Goal: Task Accomplishment & Management: Use online tool/utility

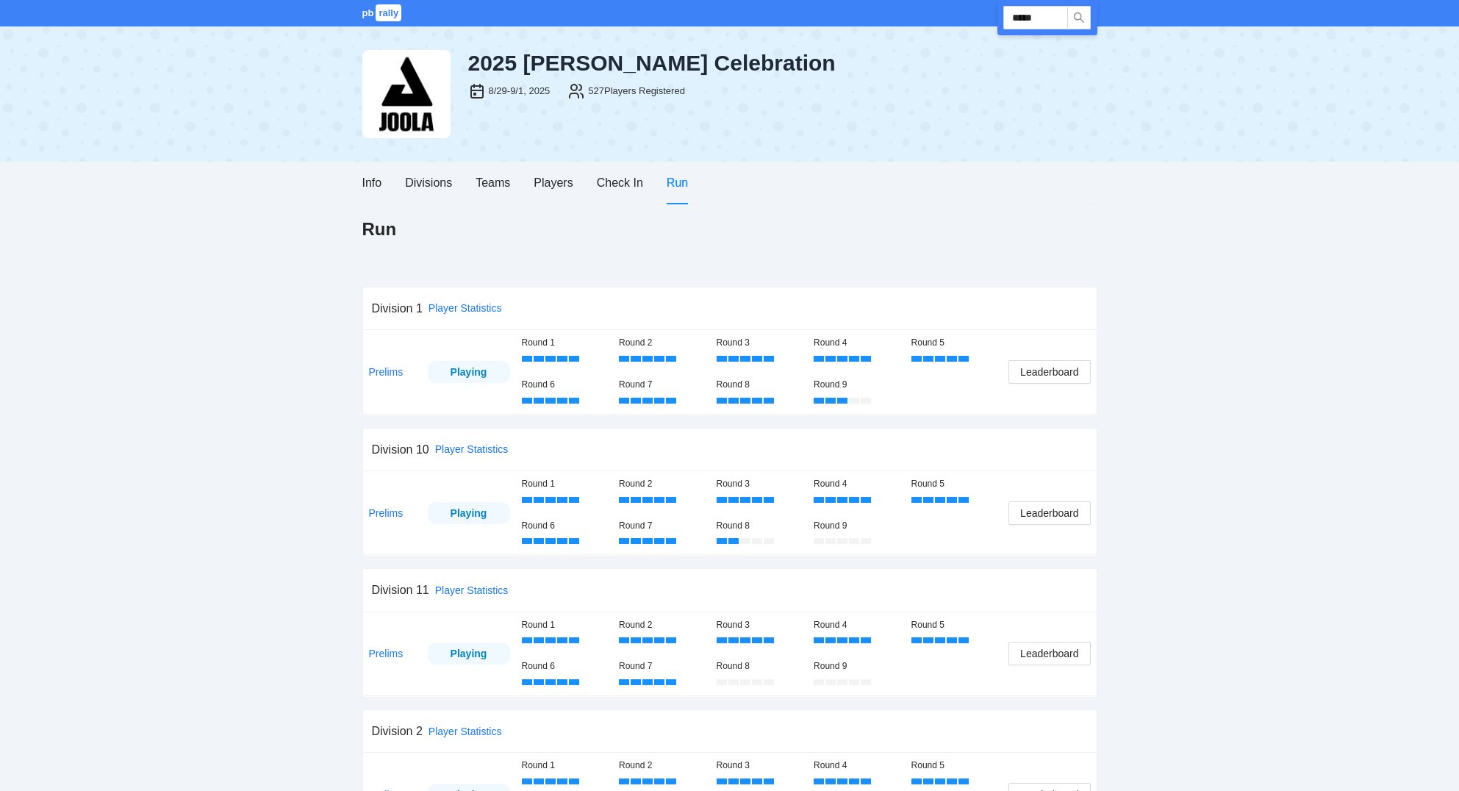
scroll to position [236, 0]
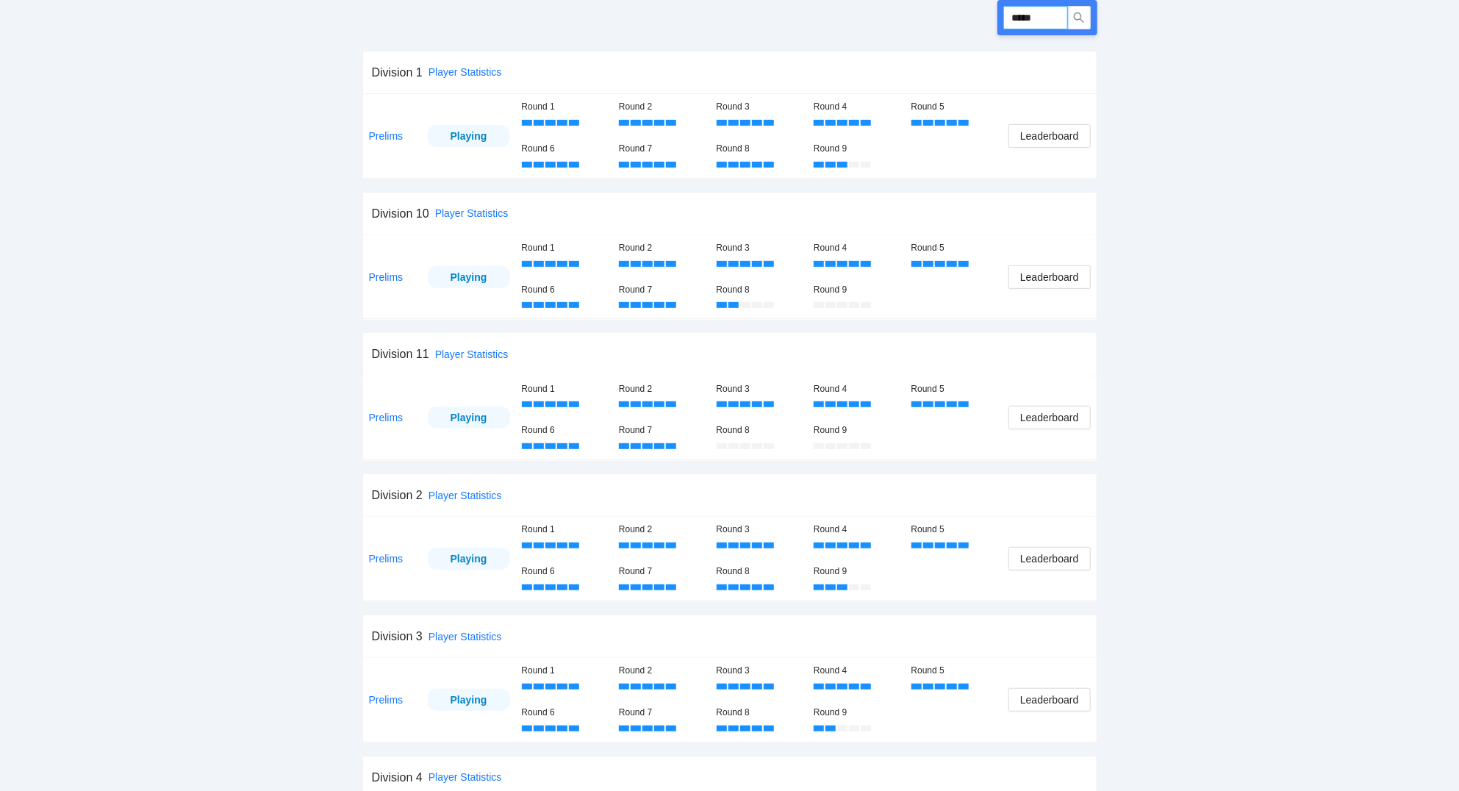
click at [1056, 19] on input "*****" at bounding box center [1035, 18] width 65 height 24
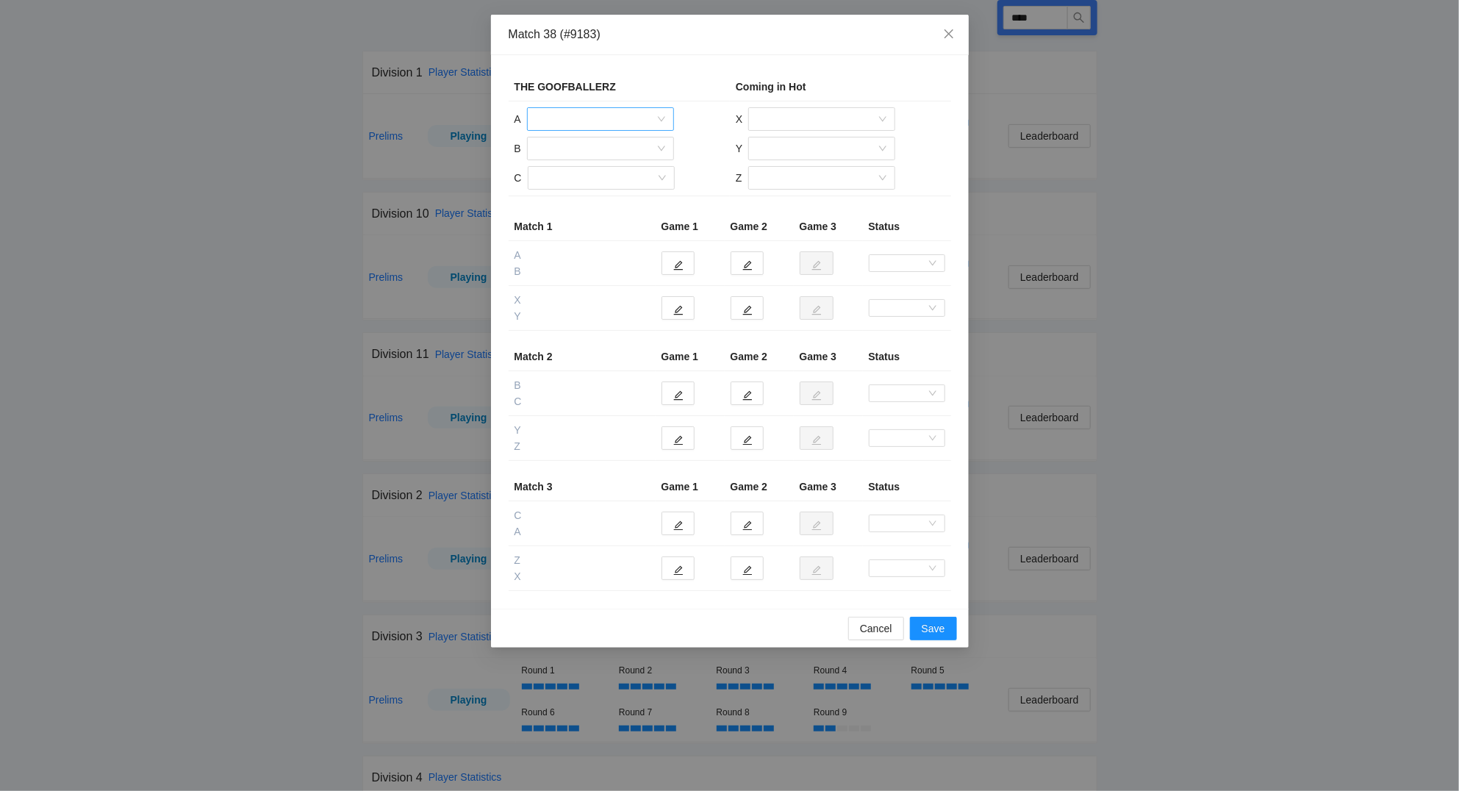
click at [630, 118] on input "search" at bounding box center [595, 119] width 119 height 22
click at [599, 146] on div "[PERSON_NAME]" at bounding box center [600, 149] width 129 height 16
click at [586, 151] on input "search" at bounding box center [595, 148] width 119 height 22
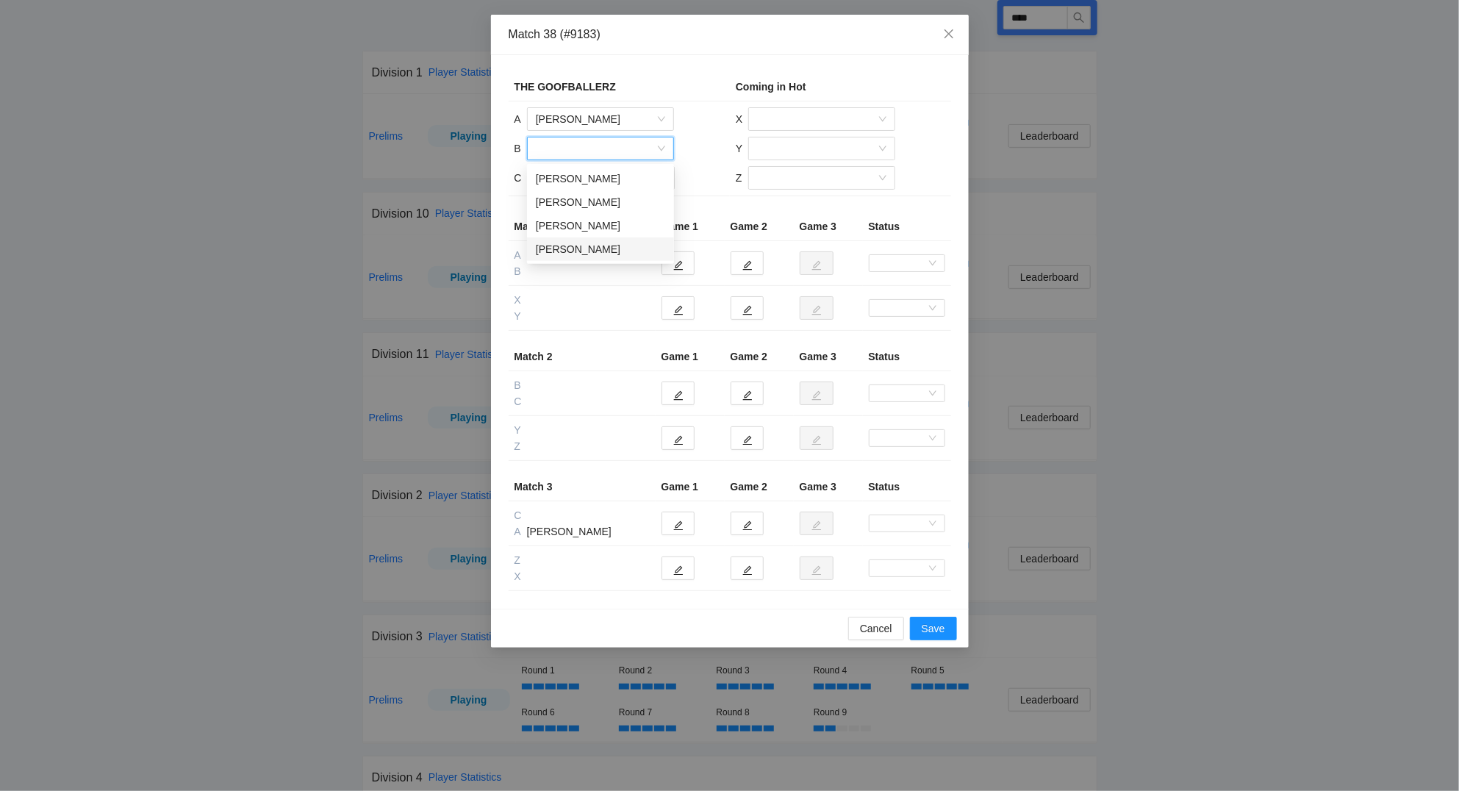
click at [612, 244] on div "Mackenzie Bourgeois" at bounding box center [600, 249] width 129 height 16
click at [594, 179] on input "search" at bounding box center [595, 178] width 119 height 22
click at [578, 227] on div "Jeremy Bourgeois" at bounding box center [600, 231] width 129 height 16
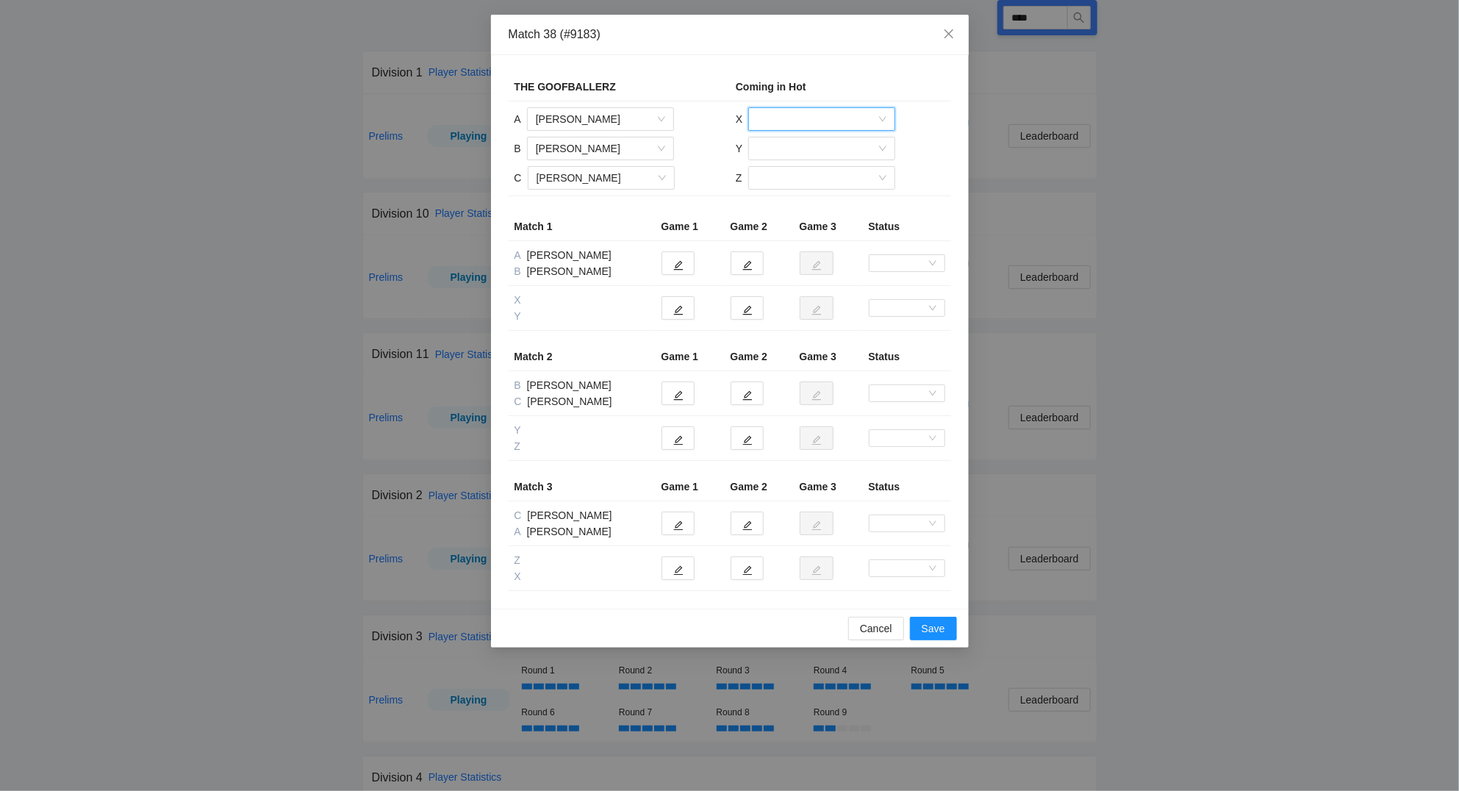
click at [825, 118] on input "search" at bounding box center [816, 119] width 119 height 22
click at [814, 170] on div "Barbara Chrimes" at bounding box center [821, 173] width 129 height 16
click at [785, 145] on input "search" at bounding box center [816, 148] width 119 height 22
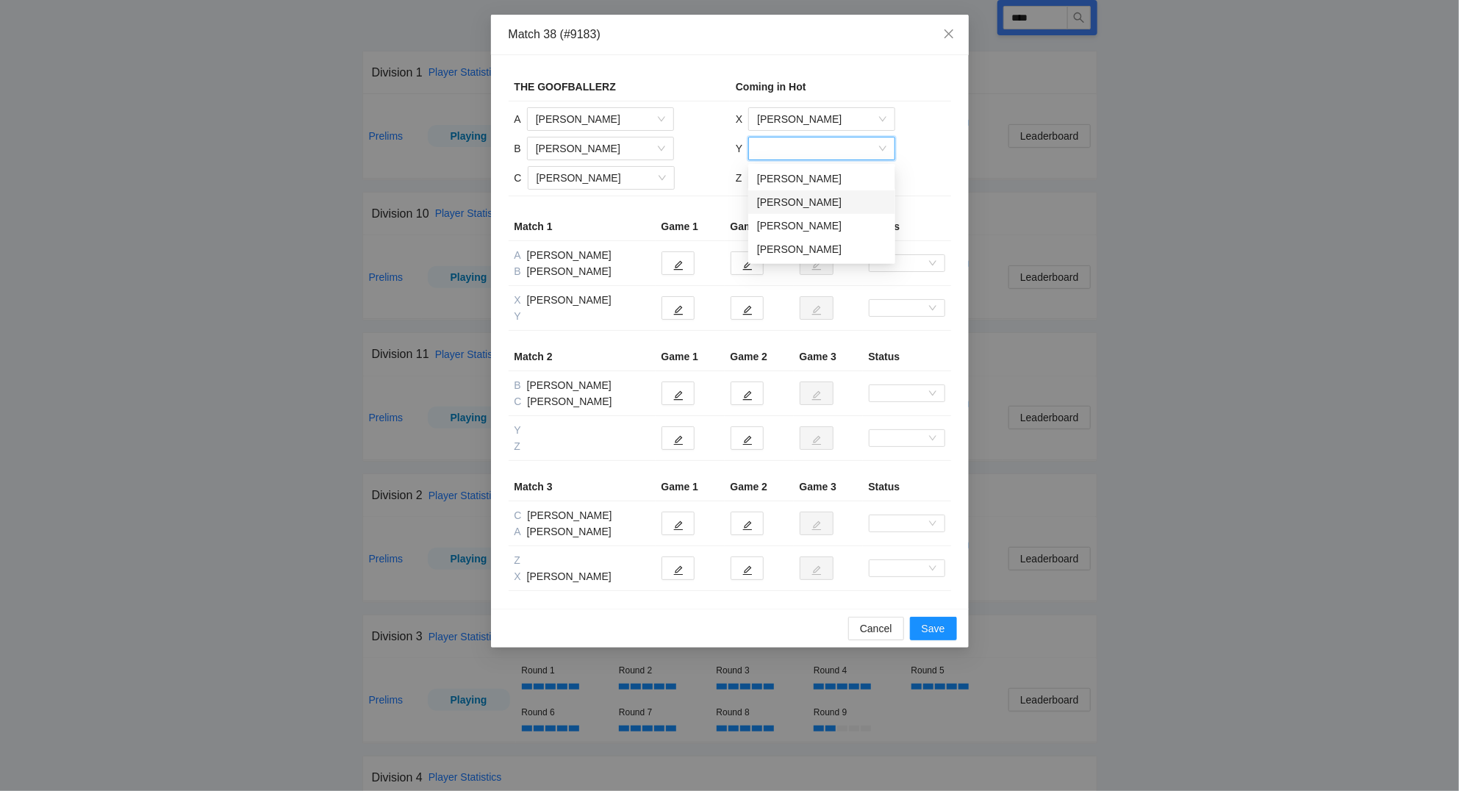
click at [793, 202] on div "Bj Dihigo" at bounding box center [821, 202] width 129 height 16
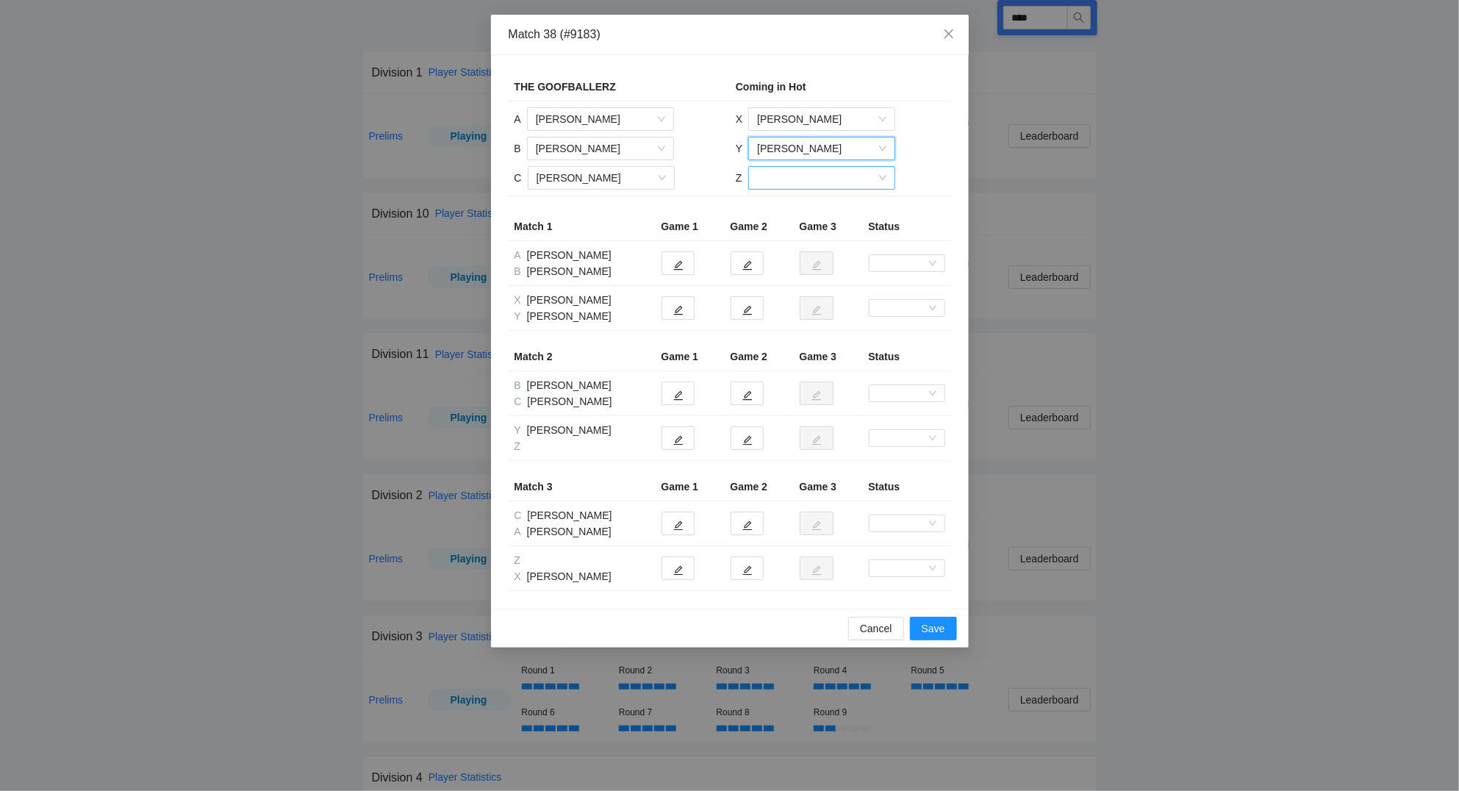
click at [788, 179] on input "search" at bounding box center [816, 178] width 119 height 22
click at [787, 209] on div "Alicia Pelaez" at bounding box center [820, 208] width 129 height 16
click at [689, 309] on button "button" at bounding box center [677, 308] width 33 height 24
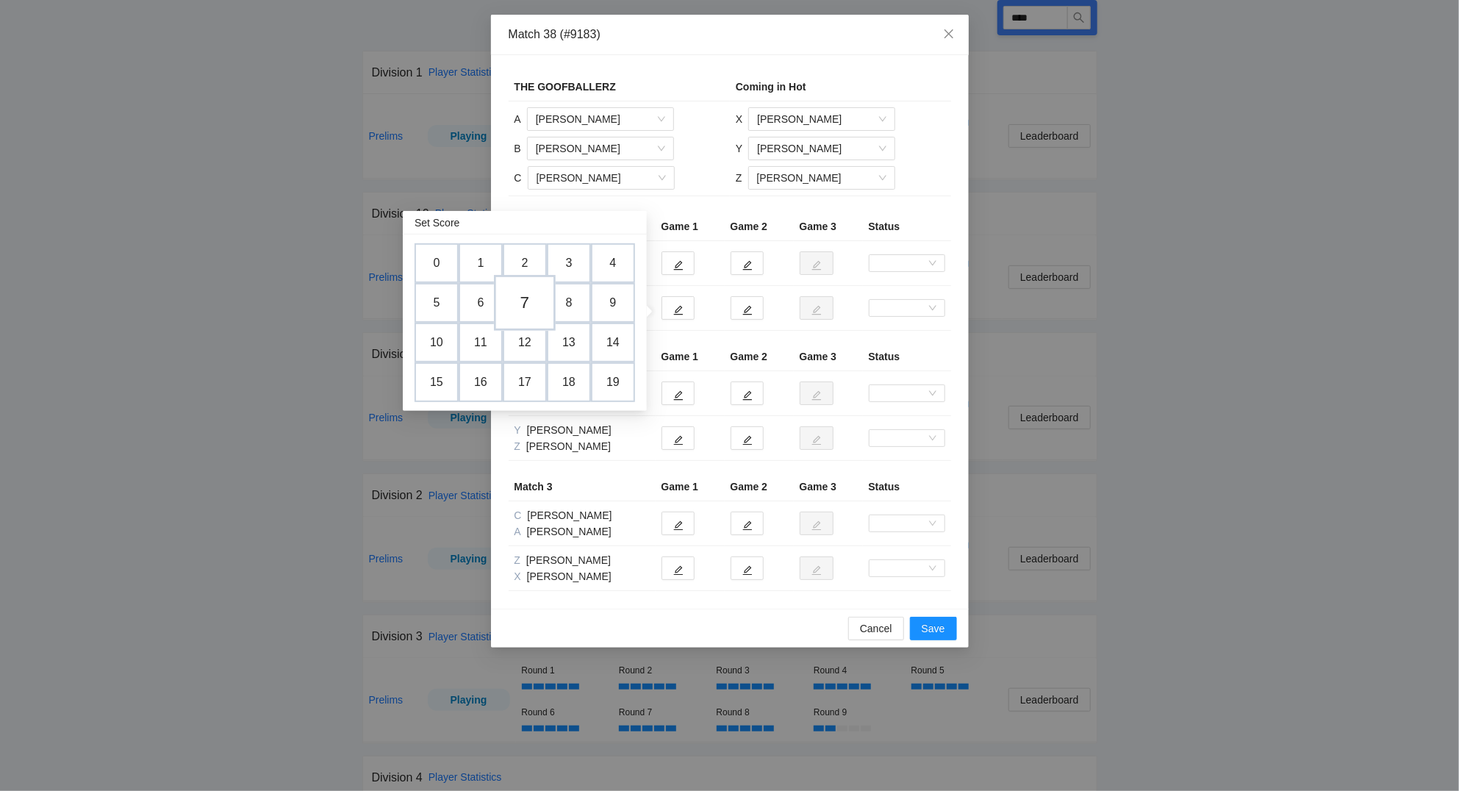
click at [525, 298] on td "7" at bounding box center [525, 304] width 62 height 56
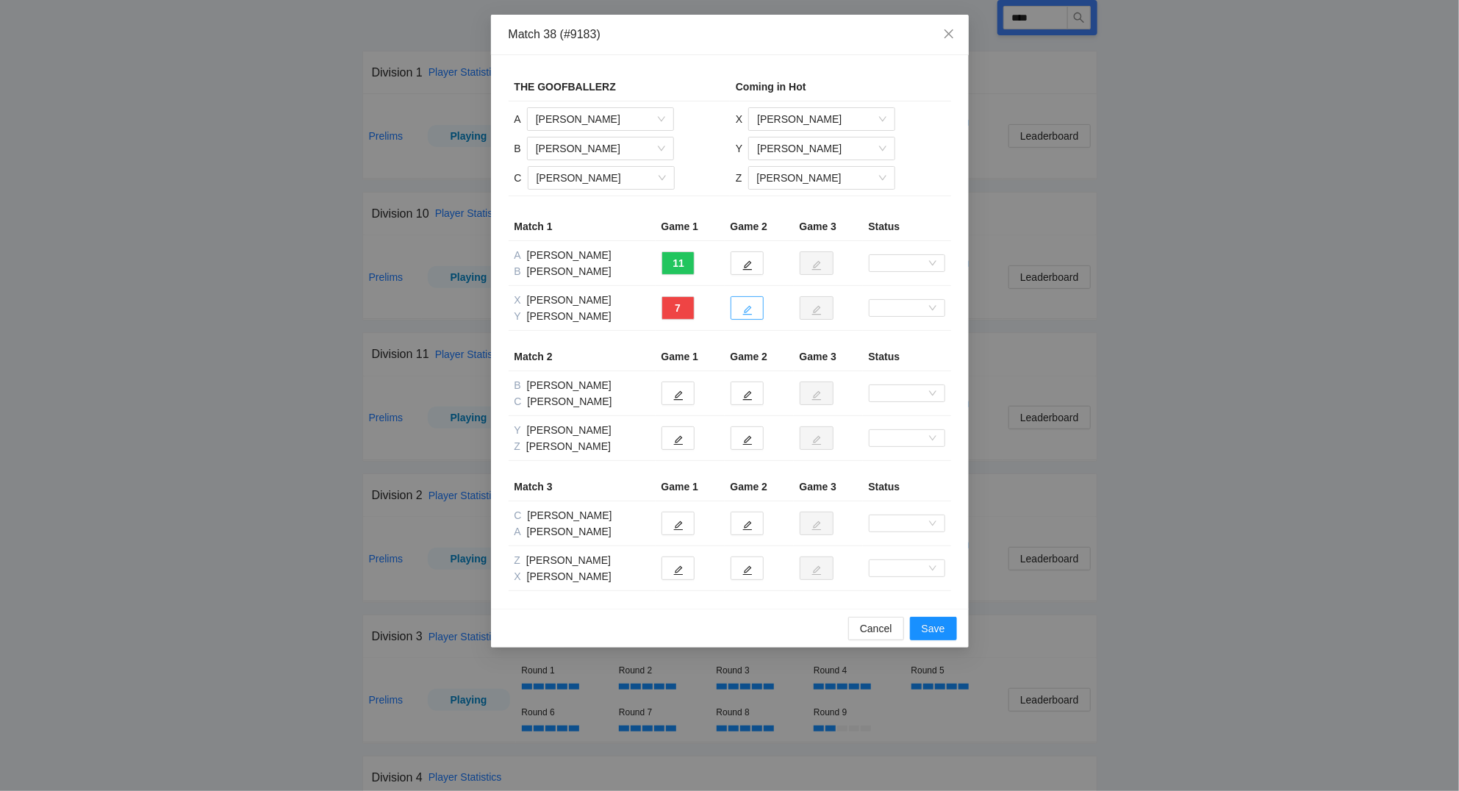
click at [750, 312] on icon "edit" at bounding box center [747, 310] width 10 height 10
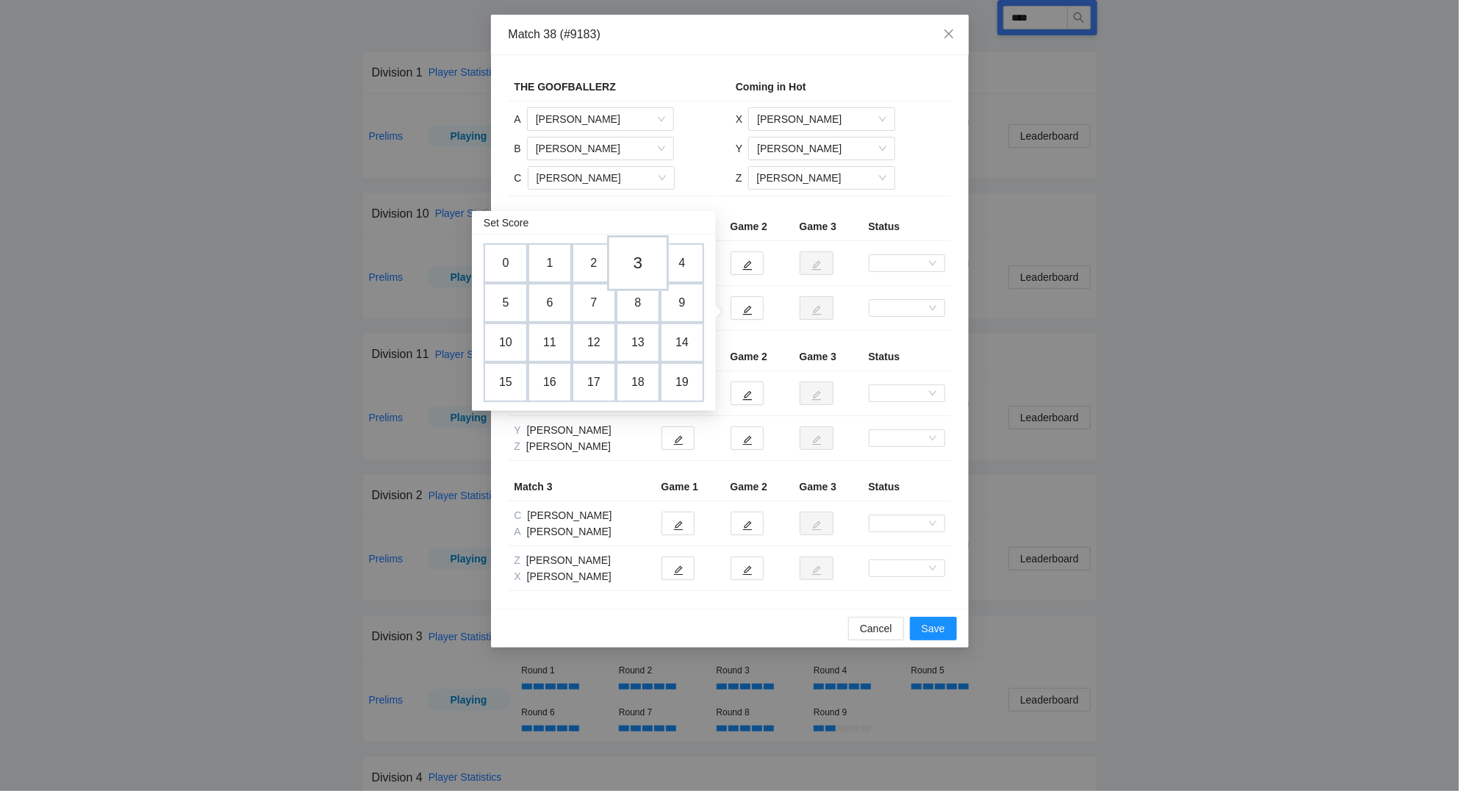
click at [647, 263] on td "3" at bounding box center [638, 264] width 62 height 56
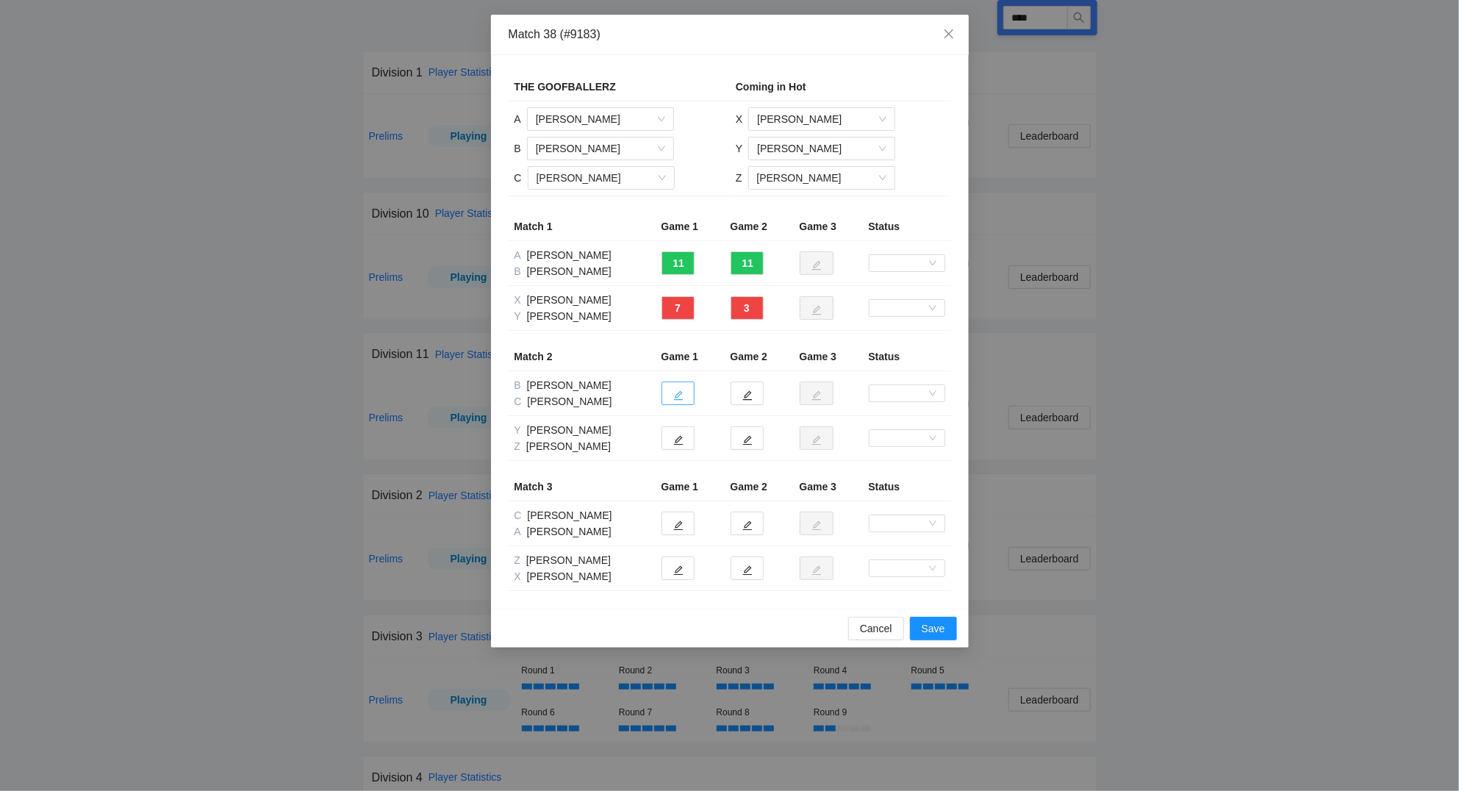
click at [677, 395] on icon "edit" at bounding box center [678, 396] width 10 height 10
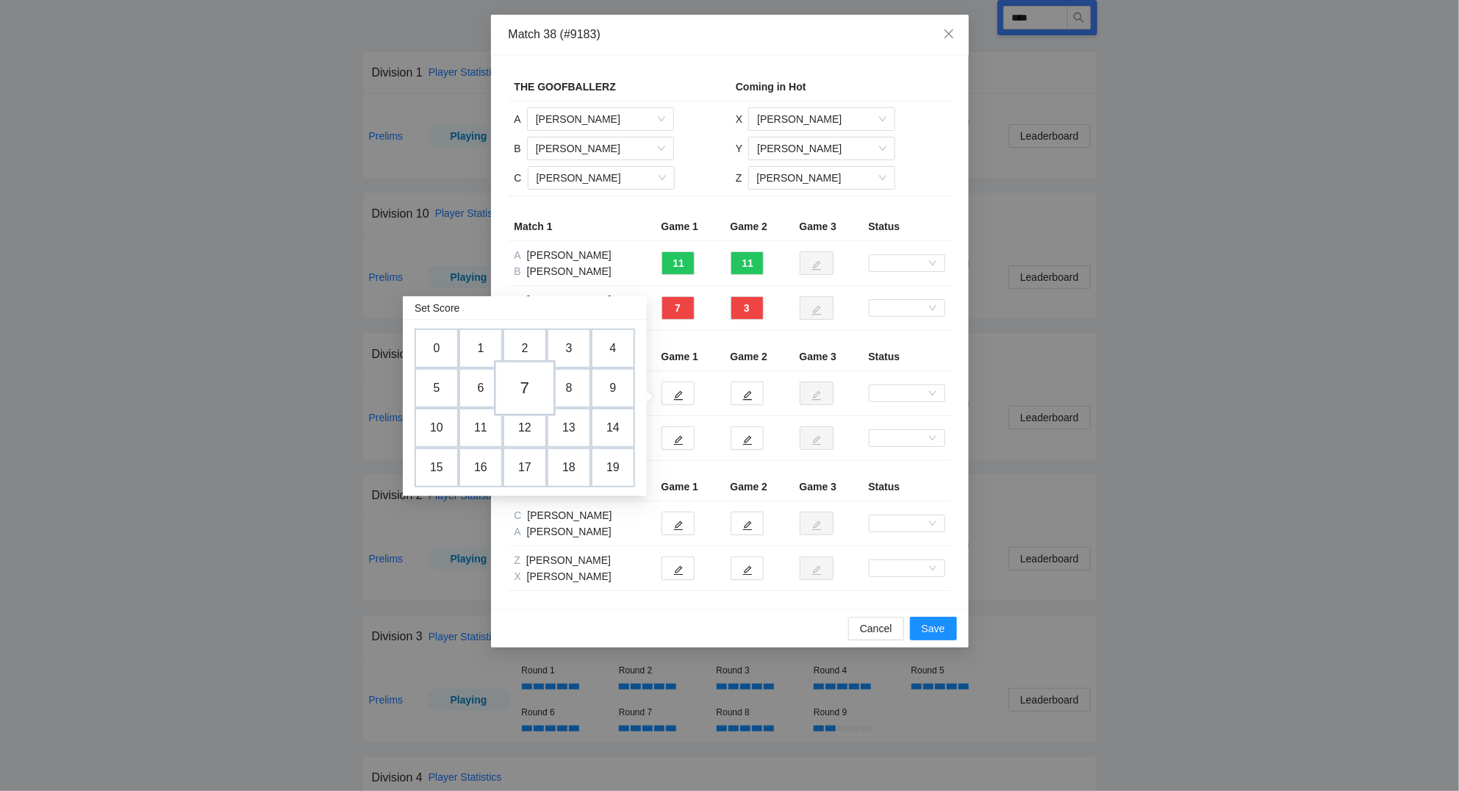
click at [528, 383] on td "7" at bounding box center [525, 389] width 62 height 56
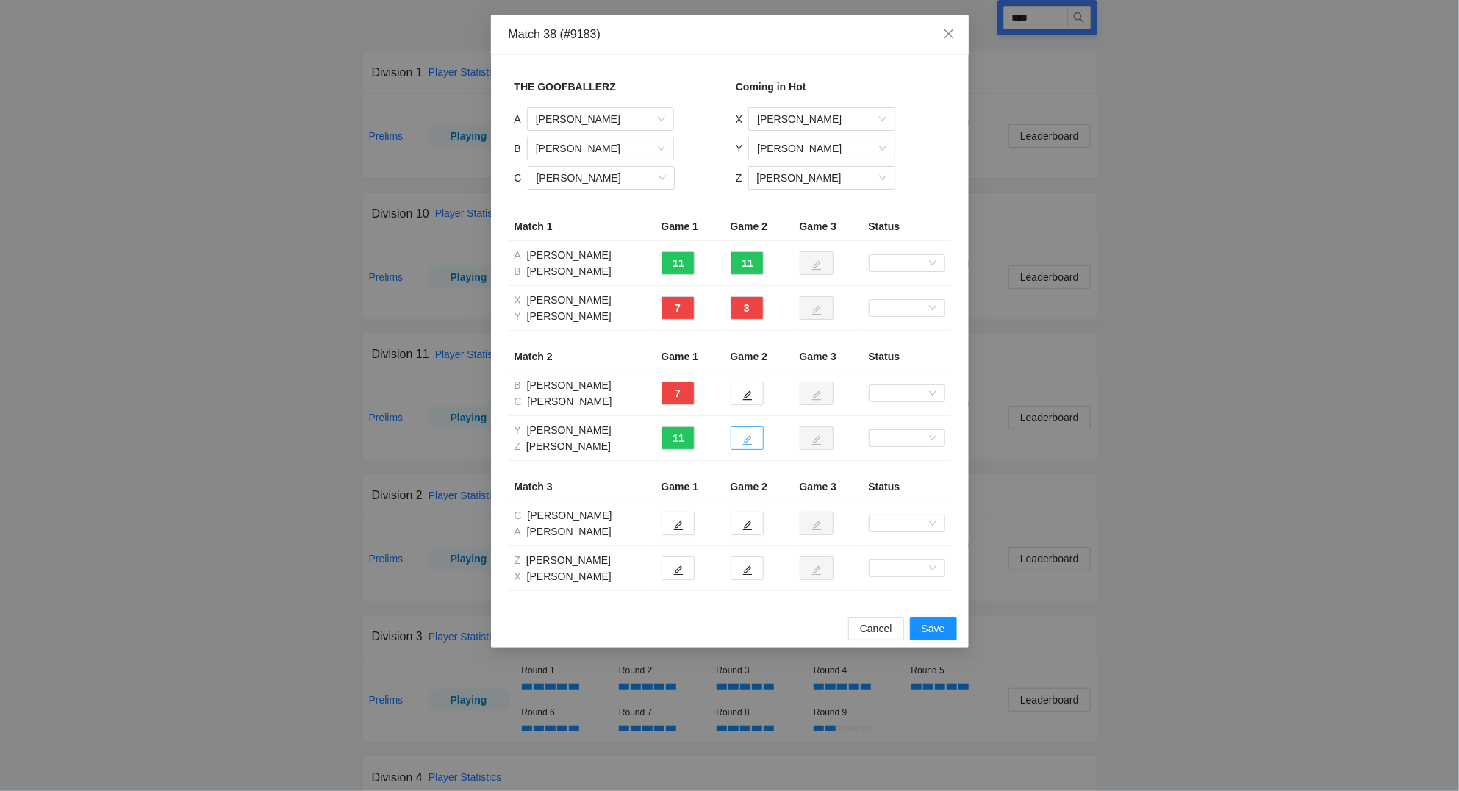
click at [750, 440] on icon "edit" at bounding box center [747, 440] width 10 height 10
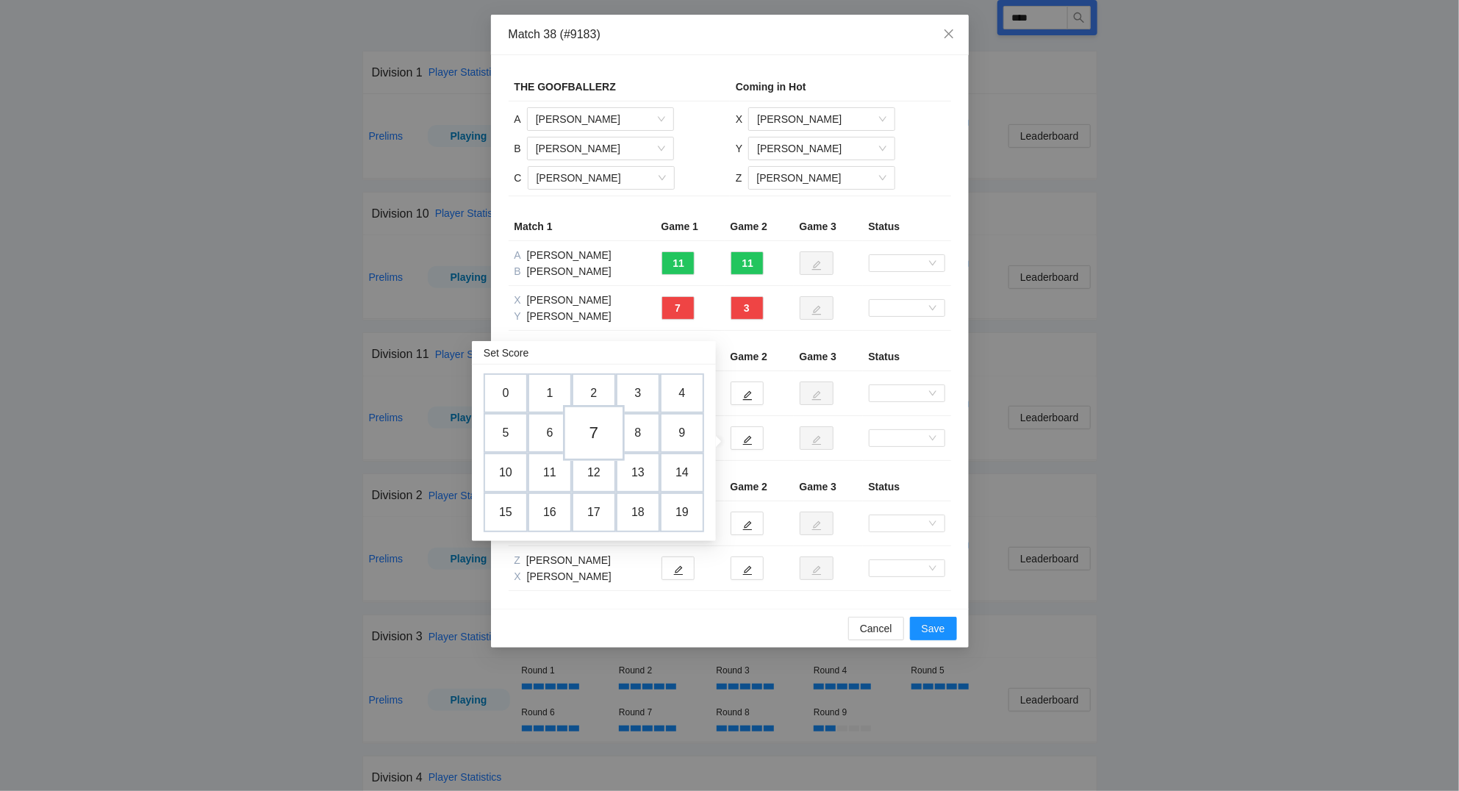
click at [599, 438] on td "7" at bounding box center [594, 434] width 62 height 56
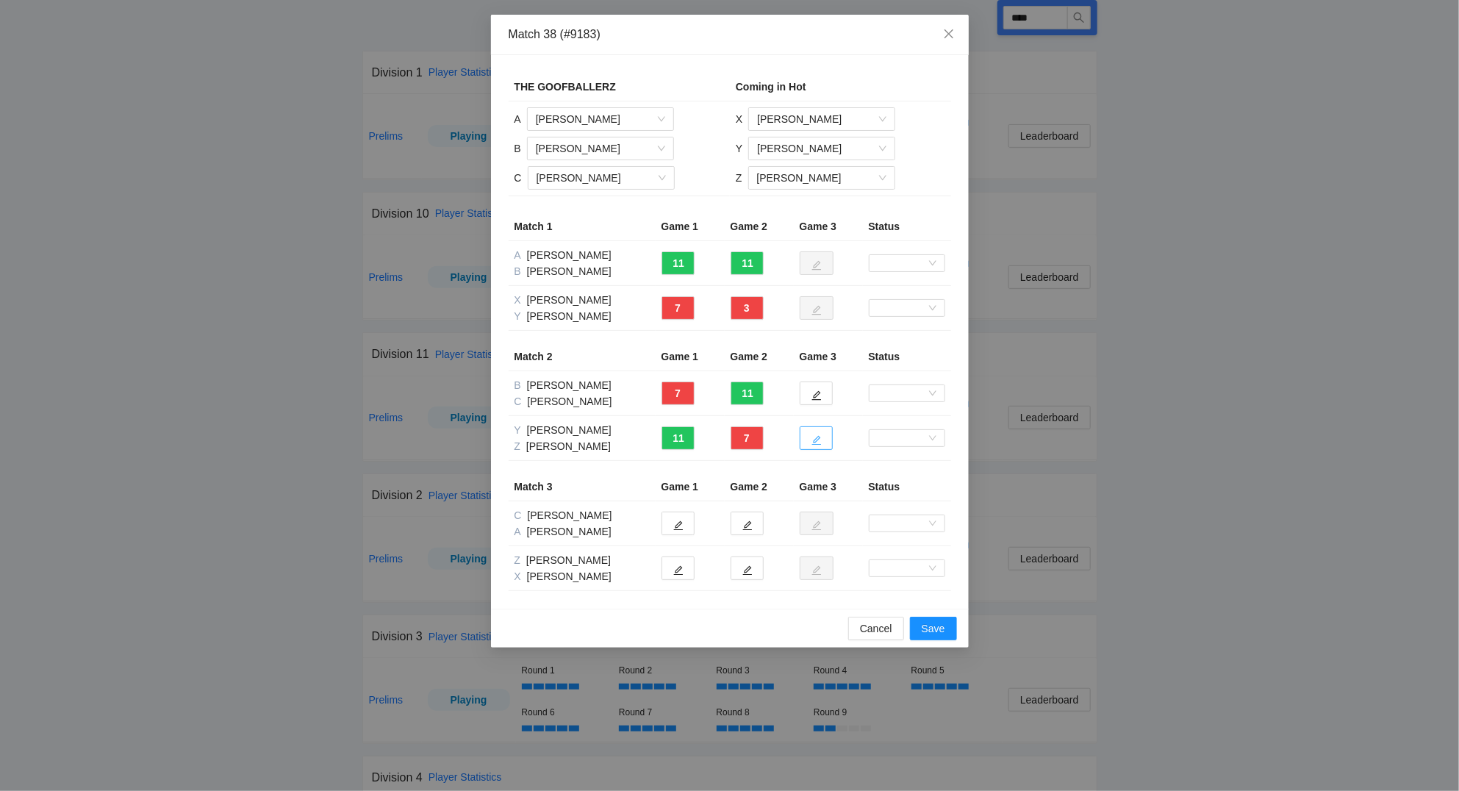
click at [816, 435] on span "edit" at bounding box center [816, 439] width 10 height 11
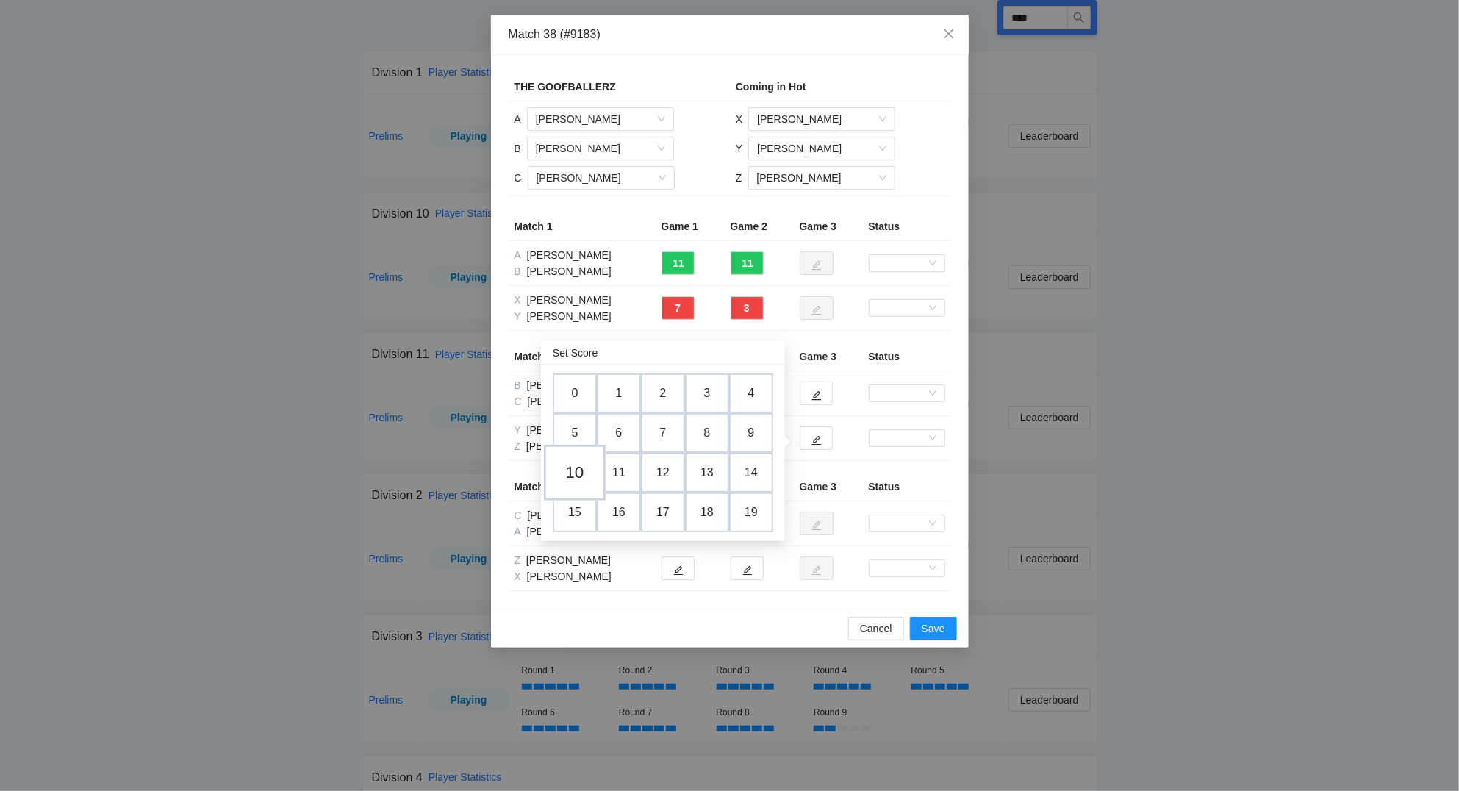
click at [569, 469] on td "10" at bounding box center [575, 473] width 62 height 56
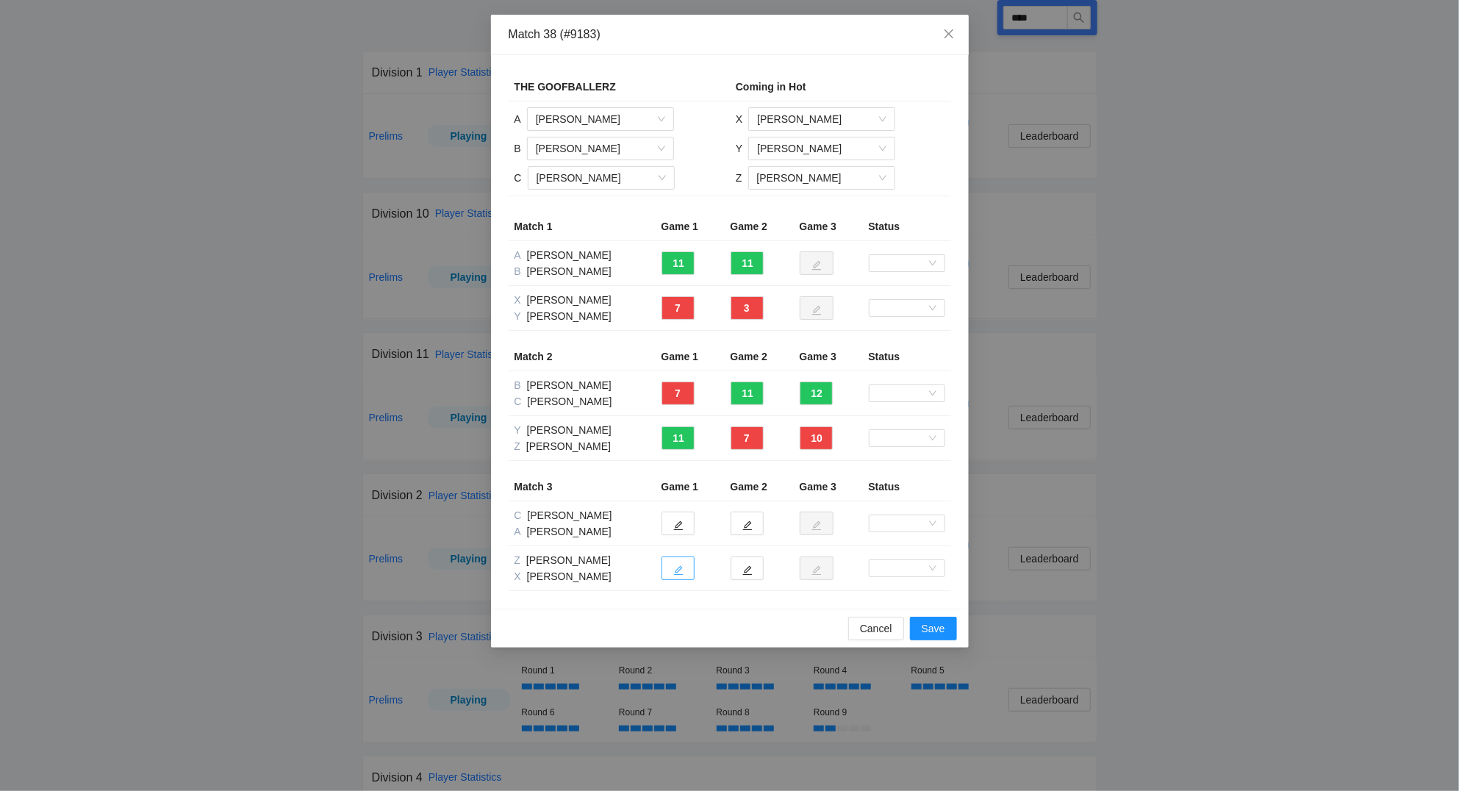
click at [676, 570] on icon "edit" at bounding box center [678, 570] width 10 height 10
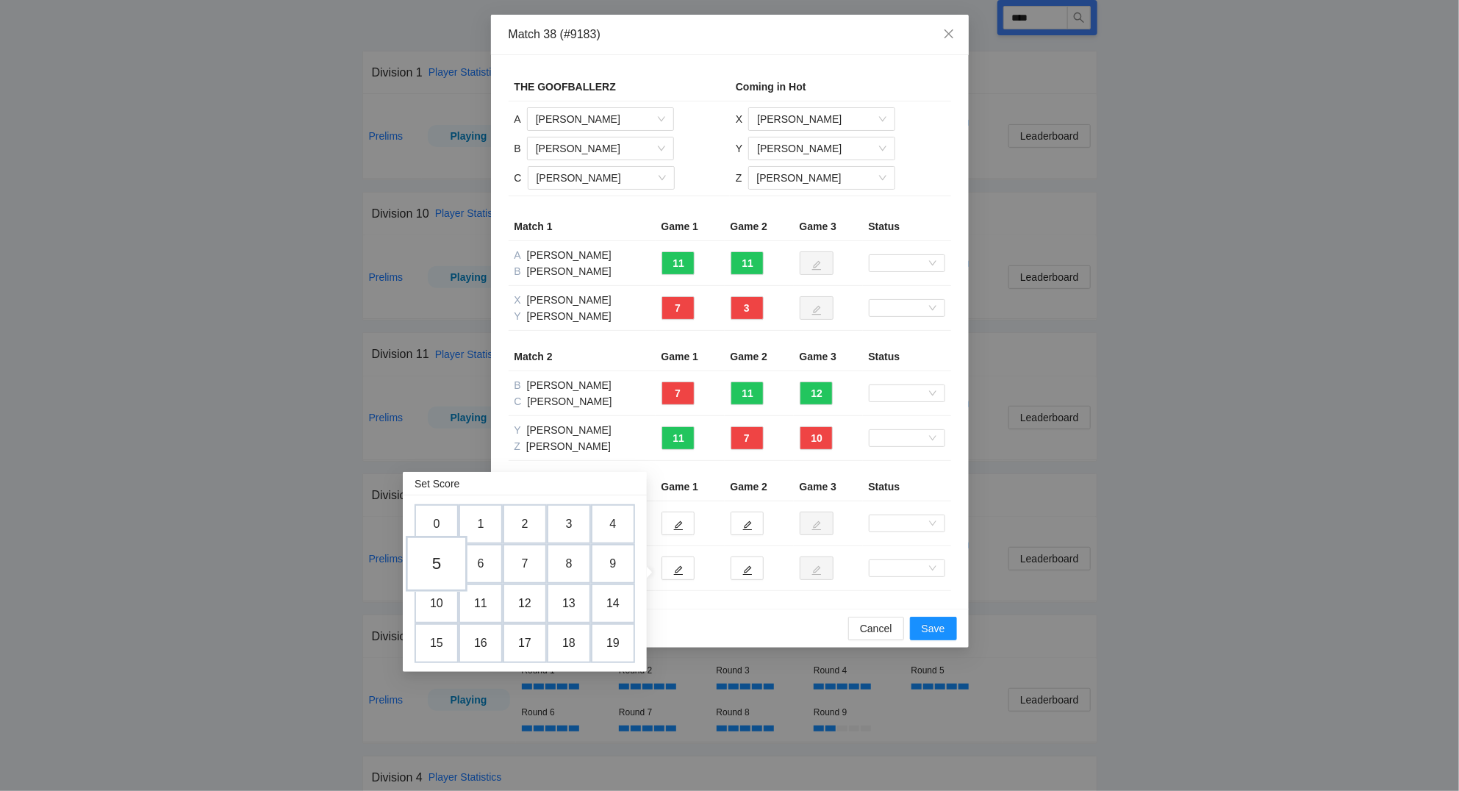
click at [436, 560] on td "5" at bounding box center [437, 564] width 62 height 56
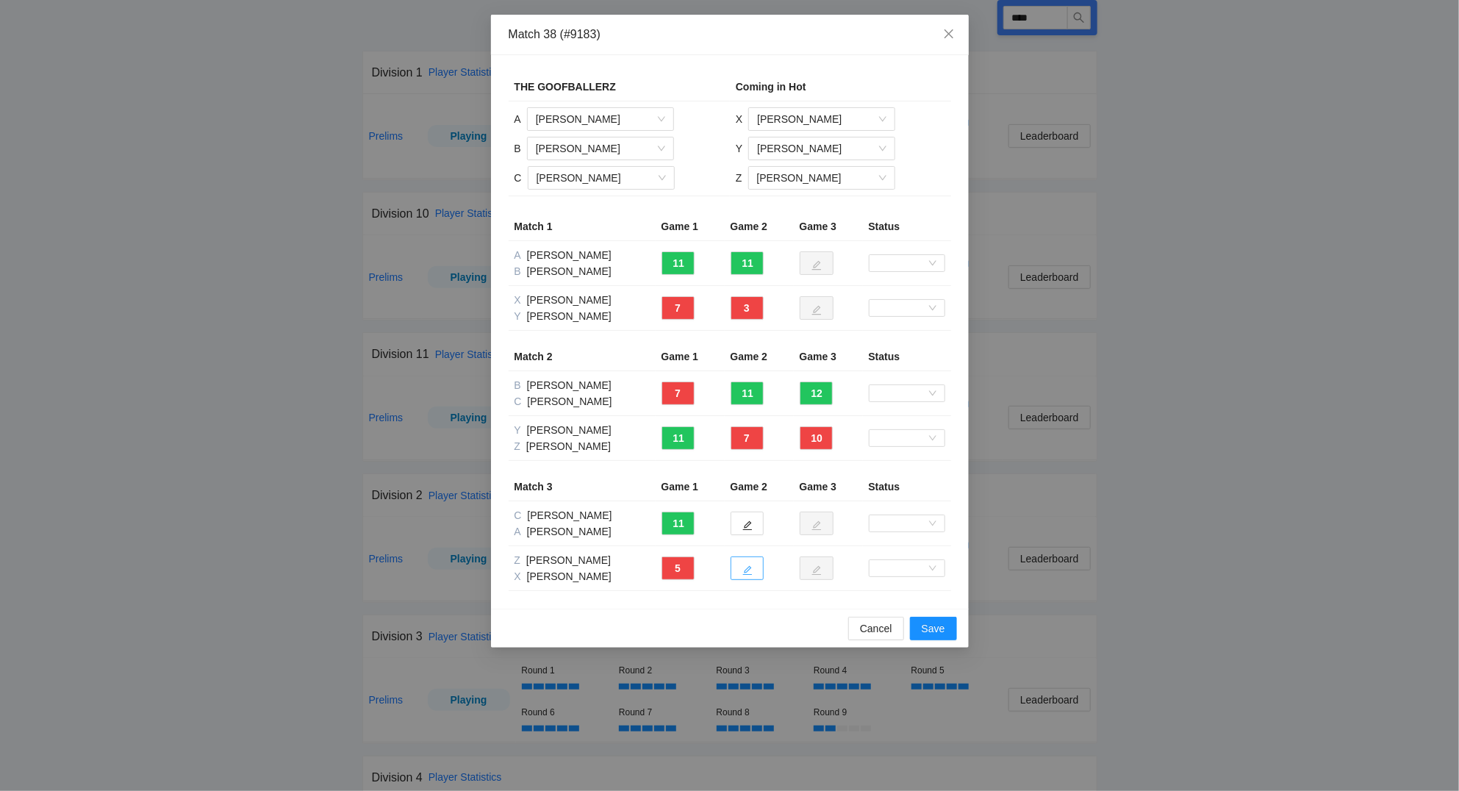
click at [752, 570] on icon "edit" at bounding box center [747, 570] width 10 height 10
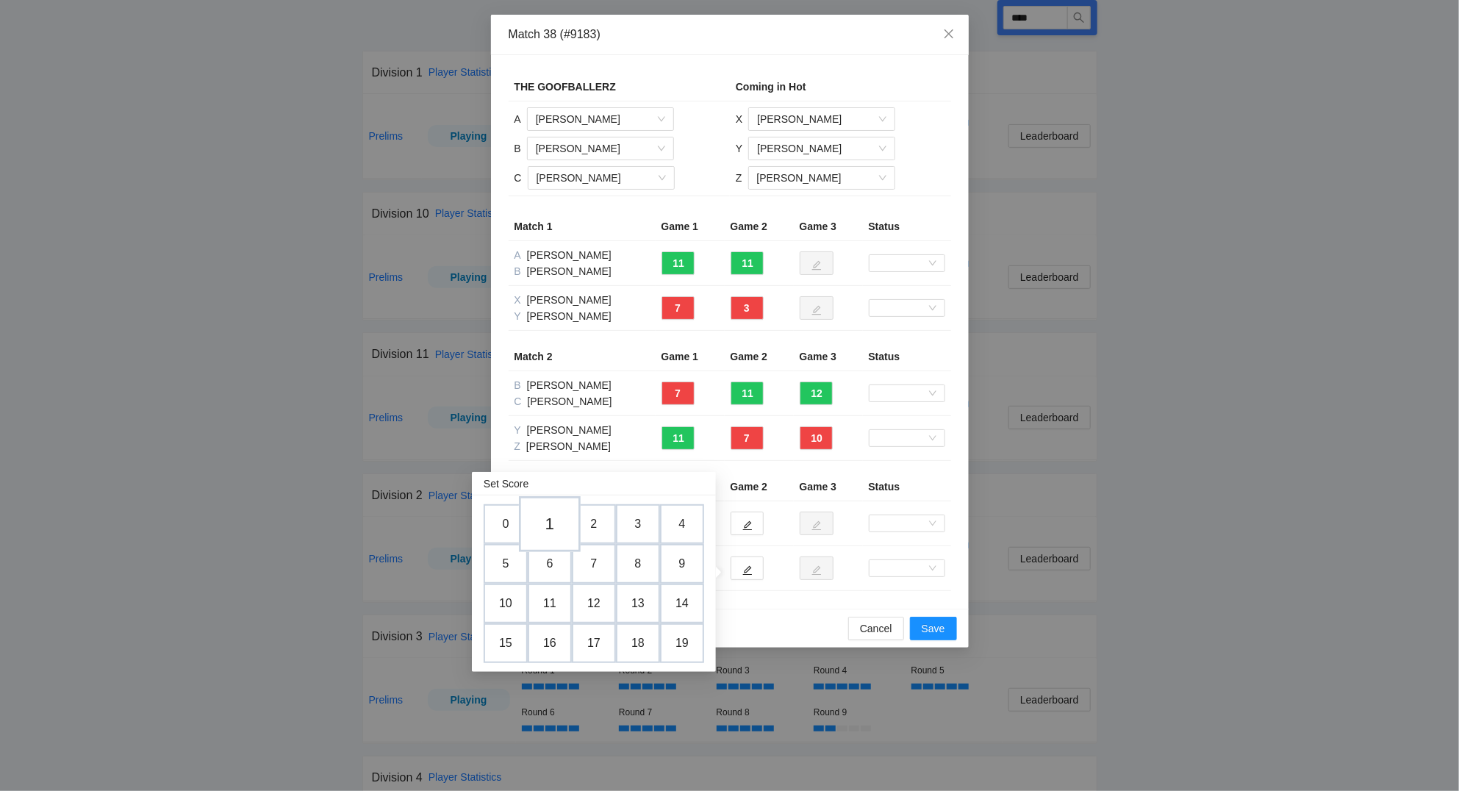
click at [556, 529] on td "1" at bounding box center [550, 525] width 62 height 56
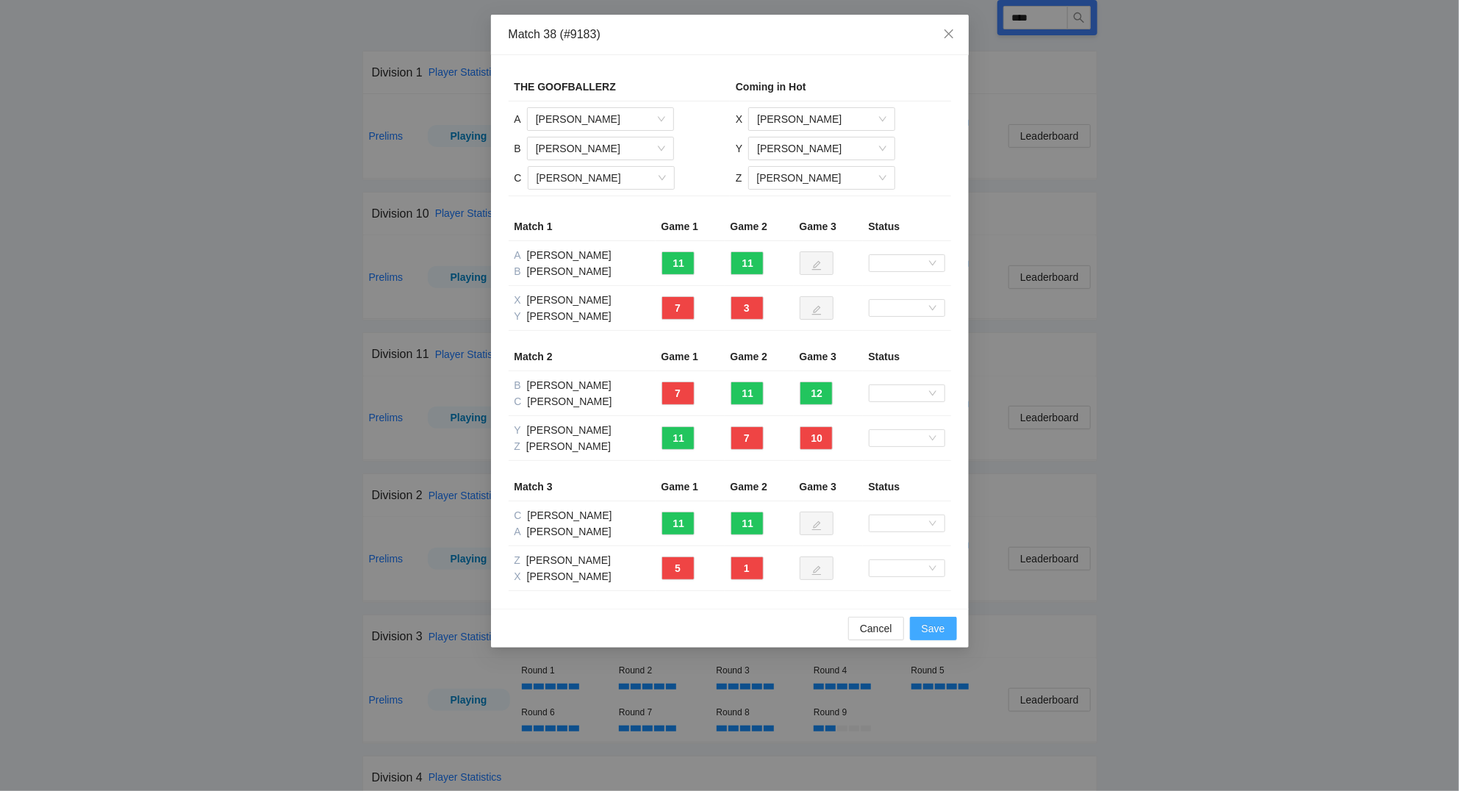
click at [945, 633] on button "Save" at bounding box center [933, 629] width 47 height 24
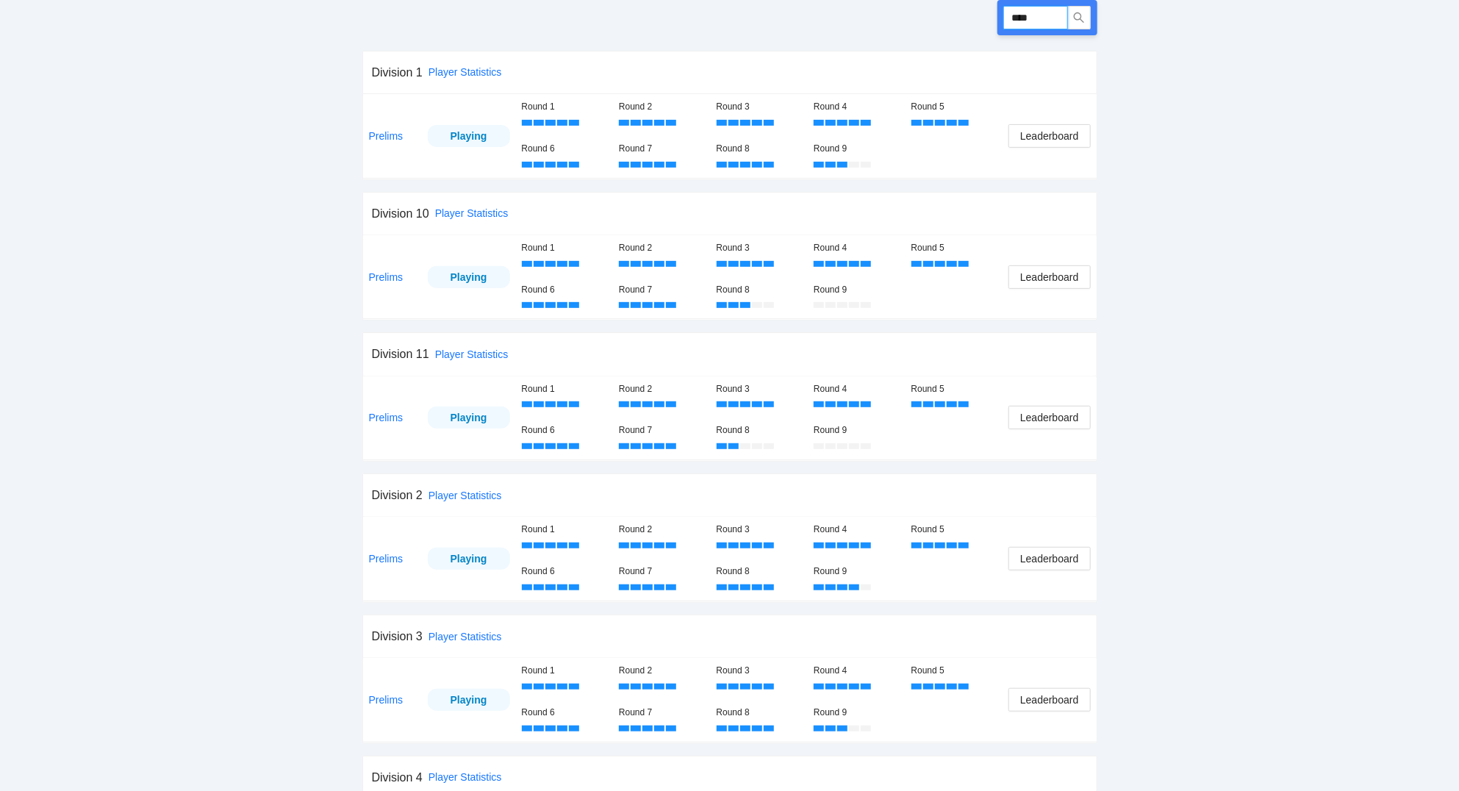
click at [1046, 15] on input "****" at bounding box center [1035, 18] width 65 height 24
type input "****"
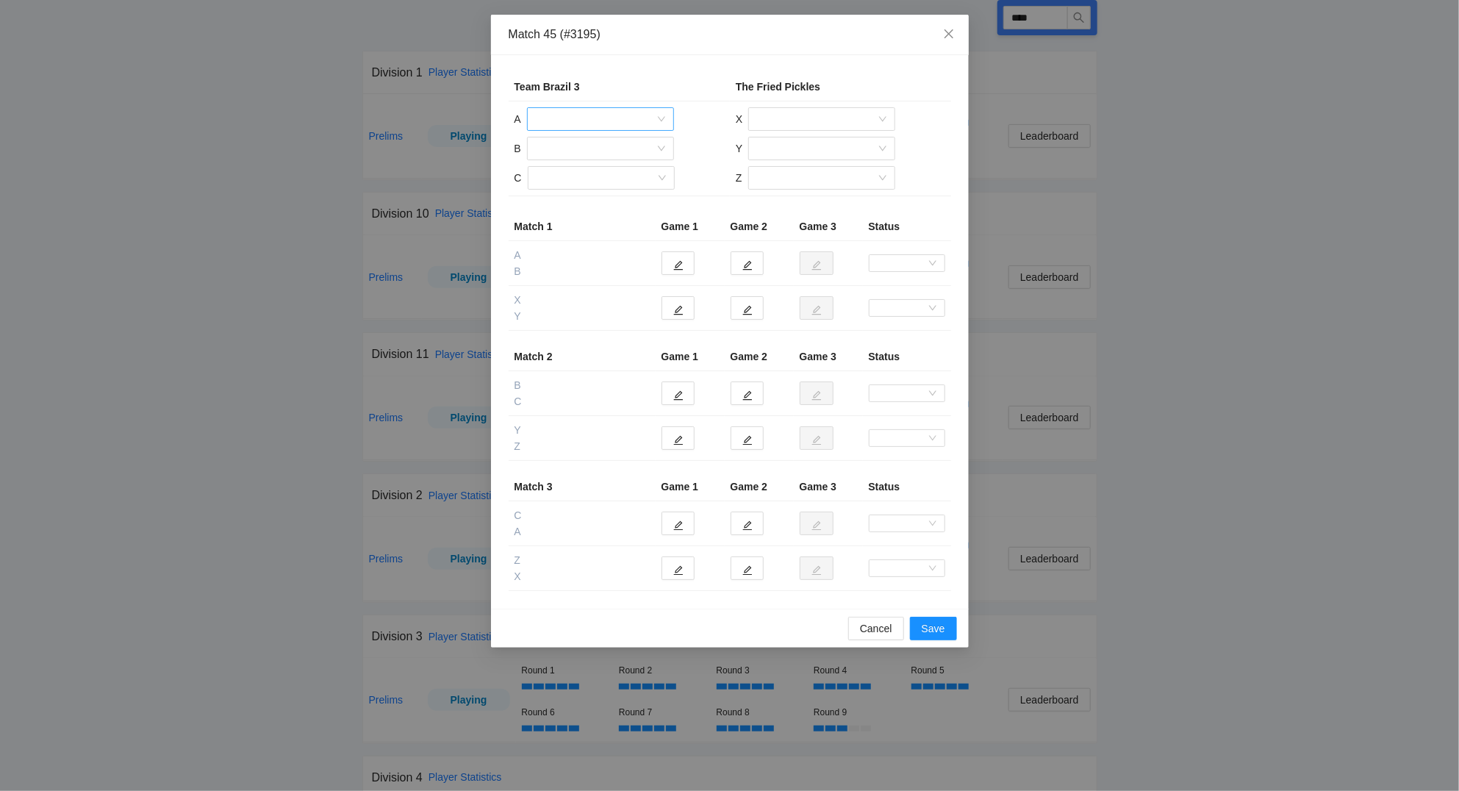
click at [633, 125] on input "search" at bounding box center [595, 119] width 119 height 22
click at [606, 191] on div "Lucas Tatani" at bounding box center [600, 196] width 129 height 16
click at [618, 121] on span "Lucas Tatani" at bounding box center [600, 119] width 129 height 22
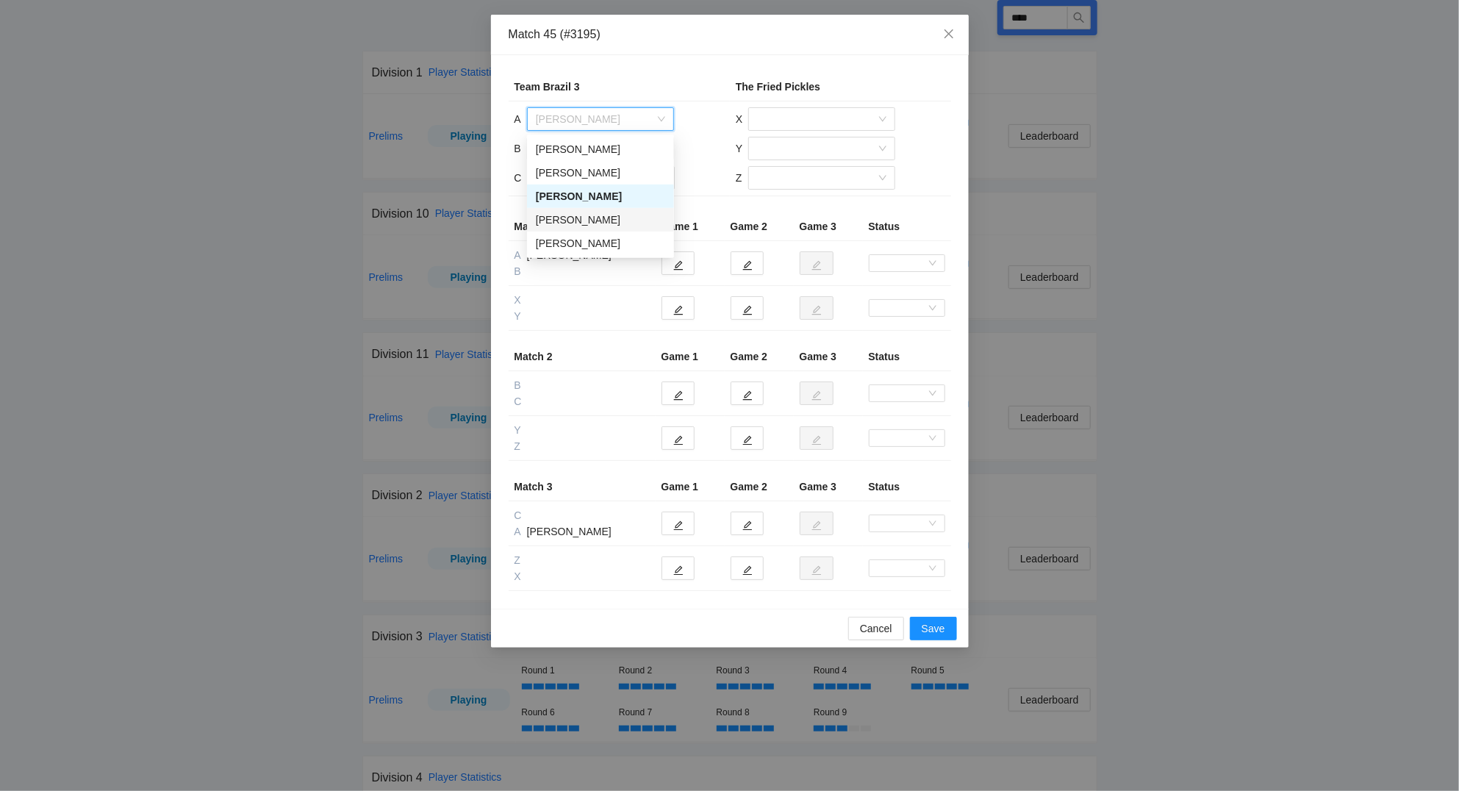
click at [586, 218] on div "Luisa Medrado" at bounding box center [600, 220] width 129 height 16
click at [569, 149] on input "search" at bounding box center [595, 148] width 119 height 22
click at [567, 175] on div "Debora Gebara" at bounding box center [600, 178] width 129 height 16
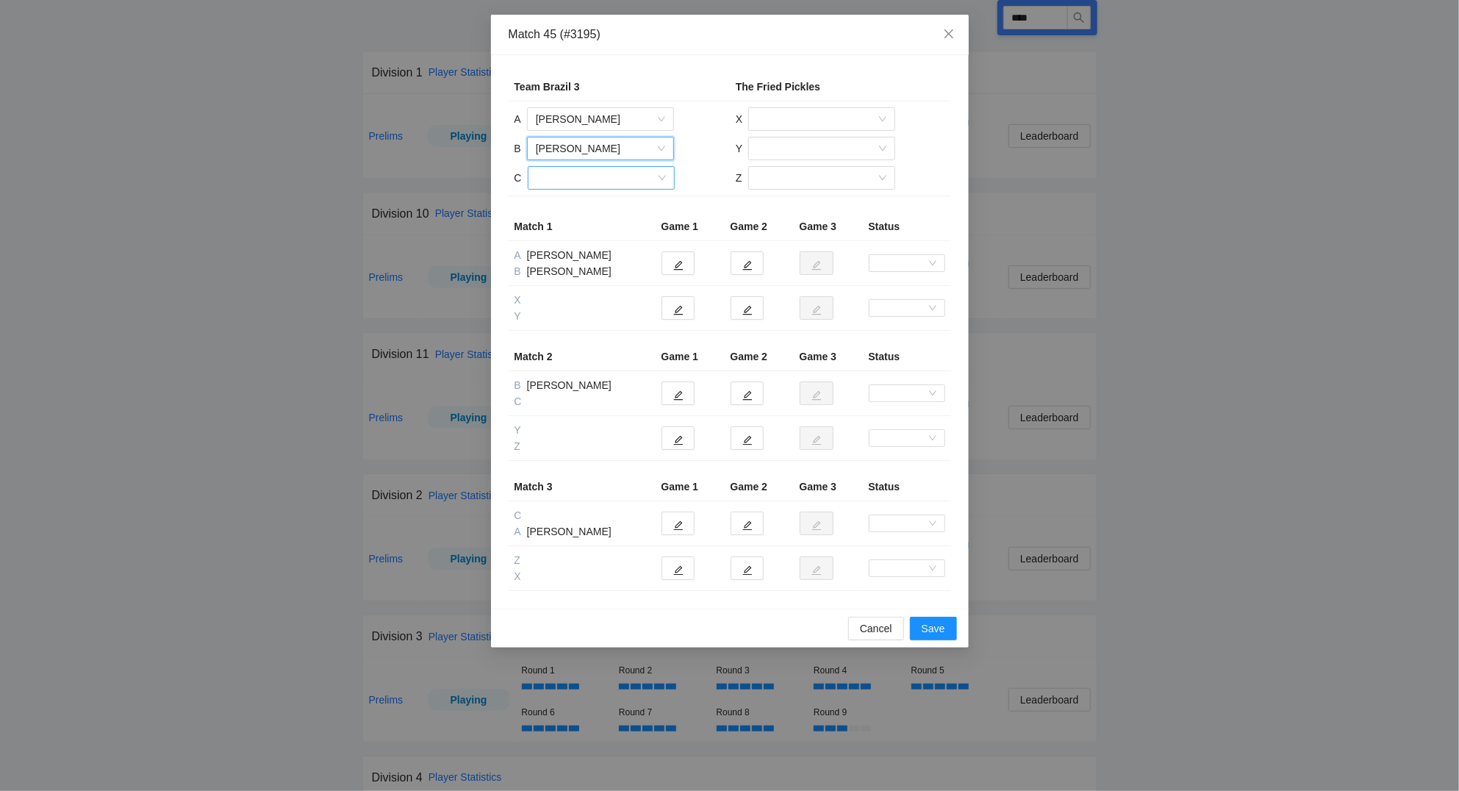
click at [567, 179] on input "search" at bounding box center [595, 178] width 119 height 22
click at [574, 253] on div "Patricia Medrado" at bounding box center [600, 255] width 129 height 16
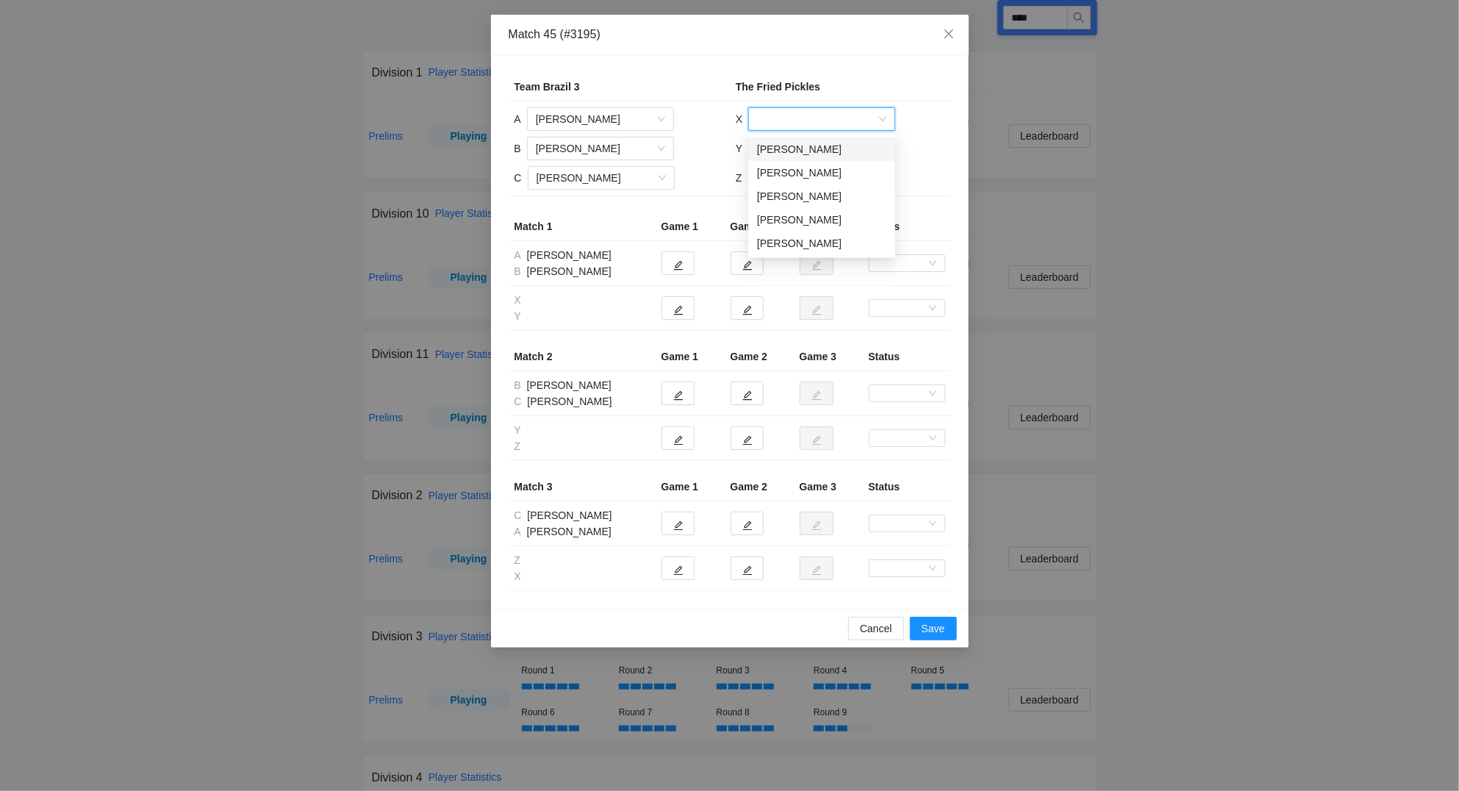
click at [787, 117] on input "search" at bounding box center [816, 119] width 119 height 22
click at [800, 216] on div "Kristy Raynor" at bounding box center [821, 220] width 129 height 16
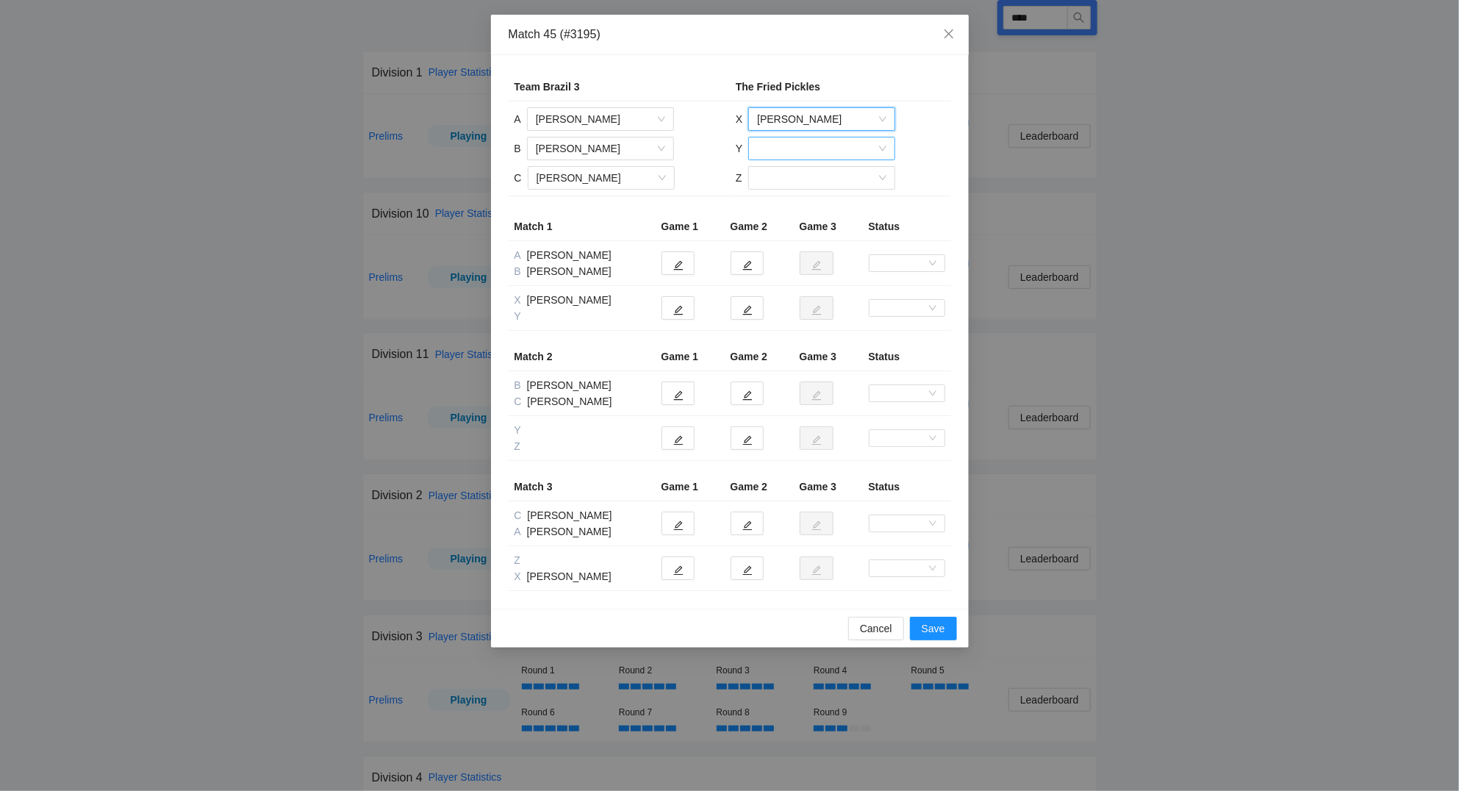
click at [789, 148] on input "search" at bounding box center [816, 148] width 119 height 22
click at [797, 224] on div "Julianne Molina" at bounding box center [821, 226] width 129 height 16
click at [802, 181] on input "search" at bounding box center [816, 178] width 119 height 22
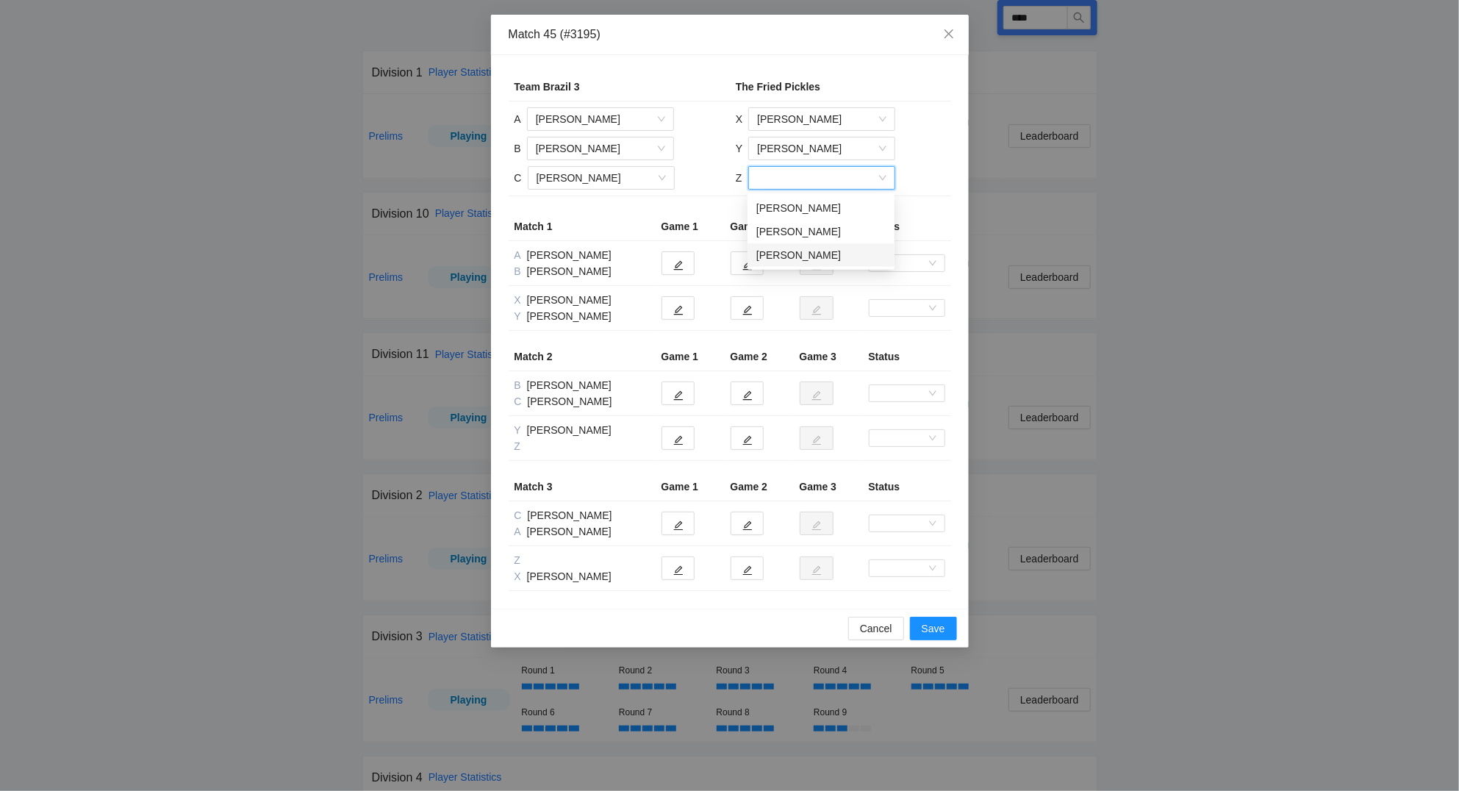
click at [792, 251] on div "Sarah Rogers" at bounding box center [820, 255] width 129 height 16
click at [683, 261] on span "edit" at bounding box center [678, 264] width 10 height 11
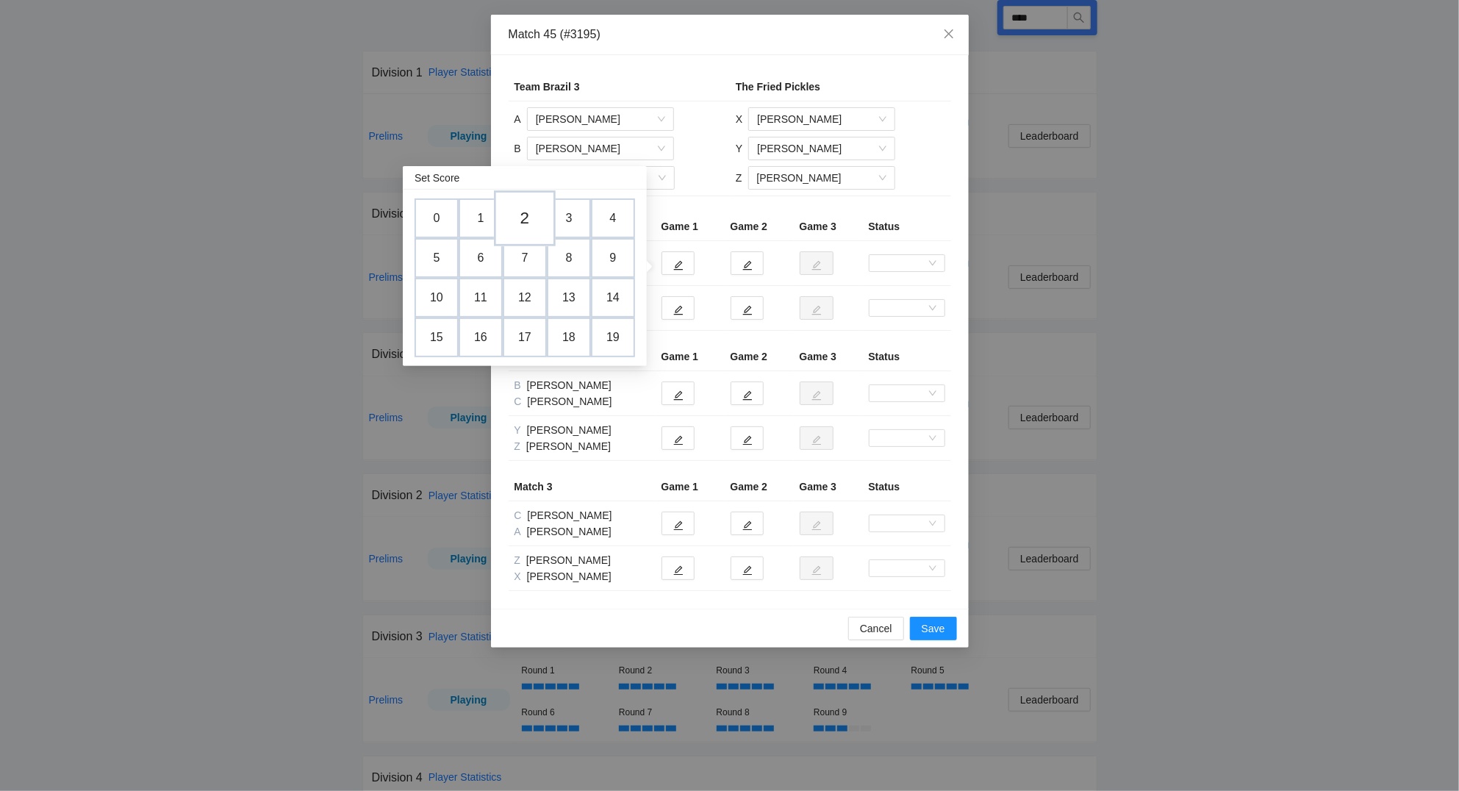
click at [529, 218] on td "2" at bounding box center [525, 219] width 62 height 56
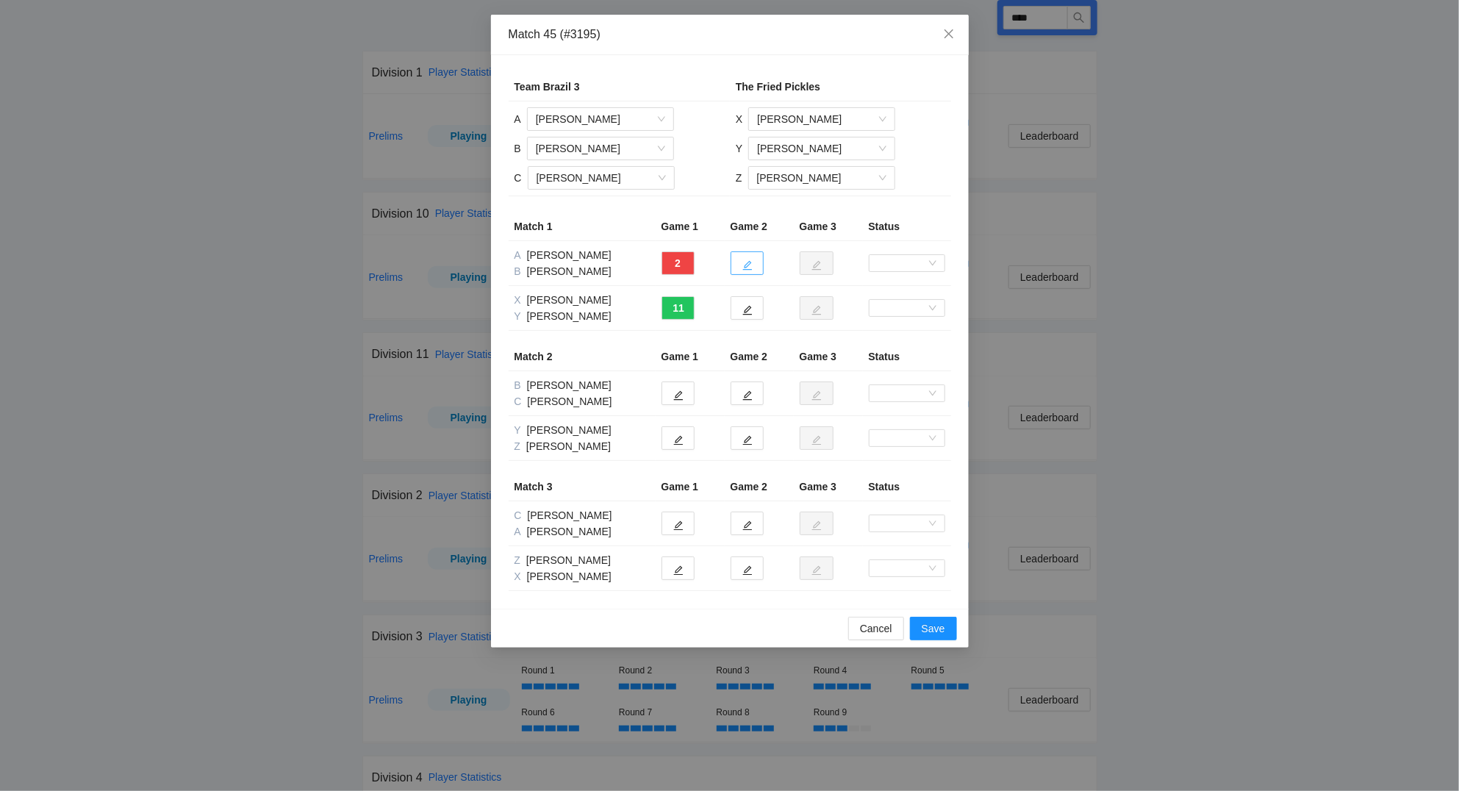
click at [752, 269] on icon "edit" at bounding box center [747, 265] width 10 height 10
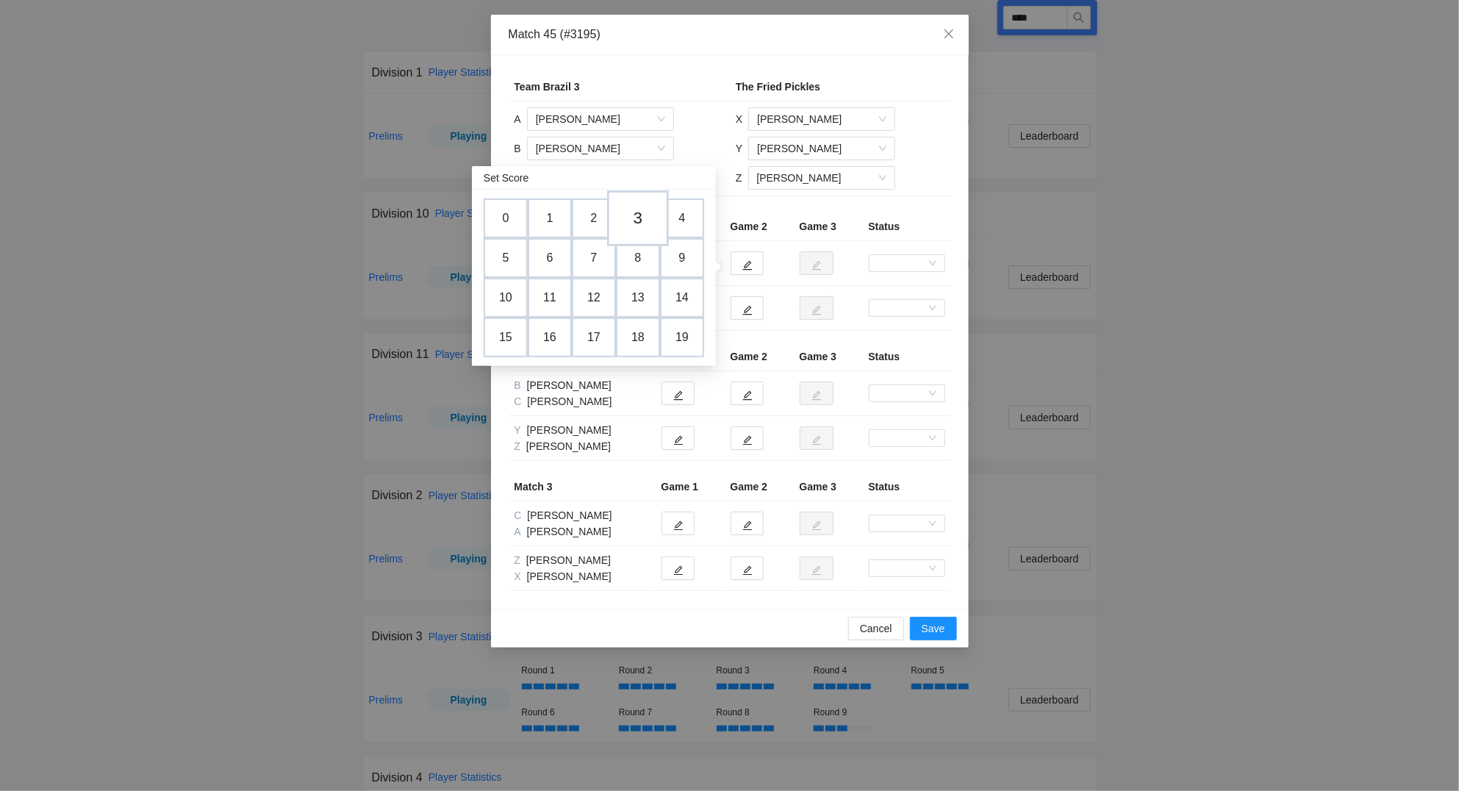
click at [638, 219] on td "3" at bounding box center [638, 219] width 62 height 56
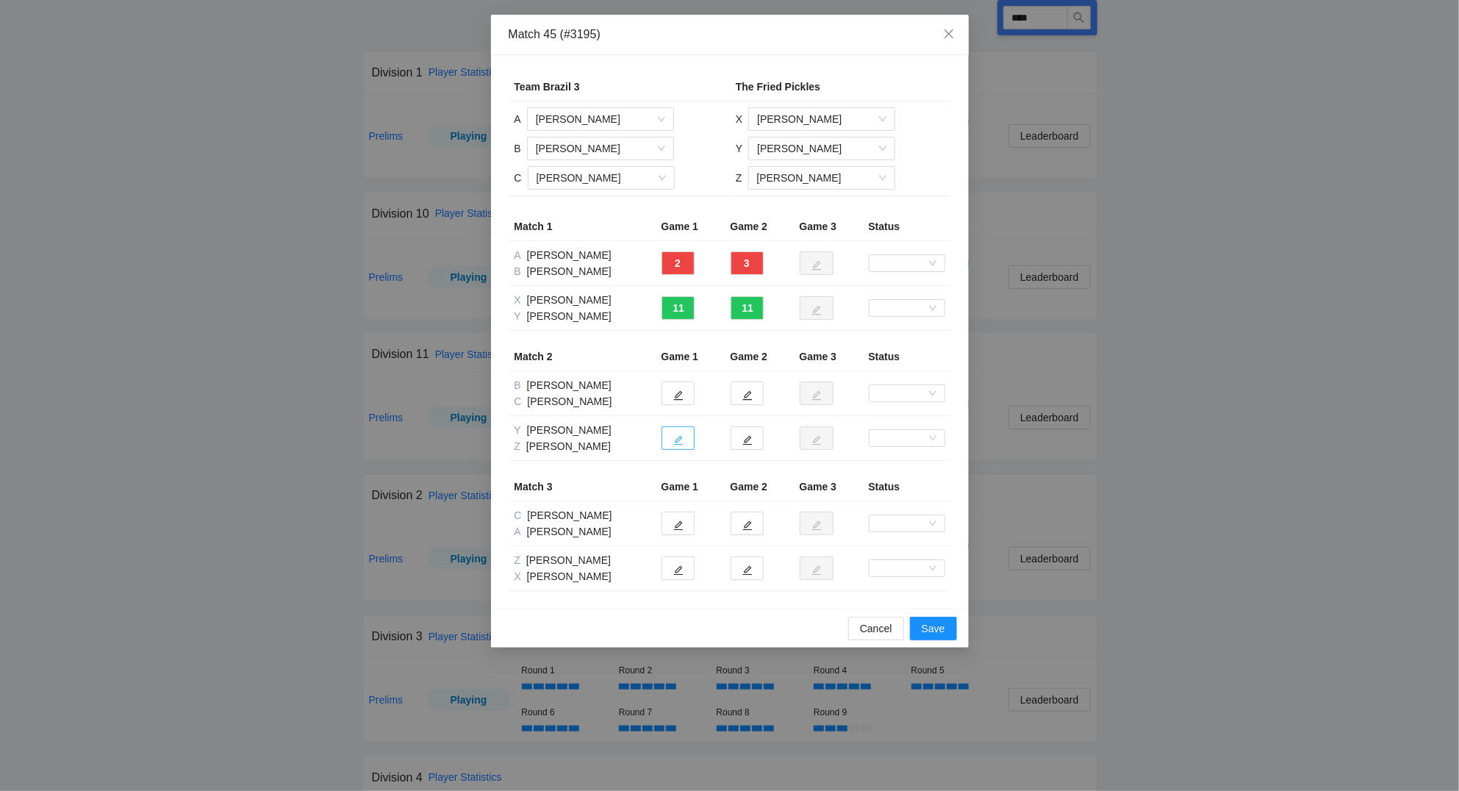
click at [682, 444] on icon "edit" at bounding box center [678, 440] width 10 height 10
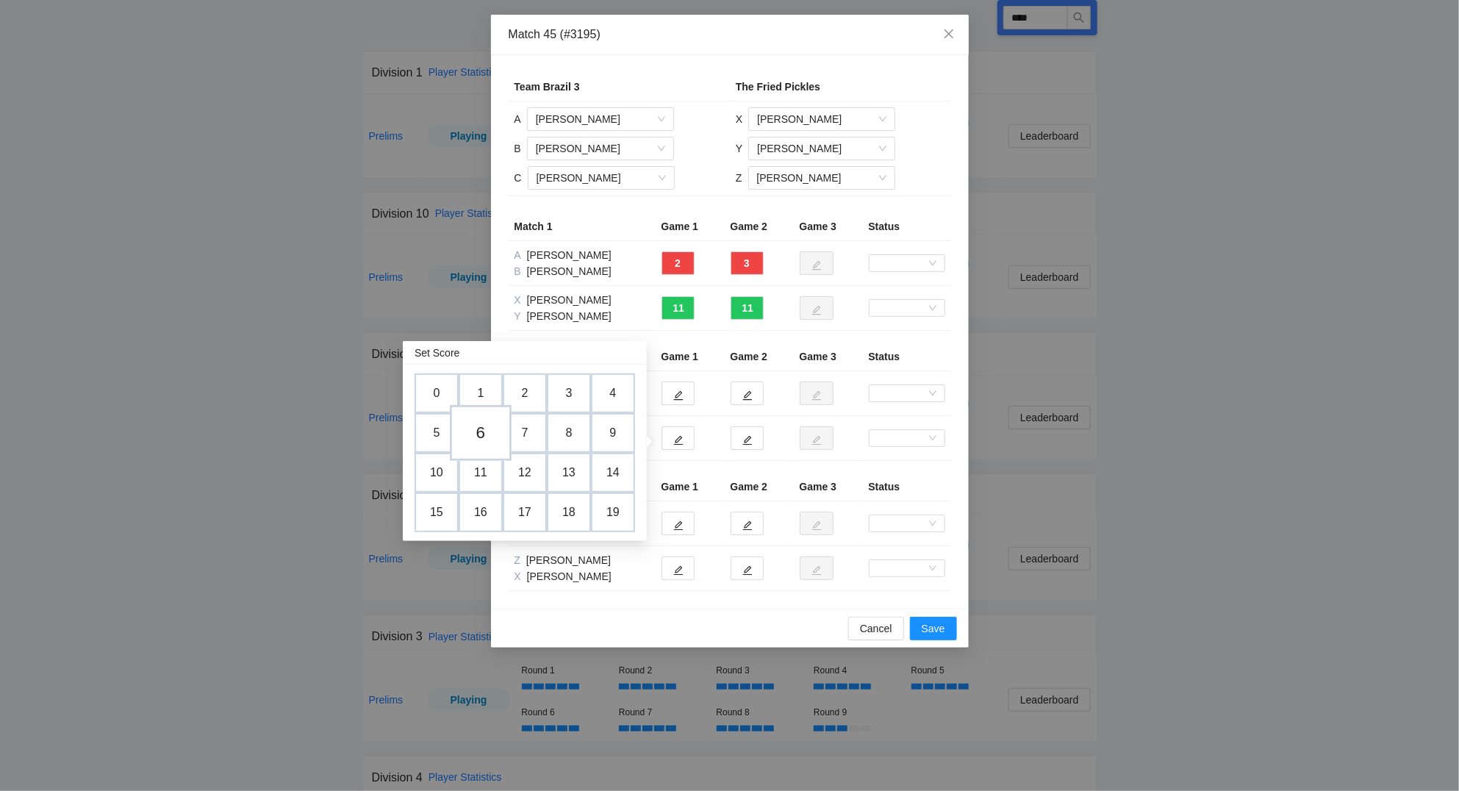
click at [484, 430] on td "6" at bounding box center [481, 434] width 62 height 56
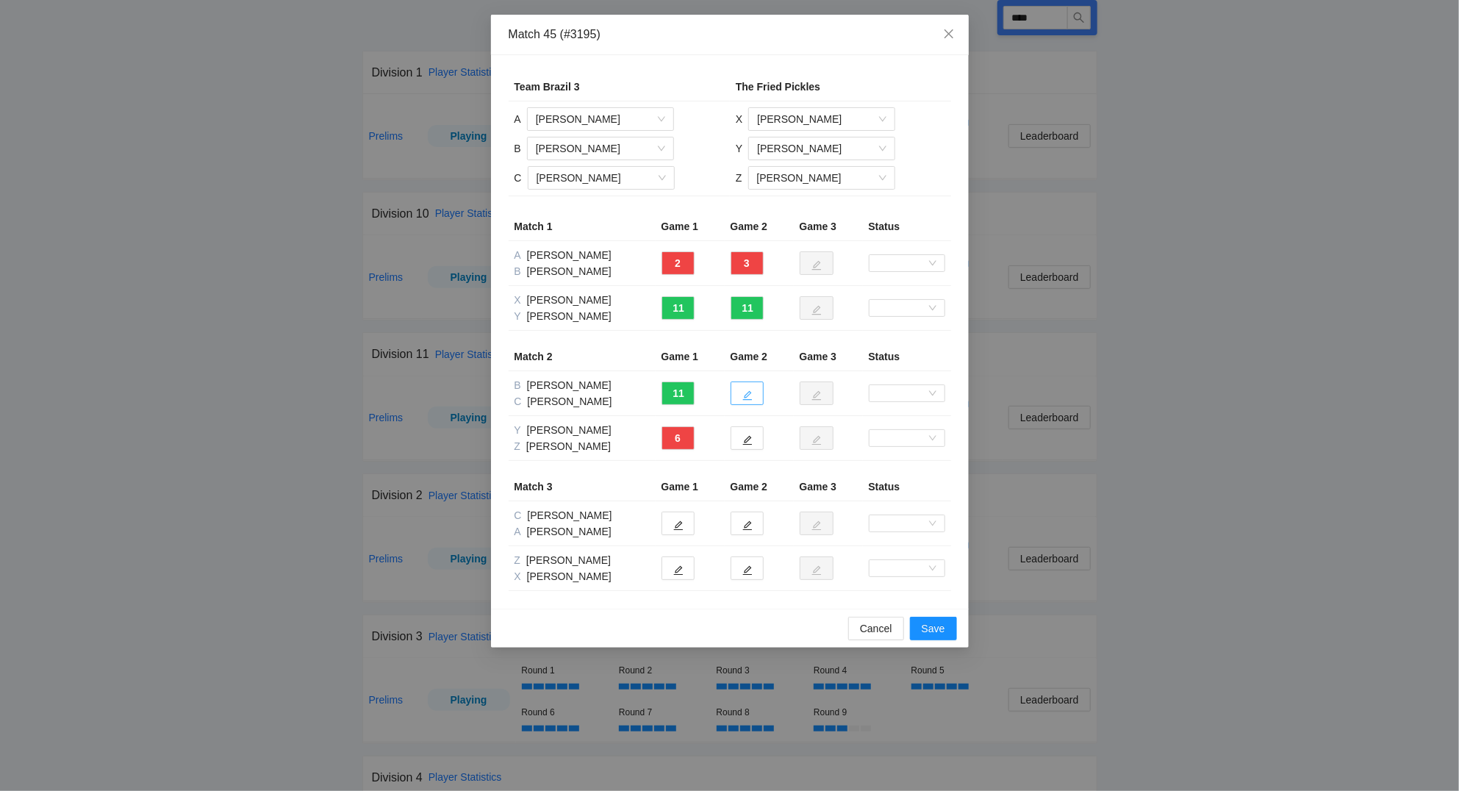
click at [750, 392] on icon "edit" at bounding box center [747, 396] width 10 height 10
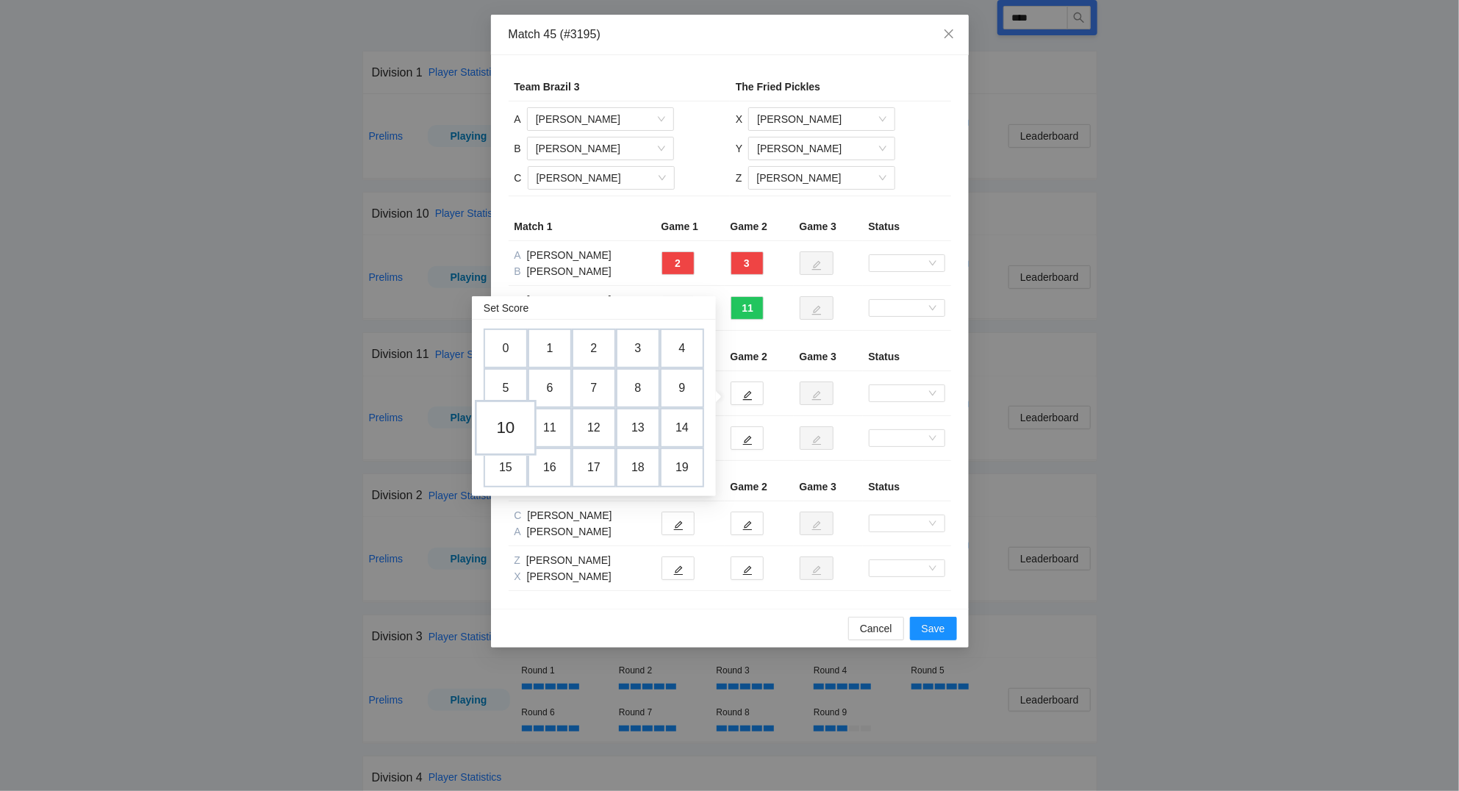
click at [508, 424] on td "10" at bounding box center [506, 428] width 62 height 56
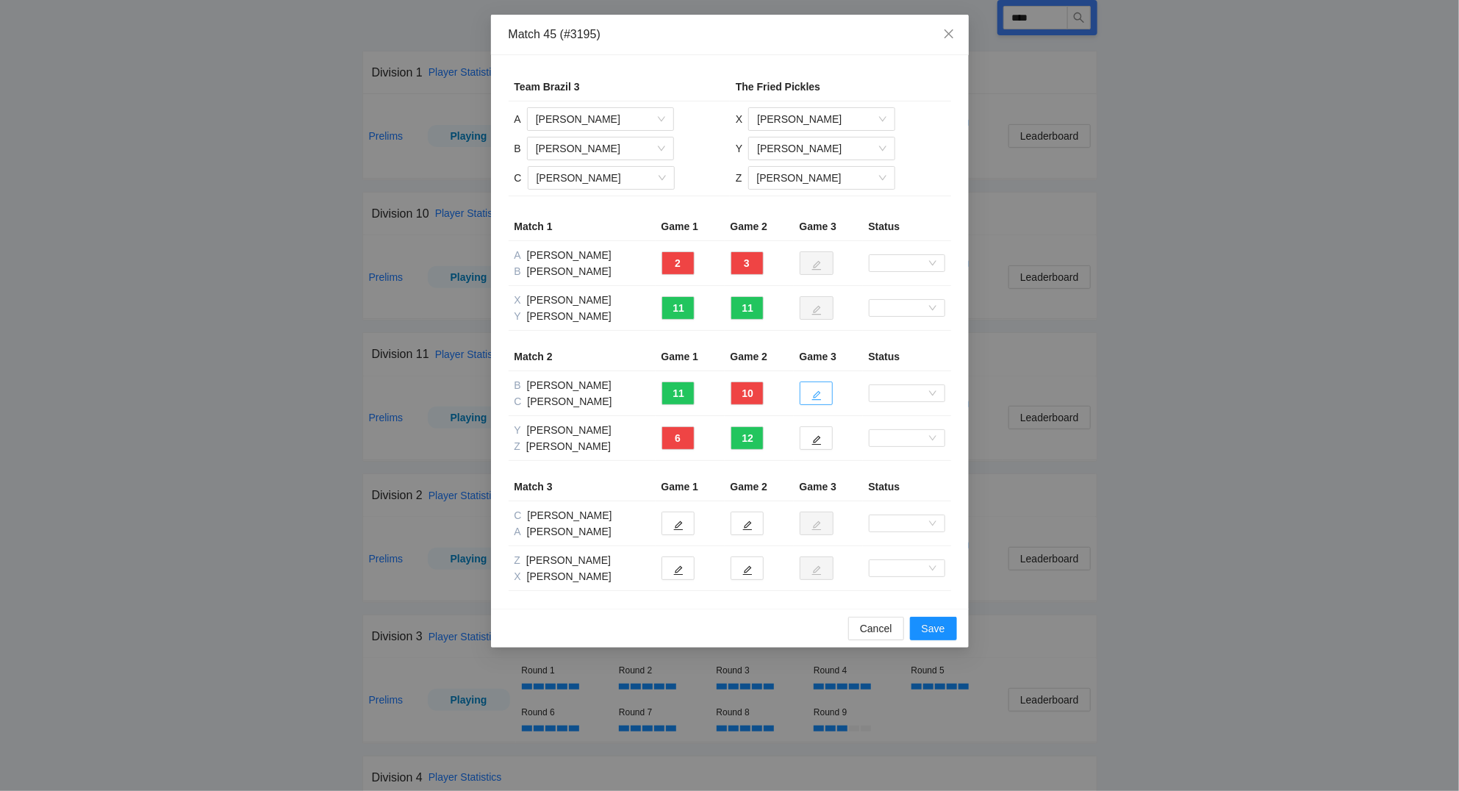
click at [816, 397] on icon "edit" at bounding box center [816, 396] width 10 height 10
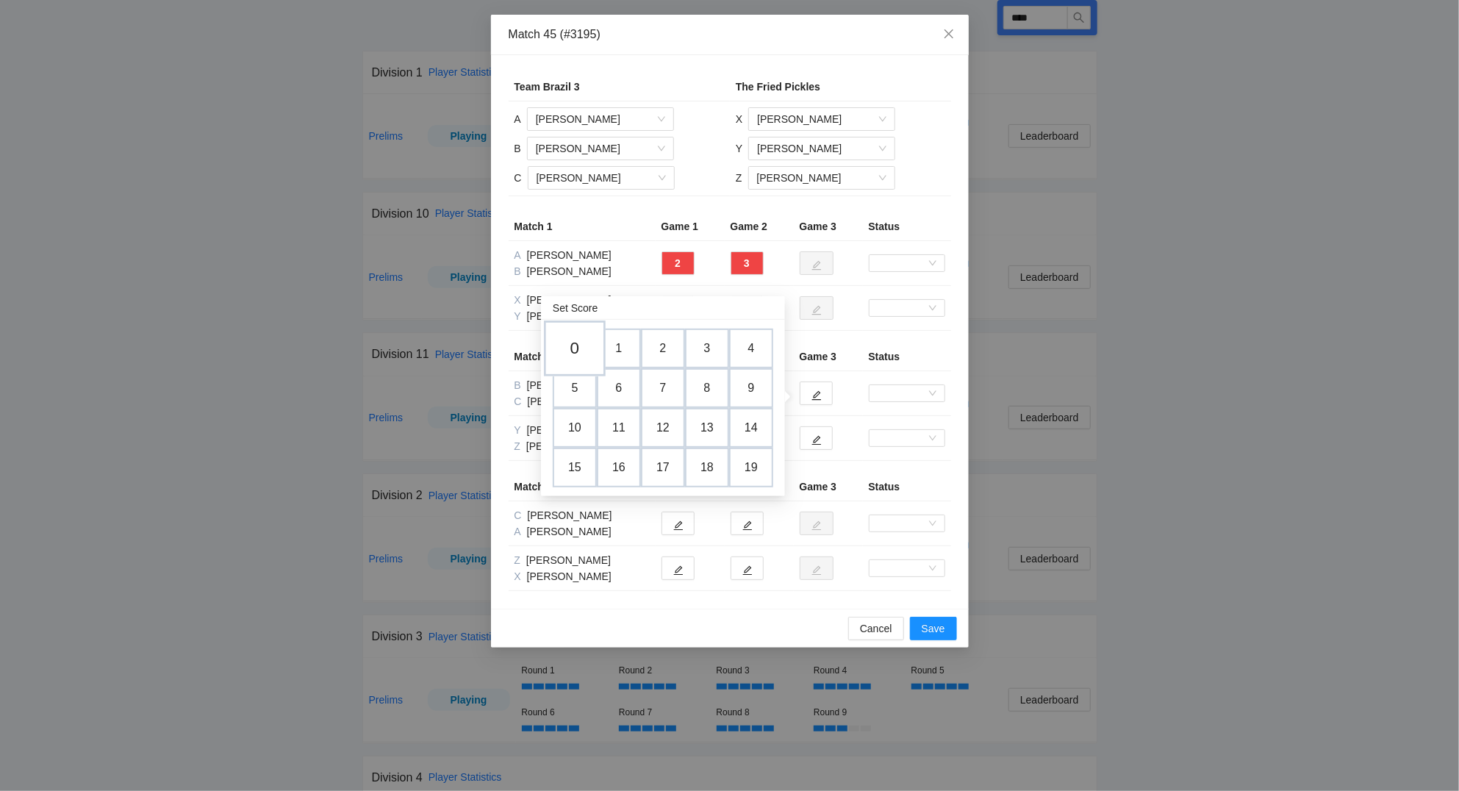
click at [579, 351] on td "0" at bounding box center [575, 349] width 62 height 56
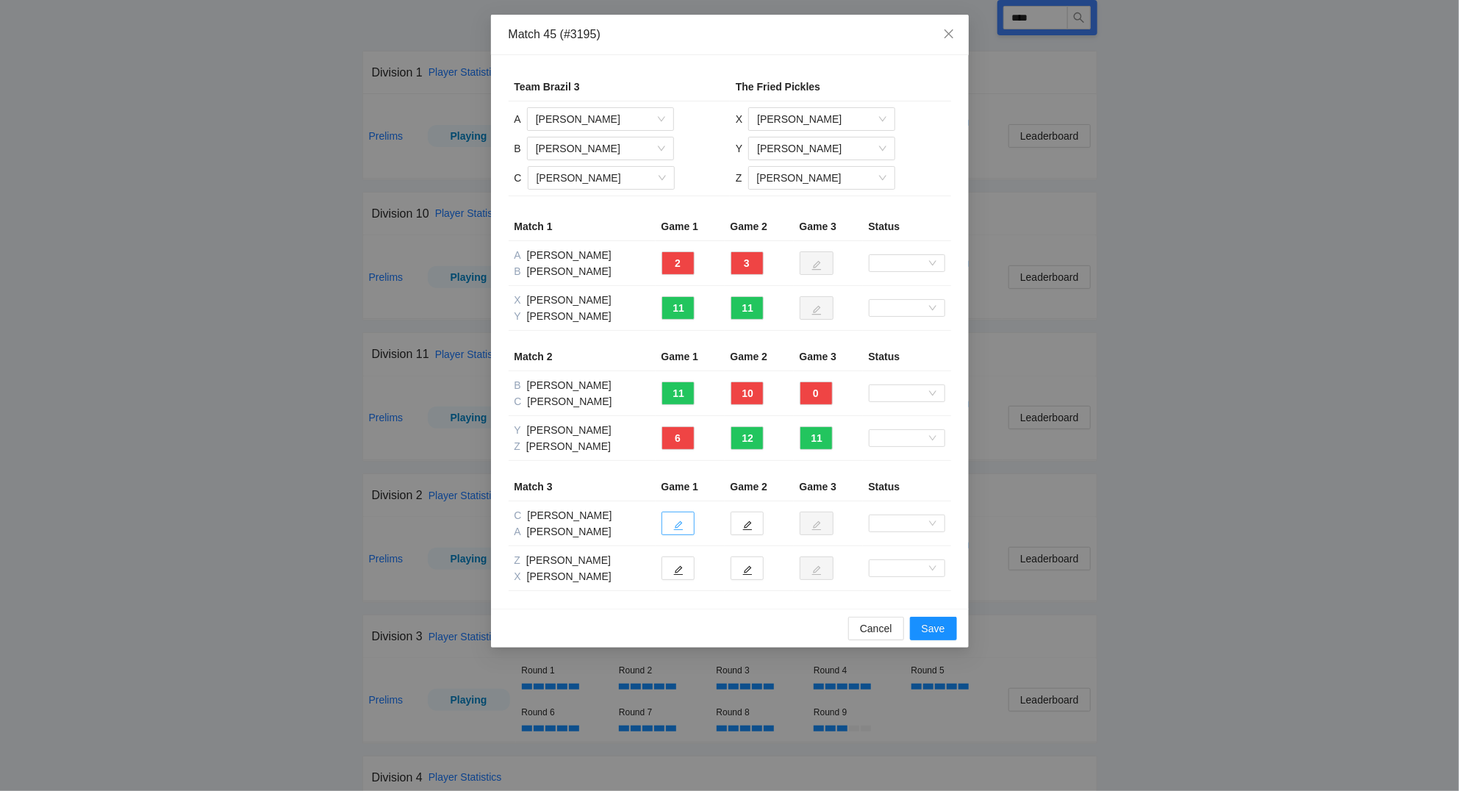
click at [680, 523] on icon "edit" at bounding box center [678, 525] width 10 height 10
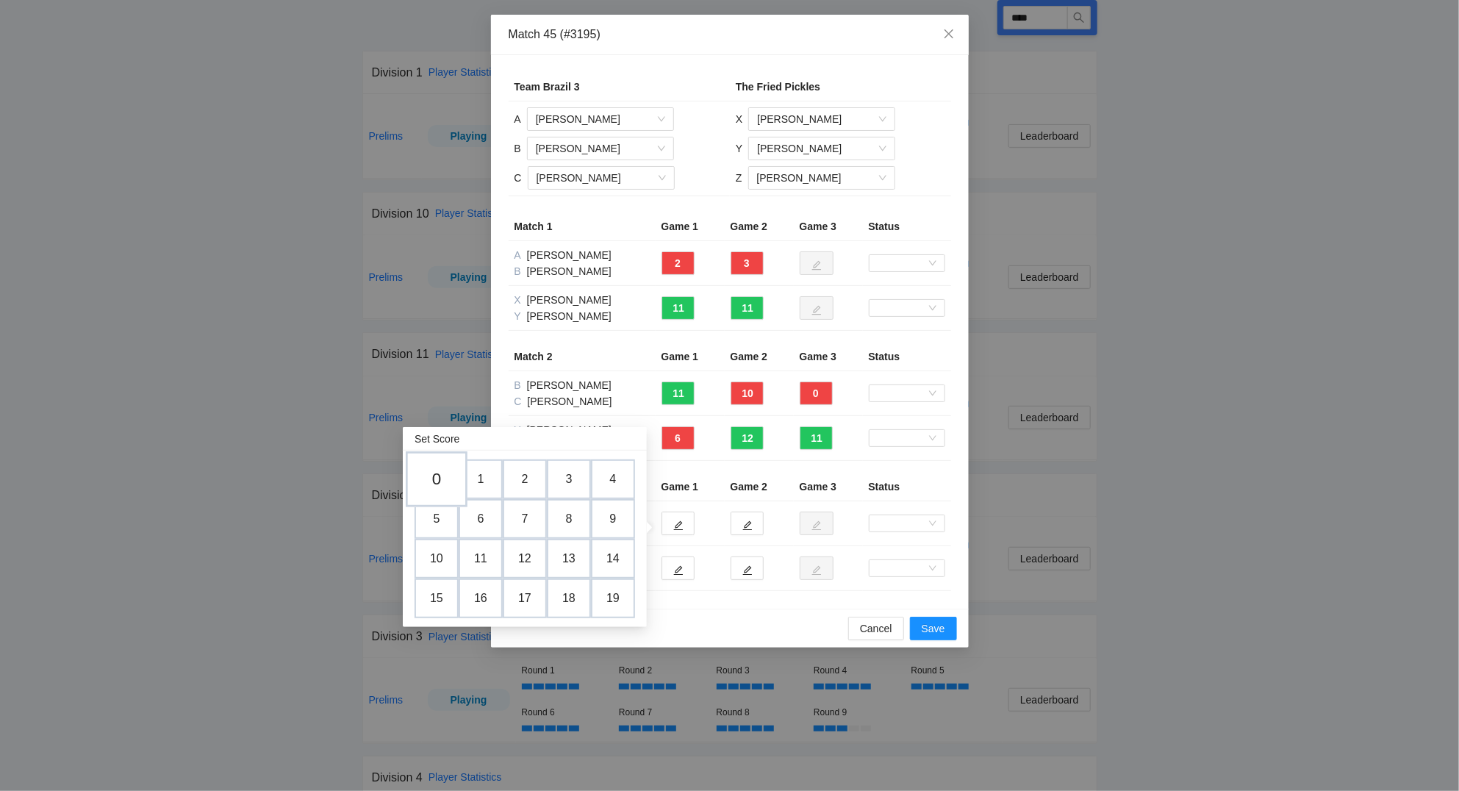
click at [449, 483] on td "0" at bounding box center [437, 480] width 62 height 56
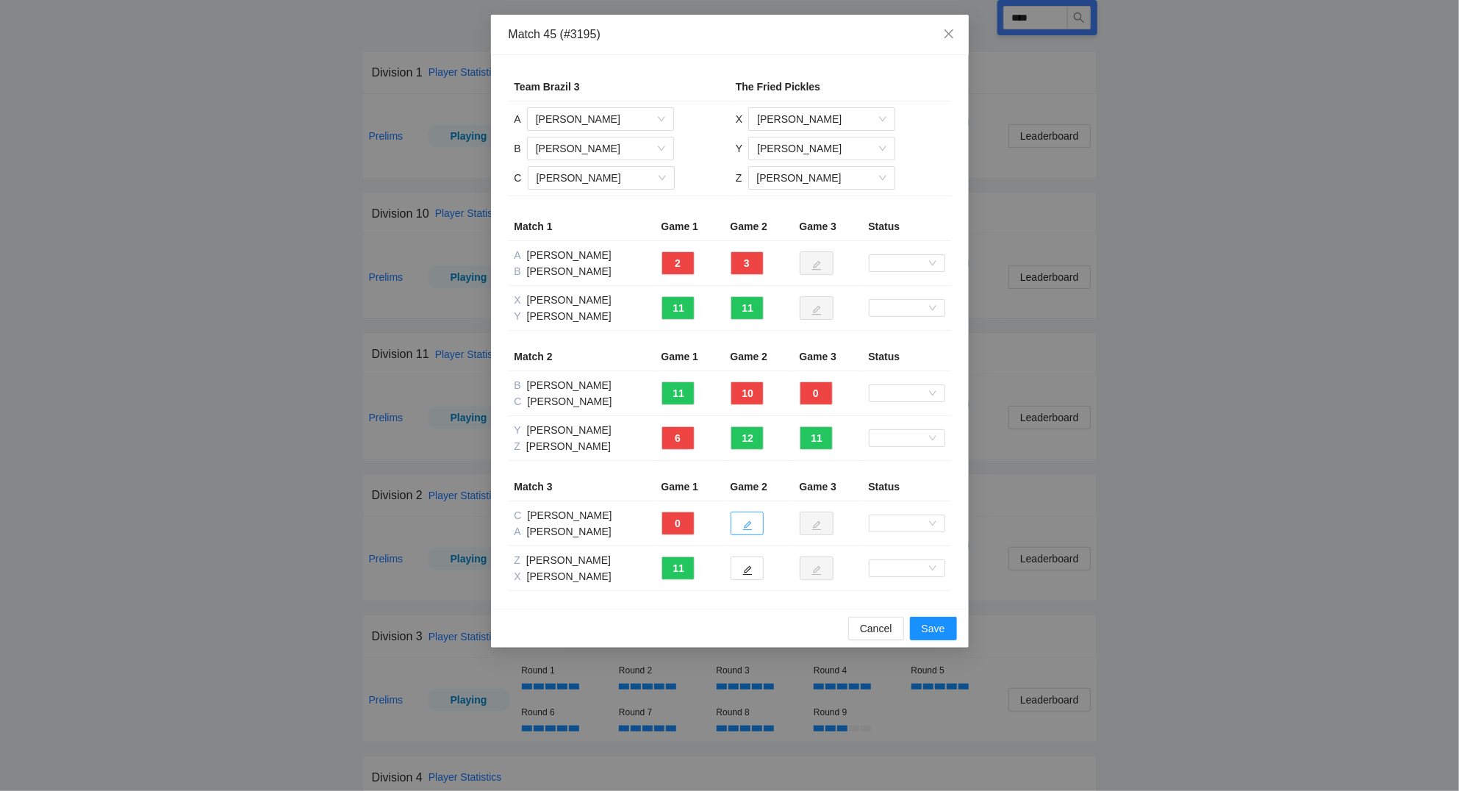
click at [747, 517] on button "button" at bounding box center [746, 523] width 33 height 24
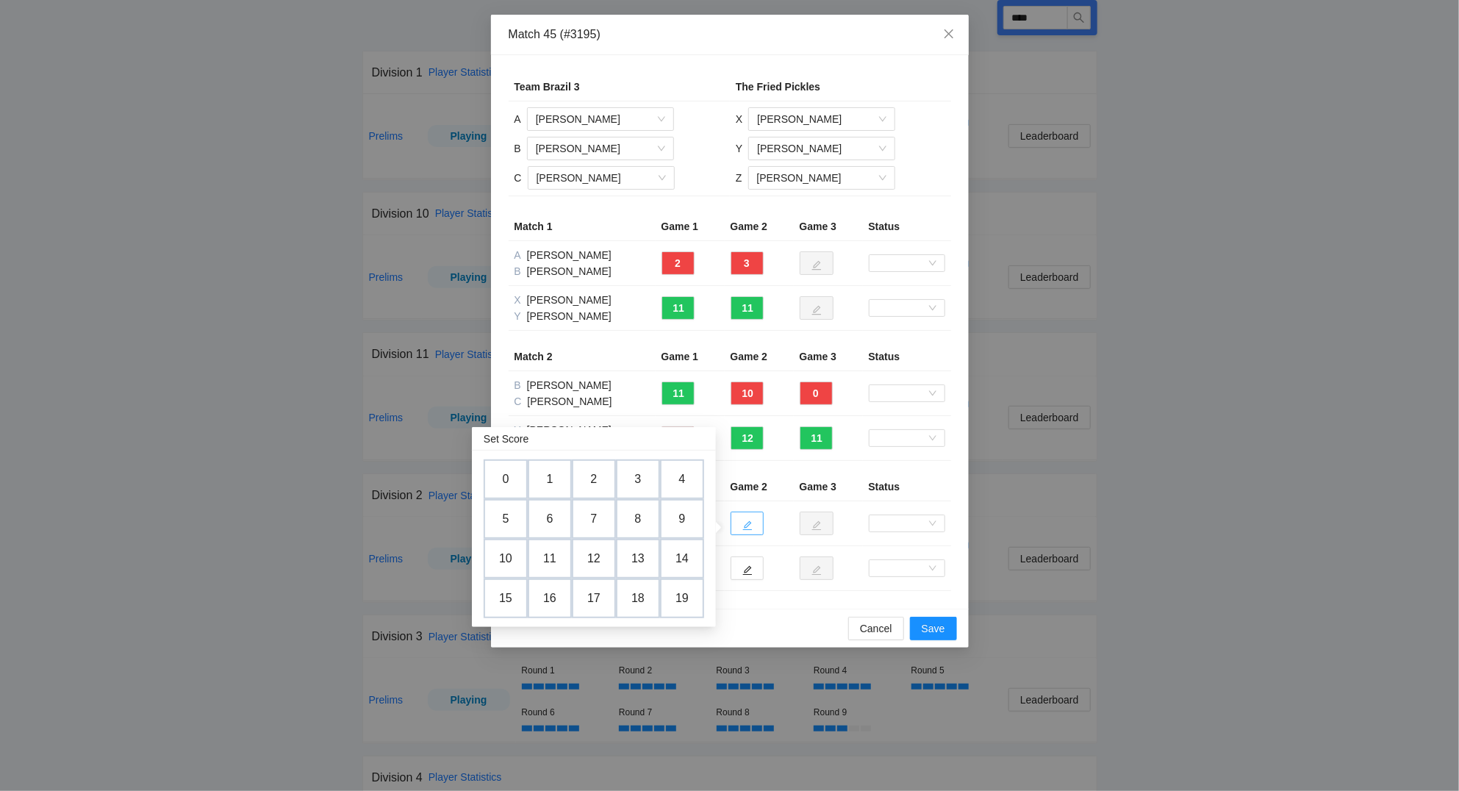
click at [748, 517] on button "button" at bounding box center [746, 523] width 33 height 24
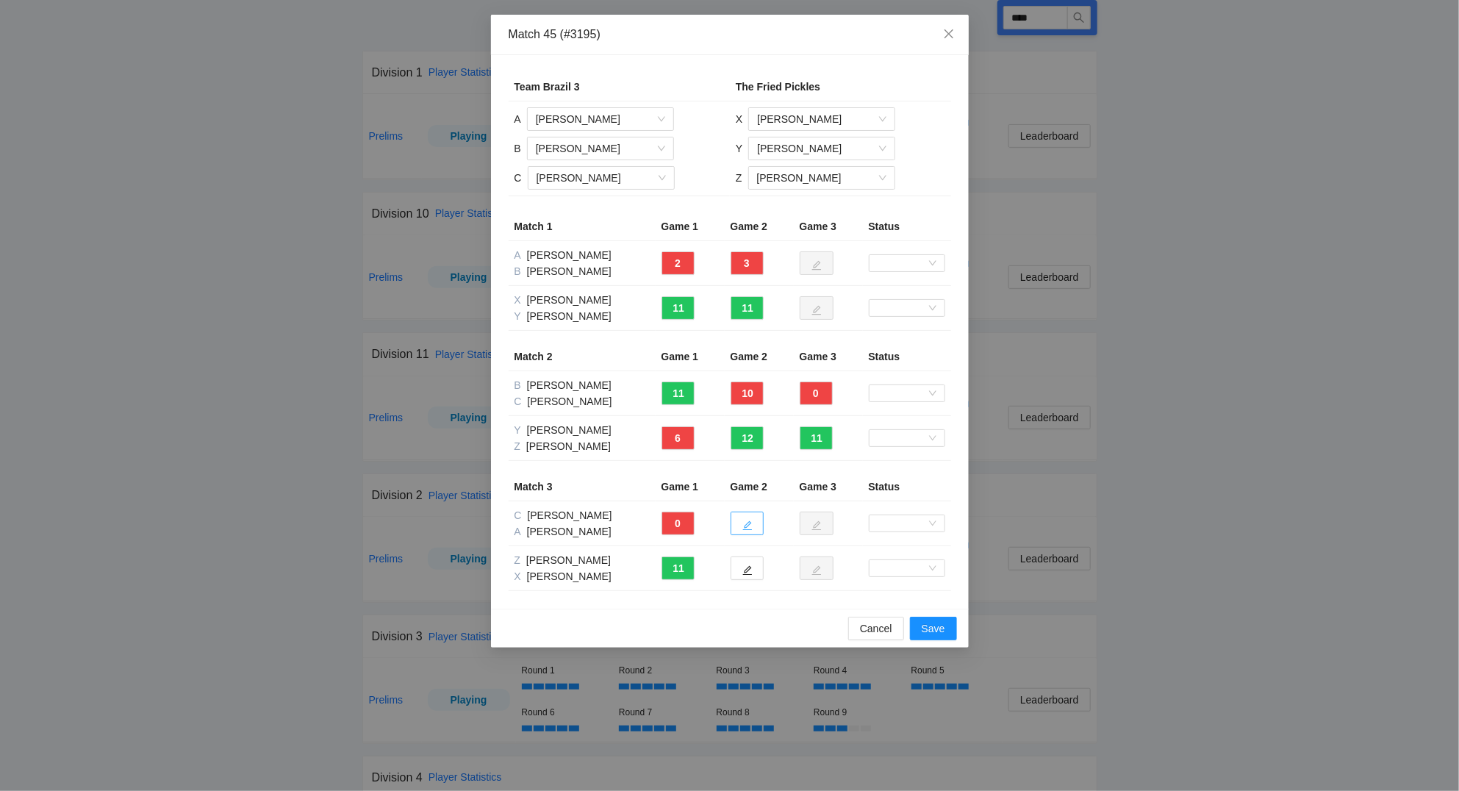
click at [747, 521] on icon "edit" at bounding box center [747, 525] width 10 height 10
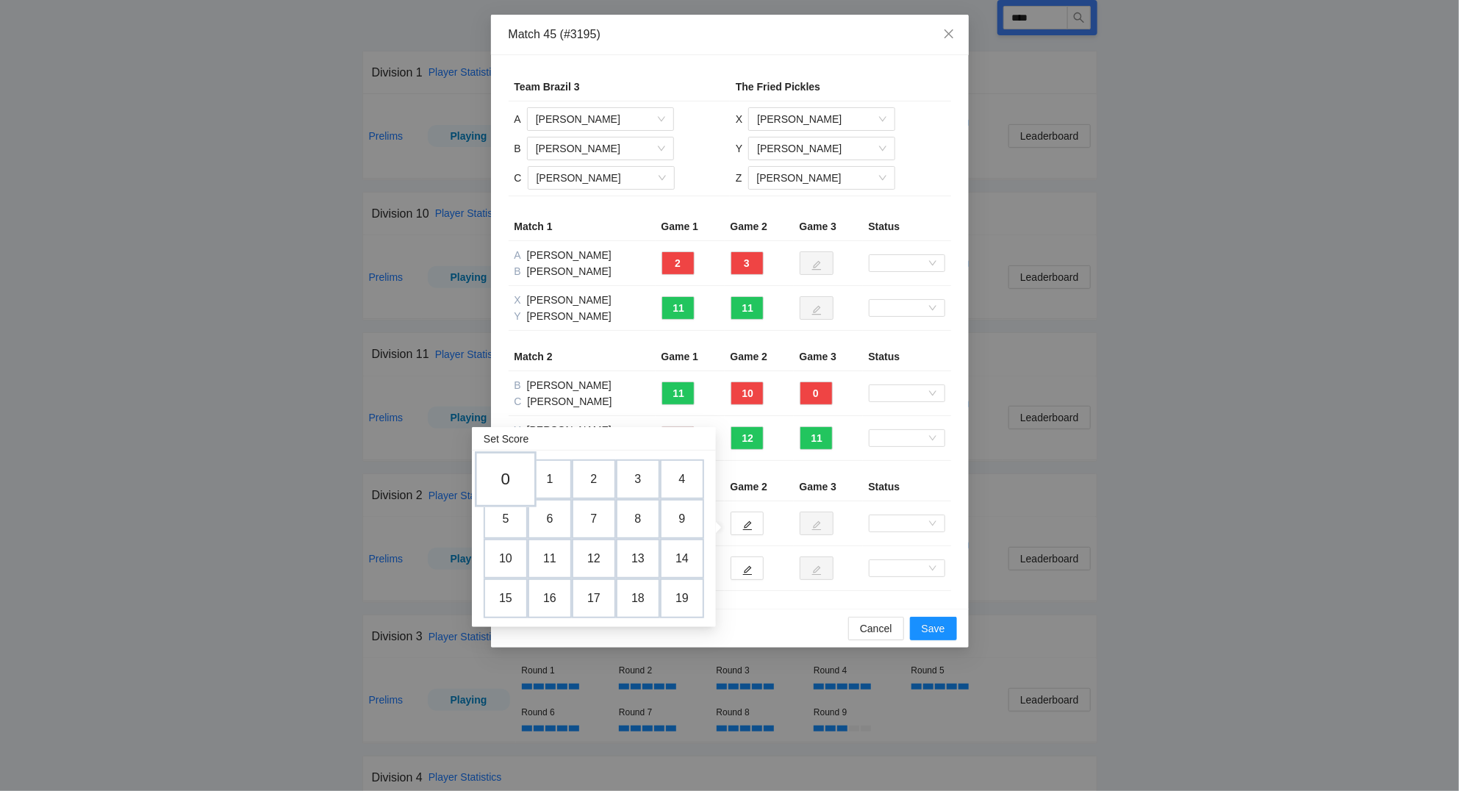
click at [506, 478] on td "0" at bounding box center [506, 480] width 62 height 56
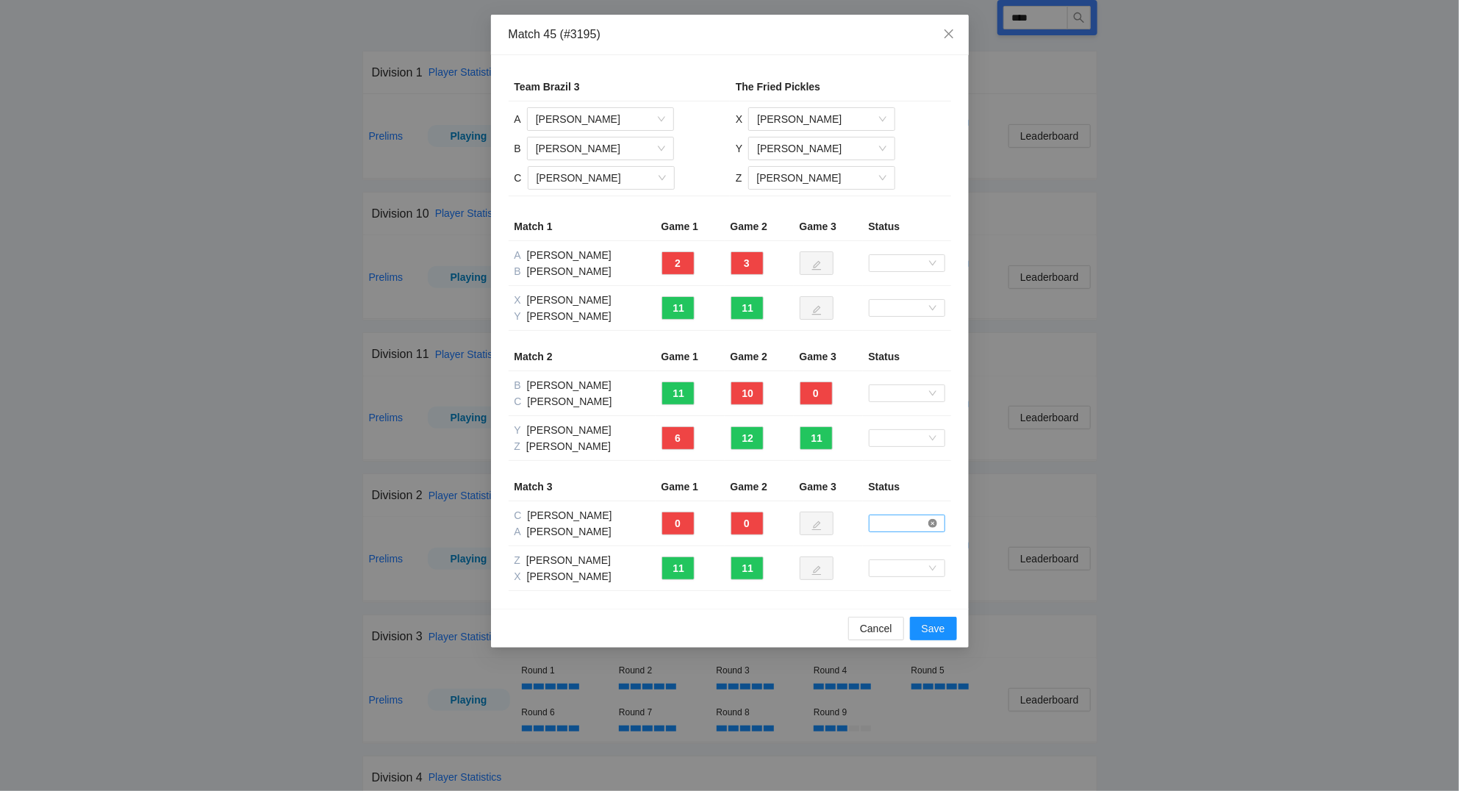
click at [934, 522] on icon "close-circle" at bounding box center [932, 523] width 9 height 9
click at [895, 522] on span at bounding box center [906, 523] width 65 height 16
click at [896, 546] on div "Forfeit" at bounding box center [906, 551] width 59 height 16
click at [938, 628] on span "Save" at bounding box center [933, 628] width 24 height 16
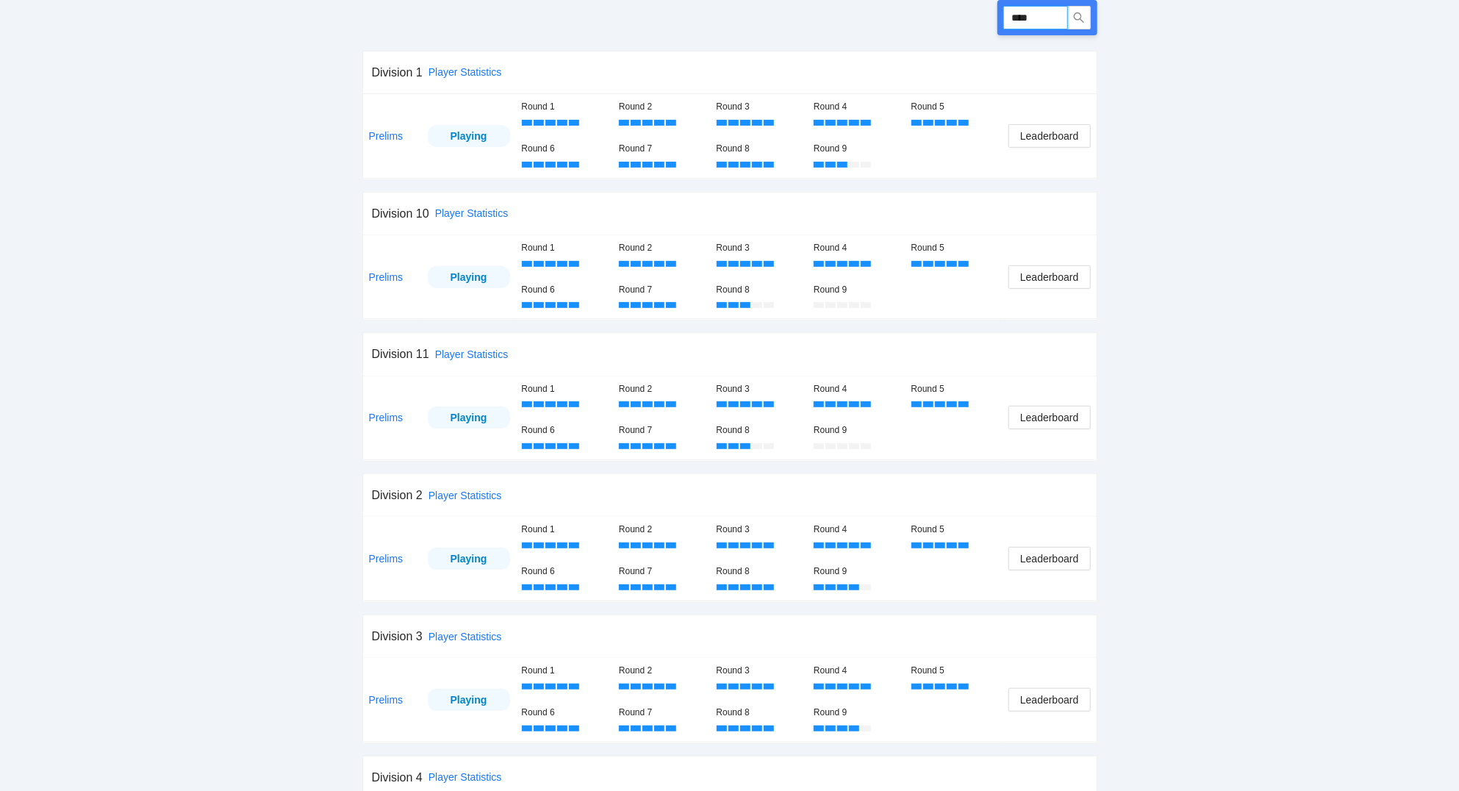
click at [1056, 15] on input "****" at bounding box center [1035, 18] width 65 height 24
click at [1063, 133] on span "Leaderboard" at bounding box center [1049, 136] width 58 height 16
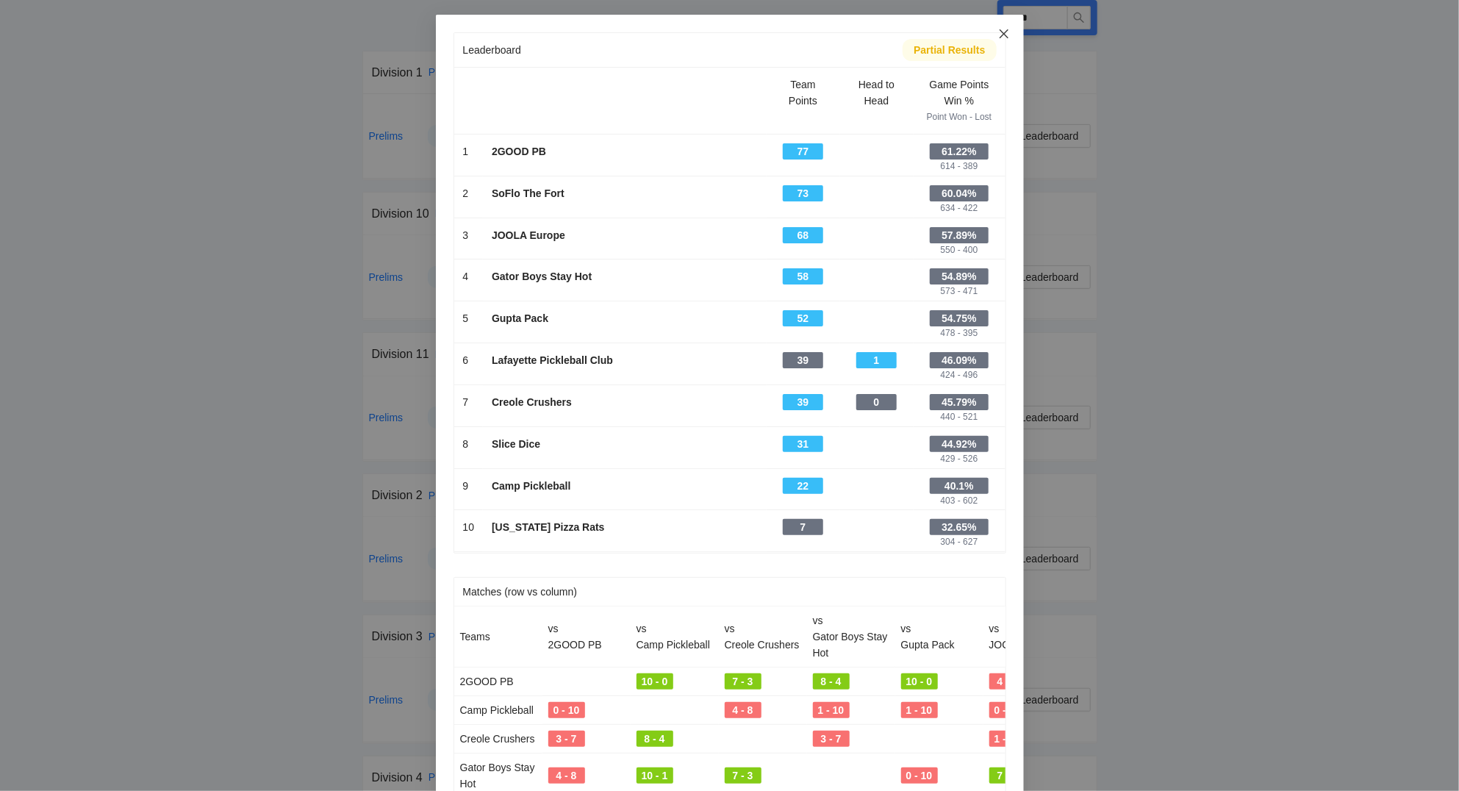
click at [1006, 37] on icon "close" at bounding box center [1003, 33] width 9 height 9
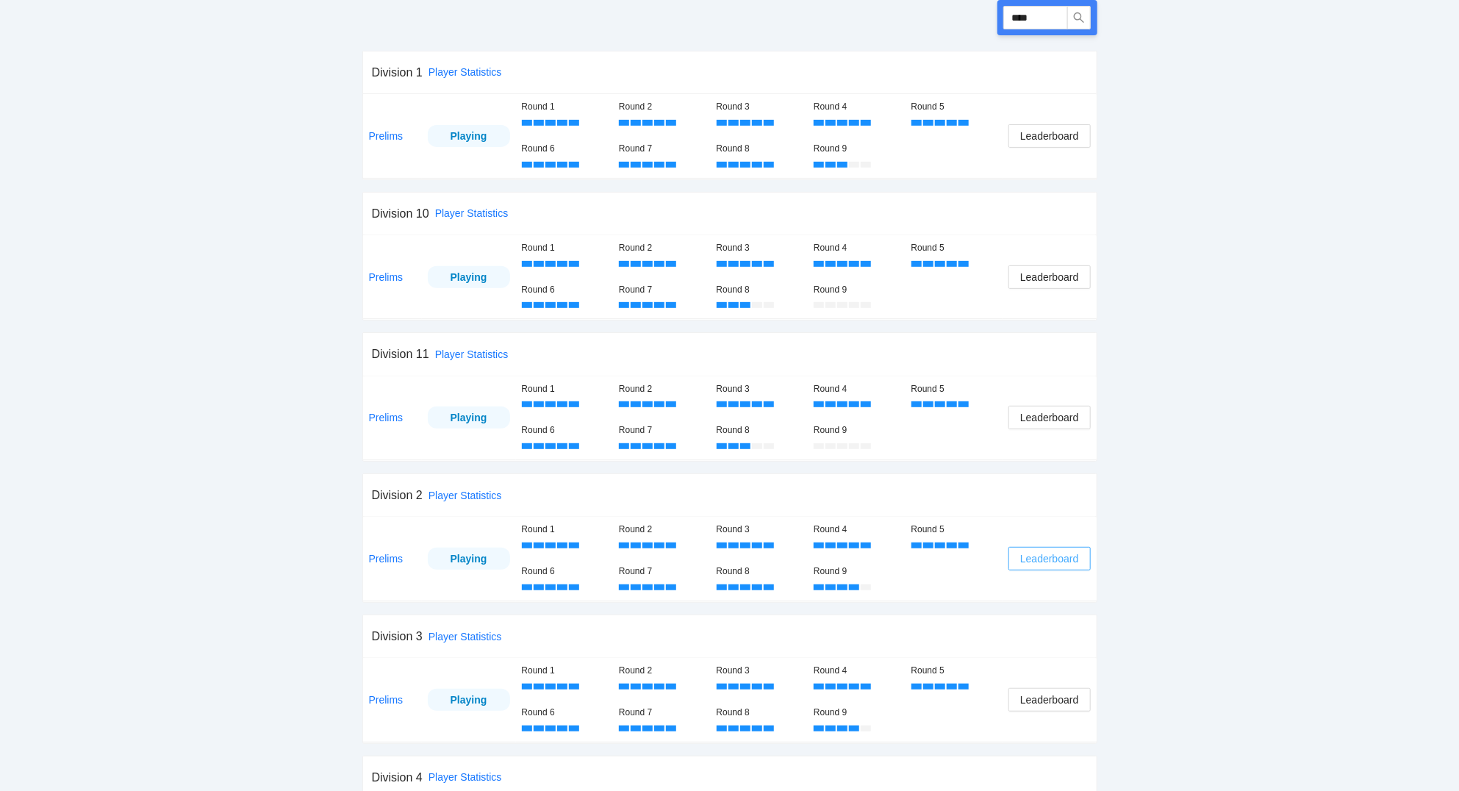
click at [1054, 561] on span "Leaderboard" at bounding box center [1049, 558] width 58 height 16
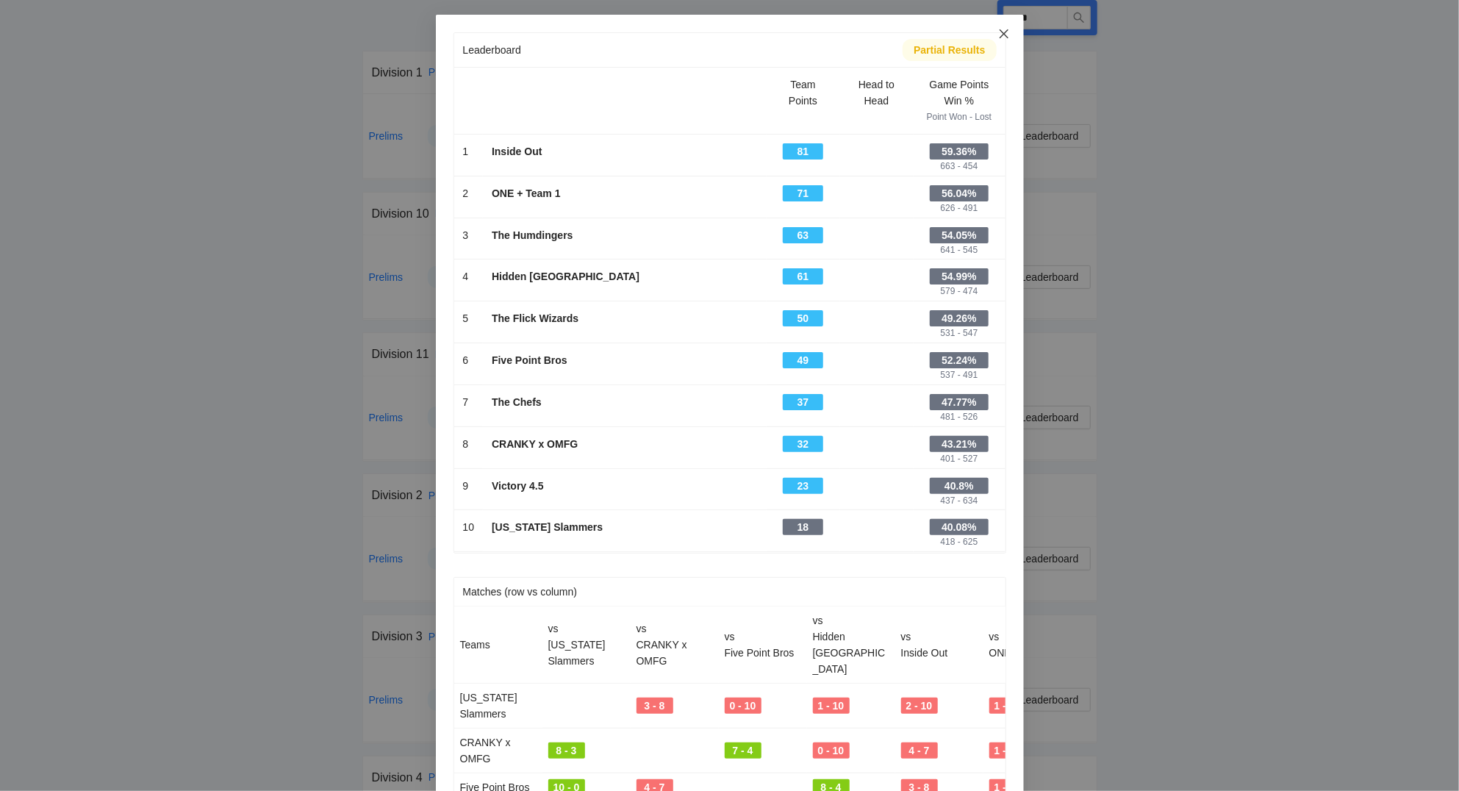
click at [1003, 33] on icon "close" at bounding box center [1004, 34] width 12 height 12
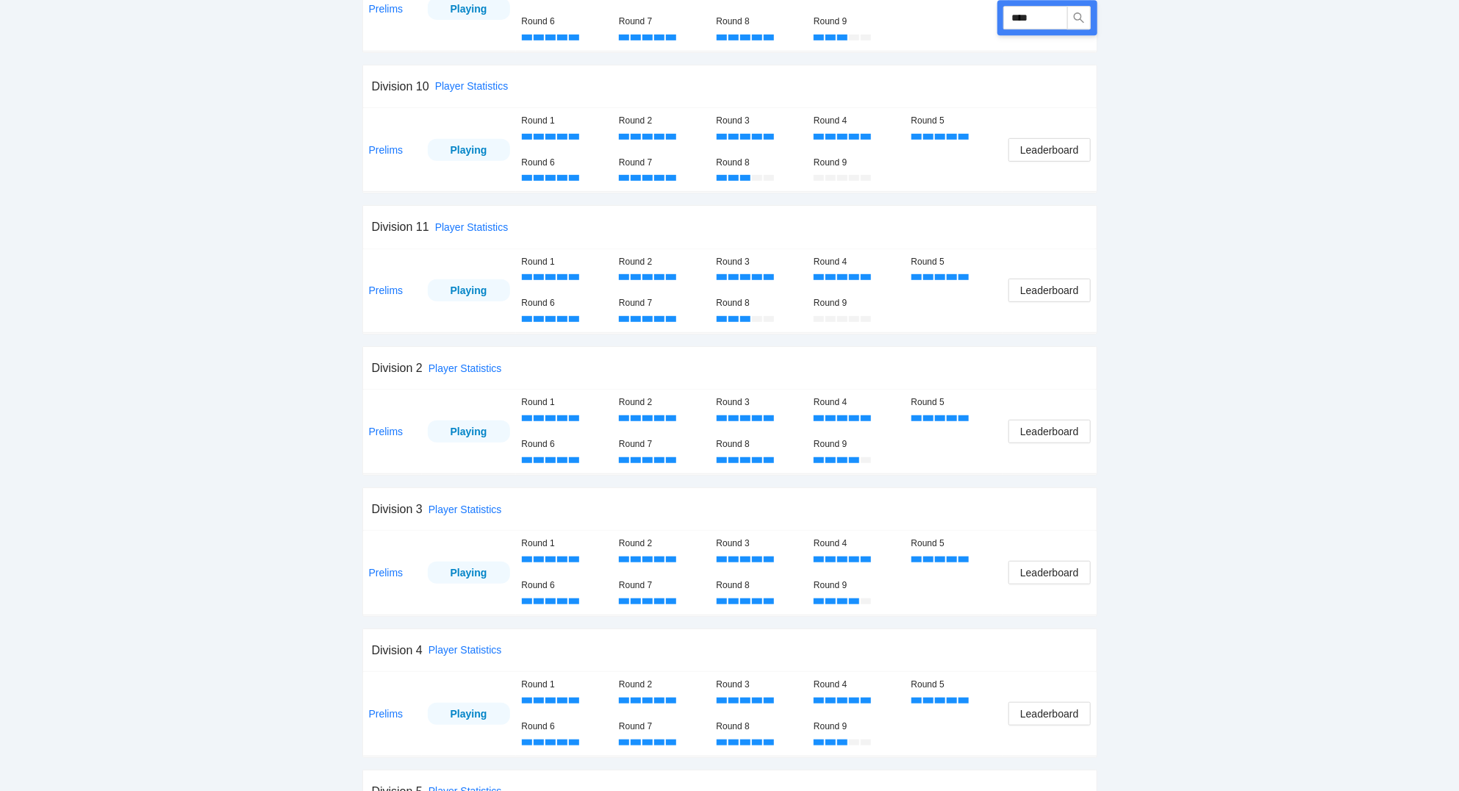
scroll to position [394, 0]
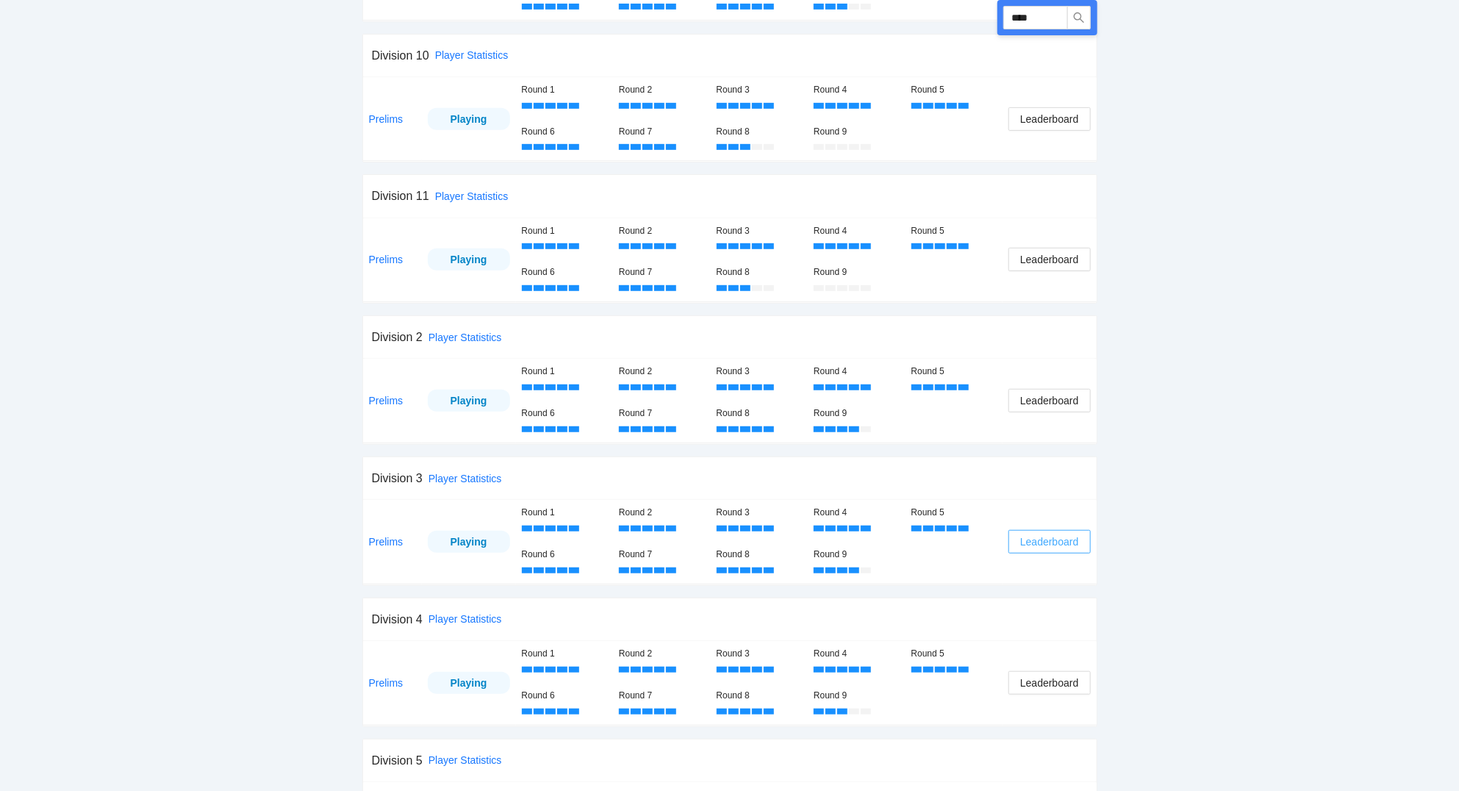
click at [1045, 542] on span "Leaderboard" at bounding box center [1049, 541] width 58 height 16
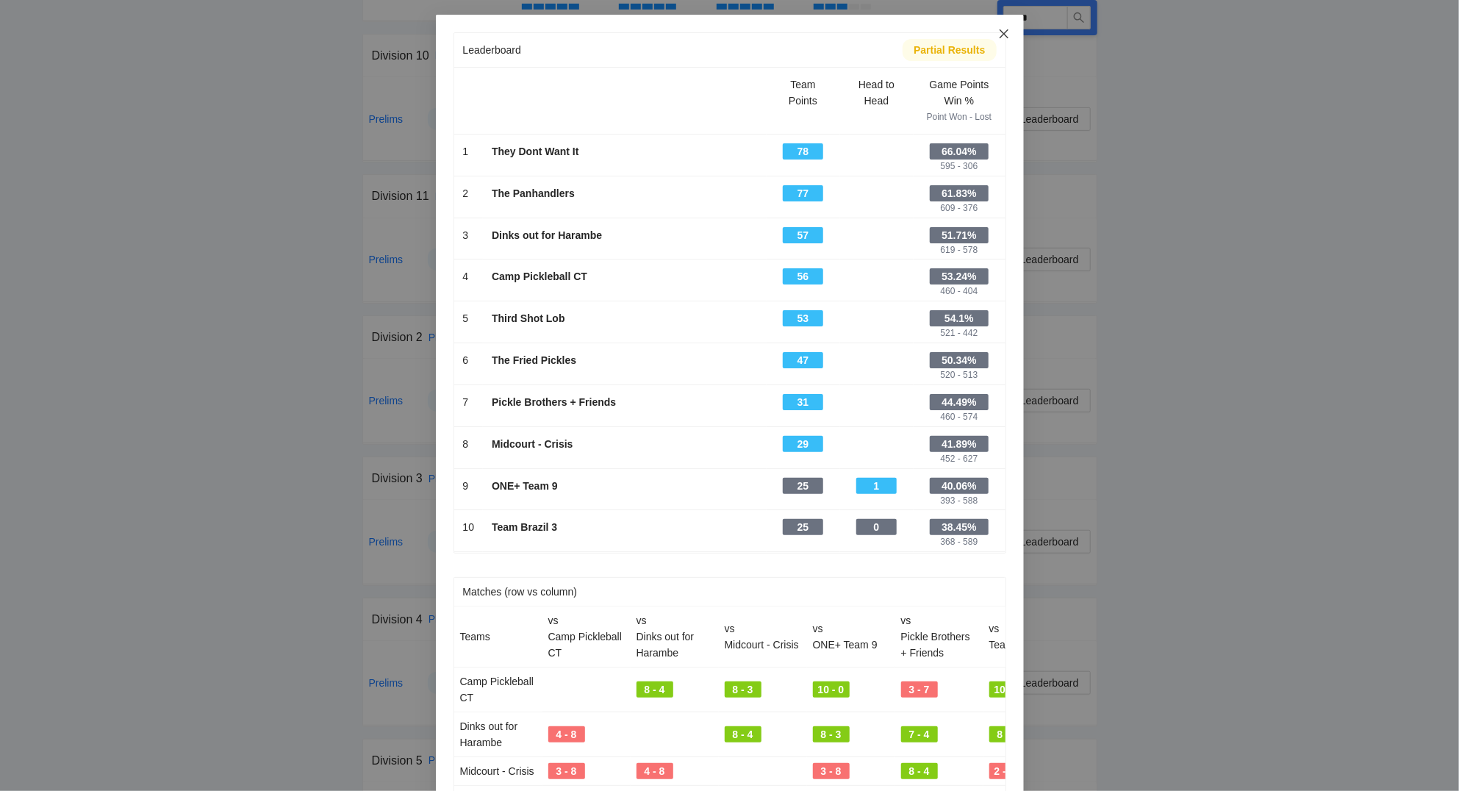
click at [1007, 31] on icon "close" at bounding box center [1003, 33] width 9 height 9
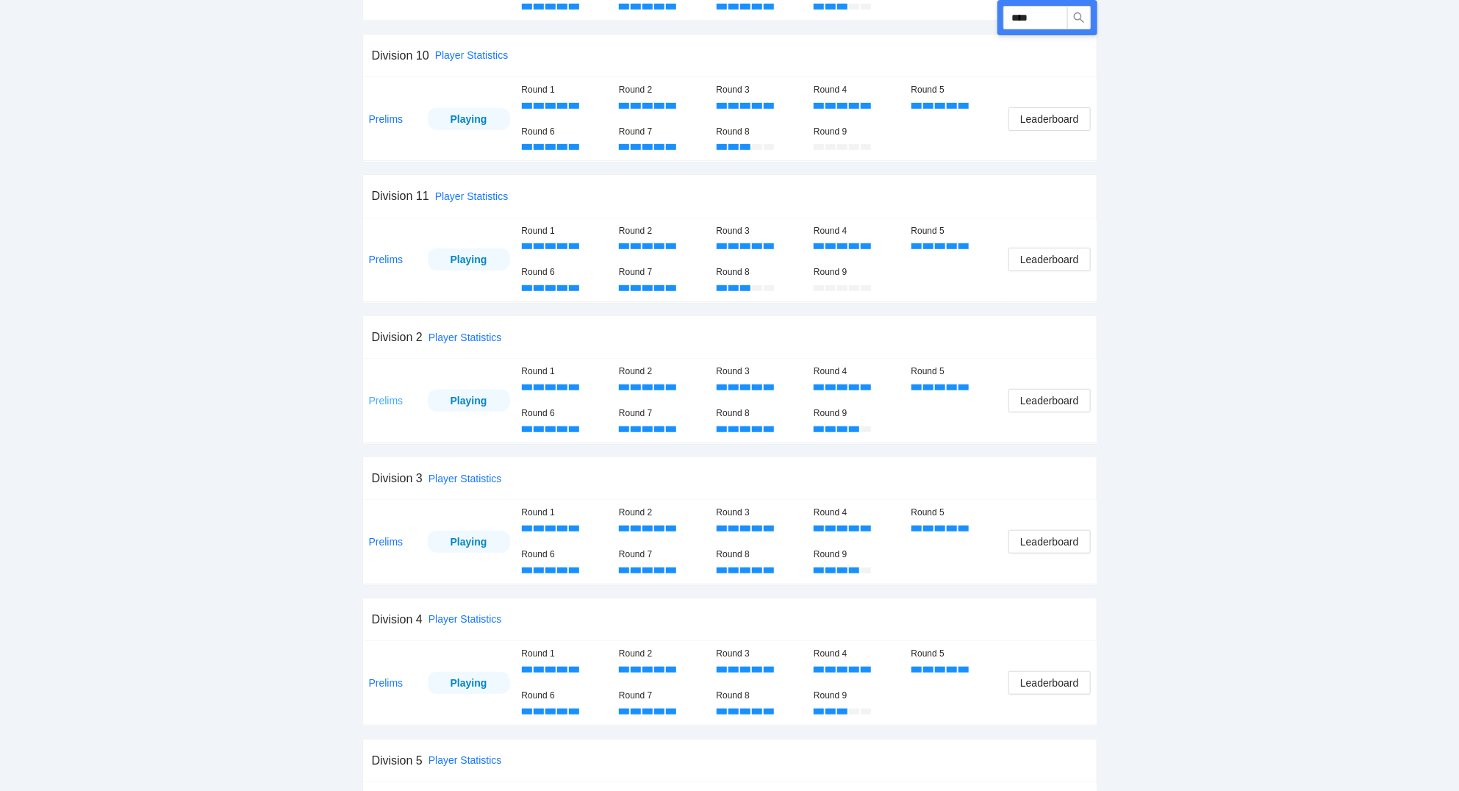
click at [386, 403] on link "Prelims" at bounding box center [386, 401] width 35 height 12
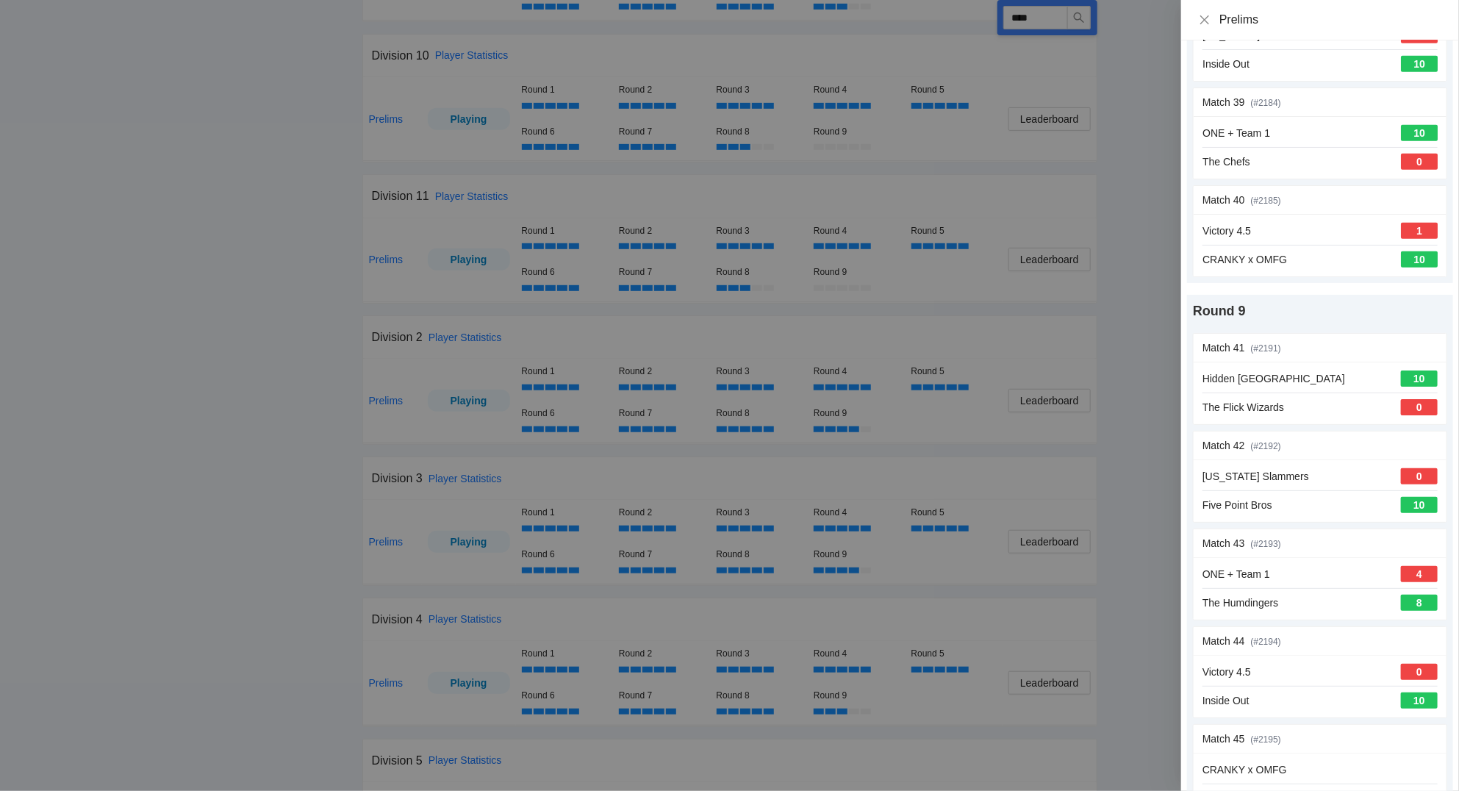
scroll to position [4147, 0]
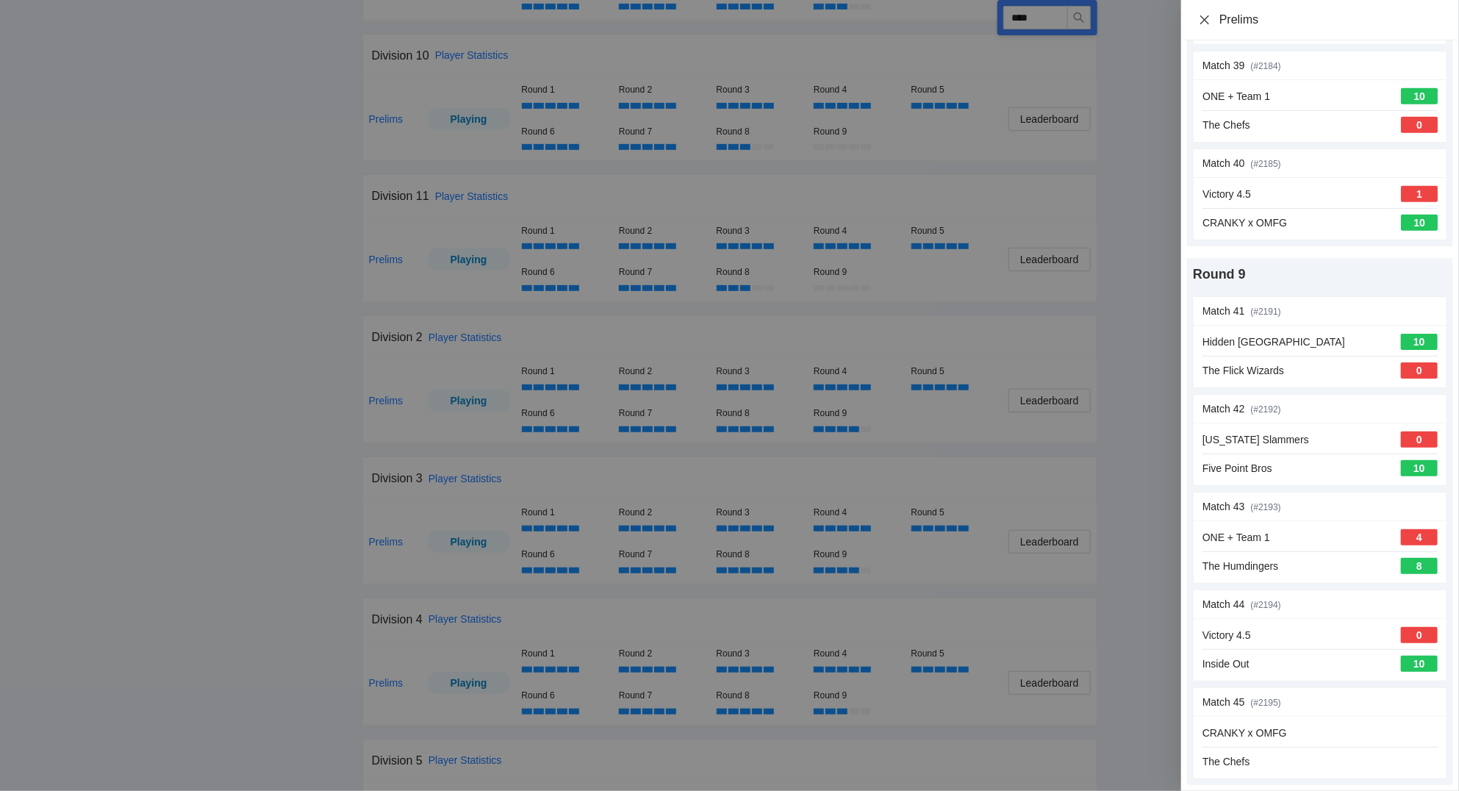
click at [1207, 18] on icon "close" at bounding box center [1204, 19] width 9 height 9
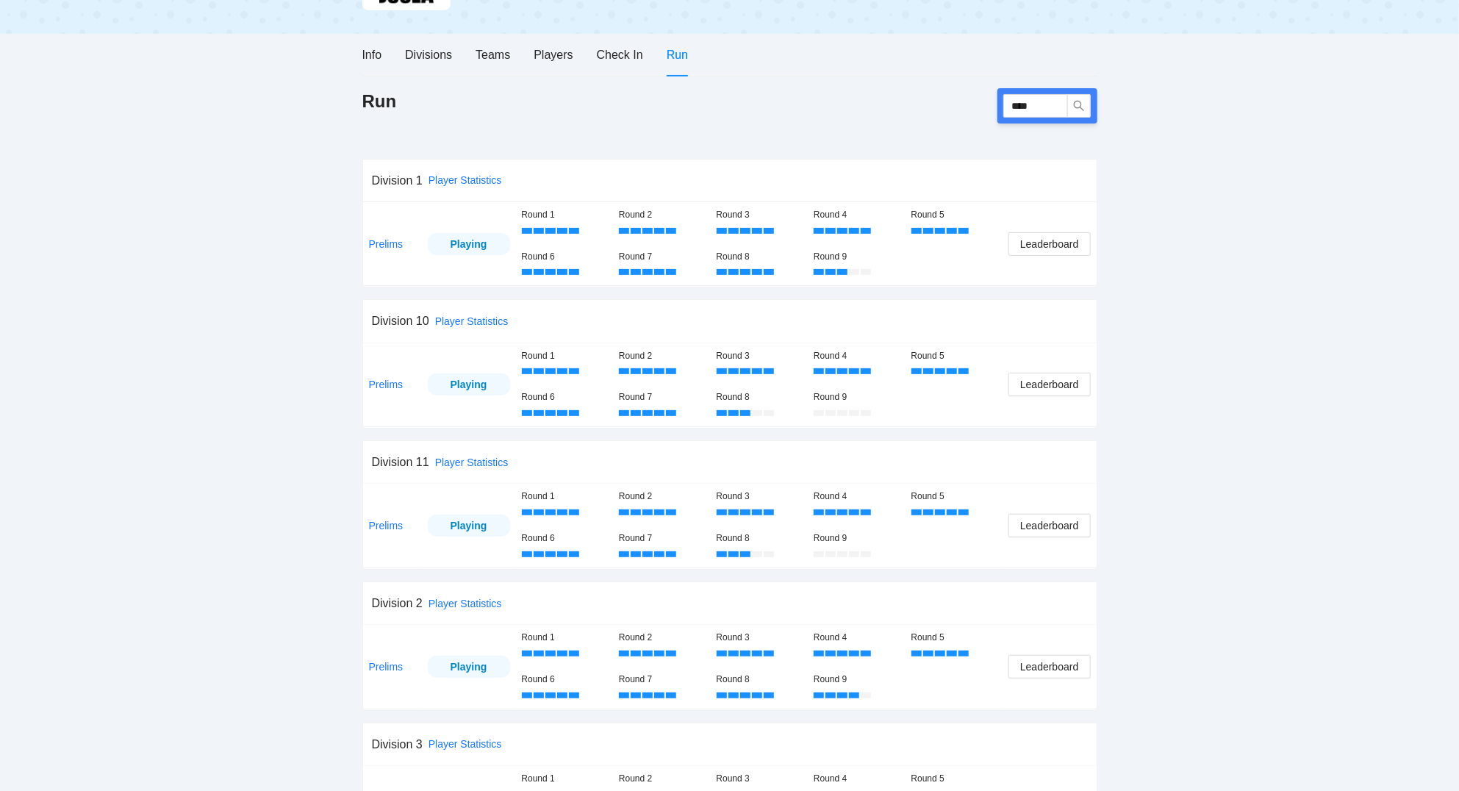
scroll to position [0, 0]
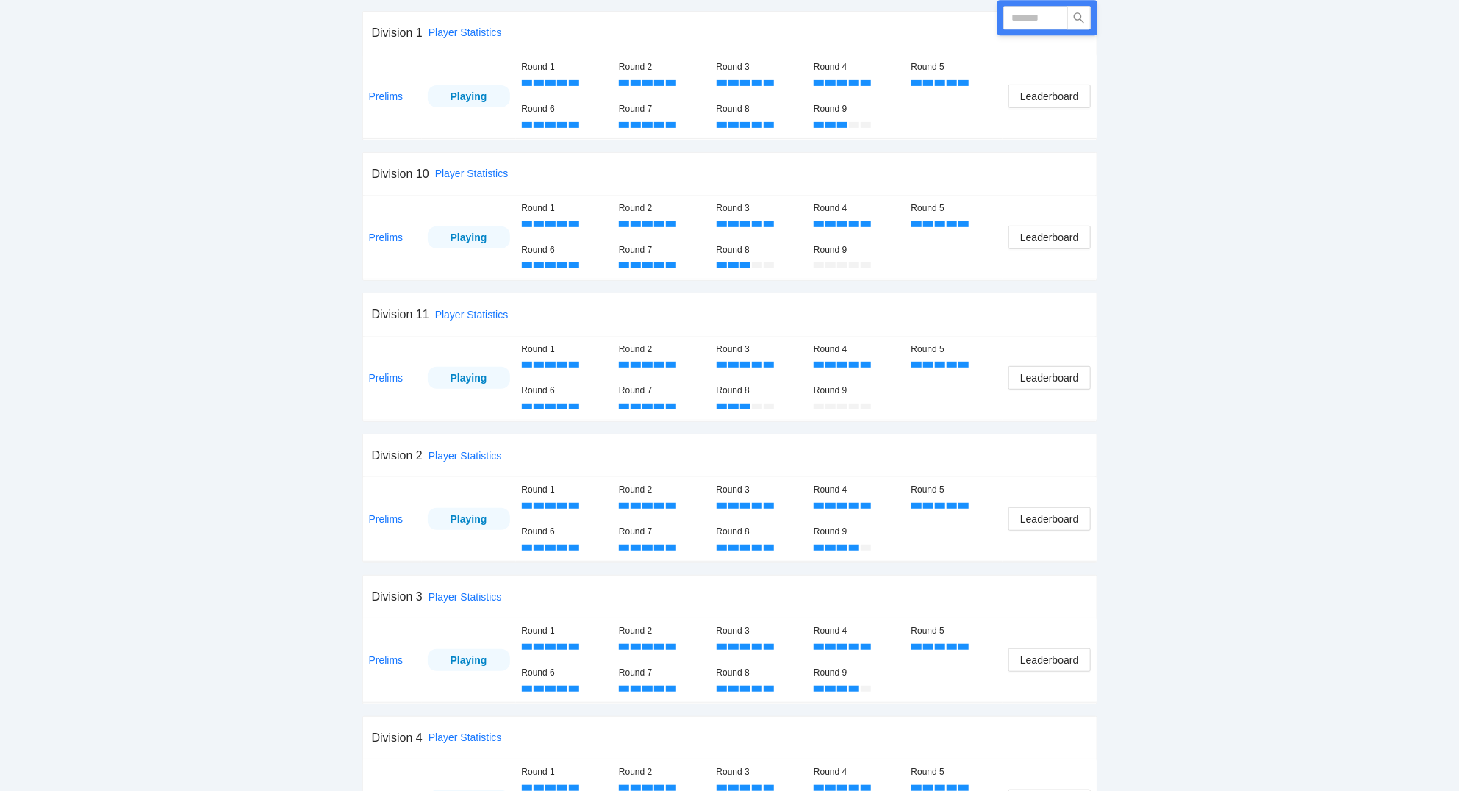
scroll to position [314, 0]
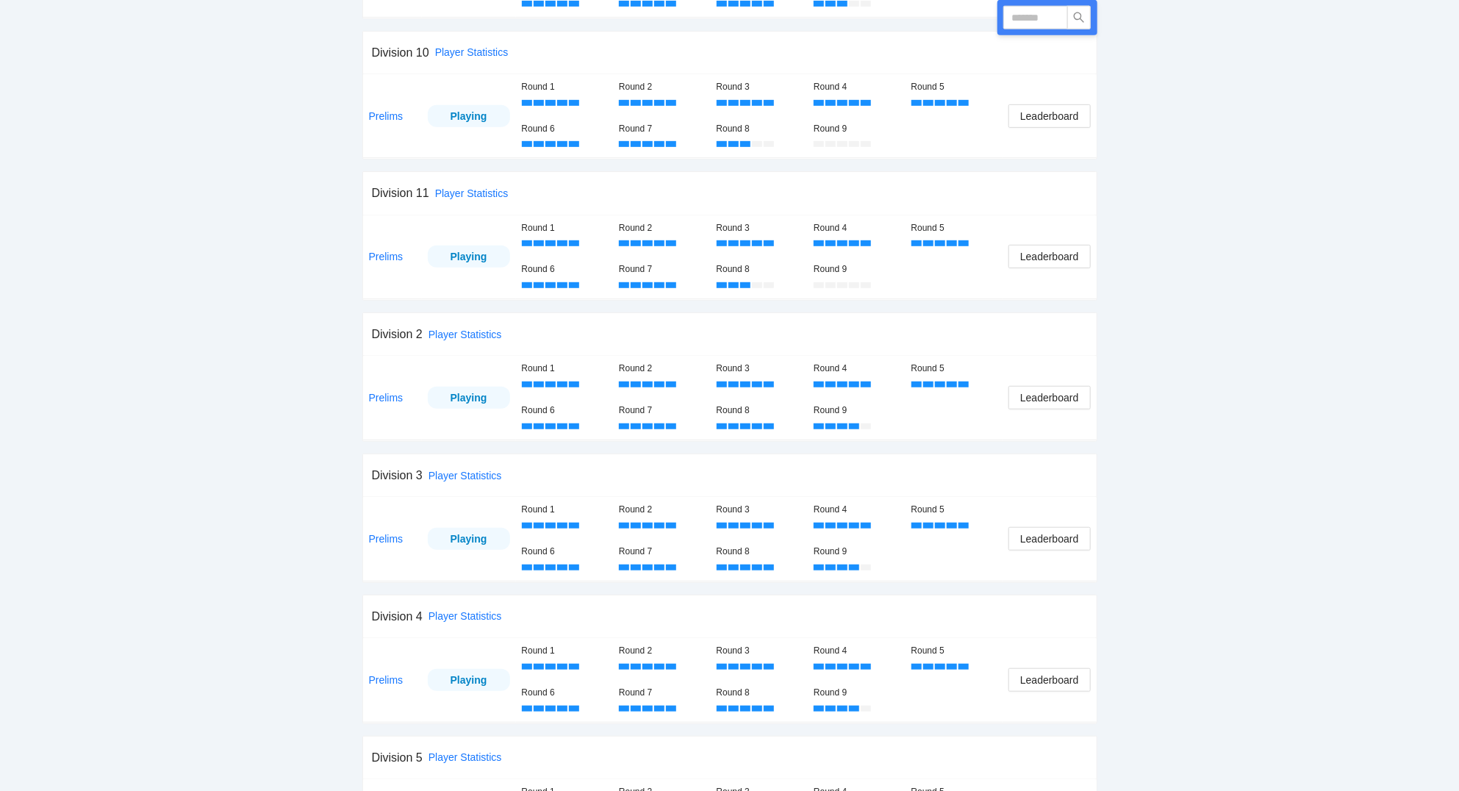
scroll to position [394, 0]
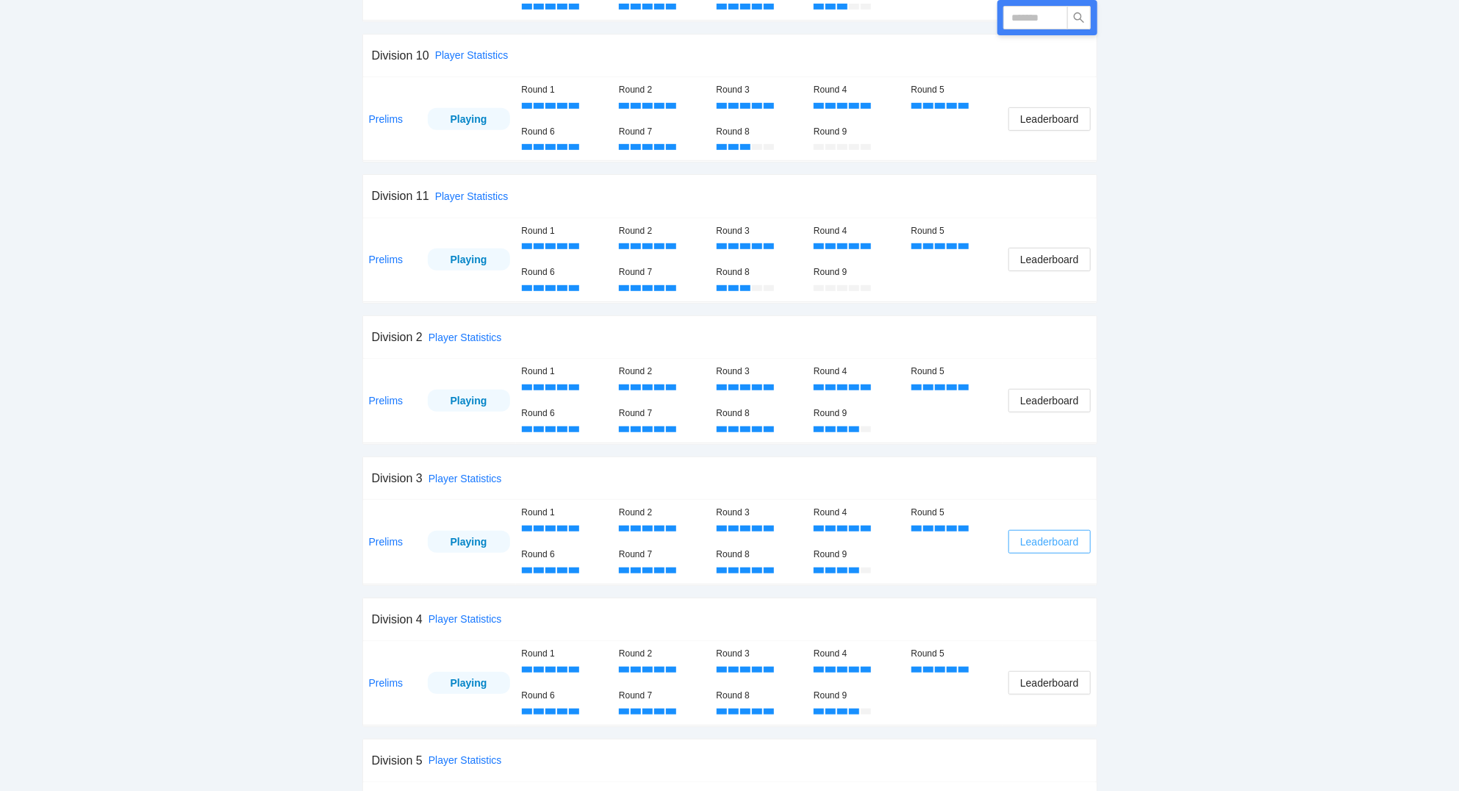
click at [1036, 541] on span "Leaderboard" at bounding box center [1049, 541] width 58 height 16
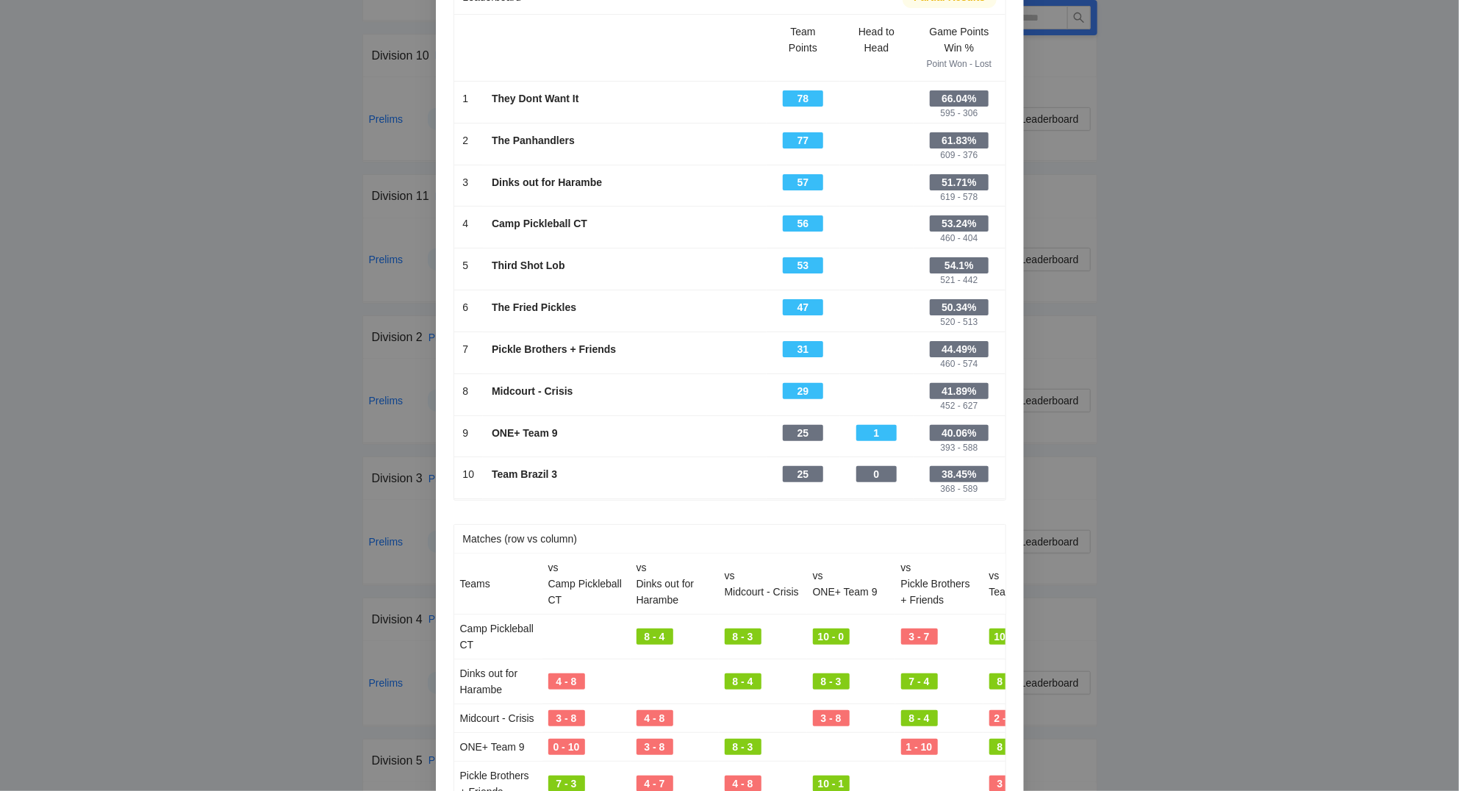
scroll to position [0, 0]
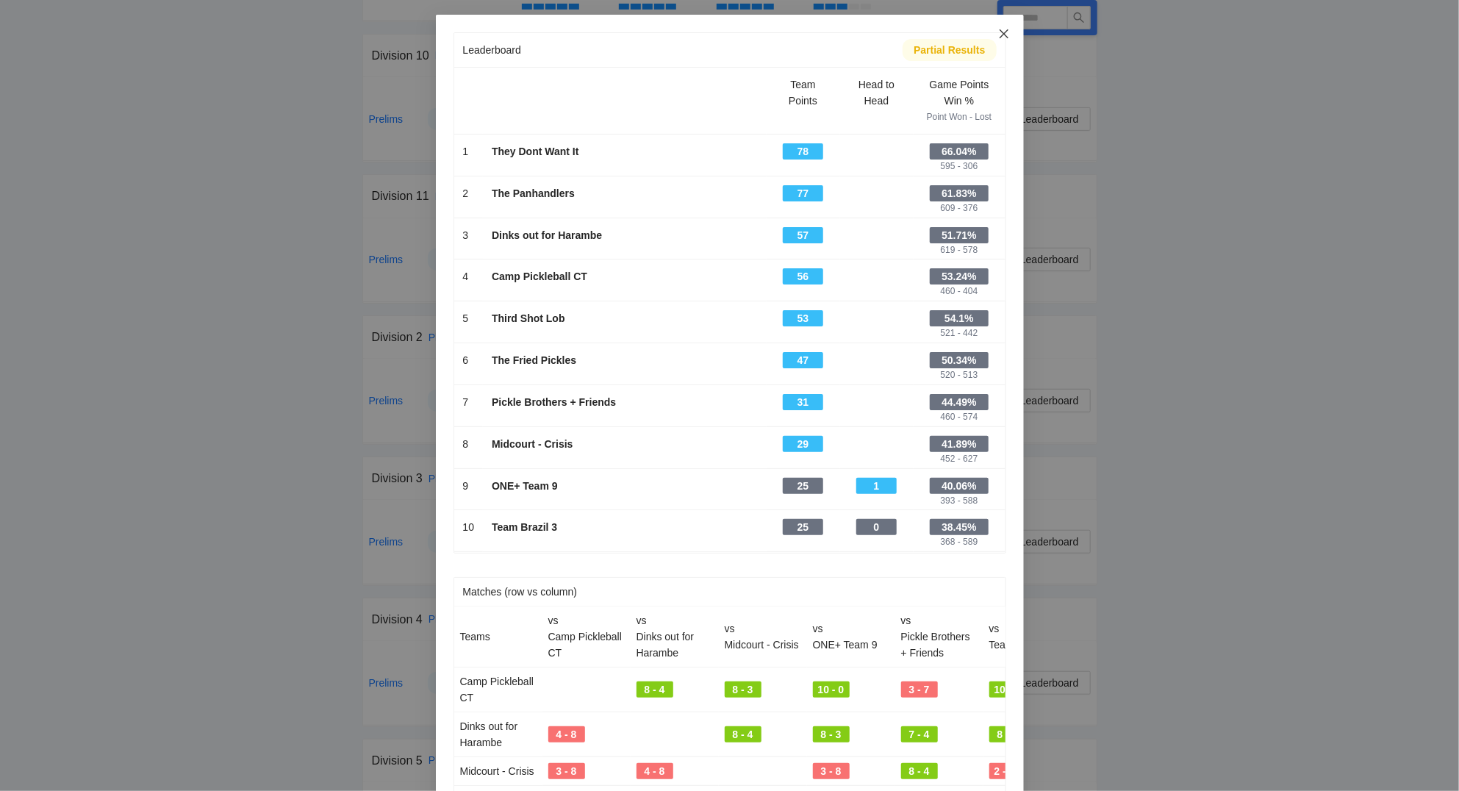
click at [1004, 32] on icon "close" at bounding box center [1004, 34] width 12 height 12
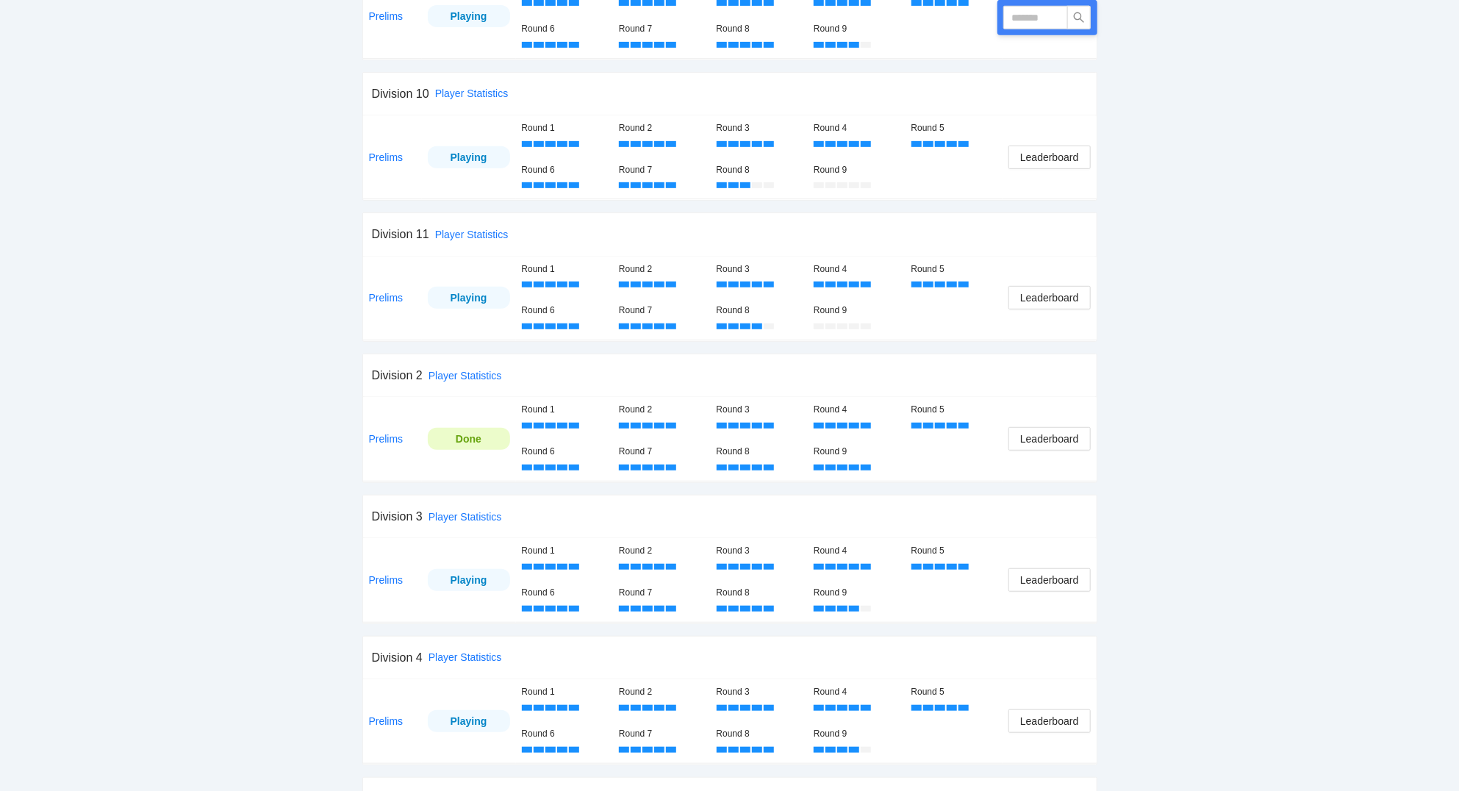
scroll to position [394, 0]
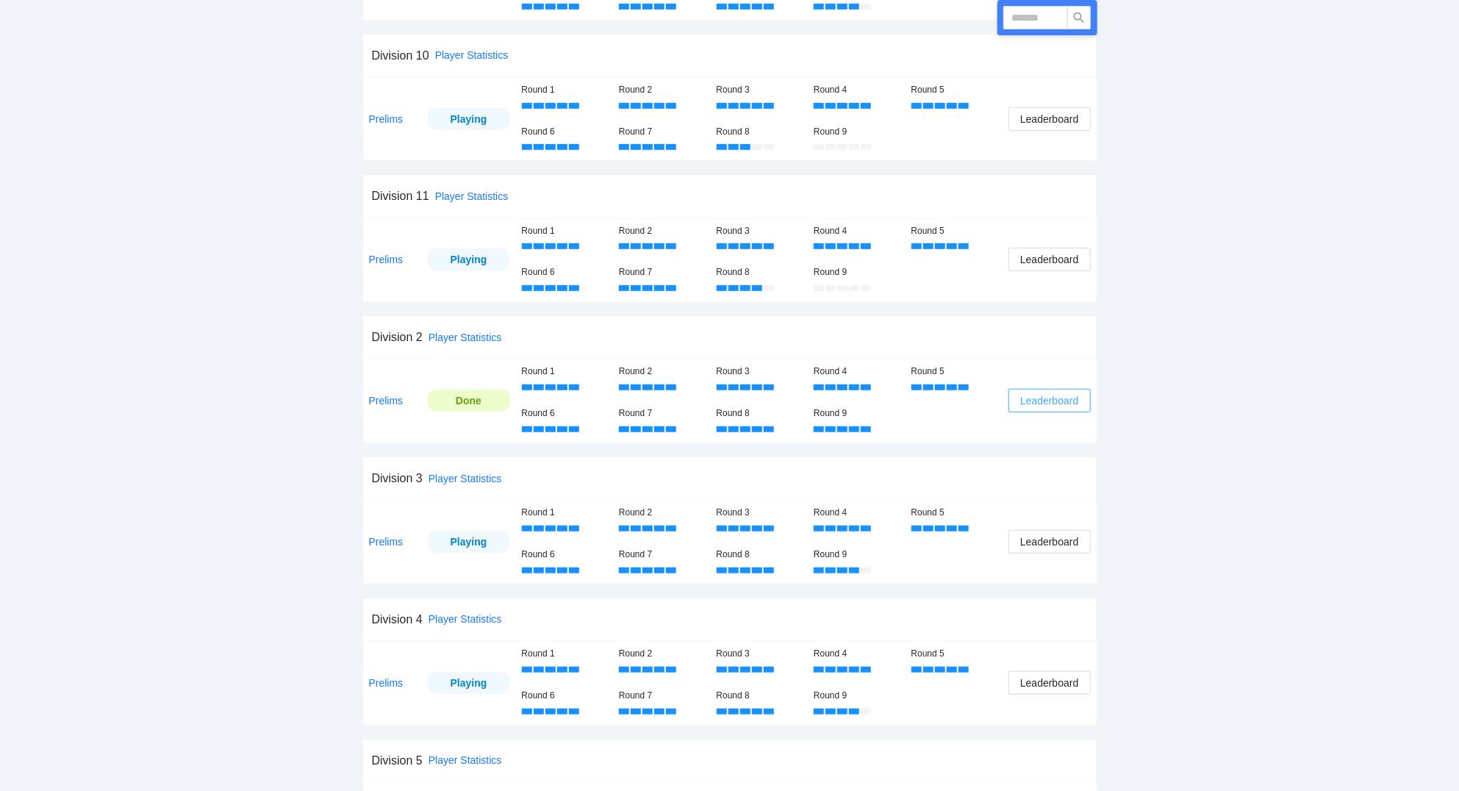
click at [1070, 406] on span "Leaderboard" at bounding box center [1049, 400] width 58 height 16
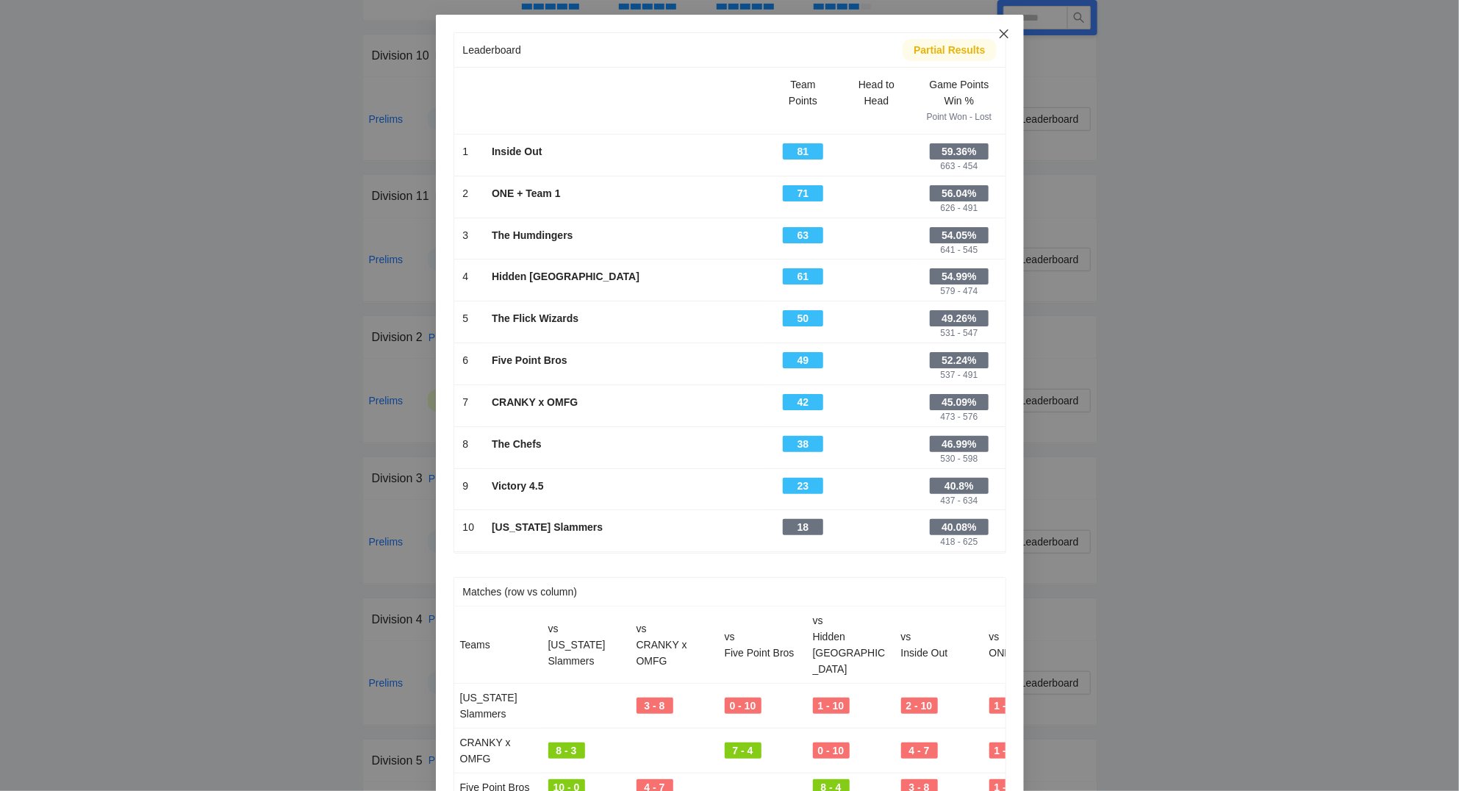
click at [1004, 35] on icon "close" at bounding box center [1003, 33] width 9 height 9
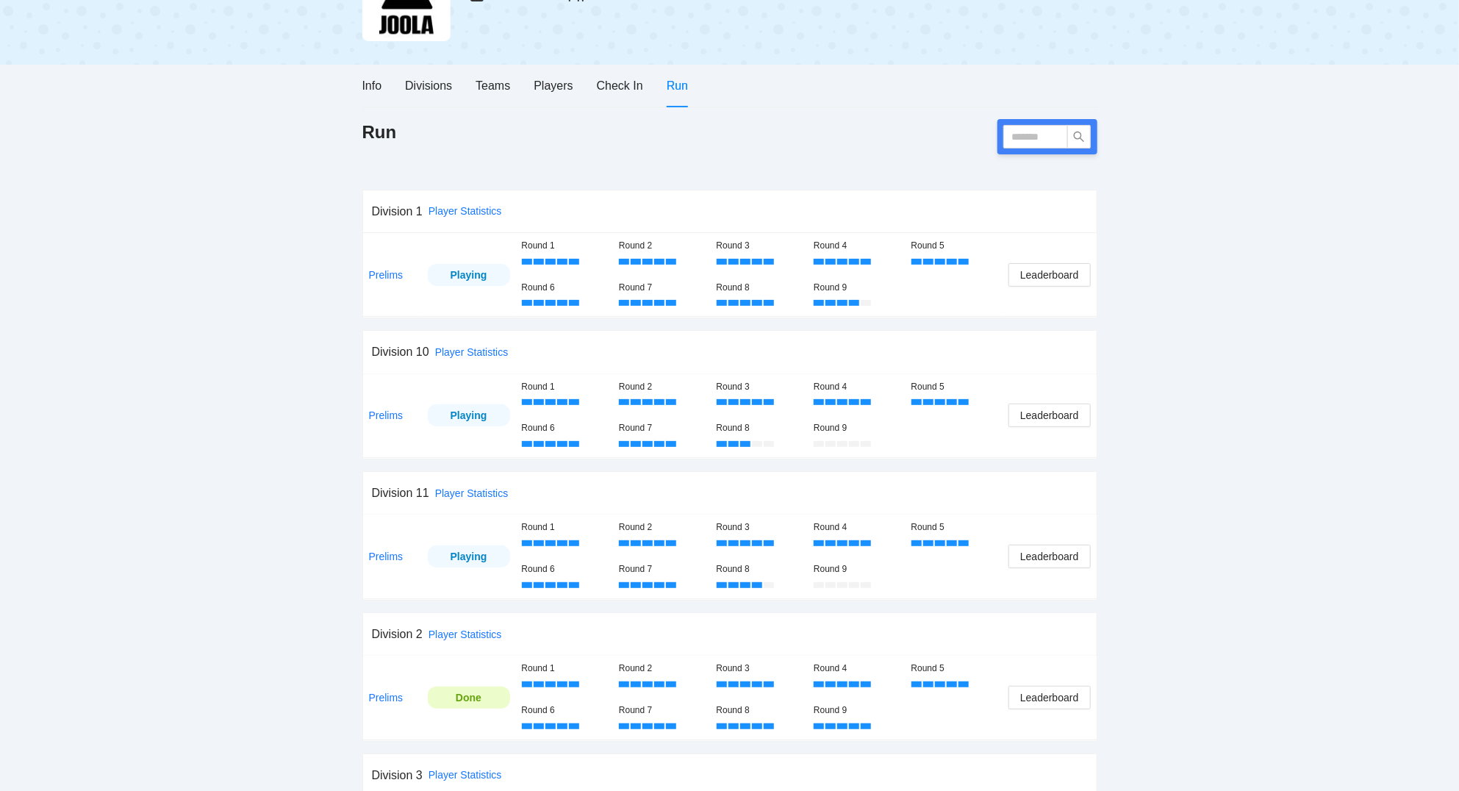
scroll to position [37, 0]
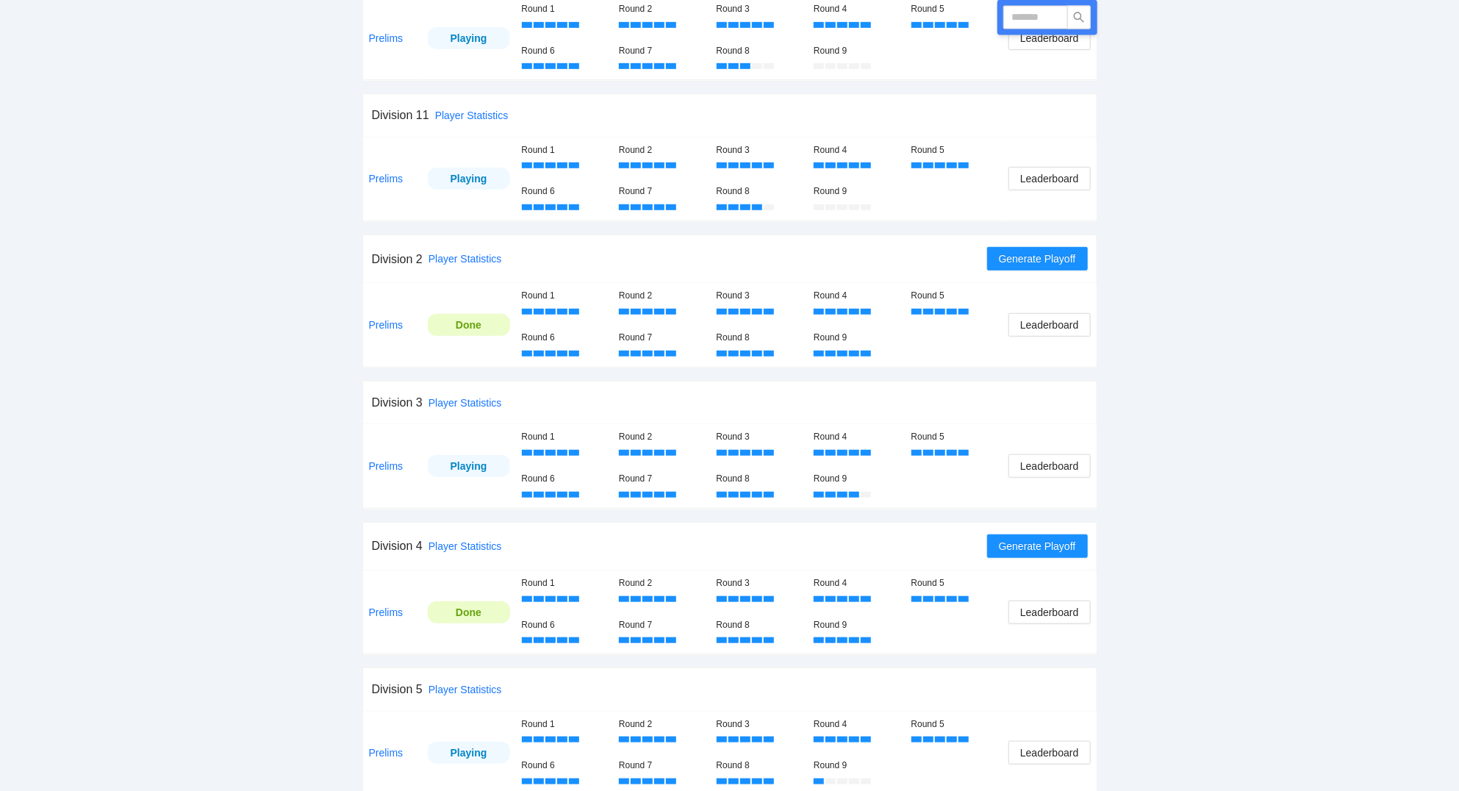
scroll to position [551, 0]
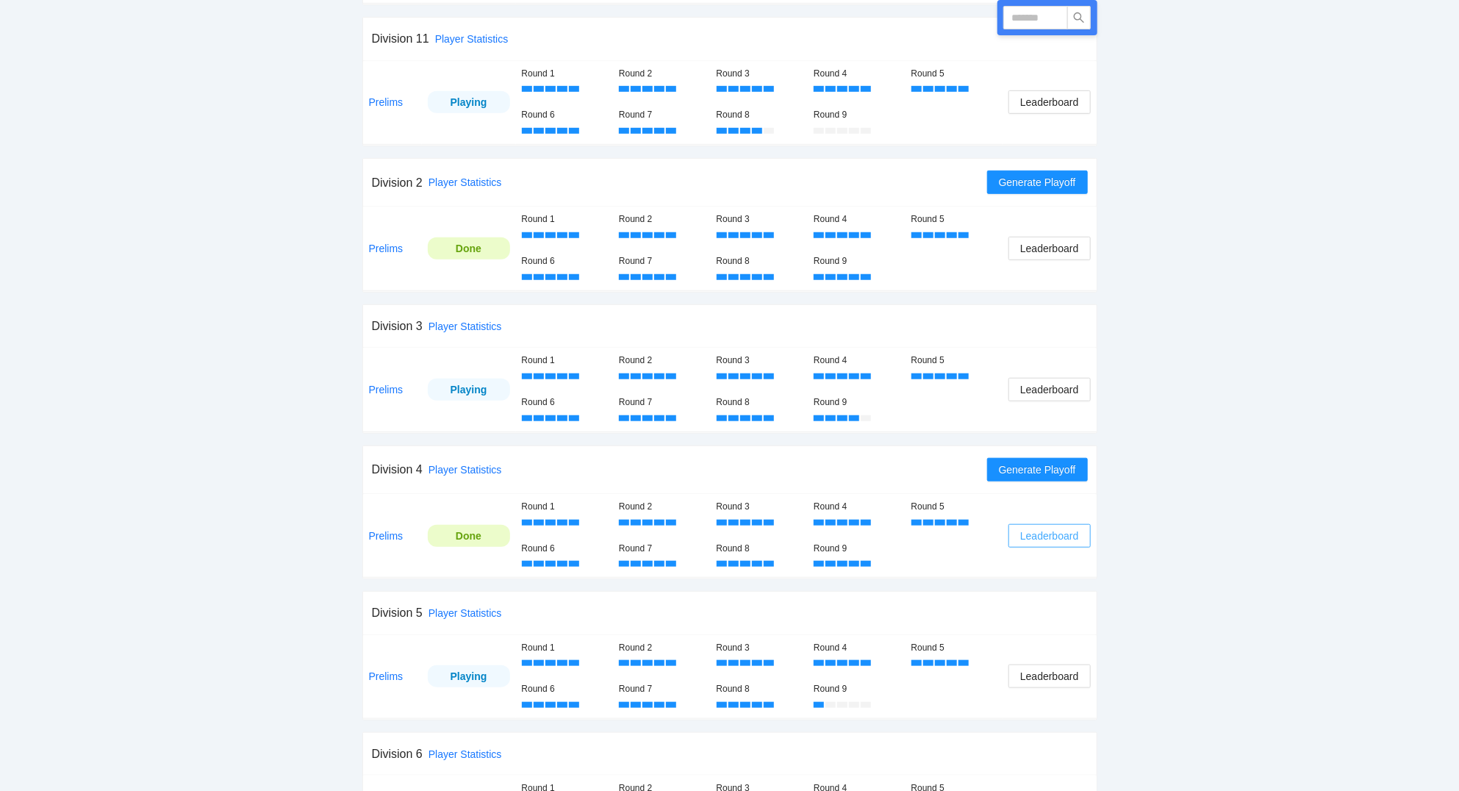
click at [1057, 539] on span "Leaderboard" at bounding box center [1049, 536] width 58 height 16
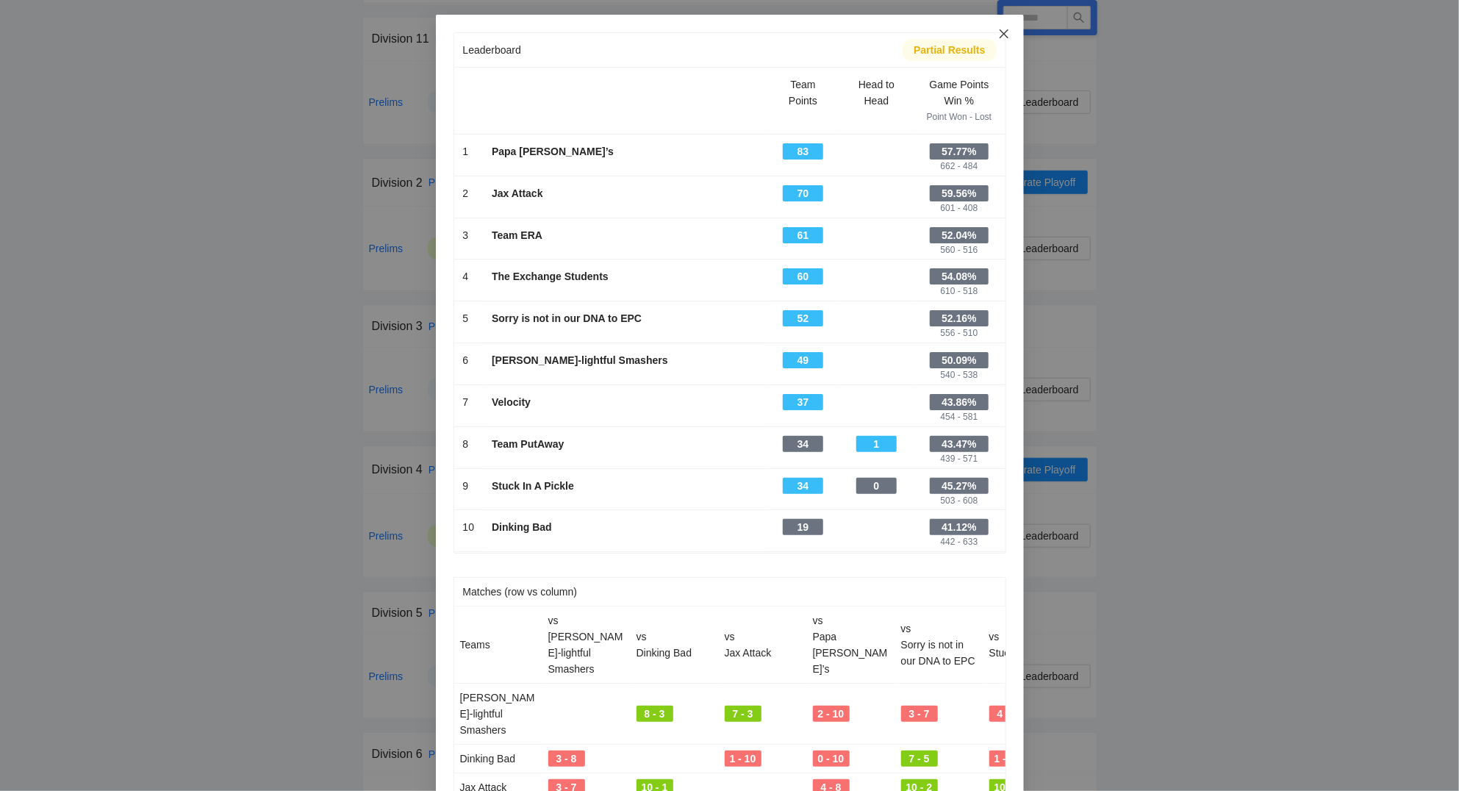
click at [1010, 37] on icon "close" at bounding box center [1004, 34] width 12 height 12
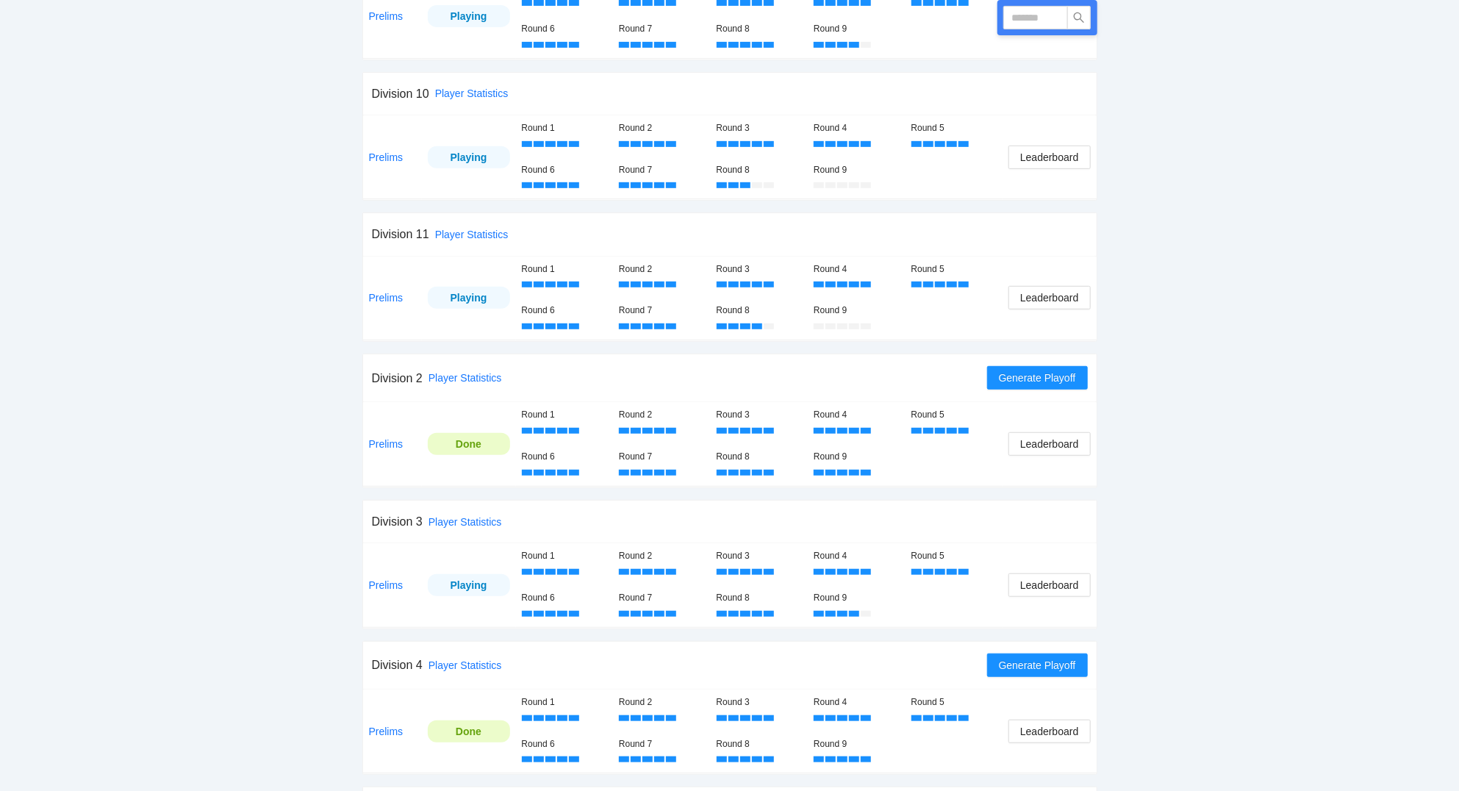
scroll to position [0, 0]
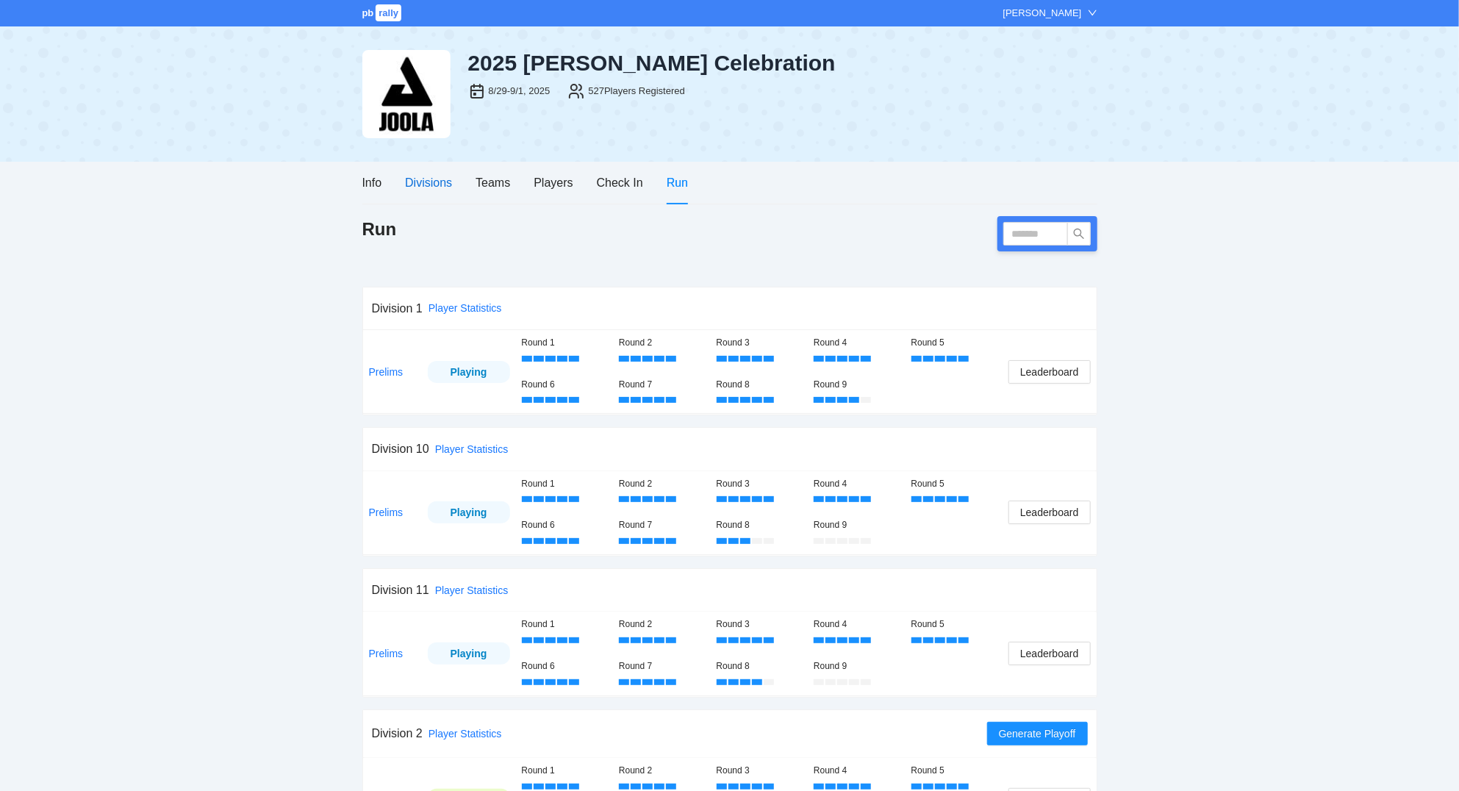
click at [436, 182] on div "Divisions" at bounding box center [428, 182] width 47 height 18
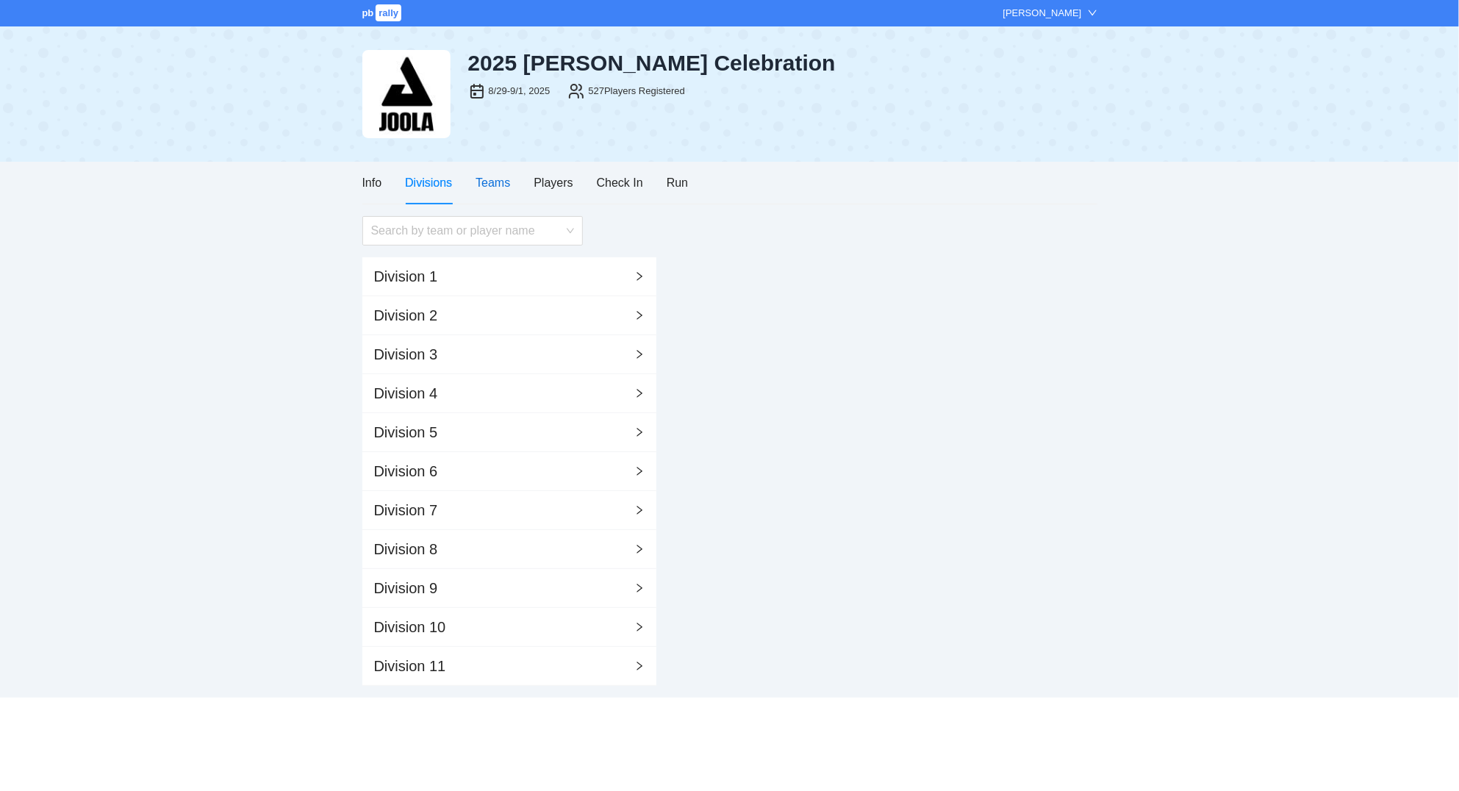
click at [484, 184] on div "Teams" at bounding box center [492, 182] width 35 height 18
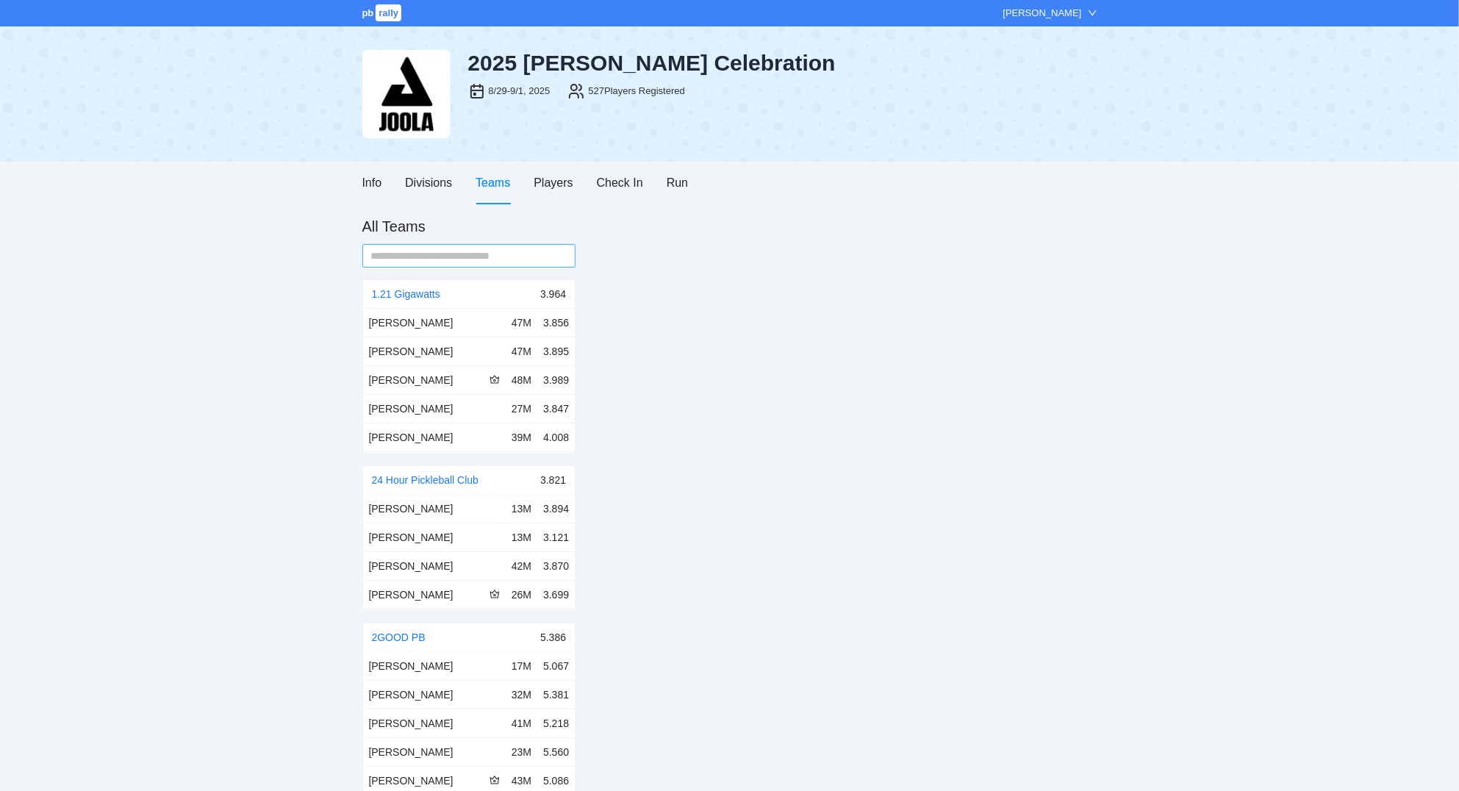
click at [458, 259] on input "text" at bounding box center [463, 256] width 184 height 16
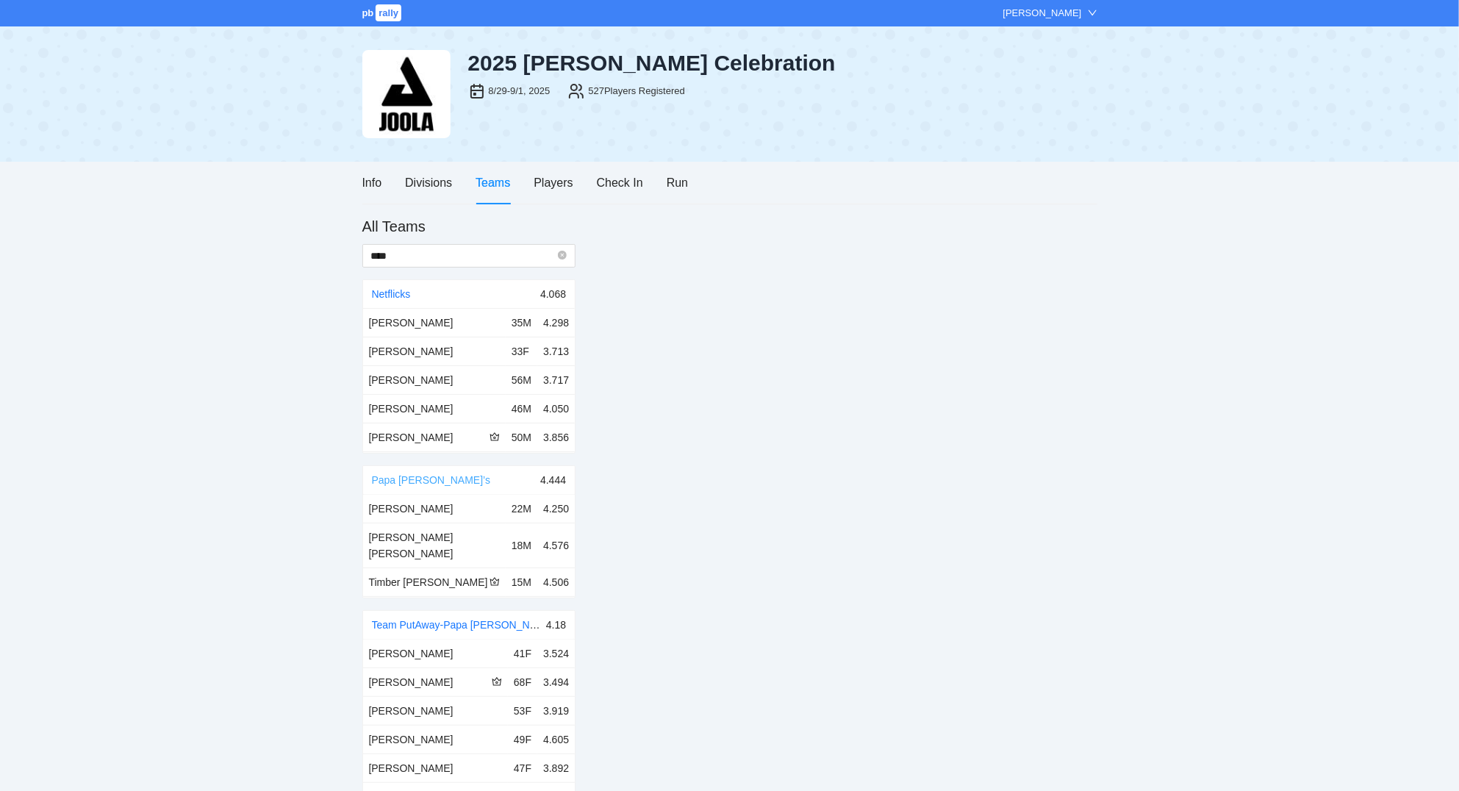
click at [403, 478] on link "Papa Joe’s" at bounding box center [431, 480] width 119 height 12
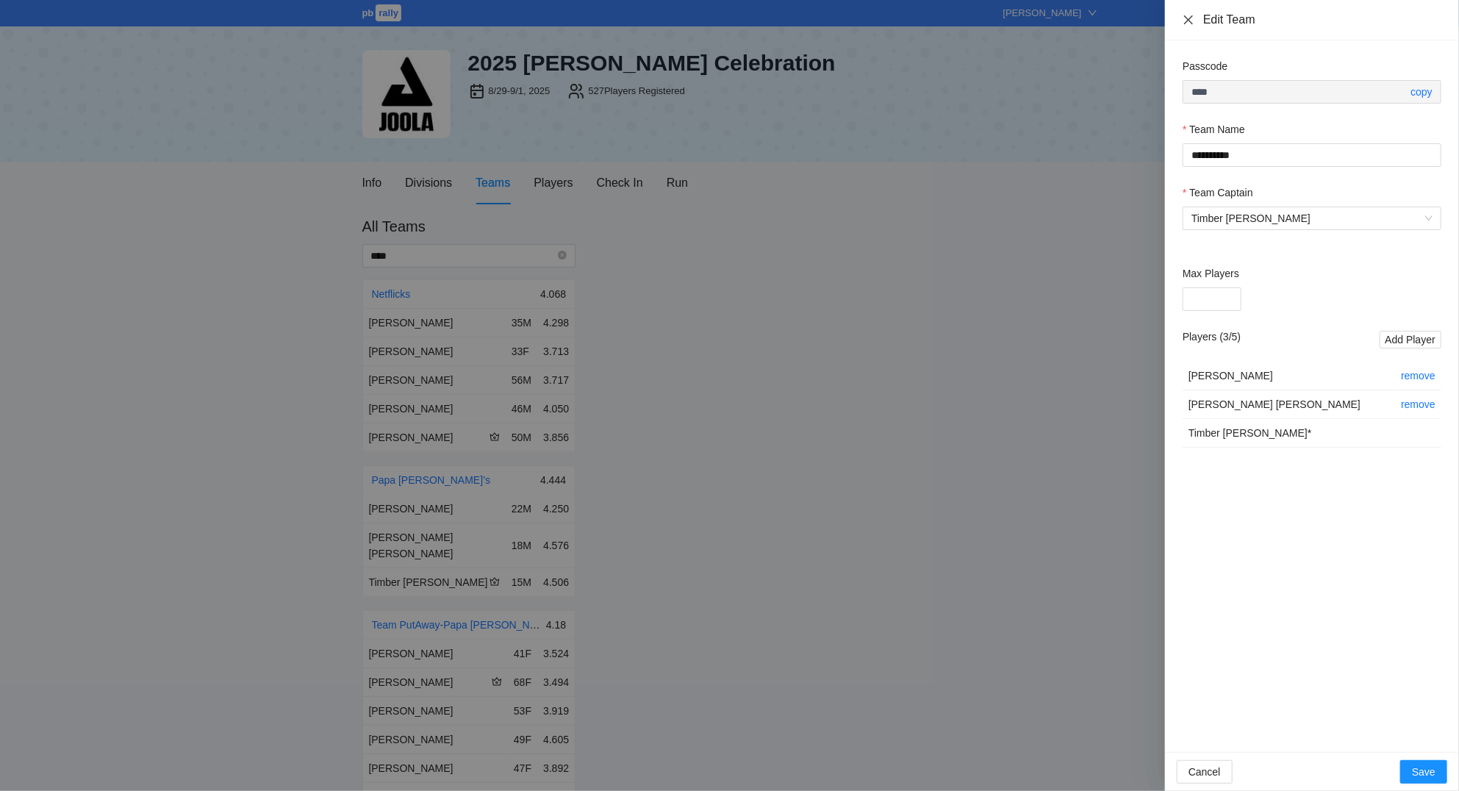
click at [1189, 14] on icon "close" at bounding box center [1188, 20] width 12 height 12
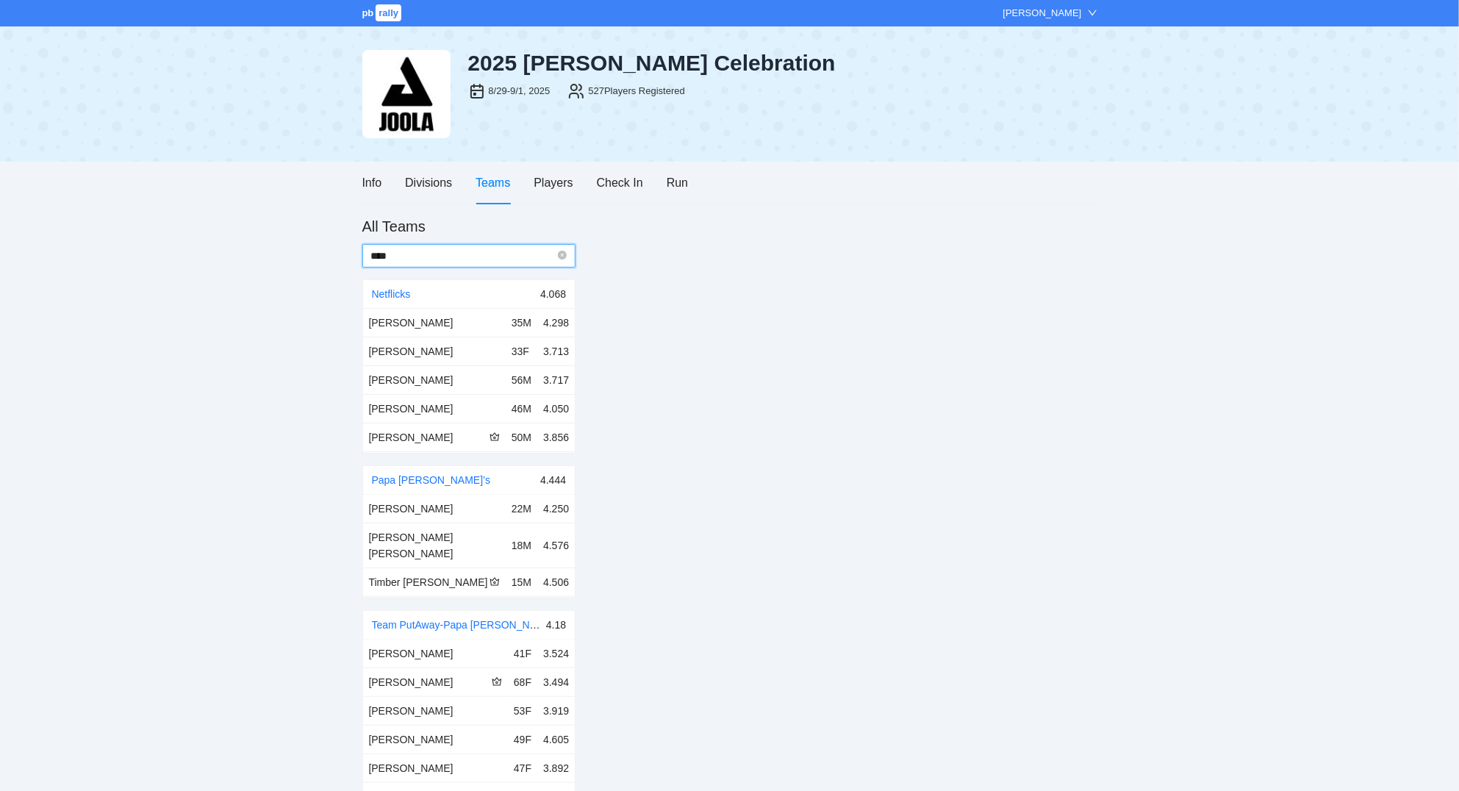
drag, startPoint x: 422, startPoint y: 255, endPoint x: 314, endPoint y: 248, distance: 107.5
click at [371, 248] on input "****" at bounding box center [463, 256] width 184 height 16
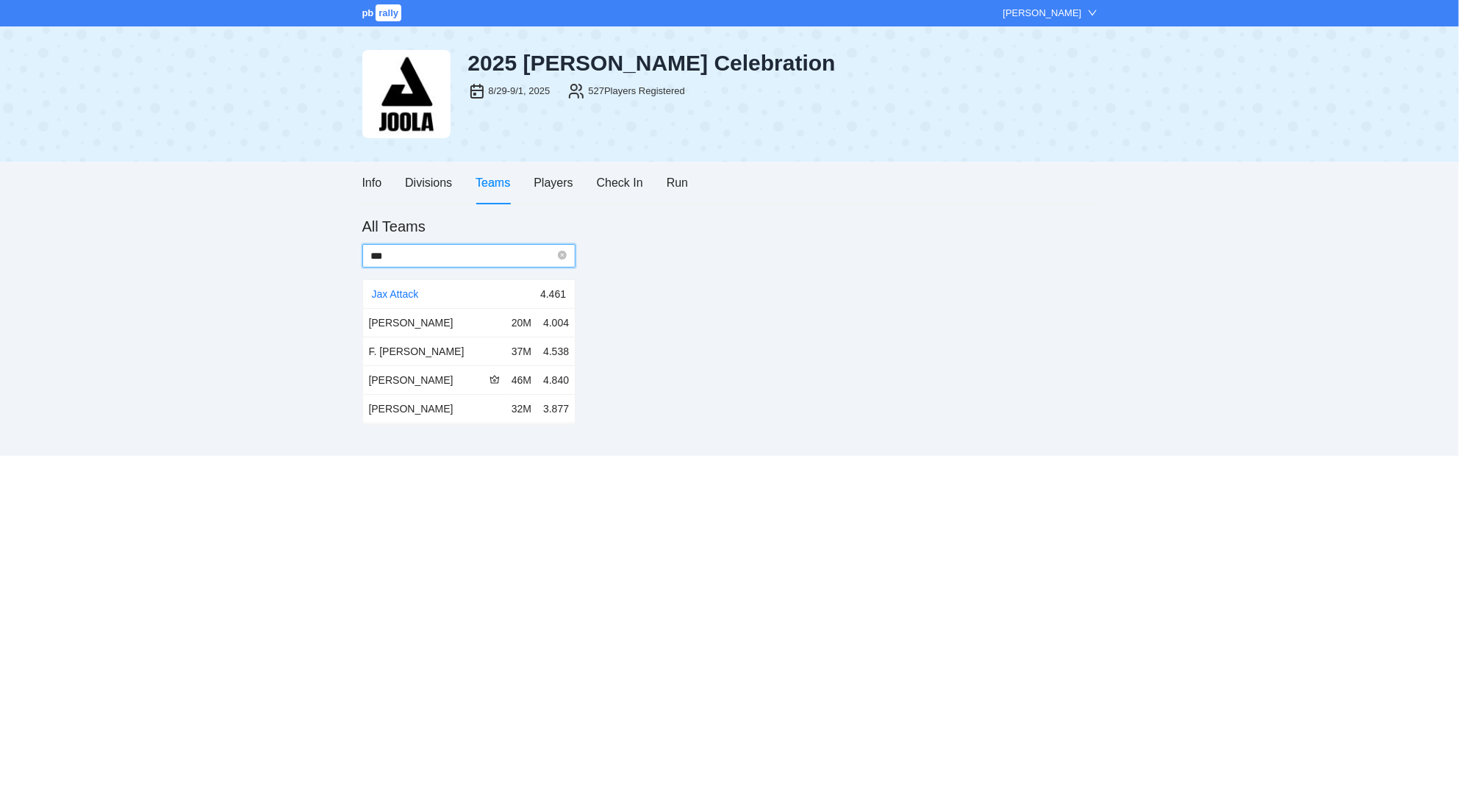
drag, startPoint x: 415, startPoint y: 249, endPoint x: 353, endPoint y: 275, distance: 66.9
click at [371, 264] on input "***" at bounding box center [463, 256] width 184 height 16
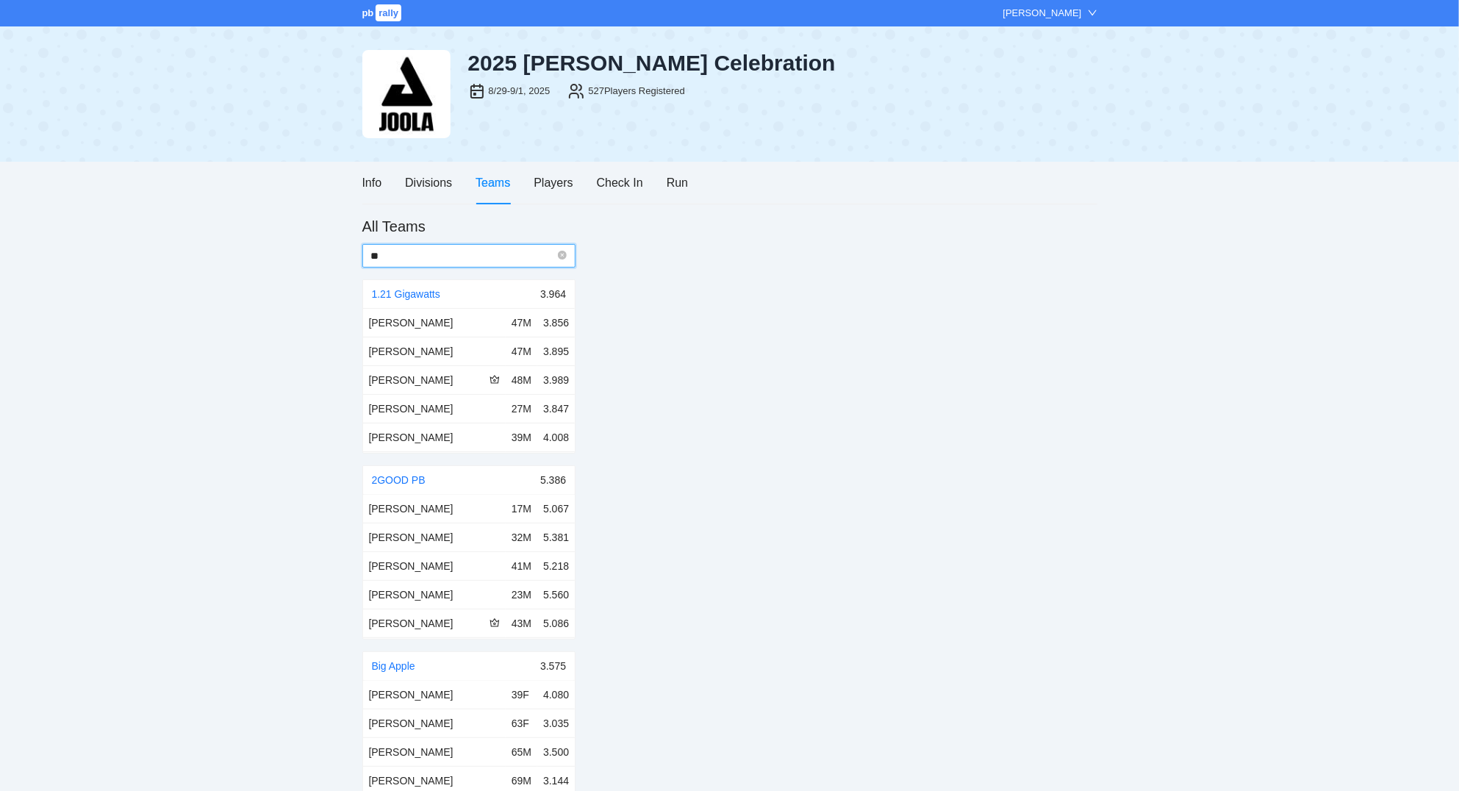
type input "*"
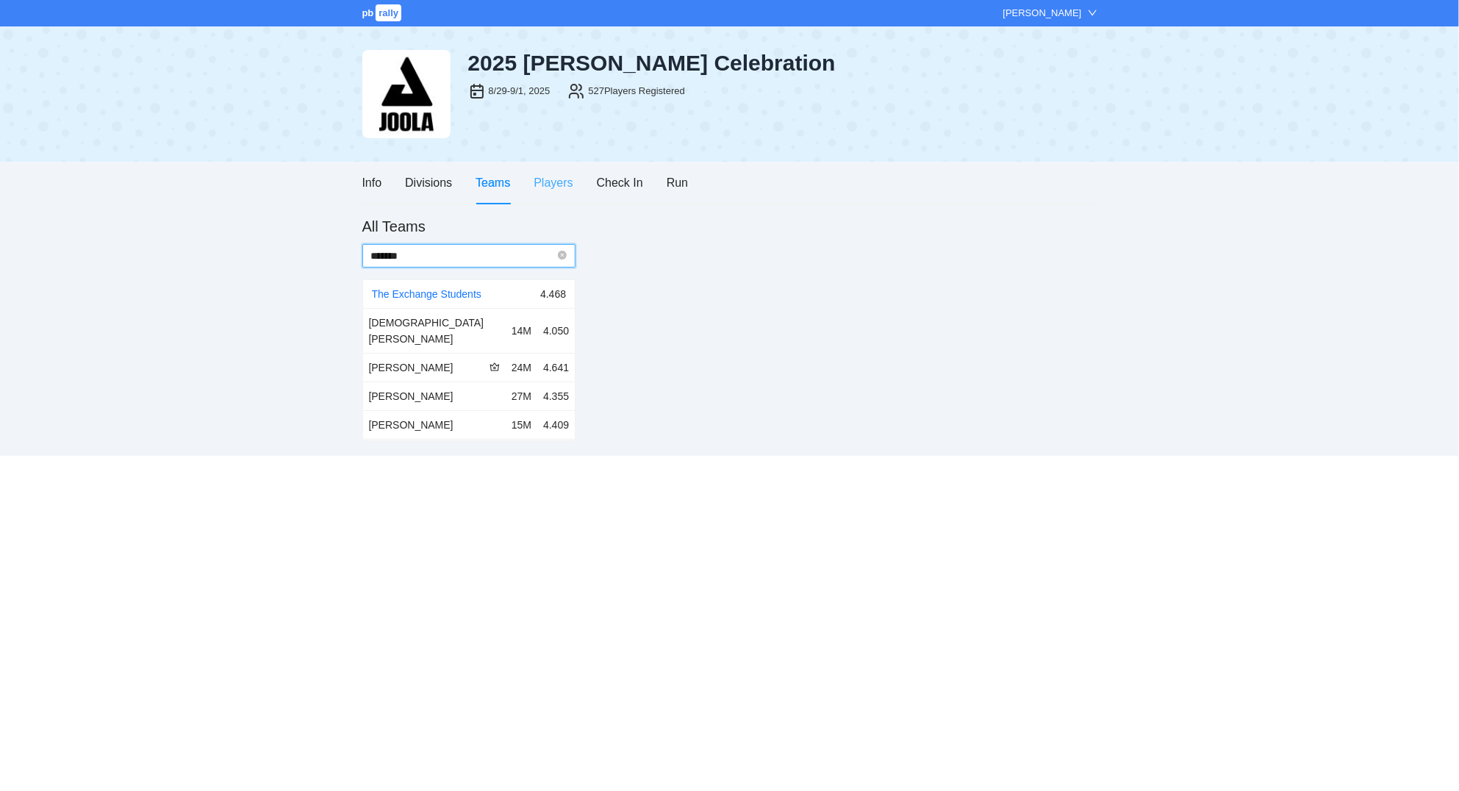
type input "*******"
click at [564, 188] on div "Players" at bounding box center [552, 182] width 39 height 18
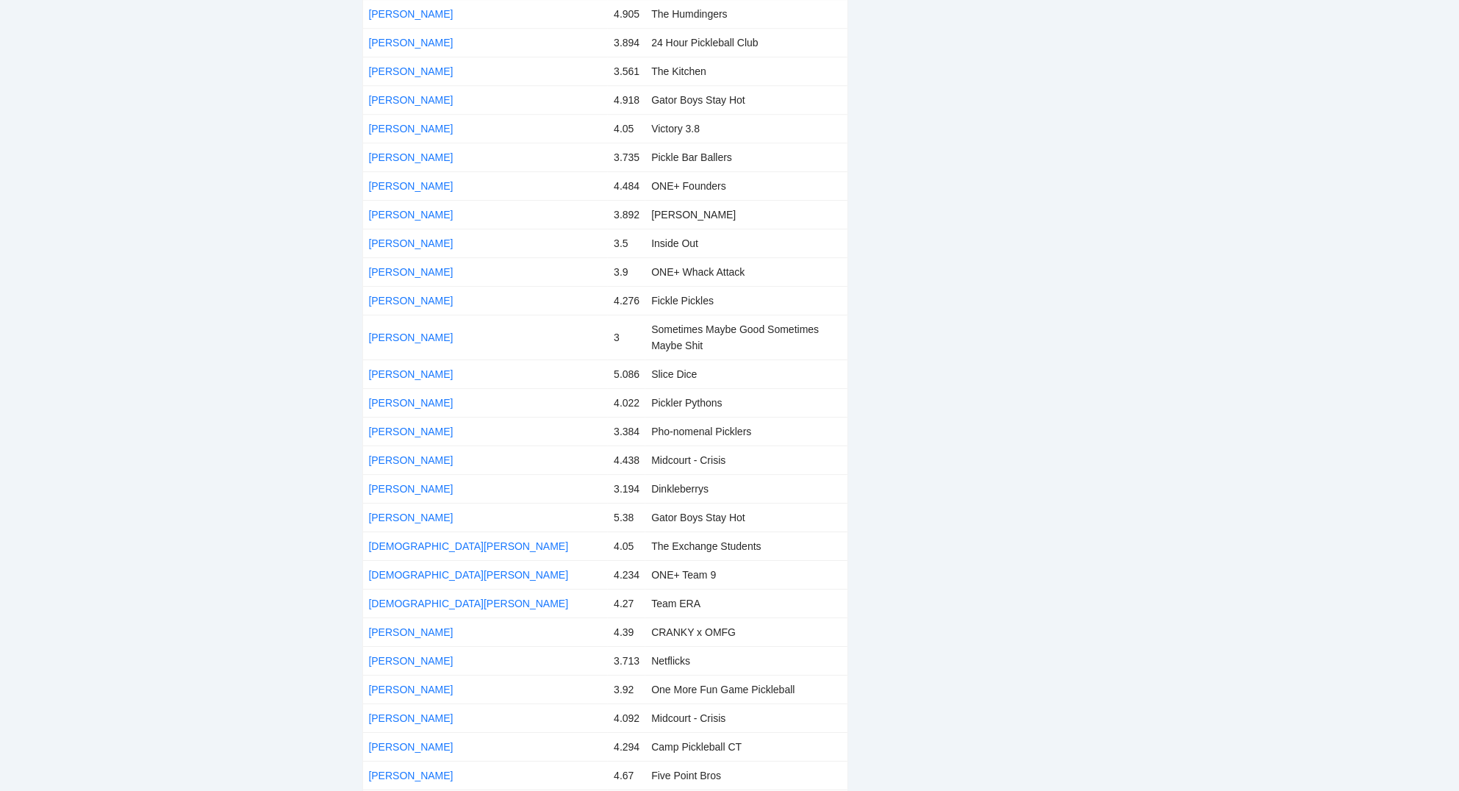
scroll to position [2599, 0]
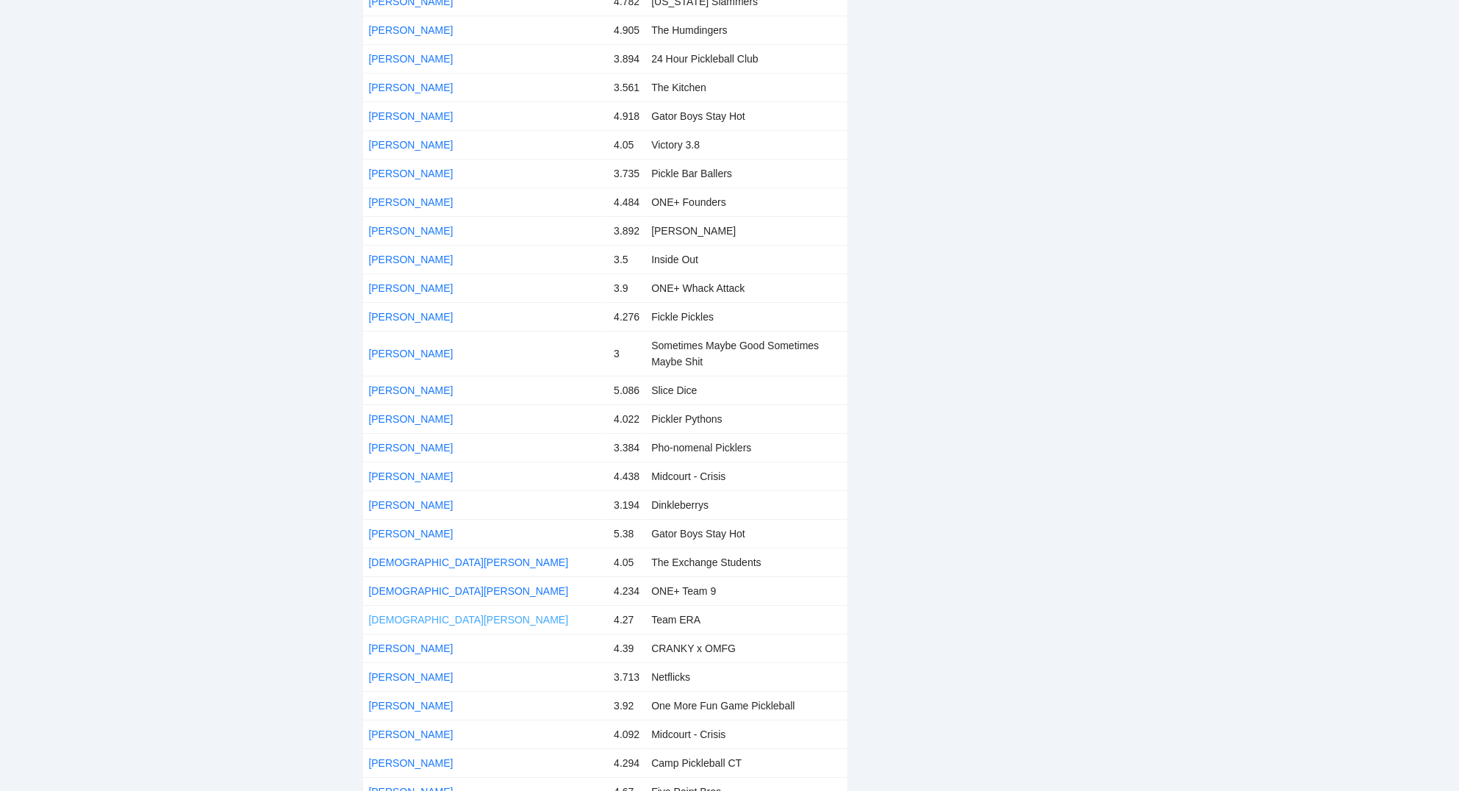
click at [427, 614] on link "Christian Tejada" at bounding box center [469, 620] width 200 height 12
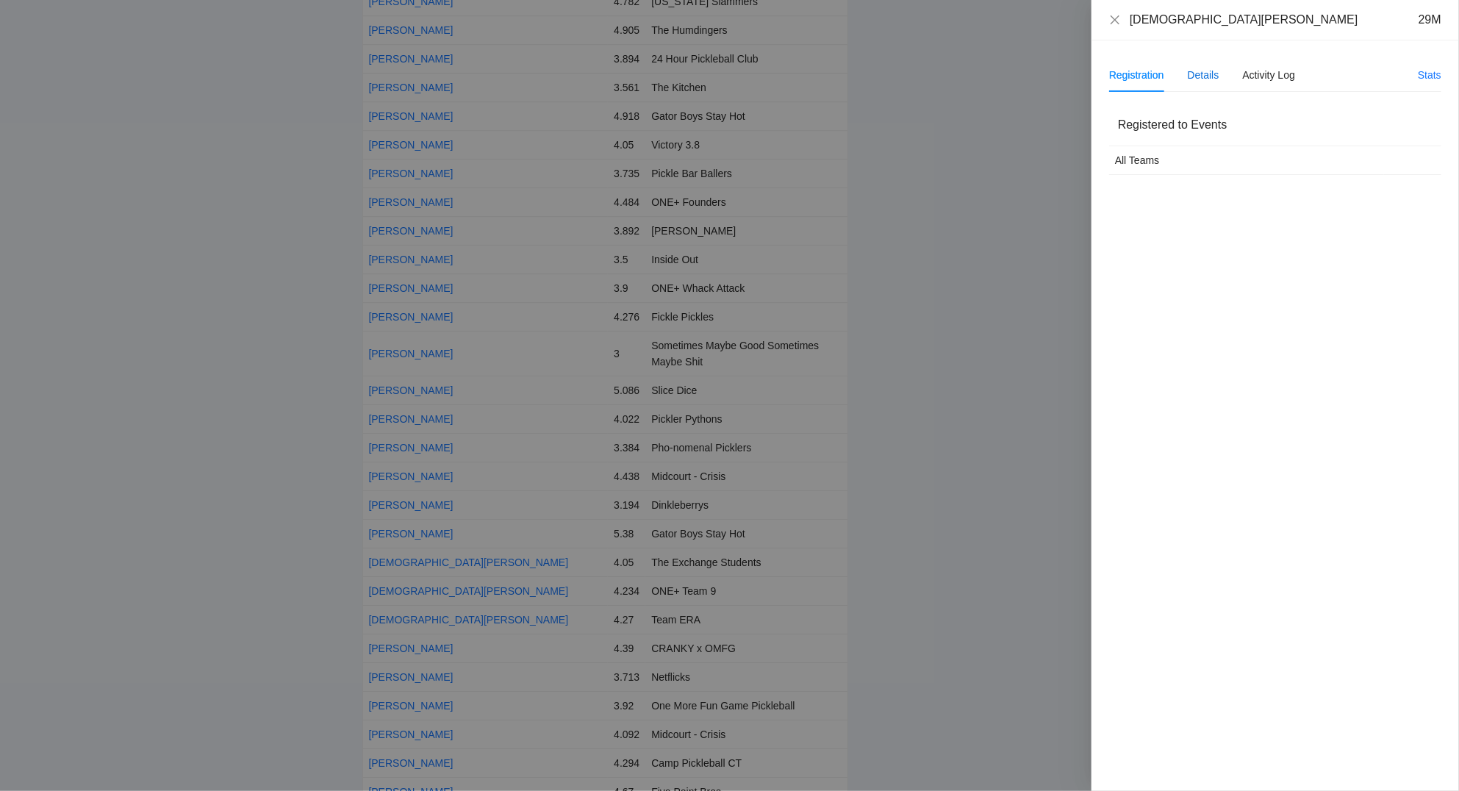
click at [1209, 77] on div "Details" at bounding box center [1203, 75] width 32 height 16
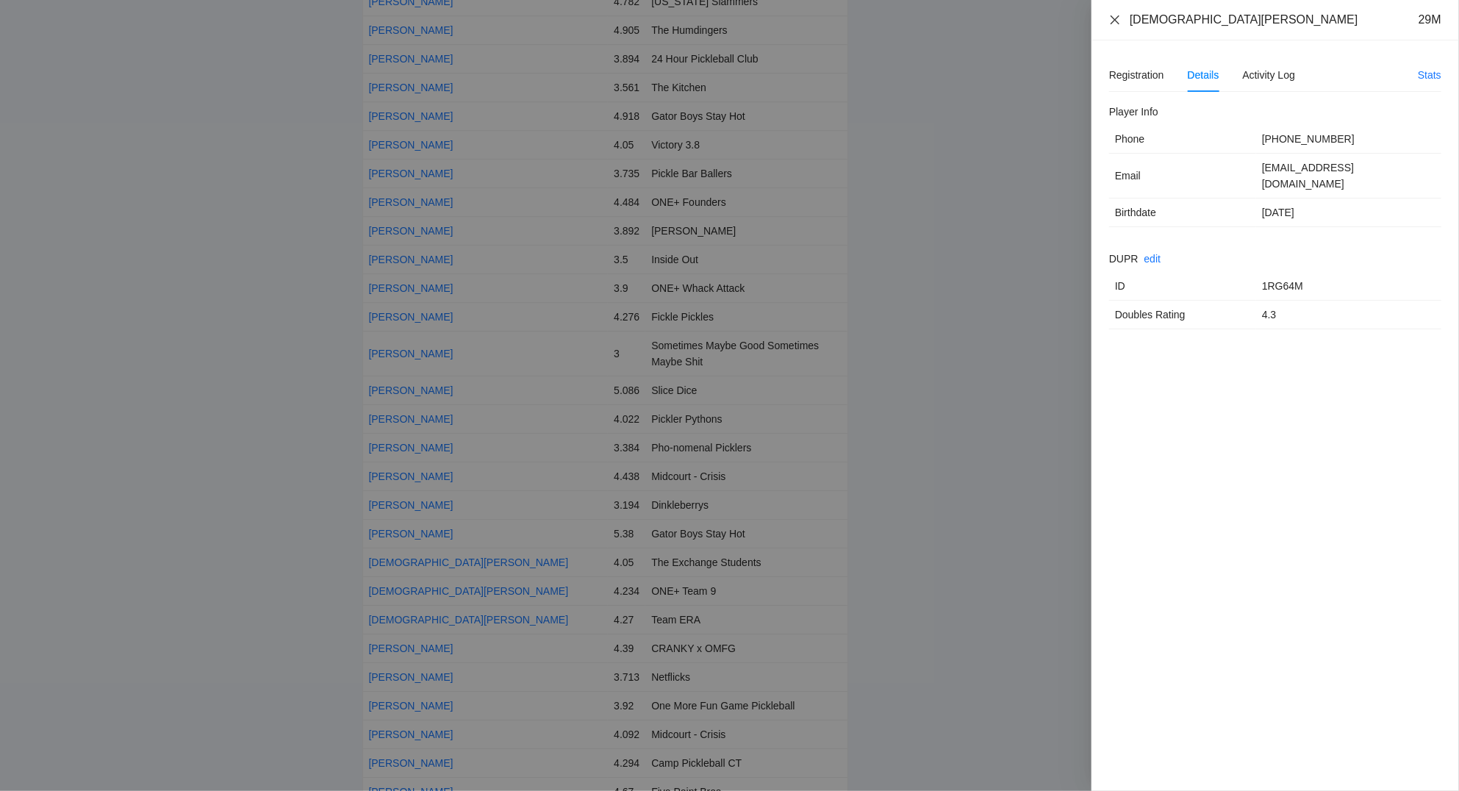
click at [1117, 18] on icon "close" at bounding box center [1114, 19] width 9 height 9
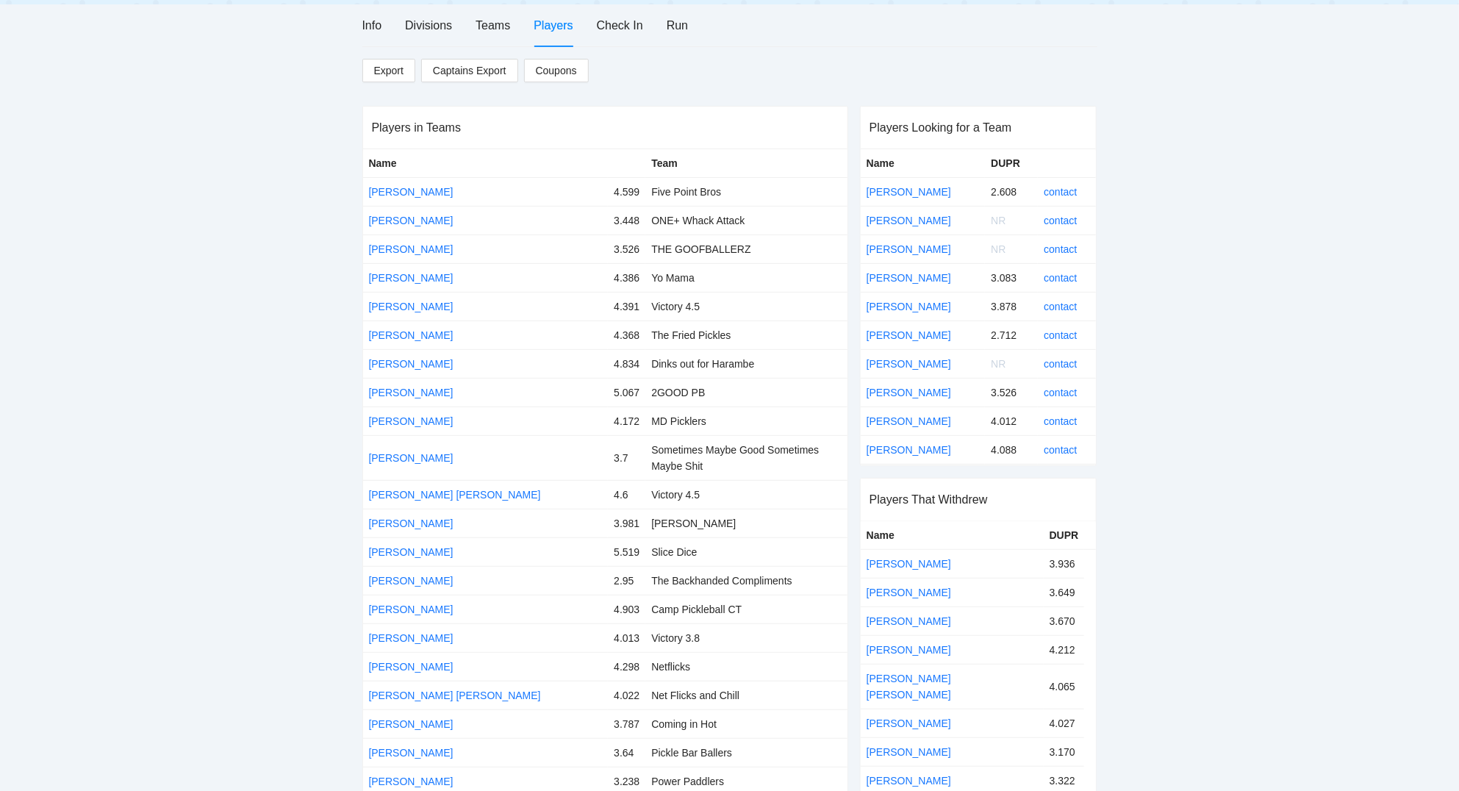
scroll to position [0, 0]
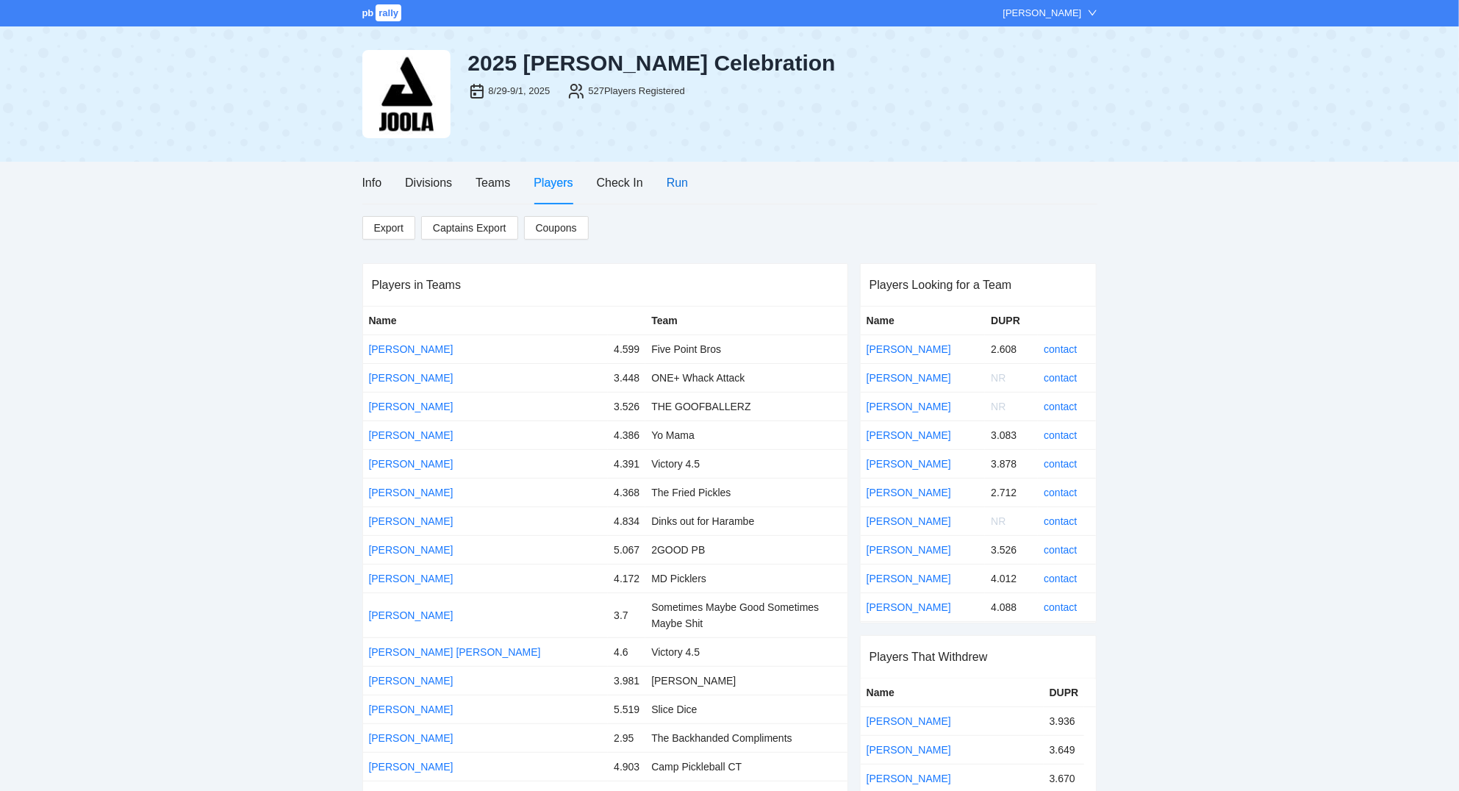
click at [674, 181] on div "Run" at bounding box center [676, 182] width 21 height 18
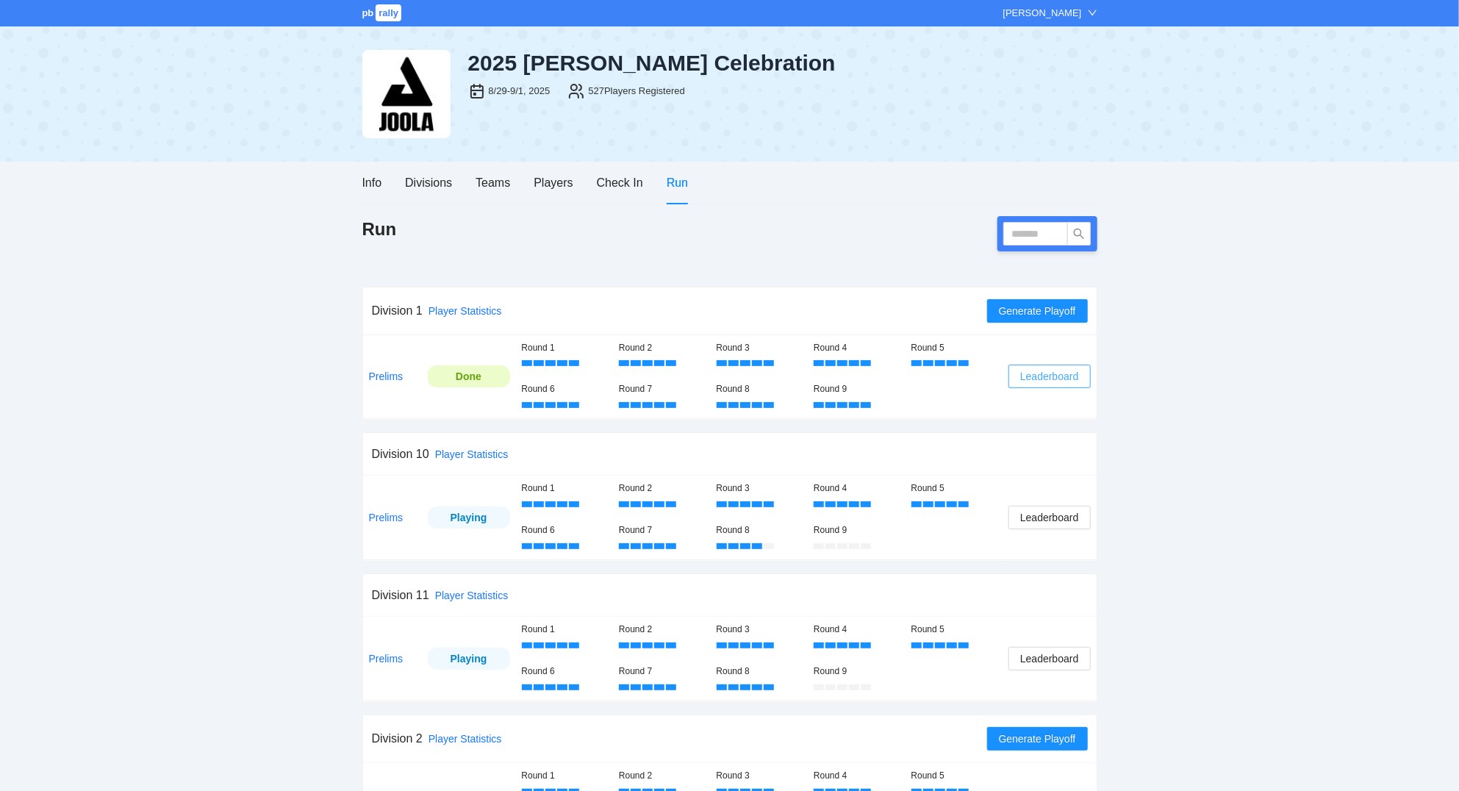
click at [1043, 381] on span "Leaderboard" at bounding box center [1049, 376] width 58 height 16
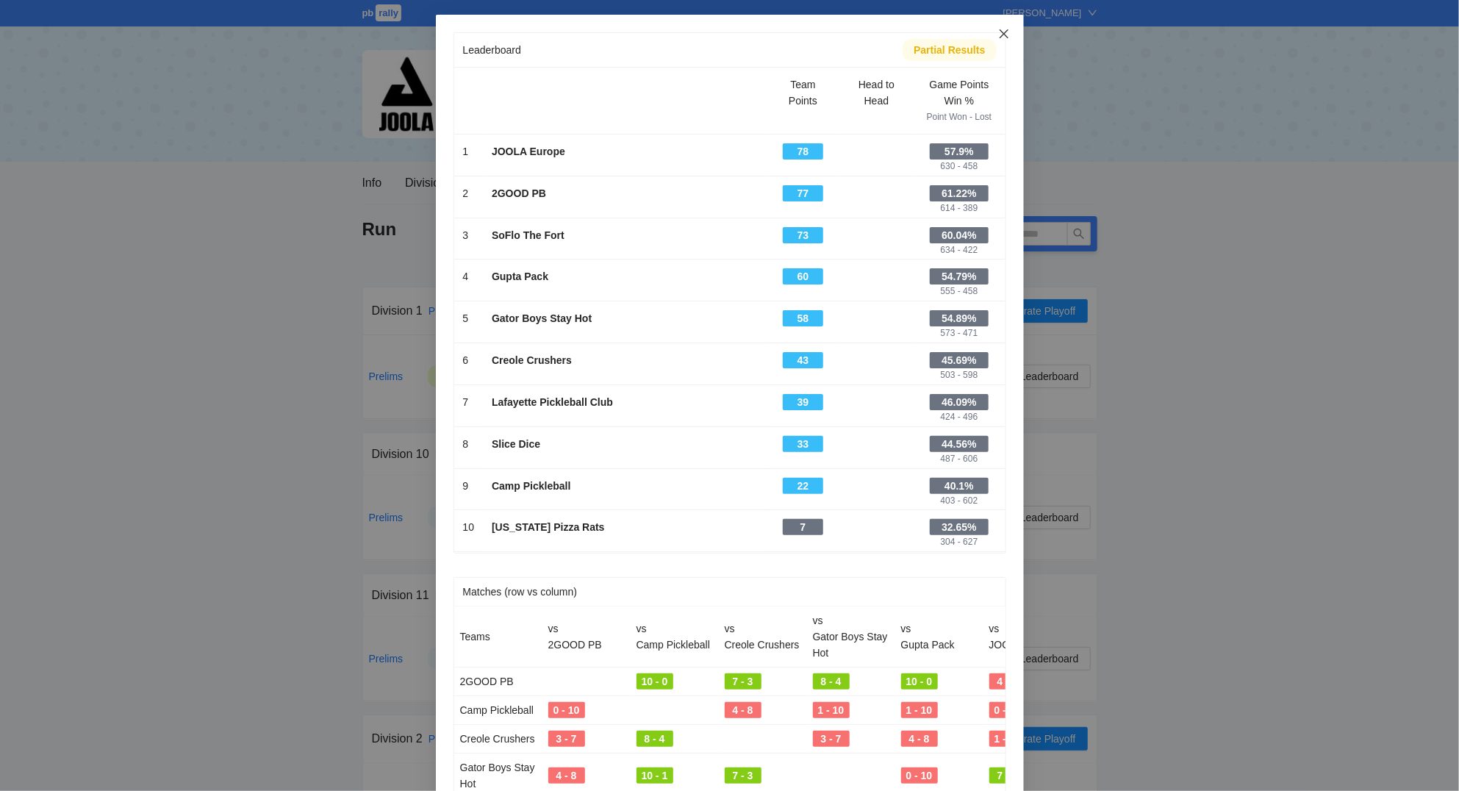
click at [1000, 32] on icon "close" at bounding box center [1004, 34] width 12 height 12
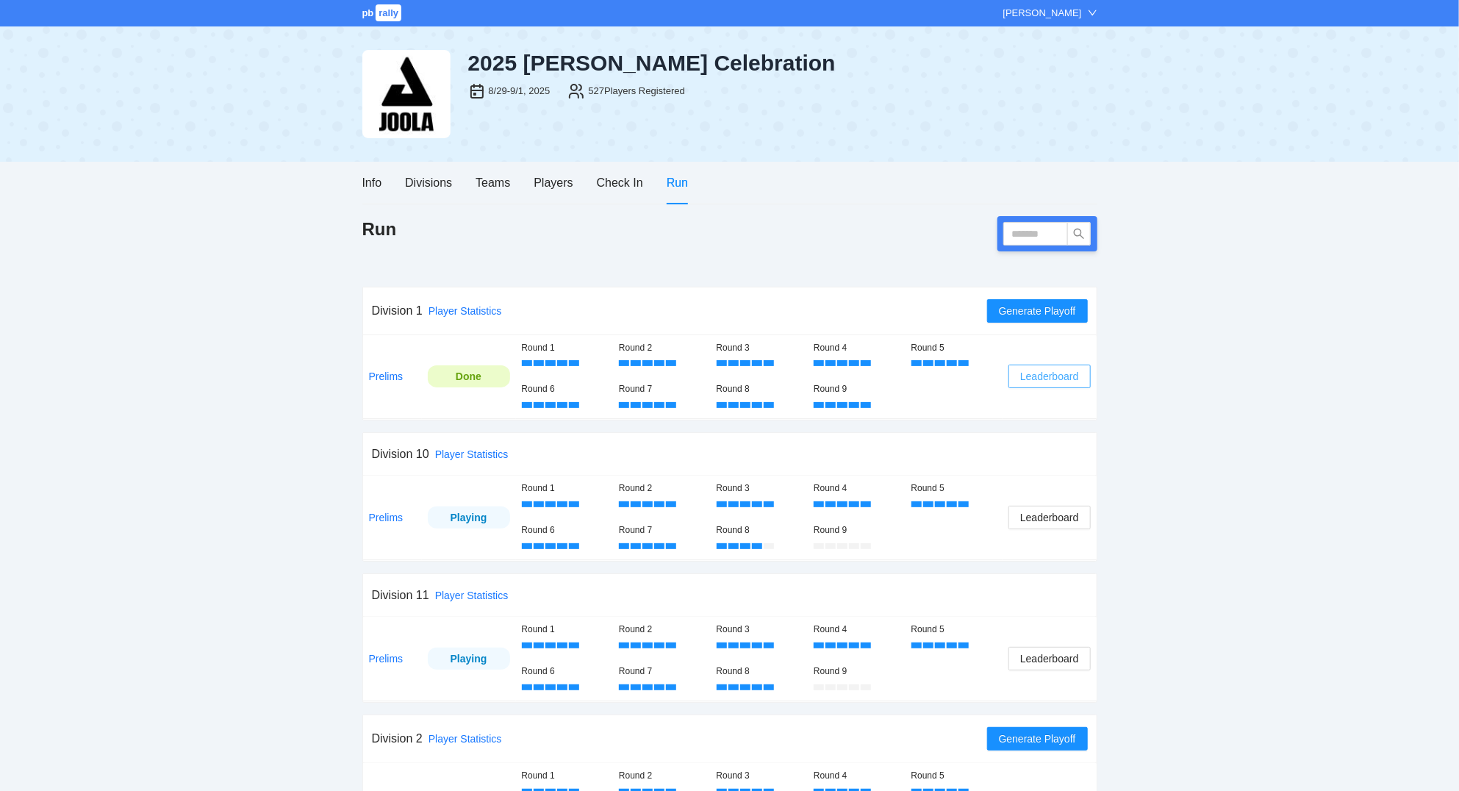
click at [1061, 381] on span "Leaderboard" at bounding box center [1049, 376] width 58 height 16
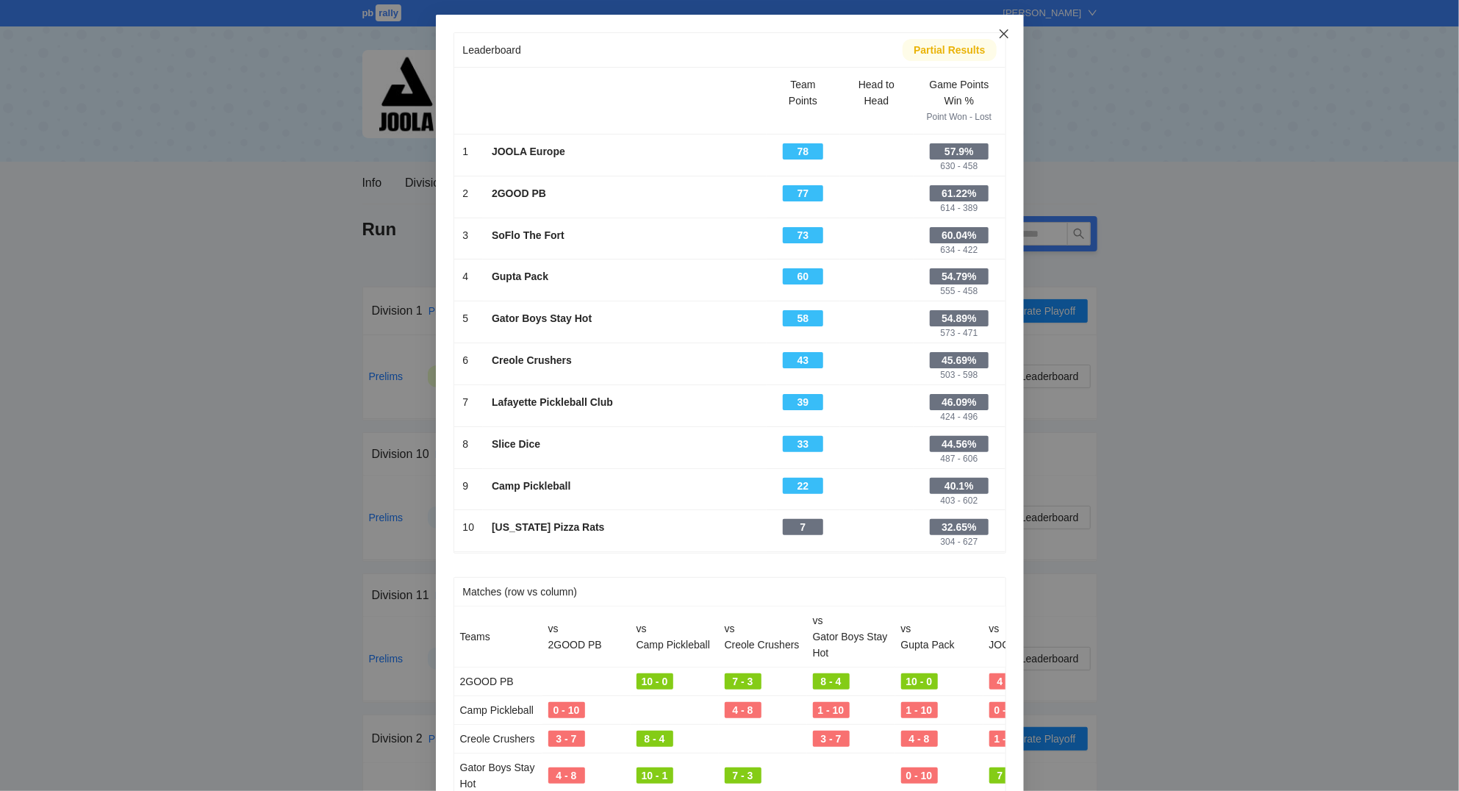
click at [1001, 36] on icon "close" at bounding box center [1004, 34] width 12 height 12
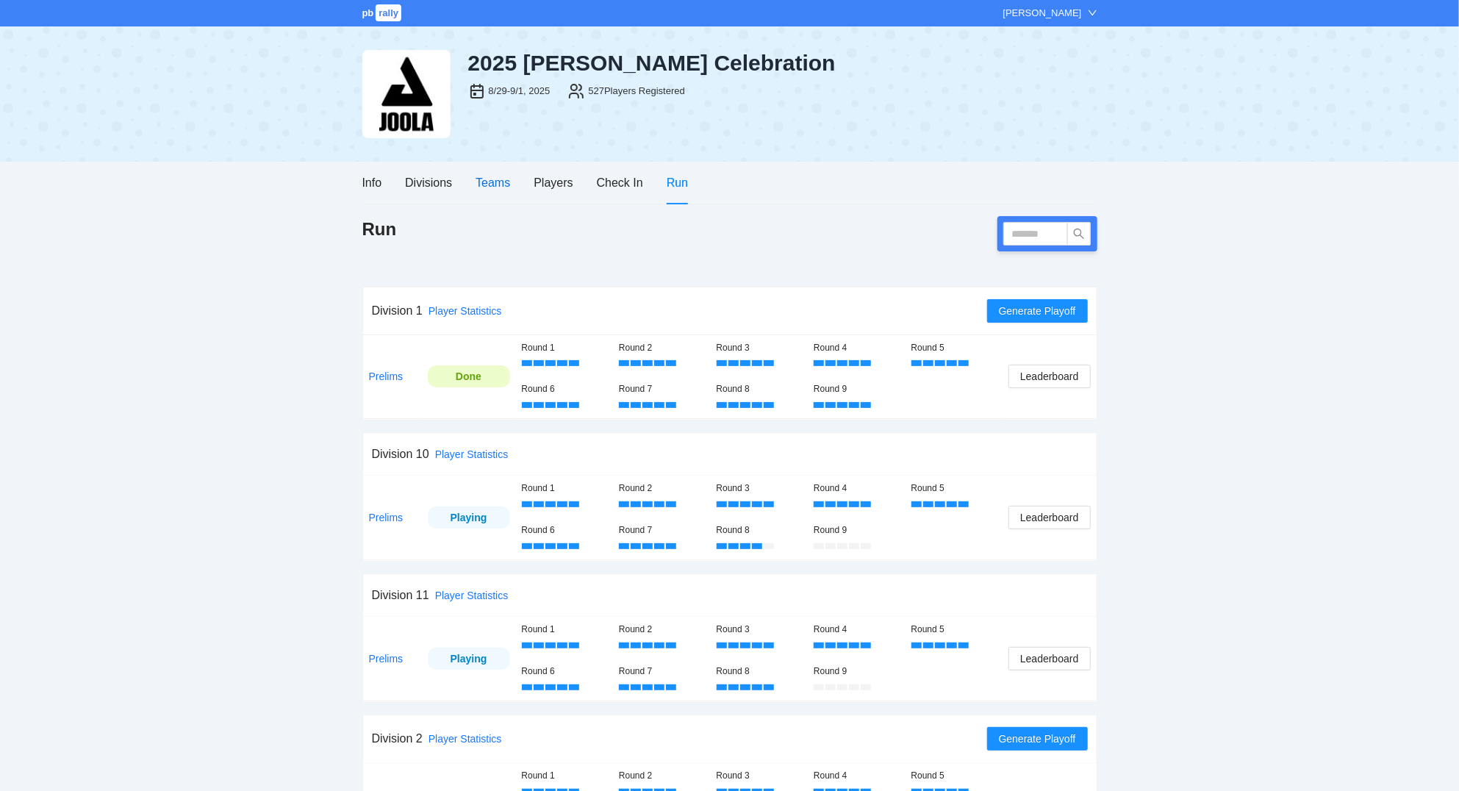
click at [494, 181] on div "Teams" at bounding box center [492, 182] width 35 height 18
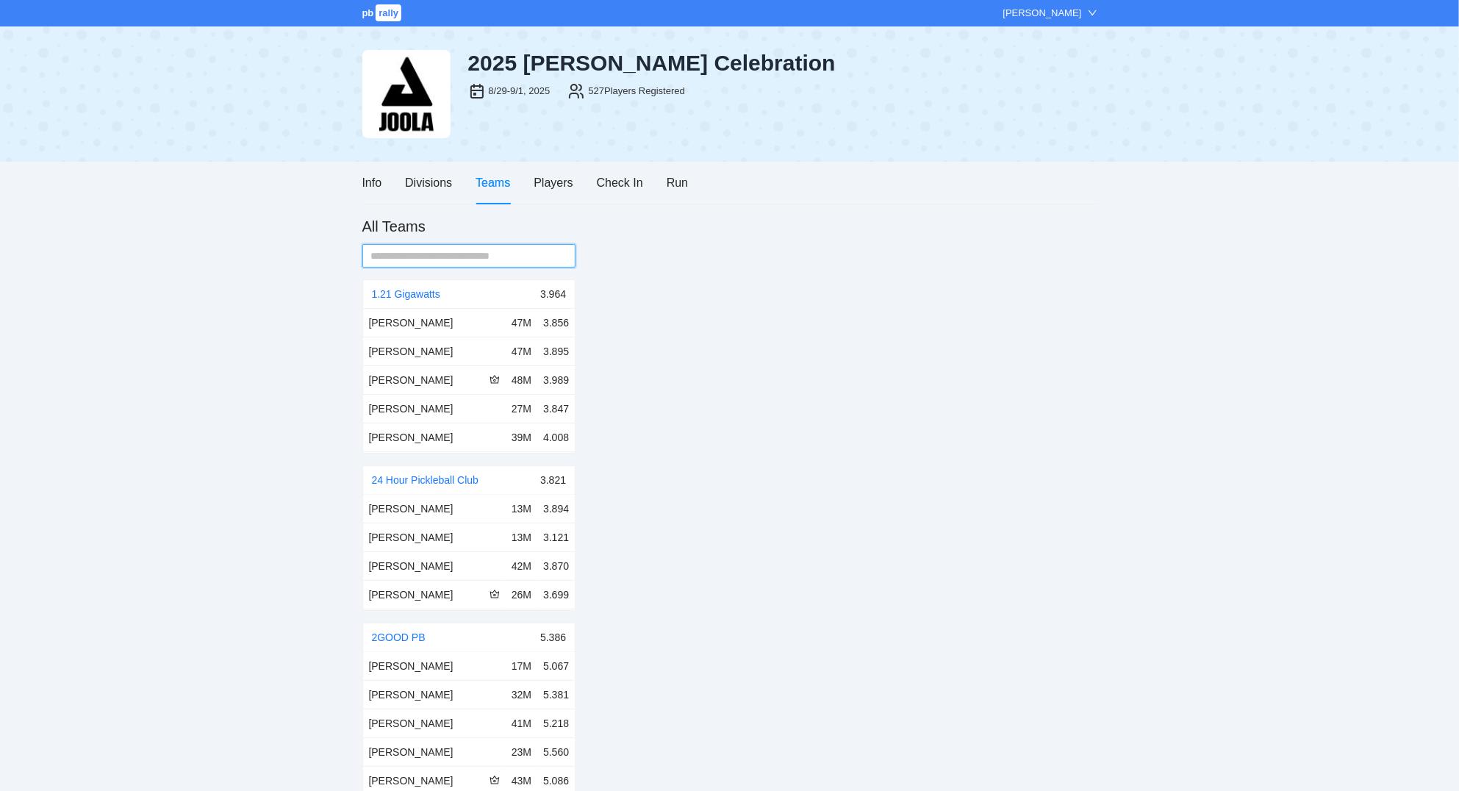
click at [476, 253] on input "text" at bounding box center [463, 256] width 184 height 16
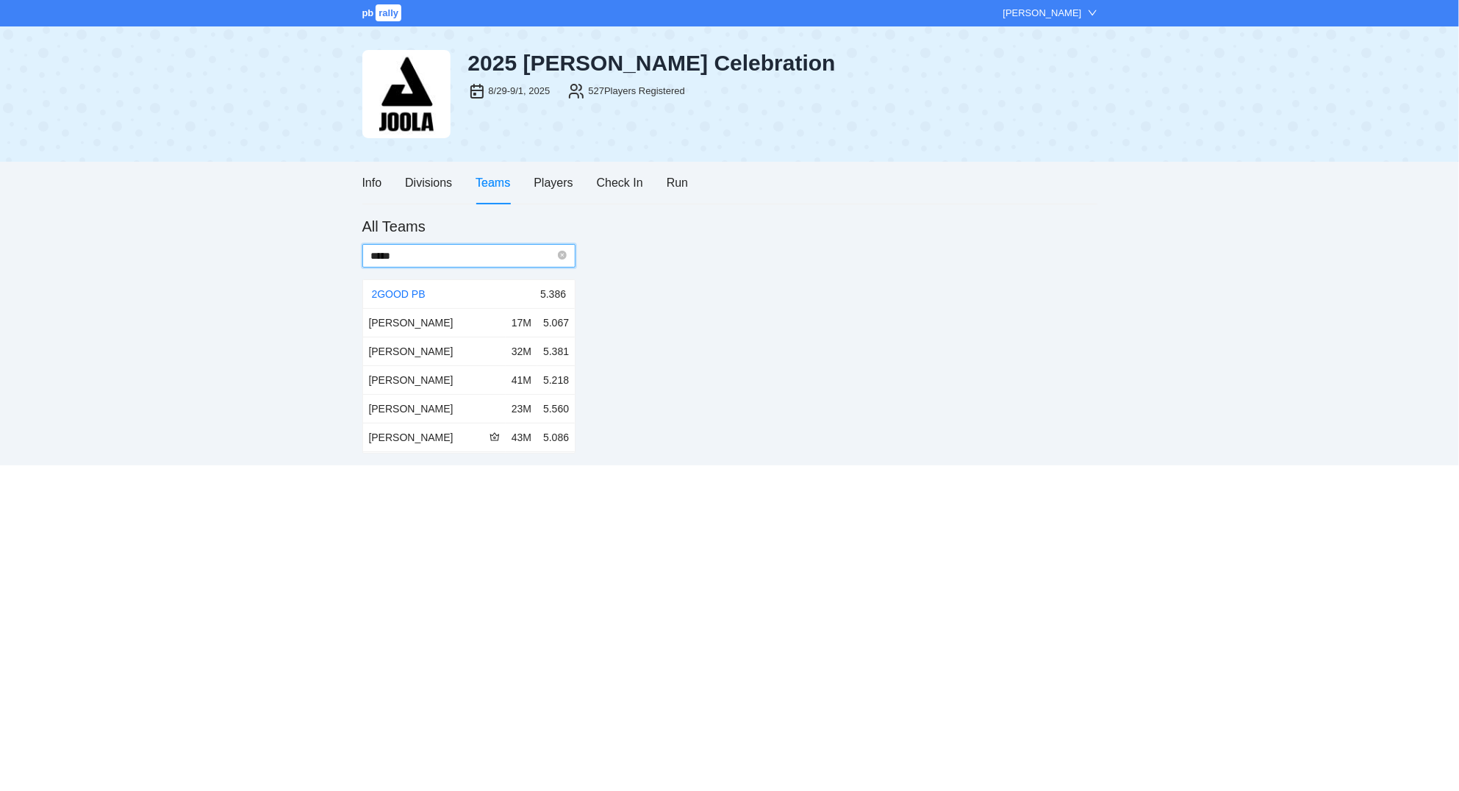
type input "*****"
click at [443, 440] on div "Thomas Provost" at bounding box center [429, 437] width 121 height 16
click at [422, 414] on div "Stephen Preissler" at bounding box center [434, 408] width 131 height 16
click at [400, 392] on tbody "Ahmad El-Zarif 17M 5.067 Jared Cohen 32M 5.381 Johan Nilsson 41M 5.218 Stephen …" at bounding box center [469, 380] width 212 height 143
click at [477, 346] on div "Jared Cohen" at bounding box center [434, 351] width 131 height 16
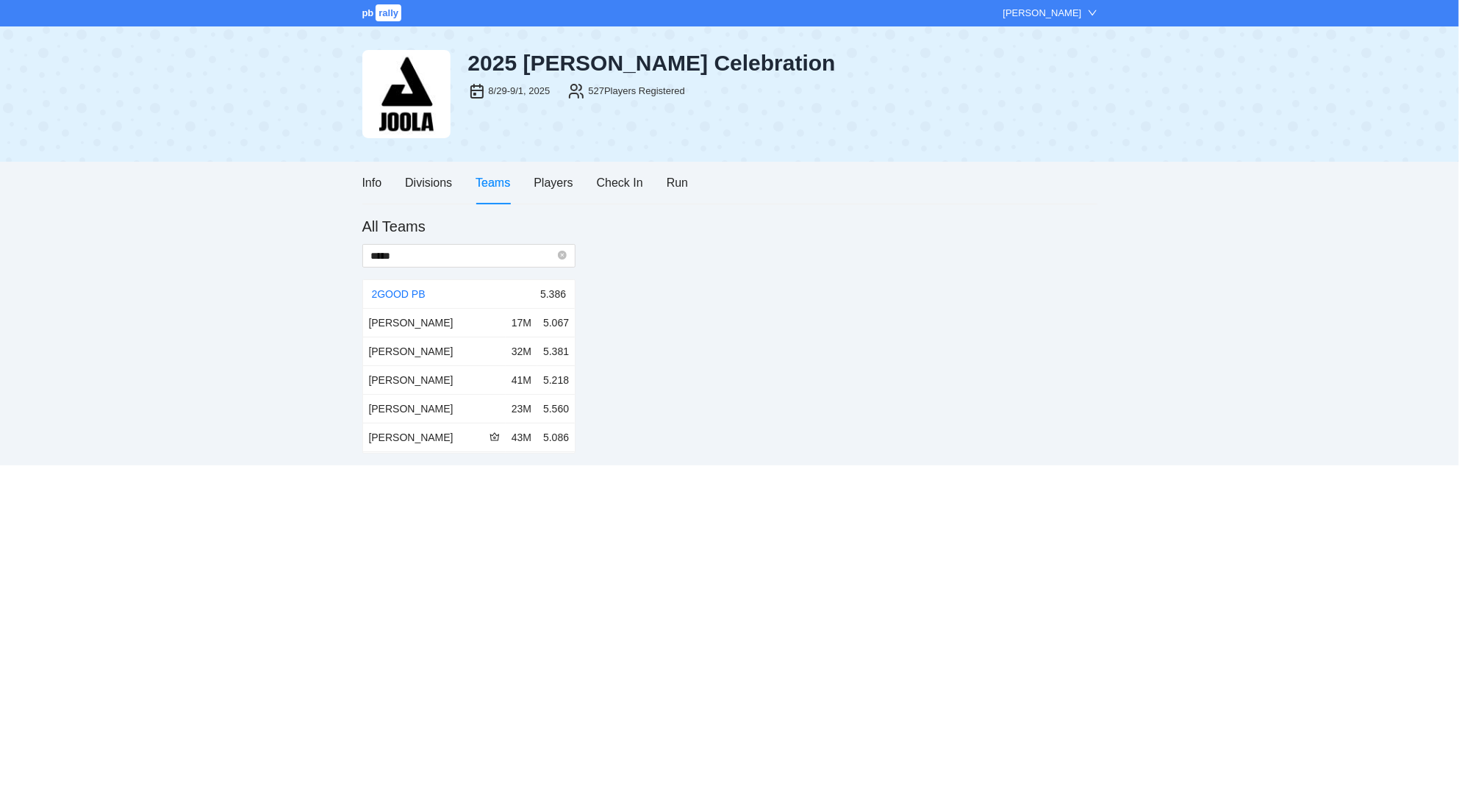
click at [460, 354] on div "Jared Cohen" at bounding box center [434, 351] width 131 height 16
click at [432, 491] on body "pb rally Kati Smallwood 2025 JOOLA Pickleball Celebration 8/29-9/1, 2025 527 Pl…" at bounding box center [729, 395] width 1459 height 791
drag, startPoint x: 609, startPoint y: 539, endPoint x: 628, endPoint y: 525, distance: 22.6
click at [614, 534] on body "pb rally Kati Smallwood 2025 JOOLA Pickleball Celebration 8/29-9/1, 2025 527 Pl…" at bounding box center [729, 395] width 1459 height 791
click at [560, 181] on div "Players" at bounding box center [552, 182] width 39 height 18
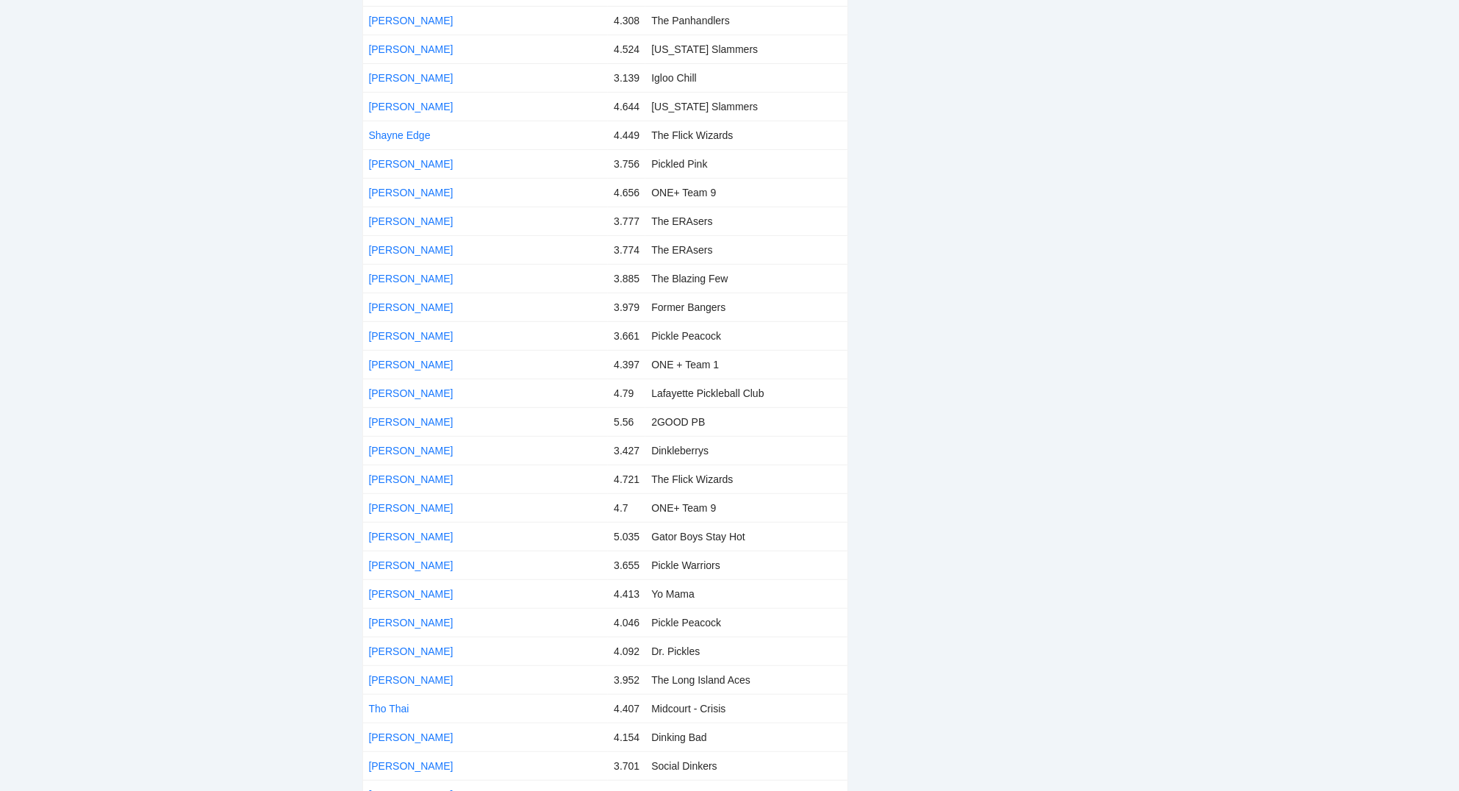
scroll to position [13652, 0]
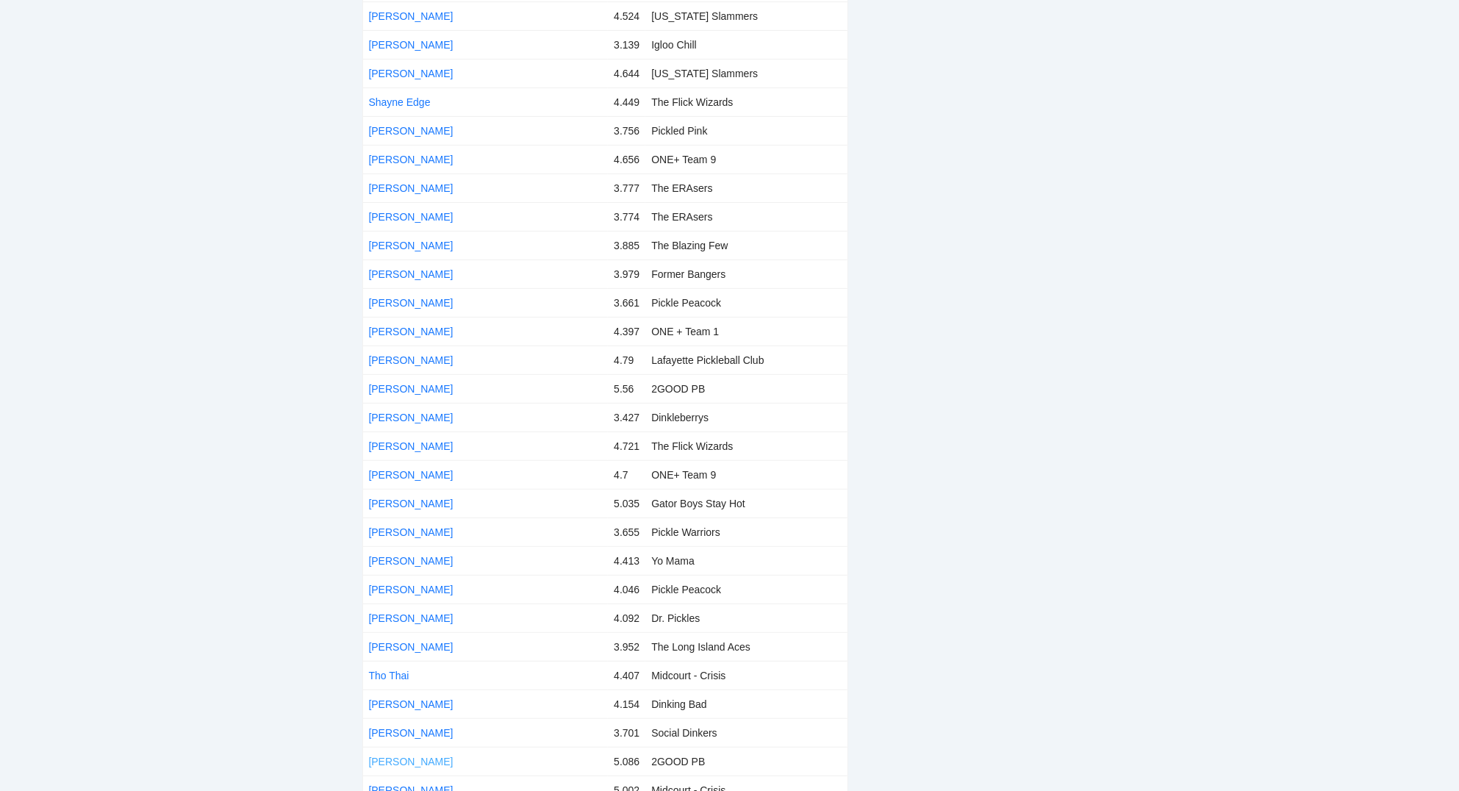
click at [426, 755] on link "Thomas Provost" at bounding box center [411, 761] width 85 height 12
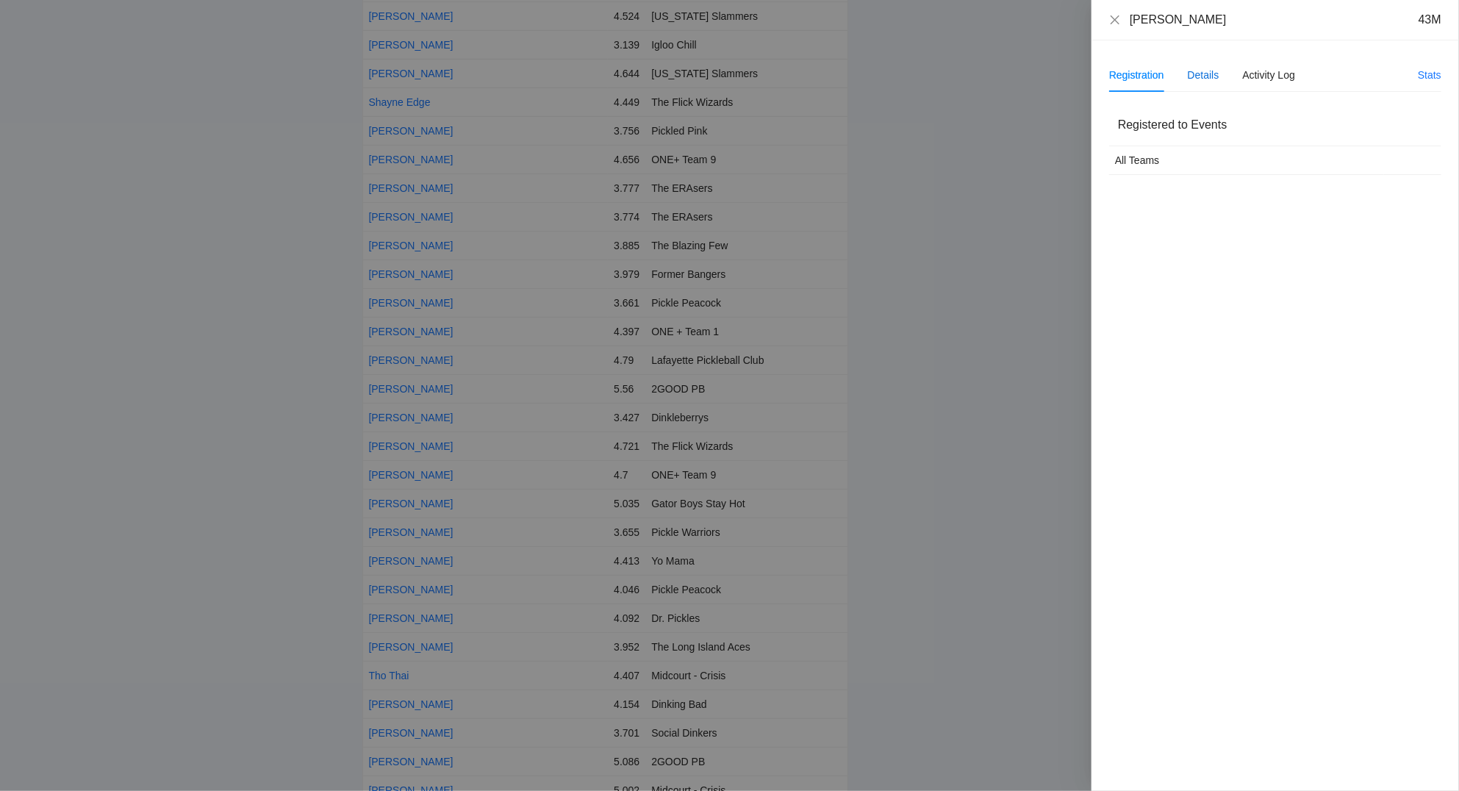
click at [1210, 75] on div "Details" at bounding box center [1203, 75] width 32 height 16
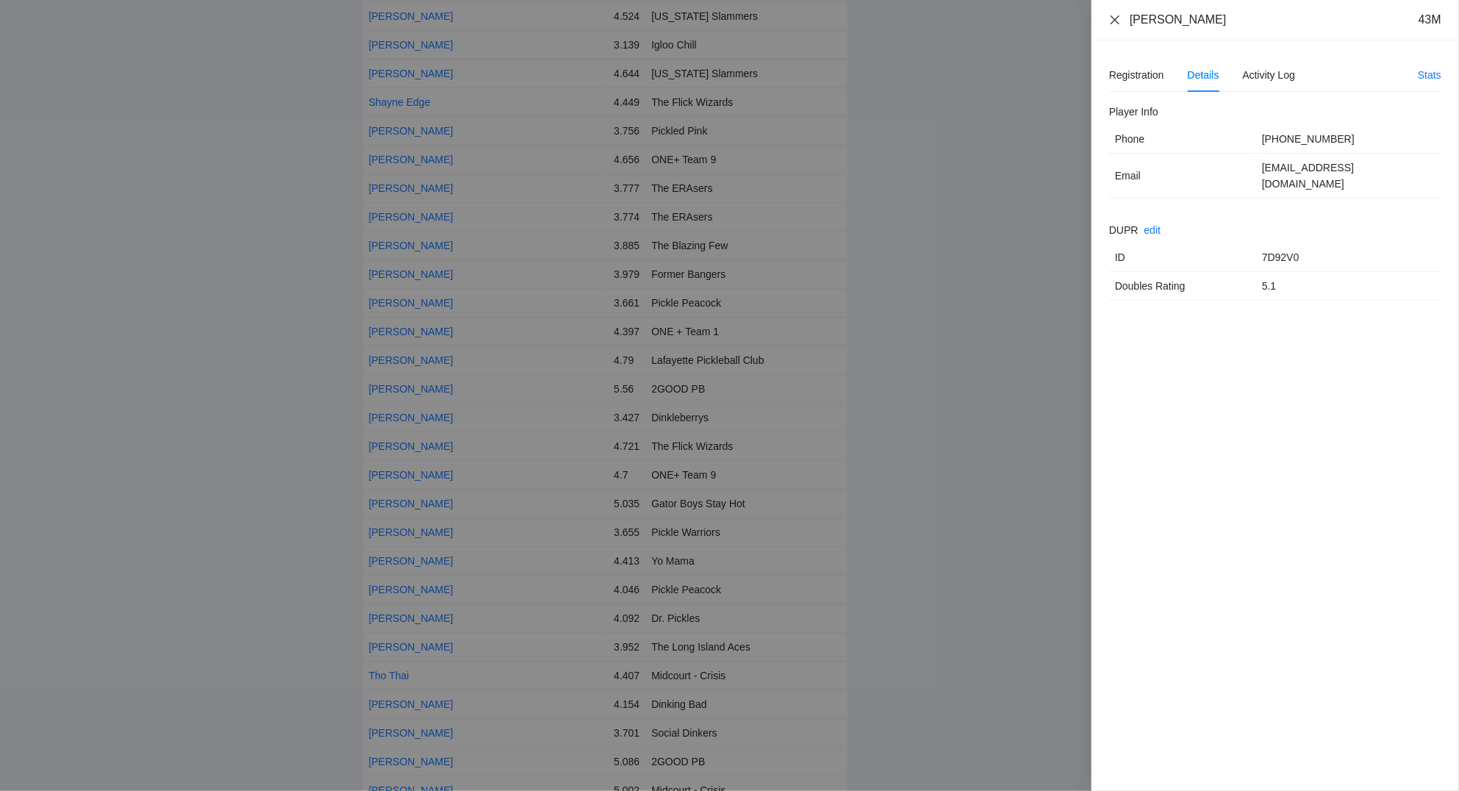
click at [1115, 18] on icon "close" at bounding box center [1115, 20] width 12 height 12
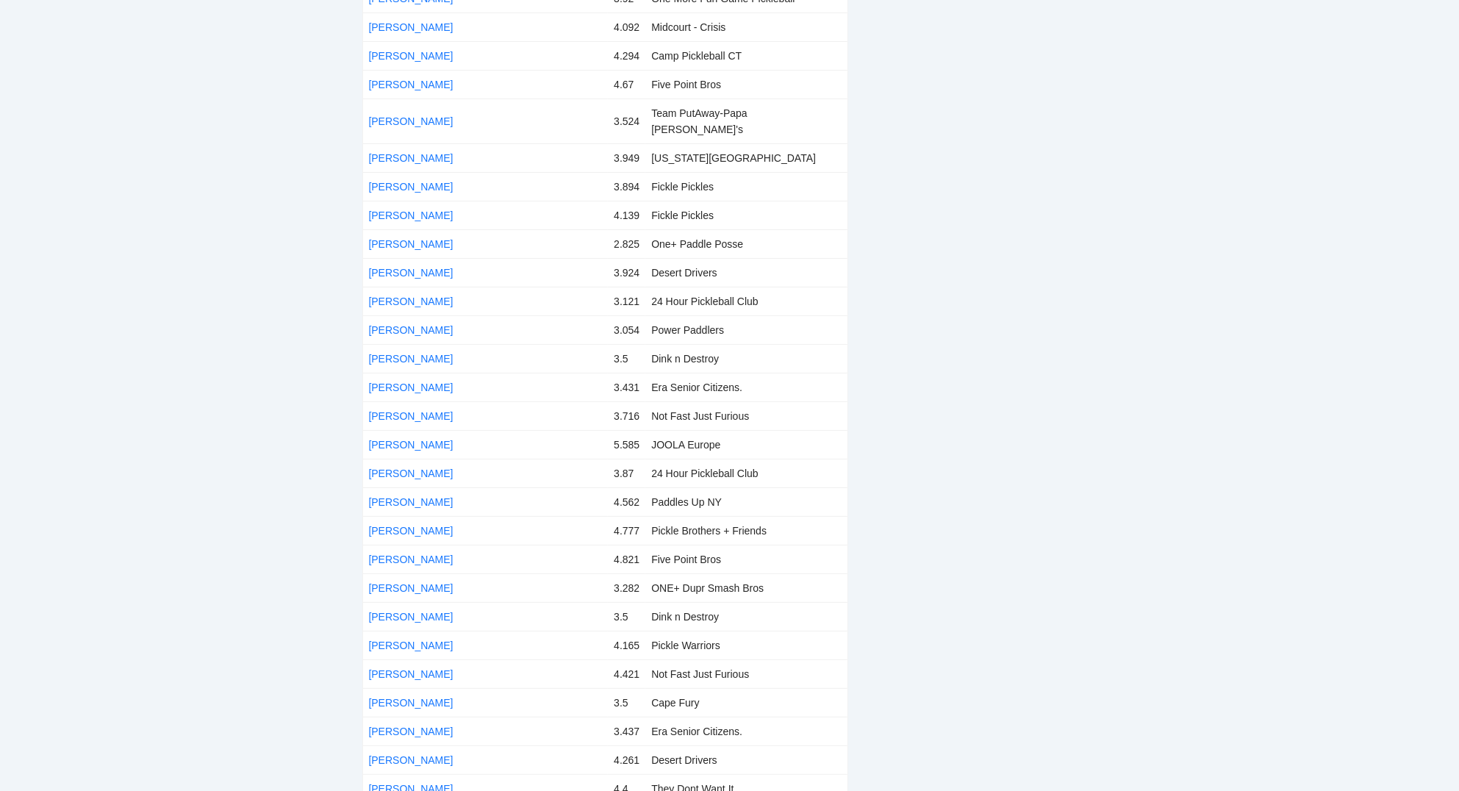
scroll to position [0, 0]
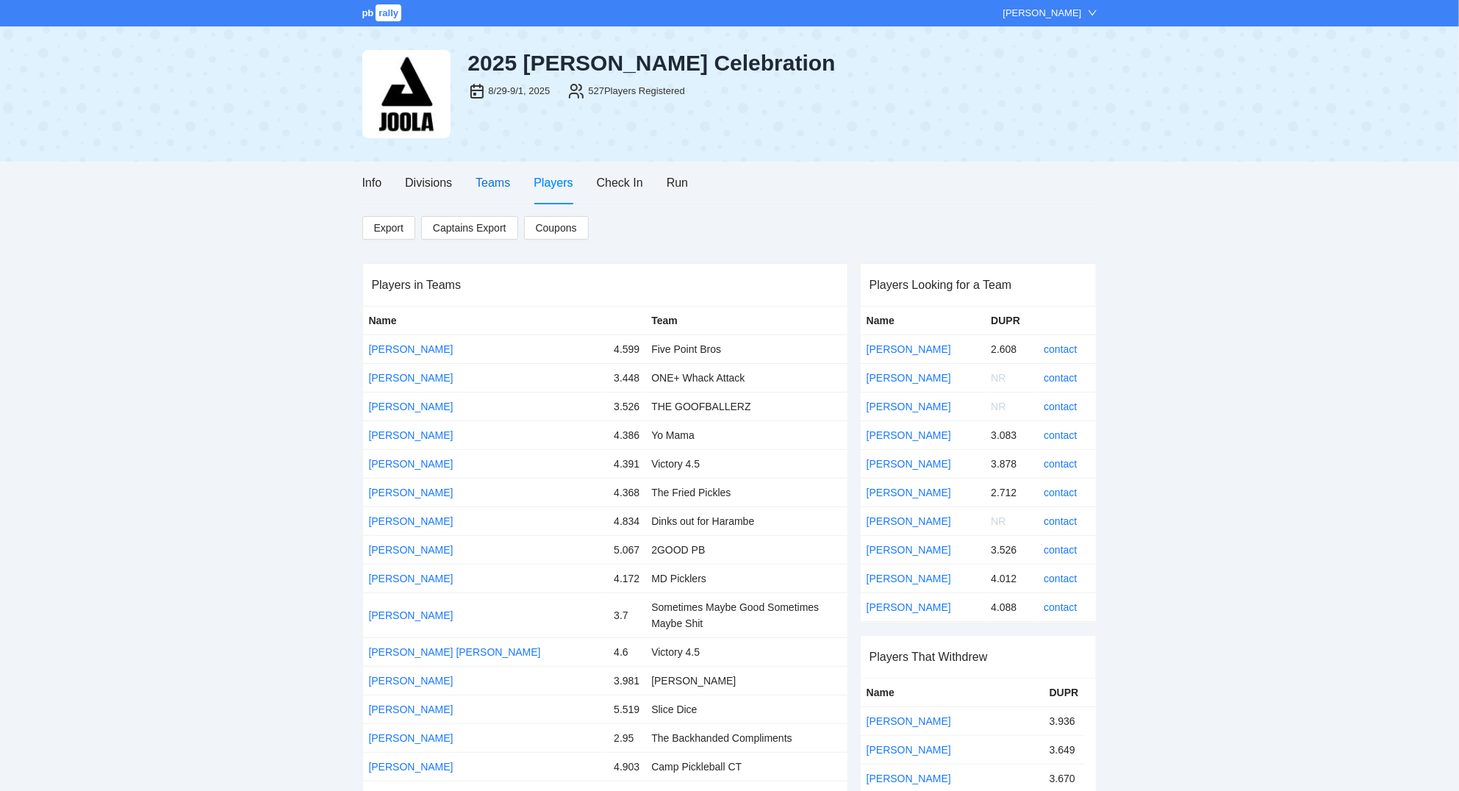
click at [497, 188] on div "Teams" at bounding box center [492, 182] width 35 height 18
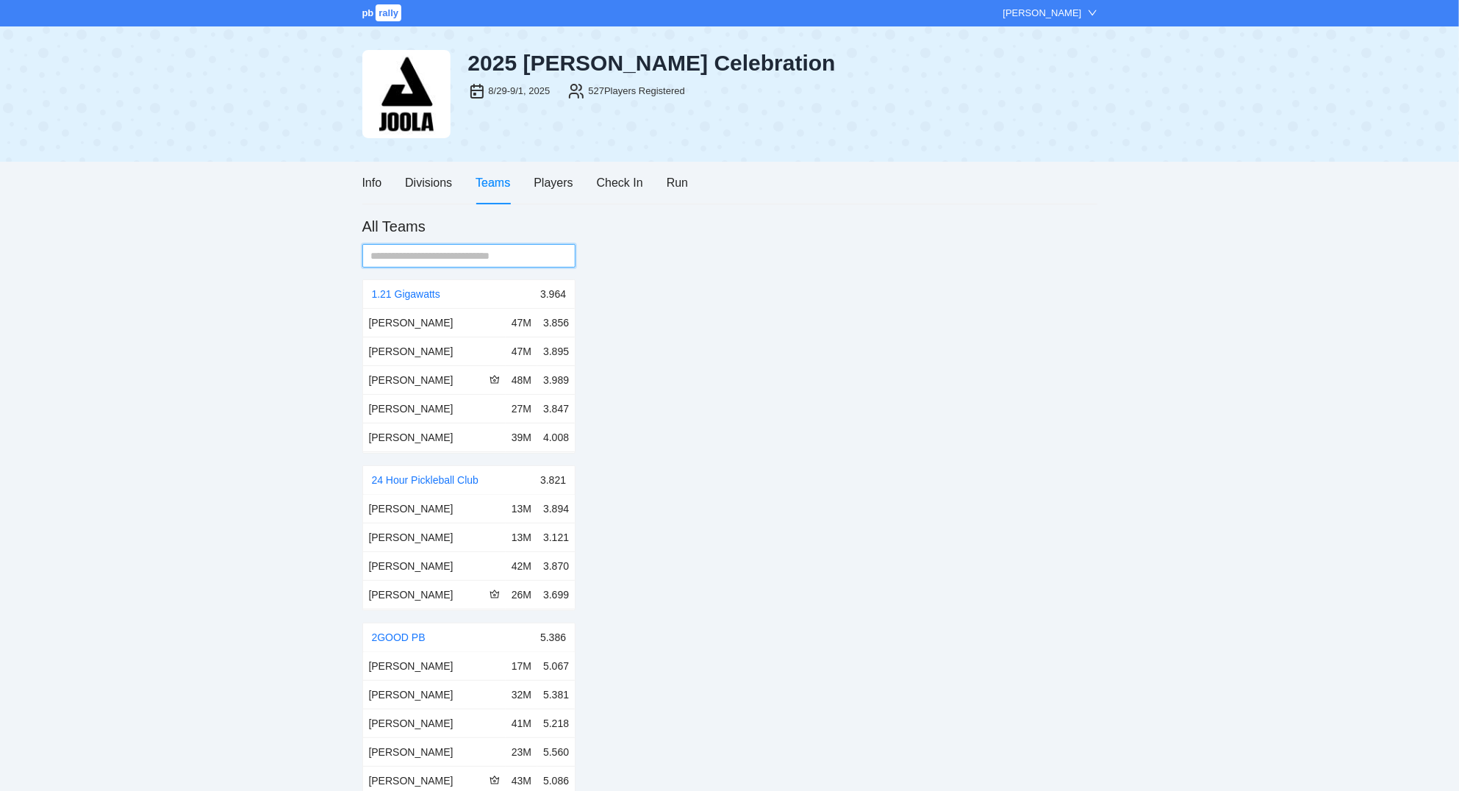
click at [466, 259] on input "text" at bounding box center [463, 256] width 184 height 16
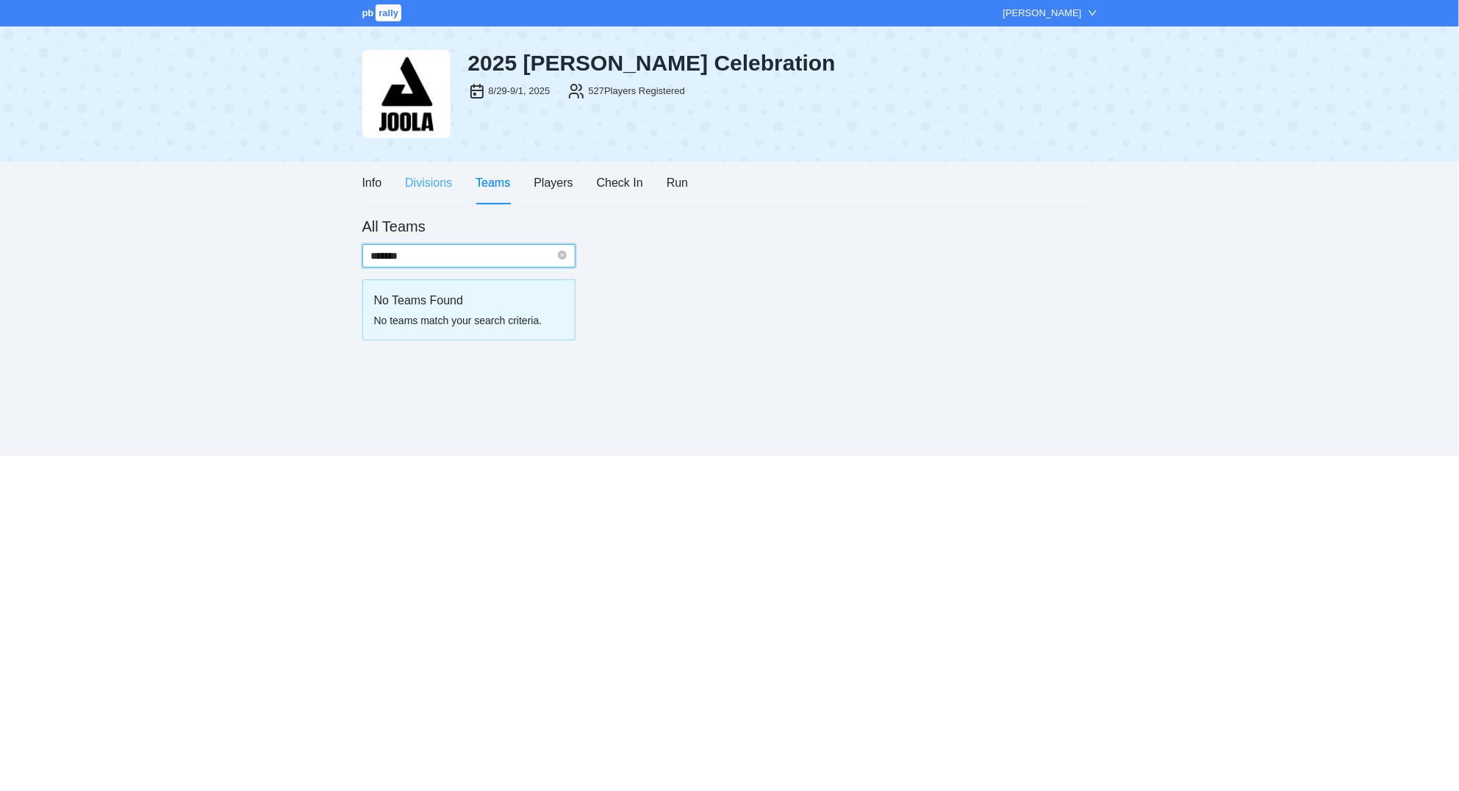
type input "*******"
click at [438, 184] on div "Divisions" at bounding box center [428, 182] width 47 height 18
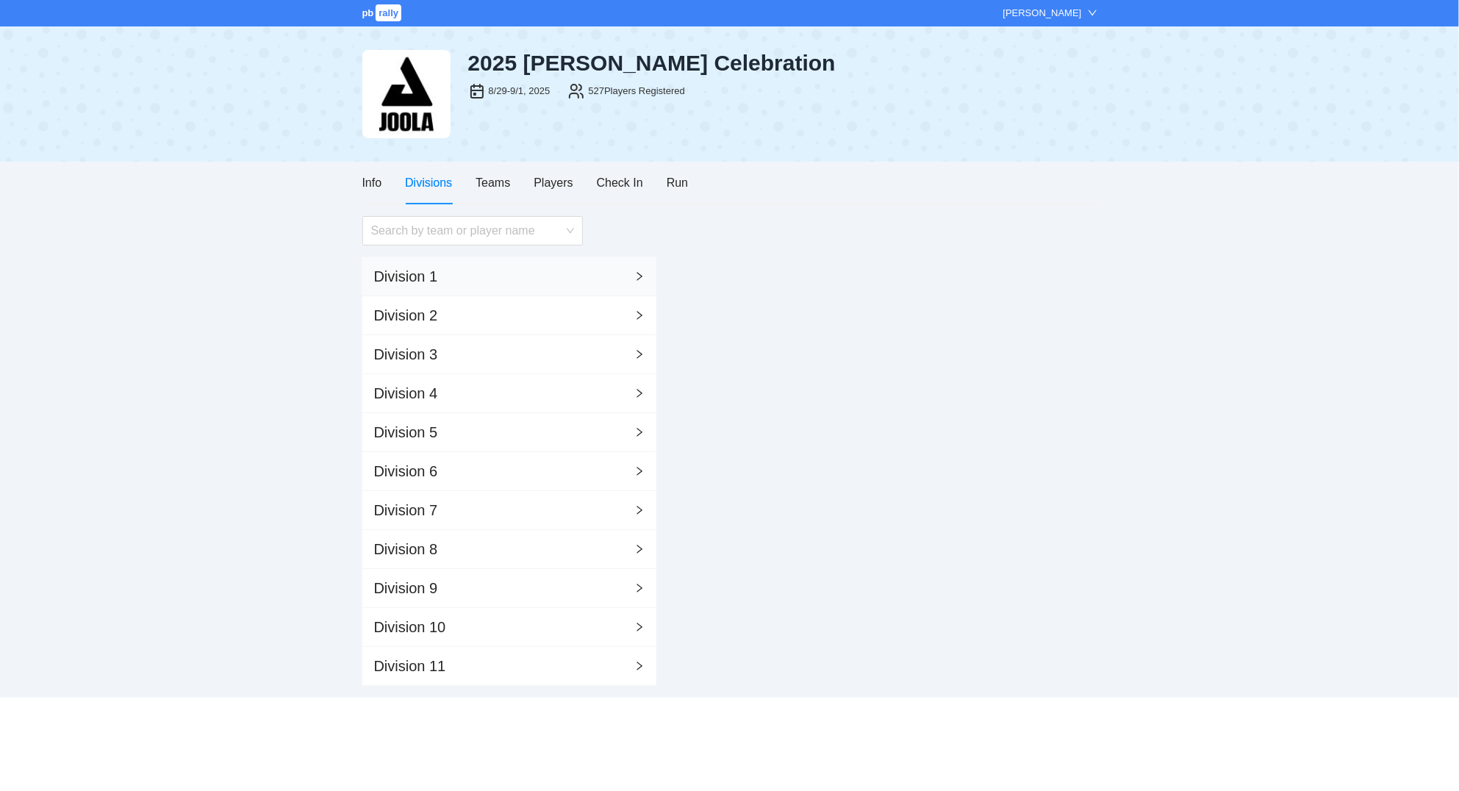
click at [407, 276] on div "Division 1" at bounding box center [406, 276] width 64 height 21
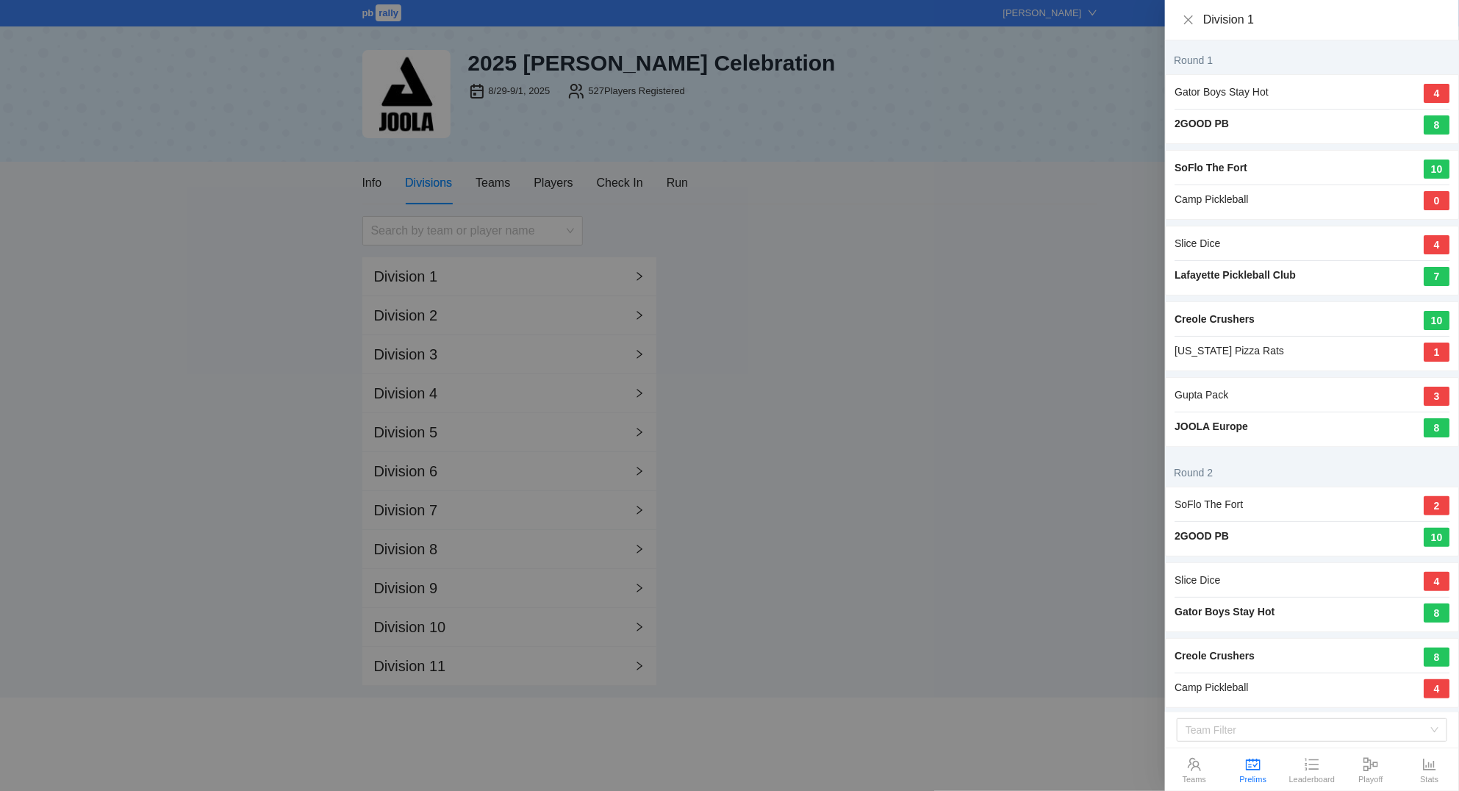
scroll to position [3062, 0]
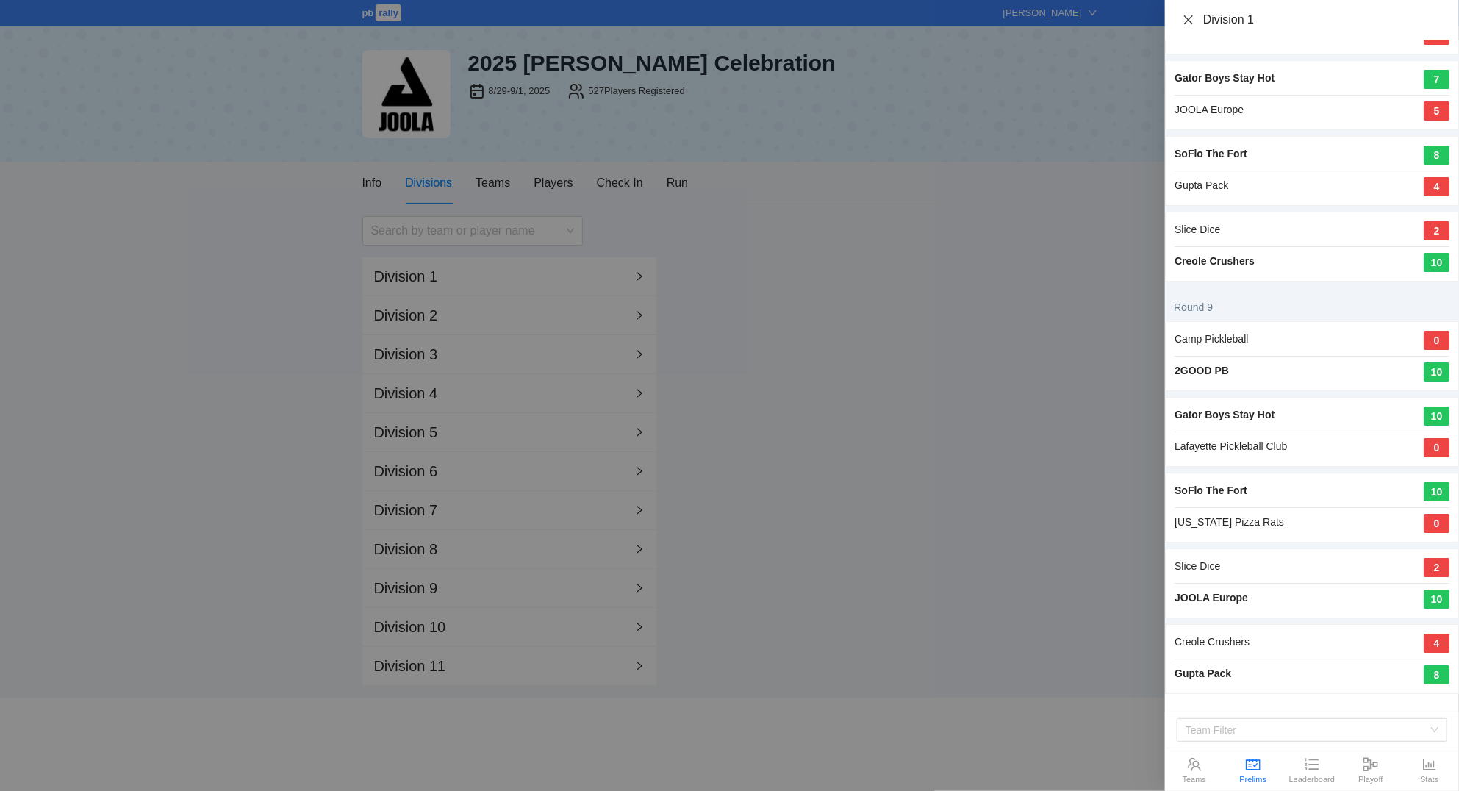
click at [1187, 15] on icon "close" at bounding box center [1188, 20] width 12 height 12
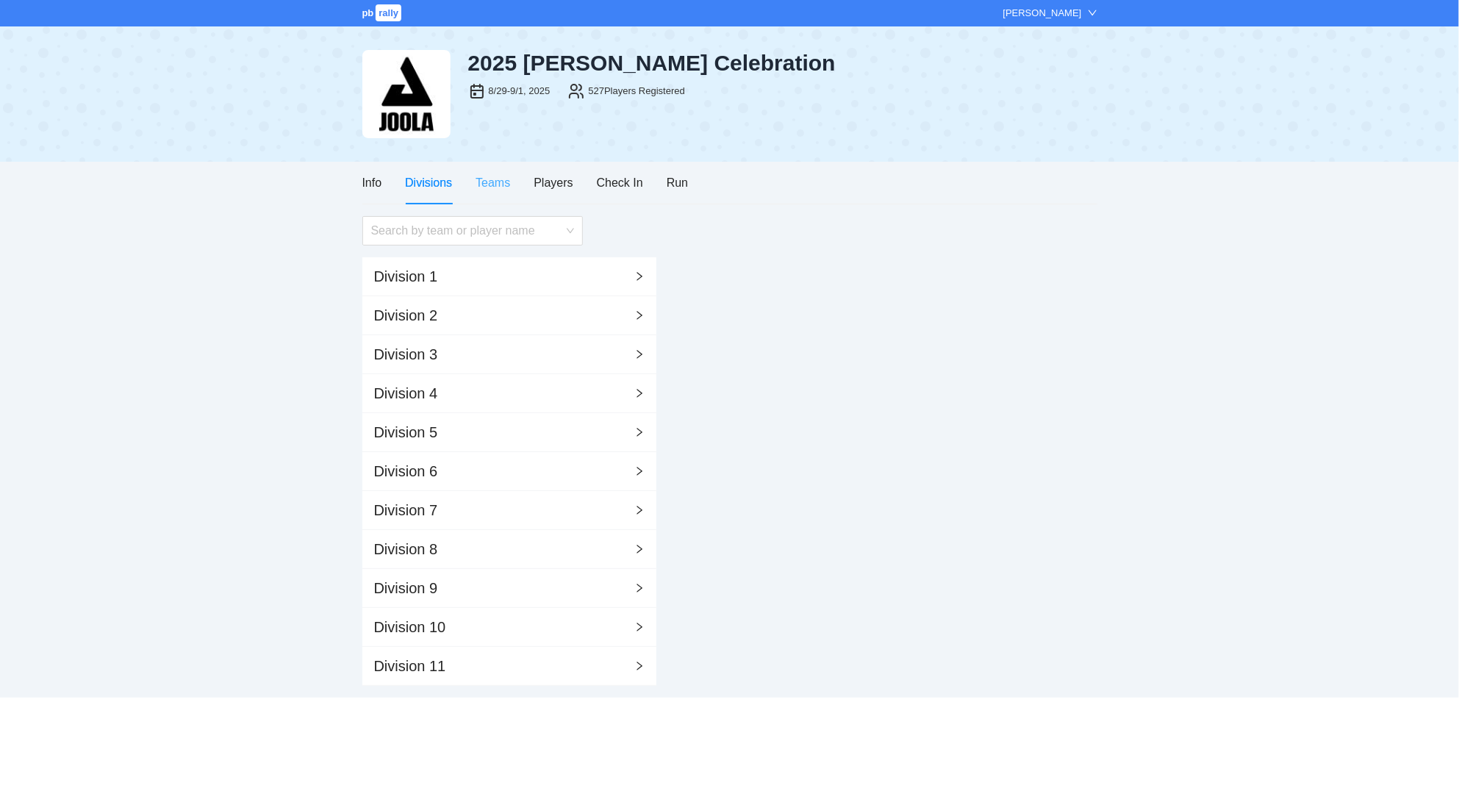
click at [497, 196] on div "Teams" at bounding box center [492, 183] width 35 height 42
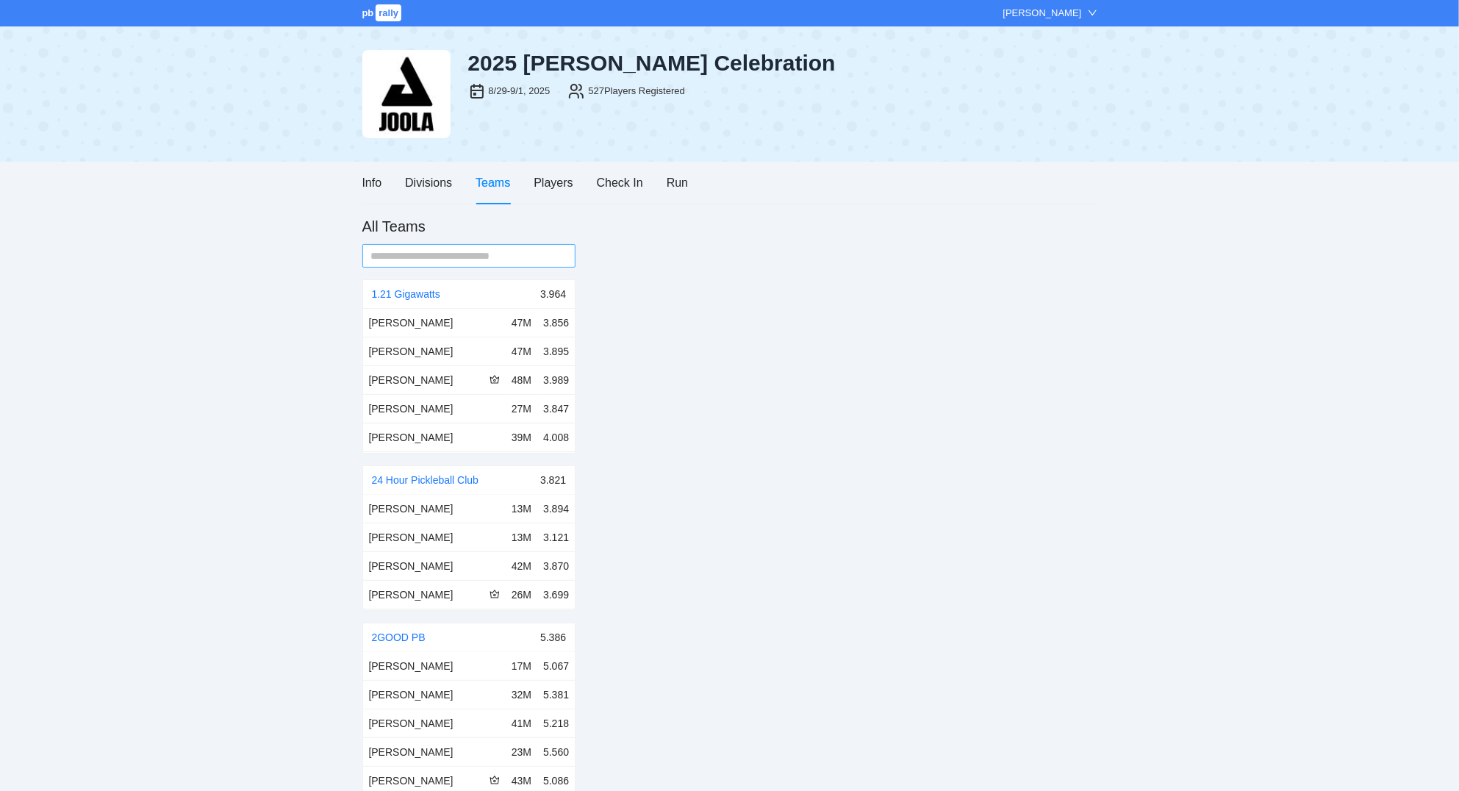
click at [467, 260] on input "text" at bounding box center [463, 256] width 184 height 16
type input "*"
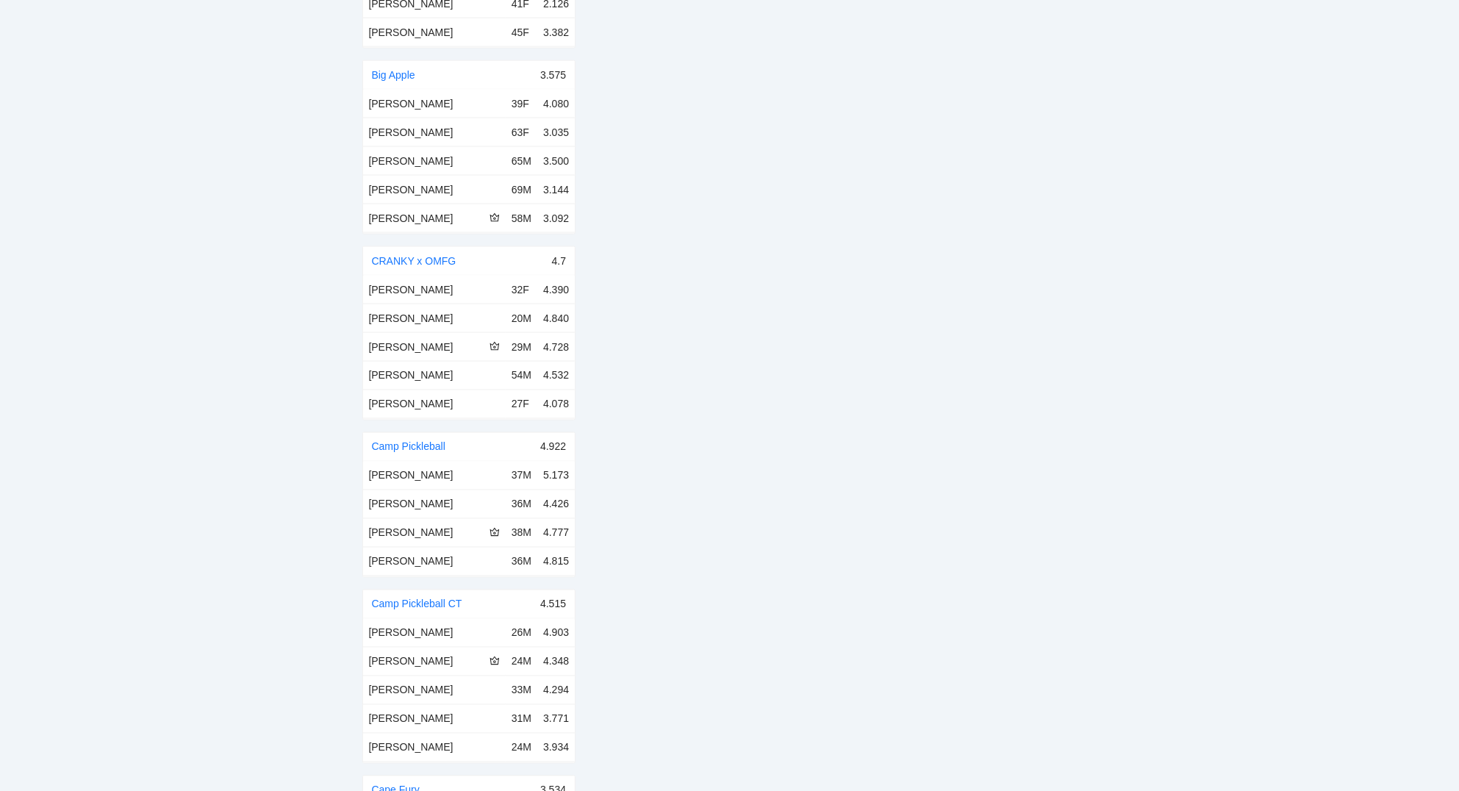
scroll to position [0, 0]
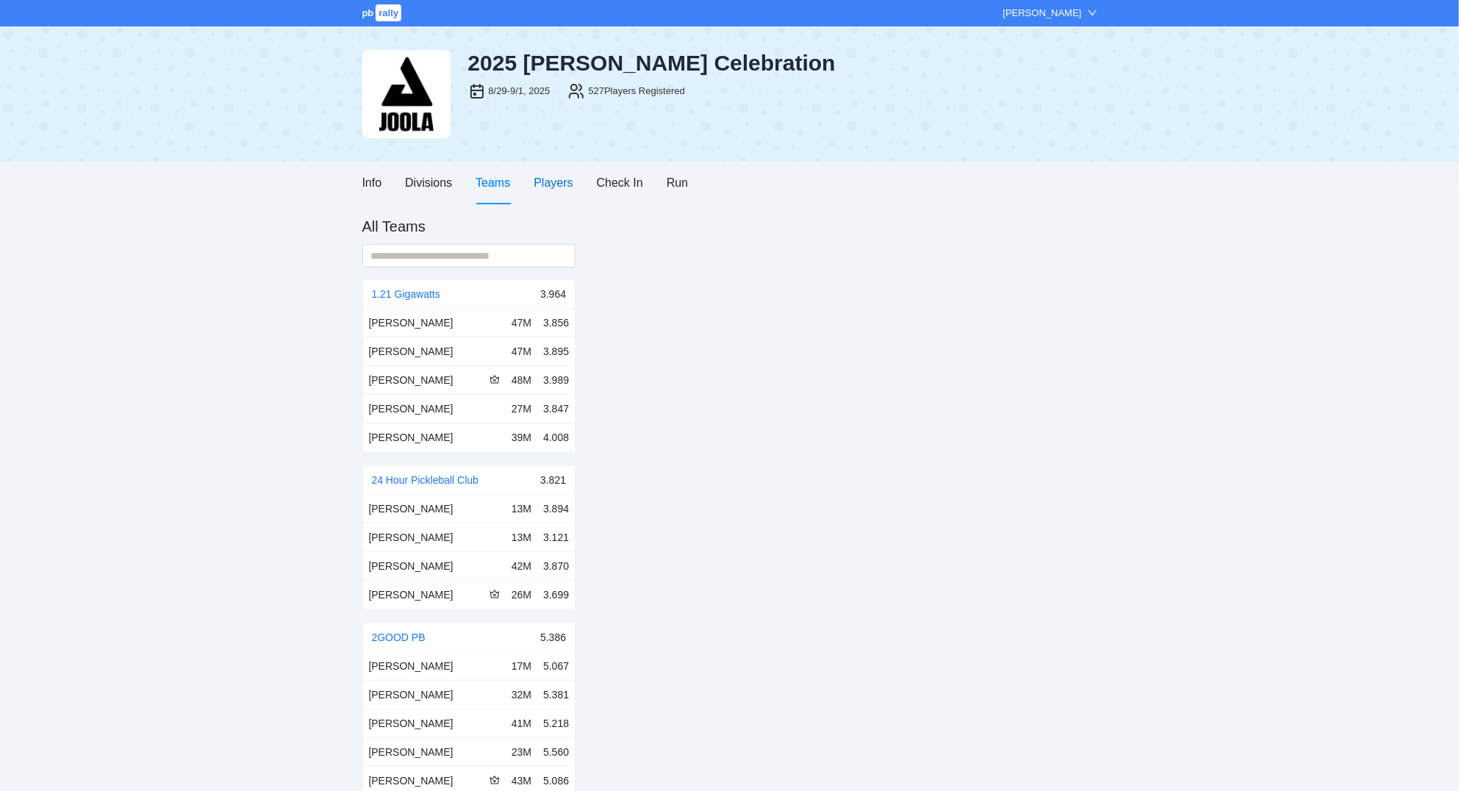
click at [554, 179] on div "Players" at bounding box center [552, 182] width 39 height 18
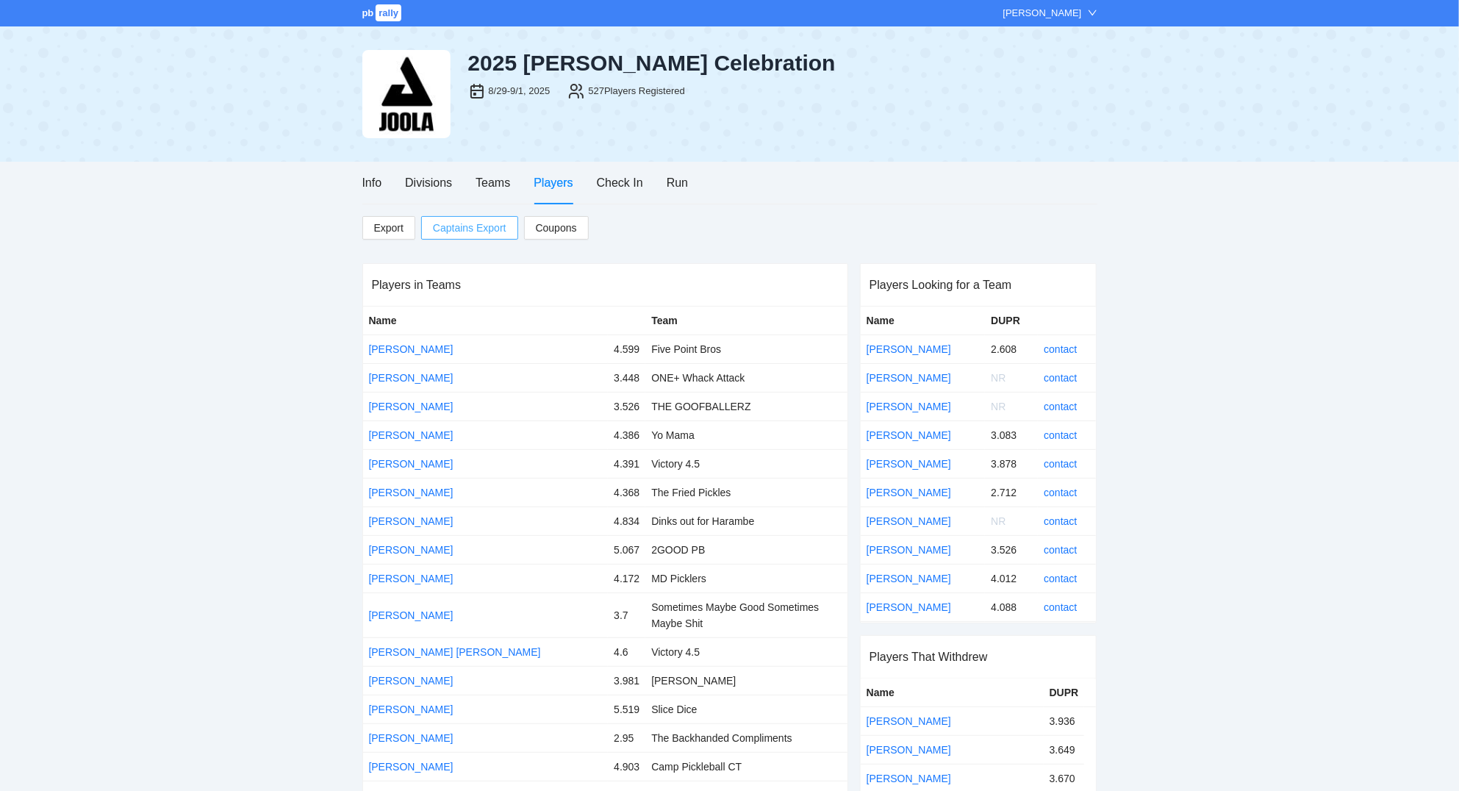
click at [463, 224] on span "Captains Export" at bounding box center [469, 228] width 73 height 22
click at [677, 182] on div "Run" at bounding box center [676, 182] width 21 height 18
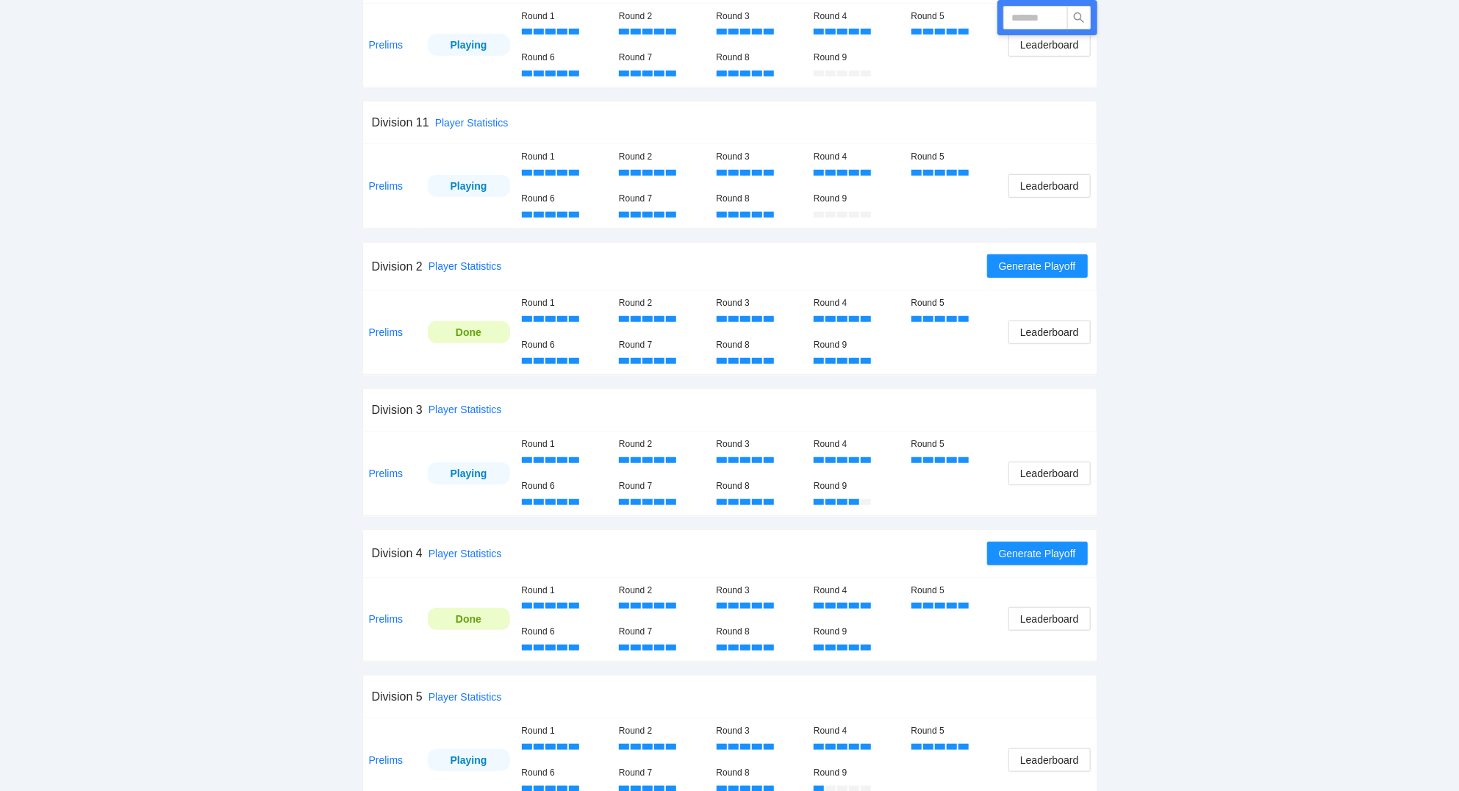
scroll to position [79, 0]
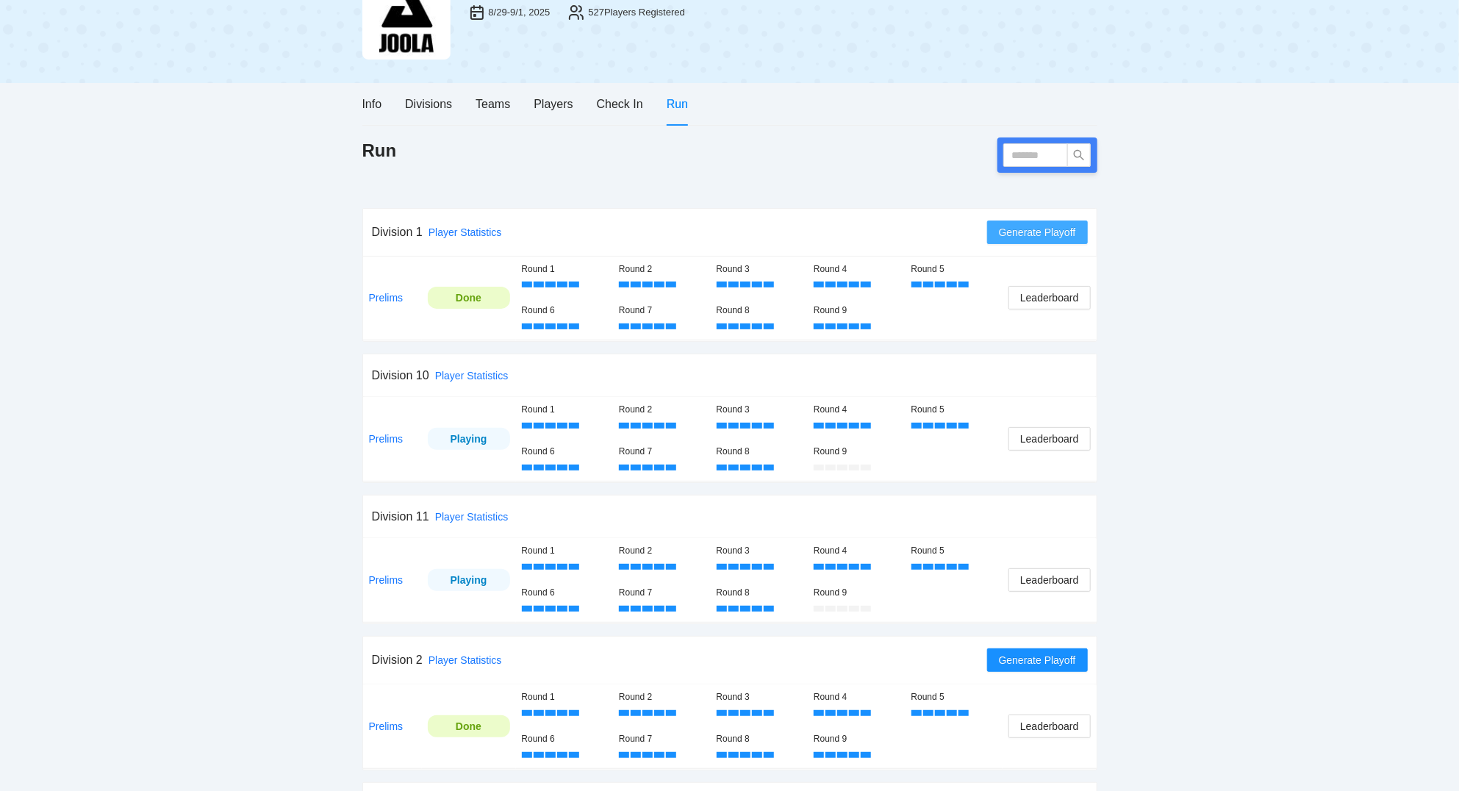
click at [1045, 234] on span "Generate Playoff" at bounding box center [1037, 232] width 77 height 16
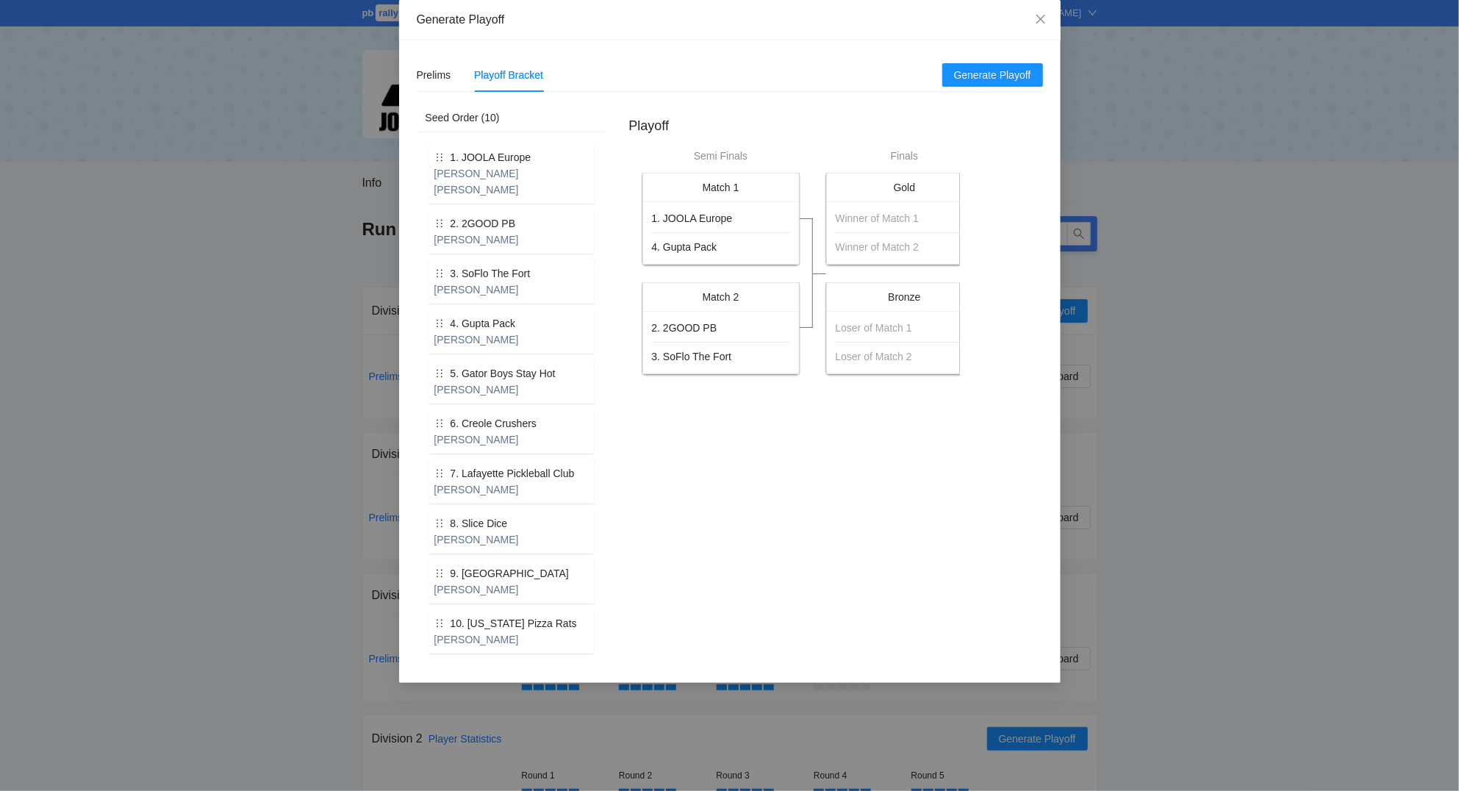
click at [759, 233] on hr at bounding box center [721, 232] width 138 height 1
click at [1040, 24] on icon "close" at bounding box center [1041, 19] width 12 height 12
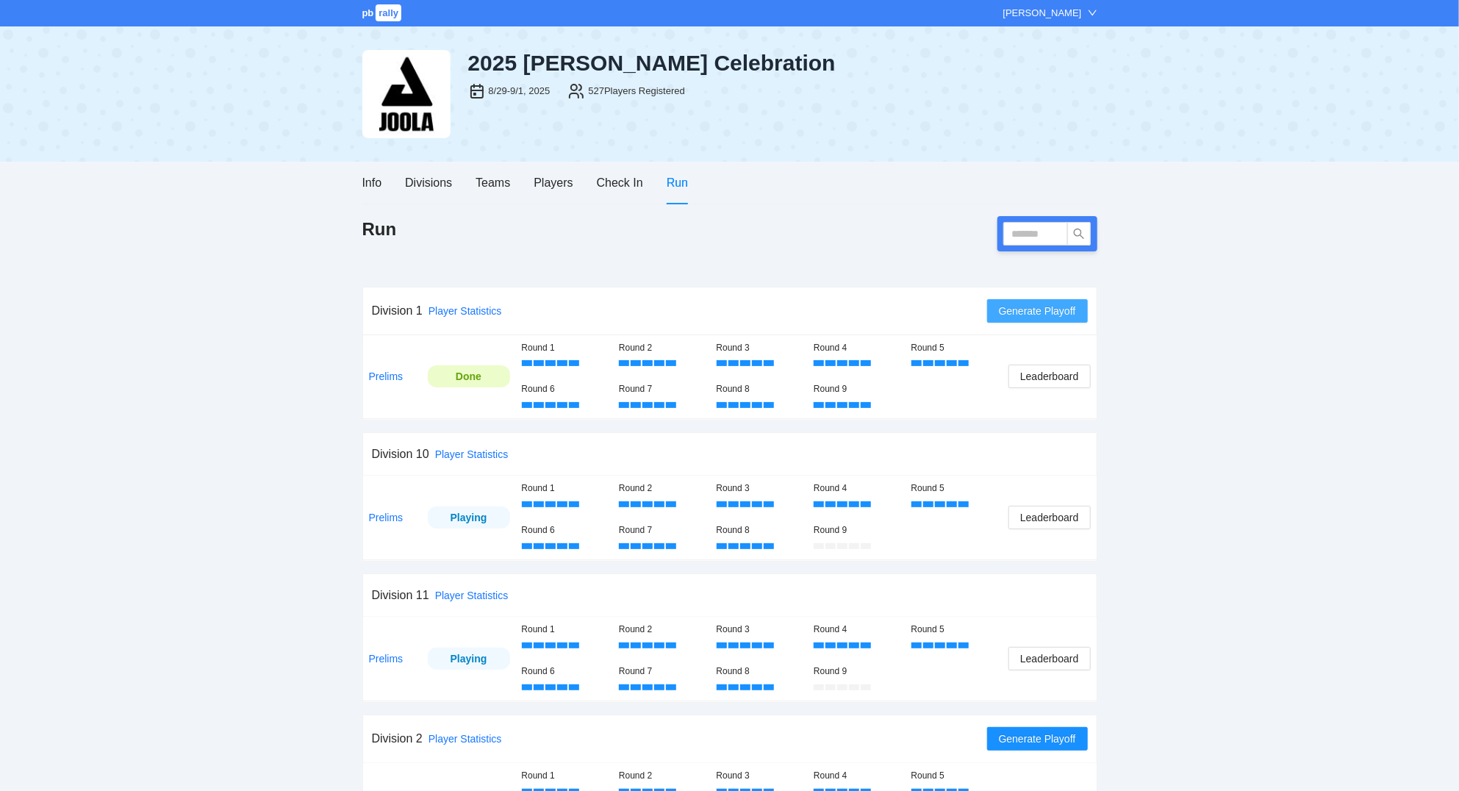
click at [1043, 309] on span "Generate Playoff" at bounding box center [1037, 311] width 77 height 16
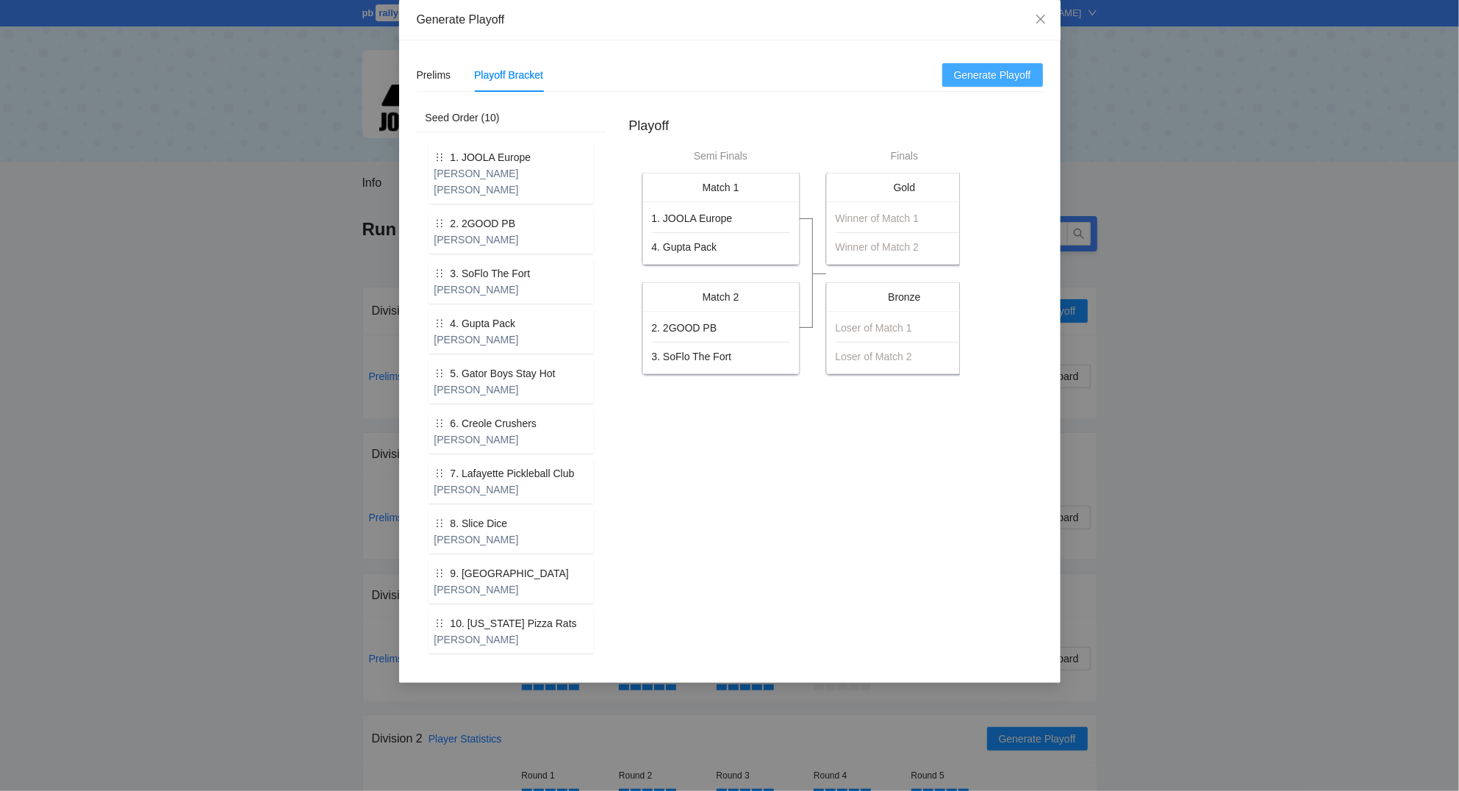
click at [1015, 76] on span "Generate Playoff" at bounding box center [992, 75] width 77 height 16
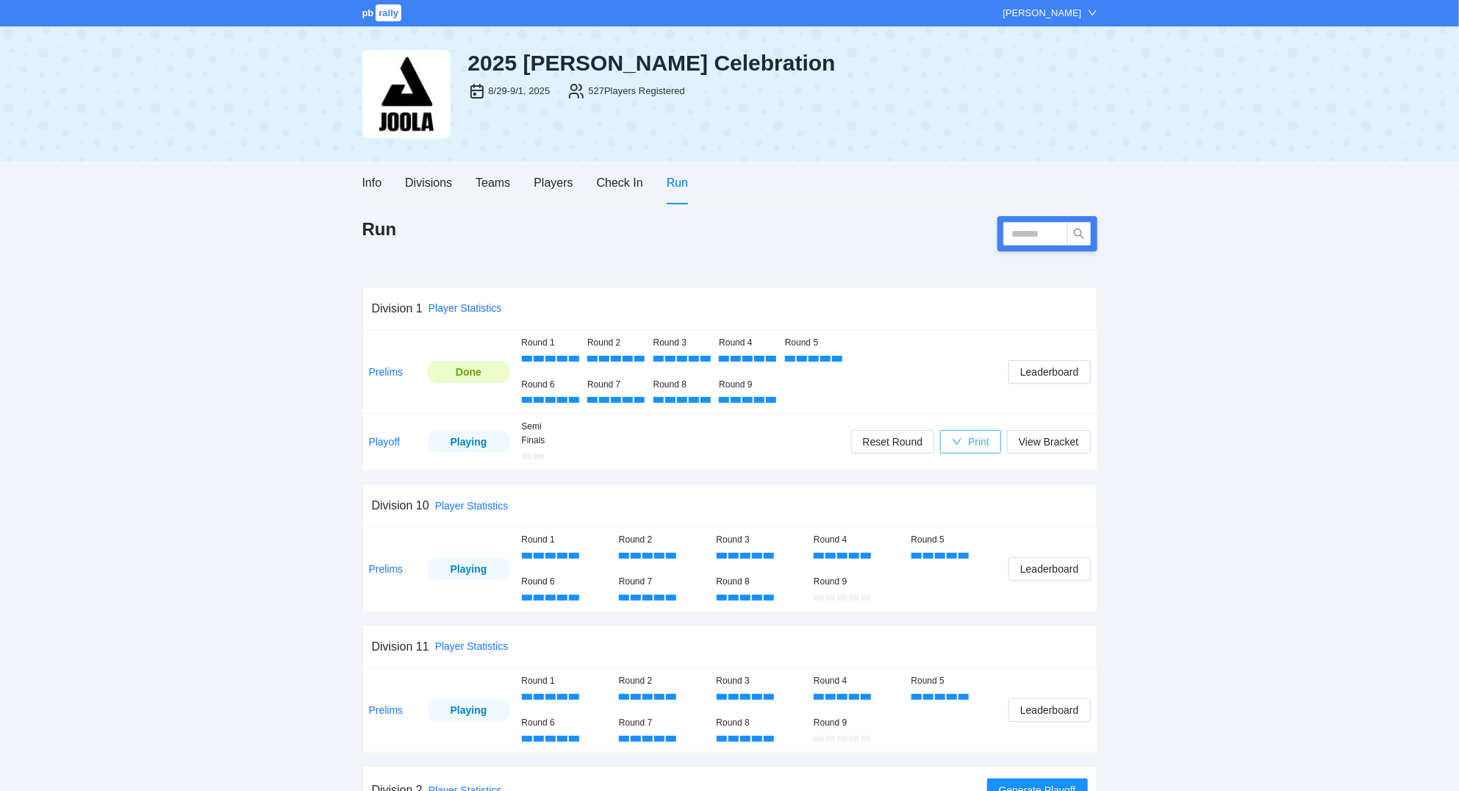
click at [974, 442] on div "Print" at bounding box center [978, 442] width 21 height 16
click at [975, 444] on div "Print" at bounding box center [978, 442] width 21 height 16
click at [968, 518] on span "Scorecards" at bounding box center [986, 518] width 76 height 16
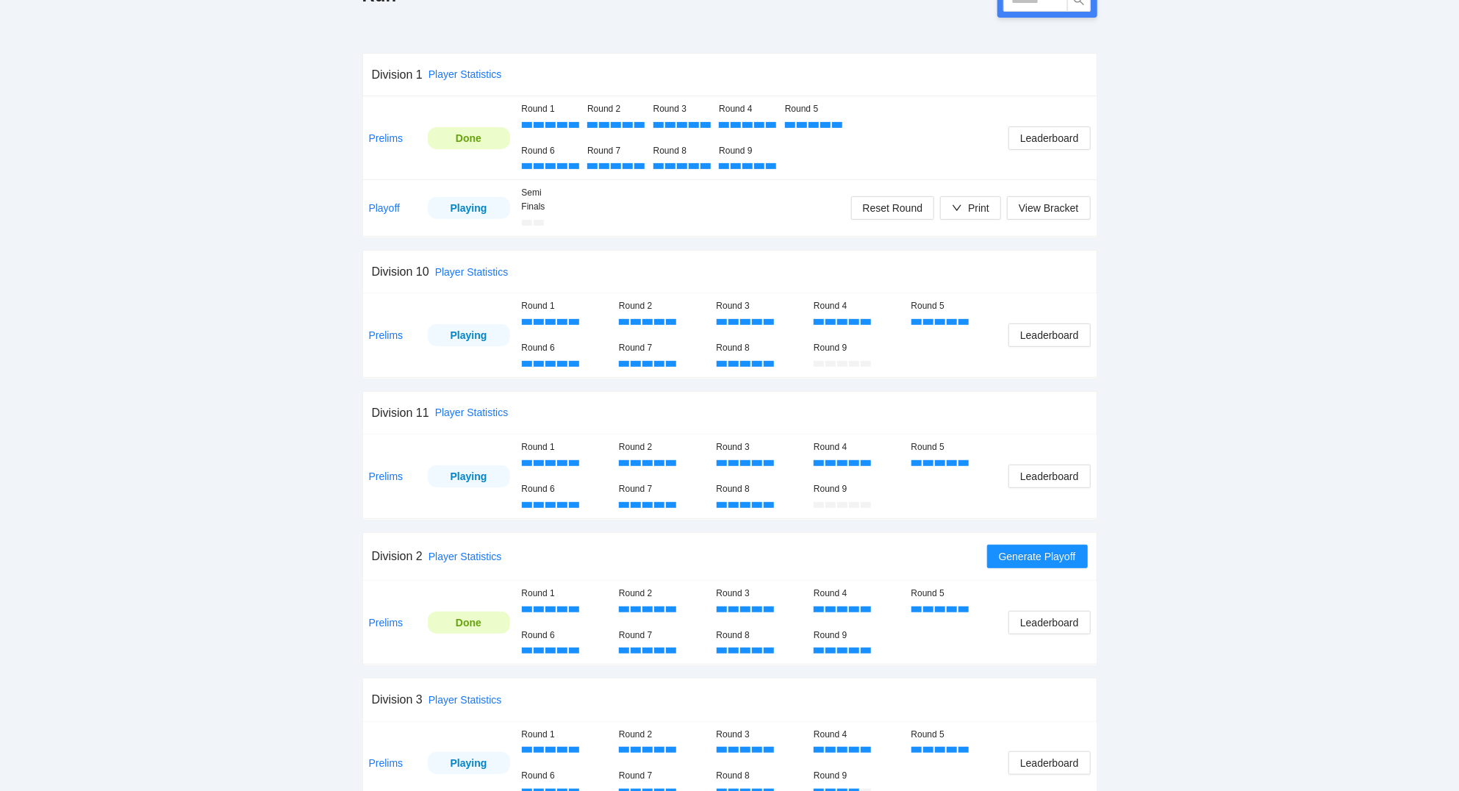
scroll to position [236, 0]
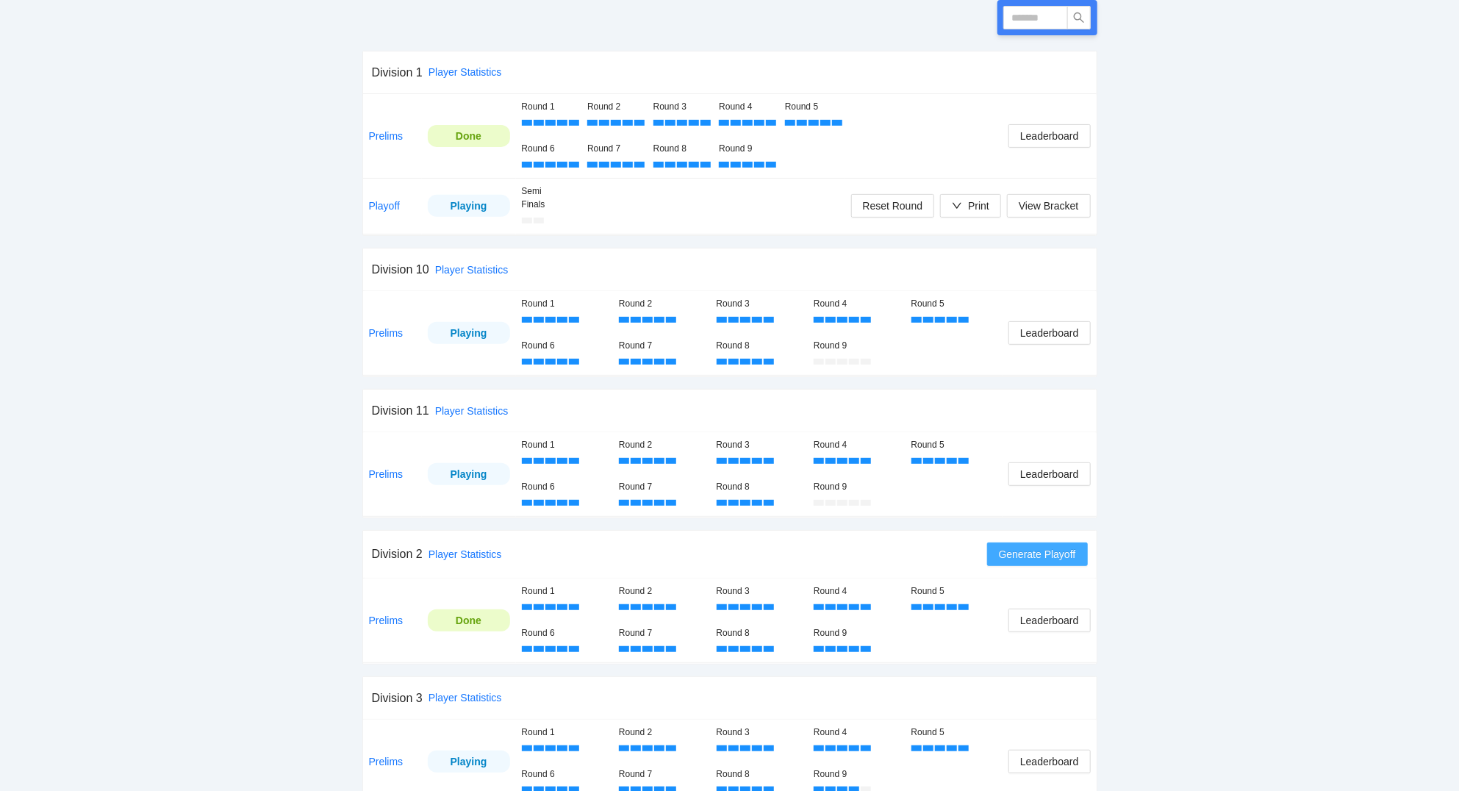
click at [1046, 557] on span "Generate Playoff" at bounding box center [1037, 554] width 77 height 16
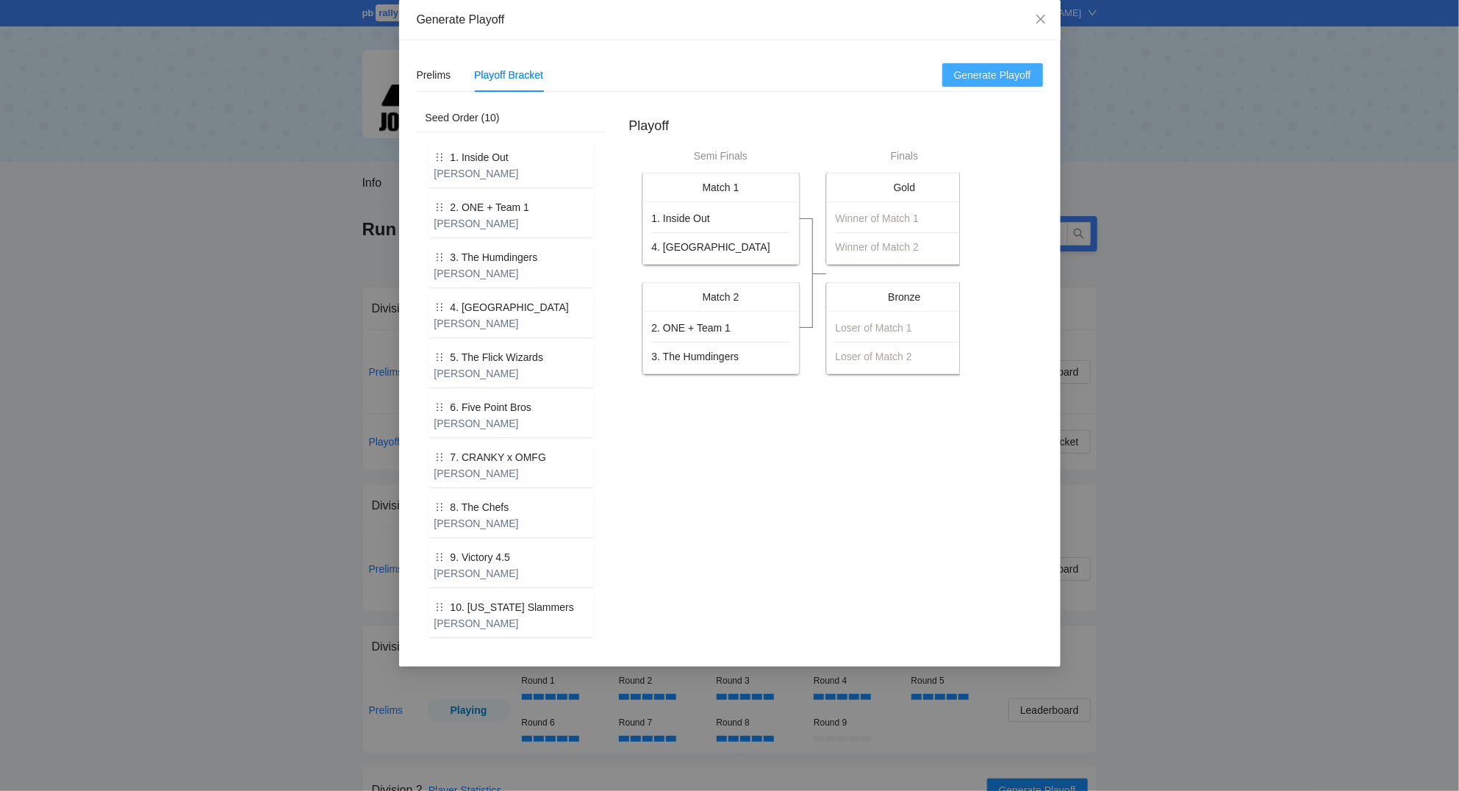
click at [985, 79] on span "Generate Playoff" at bounding box center [992, 75] width 77 height 16
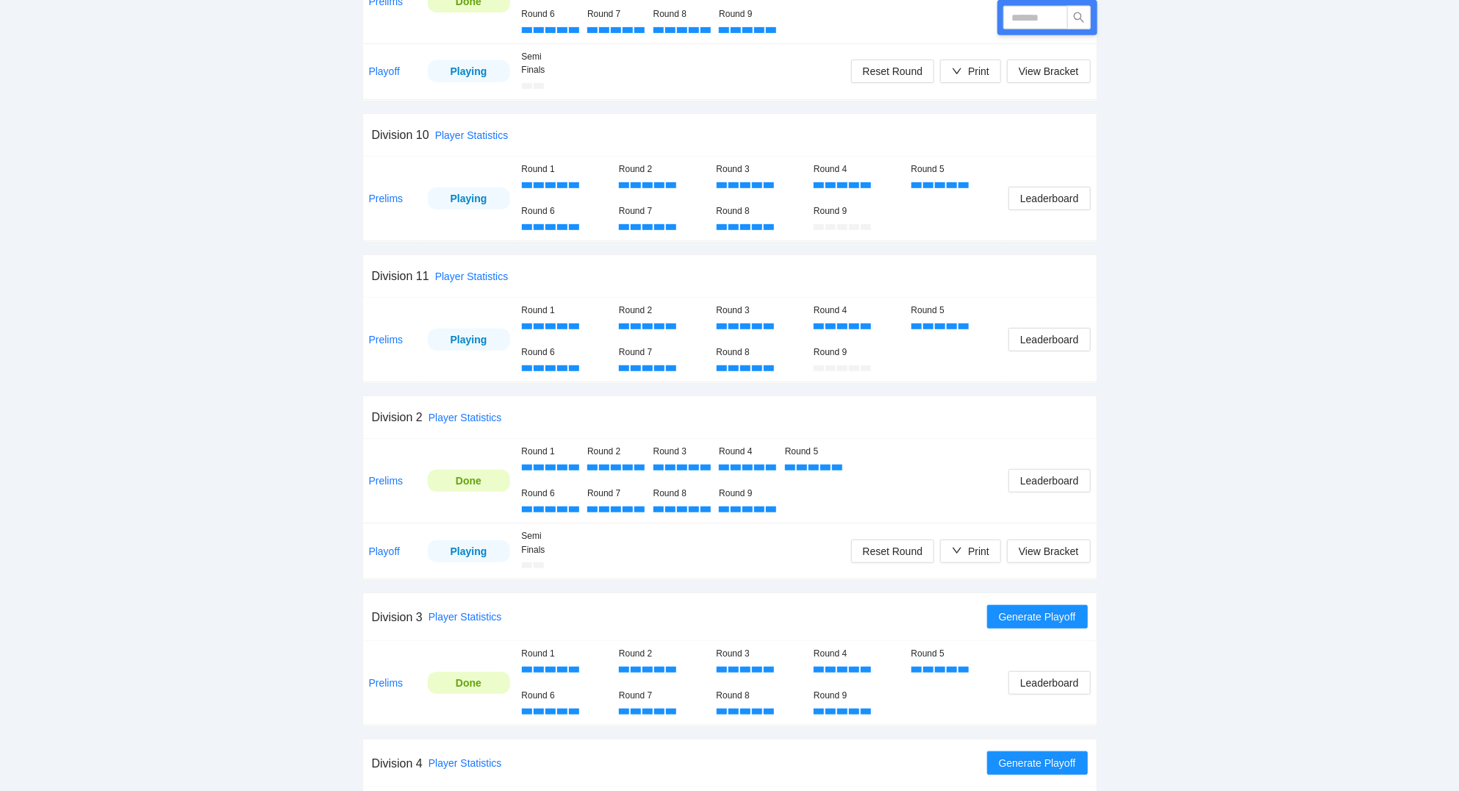
scroll to position [394, 0]
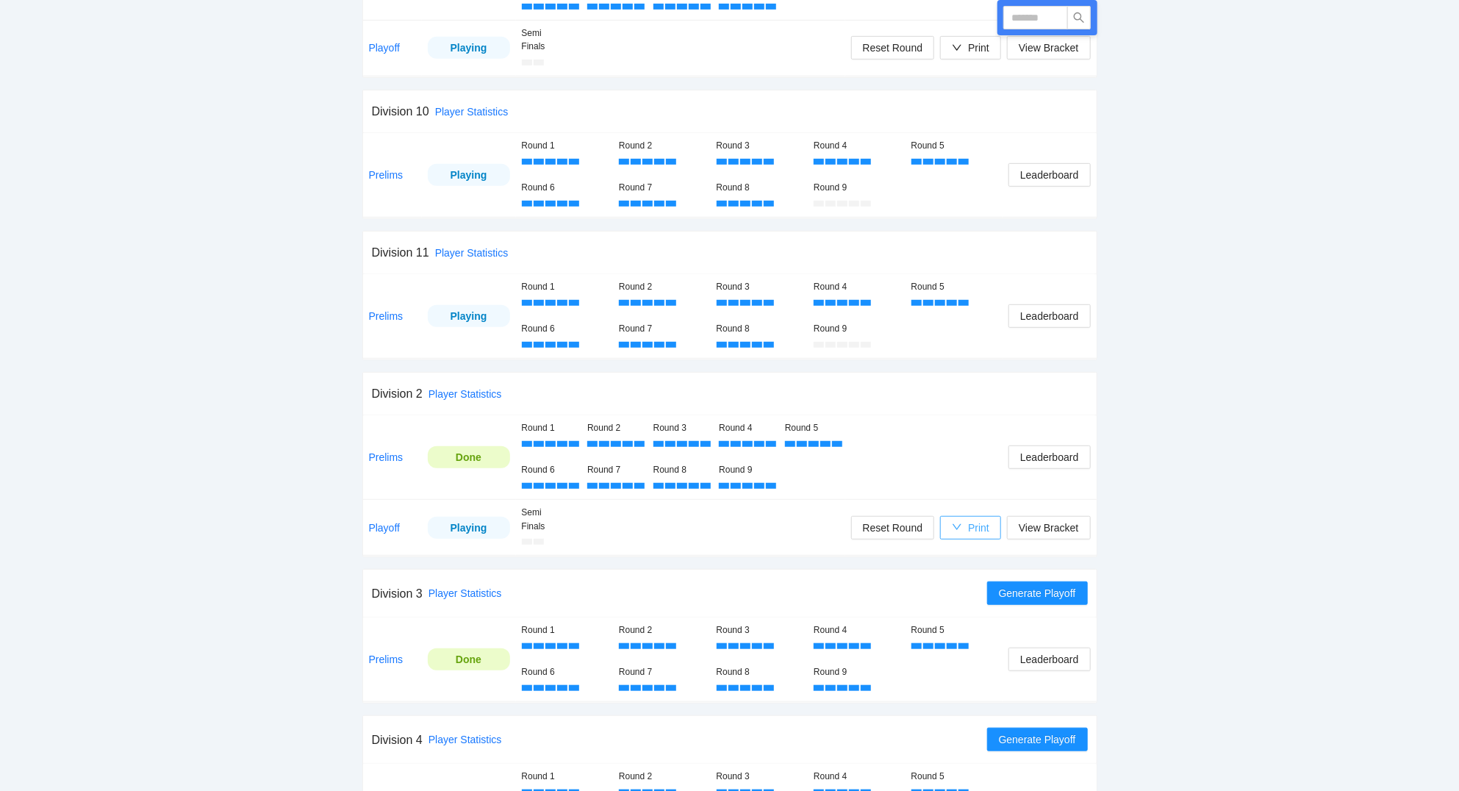
click at [982, 527] on div "Print" at bounding box center [978, 528] width 21 height 16
click at [979, 605] on span "Scorecards" at bounding box center [986, 605] width 76 height 16
click at [1054, 663] on span "Leaderboard" at bounding box center [1049, 659] width 58 height 16
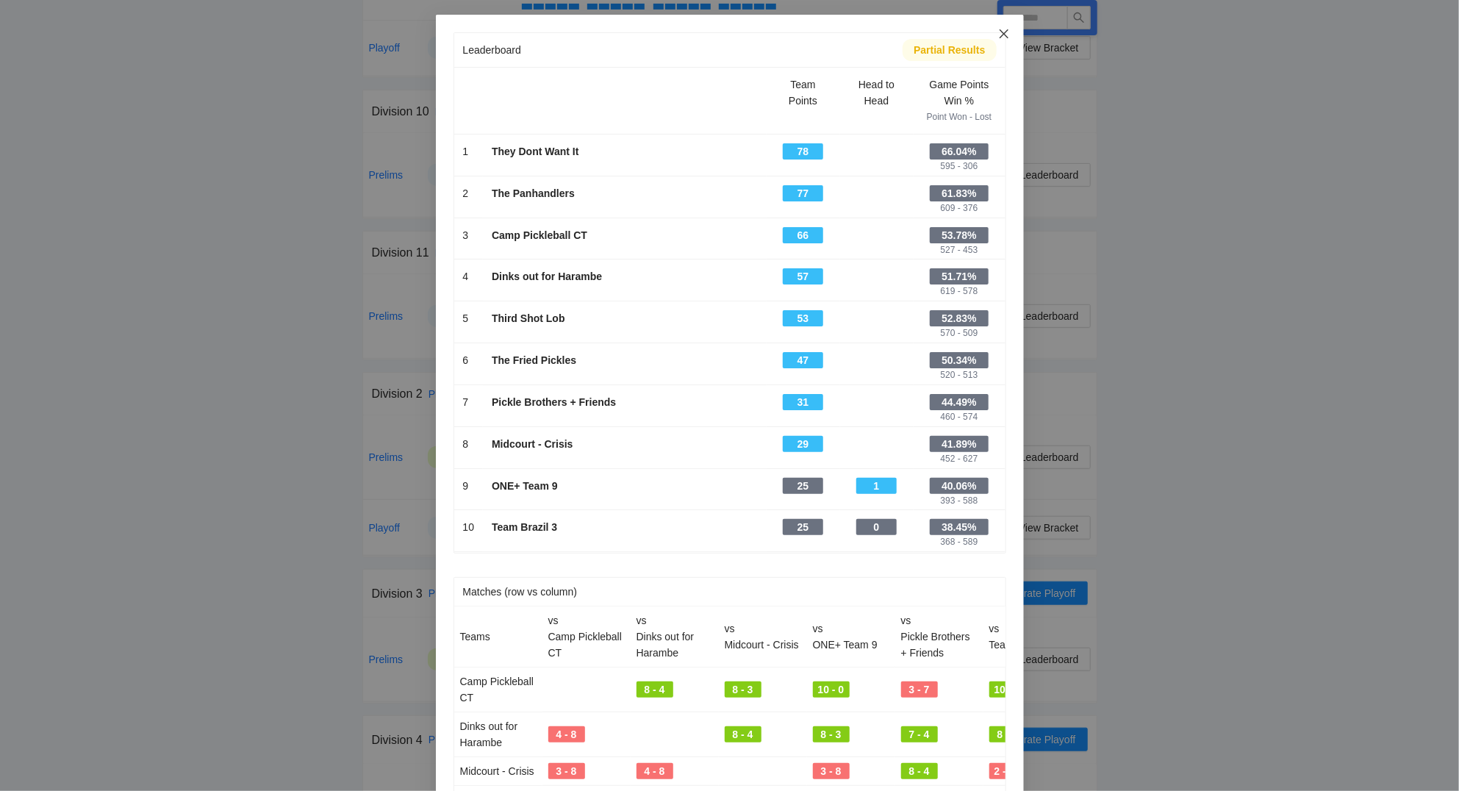
click at [1006, 31] on icon "close" at bounding box center [1004, 34] width 12 height 12
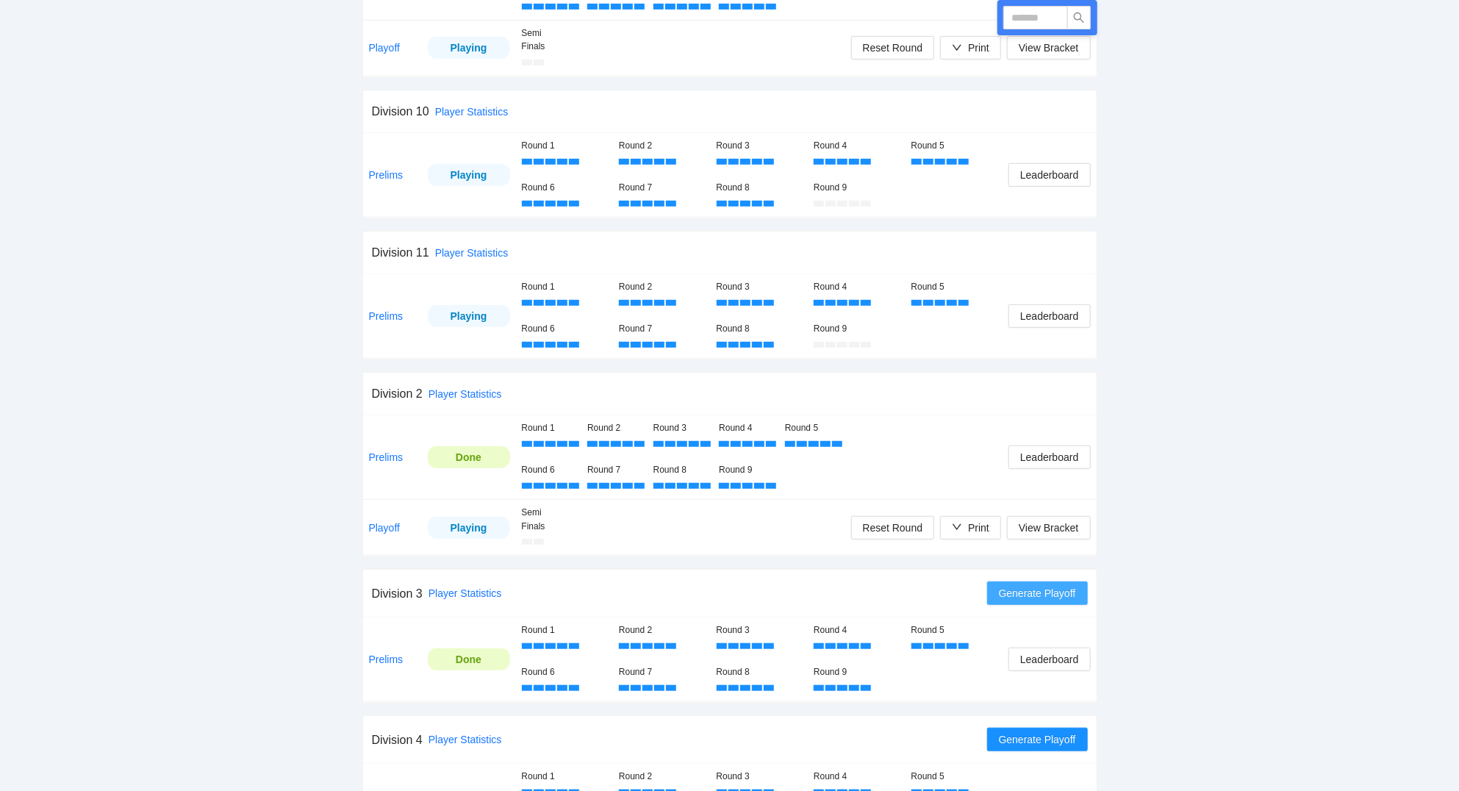
click at [1043, 598] on span "Generate Playoff" at bounding box center [1037, 593] width 77 height 16
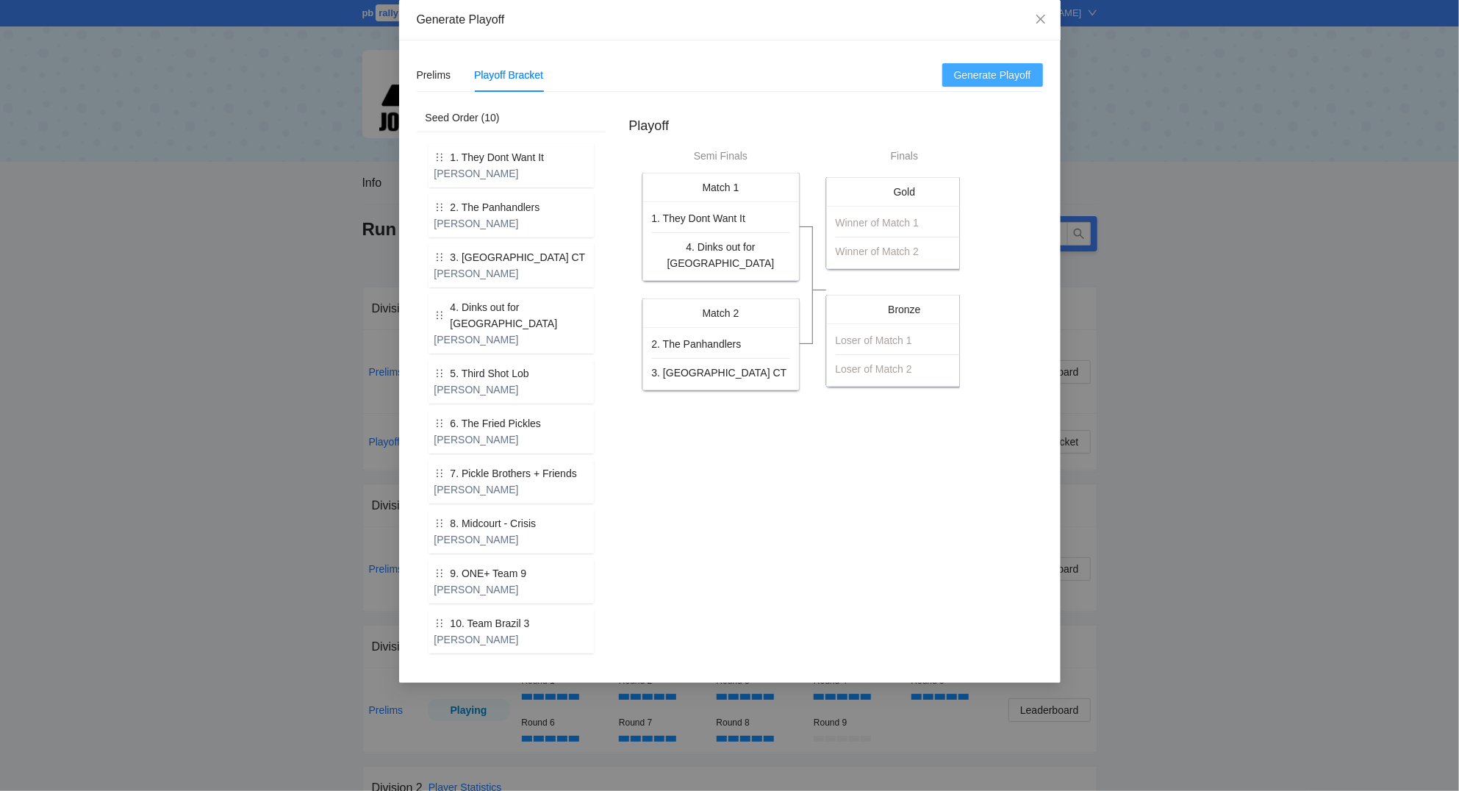
click at [986, 72] on span "Generate Playoff" at bounding box center [992, 75] width 77 height 16
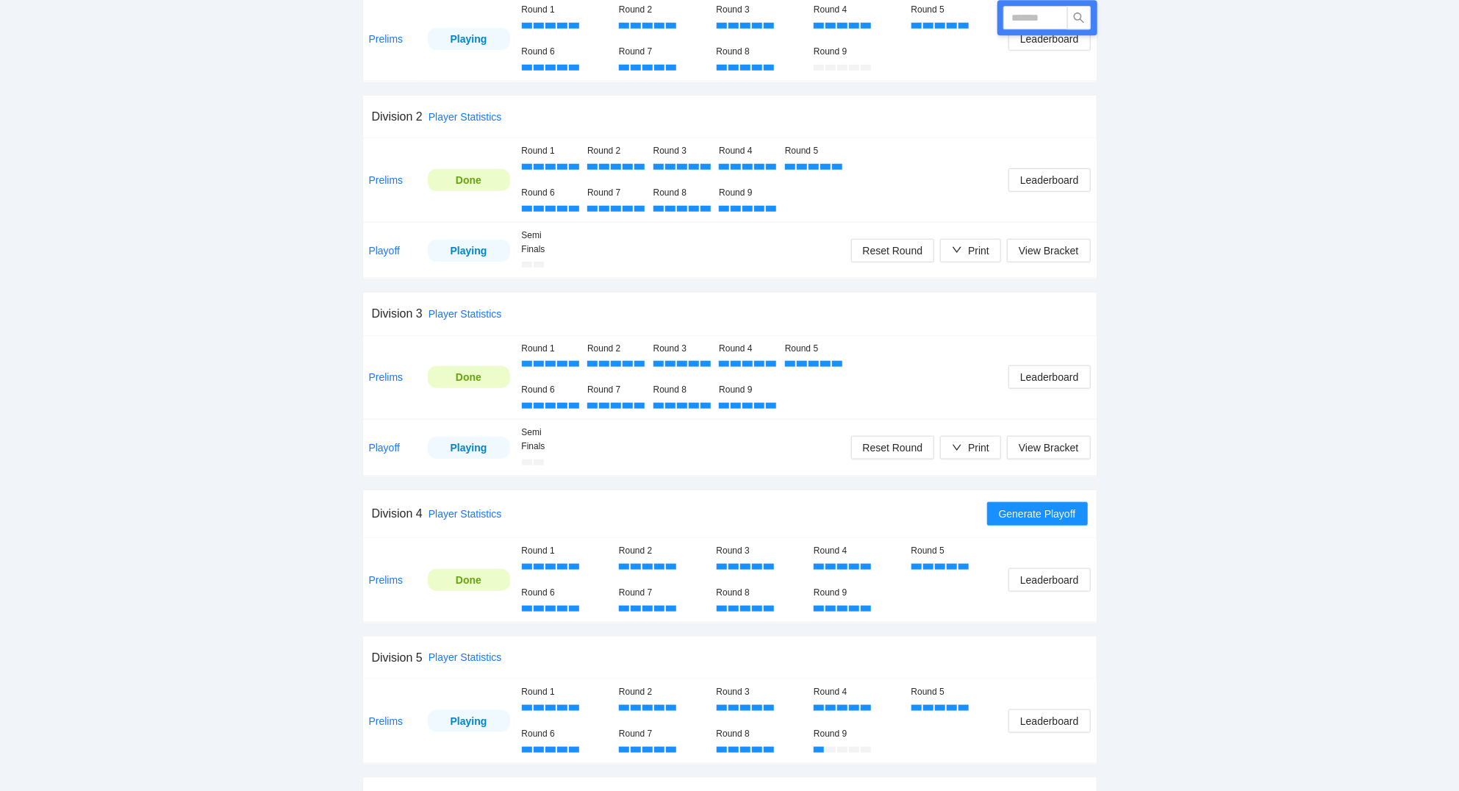
scroll to position [708, 0]
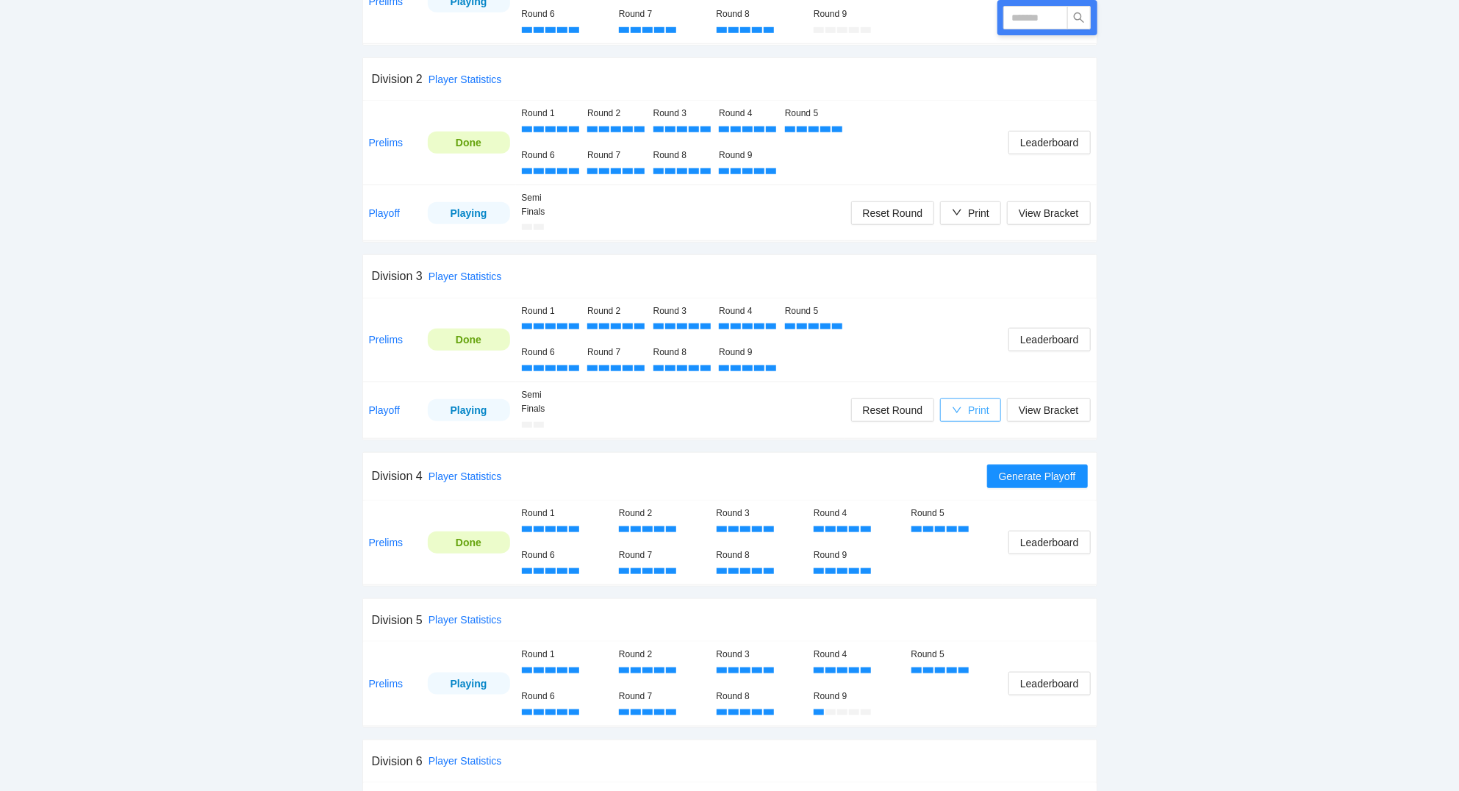
click at [964, 414] on div "Print" at bounding box center [970, 410] width 37 height 16
click at [971, 484] on span "Scorecards" at bounding box center [986, 488] width 76 height 16
click at [1047, 475] on span "Generate Playoff" at bounding box center [1037, 476] width 77 height 16
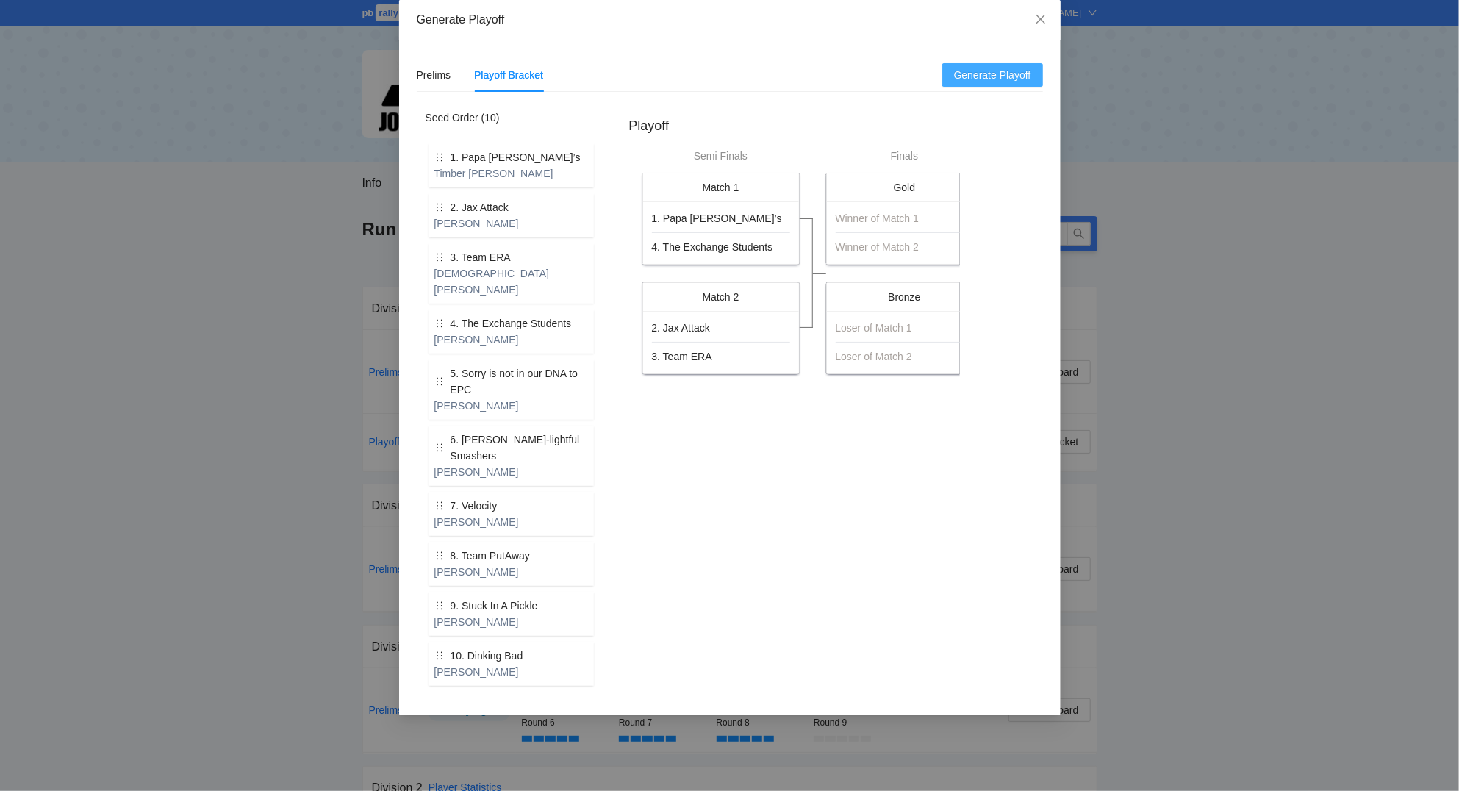
click at [985, 76] on span "Generate Playoff" at bounding box center [992, 75] width 77 height 16
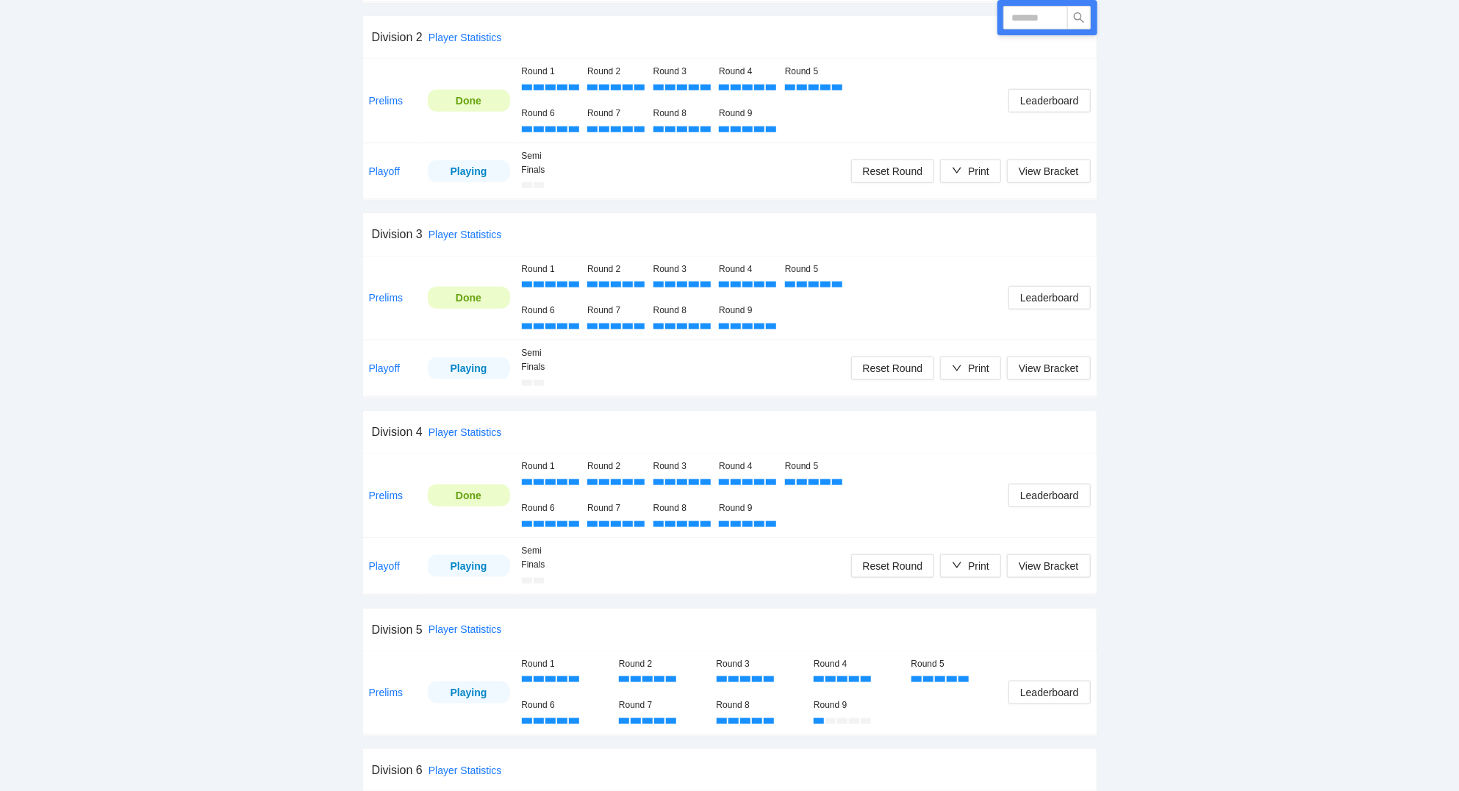
scroll to position [866, 0]
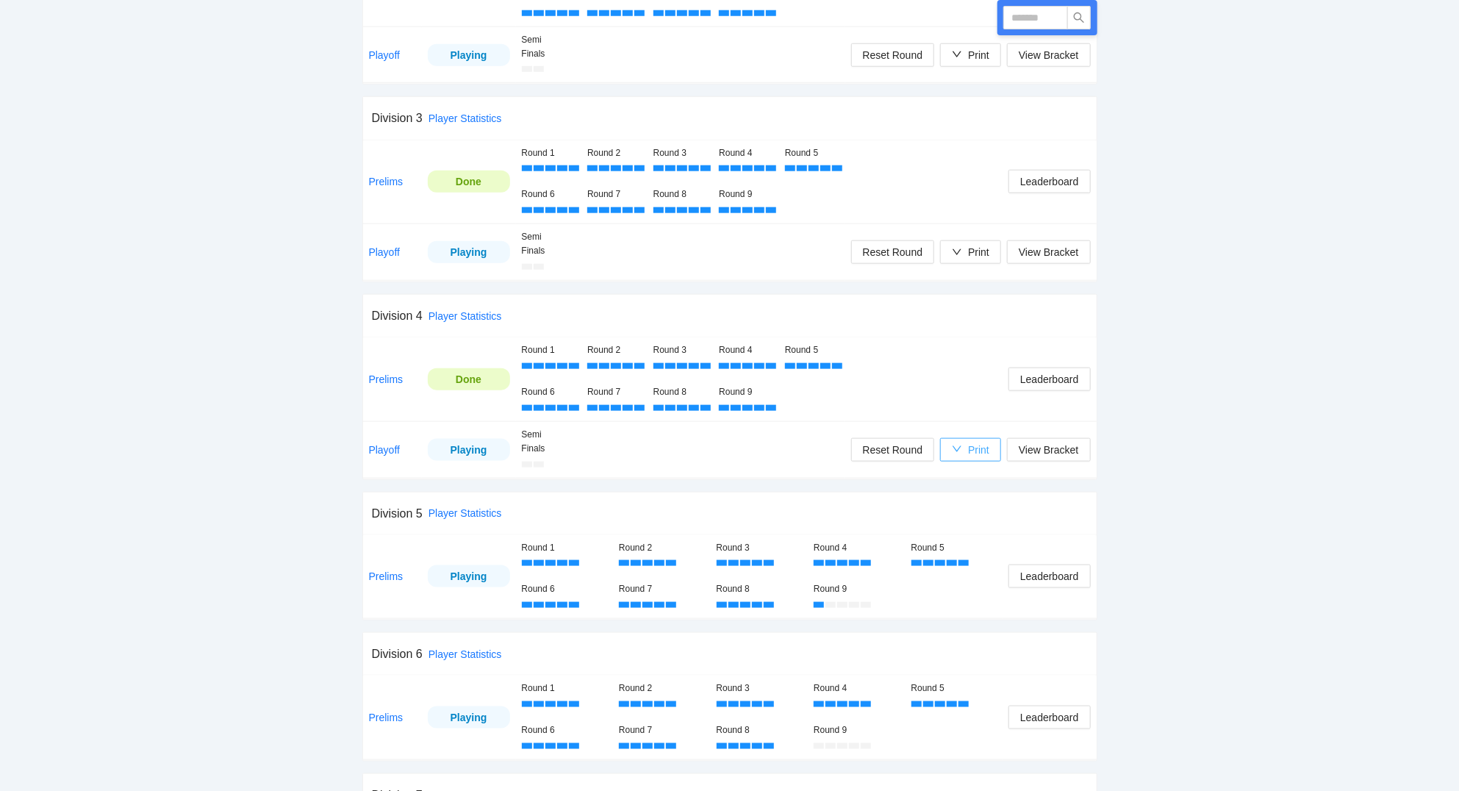
click at [990, 454] on button "Print" at bounding box center [970, 450] width 61 height 24
click at [991, 531] on span "Scorecards" at bounding box center [986, 528] width 76 height 16
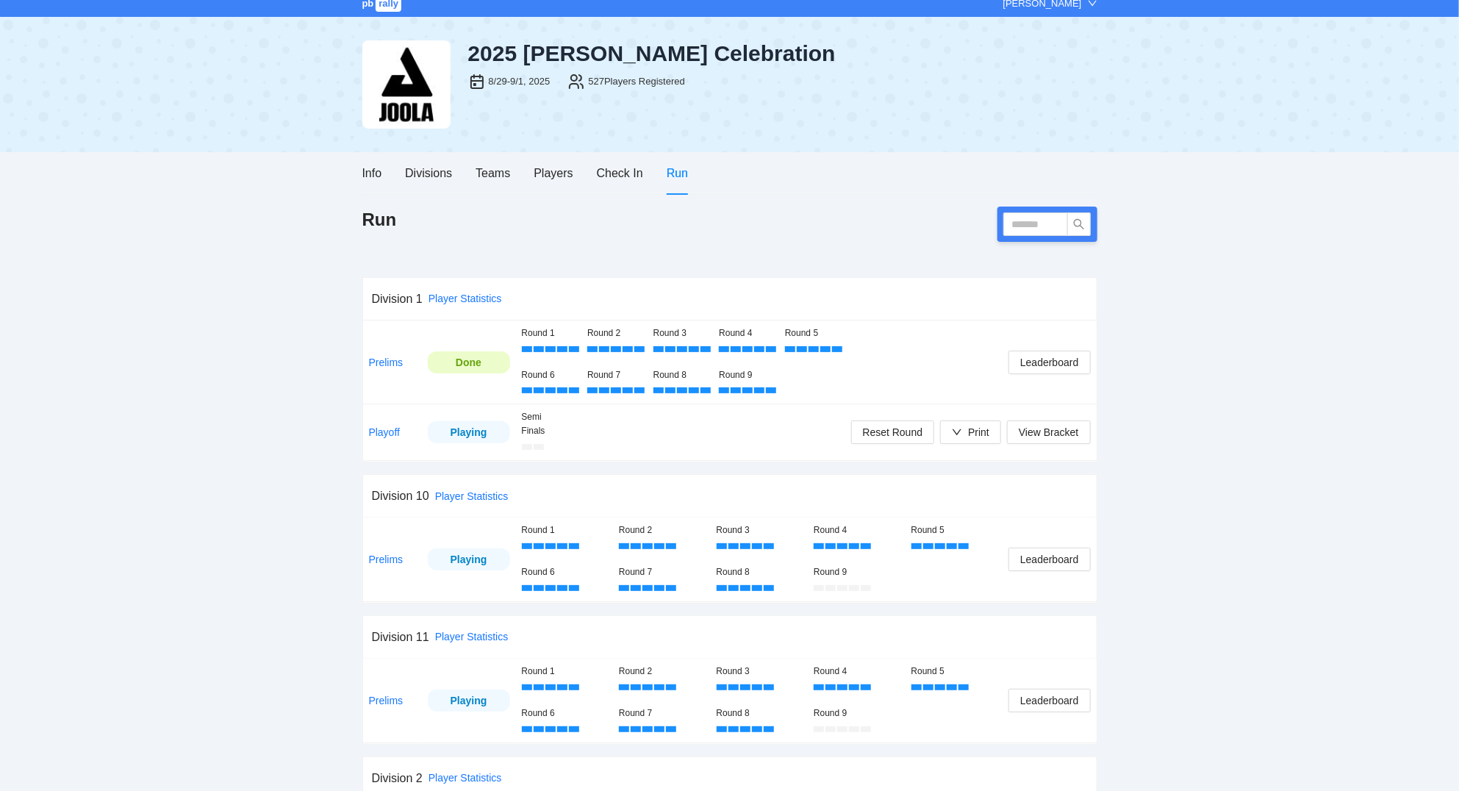
scroll to position [0, 0]
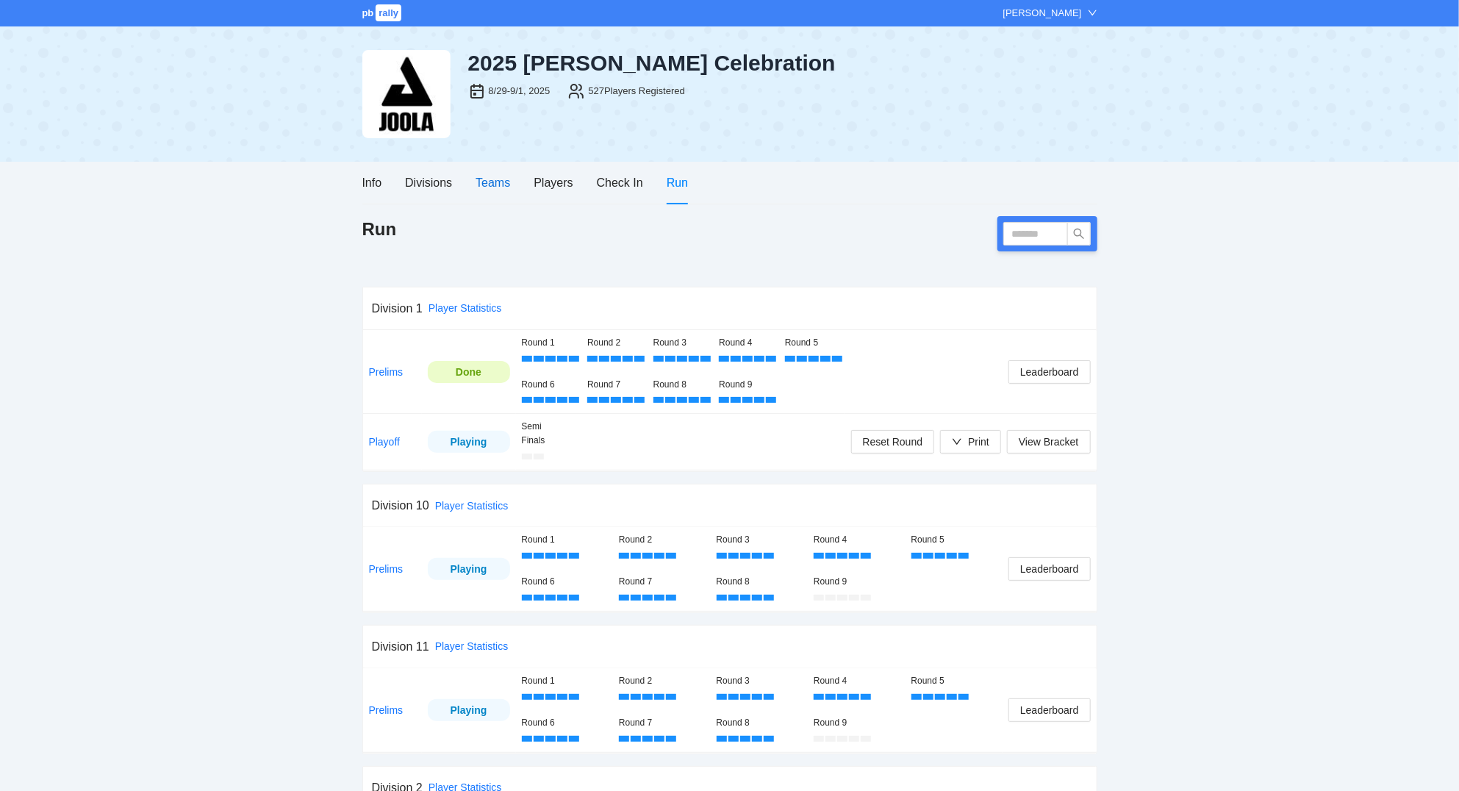
click at [500, 184] on div "Teams" at bounding box center [492, 182] width 35 height 18
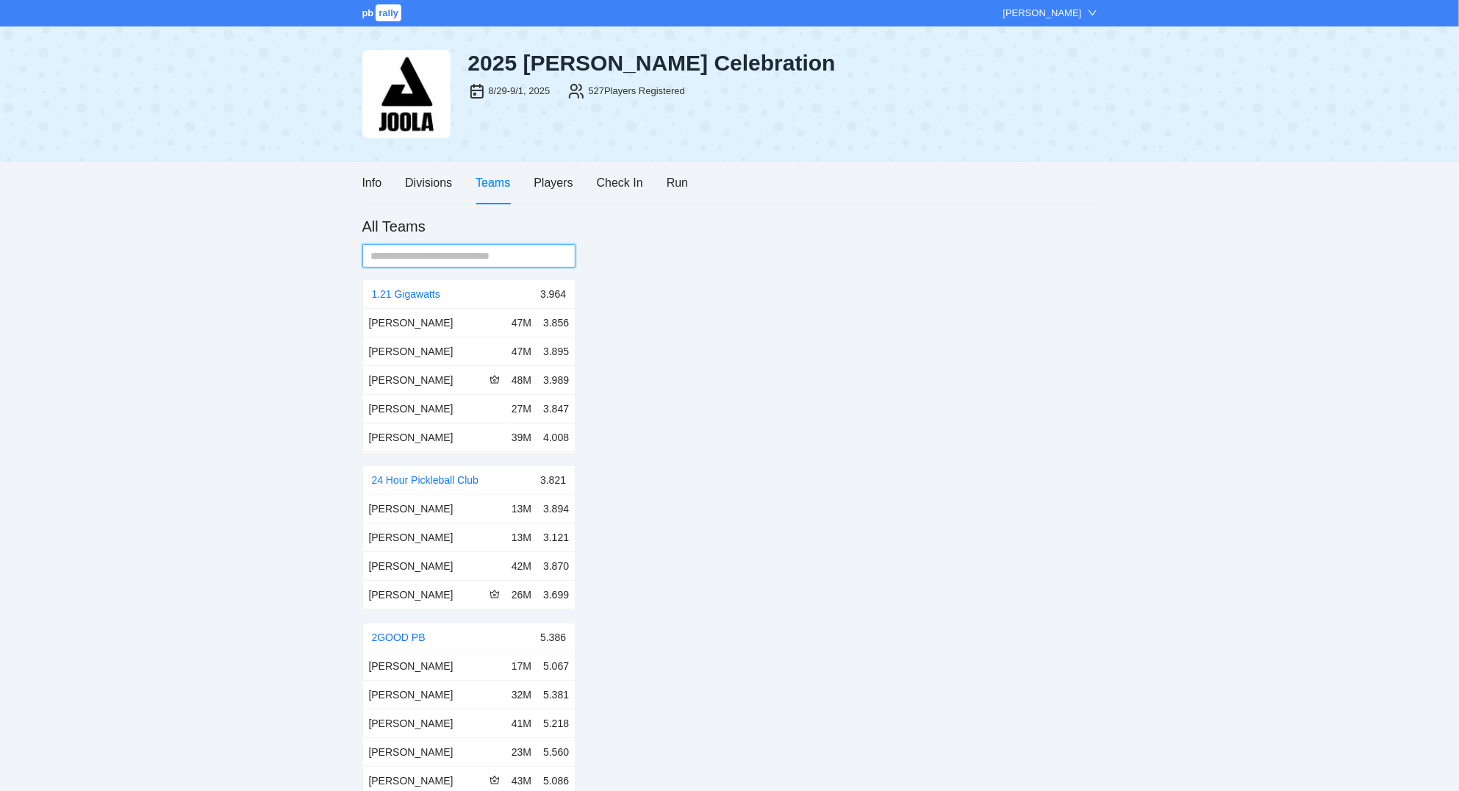
click at [489, 259] on input "text" at bounding box center [463, 256] width 184 height 16
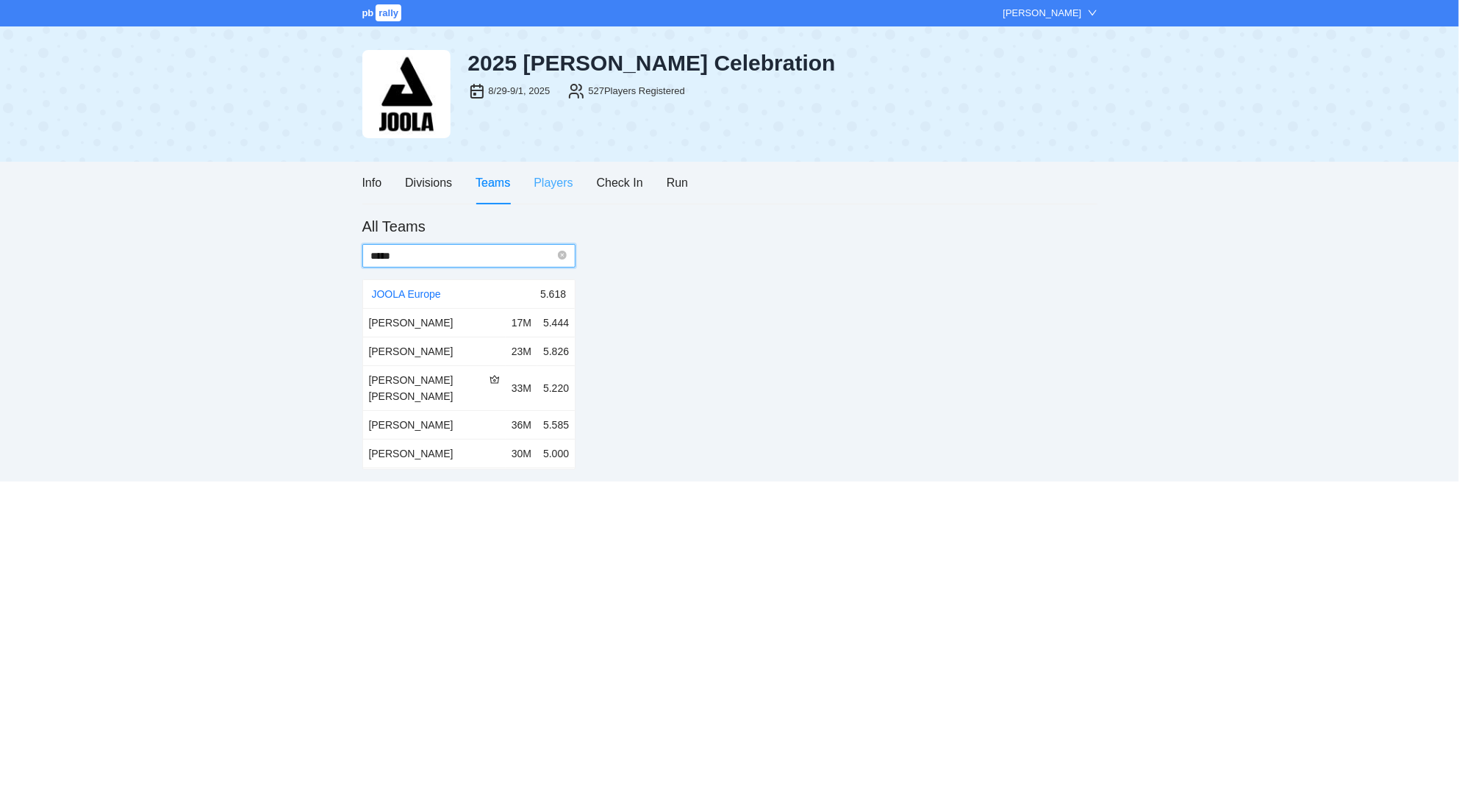
type input "*****"
click at [550, 183] on div "Players" at bounding box center [552, 182] width 39 height 18
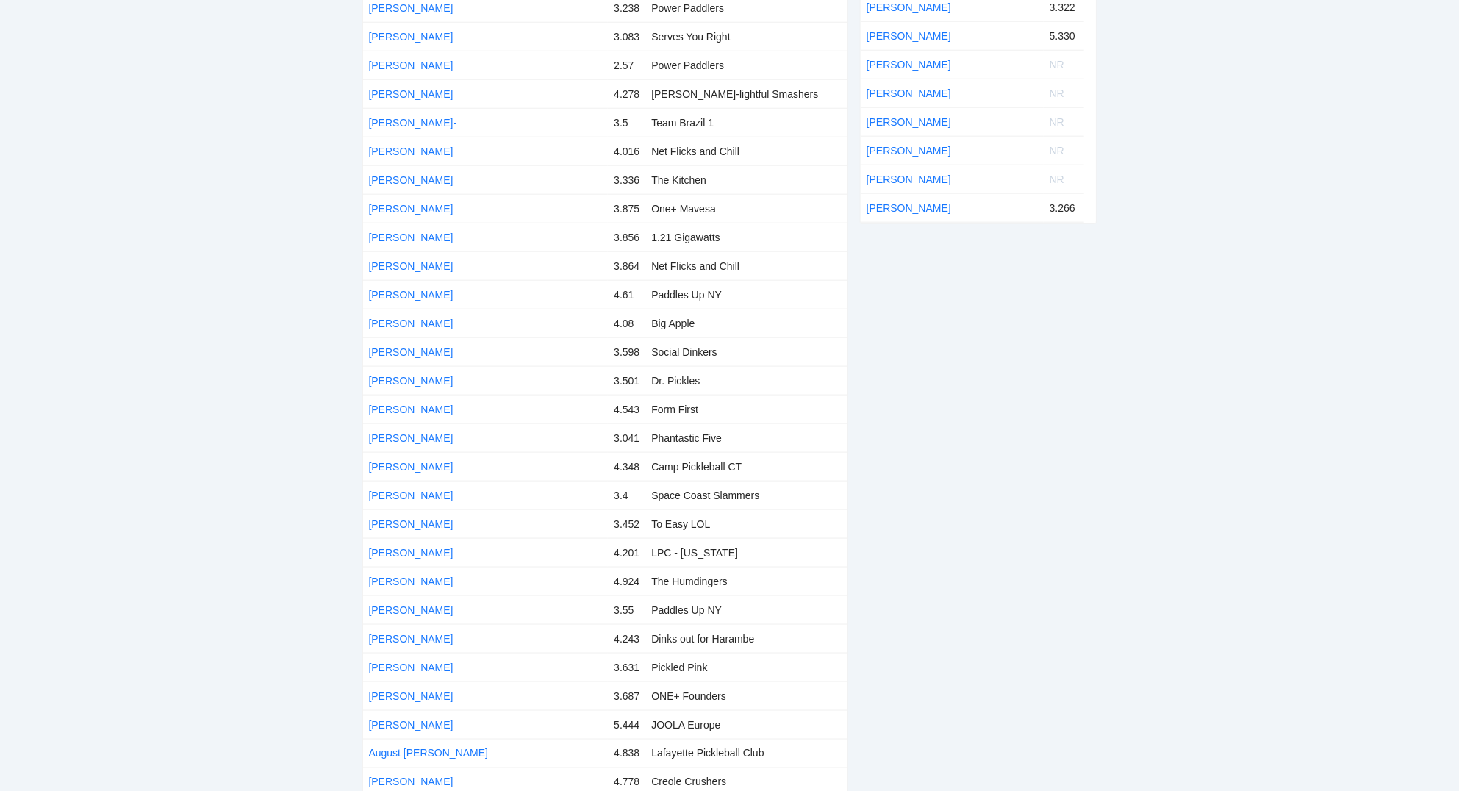
scroll to position [945, 0]
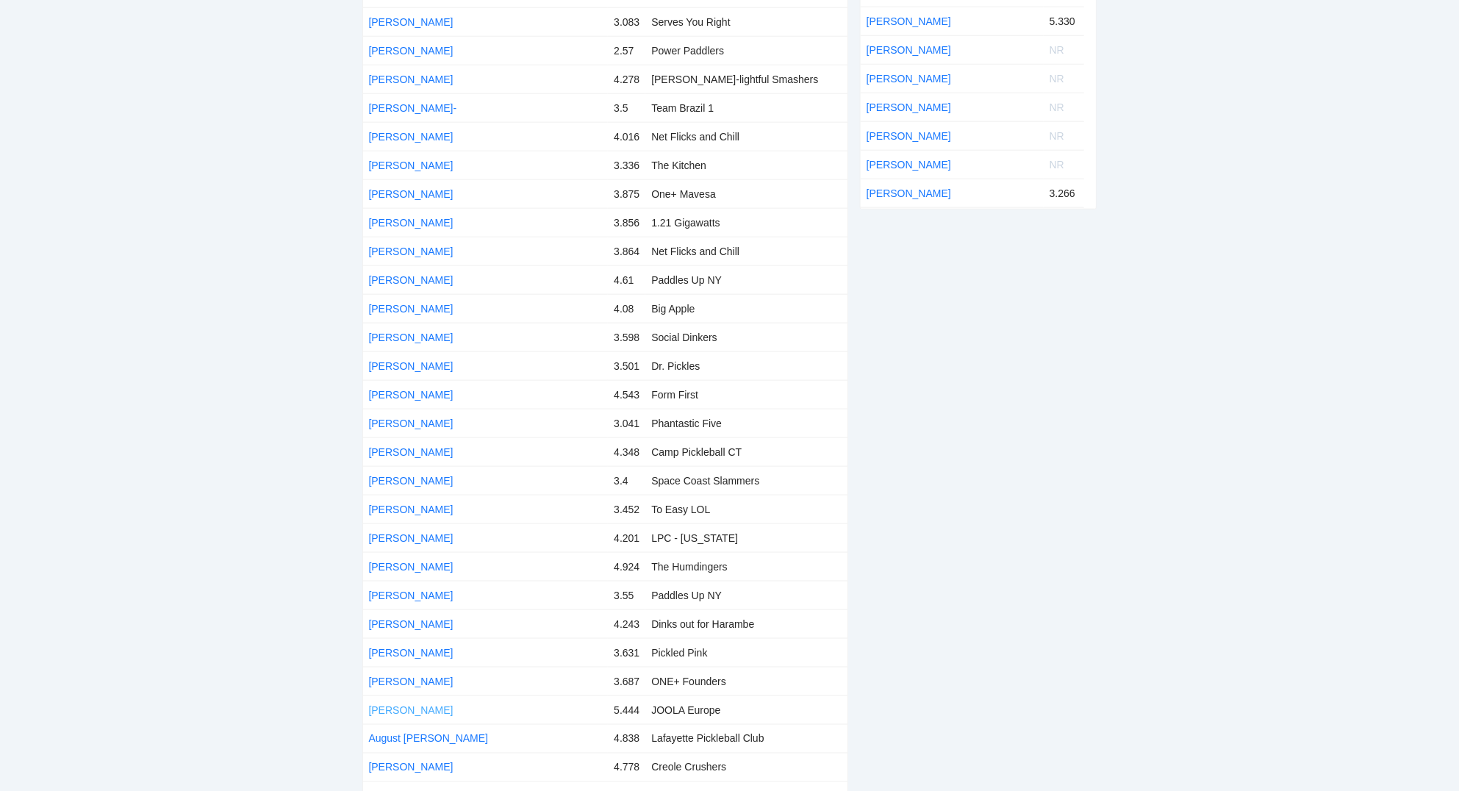
click at [402, 704] on link "Arwid Dahlin" at bounding box center [411, 710] width 85 height 12
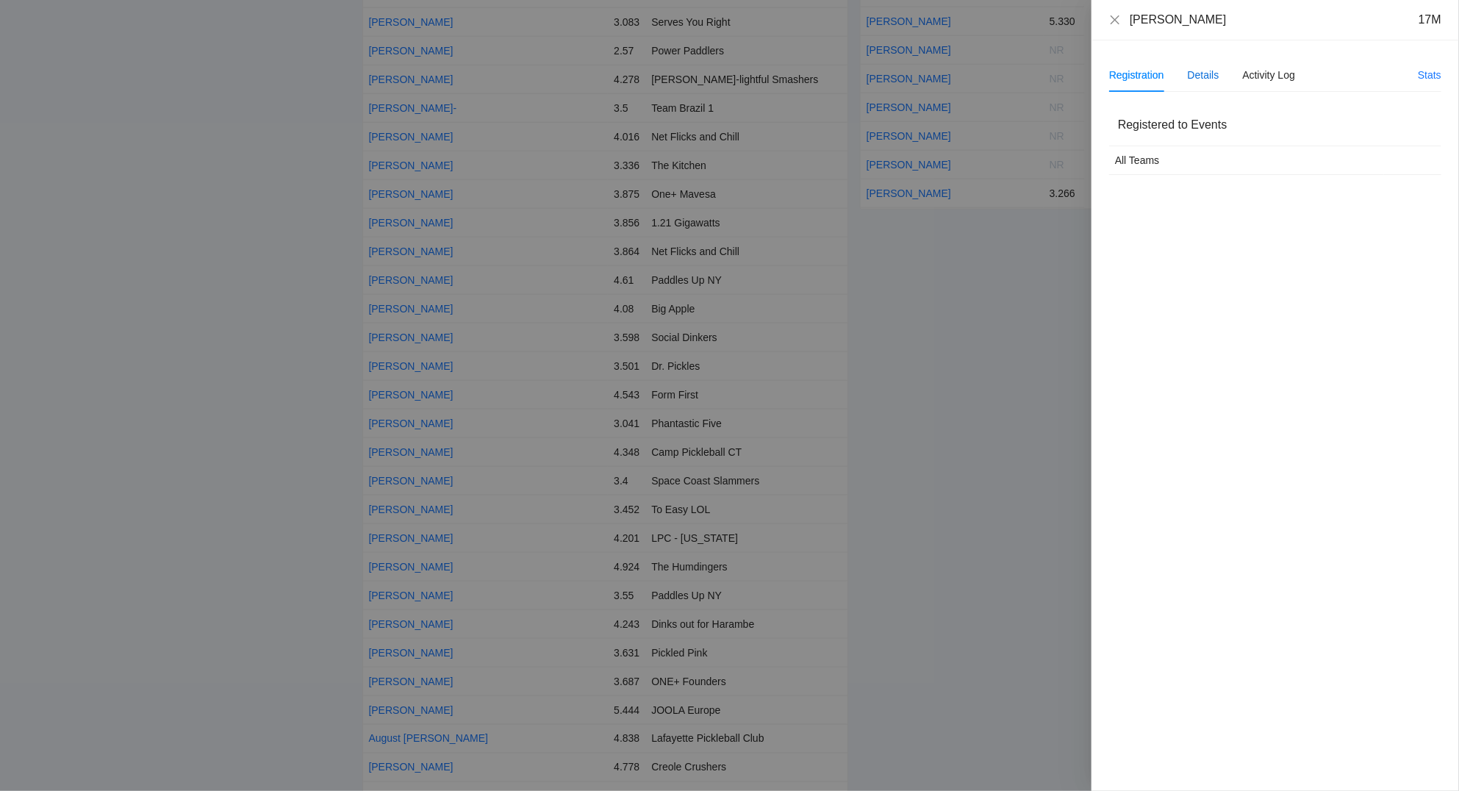
click at [1204, 76] on div "Details" at bounding box center [1203, 75] width 32 height 16
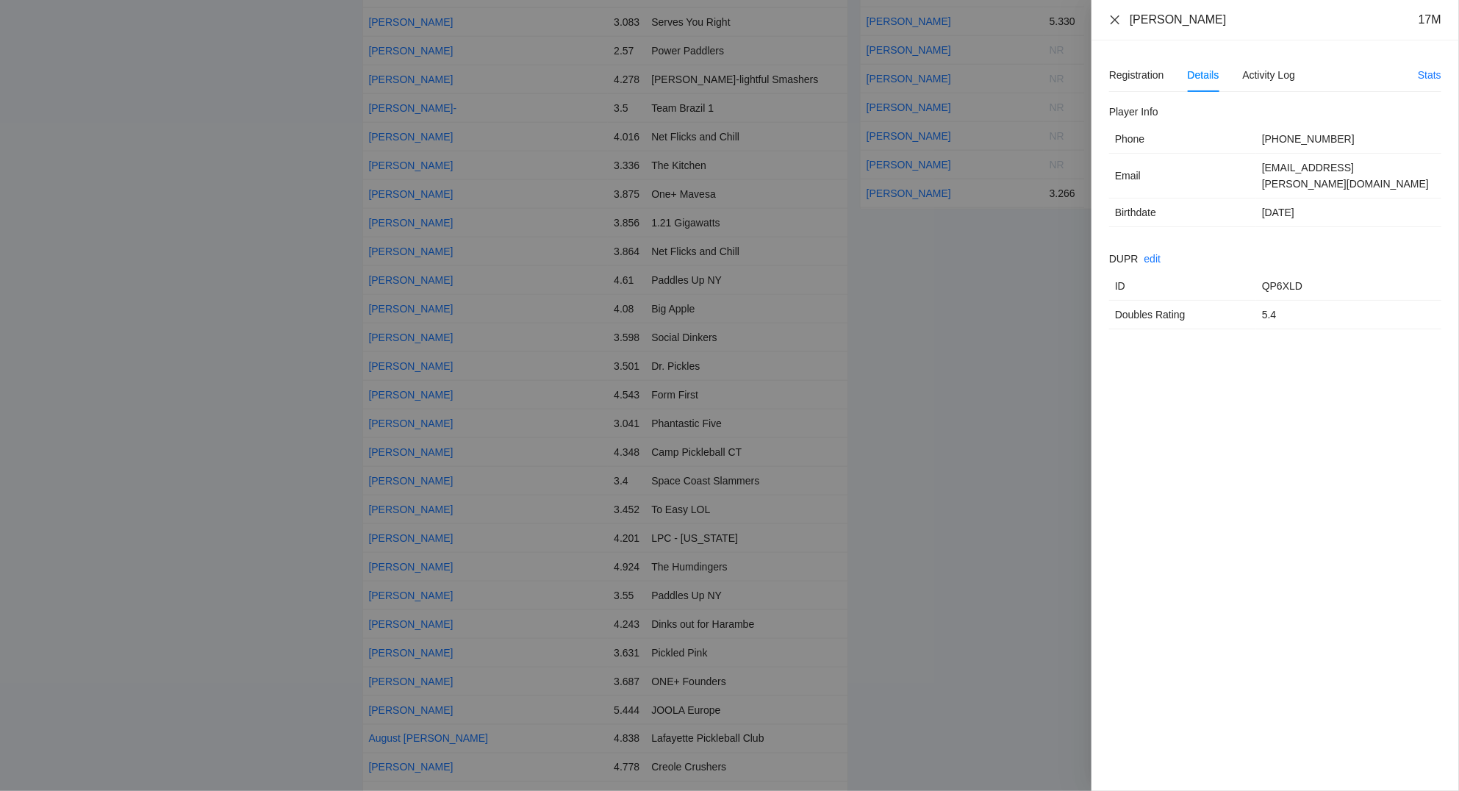
click at [1115, 22] on icon "close" at bounding box center [1115, 20] width 12 height 12
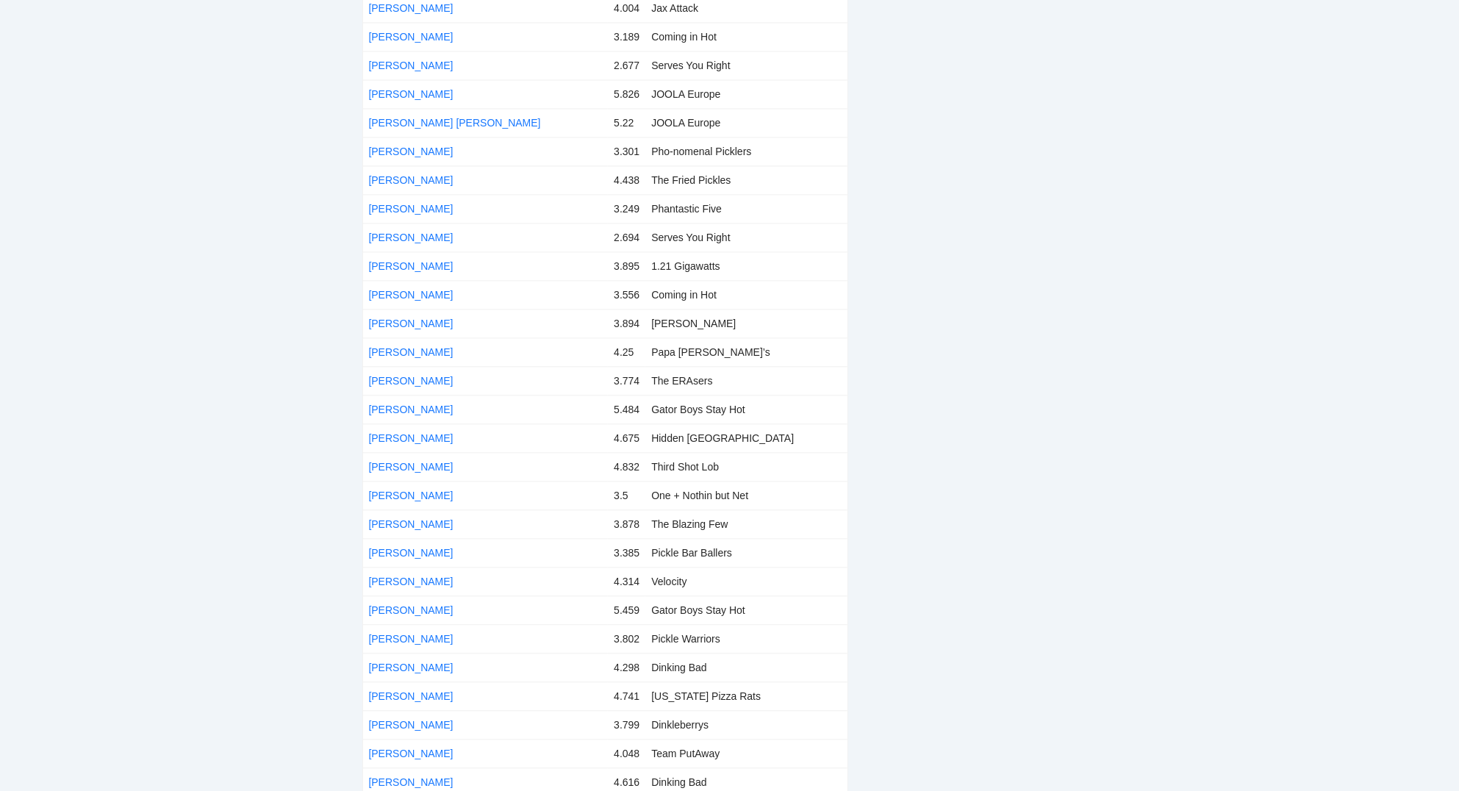
scroll to position [1417, 0]
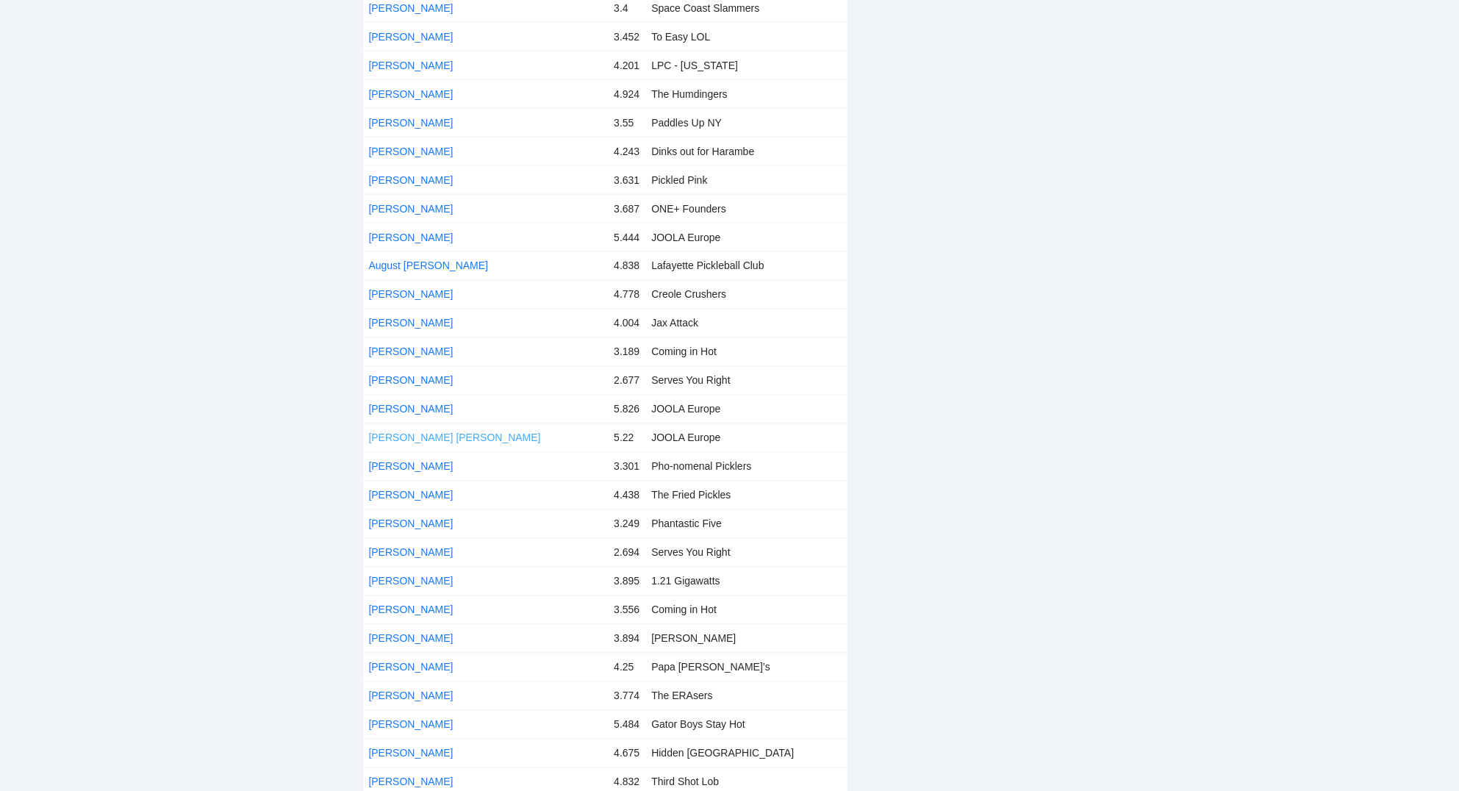
click at [423, 432] on link "Bastian Grau" at bounding box center [455, 438] width 172 height 12
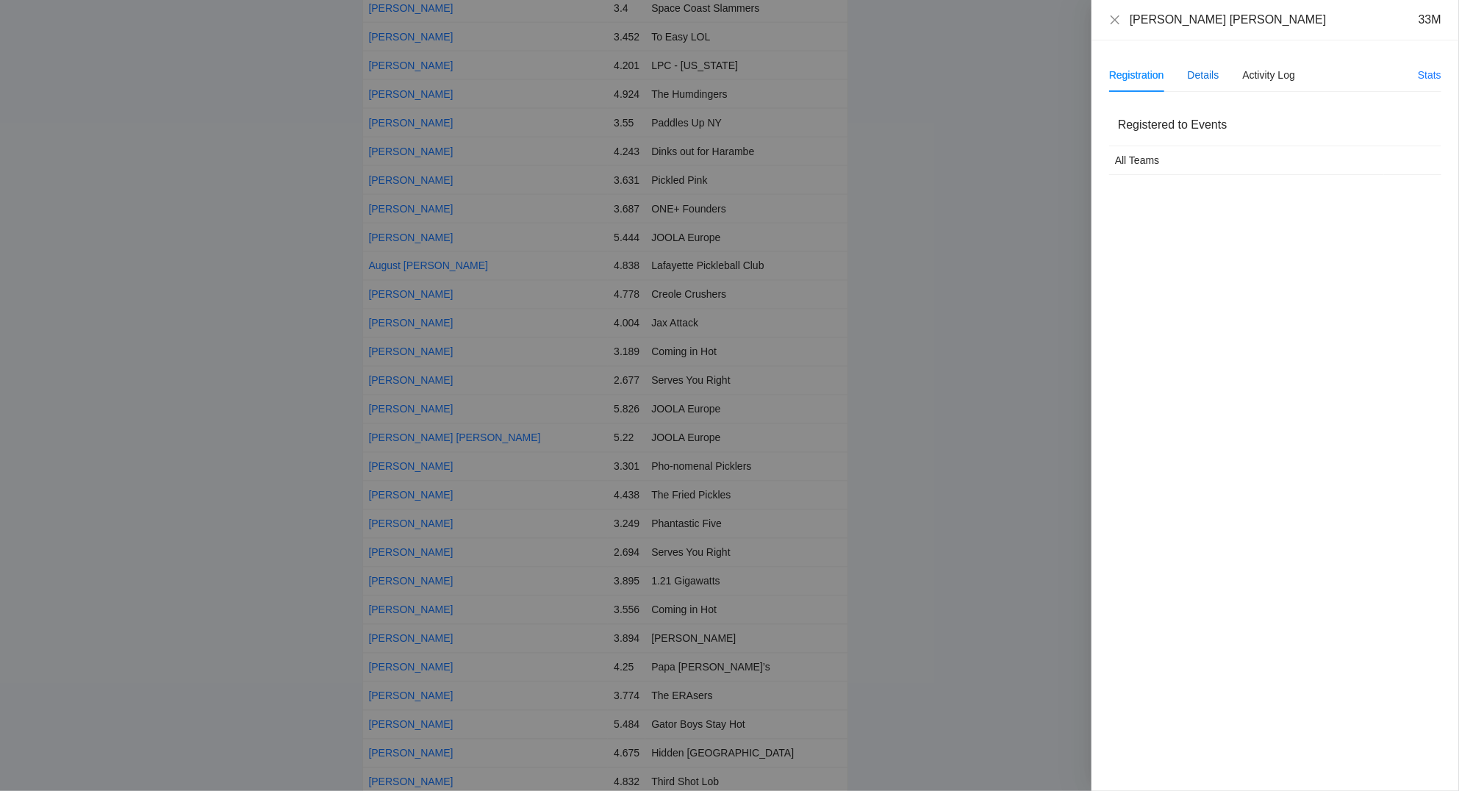
click at [1205, 74] on div "Details" at bounding box center [1203, 75] width 32 height 16
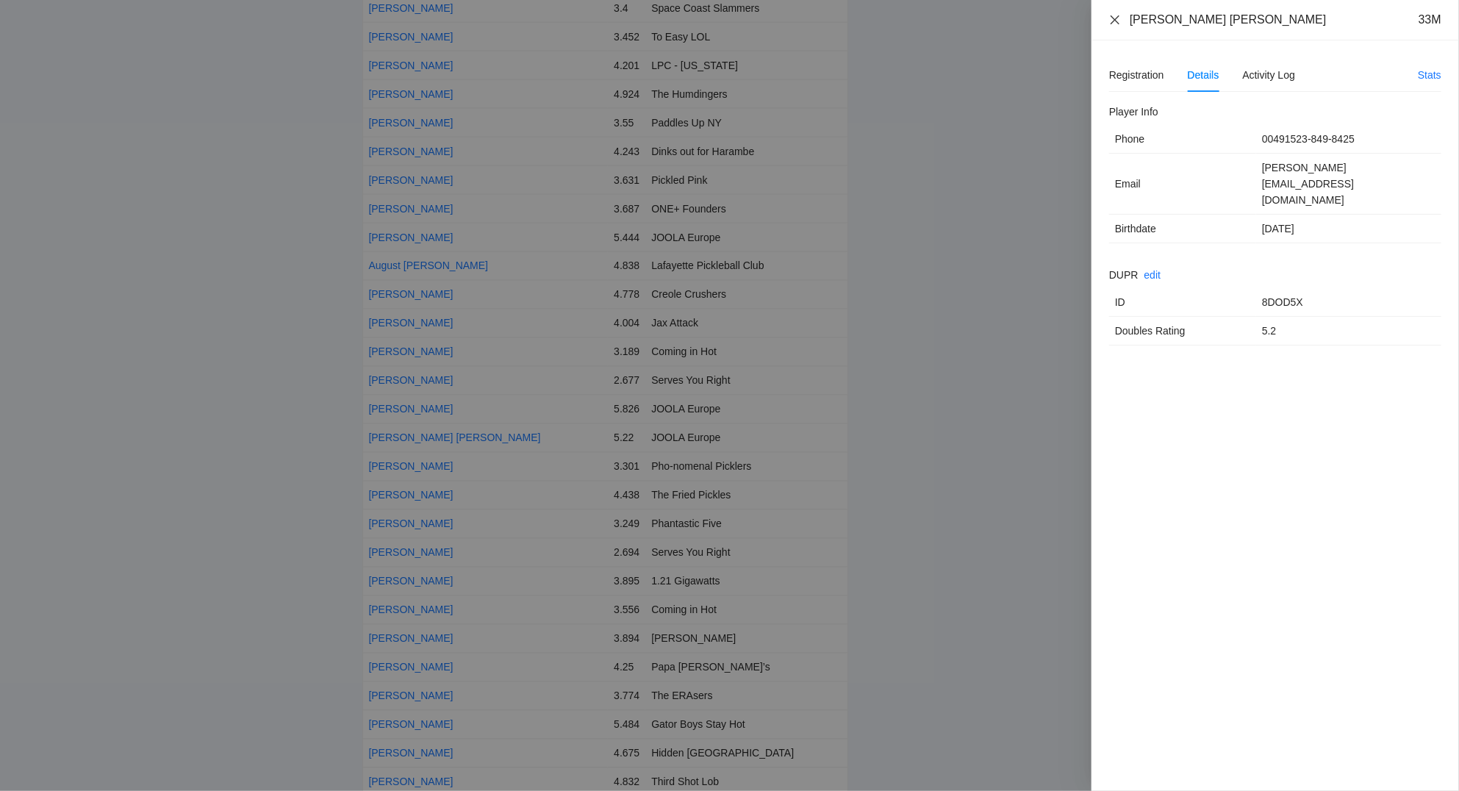
click at [1117, 24] on icon "close" at bounding box center [1115, 20] width 12 height 12
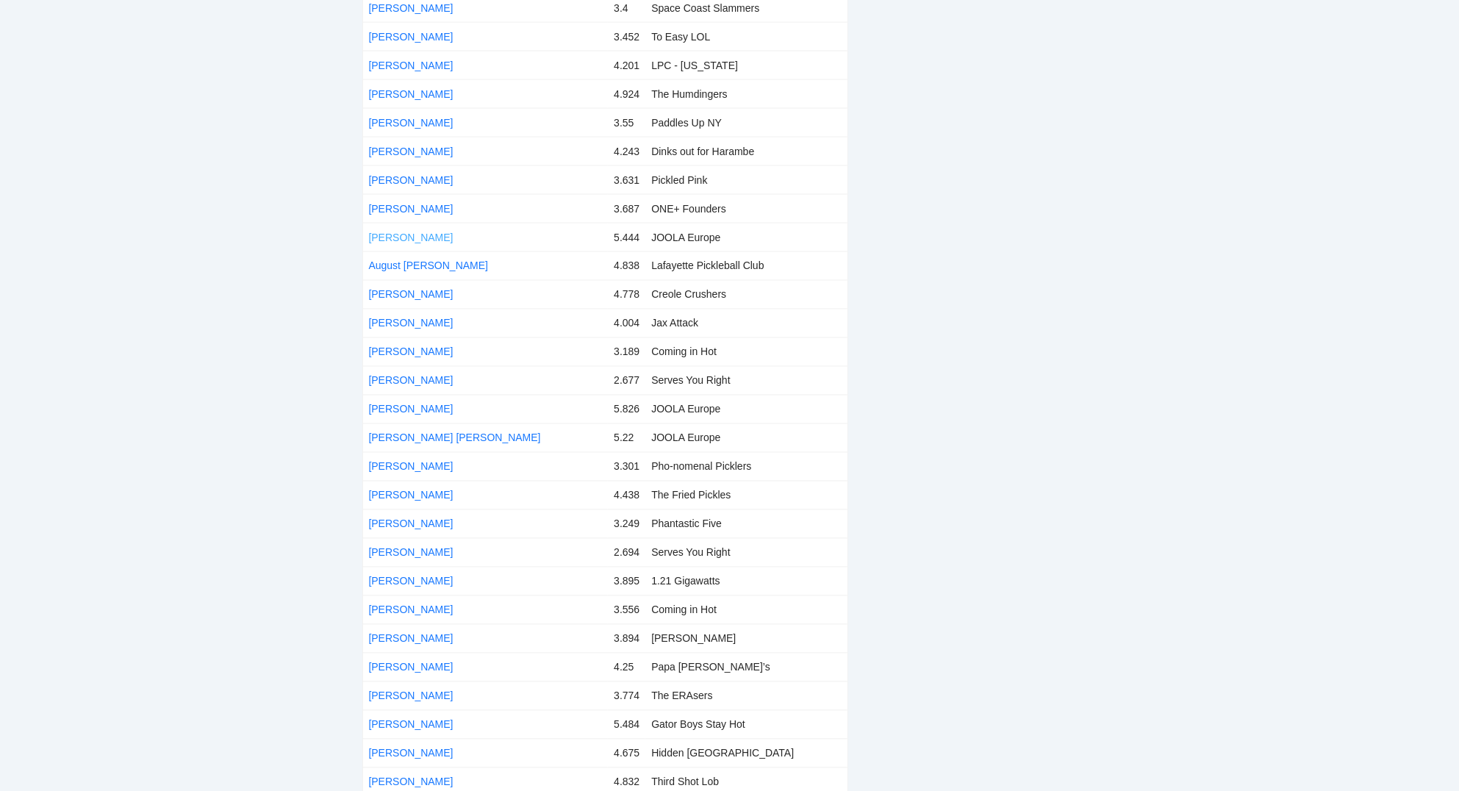
click at [385, 231] on link "Arwid Dahlin" at bounding box center [411, 237] width 85 height 12
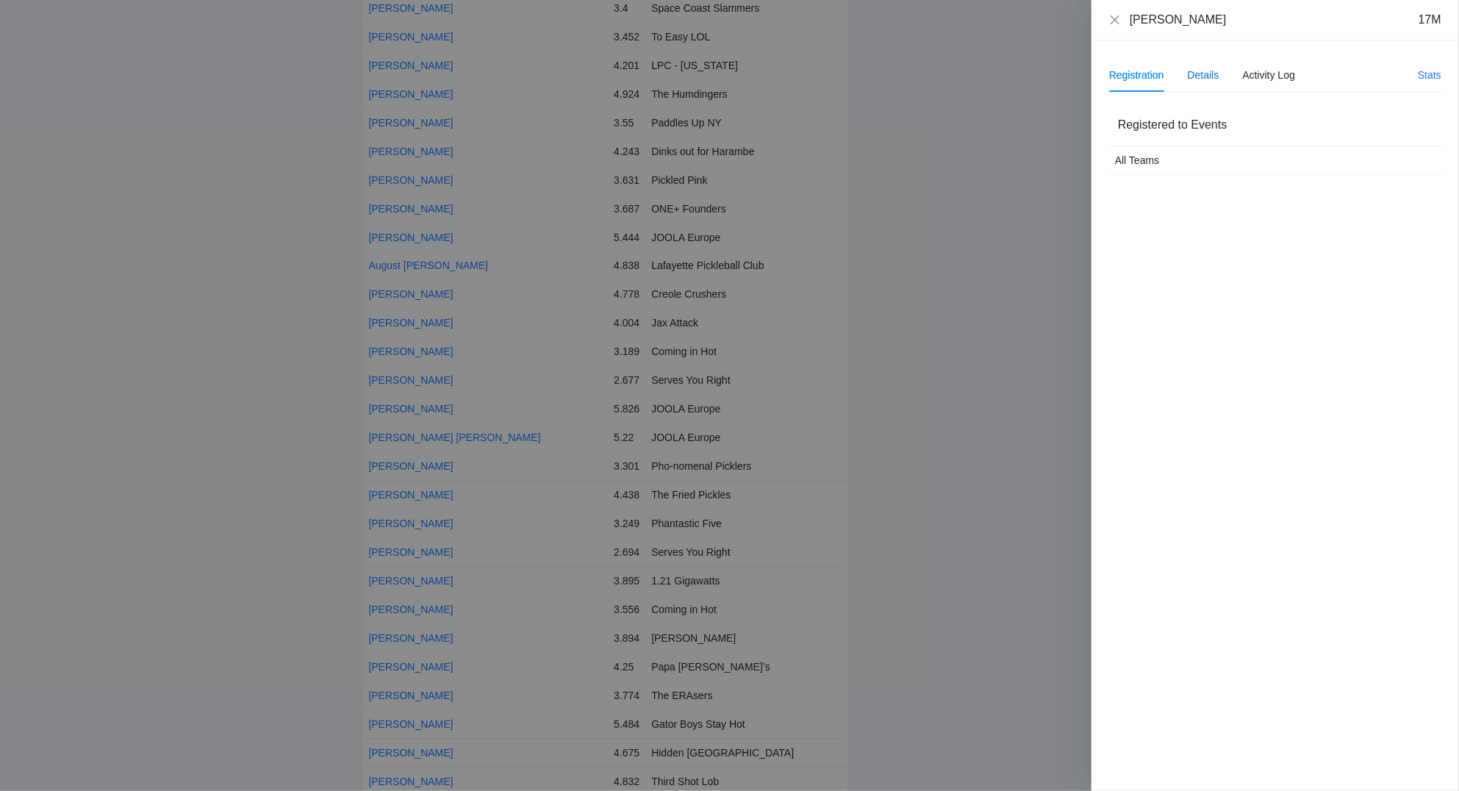
click at [1198, 78] on div "Details" at bounding box center [1203, 75] width 32 height 16
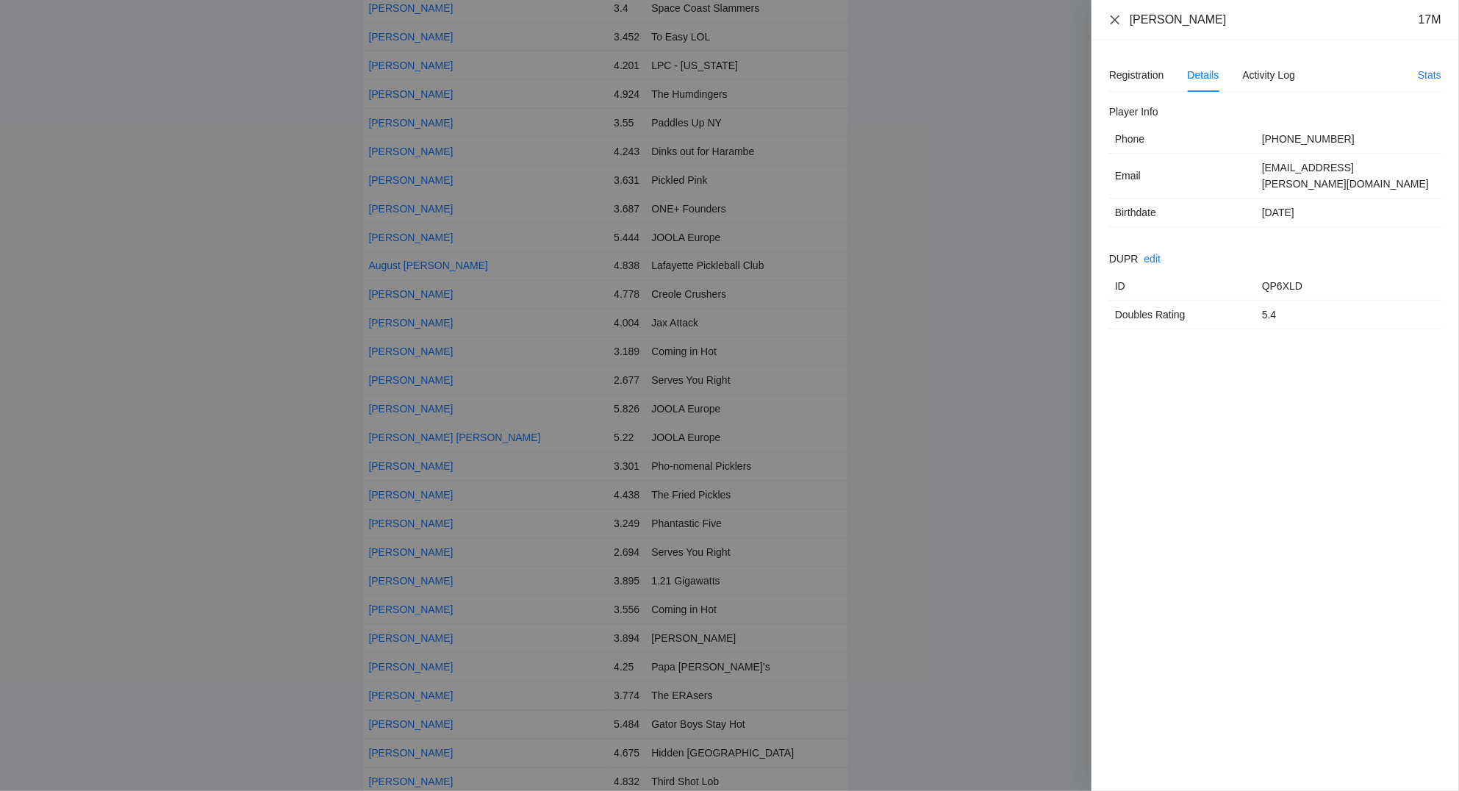
click at [1117, 18] on icon "close" at bounding box center [1114, 19] width 9 height 9
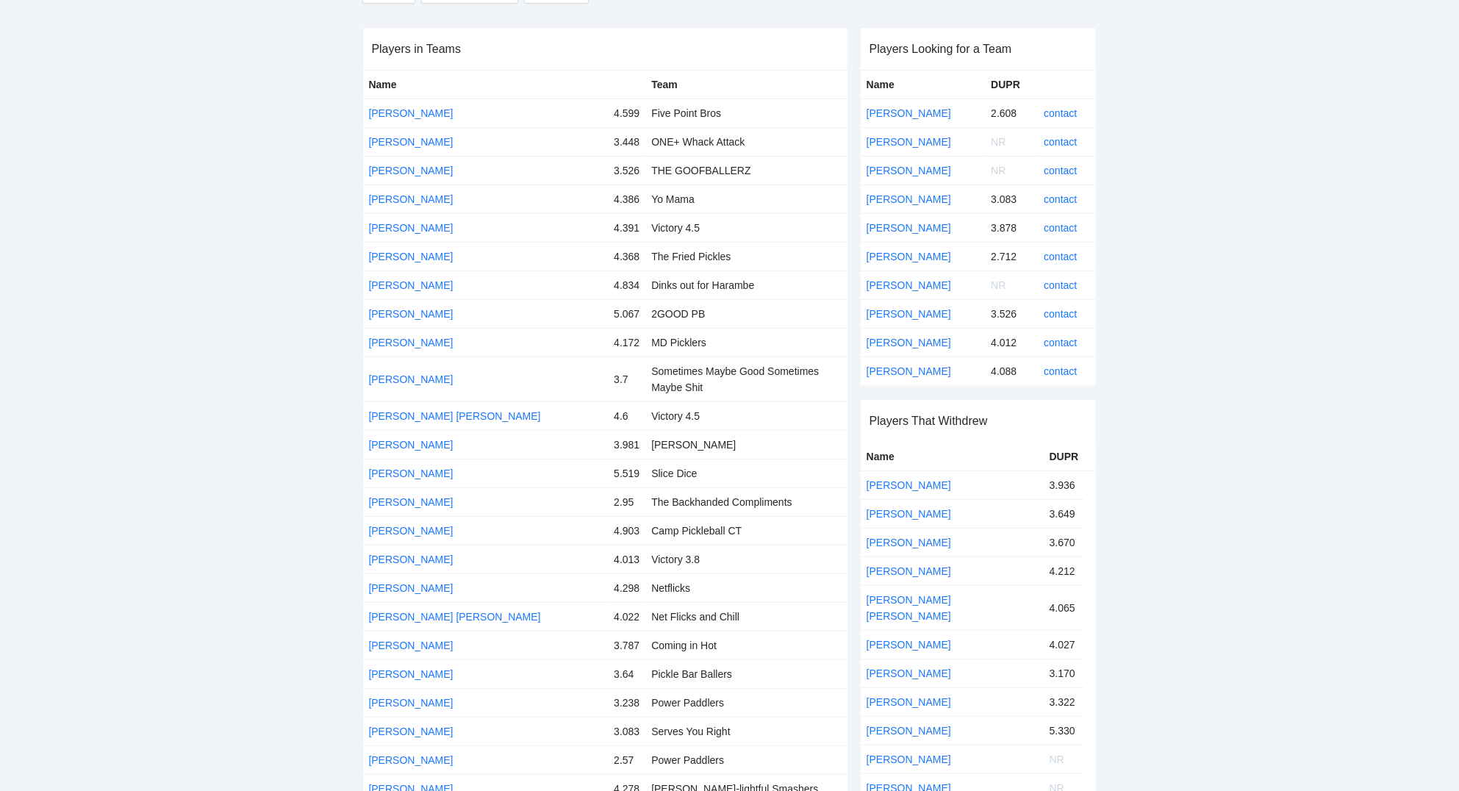
scroll to position [0, 0]
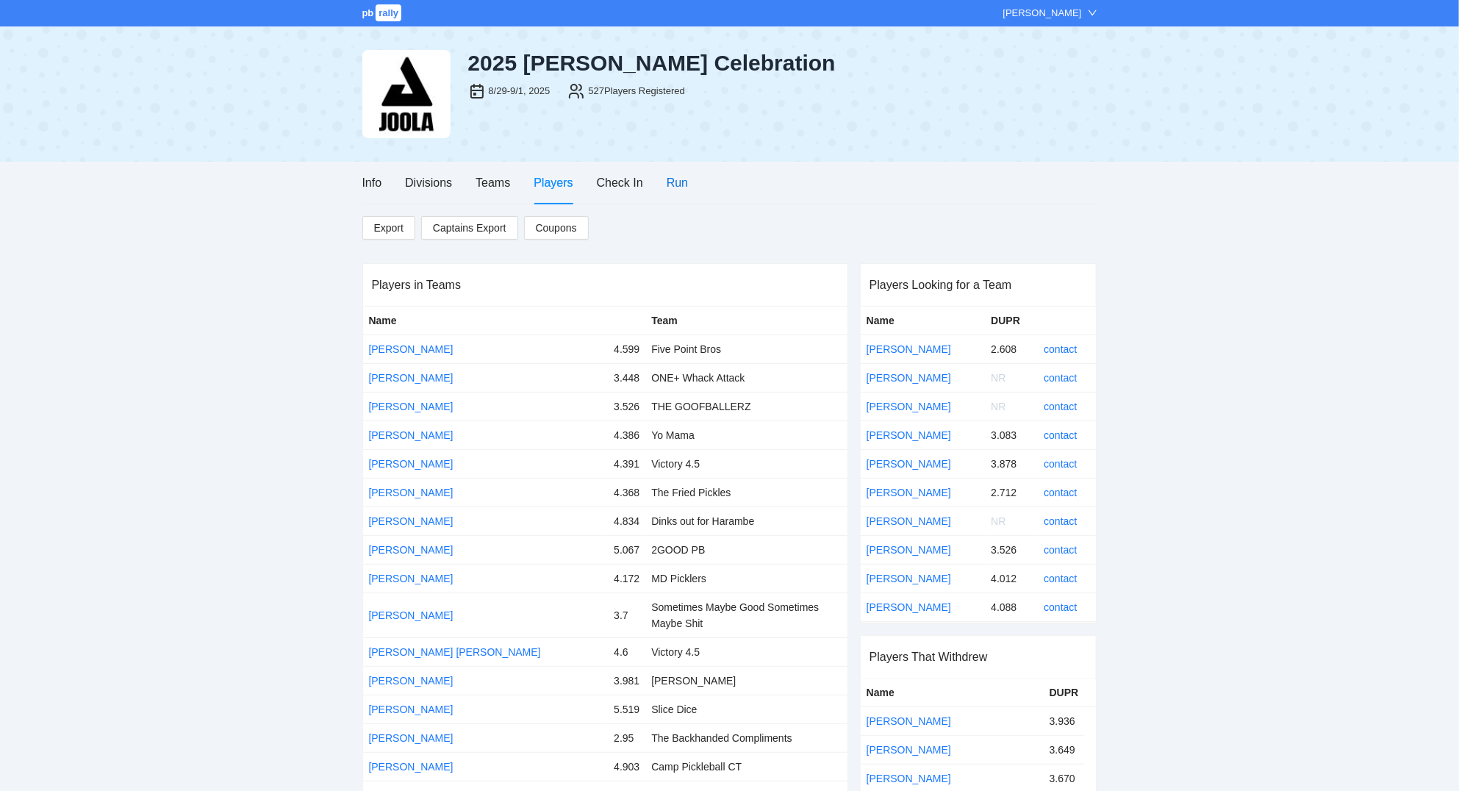
click at [678, 184] on div "Run" at bounding box center [676, 182] width 21 height 18
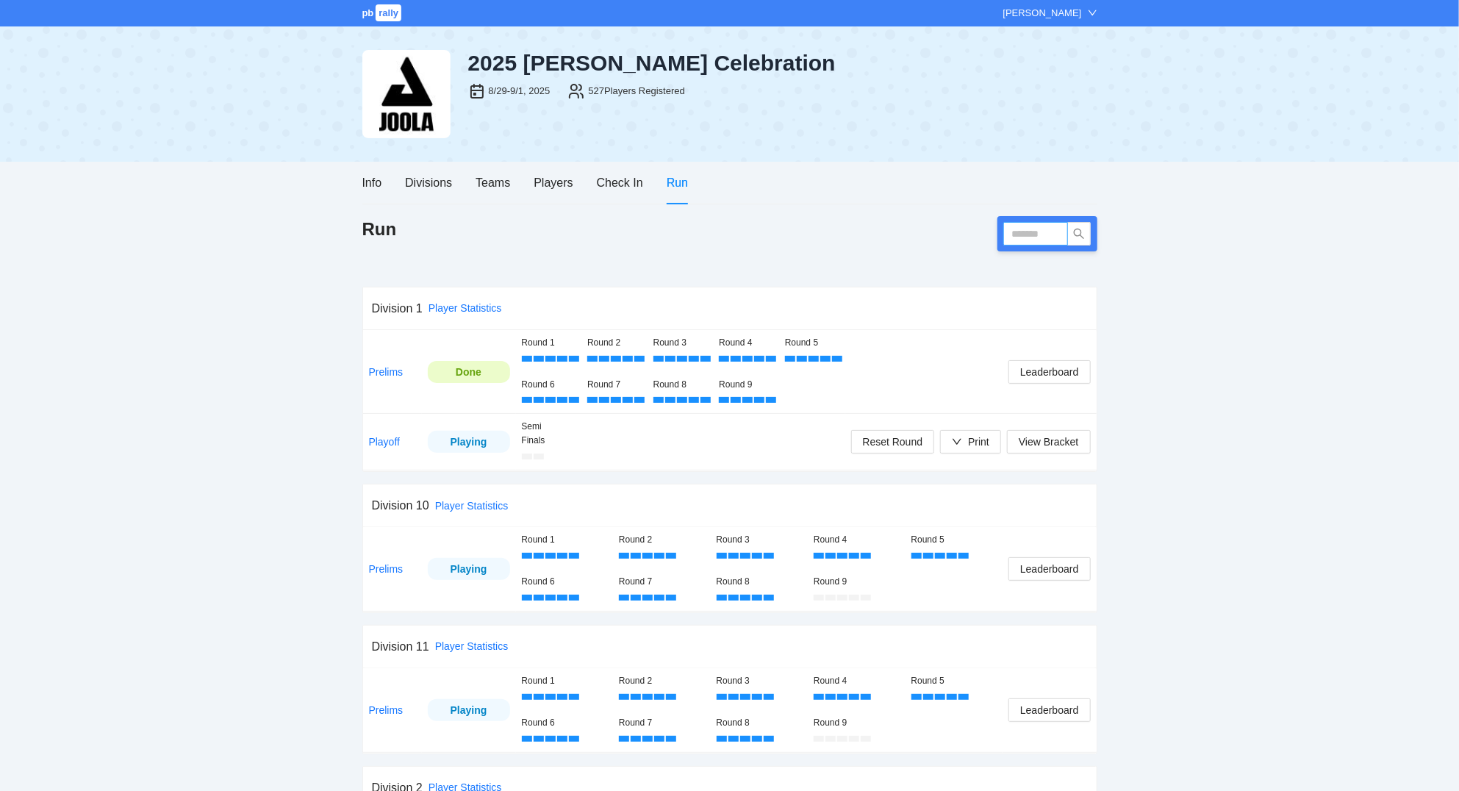
click at [1021, 239] on input "text" at bounding box center [1035, 234] width 65 height 24
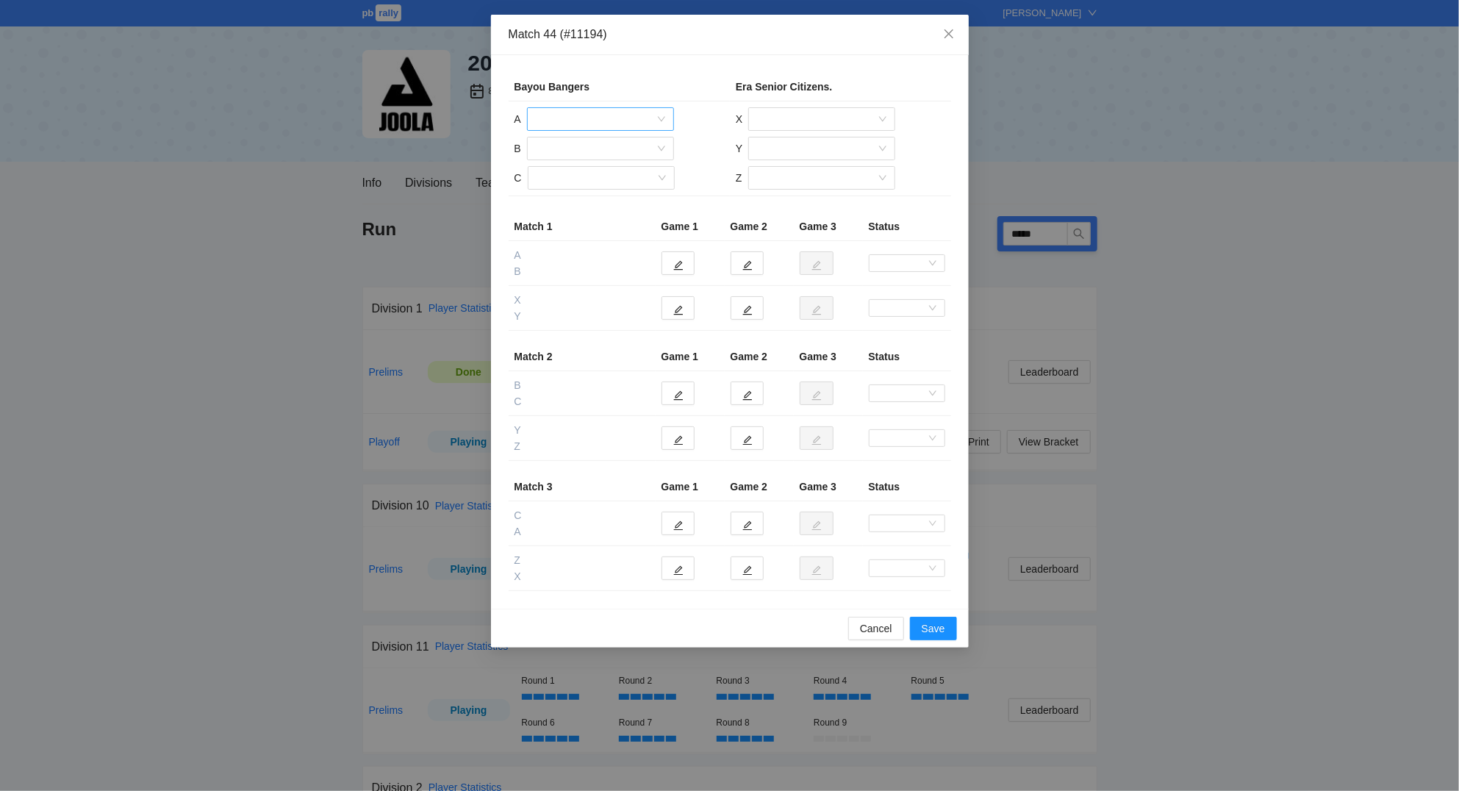
click at [585, 115] on input "search" at bounding box center [595, 119] width 119 height 22
click at [576, 150] on div "David Hawkins" at bounding box center [600, 148] width 129 height 16
click at [580, 145] on input "search" at bounding box center [595, 148] width 119 height 22
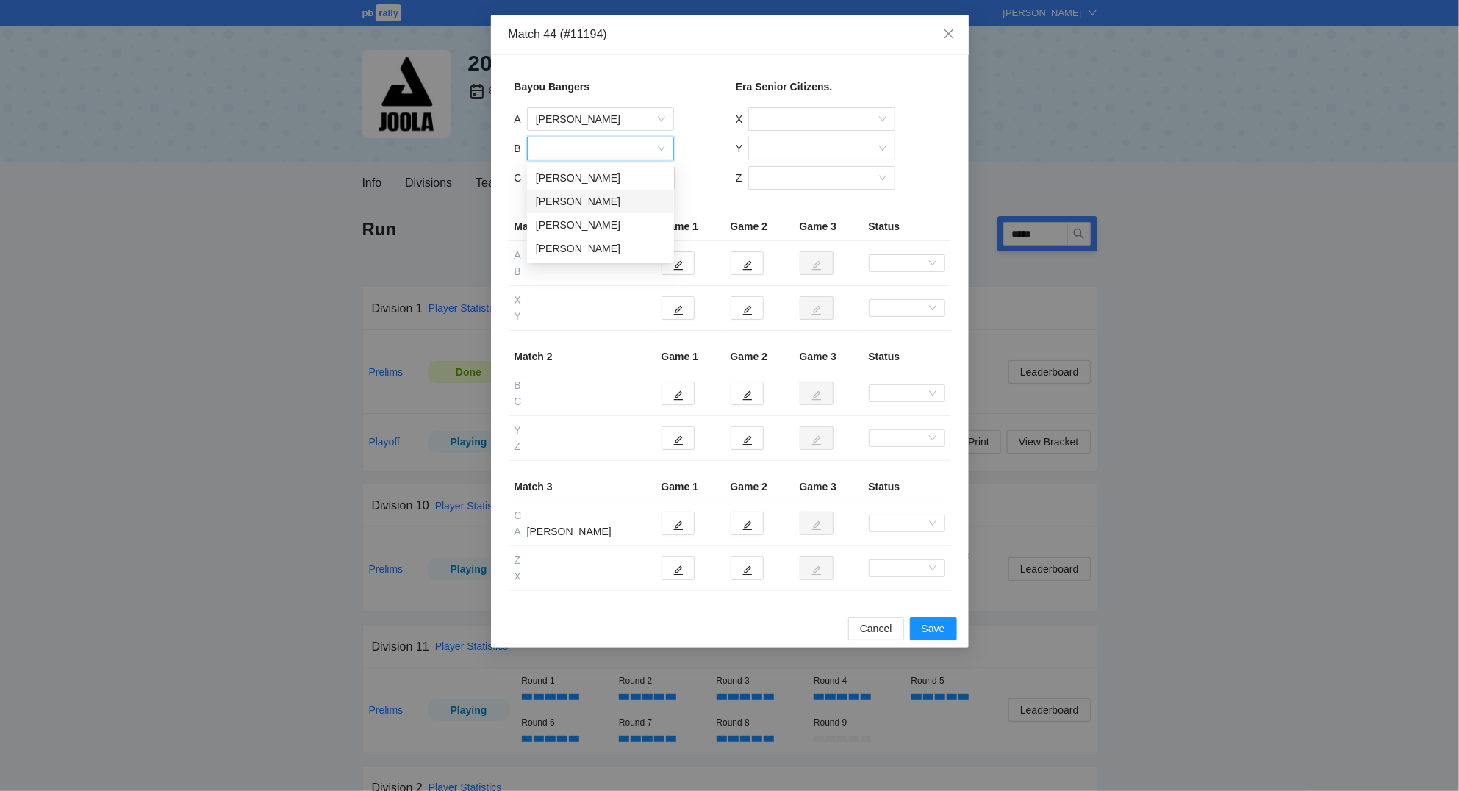
click at [572, 195] on div "Lynn Kliebert" at bounding box center [600, 201] width 129 height 16
click at [579, 179] on input "search" at bounding box center [595, 178] width 119 height 22
click at [569, 206] on div "Kathy Kliebert" at bounding box center [600, 207] width 129 height 16
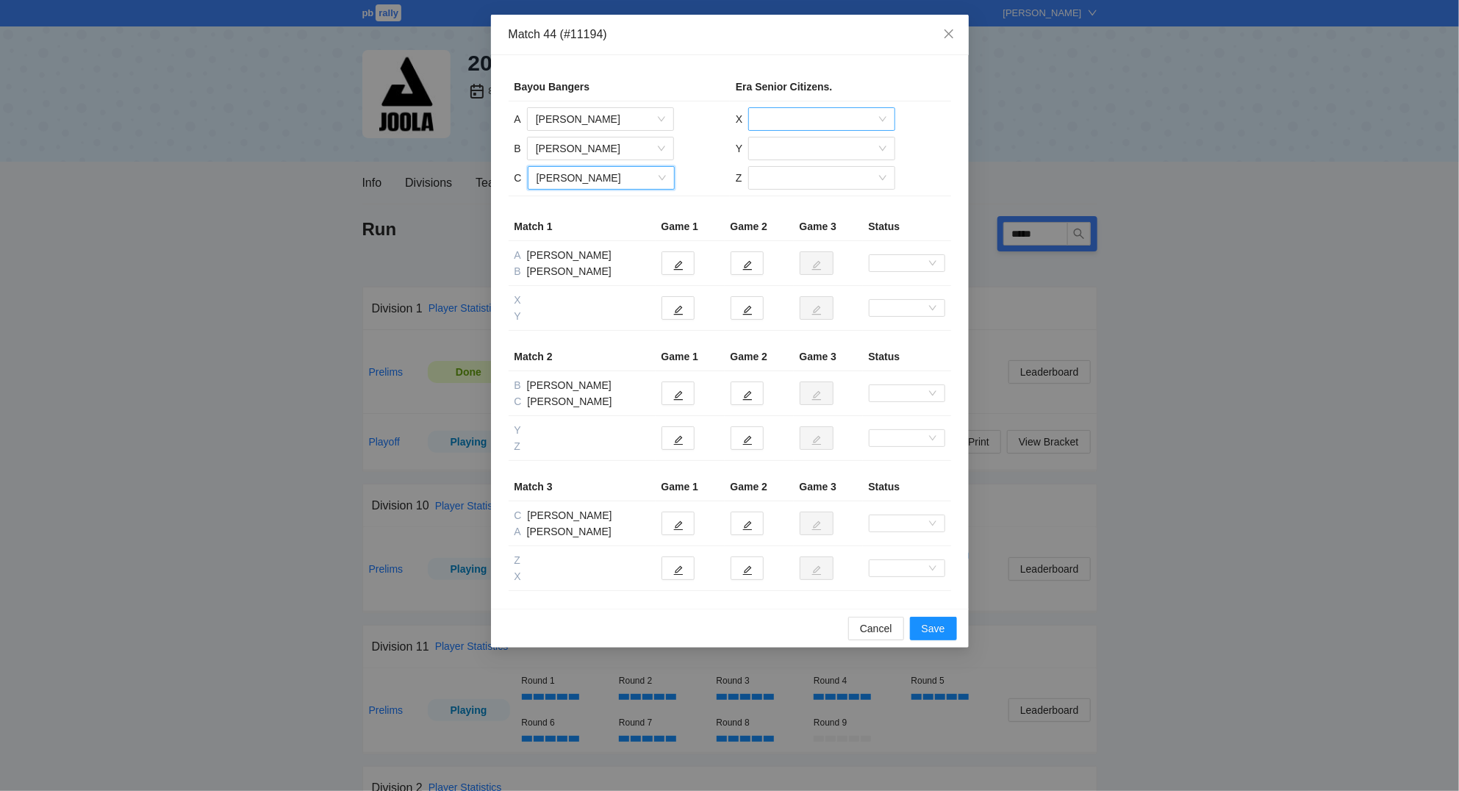
click at [773, 113] on input "search" at bounding box center [816, 119] width 119 height 22
click at [768, 148] on div "Curtis Scroggins" at bounding box center [821, 148] width 129 height 16
click at [780, 145] on input "search" at bounding box center [816, 148] width 119 height 22
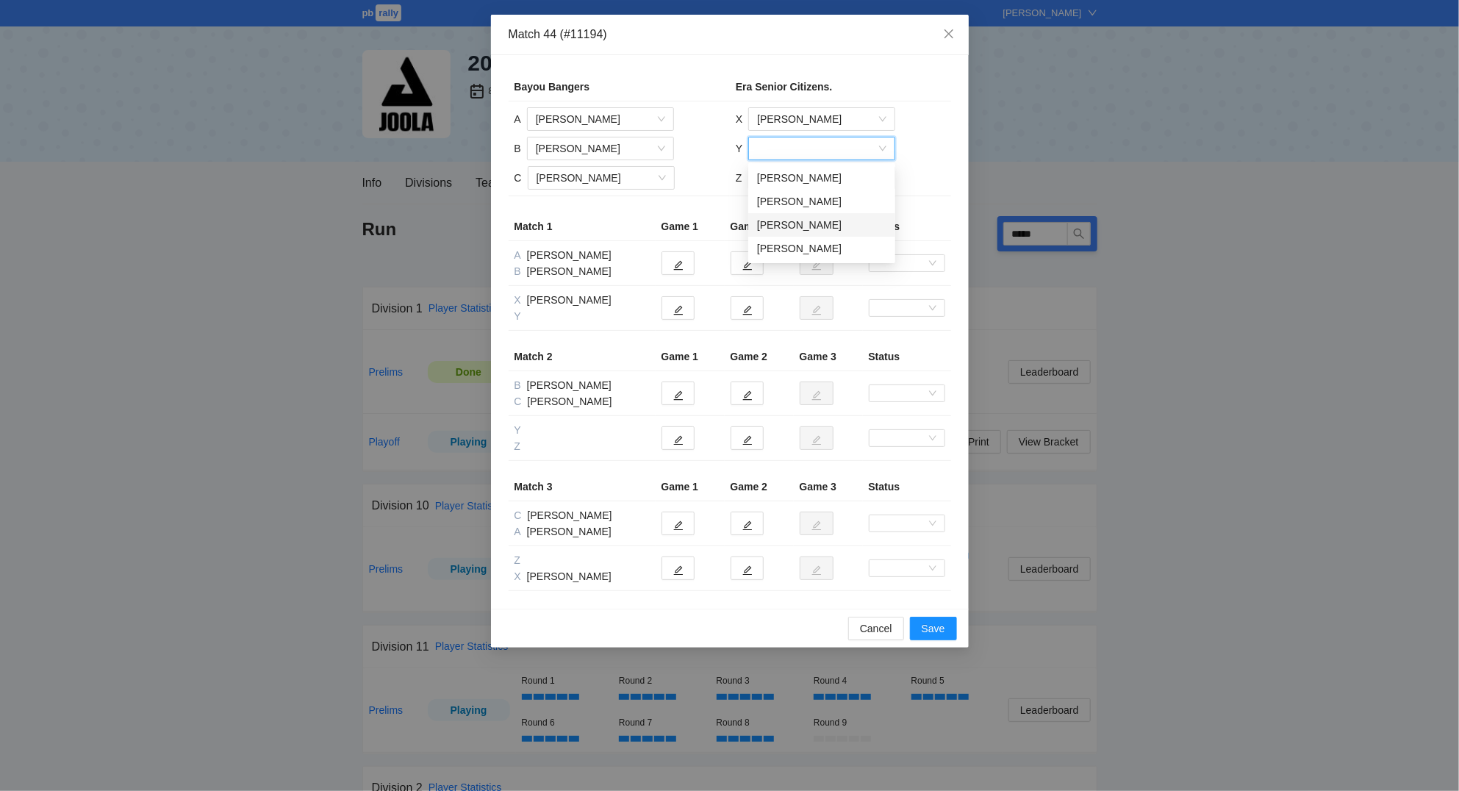
click at [777, 223] on div "Laura Norton" at bounding box center [821, 225] width 129 height 16
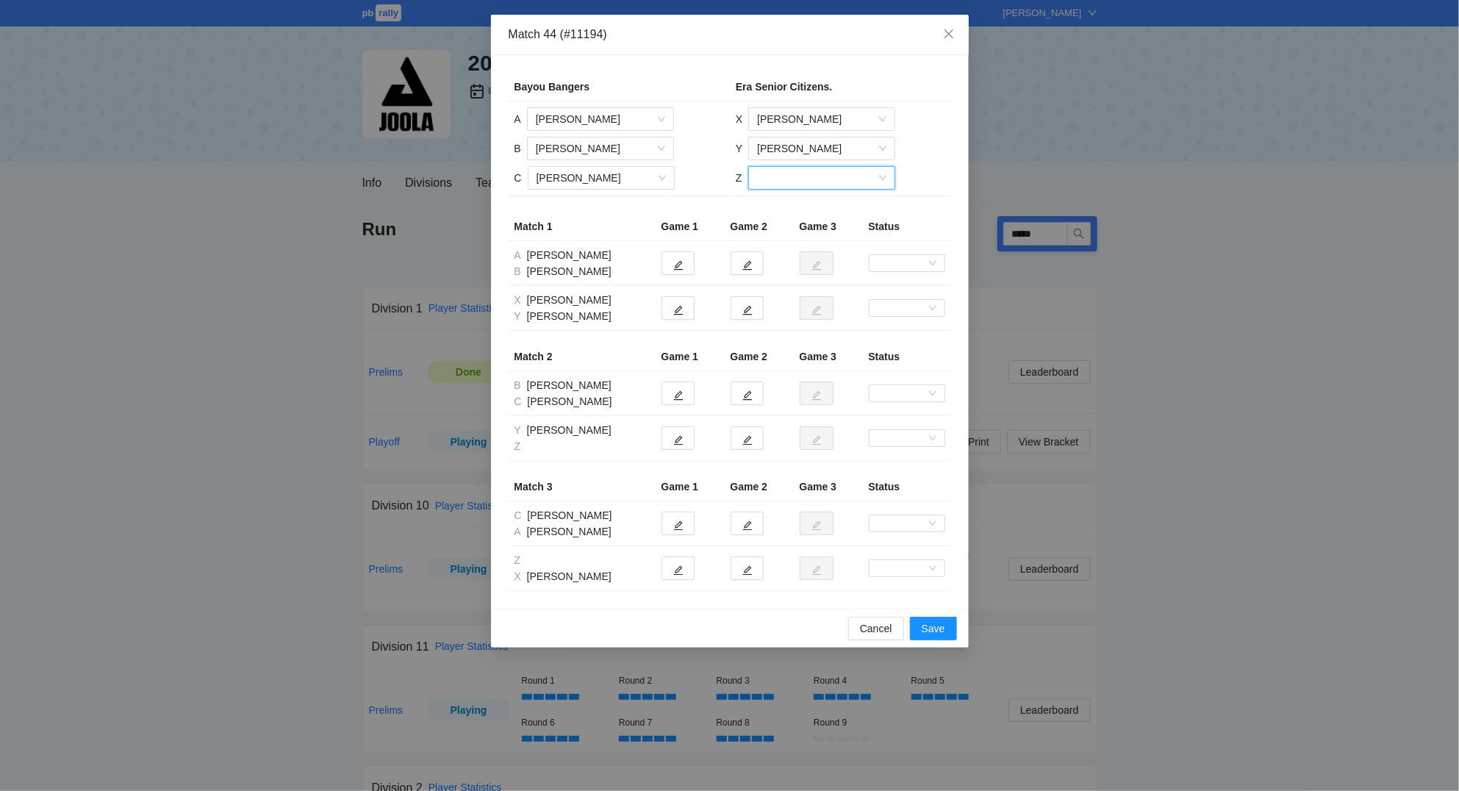
click at [788, 177] on input "search" at bounding box center [816, 178] width 119 height 22
click at [782, 257] on div "Marcos Tejada" at bounding box center [820, 254] width 129 height 16
click at [675, 265] on icon "edit" at bounding box center [678, 265] width 10 height 10
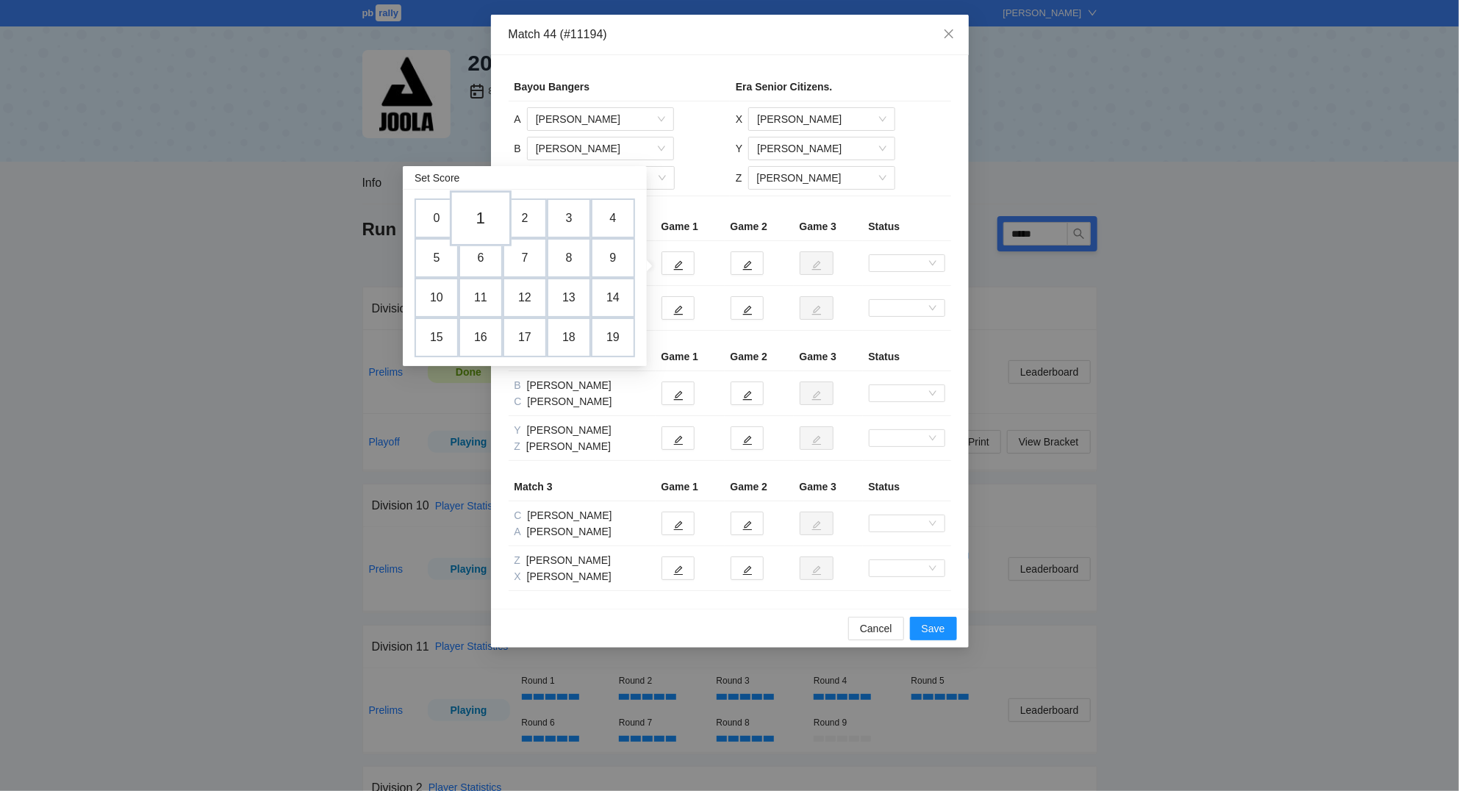
click at [481, 211] on td "1" at bounding box center [481, 218] width 62 height 56
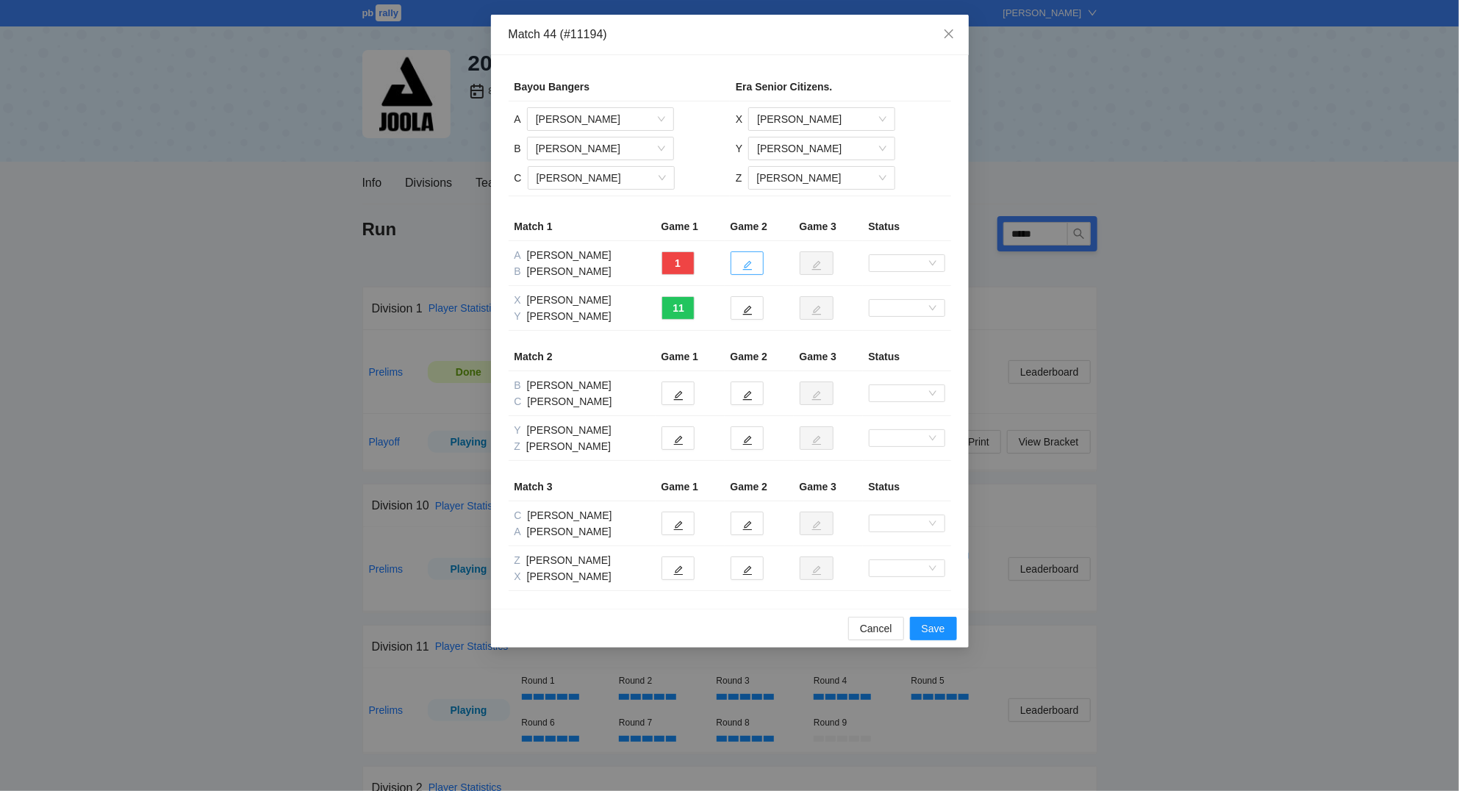
click at [757, 265] on button "button" at bounding box center [746, 263] width 33 height 24
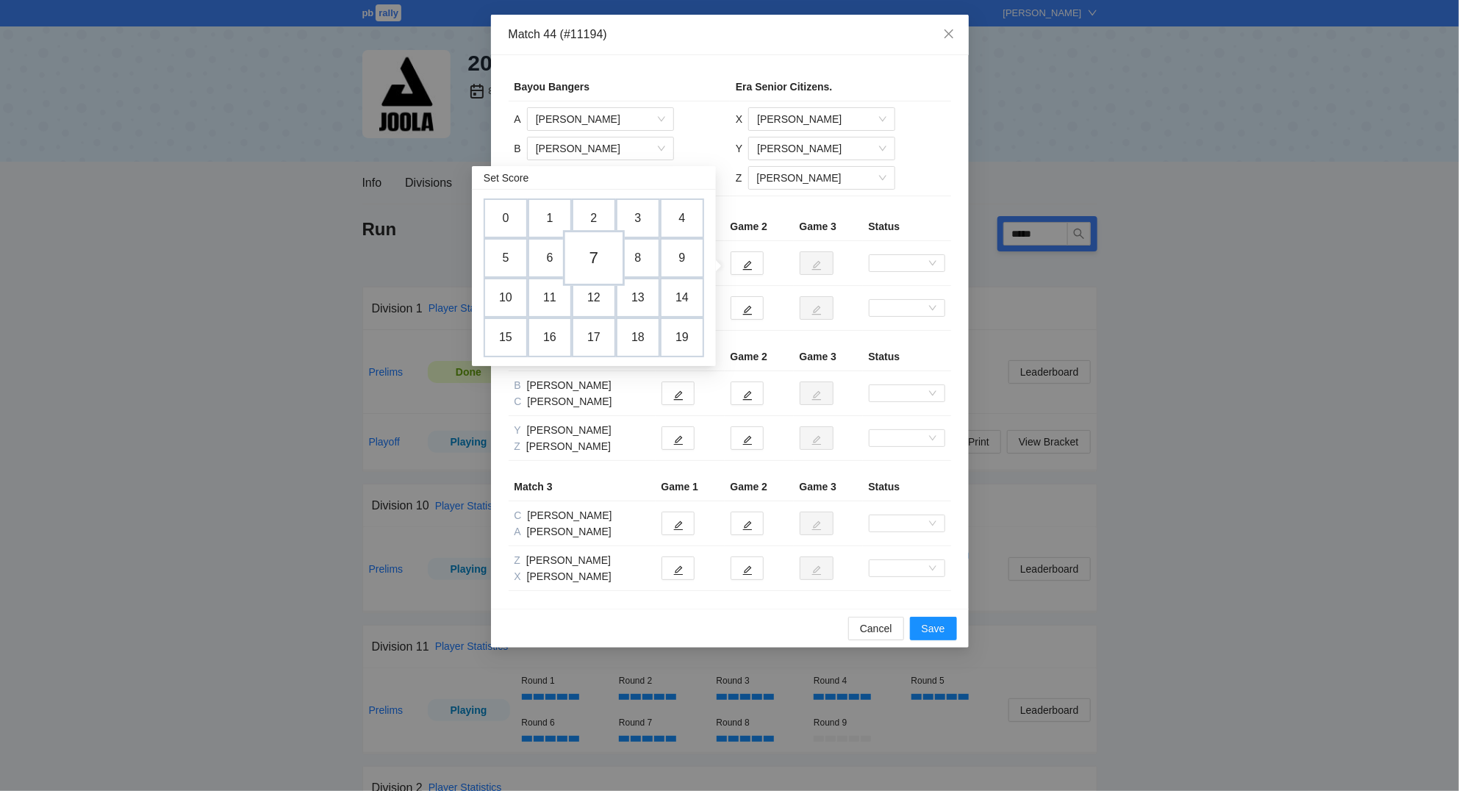
click at [598, 253] on td "7" at bounding box center [594, 258] width 62 height 56
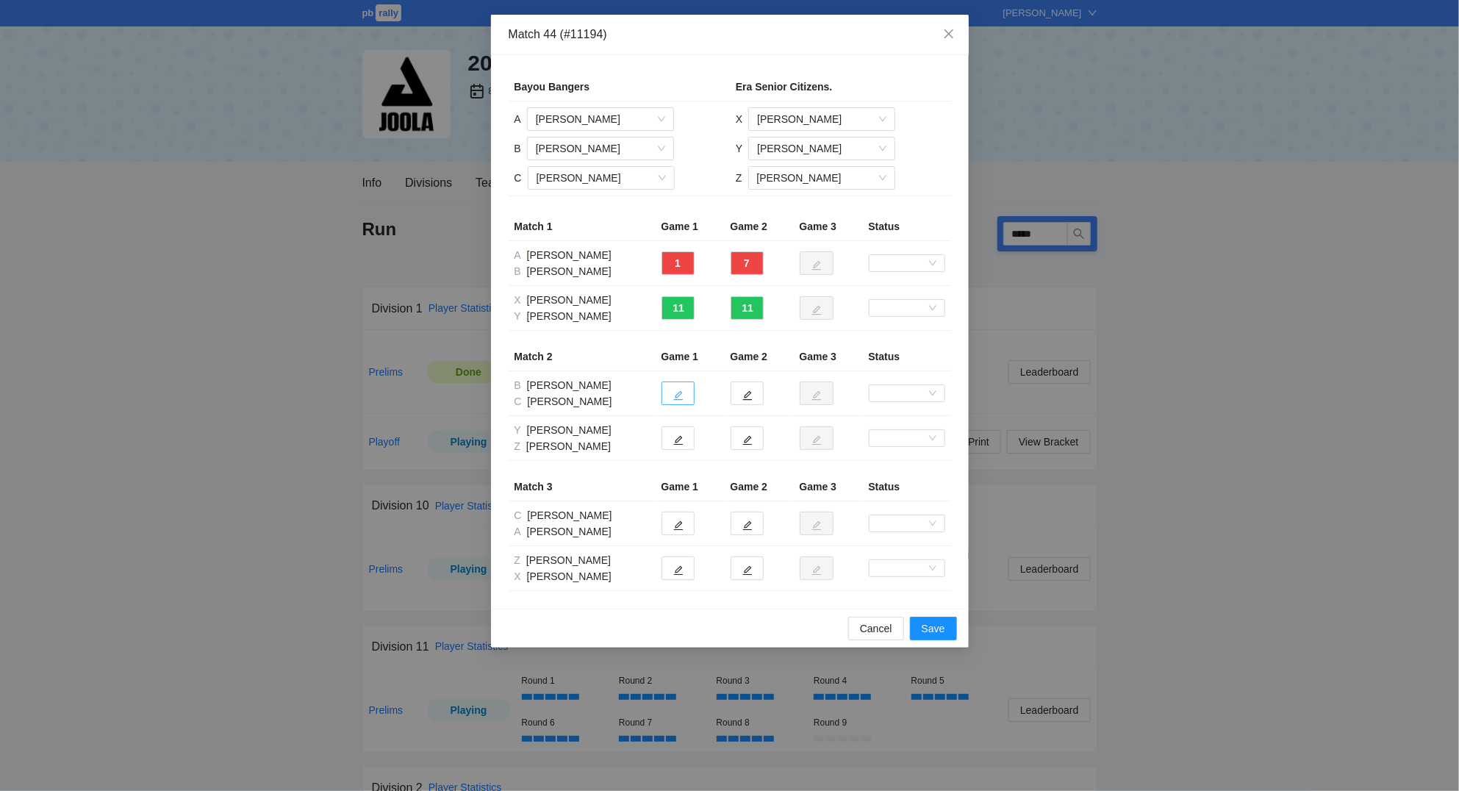
click at [683, 394] on icon "edit" at bounding box center [678, 395] width 10 height 10
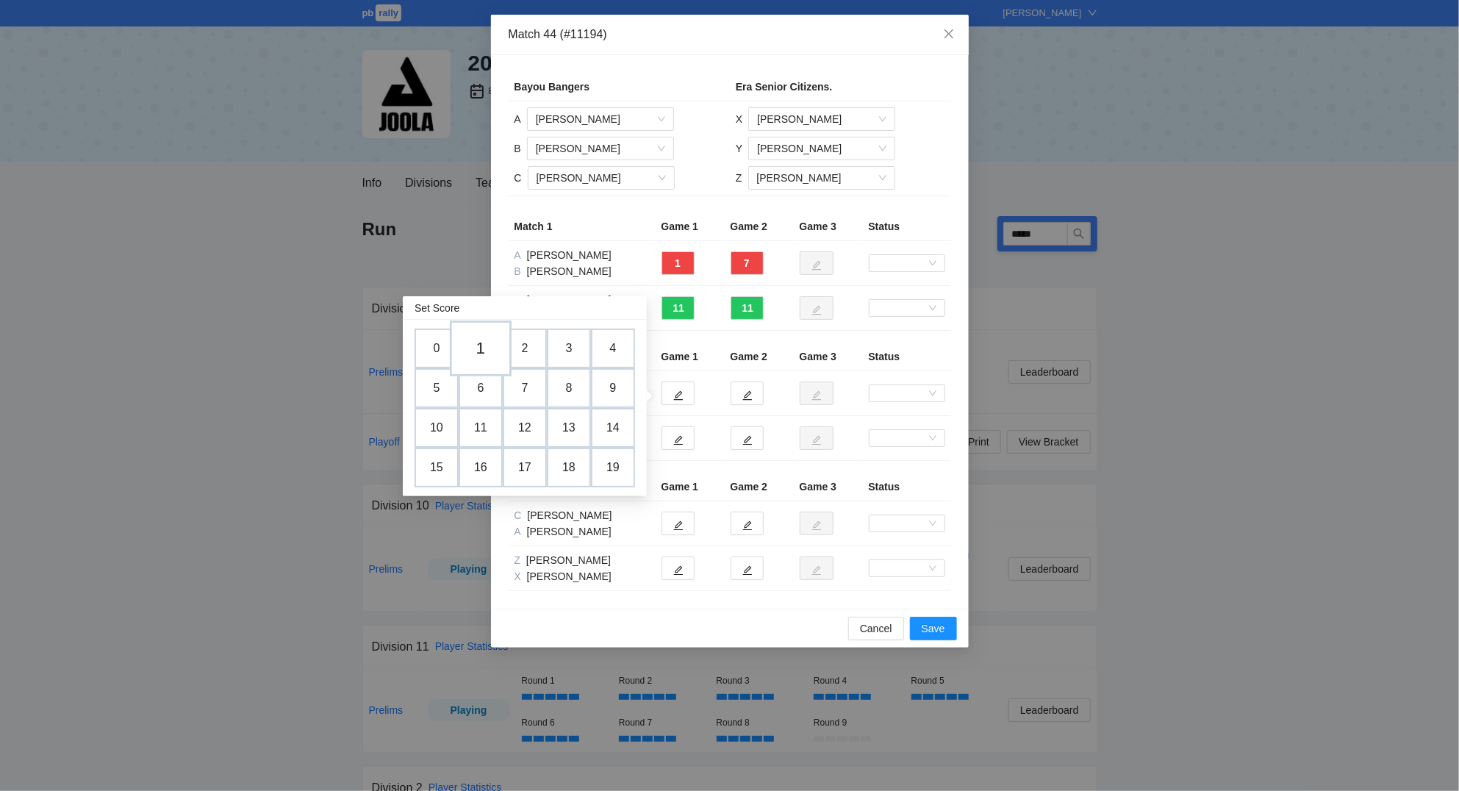
click at [485, 345] on td "1" at bounding box center [481, 348] width 62 height 56
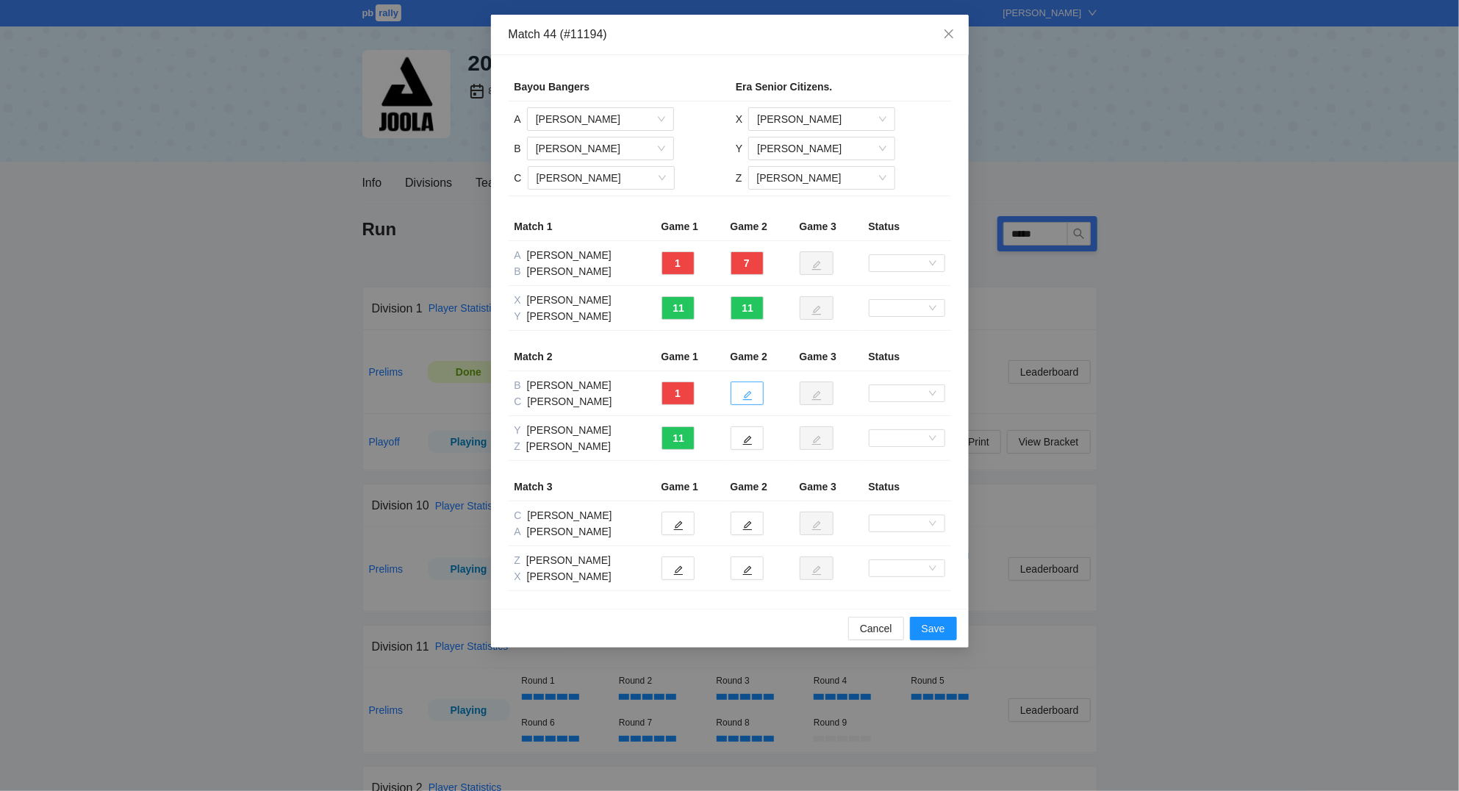
click at [755, 395] on button "button" at bounding box center [746, 393] width 33 height 24
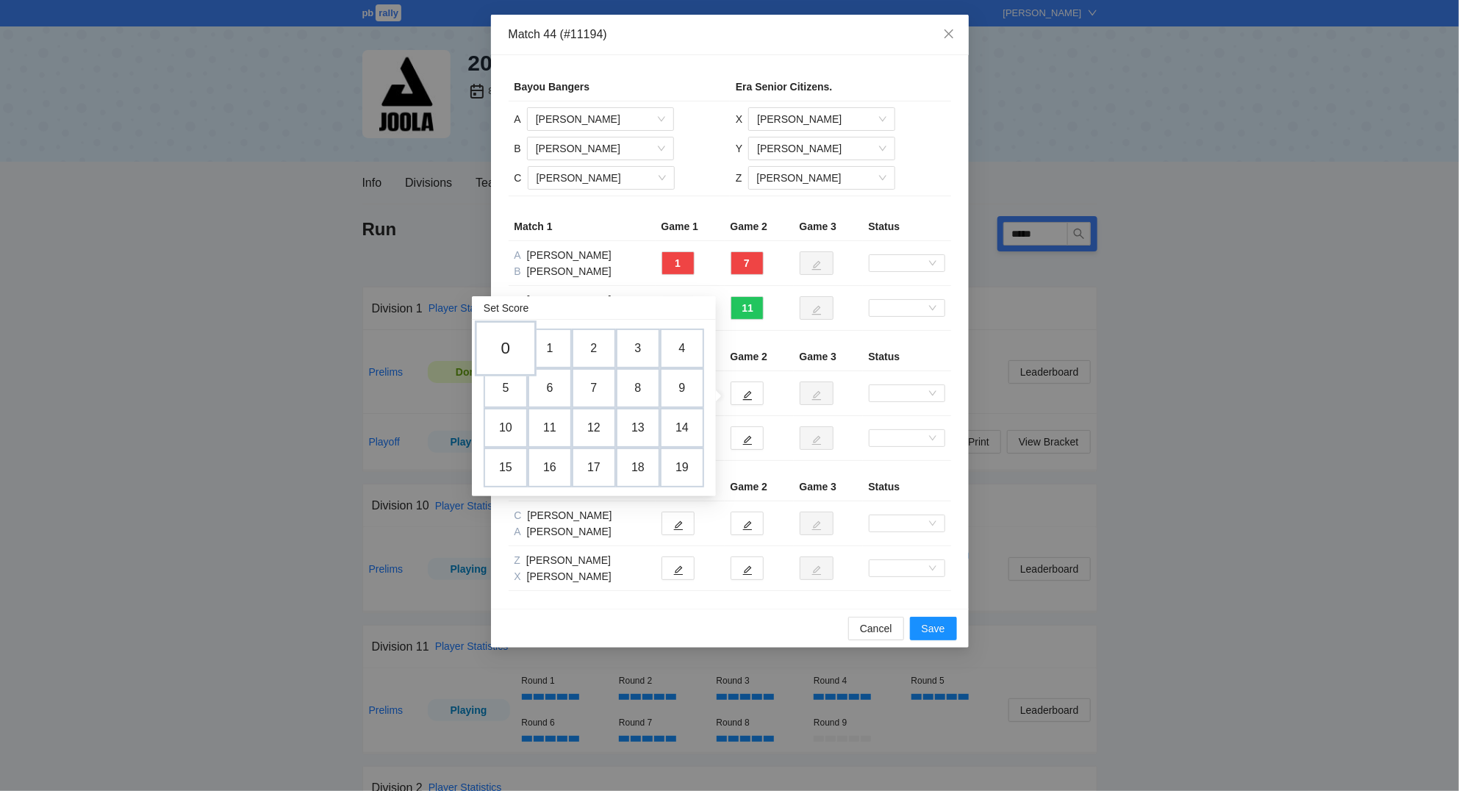
click at [503, 347] on td "0" at bounding box center [506, 348] width 62 height 56
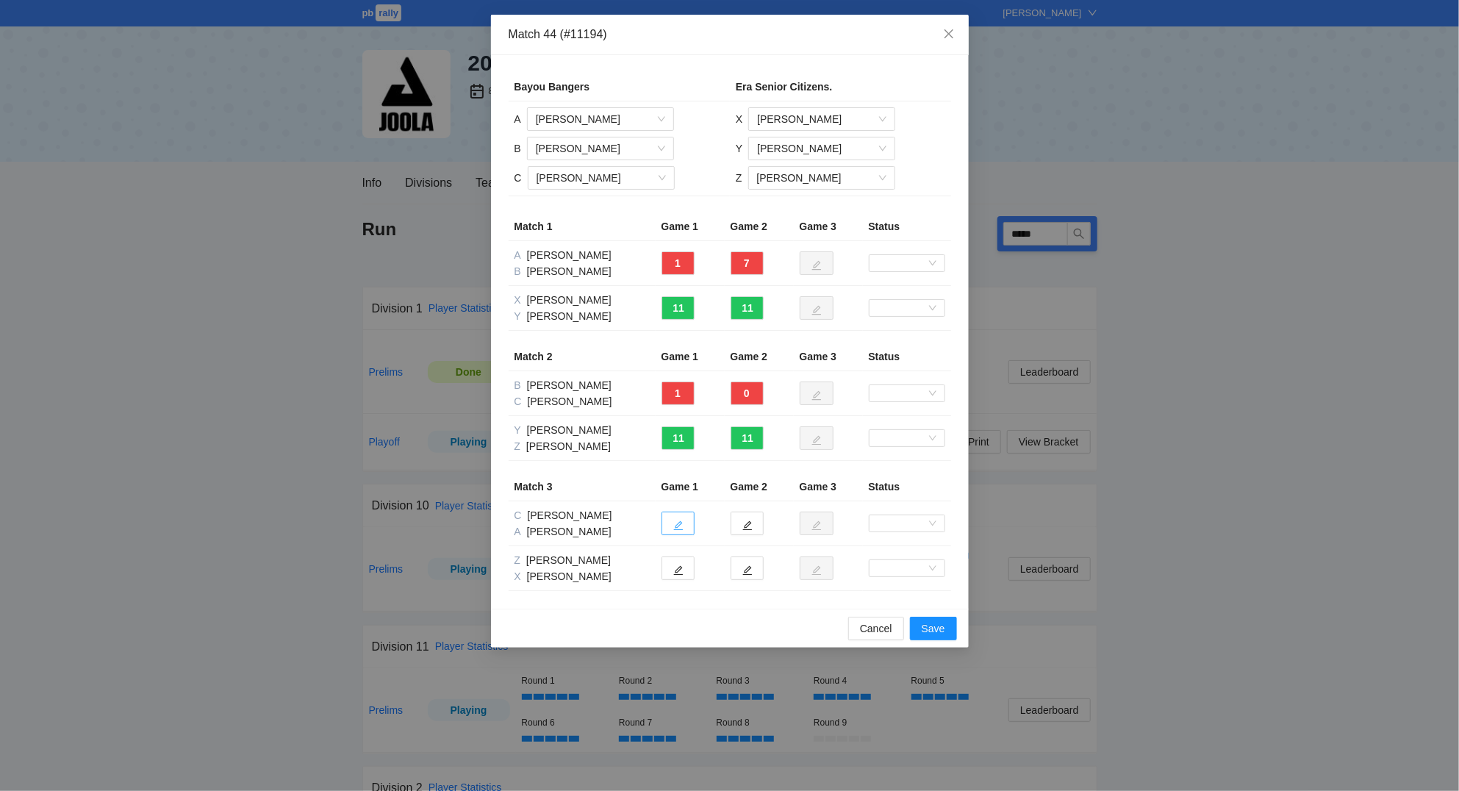
click at [685, 522] on button "button" at bounding box center [677, 523] width 33 height 24
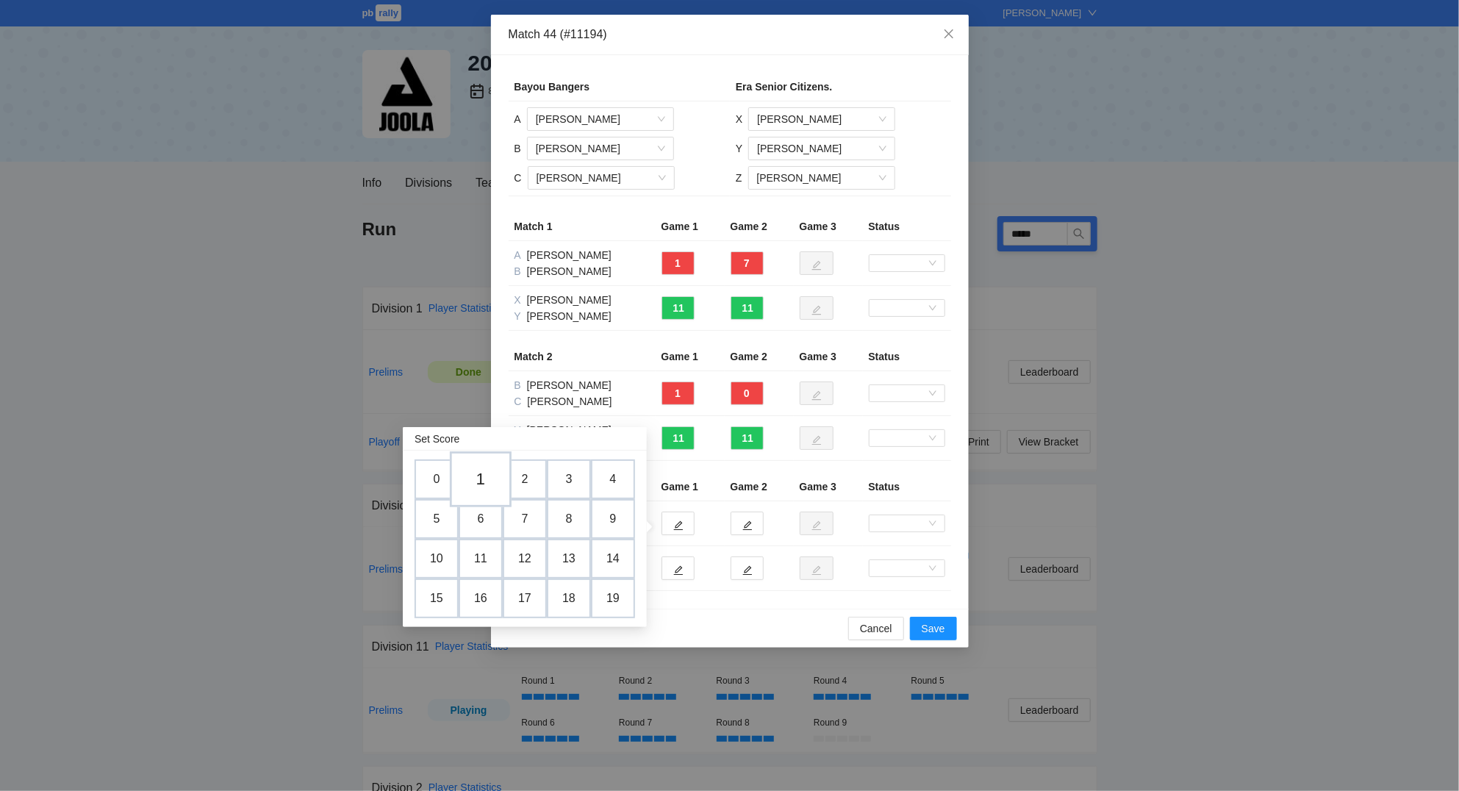
click at [484, 484] on td "1" at bounding box center [481, 479] width 62 height 56
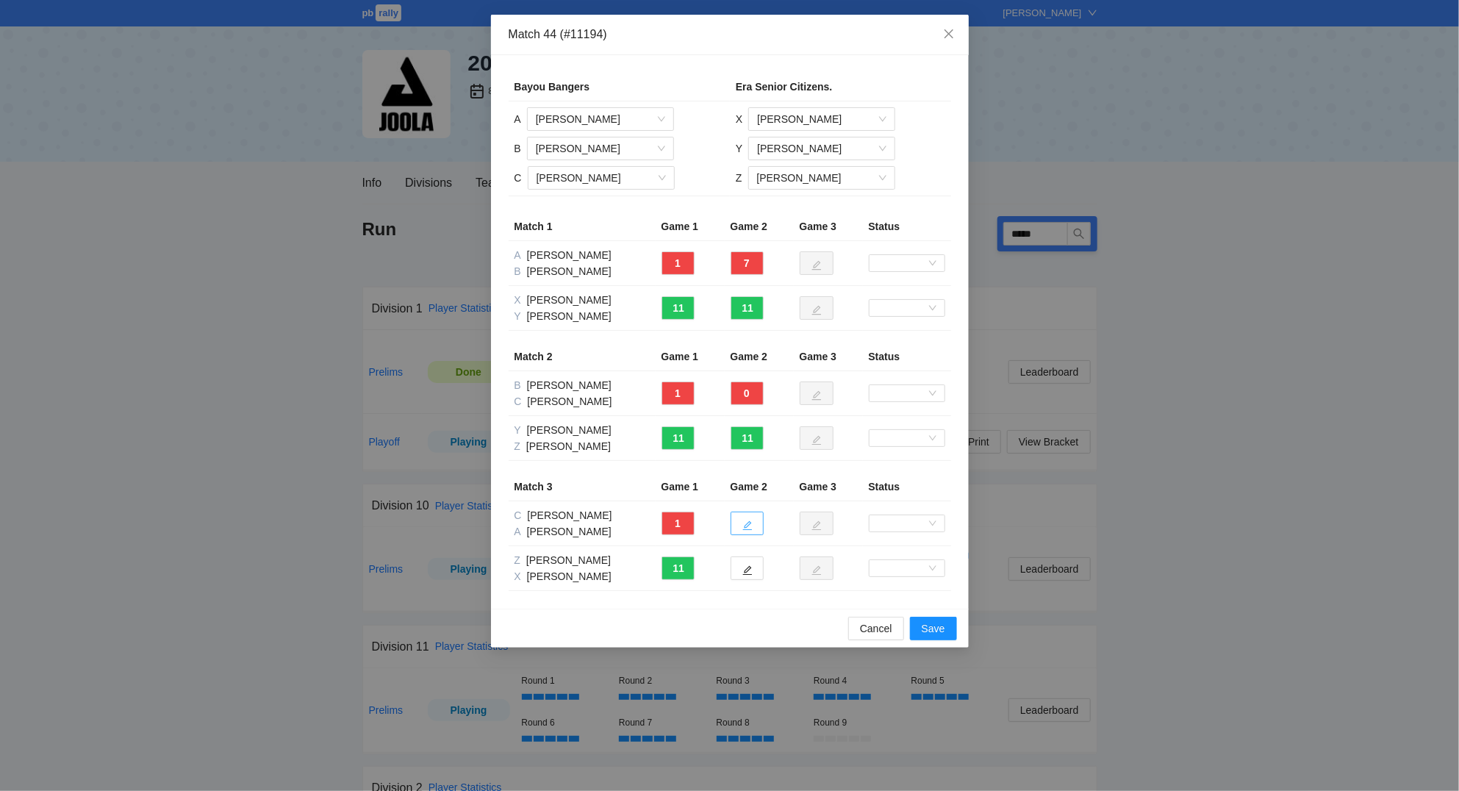
click at [743, 526] on icon "edit" at bounding box center [747, 525] width 10 height 10
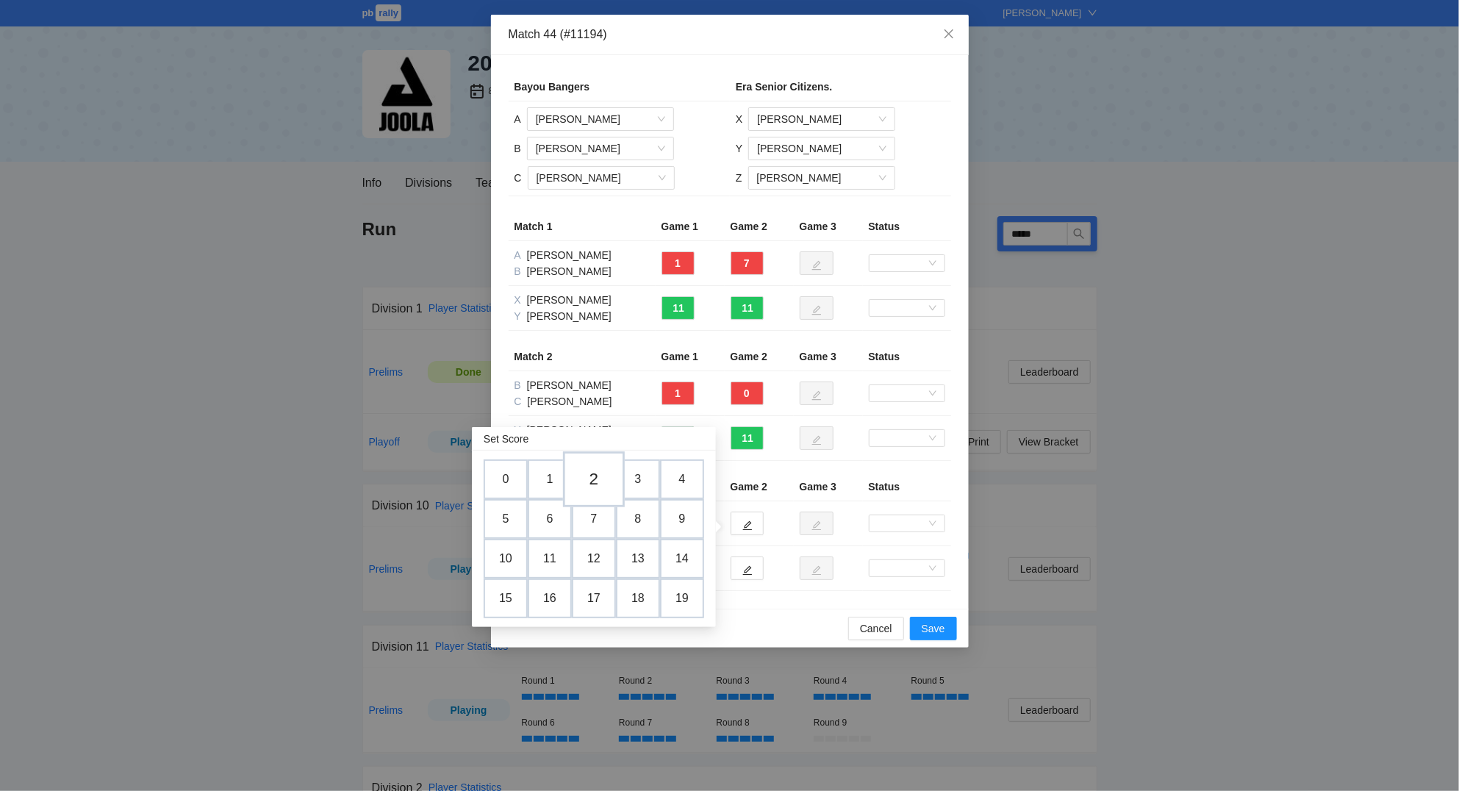
click at [596, 471] on td "2" at bounding box center [594, 479] width 62 height 56
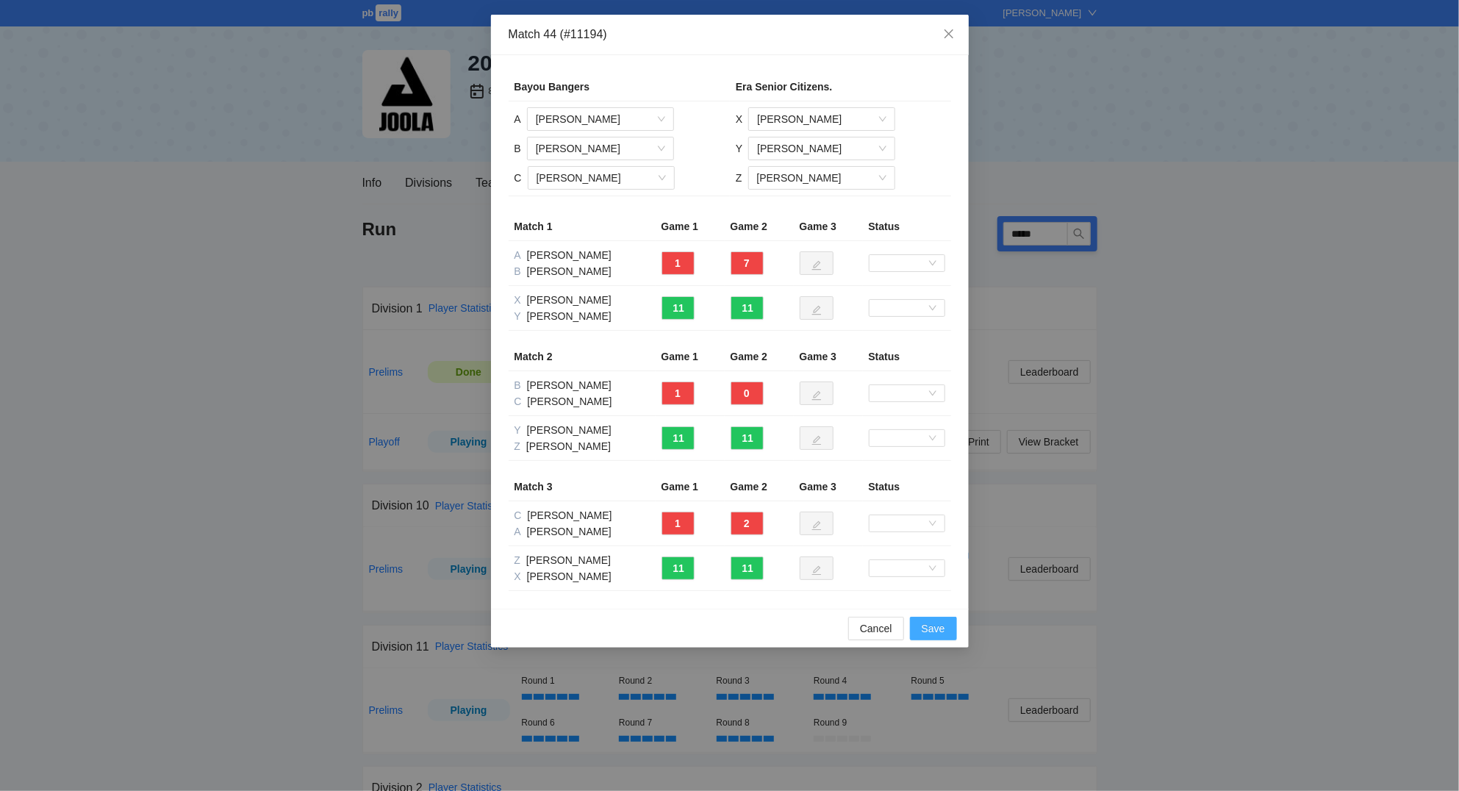
click at [935, 625] on span "Save" at bounding box center [933, 628] width 24 height 16
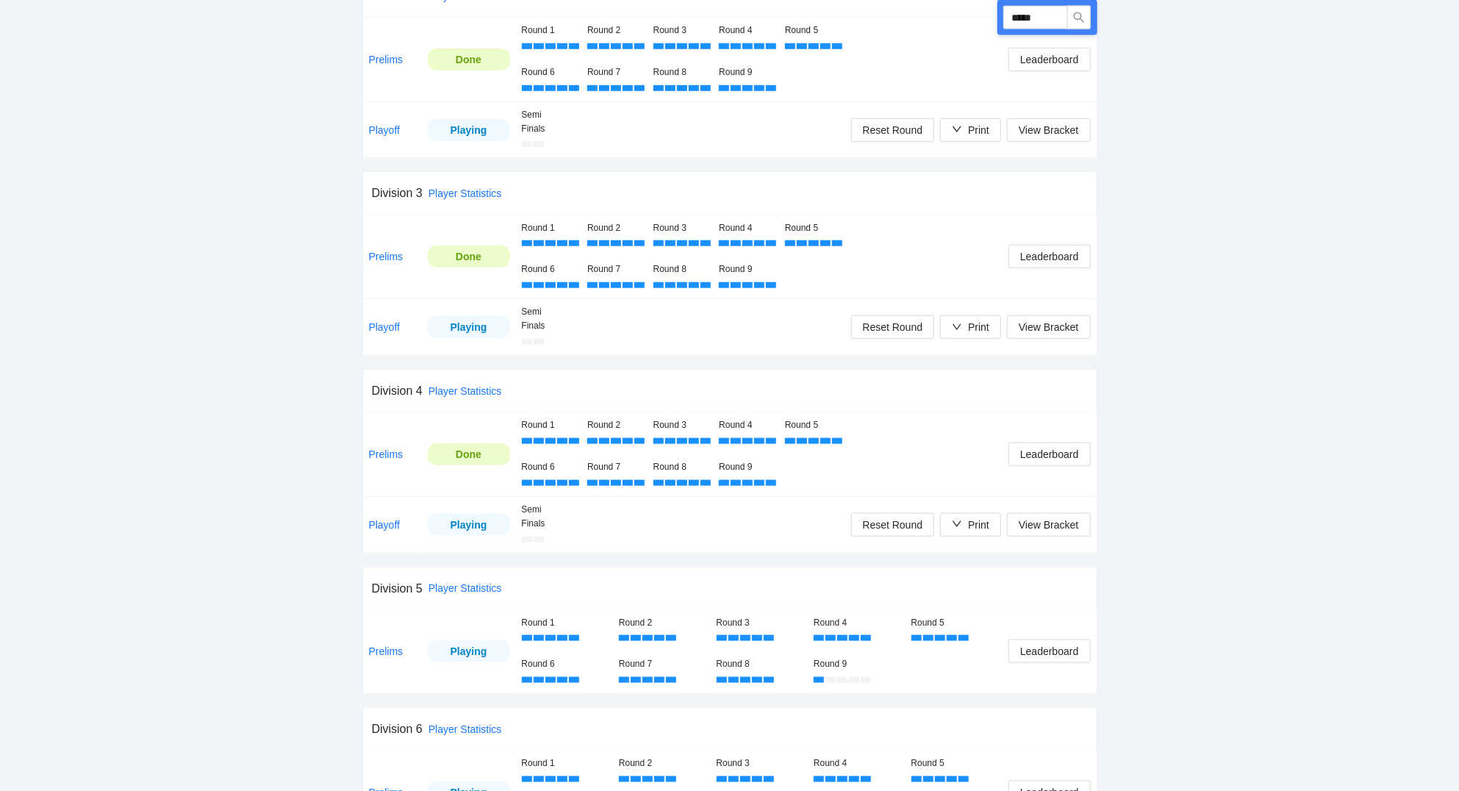
scroll to position [814, 0]
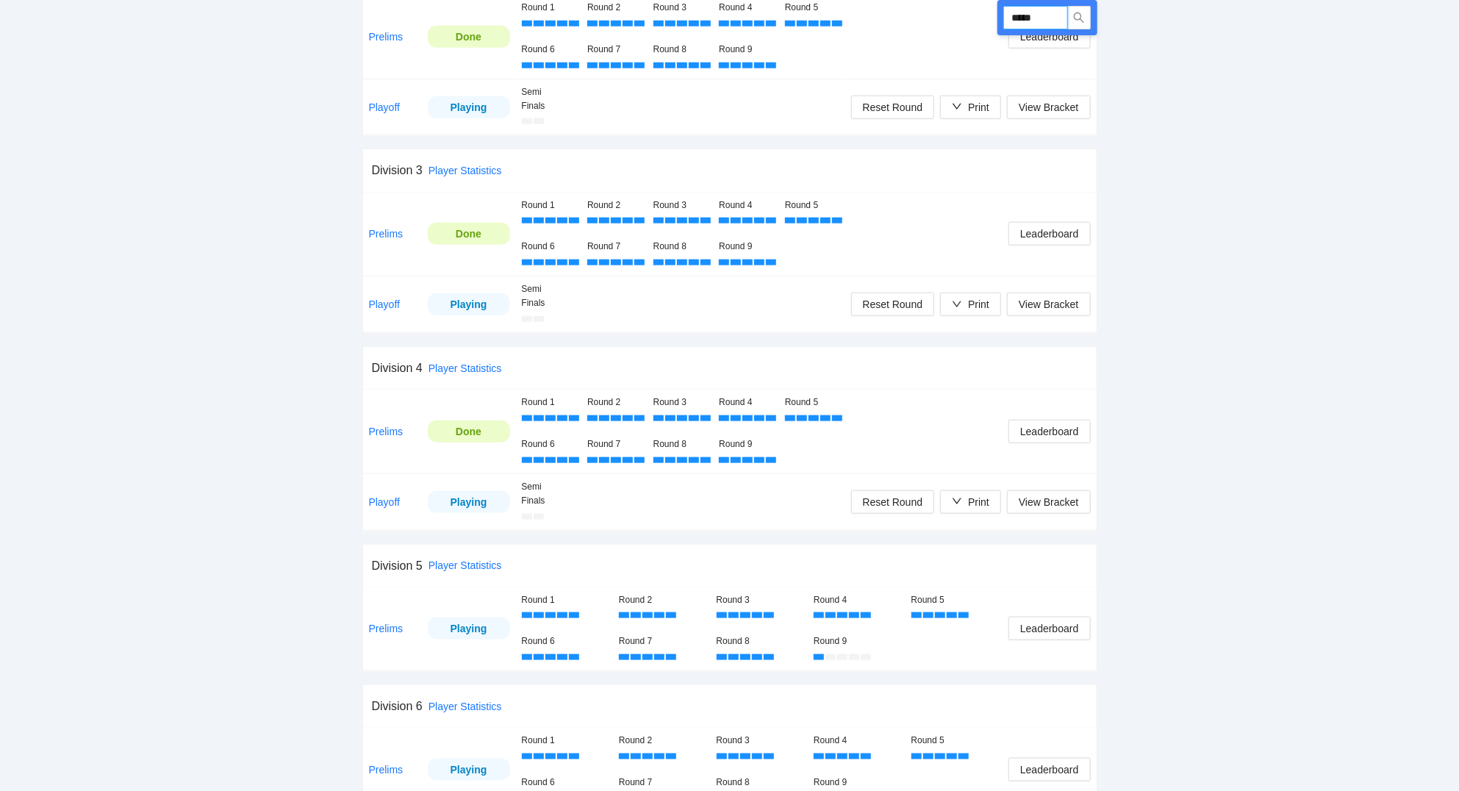
click at [1053, 19] on input "*****" at bounding box center [1035, 18] width 65 height 24
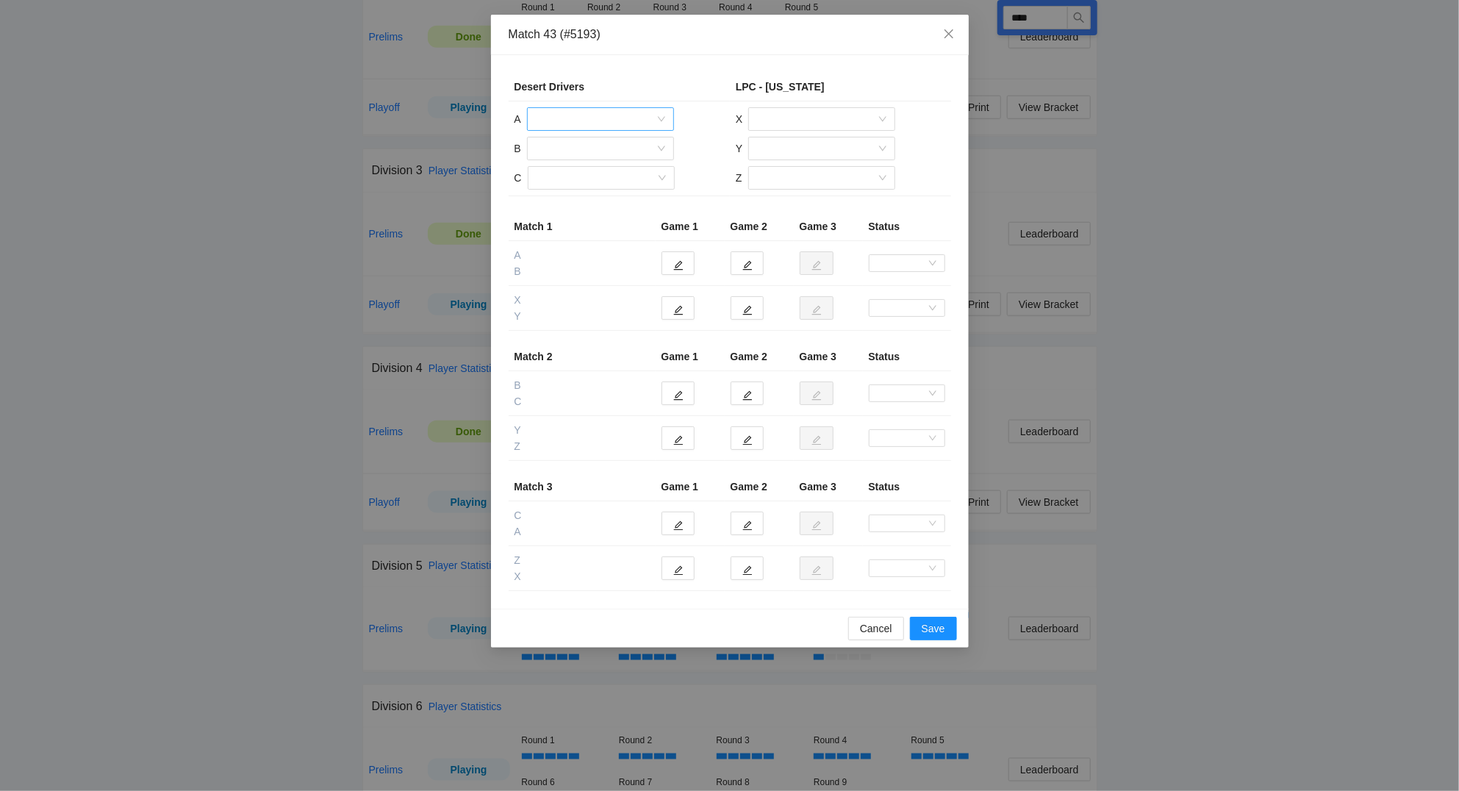
click at [583, 120] on input "search" at bounding box center [595, 119] width 119 height 22
click at [586, 218] on div "Michelle Vrolyks" at bounding box center [600, 220] width 129 height 16
click at [588, 149] on input "search" at bounding box center [595, 148] width 119 height 22
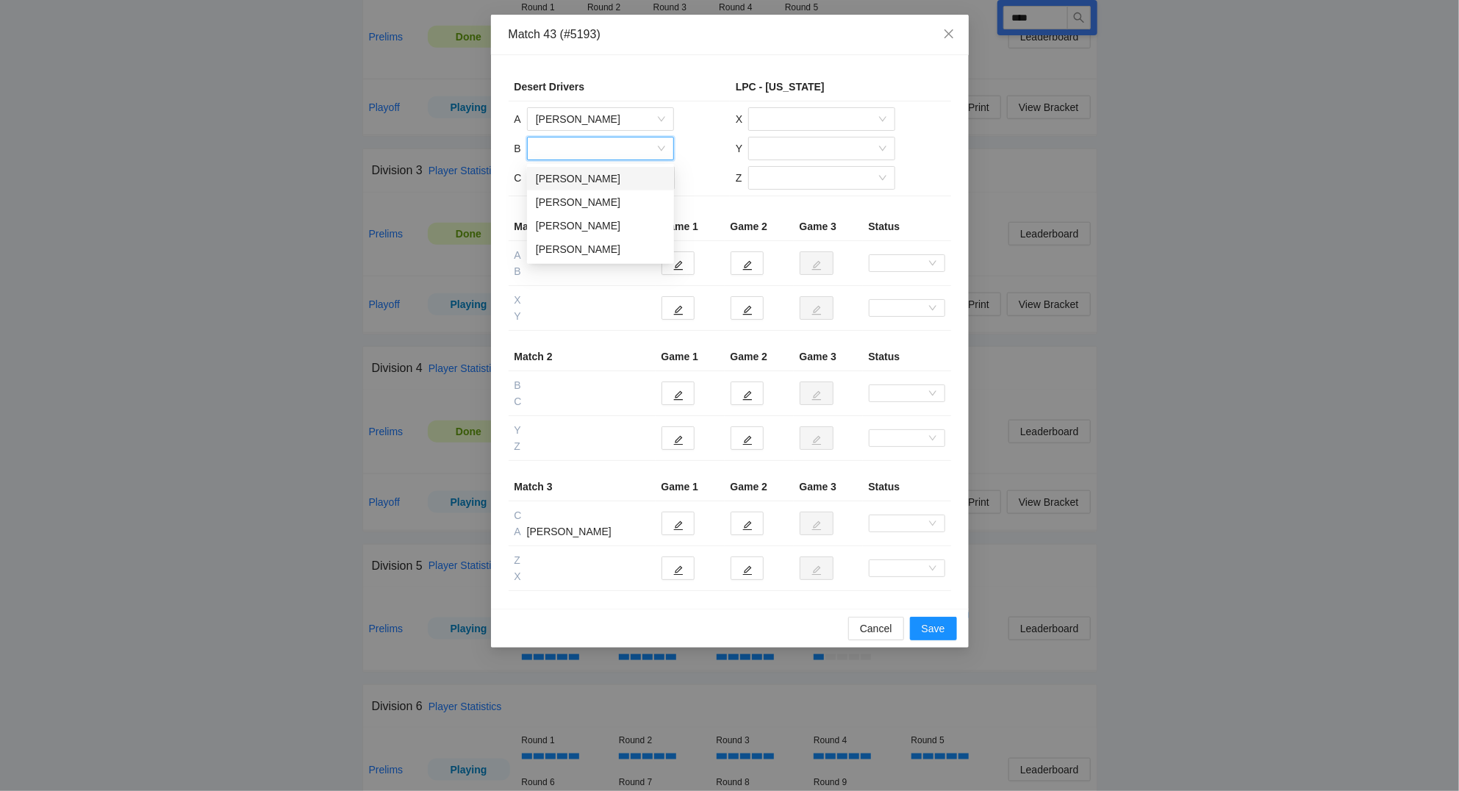
click at [583, 179] on div "Connie Blanco" at bounding box center [600, 178] width 129 height 16
click at [582, 176] on input "search" at bounding box center [595, 178] width 119 height 22
click at [581, 251] on div "Tony Goble" at bounding box center [600, 255] width 129 height 16
click at [777, 111] on input "search" at bounding box center [816, 119] width 119 height 22
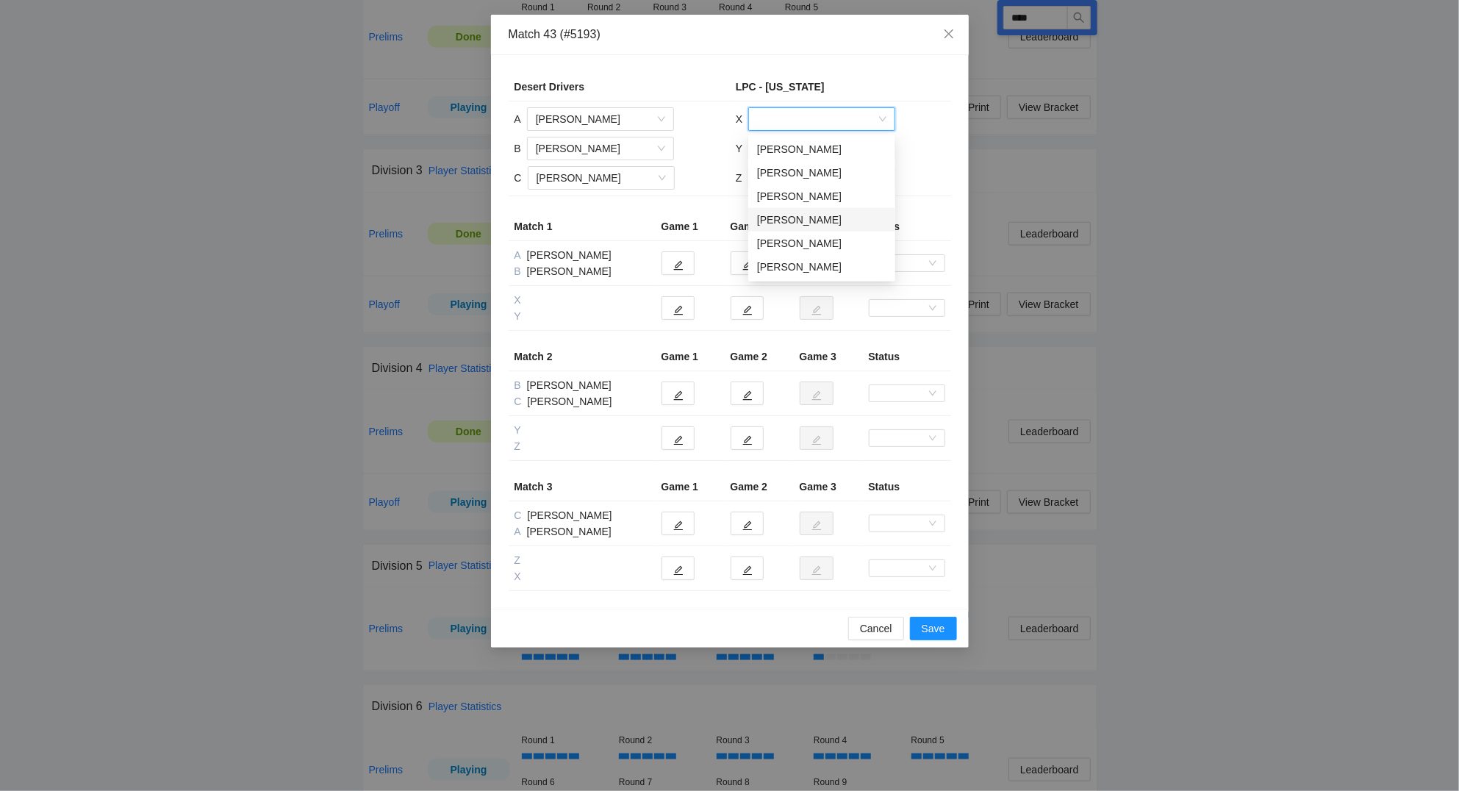
click at [785, 218] on div "Jenny Thibodeaux" at bounding box center [821, 220] width 129 height 16
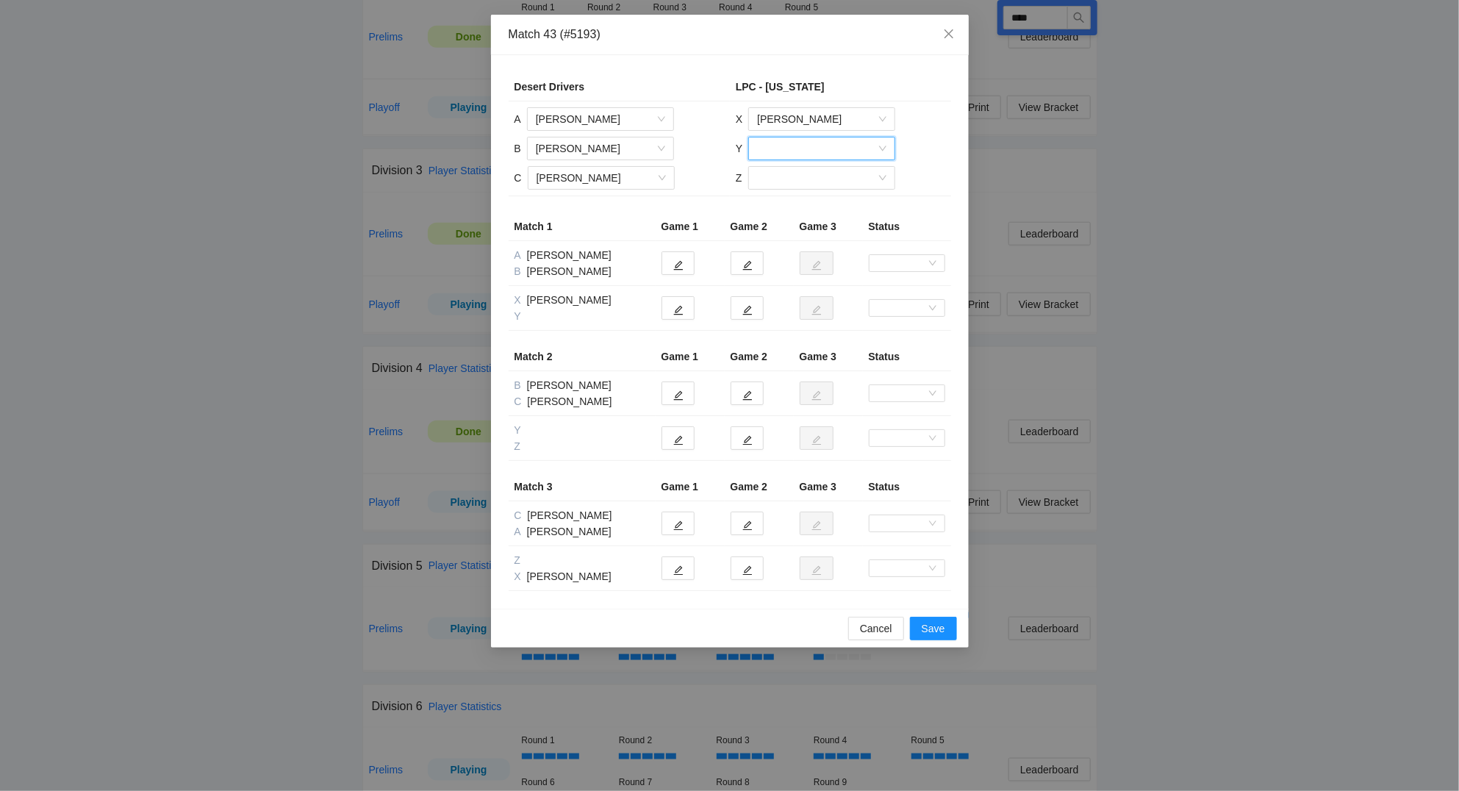
click at [779, 145] on input "search" at bounding box center [816, 148] width 119 height 22
click at [778, 177] on div "Anne Nolen" at bounding box center [821, 178] width 129 height 16
click at [774, 185] on input "search" at bounding box center [816, 178] width 119 height 22
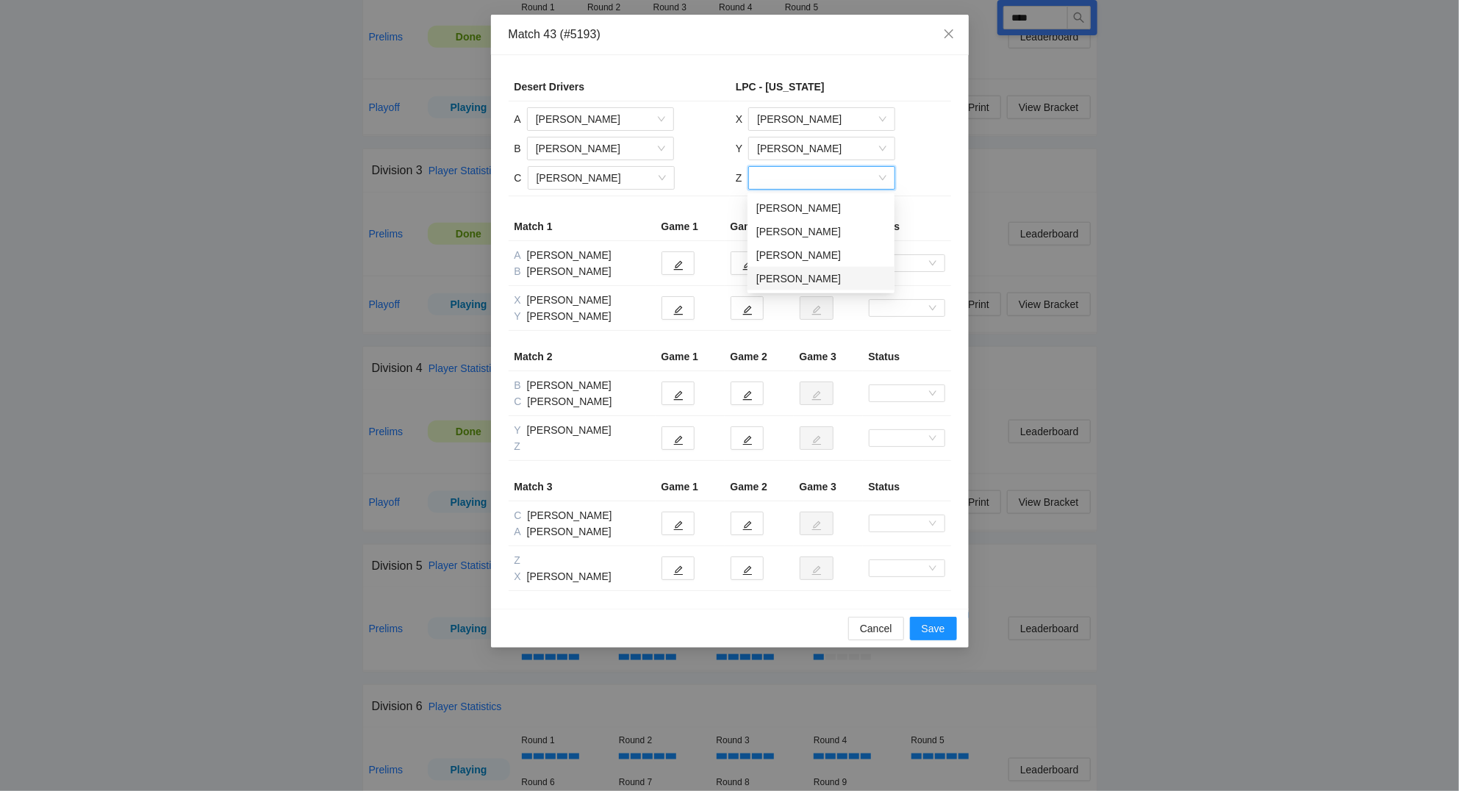
click at [776, 279] on div "Tom Neustrom" at bounding box center [820, 278] width 129 height 16
click at [682, 267] on icon "edit" at bounding box center [678, 265] width 10 height 10
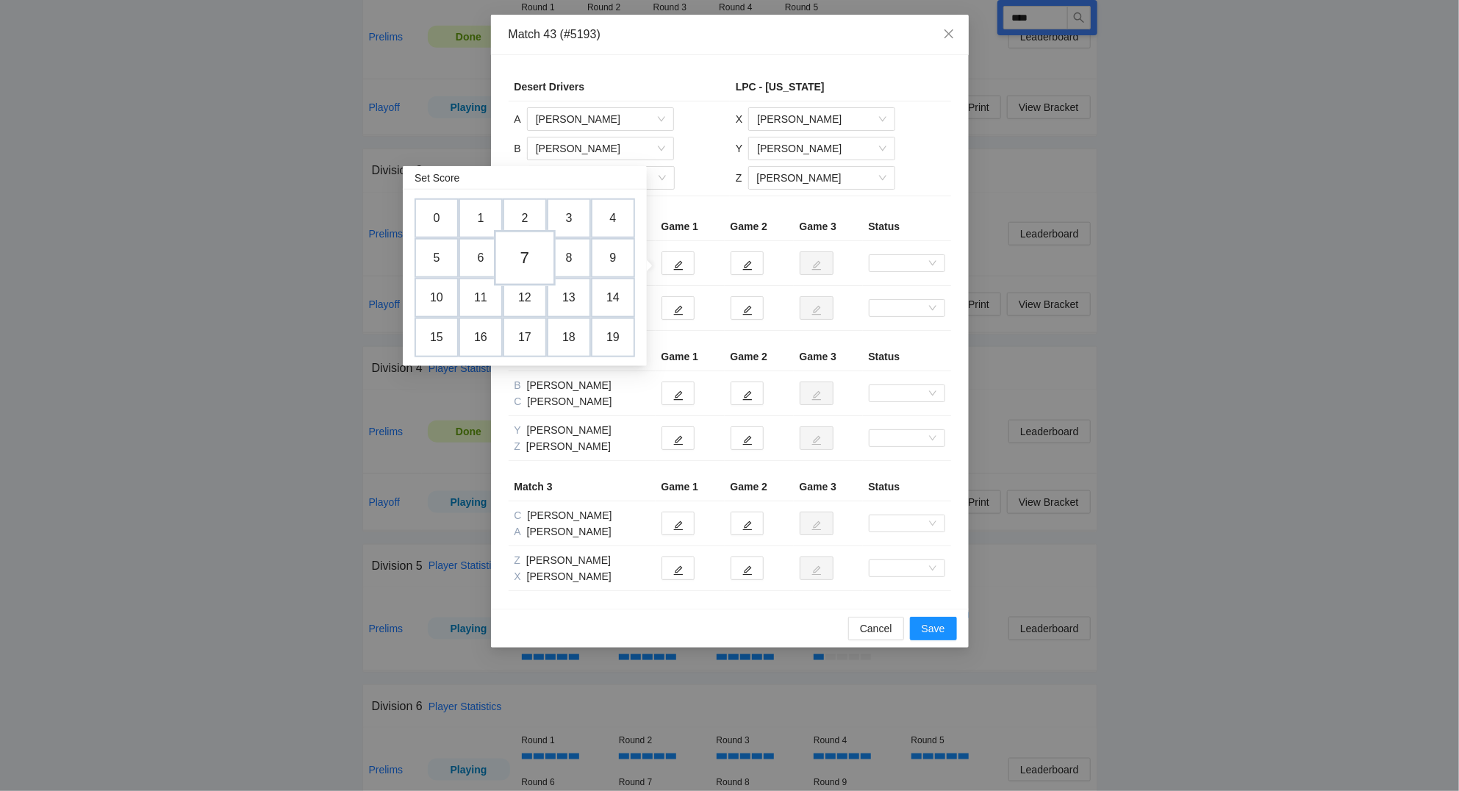
click at [528, 254] on td "7" at bounding box center [525, 258] width 62 height 56
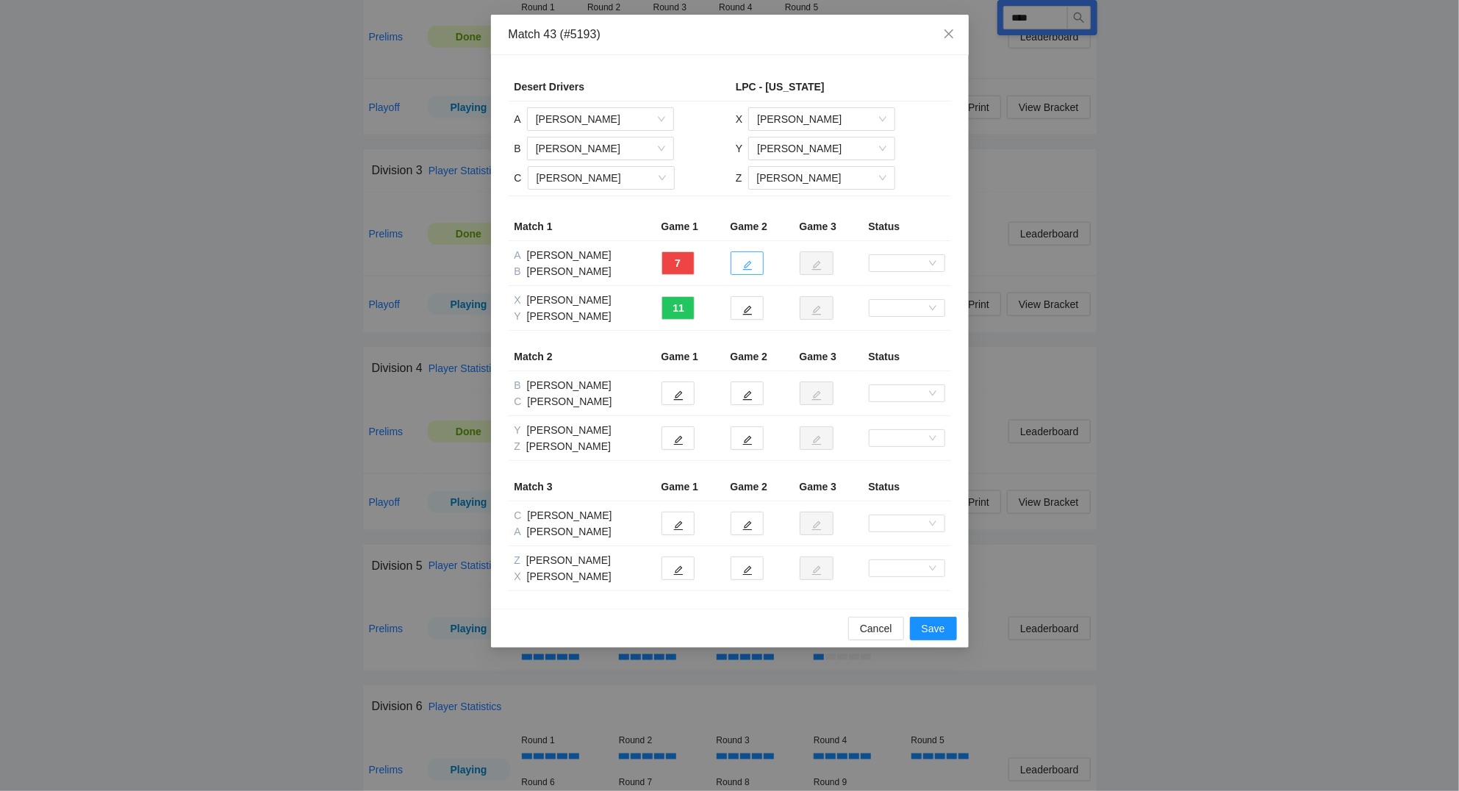
click at [750, 263] on icon "edit" at bounding box center [747, 266] width 10 height 10
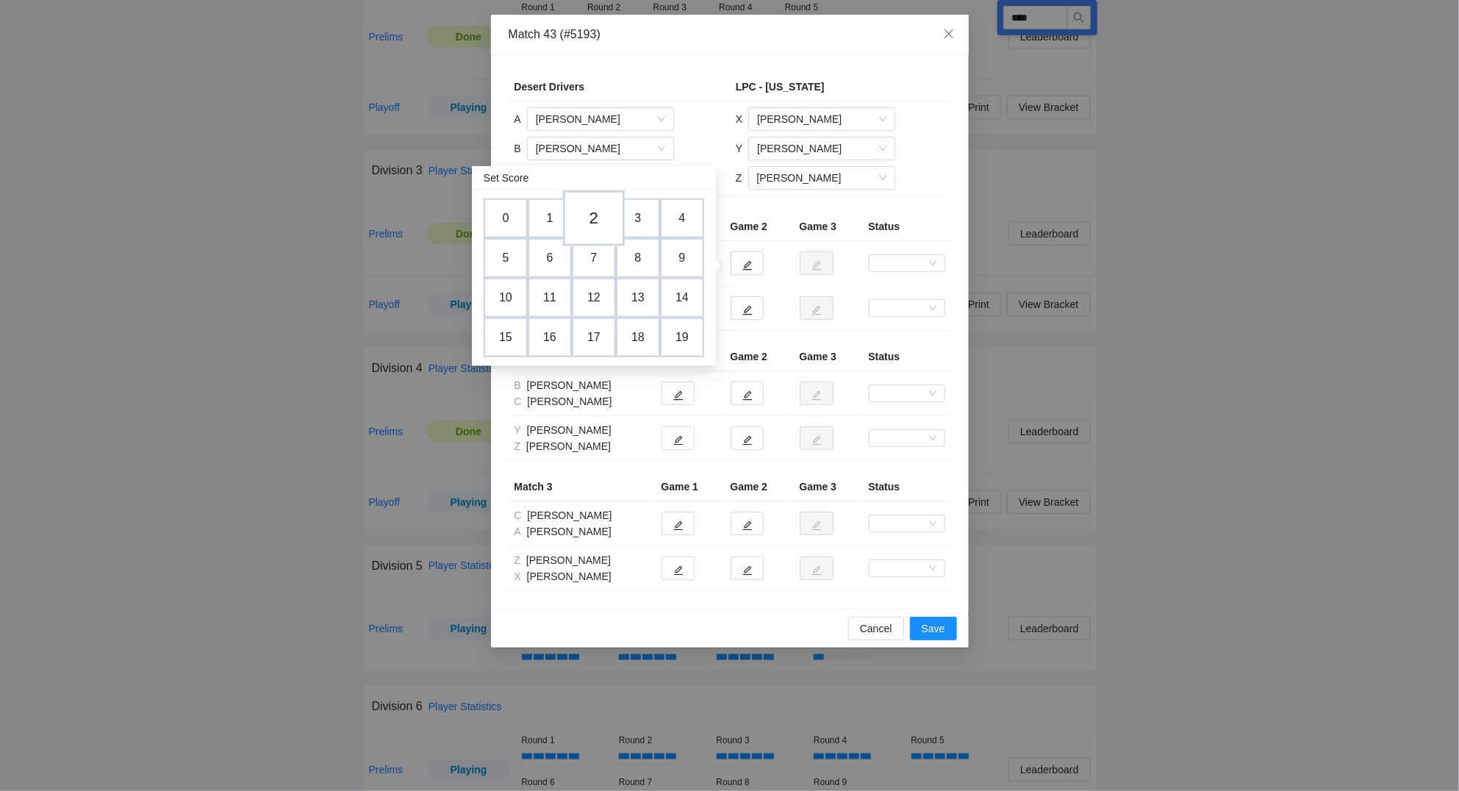
click at [593, 222] on td "2" at bounding box center [594, 218] width 62 height 56
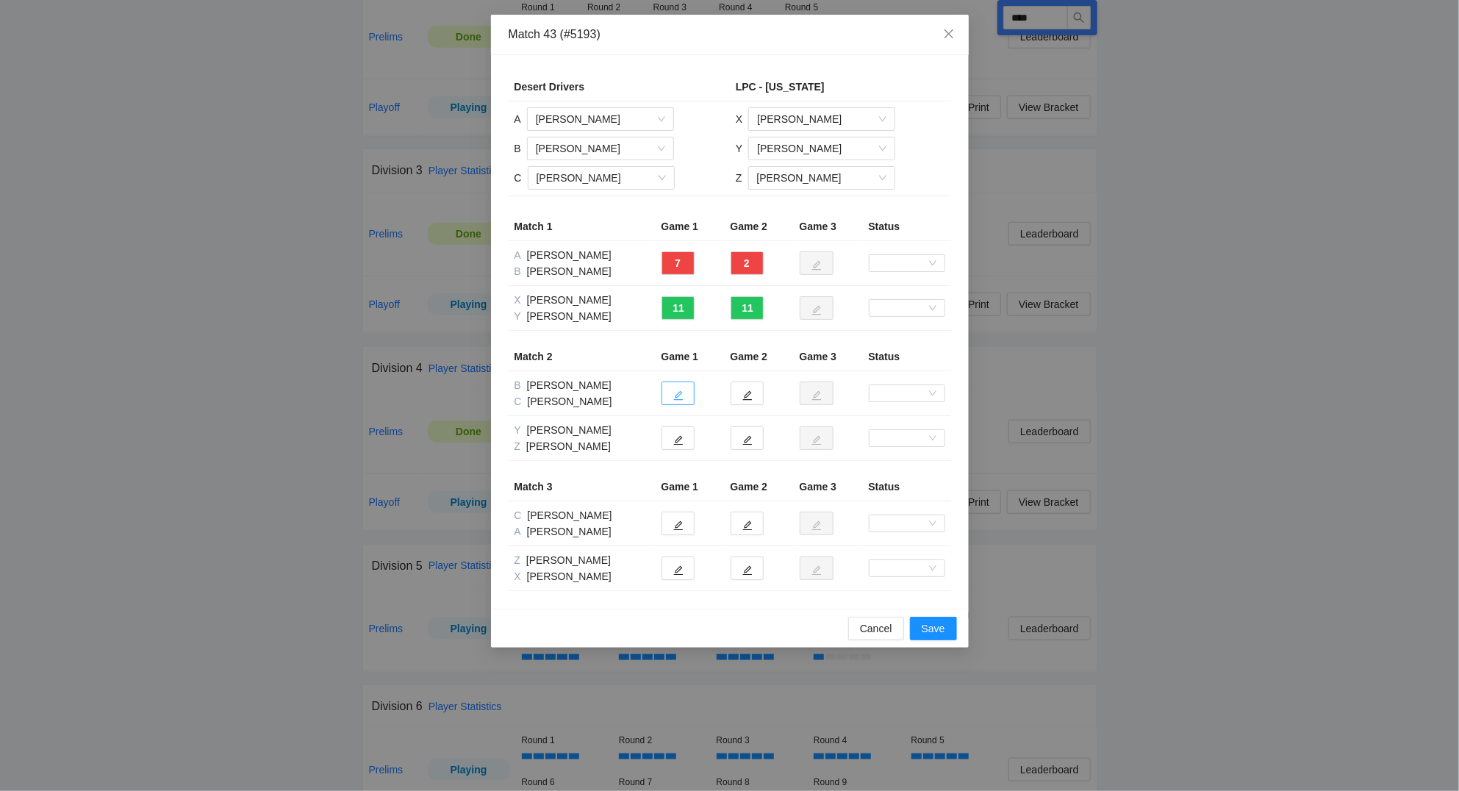
click at [685, 400] on button "button" at bounding box center [677, 393] width 33 height 24
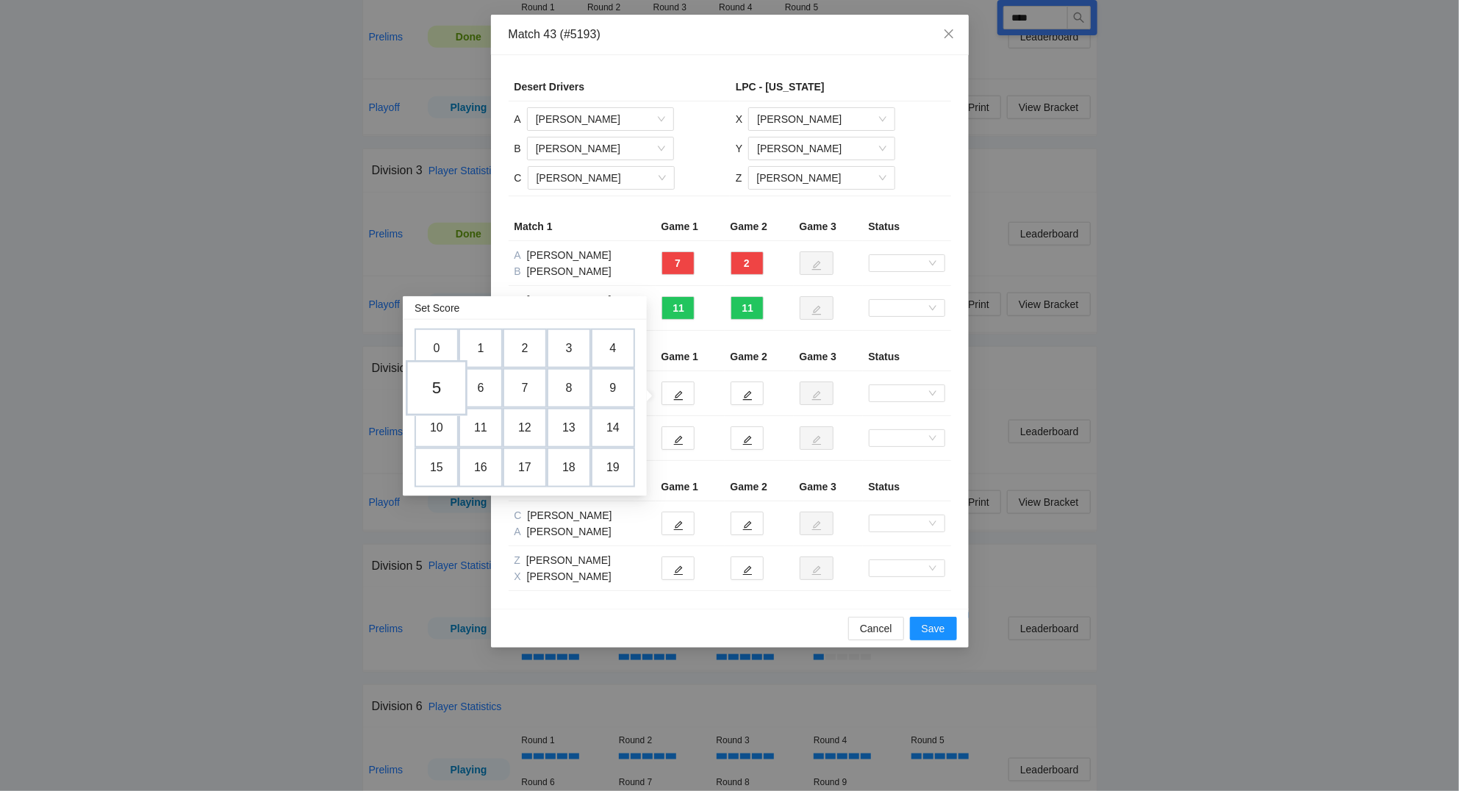
click at [441, 389] on td "5" at bounding box center [437, 388] width 62 height 56
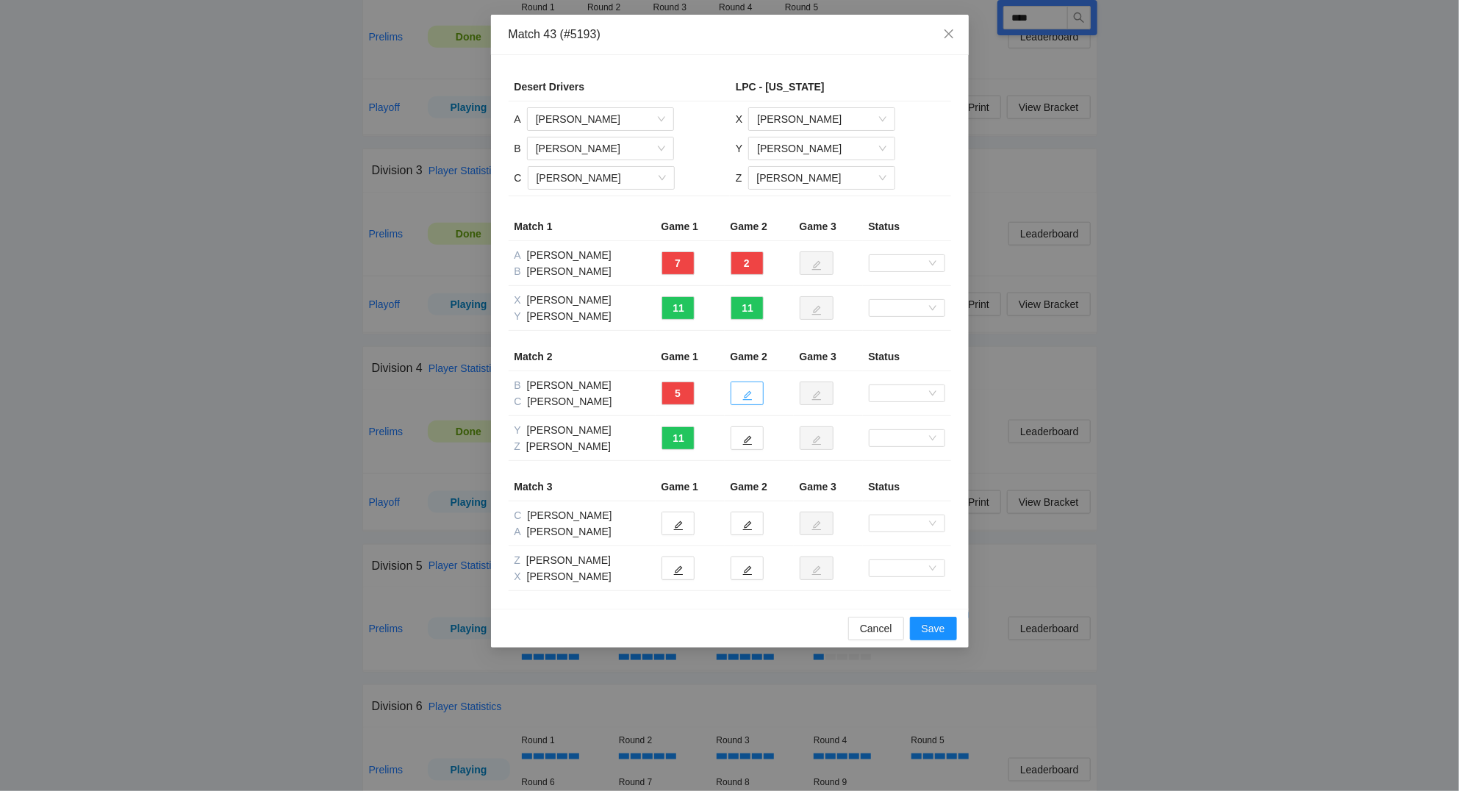
click at [747, 398] on icon "edit" at bounding box center [747, 395] width 10 height 10
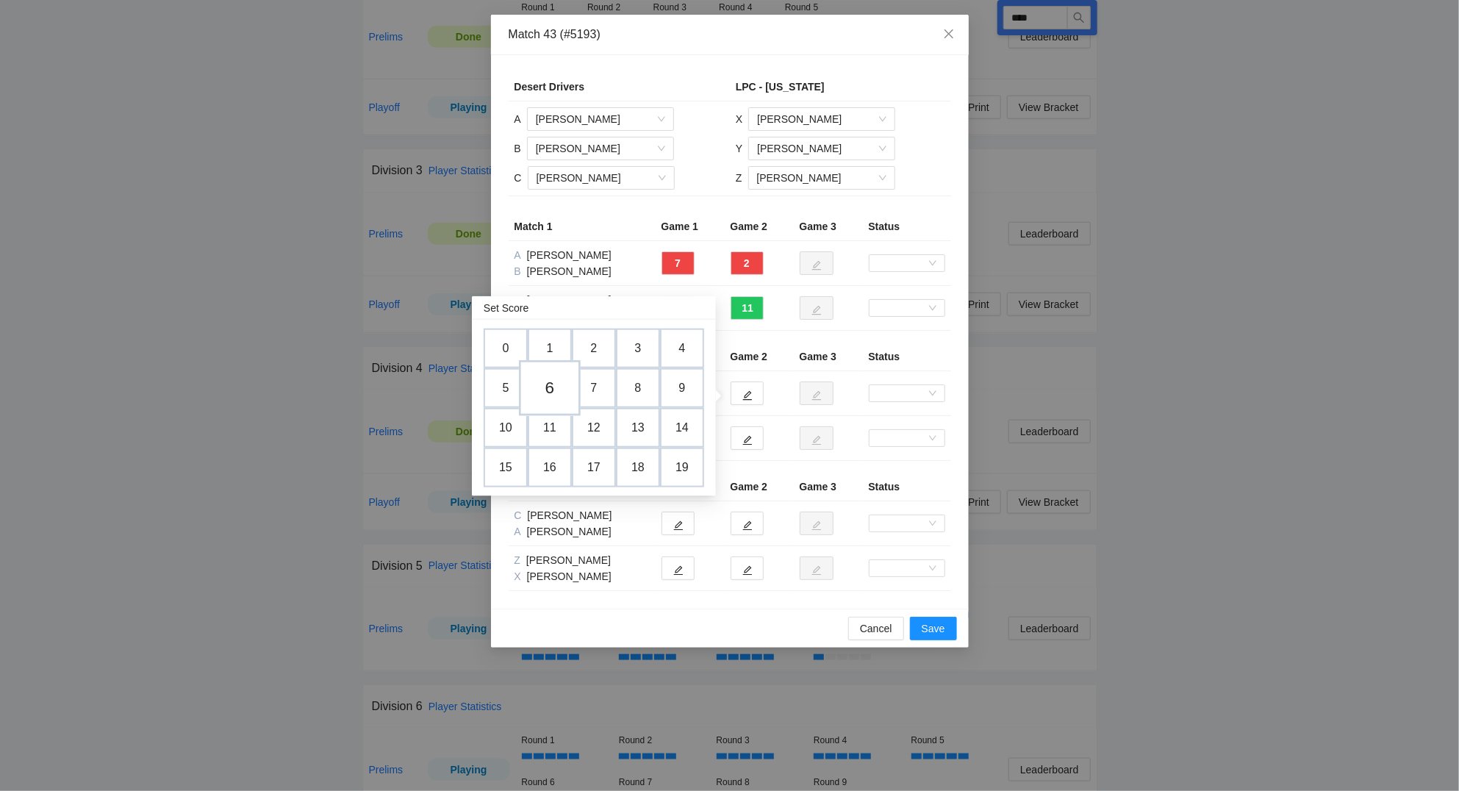
click at [557, 389] on td "6" at bounding box center [550, 388] width 62 height 56
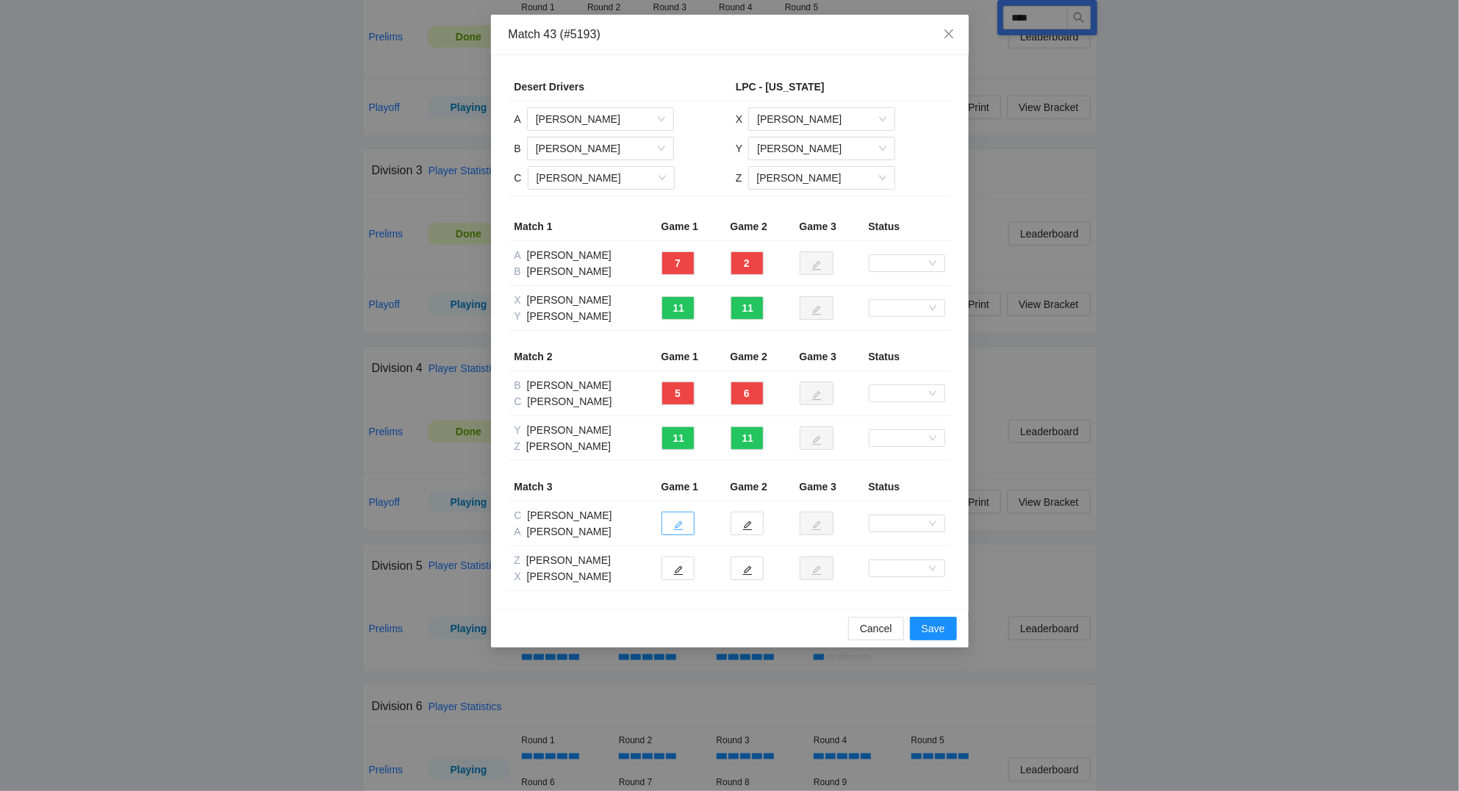
click at [672, 528] on button "button" at bounding box center [677, 523] width 33 height 24
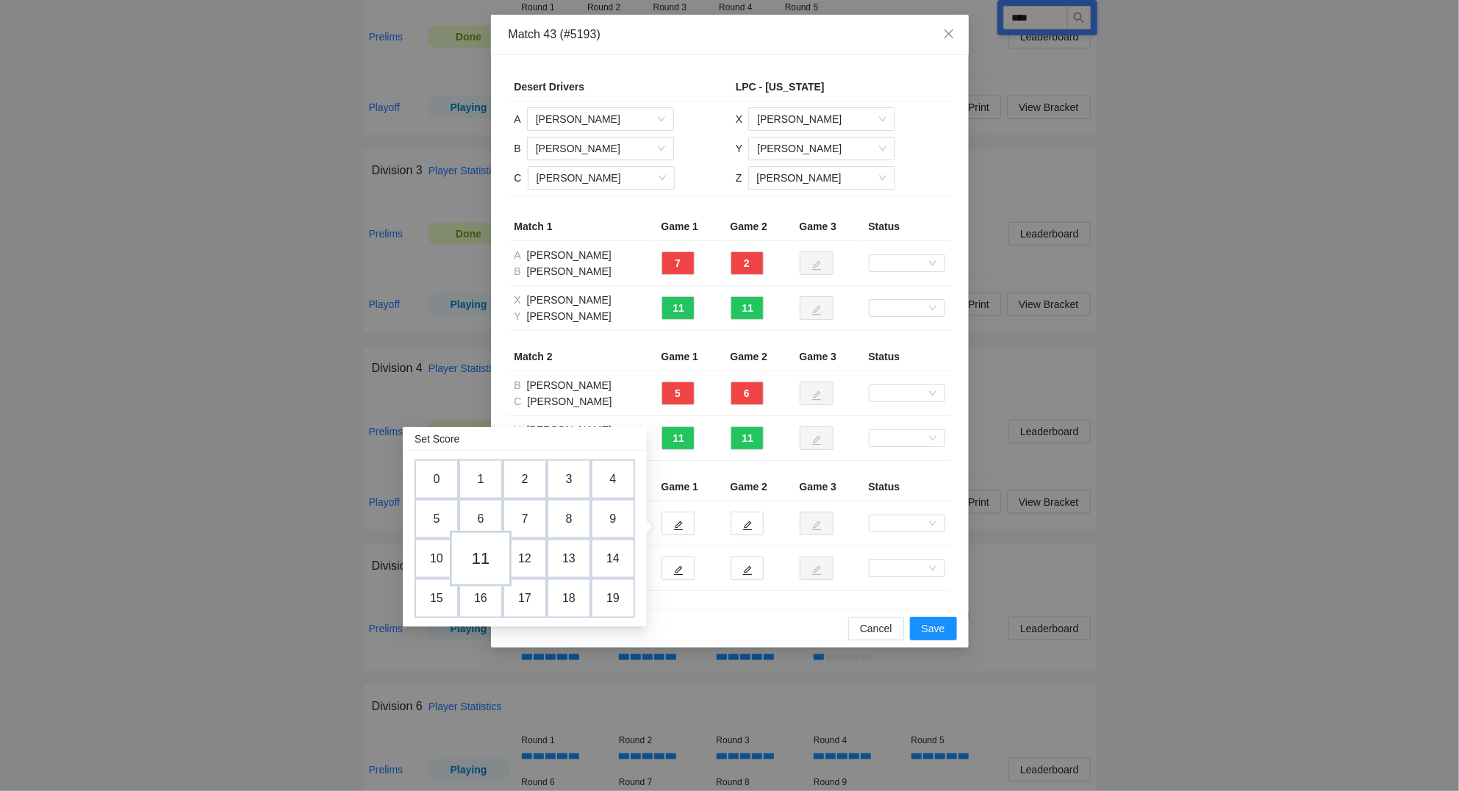
click at [488, 557] on td "11" at bounding box center [481, 559] width 62 height 56
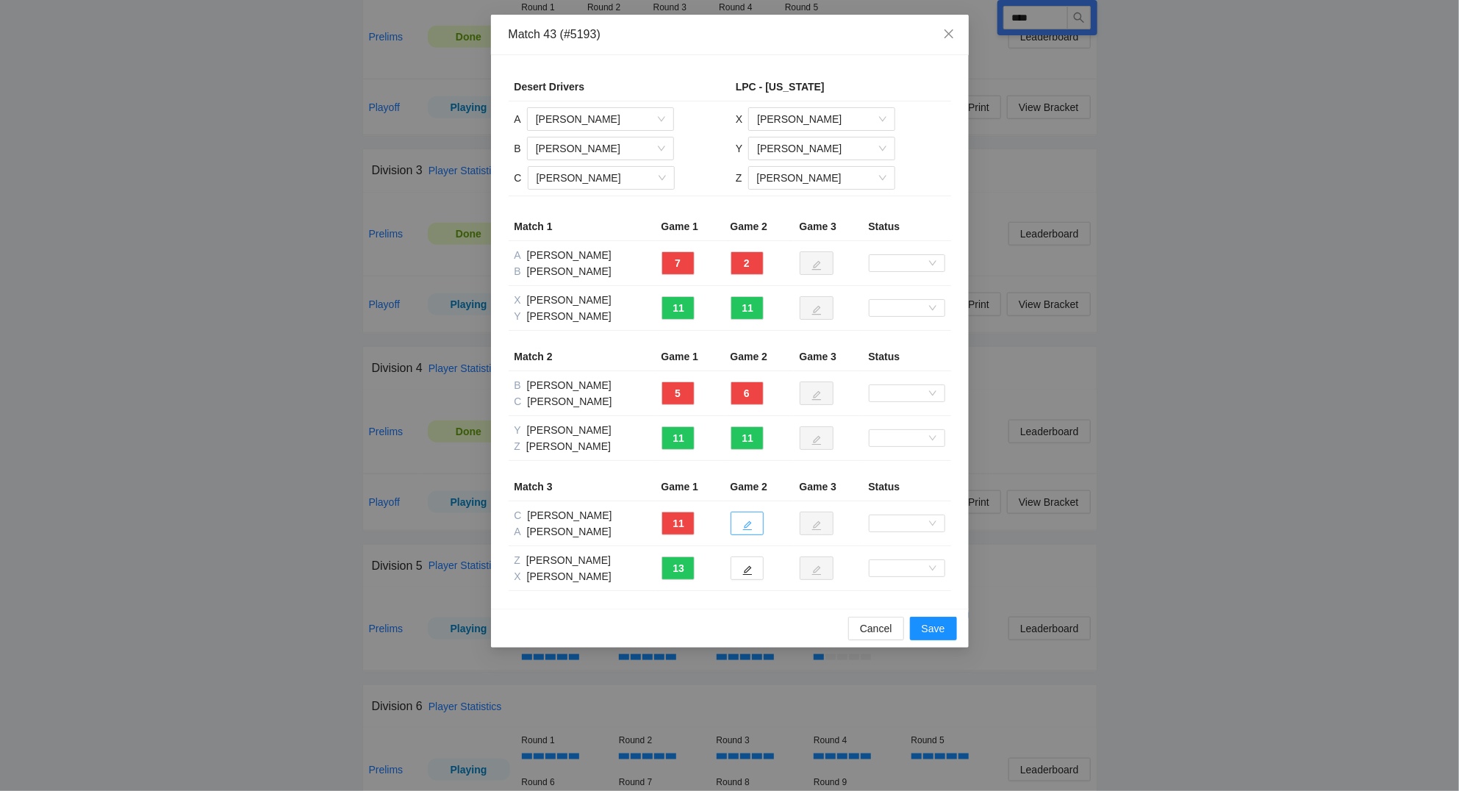
click at [750, 528] on icon "edit" at bounding box center [747, 525] width 10 height 10
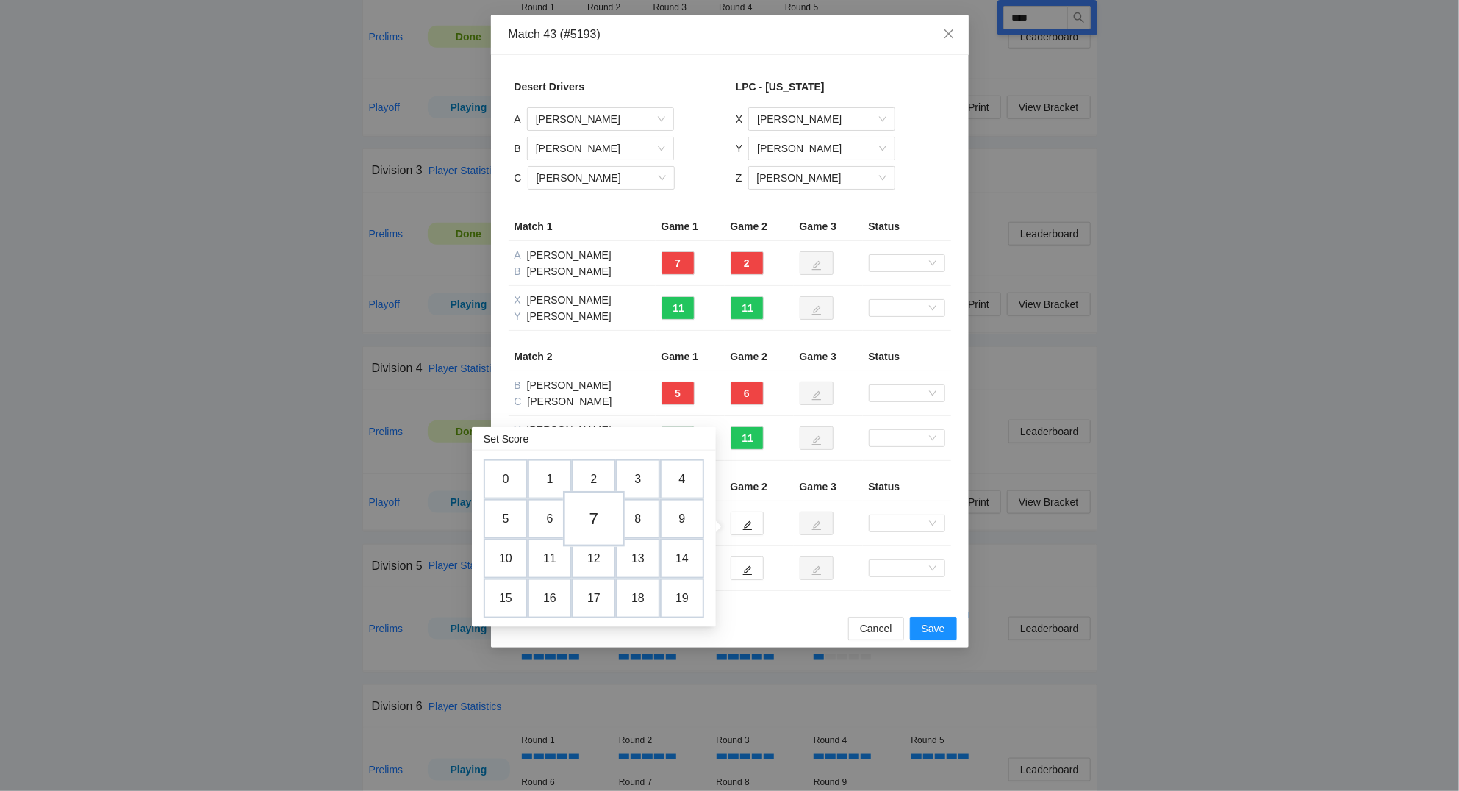
click at [599, 518] on td "7" at bounding box center [594, 519] width 62 height 56
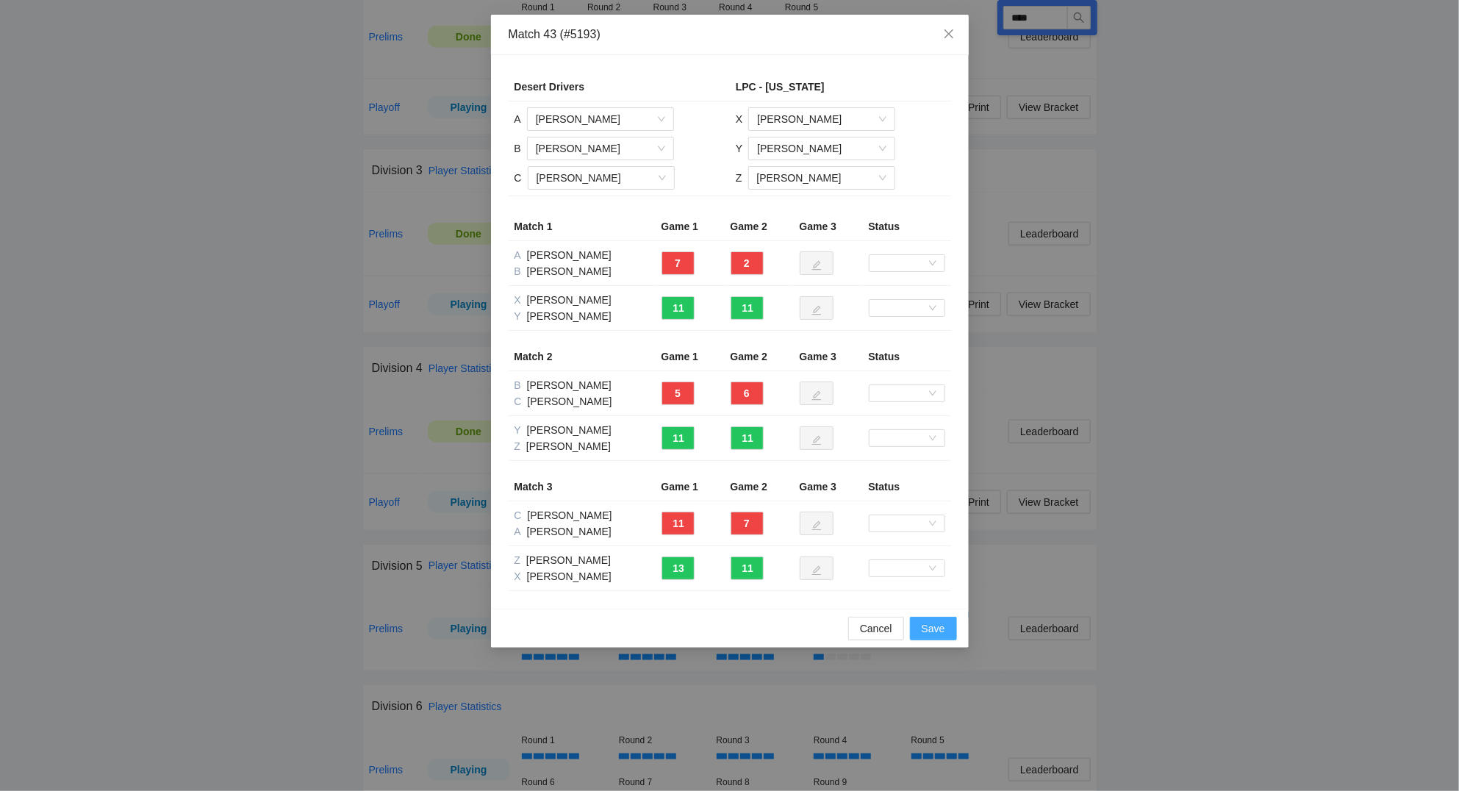
click at [941, 626] on span "Save" at bounding box center [933, 628] width 24 height 16
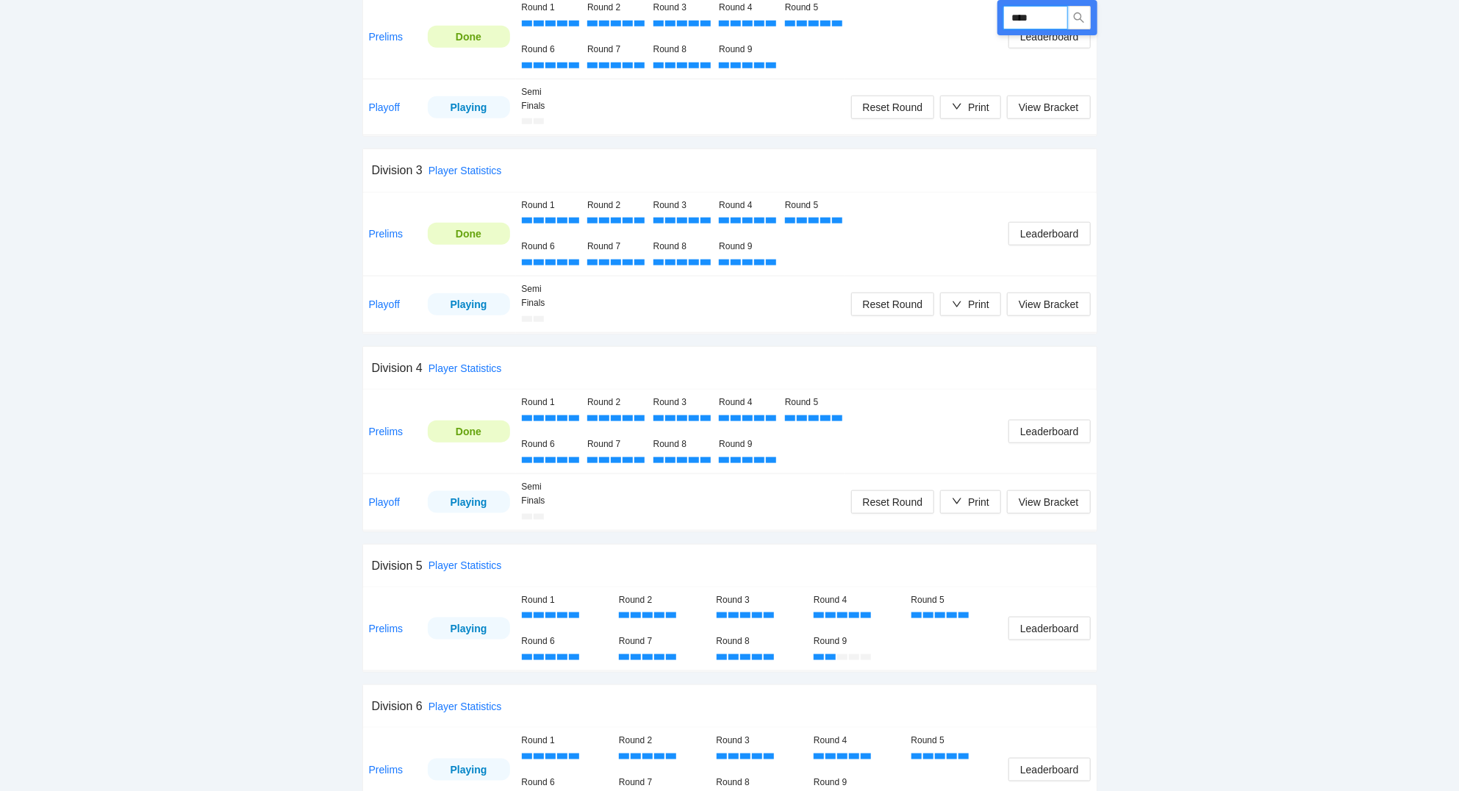
click at [1054, 16] on input "****" at bounding box center [1035, 18] width 65 height 24
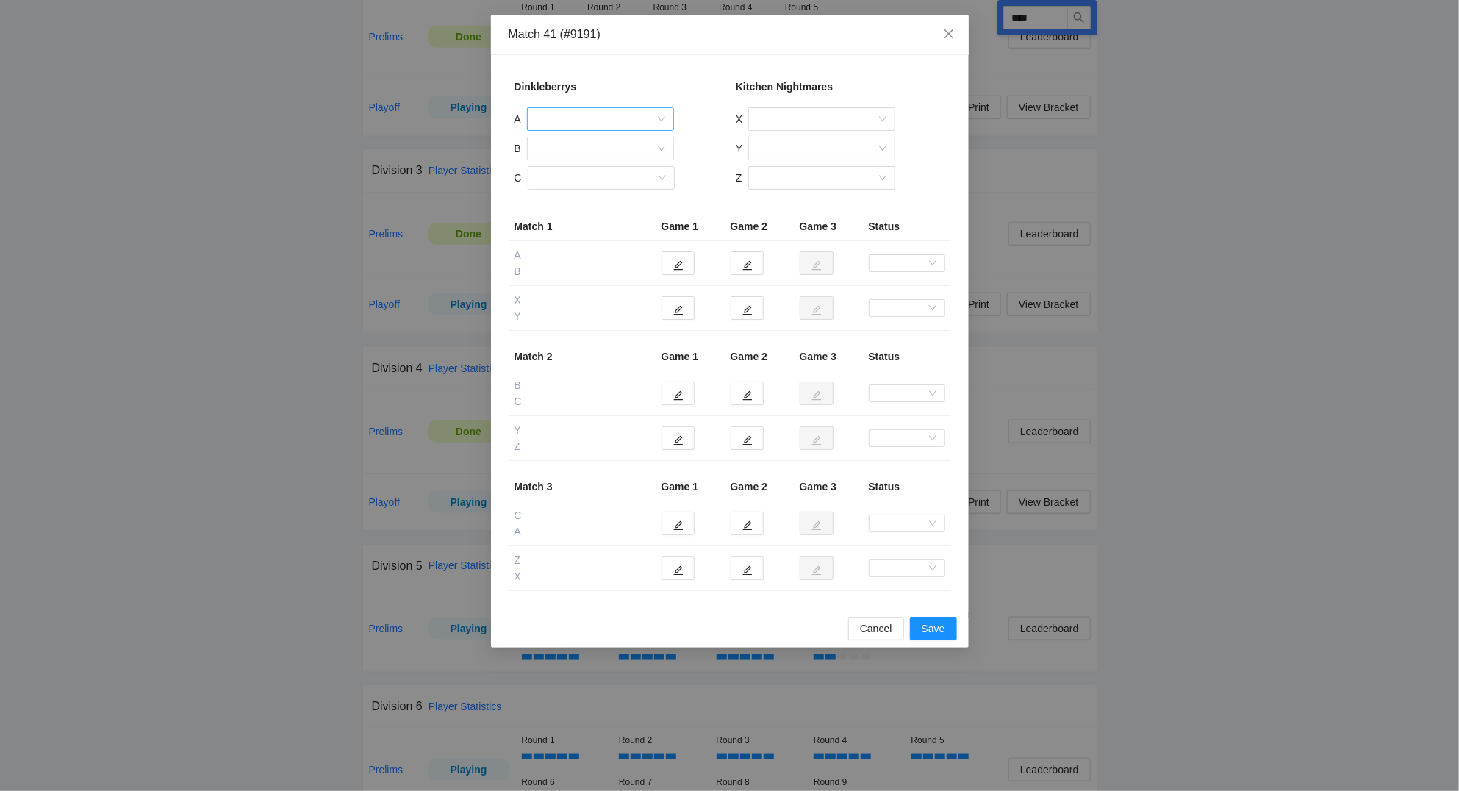
click at [585, 118] on input "search" at bounding box center [595, 119] width 119 height 22
click at [569, 170] on div "Chris Ford" at bounding box center [600, 173] width 129 height 16
click at [579, 146] on input "search" at bounding box center [595, 148] width 119 height 22
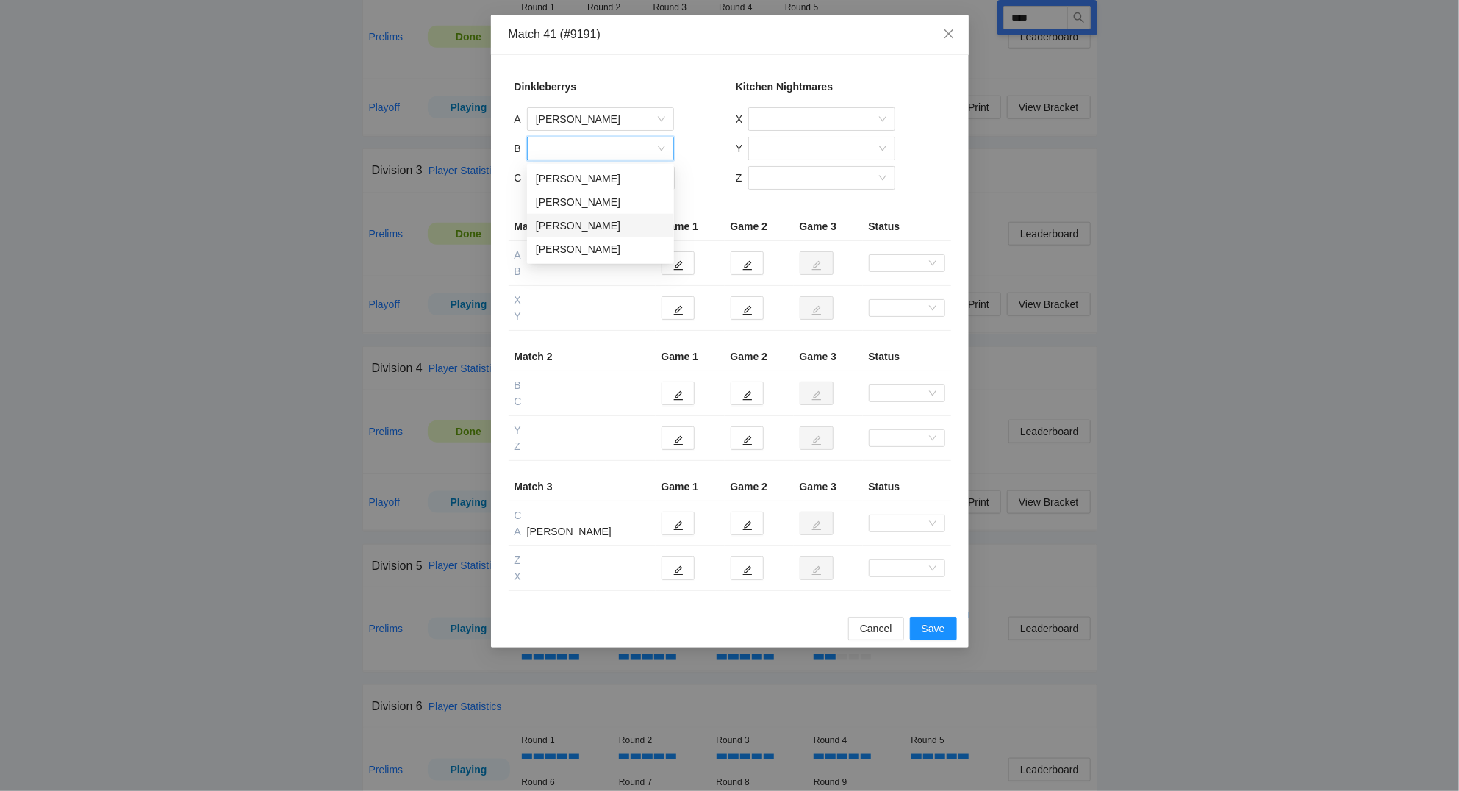
click at [588, 226] on div "Eric Wapole" at bounding box center [600, 226] width 129 height 16
click at [584, 181] on input "search" at bounding box center [595, 178] width 119 height 22
click at [580, 233] on div "Ed Lim" at bounding box center [600, 231] width 129 height 16
click at [801, 120] on input "search" at bounding box center [816, 119] width 119 height 22
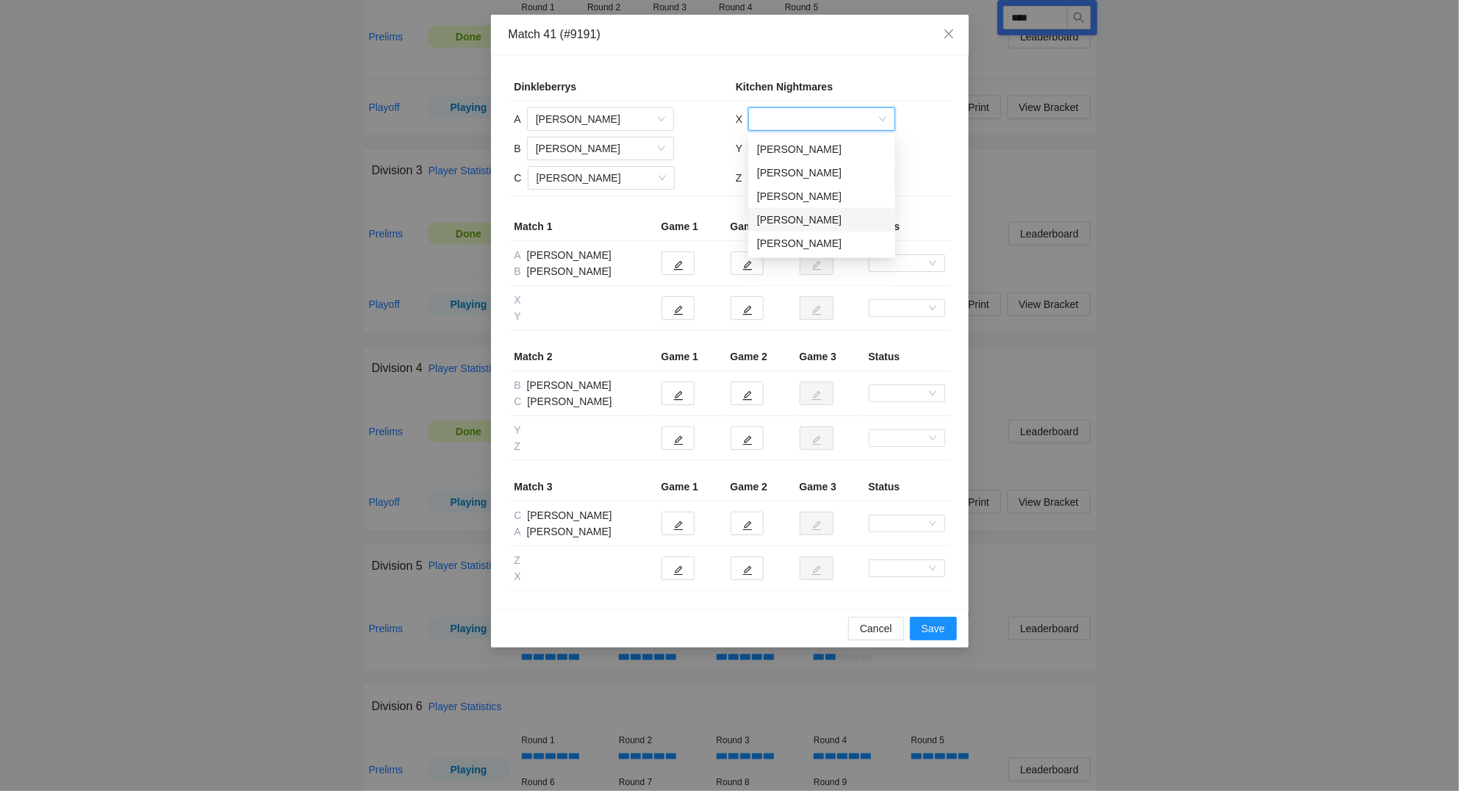
click at [801, 220] on div "Jimmy Suteerachai" at bounding box center [821, 220] width 129 height 16
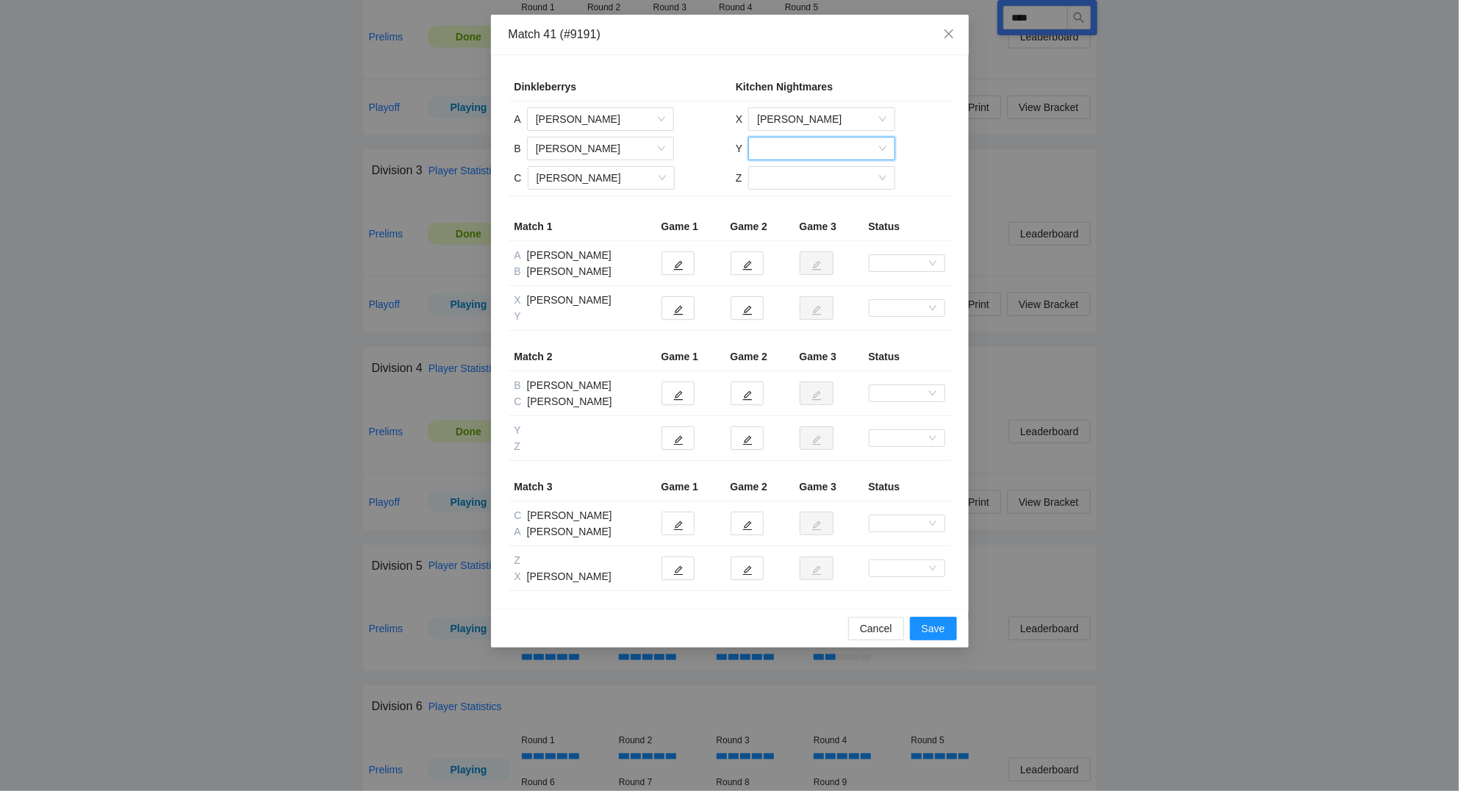
click at [782, 151] on input "search" at bounding box center [816, 148] width 119 height 22
click at [788, 220] on div "Eddie Morales" at bounding box center [821, 226] width 129 height 16
click at [788, 176] on input "search" at bounding box center [816, 178] width 119 height 22
click at [780, 232] on div "Ed Kelly" at bounding box center [820, 231] width 129 height 16
click at [683, 308] on button "button" at bounding box center [677, 308] width 33 height 24
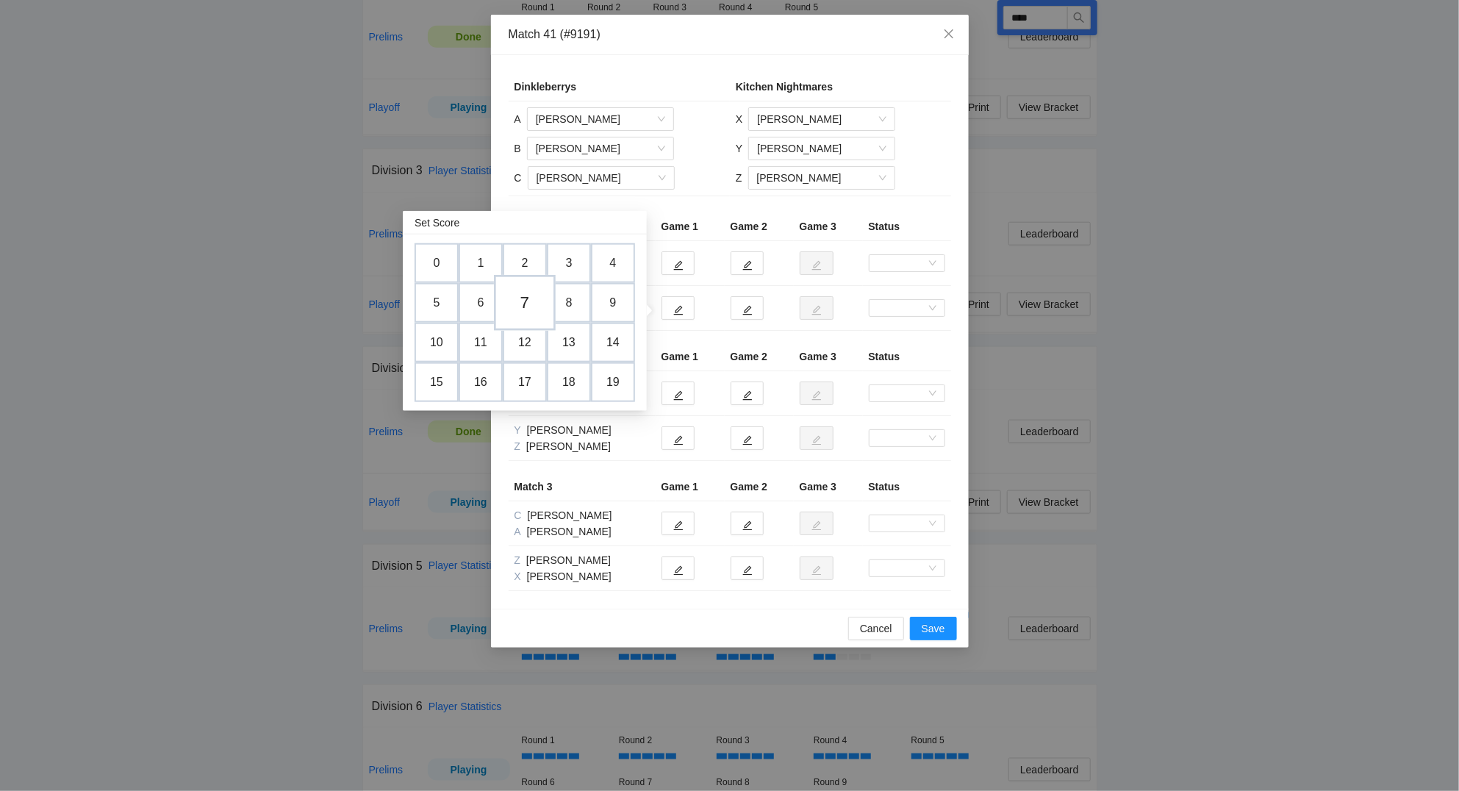
click at [527, 300] on td "7" at bounding box center [525, 303] width 62 height 56
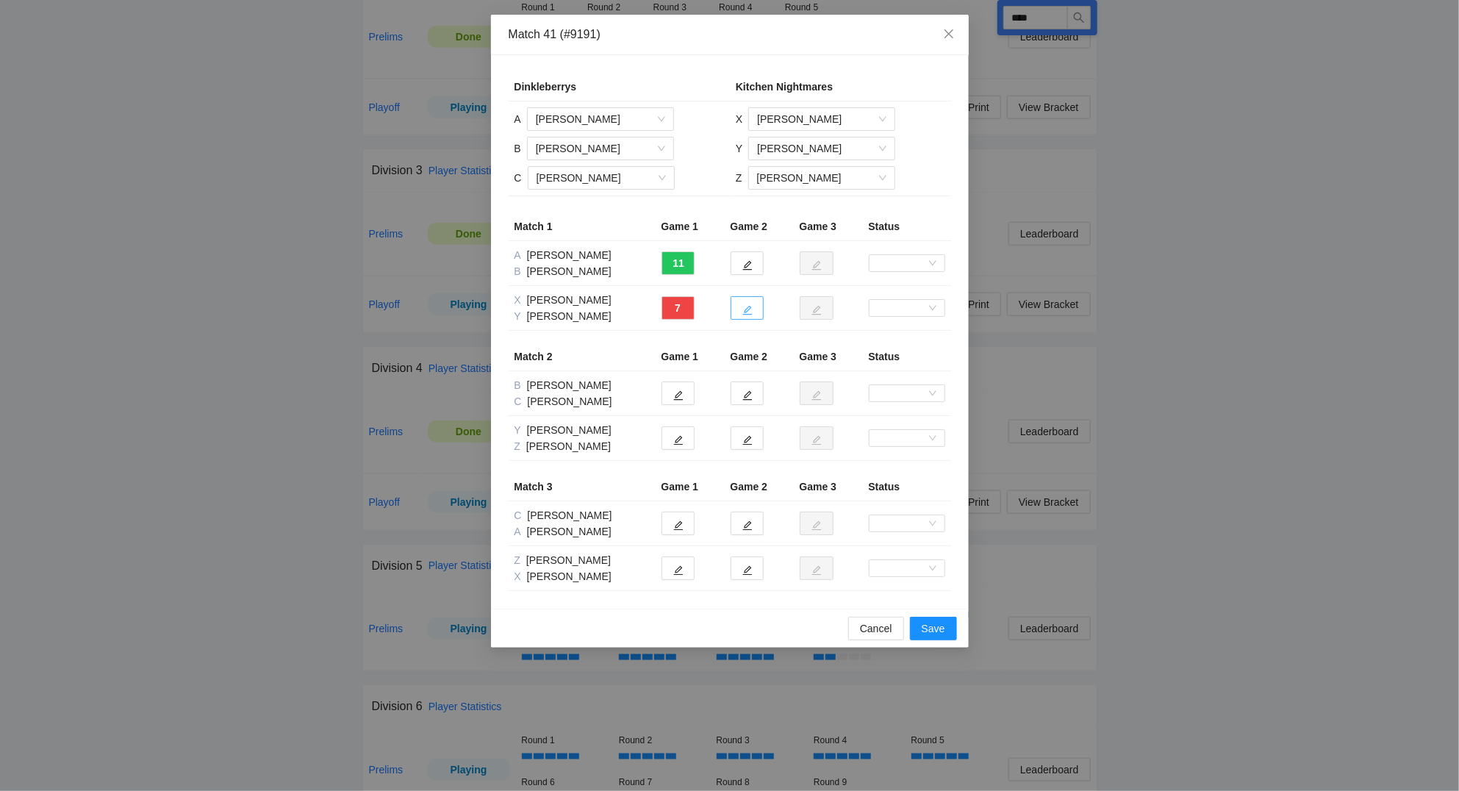
click at [748, 312] on icon "edit" at bounding box center [747, 310] width 10 height 10
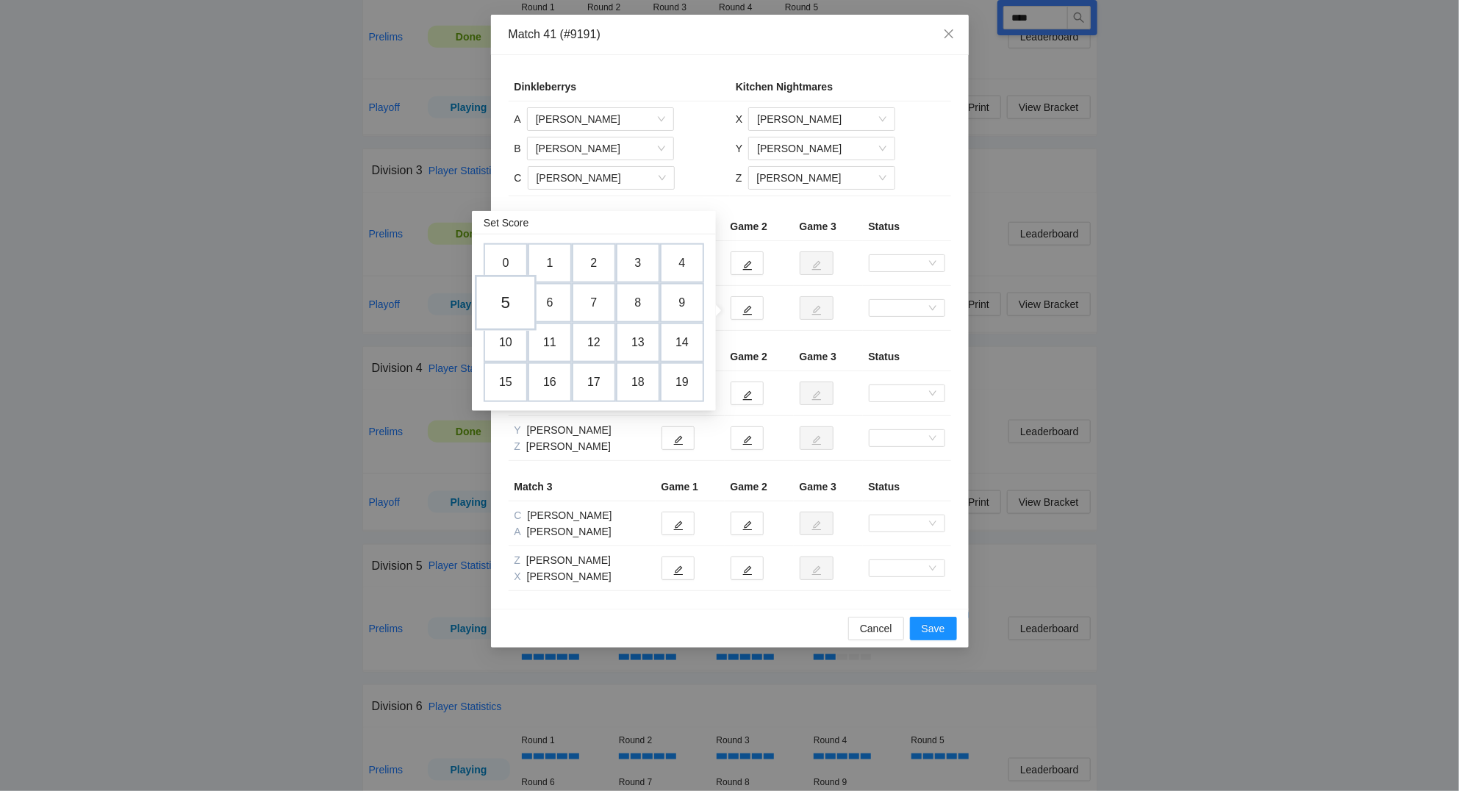
click at [514, 301] on td "5" at bounding box center [506, 303] width 62 height 56
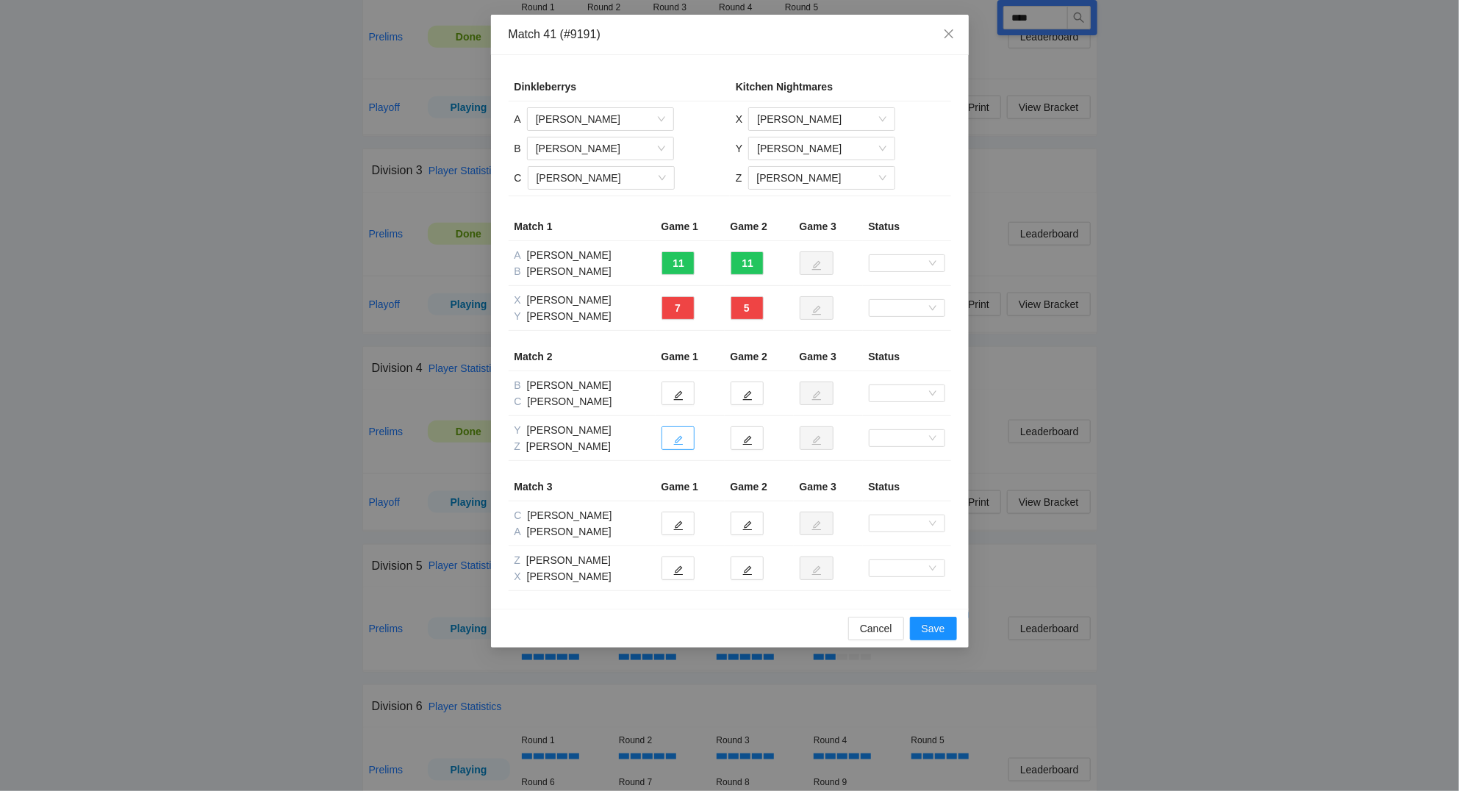
click at [681, 445] on icon "edit" at bounding box center [678, 440] width 10 height 10
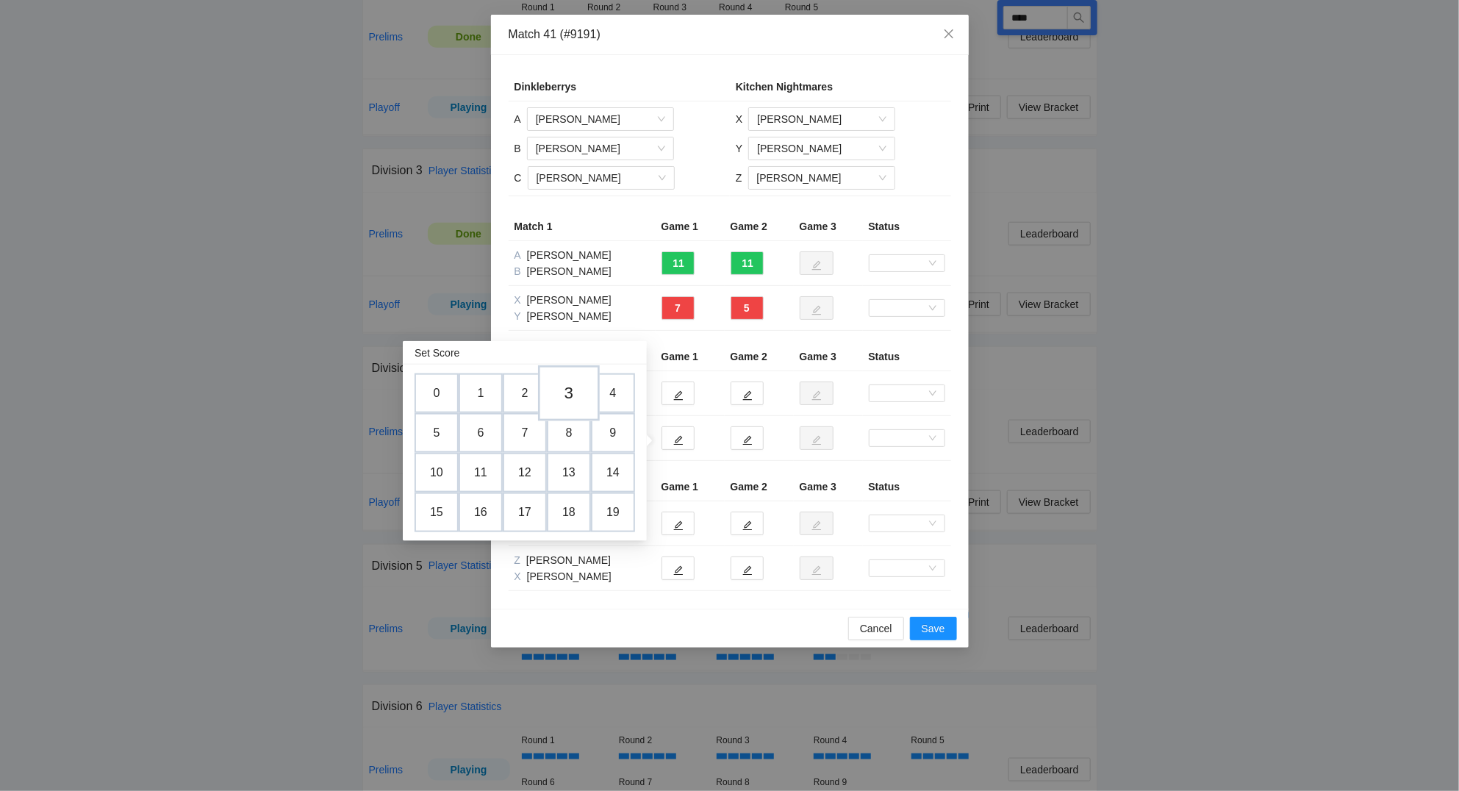
click at [575, 394] on td "3" at bounding box center [569, 393] width 62 height 56
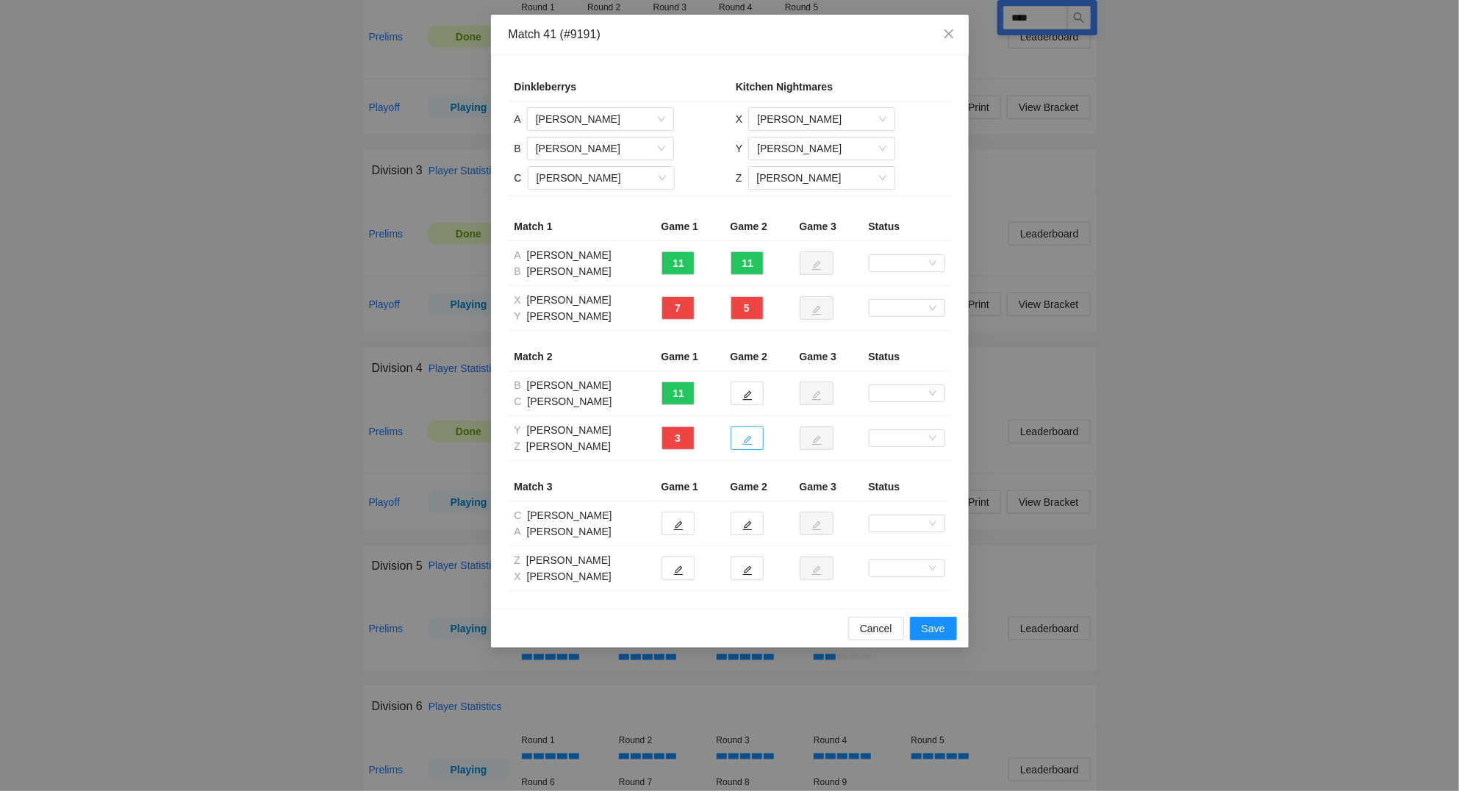
click at [747, 441] on icon "edit" at bounding box center [747, 440] width 10 height 10
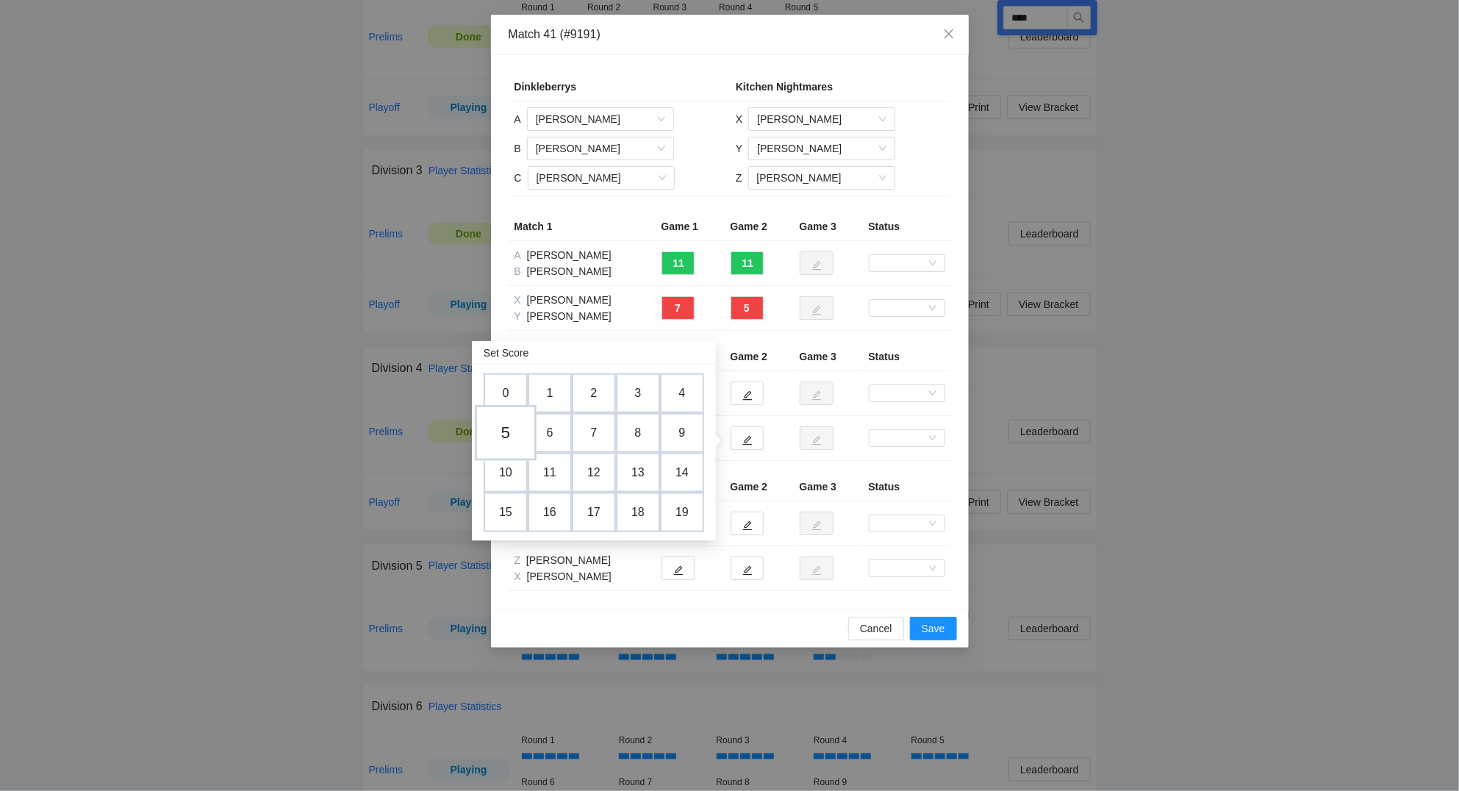
click at [507, 436] on td "5" at bounding box center [506, 433] width 62 height 56
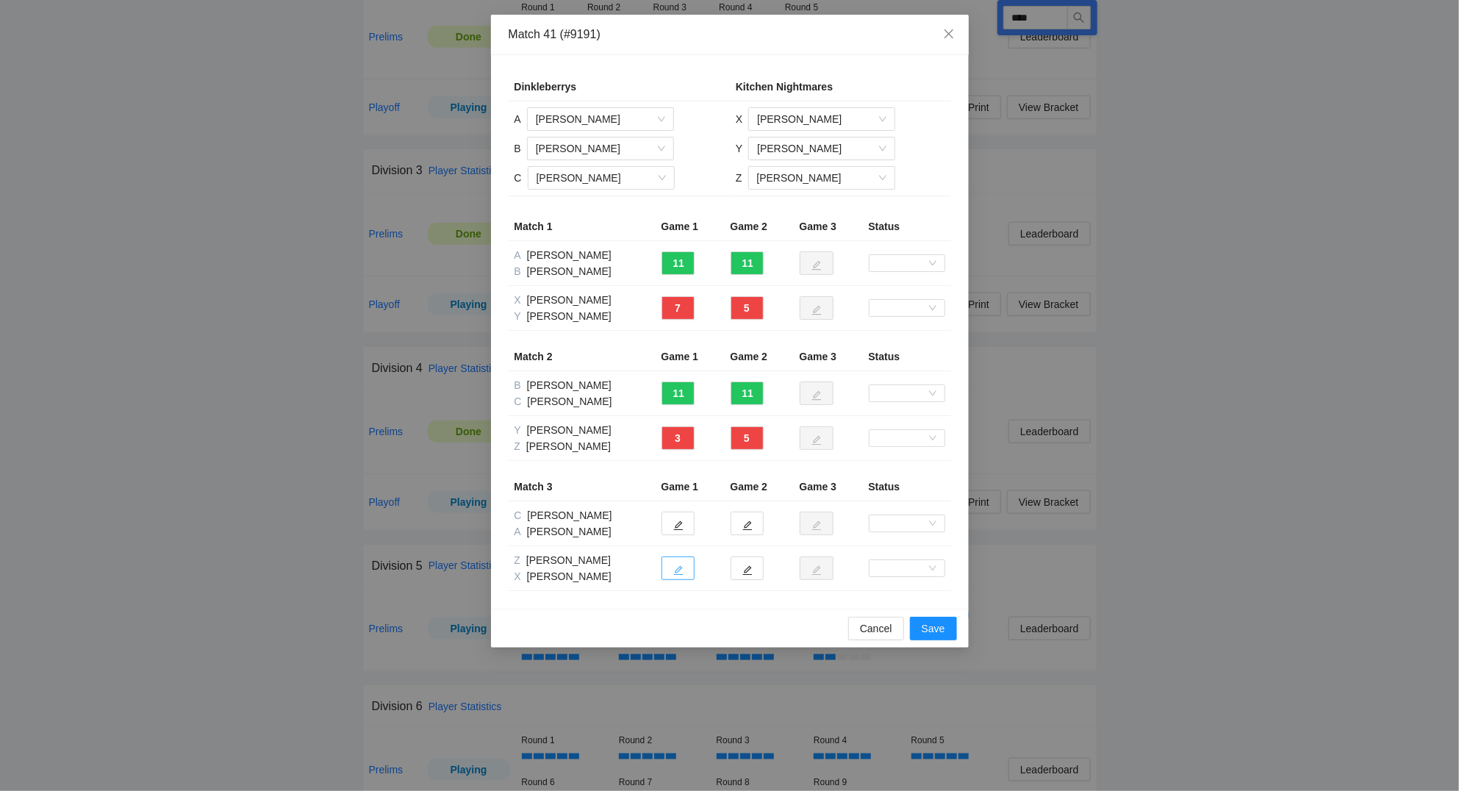
click at [680, 571] on icon "edit" at bounding box center [678, 571] width 10 height 10
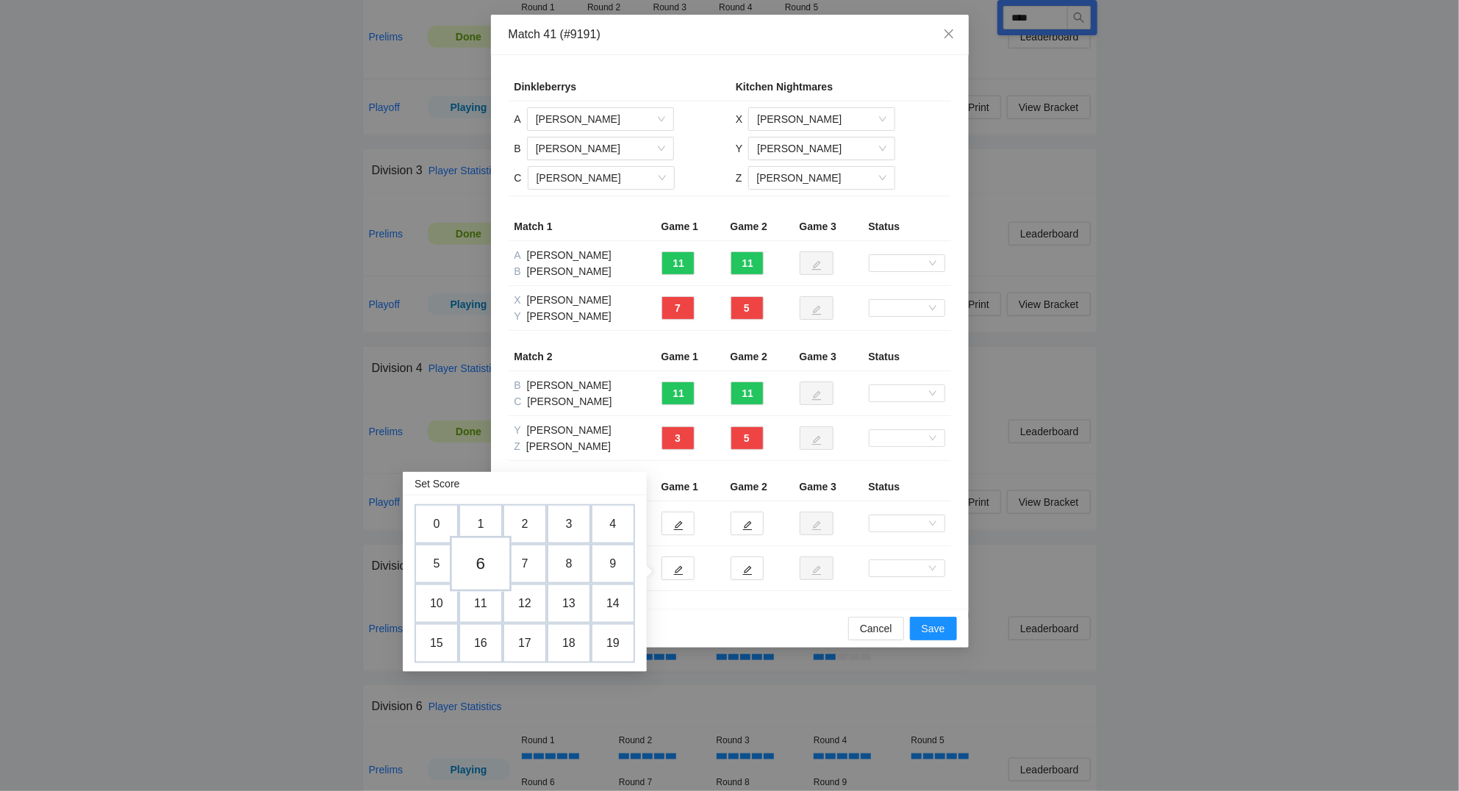
click at [484, 556] on td "6" at bounding box center [481, 564] width 62 height 56
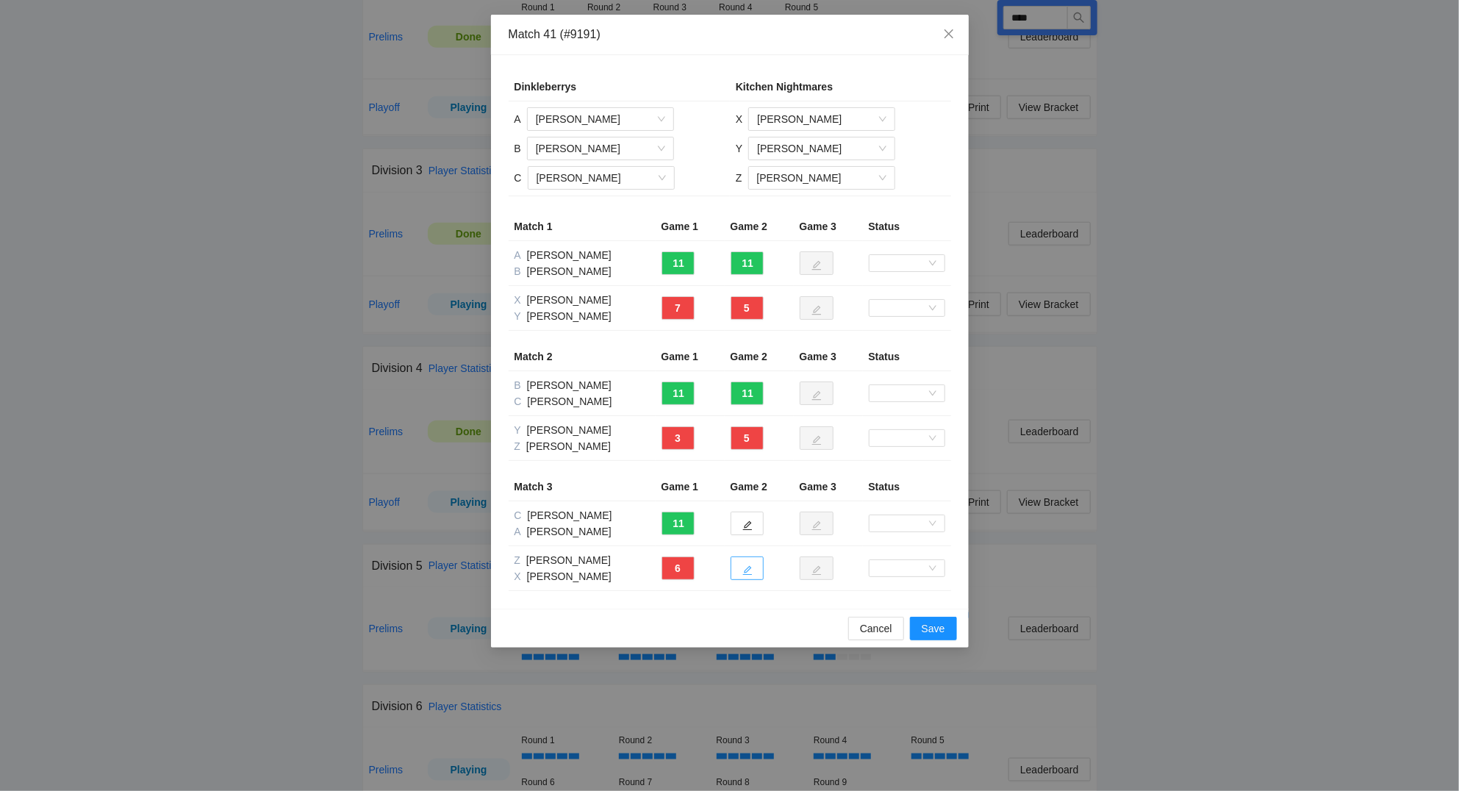
click at [750, 569] on icon "edit" at bounding box center [747, 570] width 10 height 10
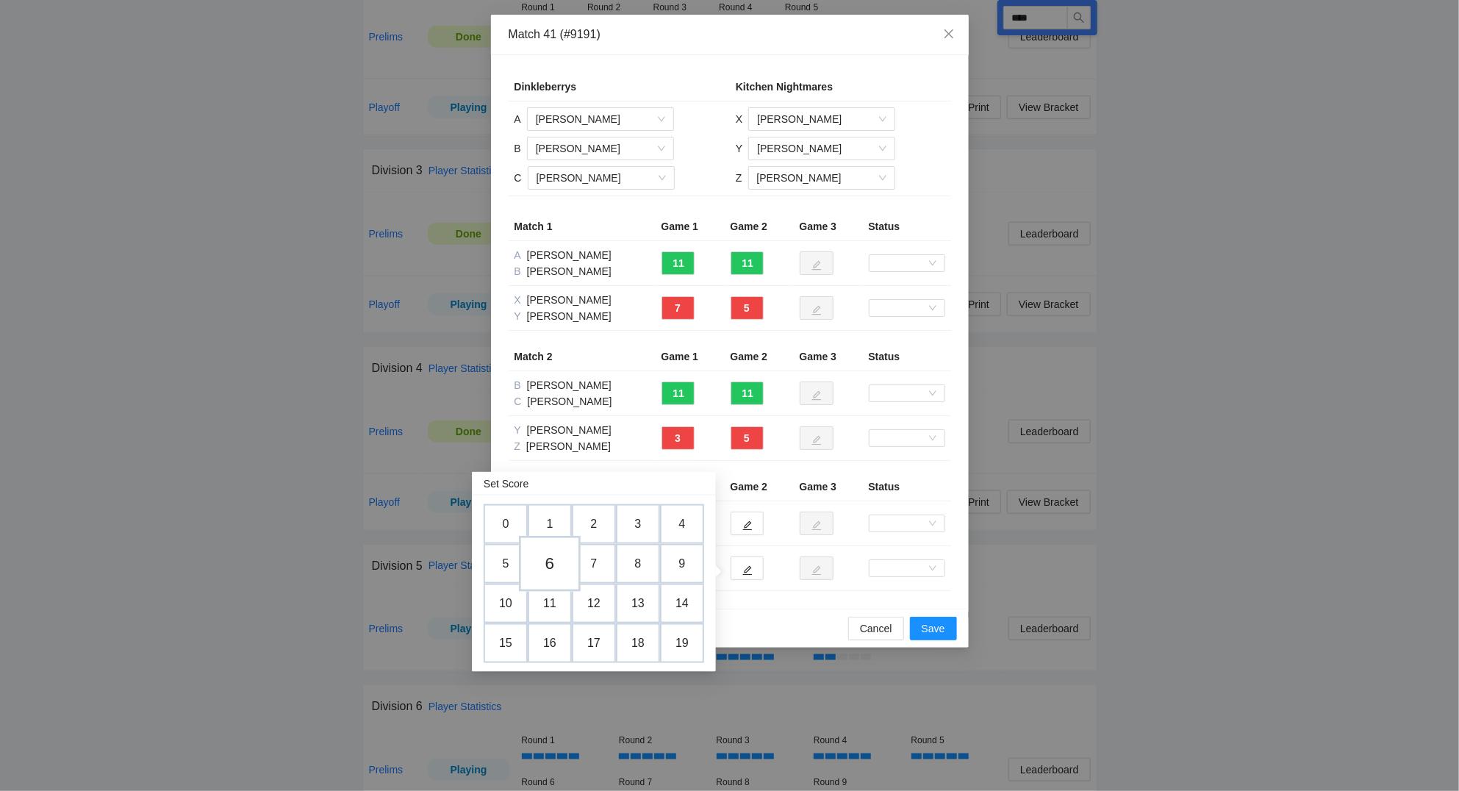
click at [551, 558] on td "6" at bounding box center [550, 564] width 62 height 56
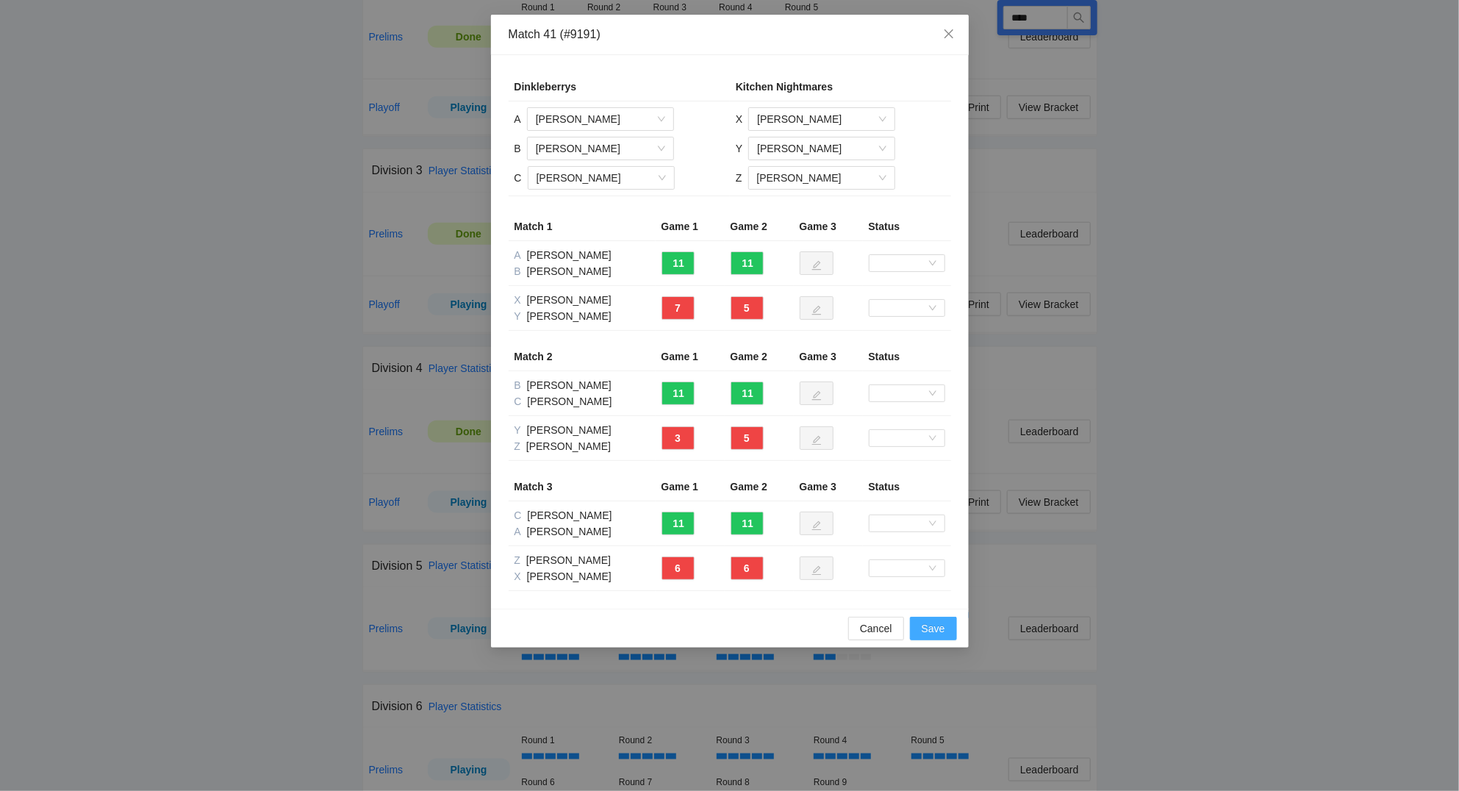
click at [940, 632] on span "Save" at bounding box center [933, 628] width 24 height 16
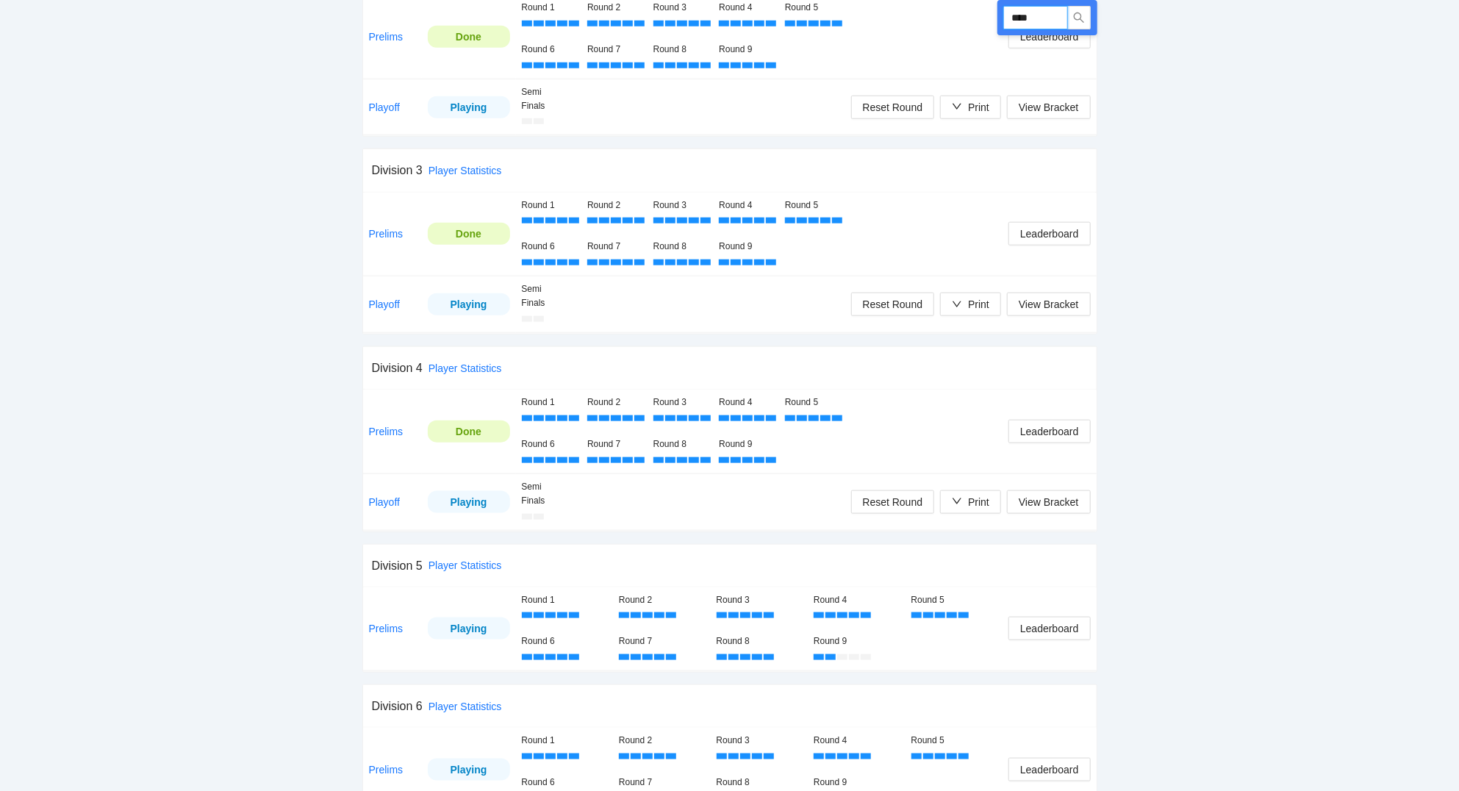
click at [1060, 15] on input "****" at bounding box center [1035, 18] width 65 height 24
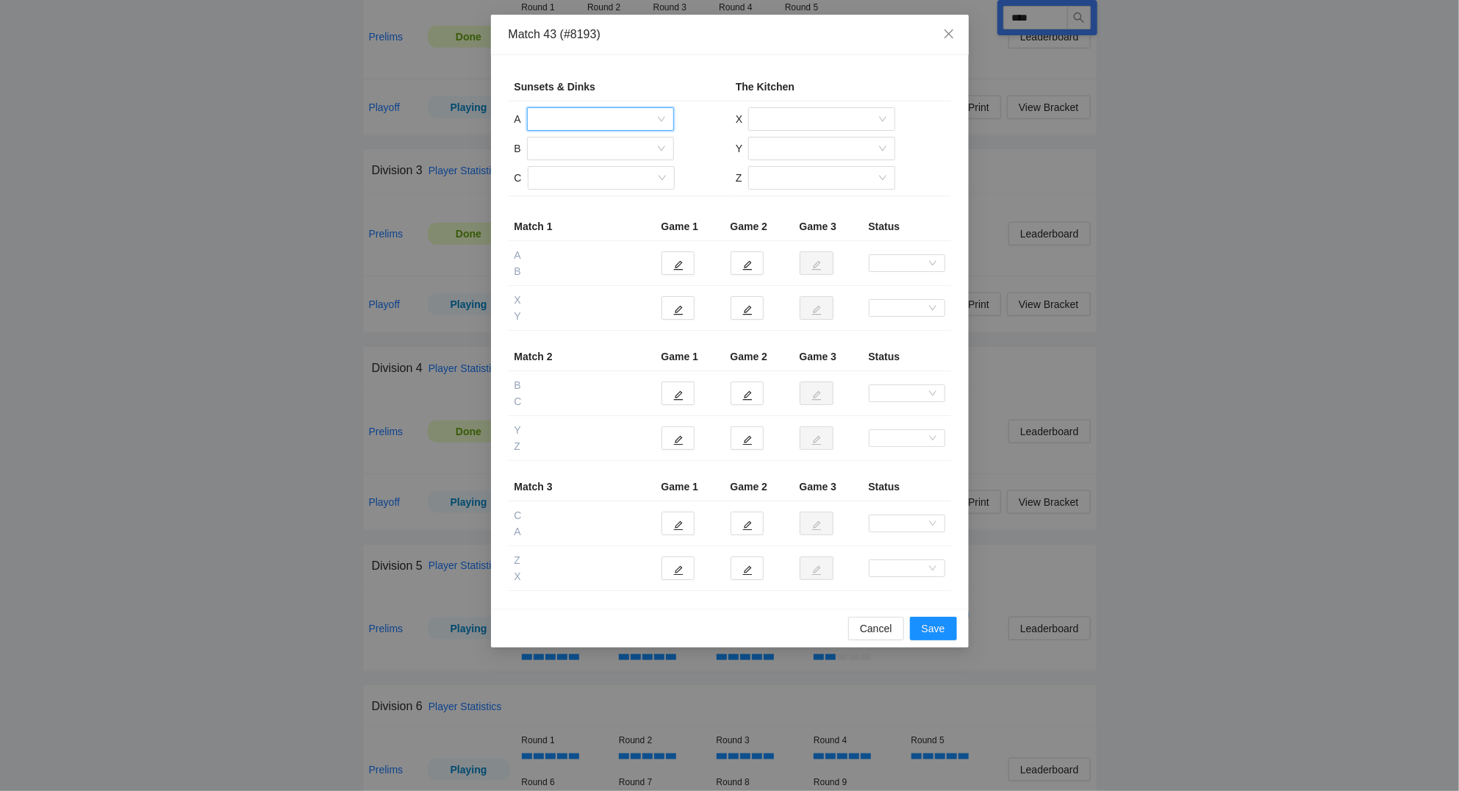
click at [550, 118] on input "search" at bounding box center [595, 119] width 119 height 22
click at [557, 169] on div "Kurt Buchert" at bounding box center [600, 173] width 129 height 16
click at [564, 141] on input "search" at bounding box center [595, 148] width 119 height 22
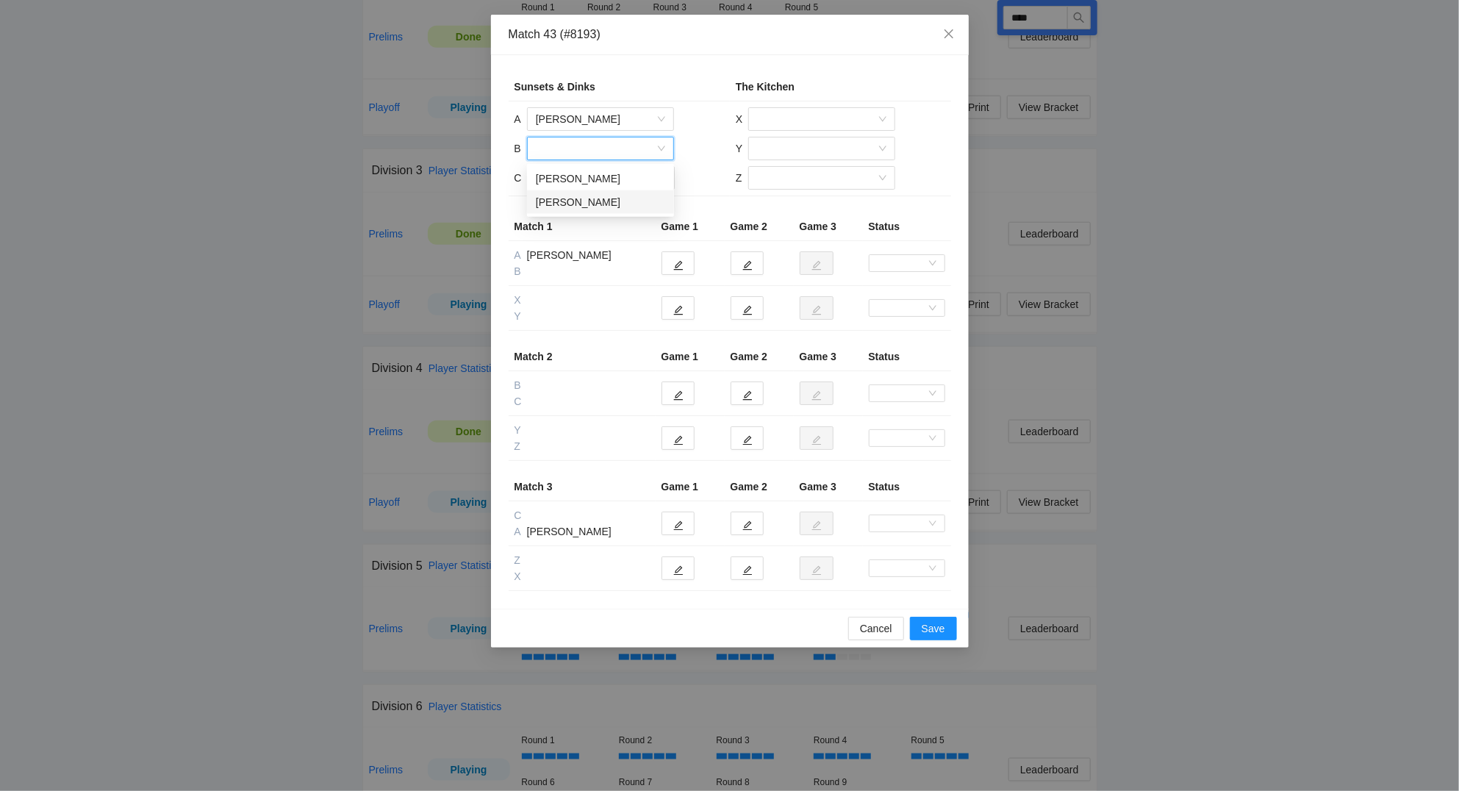
click at [572, 204] on div "Ross O'Rourke" at bounding box center [600, 202] width 129 height 16
click at [575, 176] on input "search" at bounding box center [595, 178] width 119 height 22
click at [586, 215] on div "Gavin Choosakul" at bounding box center [600, 208] width 129 height 16
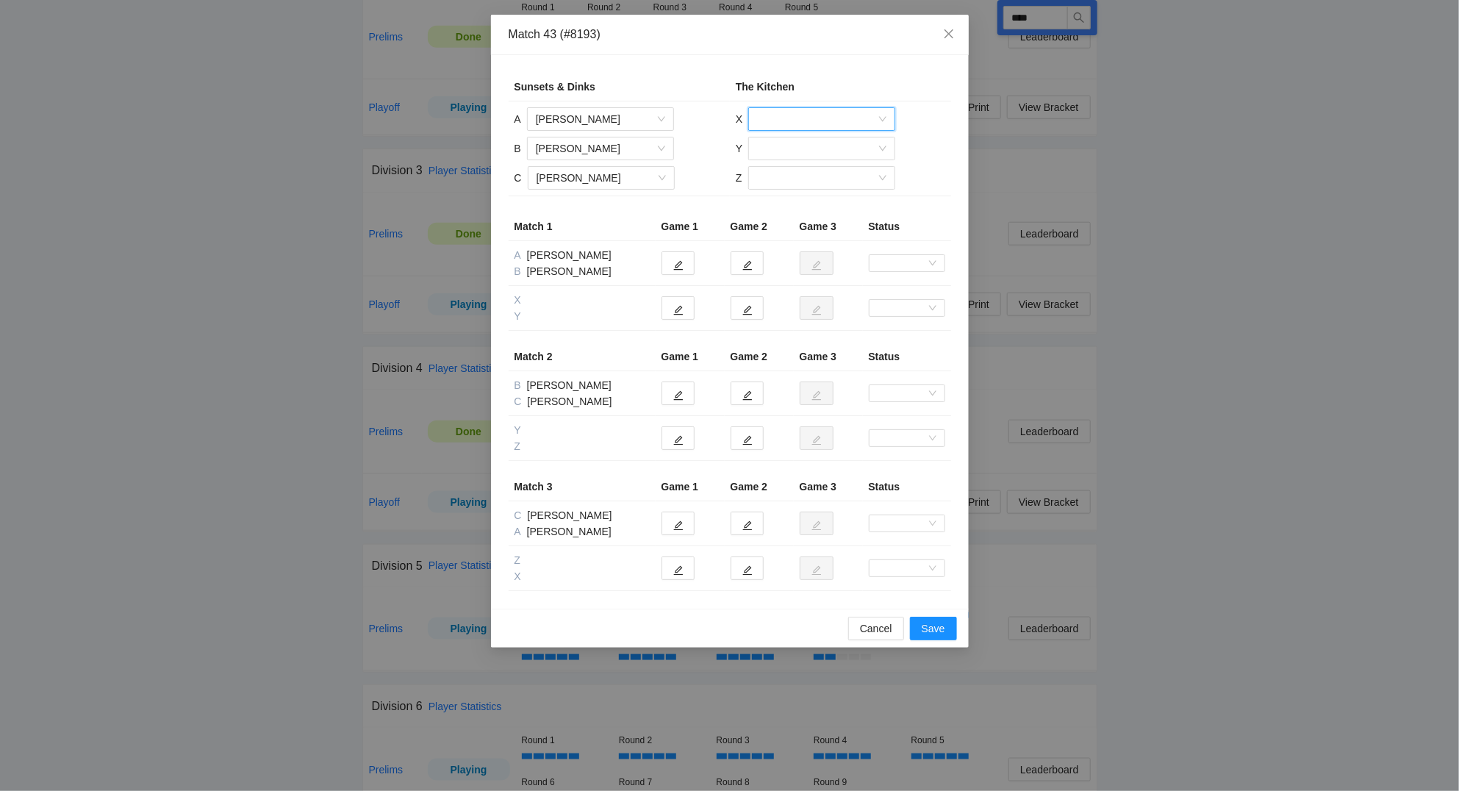
click at [791, 118] on input "search" at bounding box center [816, 119] width 119 height 22
click at [800, 213] on div "Kelly Randle" at bounding box center [821, 220] width 129 height 16
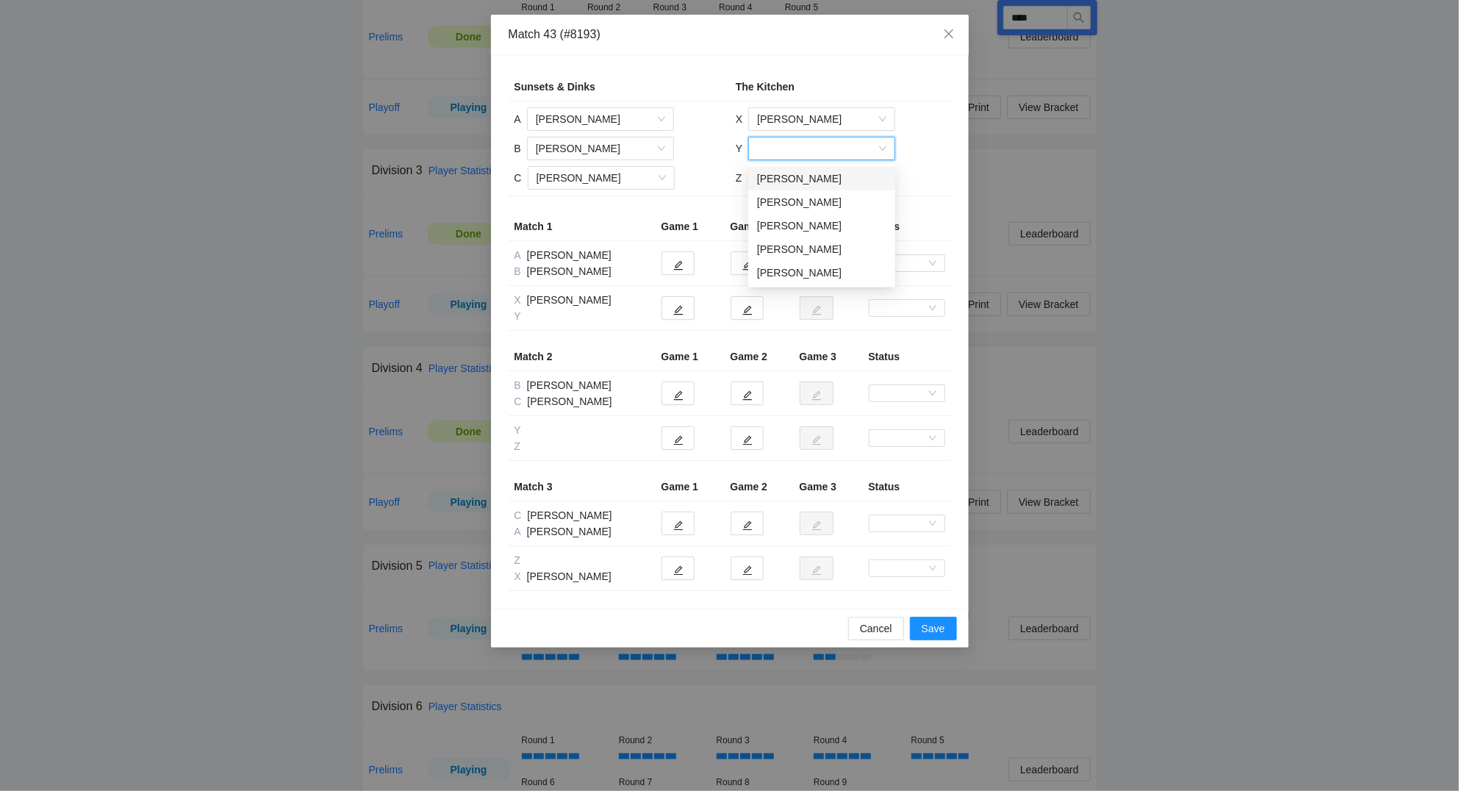
click at [783, 143] on input "search" at bounding box center [816, 148] width 119 height 22
click at [796, 274] on div "Tim Randle" at bounding box center [821, 273] width 129 height 16
click at [794, 183] on input "search" at bounding box center [816, 178] width 119 height 22
click at [794, 255] on div "Justin McConnell" at bounding box center [820, 255] width 129 height 16
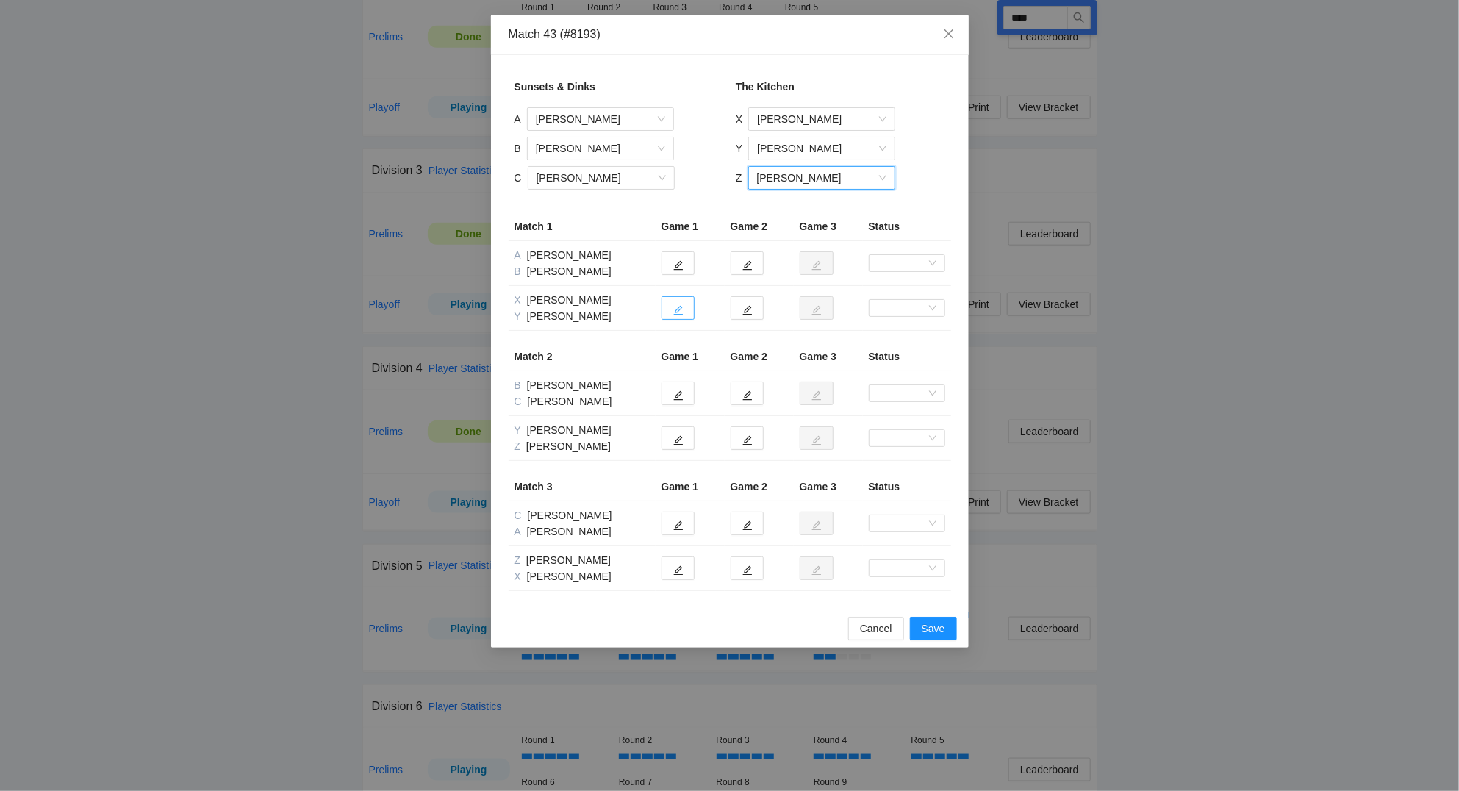
click at [681, 315] on button "button" at bounding box center [677, 308] width 33 height 24
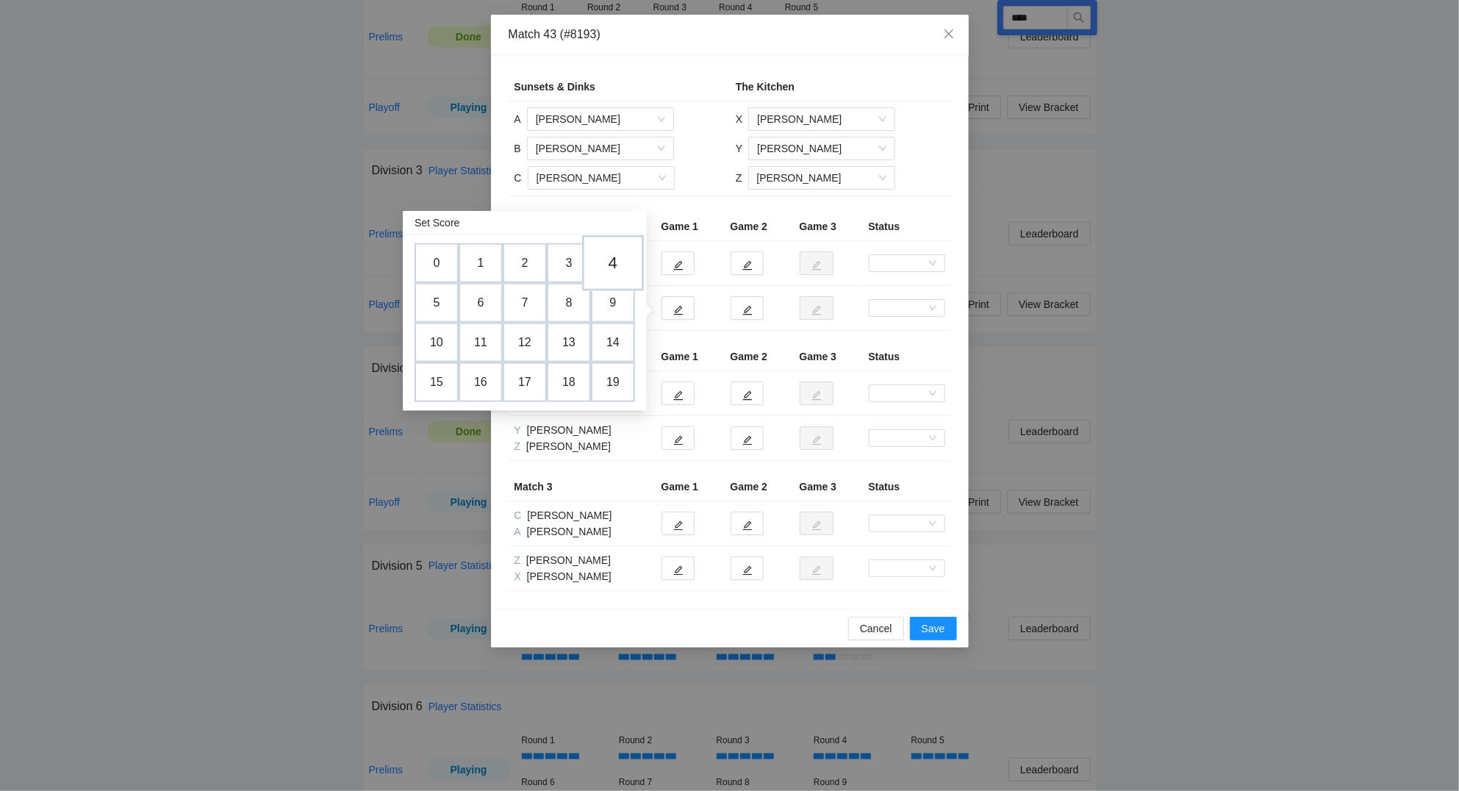
click at [614, 268] on td "4" at bounding box center [613, 263] width 62 height 56
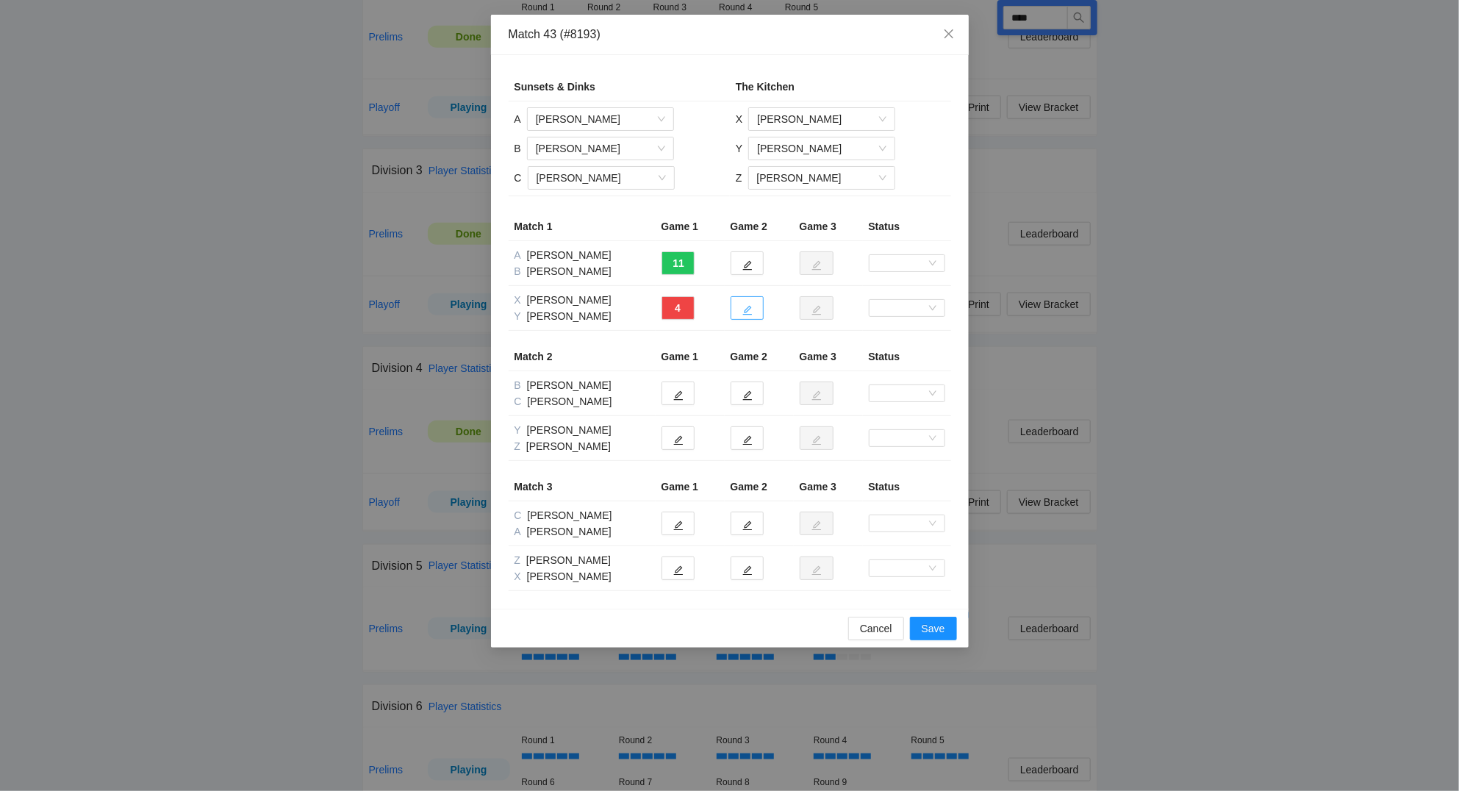
click at [754, 312] on button "button" at bounding box center [746, 308] width 33 height 24
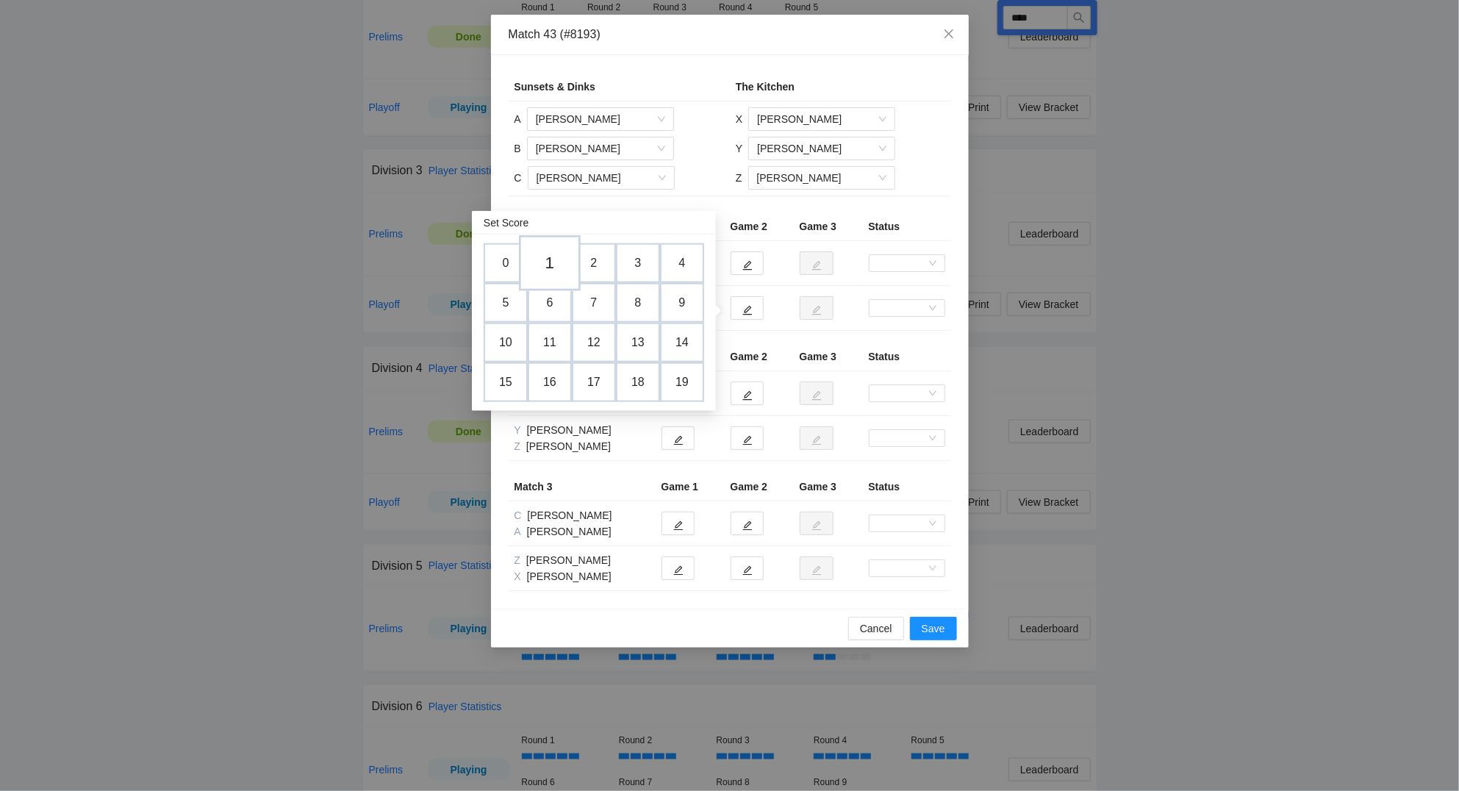
click at [556, 267] on td "1" at bounding box center [550, 263] width 62 height 56
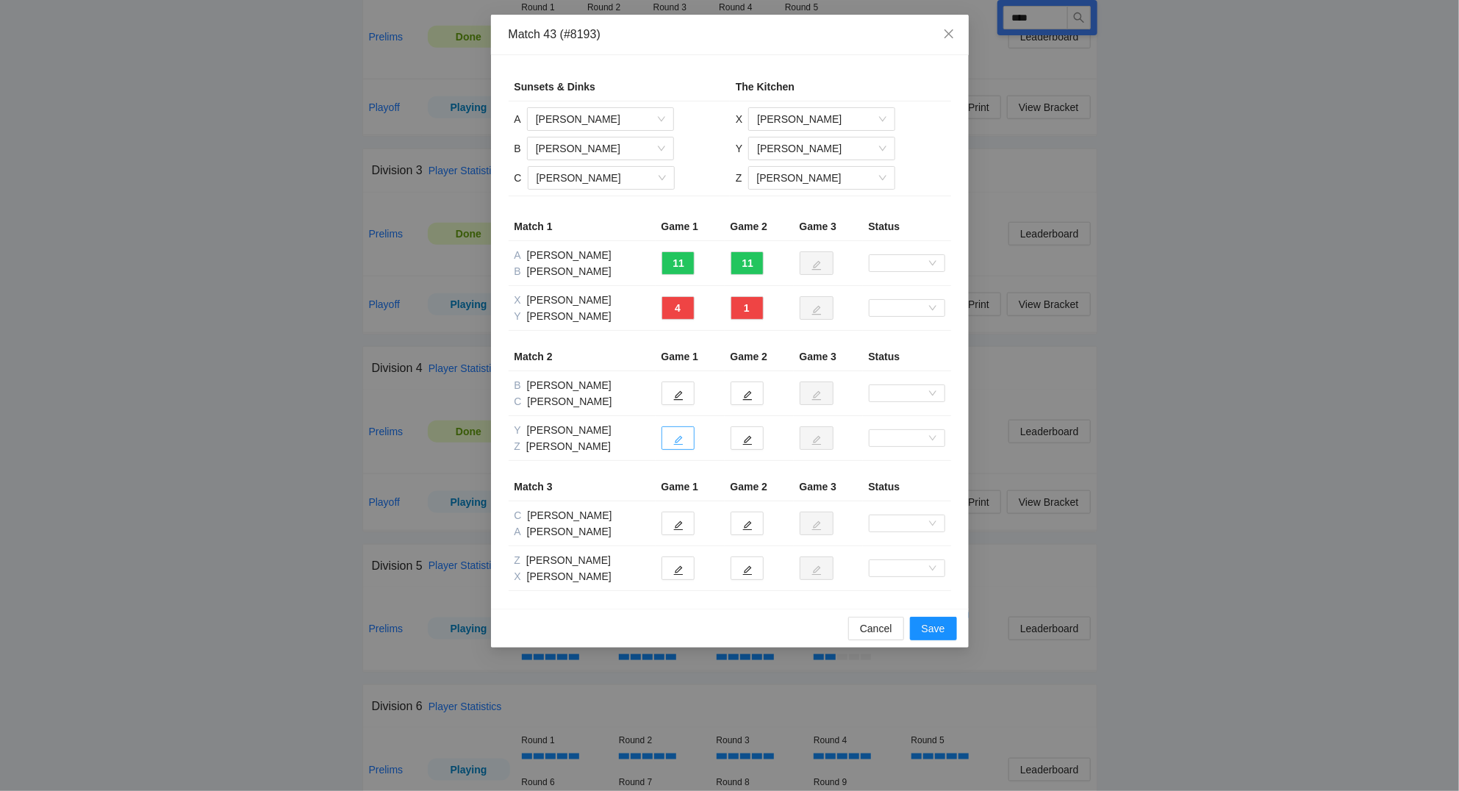
click at [680, 440] on icon "edit" at bounding box center [678, 441] width 10 height 10
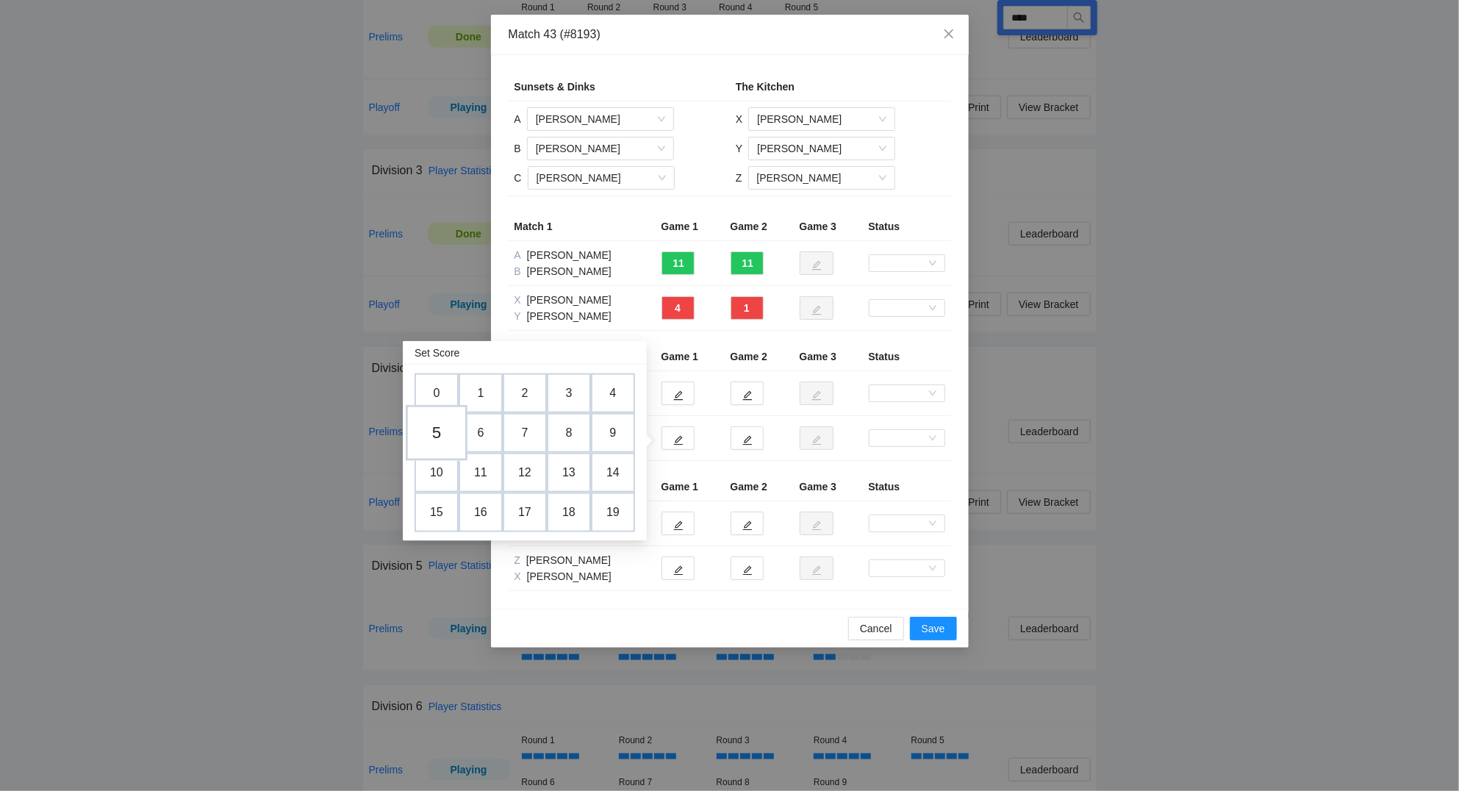
click at [442, 431] on td "5" at bounding box center [437, 433] width 62 height 56
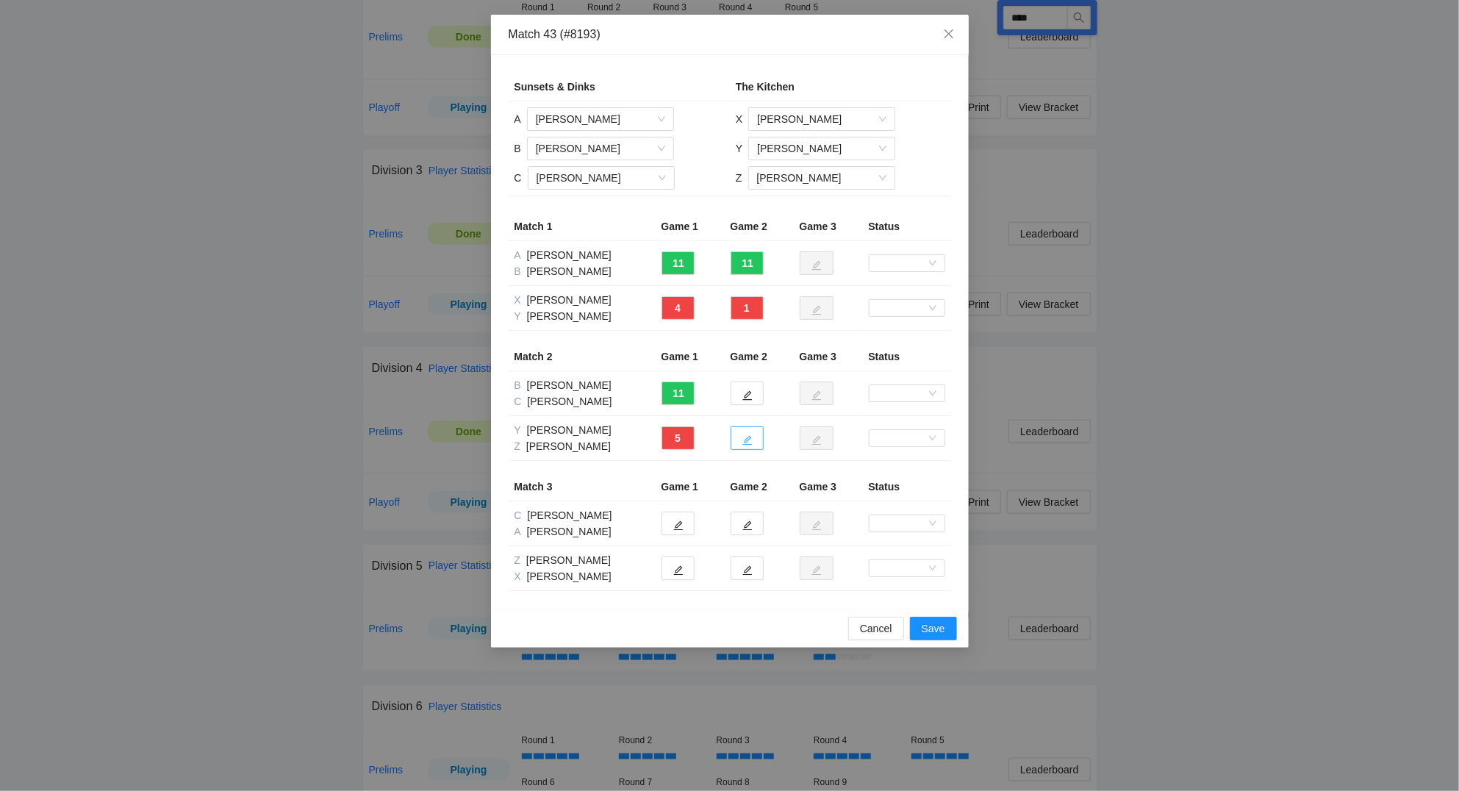
click at [750, 438] on icon "edit" at bounding box center [747, 441] width 10 height 10
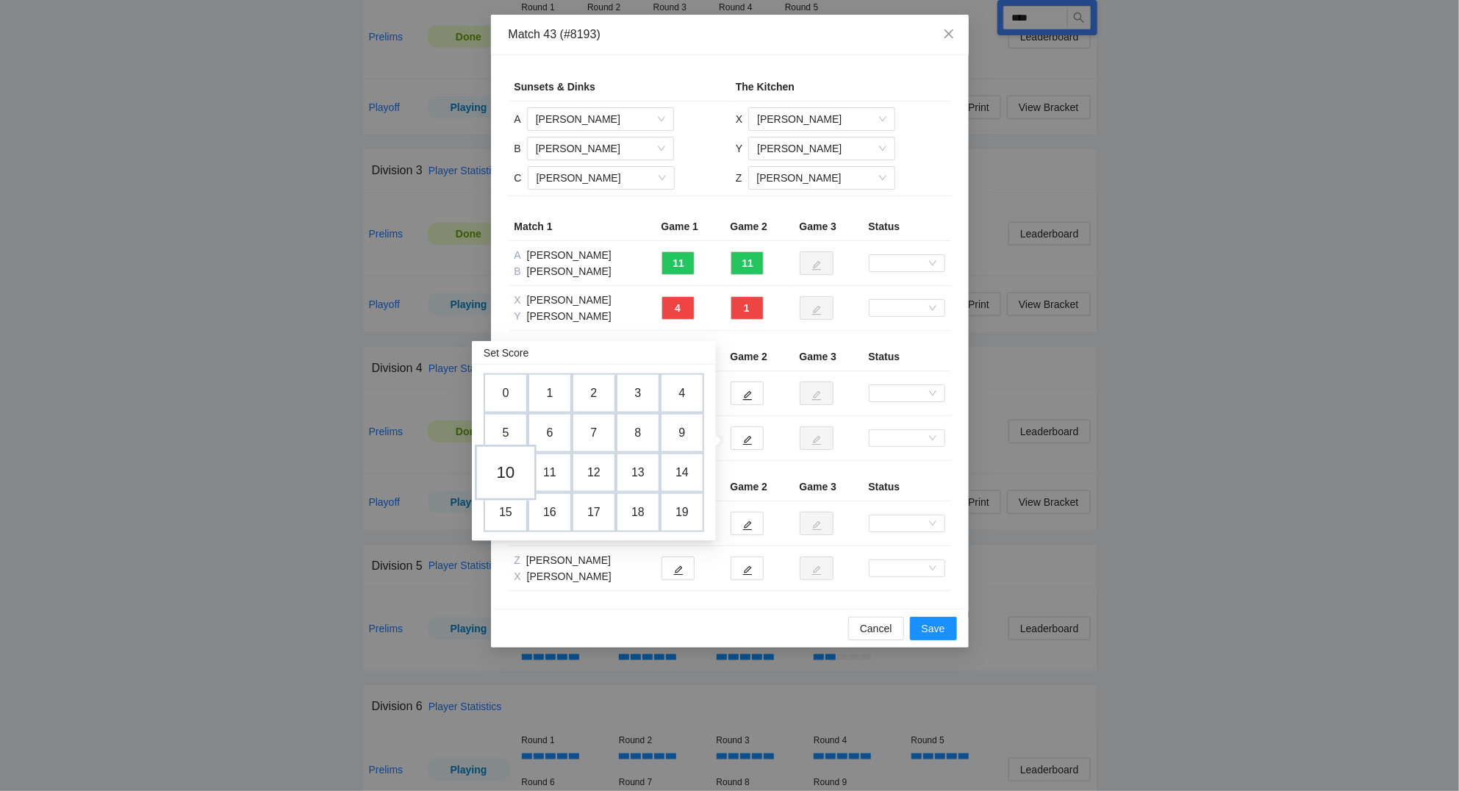
click at [507, 471] on td "10" at bounding box center [506, 473] width 62 height 56
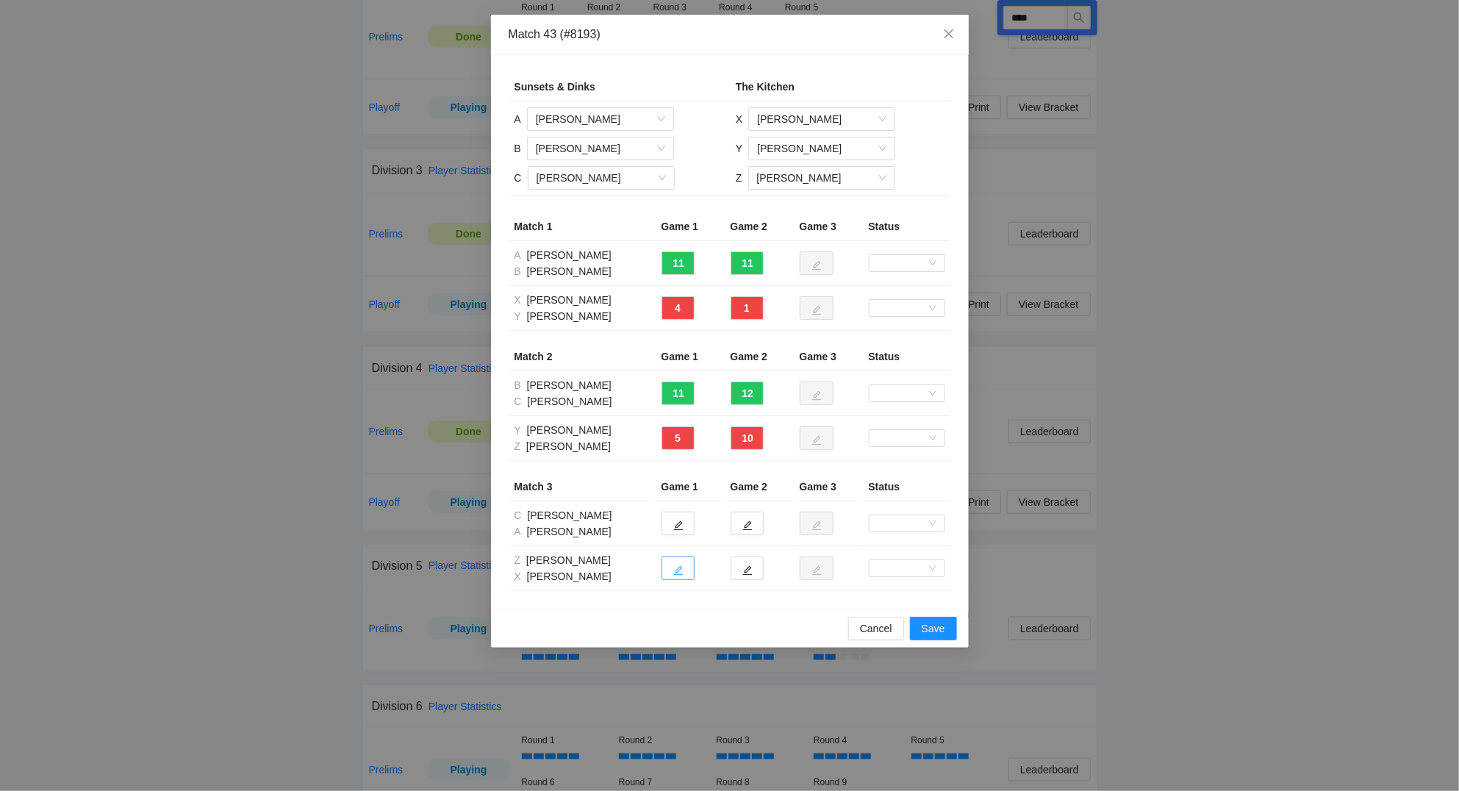
click at [677, 565] on span "edit" at bounding box center [678, 569] width 10 height 11
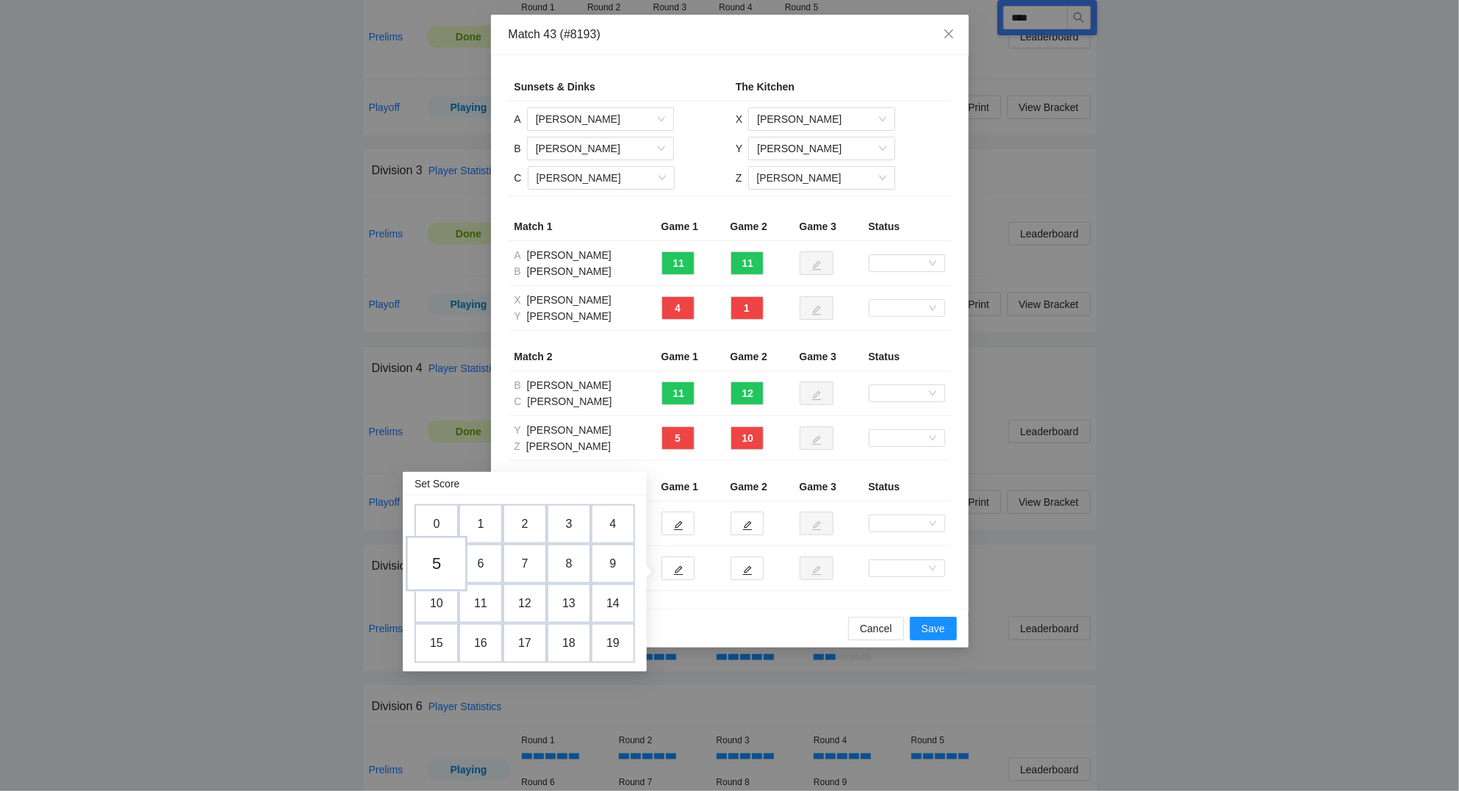
click at [436, 567] on td "5" at bounding box center [437, 564] width 62 height 56
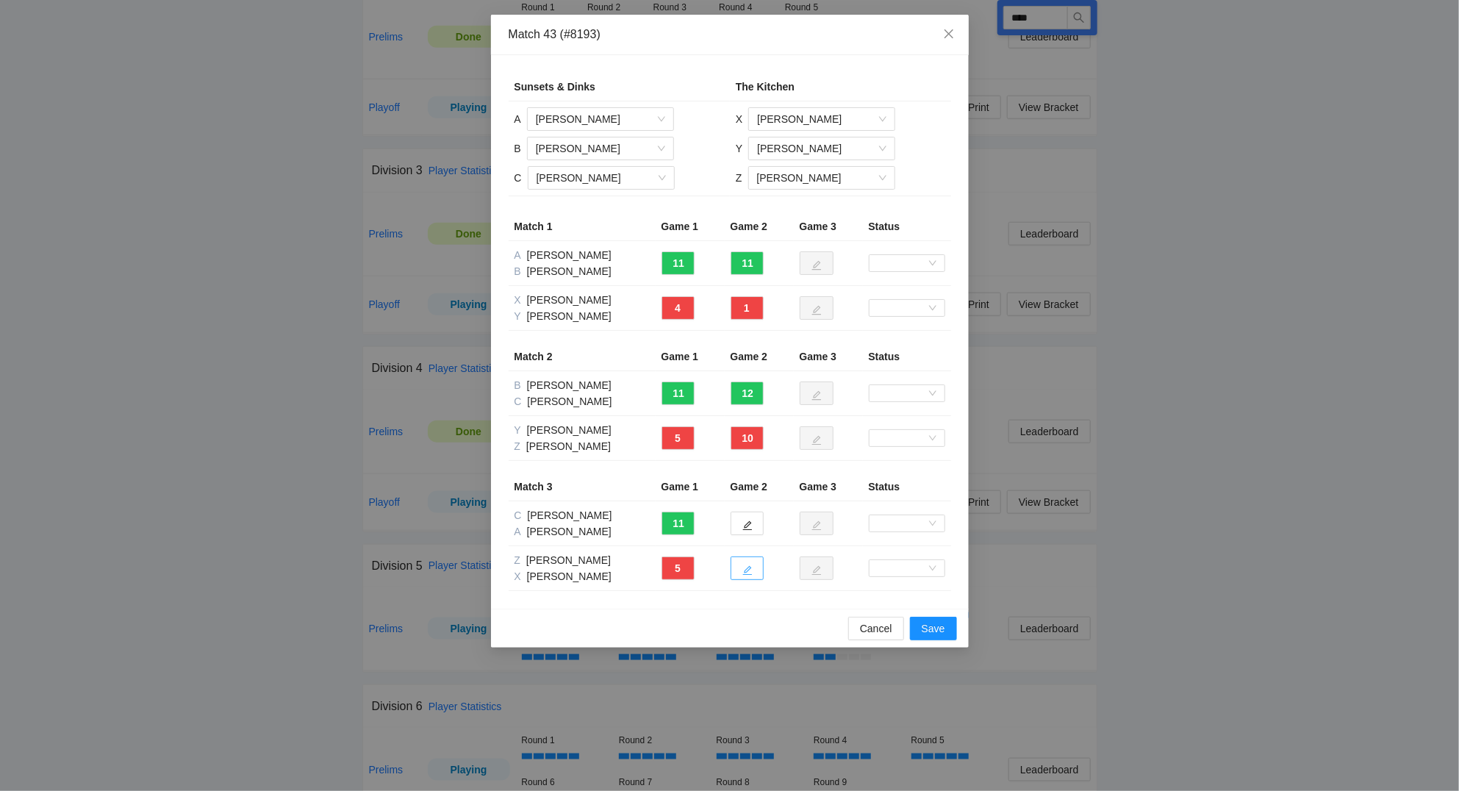
click at [744, 565] on span "edit" at bounding box center [747, 569] width 10 height 11
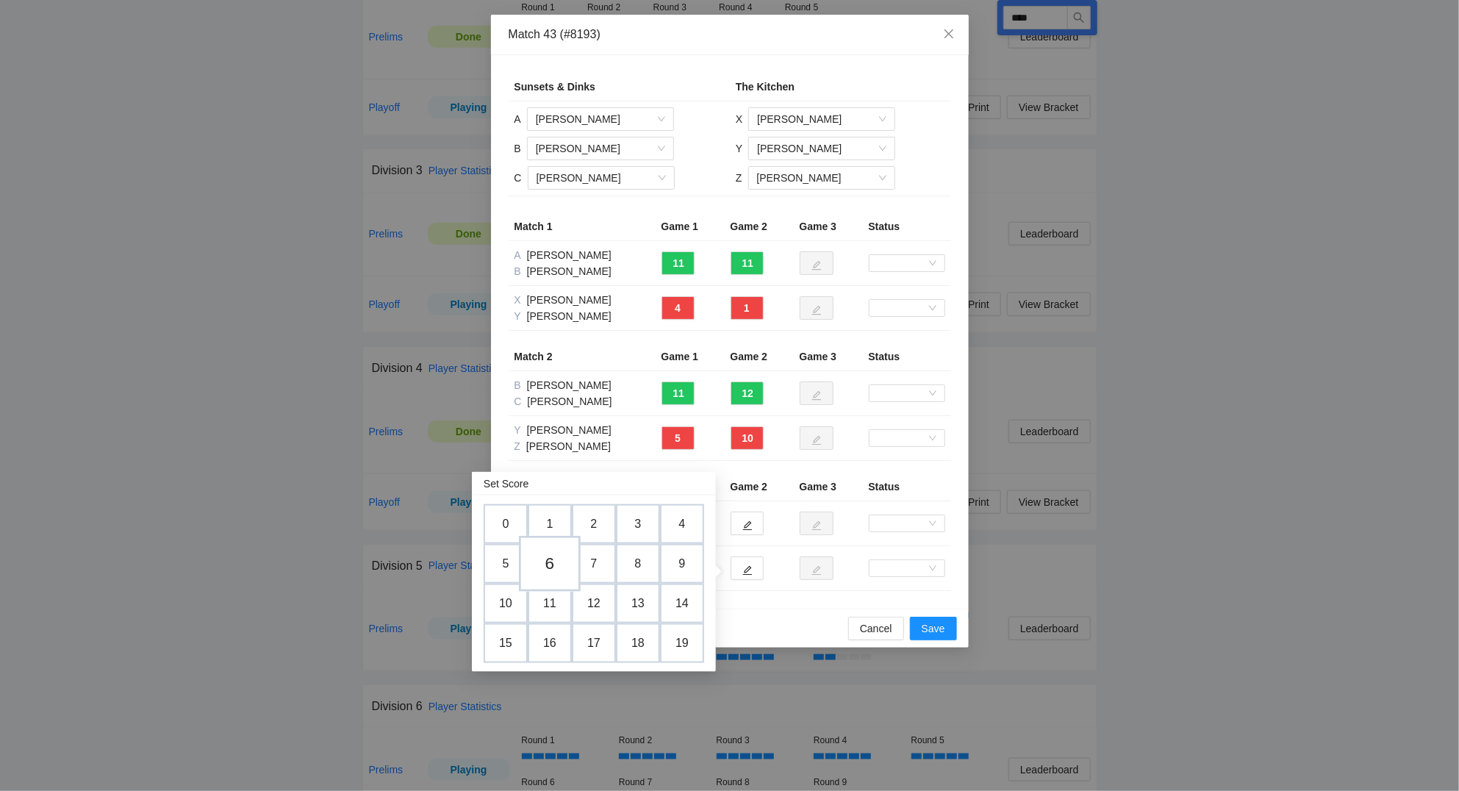
click at [557, 560] on td "6" at bounding box center [550, 564] width 62 height 56
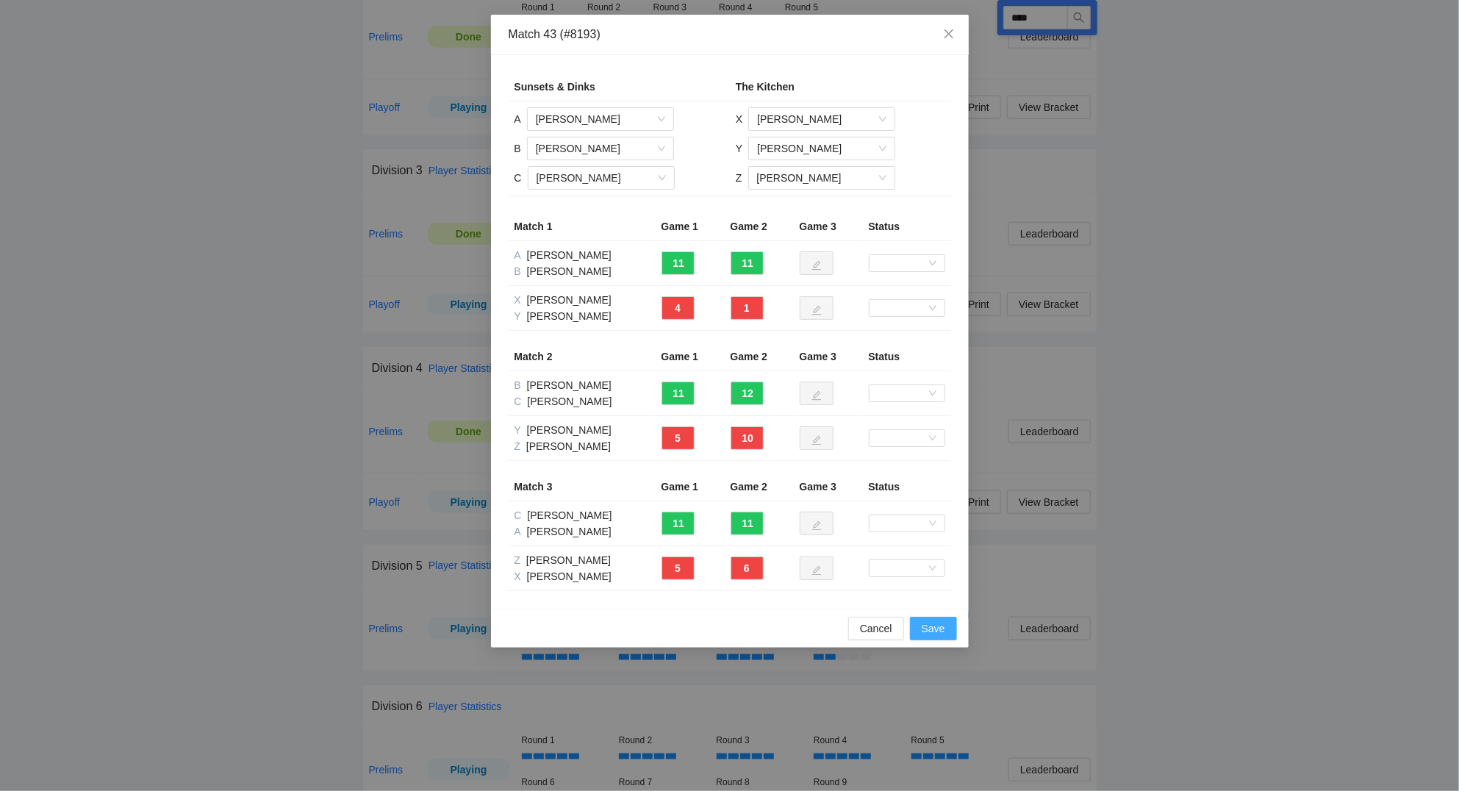
click at [938, 631] on span "Save" at bounding box center [933, 628] width 24 height 16
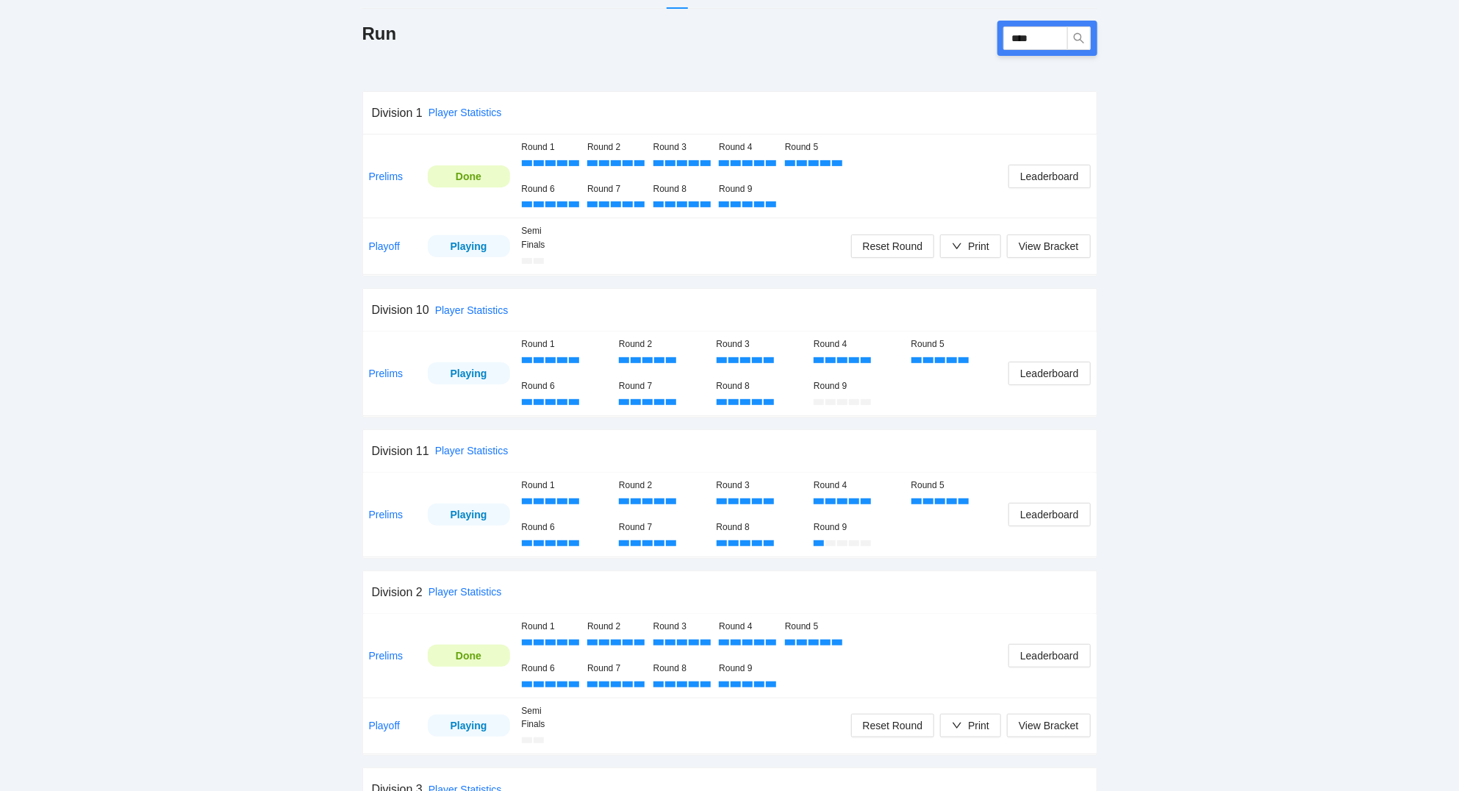
scroll to position [106, 0]
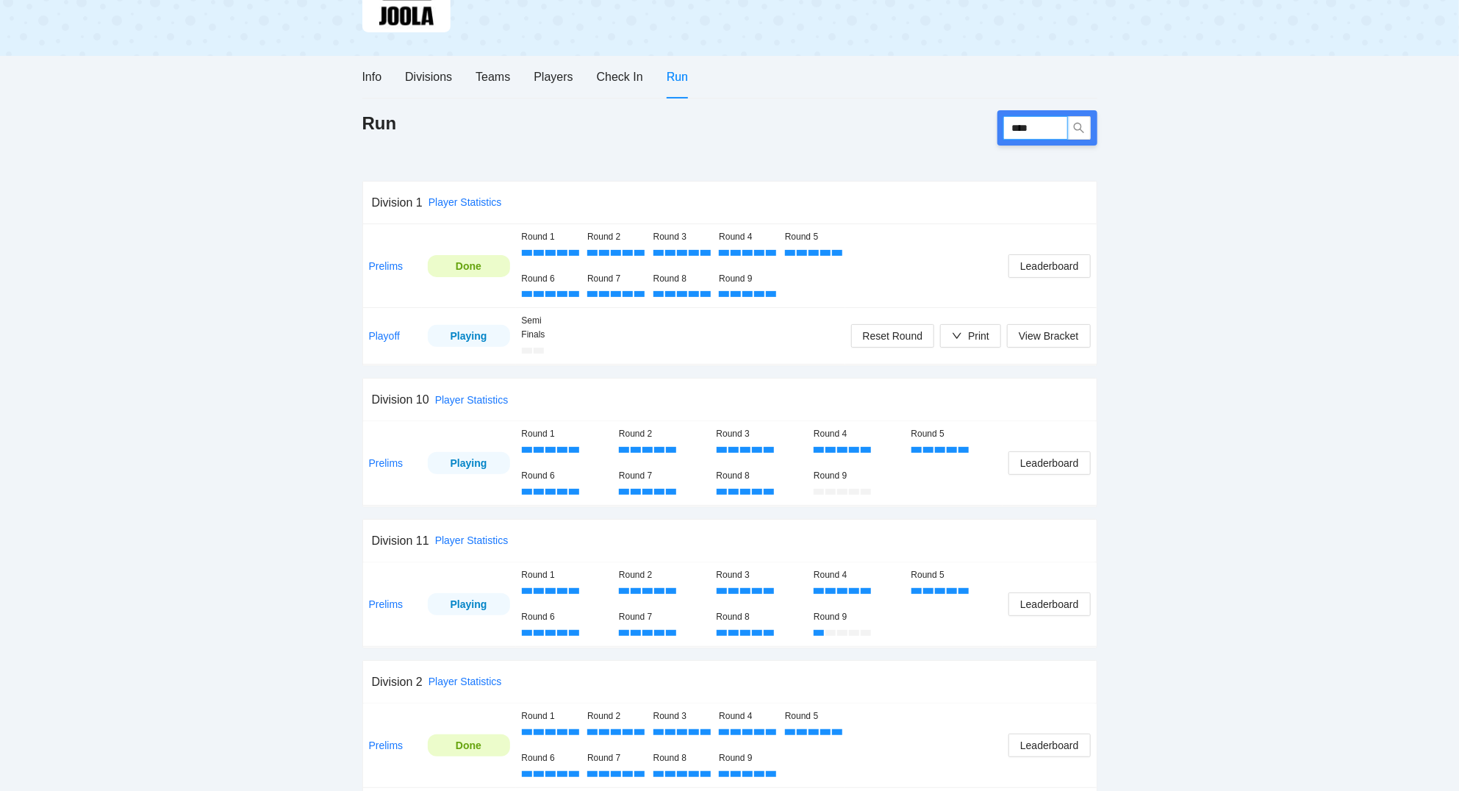
click at [1048, 126] on input "****" at bounding box center [1035, 128] width 65 height 24
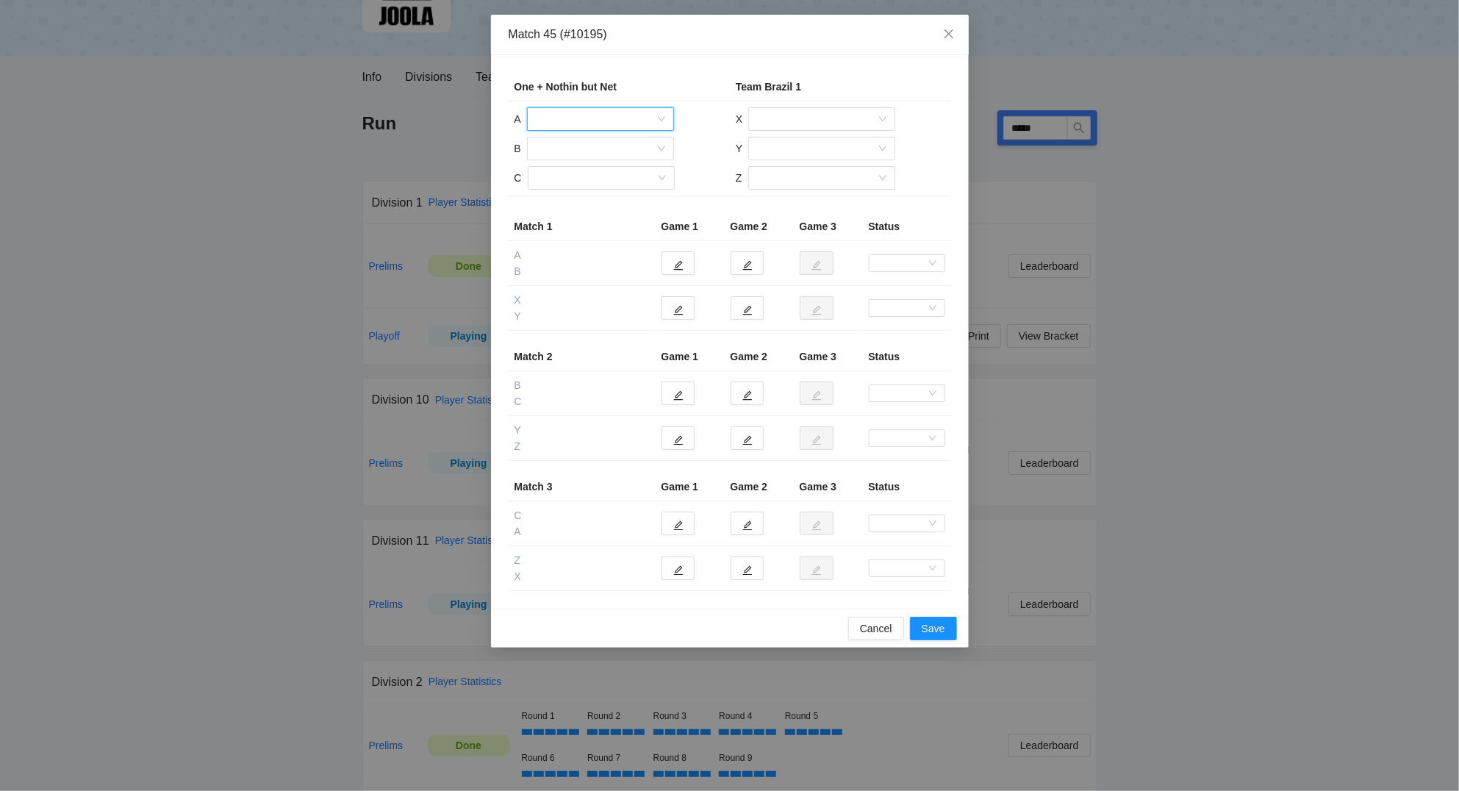
click at [599, 112] on input "search" at bounding box center [595, 119] width 119 height 22
click at [572, 175] on div "Bryson Holl" at bounding box center [600, 173] width 129 height 16
click at [572, 149] on input "search" at bounding box center [595, 148] width 119 height 22
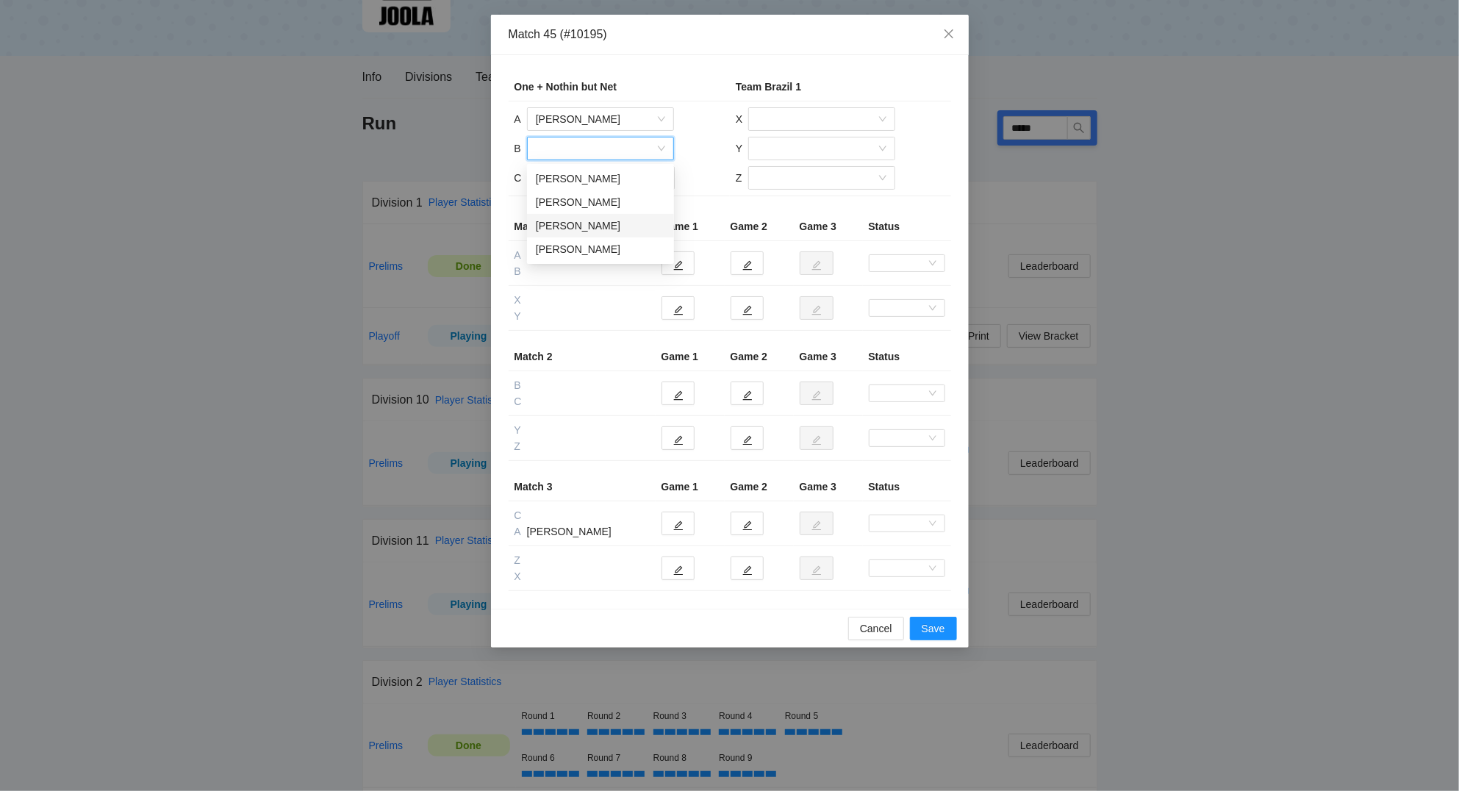
click at [562, 227] on div "Lisa Sager" at bounding box center [600, 226] width 129 height 16
click at [580, 181] on input "search" at bounding box center [595, 178] width 119 height 22
click at [579, 257] on div "Scott Sager" at bounding box center [600, 255] width 129 height 16
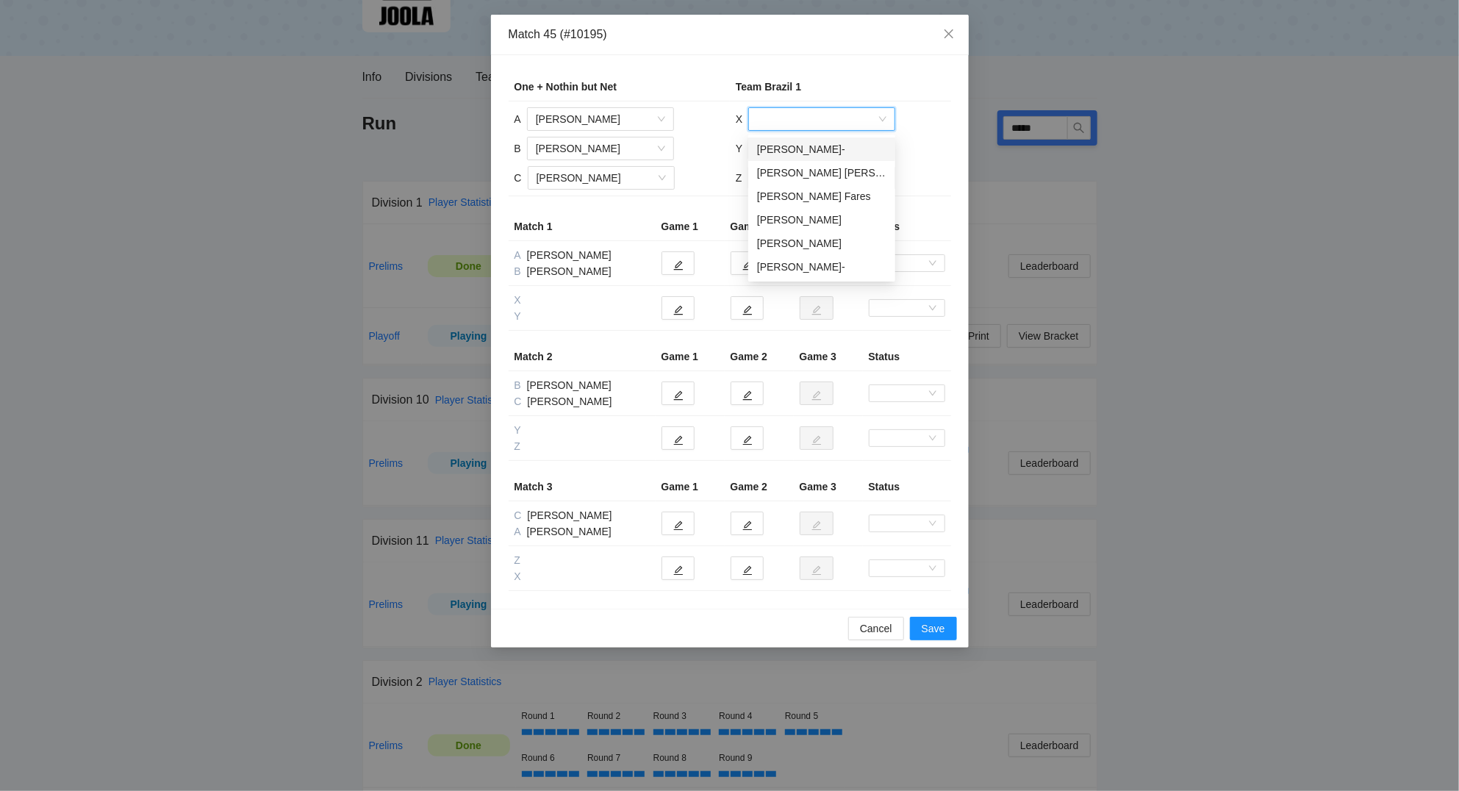
click at [844, 115] on input "search" at bounding box center [816, 119] width 119 height 22
click at [791, 218] on div "Luiz Carlos Affonso" at bounding box center [821, 220] width 129 height 16
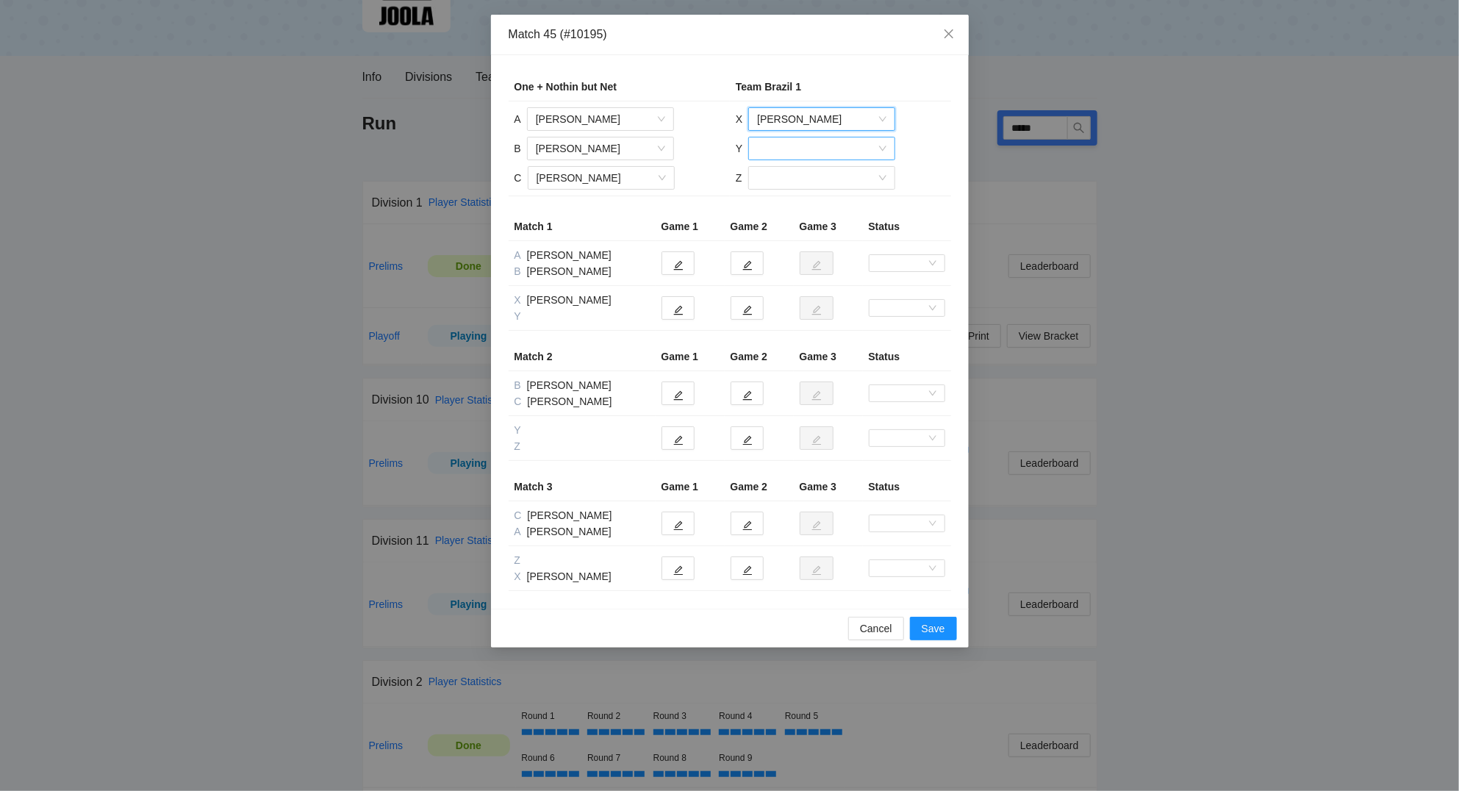
click at [783, 151] on input "search" at bounding box center [816, 148] width 119 height 22
click at [774, 269] on div "Mark Talbert-" at bounding box center [821, 273] width 129 height 16
click at [785, 179] on input "search" at bounding box center [816, 178] width 119 height 22
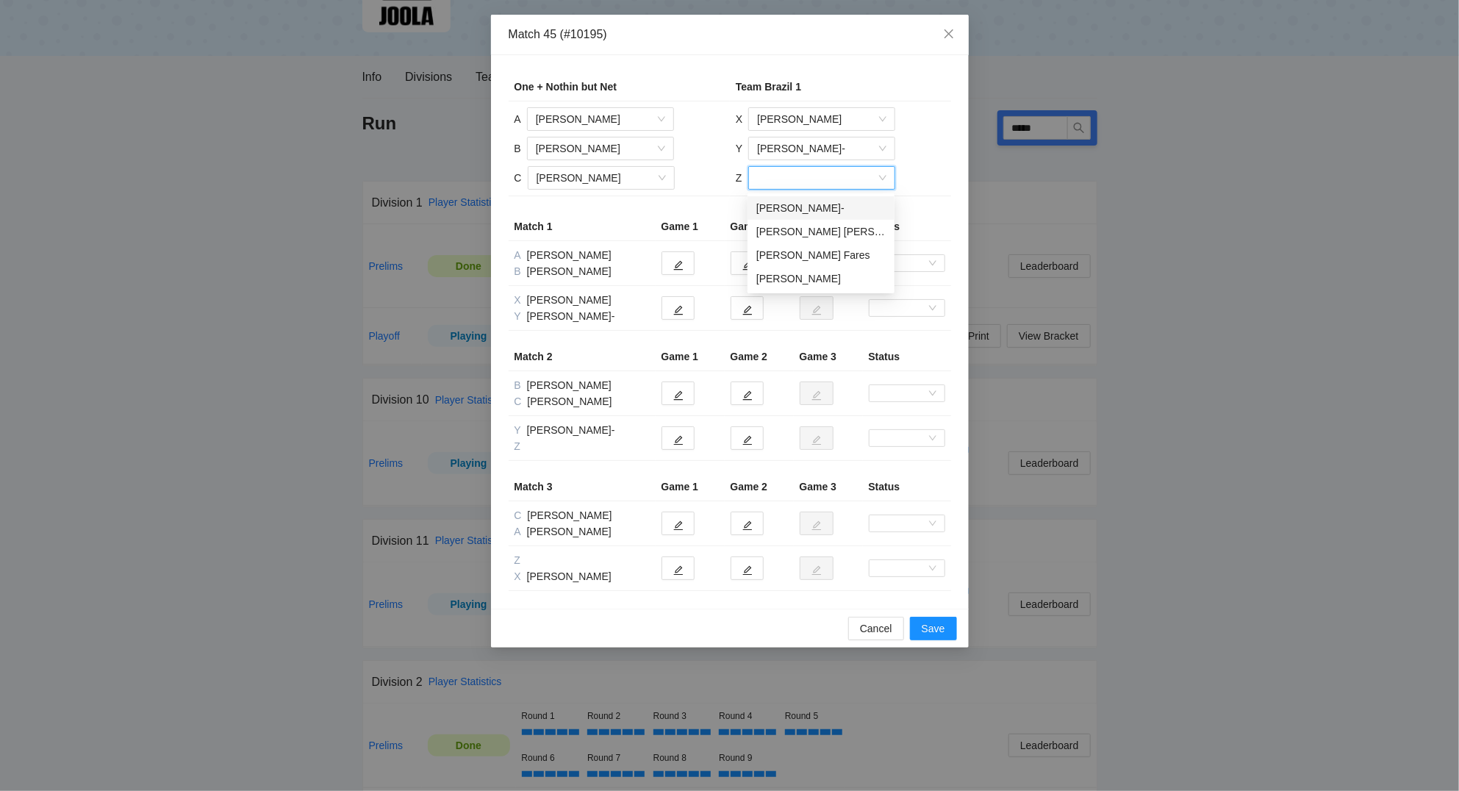
click at [789, 205] on div "Ana Restrepo-" at bounding box center [820, 208] width 129 height 16
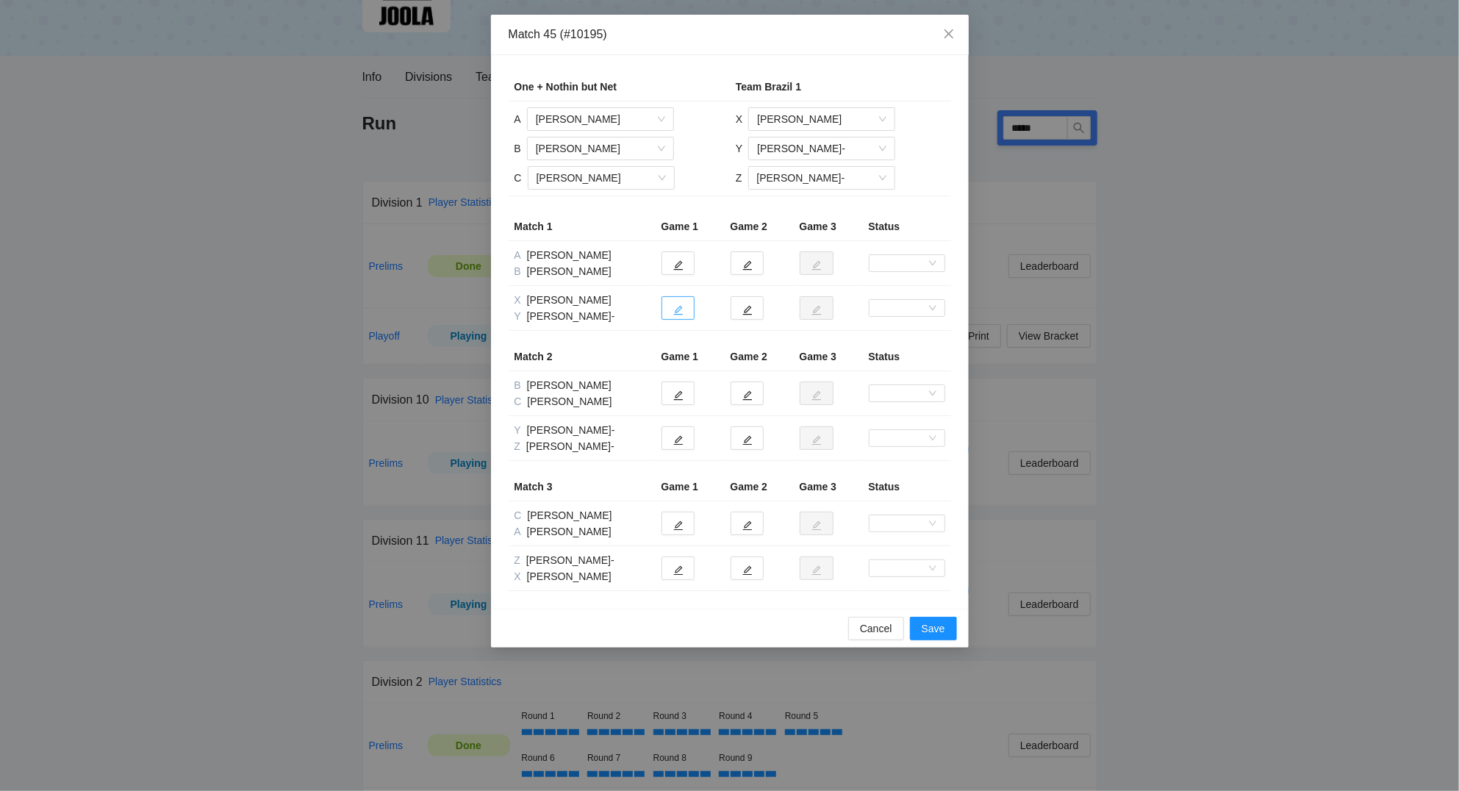
click at [681, 311] on icon "edit" at bounding box center [678, 310] width 10 height 10
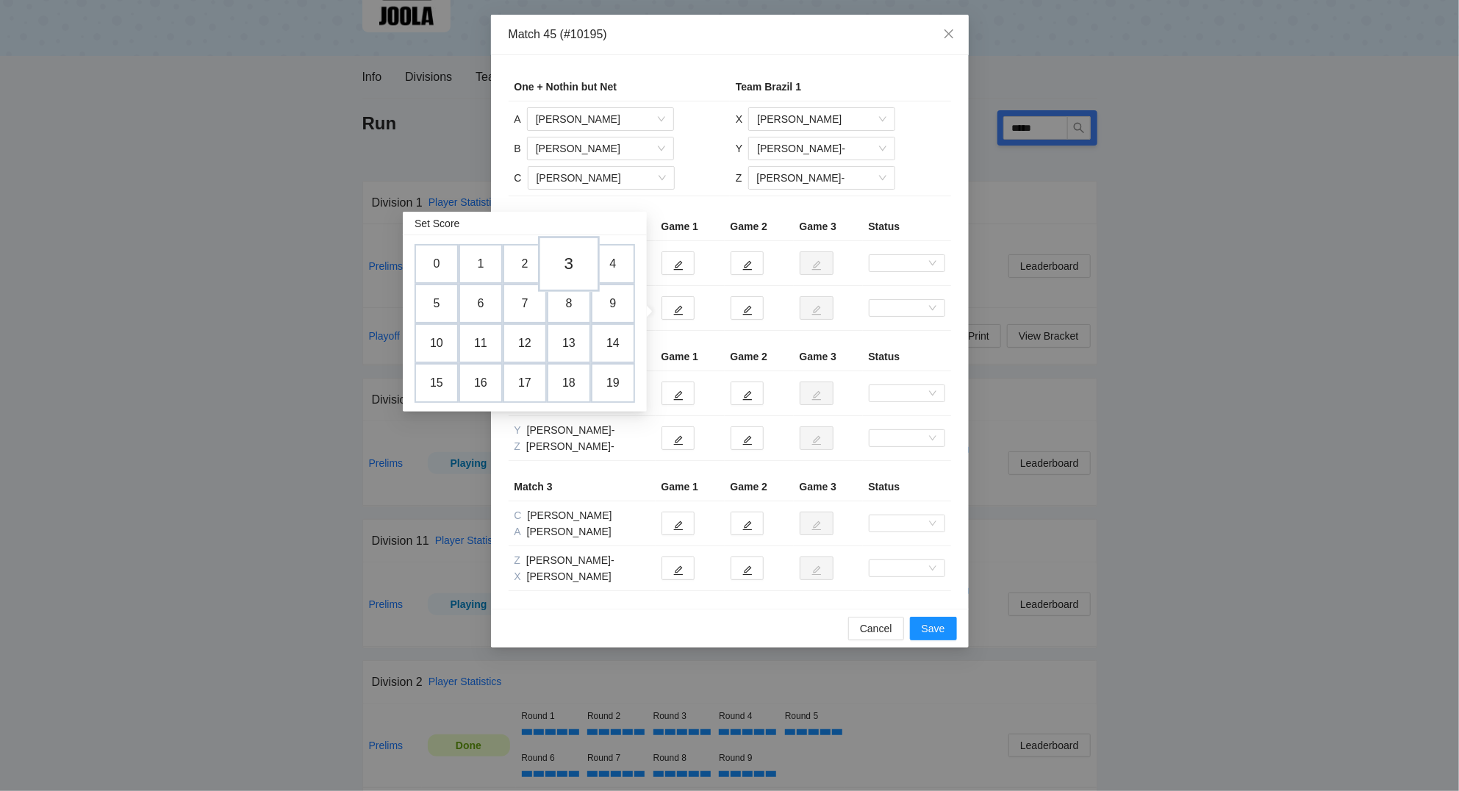
click at [568, 265] on td "3" at bounding box center [569, 264] width 62 height 56
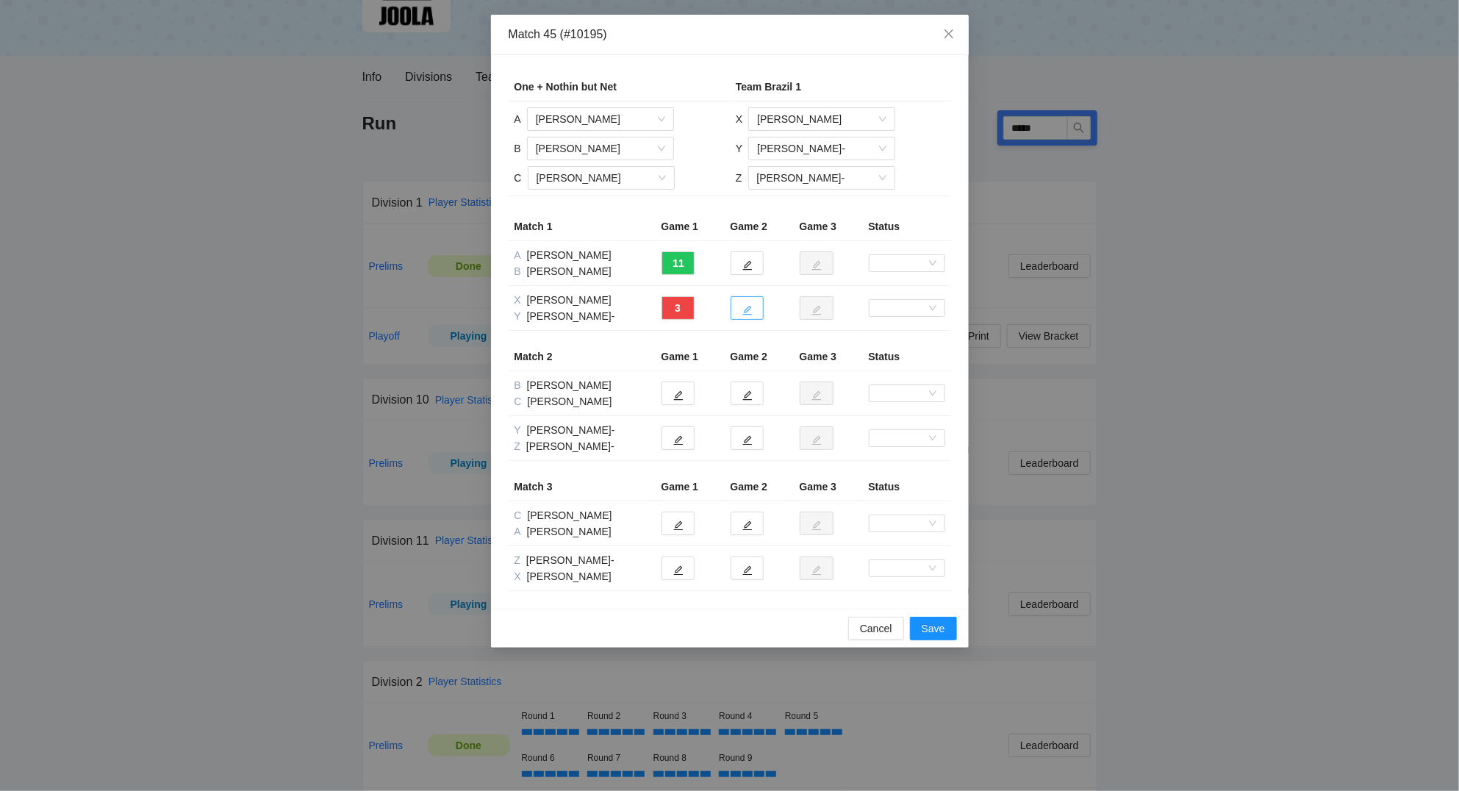
click at [745, 312] on icon "edit" at bounding box center [747, 310] width 10 height 10
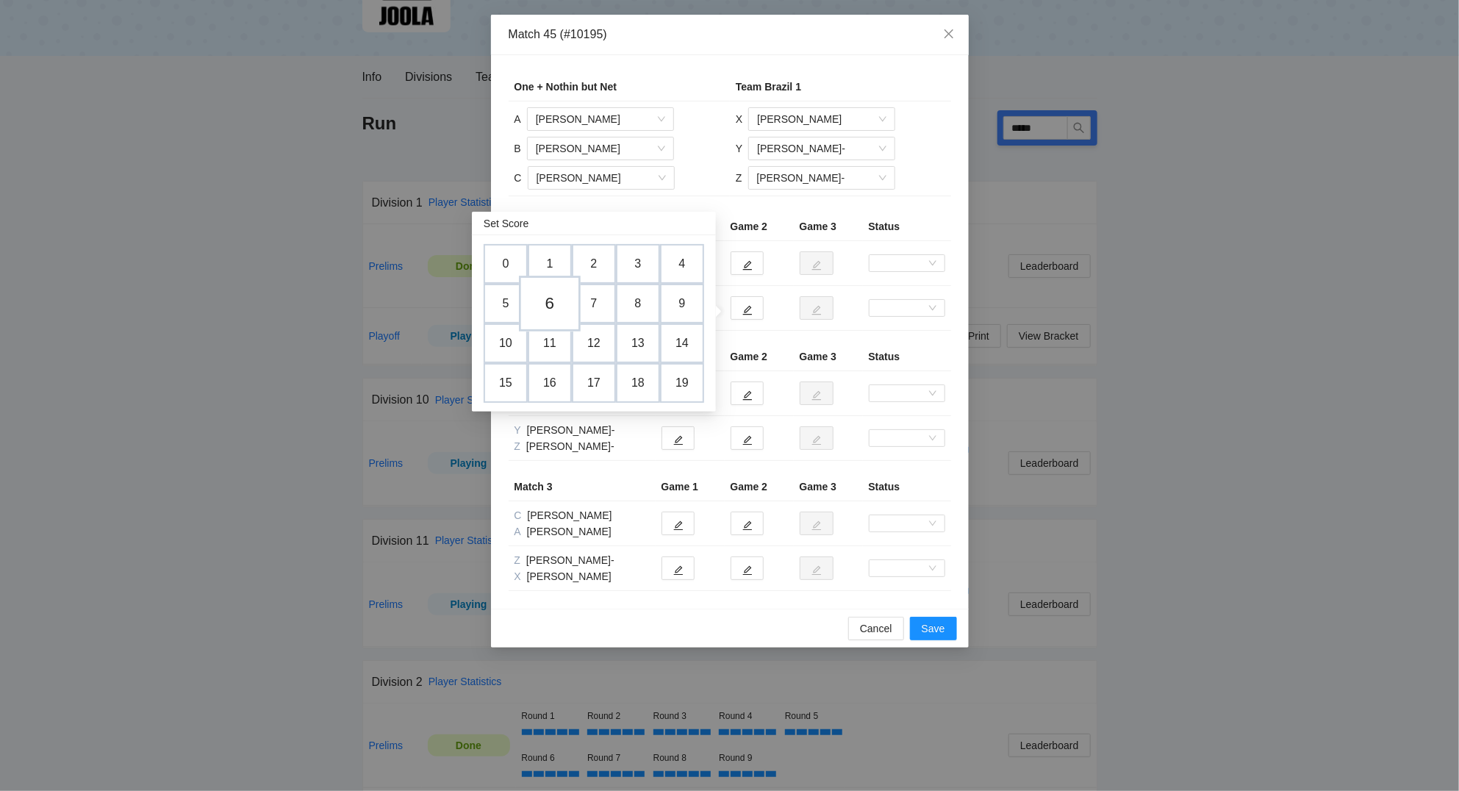
click at [547, 302] on td "6" at bounding box center [550, 304] width 62 height 56
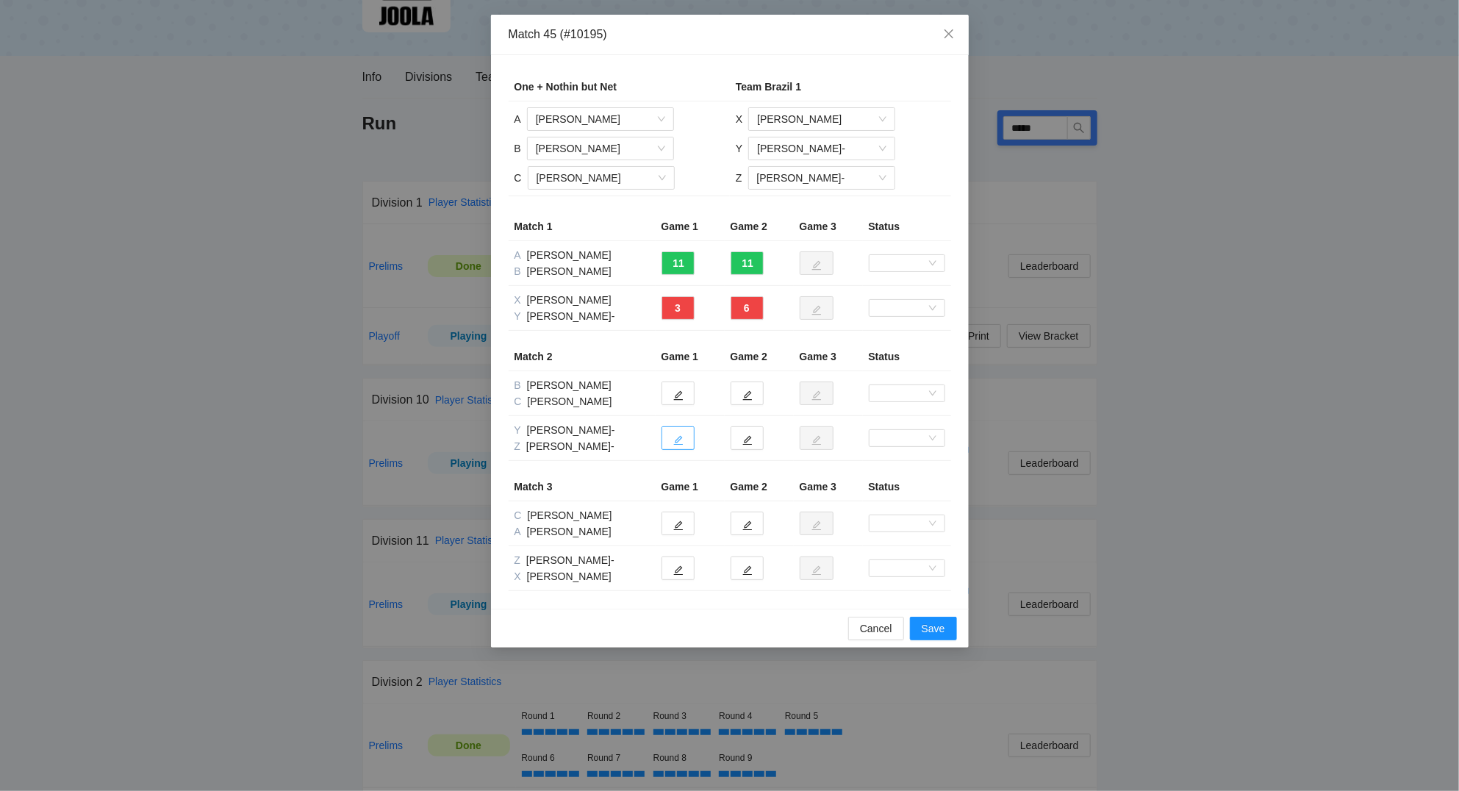
click at [687, 441] on button "button" at bounding box center [677, 438] width 33 height 24
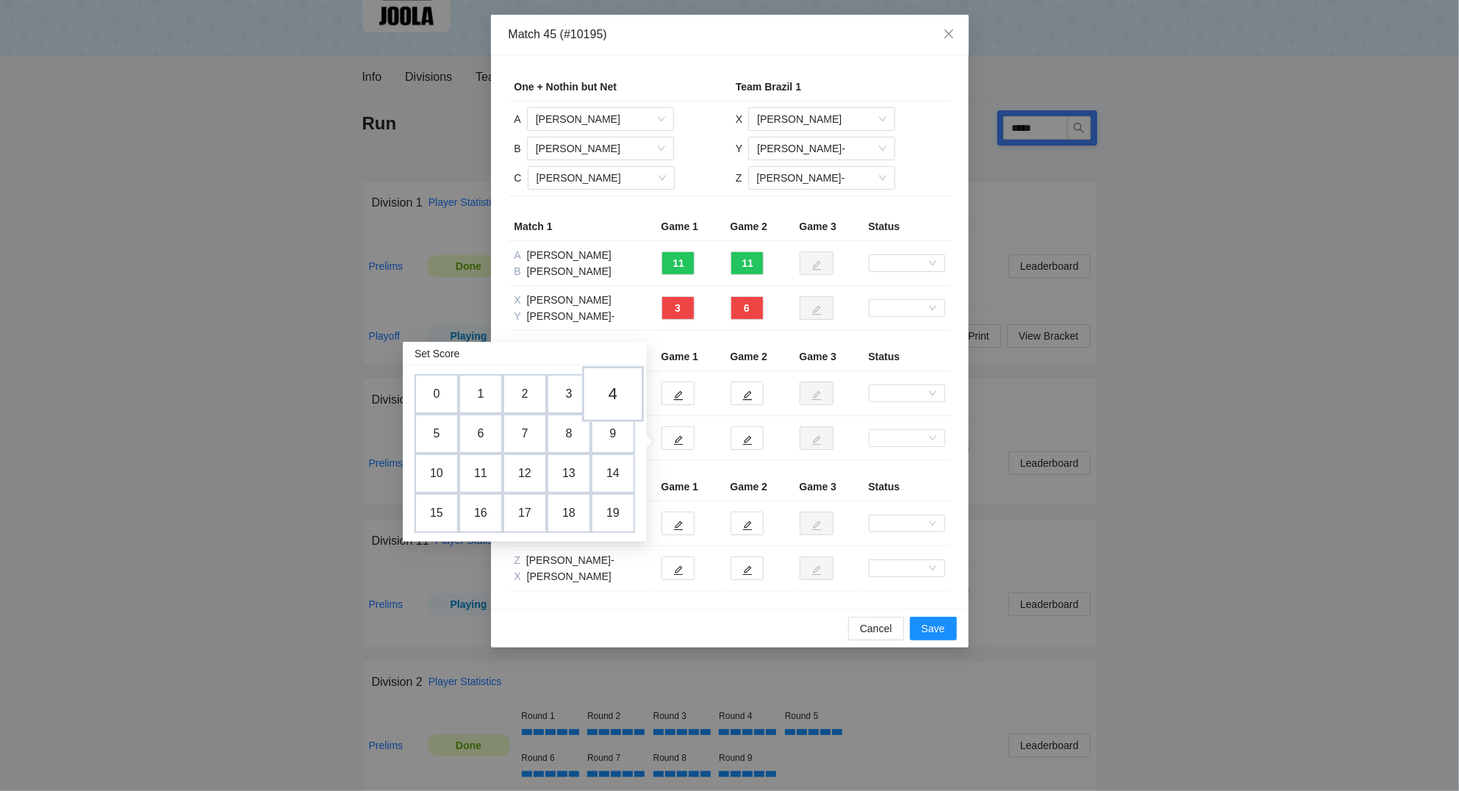
click at [619, 388] on td "4" at bounding box center [613, 394] width 62 height 56
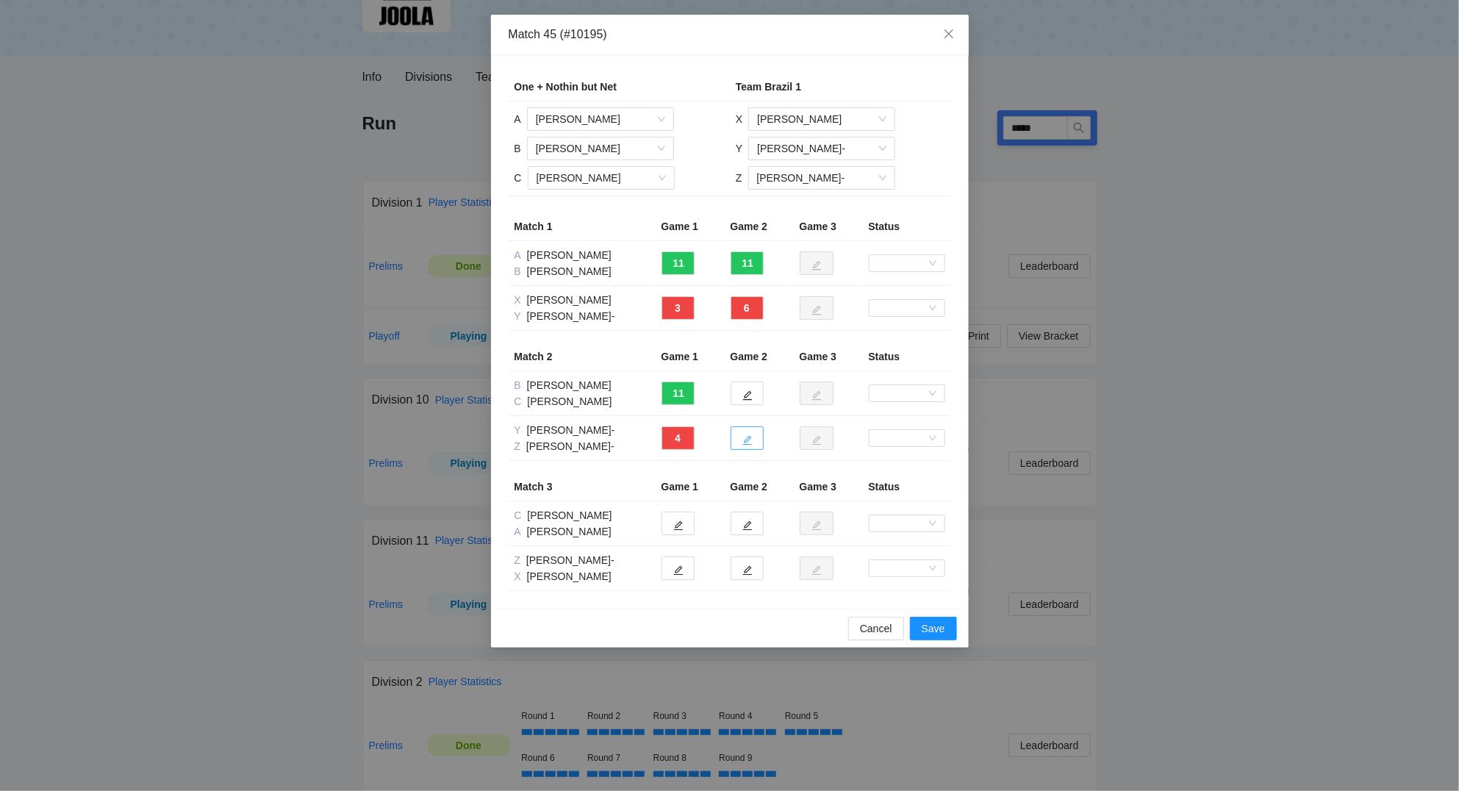
click at [750, 442] on icon "edit" at bounding box center [747, 440] width 10 height 10
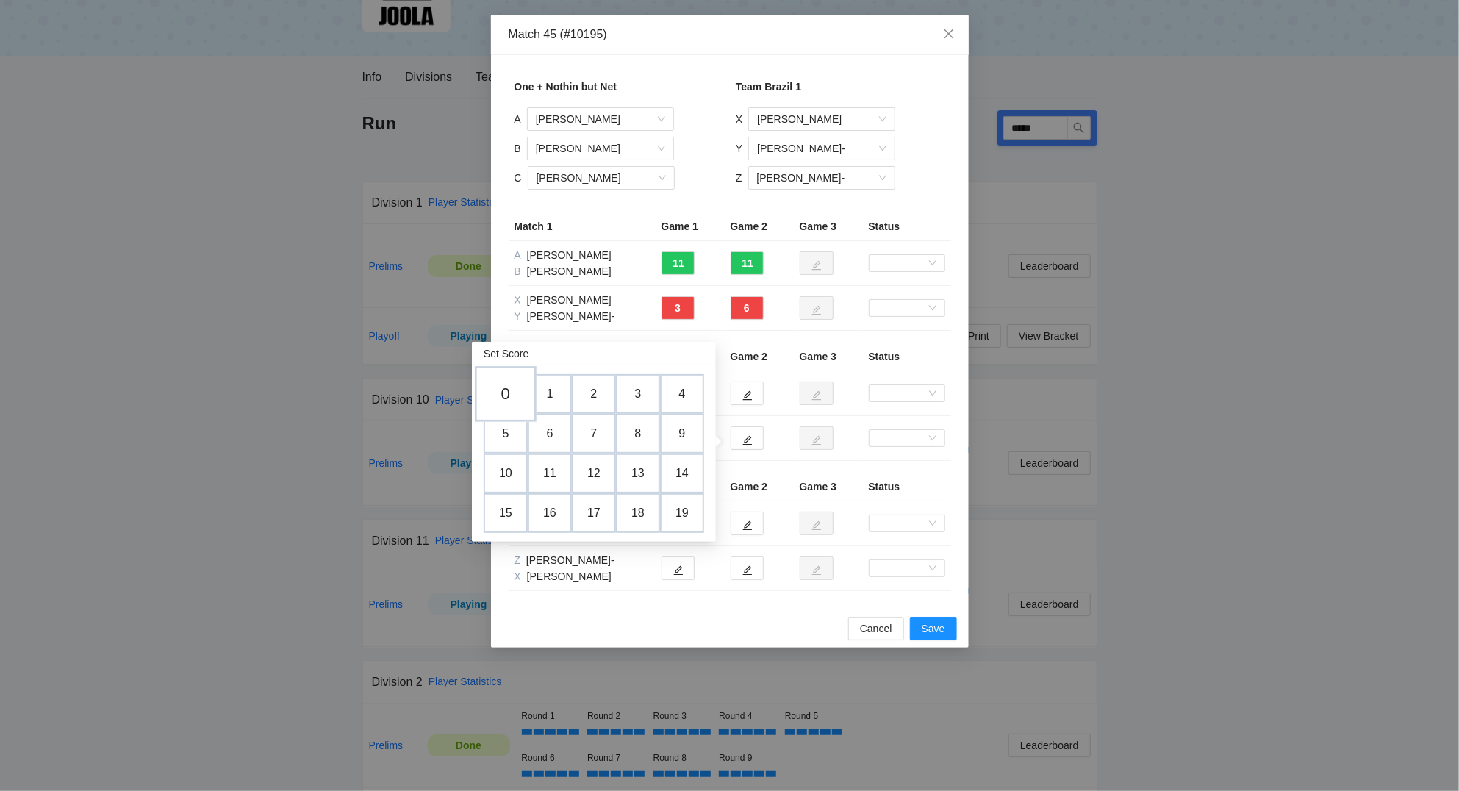
click at [511, 399] on td "0" at bounding box center [506, 394] width 62 height 56
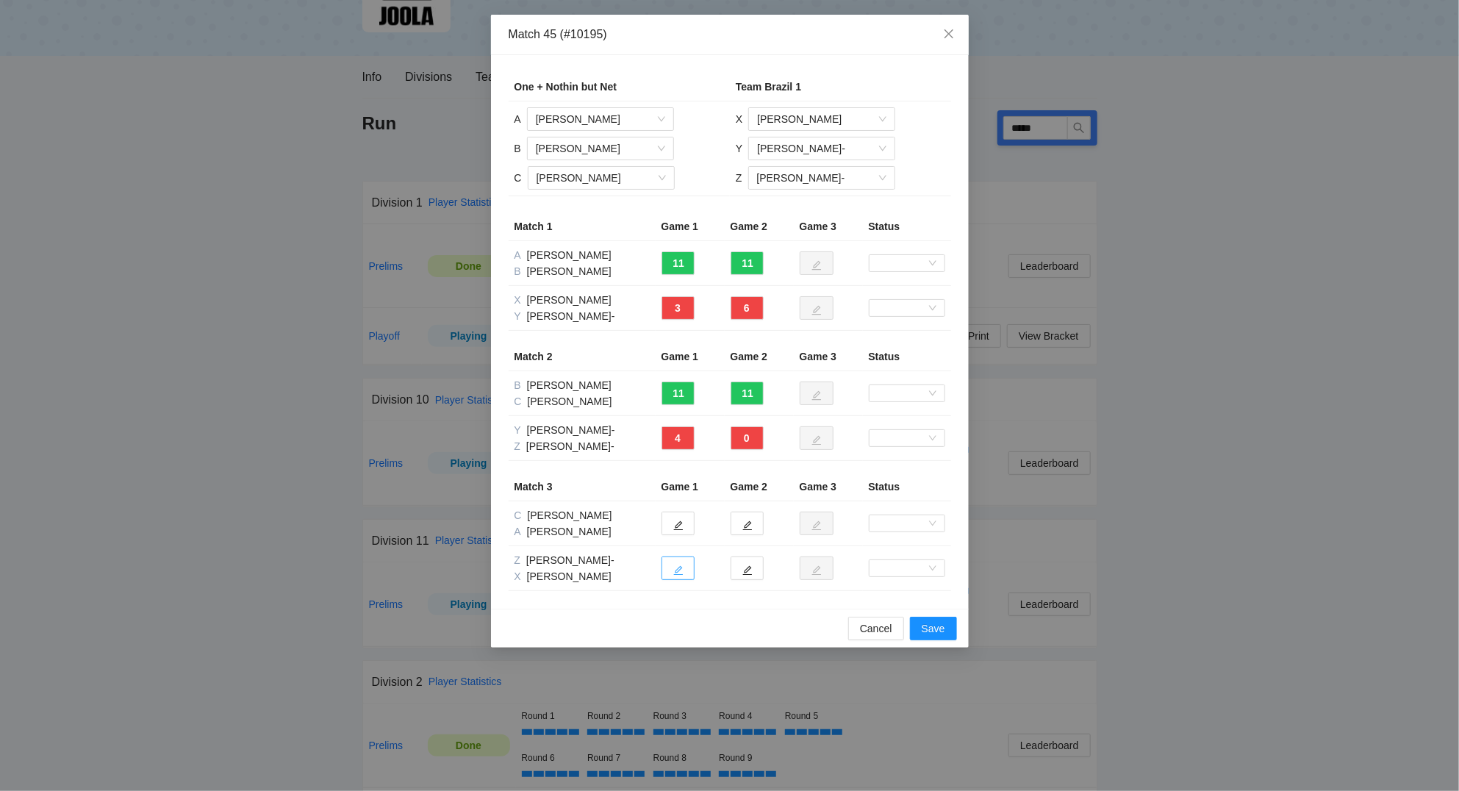
click at [683, 571] on button "button" at bounding box center [677, 568] width 33 height 24
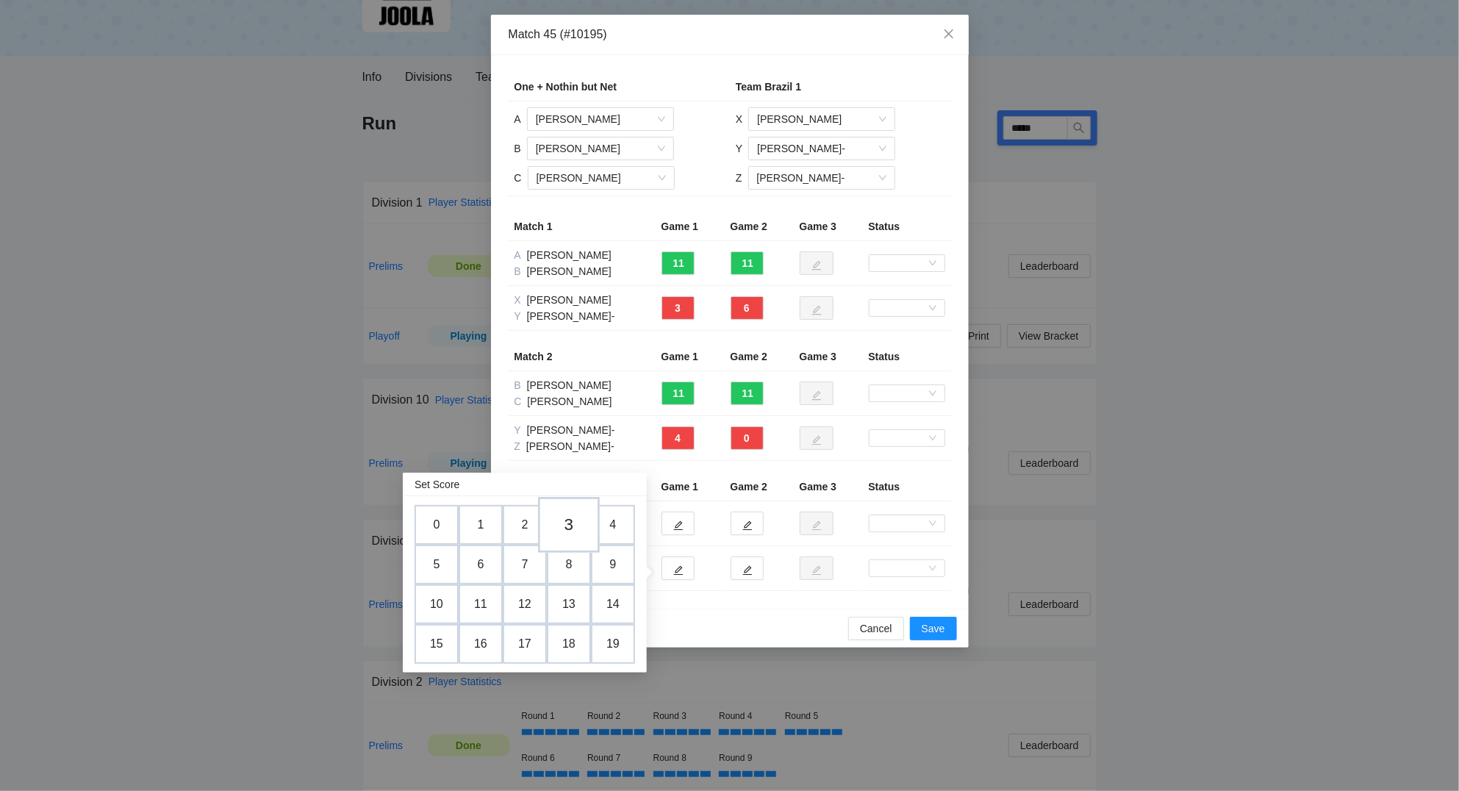
click at [576, 525] on td "3" at bounding box center [569, 525] width 62 height 56
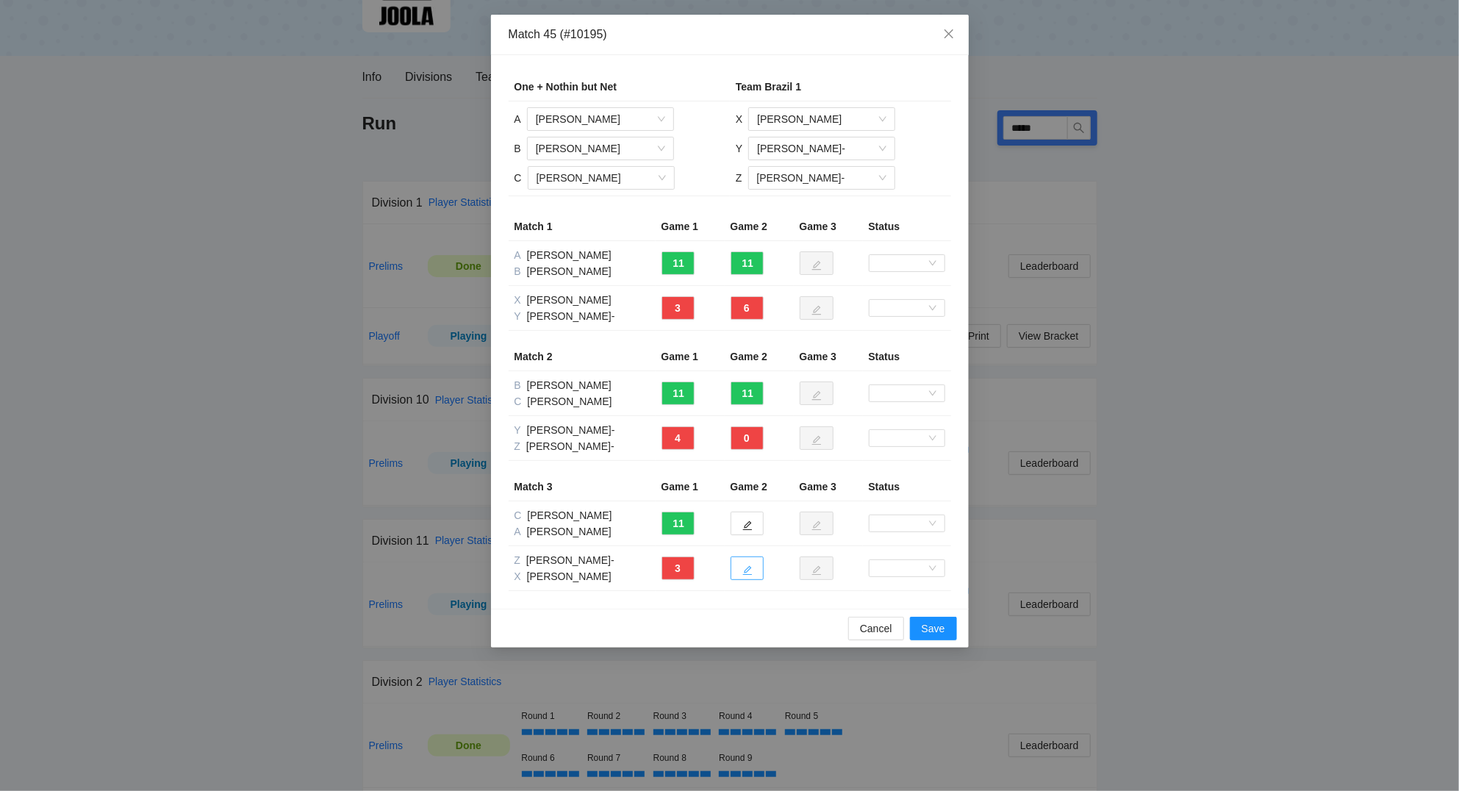
click at [759, 569] on button "button" at bounding box center [746, 568] width 33 height 24
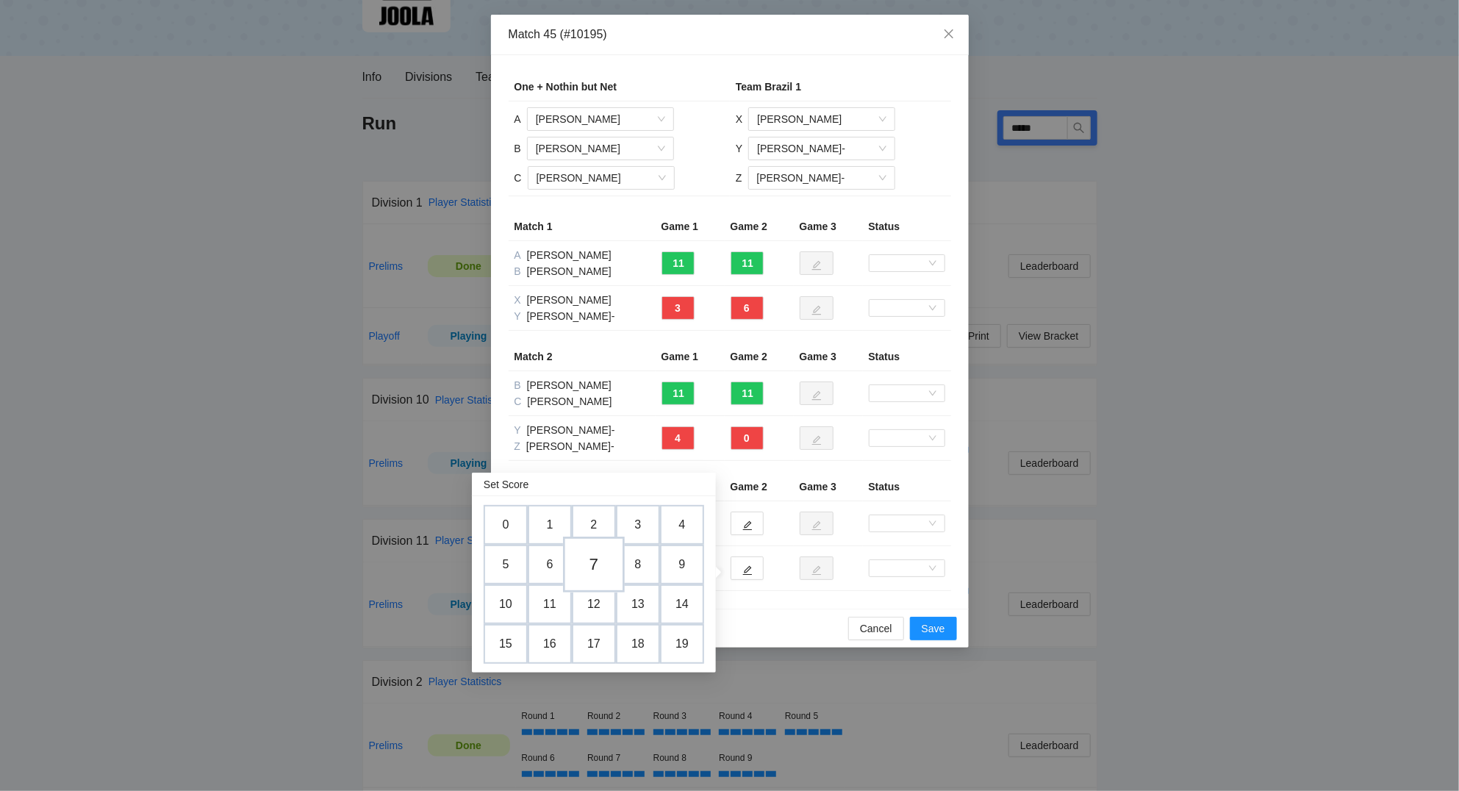
click at [593, 564] on td "7" at bounding box center [594, 564] width 62 height 56
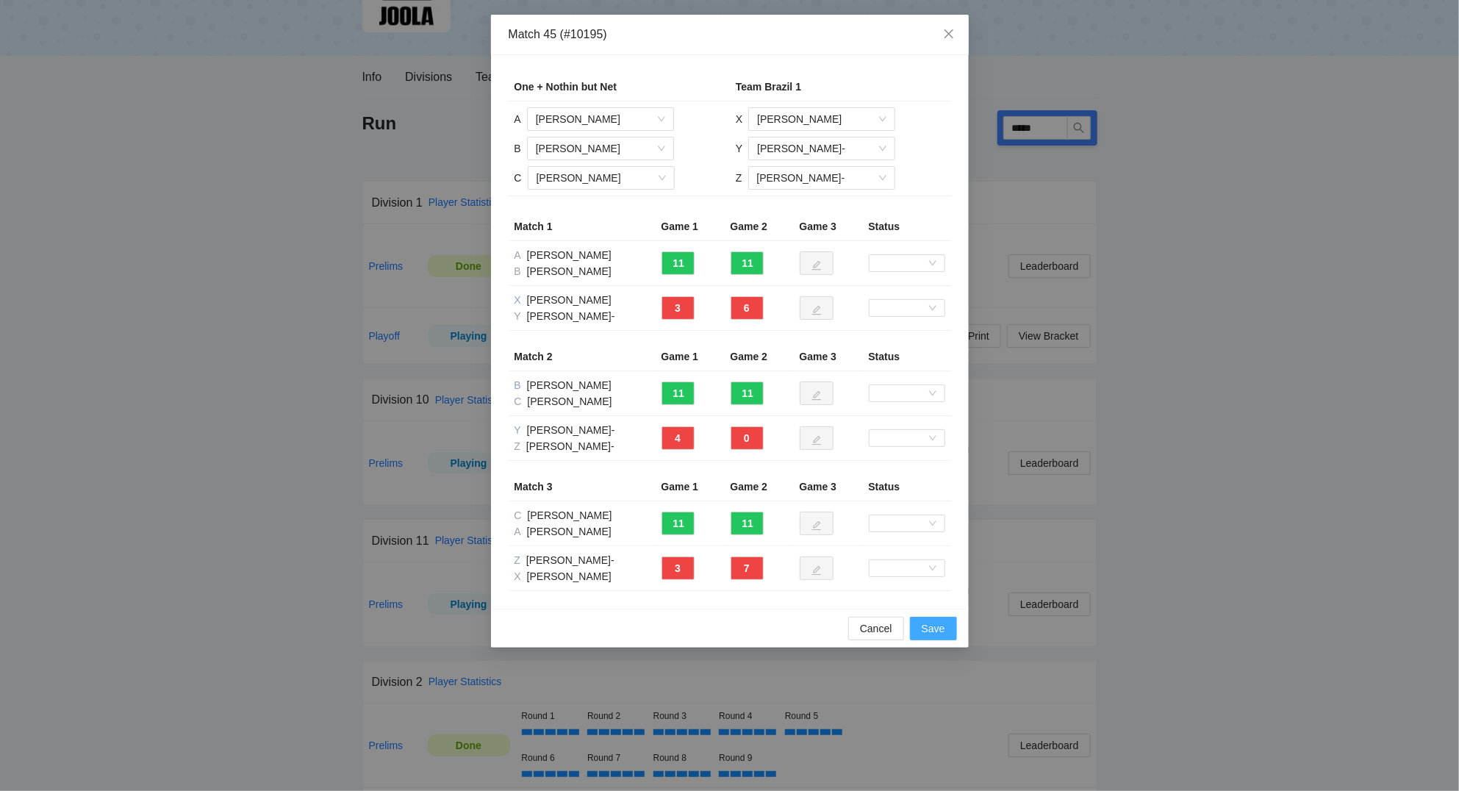
click at [940, 633] on span "Save" at bounding box center [933, 628] width 24 height 16
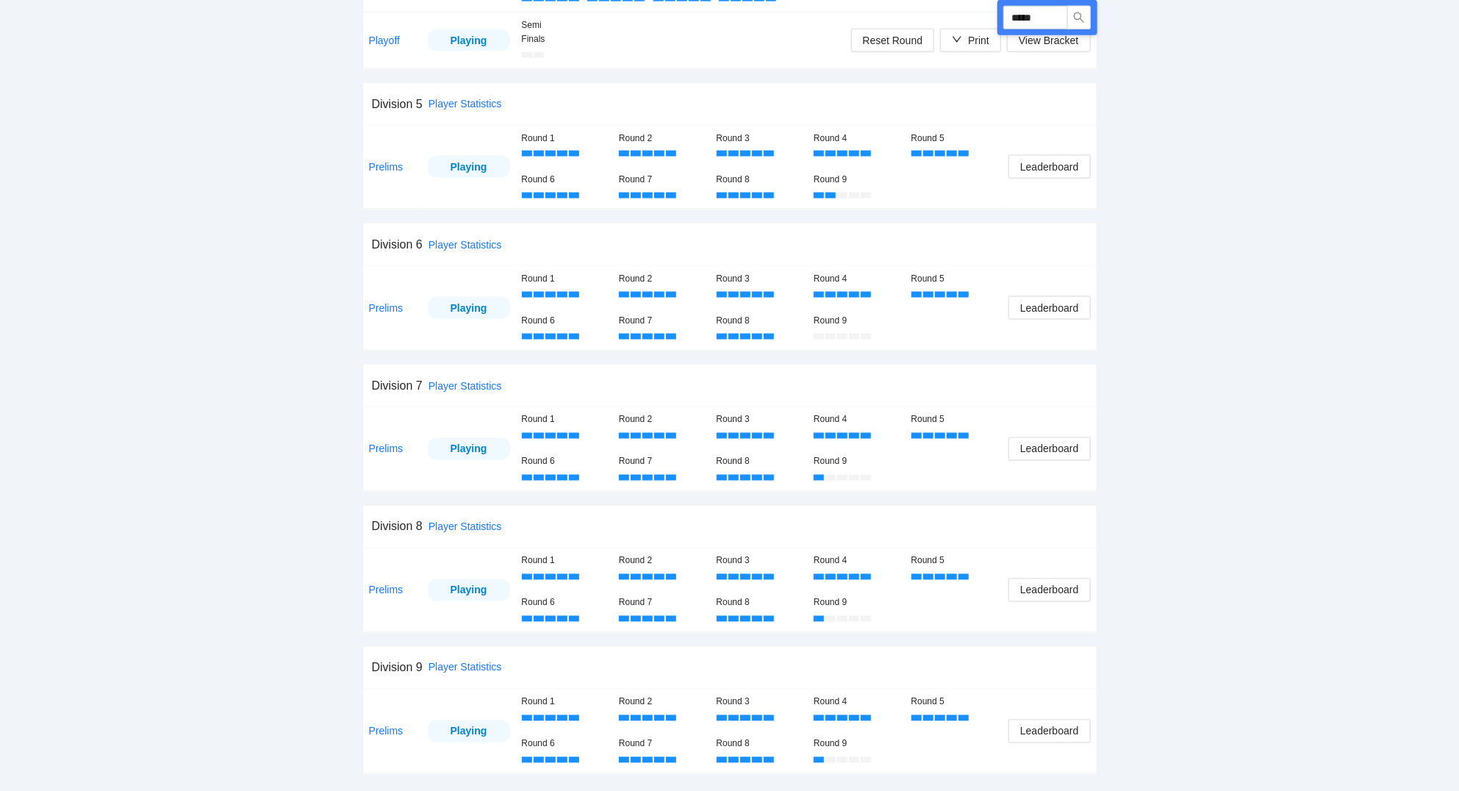
scroll to position [1287, 0]
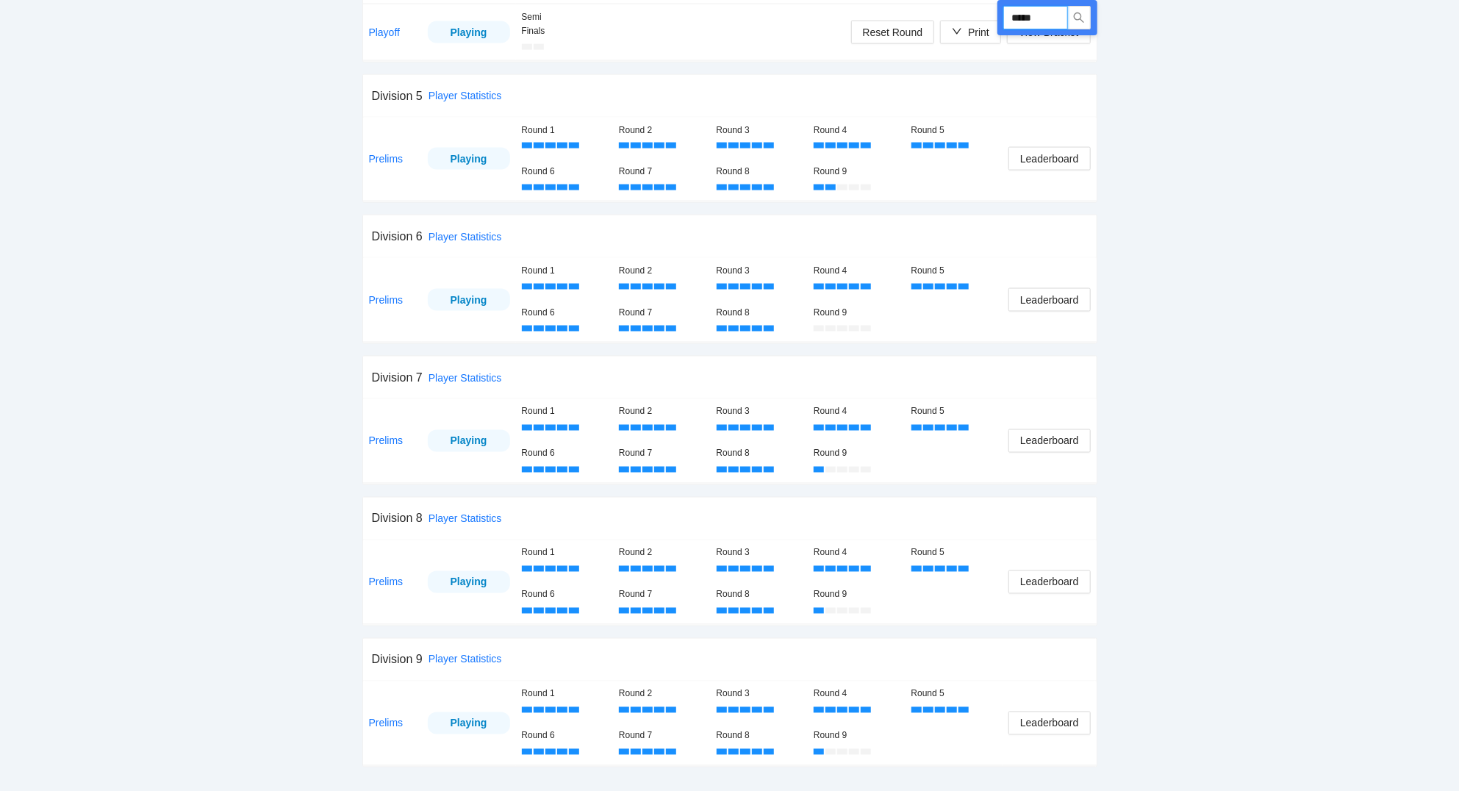
click at [1055, 14] on input "*****" at bounding box center [1035, 18] width 65 height 24
type input "****"
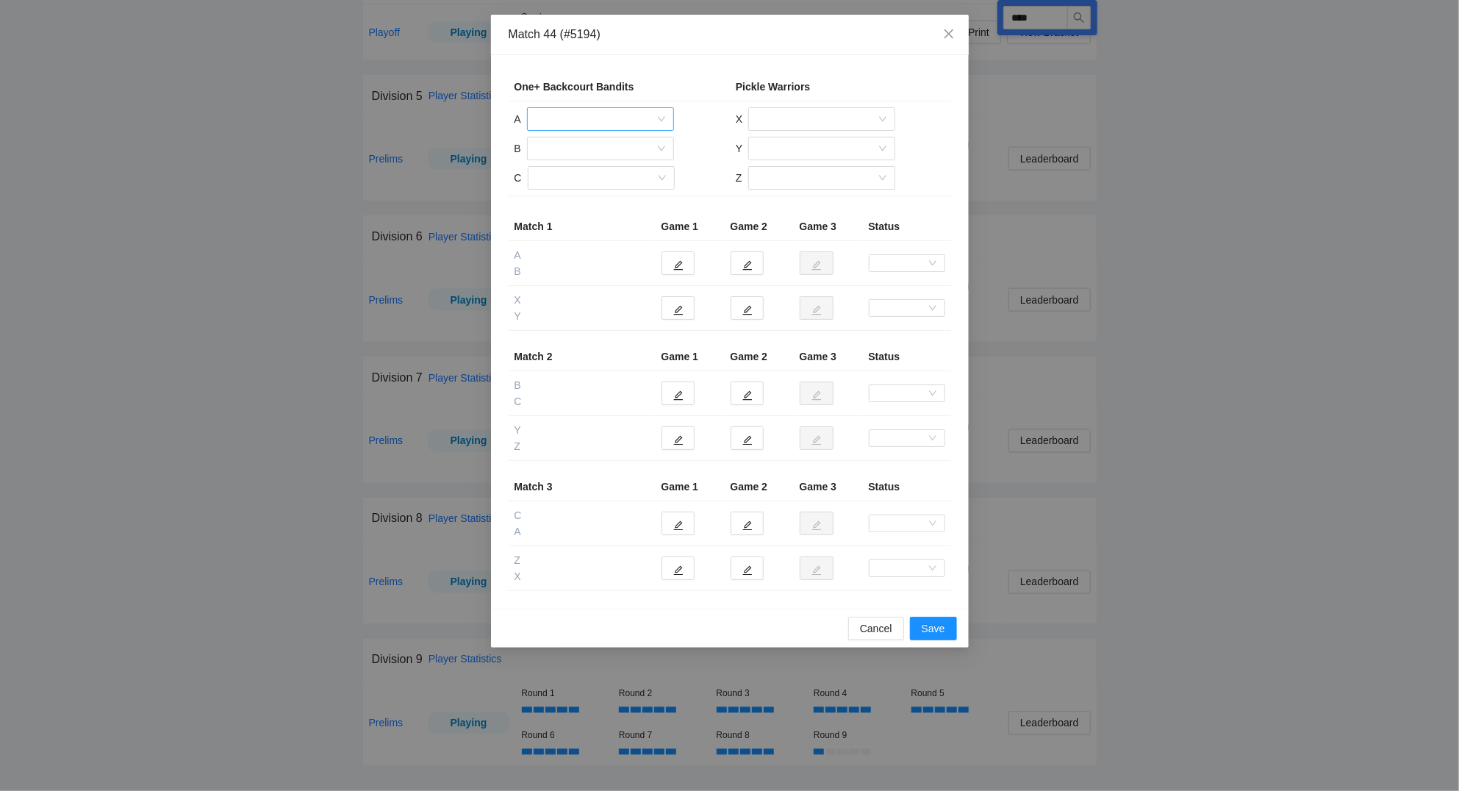
click at [633, 118] on input "search" at bounding box center [595, 119] width 119 height 22
click at [598, 146] on div "Derek Riley" at bounding box center [600, 153] width 129 height 16
click at [589, 146] on input "search" at bounding box center [595, 148] width 119 height 22
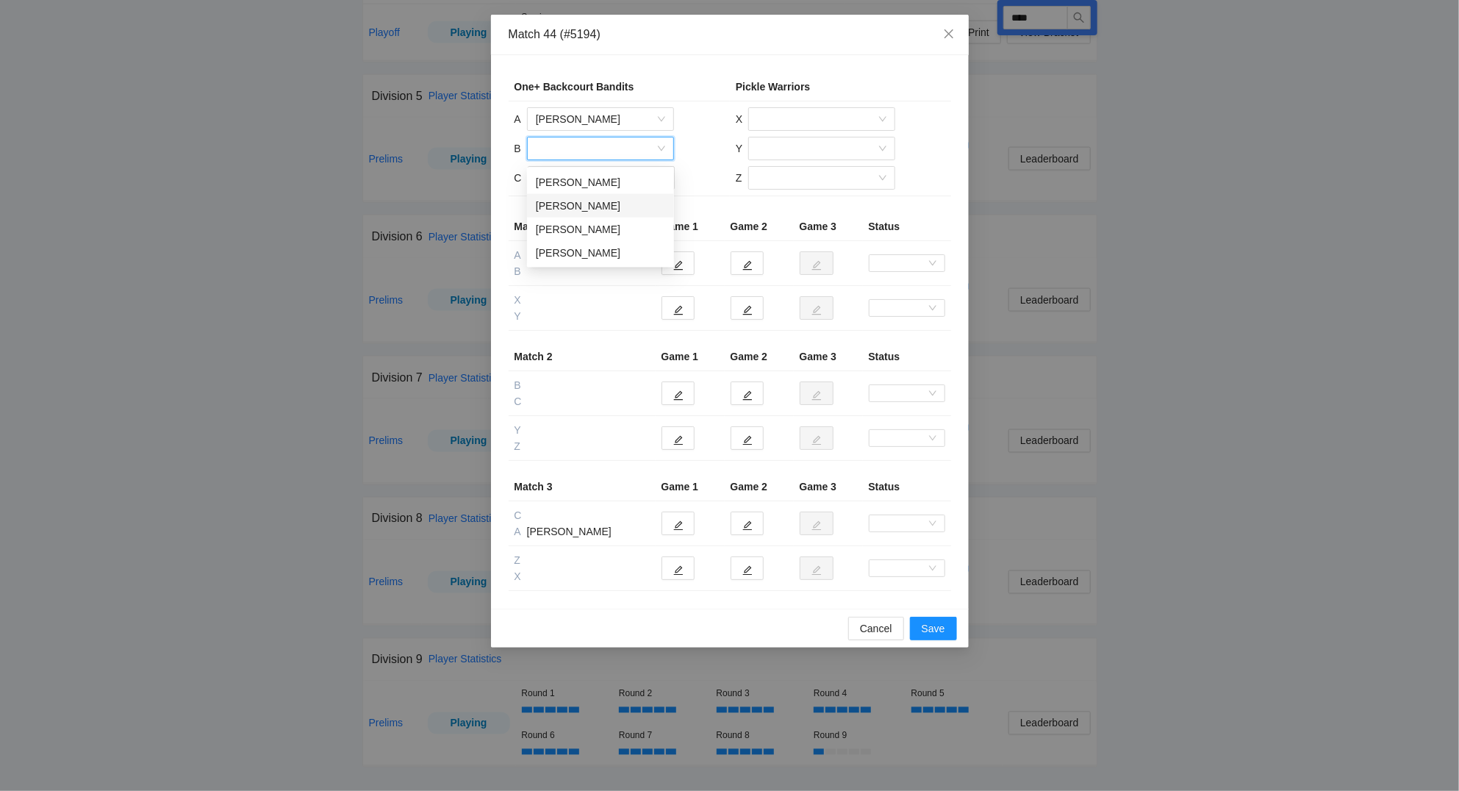
click at [592, 198] on div "Mariana Johnson" at bounding box center [600, 206] width 129 height 16
click at [584, 176] on input "search" at bounding box center [595, 178] width 119 height 22
click at [592, 209] on div "Jesse Mortensen" at bounding box center [600, 212] width 129 height 16
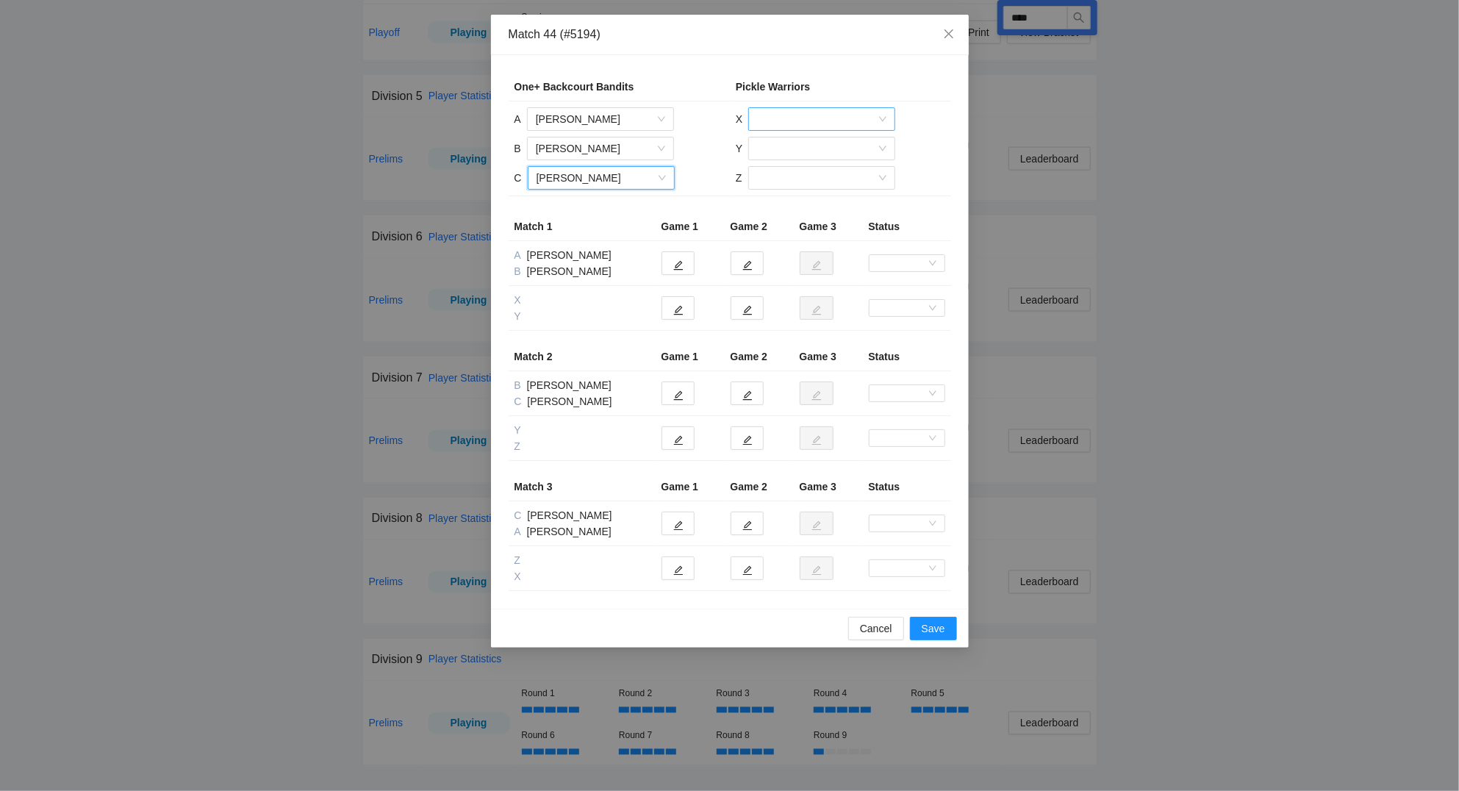
click at [802, 123] on input "search" at bounding box center [816, 119] width 119 height 22
click at [802, 194] on div "Nicole Jennings" at bounding box center [821, 200] width 129 height 16
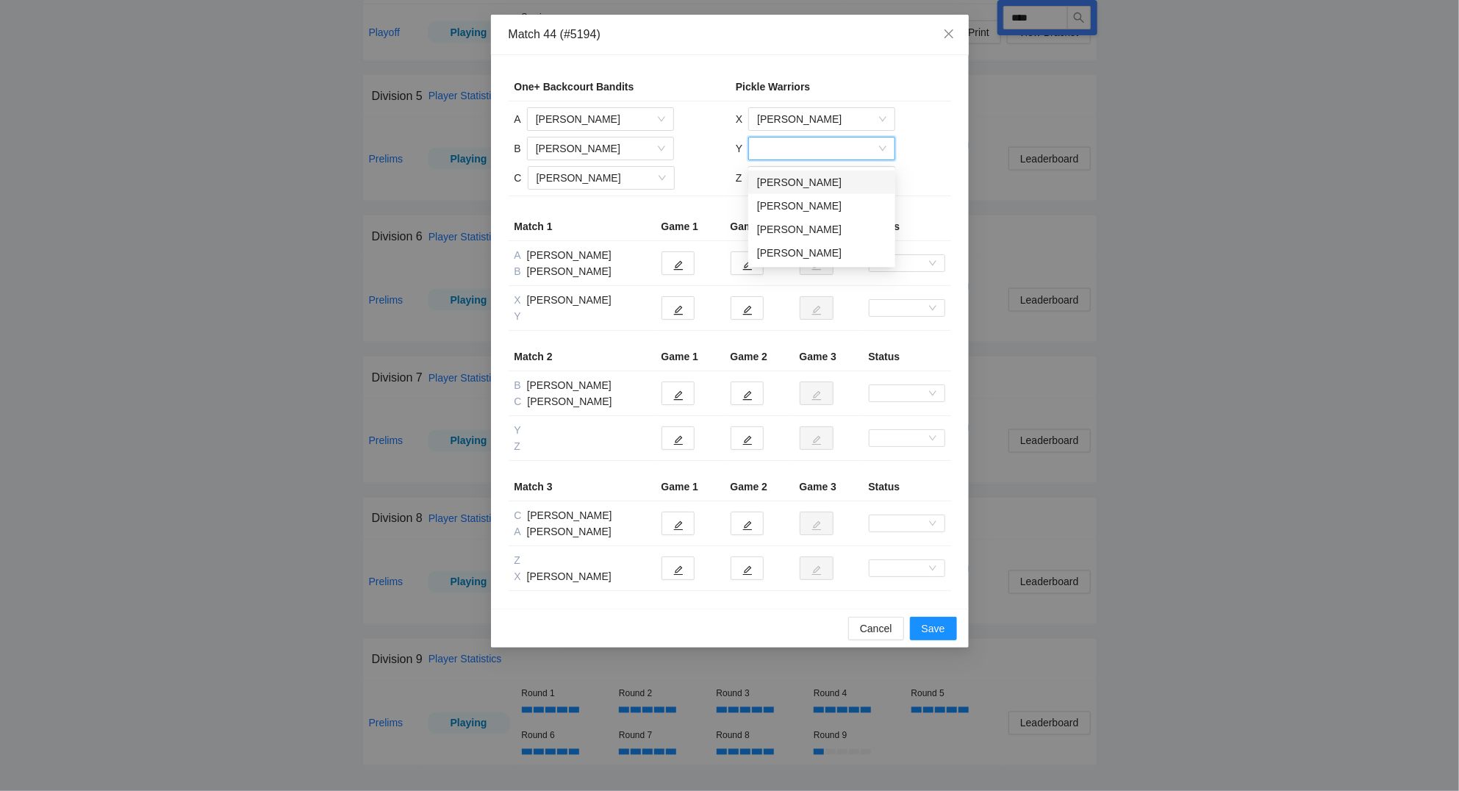
click at [801, 153] on input "search" at bounding box center [816, 148] width 119 height 22
click at [803, 248] on div "Susan Lovett" at bounding box center [821, 253] width 129 height 16
click at [795, 181] on input "search" at bounding box center [816, 178] width 119 height 22
click at [795, 210] on div "Brian Morales" at bounding box center [820, 212] width 129 height 16
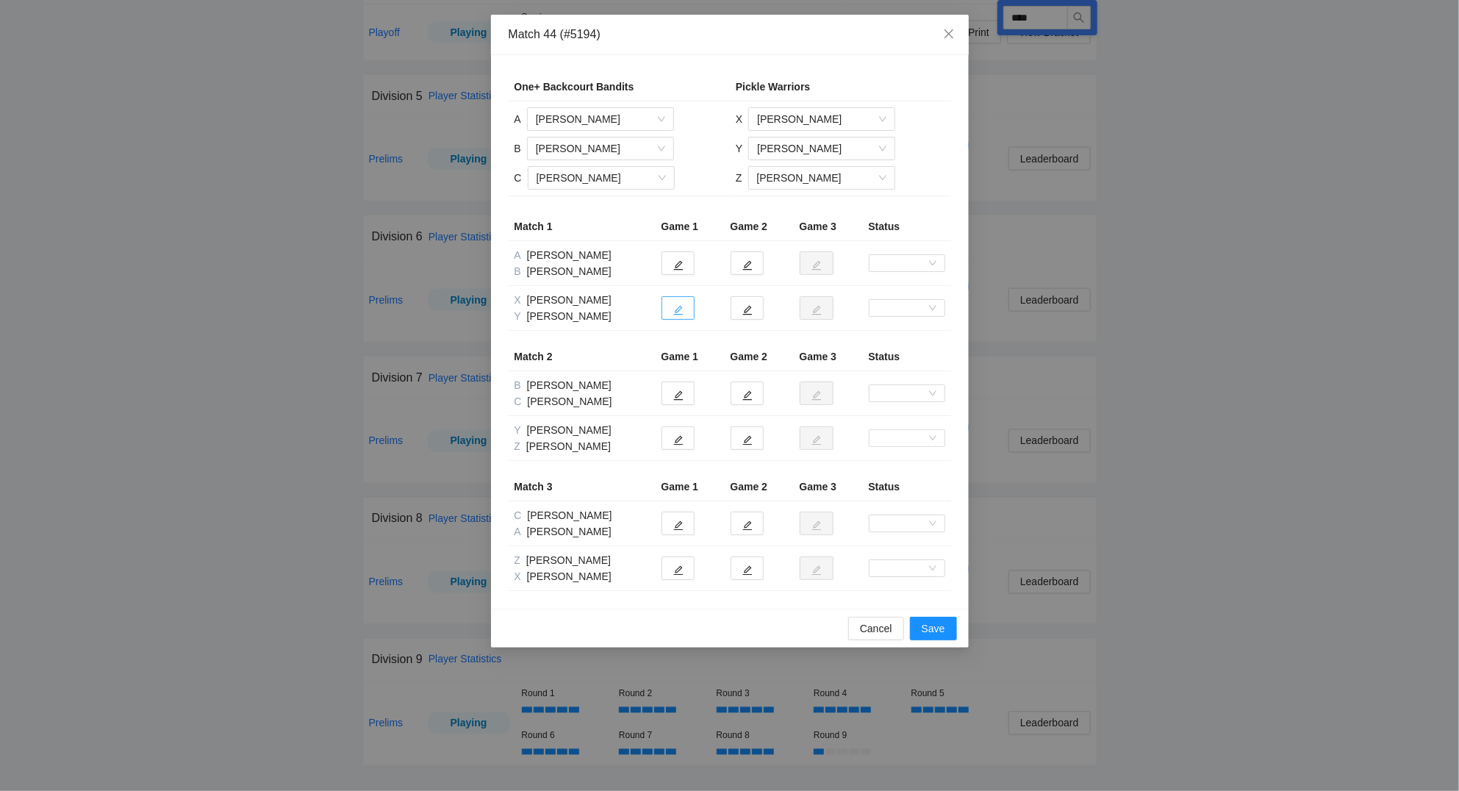
click at [680, 311] on icon "edit" at bounding box center [678, 310] width 10 height 10
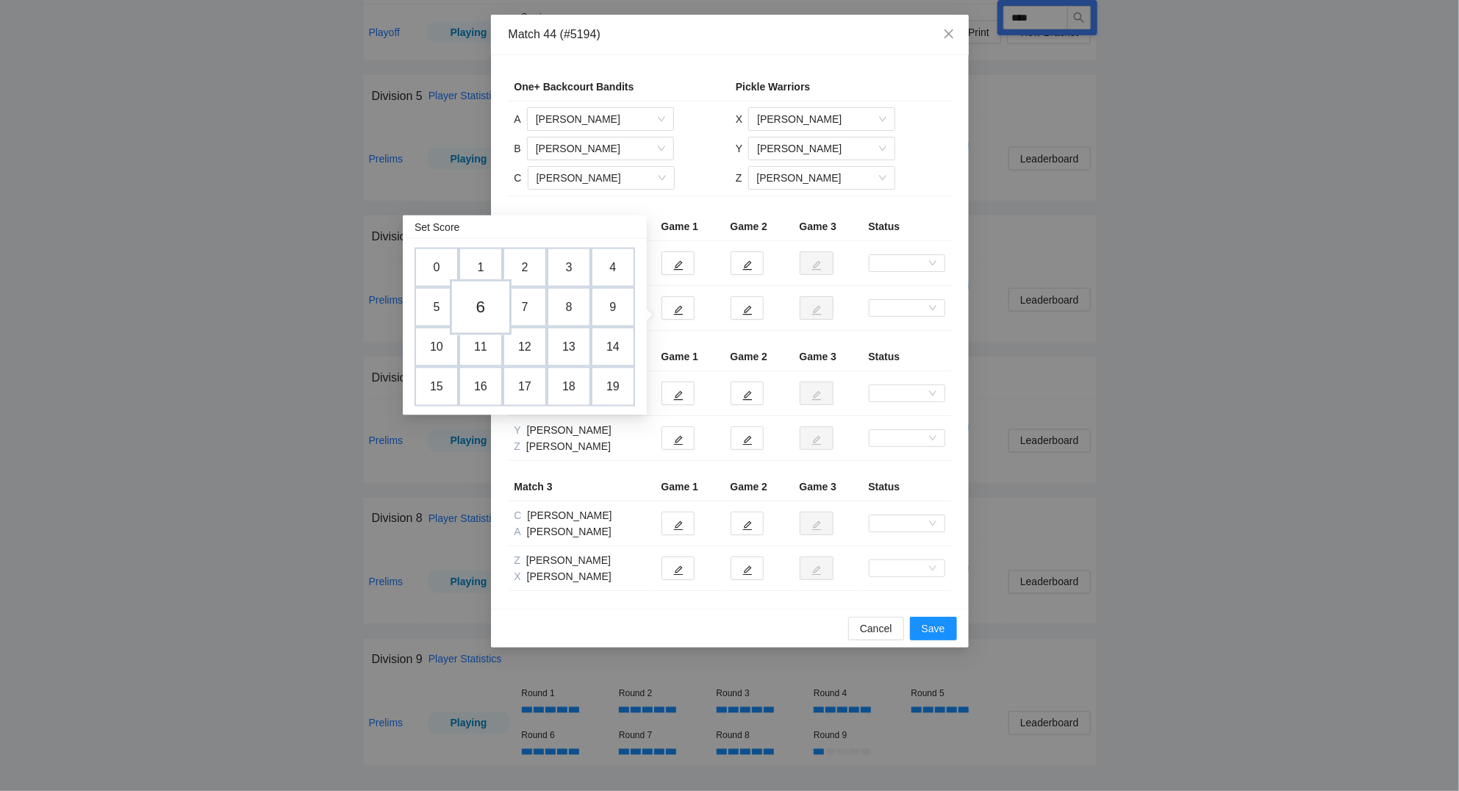
click at [471, 298] on td "6" at bounding box center [481, 307] width 62 height 56
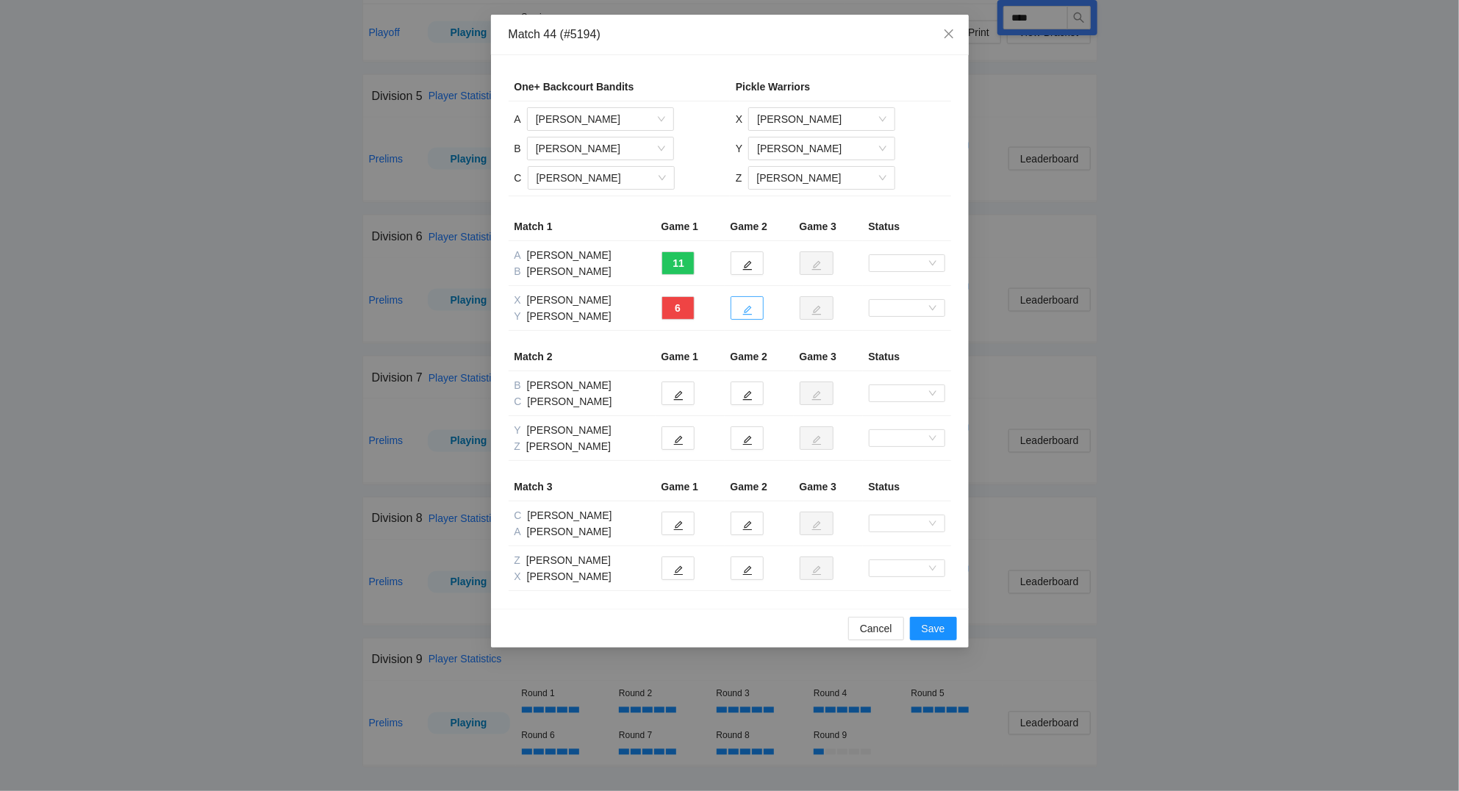
click at [744, 308] on icon "edit" at bounding box center [747, 310] width 10 height 10
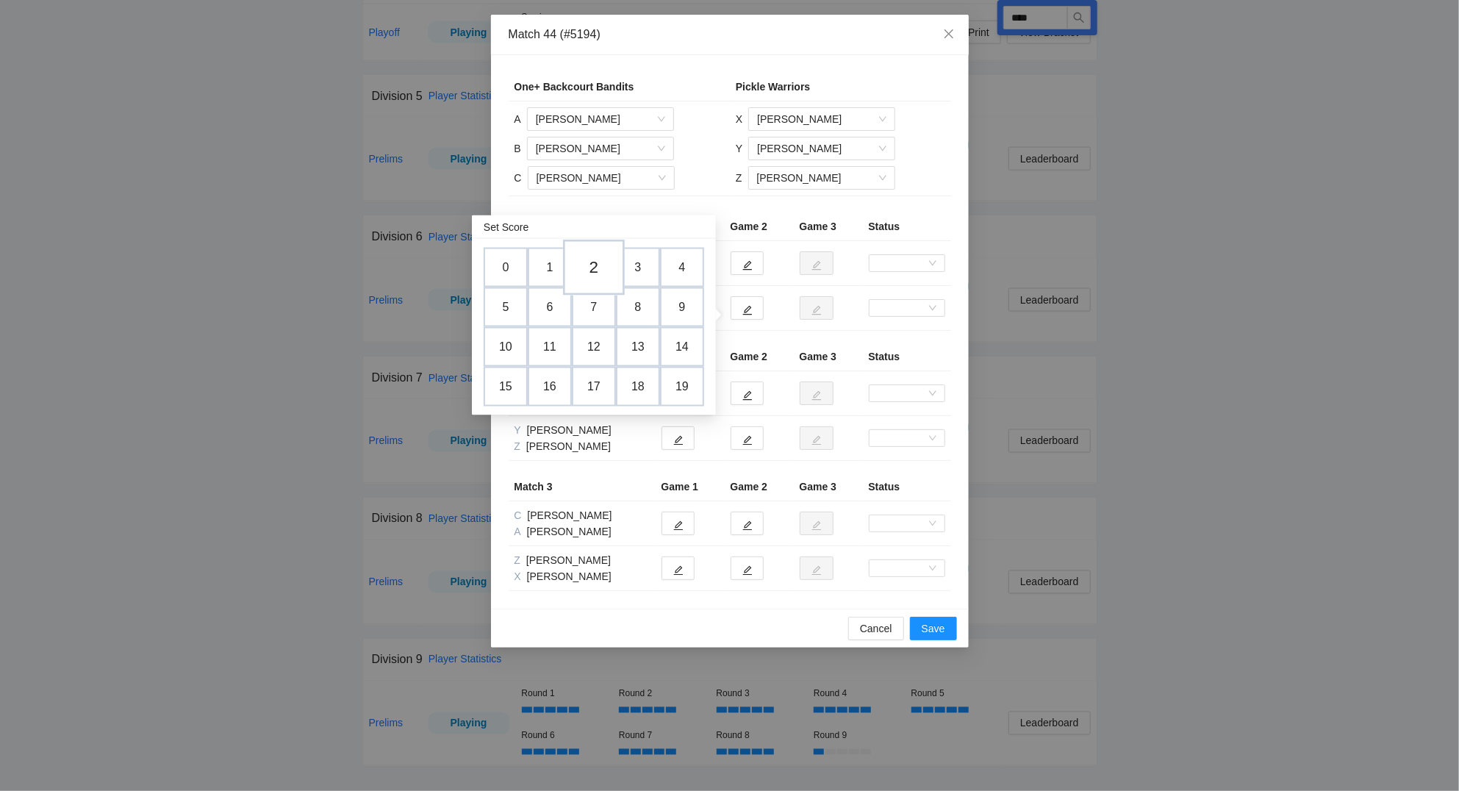
click at [600, 257] on td "2" at bounding box center [594, 268] width 62 height 56
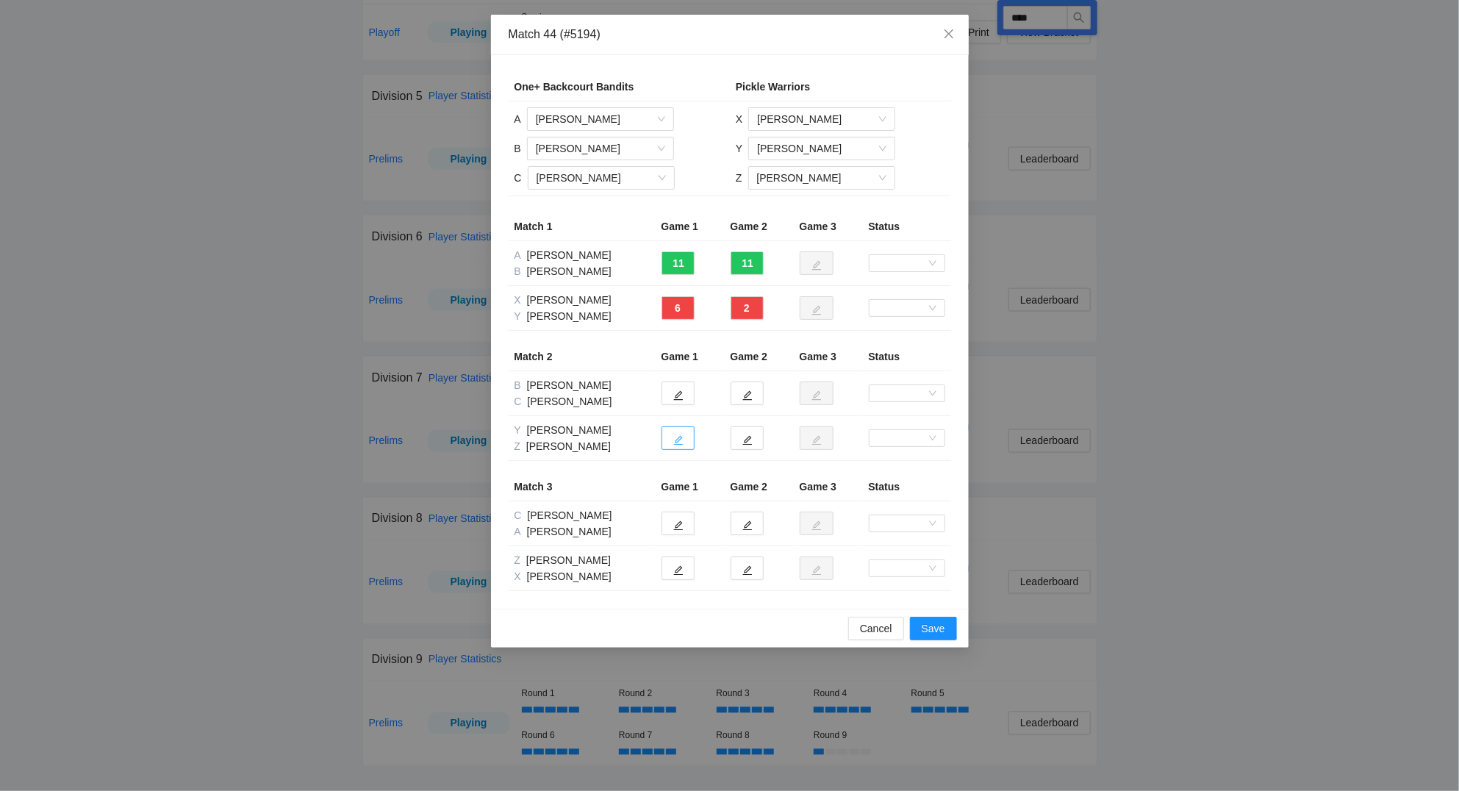
click at [684, 445] on button "button" at bounding box center [677, 438] width 33 height 24
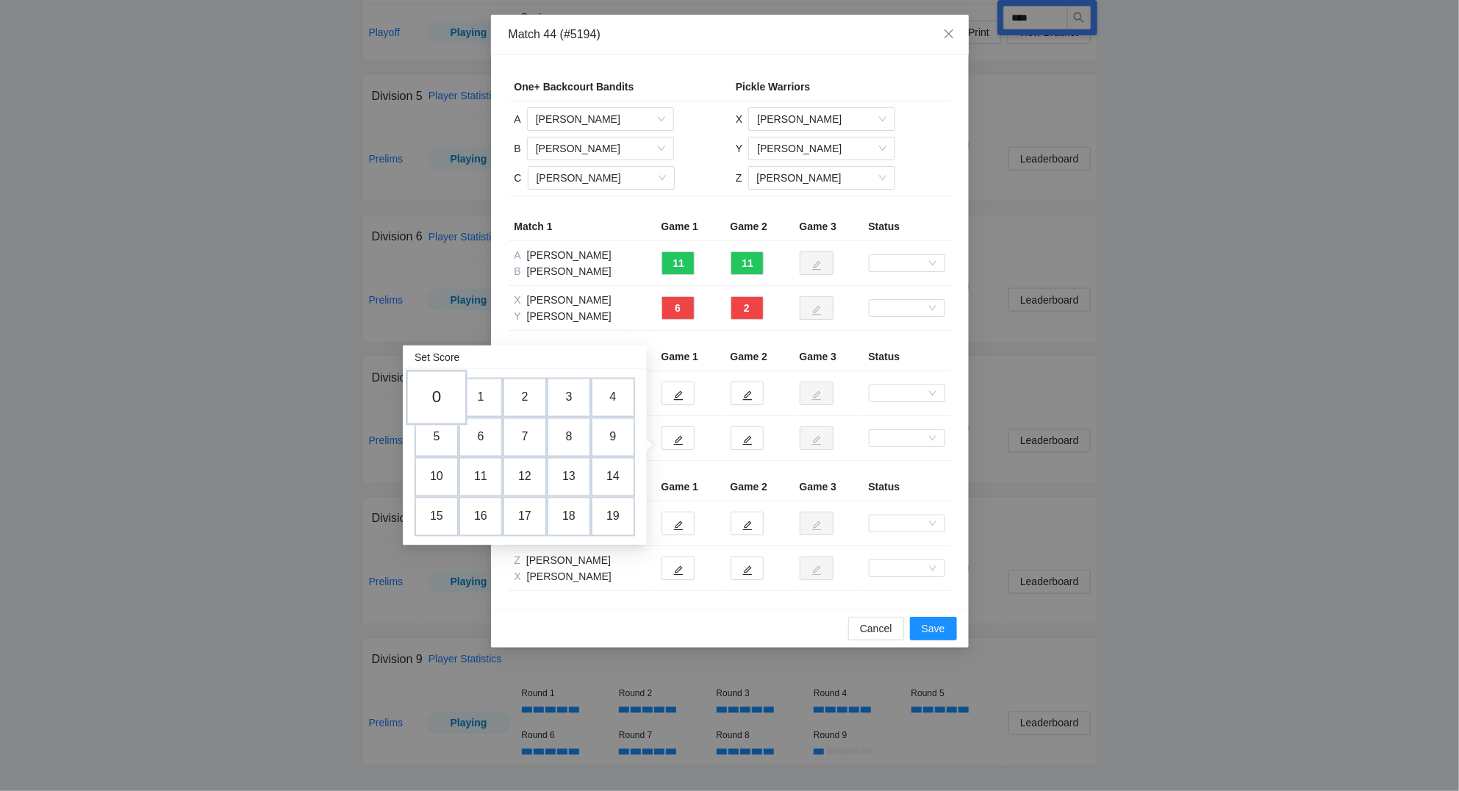
click at [440, 395] on td "0" at bounding box center [437, 398] width 62 height 56
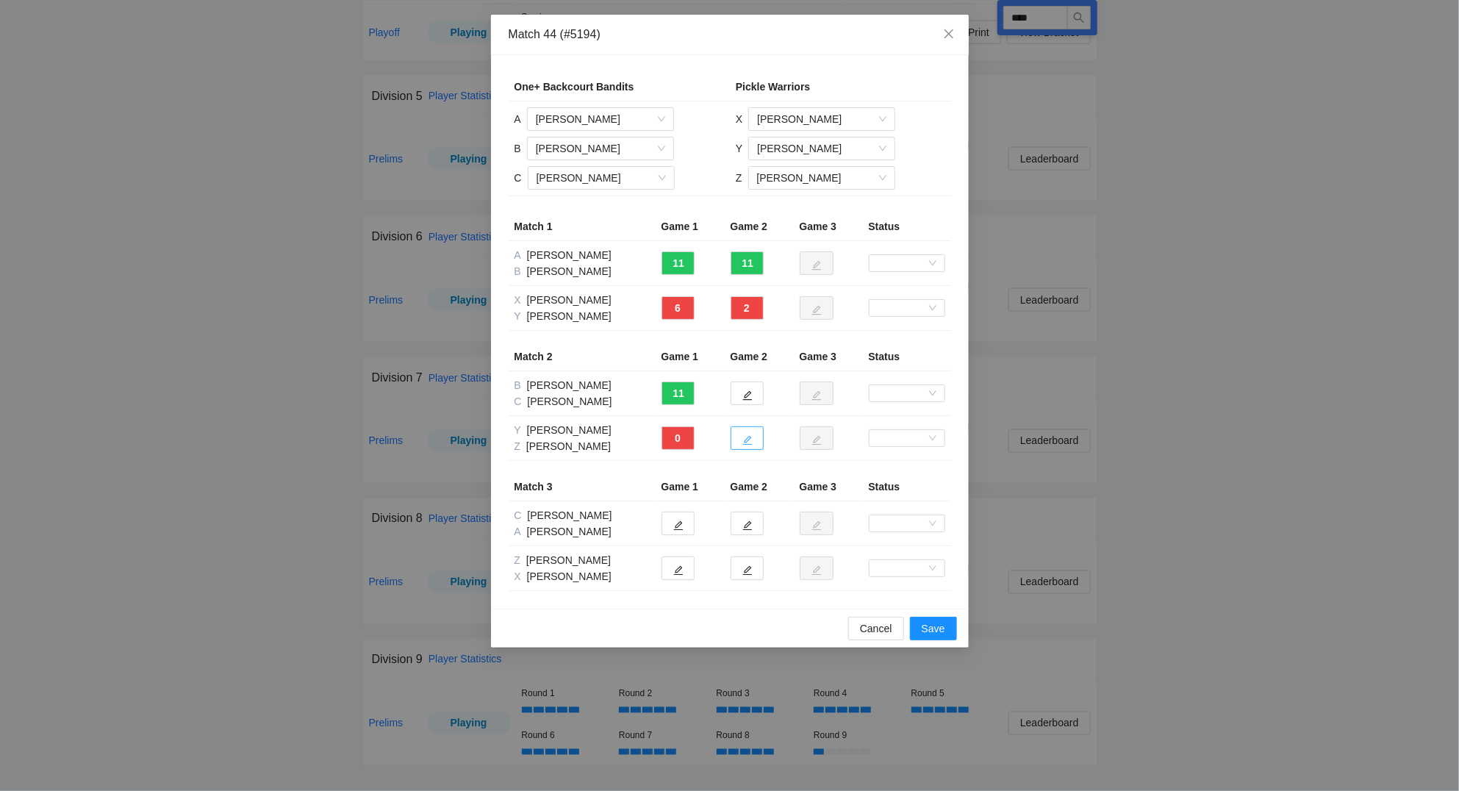
click at [744, 436] on icon "edit" at bounding box center [747, 440] width 10 height 10
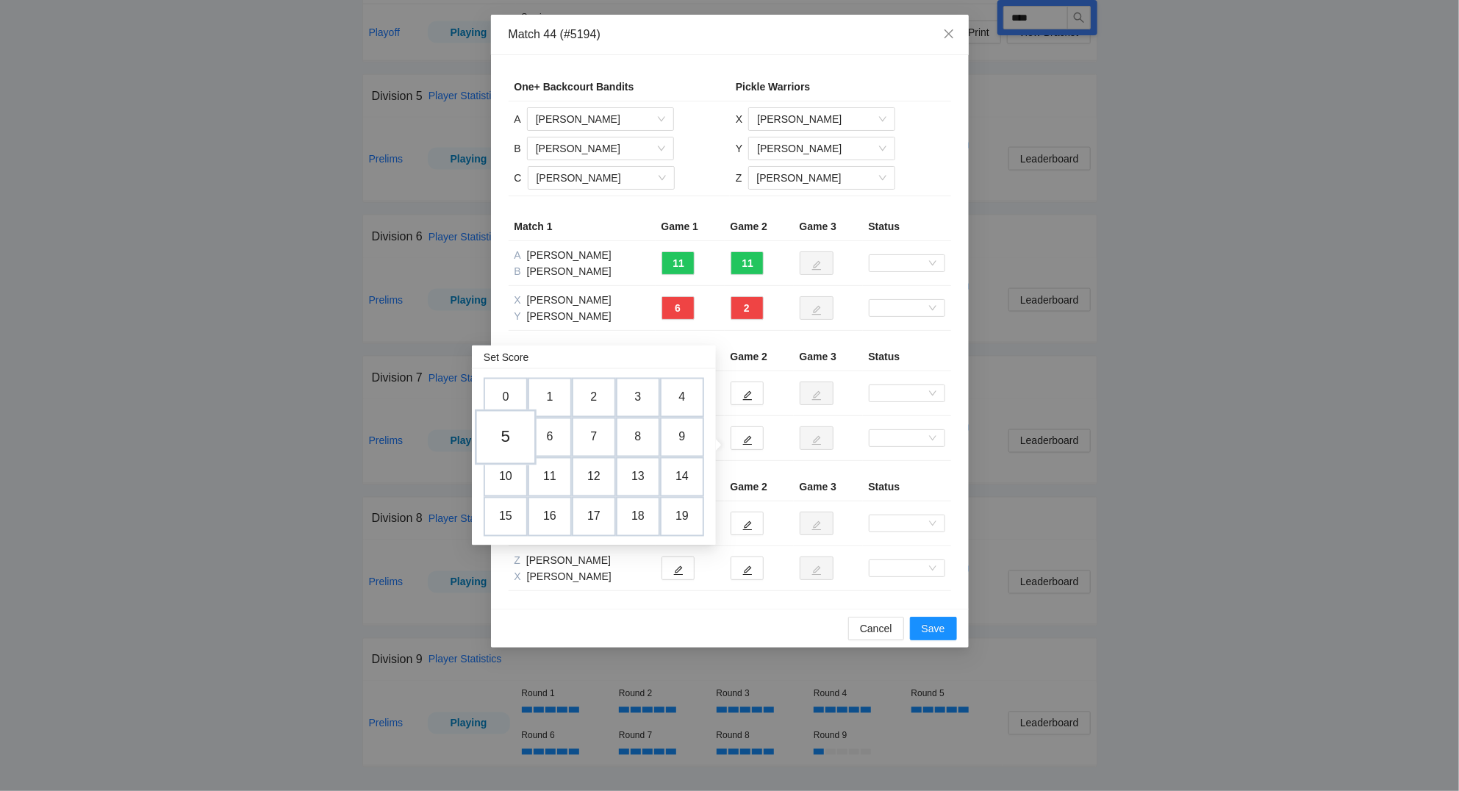
click at [516, 431] on td "5" at bounding box center [506, 437] width 62 height 56
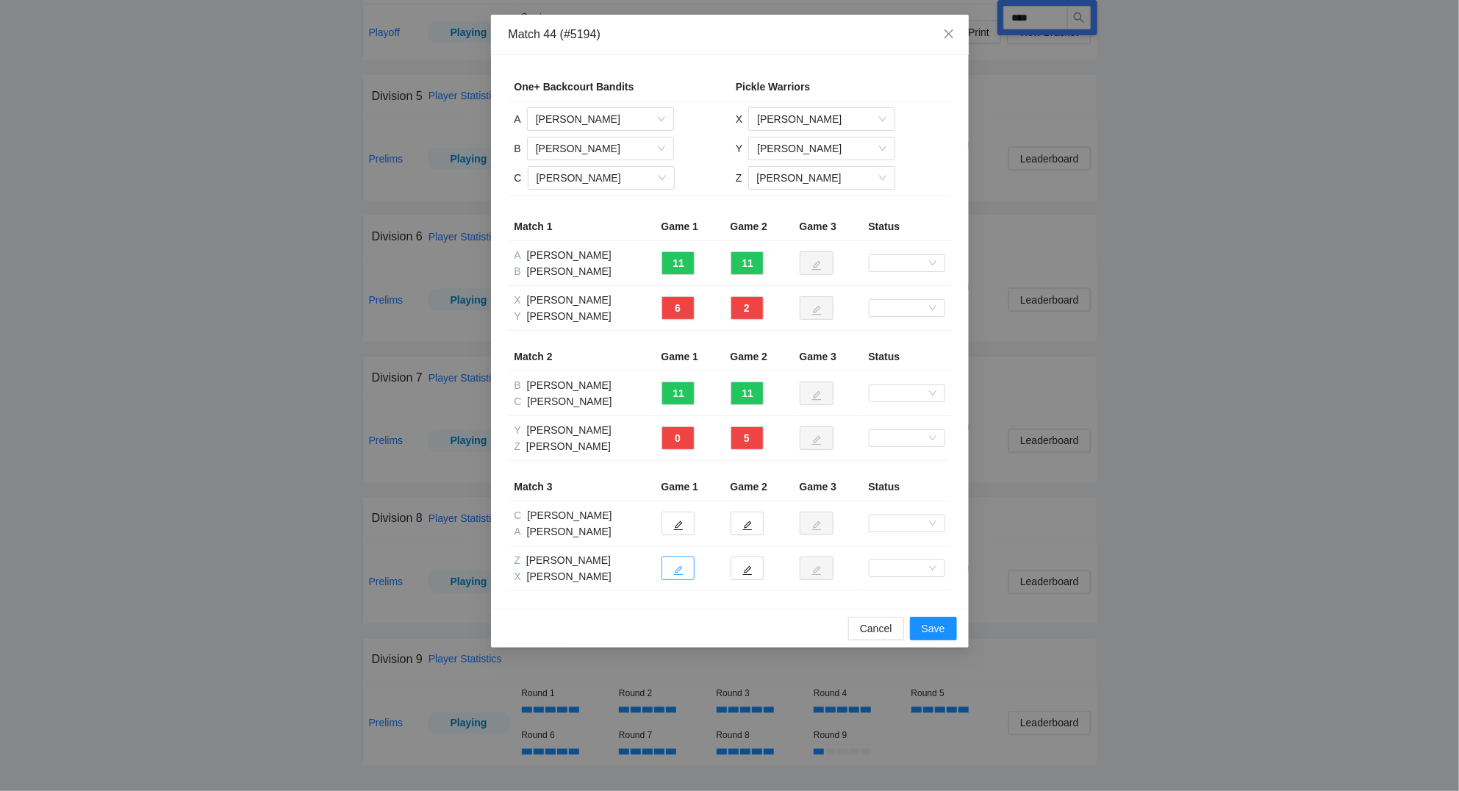
click at [680, 575] on icon "edit" at bounding box center [678, 571] width 10 height 10
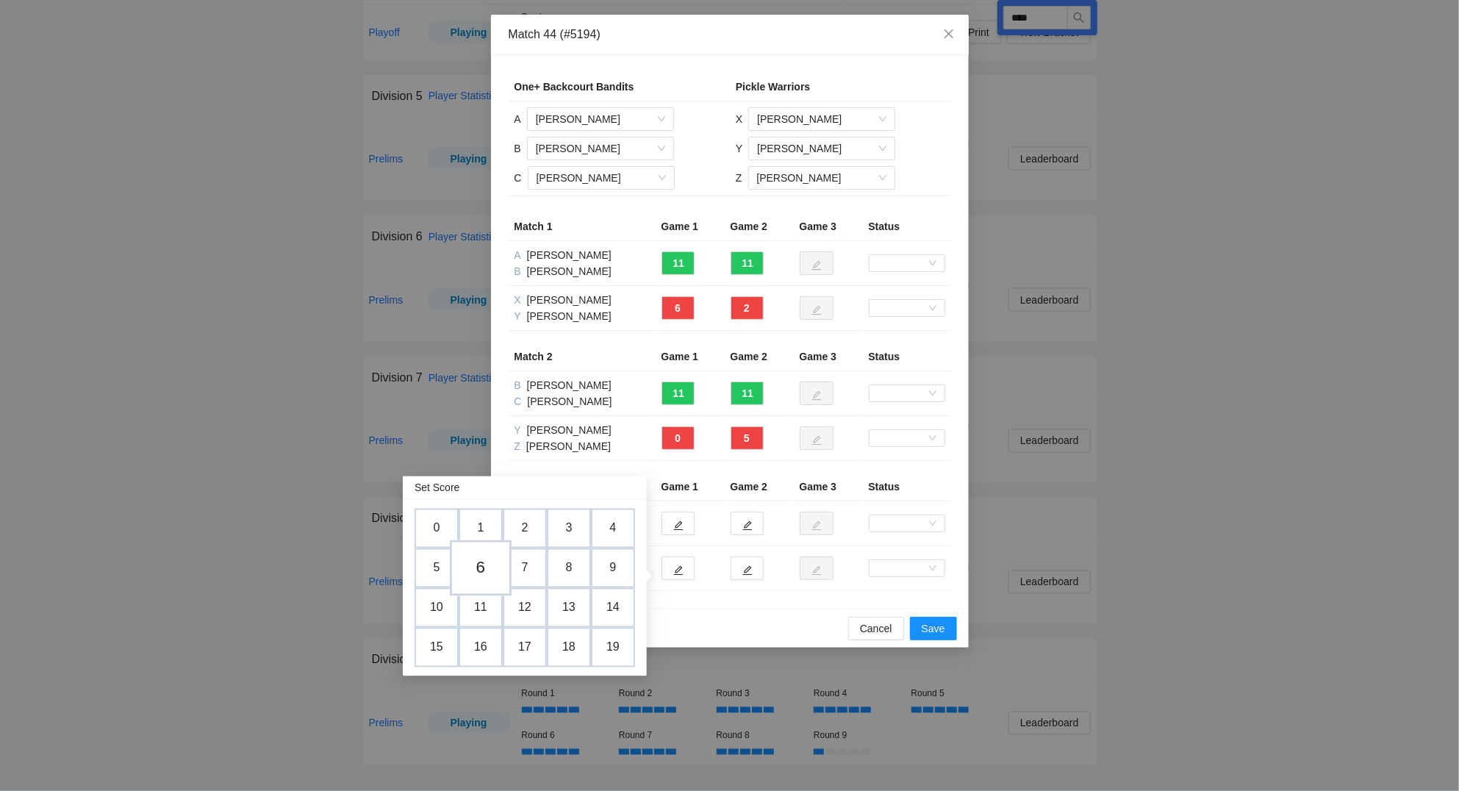
click at [490, 564] on td "6" at bounding box center [481, 568] width 62 height 56
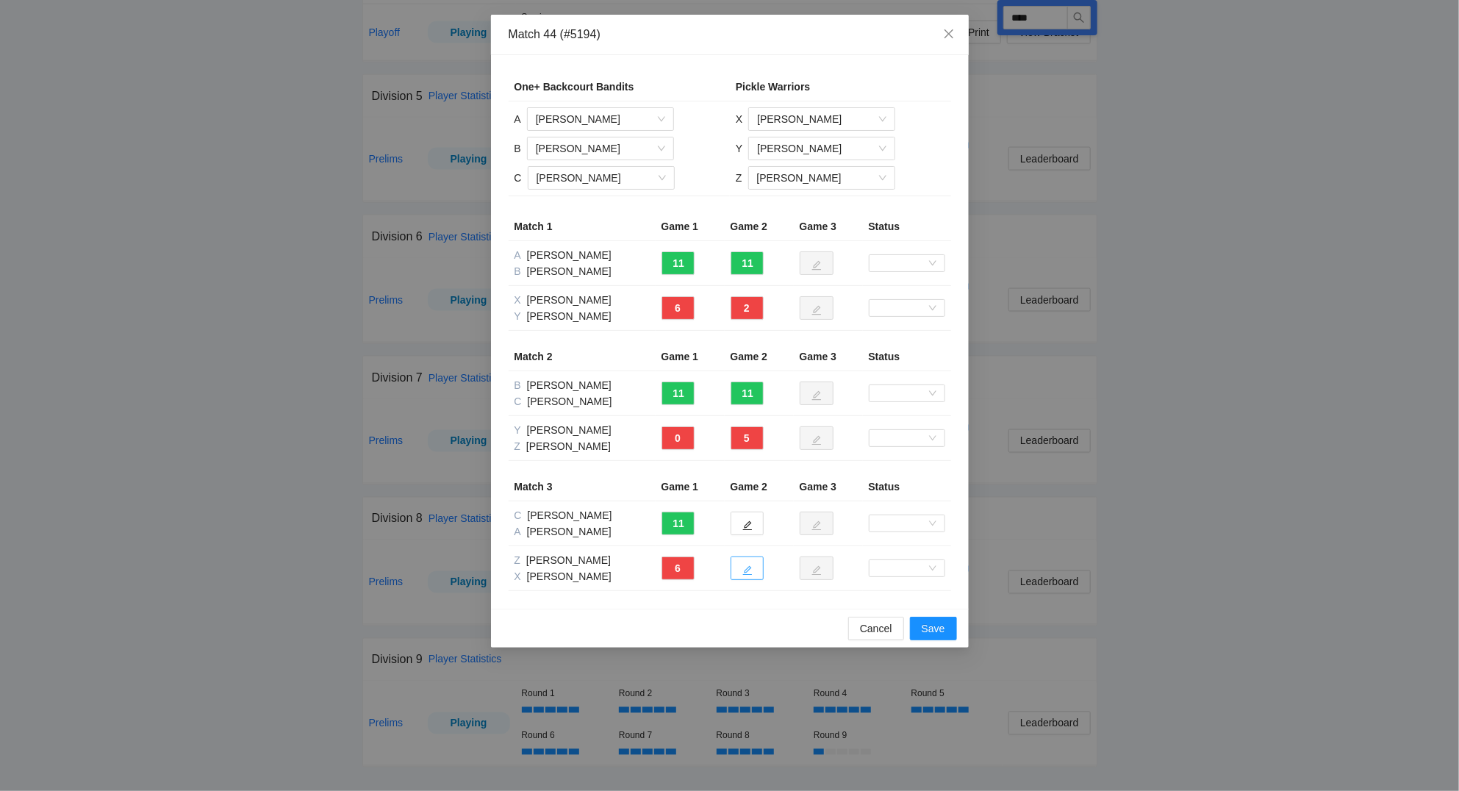
click at [750, 571] on icon "edit" at bounding box center [747, 570] width 10 height 10
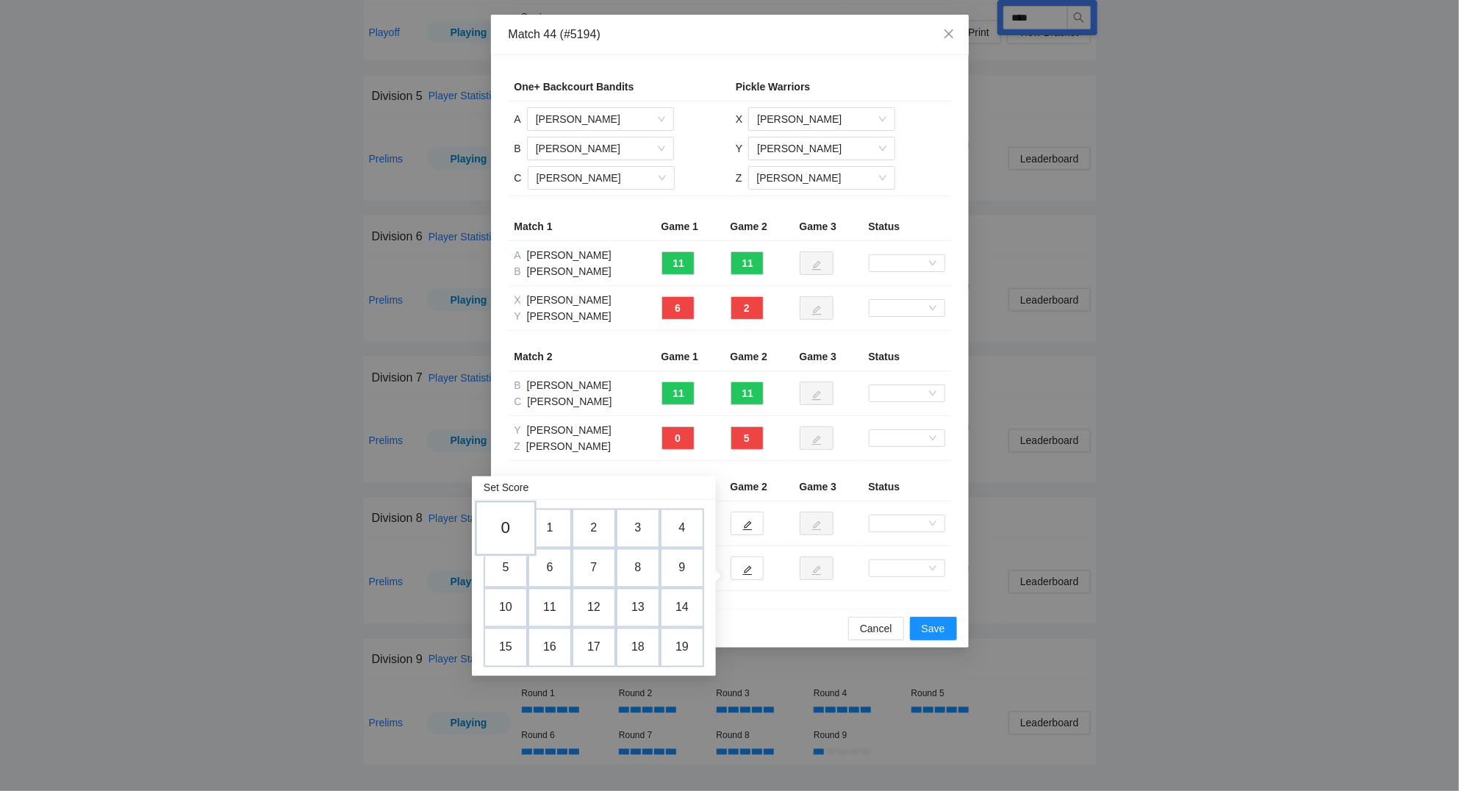
click at [506, 520] on td "0" at bounding box center [506, 528] width 62 height 56
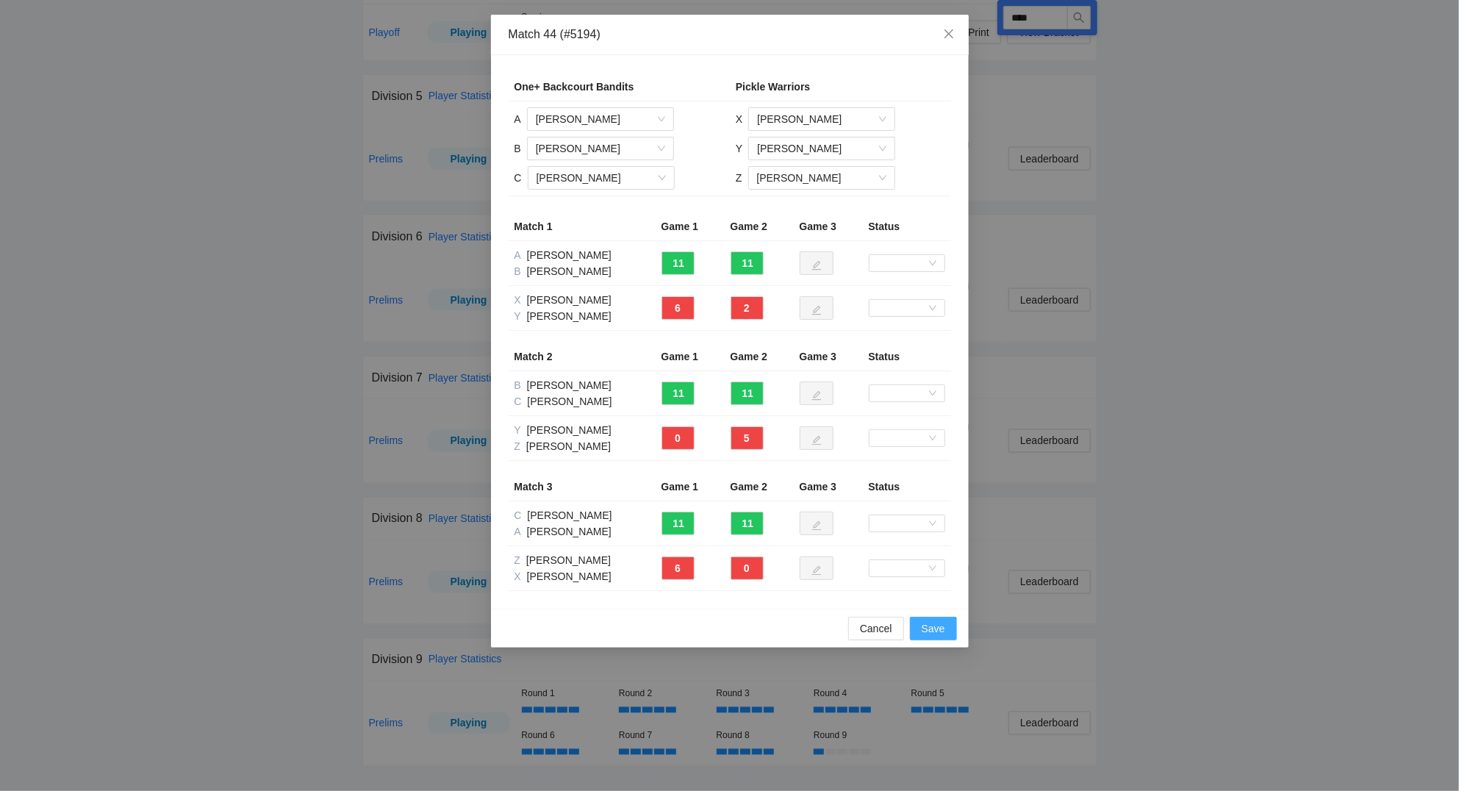
click at [938, 628] on span "Save" at bounding box center [933, 628] width 24 height 16
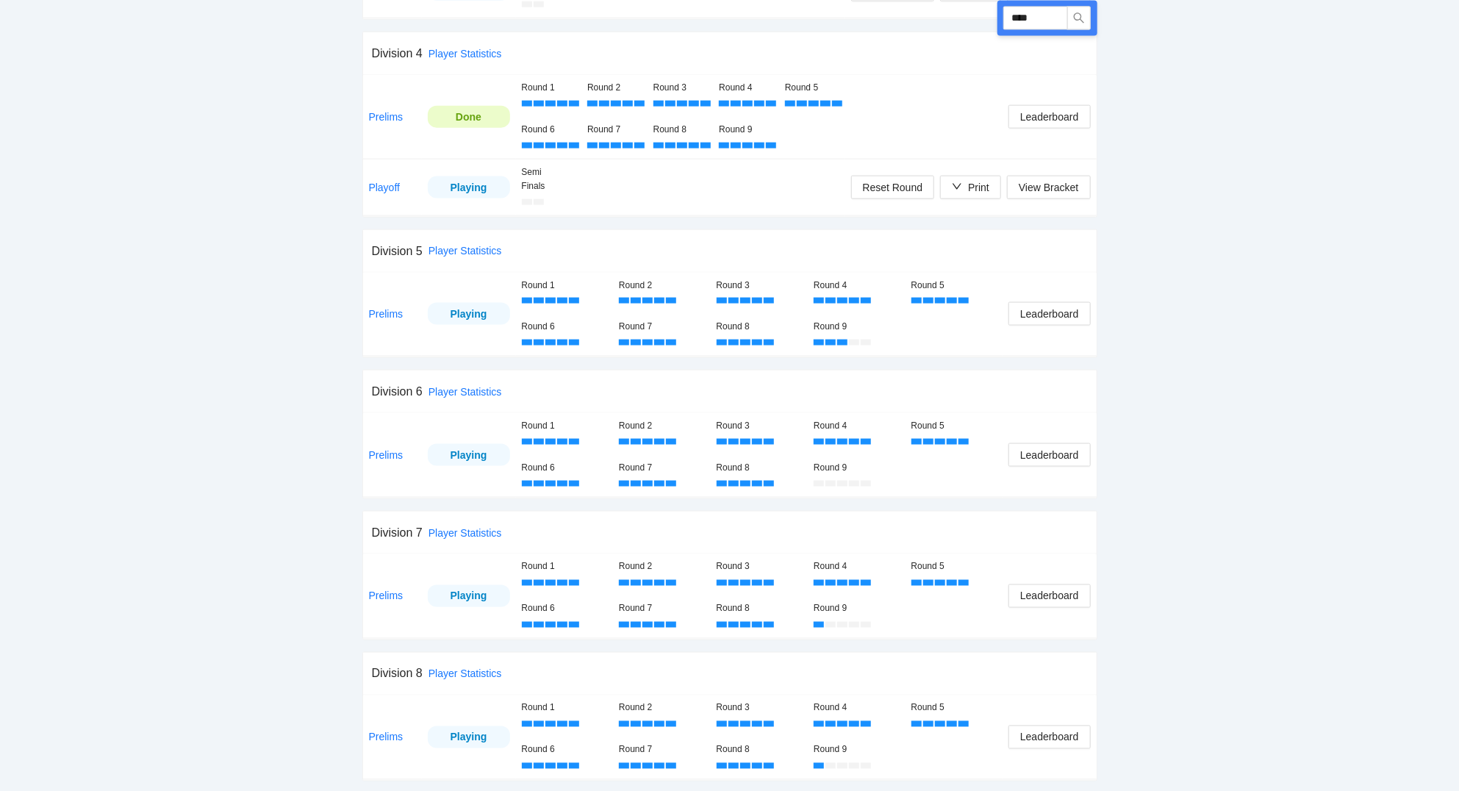
scroll to position [894, 0]
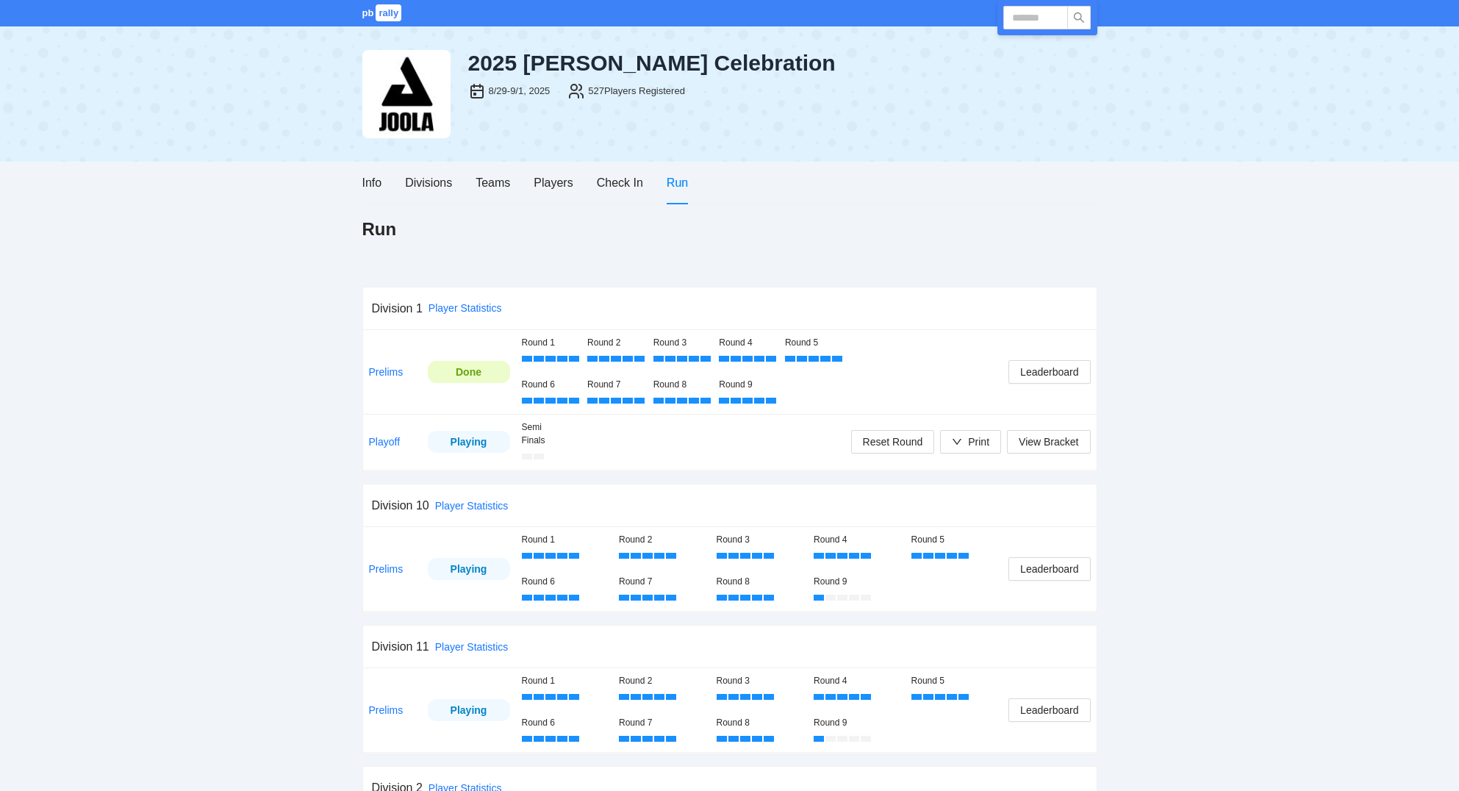
scroll to position [894, 0]
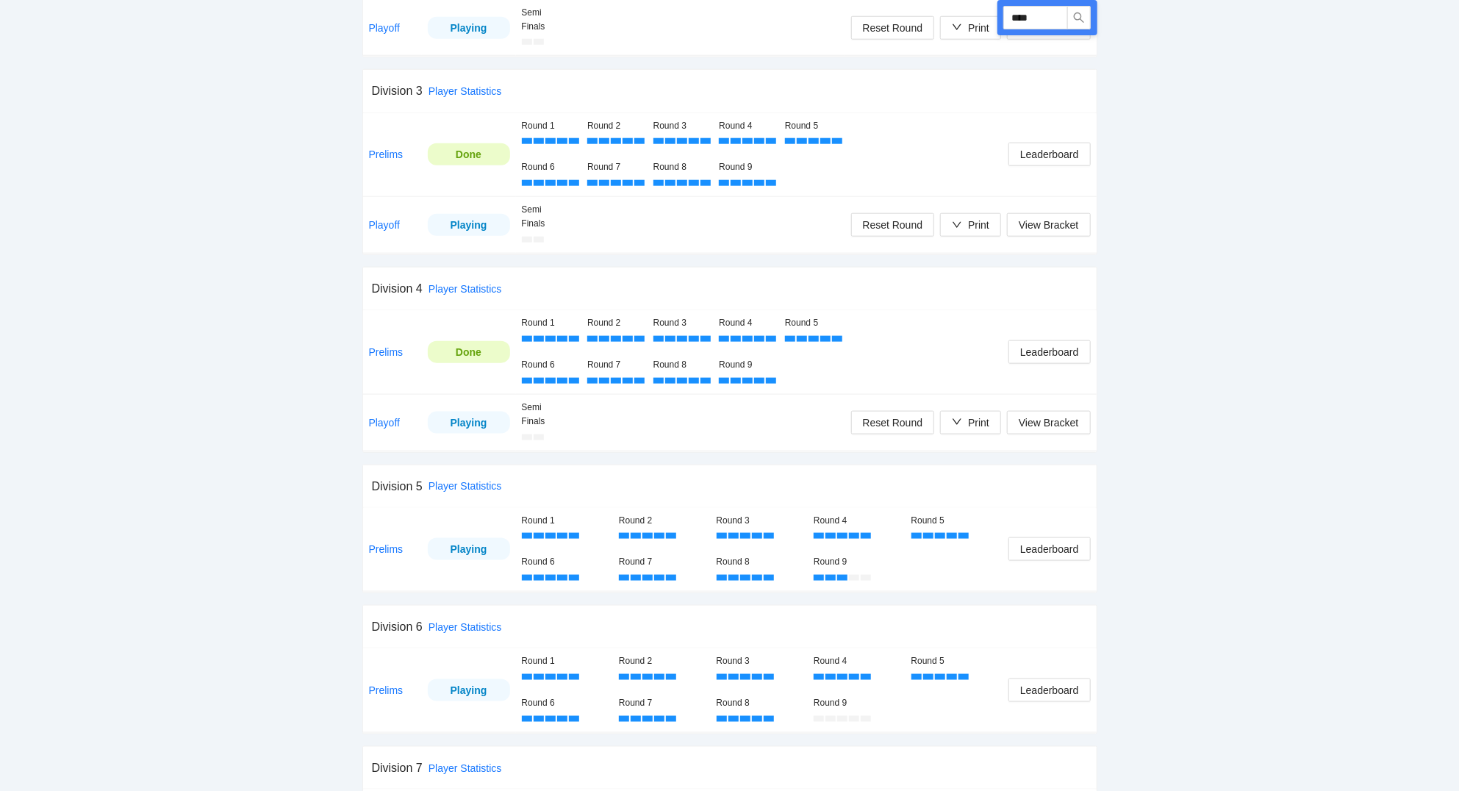
type input "****"
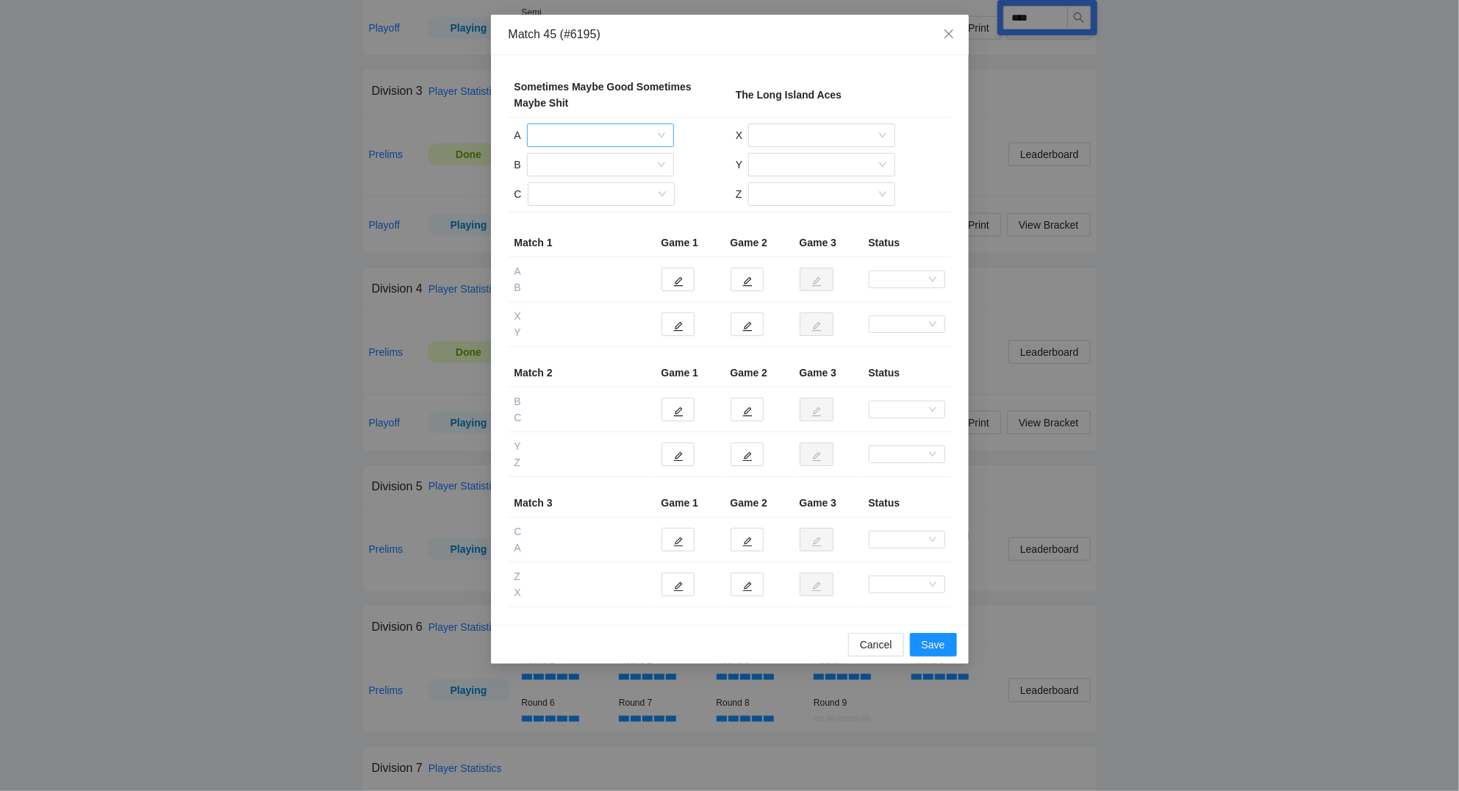
click at [625, 133] on input "search" at bounding box center [595, 135] width 119 height 22
click at [613, 210] on div "[PERSON_NAME]" at bounding box center [600, 212] width 129 height 16
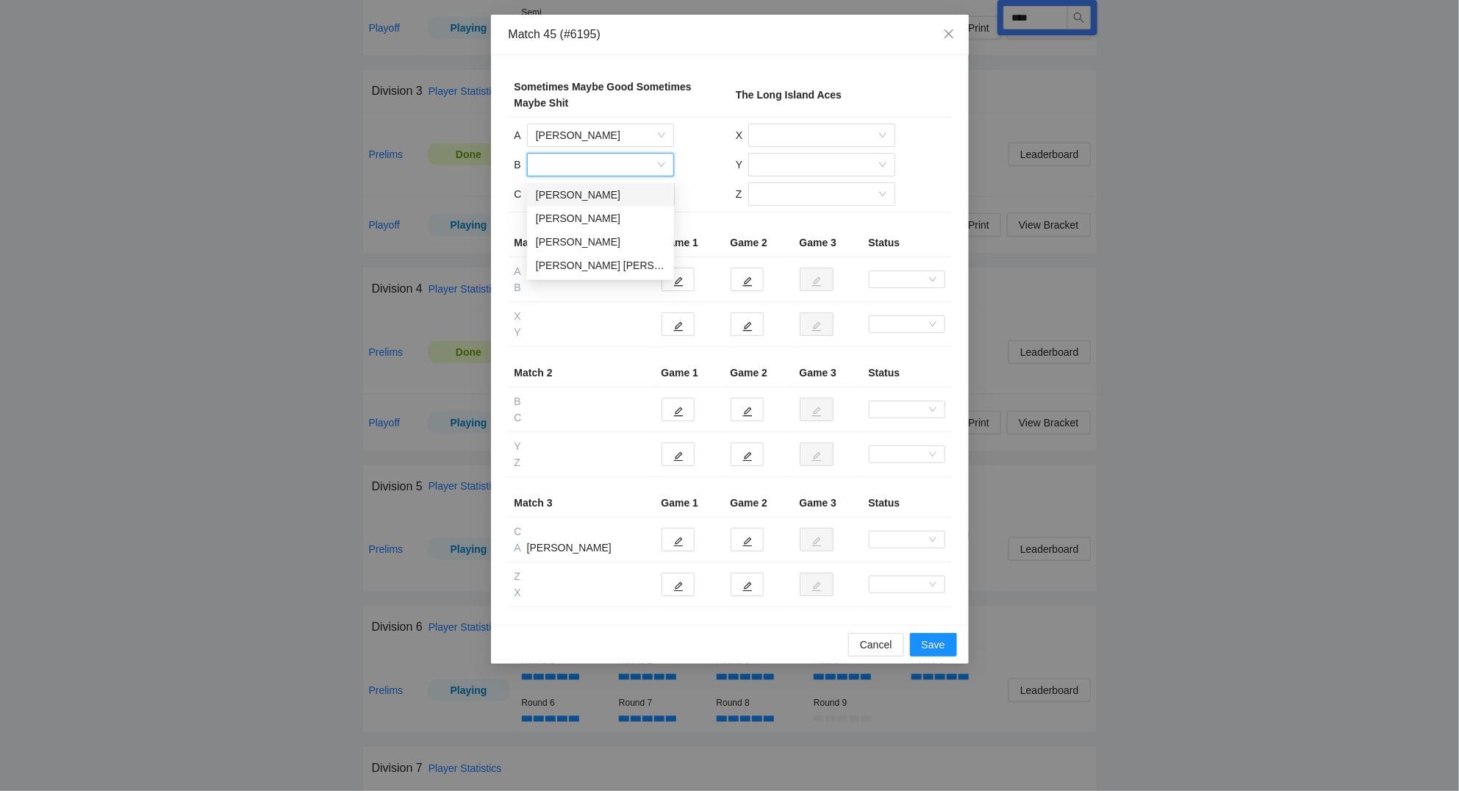
click at [579, 166] on input "search" at bounding box center [595, 165] width 119 height 22
click at [570, 247] on div "[PERSON_NAME]" at bounding box center [600, 242] width 129 height 16
click at [572, 198] on input "search" at bounding box center [595, 194] width 119 height 22
drag, startPoint x: 575, startPoint y: 226, endPoint x: 772, endPoint y: 218, distance: 196.4
click at [576, 224] on div "[PERSON_NAME]" at bounding box center [600, 224] width 129 height 16
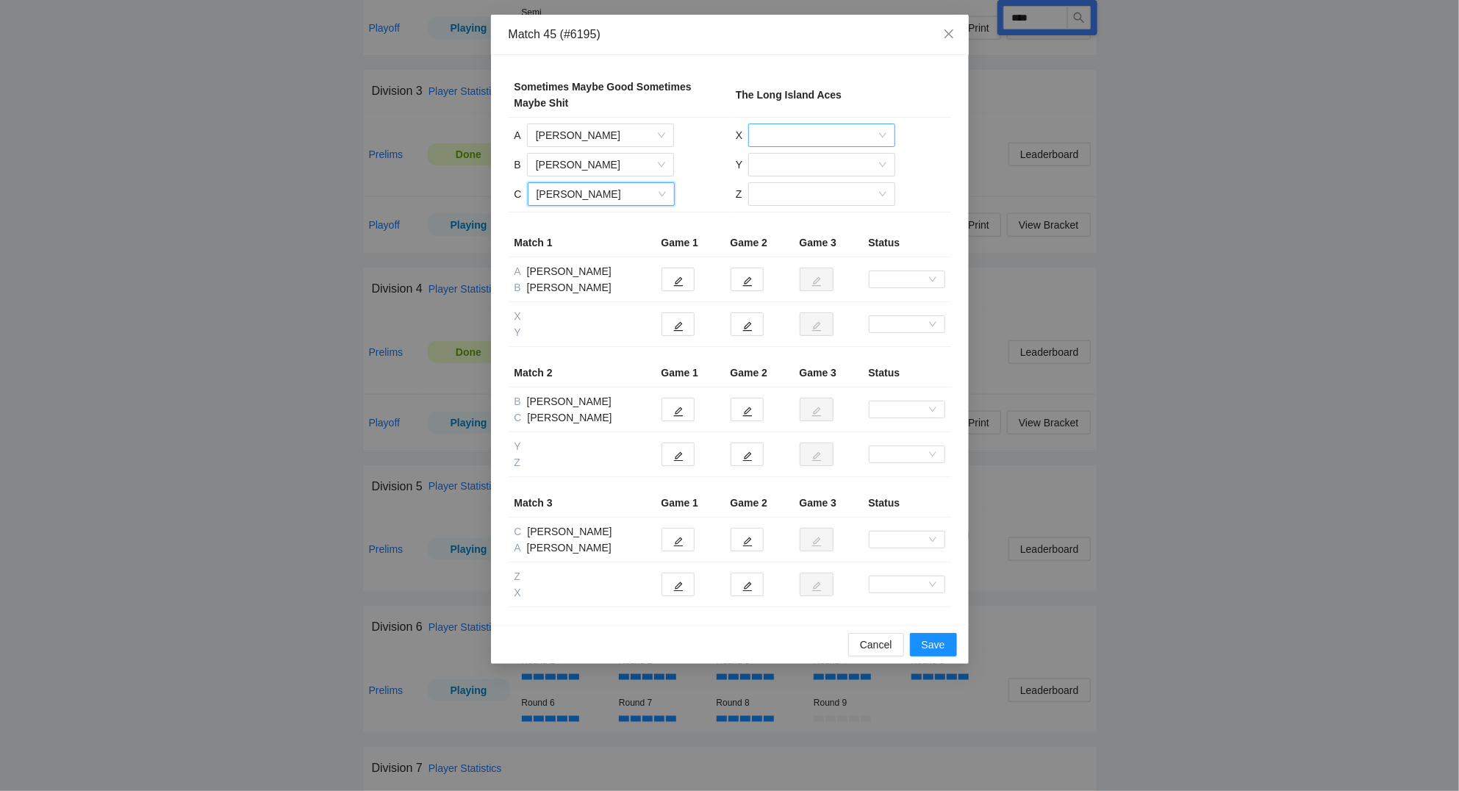
click at [816, 134] on input "search" at bounding box center [816, 135] width 119 height 22
click at [814, 161] on div "[PERSON_NAME]" at bounding box center [821, 165] width 129 height 16
click at [785, 171] on input "search" at bounding box center [816, 165] width 119 height 22
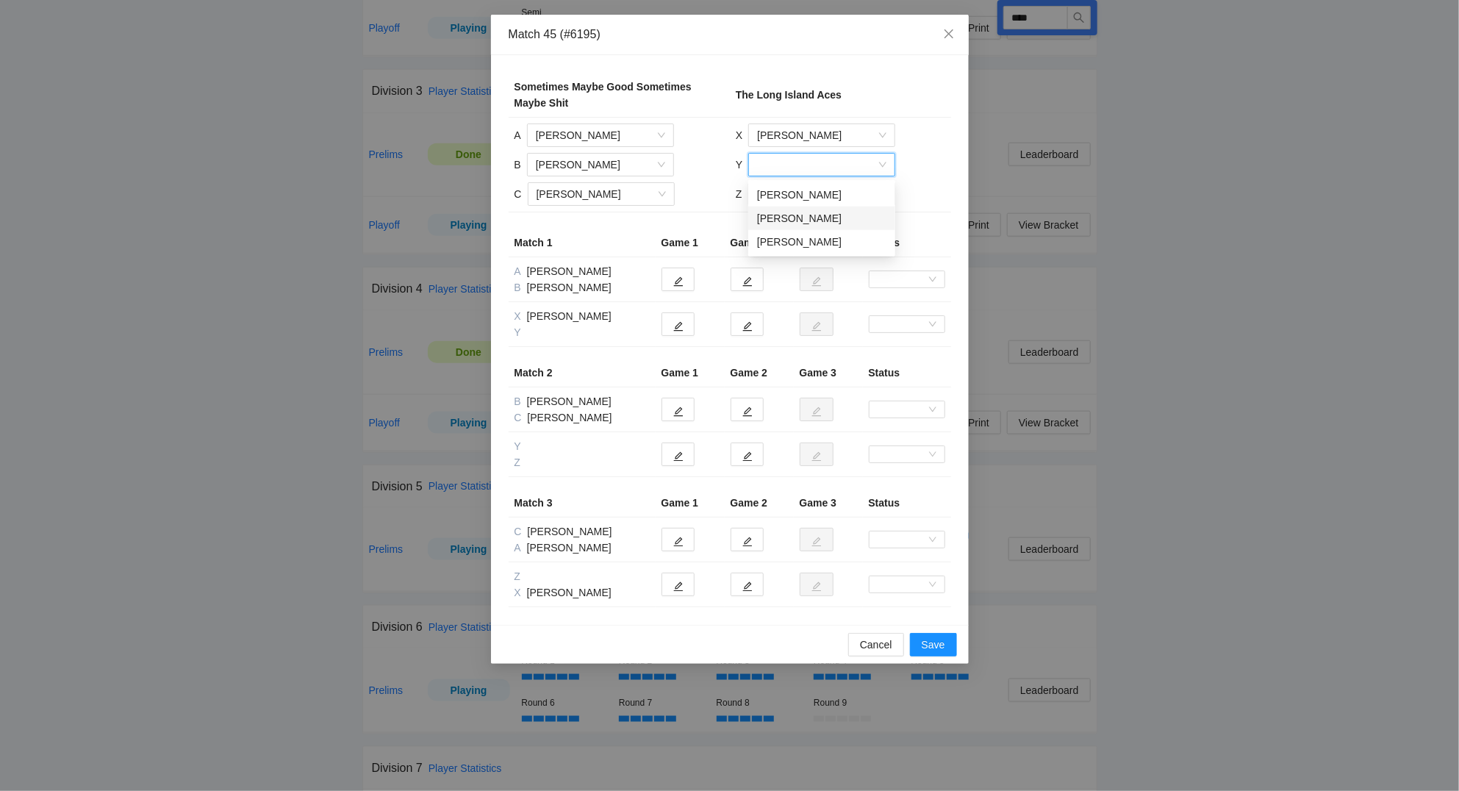
click at [793, 214] on div "[PERSON_NAME]" at bounding box center [821, 218] width 129 height 16
click at [787, 193] on input "search" at bounding box center [816, 194] width 119 height 22
click at [791, 244] on div "[PERSON_NAME]" at bounding box center [820, 248] width 129 height 16
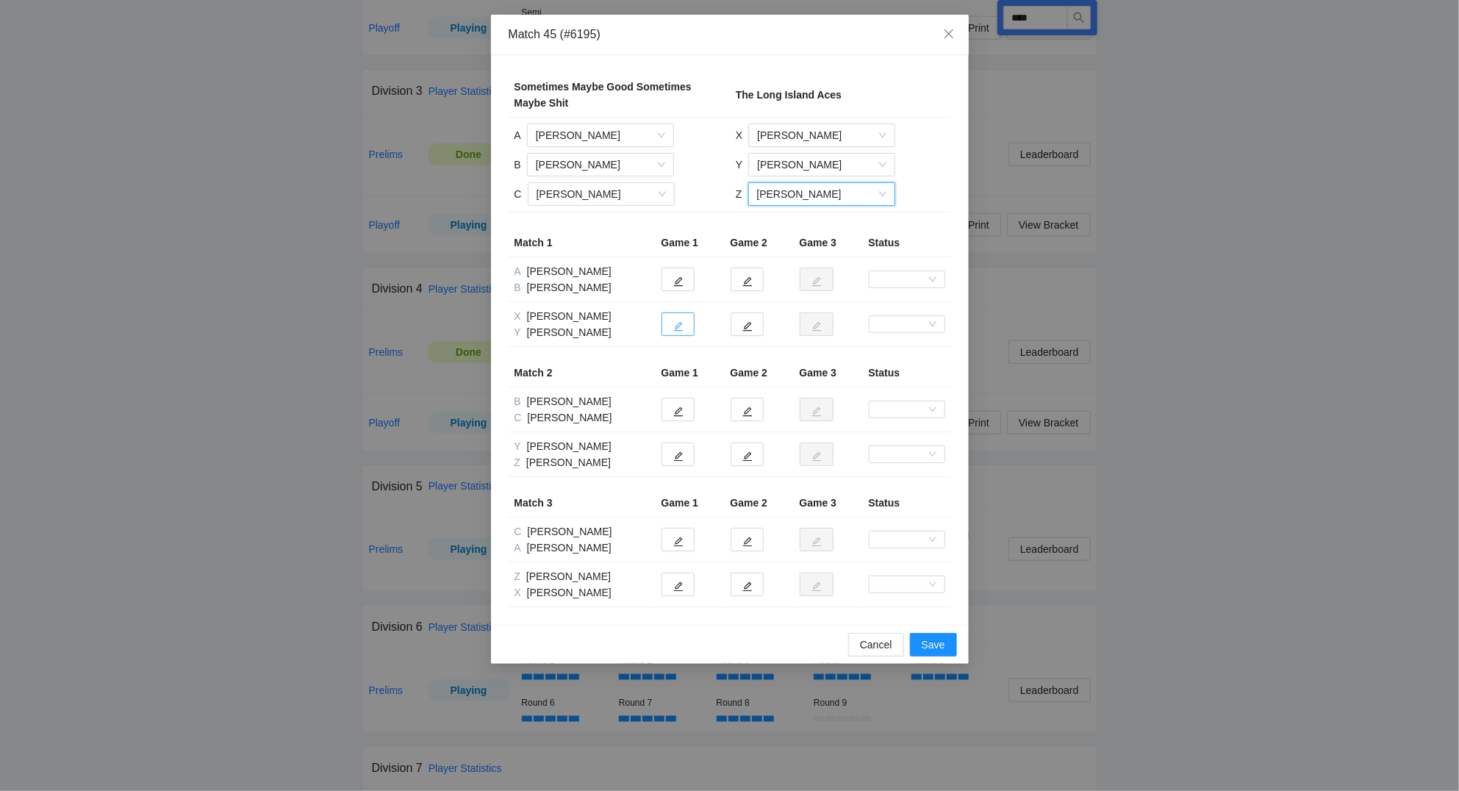
click at [680, 329] on icon "edit" at bounding box center [678, 326] width 10 height 10
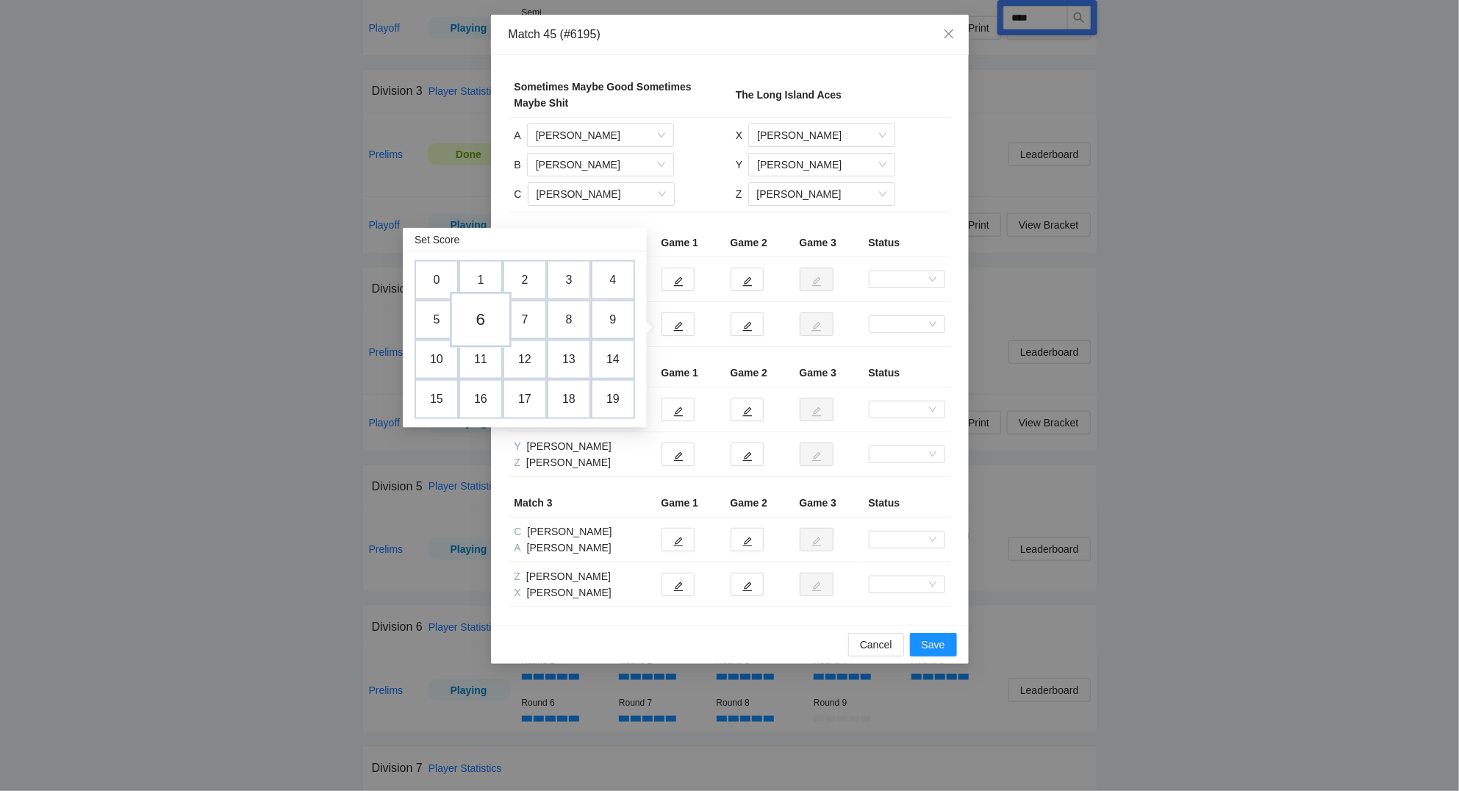
click at [489, 321] on td "6" at bounding box center [481, 320] width 62 height 56
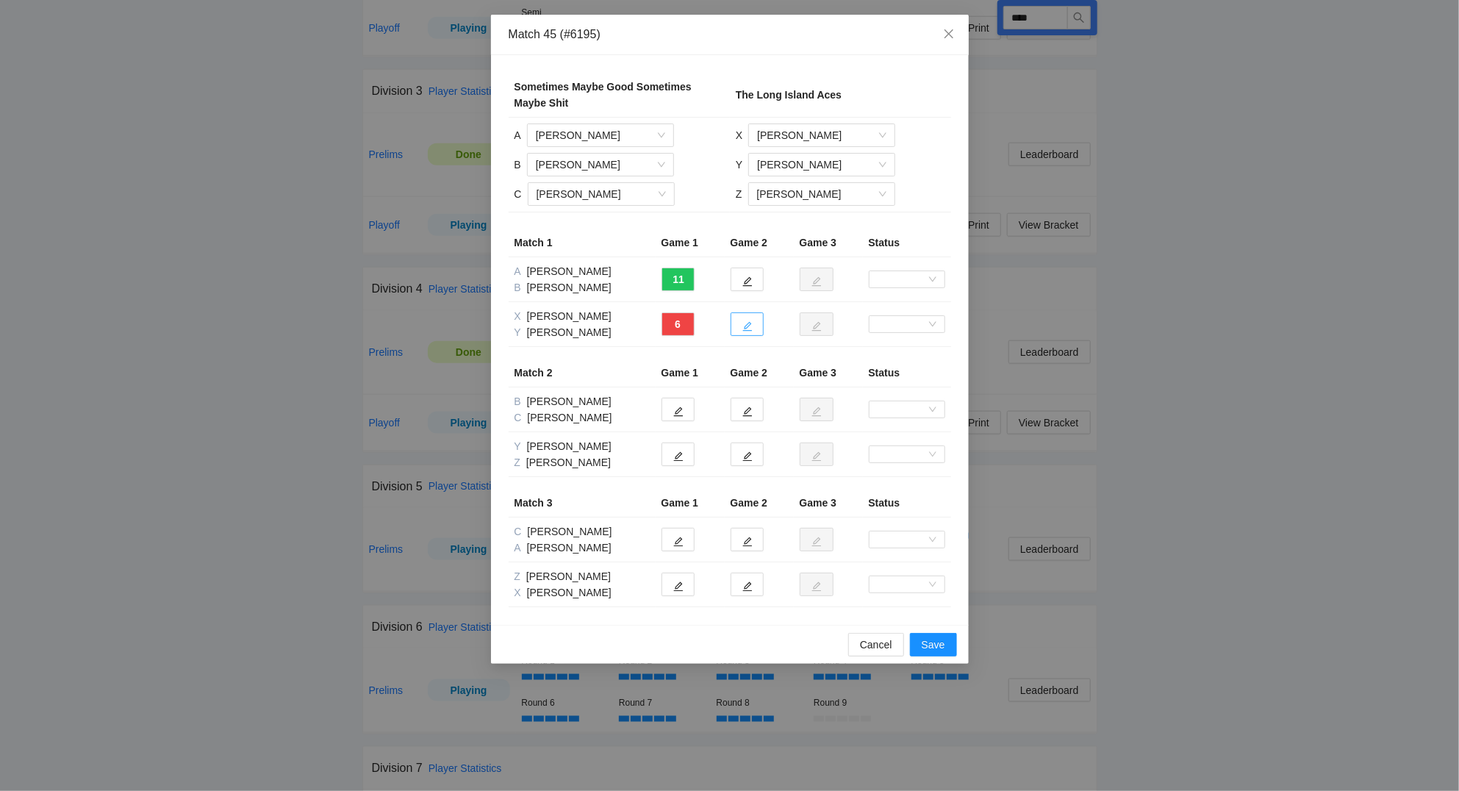
click at [751, 328] on icon "edit" at bounding box center [747, 326] width 10 height 10
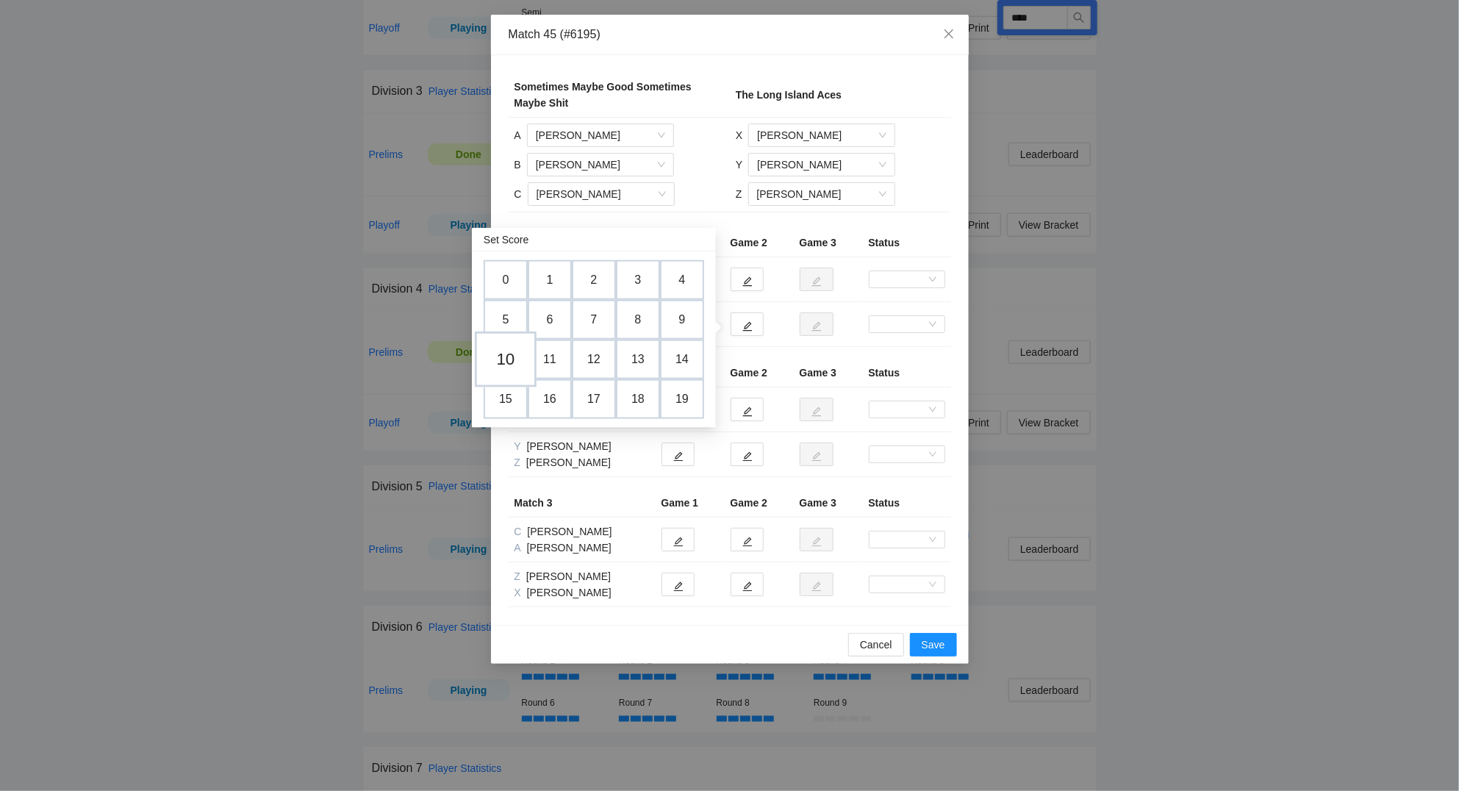
click at [514, 357] on td "10" at bounding box center [506, 359] width 62 height 56
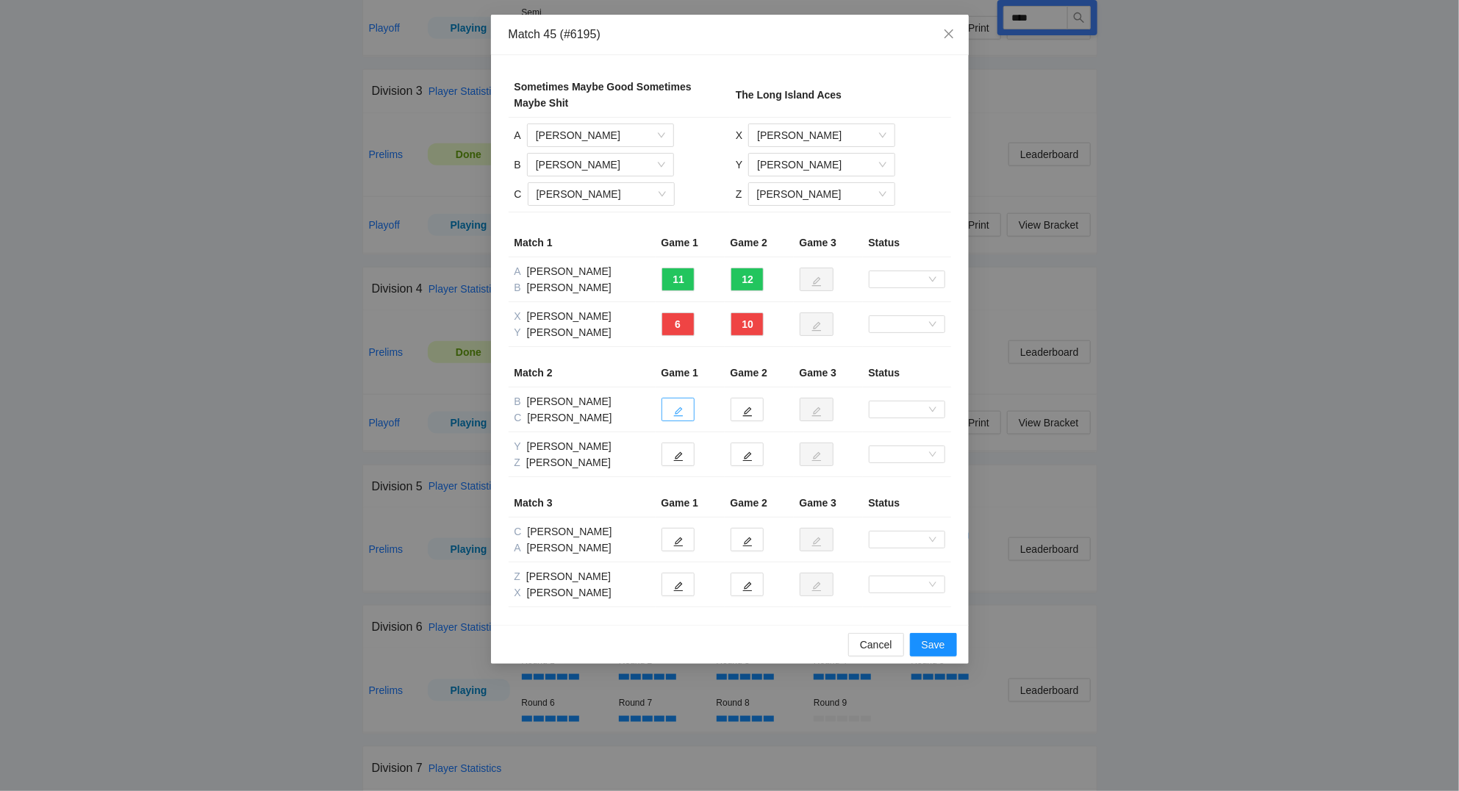
click at [689, 417] on button "button" at bounding box center [677, 410] width 33 height 24
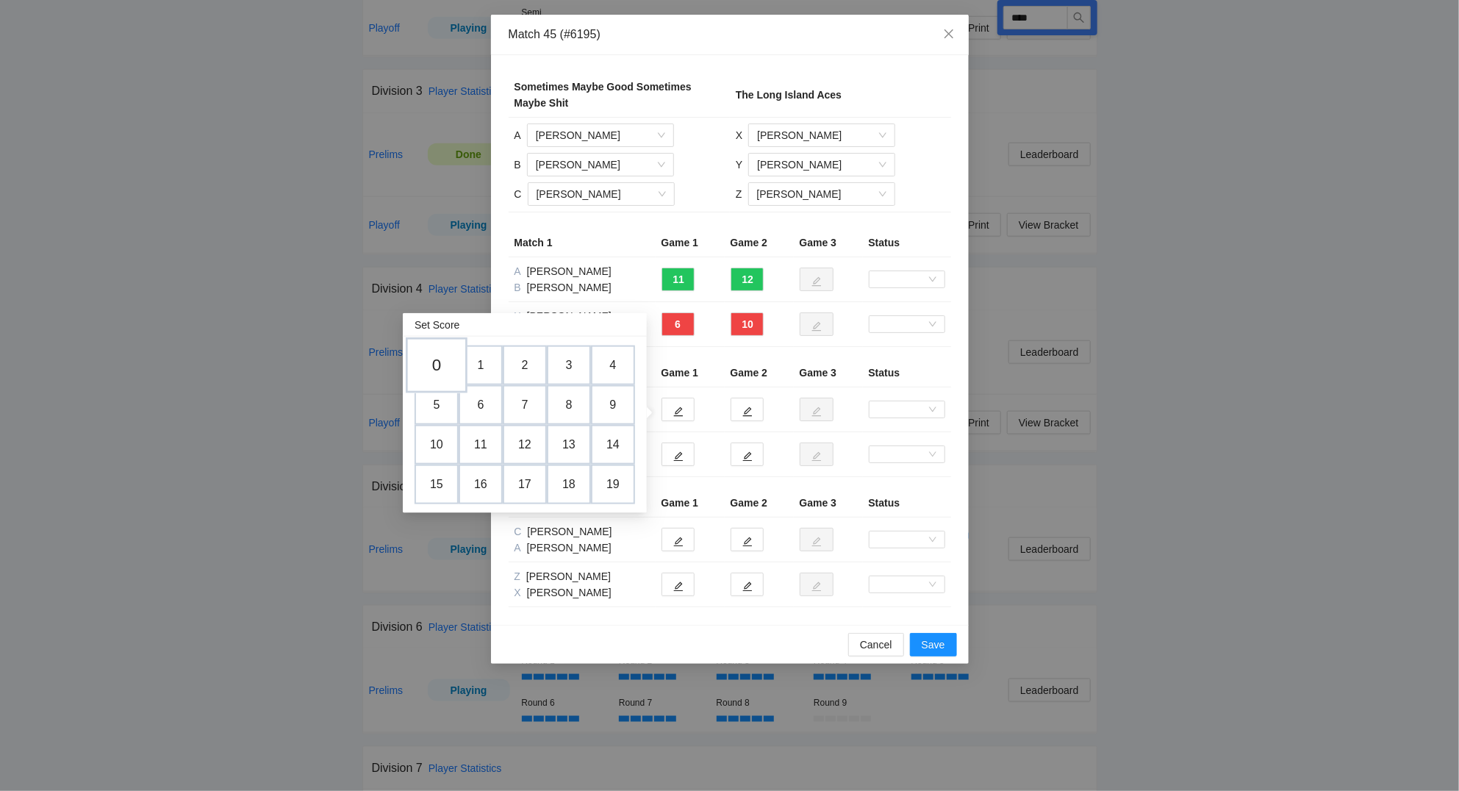
click at [442, 361] on td "0" at bounding box center [437, 365] width 62 height 56
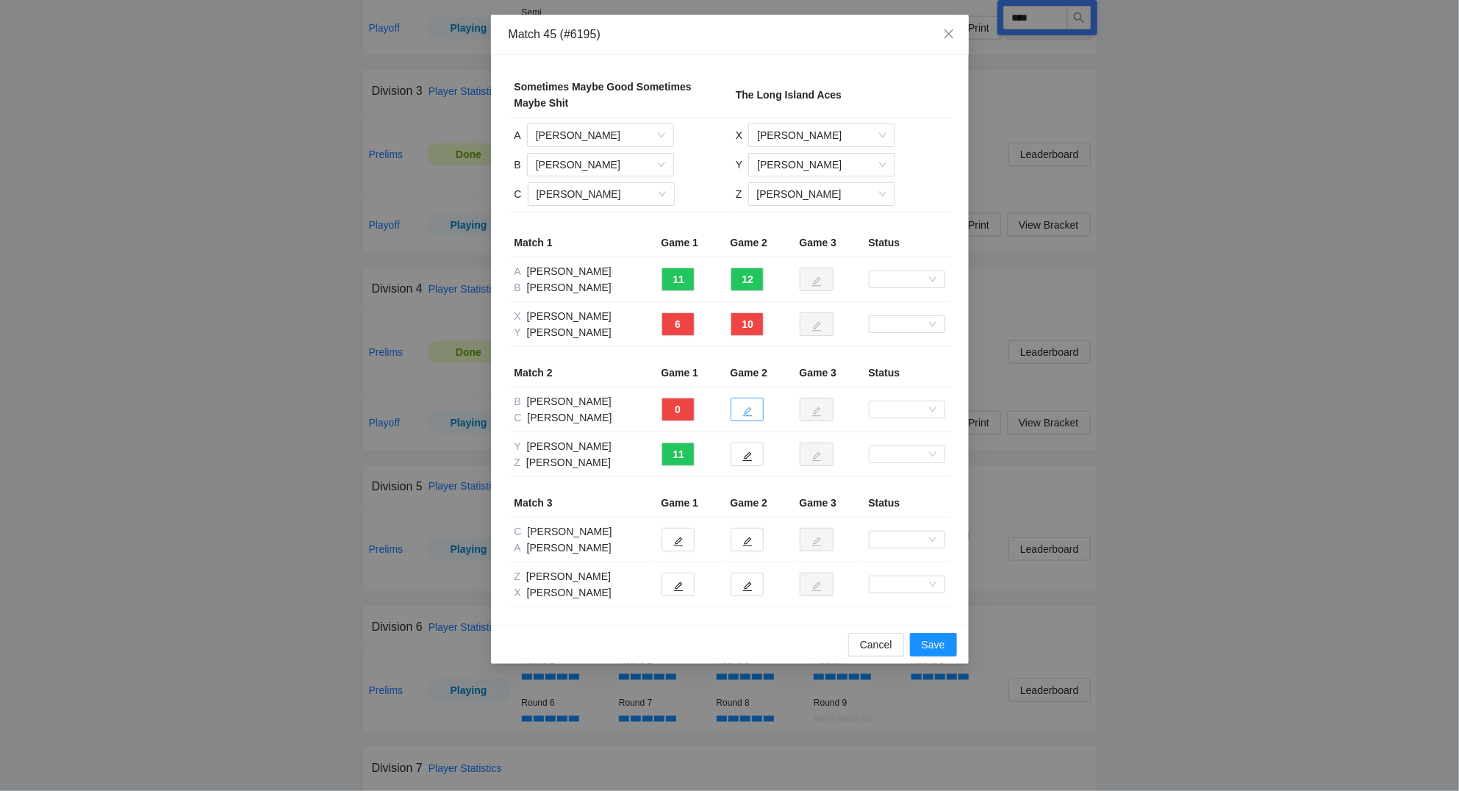
click at [750, 412] on icon "edit" at bounding box center [747, 411] width 10 height 10
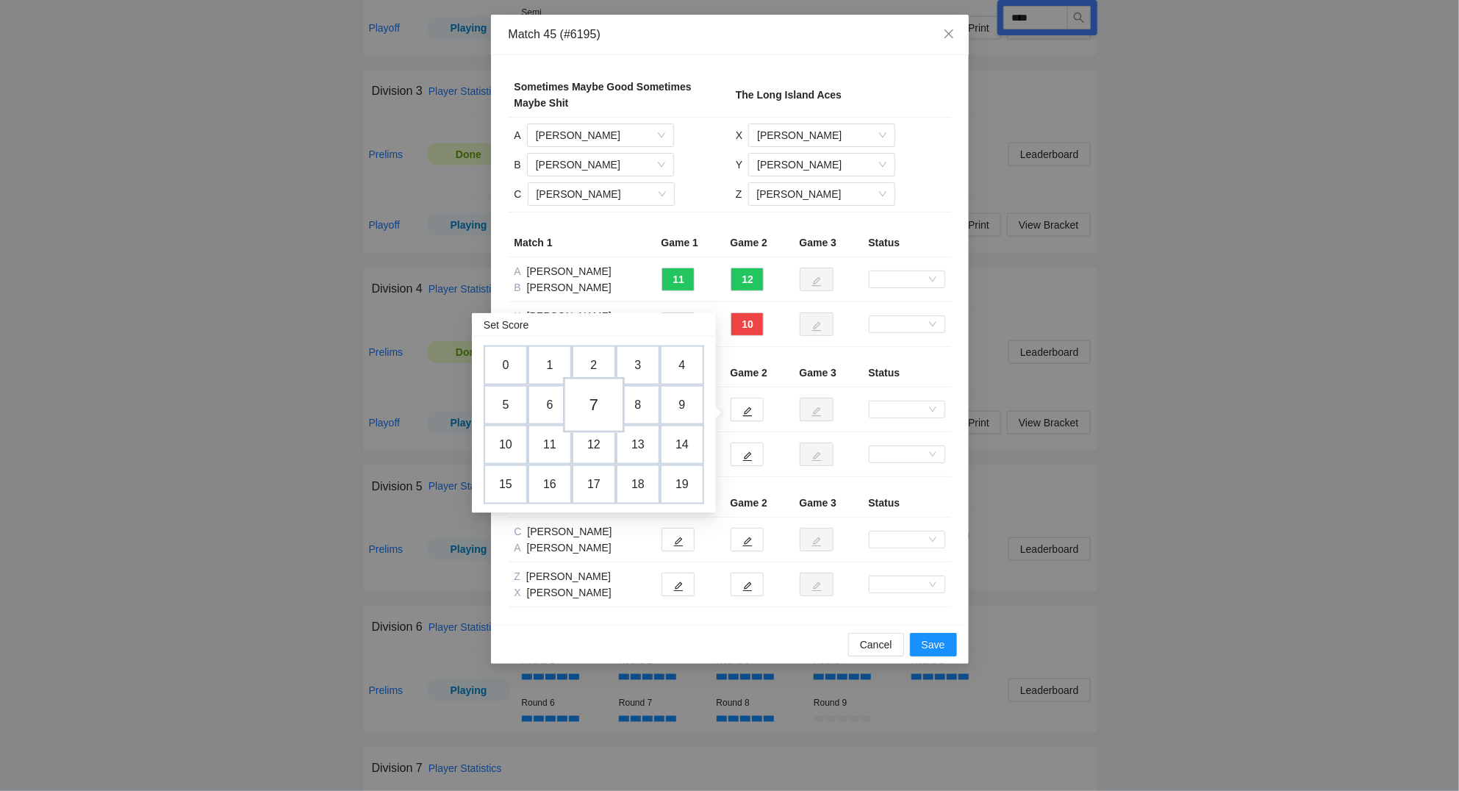
click at [600, 401] on td "7" at bounding box center [594, 405] width 62 height 56
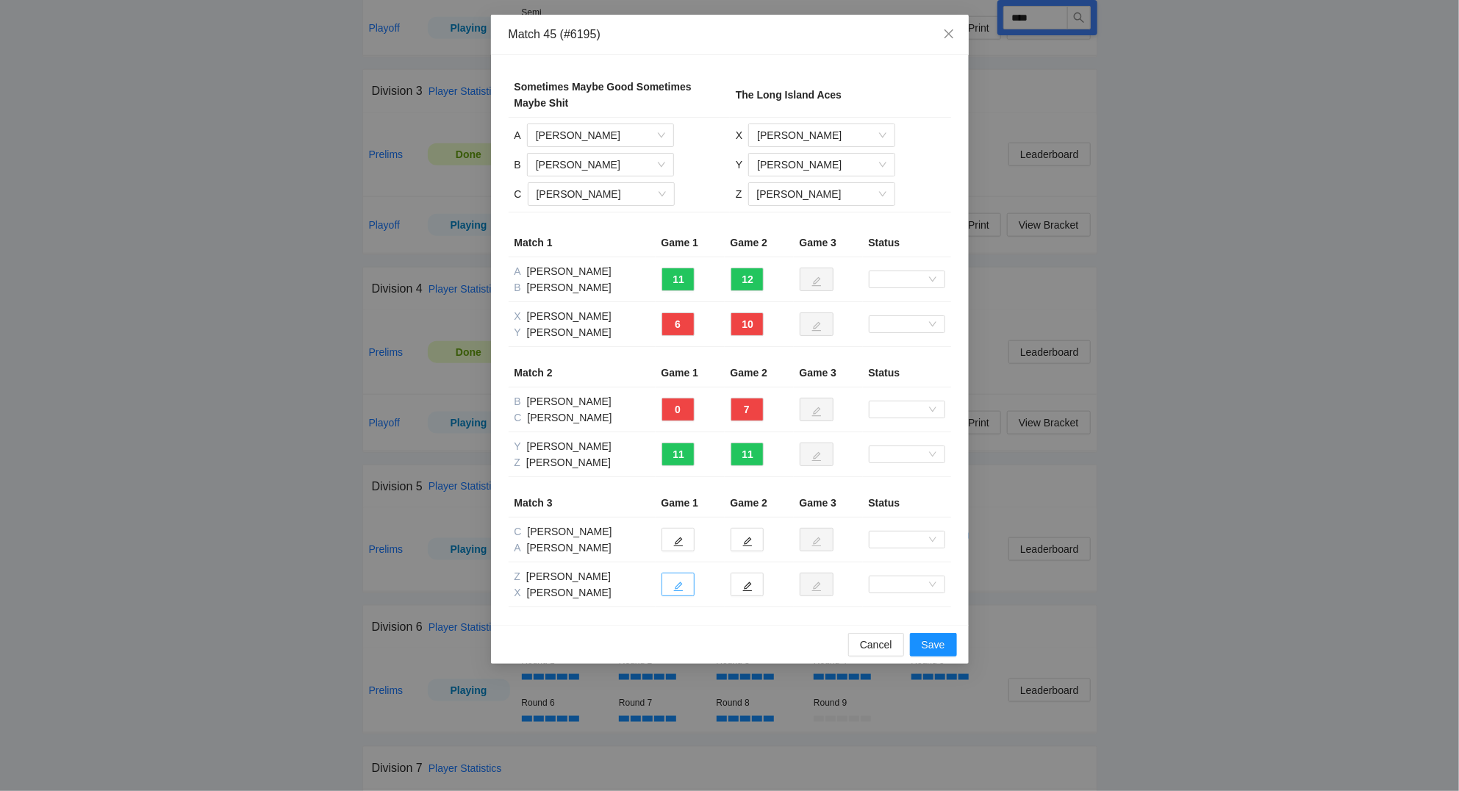
click at [678, 582] on span "edit" at bounding box center [678, 586] width 10 height 11
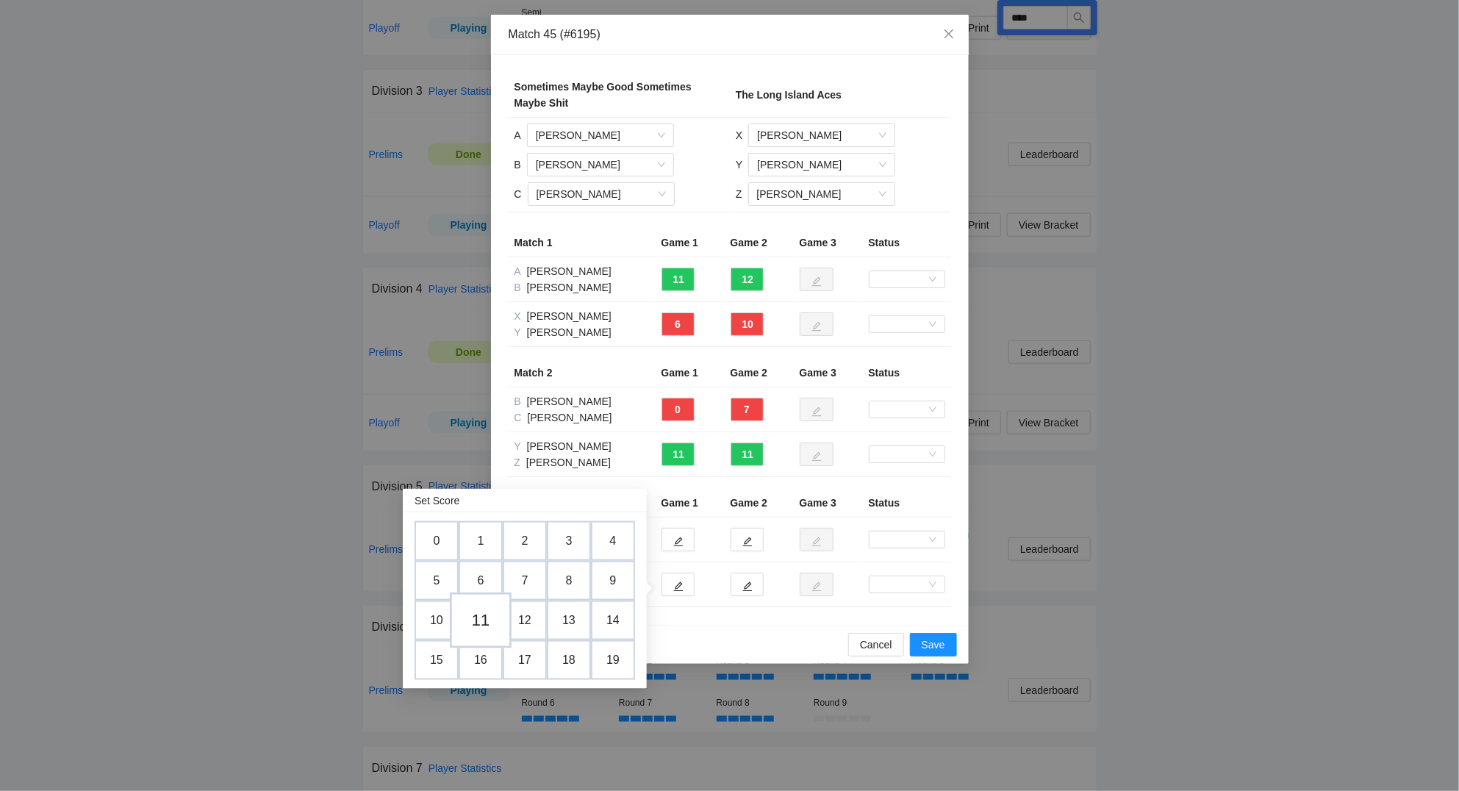
click at [479, 621] on td "11" at bounding box center [481, 620] width 62 height 56
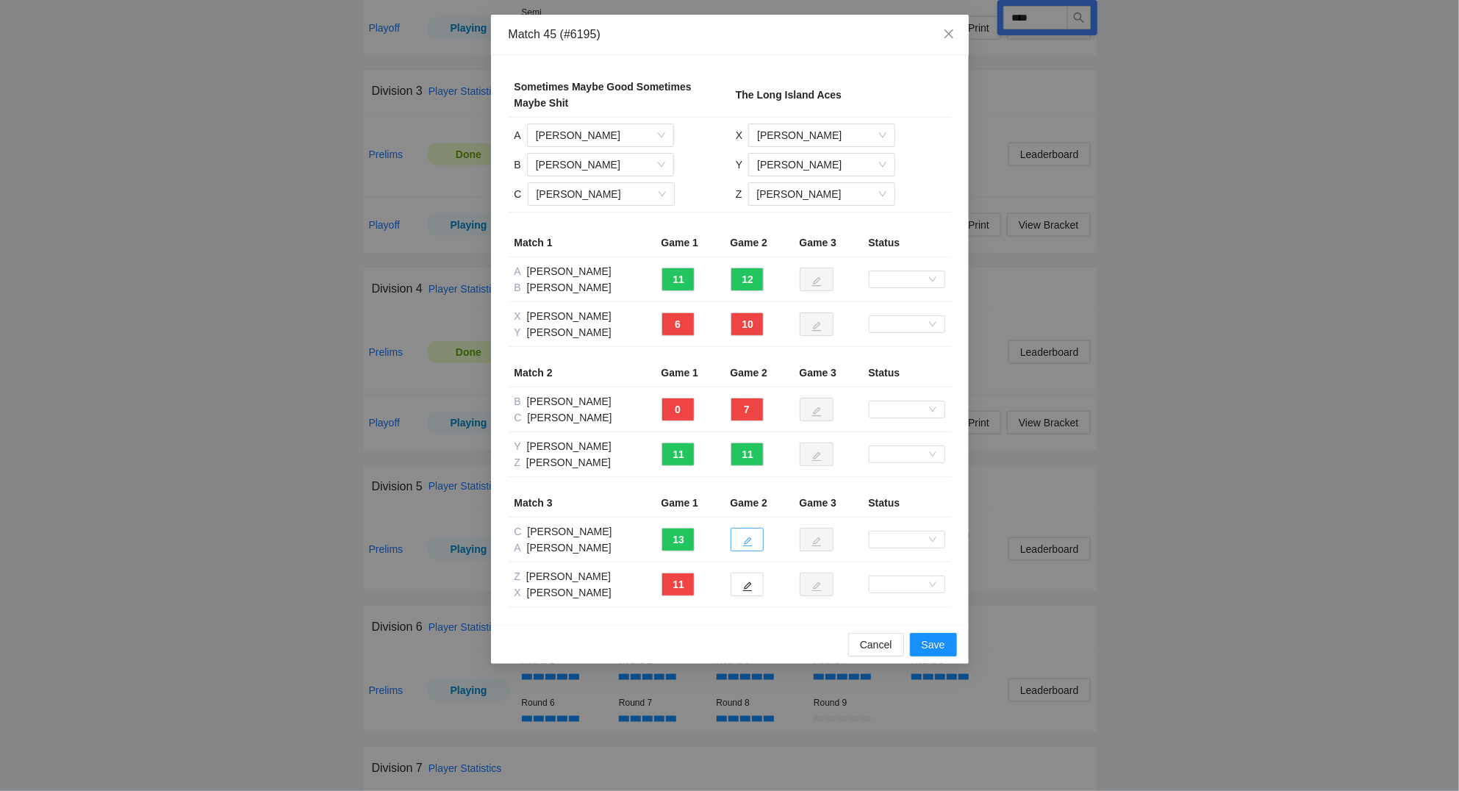
click at [752, 543] on button "button" at bounding box center [746, 540] width 33 height 24
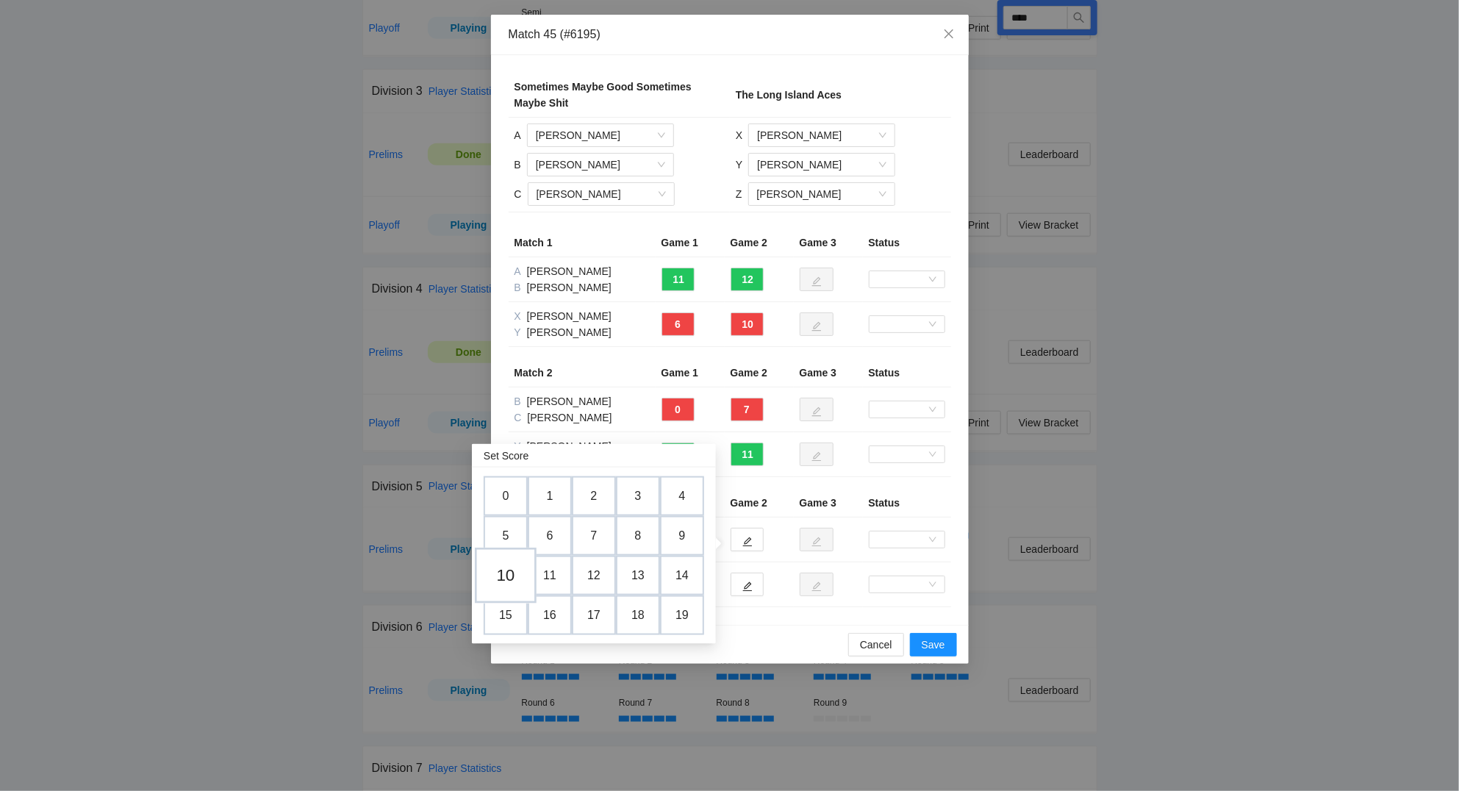
click at [514, 575] on td "10" at bounding box center [506, 575] width 62 height 56
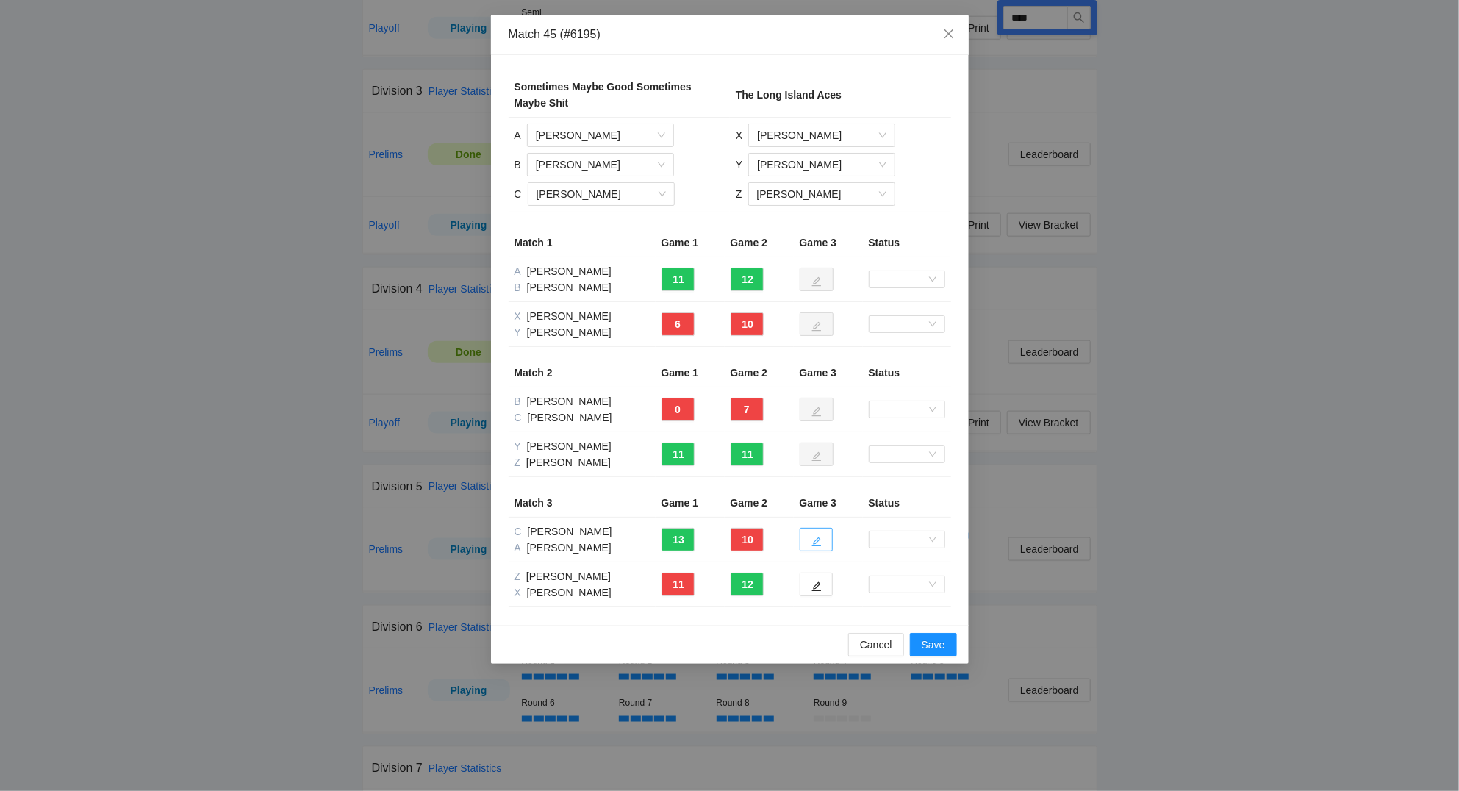
click at [816, 544] on icon "edit" at bounding box center [816, 541] width 10 height 10
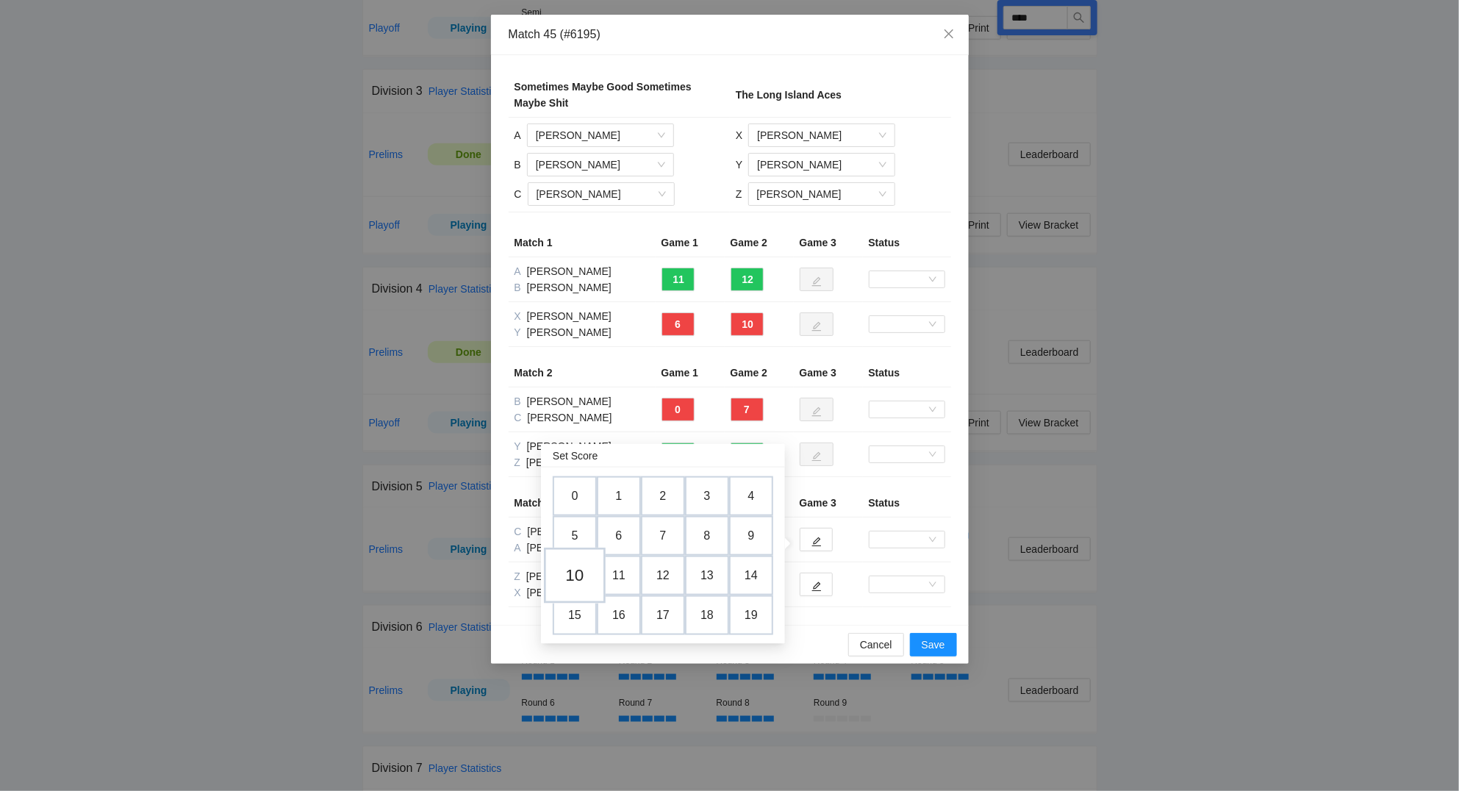
click at [578, 578] on td "10" at bounding box center [575, 575] width 62 height 56
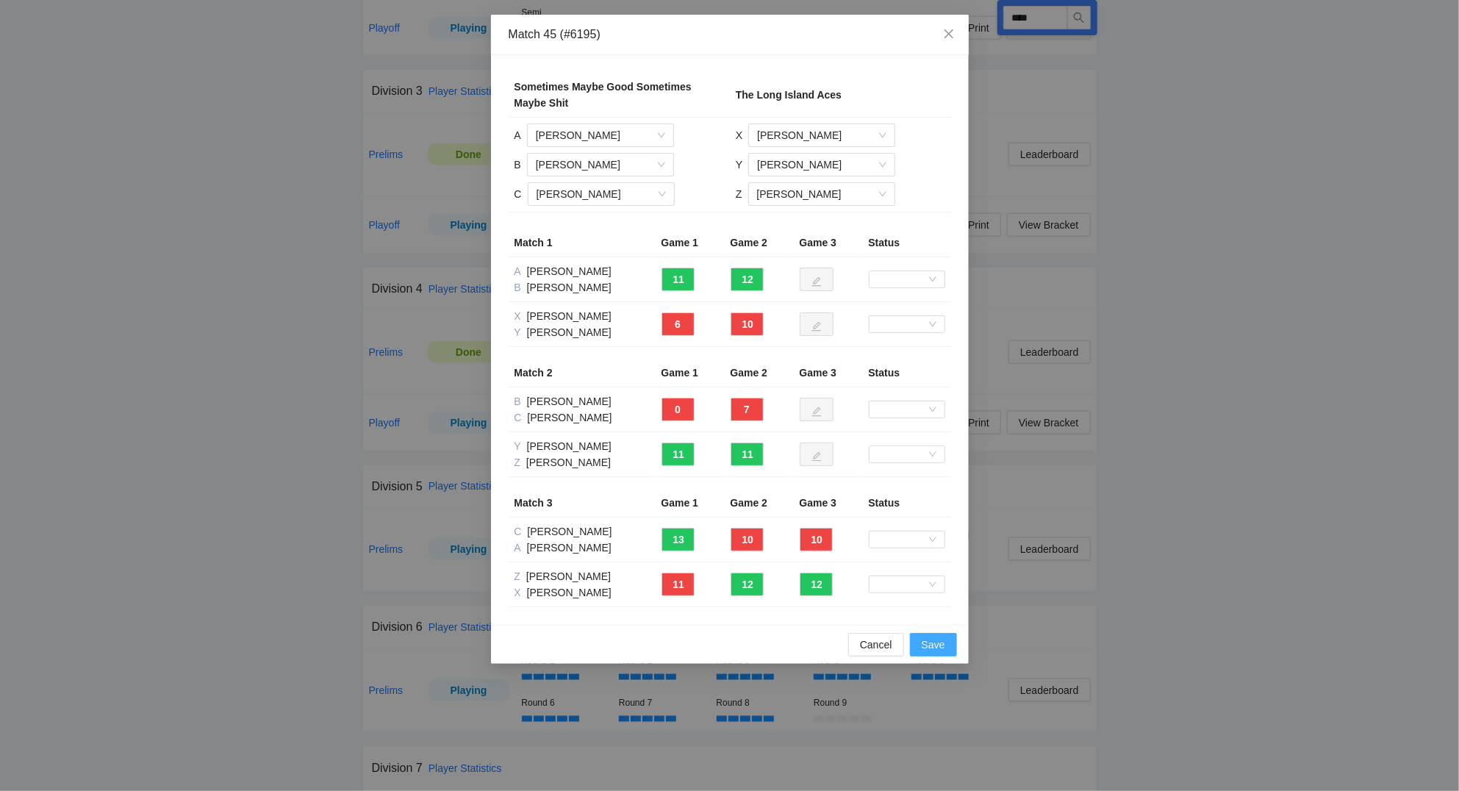
click at [935, 646] on span "Save" at bounding box center [933, 644] width 24 height 16
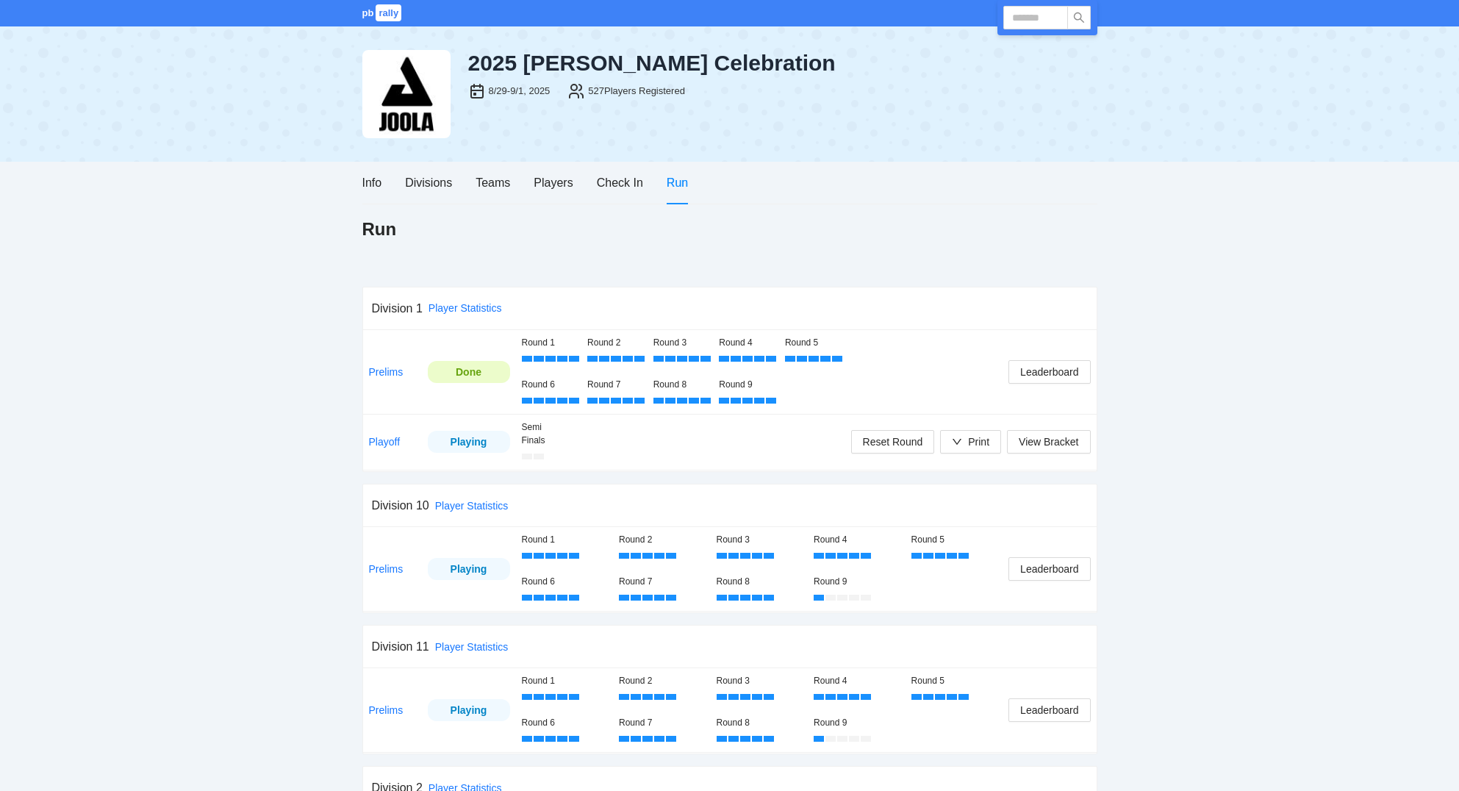
scroll to position [894, 0]
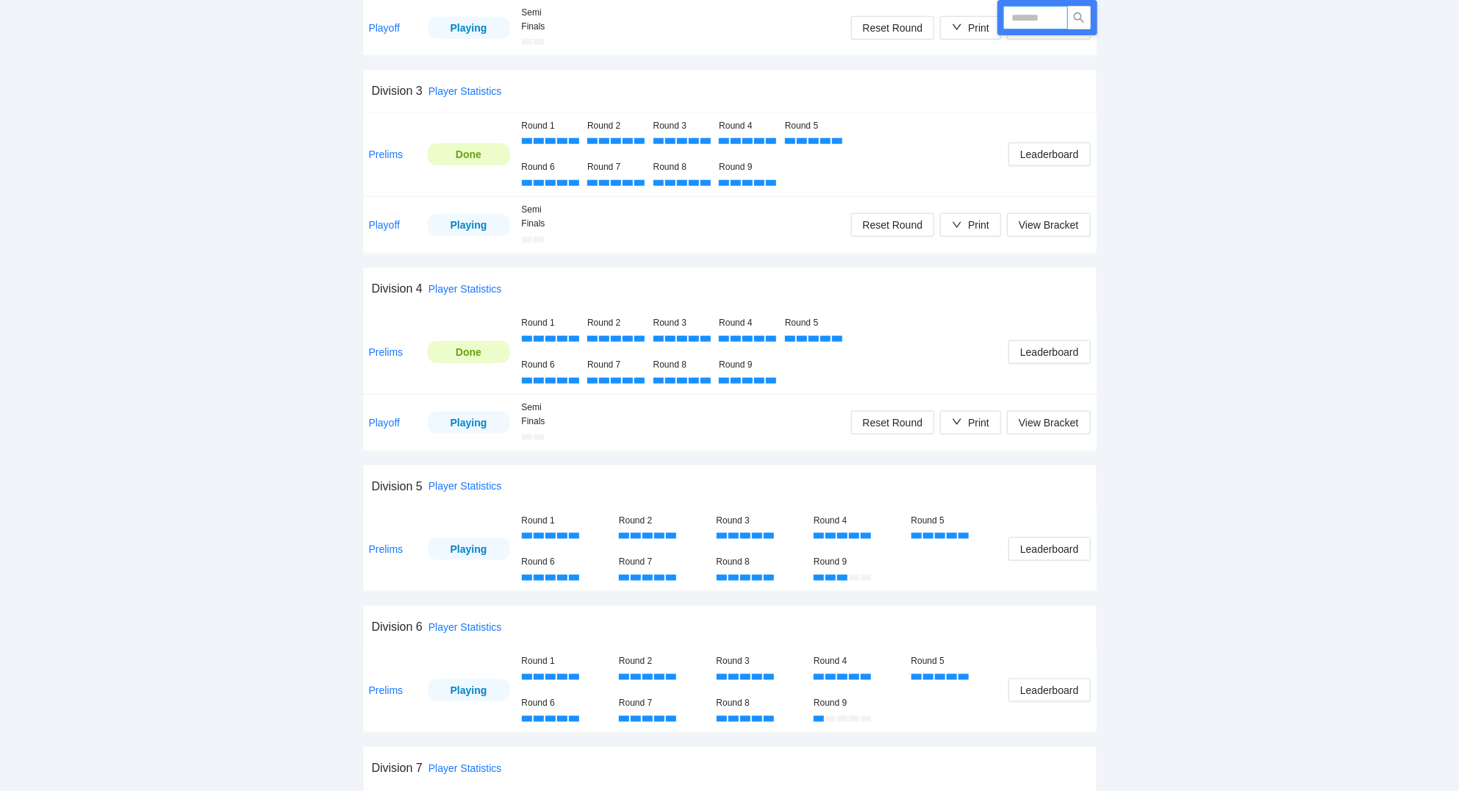
click at [1051, 19] on input "text" at bounding box center [1035, 18] width 65 height 24
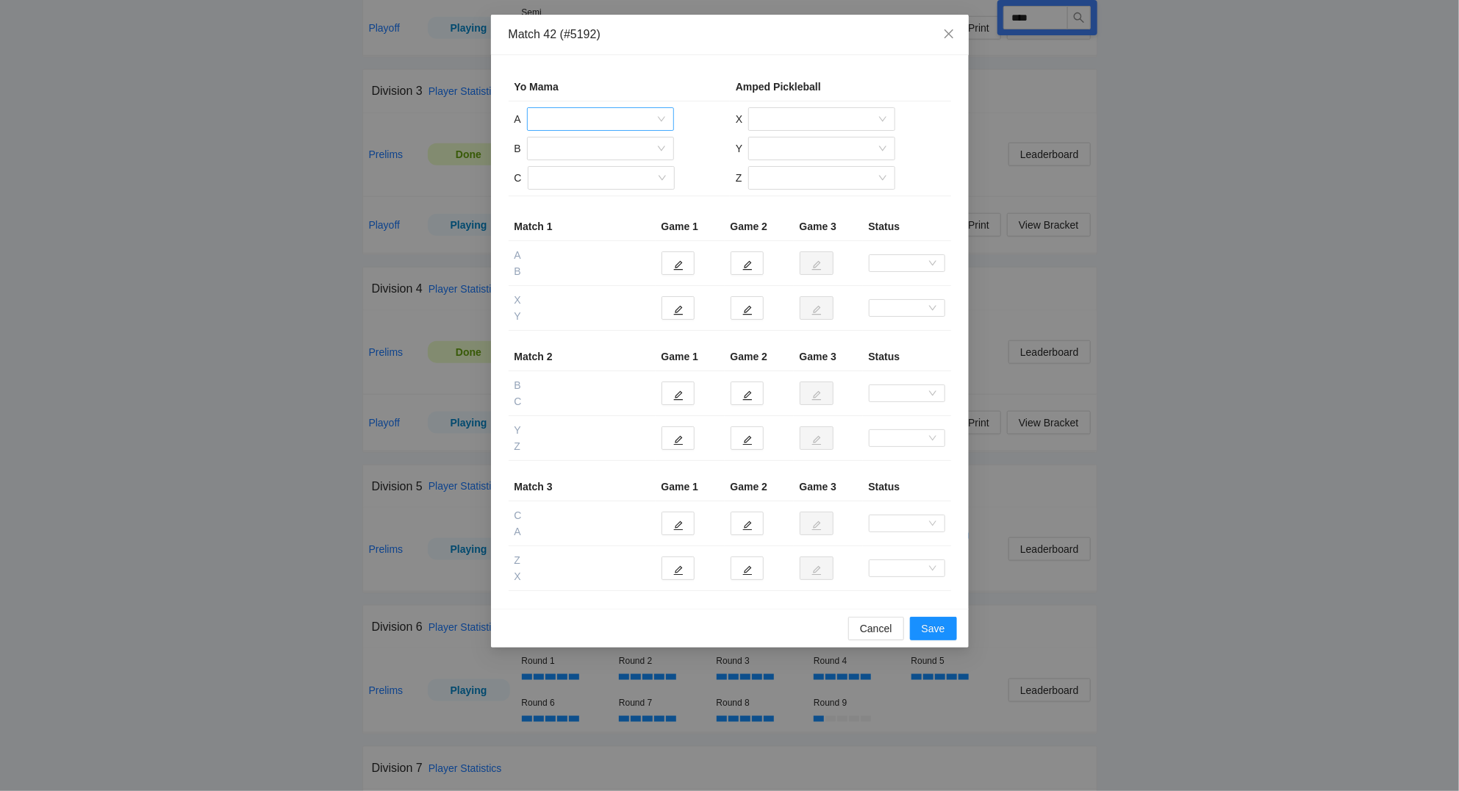
click at [622, 120] on input "search" at bounding box center [595, 119] width 119 height 22
click at [592, 238] on div "[PERSON_NAME]" at bounding box center [600, 243] width 129 height 16
click at [563, 148] on input "search" at bounding box center [595, 148] width 119 height 22
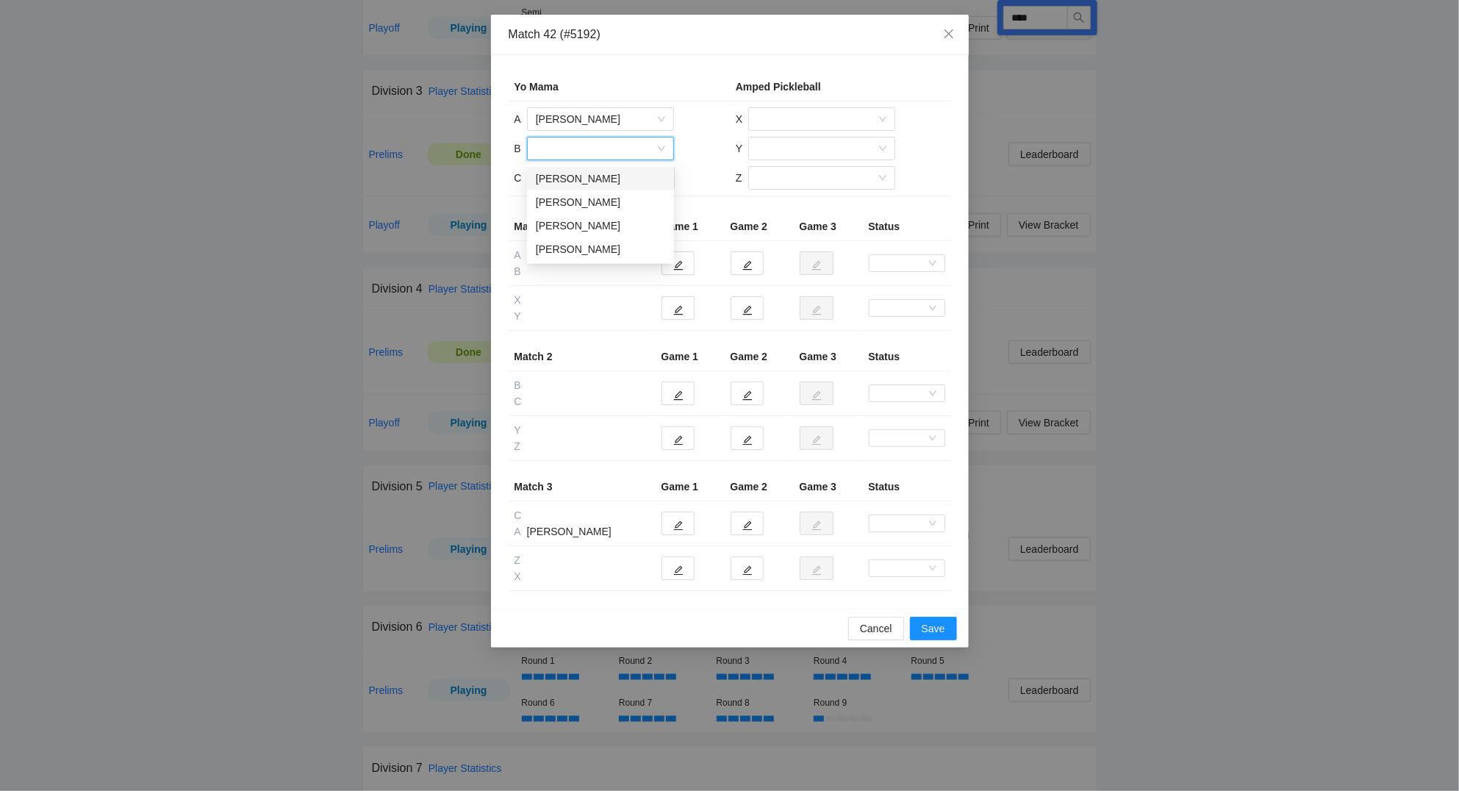
click at [570, 175] on div "[PERSON_NAME]" at bounding box center [600, 178] width 129 height 16
click at [567, 168] on input "search" at bounding box center [595, 178] width 119 height 22
click at [572, 198] on div "David Truong" at bounding box center [600, 208] width 147 height 24
click at [794, 121] on input "search" at bounding box center [816, 119] width 119 height 22
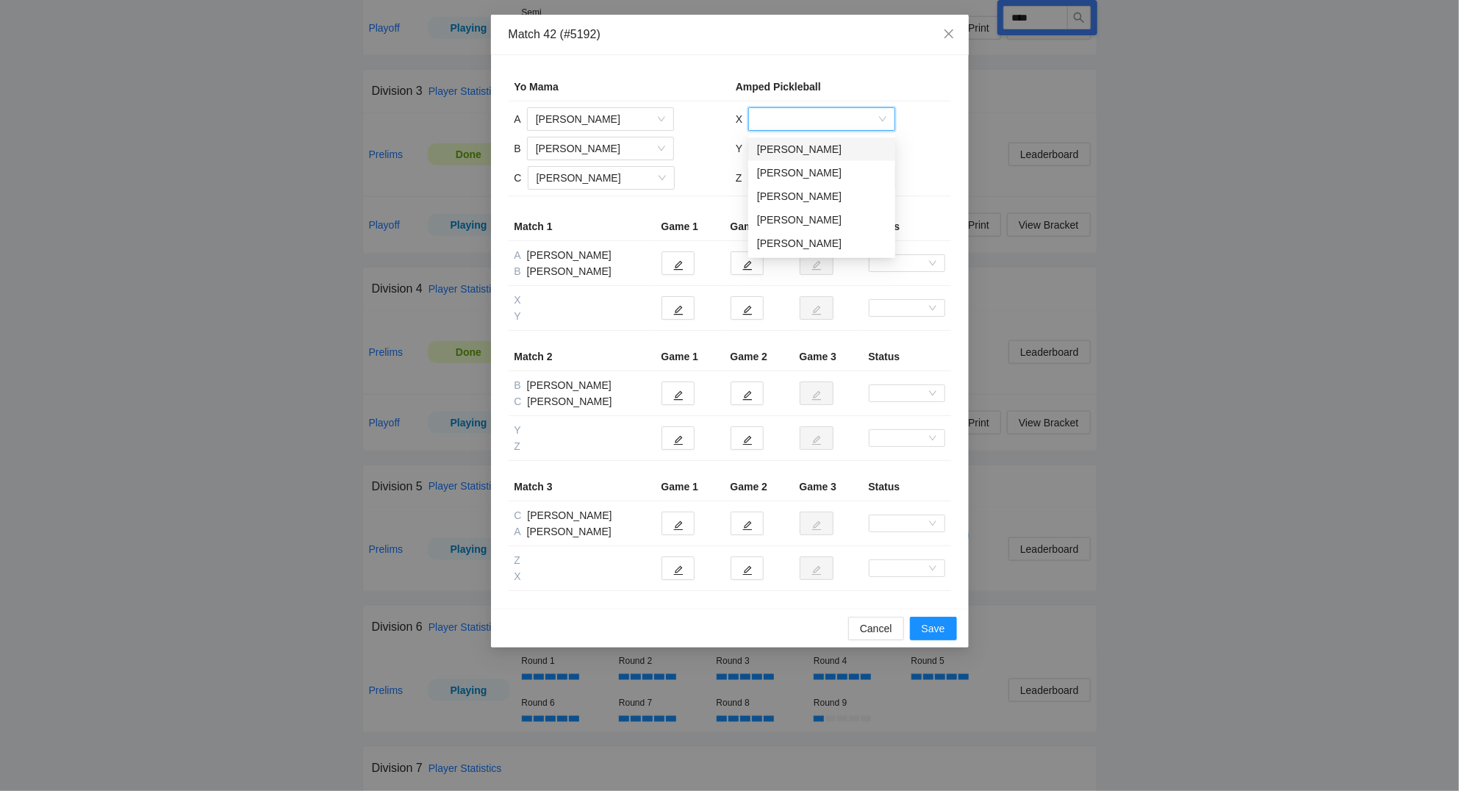
click at [788, 151] on div "Joshua Cornett" at bounding box center [821, 149] width 129 height 16
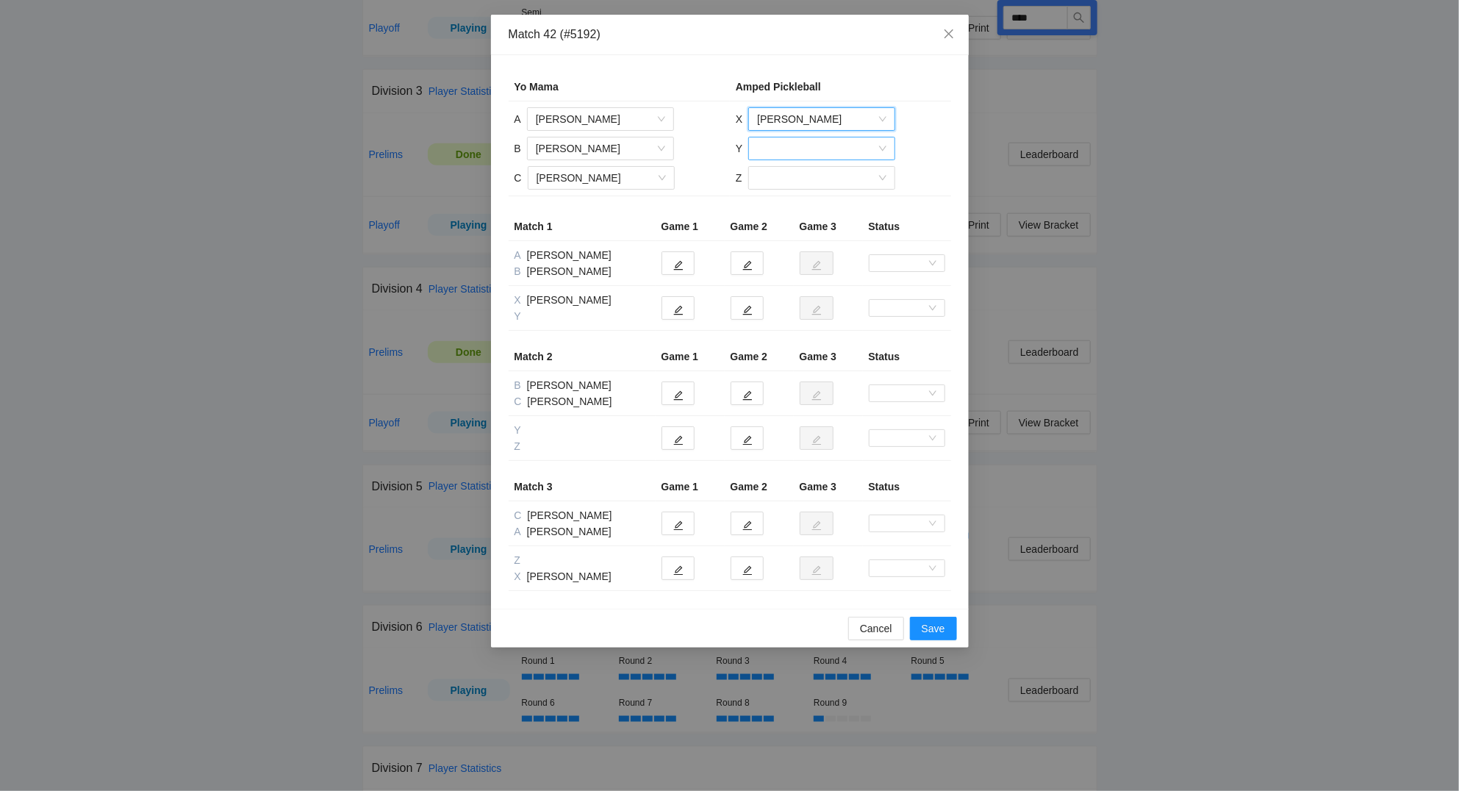
click at [786, 148] on input "search" at bounding box center [816, 148] width 119 height 22
click at [801, 249] on div "Rosemary Lee" at bounding box center [821, 249] width 129 height 16
click at [783, 184] on input "search" at bounding box center [816, 178] width 119 height 22
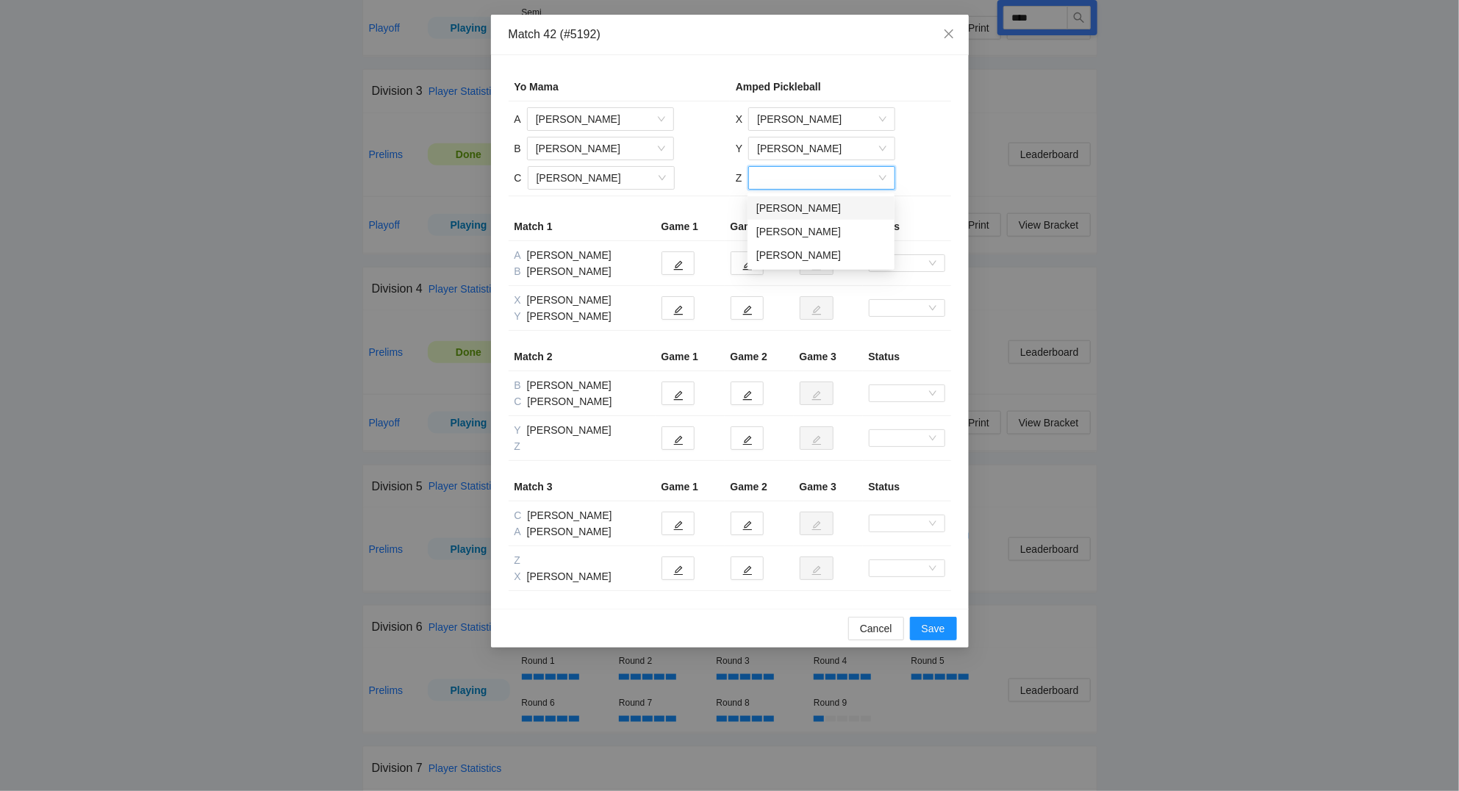
click at [790, 208] on div "Kaiya Kloehs" at bounding box center [820, 208] width 129 height 16
click at [680, 262] on icon "edit" at bounding box center [678, 265] width 10 height 10
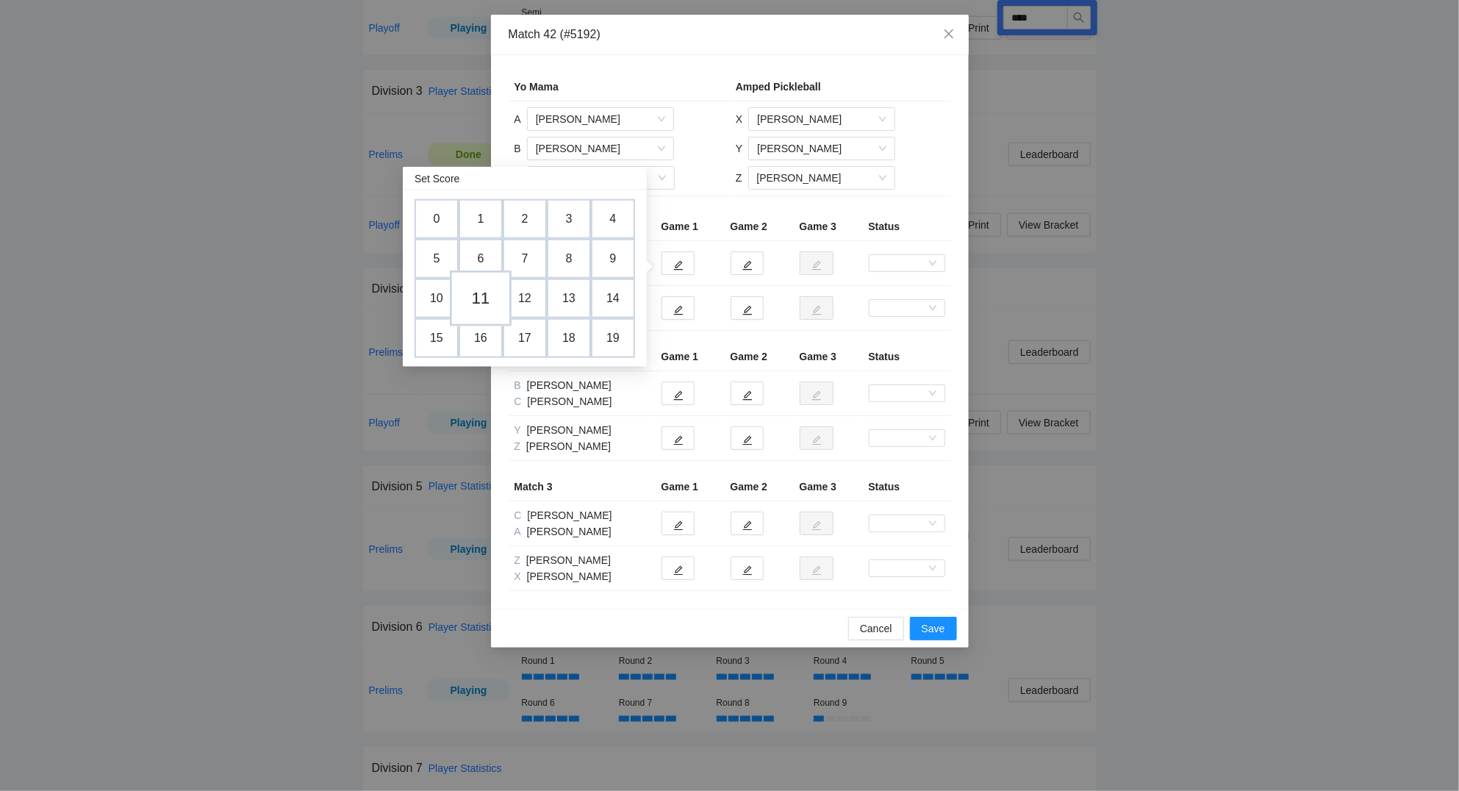
click at [486, 300] on td "11" at bounding box center [481, 298] width 62 height 56
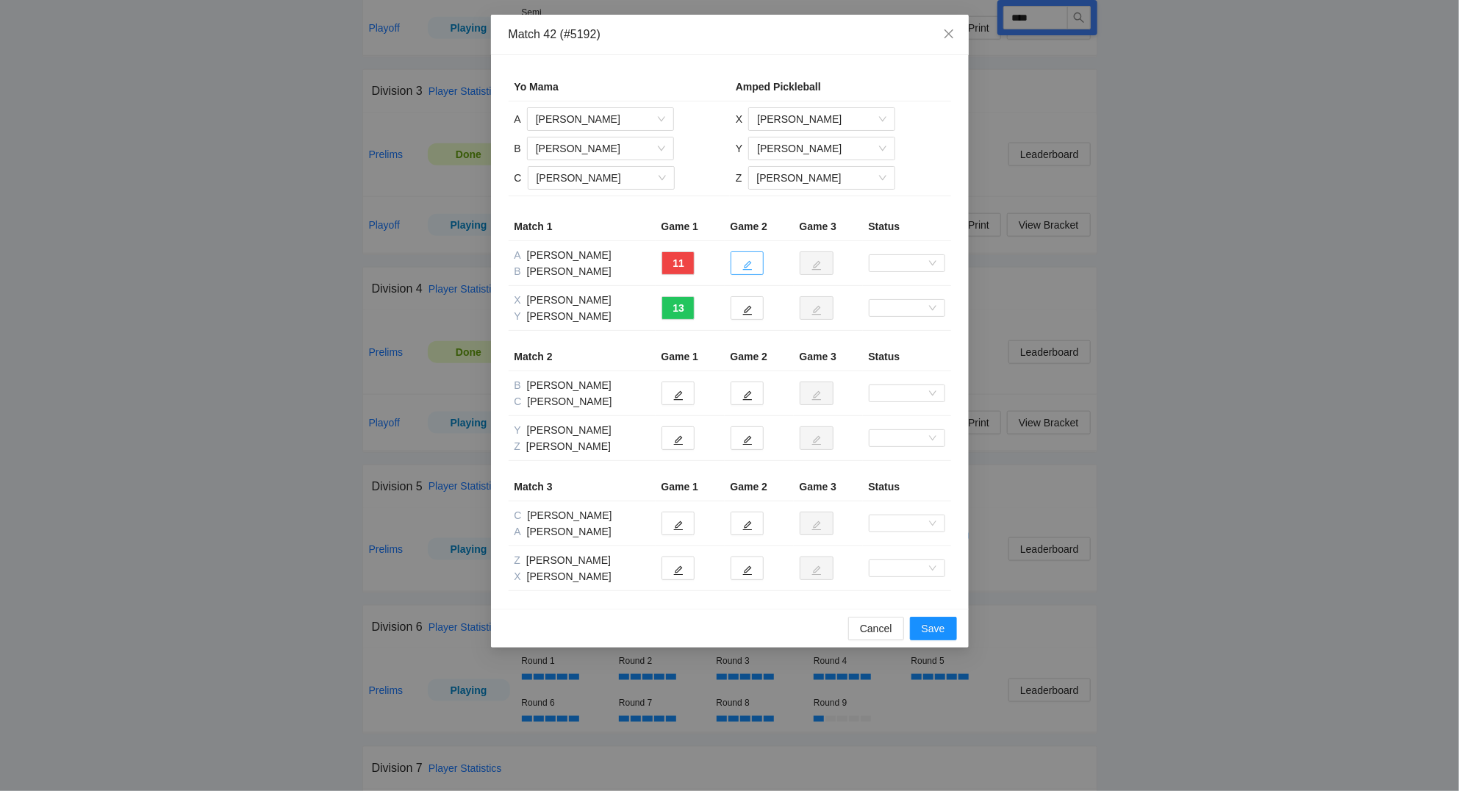
click at [750, 259] on button "button" at bounding box center [746, 263] width 33 height 24
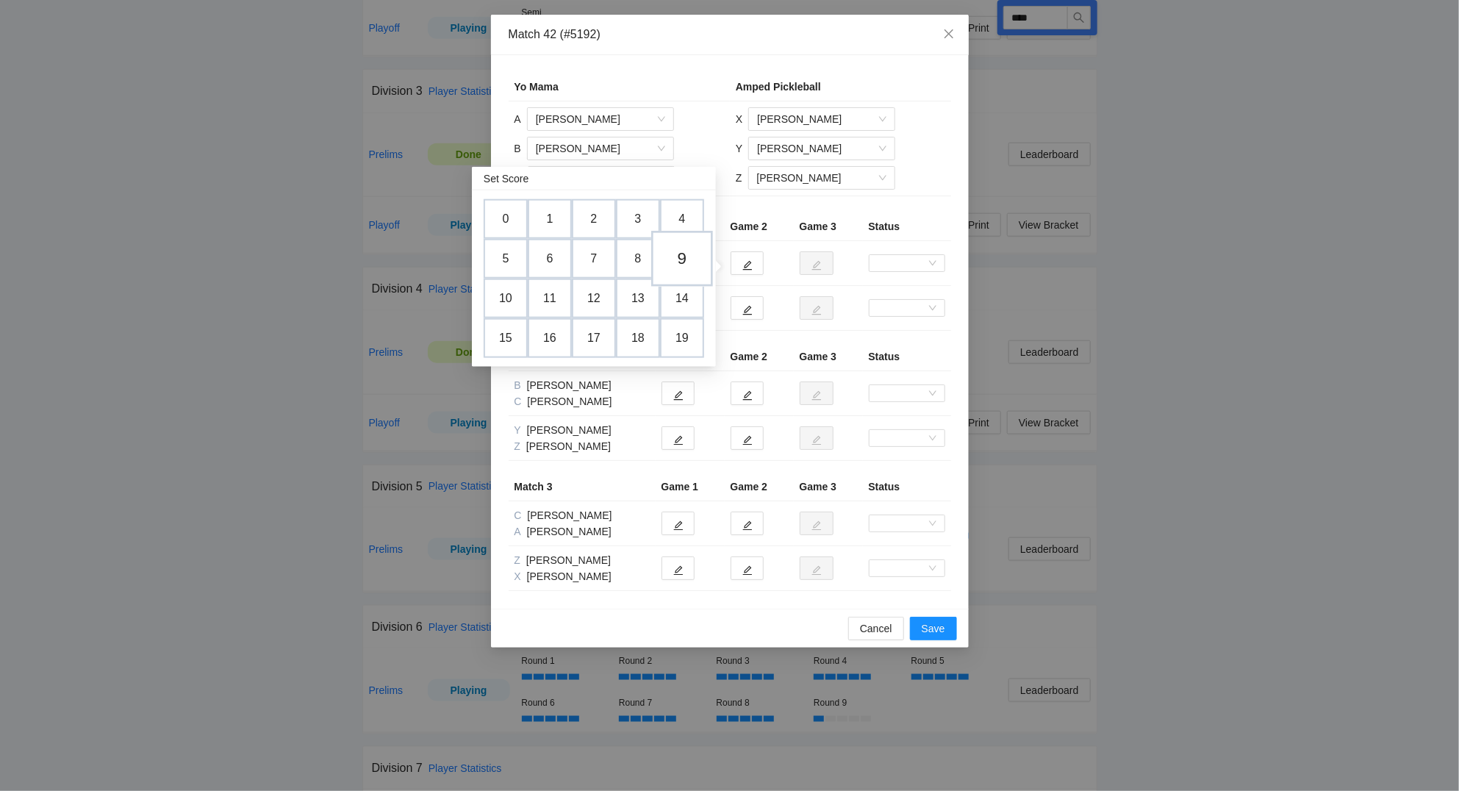
click at [690, 261] on td "9" at bounding box center [682, 259] width 62 height 56
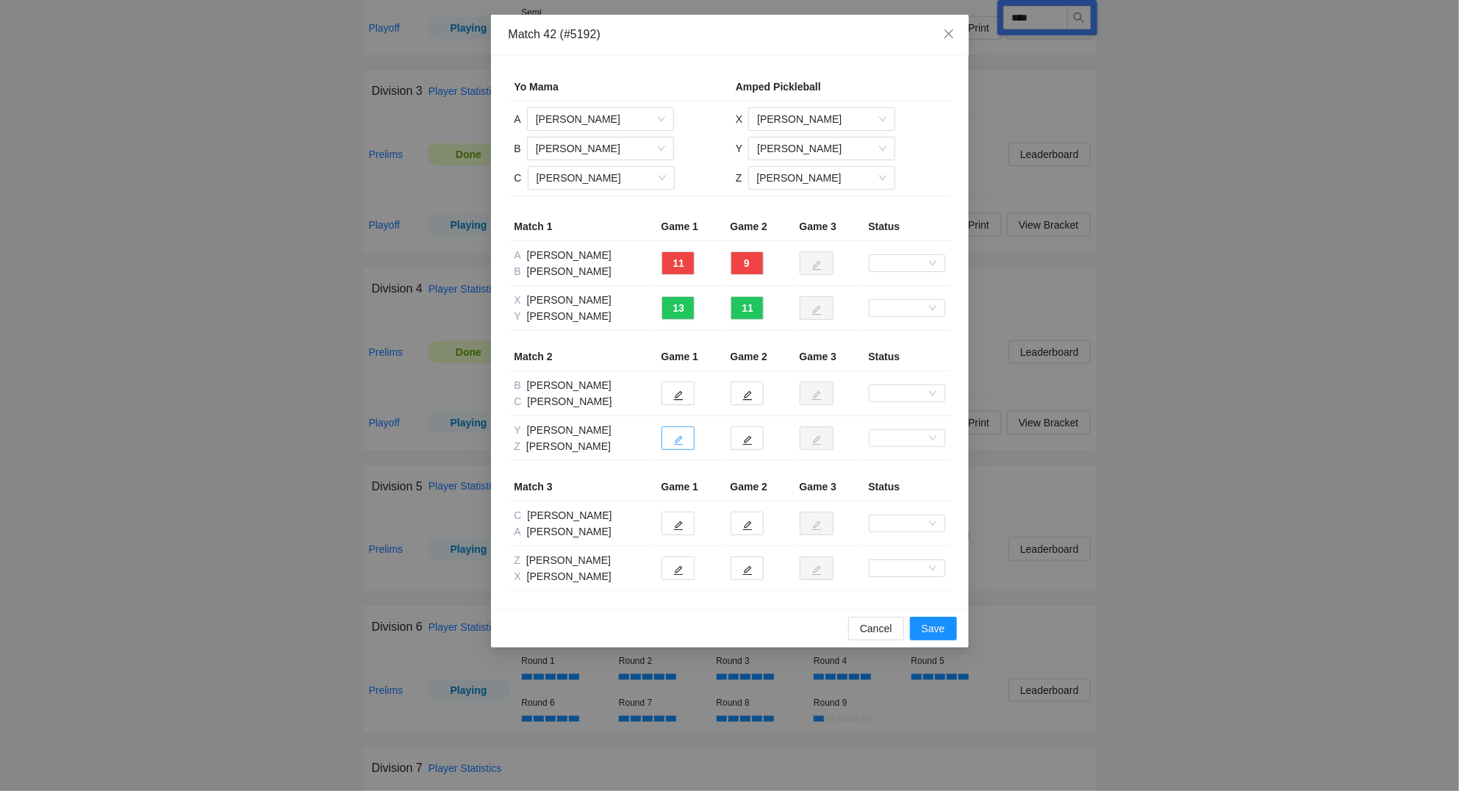
click at [680, 440] on icon "edit" at bounding box center [678, 441] width 10 height 10
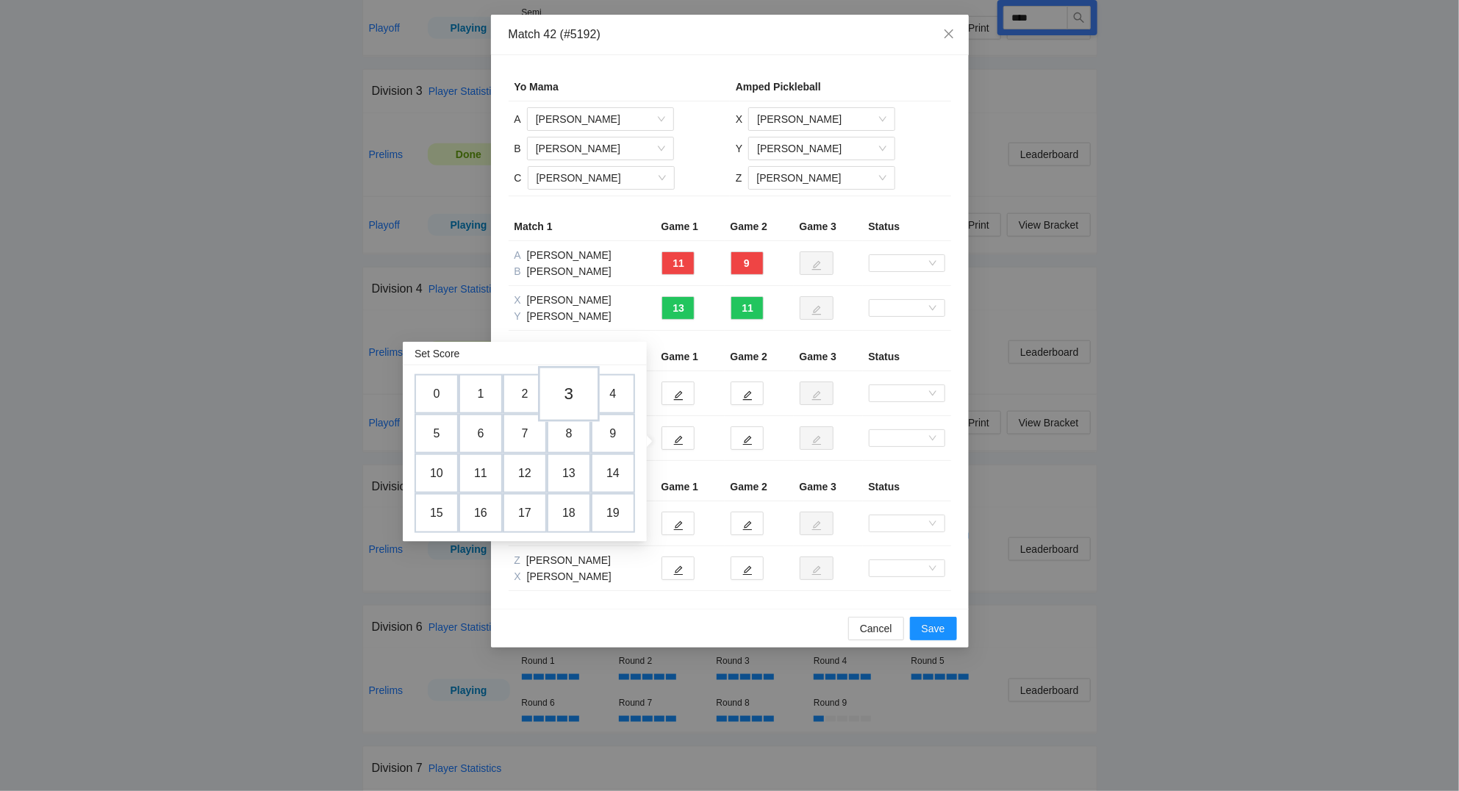
click at [576, 389] on td "3" at bounding box center [569, 394] width 62 height 56
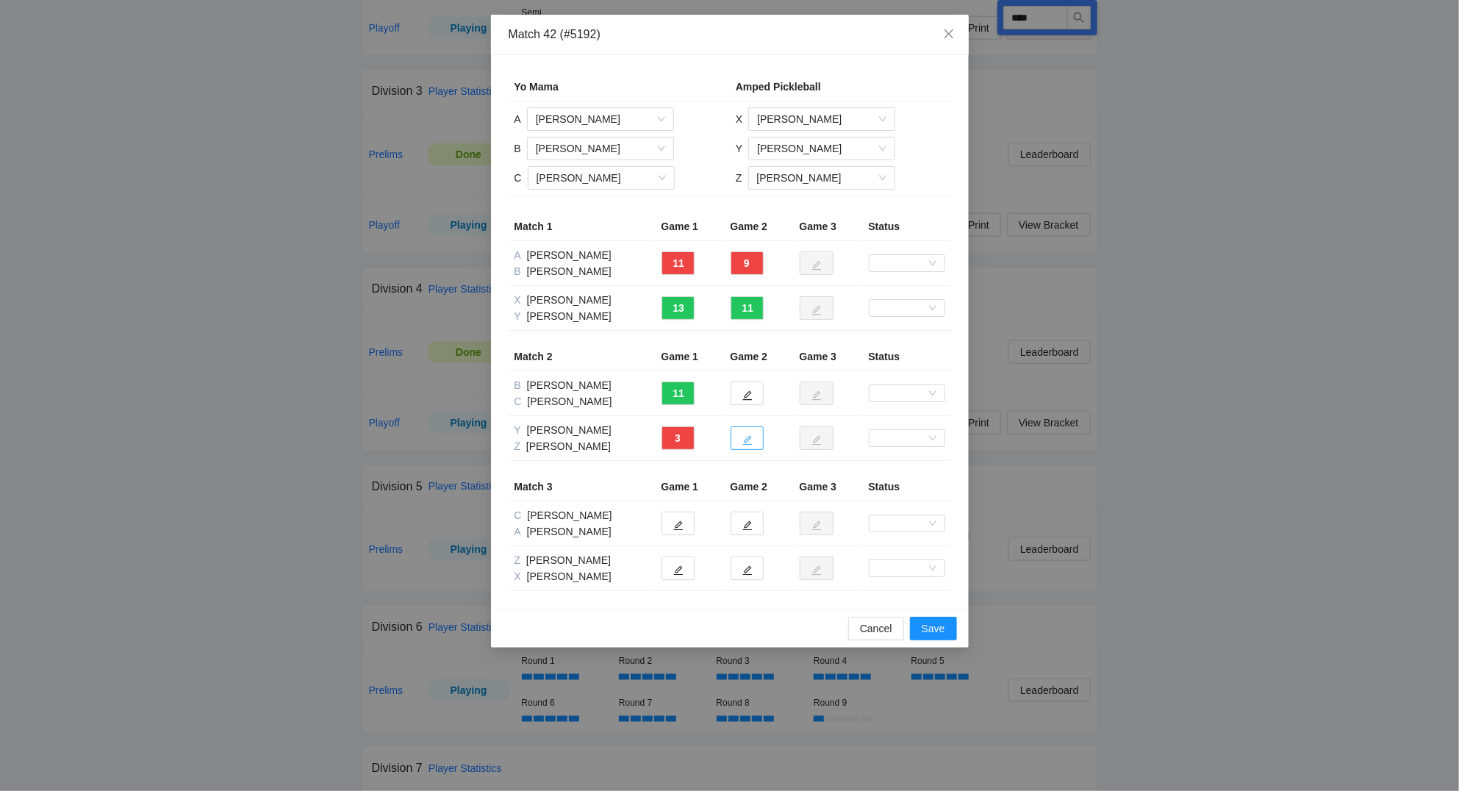
click at [752, 445] on icon "edit" at bounding box center [747, 440] width 10 height 10
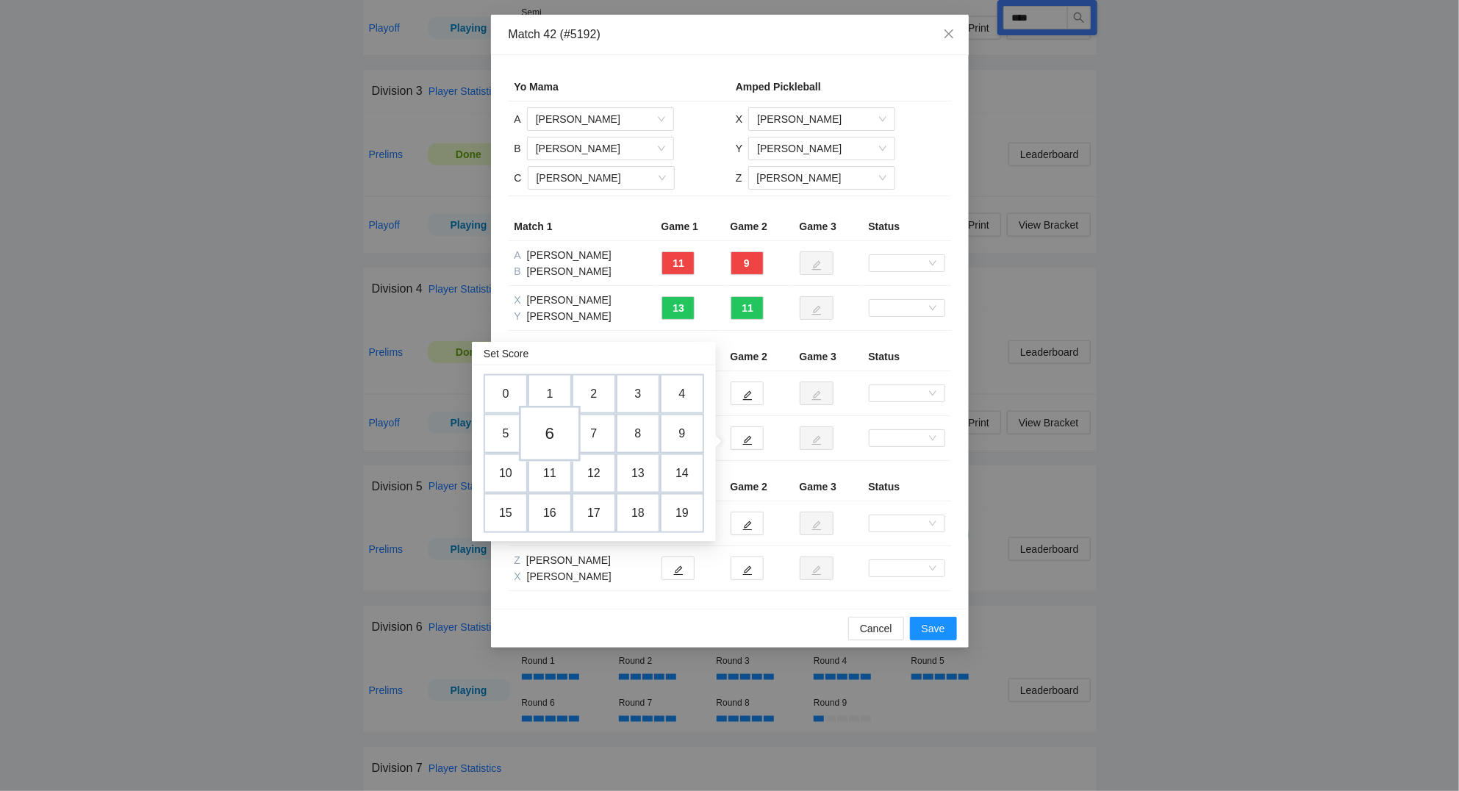
click at [553, 431] on td "6" at bounding box center [550, 434] width 62 height 56
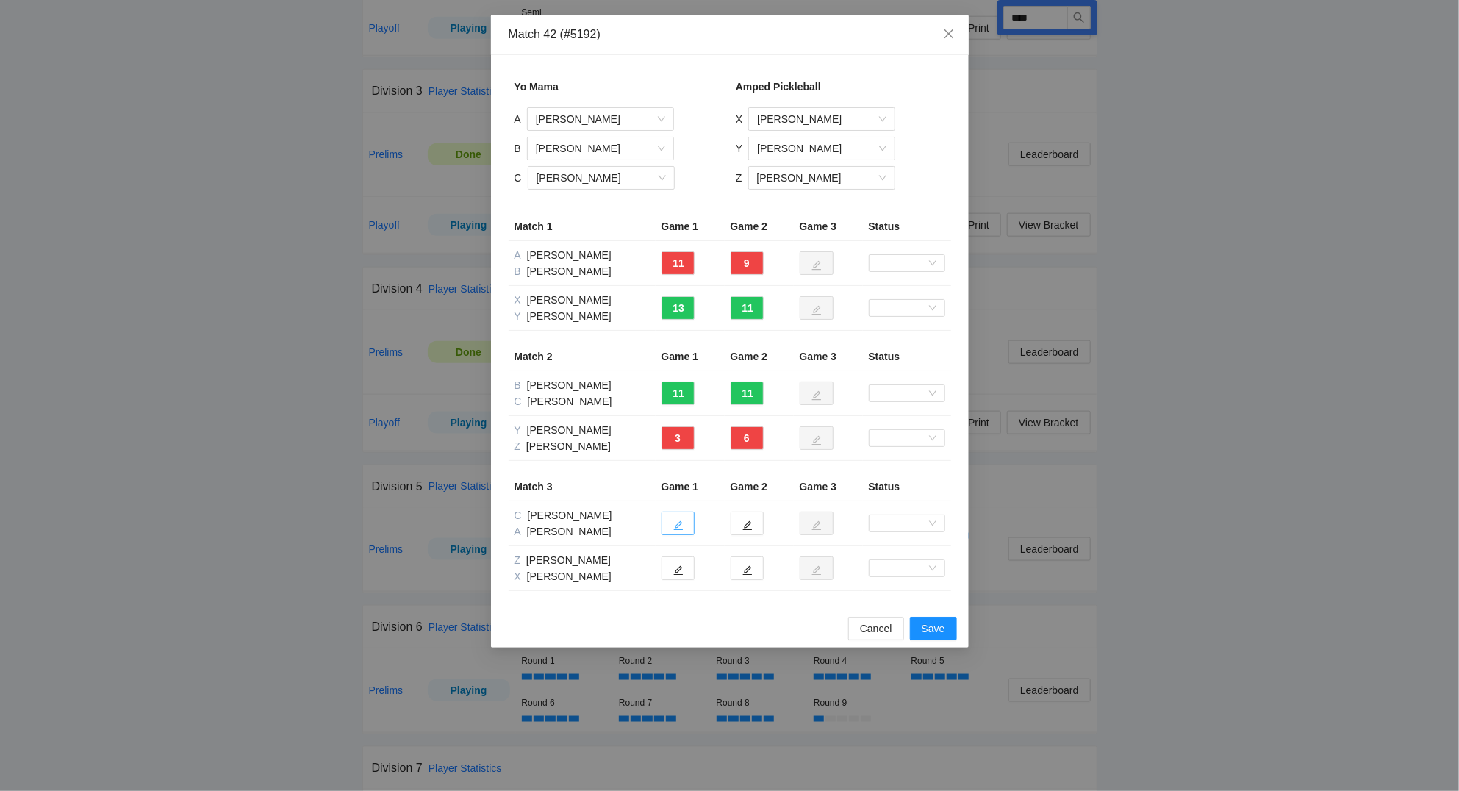
click at [683, 523] on button "button" at bounding box center [677, 523] width 33 height 24
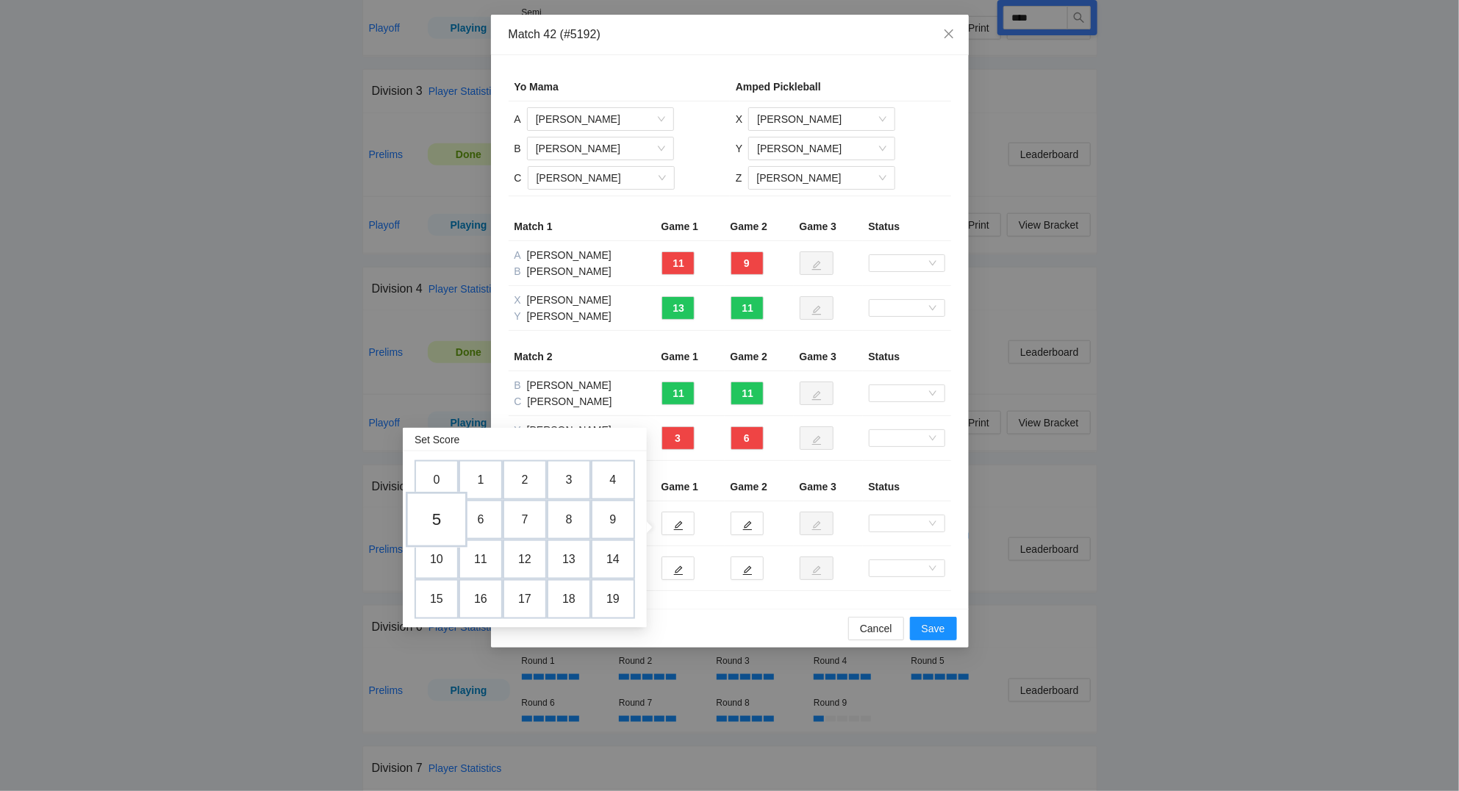
click at [448, 518] on td "5" at bounding box center [437, 520] width 62 height 56
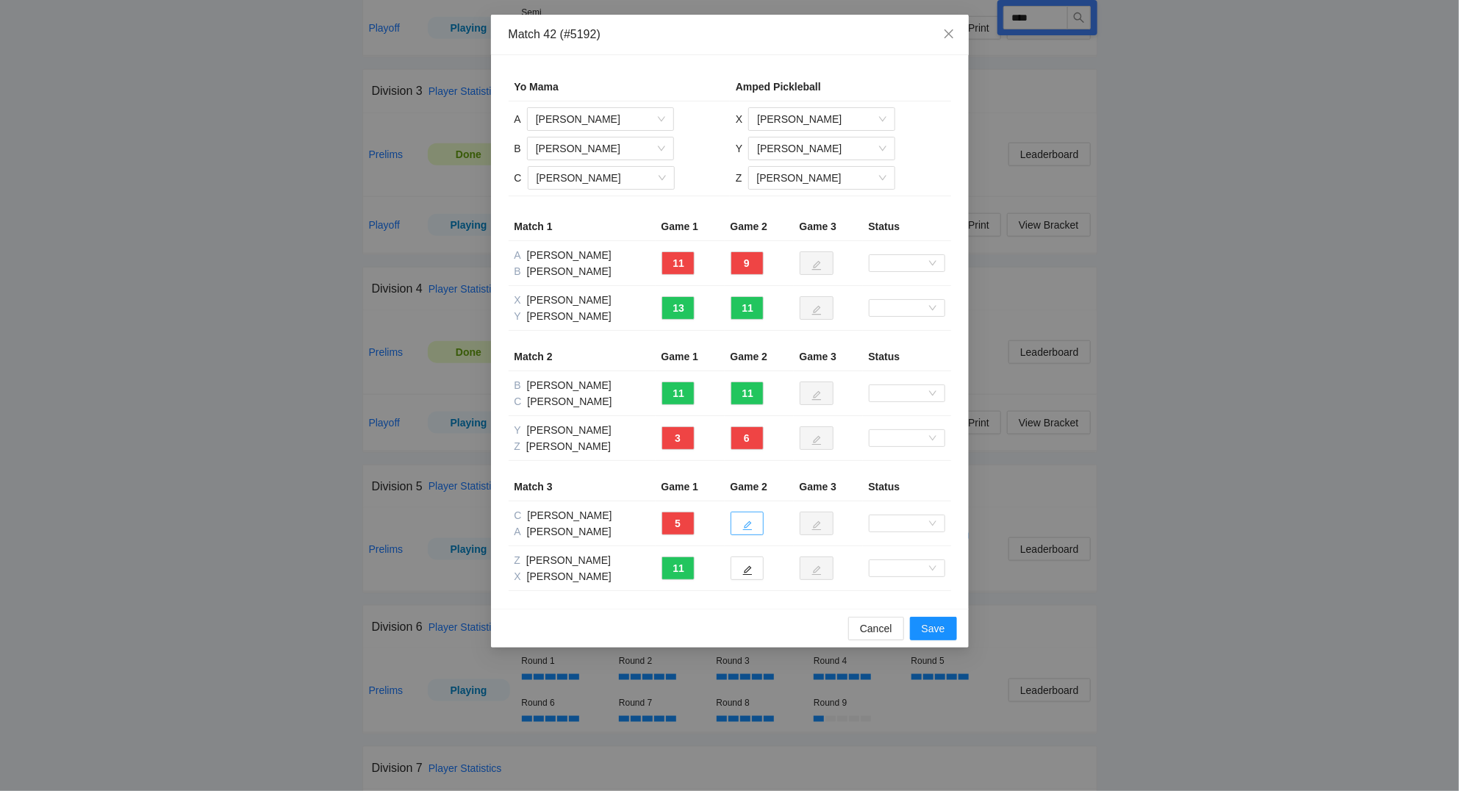
click at [746, 527] on icon "edit" at bounding box center [747, 525] width 10 height 10
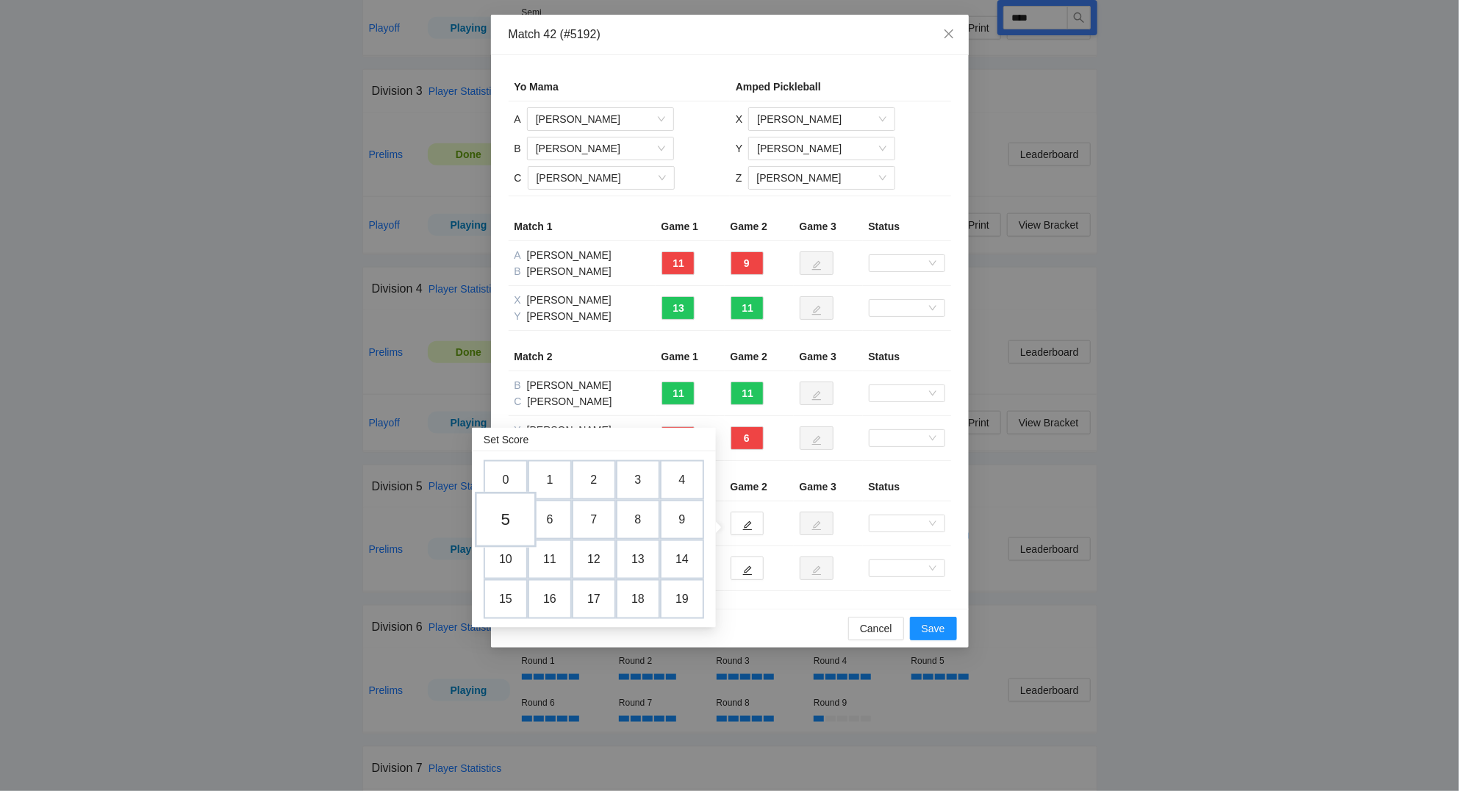
click at [511, 521] on td "5" at bounding box center [506, 520] width 62 height 56
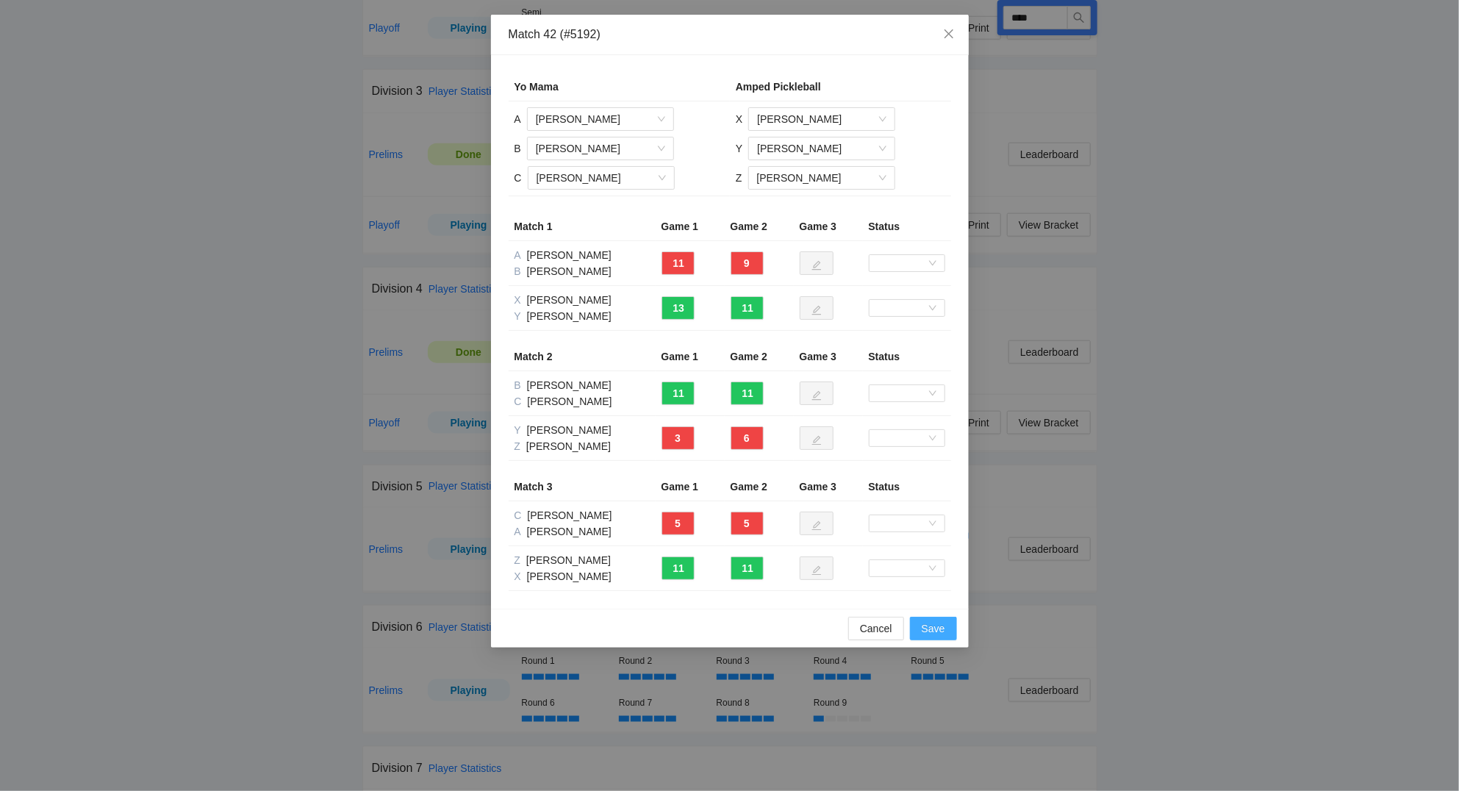
drag, startPoint x: 946, startPoint y: 629, endPoint x: 968, endPoint y: 633, distance: 21.6
click at [946, 628] on button "Save" at bounding box center [933, 629] width 47 height 24
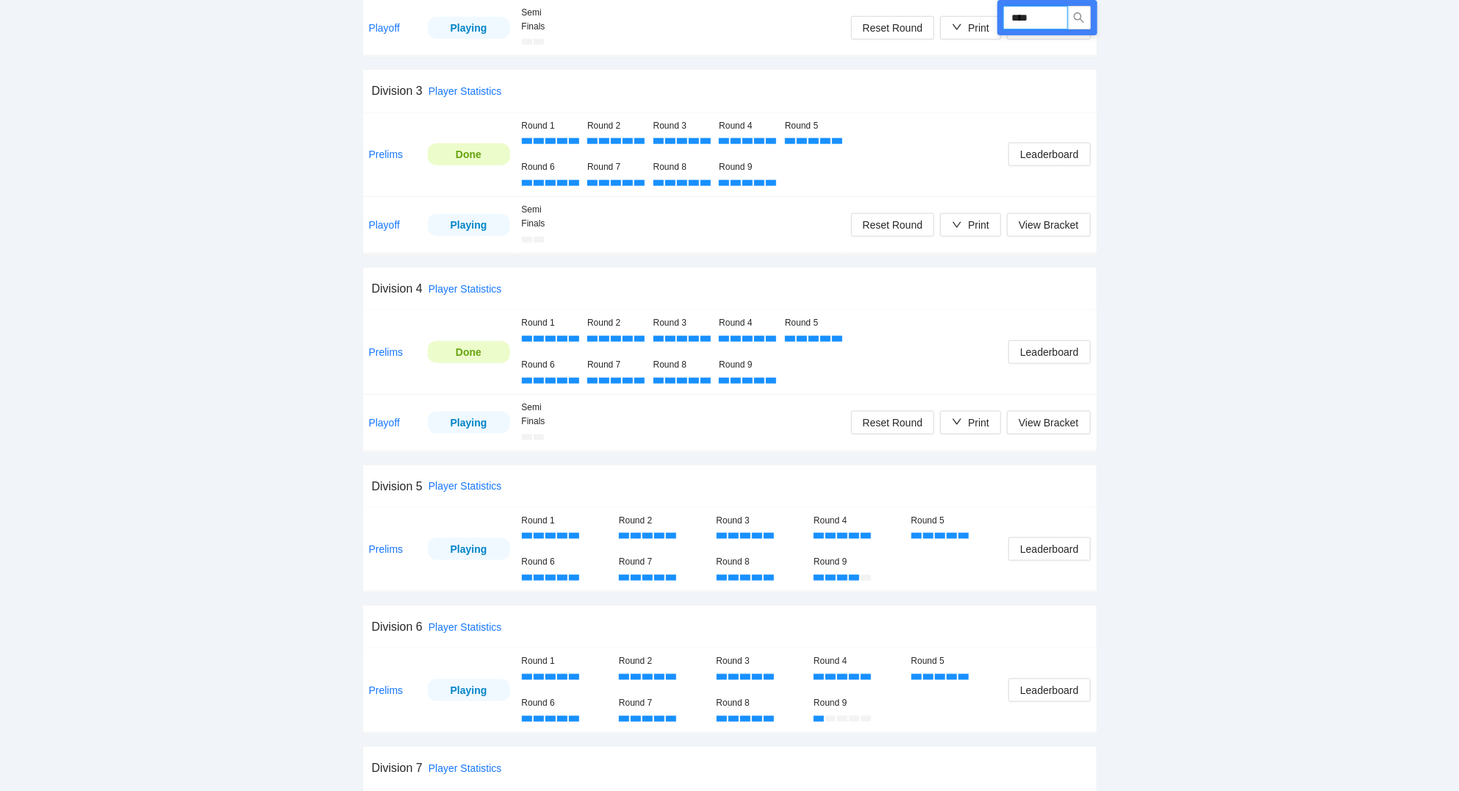
click at [1047, 17] on input "****" at bounding box center [1035, 18] width 65 height 24
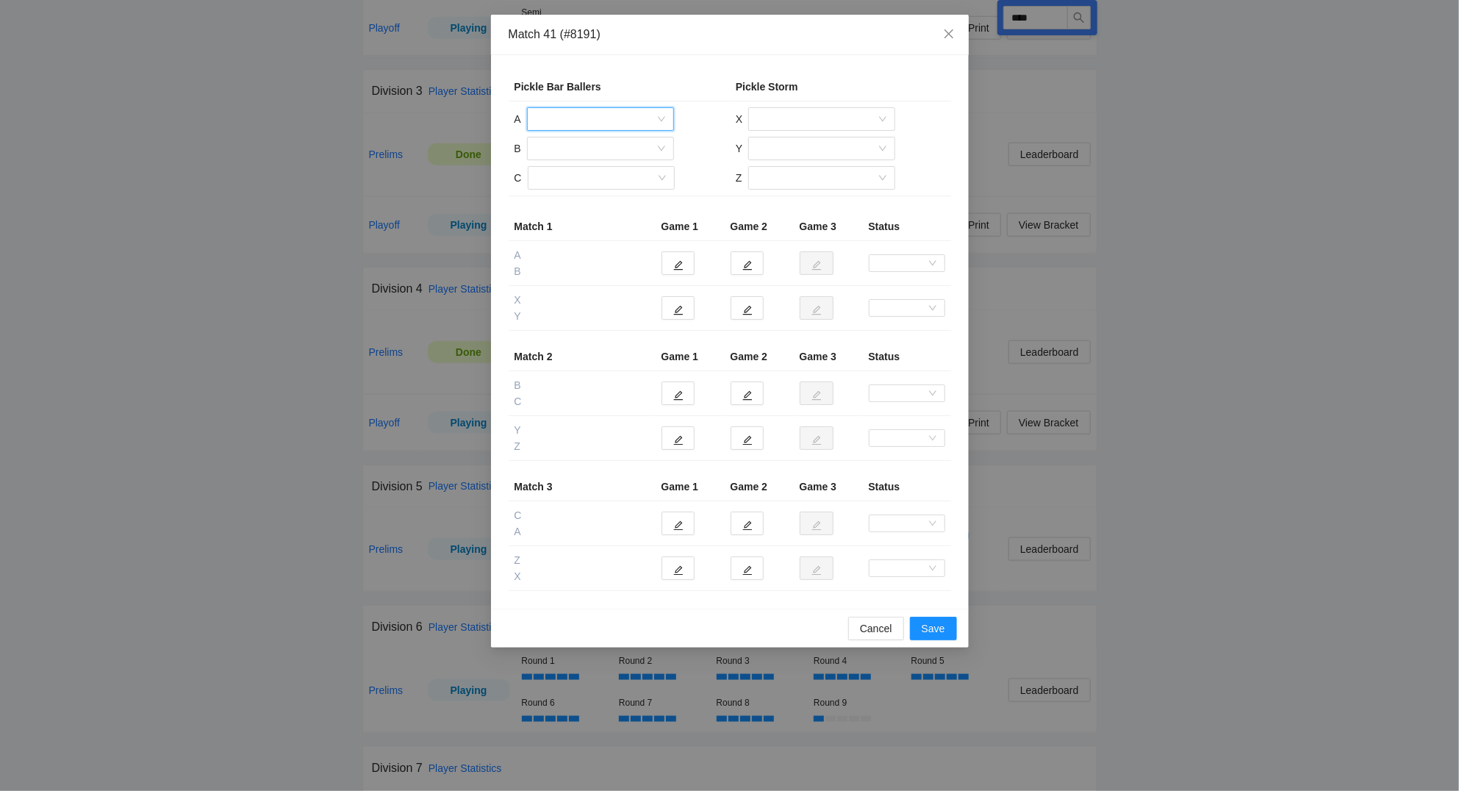
click at [619, 119] on input "search" at bounding box center [595, 119] width 119 height 22
click at [578, 238] on div "Mike Brock" at bounding box center [600, 243] width 129 height 16
click at [558, 154] on input "search" at bounding box center [595, 148] width 119 height 22
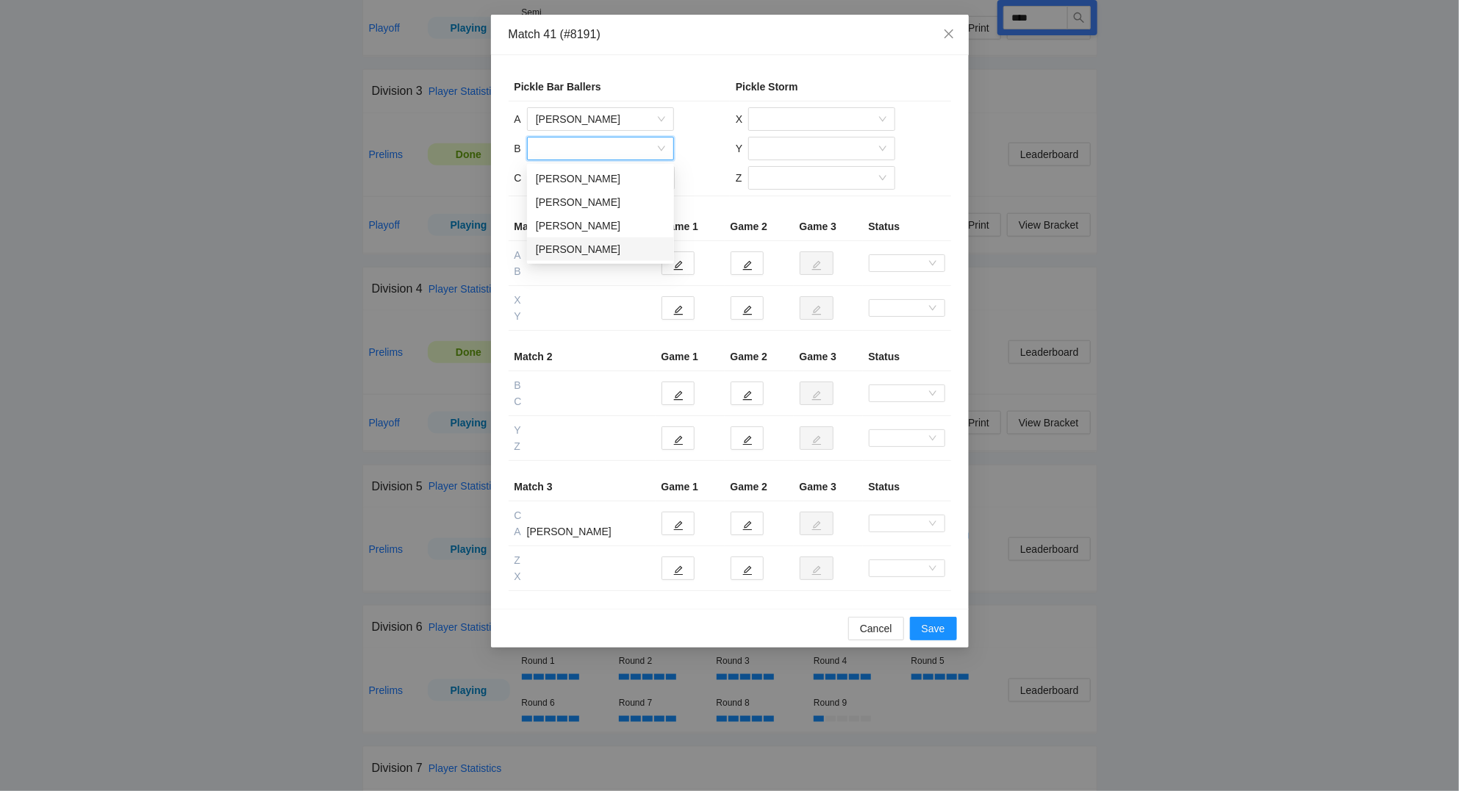
click at [569, 251] on div "Gina Horne" at bounding box center [600, 249] width 129 height 16
click at [575, 176] on input "search" at bounding box center [595, 178] width 119 height 22
click at [579, 255] on div "Carl McKenzie" at bounding box center [600, 255] width 129 height 16
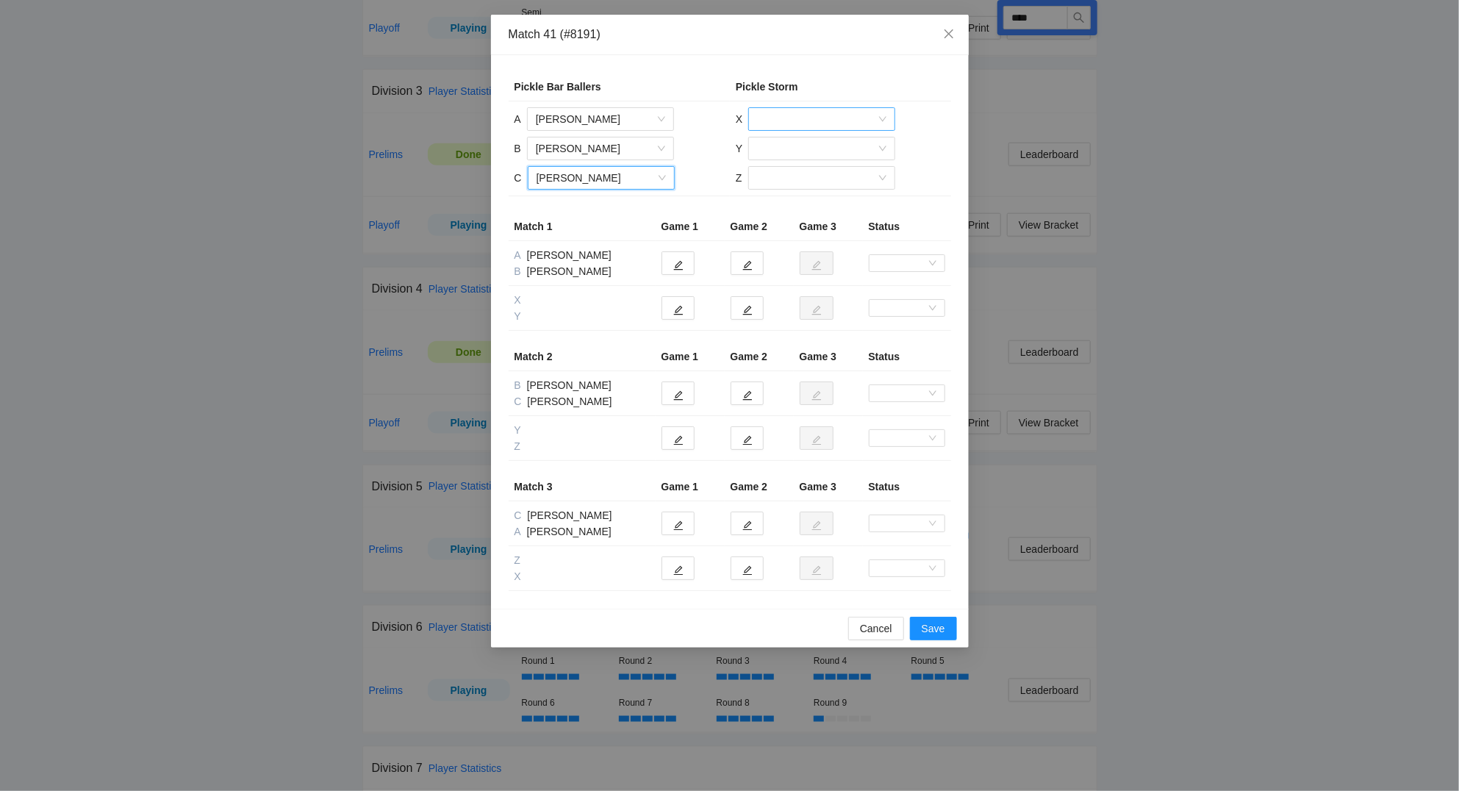
click at [797, 120] on input "search" at bounding box center [816, 119] width 119 height 22
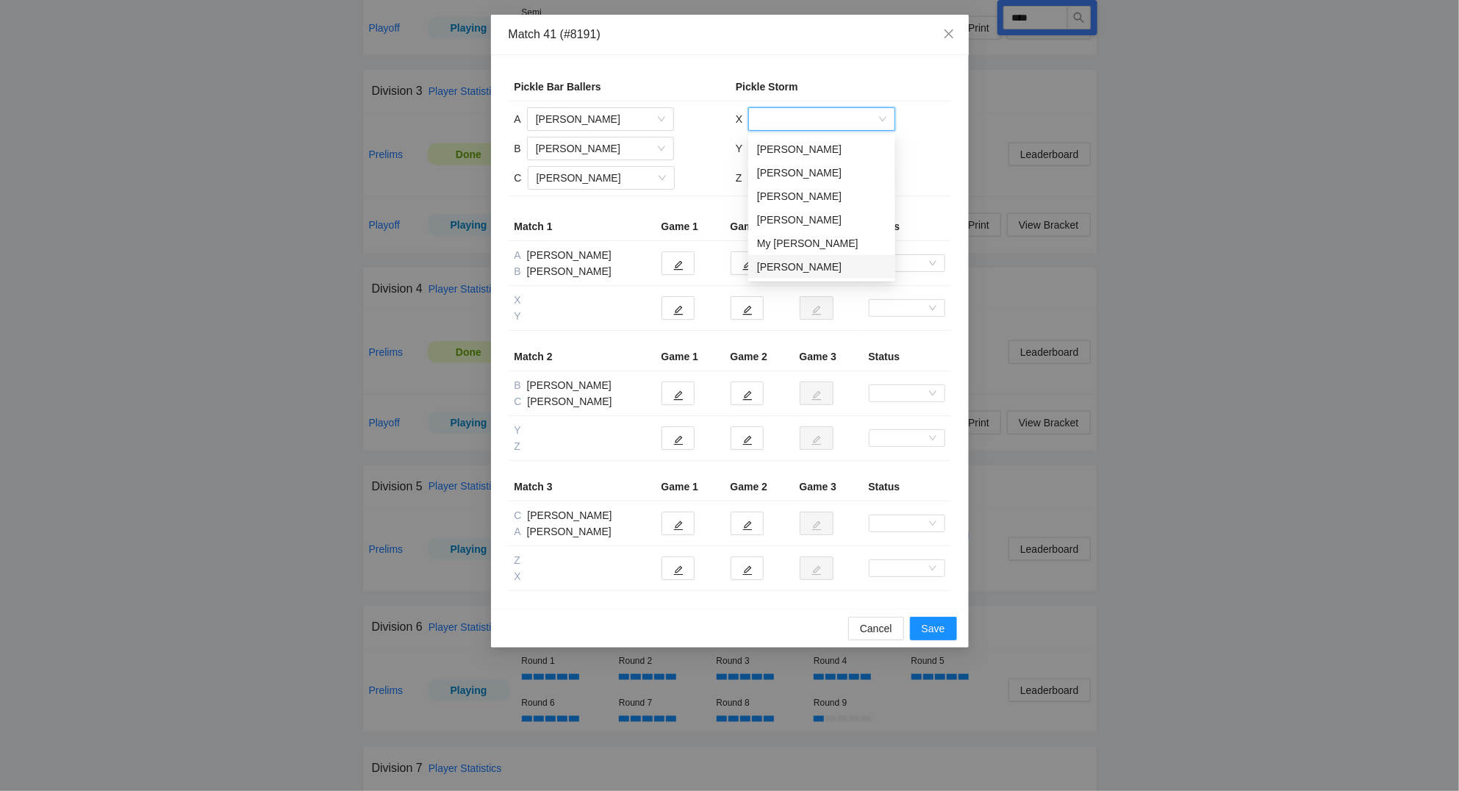
click at [817, 265] on div "Patrick Edmonds" at bounding box center [821, 267] width 129 height 16
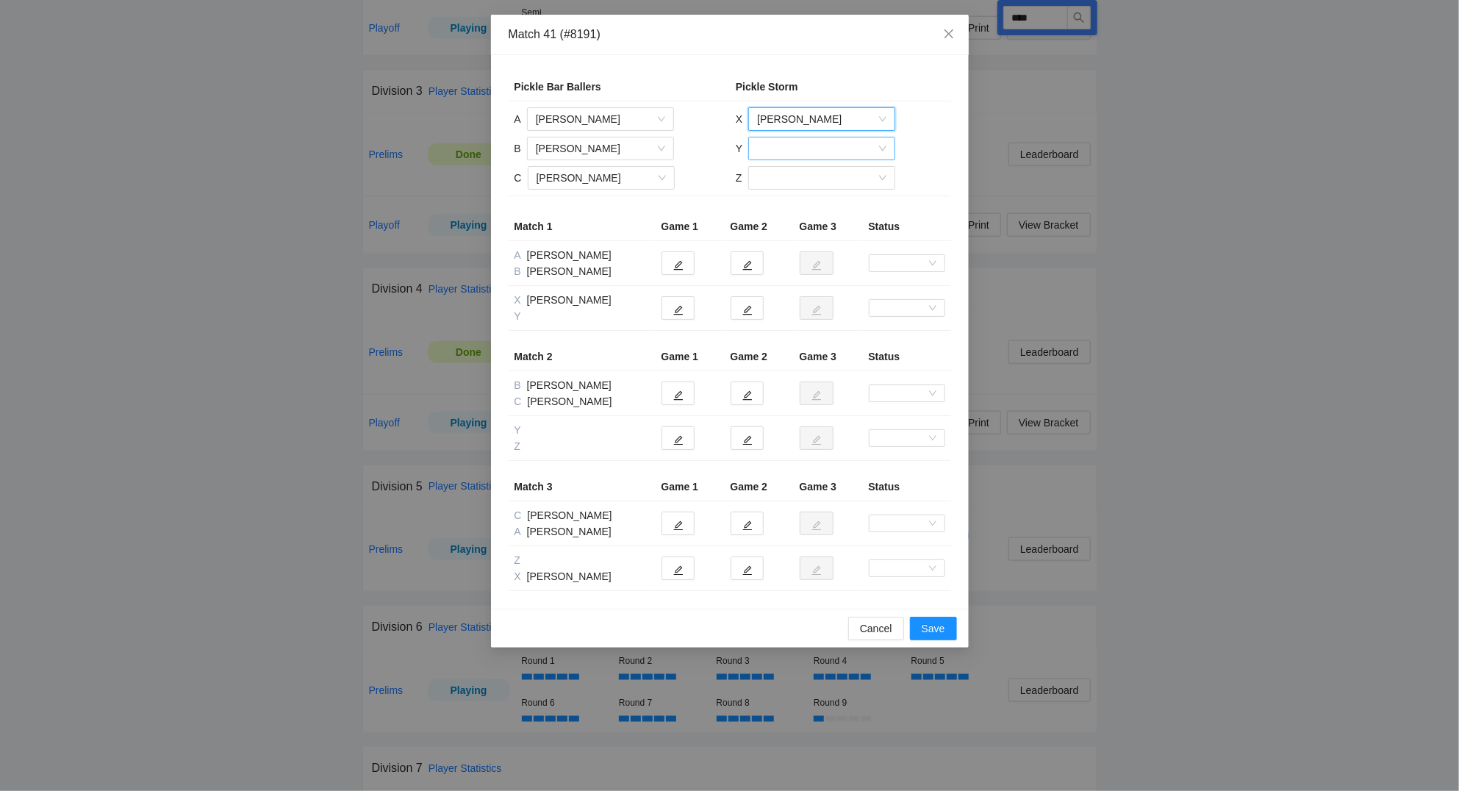
click at [783, 147] on input "search" at bounding box center [816, 148] width 119 height 22
click at [799, 225] on div "Jeanette Alonso" at bounding box center [821, 226] width 129 height 16
click at [785, 176] on input "search" at bounding box center [816, 178] width 119 height 22
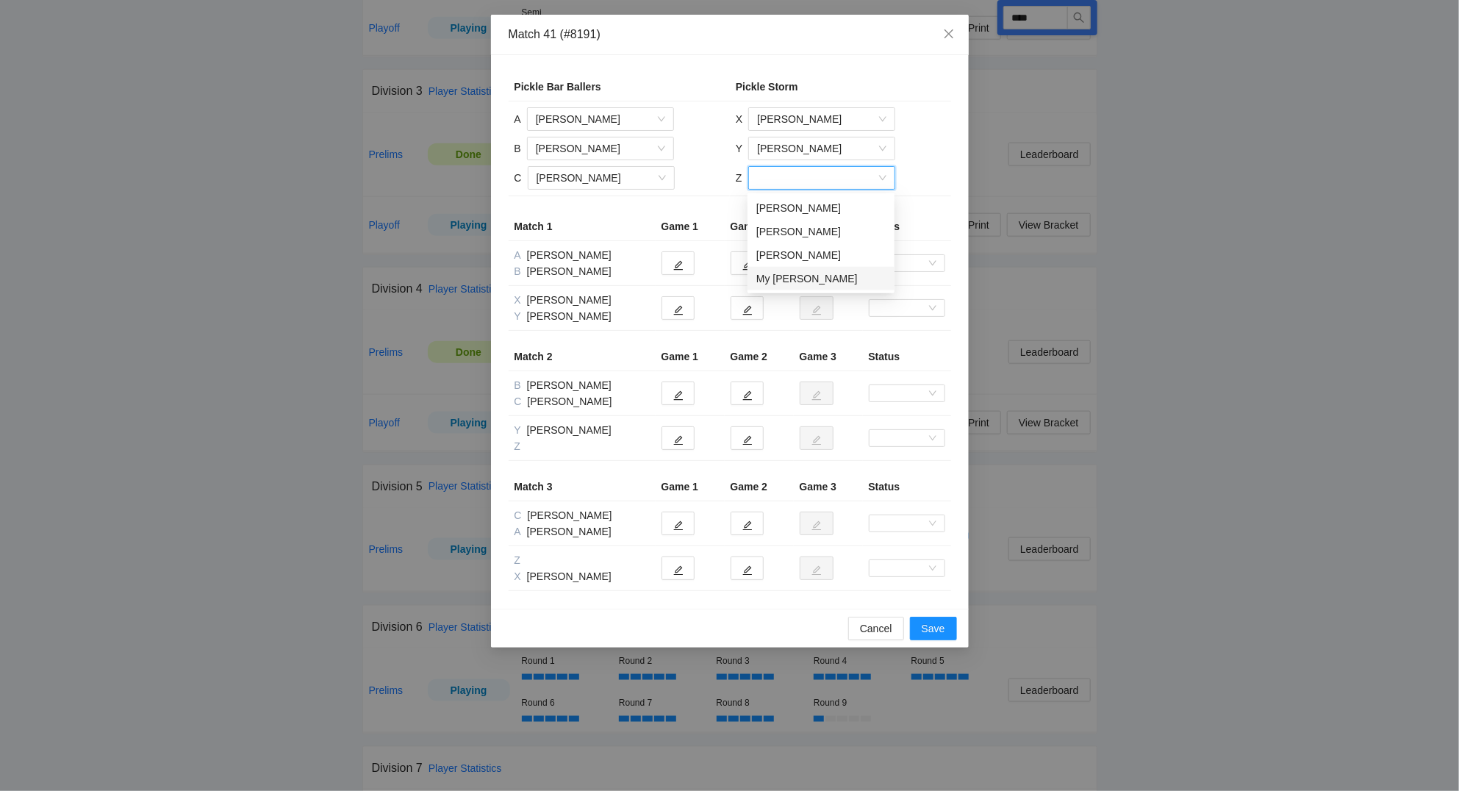
click at [800, 273] on div "My Edmonds" at bounding box center [820, 278] width 129 height 16
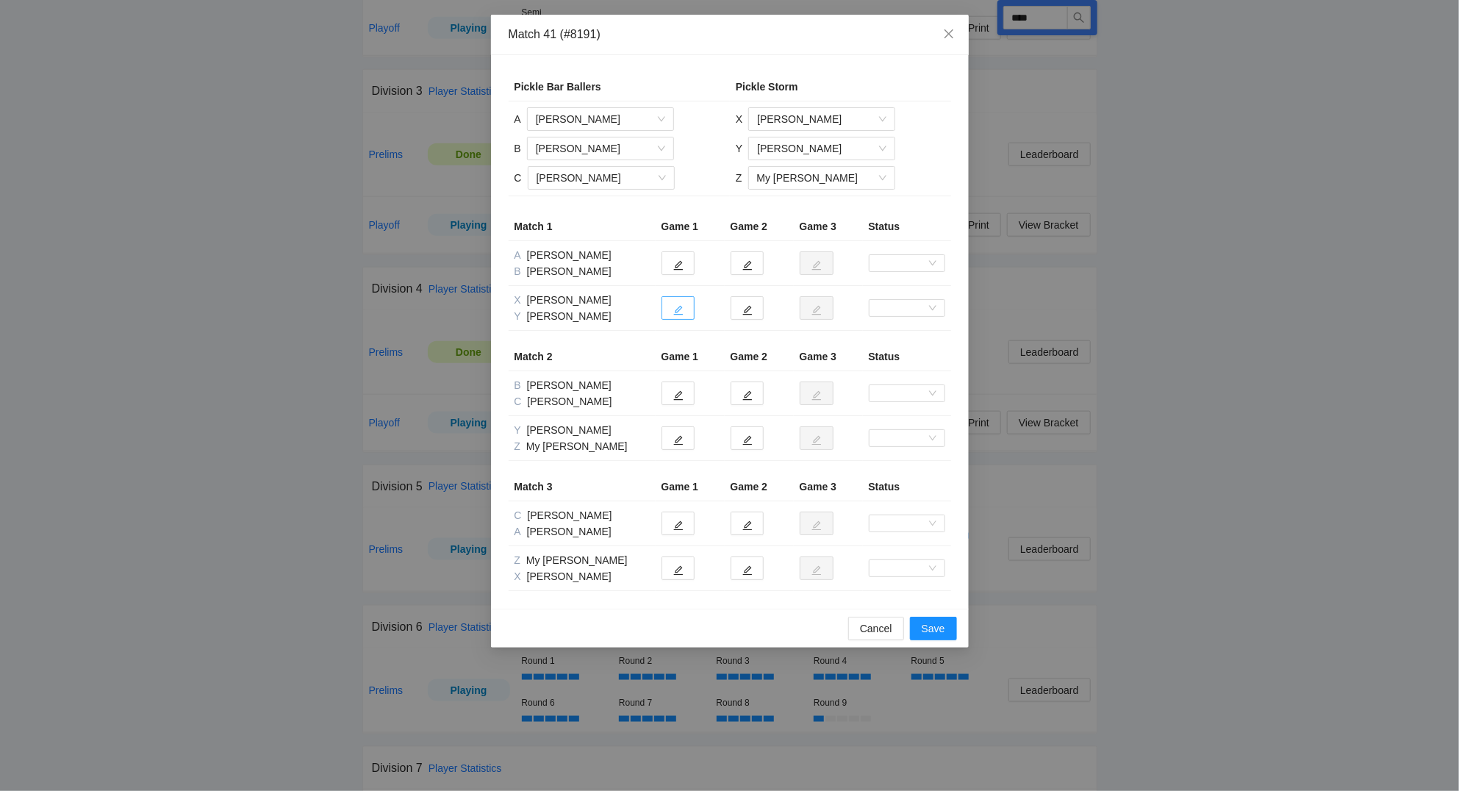
click at [675, 312] on icon "edit" at bounding box center [678, 311] width 10 height 10
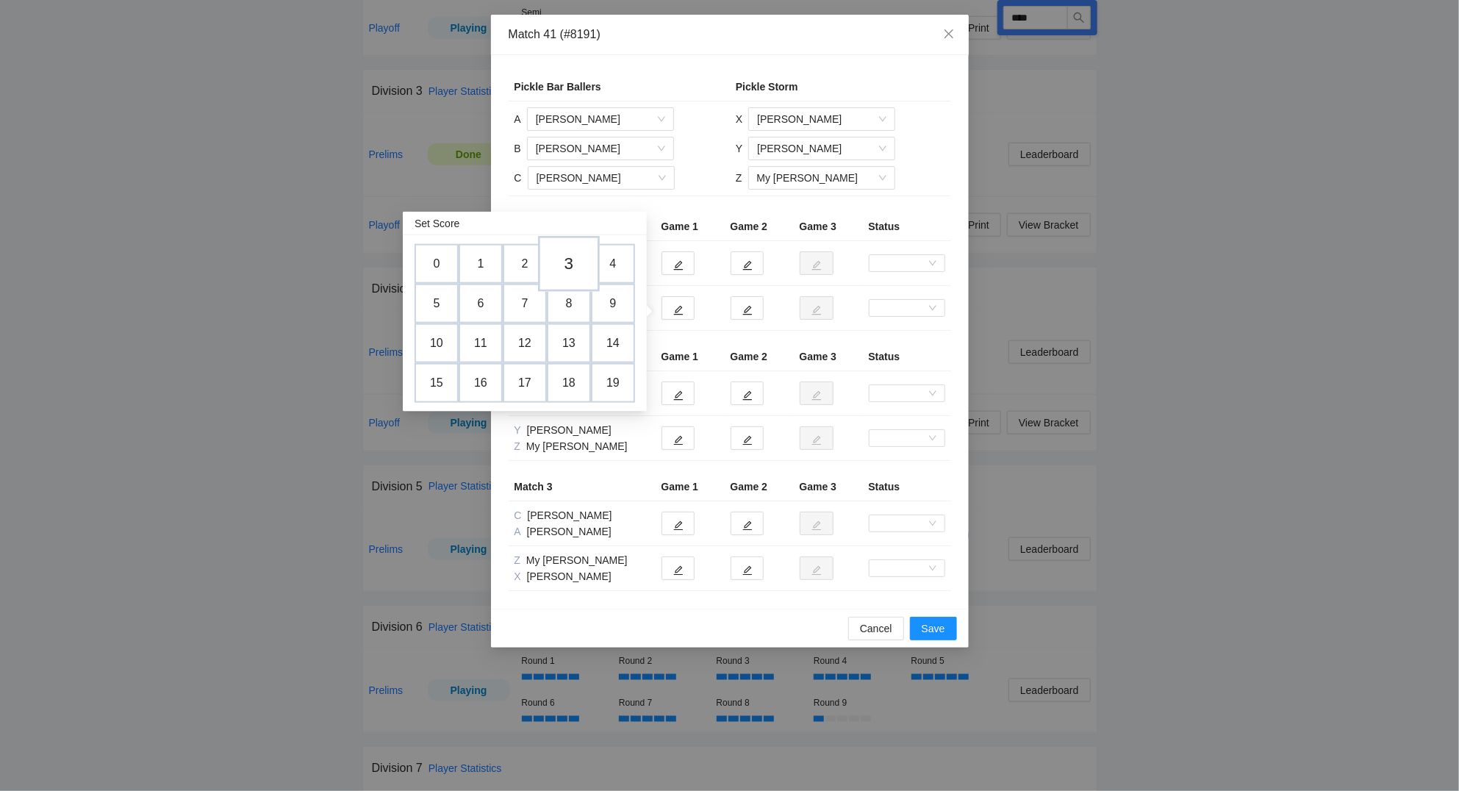
click at [569, 262] on td "3" at bounding box center [569, 264] width 62 height 56
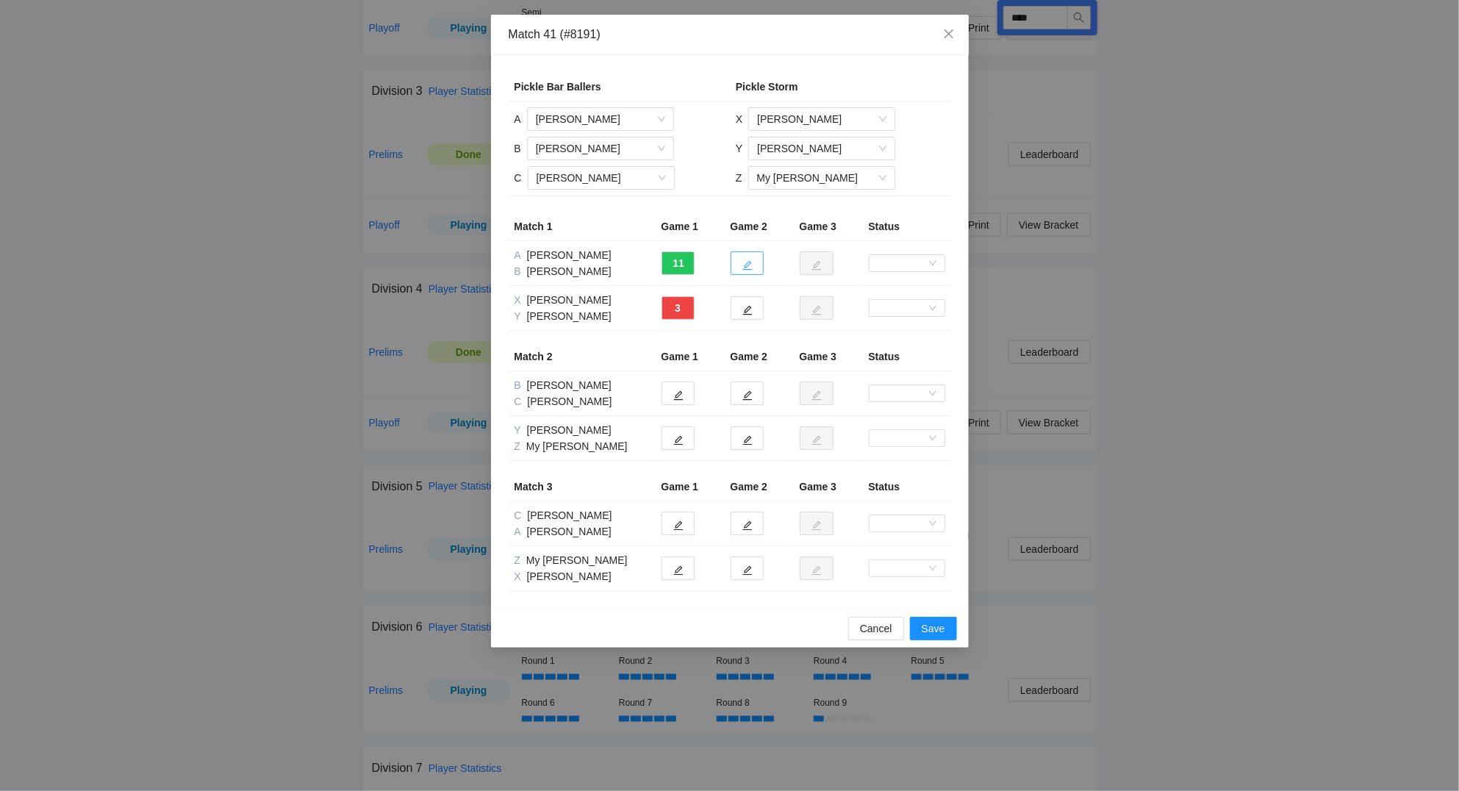
click at [759, 267] on button "button" at bounding box center [746, 263] width 33 height 24
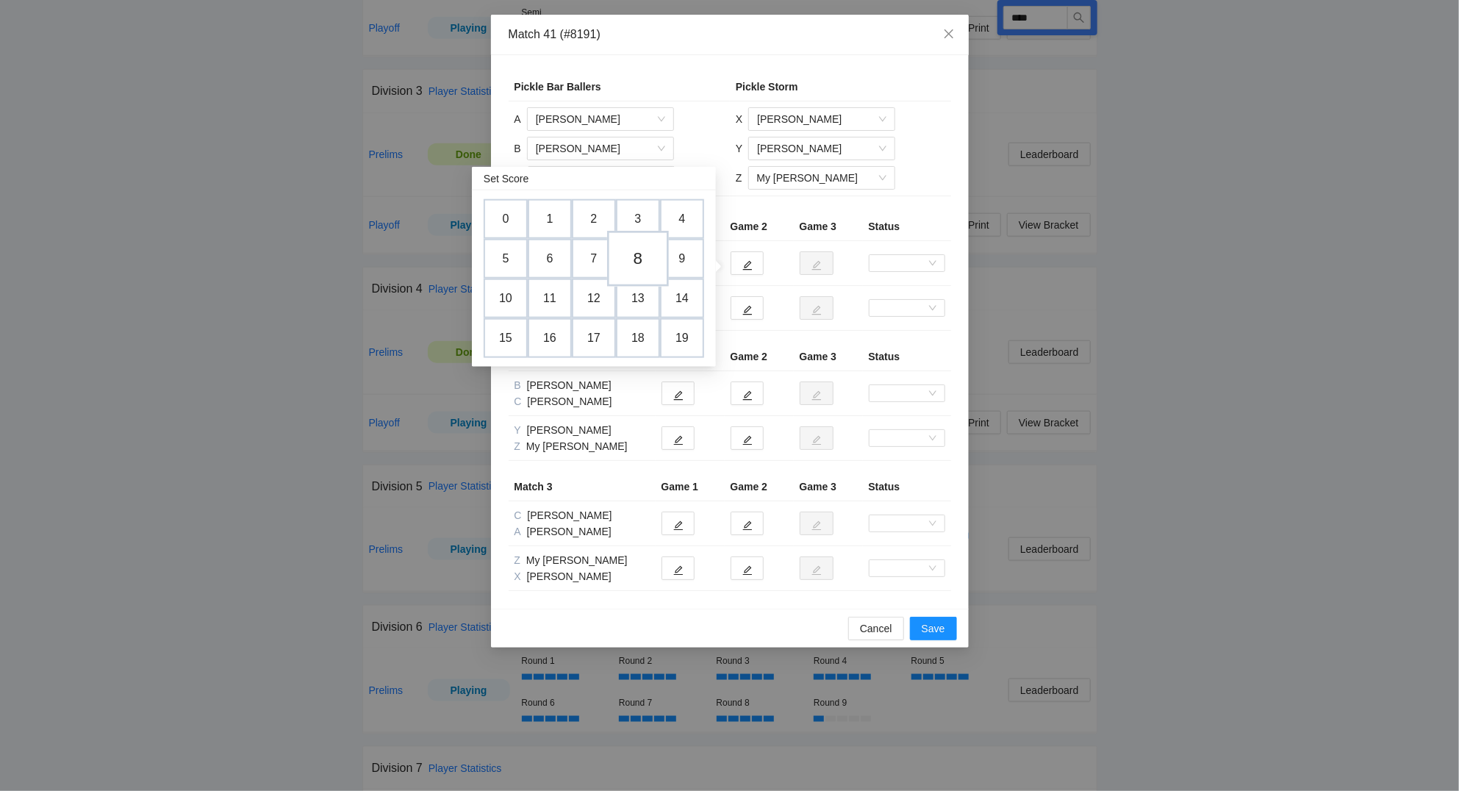
click at [644, 266] on td "8" at bounding box center [638, 259] width 62 height 56
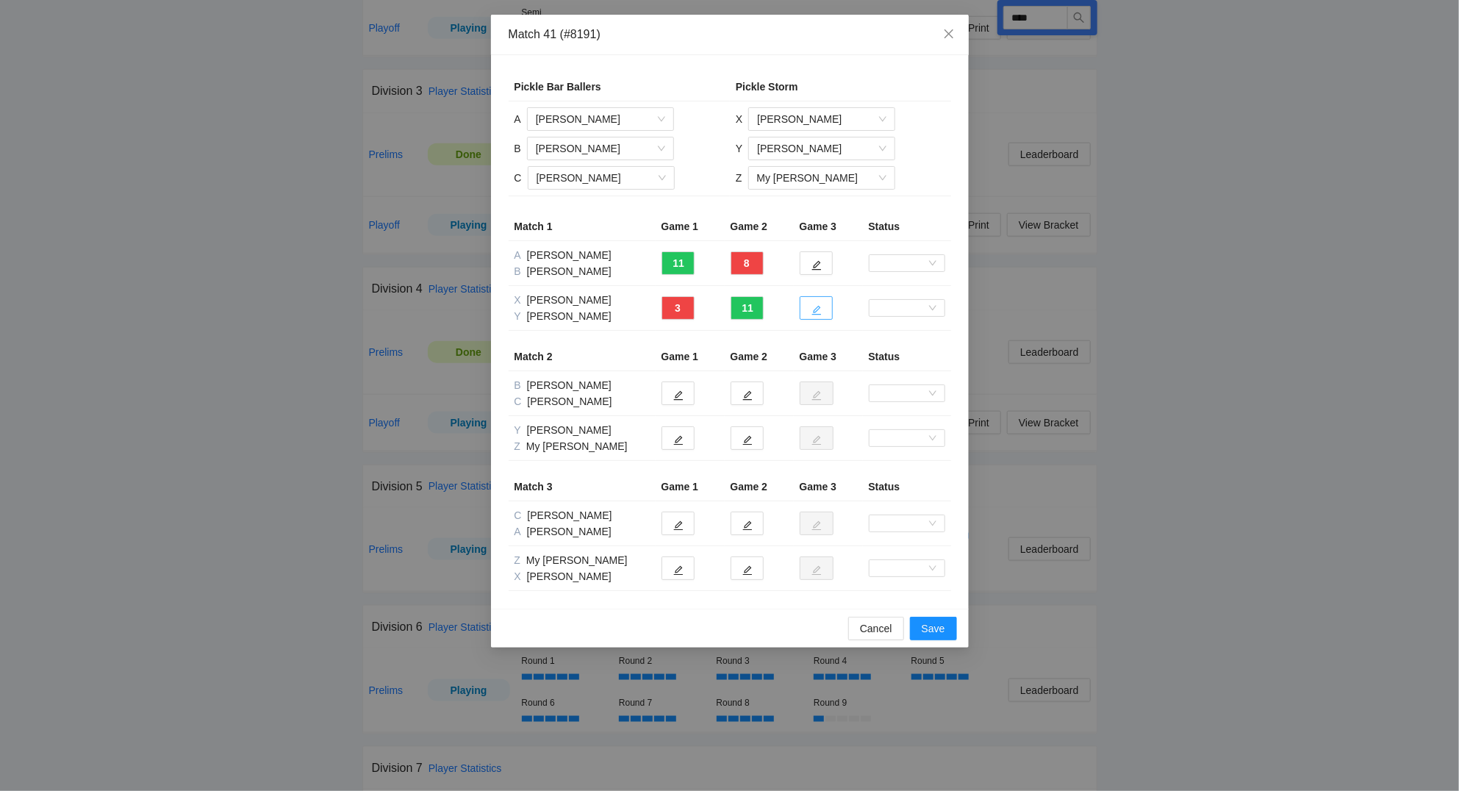
click at [818, 314] on icon "edit" at bounding box center [816, 311] width 10 height 10
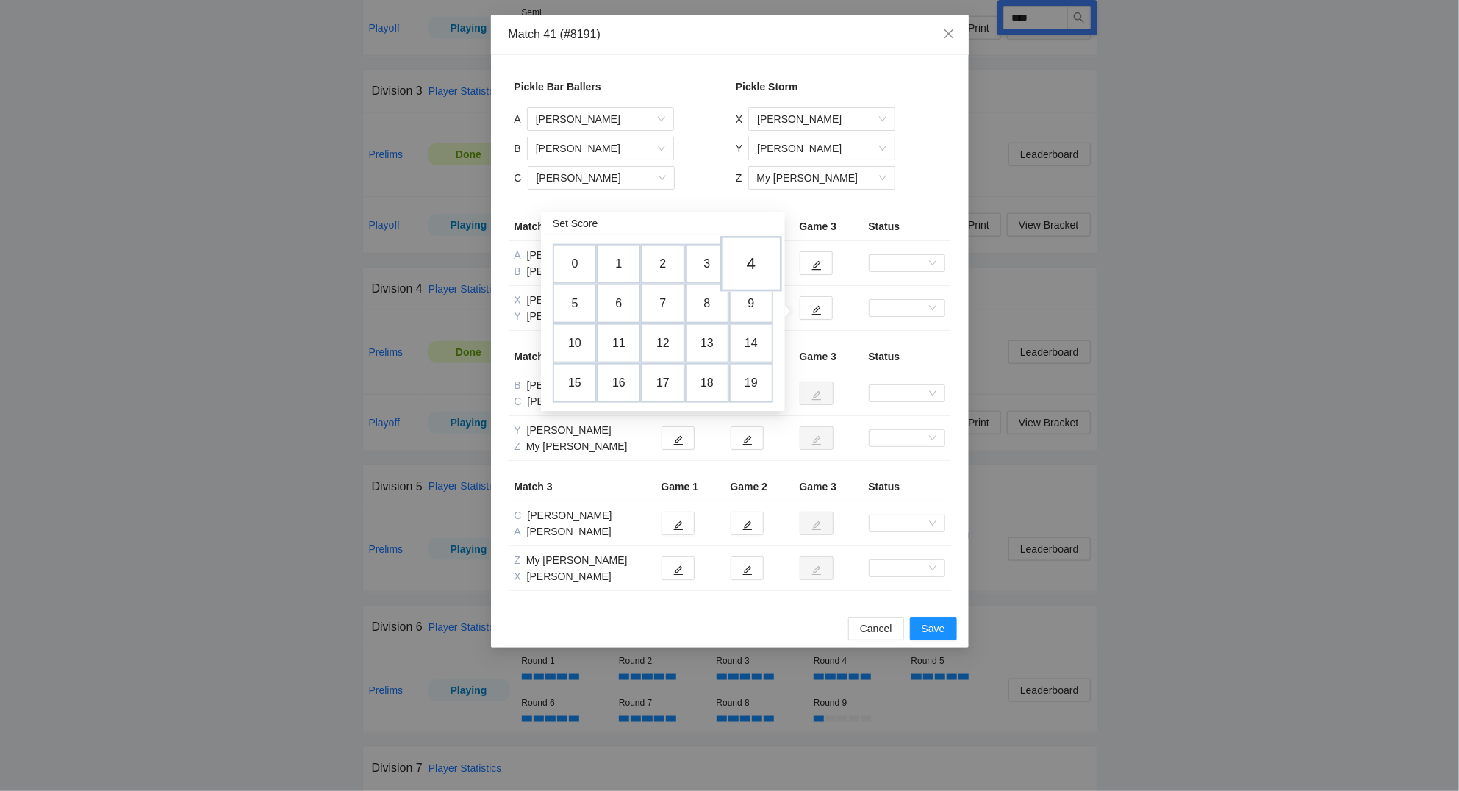
click at [747, 266] on td "4" at bounding box center [751, 264] width 62 height 56
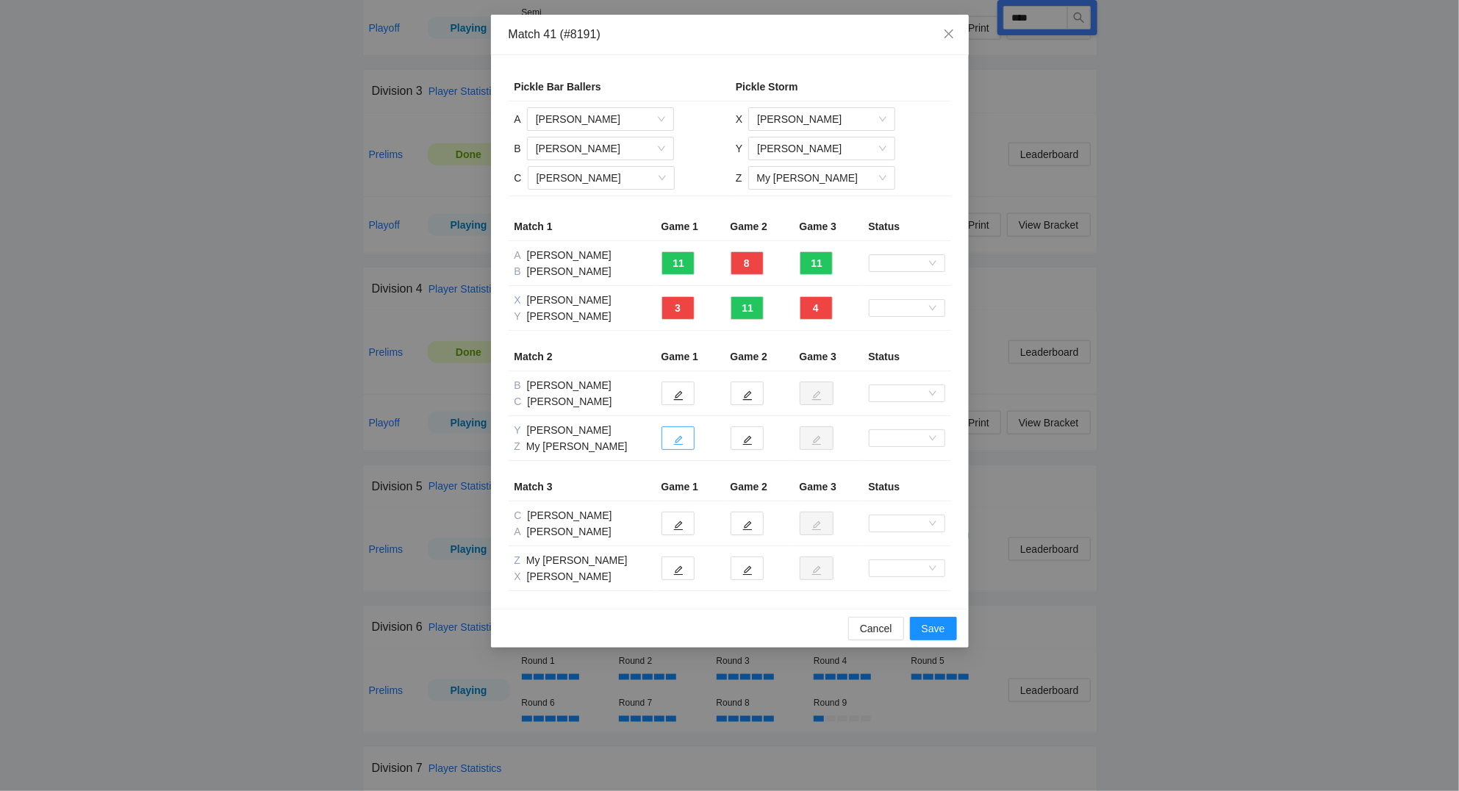
click at [671, 441] on button "button" at bounding box center [677, 438] width 33 height 24
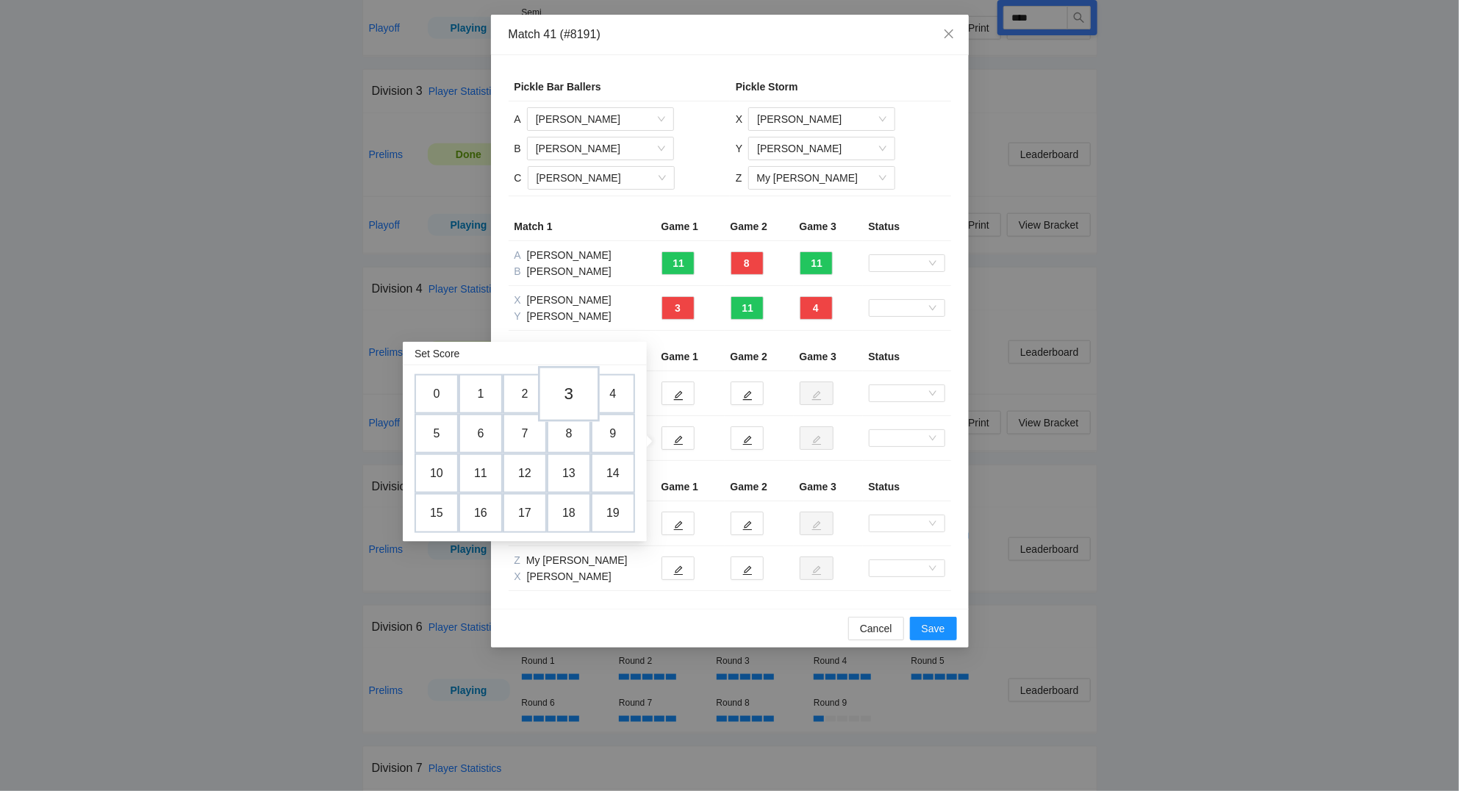
click at [567, 384] on td "3" at bounding box center [569, 394] width 62 height 56
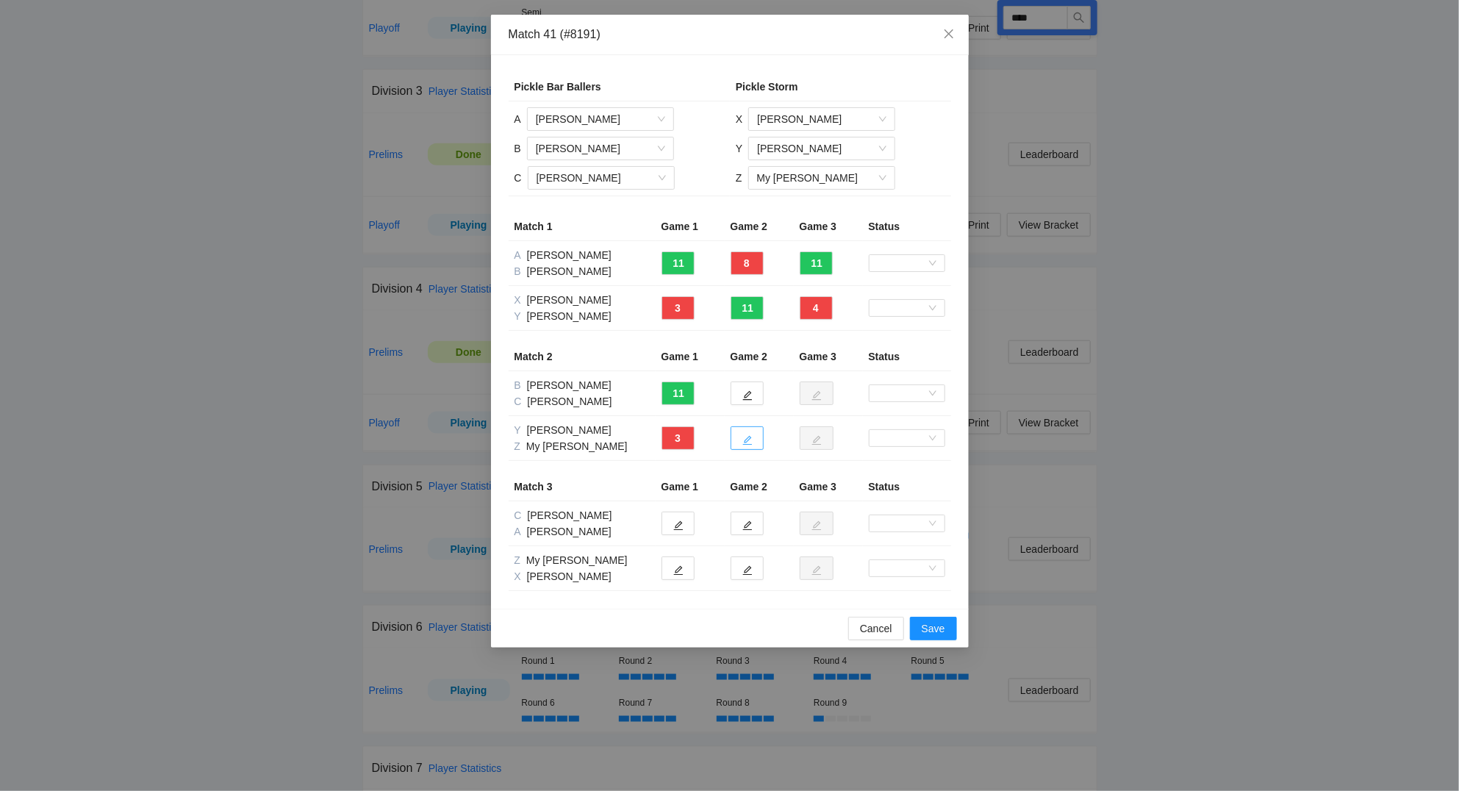
click at [751, 443] on icon "edit" at bounding box center [747, 440] width 10 height 10
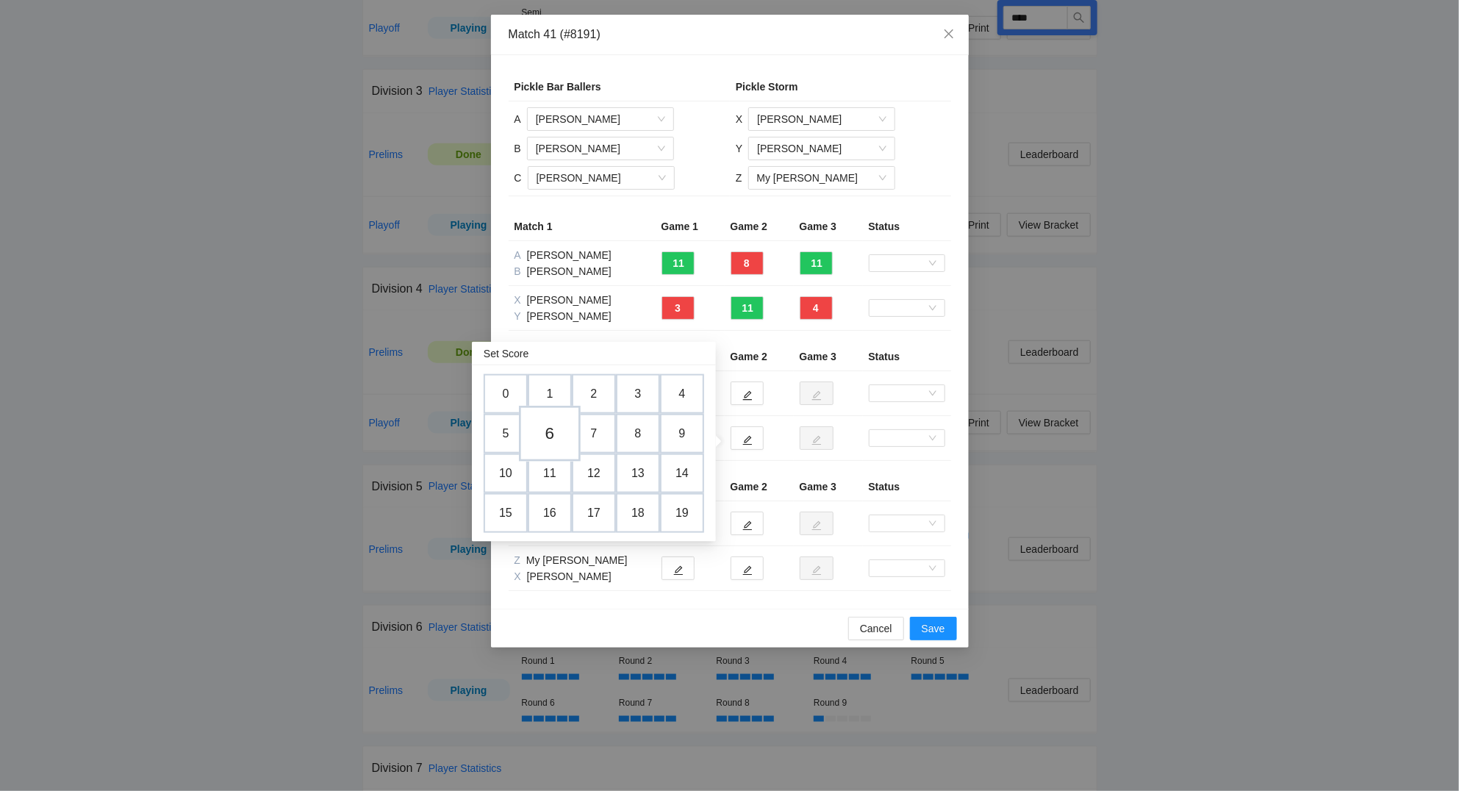
click at [556, 439] on td "6" at bounding box center [550, 434] width 62 height 56
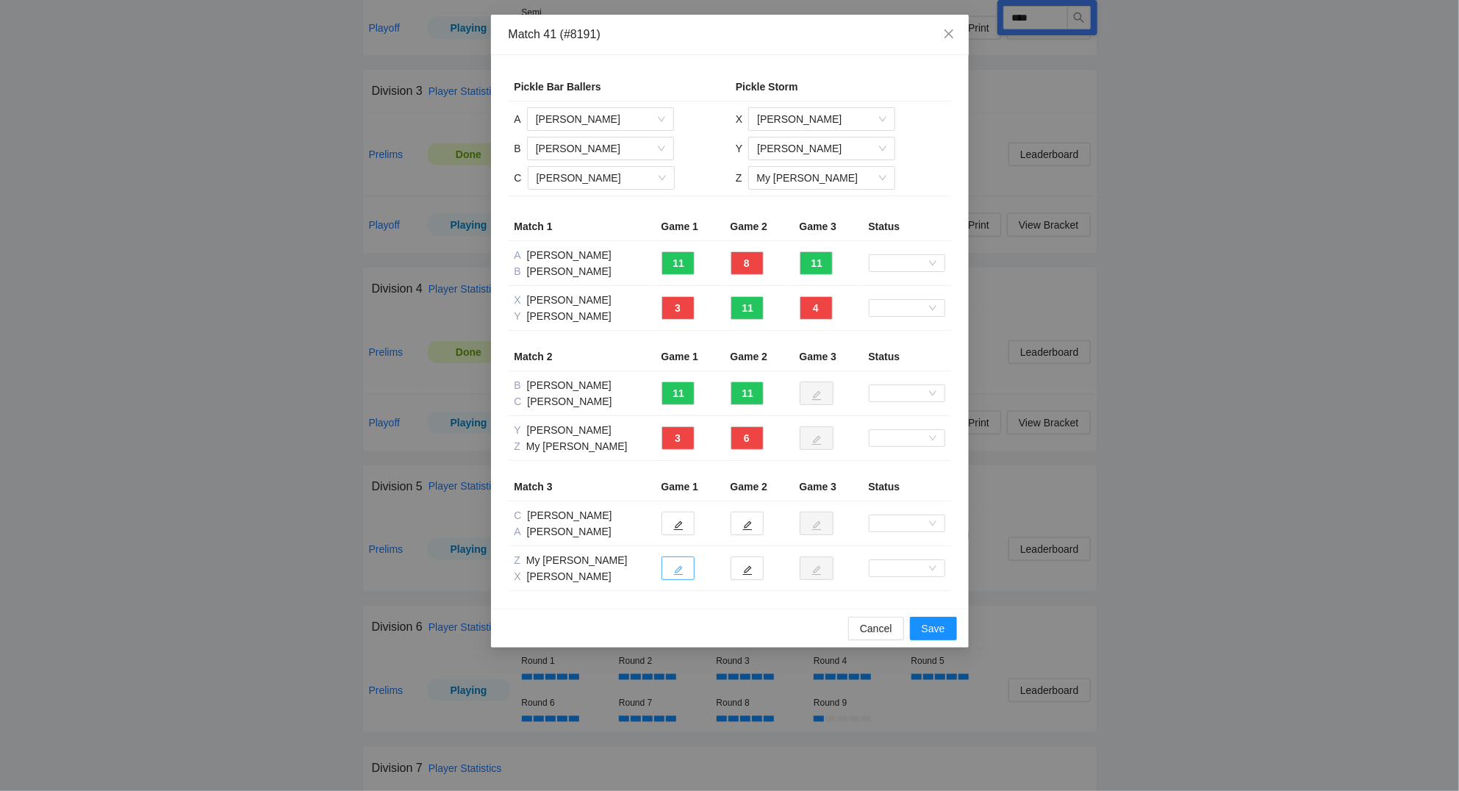
click at [677, 570] on icon "edit" at bounding box center [678, 570] width 10 height 10
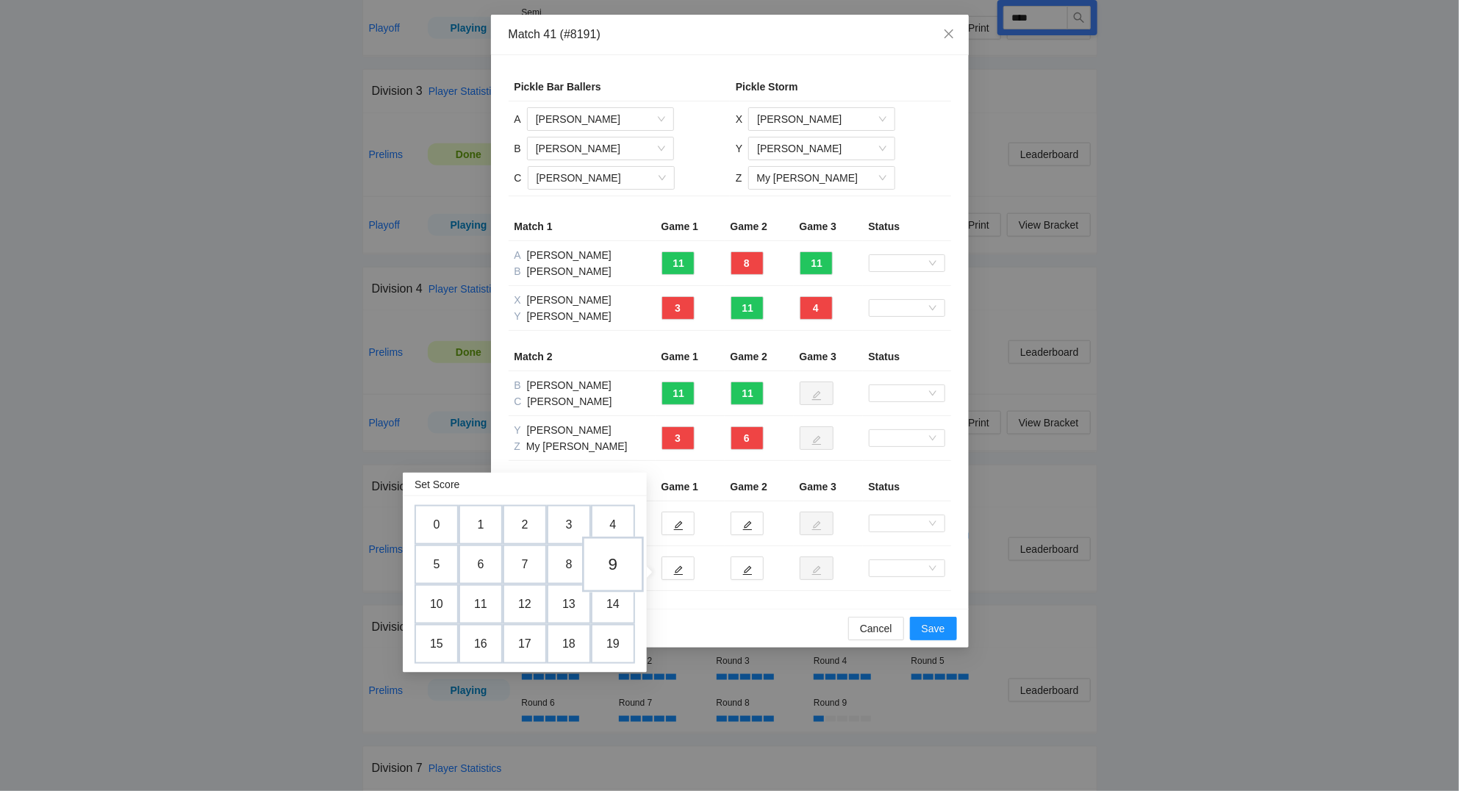
click at [623, 565] on td "9" at bounding box center [613, 564] width 62 height 56
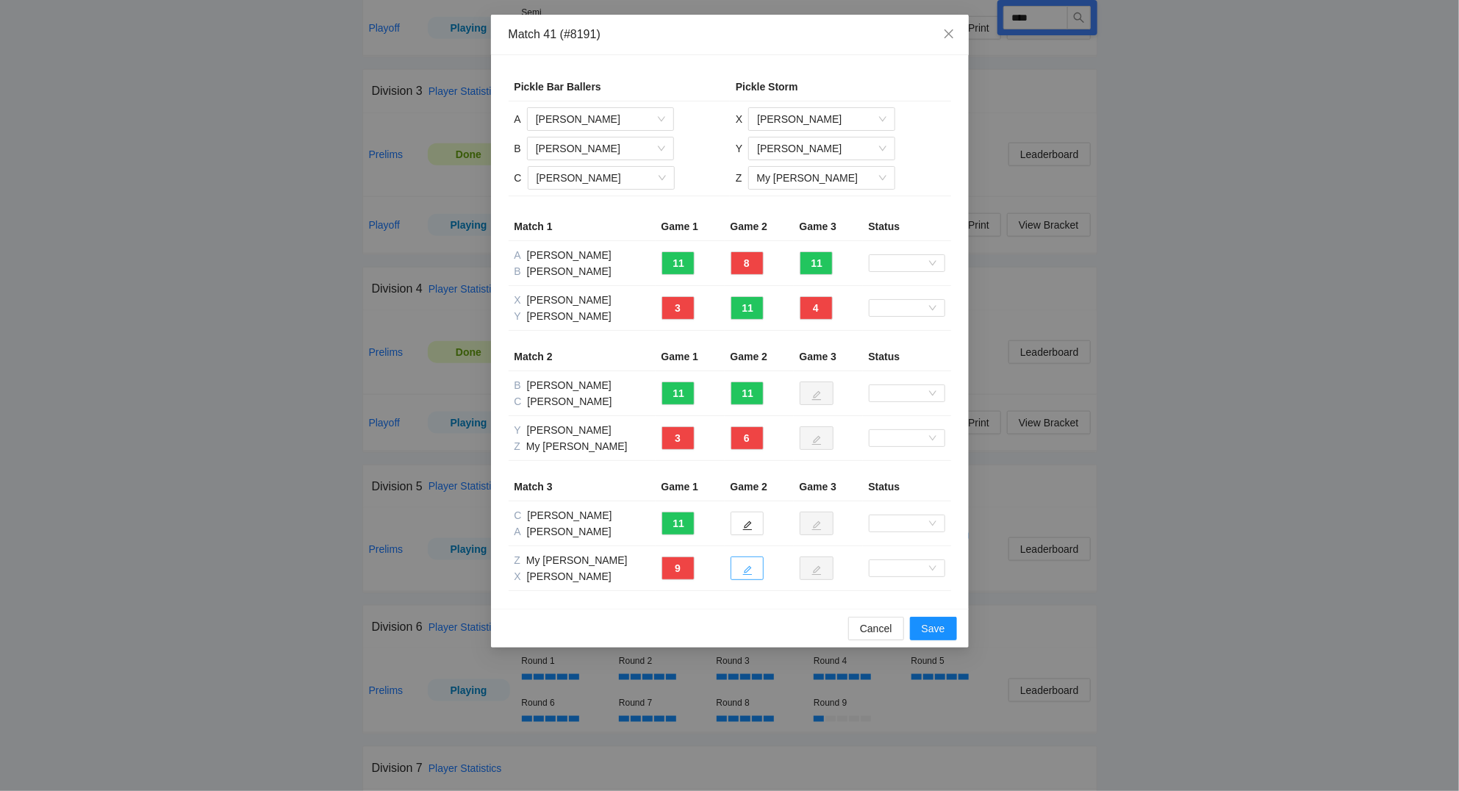
click at [751, 572] on icon "edit" at bounding box center [747, 570] width 10 height 10
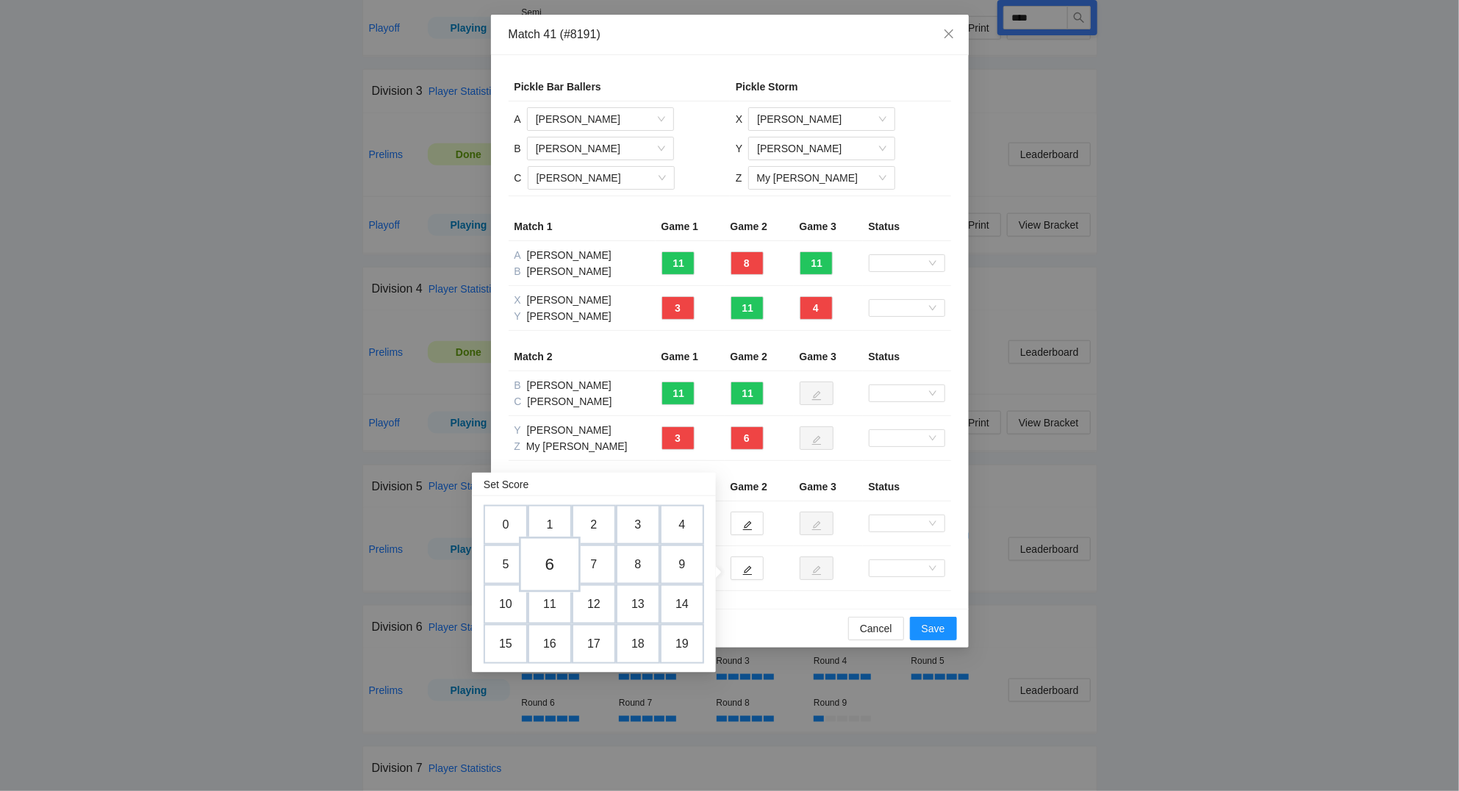
click at [556, 565] on td "6" at bounding box center [550, 564] width 62 height 56
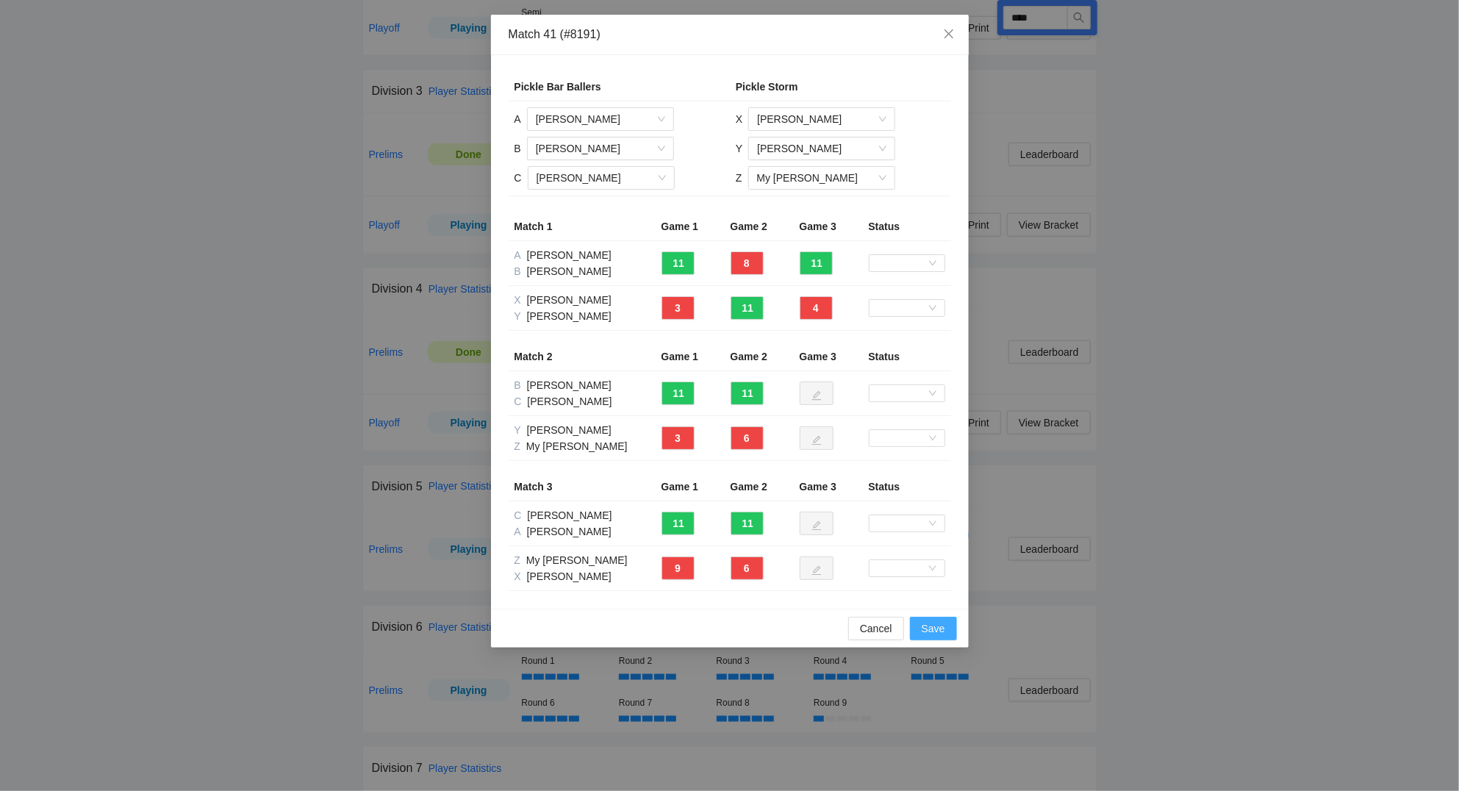
click at [938, 627] on span "Save" at bounding box center [933, 628] width 24 height 16
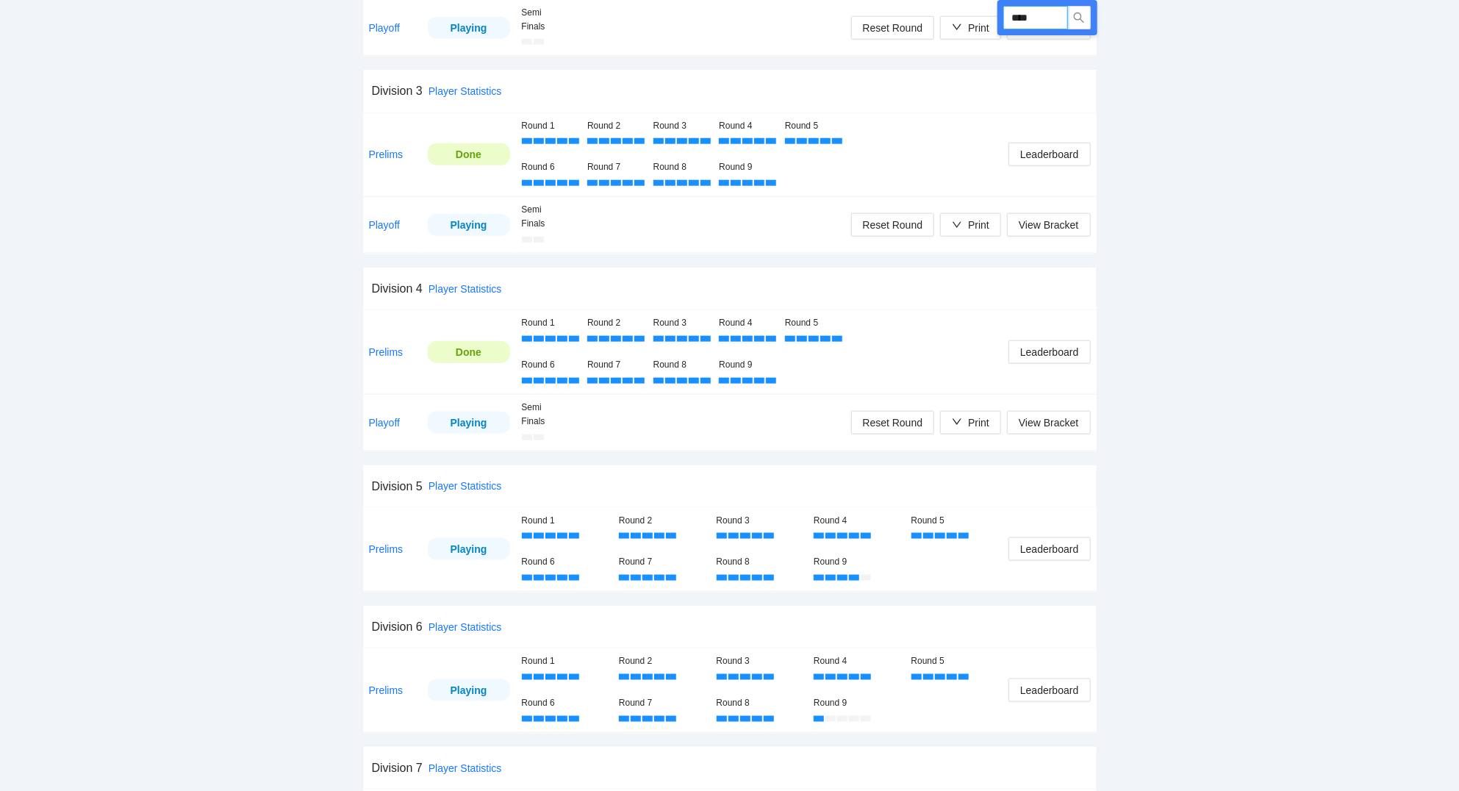
click at [1043, 20] on input "****" at bounding box center [1035, 18] width 65 height 24
type input "****"
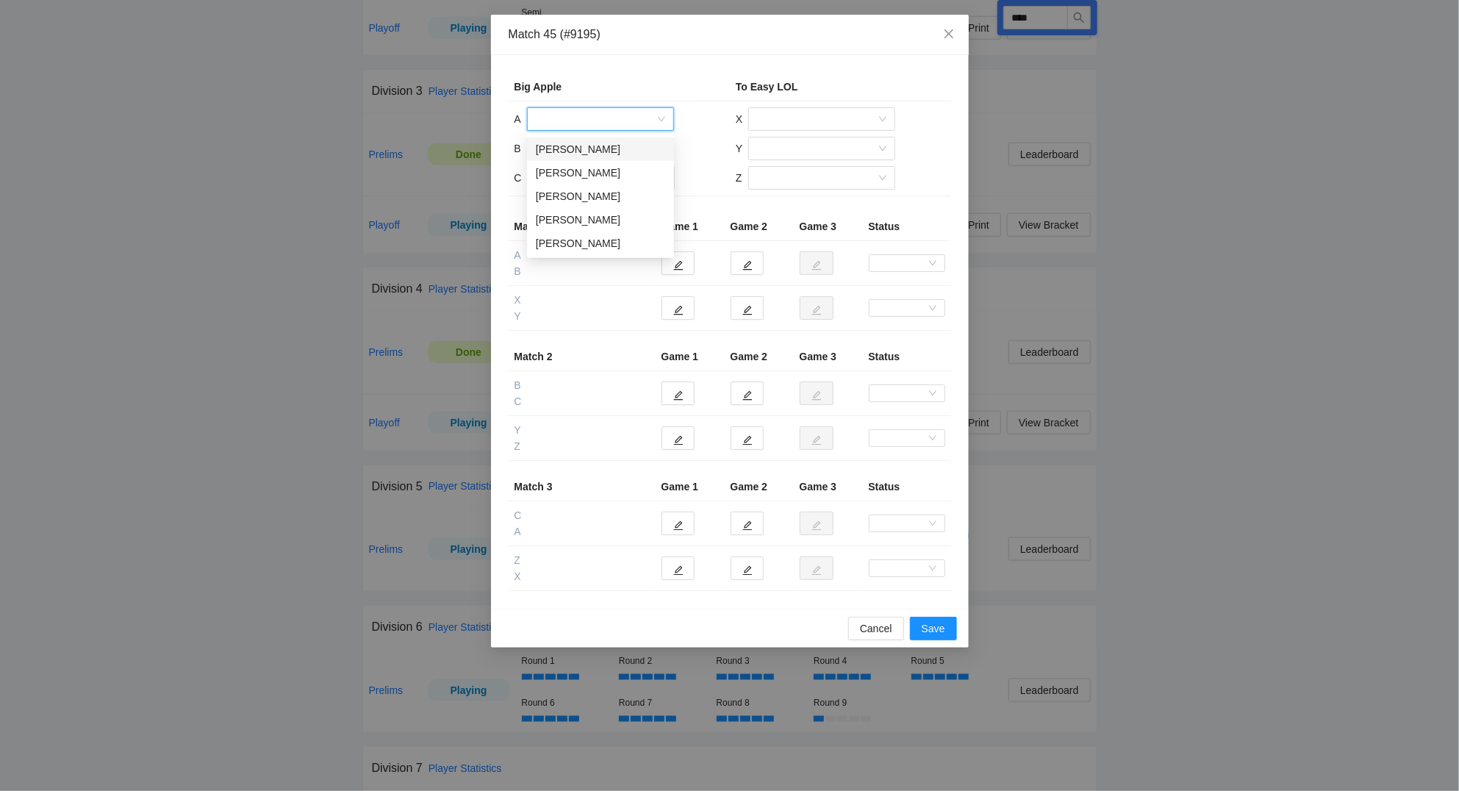
click at [575, 121] on input "search" at bounding box center [595, 119] width 119 height 22
click at [584, 245] on div "Xuefeng Yang" at bounding box center [600, 243] width 129 height 16
click at [567, 153] on input "search" at bounding box center [595, 148] width 119 height 22
click at [561, 178] on div "Angela Luo" at bounding box center [600, 178] width 129 height 16
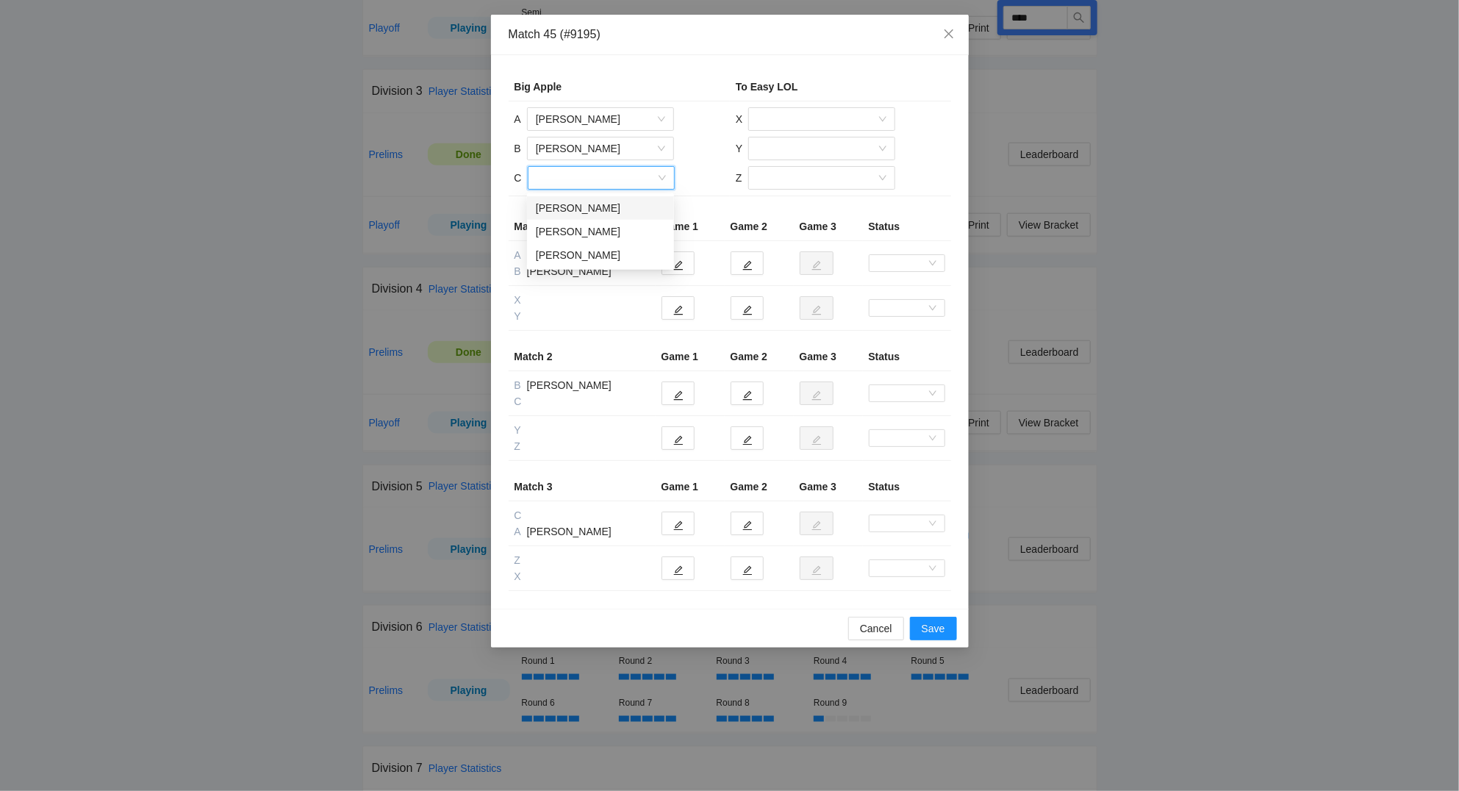
click at [569, 179] on input "search" at bounding box center [595, 178] width 119 height 22
click at [579, 256] on div "Oon Teong Ko" at bounding box center [600, 255] width 129 height 16
click at [811, 118] on input "search" at bounding box center [816, 119] width 119 height 22
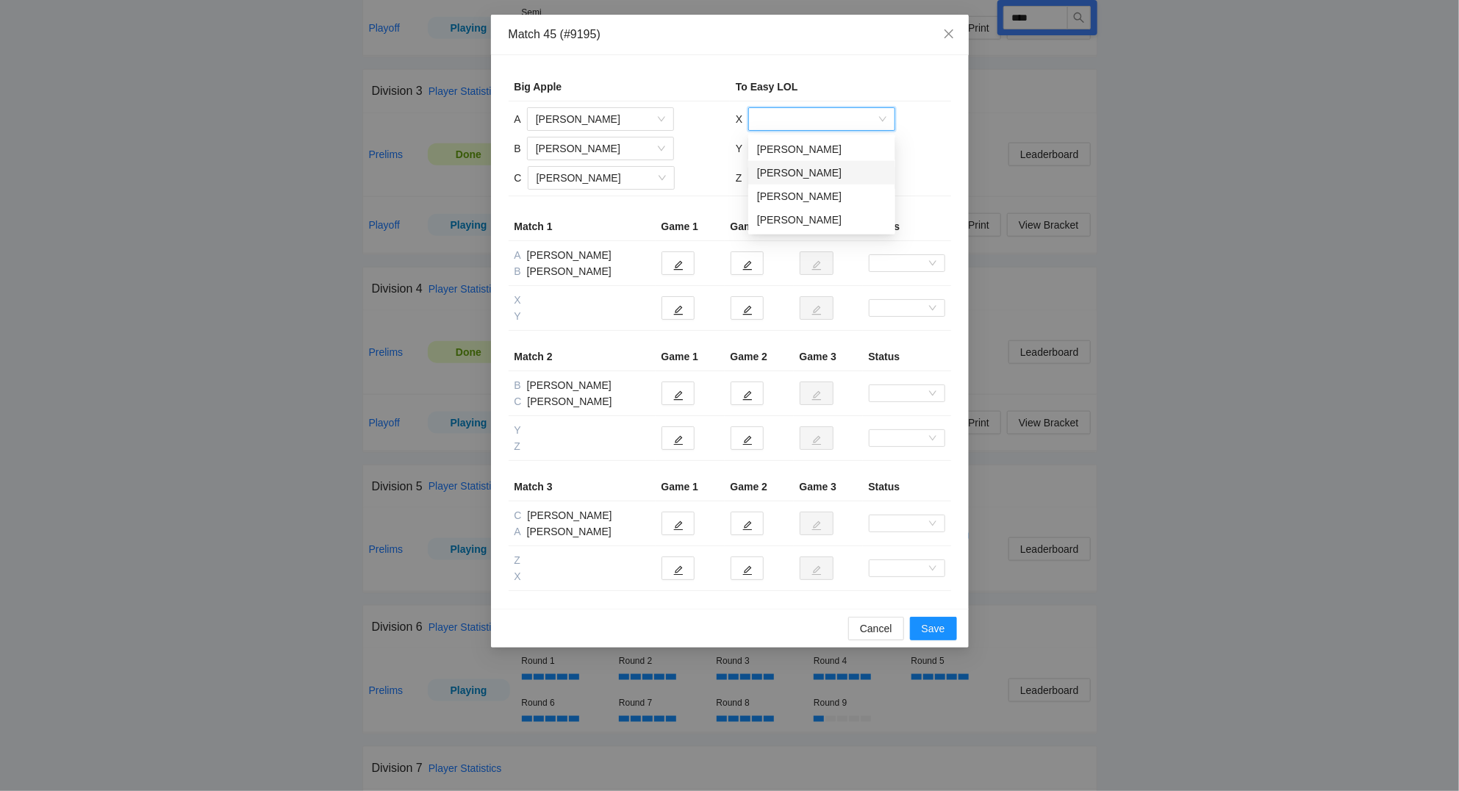
click at [825, 174] on div "Hartwig Moss IV" at bounding box center [821, 173] width 129 height 16
click at [800, 154] on input "search" at bounding box center [816, 148] width 119 height 22
click at [782, 180] on div "Anne Kock" at bounding box center [821, 178] width 129 height 16
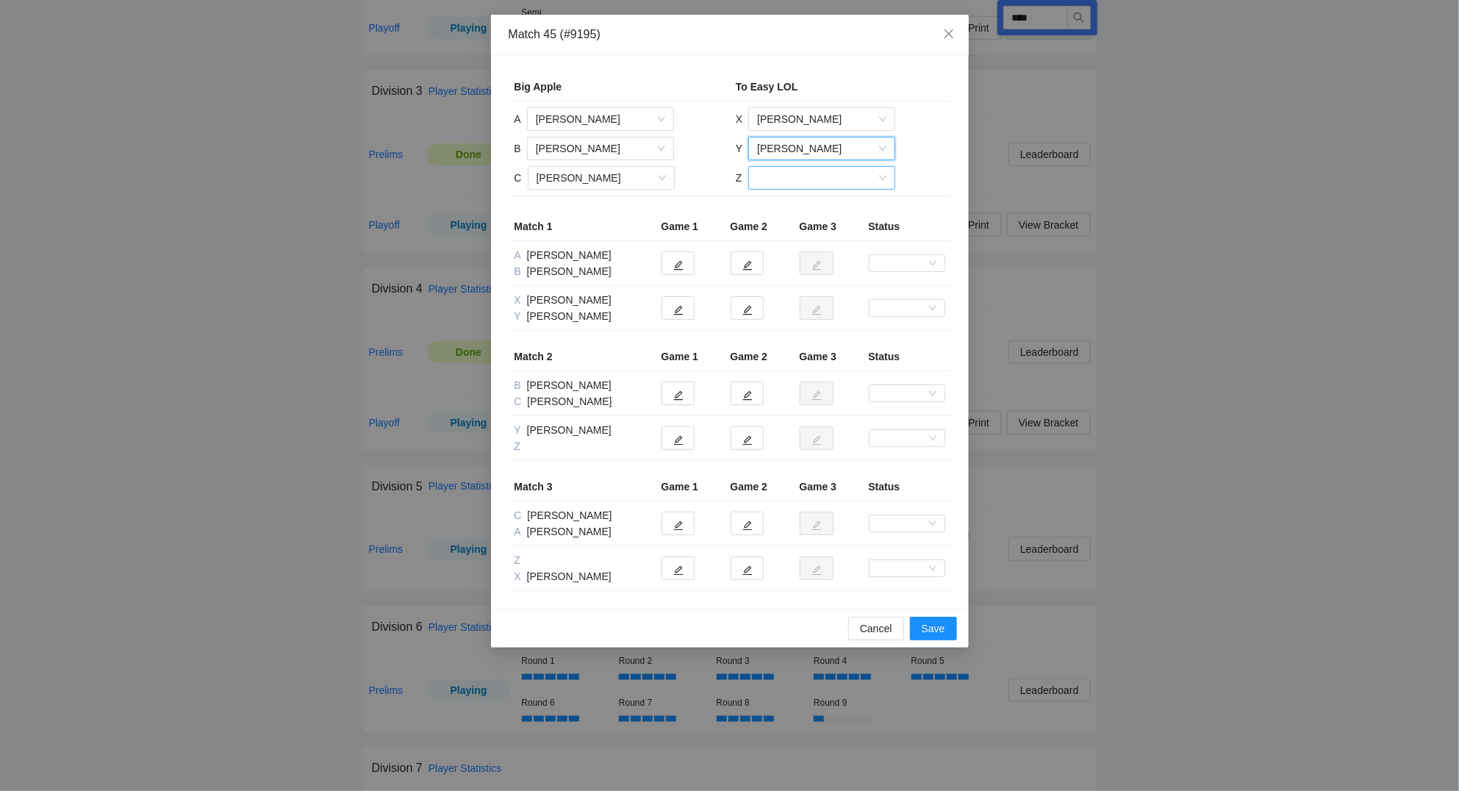
click at [787, 179] on input "search" at bounding box center [816, 178] width 119 height 22
click at [792, 206] on div "Trey Esnard" at bounding box center [820, 208] width 129 height 16
click at [686, 317] on button "button" at bounding box center [677, 308] width 33 height 24
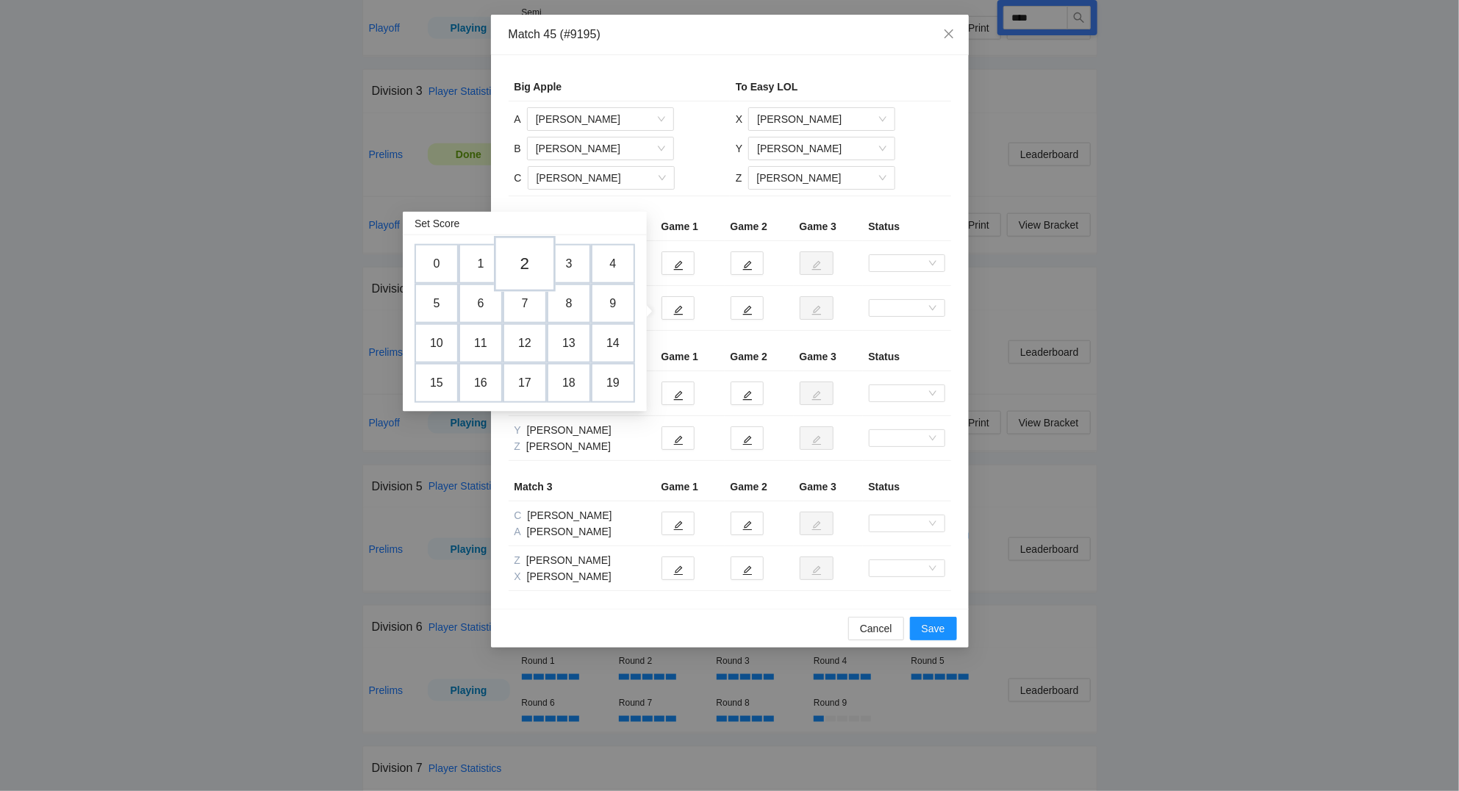
click at [530, 265] on td "2" at bounding box center [525, 264] width 62 height 56
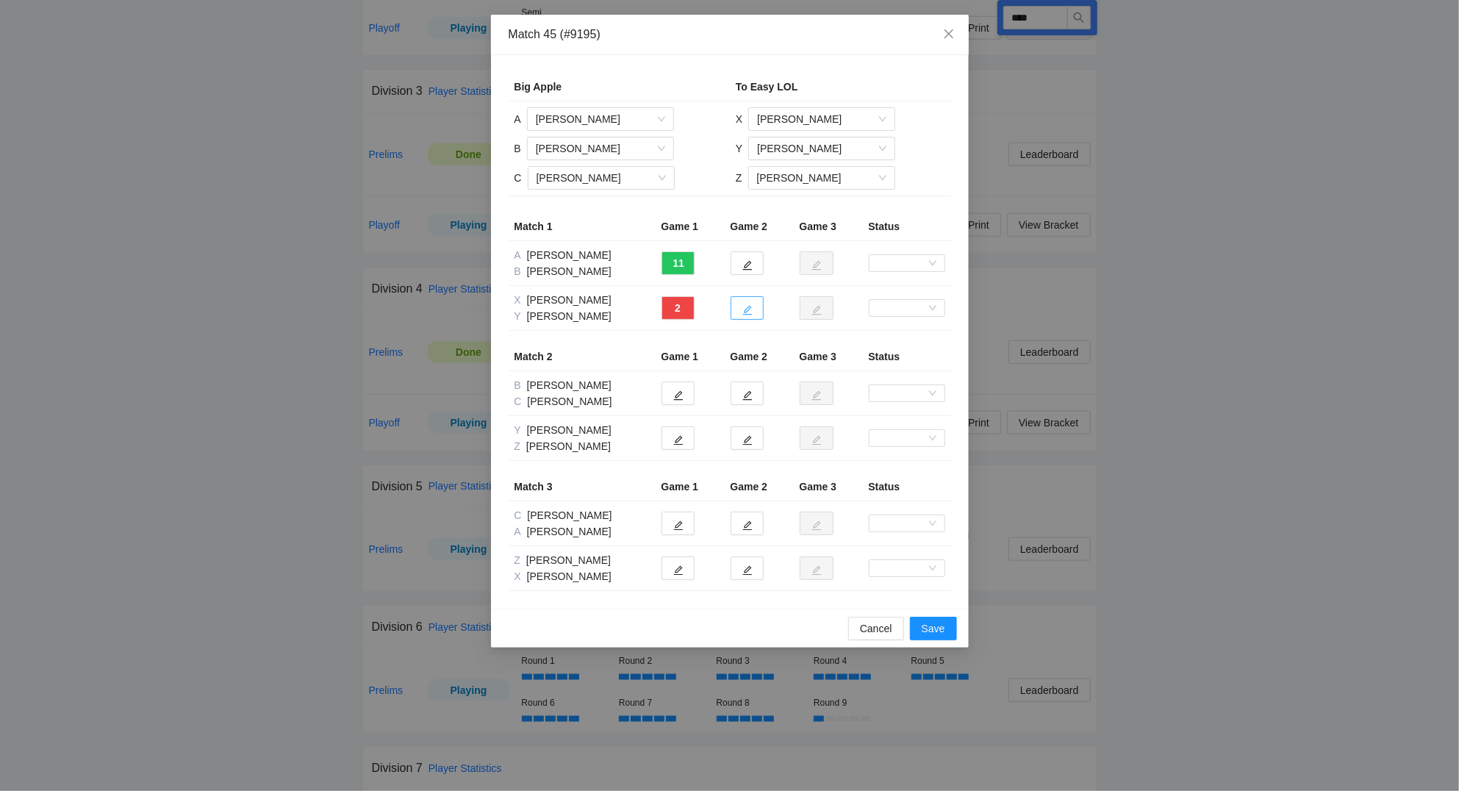
click at [744, 309] on icon "edit" at bounding box center [747, 310] width 10 height 10
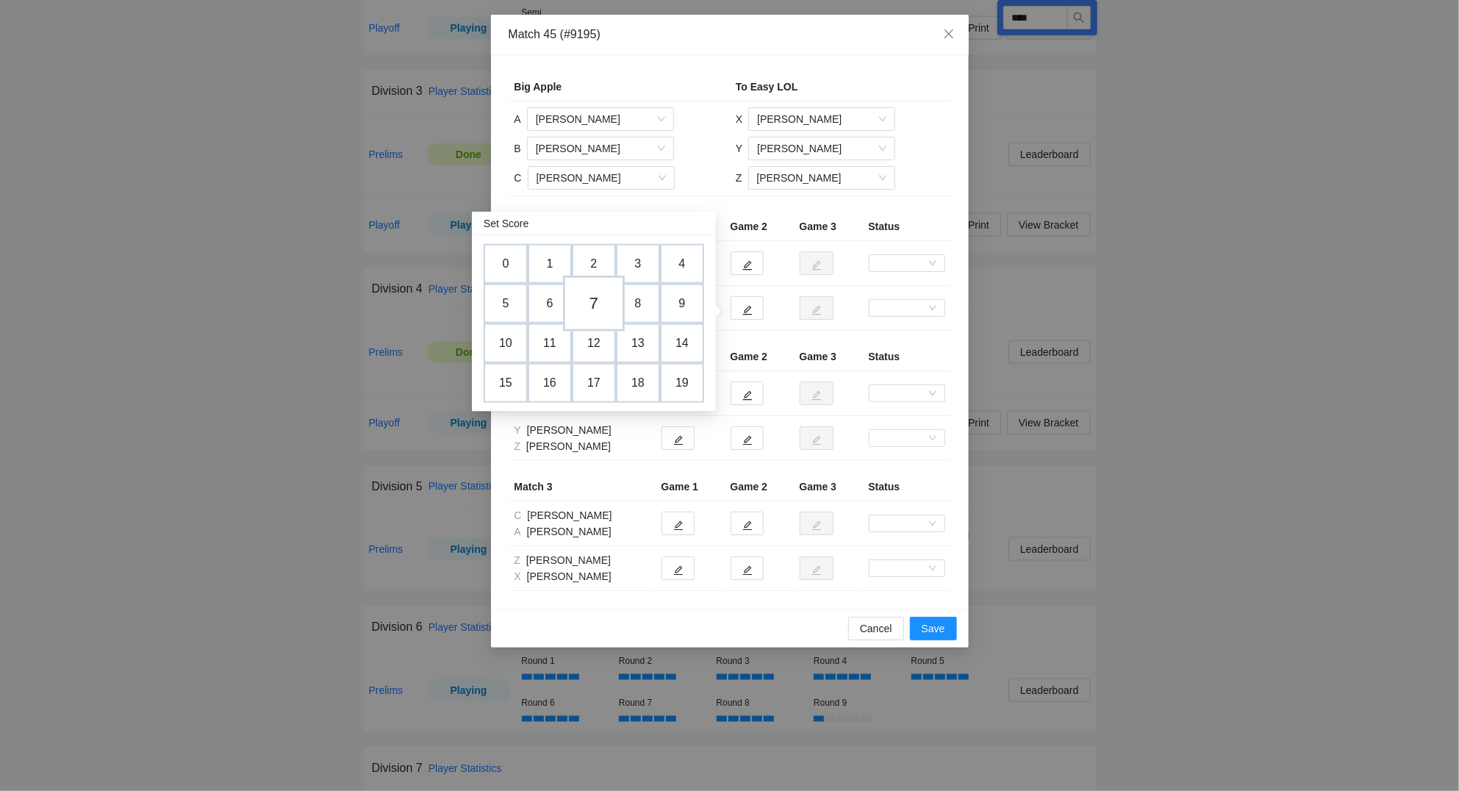
click at [599, 297] on td "7" at bounding box center [594, 304] width 62 height 56
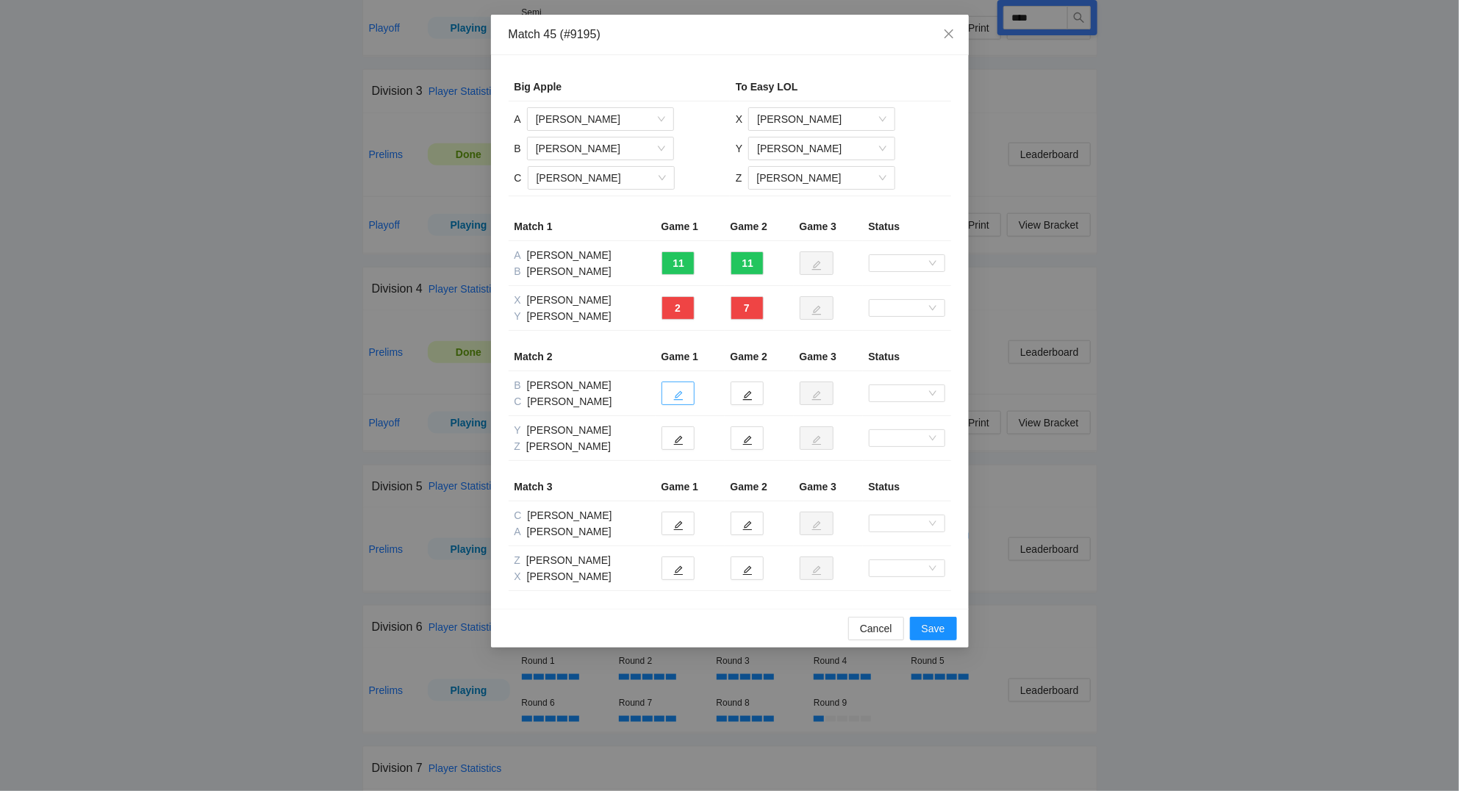
click at [673, 401] on button "button" at bounding box center [677, 393] width 33 height 24
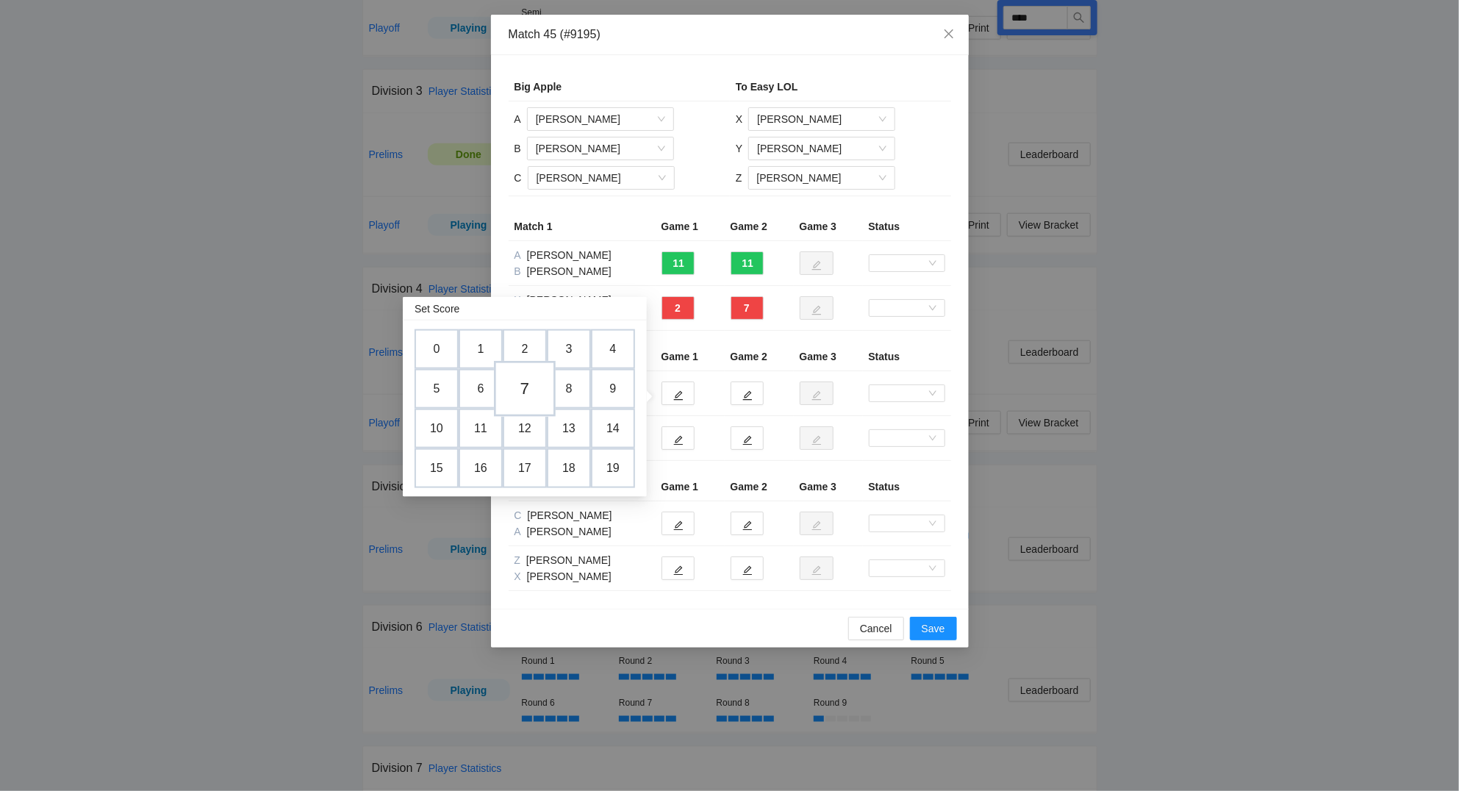
click at [526, 379] on td "7" at bounding box center [525, 389] width 62 height 56
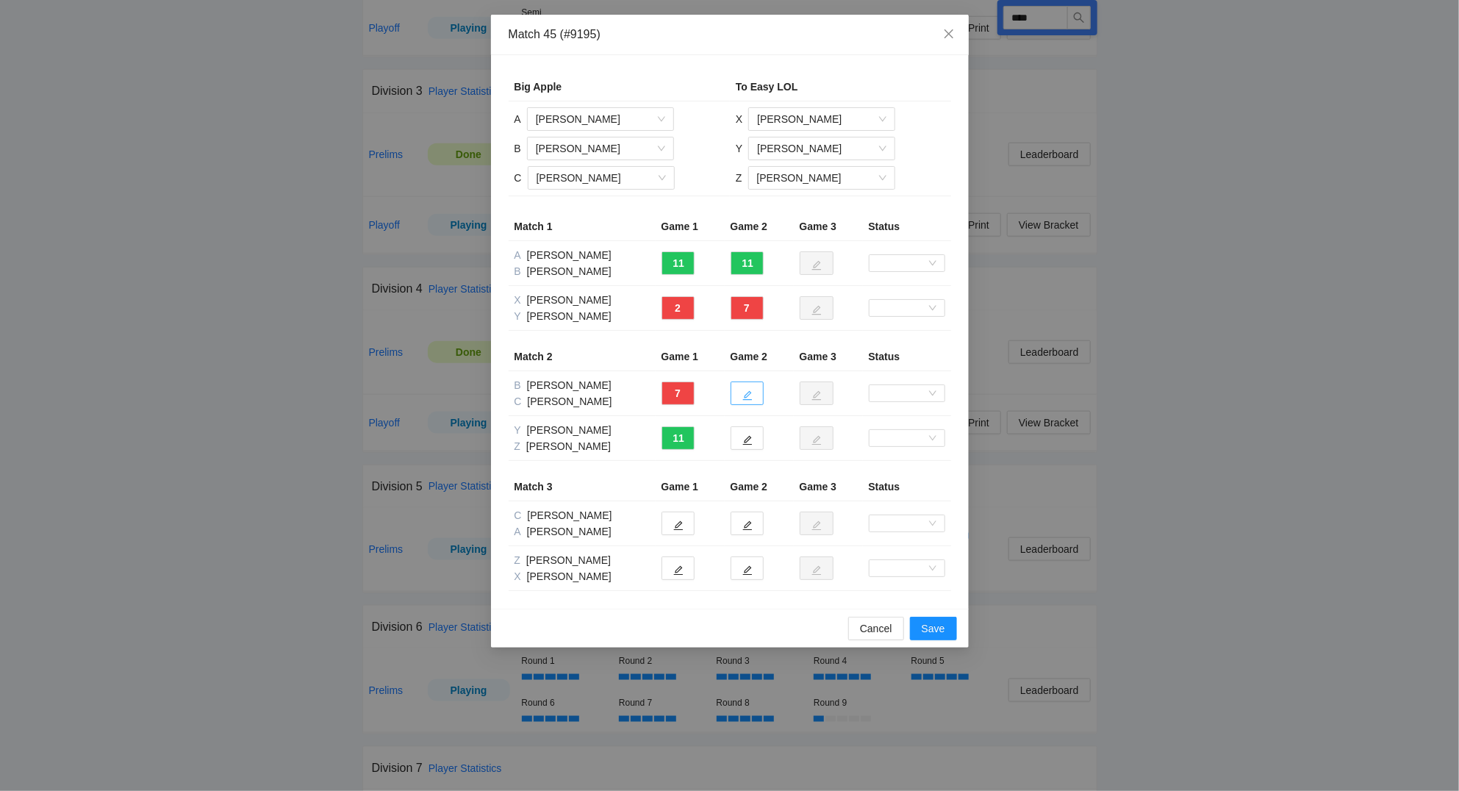
click at [750, 394] on icon "edit" at bounding box center [747, 395] width 10 height 10
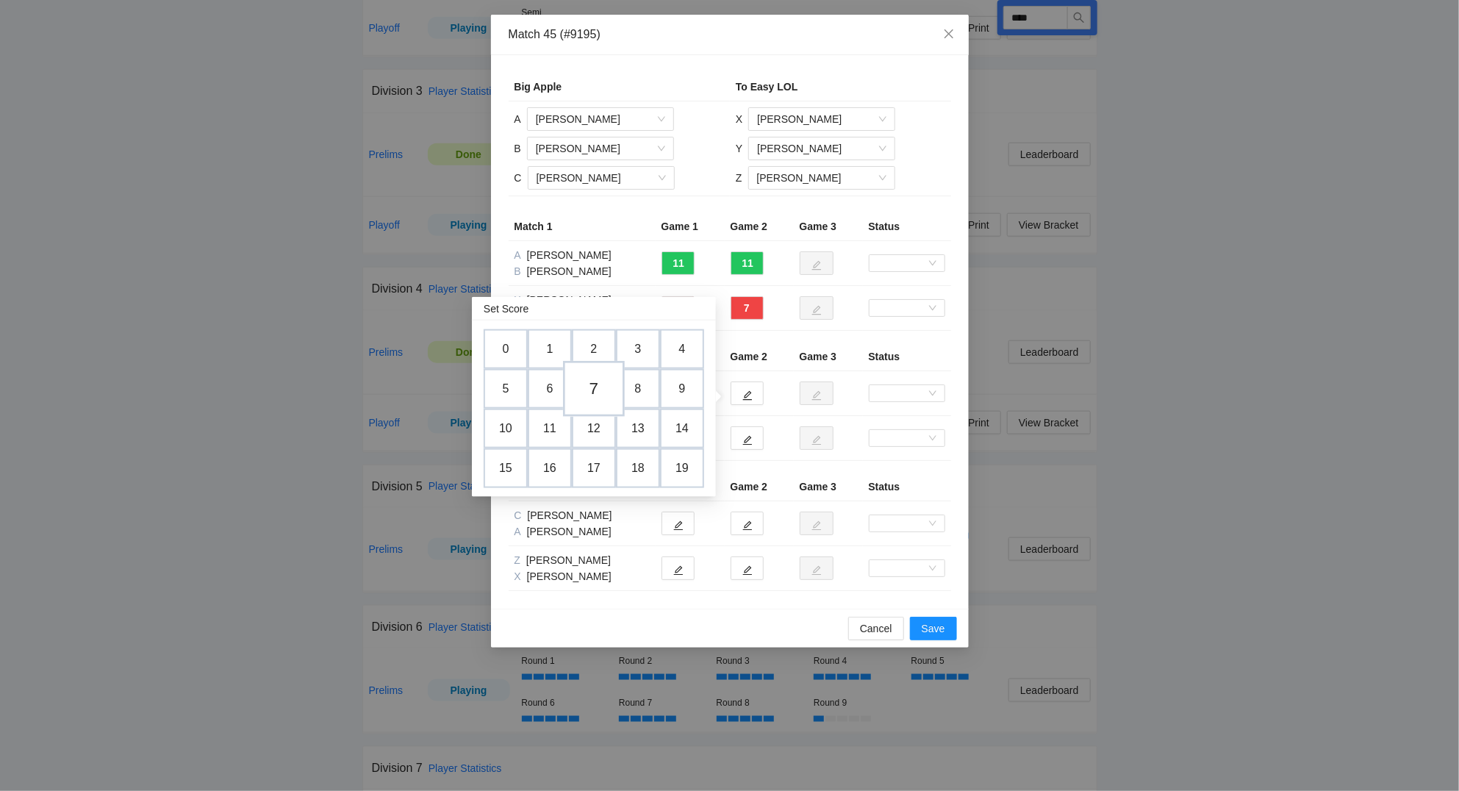
click at [594, 383] on td "7" at bounding box center [594, 389] width 62 height 56
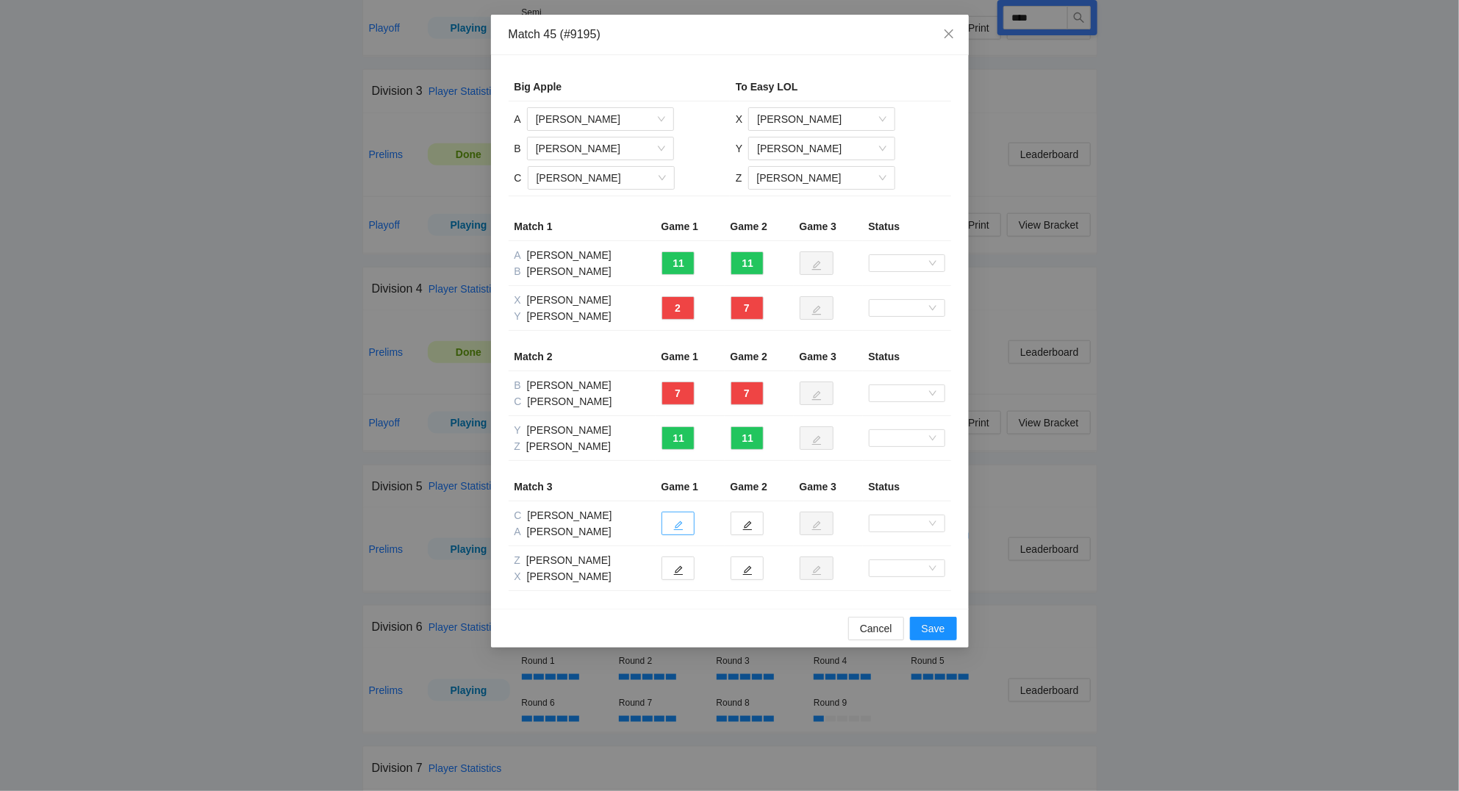
click at [683, 523] on button "button" at bounding box center [677, 523] width 33 height 24
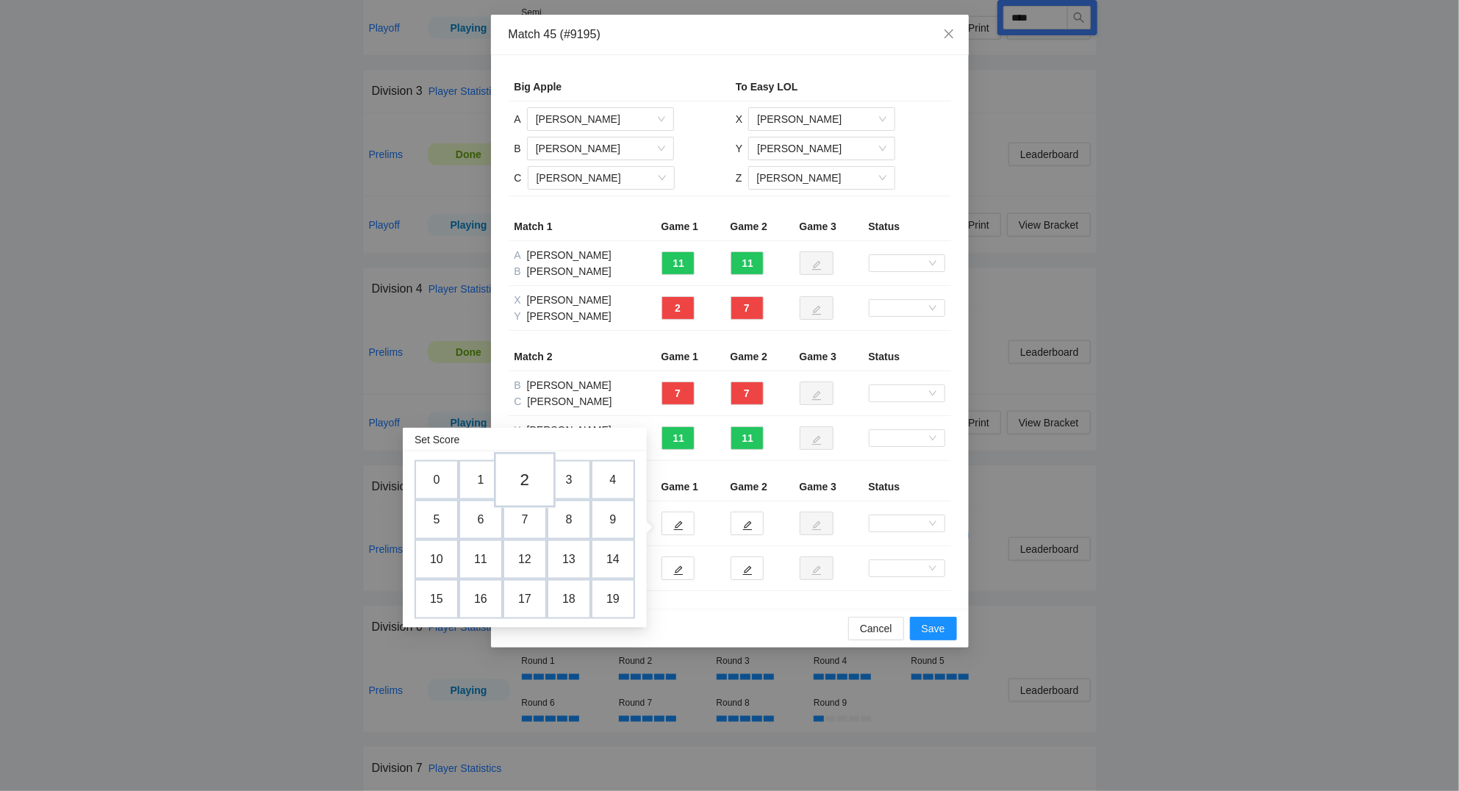
click at [527, 481] on td "2" at bounding box center [525, 480] width 62 height 56
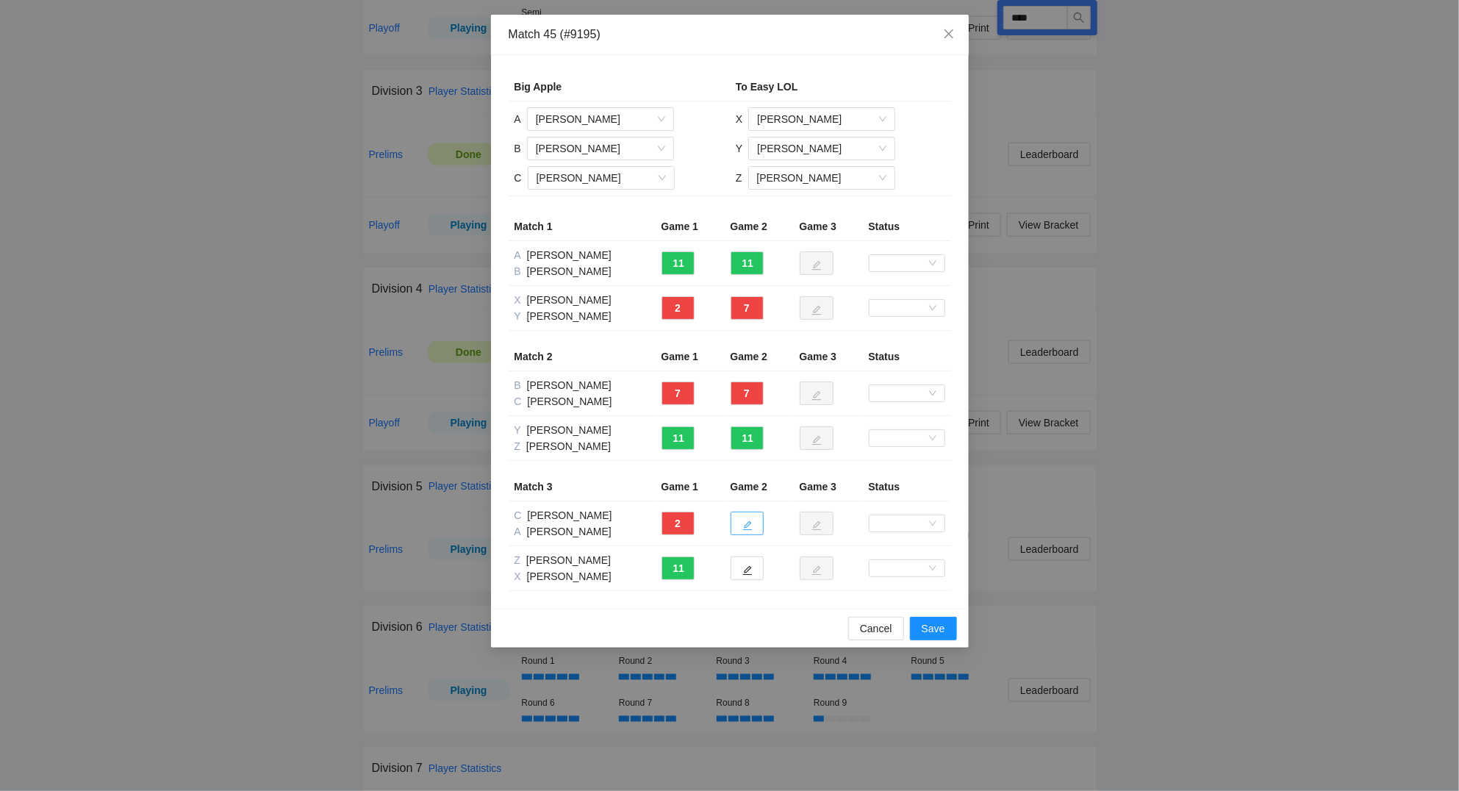
click at [744, 525] on icon "edit" at bounding box center [747, 525] width 10 height 10
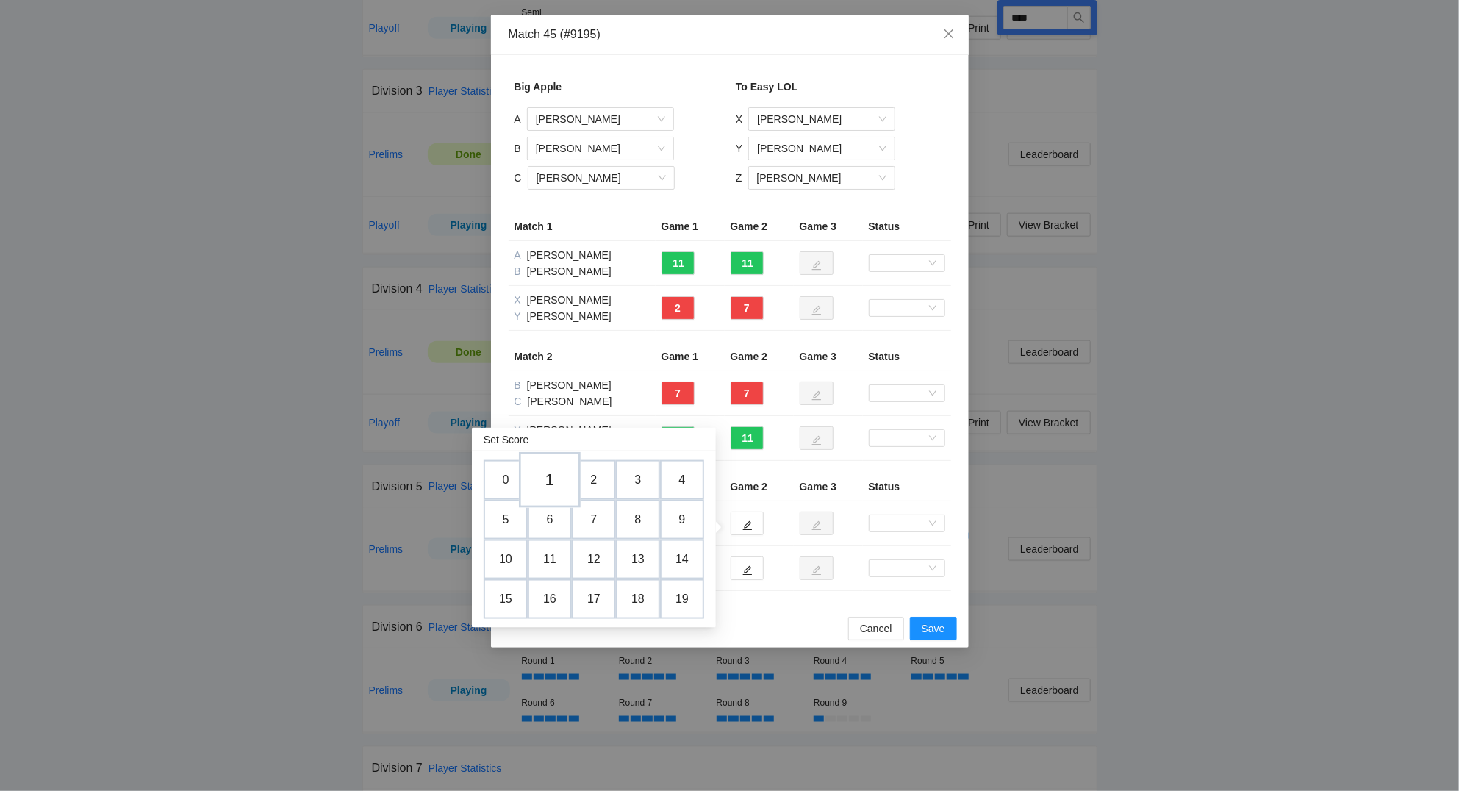
click at [548, 476] on td "1" at bounding box center [550, 480] width 62 height 56
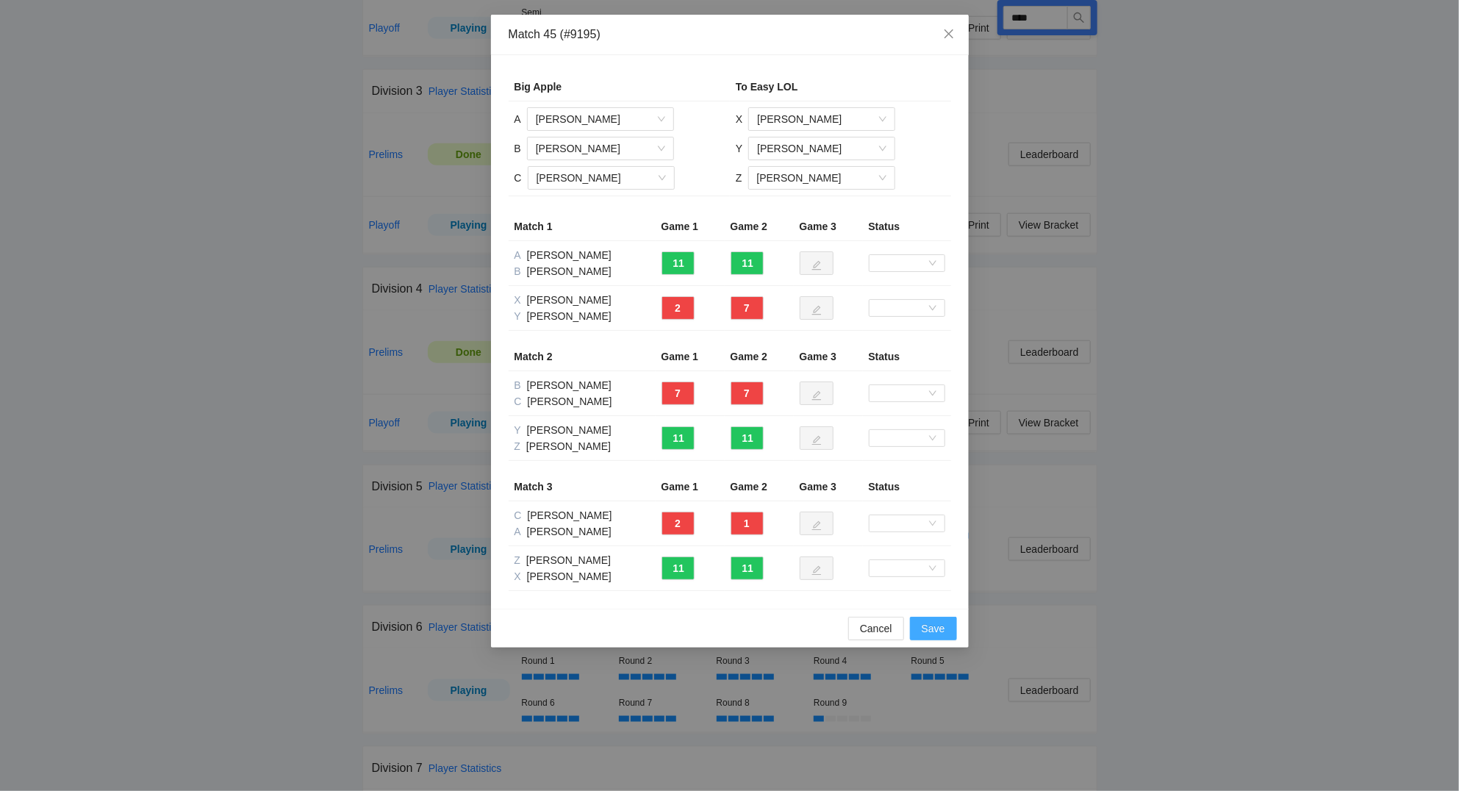
click at [944, 638] on button "Save" at bounding box center [933, 629] width 47 height 24
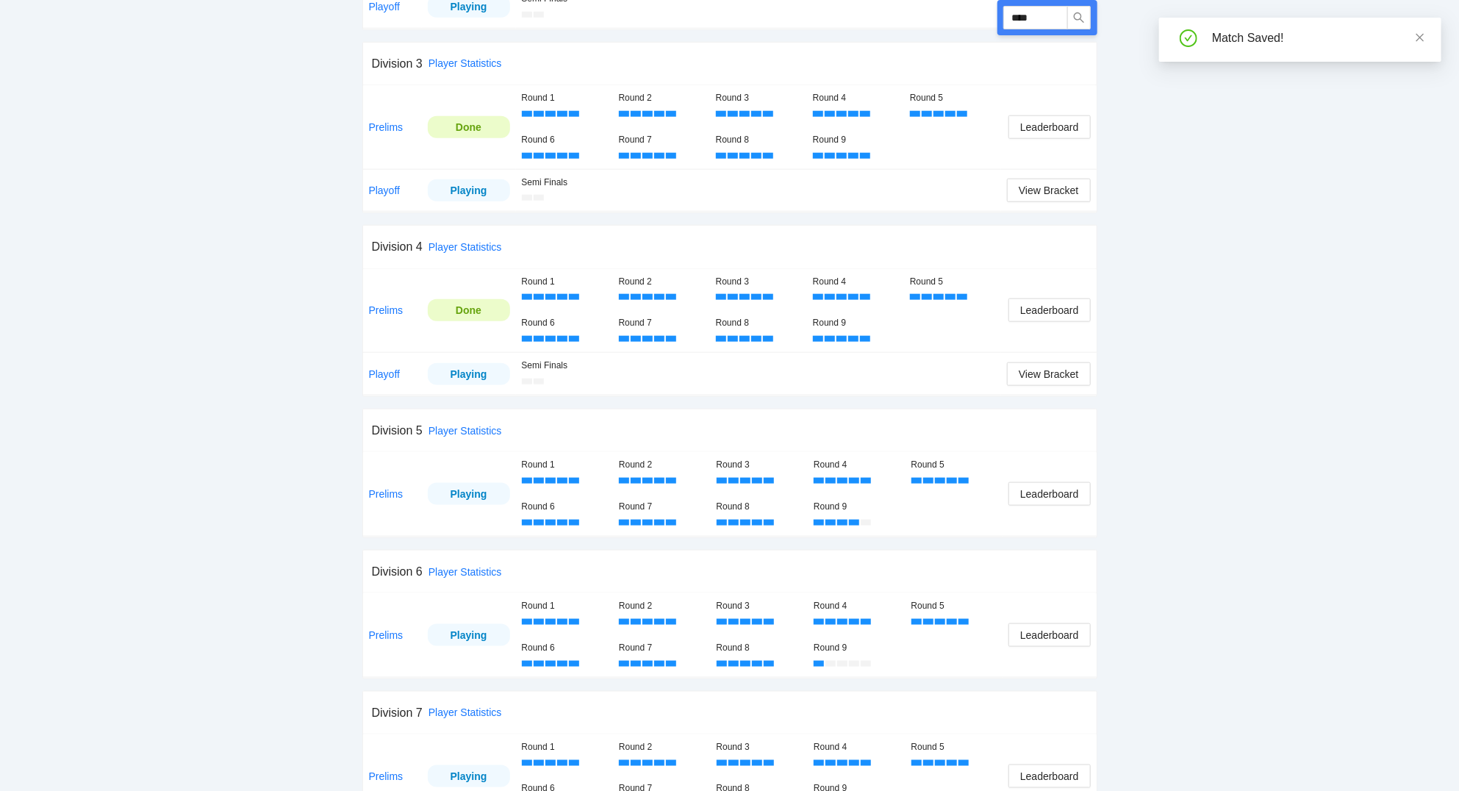
scroll to position [880, 0]
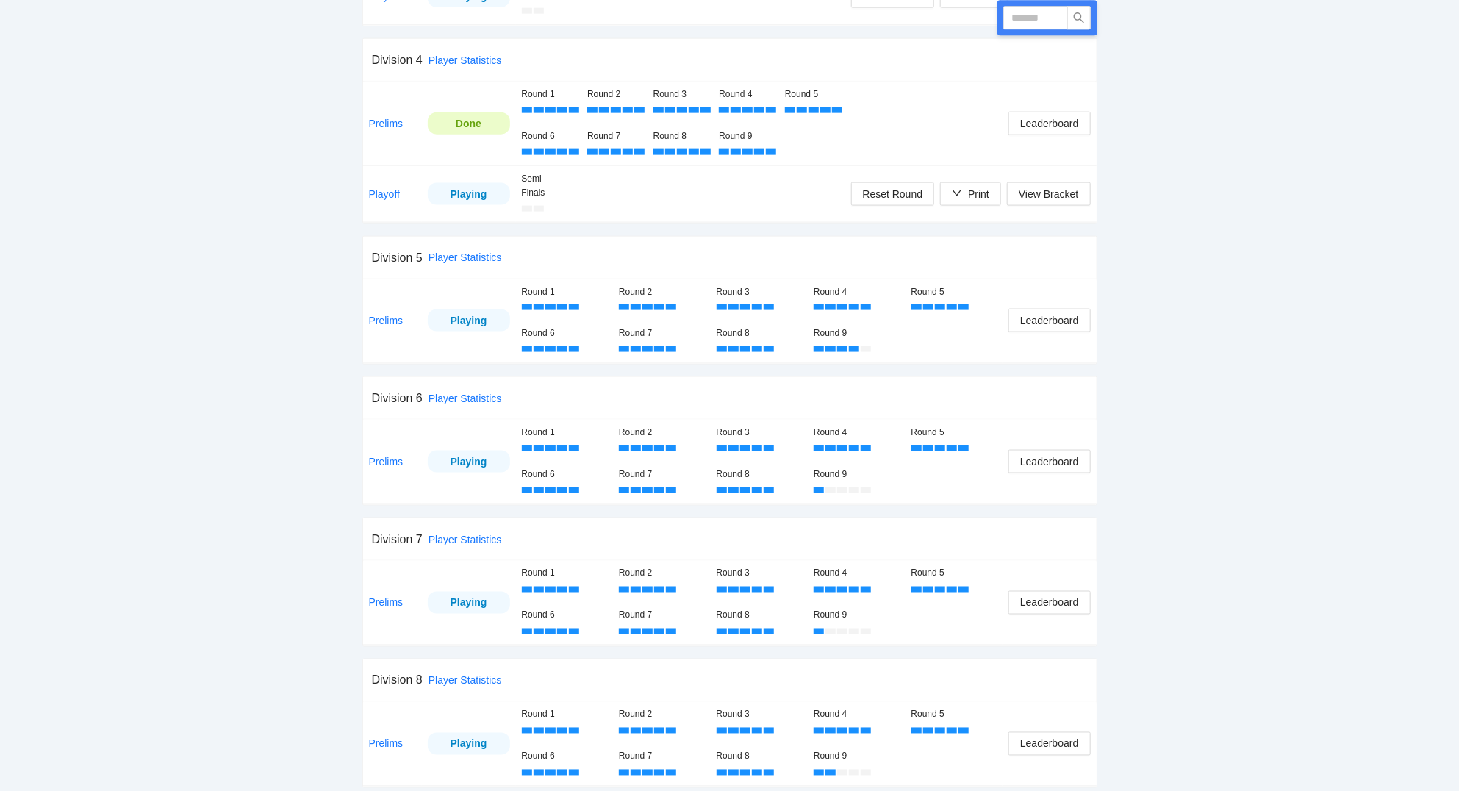
scroll to position [1129, 0]
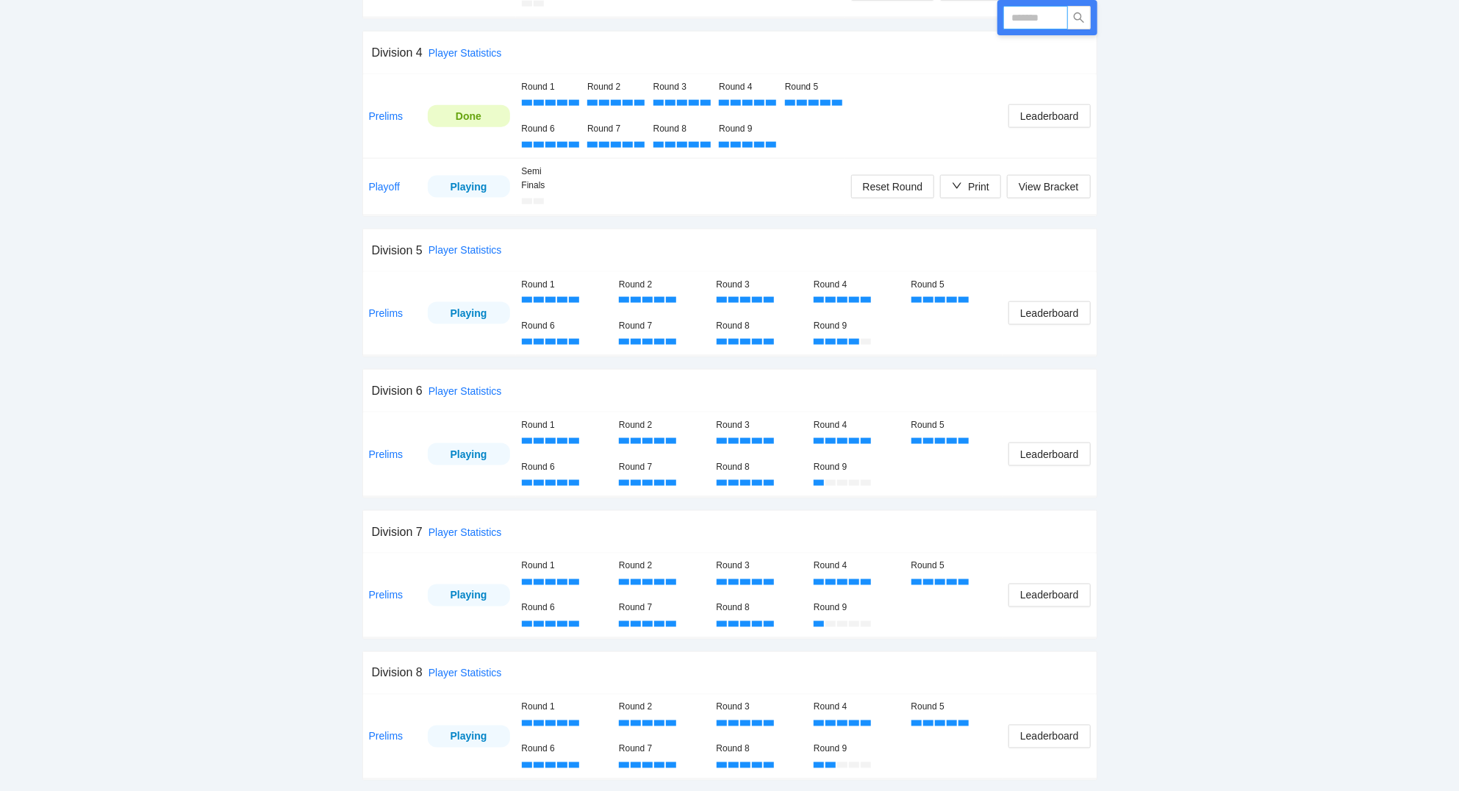
click at [1039, 15] on input "text" at bounding box center [1035, 18] width 65 height 24
type input "****"
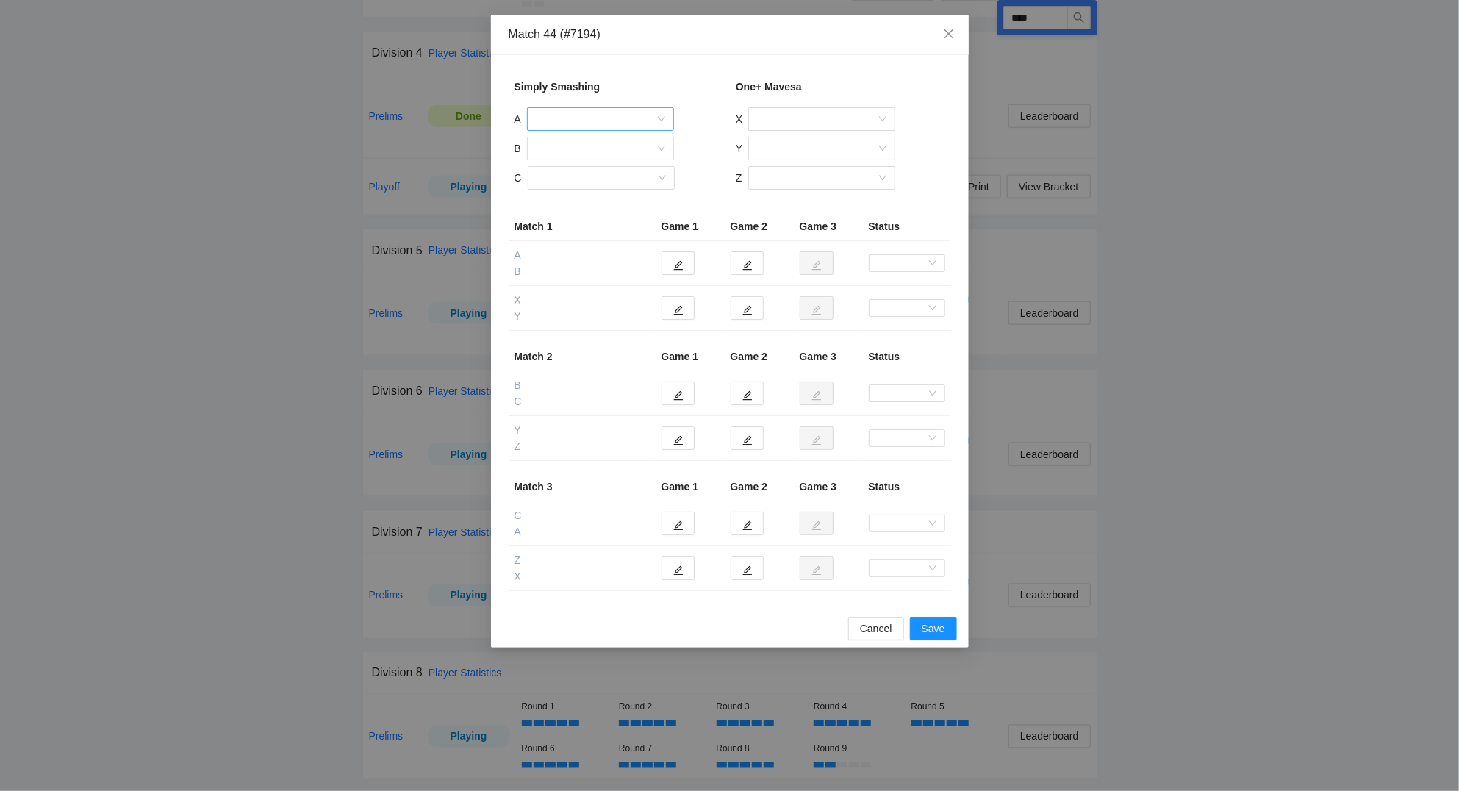
click at [591, 113] on input "search" at bounding box center [595, 119] width 119 height 22
click at [590, 195] on div "[PERSON_NAME]" at bounding box center [600, 196] width 129 height 16
click at [578, 147] on input "search" at bounding box center [595, 148] width 119 height 22
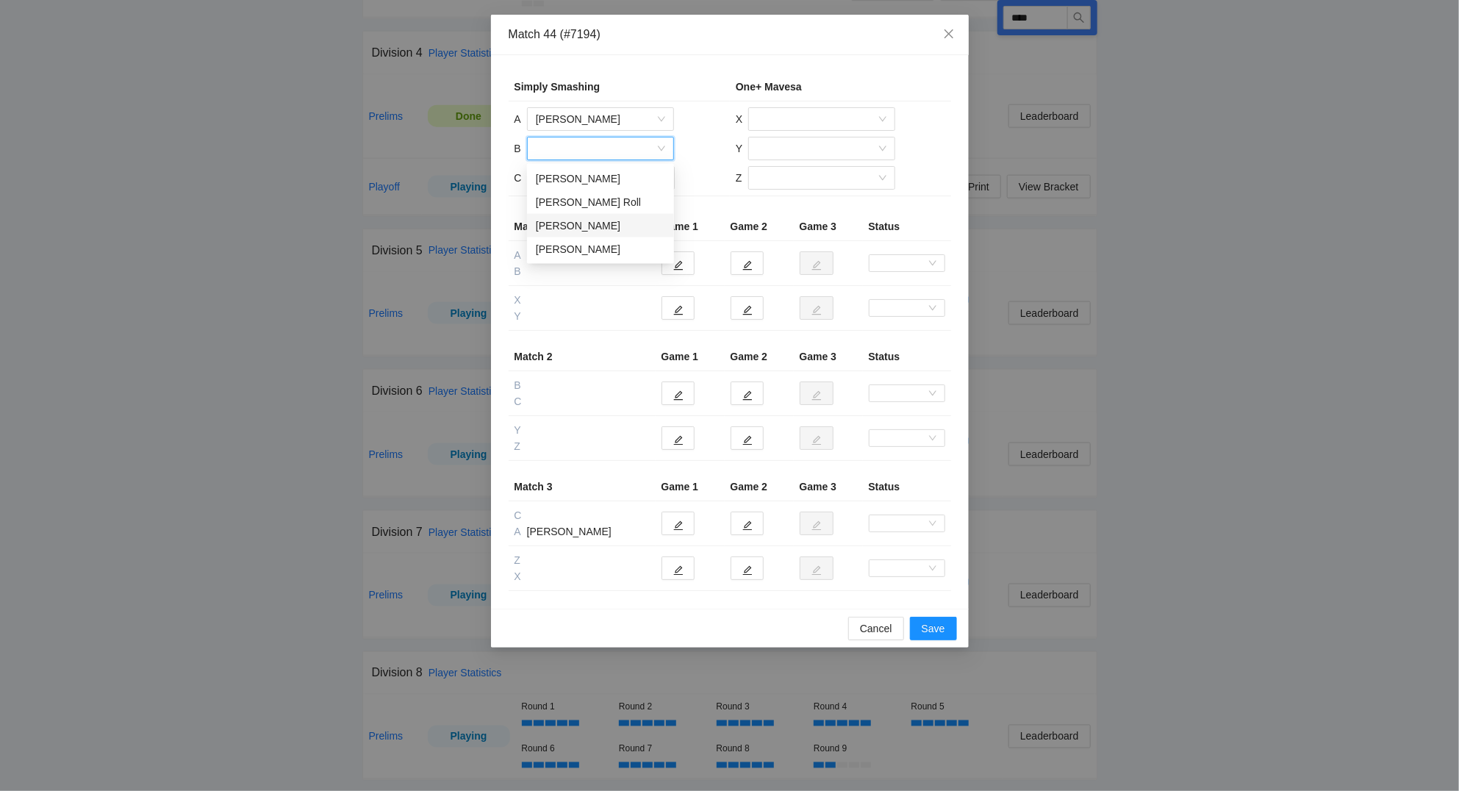
click at [597, 223] on div "[PERSON_NAME]" at bounding box center [600, 226] width 129 height 16
click at [572, 175] on input "search" at bounding box center [595, 178] width 119 height 22
click at [583, 231] on div "Jensen Roll" at bounding box center [600, 231] width 129 height 16
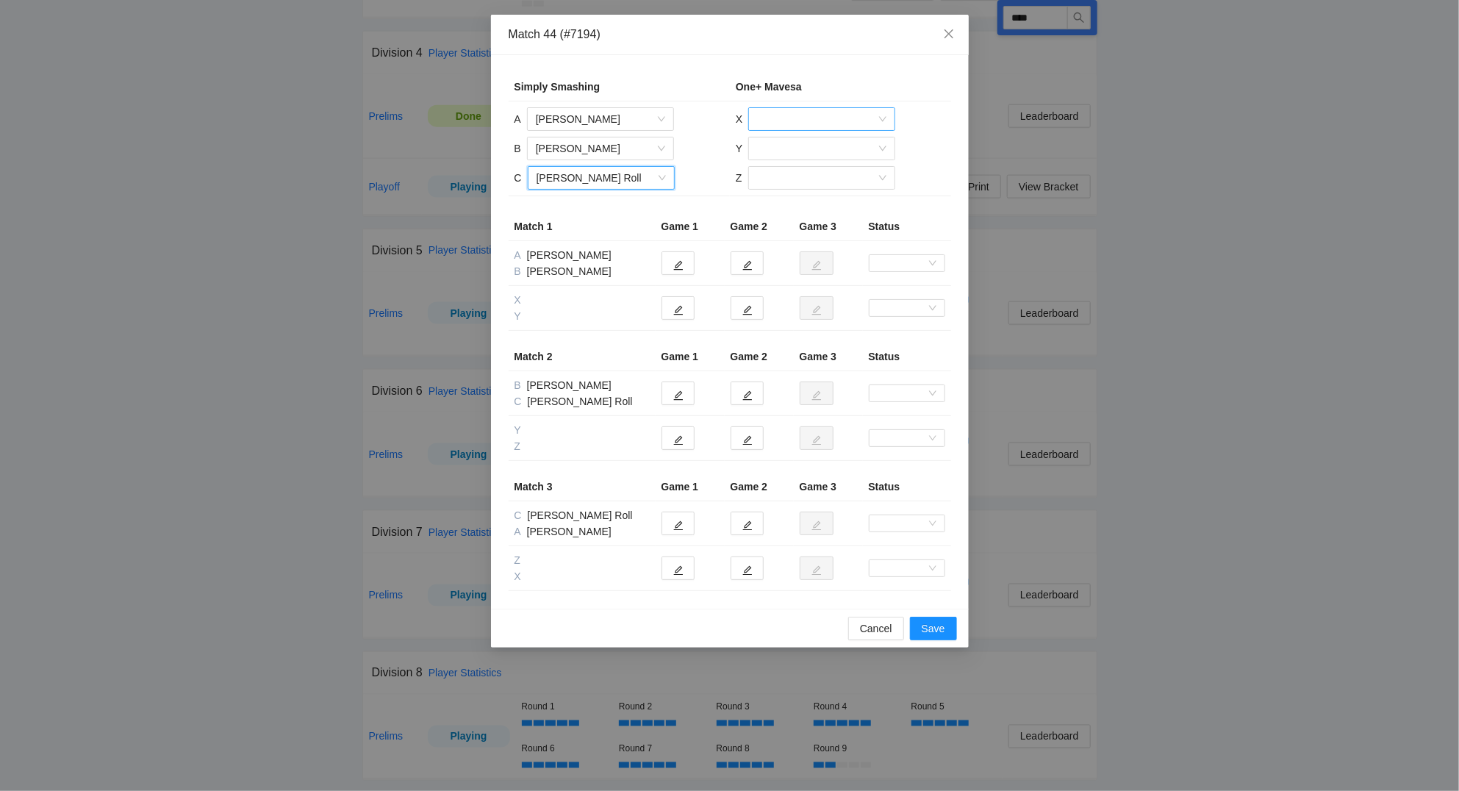
click at [810, 121] on input "search" at bounding box center [816, 119] width 119 height 22
click at [801, 197] on div "Roberto Diaz" at bounding box center [821, 196] width 129 height 16
click at [782, 151] on input "search" at bounding box center [816, 148] width 119 height 22
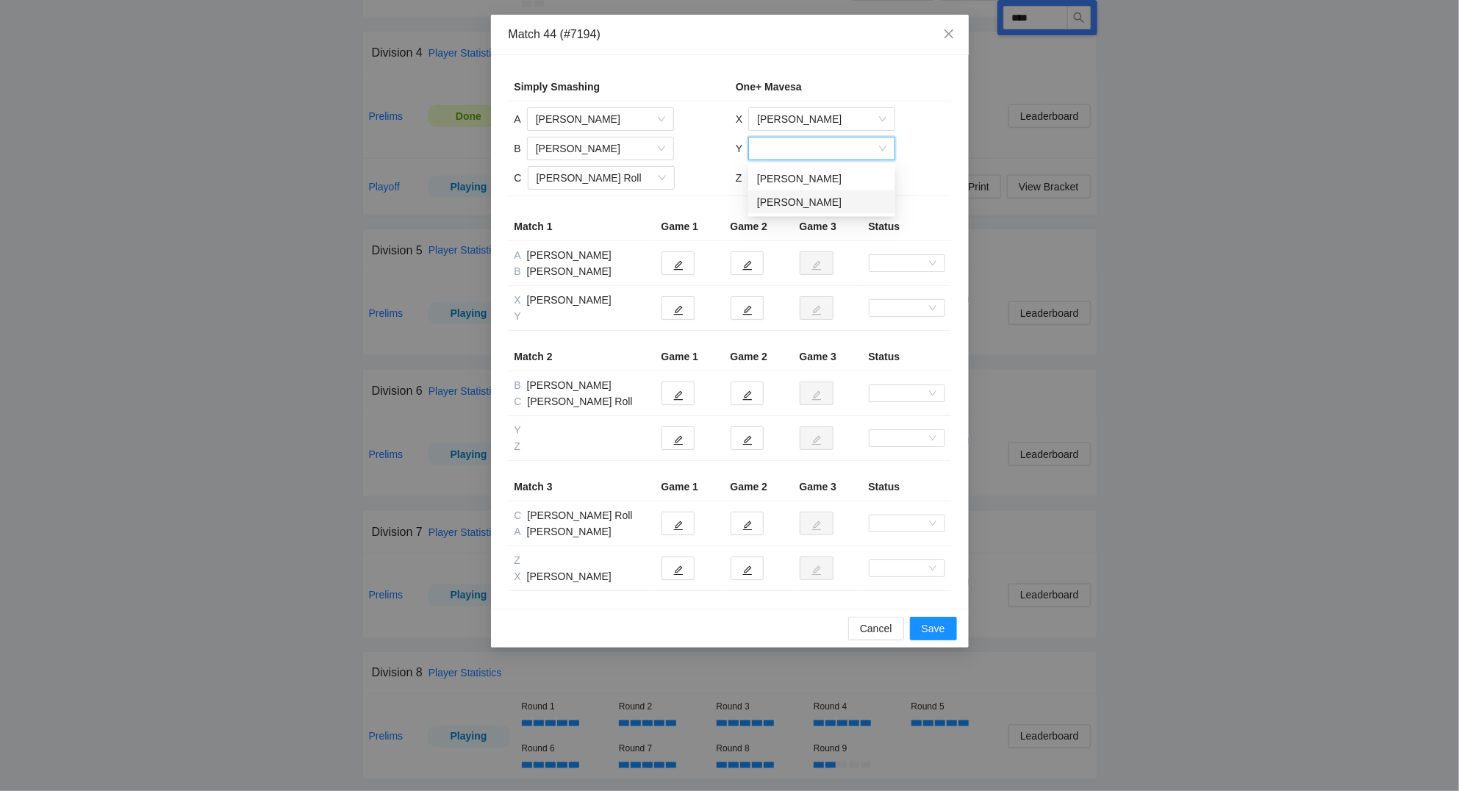
click at [801, 202] on div "Gregorio Nunez" at bounding box center [821, 202] width 129 height 16
click at [797, 175] on input "search" at bounding box center [816, 178] width 119 height 22
click at [801, 203] on div "Andres Yanez" at bounding box center [820, 208] width 129 height 16
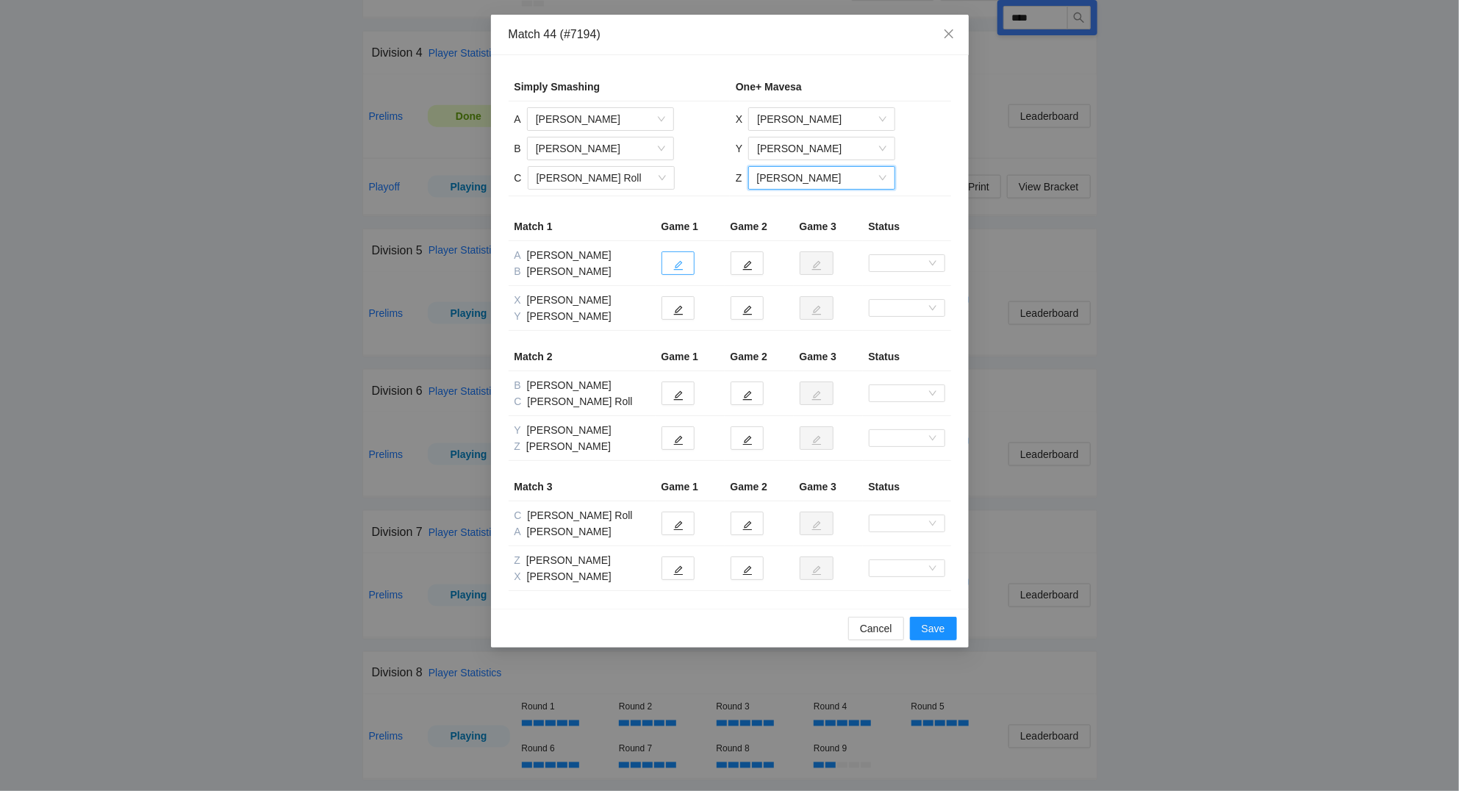
click at [678, 263] on icon "edit" at bounding box center [678, 265] width 10 height 10
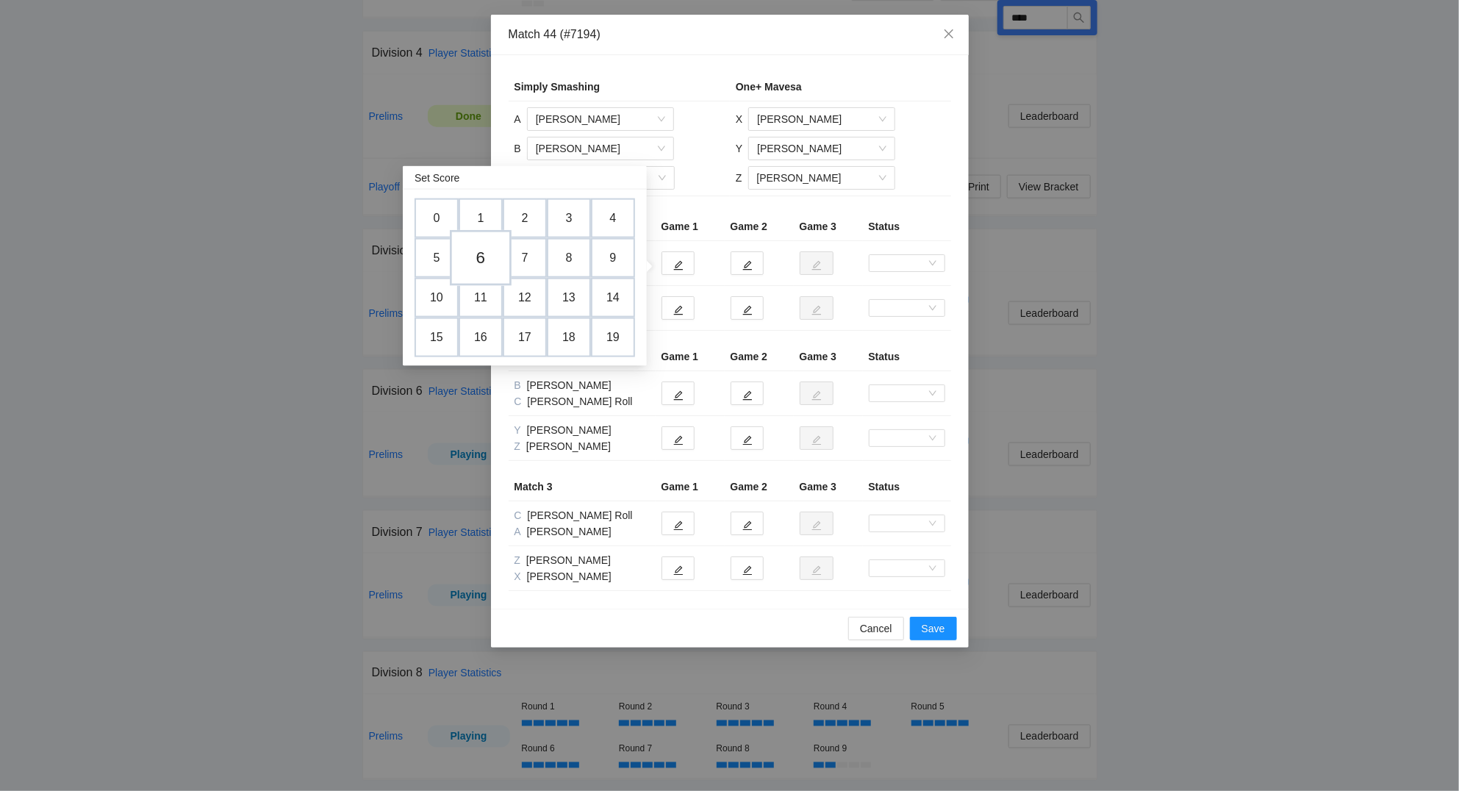
click at [489, 262] on td "6" at bounding box center [481, 259] width 62 height 56
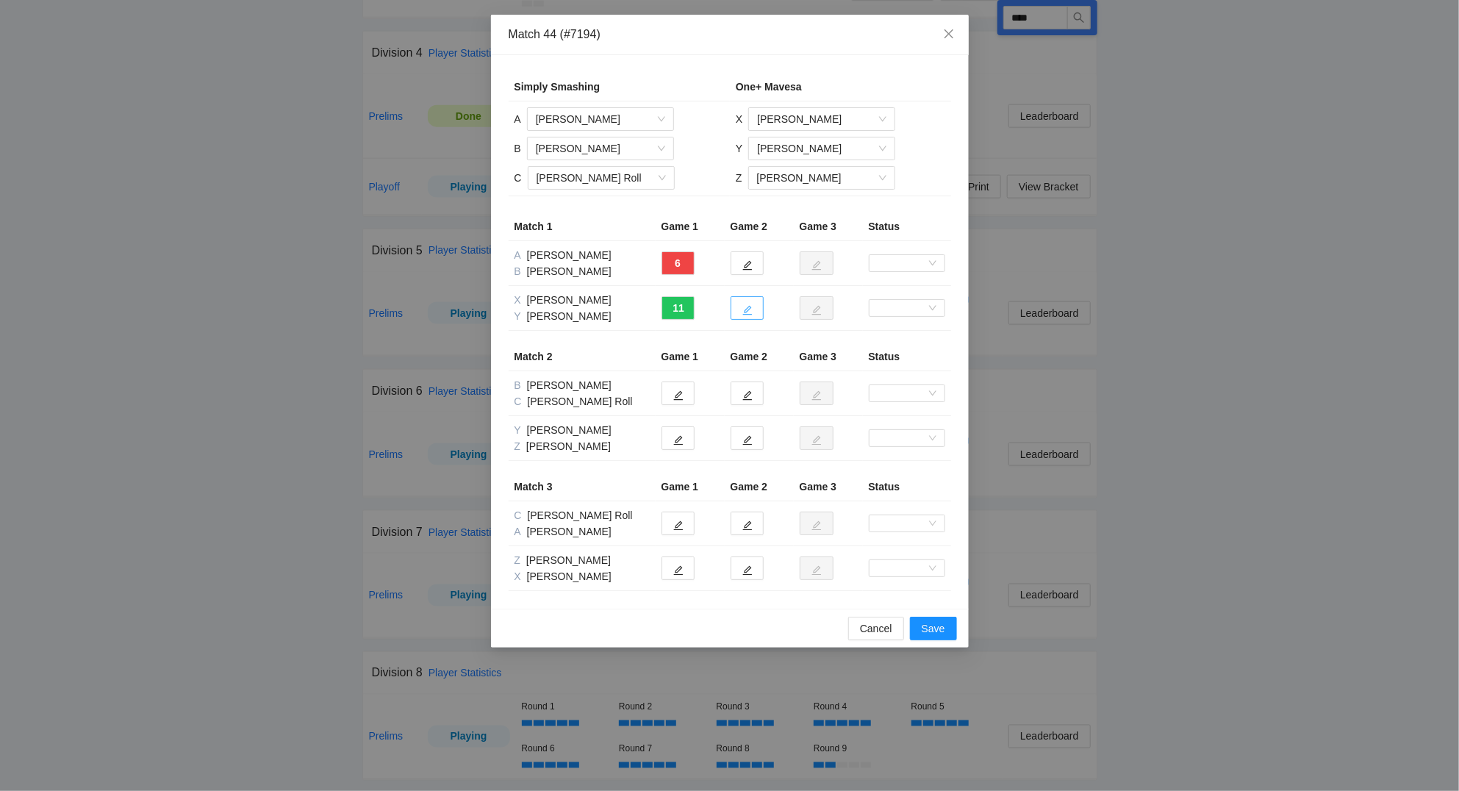
click at [747, 311] on icon "edit" at bounding box center [747, 311] width 10 height 10
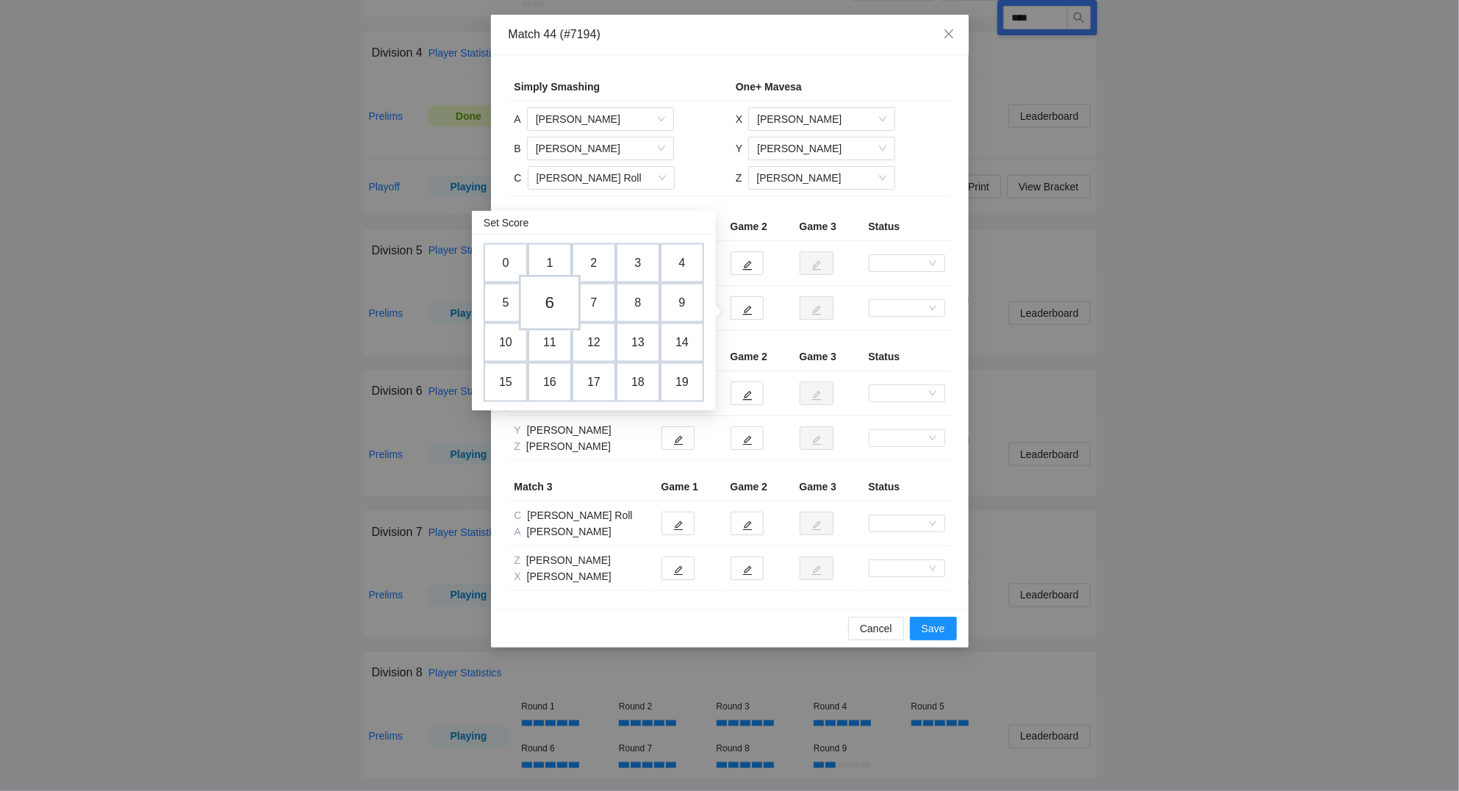
click at [546, 297] on td "6" at bounding box center [550, 304] width 62 height 56
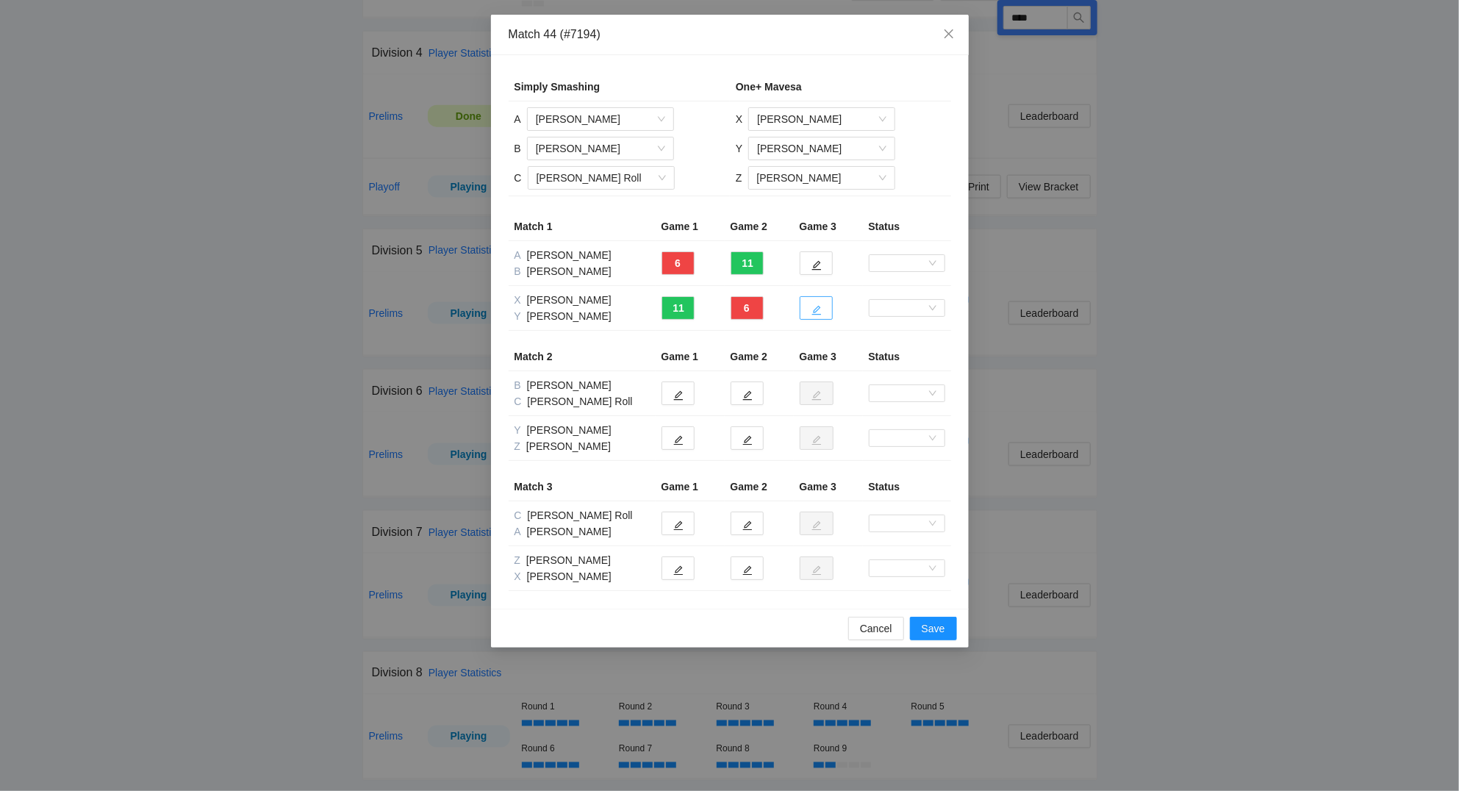
click at [822, 309] on icon "edit" at bounding box center [816, 310] width 10 height 10
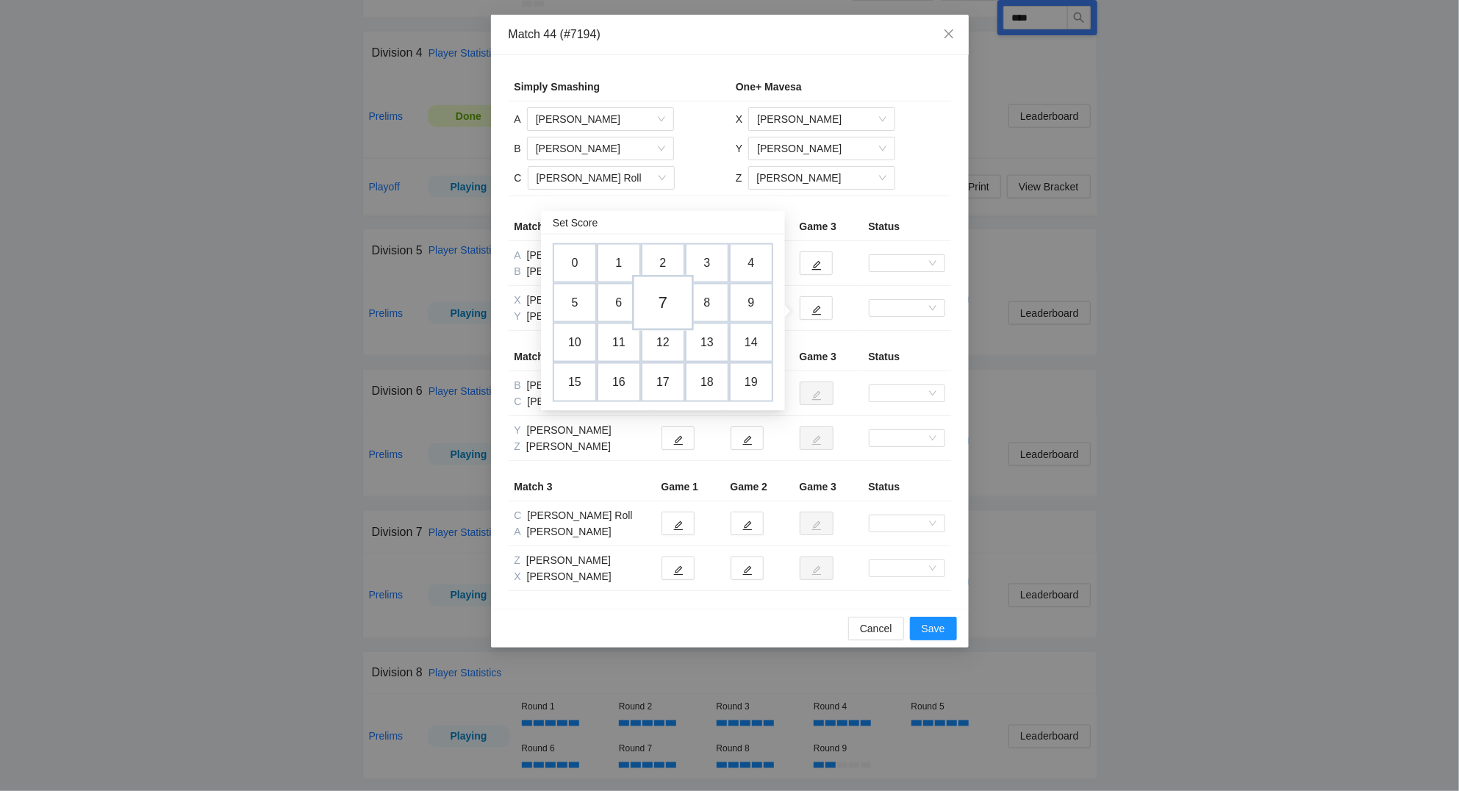
click at [661, 293] on td "7" at bounding box center [663, 304] width 62 height 56
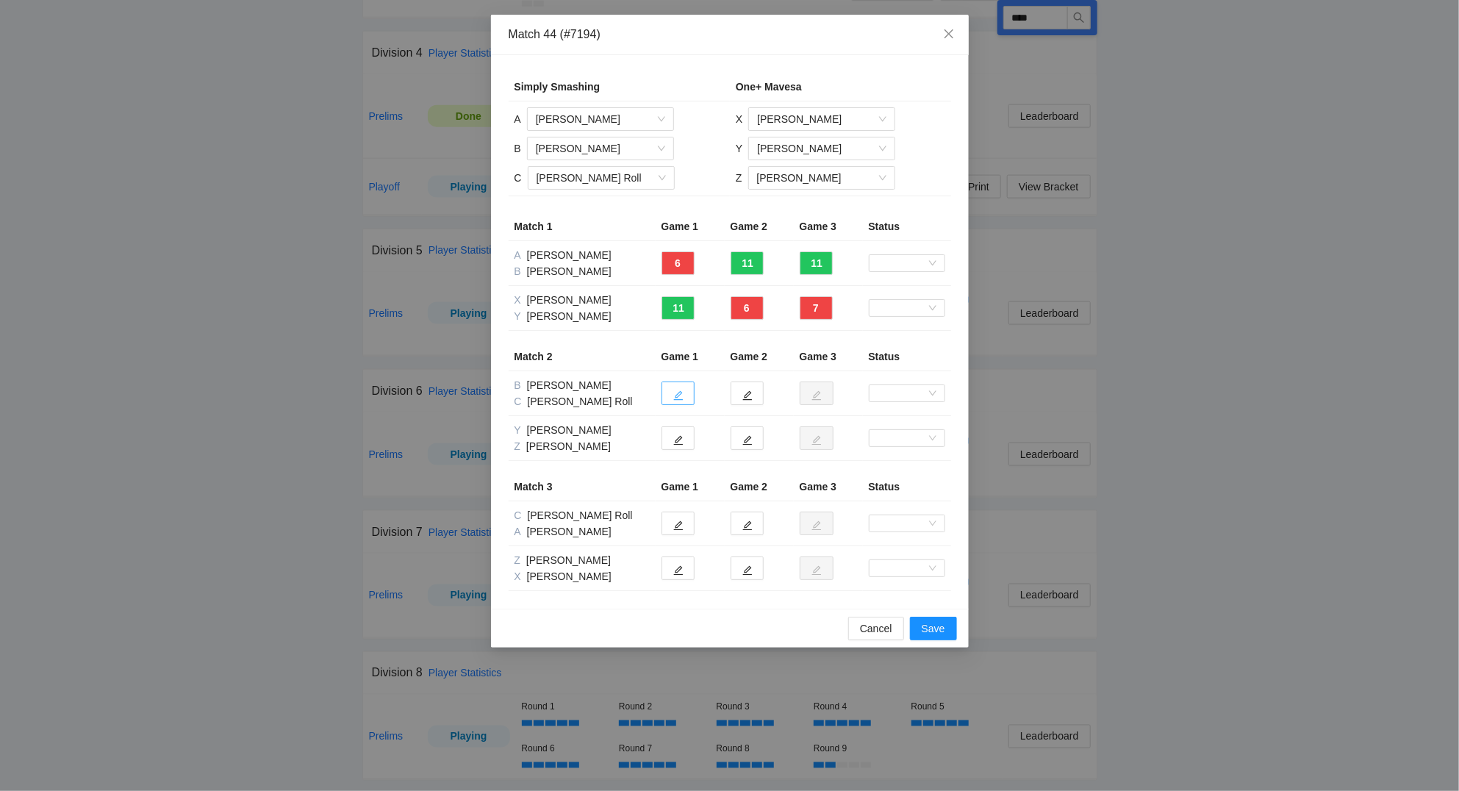
click at [680, 391] on button "button" at bounding box center [677, 393] width 33 height 24
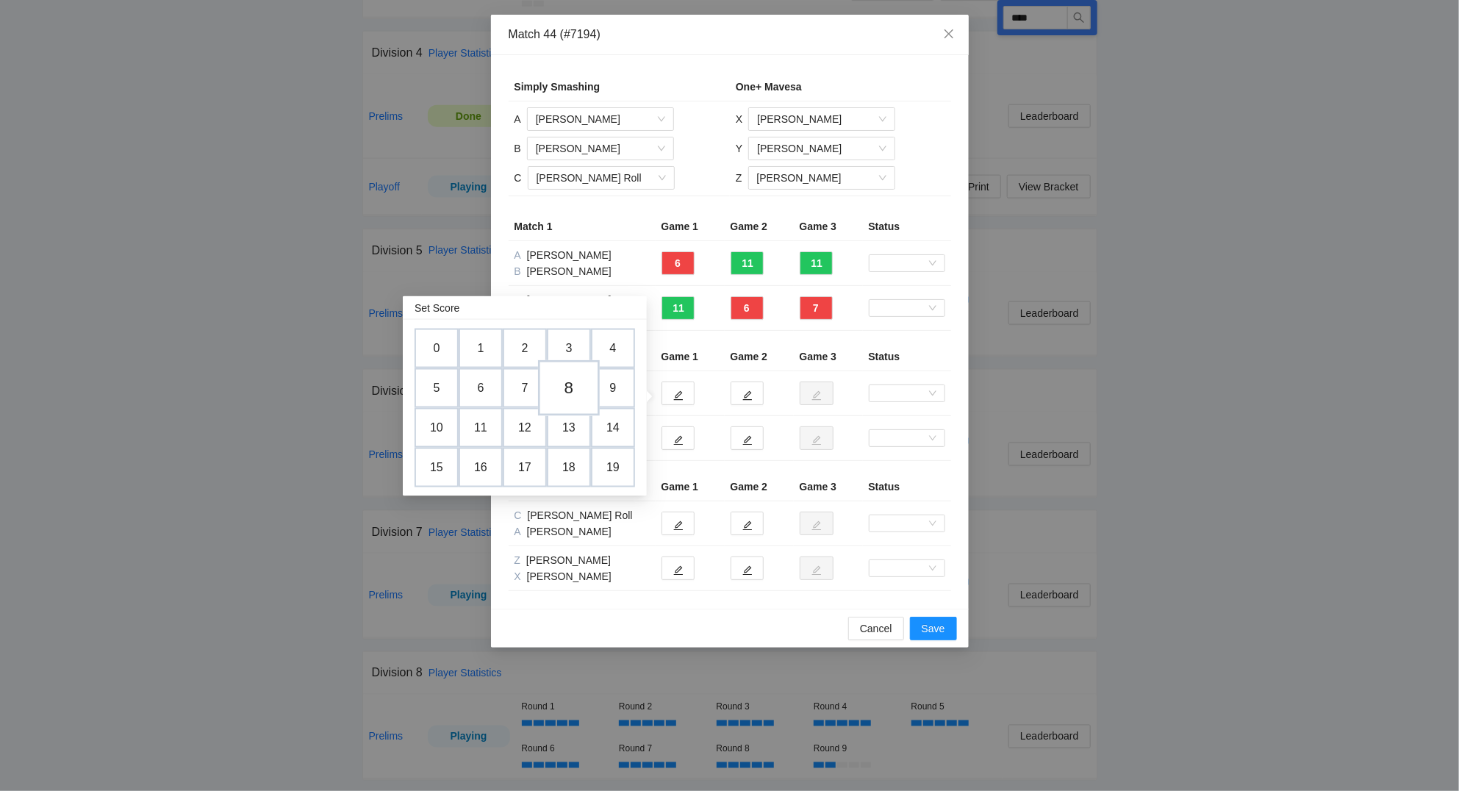
click at [576, 386] on td "8" at bounding box center [569, 389] width 62 height 56
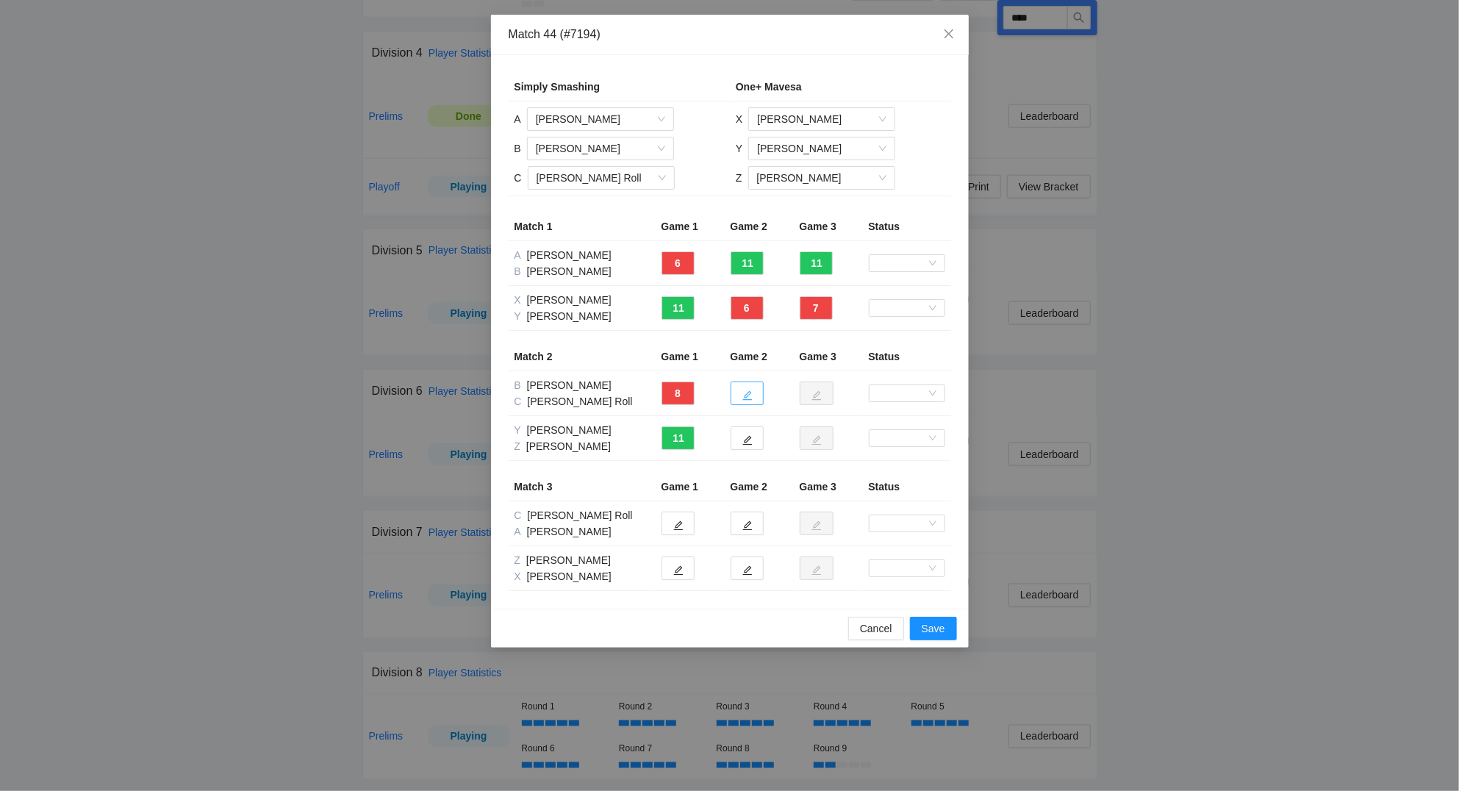
click at [750, 393] on icon "edit" at bounding box center [747, 396] width 10 height 10
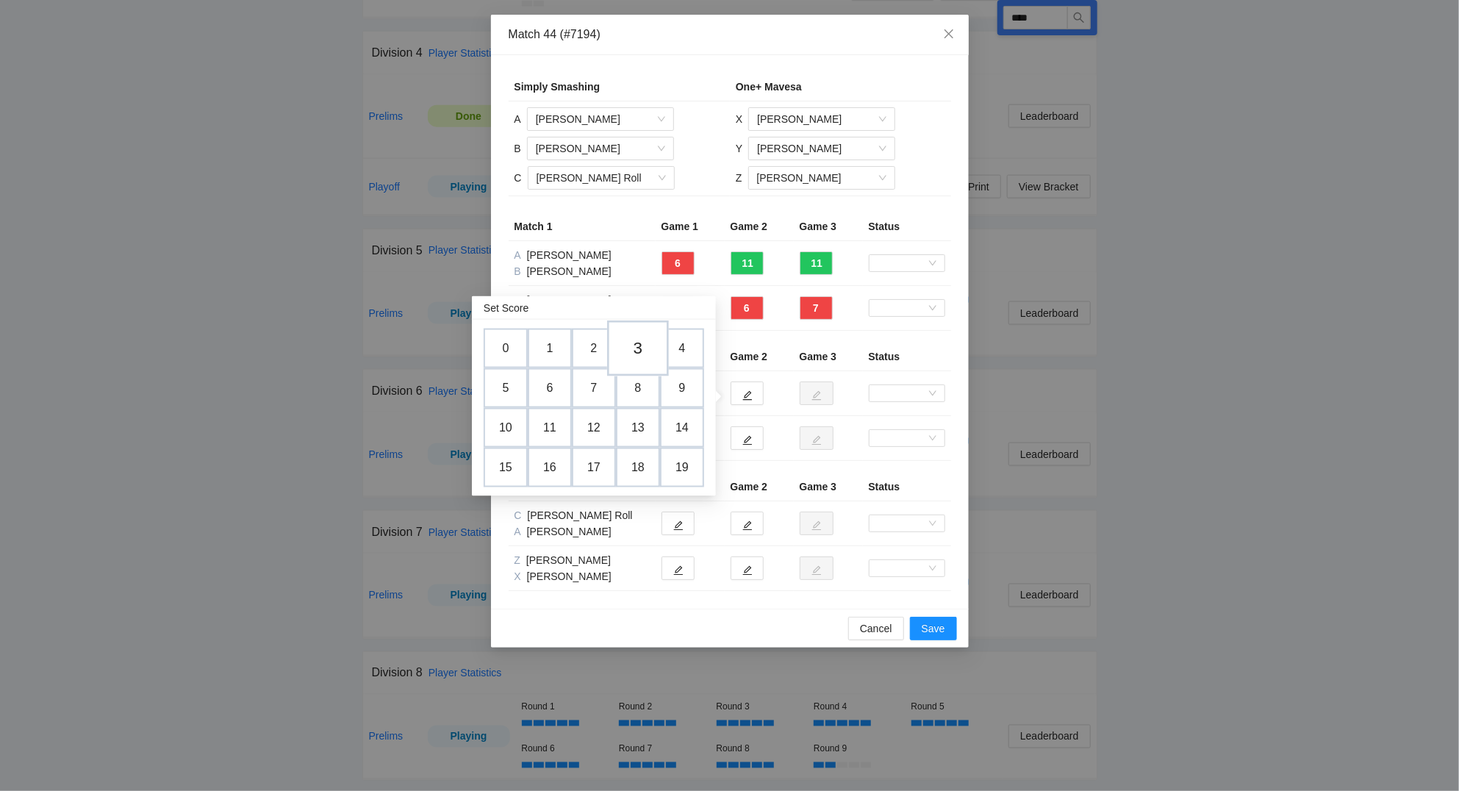
click at [633, 348] on td "3" at bounding box center [638, 349] width 62 height 56
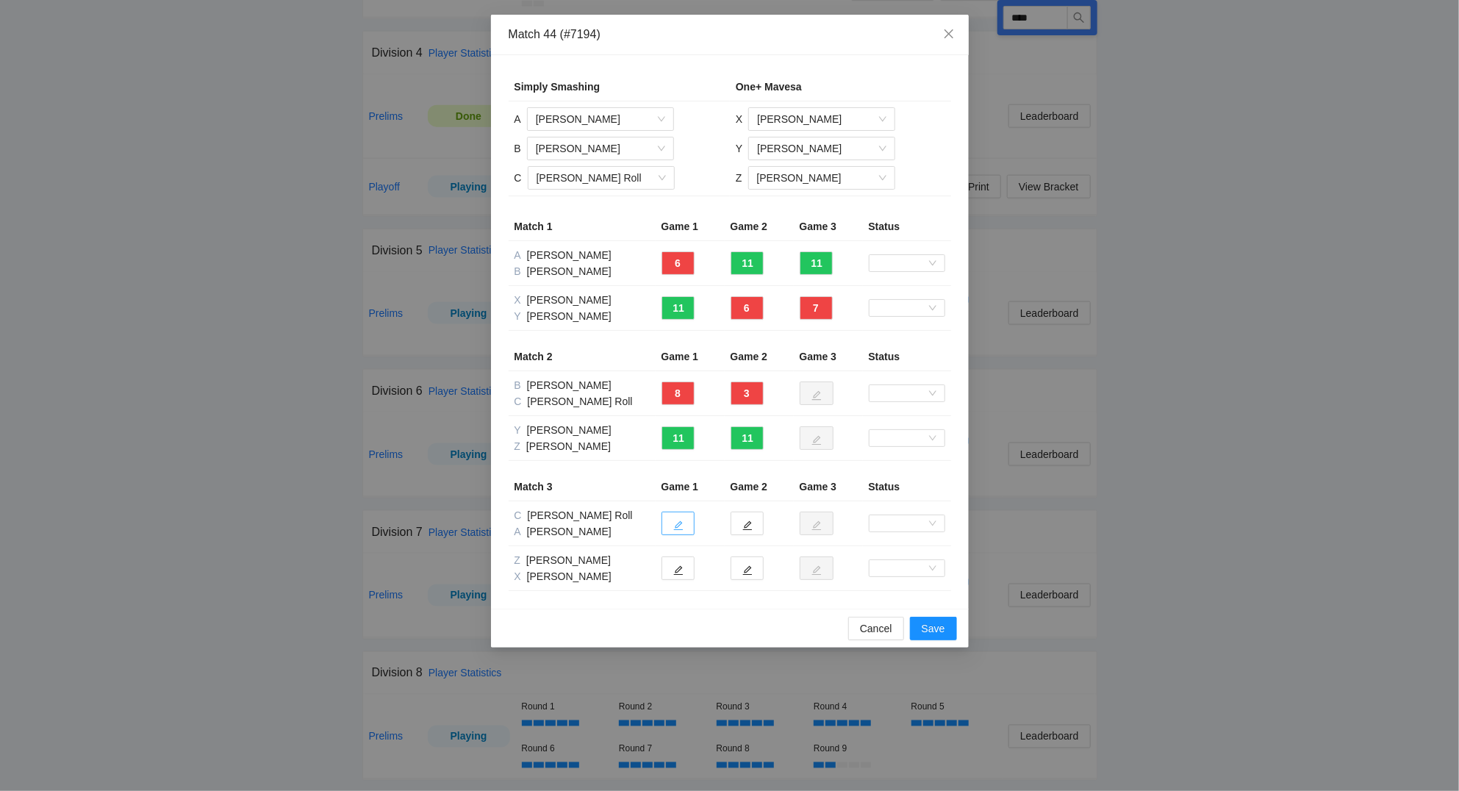
click at [676, 528] on icon "edit" at bounding box center [678, 525] width 10 height 10
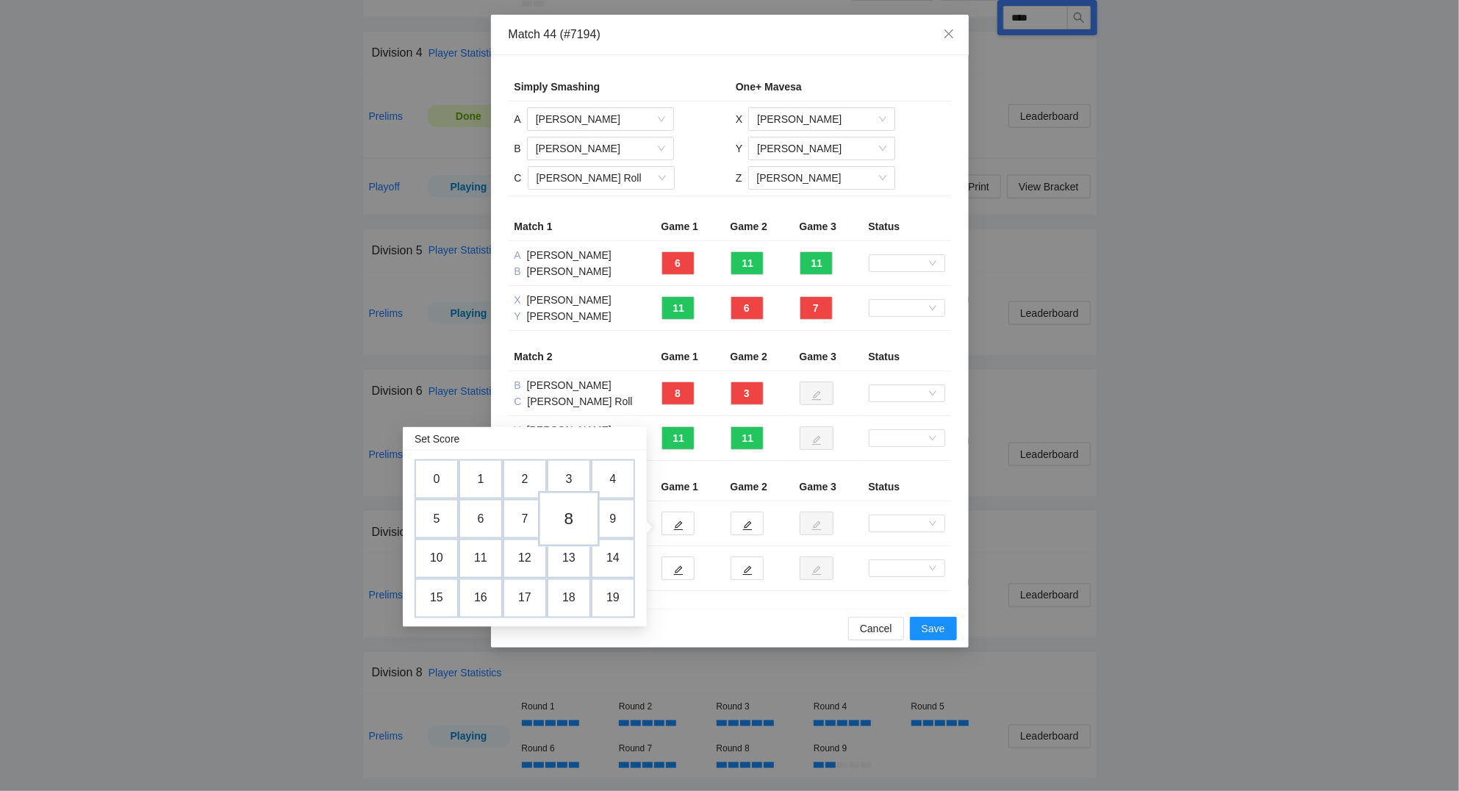
click at [574, 518] on td "8" at bounding box center [569, 520] width 62 height 56
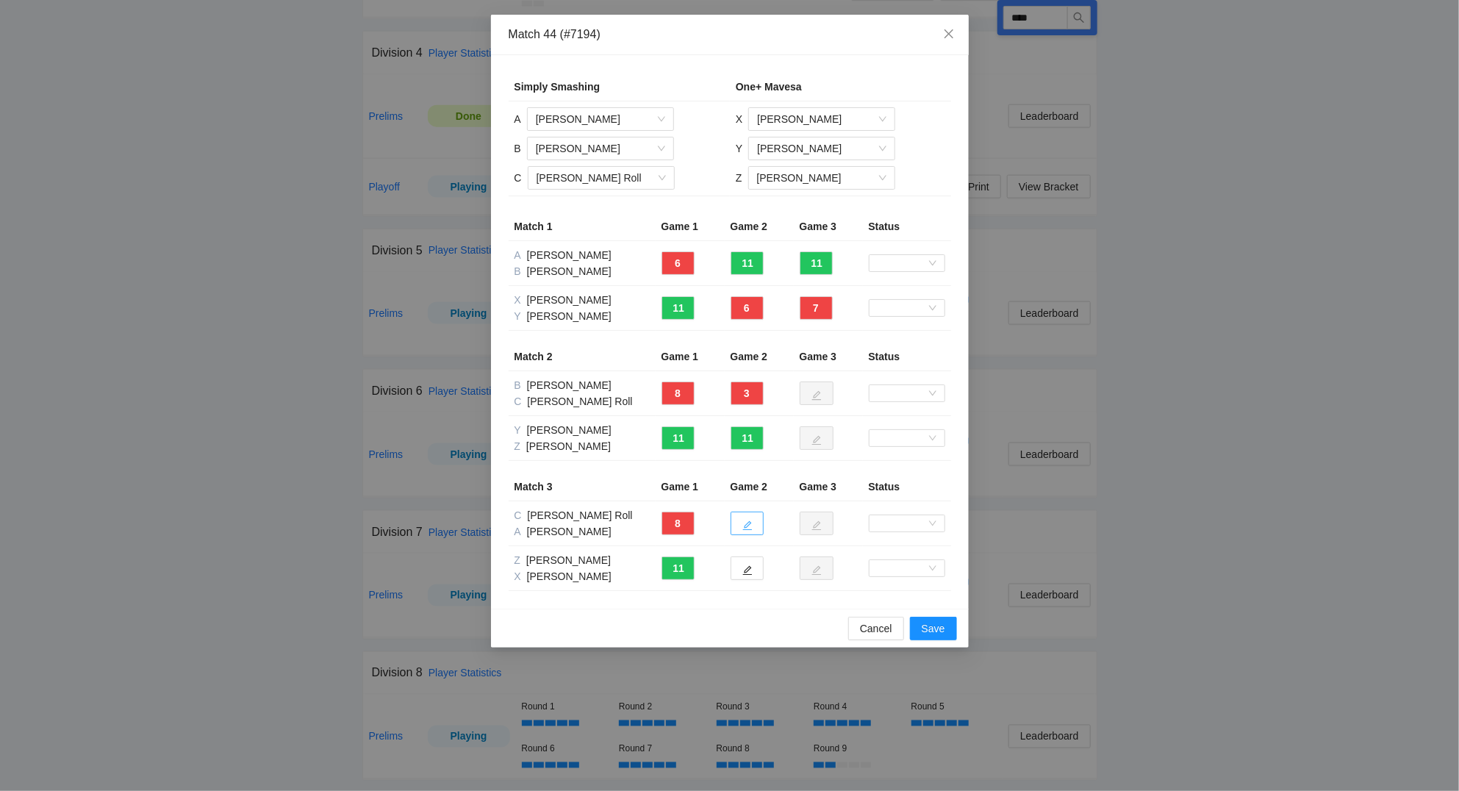
click at [751, 522] on icon "edit" at bounding box center [747, 525] width 10 height 10
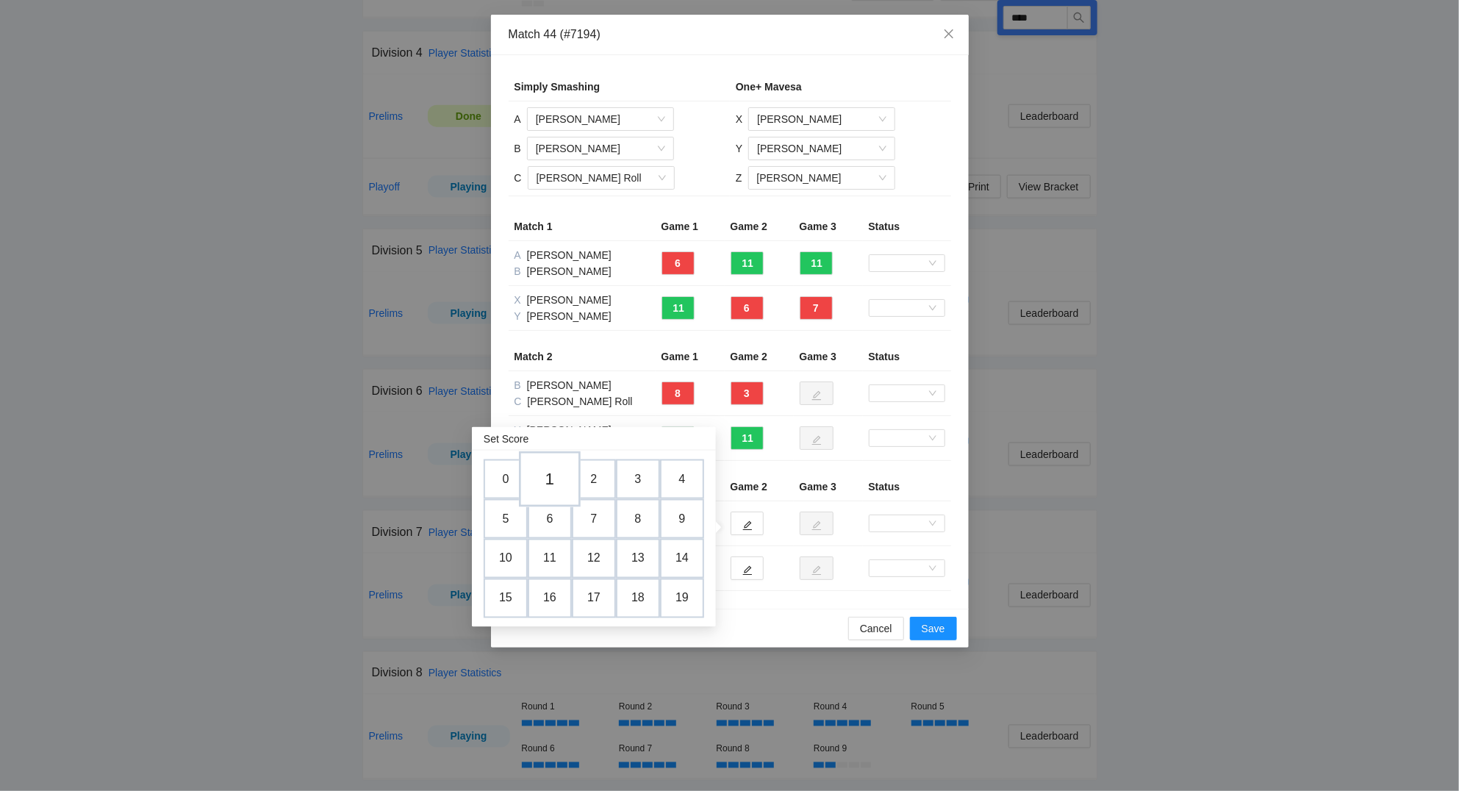
click at [551, 481] on td "1" at bounding box center [550, 480] width 62 height 56
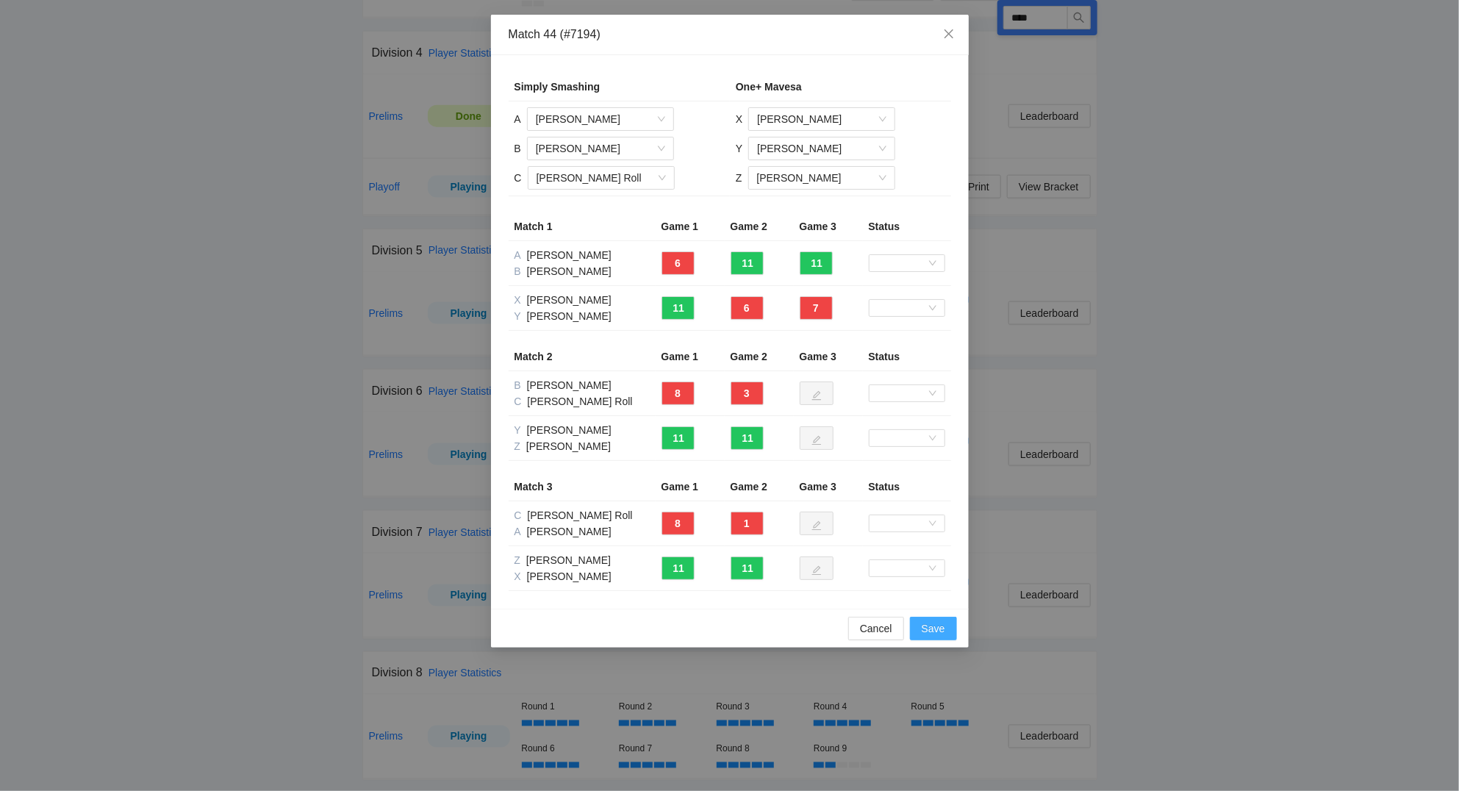
click at [931, 630] on span "Save" at bounding box center [933, 628] width 24 height 16
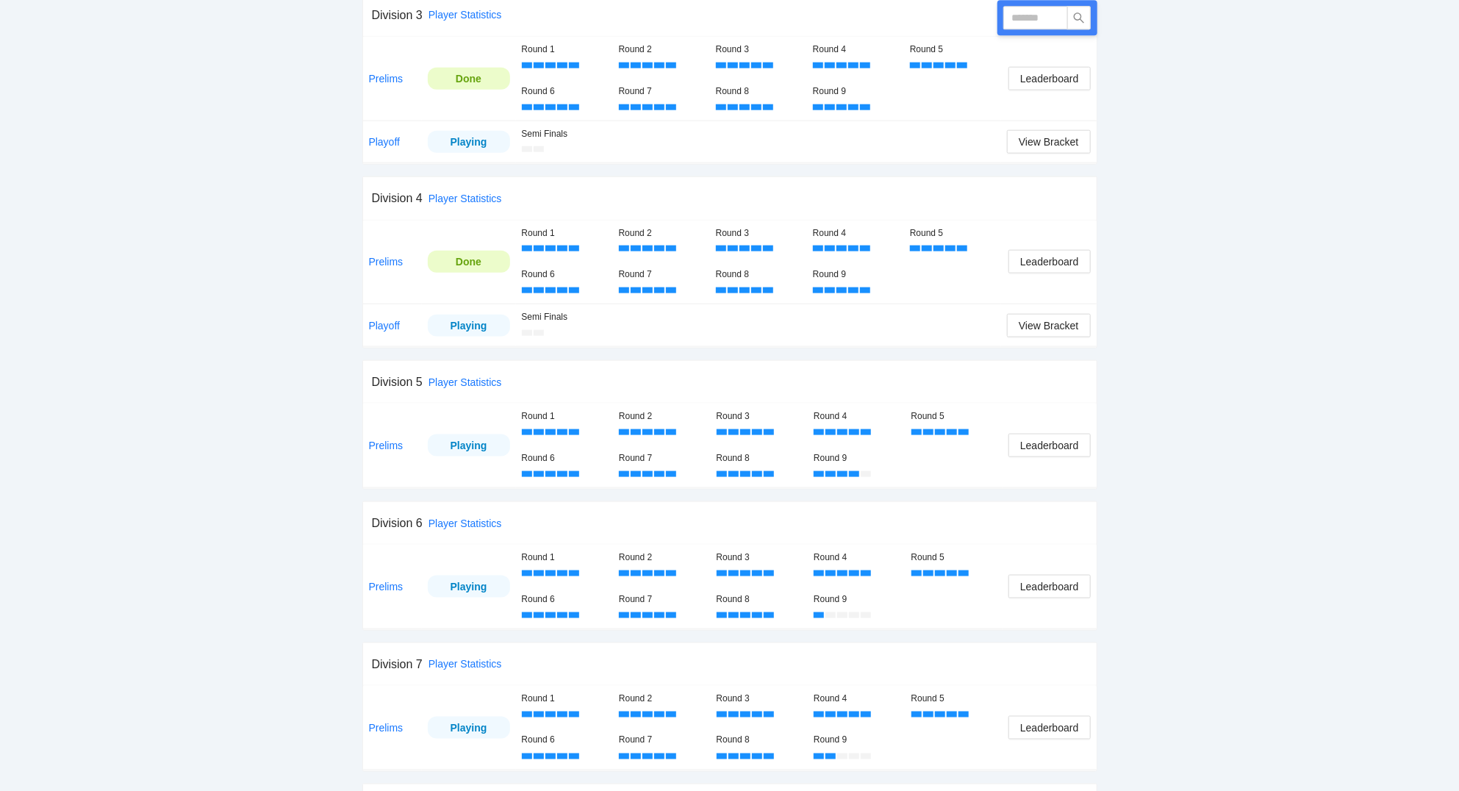
scroll to position [917, 0]
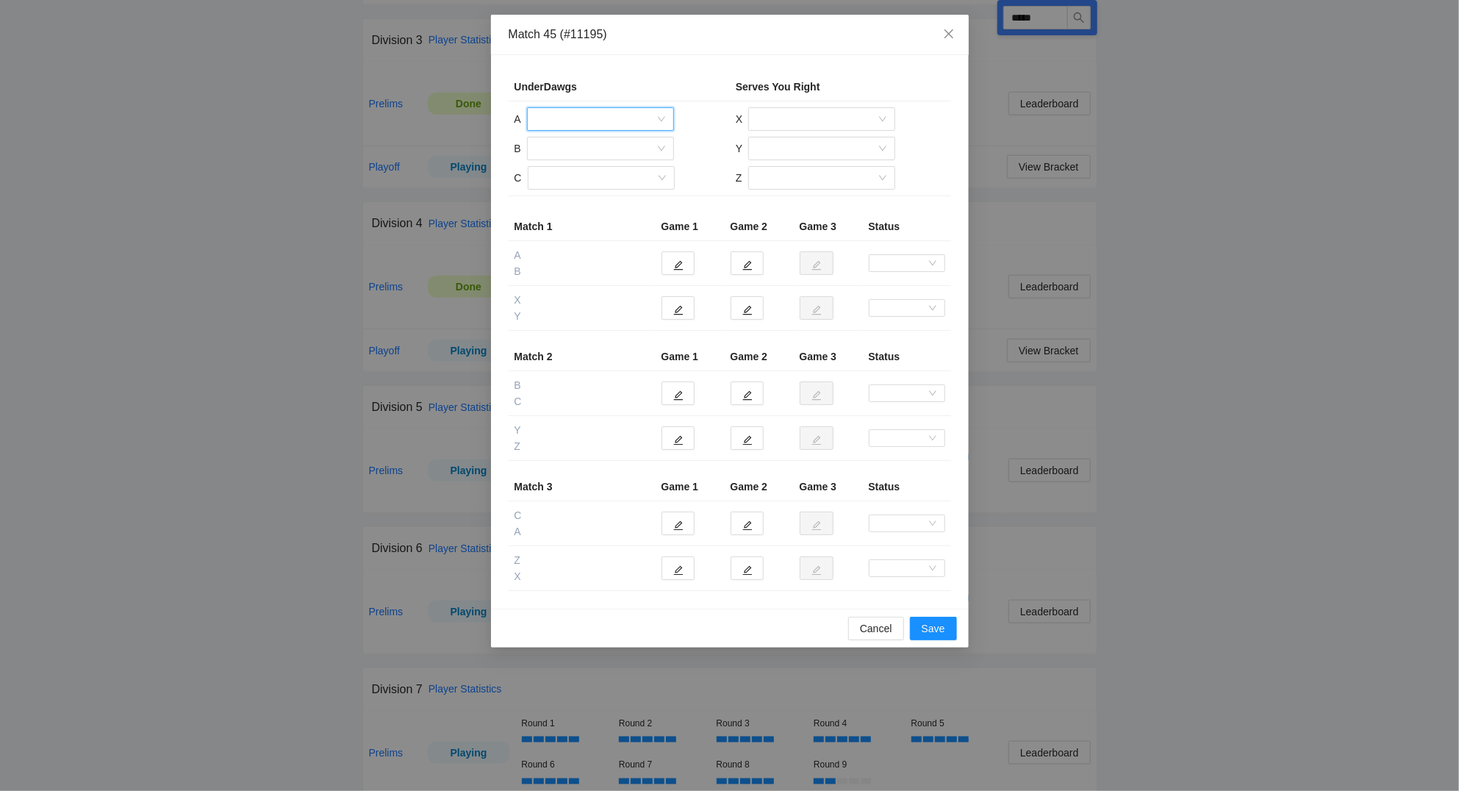
click at [571, 120] on input "search" at bounding box center [595, 119] width 119 height 22
click at [575, 241] on div "[PERSON_NAME]" at bounding box center [600, 243] width 129 height 16
click at [568, 148] on input "search" at bounding box center [595, 148] width 119 height 22
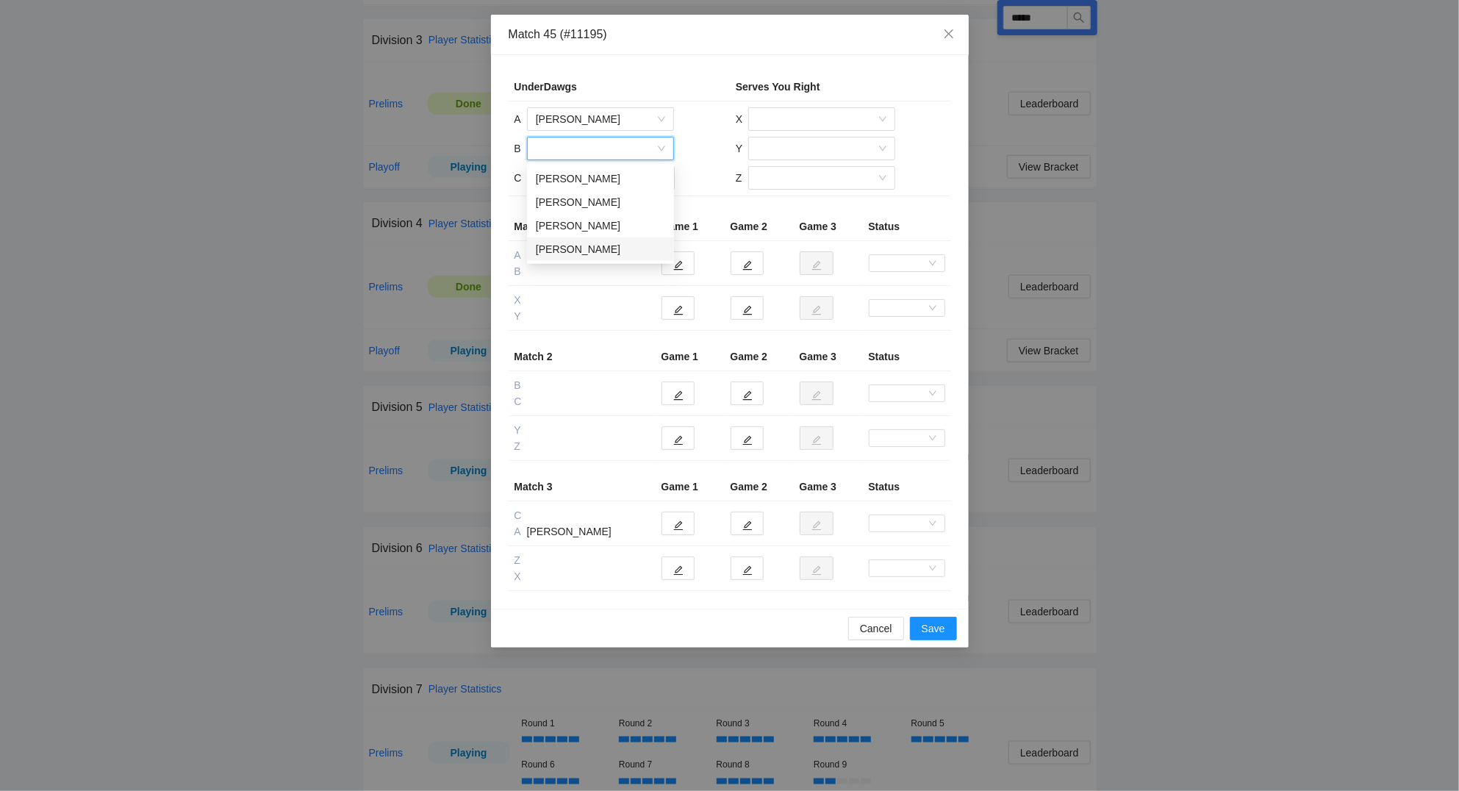
click at [574, 247] on div "[PERSON_NAME]" at bounding box center [600, 249] width 129 height 16
click at [575, 182] on input "search" at bounding box center [595, 178] width 119 height 22
click at [586, 234] on div "[PERSON_NAME]" at bounding box center [600, 231] width 129 height 16
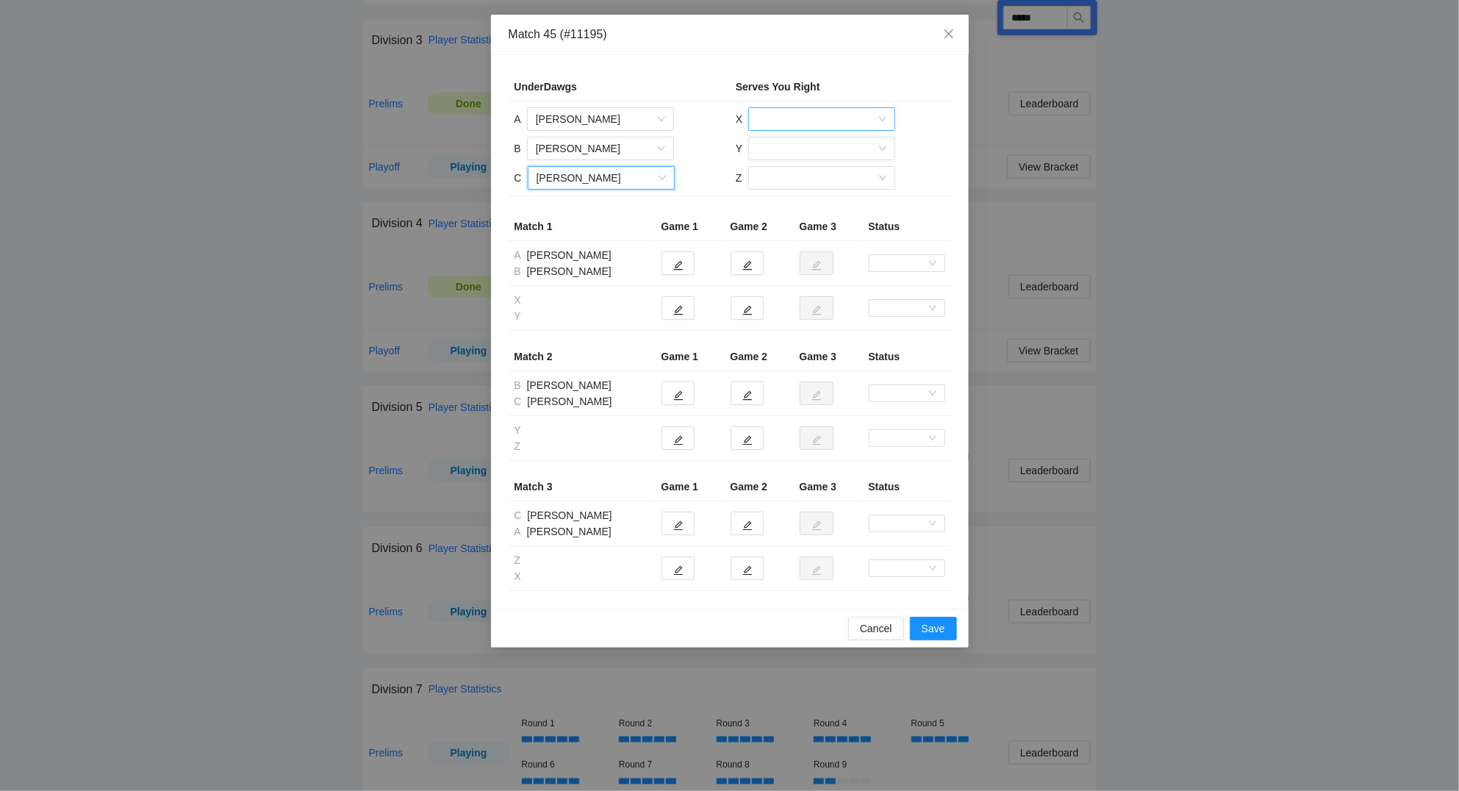
click at [785, 120] on input "search" at bounding box center [816, 119] width 119 height 22
click at [799, 218] on div "[PERSON_NAME]" at bounding box center [821, 220] width 129 height 16
click at [790, 148] on input "search" at bounding box center [816, 148] width 119 height 22
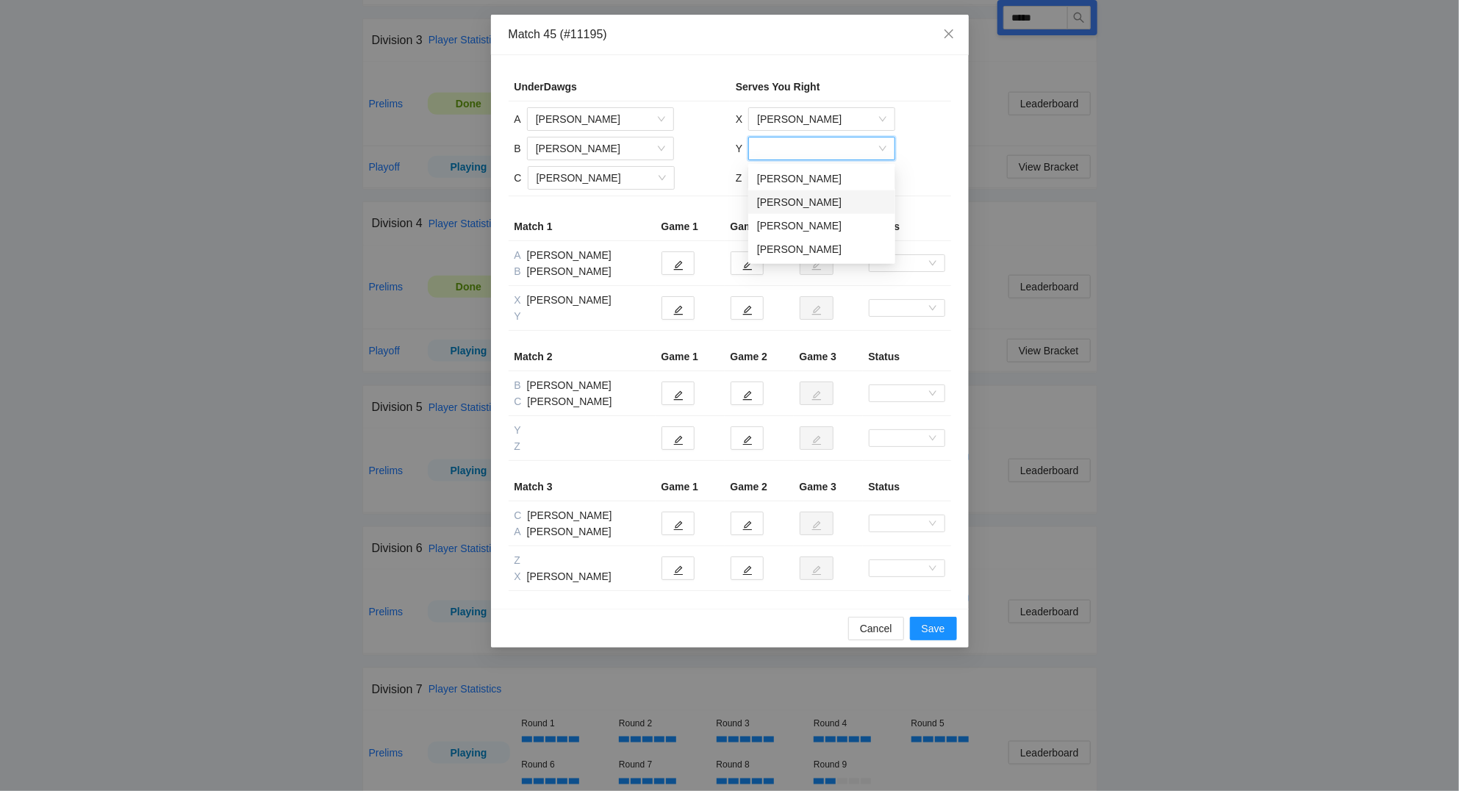
click at [796, 202] on div "[PERSON_NAME]" at bounding box center [821, 202] width 129 height 16
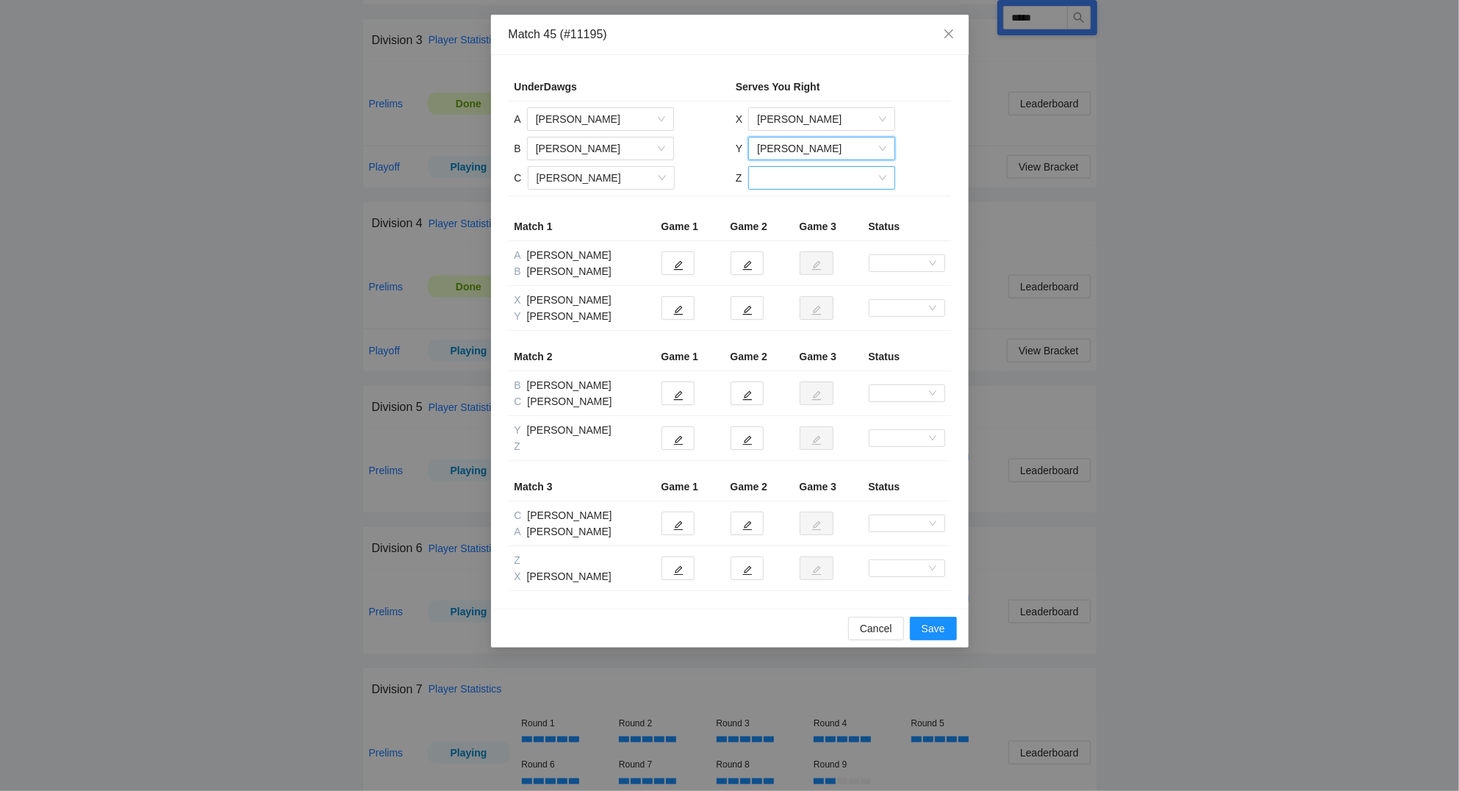
click at [791, 176] on input "search" at bounding box center [816, 178] width 119 height 22
click at [802, 229] on div "[PERSON_NAME]" at bounding box center [820, 231] width 129 height 16
click at [682, 305] on icon "edit" at bounding box center [678, 310] width 10 height 10
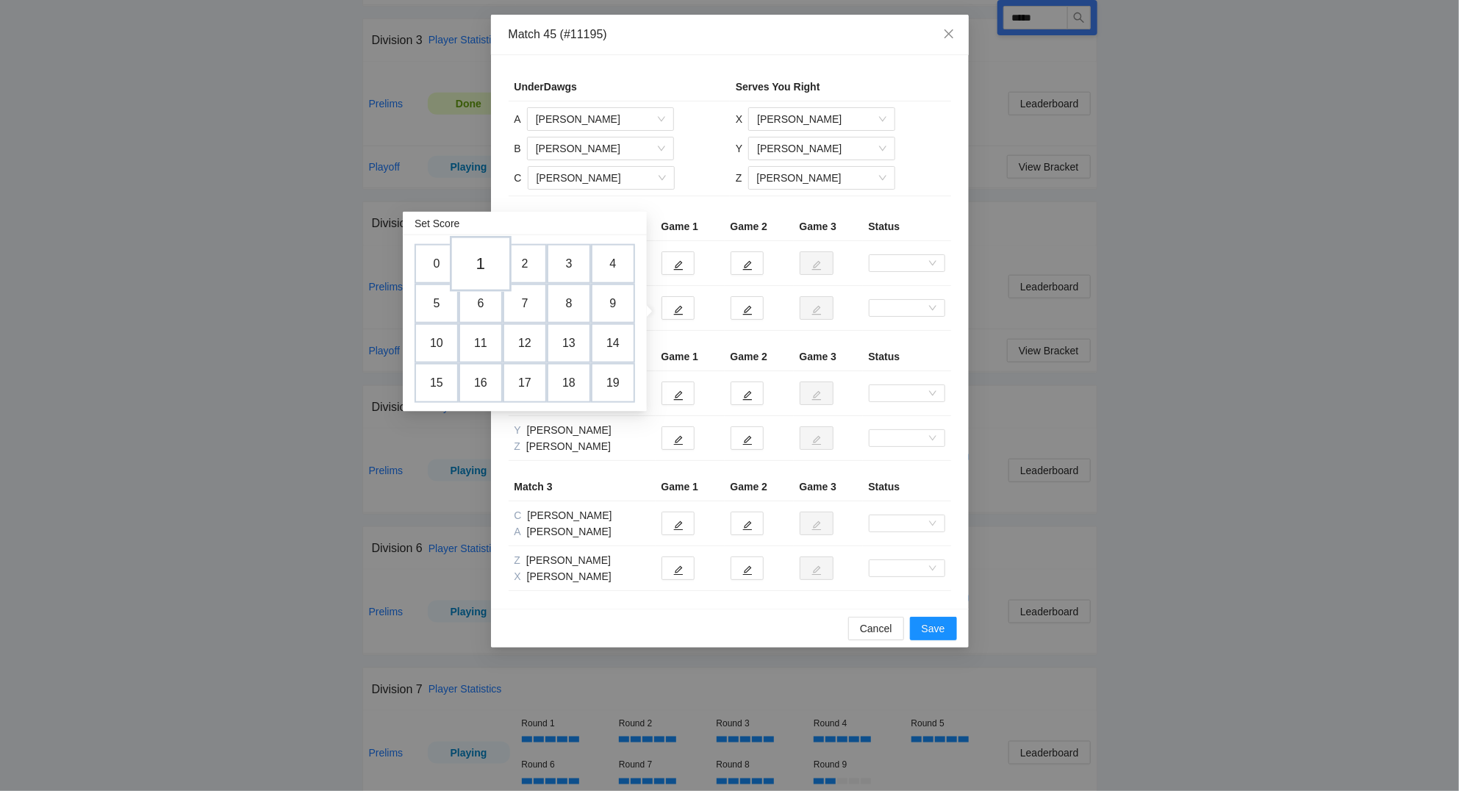
click at [478, 263] on td "1" at bounding box center [481, 264] width 62 height 56
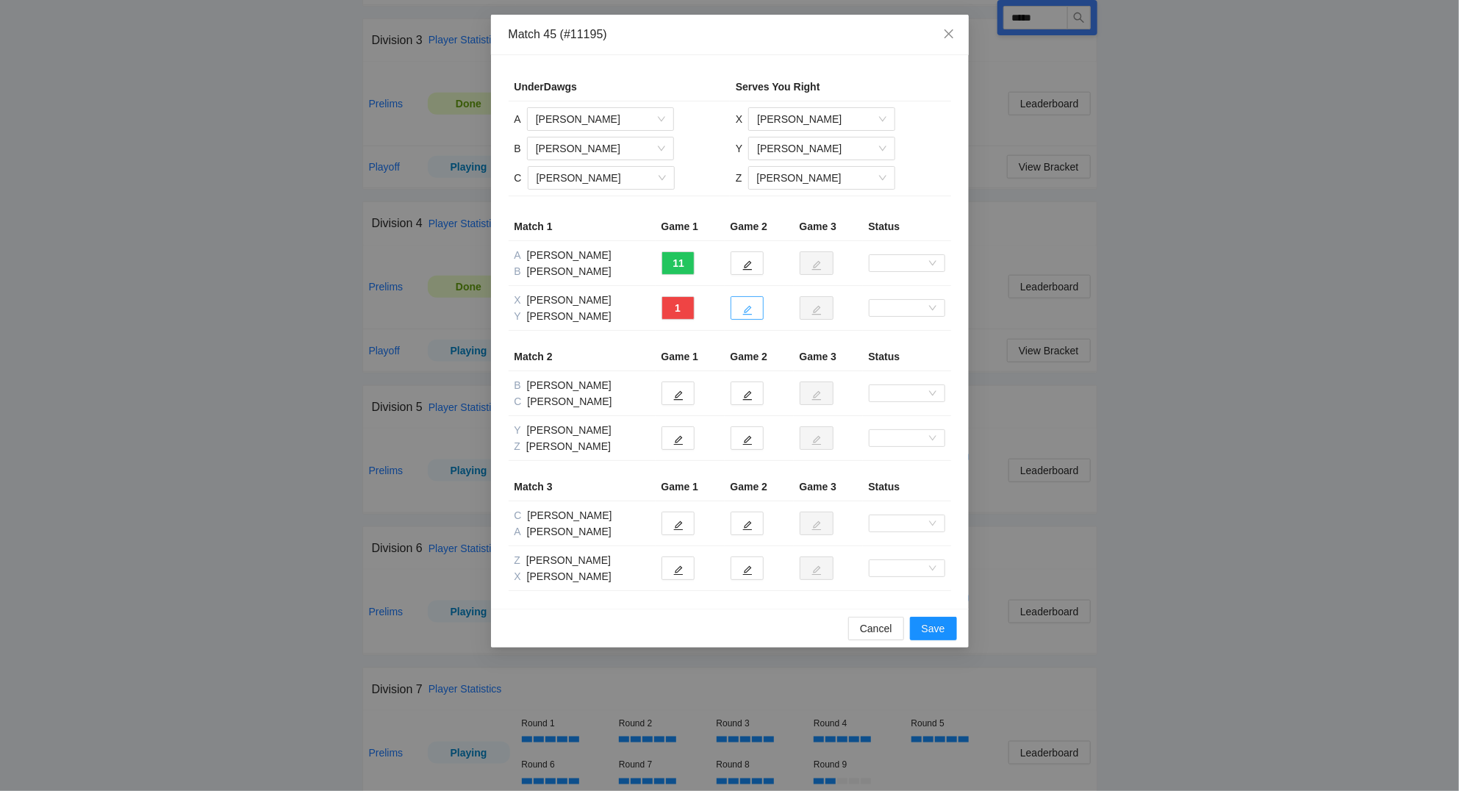
click at [750, 314] on icon "edit" at bounding box center [747, 310] width 10 height 10
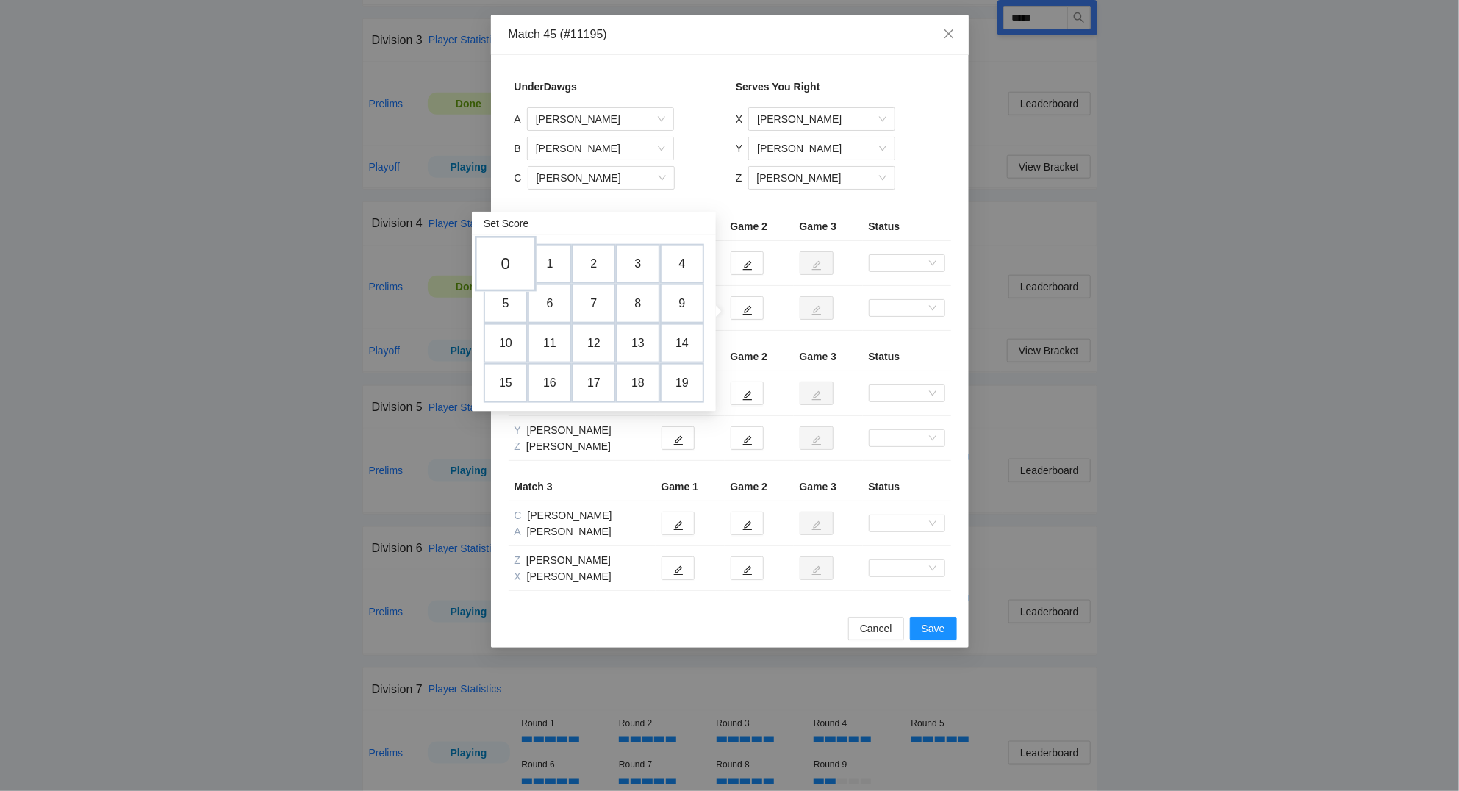
click at [507, 262] on td "0" at bounding box center [506, 264] width 62 height 56
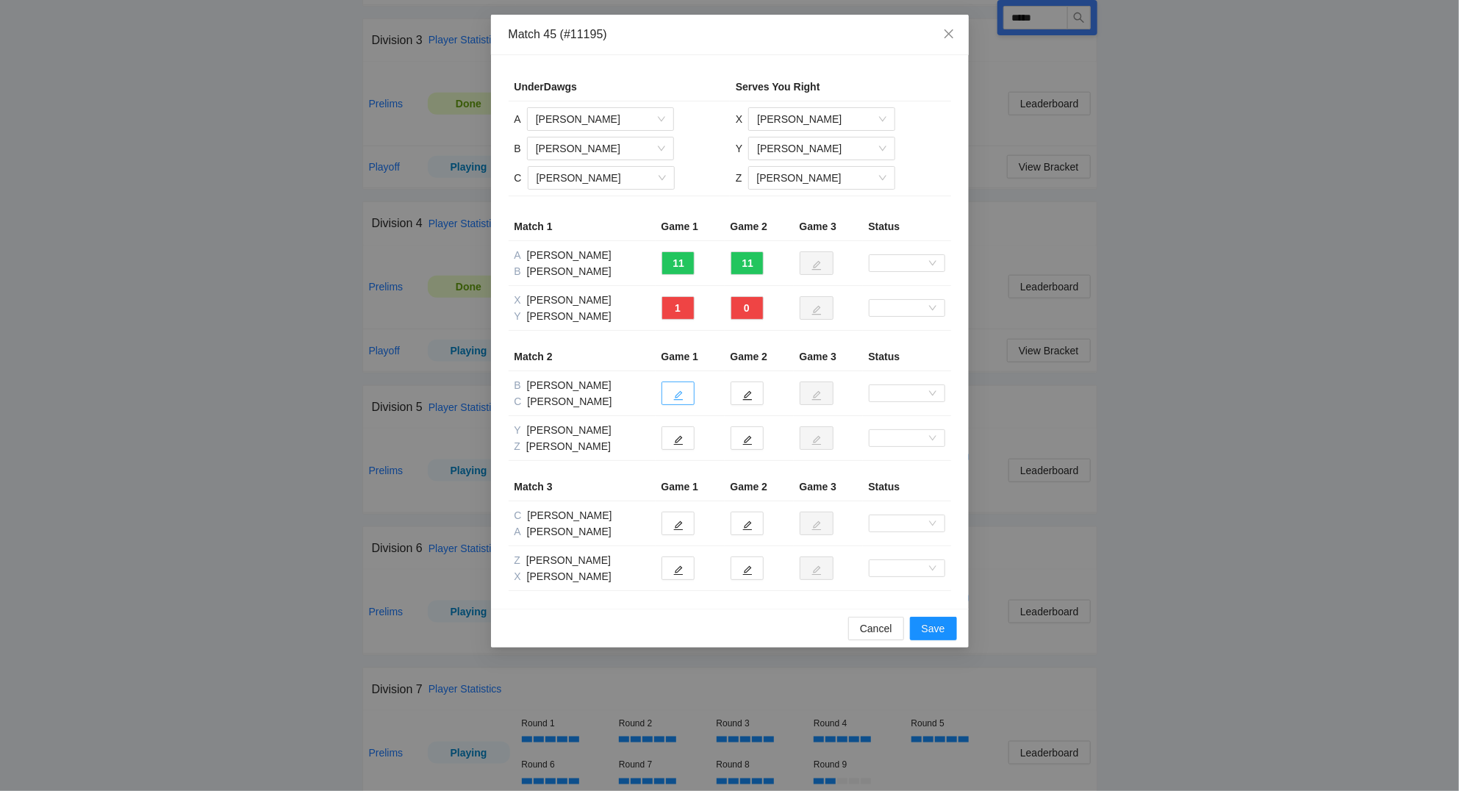
click at [683, 398] on button "button" at bounding box center [677, 393] width 33 height 24
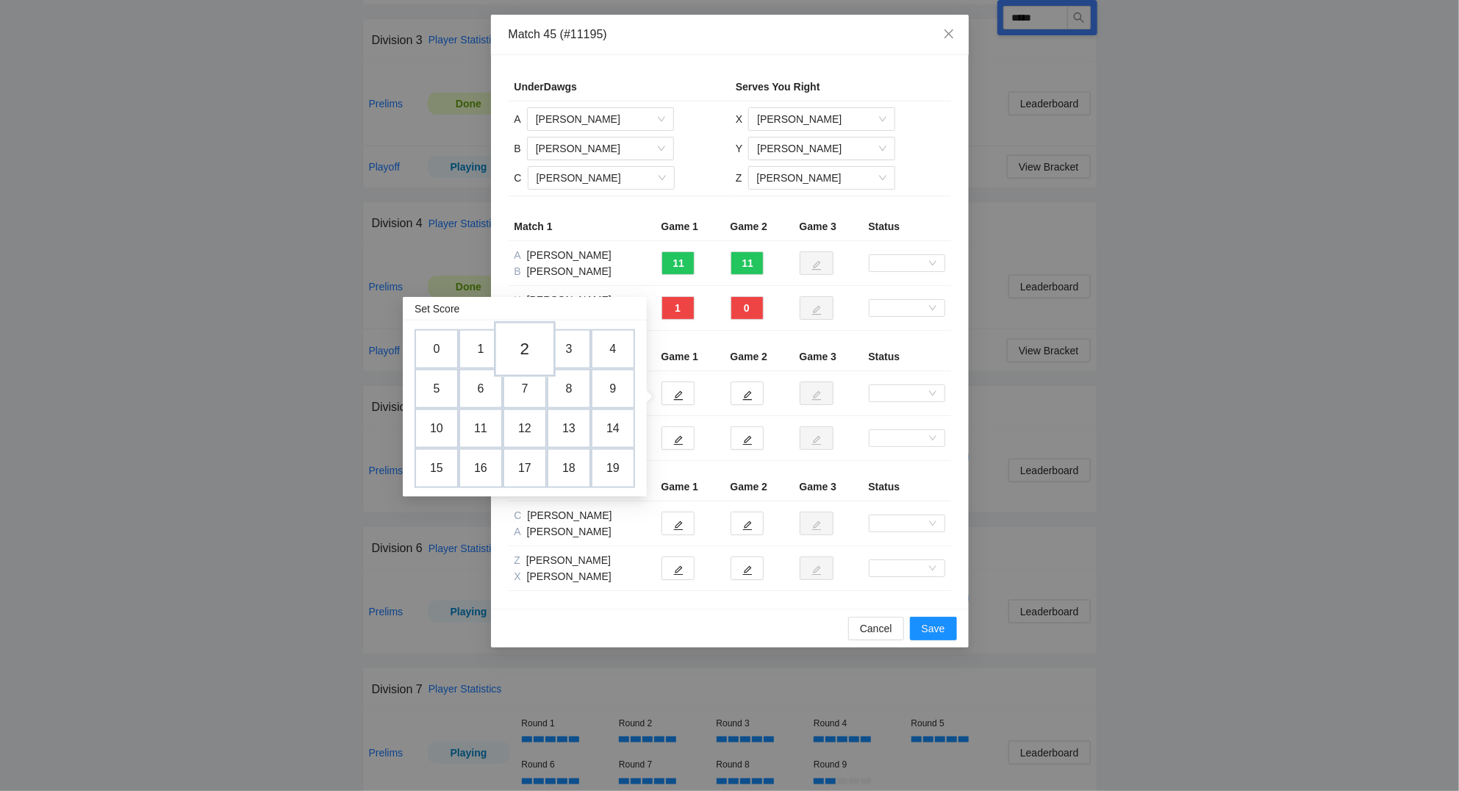
click at [528, 351] on td "2" at bounding box center [525, 349] width 62 height 56
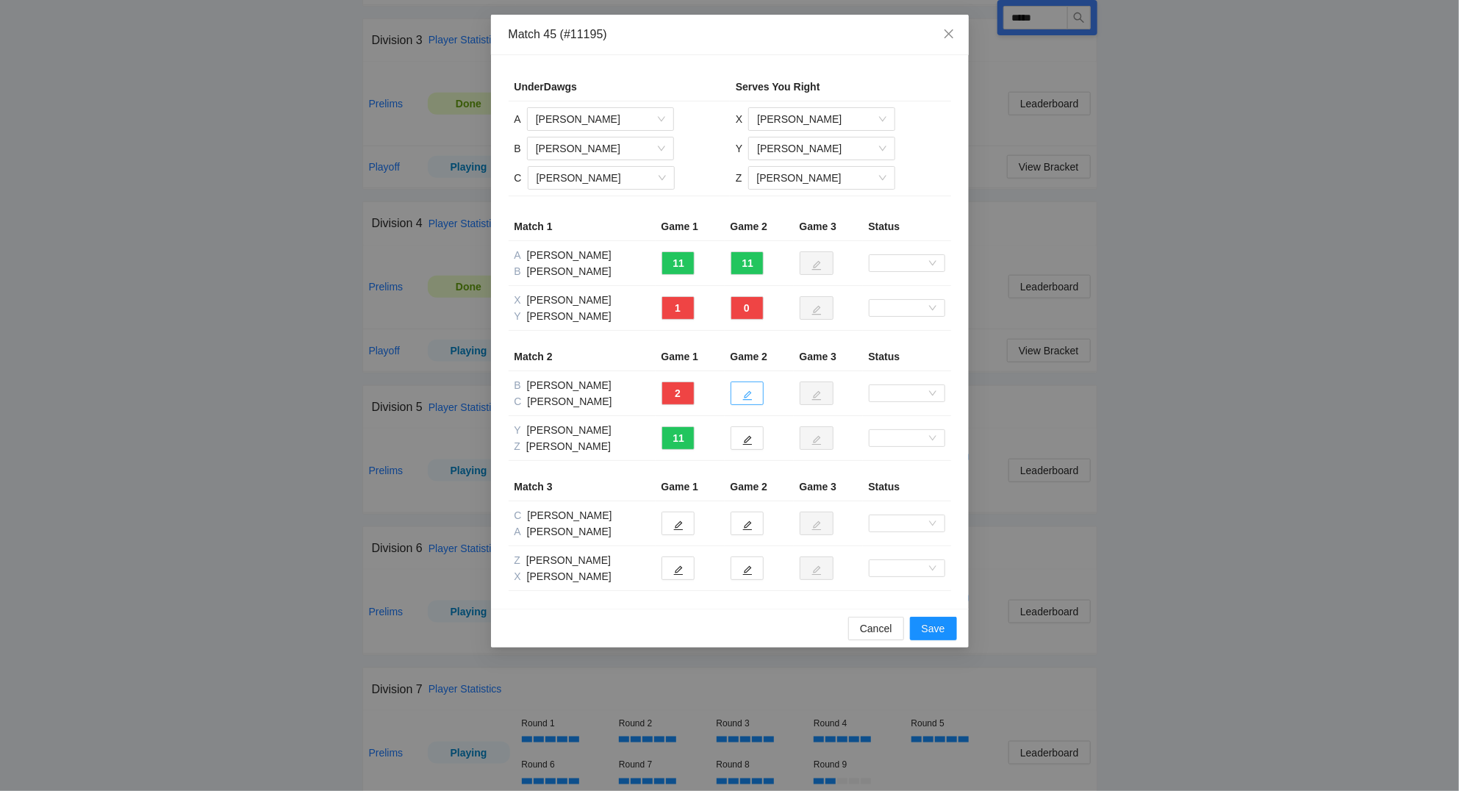
click at [744, 395] on icon "edit" at bounding box center [747, 395] width 10 height 10
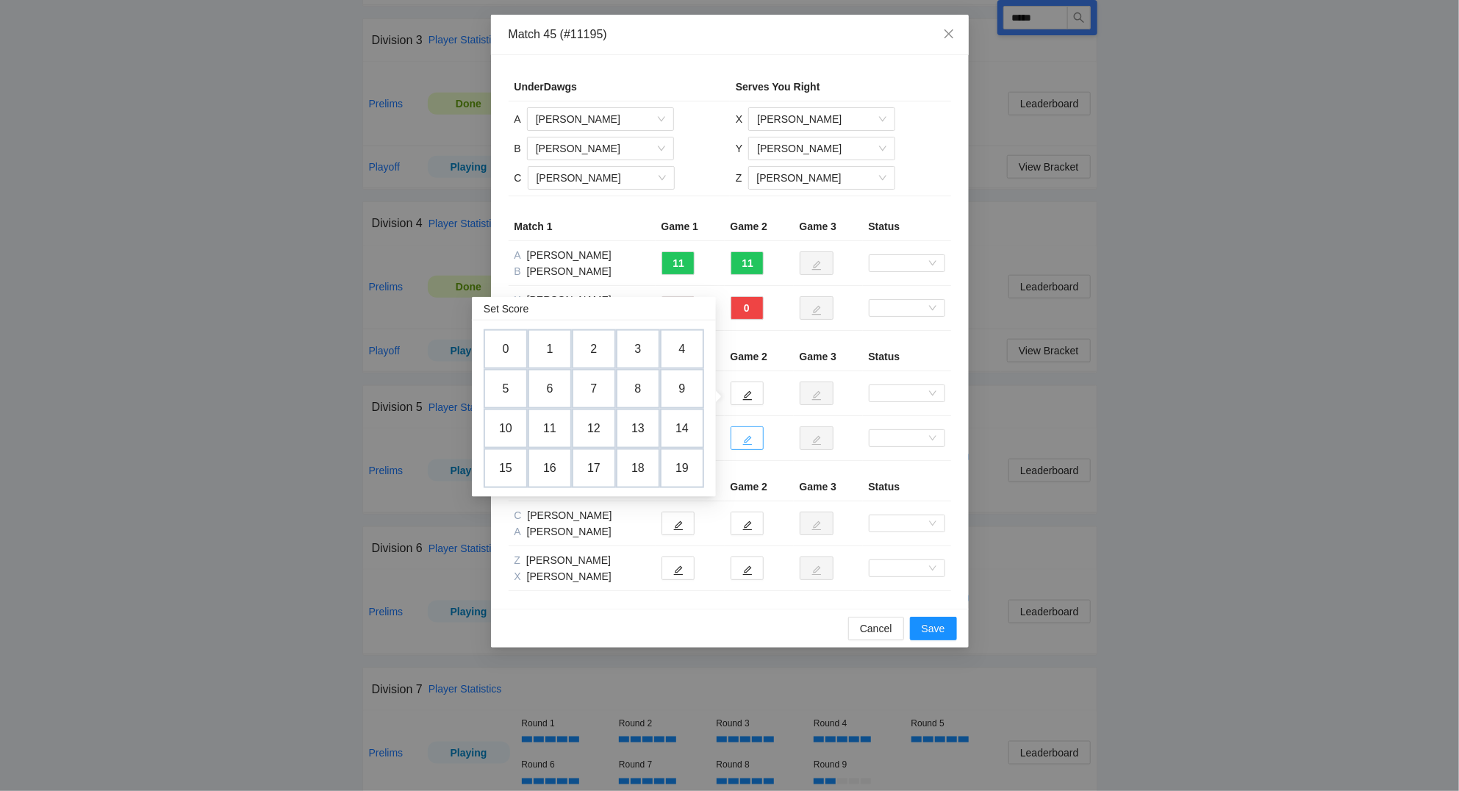
click at [753, 436] on button "button" at bounding box center [746, 438] width 33 height 24
click at [641, 440] on td "8" at bounding box center [638, 434] width 62 height 56
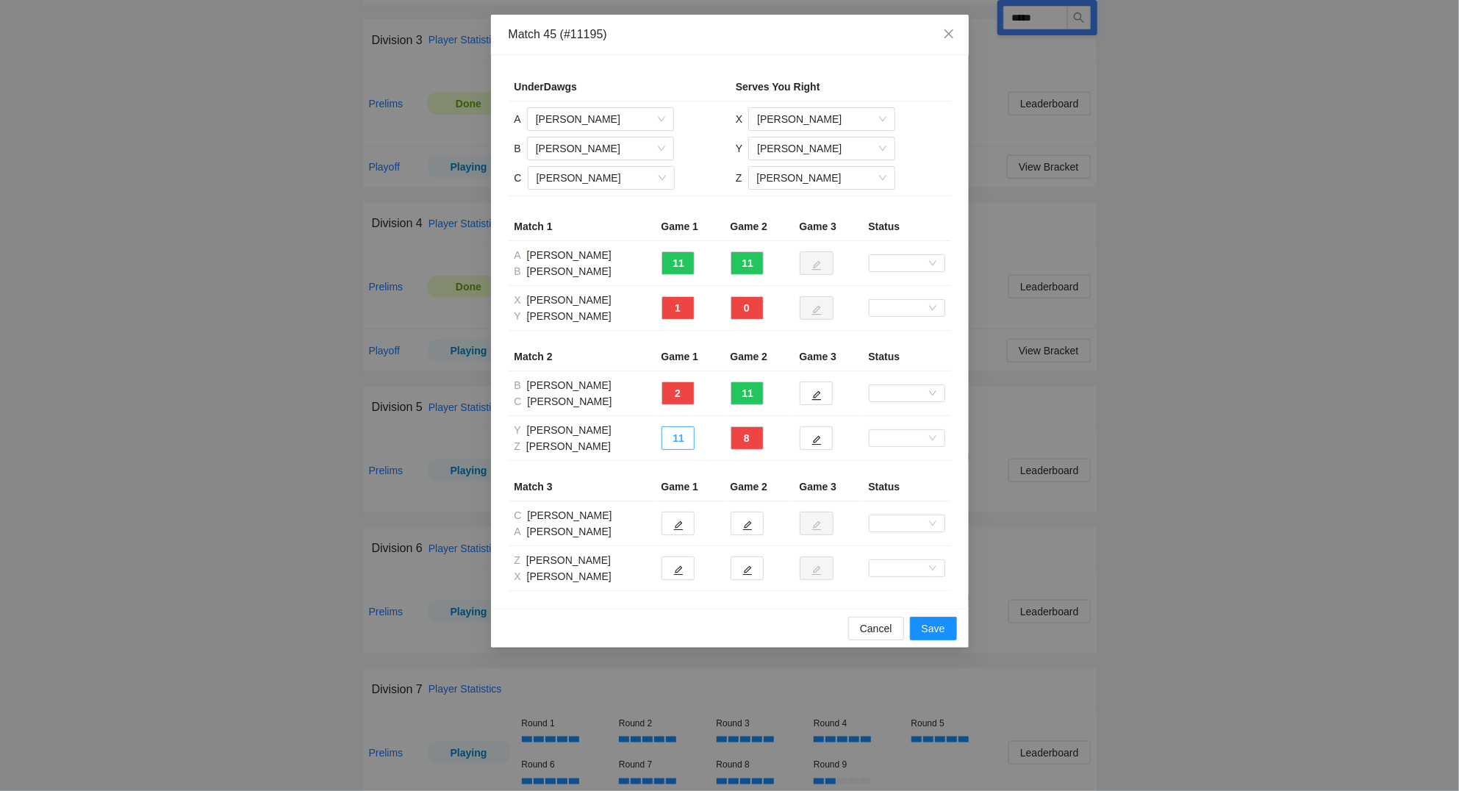
click at [669, 437] on button "11" at bounding box center [677, 438] width 33 height 24
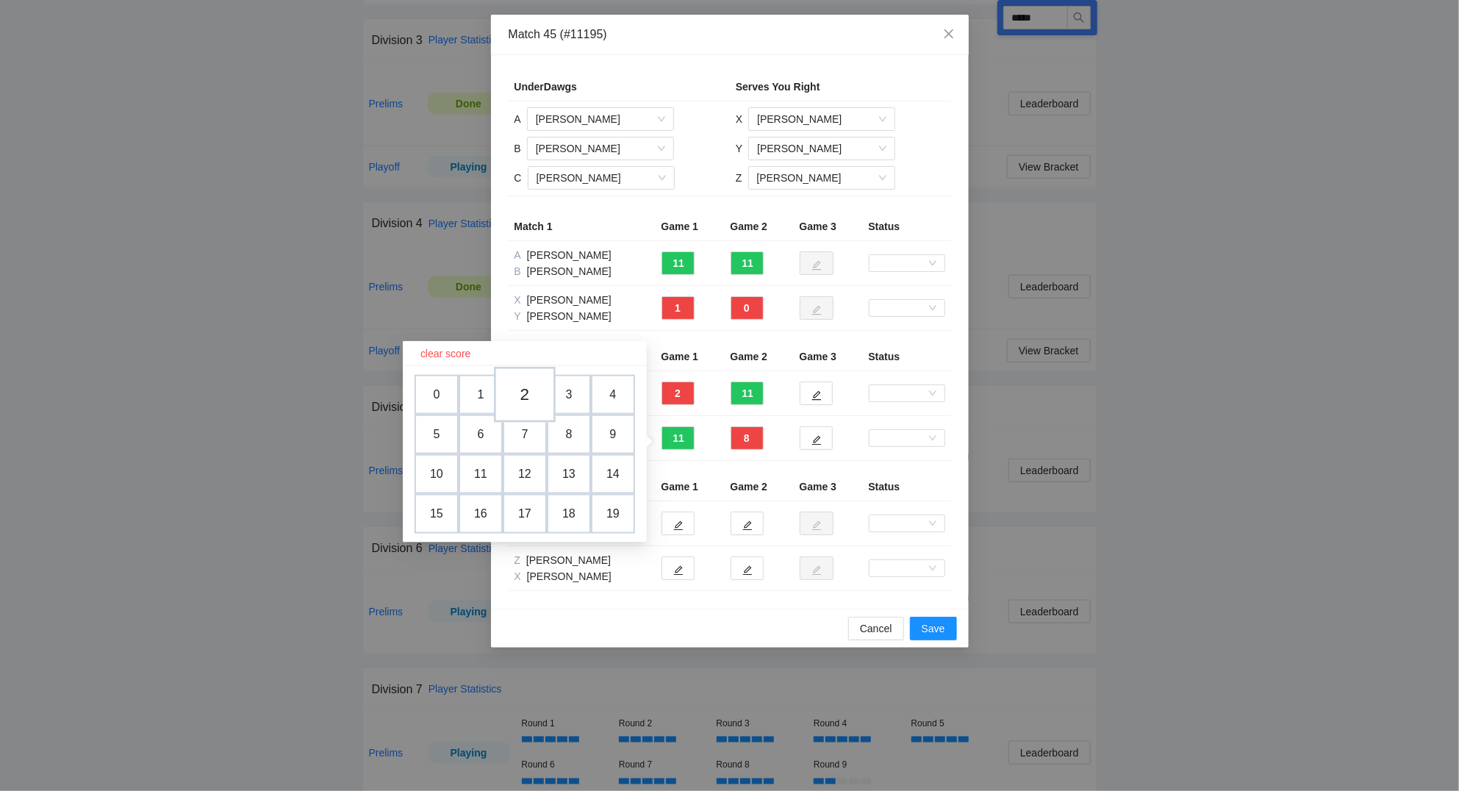
click at [531, 392] on td "2" at bounding box center [525, 395] width 62 height 56
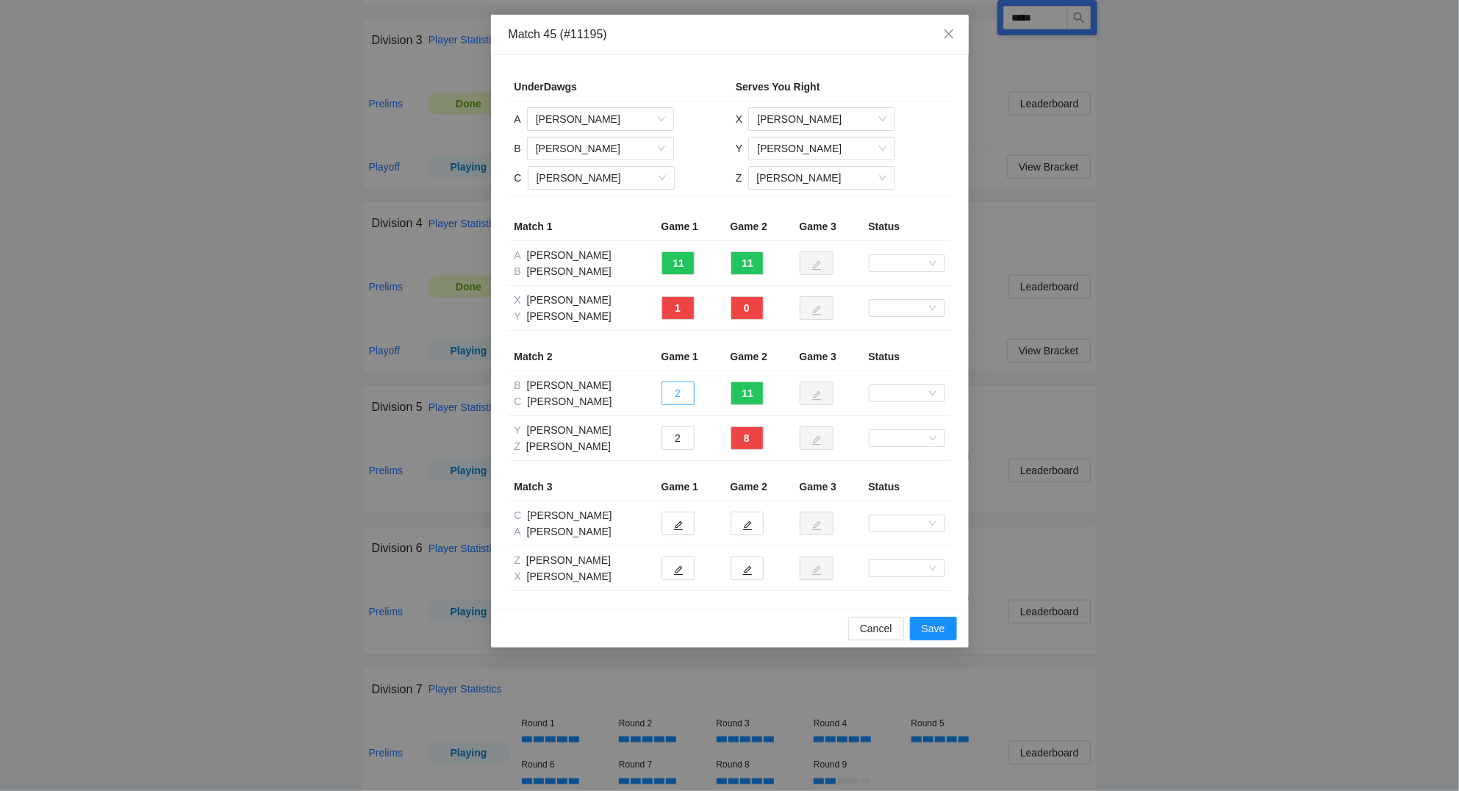
click at [680, 396] on button "2" at bounding box center [677, 393] width 33 height 24
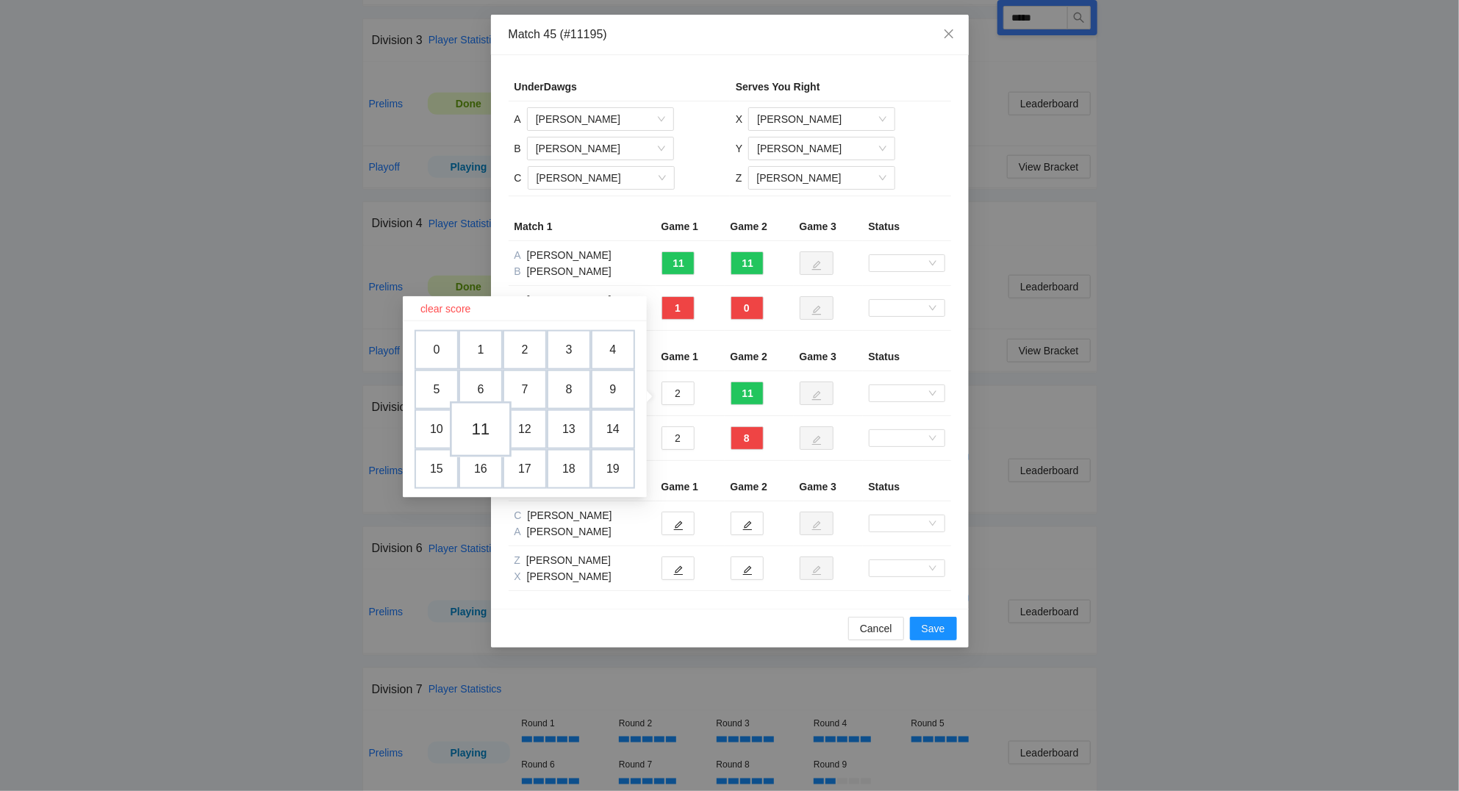
click at [480, 428] on td "11" at bounding box center [481, 429] width 62 height 56
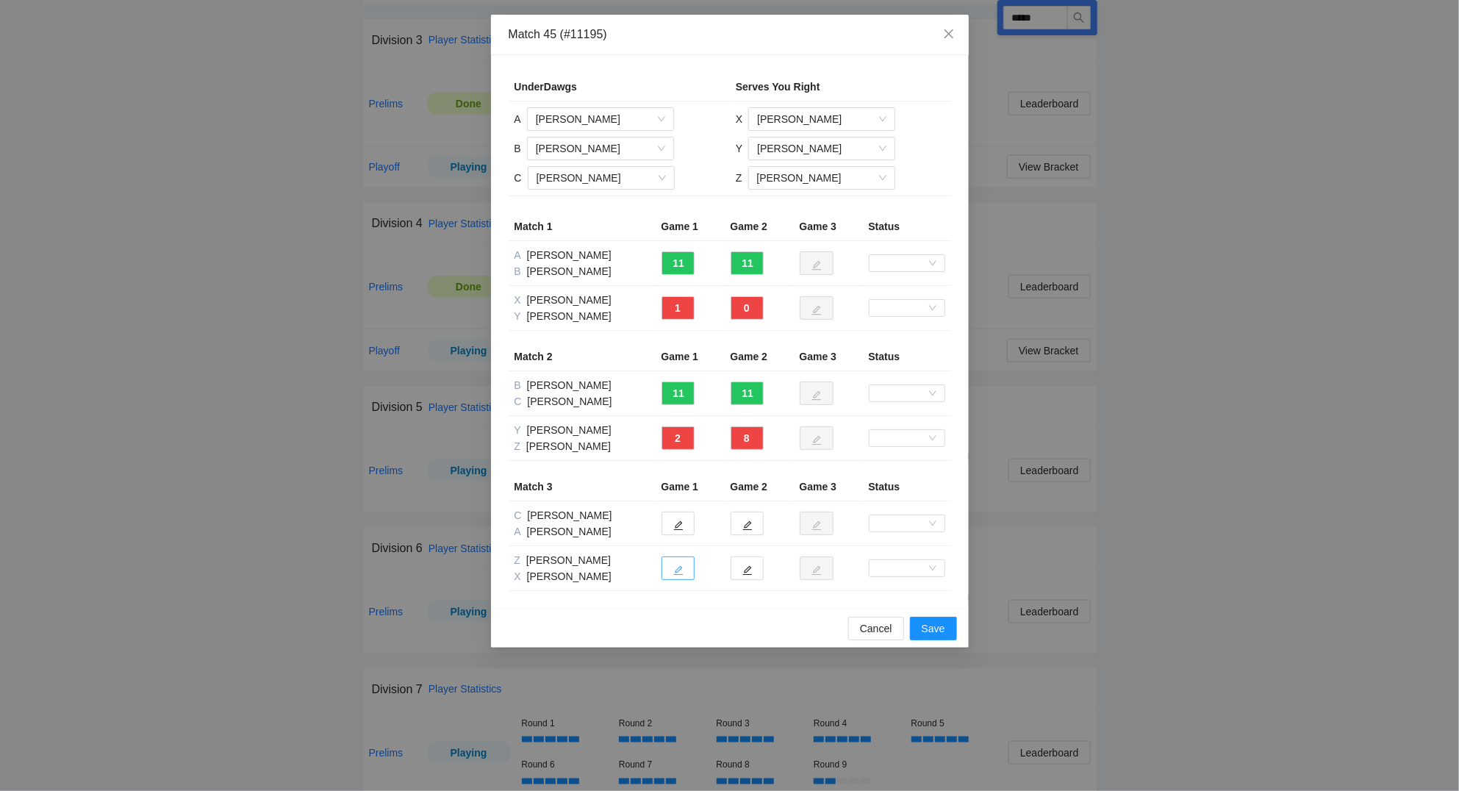
click at [683, 570] on button "button" at bounding box center [677, 568] width 33 height 24
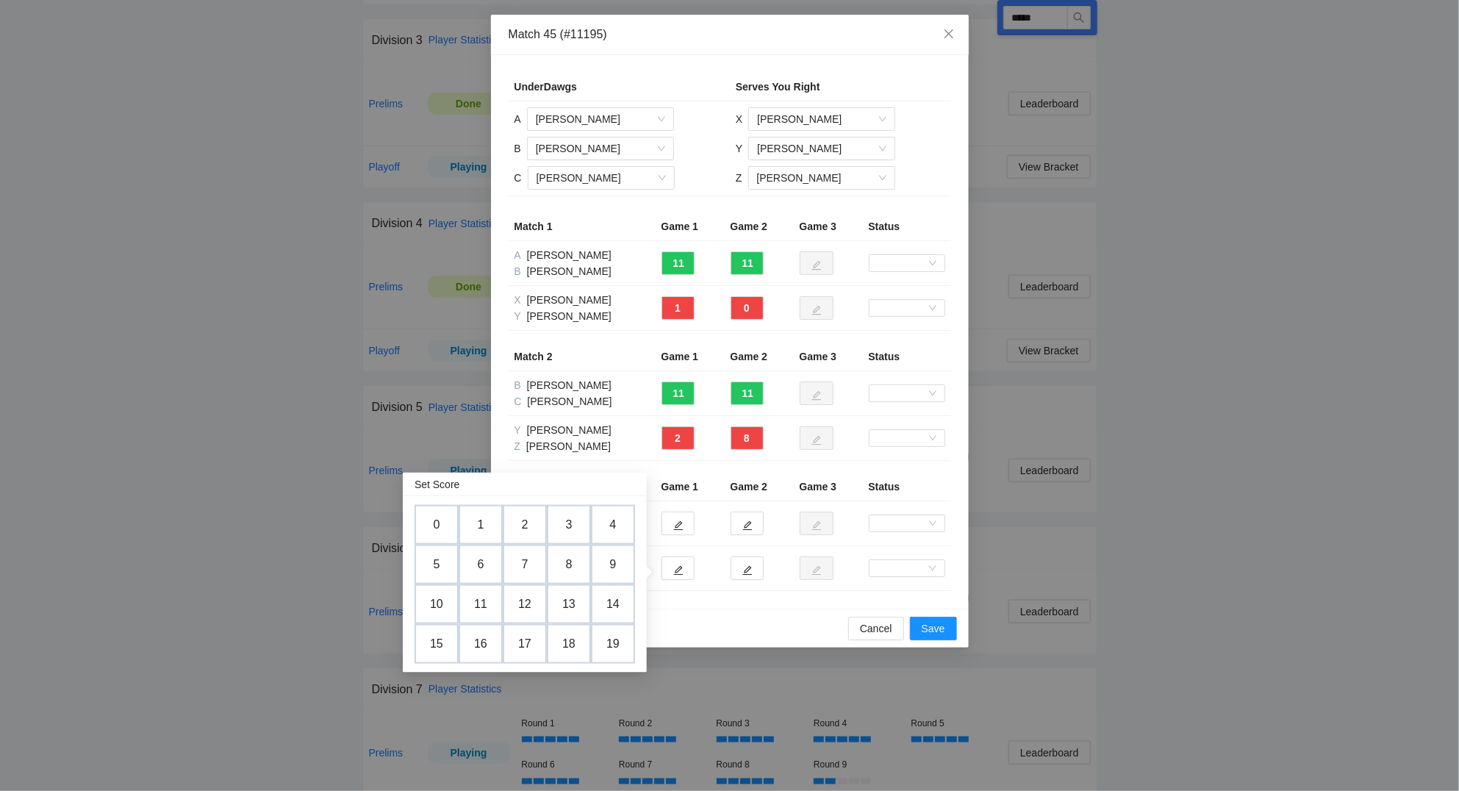
drag, startPoint x: 443, startPoint y: 568, endPoint x: 638, endPoint y: 575, distance: 194.9
click at [445, 568] on td "5" at bounding box center [436, 564] width 44 height 40
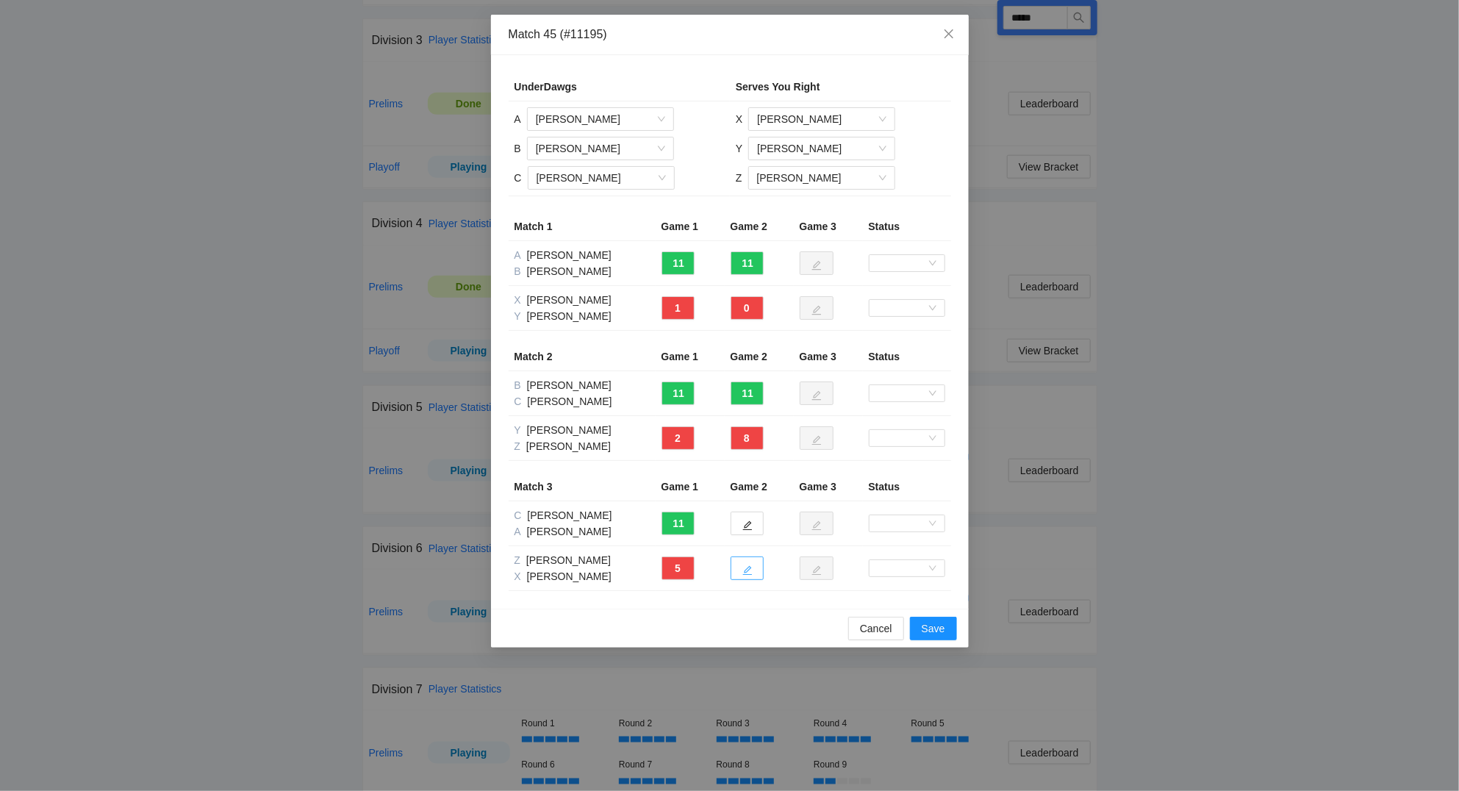
click at [744, 570] on icon "edit" at bounding box center [747, 570] width 10 height 10
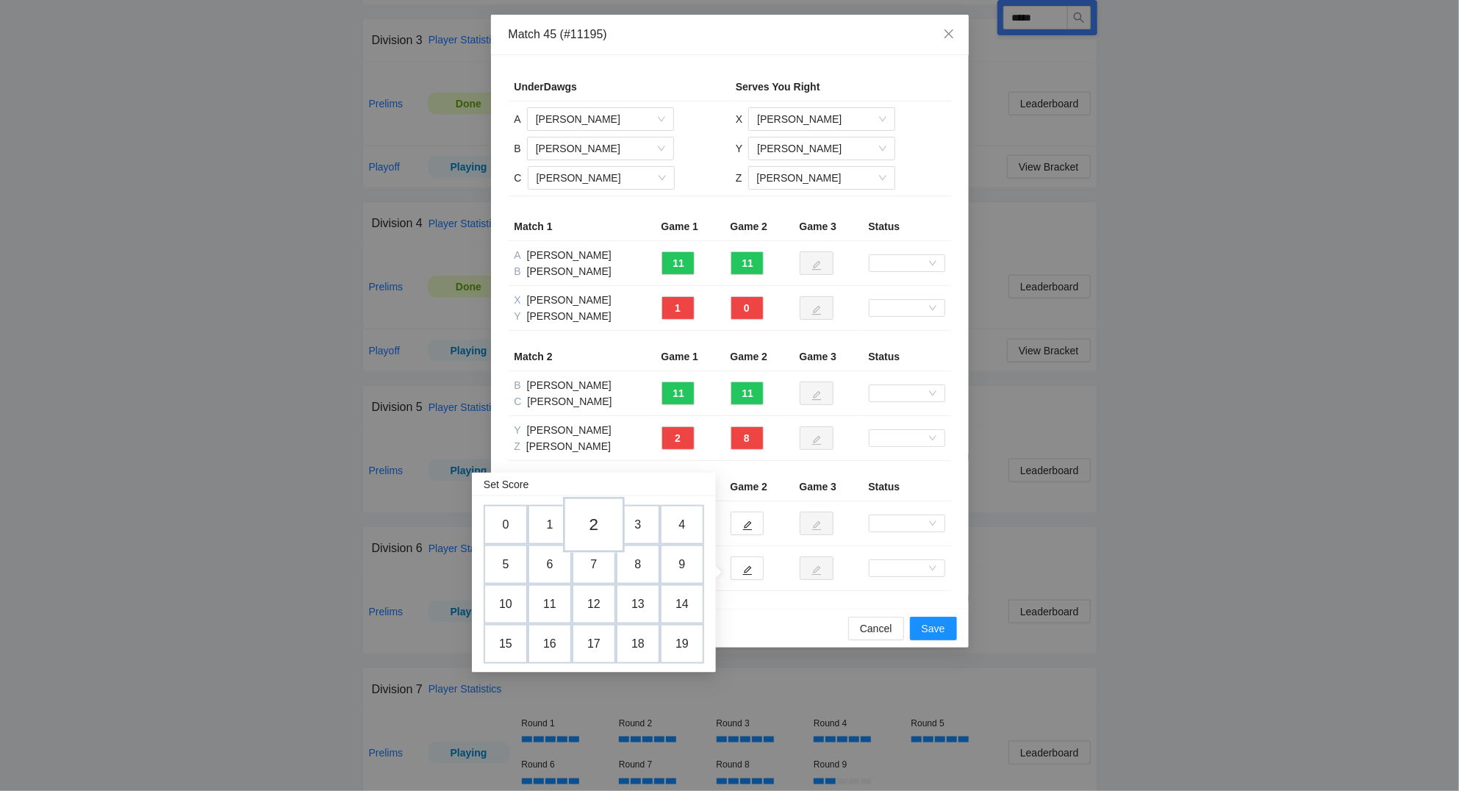
click at [597, 522] on td "2" at bounding box center [594, 525] width 62 height 56
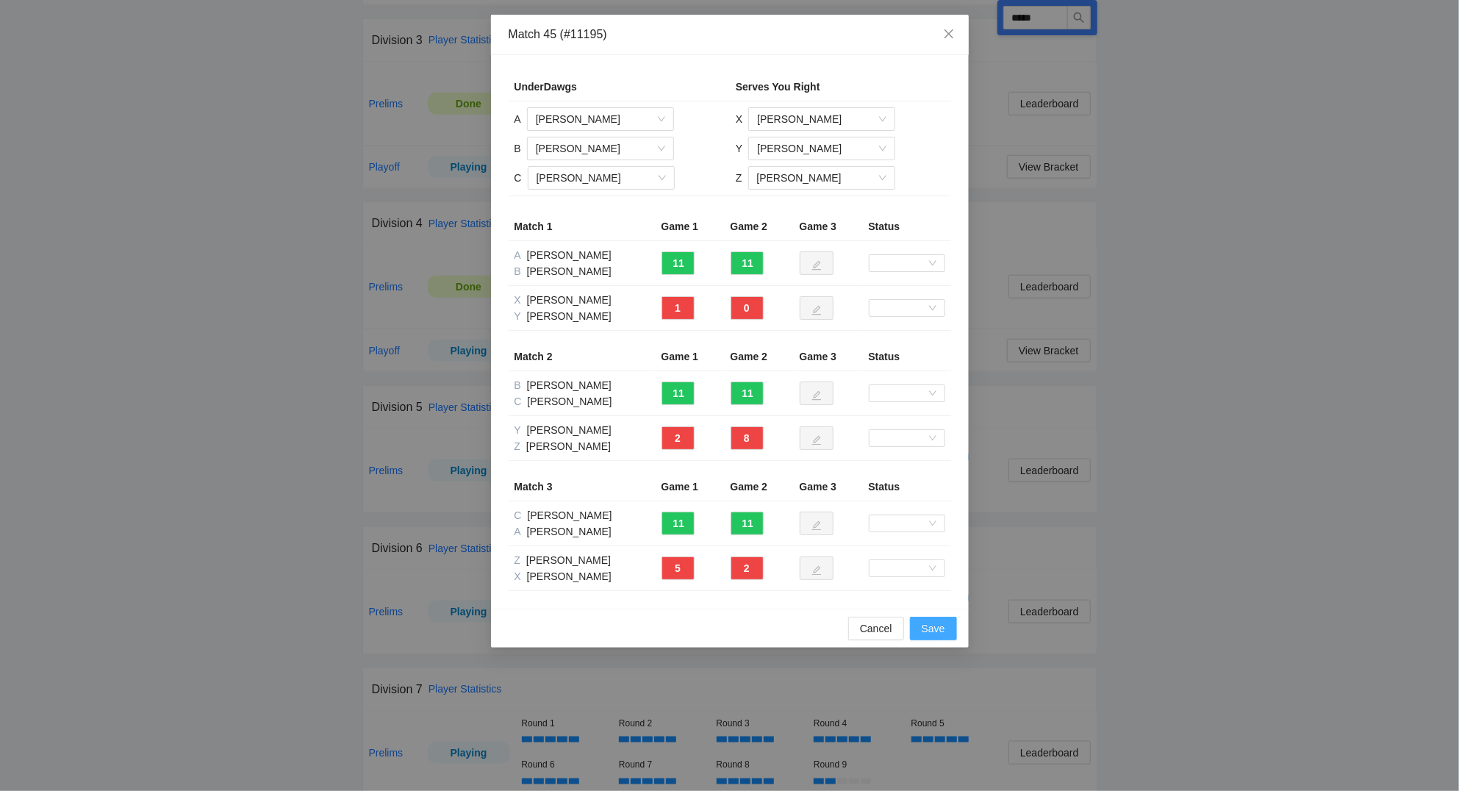
click at [940, 633] on span "Save" at bounding box center [933, 628] width 24 height 16
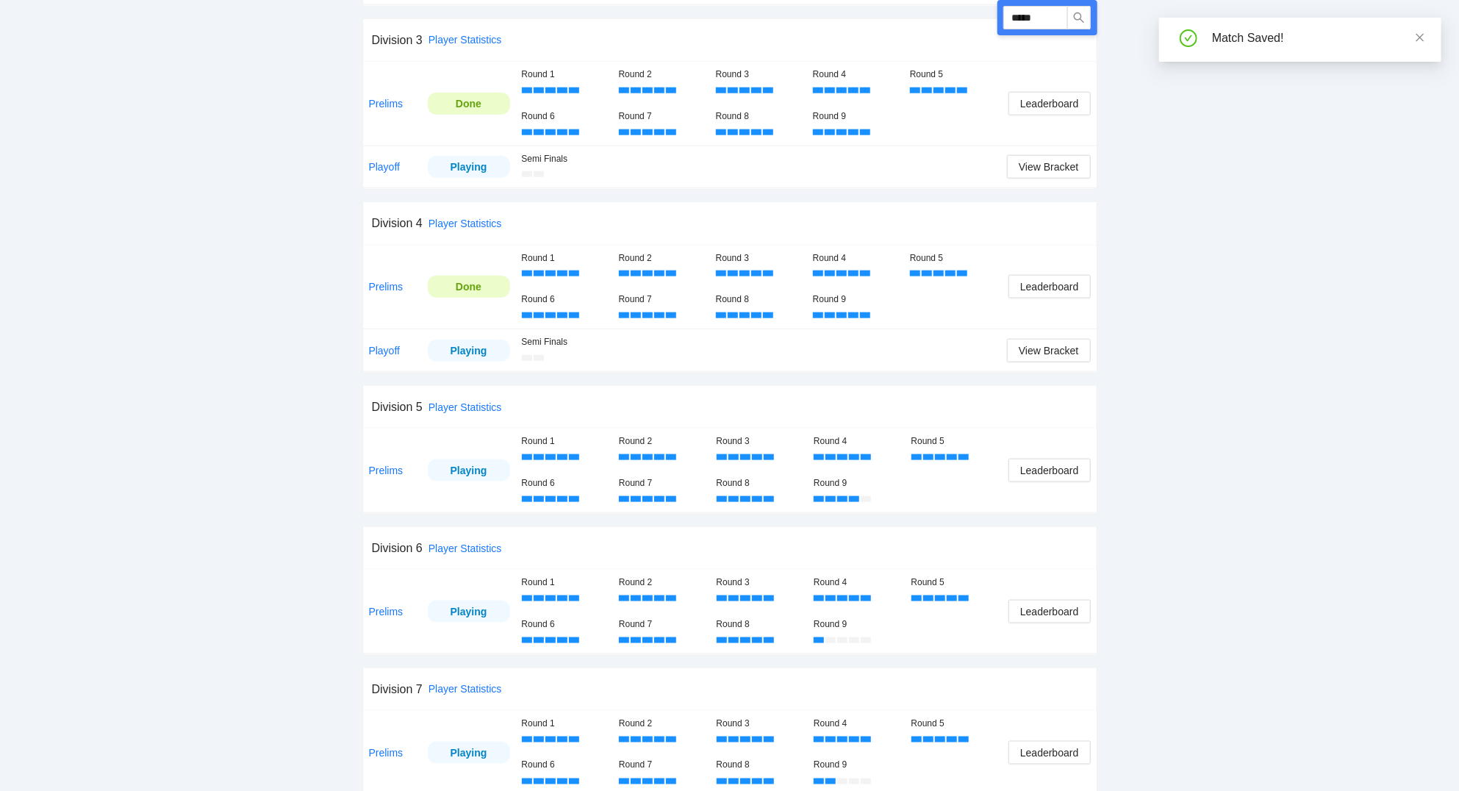
scroll to position [931, 0]
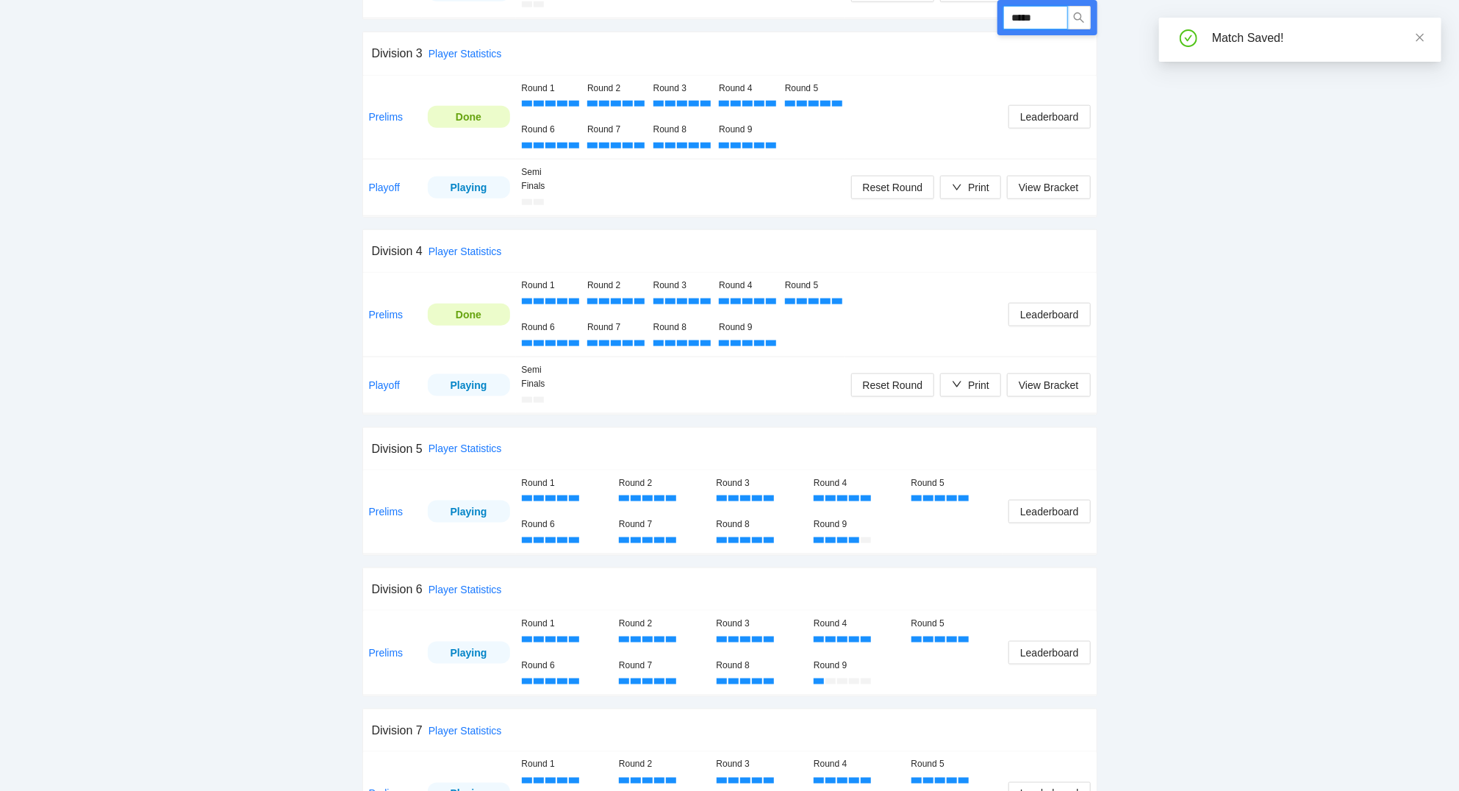
click at [1051, 13] on input "*****" at bounding box center [1035, 18] width 65 height 24
type input "****"
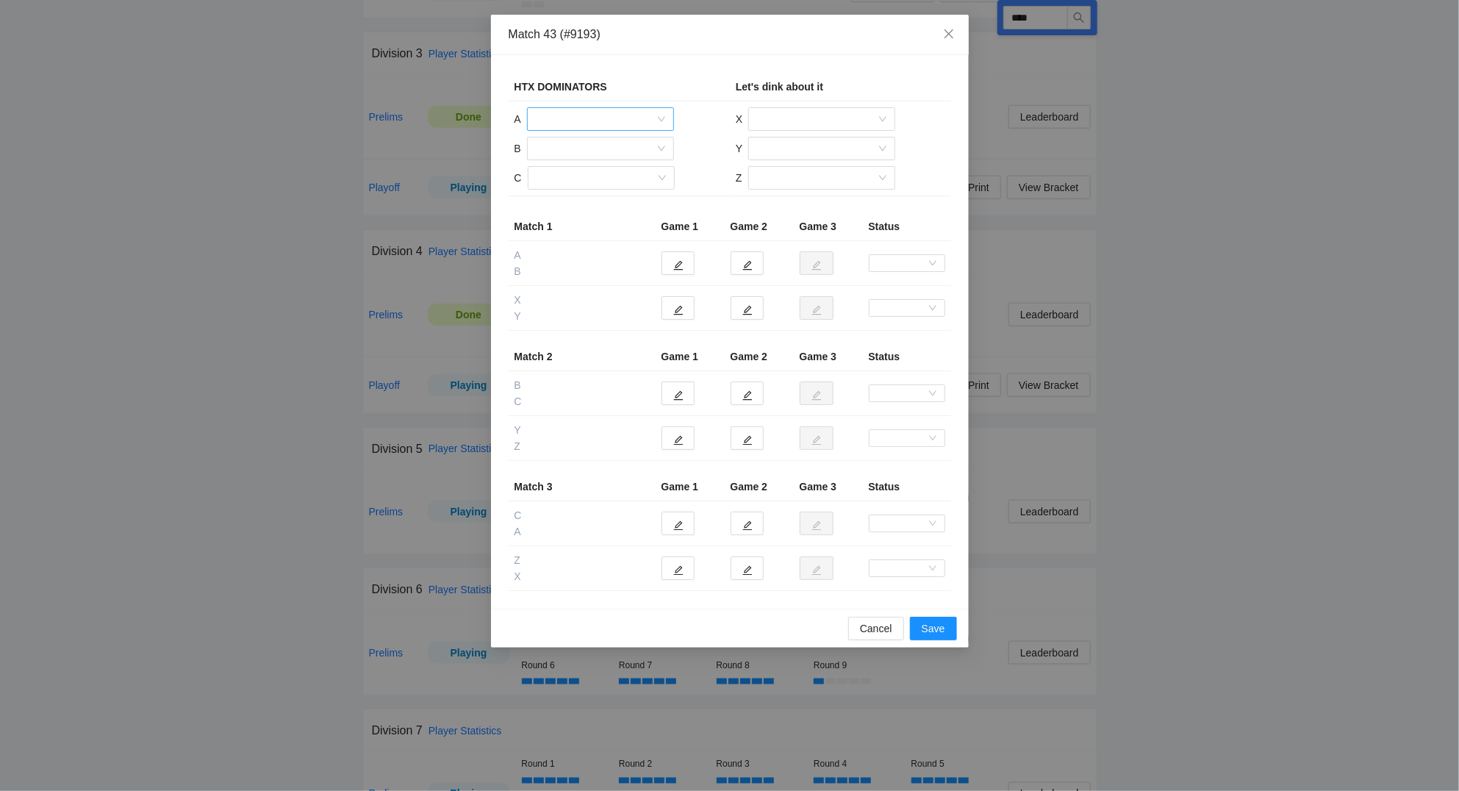
click at [575, 120] on input "search" at bounding box center [595, 119] width 119 height 22
click at [579, 170] on div "Joshua Sun" at bounding box center [600, 173] width 129 height 16
click at [569, 143] on input "search" at bounding box center [595, 148] width 119 height 22
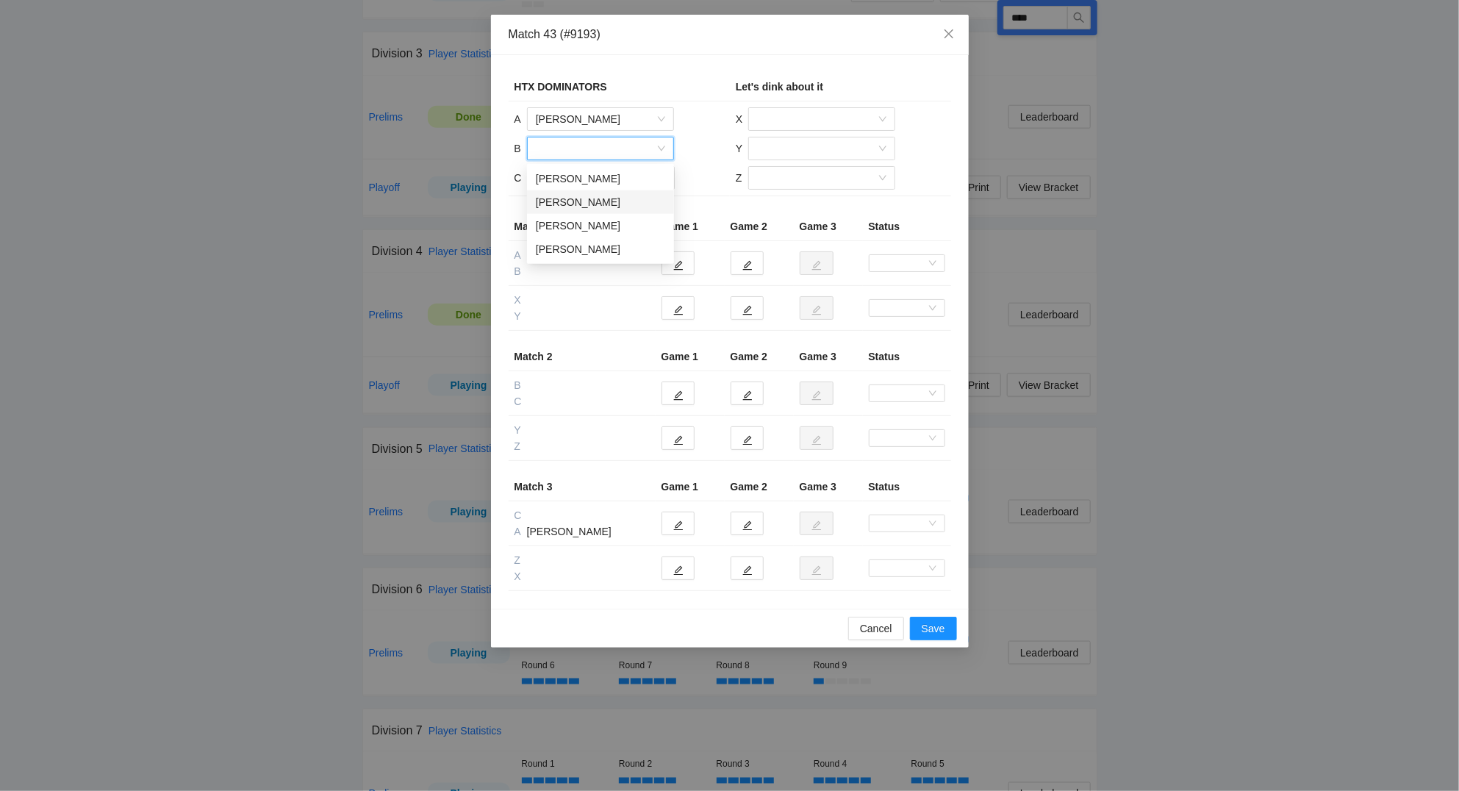
click at [562, 208] on div "Kiet Vo" at bounding box center [600, 202] width 129 height 16
click at [586, 182] on input "search" at bounding box center [595, 178] width 119 height 22
click at [582, 228] on div "Misa Morimoto" at bounding box center [600, 231] width 129 height 16
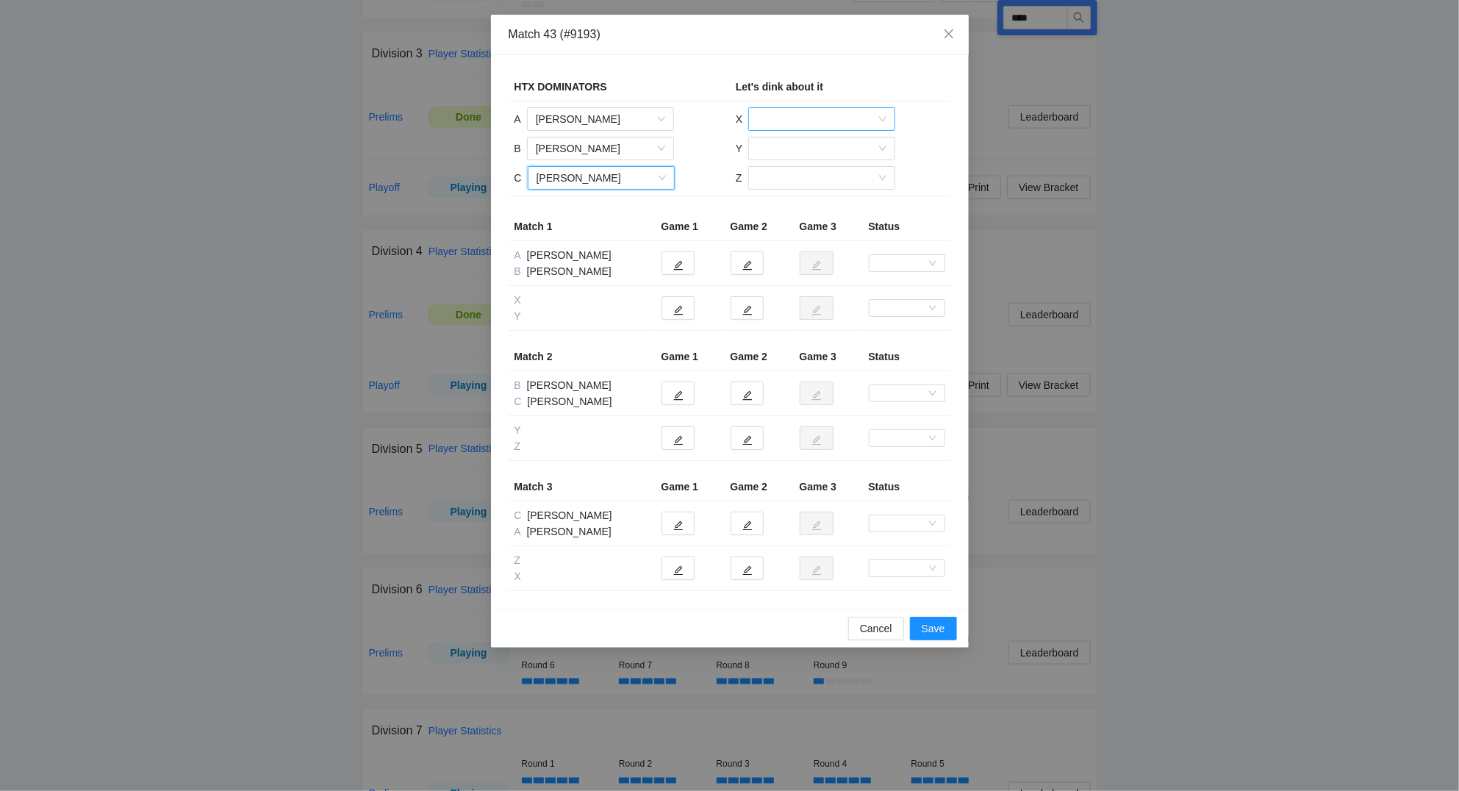
click at [834, 122] on input "search" at bounding box center [816, 119] width 119 height 22
click at [810, 171] on div "[PERSON_NAME]" at bounding box center [821, 173] width 129 height 16
click at [790, 151] on input "search" at bounding box center [816, 148] width 119 height 22
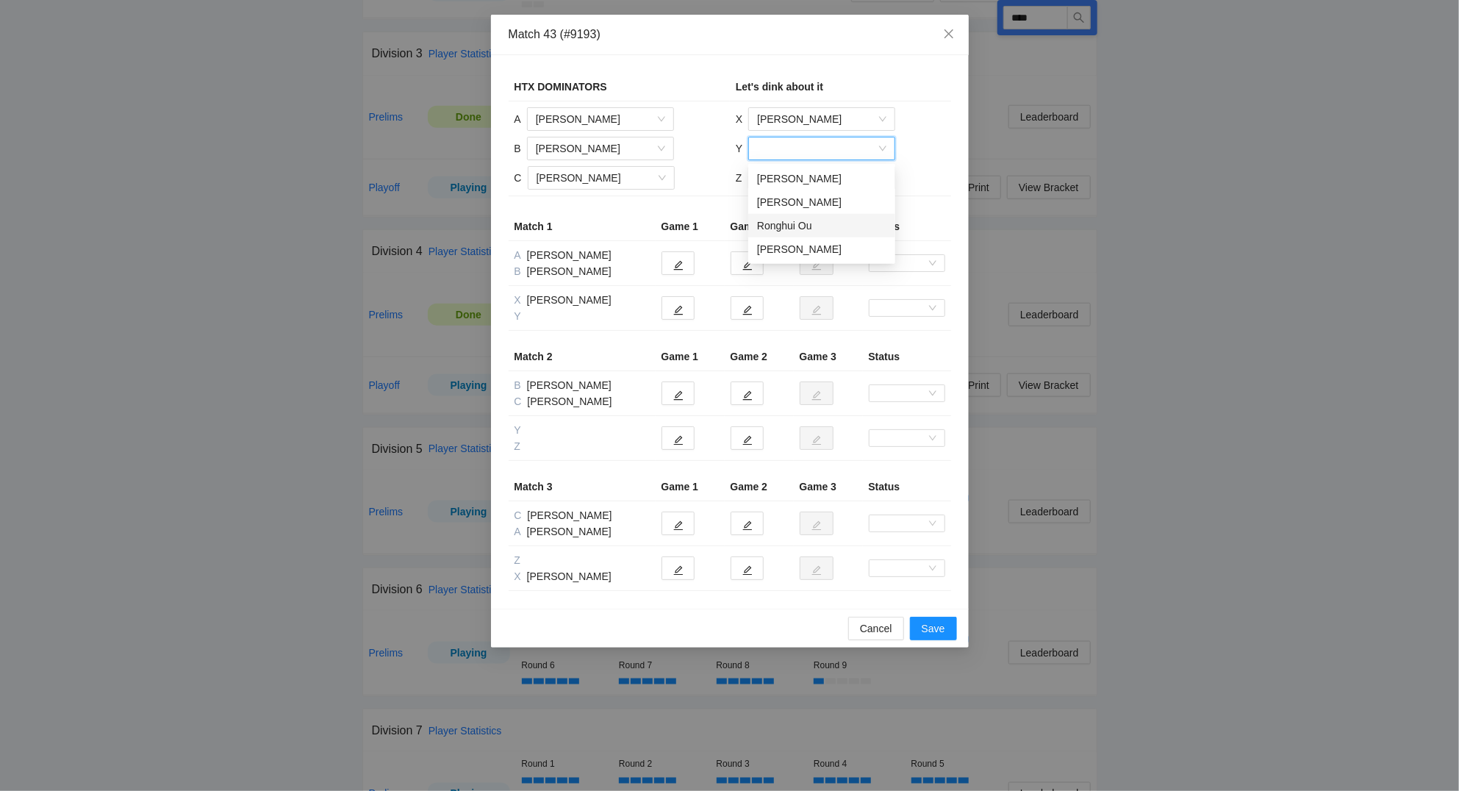
click at [790, 227] on div "Ronghui Ou" at bounding box center [821, 226] width 129 height 16
click at [788, 181] on input "search" at bounding box center [816, 178] width 119 height 22
click at [781, 251] on div "[PERSON_NAME]" at bounding box center [820, 255] width 129 height 16
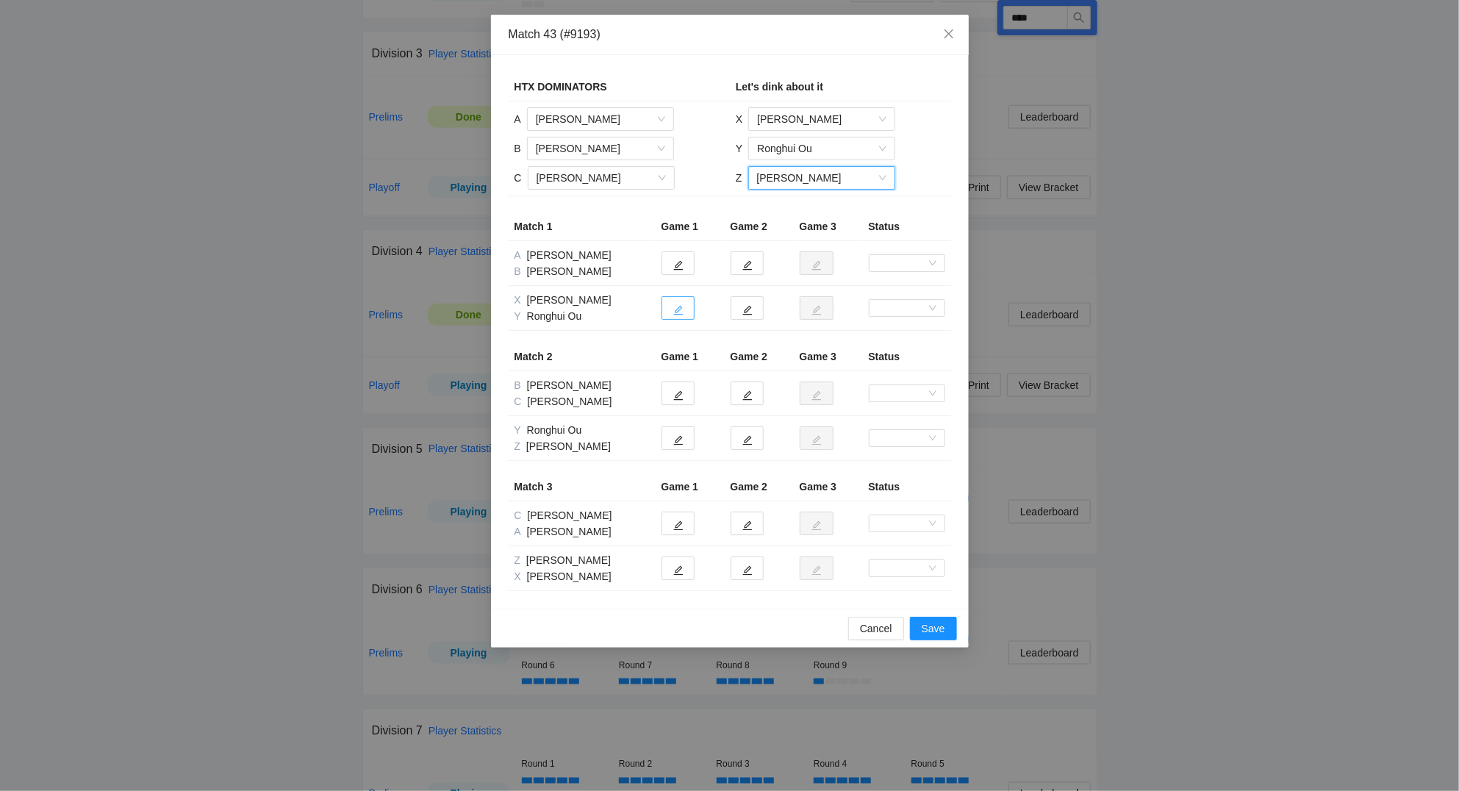
click at [677, 309] on icon "edit" at bounding box center [678, 310] width 10 height 10
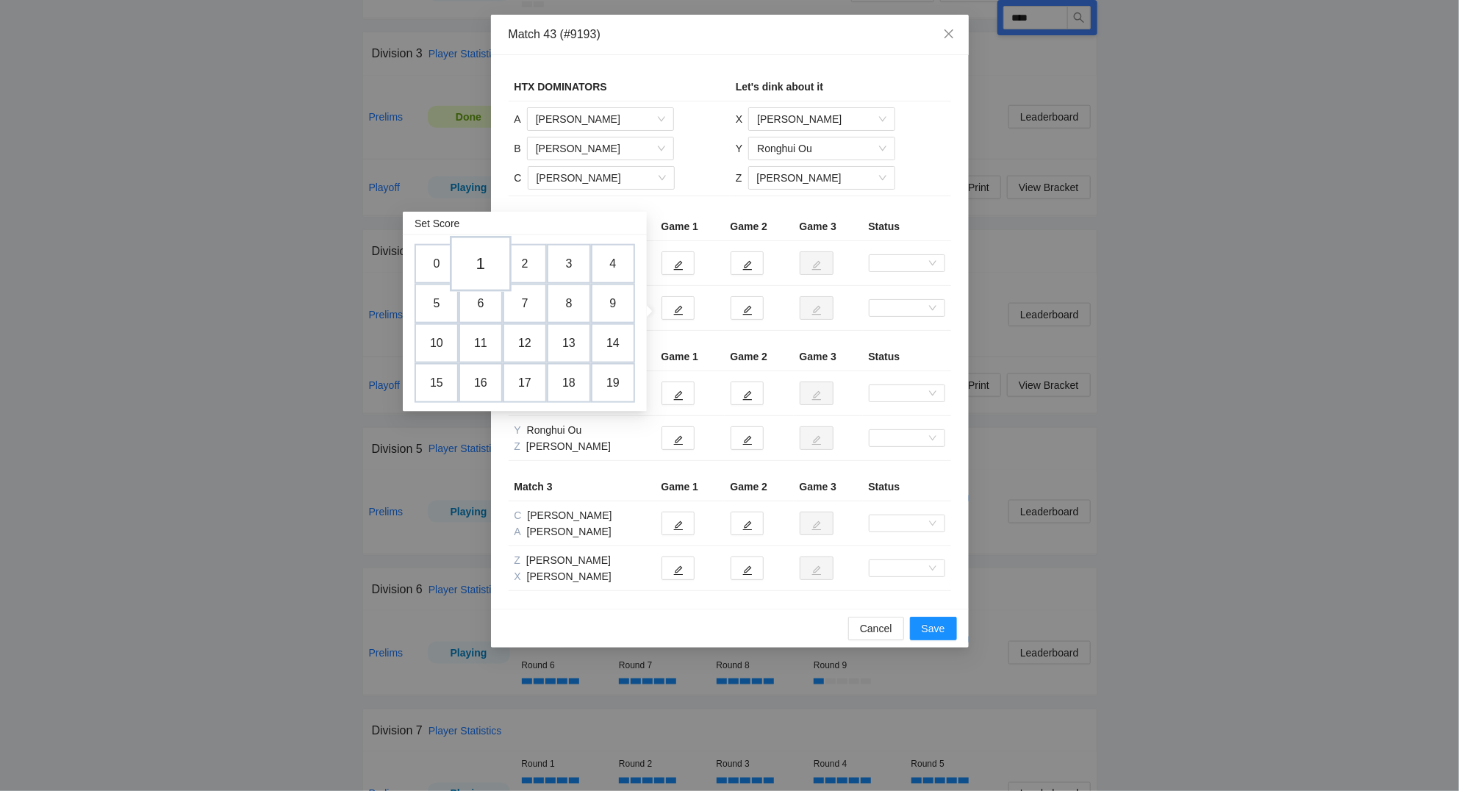
click at [478, 259] on td "1" at bounding box center [481, 264] width 62 height 56
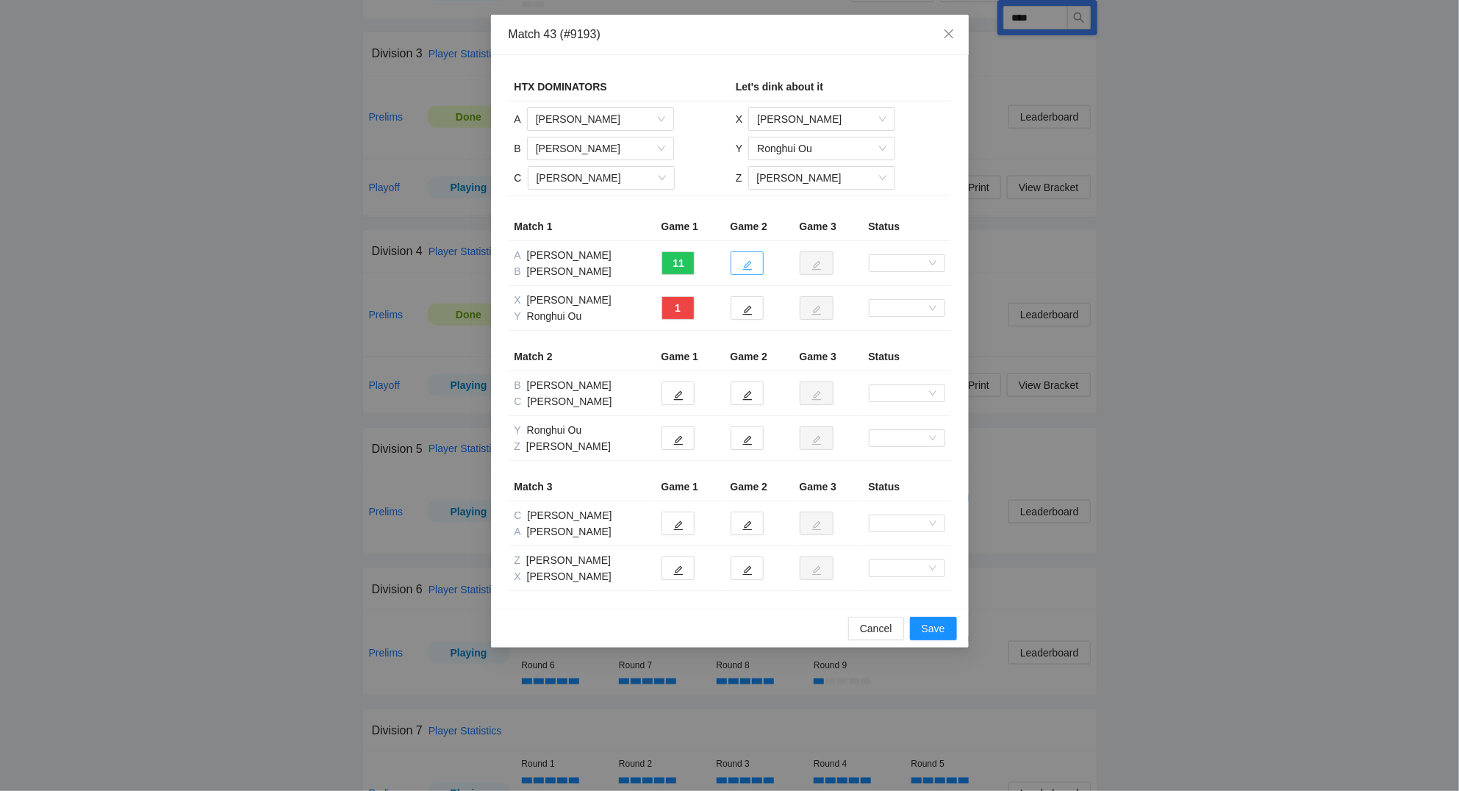
click at [753, 259] on button "button" at bounding box center [746, 263] width 33 height 24
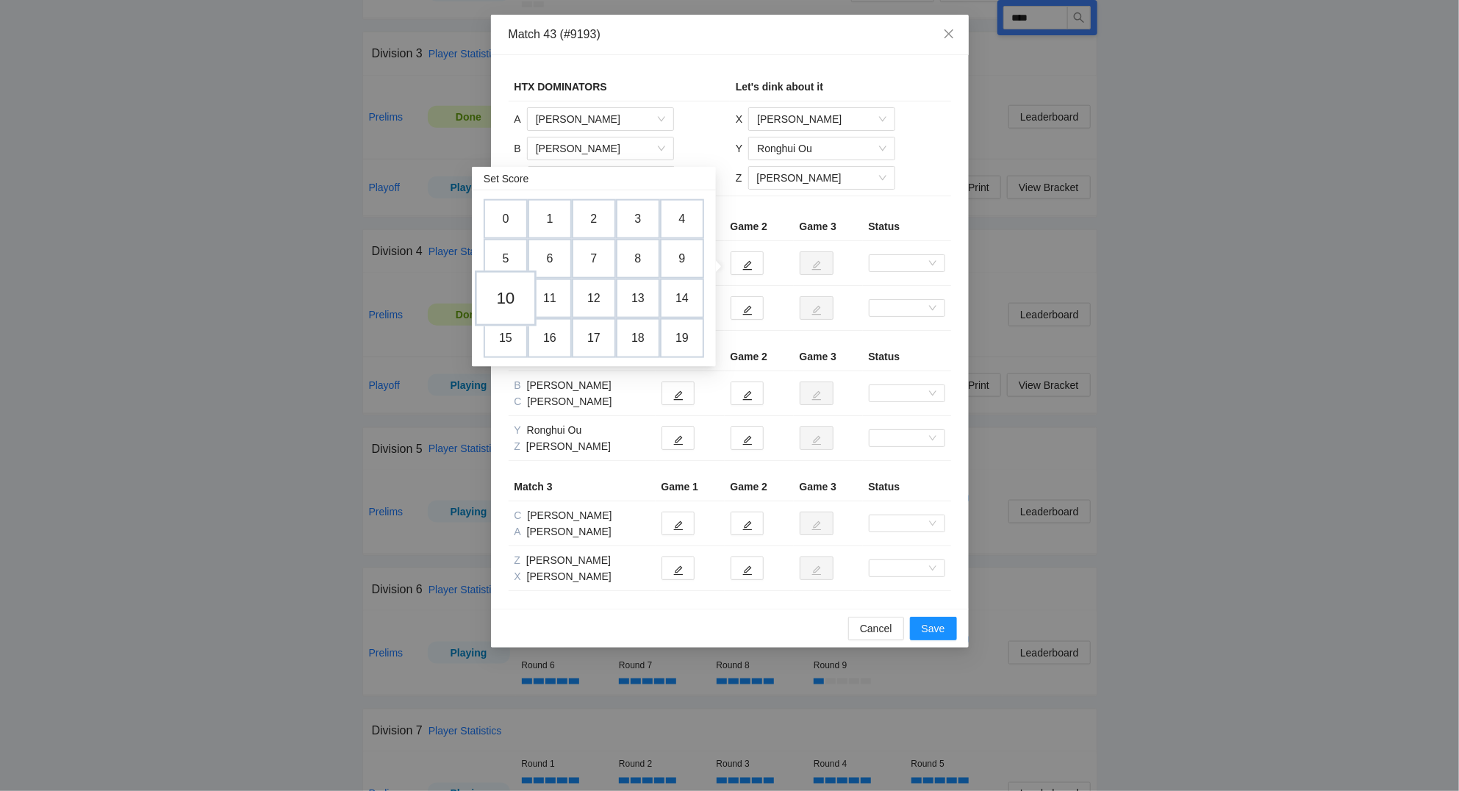
click at [514, 298] on td "10" at bounding box center [506, 298] width 62 height 56
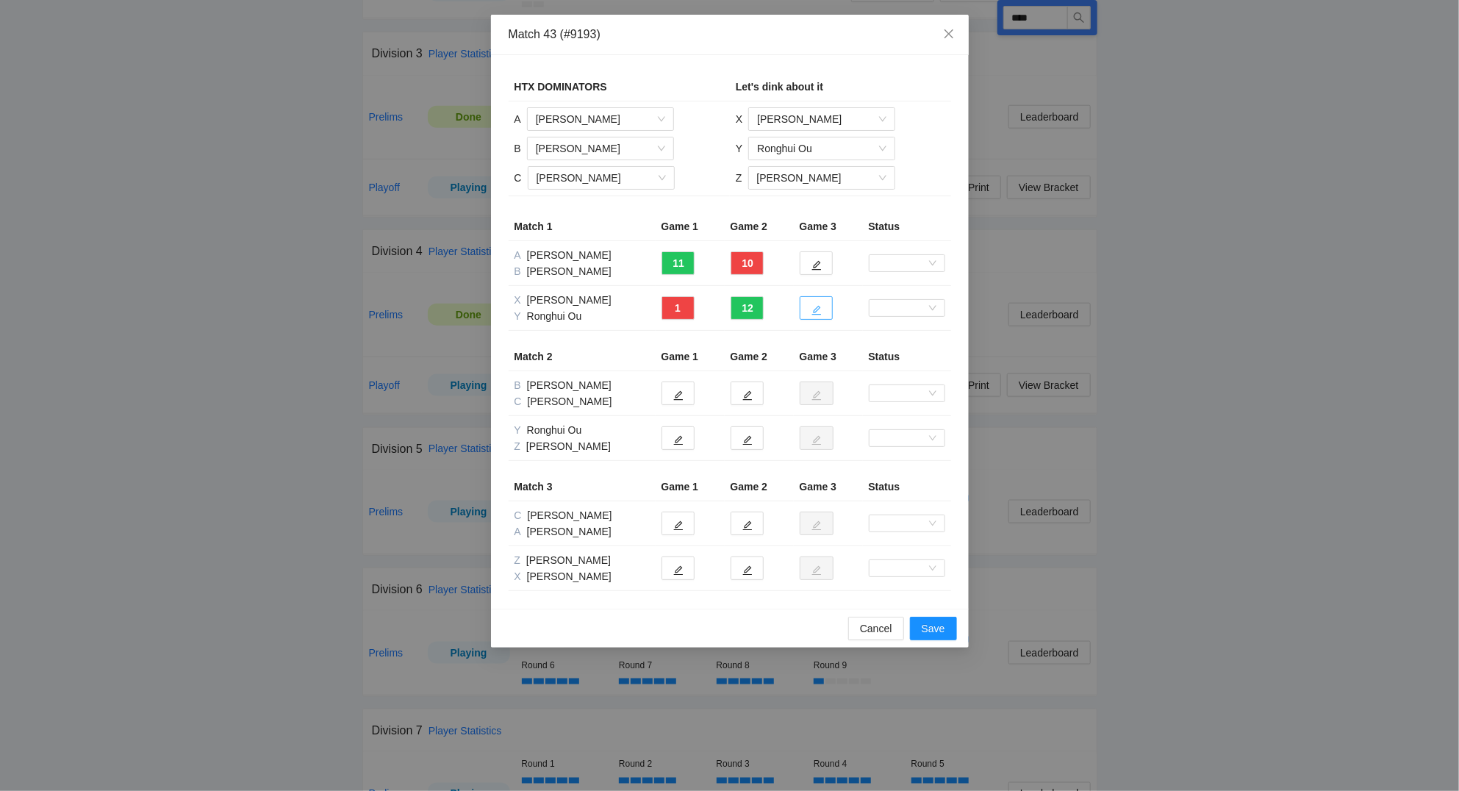
click at [816, 309] on icon "edit" at bounding box center [816, 311] width 10 height 10
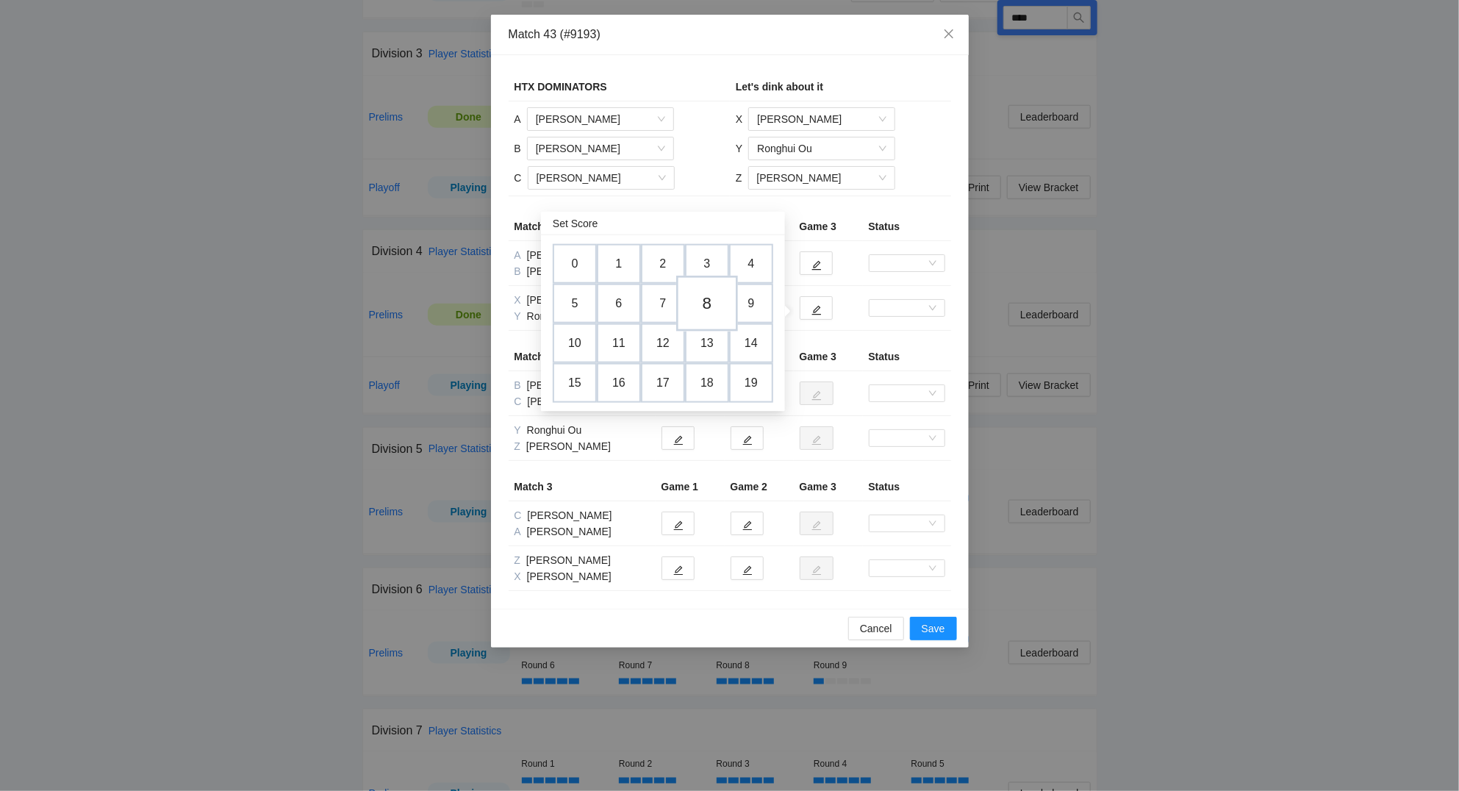
click at [715, 303] on td "8" at bounding box center [707, 304] width 62 height 56
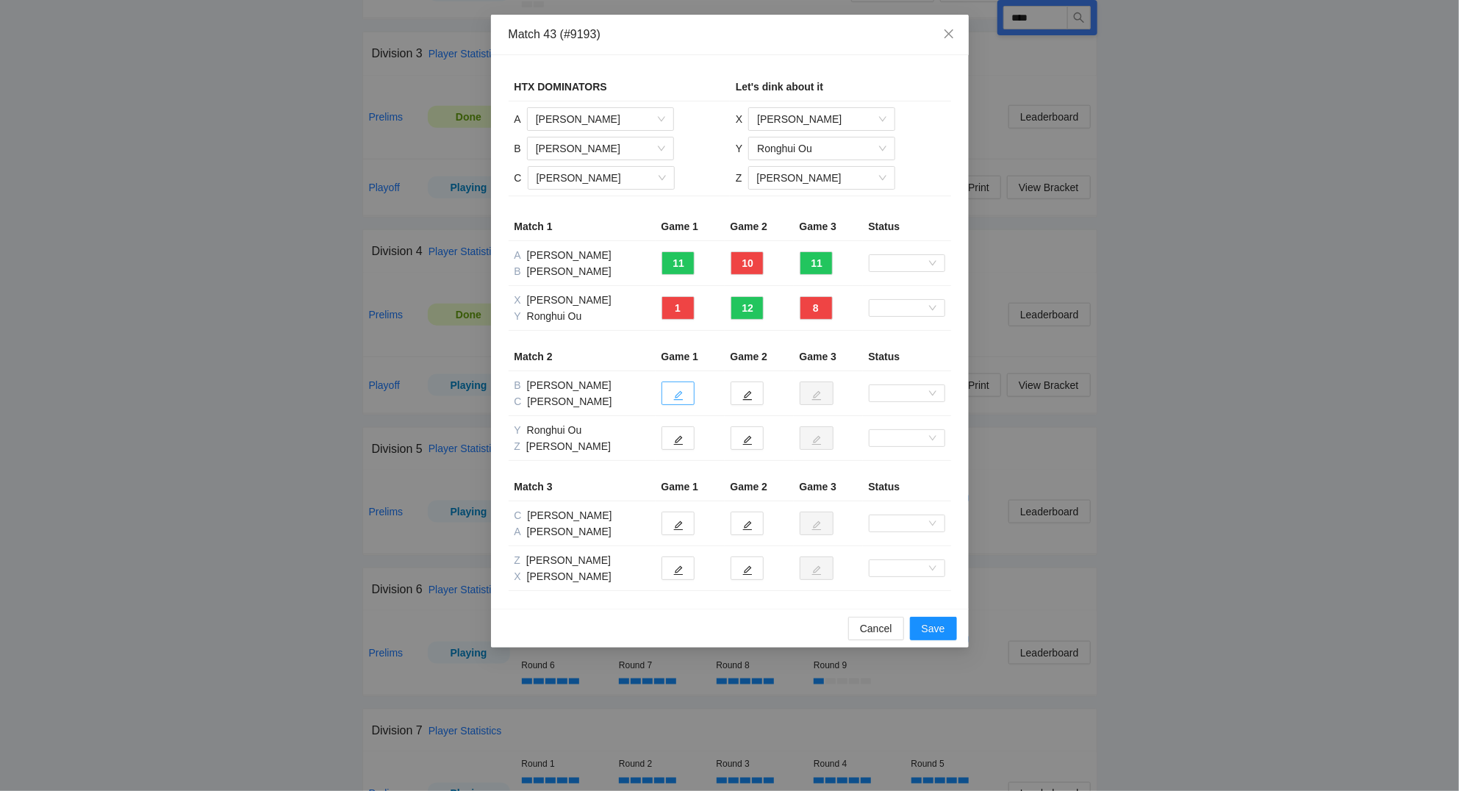
click at [680, 395] on icon "edit" at bounding box center [678, 396] width 10 height 10
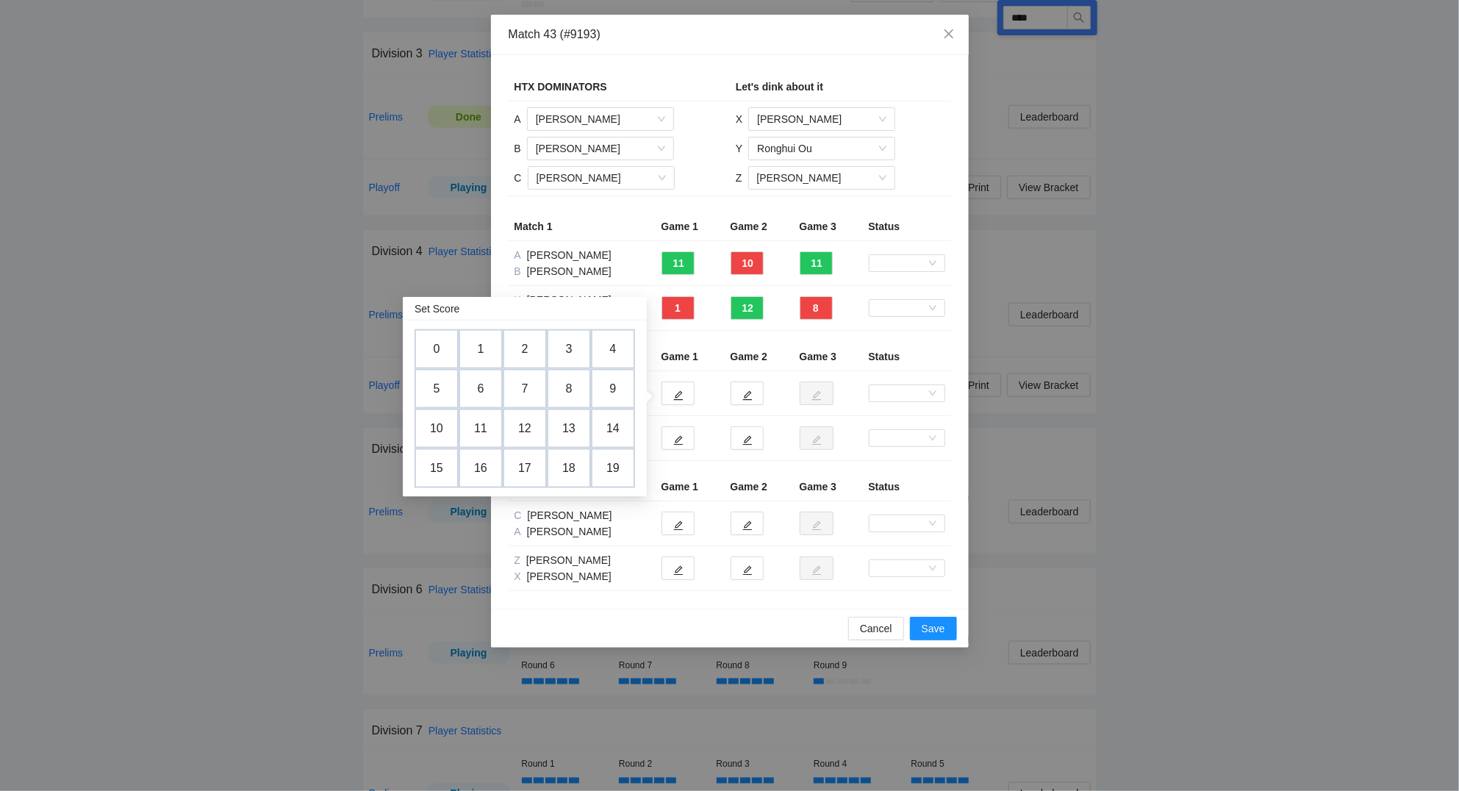
drag, startPoint x: 528, startPoint y: 386, endPoint x: 536, endPoint y: 382, distance: 9.6
click at [528, 386] on td "7" at bounding box center [525, 389] width 44 height 40
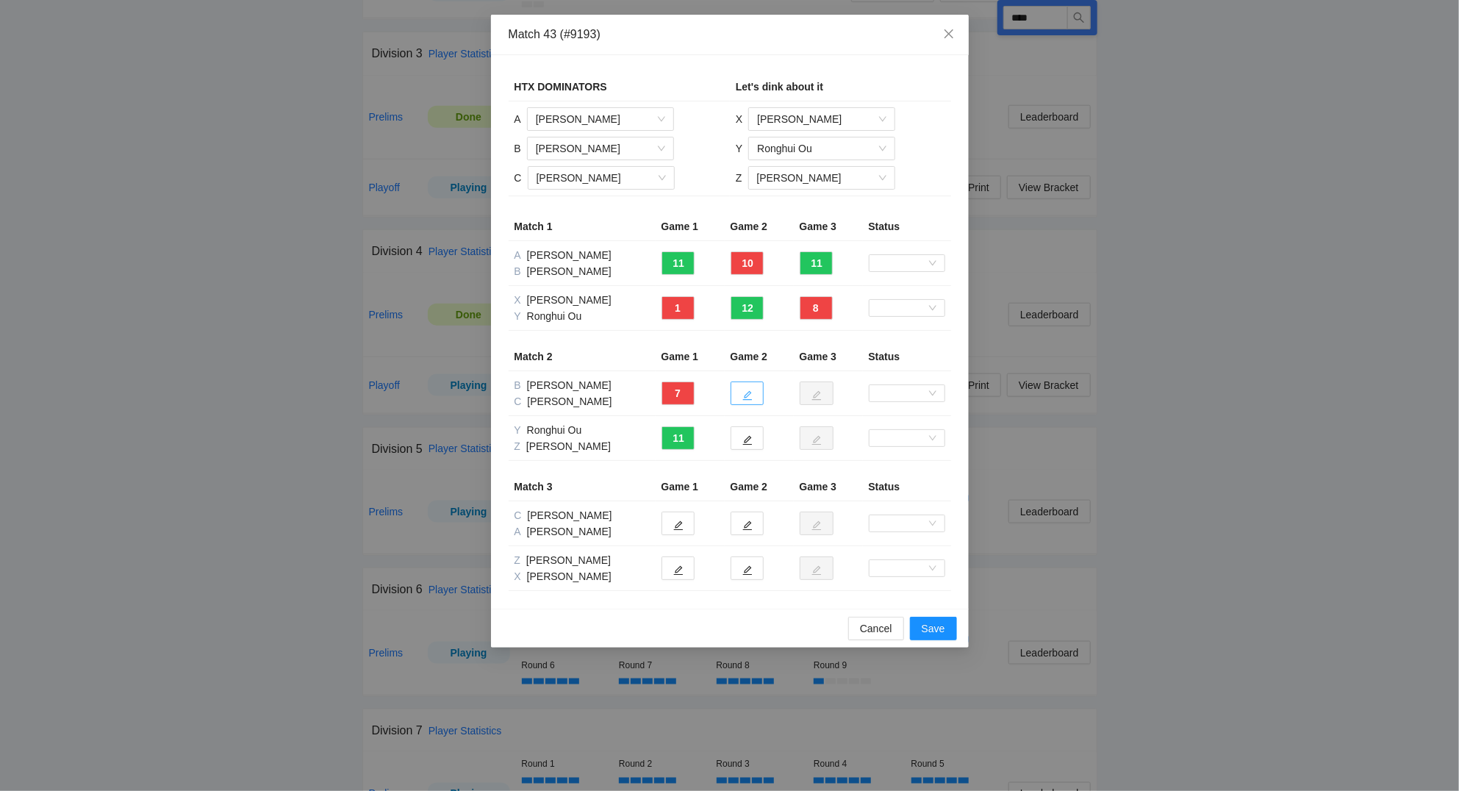
click at [754, 396] on button "button" at bounding box center [746, 393] width 33 height 24
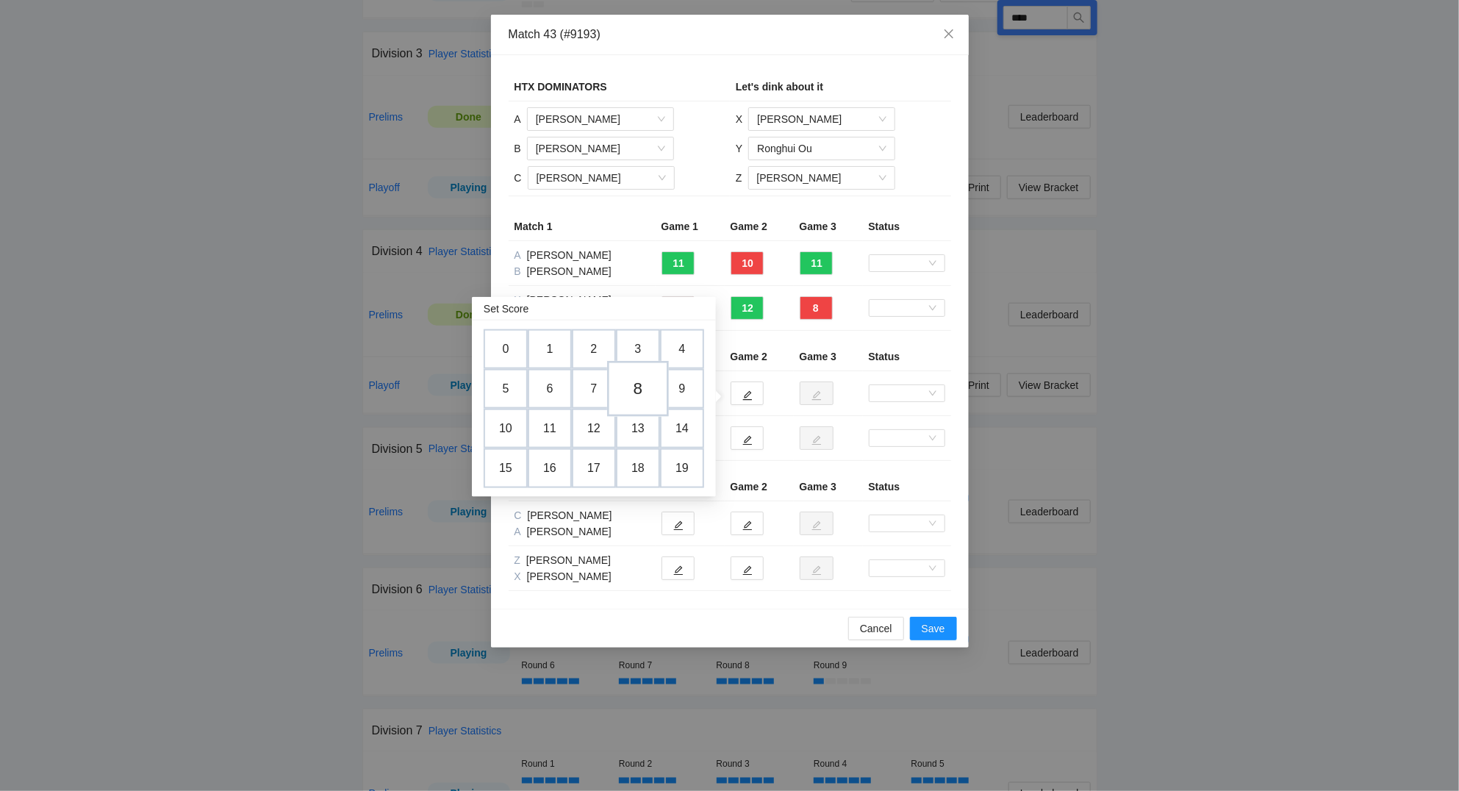
click at [646, 388] on td "8" at bounding box center [638, 389] width 62 height 56
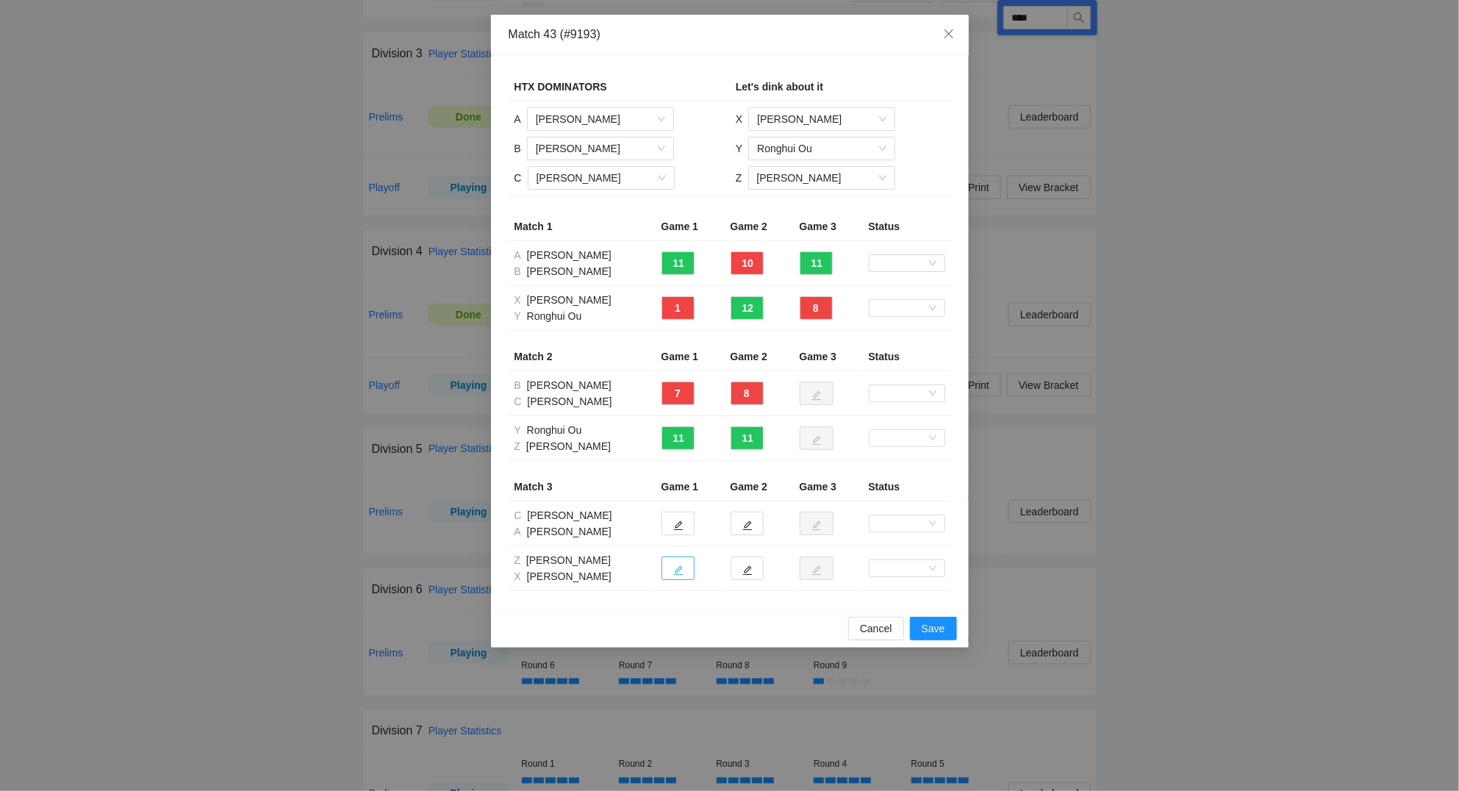
click at [677, 571] on icon "edit" at bounding box center [678, 570] width 10 height 10
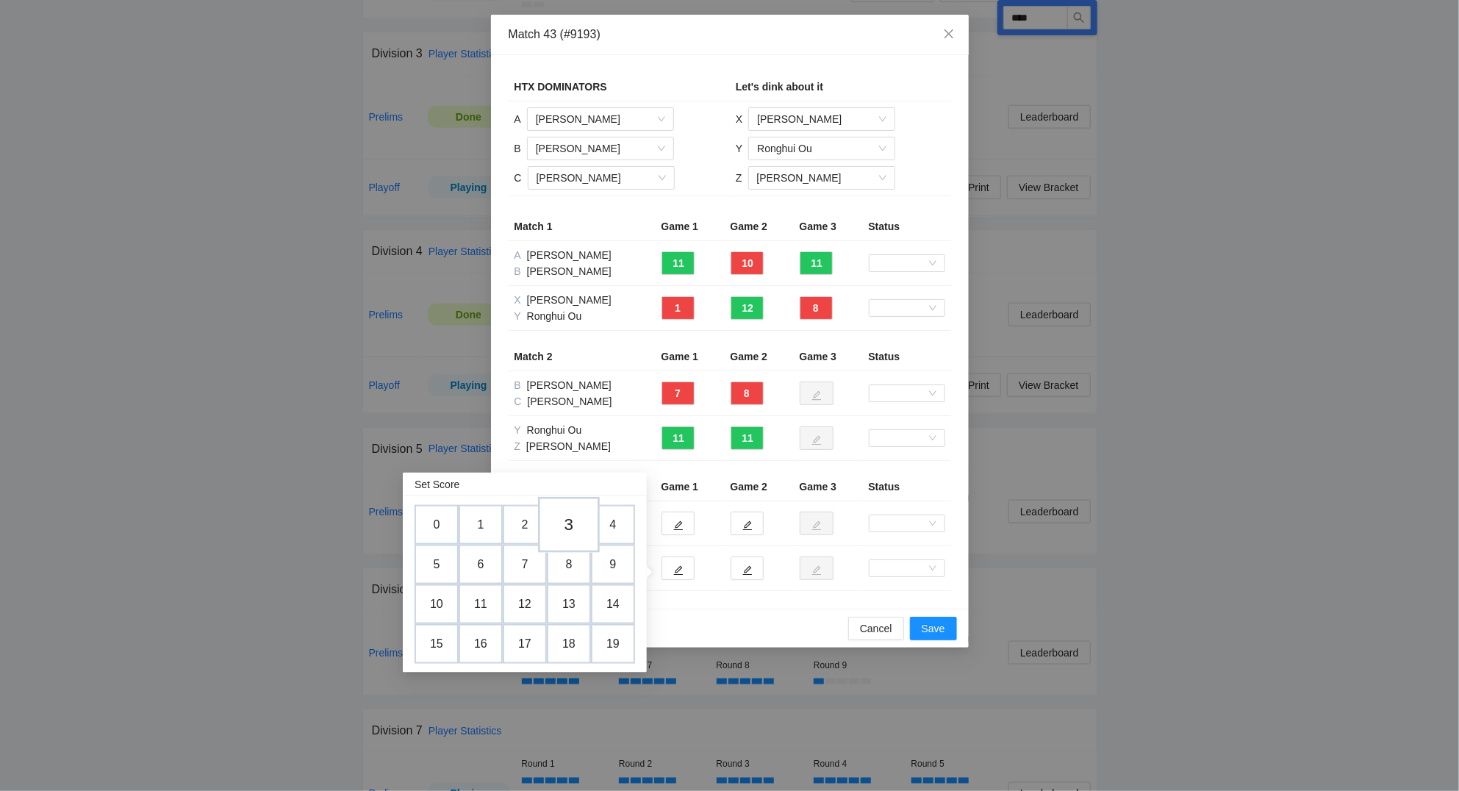
click at [576, 526] on td "3" at bounding box center [569, 525] width 62 height 56
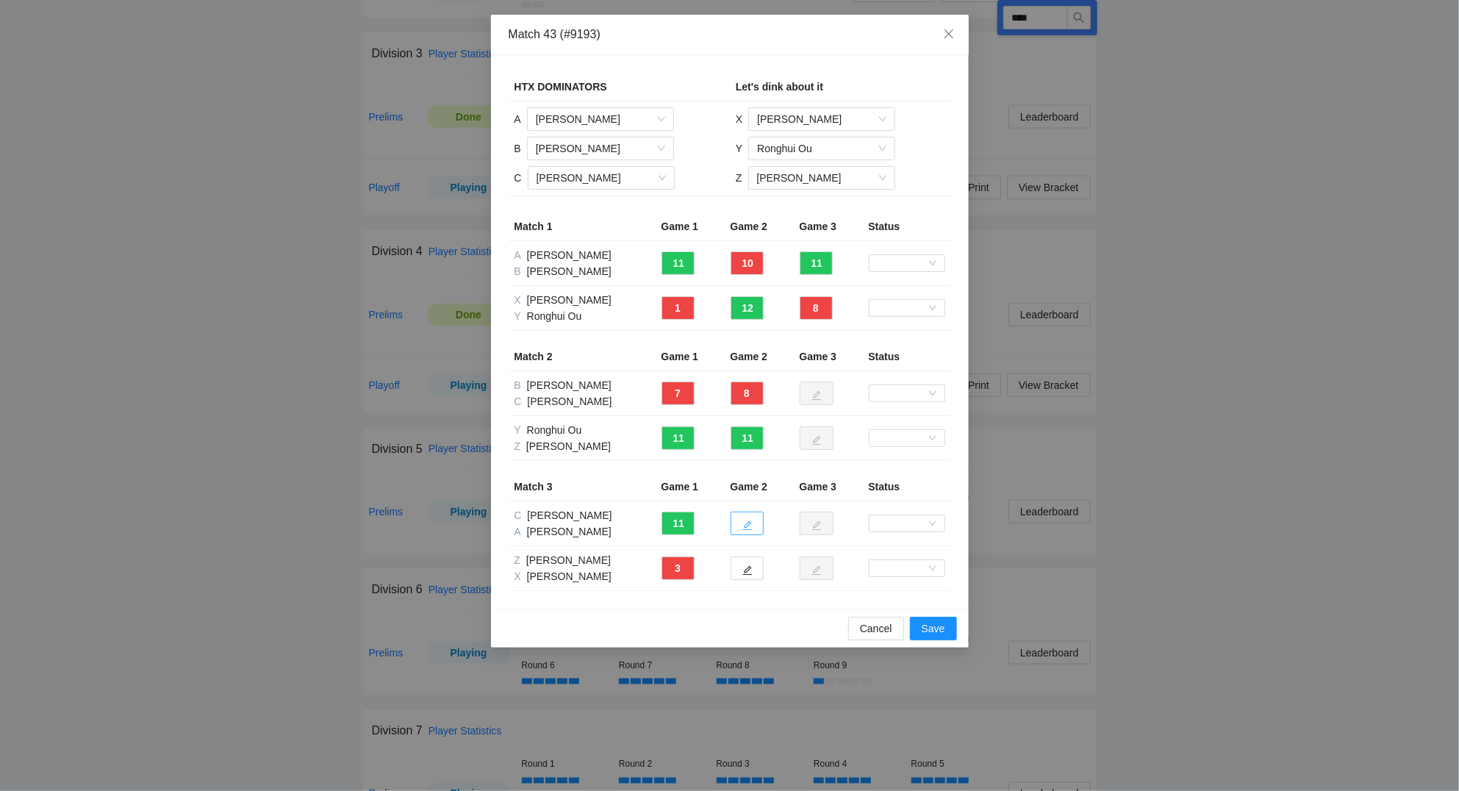
click at [745, 522] on icon "edit" at bounding box center [747, 525] width 10 height 10
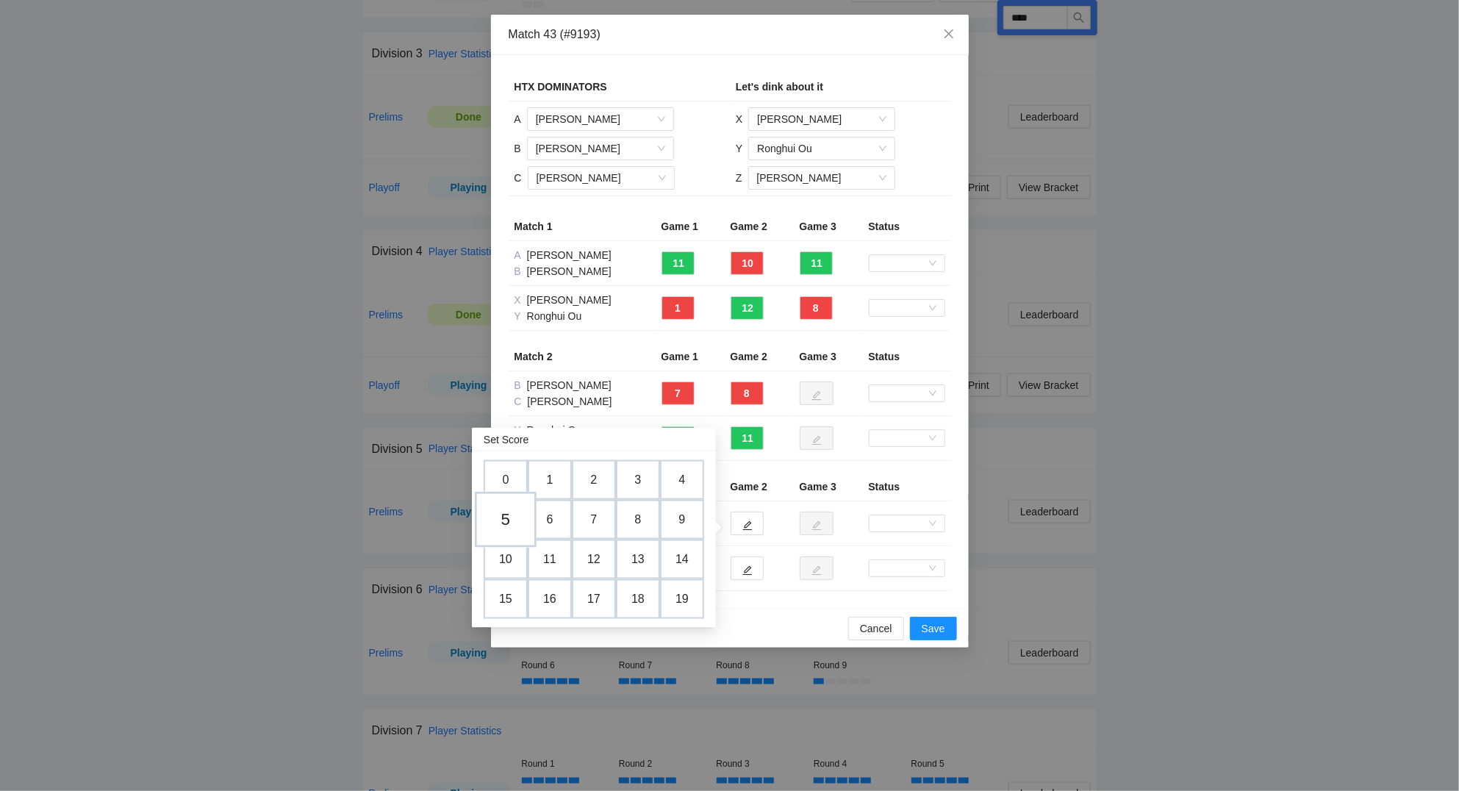
click at [509, 519] on td "5" at bounding box center [506, 520] width 62 height 56
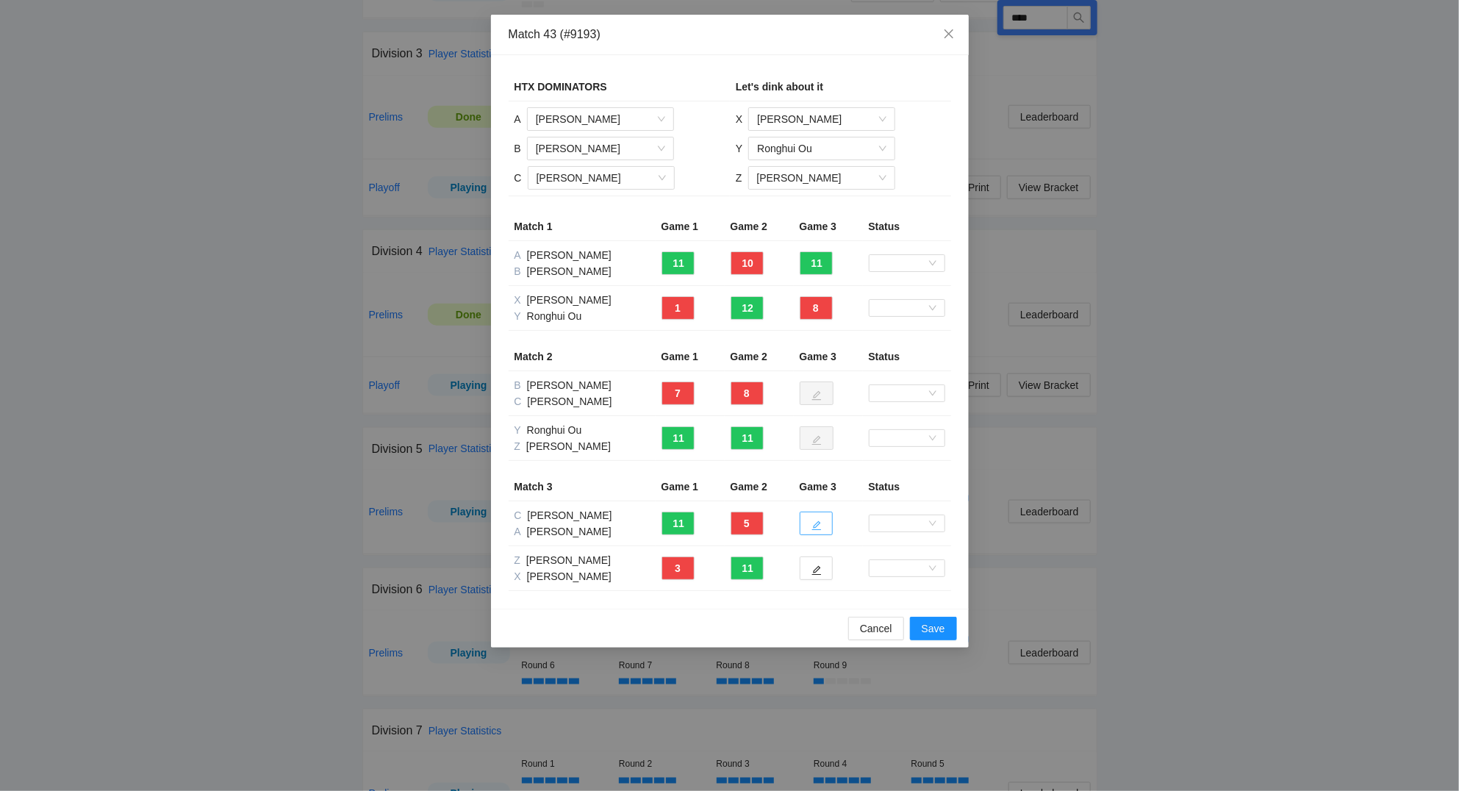
click at [826, 520] on button "button" at bounding box center [815, 523] width 33 height 24
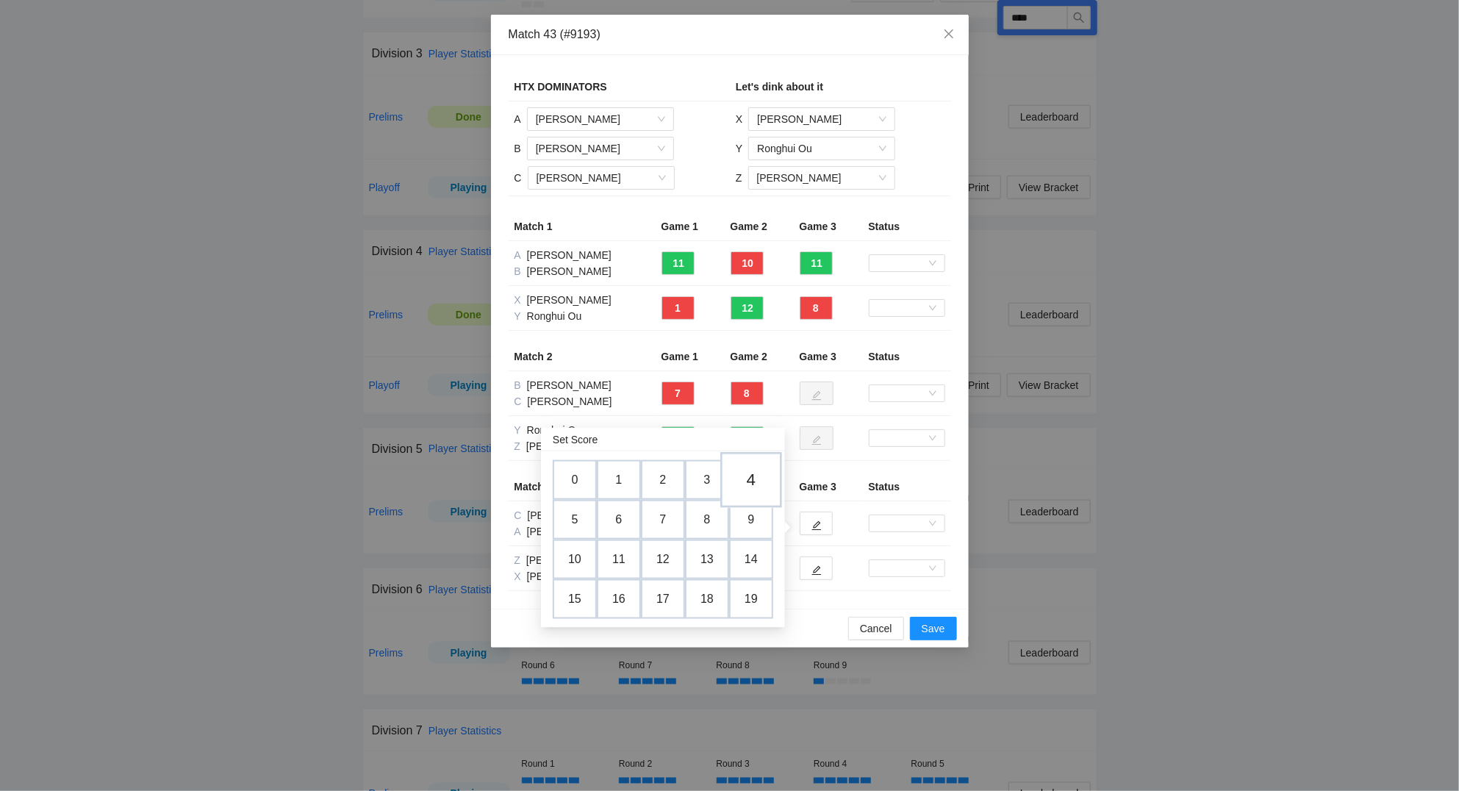
click at [747, 481] on td "4" at bounding box center [751, 480] width 62 height 56
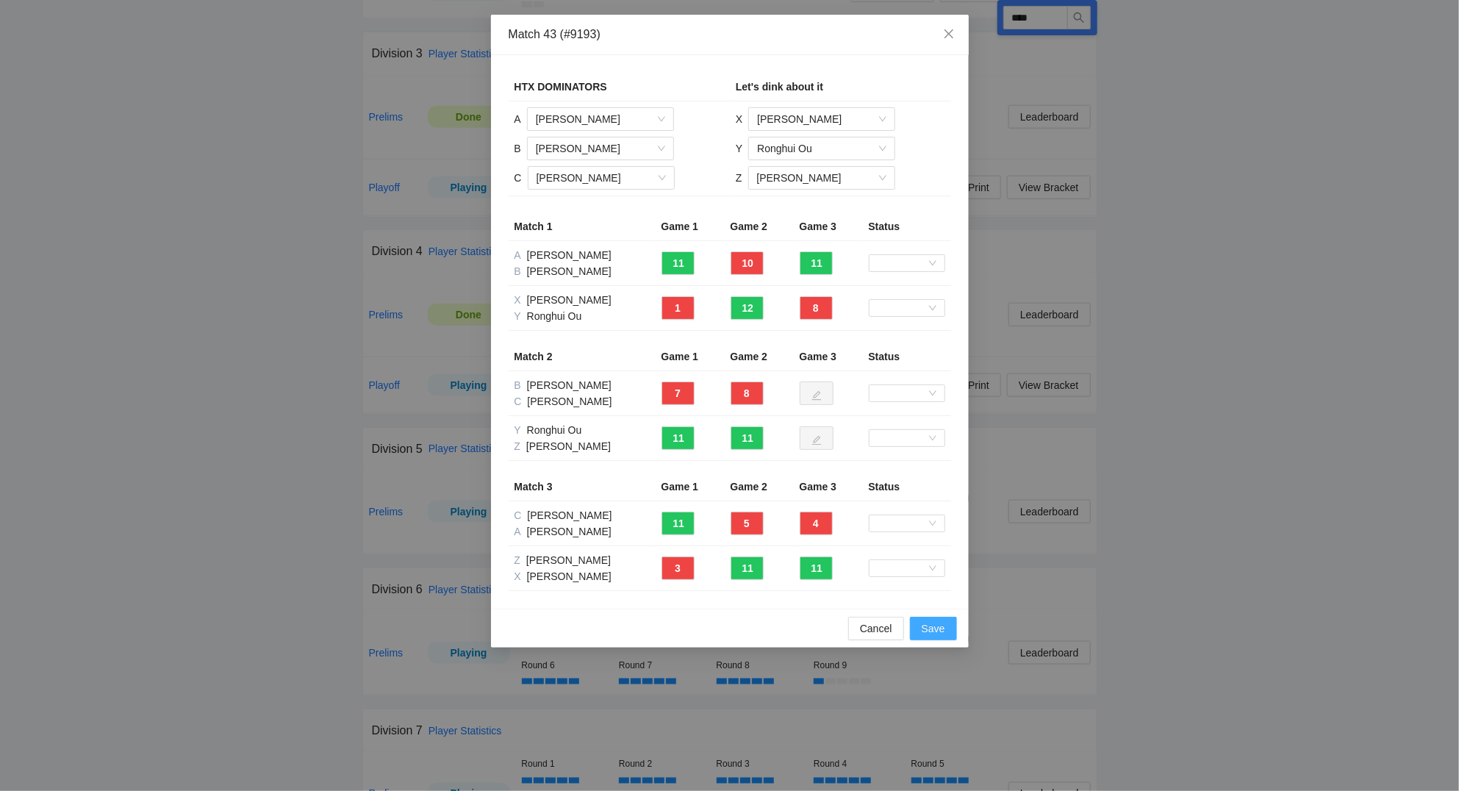
click at [932, 632] on span "Save" at bounding box center [933, 628] width 24 height 16
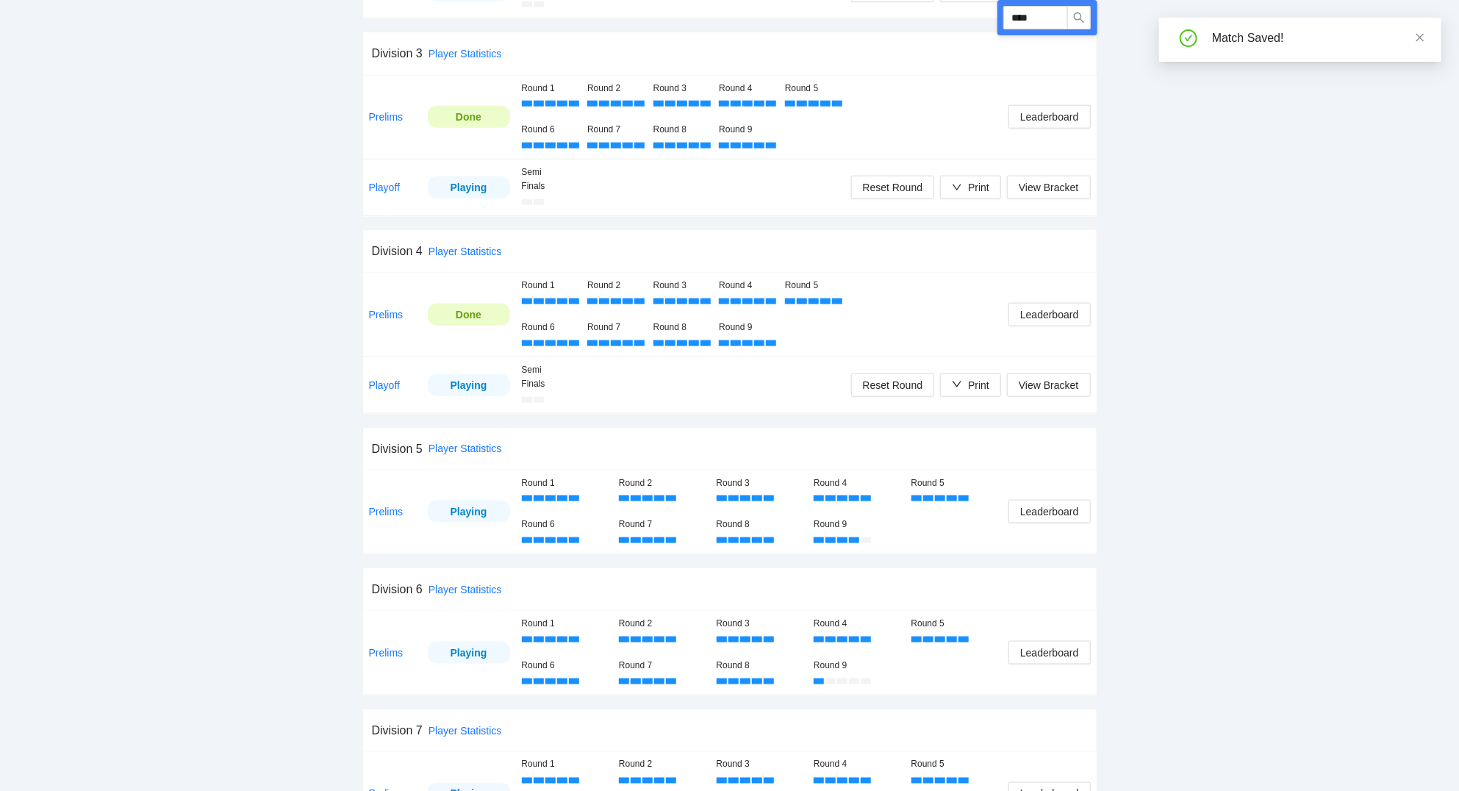
click at [1317, 489] on div "pb rally Kati Smallwood 2025 JOOLA Pickleball Celebration 8/29-9/1, 2025 527 Pl…" at bounding box center [729, 106] width 1459 height 2074
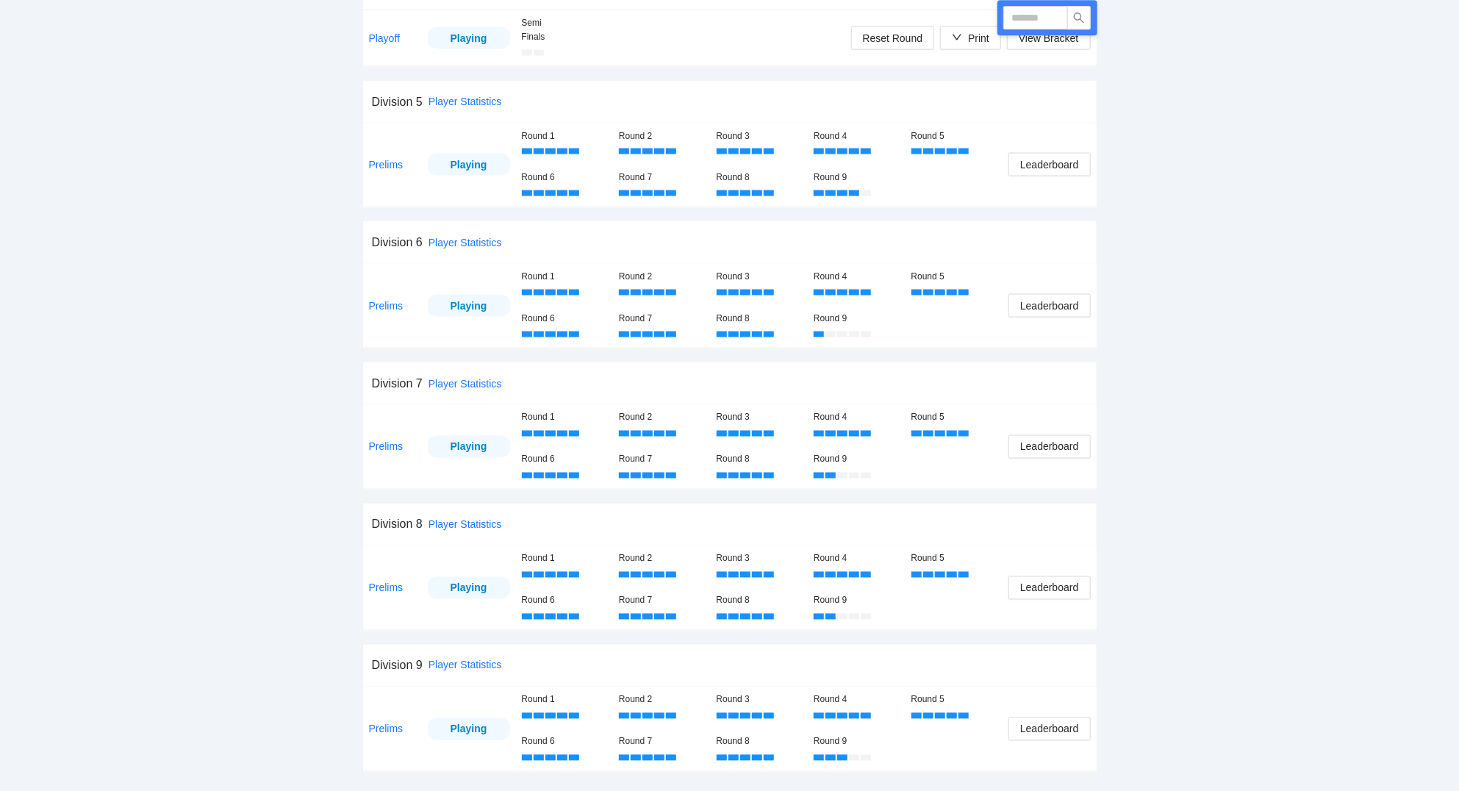
scroll to position [1287, 0]
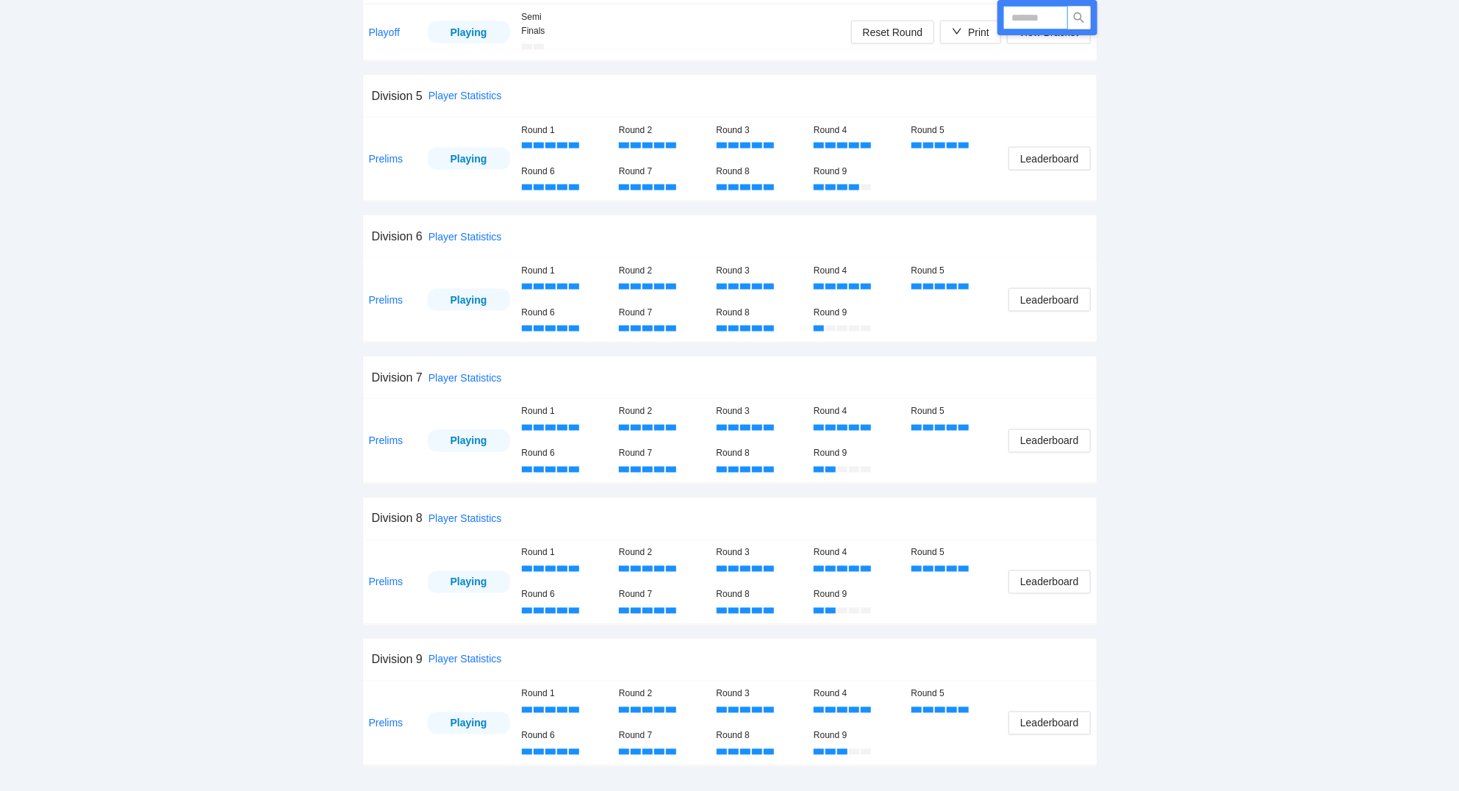
click at [1024, 21] on input "text" at bounding box center [1035, 18] width 65 height 24
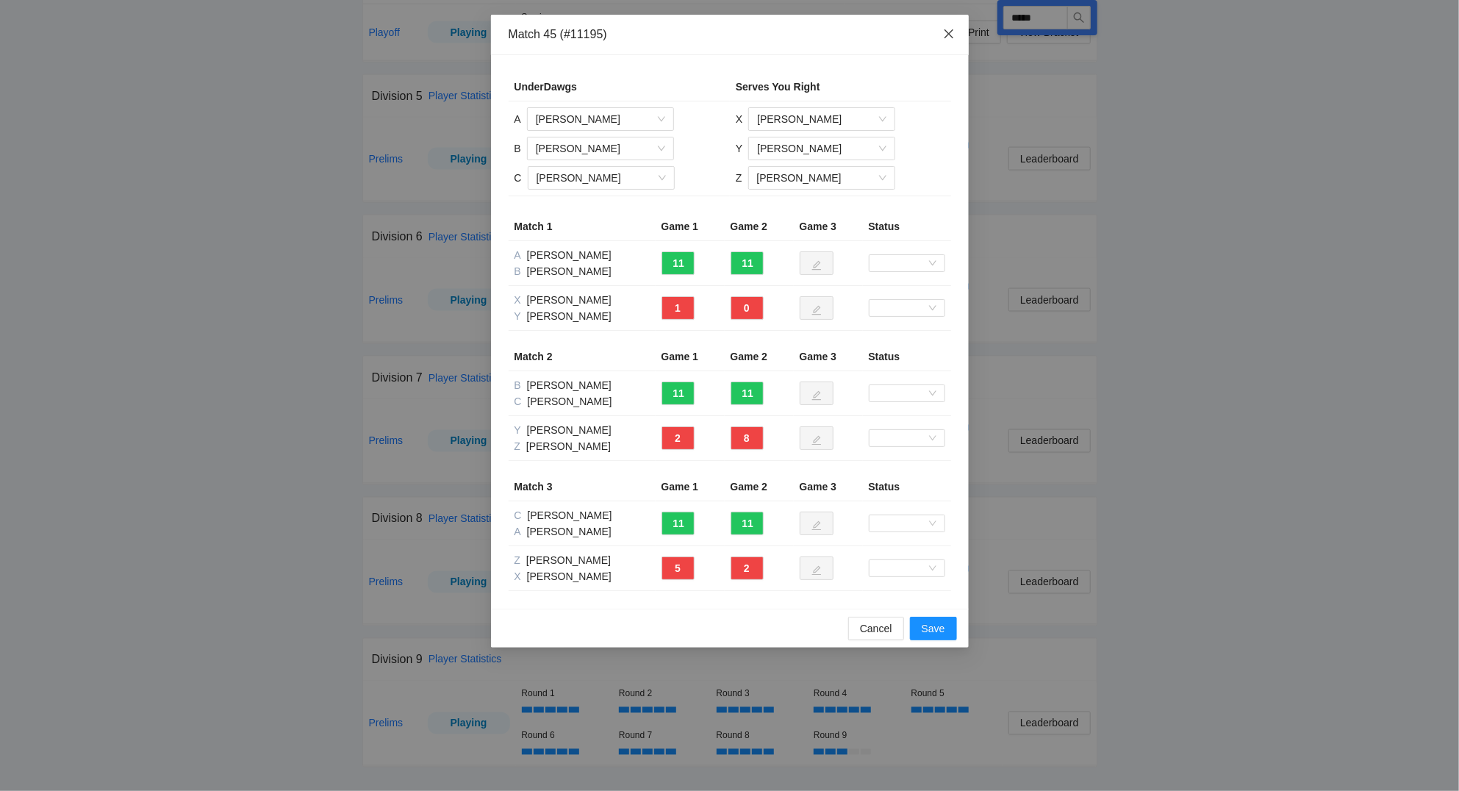
click at [946, 31] on icon "close" at bounding box center [949, 34] width 12 height 12
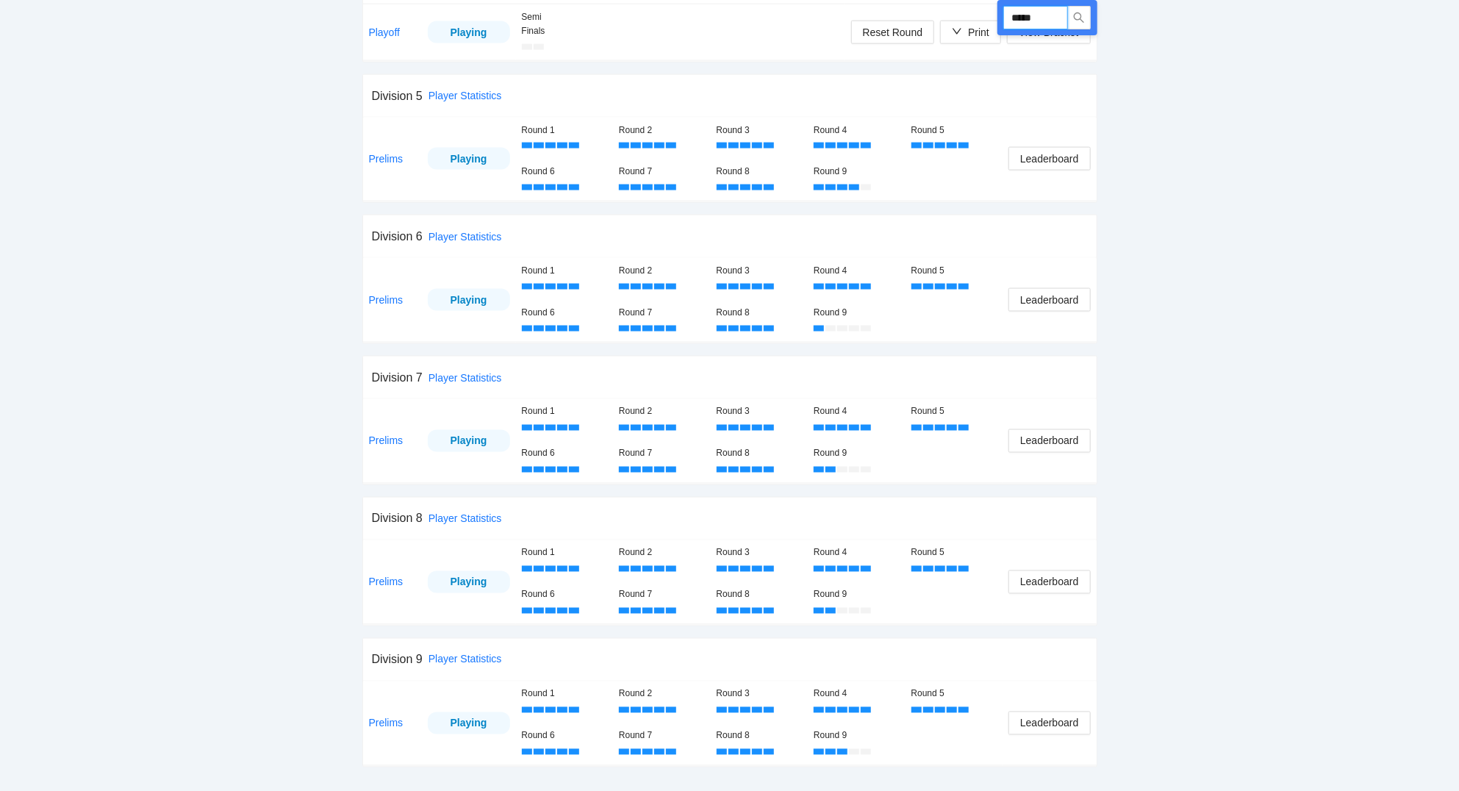
click at [1054, 14] on input "*****" at bounding box center [1035, 18] width 65 height 24
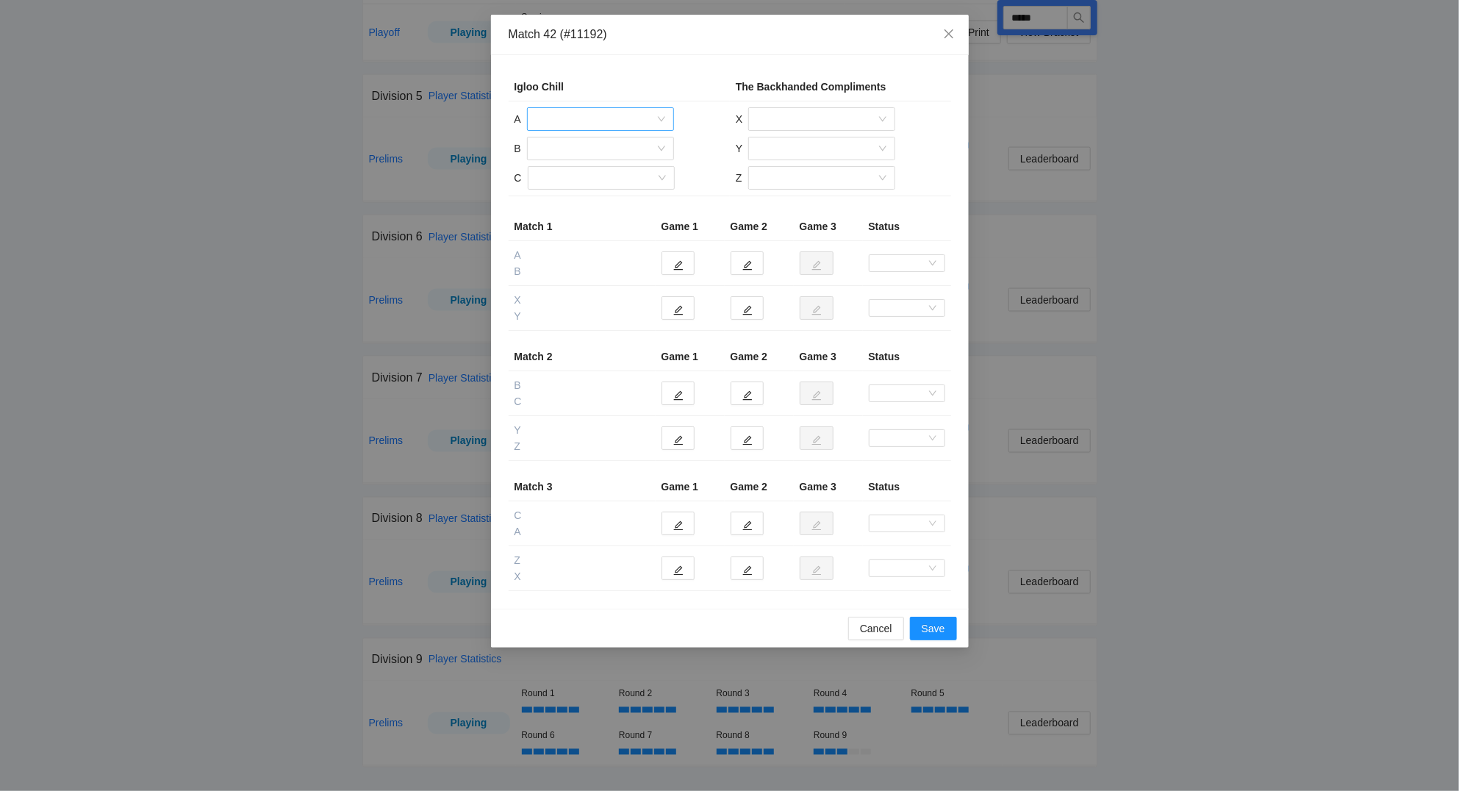
click at [614, 113] on input "search" at bounding box center [595, 119] width 119 height 22
click at [589, 145] on div "[PERSON_NAME]" at bounding box center [600, 153] width 129 height 16
click at [598, 151] on input "search" at bounding box center [595, 148] width 119 height 22
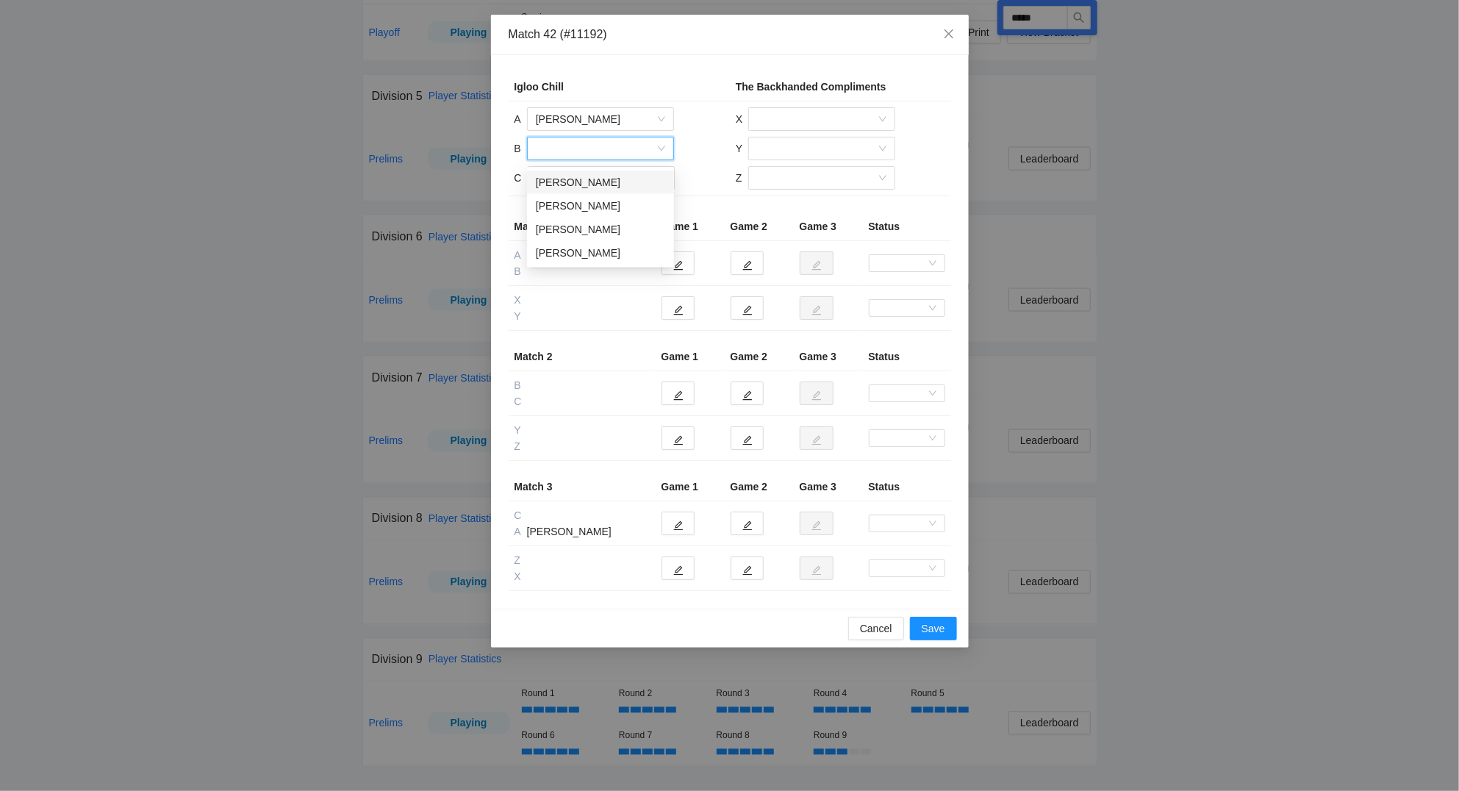
click at [605, 182] on div "[PERSON_NAME]" at bounding box center [600, 182] width 129 height 16
click at [597, 178] on input "search" at bounding box center [595, 178] width 119 height 22
click at [600, 234] on div "[PERSON_NAME]" at bounding box center [600, 235] width 129 height 16
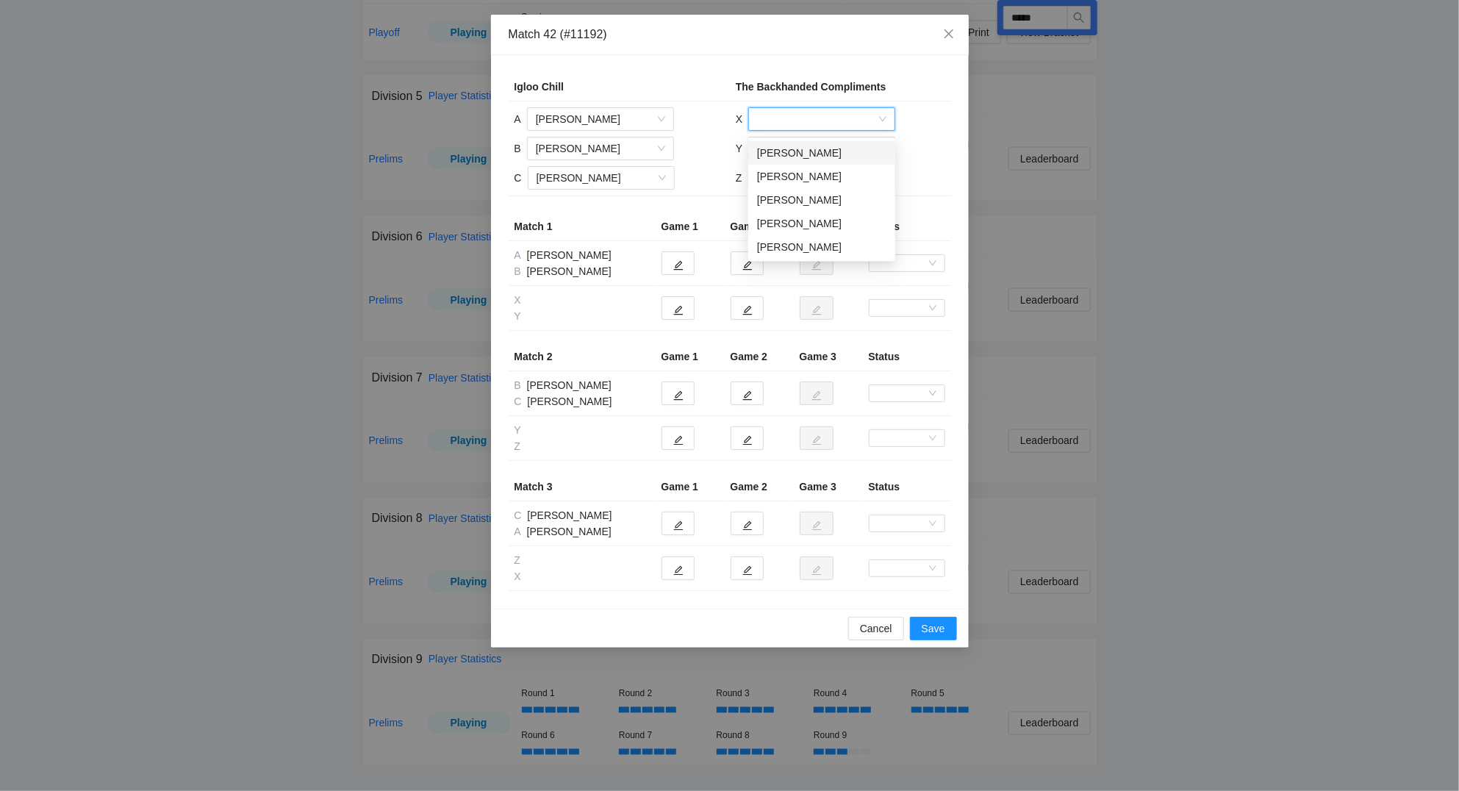
click at [793, 112] on input "search" at bounding box center [816, 119] width 119 height 22
click at [802, 216] on div "[PERSON_NAME]" at bounding box center [821, 223] width 129 height 16
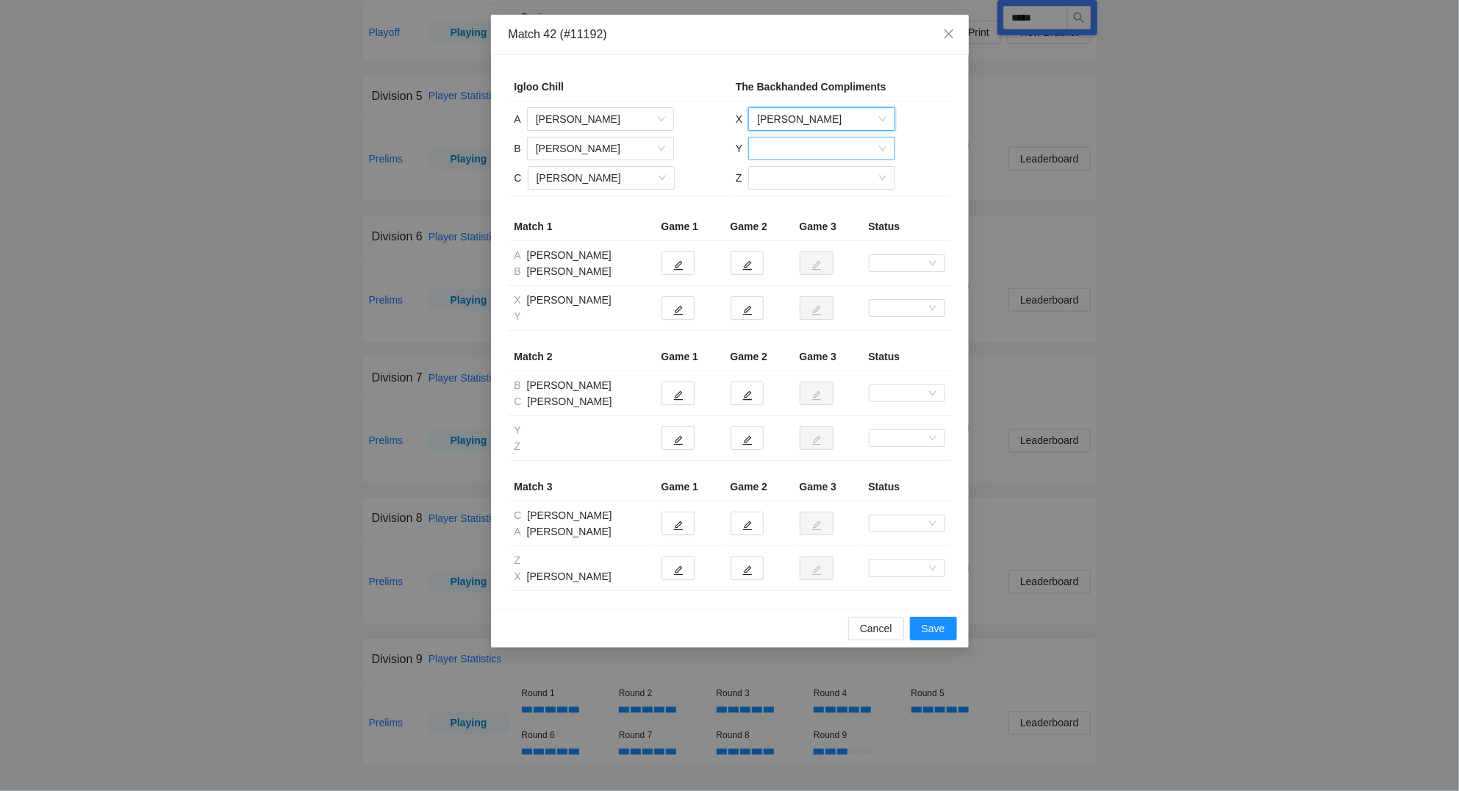
click at [808, 147] on input "search" at bounding box center [816, 148] width 119 height 22
click at [803, 249] on div "[PERSON_NAME]" at bounding box center [821, 253] width 129 height 16
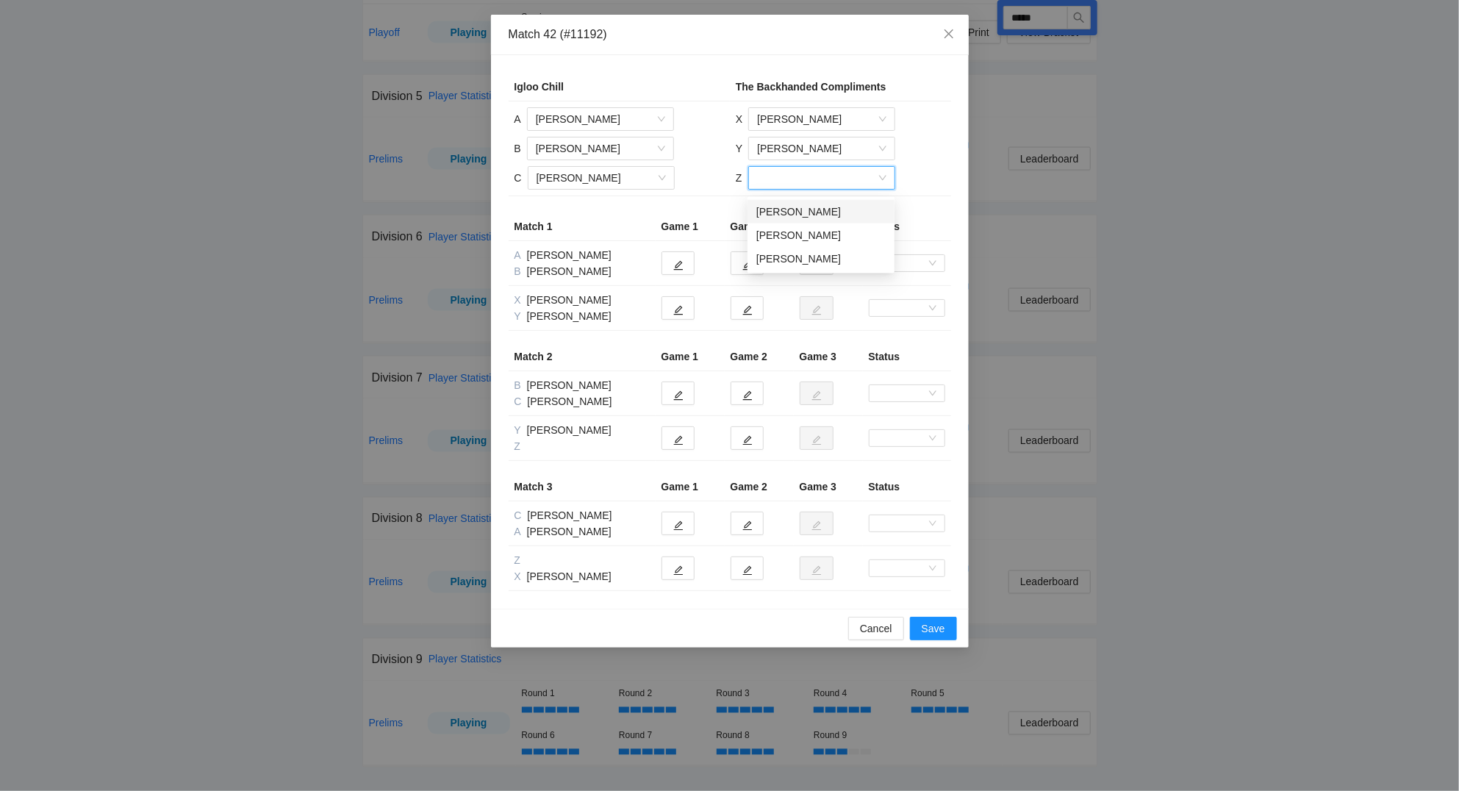
click at [778, 180] on input "search" at bounding box center [816, 178] width 119 height 22
click at [799, 260] on div "[PERSON_NAME]" at bounding box center [820, 259] width 129 height 16
click at [677, 310] on icon "edit" at bounding box center [678, 310] width 10 height 10
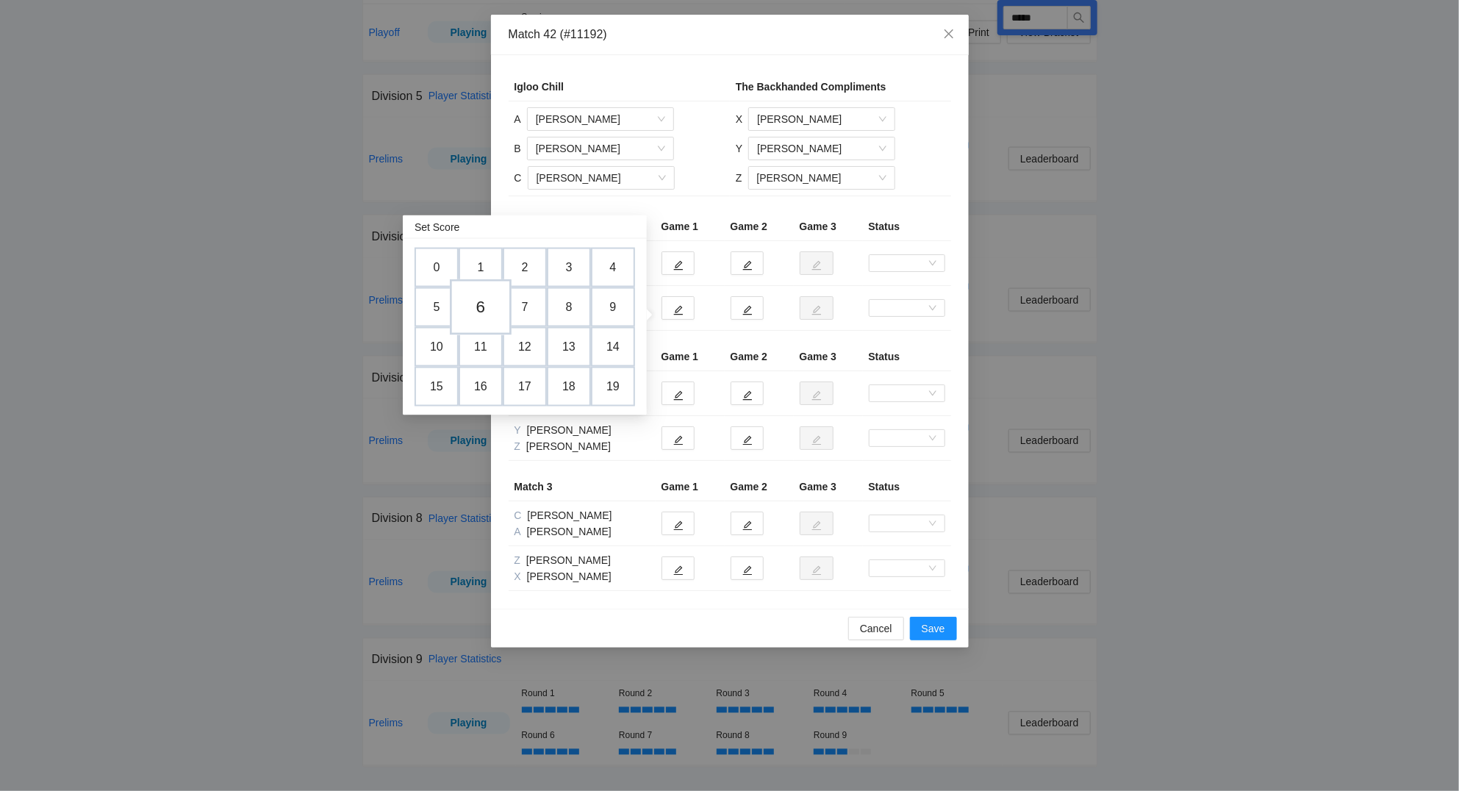
click at [478, 301] on td "6" at bounding box center [481, 307] width 62 height 56
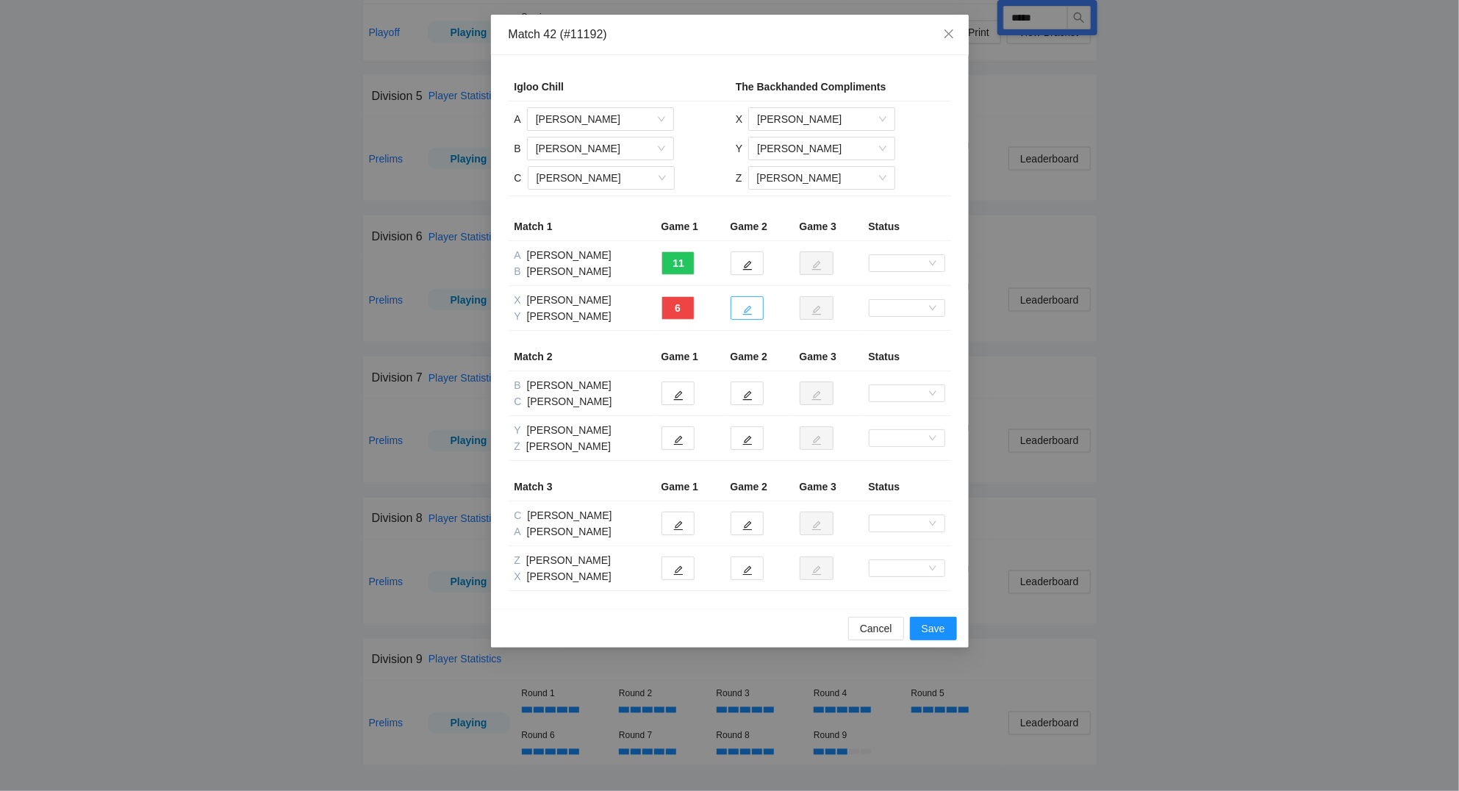
click at [741, 306] on button "button" at bounding box center [746, 308] width 33 height 24
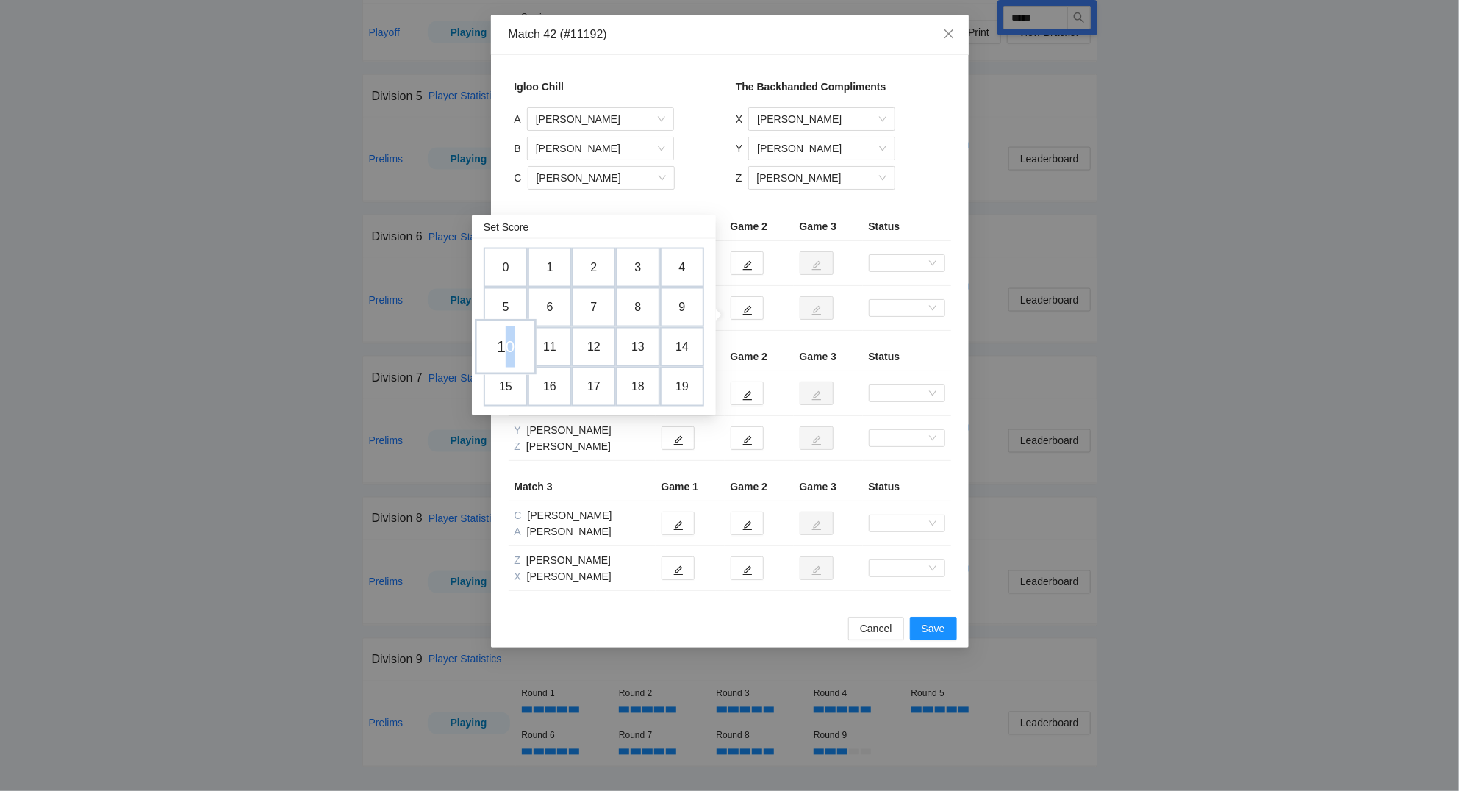
click at [511, 339] on td "10" at bounding box center [506, 347] width 62 height 56
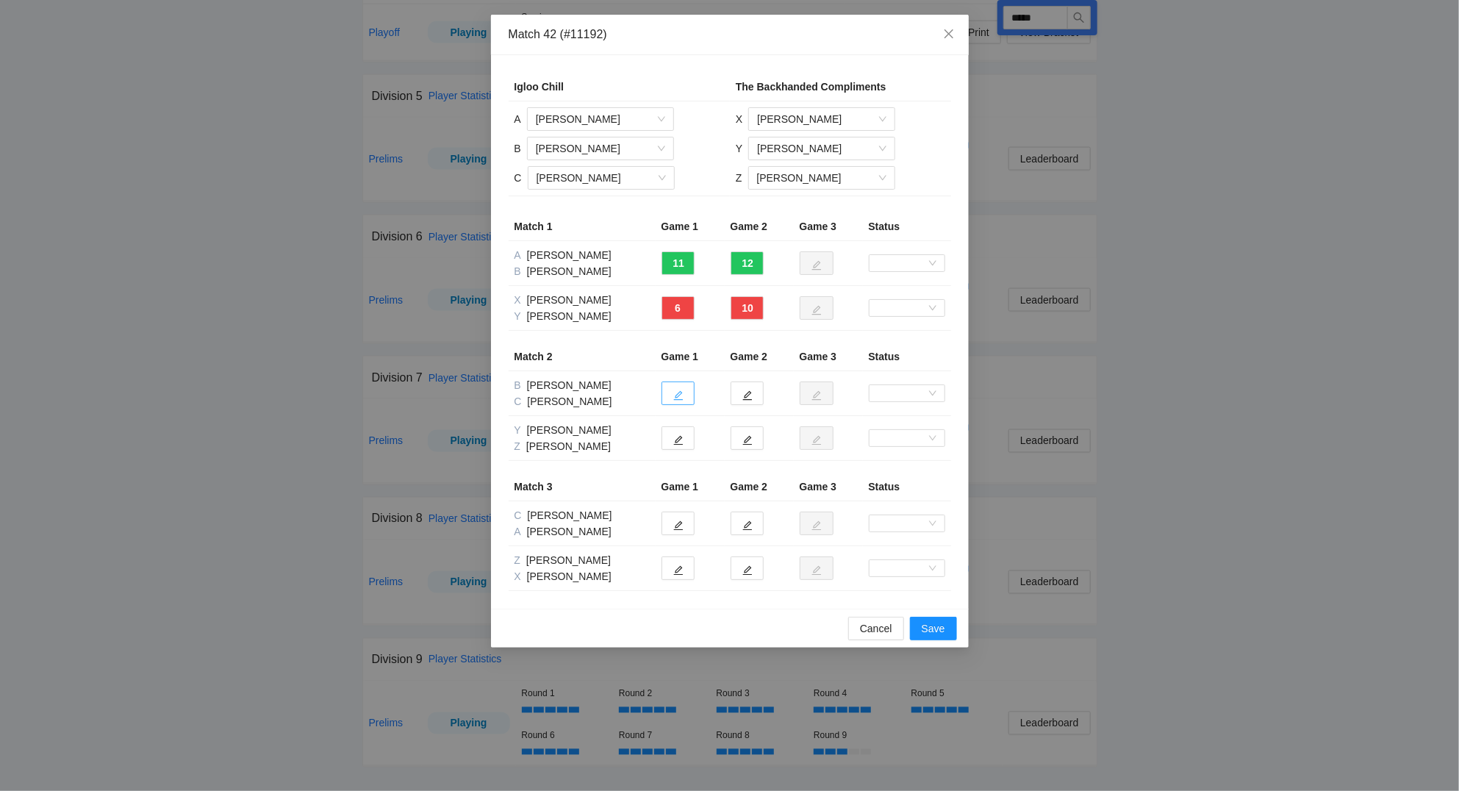
click at [680, 392] on icon "edit" at bounding box center [678, 396] width 10 height 10
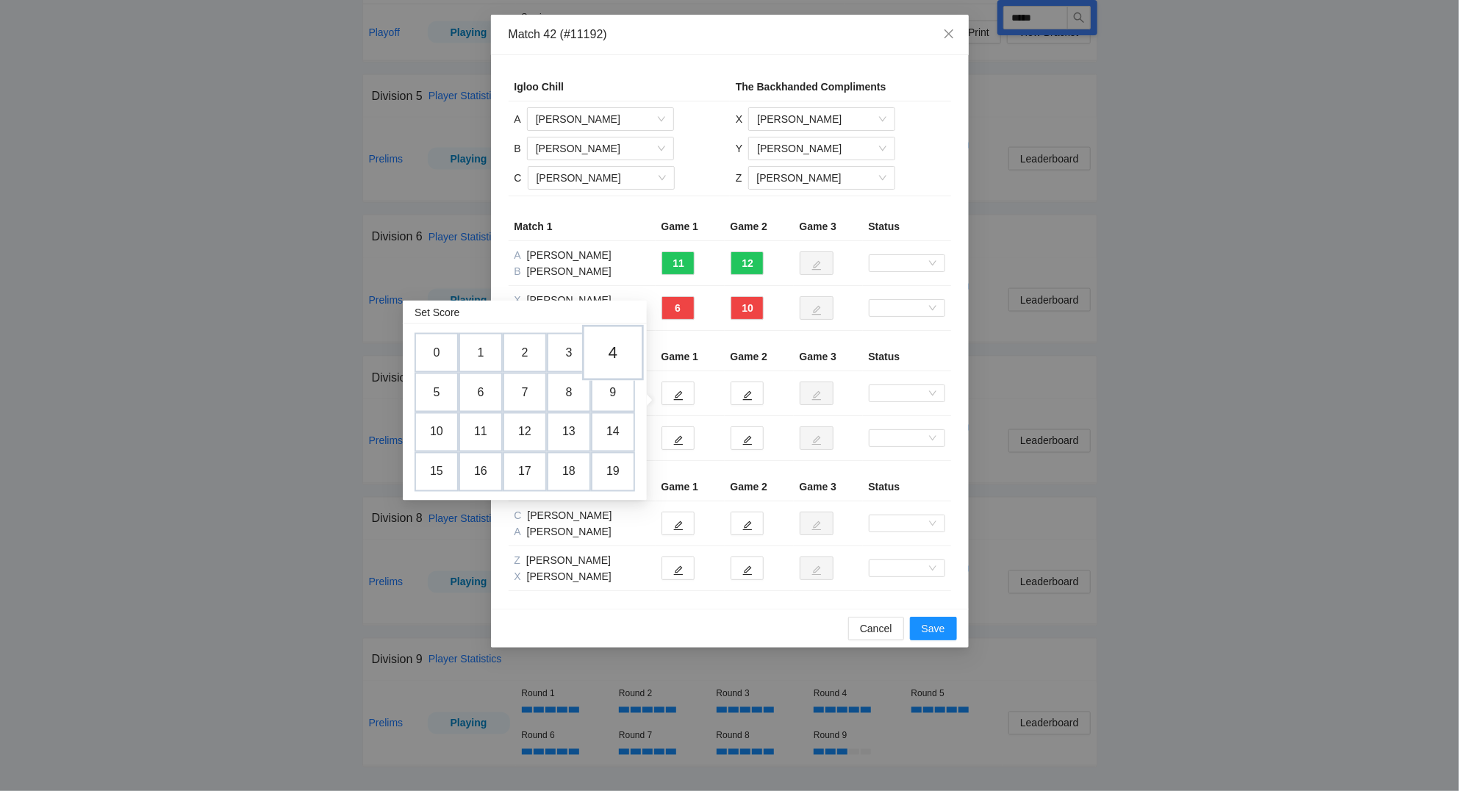
click at [613, 345] on td "4" at bounding box center [613, 353] width 62 height 56
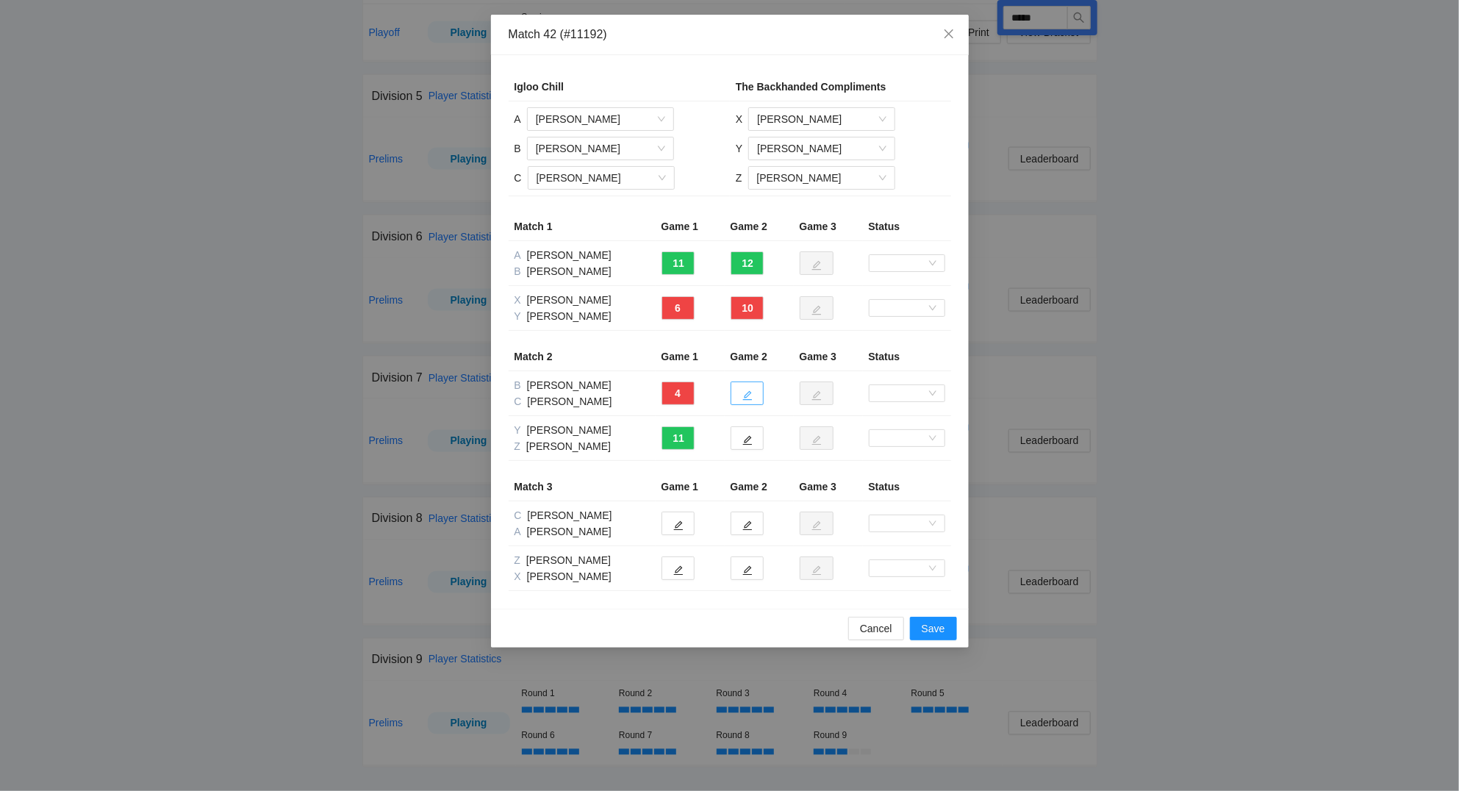
click at [751, 402] on button "button" at bounding box center [746, 393] width 33 height 24
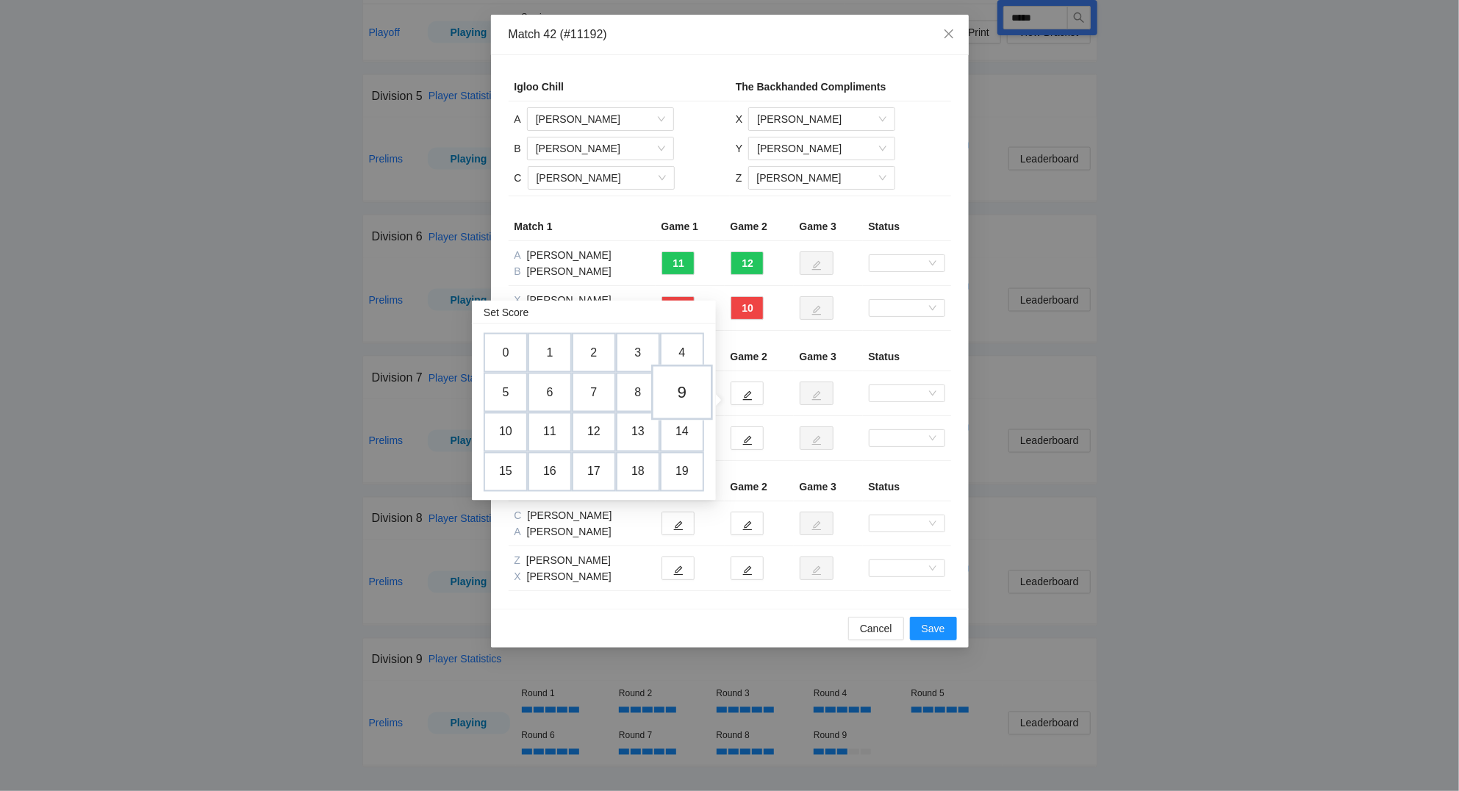
click at [689, 383] on td "9" at bounding box center [682, 392] width 62 height 56
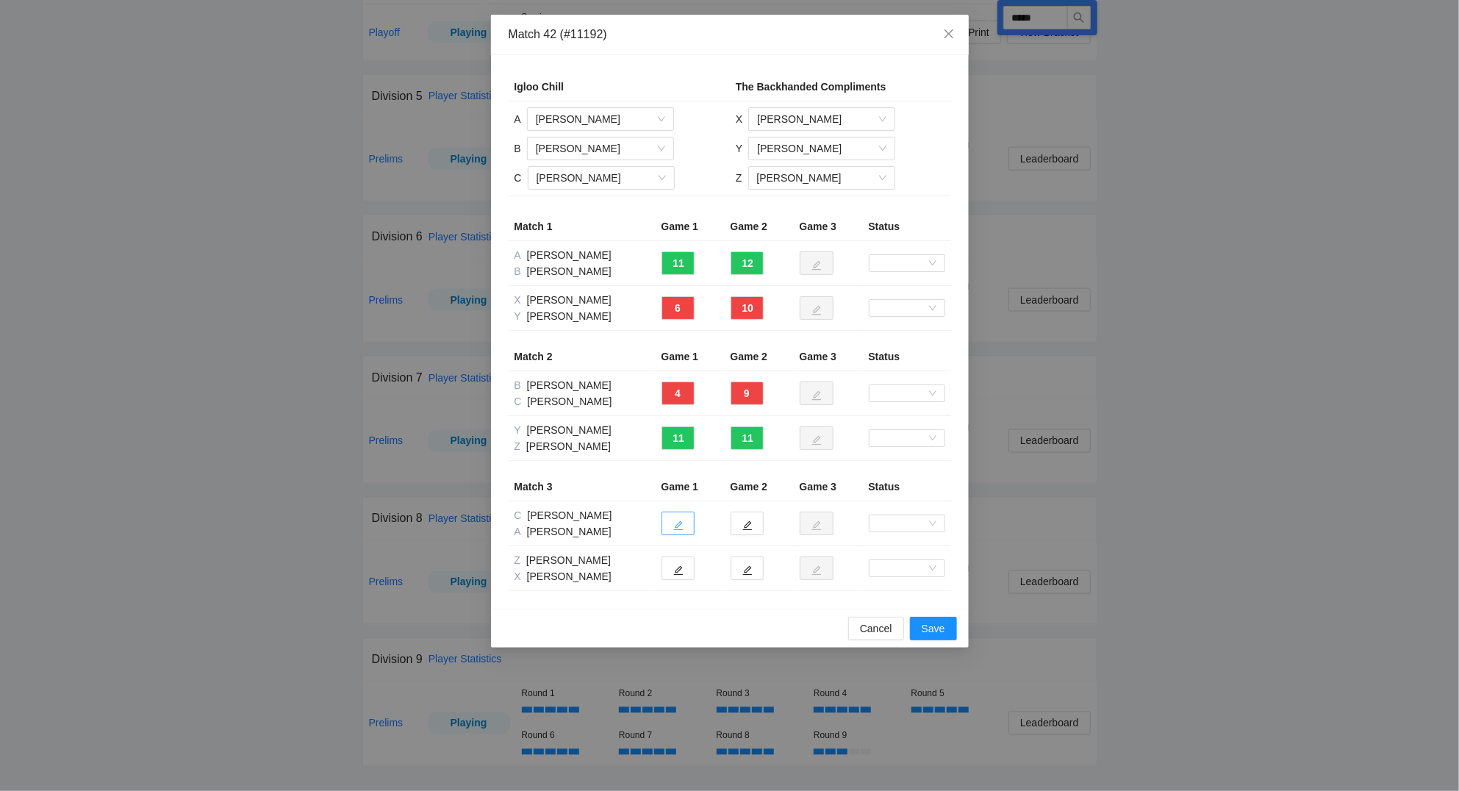
click at [676, 528] on icon "edit" at bounding box center [678, 526] width 10 height 10
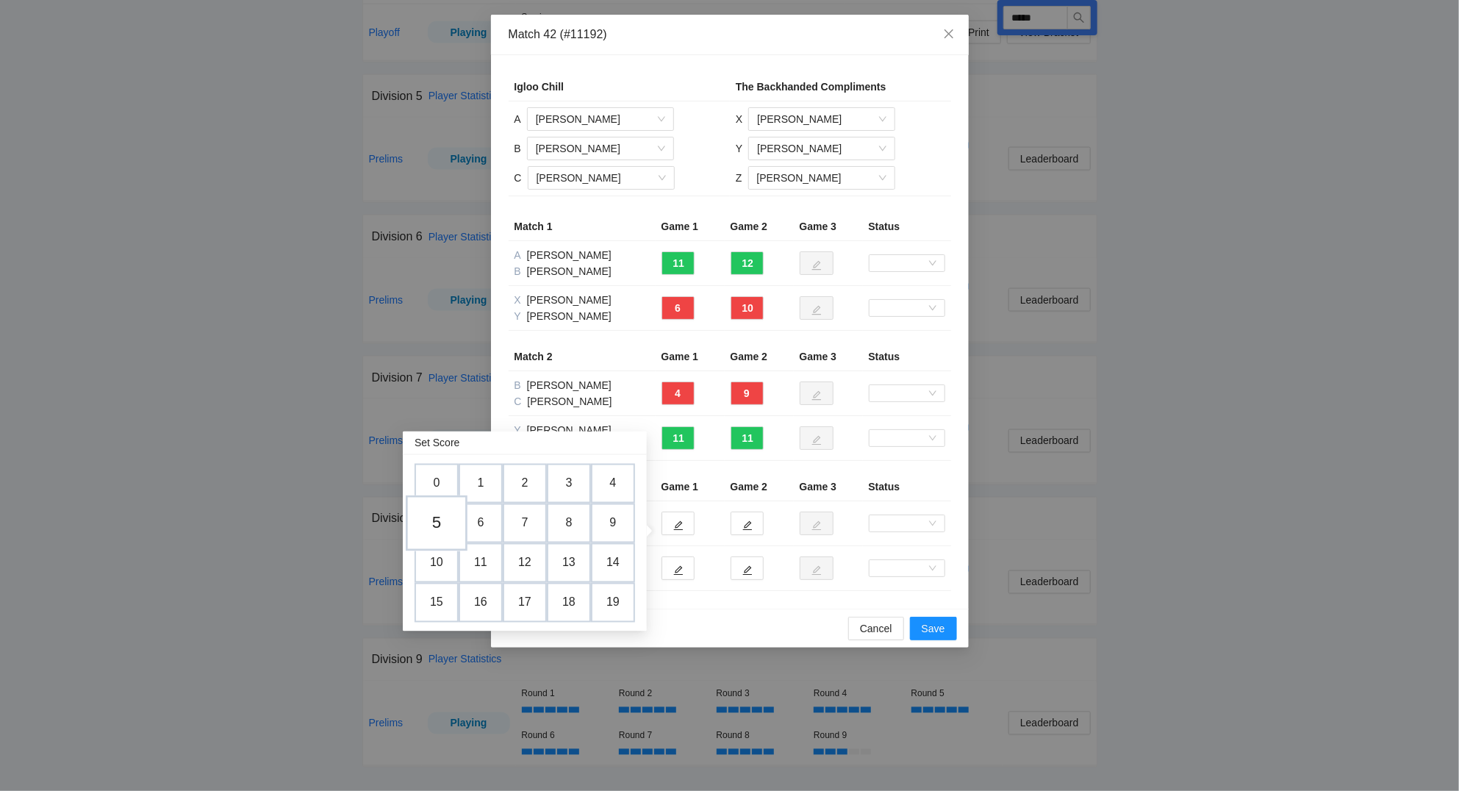
click at [449, 519] on td "5" at bounding box center [437, 523] width 62 height 56
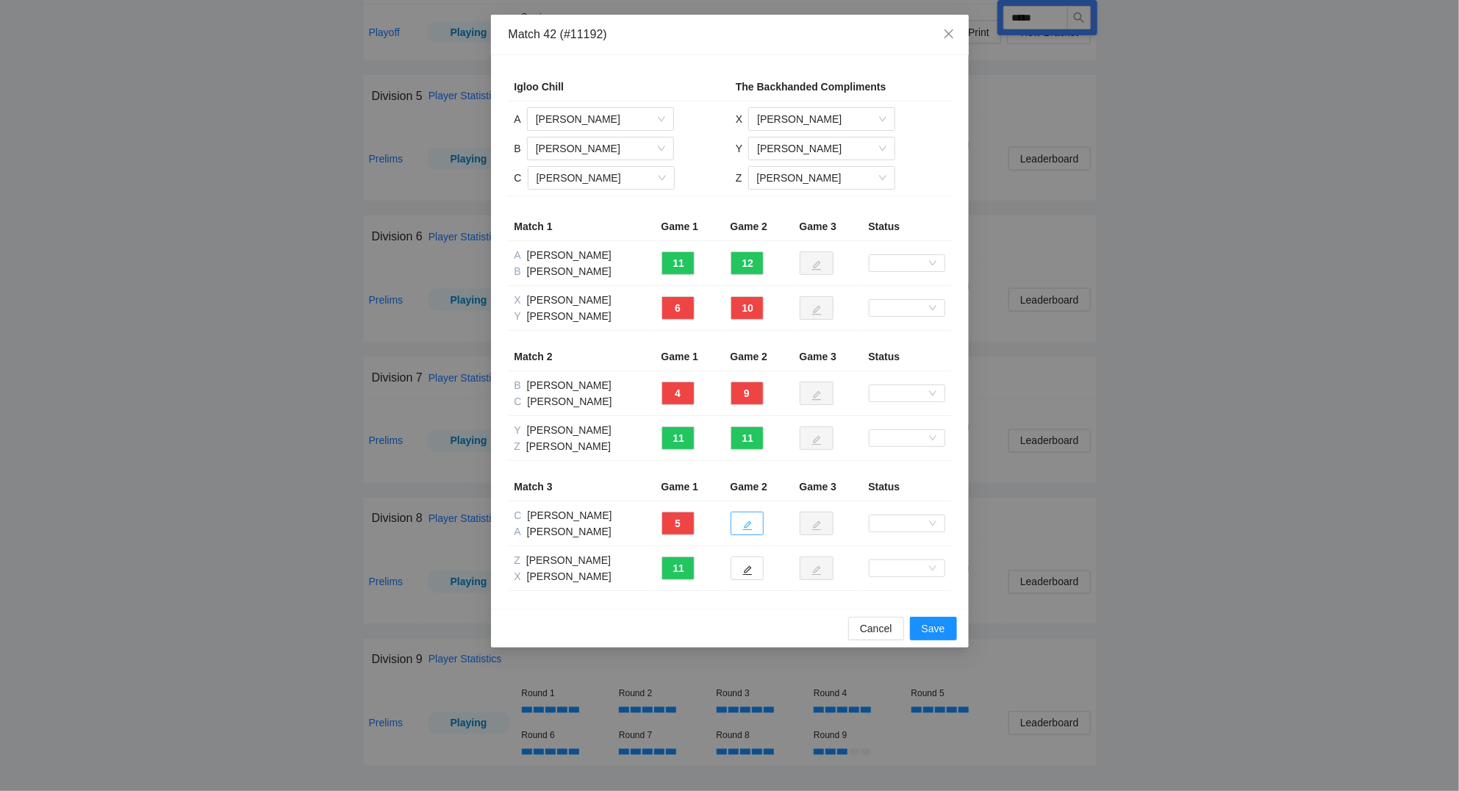
click at [753, 522] on button "button" at bounding box center [746, 523] width 33 height 24
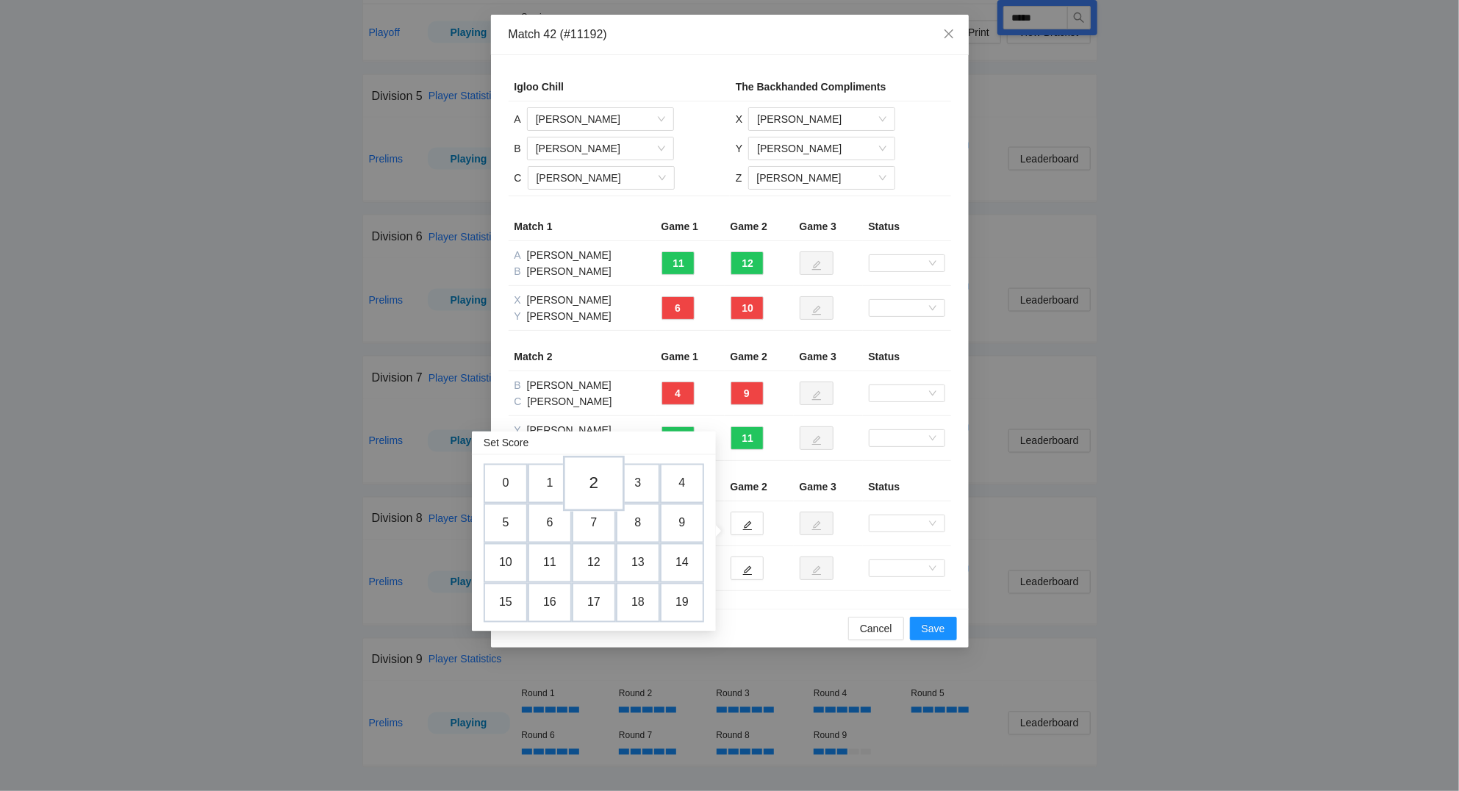
click at [602, 479] on td "2" at bounding box center [594, 484] width 62 height 56
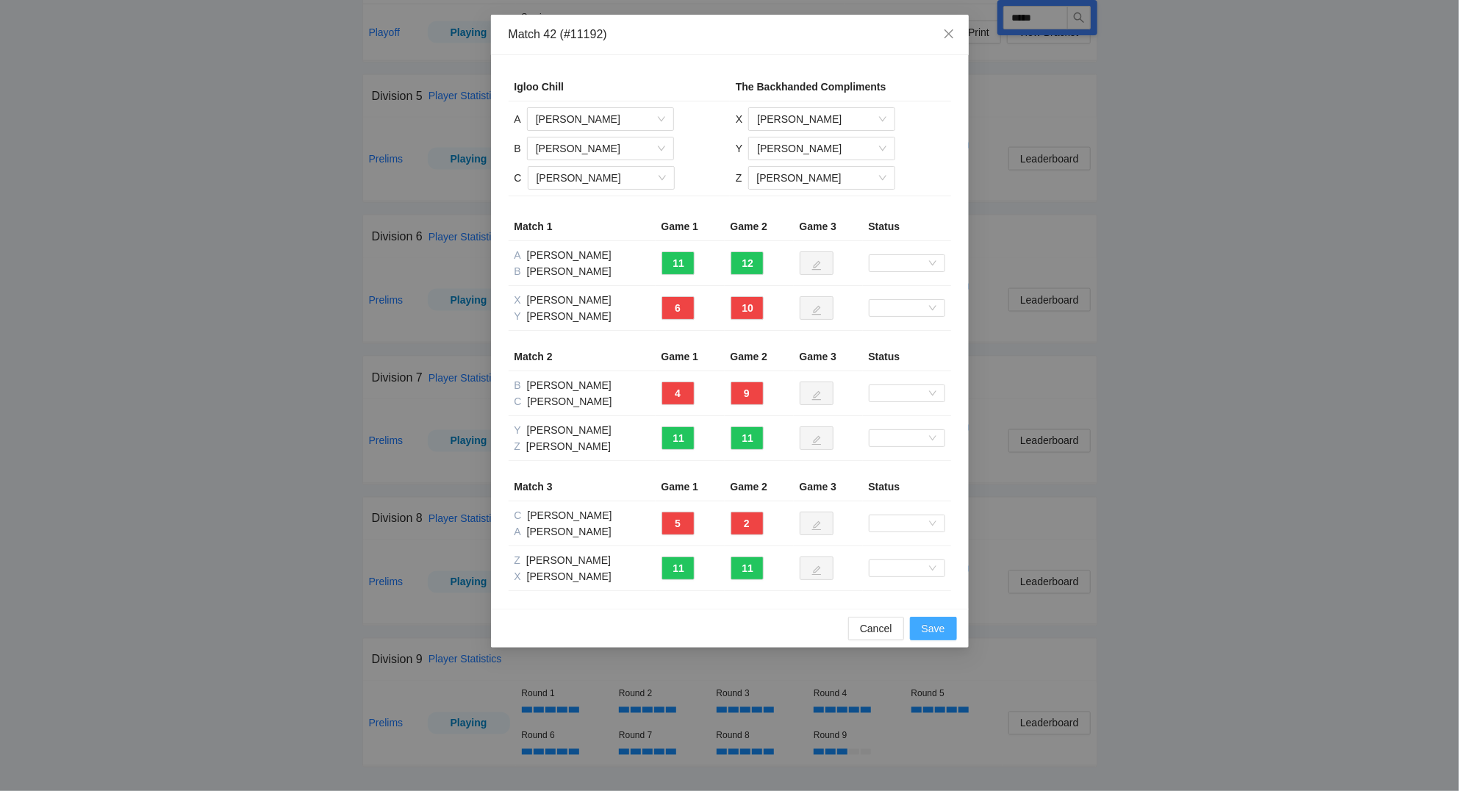
click at [935, 620] on button "Save" at bounding box center [933, 629] width 47 height 24
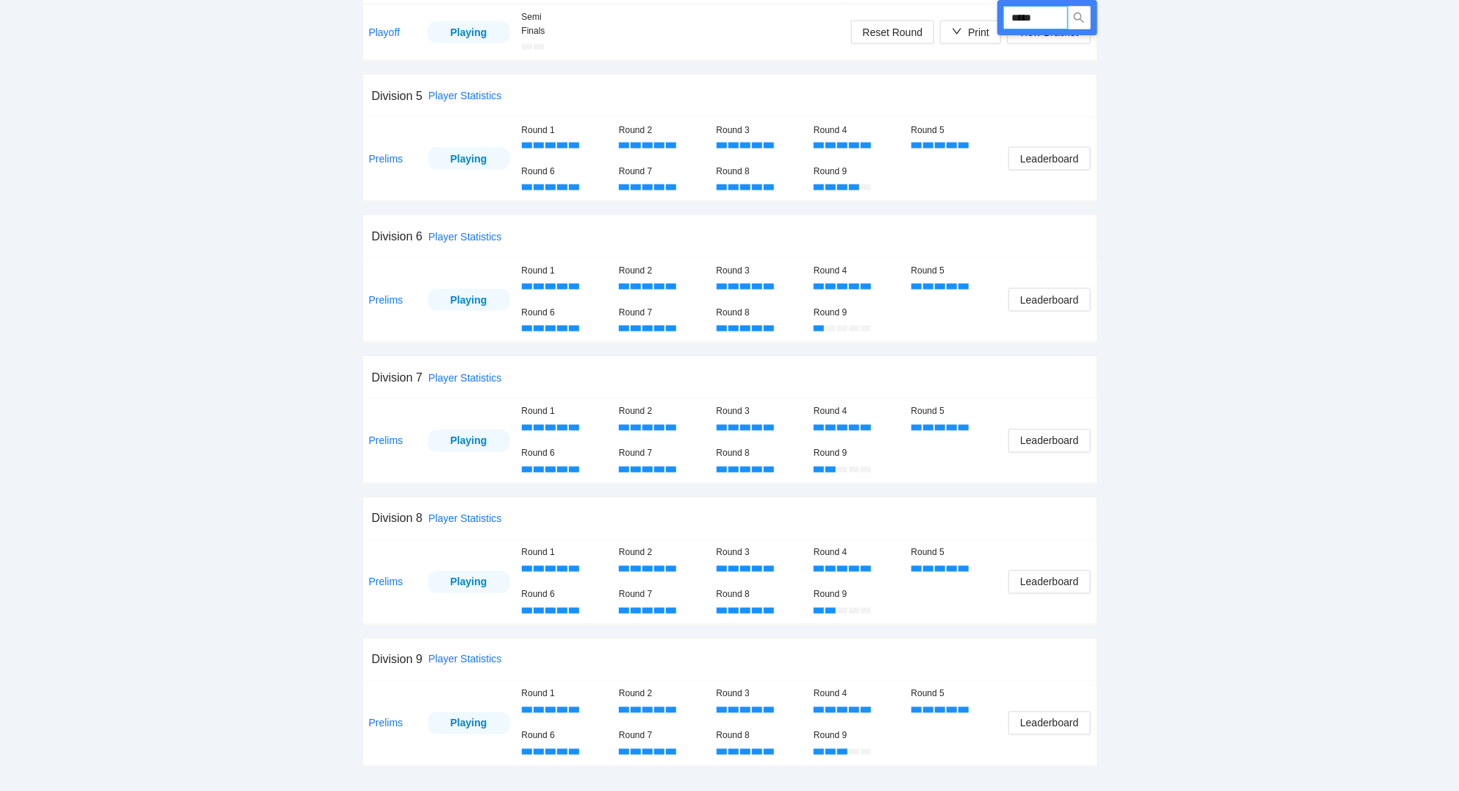
click at [1046, 10] on input "*****" at bounding box center [1035, 18] width 65 height 24
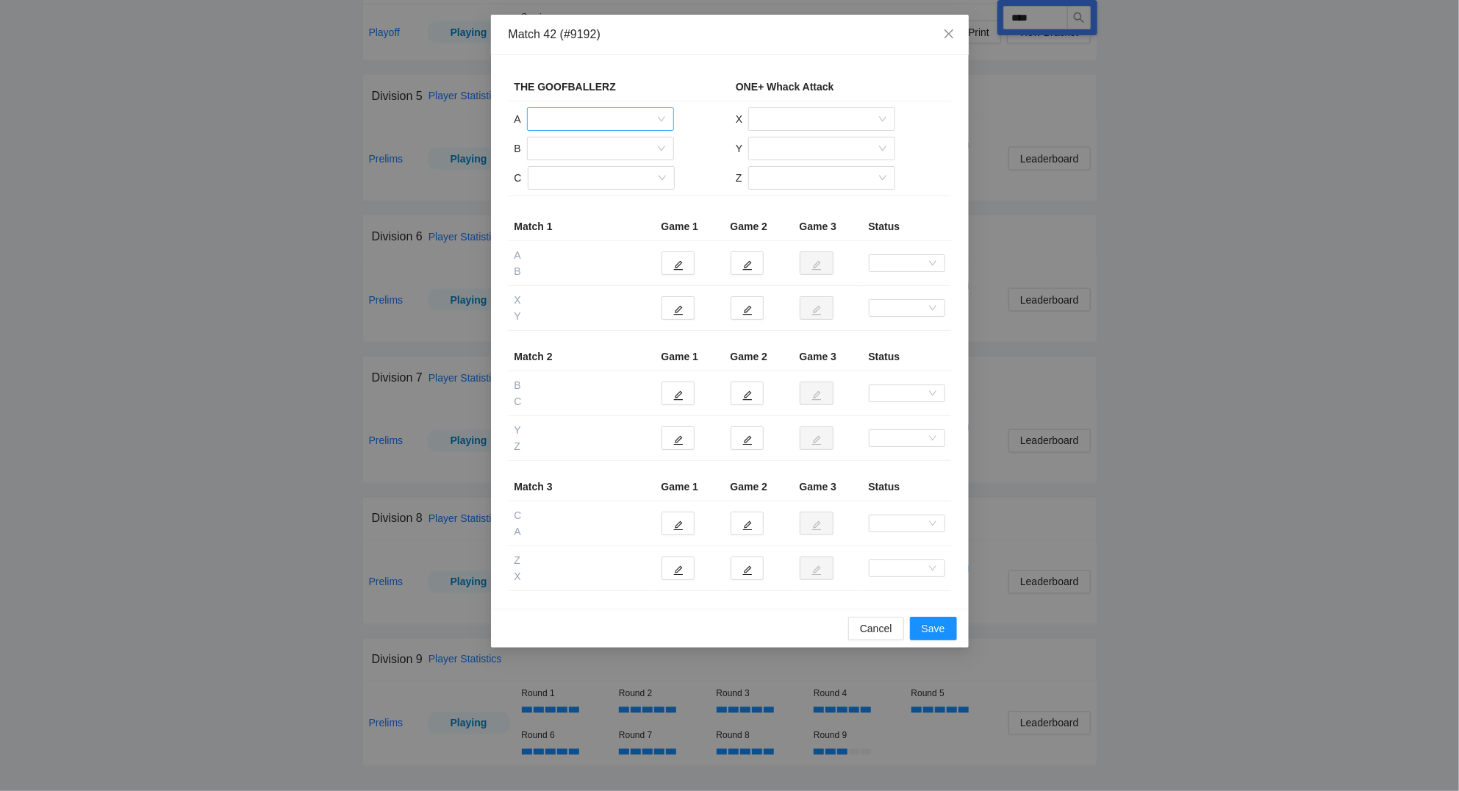
click at [605, 113] on input "search" at bounding box center [595, 119] width 119 height 22
click at [613, 244] on div "[PERSON_NAME]" at bounding box center [600, 247] width 129 height 16
click at [575, 145] on input "search" at bounding box center [595, 148] width 119 height 22
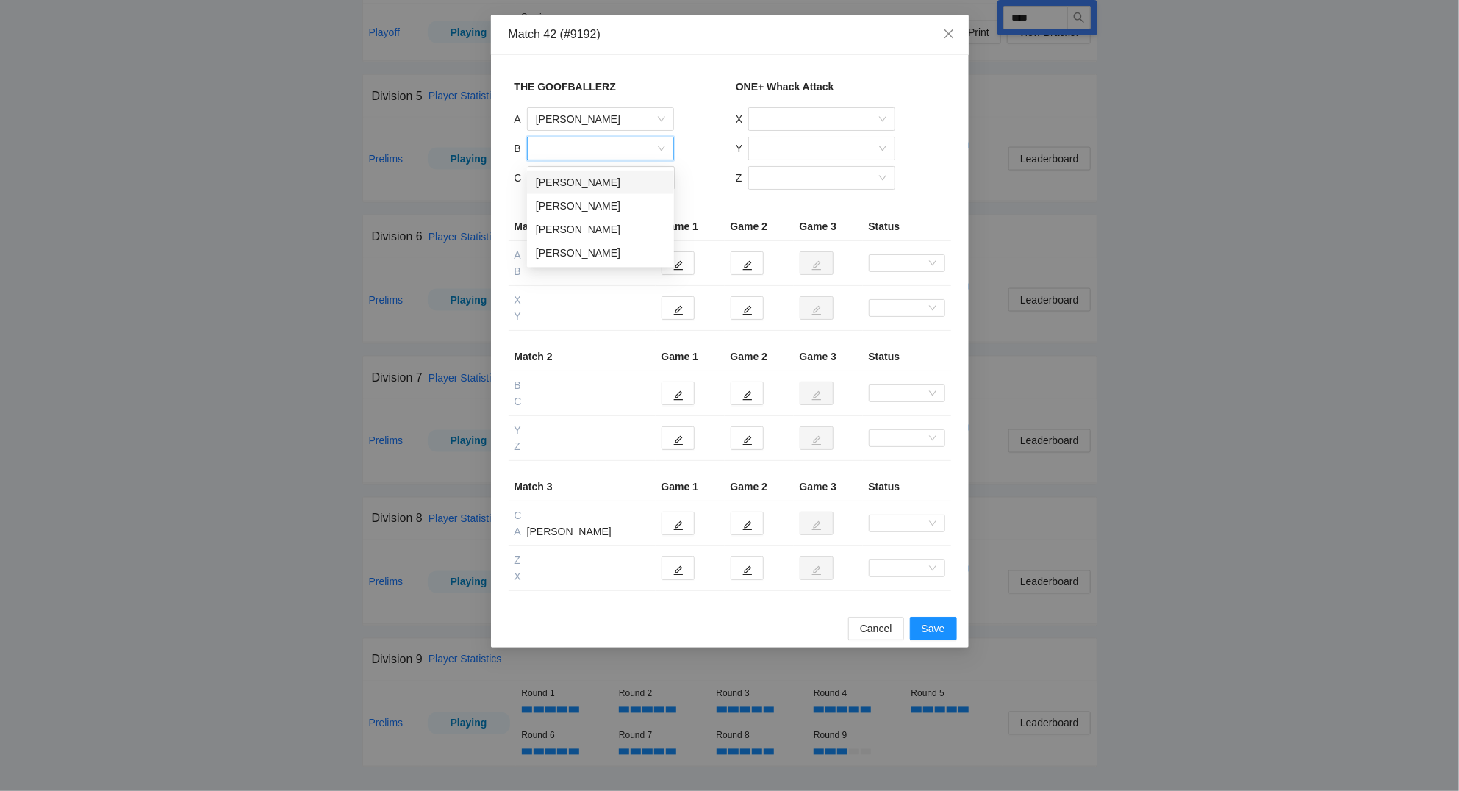
click at [572, 176] on div "[PERSON_NAME]" at bounding box center [600, 182] width 129 height 16
click at [593, 177] on input "search" at bounding box center [595, 178] width 119 height 22
click at [592, 209] on div "Geoff Bourgeois" at bounding box center [600, 212] width 129 height 16
click at [803, 115] on input "search" at bounding box center [816, 119] width 119 height 22
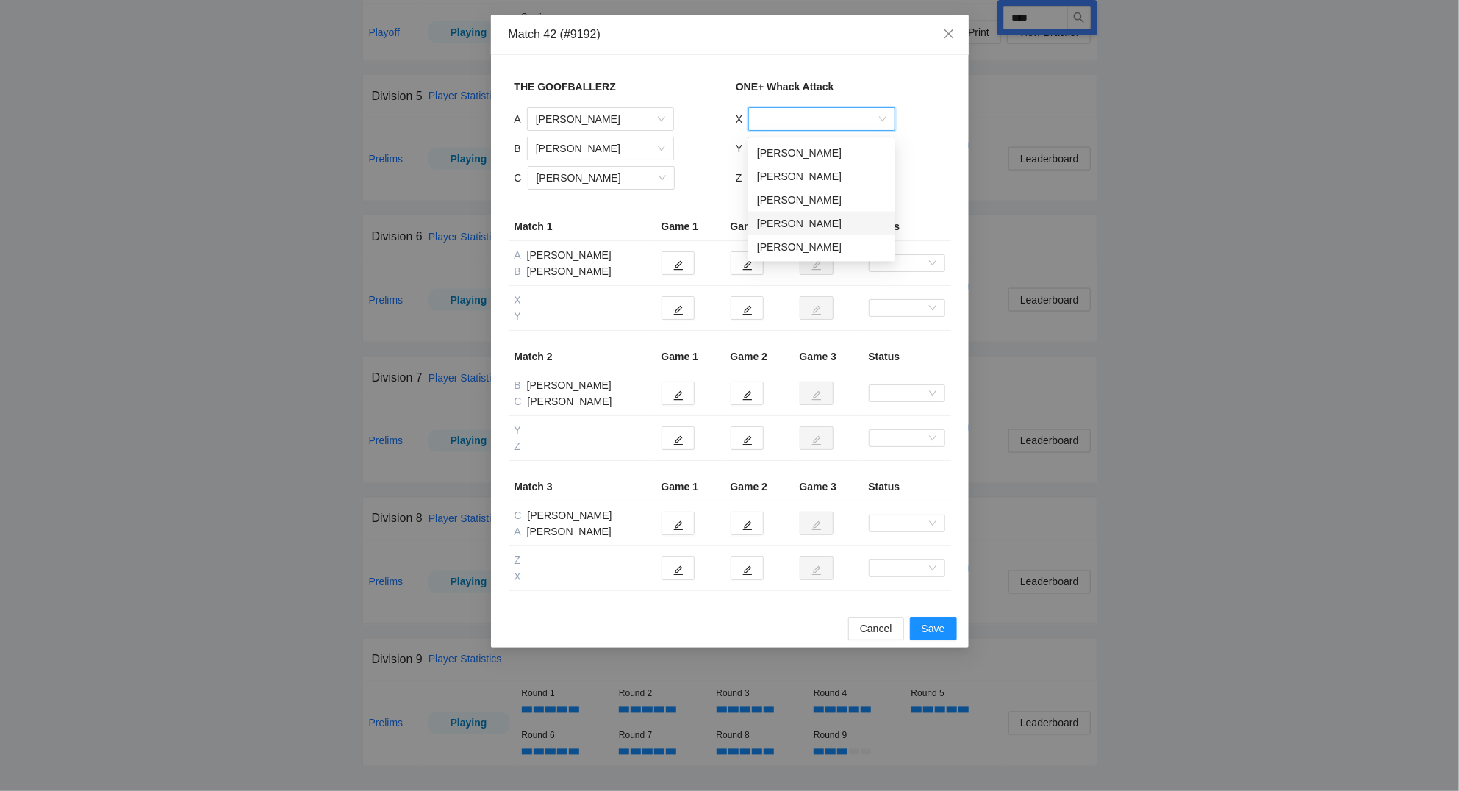
click at [815, 225] on div "Jeff Sagala" at bounding box center [821, 223] width 129 height 16
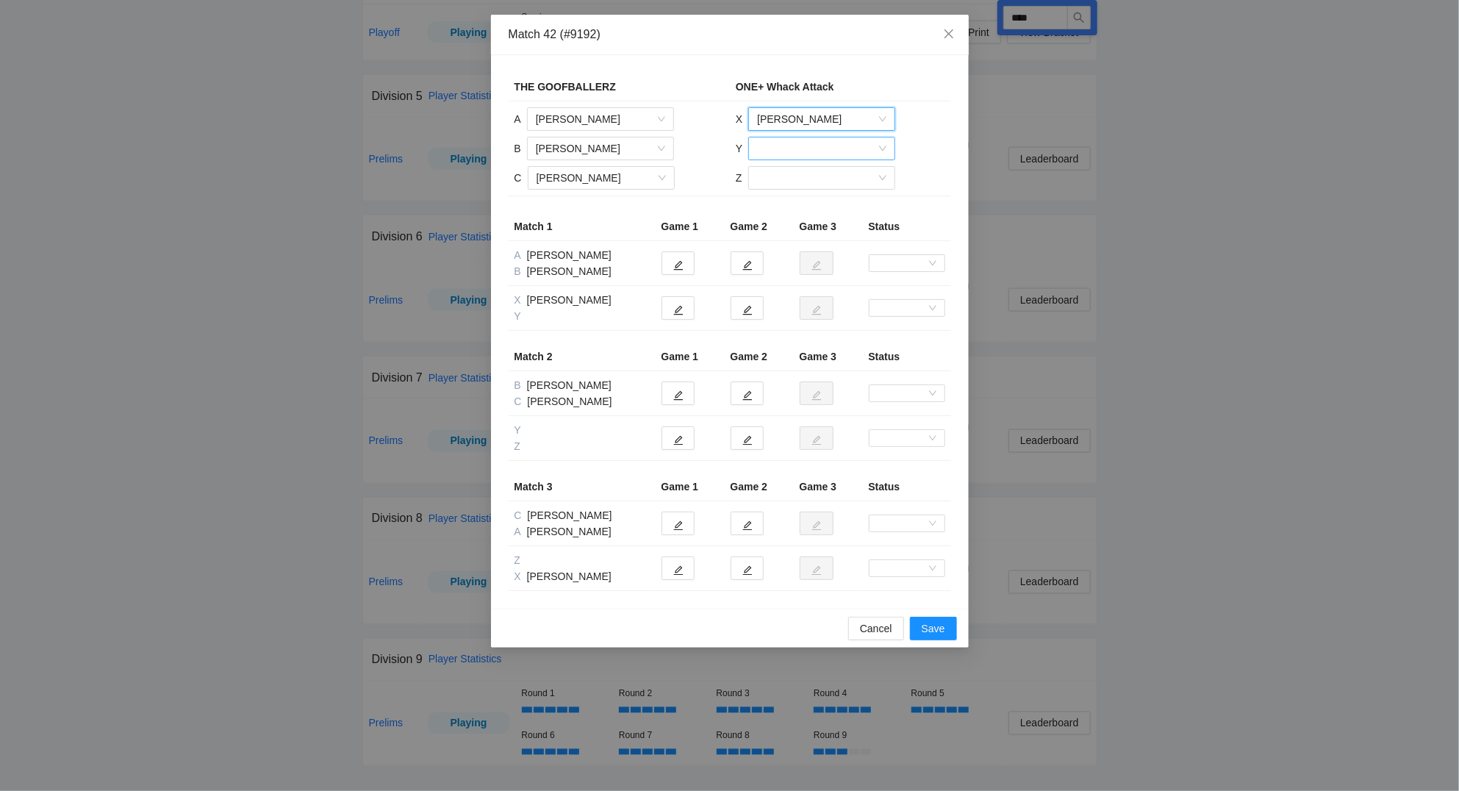
click at [795, 148] on input "search" at bounding box center [816, 148] width 119 height 22
click at [806, 251] on div "Mhel Jainga" at bounding box center [821, 253] width 129 height 16
click at [790, 180] on input "search" at bounding box center [816, 178] width 119 height 22
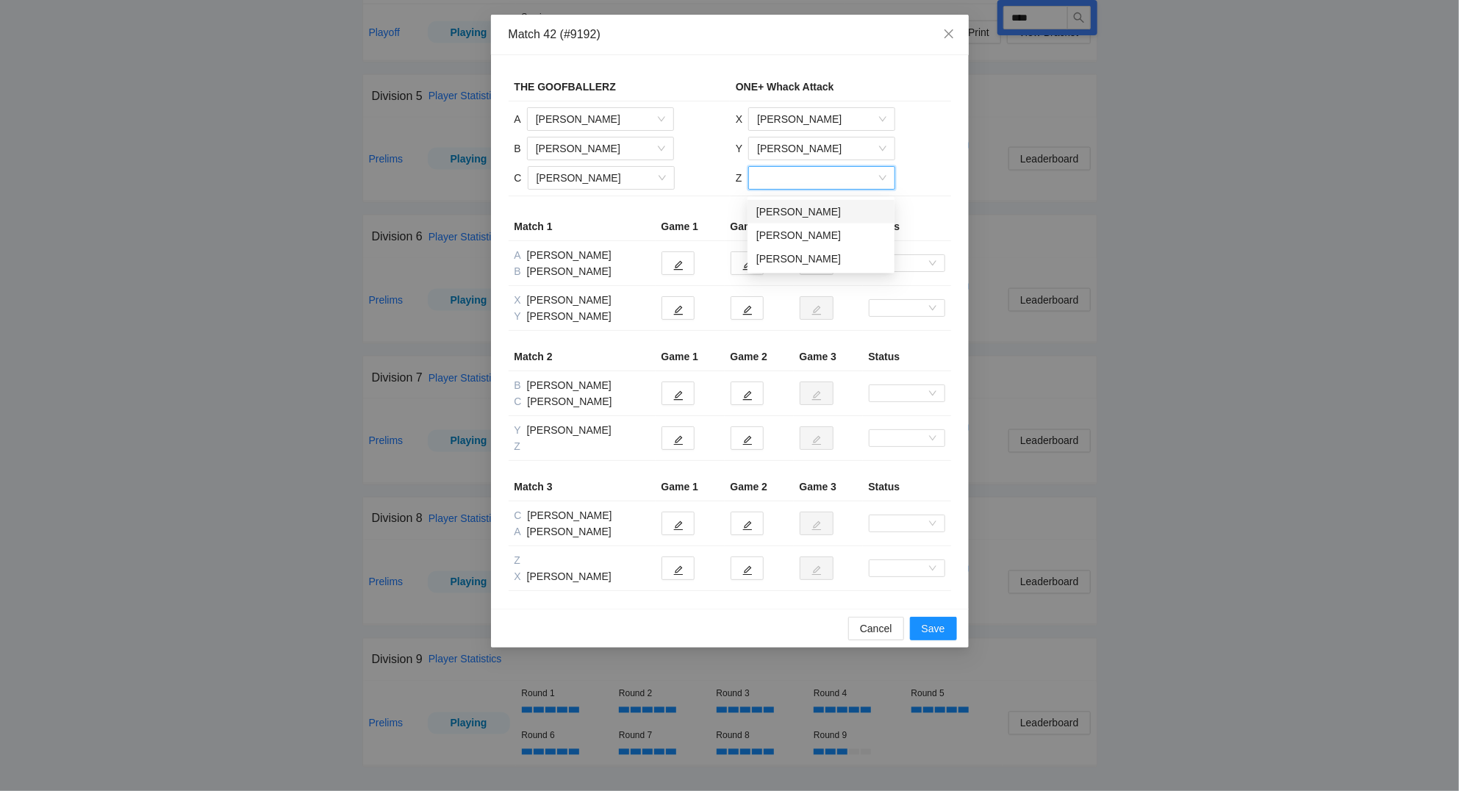
click at [780, 210] on div "AJ Jainga" at bounding box center [820, 212] width 129 height 16
click at [685, 315] on button "button" at bounding box center [677, 308] width 33 height 24
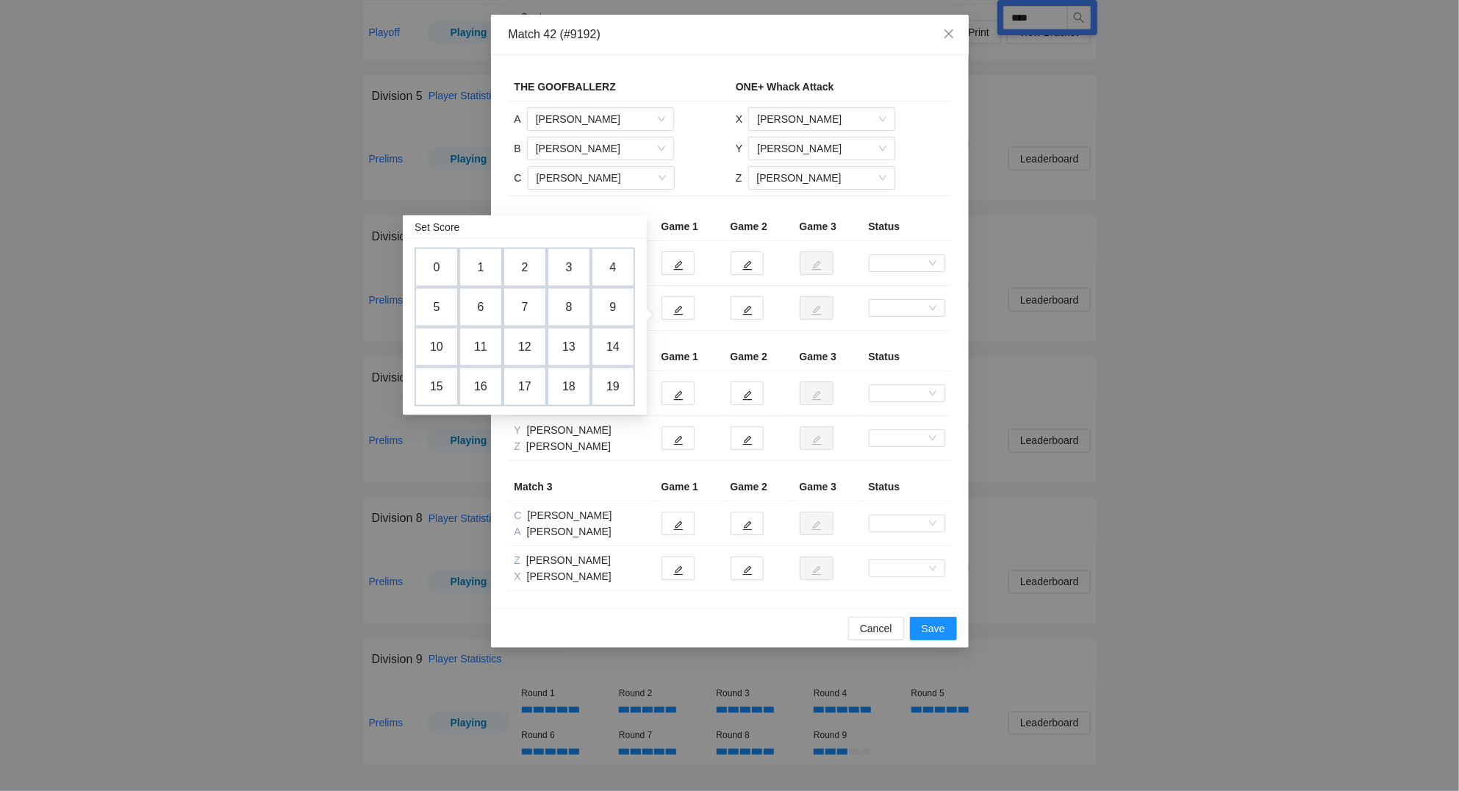
drag, startPoint x: 472, startPoint y: 297, endPoint x: 636, endPoint y: 317, distance: 164.4
click at [475, 297] on td "6" at bounding box center [481, 307] width 44 height 40
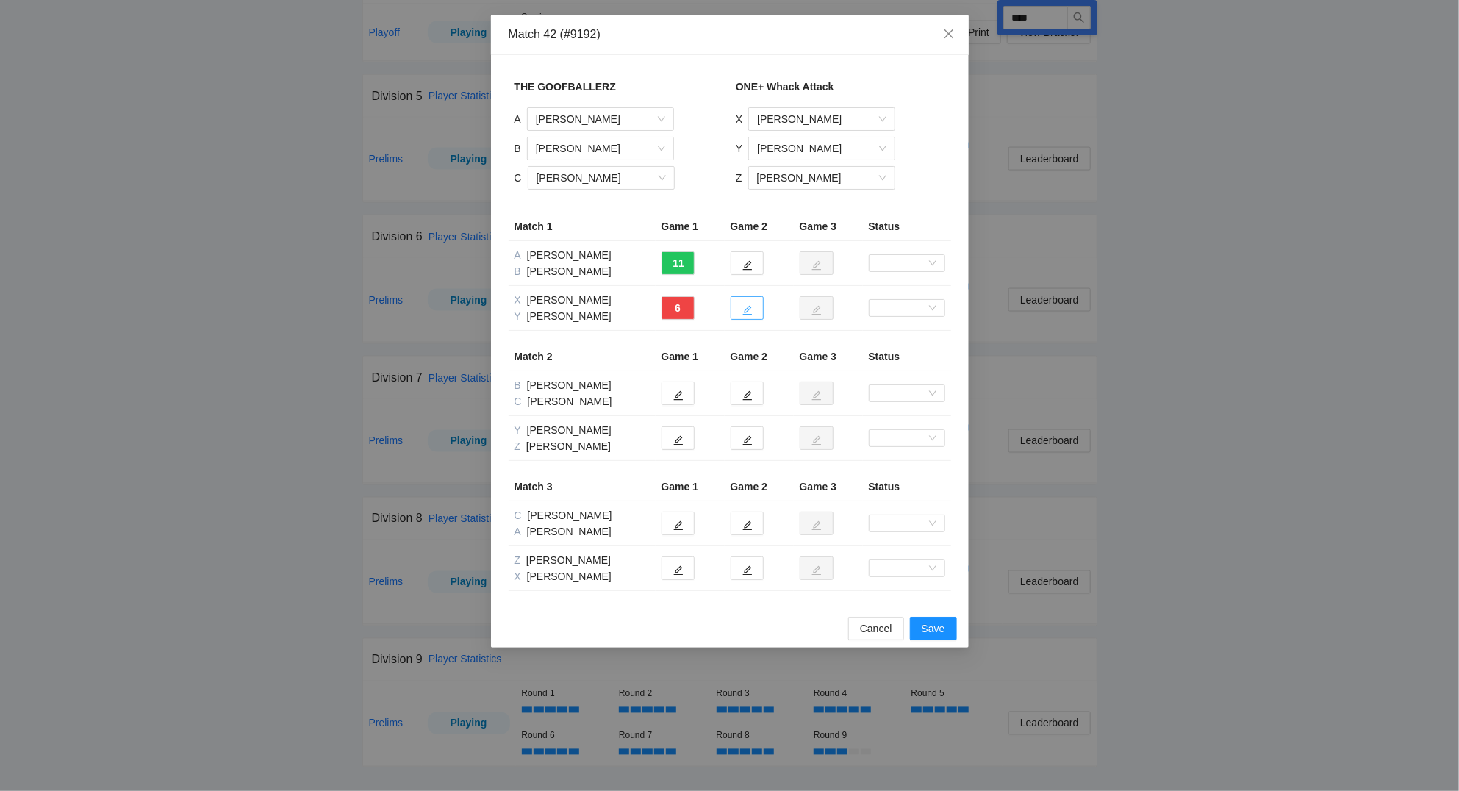
click at [744, 306] on icon "edit" at bounding box center [747, 310] width 10 height 10
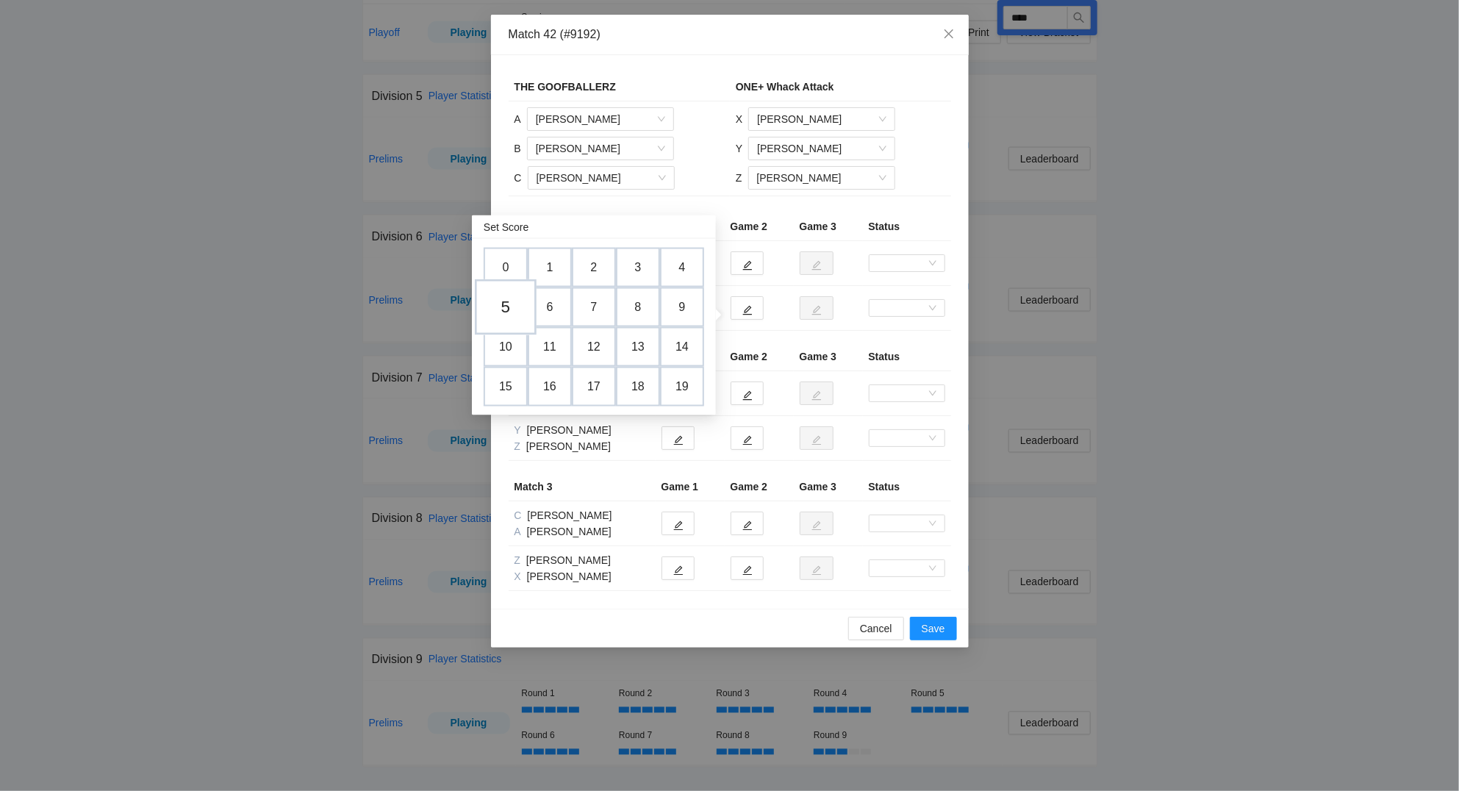
click at [497, 302] on td "5" at bounding box center [506, 307] width 62 height 56
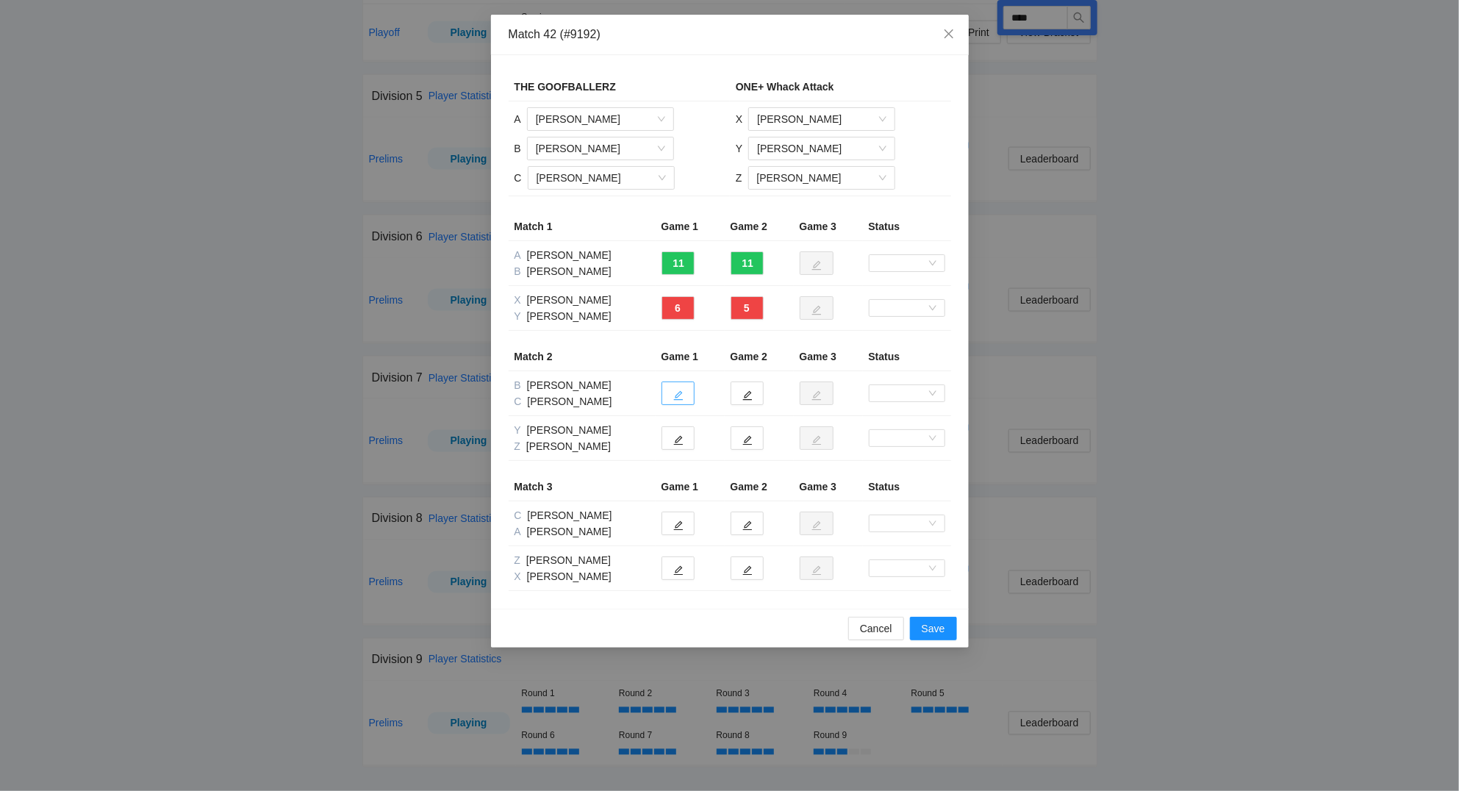
click at [683, 392] on button "button" at bounding box center [677, 393] width 33 height 24
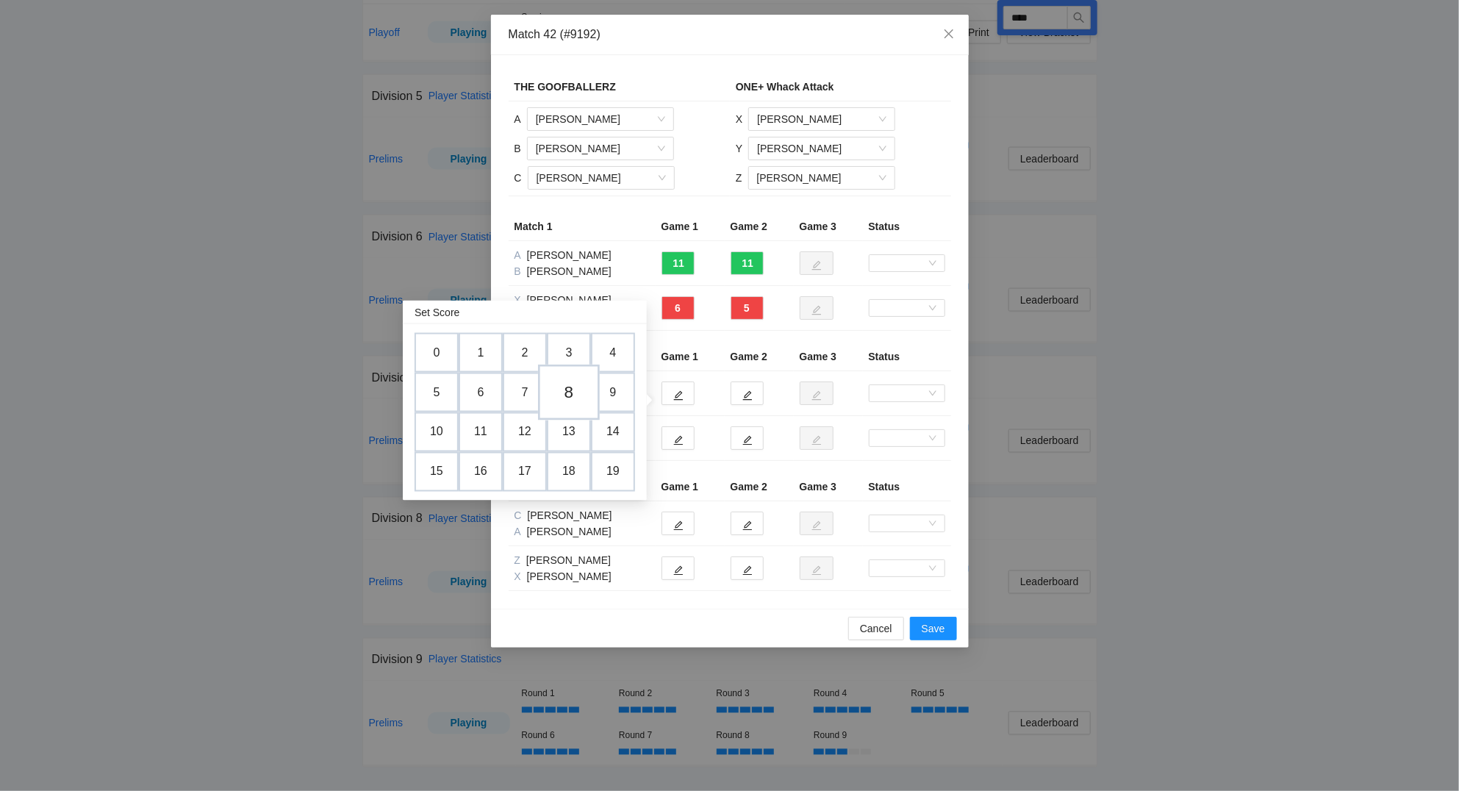
click at [572, 387] on td "8" at bounding box center [569, 392] width 62 height 56
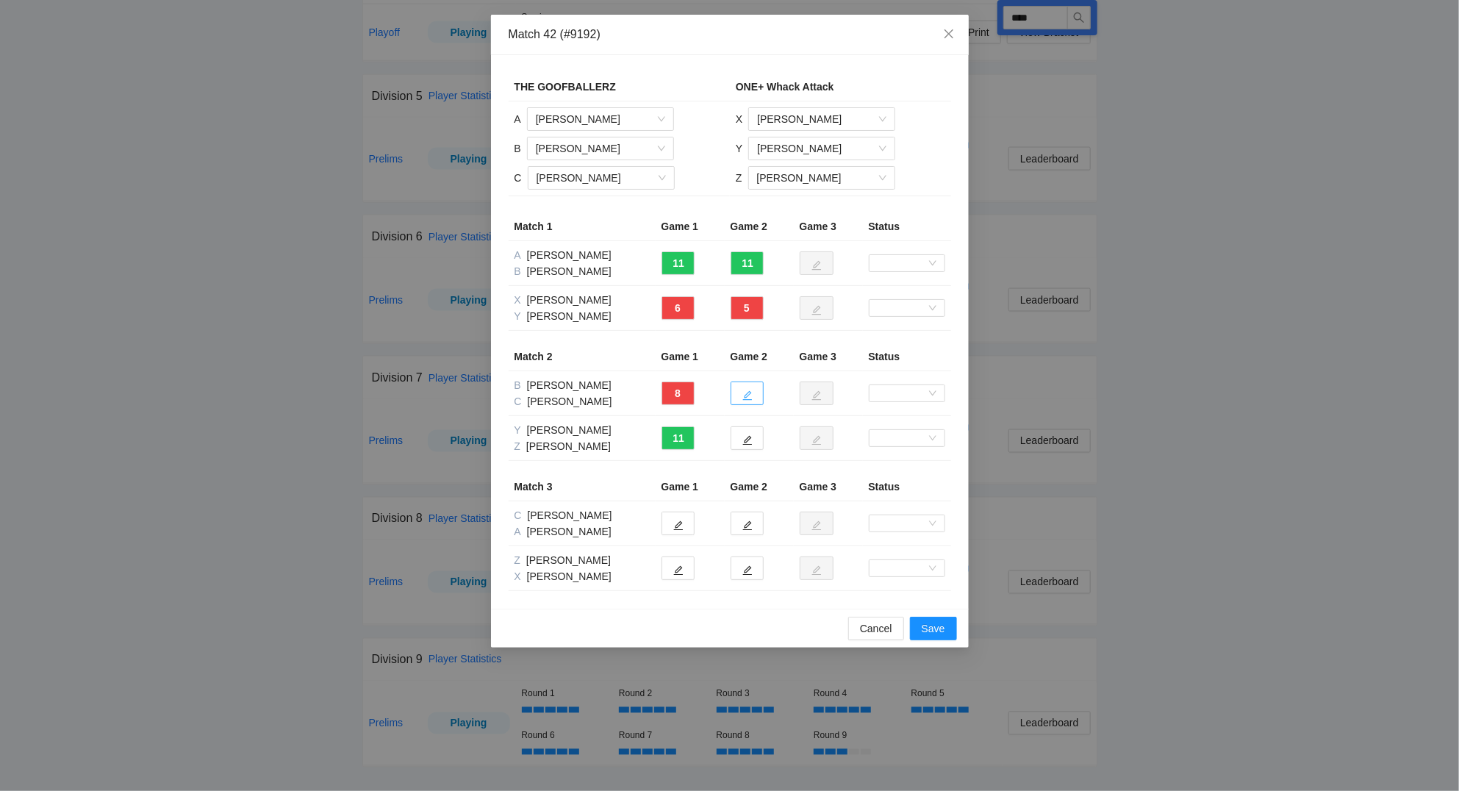
click at [746, 393] on icon "edit" at bounding box center [747, 395] width 10 height 10
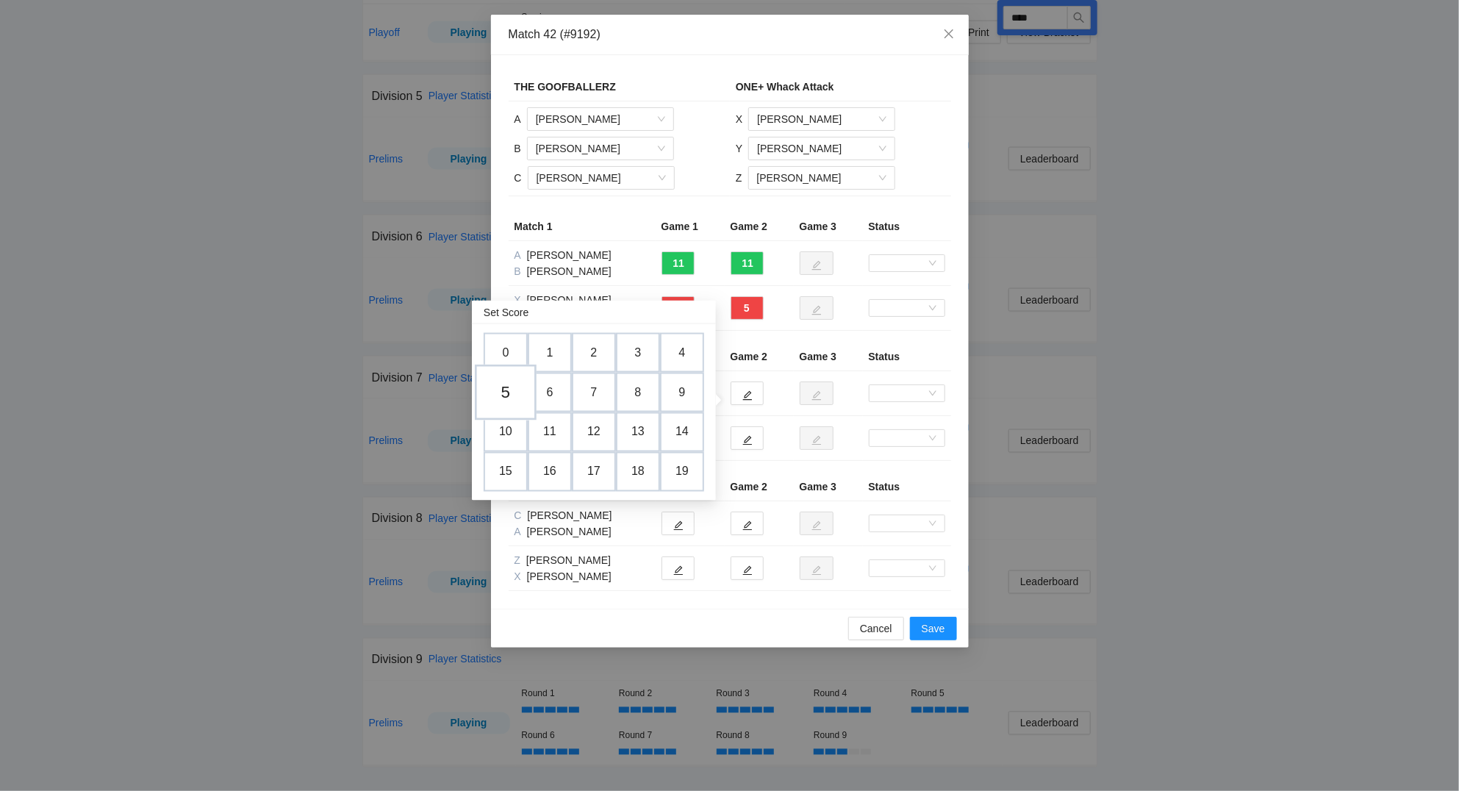
click at [505, 386] on td "5" at bounding box center [506, 392] width 62 height 56
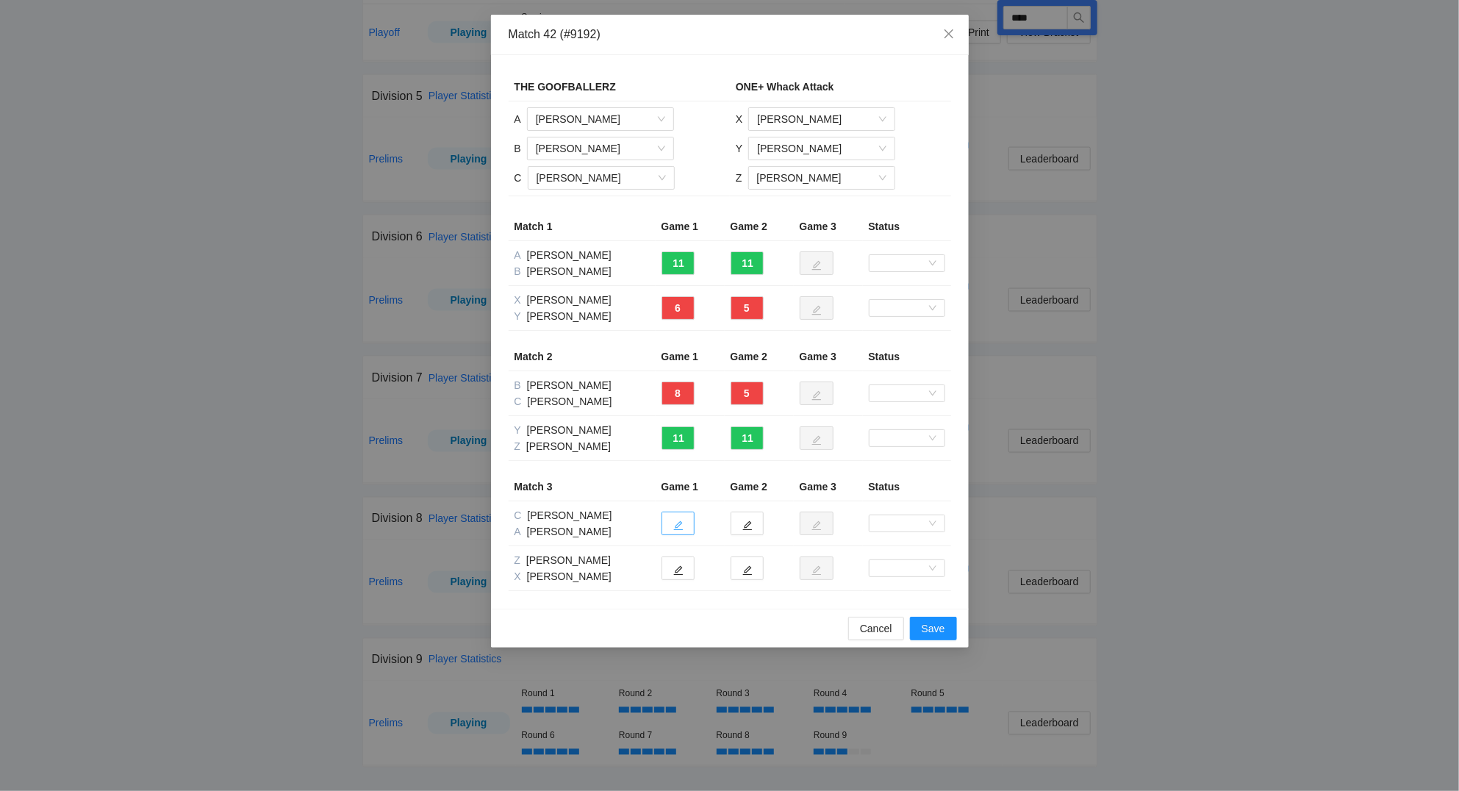
click at [678, 528] on icon "edit" at bounding box center [678, 525] width 10 height 10
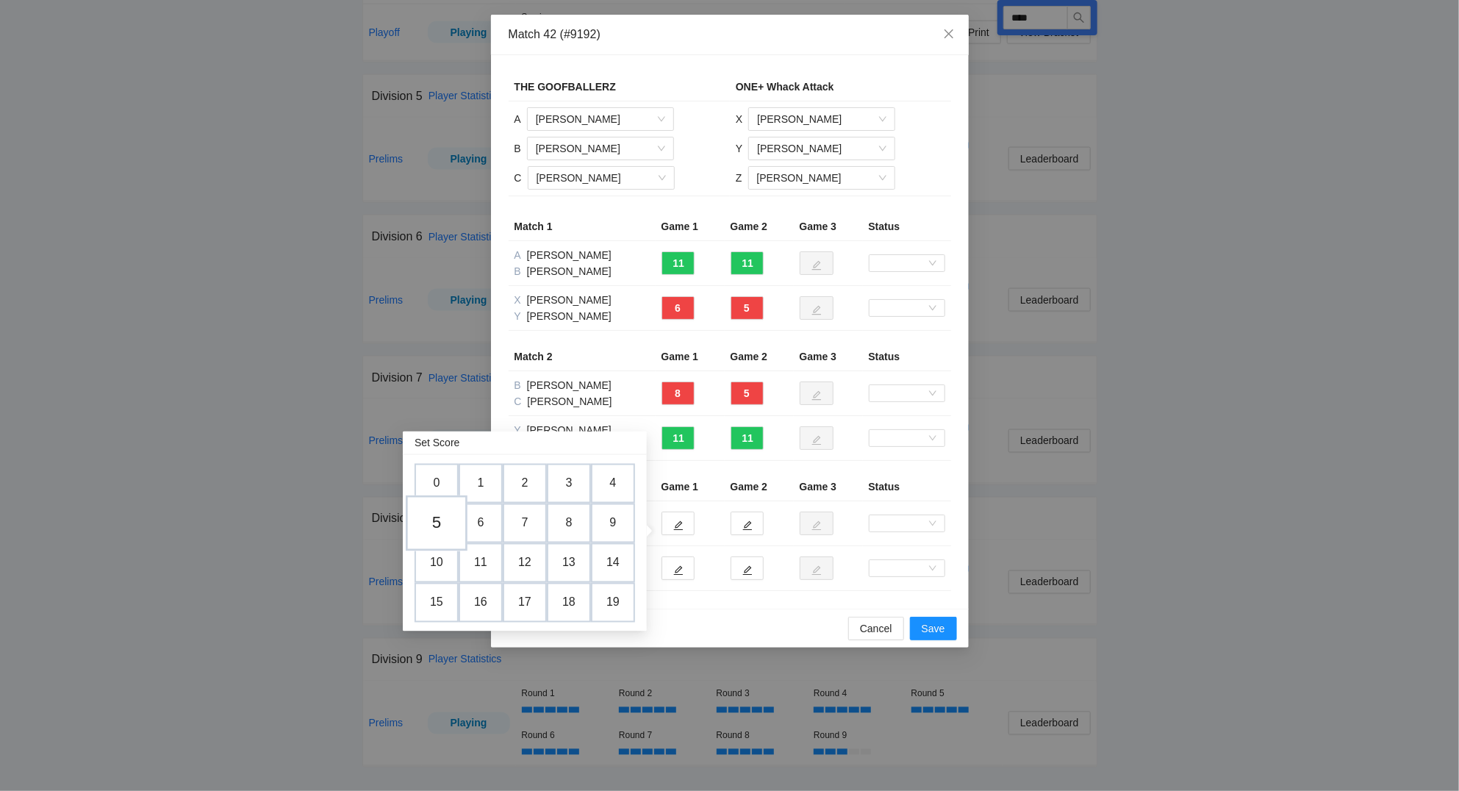
click at [439, 511] on td "5" at bounding box center [437, 523] width 62 height 56
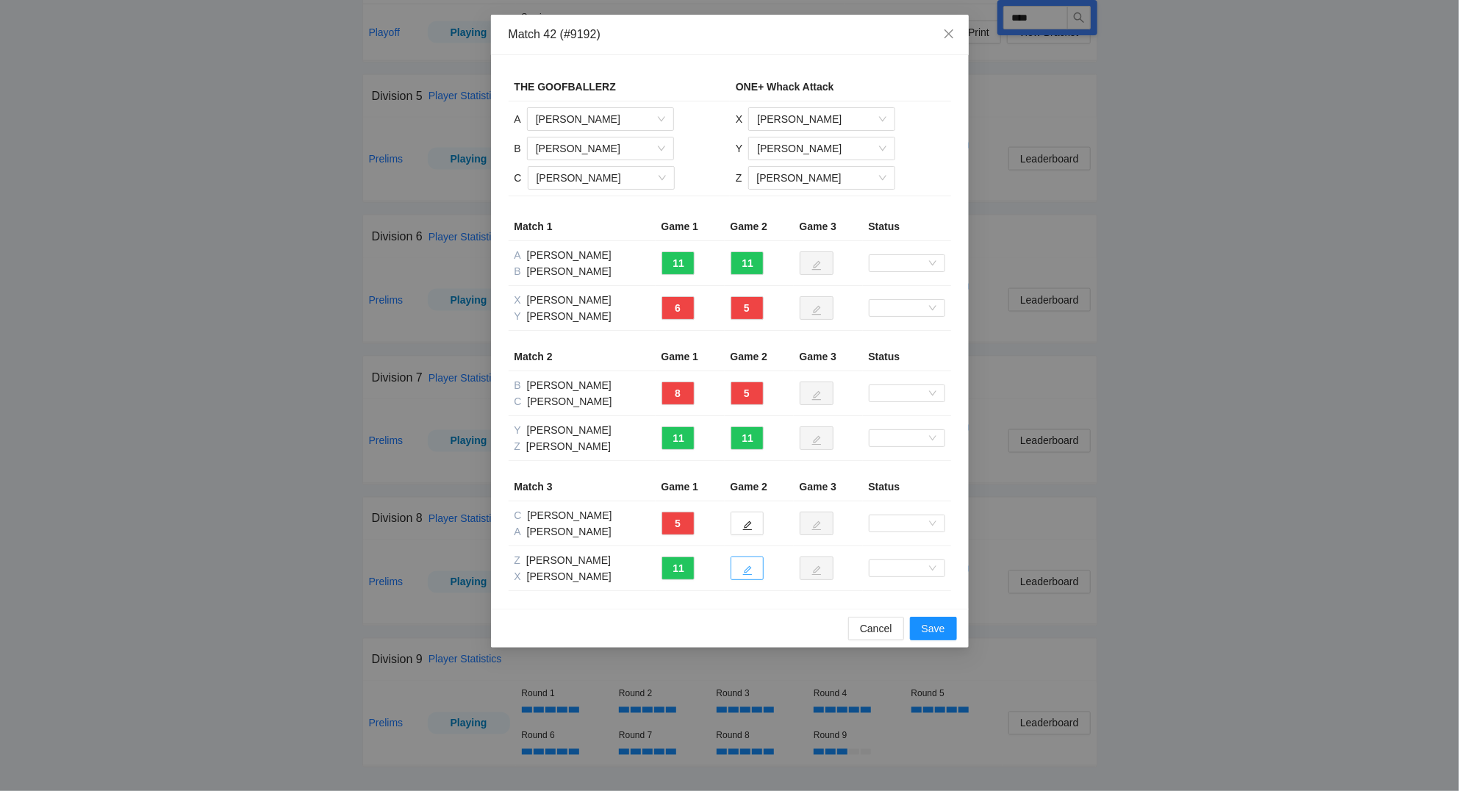
click at [750, 574] on icon "edit" at bounding box center [747, 570] width 10 height 10
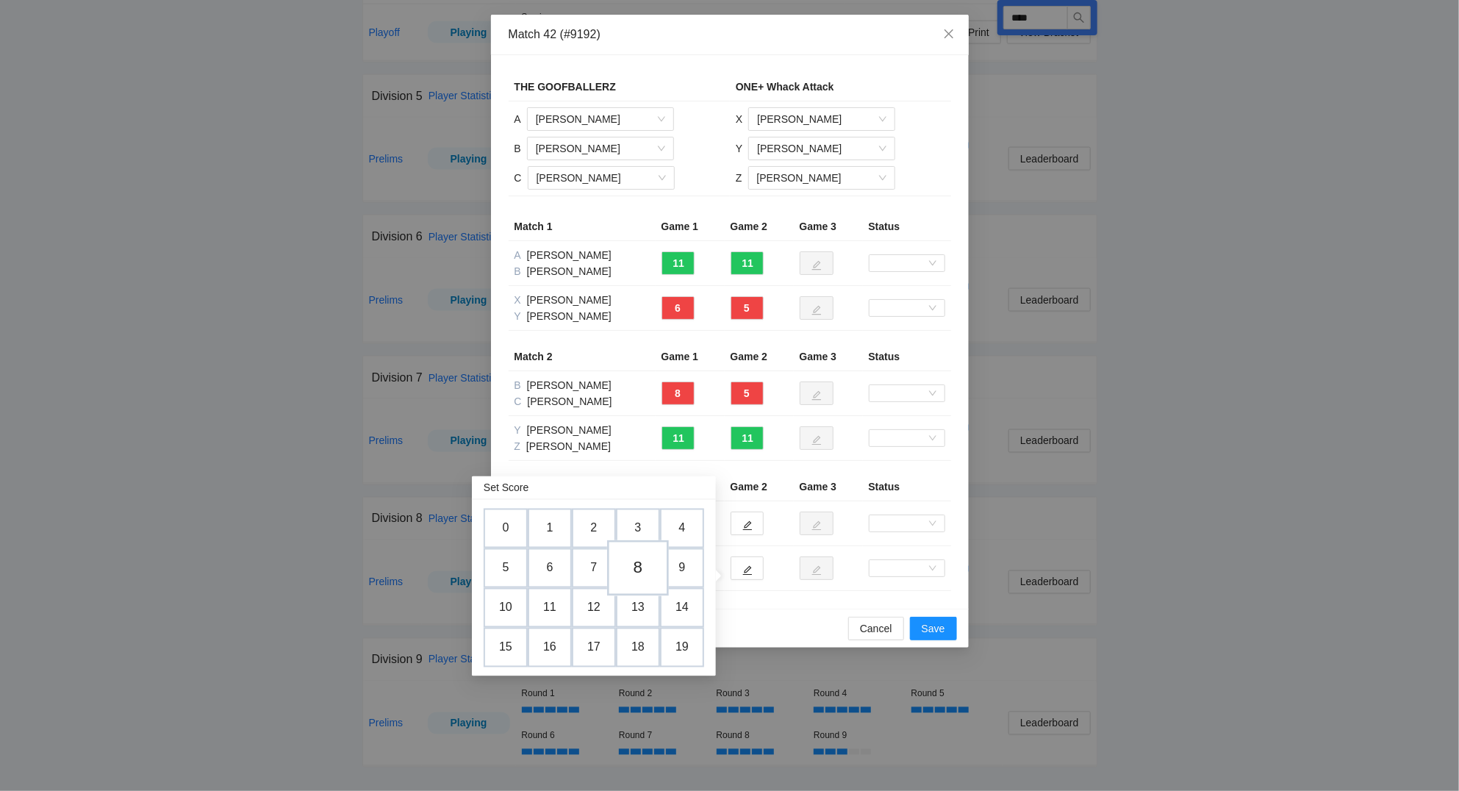
click at [642, 568] on td "8" at bounding box center [638, 568] width 62 height 56
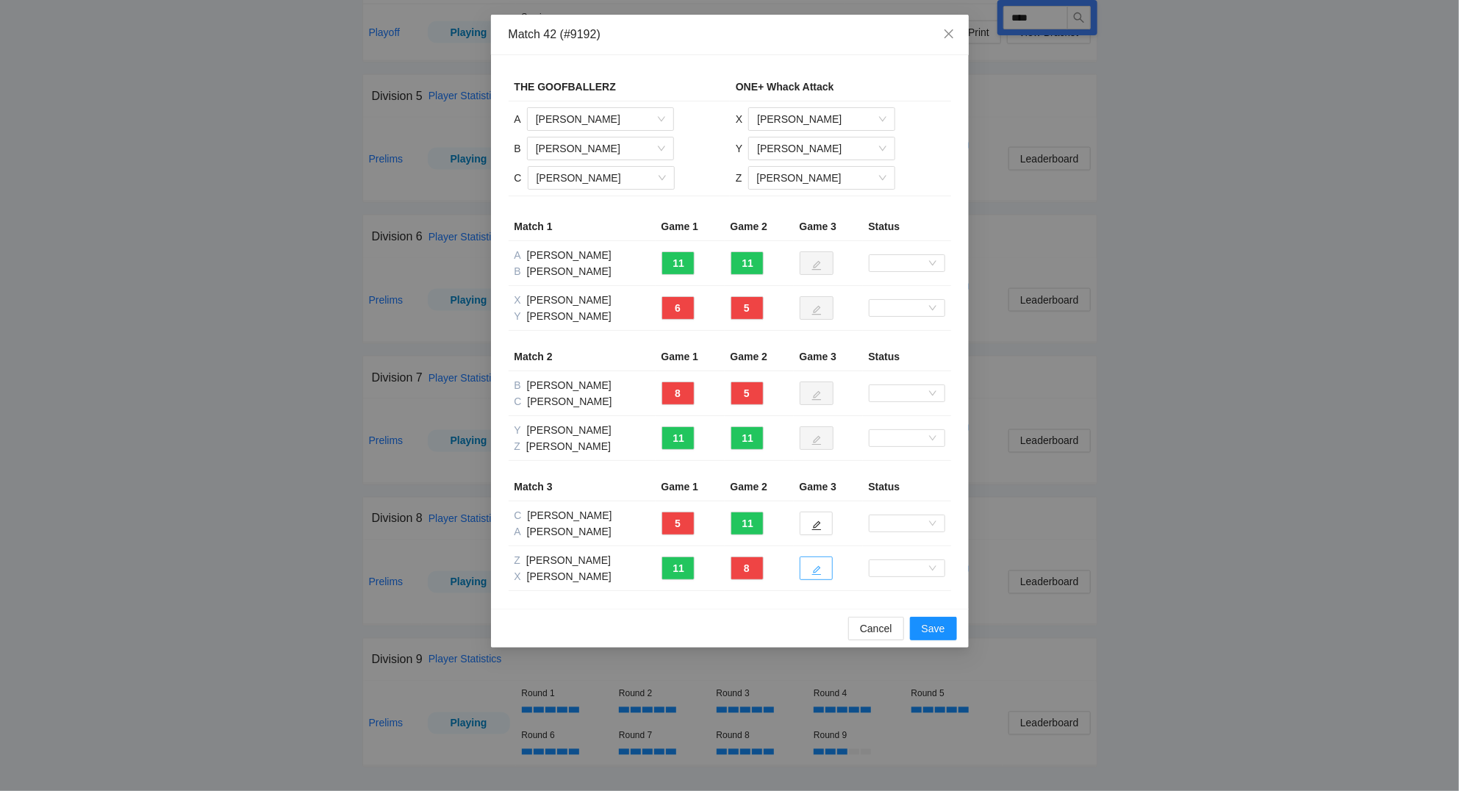
click at [824, 572] on button "button" at bounding box center [815, 568] width 33 height 24
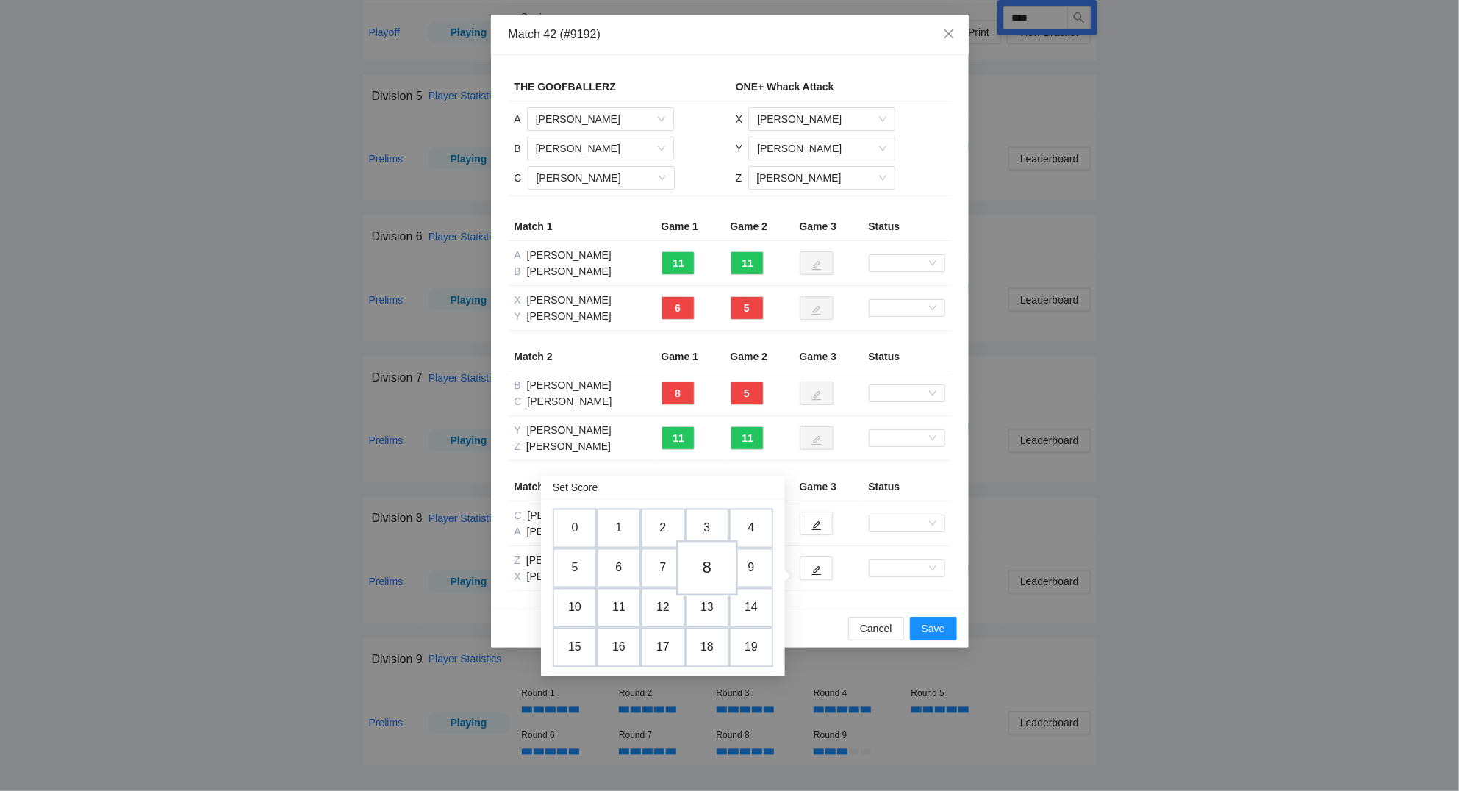
click at [716, 567] on td "8" at bounding box center [707, 568] width 62 height 56
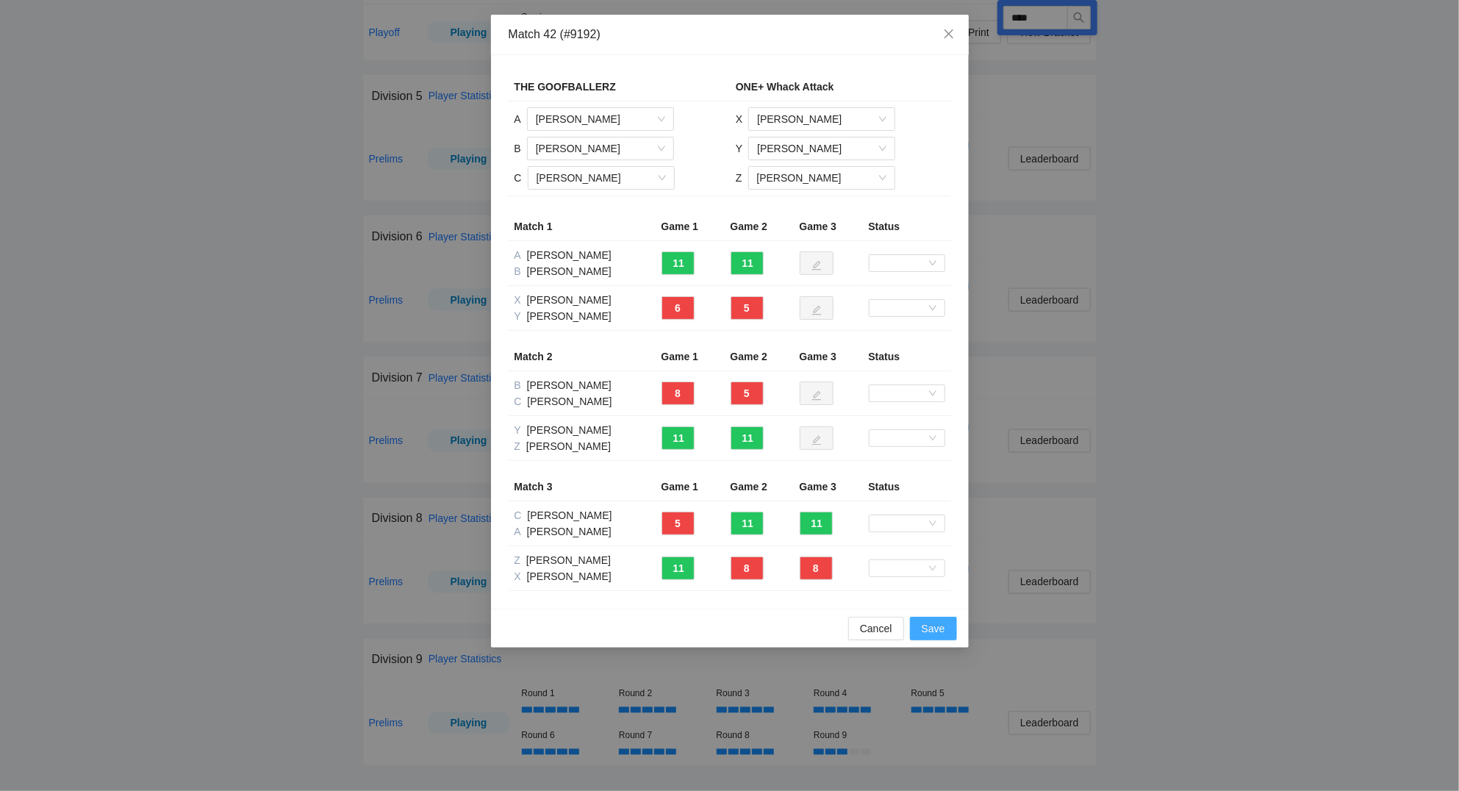
click at [942, 636] on span "Save" at bounding box center [933, 628] width 24 height 16
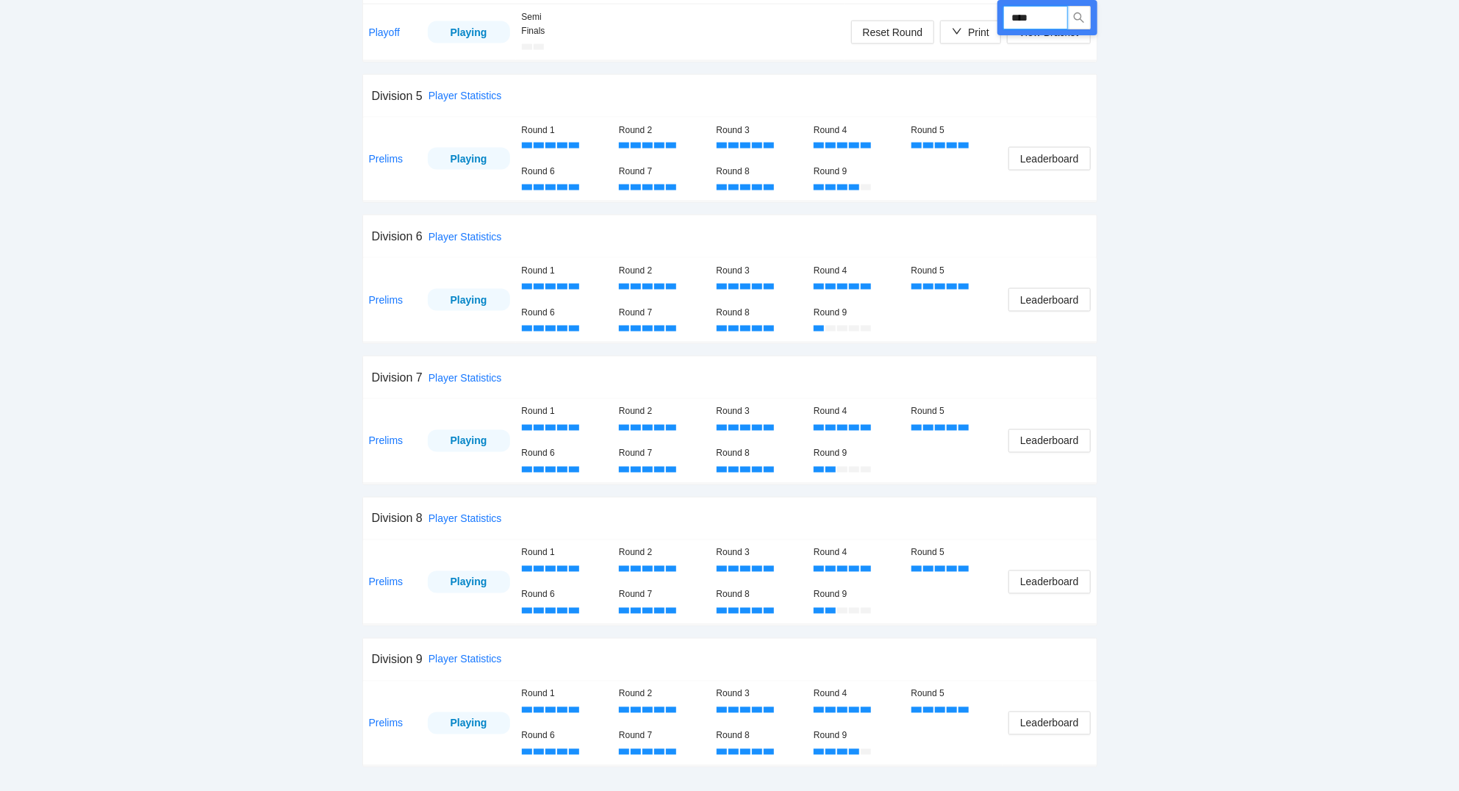
click at [1055, 12] on input "****" at bounding box center [1035, 18] width 65 height 24
type input "****"
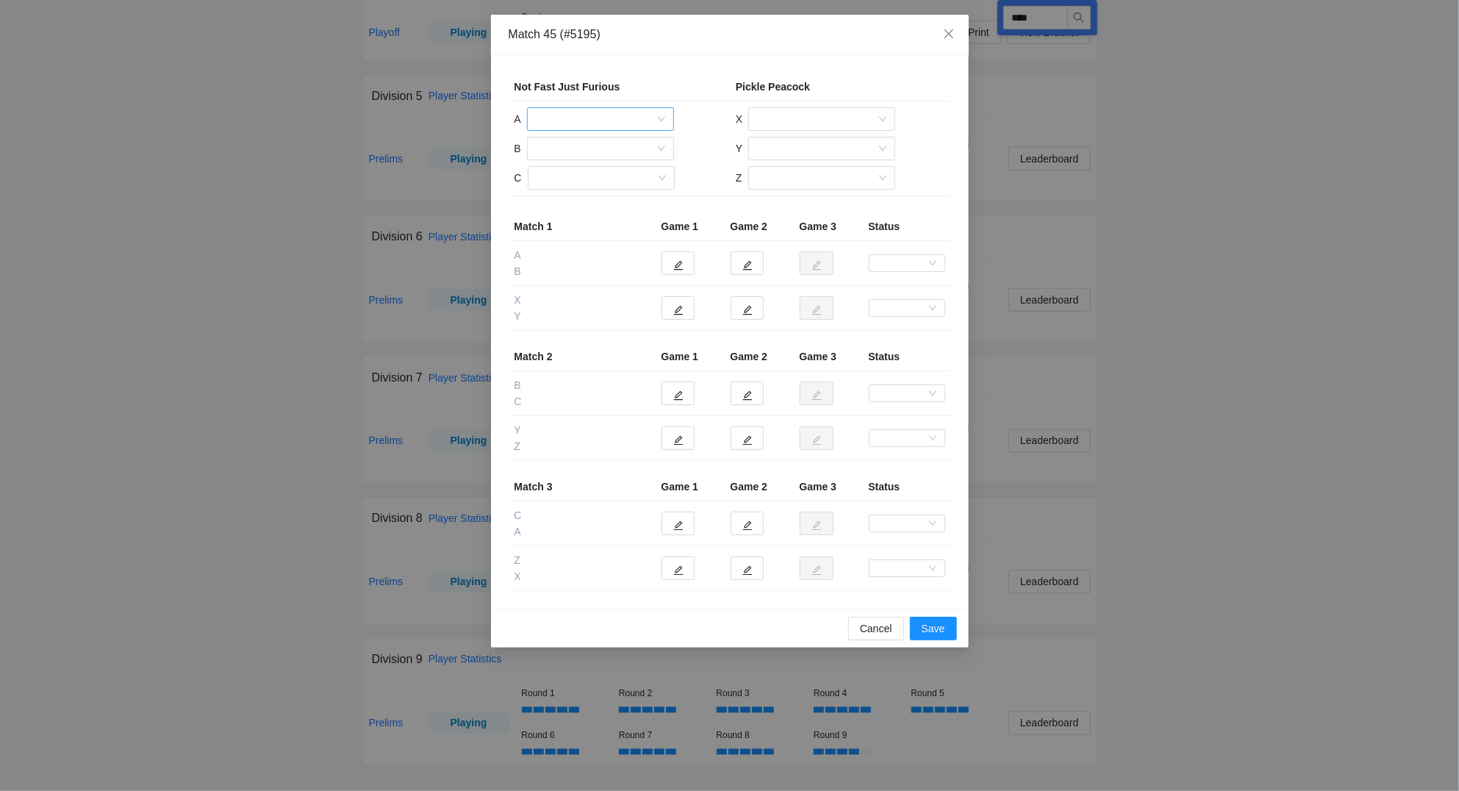
click at [611, 113] on input "search" at bounding box center [595, 119] width 119 height 22
click at [589, 245] on div "Trang Lequang" at bounding box center [600, 247] width 129 height 16
click at [571, 145] on input "search" at bounding box center [595, 148] width 119 height 22
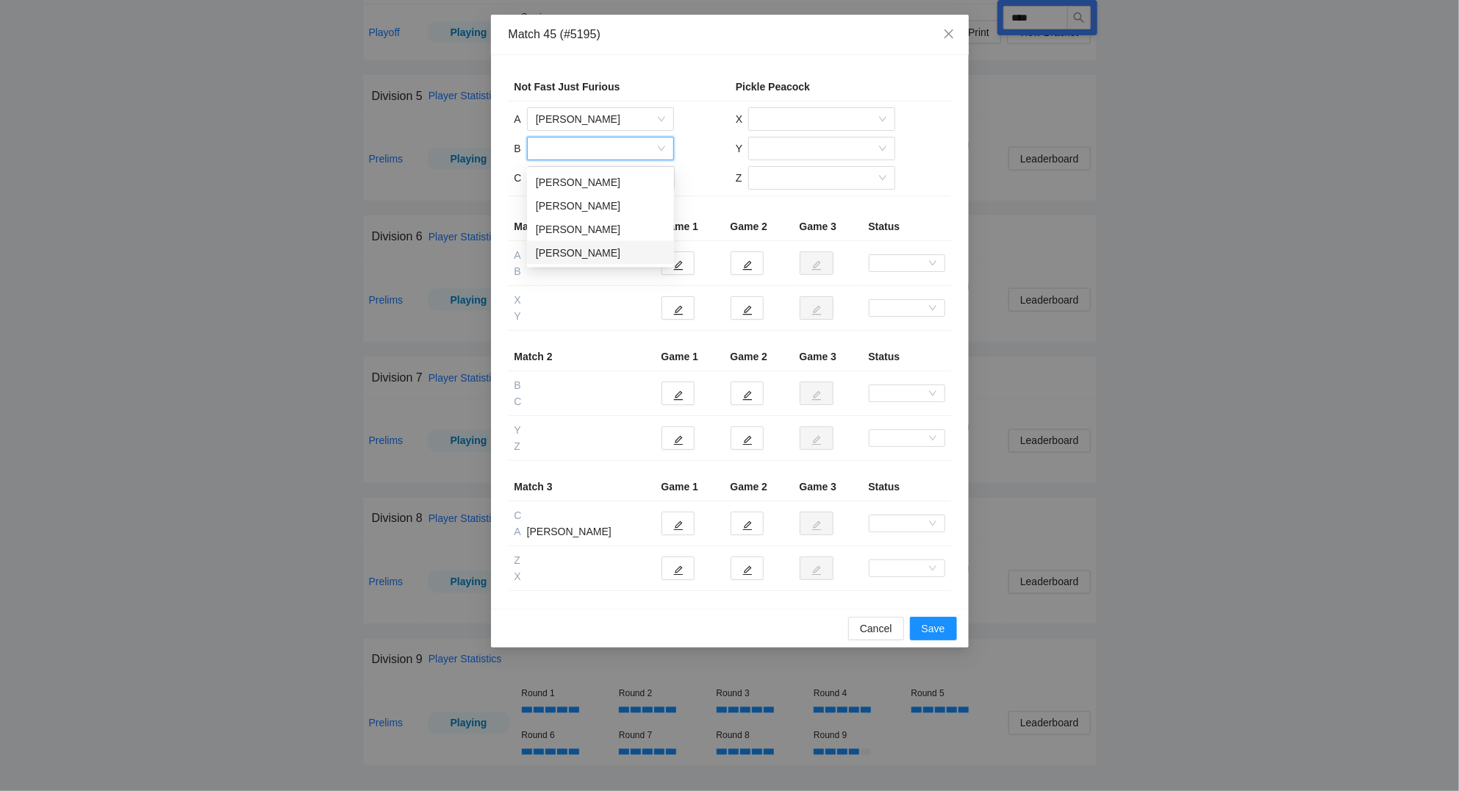
click at [582, 245] on div "Paul Rose" at bounding box center [600, 253] width 129 height 16
click at [617, 184] on input "search" at bounding box center [595, 178] width 119 height 22
click at [585, 204] on div "Cynthia Diep" at bounding box center [600, 212] width 129 height 16
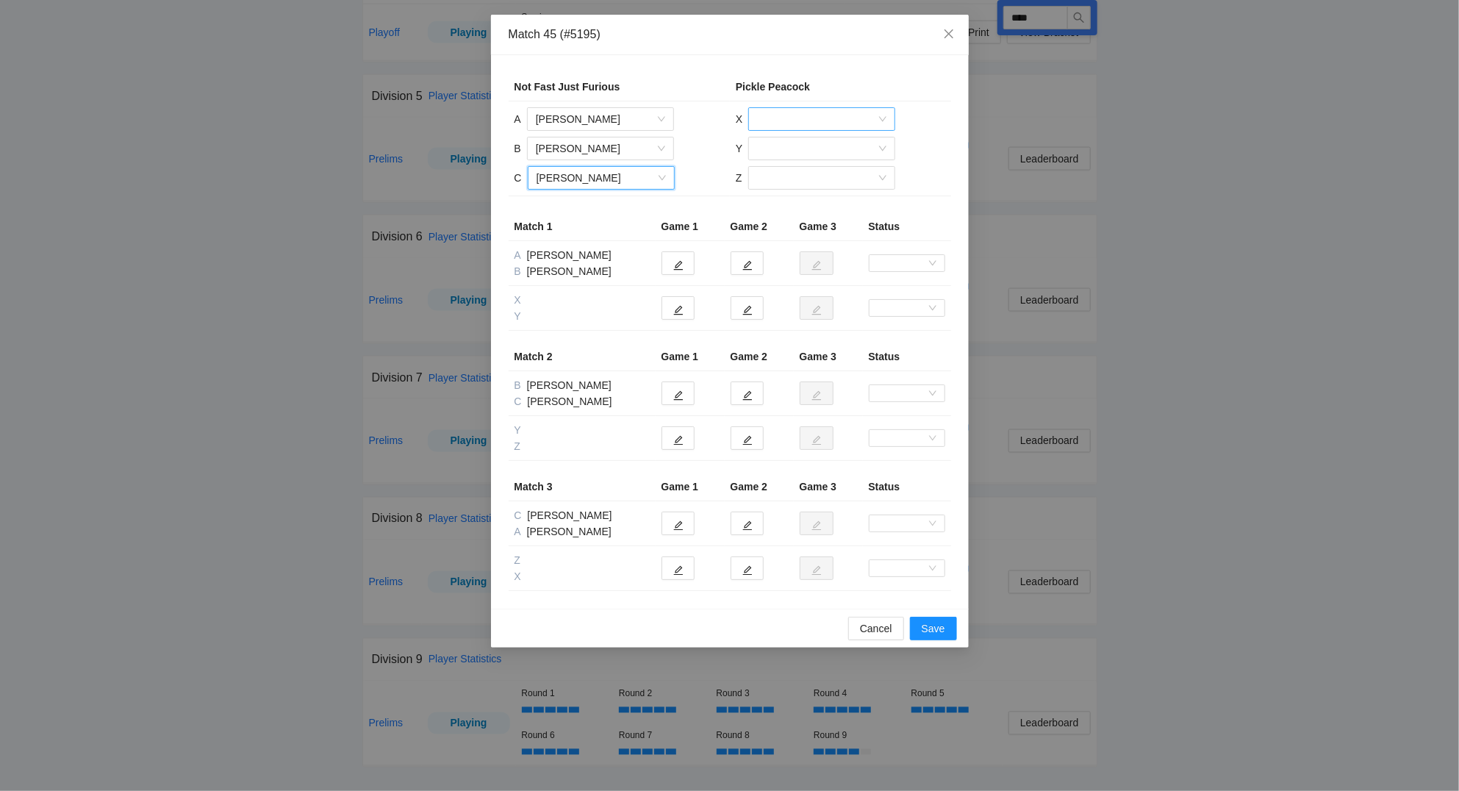
click at [805, 120] on input "search" at bounding box center [816, 119] width 119 height 22
click at [802, 145] on div "Liping Bright" at bounding box center [821, 153] width 129 height 16
click at [799, 151] on input "search" at bounding box center [816, 148] width 119 height 22
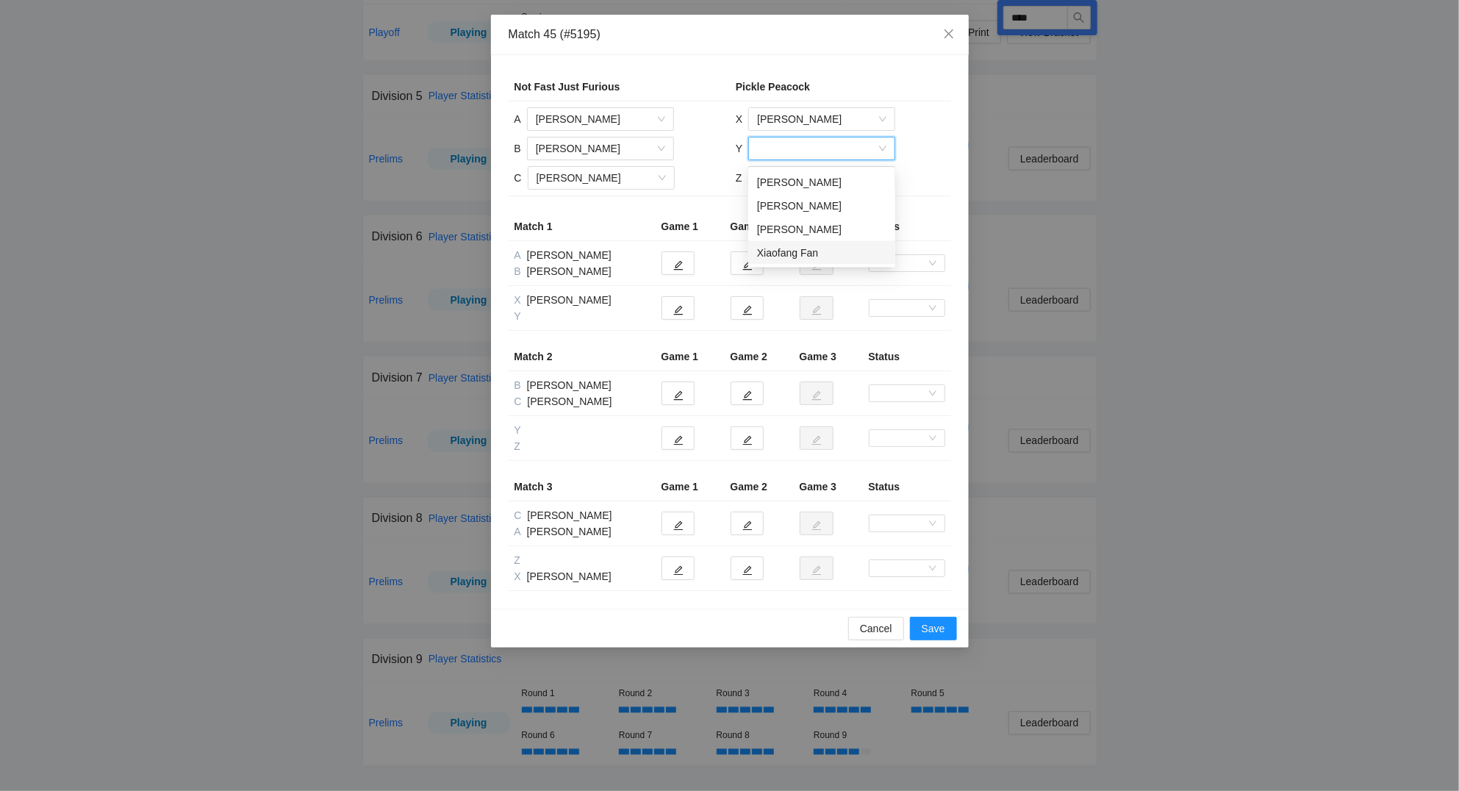
click at [799, 247] on div "Xiaofang Fan" at bounding box center [821, 253] width 129 height 16
click at [783, 175] on input "search" at bounding box center [816, 178] width 119 height 22
click at [797, 234] on div "Sophia Pu" at bounding box center [820, 235] width 129 height 16
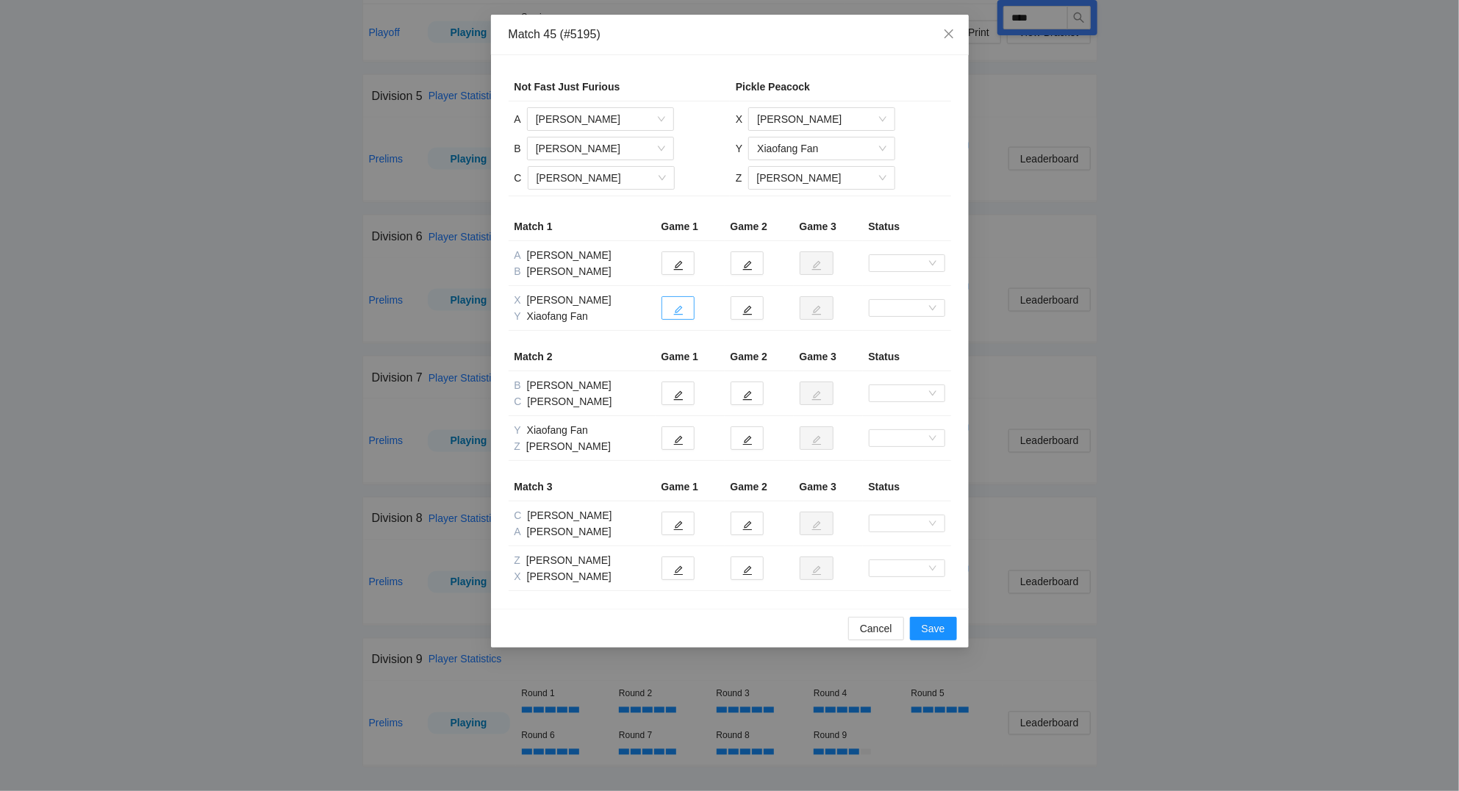
click at [674, 309] on icon "edit" at bounding box center [678, 310] width 10 height 10
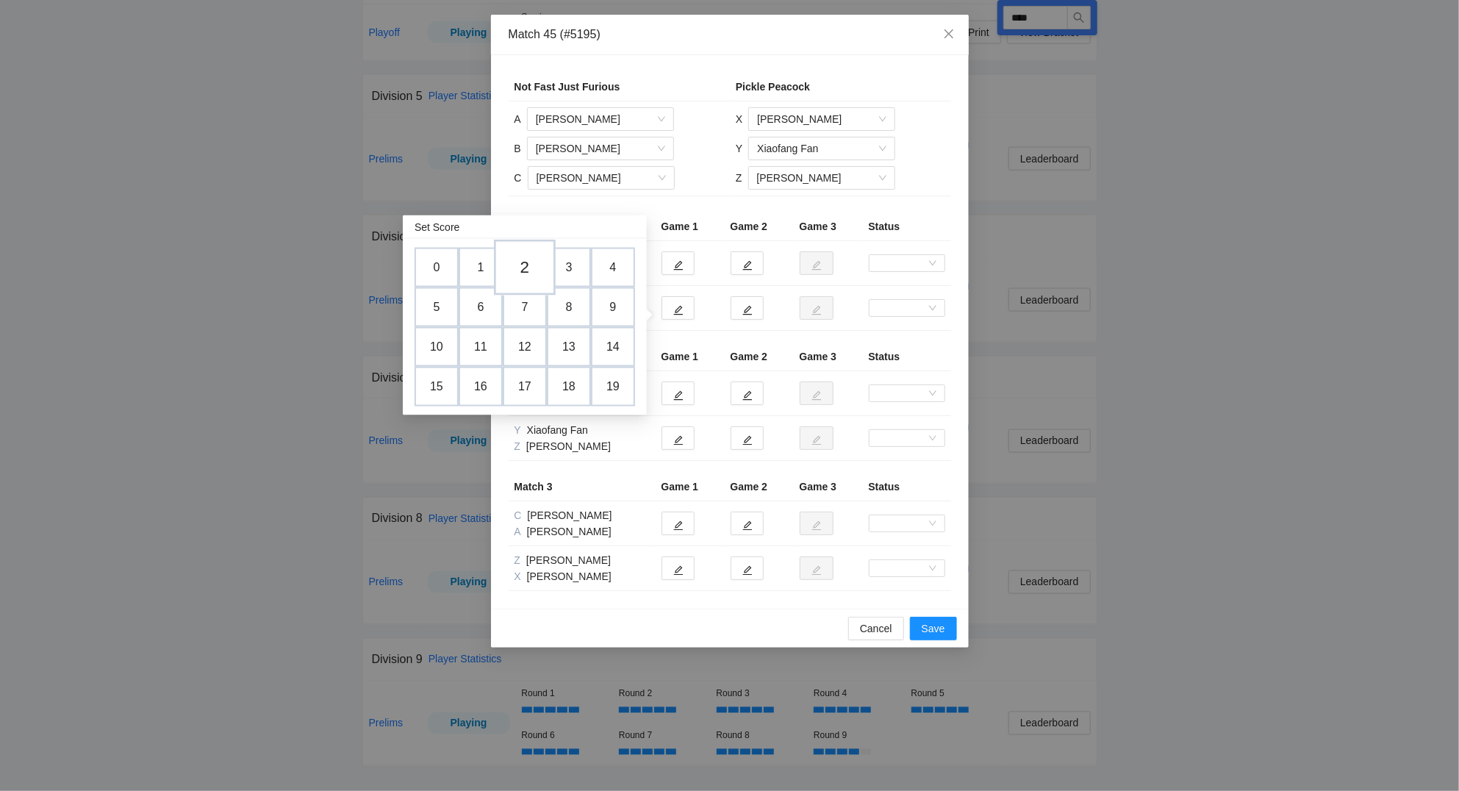
click at [531, 267] on td "2" at bounding box center [525, 268] width 62 height 56
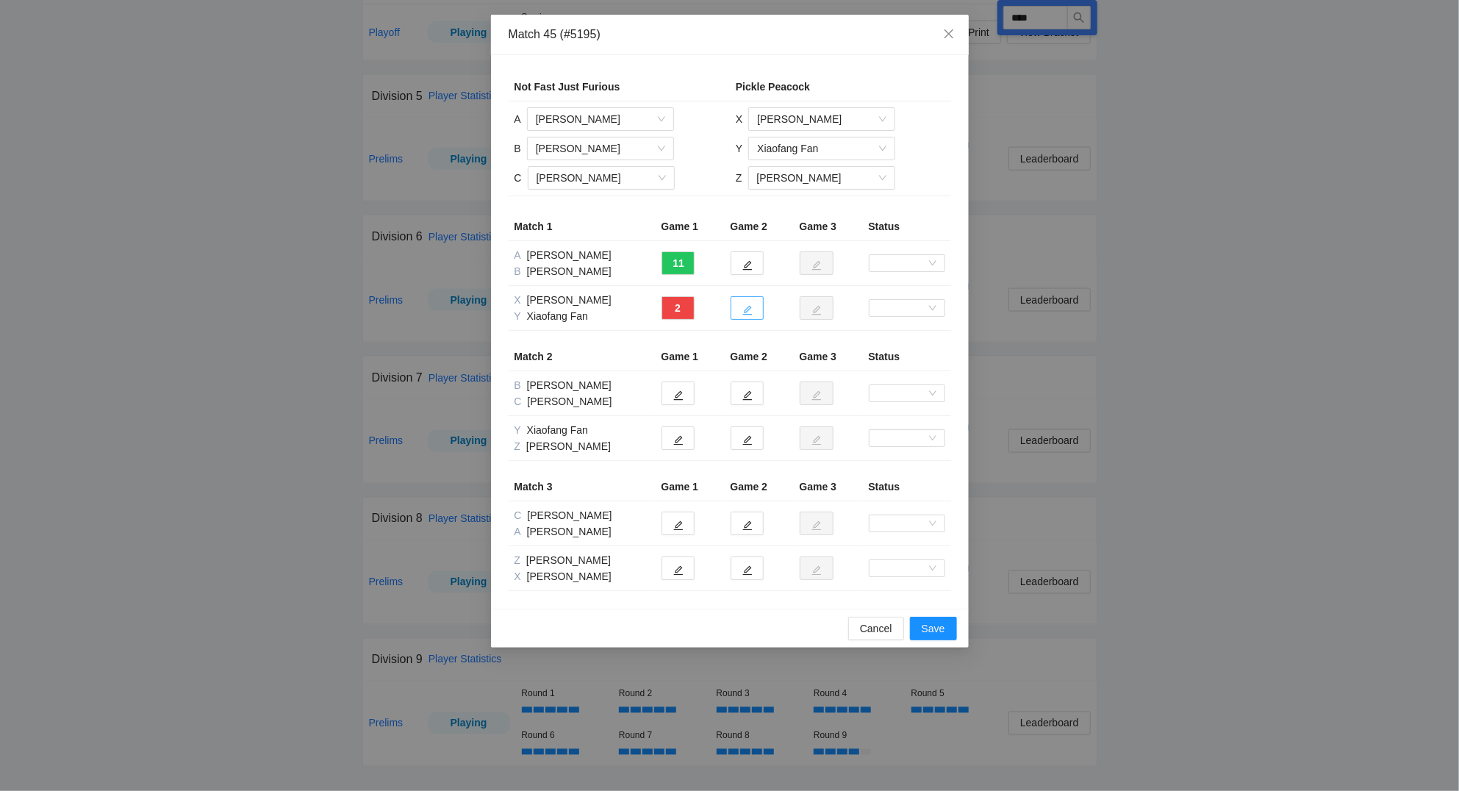
click at [751, 312] on icon "edit" at bounding box center [747, 310] width 10 height 10
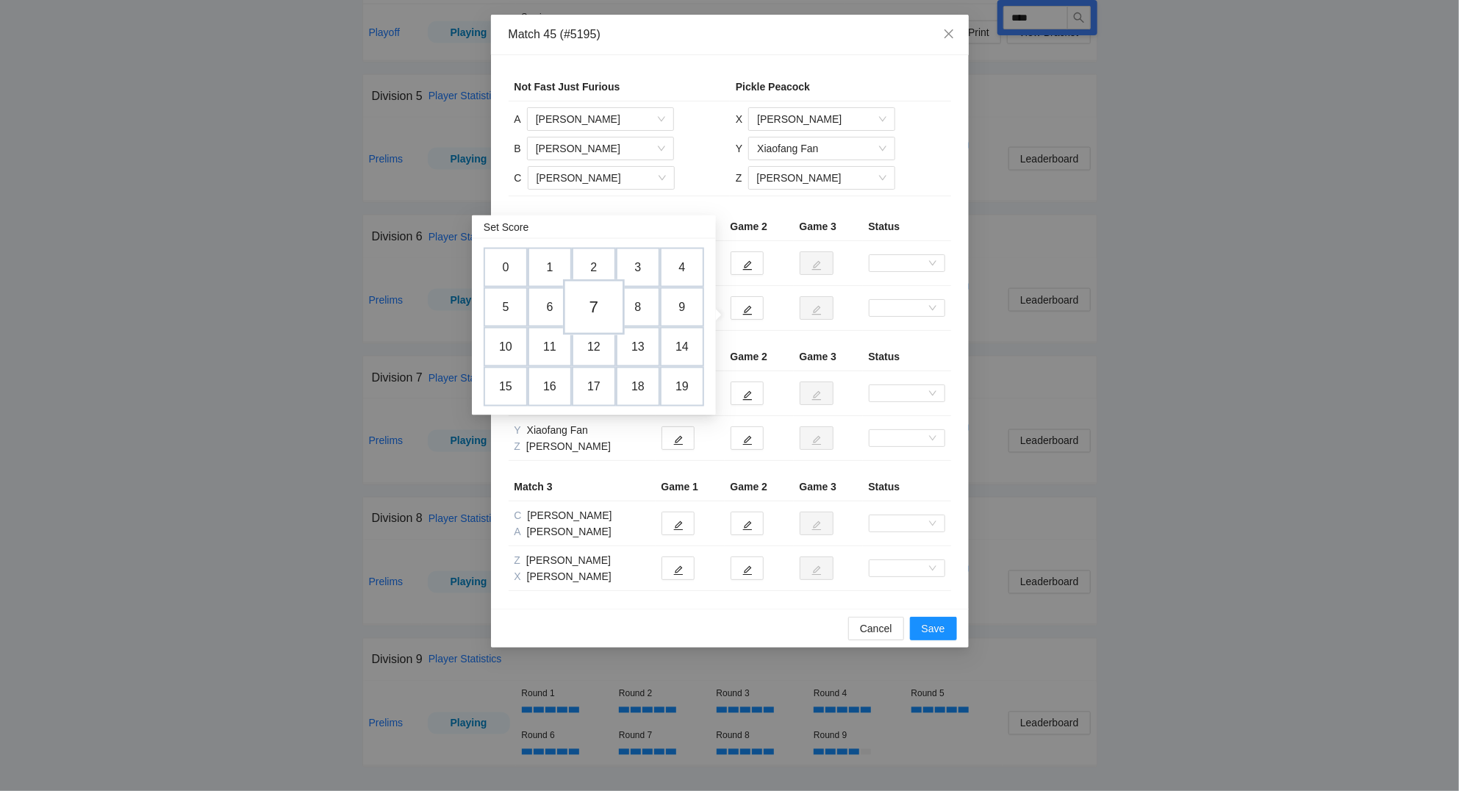
click at [600, 298] on td "7" at bounding box center [594, 307] width 62 height 56
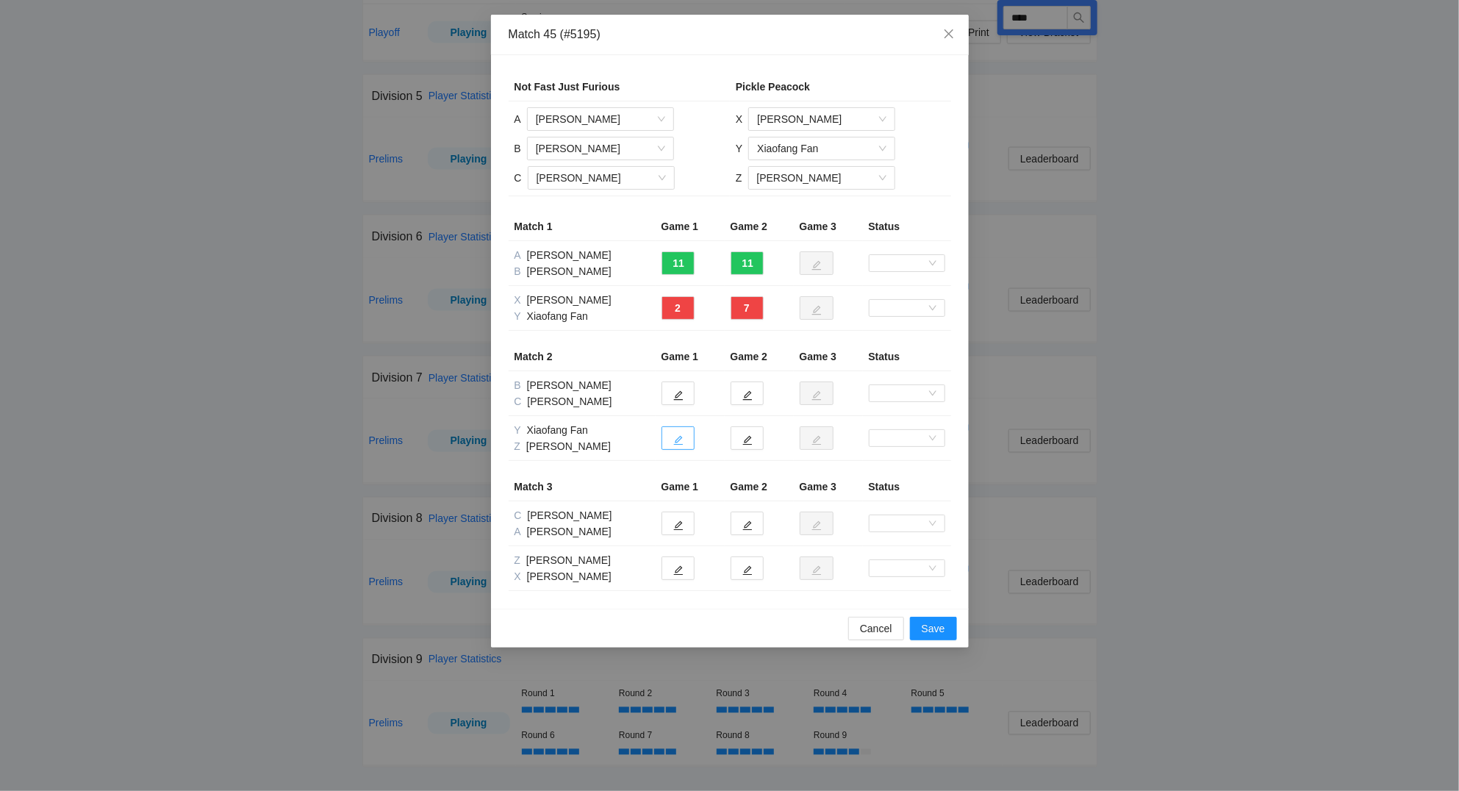
click at [677, 441] on icon "edit" at bounding box center [678, 440] width 10 height 10
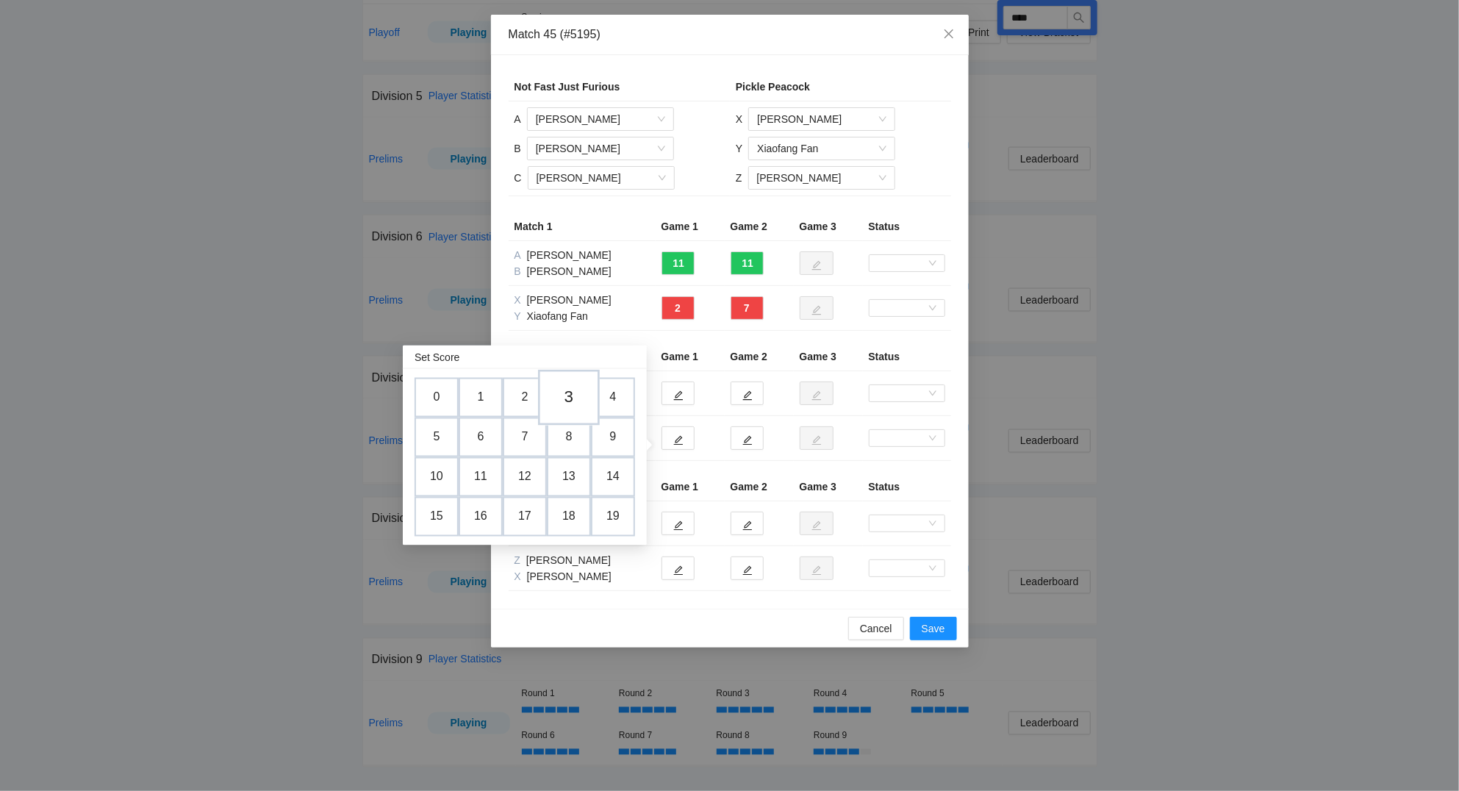
click at [578, 401] on td "3" at bounding box center [569, 398] width 62 height 56
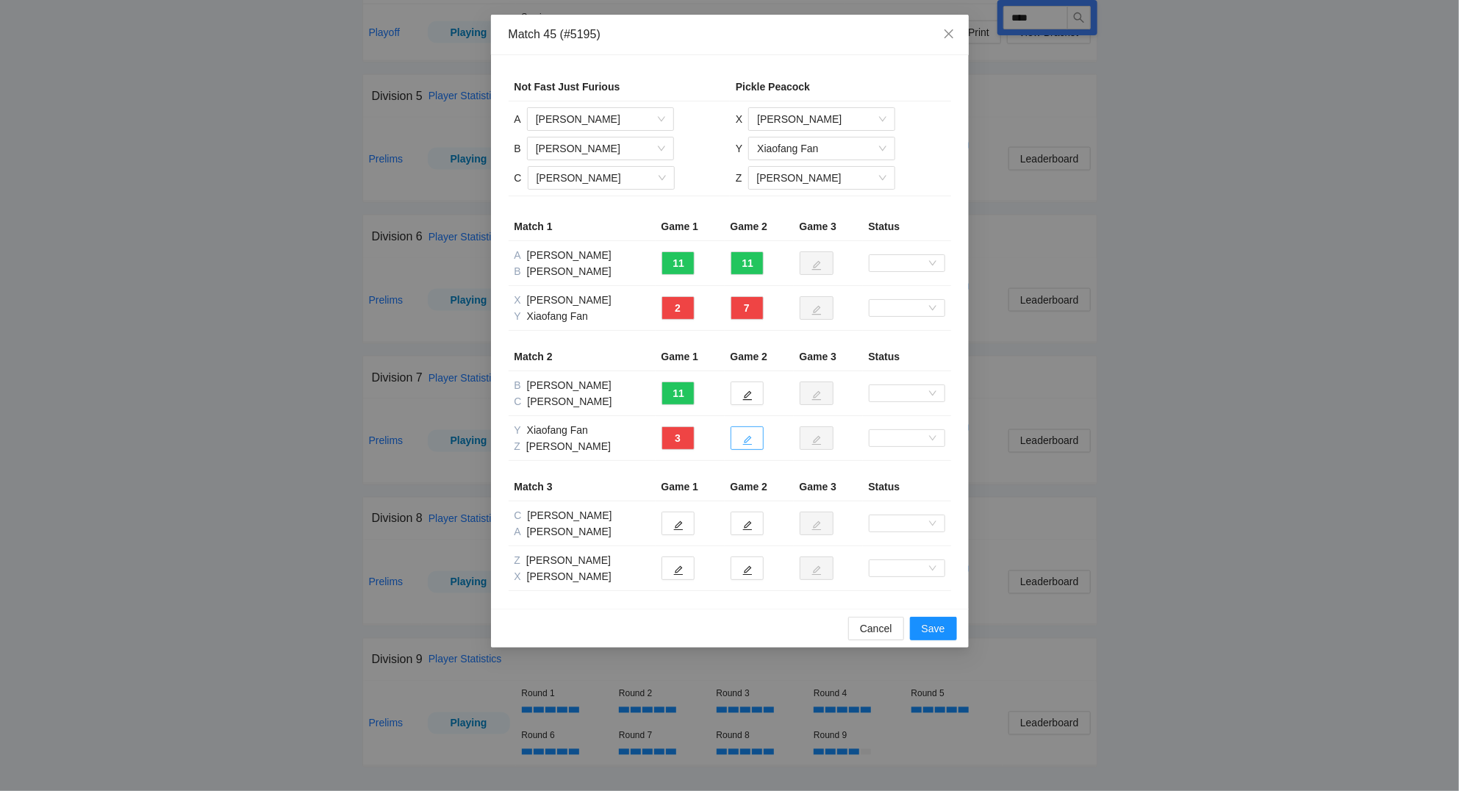
click at [744, 444] on icon "edit" at bounding box center [747, 440] width 10 height 10
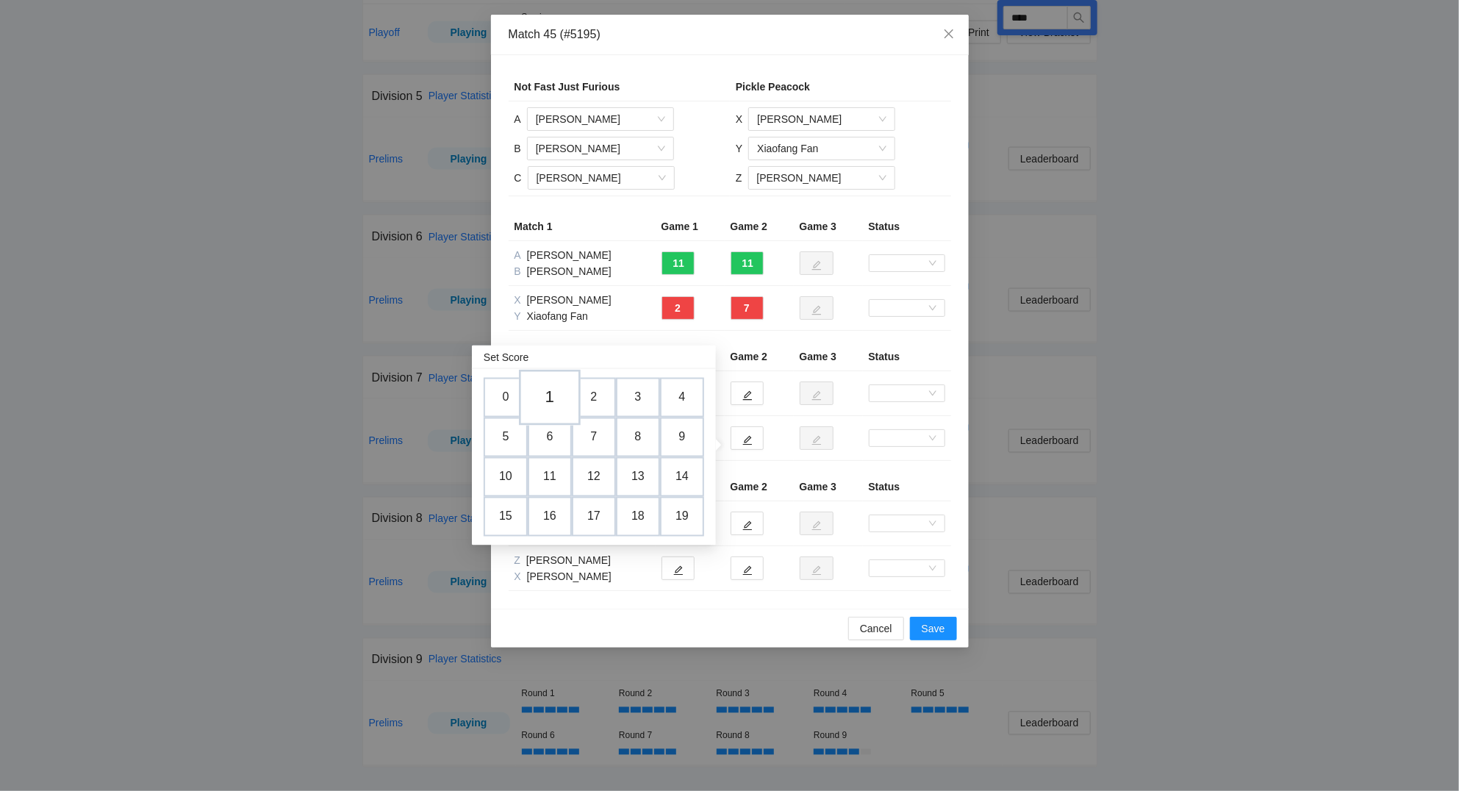
click at [560, 392] on td "1" at bounding box center [550, 398] width 62 height 56
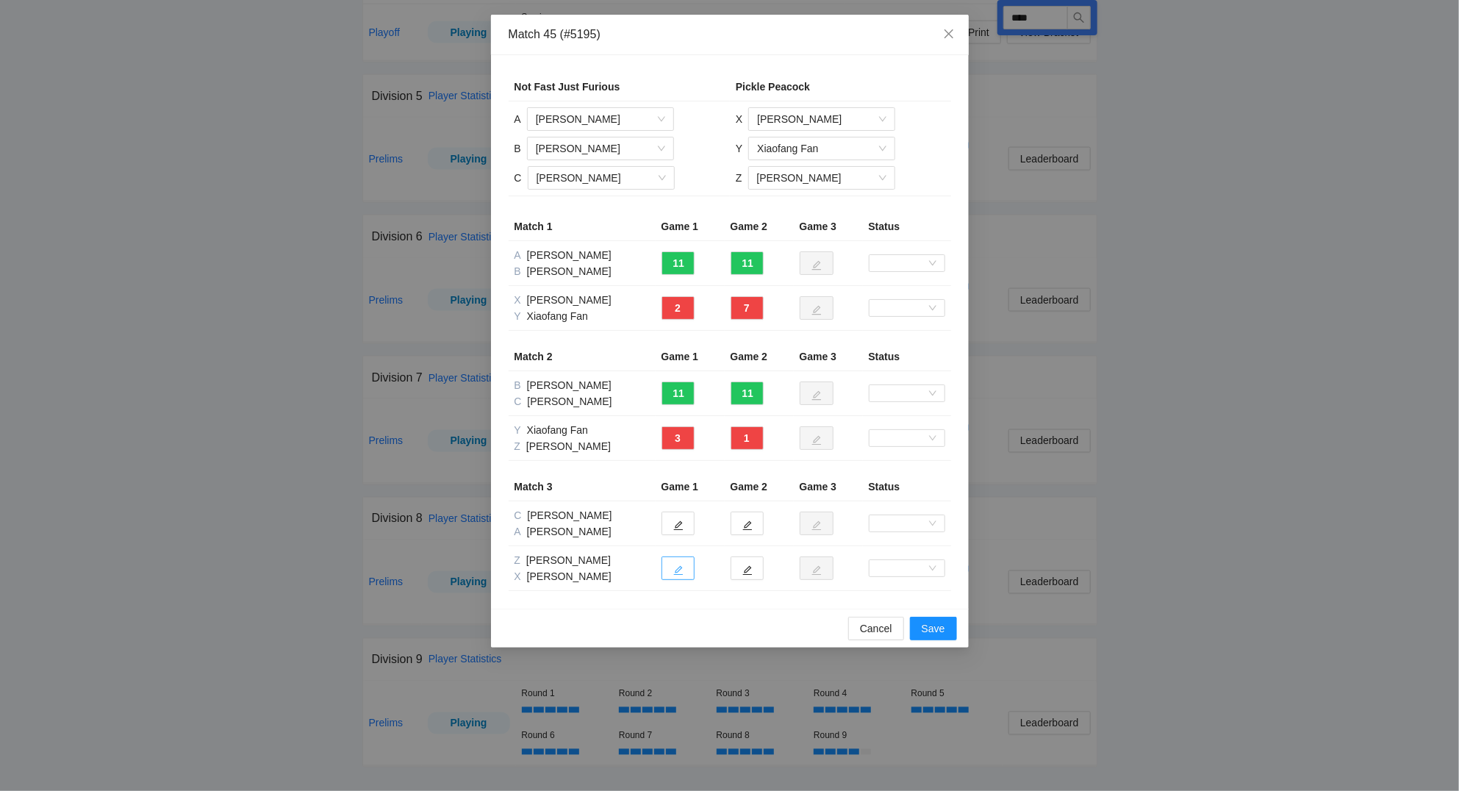
click at [683, 567] on icon "edit" at bounding box center [678, 570] width 10 height 10
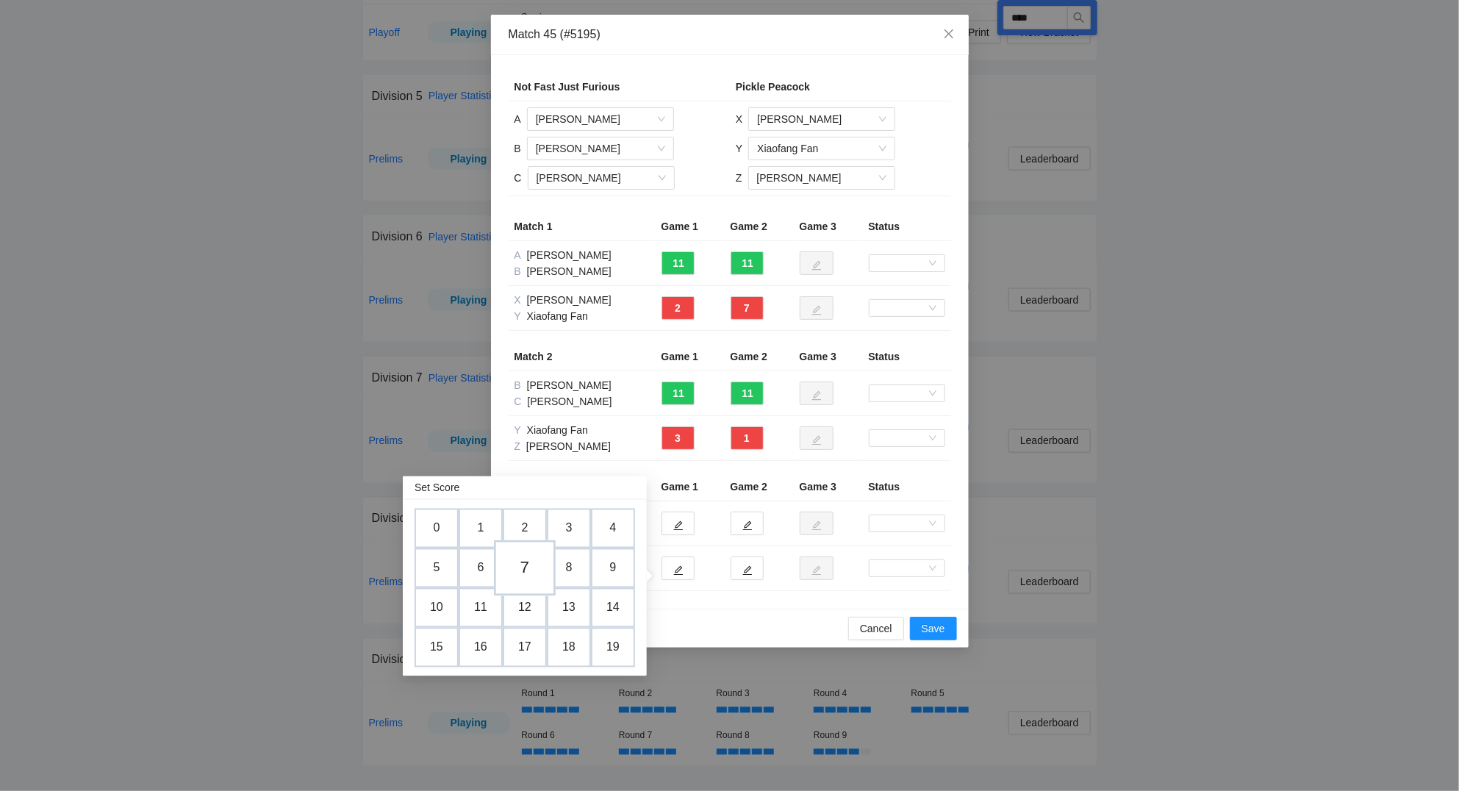
click at [522, 553] on td "7" at bounding box center [525, 568] width 62 height 56
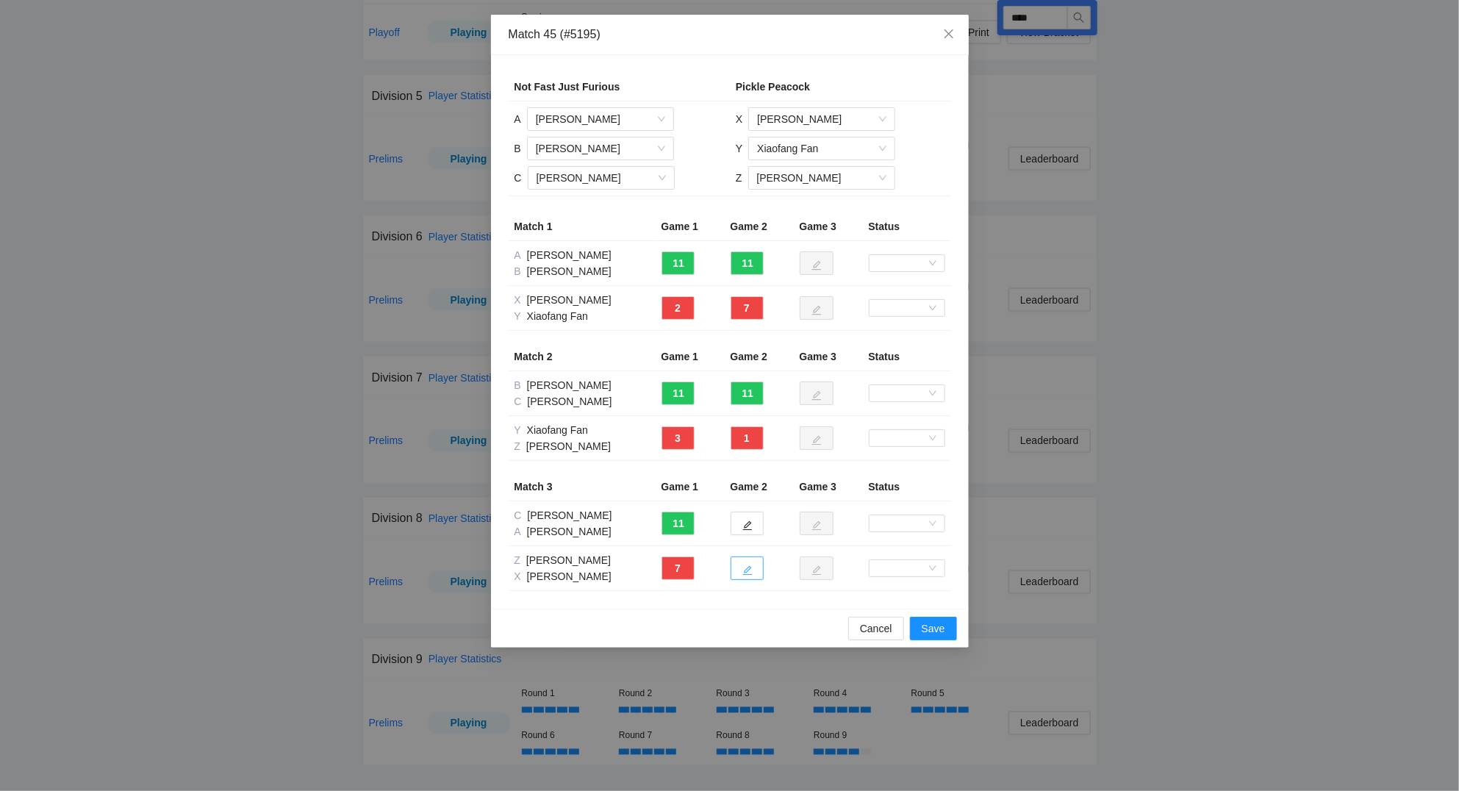
click at [755, 576] on button "button" at bounding box center [746, 568] width 33 height 24
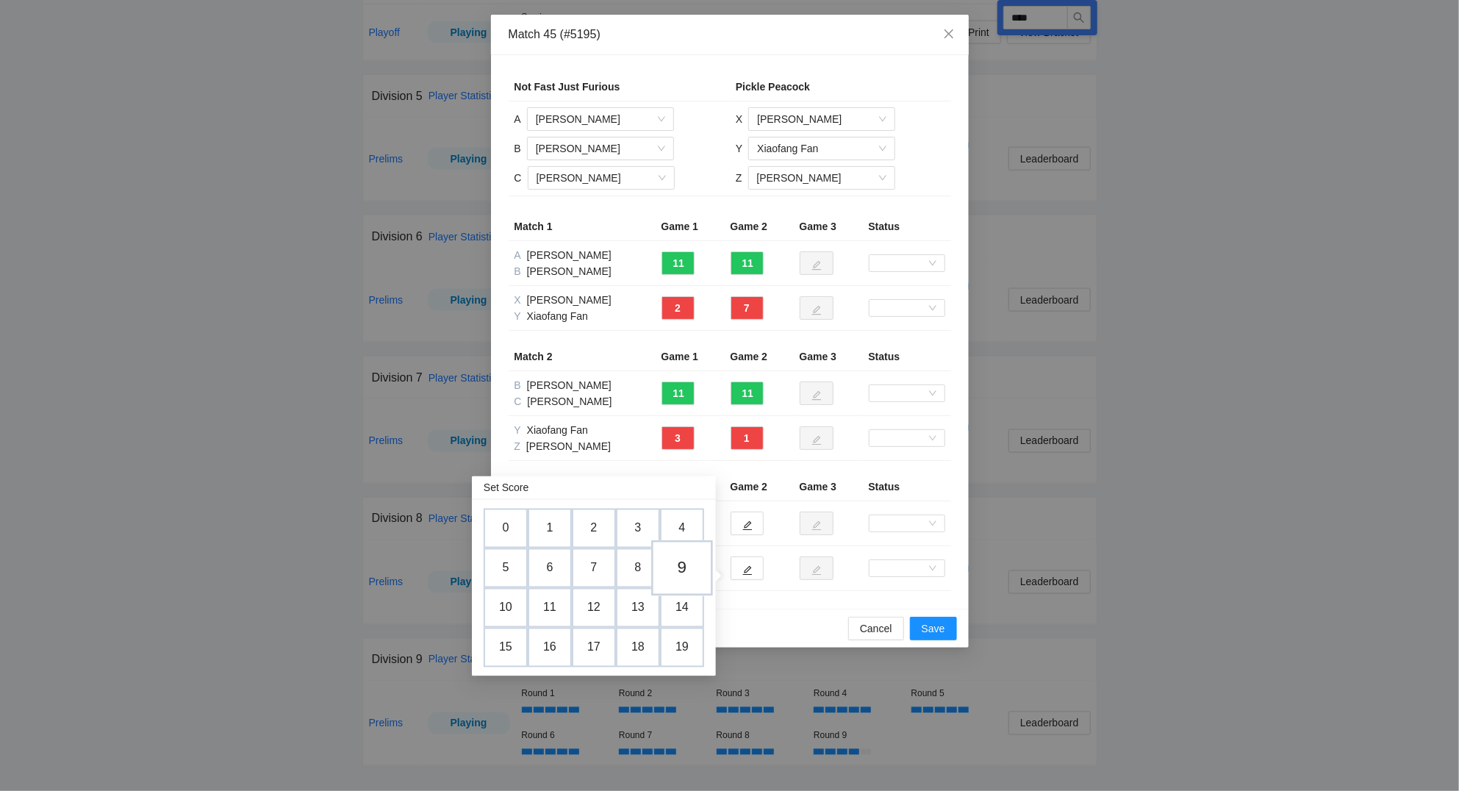
click at [689, 562] on td "9" at bounding box center [682, 568] width 62 height 56
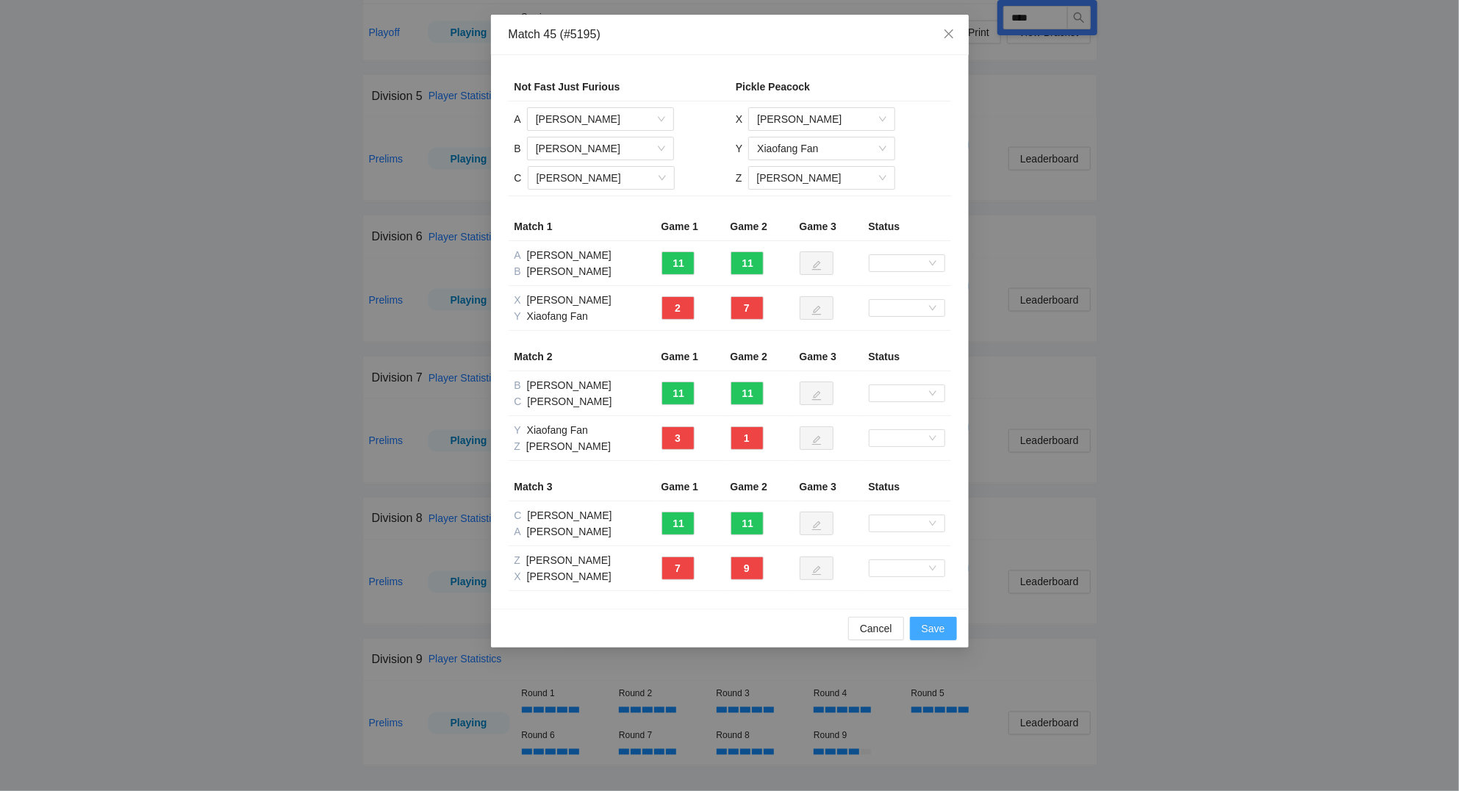
click at [945, 627] on button "Save" at bounding box center [933, 629] width 47 height 24
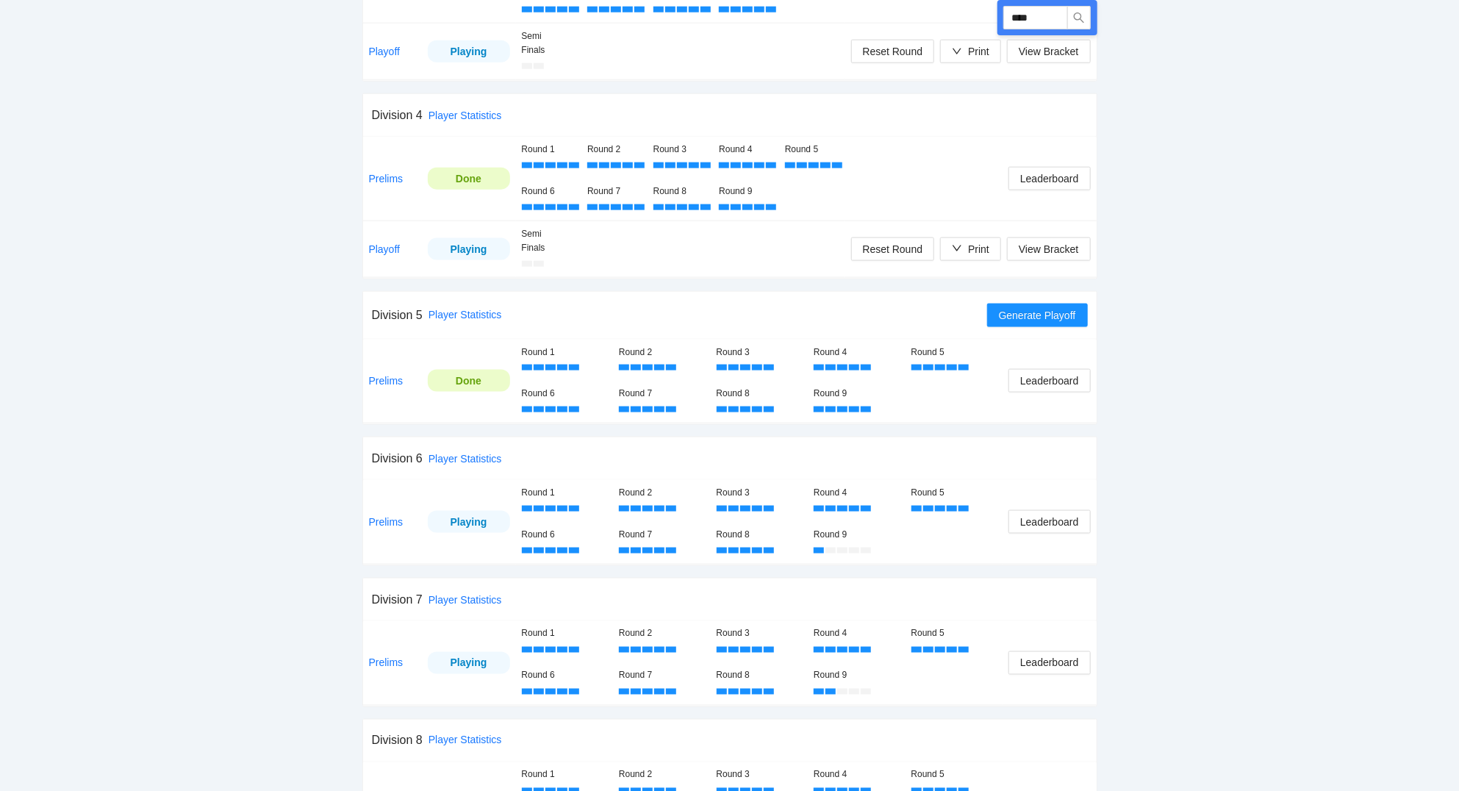
scroll to position [1051, 0]
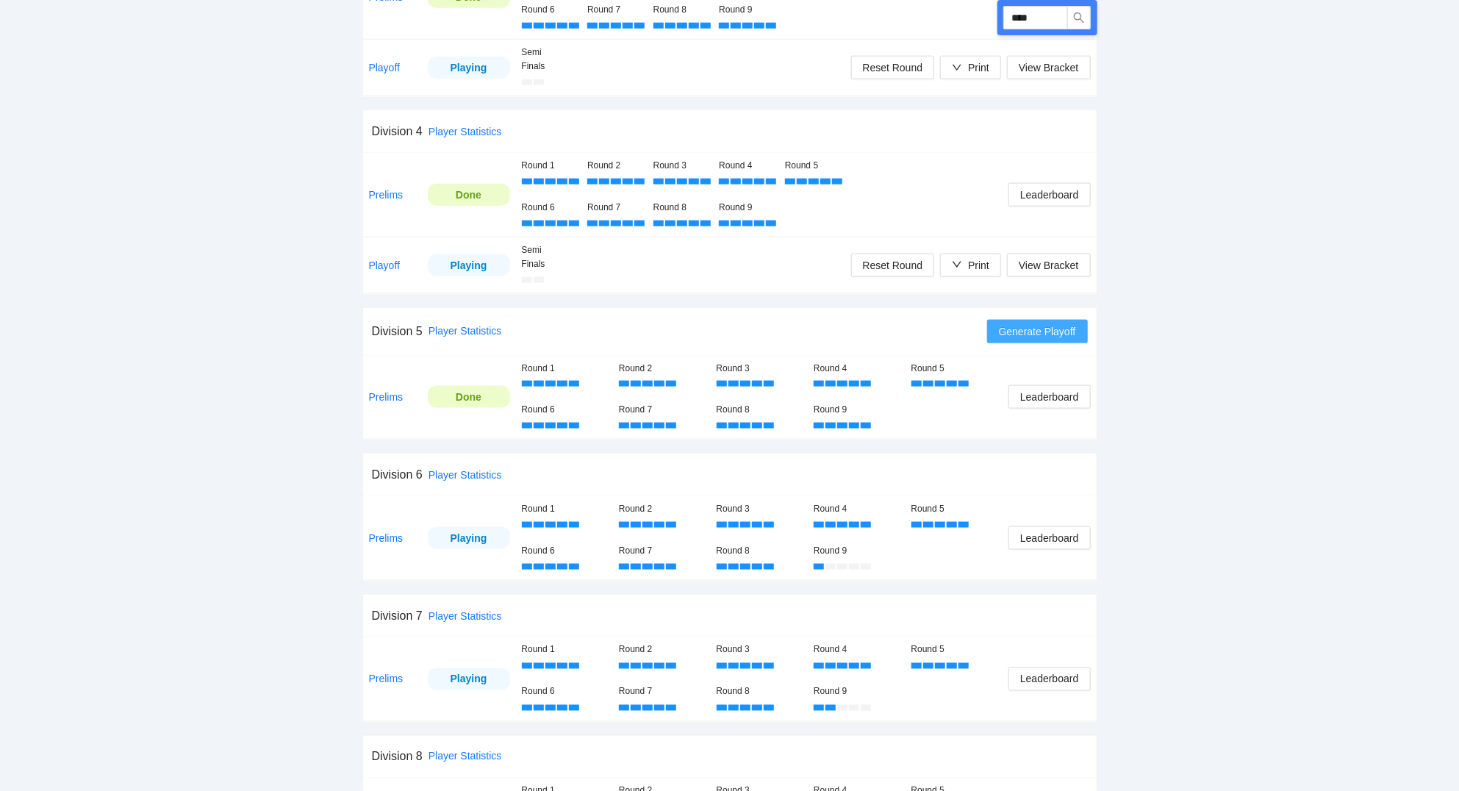
click at [1014, 331] on span "Generate Playoff" at bounding box center [1037, 331] width 77 height 16
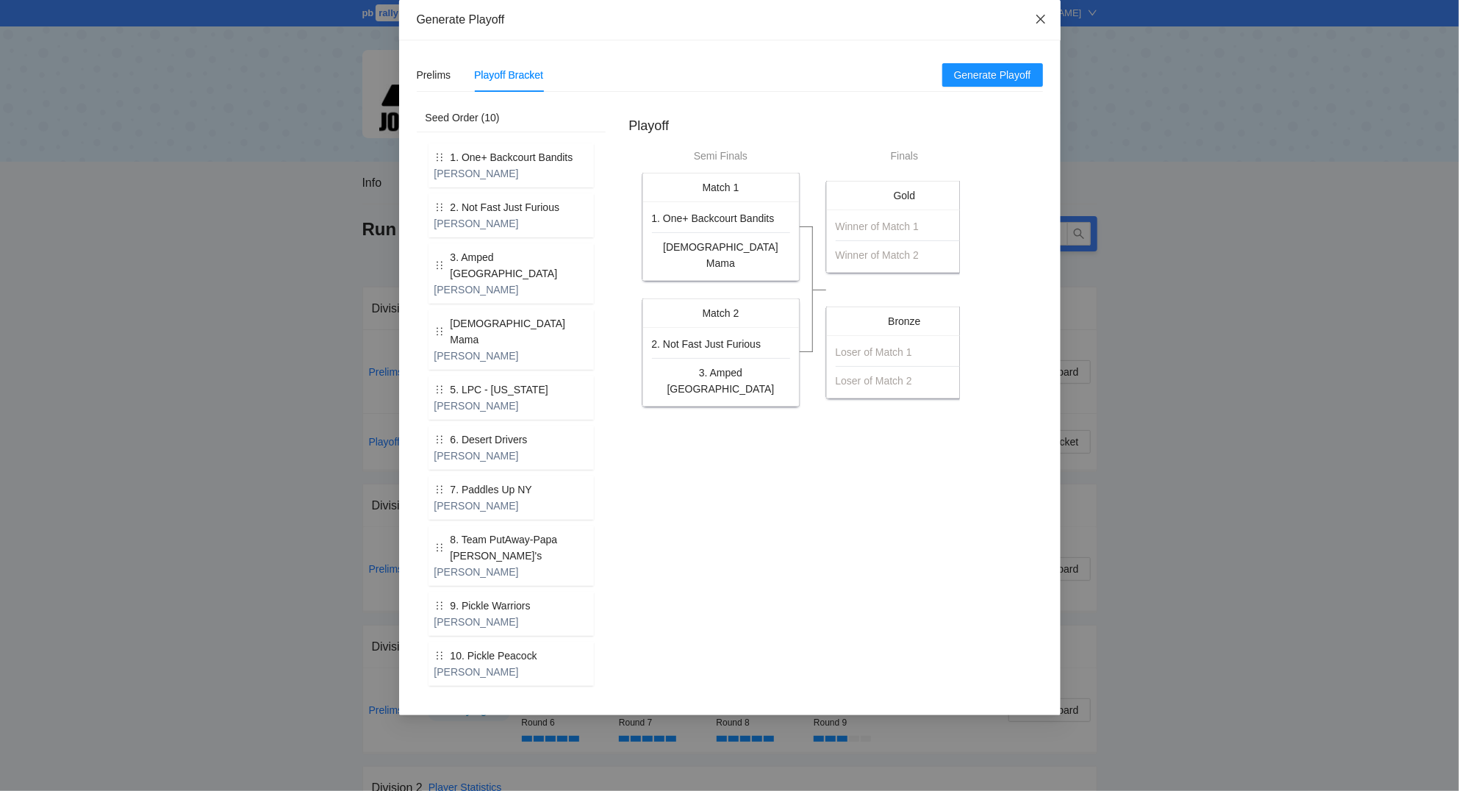
click at [1043, 19] on icon "close" at bounding box center [1041, 19] width 12 height 12
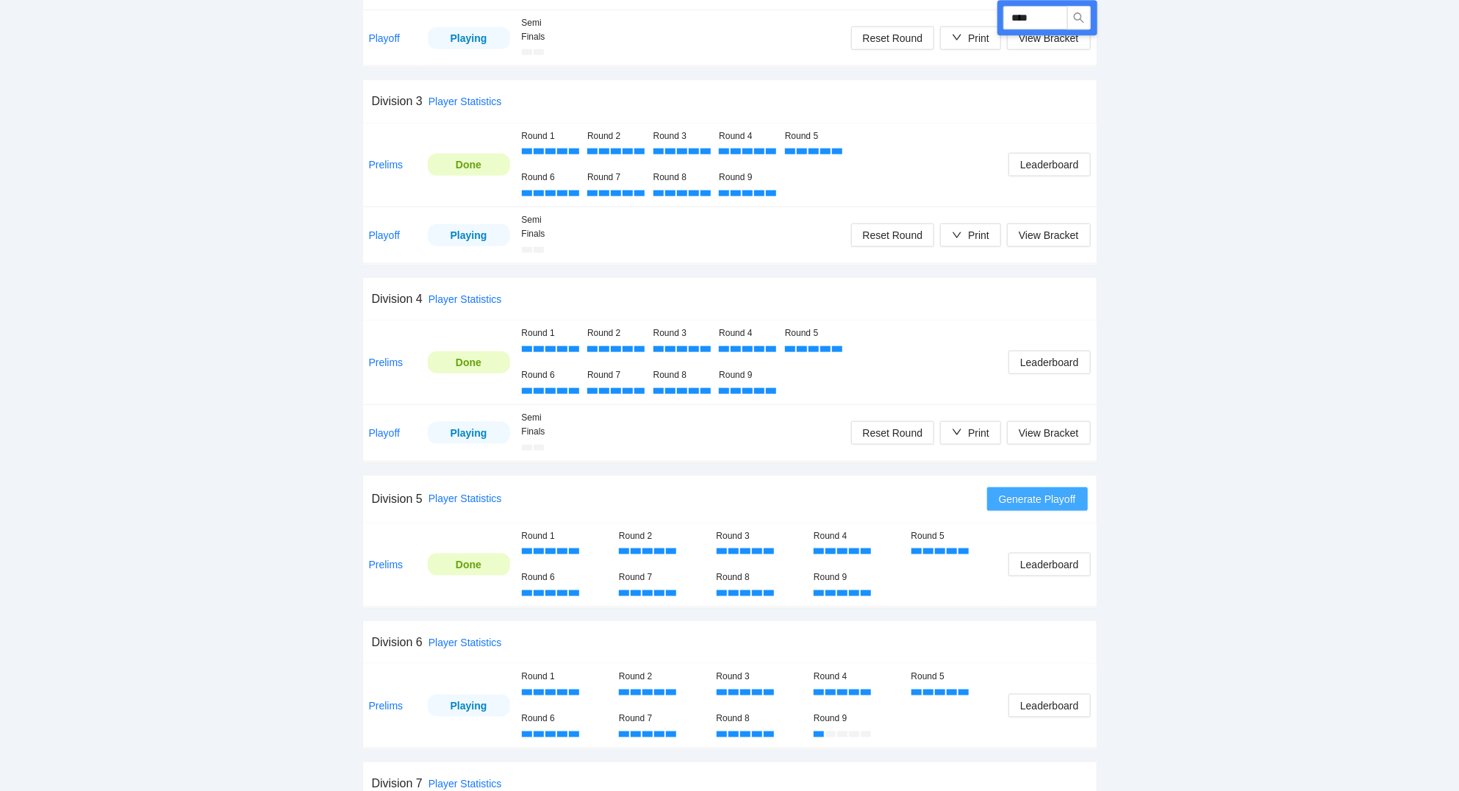
scroll to position [945, 0]
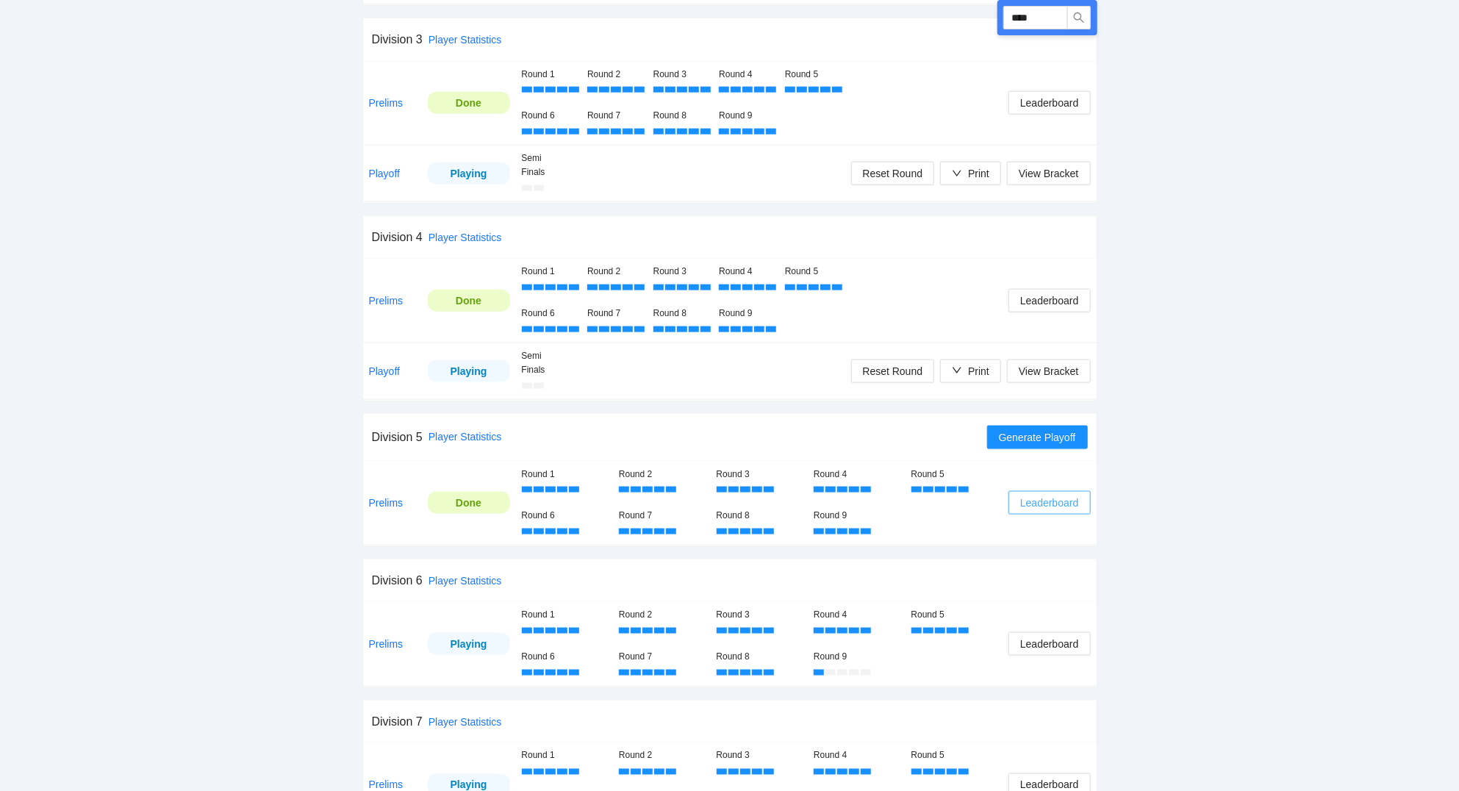
click at [1027, 507] on span "Leaderboard" at bounding box center [1049, 503] width 58 height 16
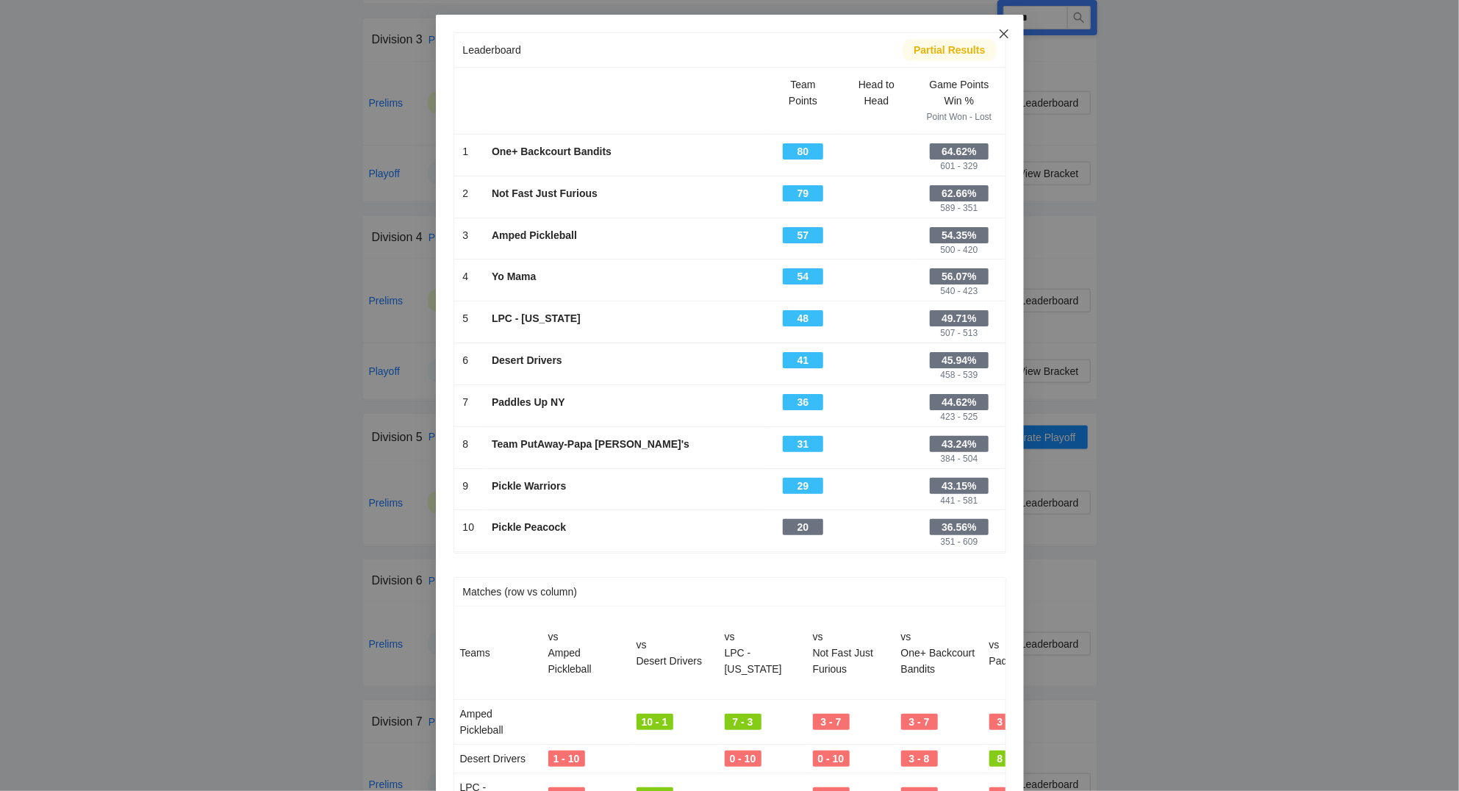
click at [1010, 32] on icon "close" at bounding box center [1004, 34] width 12 height 12
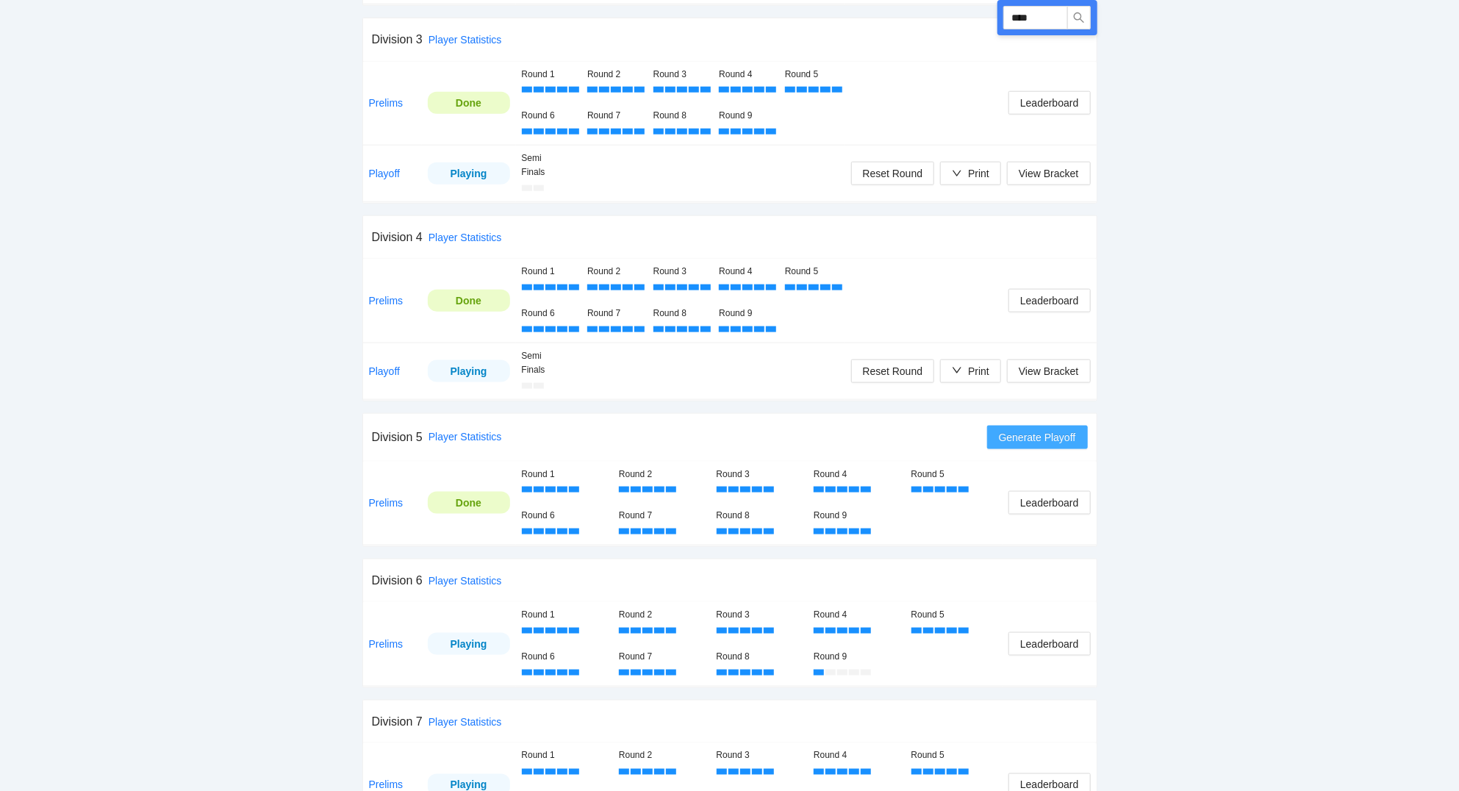
click at [1032, 438] on span "Generate Playoff" at bounding box center [1037, 437] width 77 height 16
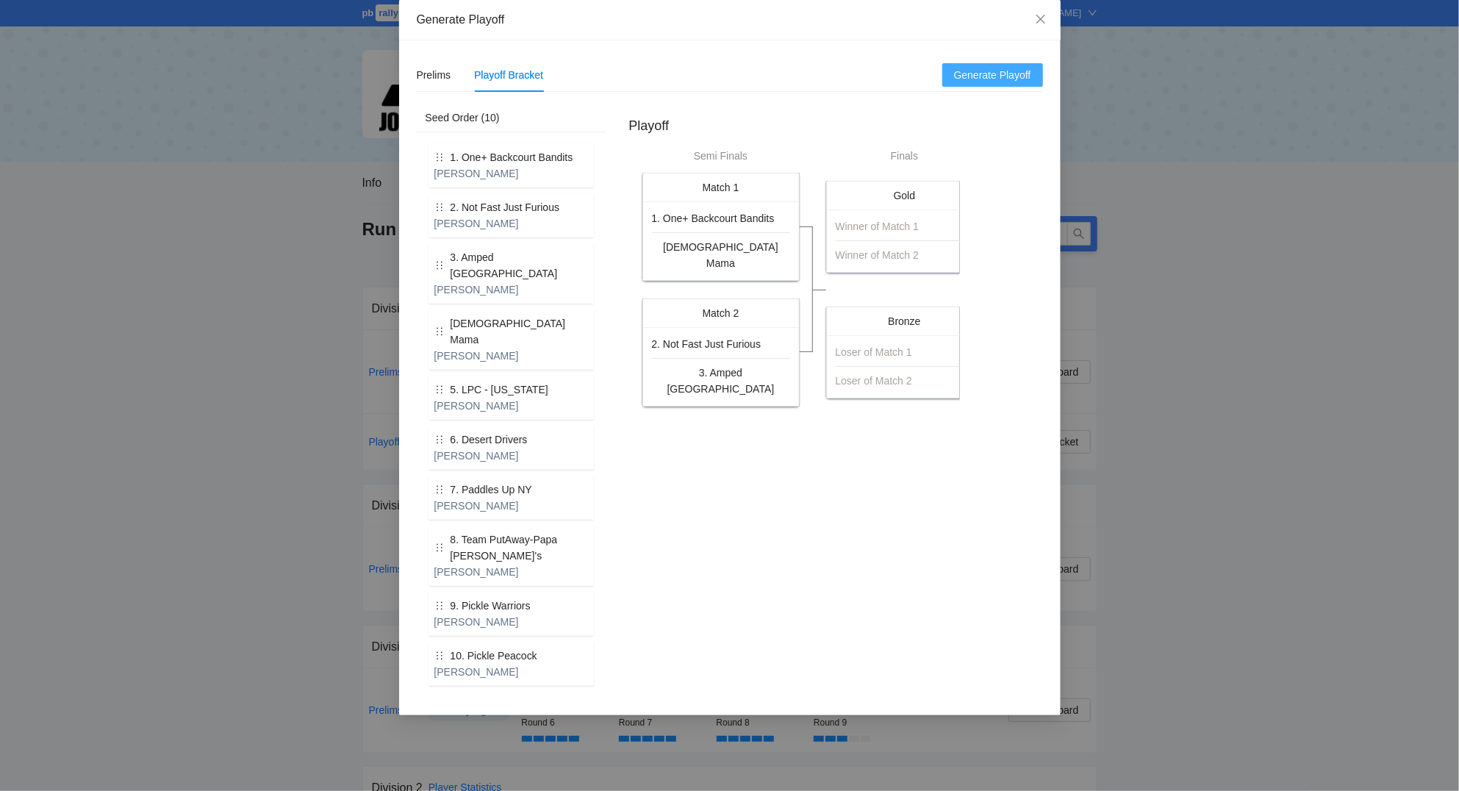
click at [1012, 76] on span "Generate Playoff" at bounding box center [992, 75] width 77 height 16
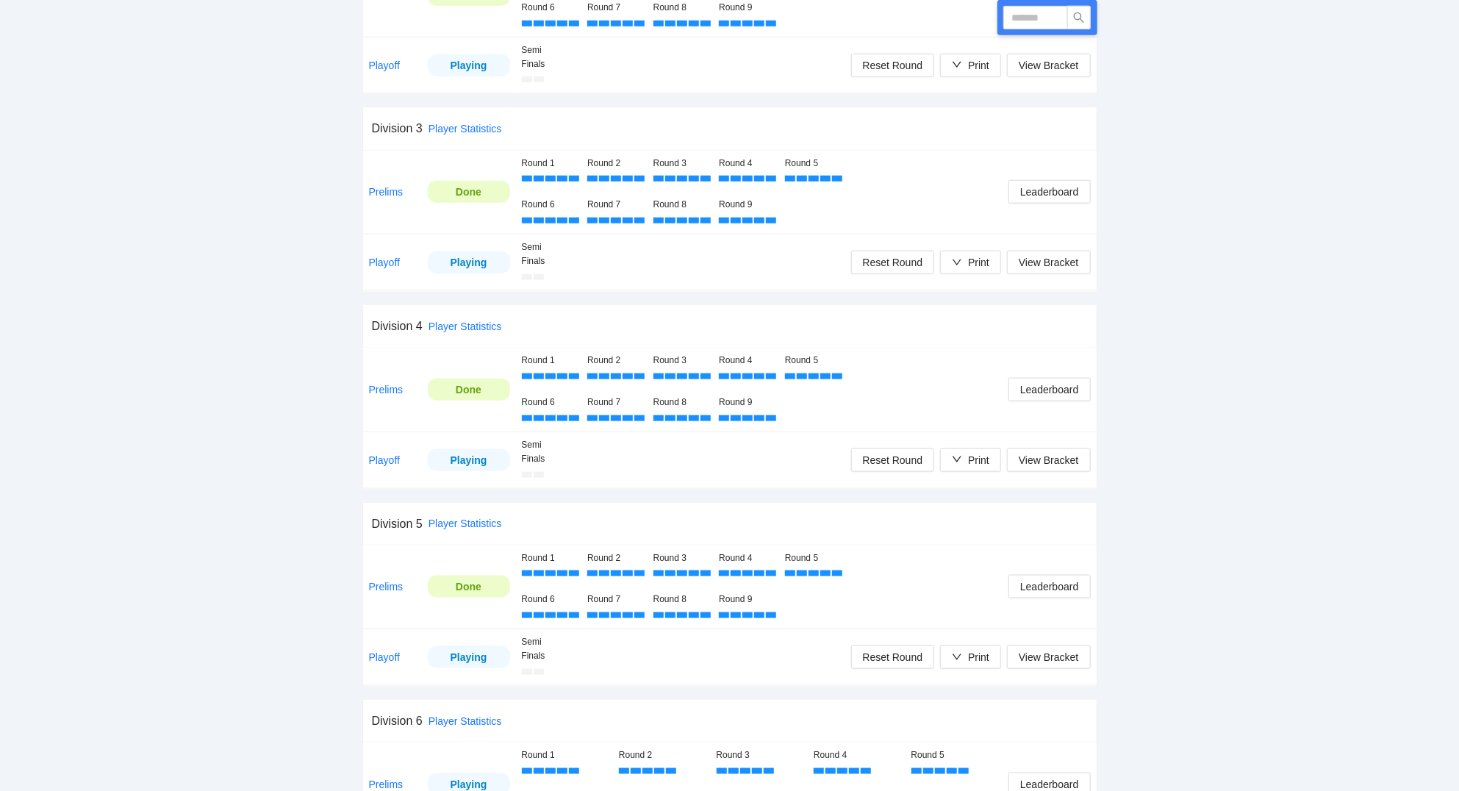
scroll to position [945, 0]
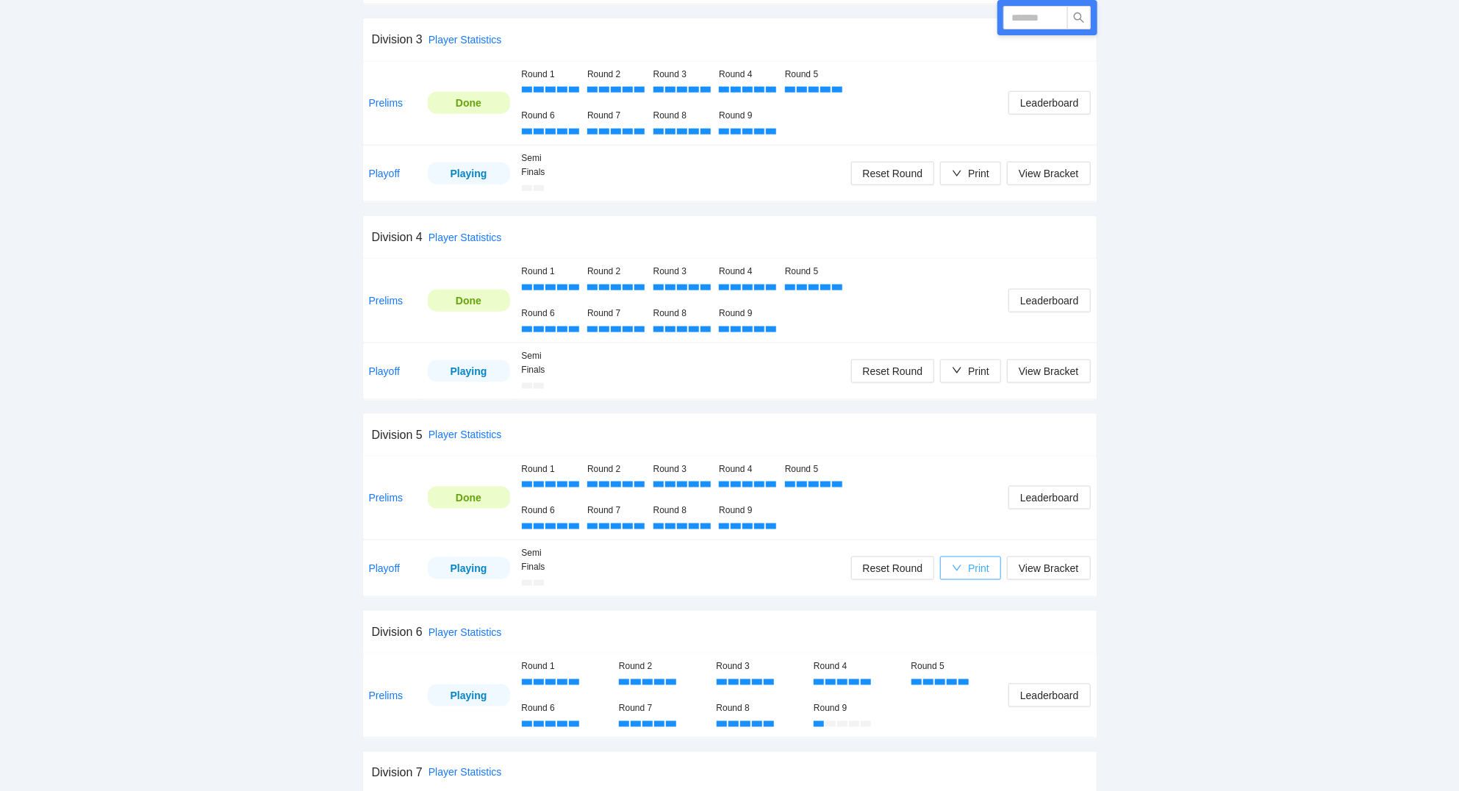
click at [980, 571] on div "Print" at bounding box center [978, 568] width 21 height 16
click at [996, 652] on span "Scorecards" at bounding box center [986, 647] width 76 height 16
click at [1037, 23] on input "text" at bounding box center [1035, 18] width 65 height 24
type input "****"
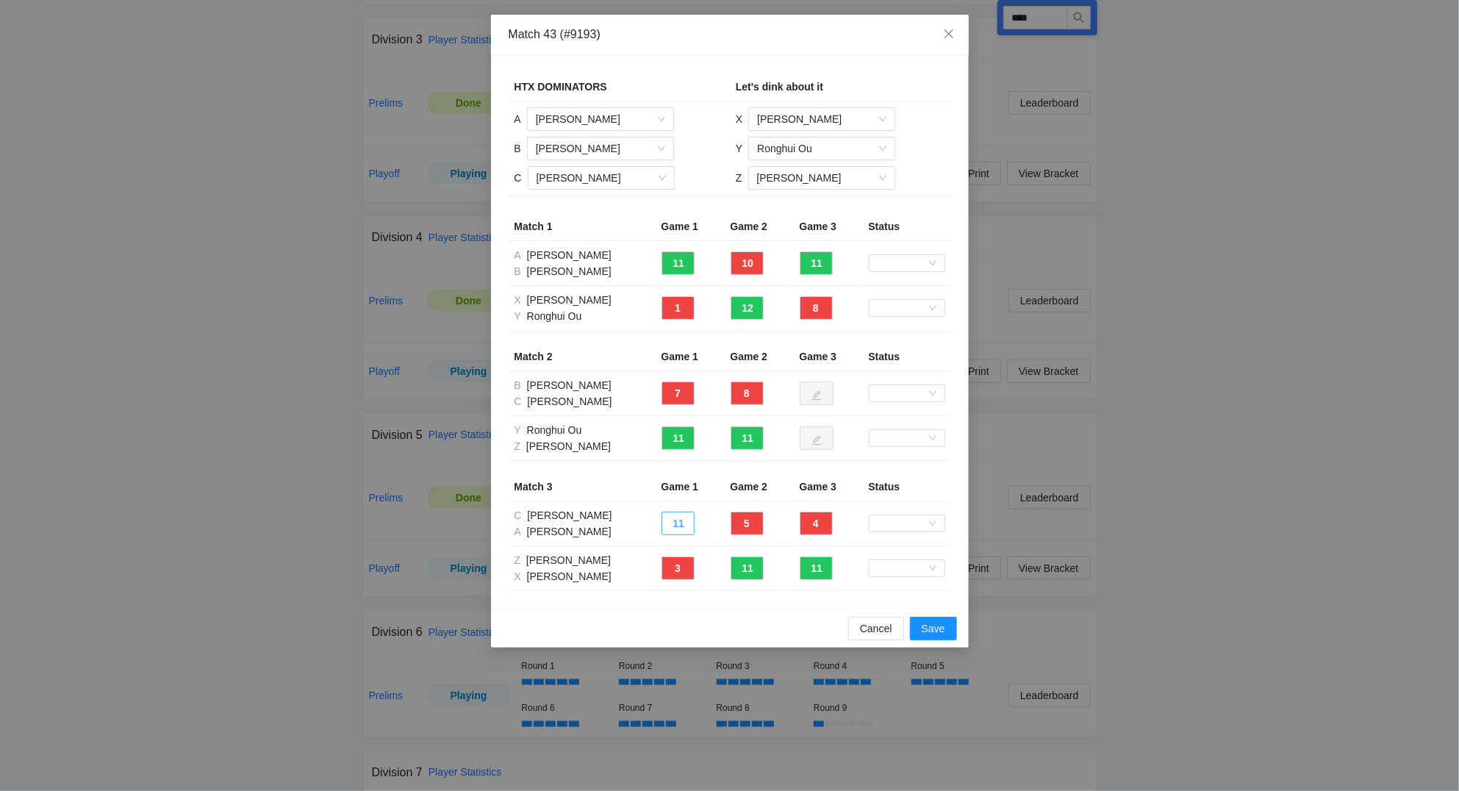
click at [678, 526] on button "11" at bounding box center [677, 523] width 33 height 24
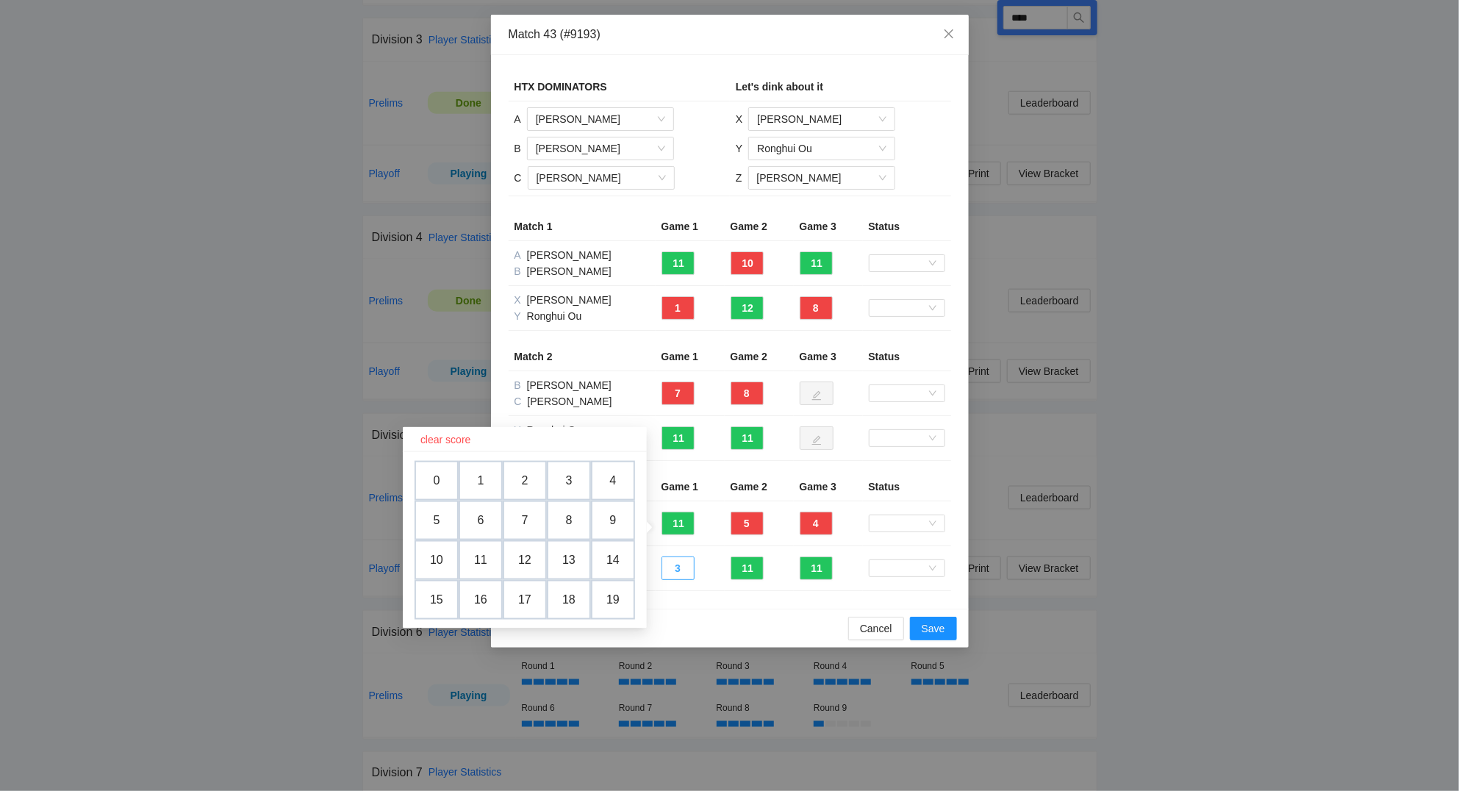
click at [685, 572] on button "3" at bounding box center [677, 568] width 33 height 24
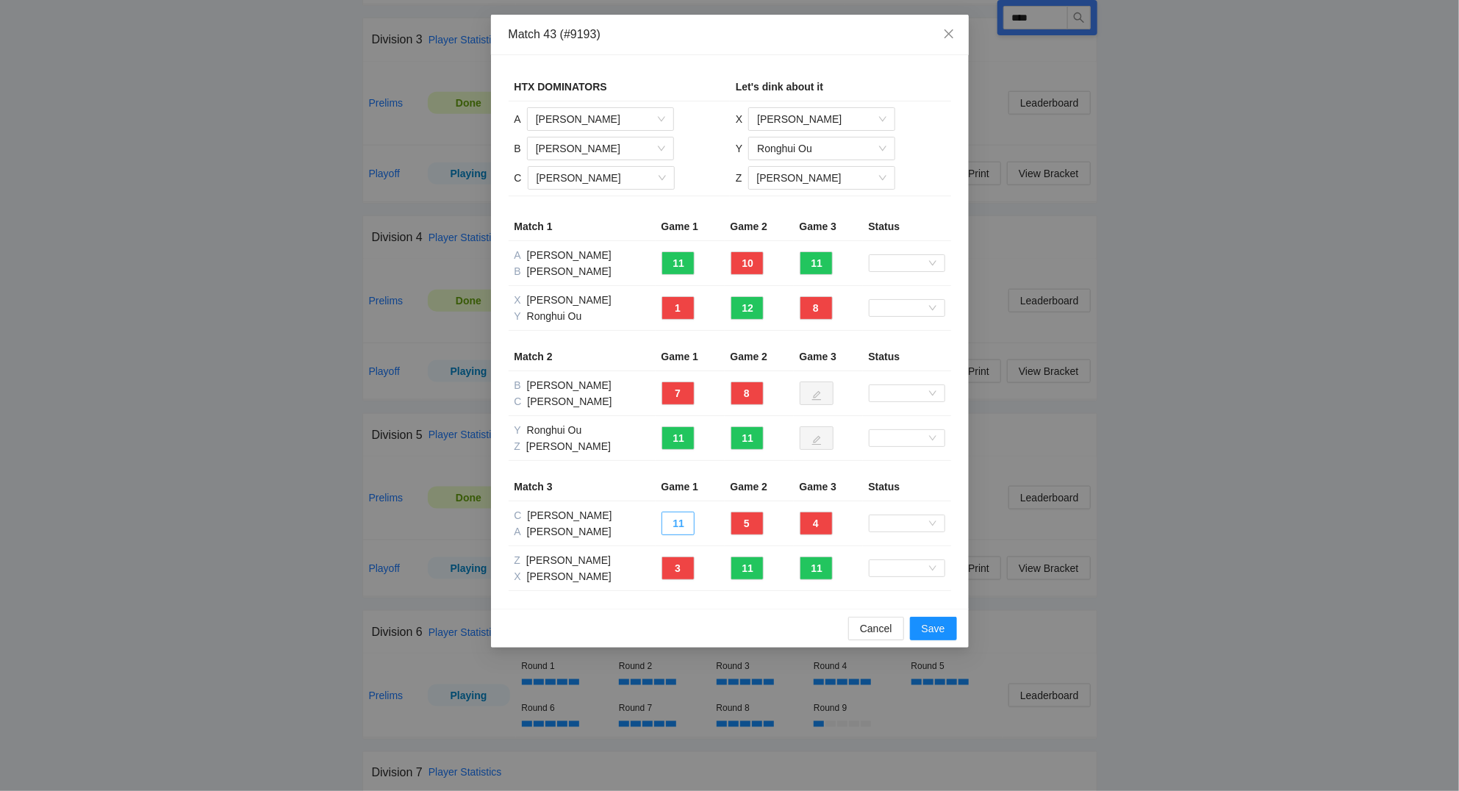
click at [671, 528] on button "11" at bounding box center [677, 523] width 33 height 24
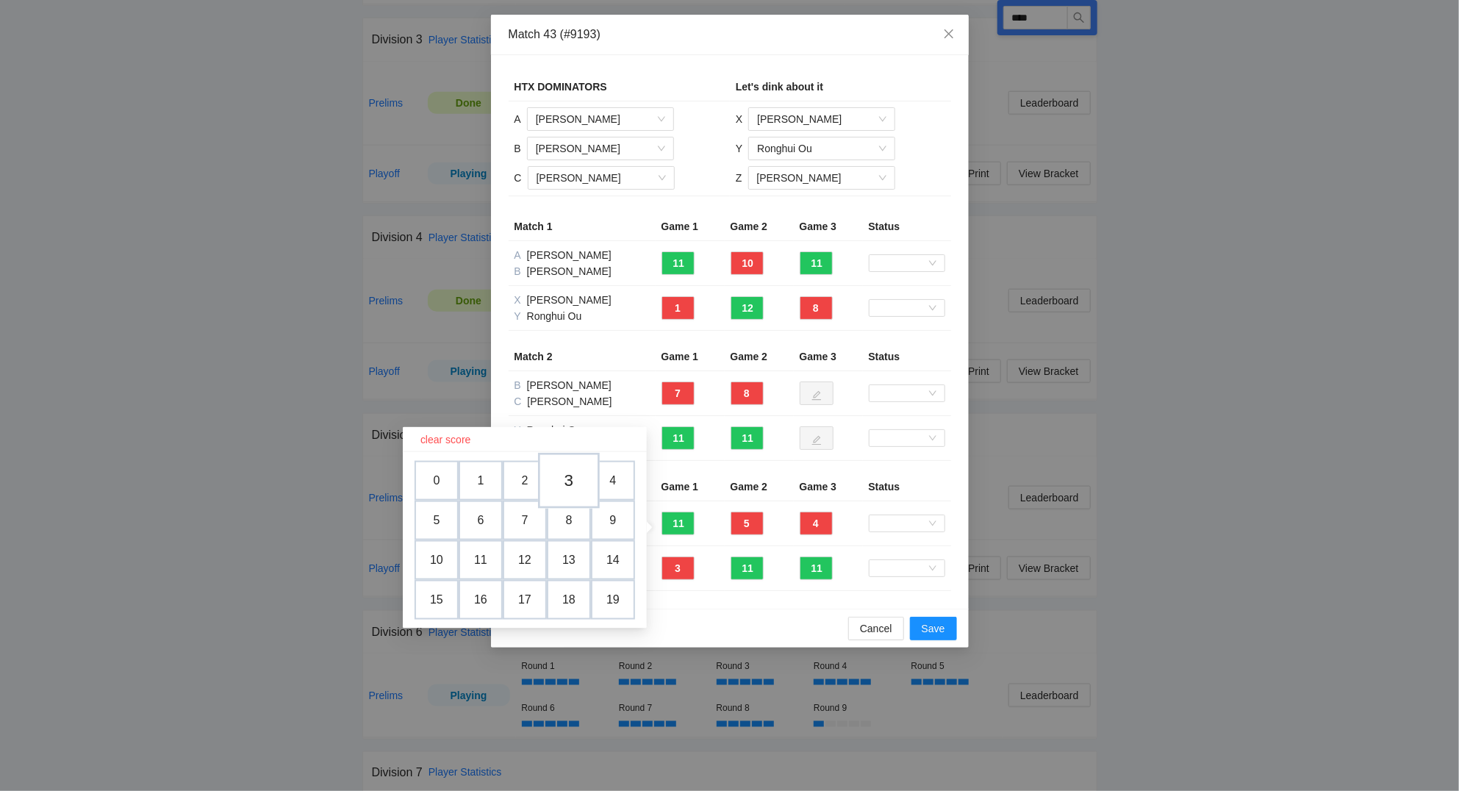
click at [567, 488] on td "3" at bounding box center [569, 481] width 62 height 56
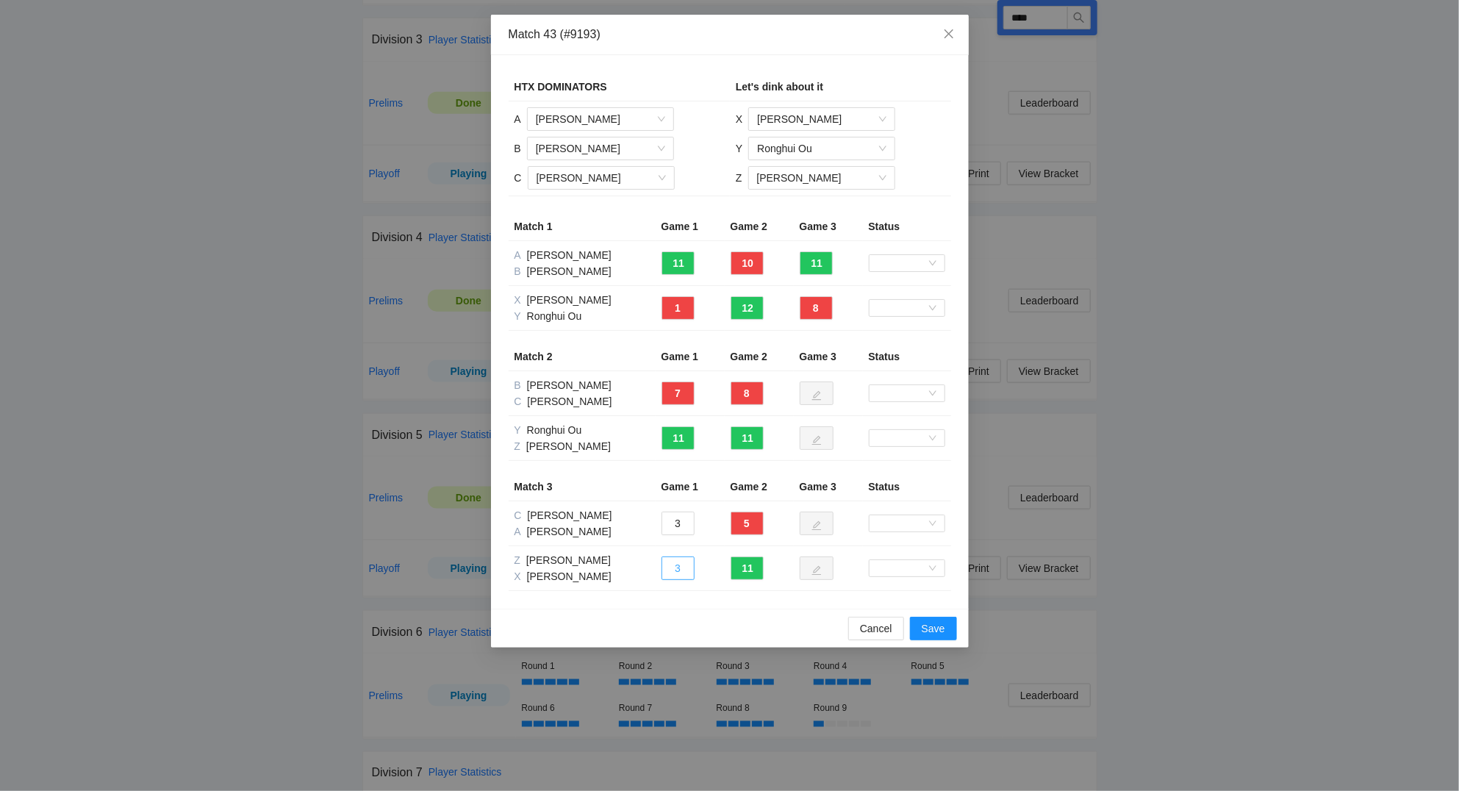
click at [682, 564] on button "3" at bounding box center [677, 568] width 33 height 24
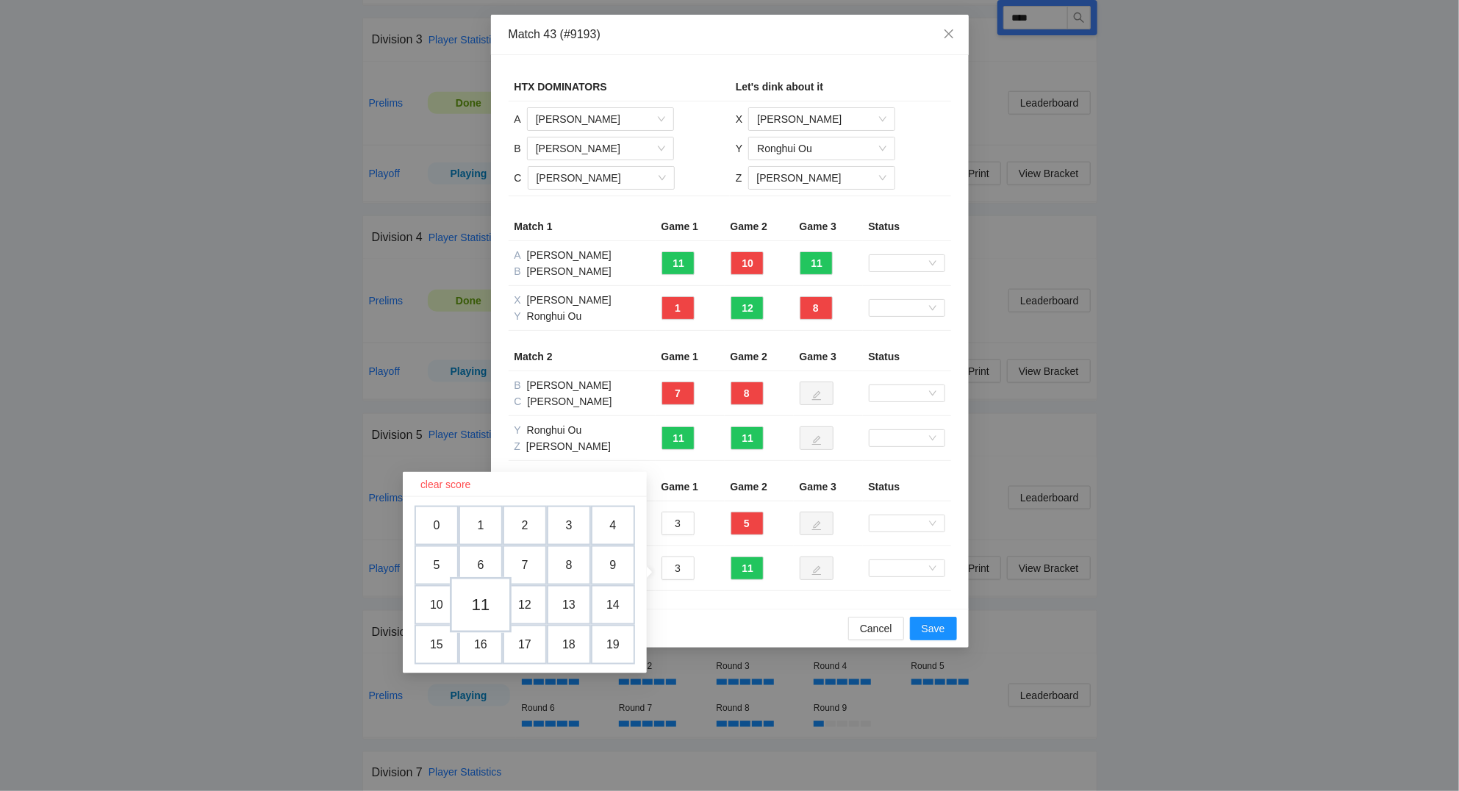
drag, startPoint x: 491, startPoint y: 606, endPoint x: 542, endPoint y: 586, distance: 55.4
click at [491, 605] on td "11" at bounding box center [481, 605] width 44 height 40
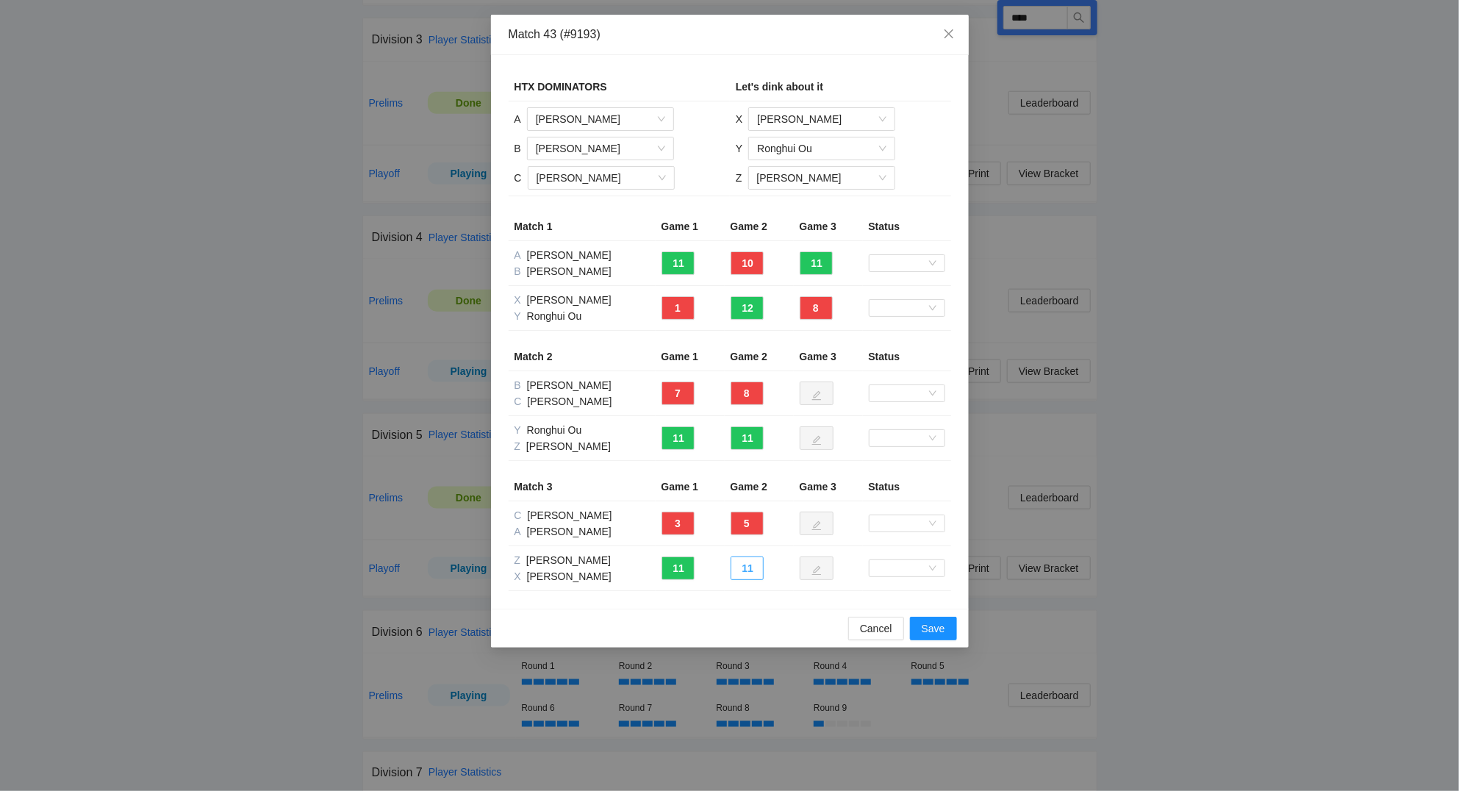
click at [754, 569] on button "11" at bounding box center [746, 568] width 33 height 24
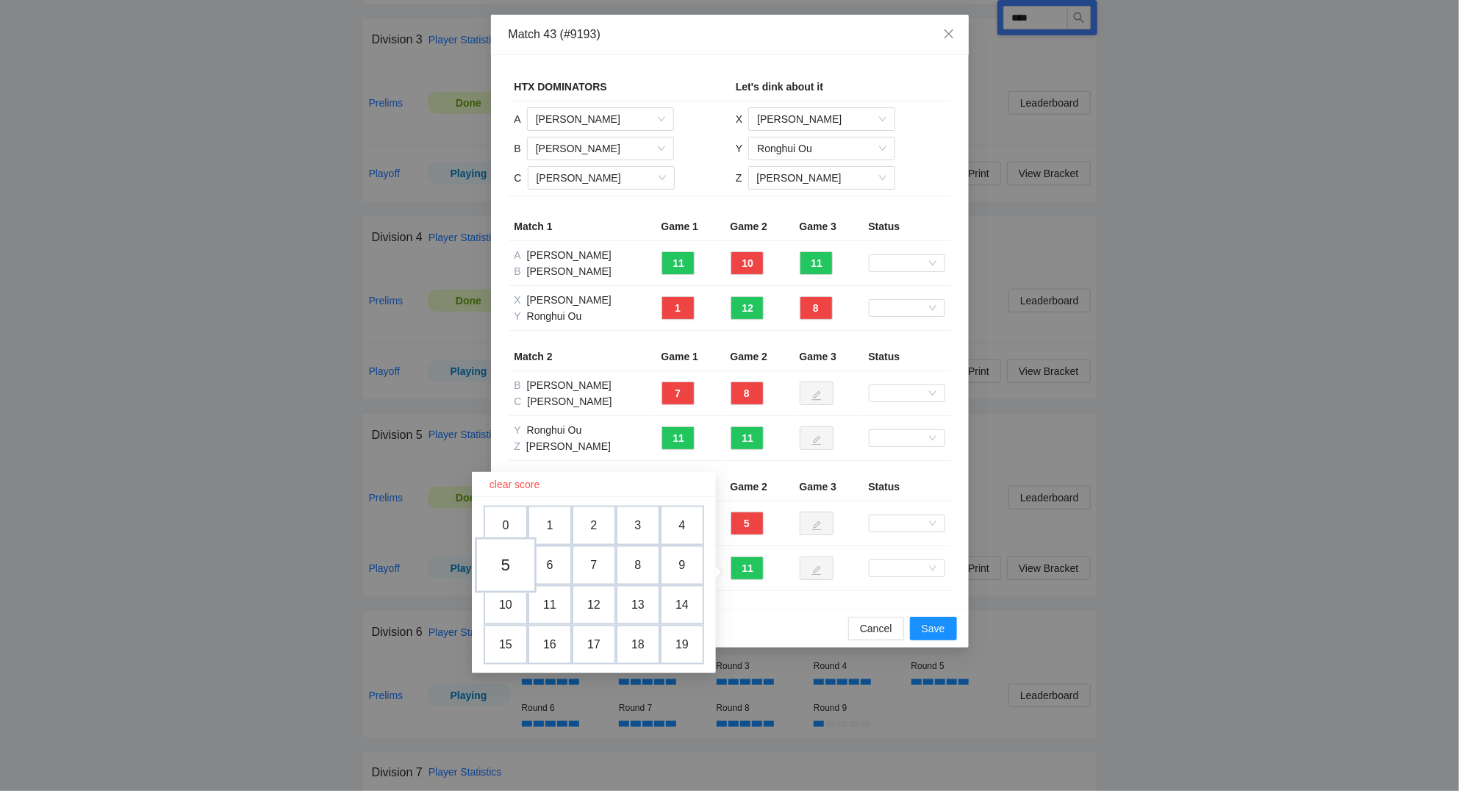
click at [509, 564] on td "5" at bounding box center [506, 565] width 62 height 56
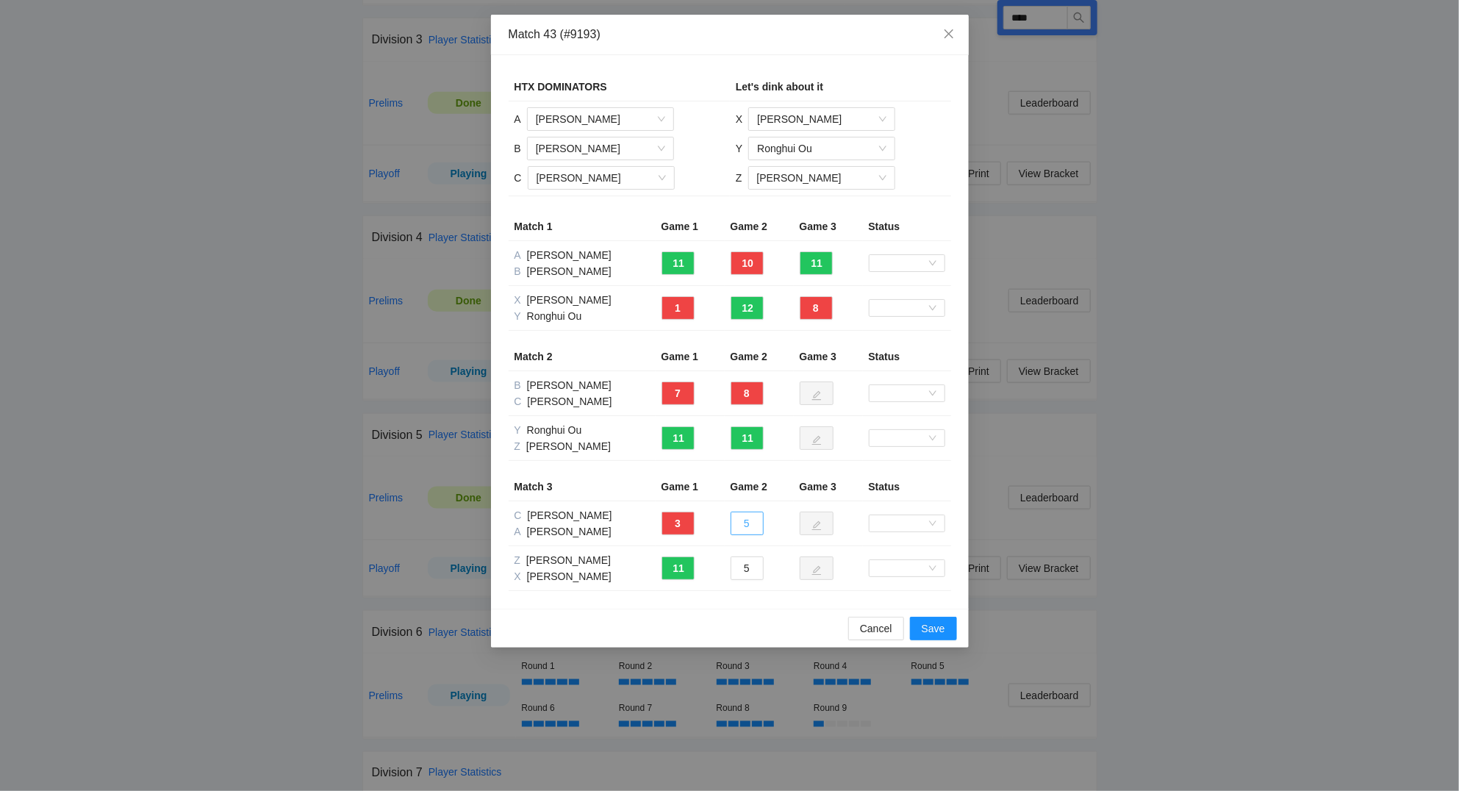
click at [755, 527] on button "5" at bounding box center [746, 523] width 33 height 24
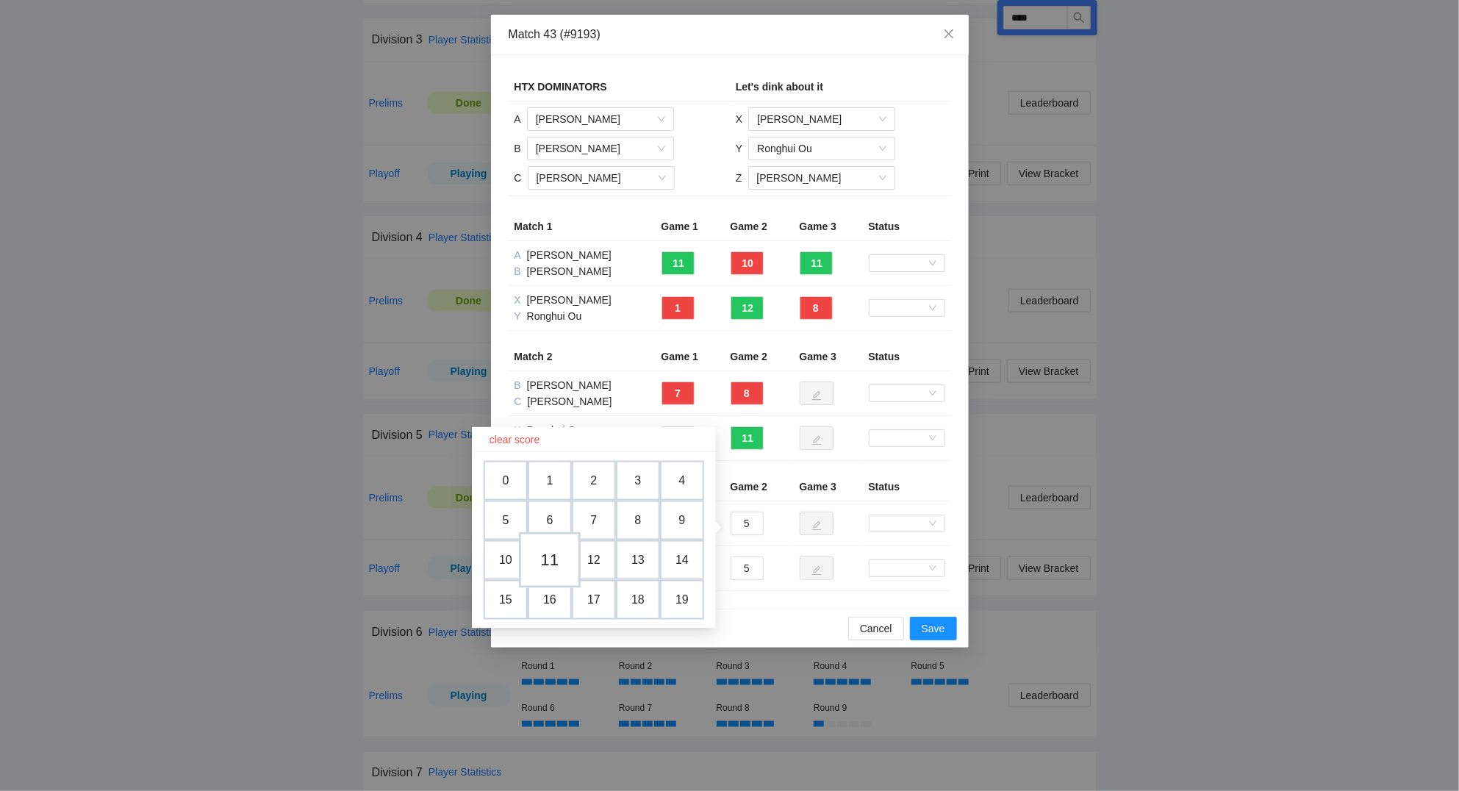
click at [557, 557] on td "11" at bounding box center [550, 560] width 62 height 56
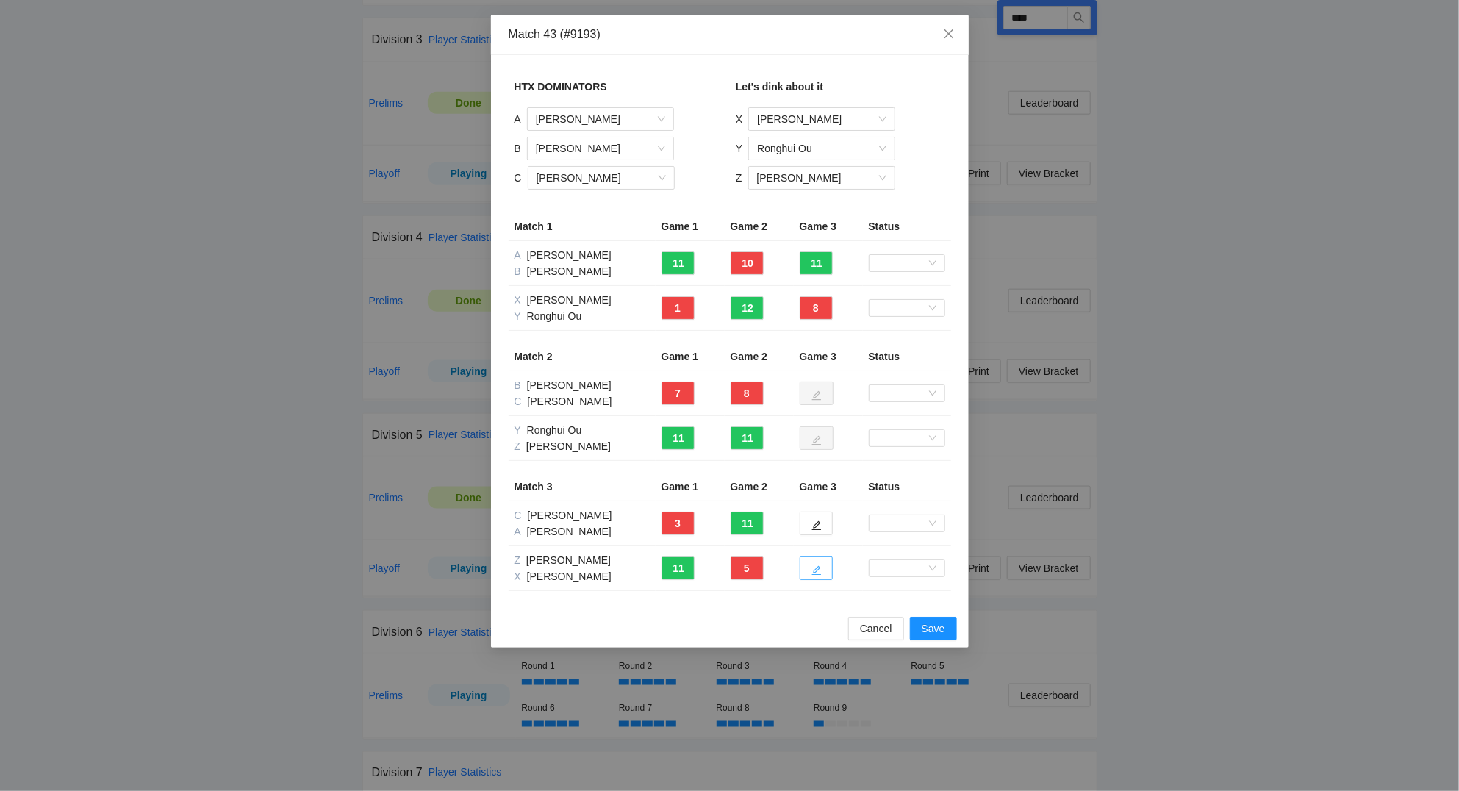
click at [821, 575] on icon "edit" at bounding box center [816, 571] width 10 height 10
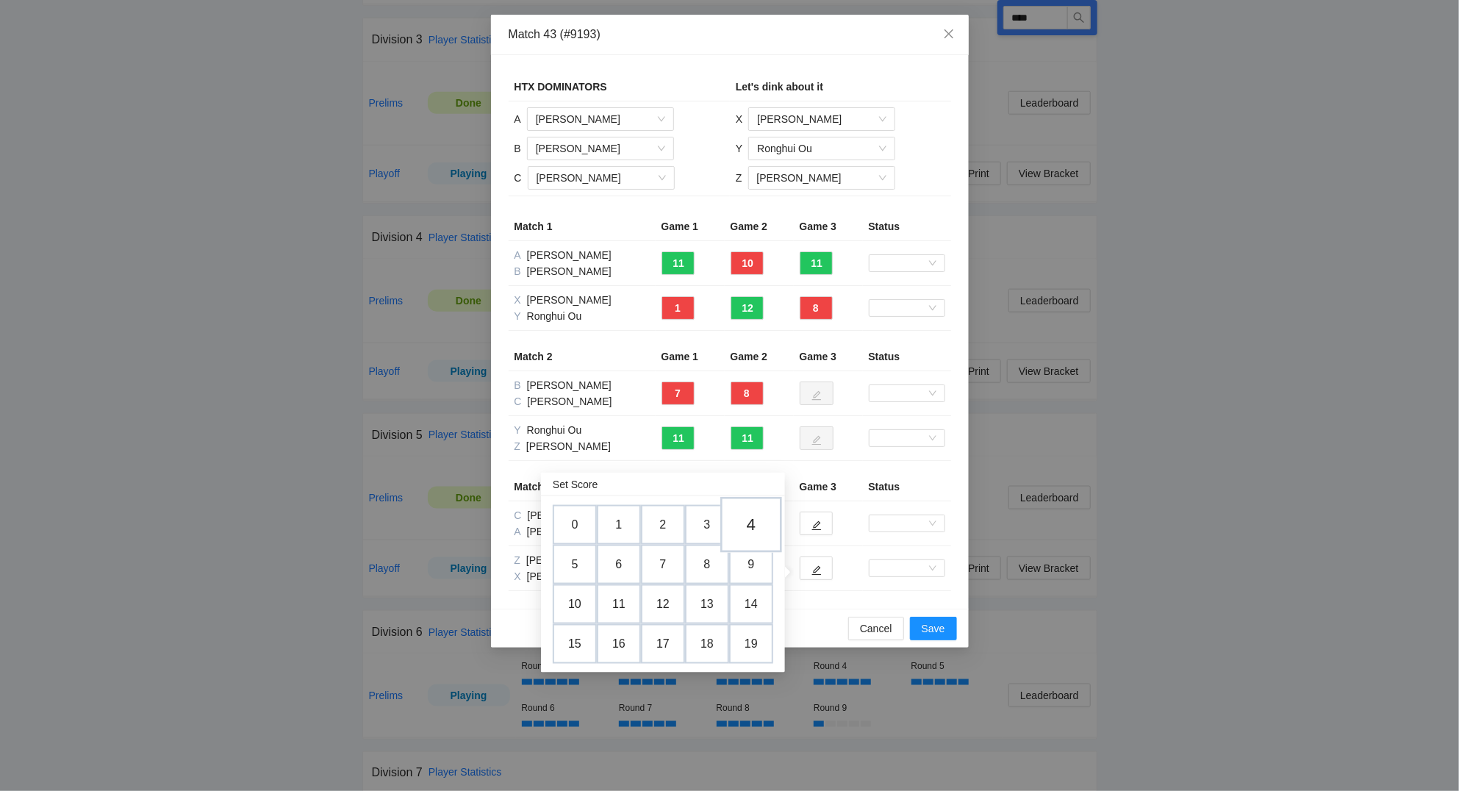
click at [760, 533] on td "4" at bounding box center [751, 525] width 62 height 56
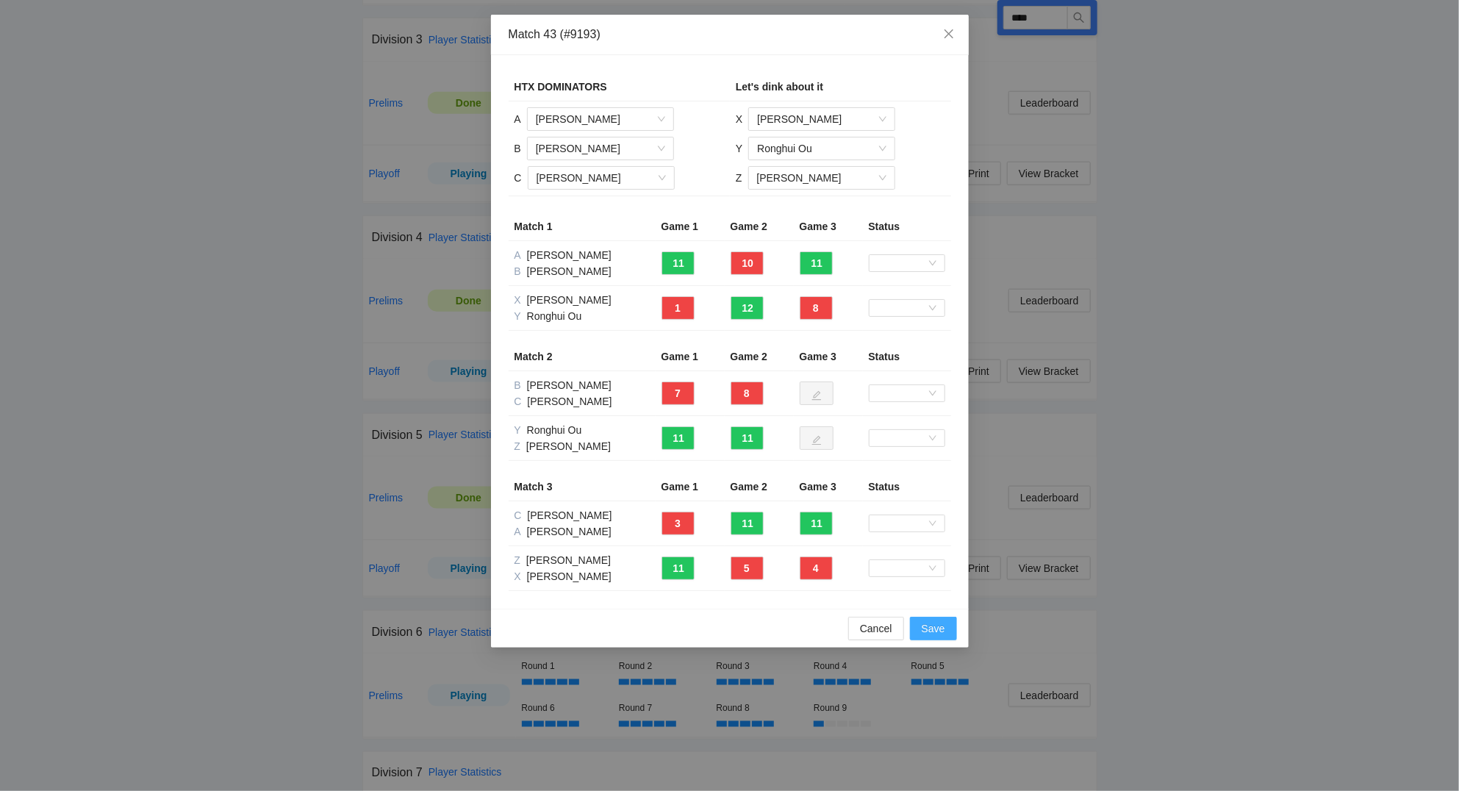
click at [941, 627] on span "Save" at bounding box center [933, 628] width 24 height 16
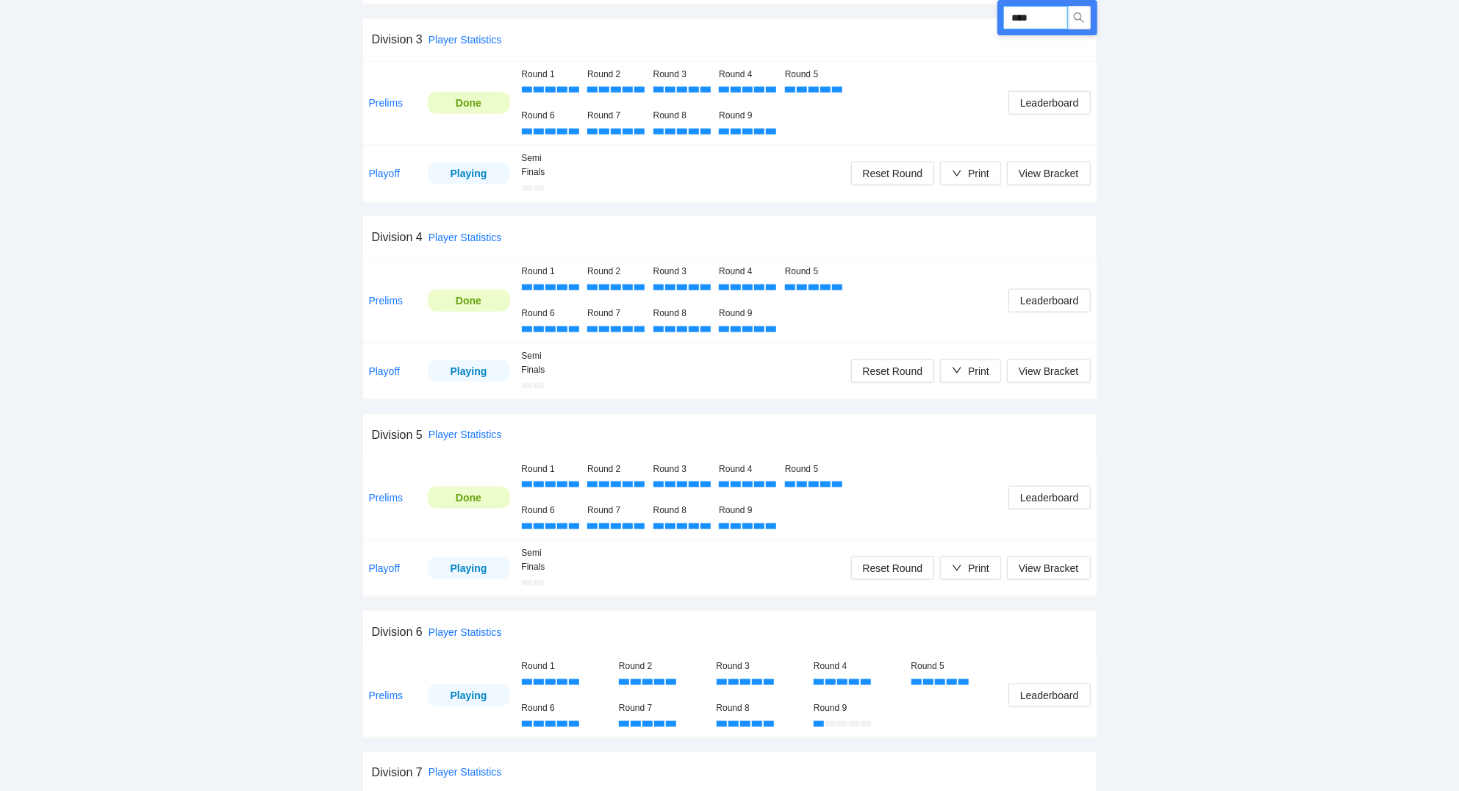
click at [1043, 22] on input "****" at bounding box center [1035, 18] width 65 height 24
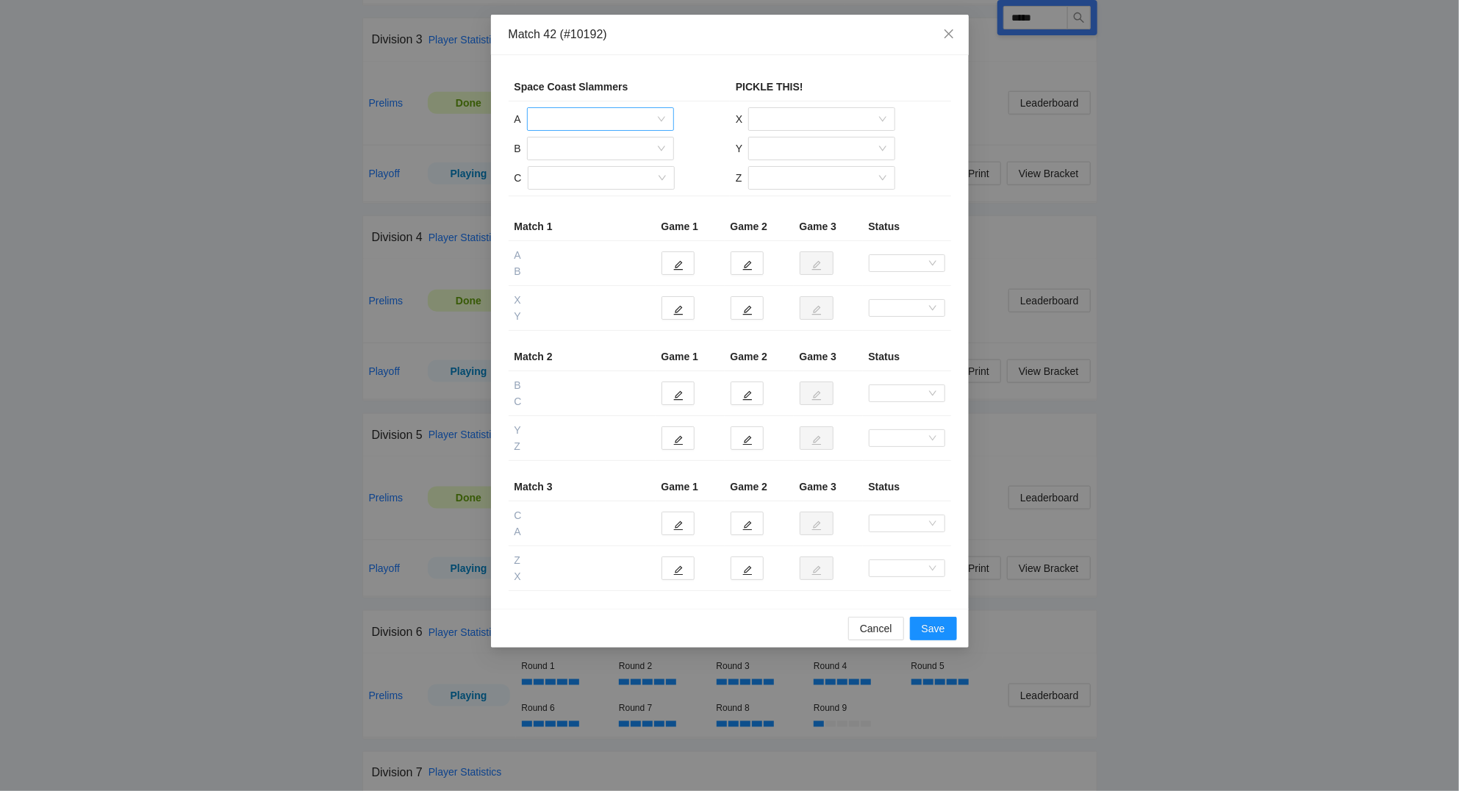
click at [603, 119] on input "search" at bounding box center [595, 119] width 119 height 22
click at [592, 198] on div "[PERSON_NAME]" at bounding box center [600, 196] width 129 height 16
click at [591, 147] on input "search" at bounding box center [595, 148] width 119 height 22
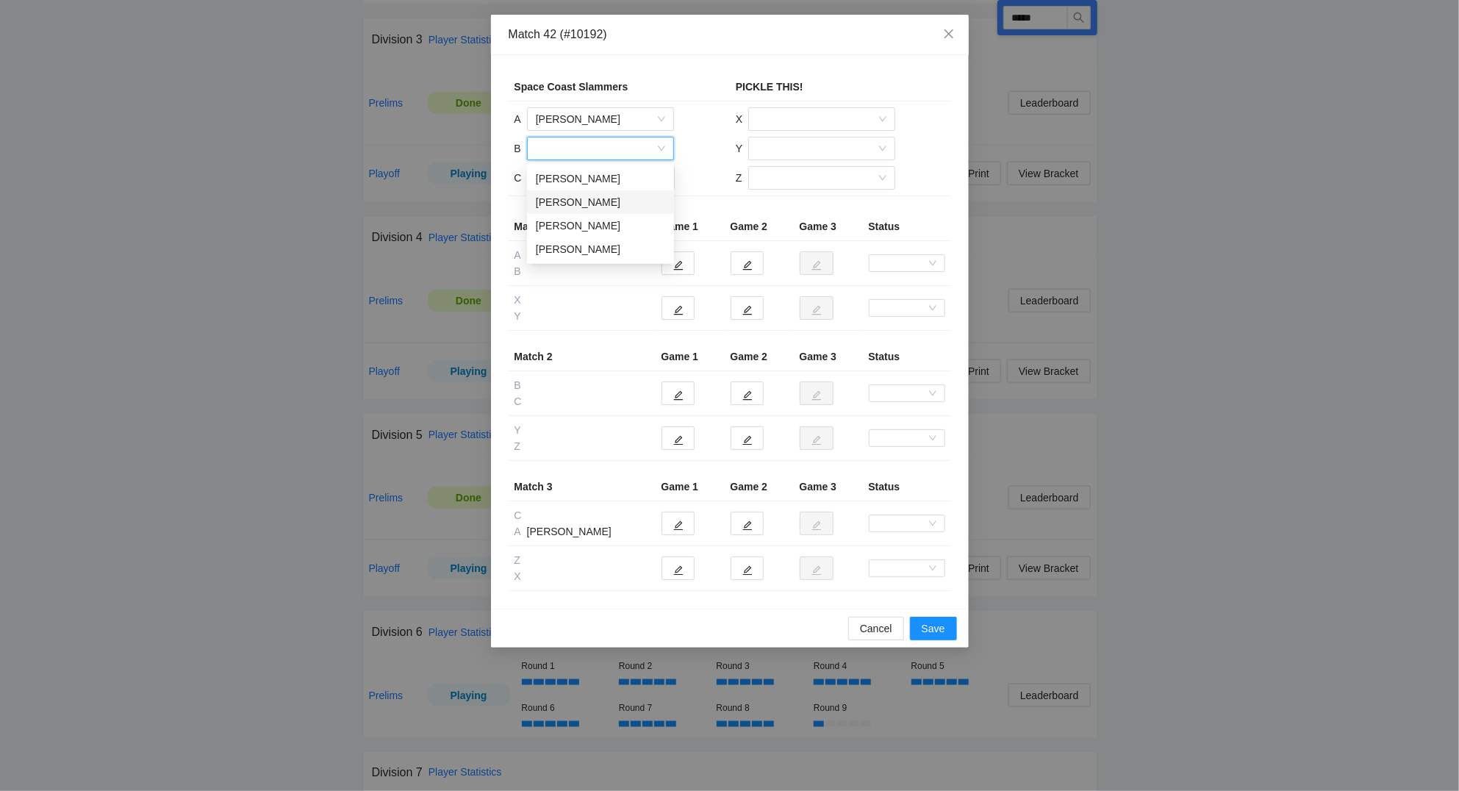
click at [597, 206] on div "[PERSON_NAME]" at bounding box center [600, 202] width 129 height 16
click at [580, 180] on input "search" at bounding box center [595, 178] width 119 height 22
click at [583, 226] on div "Nate Nalven" at bounding box center [600, 231] width 129 height 16
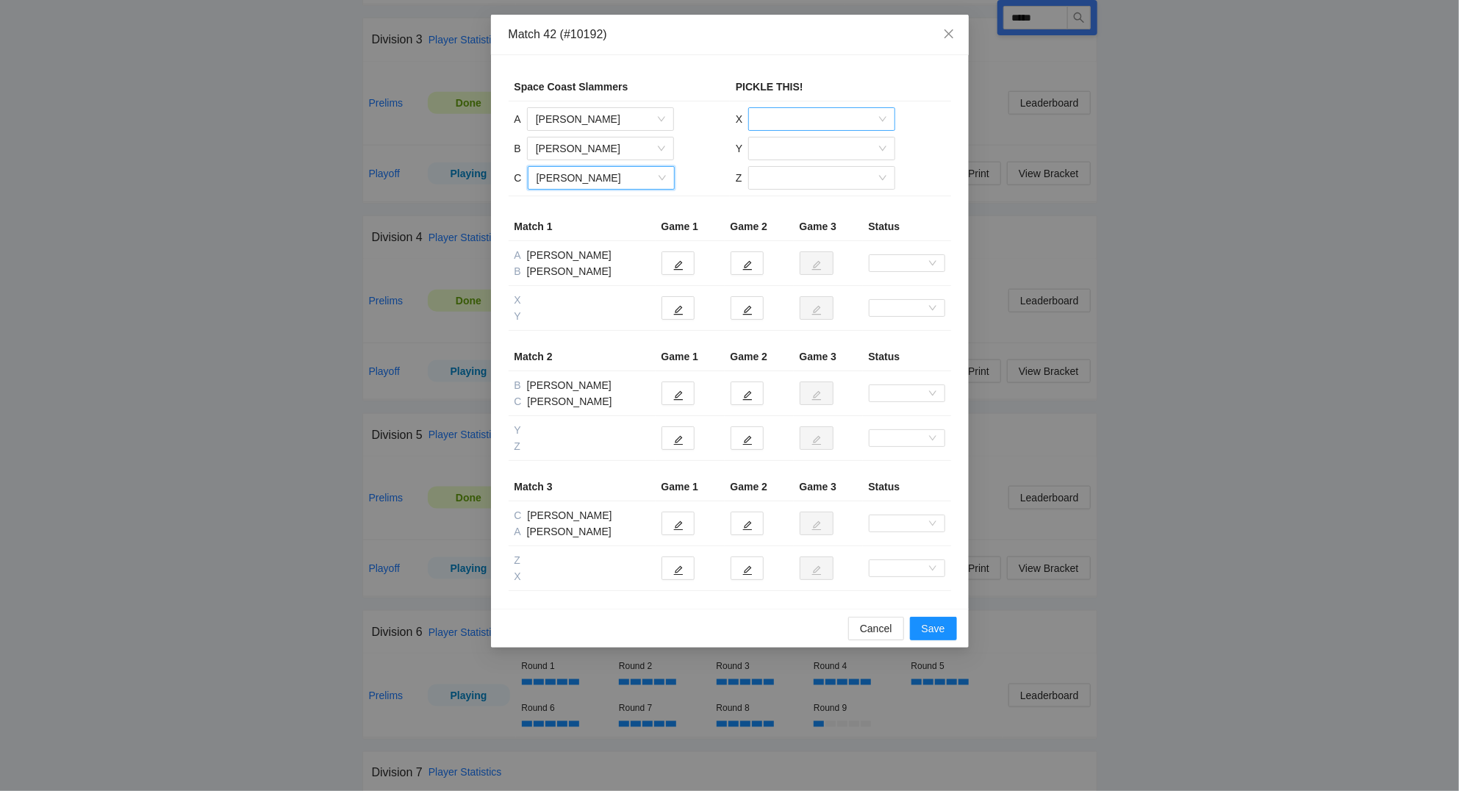
click at [788, 118] on input "search" at bounding box center [816, 119] width 119 height 22
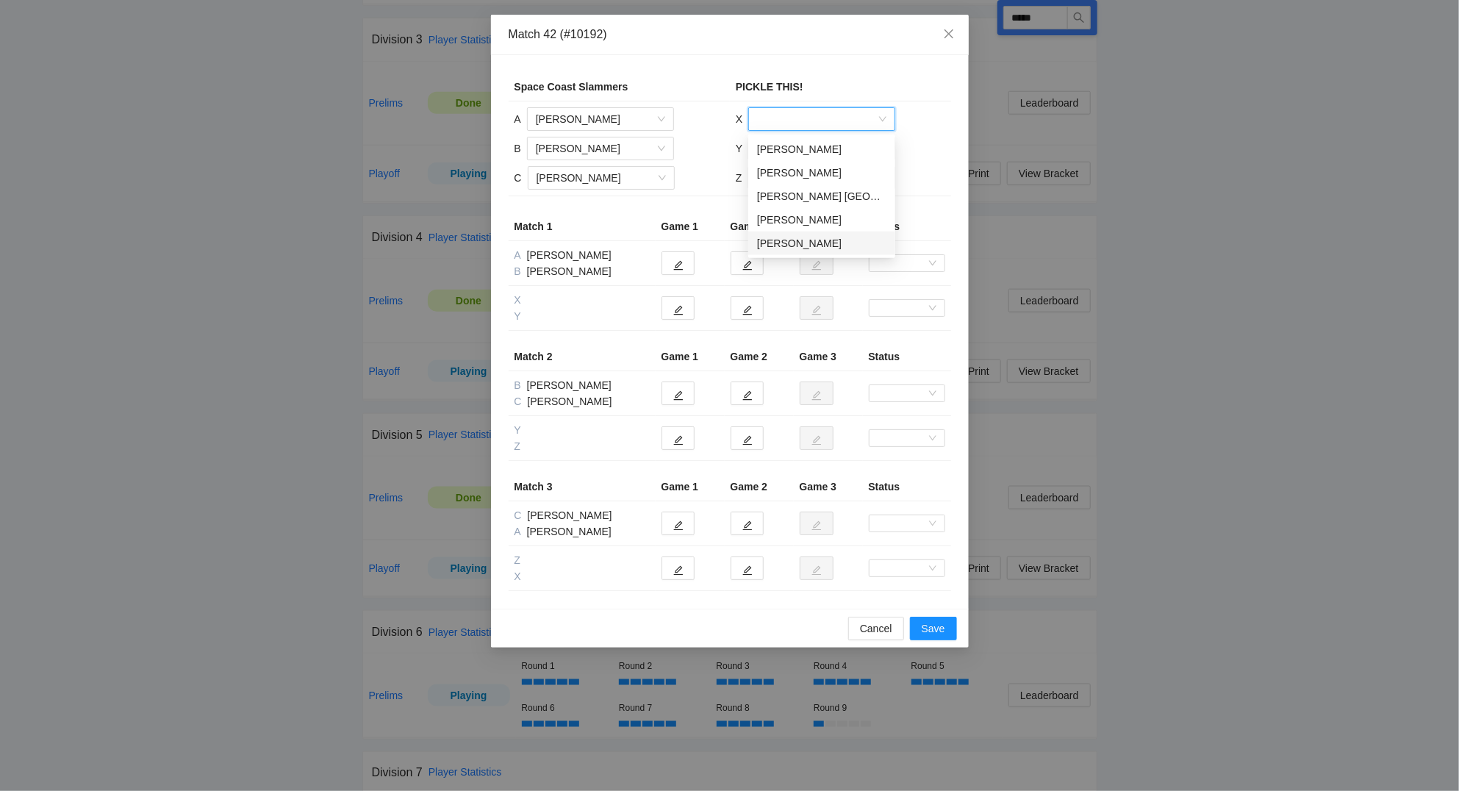
click at [800, 244] on div "Yoel Kegnovich" at bounding box center [821, 243] width 129 height 16
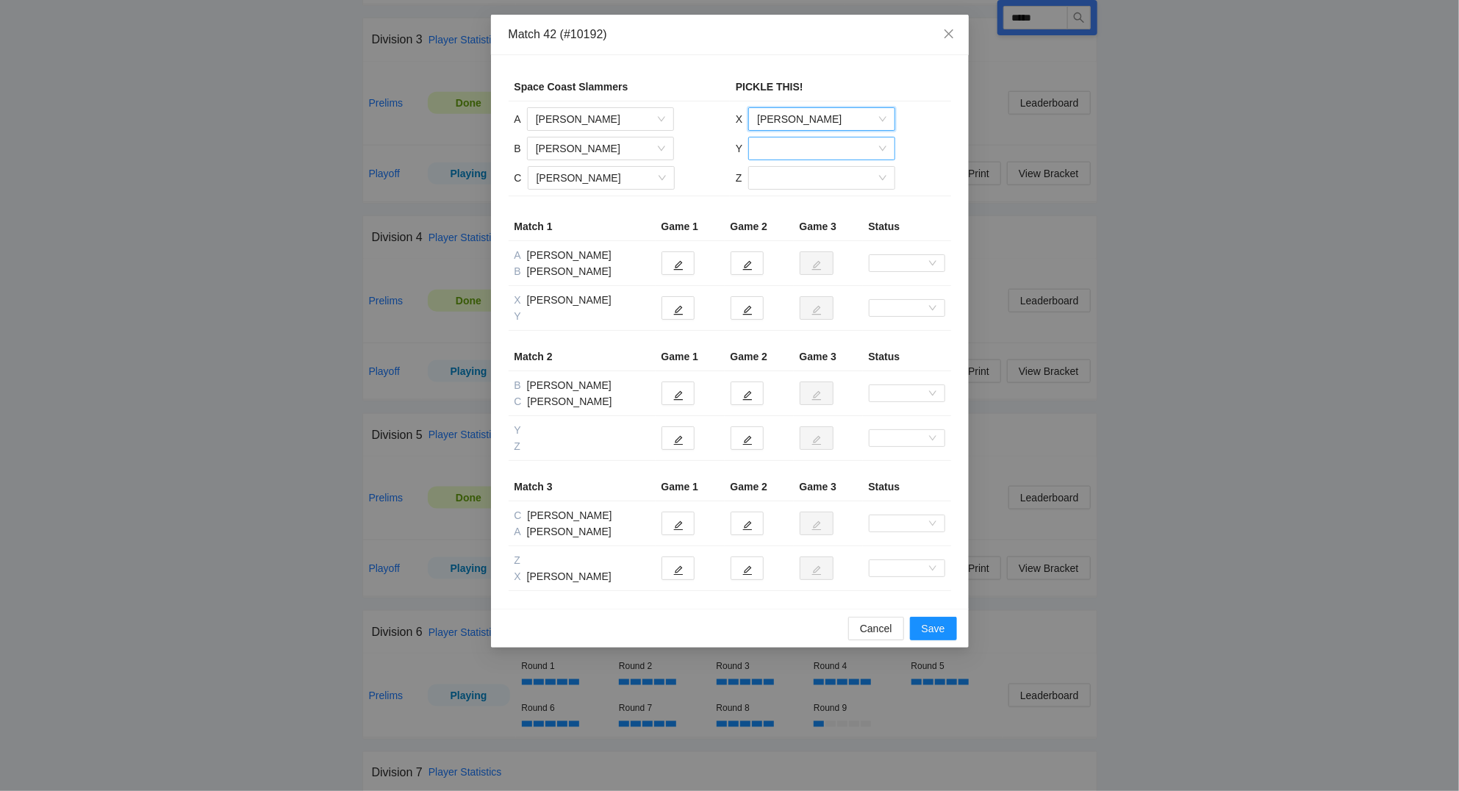
click at [787, 148] on input "search" at bounding box center [816, 148] width 119 height 22
click at [820, 230] on div "Ines San Martin" at bounding box center [821, 226] width 129 height 16
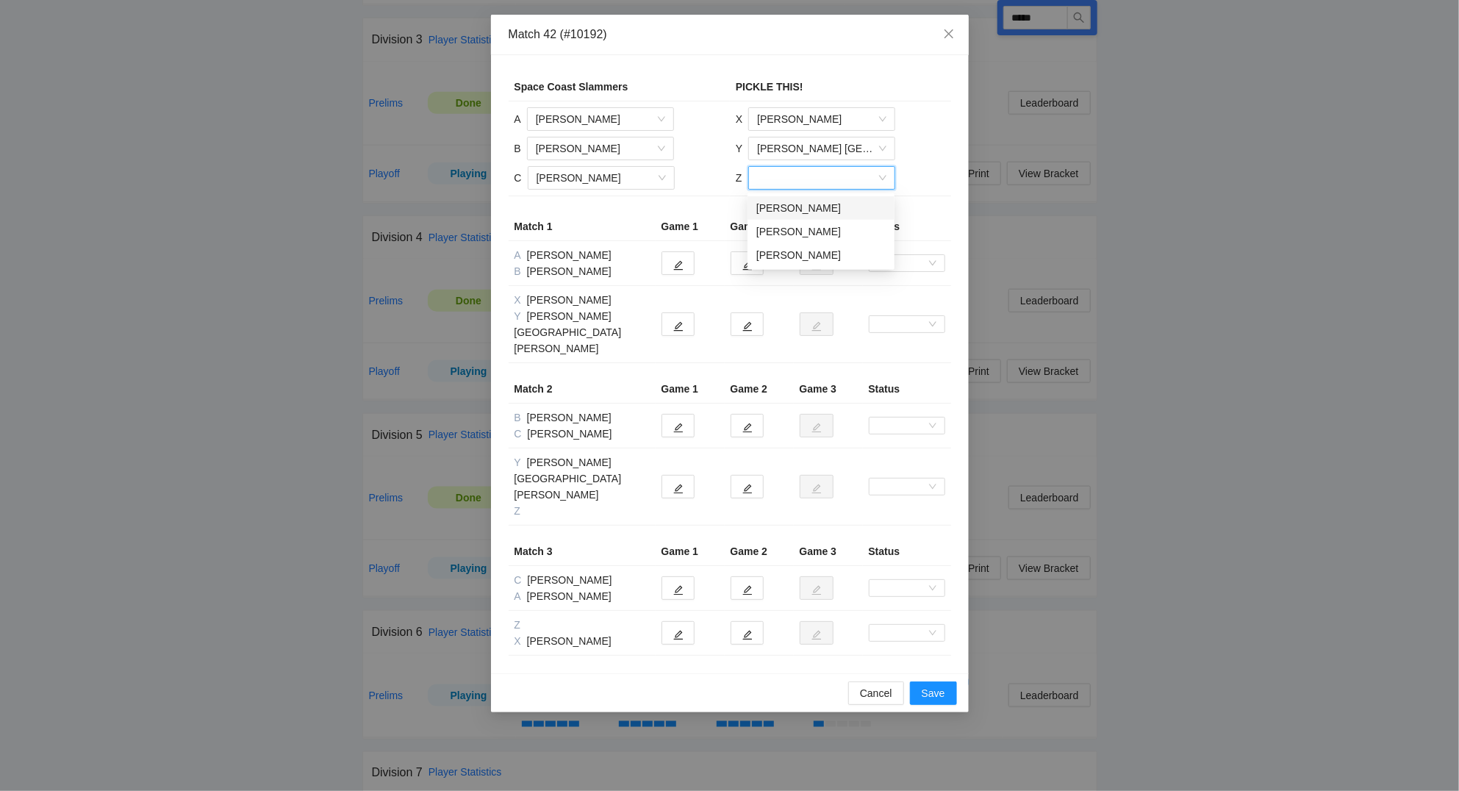
click at [805, 179] on input "search" at bounding box center [816, 178] width 119 height 22
click at [785, 228] on div "Henry Sy" at bounding box center [820, 231] width 129 height 16
click at [684, 266] on button "button" at bounding box center [677, 263] width 33 height 24
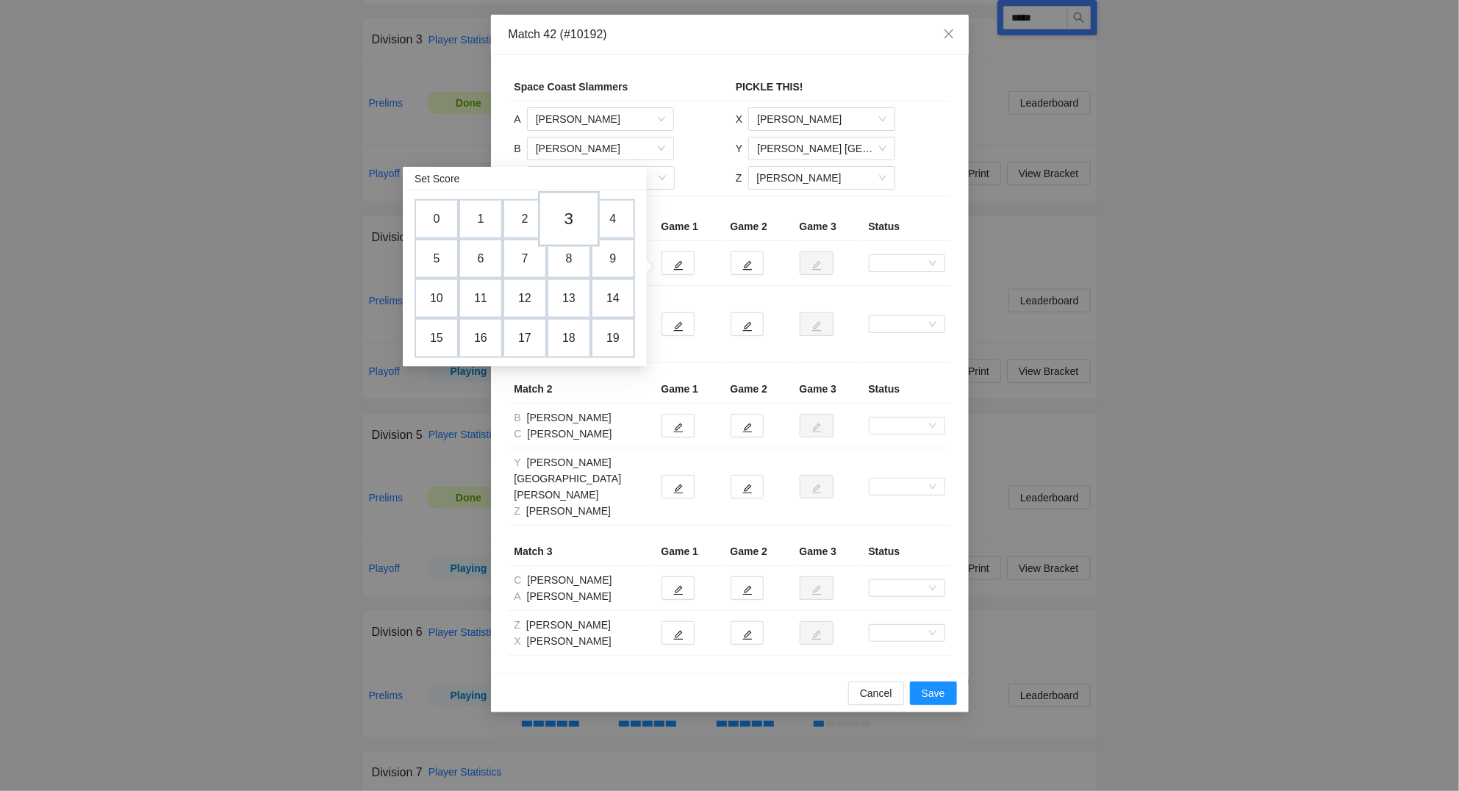
click at [571, 219] on td "3" at bounding box center [569, 219] width 62 height 56
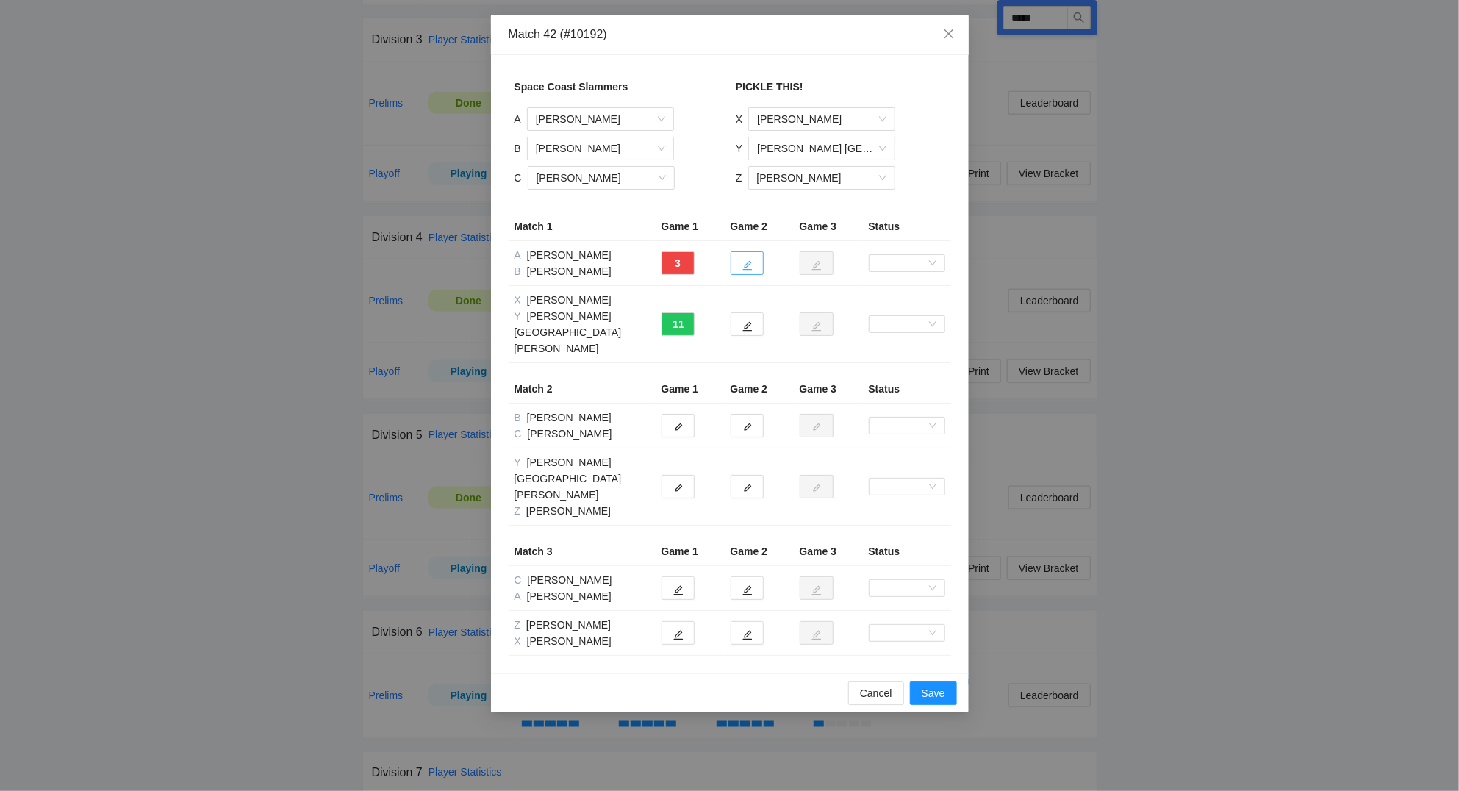
click at [743, 262] on button "button" at bounding box center [746, 263] width 33 height 24
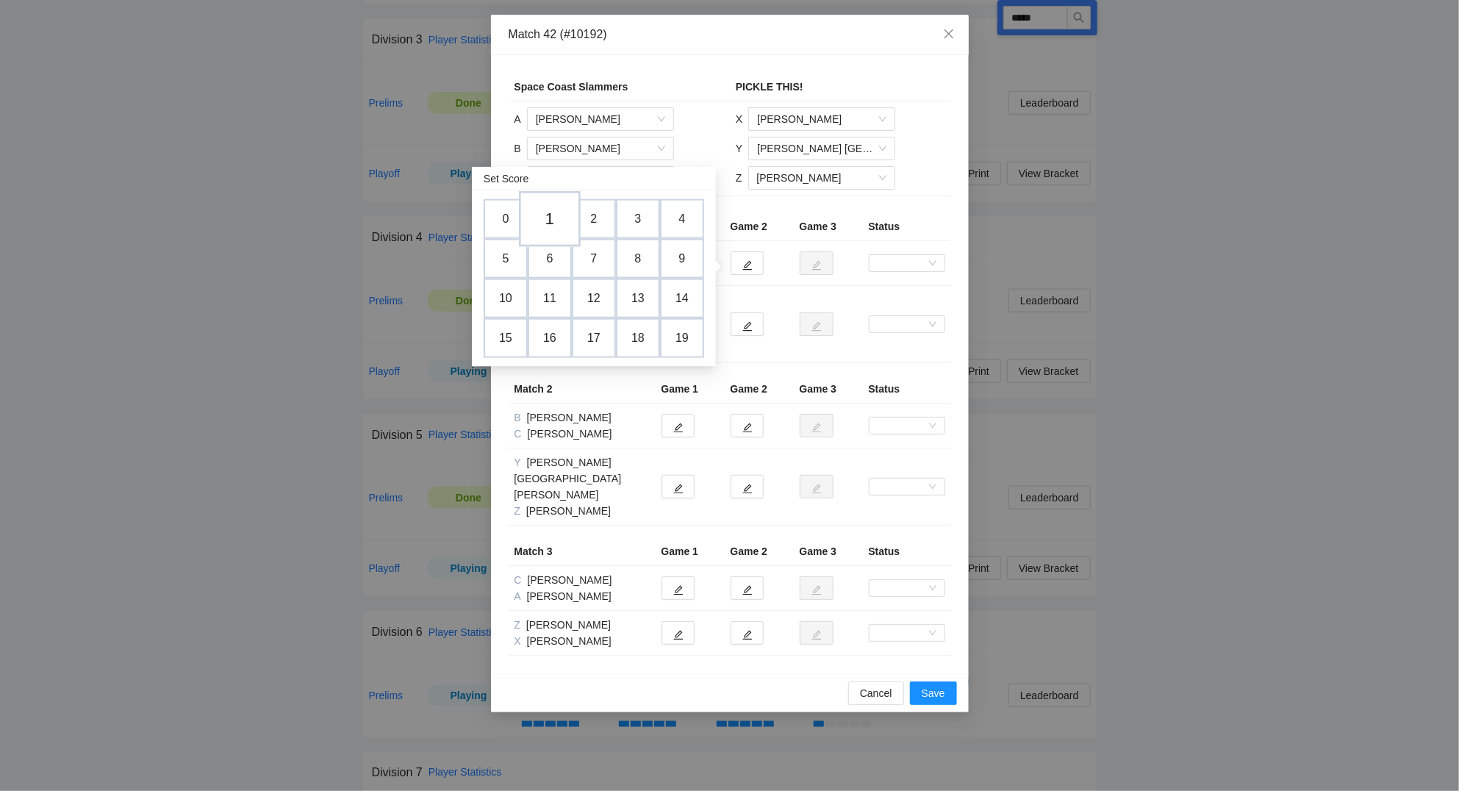
click at [556, 212] on td "1" at bounding box center [550, 219] width 62 height 56
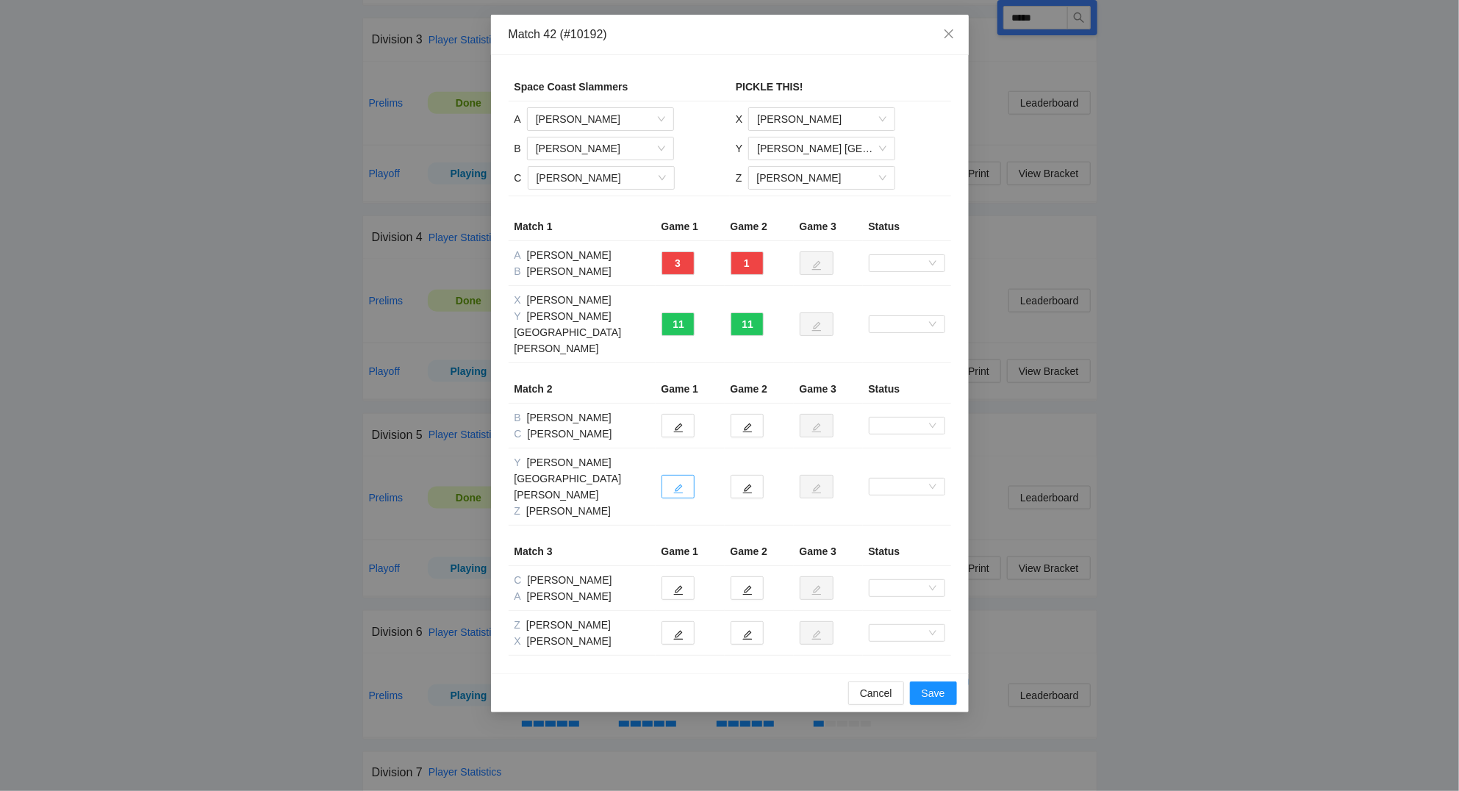
click at [685, 475] on button "button" at bounding box center [677, 487] width 33 height 24
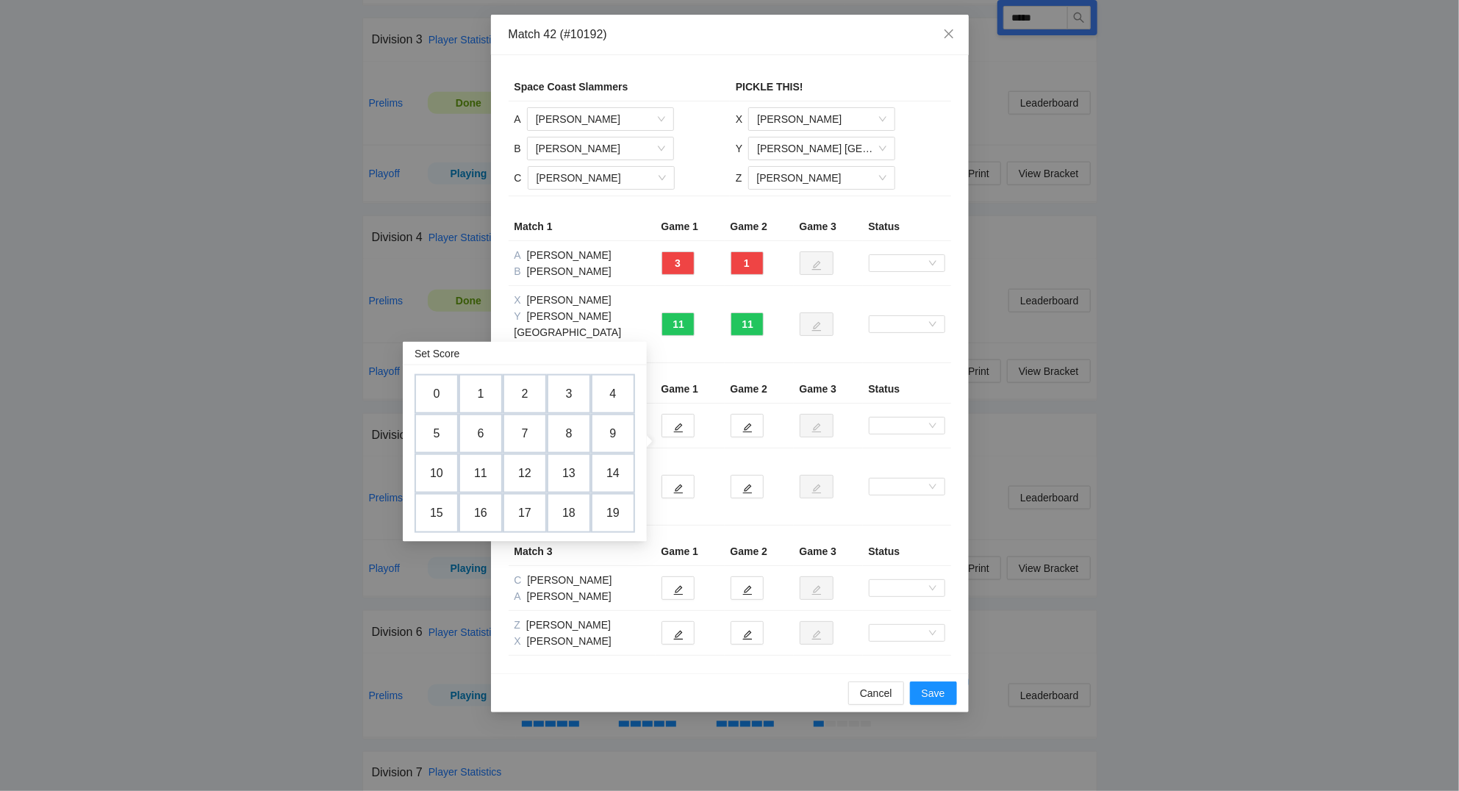
drag, startPoint x: 492, startPoint y: 464, endPoint x: 680, endPoint y: 470, distance: 188.2
click at [497, 458] on td "11" at bounding box center [481, 473] width 44 height 40
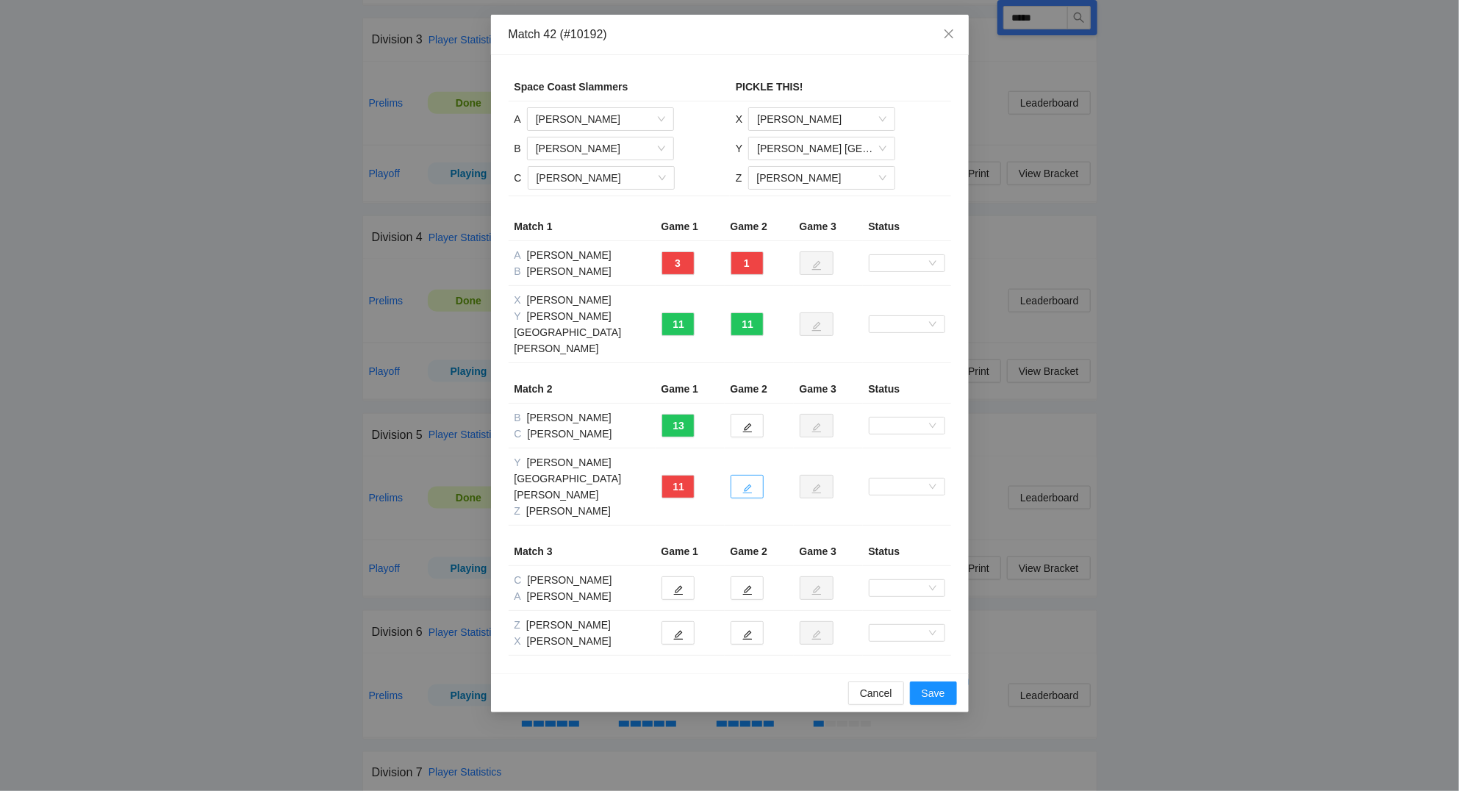
click at [748, 484] on icon "edit" at bounding box center [747, 489] width 10 height 10
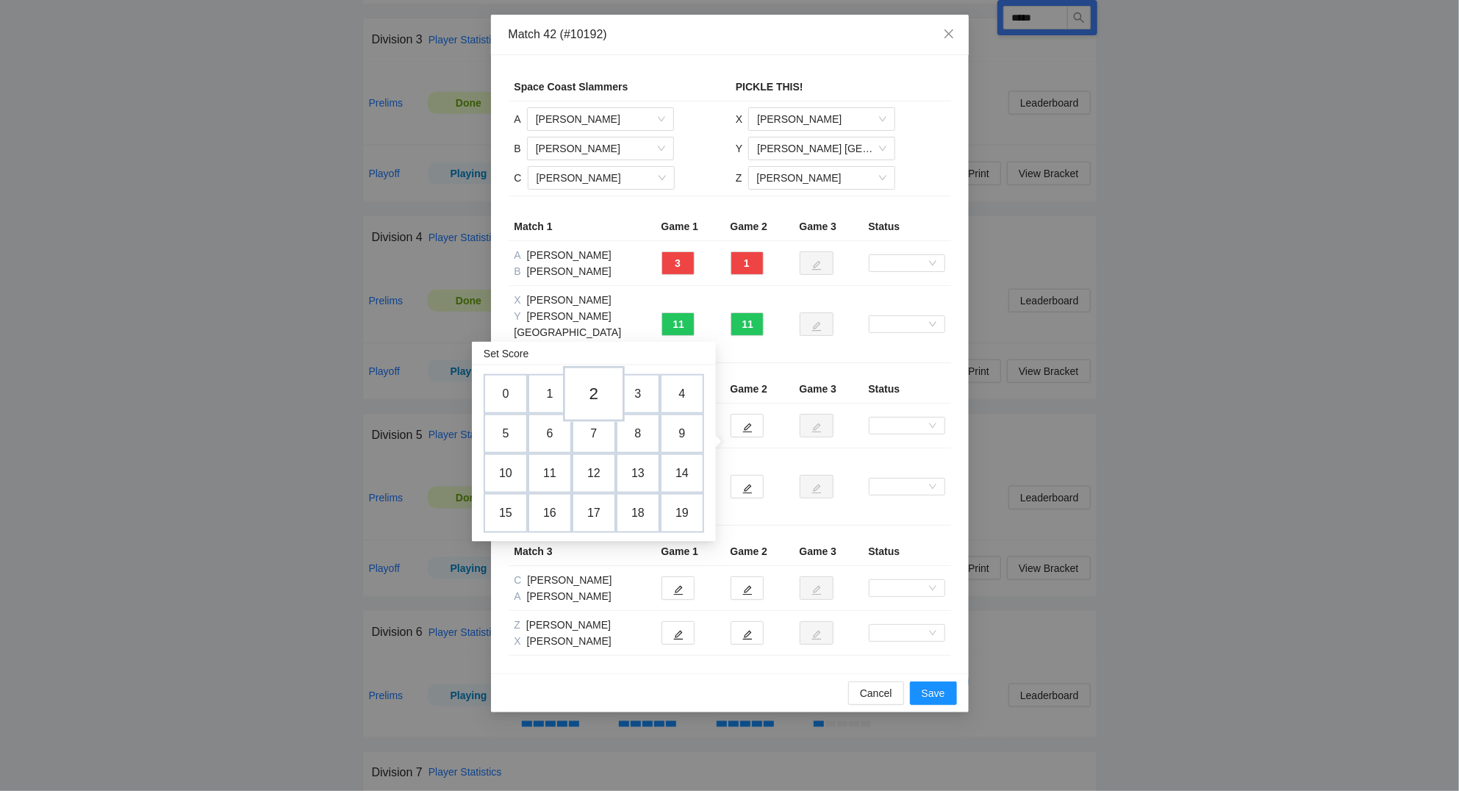
click at [594, 392] on td "2" at bounding box center [594, 394] width 62 height 56
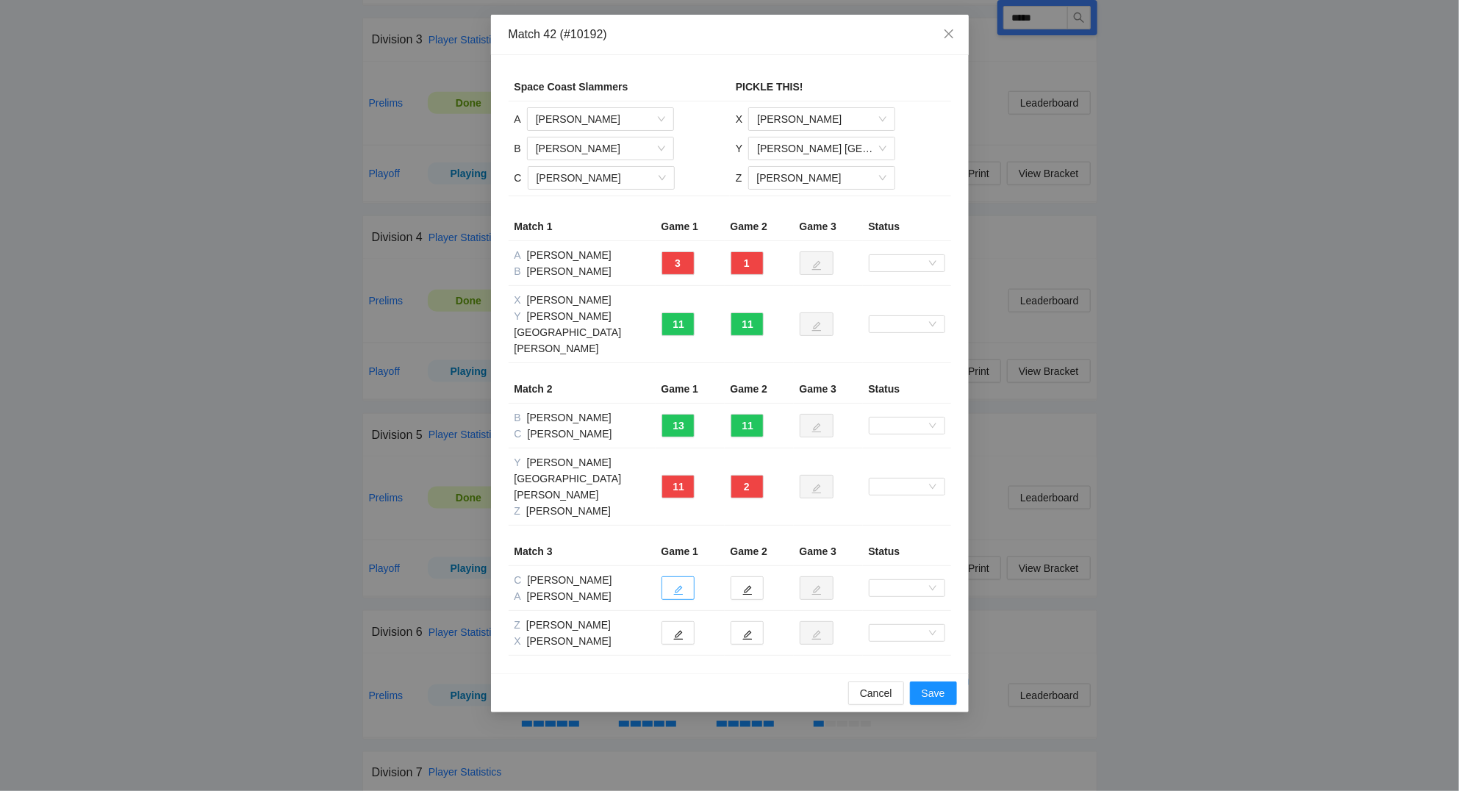
click at [675, 585] on icon "edit" at bounding box center [678, 590] width 10 height 10
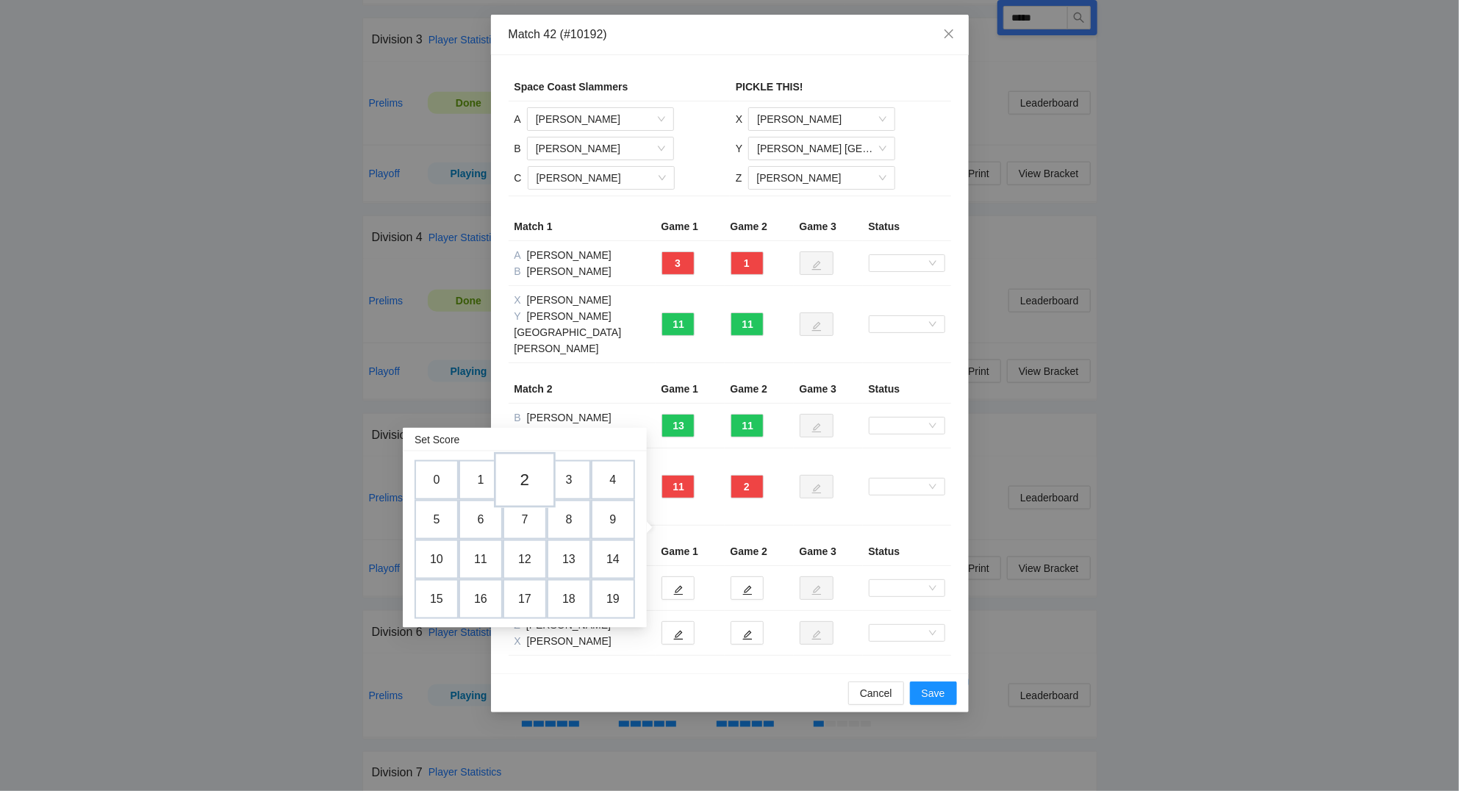
click at [522, 470] on td "2" at bounding box center [525, 480] width 62 height 56
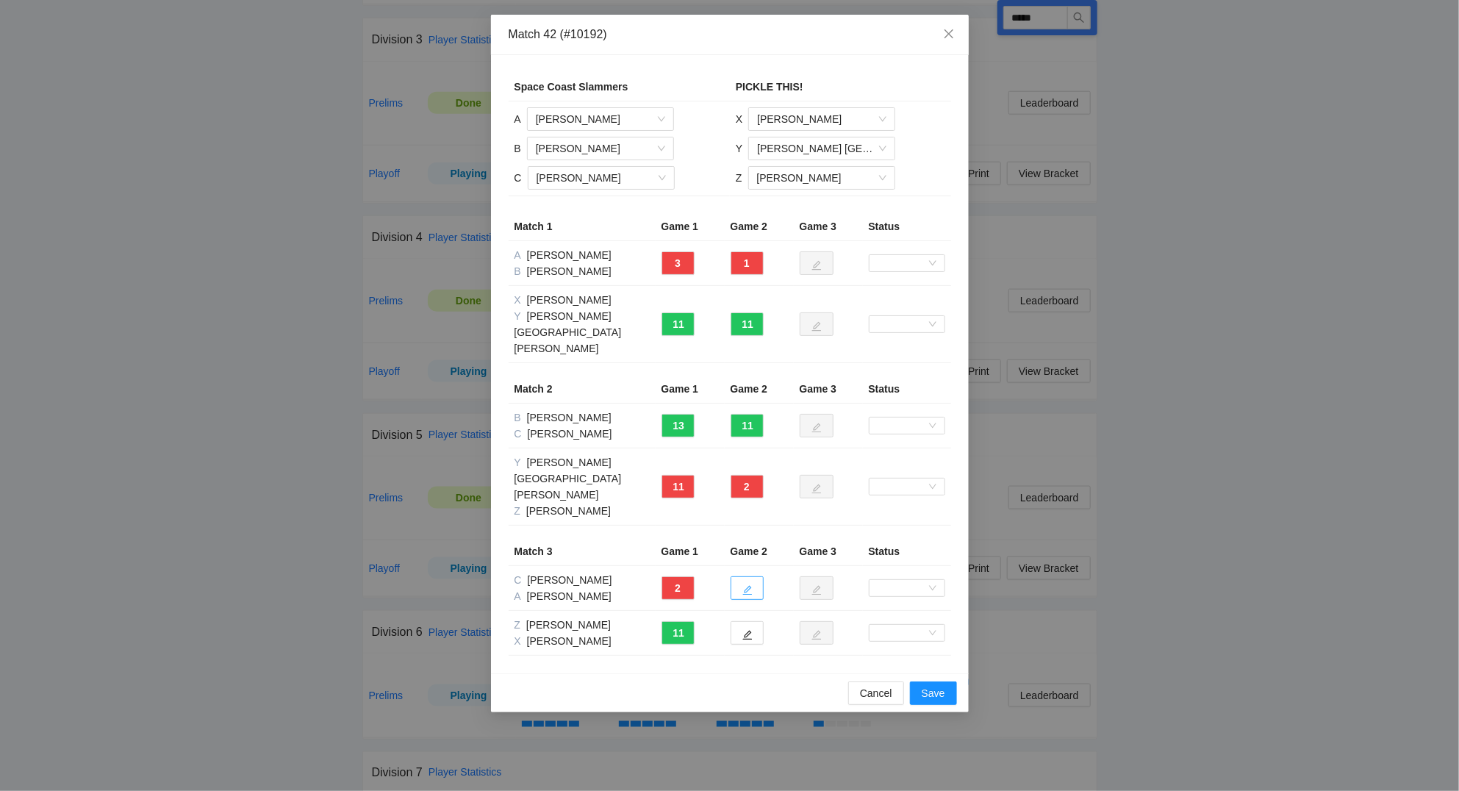
click at [746, 585] on icon "edit" at bounding box center [747, 590] width 10 height 10
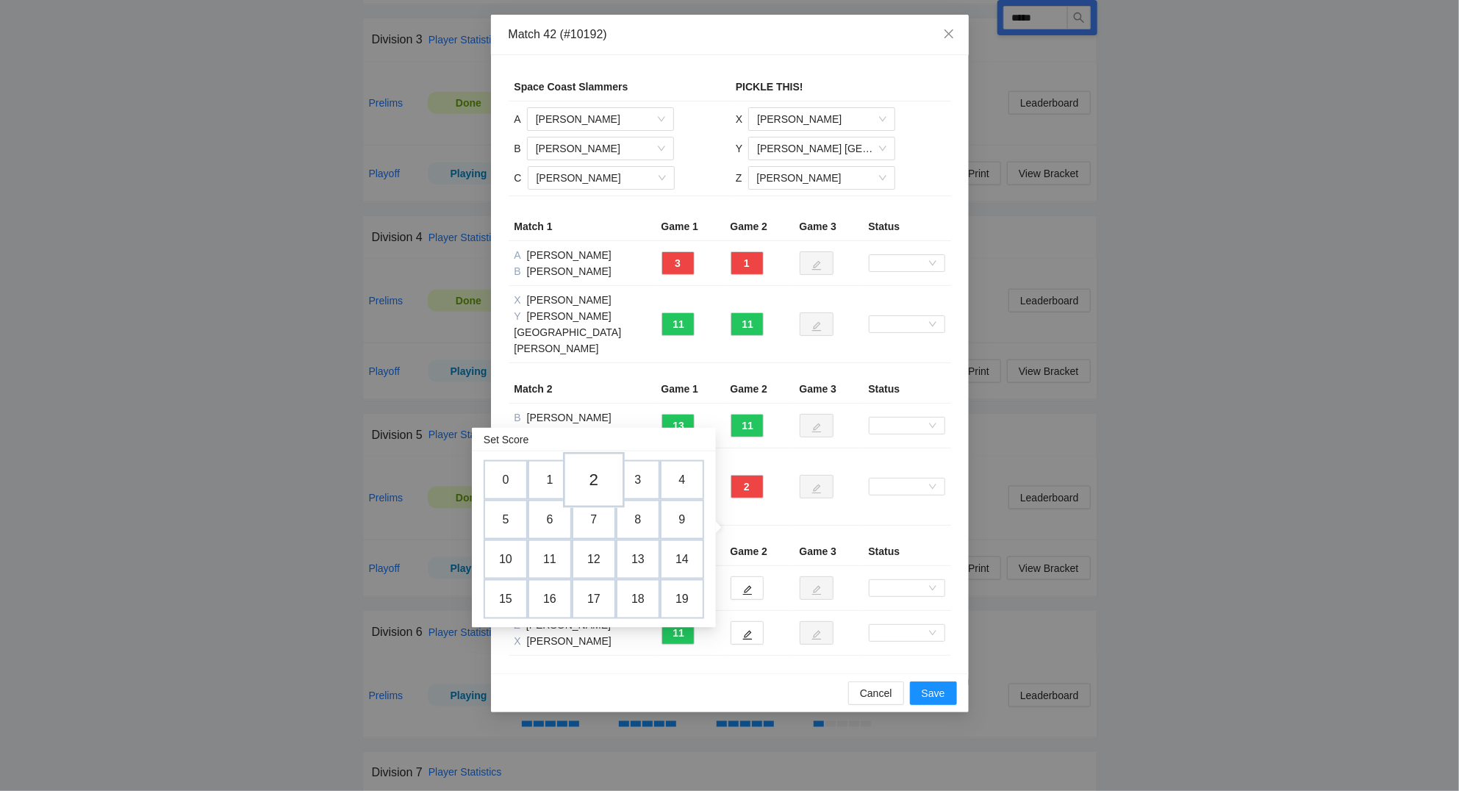
click at [594, 476] on td "2" at bounding box center [594, 480] width 62 height 56
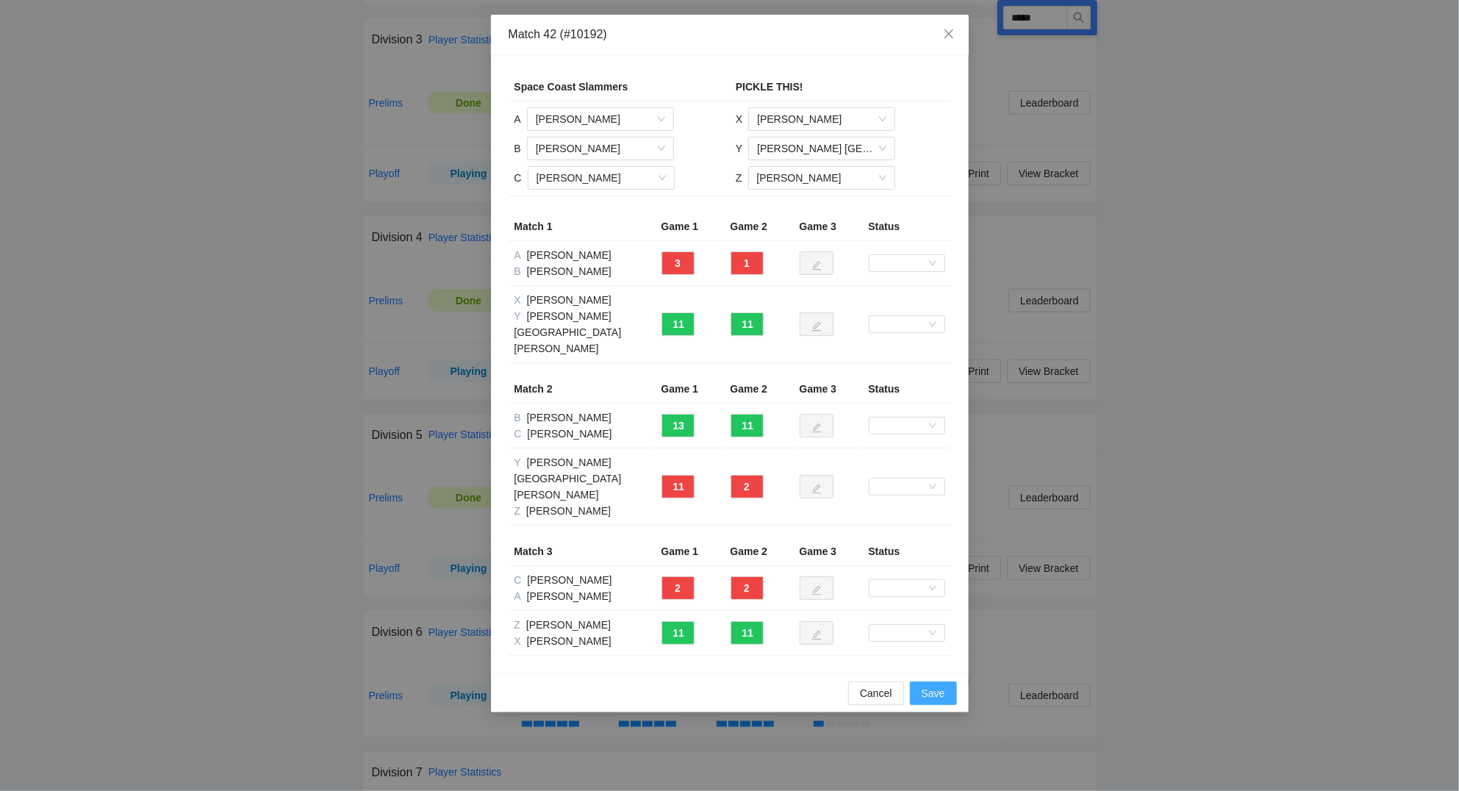
drag, startPoint x: 944, startPoint y: 628, endPoint x: 936, endPoint y: 612, distance: 18.1
click at [944, 685] on span "Save" at bounding box center [933, 693] width 24 height 16
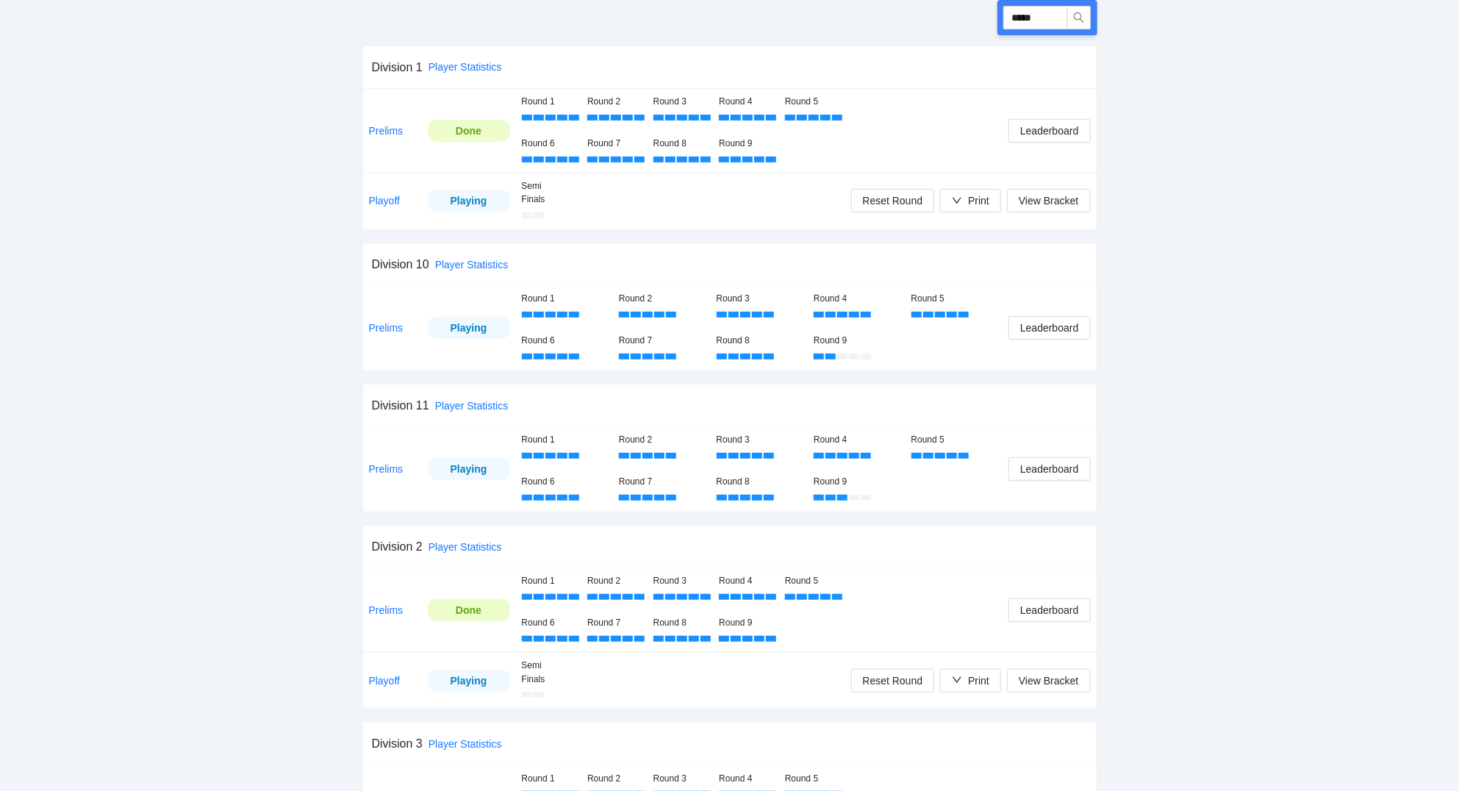
scroll to position [0, 0]
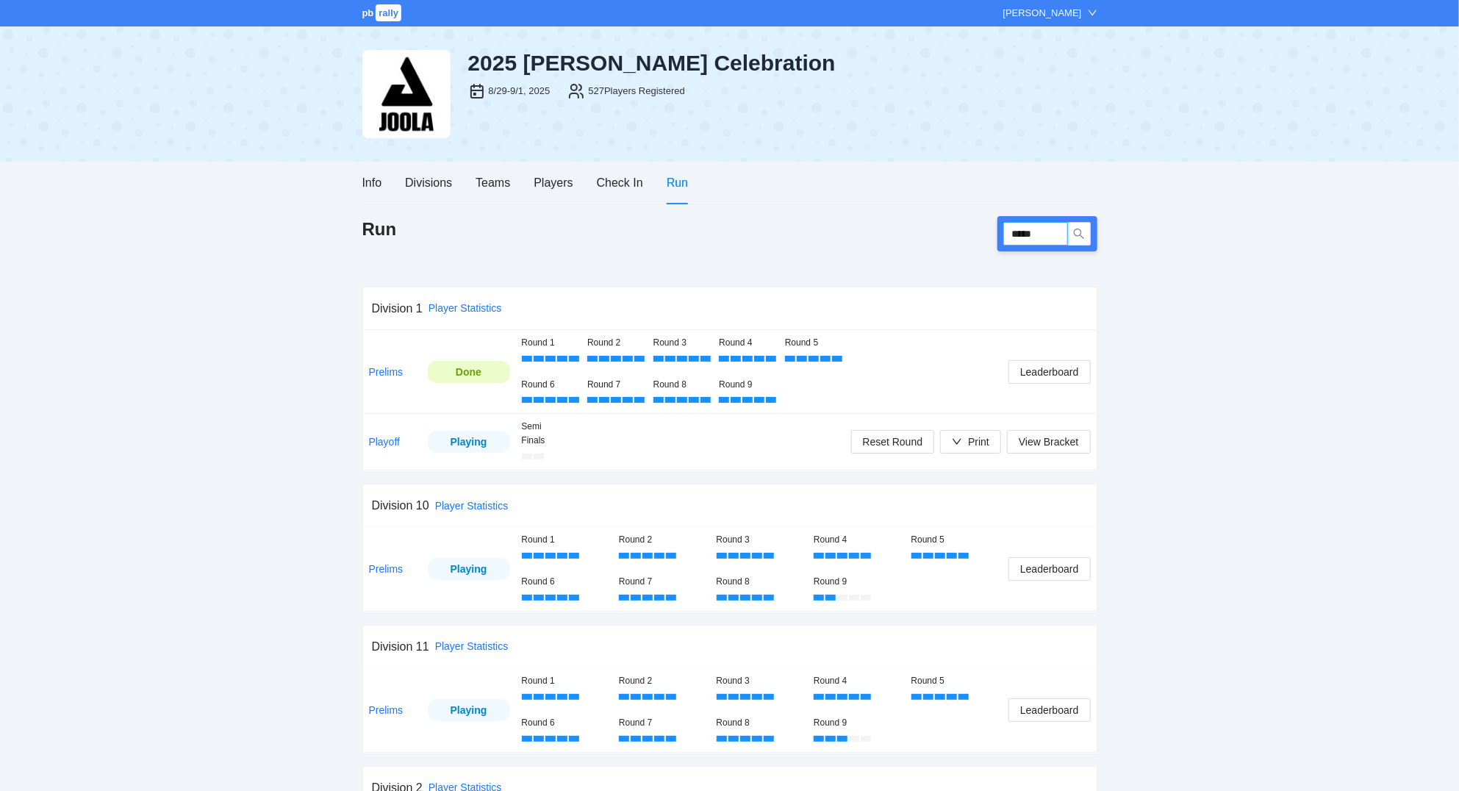
click at [1063, 233] on input "*****" at bounding box center [1035, 234] width 65 height 24
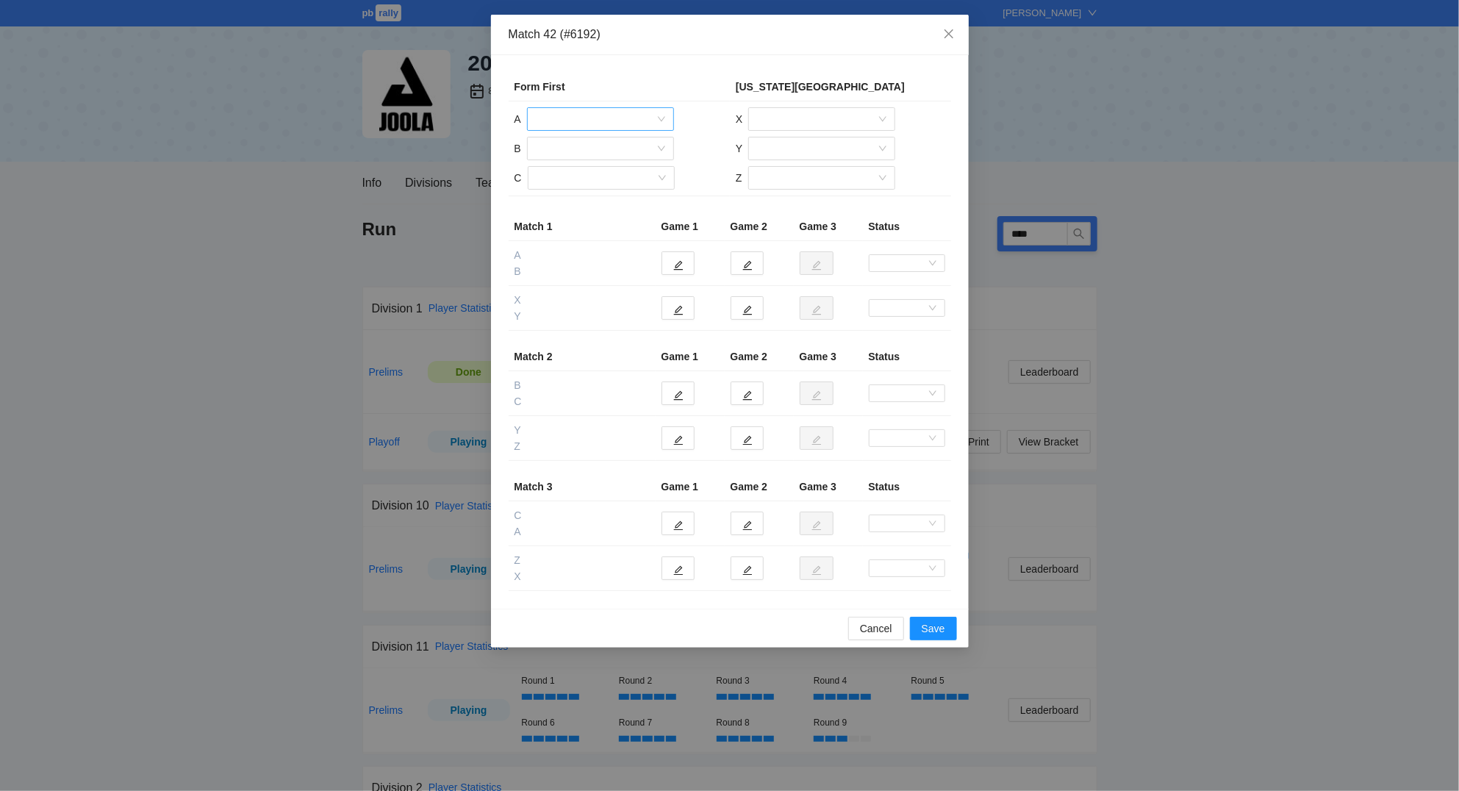
click at [551, 114] on input "search" at bounding box center [595, 119] width 119 height 22
click at [948, 31] on icon "close" at bounding box center [949, 34] width 12 height 12
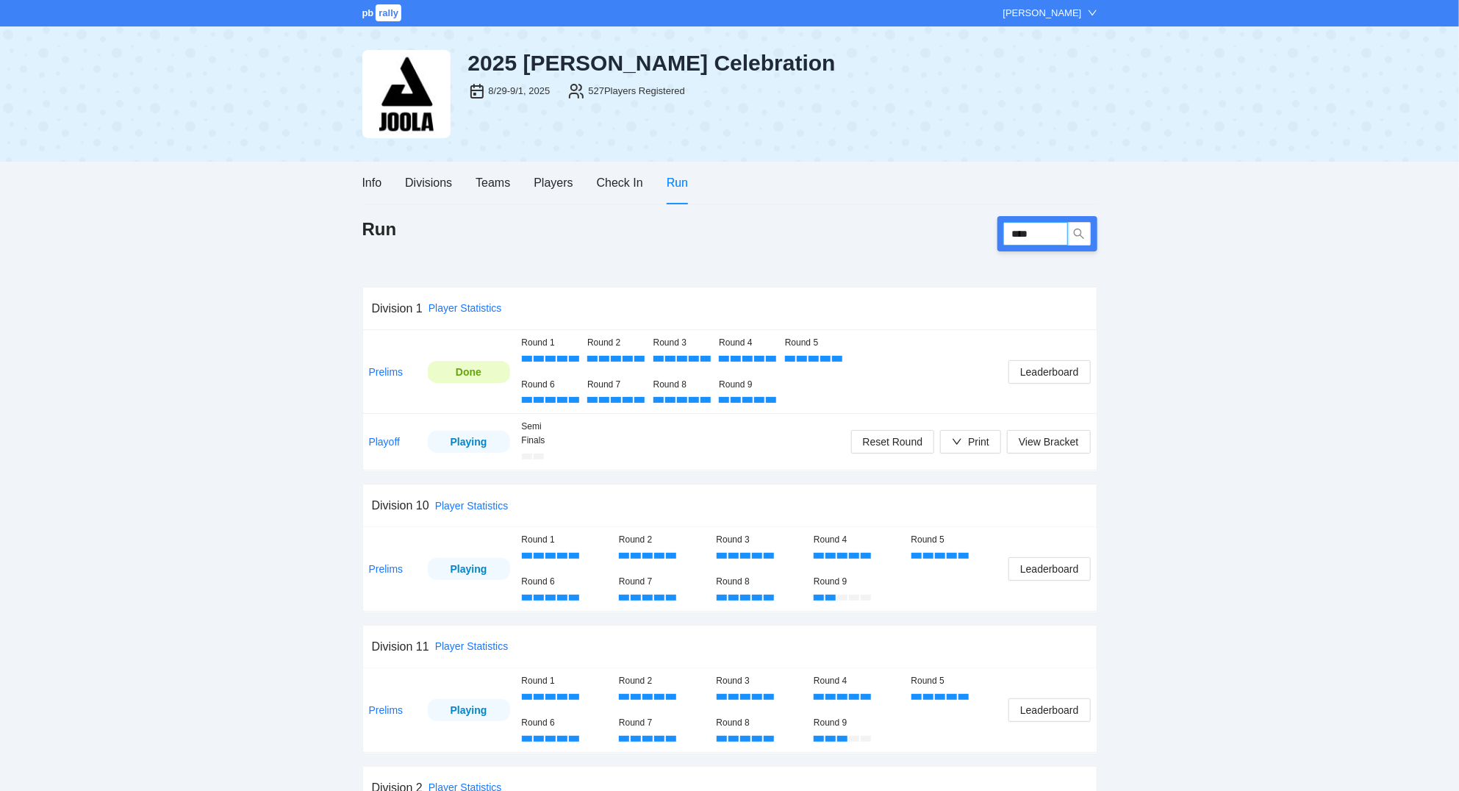
click at [1057, 233] on input "****" at bounding box center [1035, 234] width 65 height 24
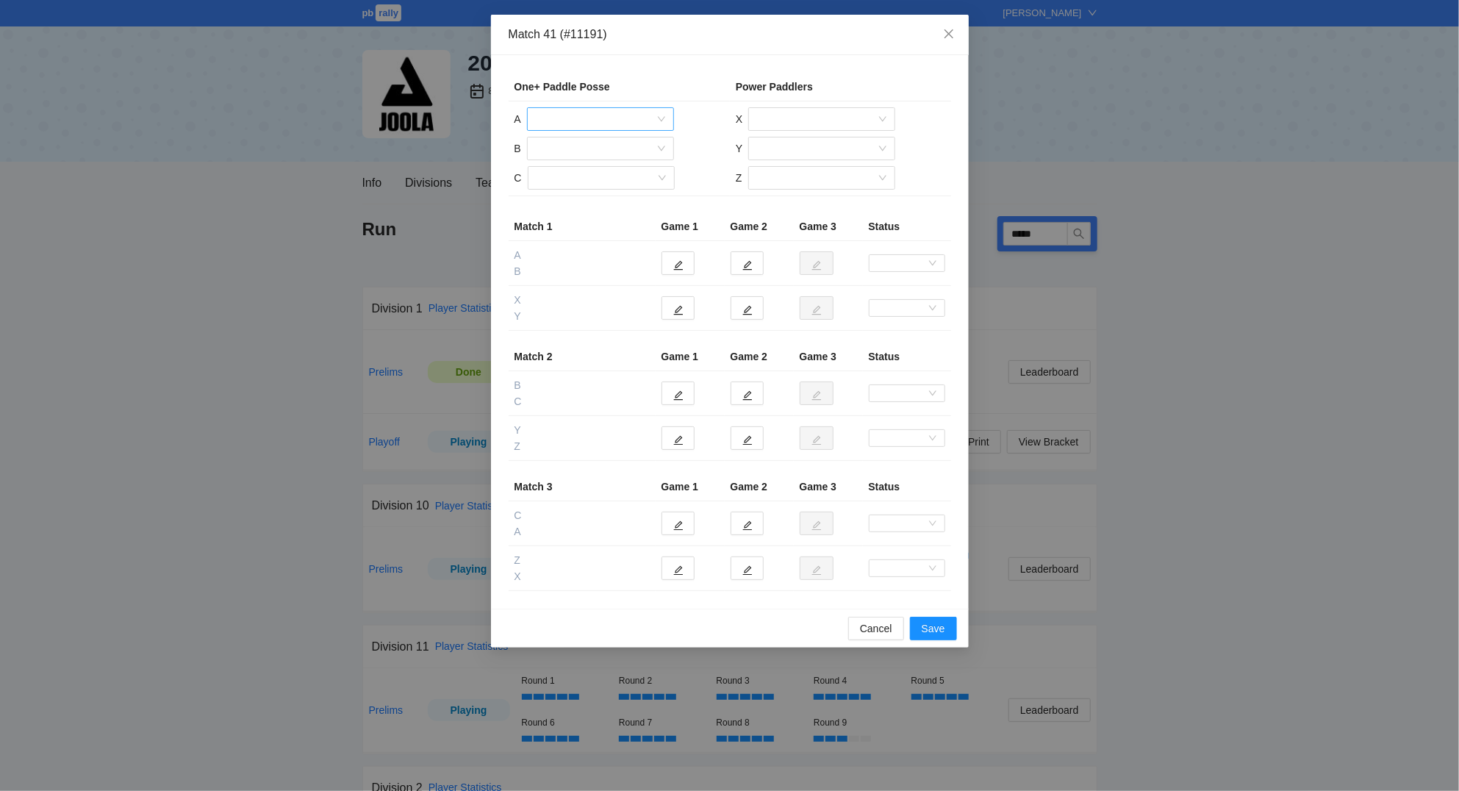
click at [560, 120] on input "search" at bounding box center [595, 119] width 119 height 22
click at [594, 244] on div "Yahaira Doitteau-Pabon" at bounding box center [600, 242] width 129 height 16
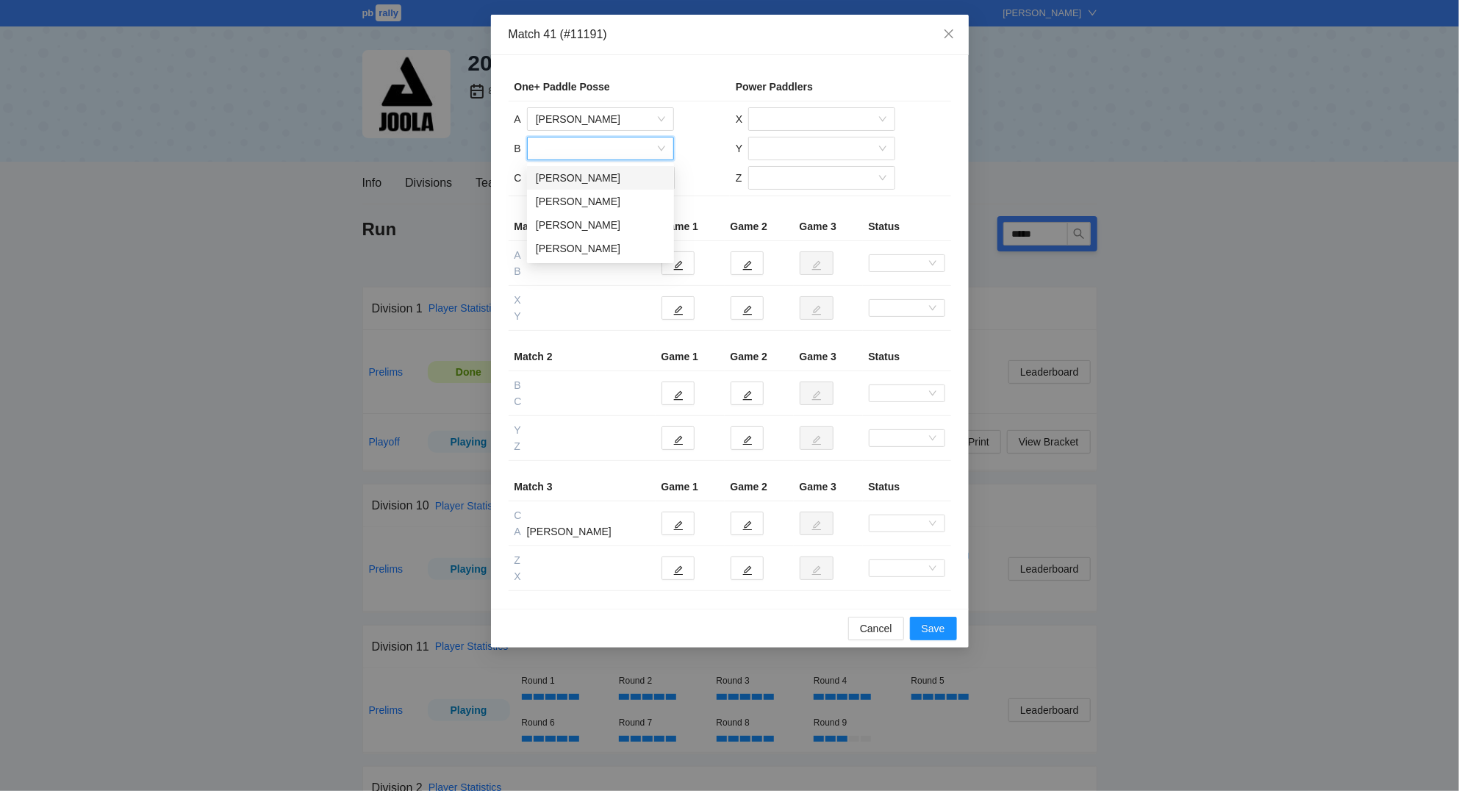
click at [570, 154] on input "search" at bounding box center [595, 148] width 119 height 22
click at [576, 176] on div "Connie Alicea" at bounding box center [600, 178] width 129 height 16
click at [586, 182] on input "search" at bounding box center [595, 178] width 119 height 22
click at [599, 206] on div "Ernesta Gerstenlauer" at bounding box center [600, 207] width 129 height 16
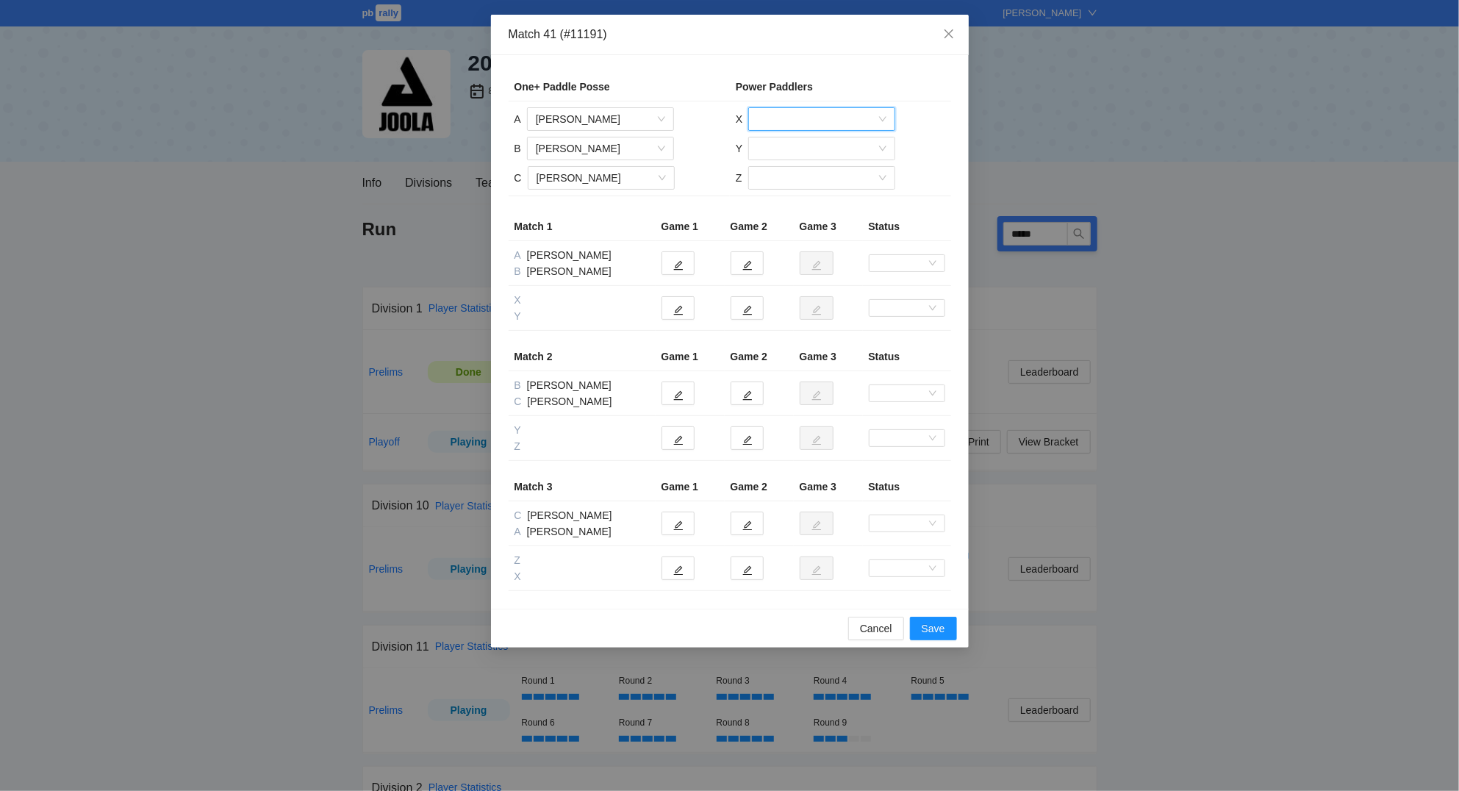
click at [797, 121] on input "search" at bounding box center [816, 119] width 119 height 22
click at [810, 168] on div "Amy Medicielo" at bounding box center [821, 172] width 129 height 16
click at [839, 120] on span "Amy Medicielo" at bounding box center [821, 119] width 129 height 22
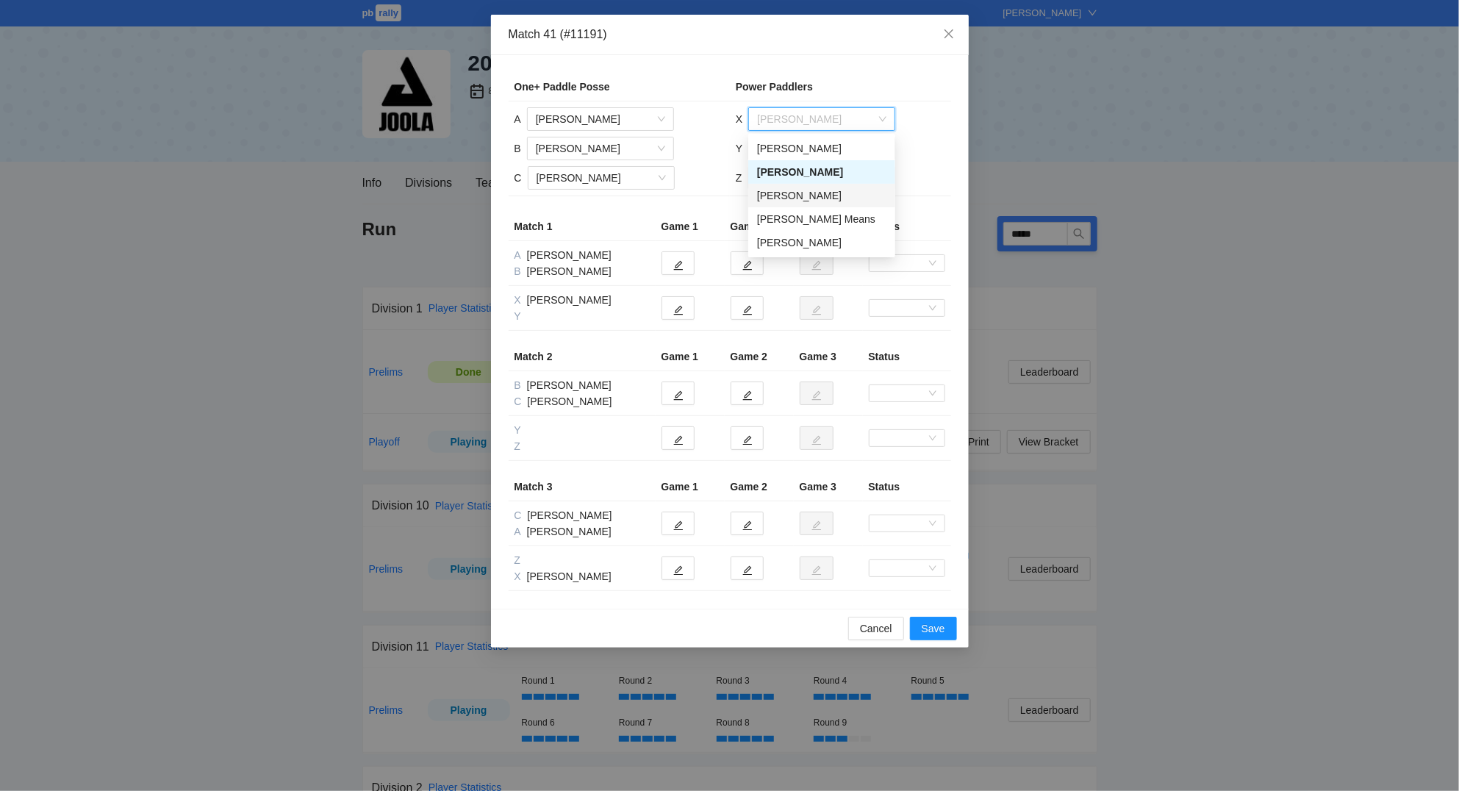
click at [817, 189] on div "Cristina Aruta" at bounding box center [821, 195] width 129 height 16
click at [811, 148] on input "search" at bounding box center [816, 148] width 119 height 22
click at [799, 201] on div "Amy Medicielo" at bounding box center [821, 201] width 129 height 16
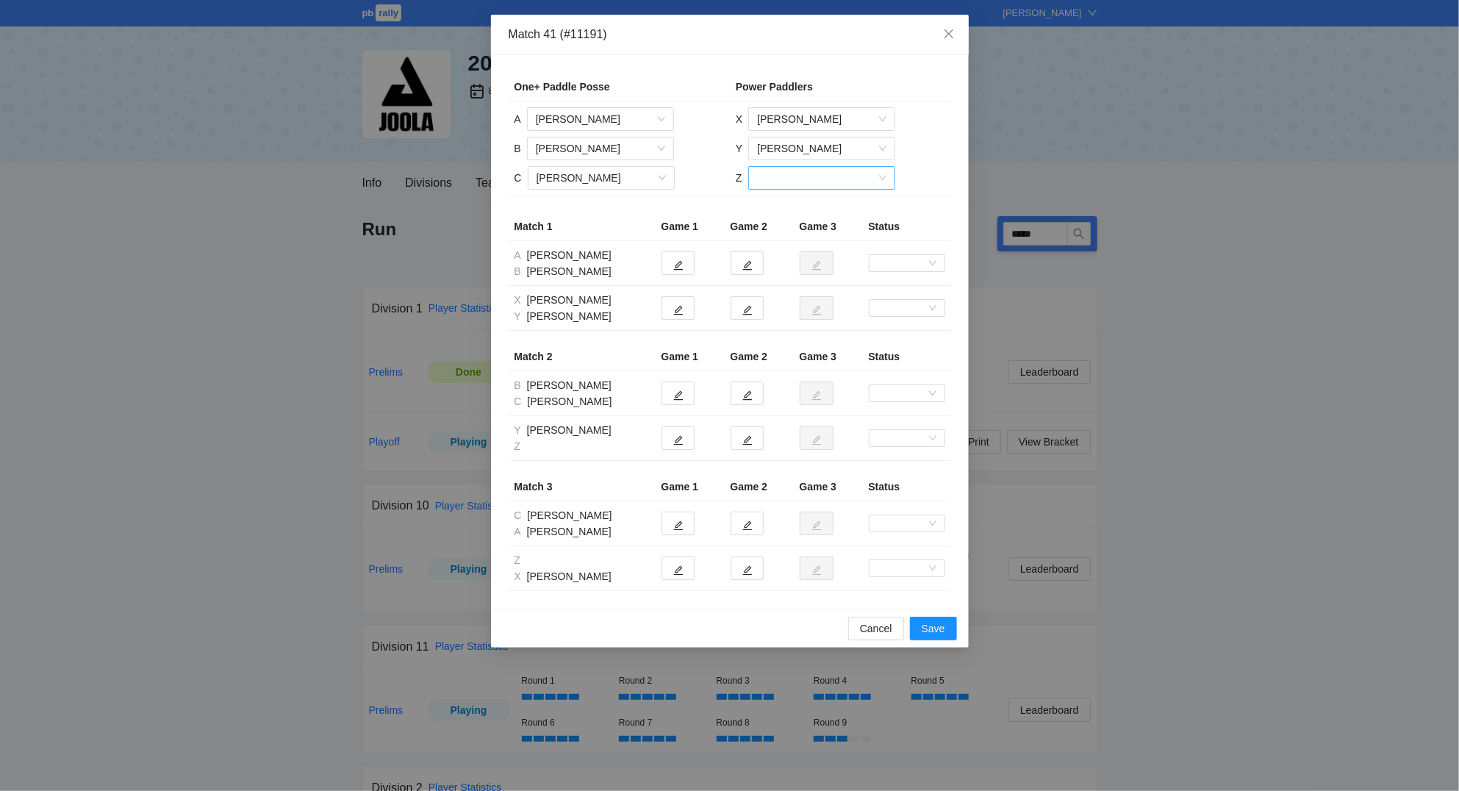
click at [786, 175] on input "search" at bounding box center [816, 178] width 119 height 22
click at [800, 225] on div "Josef Blitz Means" at bounding box center [820, 231] width 129 height 16
click at [675, 312] on icon "edit" at bounding box center [678, 310] width 10 height 10
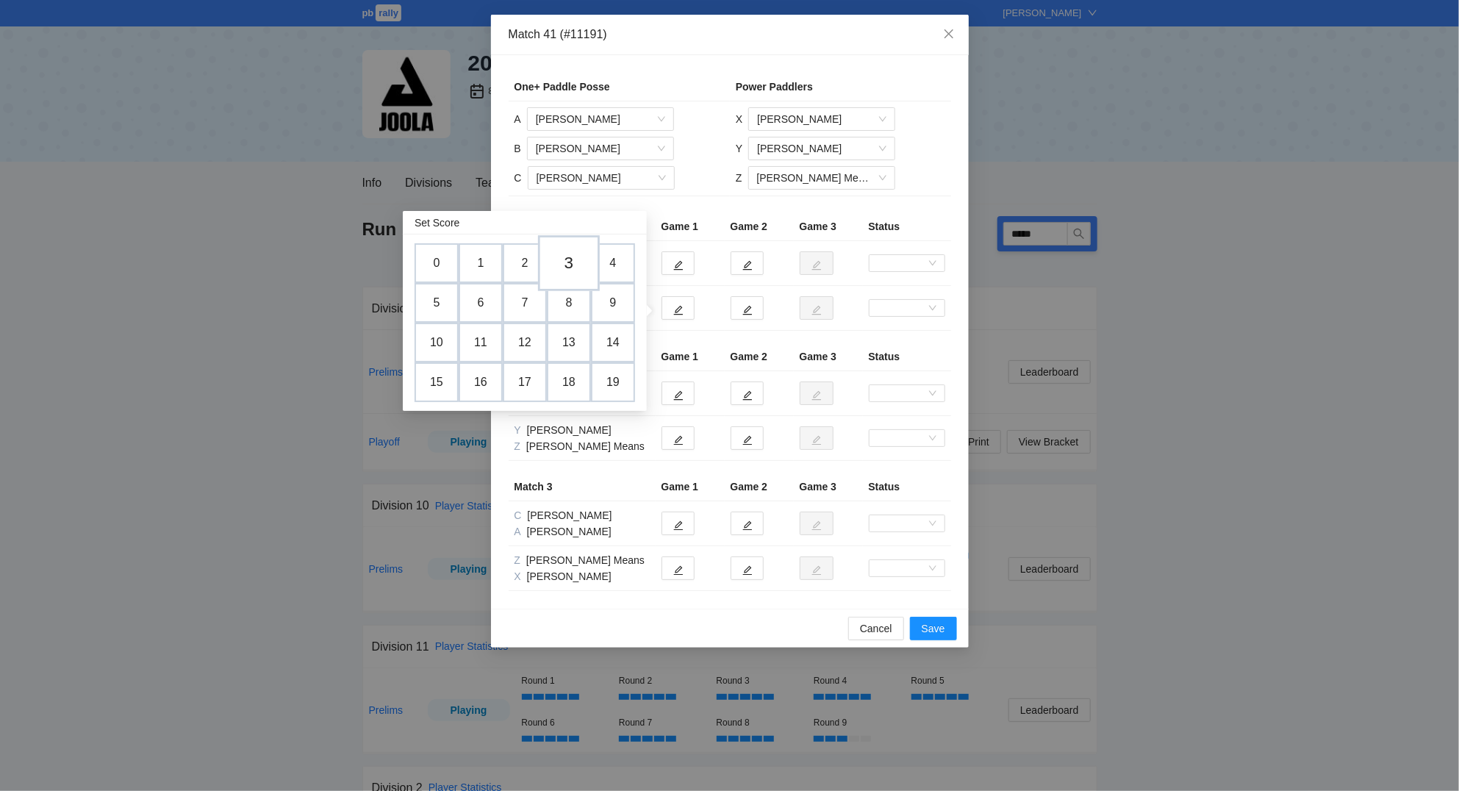
click at [572, 269] on td "3" at bounding box center [569, 263] width 62 height 56
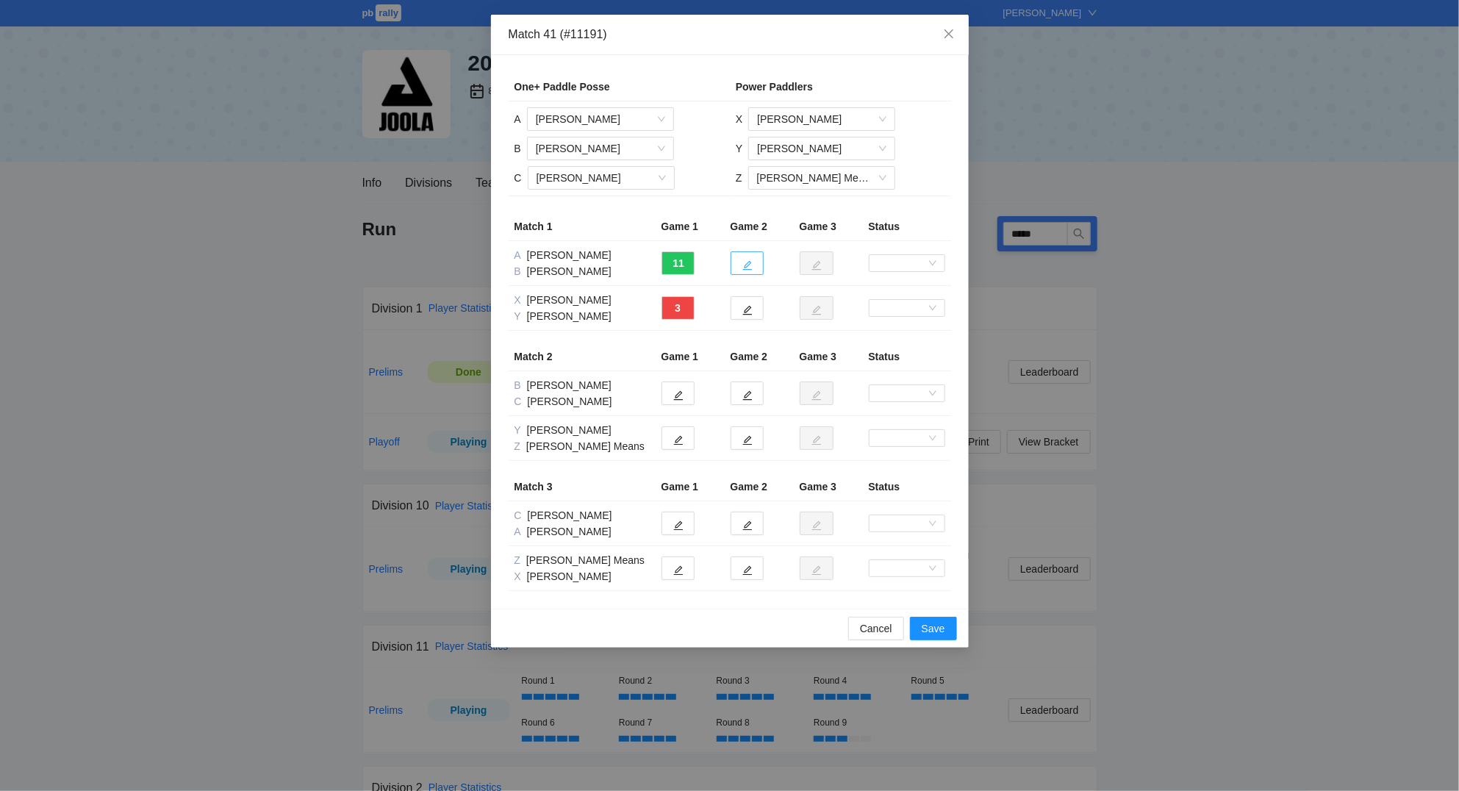
click at [752, 265] on button "button" at bounding box center [746, 263] width 33 height 24
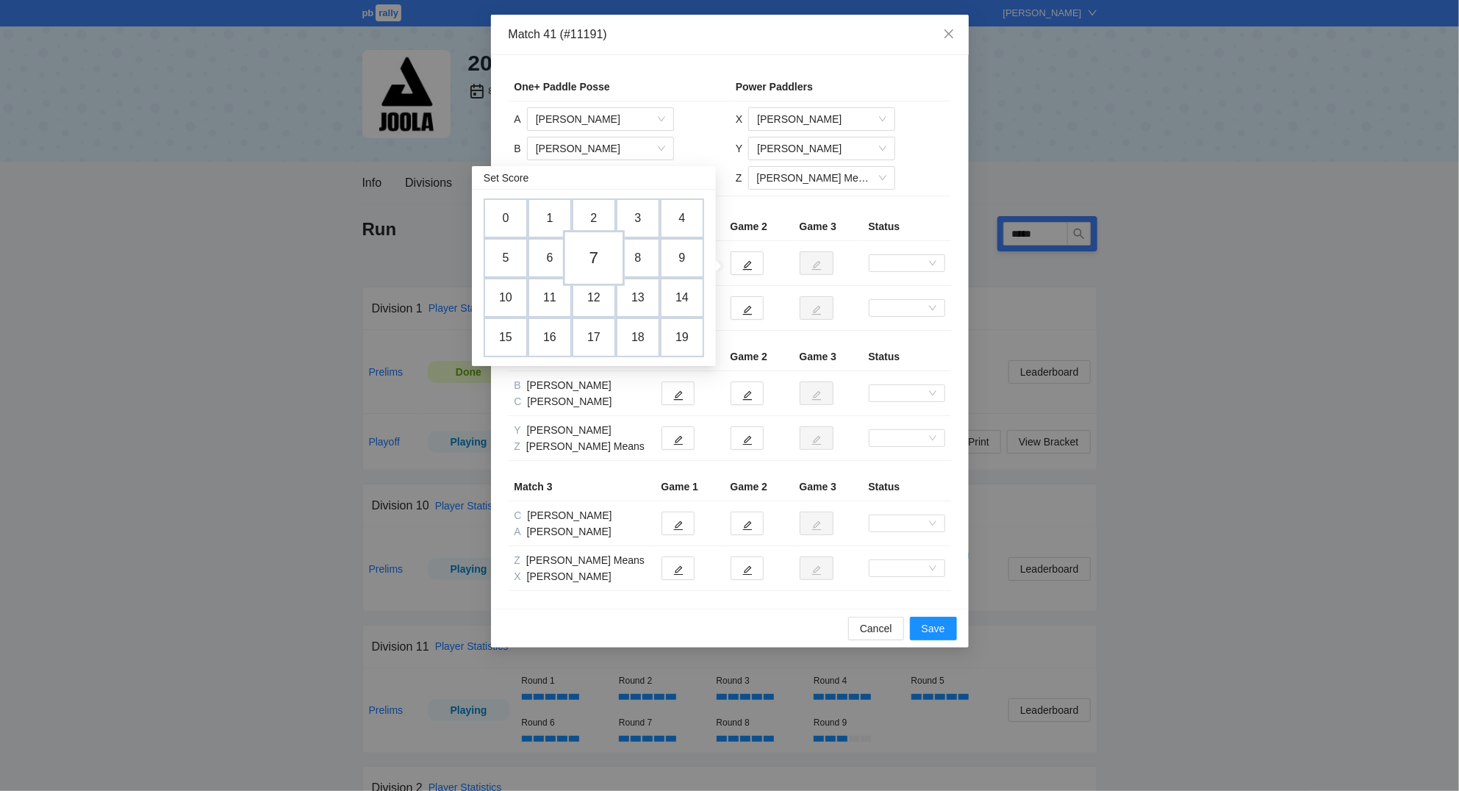
click at [599, 249] on td "7" at bounding box center [594, 258] width 62 height 56
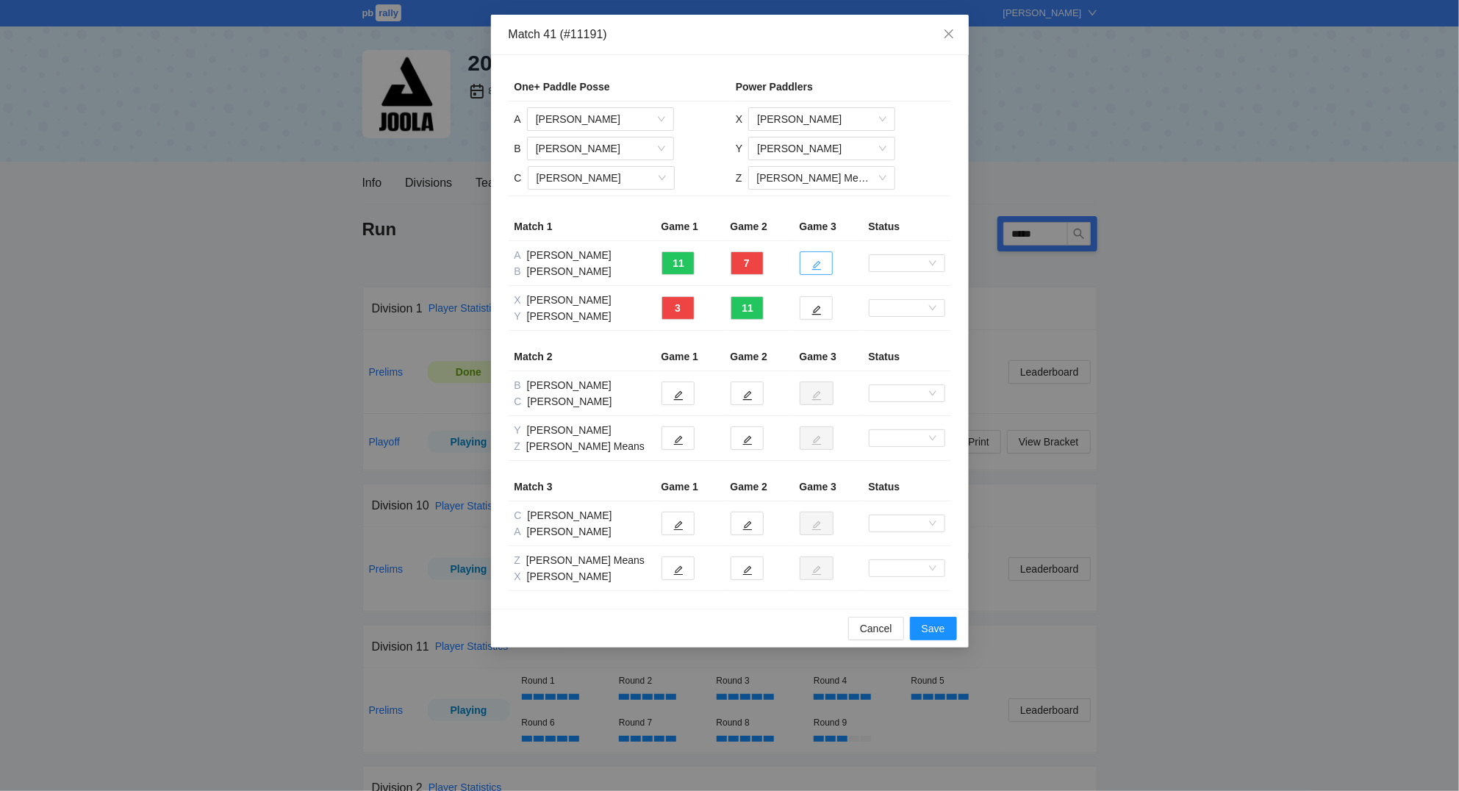
click at [813, 254] on button "button" at bounding box center [815, 263] width 33 height 24
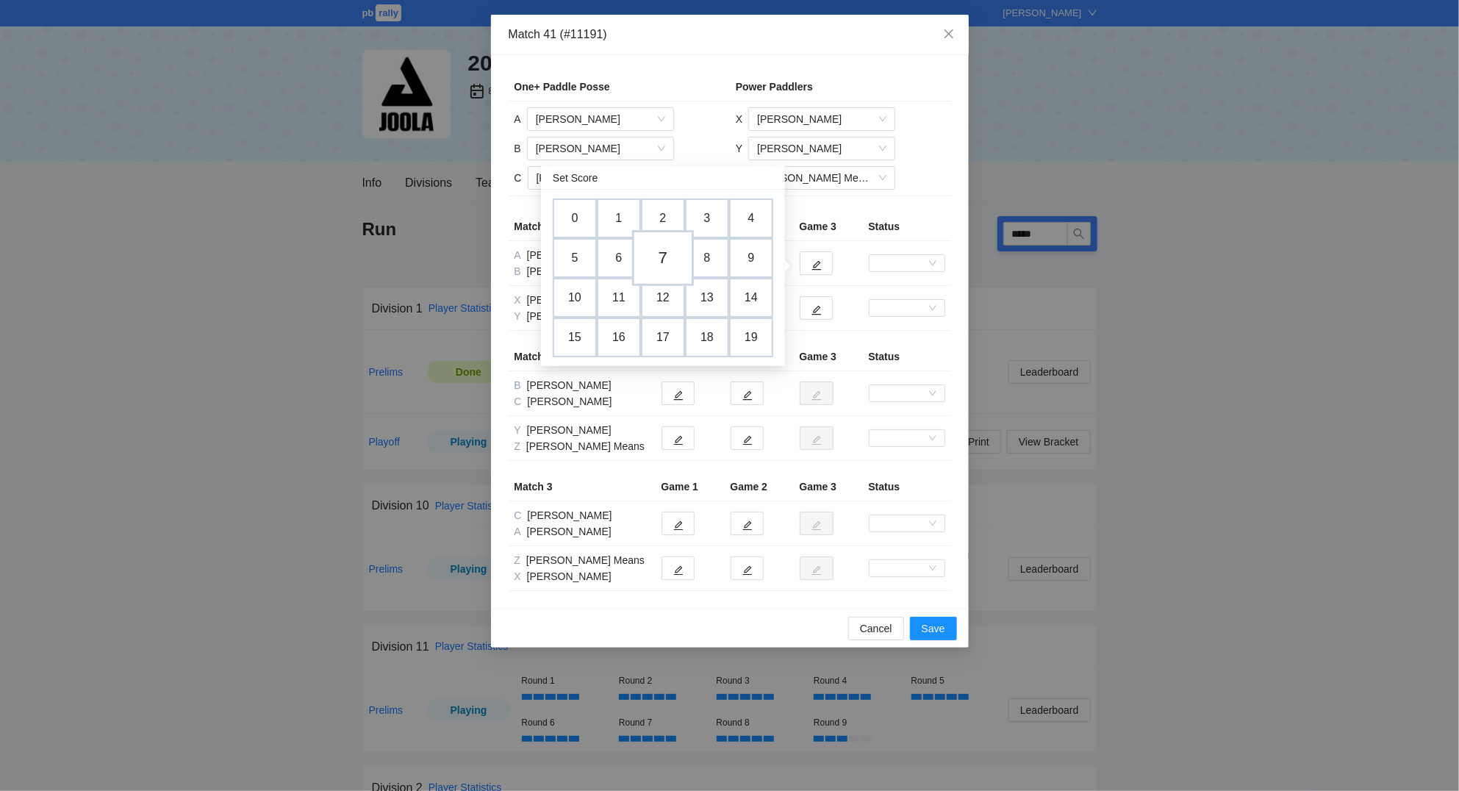
click at [664, 248] on td "7" at bounding box center [663, 258] width 62 height 56
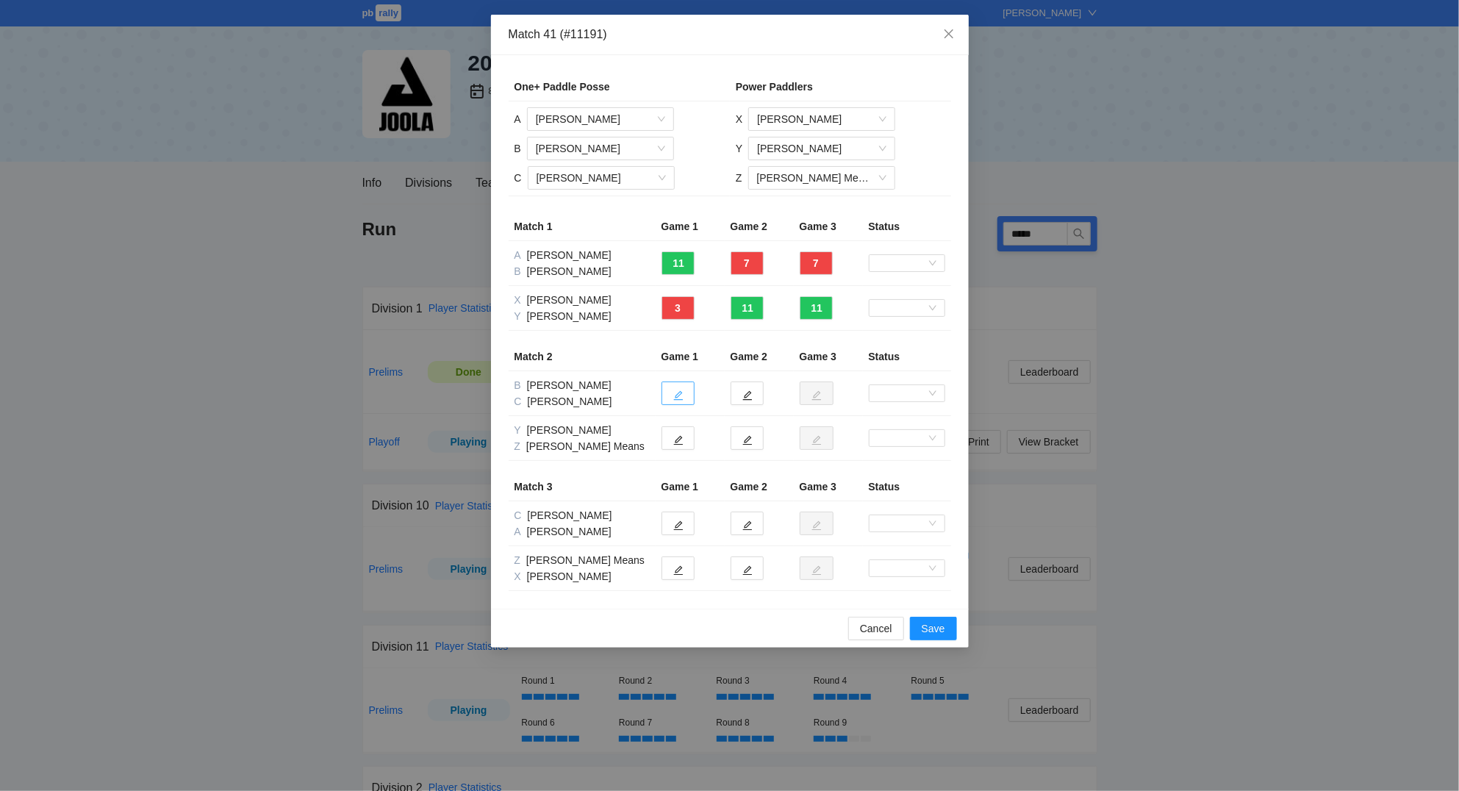
click at [682, 392] on icon "edit" at bounding box center [678, 395] width 10 height 10
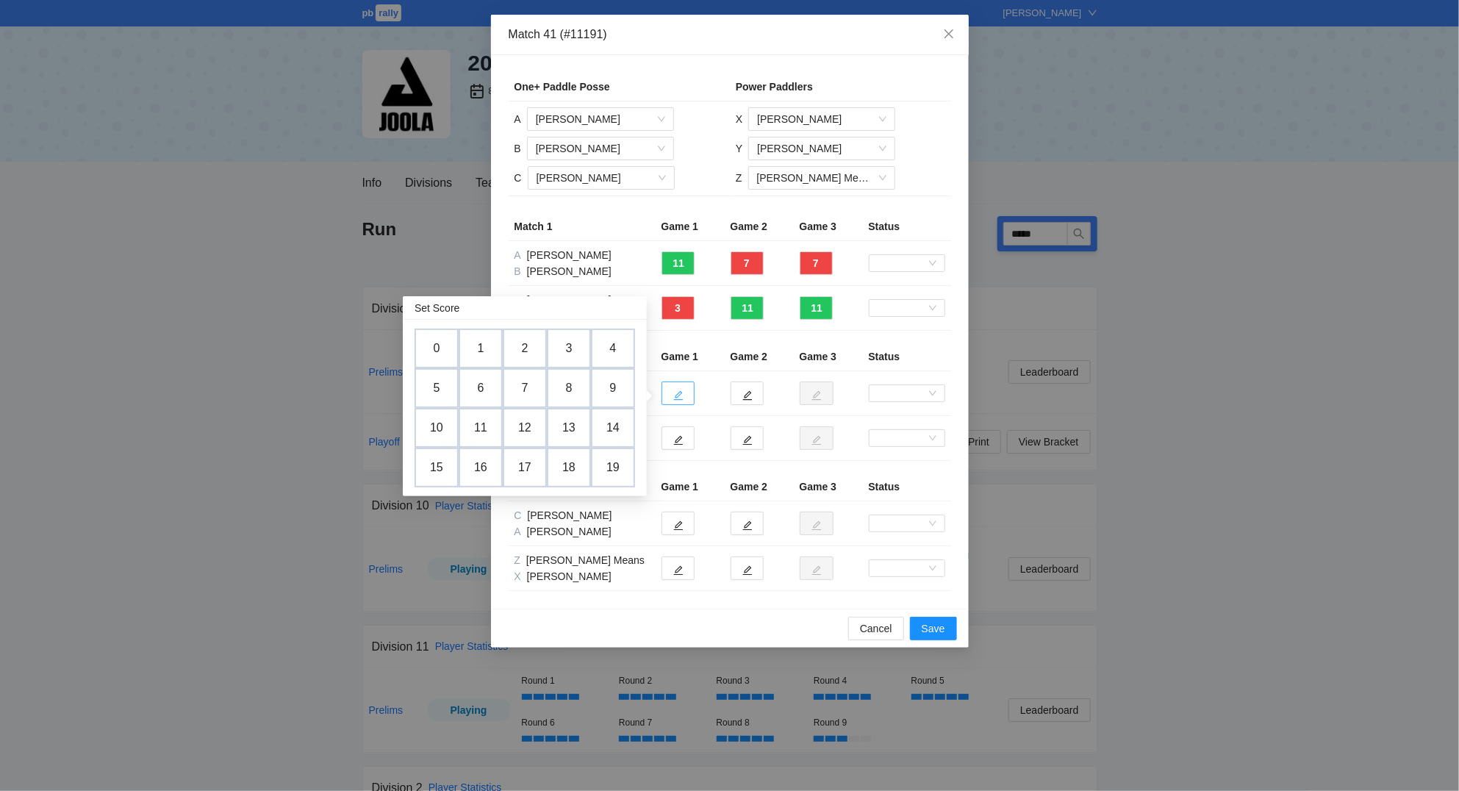
drag, startPoint x: 578, startPoint y: 385, endPoint x: 694, endPoint y: 396, distance: 115.9
click at [585, 383] on td "8" at bounding box center [569, 388] width 44 height 40
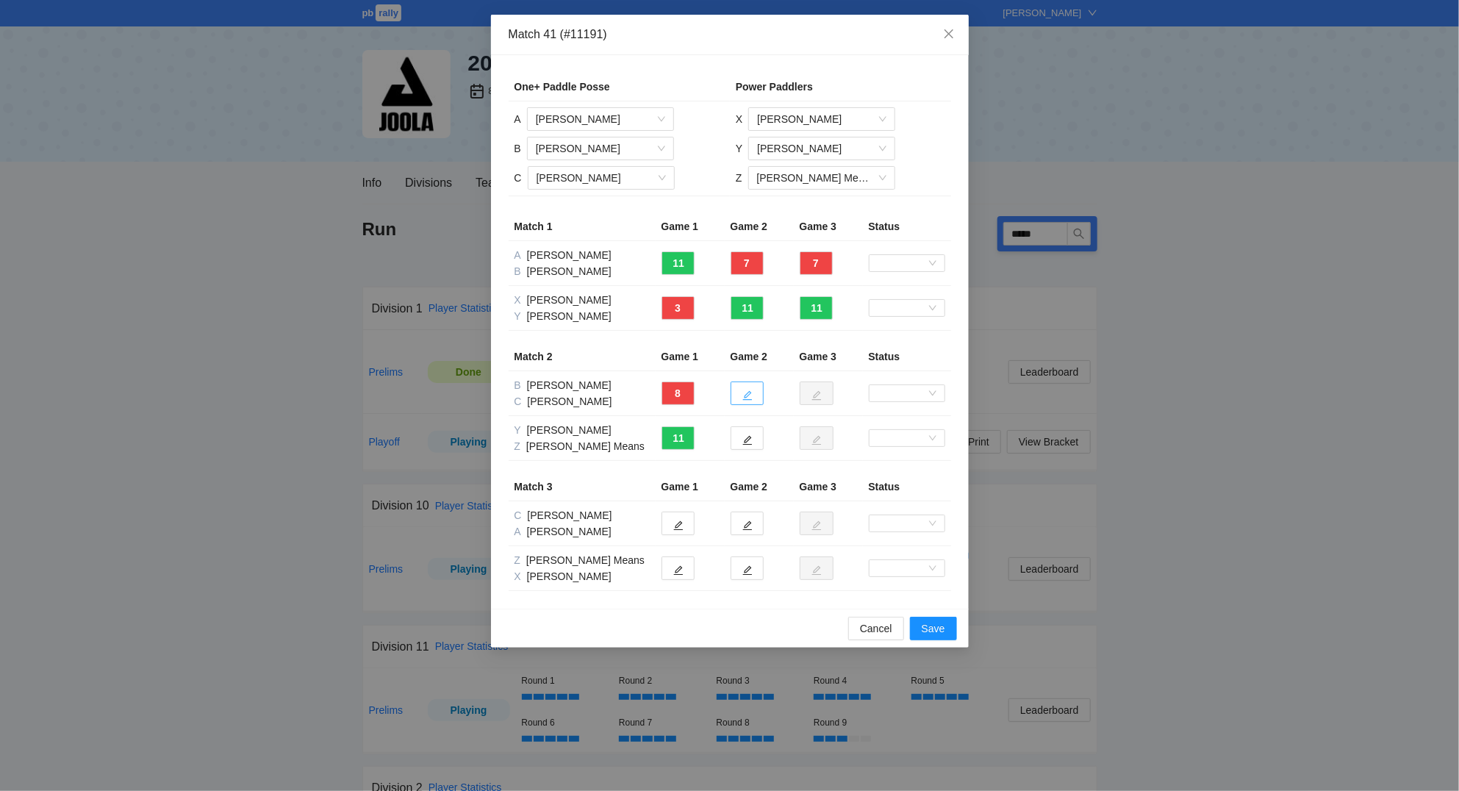
click at [744, 392] on icon "edit" at bounding box center [747, 395] width 10 height 10
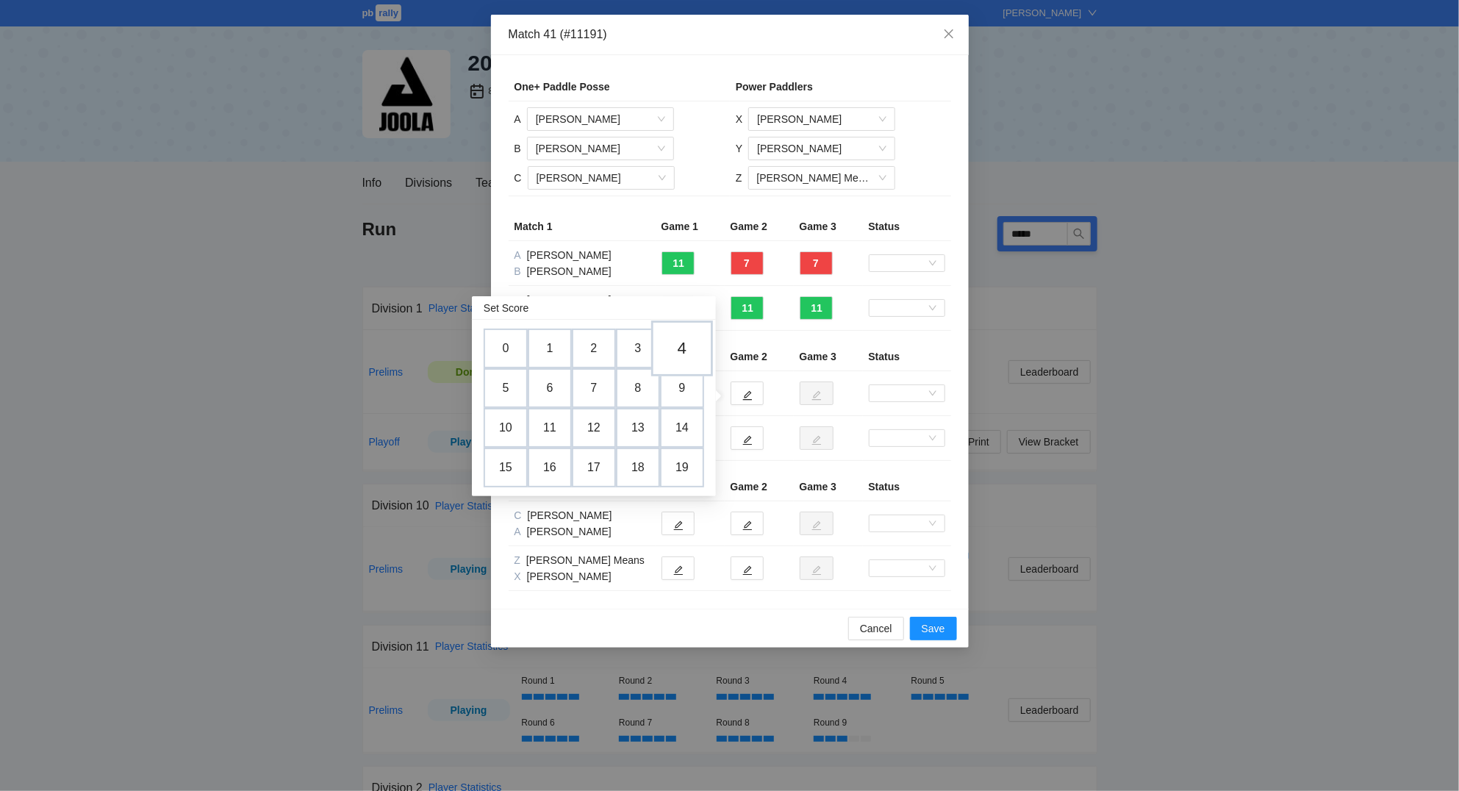
click at [691, 349] on td "4" at bounding box center [682, 348] width 62 height 56
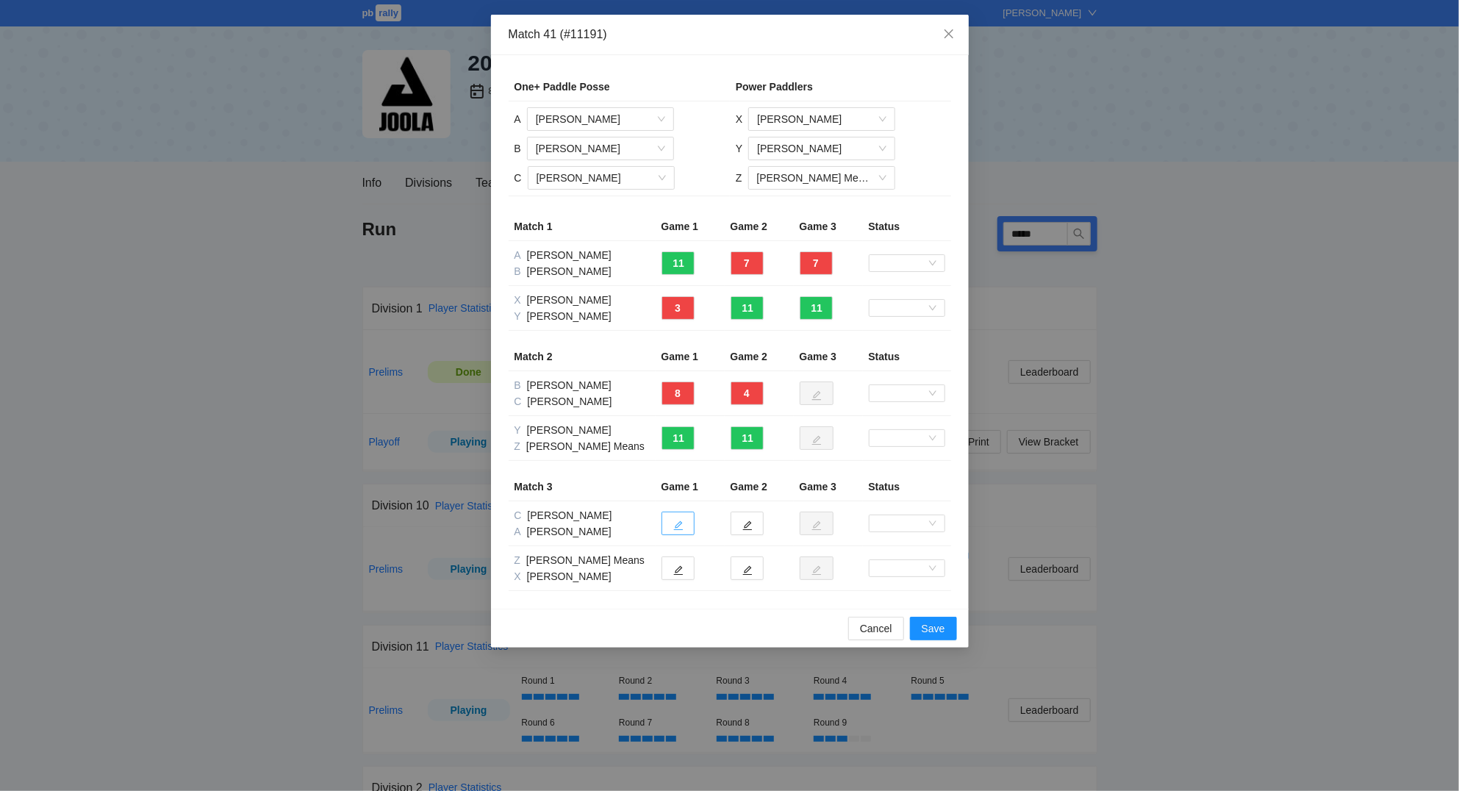
click at [684, 522] on button "button" at bounding box center [677, 523] width 33 height 24
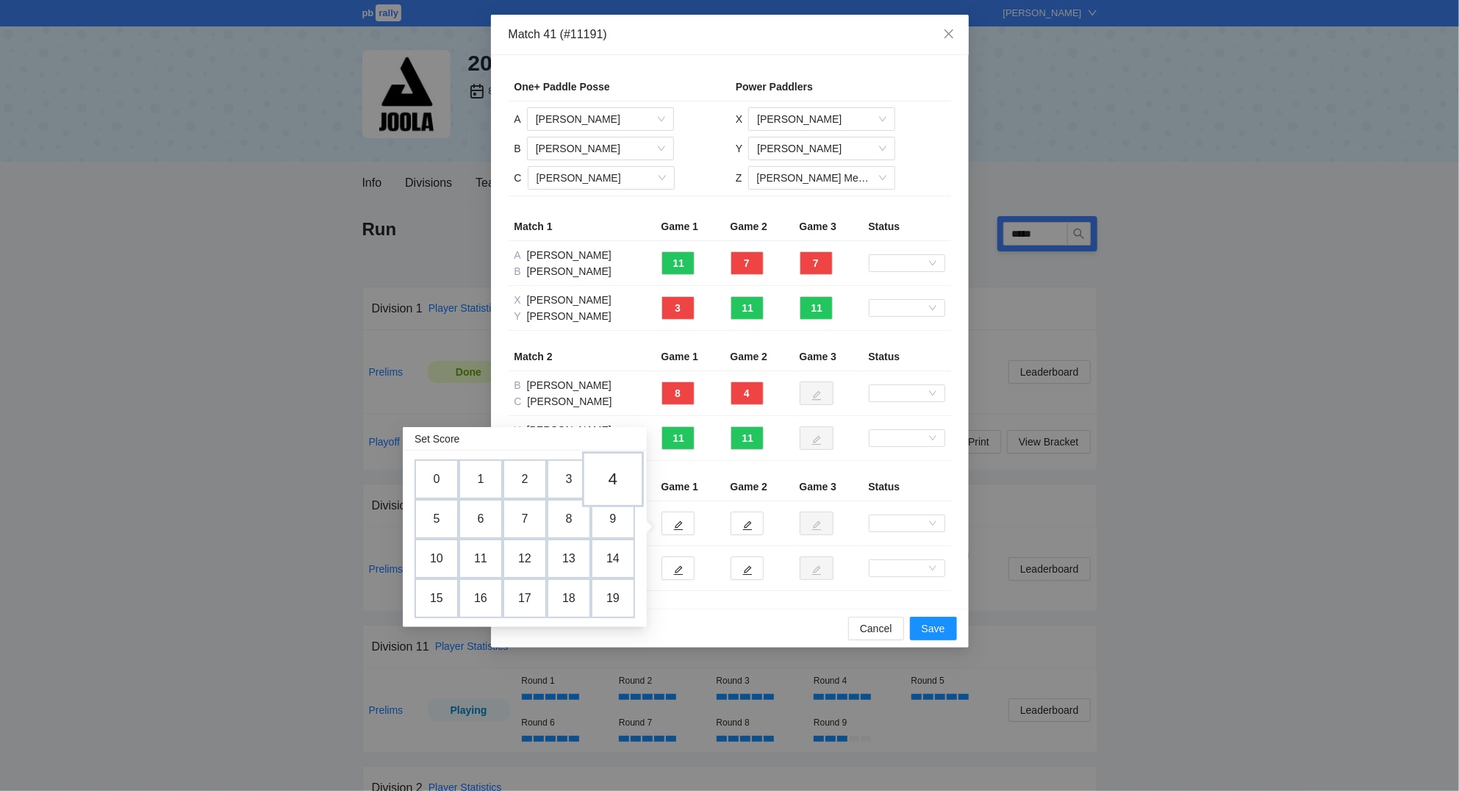
click at [614, 475] on td "4" at bounding box center [613, 479] width 62 height 56
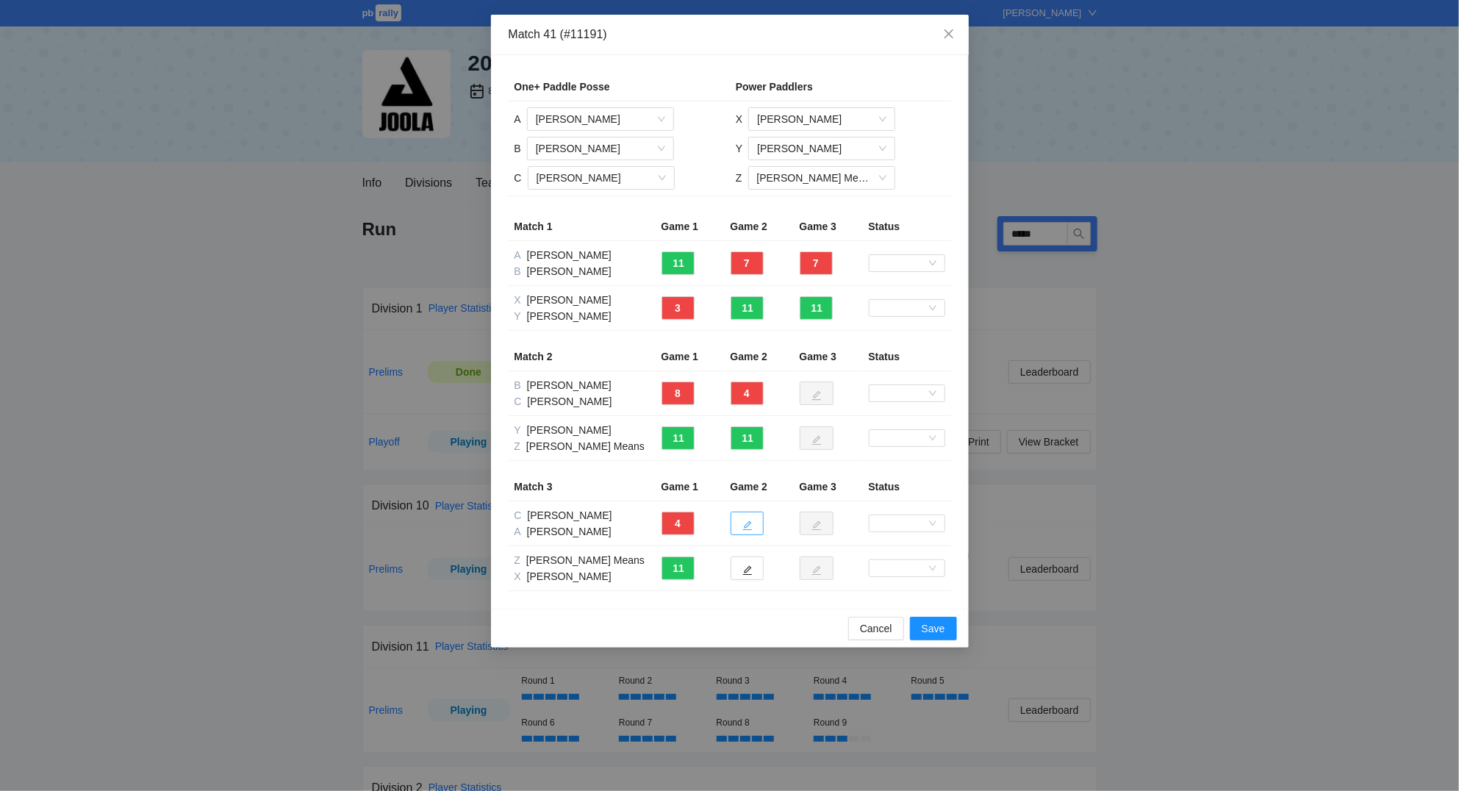
click at [747, 520] on button "button" at bounding box center [746, 523] width 33 height 24
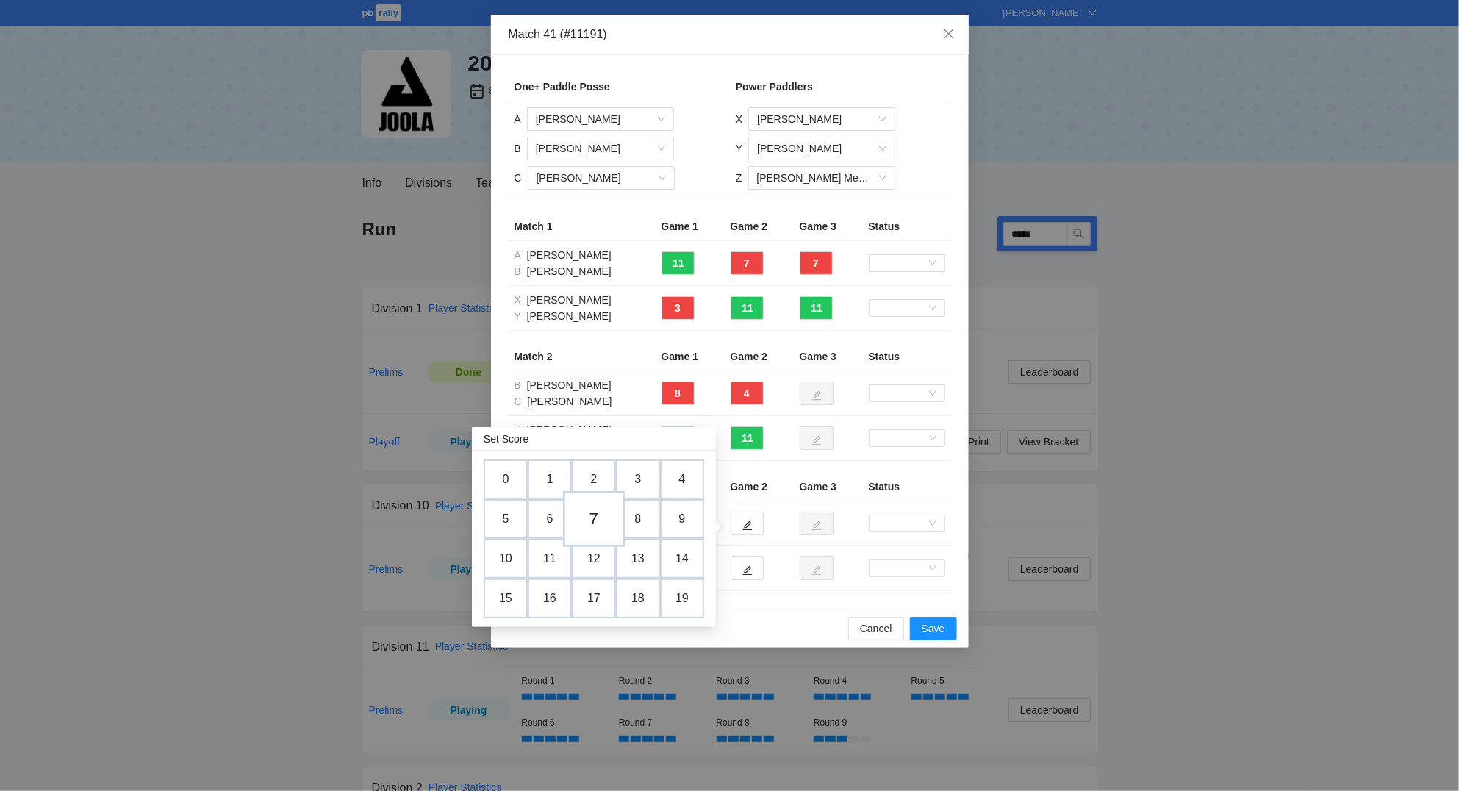
click at [605, 516] on td "7" at bounding box center [594, 519] width 62 height 56
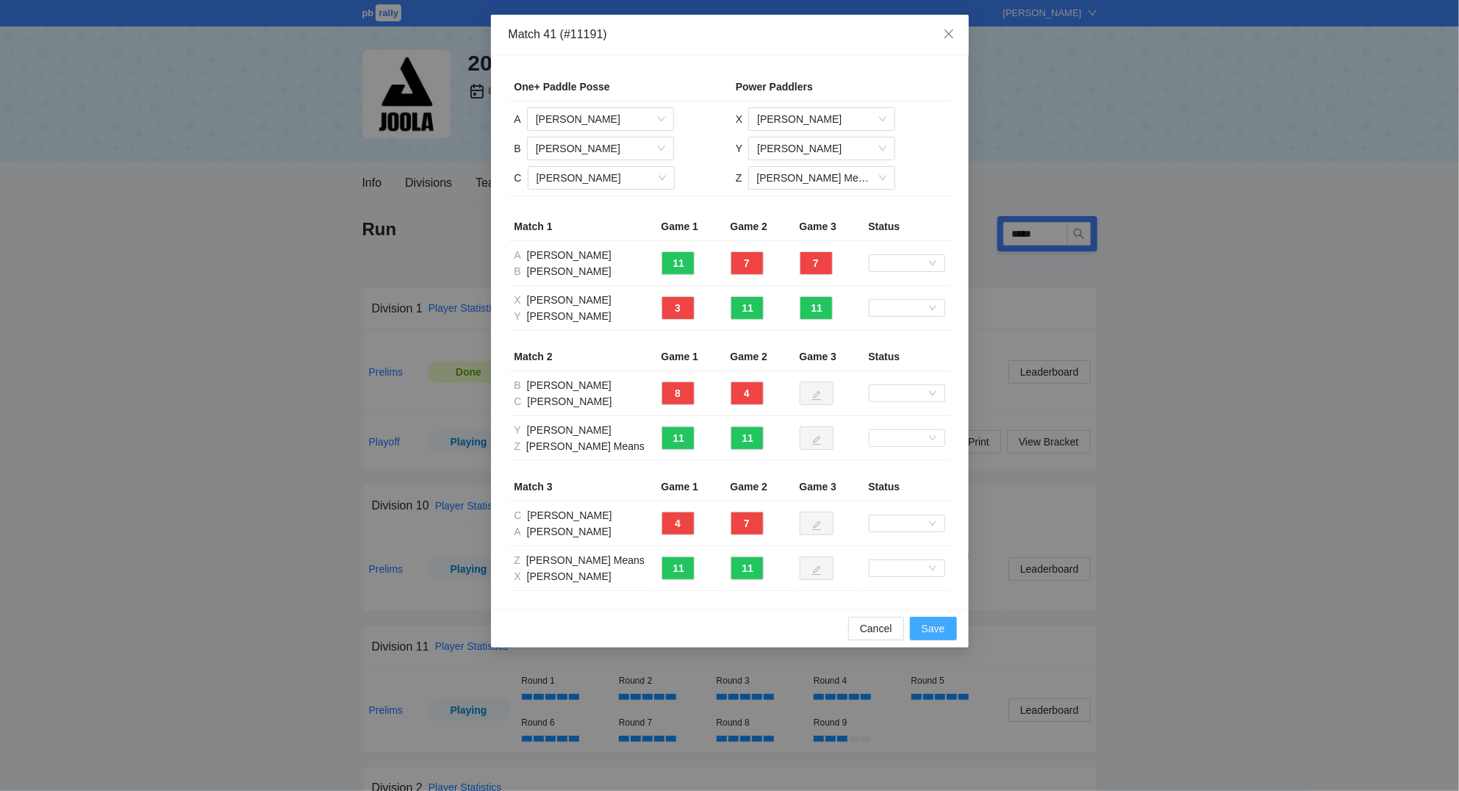
click at [944, 625] on span "Save" at bounding box center [933, 628] width 24 height 16
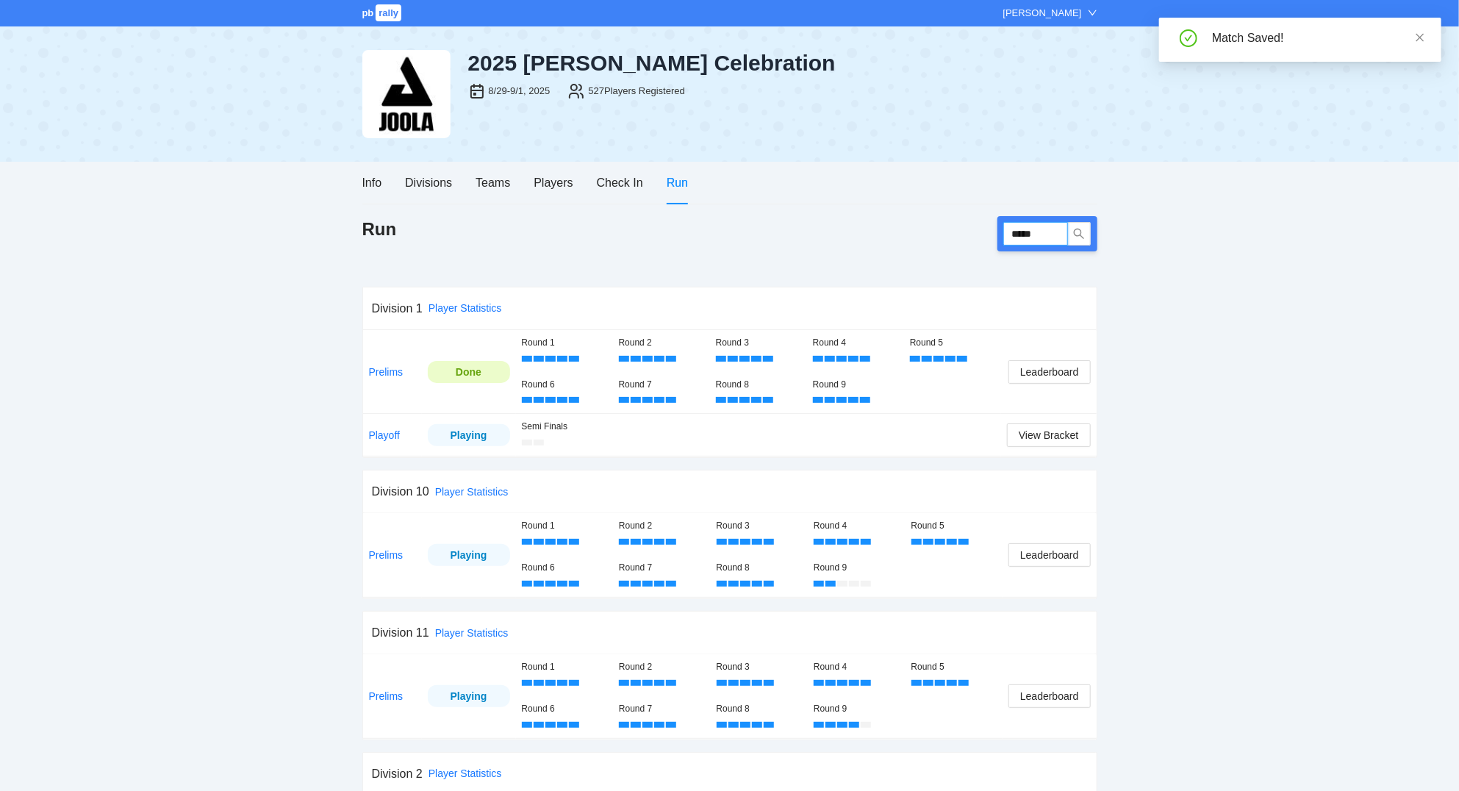
click at [1049, 229] on input "*****" at bounding box center [1035, 234] width 65 height 24
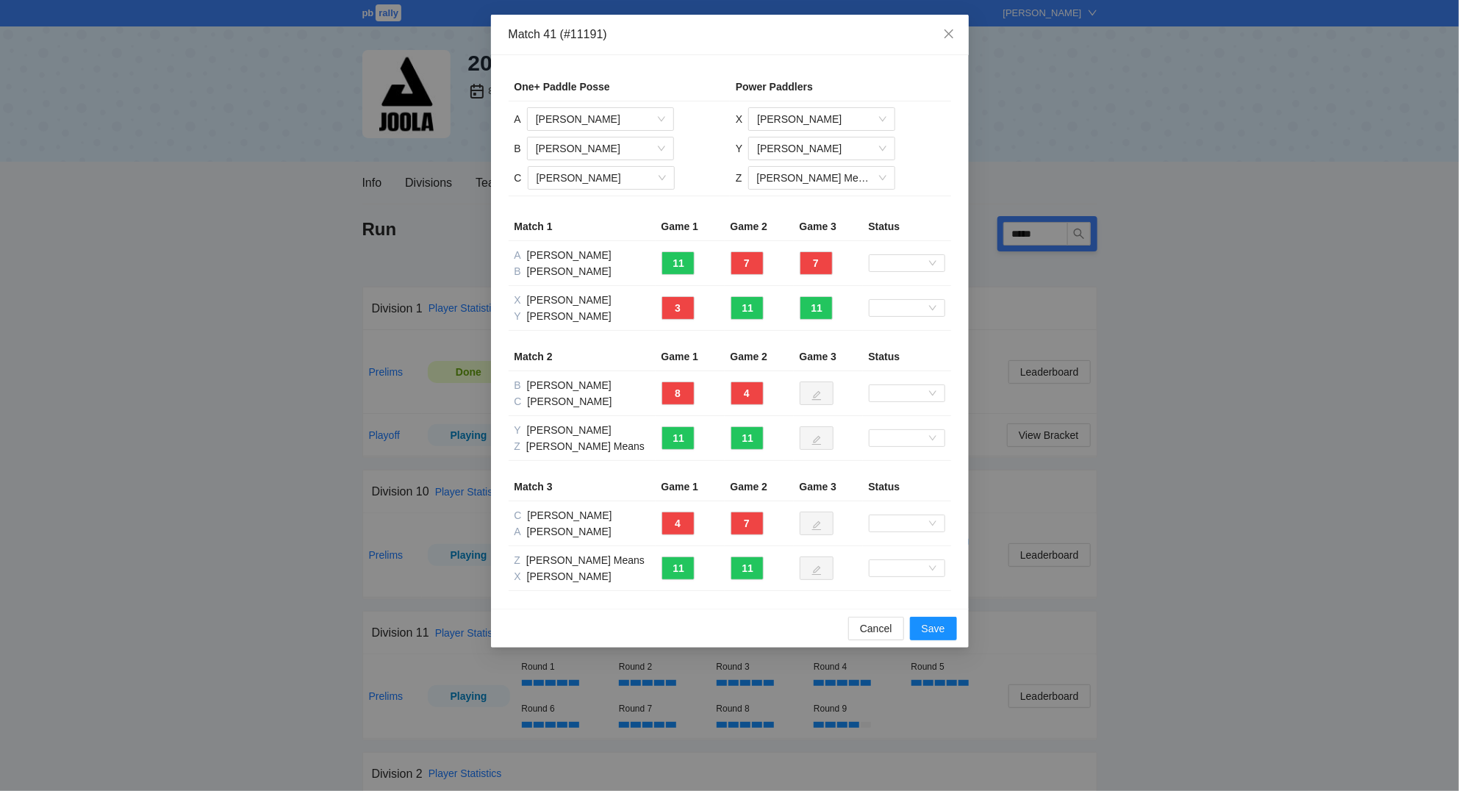
click at [1341, 324] on div "Match 41 (#11191) One+ Paddle Posse Power Paddlers A Yahaira Doitteau-Pabon B C…" at bounding box center [729, 395] width 1459 height 791
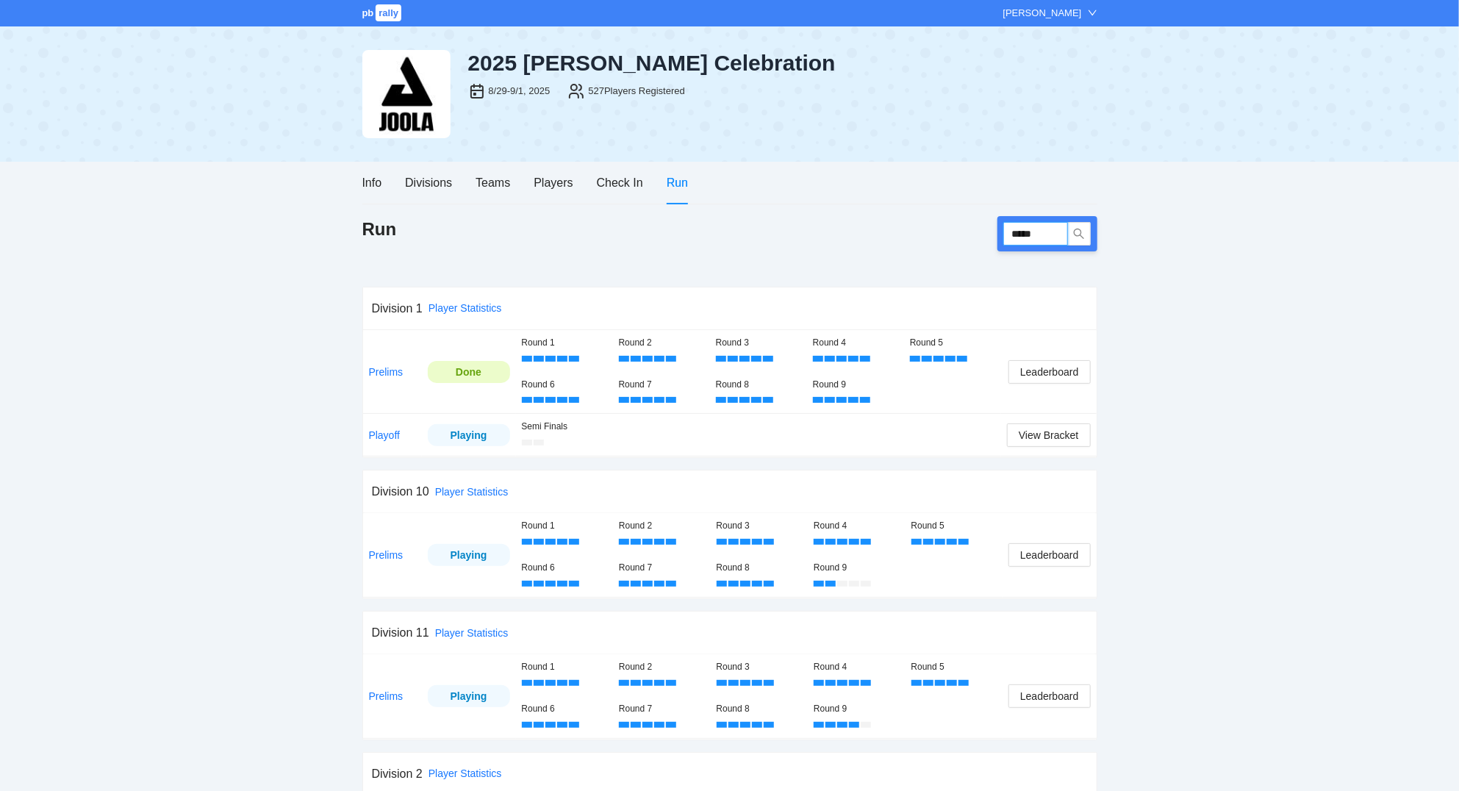
click at [1060, 229] on input "*****" at bounding box center [1035, 234] width 65 height 24
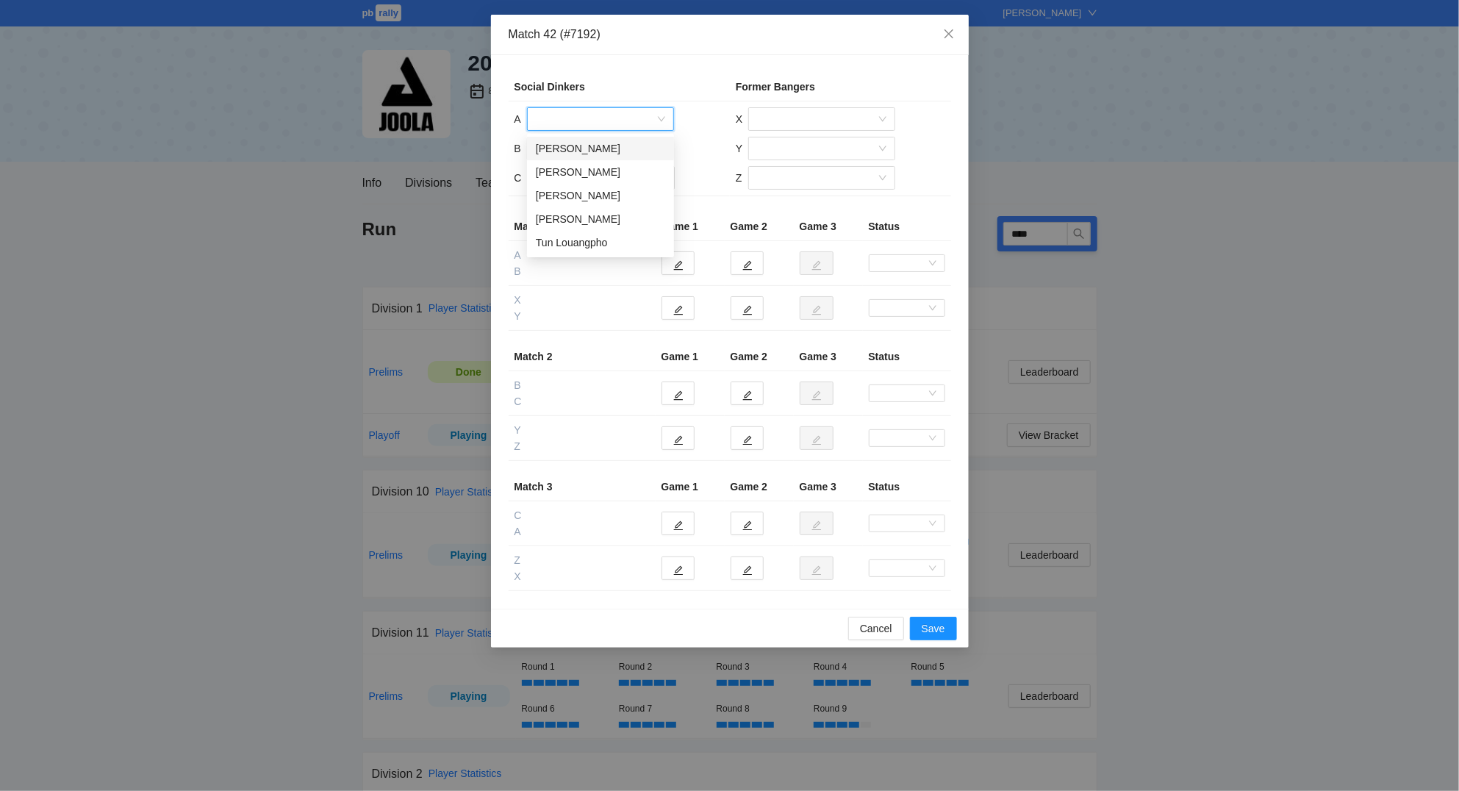
click at [578, 115] on input "search" at bounding box center [595, 119] width 119 height 22
click at [600, 223] on div "Thomas Muller" at bounding box center [600, 219] width 129 height 16
click at [572, 149] on input "search" at bounding box center [595, 148] width 119 height 22
click at [575, 220] on div "Robert Businelle" at bounding box center [600, 225] width 129 height 16
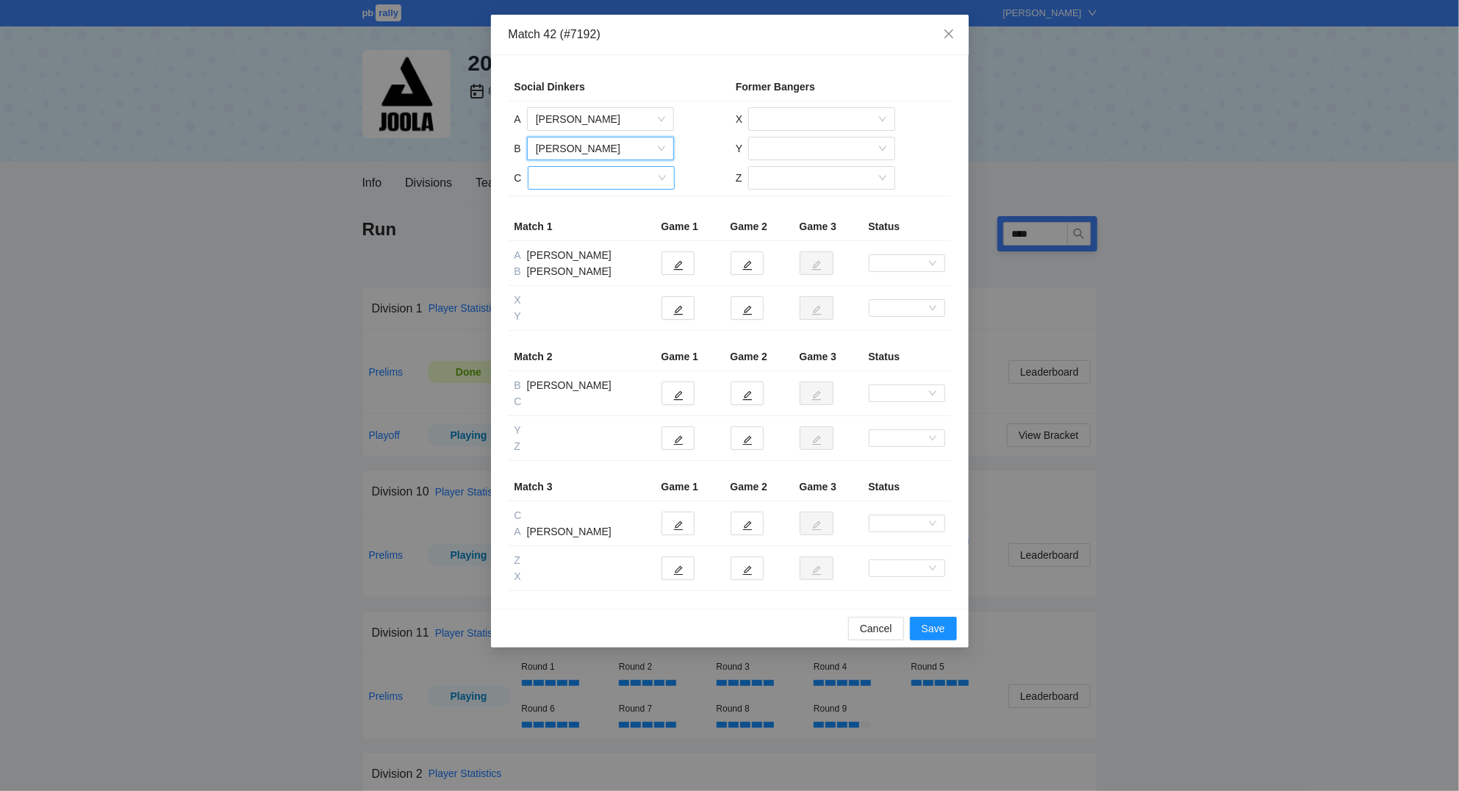
click at [565, 176] on input "search" at bounding box center [595, 178] width 119 height 22
click at [578, 231] on div "Jaden Bradley" at bounding box center [600, 231] width 129 height 16
click at [794, 117] on input "search" at bounding box center [816, 119] width 119 height 22
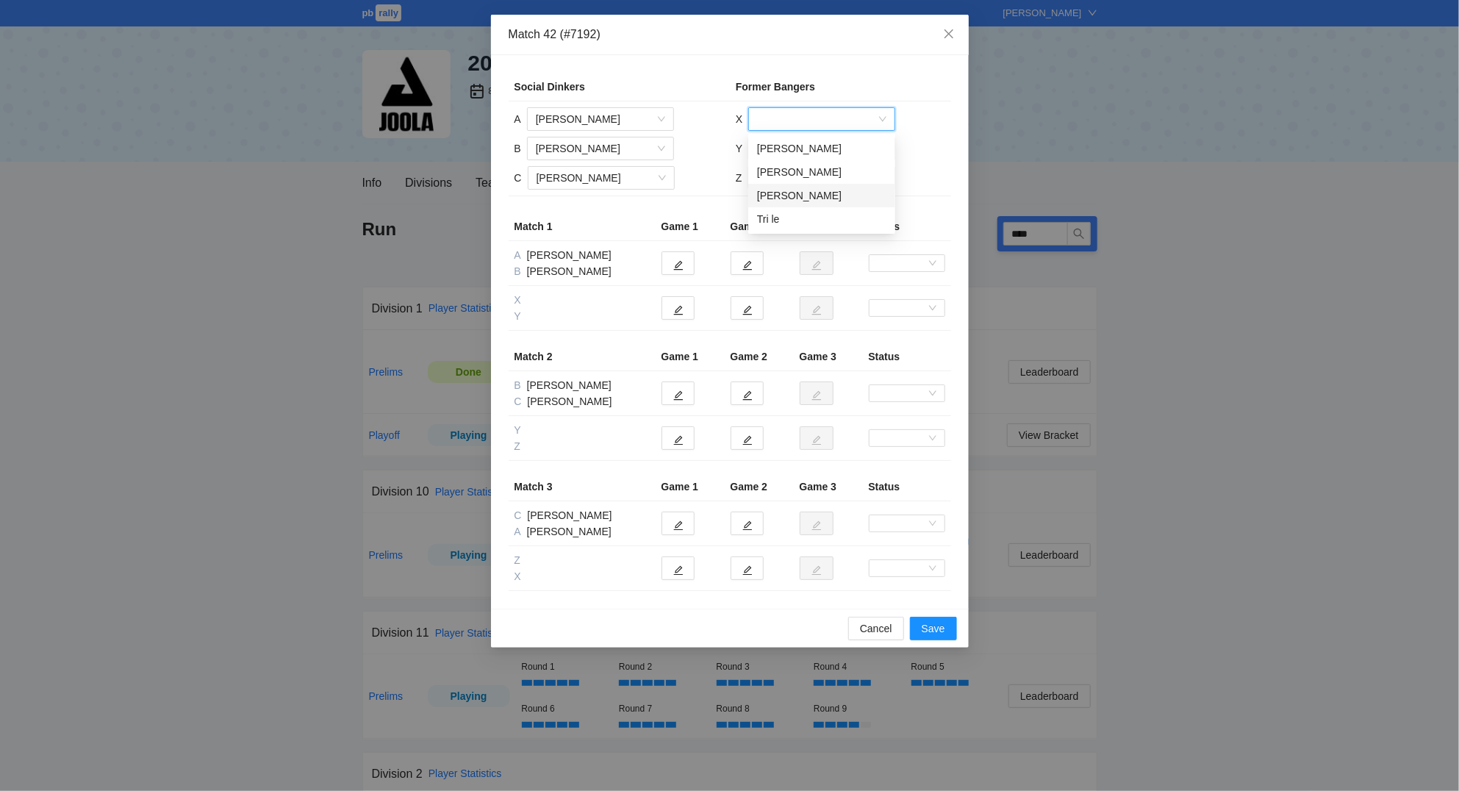
click at [801, 196] on div "Sonny Cruz" at bounding box center [821, 195] width 129 height 16
click at [789, 146] on input "search" at bounding box center [816, 148] width 119 height 22
drag, startPoint x: 786, startPoint y: 228, endPoint x: 791, endPoint y: 179, distance: 49.4
click at [786, 227] on div "Tri le" at bounding box center [821, 225] width 129 height 16
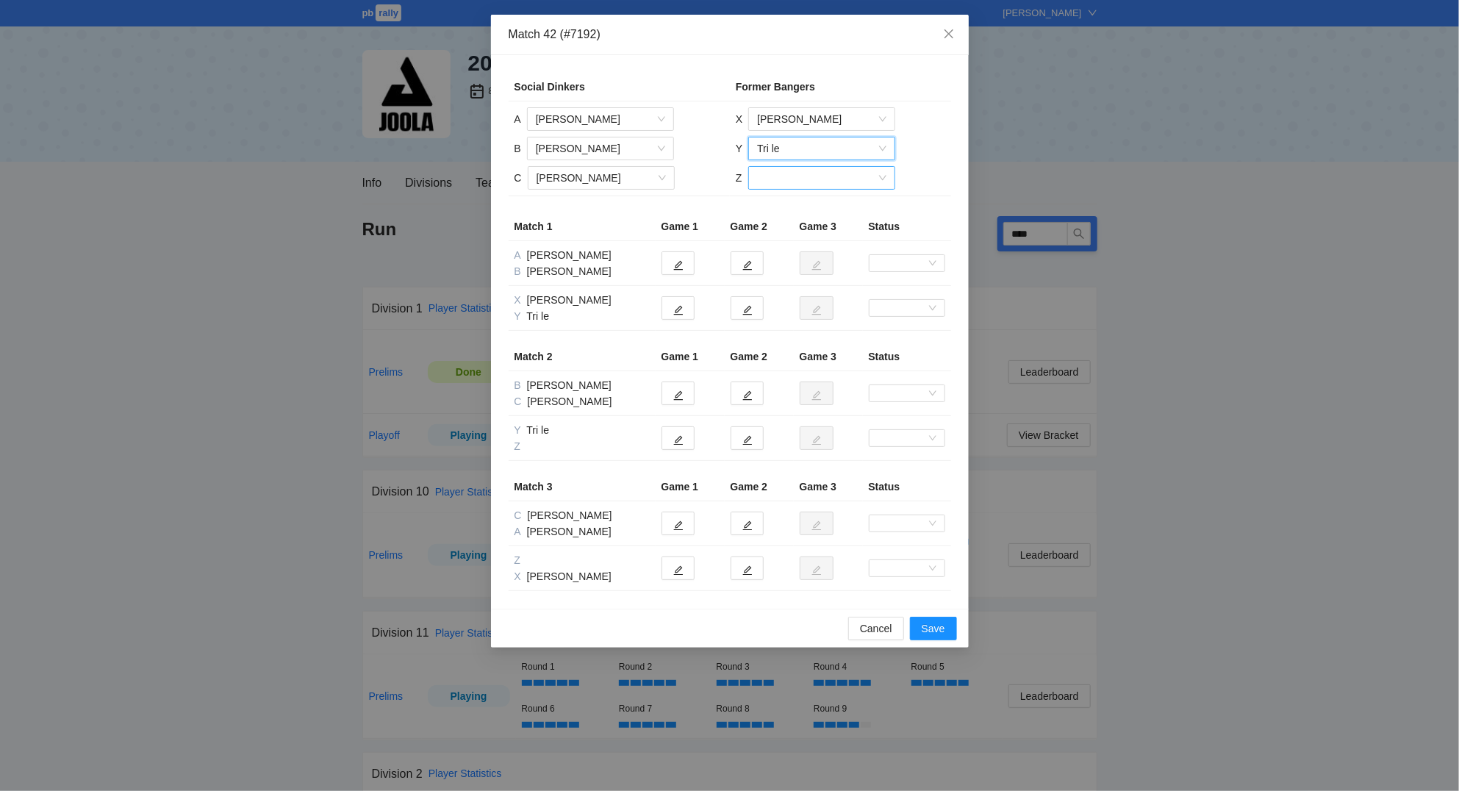
click at [792, 177] on input "search" at bounding box center [816, 178] width 119 height 22
click at [793, 208] on div "Julian Vasquez Gallego" at bounding box center [820, 207] width 129 height 16
click at [676, 262] on icon "edit" at bounding box center [678, 265] width 10 height 10
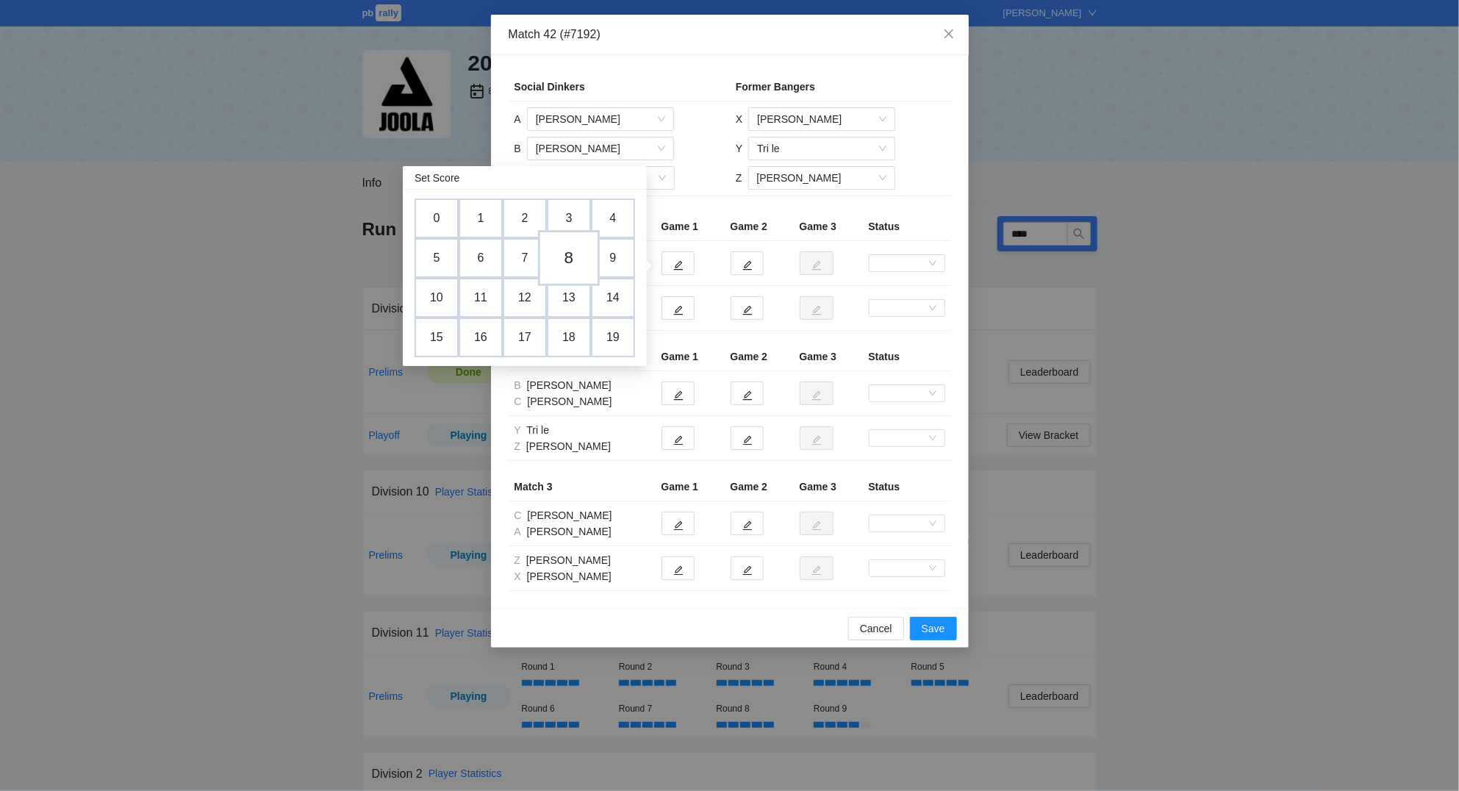
click at [572, 251] on td "8" at bounding box center [569, 258] width 62 height 56
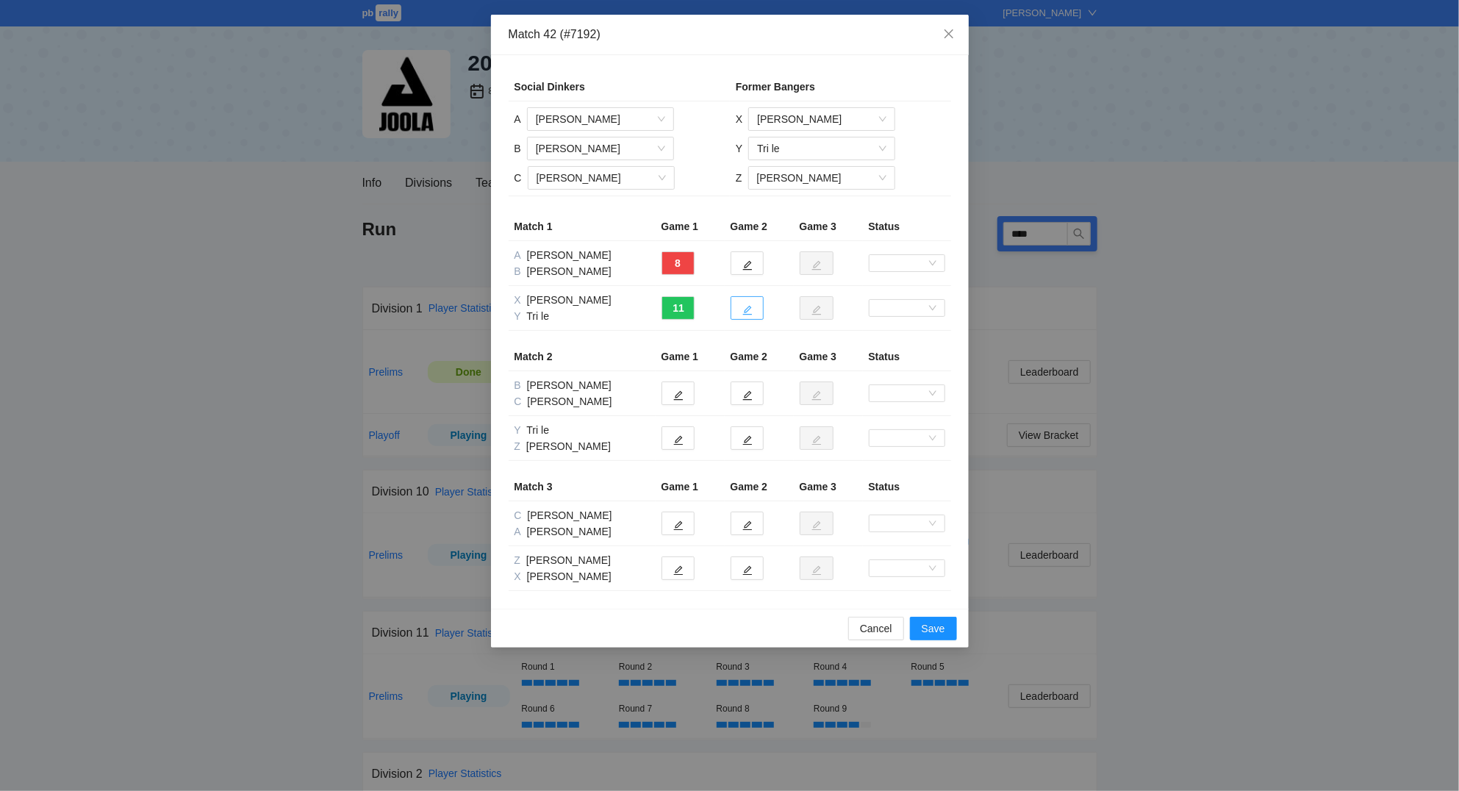
click at [760, 311] on button "button" at bounding box center [746, 308] width 33 height 24
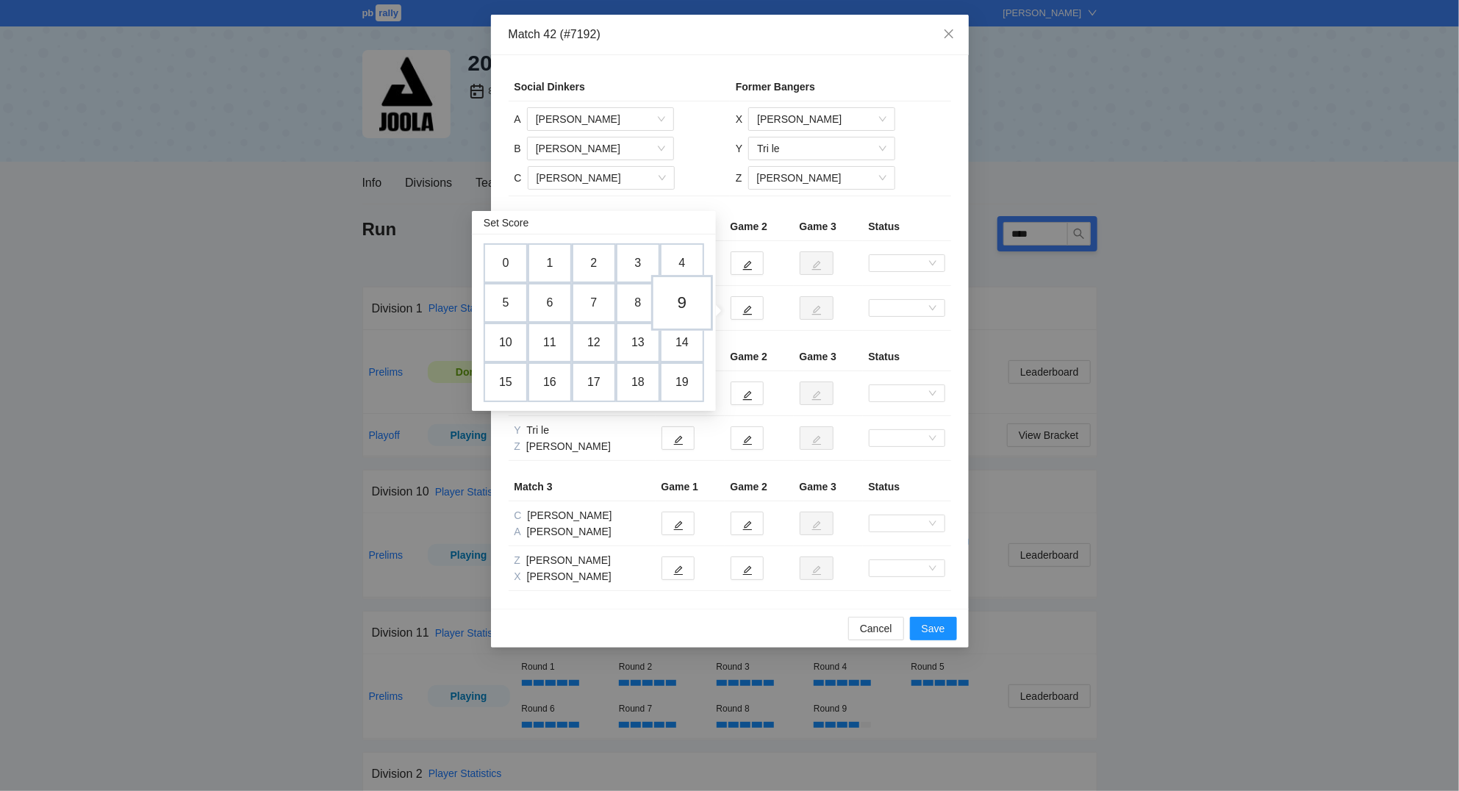
click at [700, 307] on td "9" at bounding box center [682, 303] width 62 height 56
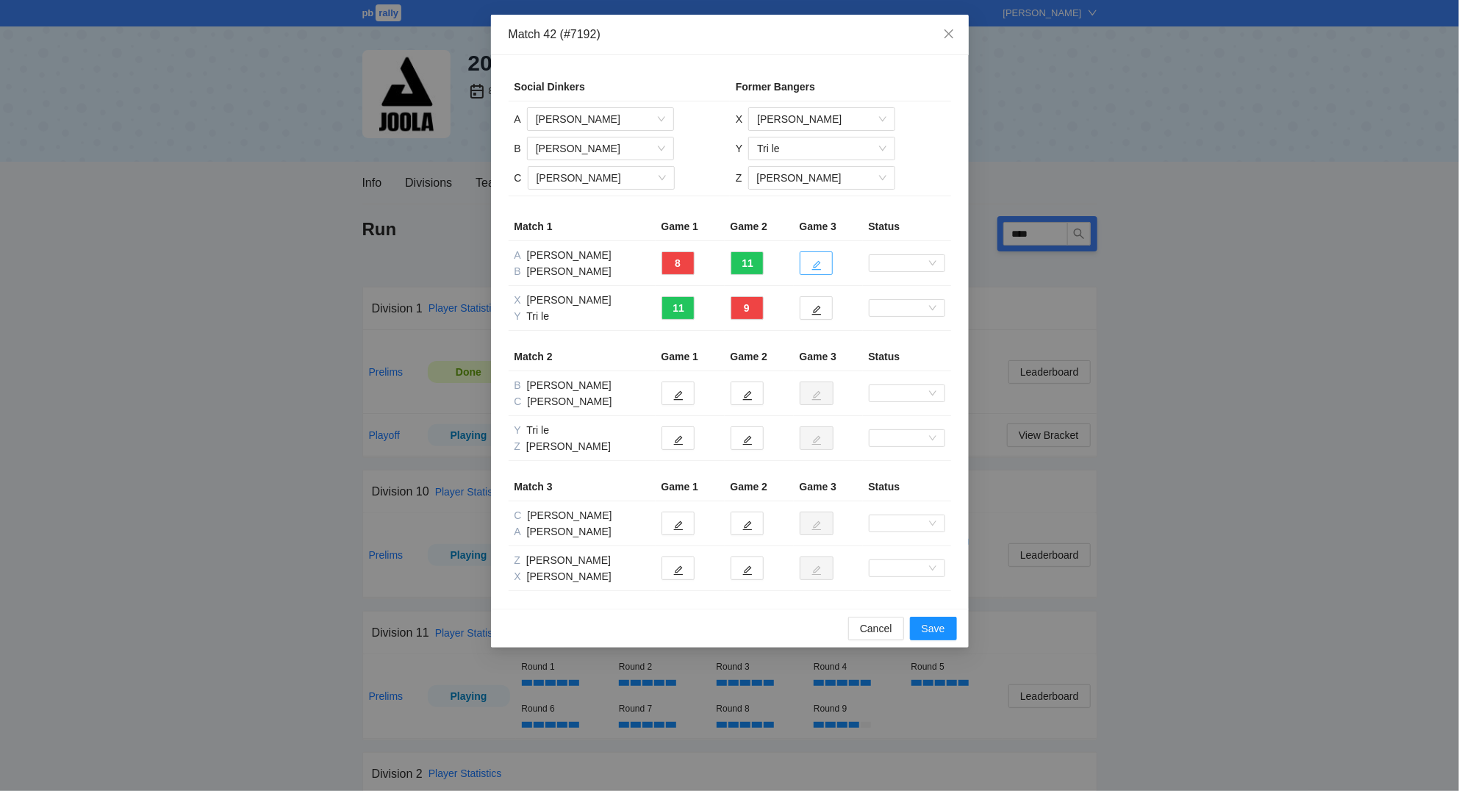
click at [819, 265] on icon "edit" at bounding box center [816, 265] width 10 height 10
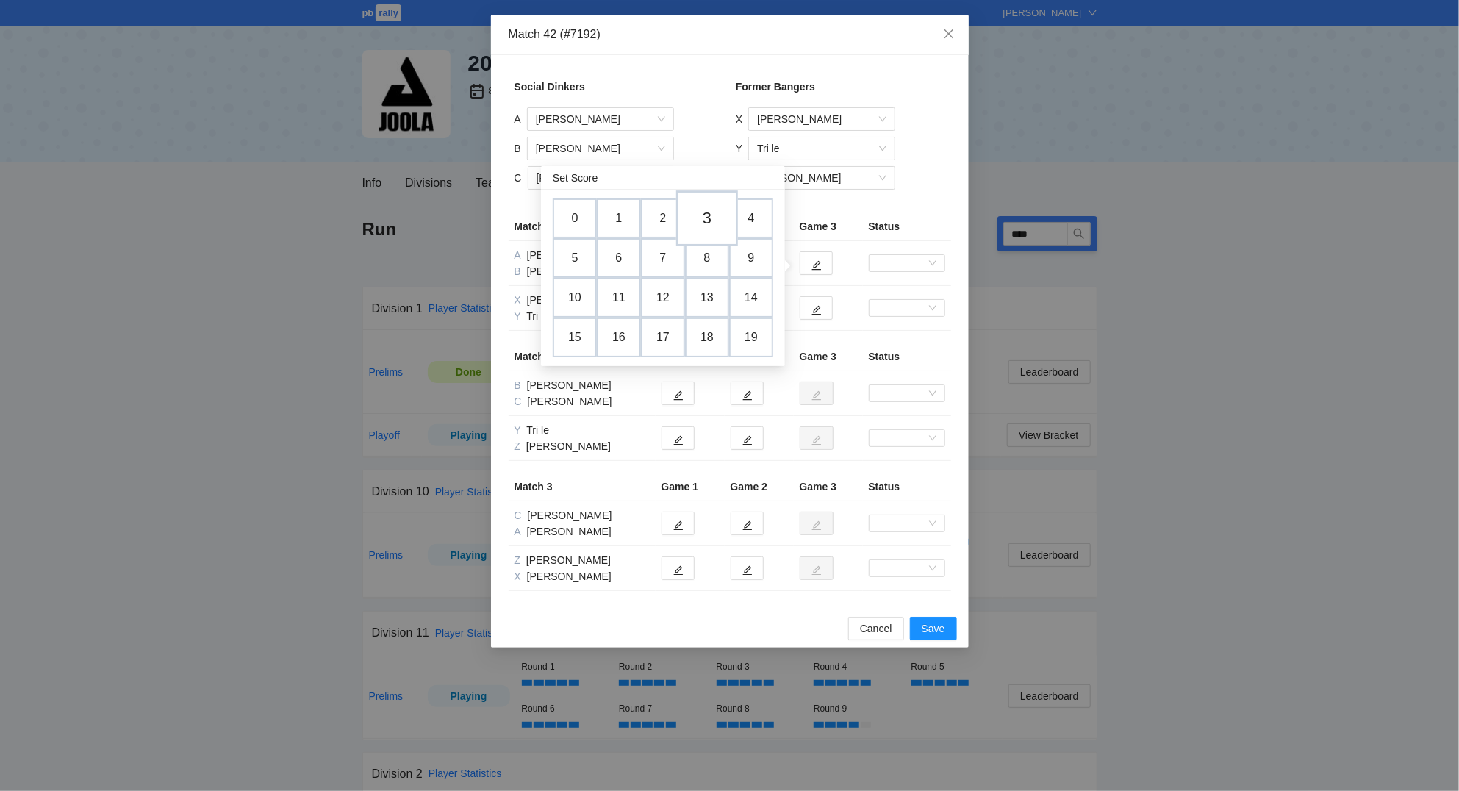
click at [711, 218] on td "3" at bounding box center [707, 218] width 62 height 56
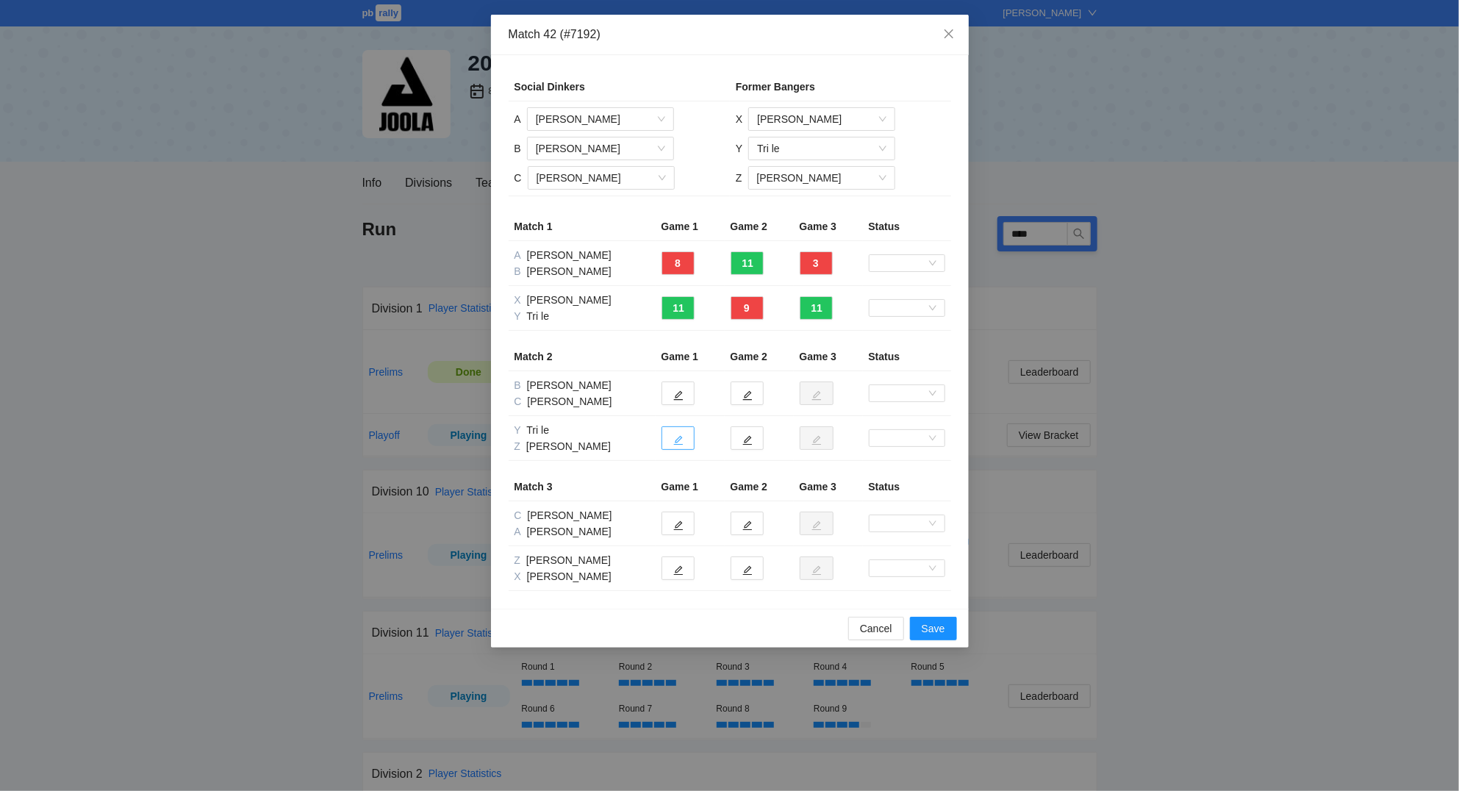
click at [684, 443] on button "button" at bounding box center [677, 438] width 33 height 24
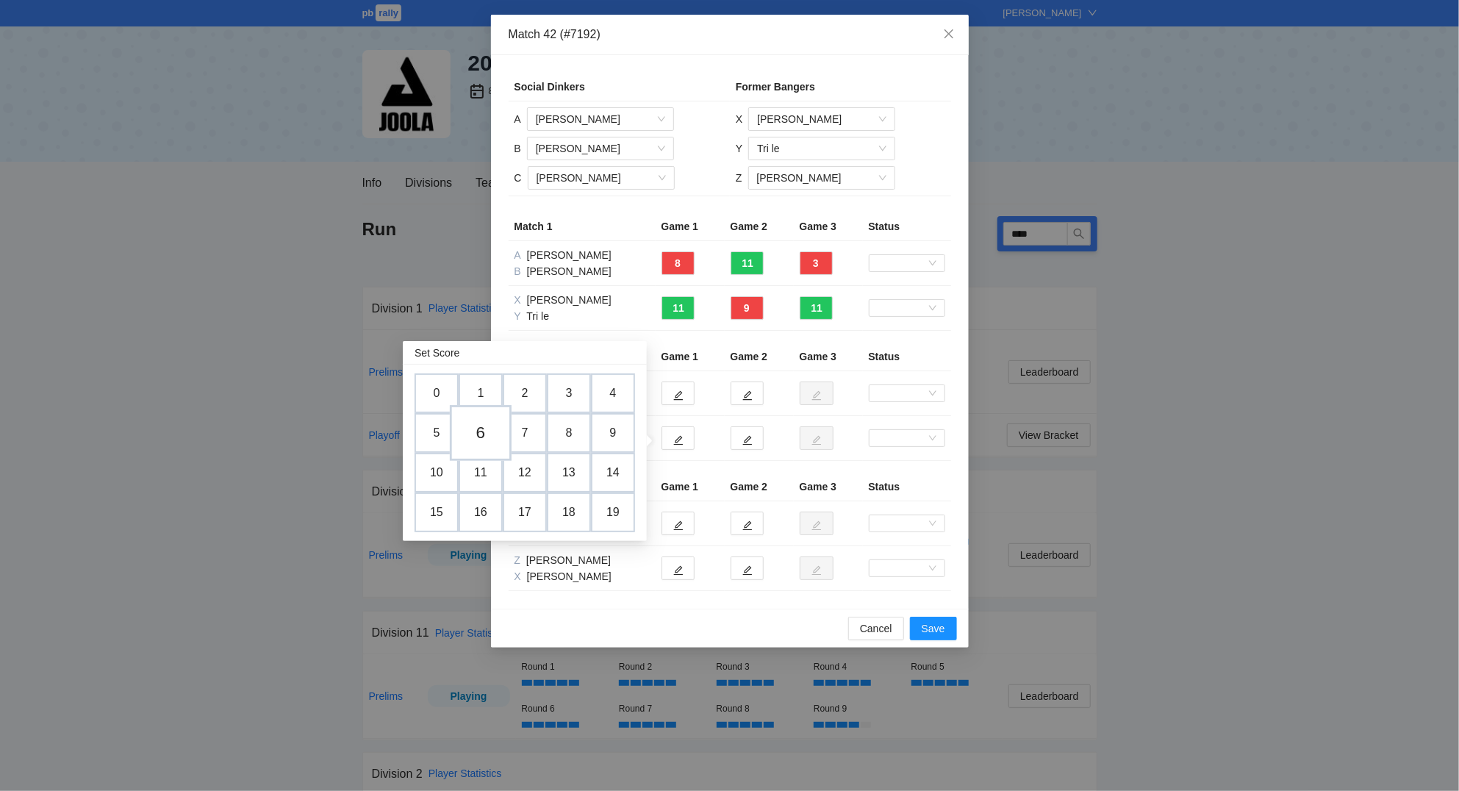
click at [484, 428] on td "6" at bounding box center [481, 433] width 62 height 56
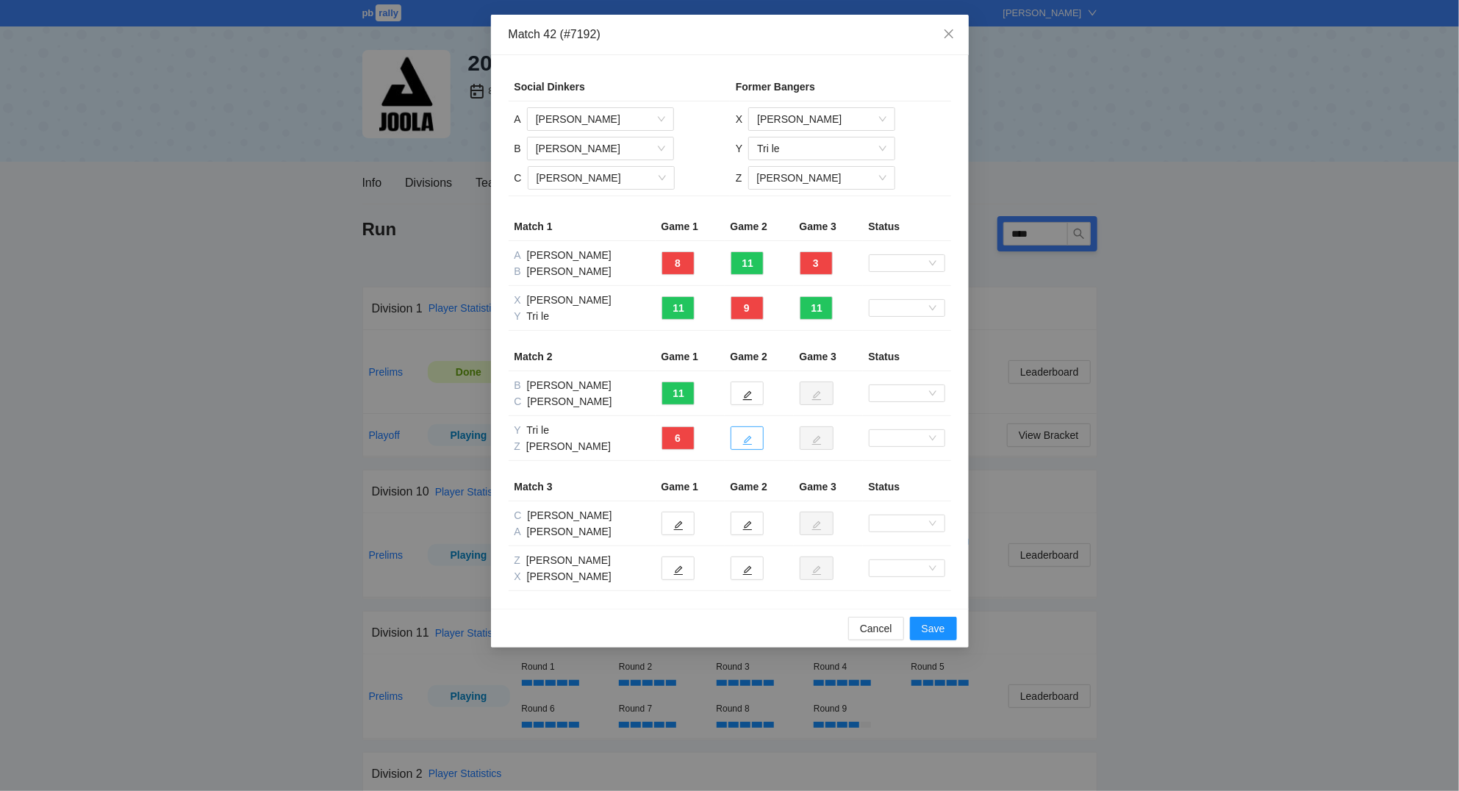
click at [745, 436] on icon "edit" at bounding box center [747, 440] width 10 height 10
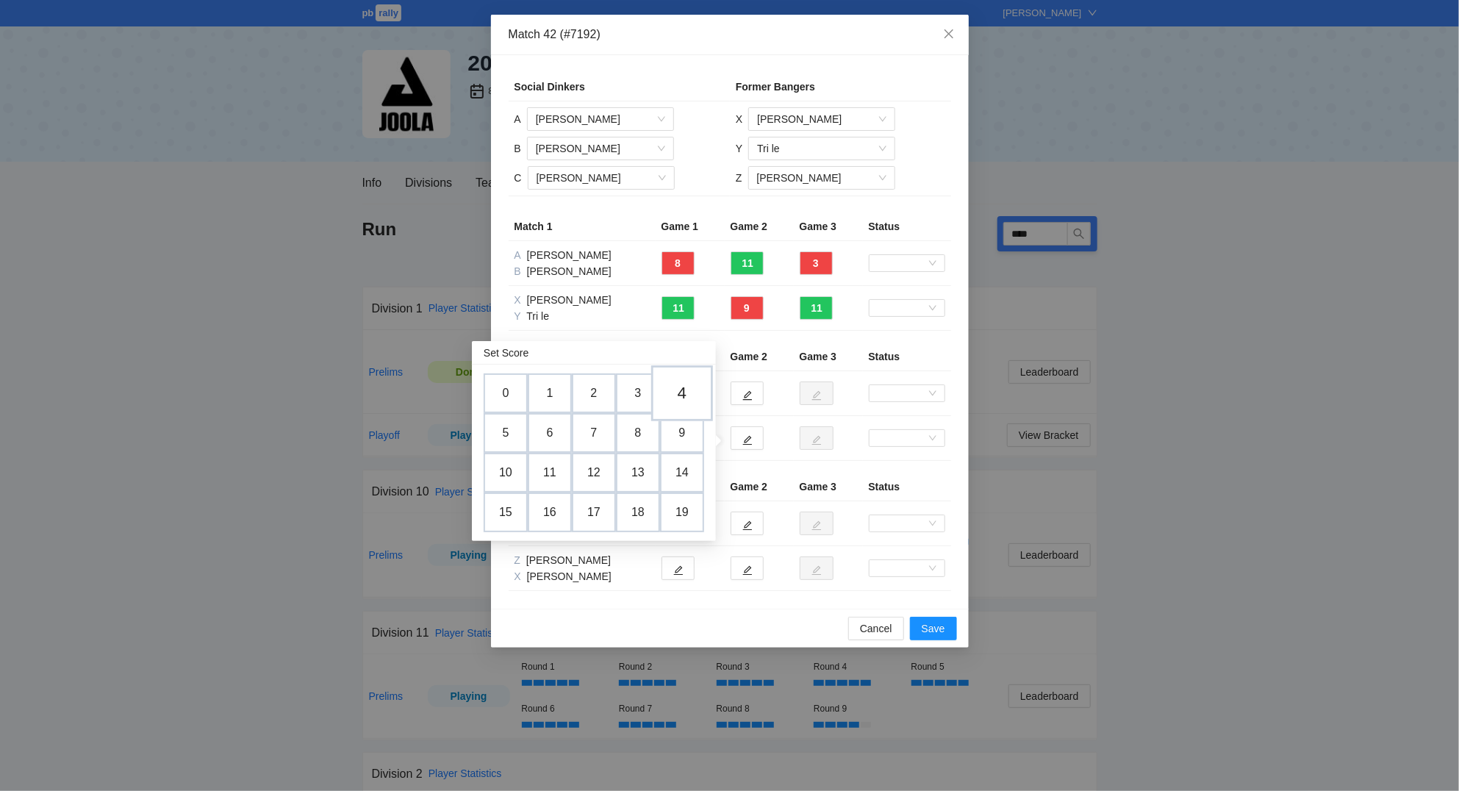
click at [690, 396] on td "4" at bounding box center [682, 393] width 62 height 56
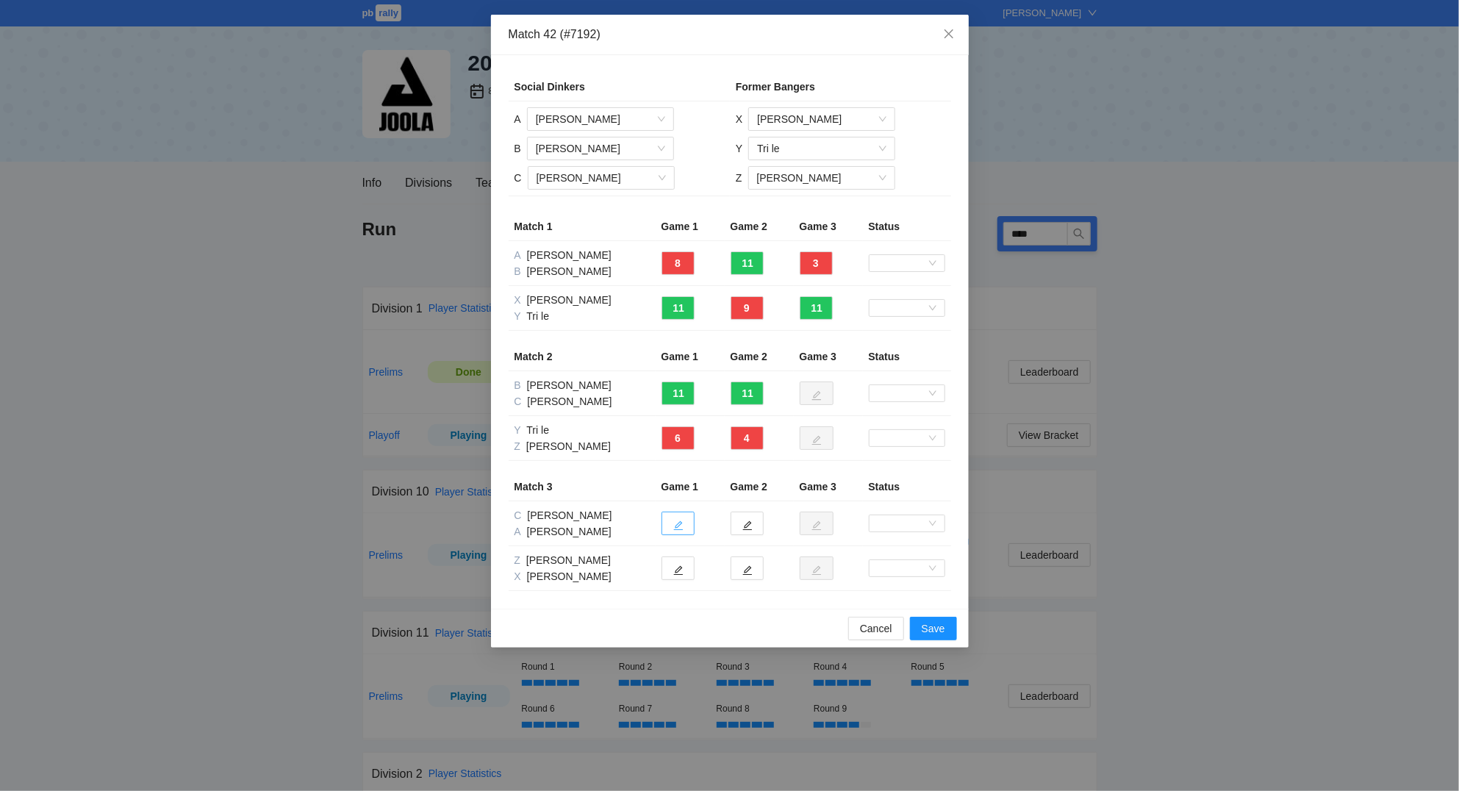
click at [680, 525] on icon "edit" at bounding box center [678, 526] width 10 height 10
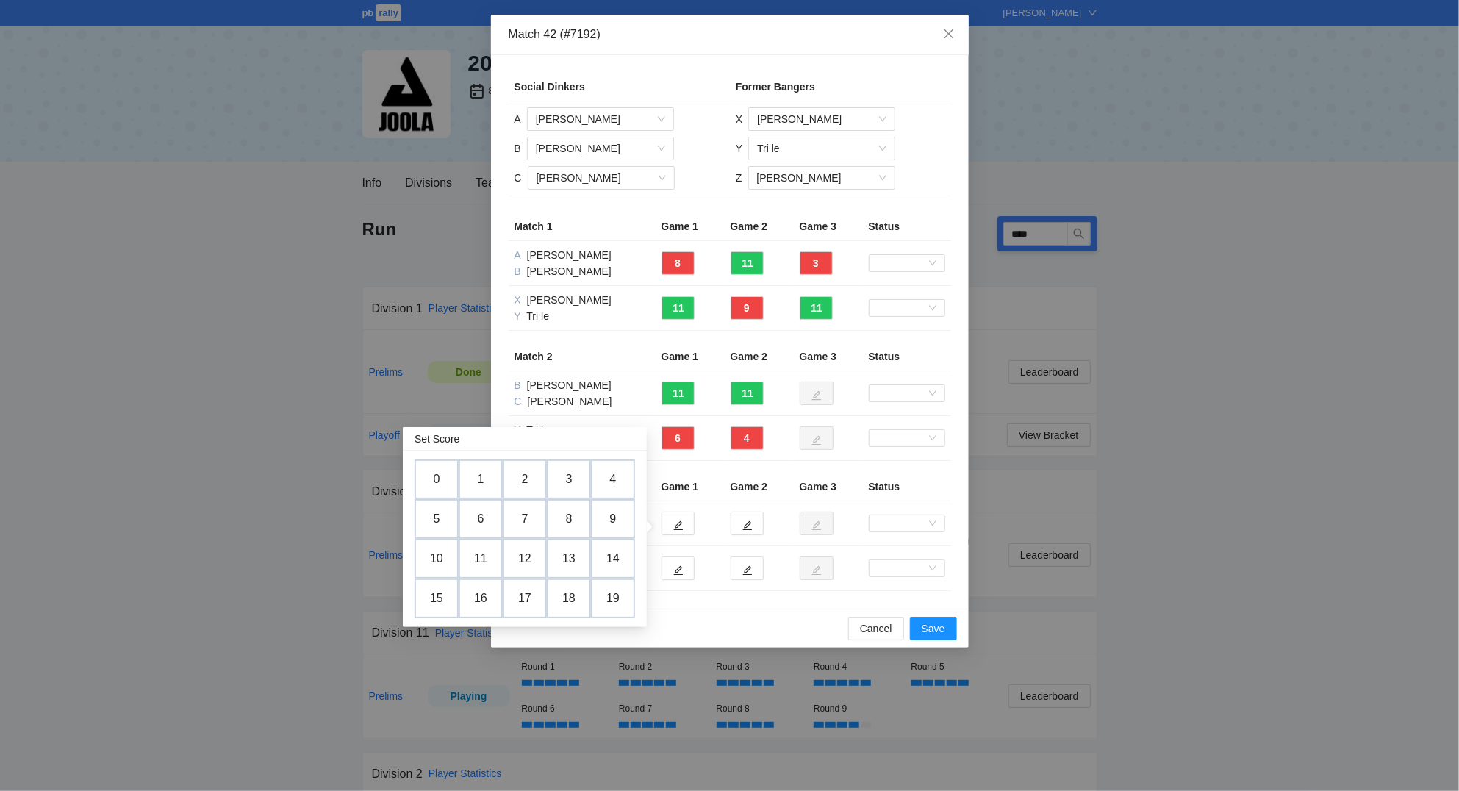
click at [444, 520] on td "5" at bounding box center [436, 519] width 44 height 40
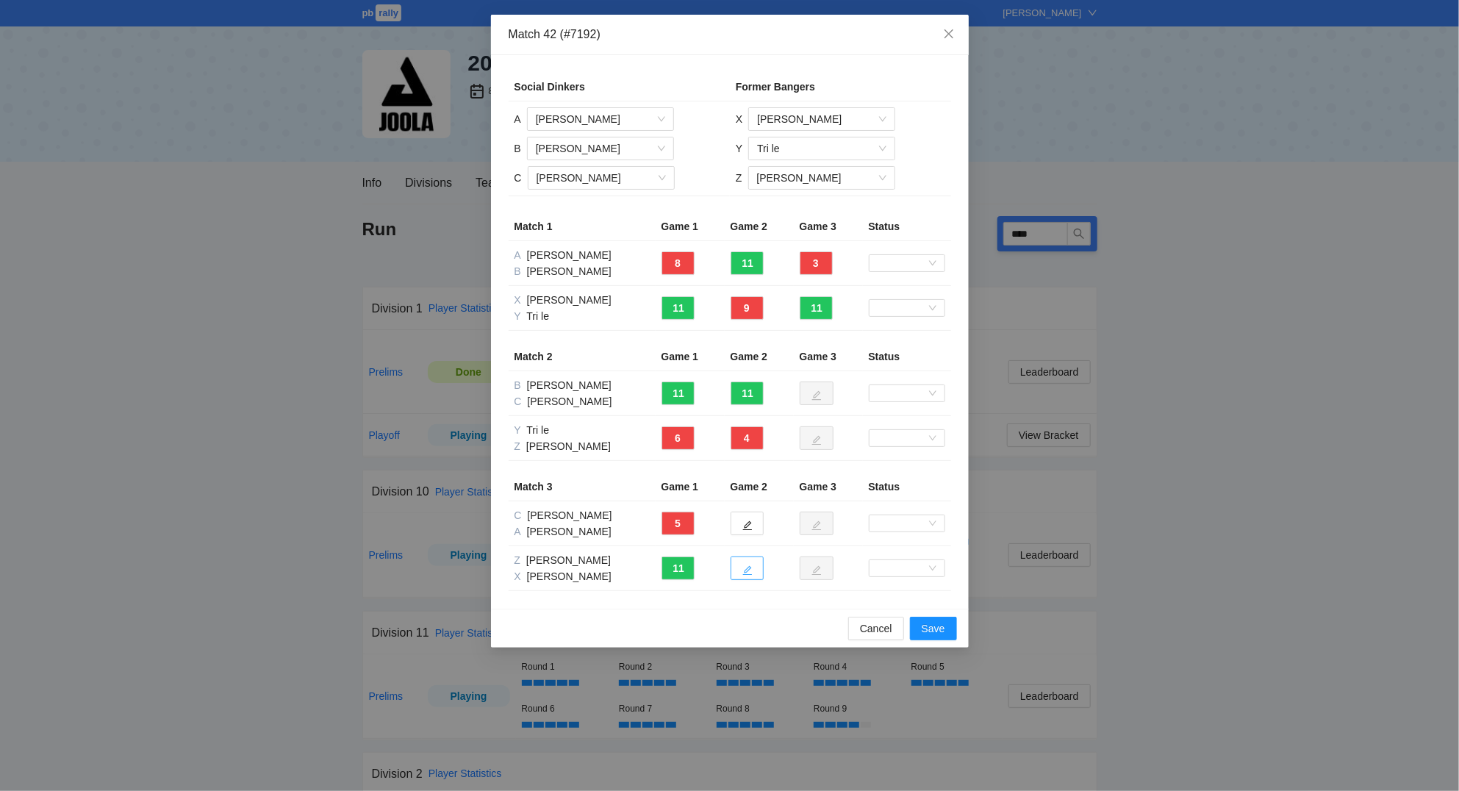
click at [750, 569] on icon "edit" at bounding box center [747, 570] width 10 height 10
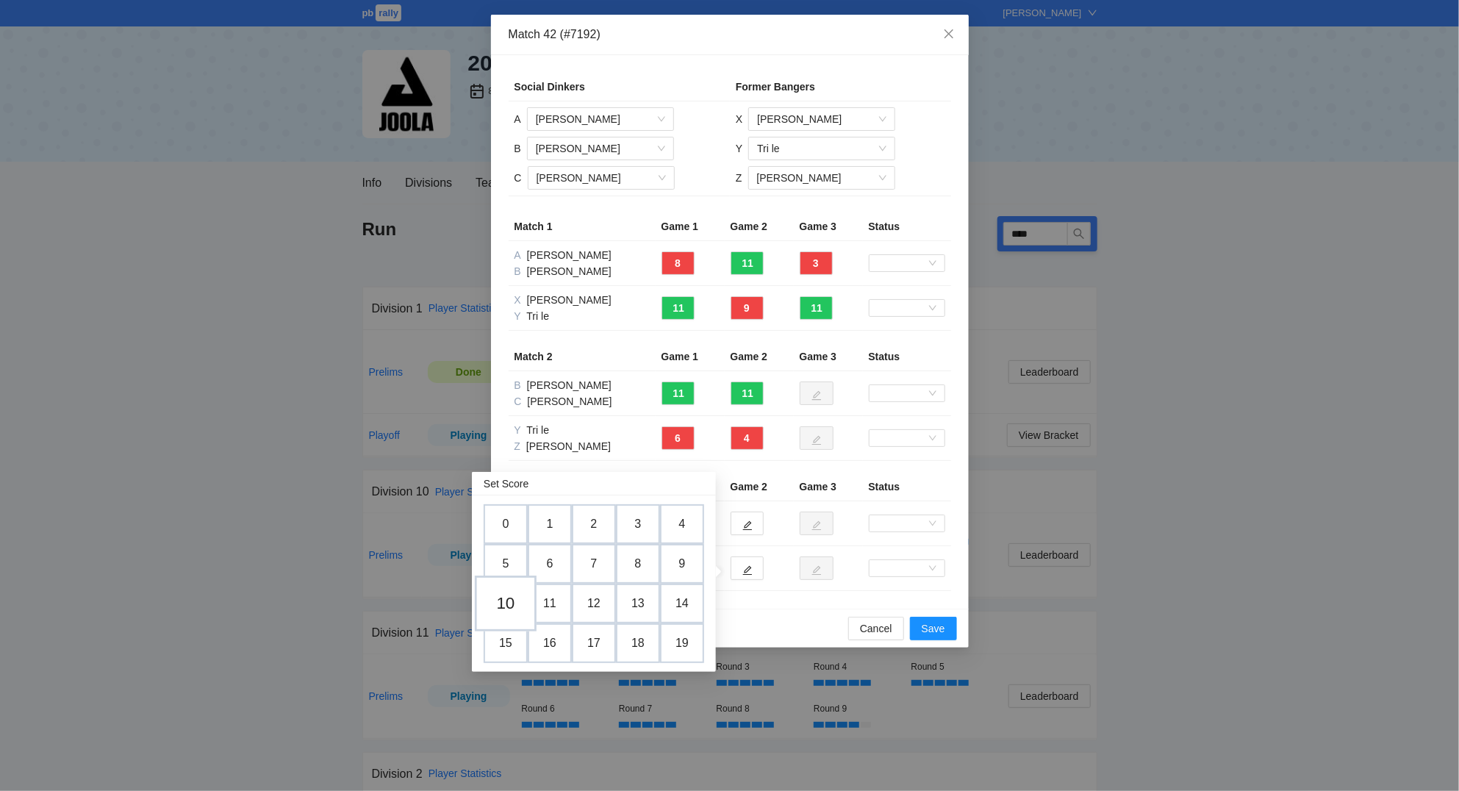
click at [521, 603] on td "10" at bounding box center [506, 603] width 62 height 56
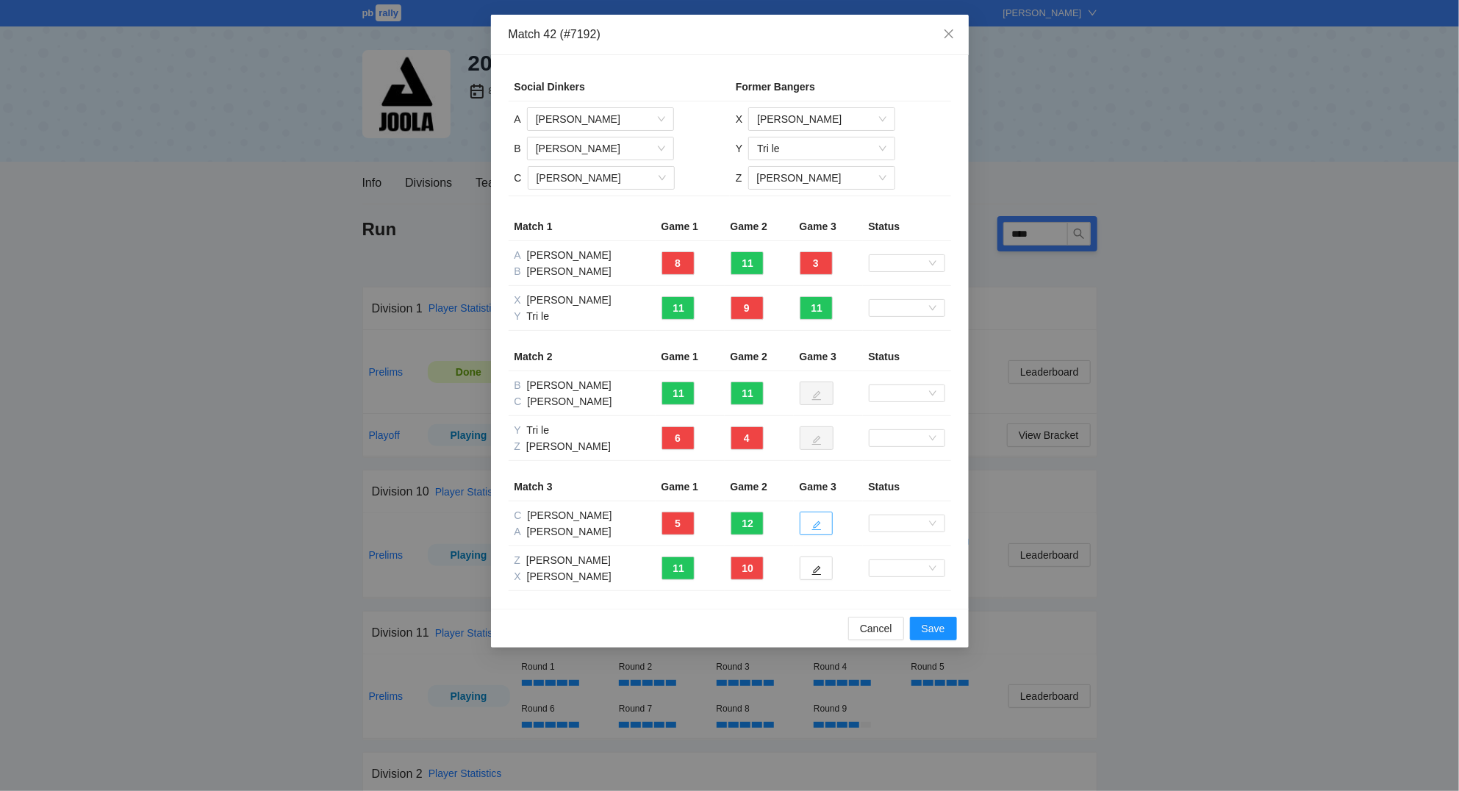
click at [815, 522] on icon "edit" at bounding box center [816, 525] width 10 height 10
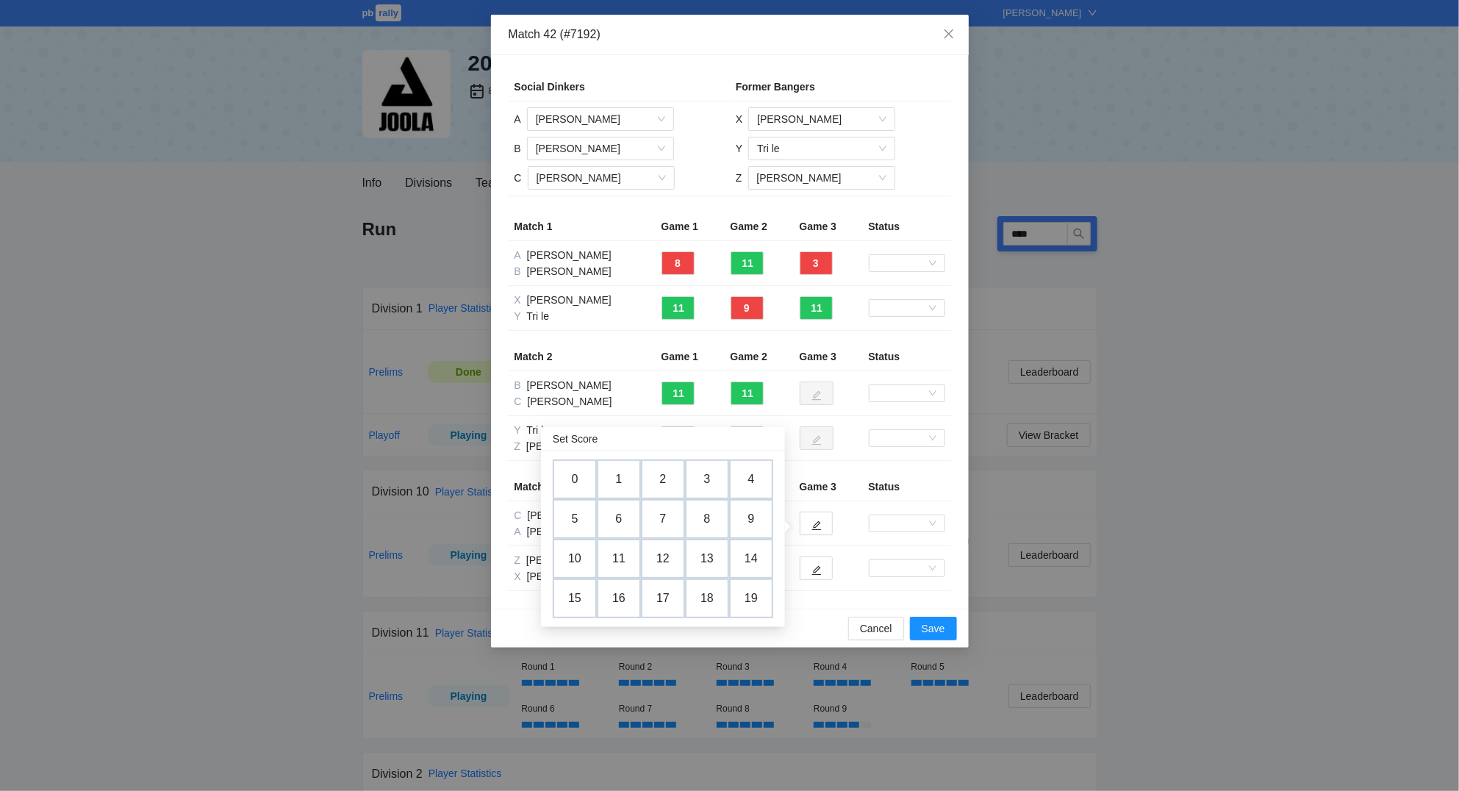
drag, startPoint x: 656, startPoint y: 516, endPoint x: 666, endPoint y: 512, distance: 10.2
click at [661, 513] on td "7" at bounding box center [663, 519] width 44 height 40
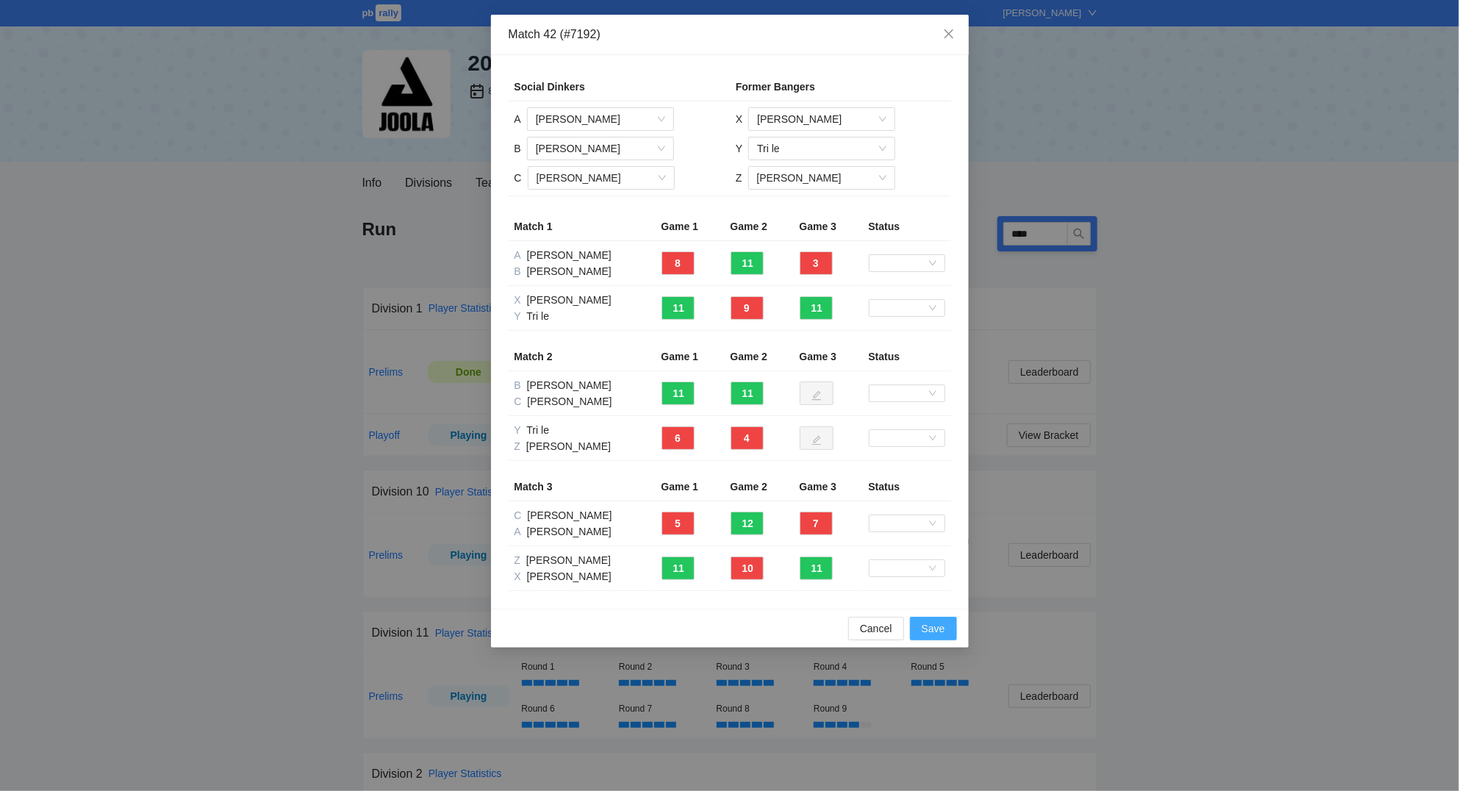
click at [935, 625] on span "Save" at bounding box center [933, 628] width 24 height 16
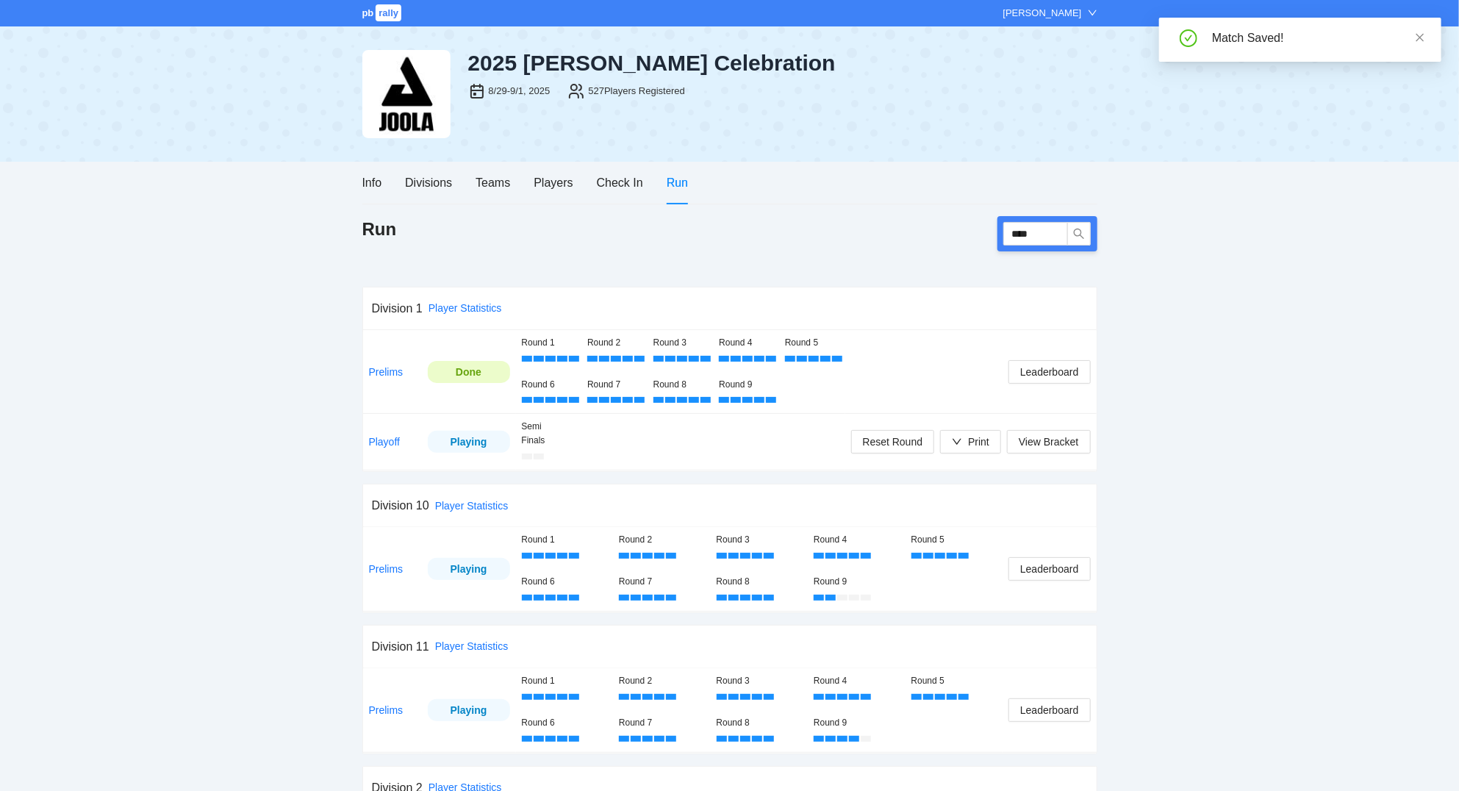
click at [1049, 222] on div "****" at bounding box center [1047, 233] width 100 height 35
click at [1049, 231] on input "****" at bounding box center [1035, 234] width 65 height 24
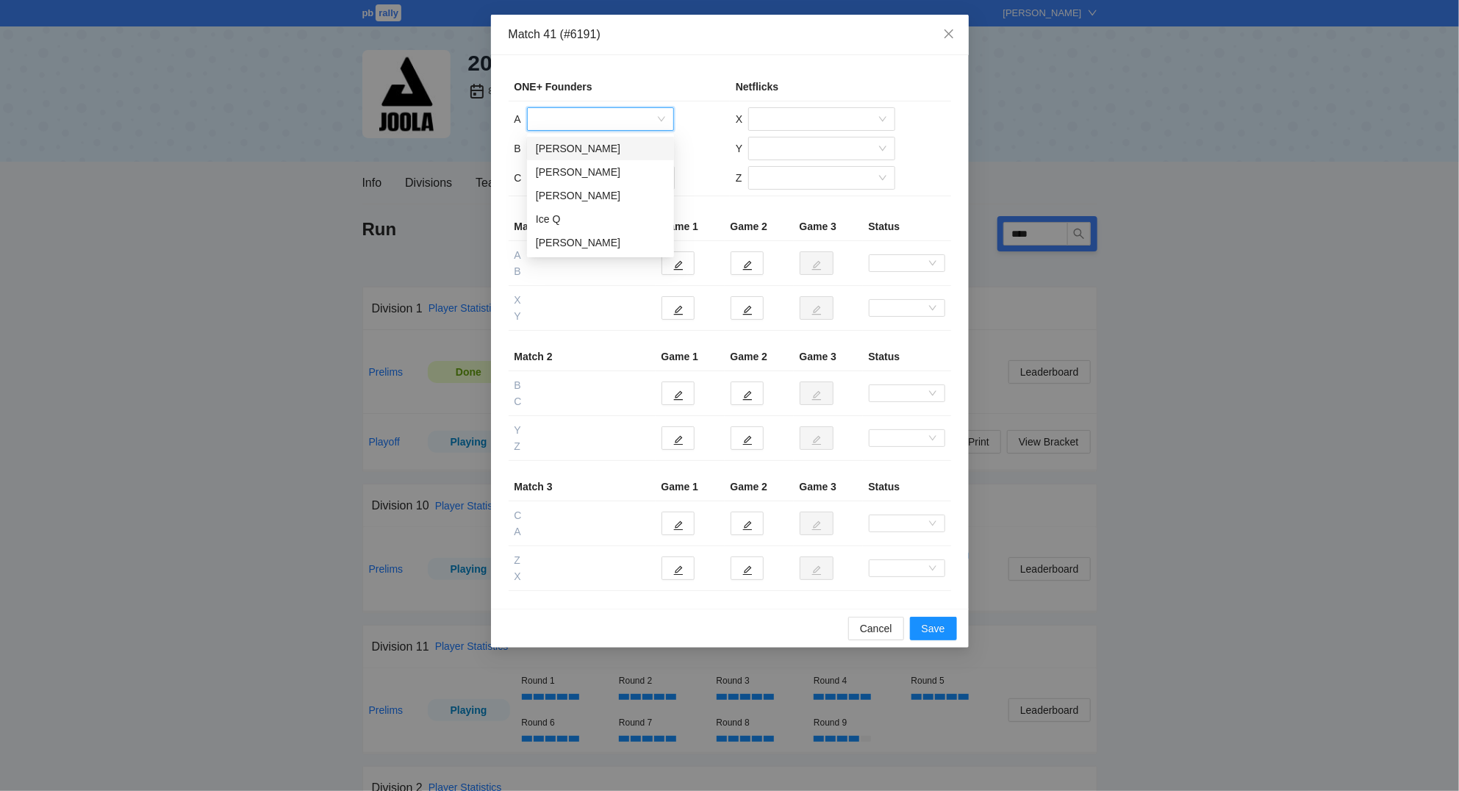
click at [564, 121] on input "search" at bounding box center [595, 119] width 119 height 22
click at [578, 196] on div "Dickson Alvarez" at bounding box center [600, 195] width 129 height 16
click at [583, 148] on input "search" at bounding box center [595, 148] width 119 height 22
click at [567, 195] on div "Carla Melendez" at bounding box center [600, 201] width 129 height 16
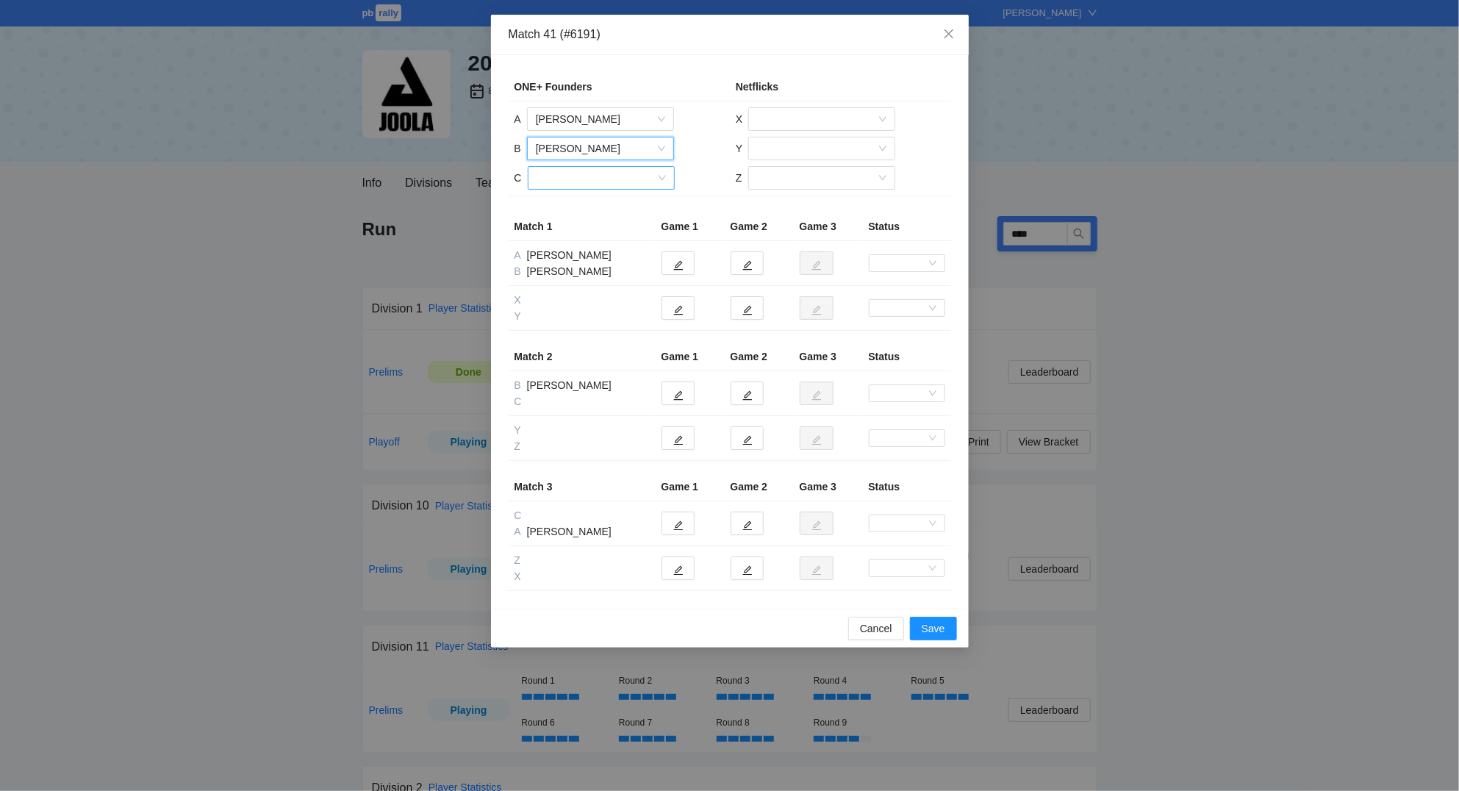
click at [572, 184] on input "search" at bounding box center [595, 178] width 119 height 22
click at [572, 205] on div "Arturo Civit" at bounding box center [600, 207] width 129 height 16
click at [796, 119] on input "search" at bounding box center [816, 119] width 119 height 22
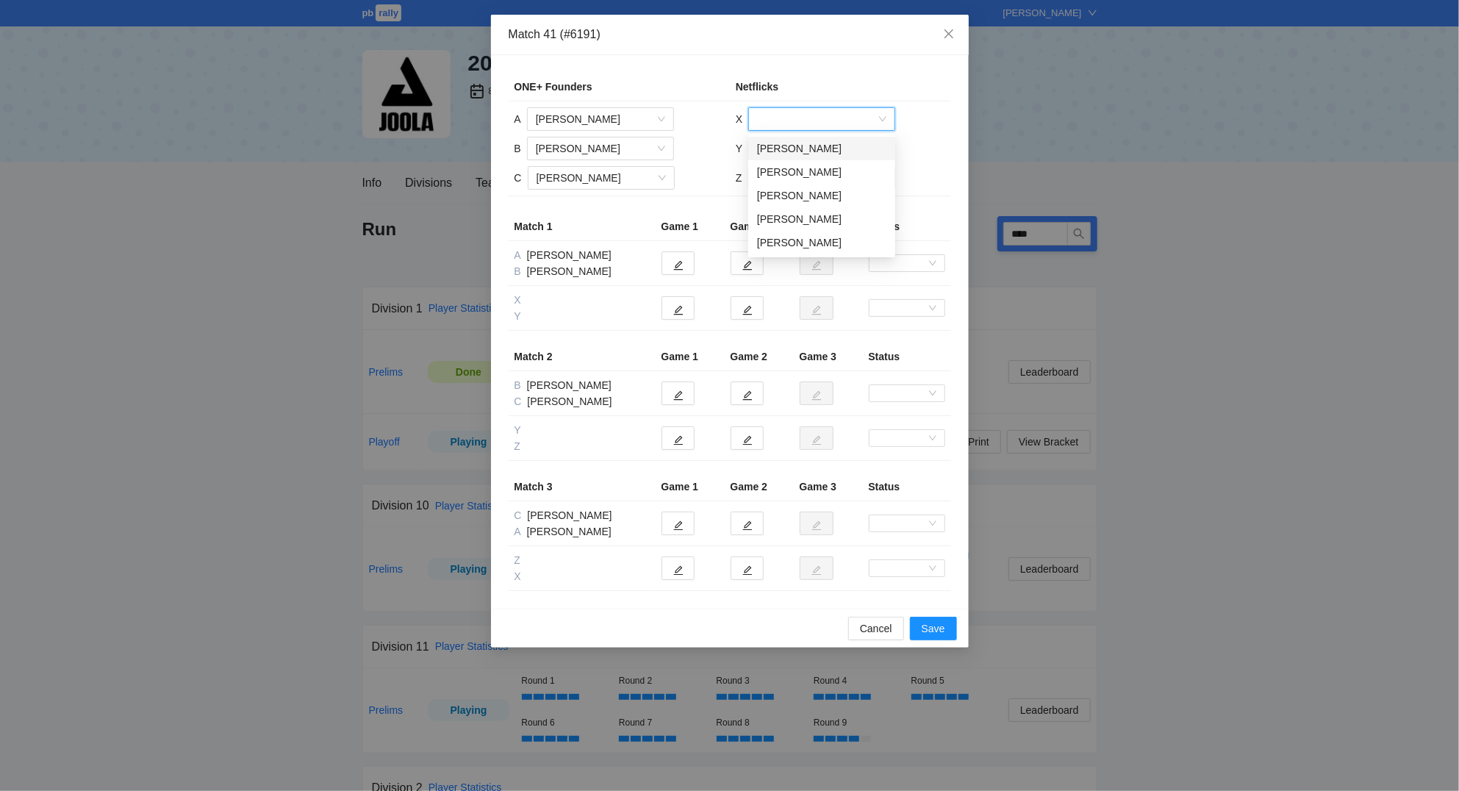
click at [786, 148] on div "Alexandros Papazoglou" at bounding box center [821, 148] width 129 height 16
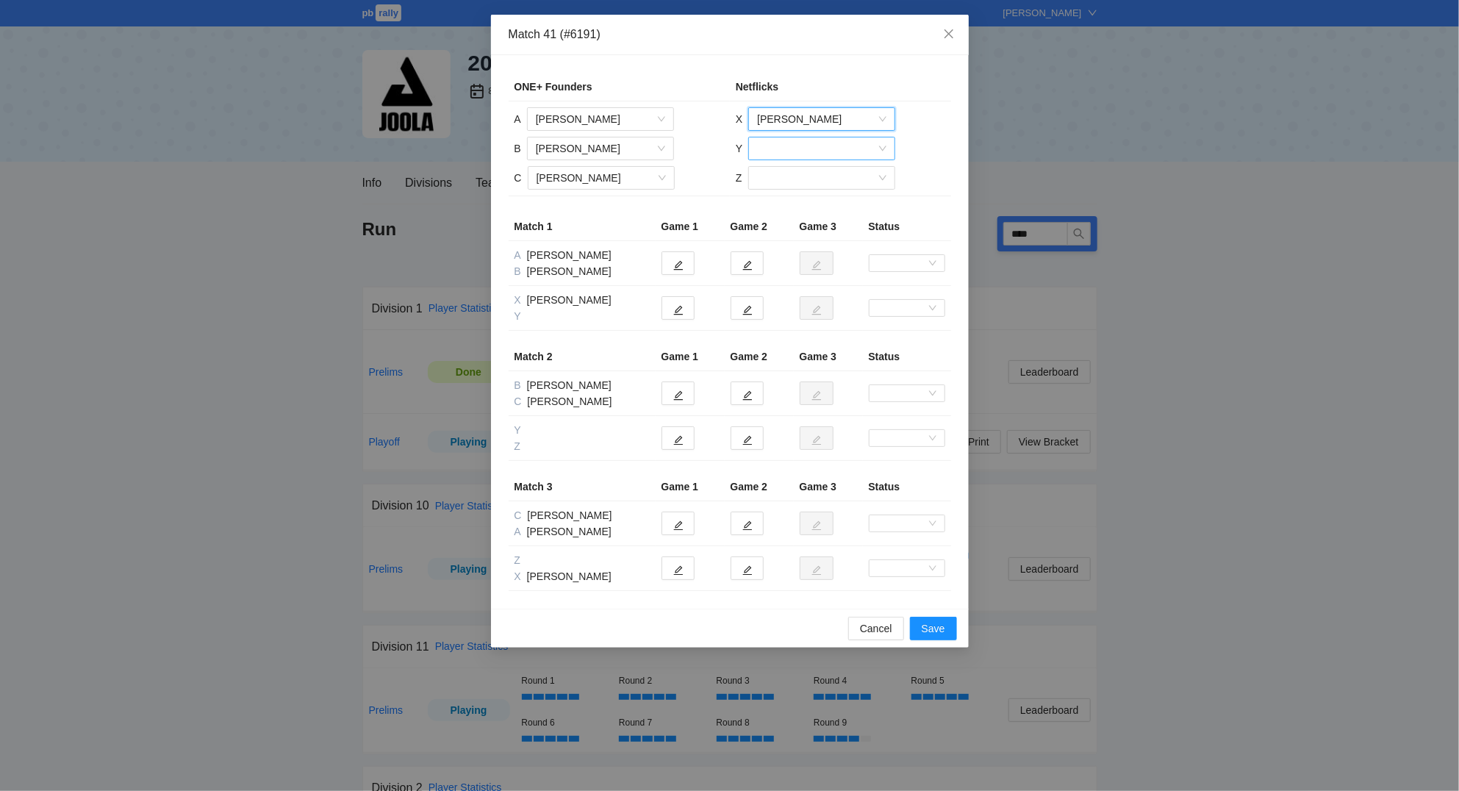
click at [793, 153] on input "search" at bounding box center [816, 148] width 119 height 22
click at [788, 198] on div "Rufino Medicielo" at bounding box center [821, 201] width 129 height 16
click at [786, 183] on input "search" at bounding box center [816, 178] width 119 height 22
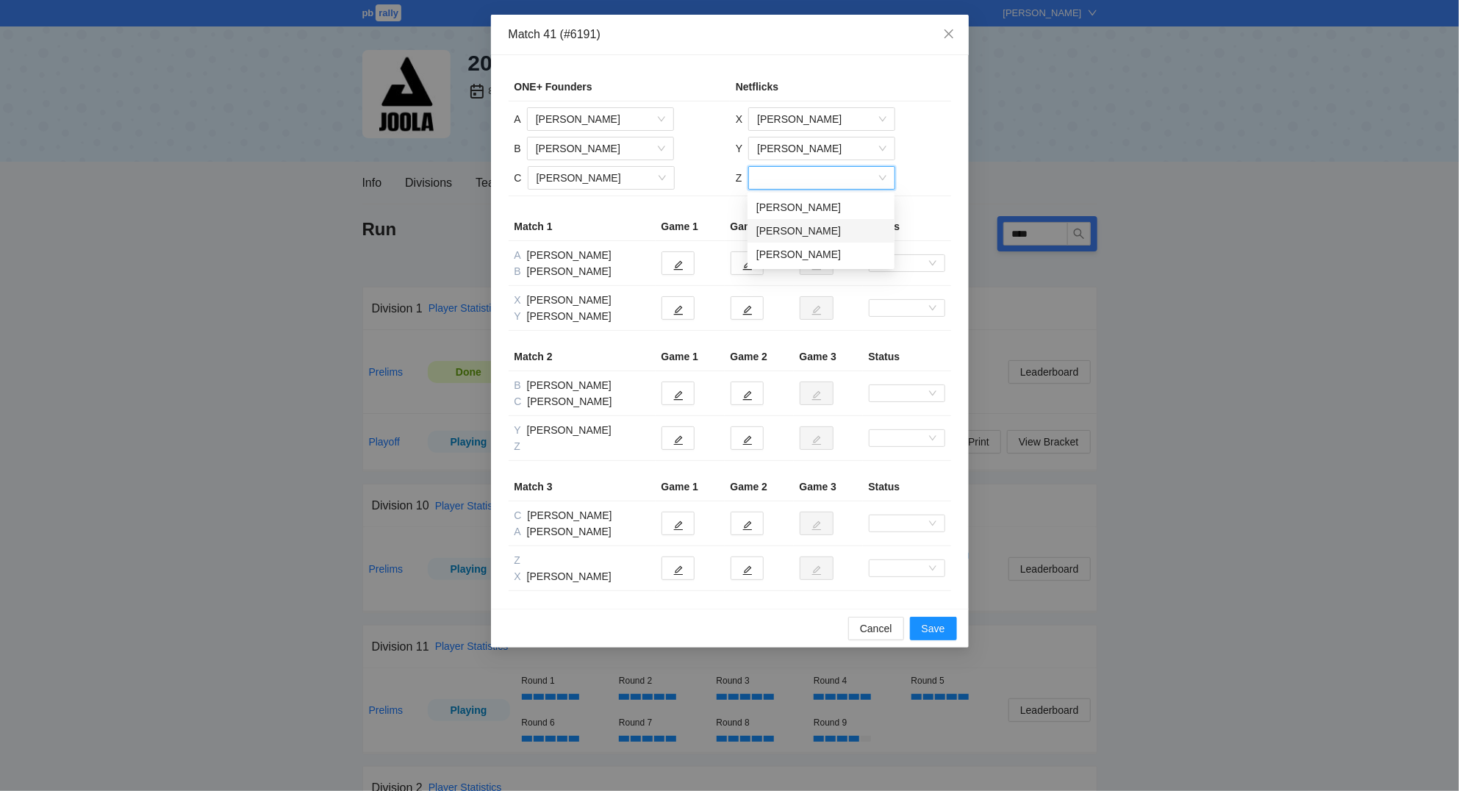
click at [794, 230] on div "Vanja Todorovic" at bounding box center [820, 231] width 129 height 16
click at [680, 266] on icon "edit" at bounding box center [678, 265] width 10 height 10
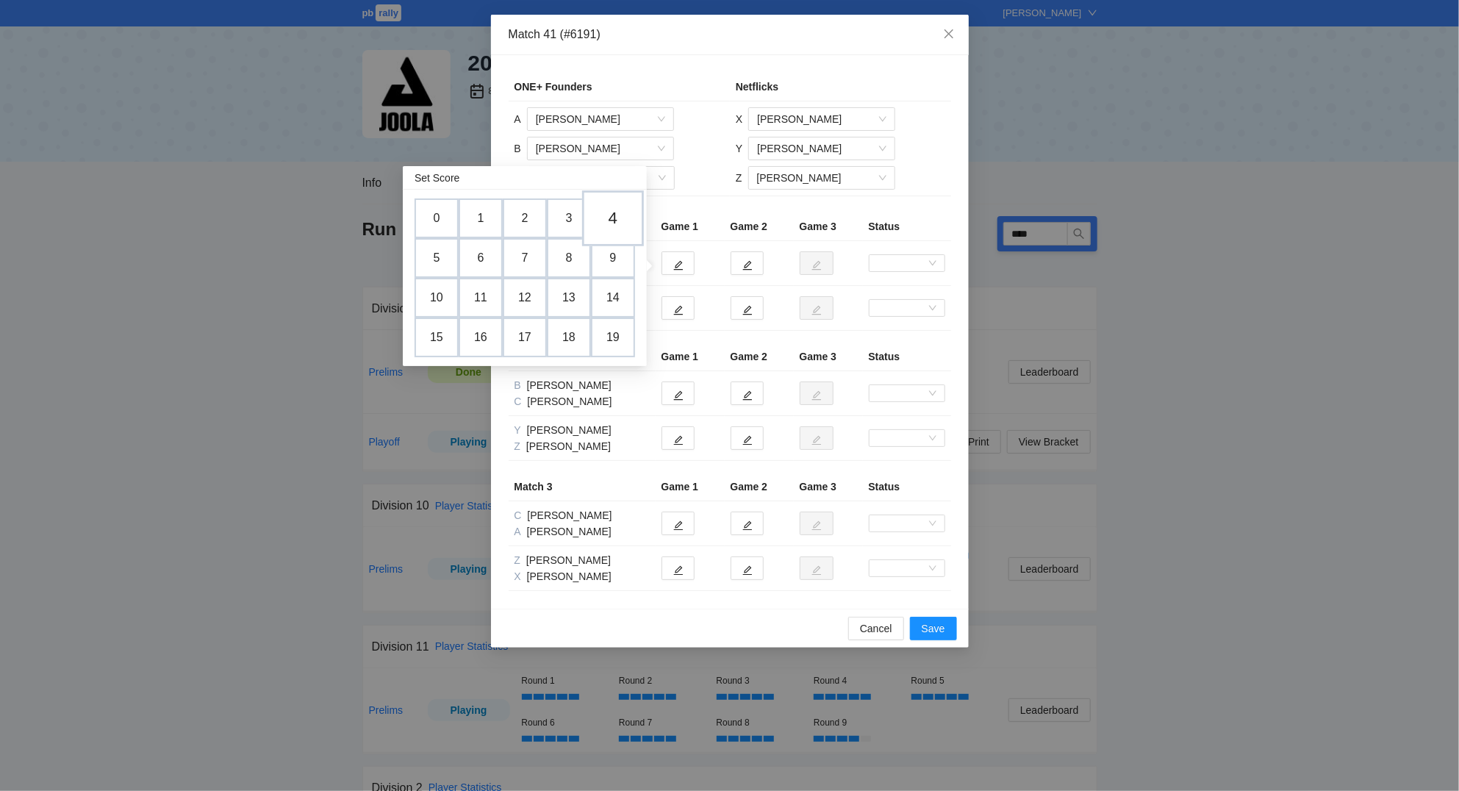
click at [610, 220] on td "4" at bounding box center [613, 218] width 62 height 56
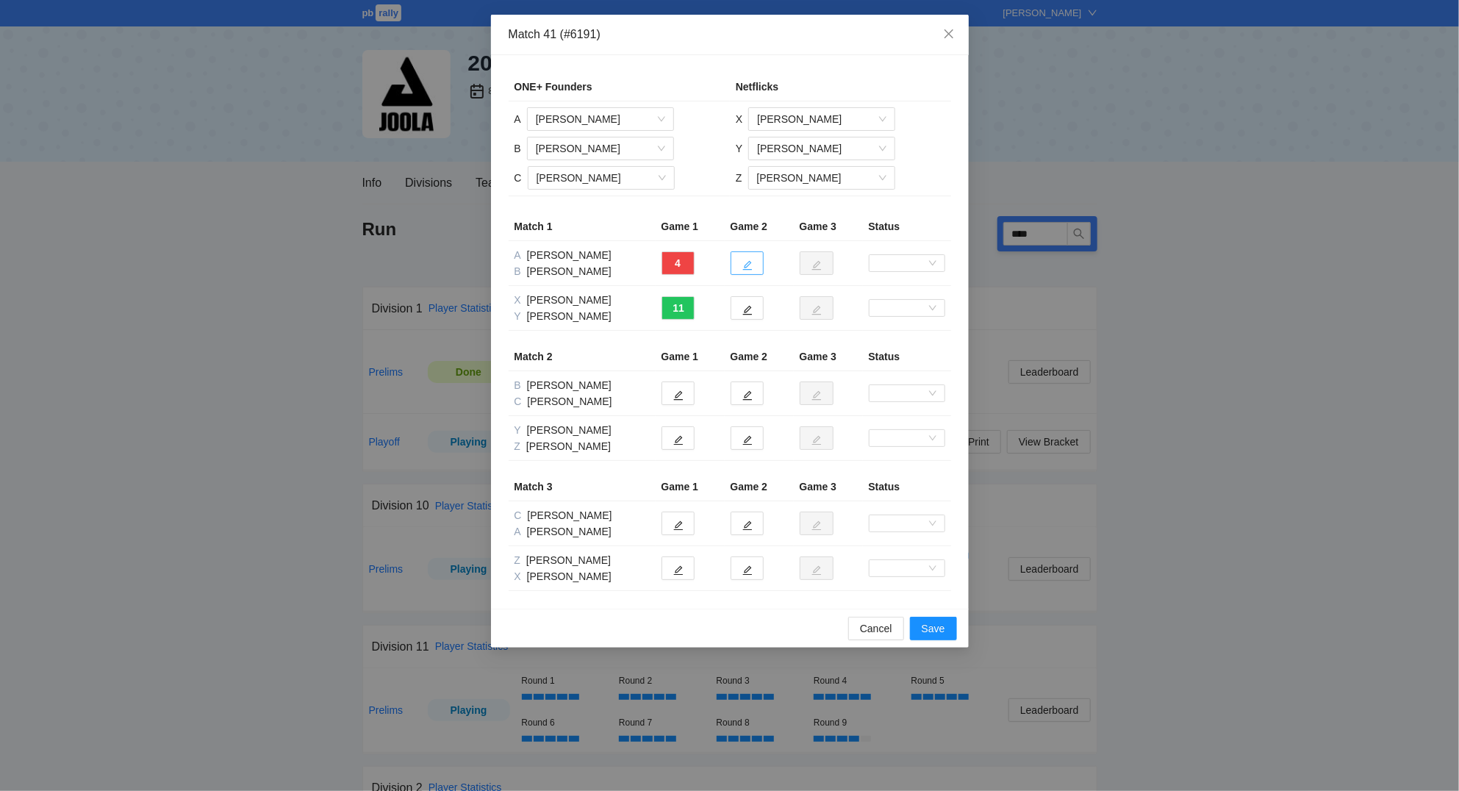
click at [746, 268] on icon "edit" at bounding box center [747, 265] width 10 height 10
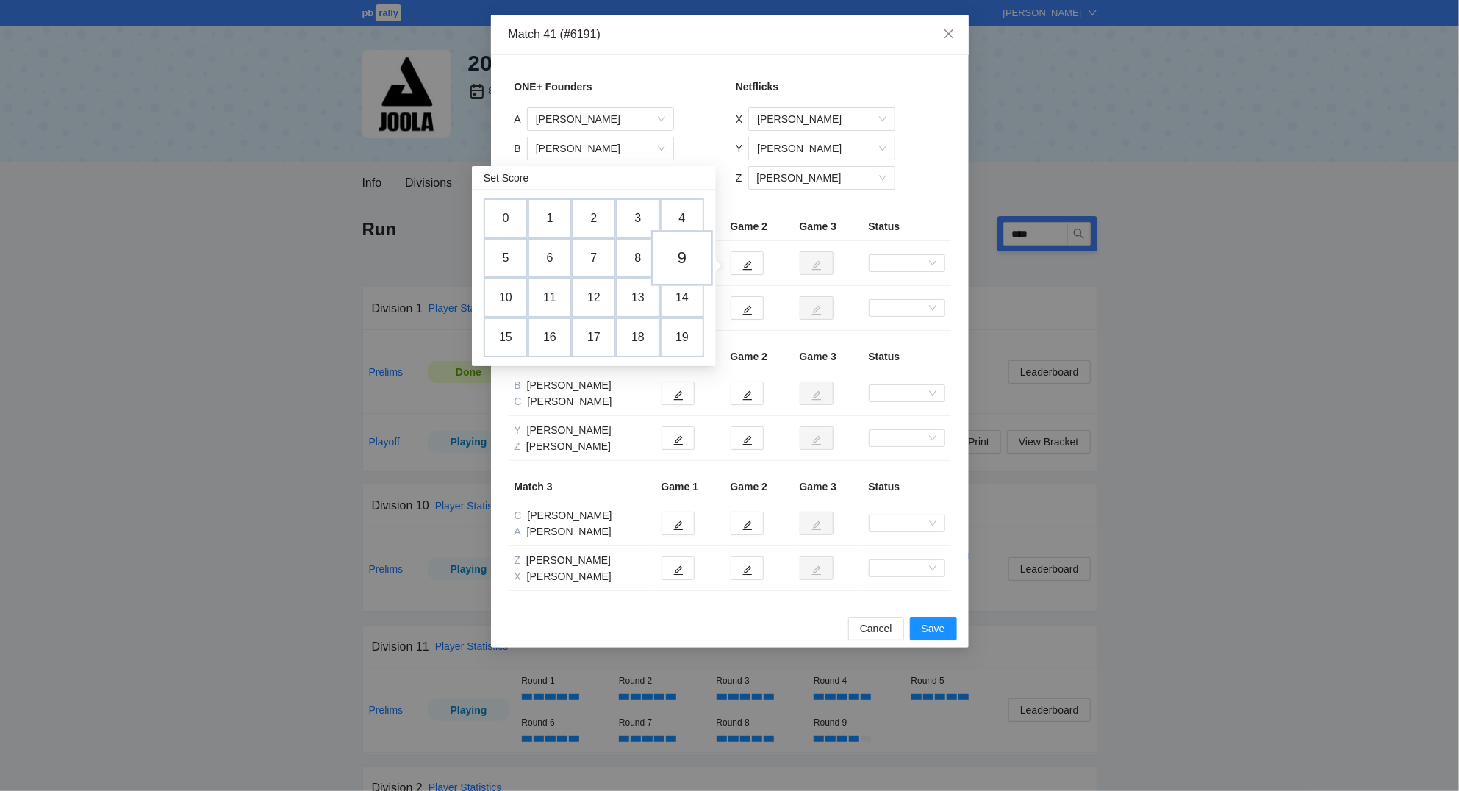
click at [683, 255] on td "9" at bounding box center [682, 258] width 62 height 56
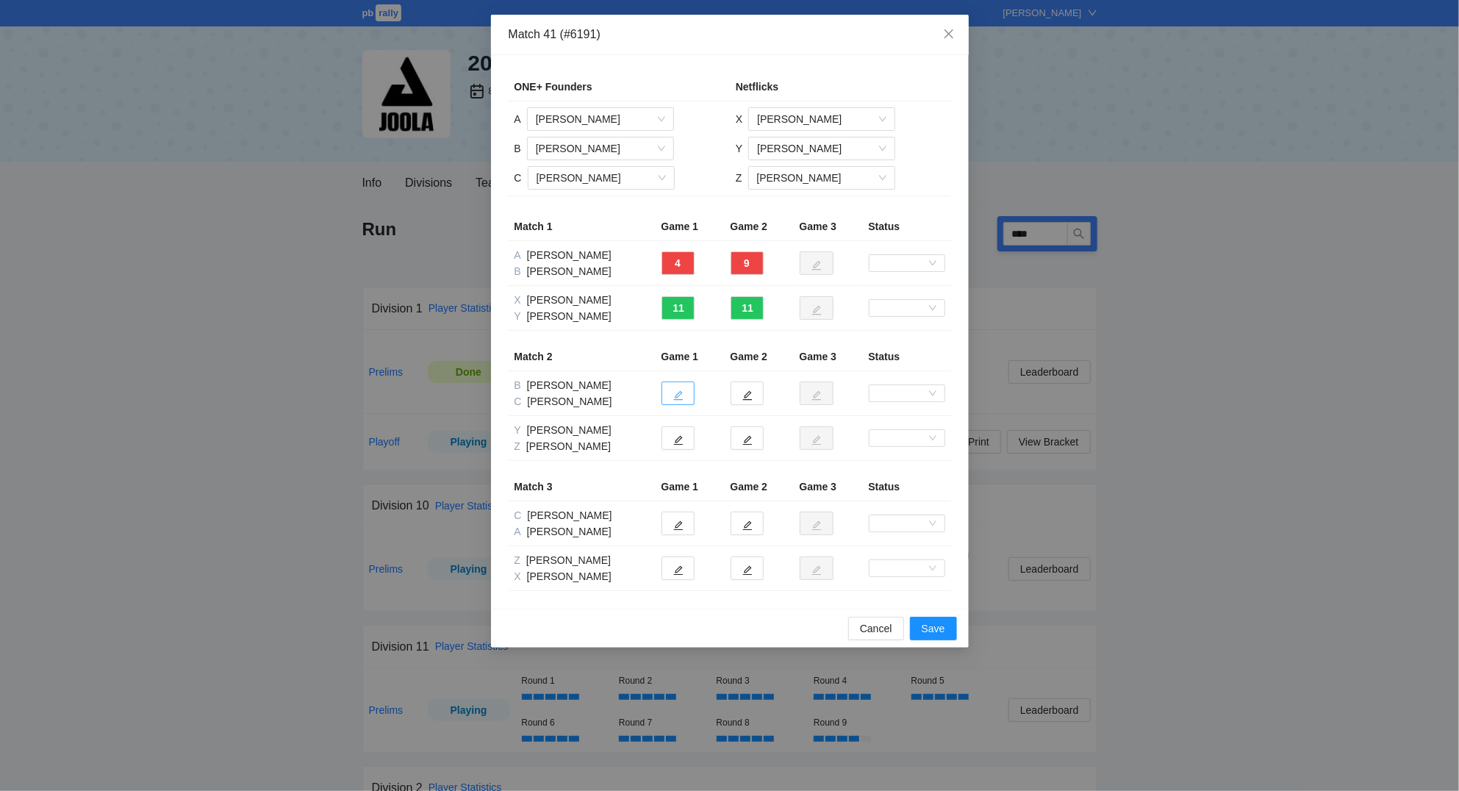
click at [677, 400] on icon "edit" at bounding box center [678, 396] width 10 height 10
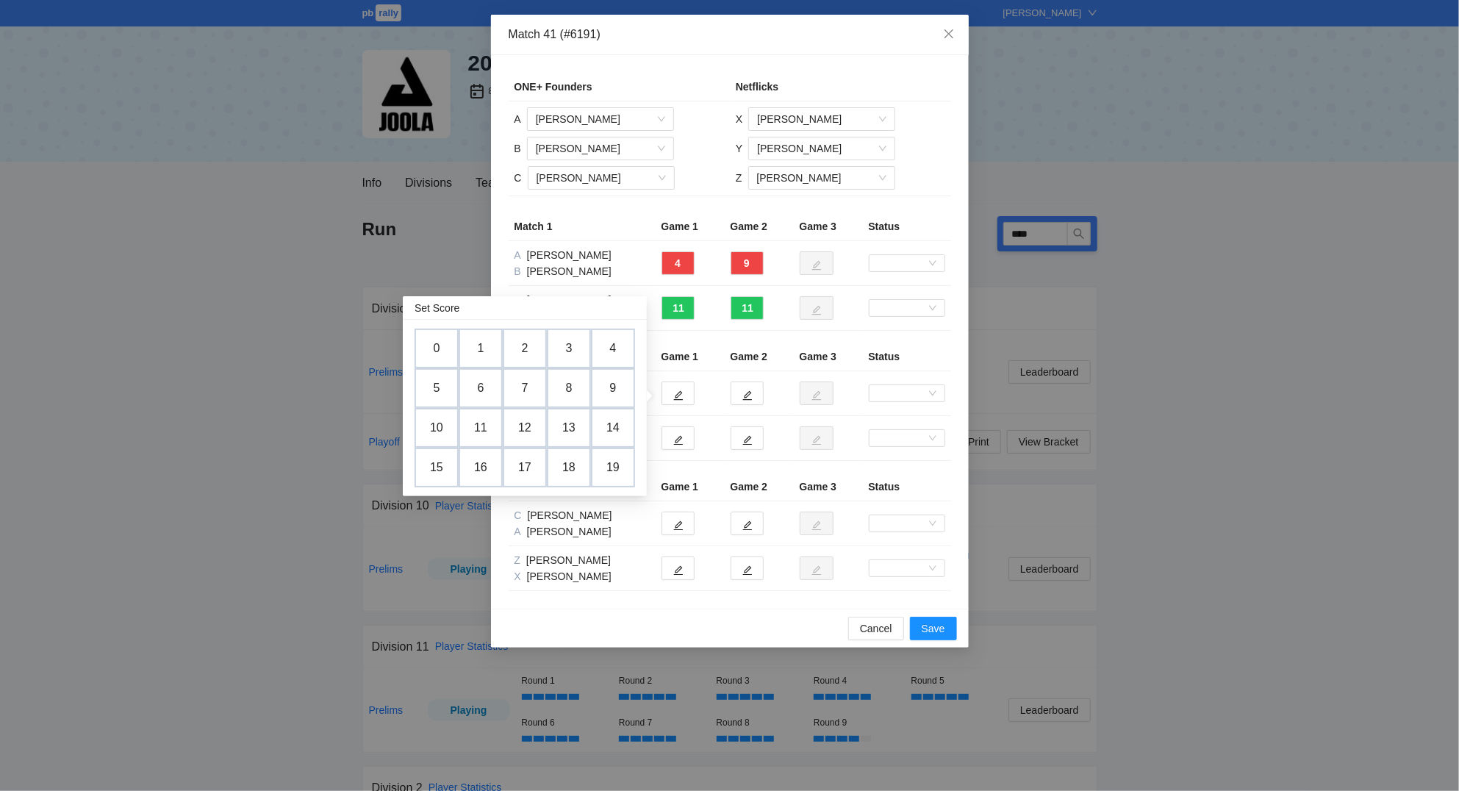
drag, startPoint x: 481, startPoint y: 350, endPoint x: 723, endPoint y: 400, distance: 247.0
click at [485, 350] on td "1" at bounding box center [481, 348] width 44 height 40
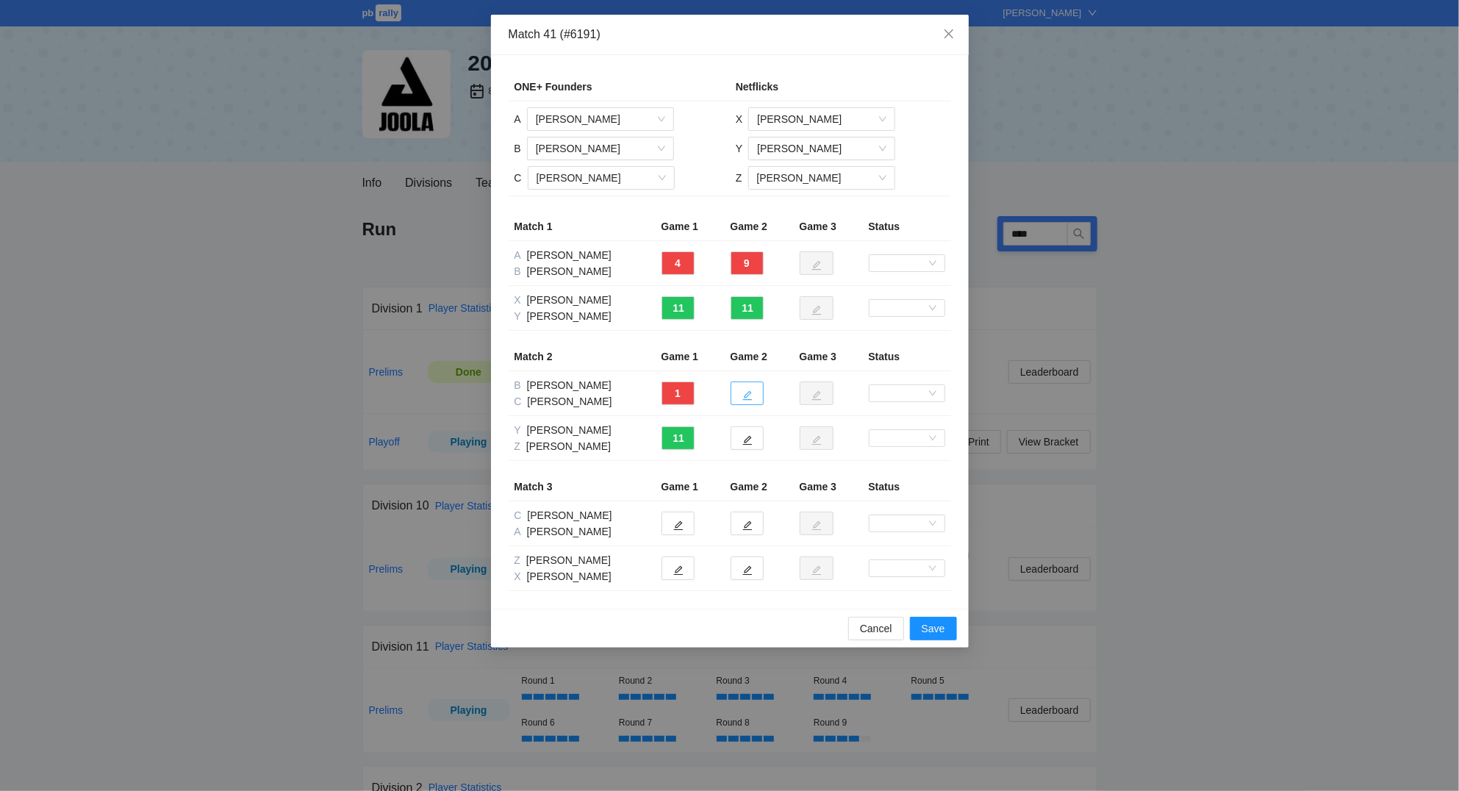
click at [751, 397] on icon "edit" at bounding box center [747, 395] width 10 height 10
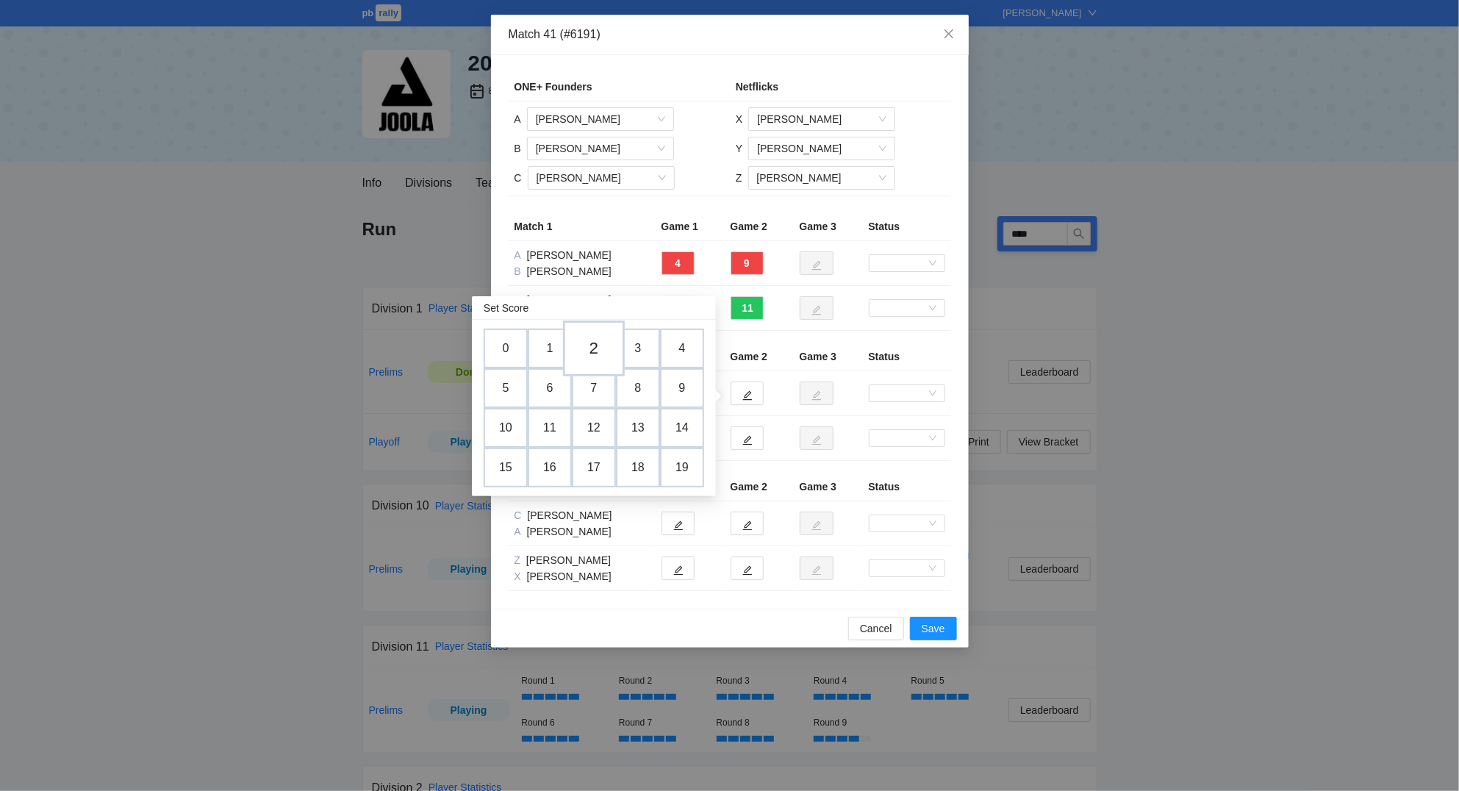
click at [594, 339] on td "2" at bounding box center [594, 348] width 62 height 56
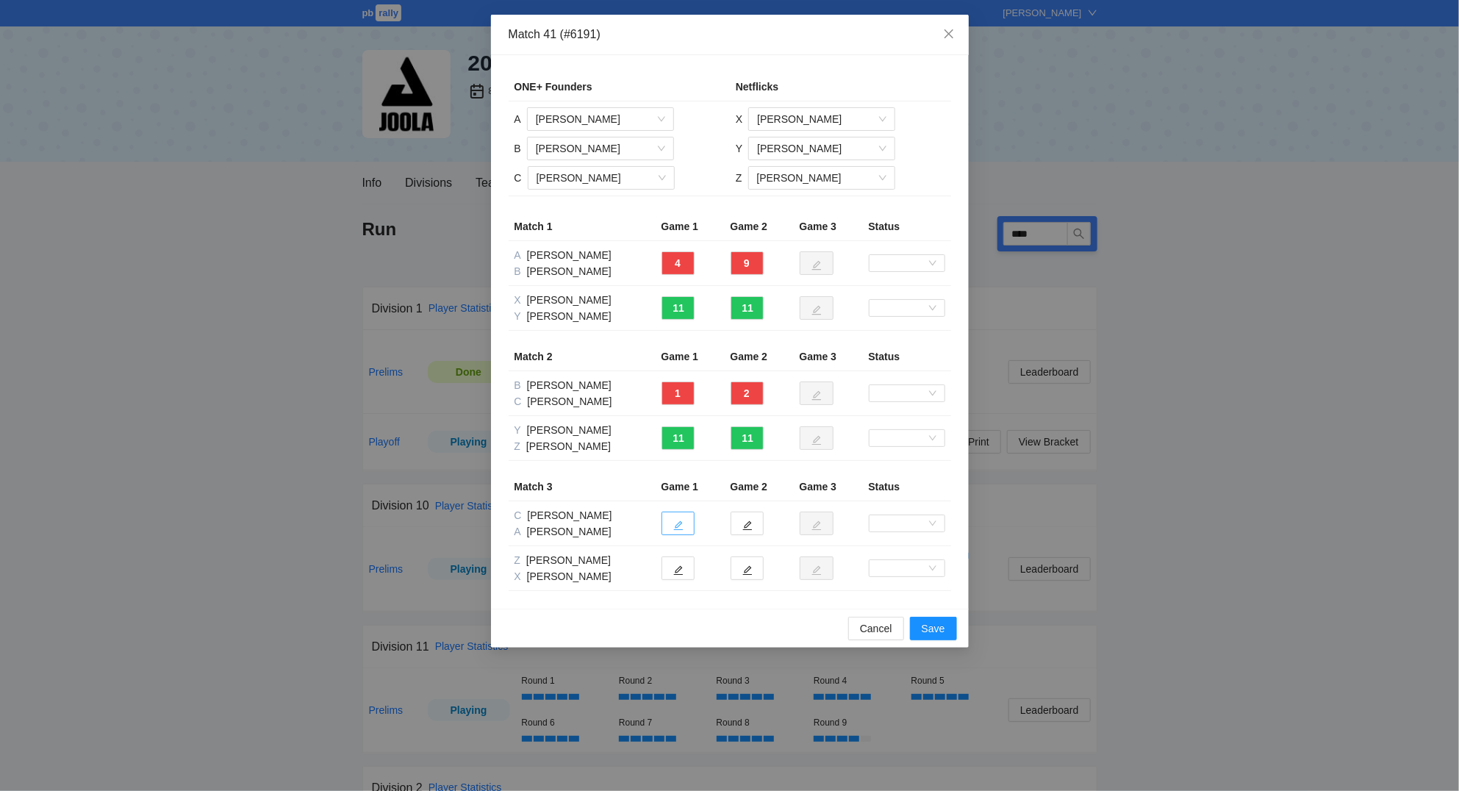
click at [686, 530] on button "button" at bounding box center [677, 523] width 33 height 24
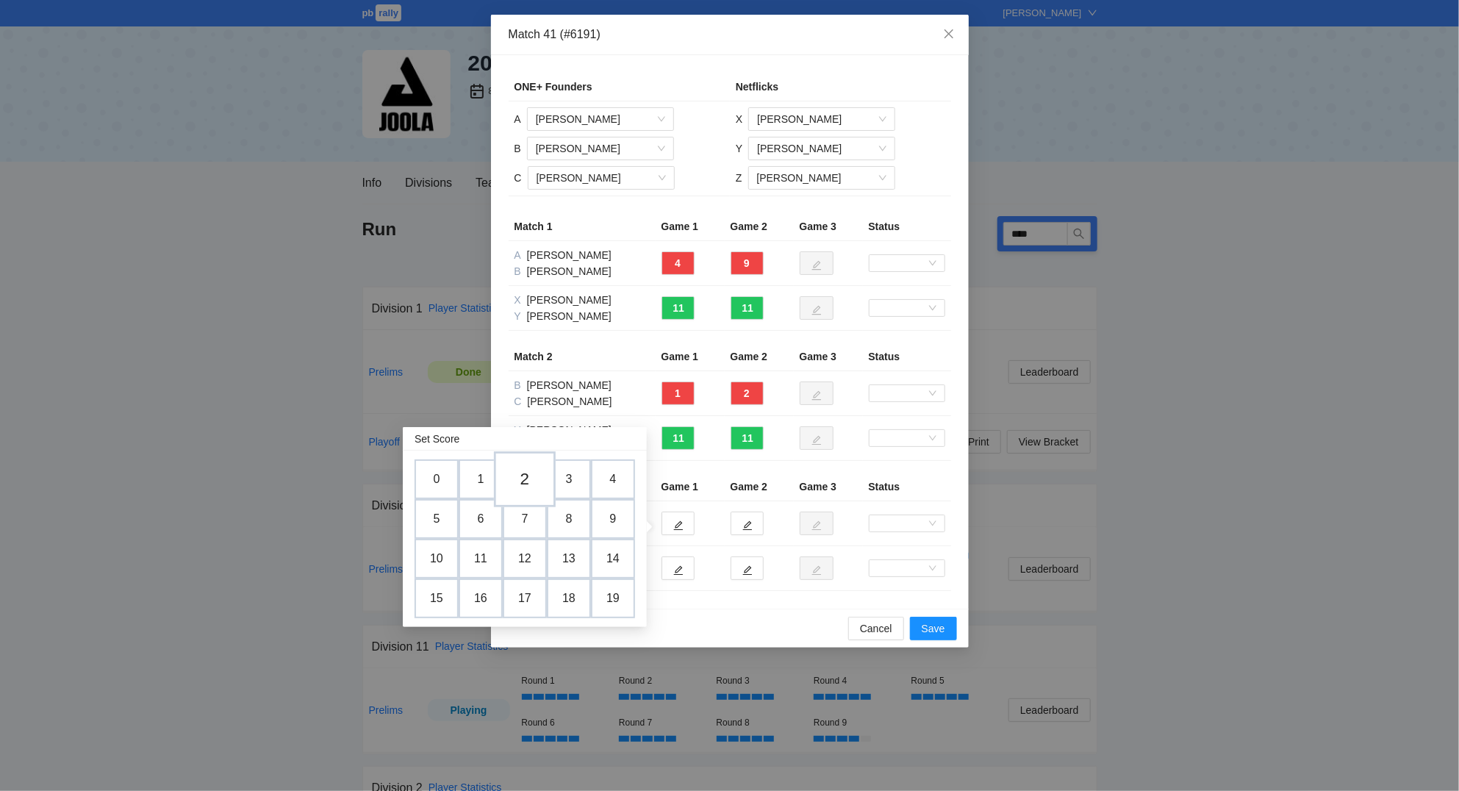
click at [536, 481] on td "2" at bounding box center [525, 479] width 62 height 56
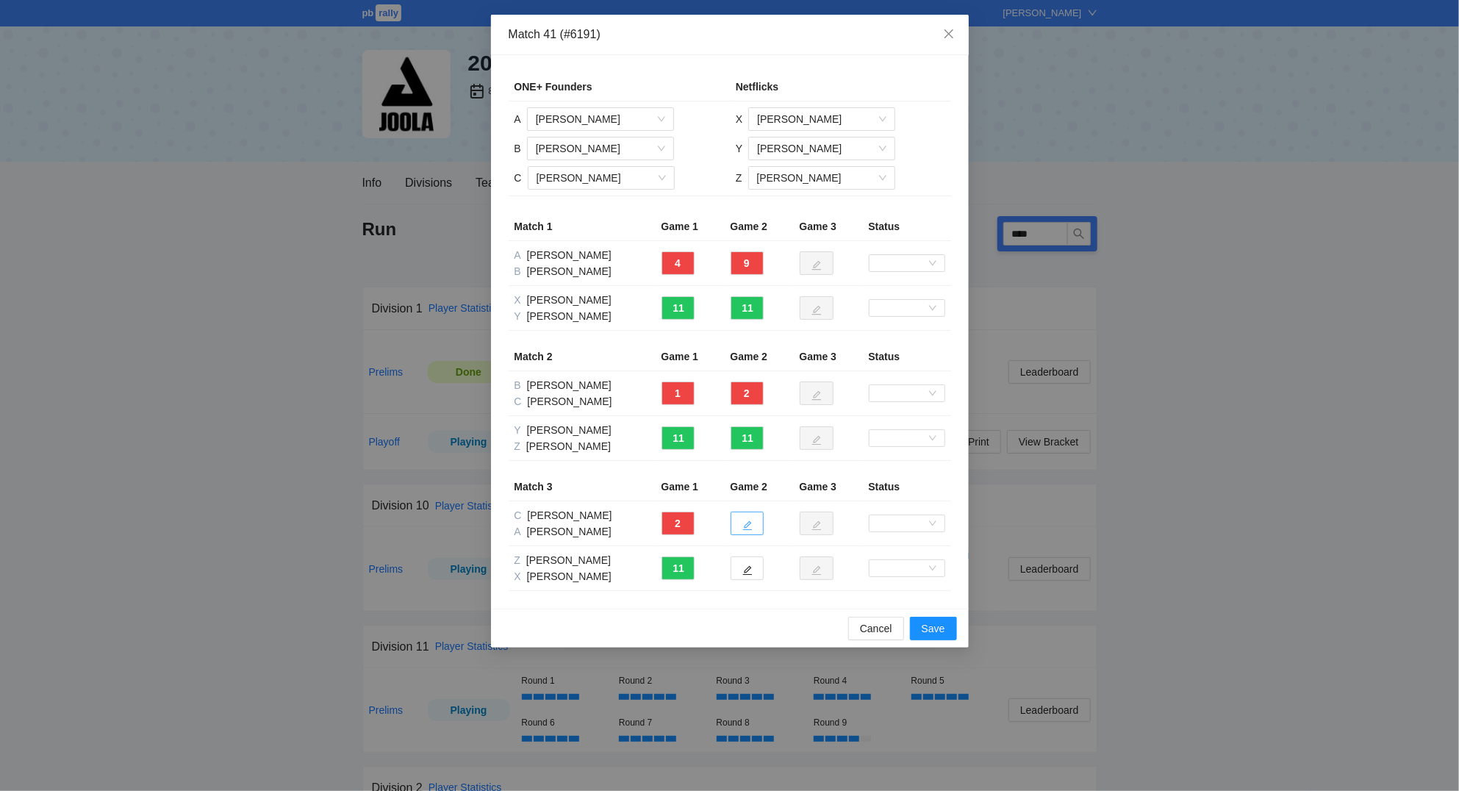
click at [741, 525] on button "button" at bounding box center [746, 523] width 33 height 24
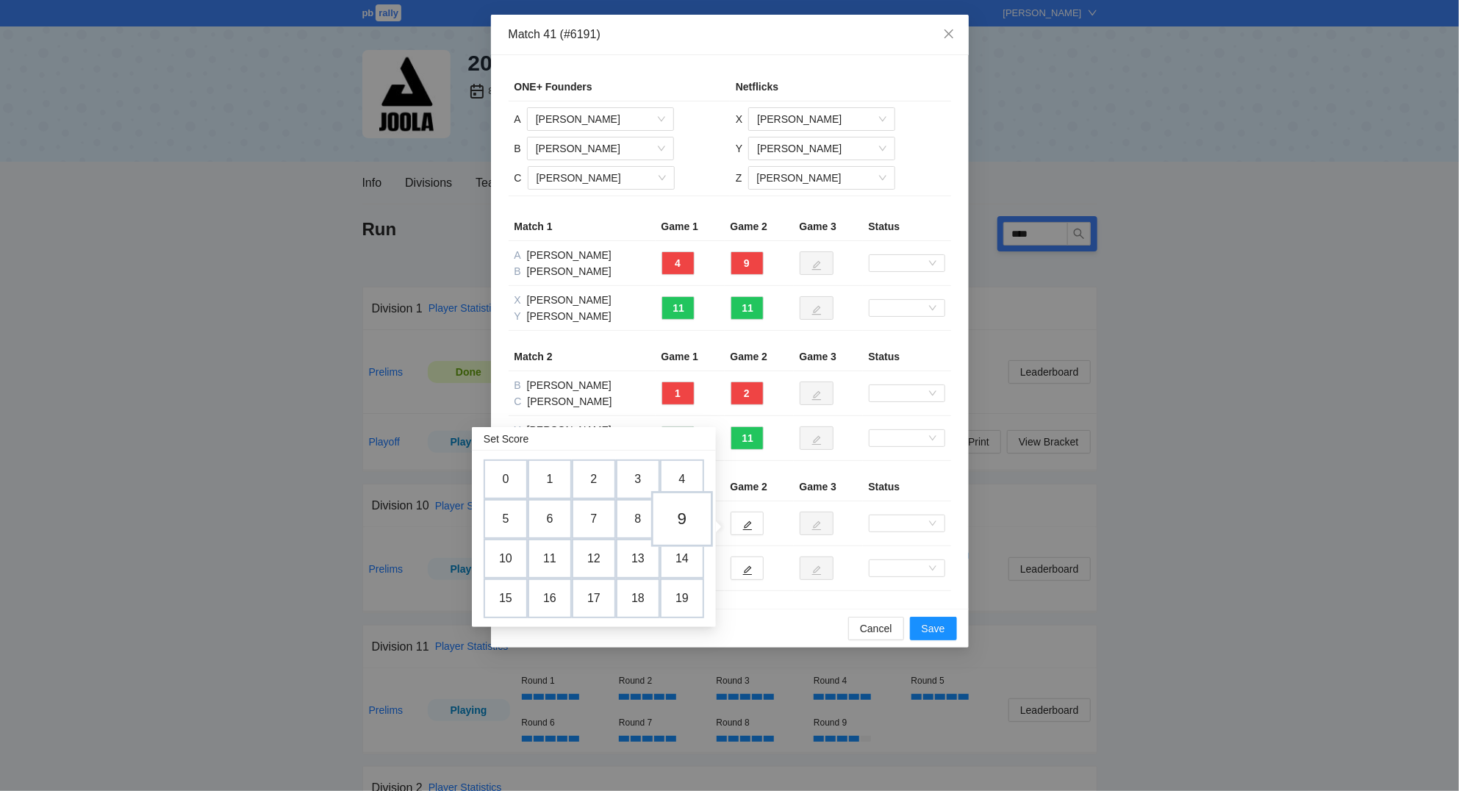
click at [685, 513] on td "9" at bounding box center [682, 519] width 62 height 56
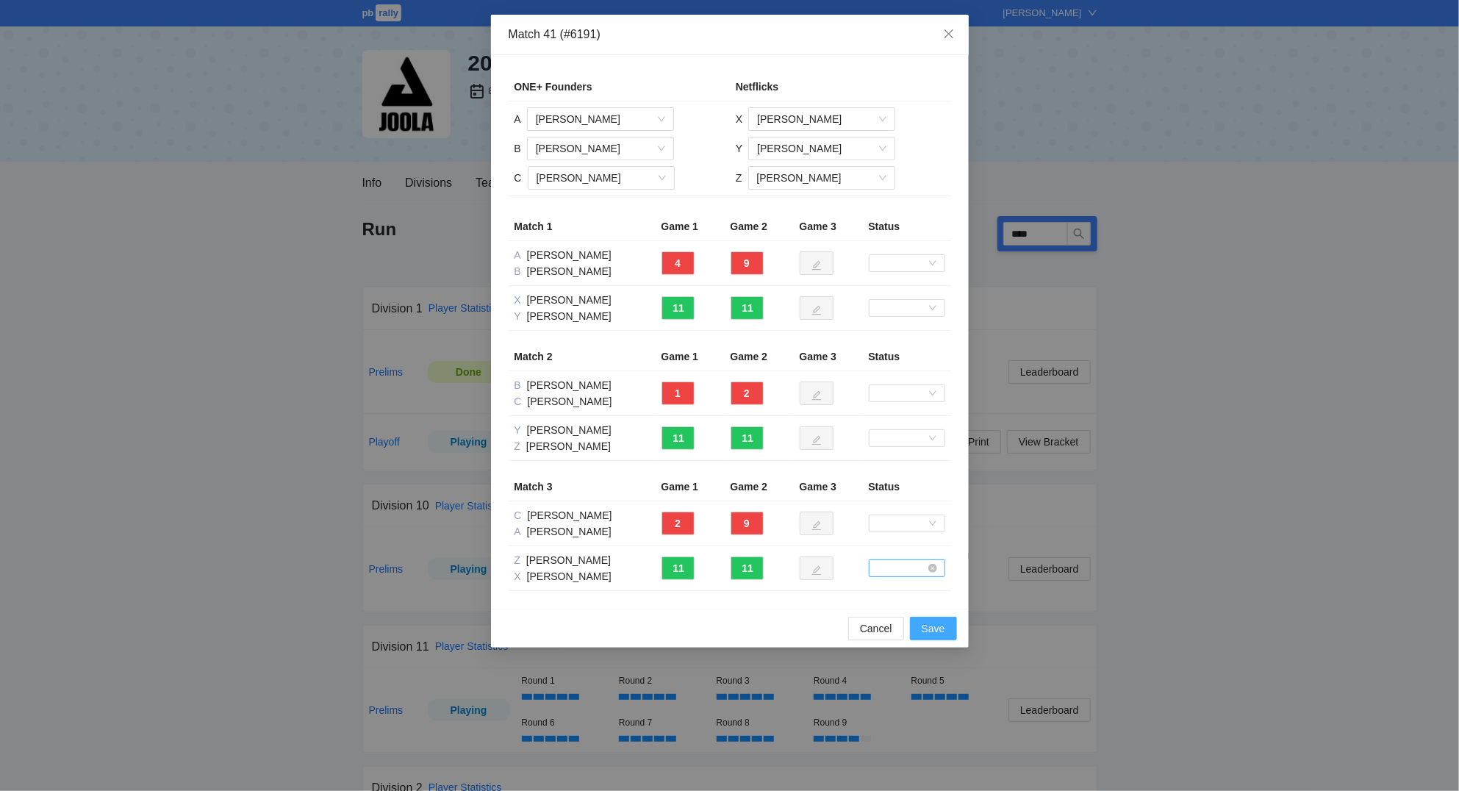
drag, startPoint x: 931, startPoint y: 634, endPoint x: 913, endPoint y: 577, distance: 60.0
click at [931, 633] on span "Save" at bounding box center [933, 628] width 24 height 16
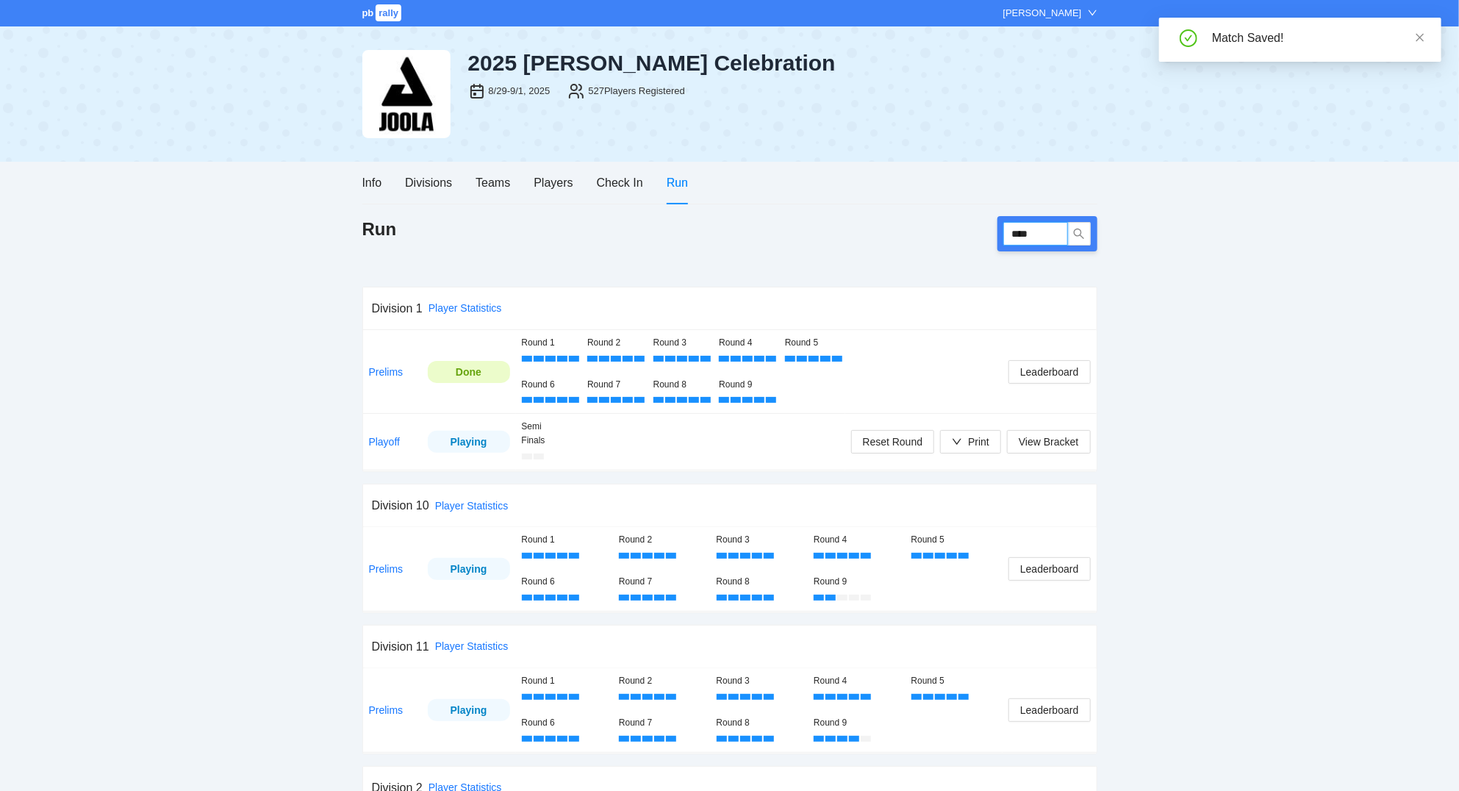
click at [1048, 234] on input "****" at bounding box center [1035, 234] width 65 height 24
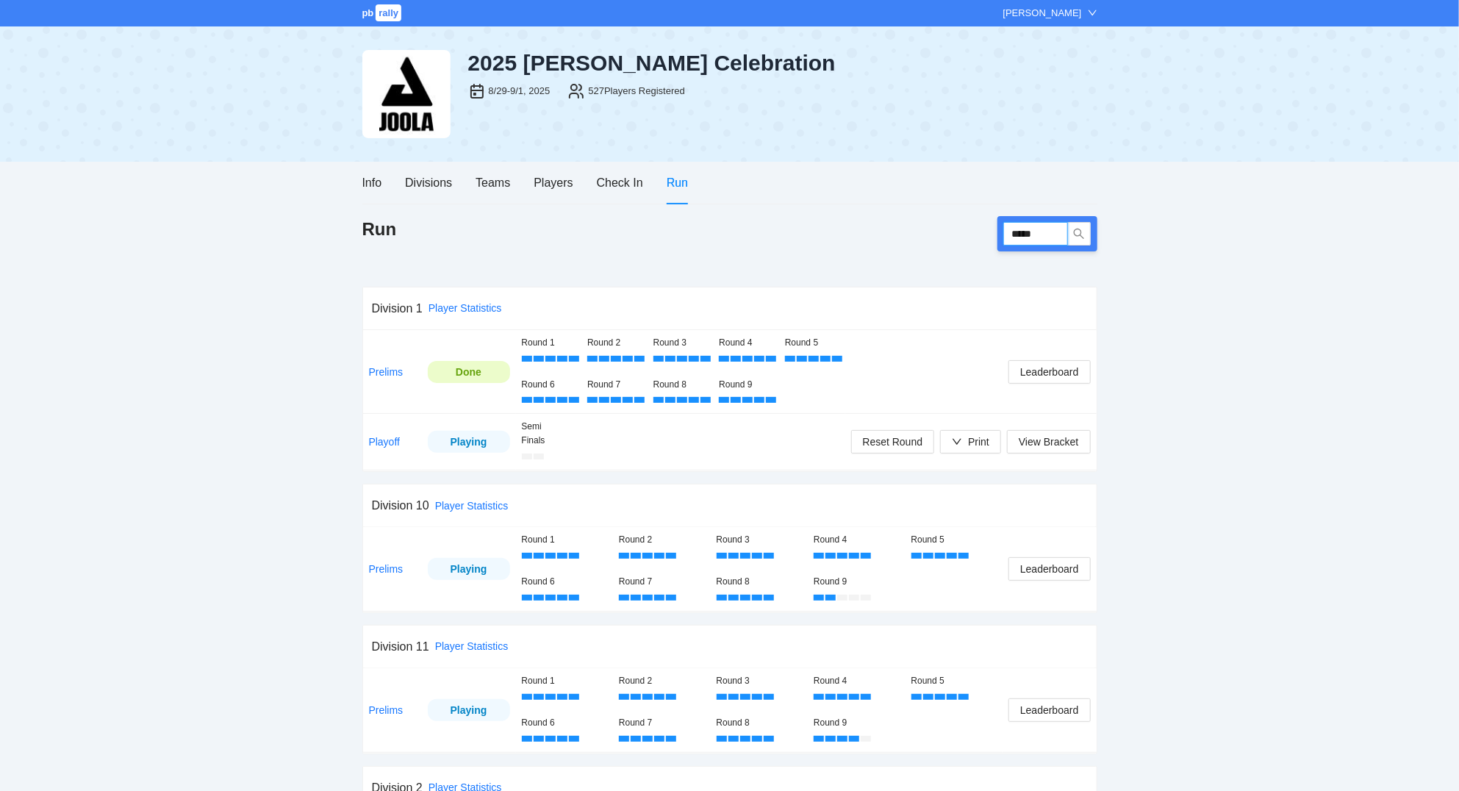
type input "*****"
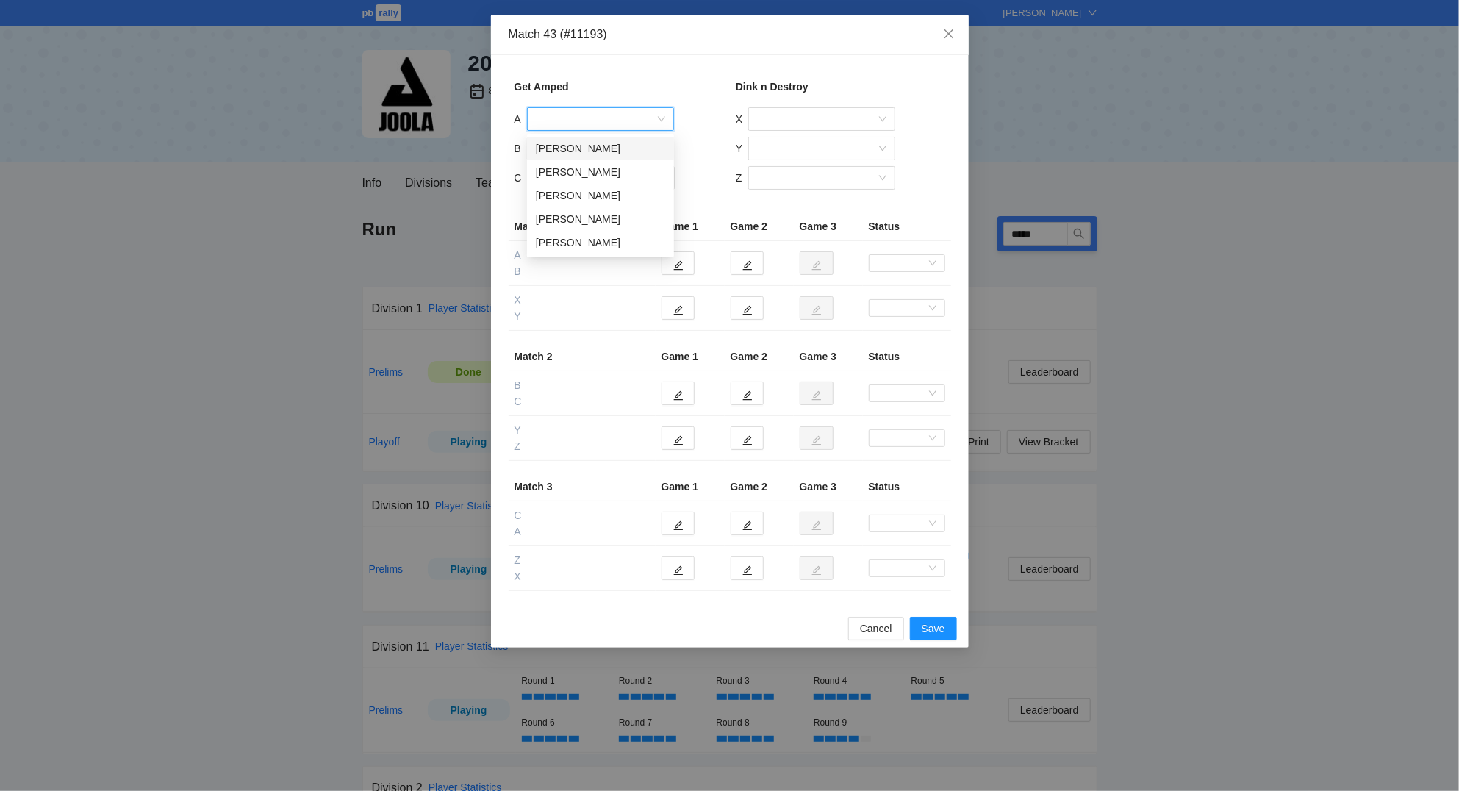
click at [591, 120] on input "search" at bounding box center [595, 119] width 119 height 22
click at [583, 190] on div "Kaden Harris" at bounding box center [600, 195] width 129 height 16
click at [578, 148] on input "search" at bounding box center [595, 148] width 119 height 22
drag, startPoint x: 597, startPoint y: 249, endPoint x: 592, endPoint y: 218, distance: 31.4
click at [597, 248] on div "Sebastian Naranjo" at bounding box center [600, 248] width 129 height 16
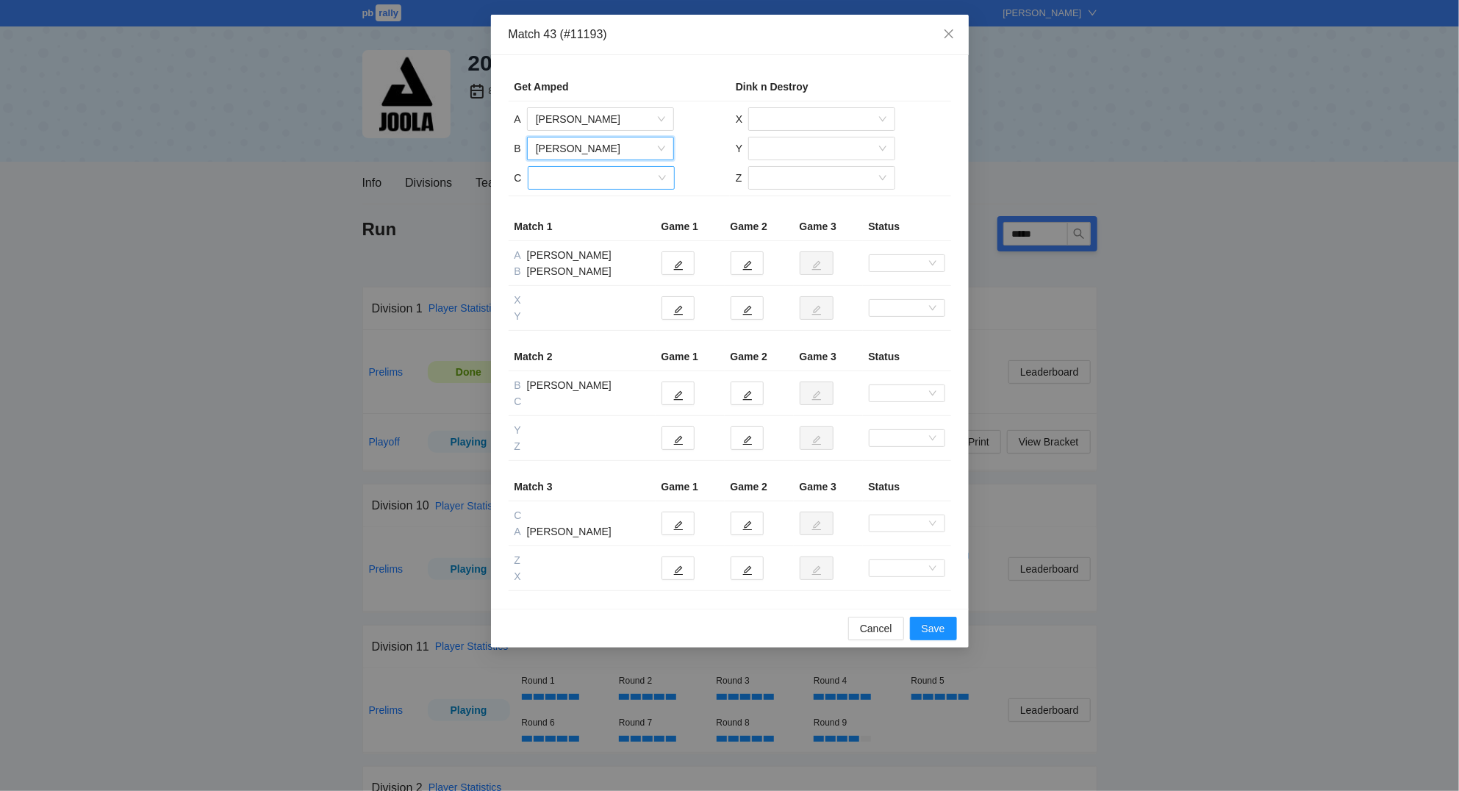
click at [575, 181] on input "search" at bounding box center [595, 178] width 119 height 22
click at [571, 231] on div "Jake Johnson" at bounding box center [600, 231] width 129 height 16
click at [806, 115] on input "search" at bounding box center [816, 119] width 119 height 22
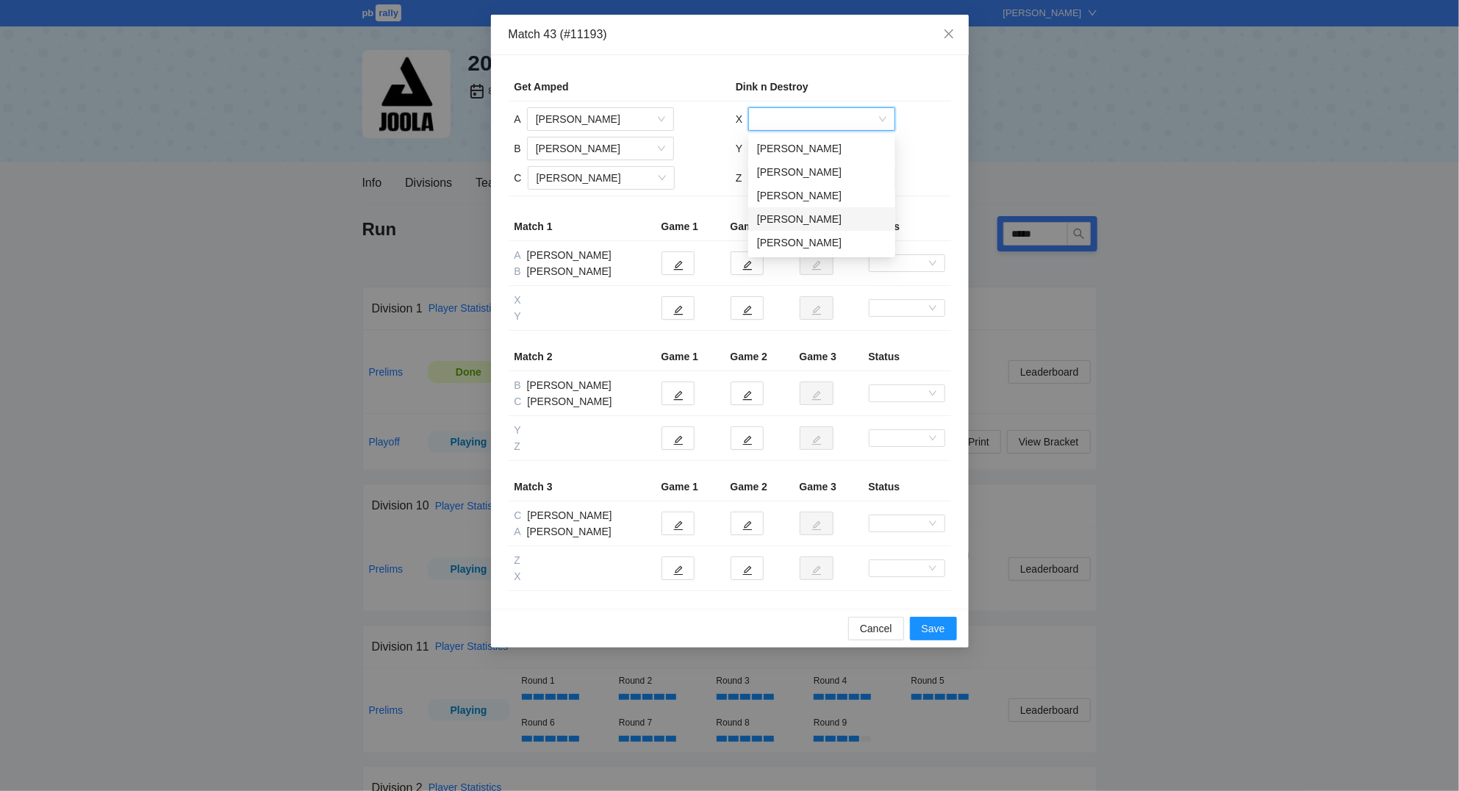
click at [796, 215] on div "Laura Coria" at bounding box center [821, 219] width 129 height 16
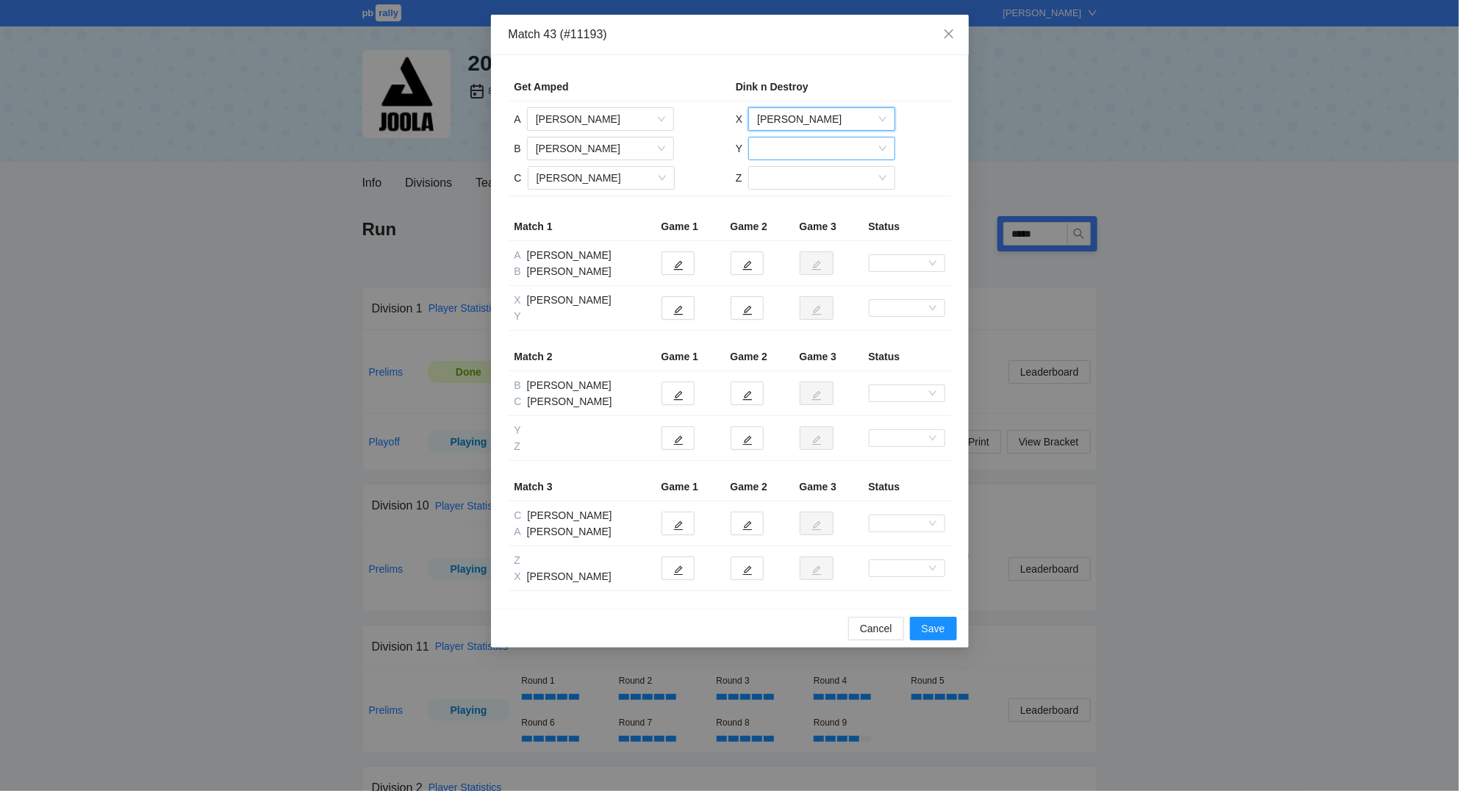
click at [791, 148] on input "search" at bounding box center [816, 148] width 119 height 22
drag, startPoint x: 788, startPoint y: 197, endPoint x: 793, endPoint y: 188, distance: 10.2
click at [789, 195] on div "Danielle Alura" at bounding box center [821, 201] width 129 height 16
click at [791, 183] on input "search" at bounding box center [816, 178] width 119 height 22
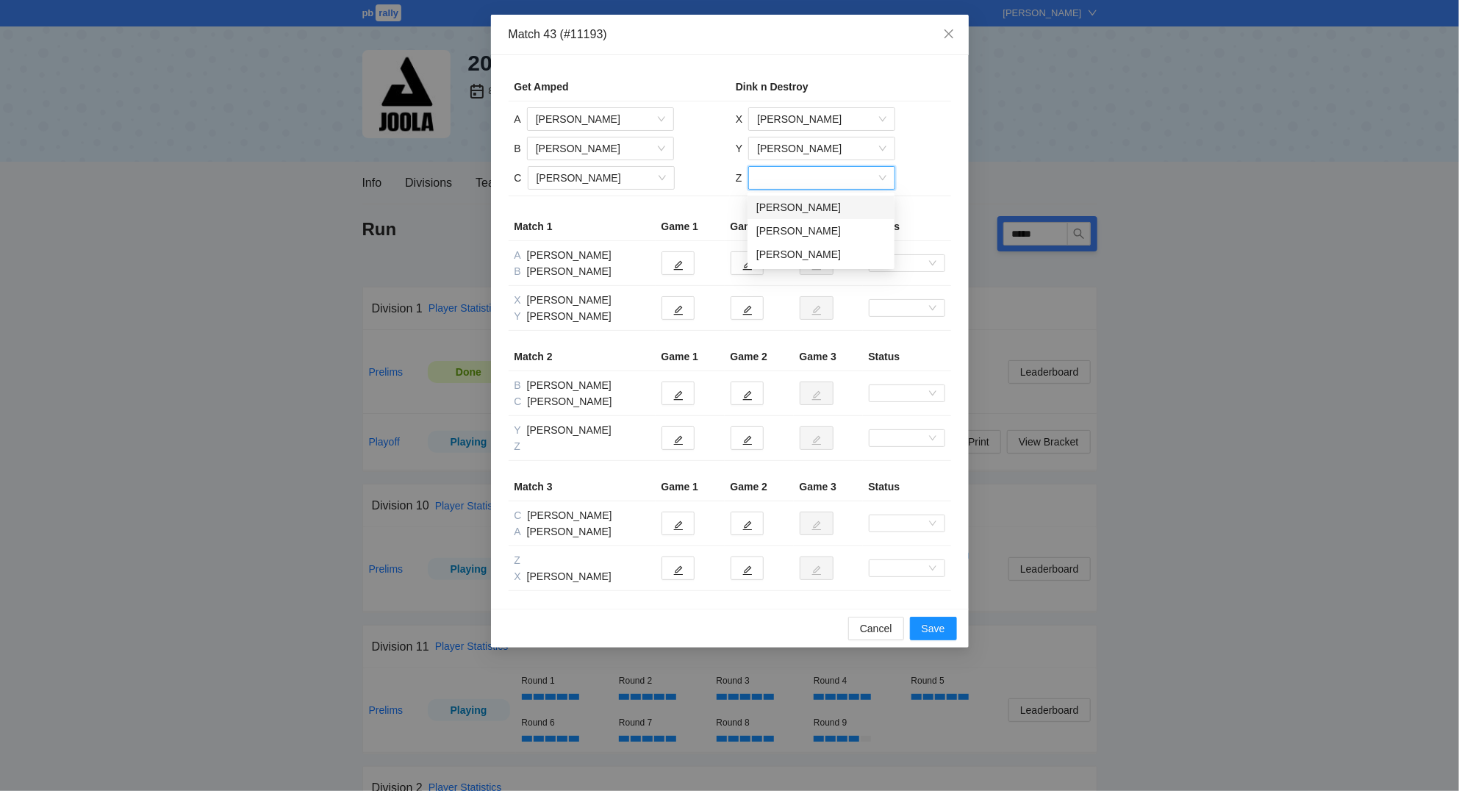
click at [795, 203] on div "Curt Clemens" at bounding box center [820, 207] width 129 height 16
click at [685, 311] on button "button" at bounding box center [677, 308] width 33 height 24
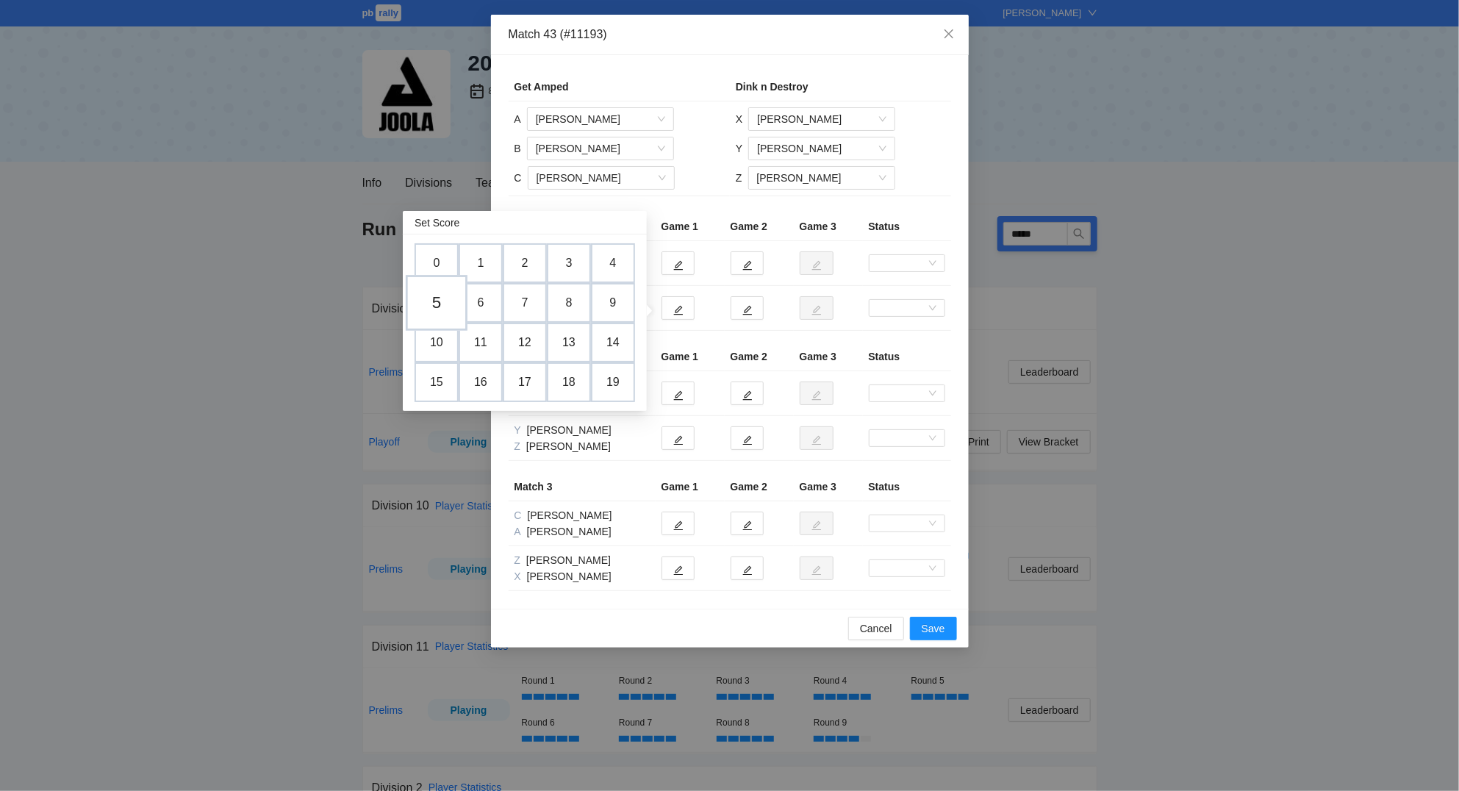
click at [442, 303] on td "5" at bounding box center [437, 303] width 62 height 56
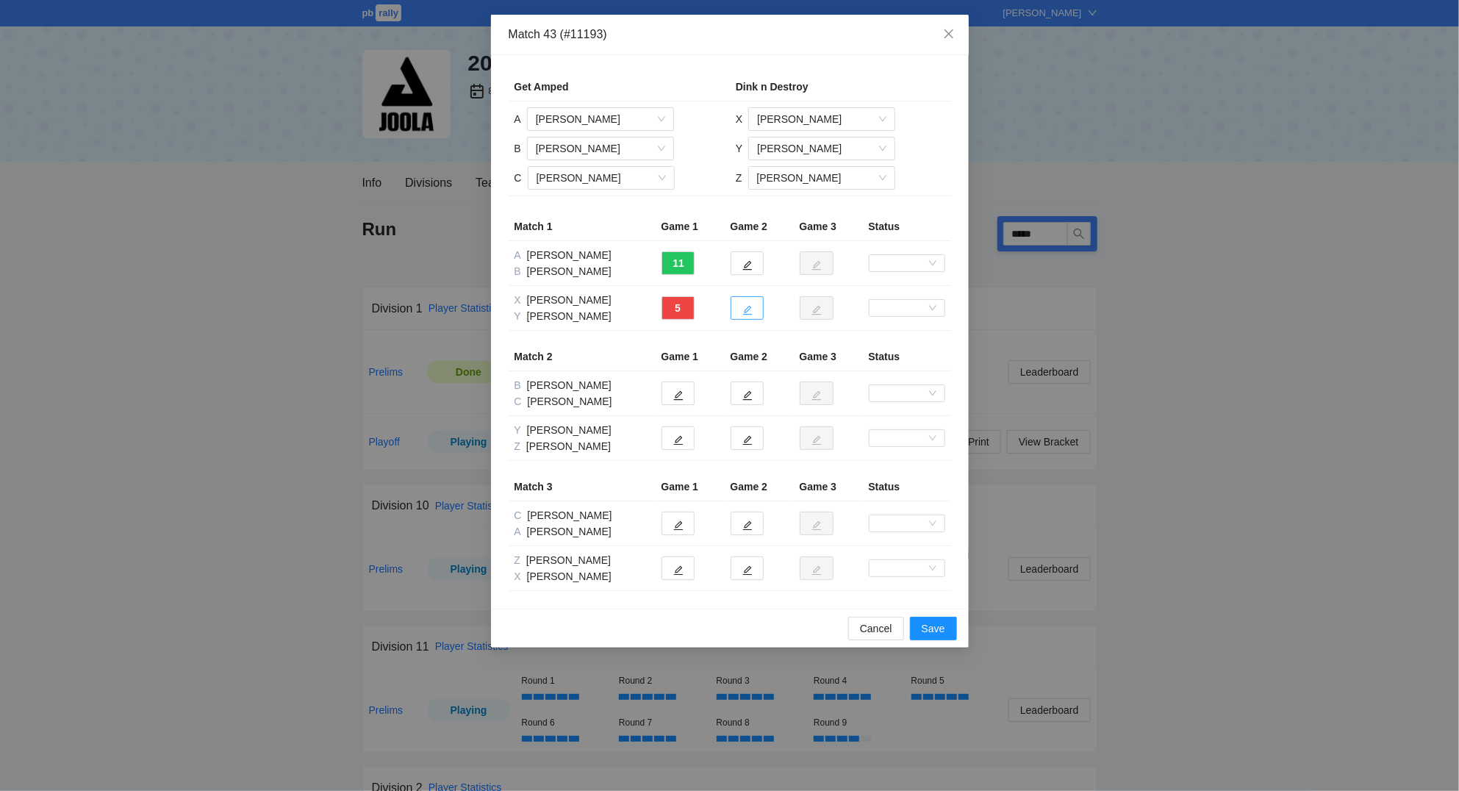
click at [744, 307] on icon "edit" at bounding box center [747, 310] width 10 height 10
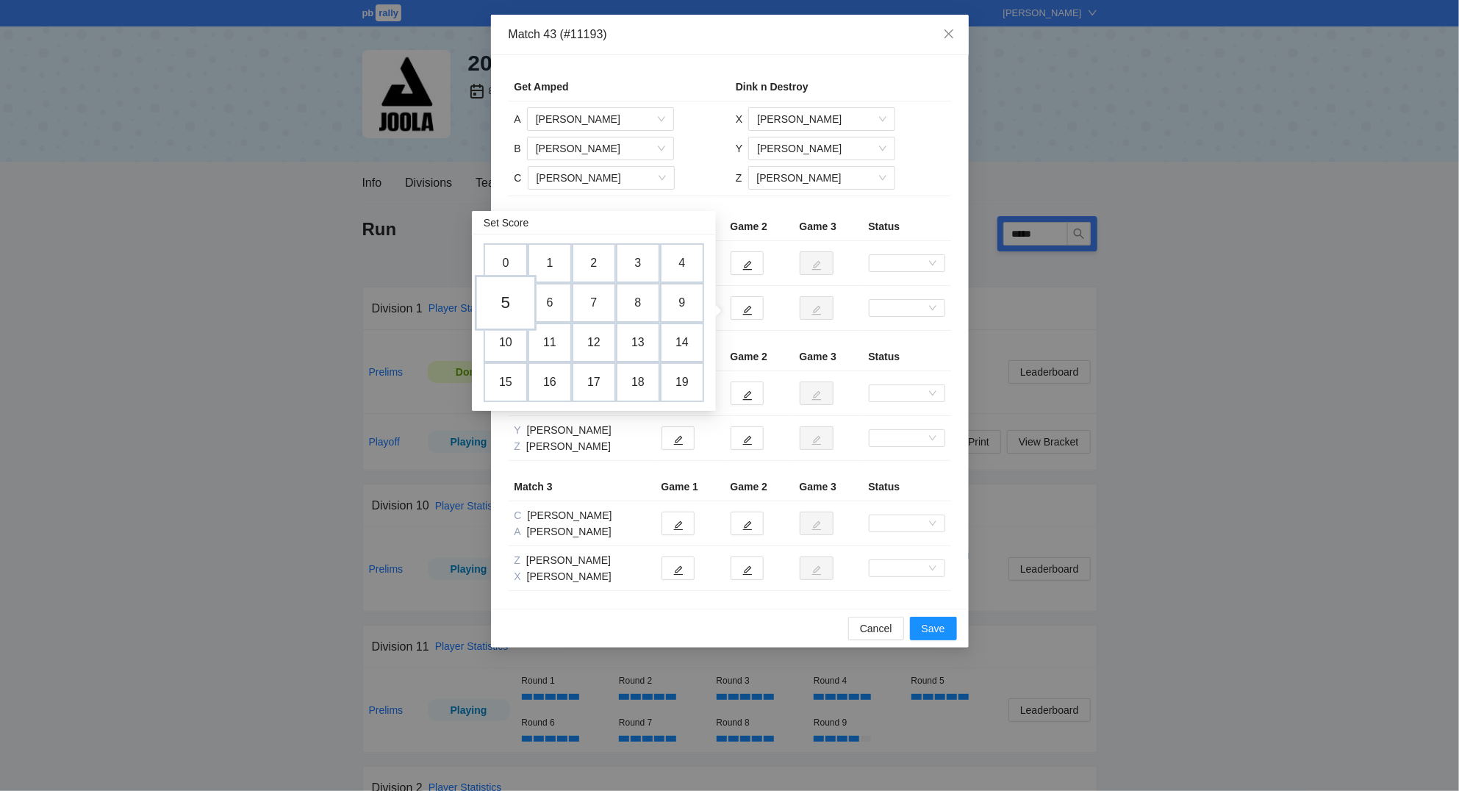
click at [513, 314] on td "5" at bounding box center [506, 303] width 62 height 56
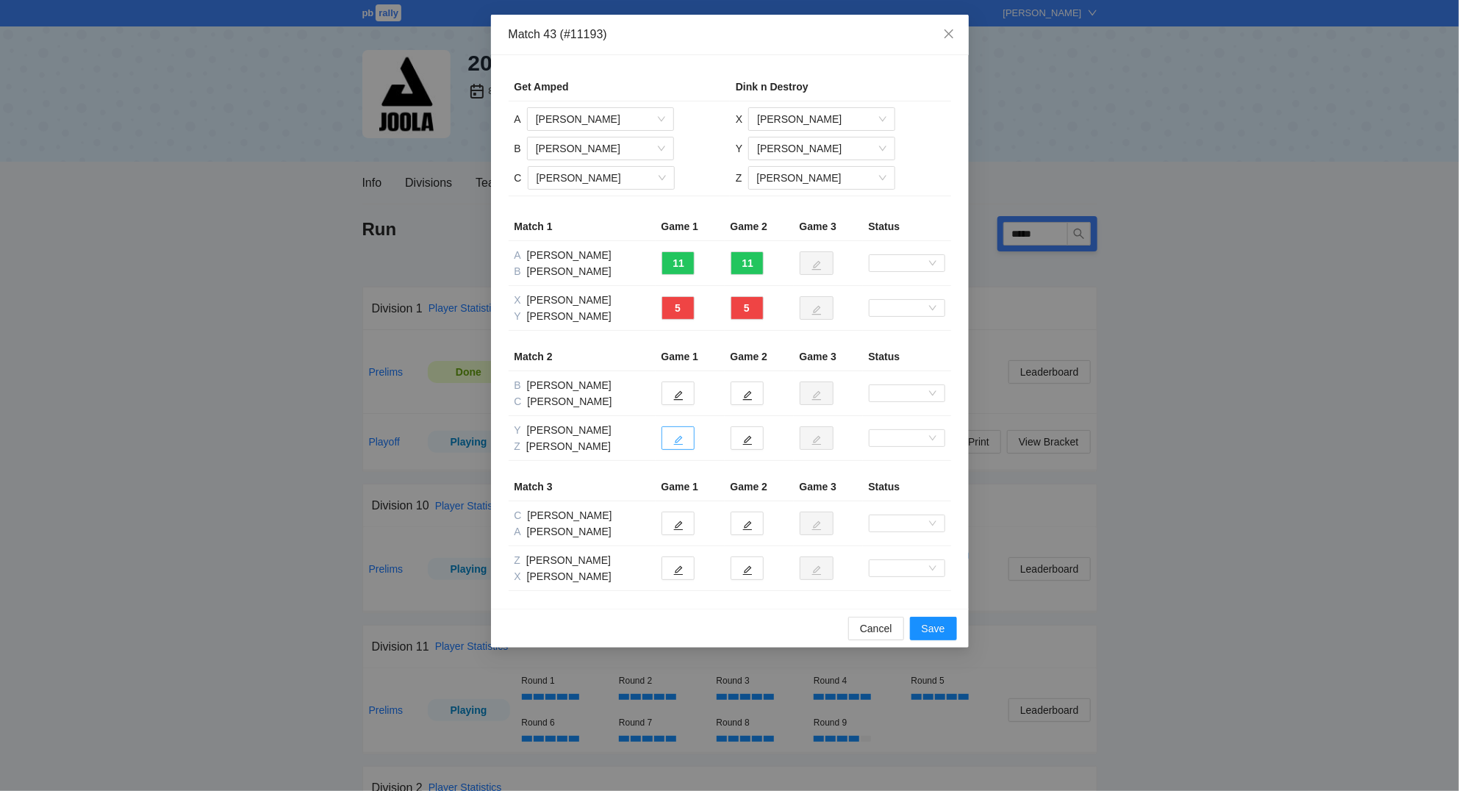
click at [686, 438] on button "button" at bounding box center [677, 438] width 33 height 24
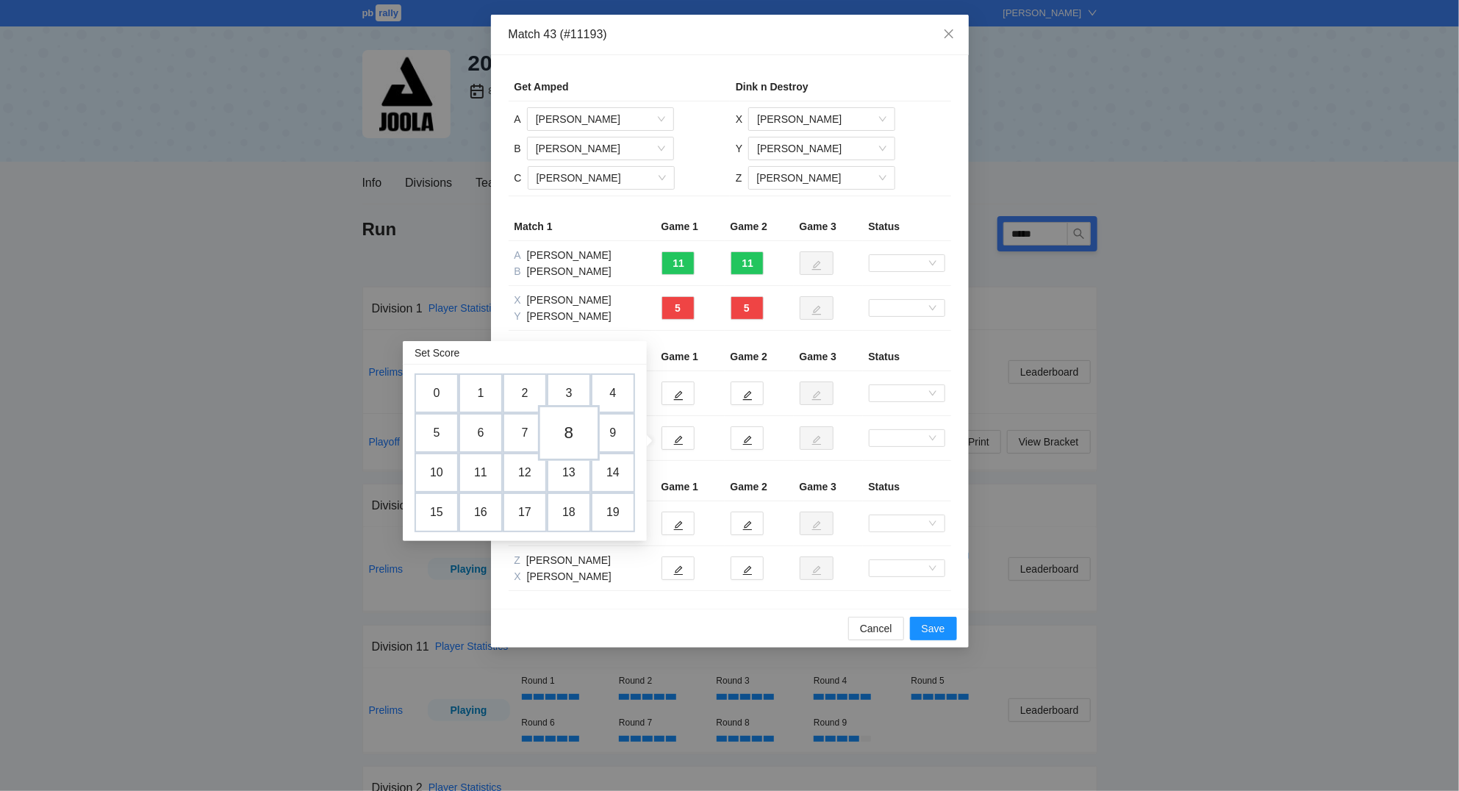
click at [565, 434] on td "8" at bounding box center [569, 433] width 62 height 56
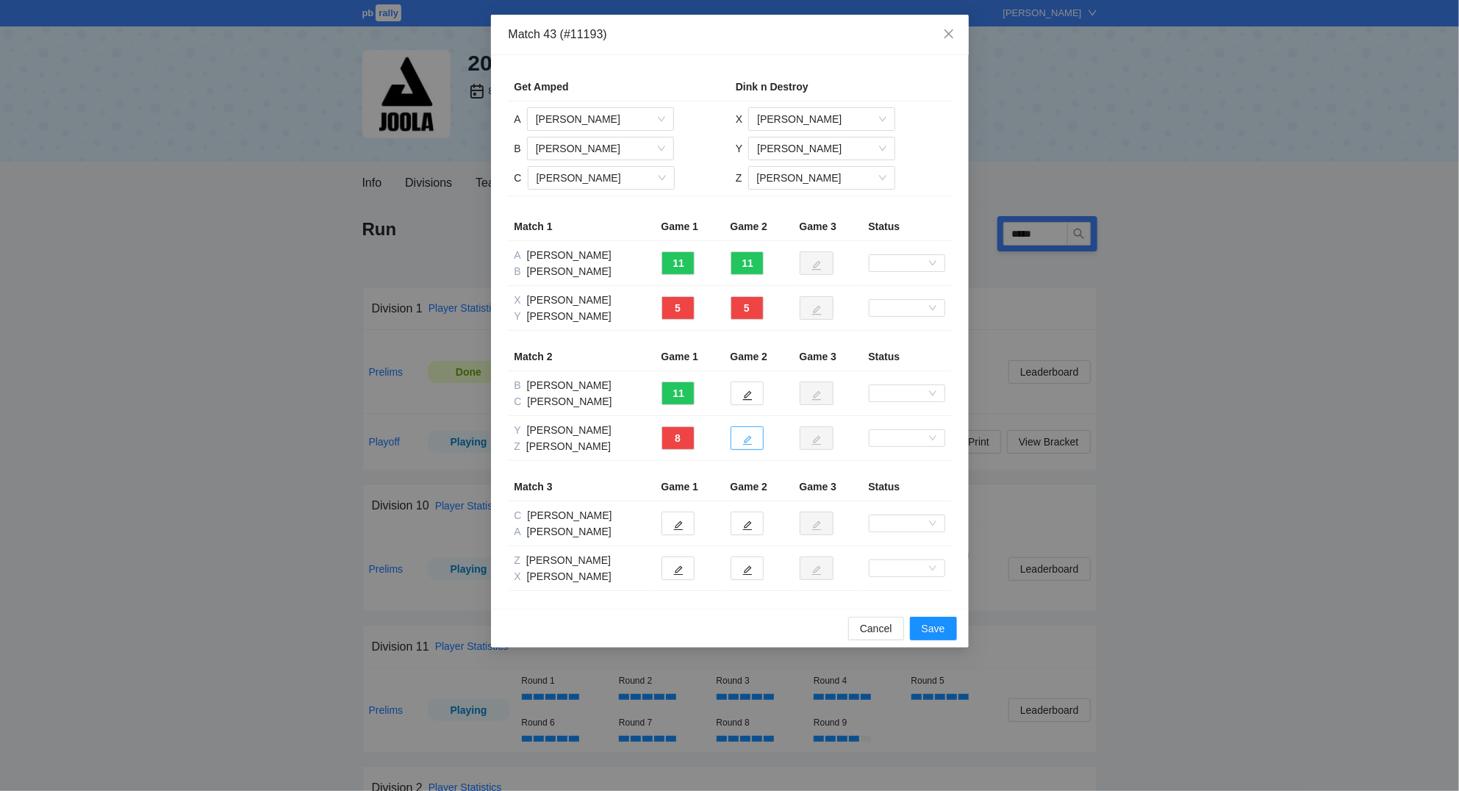
click at [748, 441] on icon "edit" at bounding box center [747, 441] width 10 height 10
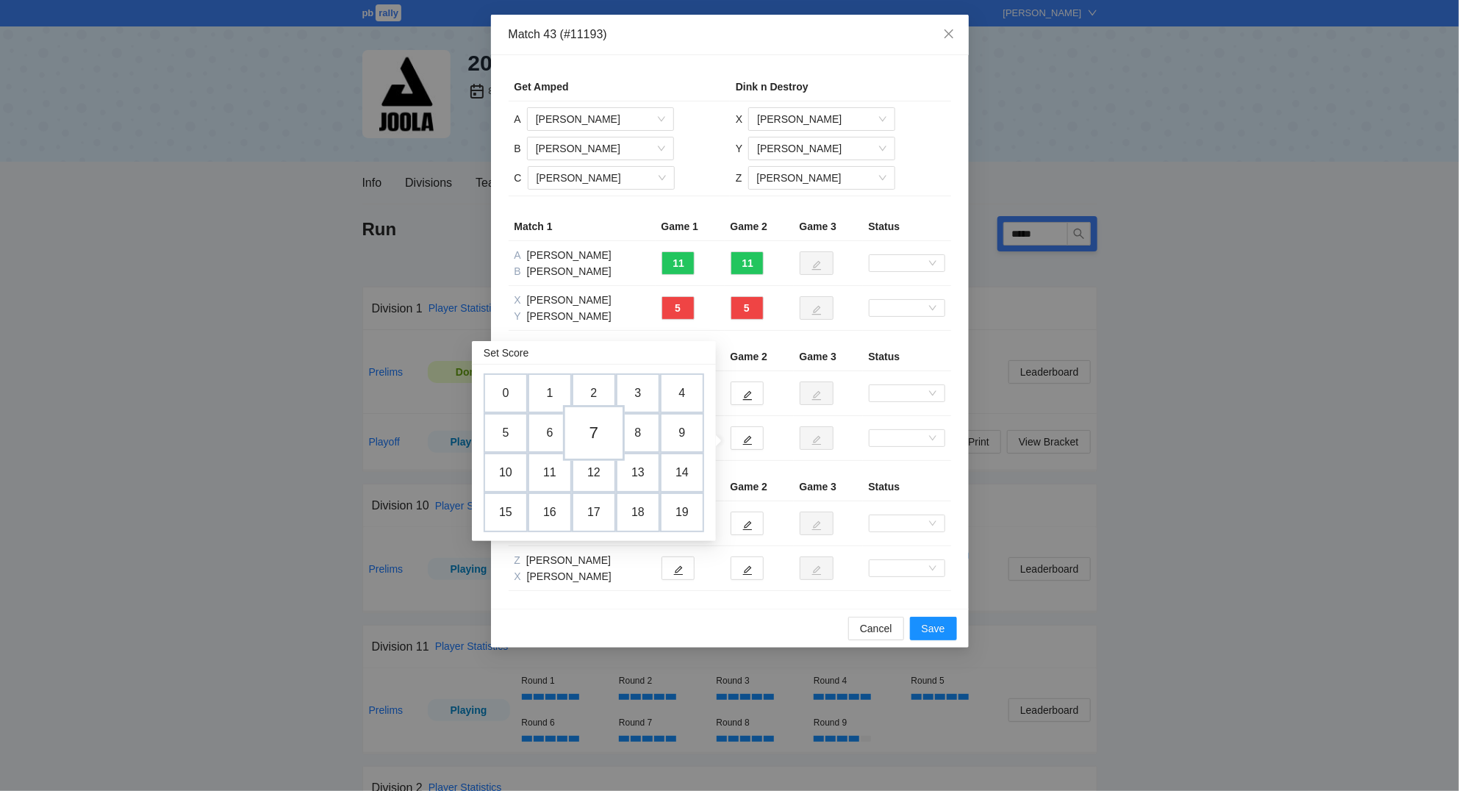
click at [593, 420] on td "7" at bounding box center [594, 433] width 62 height 56
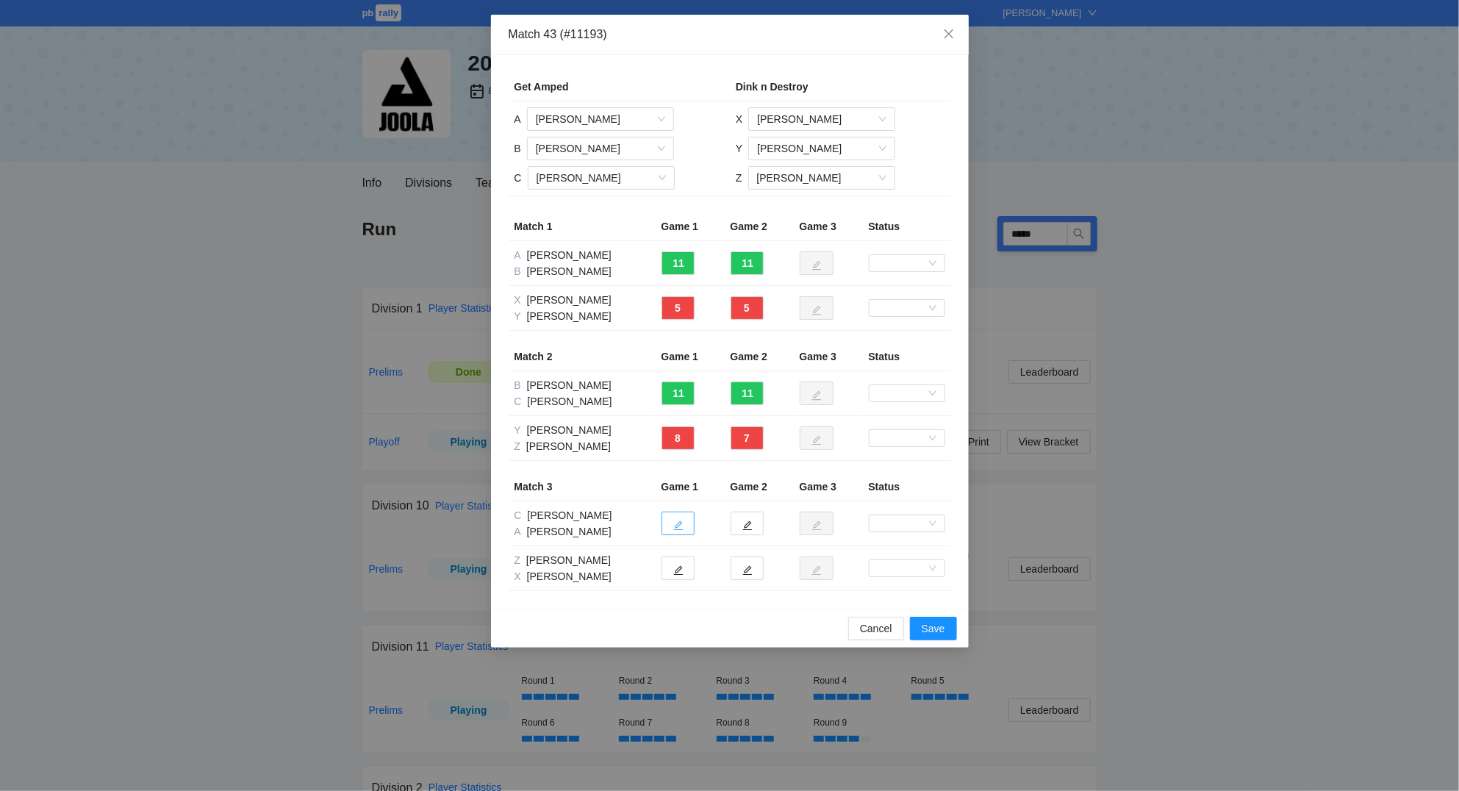
click at [677, 526] on icon "edit" at bounding box center [678, 525] width 10 height 10
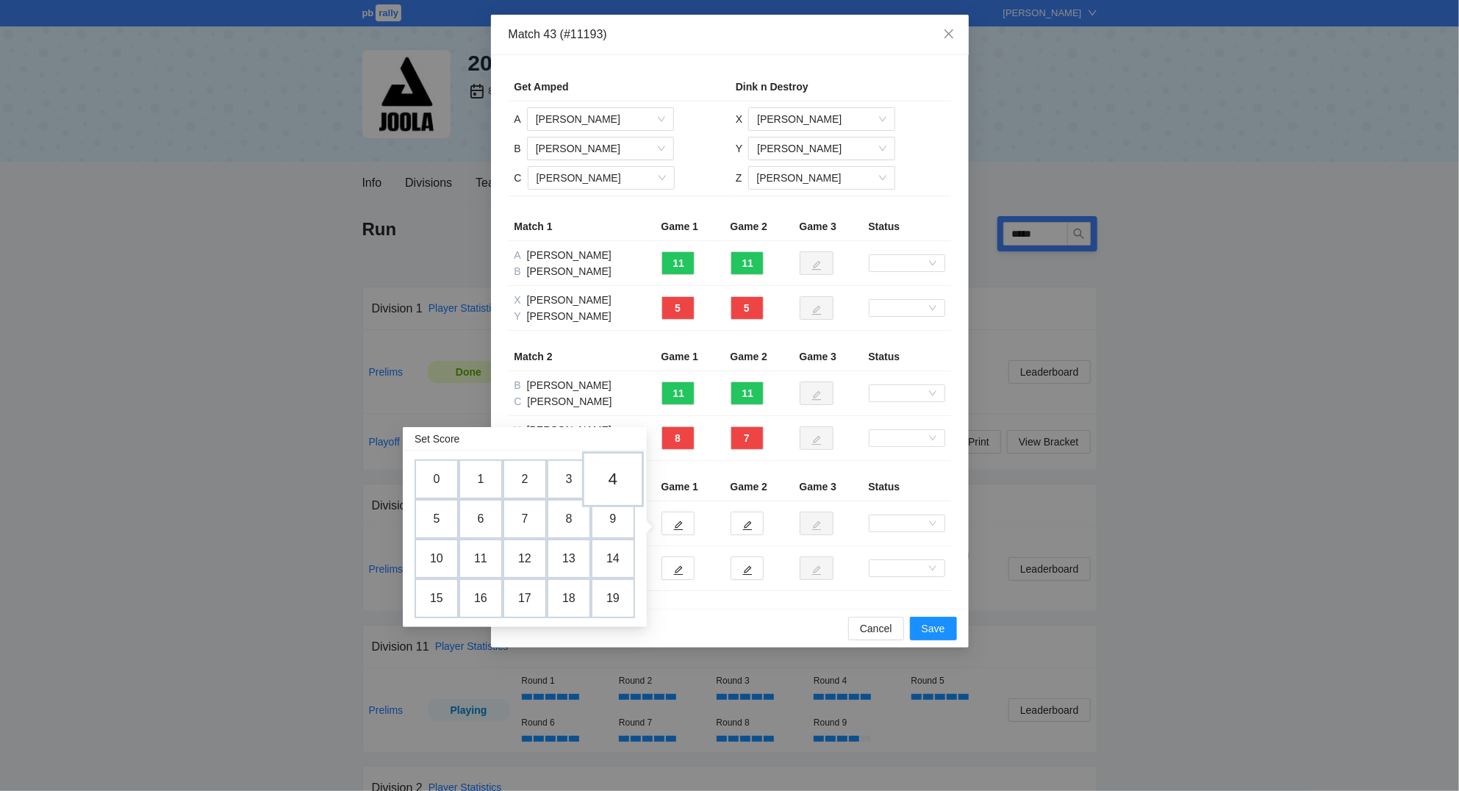
click at [616, 478] on td "4" at bounding box center [613, 479] width 62 height 56
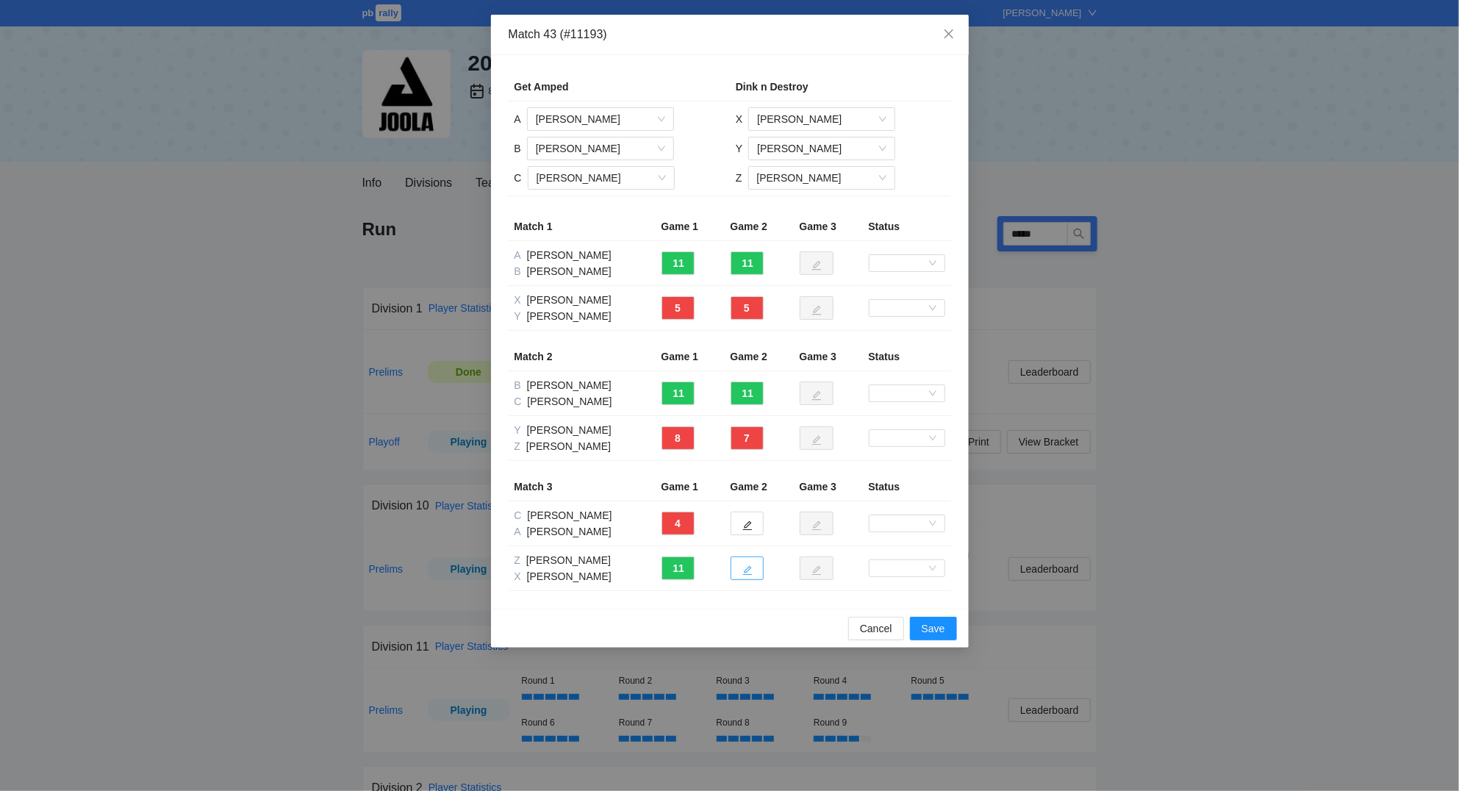
click at [746, 572] on icon "edit" at bounding box center [747, 571] width 10 height 10
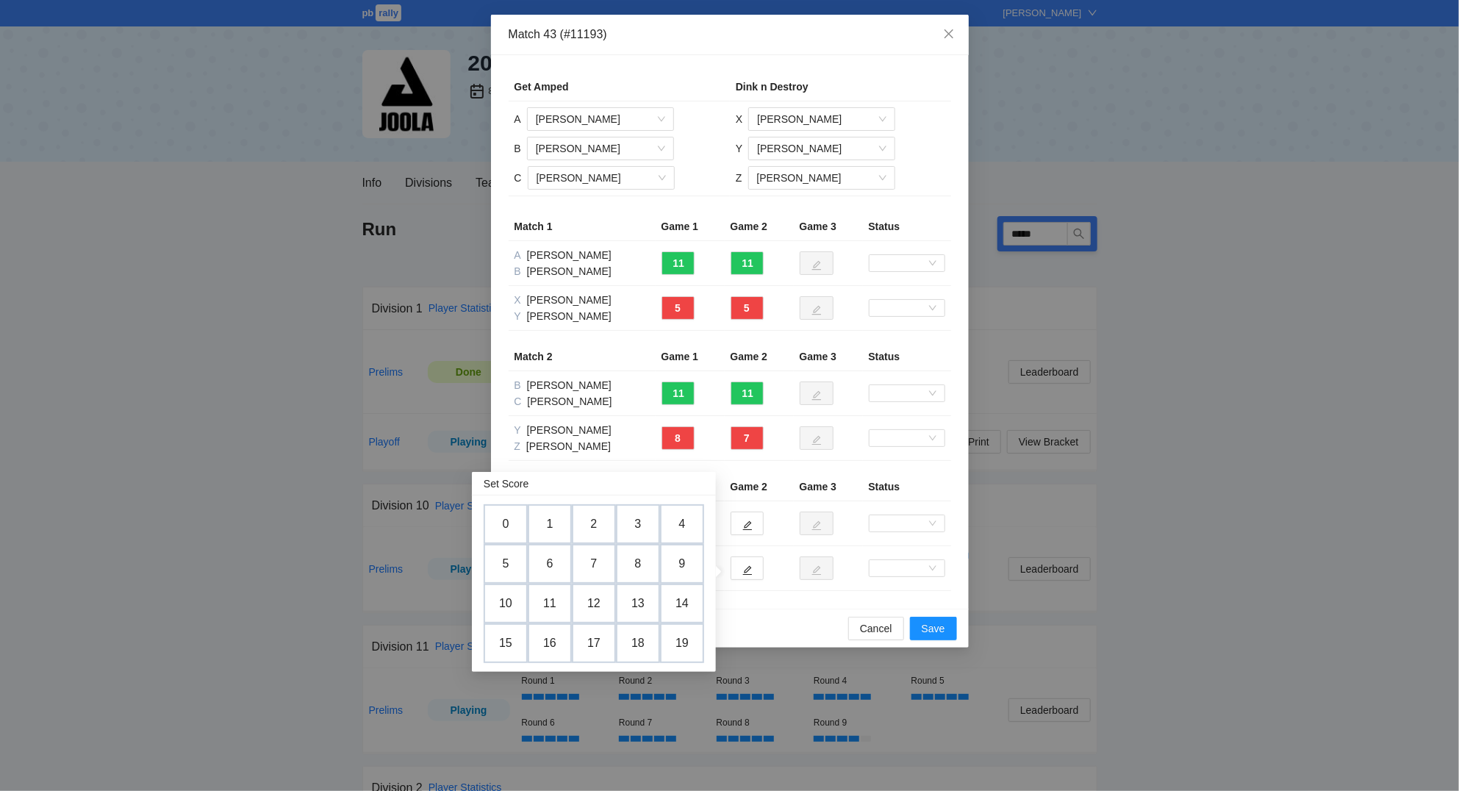
click at [677, 558] on td "9" at bounding box center [682, 564] width 44 height 40
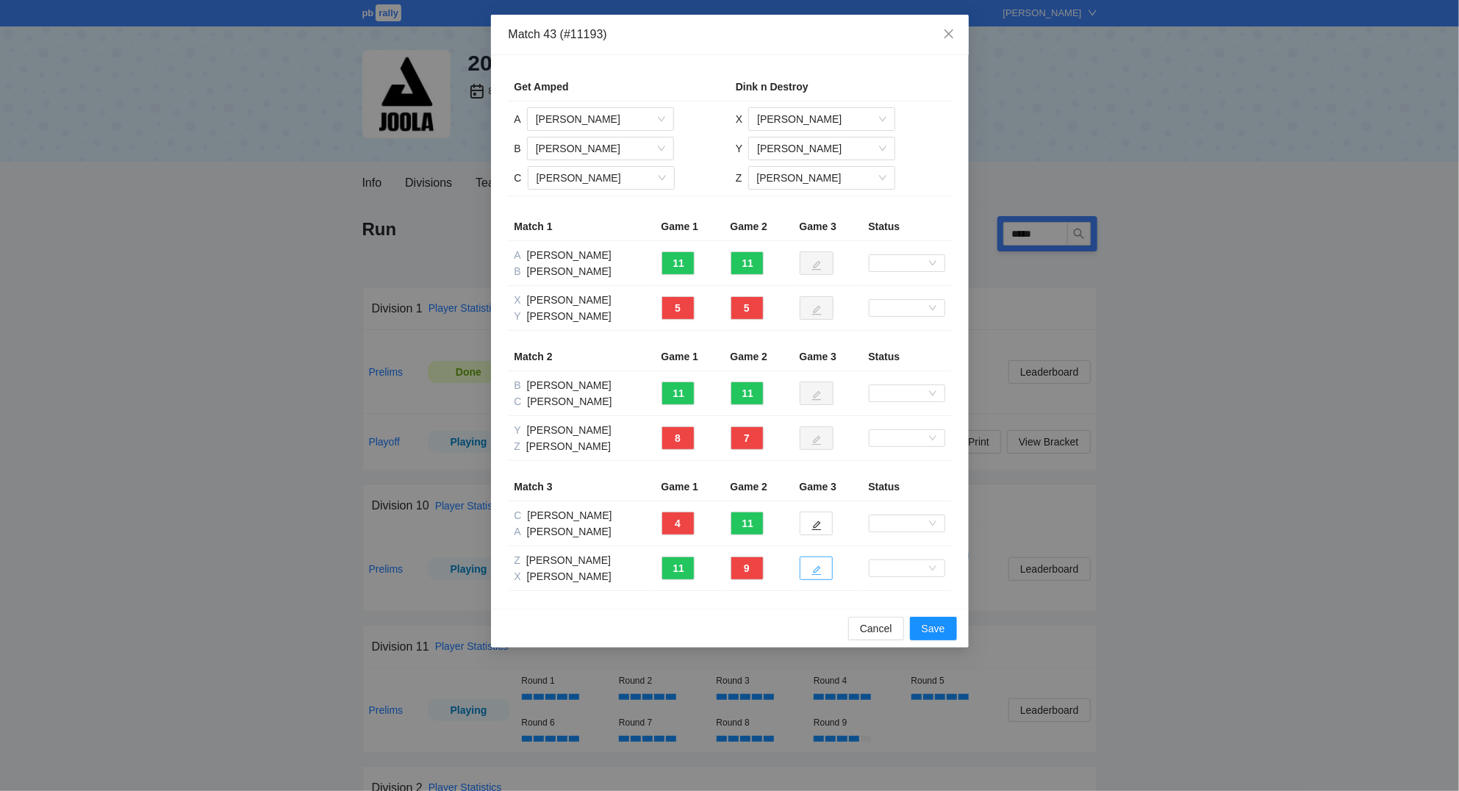
click at [821, 572] on icon "edit" at bounding box center [816, 570] width 10 height 10
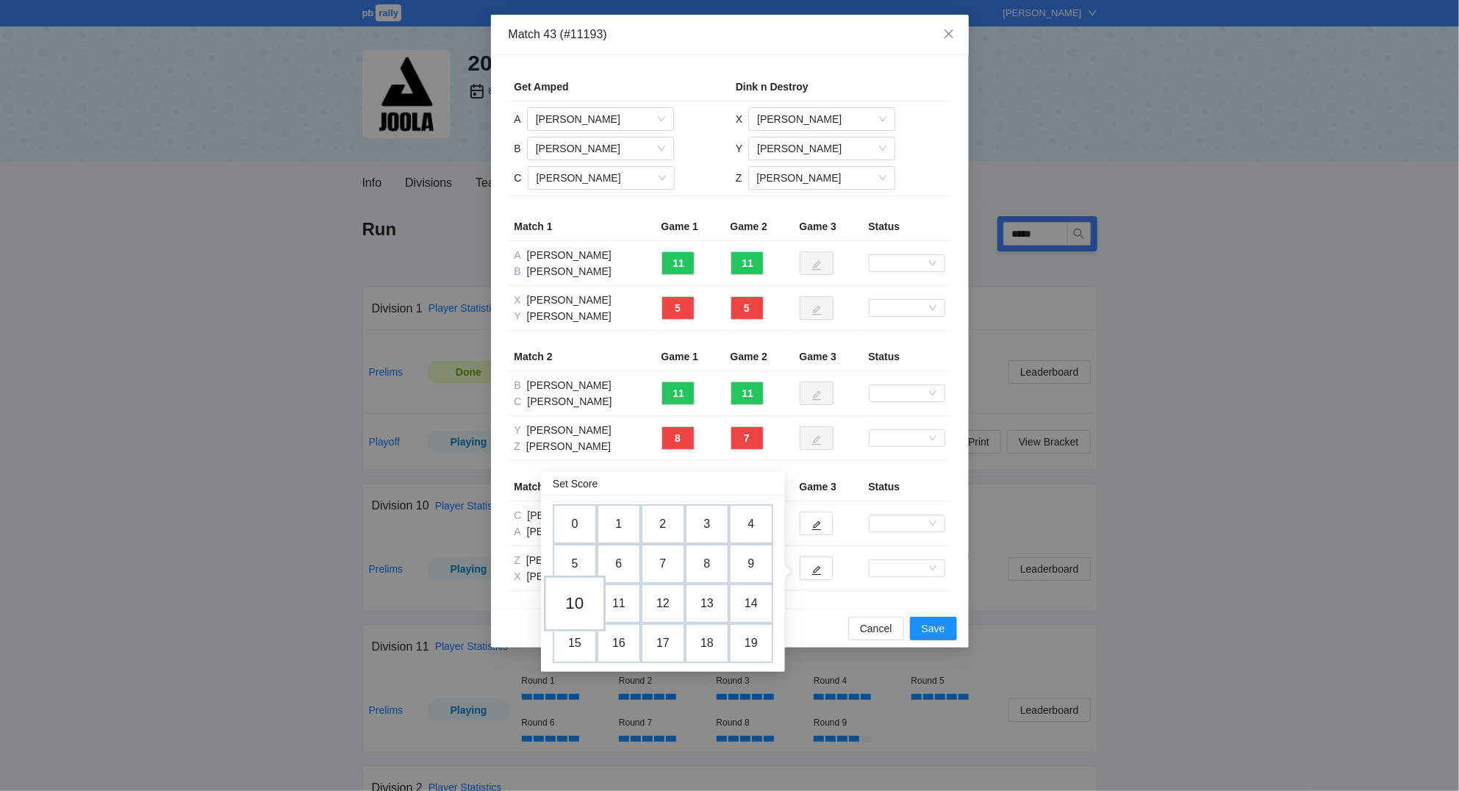
click at [577, 599] on td "10" at bounding box center [575, 603] width 62 height 56
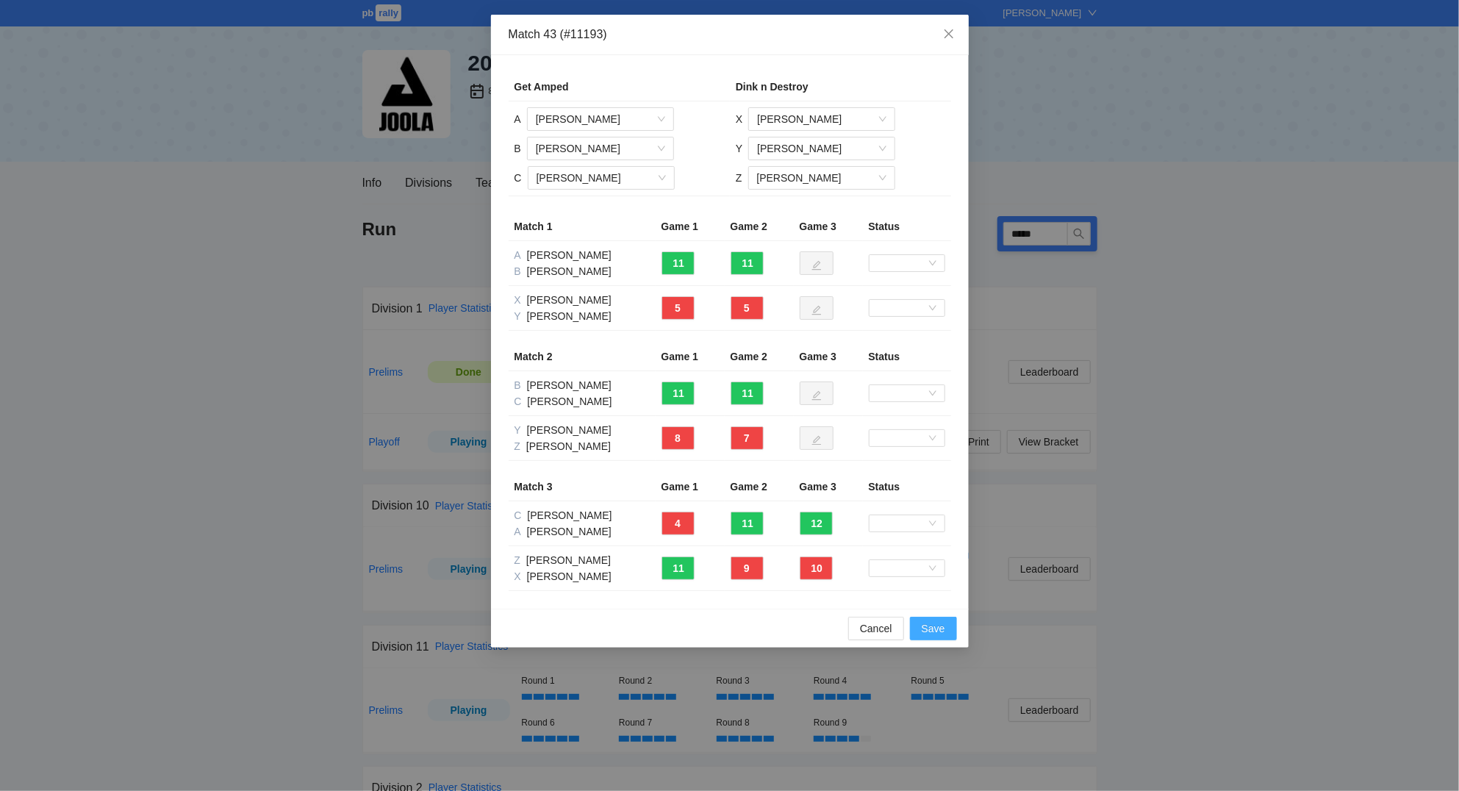
click at [929, 619] on button "Save" at bounding box center [933, 629] width 47 height 24
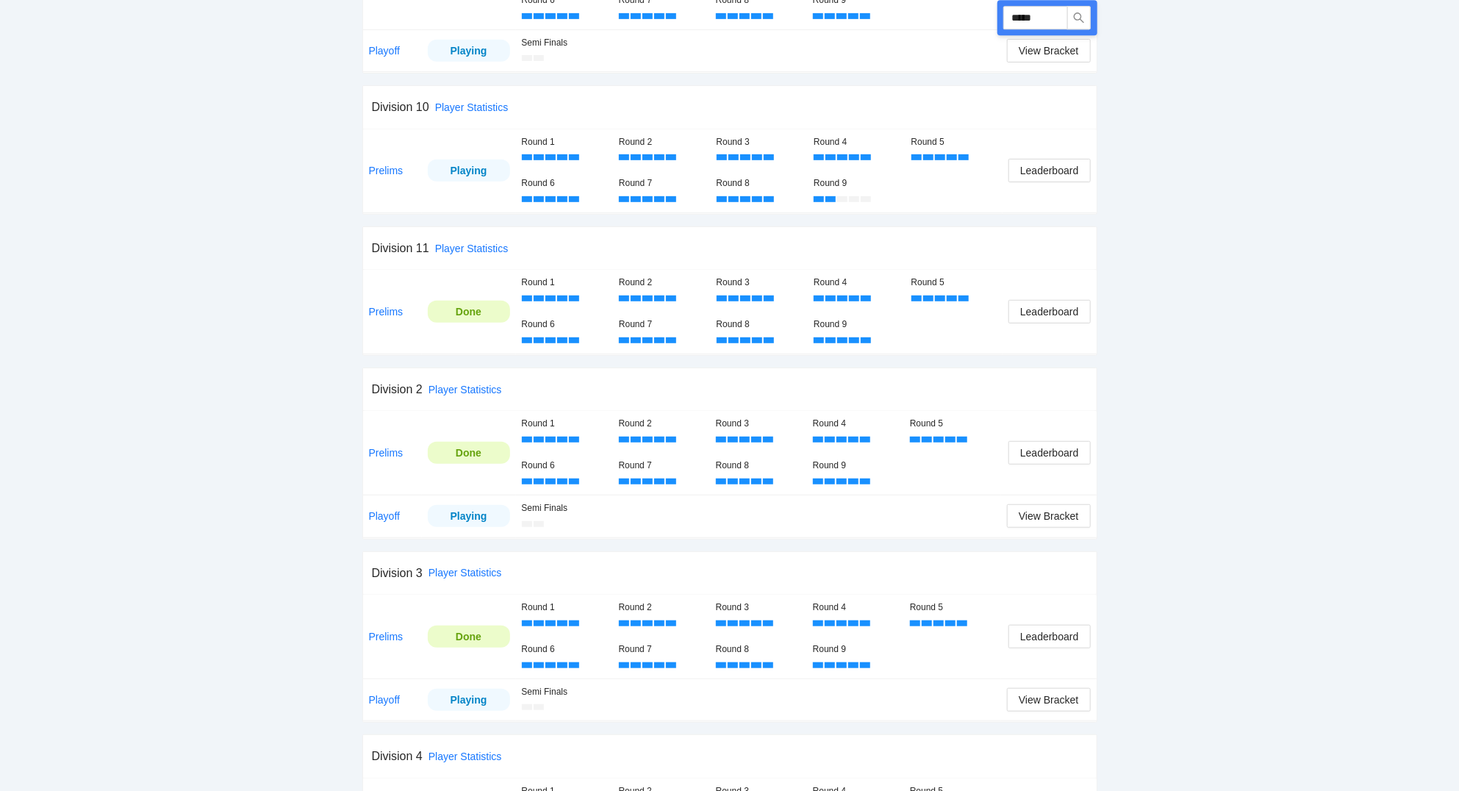
scroll to position [394, 0]
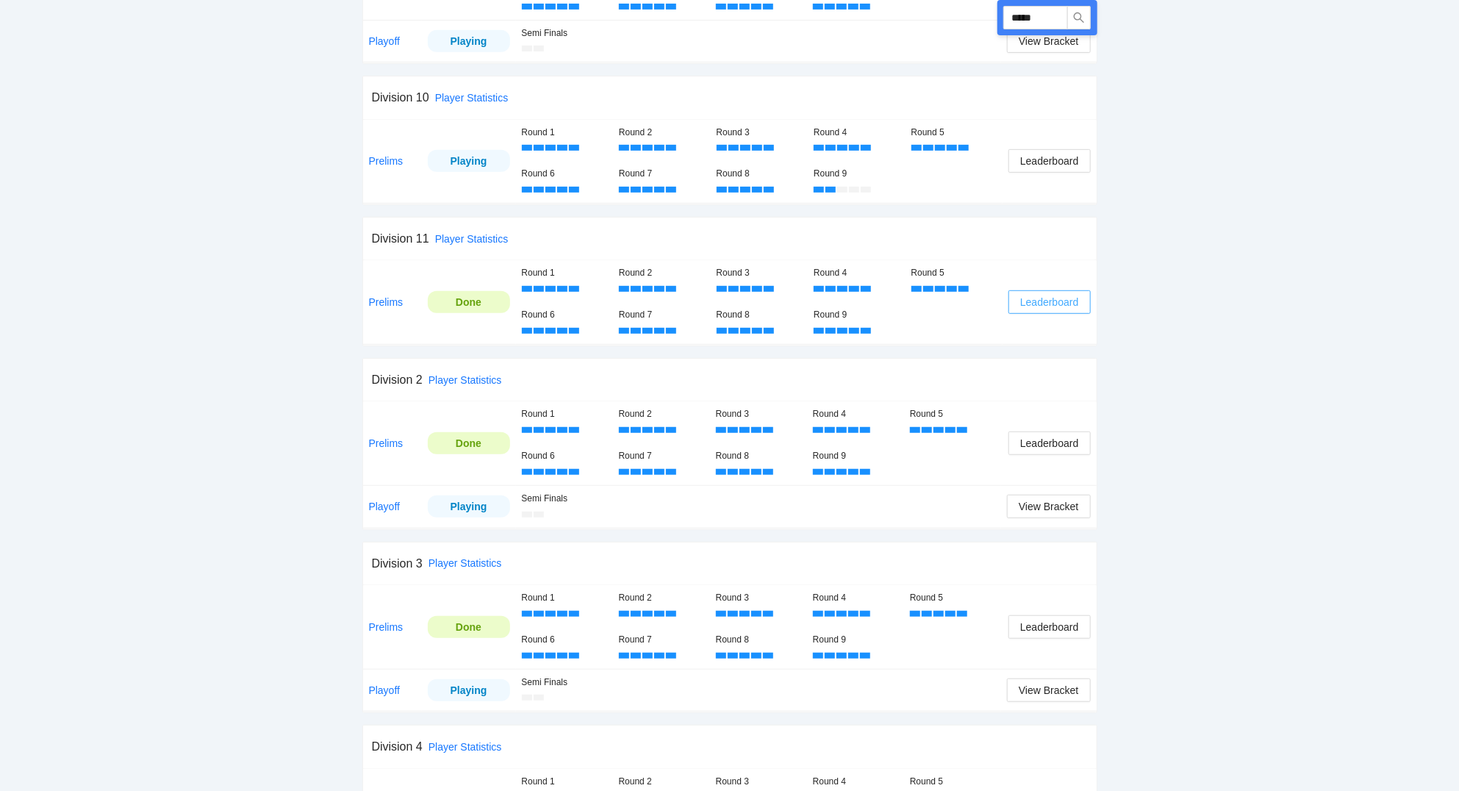
click at [1039, 303] on span "Leaderboard" at bounding box center [1049, 302] width 58 height 16
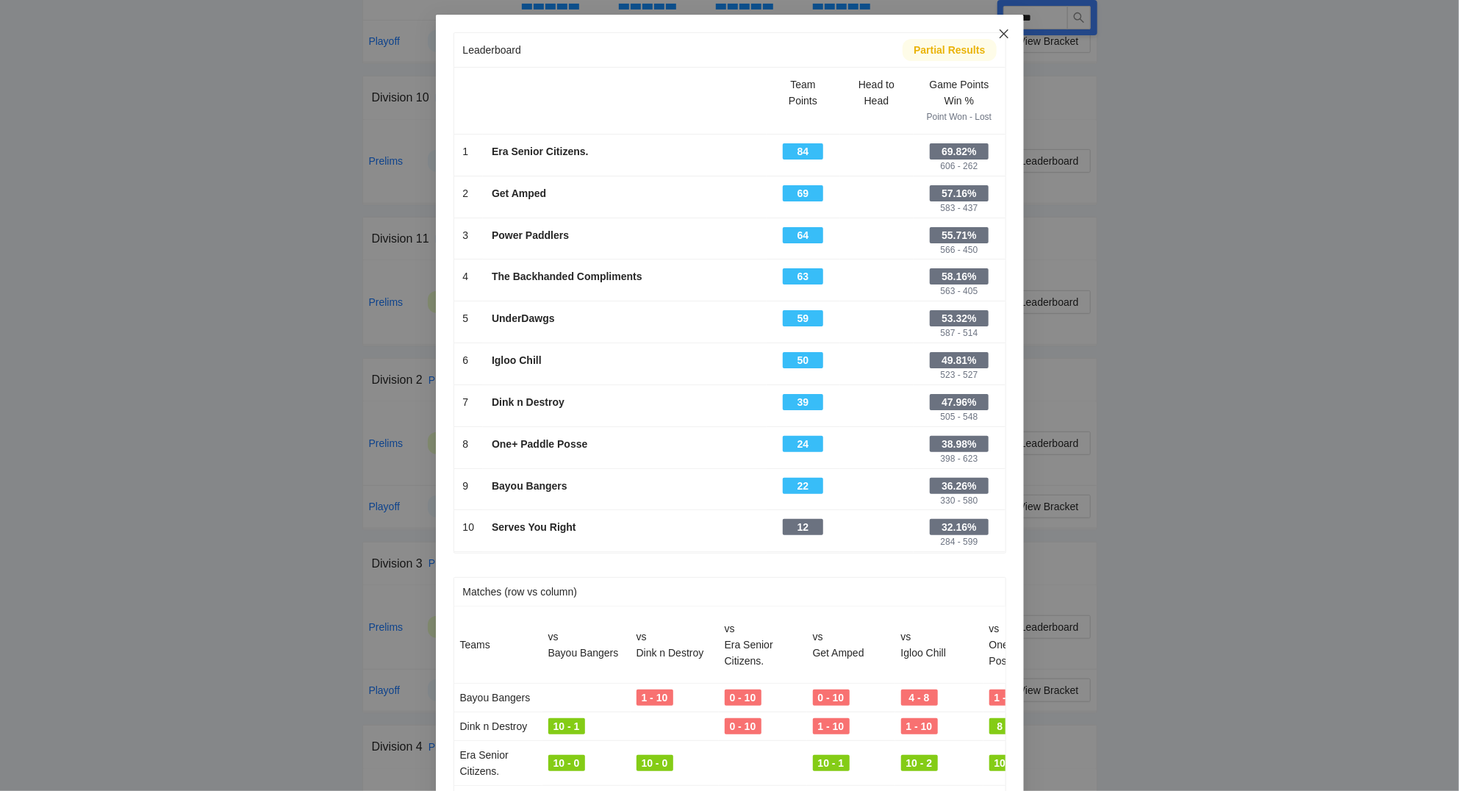
click at [1001, 33] on icon "close" at bounding box center [1004, 34] width 12 height 12
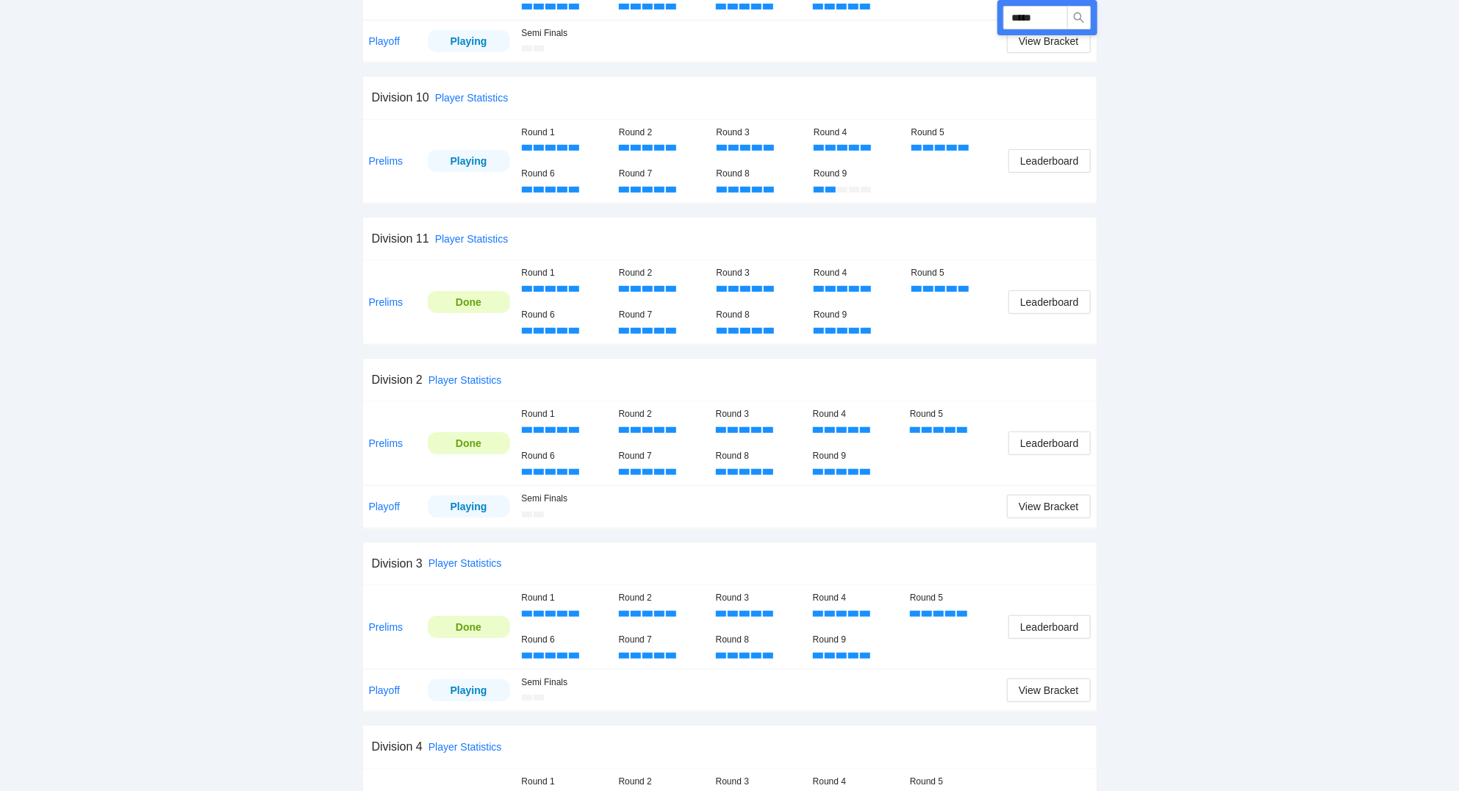
click at [959, 332] on div "Round 1 Round 2 Round 3 Round 4 Round 5 Round 6 Round 7 Round 8 Round 9" at bounding box center [759, 302] width 475 height 72
click at [973, 323] on div "Round 1 Round 2 Round 3 Round 4 Round 5 Round 6 Round 7 Round 8 Round 9" at bounding box center [759, 302] width 475 height 72
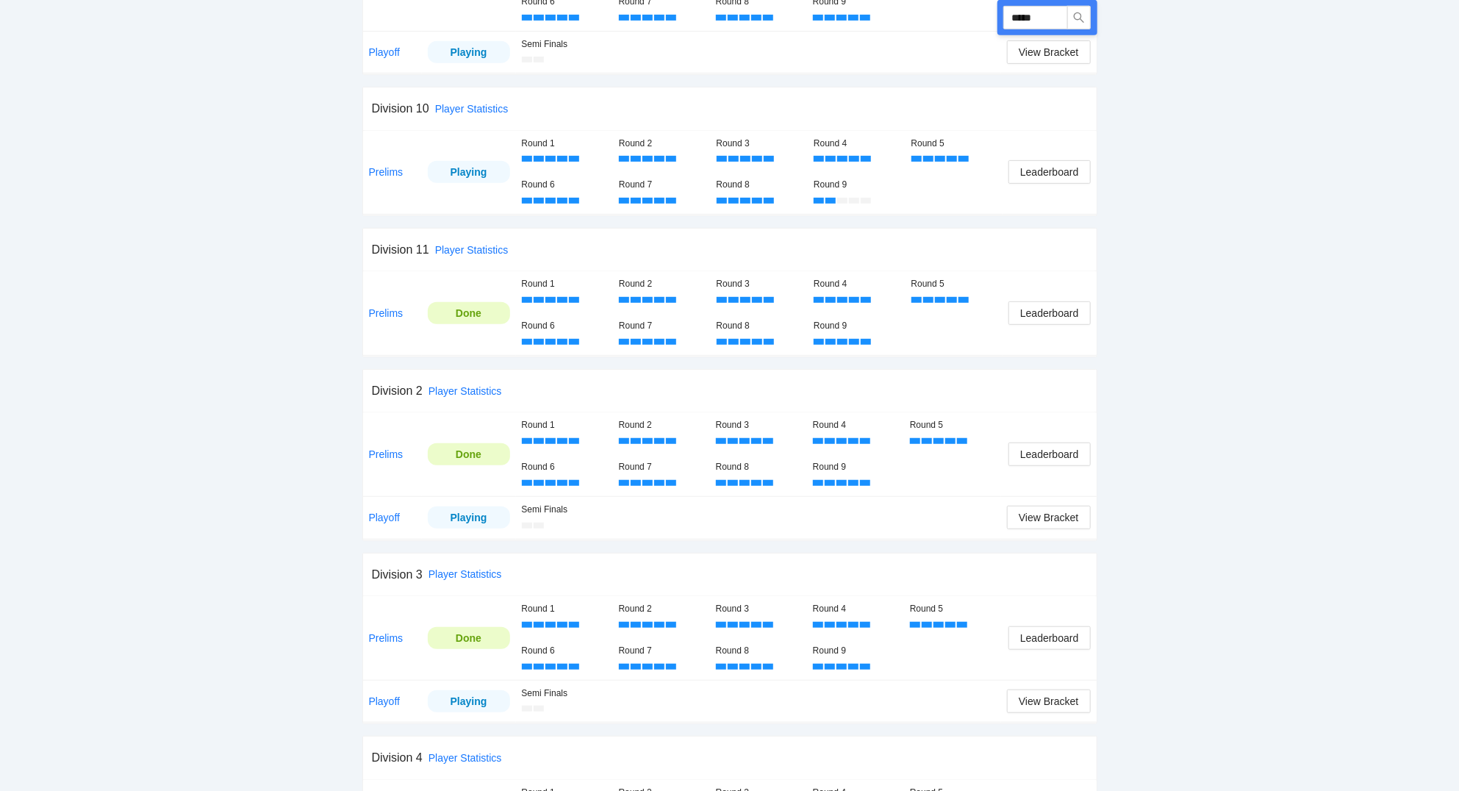
scroll to position [314, 0]
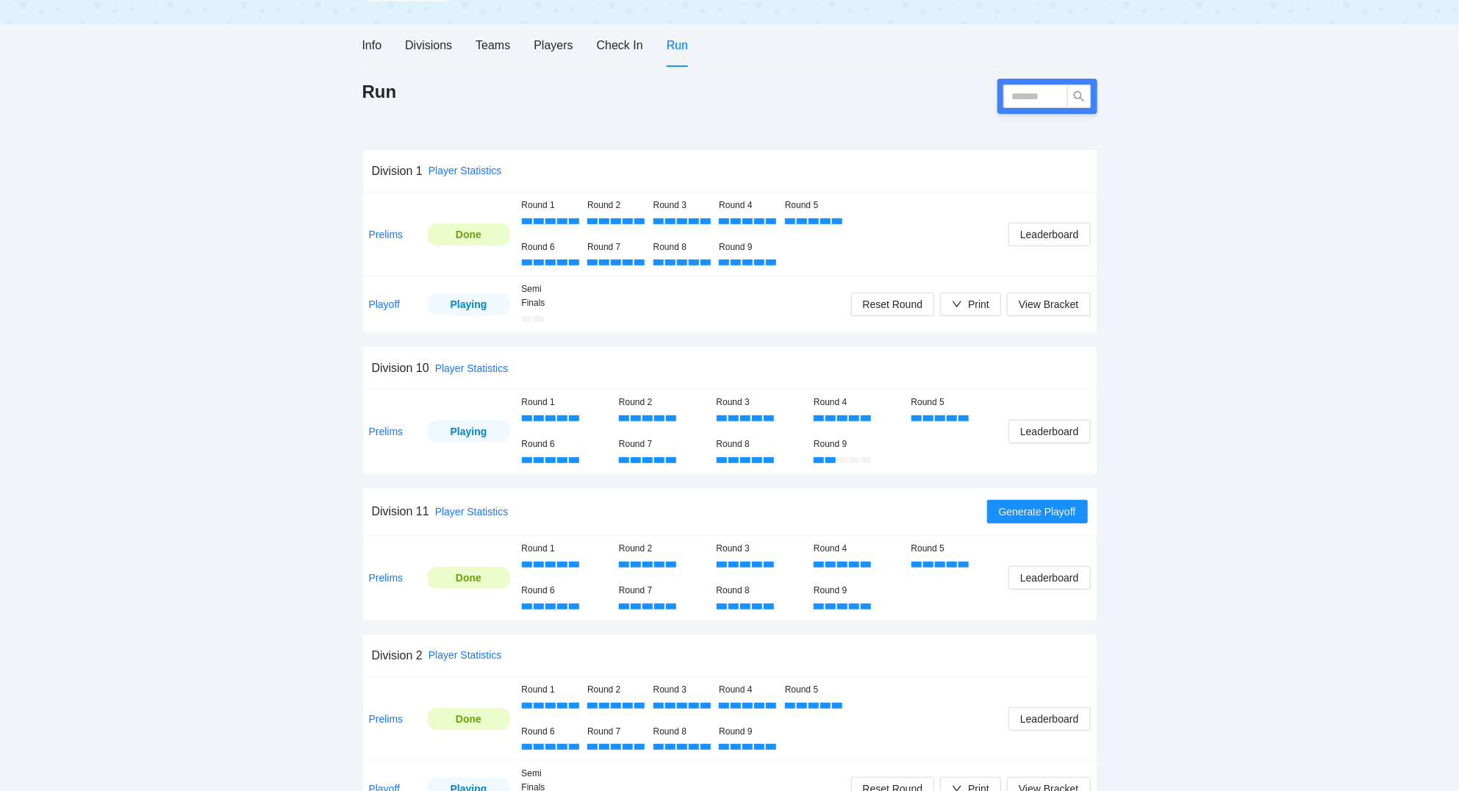
scroll to position [157, 0]
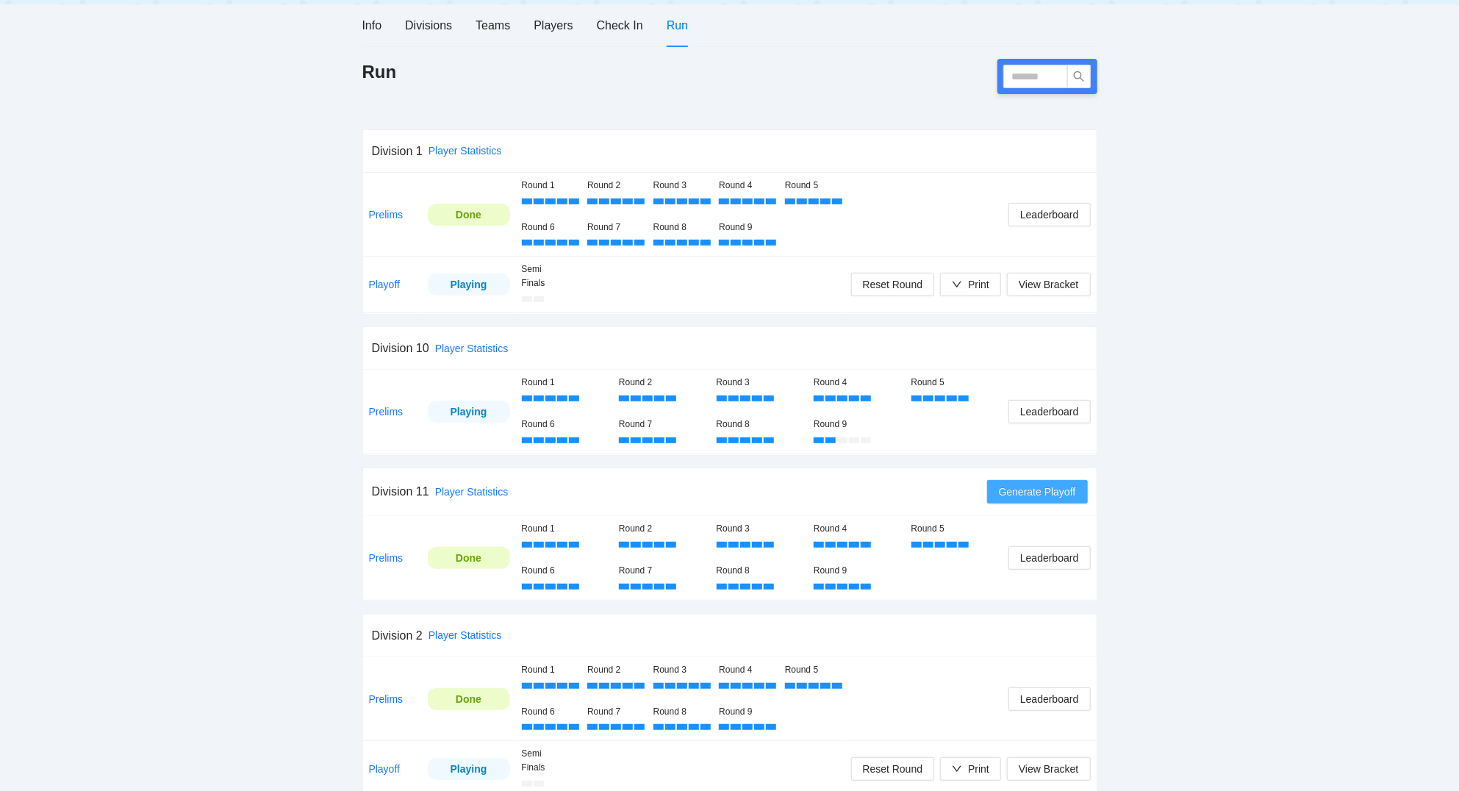
click at [1054, 492] on span "Generate Playoff" at bounding box center [1037, 492] width 77 height 16
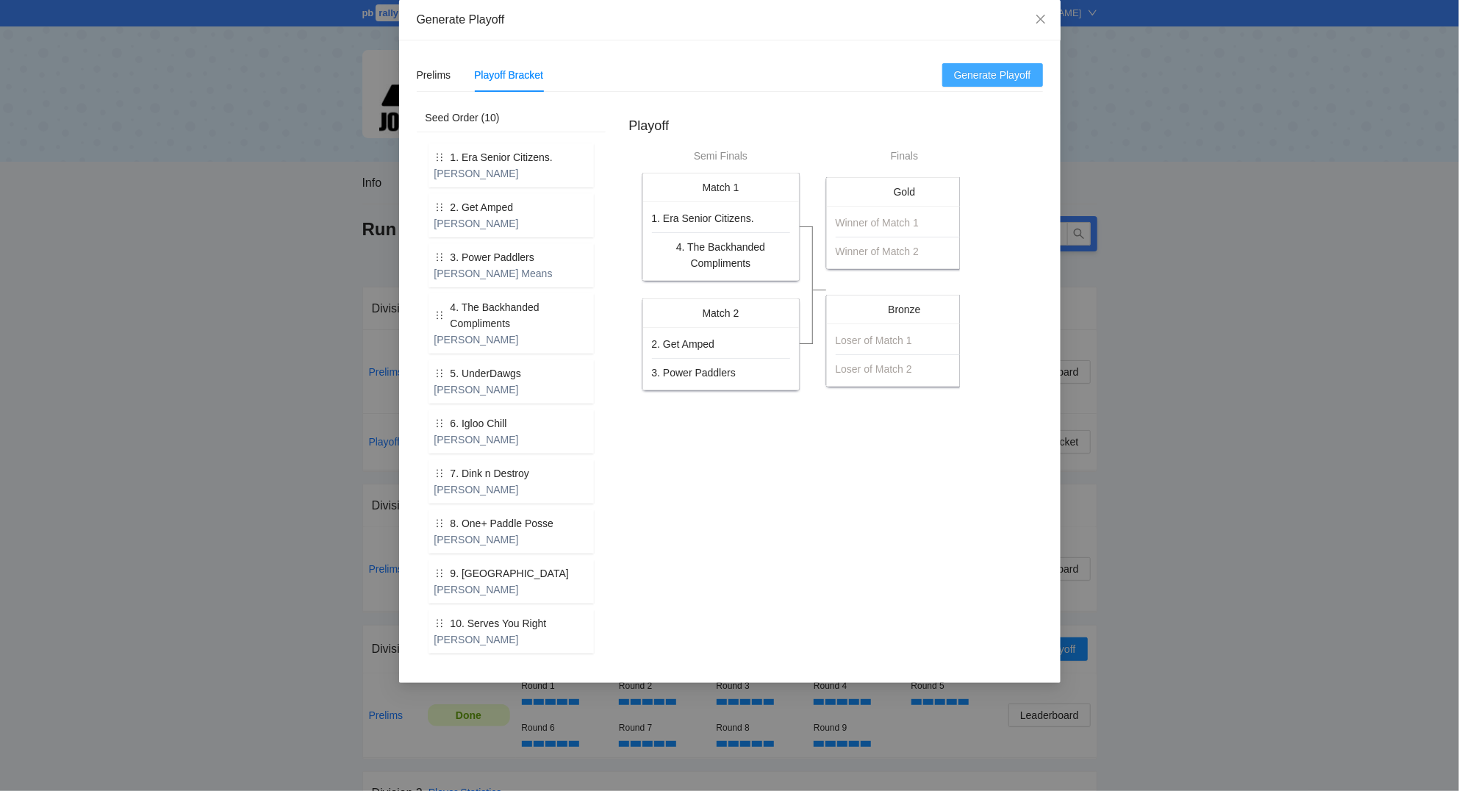
click at [988, 75] on span "Generate Playoff" at bounding box center [992, 75] width 77 height 16
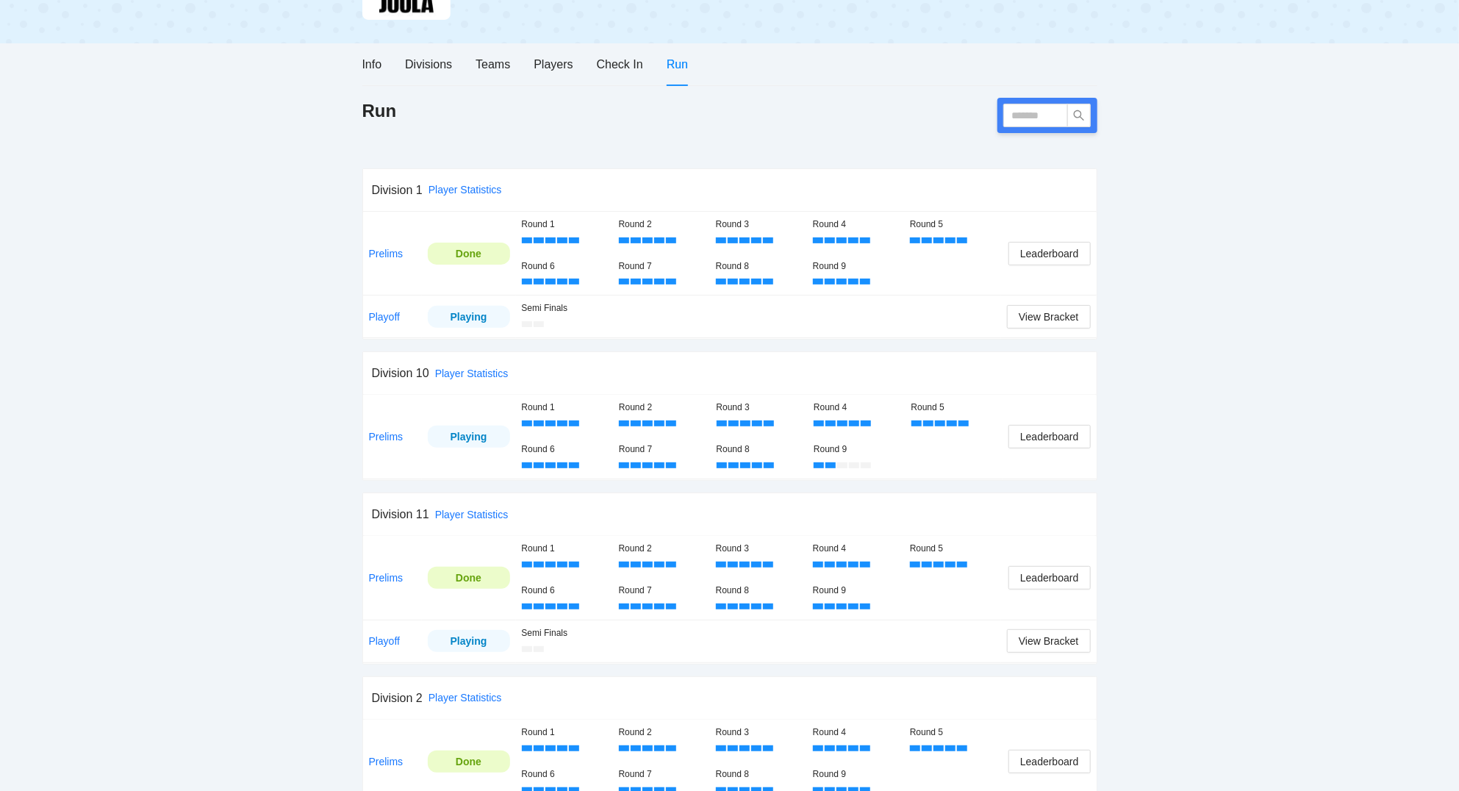
scroll to position [157, 0]
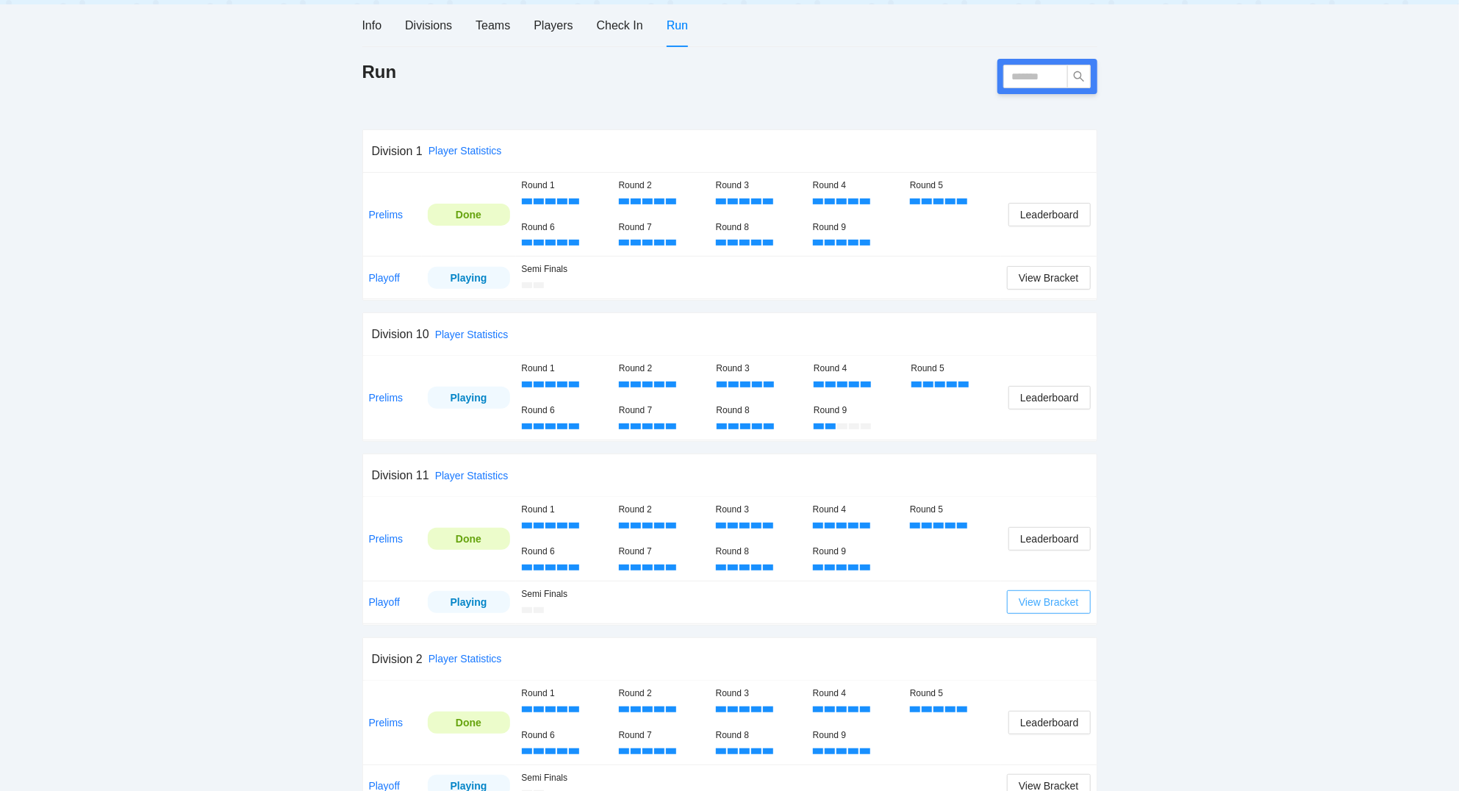
click at [1074, 606] on span "View Bracket" at bounding box center [1048, 602] width 60 height 16
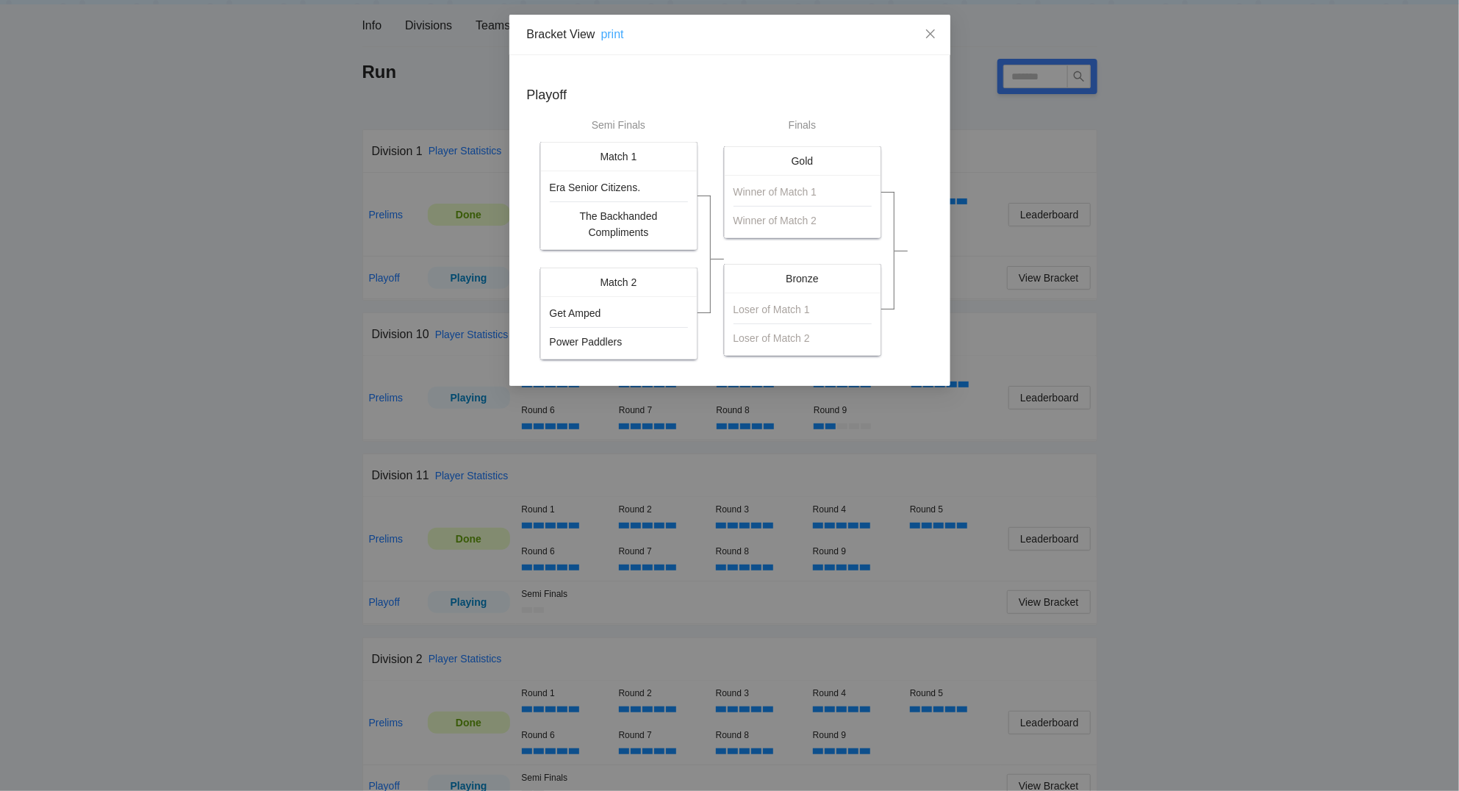
click at [616, 29] on link "print" at bounding box center [612, 34] width 23 height 12
click at [934, 33] on icon "close" at bounding box center [930, 34] width 12 height 12
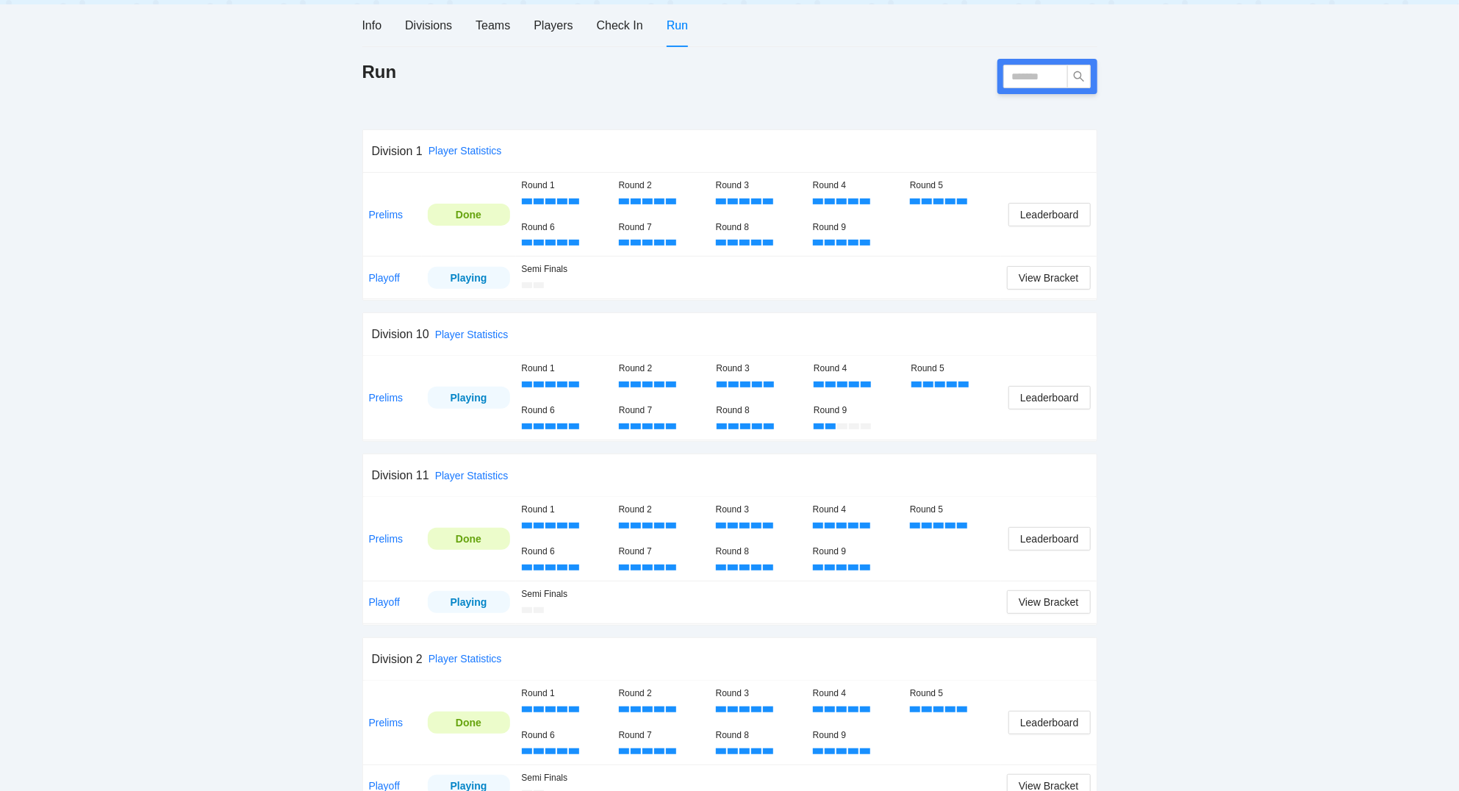
click at [1045, 603] on span "View Bracket" at bounding box center [1048, 602] width 60 height 16
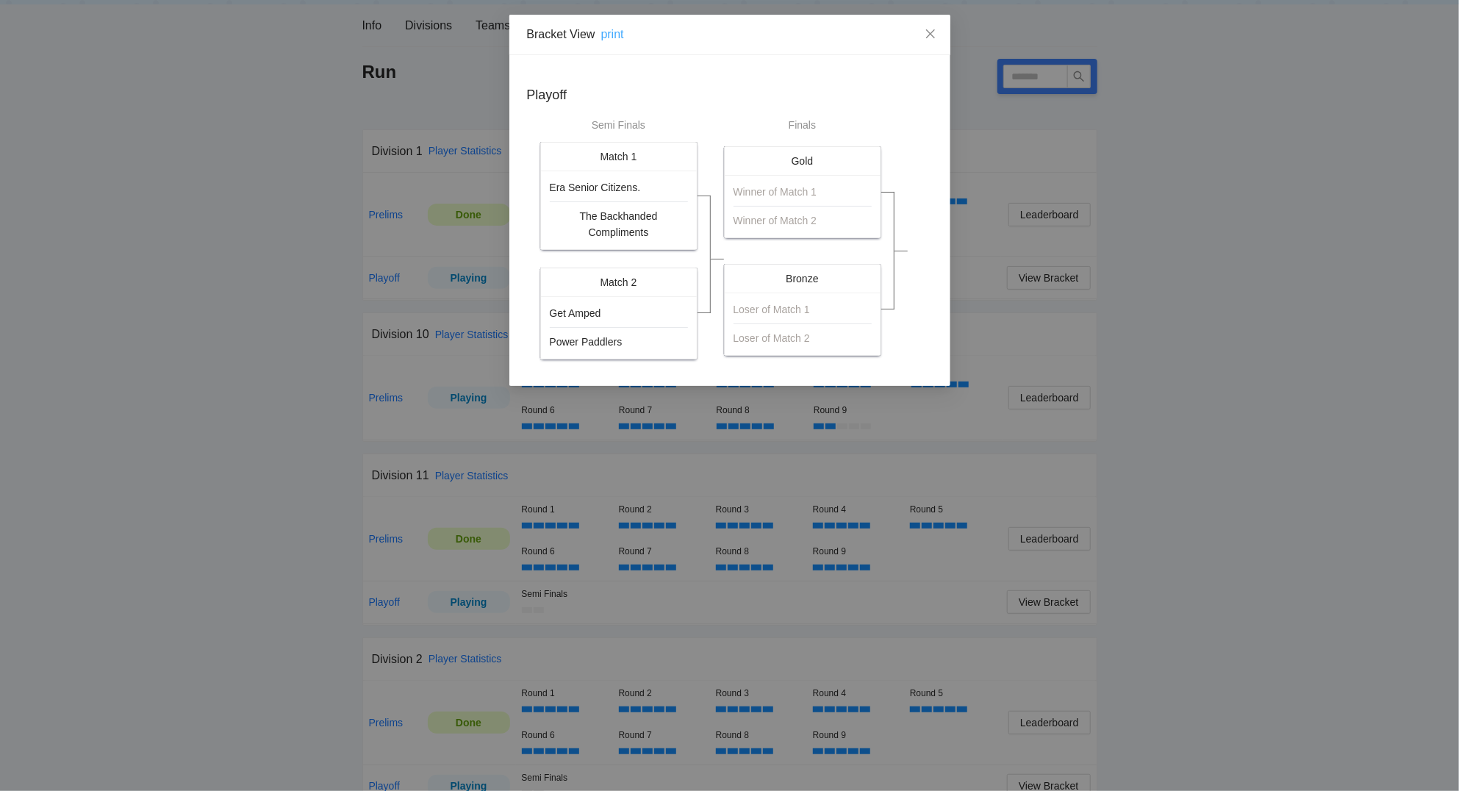
click at [617, 35] on link "print" at bounding box center [612, 34] width 23 height 12
click at [927, 32] on icon "close" at bounding box center [929, 33] width 9 height 9
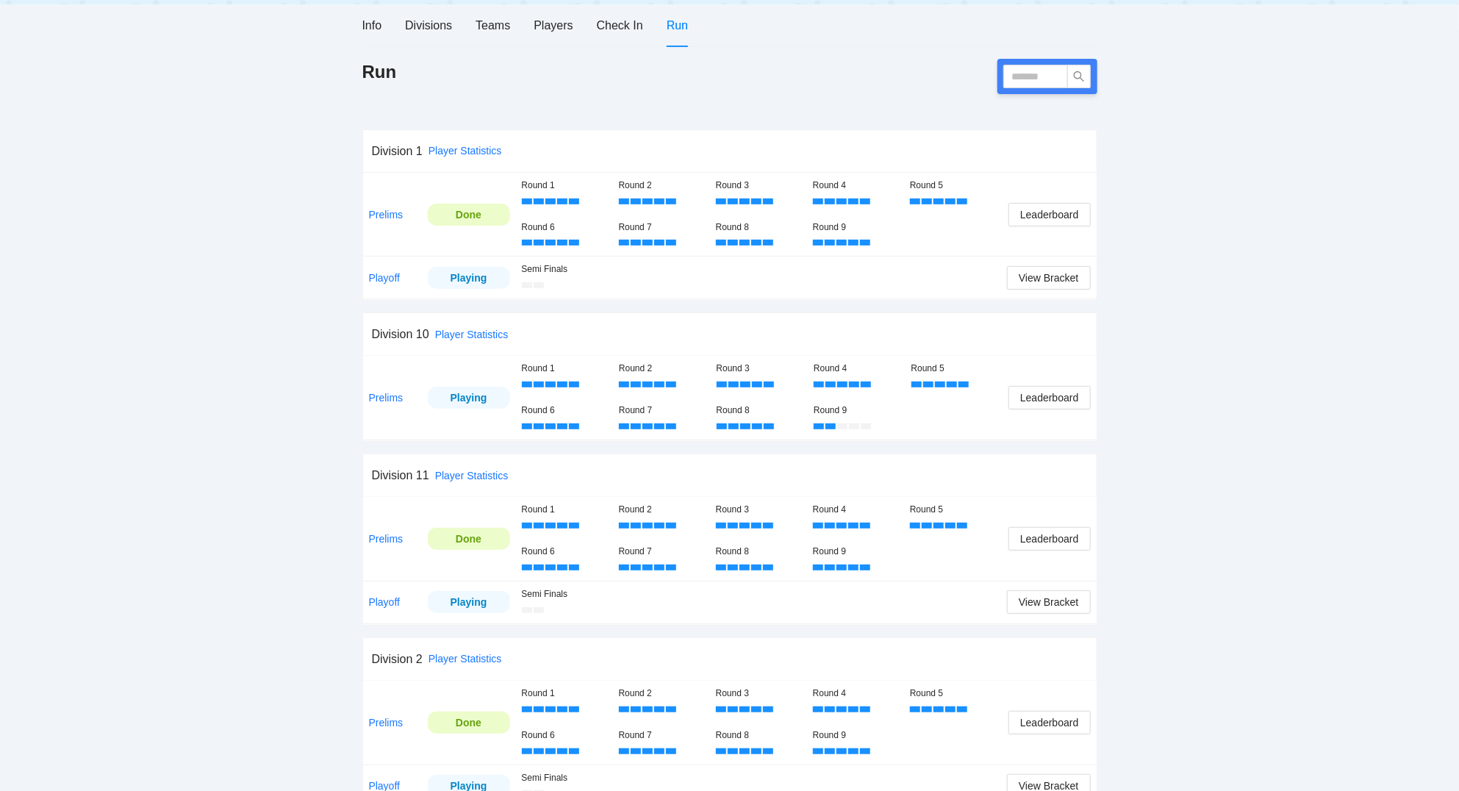
click at [389, 610] on td "Playoff" at bounding box center [392, 602] width 59 height 43
click at [388, 607] on link "Playoff" at bounding box center [385, 602] width 32 height 12
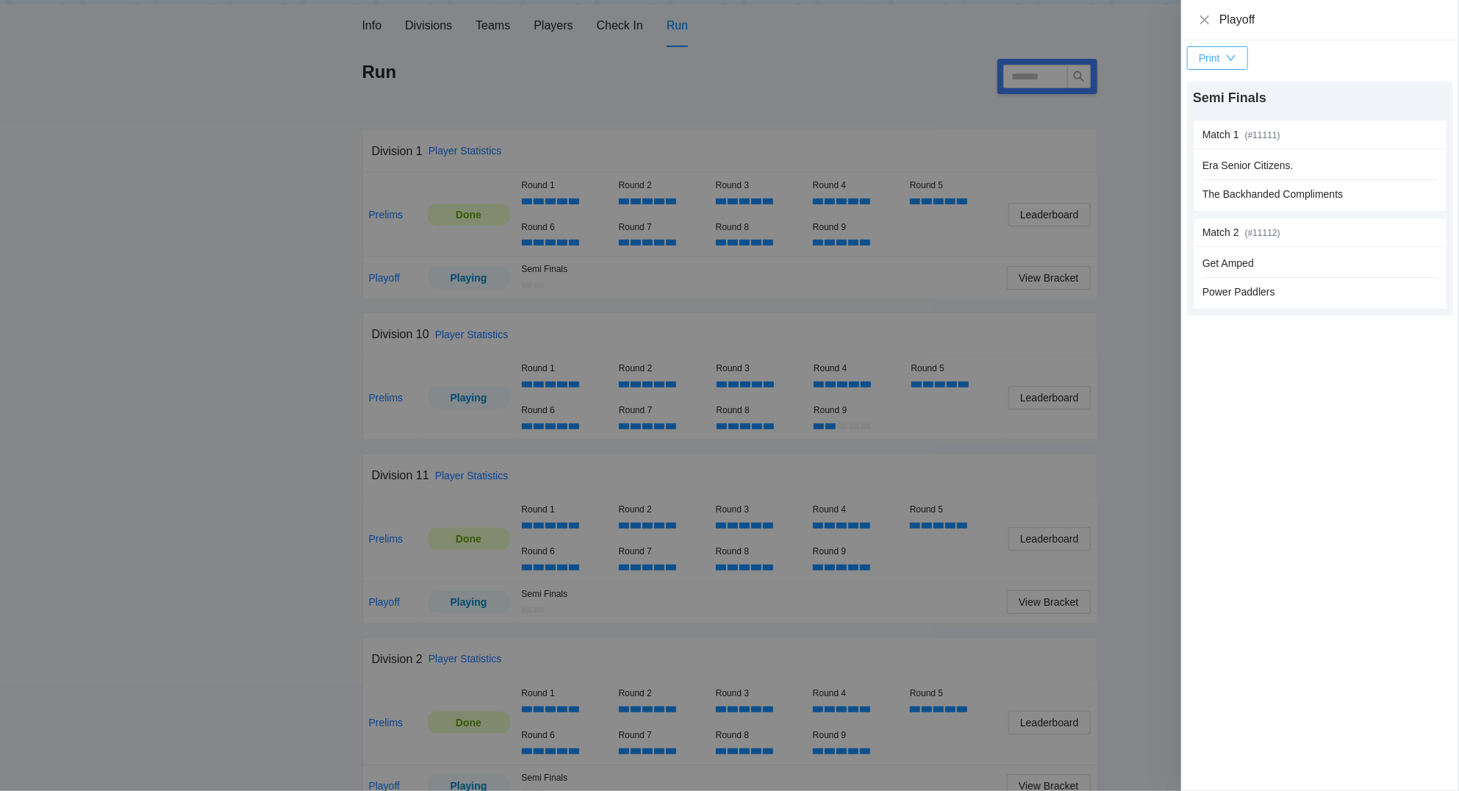
click at [1228, 51] on div "button" at bounding box center [1231, 58] width 10 height 16
click at [1237, 131] on span "Scorecards" at bounding box center [1234, 135] width 76 height 16
click at [1204, 21] on icon "close" at bounding box center [1204, 20] width 12 height 12
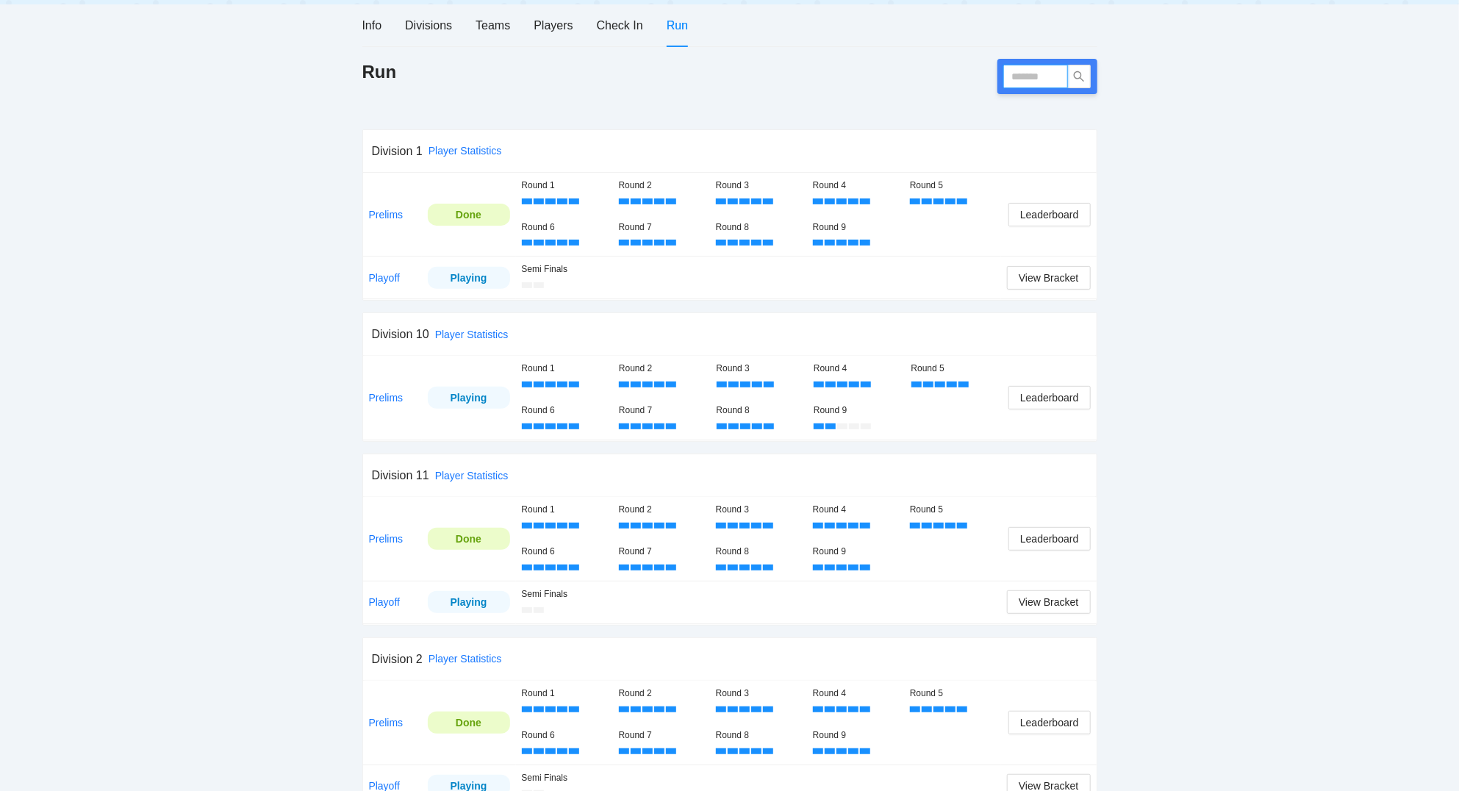
click at [1040, 76] on input "text" at bounding box center [1035, 77] width 65 height 24
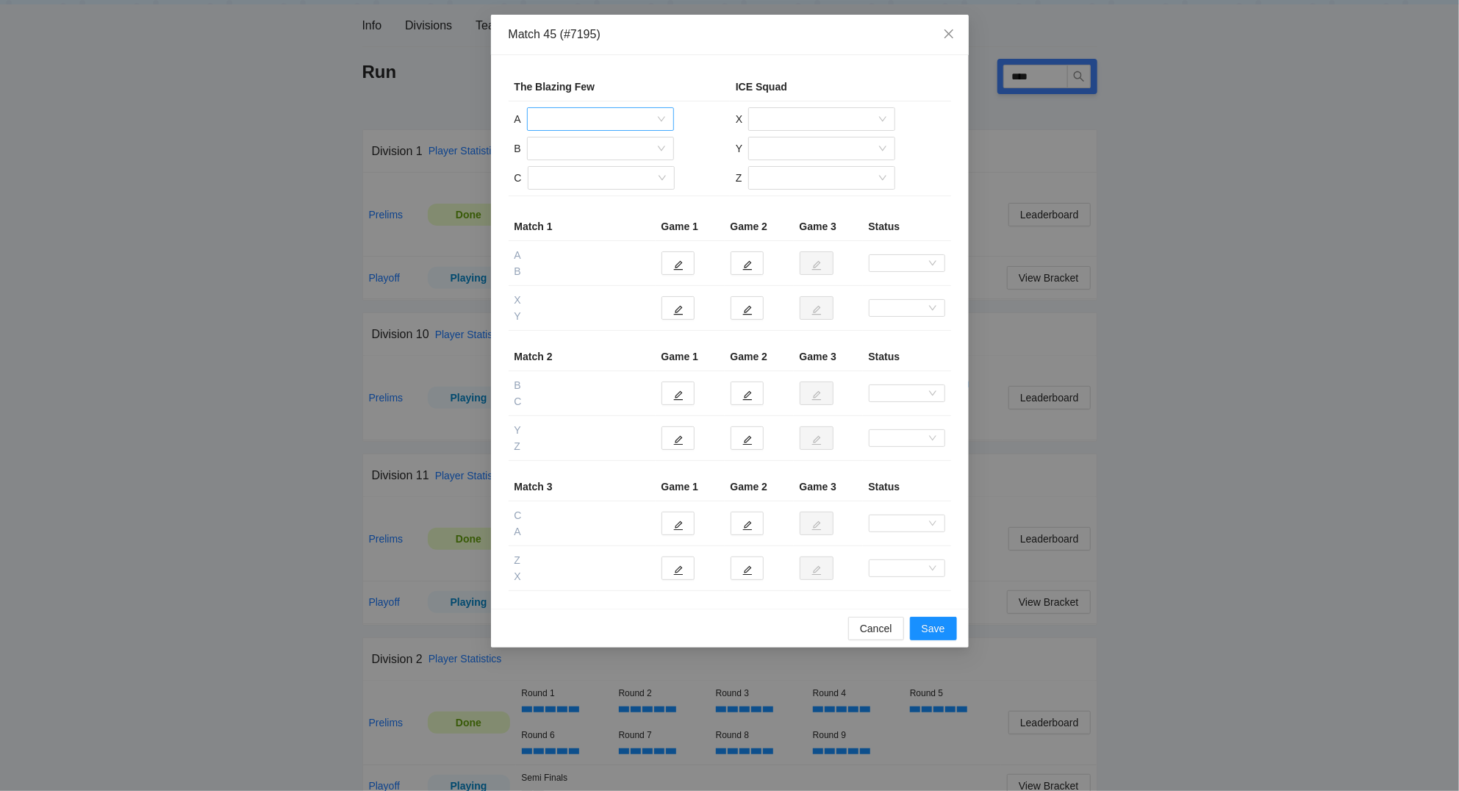
click at [618, 119] on input "search" at bounding box center [595, 119] width 119 height 22
click at [580, 218] on div "[PERSON_NAME]" at bounding box center [600, 220] width 129 height 16
click at [591, 148] on input "search" at bounding box center [595, 148] width 119 height 22
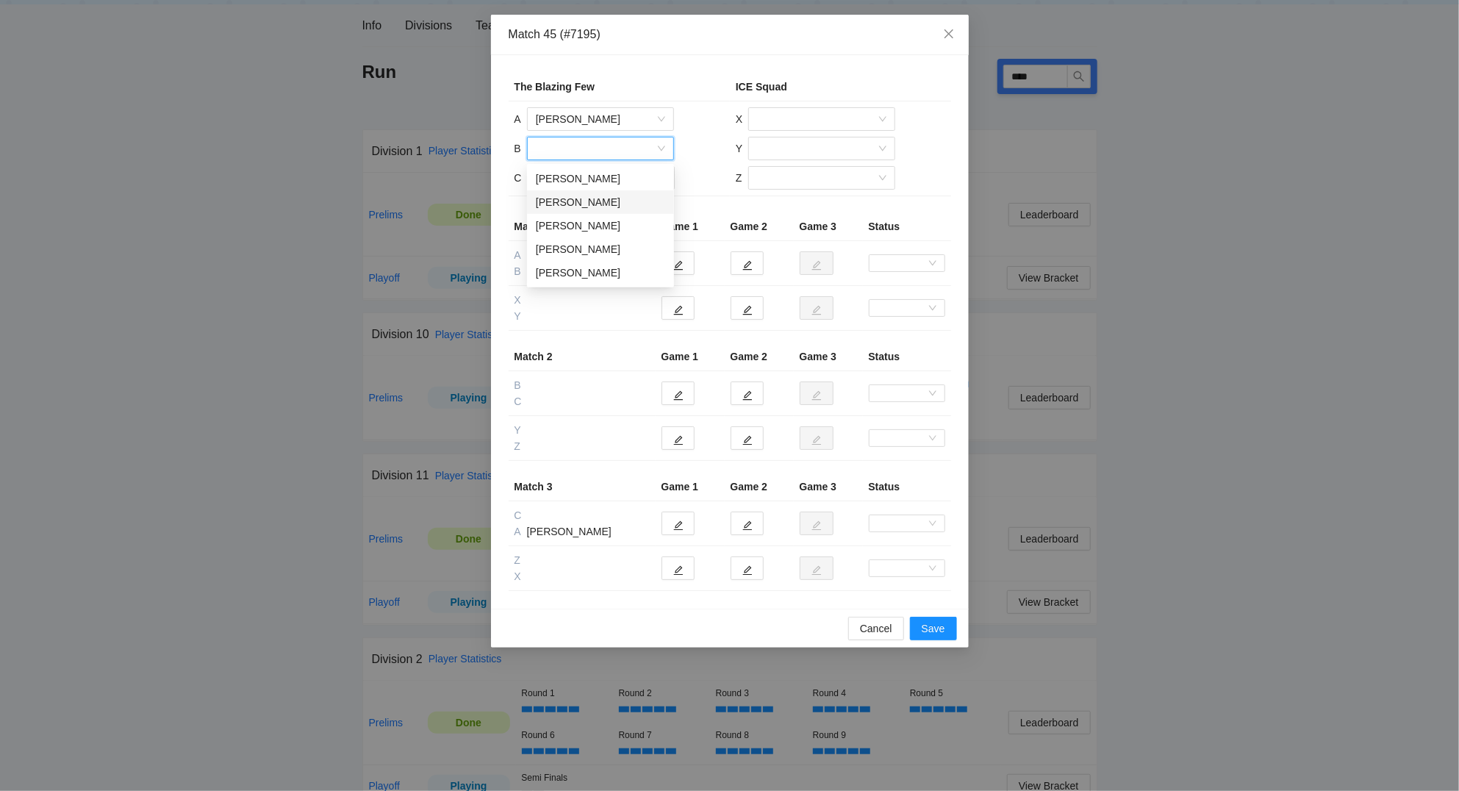
click at [584, 205] on div "[PERSON_NAME]" at bounding box center [600, 202] width 129 height 16
click at [580, 182] on input "search" at bounding box center [595, 178] width 119 height 22
click at [577, 206] on div "[PERSON_NAME]" at bounding box center [600, 208] width 129 height 16
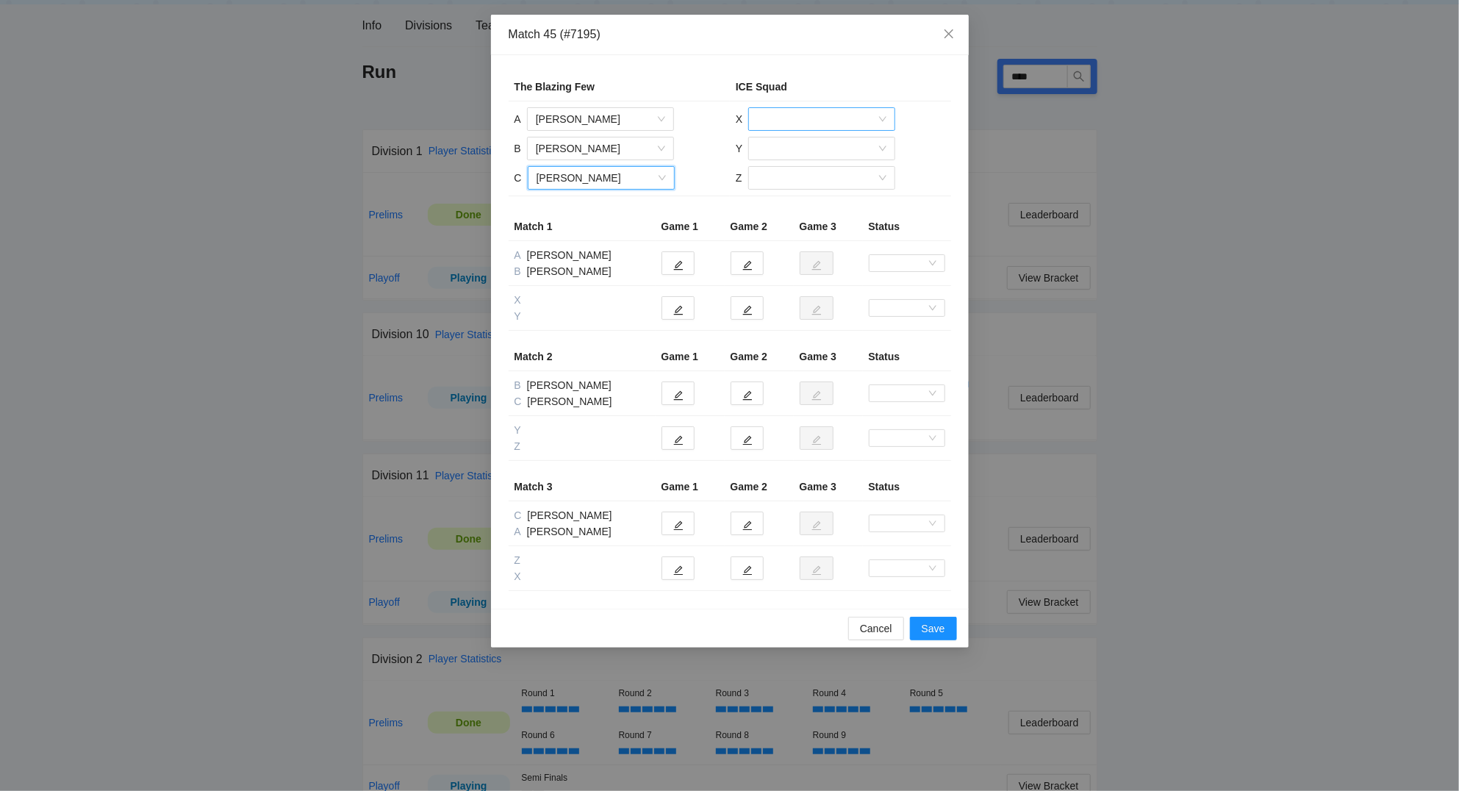
click at [797, 124] on input "search" at bounding box center [816, 119] width 119 height 22
click at [807, 194] on div "[PERSON_NAME]" at bounding box center [821, 196] width 129 height 16
click at [794, 146] on input "search" at bounding box center [816, 148] width 119 height 22
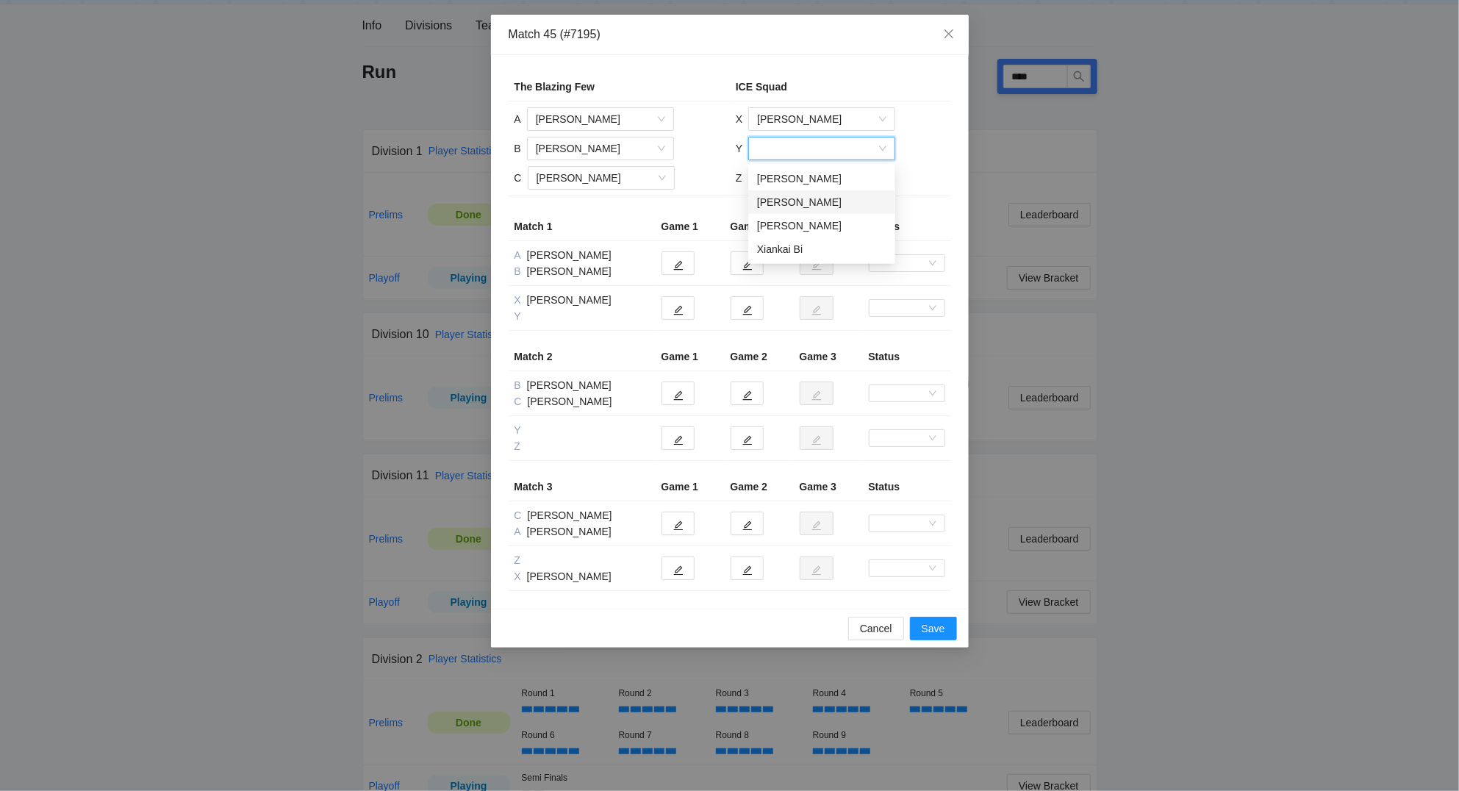
click at [802, 195] on div "[PERSON_NAME]" at bounding box center [821, 202] width 129 height 16
click at [795, 177] on input "search" at bounding box center [816, 178] width 119 height 22
click at [809, 262] on div "Xiankai Bi" at bounding box center [820, 255] width 129 height 16
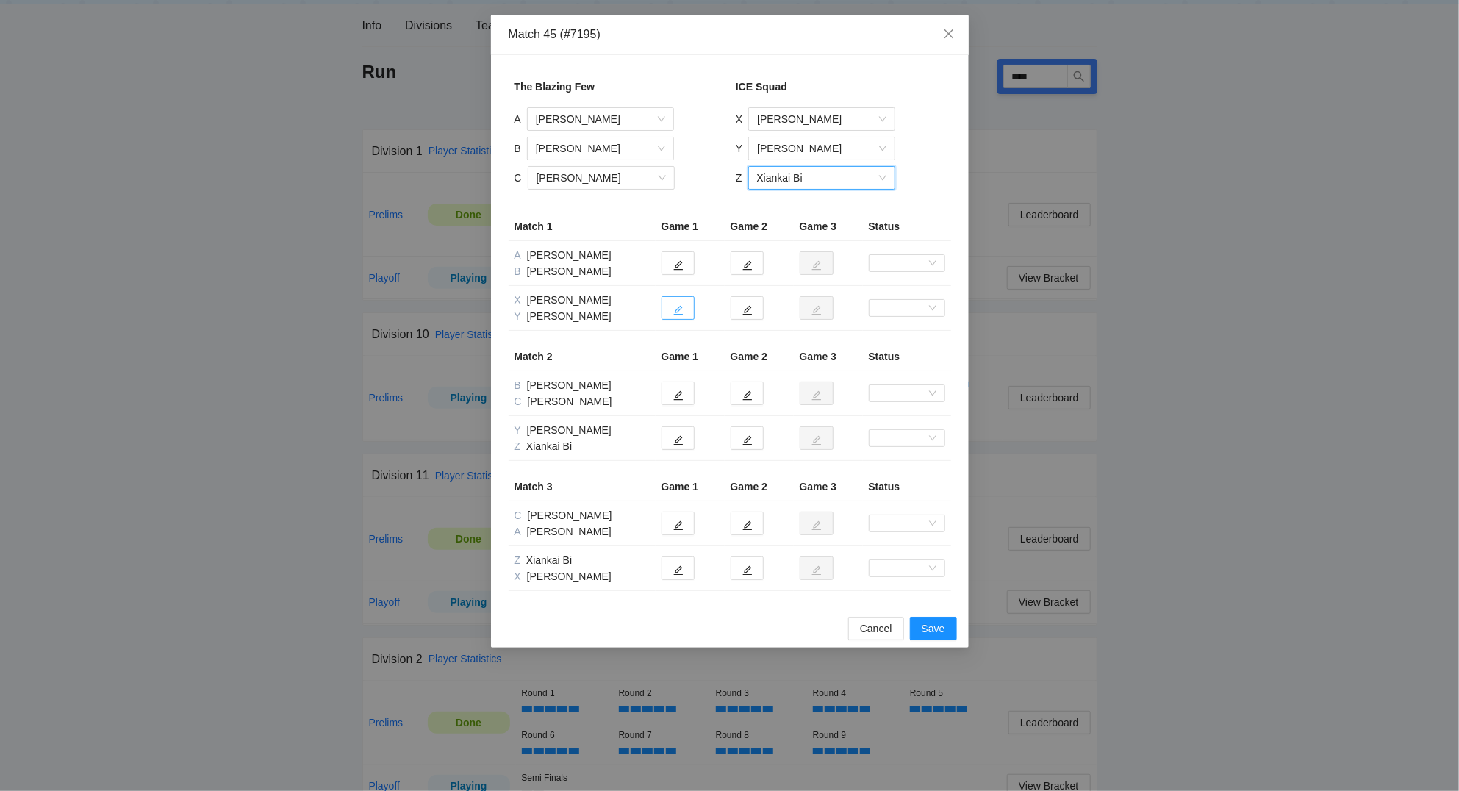
click at [675, 315] on icon "edit" at bounding box center [678, 310] width 10 height 10
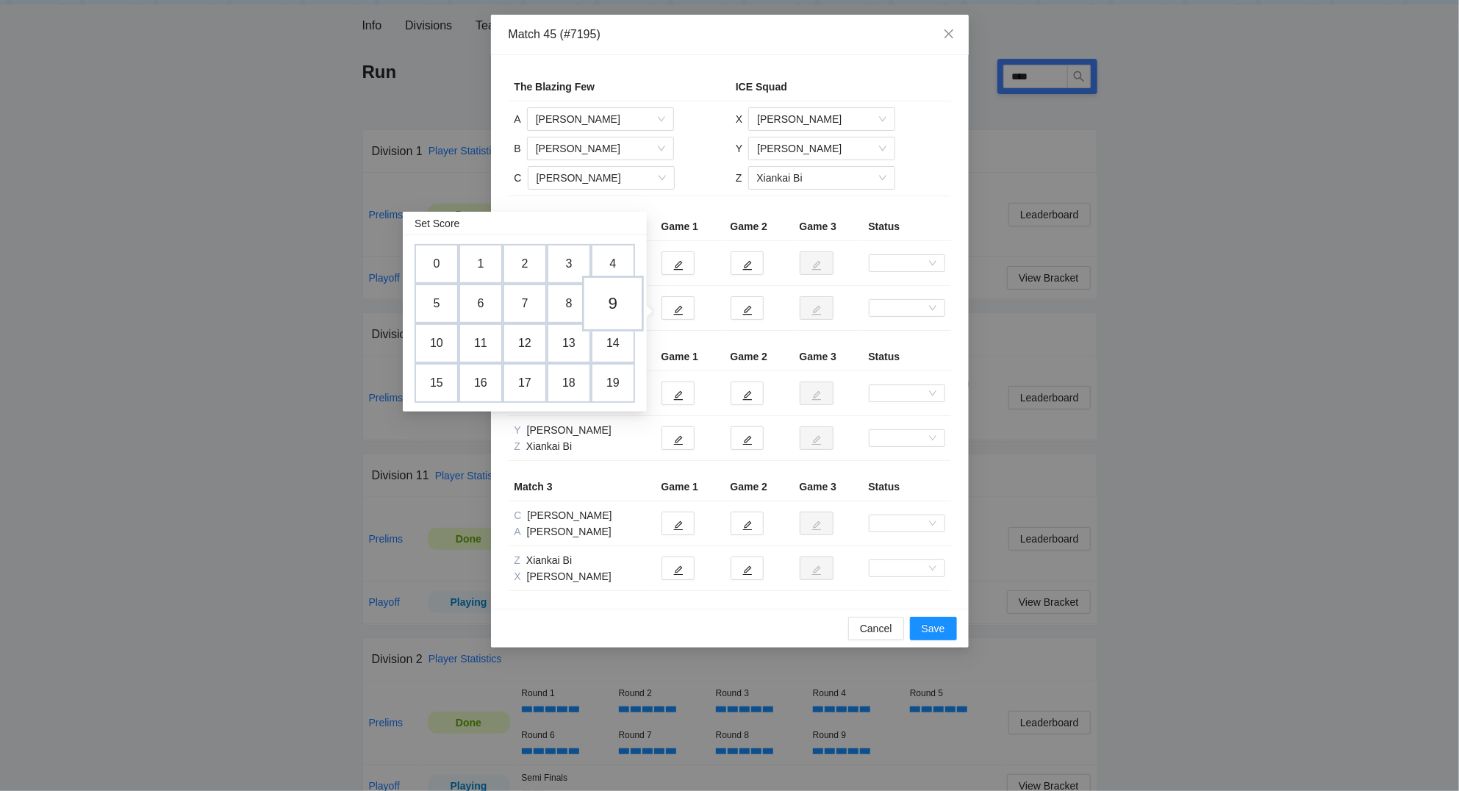
click at [612, 297] on td "9" at bounding box center [613, 304] width 62 height 56
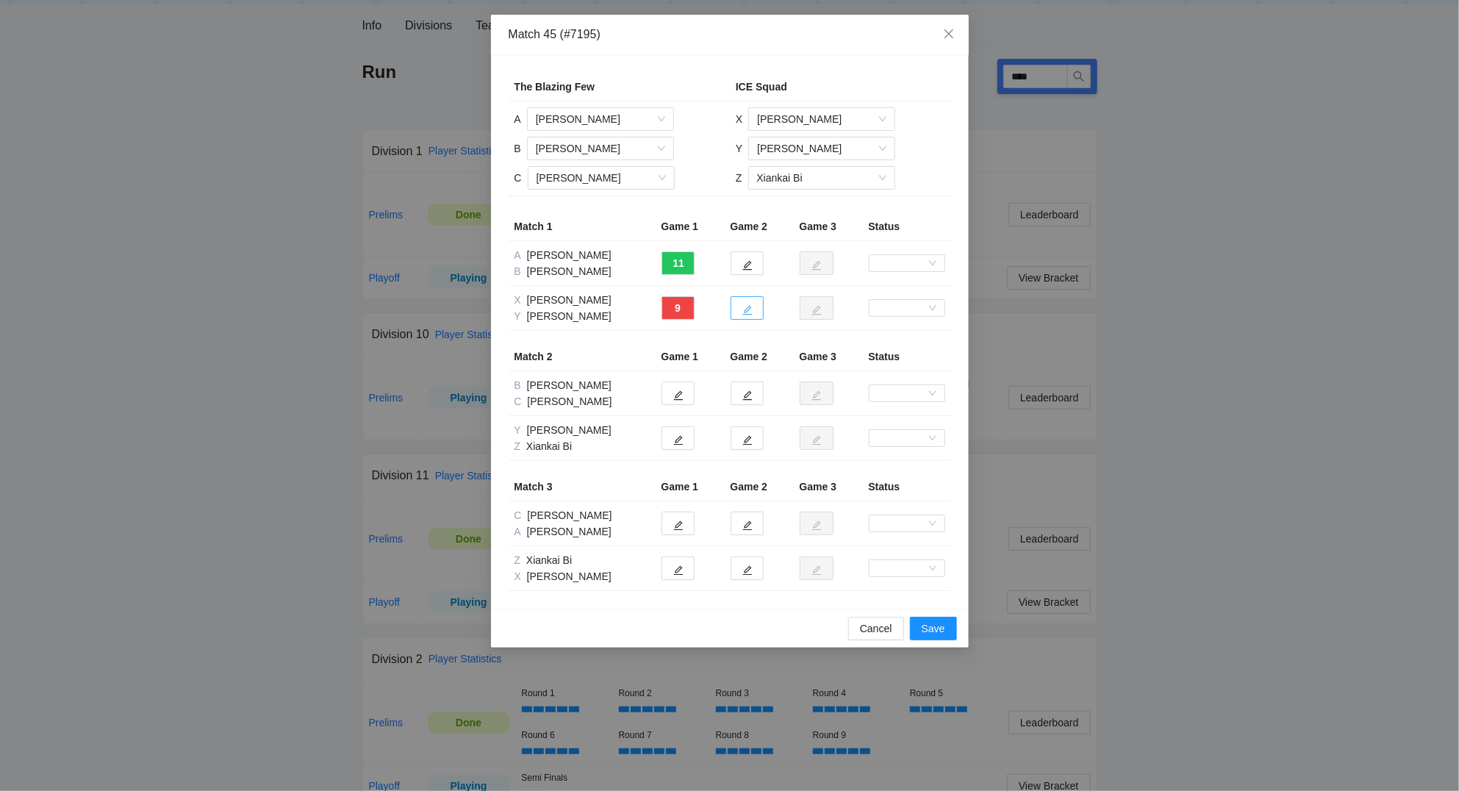
click at [740, 309] on button "button" at bounding box center [746, 308] width 33 height 24
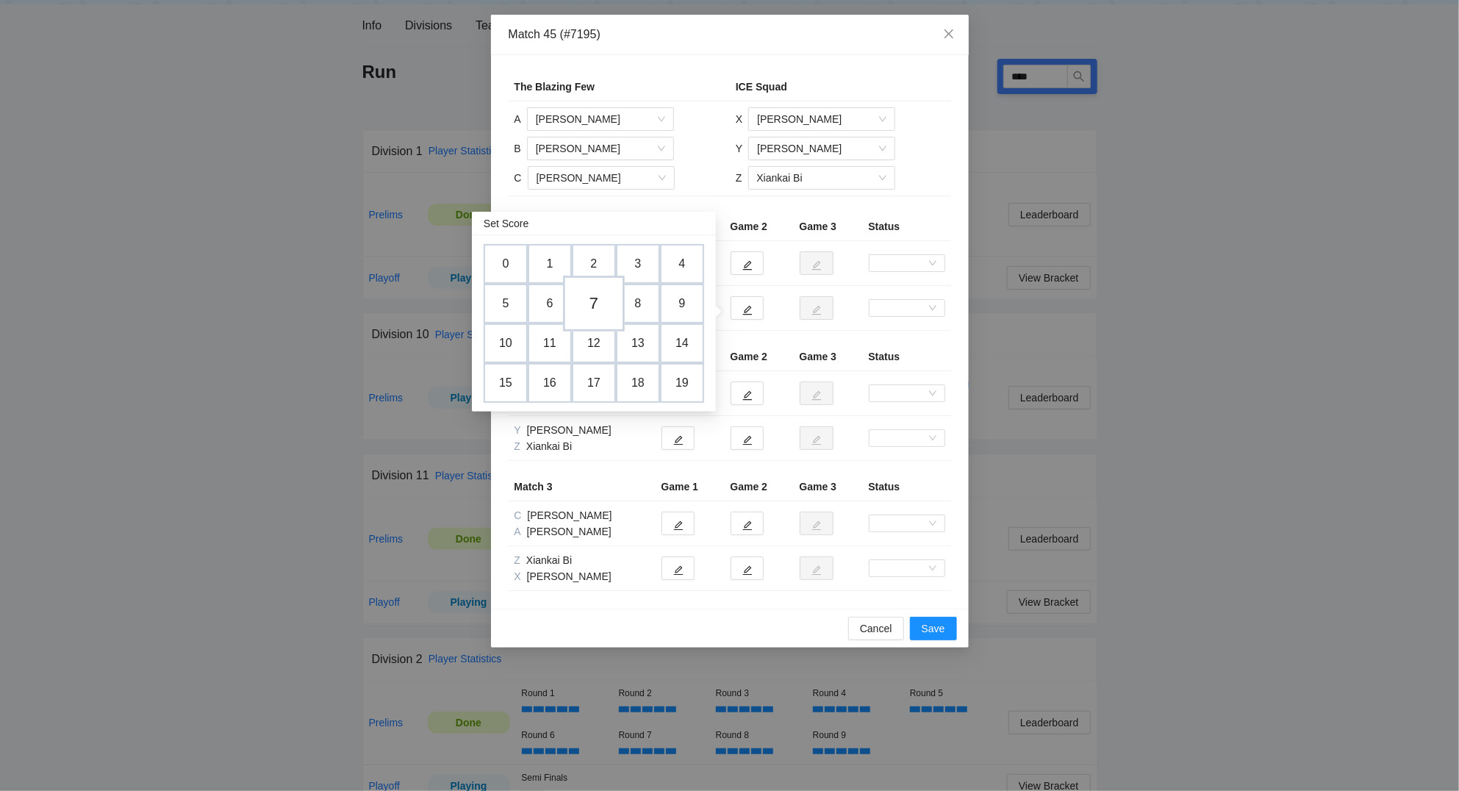
click at [600, 301] on td "7" at bounding box center [594, 304] width 62 height 56
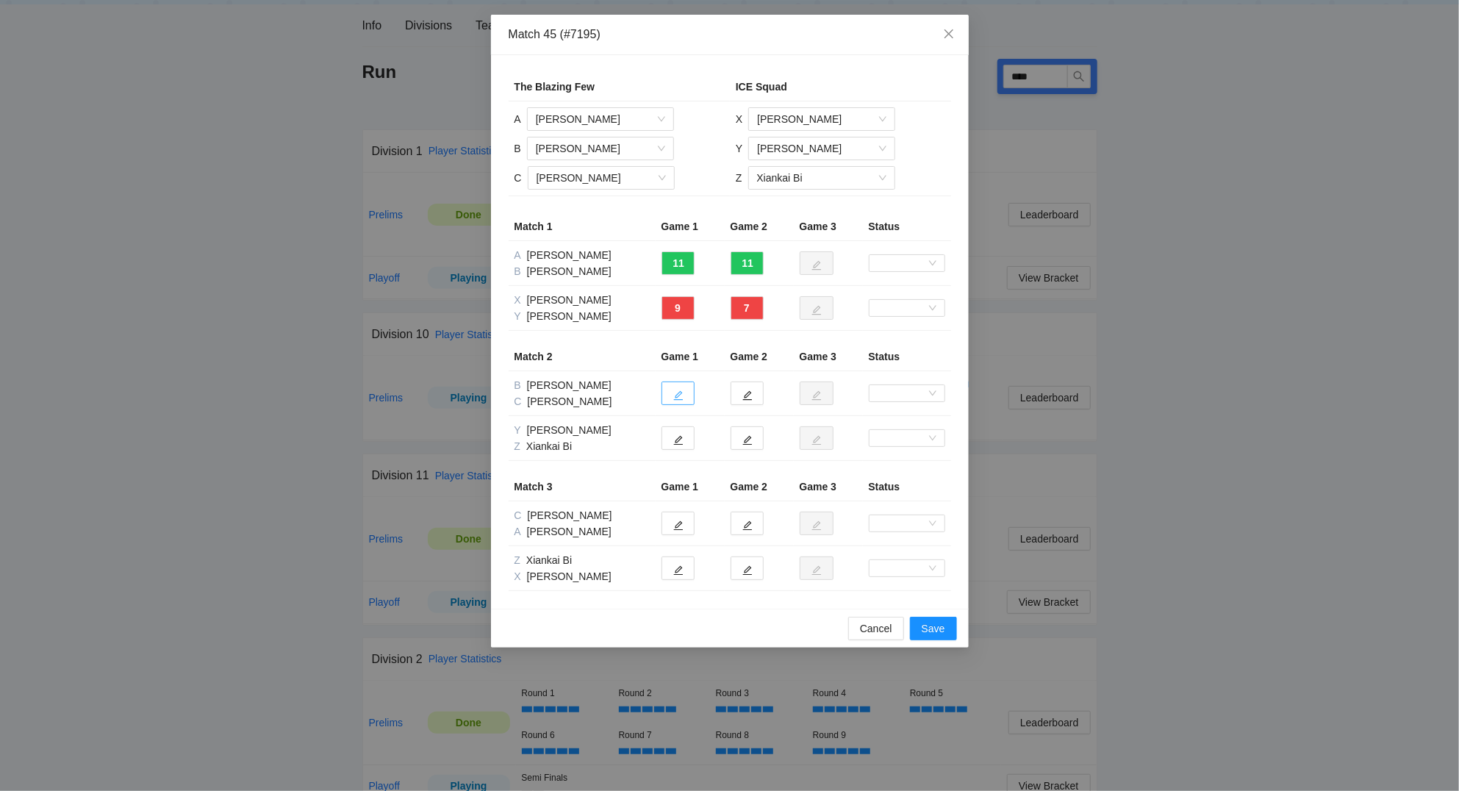
click at [678, 396] on icon "edit" at bounding box center [678, 396] width 10 height 10
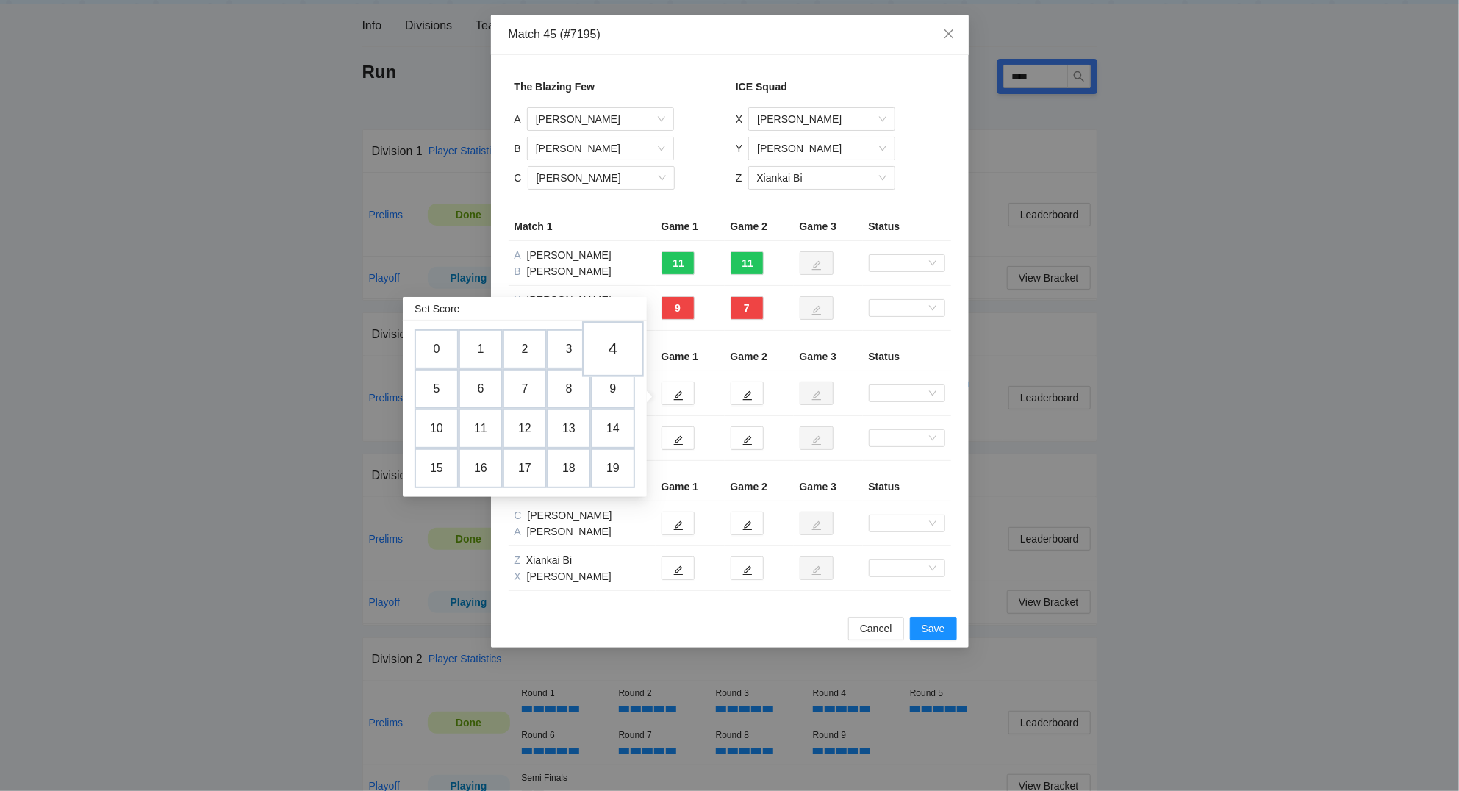
click at [619, 358] on td "4" at bounding box center [613, 349] width 62 height 56
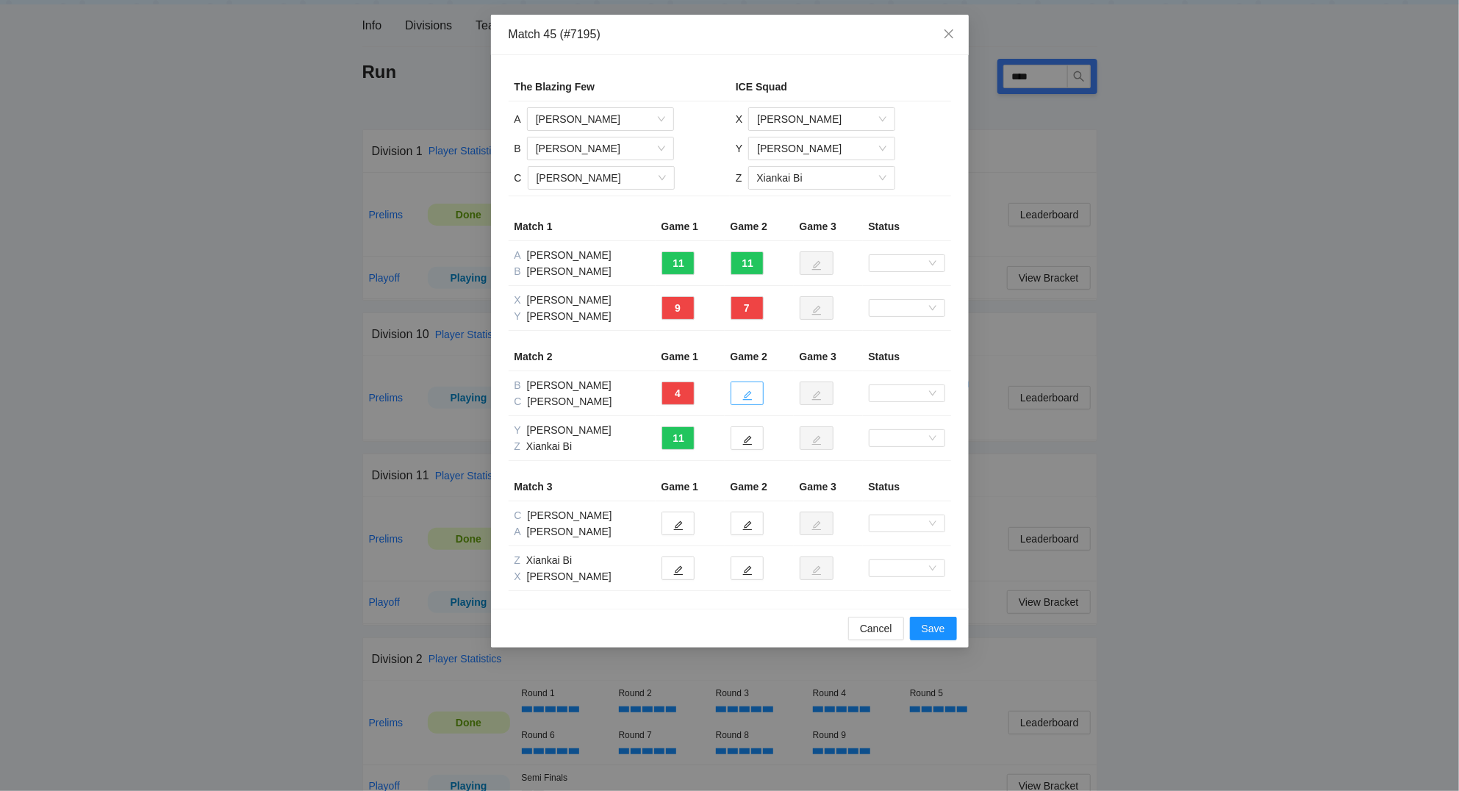
click at [747, 403] on button "button" at bounding box center [746, 393] width 33 height 24
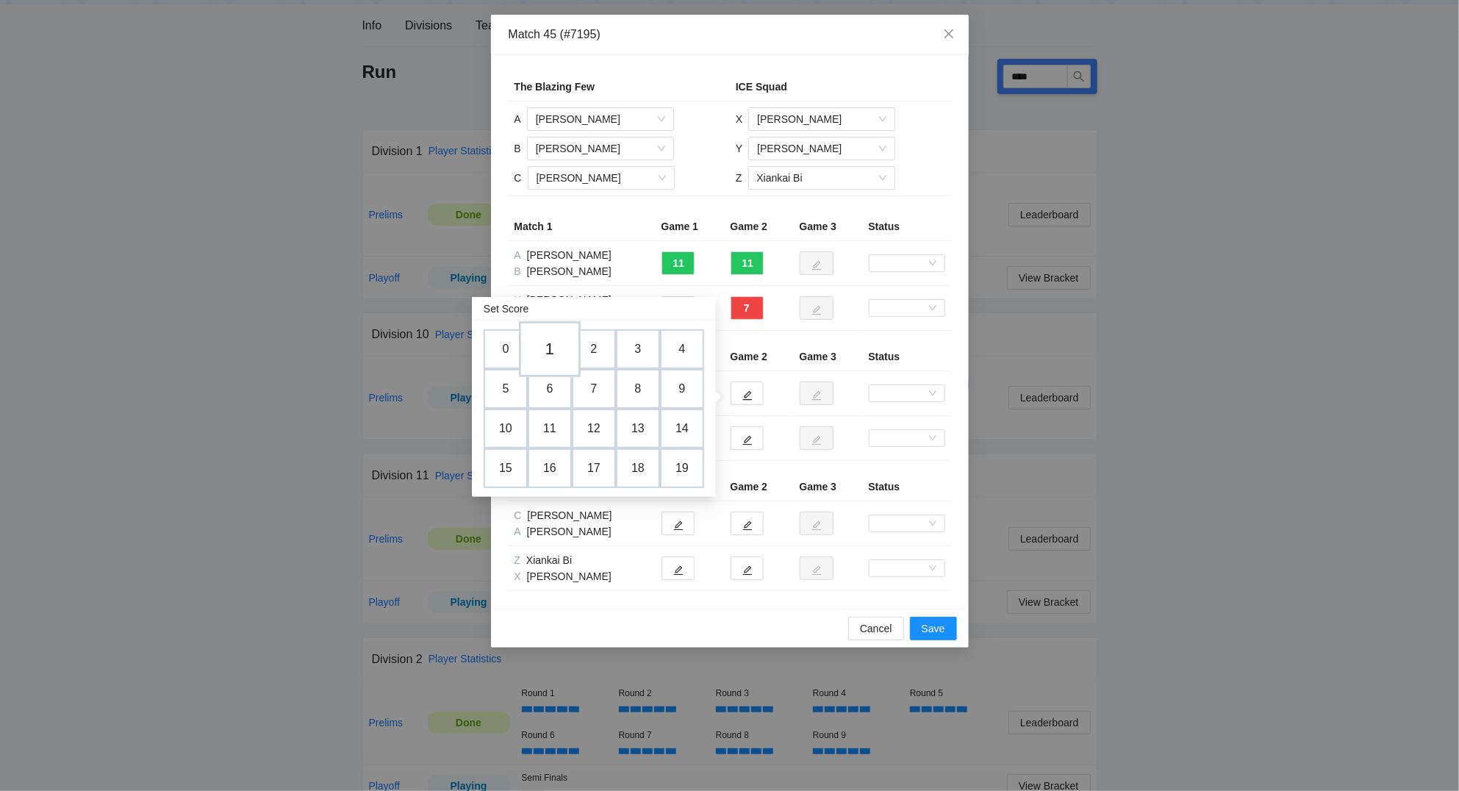
click at [557, 353] on td "1" at bounding box center [550, 349] width 62 height 56
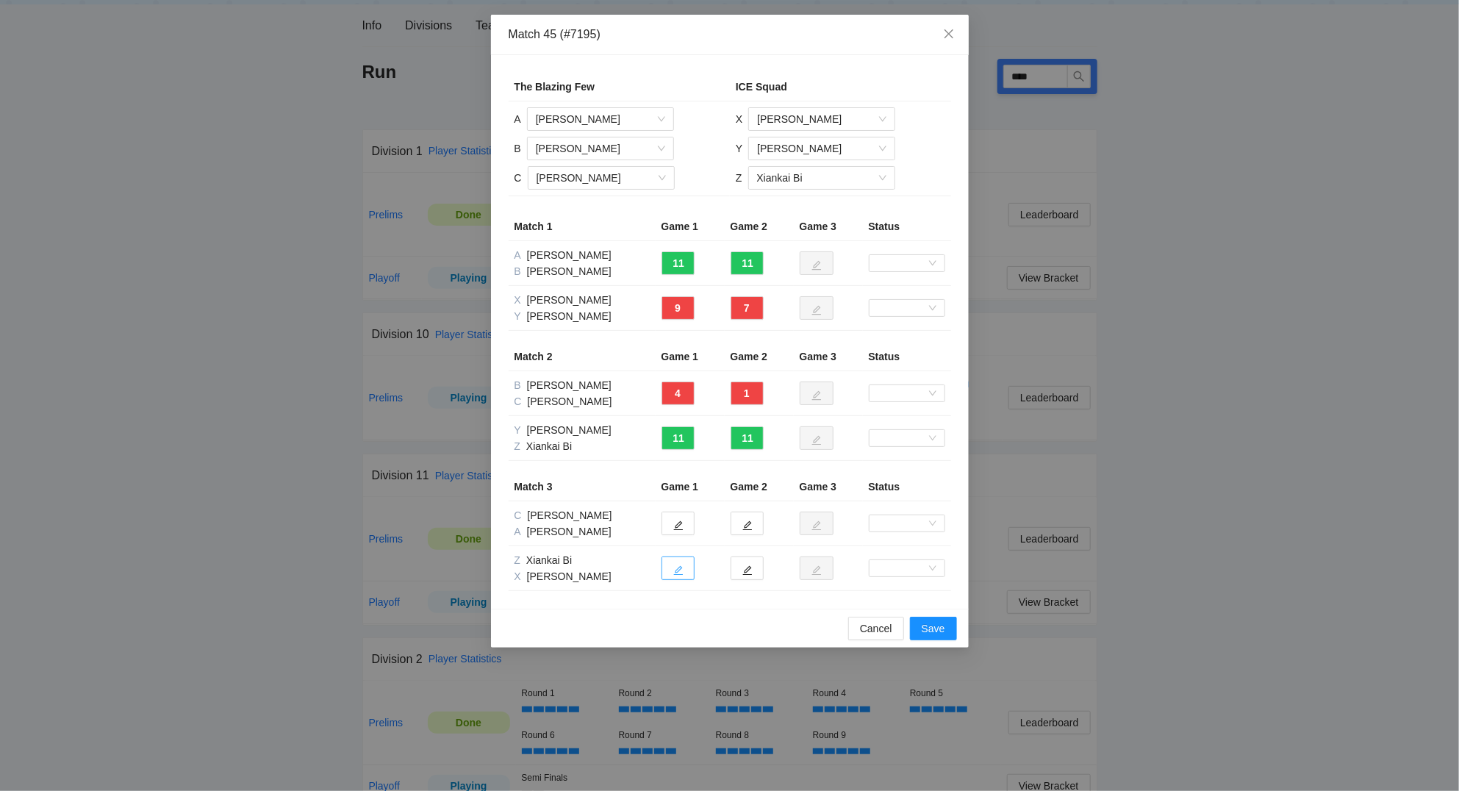
click at [683, 572] on button "button" at bounding box center [677, 568] width 33 height 24
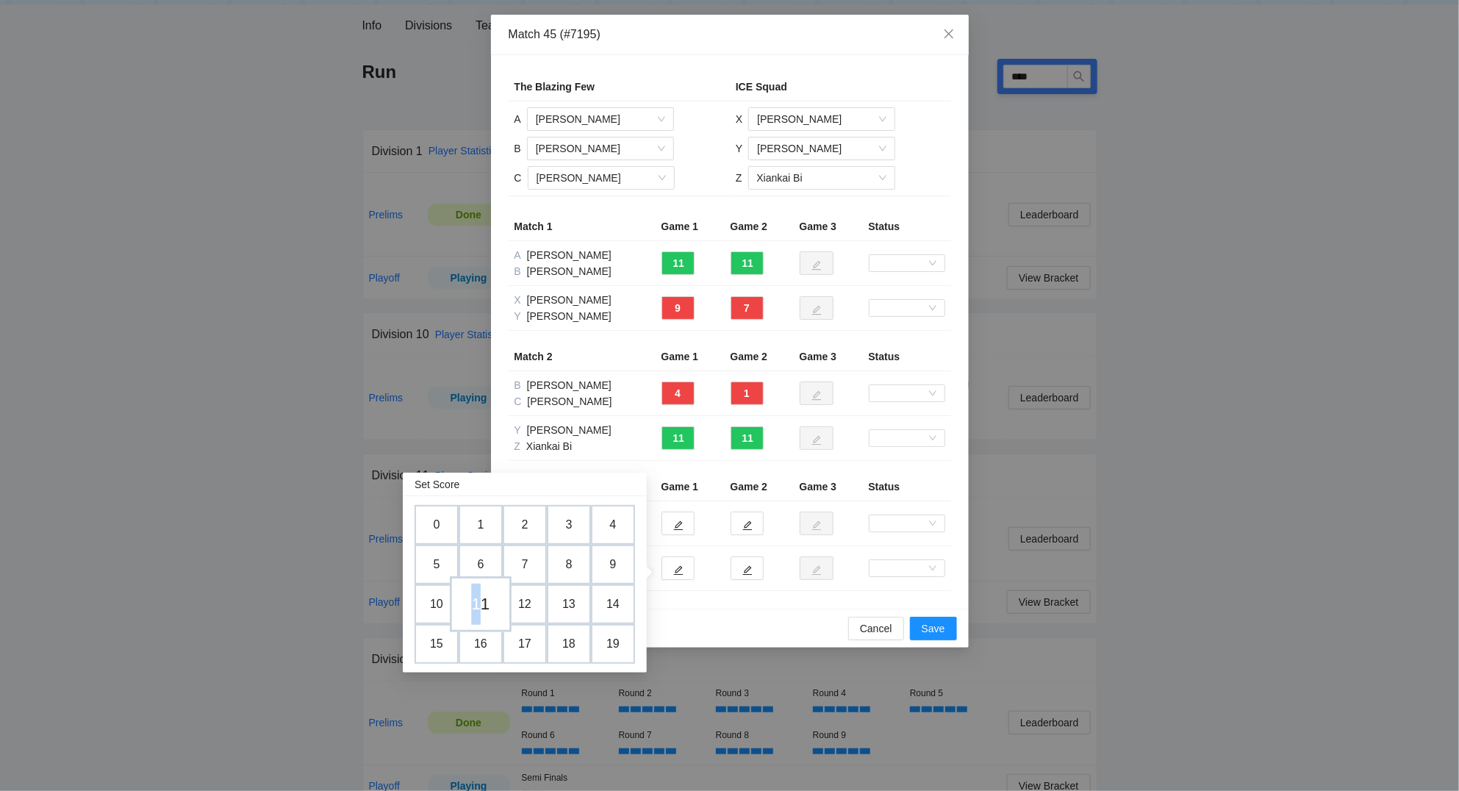
click at [477, 602] on td "11" at bounding box center [481, 604] width 62 height 56
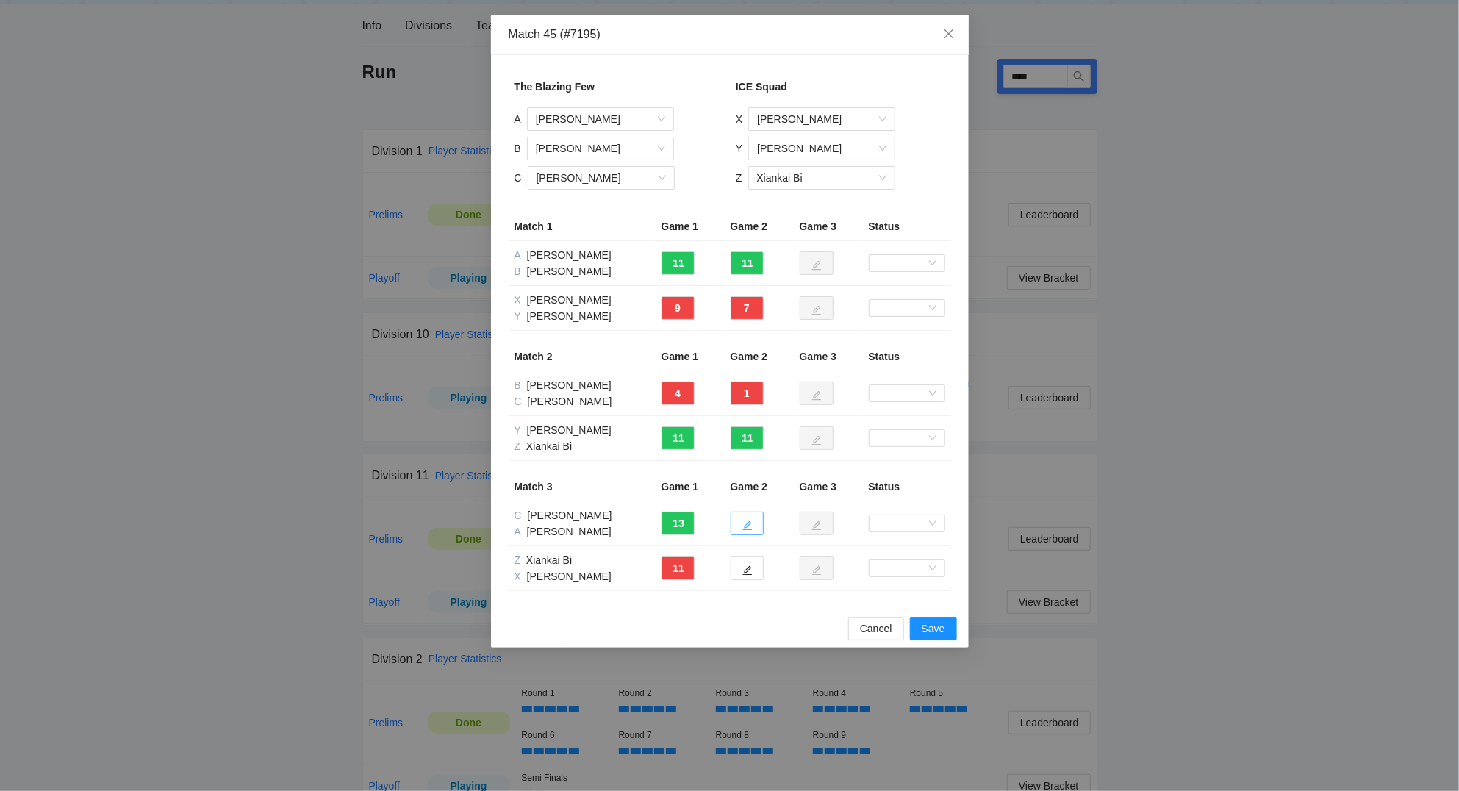
click at [759, 527] on button "button" at bounding box center [746, 523] width 33 height 24
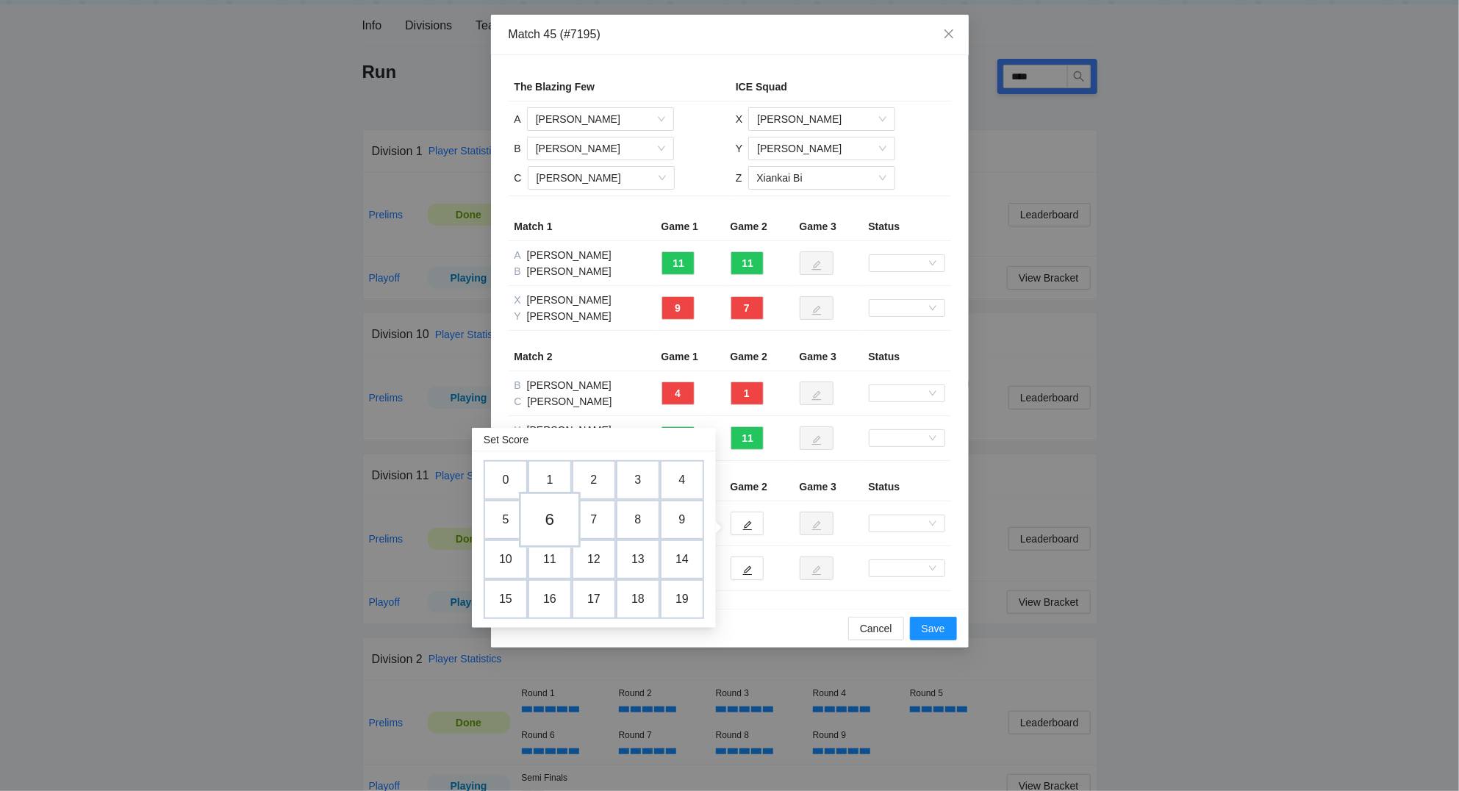
click at [542, 511] on td "6" at bounding box center [550, 520] width 62 height 56
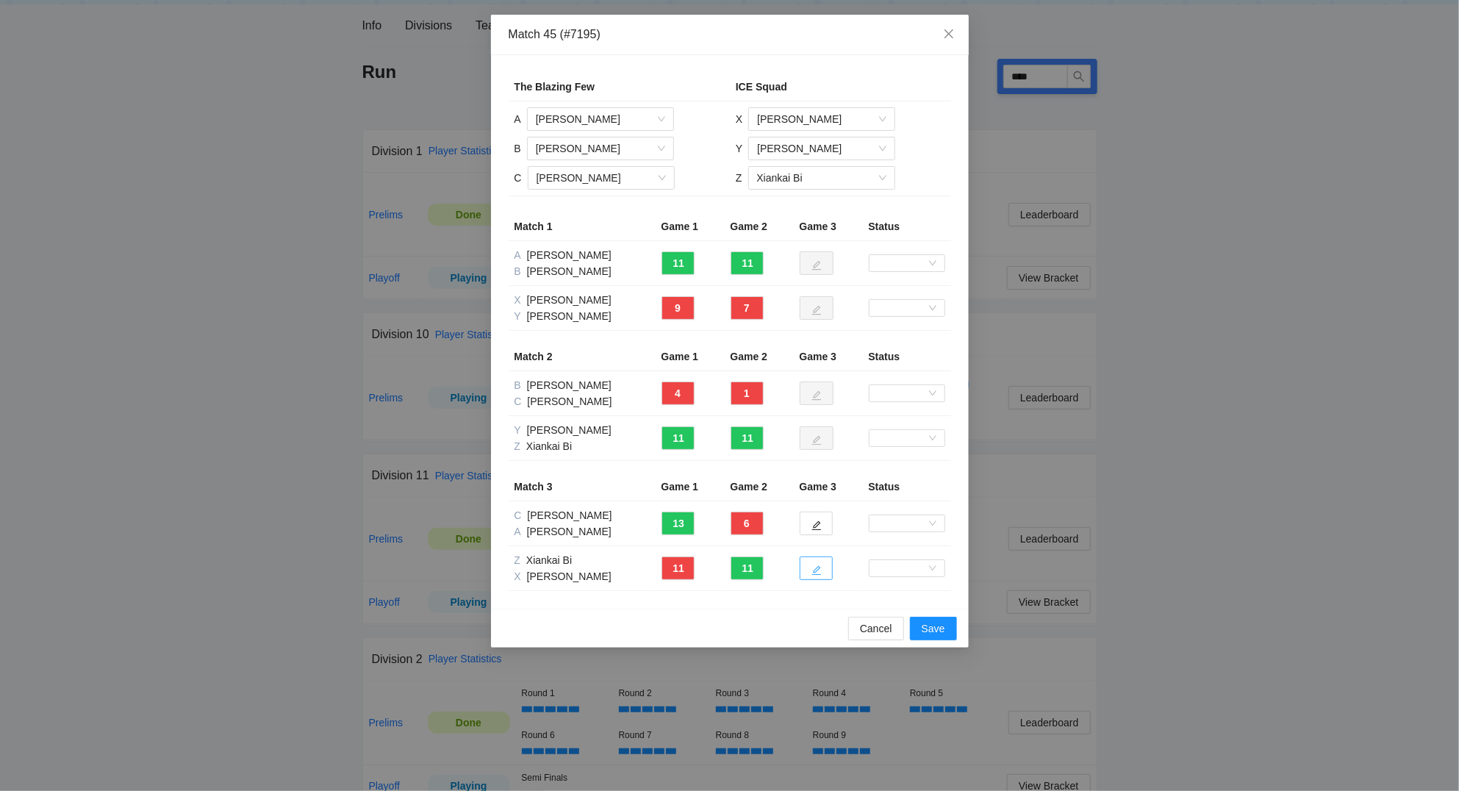
click at [818, 569] on icon "edit" at bounding box center [816, 570] width 10 height 10
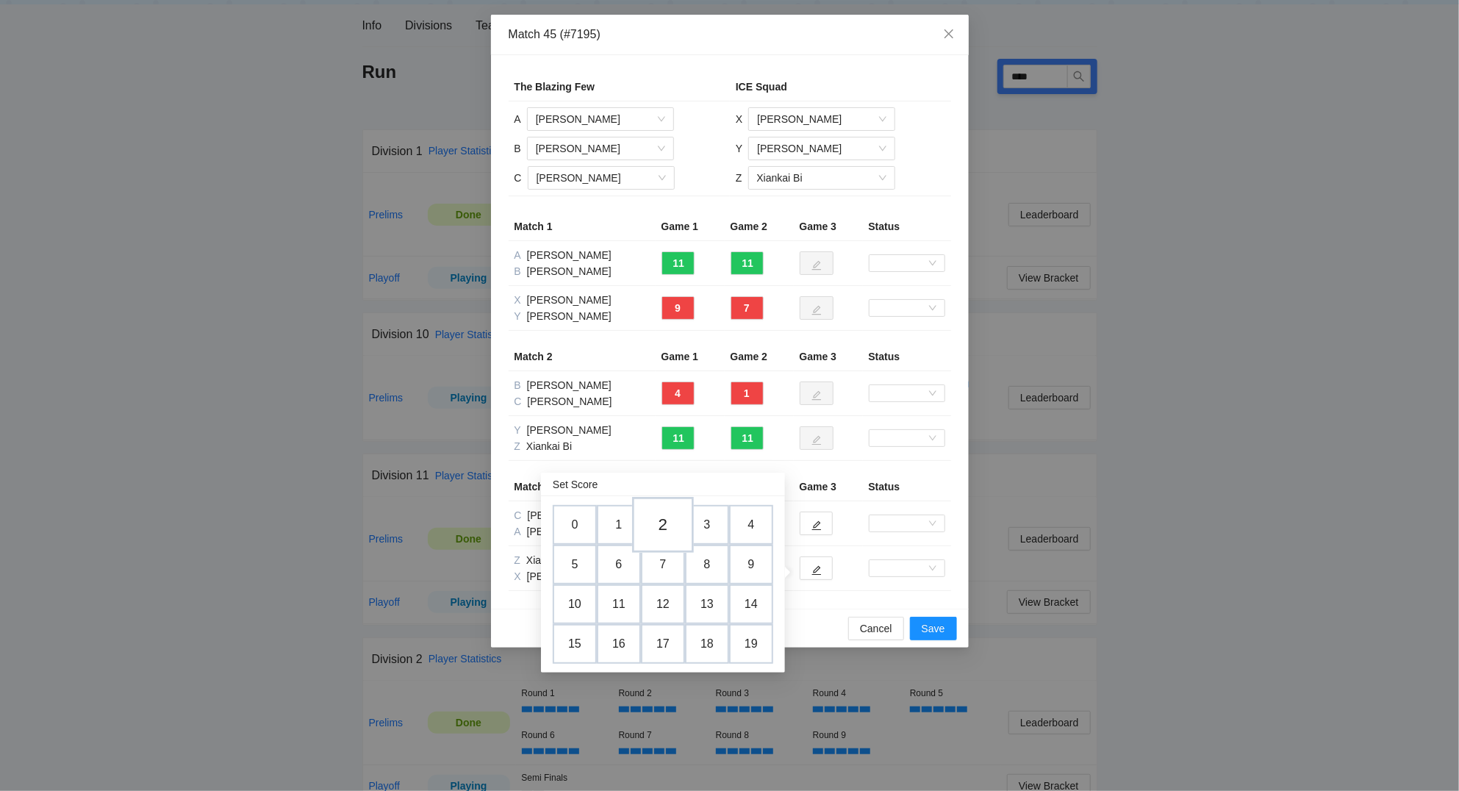
click at [658, 525] on td "2" at bounding box center [663, 525] width 62 height 56
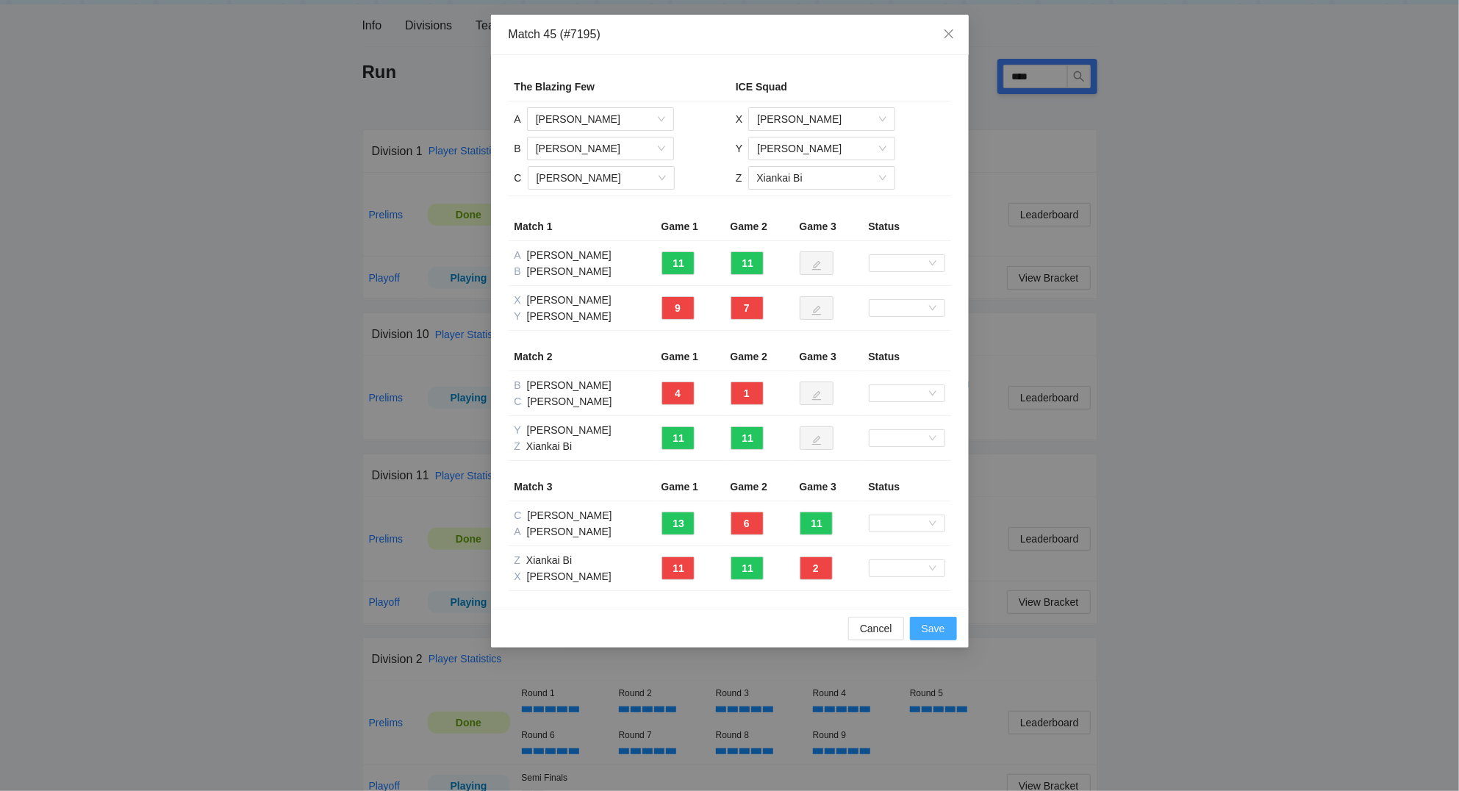
click at [940, 629] on span "Save" at bounding box center [933, 628] width 24 height 16
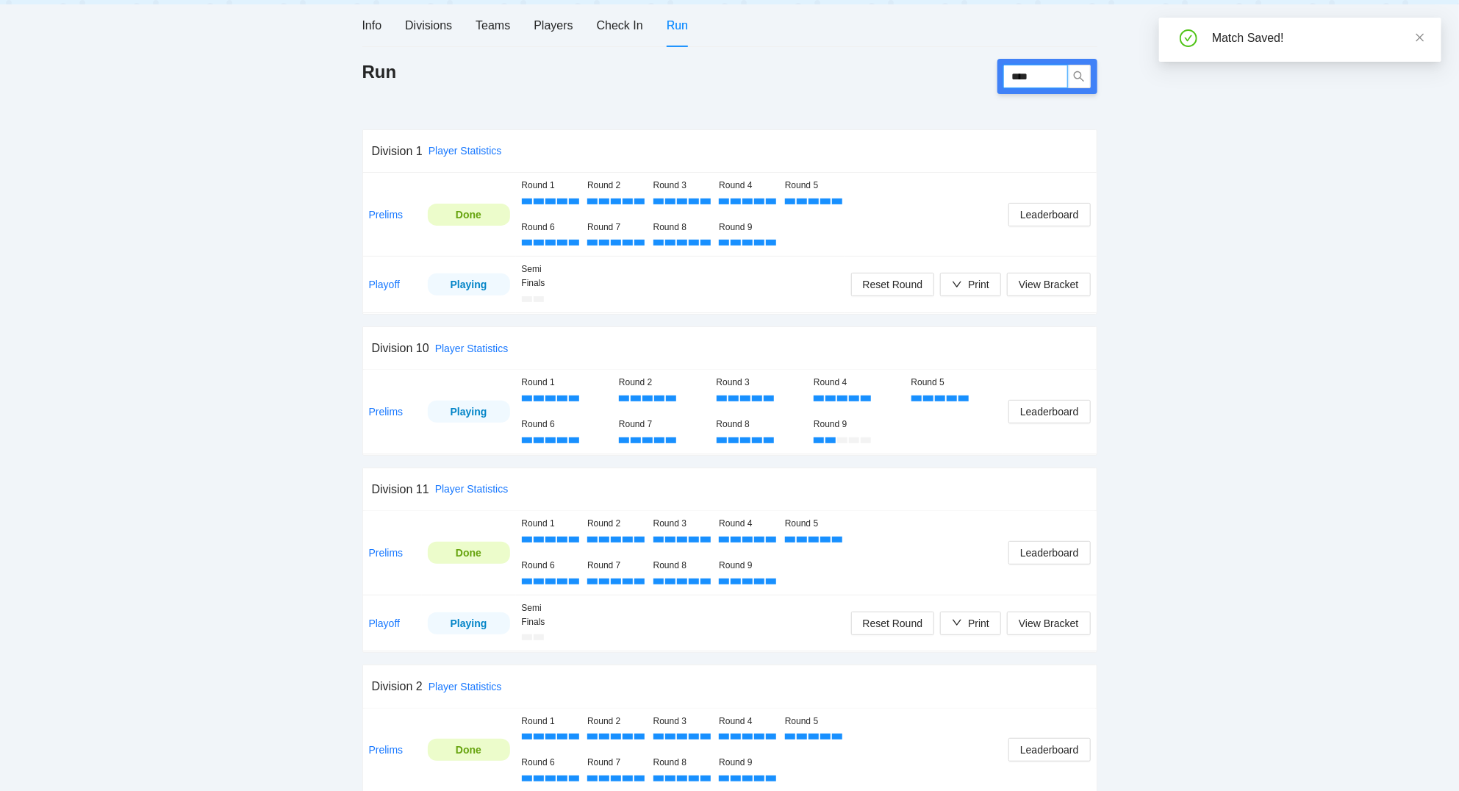
click at [1061, 69] on input "****" at bounding box center [1035, 77] width 65 height 24
type input "****"
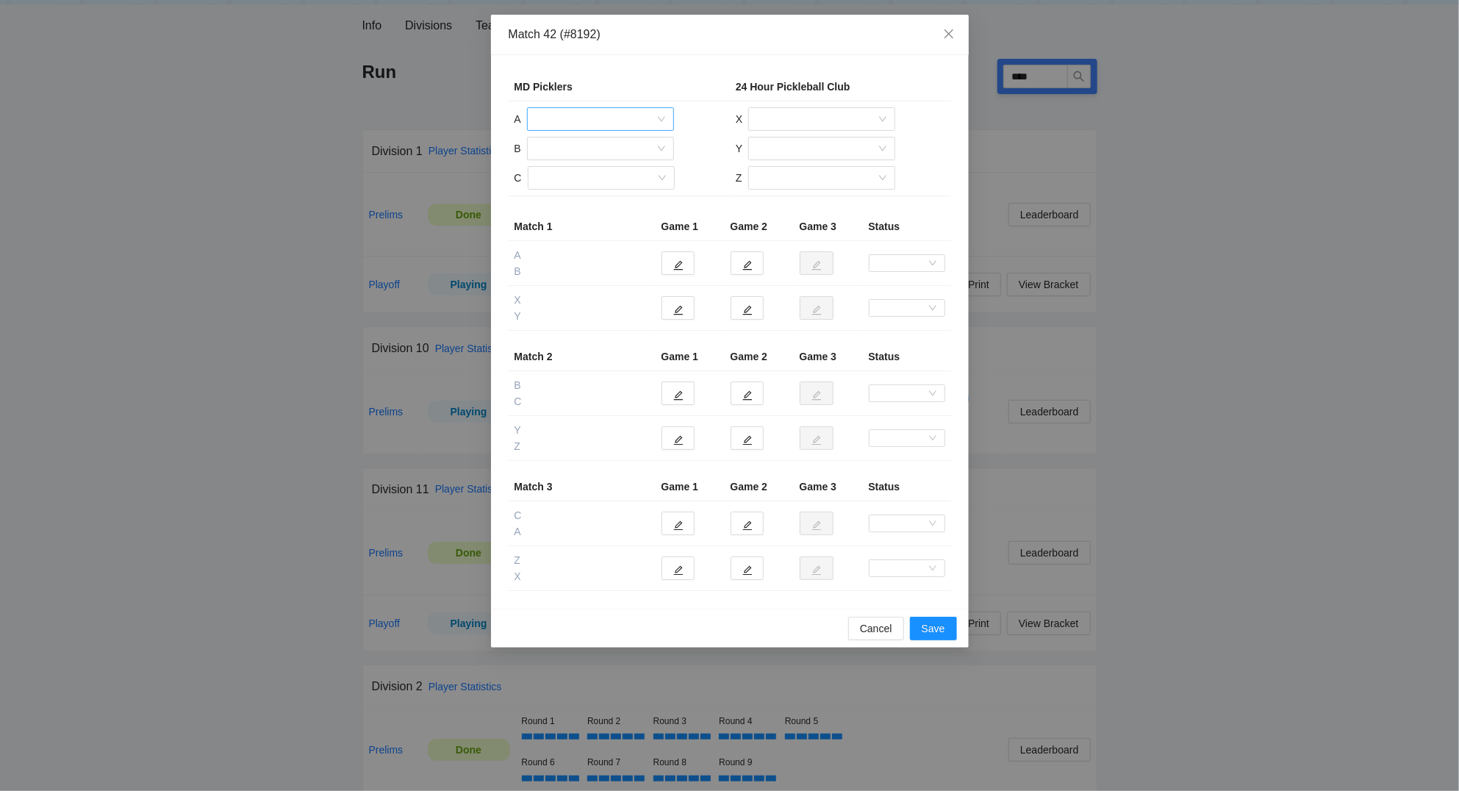
click at [627, 117] on input "search" at bounding box center [595, 119] width 119 height 22
drag, startPoint x: 599, startPoint y: 164, endPoint x: 582, endPoint y: 146, distance: 24.4
click at [598, 162] on div "Kevin Peterson" at bounding box center [600, 173] width 147 height 24
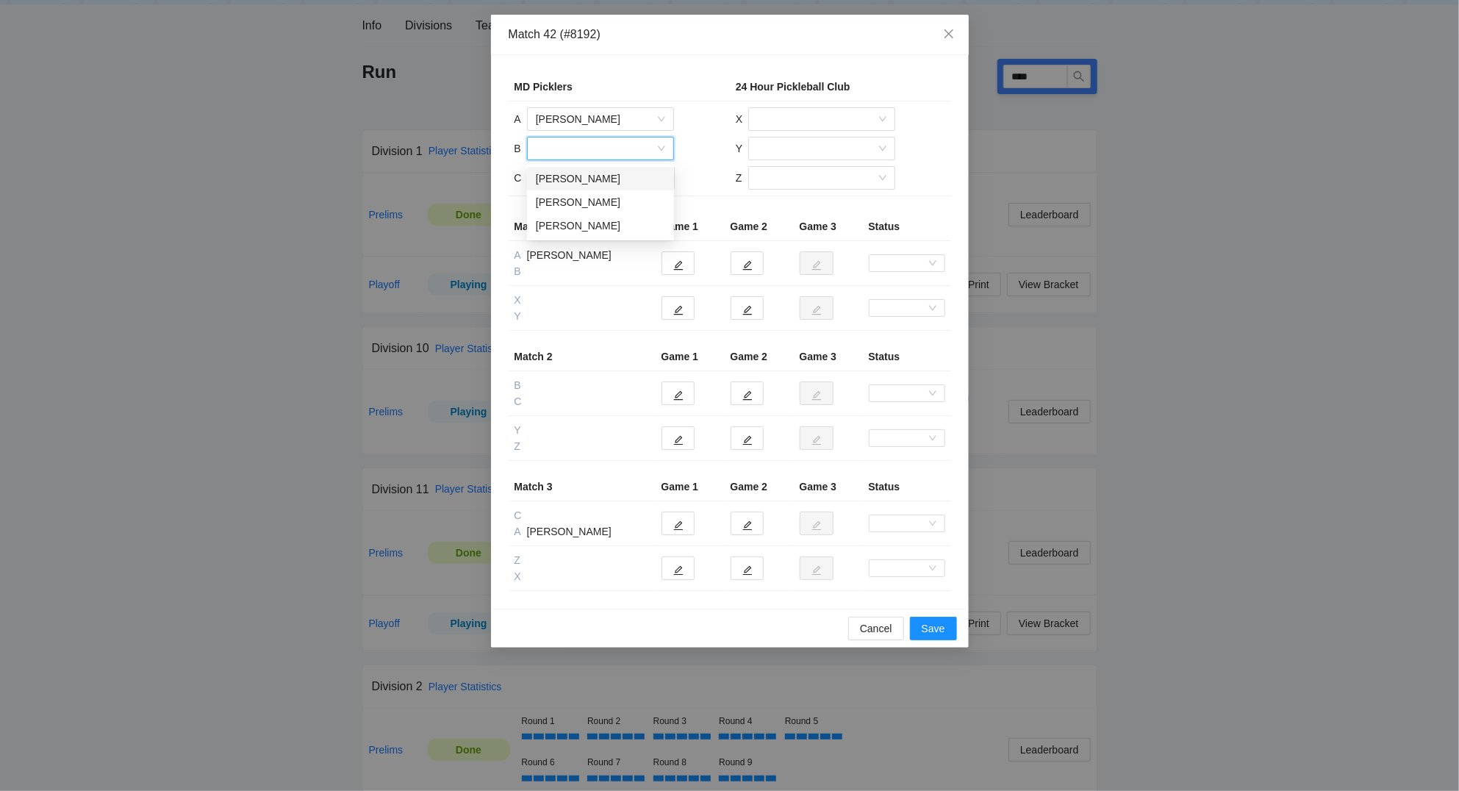
click at [567, 145] on input "search" at bounding box center [595, 148] width 119 height 22
click at [572, 181] on div "Al Gill" at bounding box center [600, 178] width 129 height 16
click at [580, 179] on input "search" at bounding box center [595, 178] width 119 height 22
click at [576, 180] on input "search" at bounding box center [595, 178] width 119 height 22
click at [572, 173] on input "search" at bounding box center [595, 178] width 119 height 22
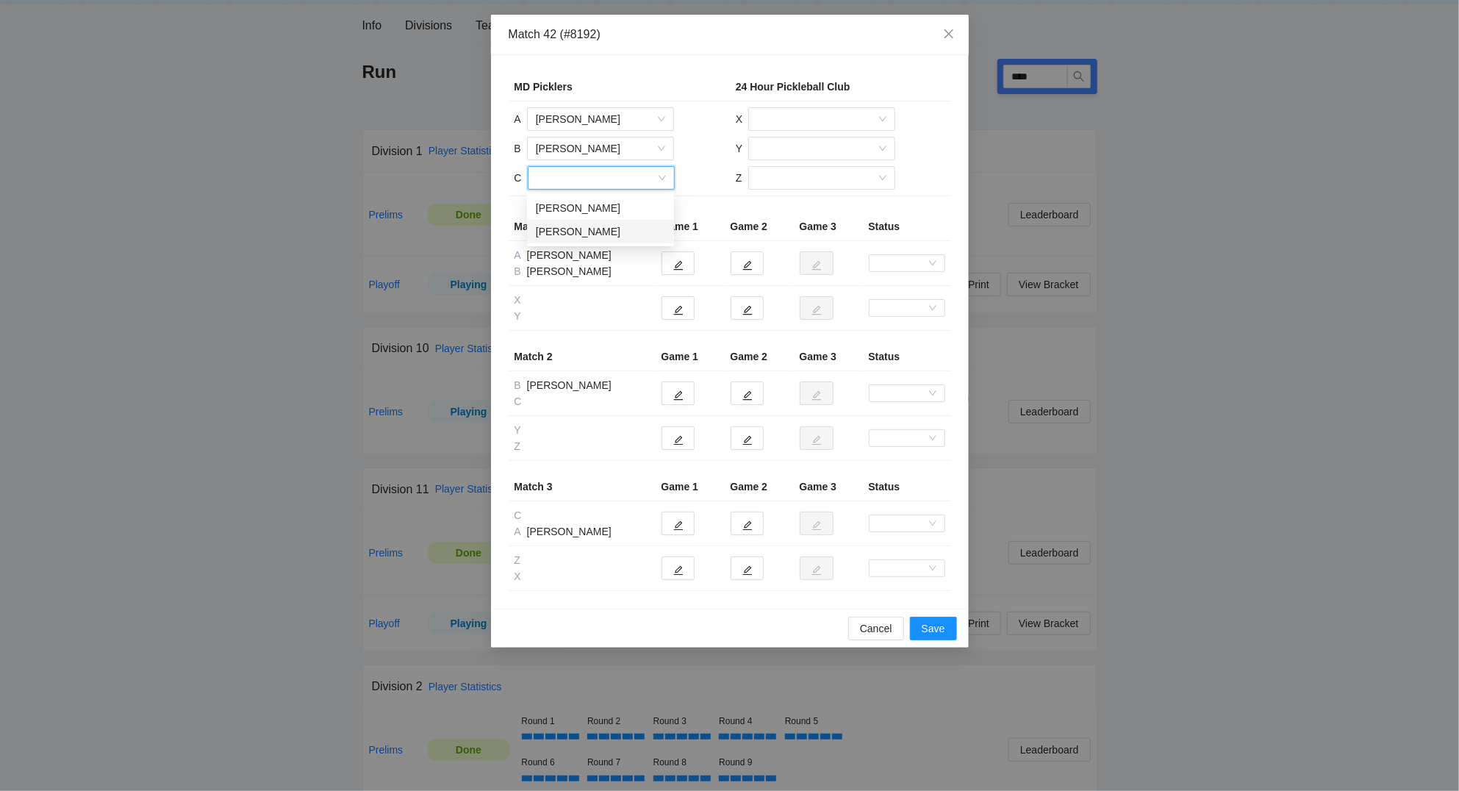
drag, startPoint x: 582, startPoint y: 234, endPoint x: 617, endPoint y: 195, distance: 53.1
click at [582, 226] on div "Will Hawley" at bounding box center [600, 231] width 129 height 16
click at [807, 115] on input "search" at bounding box center [816, 119] width 119 height 22
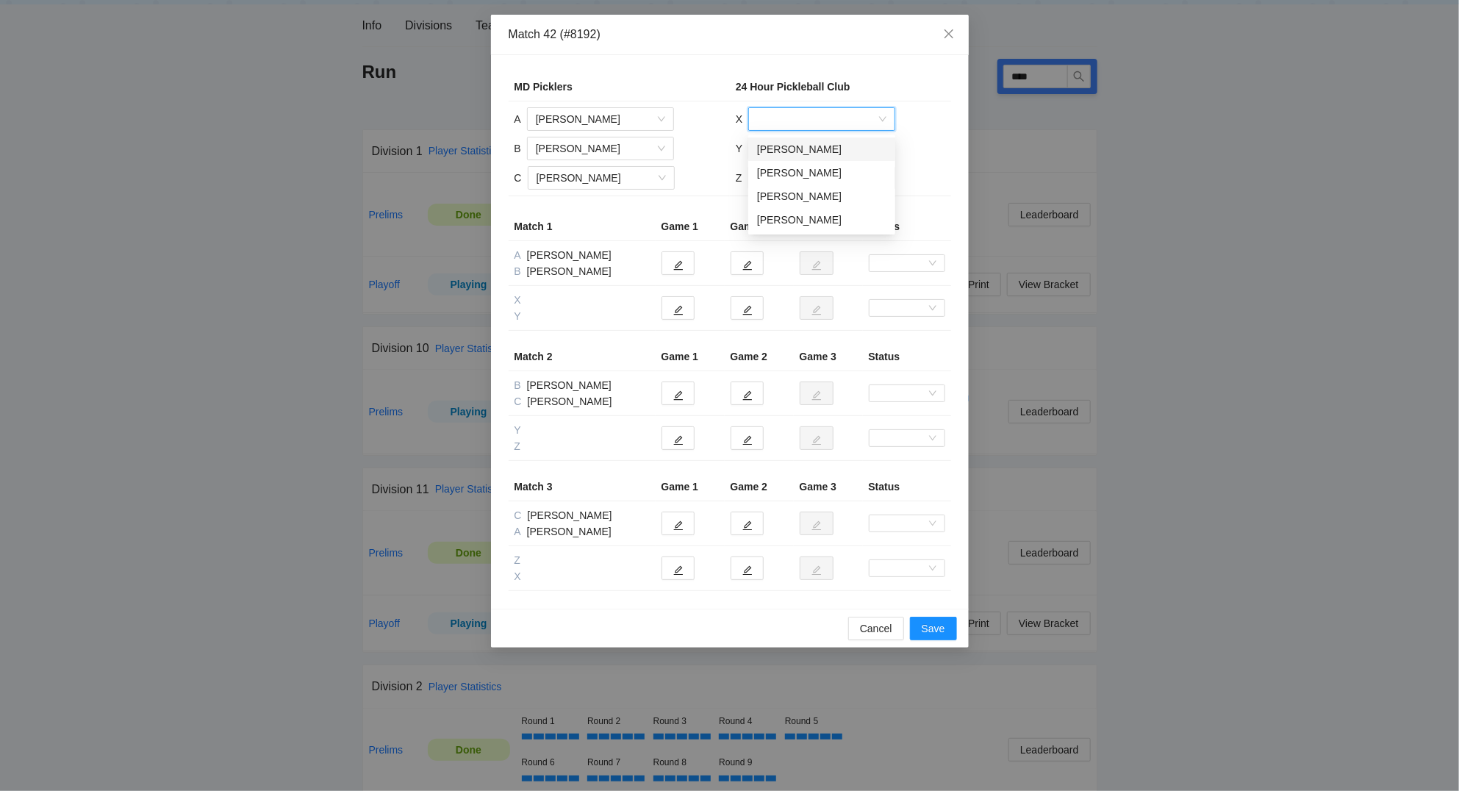
click at [797, 151] on div "Caleb Hanford" at bounding box center [821, 149] width 129 height 16
click at [788, 150] on input "search" at bounding box center [816, 148] width 119 height 22
click at [799, 198] on div "Dan Hanford" at bounding box center [821, 202] width 129 height 16
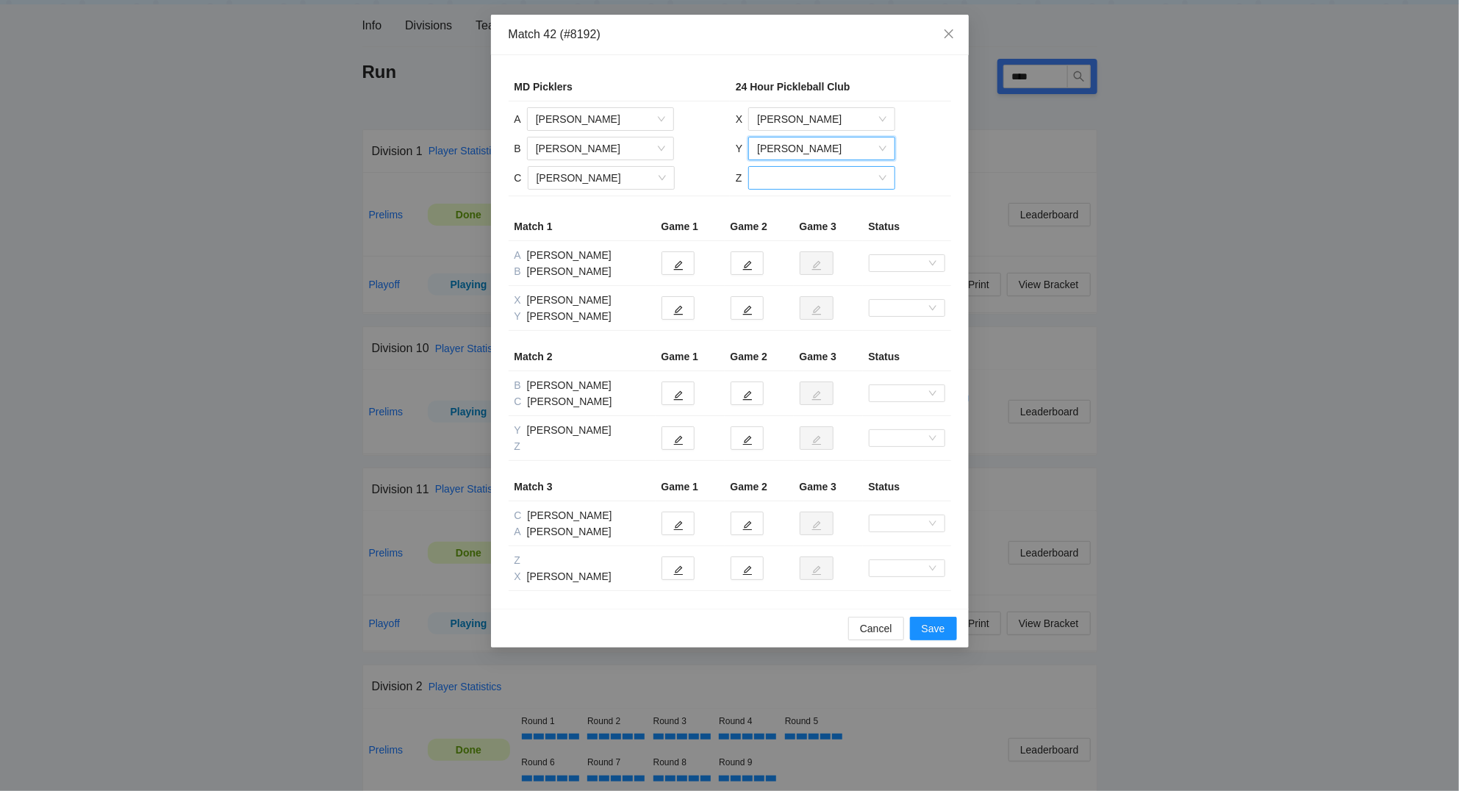
click at [794, 176] on input "search" at bounding box center [816, 178] width 119 height 22
click at [791, 228] on div "Joseph Yi" at bounding box center [820, 231] width 129 height 16
click at [687, 270] on button "button" at bounding box center [677, 263] width 33 height 24
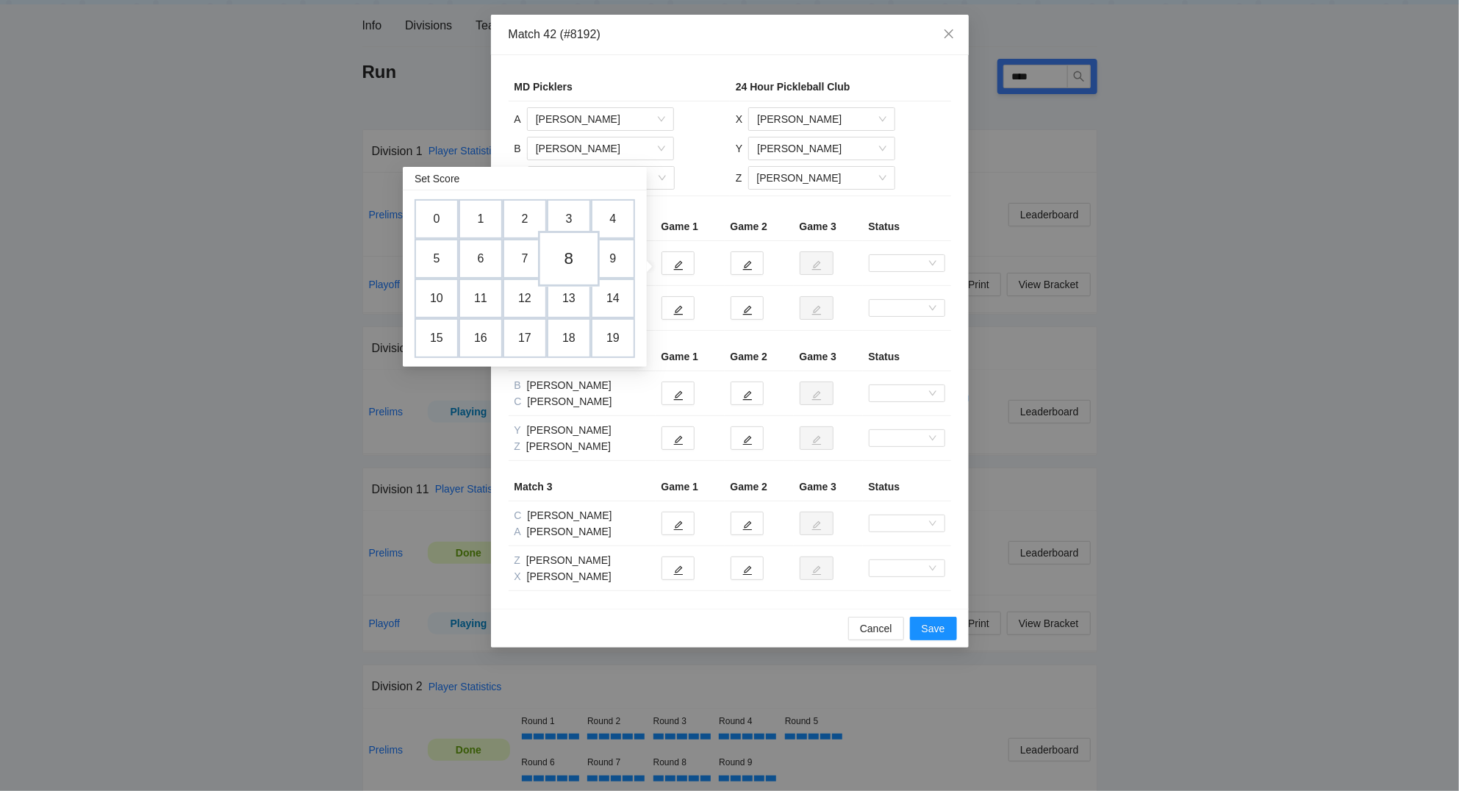
click at [579, 259] on td "8" at bounding box center [569, 259] width 62 height 56
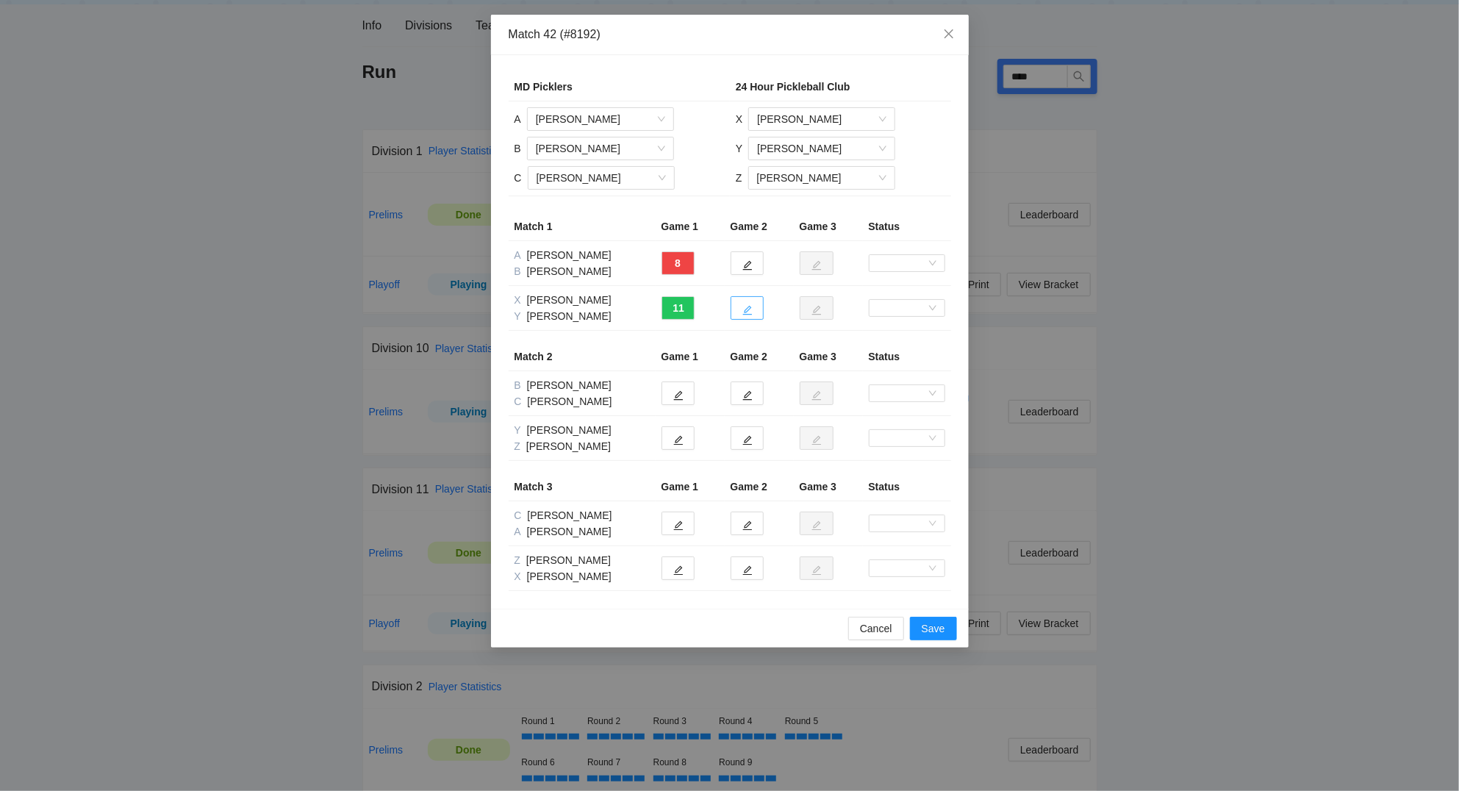
click at [753, 316] on button "button" at bounding box center [746, 308] width 33 height 24
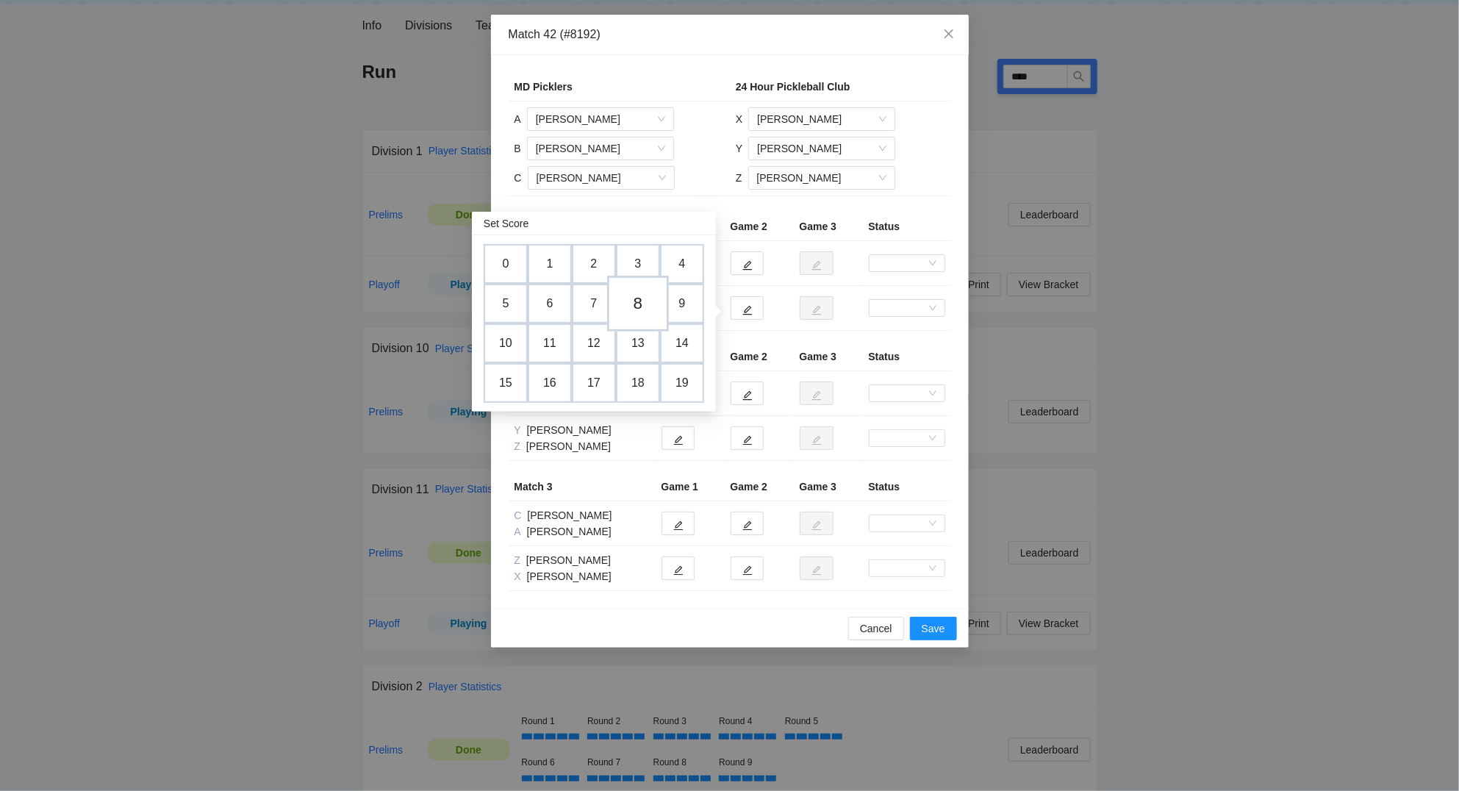
click at [644, 296] on td "8" at bounding box center [638, 304] width 62 height 56
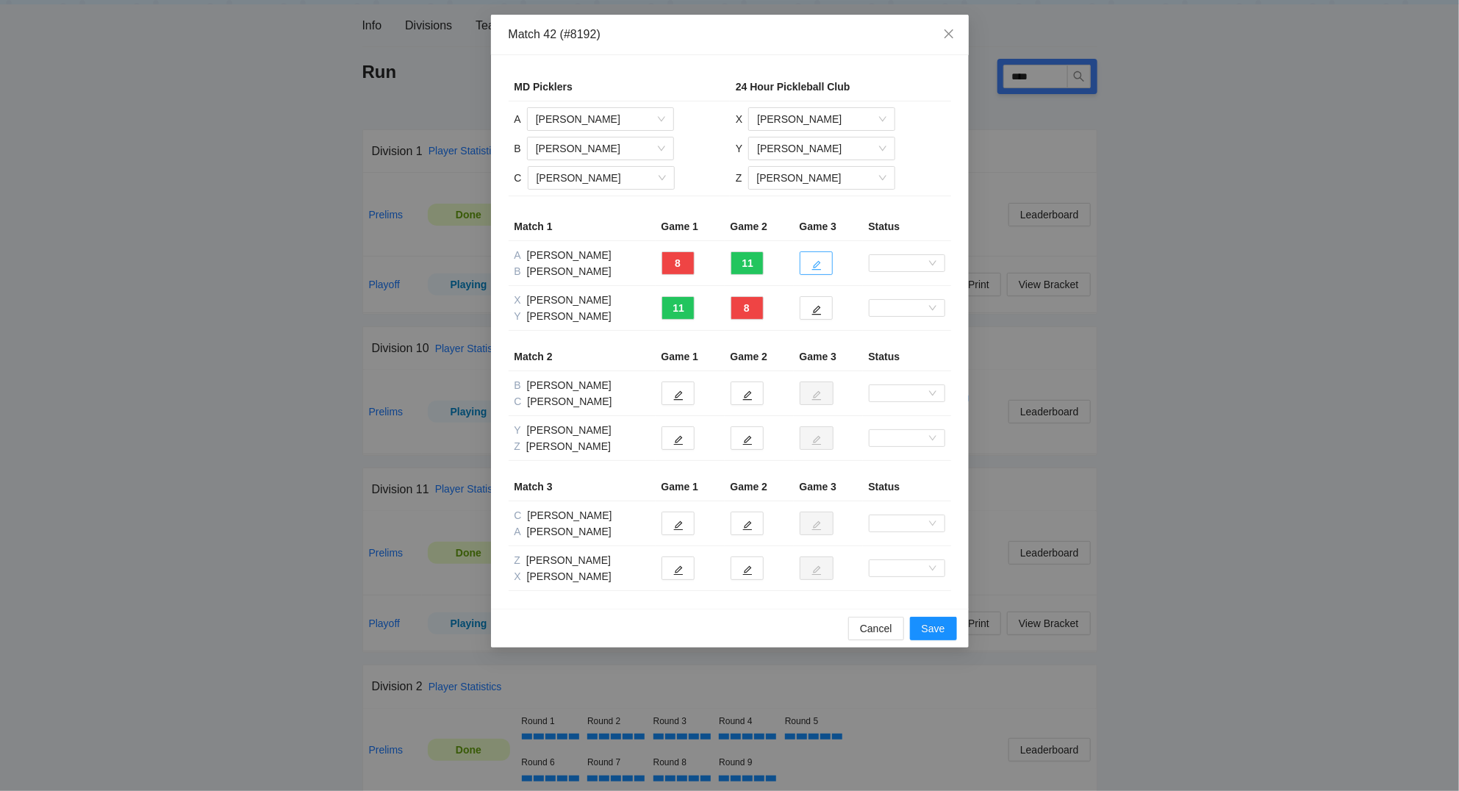
click at [816, 261] on icon "edit" at bounding box center [816, 265] width 10 height 10
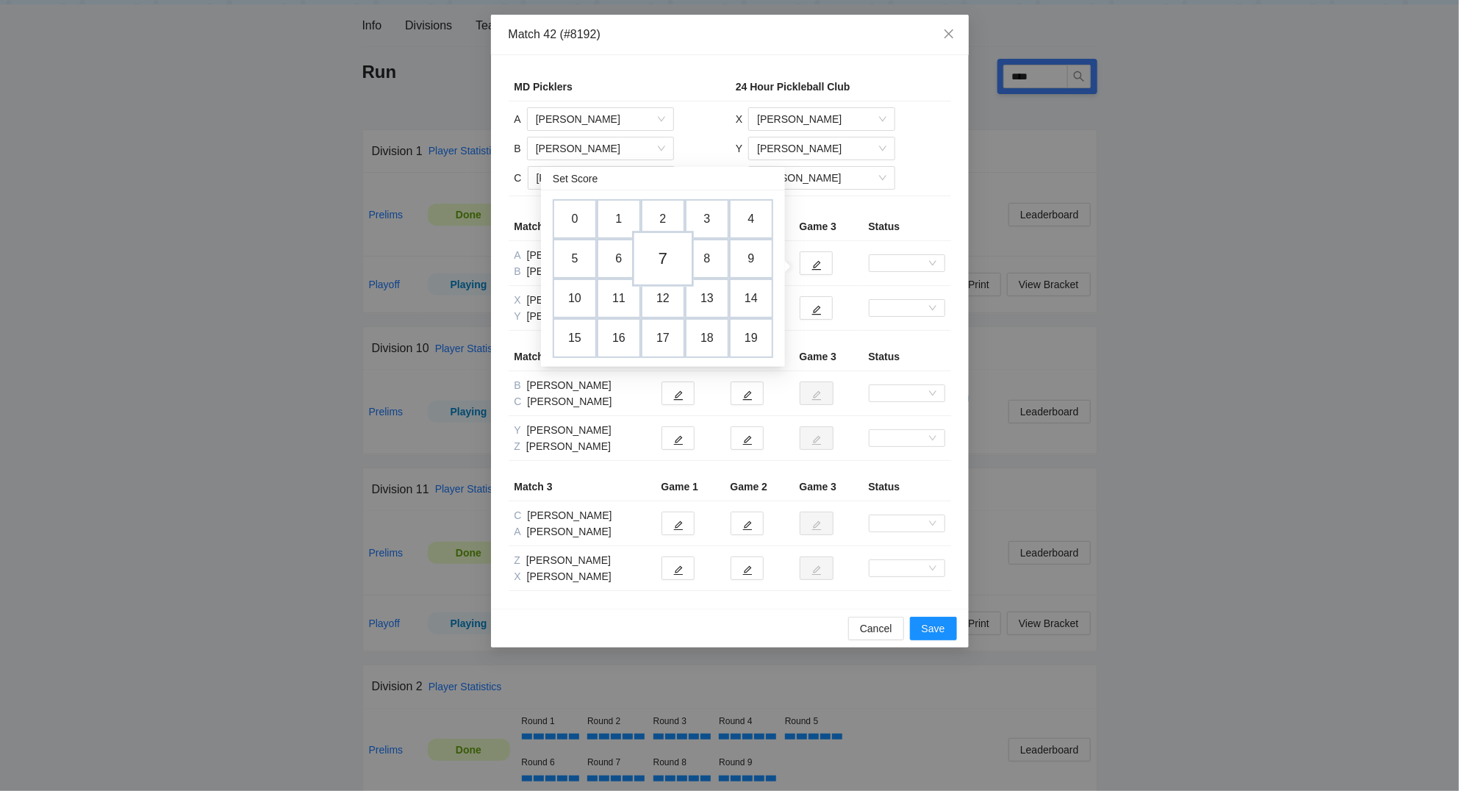
click at [671, 265] on td "7" at bounding box center [663, 259] width 62 height 56
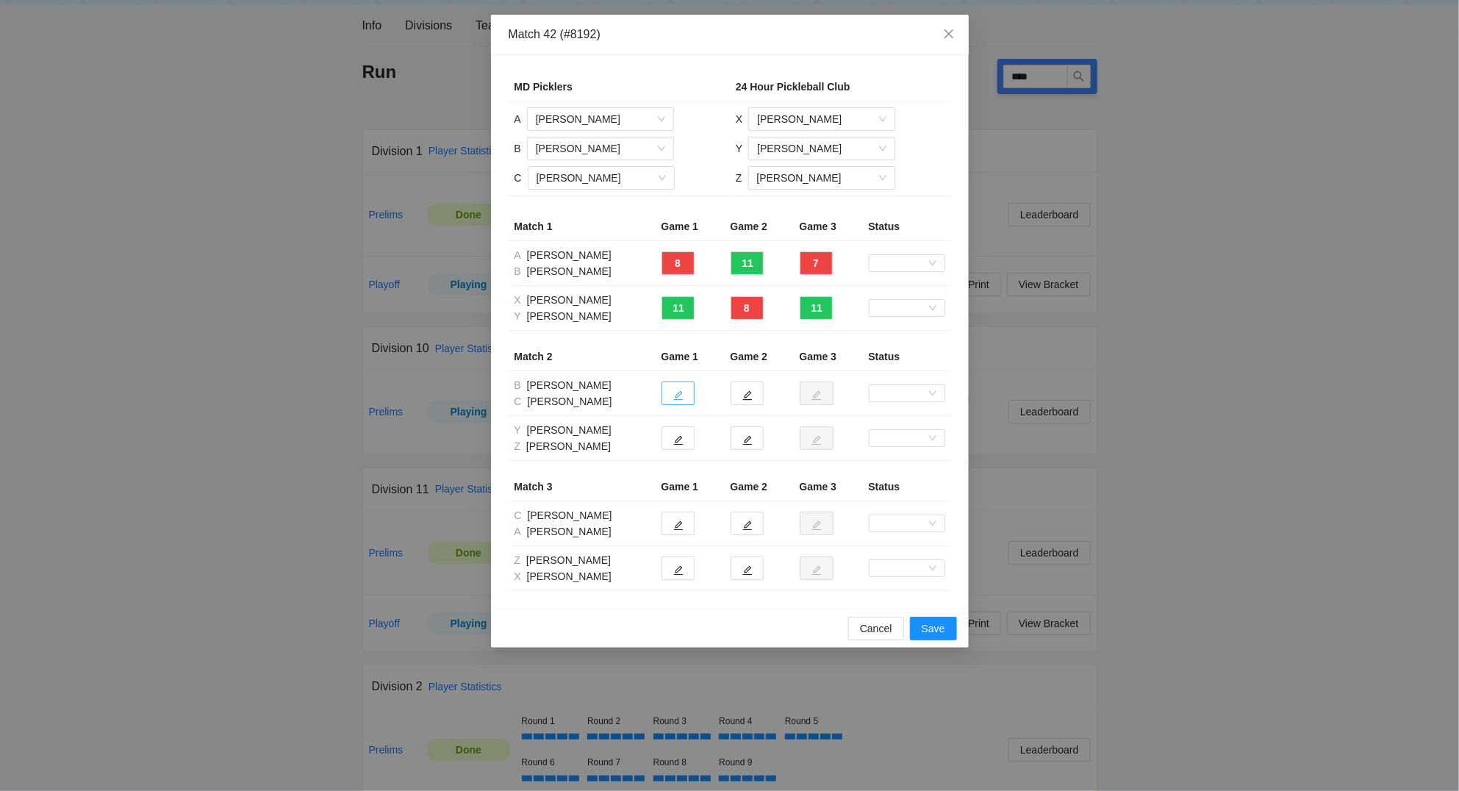
click at [687, 399] on button "button" at bounding box center [677, 393] width 33 height 24
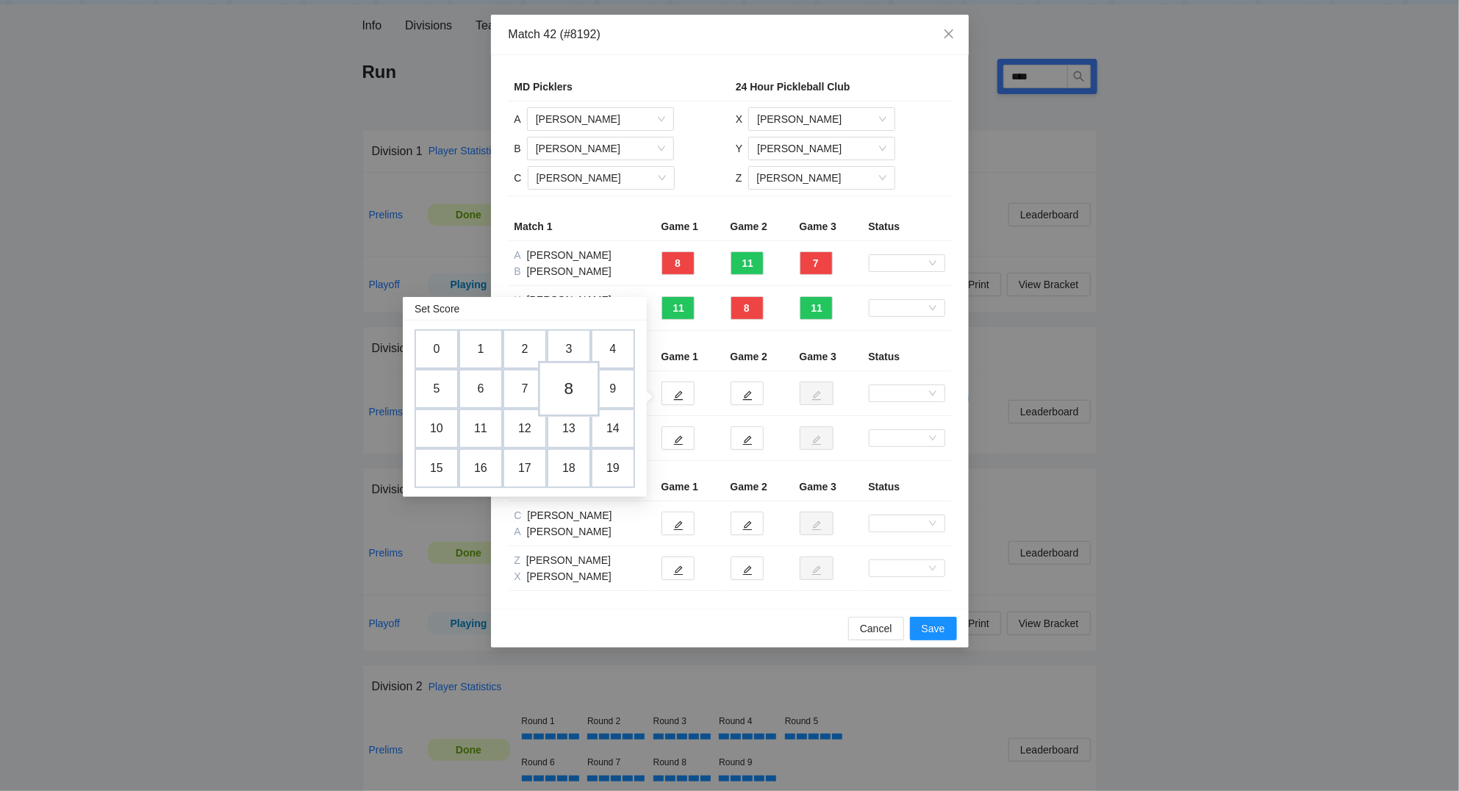
drag, startPoint x: 572, startPoint y: 385, endPoint x: 639, endPoint y: 400, distance: 69.2
click at [574, 385] on td "8" at bounding box center [569, 389] width 44 height 40
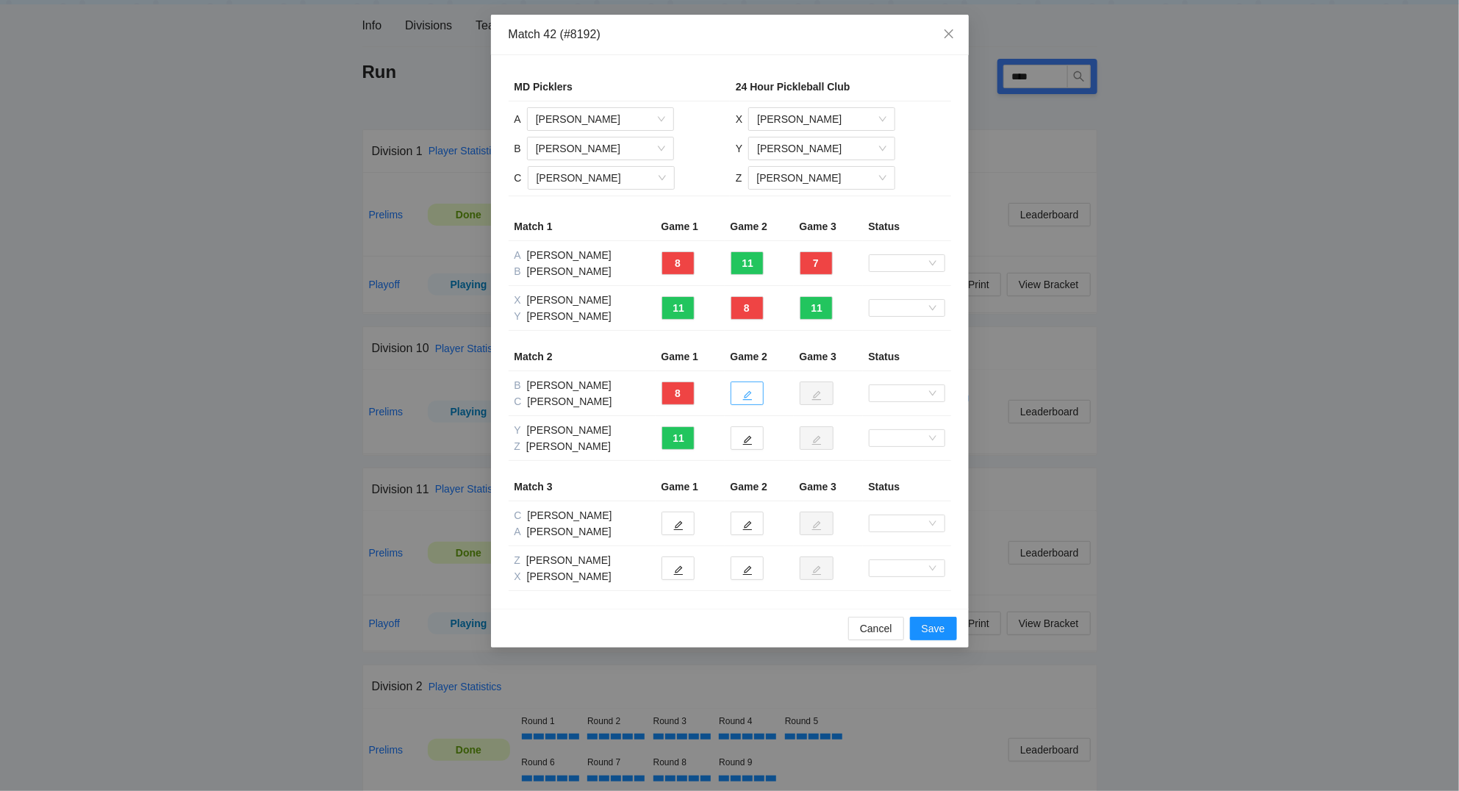
click at [746, 397] on icon "edit" at bounding box center [747, 396] width 10 height 10
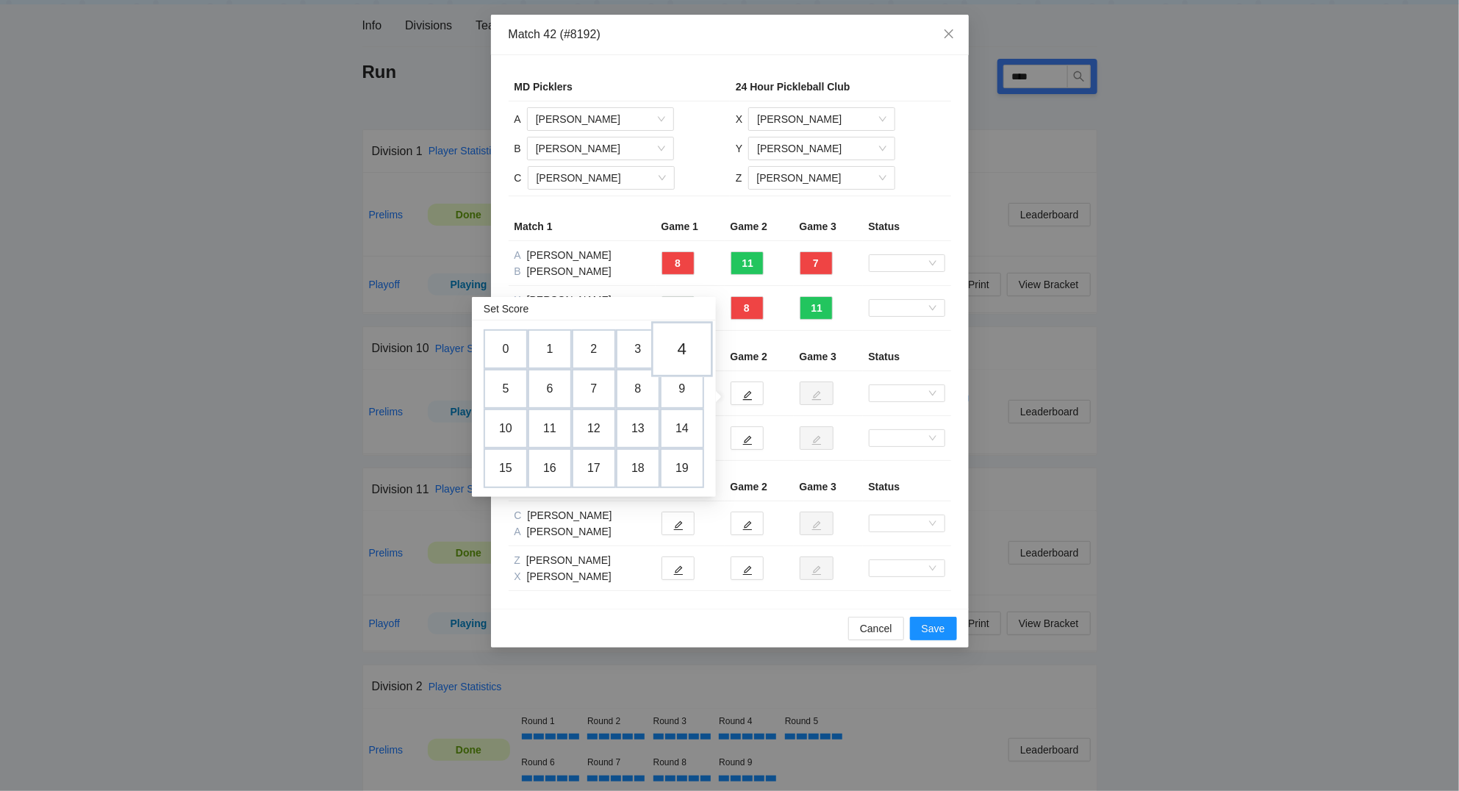
click at [677, 347] on td "4" at bounding box center [682, 349] width 62 height 56
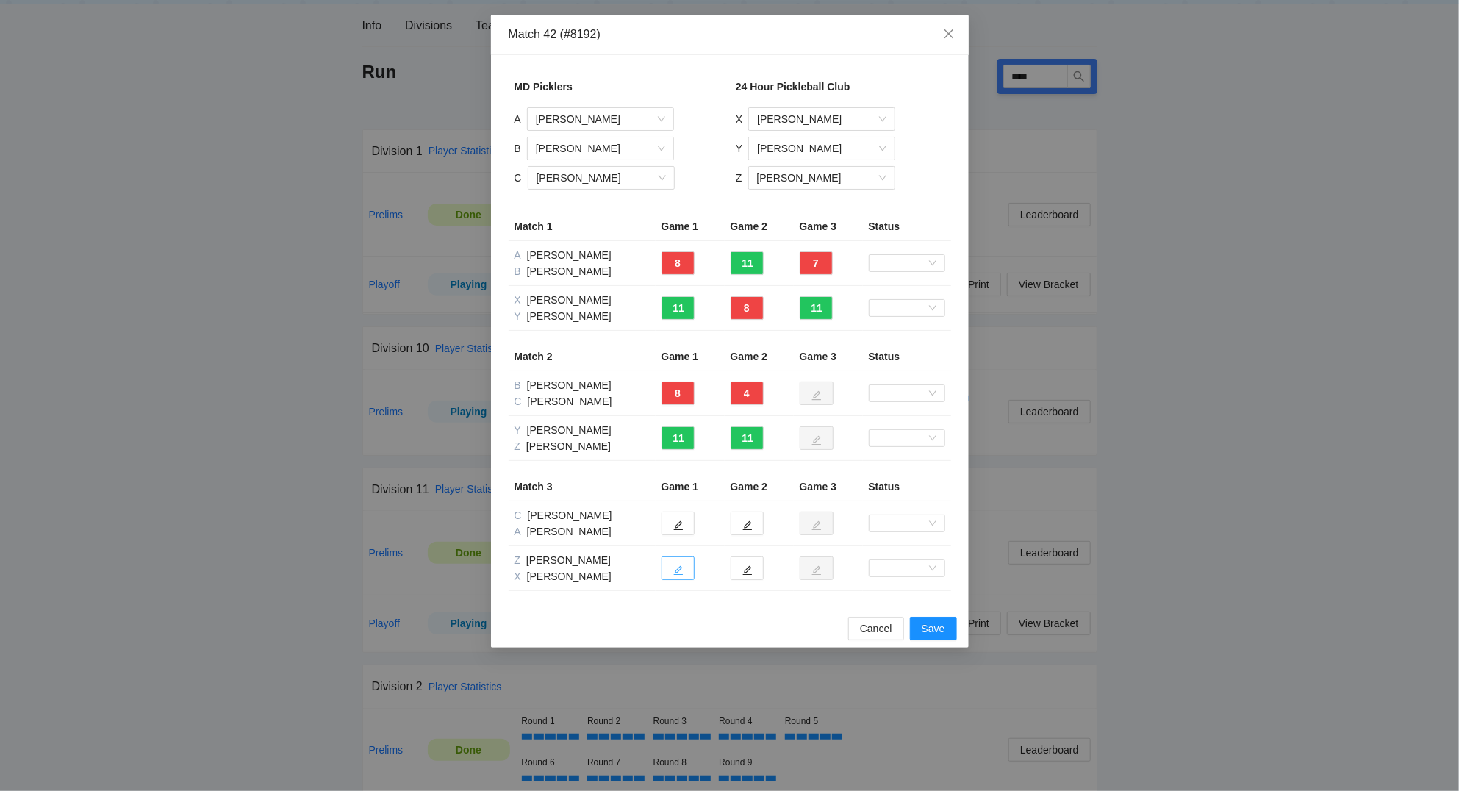
click at [684, 574] on button "button" at bounding box center [677, 568] width 33 height 24
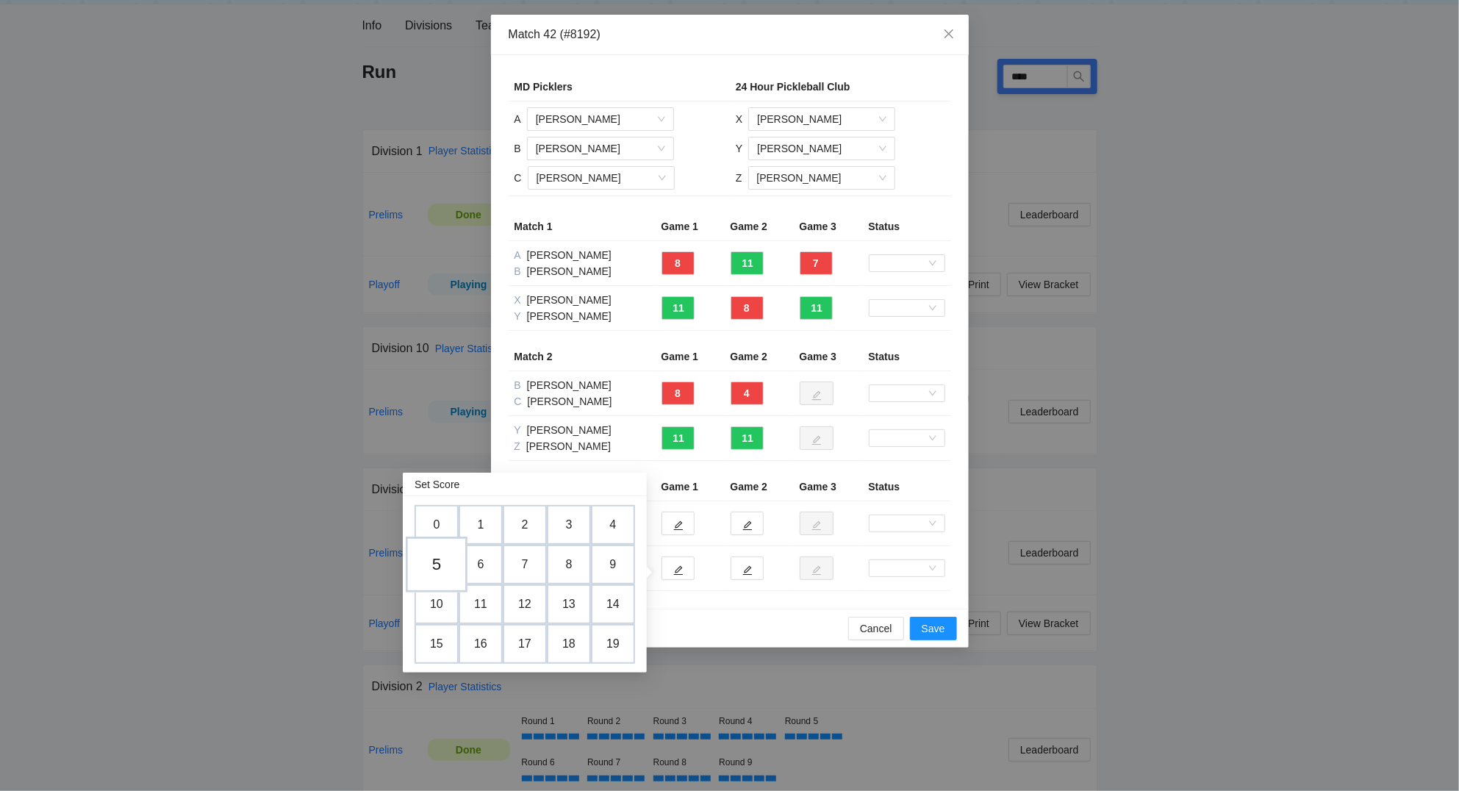
click at [443, 556] on td "5" at bounding box center [437, 564] width 62 height 56
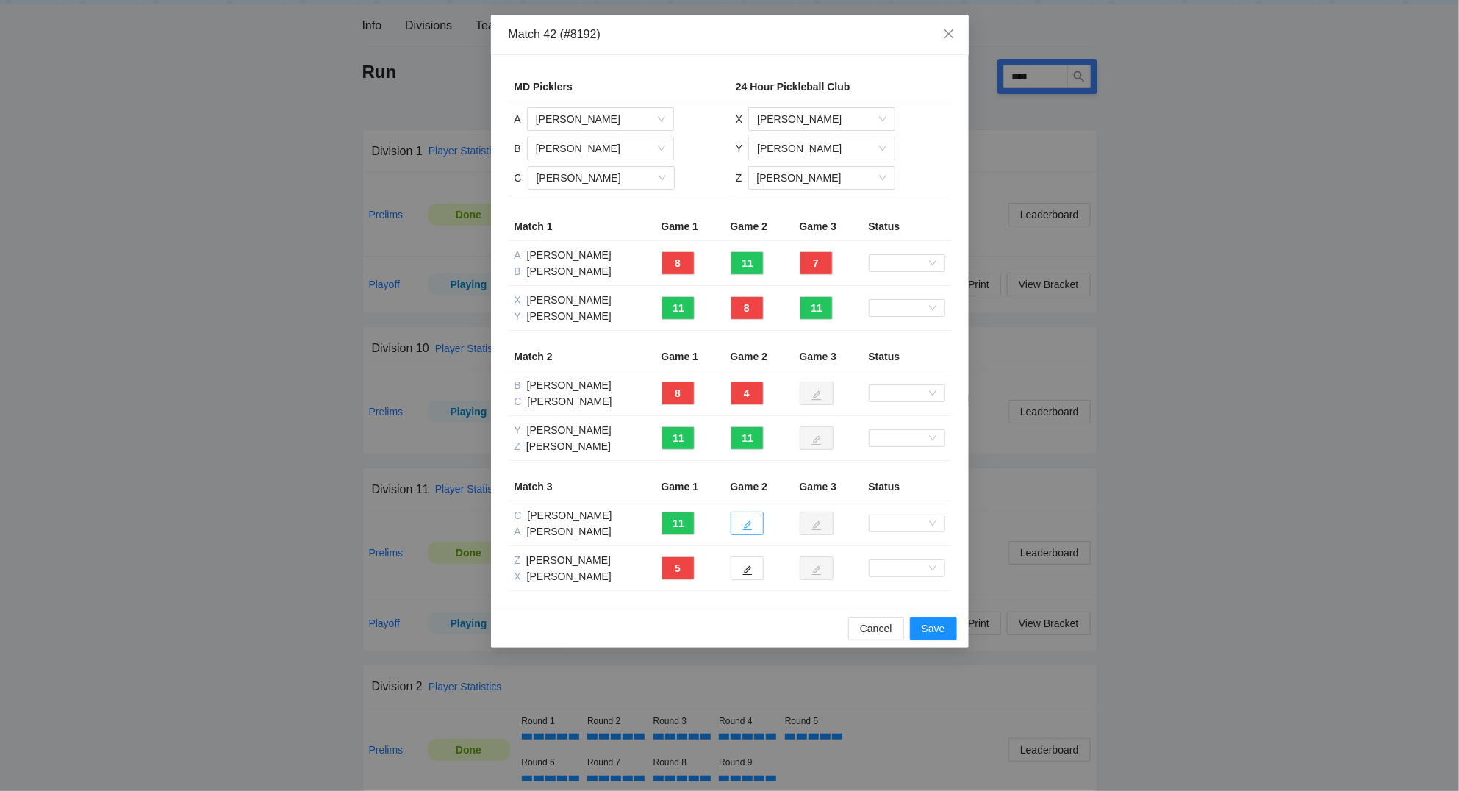
click at [750, 525] on icon "edit" at bounding box center [747, 526] width 10 height 10
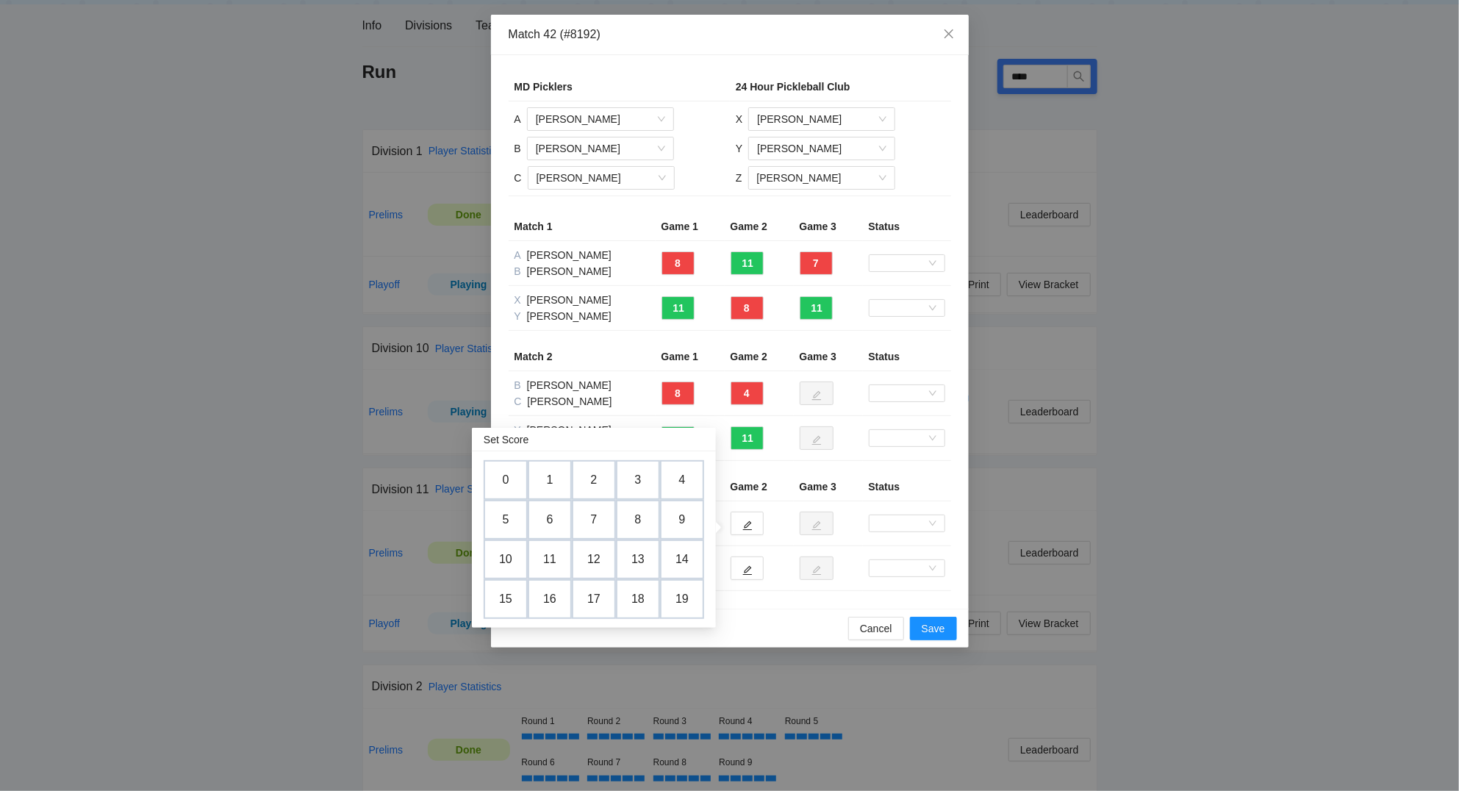
drag, startPoint x: 508, startPoint y: 516, endPoint x: 720, endPoint y: 550, distance: 214.4
click at [512, 515] on td "5" at bounding box center [506, 520] width 44 height 40
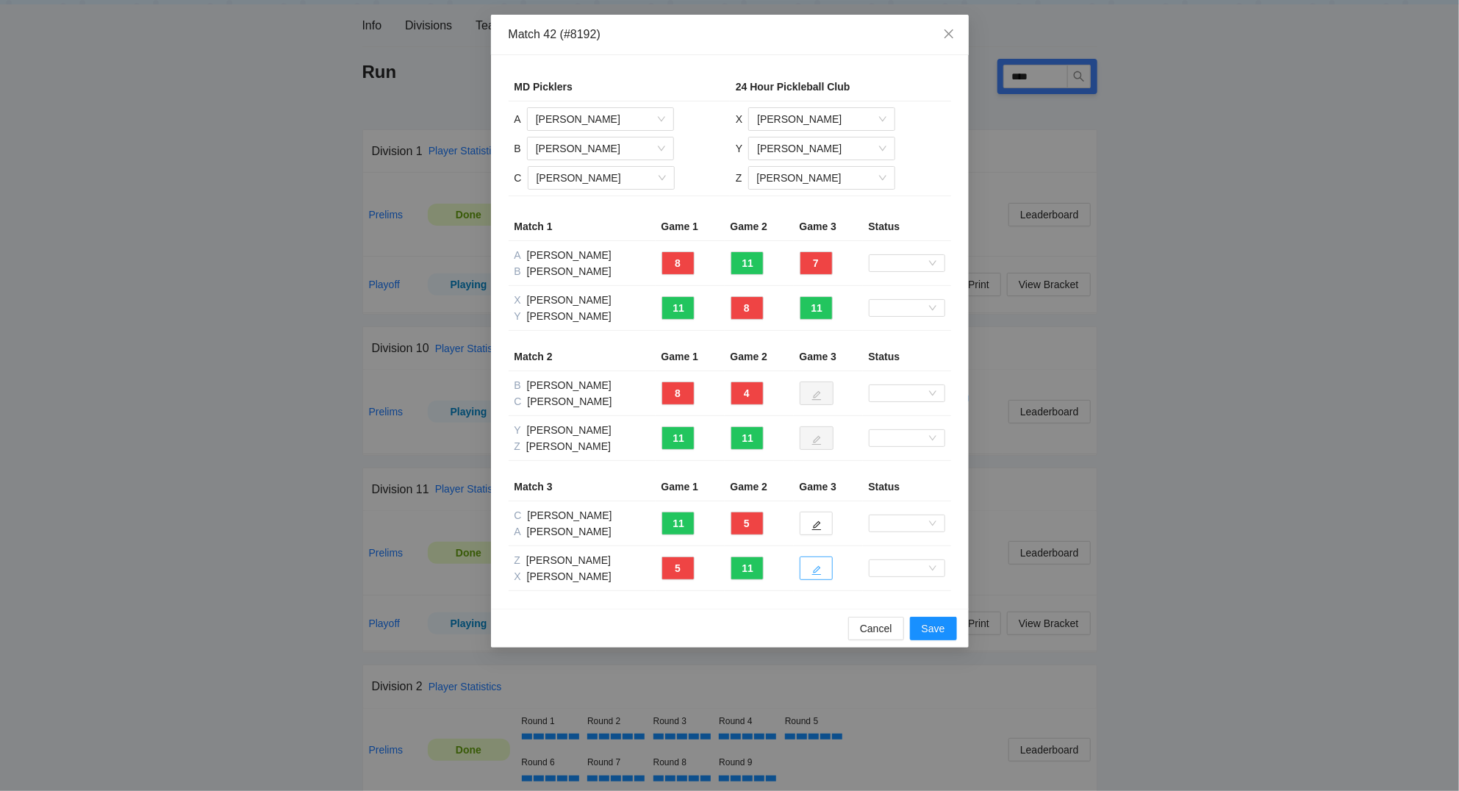
click at [824, 569] on button "button" at bounding box center [815, 568] width 33 height 24
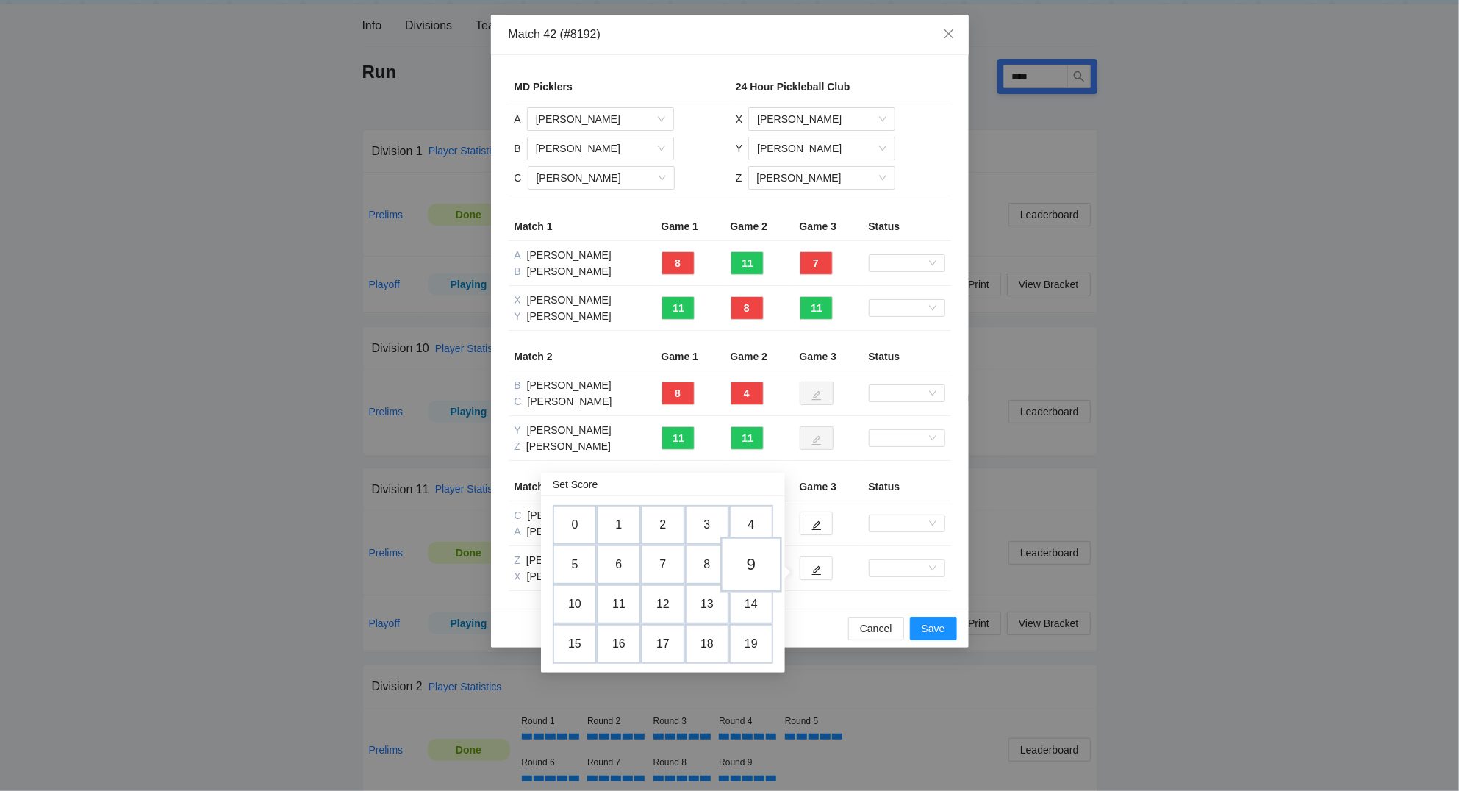
click at [765, 558] on td "9" at bounding box center [751, 564] width 62 height 56
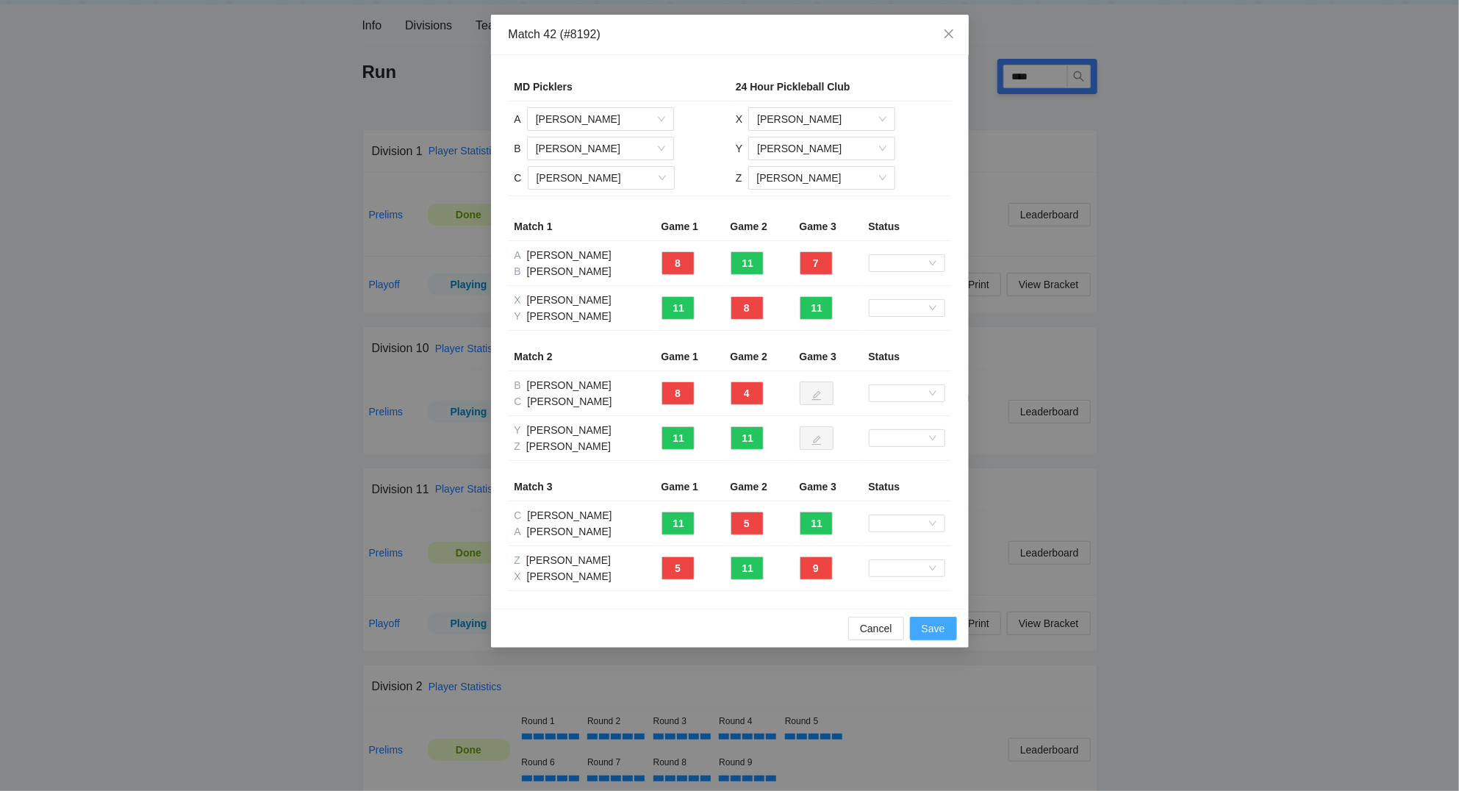
drag, startPoint x: 938, startPoint y: 630, endPoint x: 958, endPoint y: 639, distance: 21.7
click at [938, 629] on span "Save" at bounding box center [933, 628] width 24 height 16
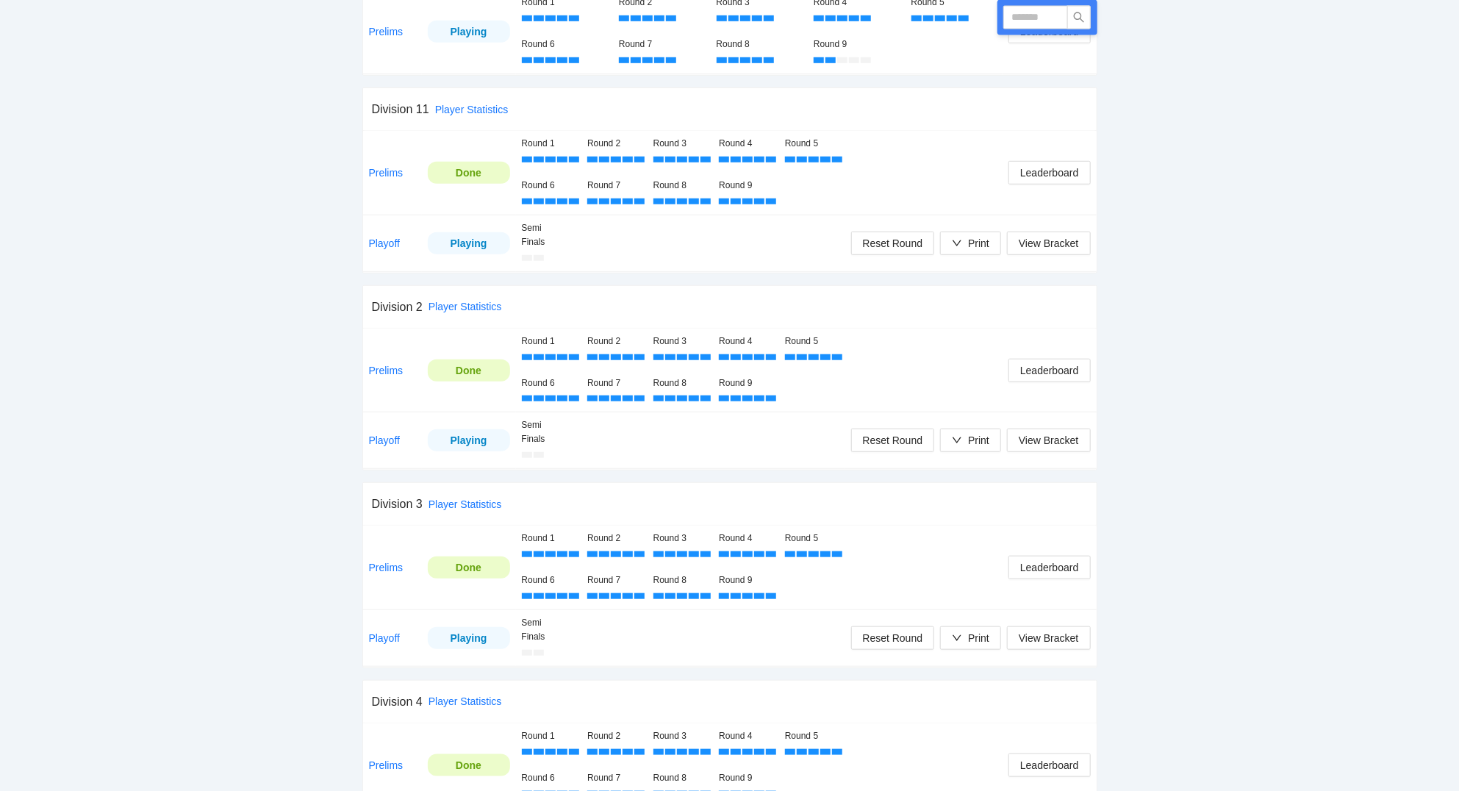
scroll to position [533, 0]
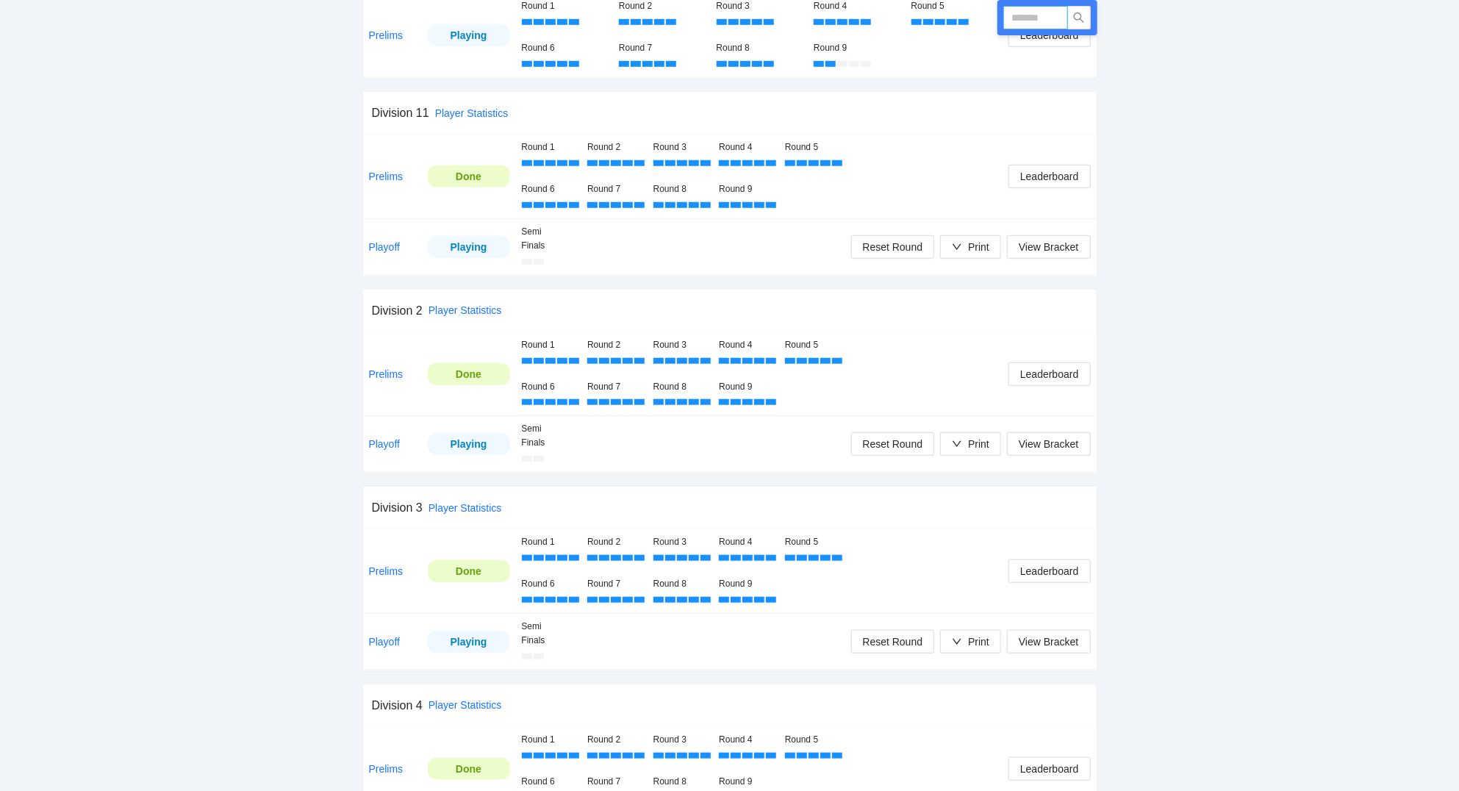
click at [1043, 16] on input "text" at bounding box center [1035, 18] width 65 height 24
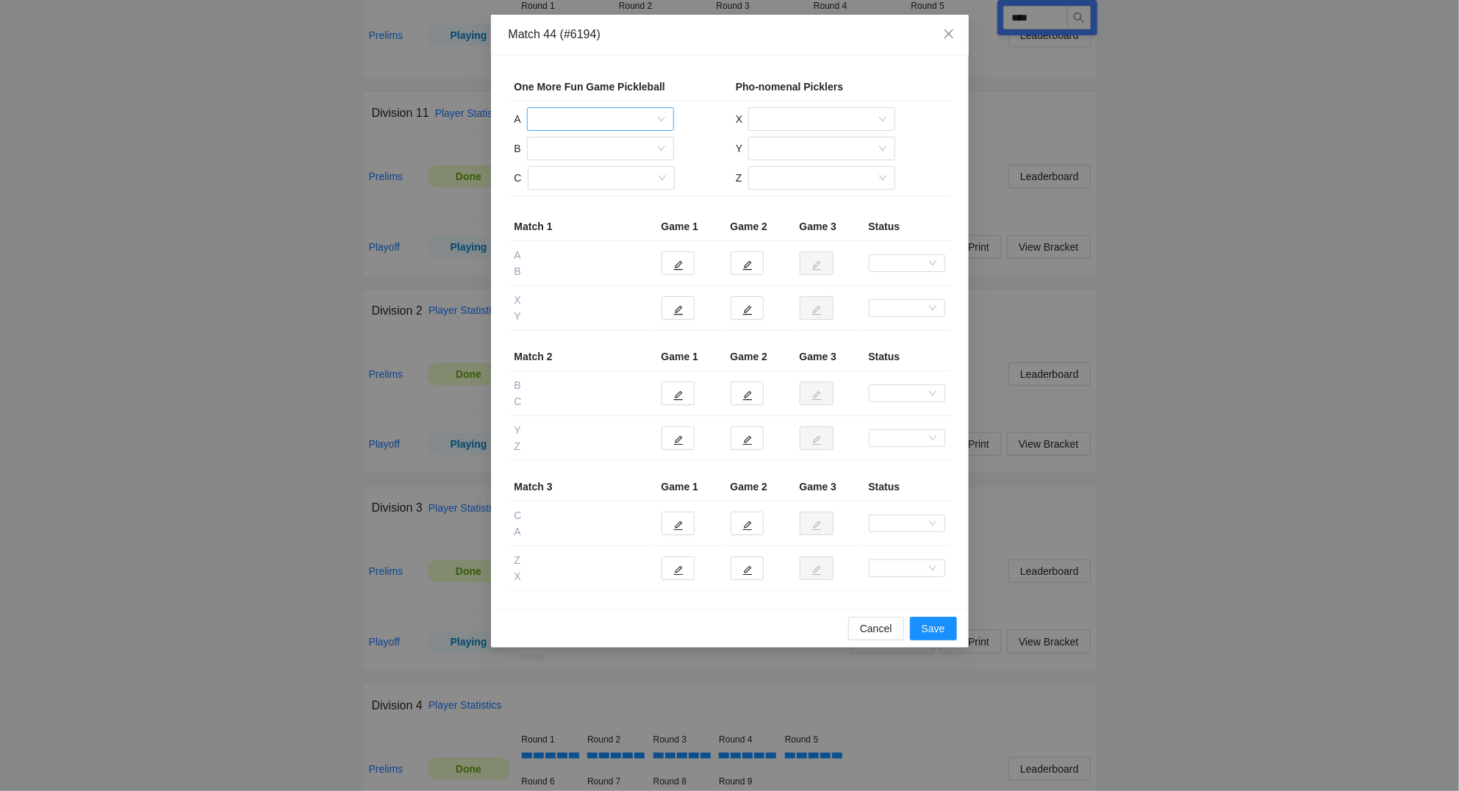
click at [625, 112] on input "search" at bounding box center [595, 119] width 119 height 22
click at [595, 192] on div "[PERSON_NAME]" at bounding box center [600, 196] width 129 height 16
click at [579, 152] on input "search" at bounding box center [595, 148] width 119 height 22
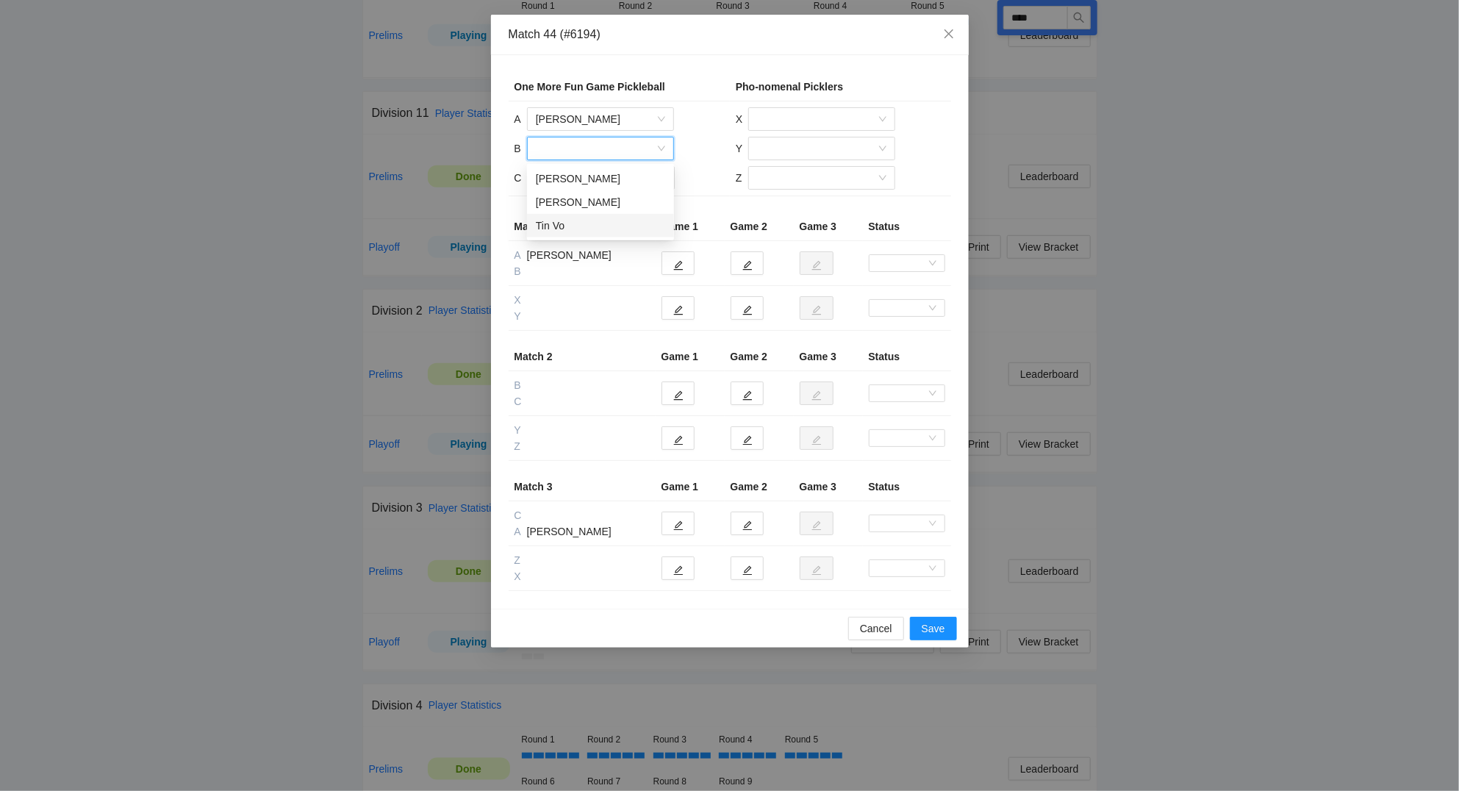
click at [564, 226] on div "Tin Vo" at bounding box center [600, 226] width 129 height 16
click at [589, 176] on input "search" at bounding box center [595, 178] width 119 height 22
click at [599, 205] on div "[PERSON_NAME]" at bounding box center [600, 208] width 129 height 16
click at [804, 114] on input "search" at bounding box center [816, 119] width 119 height 22
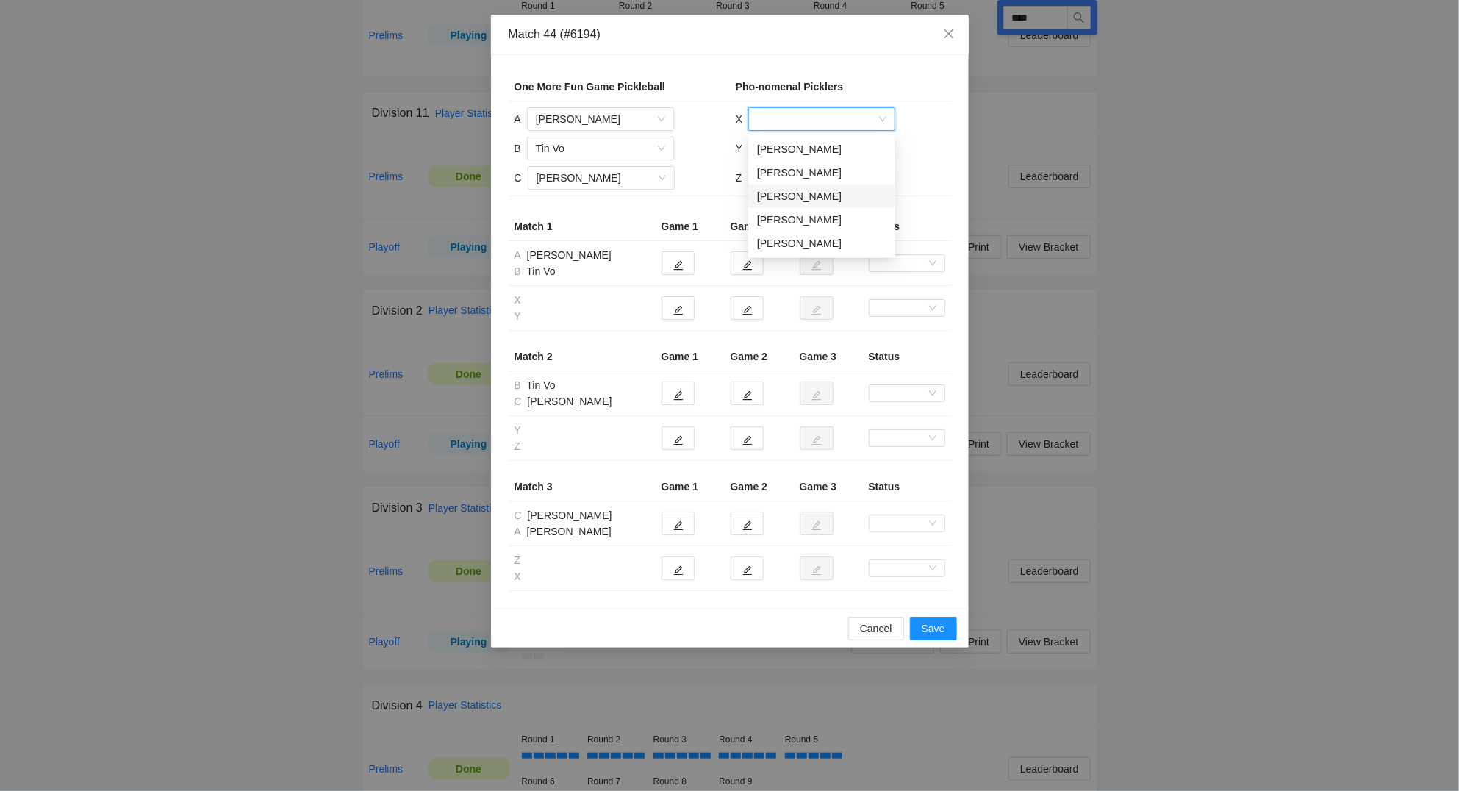
click at [788, 192] on div "[PERSON_NAME]" at bounding box center [821, 196] width 129 height 16
click at [788, 146] on input "search" at bounding box center [816, 148] width 119 height 22
click at [797, 230] on div "[PERSON_NAME]" at bounding box center [821, 226] width 129 height 16
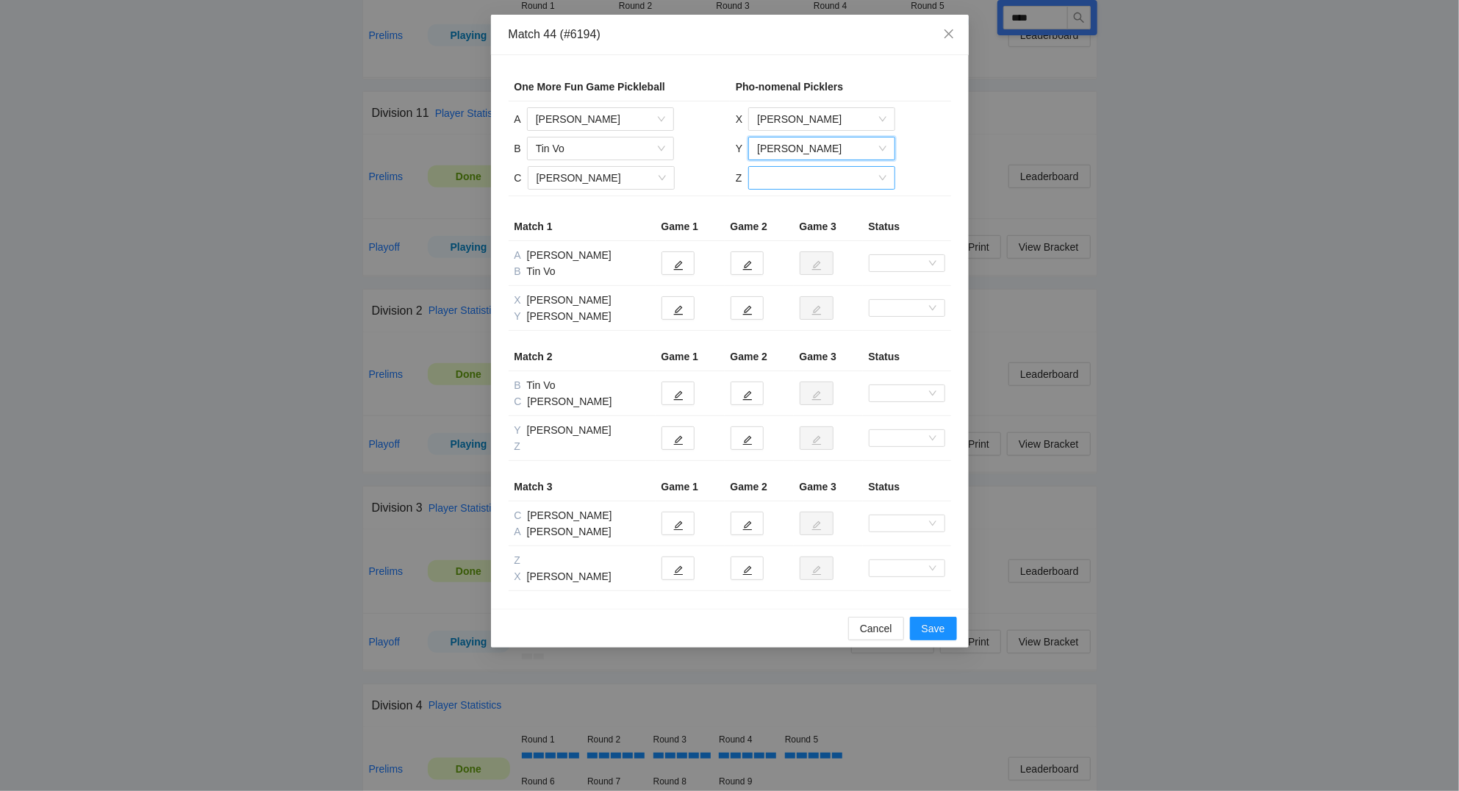
click at [793, 180] on input "search" at bounding box center [816, 178] width 119 height 22
click at [797, 249] on div "[PERSON_NAME]" at bounding box center [820, 255] width 129 height 16
click at [685, 262] on button "button" at bounding box center [677, 263] width 33 height 24
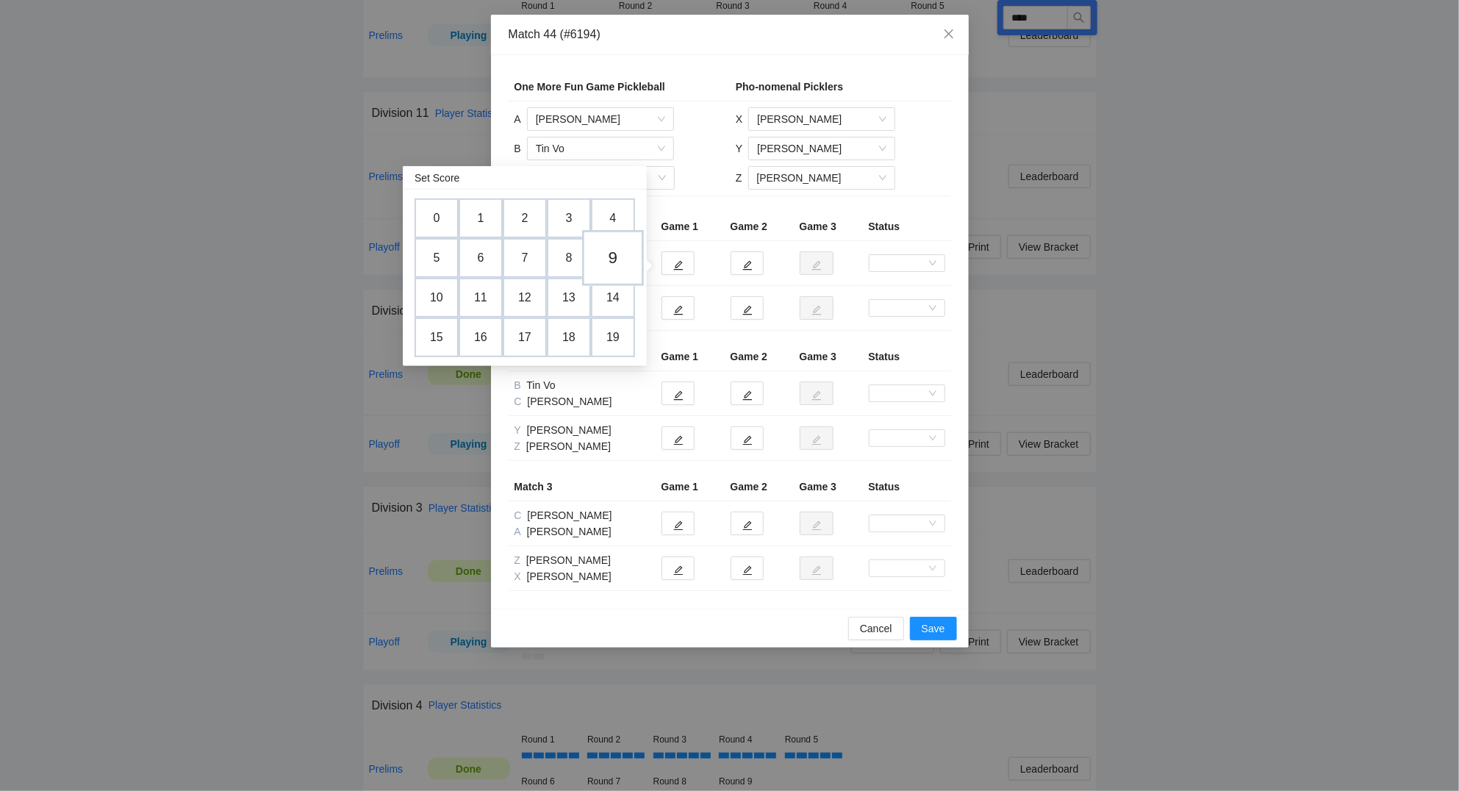
click at [618, 258] on td "9" at bounding box center [613, 258] width 62 height 56
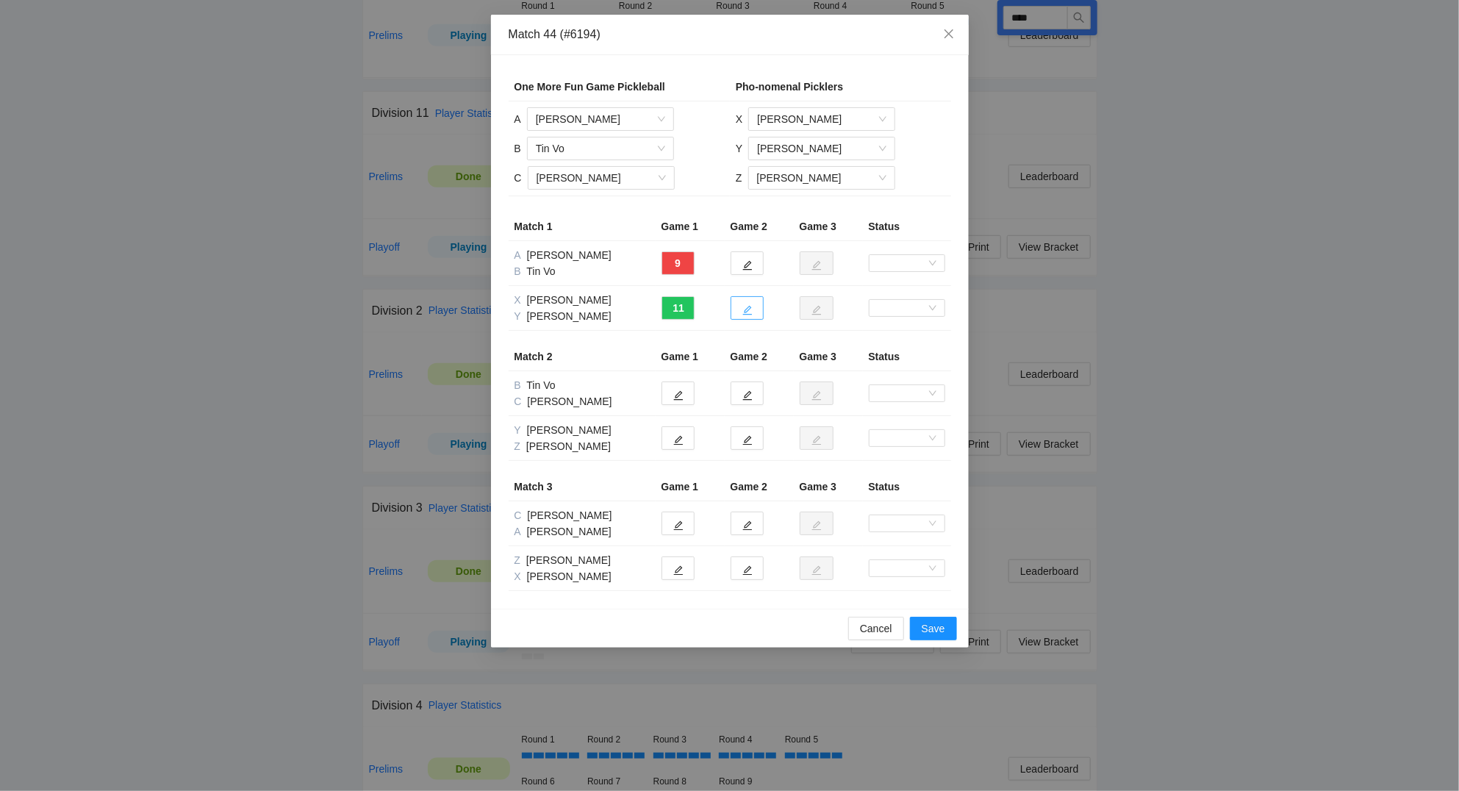
click at [747, 314] on icon "edit" at bounding box center [747, 311] width 10 height 10
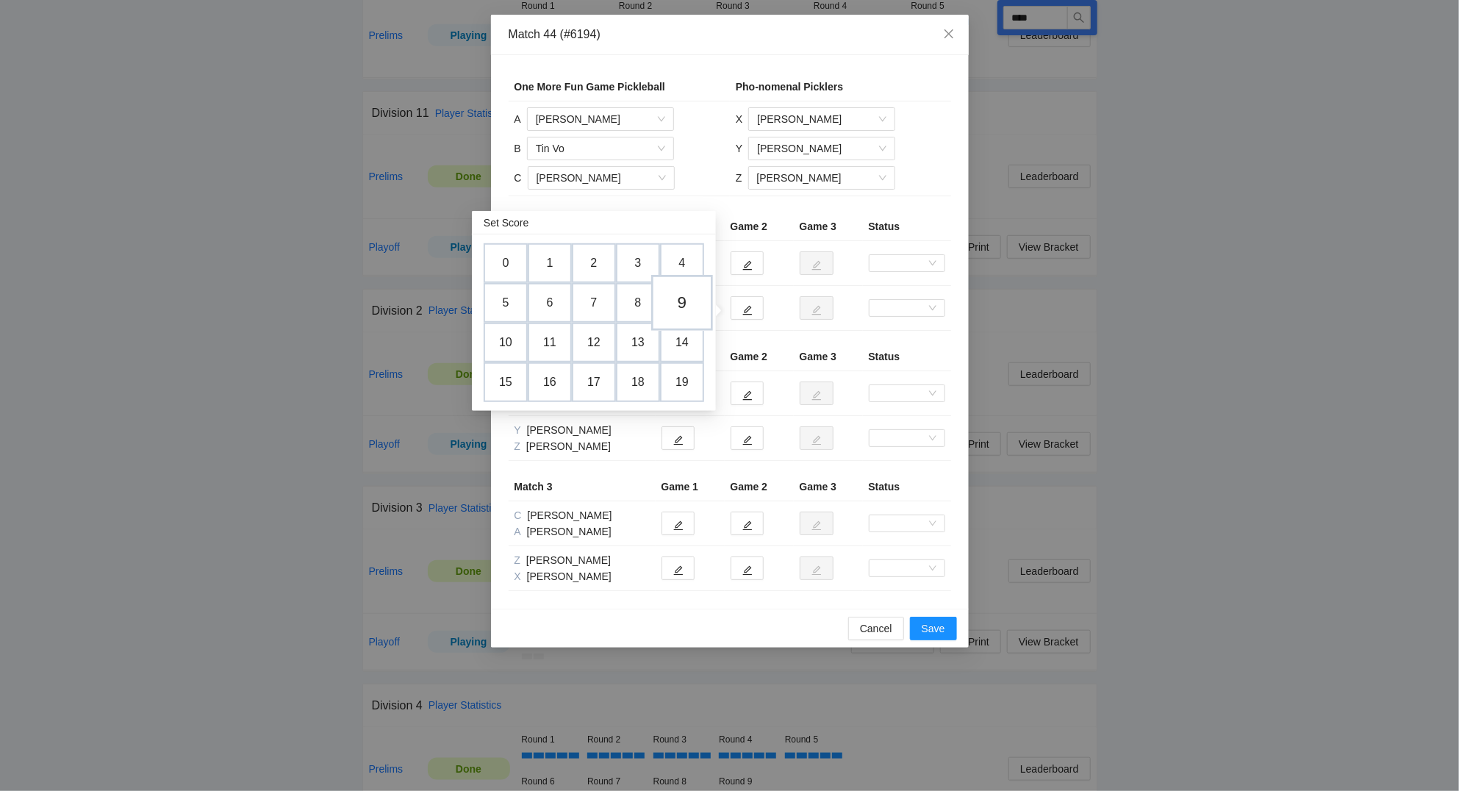
click at [691, 309] on td "9" at bounding box center [682, 303] width 62 height 56
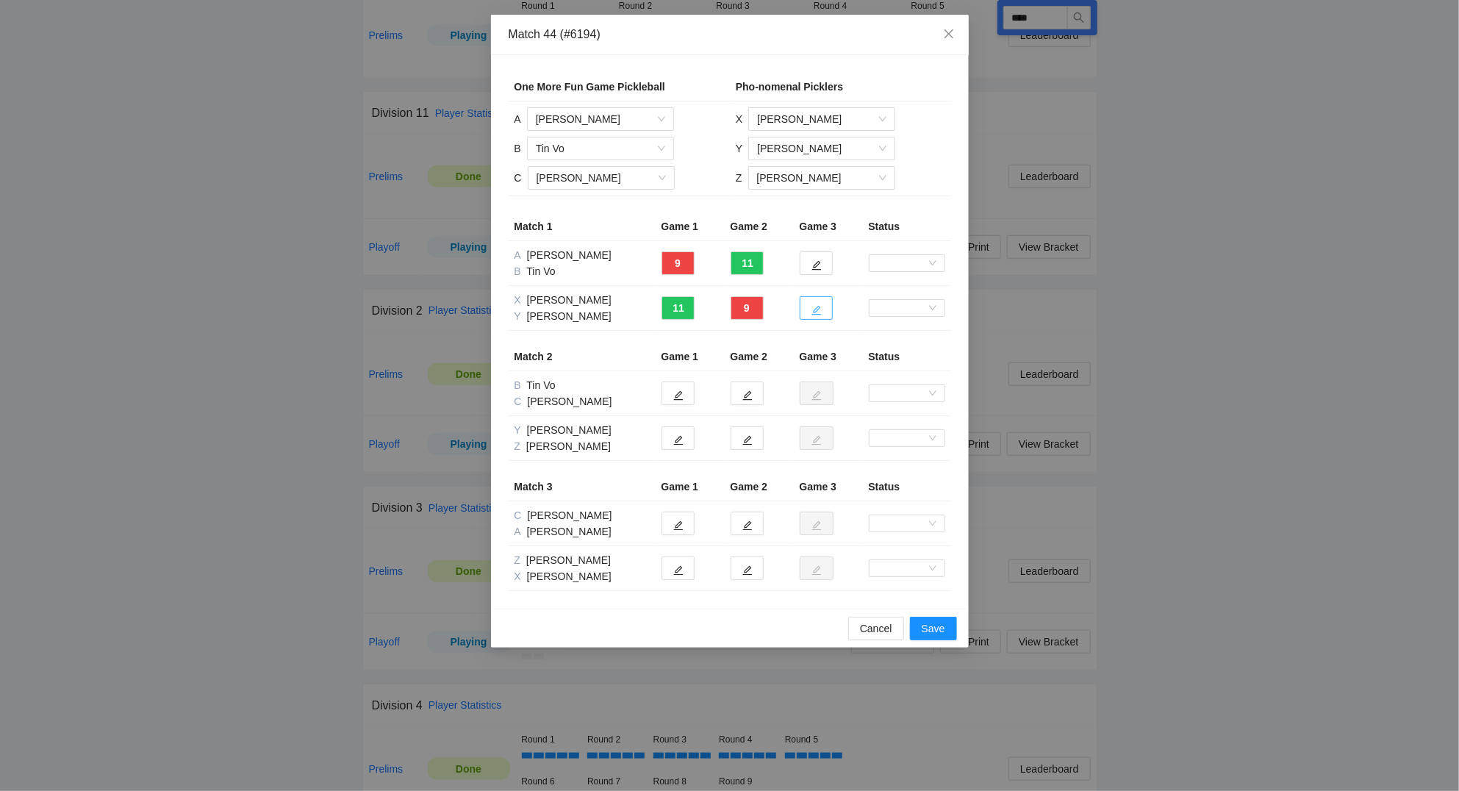
click at [820, 315] on icon "edit" at bounding box center [816, 310] width 10 height 10
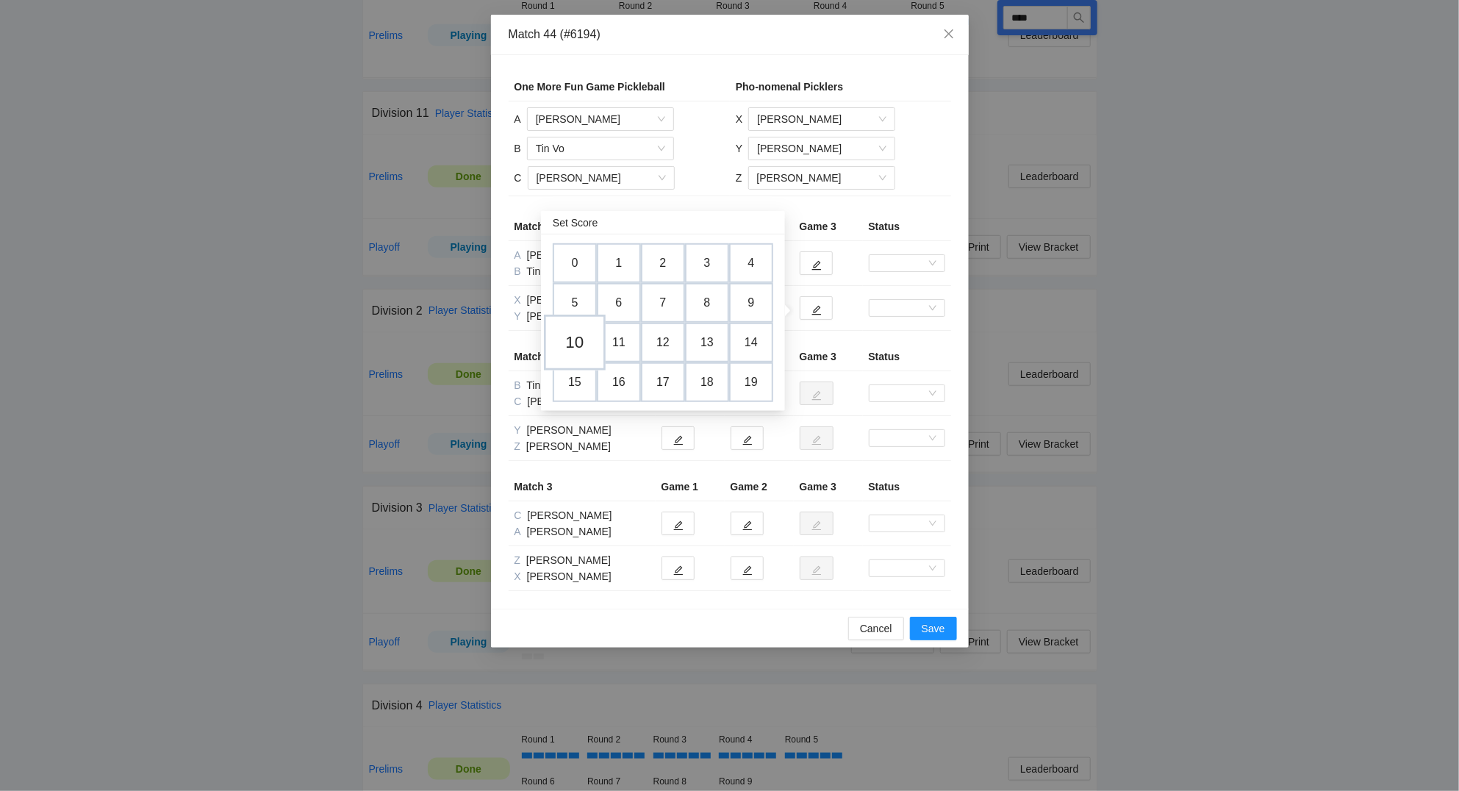
click at [576, 336] on td "10" at bounding box center [575, 342] width 62 height 56
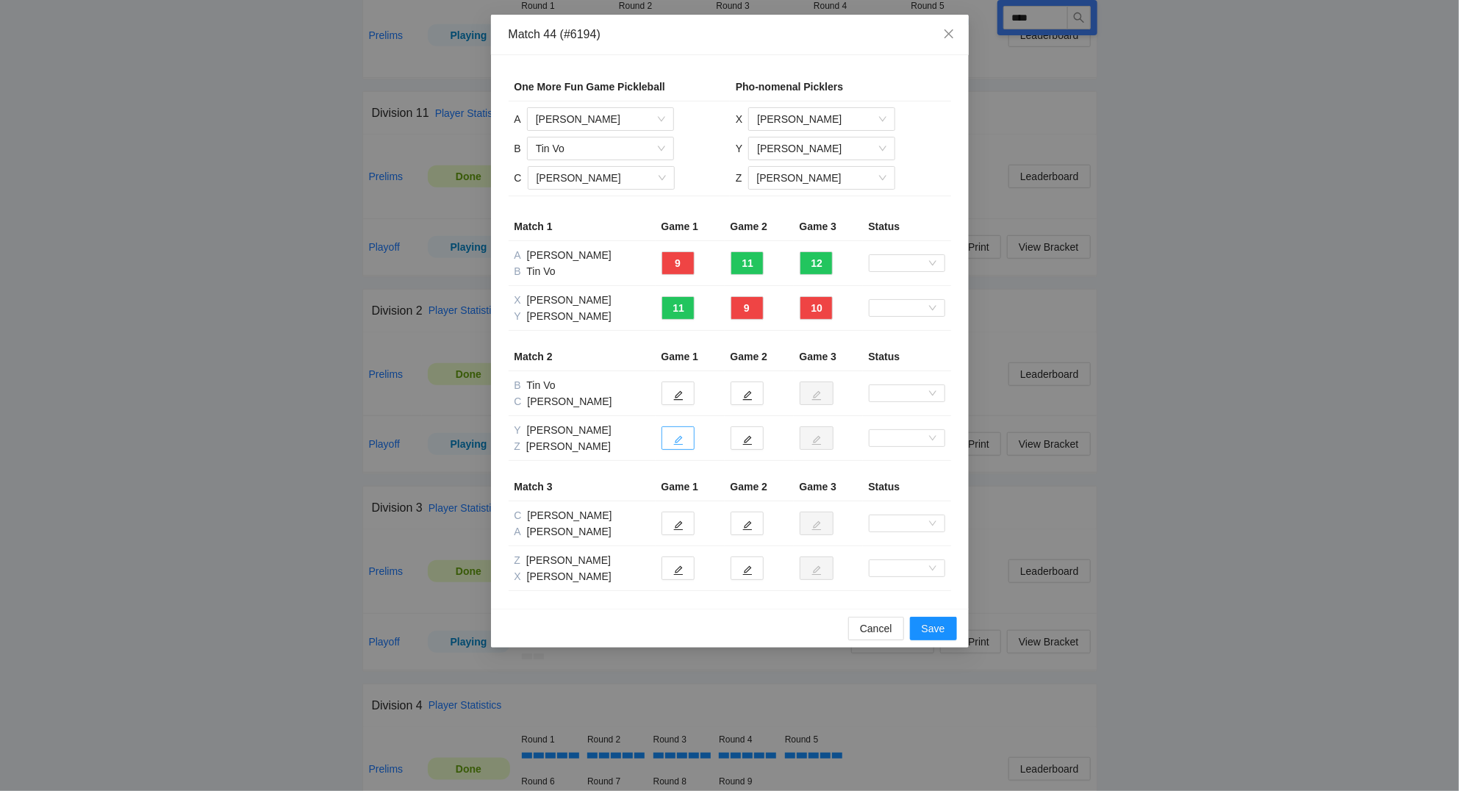
click at [678, 442] on icon "edit" at bounding box center [678, 440] width 10 height 10
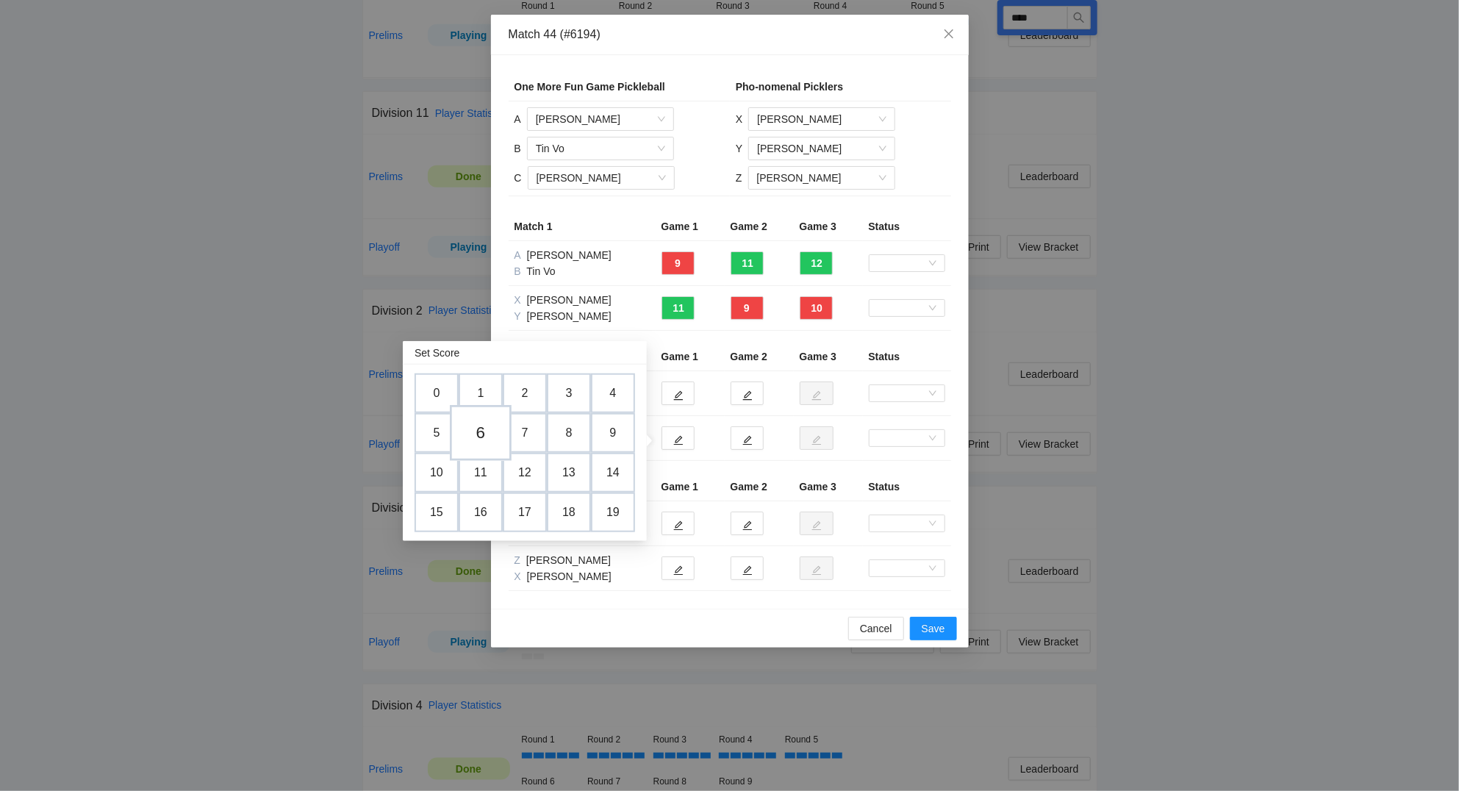
click at [483, 428] on td "6" at bounding box center [481, 433] width 62 height 56
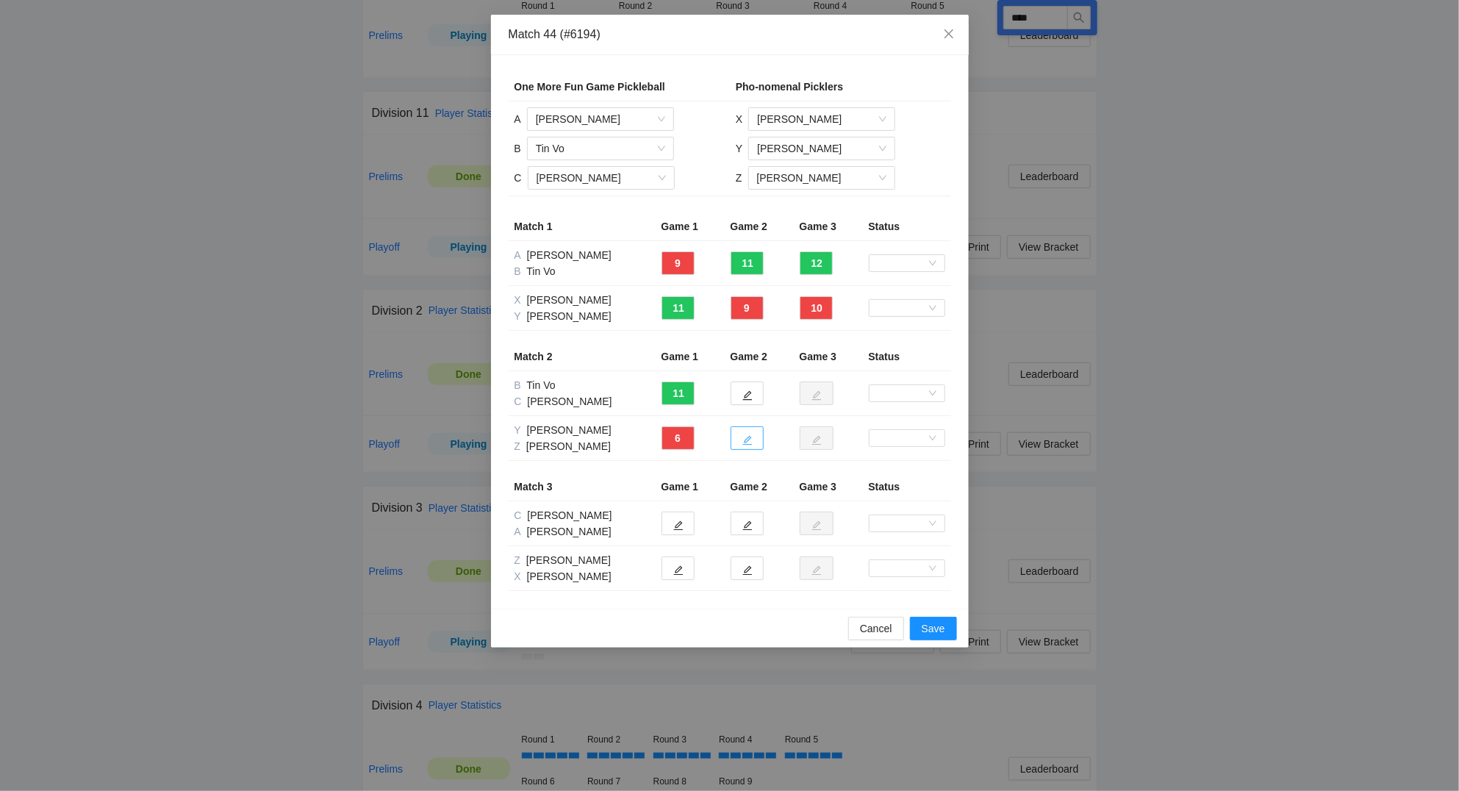
click at [750, 439] on icon "edit" at bounding box center [747, 440] width 10 height 10
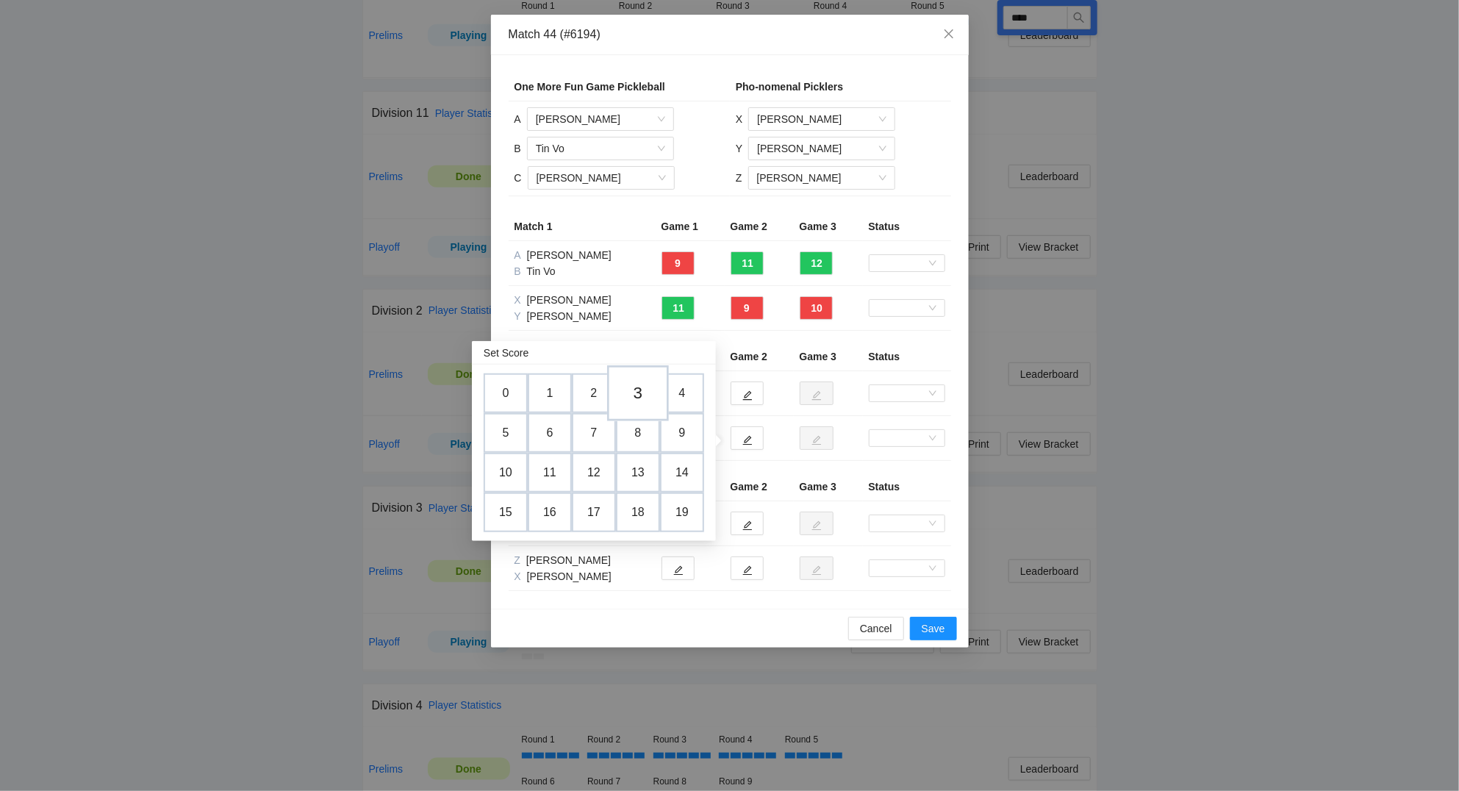
click at [650, 400] on td "3" at bounding box center [638, 393] width 62 height 56
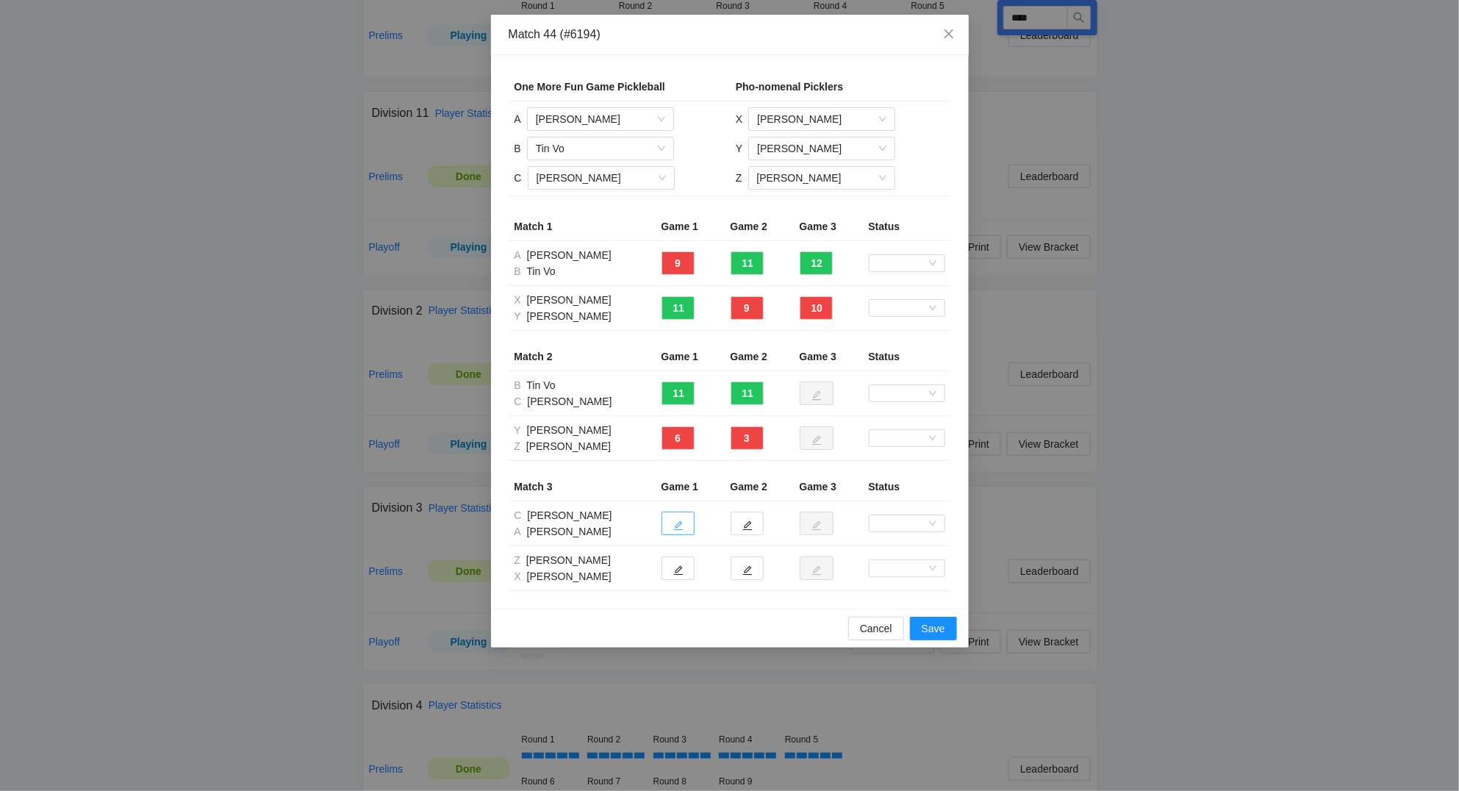
click at [677, 528] on icon "edit" at bounding box center [678, 526] width 10 height 10
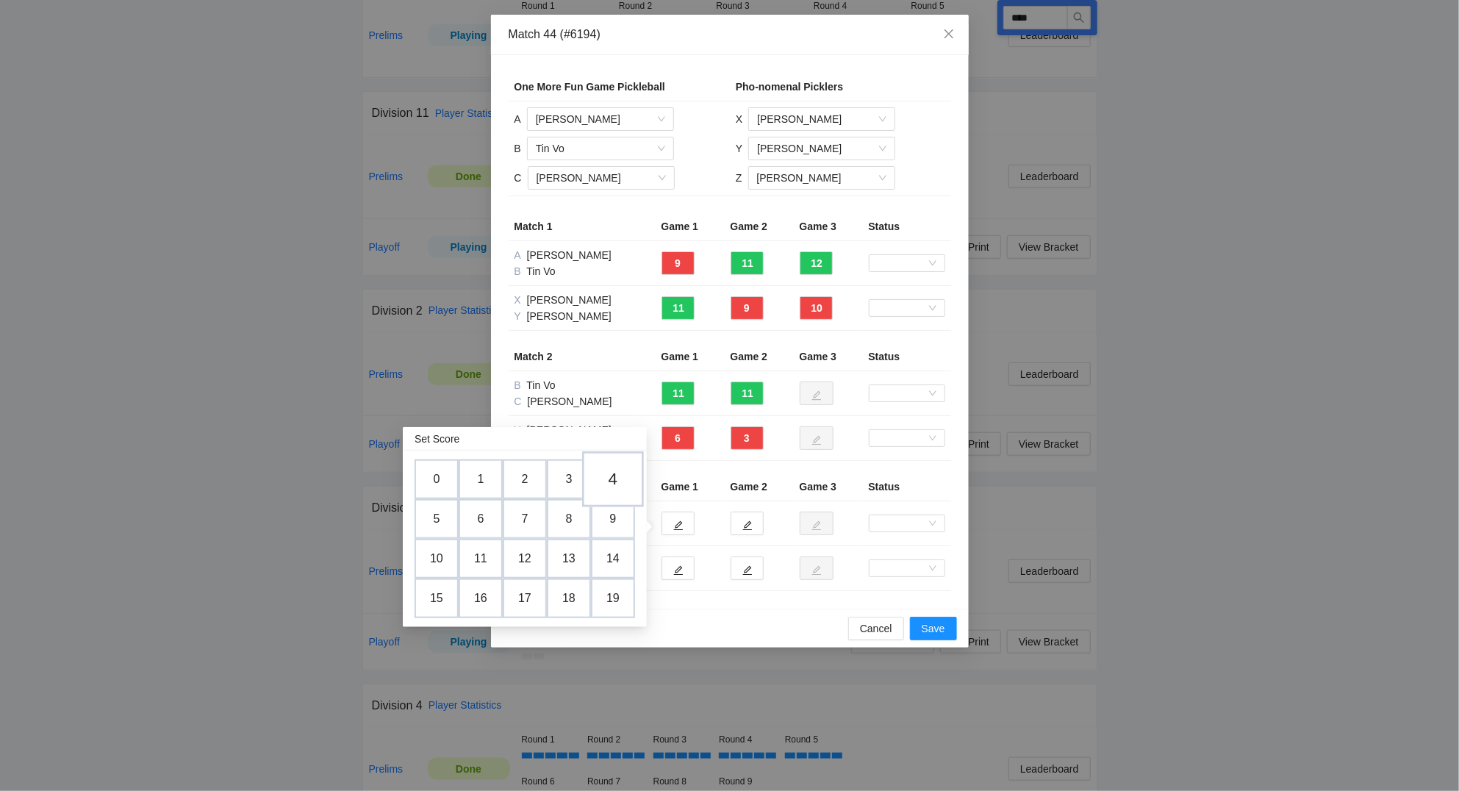
click at [614, 481] on td "4" at bounding box center [613, 479] width 62 height 56
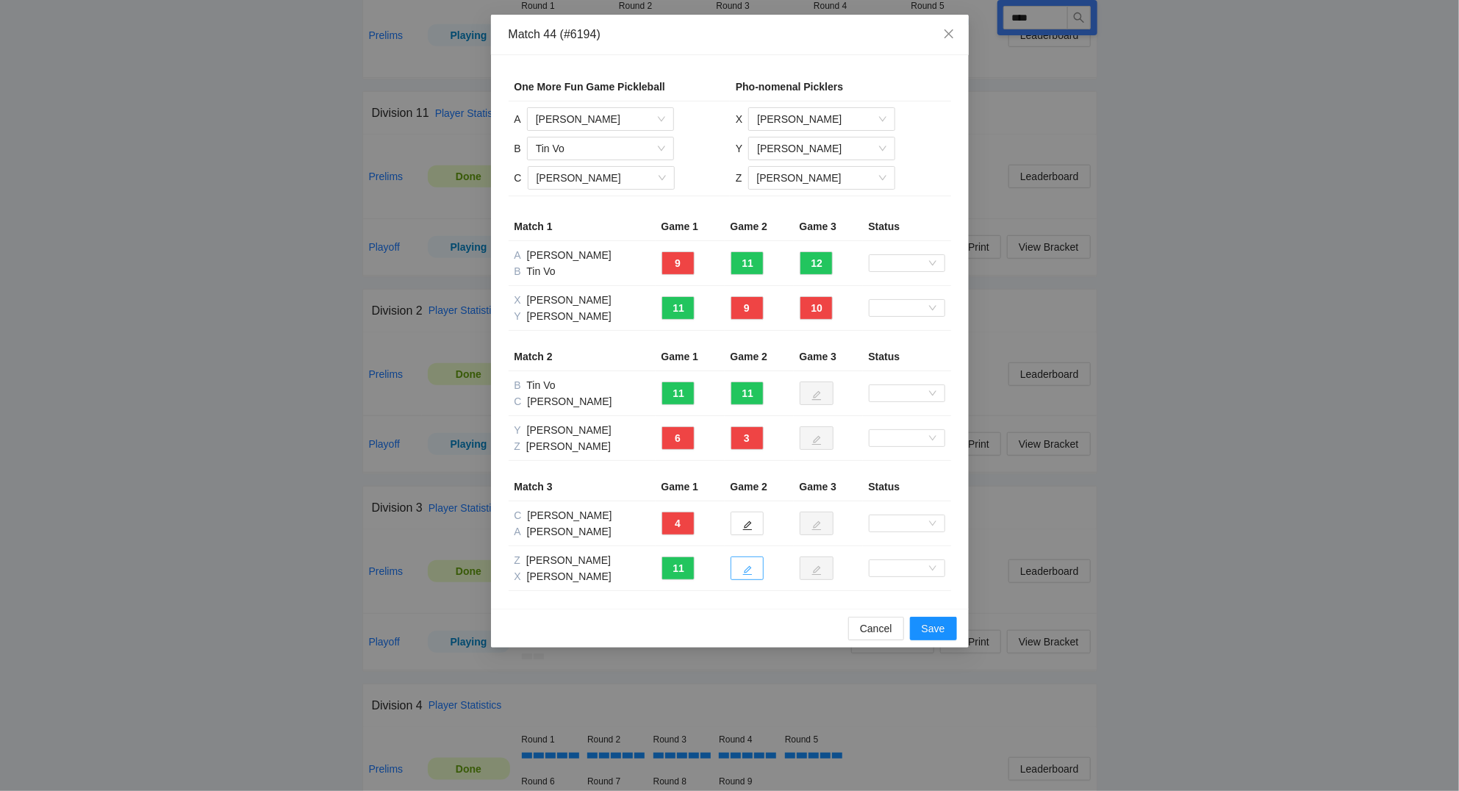
click at [747, 568] on icon "edit" at bounding box center [747, 570] width 10 height 10
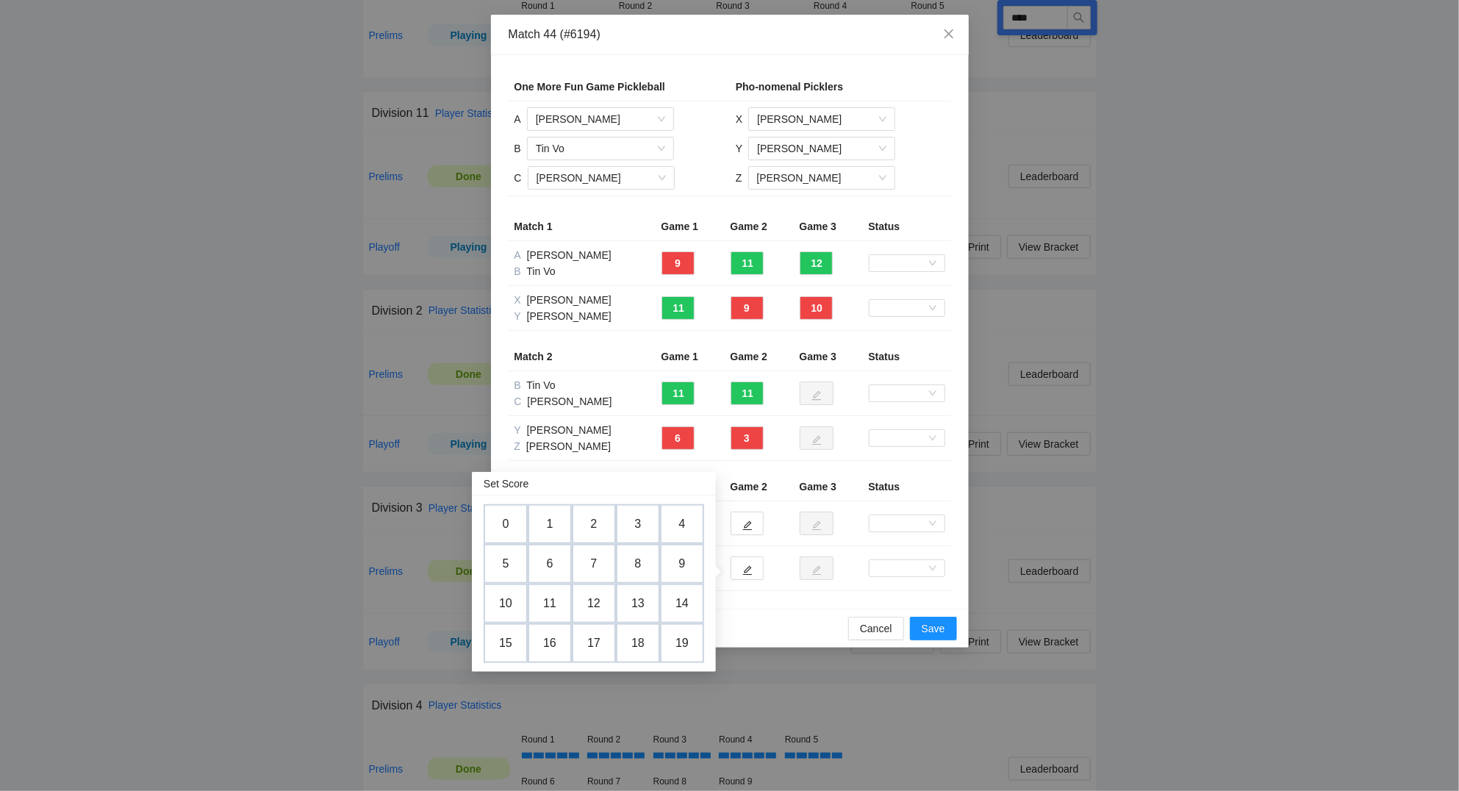
drag, startPoint x: 633, startPoint y: 564, endPoint x: 768, endPoint y: 546, distance: 135.7
click at [633, 564] on td "8" at bounding box center [638, 564] width 44 height 40
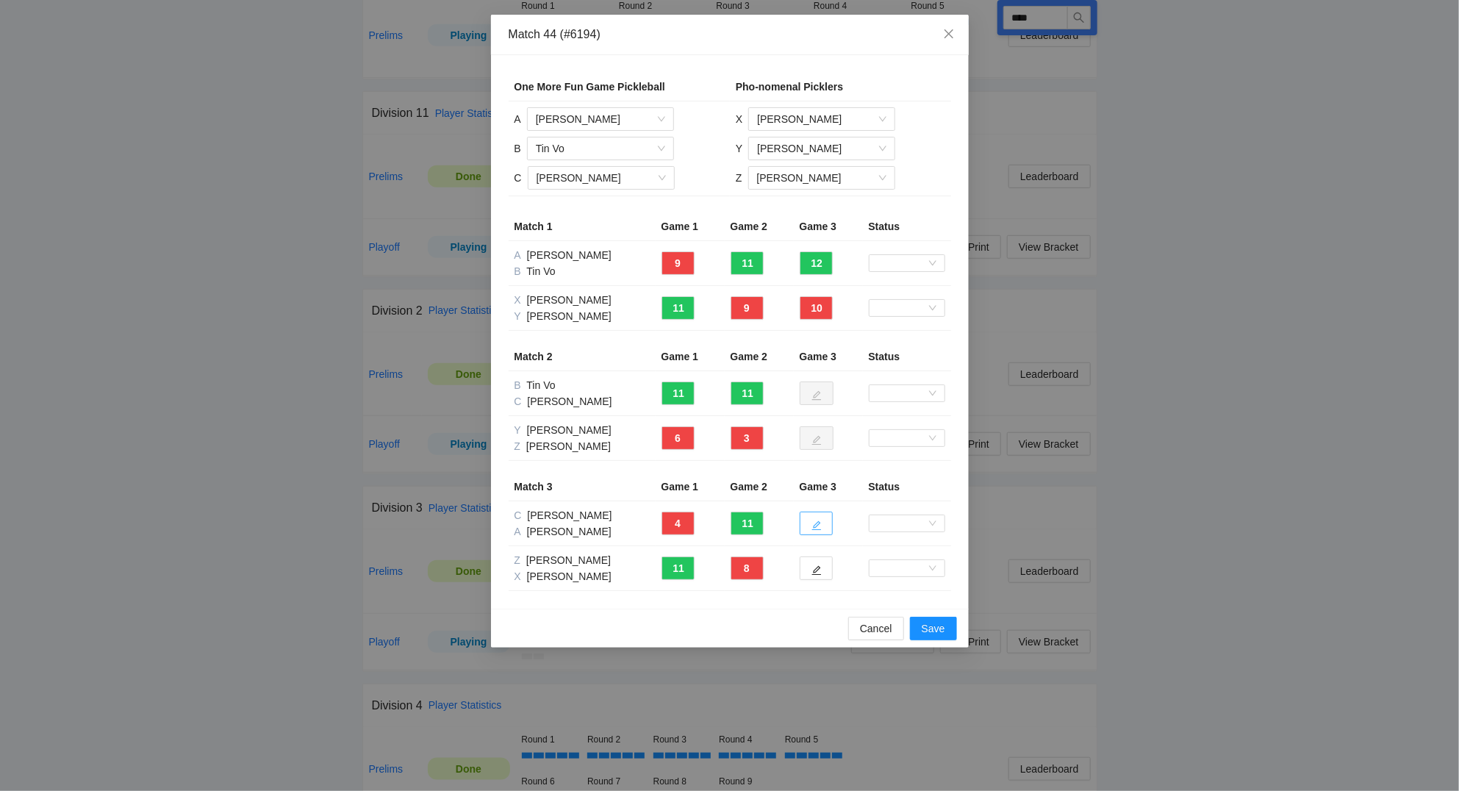
click at [822, 525] on button "button" at bounding box center [815, 523] width 33 height 24
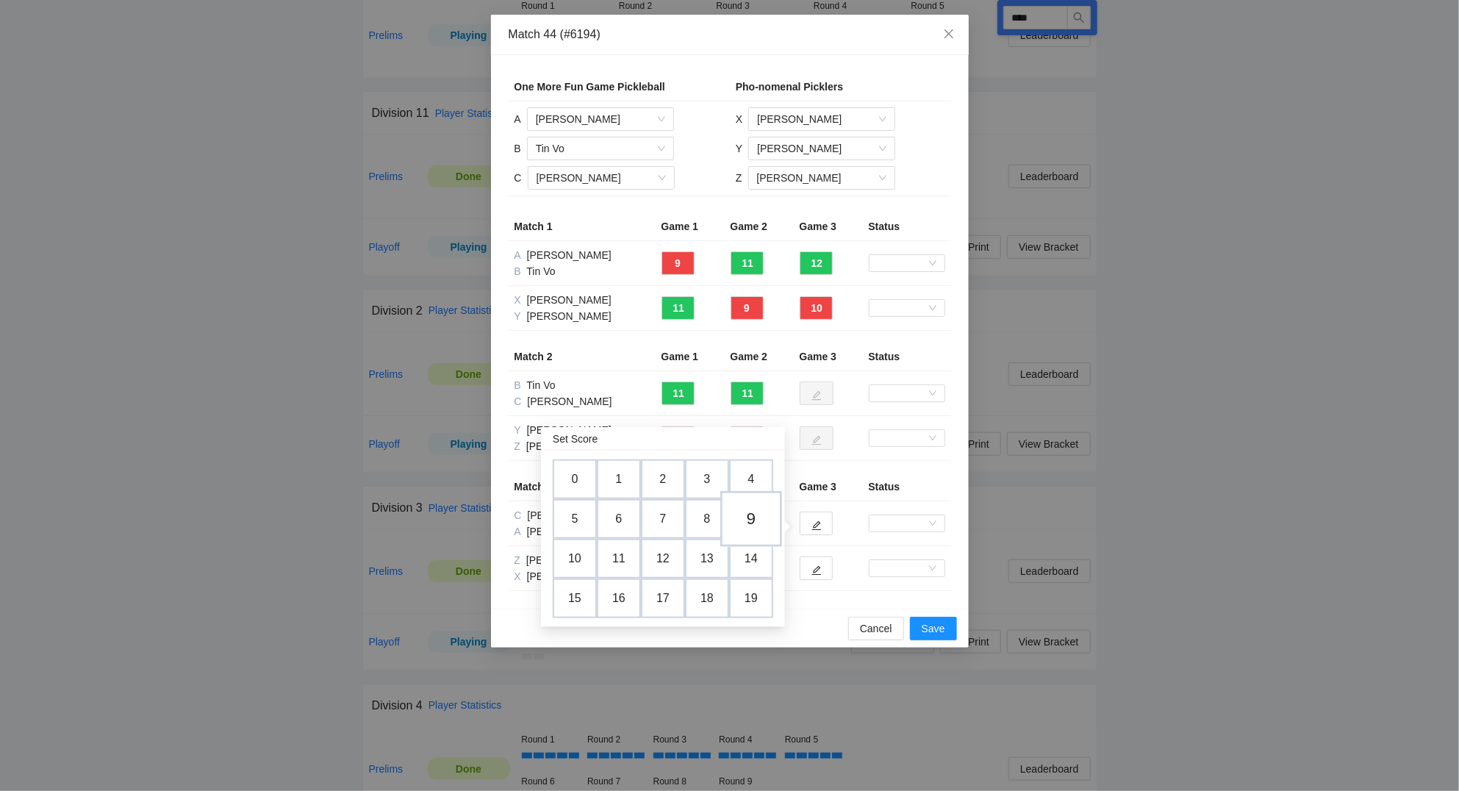
click at [747, 514] on td "9" at bounding box center [751, 519] width 62 height 56
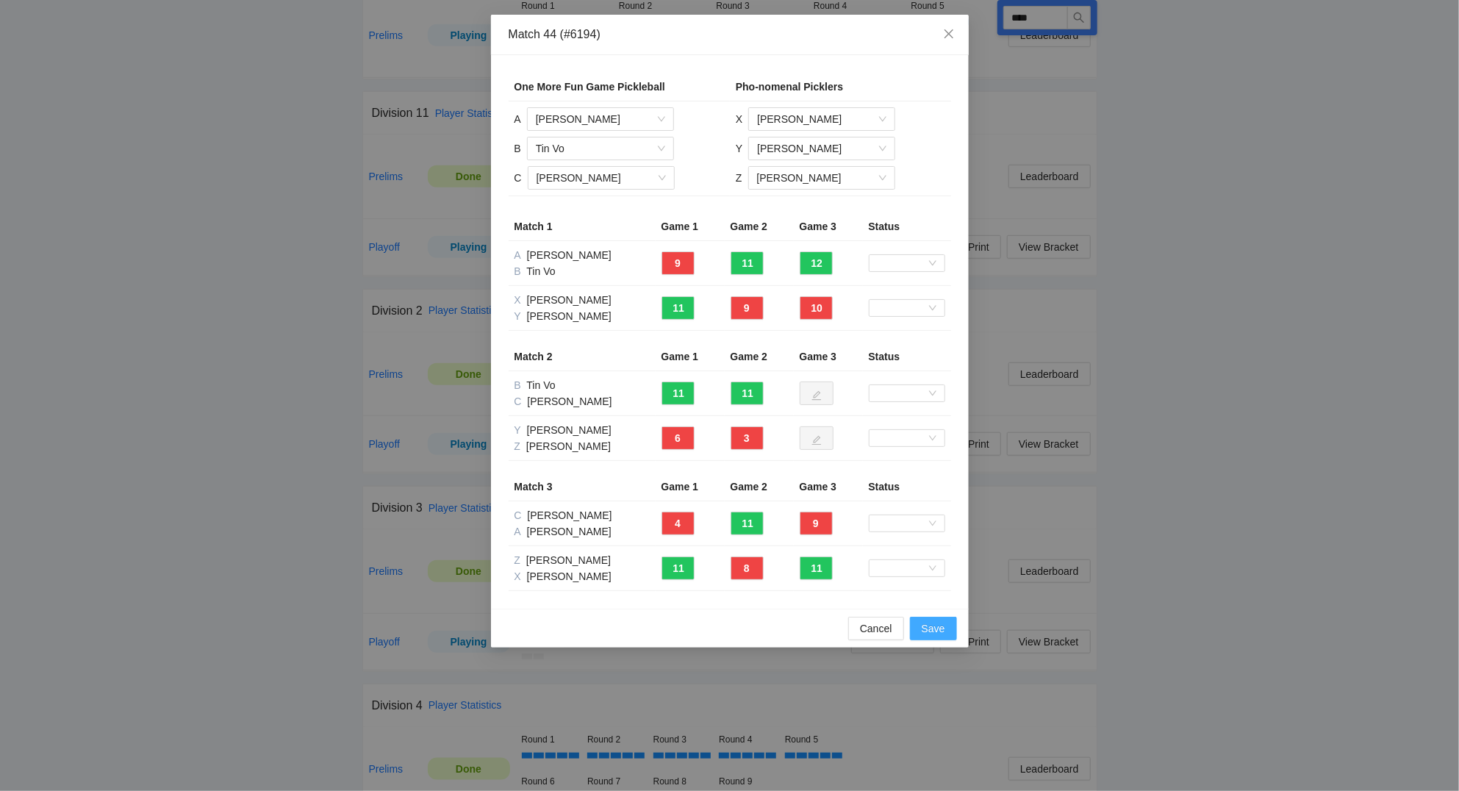
click at [928, 630] on span "Save" at bounding box center [933, 628] width 24 height 16
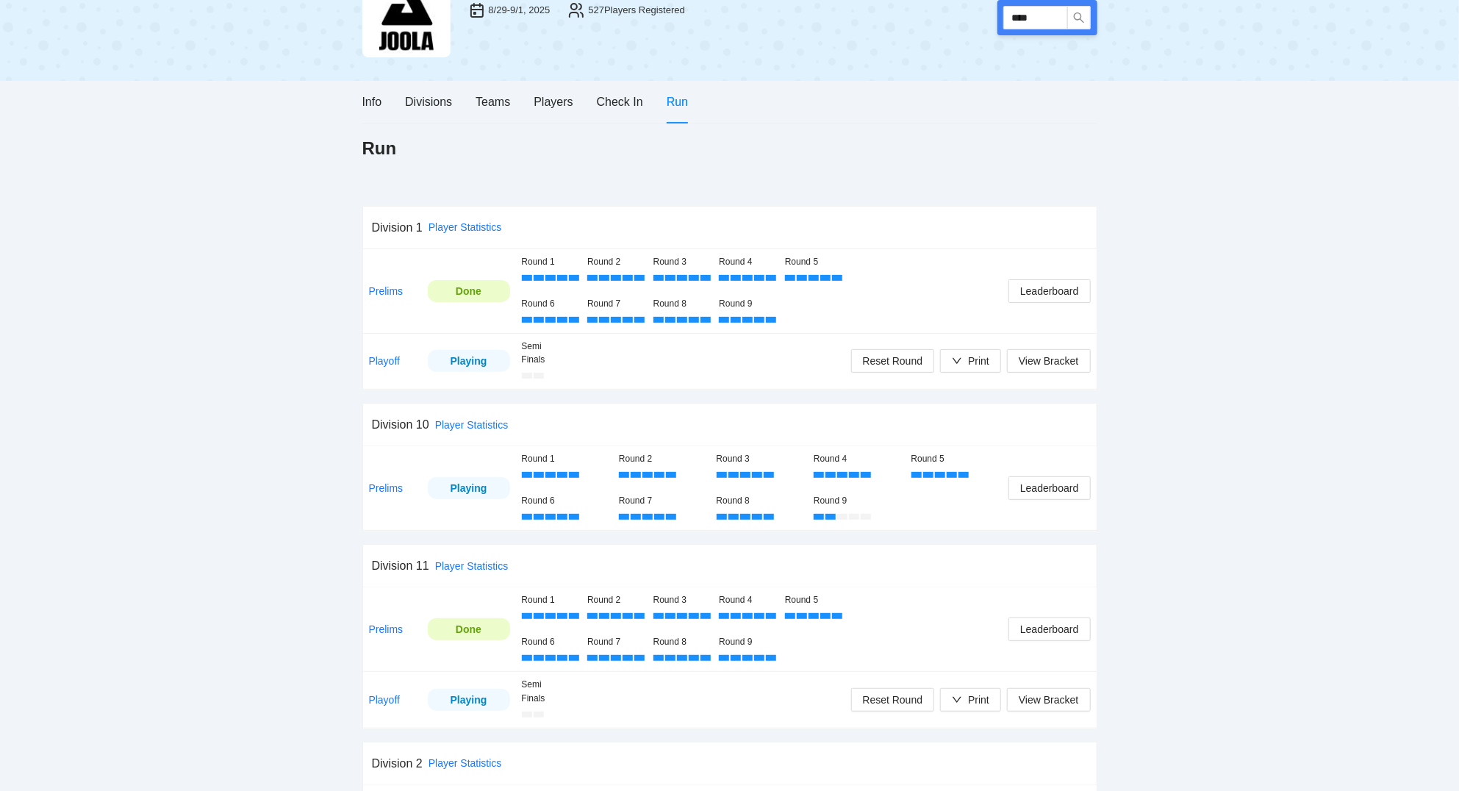
scroll to position [0, 0]
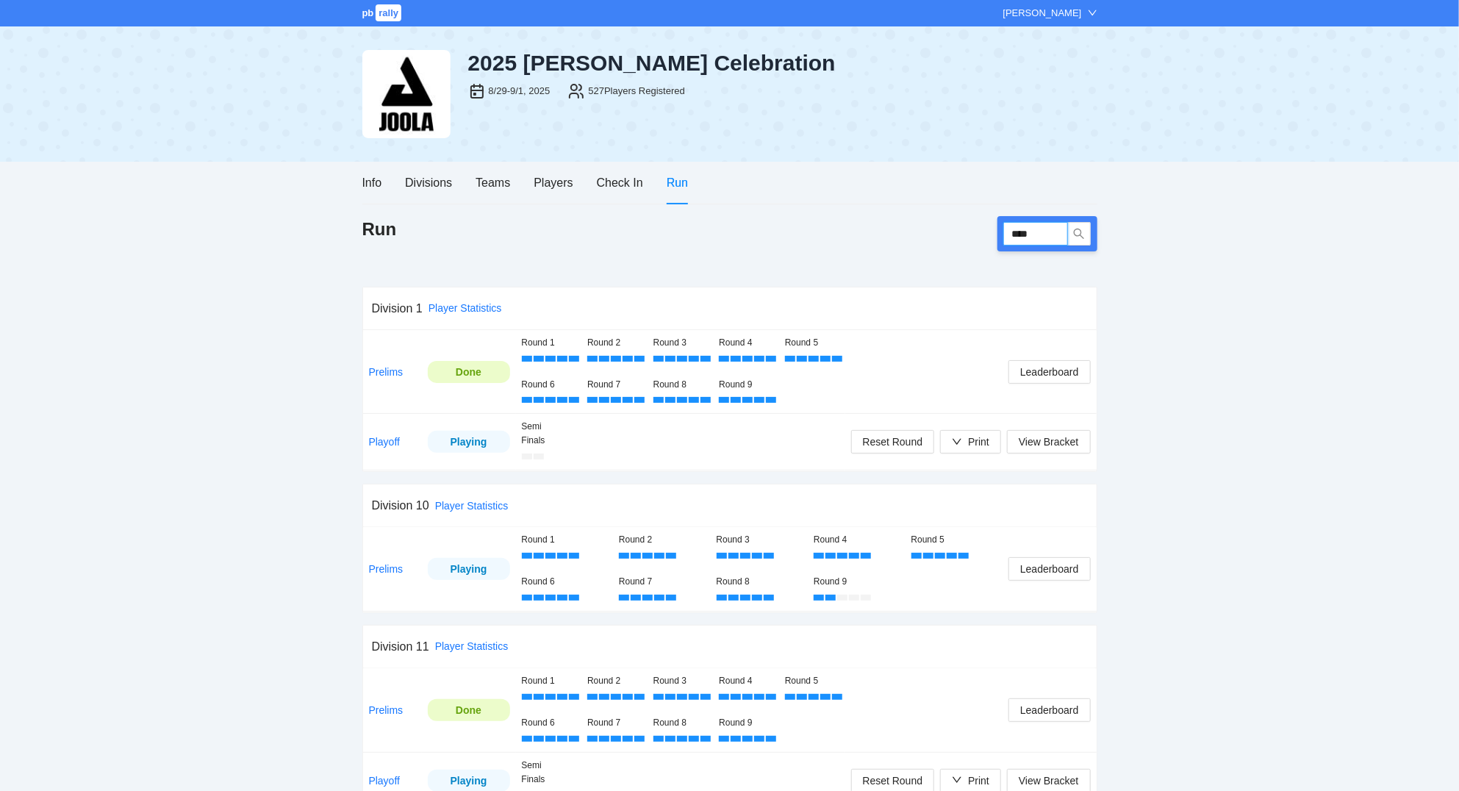
click at [1060, 234] on input "****" at bounding box center [1035, 234] width 65 height 24
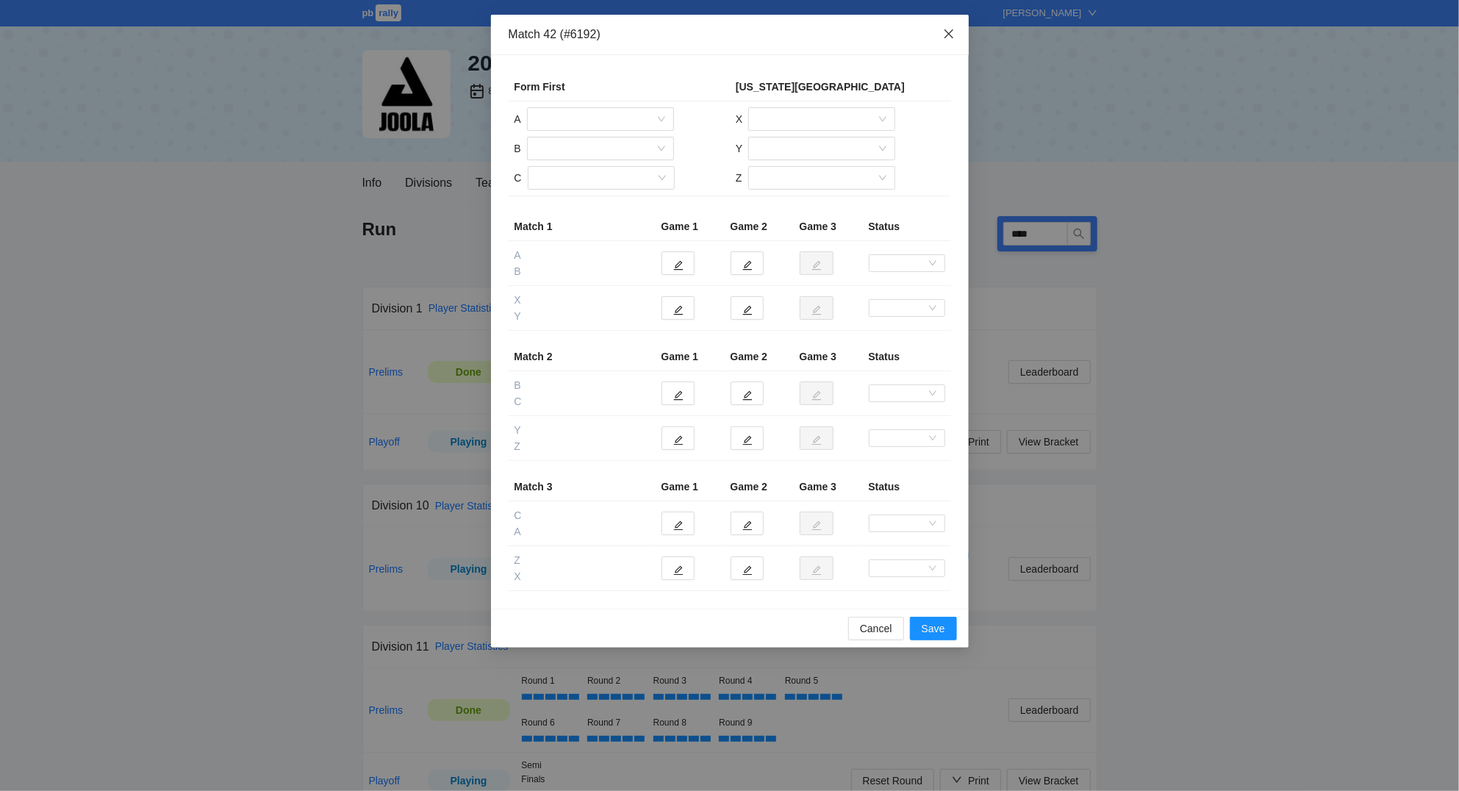
click at [946, 35] on icon "close" at bounding box center [949, 34] width 12 height 12
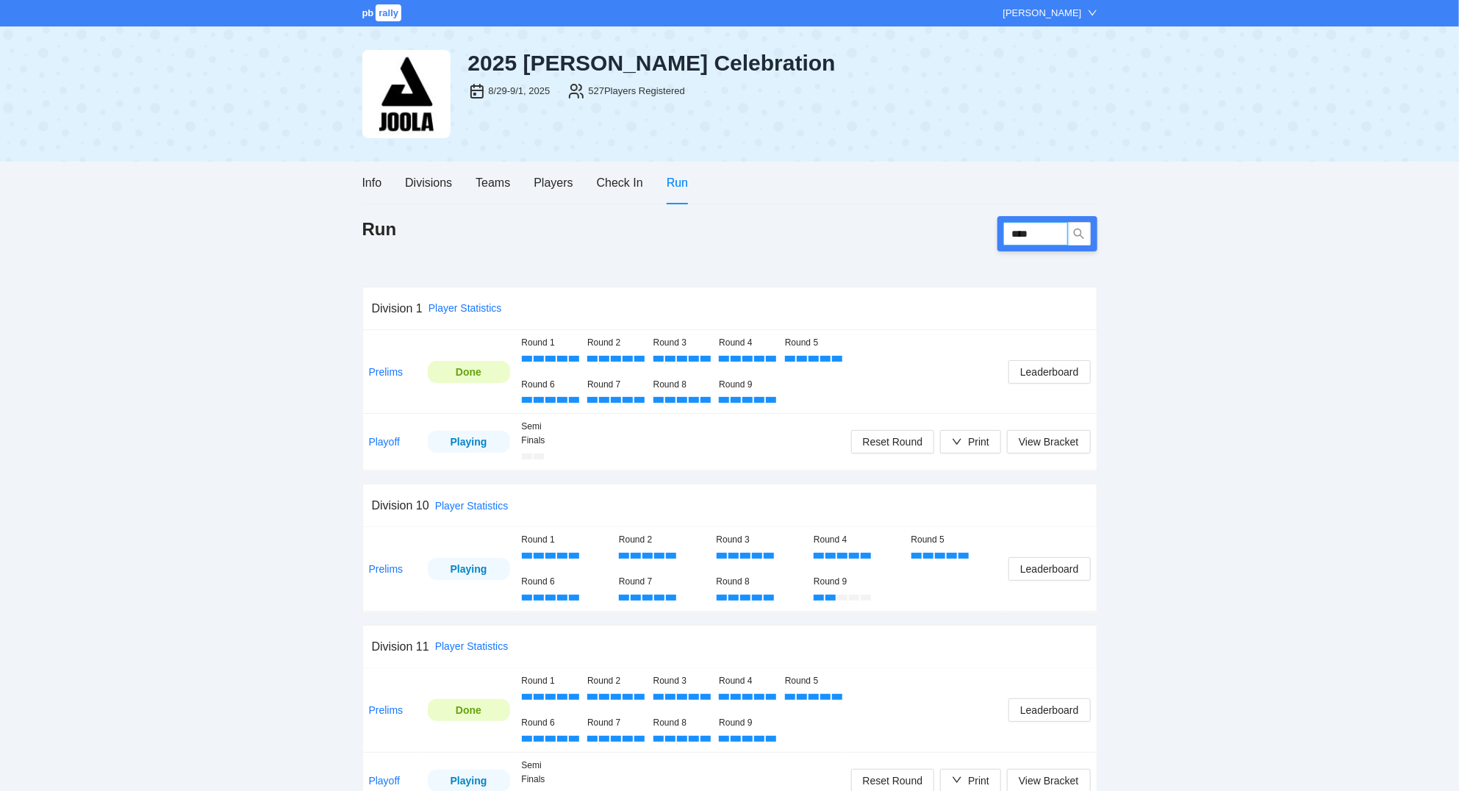
drag, startPoint x: 1048, startPoint y: 235, endPoint x: 988, endPoint y: 232, distance: 60.3
click at [1003, 232] on input "****" at bounding box center [1035, 234] width 65 height 24
type input "****"
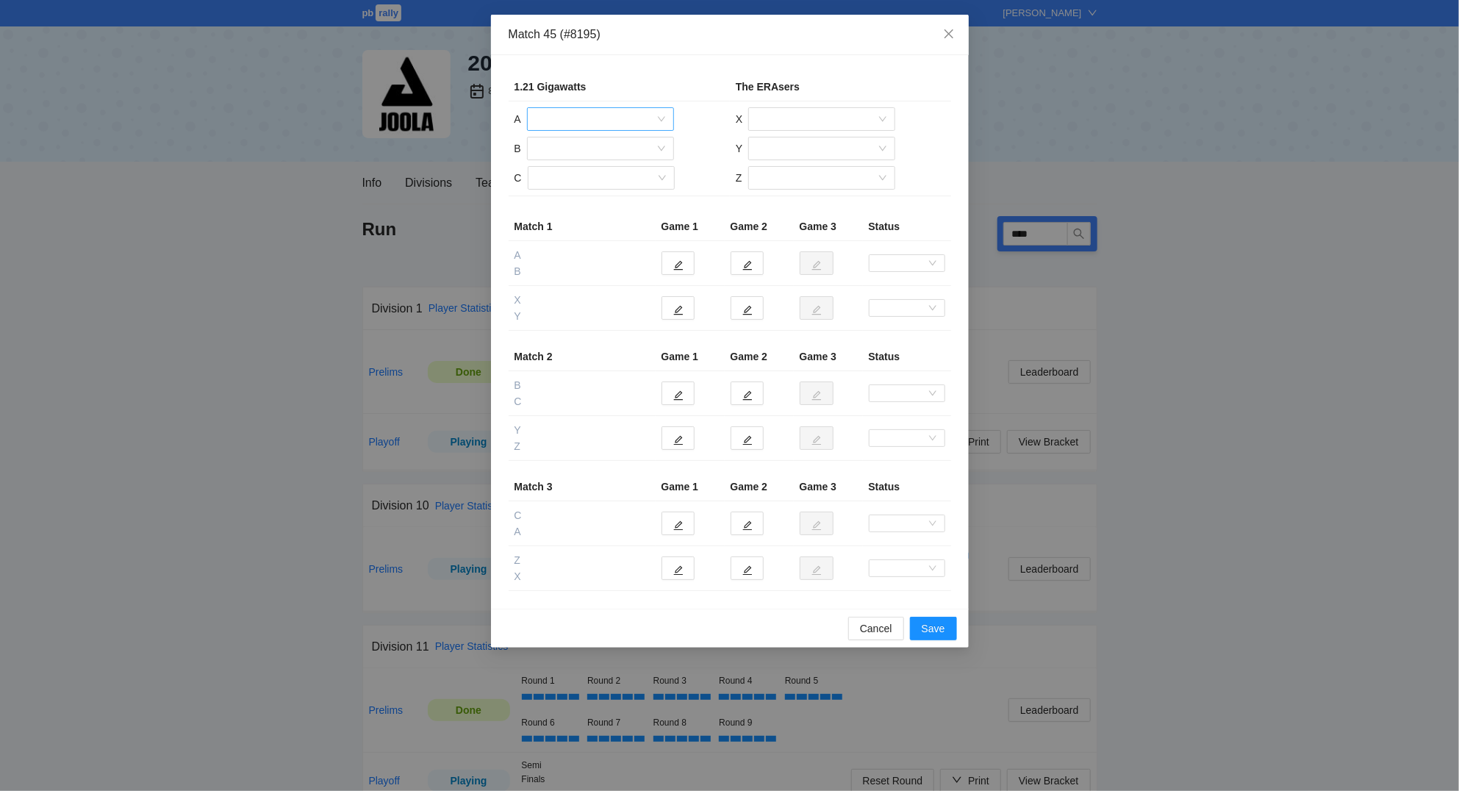
click at [579, 112] on input "search" at bounding box center [595, 119] width 119 height 22
click at [583, 194] on div "Jason Miranda" at bounding box center [600, 195] width 129 height 16
click at [572, 151] on input "search" at bounding box center [595, 148] width 119 height 22
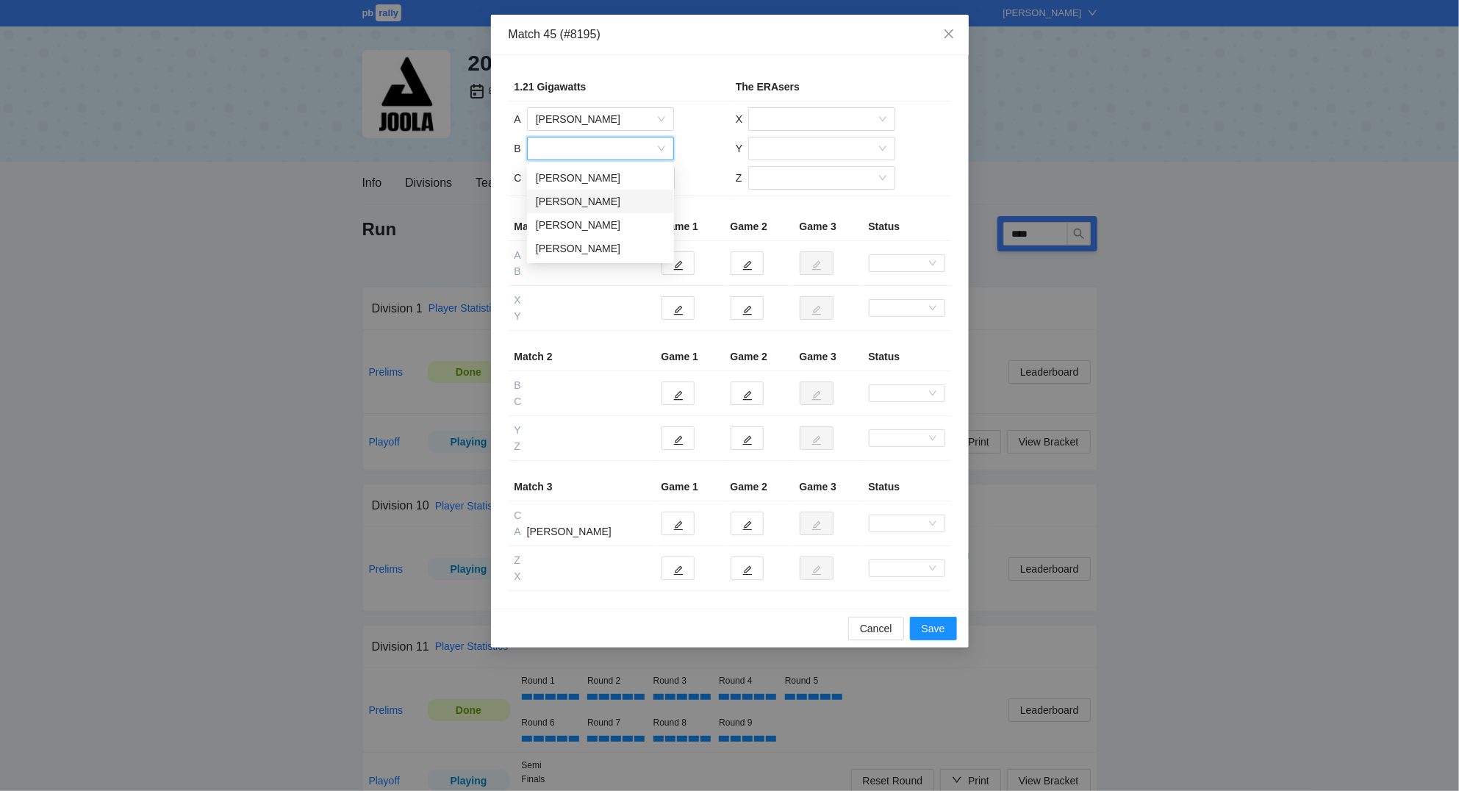
click at [570, 199] on div "Billy Burdette" at bounding box center [600, 201] width 129 height 16
click at [575, 175] on input "search" at bounding box center [595, 178] width 119 height 22
drag, startPoint x: 596, startPoint y: 254, endPoint x: 626, endPoint y: 220, distance: 45.3
click at [597, 251] on div "Marcos Suarez" at bounding box center [600, 254] width 129 height 16
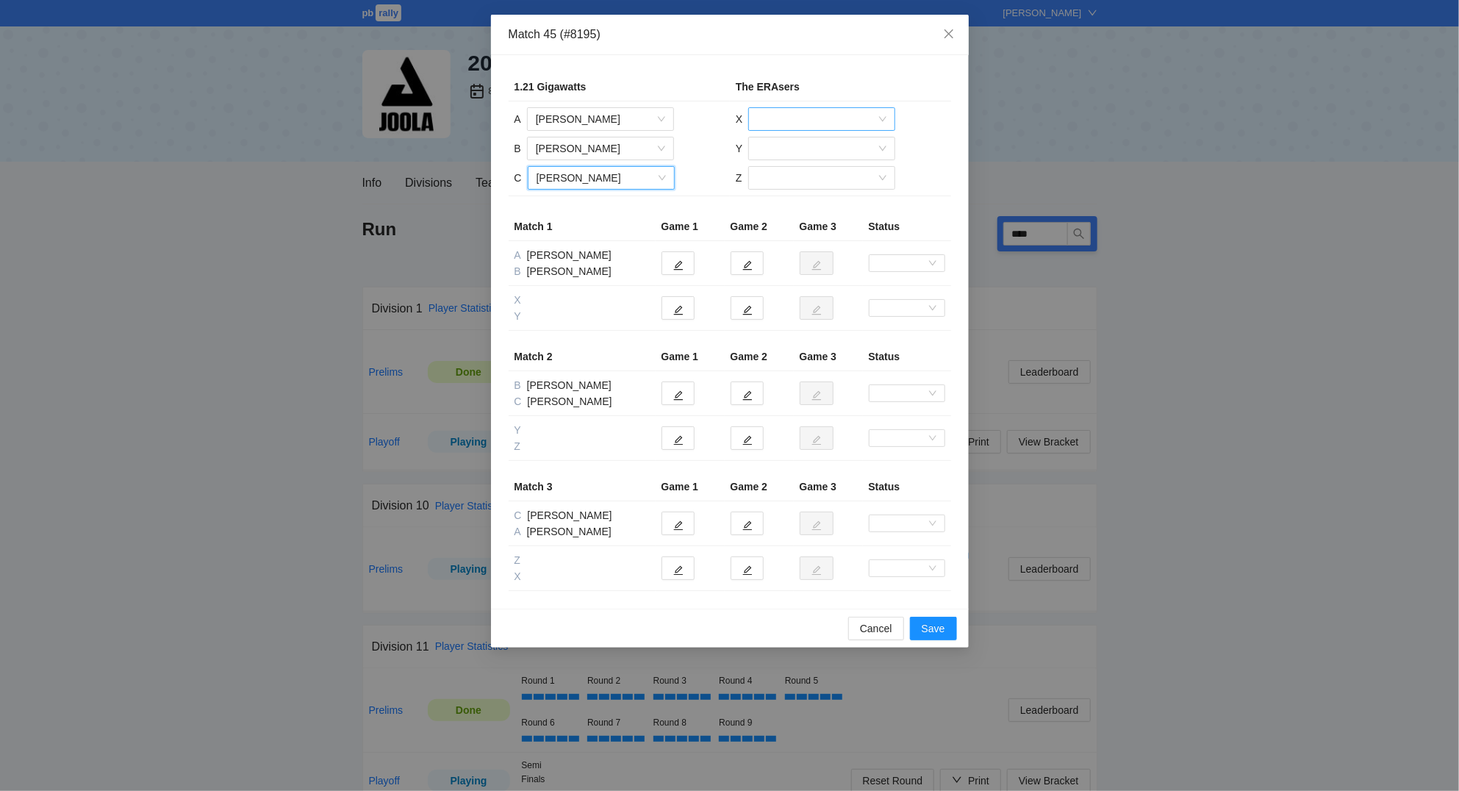
click at [796, 129] on input "search" at bounding box center [816, 119] width 119 height 22
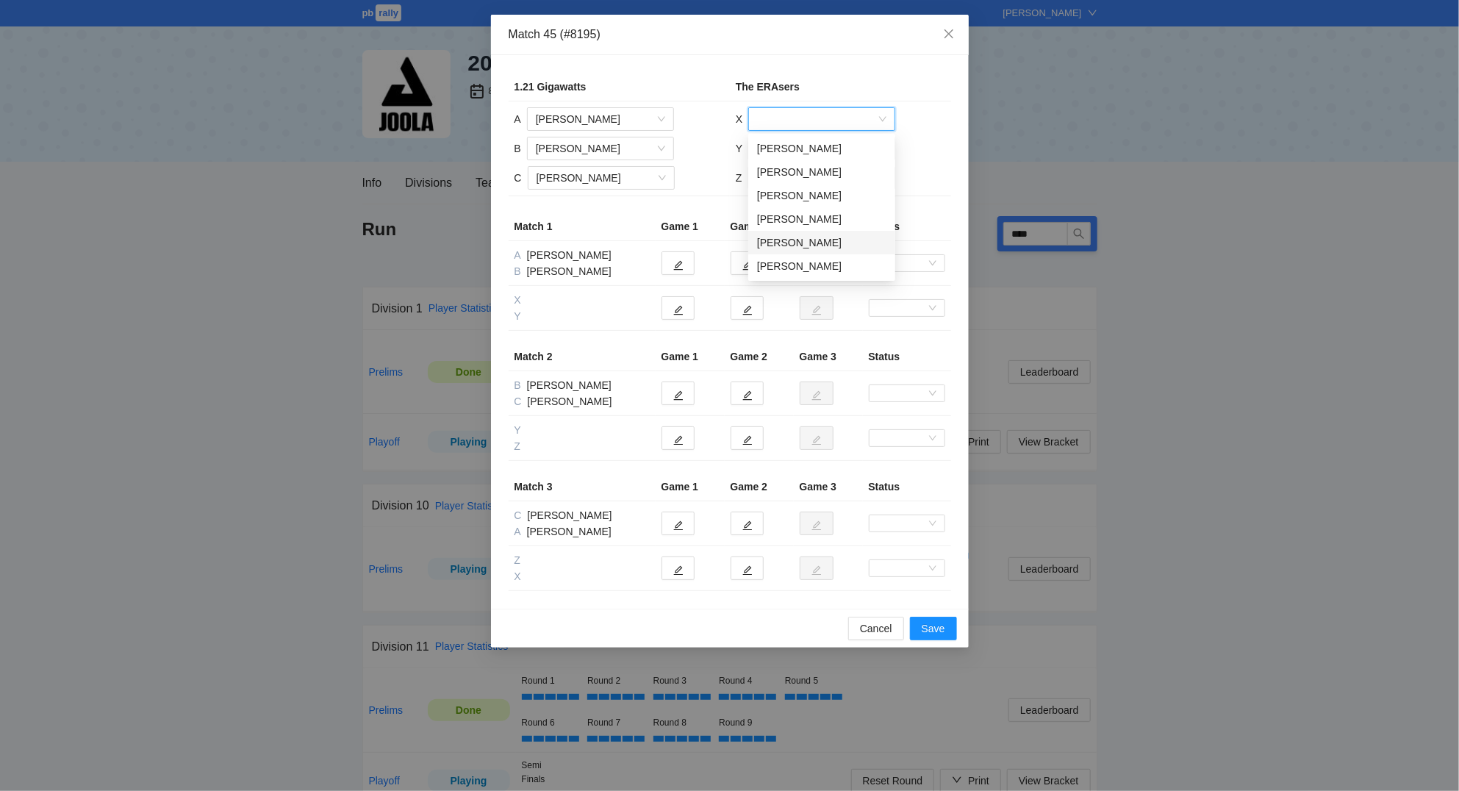
click at [813, 243] on div "Sidney Watts" at bounding box center [821, 242] width 129 height 16
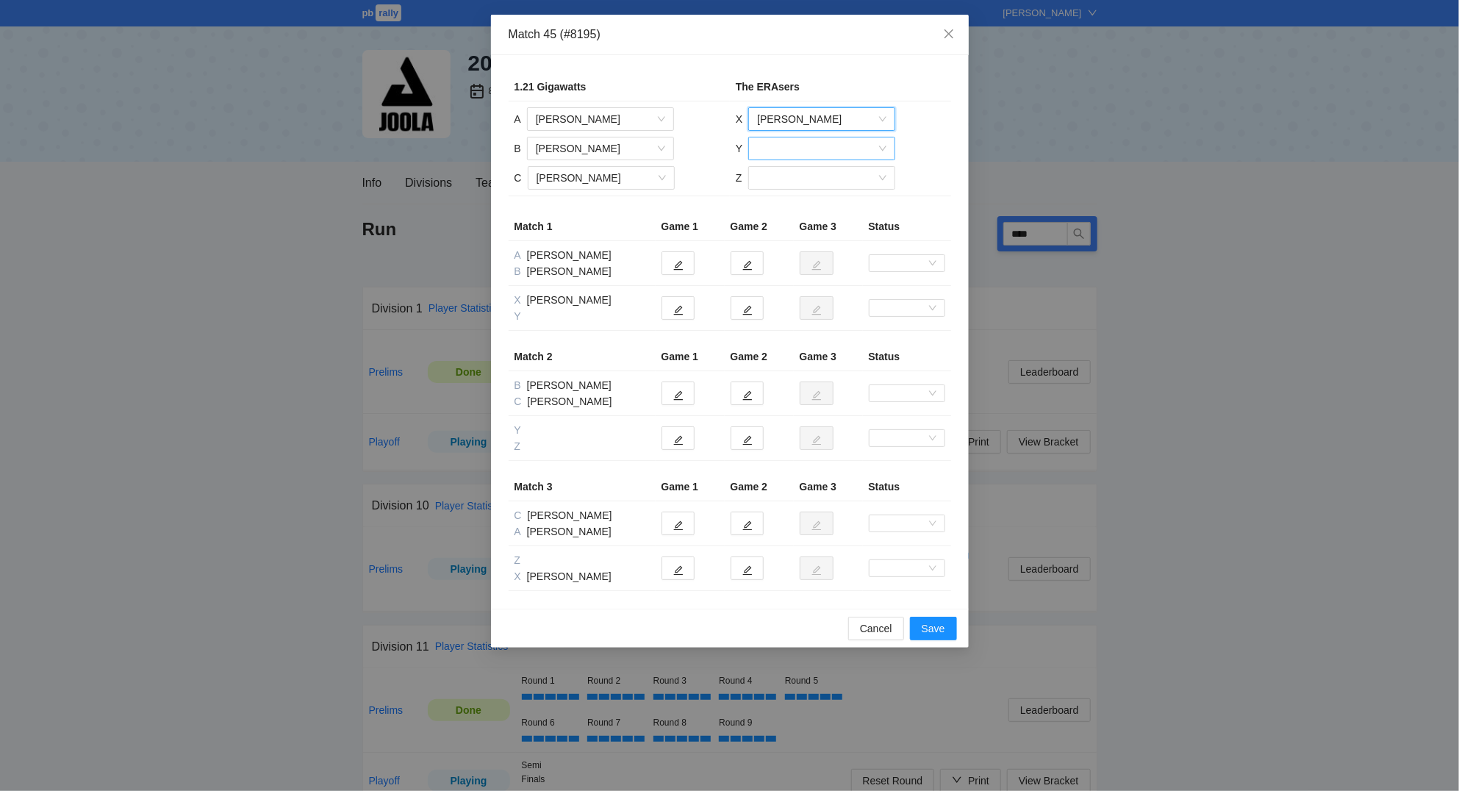
click at [789, 149] on input "search" at bounding box center [816, 148] width 119 height 22
click at [802, 198] on div "Diego Berrocal" at bounding box center [821, 201] width 129 height 16
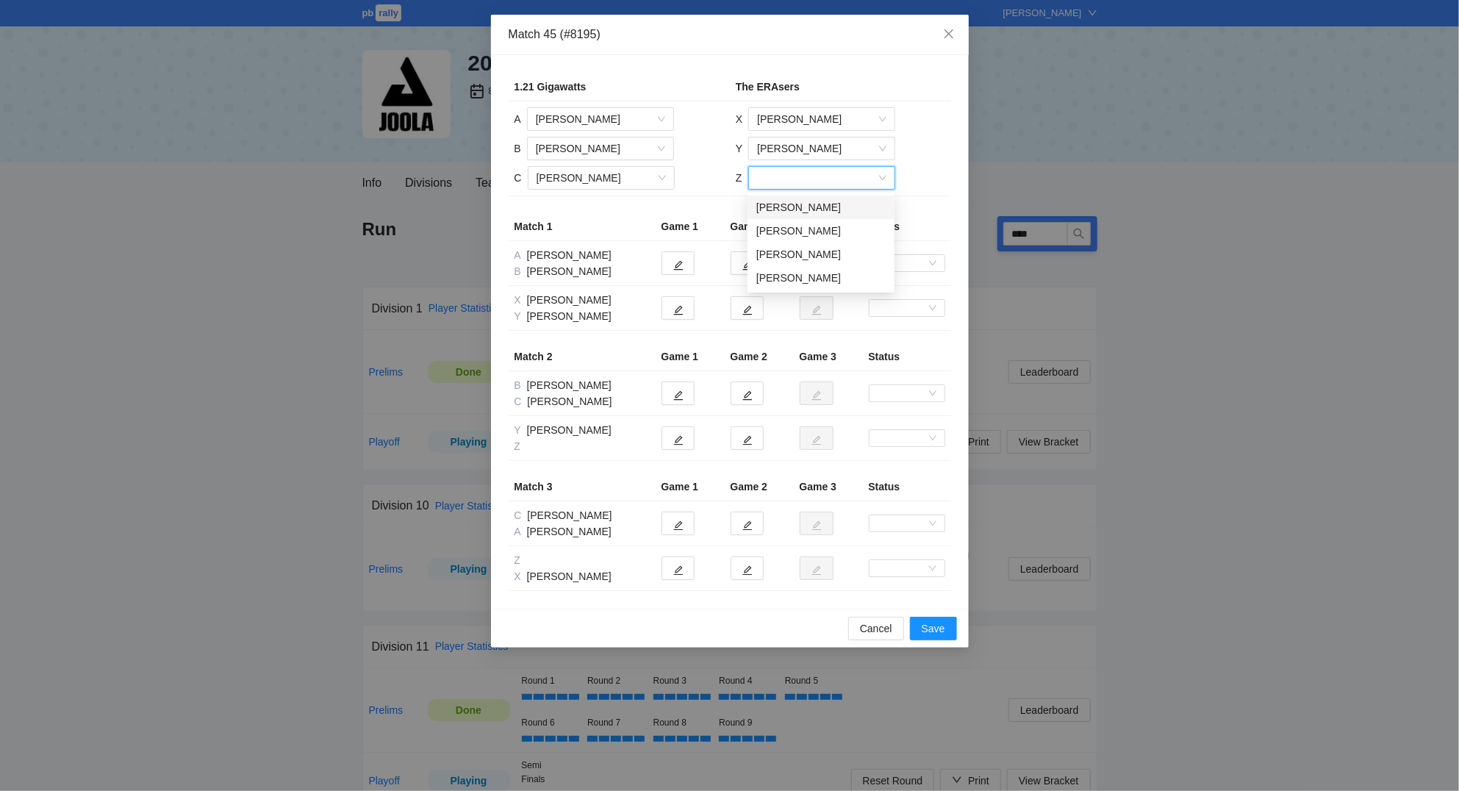
click at [779, 178] on input "search" at bounding box center [816, 178] width 119 height 22
click at [800, 210] on div "Brandi Watts" at bounding box center [820, 207] width 129 height 16
click at [678, 310] on icon "edit" at bounding box center [678, 311] width 10 height 10
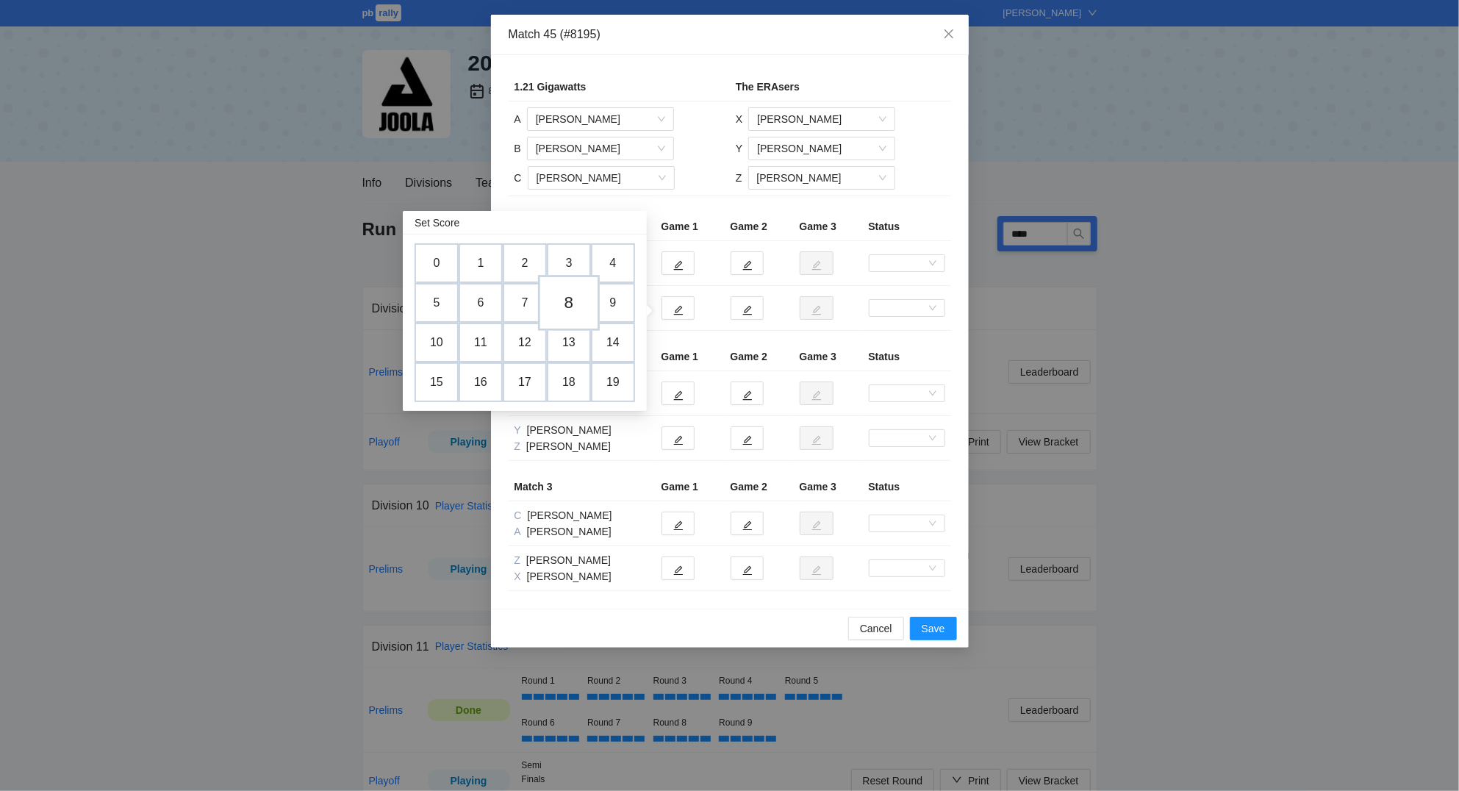
click at [575, 300] on td "8" at bounding box center [569, 303] width 62 height 56
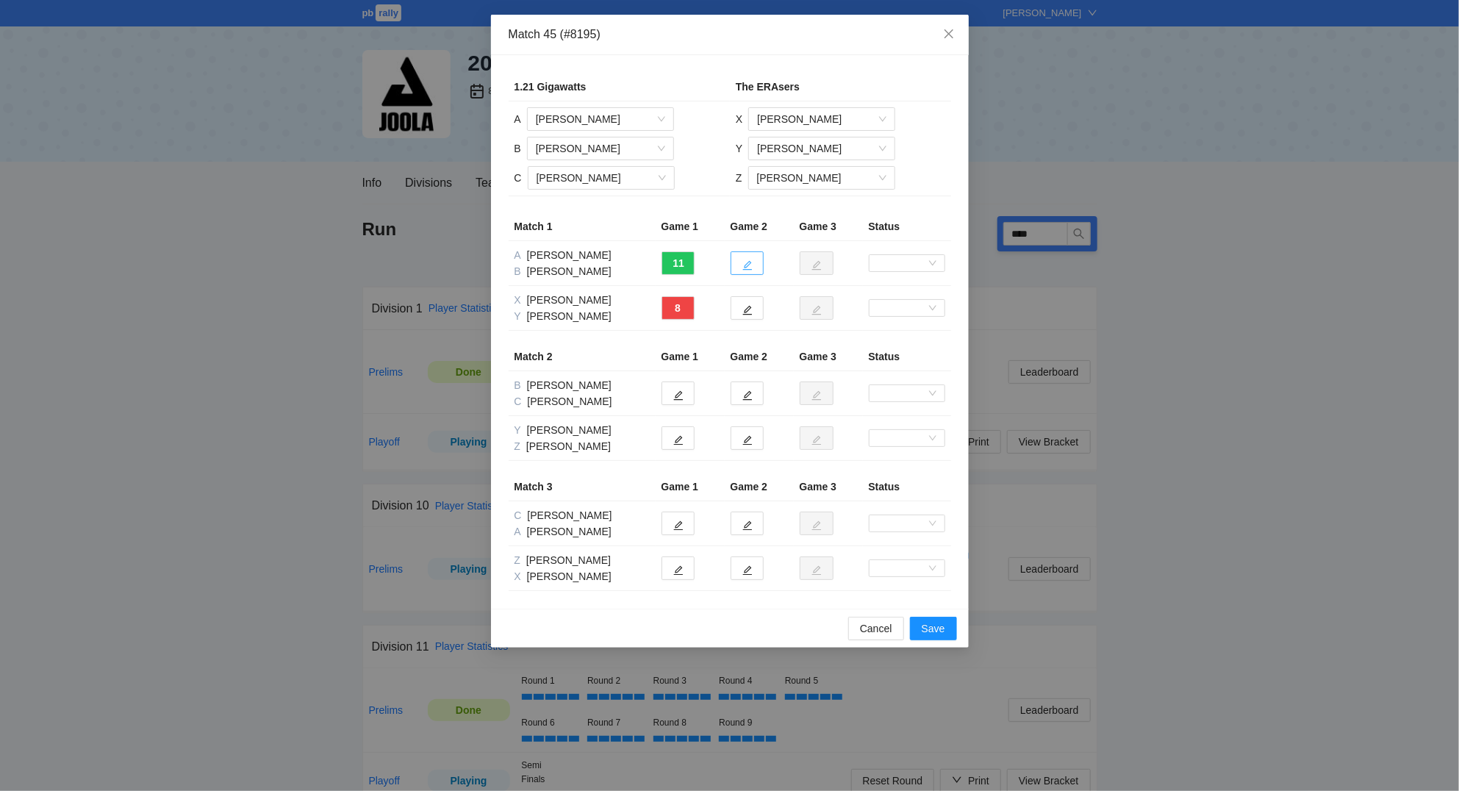
click at [744, 267] on icon "edit" at bounding box center [747, 265] width 10 height 10
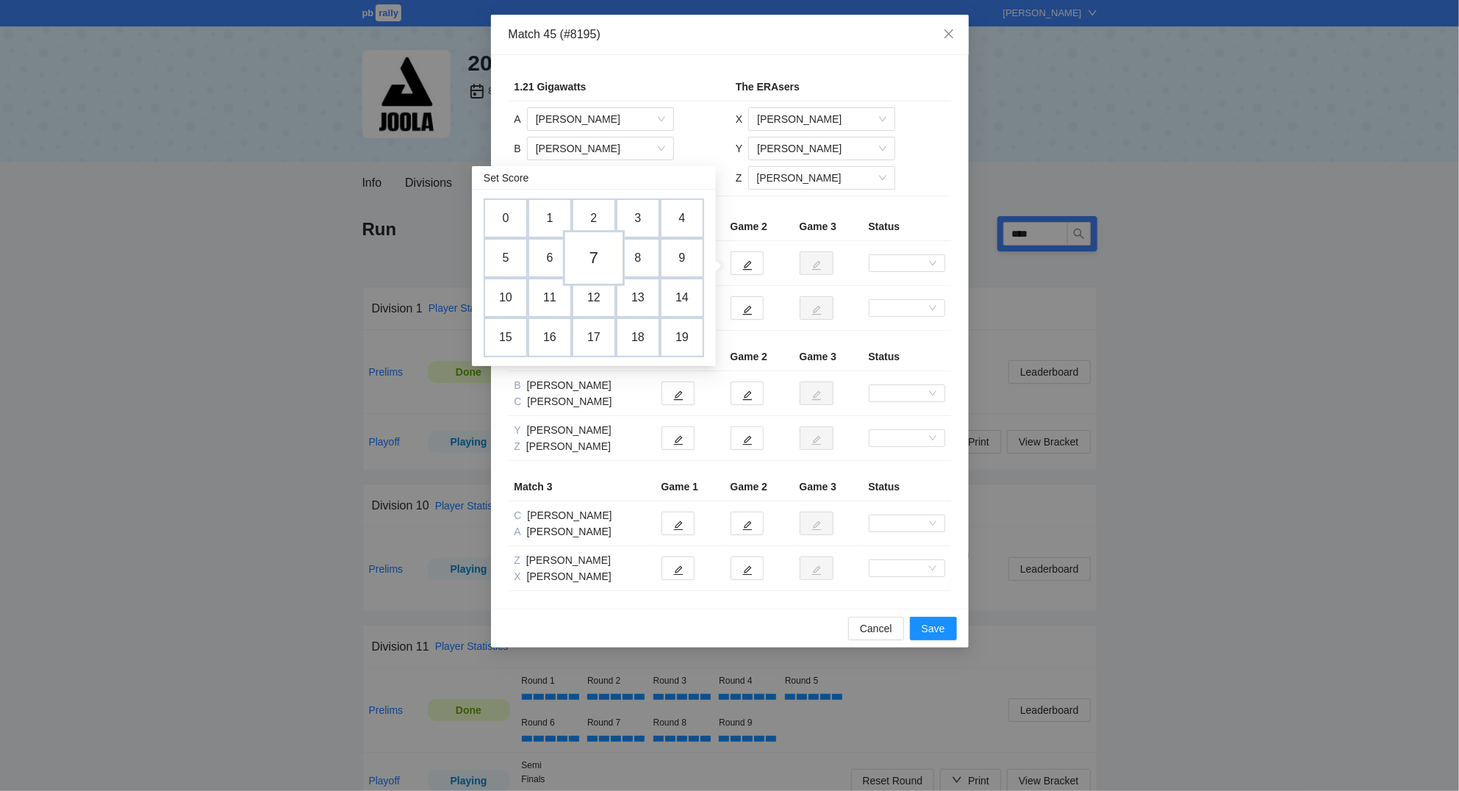
click at [599, 254] on td "7" at bounding box center [594, 258] width 62 height 56
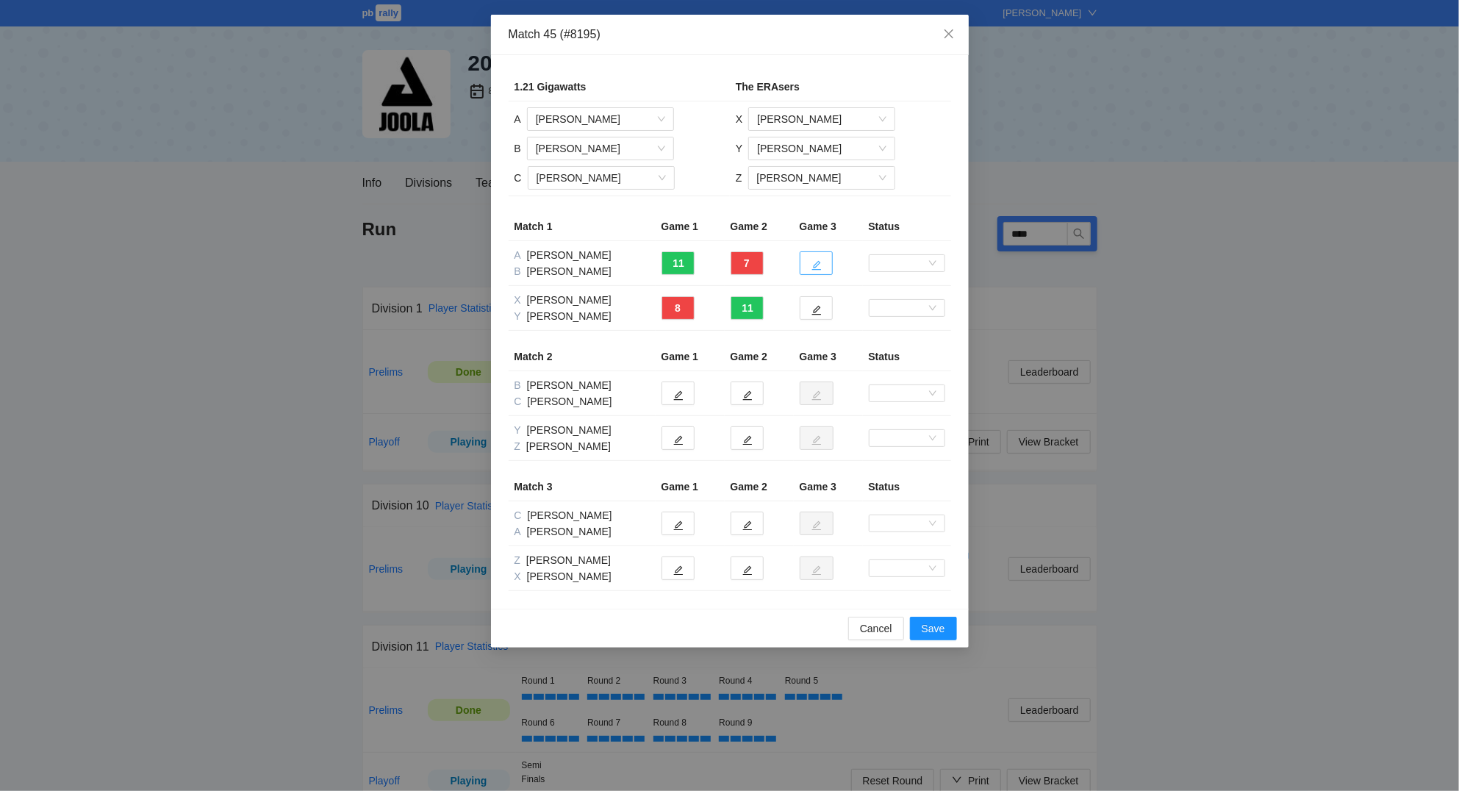
click at [814, 261] on icon "edit" at bounding box center [816, 265] width 10 height 10
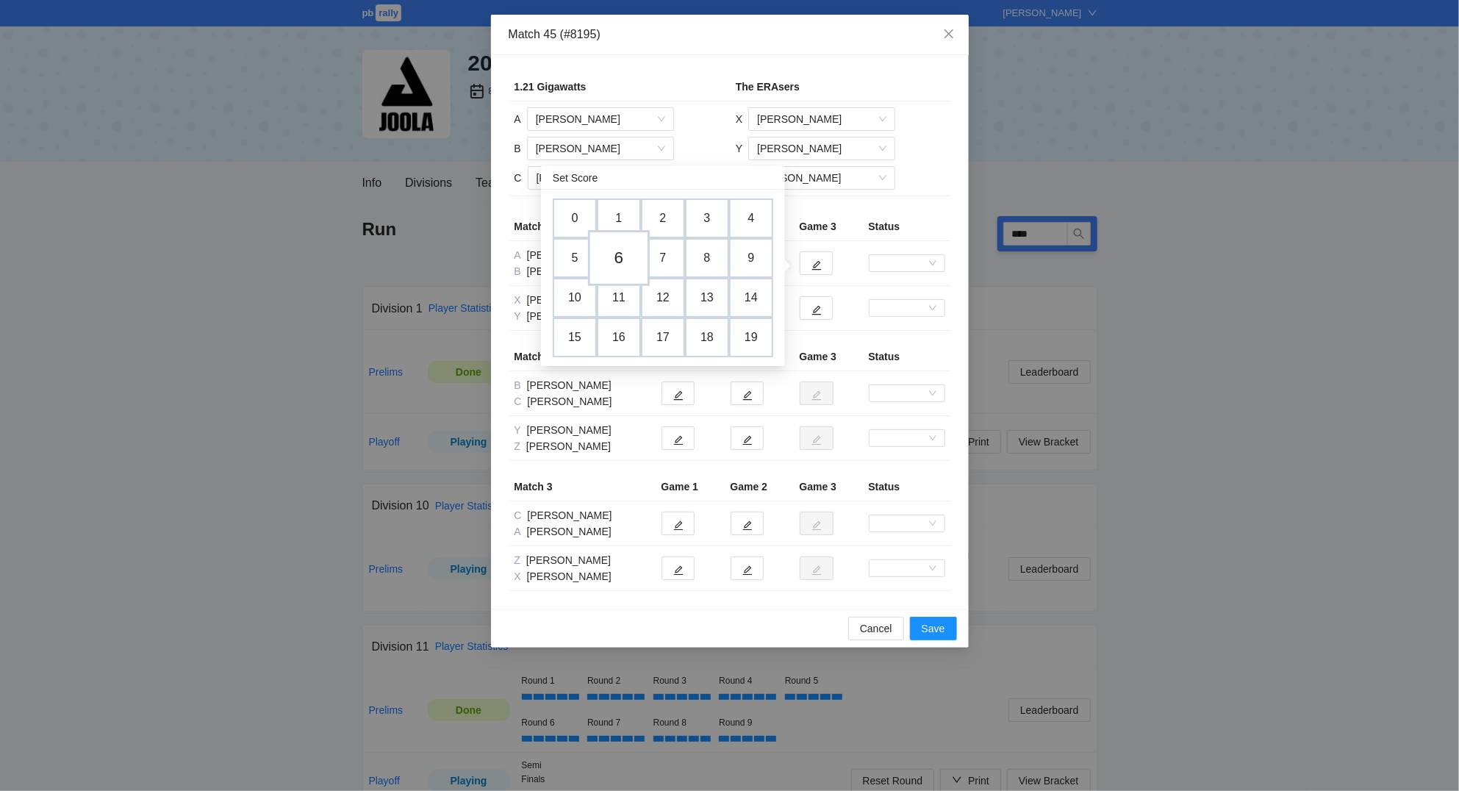
click at [622, 260] on td "6" at bounding box center [619, 258] width 62 height 56
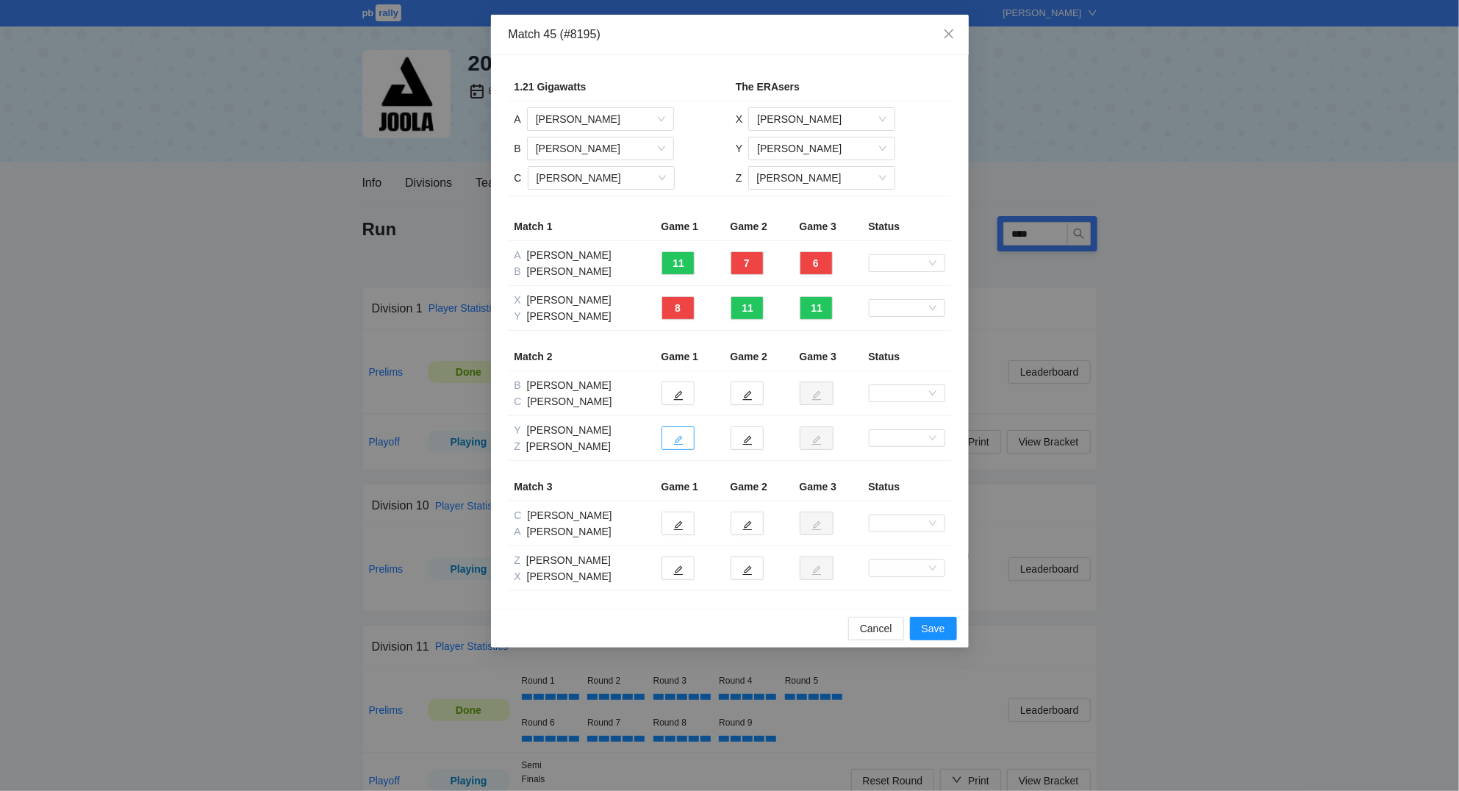
click at [685, 437] on button "button" at bounding box center [677, 438] width 33 height 24
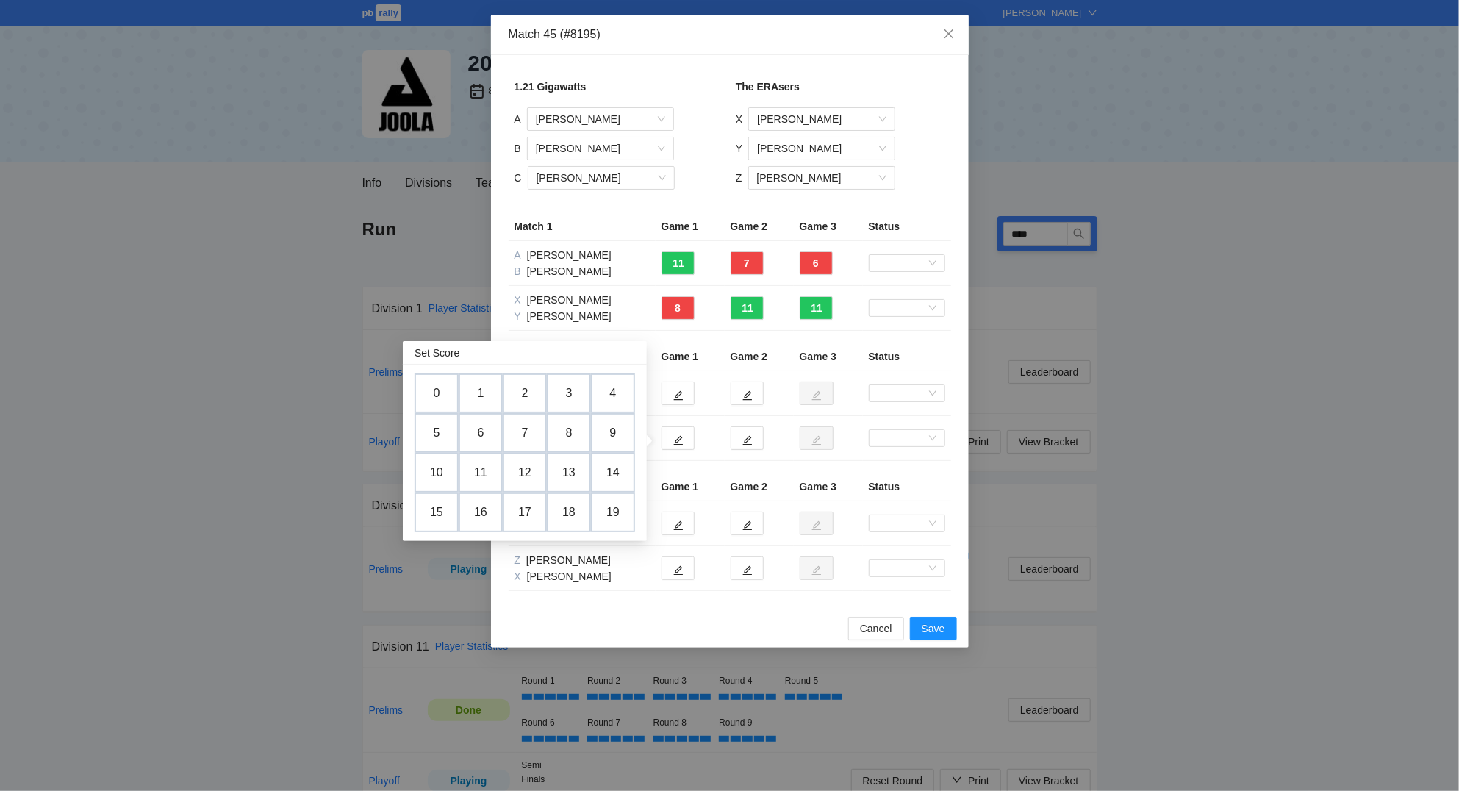
drag, startPoint x: 572, startPoint y: 387, endPoint x: 689, endPoint y: 427, distance: 124.3
click at [574, 387] on td "3" at bounding box center [569, 393] width 44 height 40
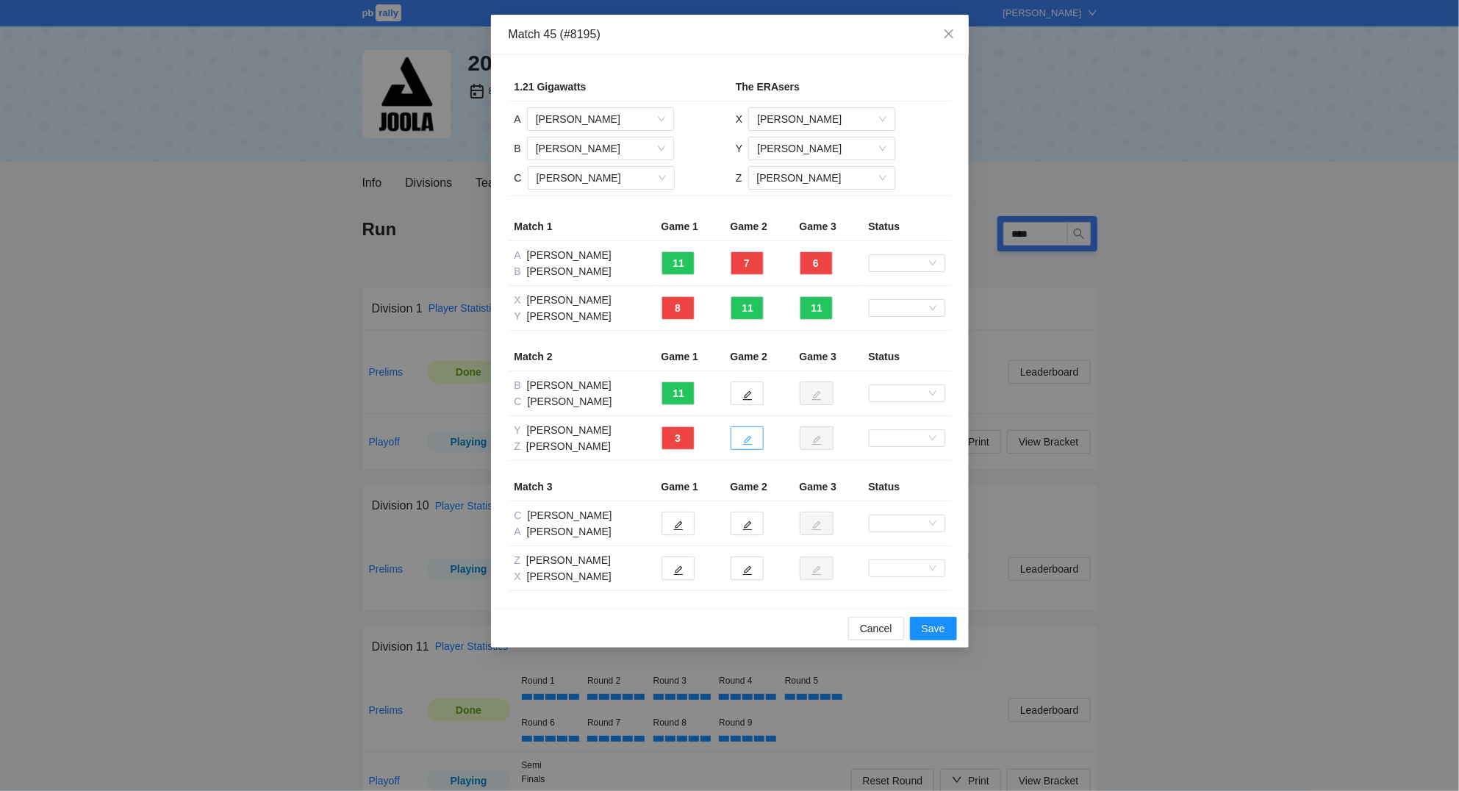
click at [741, 435] on button "button" at bounding box center [746, 438] width 33 height 24
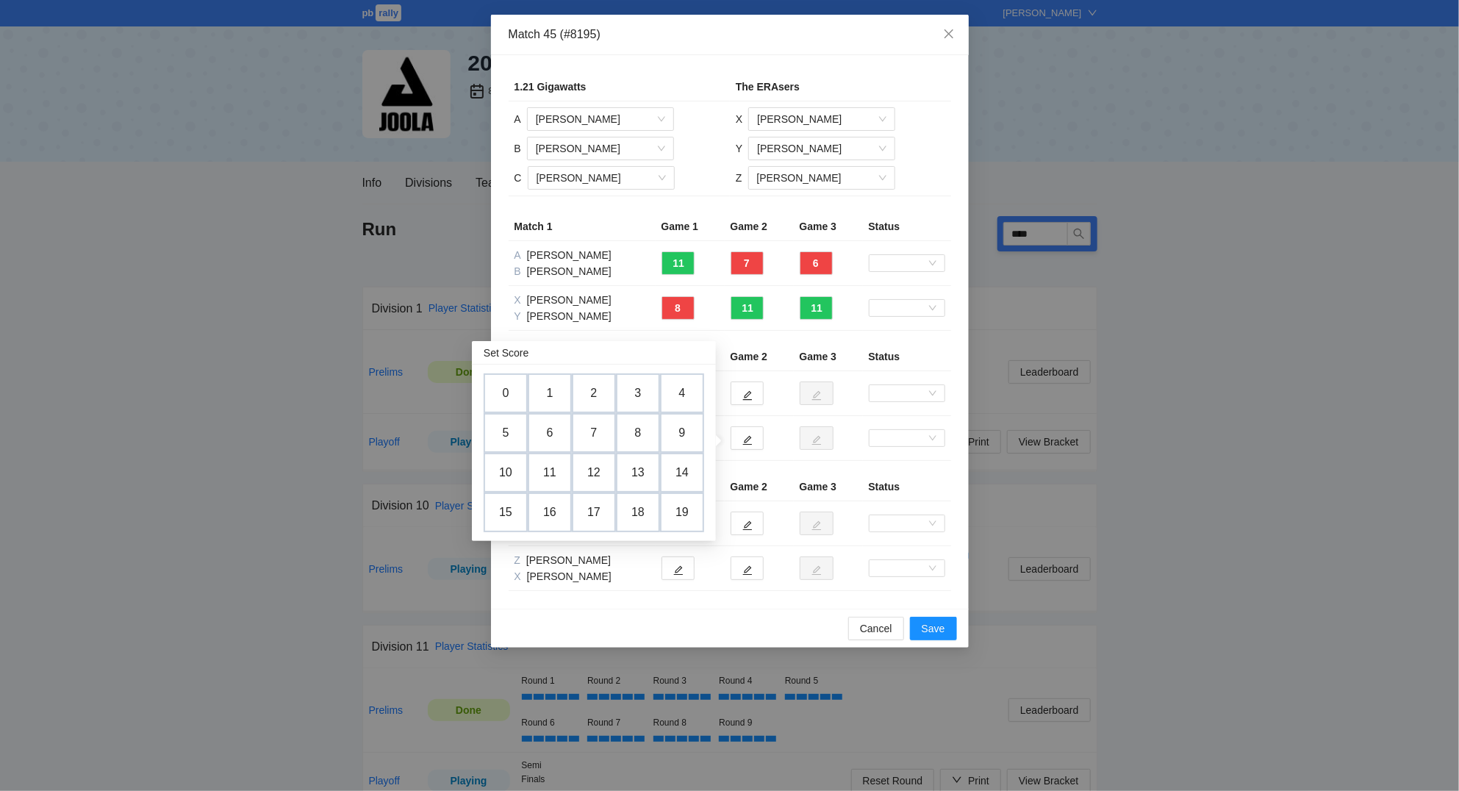
drag, startPoint x: 516, startPoint y: 436, endPoint x: 558, endPoint y: 444, distance: 42.5
click at [516, 437] on td "5" at bounding box center [506, 433] width 44 height 40
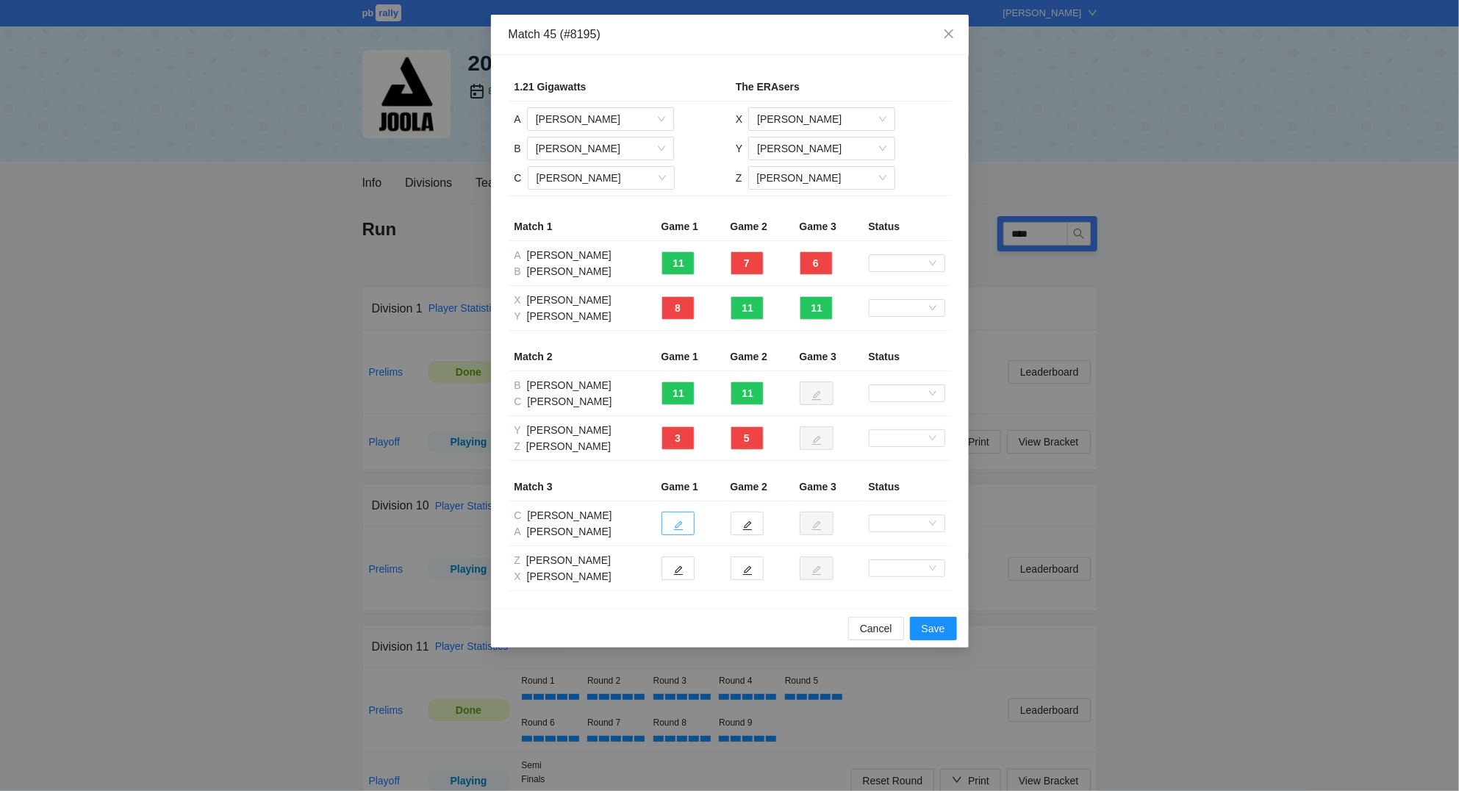
click at [682, 523] on icon "edit" at bounding box center [678, 526] width 10 height 10
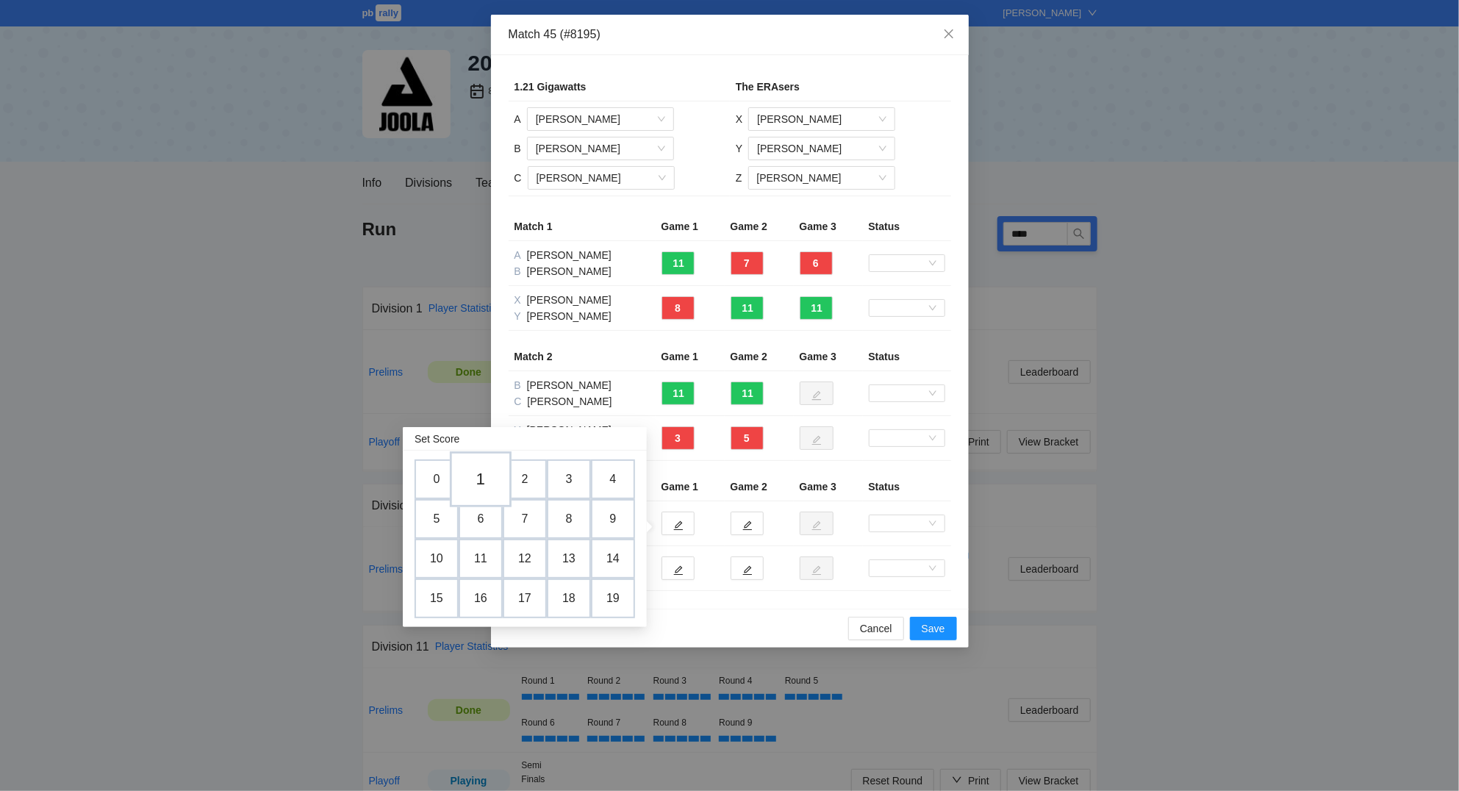
click at [490, 475] on td "1" at bounding box center [481, 479] width 62 height 56
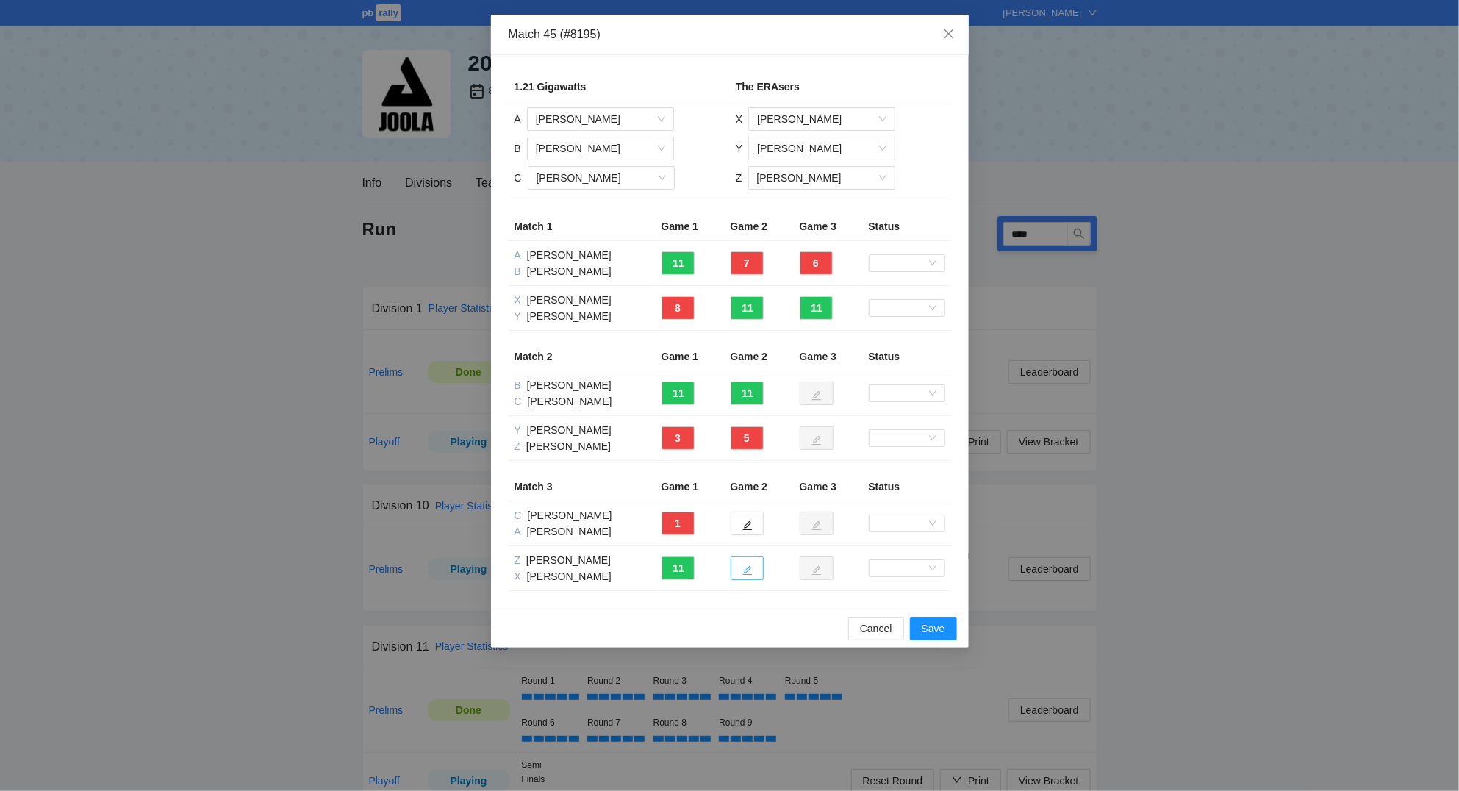
click at [751, 572] on icon "edit" at bounding box center [747, 570] width 10 height 10
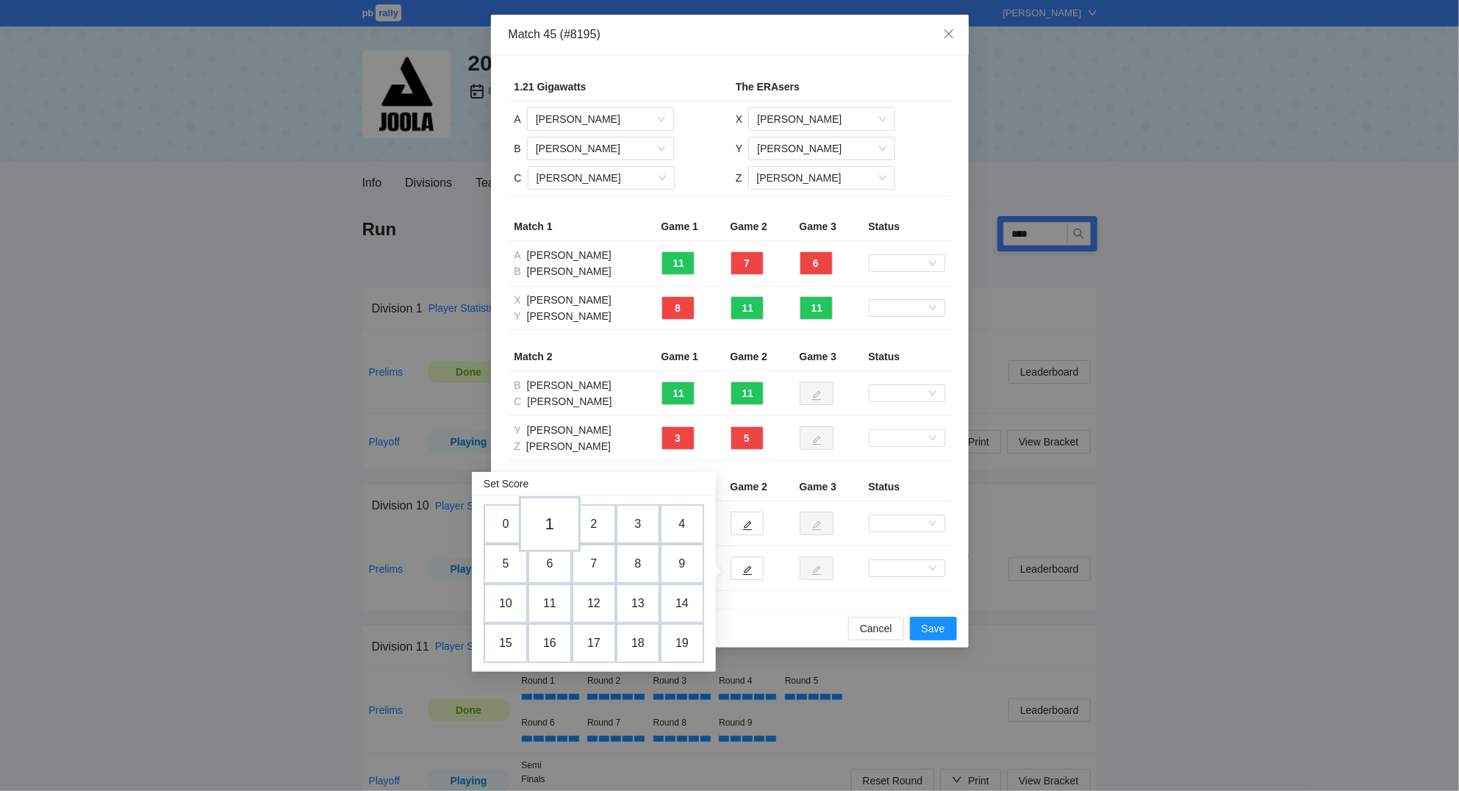
click at [557, 528] on td "1" at bounding box center [550, 524] width 62 height 56
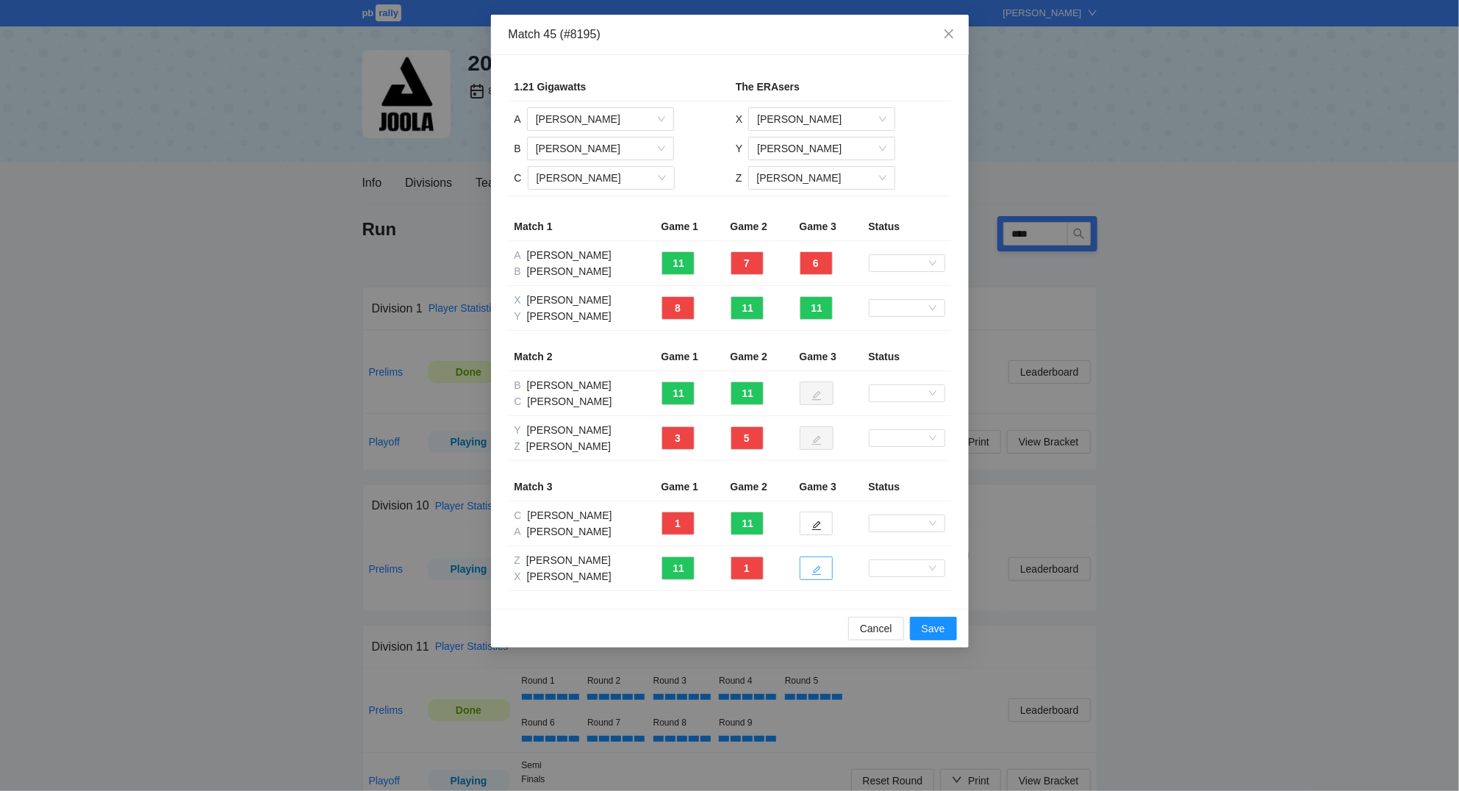
click at [822, 574] on icon "edit" at bounding box center [816, 570] width 10 height 10
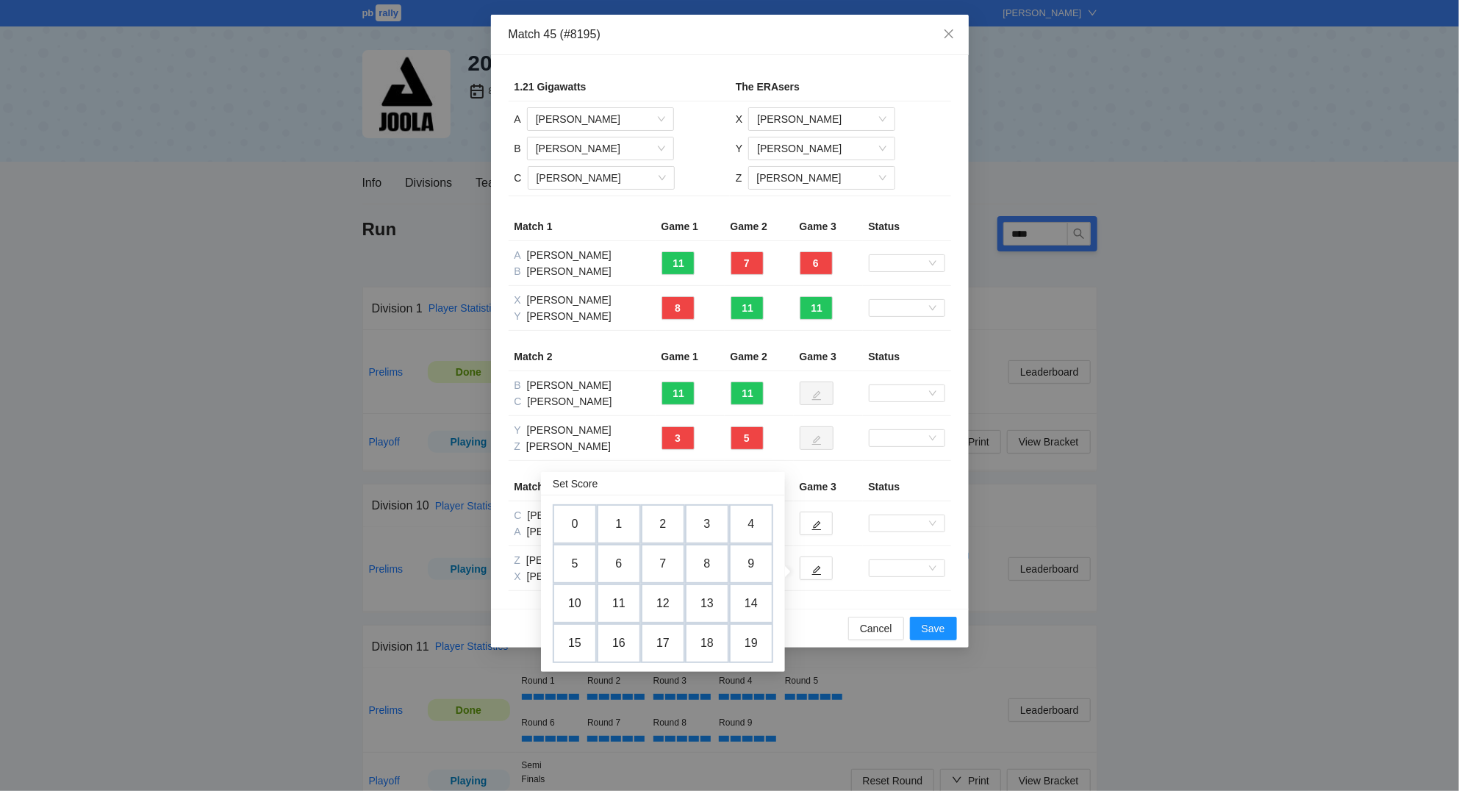
drag, startPoint x: 663, startPoint y: 562, endPoint x: 1003, endPoint y: 688, distance: 362.7
click at [669, 561] on td "7" at bounding box center [663, 564] width 44 height 40
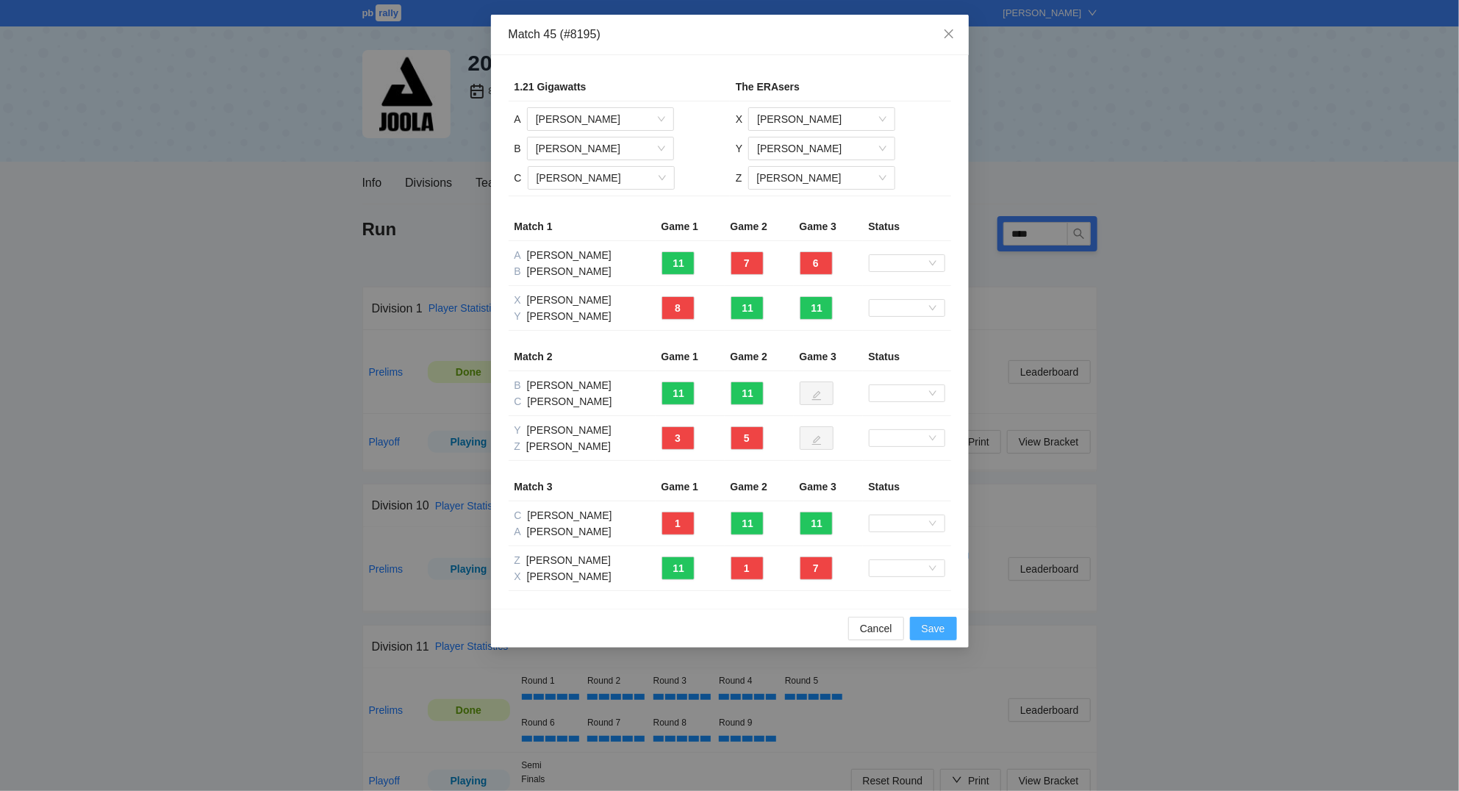
click at [941, 632] on span "Save" at bounding box center [933, 628] width 24 height 16
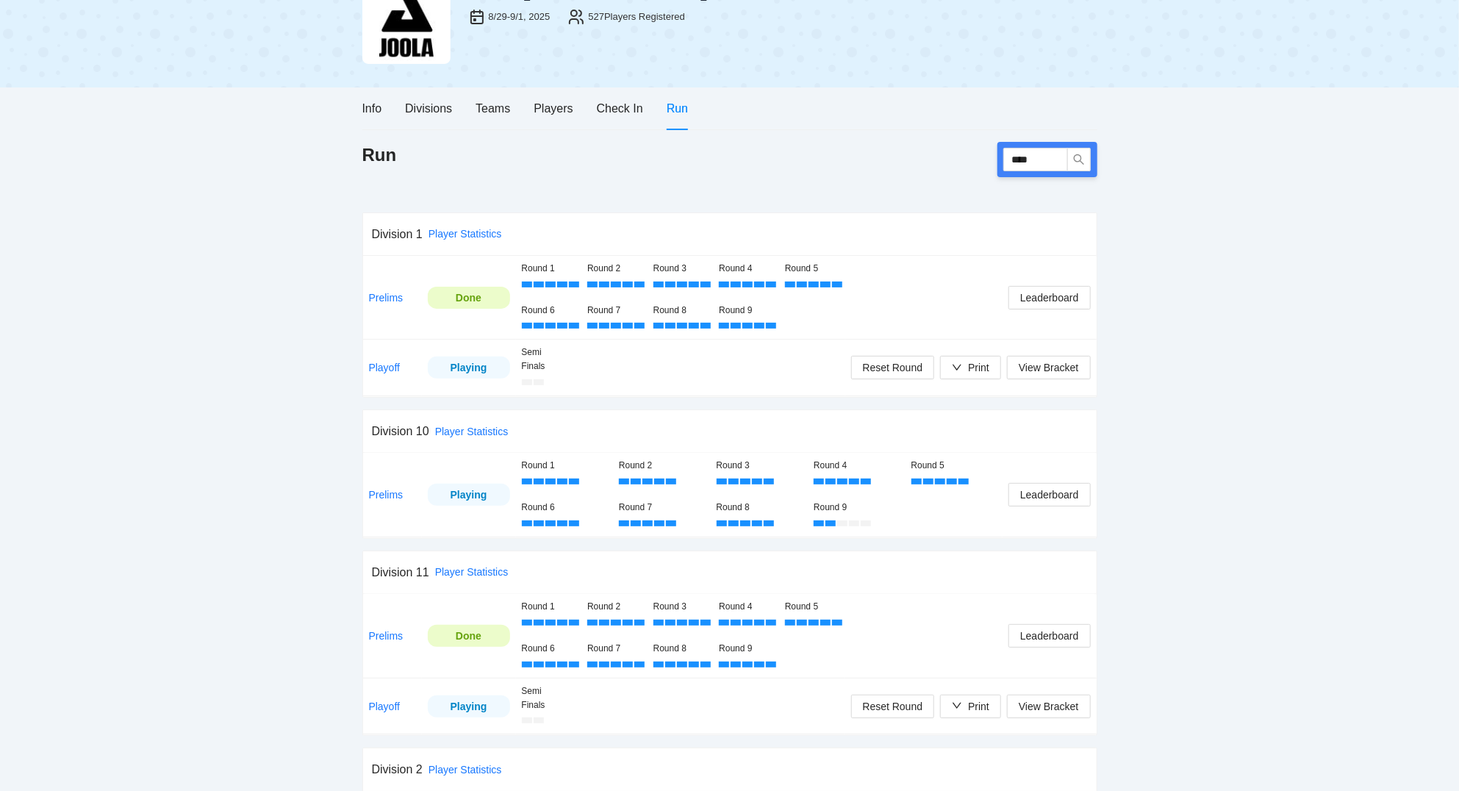
scroll to position [79, 0]
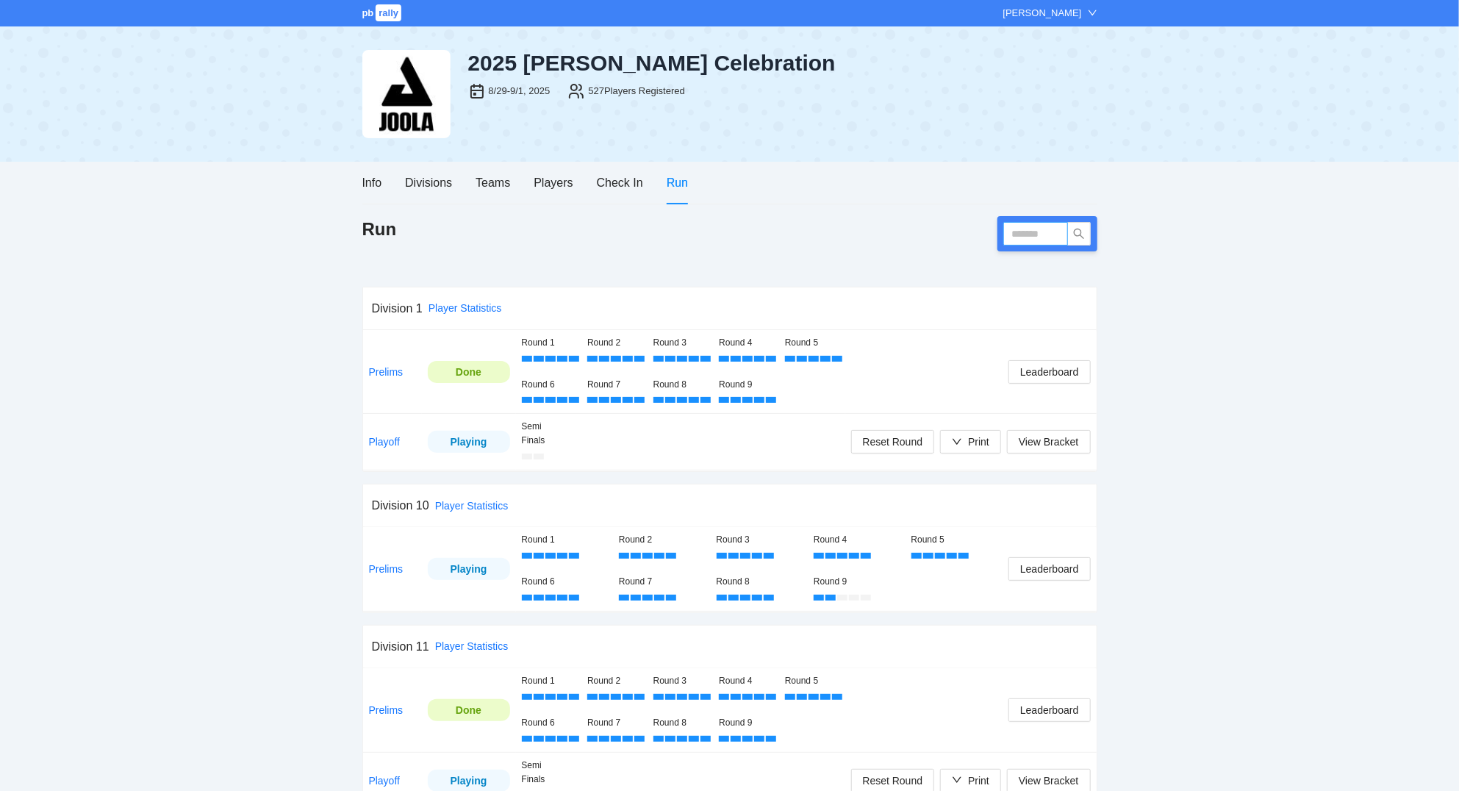
click at [1021, 224] on input "text" at bounding box center [1035, 234] width 65 height 24
type input "****"
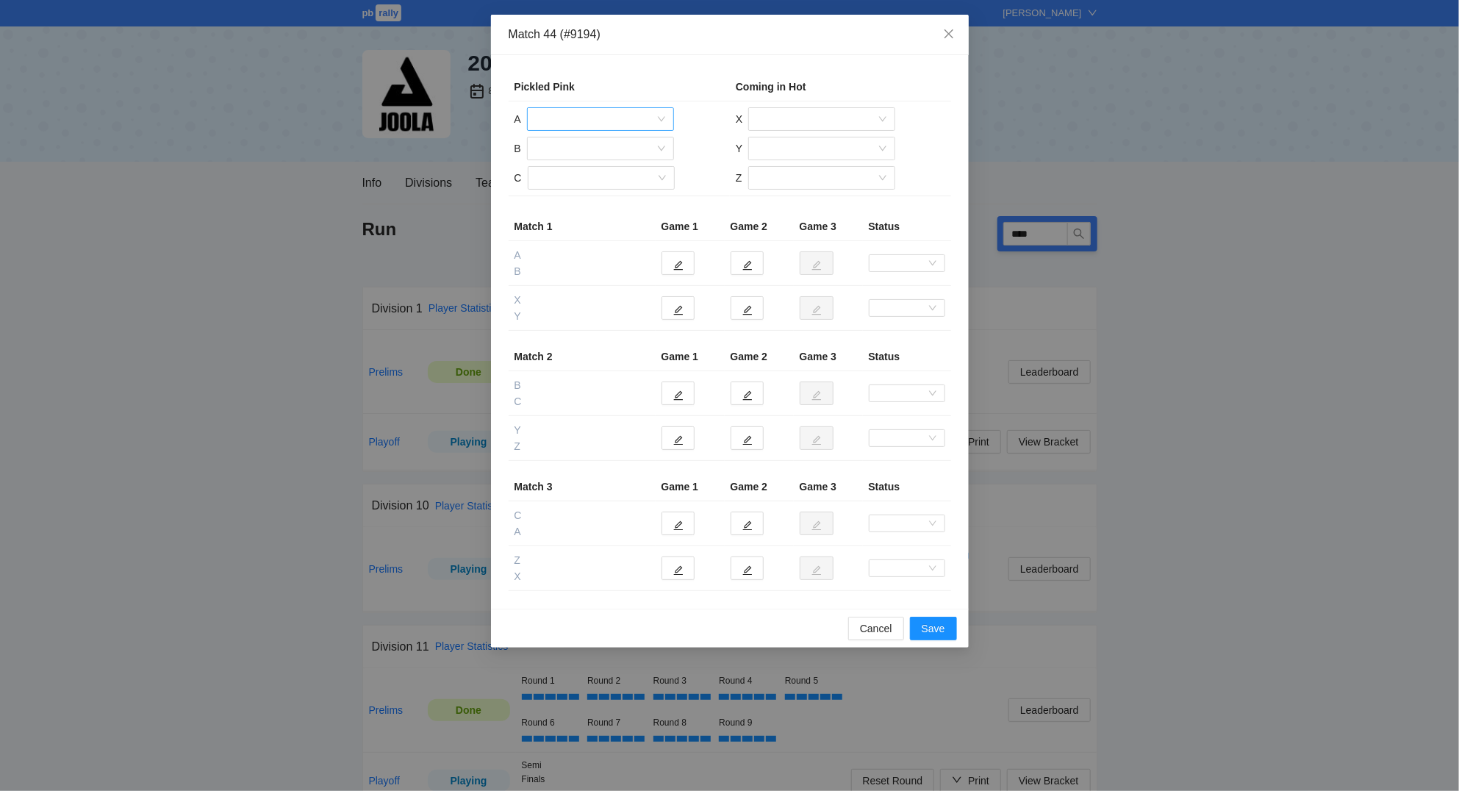
click at [561, 112] on input "search" at bounding box center [595, 119] width 119 height 22
click at [582, 248] on div "[PERSON_NAME]" at bounding box center [600, 242] width 129 height 16
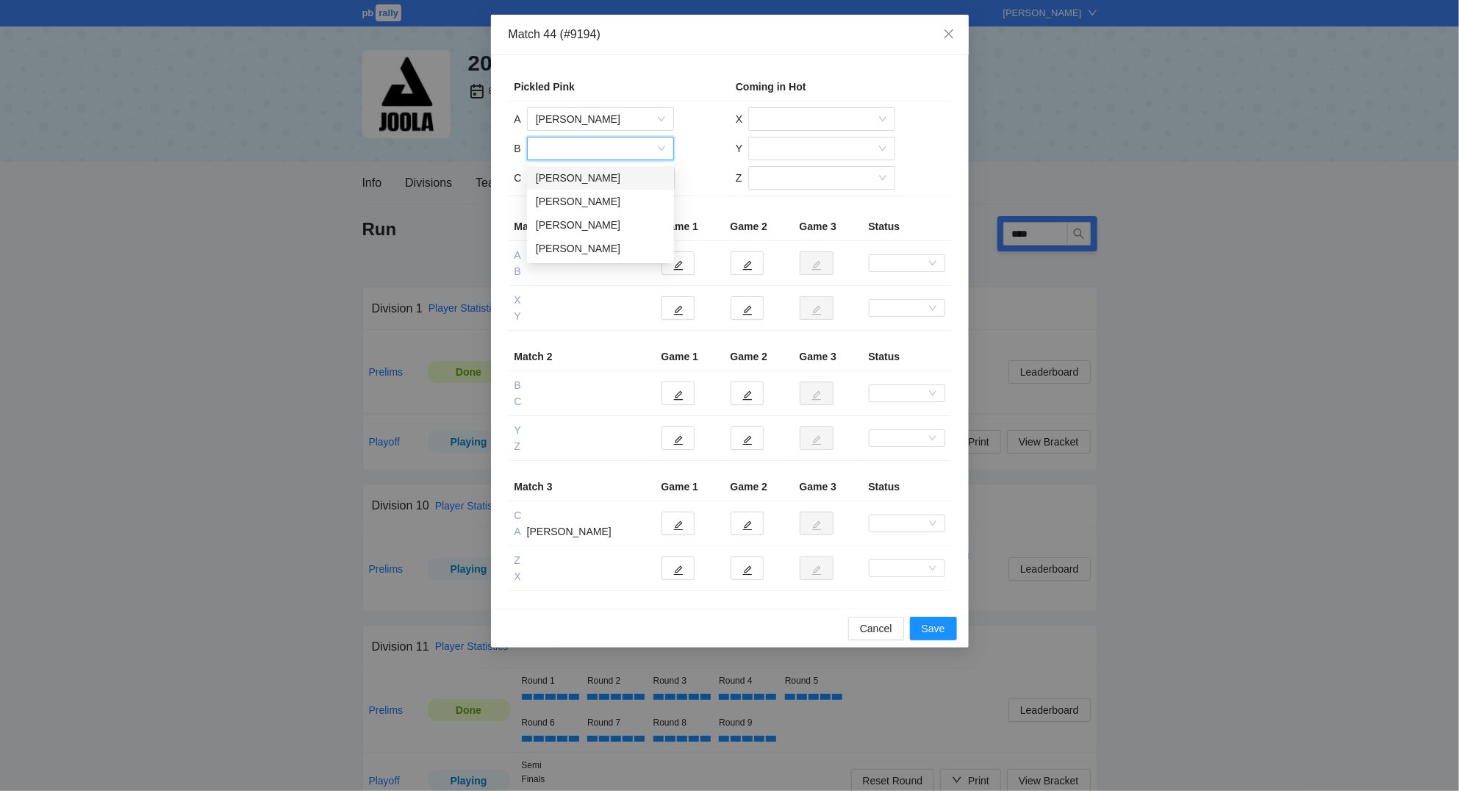
click at [578, 148] on input "search" at bounding box center [595, 148] width 119 height 22
click at [571, 228] on div "[PERSON_NAME]" at bounding box center [600, 225] width 129 height 16
click at [576, 181] on input "search" at bounding box center [595, 178] width 119 height 22
drag, startPoint x: 580, startPoint y: 253, endPoint x: 768, endPoint y: 159, distance: 210.3
click at [583, 245] on div "[PERSON_NAME]" at bounding box center [600, 254] width 147 height 24
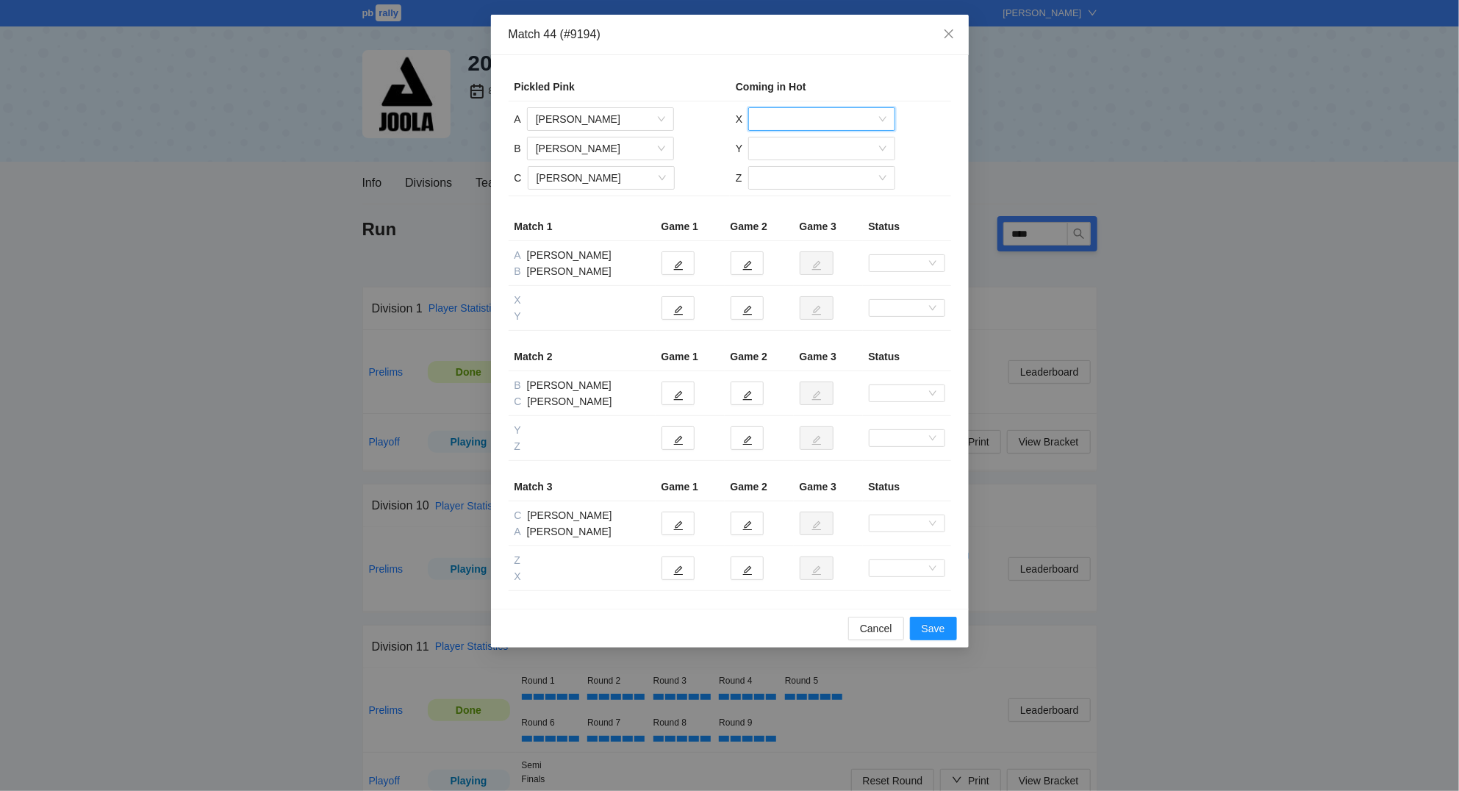
click at [834, 121] on input "search" at bounding box center [816, 119] width 119 height 22
click at [822, 191] on div "Bj Dihigo" at bounding box center [821, 195] width 129 height 16
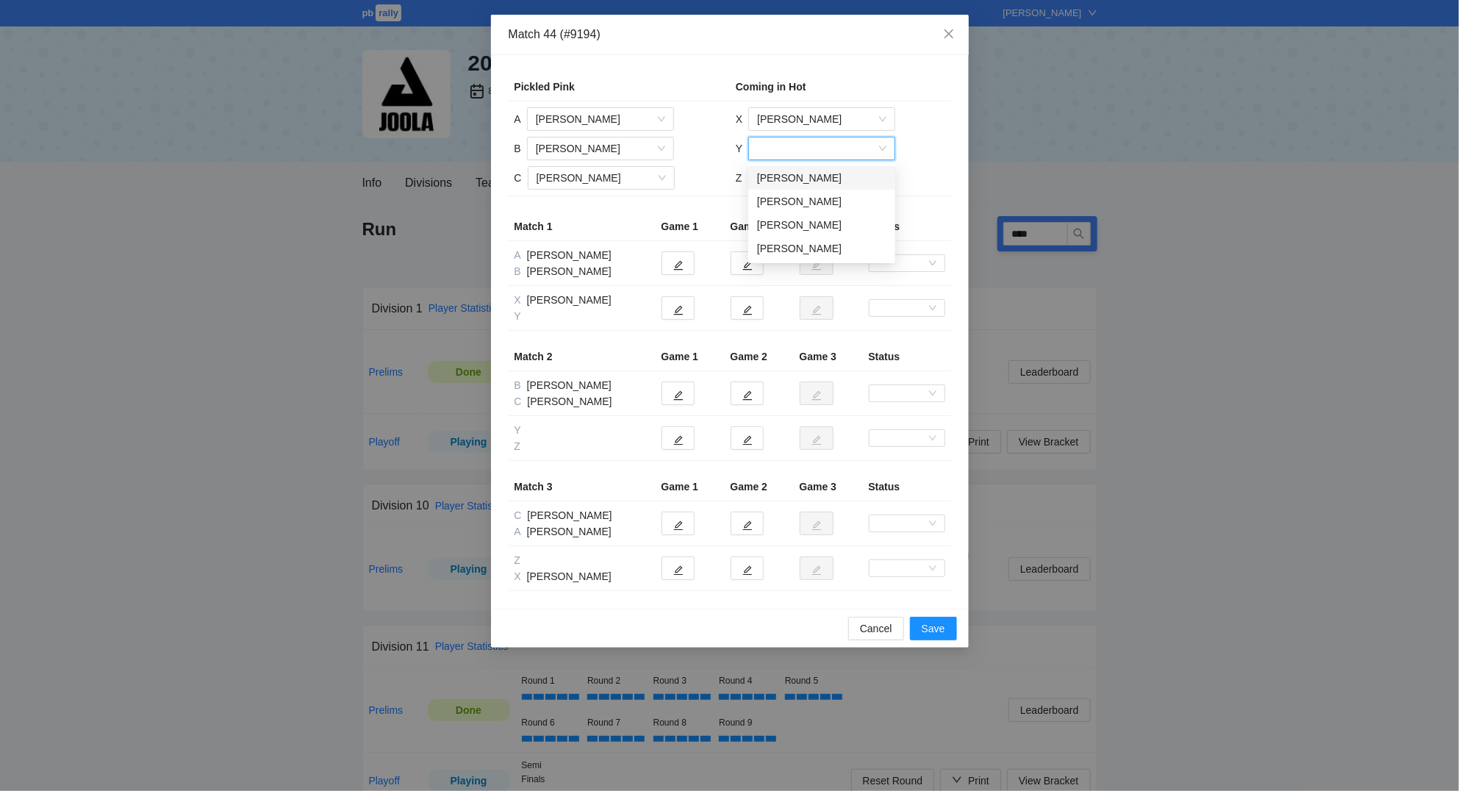
click at [824, 150] on input "search" at bounding box center [816, 148] width 119 height 22
click at [811, 203] on div "[PERSON_NAME]" at bounding box center [821, 201] width 129 height 16
click at [789, 173] on input "search" at bounding box center [816, 178] width 119 height 22
click at [795, 253] on div "Marizell Barroso" at bounding box center [820, 254] width 129 height 16
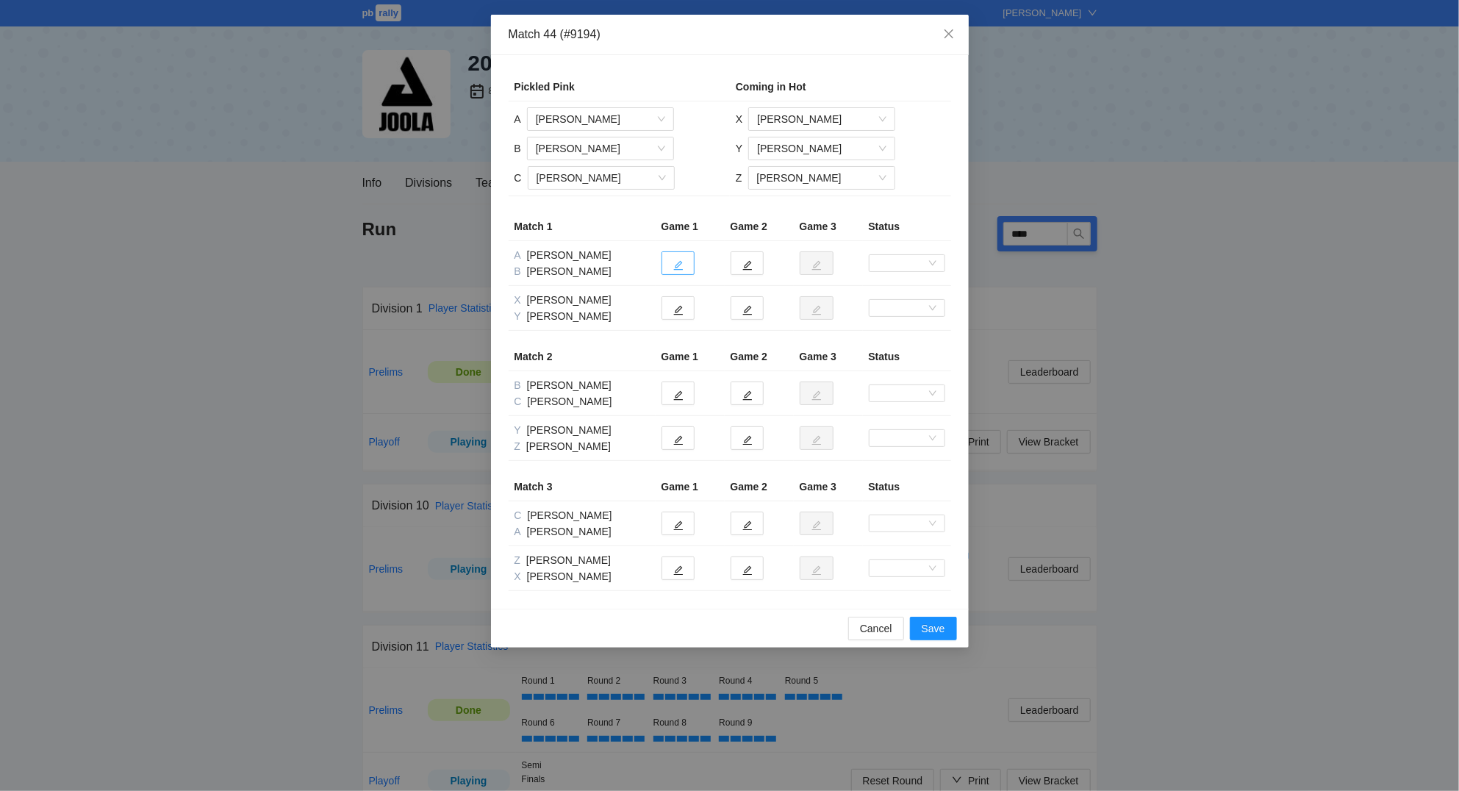
click at [684, 263] on button "button" at bounding box center [677, 263] width 33 height 24
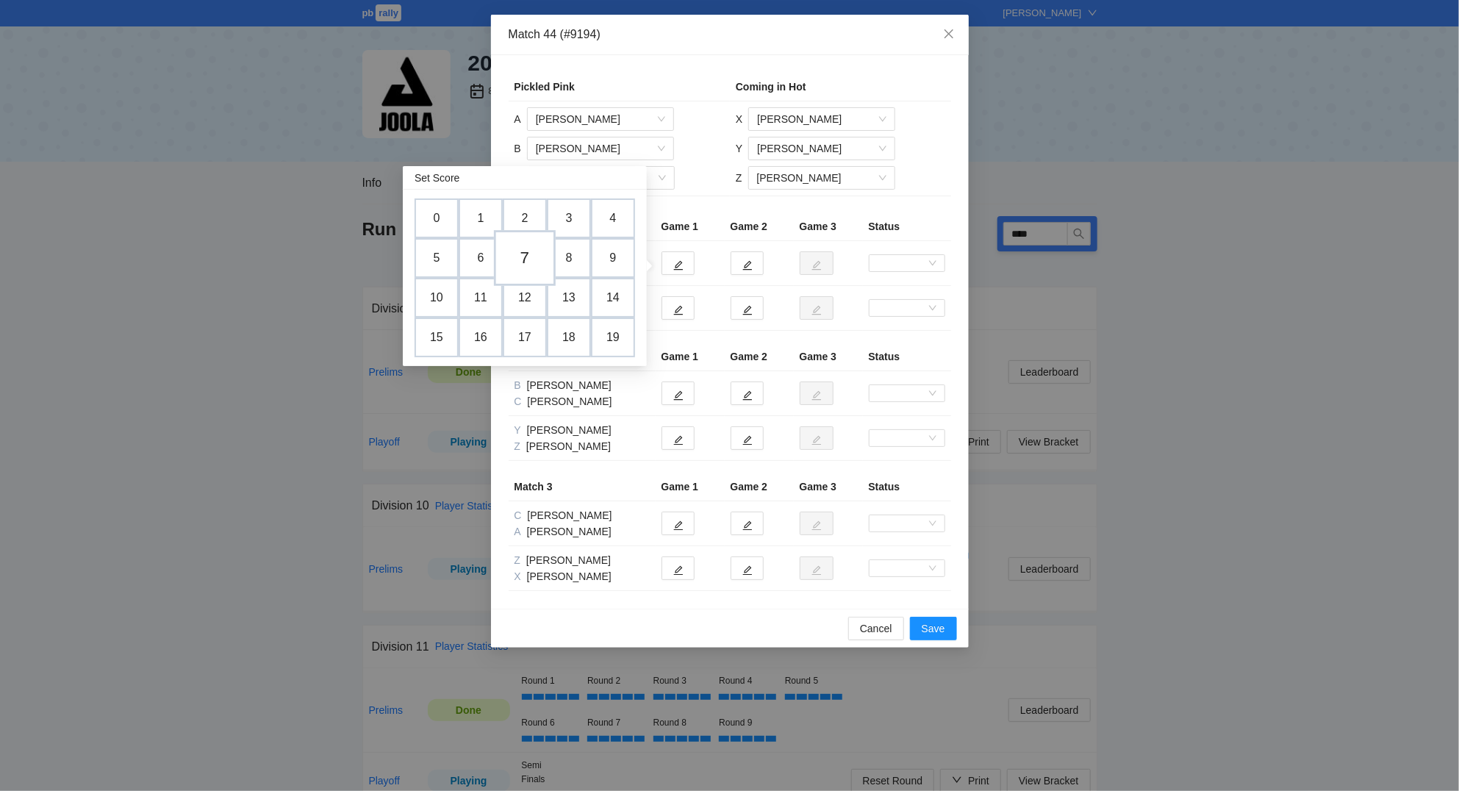
click at [536, 259] on td "7" at bounding box center [525, 258] width 62 height 56
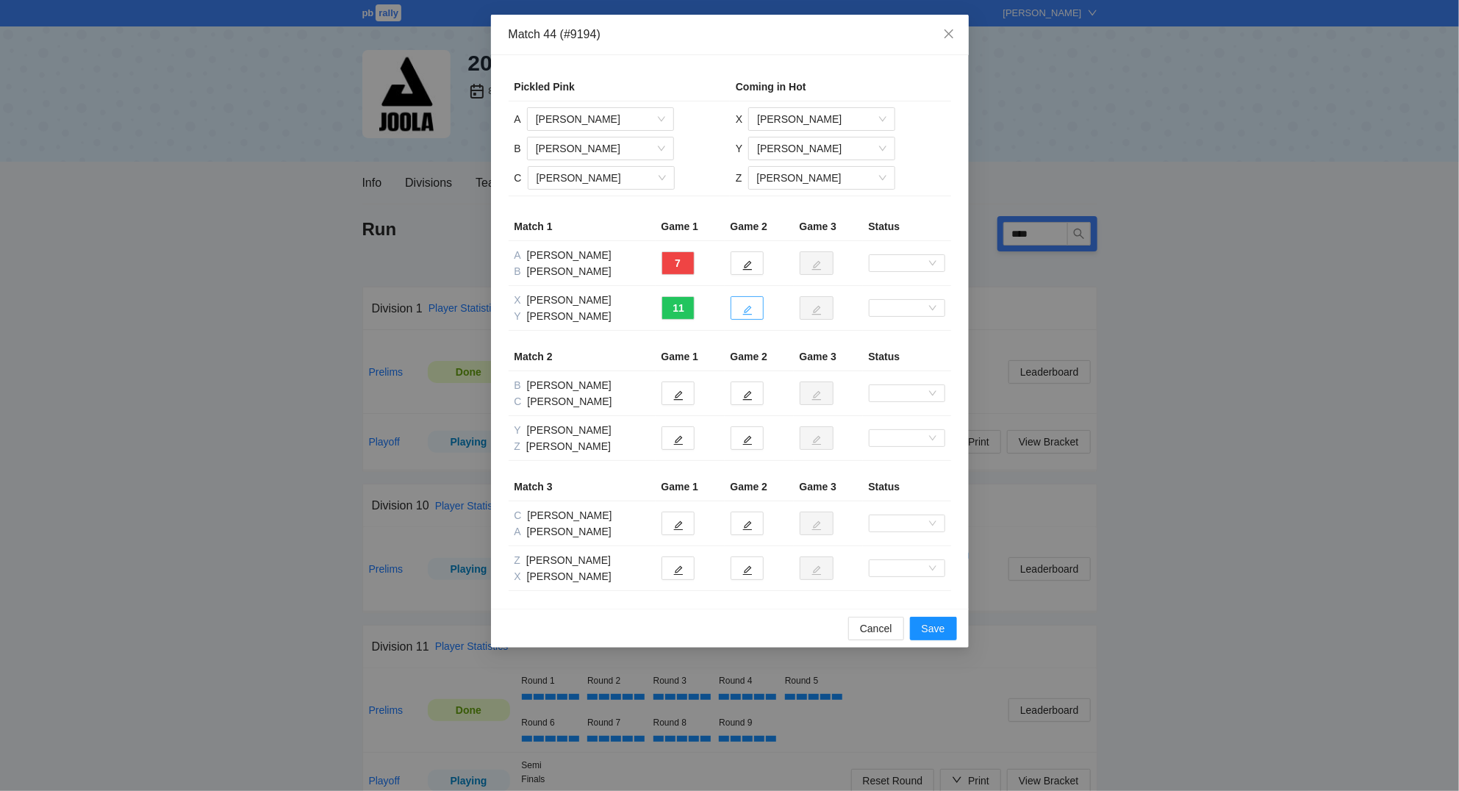
click at [753, 309] on button "button" at bounding box center [746, 308] width 33 height 24
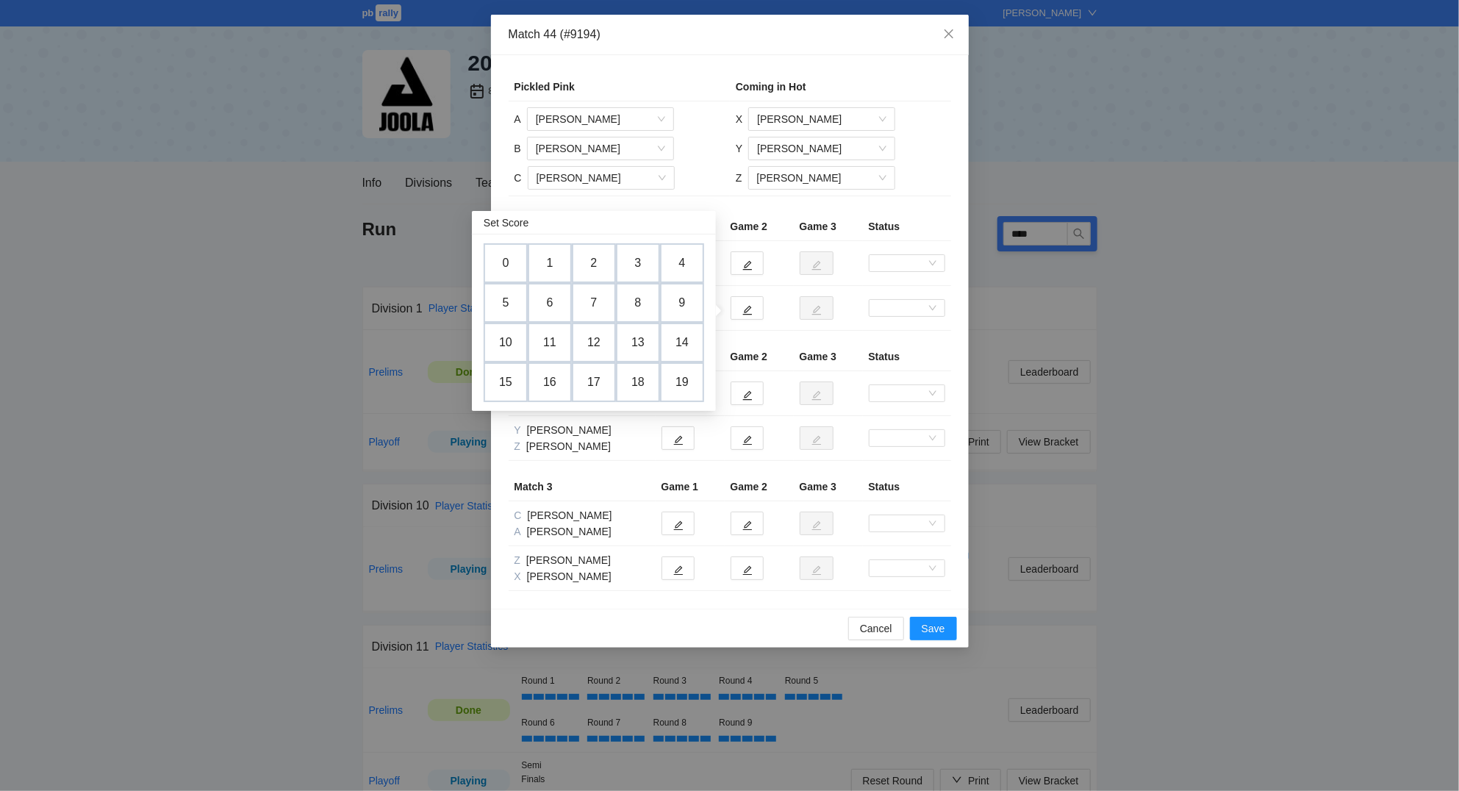
drag, startPoint x: 605, startPoint y: 345, endPoint x: 660, endPoint y: 323, distance: 59.4
click at [612, 334] on td "12" at bounding box center [594, 343] width 44 height 40
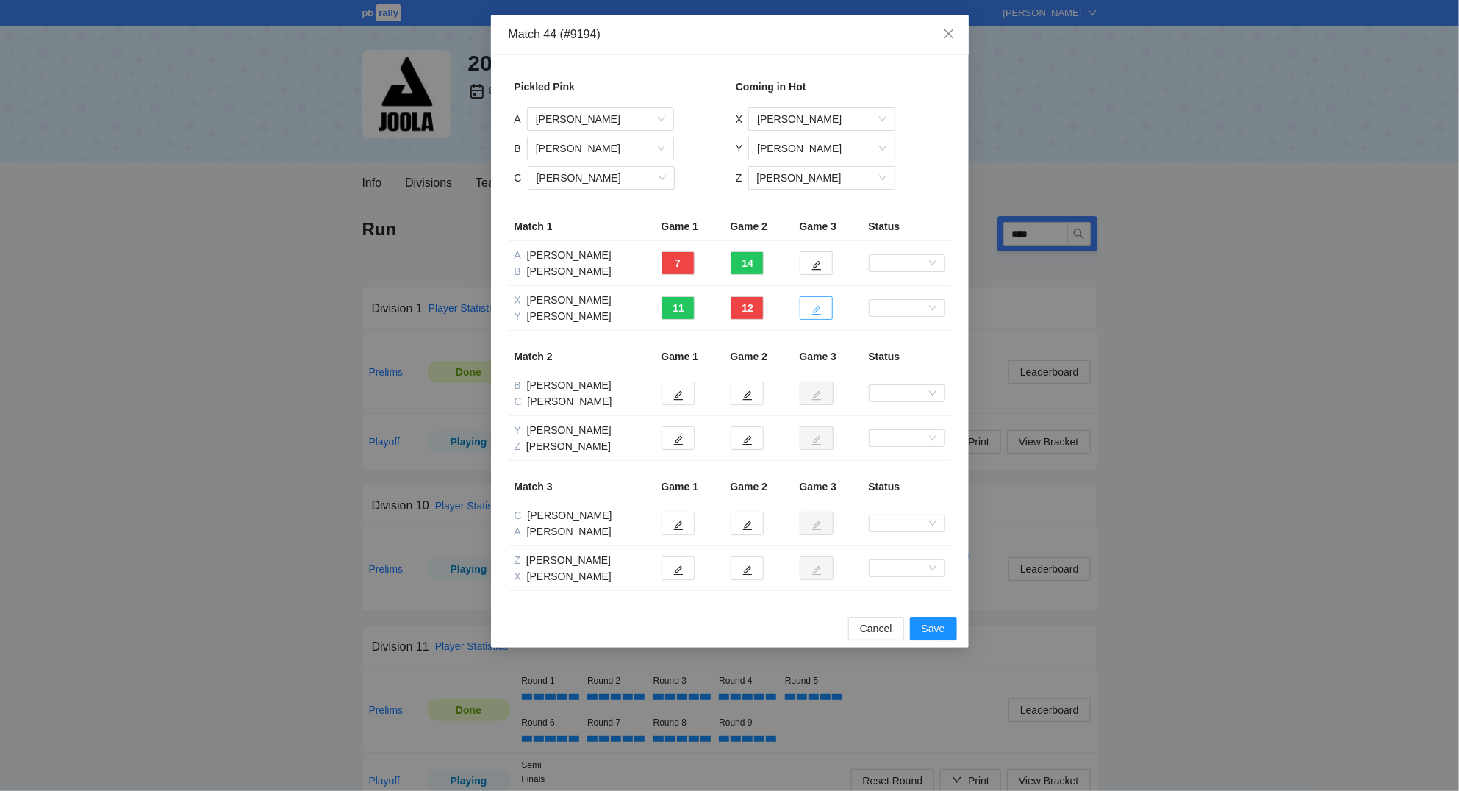
click at [813, 309] on icon "edit" at bounding box center [816, 310] width 10 height 10
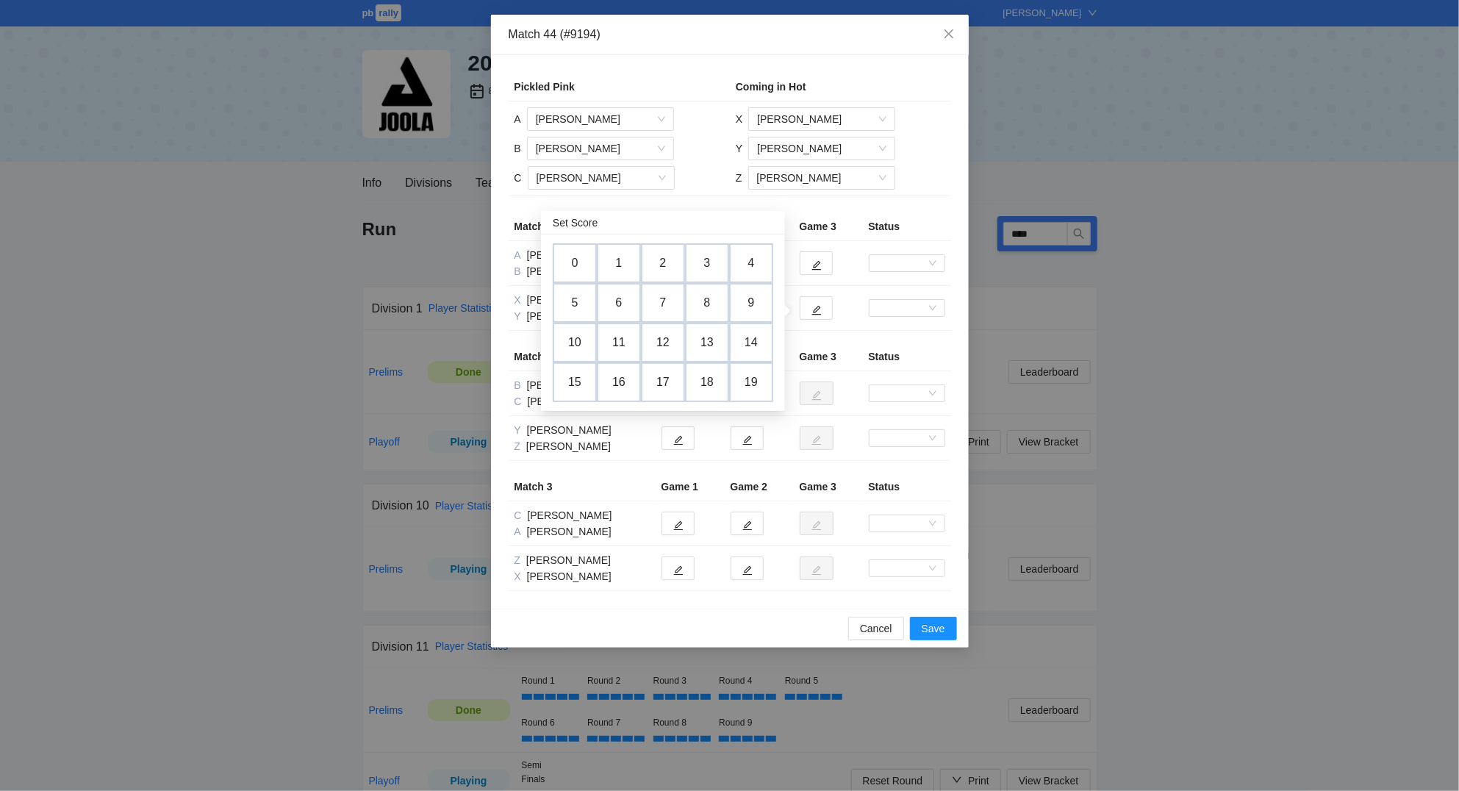
click at [617, 263] on td "1" at bounding box center [619, 263] width 44 height 40
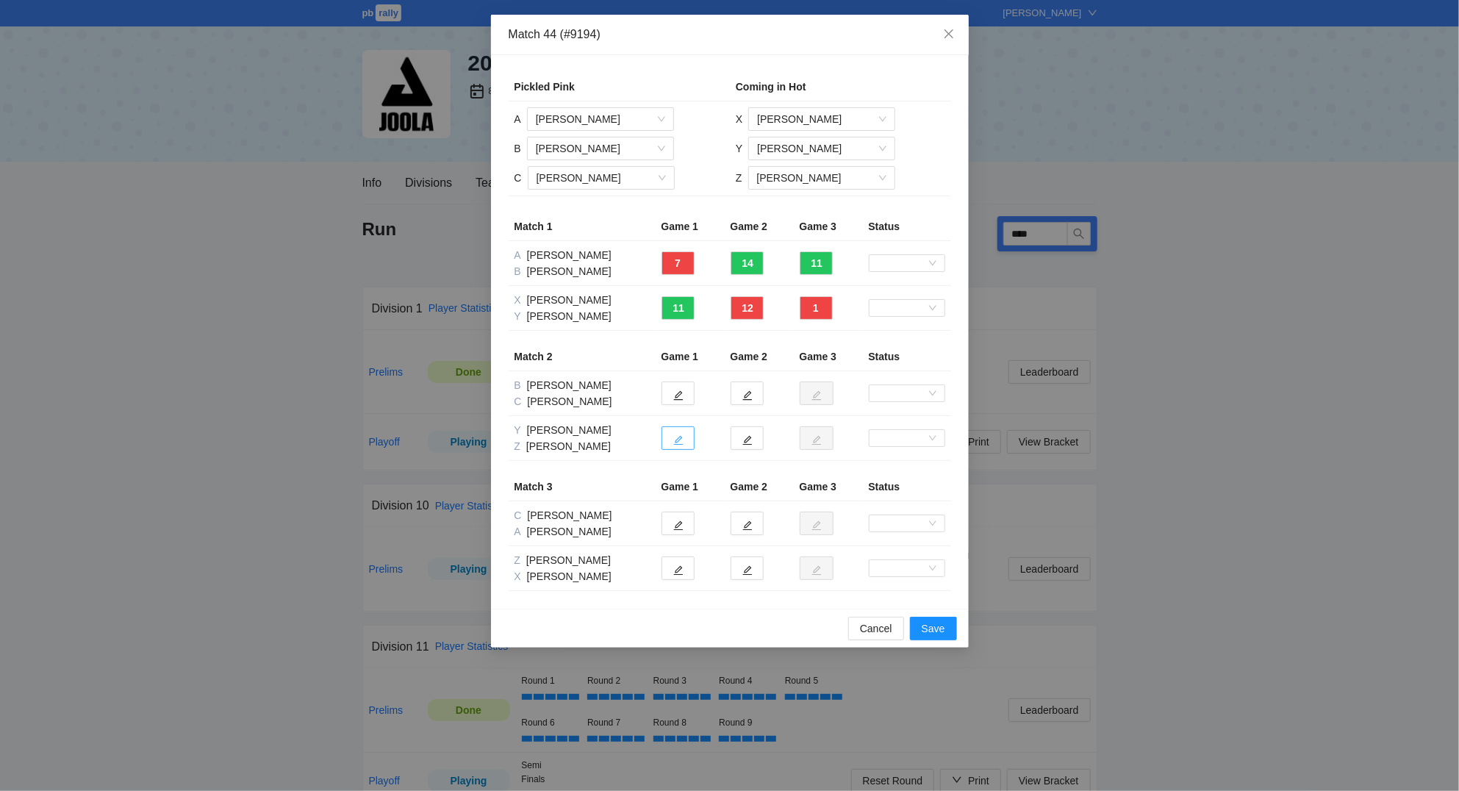
click at [674, 442] on icon "edit" at bounding box center [678, 440] width 10 height 10
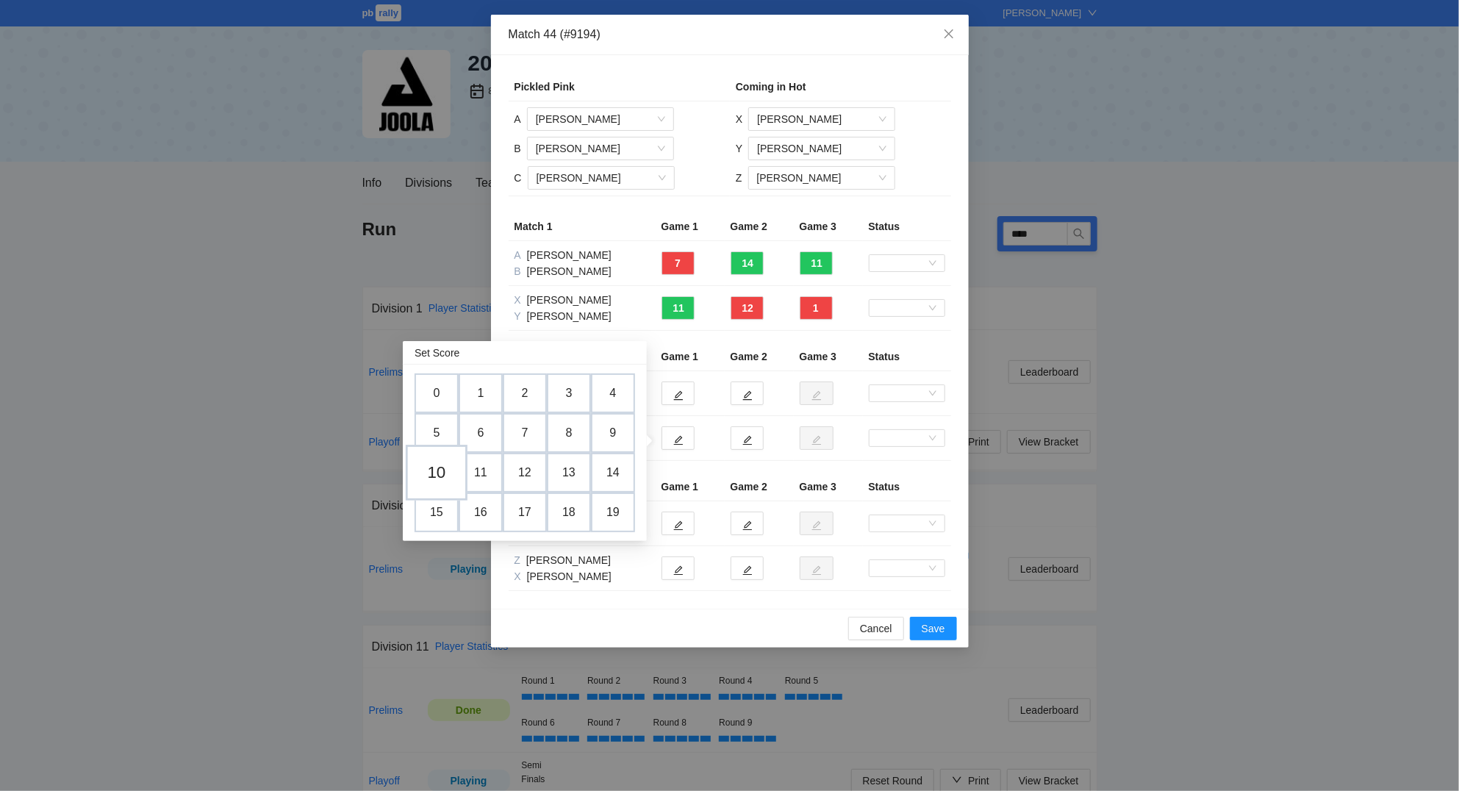
click at [436, 472] on td "10" at bounding box center [437, 473] width 62 height 56
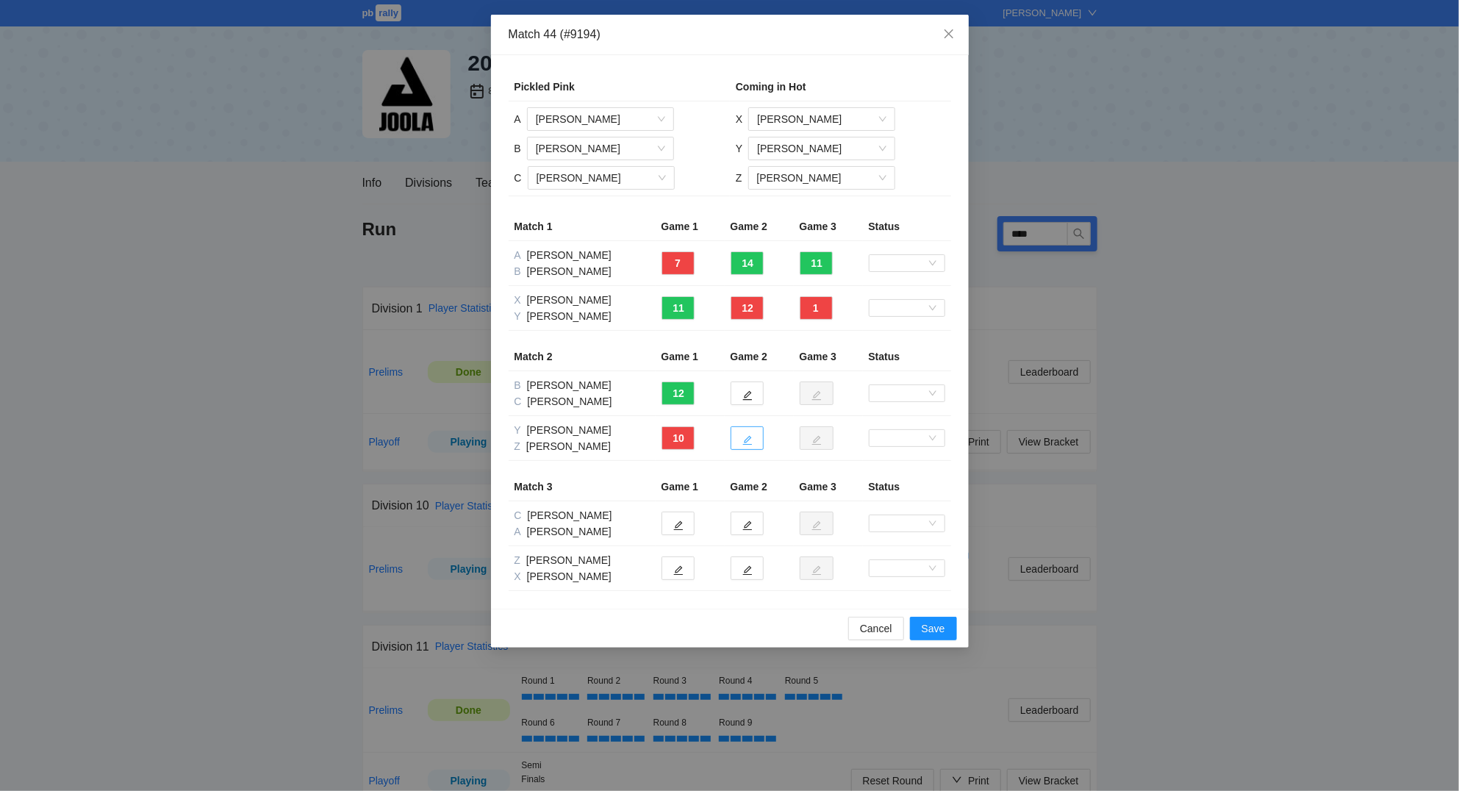
click at [754, 439] on button "button" at bounding box center [746, 438] width 33 height 24
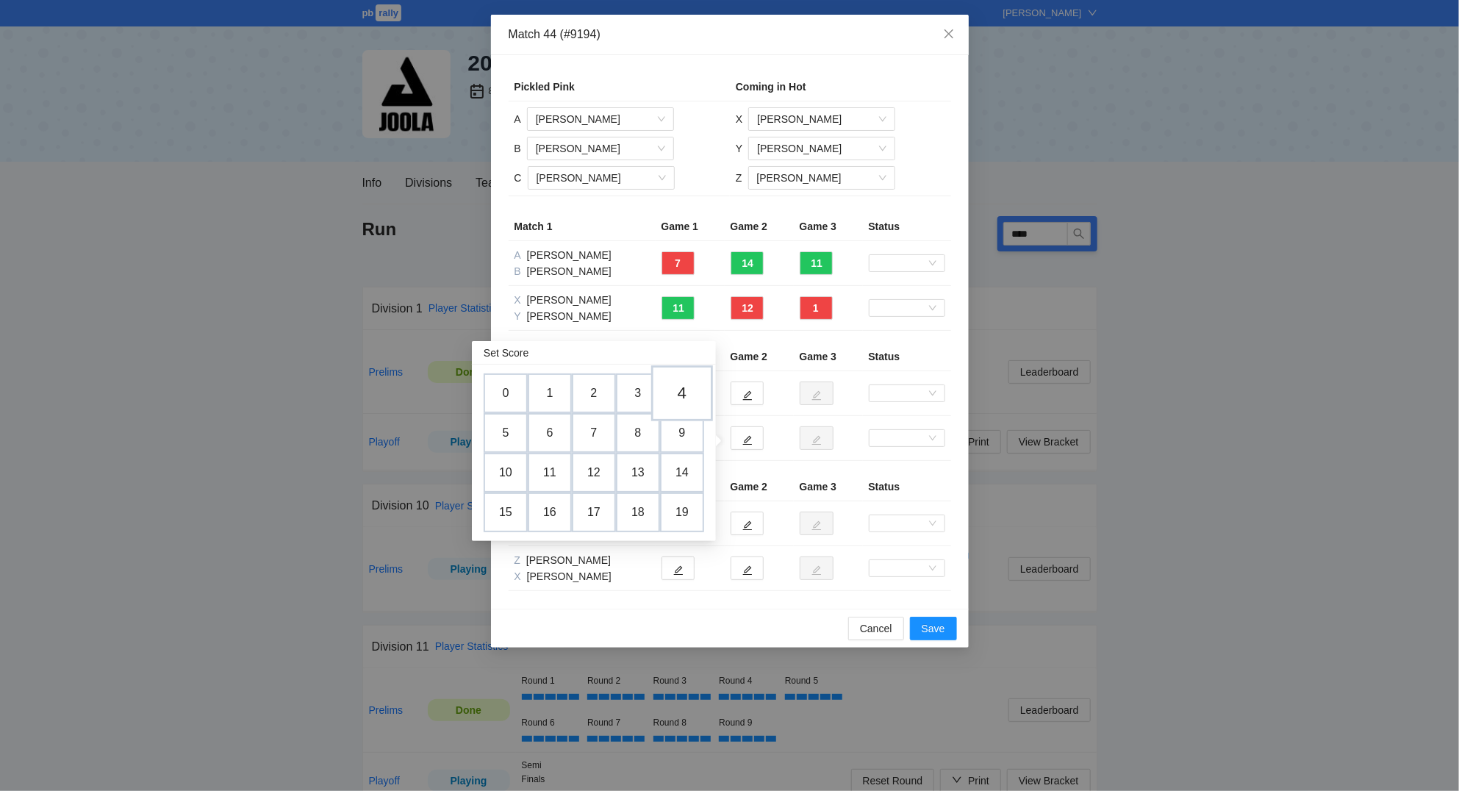
click at [684, 394] on td "4" at bounding box center [682, 393] width 62 height 56
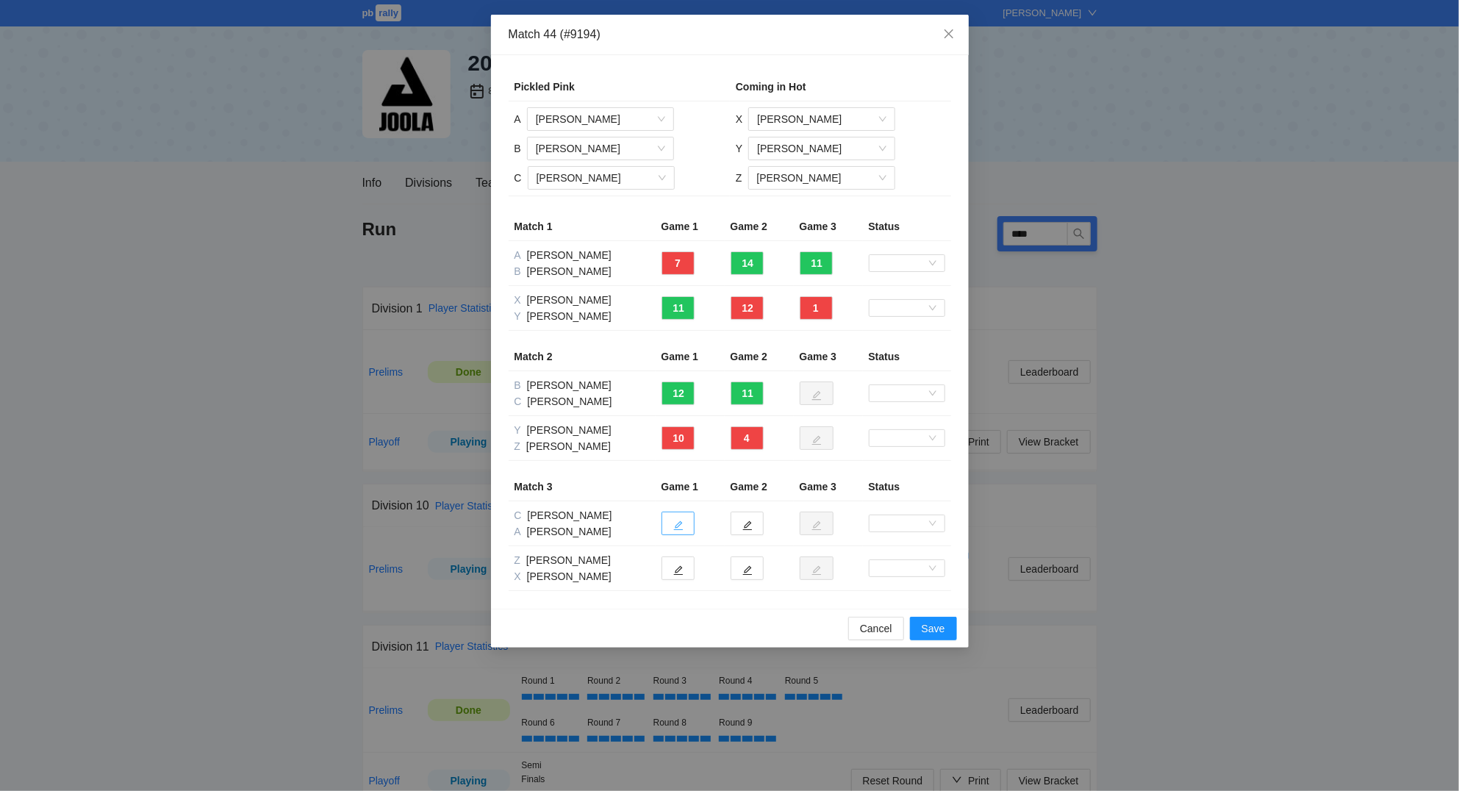
click at [686, 520] on button "button" at bounding box center [677, 523] width 33 height 24
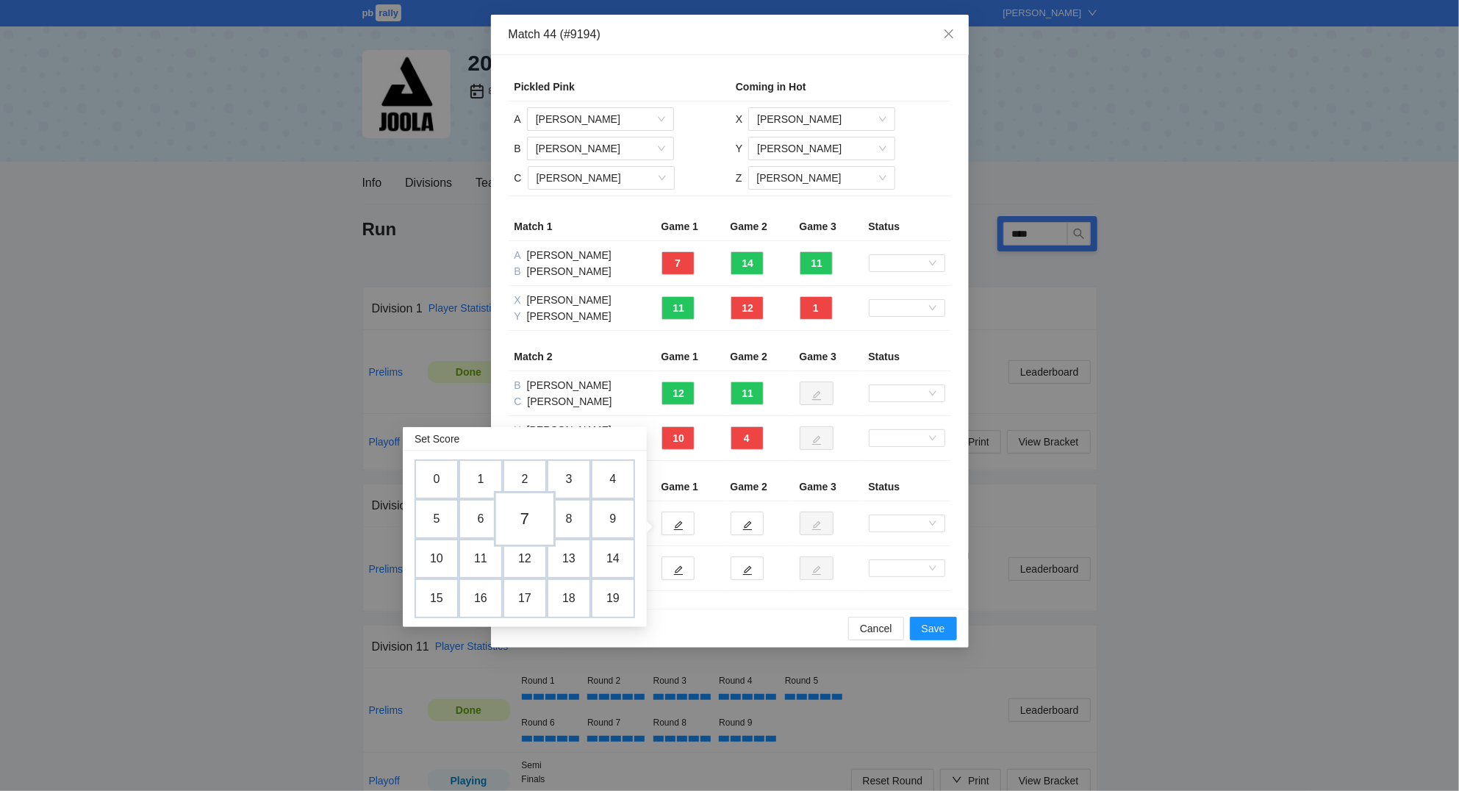
click at [530, 522] on td "7" at bounding box center [525, 519] width 62 height 56
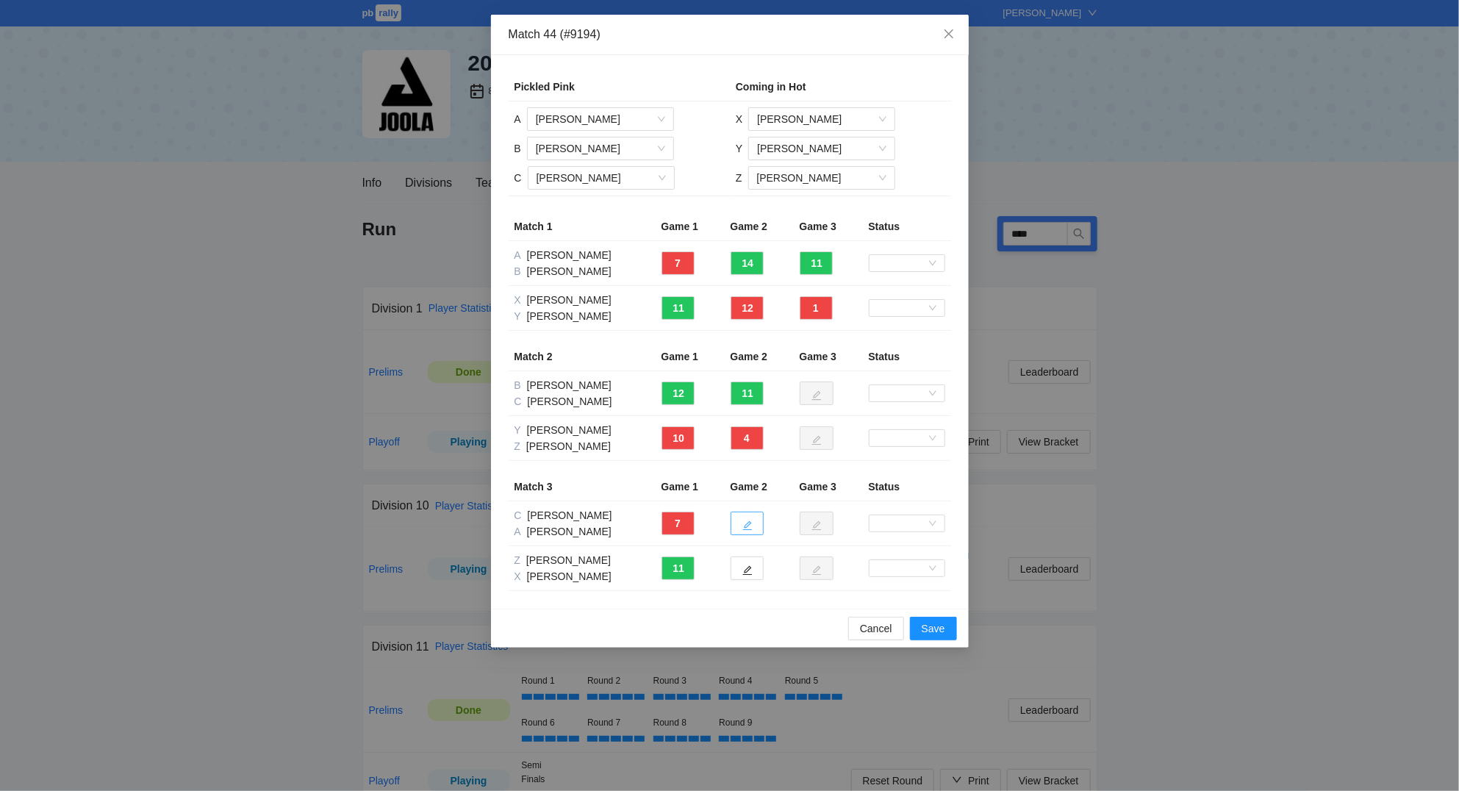
click at [750, 526] on icon "edit" at bounding box center [747, 525] width 10 height 10
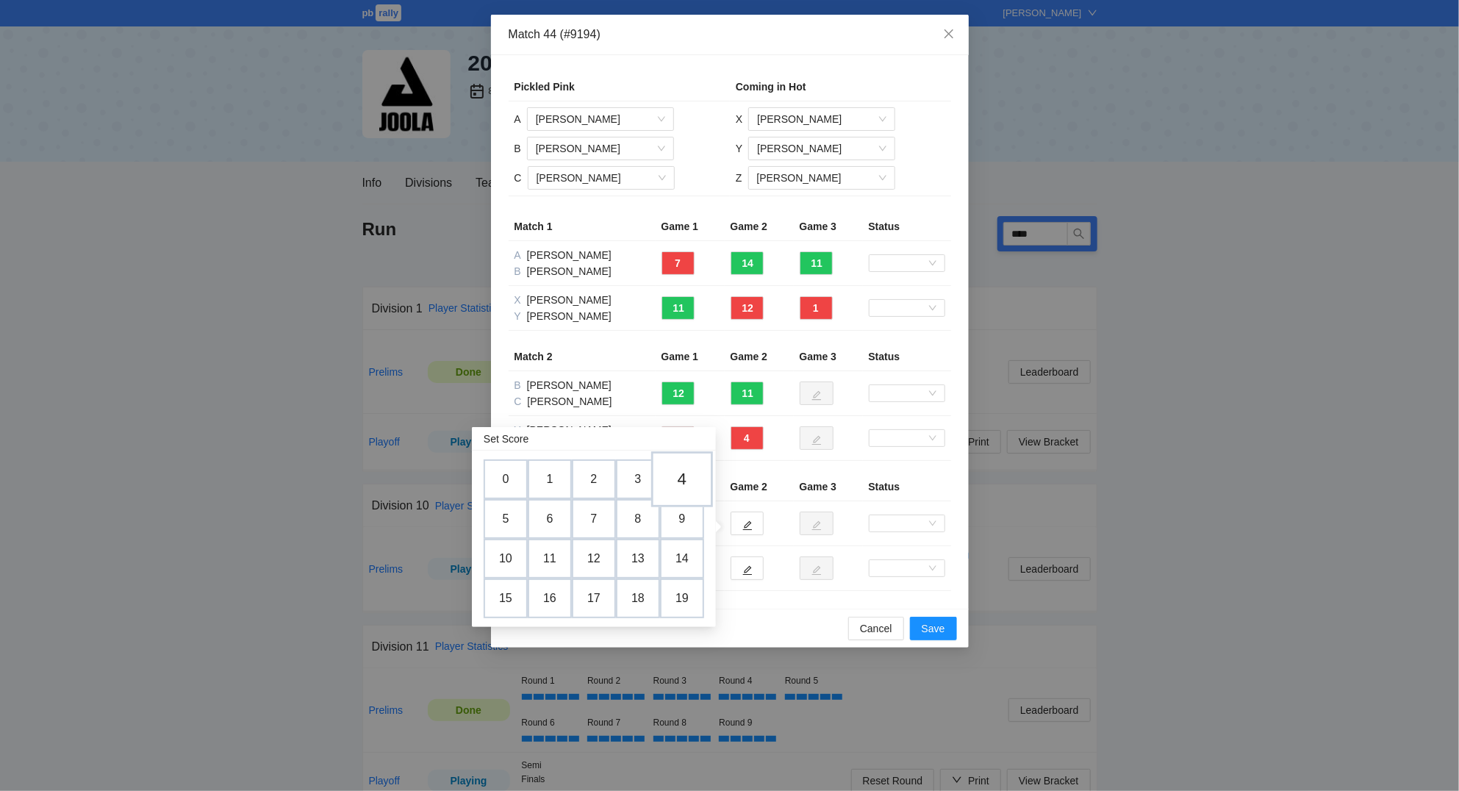
click at [687, 474] on td "4" at bounding box center [682, 479] width 62 height 56
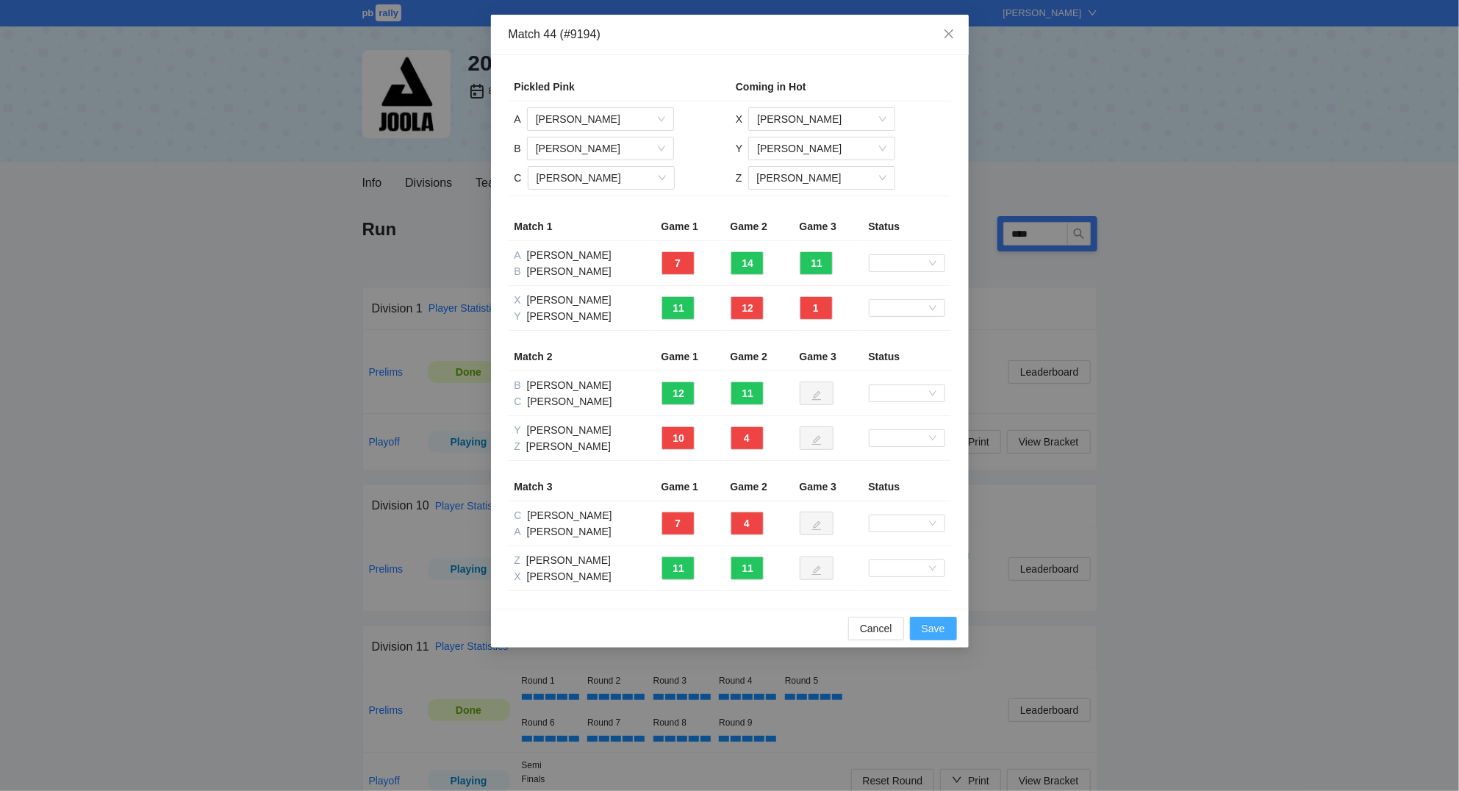
click at [920, 625] on button "Save" at bounding box center [933, 629] width 47 height 24
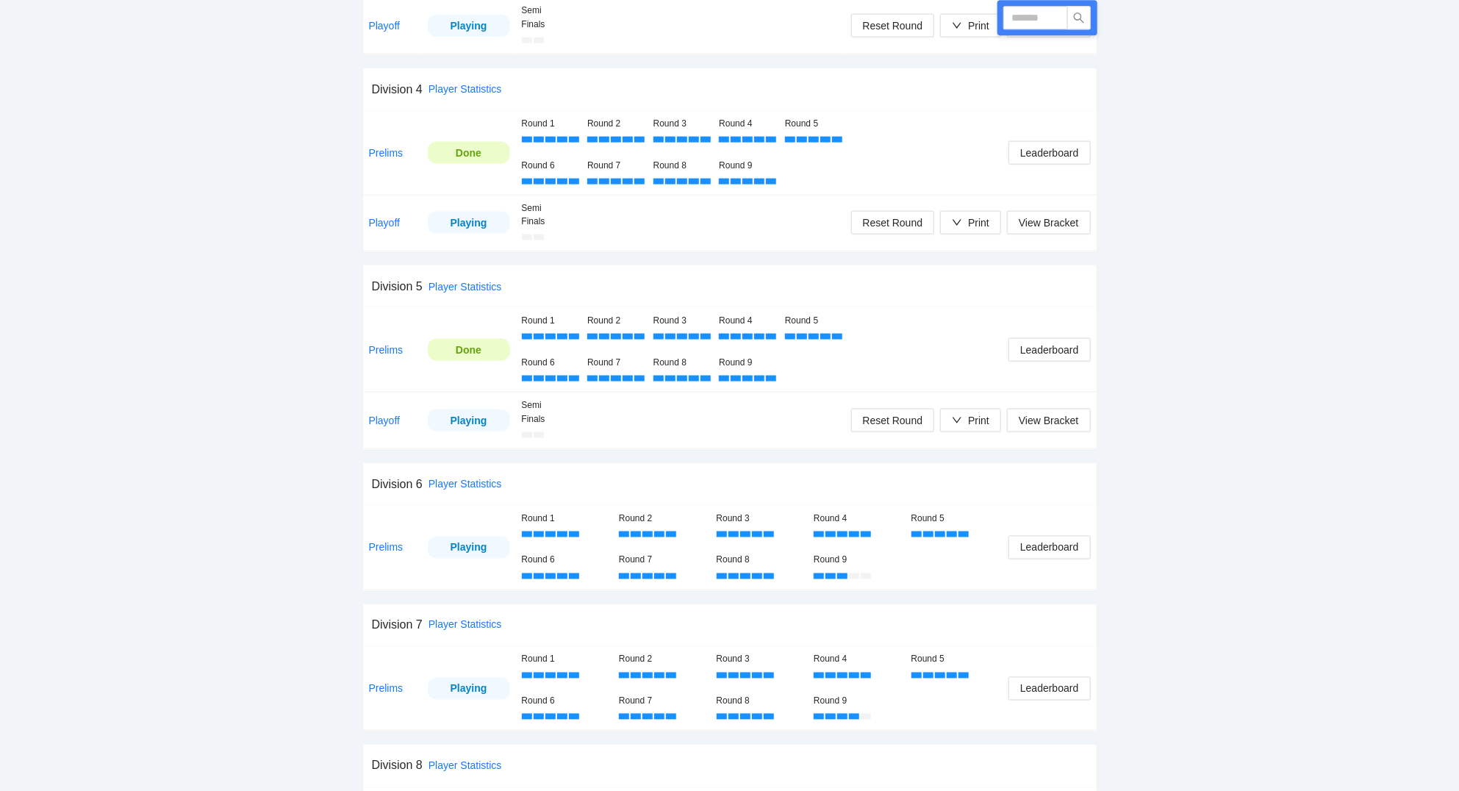
scroll to position [1405, 0]
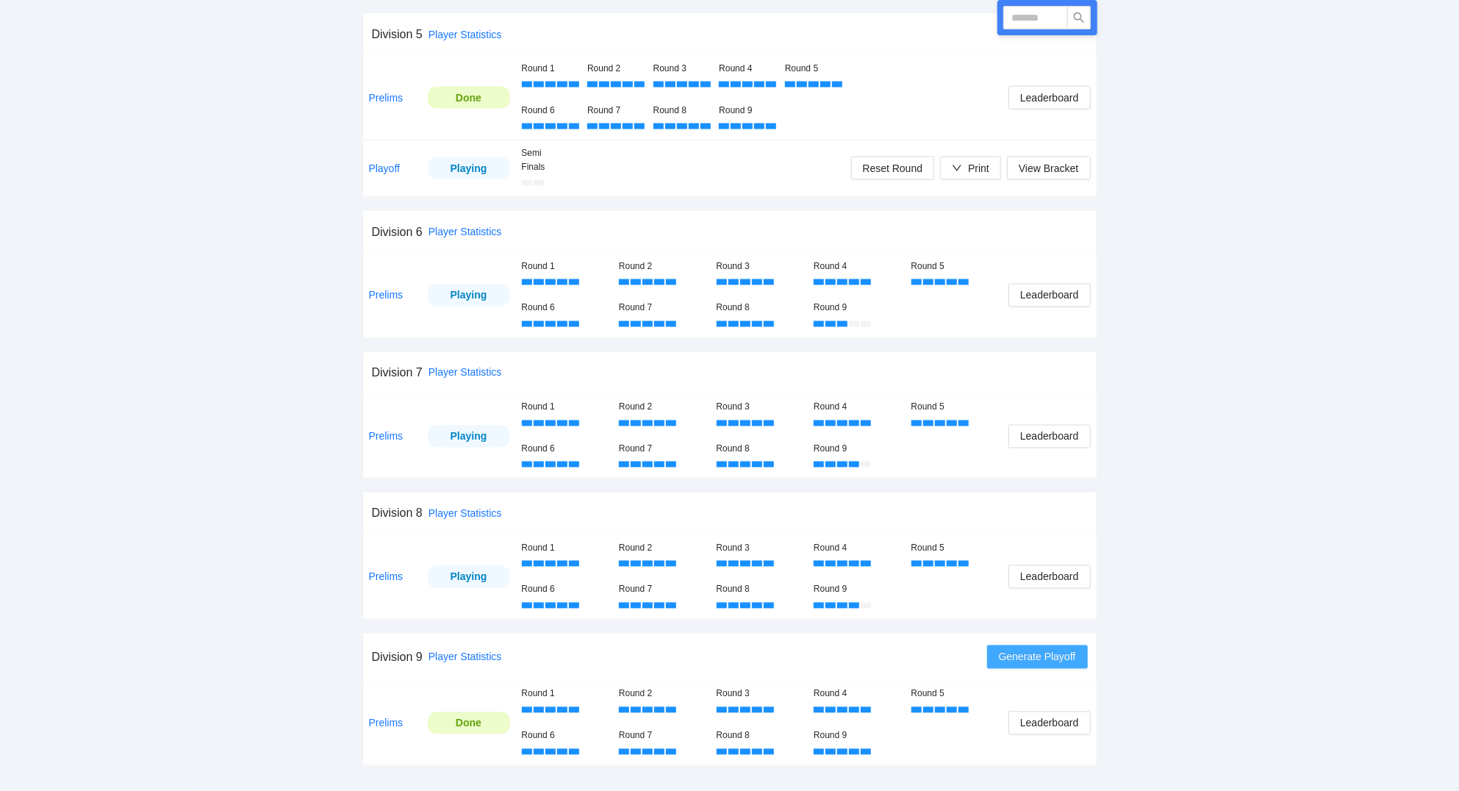
click at [1036, 663] on span "Generate Playoff" at bounding box center [1037, 657] width 77 height 16
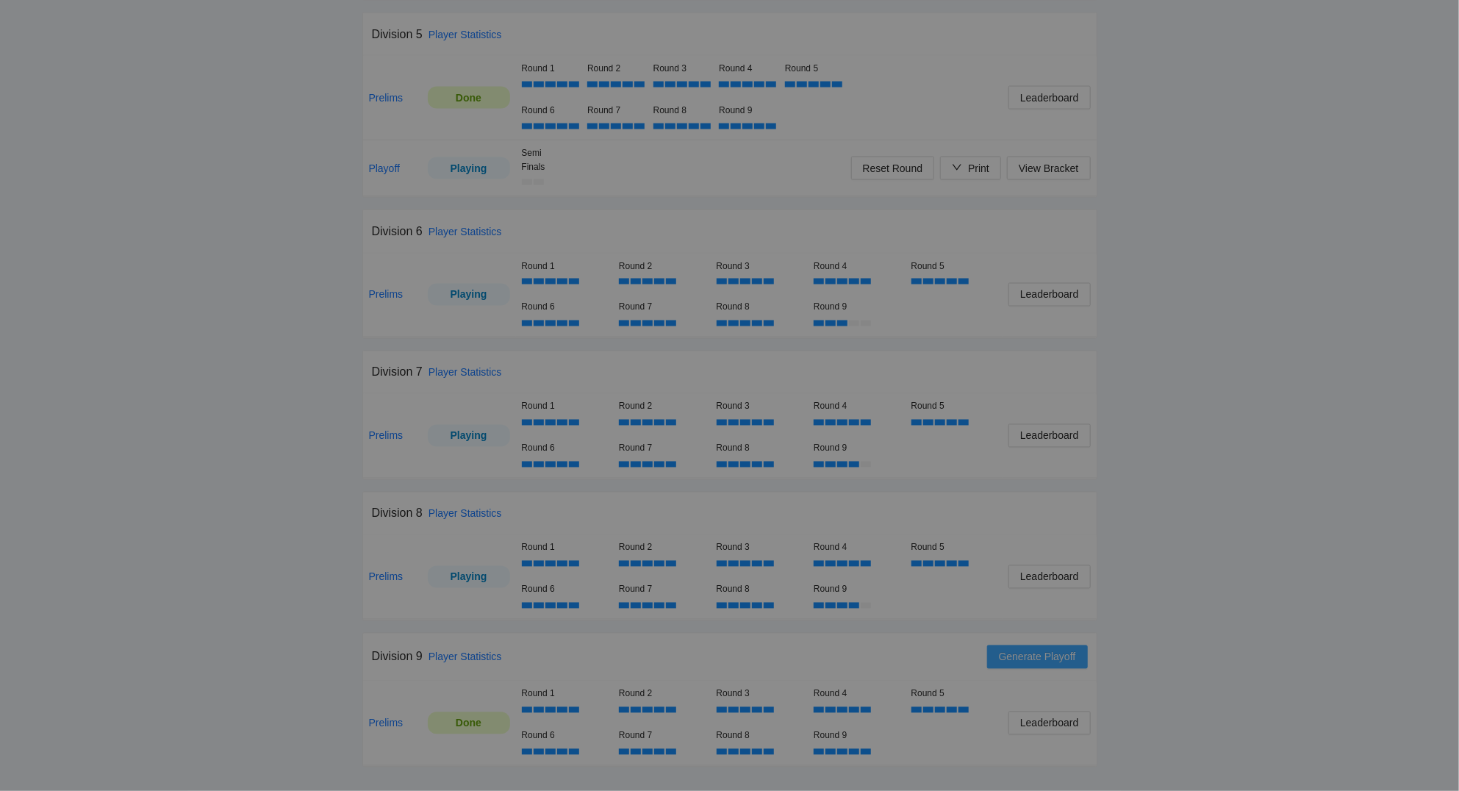
scroll to position [0, 0]
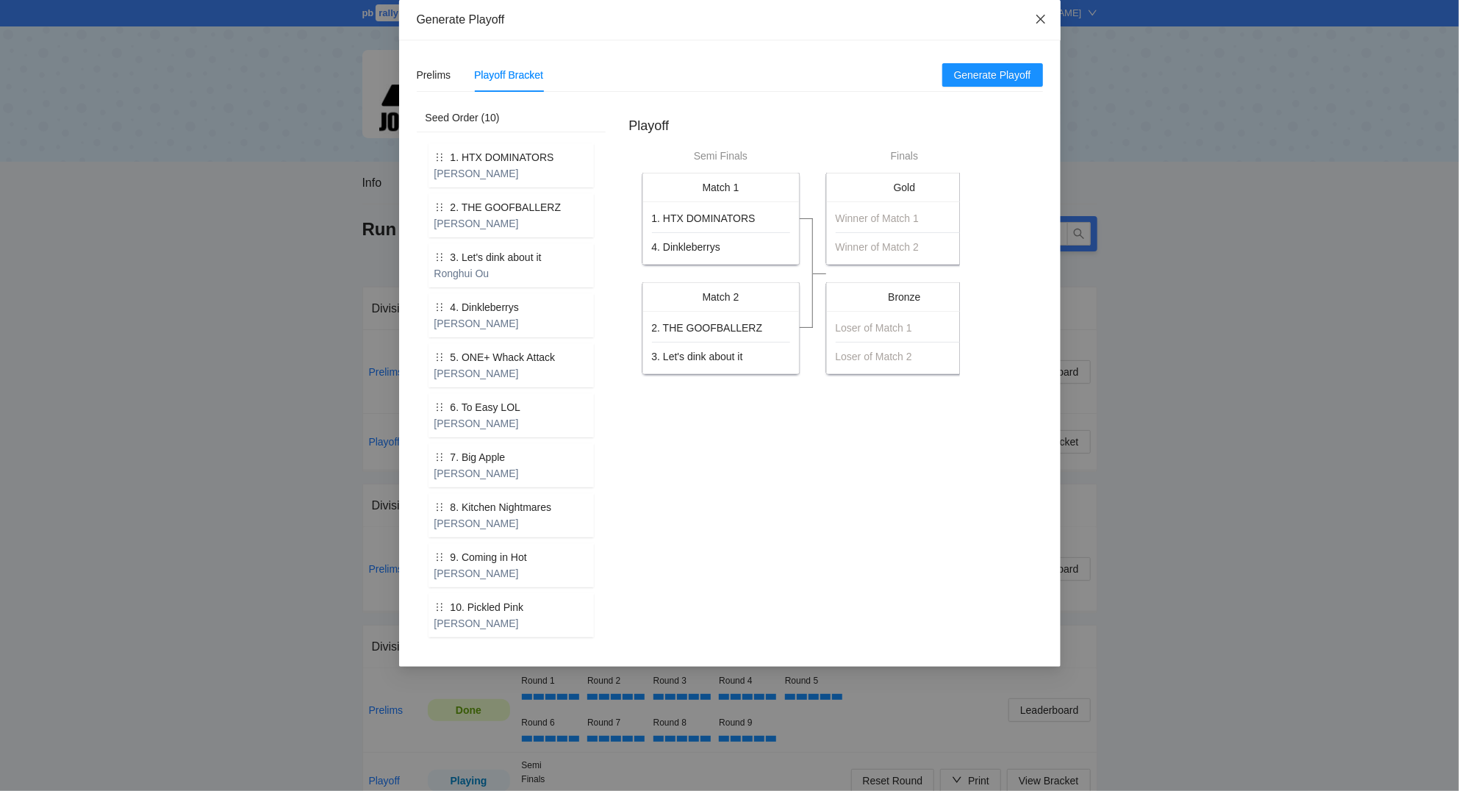
click at [1047, 15] on span "Close" at bounding box center [1041, 20] width 40 height 40
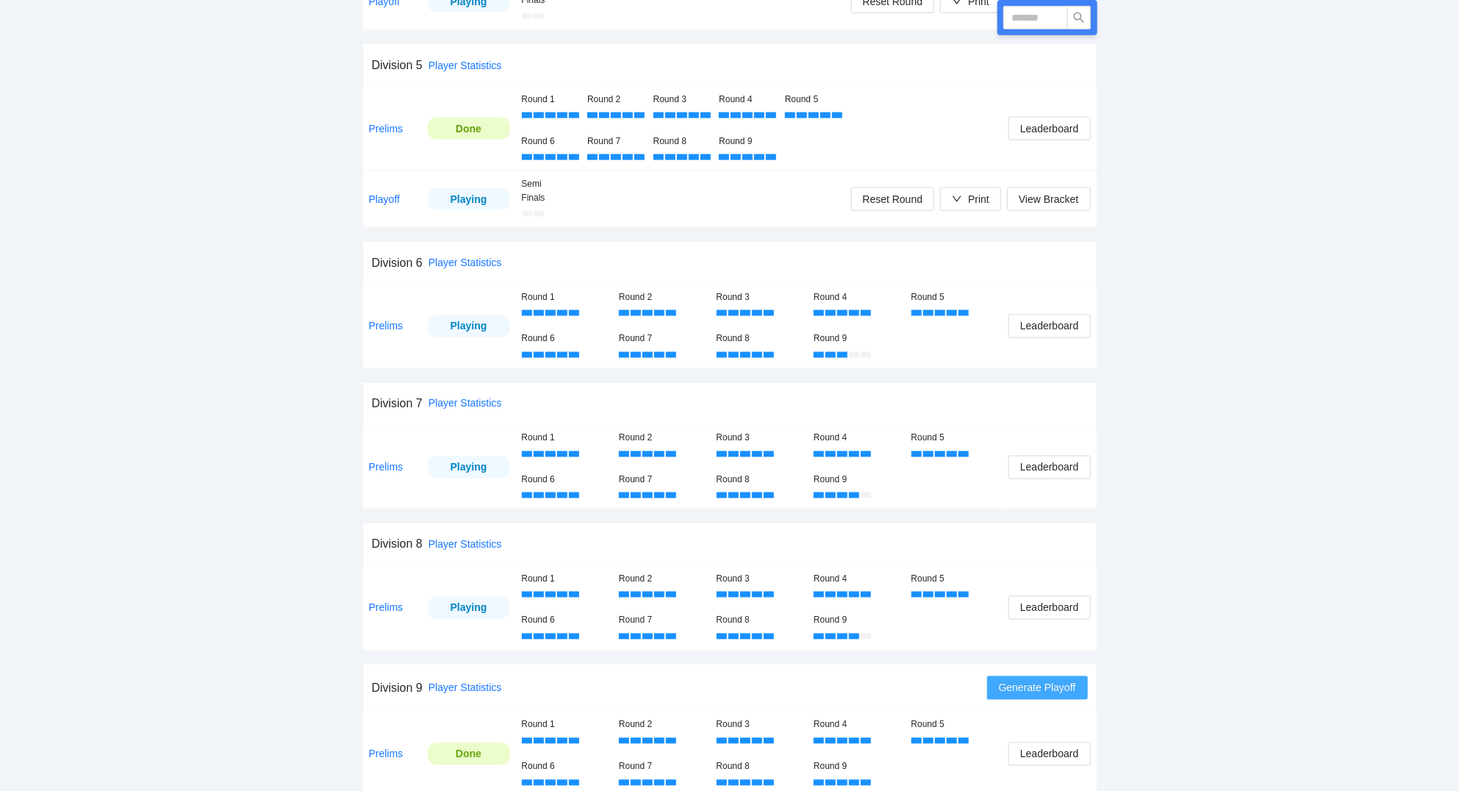
scroll to position [1405, 0]
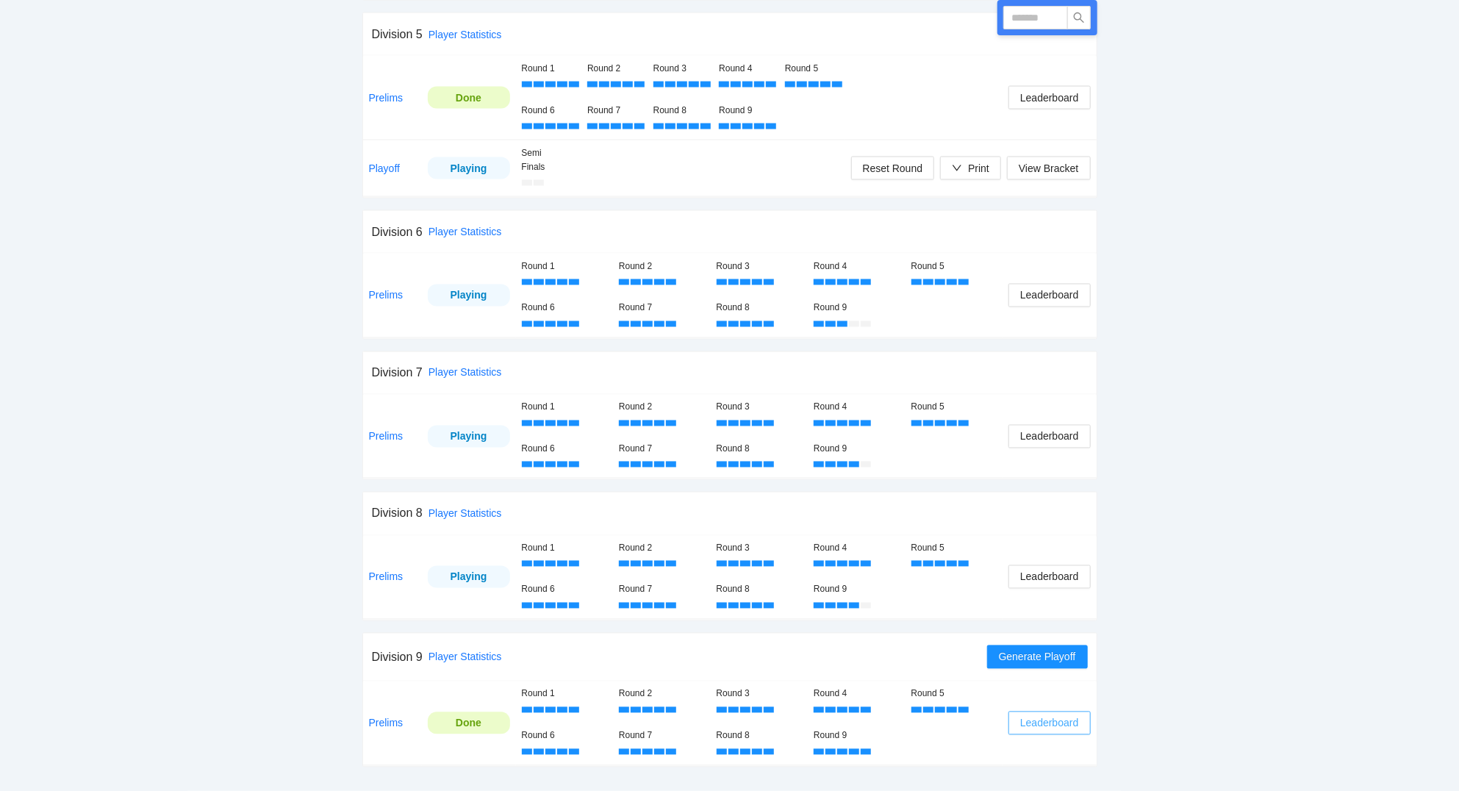
click at [1074, 716] on span "Leaderboard" at bounding box center [1049, 723] width 58 height 16
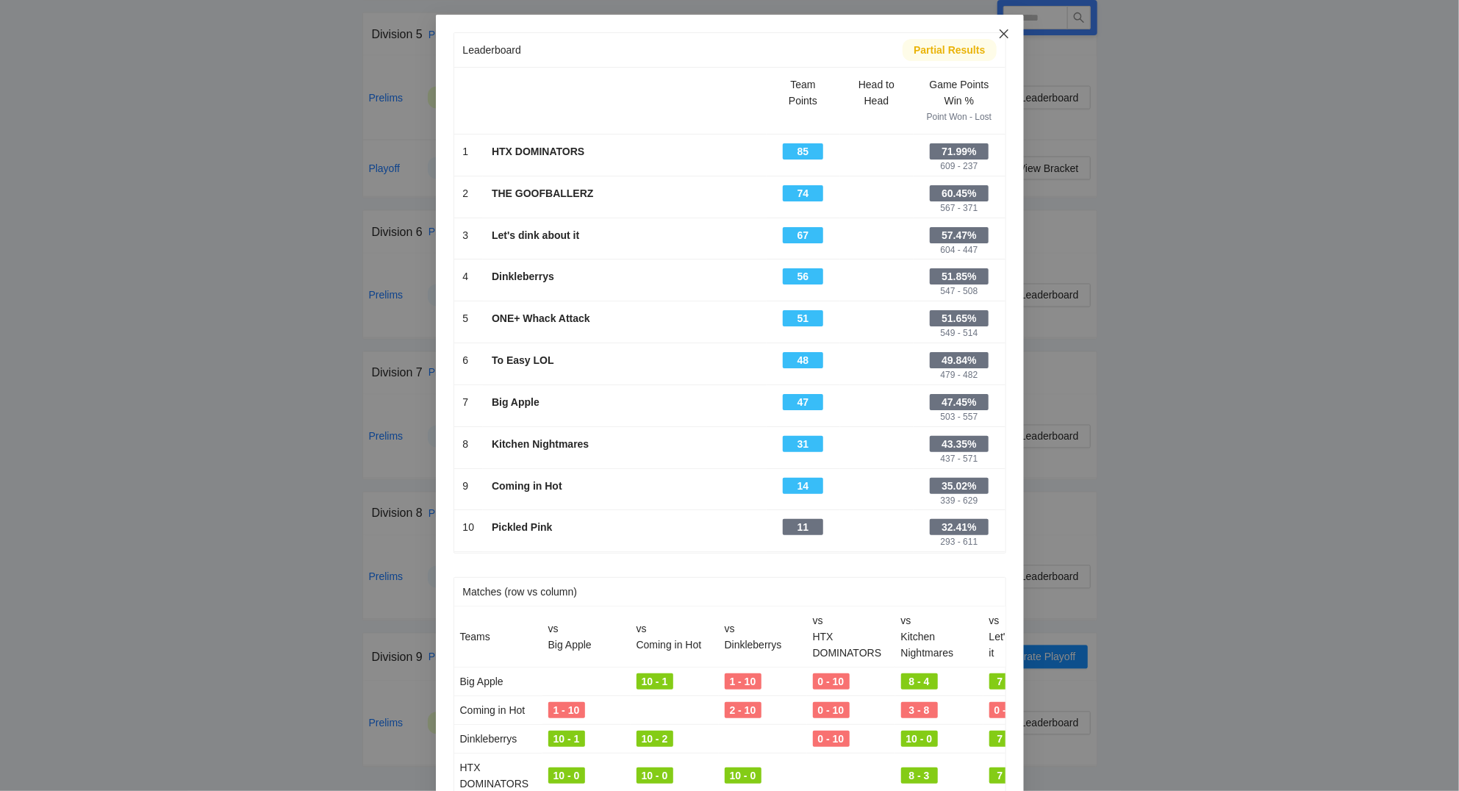
click at [1004, 34] on icon "close" at bounding box center [1003, 33] width 9 height 9
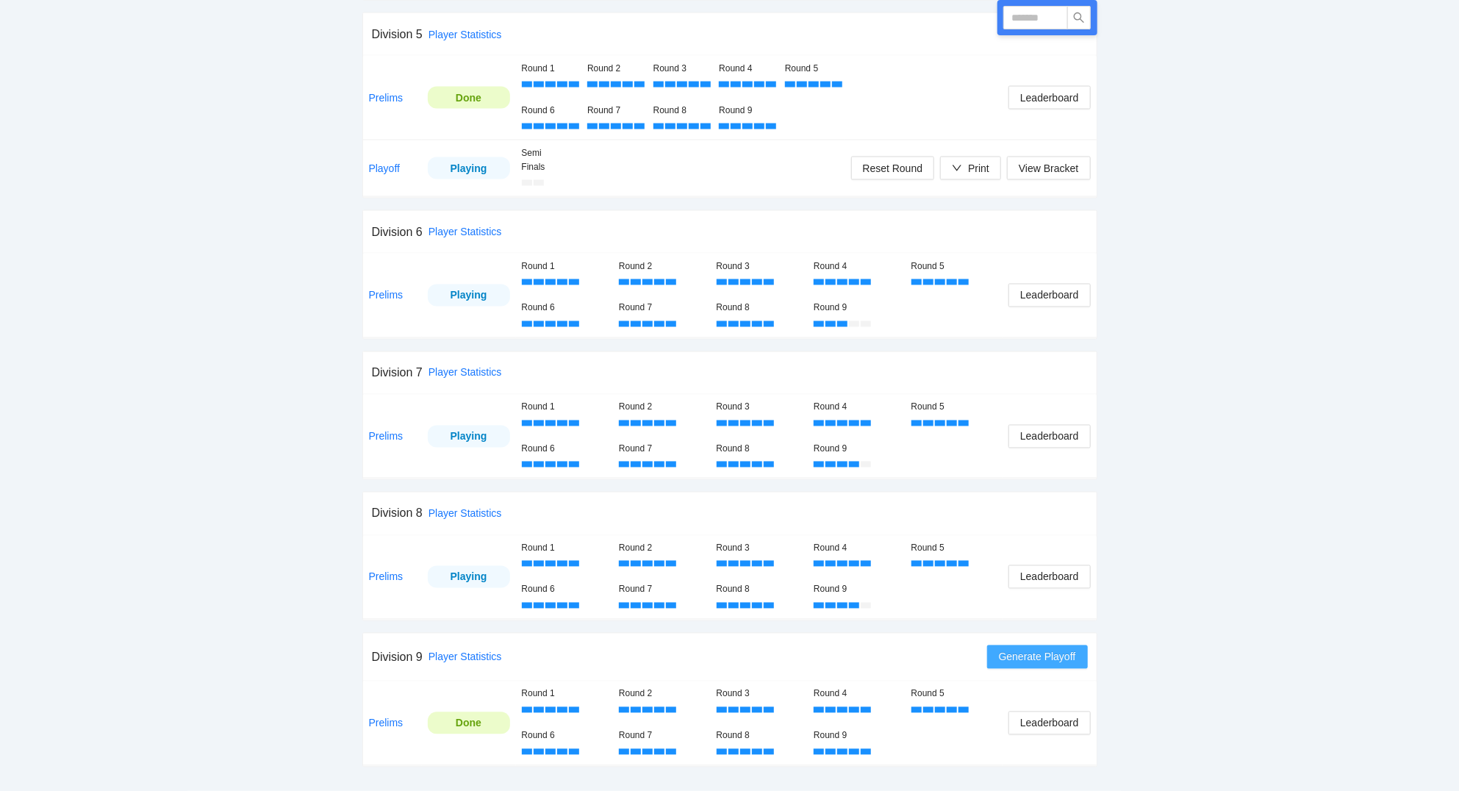
click at [1015, 657] on span "Generate Playoff" at bounding box center [1037, 657] width 77 height 16
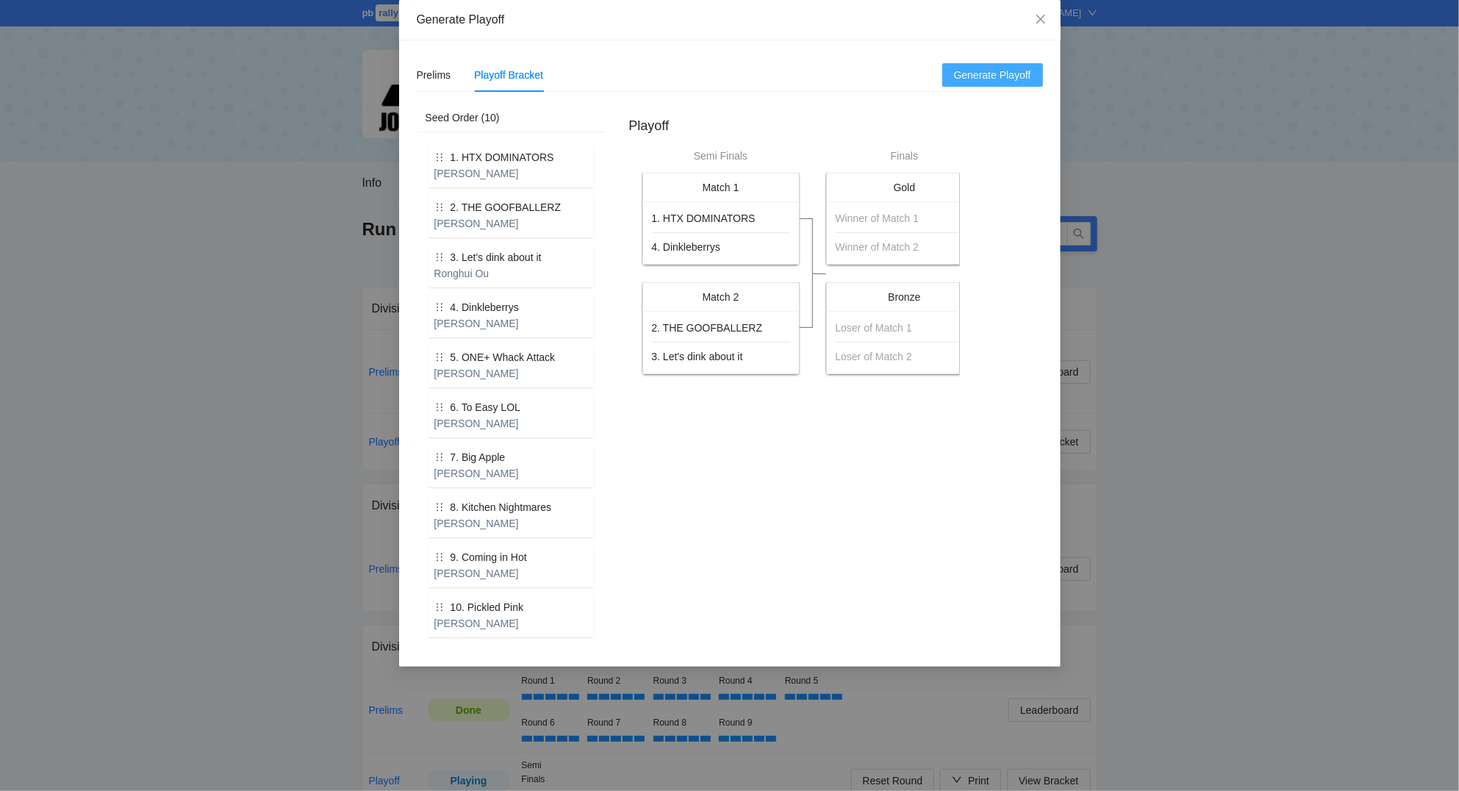
click at [1013, 75] on span "Generate Playoff" at bounding box center [992, 75] width 77 height 16
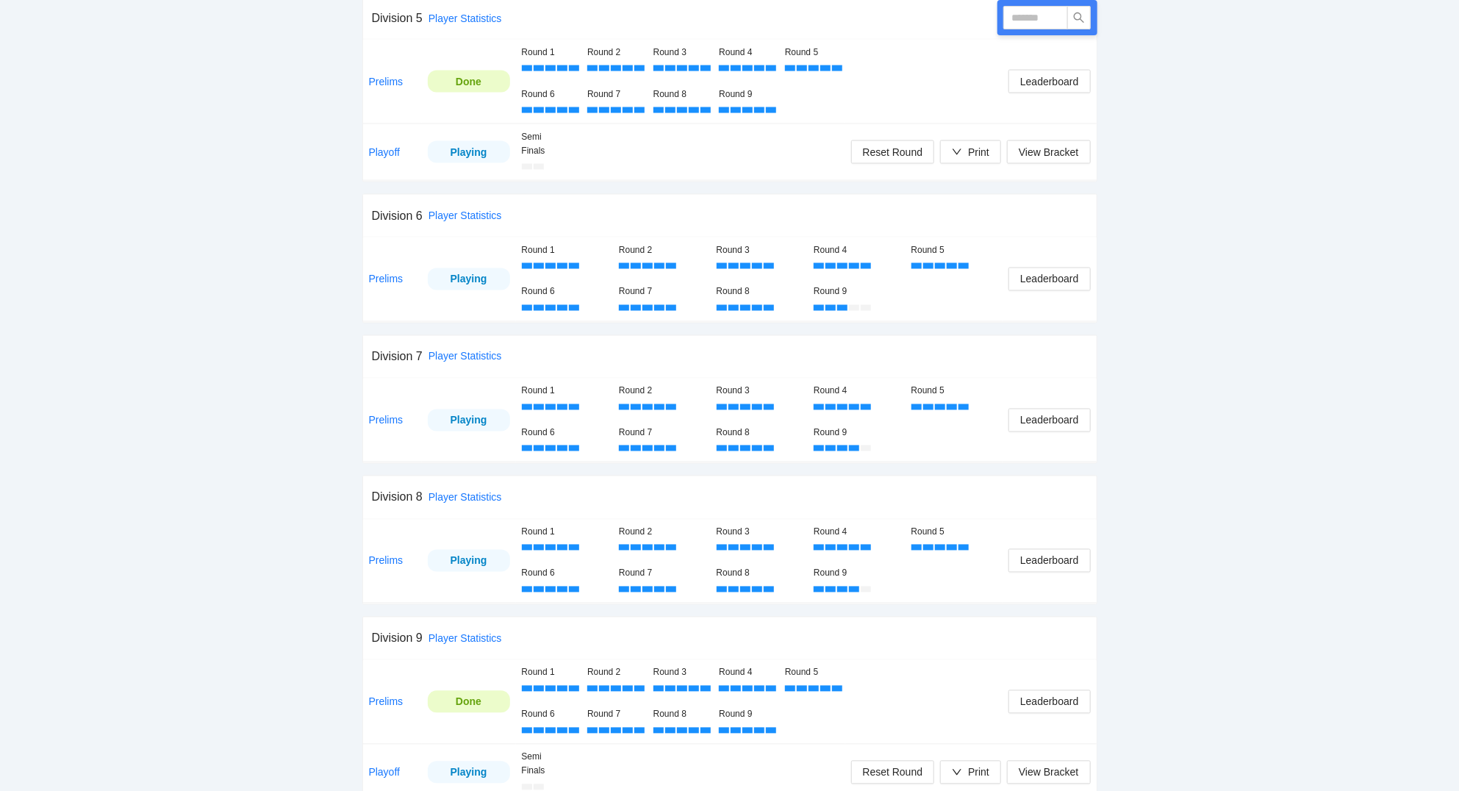
scroll to position [1456, 0]
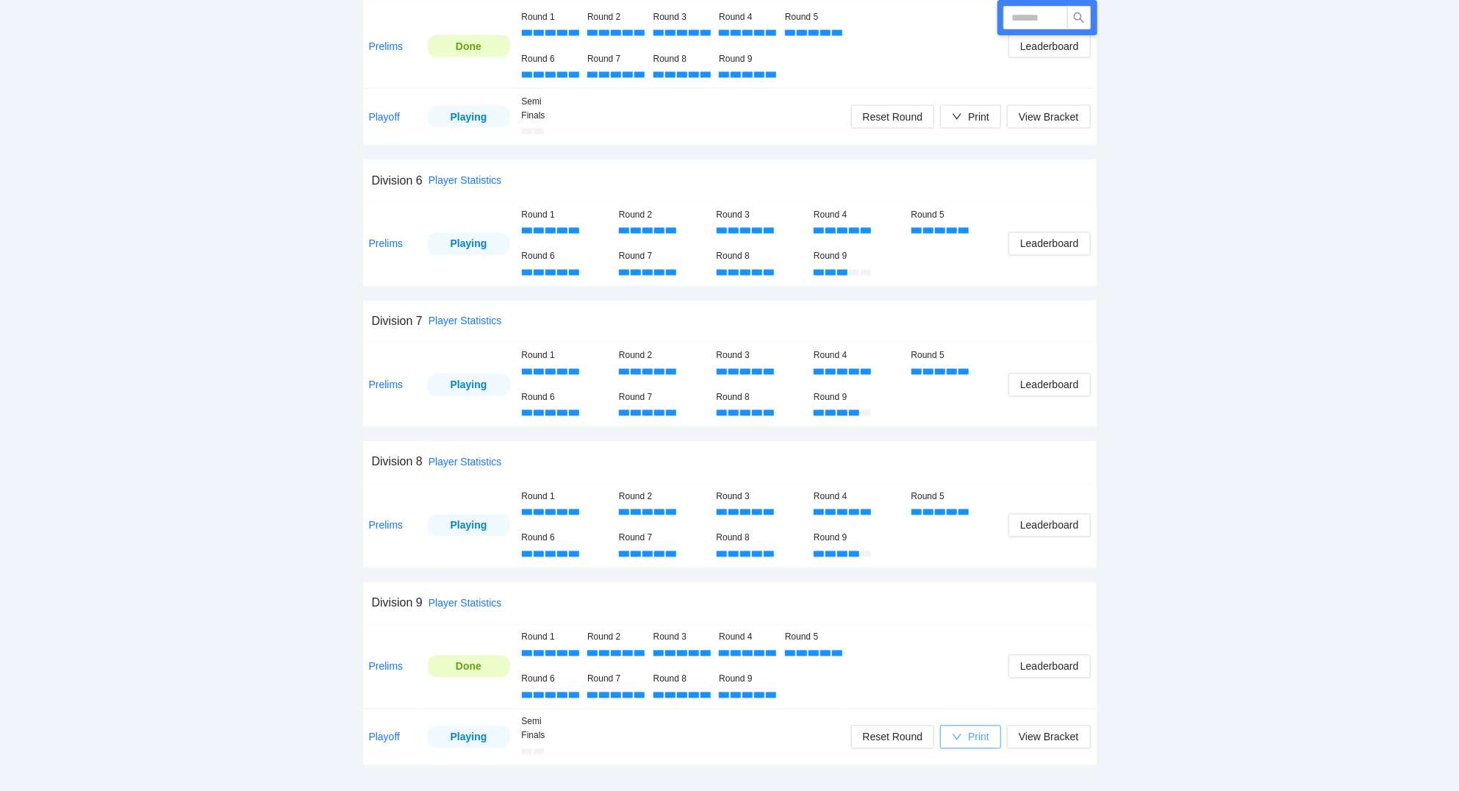
click at [979, 738] on div "Print" at bounding box center [978, 737] width 21 height 16
click at [979, 684] on span "Scorecards" at bounding box center [986, 688] width 76 height 16
click at [1039, 16] on input "text" at bounding box center [1035, 18] width 65 height 24
type input "****"
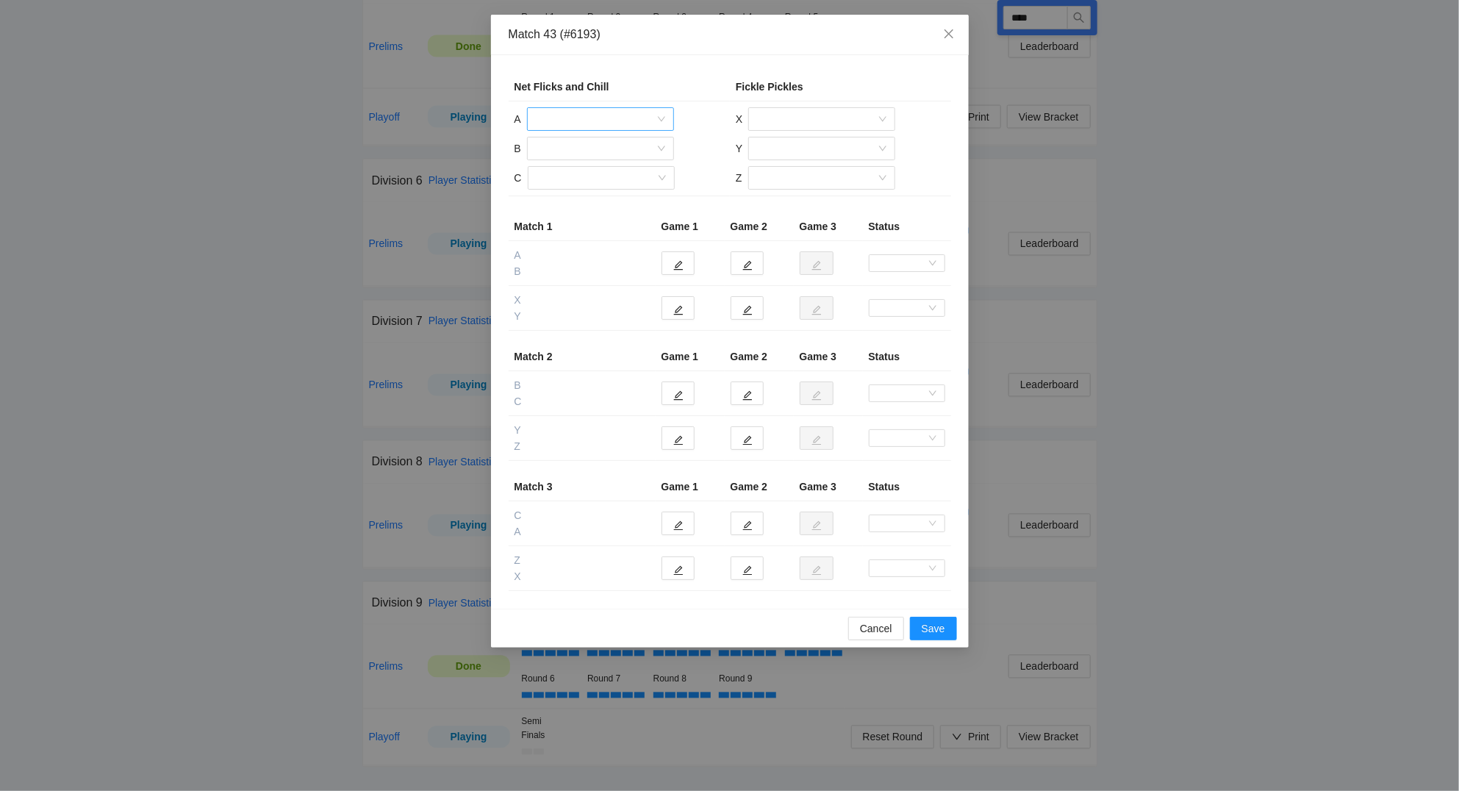
click at [560, 119] on input "search" at bounding box center [595, 119] width 119 height 22
click at [579, 200] on div "Andrew Garcia" at bounding box center [600, 200] width 129 height 16
click at [561, 149] on input "search" at bounding box center [595, 148] width 119 height 22
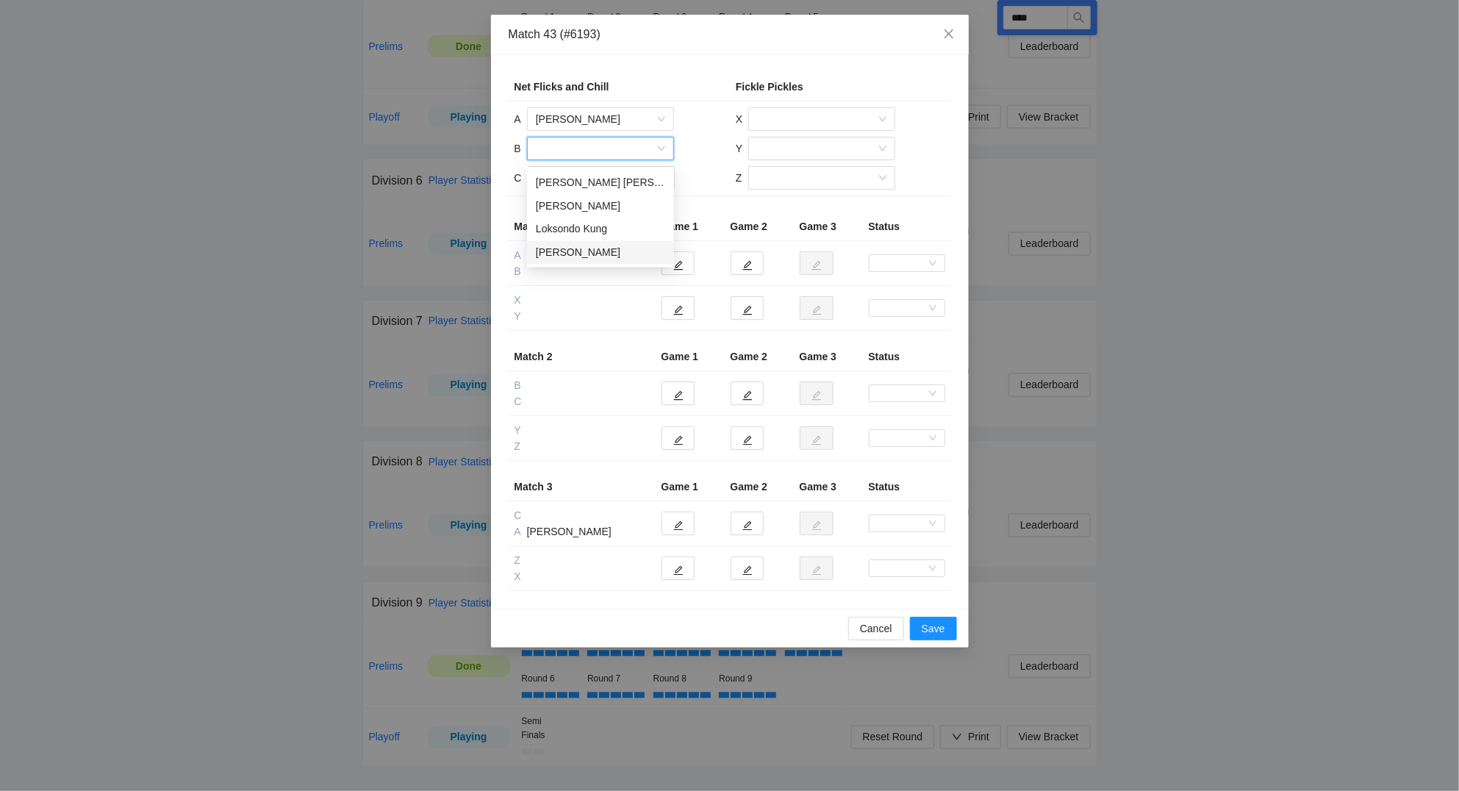
click at [592, 251] on div "Matthew Garcia" at bounding box center [600, 253] width 129 height 16
click at [575, 176] on input "search" at bounding box center [595, 178] width 119 height 22
click at [586, 255] on div "Loksondo Kung" at bounding box center [600, 259] width 129 height 16
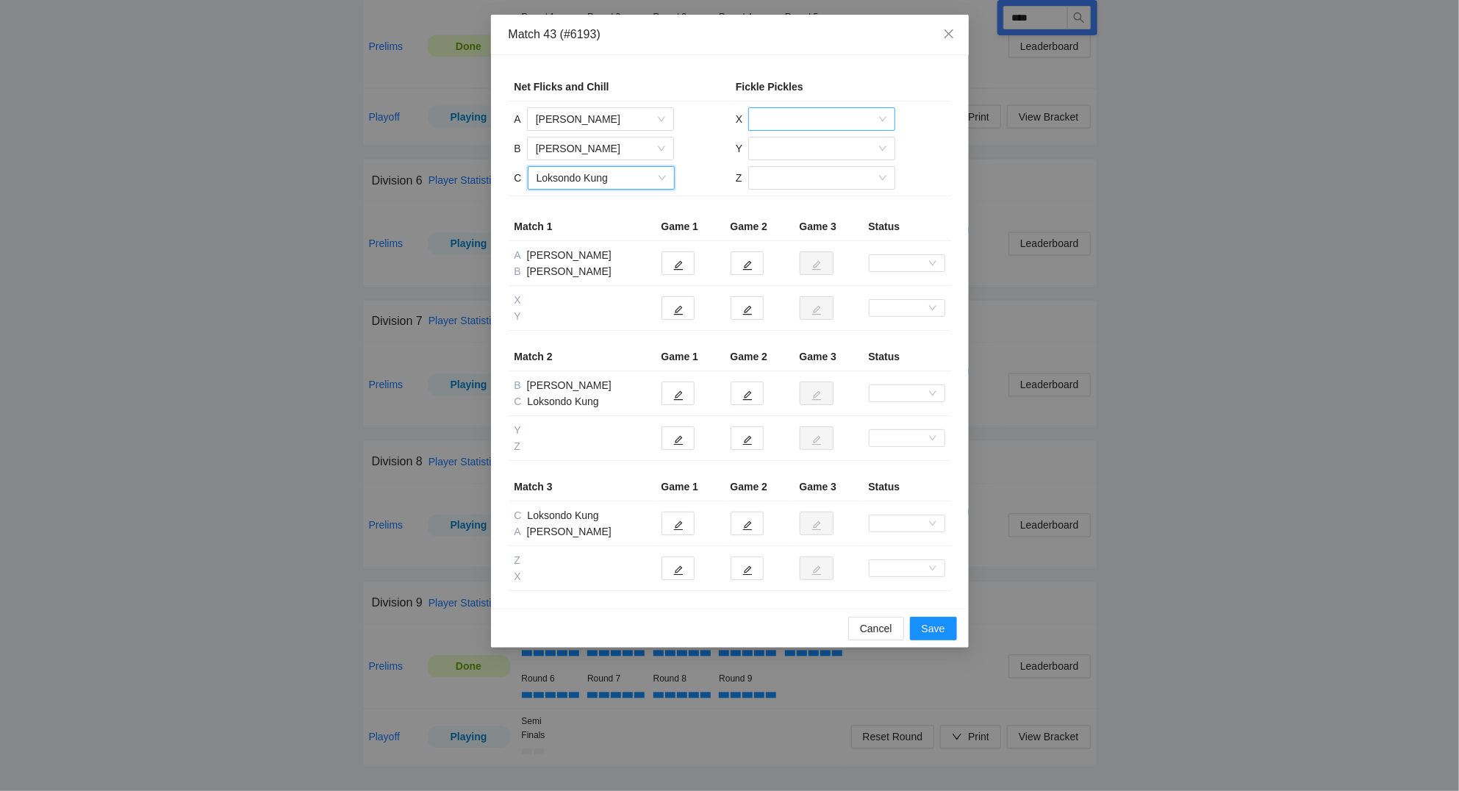
click at [797, 122] on input "search" at bounding box center [816, 119] width 119 height 22
click at [815, 198] on div "Colin Cassidy" at bounding box center [821, 200] width 129 height 16
click at [794, 145] on input "search" at bounding box center [816, 148] width 119 height 22
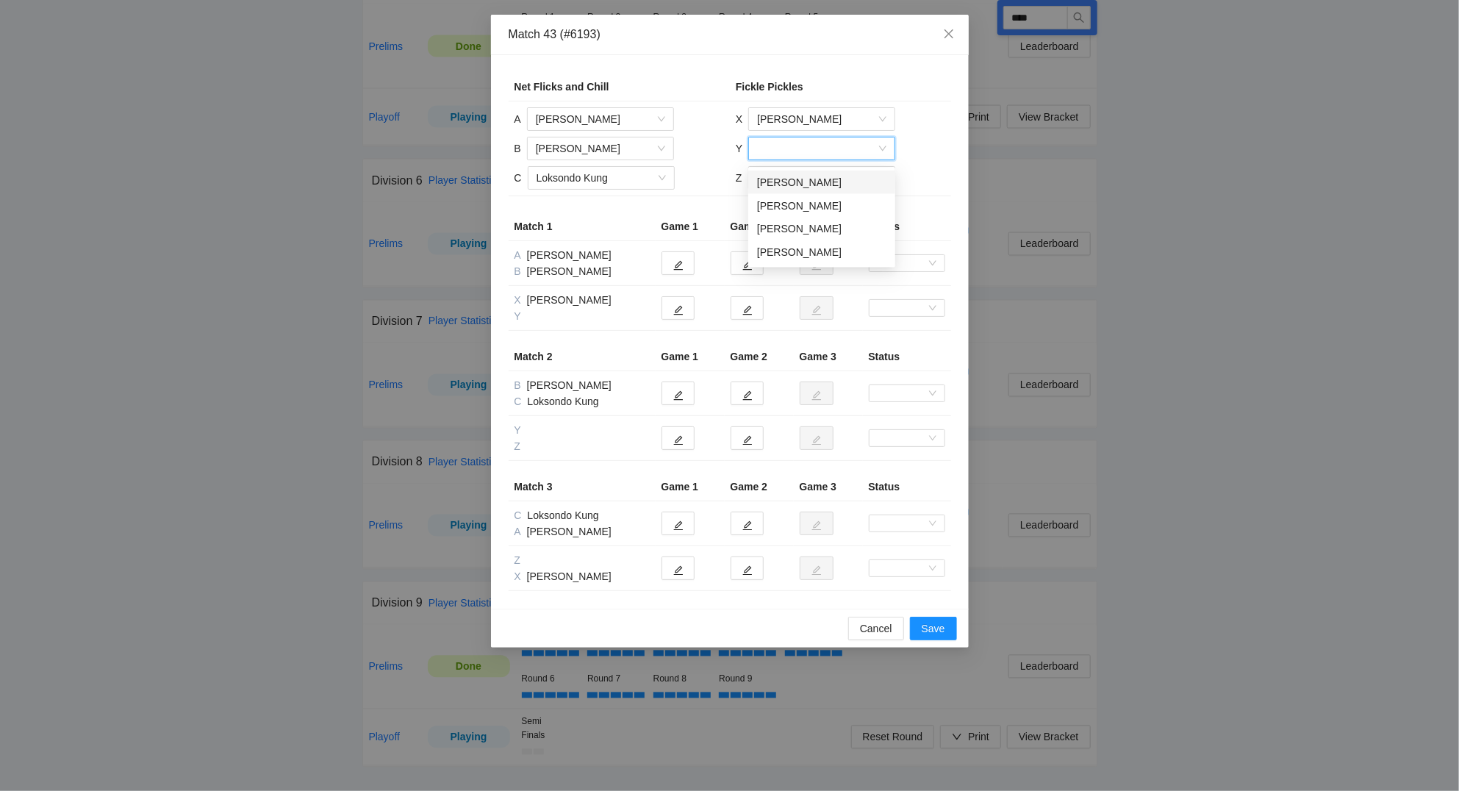
click at [804, 178] on div "Casey Collins" at bounding box center [821, 182] width 129 height 16
click at [794, 184] on input "search" at bounding box center [816, 178] width 119 height 22
click at [792, 257] on div "Mike Hall" at bounding box center [820, 259] width 129 height 16
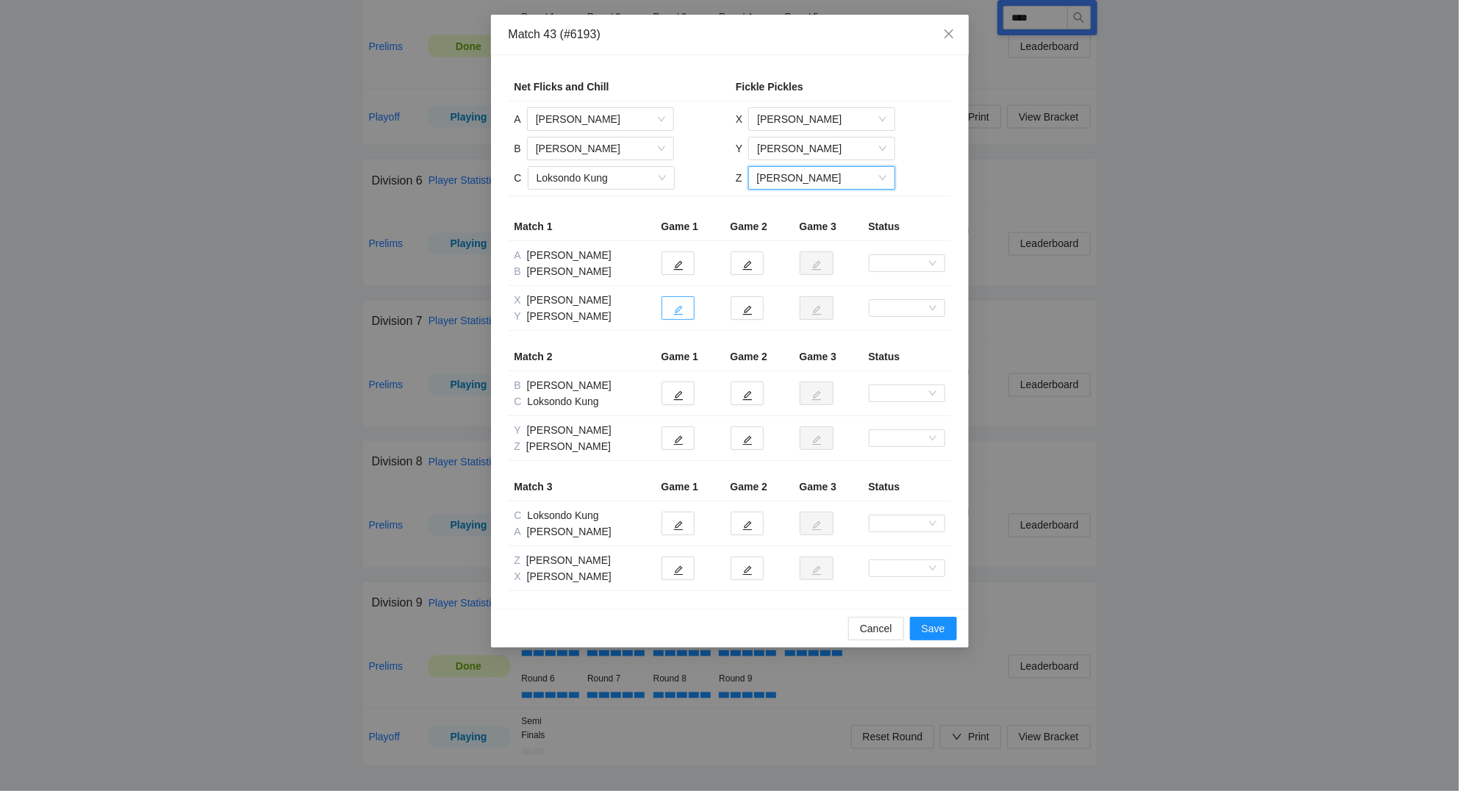
click at [675, 310] on icon "edit" at bounding box center [678, 310] width 10 height 10
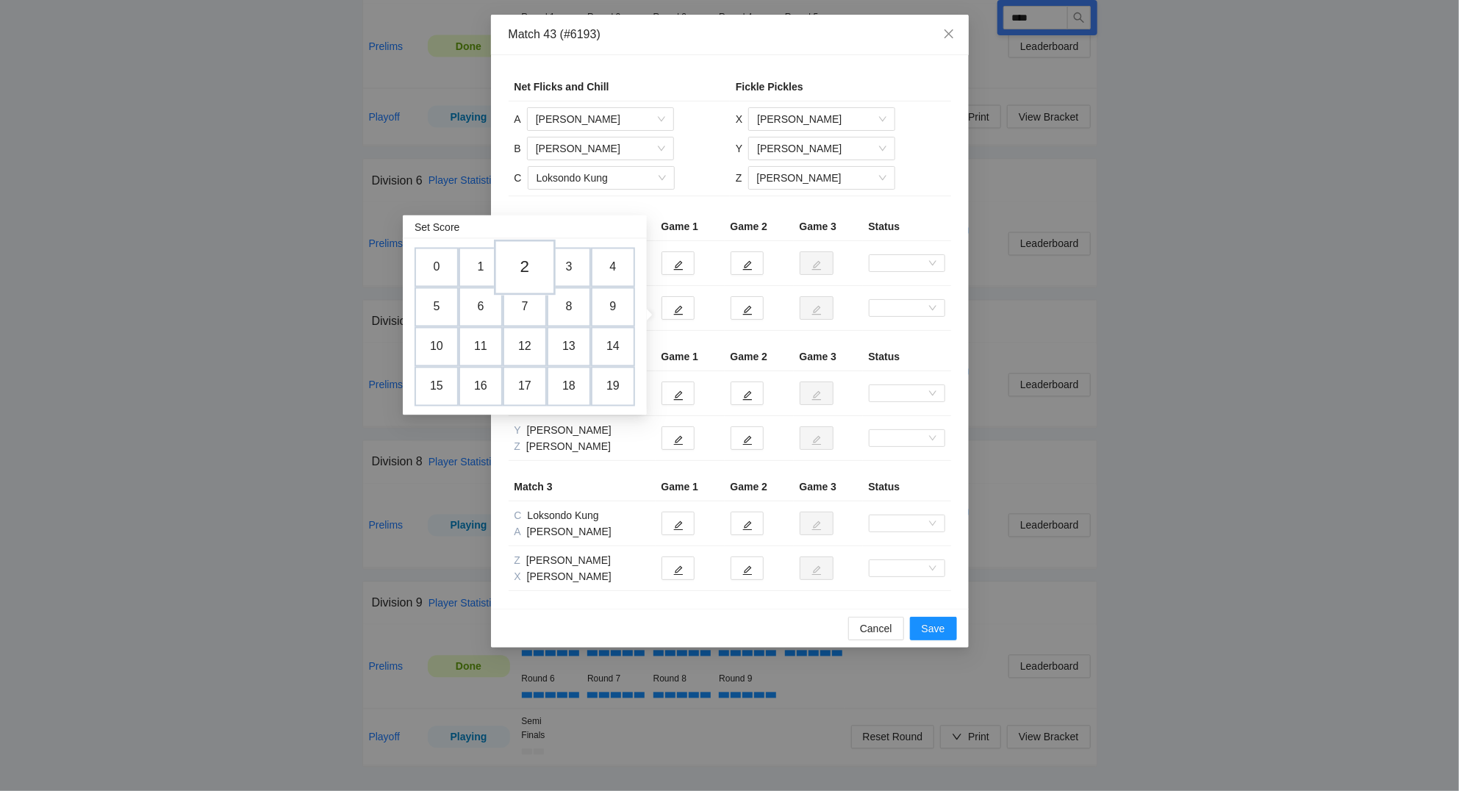
click at [516, 260] on td "2" at bounding box center [525, 268] width 62 height 56
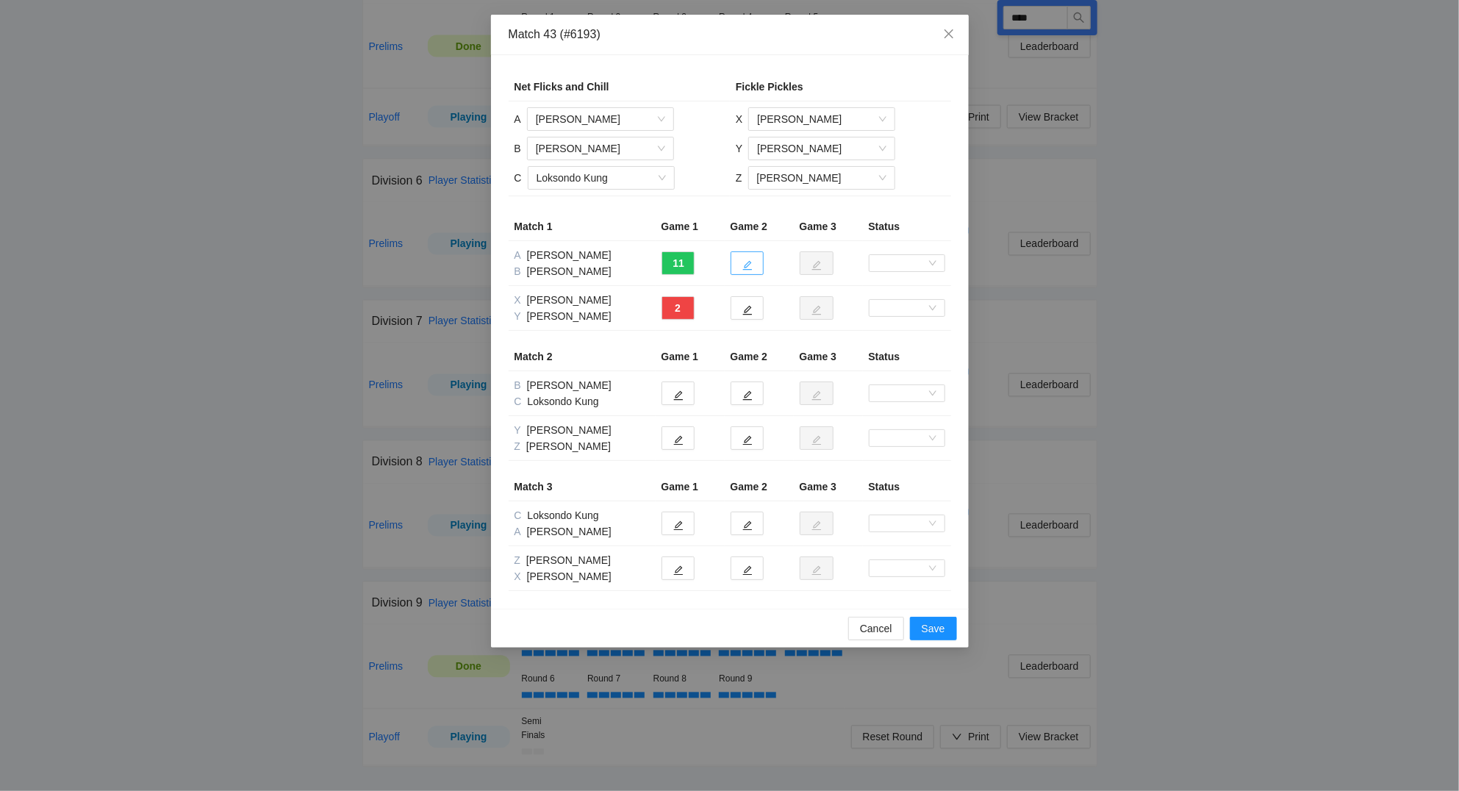
click at [741, 265] on button "button" at bounding box center [746, 263] width 33 height 24
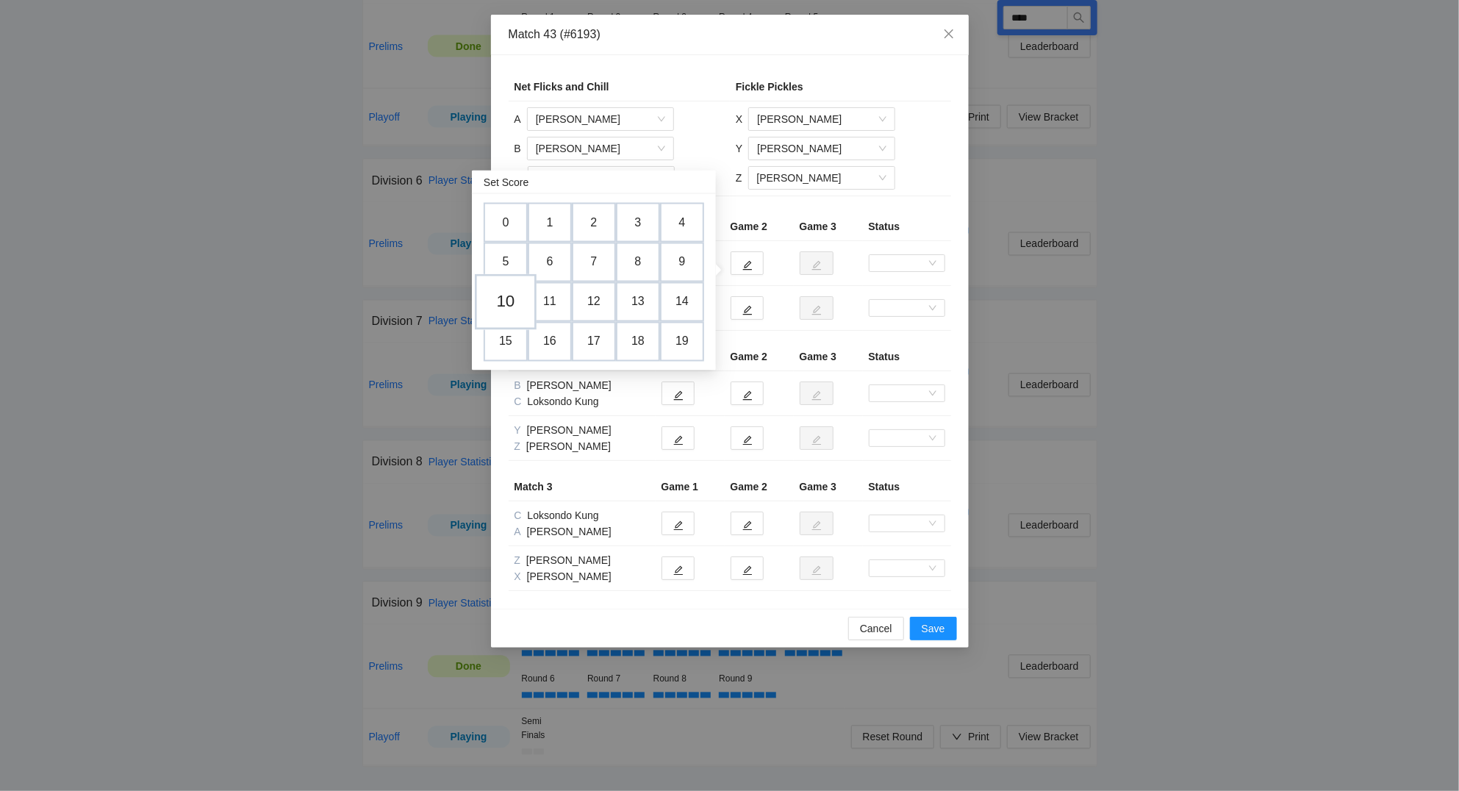
click at [516, 288] on td "10" at bounding box center [506, 302] width 62 height 56
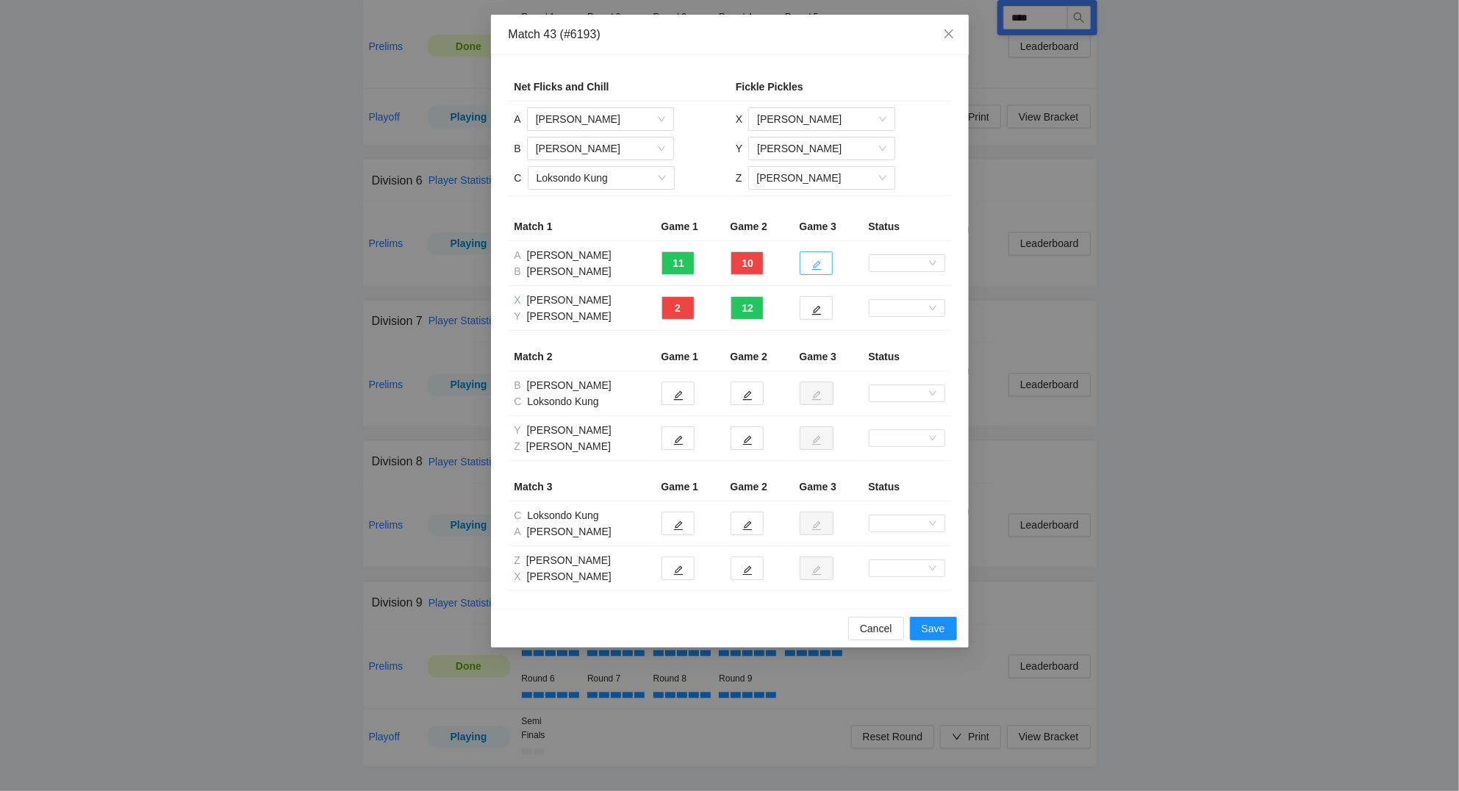
click at [818, 262] on icon "edit" at bounding box center [816, 265] width 10 height 10
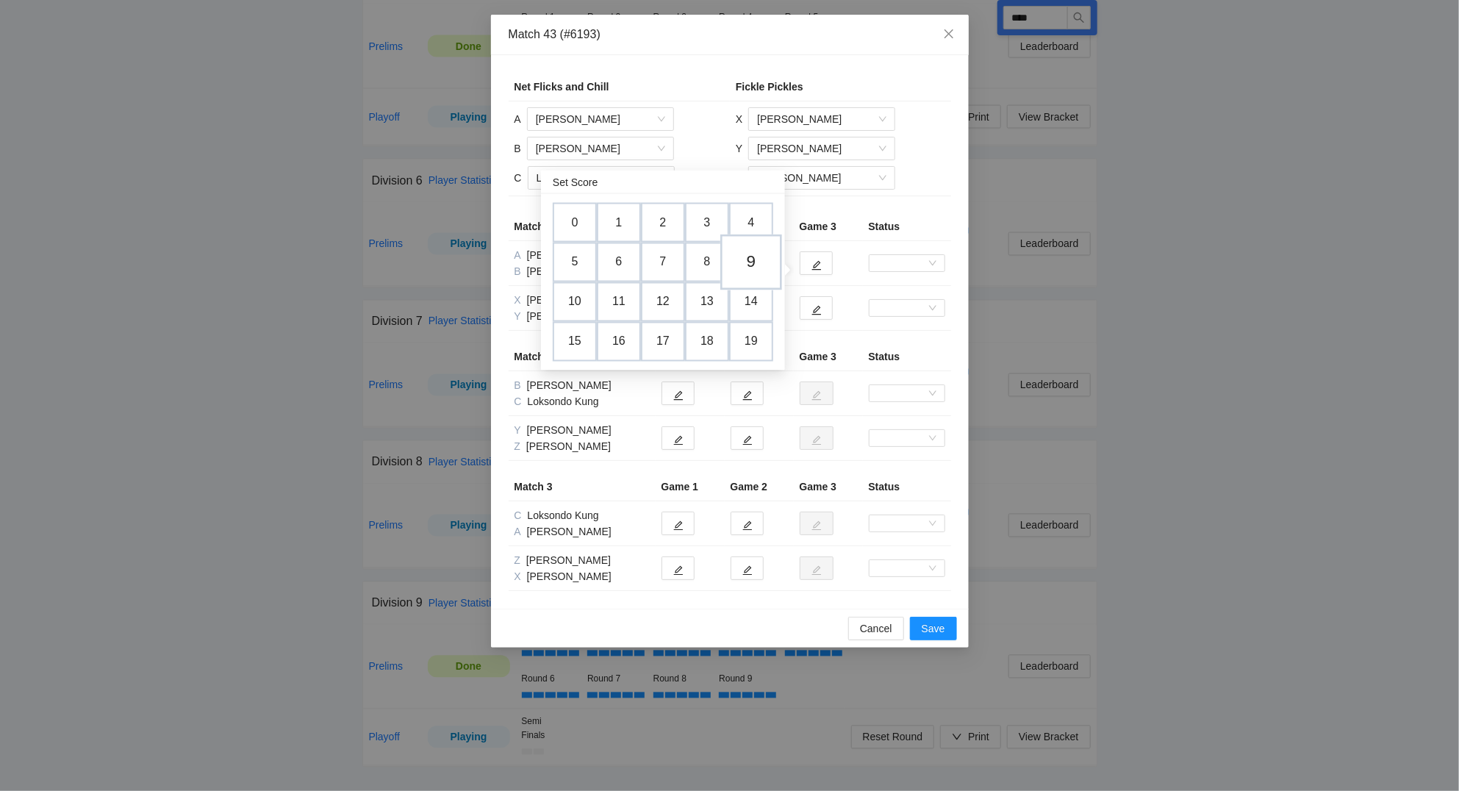
click at [758, 254] on td "9" at bounding box center [751, 262] width 62 height 56
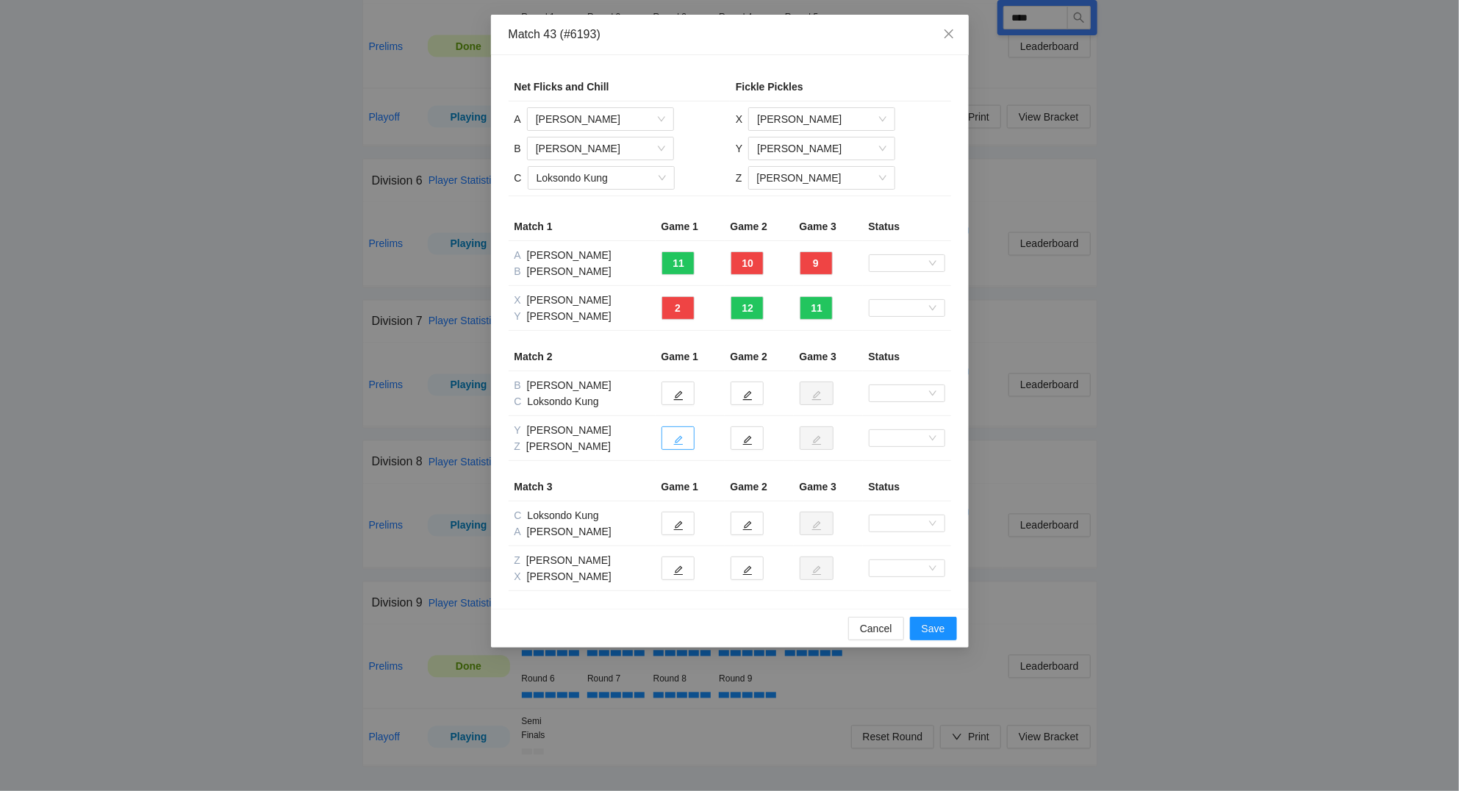
click at [685, 445] on button "button" at bounding box center [677, 438] width 33 height 24
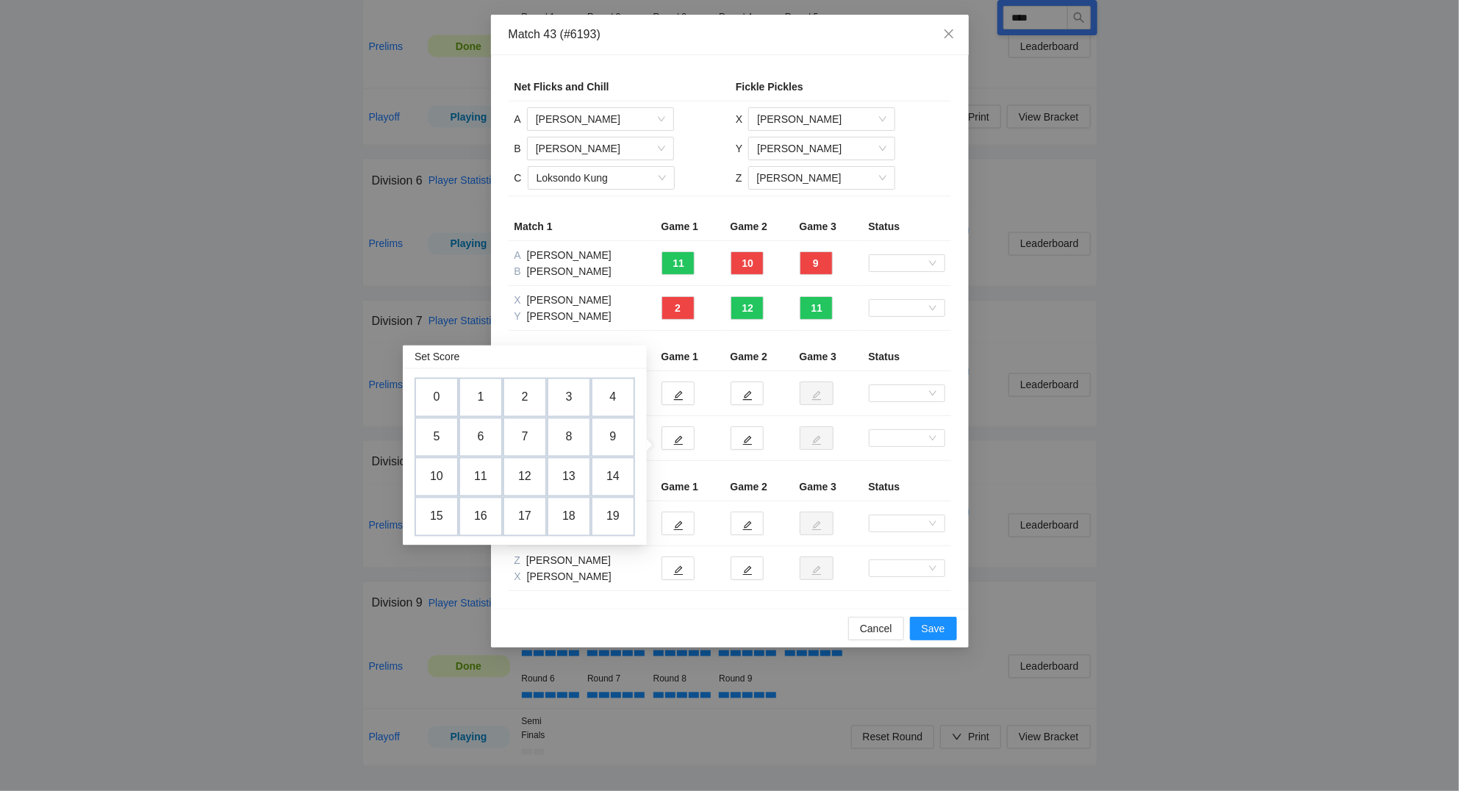
drag, startPoint x: 489, startPoint y: 387, endPoint x: 711, endPoint y: 417, distance: 223.2
click at [489, 386] on td "1" at bounding box center [481, 398] width 44 height 40
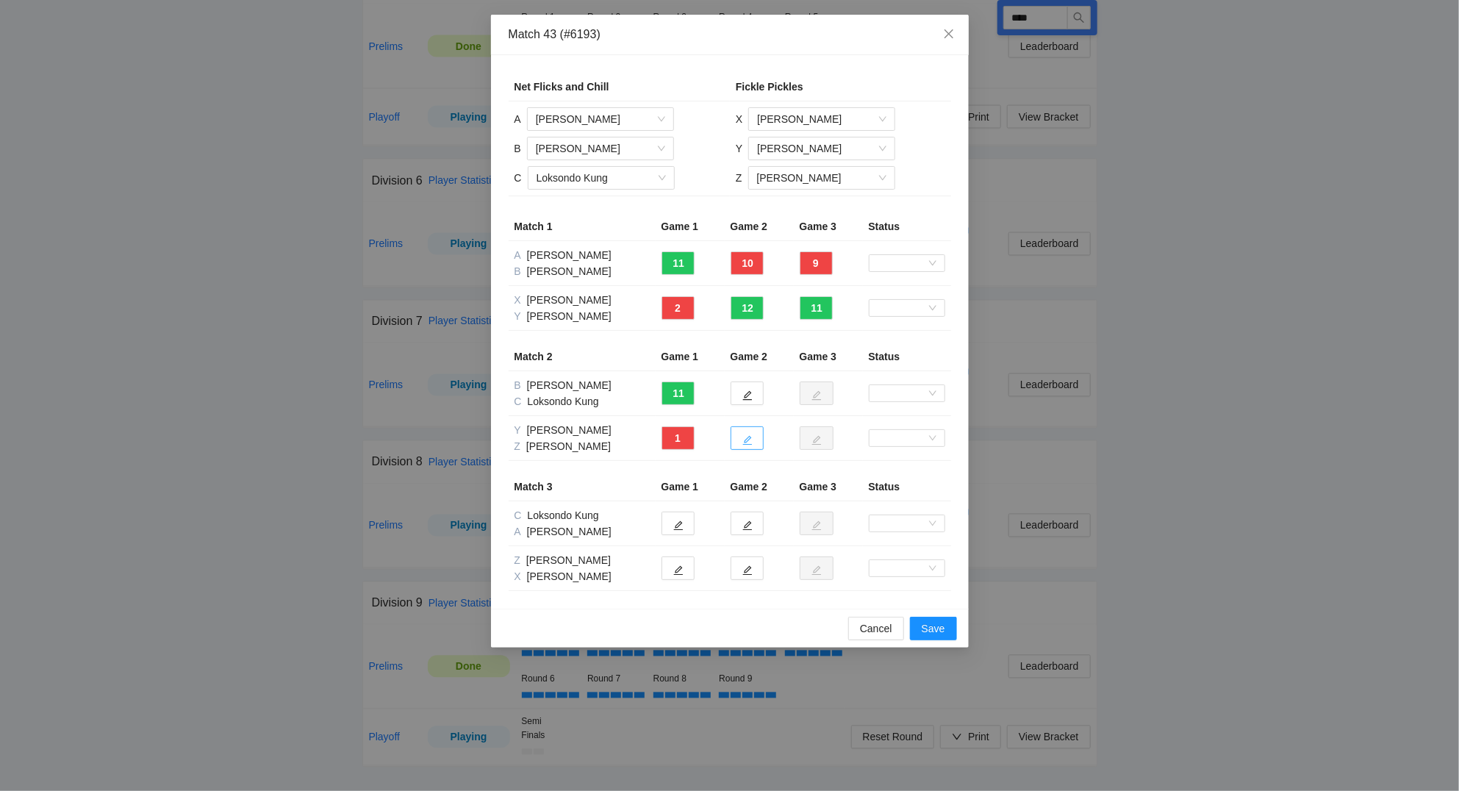
click at [753, 434] on button "button" at bounding box center [746, 438] width 33 height 24
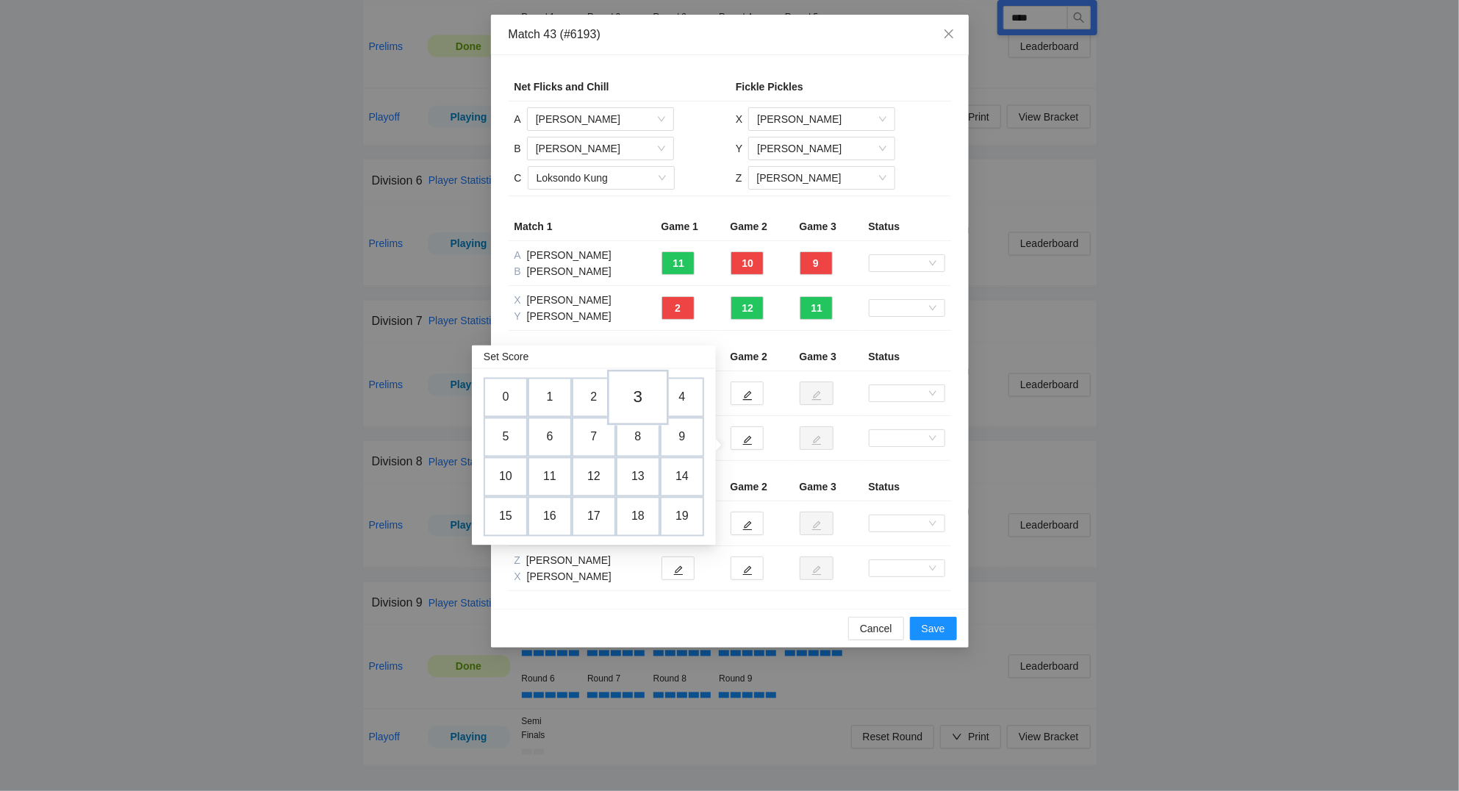
click at [638, 395] on td "3" at bounding box center [638, 398] width 62 height 56
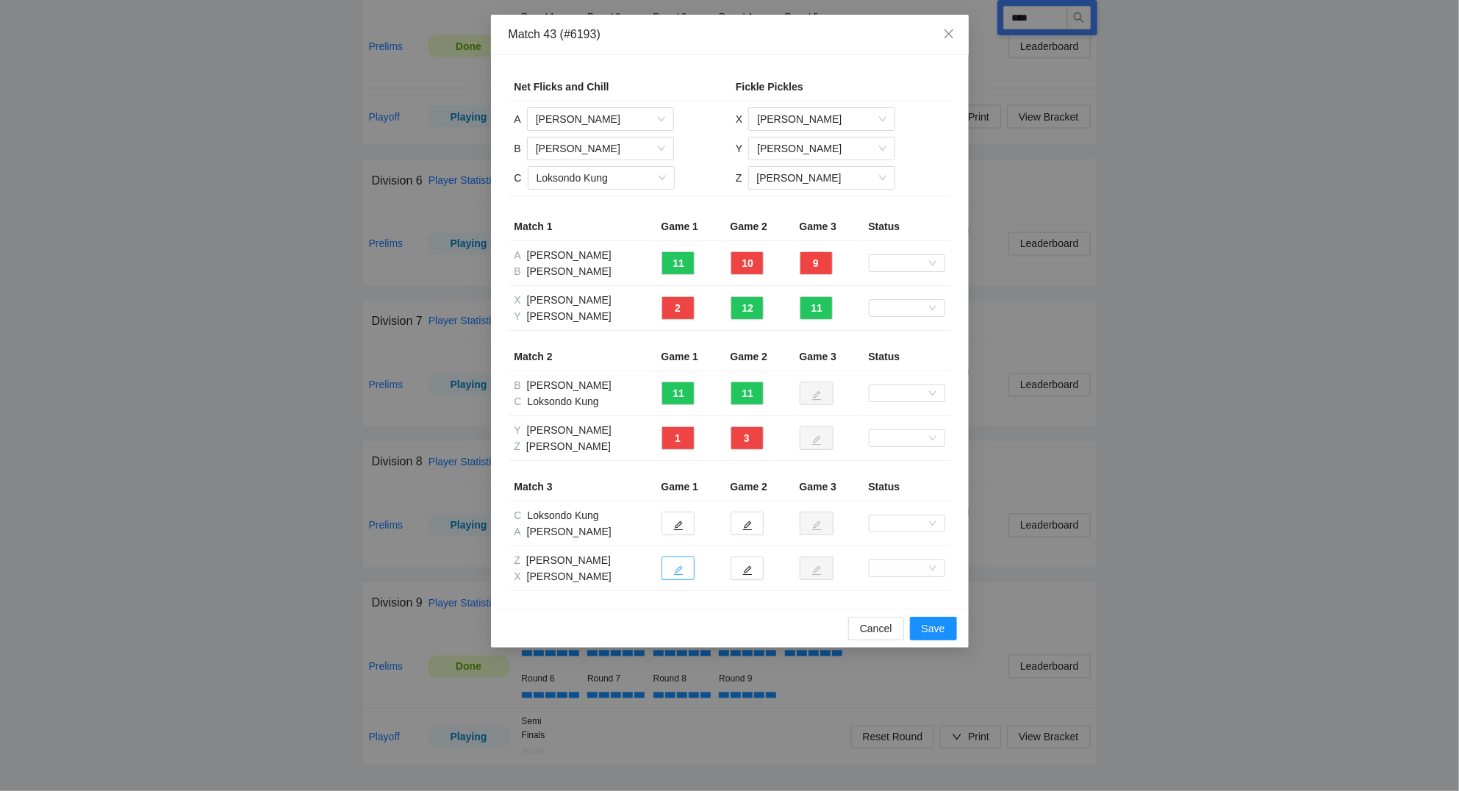
click at [677, 568] on icon "edit" at bounding box center [678, 570] width 10 height 10
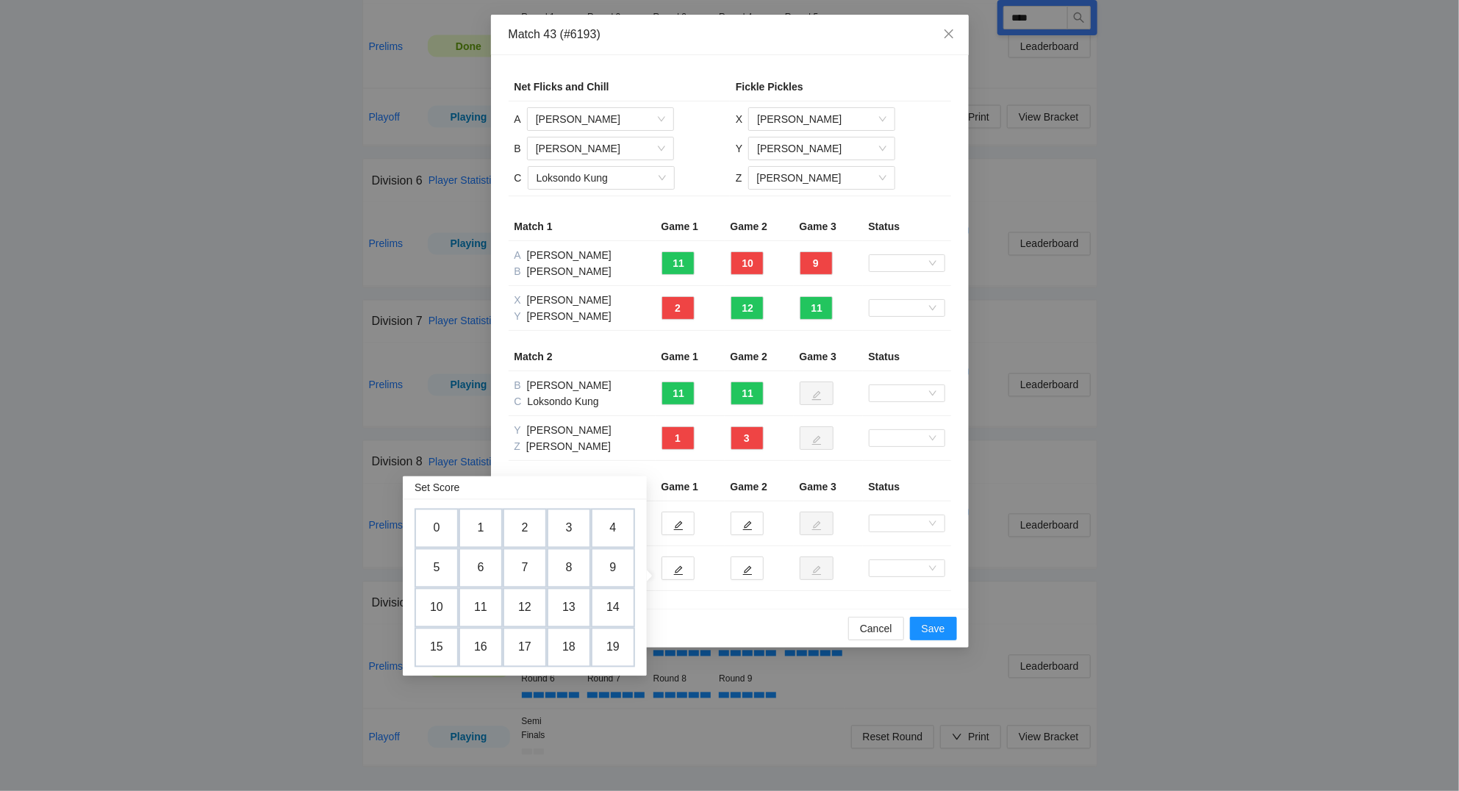
drag, startPoint x: 580, startPoint y: 529, endPoint x: 643, endPoint y: 560, distance: 70.3
click at [582, 529] on td "3" at bounding box center [569, 528] width 44 height 40
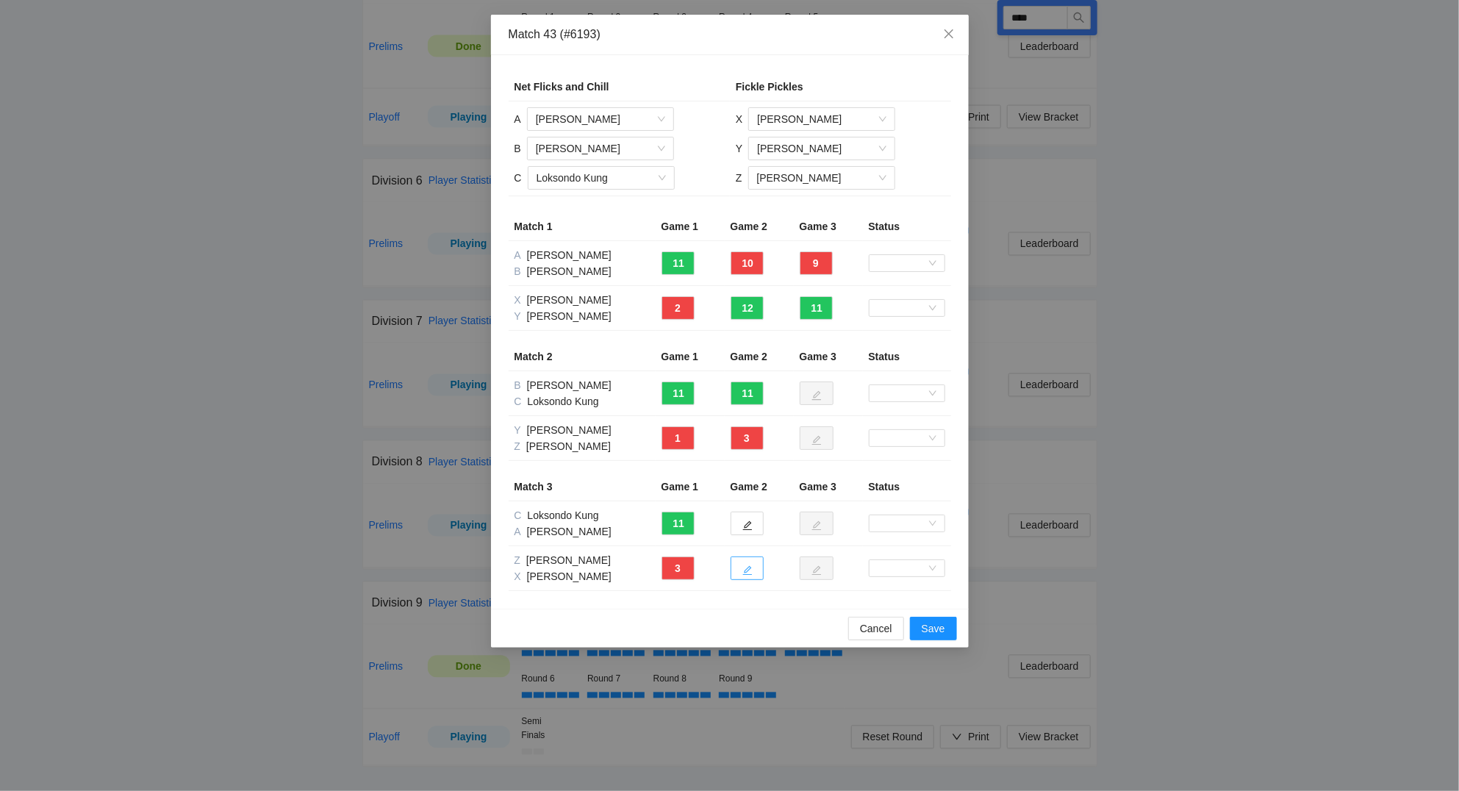
click at [755, 572] on button "button" at bounding box center [746, 568] width 33 height 24
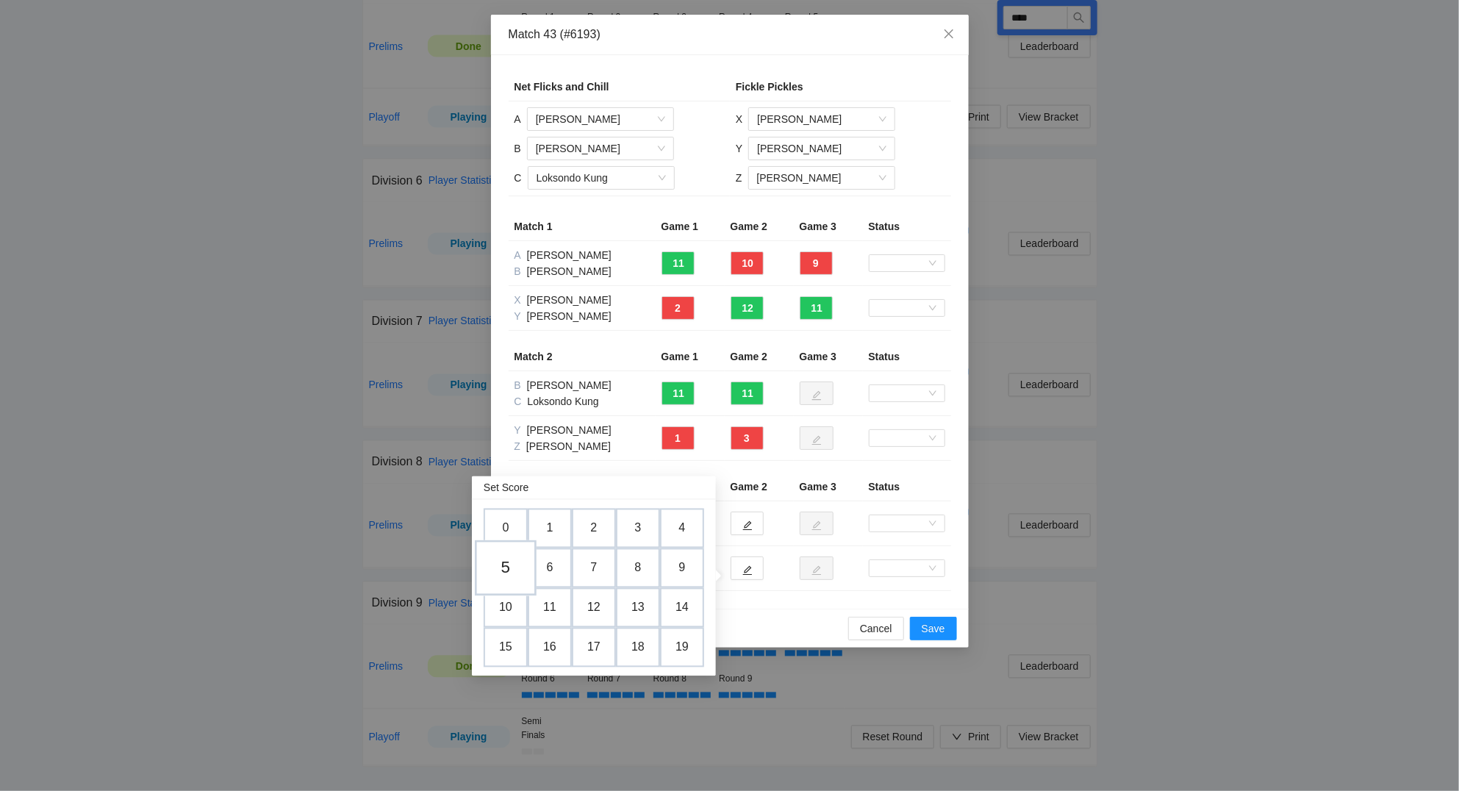
click at [512, 569] on td "5" at bounding box center [506, 568] width 62 height 56
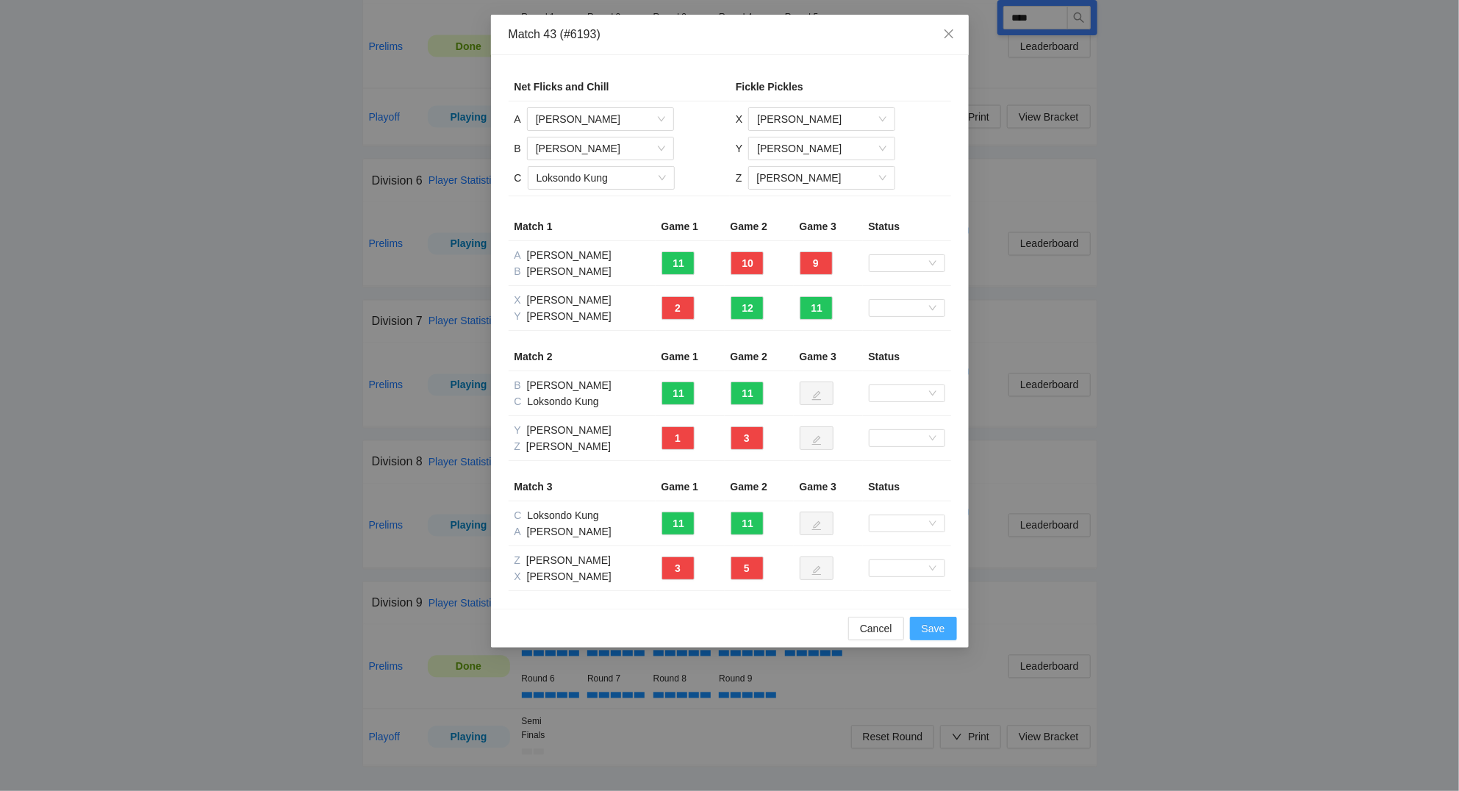
click at [943, 622] on span "Save" at bounding box center [933, 628] width 24 height 16
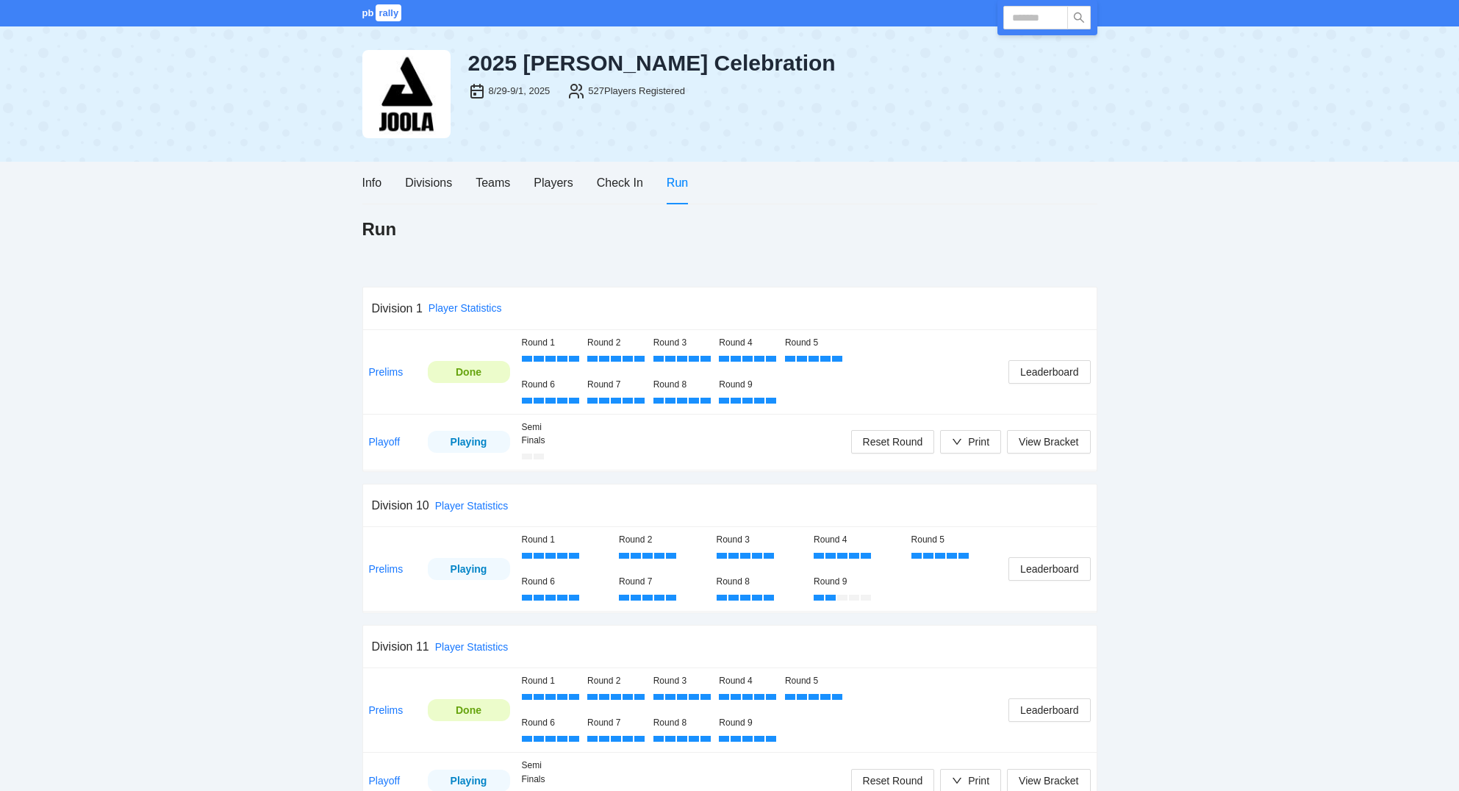
scroll to position [1456, 0]
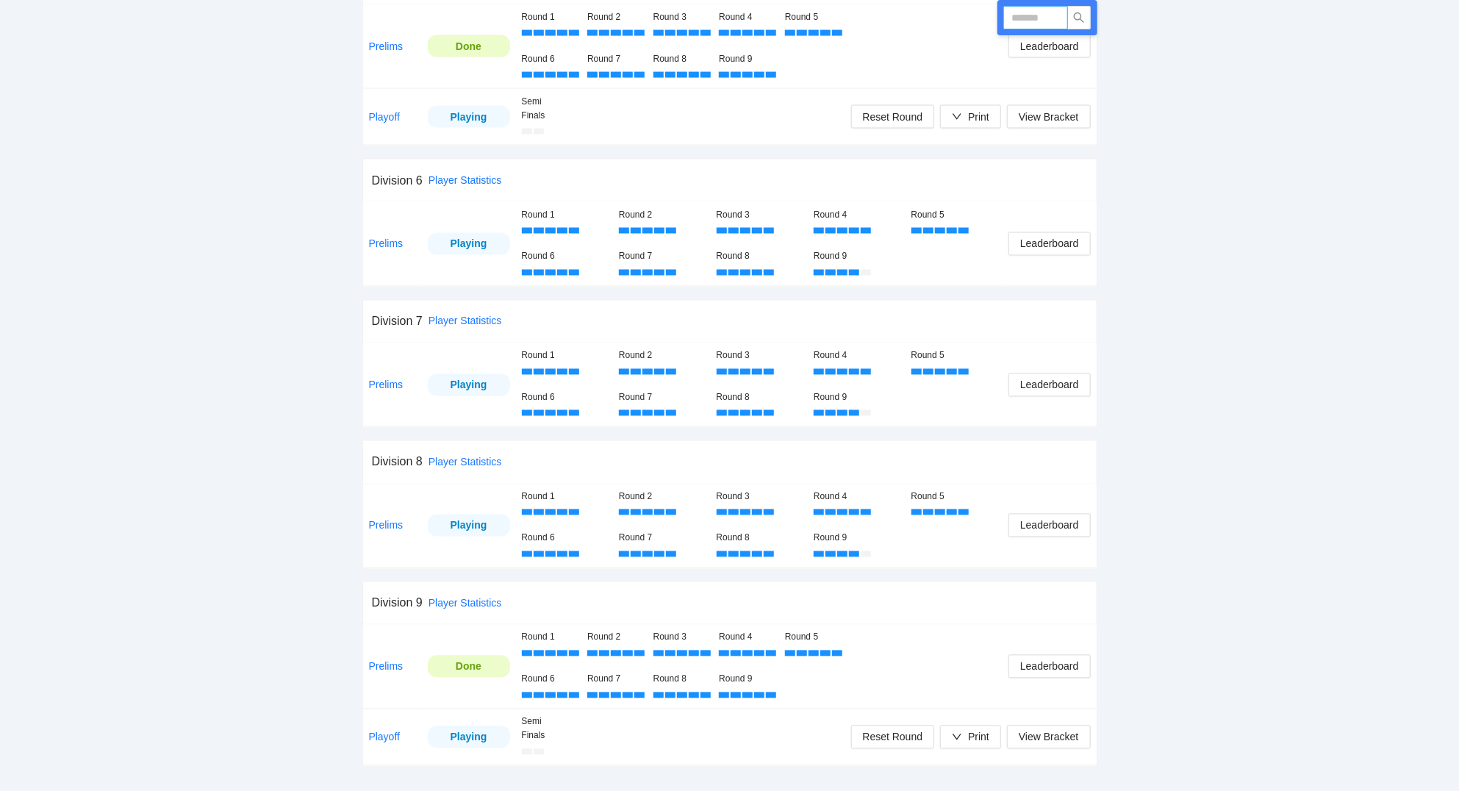
click at [1048, 11] on input "text" at bounding box center [1035, 18] width 65 height 24
type input "****"
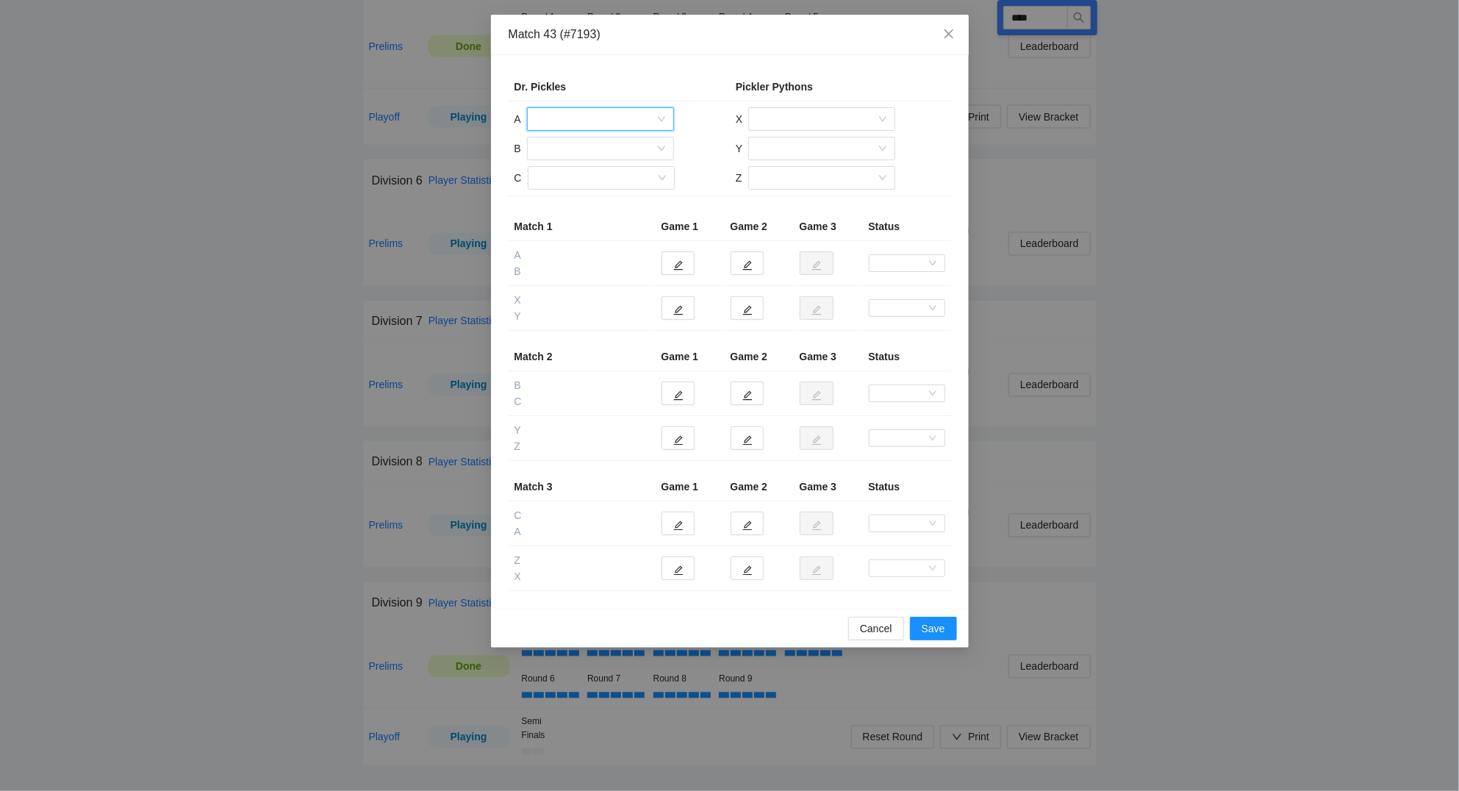
click at [591, 118] on input "search" at bounding box center [595, 119] width 119 height 22
click at [578, 148] on div "[PERSON_NAME]" at bounding box center [600, 153] width 129 height 16
click at [589, 151] on input "search" at bounding box center [595, 148] width 119 height 22
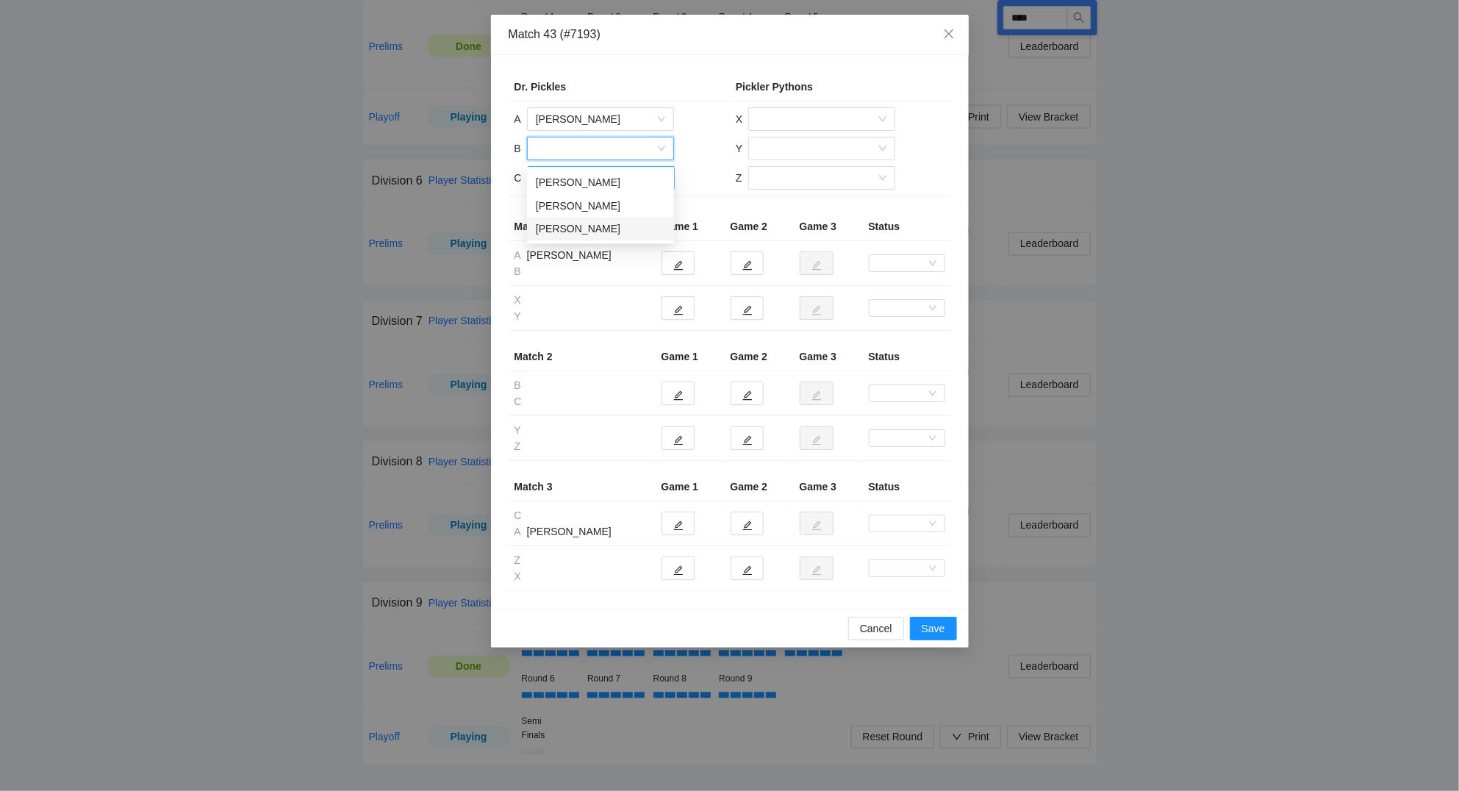
drag, startPoint x: 589, startPoint y: 222, endPoint x: 598, endPoint y: 185, distance: 37.8
click at [592, 218] on div "[PERSON_NAME]" at bounding box center [600, 230] width 147 height 24
click at [594, 177] on input "search" at bounding box center [595, 178] width 119 height 22
click at [581, 205] on div "[PERSON_NAME]" at bounding box center [600, 212] width 129 height 16
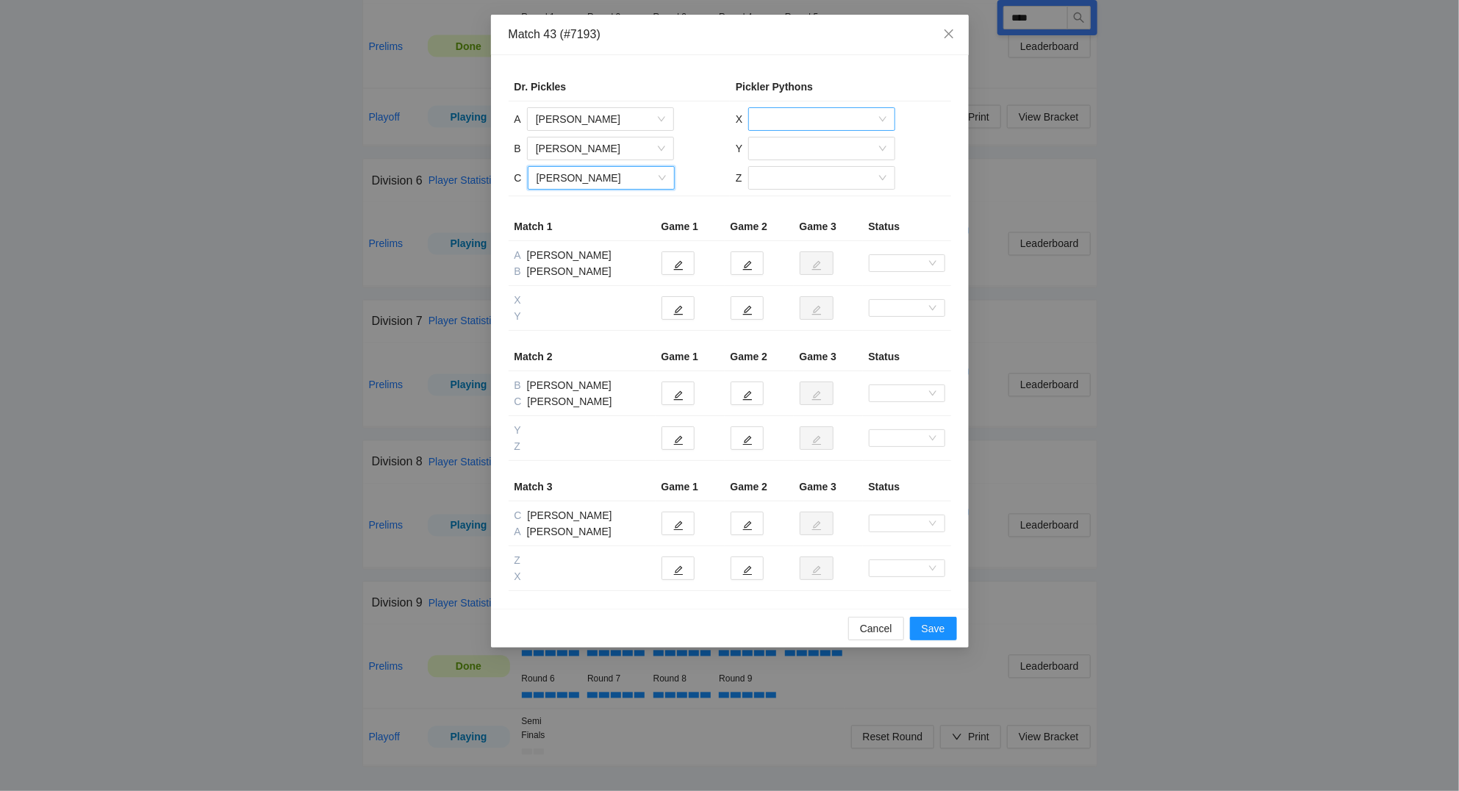
click at [813, 115] on input "search" at bounding box center [816, 119] width 119 height 22
click at [804, 218] on div "Pon [PERSON_NAME]" at bounding box center [821, 223] width 129 height 16
click at [806, 143] on input "search" at bounding box center [816, 148] width 119 height 22
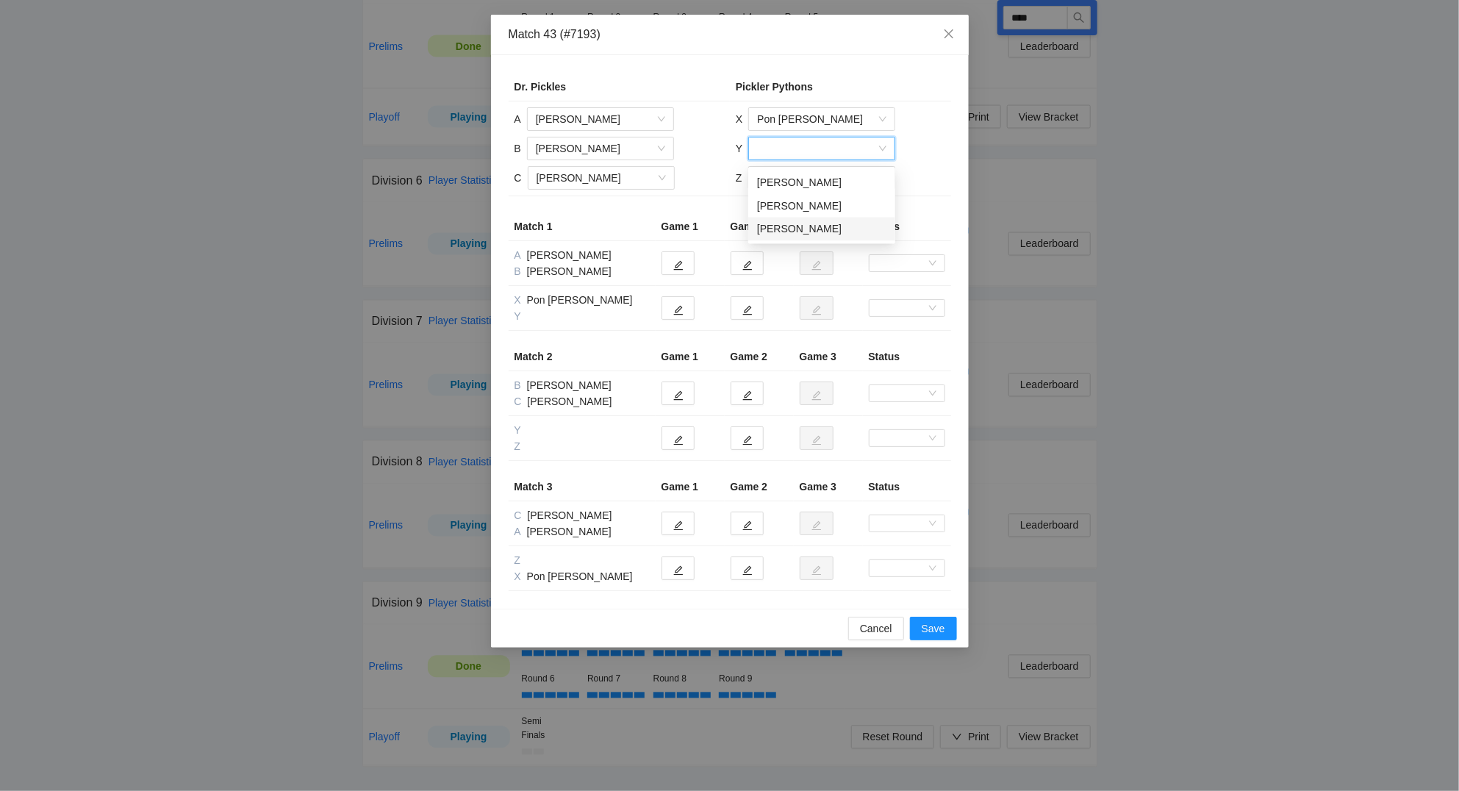
click at [795, 224] on div "Lindsey Lyons" at bounding box center [821, 229] width 129 height 16
click at [787, 179] on input "search" at bounding box center [816, 178] width 119 height 22
click at [791, 208] on div "Chad Bernhardt" at bounding box center [820, 212] width 129 height 16
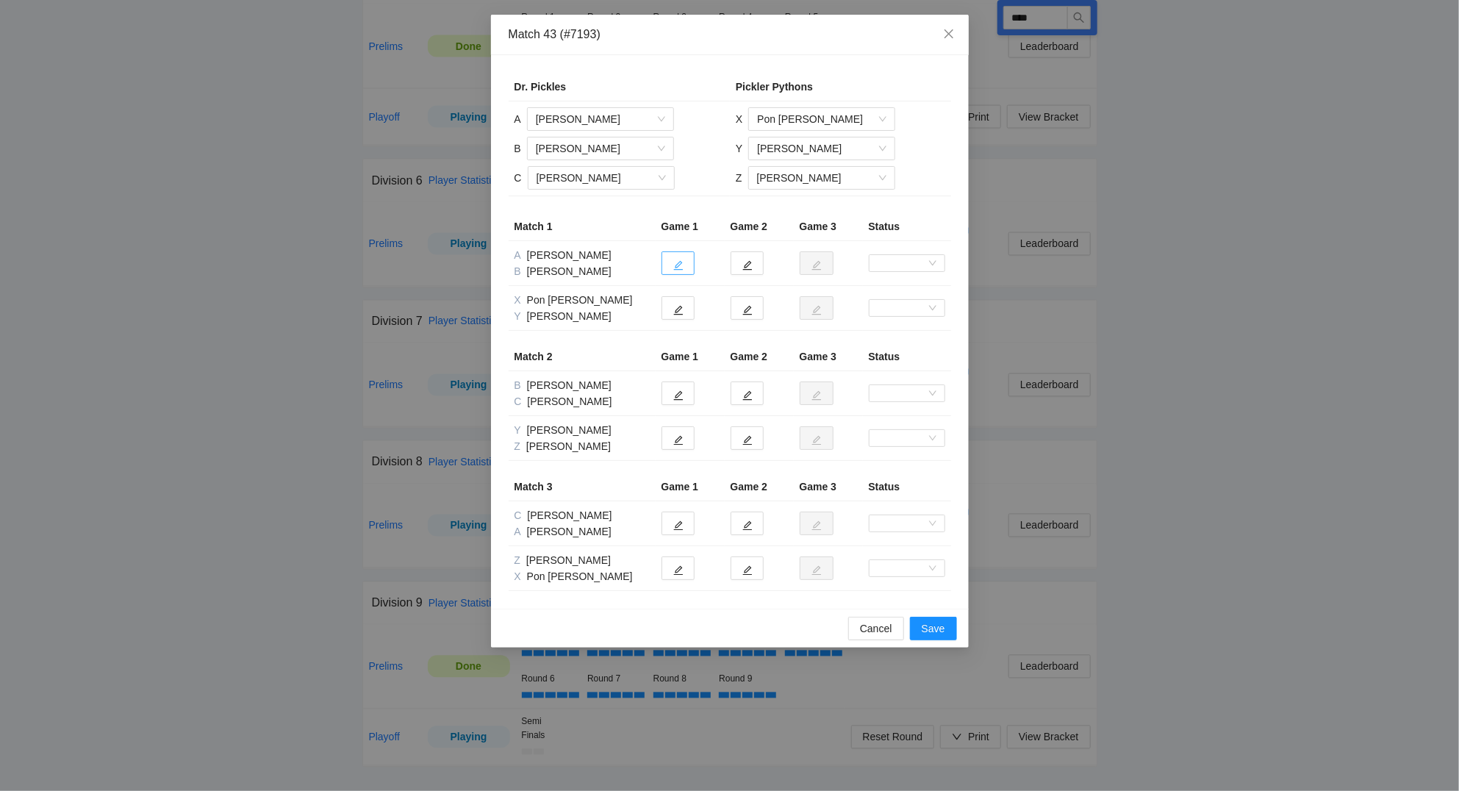
click at [680, 268] on icon "edit" at bounding box center [678, 265] width 10 height 10
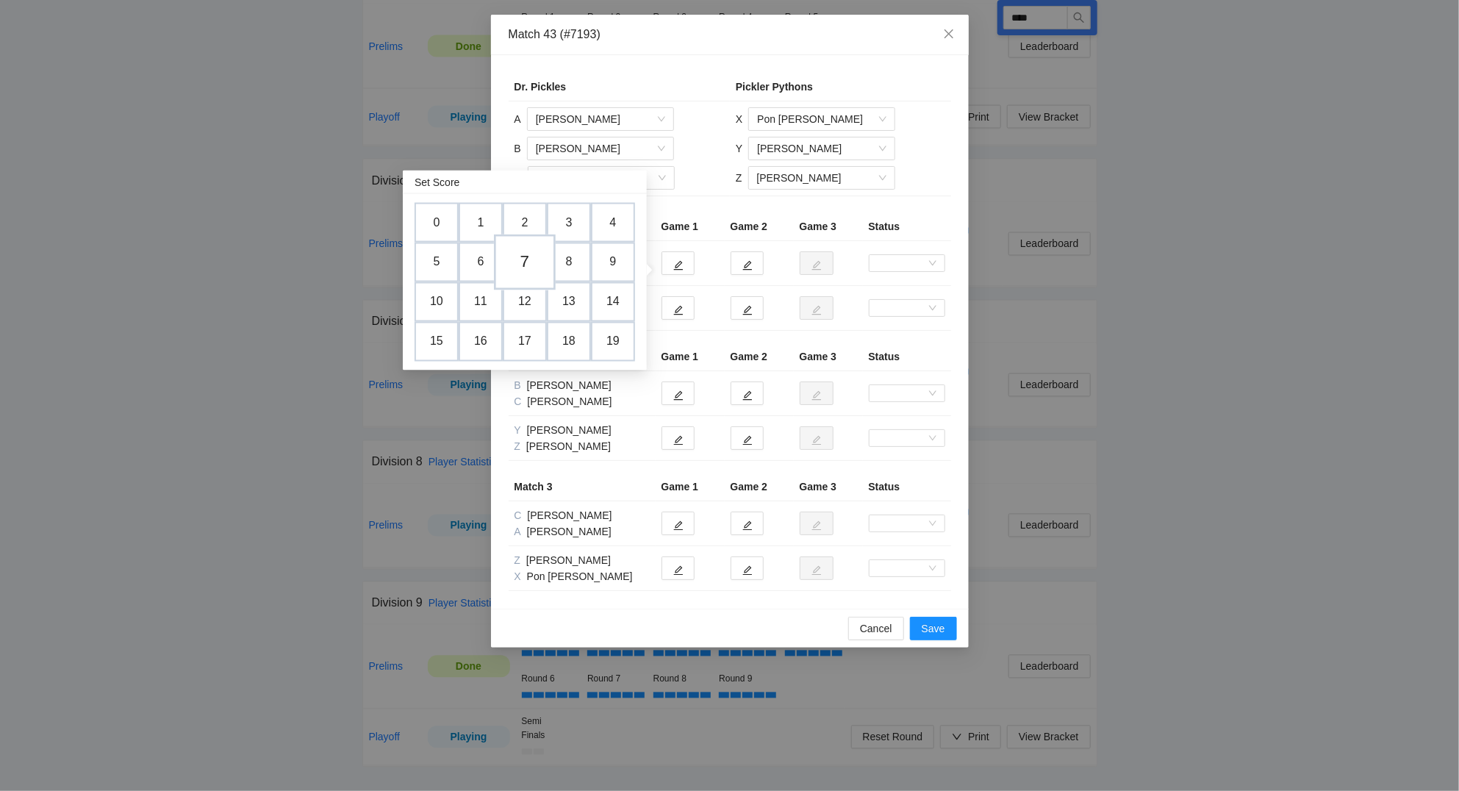
click at [525, 258] on td "7" at bounding box center [525, 262] width 62 height 56
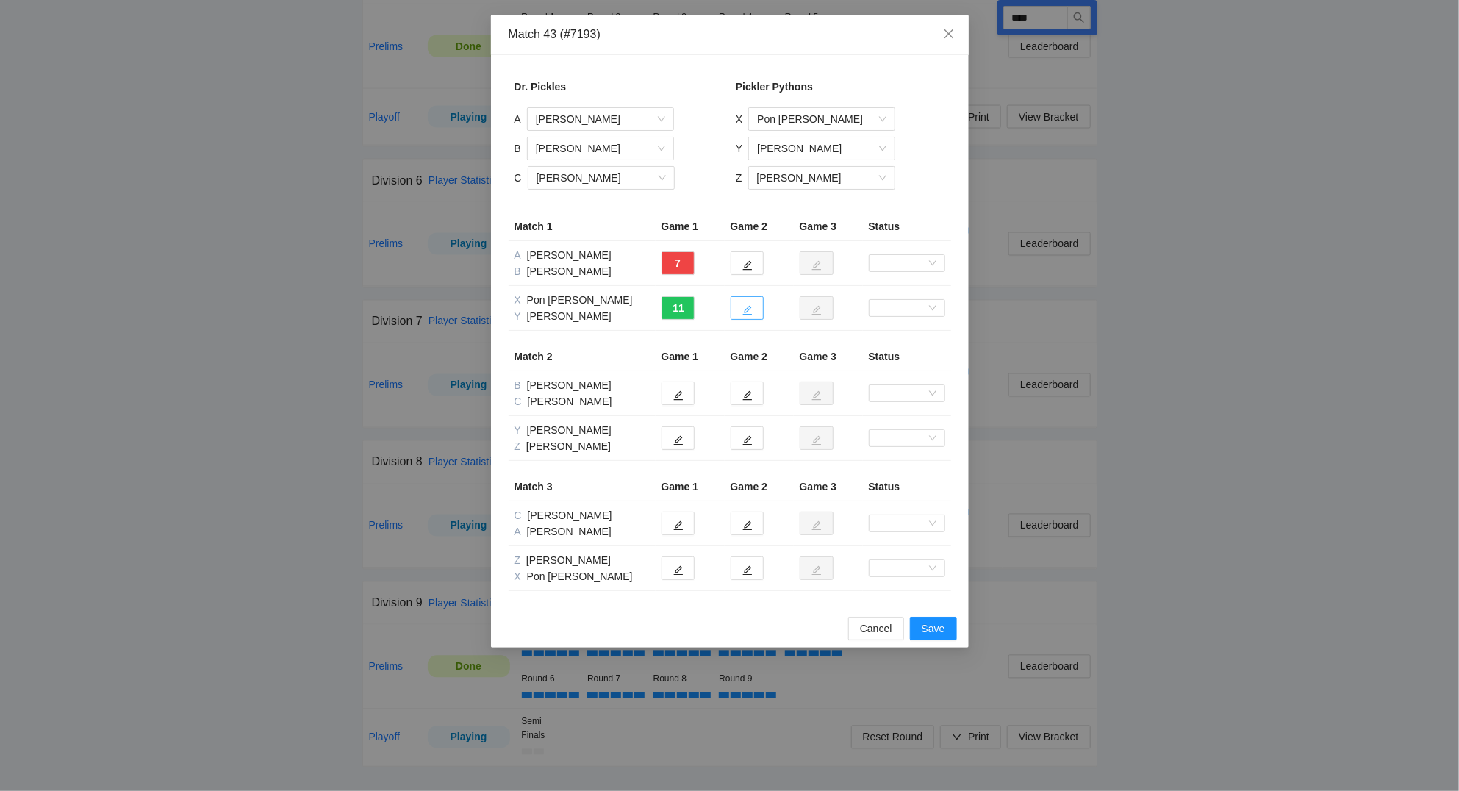
click at [748, 309] on icon "edit" at bounding box center [747, 311] width 10 height 10
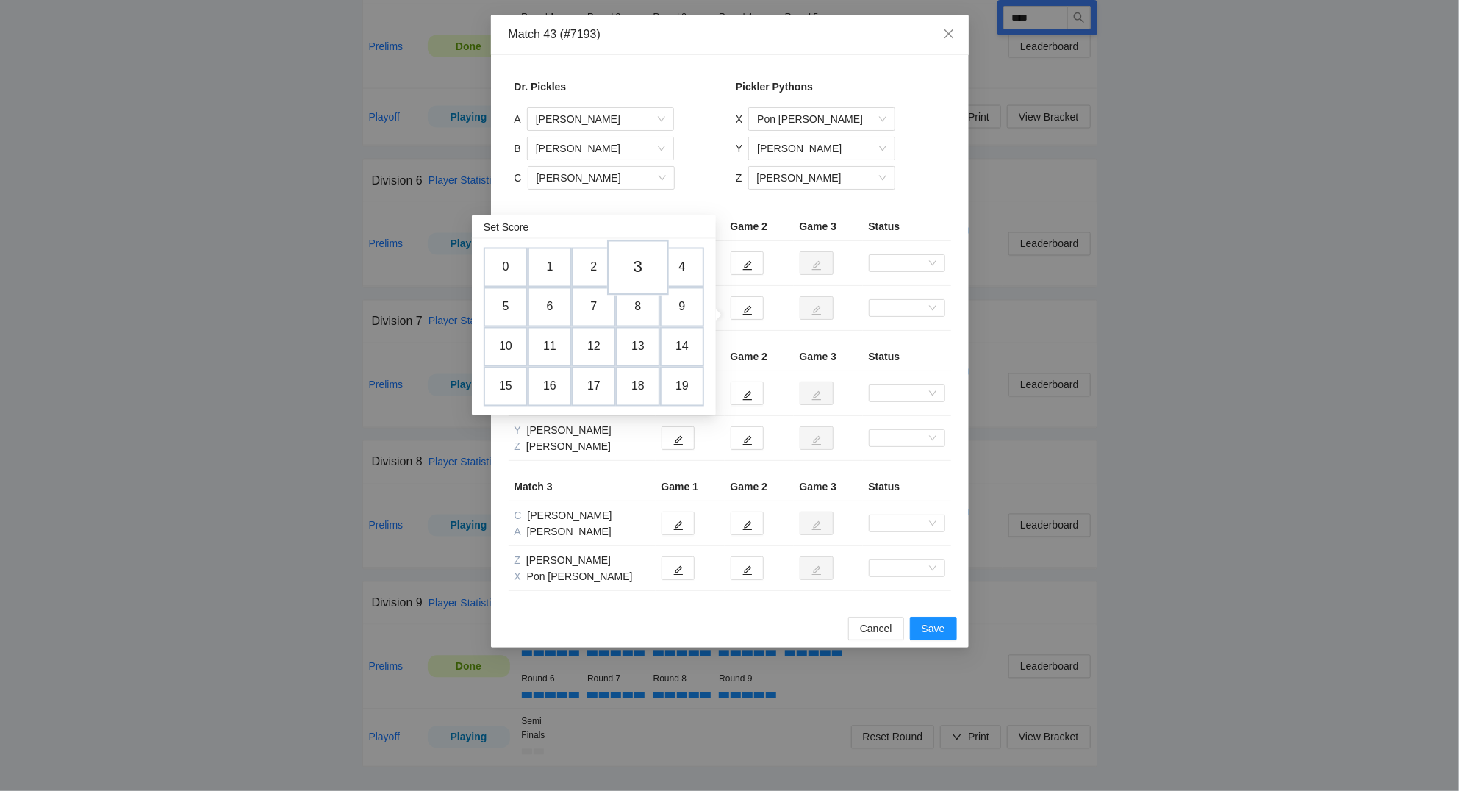
click at [643, 269] on td "3" at bounding box center [638, 268] width 62 height 56
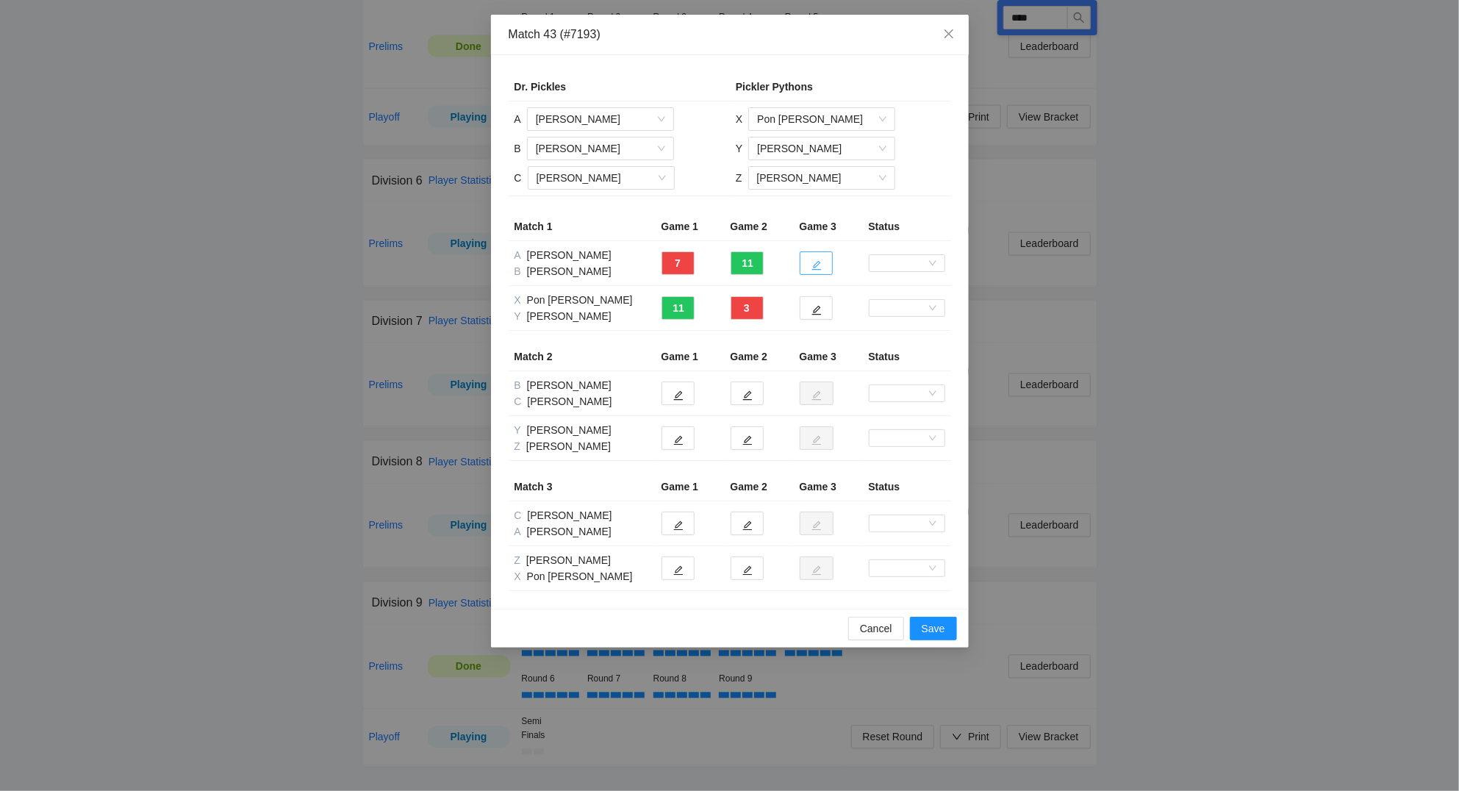
click at [820, 268] on icon "edit" at bounding box center [816, 265] width 10 height 10
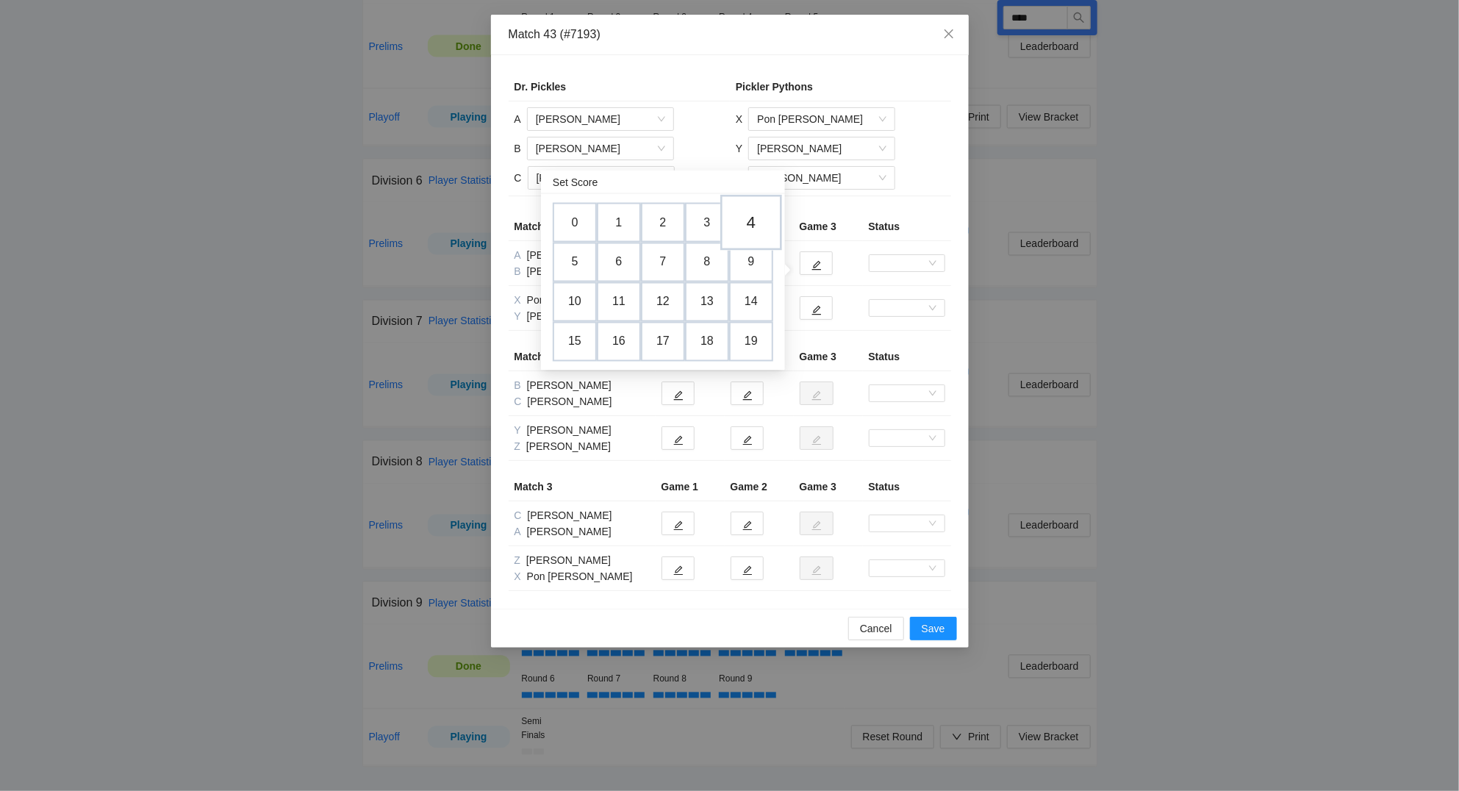
click at [750, 226] on td "4" at bounding box center [751, 223] width 62 height 56
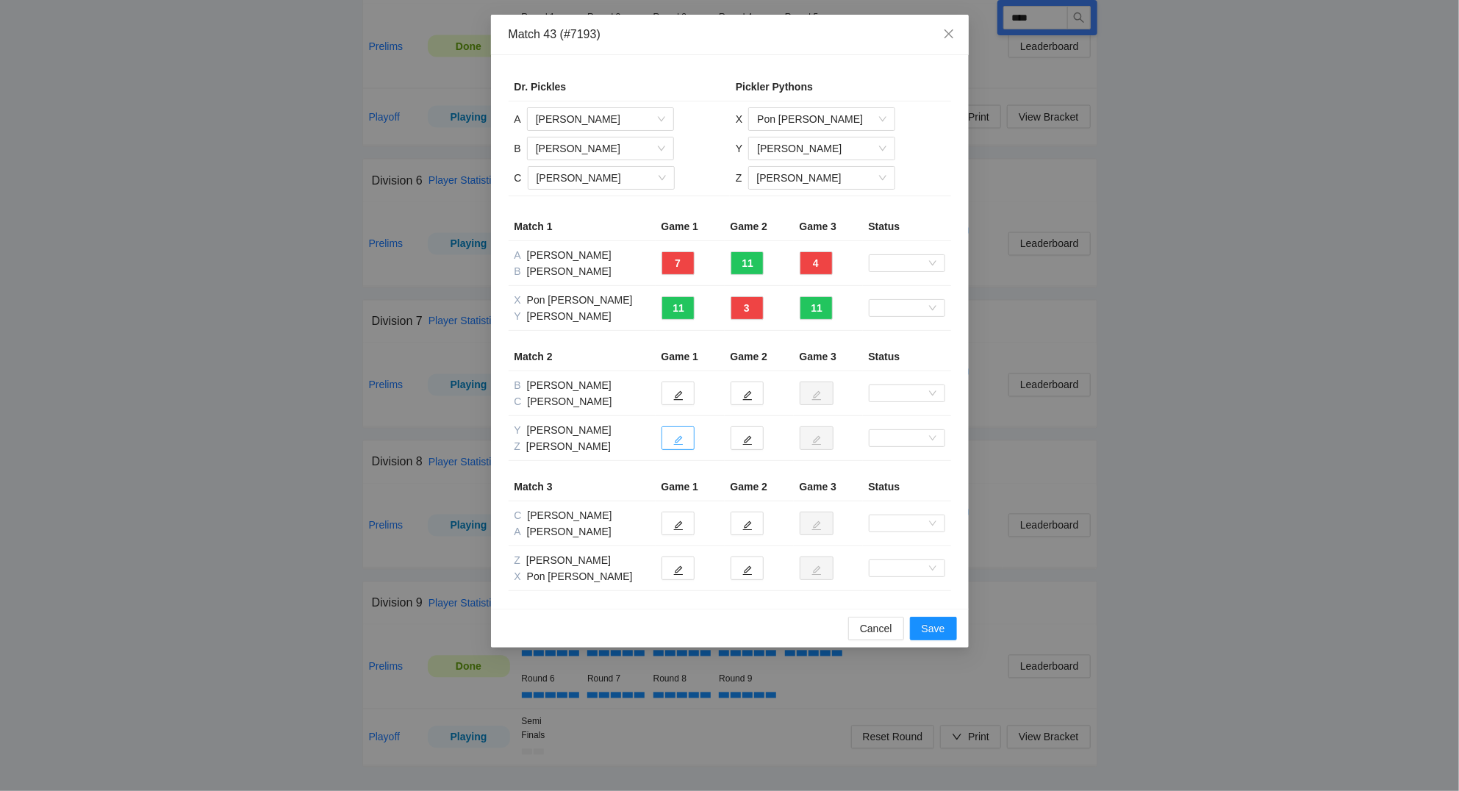
click at [680, 439] on icon "edit" at bounding box center [678, 440] width 10 height 10
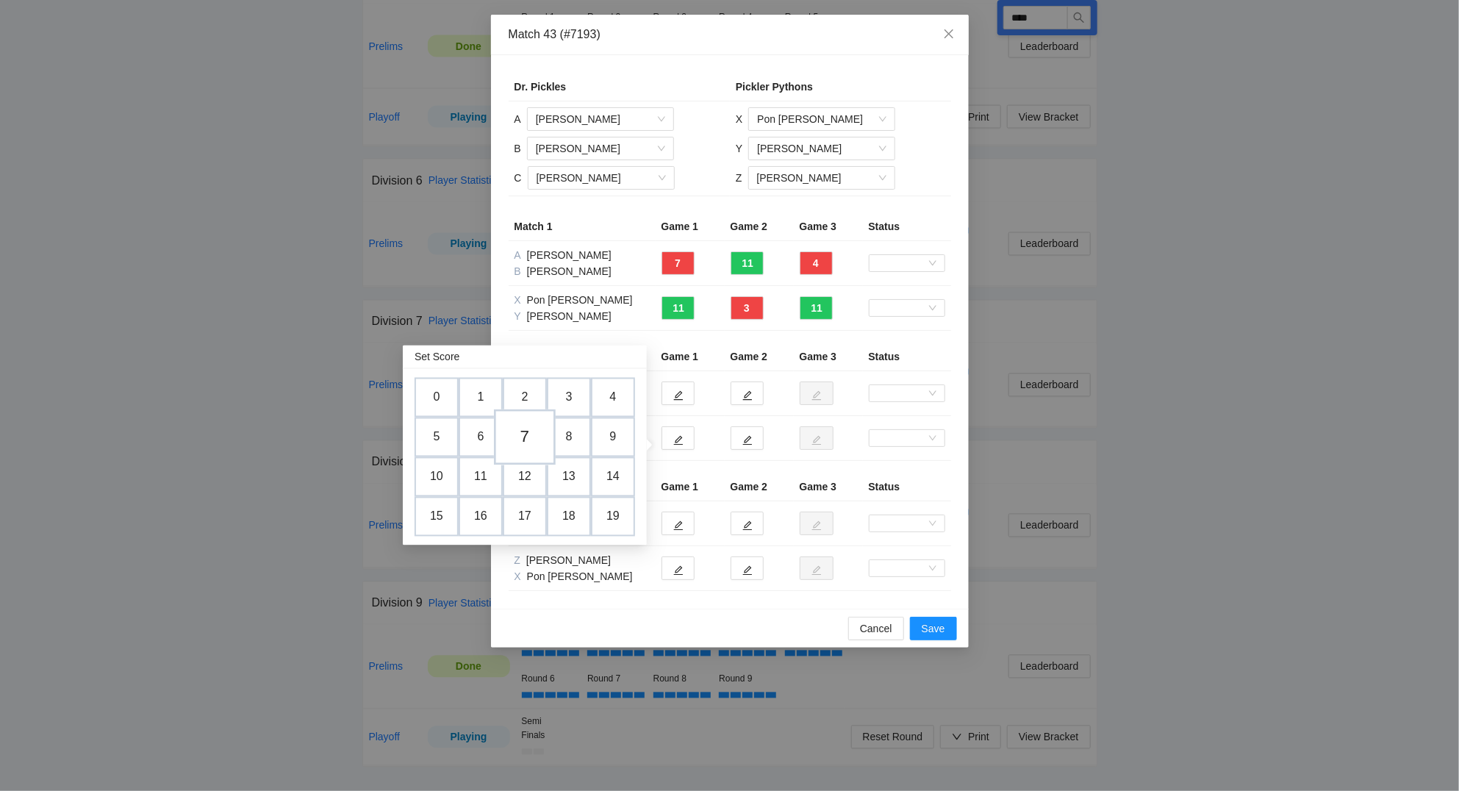
click at [527, 423] on td "7" at bounding box center [525, 437] width 62 height 56
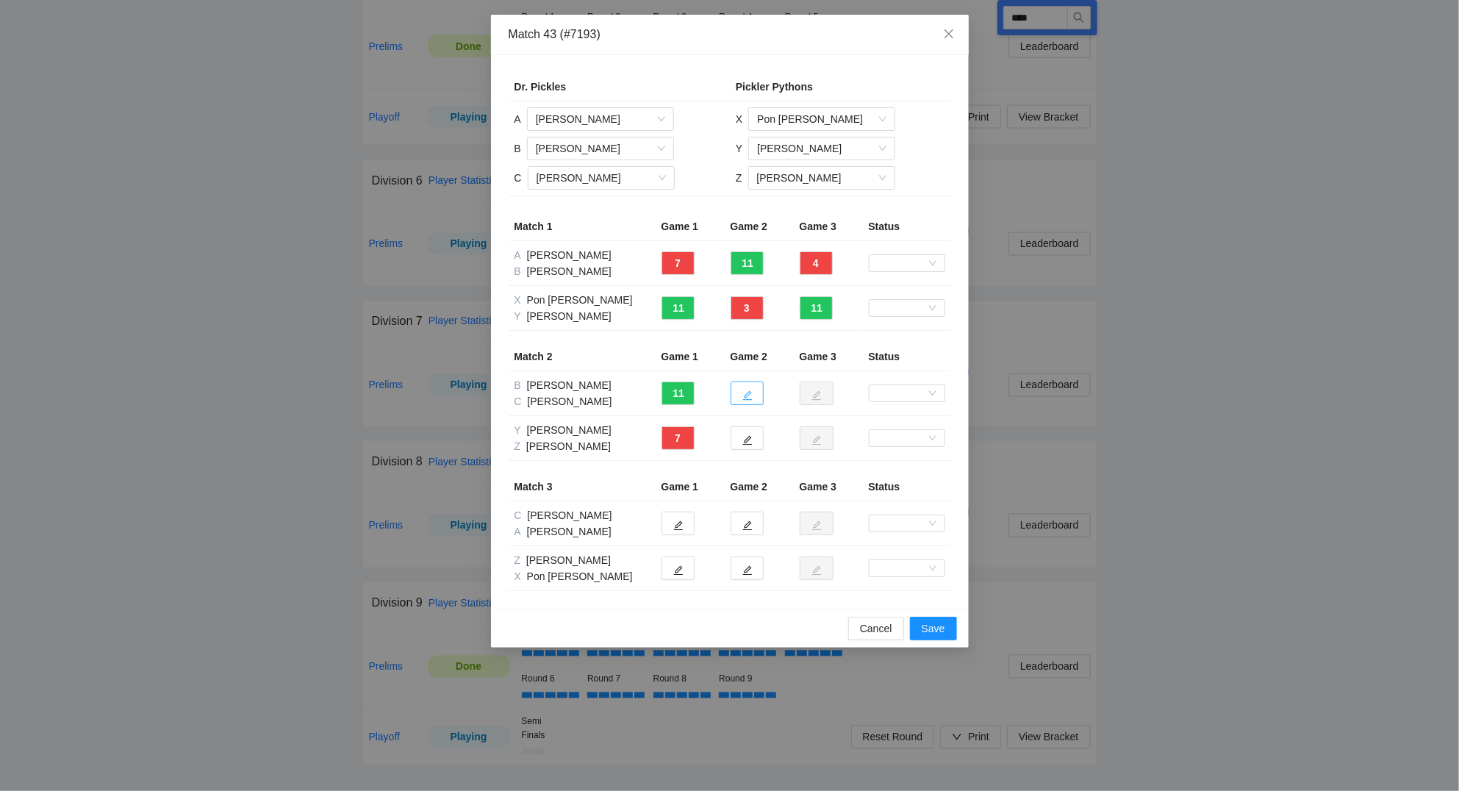
click at [752, 399] on button "button" at bounding box center [746, 393] width 33 height 24
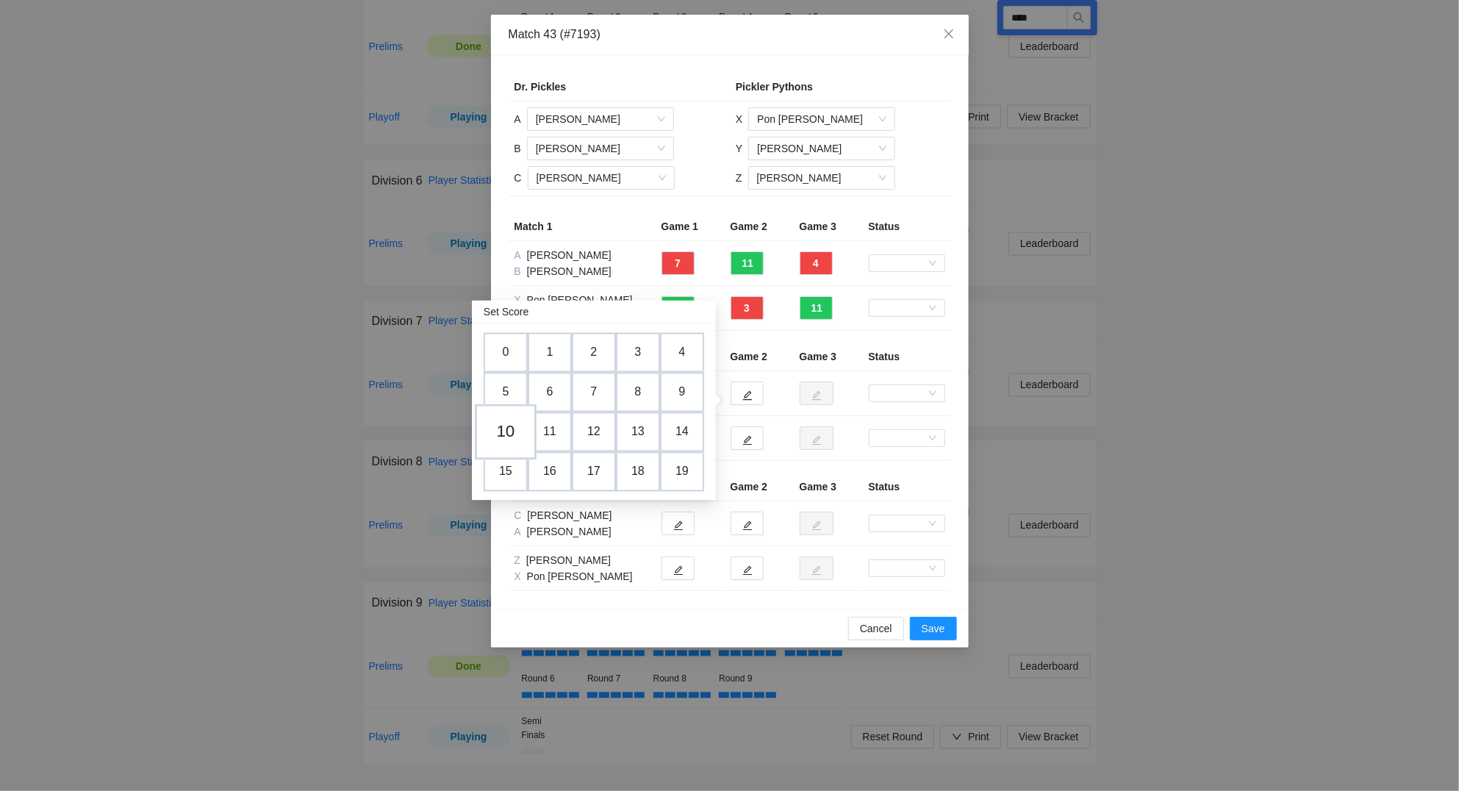
click at [519, 426] on td "10" at bounding box center [506, 432] width 62 height 56
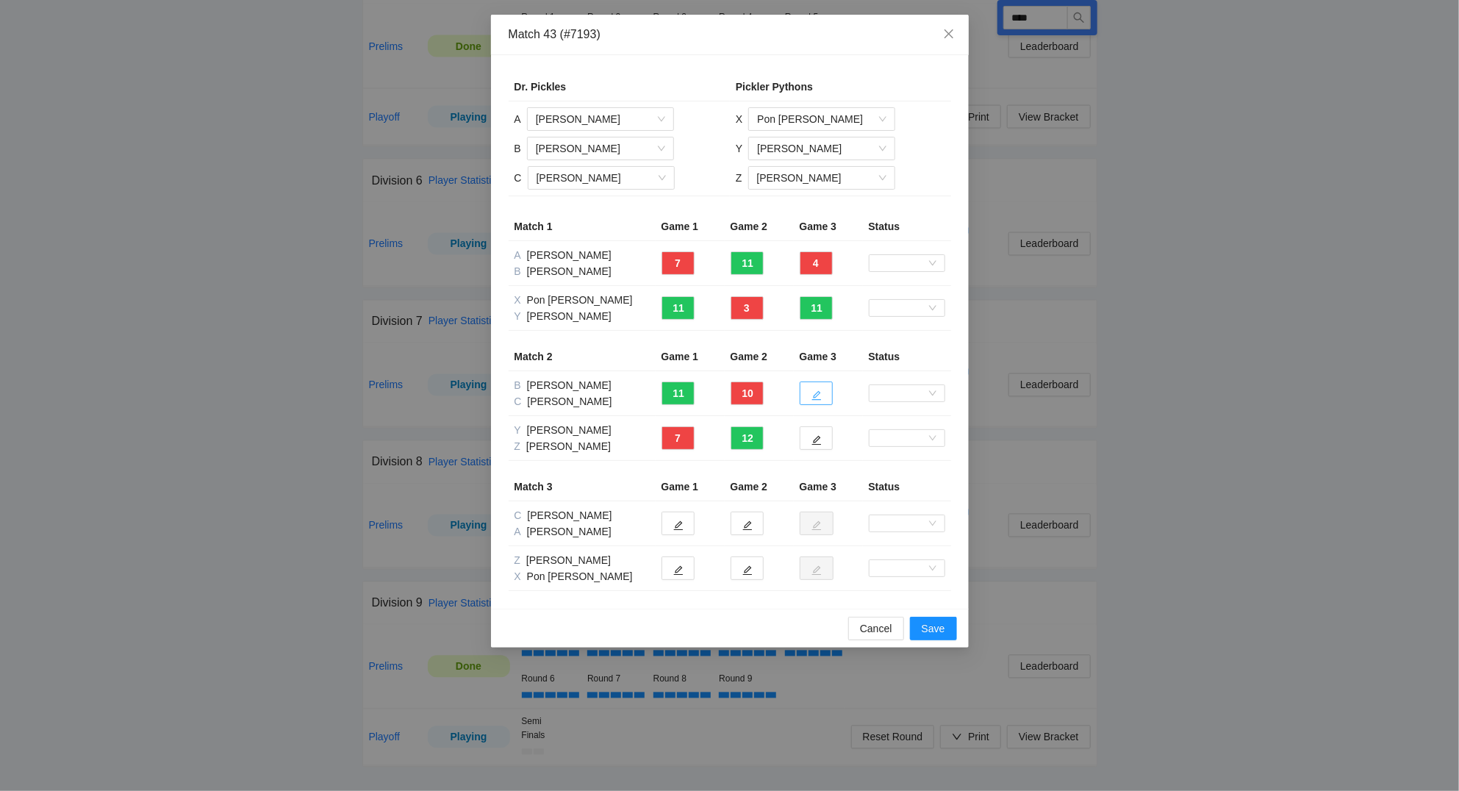
click at [819, 392] on icon "edit" at bounding box center [816, 396] width 10 height 10
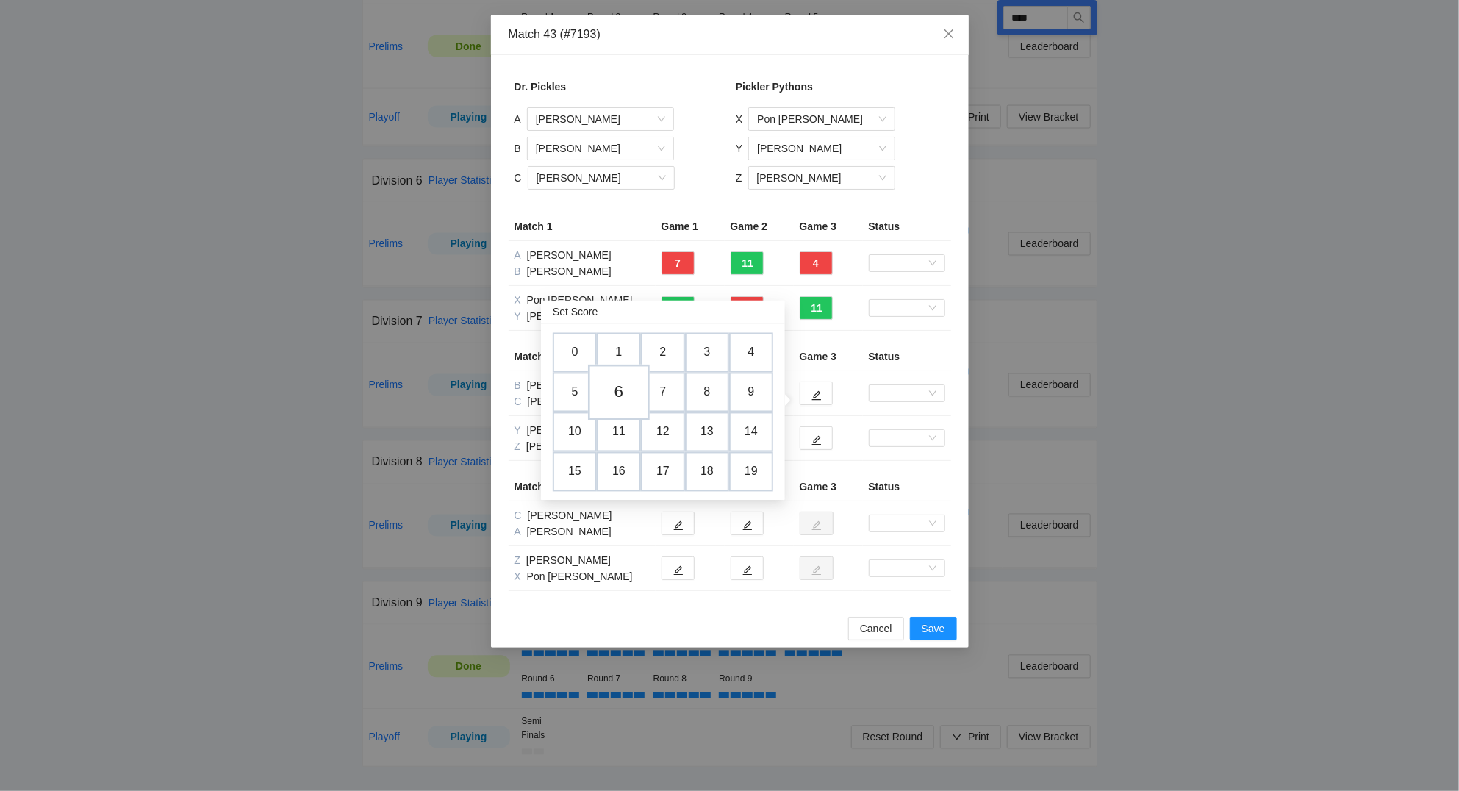
click at [625, 387] on td "6" at bounding box center [619, 392] width 62 height 56
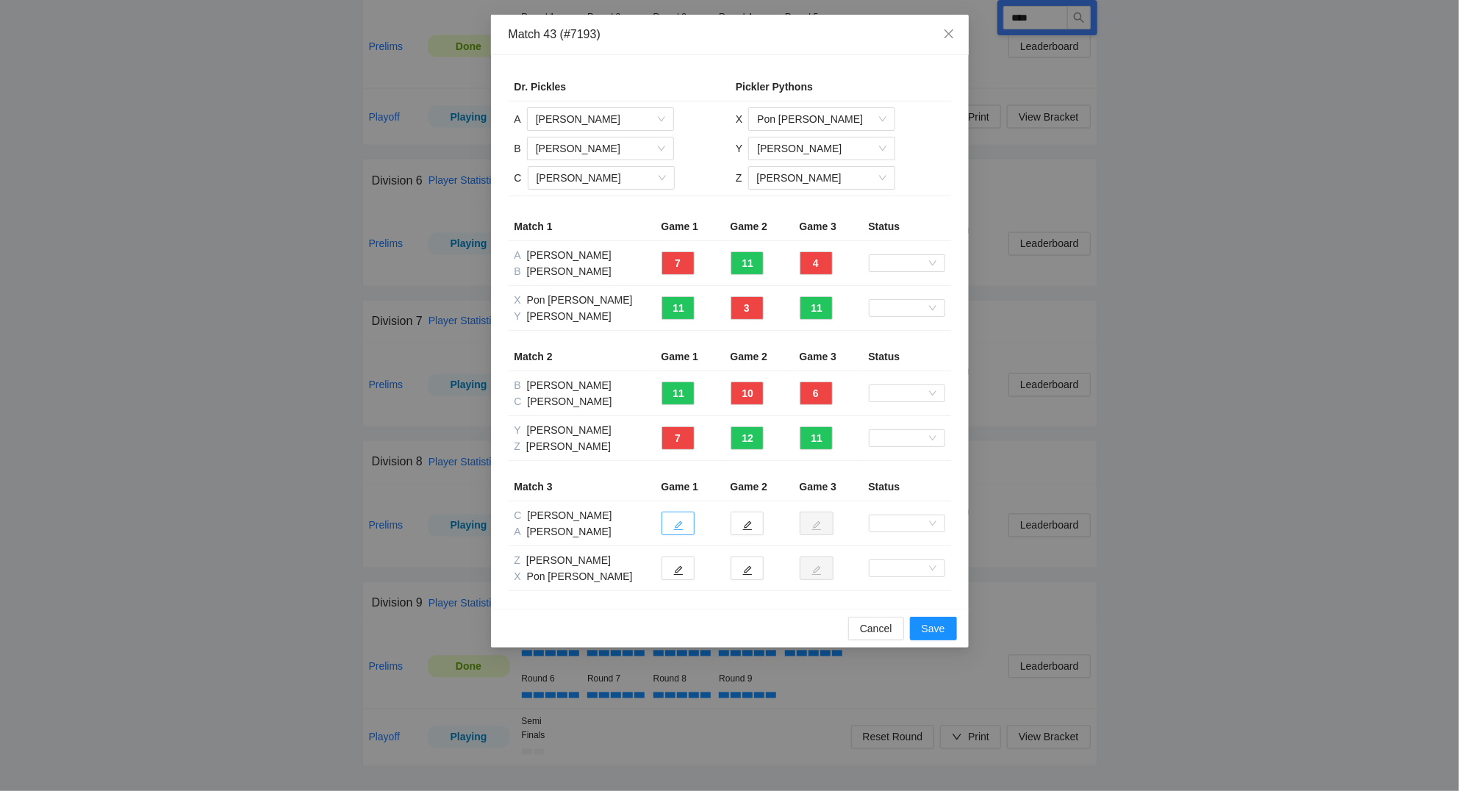
click at [683, 528] on icon "edit" at bounding box center [678, 525] width 10 height 10
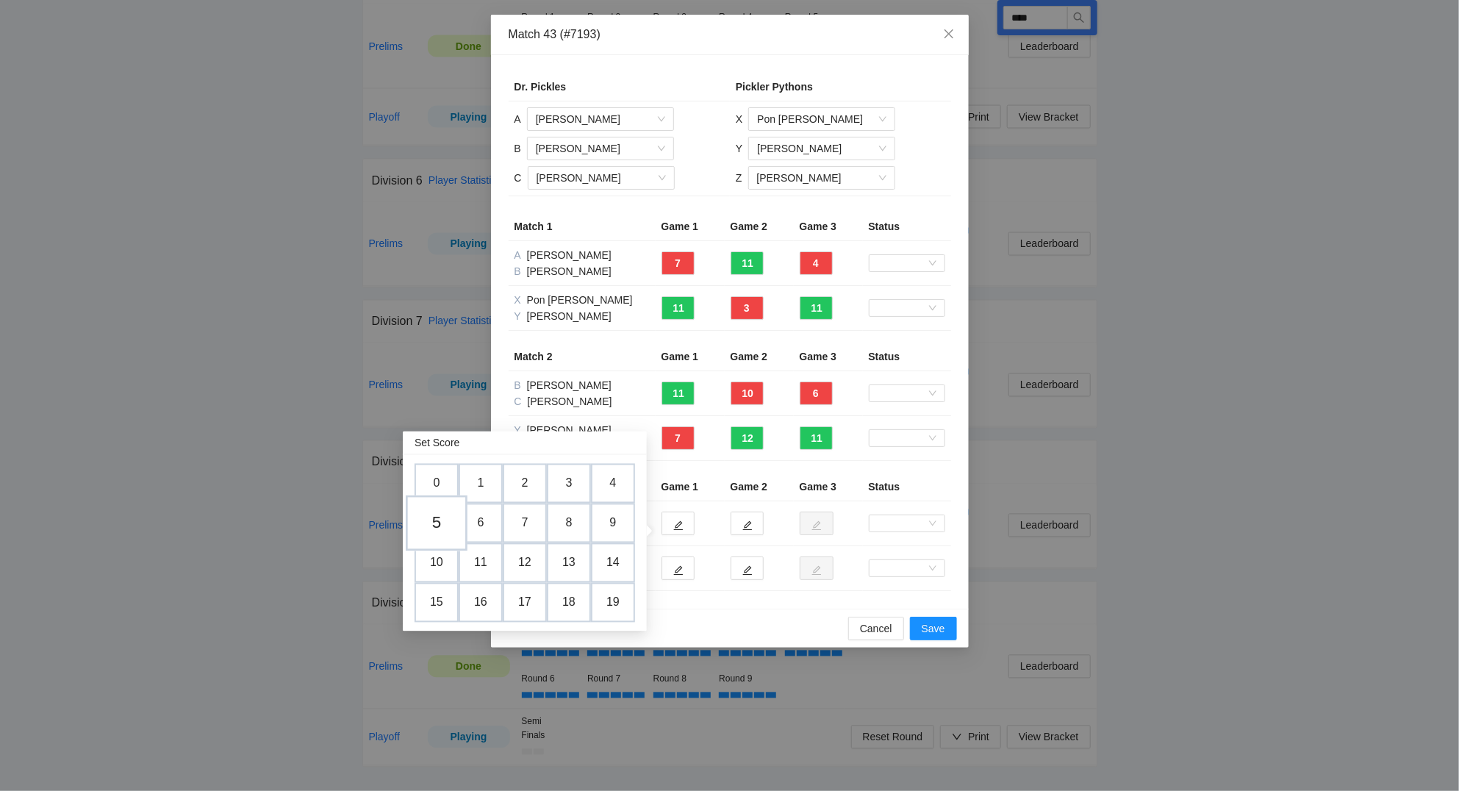
click at [448, 514] on td "5" at bounding box center [437, 523] width 62 height 56
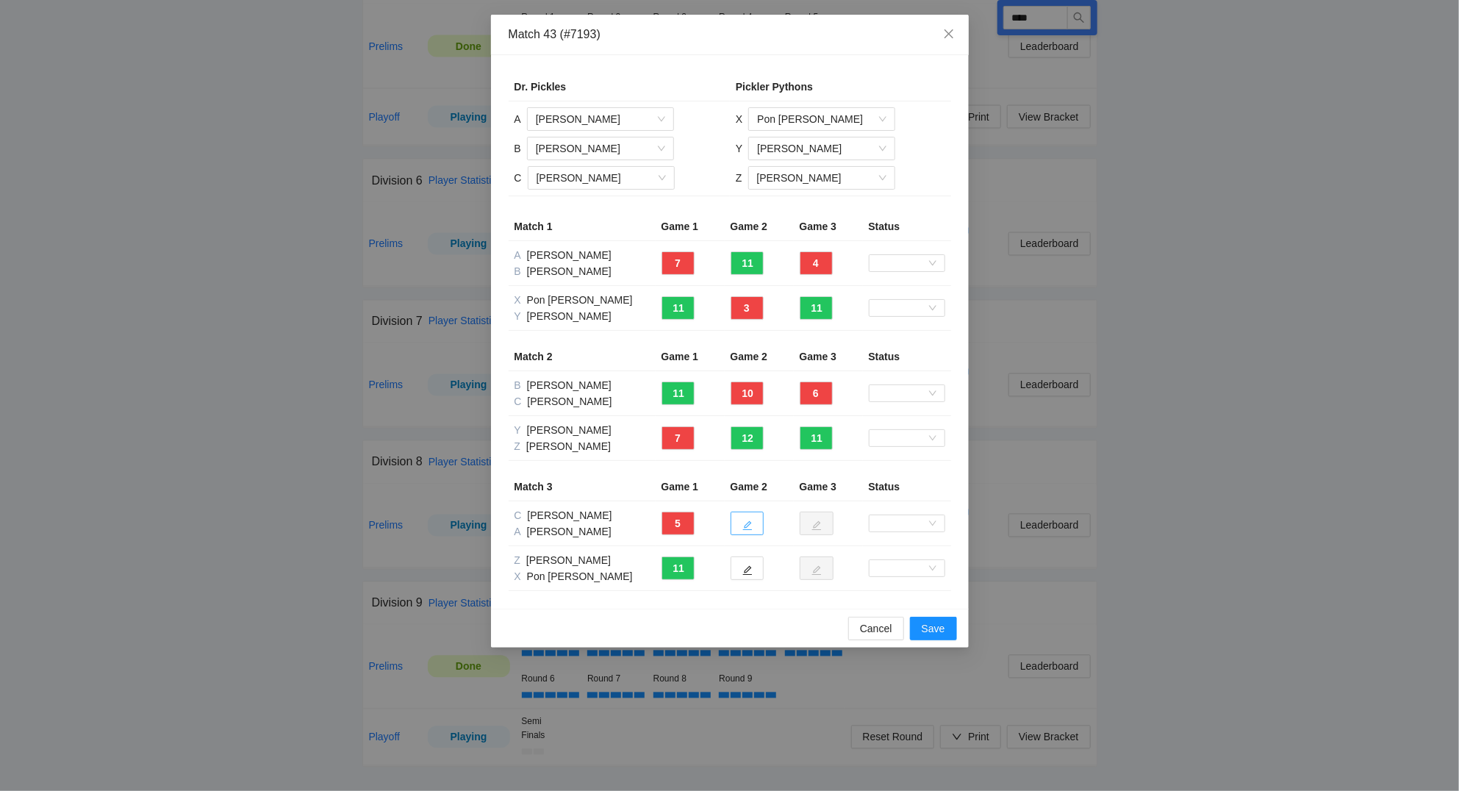
click at [758, 528] on button "button" at bounding box center [746, 523] width 33 height 24
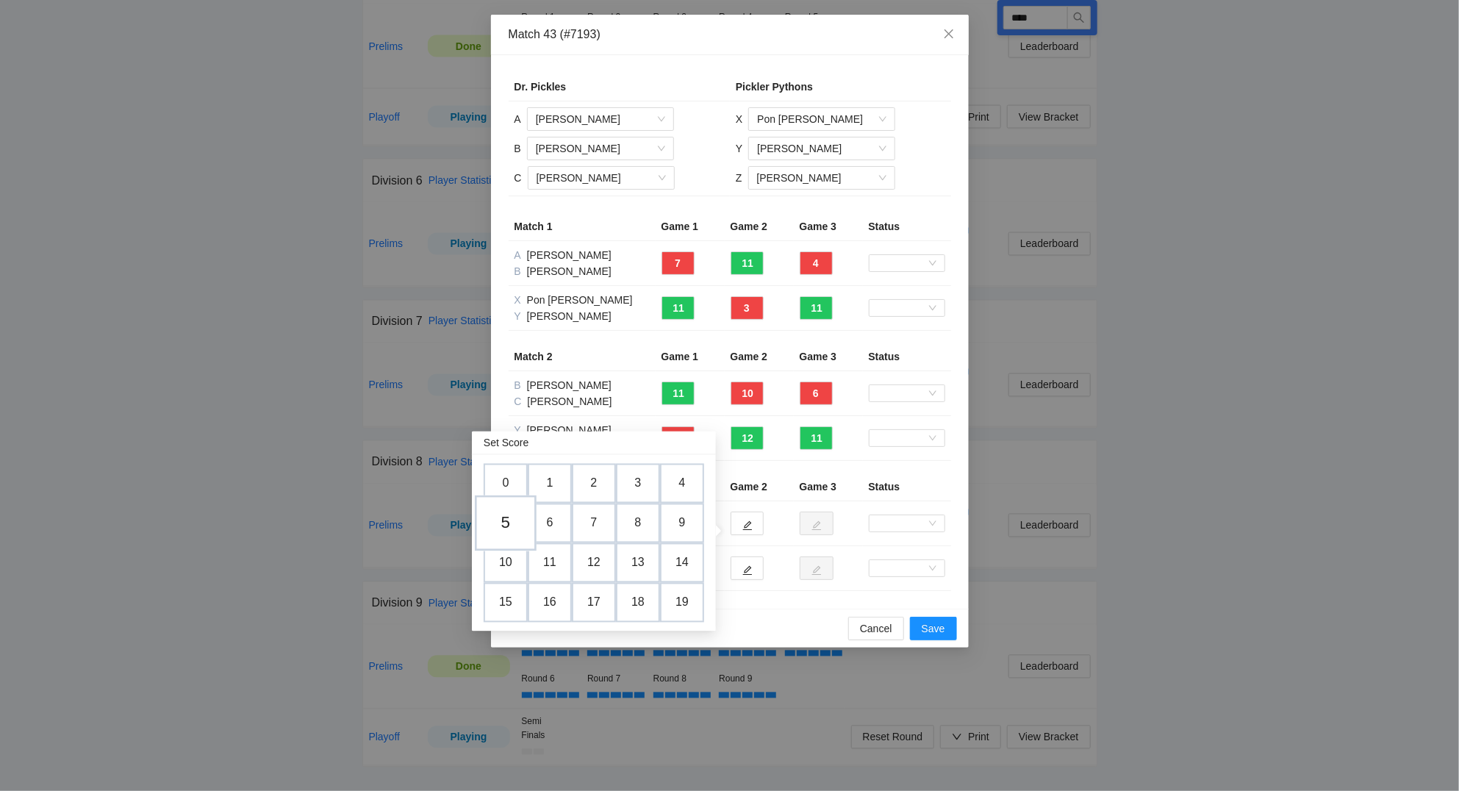
click at [509, 522] on td "5" at bounding box center [506, 523] width 62 height 56
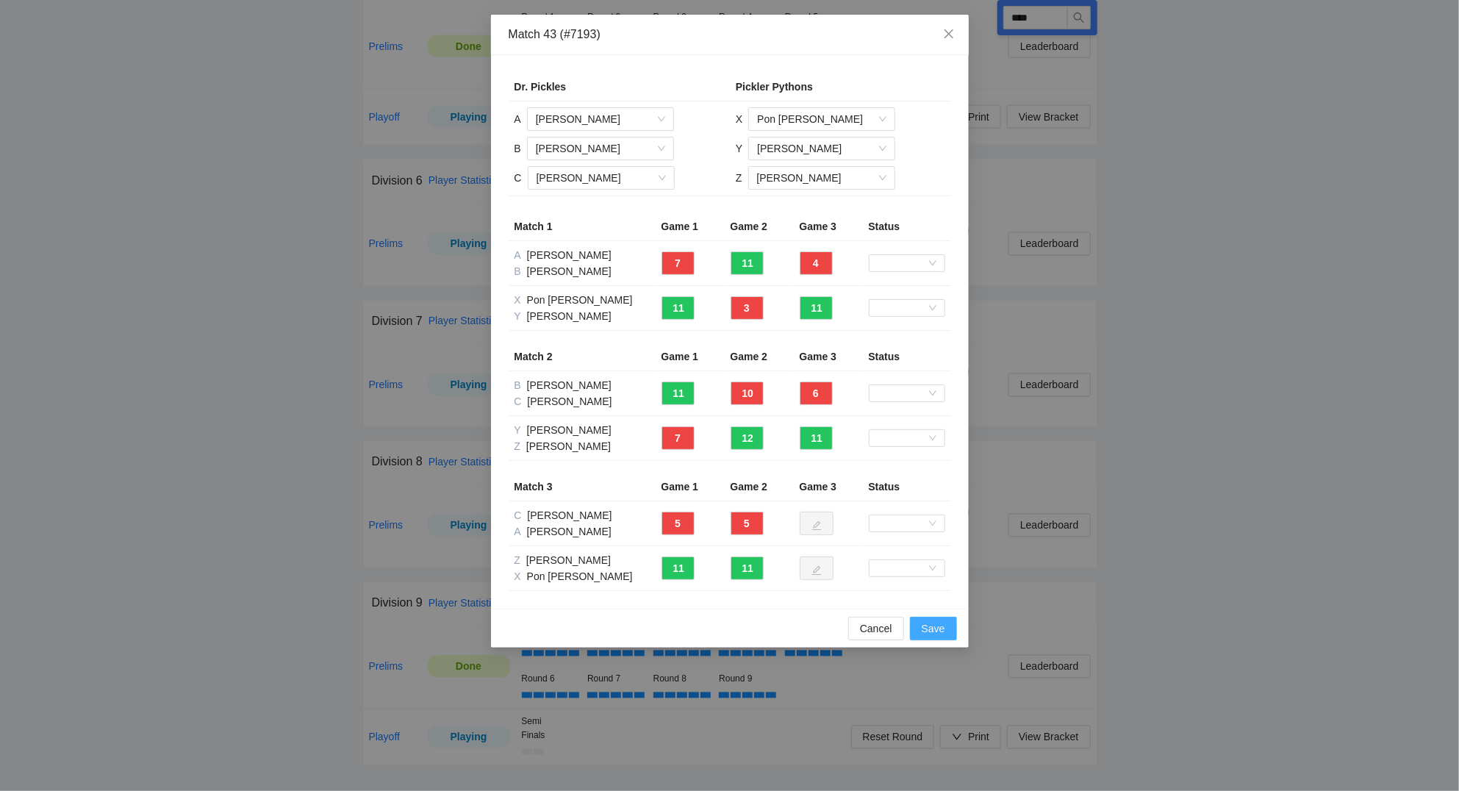
click at [938, 625] on span "Save" at bounding box center [933, 628] width 24 height 16
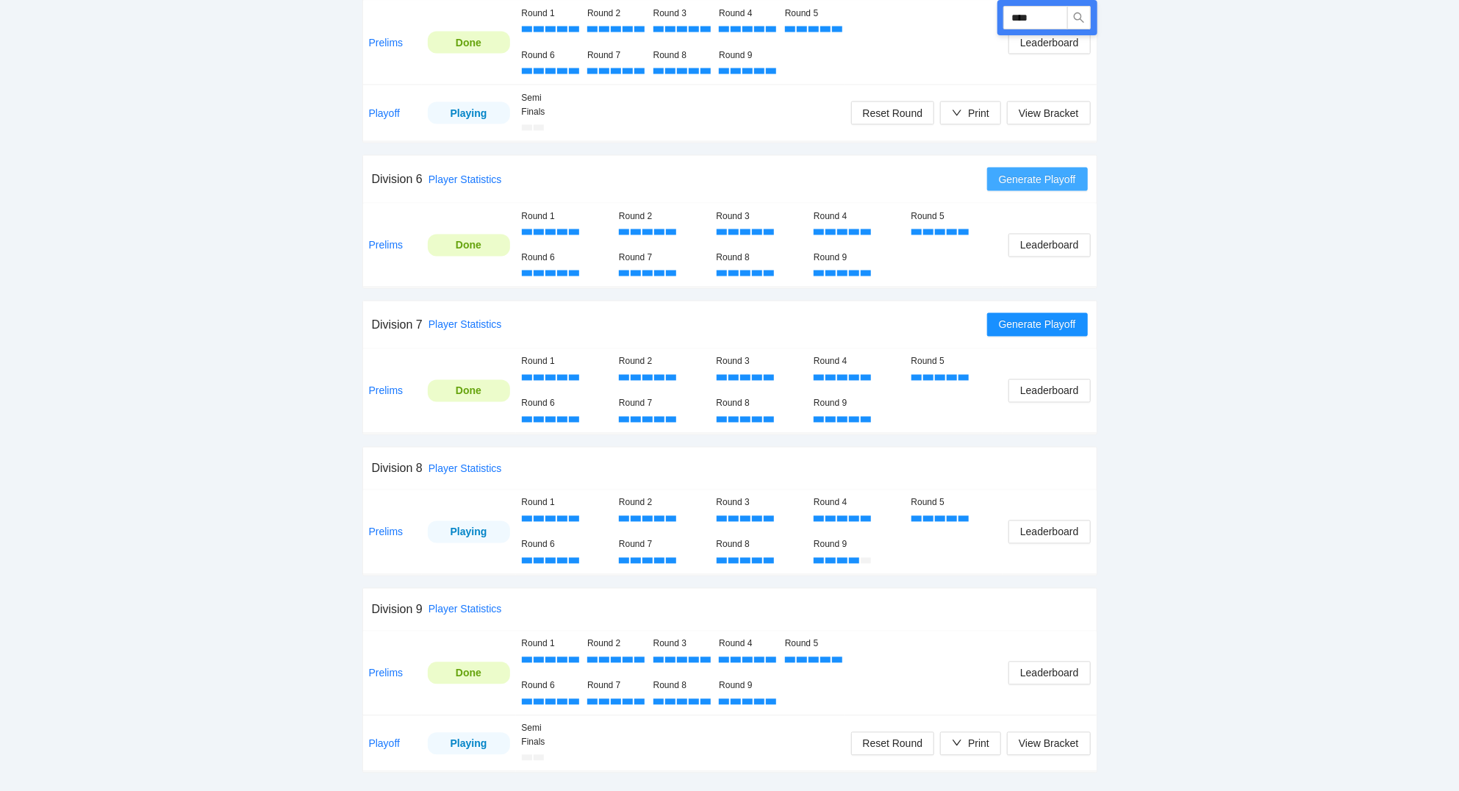
click at [1051, 185] on span "Generate Playoff" at bounding box center [1037, 179] width 77 height 16
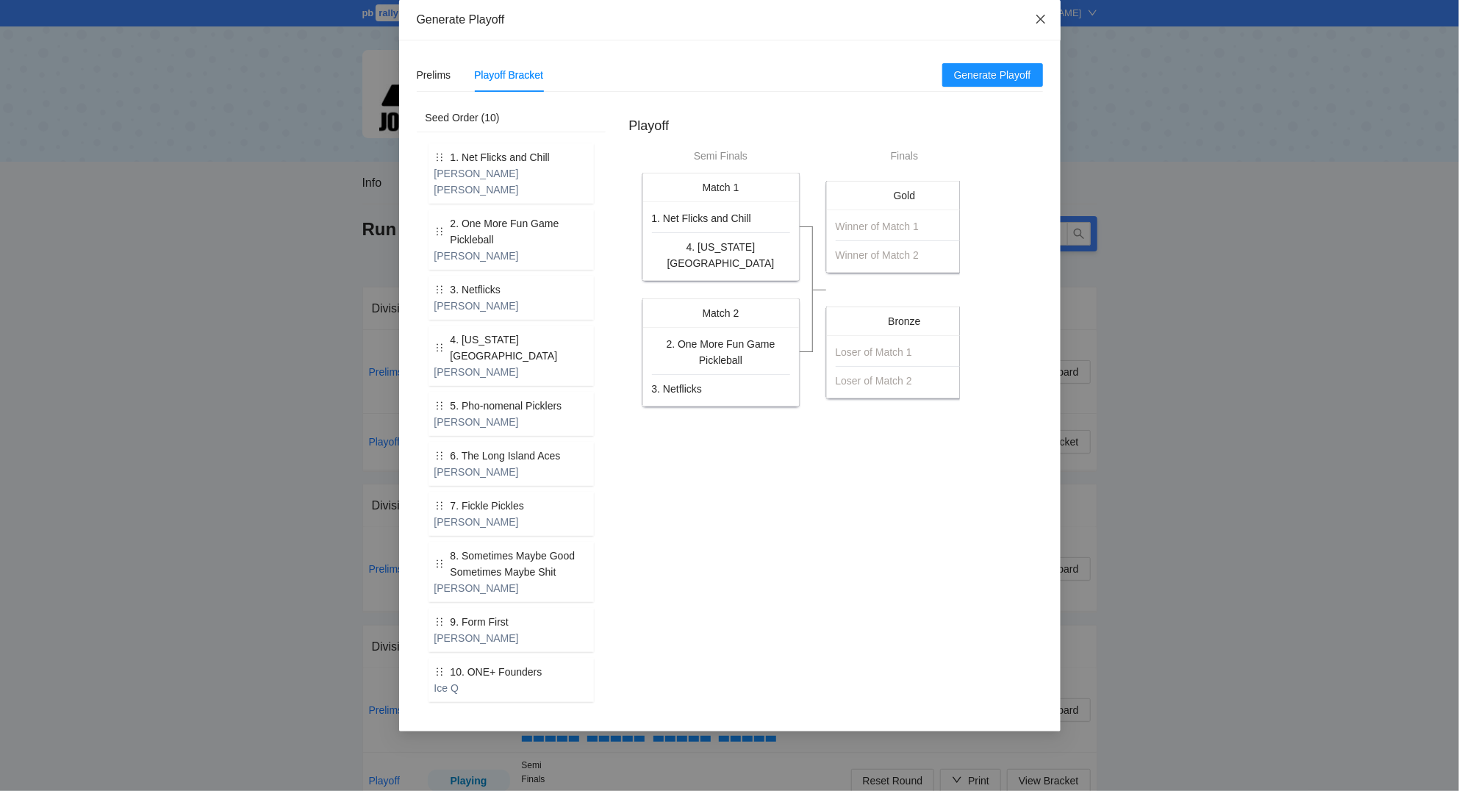
click at [1041, 21] on icon "close" at bounding box center [1041, 19] width 12 height 12
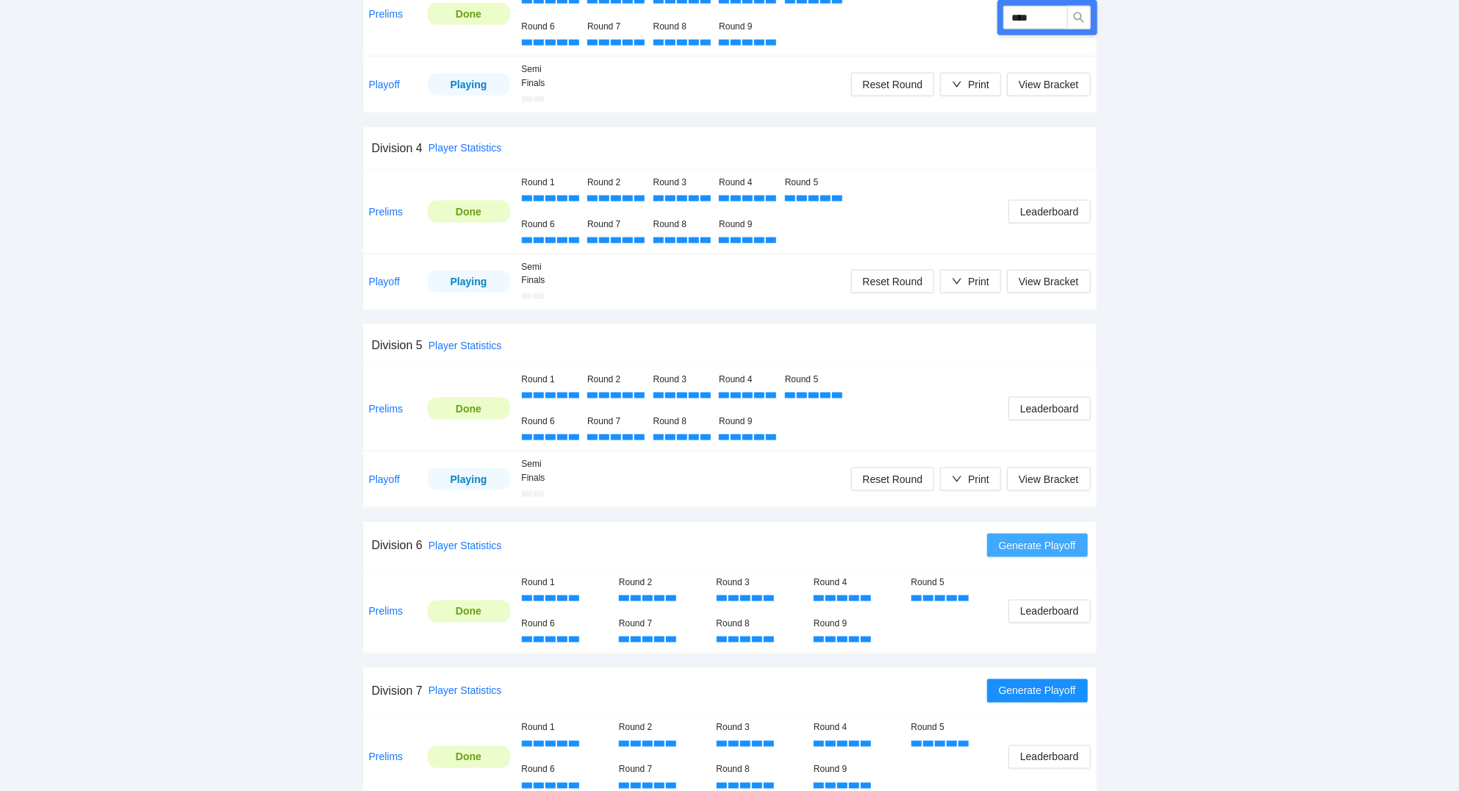
scroll to position [1102, 0]
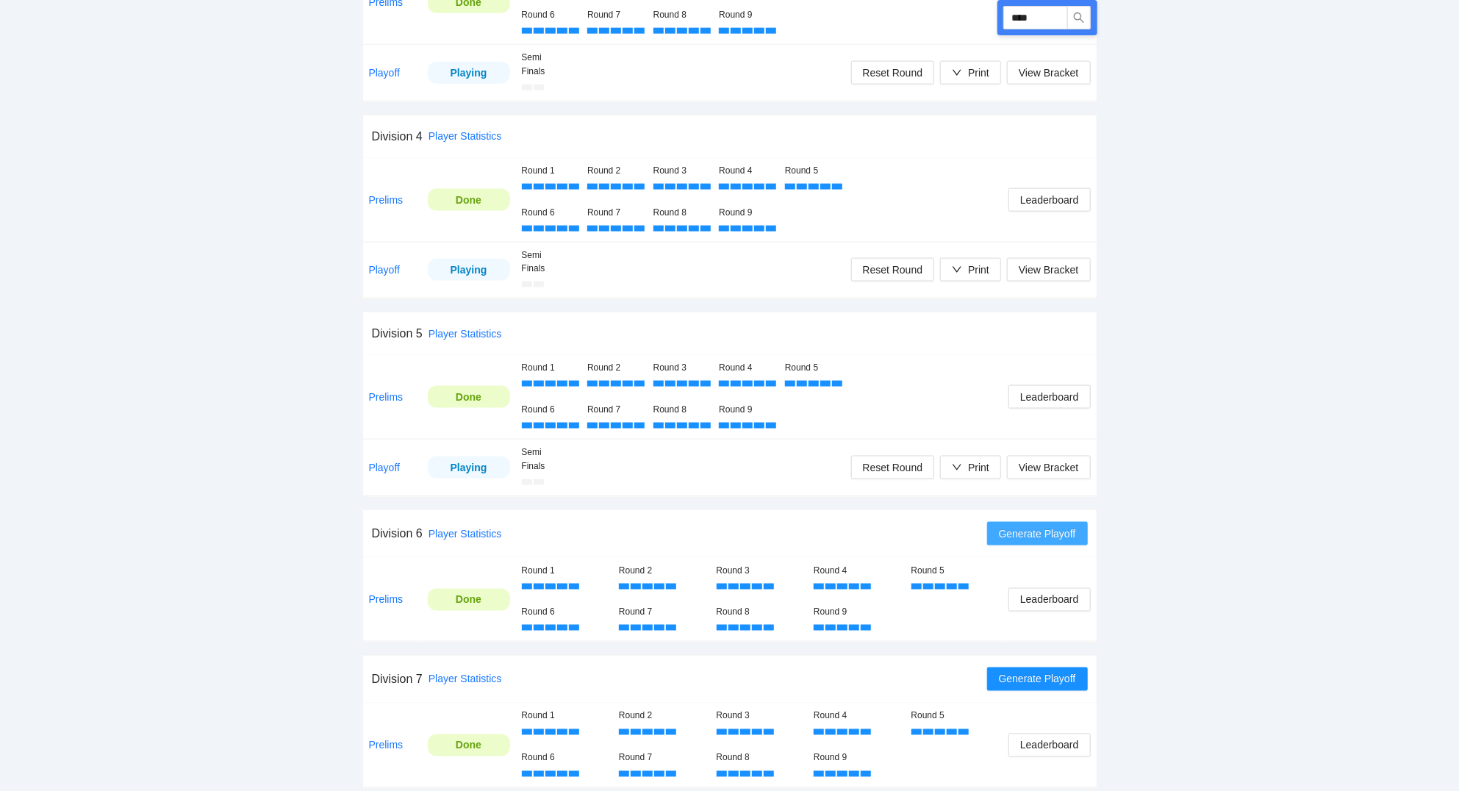
click at [1054, 536] on span "Generate Playoff" at bounding box center [1037, 533] width 77 height 16
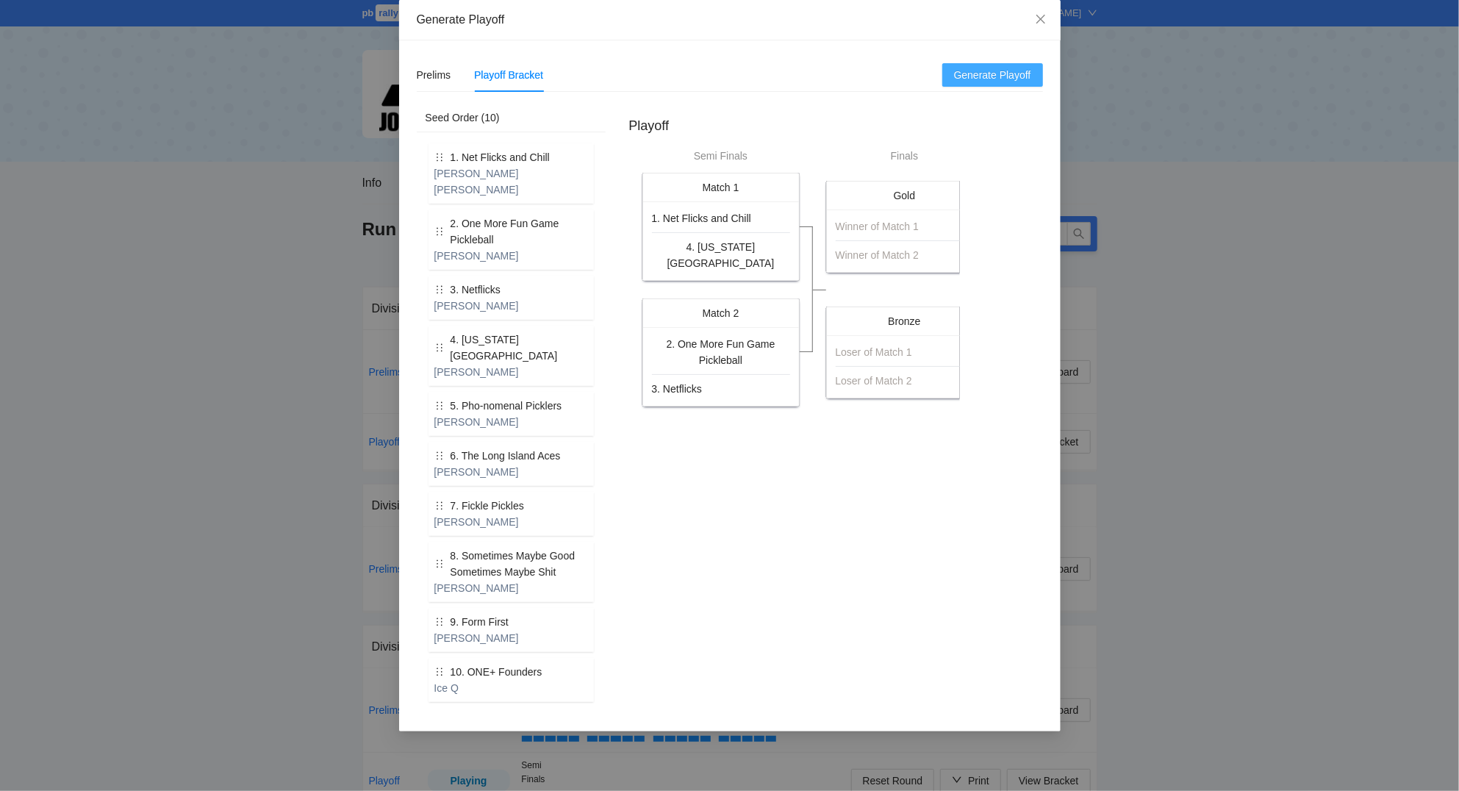
click at [970, 73] on span "Generate Playoff" at bounding box center [992, 75] width 77 height 16
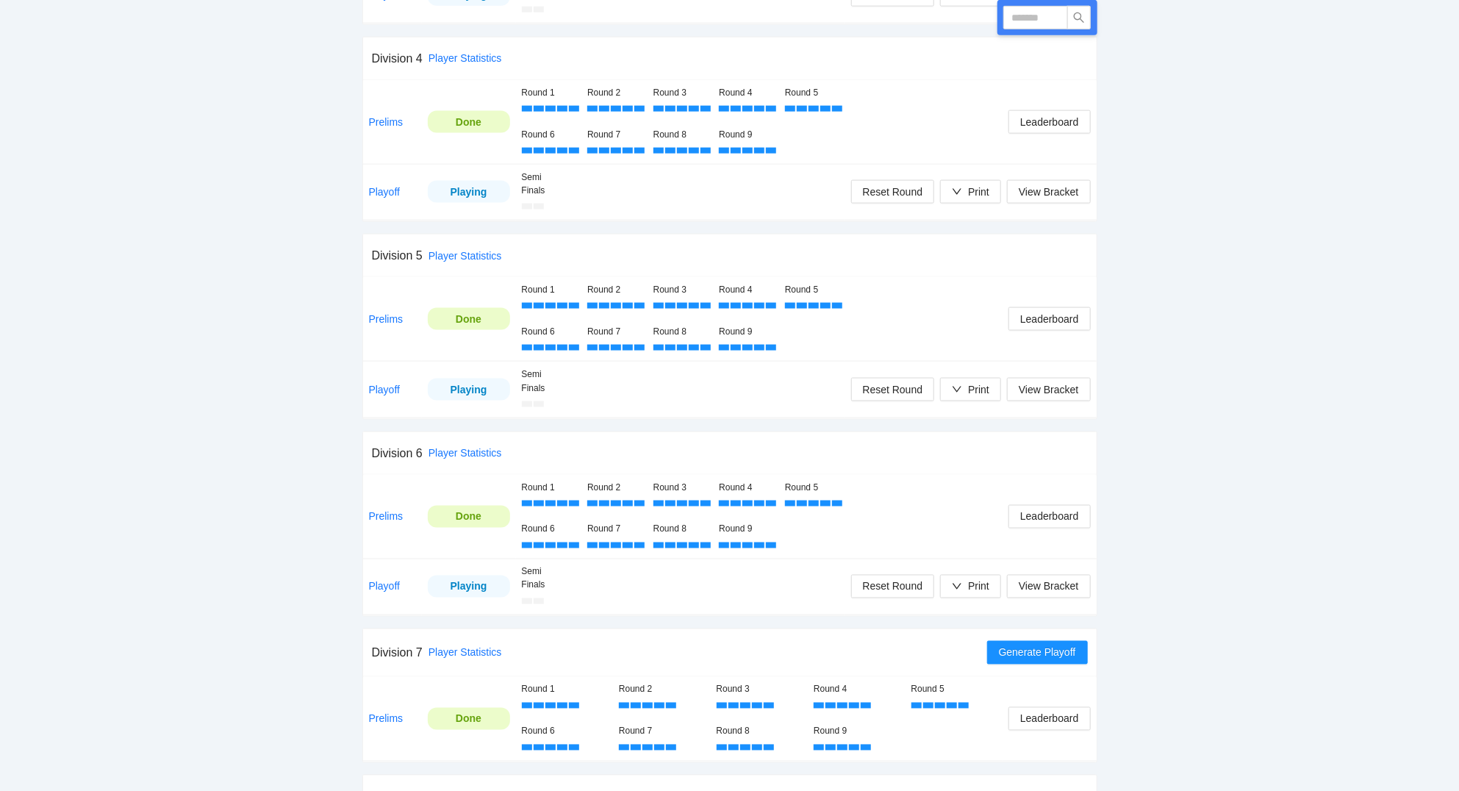
scroll to position [1182, 0]
click at [970, 583] on div "Print" at bounding box center [978, 585] width 21 height 16
click at [983, 666] on span "Scorecards" at bounding box center [986, 664] width 76 height 16
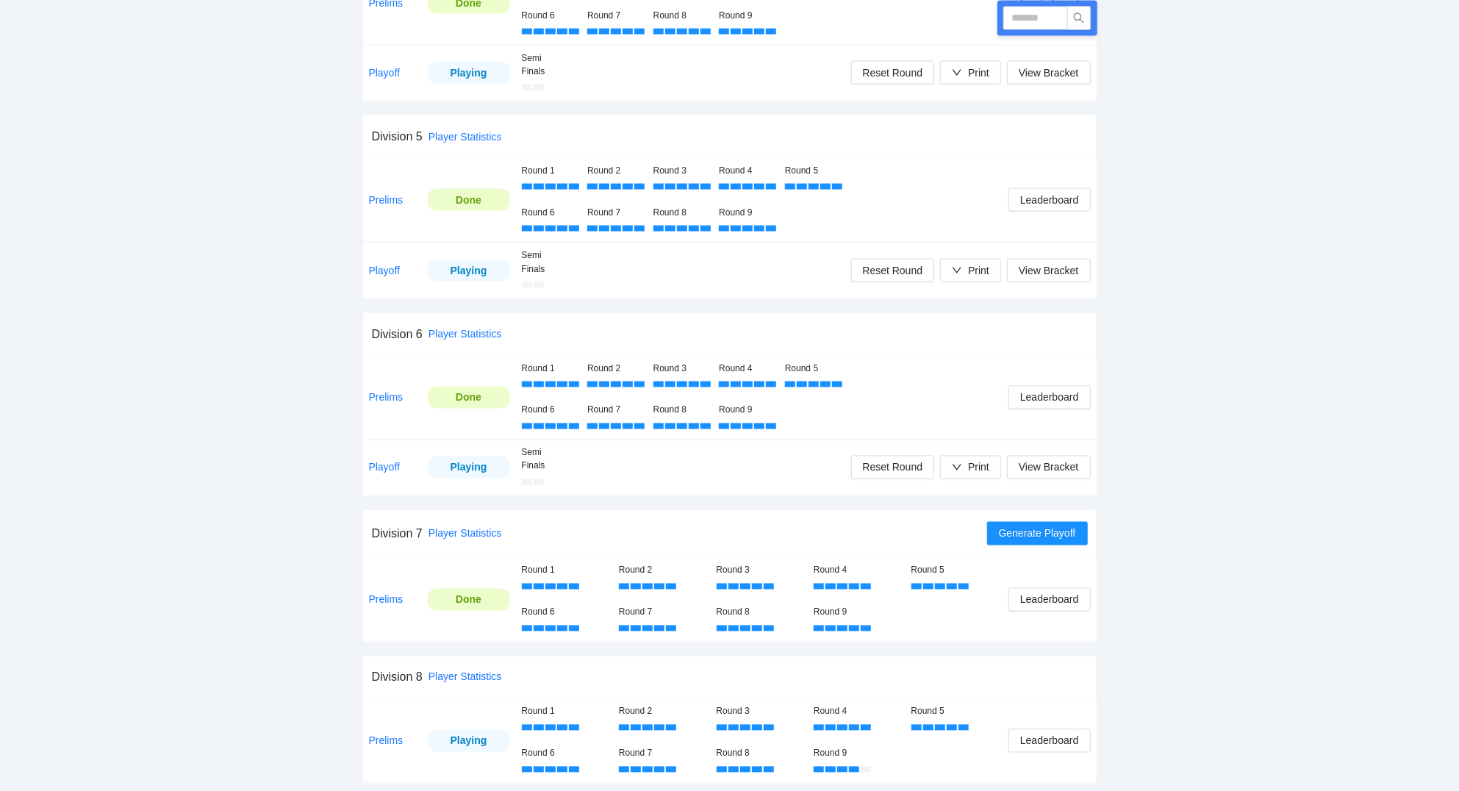
scroll to position [1417, 0]
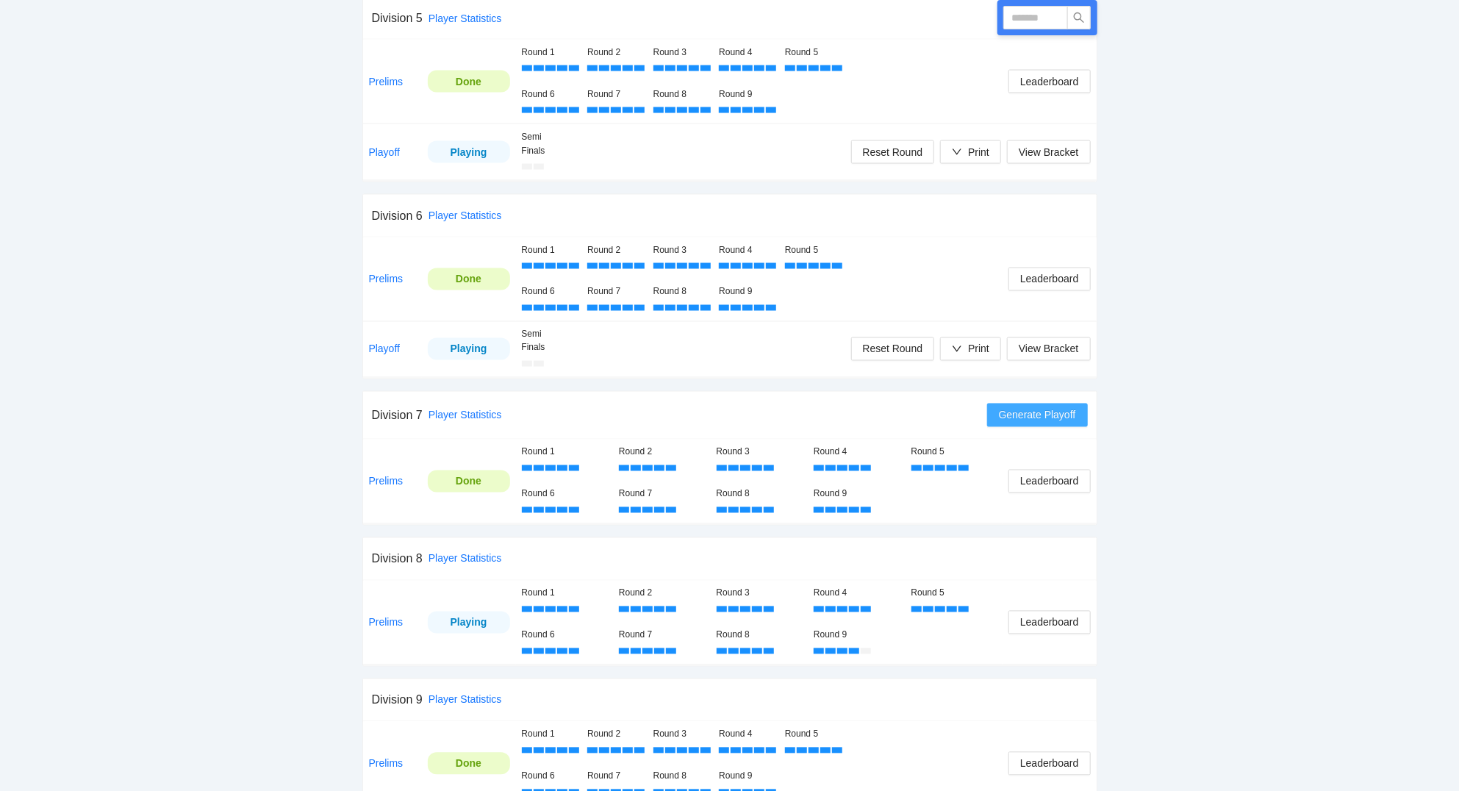
click at [1036, 421] on span "Generate Playoff" at bounding box center [1037, 415] width 77 height 16
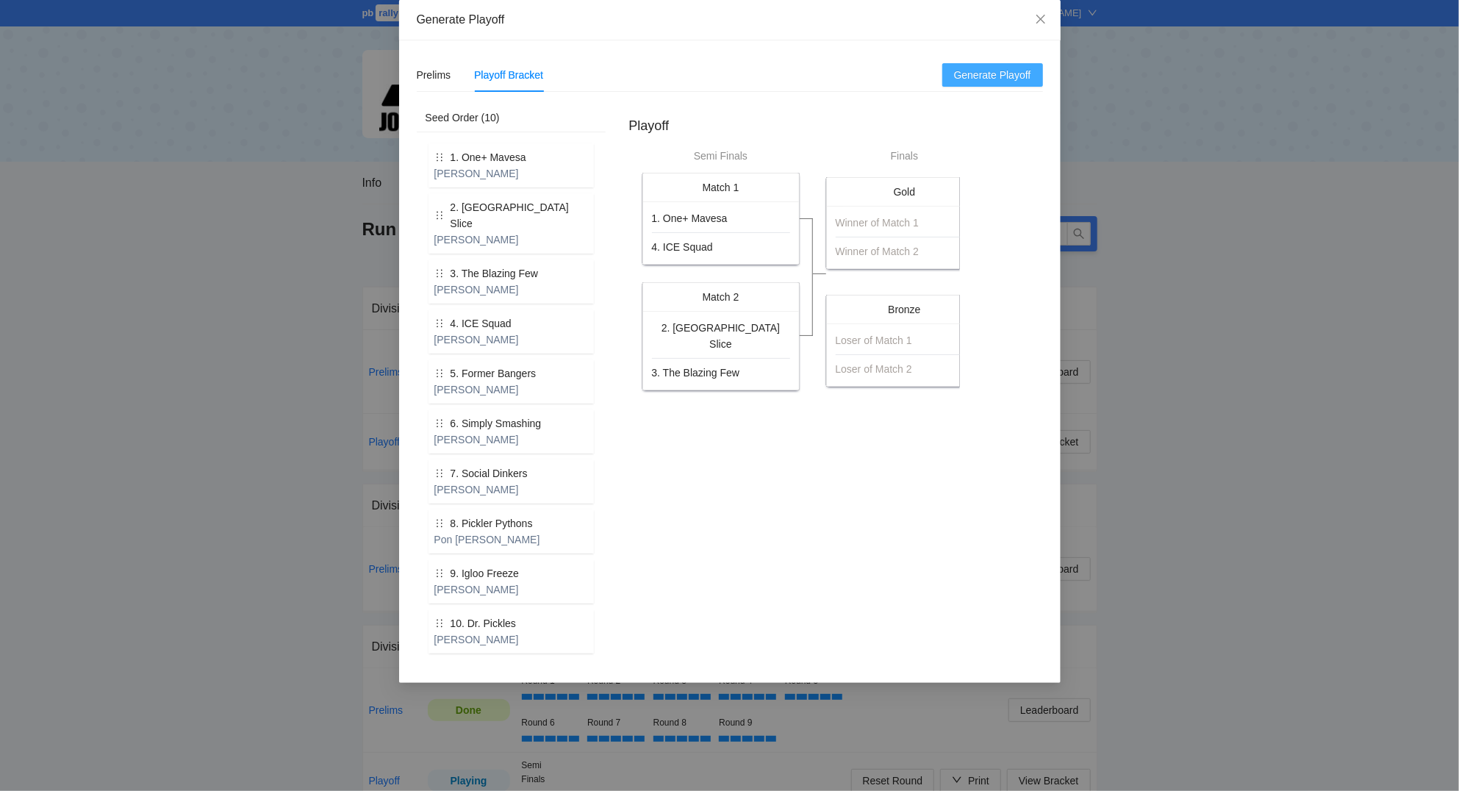
click at [1005, 72] on span "Generate Playoff" at bounding box center [992, 75] width 77 height 16
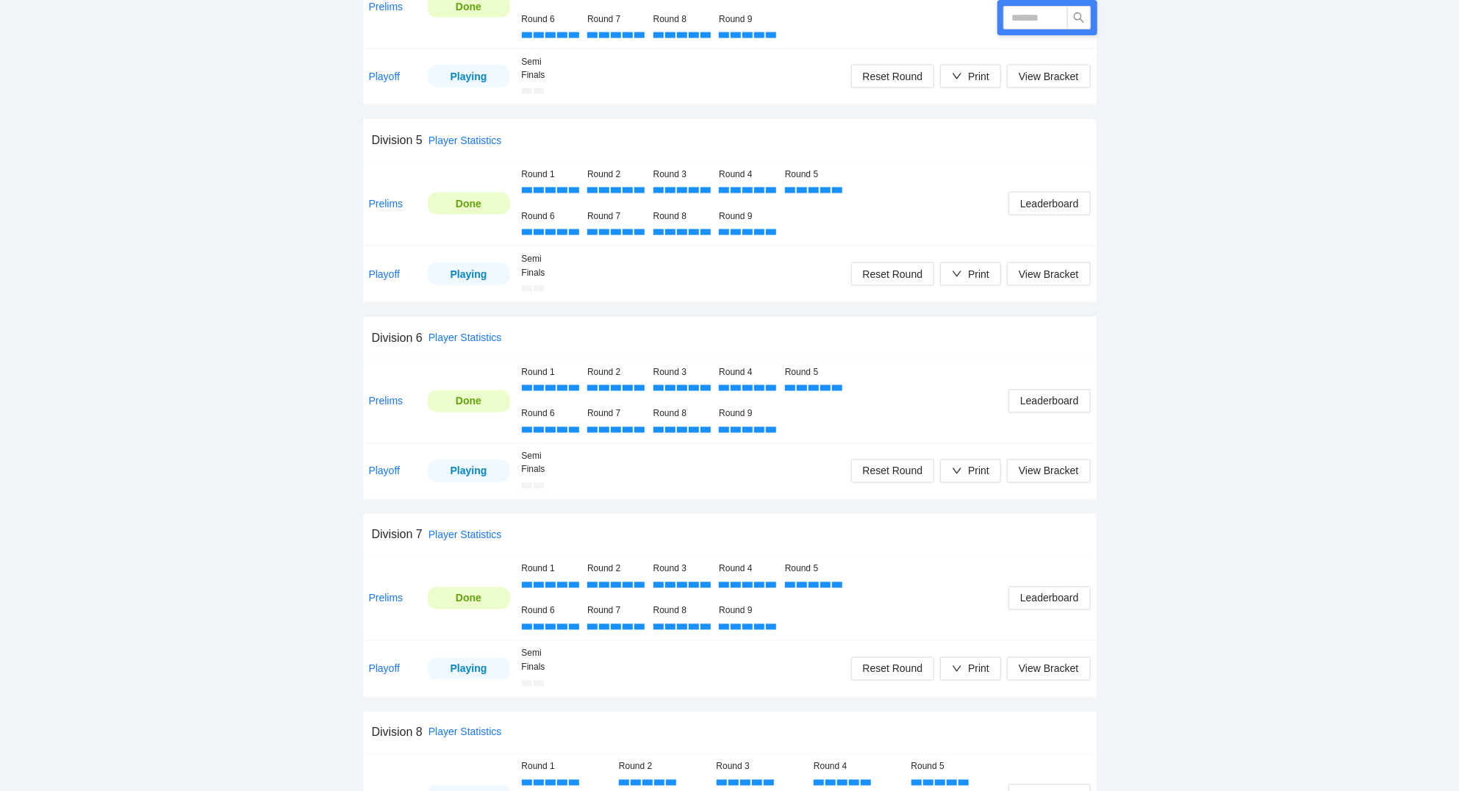
scroll to position [1417, 0]
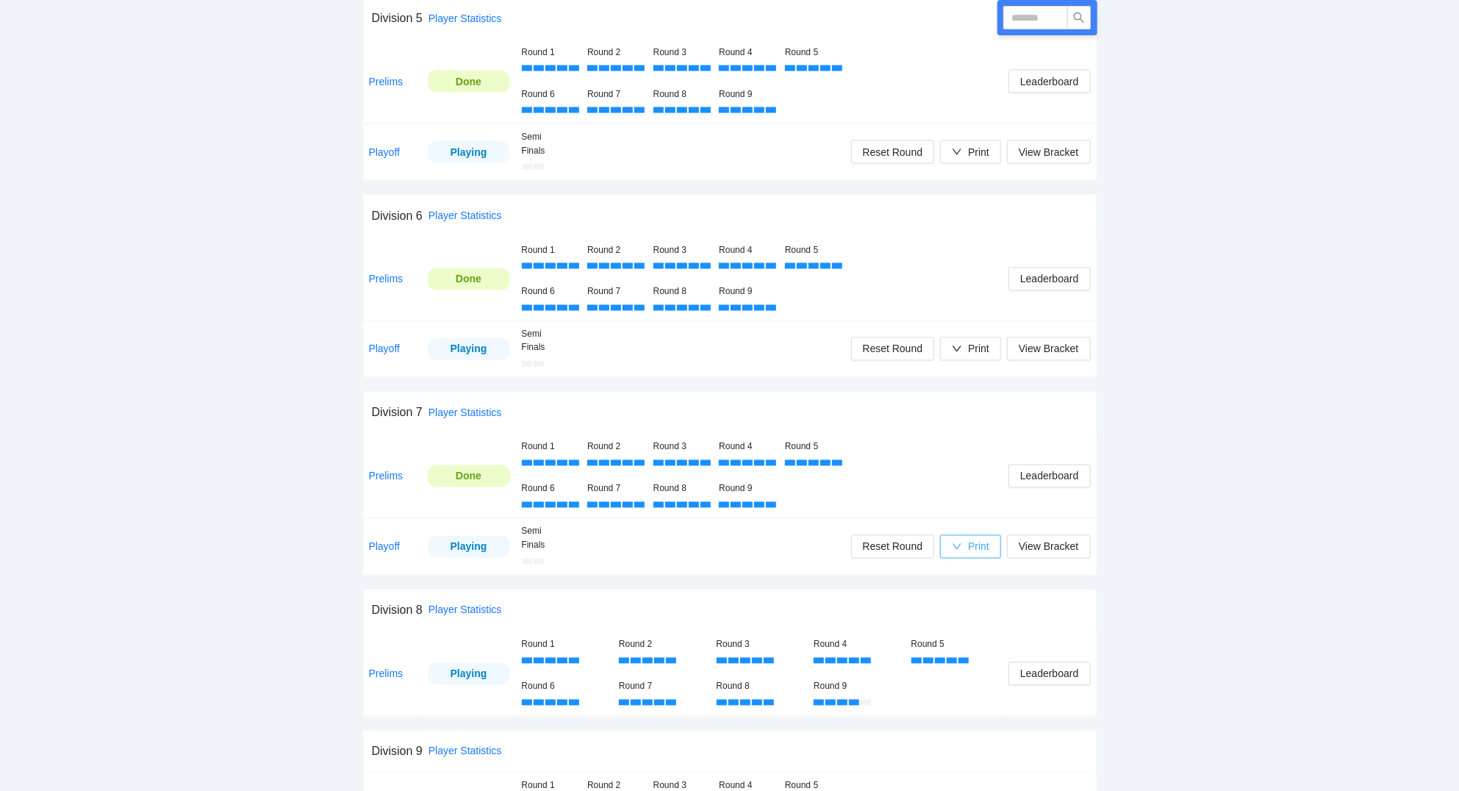
click at [982, 547] on div "Print" at bounding box center [978, 547] width 21 height 16
click at [992, 623] on span "Scorecards" at bounding box center [986, 627] width 76 height 16
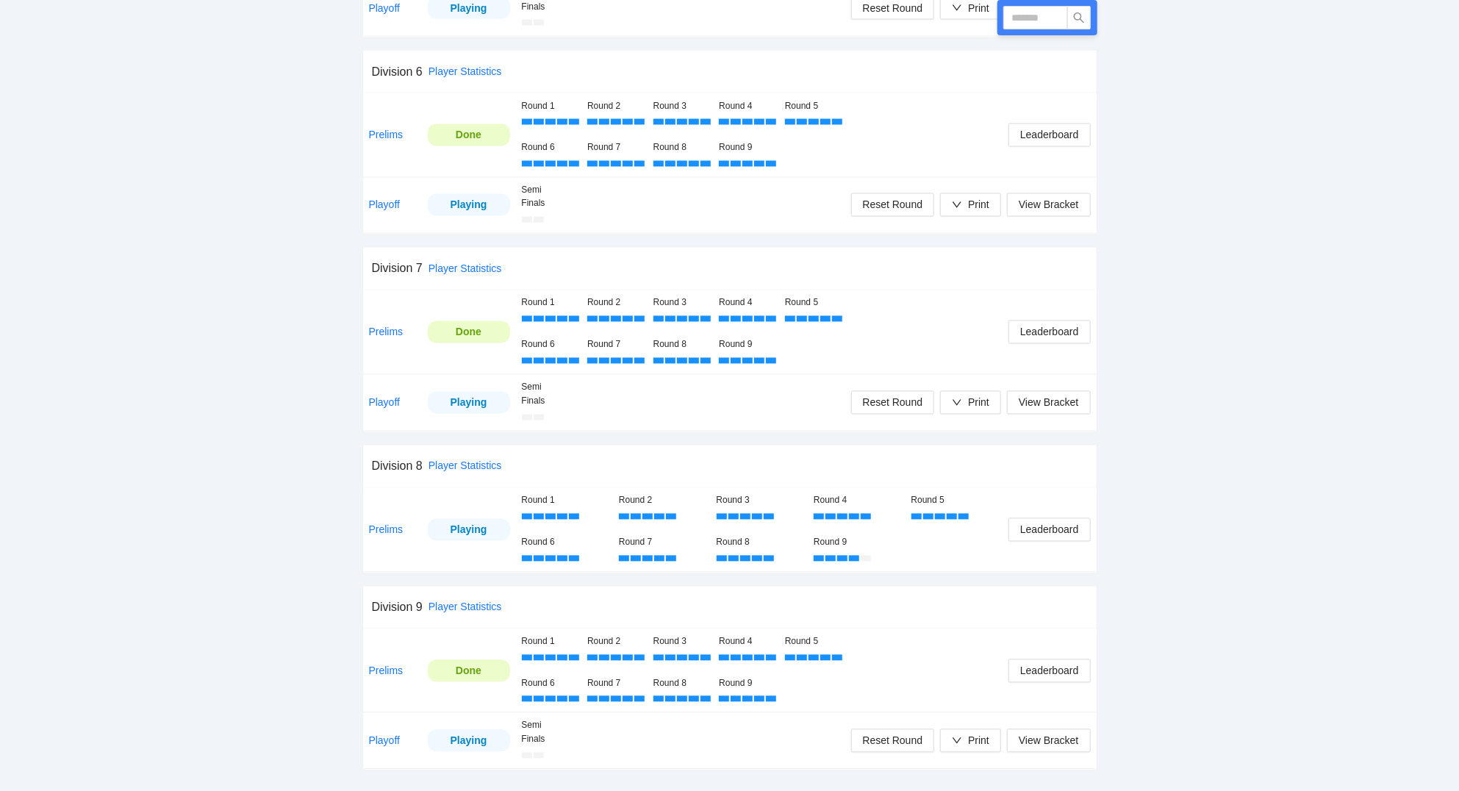
scroll to position [1570, 0]
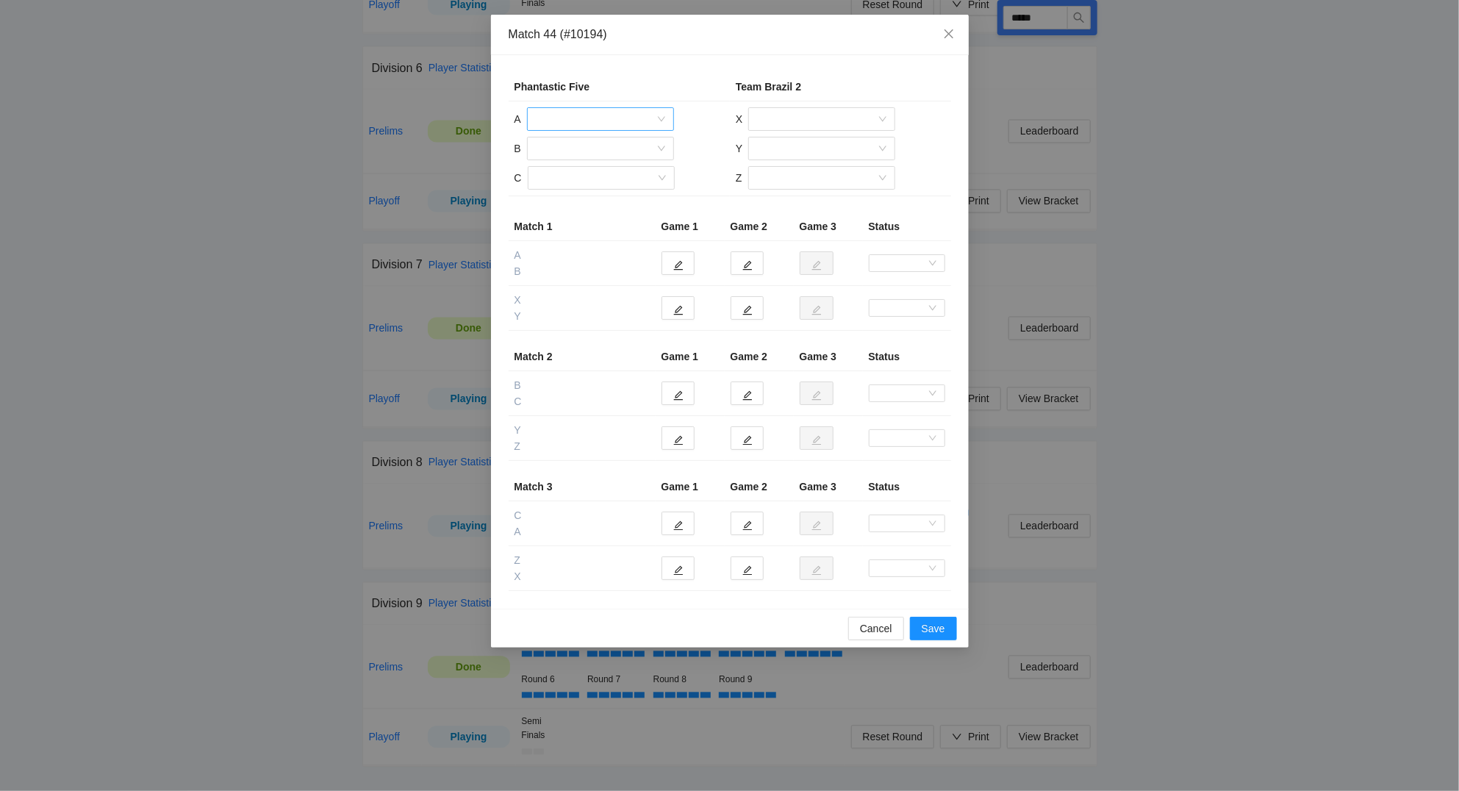
click at [588, 121] on input "search" at bounding box center [595, 119] width 119 height 22
click at [578, 218] on div "[PERSON_NAME]" at bounding box center [600, 224] width 129 height 16
click at [564, 146] on input "search" at bounding box center [595, 148] width 119 height 22
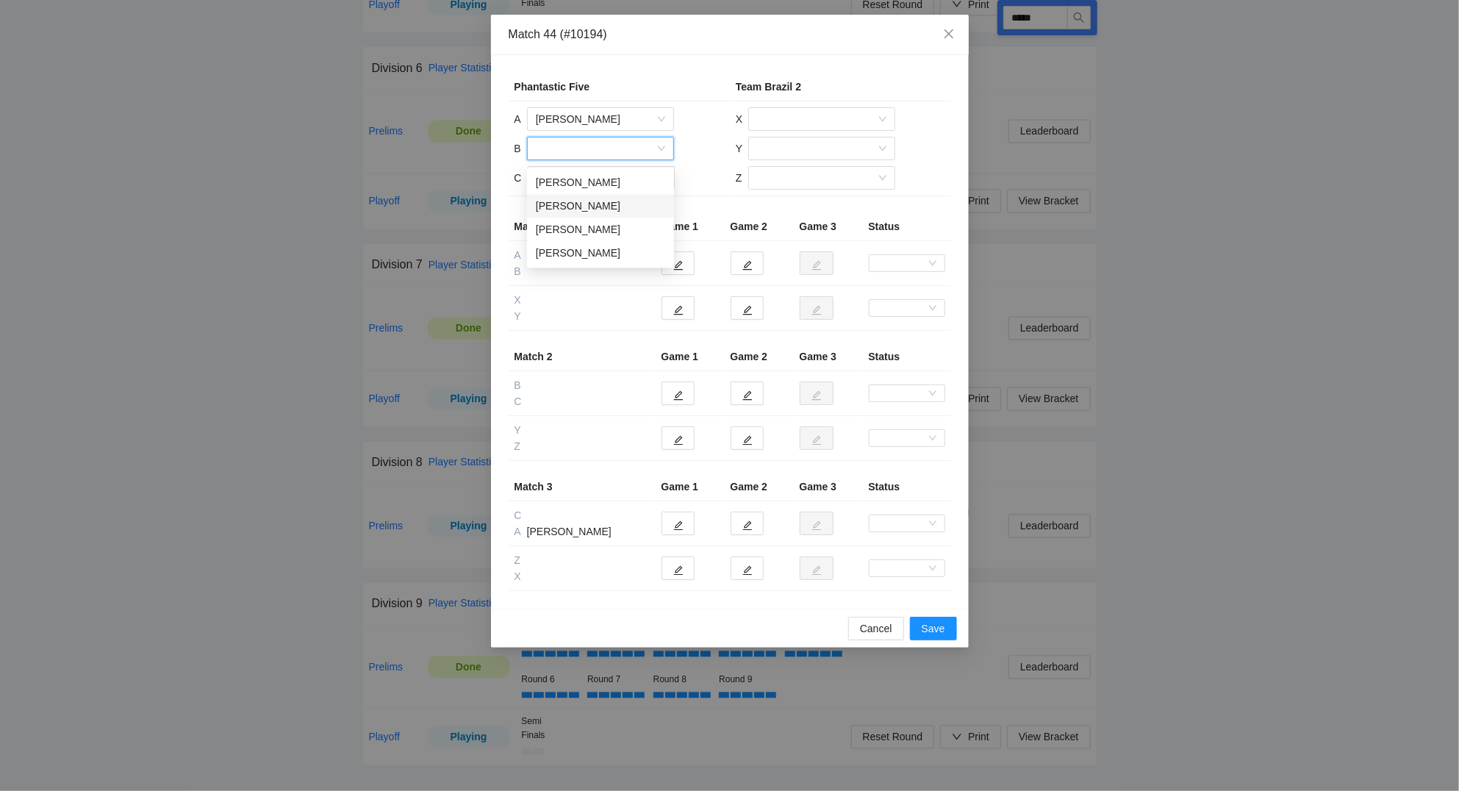
click at [570, 202] on div "[PERSON_NAME]" at bounding box center [600, 206] width 129 height 16
click at [580, 177] on input "search" at bounding box center [595, 178] width 119 height 22
drag, startPoint x: 595, startPoint y: 234, endPoint x: 654, endPoint y: 204, distance: 66.1
click at [599, 228] on div "Jim Nguyen" at bounding box center [600, 236] width 129 height 16
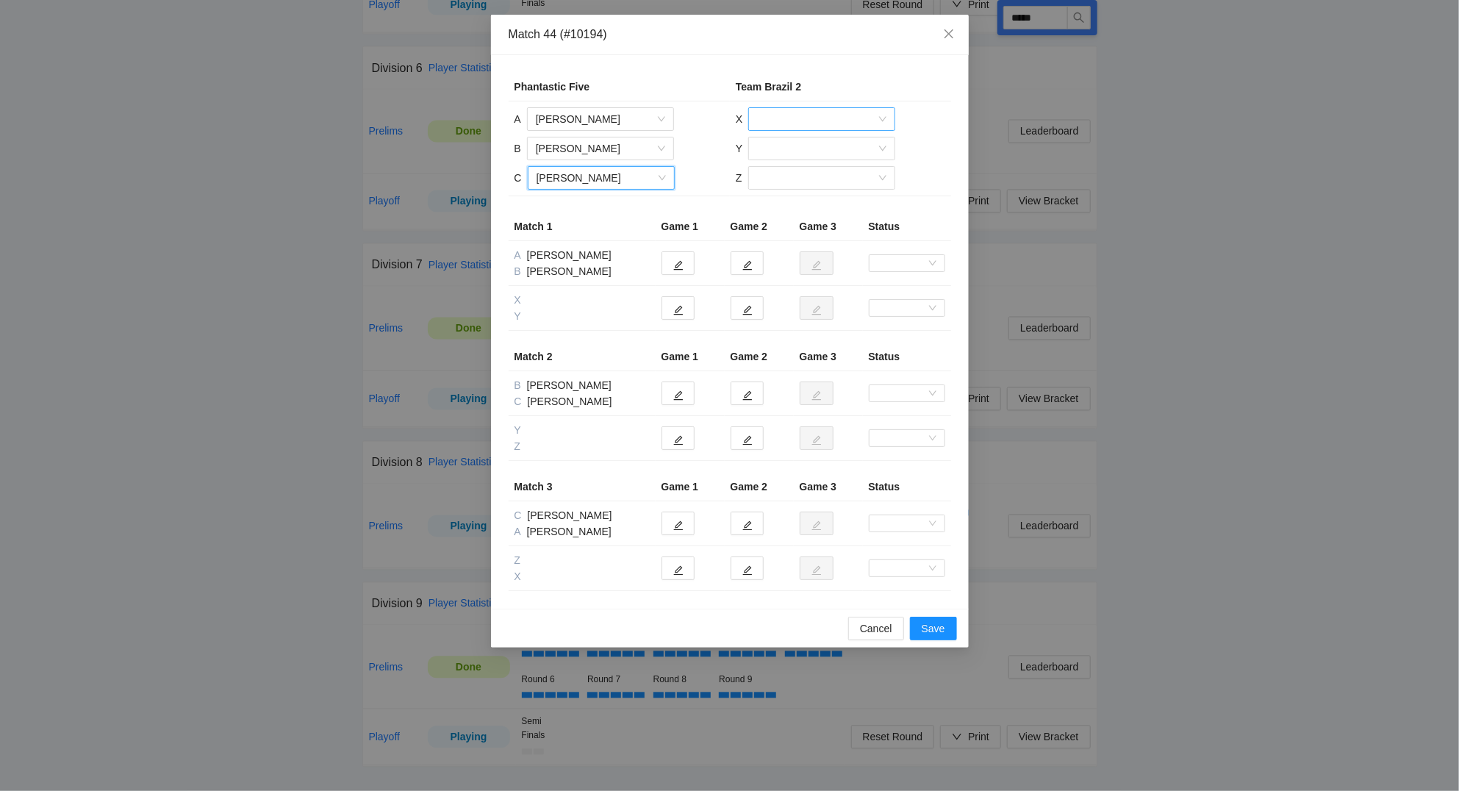
click at [830, 122] on input "search" at bounding box center [816, 119] width 119 height 22
click at [829, 195] on div "Lorenzo Poester" at bounding box center [821, 201] width 129 height 16
click at [811, 149] on input "search" at bounding box center [816, 148] width 119 height 22
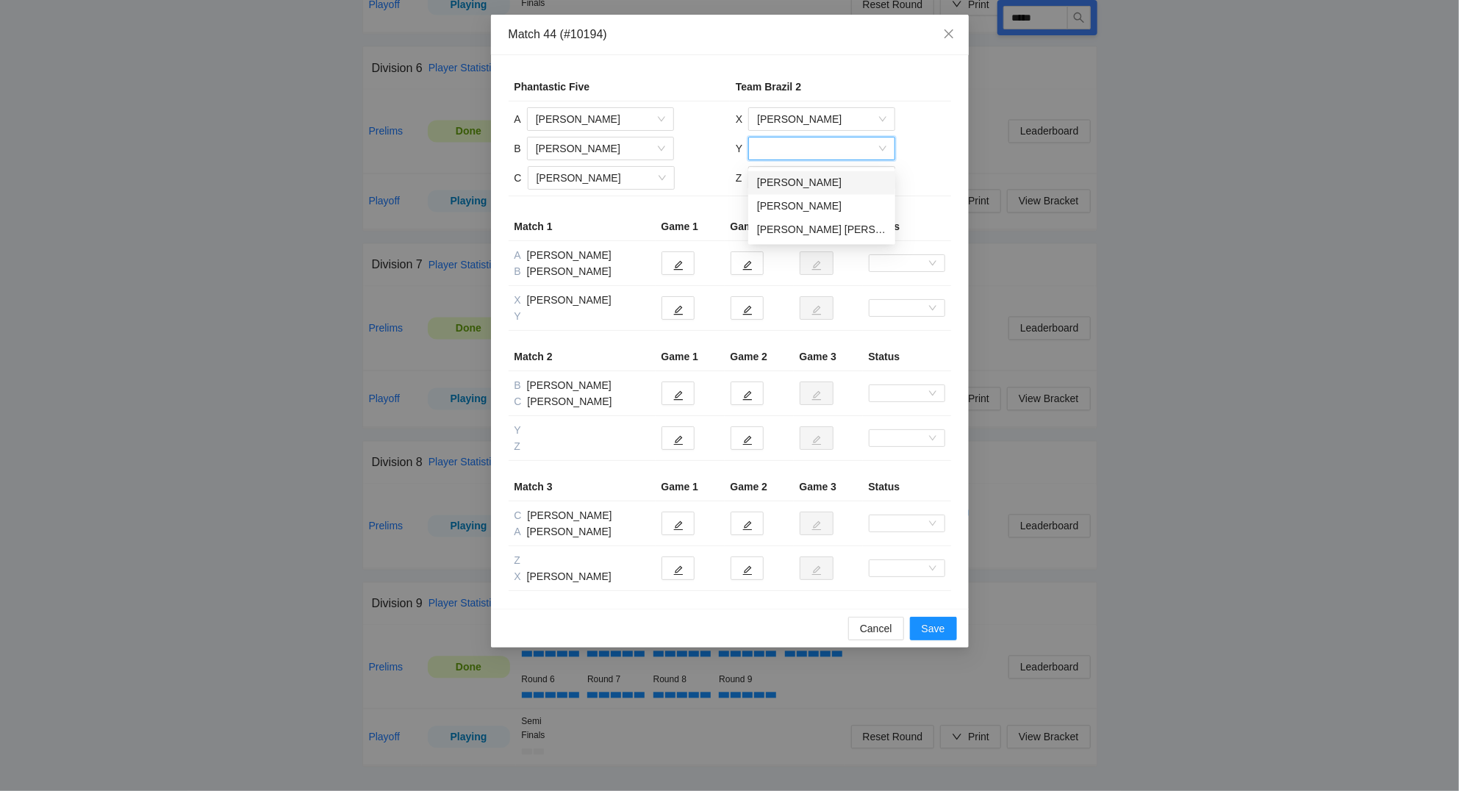
click at [810, 182] on div "Fabiano Poester" at bounding box center [821, 183] width 129 height 16
click at [805, 181] on input "search" at bounding box center [816, 178] width 119 height 22
click at [813, 240] on div "Lourenço de Almeida Prado" at bounding box center [820, 236] width 147 height 24
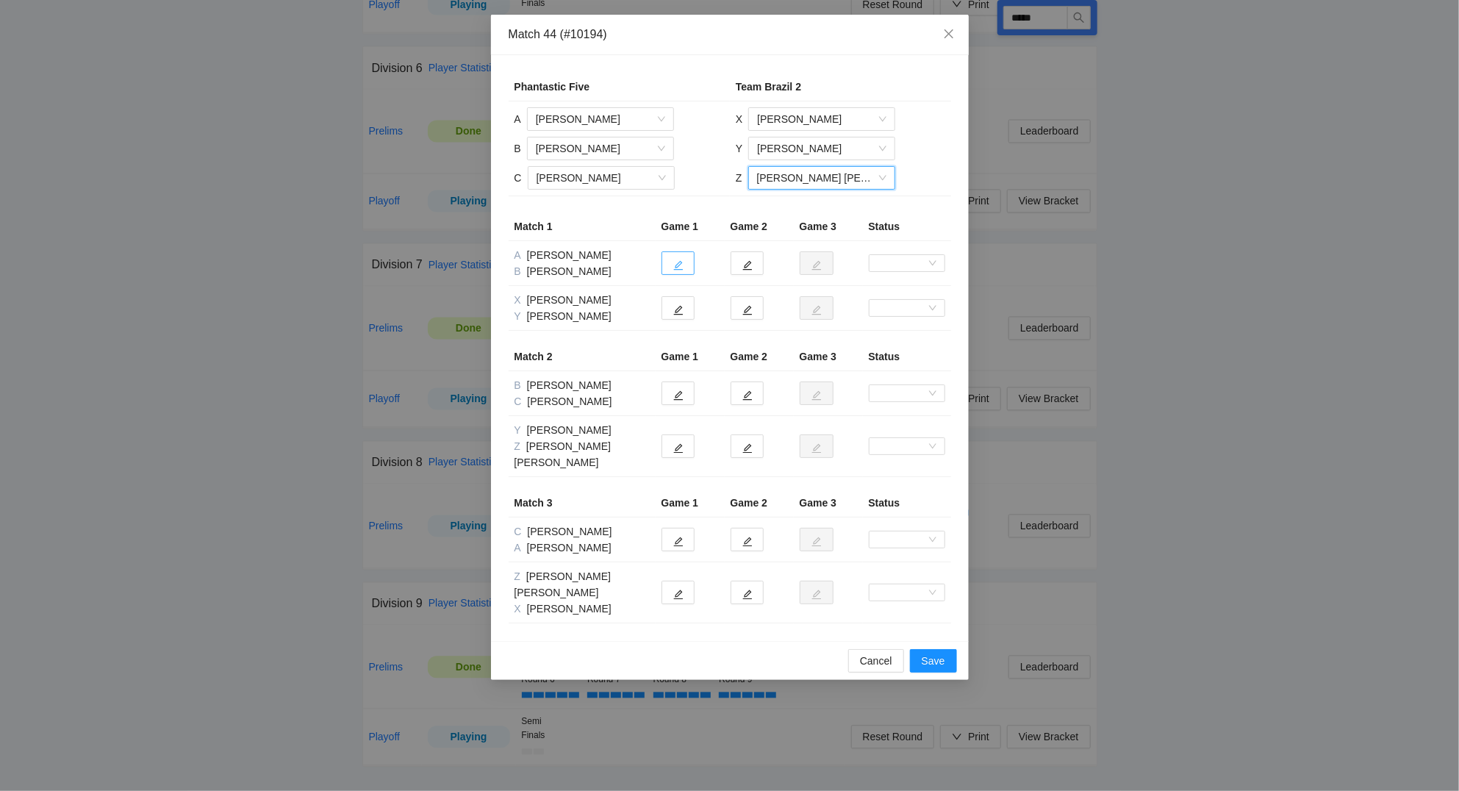
click at [675, 256] on button "button" at bounding box center [677, 263] width 33 height 24
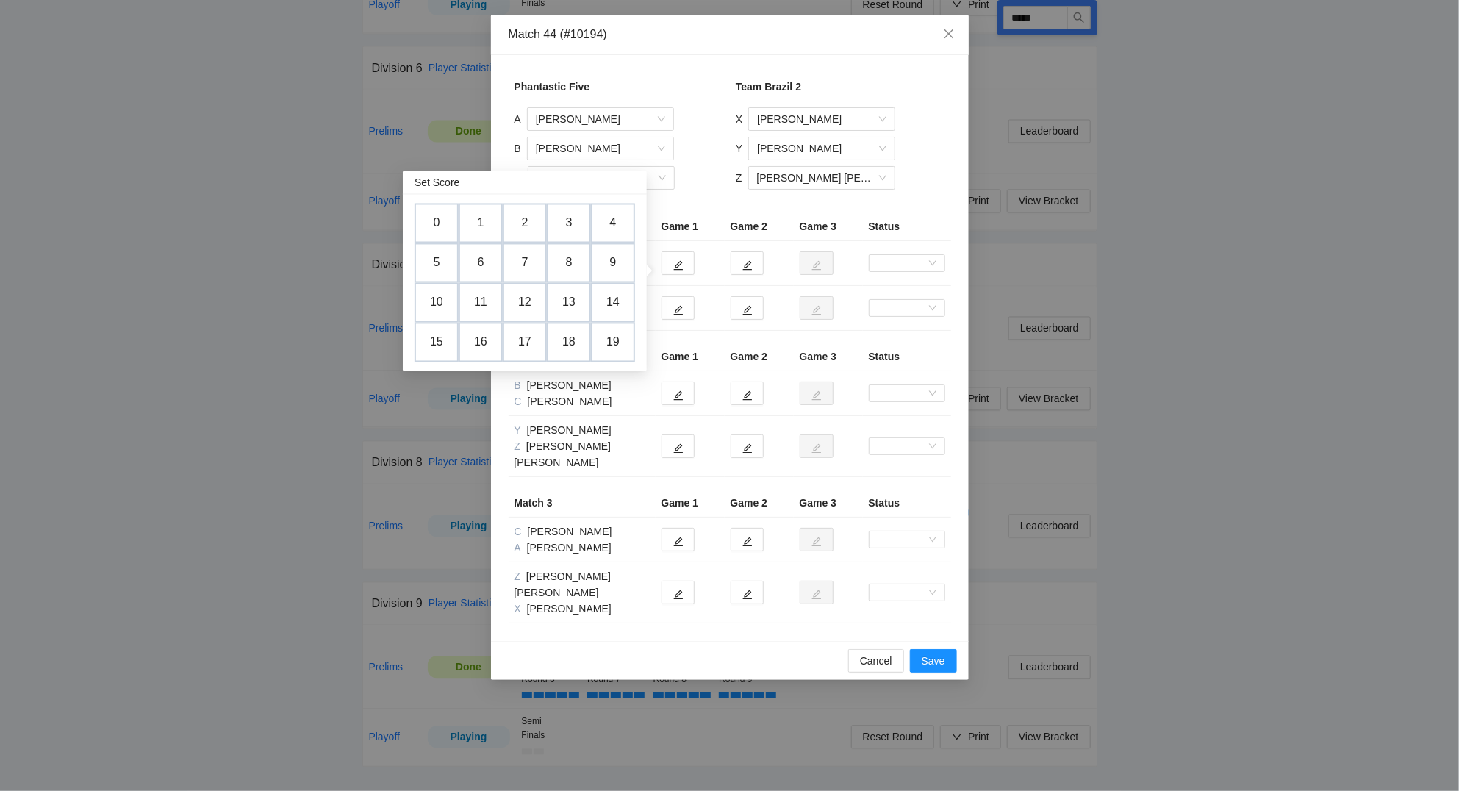
drag, startPoint x: 436, startPoint y: 260, endPoint x: 652, endPoint y: 276, distance: 216.6
click at [437, 260] on td "5" at bounding box center [436, 263] width 44 height 40
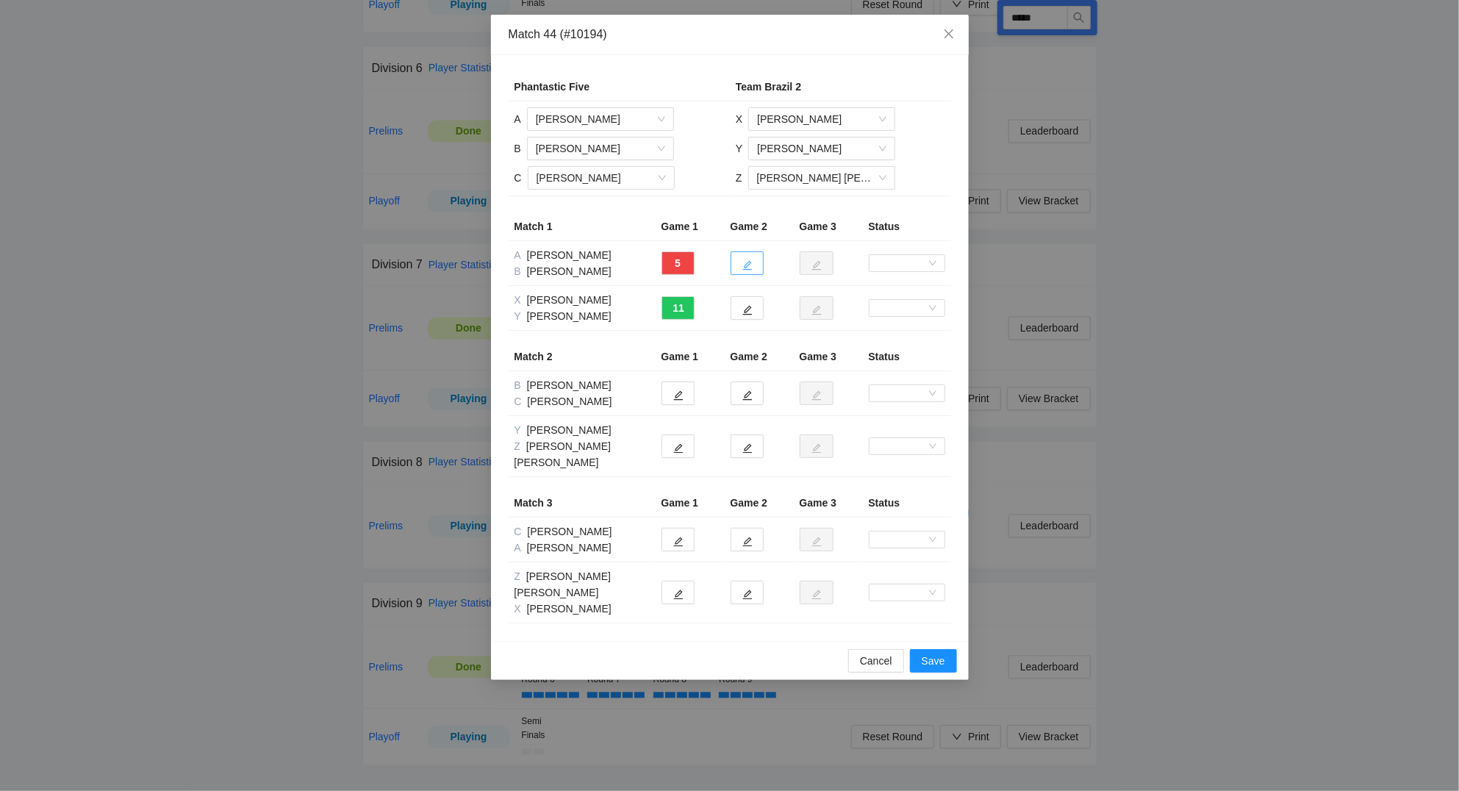
click at [753, 265] on button "button" at bounding box center [746, 263] width 33 height 24
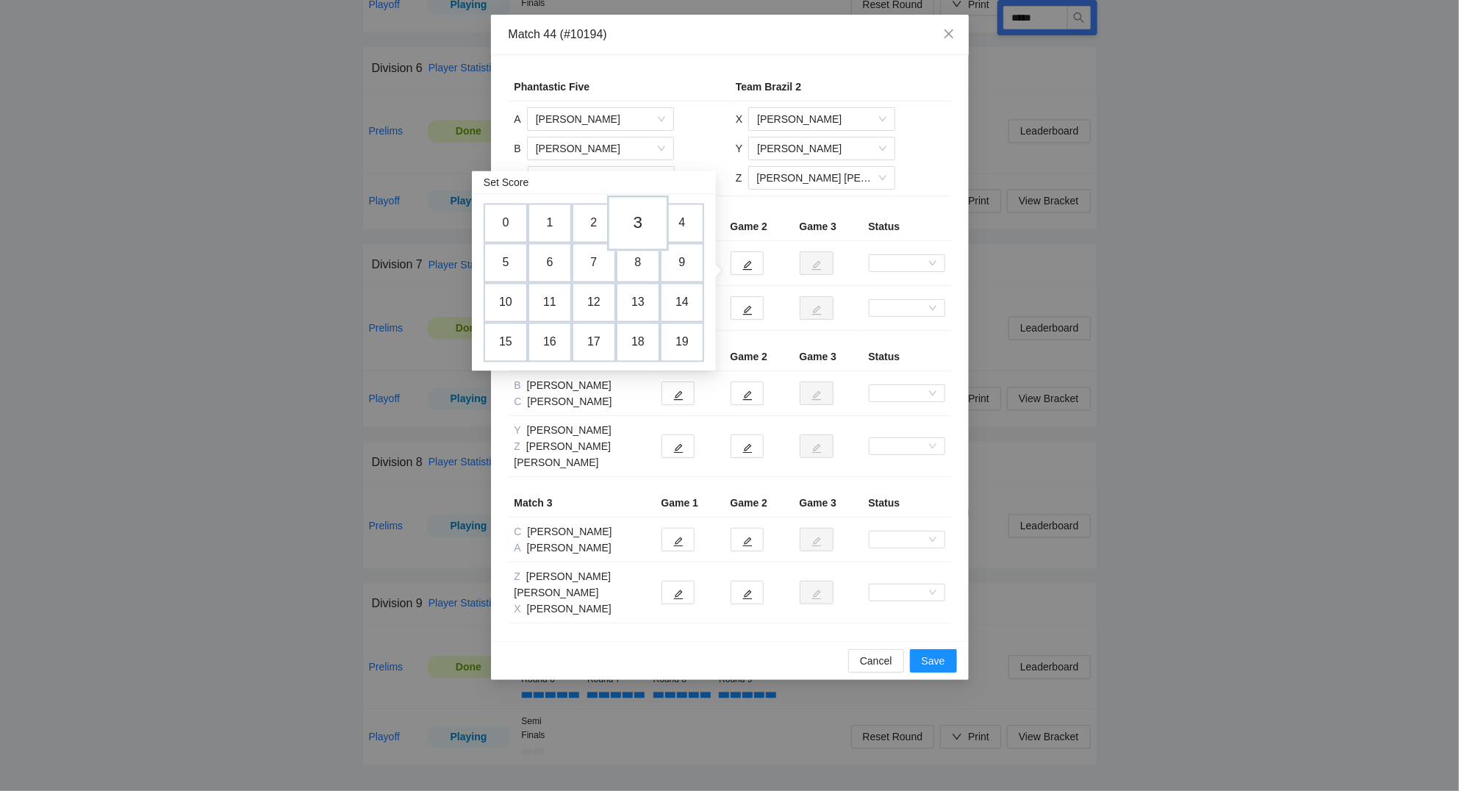
click at [642, 216] on td "3" at bounding box center [638, 223] width 62 height 56
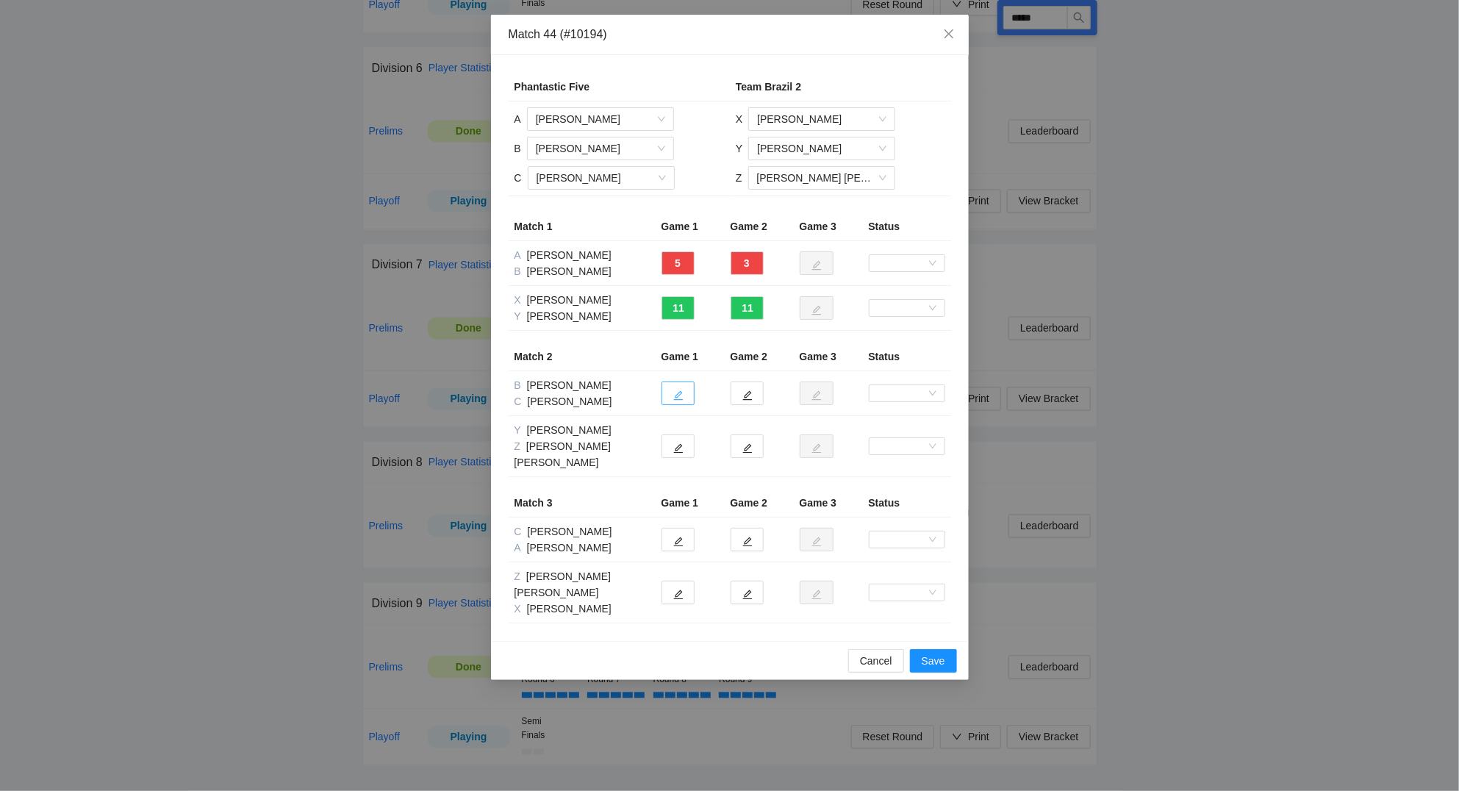
click at [688, 396] on button "button" at bounding box center [677, 393] width 33 height 24
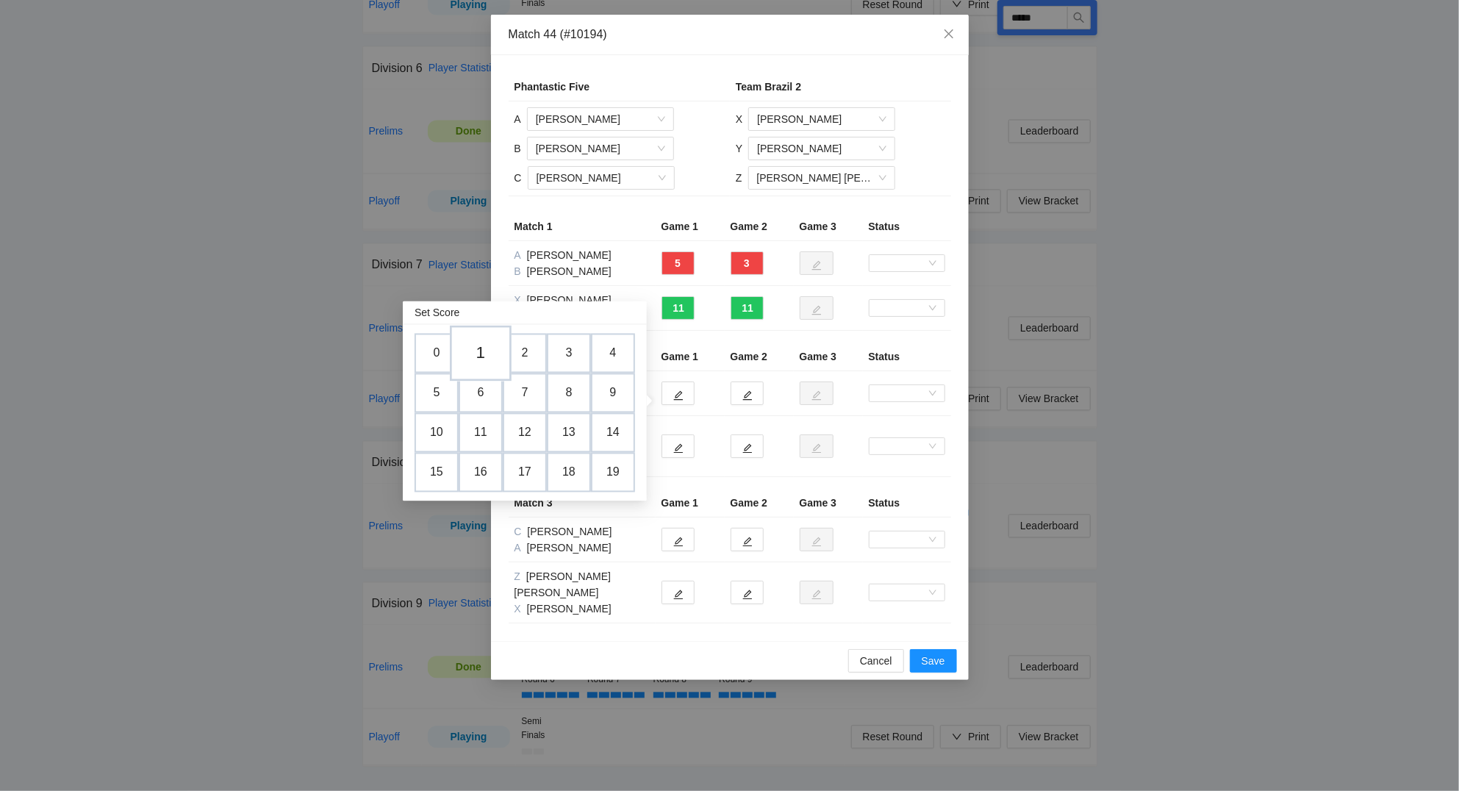
click at [485, 342] on td "1" at bounding box center [481, 354] width 62 height 56
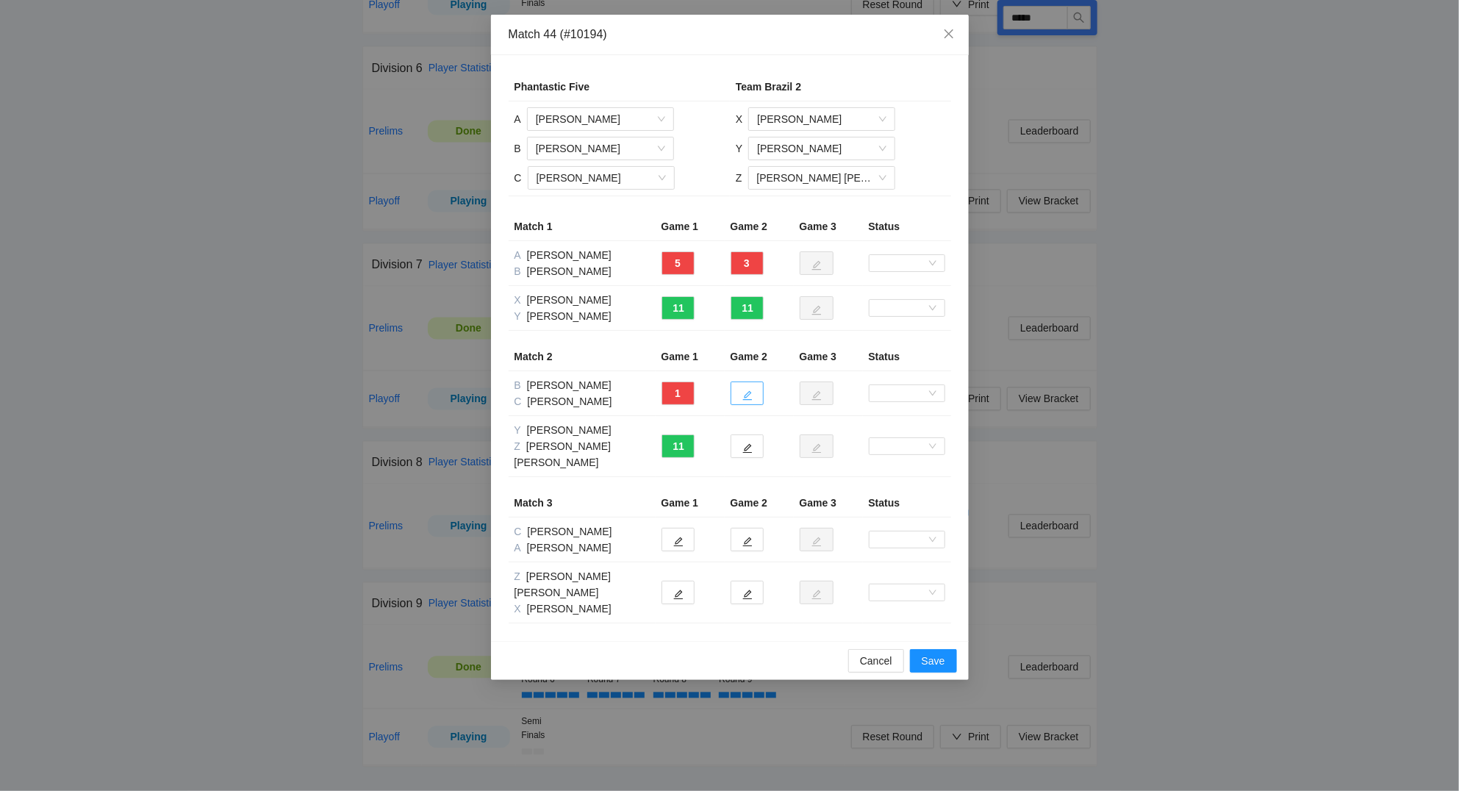
click at [752, 391] on icon "edit" at bounding box center [747, 395] width 10 height 10
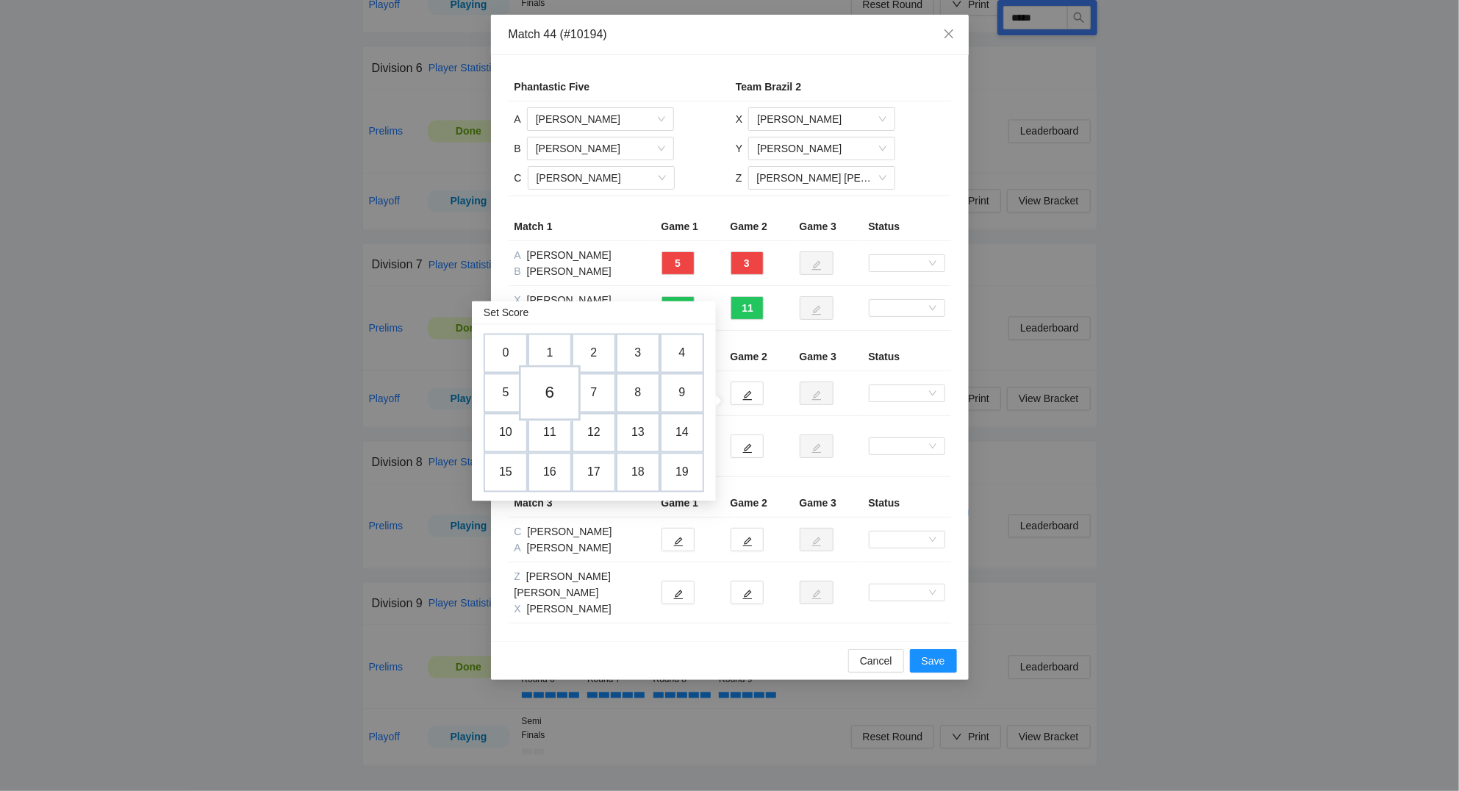
click at [551, 385] on td "6" at bounding box center [550, 393] width 62 height 56
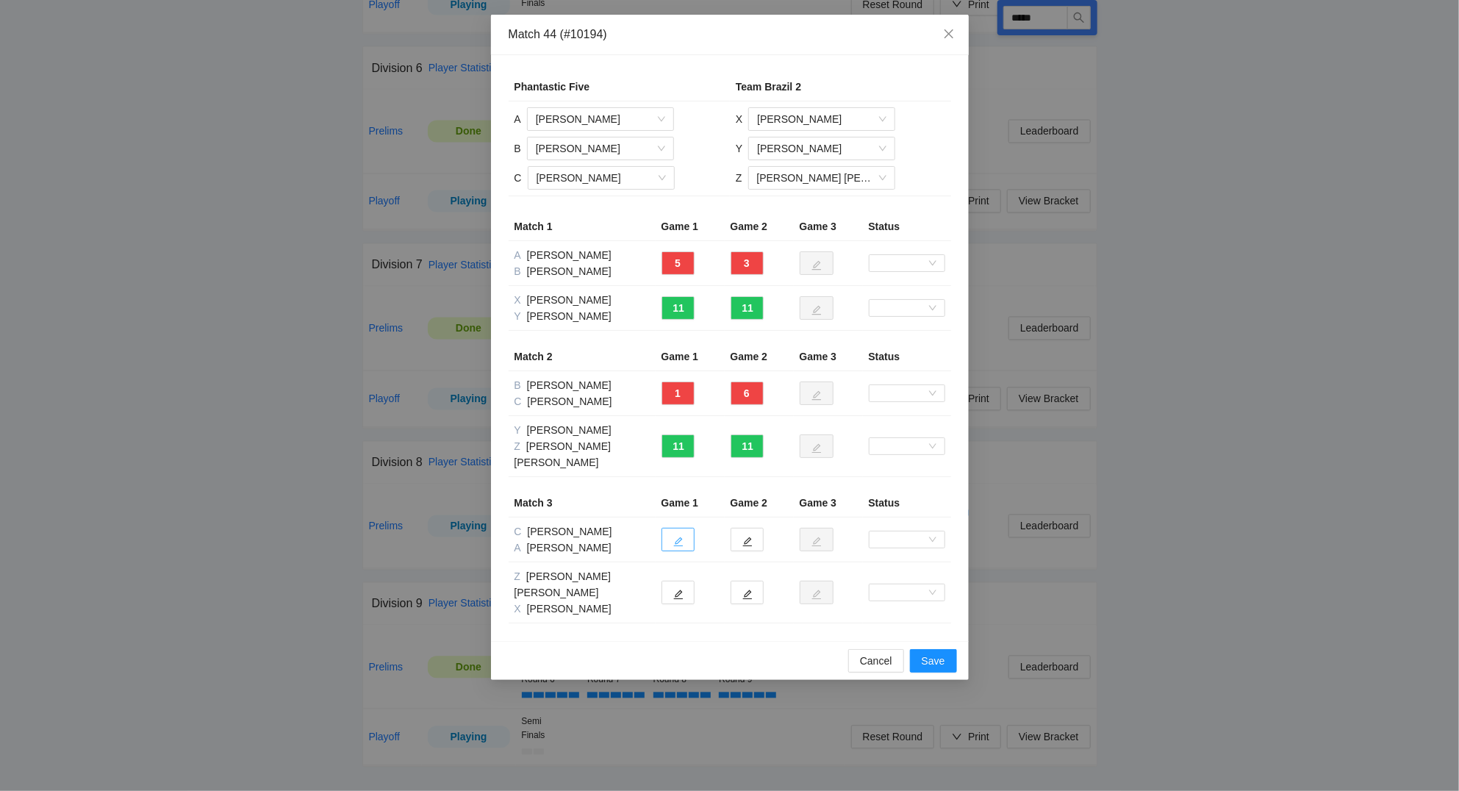
click at [676, 539] on icon "edit" at bounding box center [678, 541] width 10 height 10
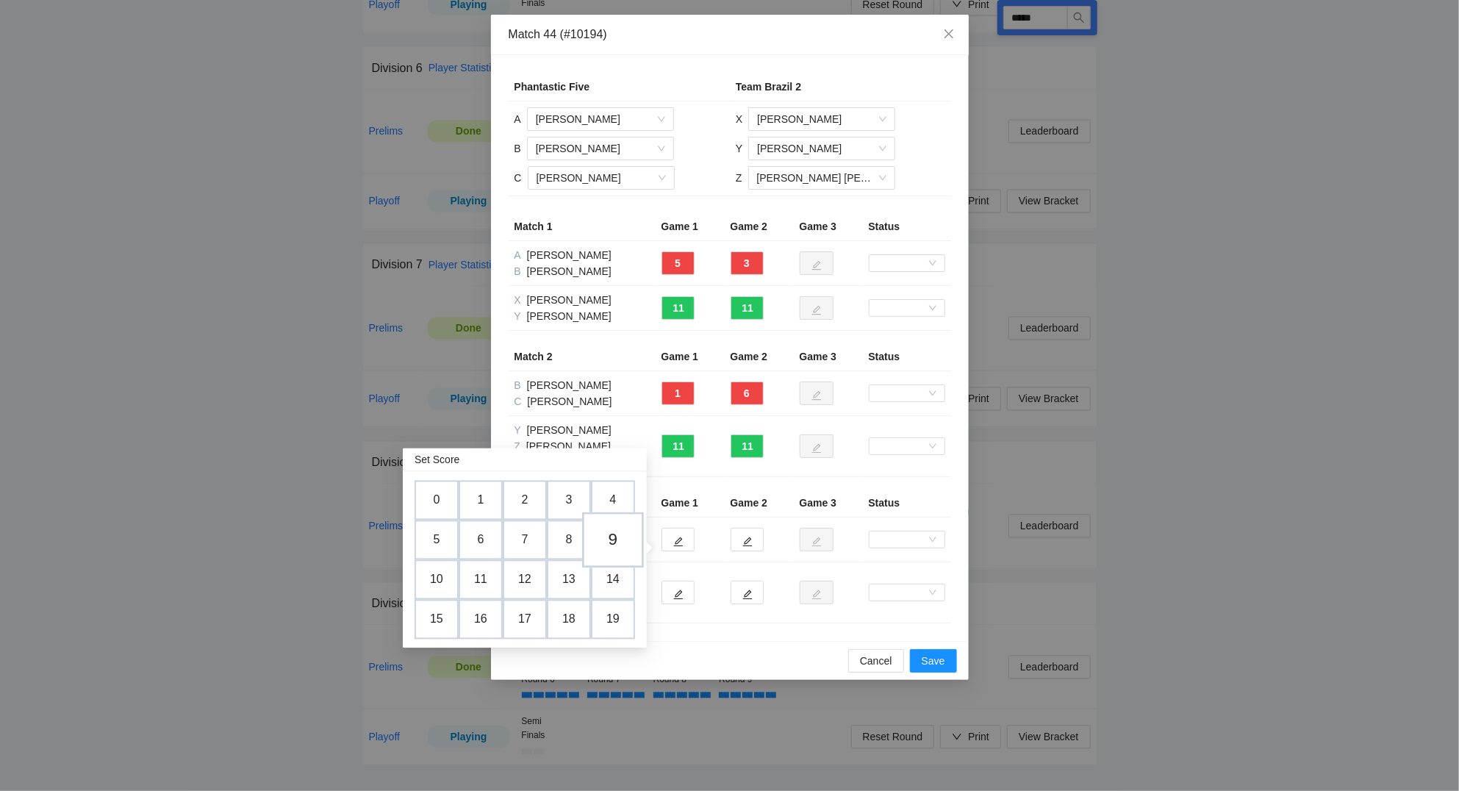
click at [622, 529] on td "9" at bounding box center [613, 540] width 62 height 56
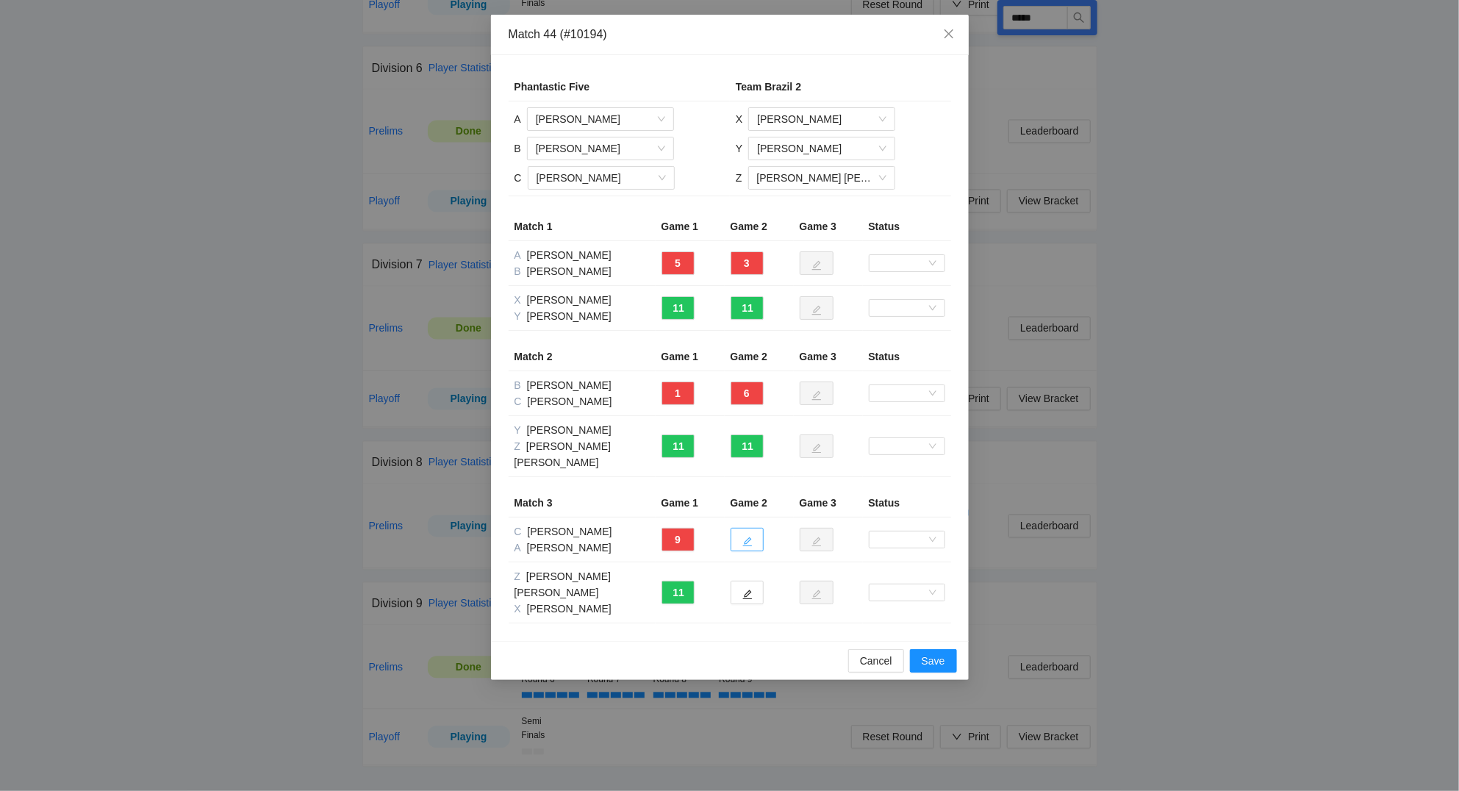
click at [748, 548] on button "button" at bounding box center [746, 540] width 33 height 24
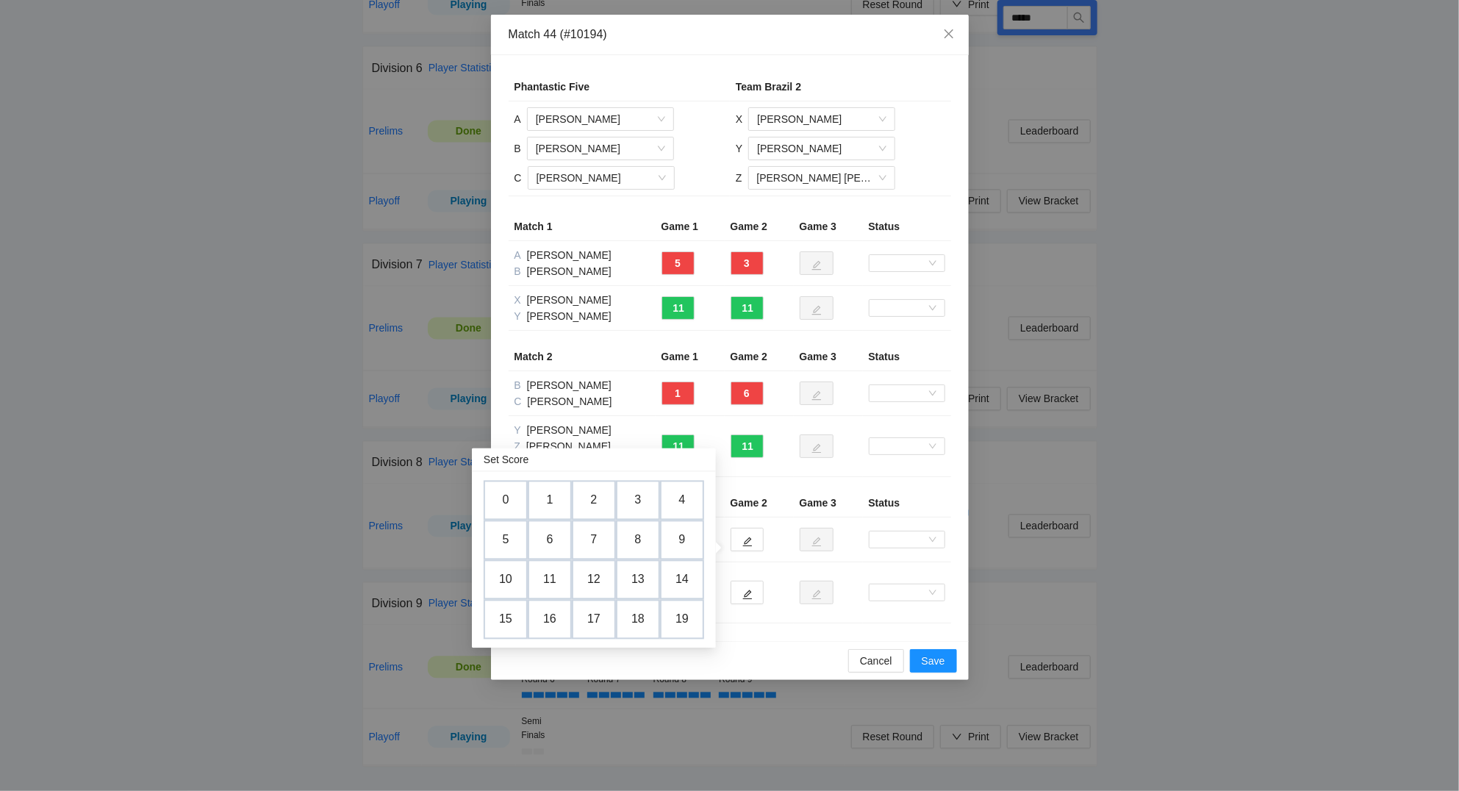
drag, startPoint x: 514, startPoint y: 579, endPoint x: 758, endPoint y: 623, distance: 247.2
click at [515, 579] on td "10" at bounding box center [506, 580] width 44 height 40
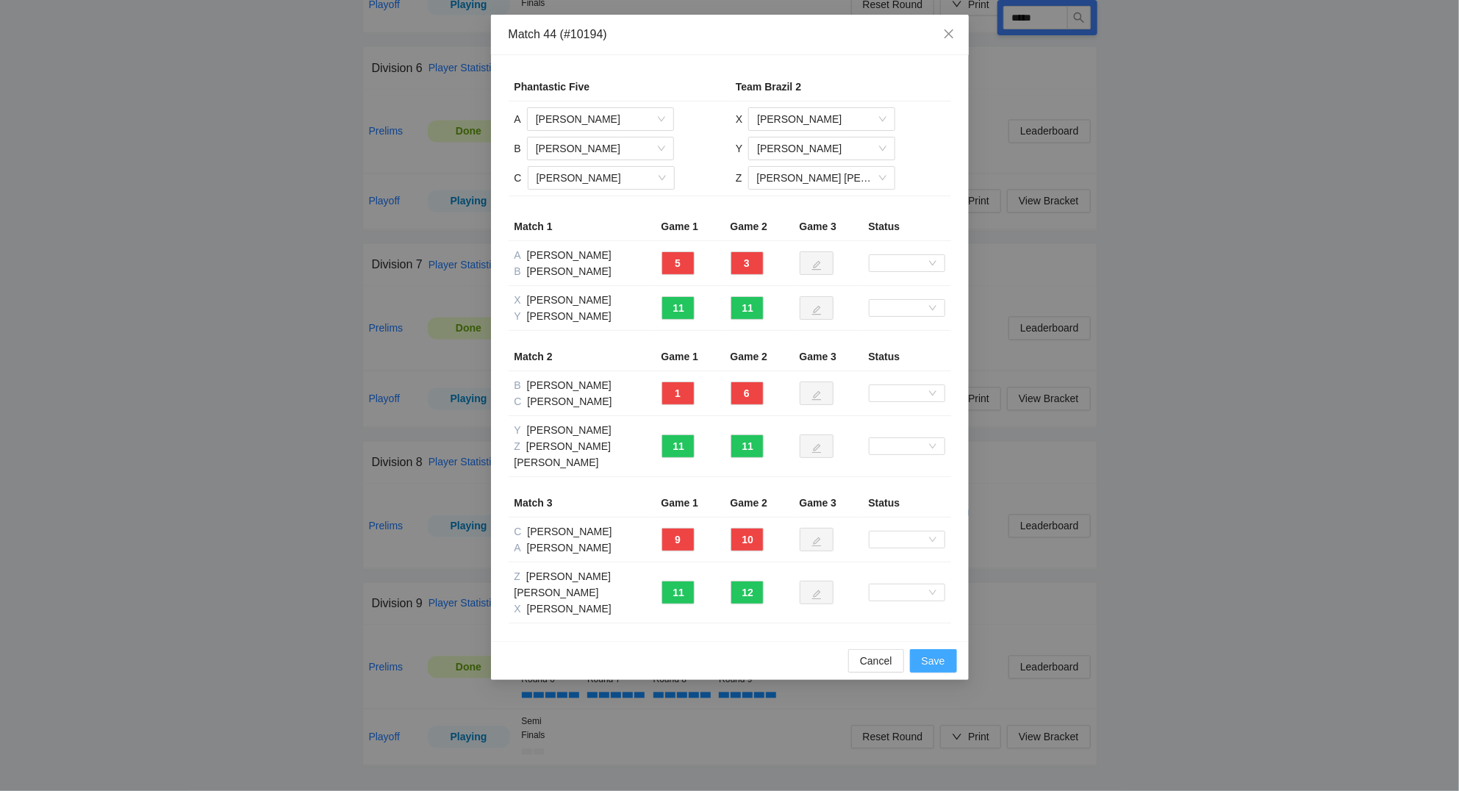
drag, startPoint x: 943, startPoint y: 664, endPoint x: 942, endPoint y: 652, distance: 11.8
click at [942, 664] on span "Save" at bounding box center [933, 661] width 24 height 16
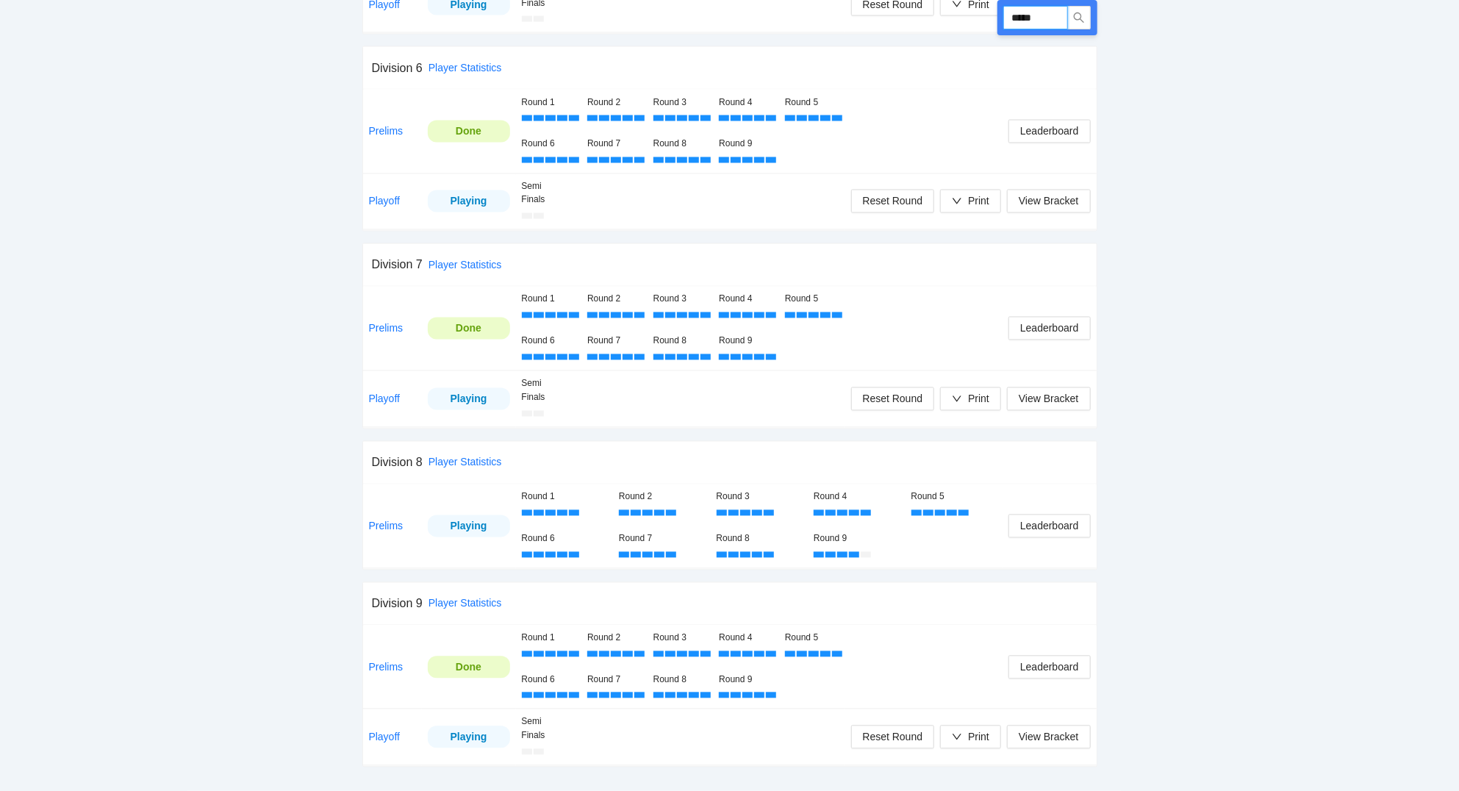
click at [1053, 21] on input "*****" at bounding box center [1035, 18] width 65 height 24
type input "*****"
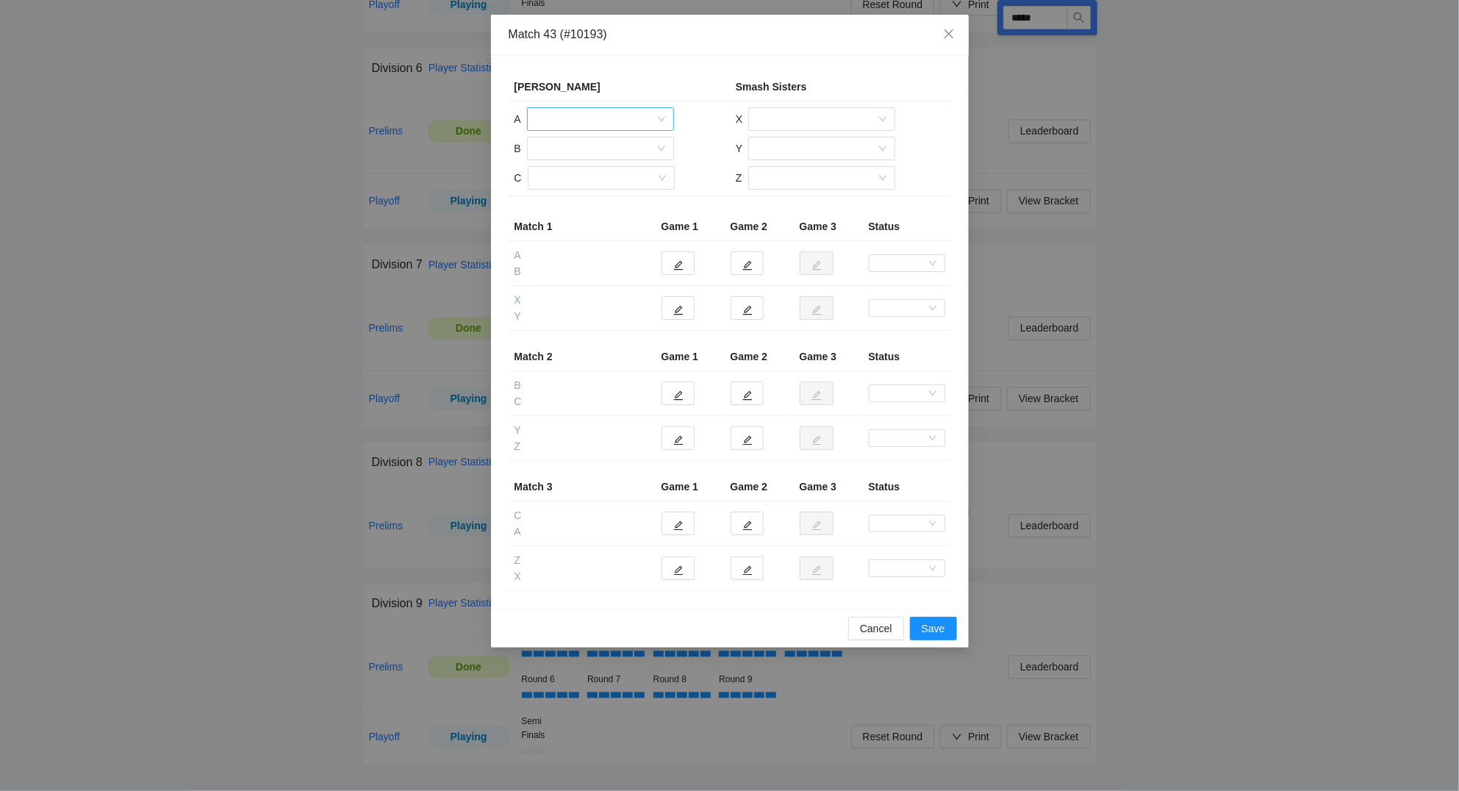
click at [558, 113] on input "search" at bounding box center [595, 119] width 119 height 22
click at [579, 193] on div "Jorge Florez" at bounding box center [600, 201] width 129 height 16
click at [575, 145] on input "search" at bounding box center [595, 148] width 119 height 22
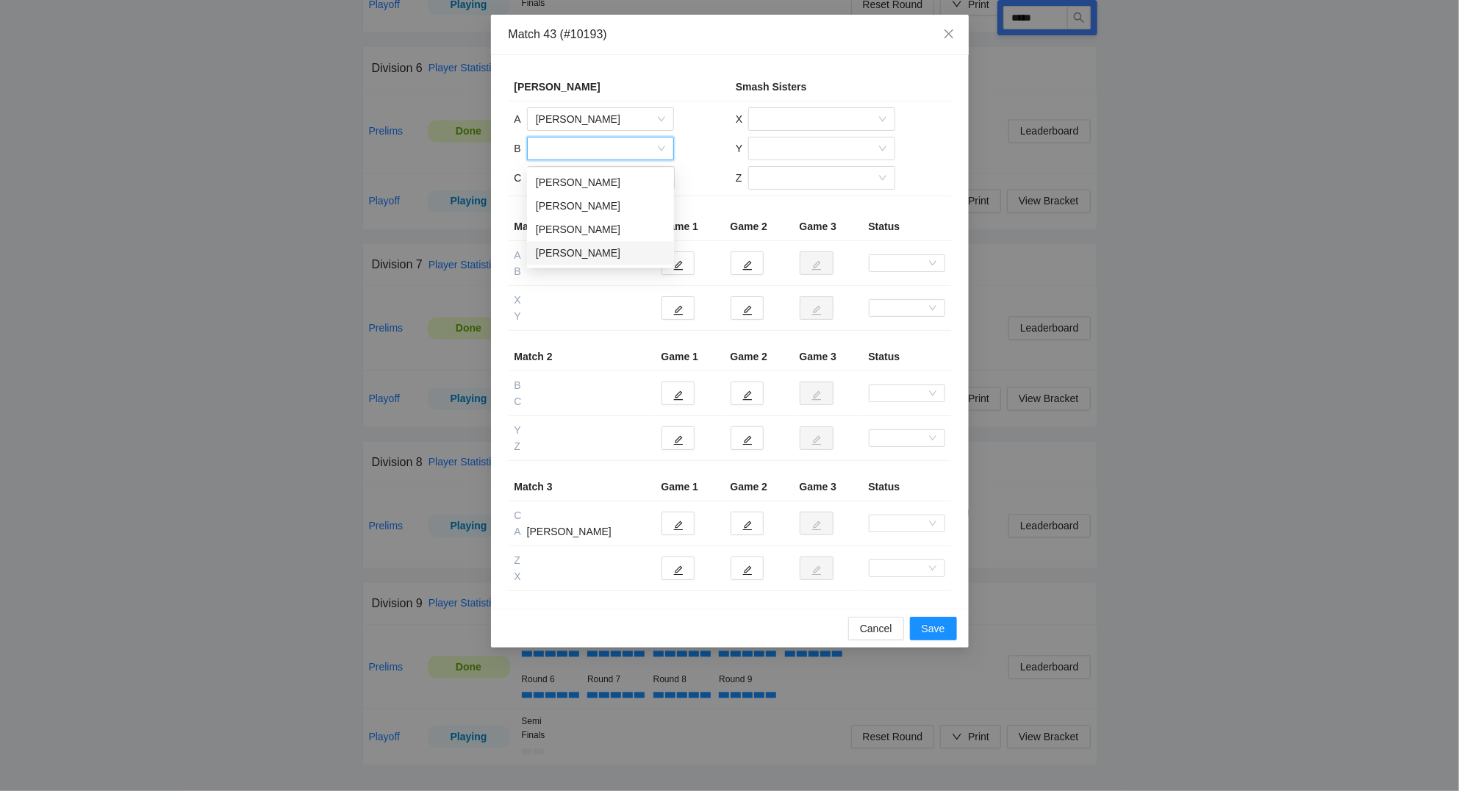
click at [592, 255] on div "Tony Hernandez" at bounding box center [600, 253] width 129 height 16
click at [565, 174] on input "search" at bounding box center [595, 178] width 119 height 22
click at [592, 252] on div "Monica Artau" at bounding box center [600, 259] width 129 height 16
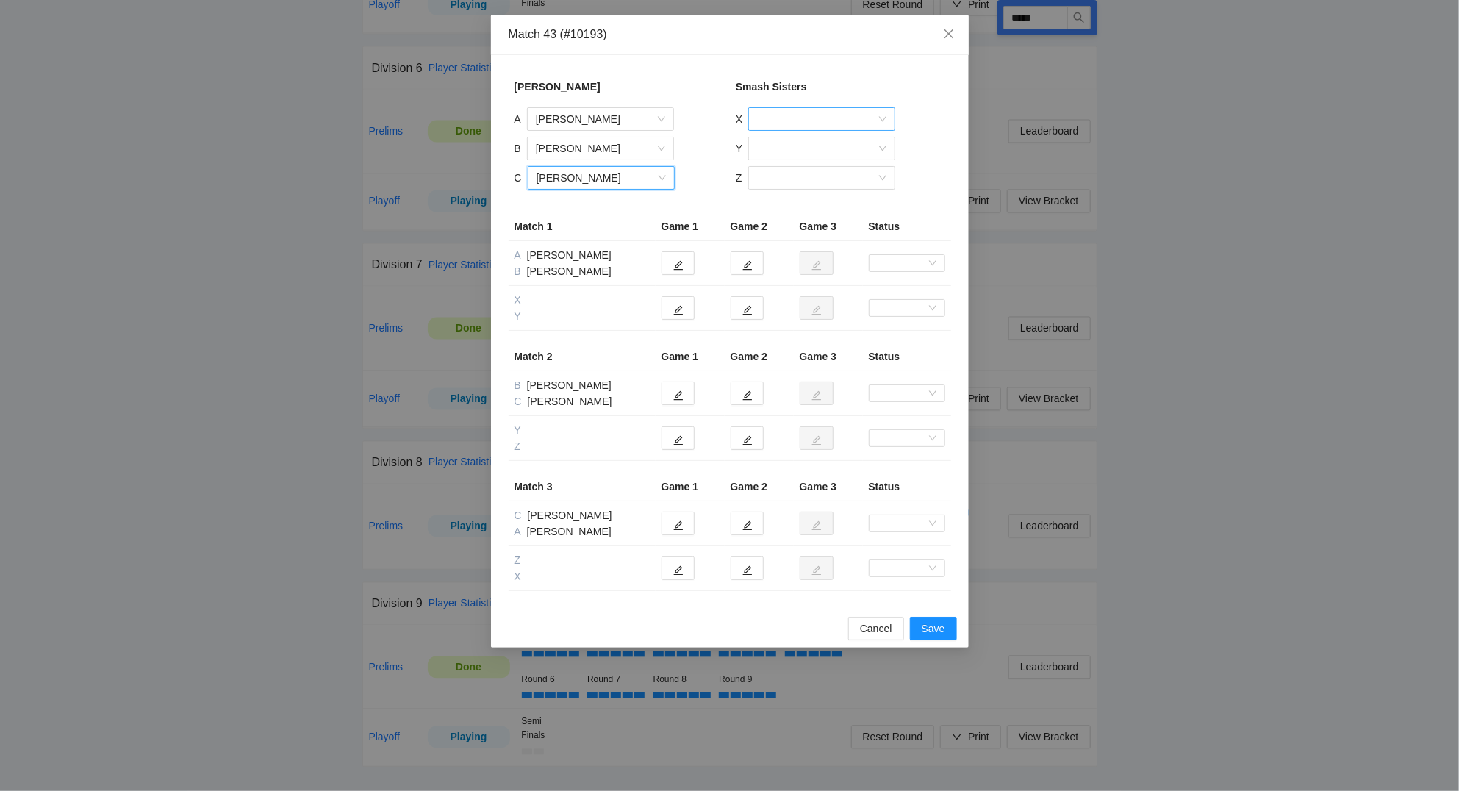
click at [786, 118] on input "search" at bounding box center [816, 119] width 119 height 22
click at [783, 176] on div "Lisa Murray" at bounding box center [821, 177] width 129 height 16
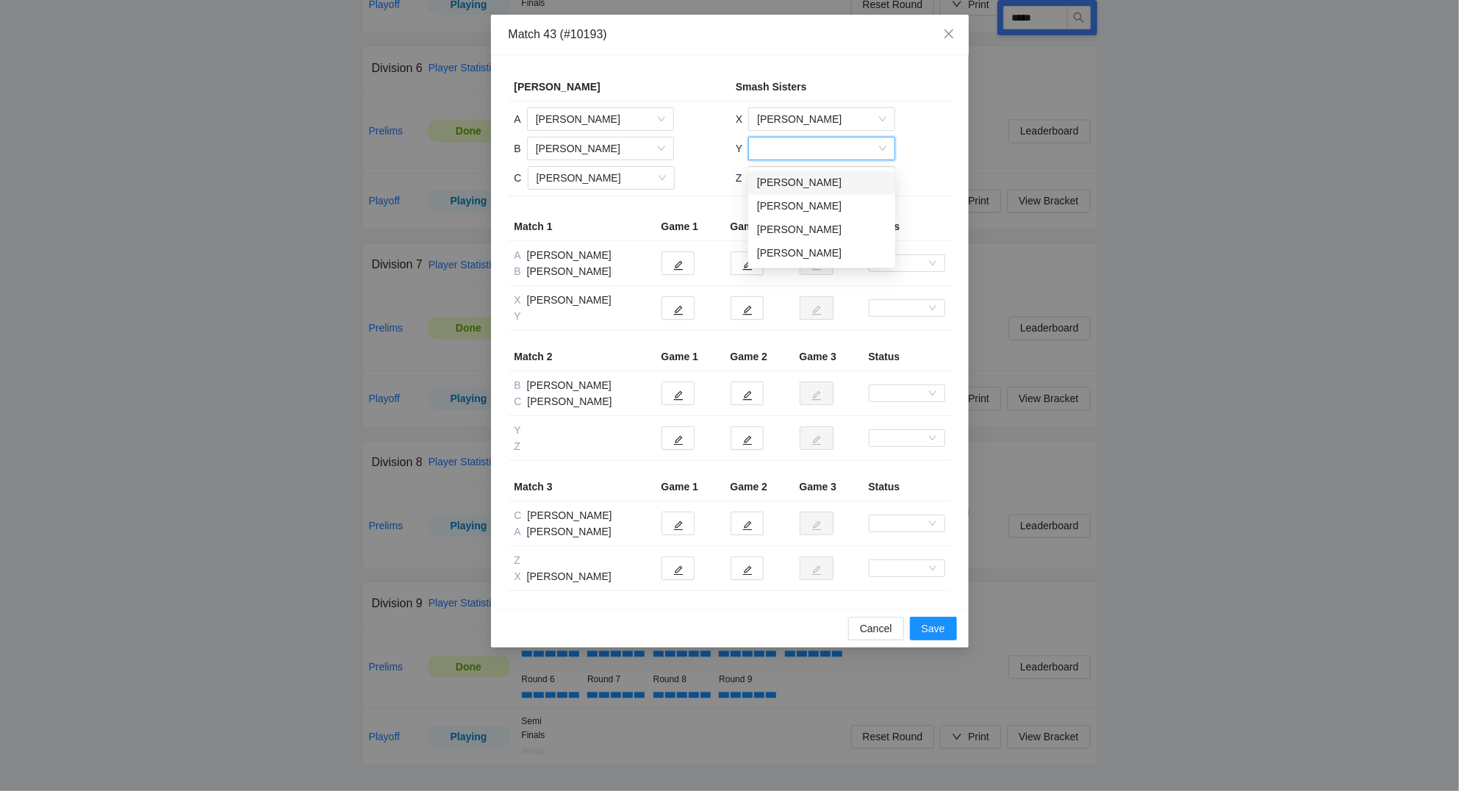
click at [796, 148] on input "search" at bounding box center [816, 148] width 119 height 22
click at [801, 225] on div "Marta Scott" at bounding box center [821, 230] width 129 height 16
click at [787, 182] on input "search" at bounding box center [816, 178] width 119 height 22
click at [799, 228] on div "Lymaris Serrano" at bounding box center [820, 236] width 129 height 16
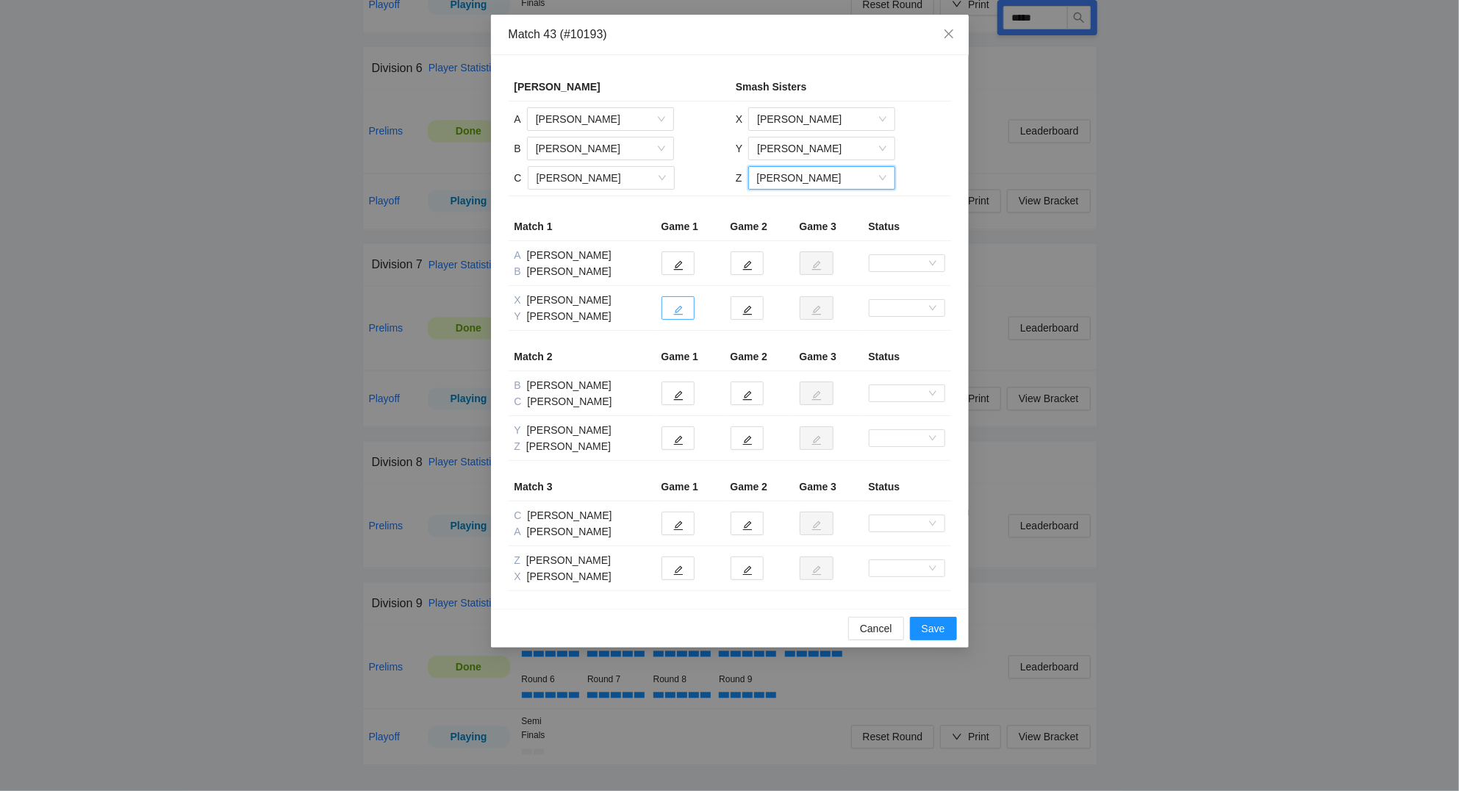
click at [680, 304] on button "button" at bounding box center [677, 308] width 33 height 24
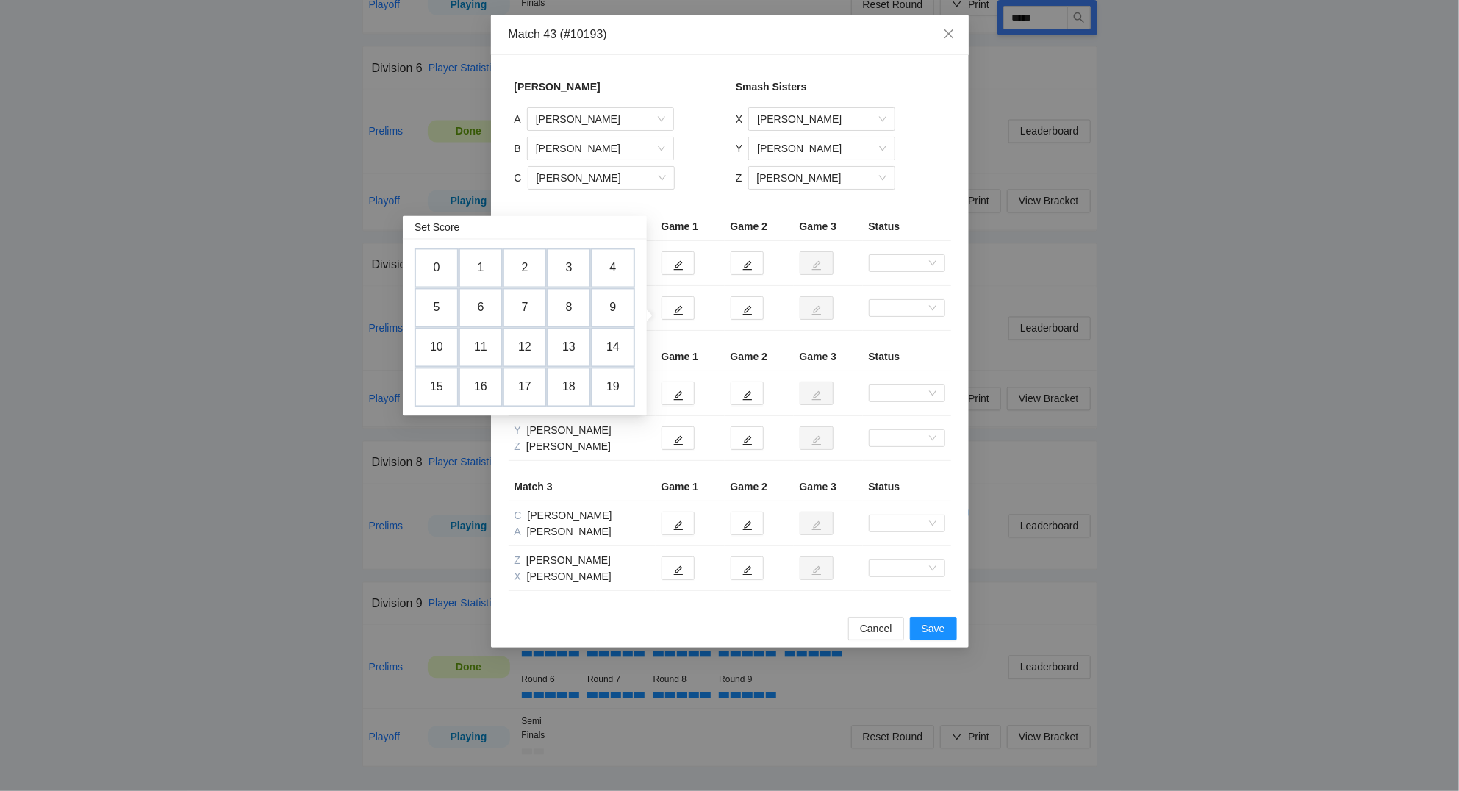
drag, startPoint x: 564, startPoint y: 265, endPoint x: 583, endPoint y: 270, distance: 19.8
click at [564, 265] on td "3" at bounding box center [569, 268] width 44 height 40
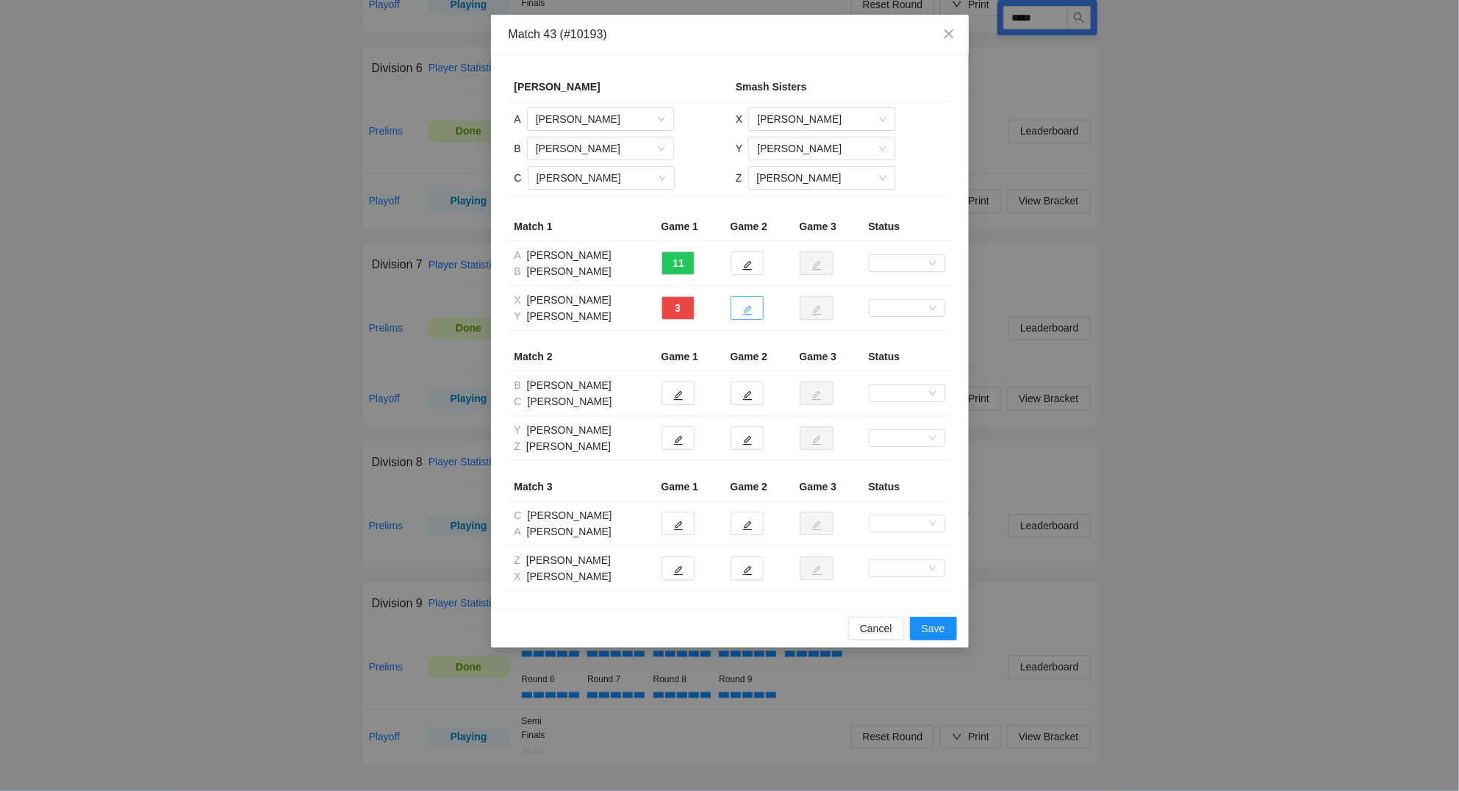
click at [747, 310] on icon "edit" at bounding box center [747, 310] width 10 height 10
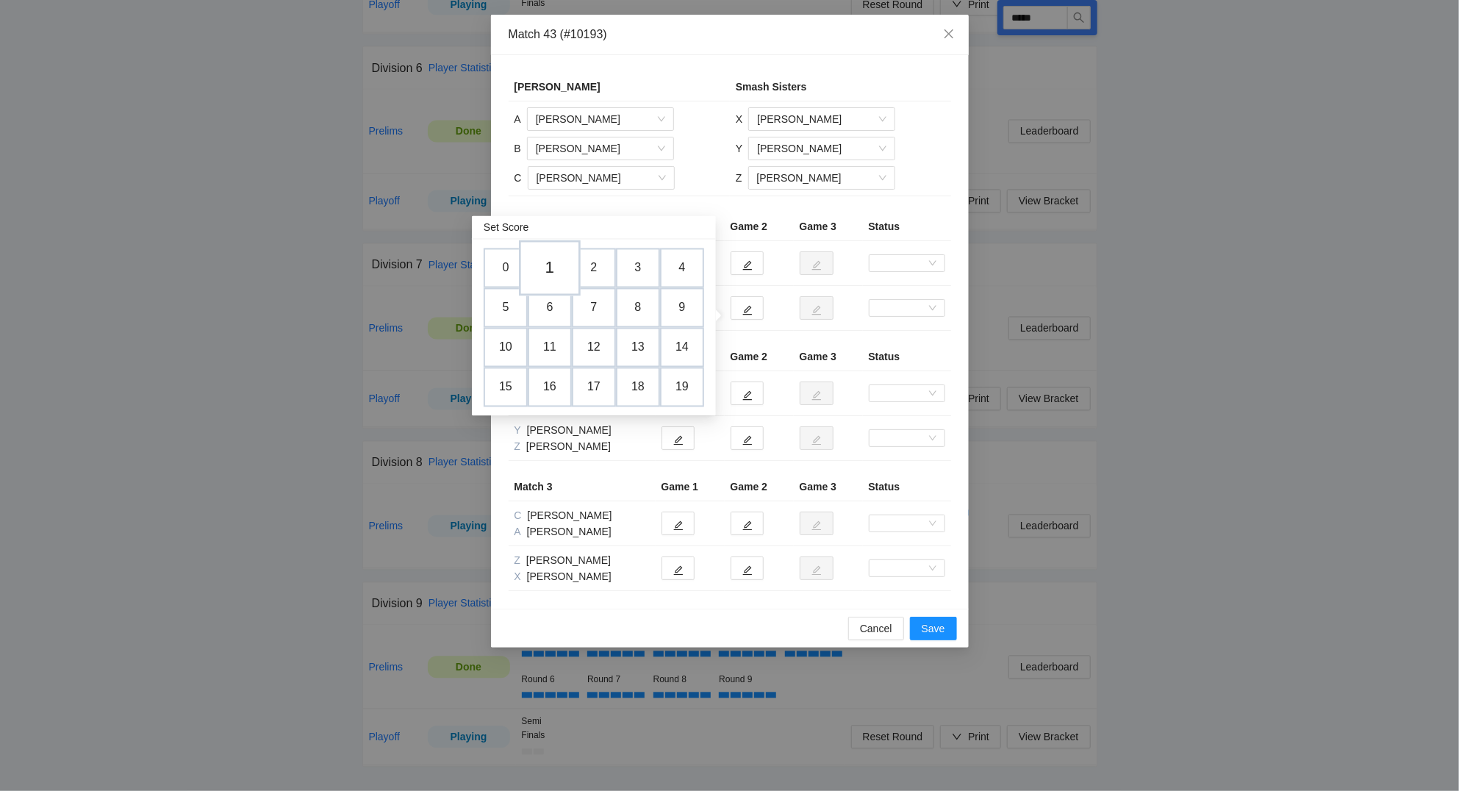
click at [555, 265] on td "1" at bounding box center [550, 268] width 62 height 56
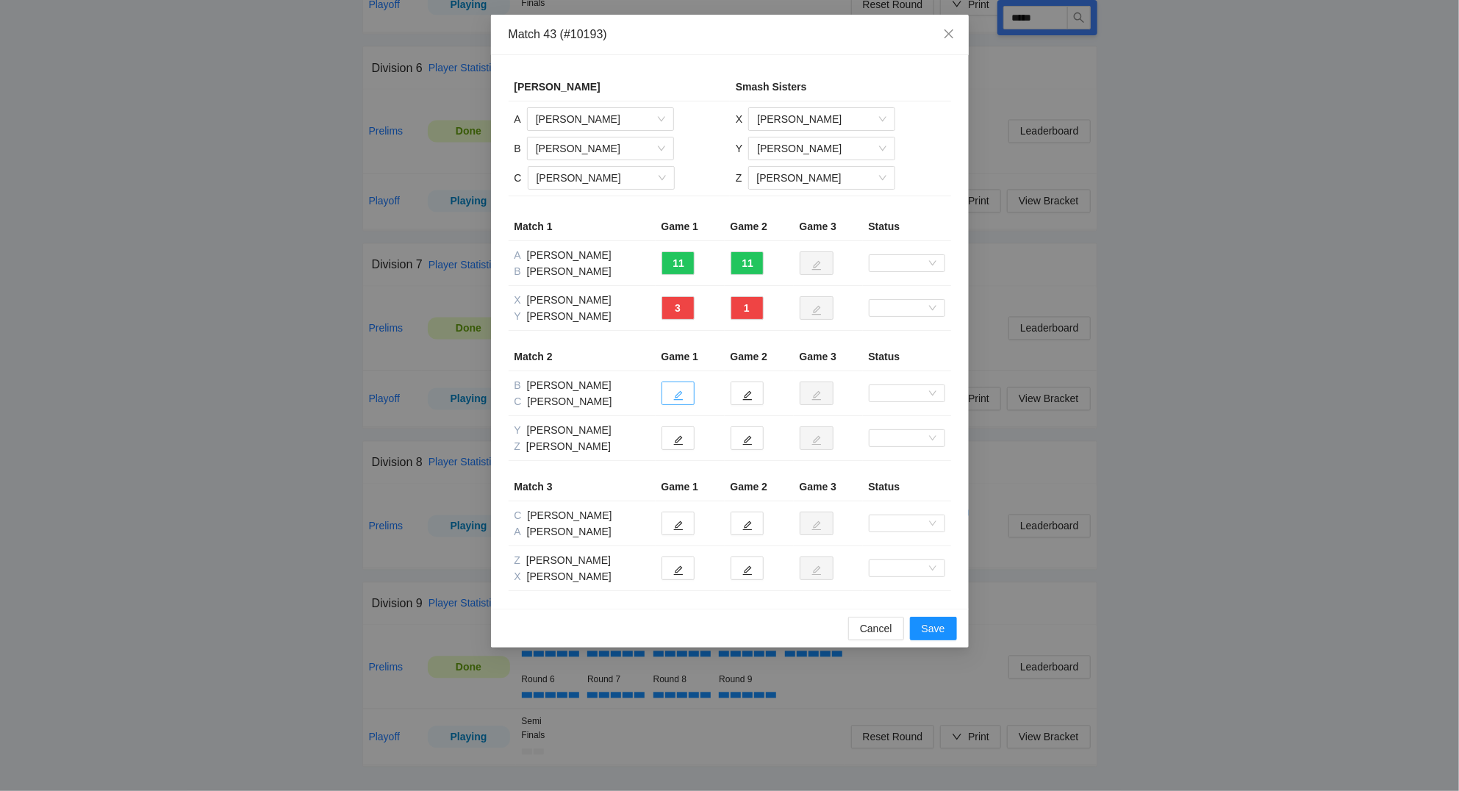
click at [687, 395] on button "button" at bounding box center [677, 393] width 33 height 24
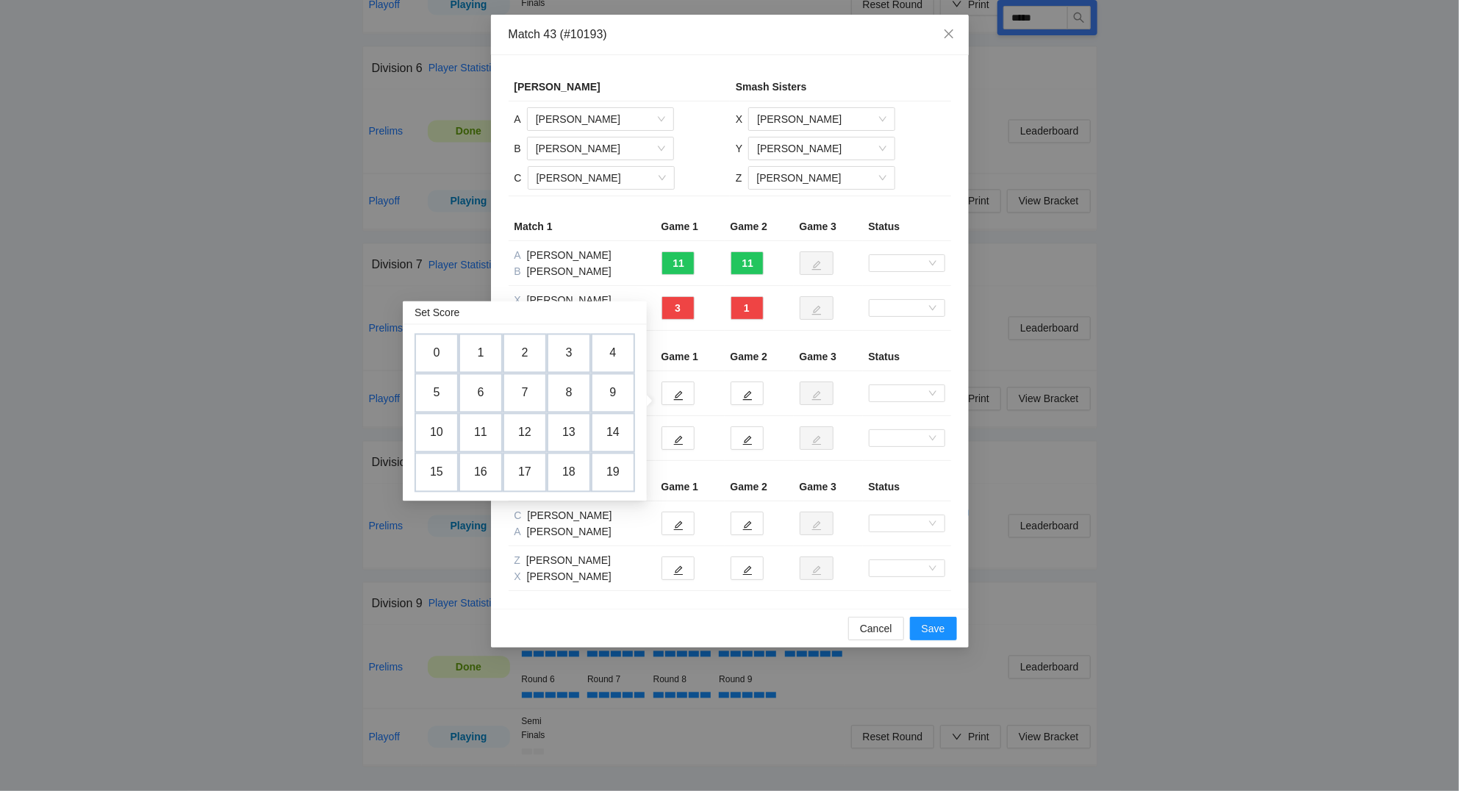
drag, startPoint x: 564, startPoint y: 381, endPoint x: 732, endPoint y: 409, distance: 170.5
click at [564, 381] on td "8" at bounding box center [569, 393] width 44 height 40
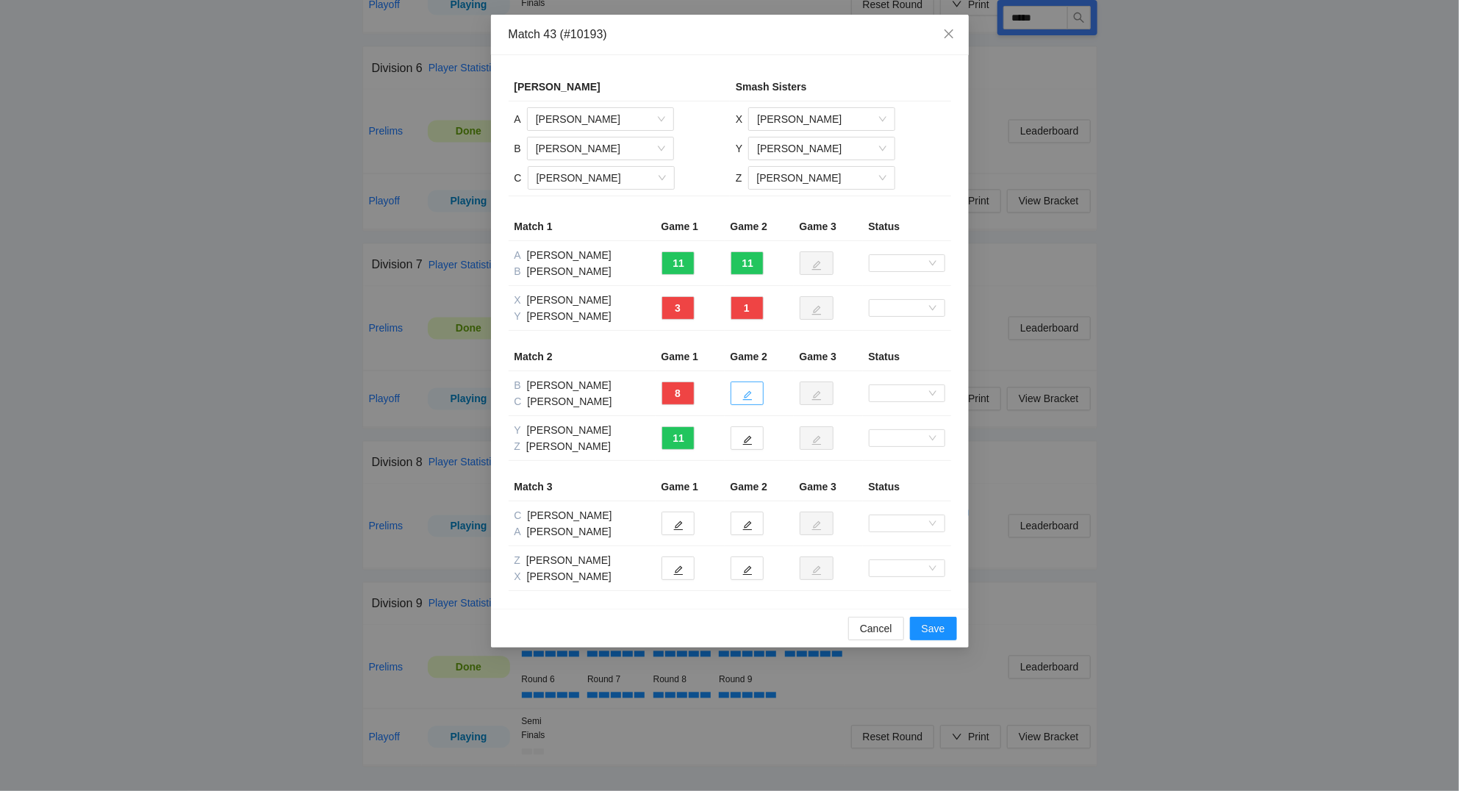
click at [758, 393] on button "button" at bounding box center [746, 393] width 33 height 24
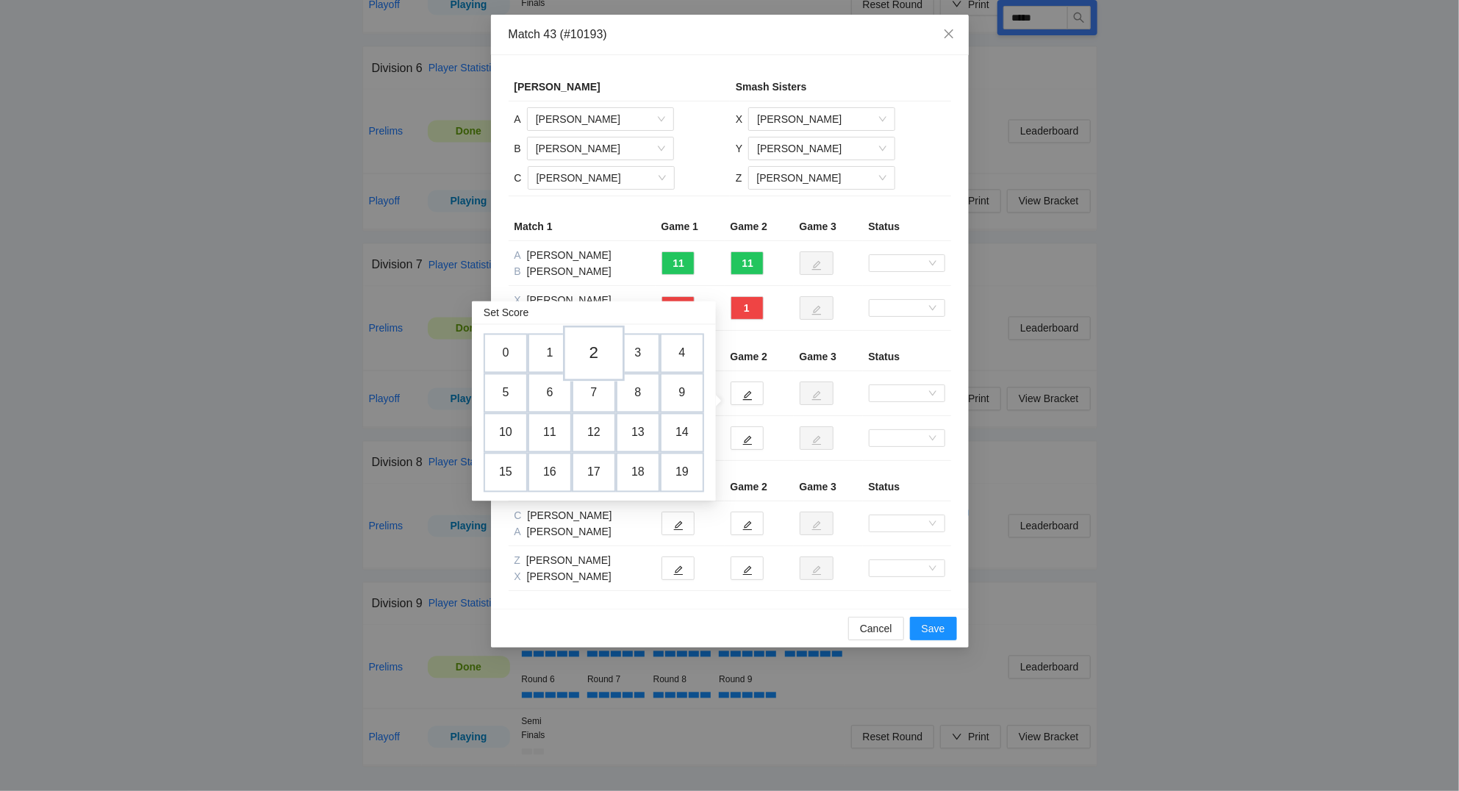
click at [593, 348] on td "2" at bounding box center [594, 354] width 62 height 56
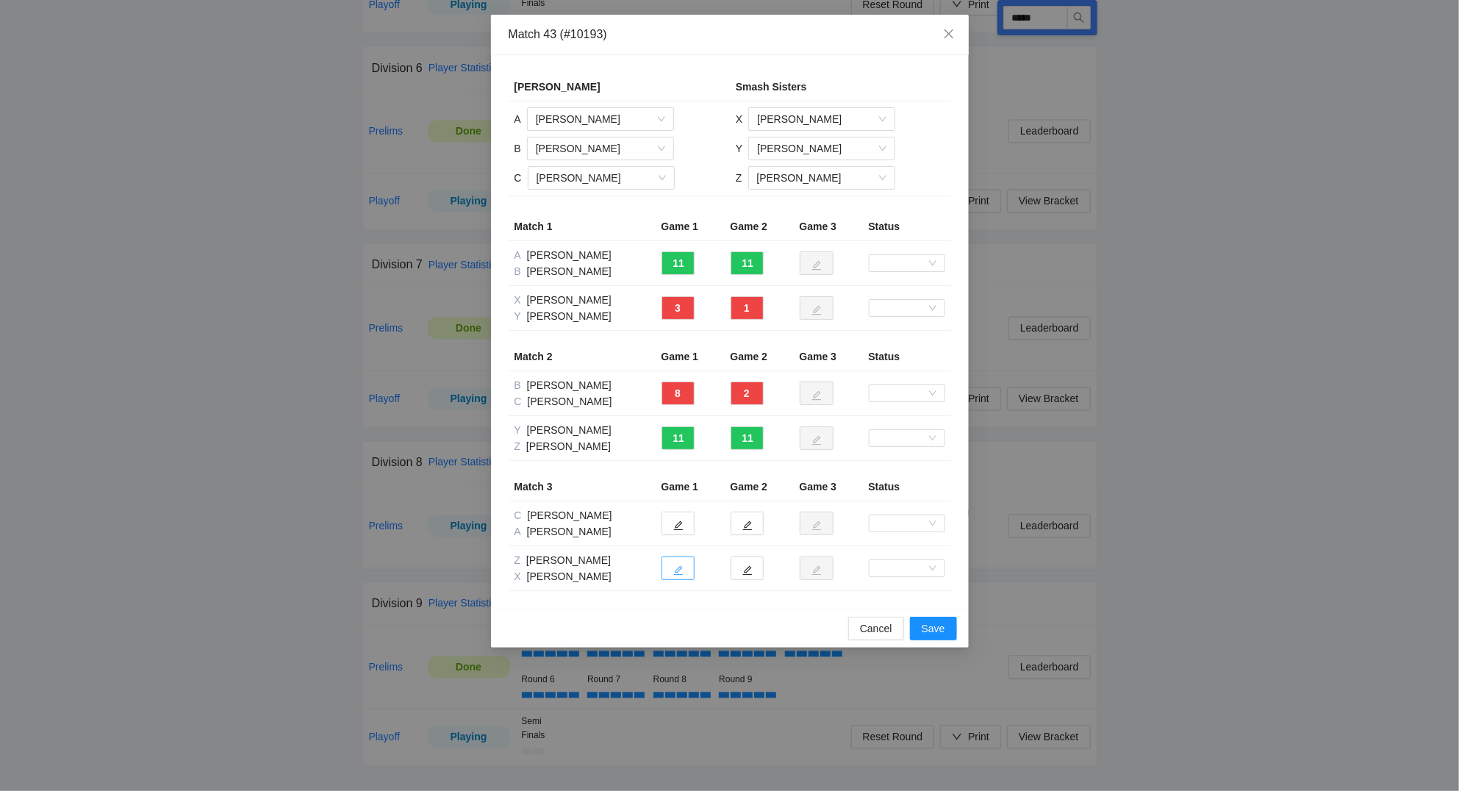
click at [683, 569] on icon "edit" at bounding box center [678, 570] width 10 height 10
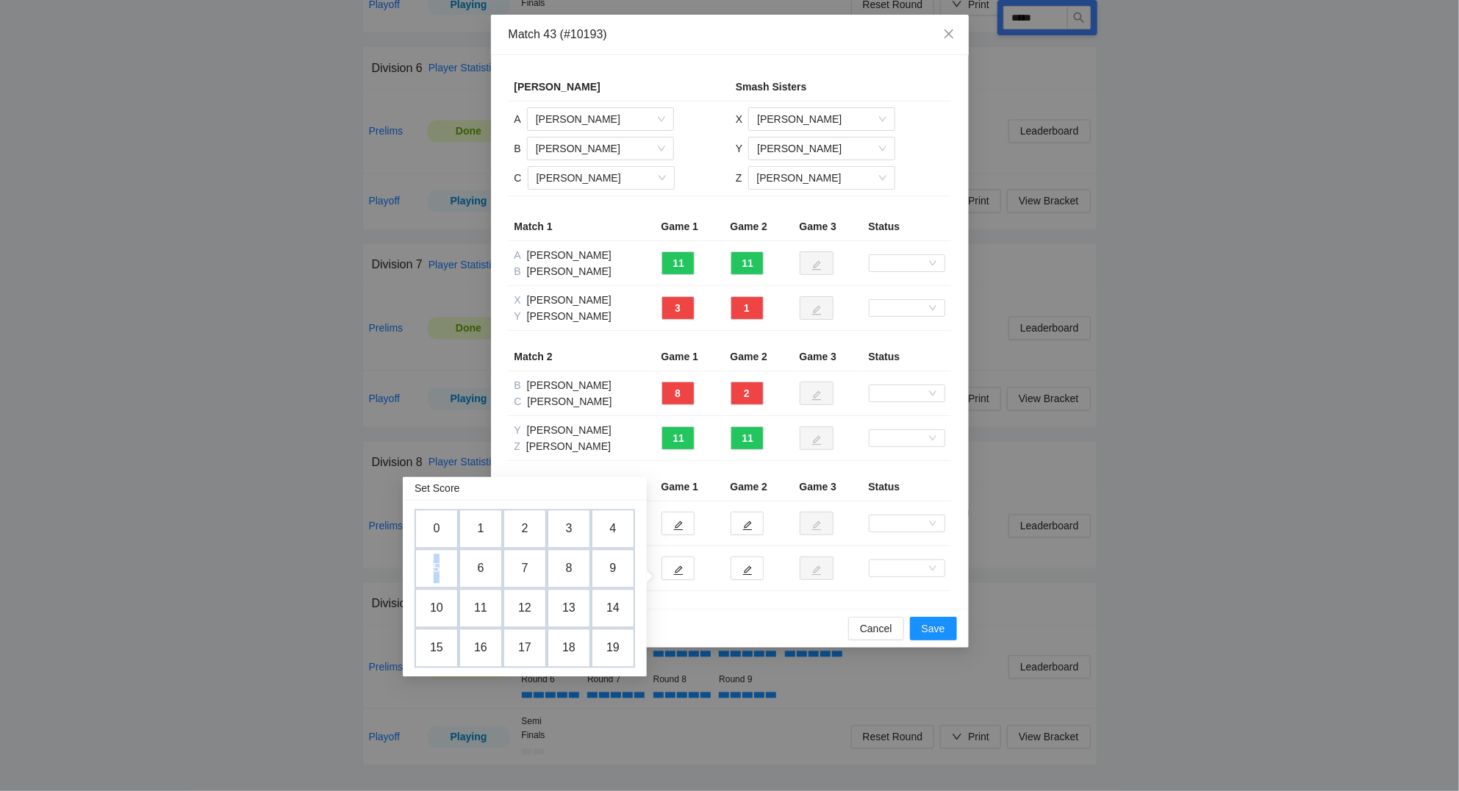
drag, startPoint x: 432, startPoint y: 568, endPoint x: 581, endPoint y: 569, distance: 149.2
click at [450, 563] on td "5" at bounding box center [436, 569] width 44 height 40
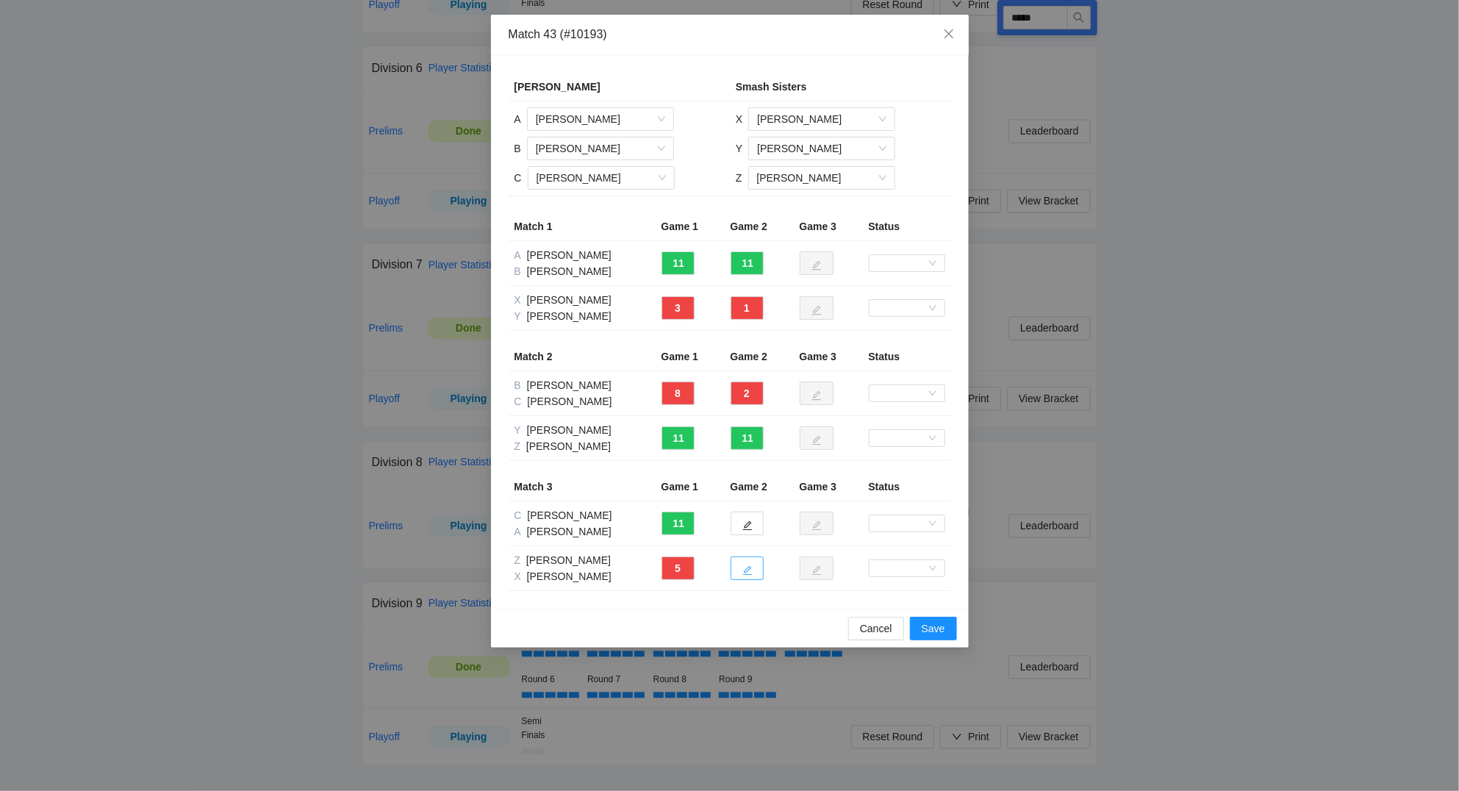
click at [752, 570] on icon "edit" at bounding box center [747, 570] width 10 height 10
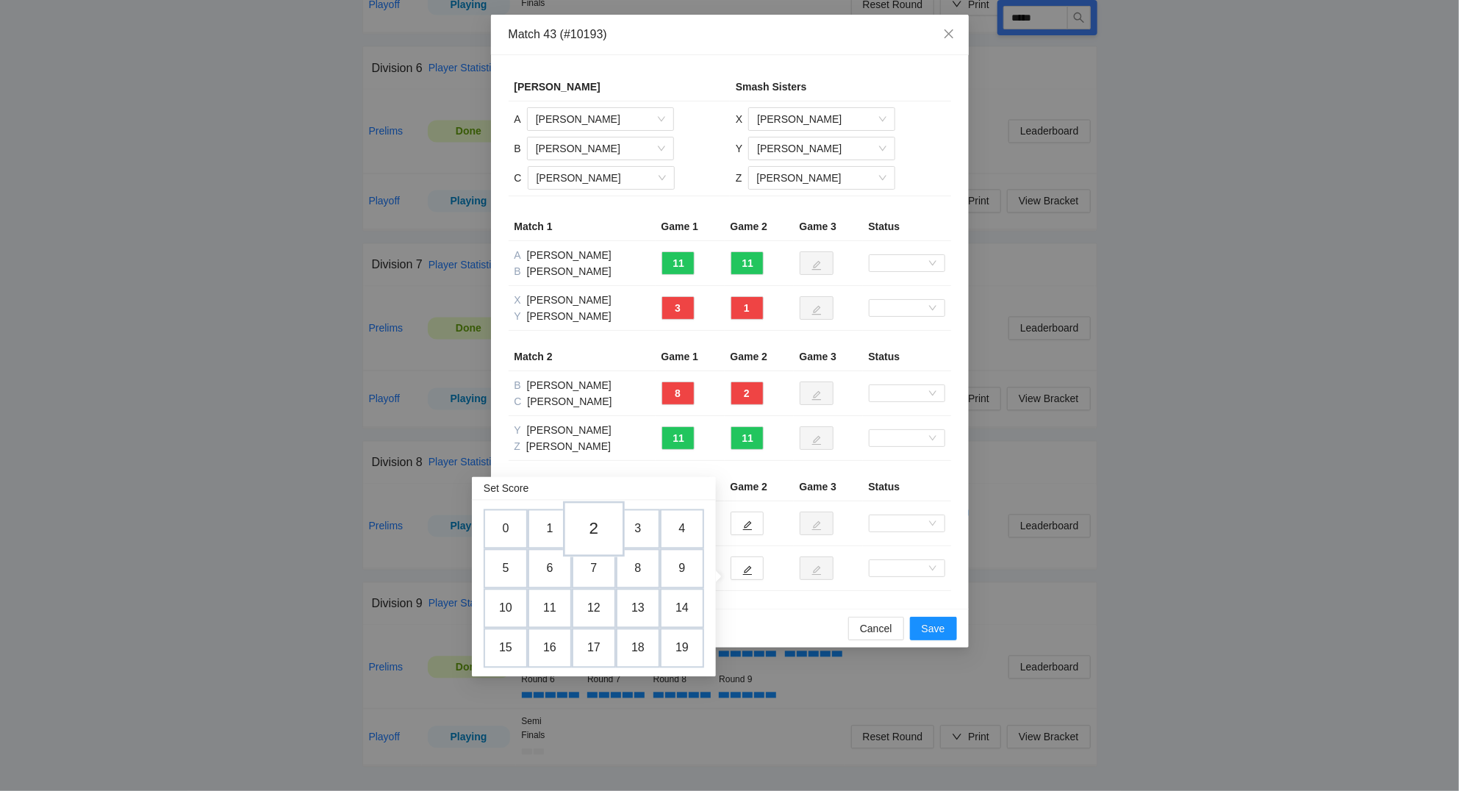
click at [597, 528] on td "2" at bounding box center [594, 529] width 62 height 56
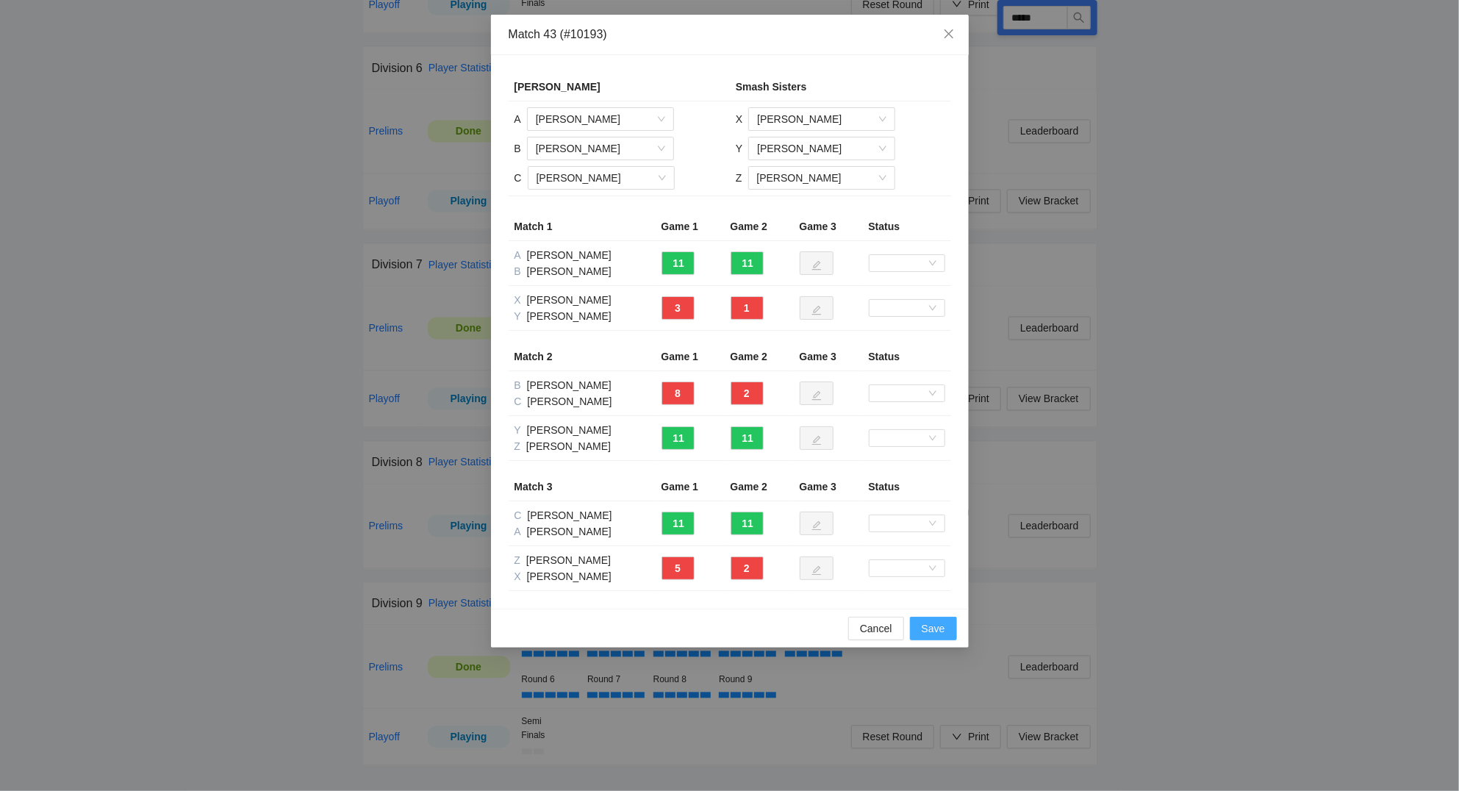
click at [936, 632] on span "Save" at bounding box center [933, 628] width 24 height 16
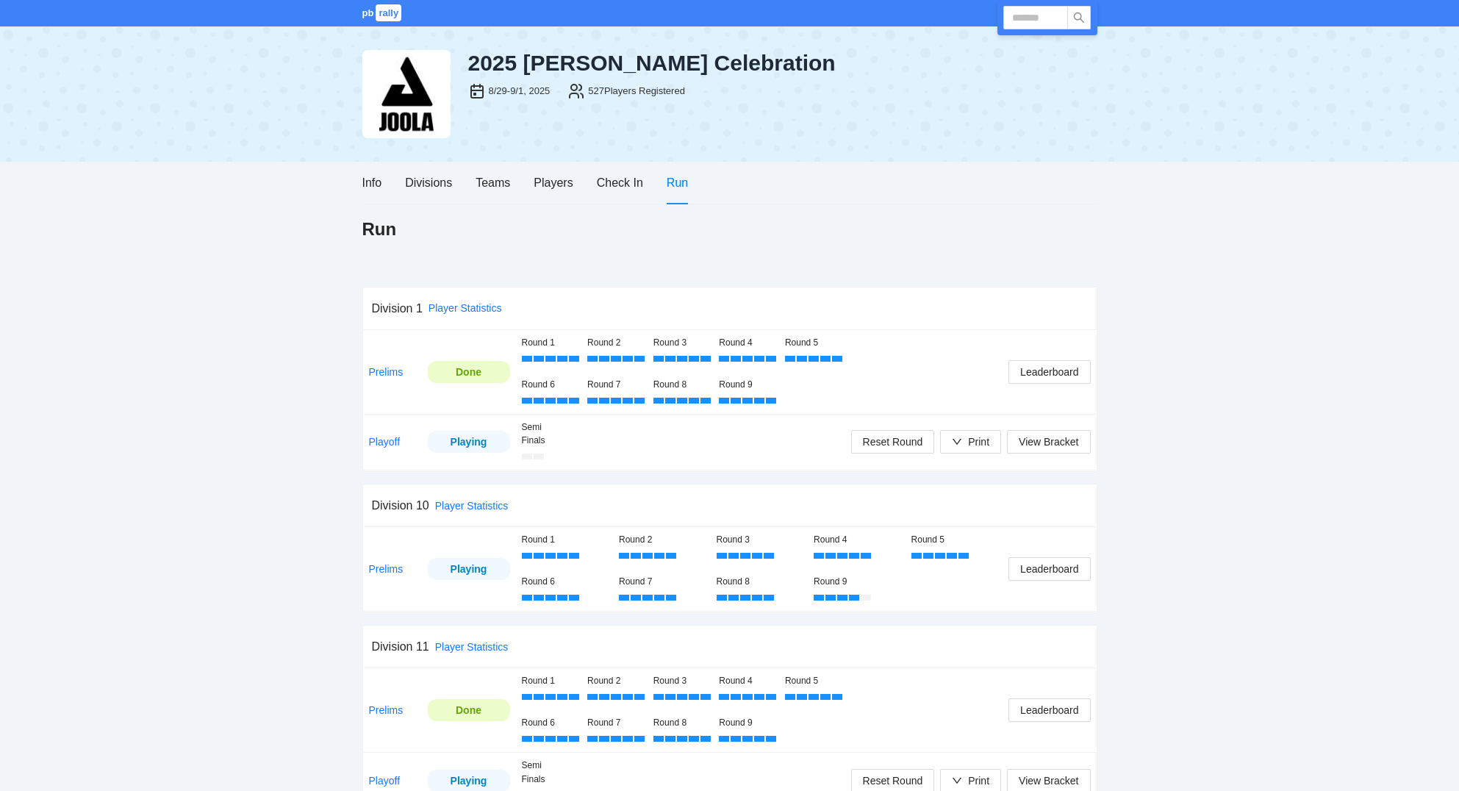
scroll to position [1570, 0]
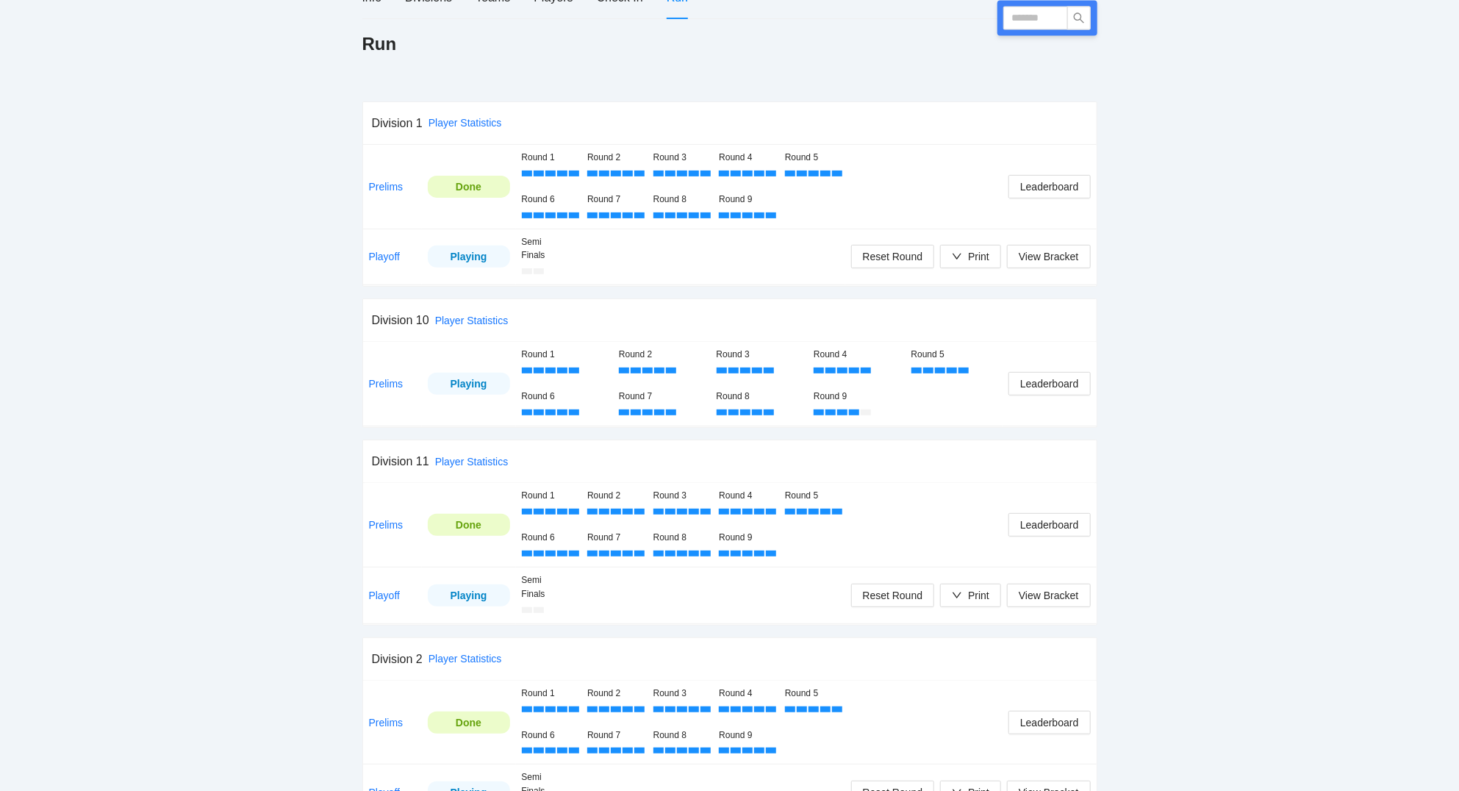
scroll to position [151, 0]
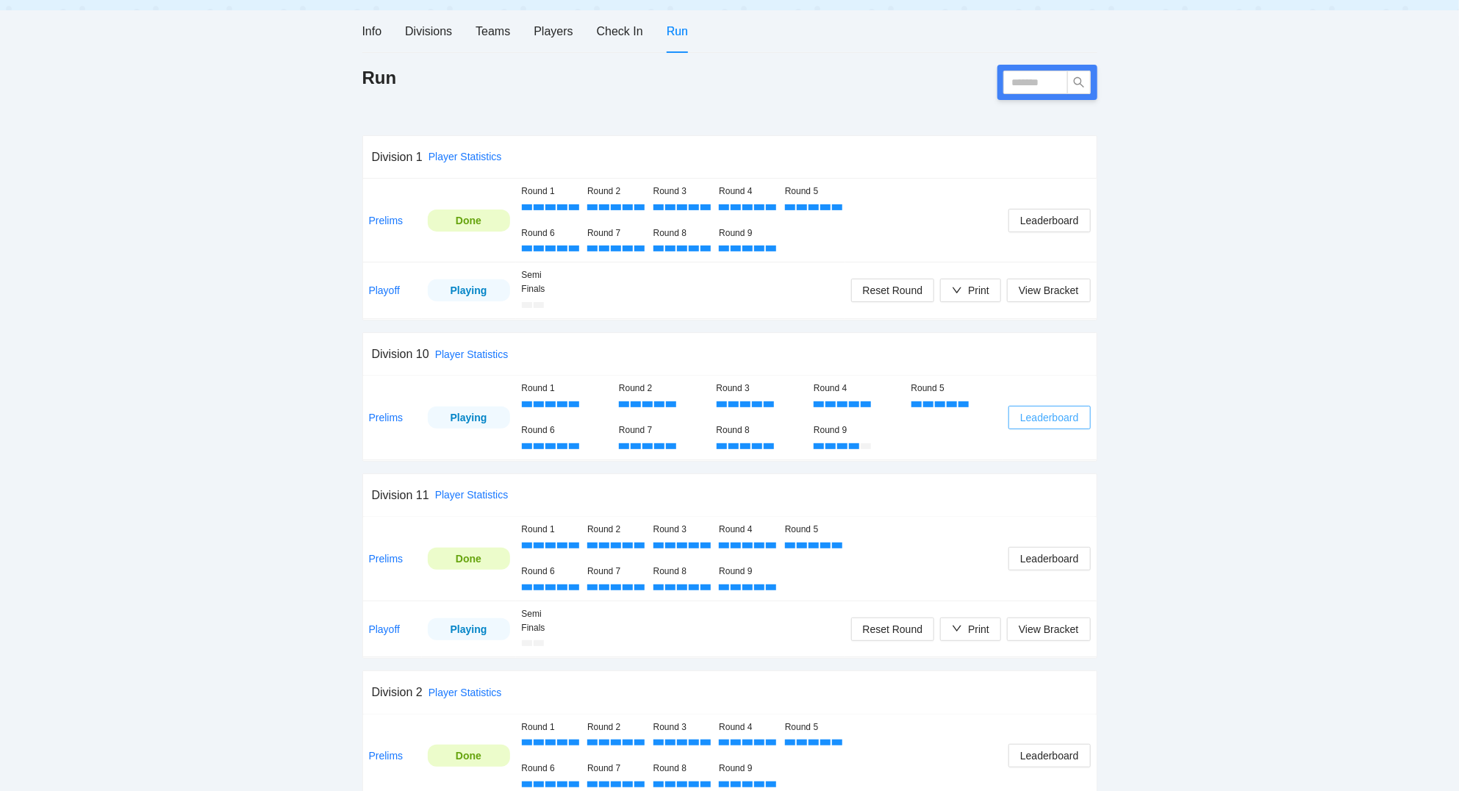
click at [1050, 420] on span "Leaderboard" at bounding box center [1049, 417] width 58 height 16
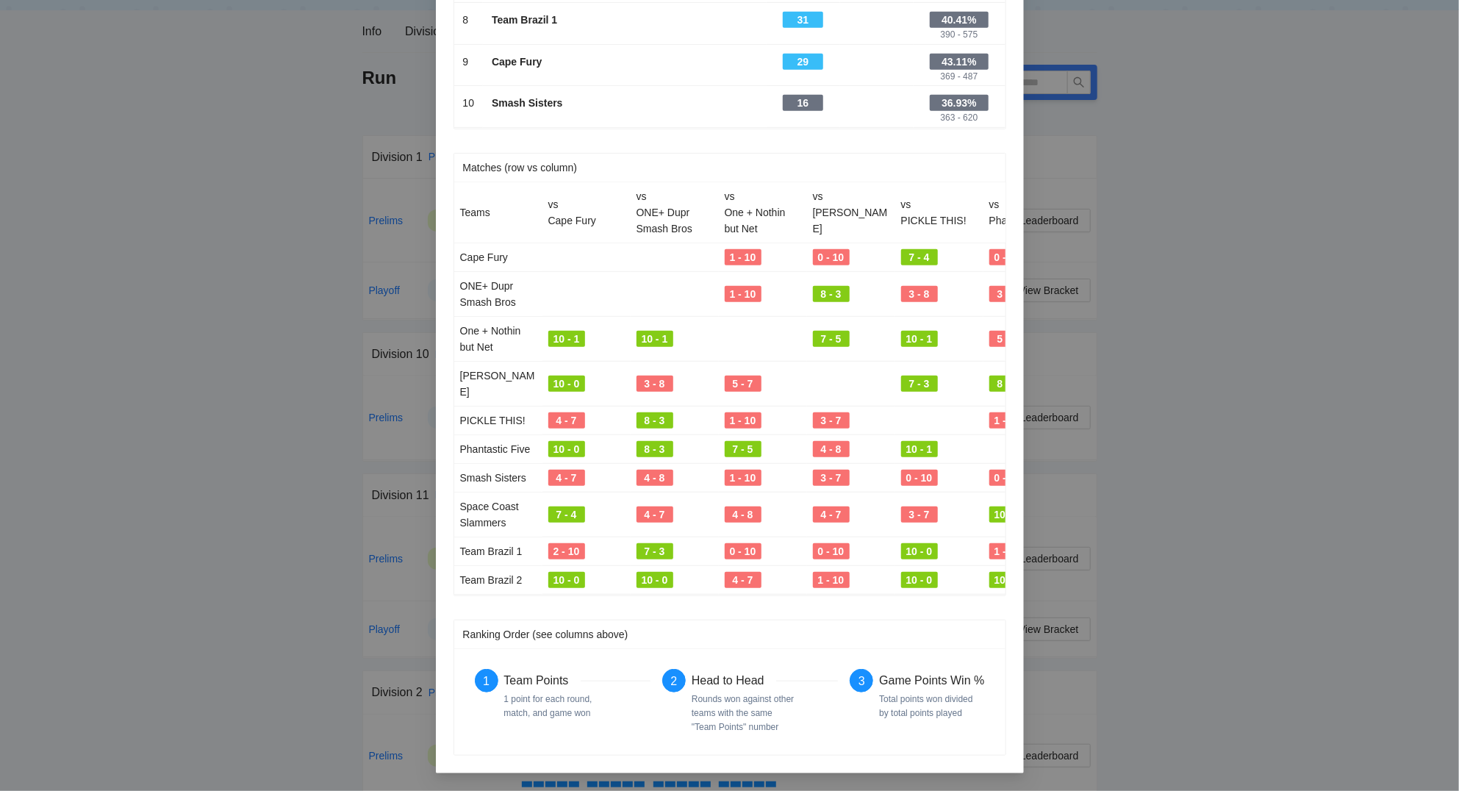
scroll to position [0, 0]
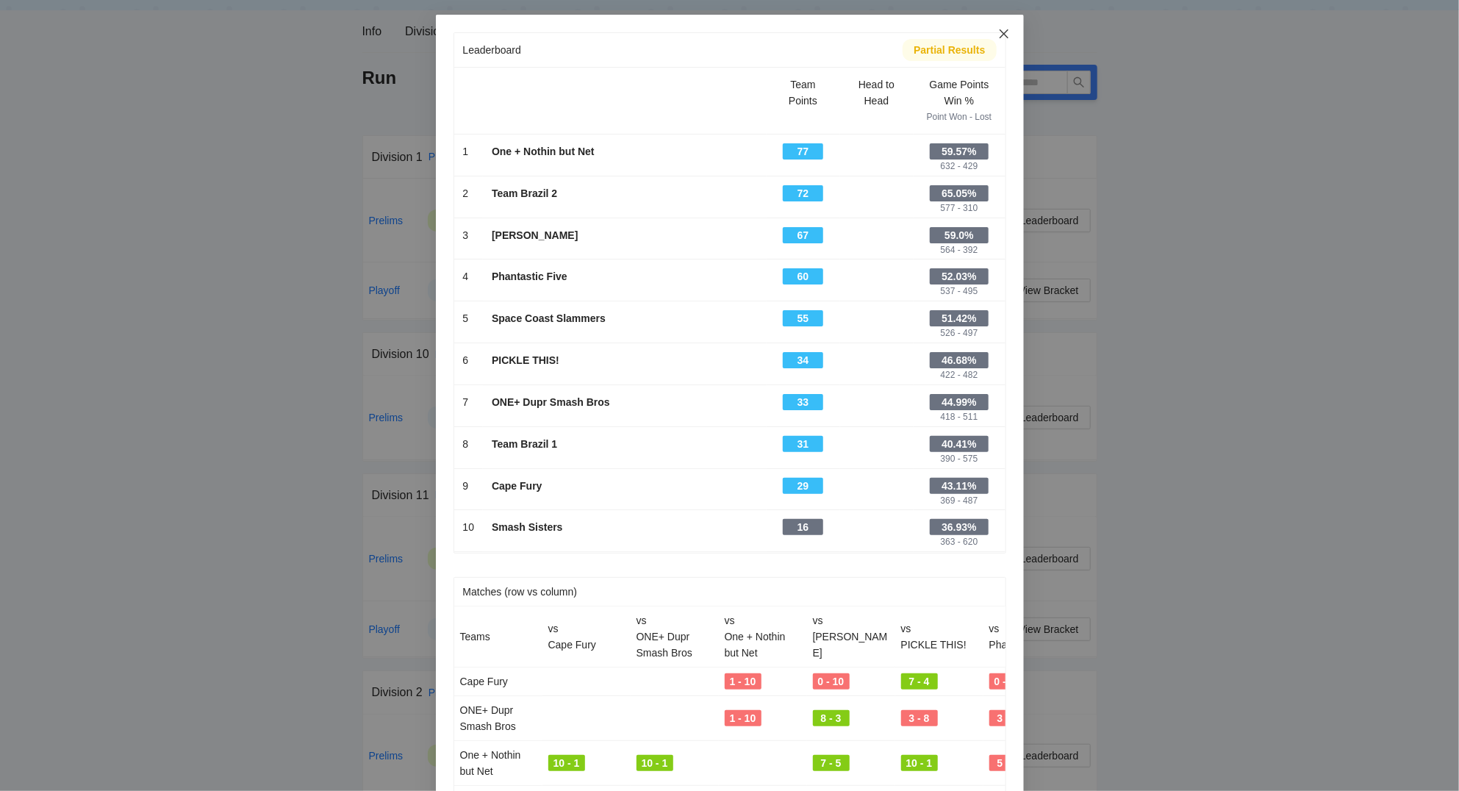
click at [1004, 35] on icon "close" at bounding box center [1003, 33] width 9 height 9
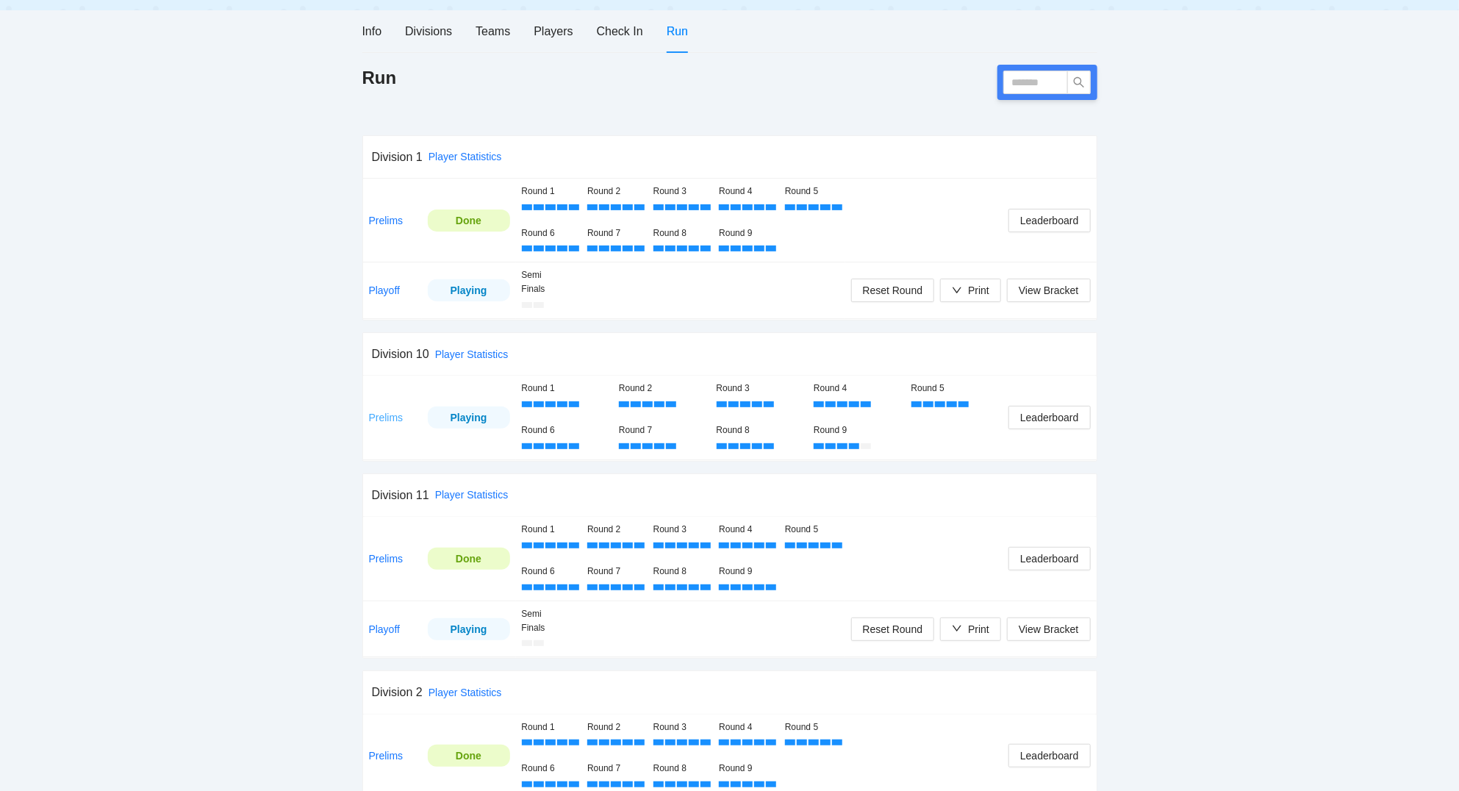
click at [396, 417] on link "Prelims" at bounding box center [386, 417] width 35 height 12
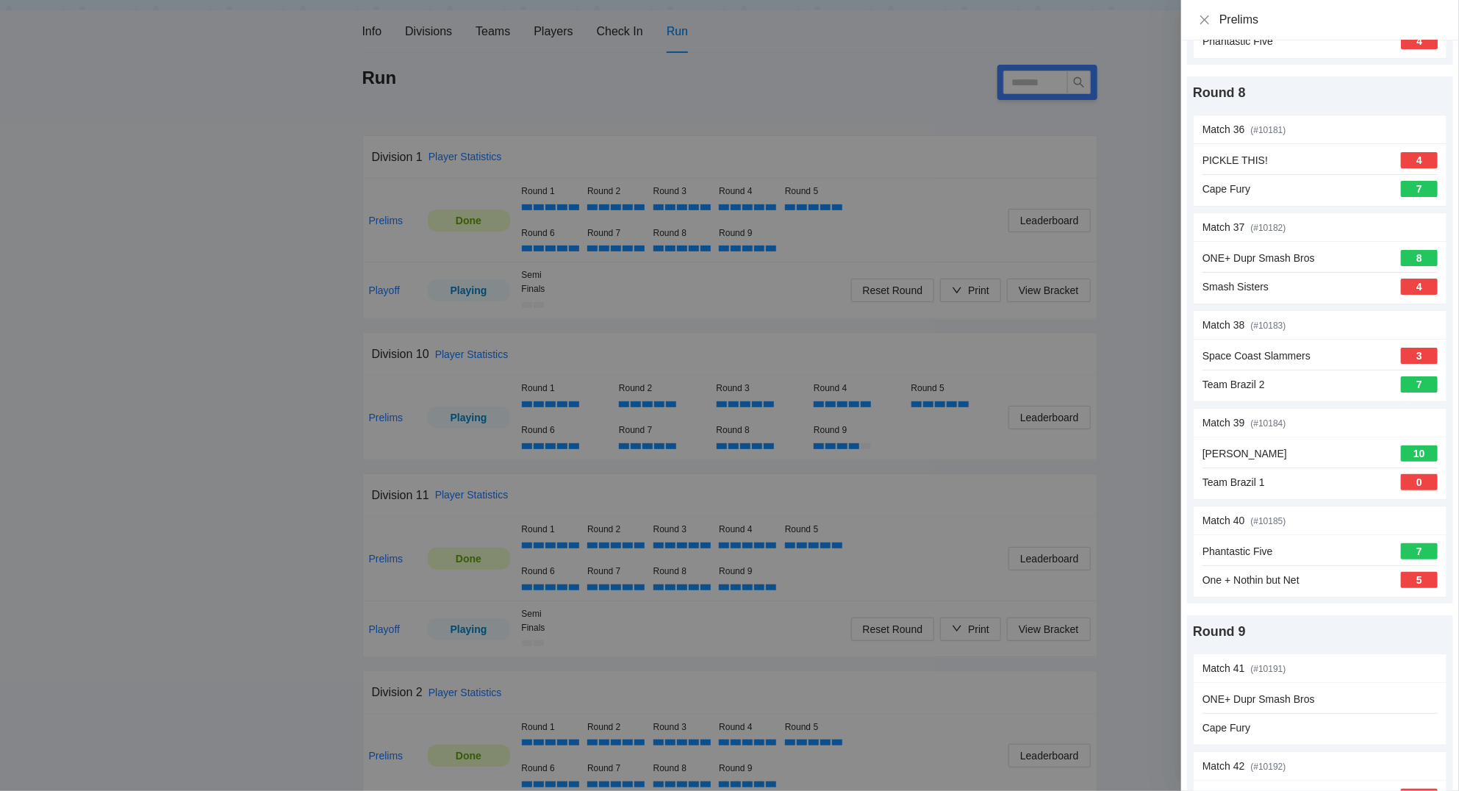
scroll to position [4147, 0]
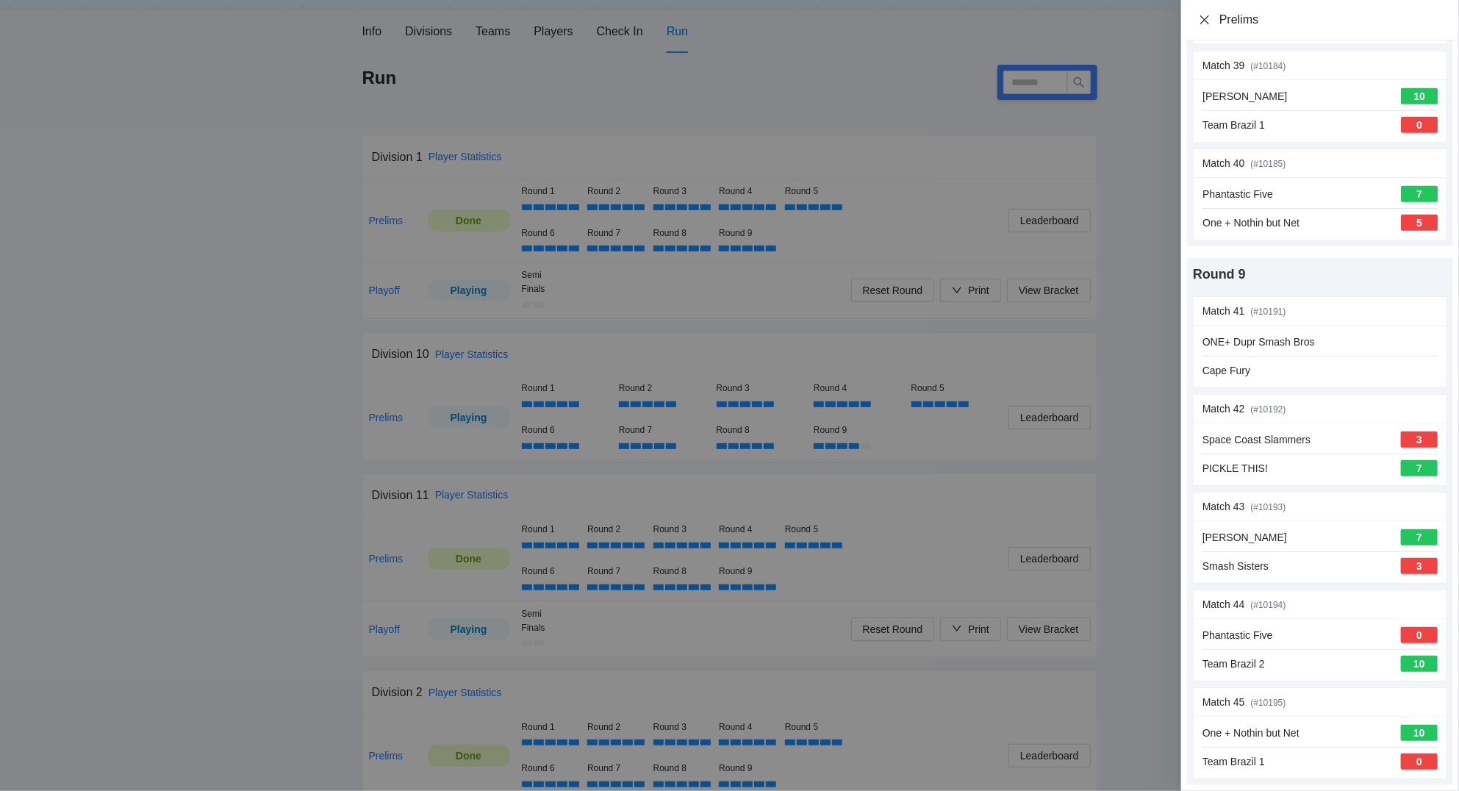
click at [1207, 18] on icon "close" at bounding box center [1204, 19] width 9 height 9
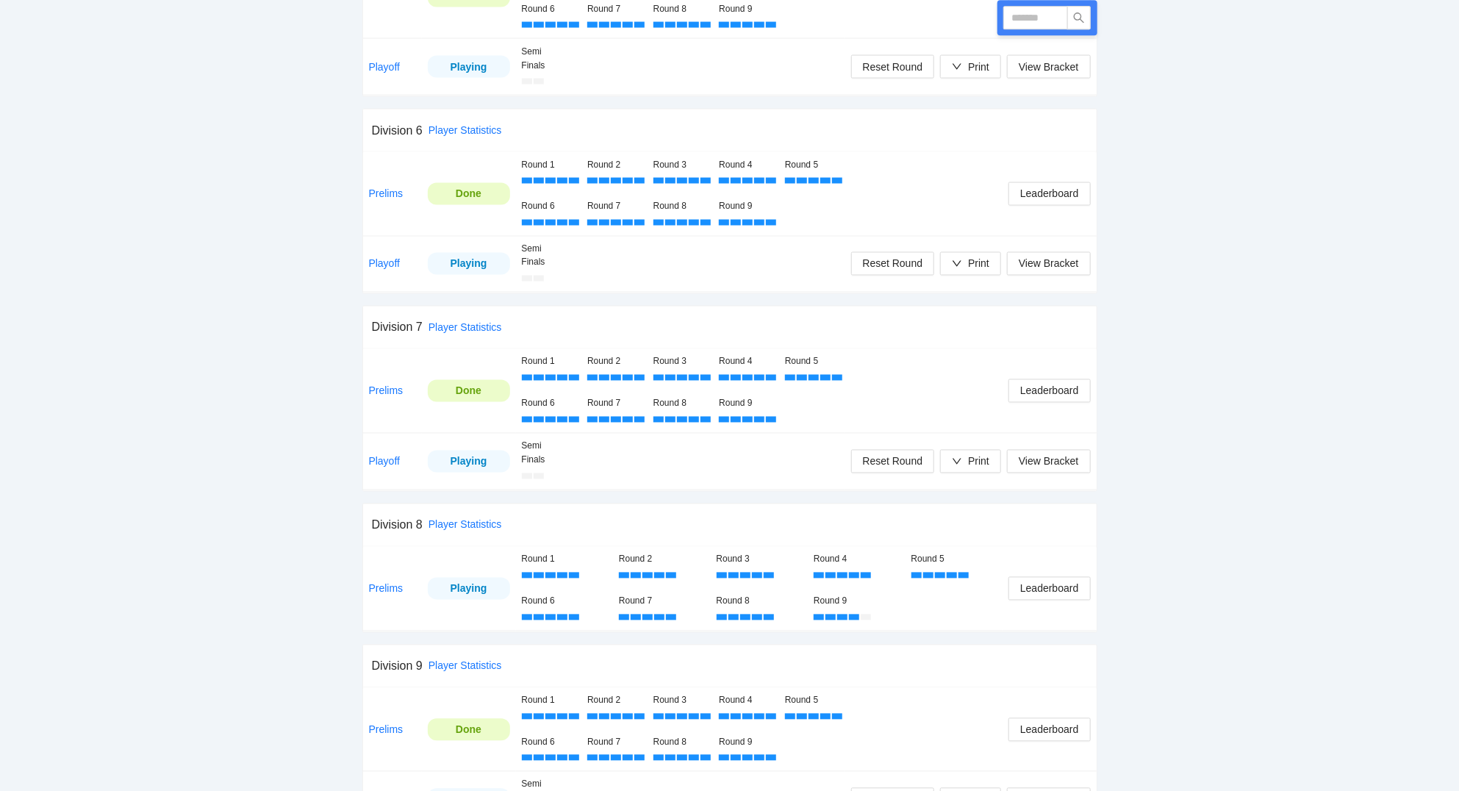
scroll to position [1570, 0]
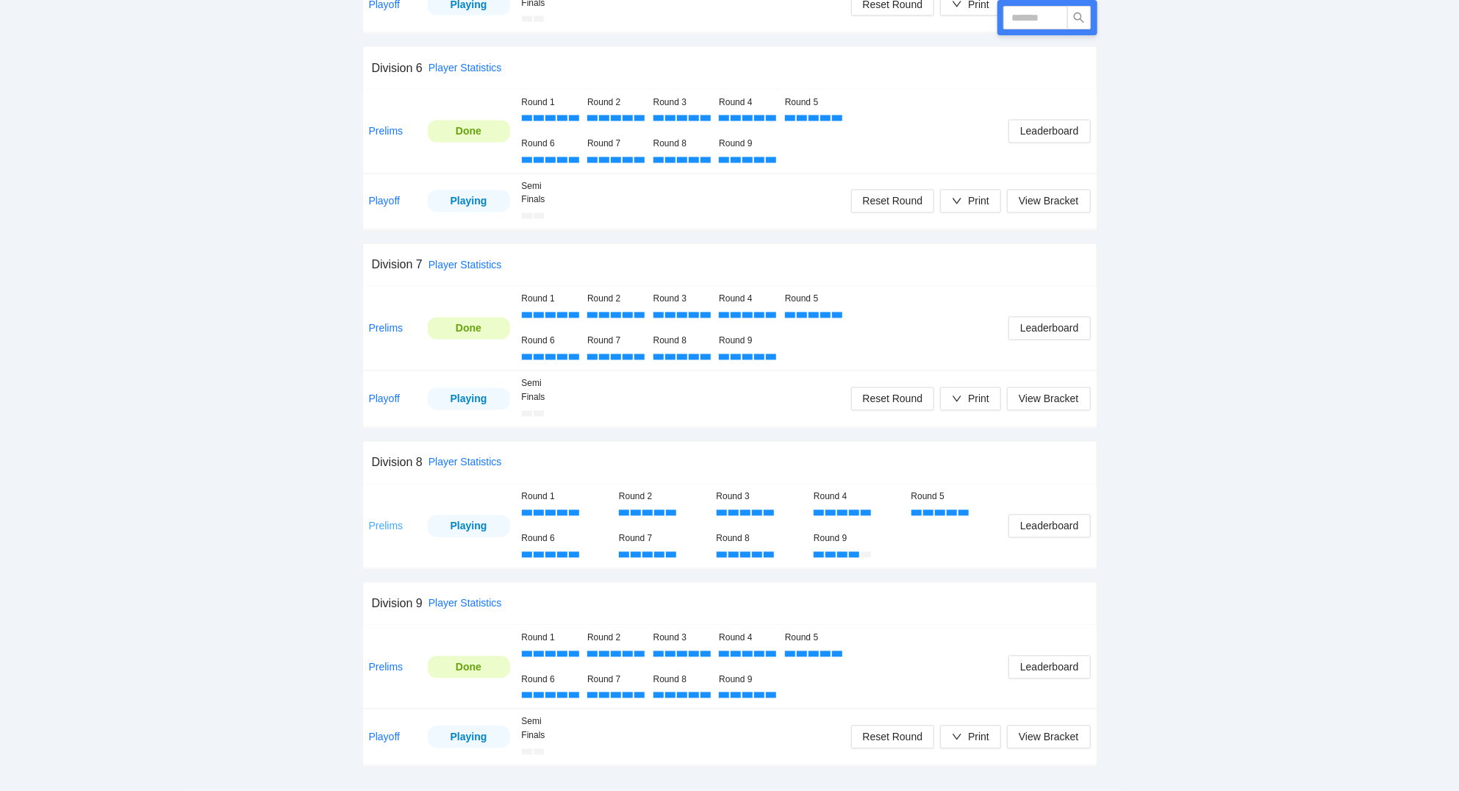
click at [397, 523] on link "Prelims" at bounding box center [386, 526] width 35 height 12
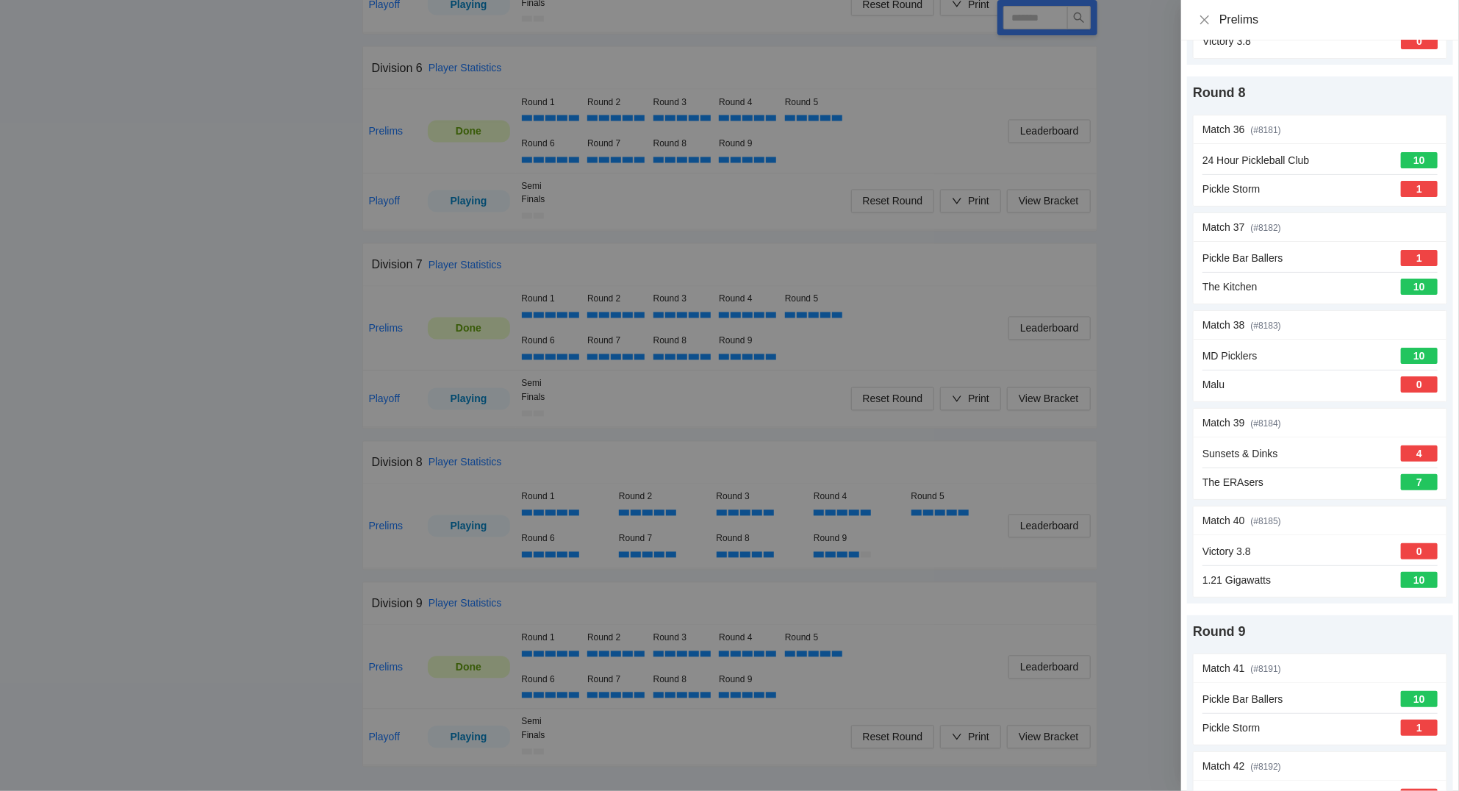
scroll to position [4147, 0]
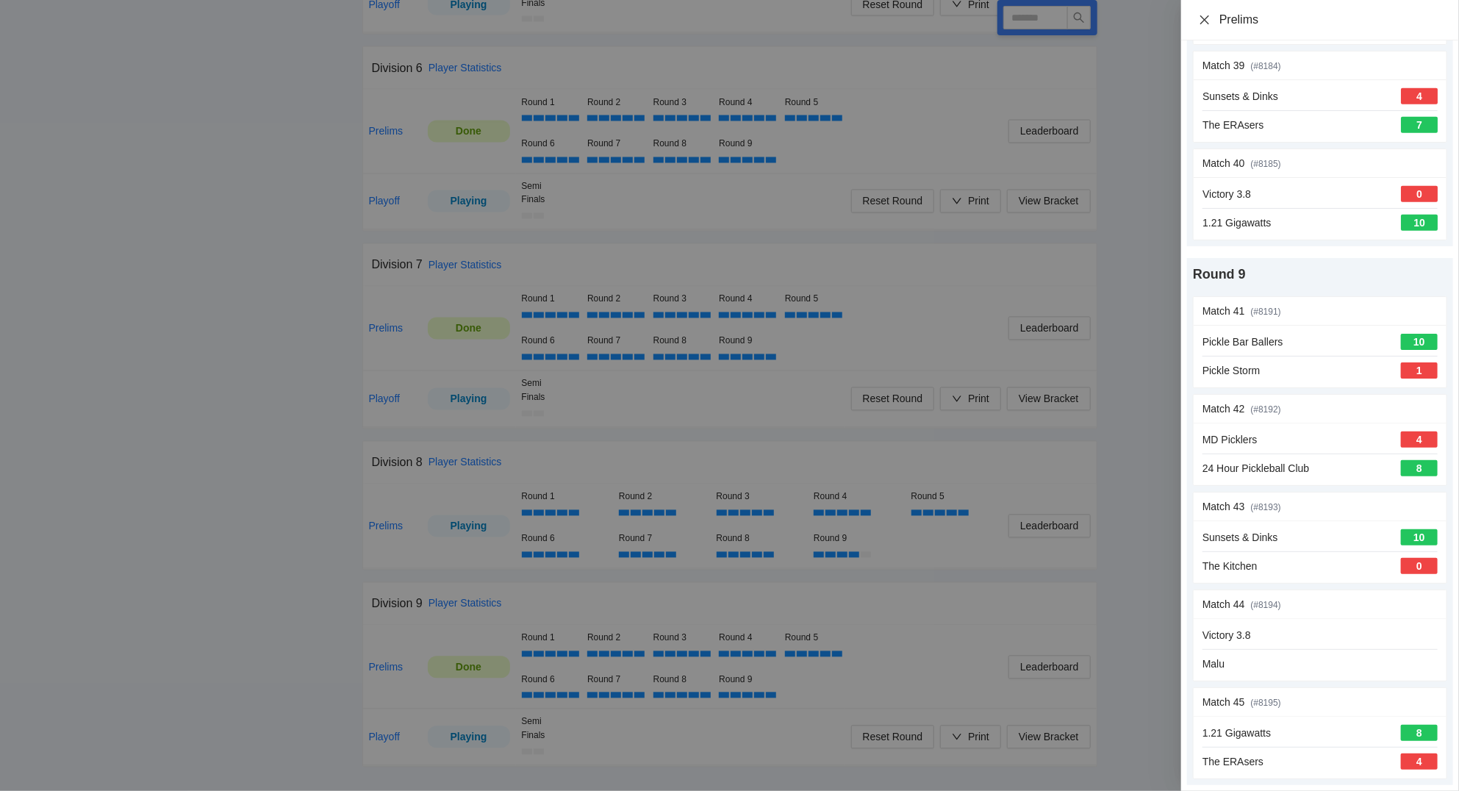
click at [1201, 15] on icon "close" at bounding box center [1204, 20] width 12 height 12
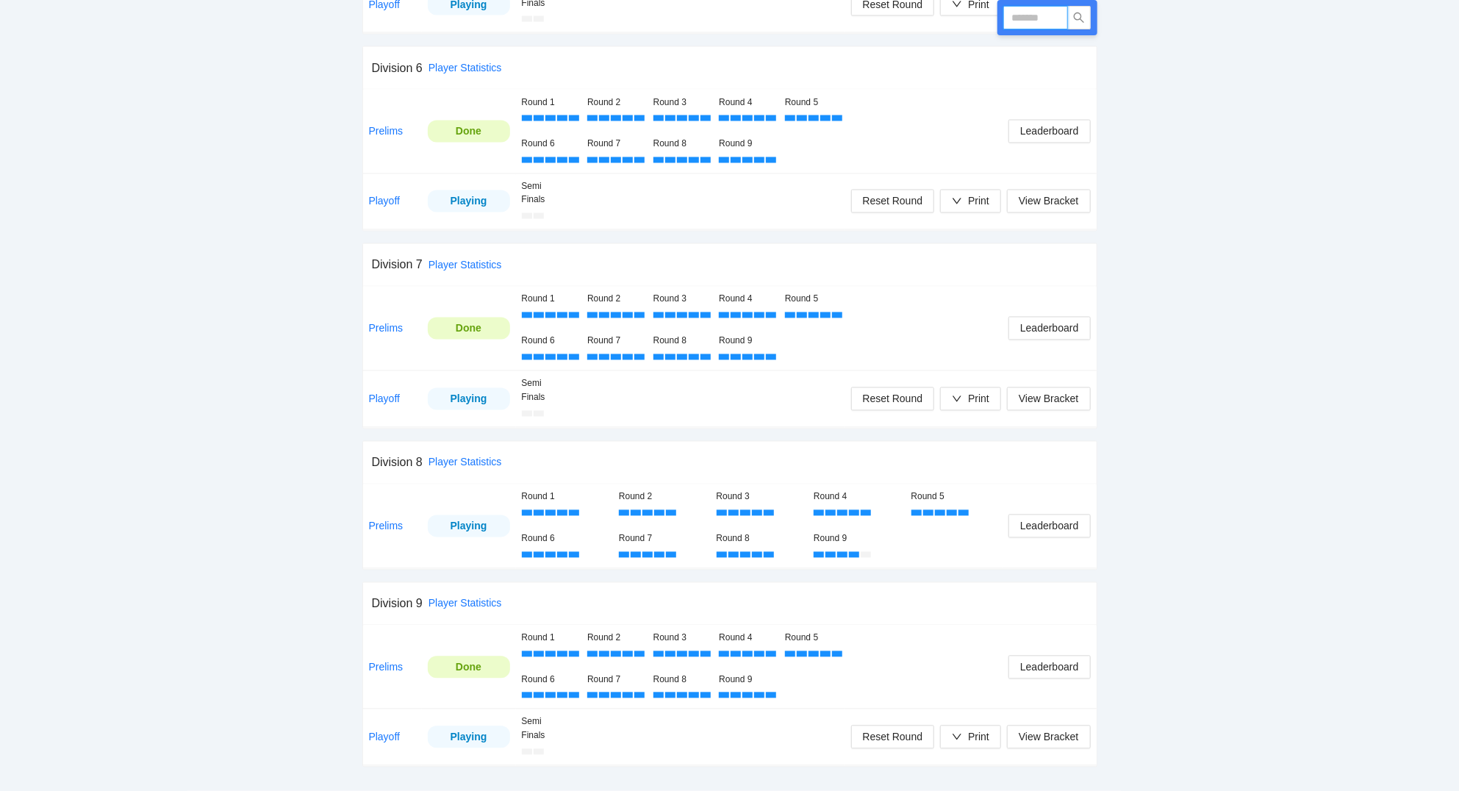
click at [1060, 20] on input "text" at bounding box center [1035, 18] width 65 height 24
type input "****"
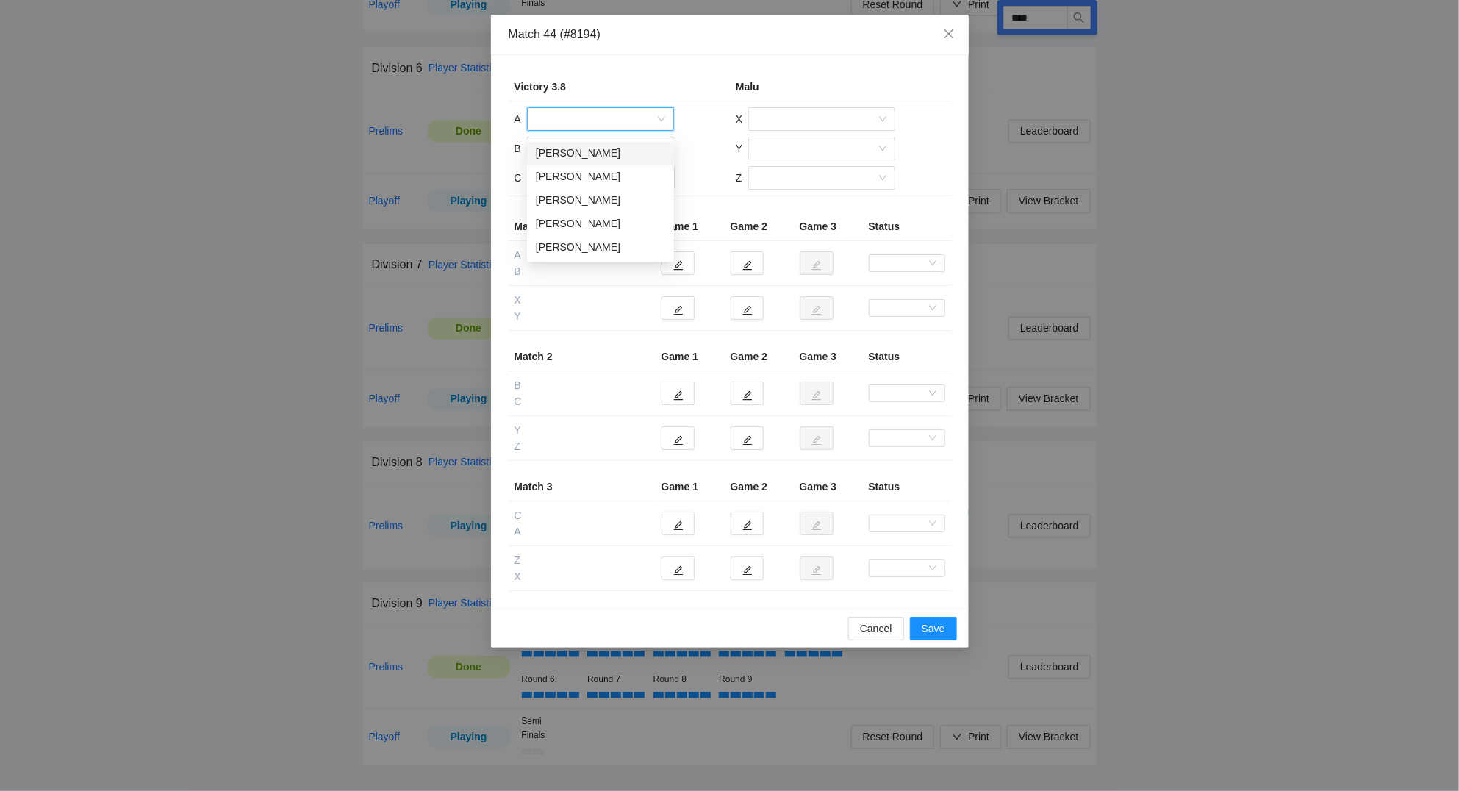
click at [610, 119] on input "search" at bounding box center [595, 119] width 119 height 22
click at [583, 169] on div "Candy VanWambeke" at bounding box center [600, 177] width 129 height 16
click at [571, 148] on input "search" at bounding box center [595, 148] width 119 height 22
click at [558, 223] on div "Neil Kasicki" at bounding box center [600, 230] width 129 height 16
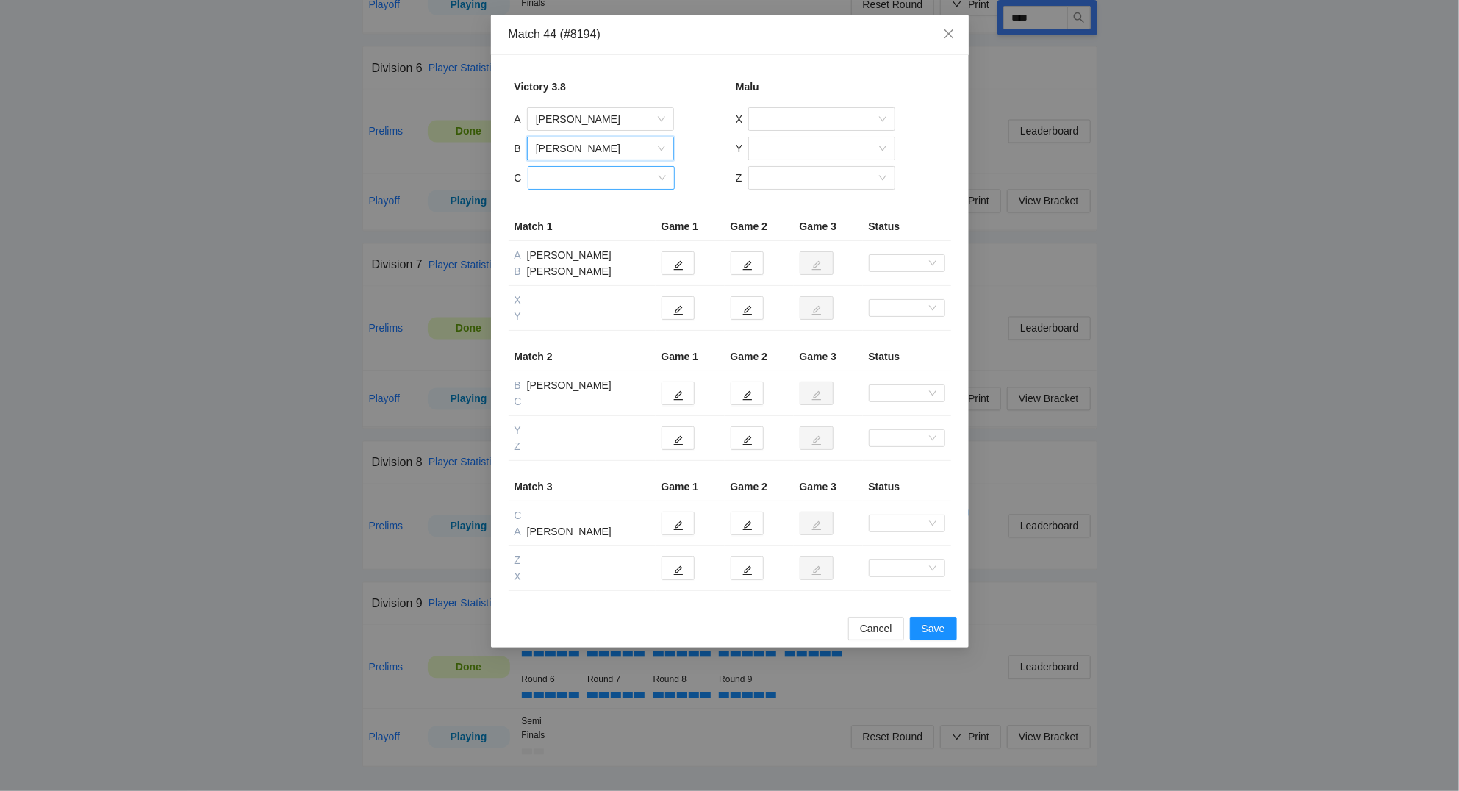
click at [572, 183] on input "search" at bounding box center [595, 178] width 119 height 22
click at [551, 251] on div "Rich VanWambeke" at bounding box center [600, 259] width 129 height 16
click at [780, 118] on input "search" at bounding box center [816, 119] width 119 height 22
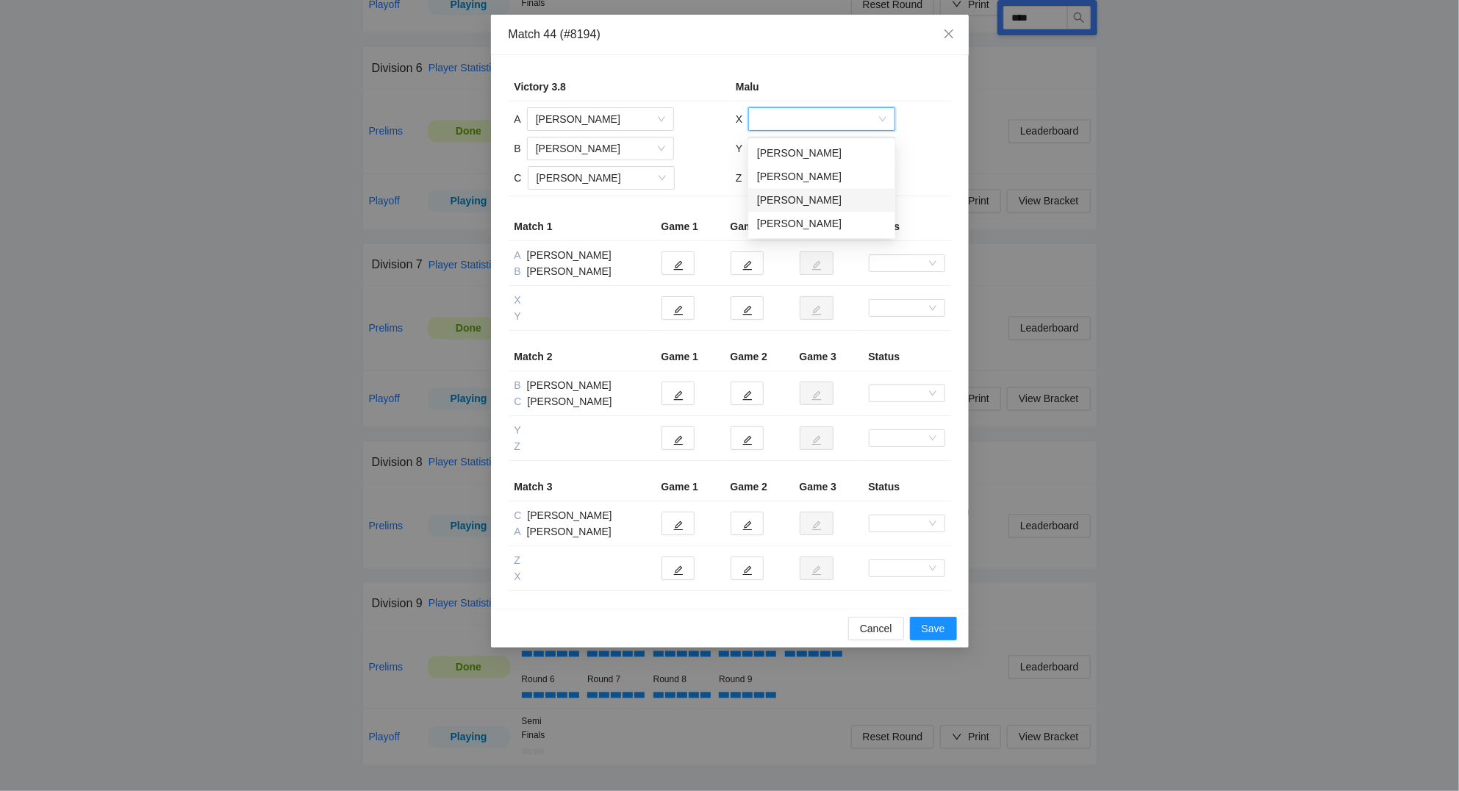
click at [772, 195] on div "Nathalia Gonzalez" at bounding box center [821, 201] width 129 height 16
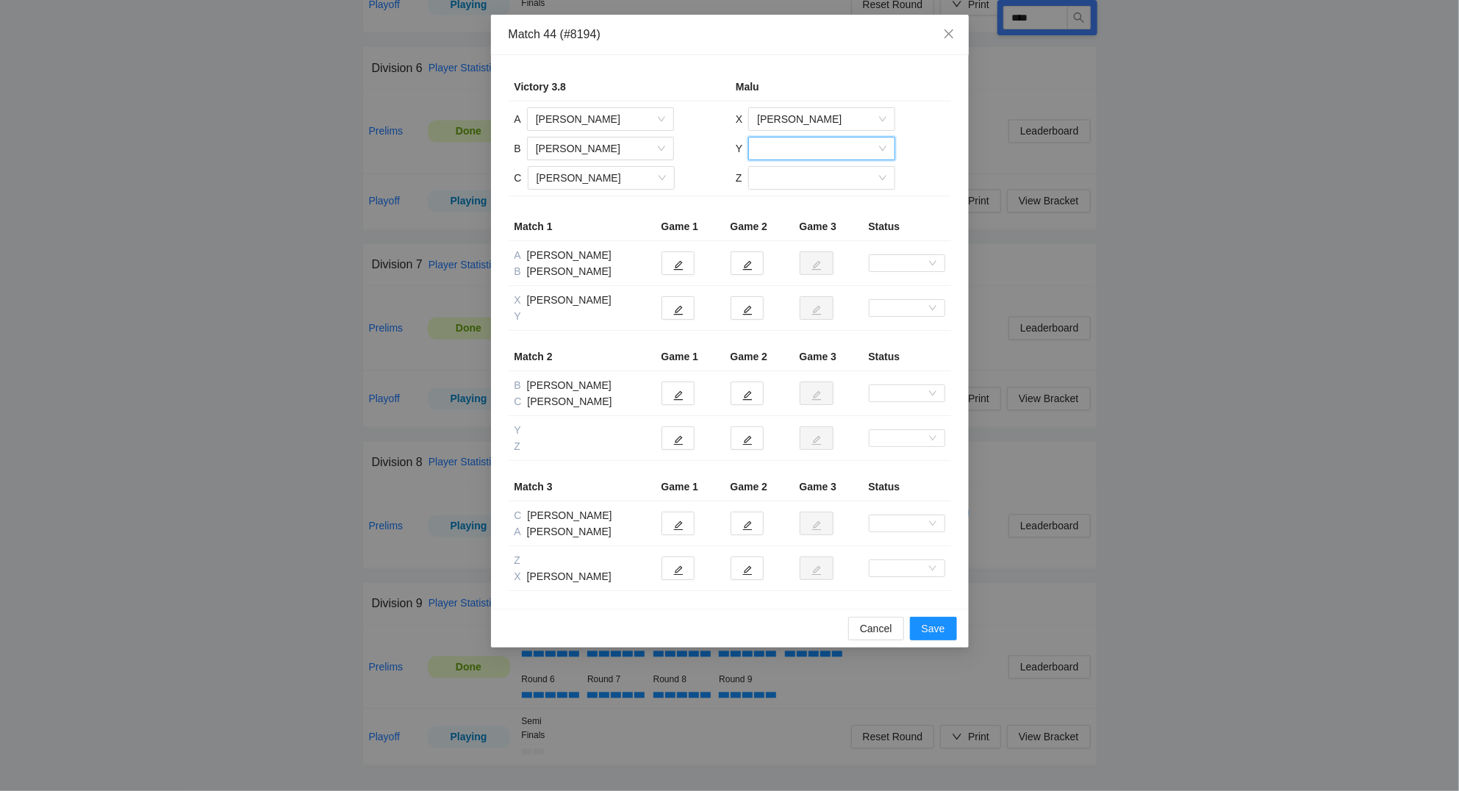
click at [795, 142] on input "search" at bounding box center [816, 148] width 119 height 22
click at [763, 229] on div "Paula Lotero" at bounding box center [821, 230] width 129 height 16
click at [780, 184] on input "search" at bounding box center [816, 178] width 119 height 22
click at [764, 231] on div "Jormar Acosta" at bounding box center [820, 236] width 129 height 16
click at [687, 311] on button "button" at bounding box center [677, 308] width 33 height 24
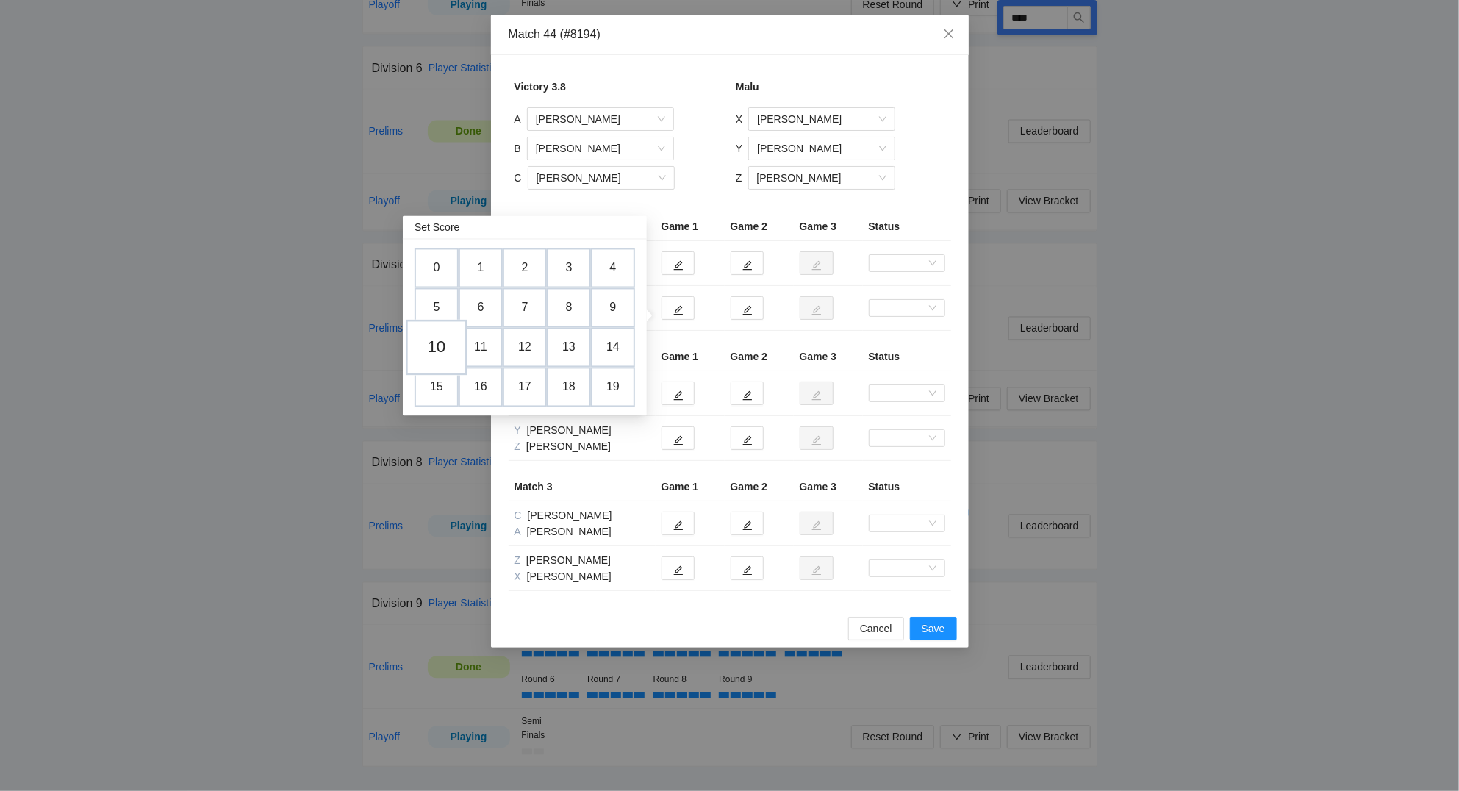
click at [450, 344] on td "10" at bounding box center [437, 348] width 62 height 56
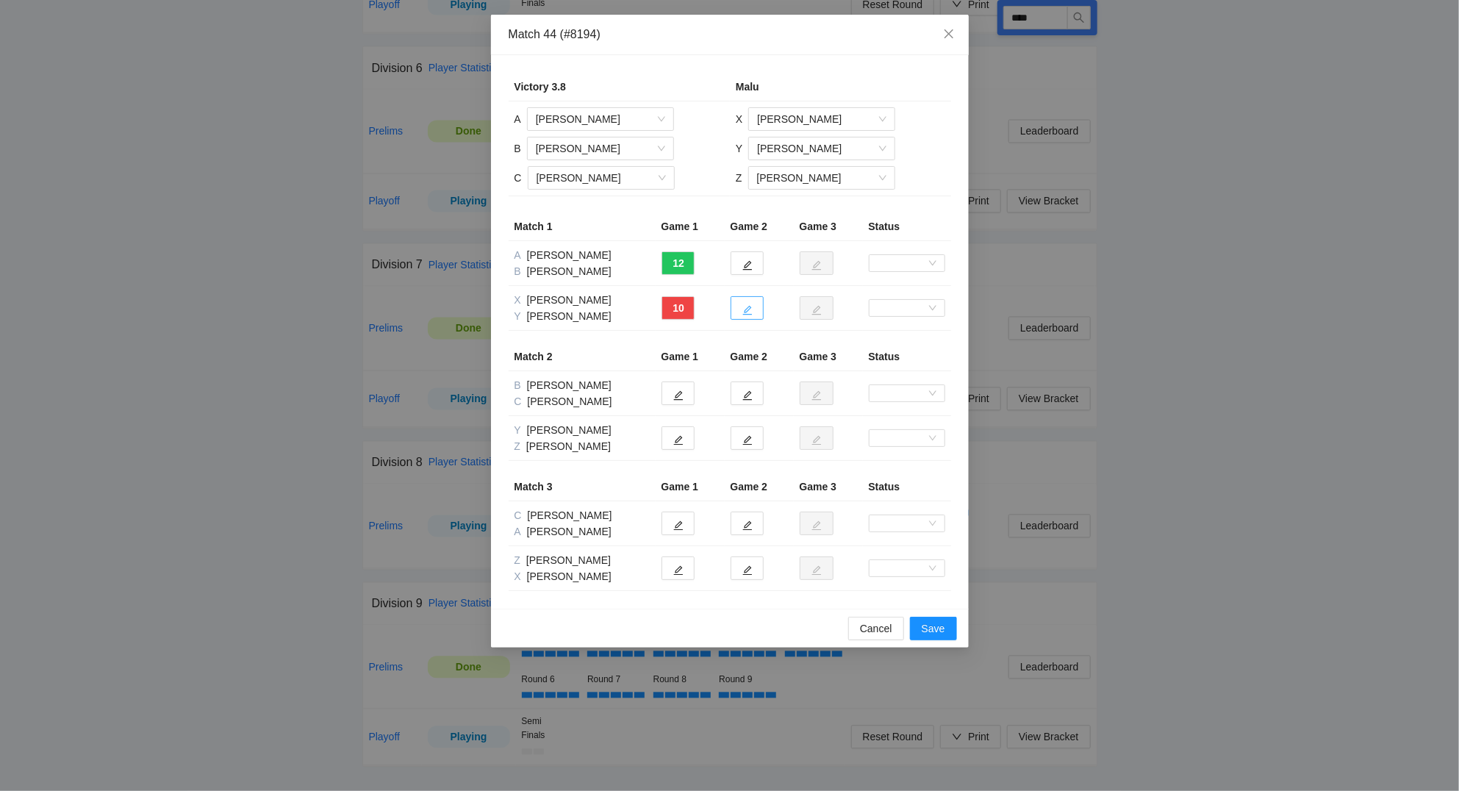
click at [750, 316] on button "button" at bounding box center [746, 308] width 33 height 24
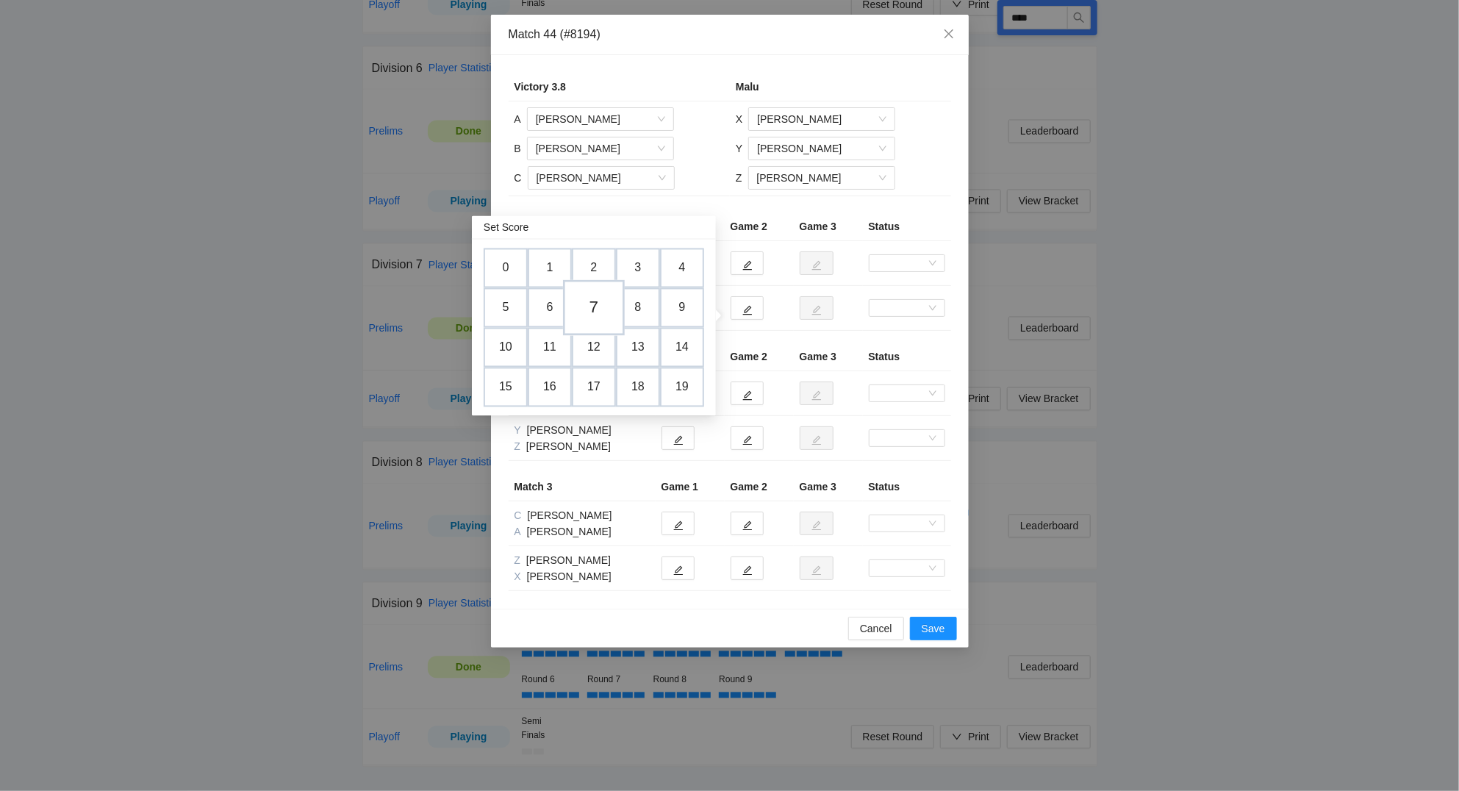
click at [596, 303] on td "7" at bounding box center [594, 308] width 62 height 56
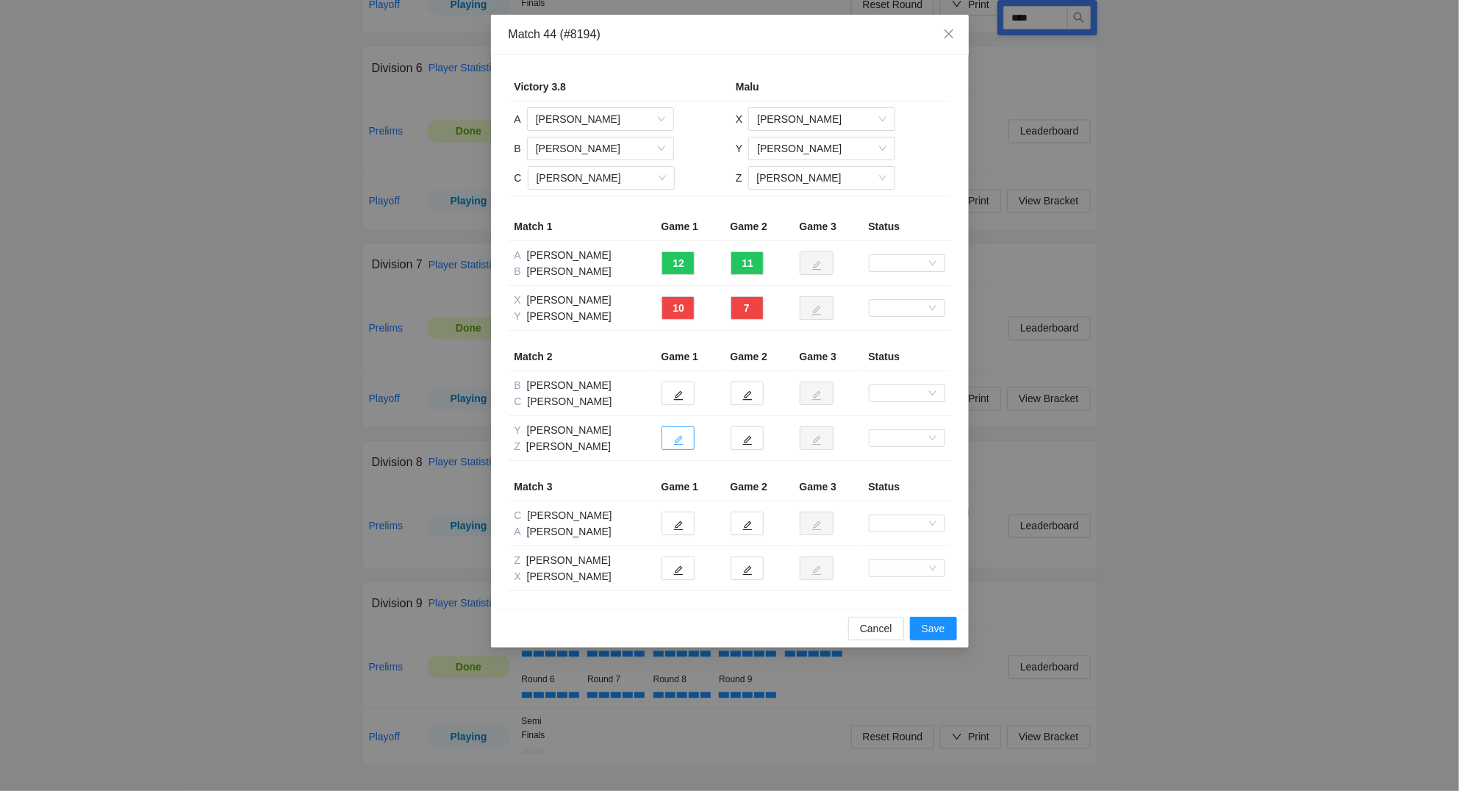
click at [678, 438] on icon "edit" at bounding box center [678, 440] width 10 height 10
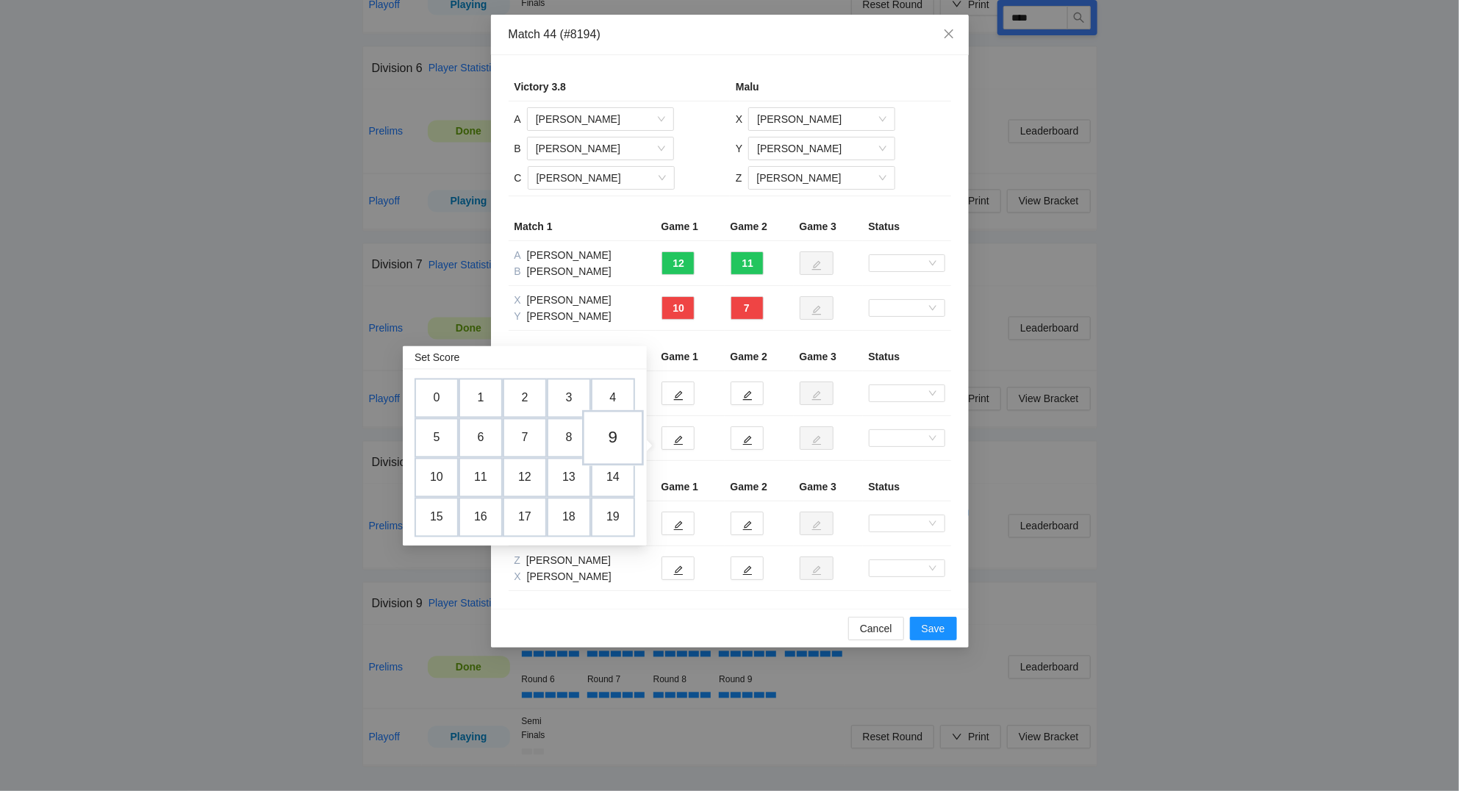
click at [620, 425] on td "9" at bounding box center [613, 438] width 62 height 56
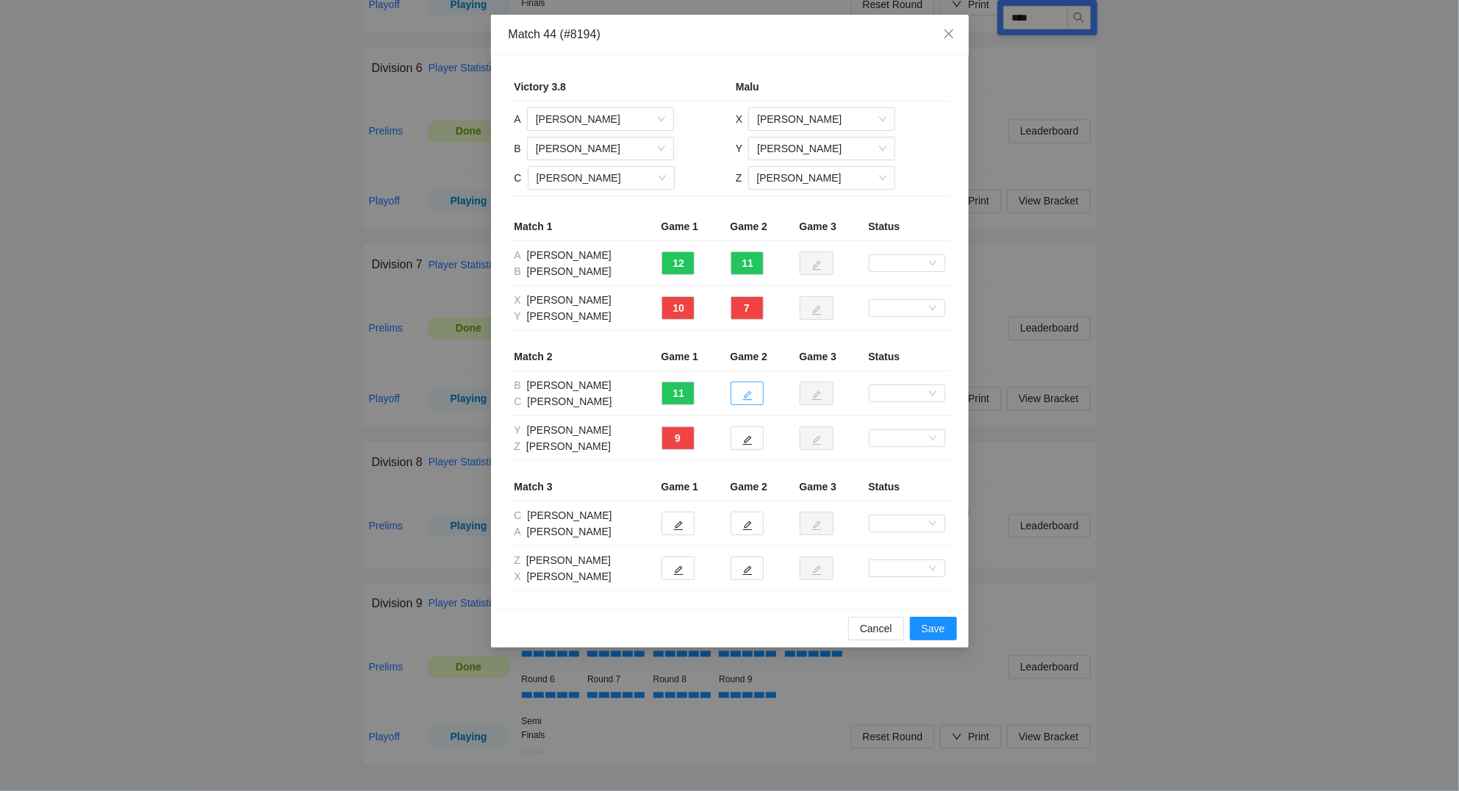
click at [738, 387] on button "button" at bounding box center [746, 393] width 33 height 24
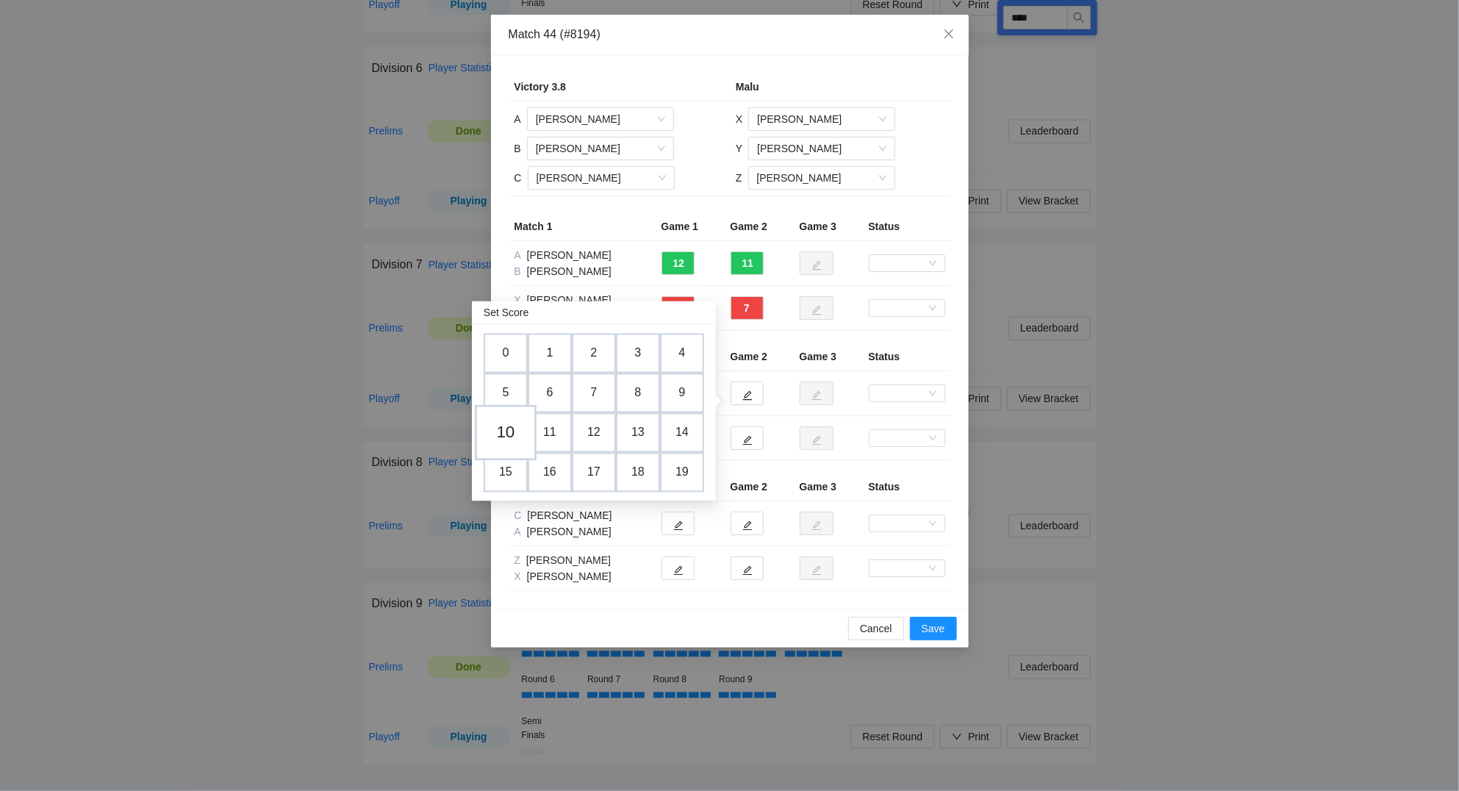
click at [514, 428] on td "10" at bounding box center [506, 433] width 62 height 56
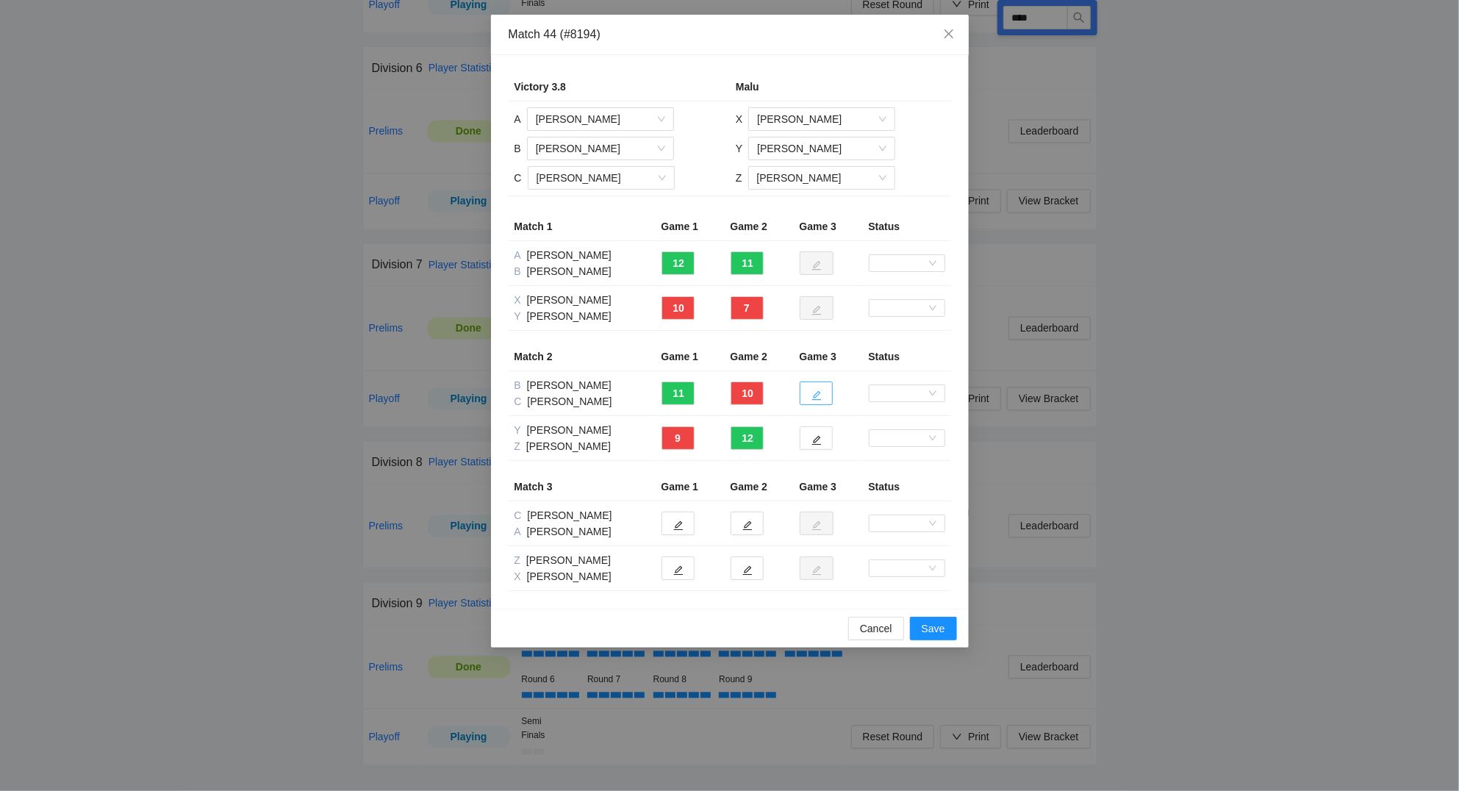
click at [818, 389] on button "button" at bounding box center [815, 393] width 33 height 24
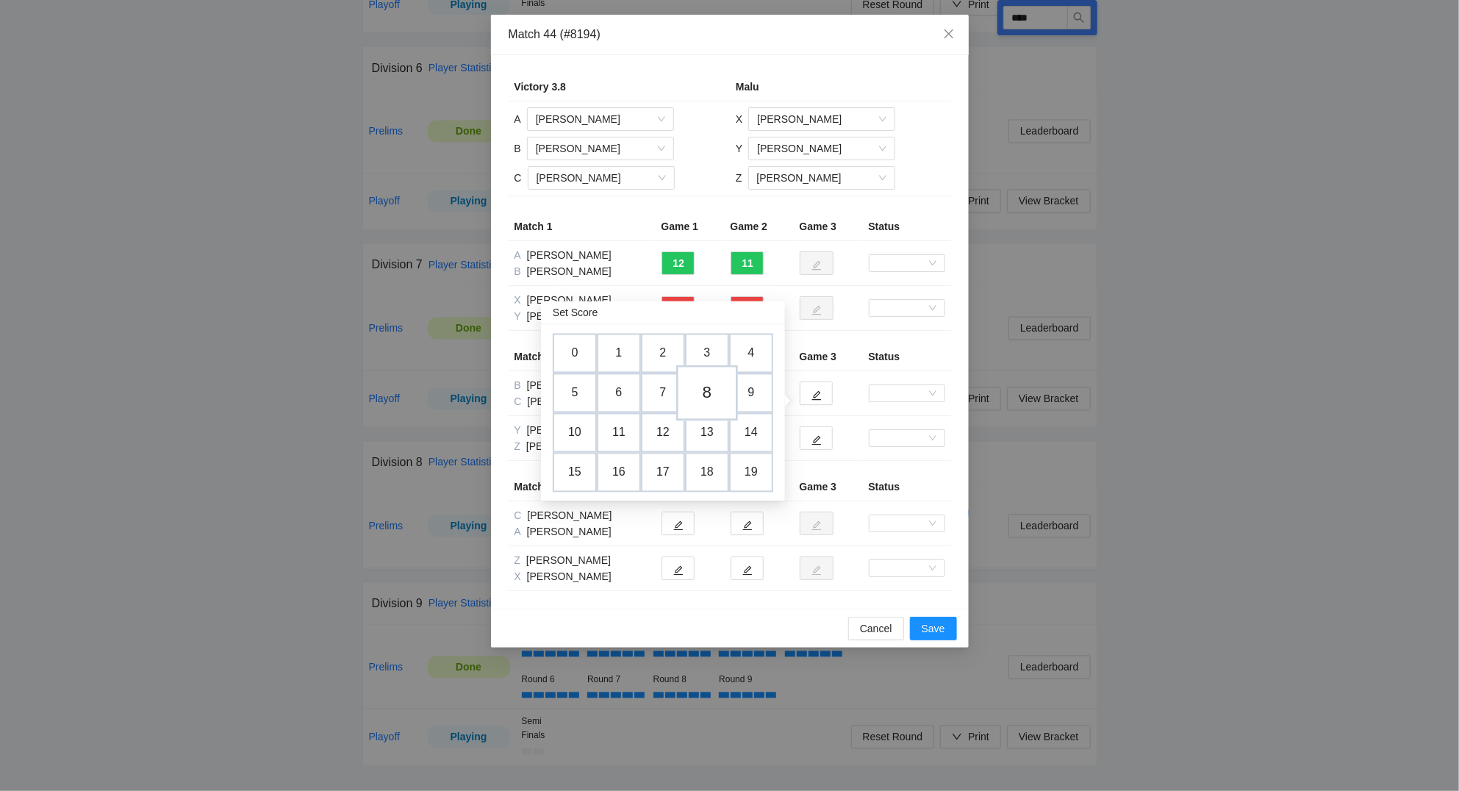
click at [716, 392] on td "8" at bounding box center [707, 393] width 62 height 56
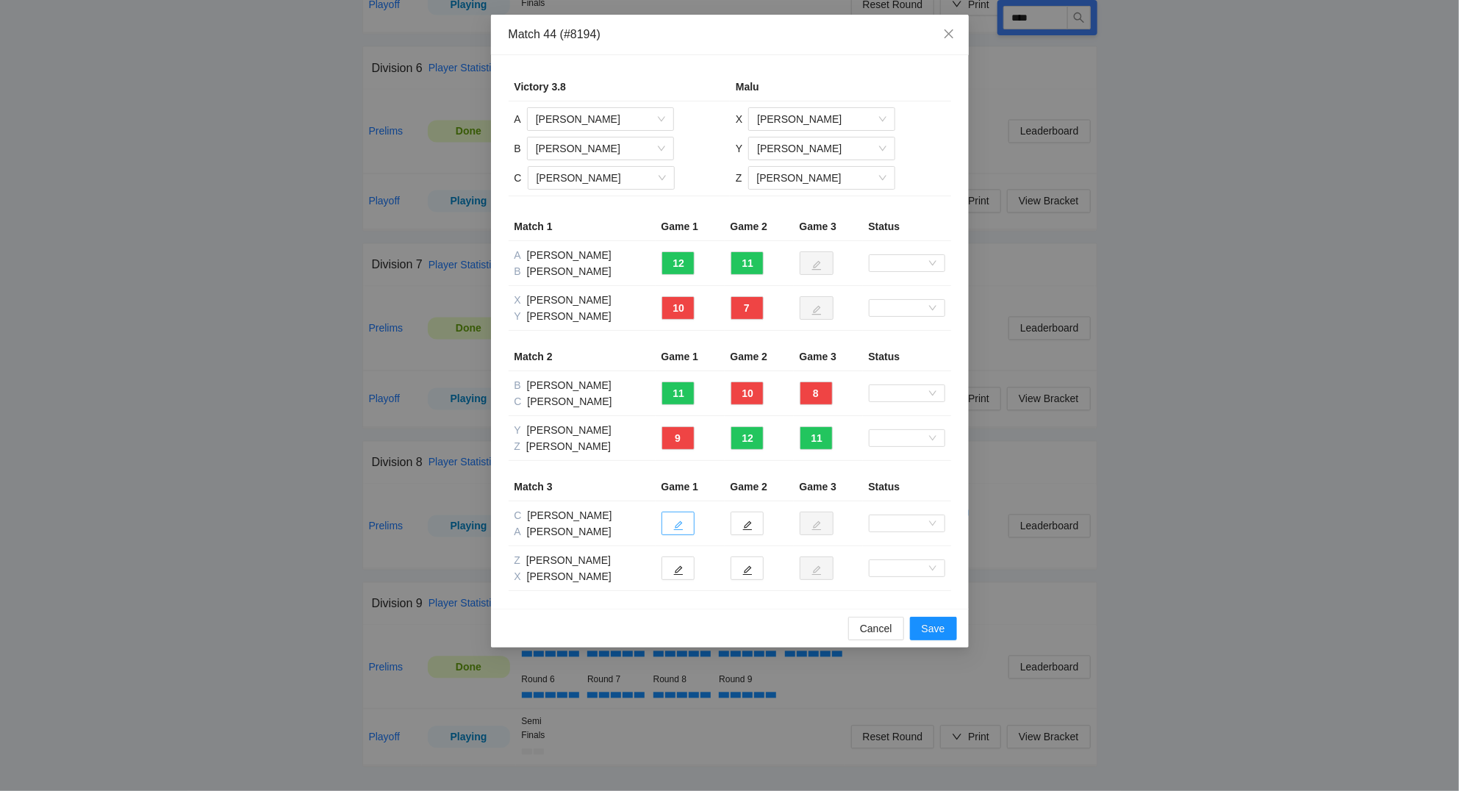
click at [678, 522] on icon "edit" at bounding box center [678, 525] width 10 height 10
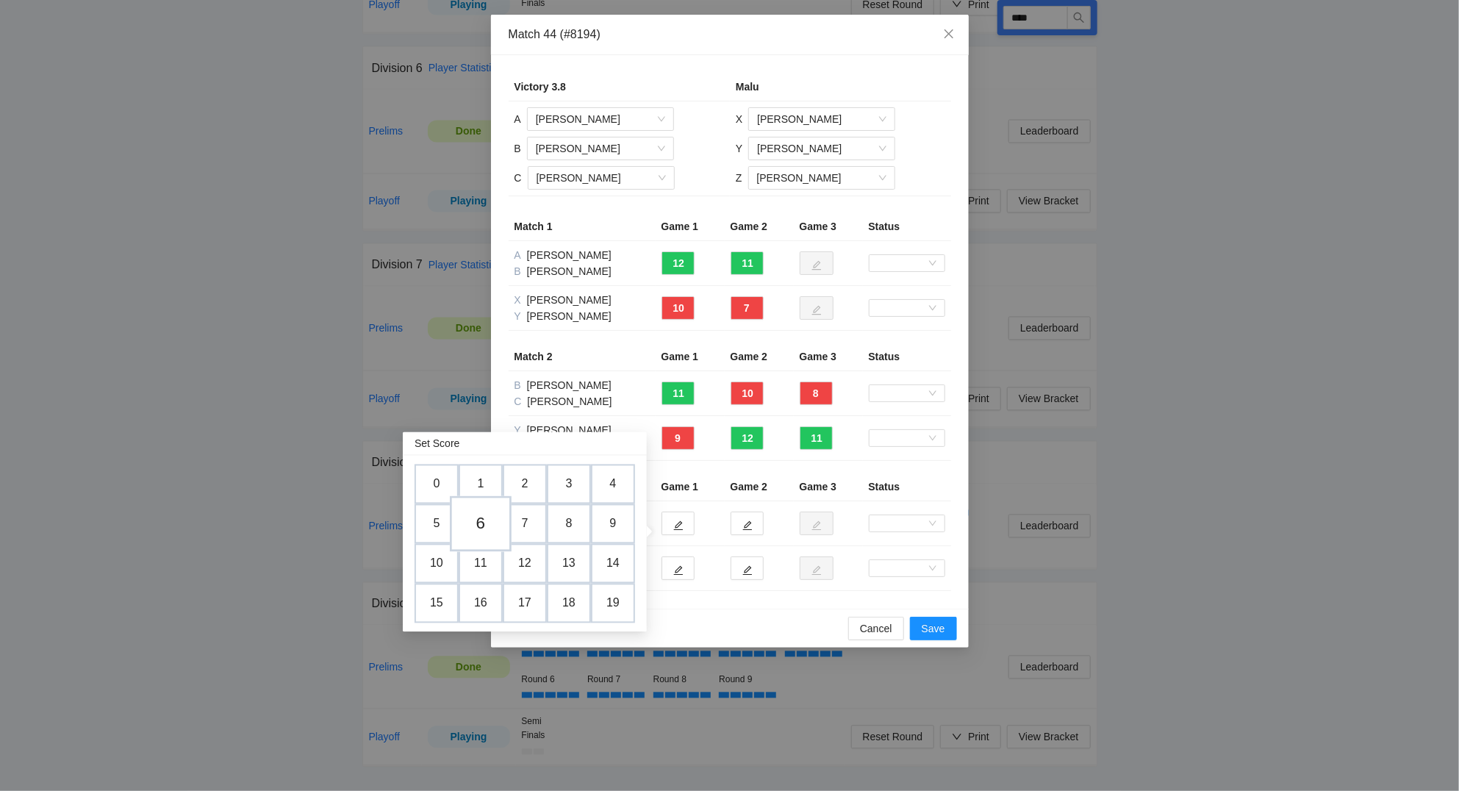
click at [487, 518] on td "6" at bounding box center [481, 524] width 62 height 56
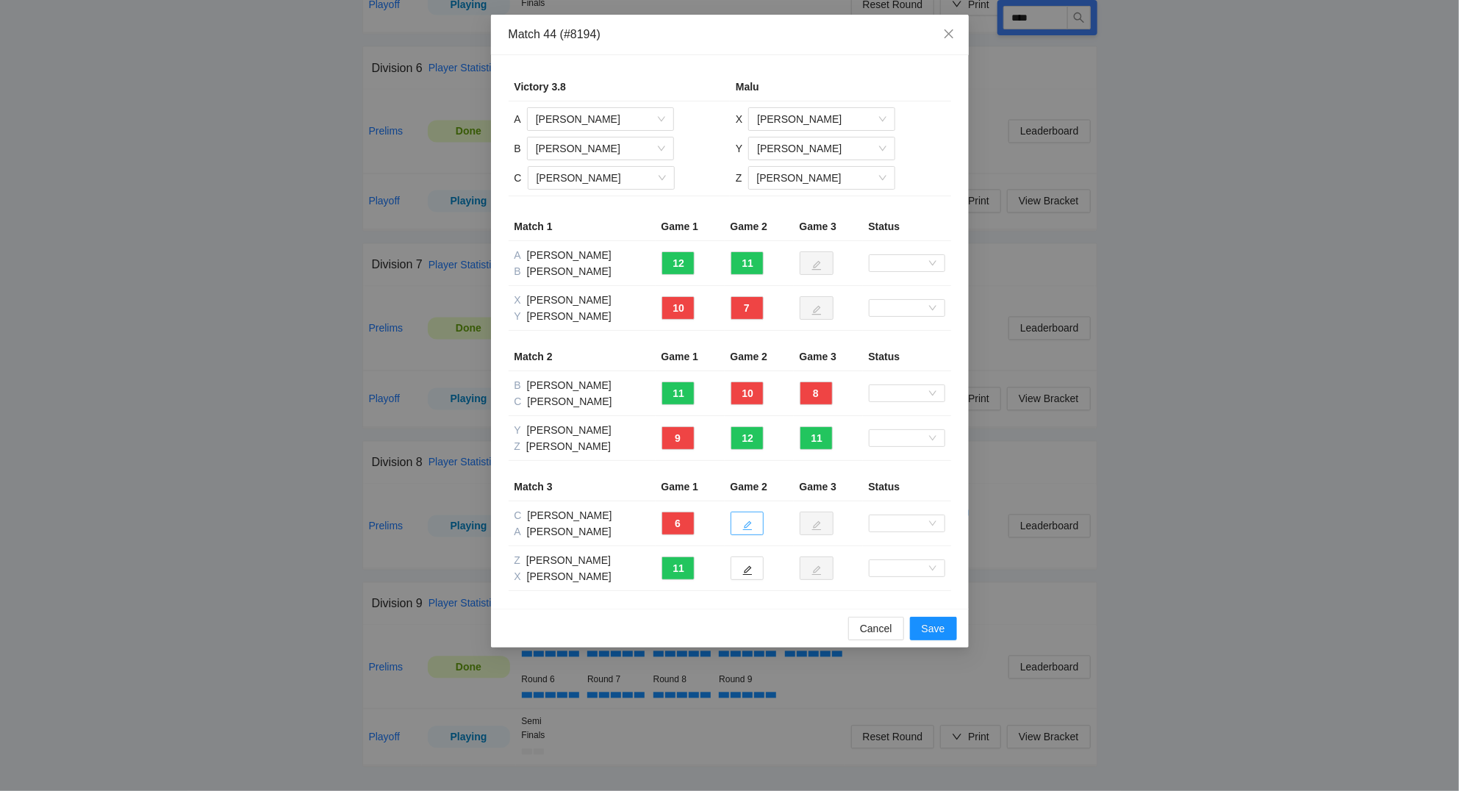
click at [743, 525] on icon "edit" at bounding box center [747, 525] width 10 height 10
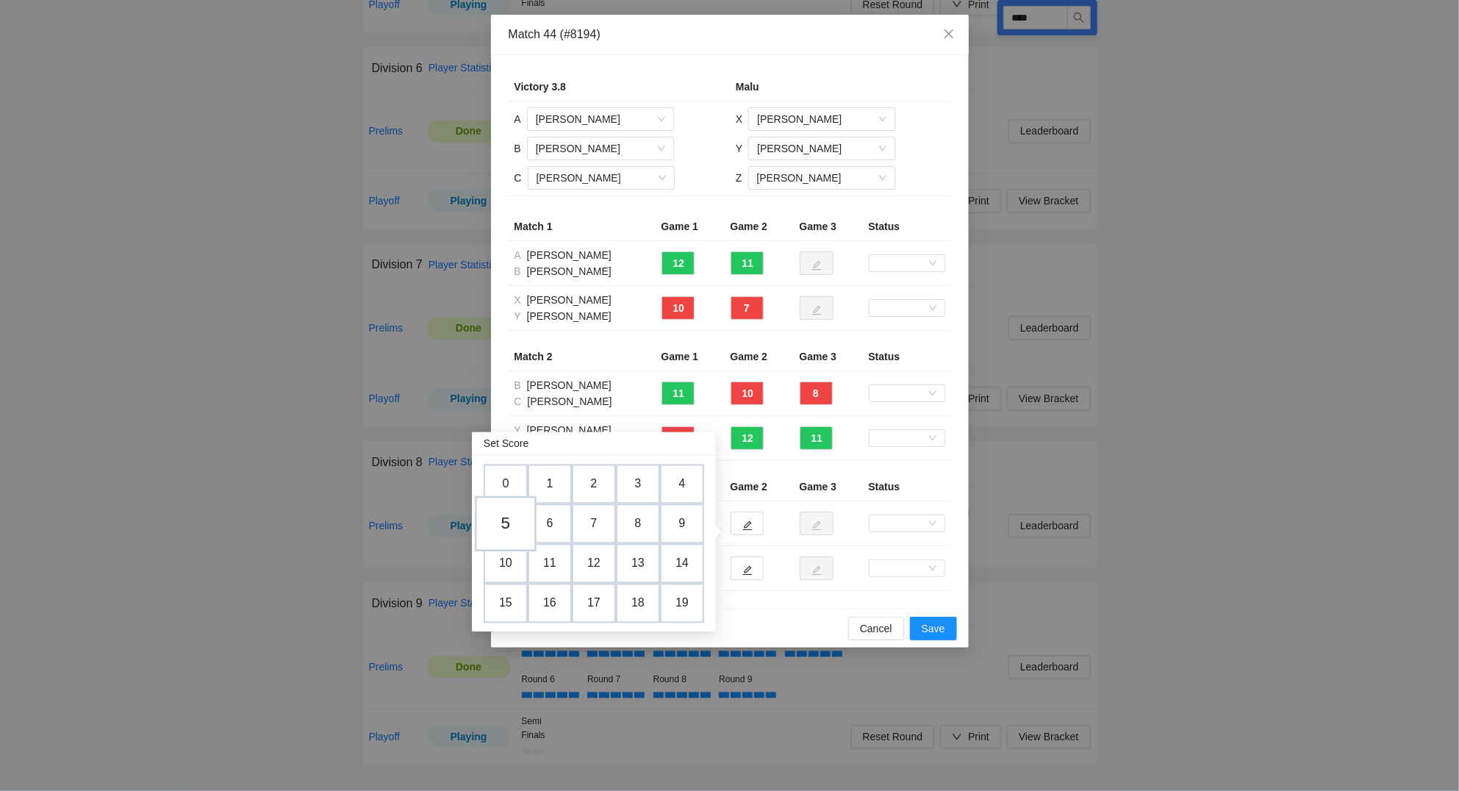
click at [517, 520] on td "5" at bounding box center [506, 524] width 62 height 56
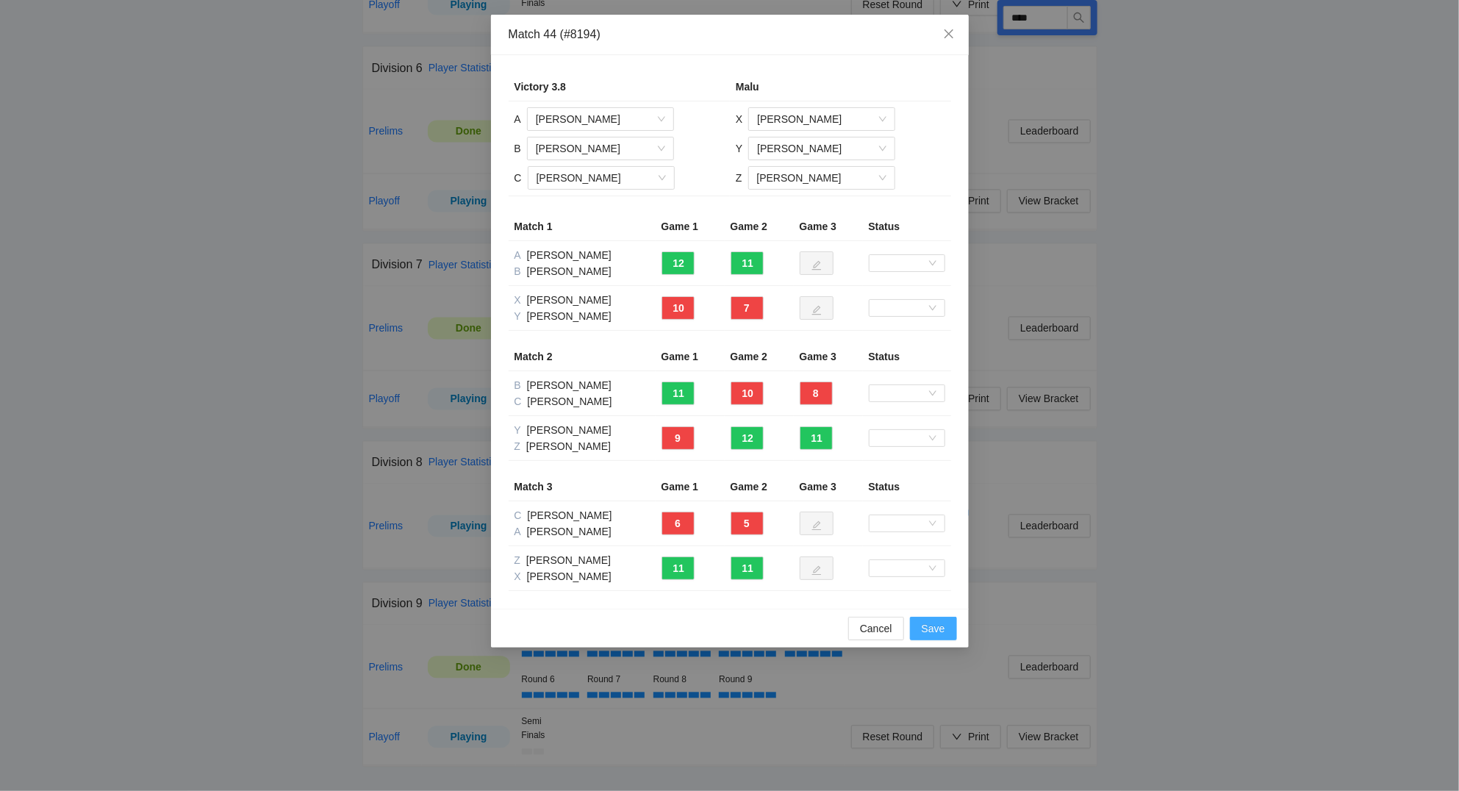
click at [927, 628] on span "Save" at bounding box center [933, 628] width 24 height 16
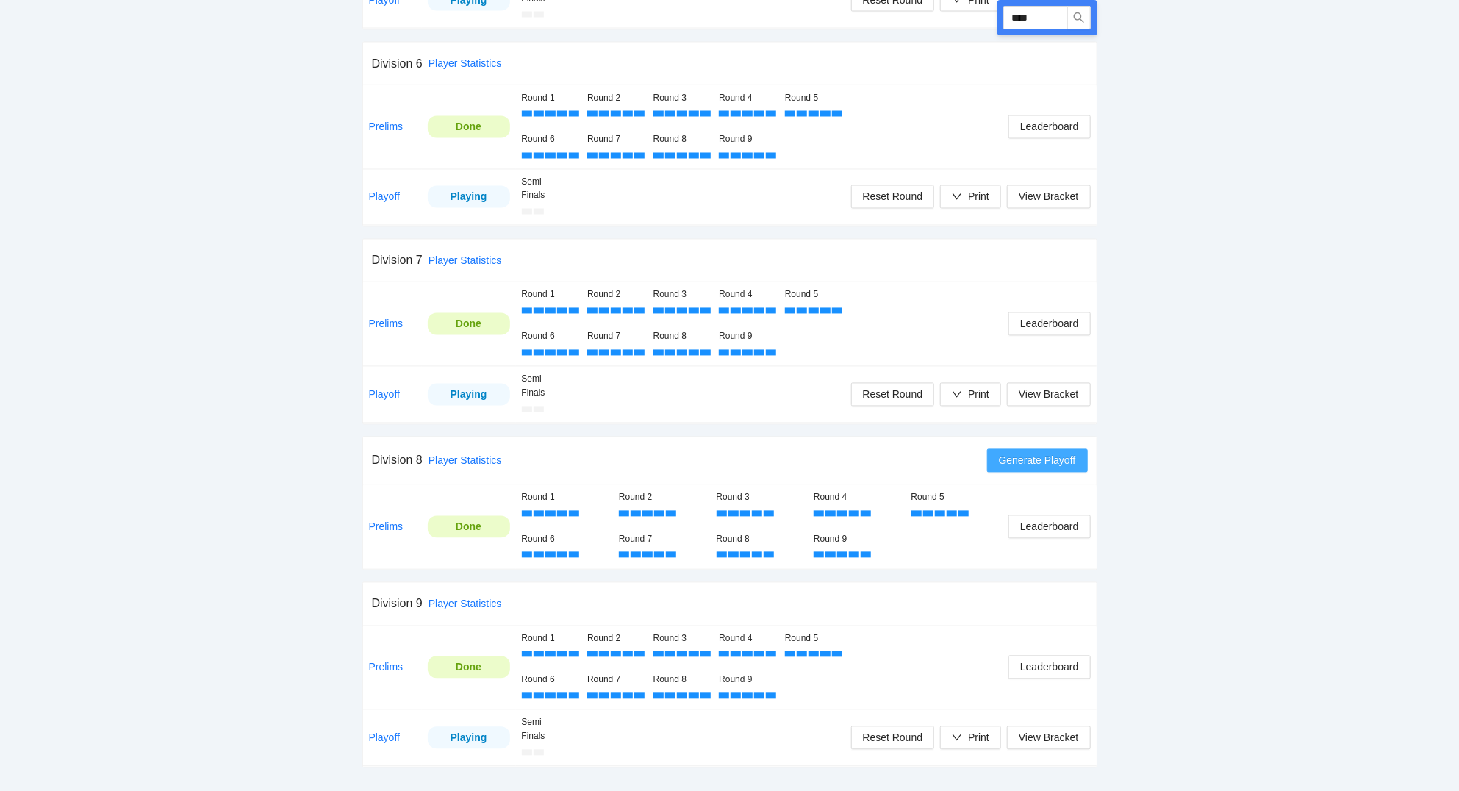
click at [1029, 464] on span "Generate Playoff" at bounding box center [1037, 461] width 77 height 16
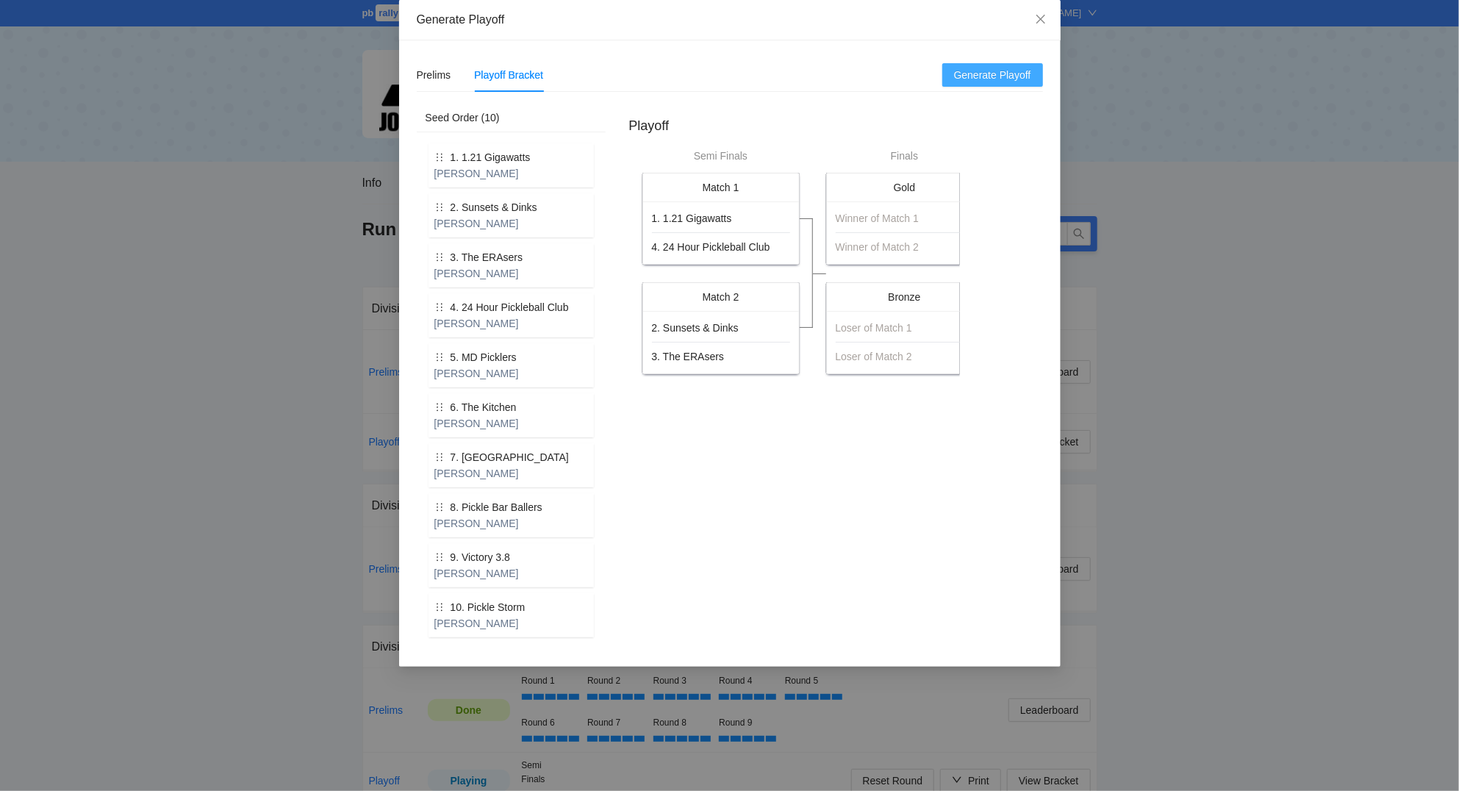
click at [1000, 74] on span "Generate Playoff" at bounding box center [992, 75] width 77 height 16
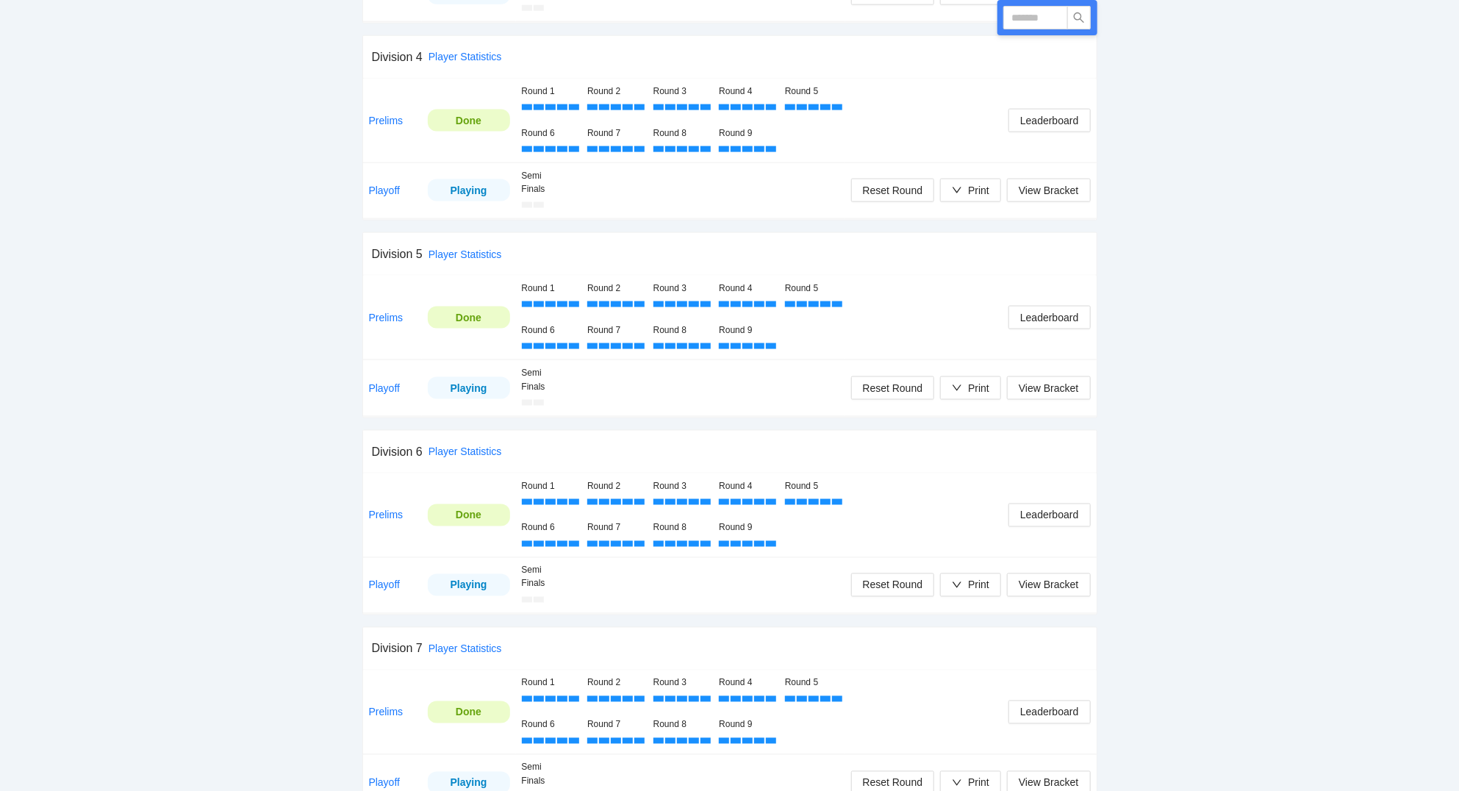
scroll to position [1575, 0]
click at [986, 594] on div "Print" at bounding box center [978, 586] width 21 height 16
click at [980, 663] on span "Scorecards" at bounding box center [986, 666] width 76 height 16
click at [1033, 19] on input "text" at bounding box center [1035, 18] width 65 height 24
type input "****"
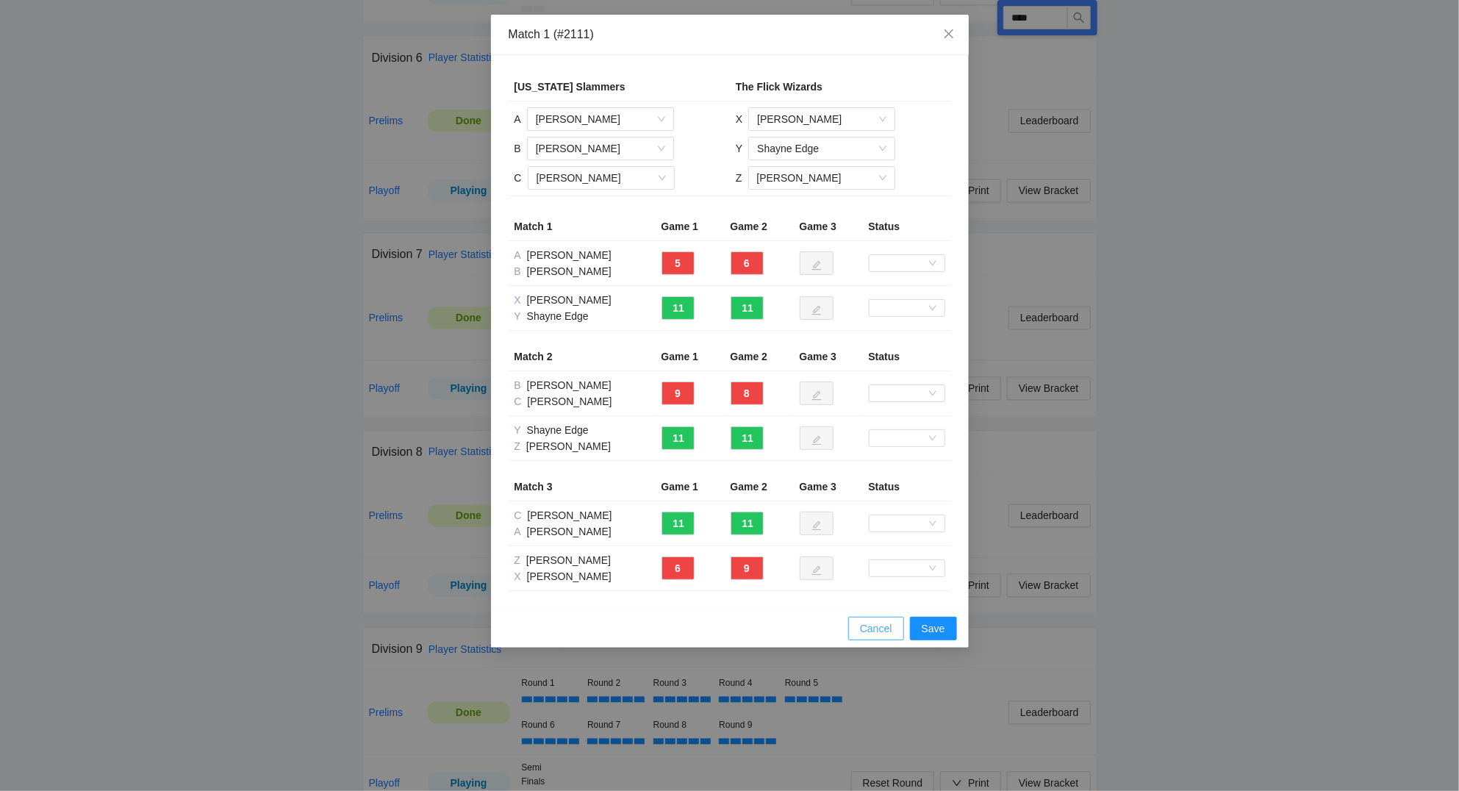
click at [871, 633] on span "Cancel" at bounding box center [876, 628] width 32 height 16
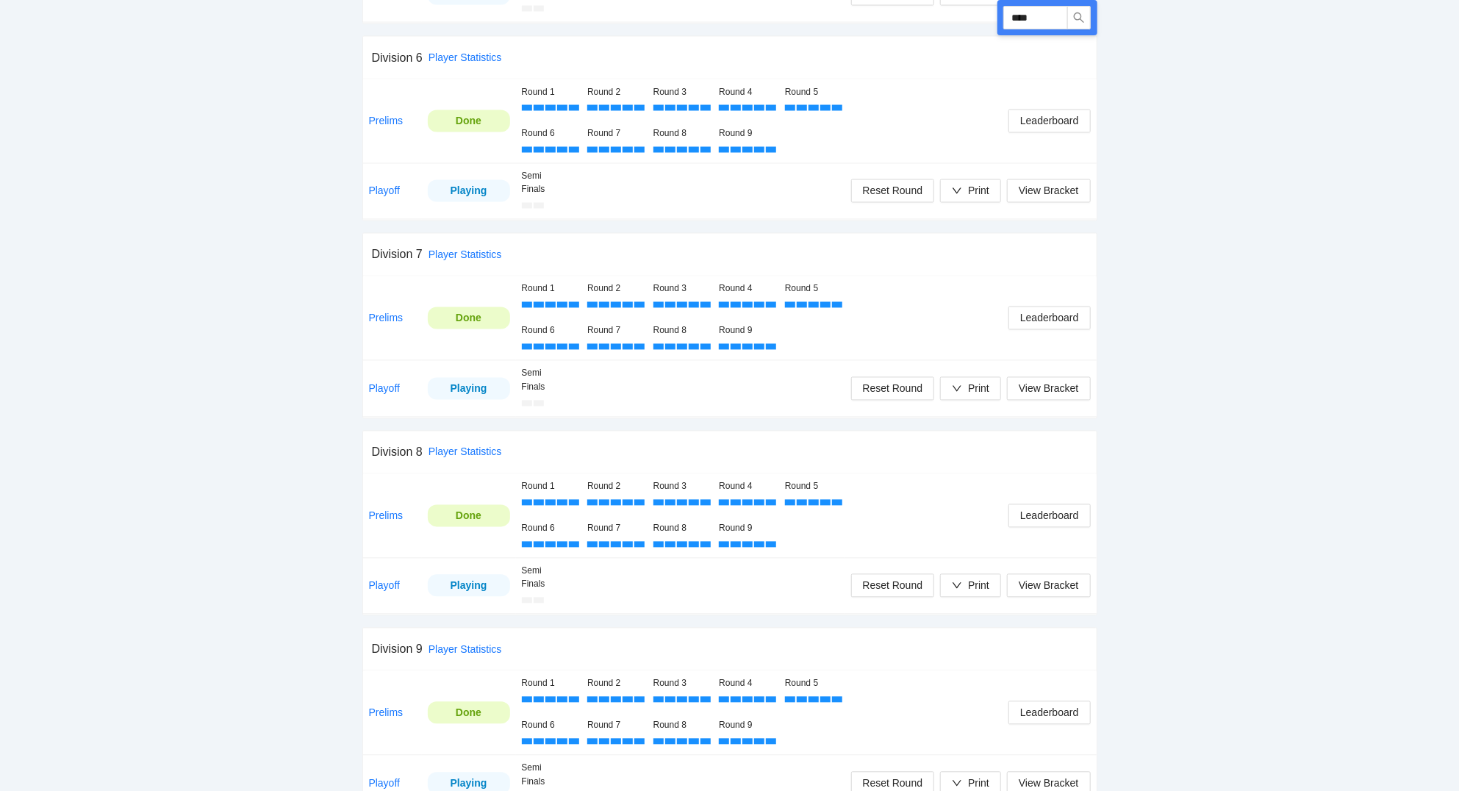
click at [383, 391] on link "Playoff" at bounding box center [385, 389] width 32 height 12
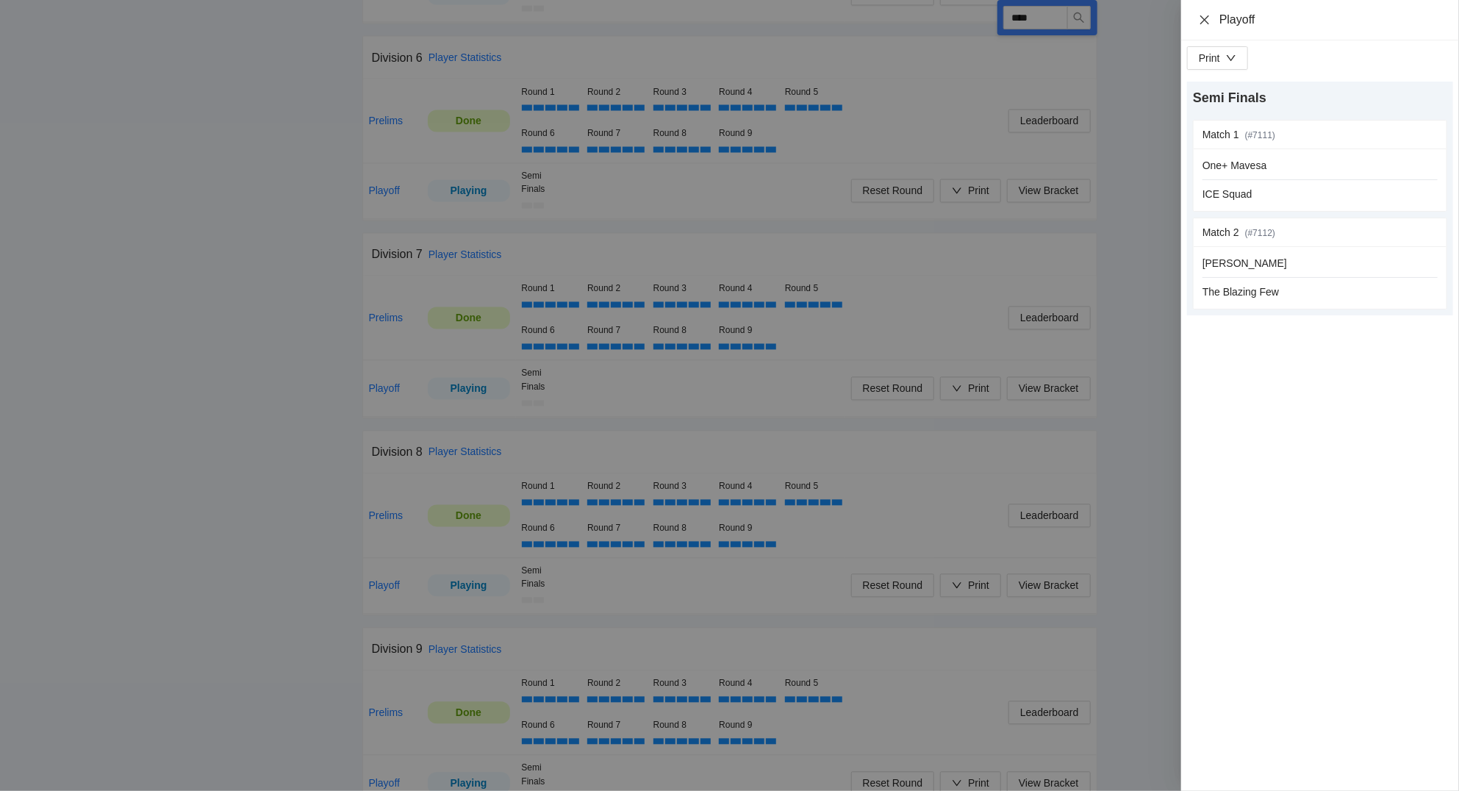
click at [1204, 21] on icon "close" at bounding box center [1204, 19] width 9 height 9
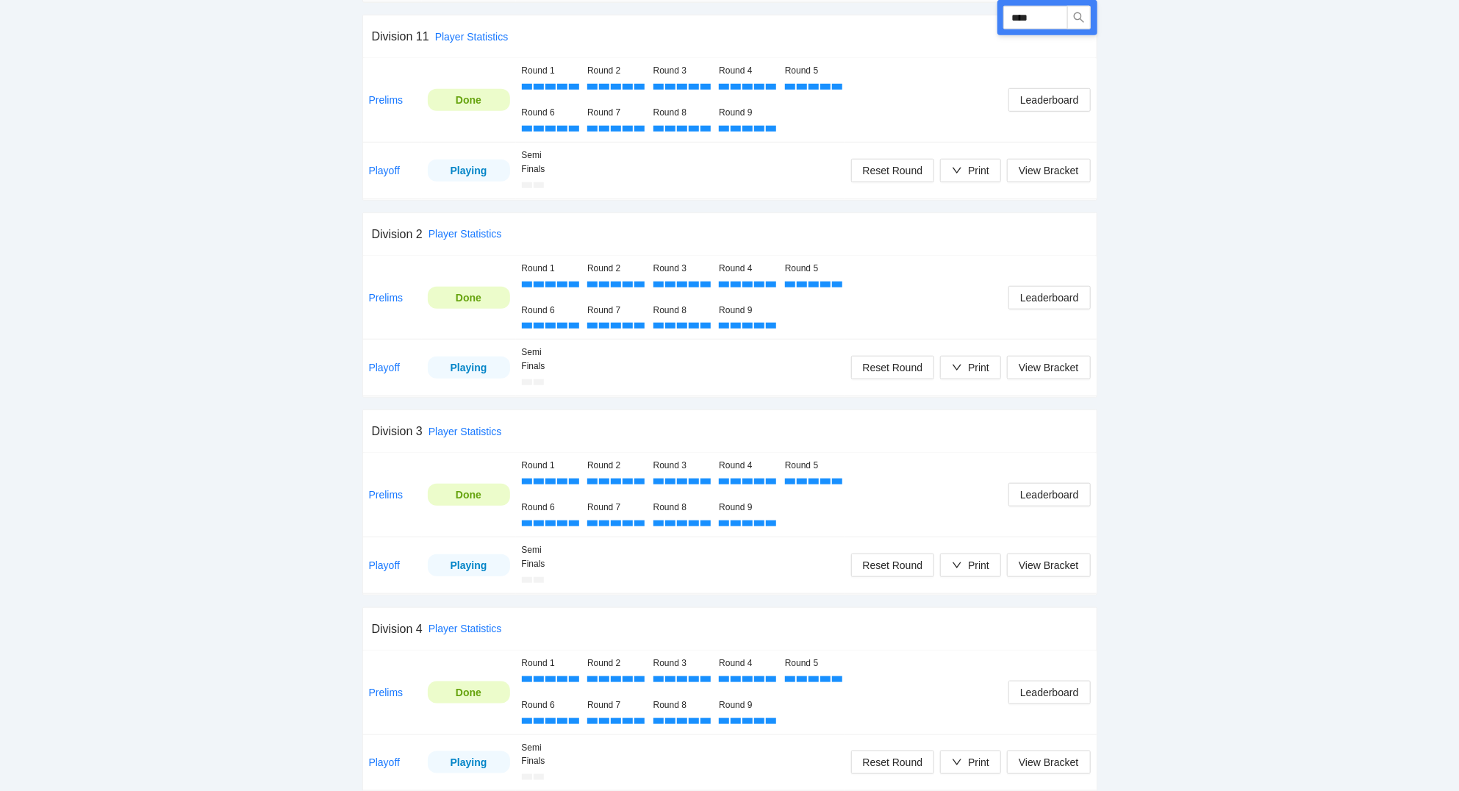
scroll to position [472, 0]
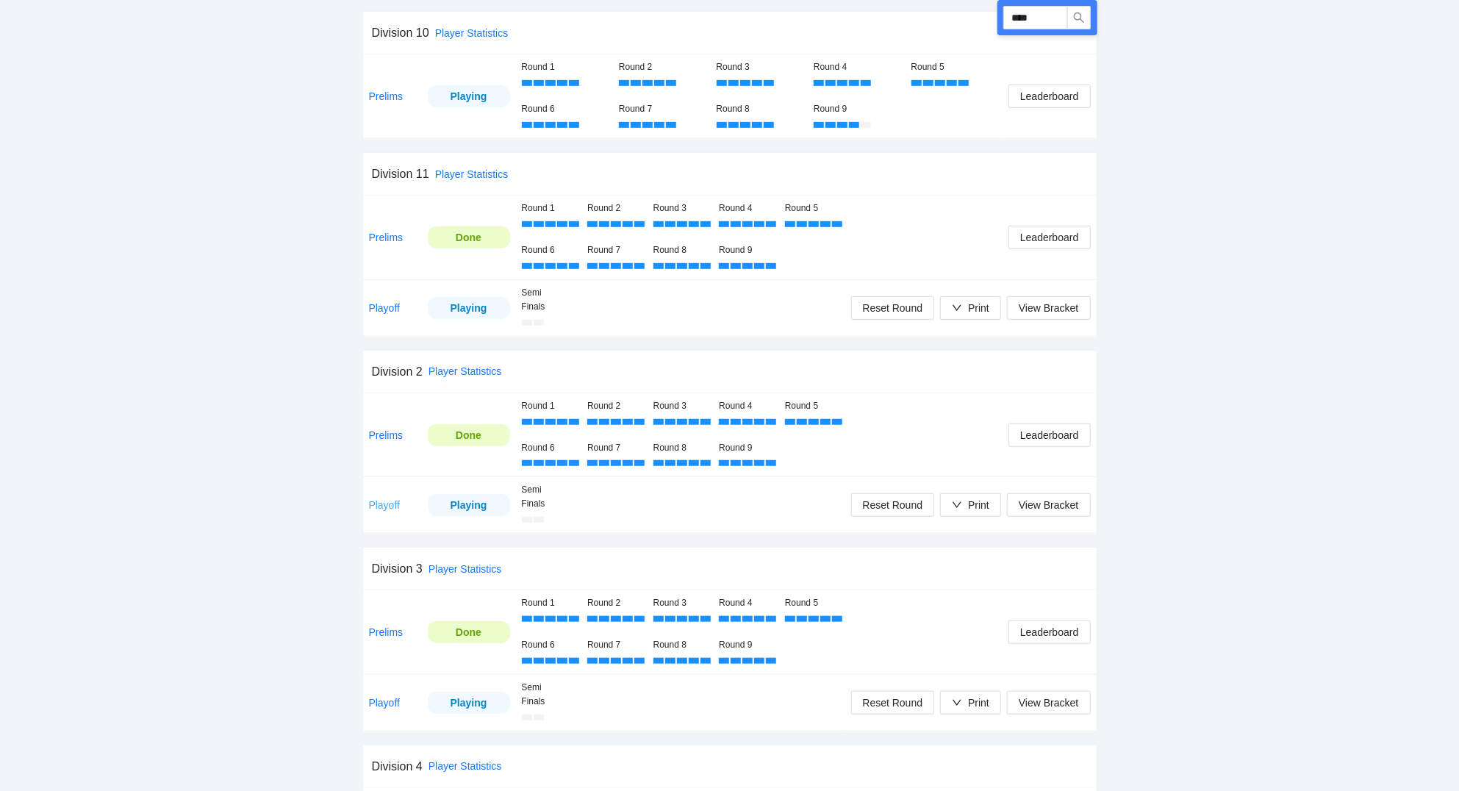
click at [379, 507] on link "Playoff" at bounding box center [385, 505] width 32 height 12
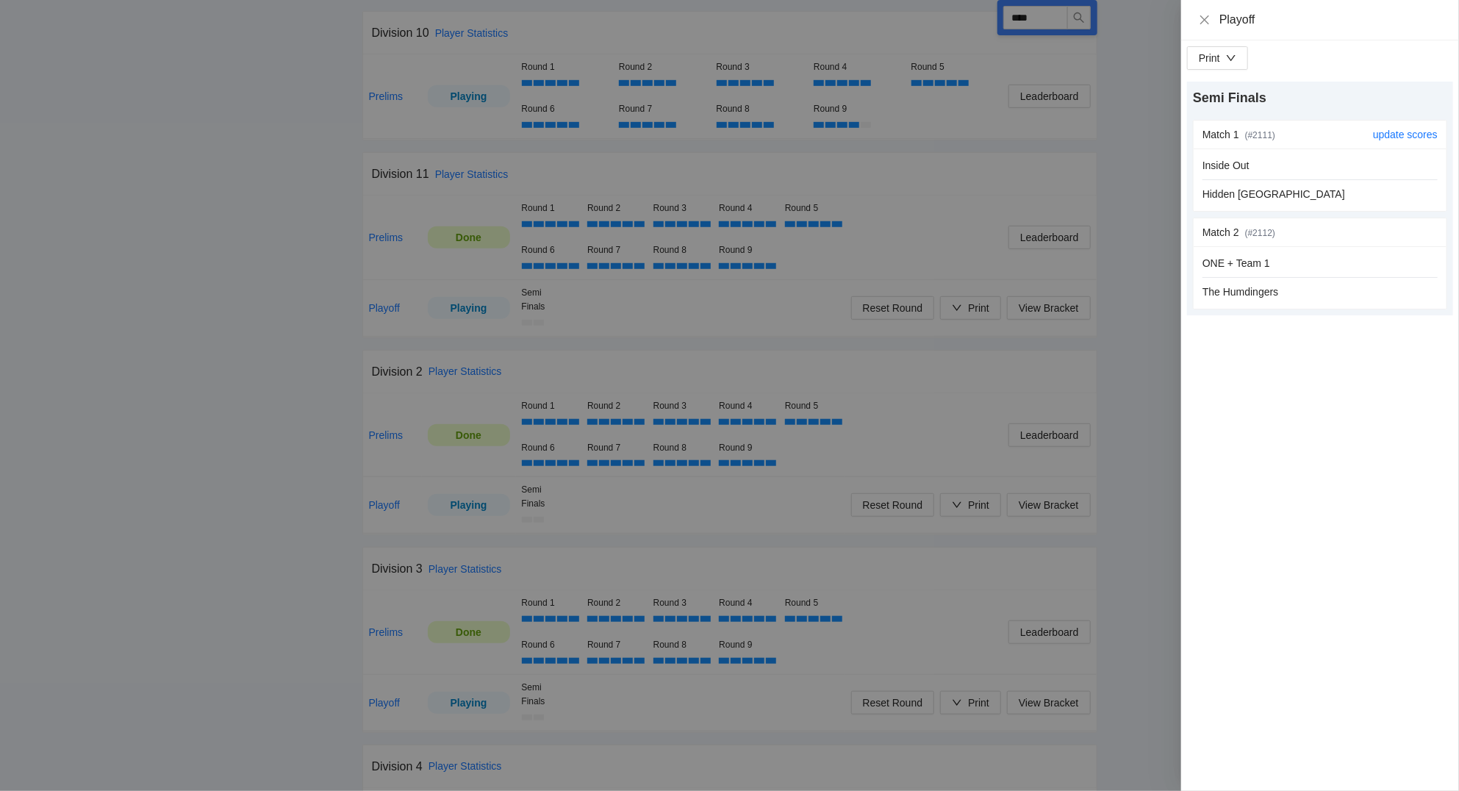
click at [1348, 173] on div "Inside Out" at bounding box center [1319, 165] width 235 height 16
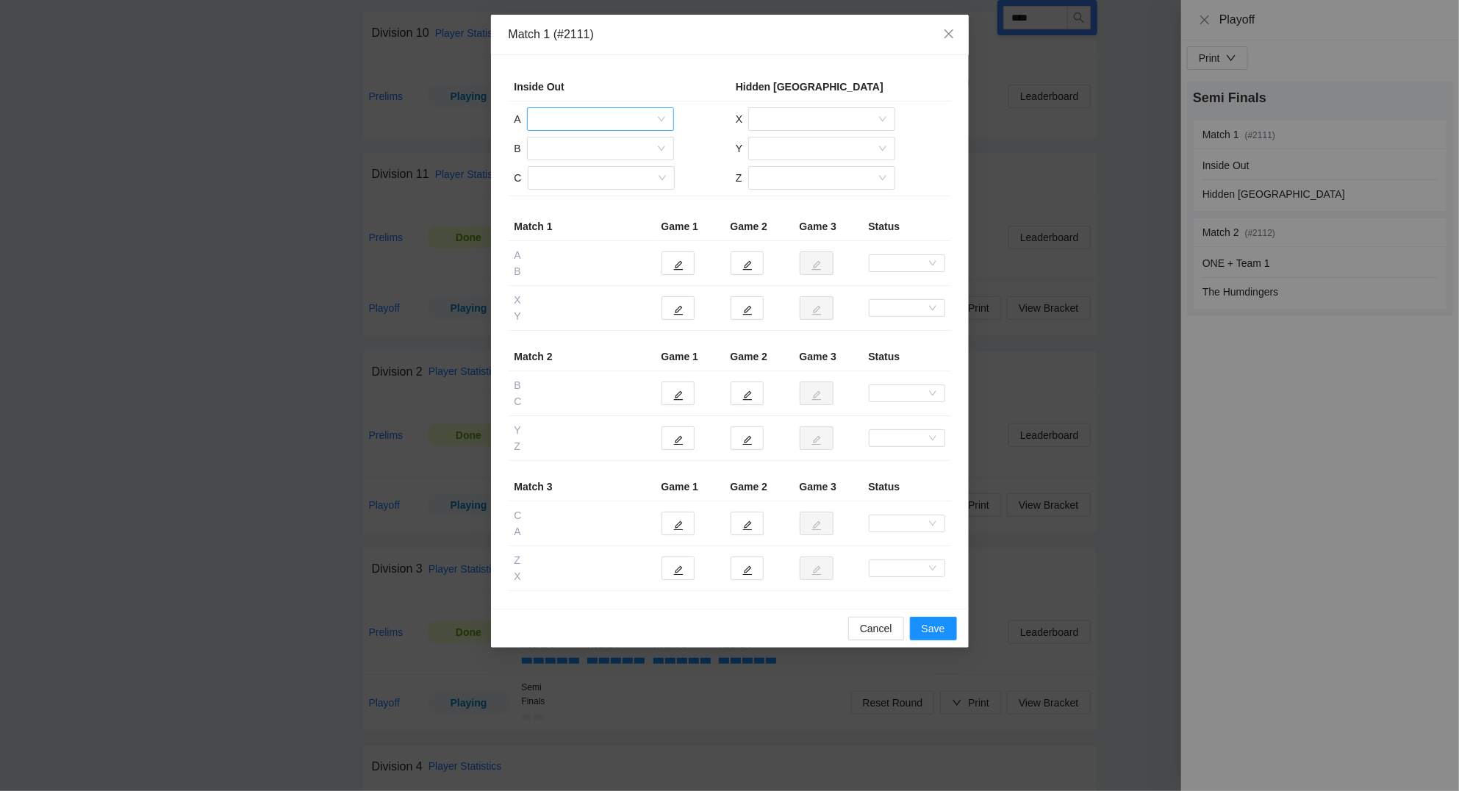
click at [589, 115] on input "search" at bounding box center [595, 119] width 119 height 22
click at [589, 246] on div "Tomas Heredia" at bounding box center [600, 243] width 129 height 16
click at [569, 152] on input "search" at bounding box center [595, 148] width 119 height 22
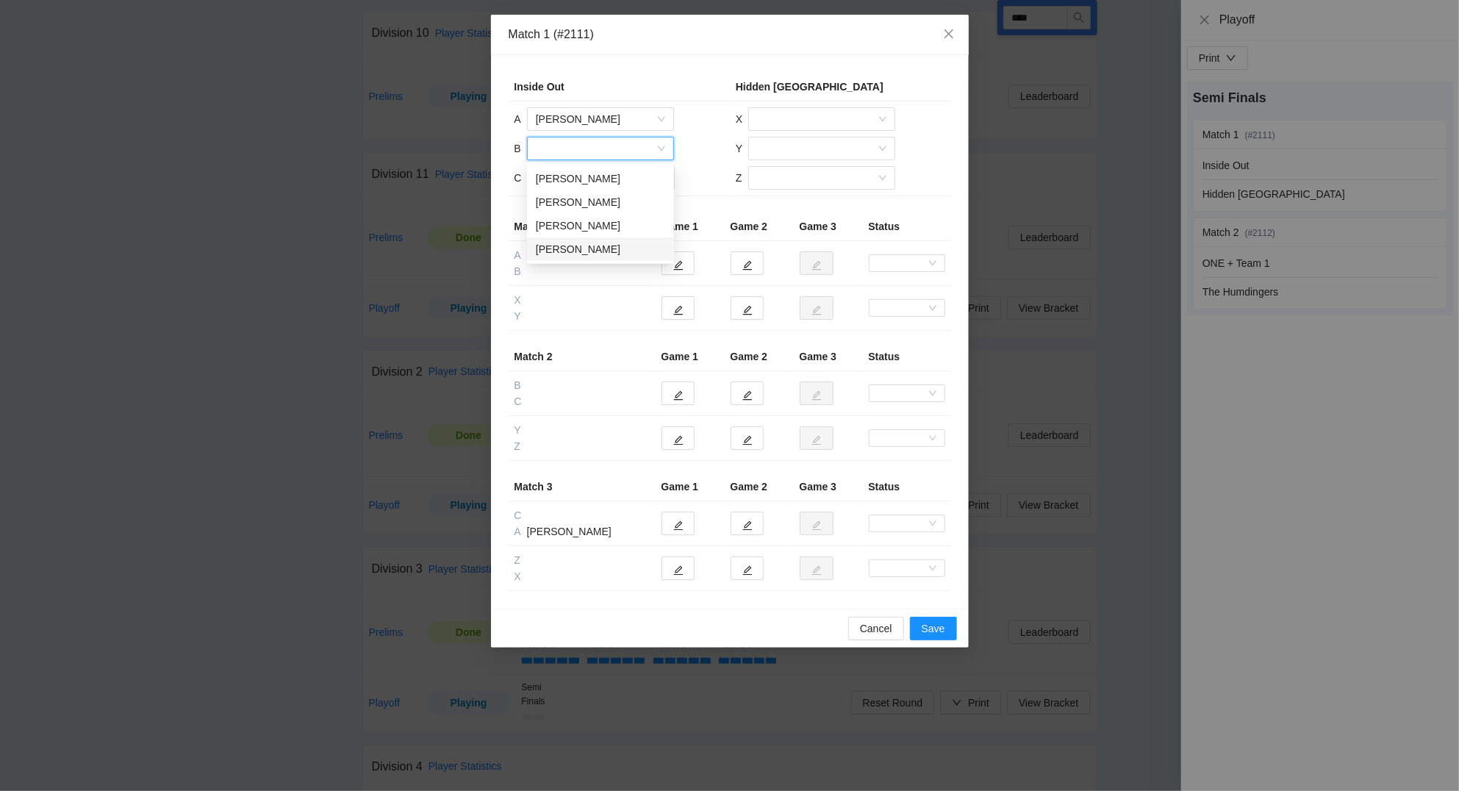
click at [589, 244] on div "Rowen Pouza" at bounding box center [600, 249] width 129 height 16
click at [586, 180] on input "search" at bounding box center [595, 178] width 119 height 22
click at [583, 254] on div "Noah Roman" at bounding box center [600, 255] width 129 height 16
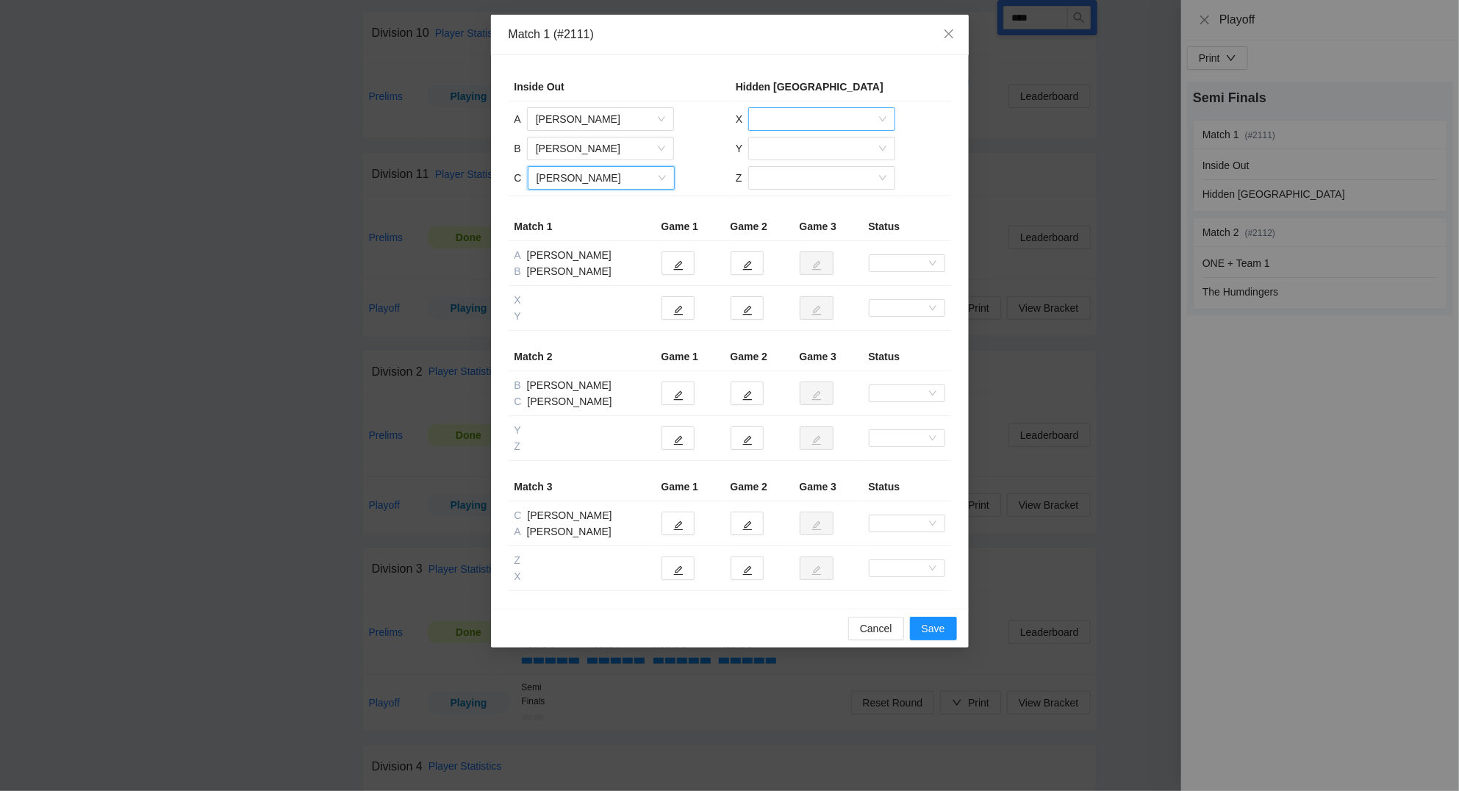
click at [789, 115] on input "search" at bounding box center [816, 119] width 119 height 22
click at [797, 139] on div "Brandon Kwok" at bounding box center [821, 149] width 147 height 24
click at [809, 148] on input "search" at bounding box center [816, 148] width 119 height 22
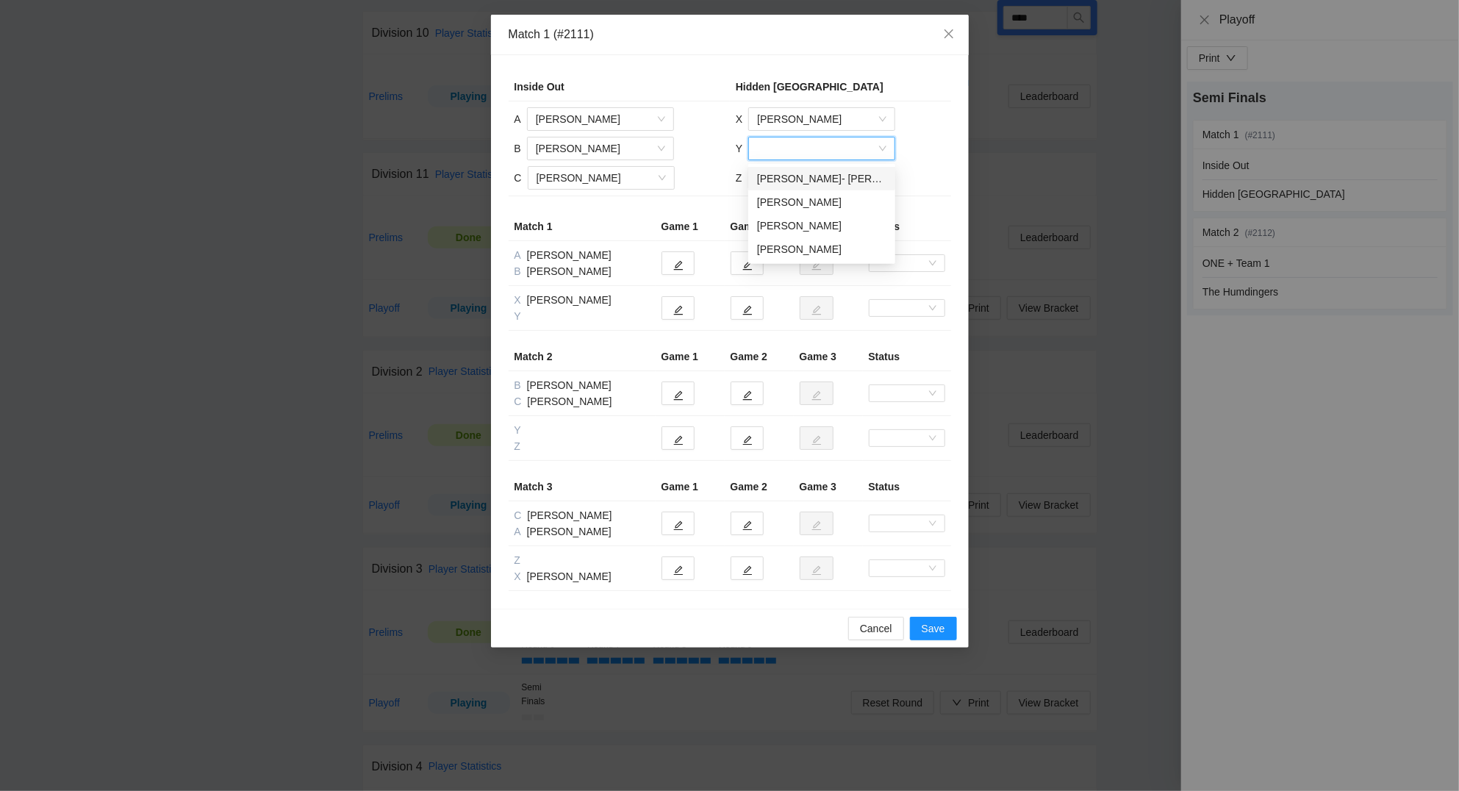
click at [814, 171] on div "Jake- Namken" at bounding box center [821, 178] width 129 height 16
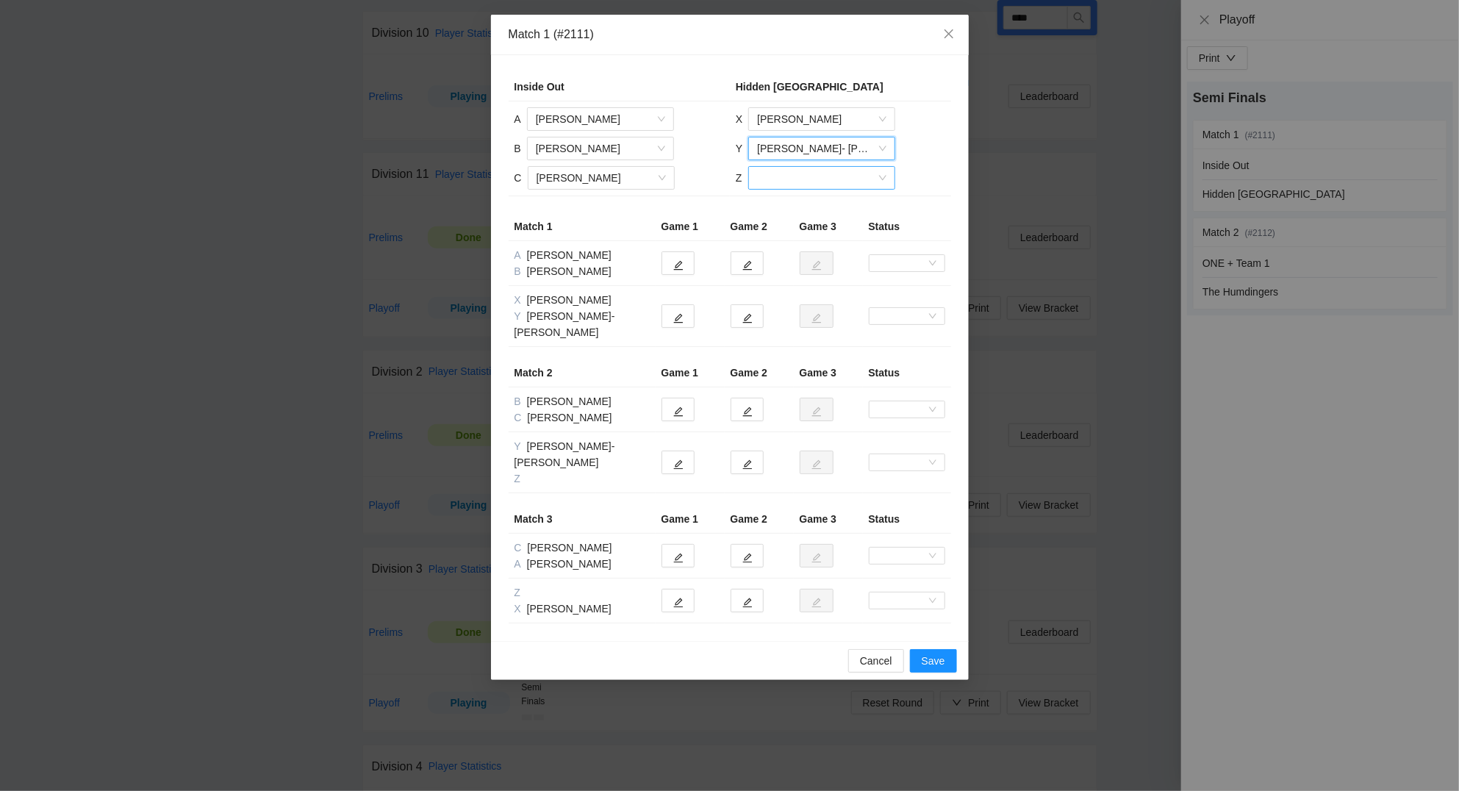
click at [797, 181] on input "search" at bounding box center [816, 178] width 119 height 22
click at [799, 226] on div "Scott Martin" at bounding box center [820, 231] width 129 height 16
click at [688, 314] on button "button" at bounding box center [677, 316] width 33 height 24
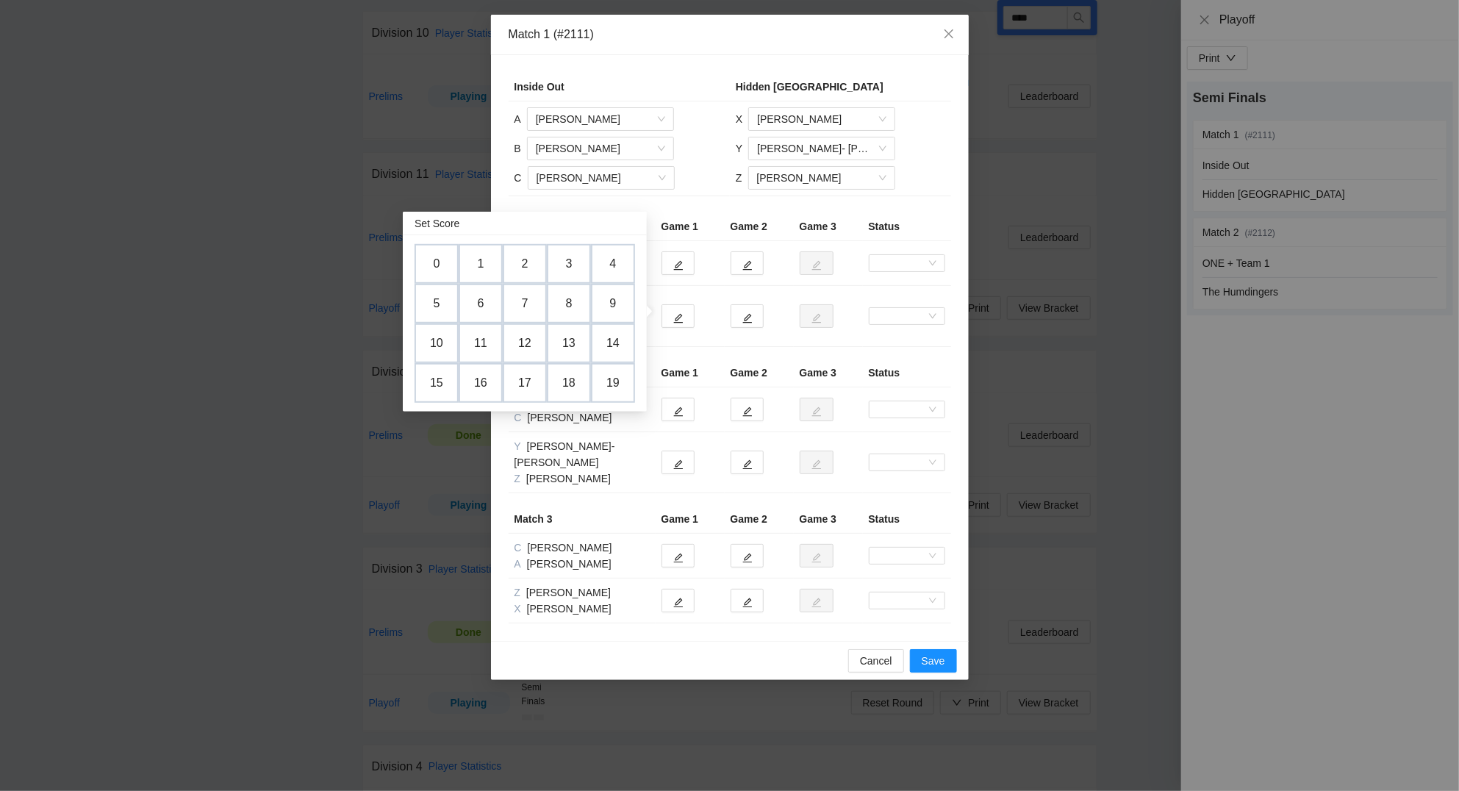
drag, startPoint x: 445, startPoint y: 309, endPoint x: 640, endPoint y: 326, distance: 196.3
click at [449, 308] on td "5" at bounding box center [436, 304] width 44 height 40
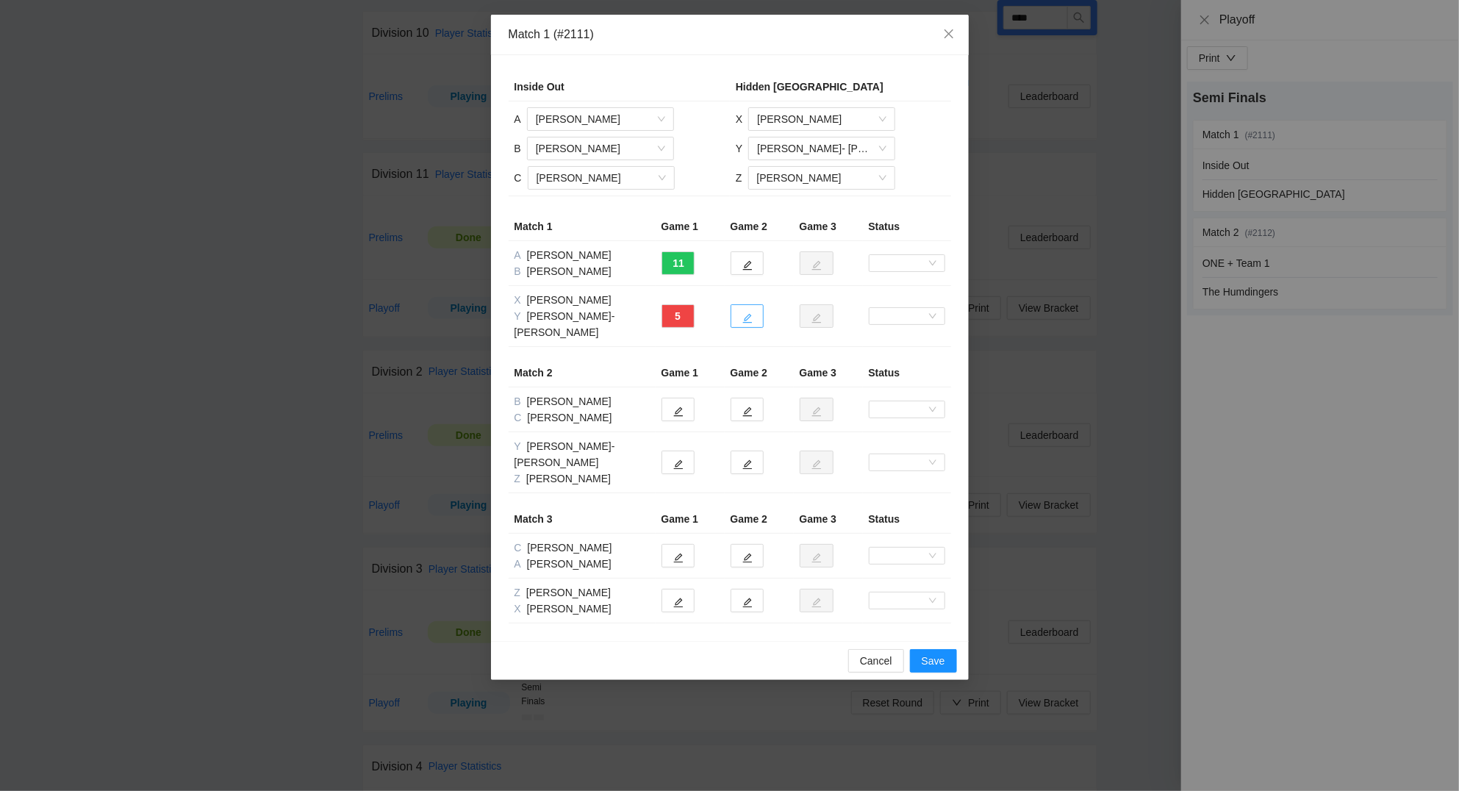
click at [746, 313] on icon "edit" at bounding box center [747, 318] width 10 height 10
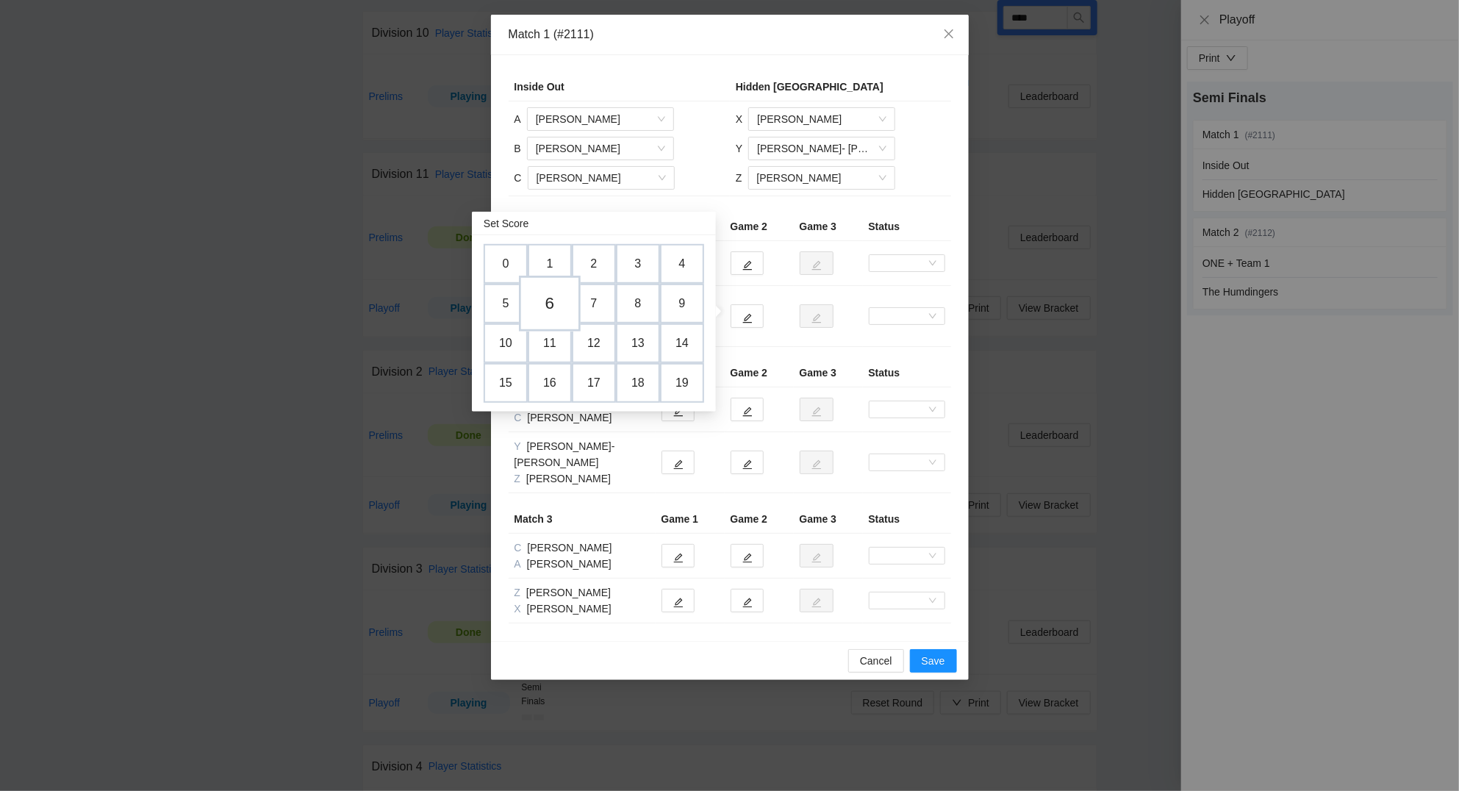
click at [550, 301] on td "6" at bounding box center [550, 304] width 62 height 56
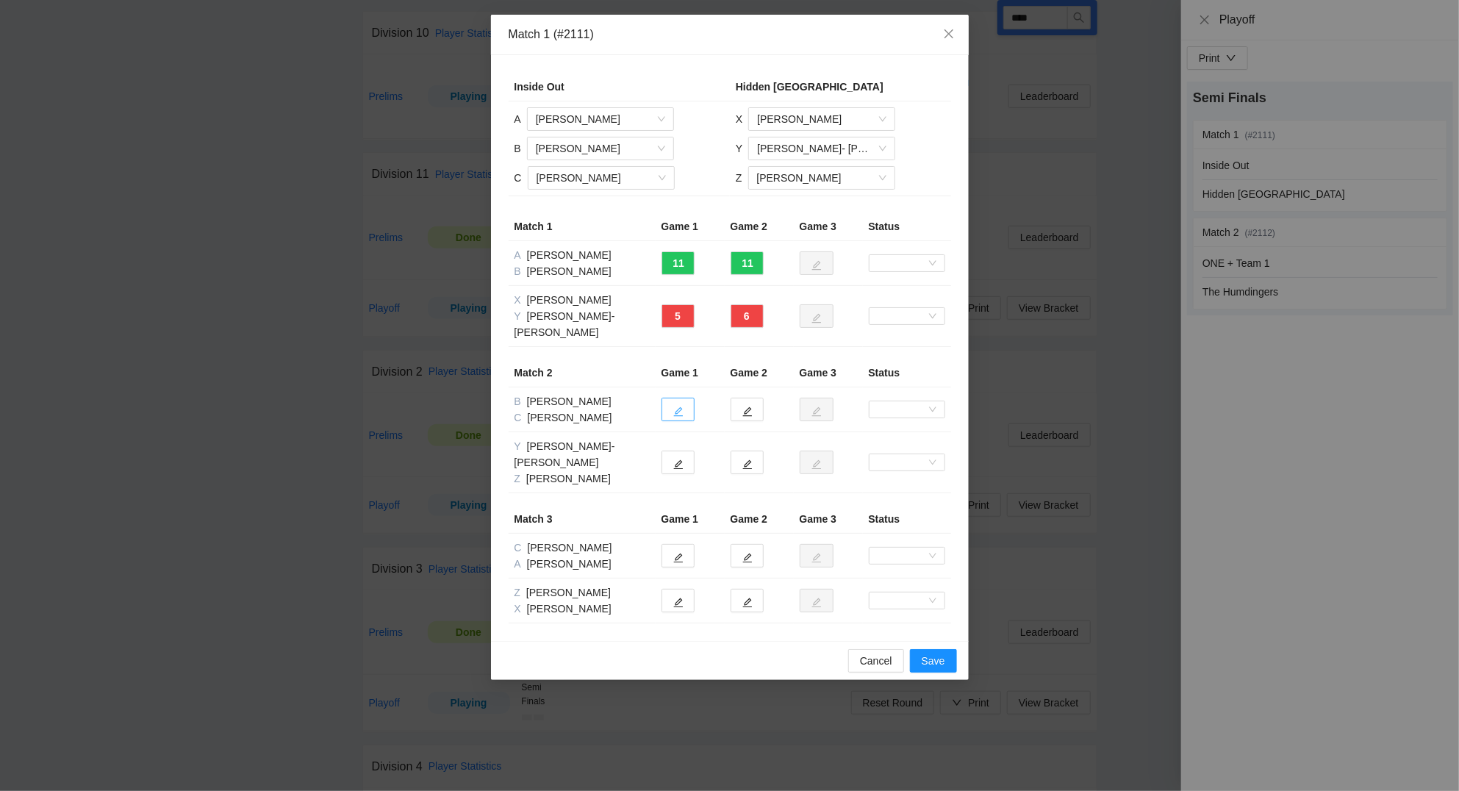
click at [681, 406] on icon "edit" at bounding box center [678, 411] width 10 height 10
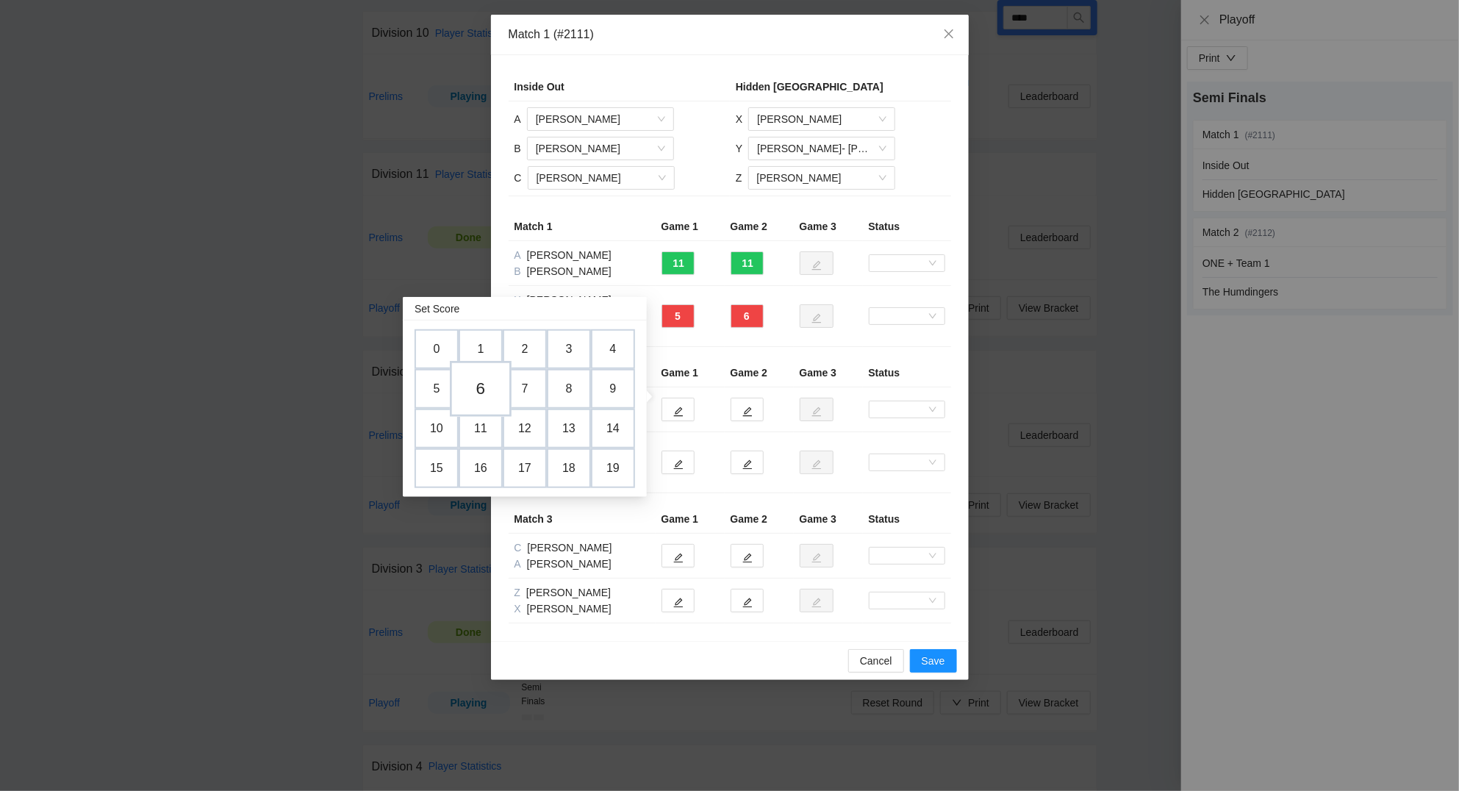
click at [478, 387] on td "6" at bounding box center [481, 389] width 62 height 56
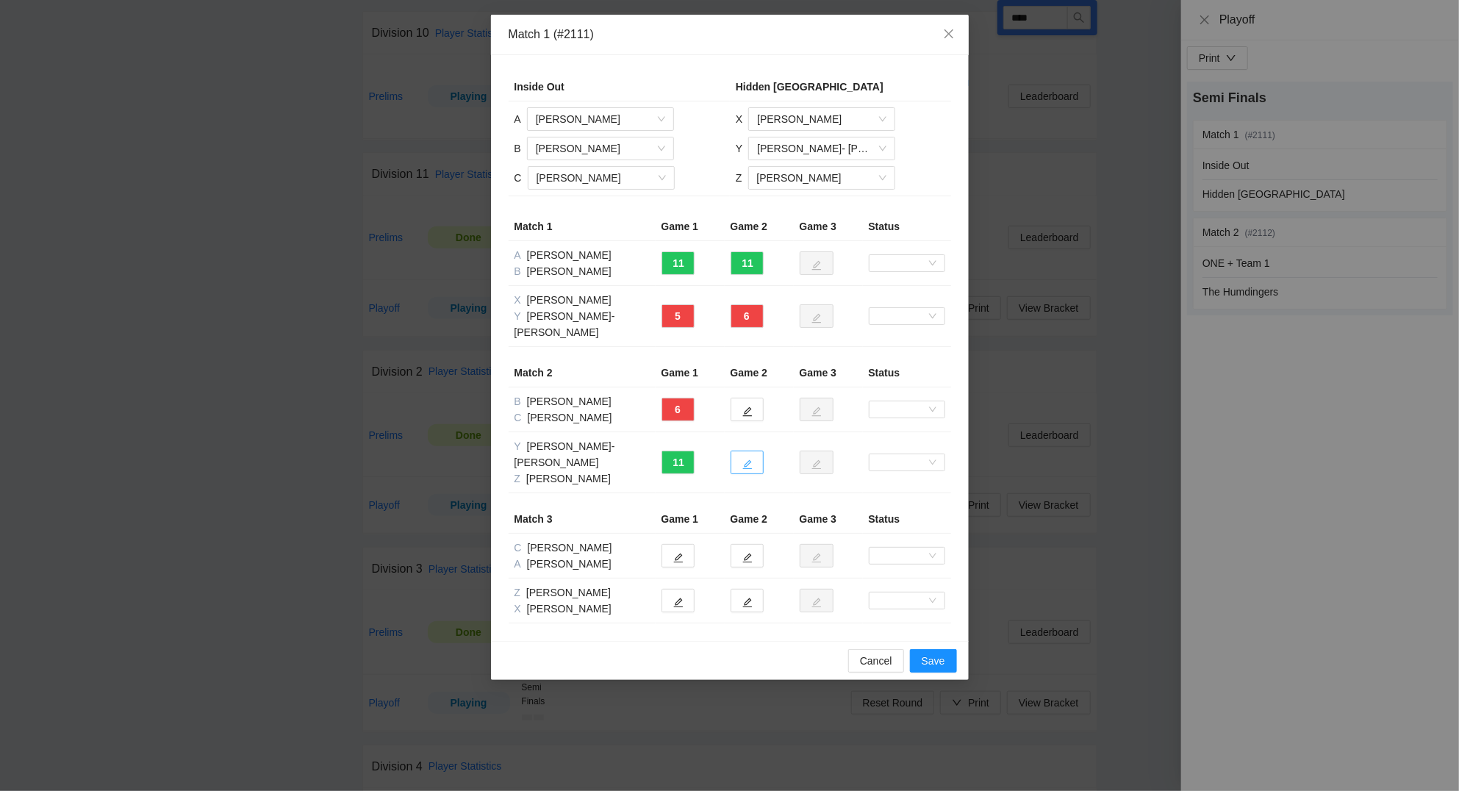
click at [744, 459] on icon "edit" at bounding box center [747, 464] width 10 height 10
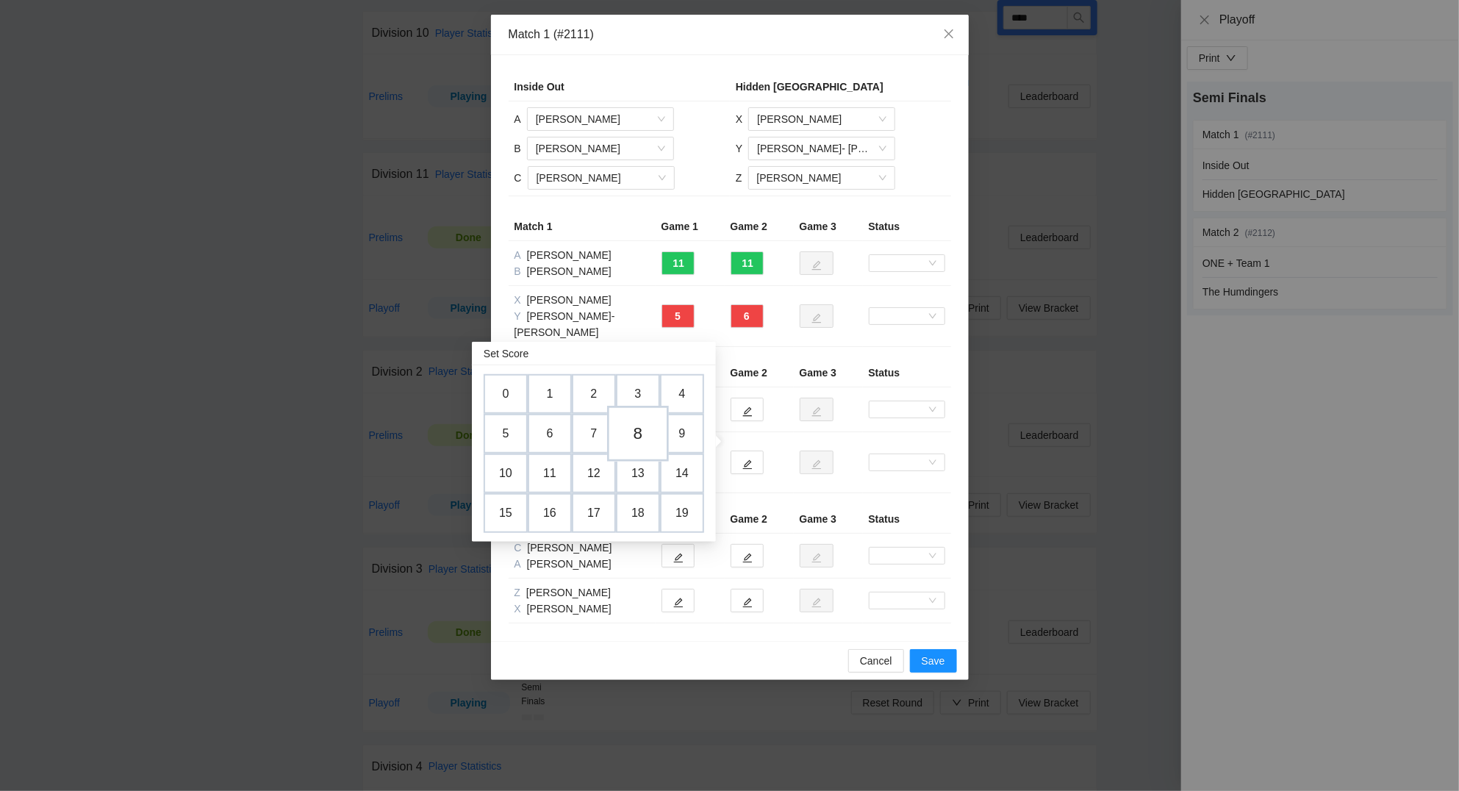
click at [641, 434] on td "8" at bounding box center [638, 434] width 62 height 56
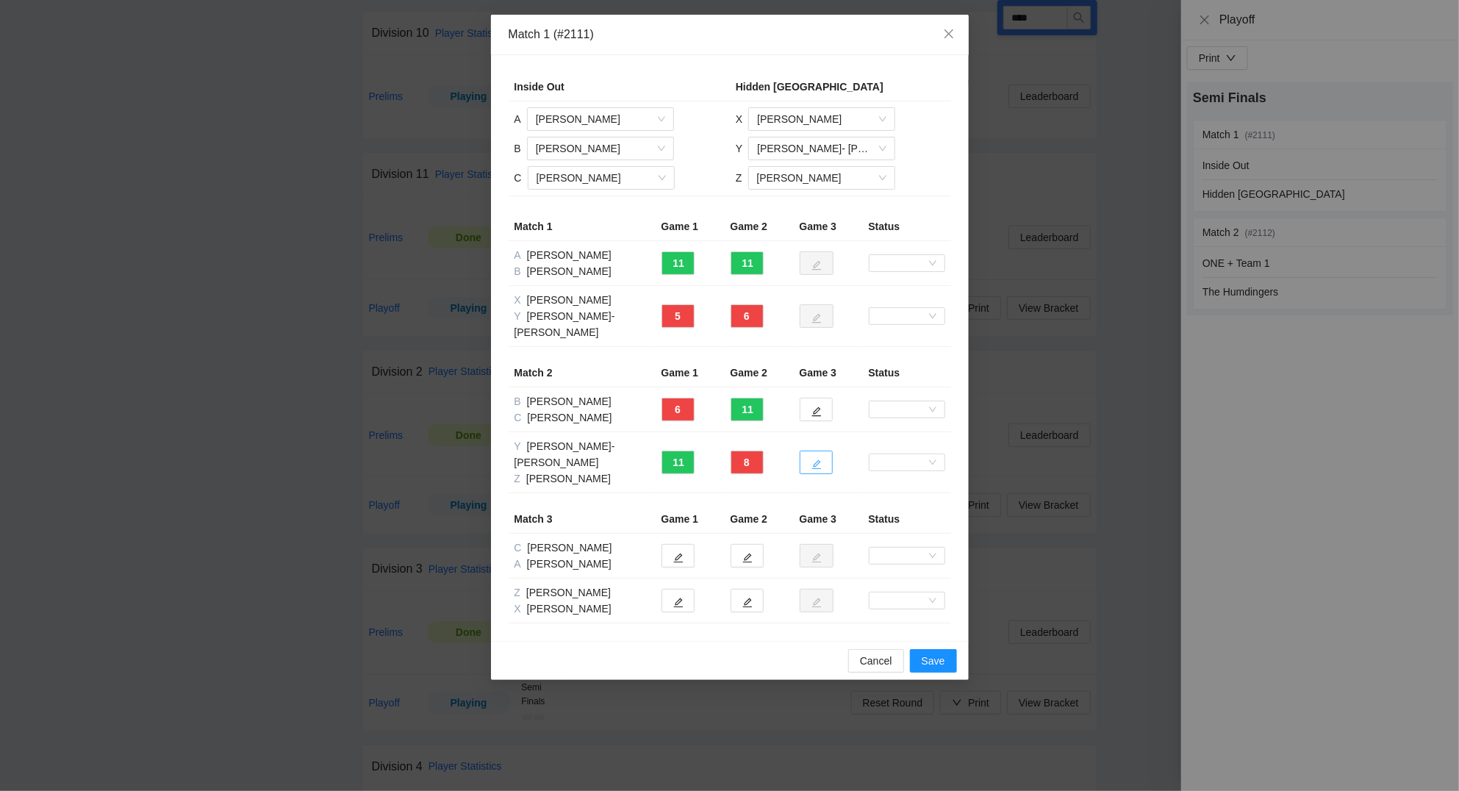
click at [816, 459] on icon "edit" at bounding box center [816, 464] width 10 height 10
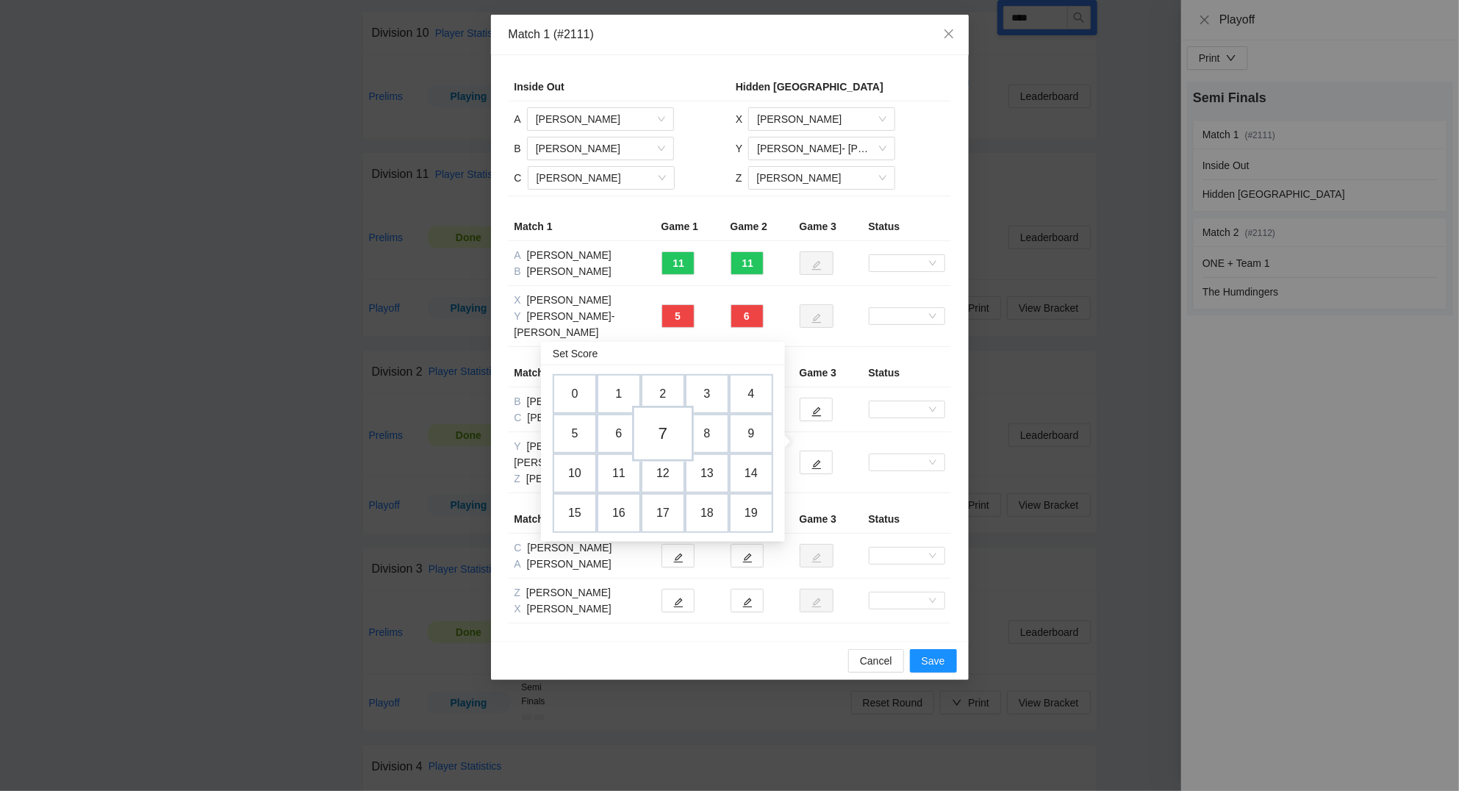
click at [662, 435] on td "7" at bounding box center [663, 434] width 62 height 56
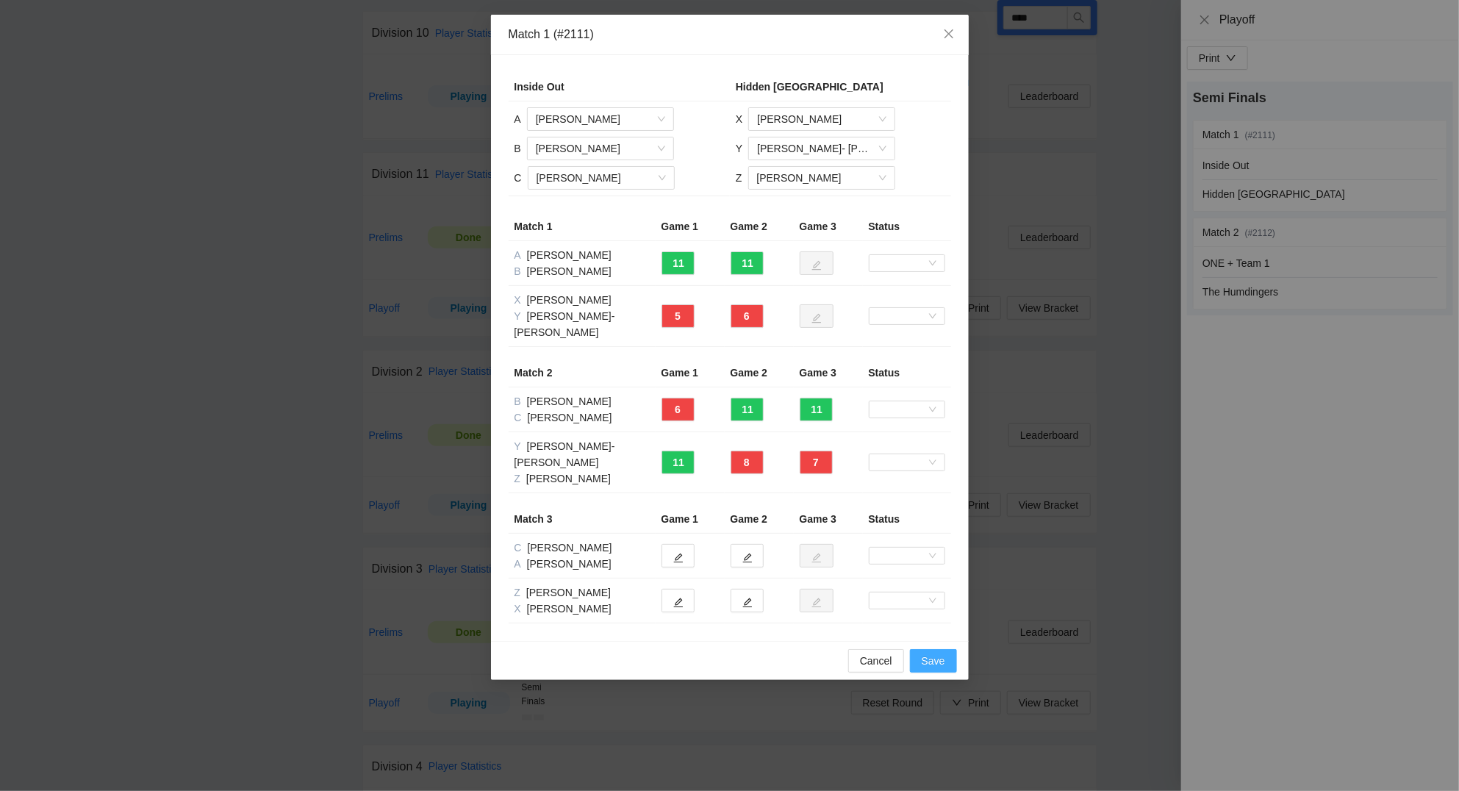
click at [938, 653] on span "Save" at bounding box center [933, 661] width 24 height 16
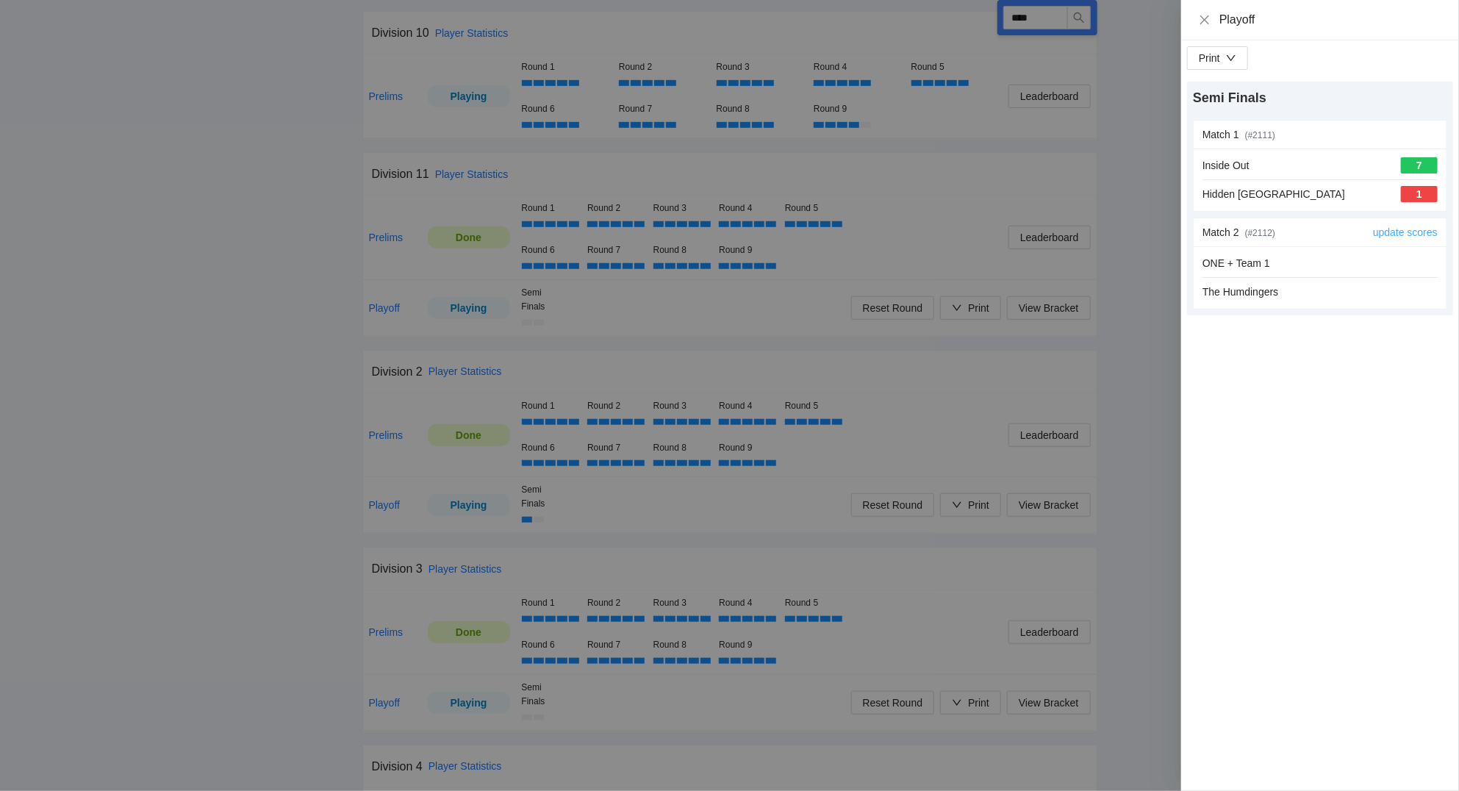
click at [1394, 234] on link "update scores" at bounding box center [1405, 232] width 65 height 12
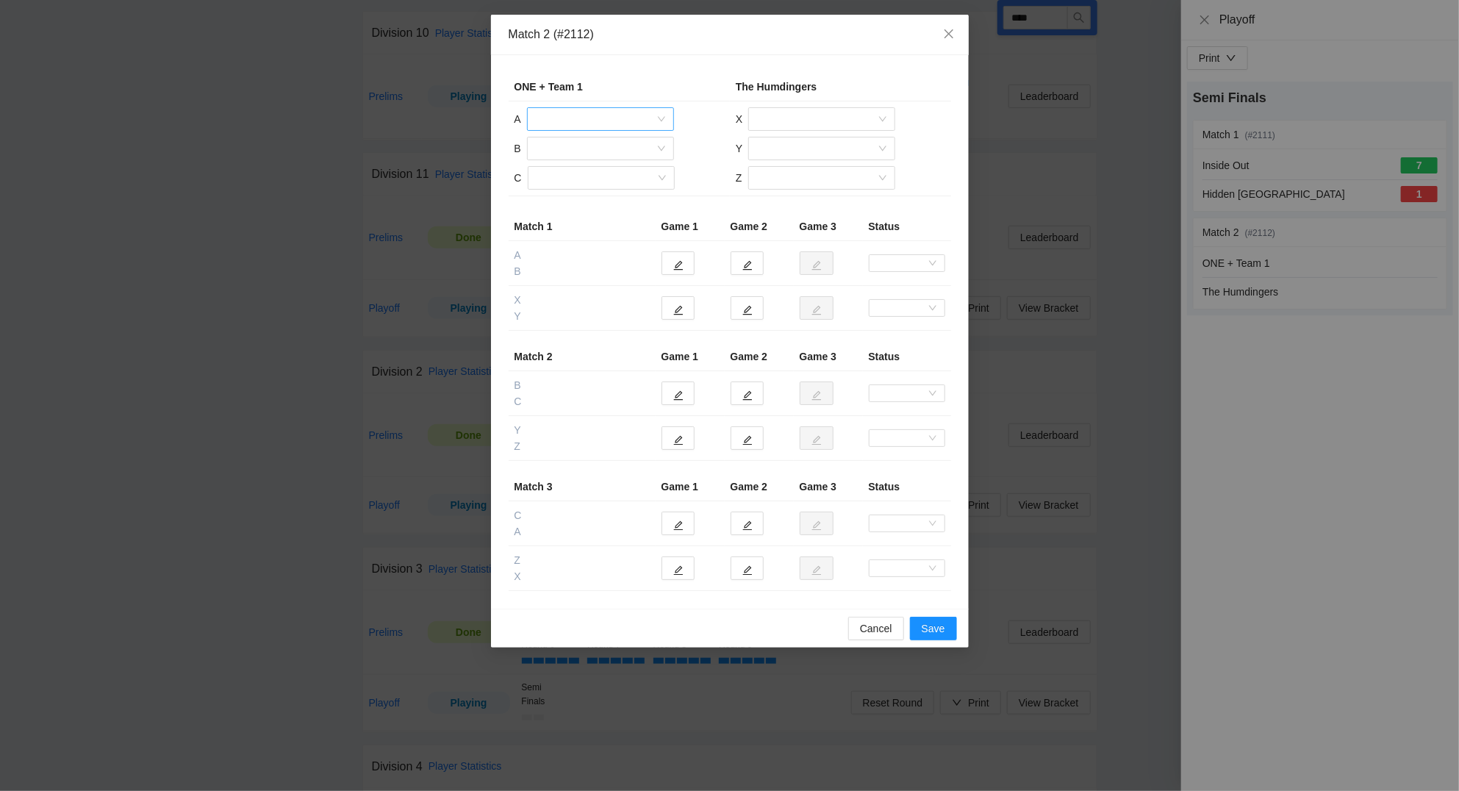
click at [555, 118] on input "search" at bounding box center [595, 119] width 119 height 22
click at [582, 173] on div "Juan Revelles" at bounding box center [600, 173] width 129 height 16
click at [563, 146] on input "search" at bounding box center [595, 148] width 119 height 22
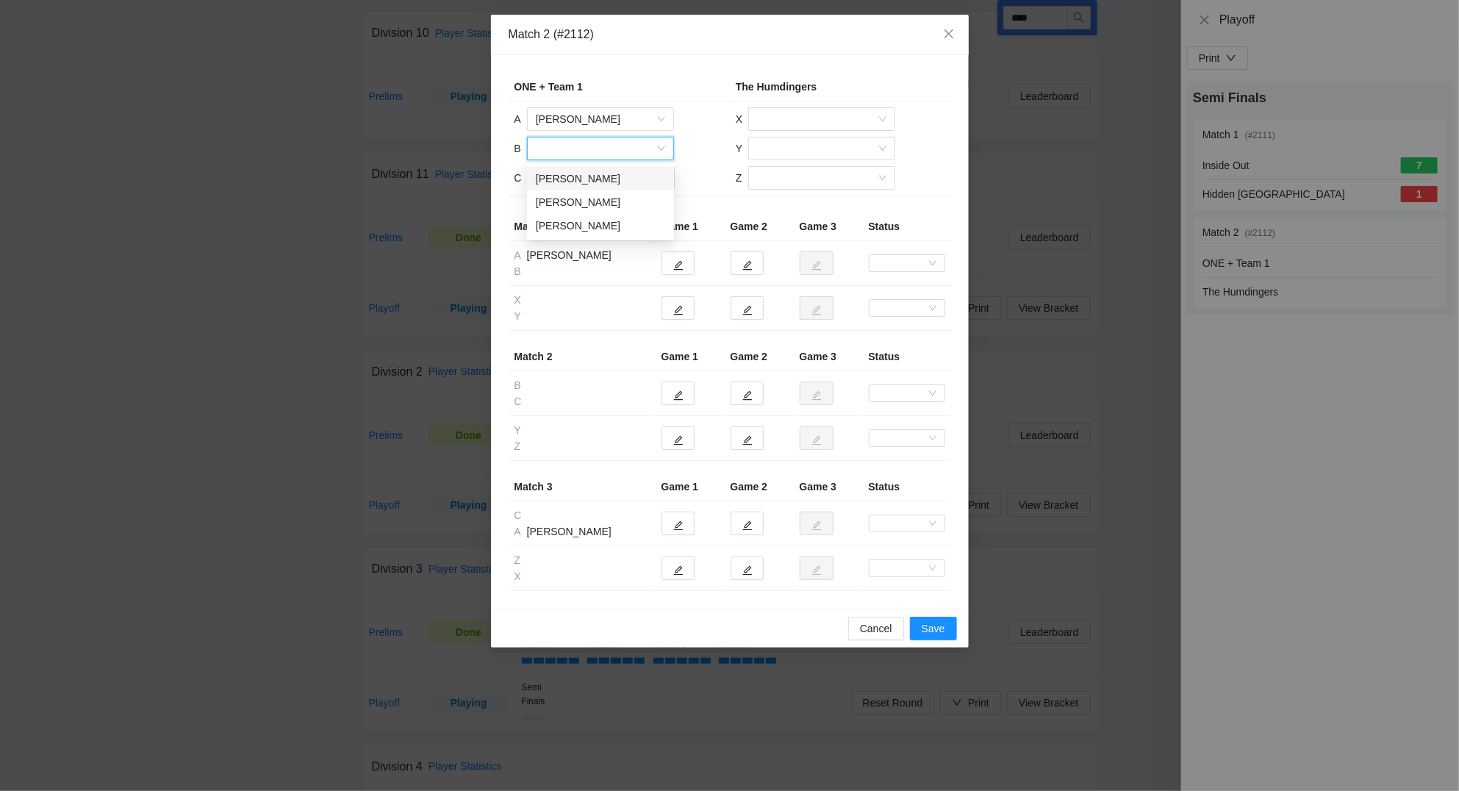
click at [581, 179] on div "Ivan Melians" at bounding box center [600, 178] width 129 height 16
click at [563, 180] on input "search" at bounding box center [595, 178] width 119 height 22
click at [597, 205] on div "Raynier Fernandez" at bounding box center [600, 208] width 129 height 16
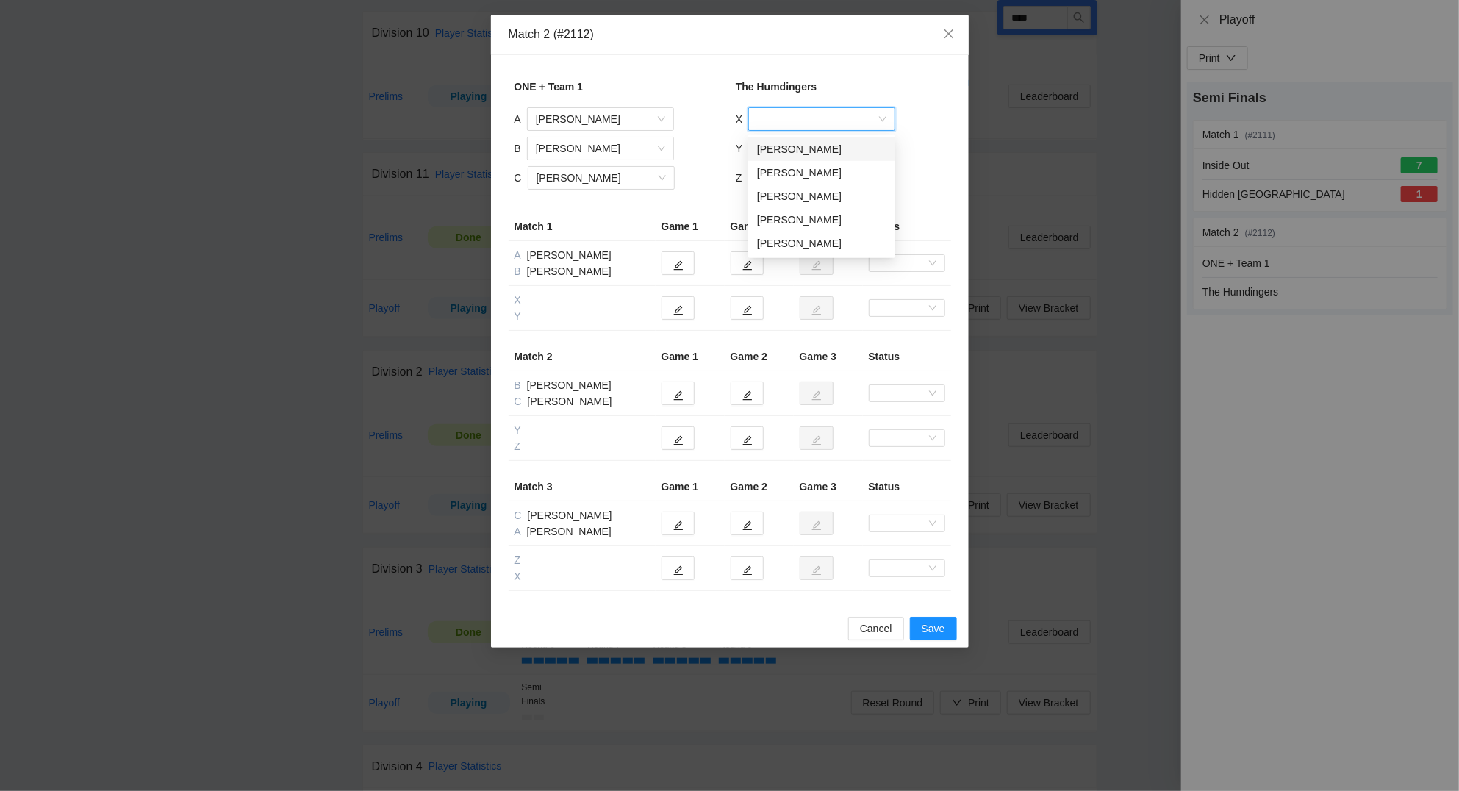
click at [804, 120] on input "search" at bounding box center [816, 119] width 119 height 22
click at [804, 171] on div "Caden Royster" at bounding box center [821, 173] width 129 height 16
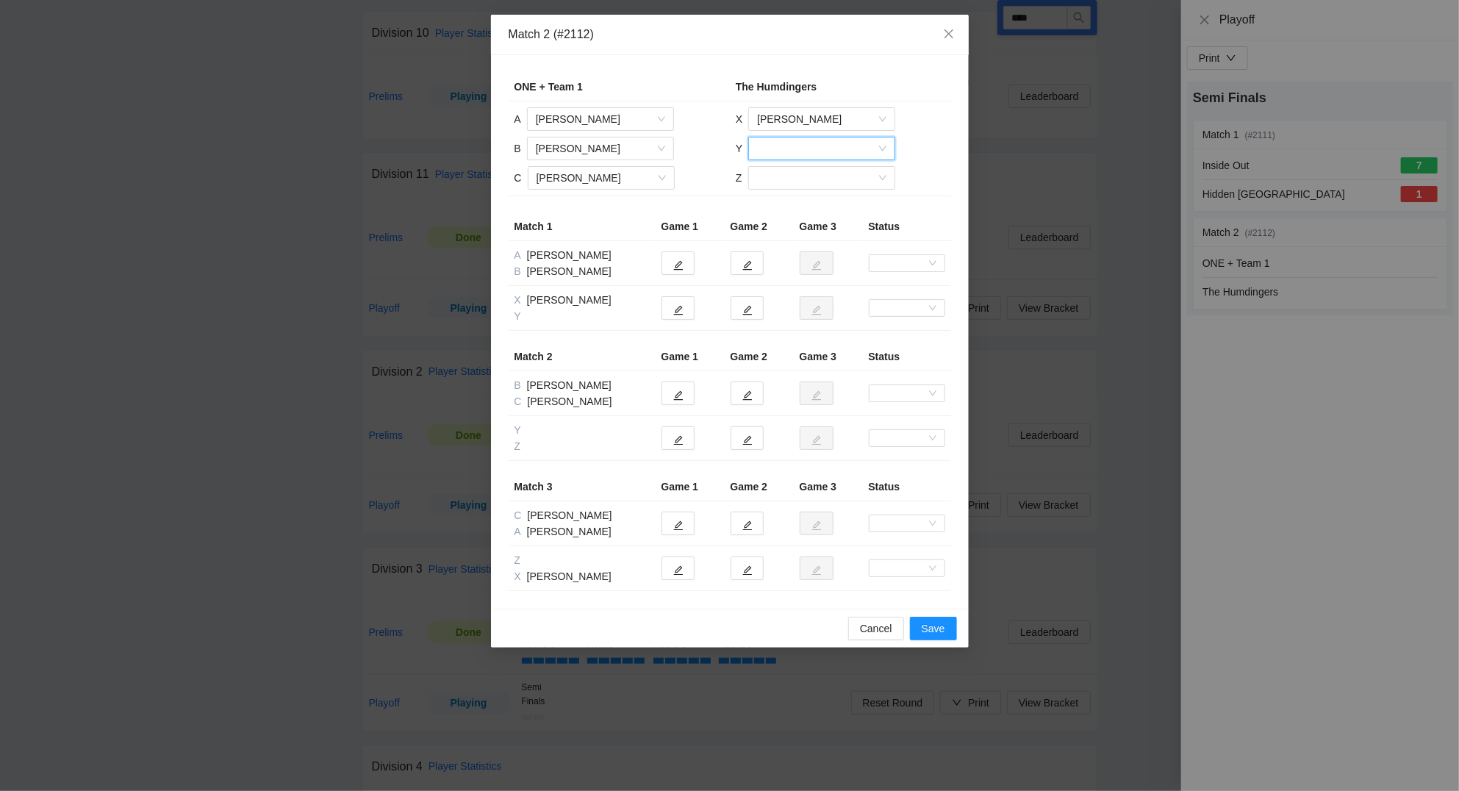
click at [773, 148] on input "search" at bounding box center [816, 148] width 119 height 22
click at [786, 180] on div "[PERSON_NAME]" at bounding box center [821, 178] width 129 height 16
click at [783, 180] on input "search" at bounding box center [816, 178] width 119 height 22
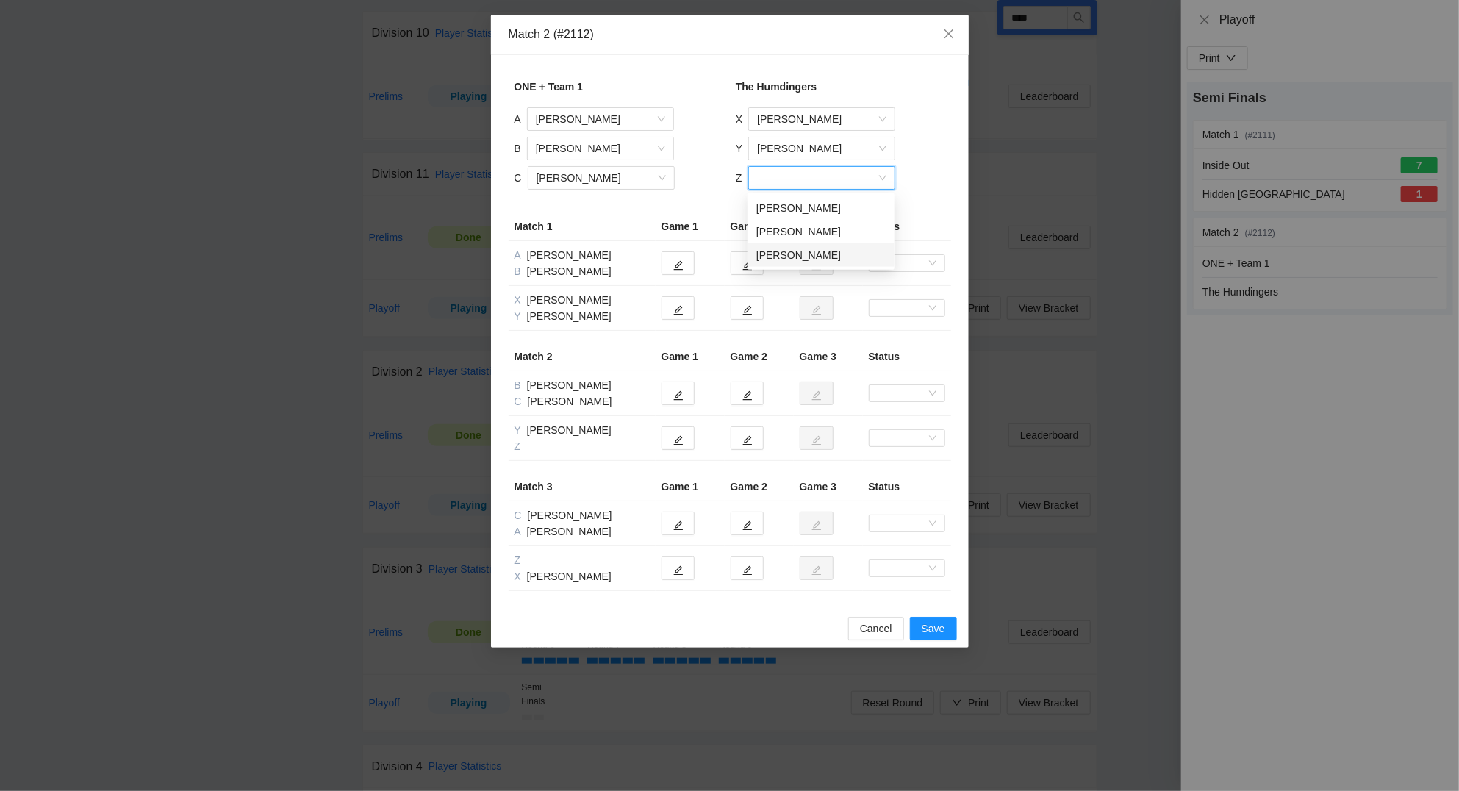
click at [794, 252] on div "[PERSON_NAME]" at bounding box center [820, 255] width 129 height 16
click at [683, 314] on icon "edit" at bounding box center [678, 310] width 10 height 10
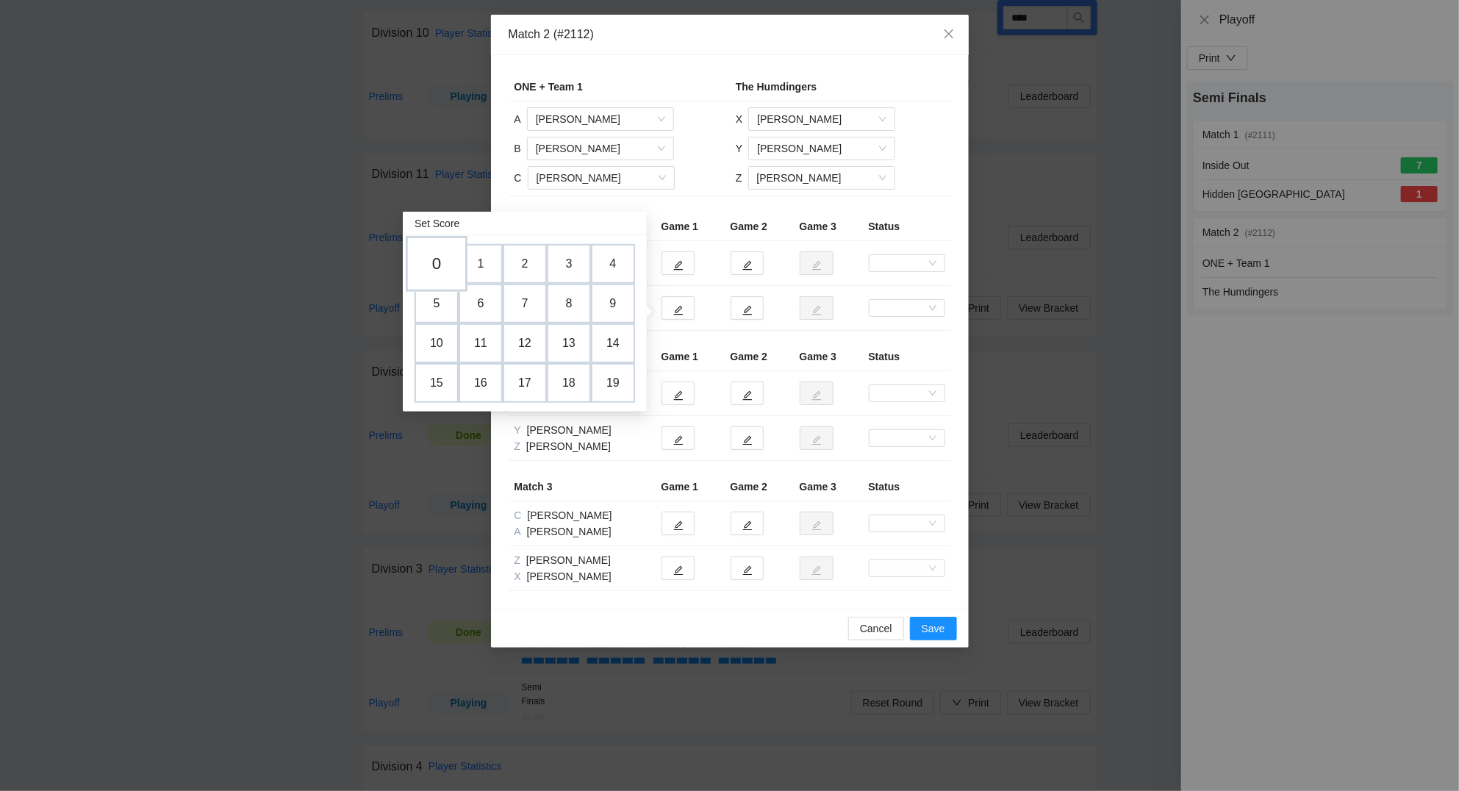
click at [442, 259] on td "0" at bounding box center [437, 264] width 62 height 56
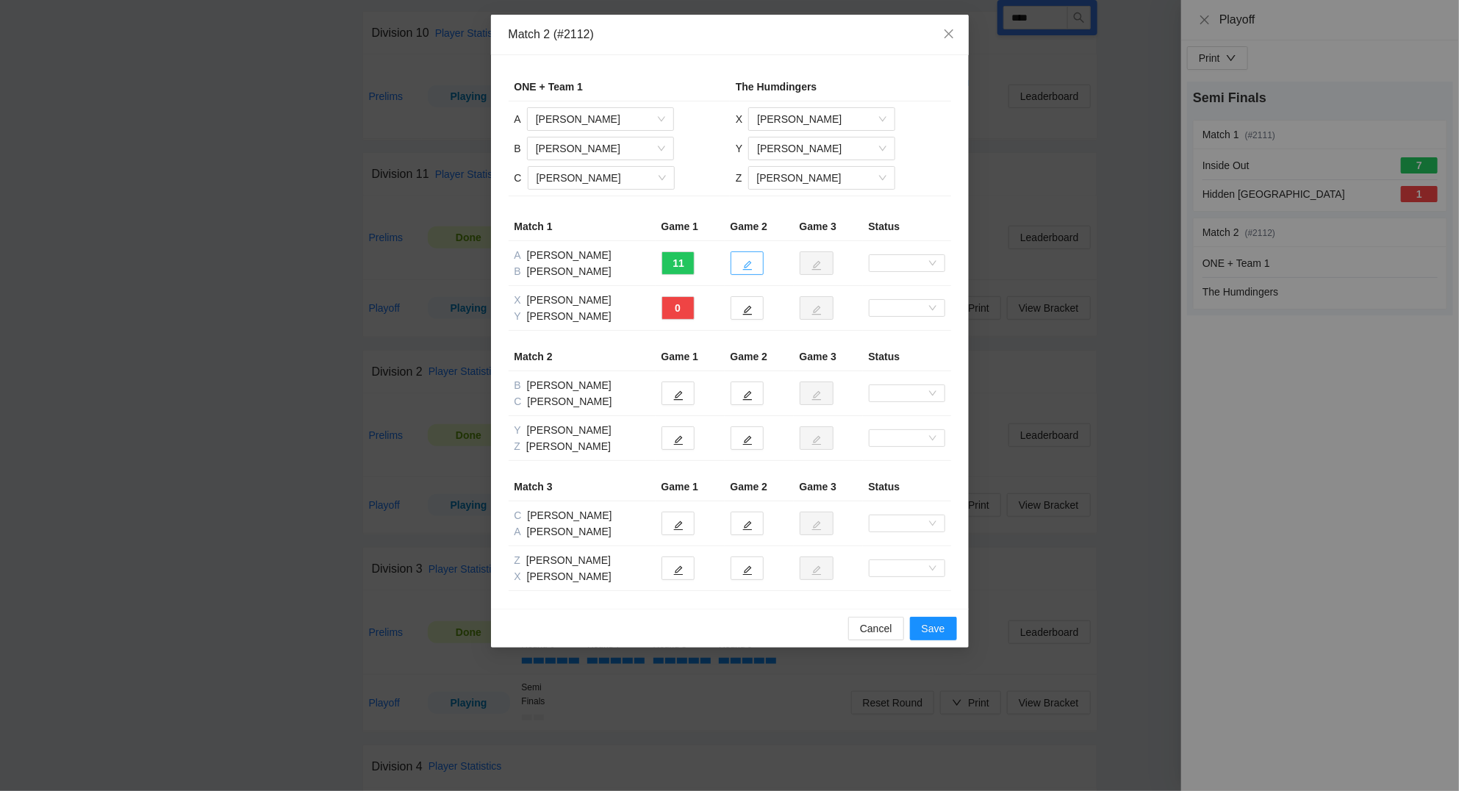
click at [752, 262] on button "button" at bounding box center [746, 263] width 33 height 24
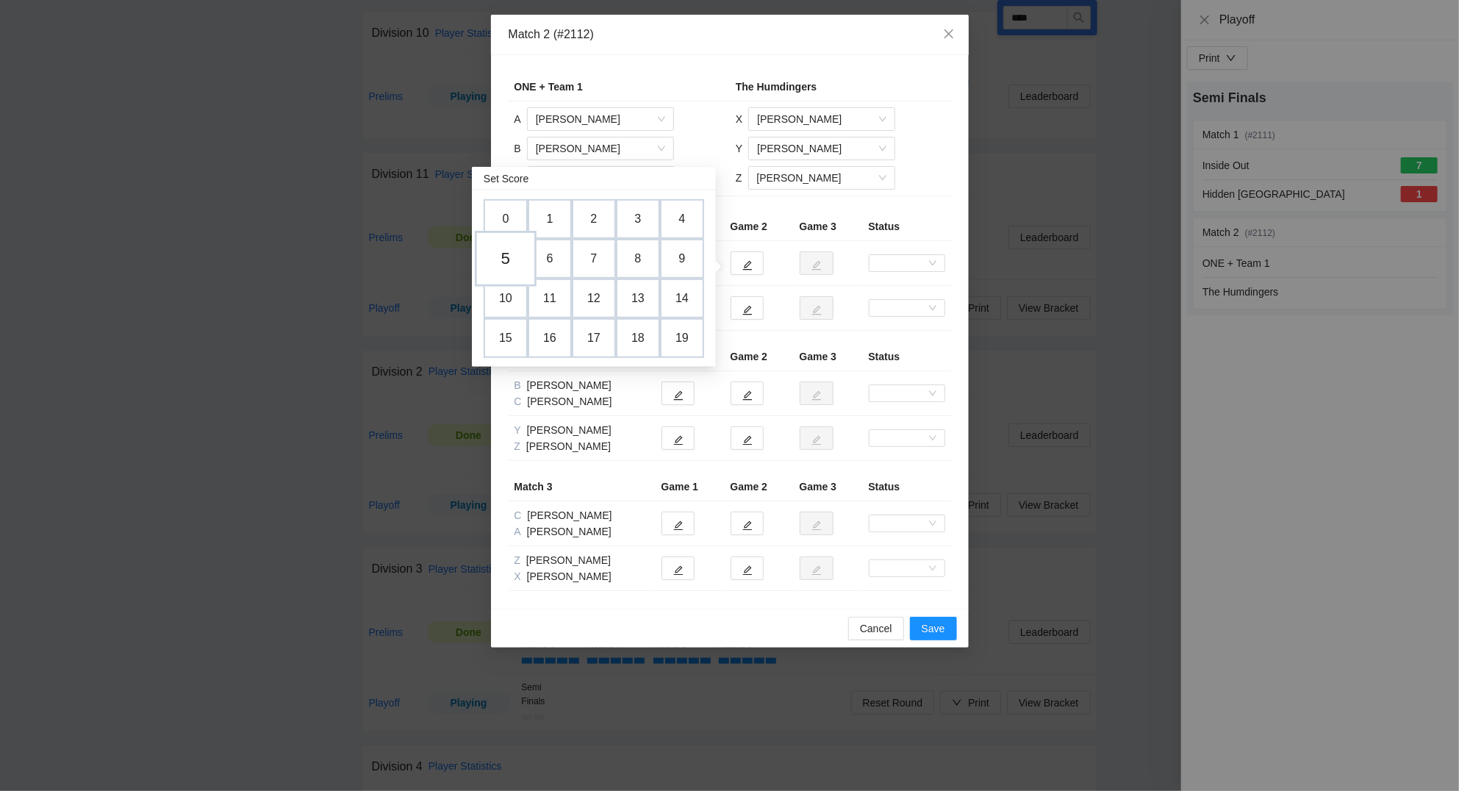
click at [505, 256] on td "5" at bounding box center [506, 259] width 62 height 56
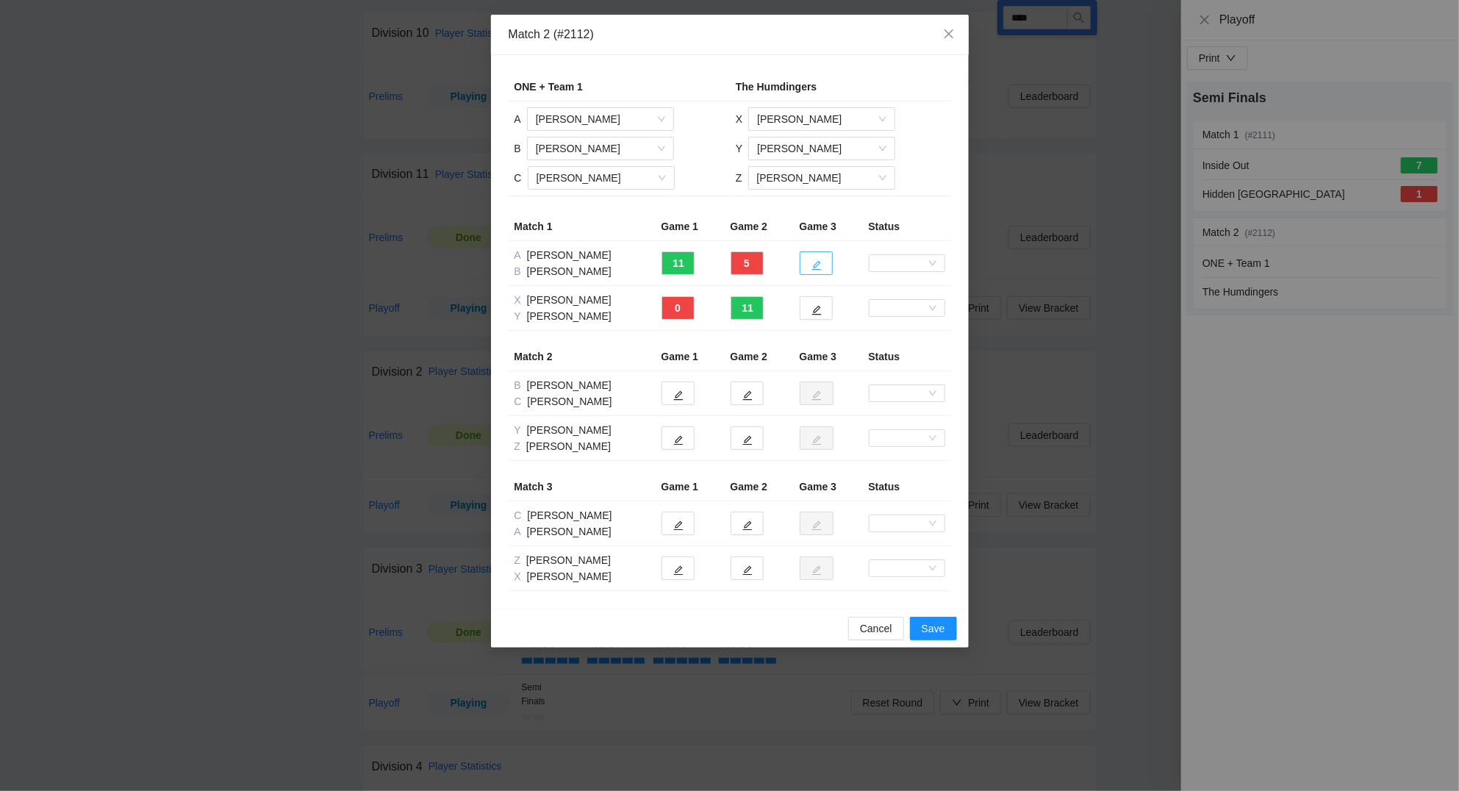
click at [815, 262] on icon "edit" at bounding box center [816, 265] width 10 height 10
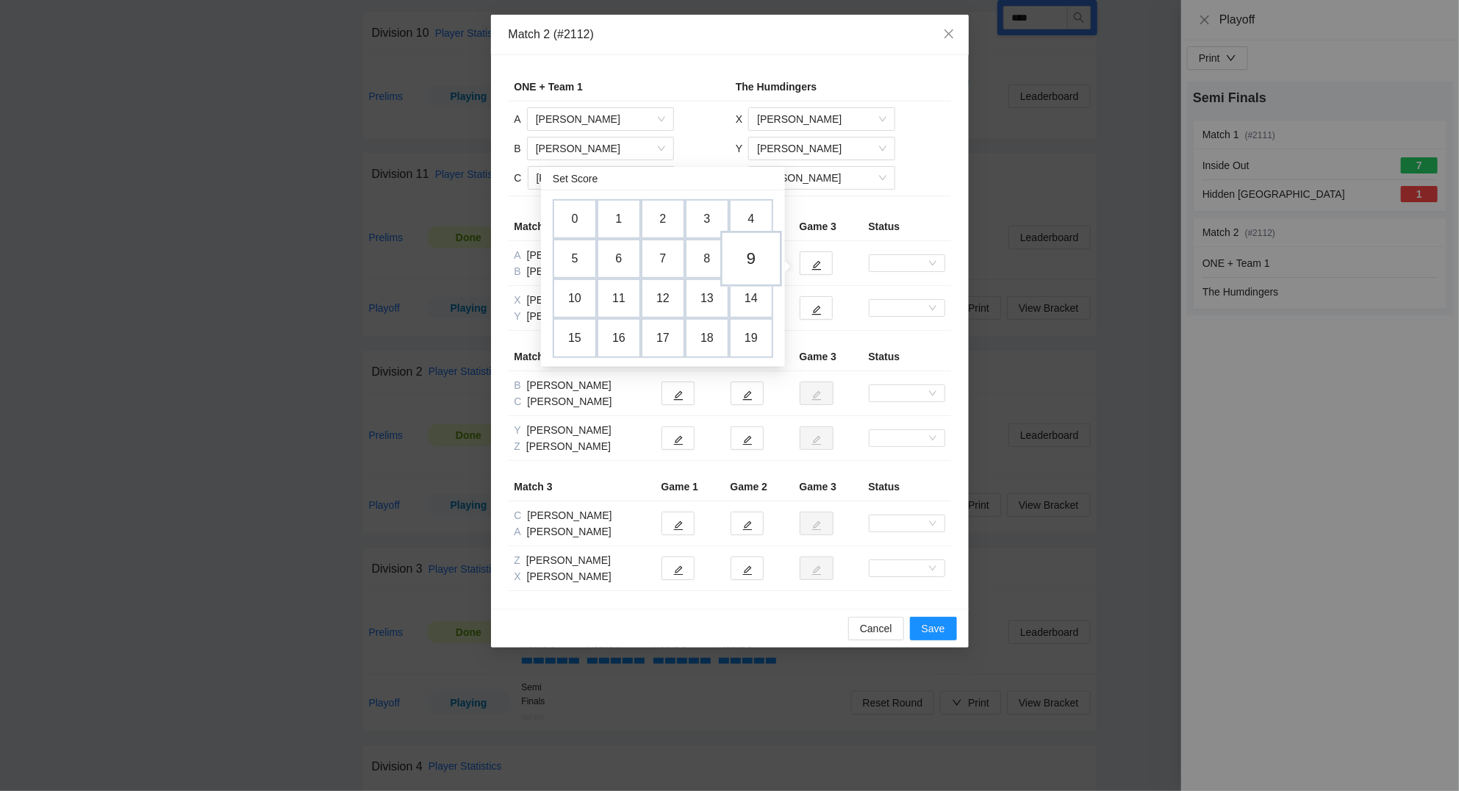
click at [754, 247] on td "9" at bounding box center [751, 259] width 62 height 56
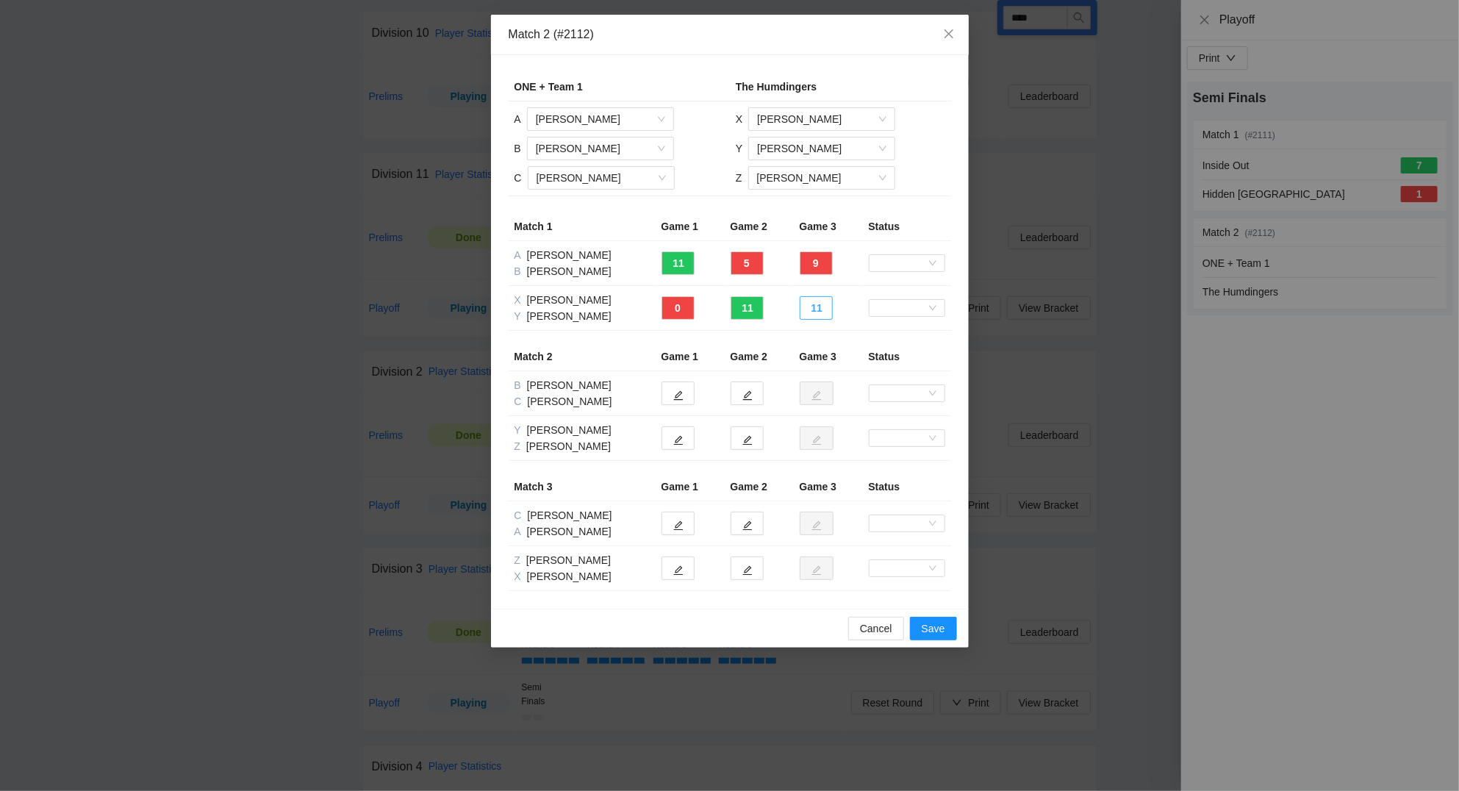
click at [826, 309] on button "11" at bounding box center [815, 308] width 33 height 24
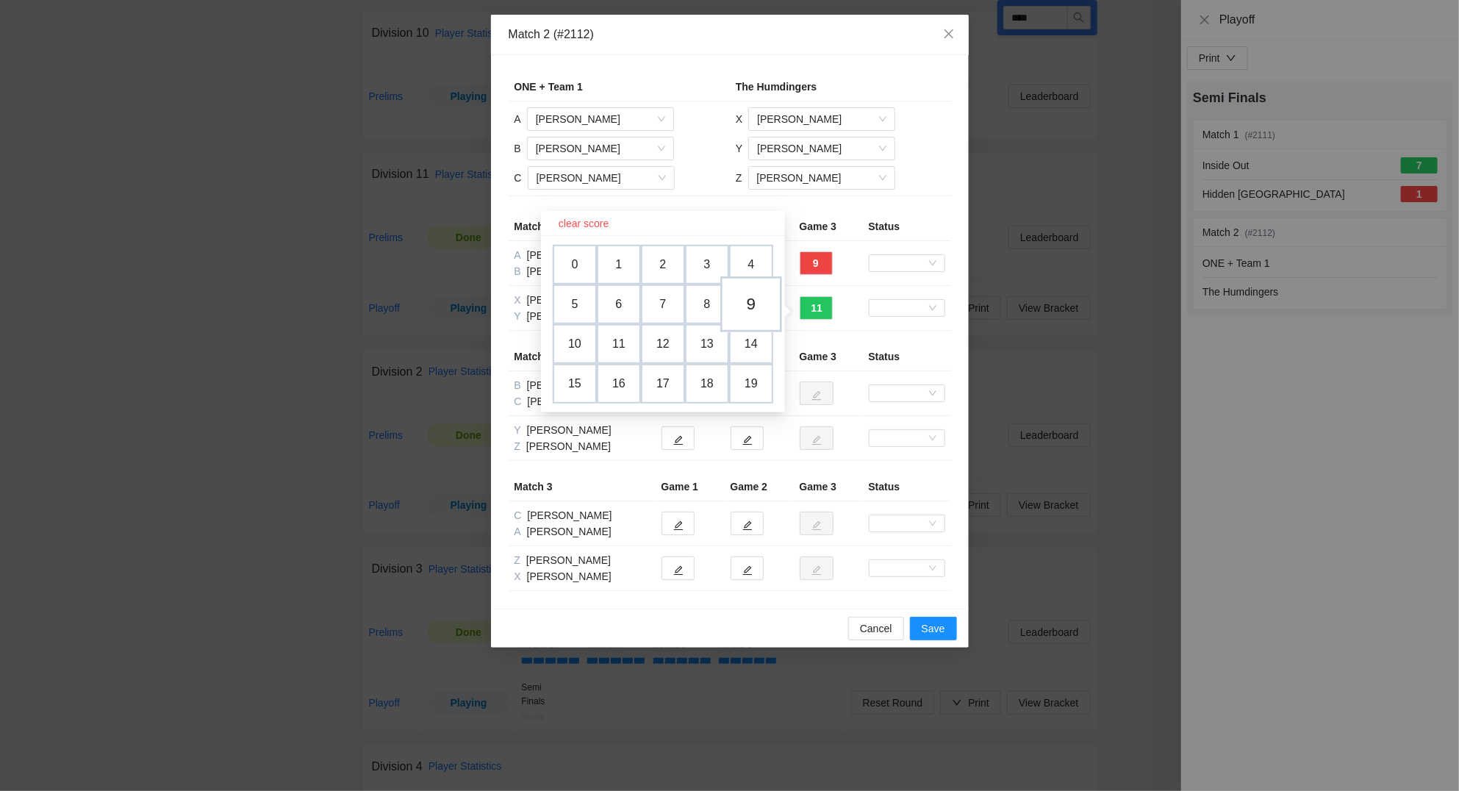
click at [758, 296] on td "9" at bounding box center [751, 304] width 62 height 56
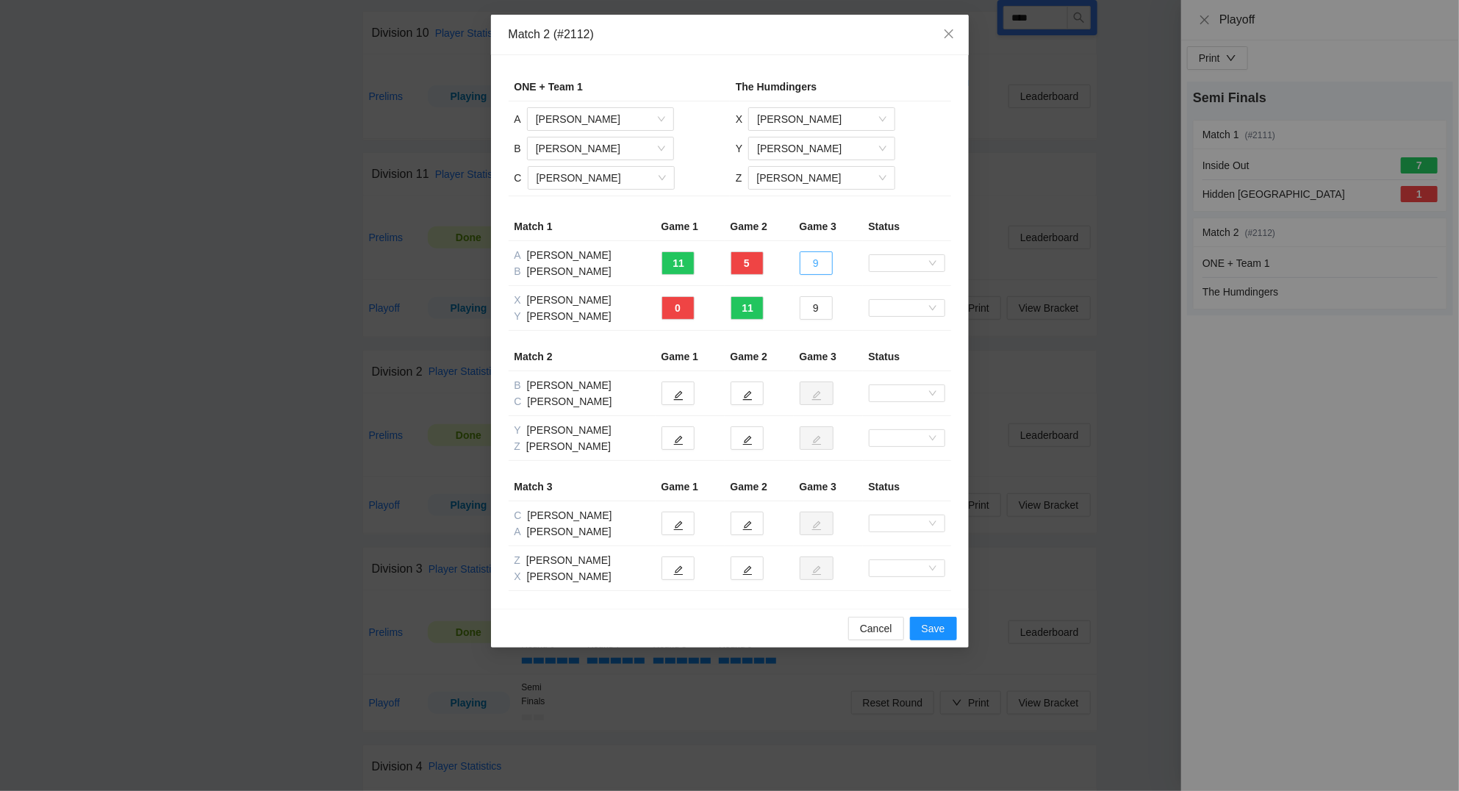
click at [822, 258] on button "9" at bounding box center [815, 263] width 33 height 24
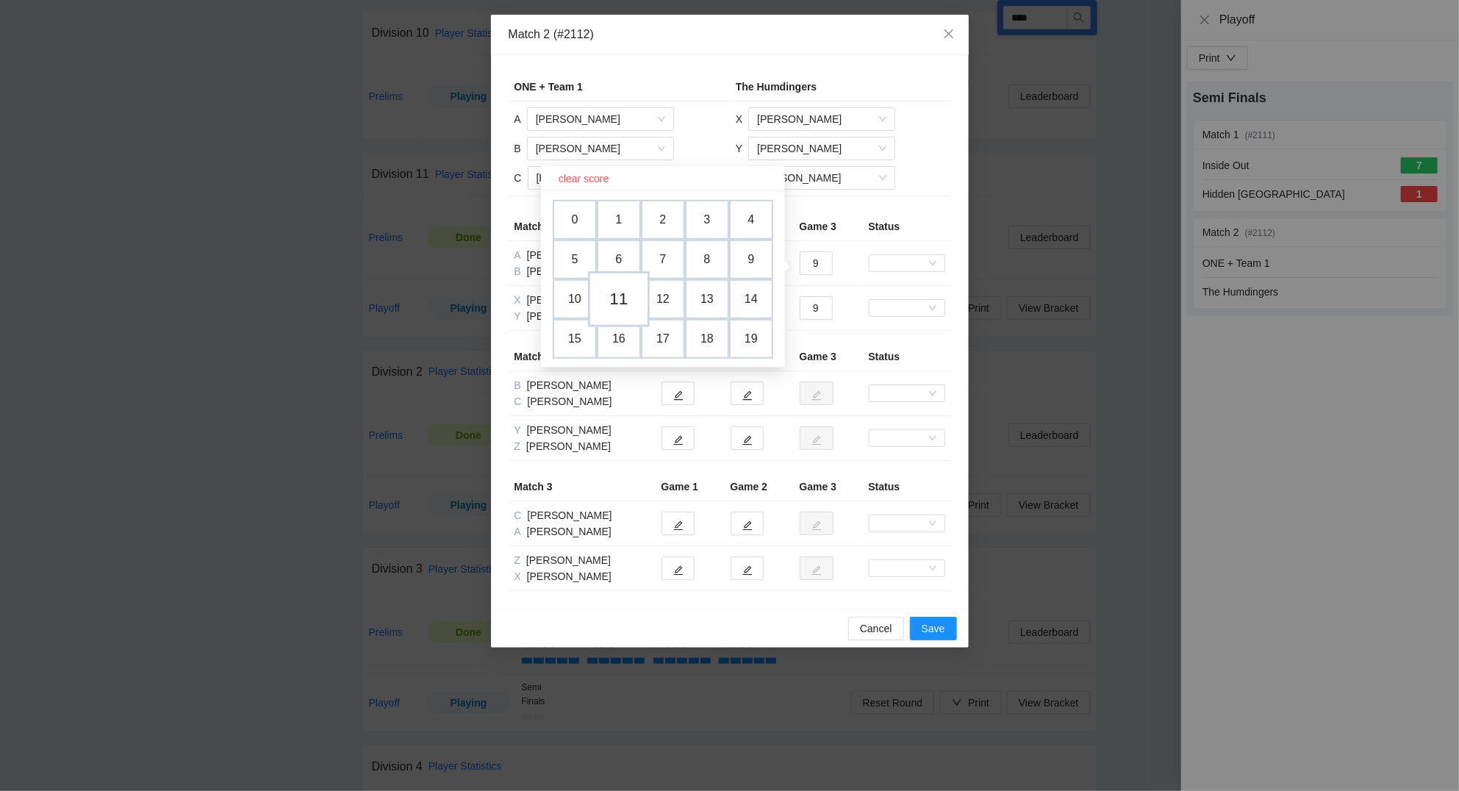
click at [625, 291] on td "11" at bounding box center [619, 299] width 62 height 56
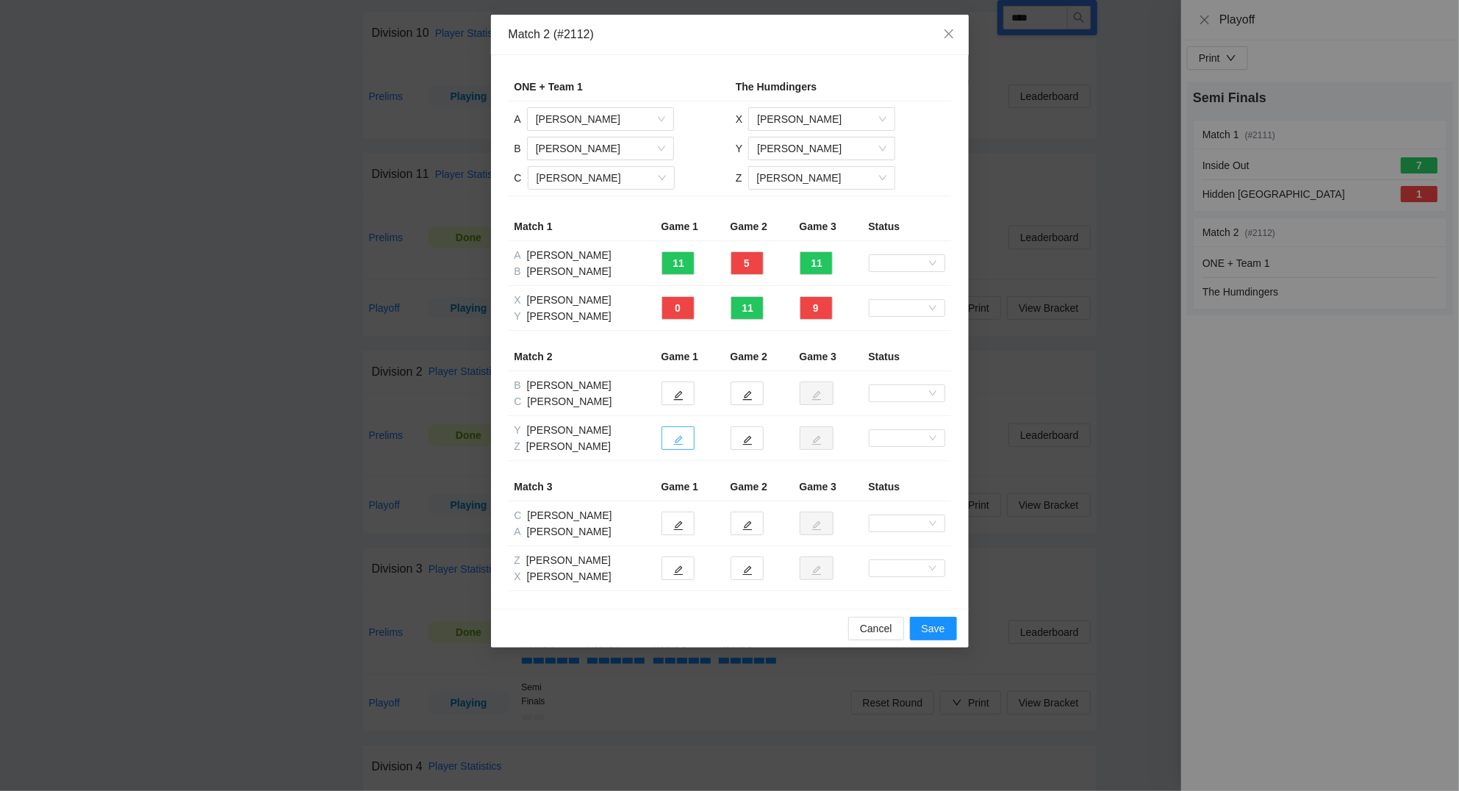
click at [683, 442] on icon "edit" at bounding box center [678, 440] width 10 height 10
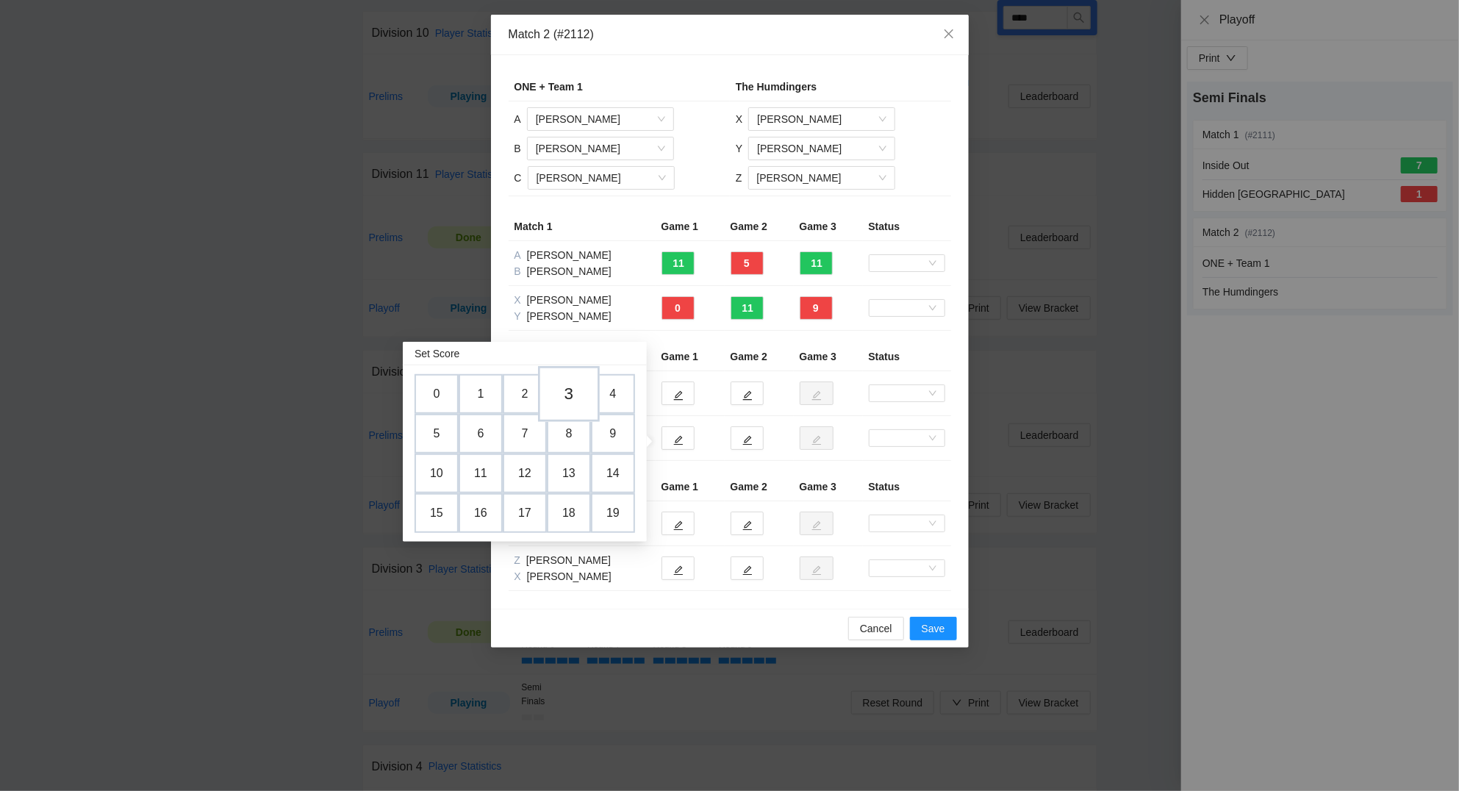
click at [572, 391] on td "3" at bounding box center [569, 394] width 62 height 56
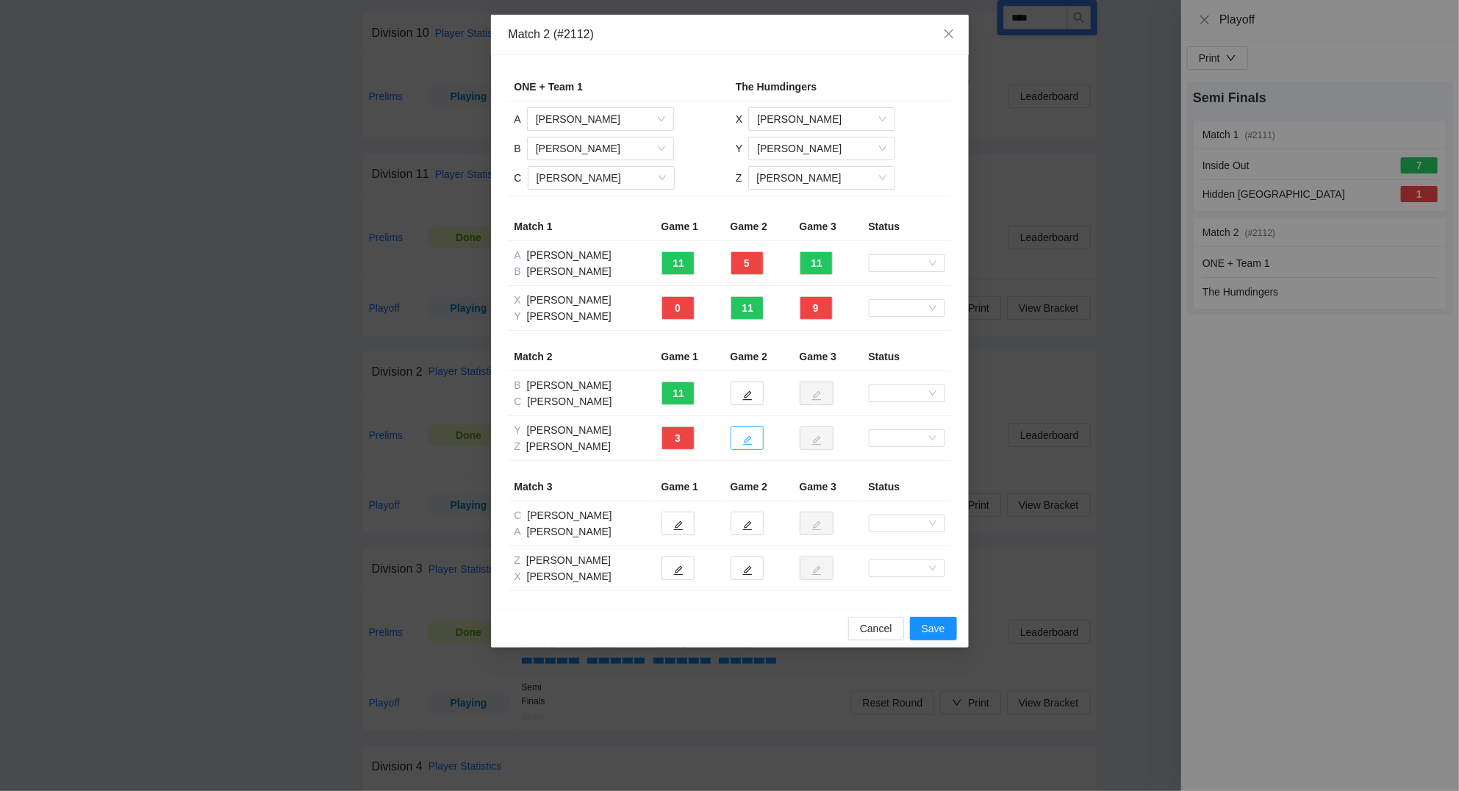
click at [753, 443] on button "button" at bounding box center [746, 438] width 33 height 24
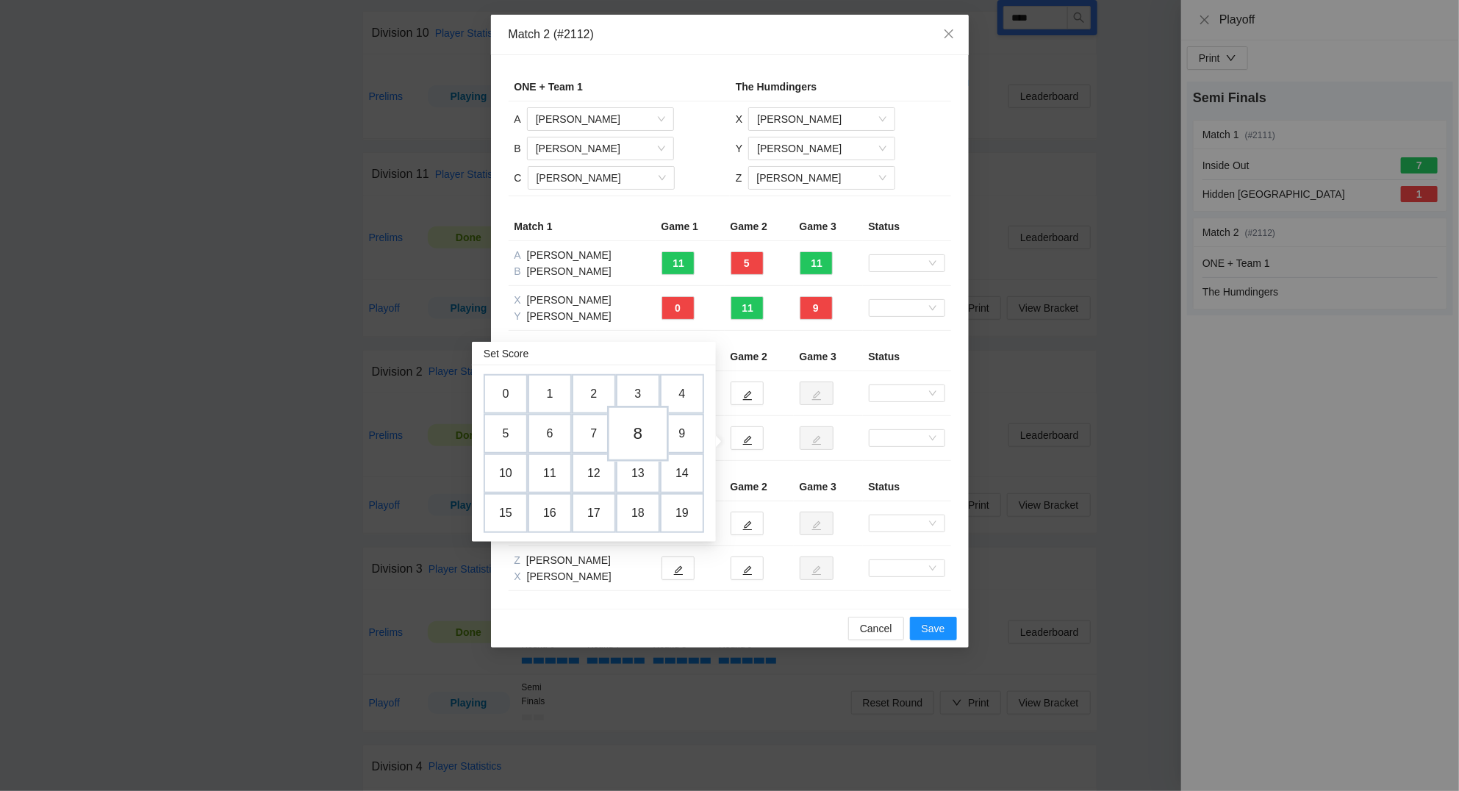
click at [642, 431] on td "8" at bounding box center [638, 434] width 62 height 56
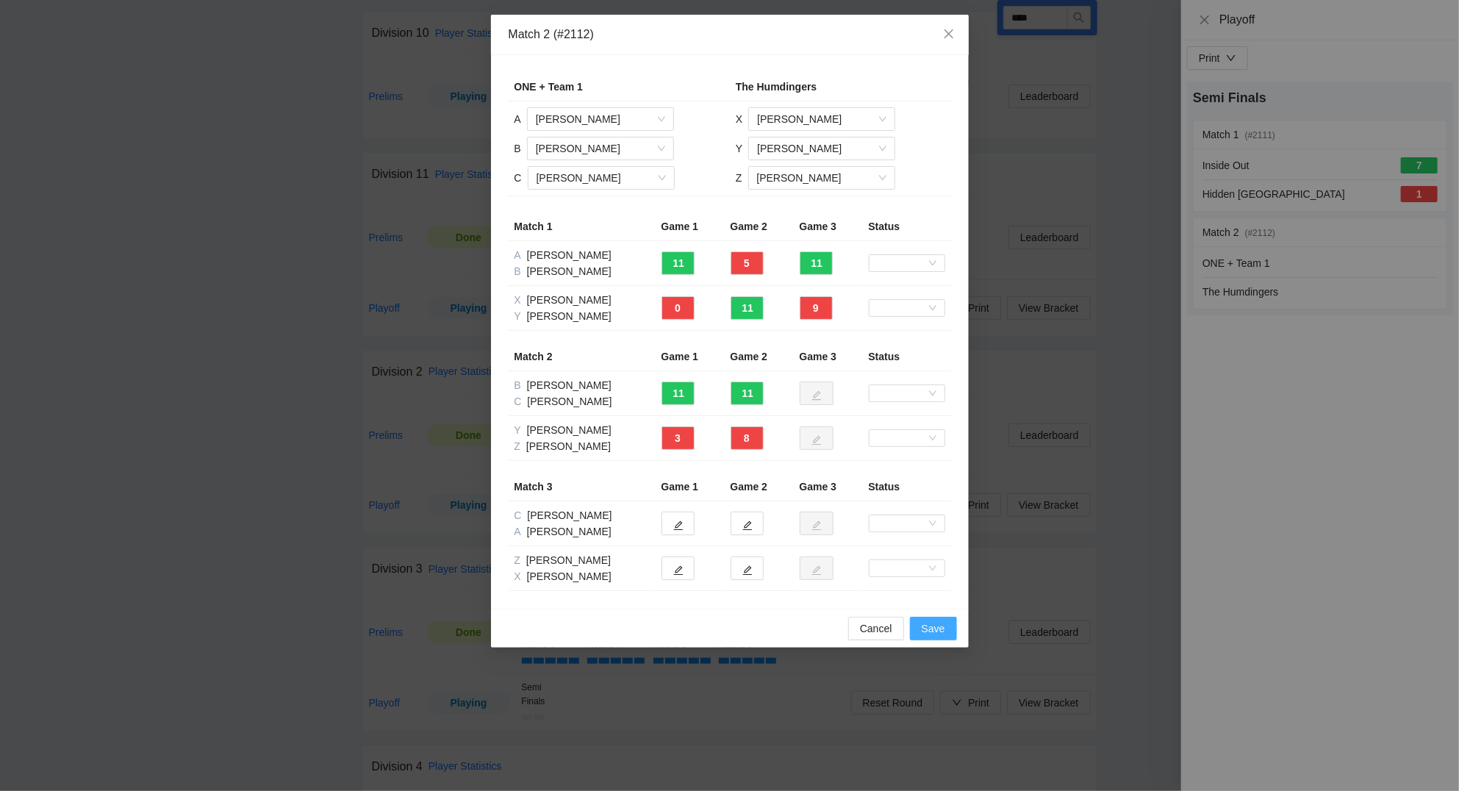
click at [924, 623] on span "Save" at bounding box center [933, 628] width 24 height 16
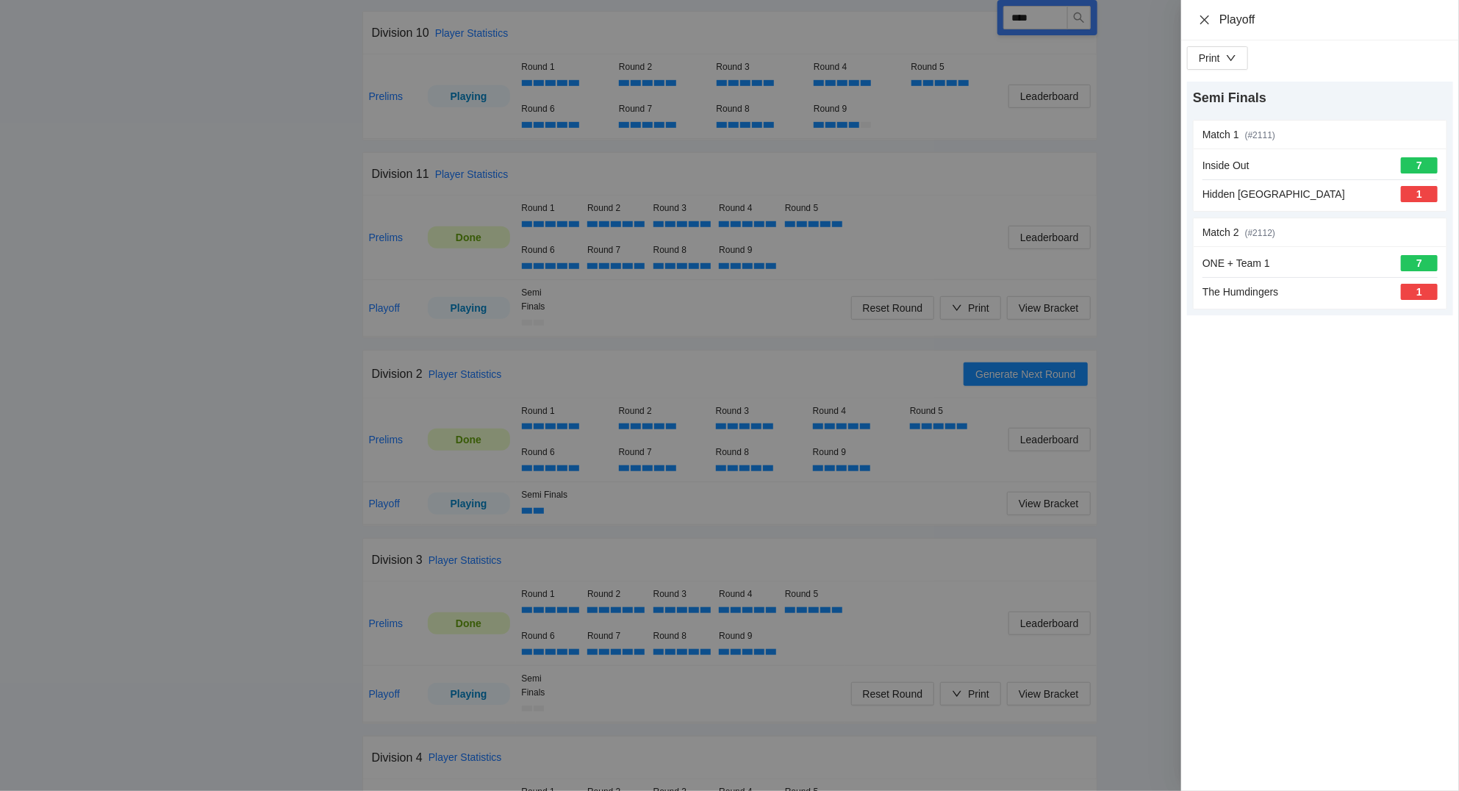
click at [1203, 19] on icon "close" at bounding box center [1204, 20] width 12 height 12
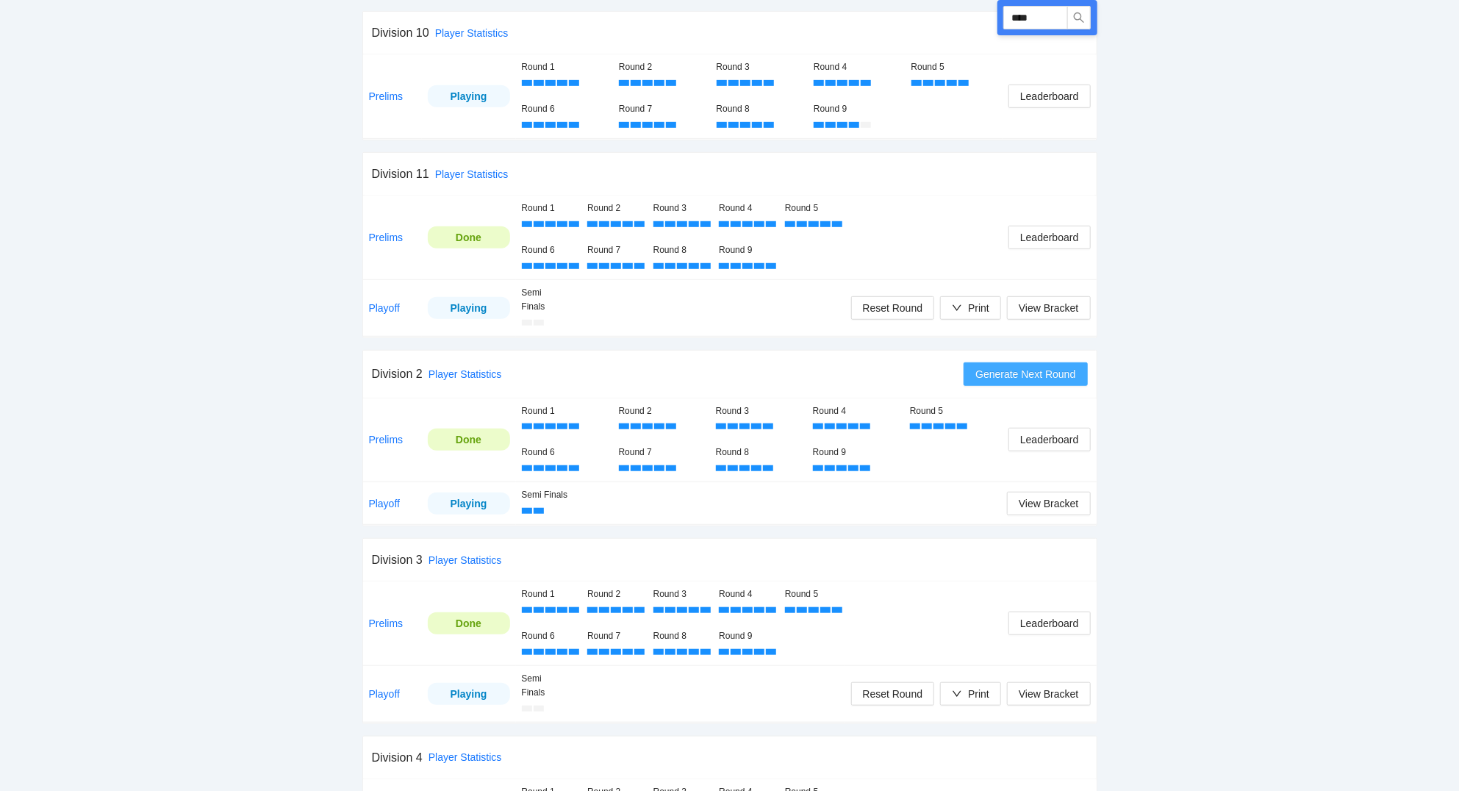
click at [1025, 375] on span "Generate Next Round" at bounding box center [1025, 374] width 100 height 16
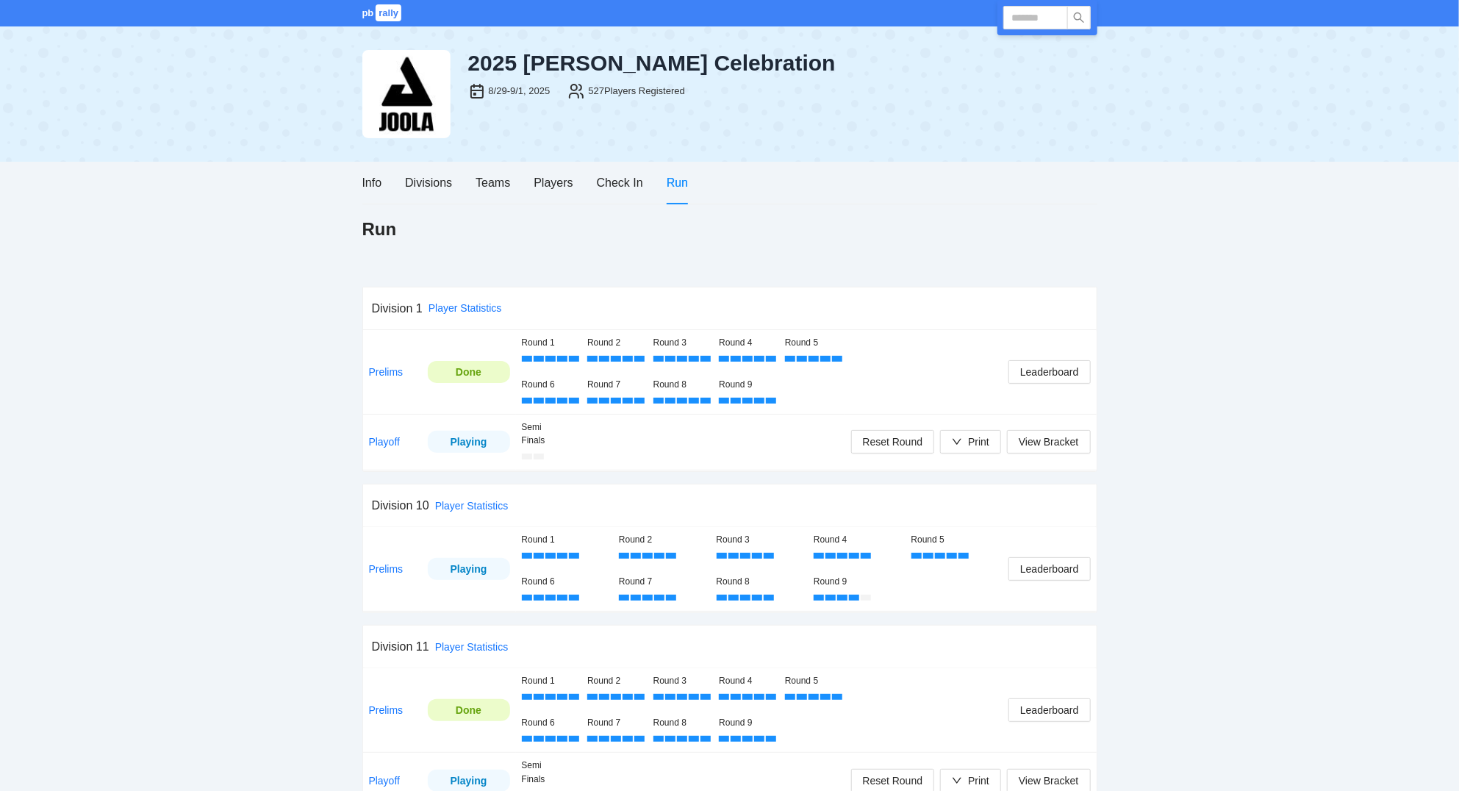
scroll to position [472, 0]
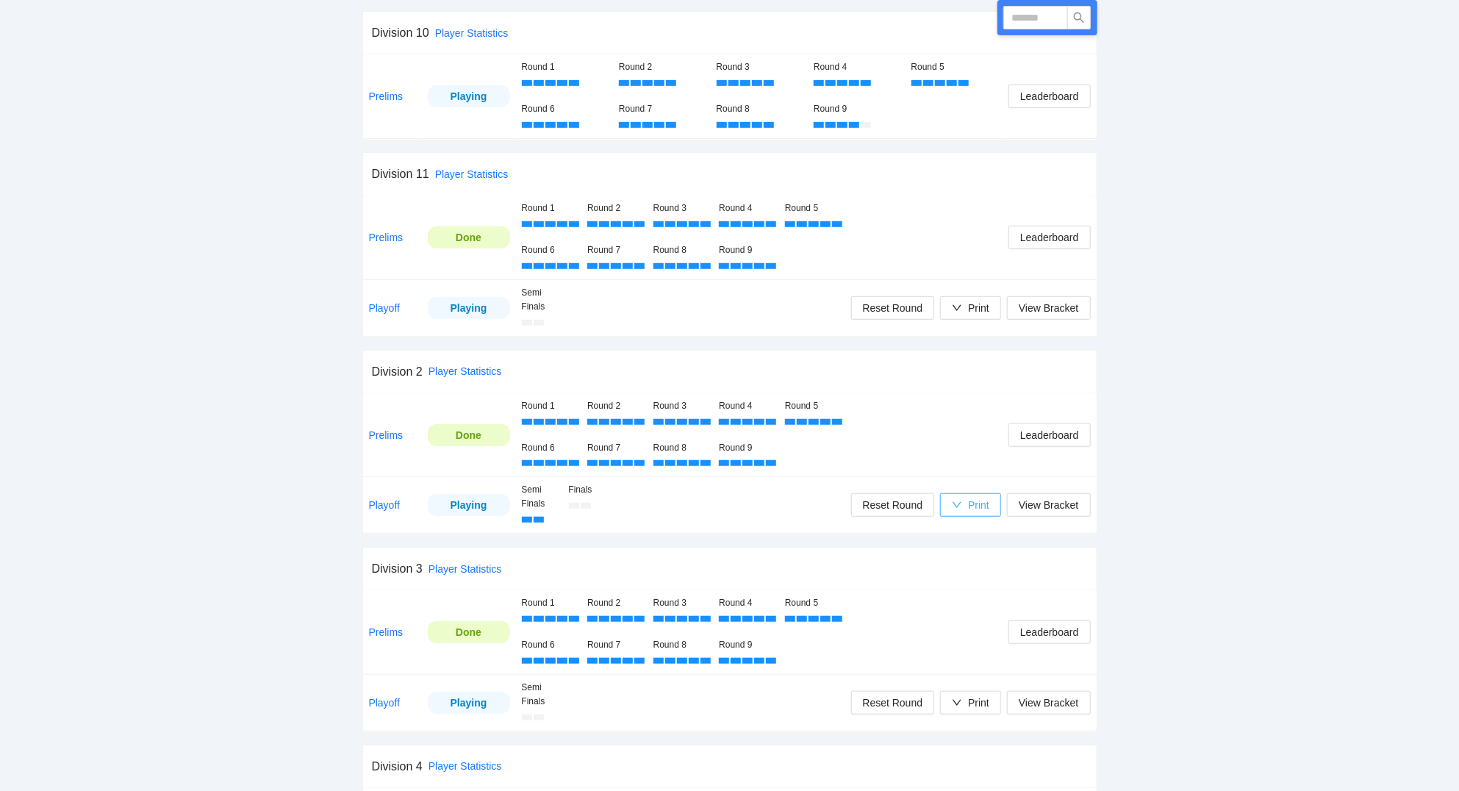
click at [980, 508] on div "Print" at bounding box center [978, 505] width 21 height 16
click at [977, 582] on span "Scorecards" at bounding box center [986, 583] width 76 height 16
click at [1033, 507] on span "View Bracket" at bounding box center [1048, 505] width 60 height 16
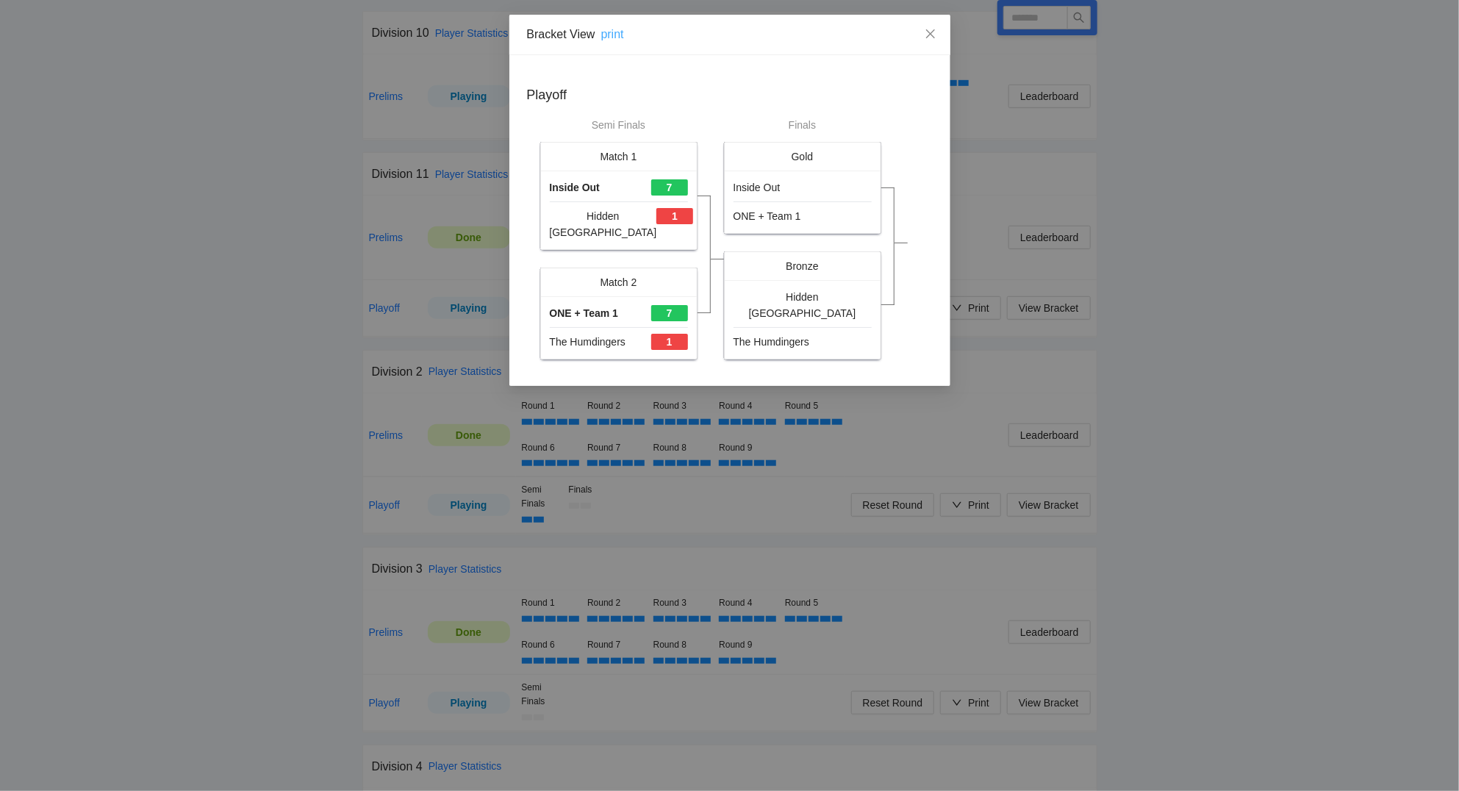
click at [603, 34] on link "print" at bounding box center [612, 34] width 23 height 12
click at [932, 37] on icon "close" at bounding box center [929, 33] width 9 height 9
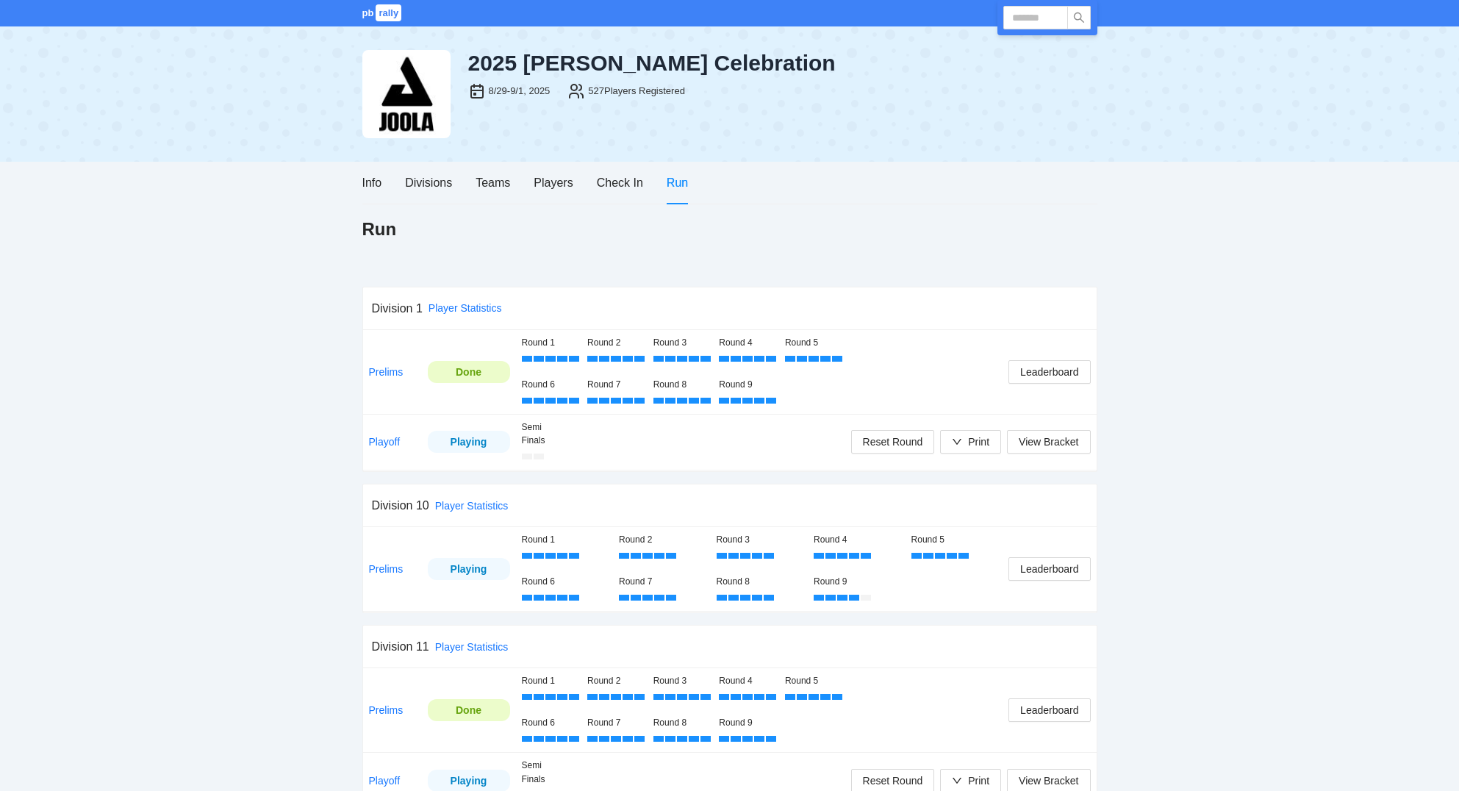
scroll to position [472, 0]
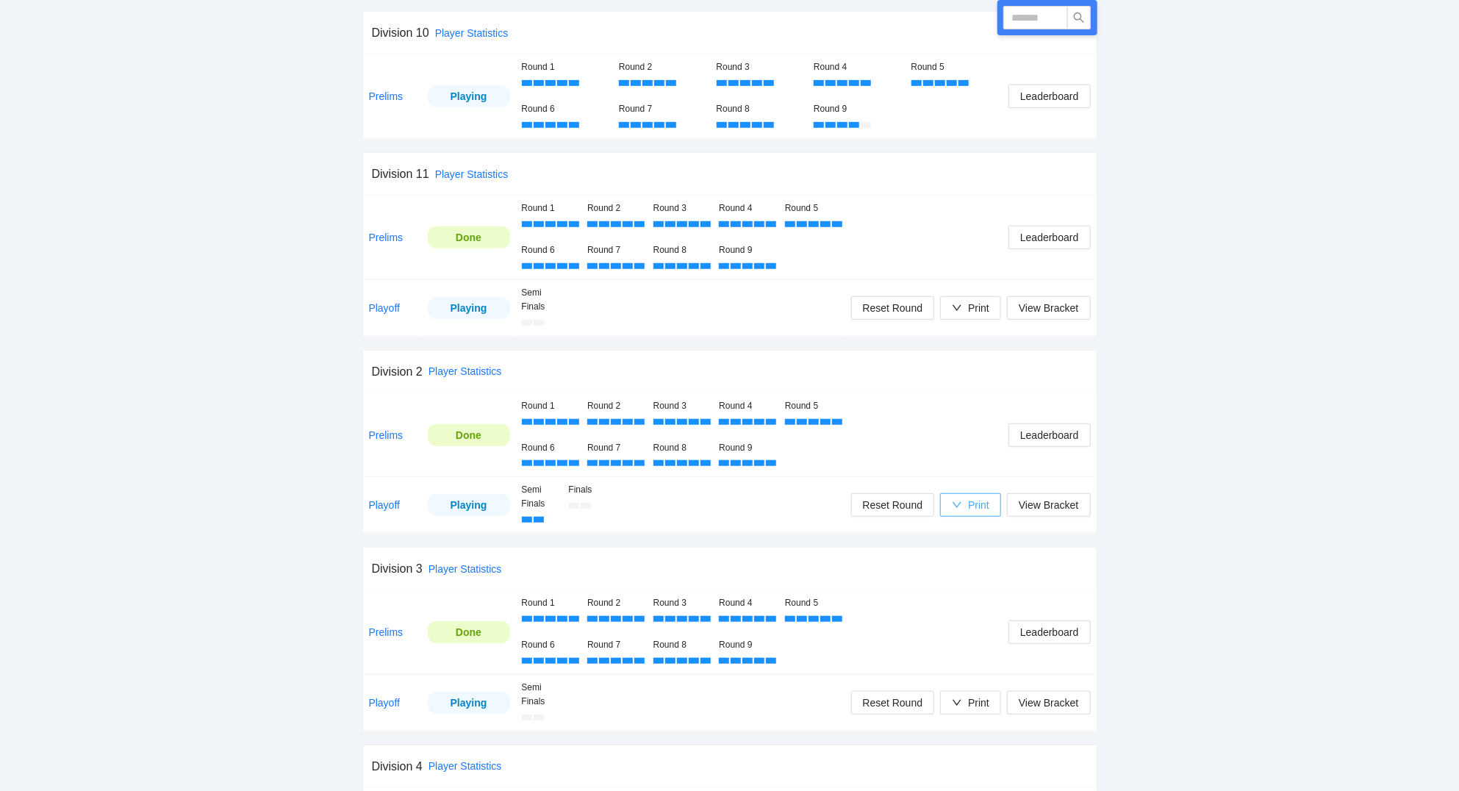
click at [985, 511] on div "Print" at bounding box center [978, 505] width 21 height 16
click at [987, 580] on span "Scorecards" at bounding box center [986, 583] width 76 height 16
click at [382, 504] on link "Playoff" at bounding box center [385, 505] width 32 height 12
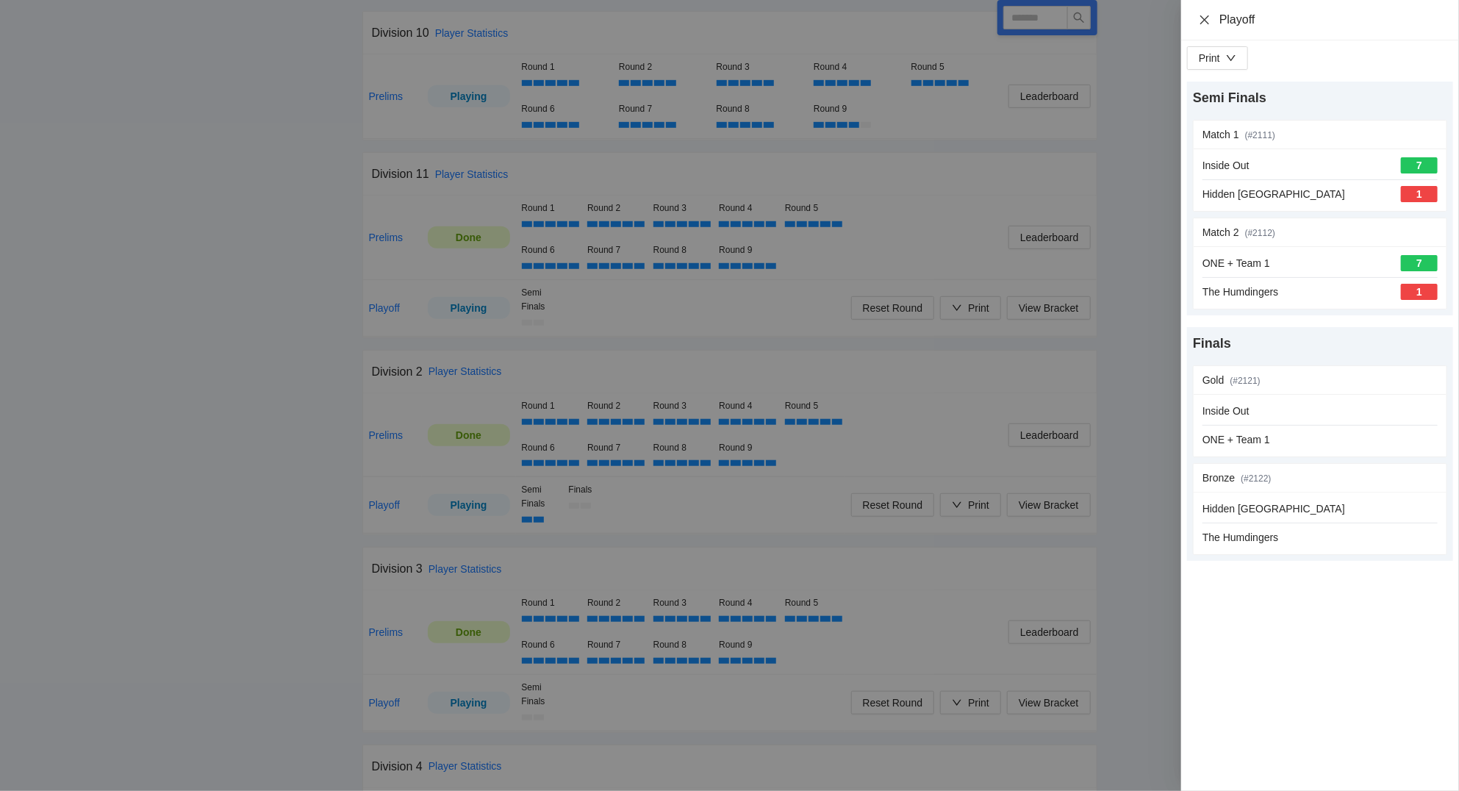
click at [1204, 20] on icon "close" at bounding box center [1204, 19] width 9 height 9
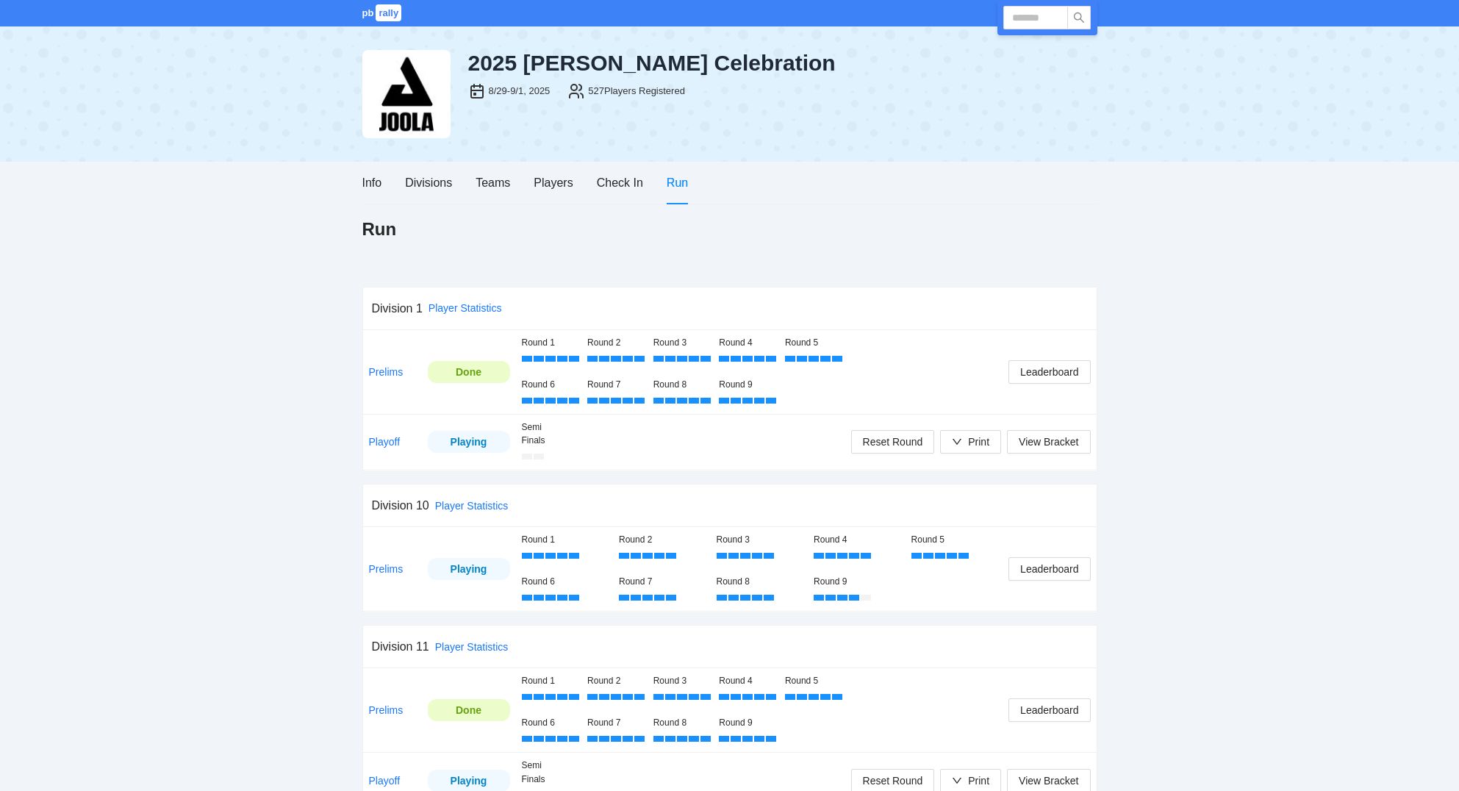
scroll to position [472, 0]
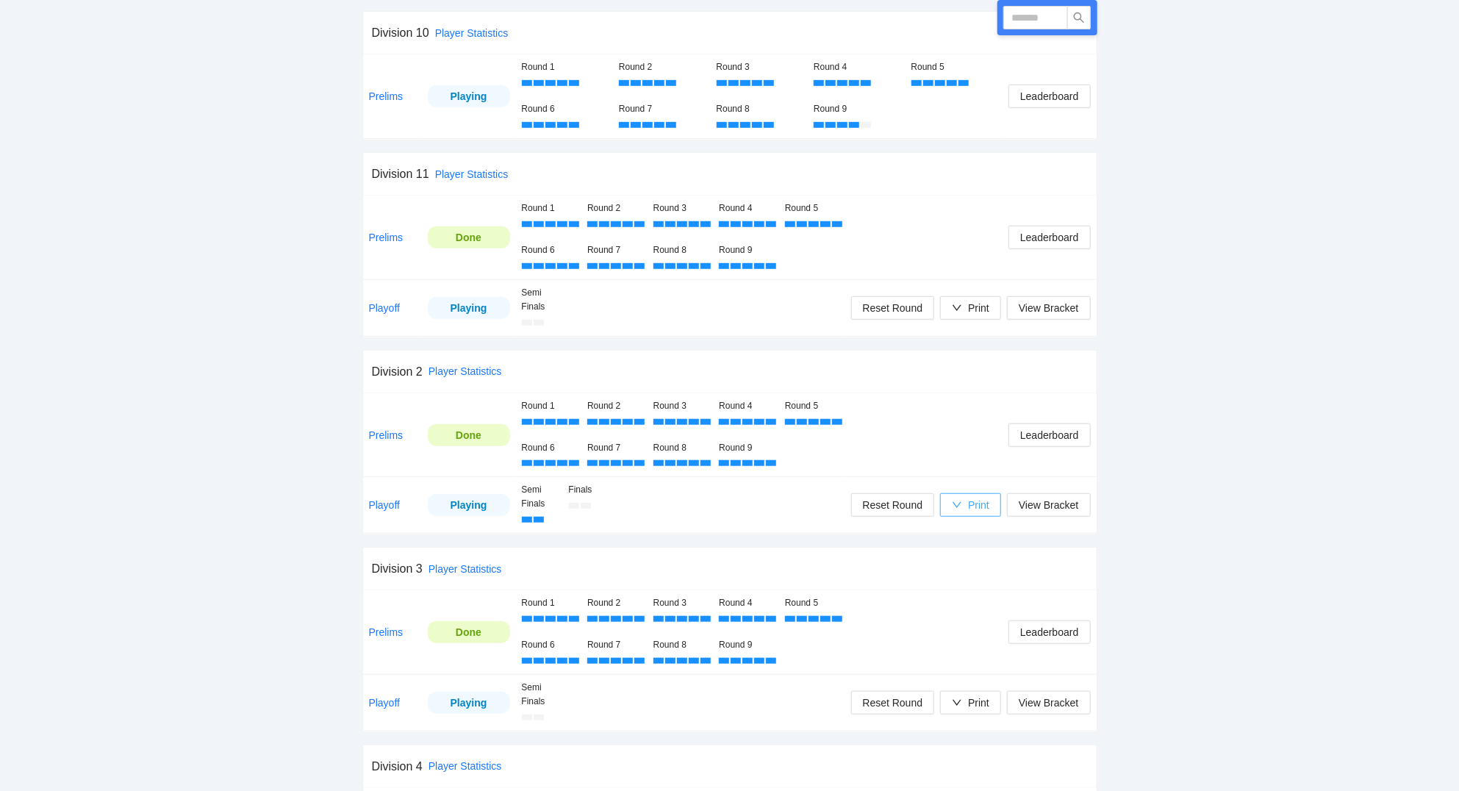
click at [975, 509] on div "Print" at bounding box center [978, 505] width 21 height 16
click at [991, 583] on span "Scorecards" at bounding box center [986, 583] width 76 height 16
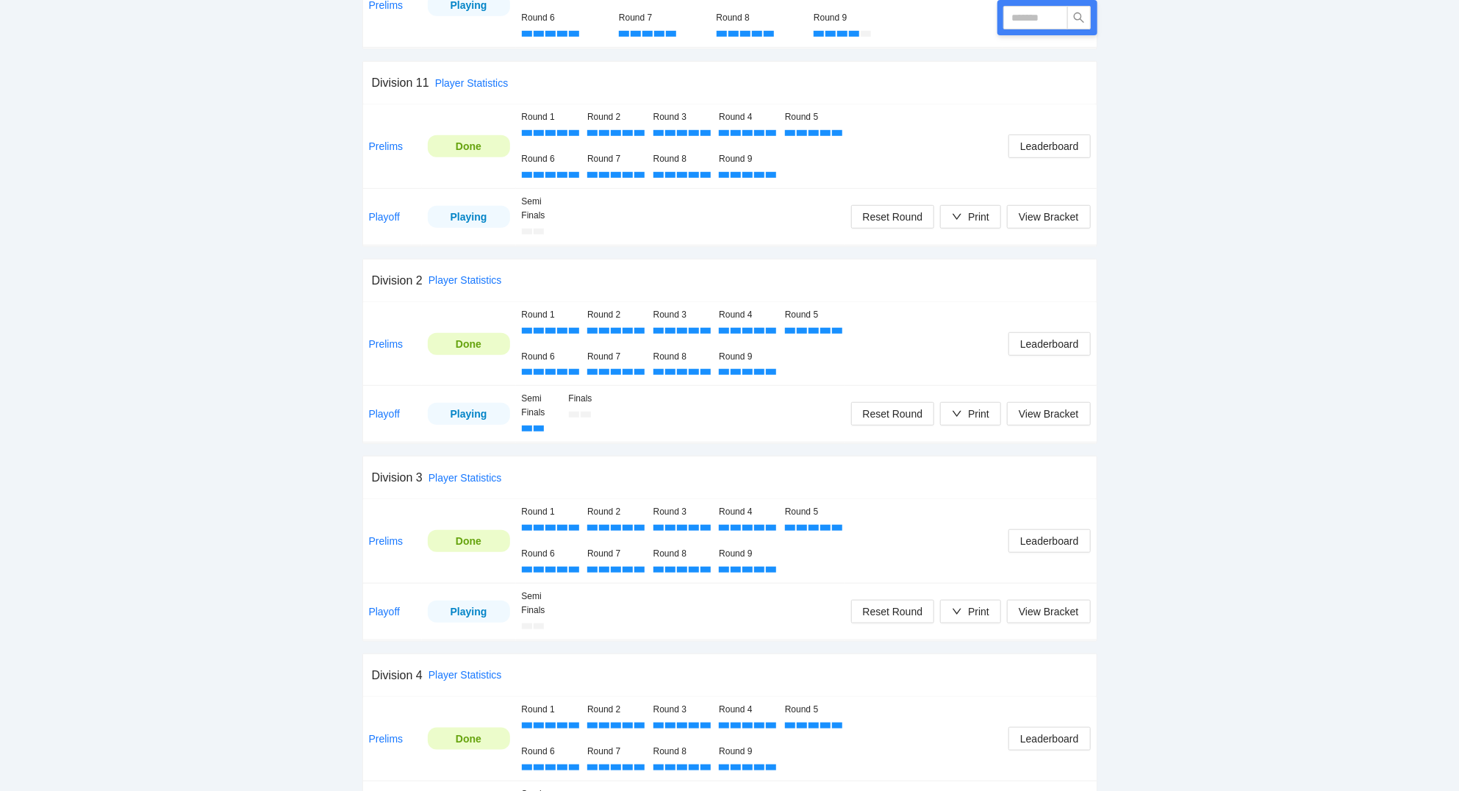
scroll to position [866, 0]
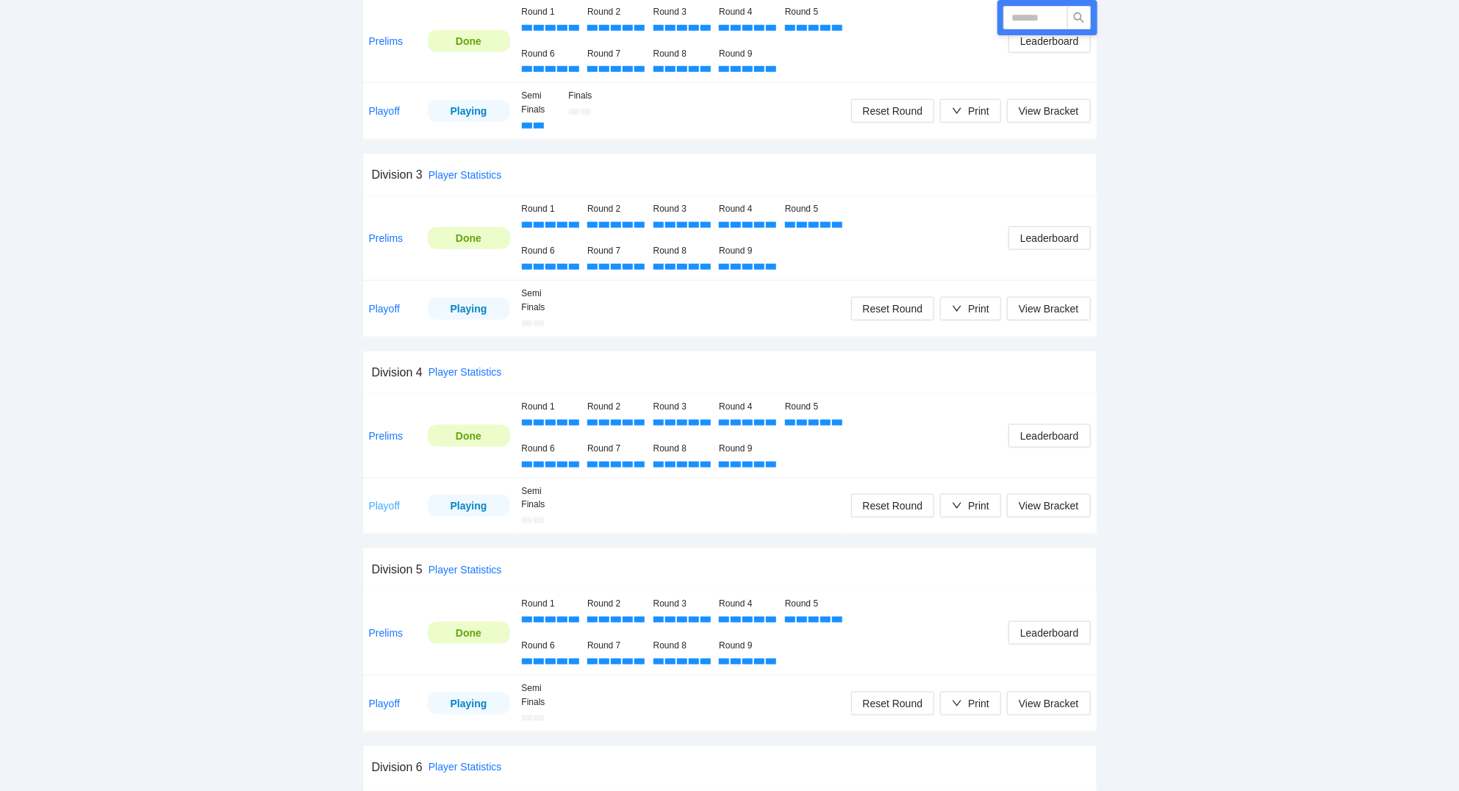
click at [389, 508] on link "Playoff" at bounding box center [385, 506] width 32 height 12
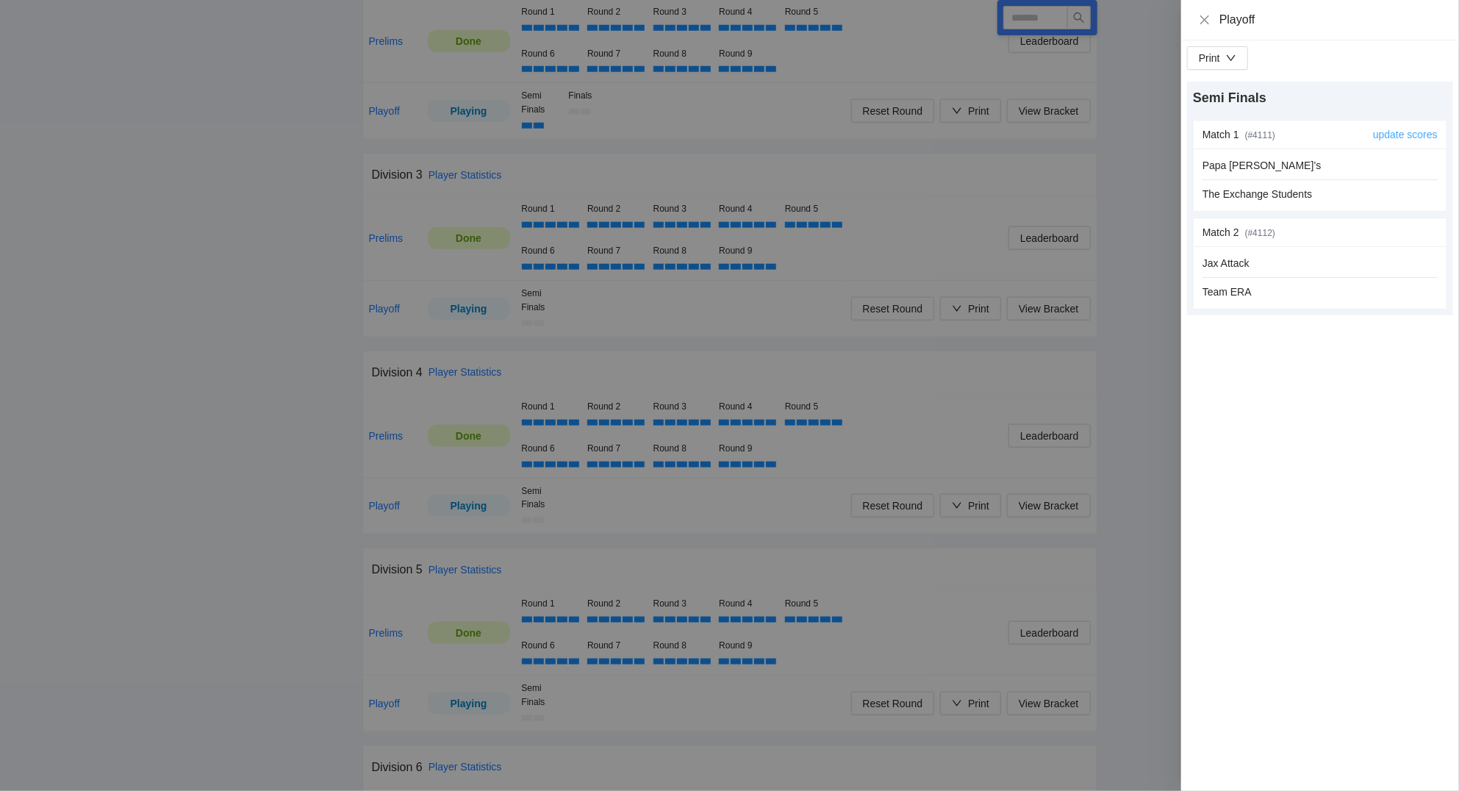
click at [1408, 137] on link "update scores" at bounding box center [1405, 135] width 65 height 12
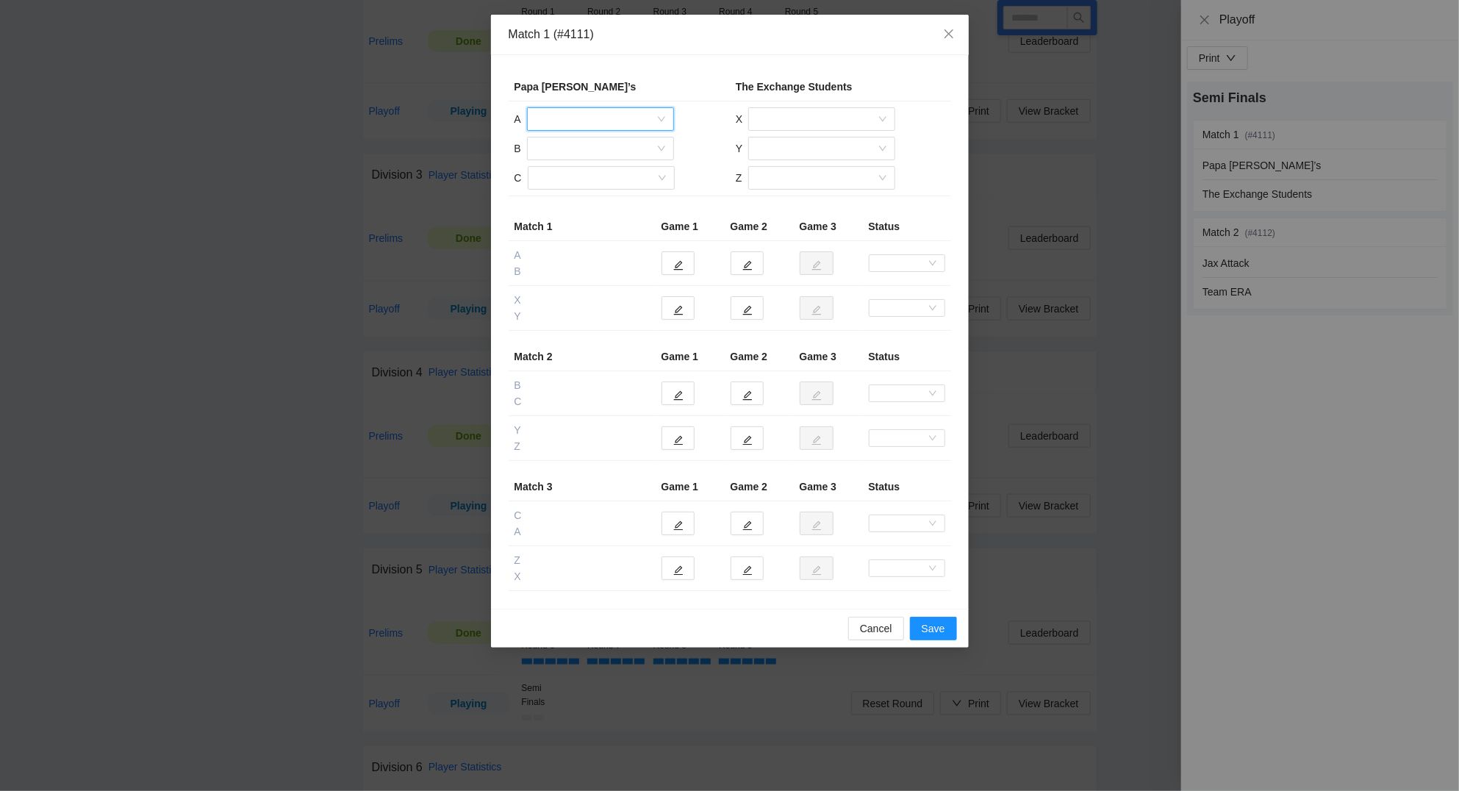
click at [571, 118] on input "search" at bounding box center [595, 119] width 119 height 22
click at [567, 151] on div "[PERSON_NAME]" at bounding box center [600, 149] width 129 height 16
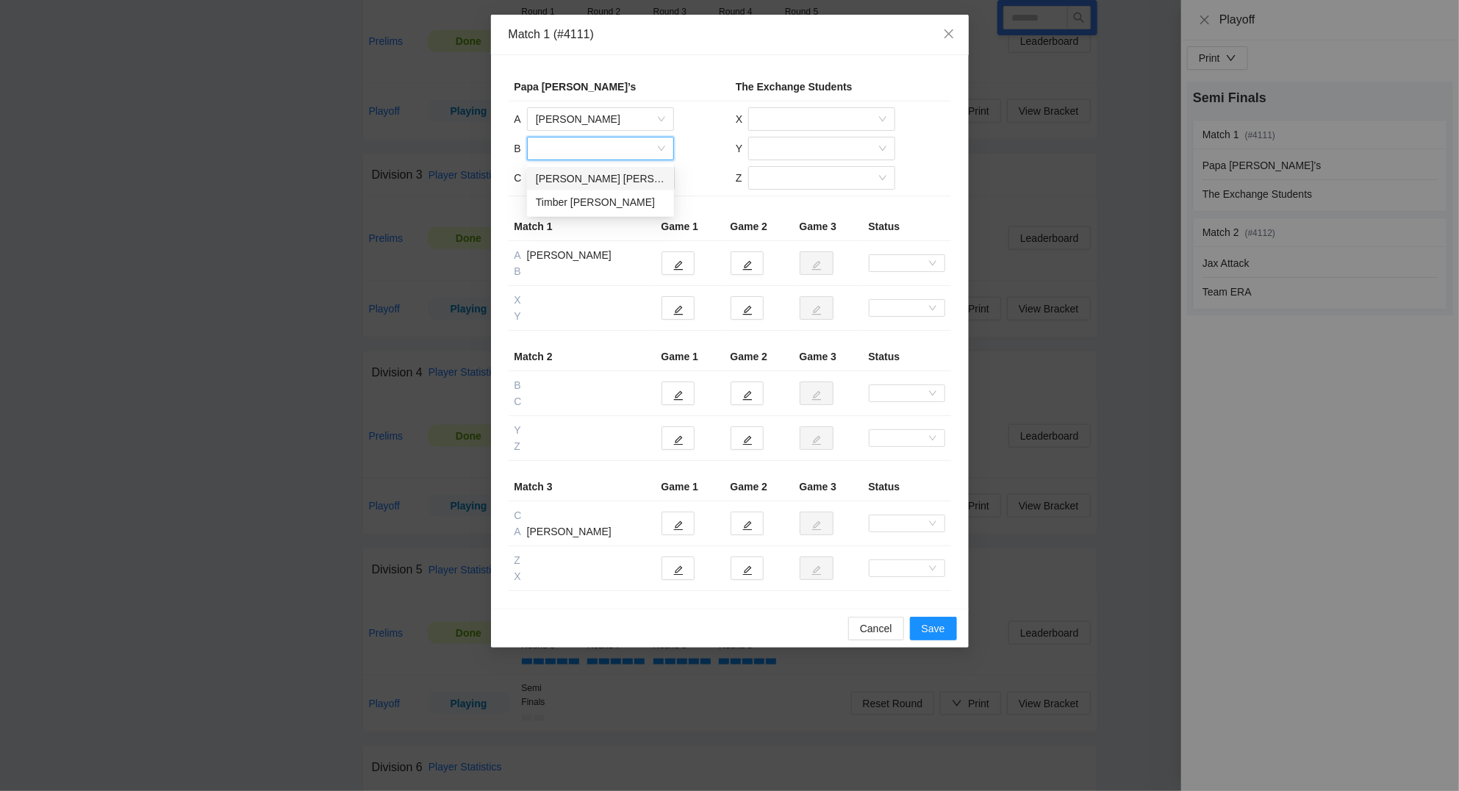
click at [567, 151] on input "search" at bounding box center [595, 148] width 119 height 22
drag, startPoint x: 565, startPoint y: 186, endPoint x: 569, endPoint y: 178, distance: 8.9
click at [569, 179] on div "[PERSON_NAME] [PERSON_NAME]" at bounding box center [600, 178] width 129 height 16
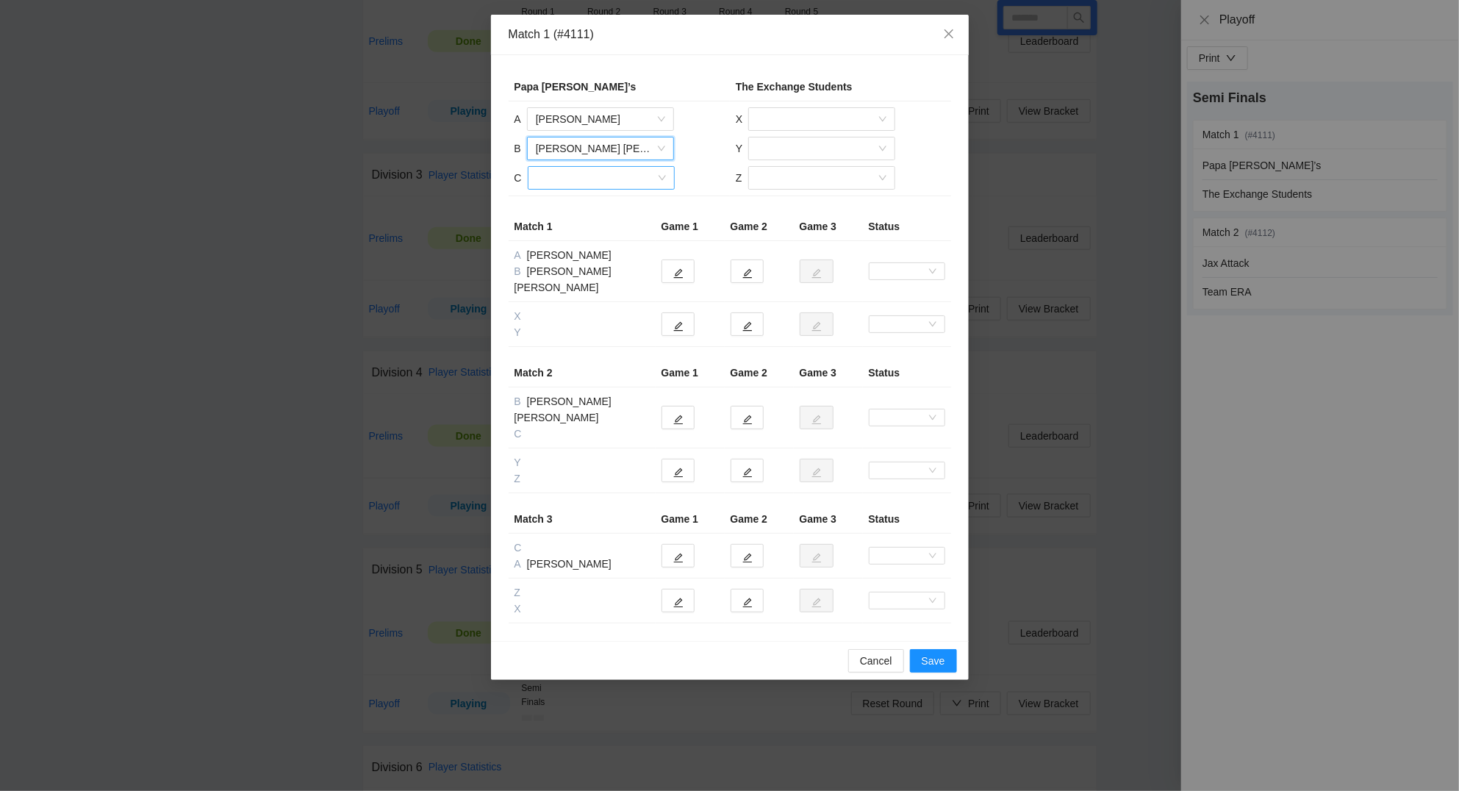
click at [567, 182] on input "search" at bounding box center [595, 178] width 119 height 22
drag, startPoint x: 572, startPoint y: 211, endPoint x: 714, endPoint y: 157, distance: 152.6
click at [572, 210] on div "Timber [PERSON_NAME]" at bounding box center [600, 208] width 129 height 16
click at [788, 123] on input "search" at bounding box center [816, 119] width 119 height 22
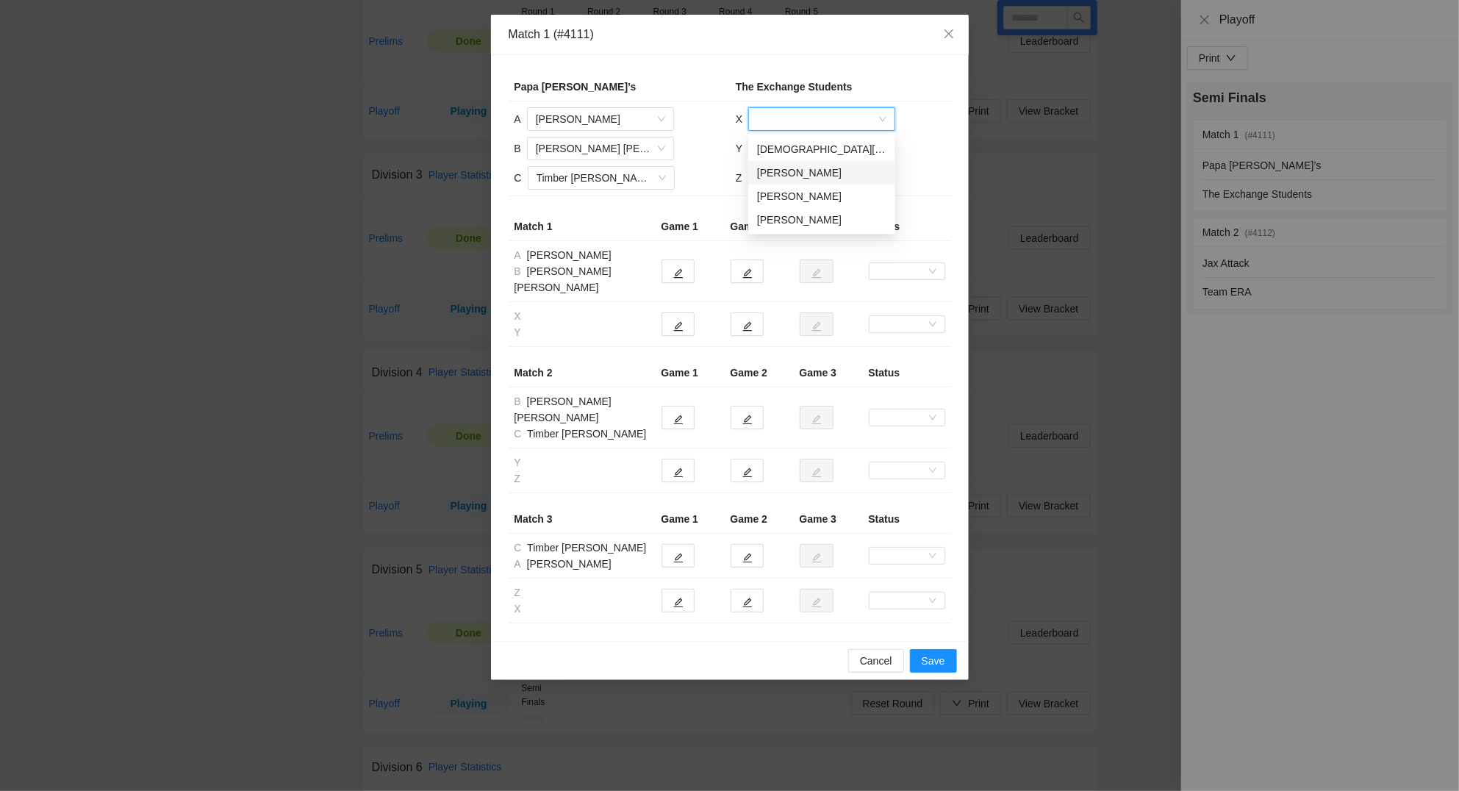
click at [795, 168] on div "[PERSON_NAME]" at bounding box center [821, 173] width 129 height 16
click at [789, 152] on input "search" at bounding box center [816, 148] width 119 height 22
click at [796, 204] on div "[PERSON_NAME]" at bounding box center [821, 202] width 129 height 16
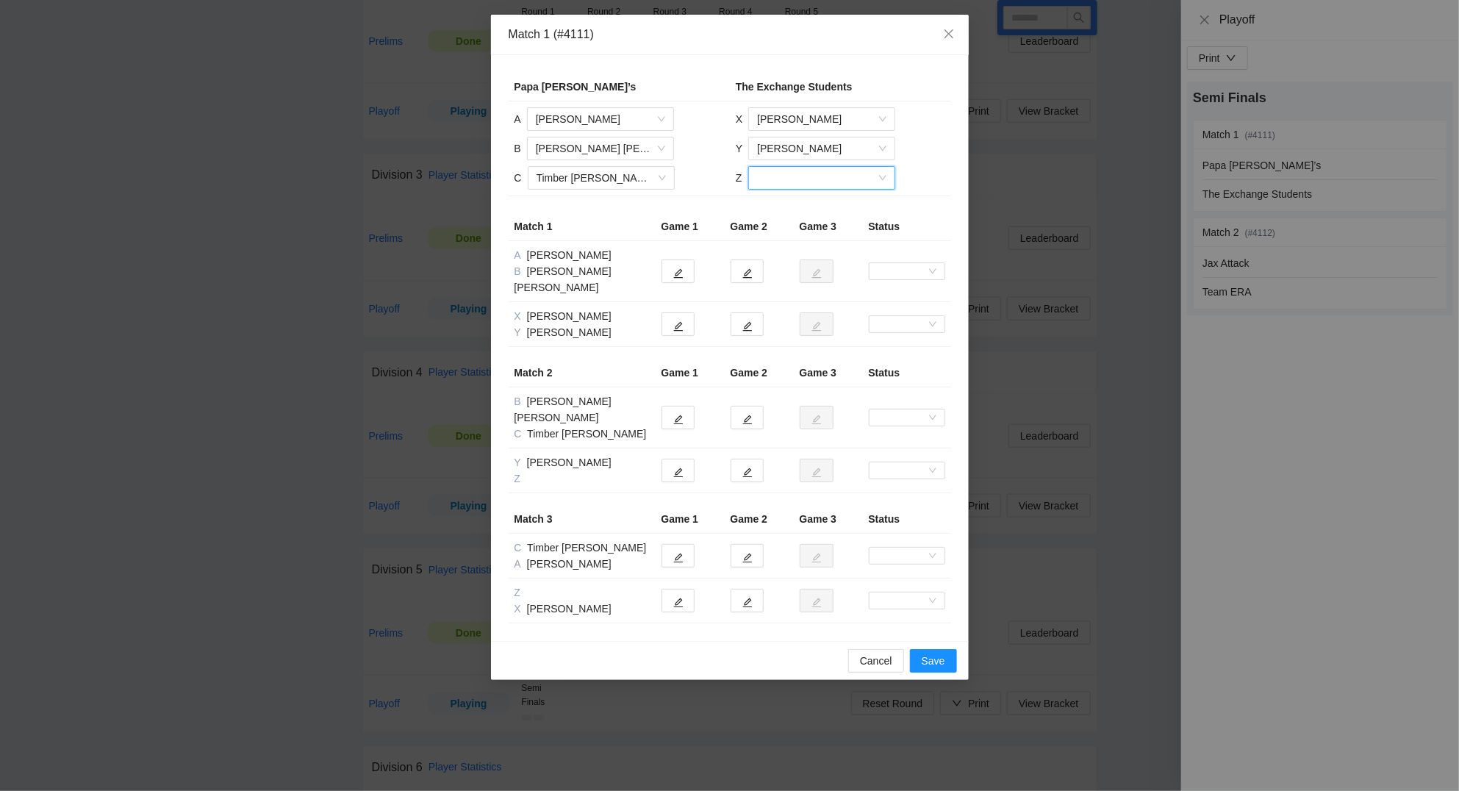
click at [795, 176] on input "search" at bounding box center [816, 178] width 119 height 22
click at [794, 206] on div "Christian Kononchek" at bounding box center [820, 208] width 129 height 16
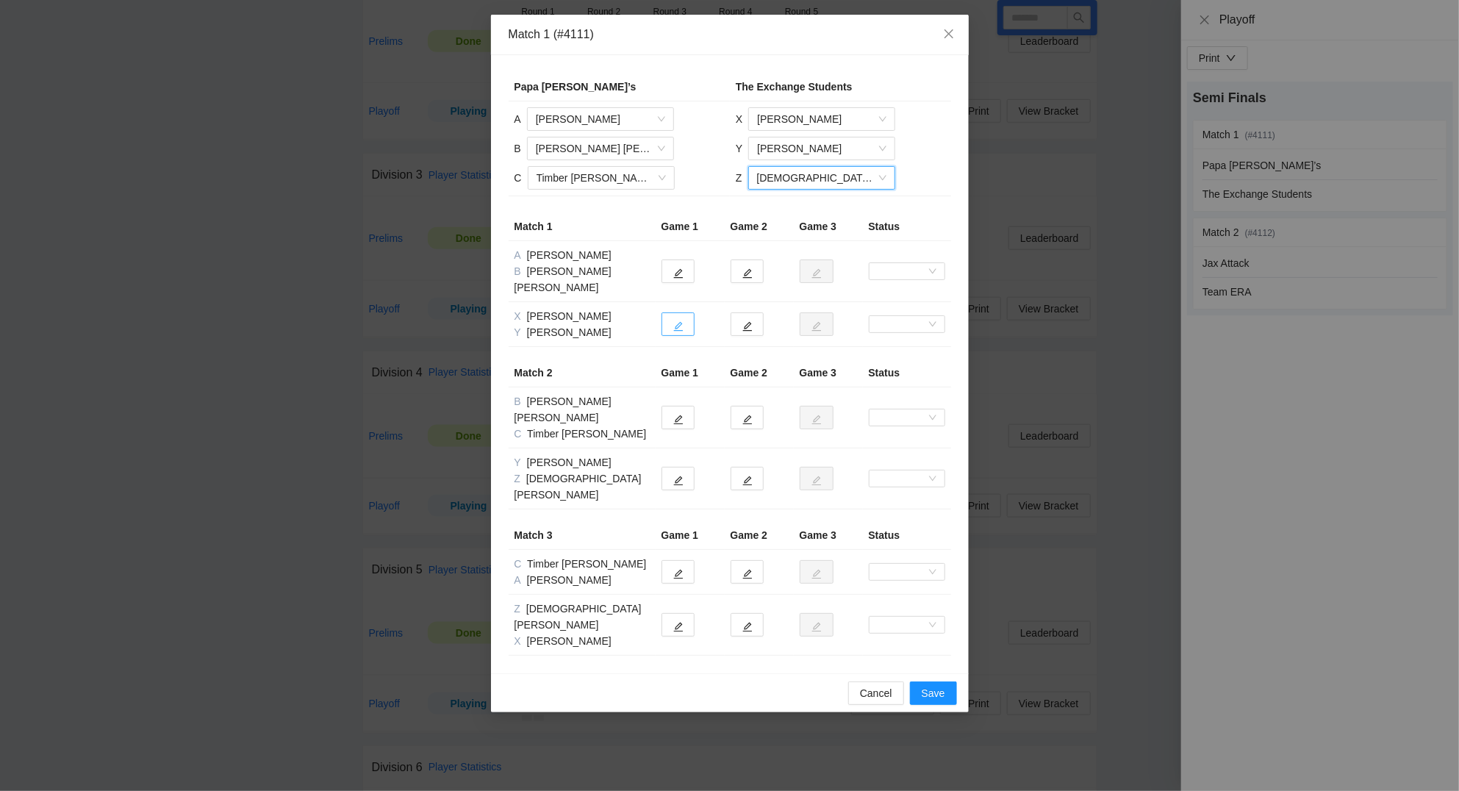
click at [680, 321] on icon "edit" at bounding box center [678, 326] width 10 height 10
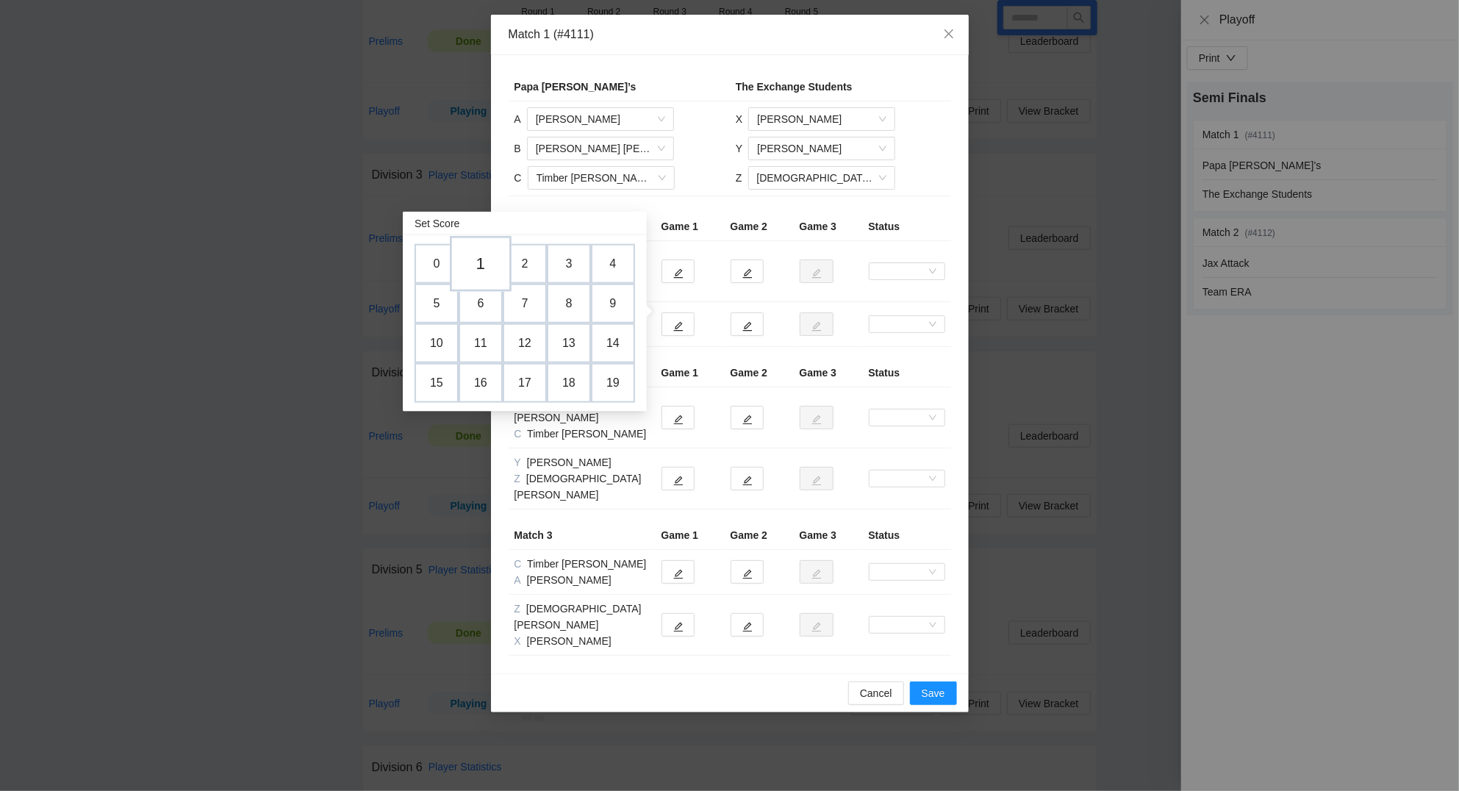
click at [491, 263] on td "1" at bounding box center [481, 264] width 62 height 56
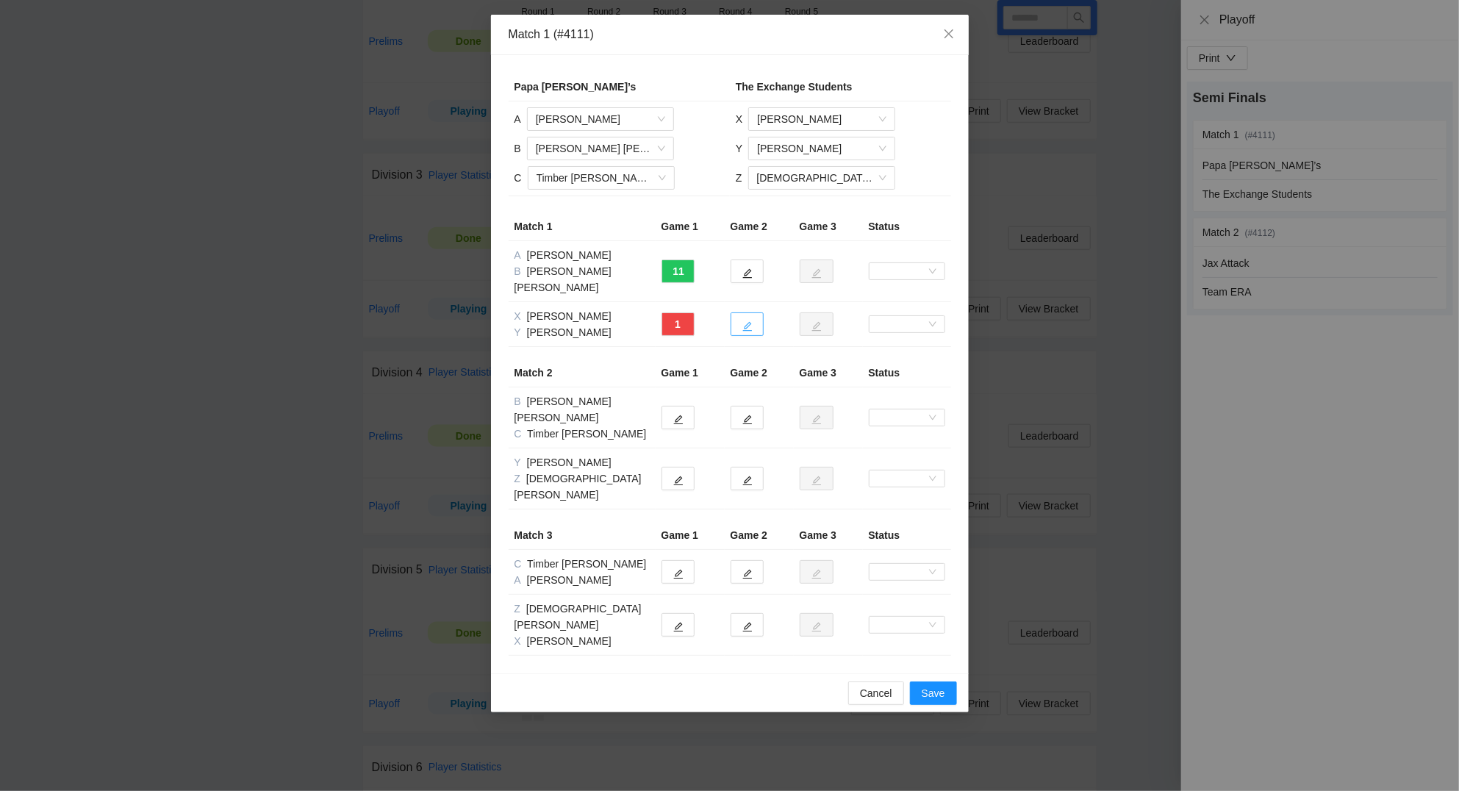
click at [738, 312] on button "button" at bounding box center [746, 324] width 33 height 24
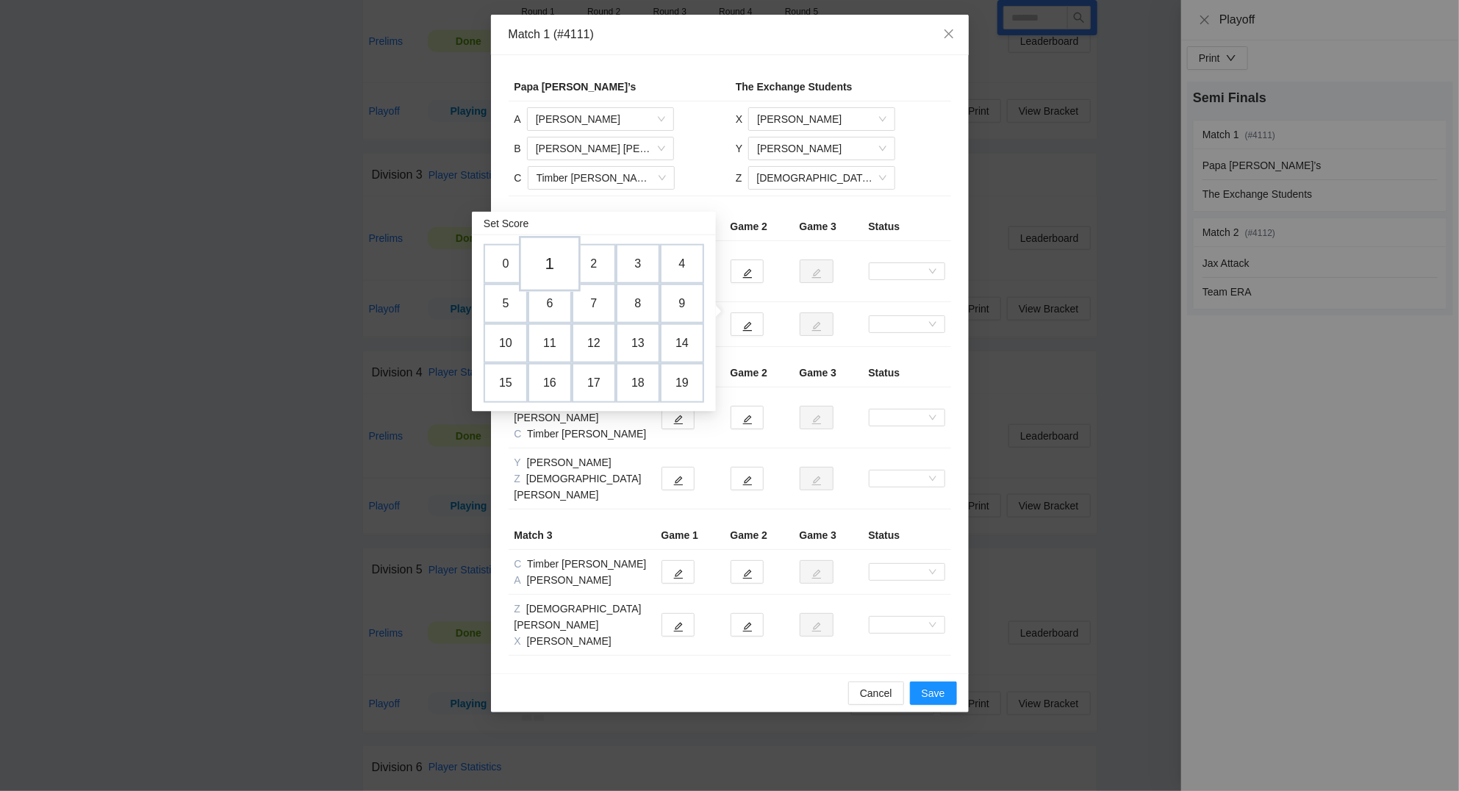
click at [548, 265] on td "1" at bounding box center [550, 264] width 62 height 56
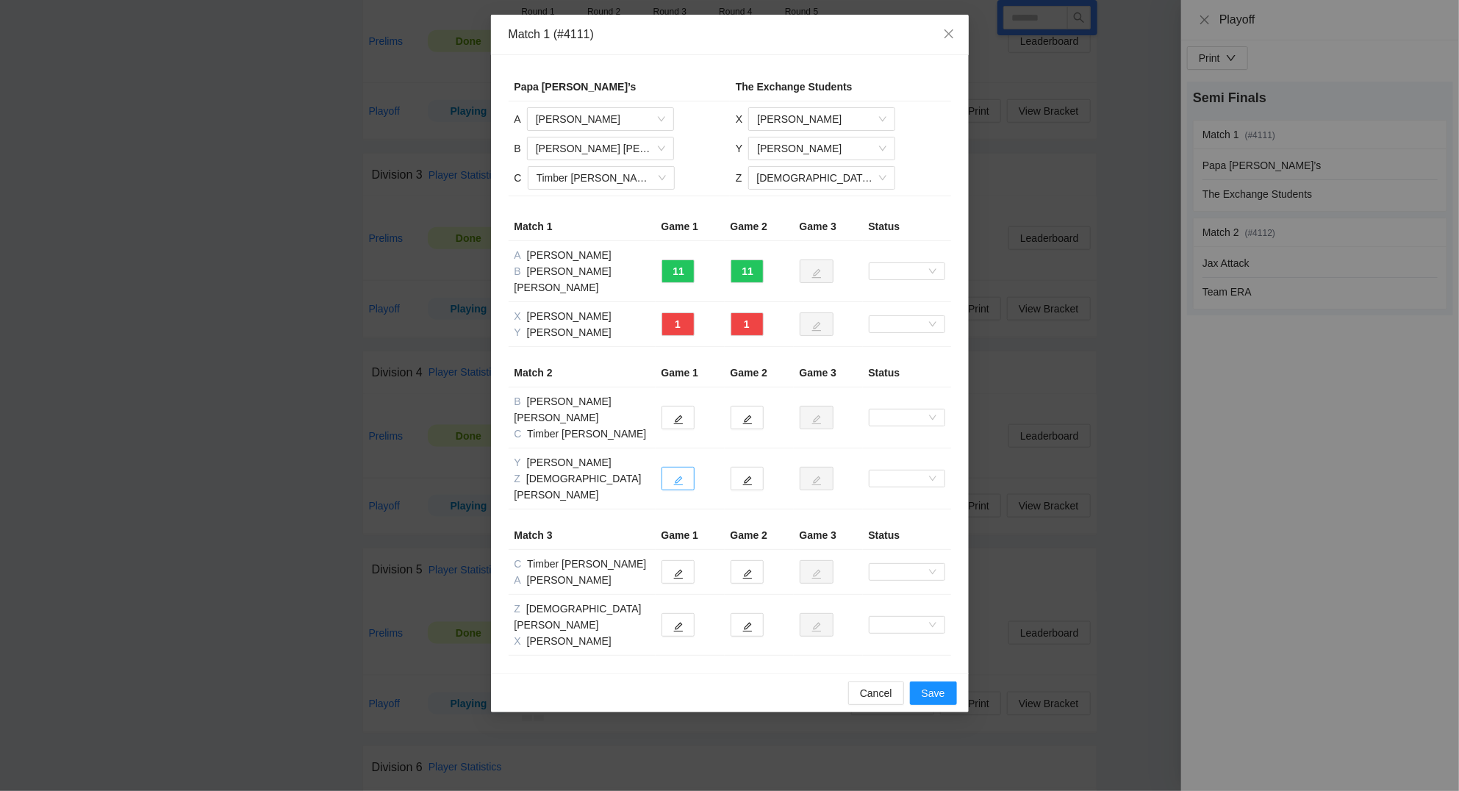
click at [674, 475] on icon "edit" at bounding box center [678, 480] width 10 height 10
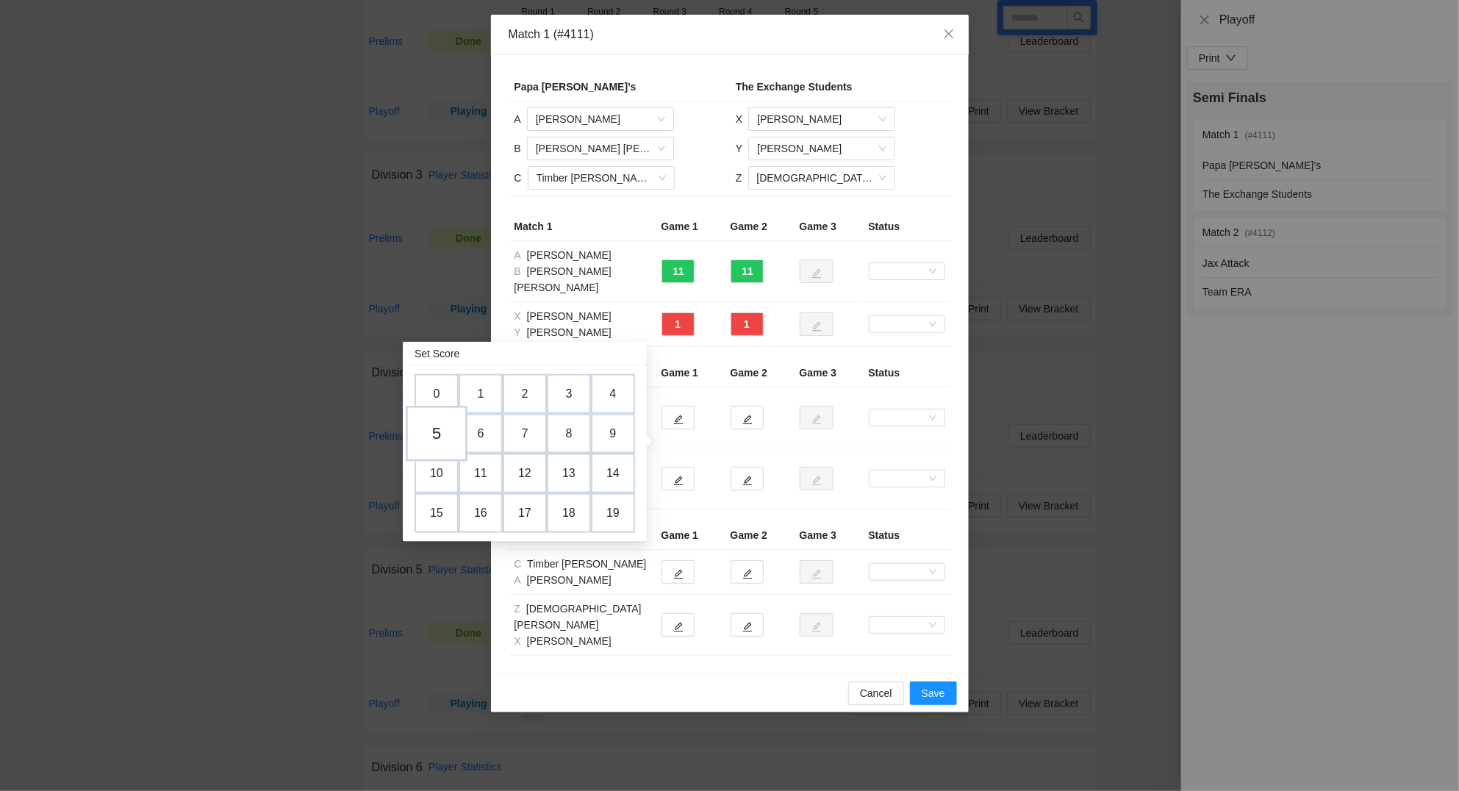
click at [442, 434] on td "5" at bounding box center [437, 434] width 62 height 56
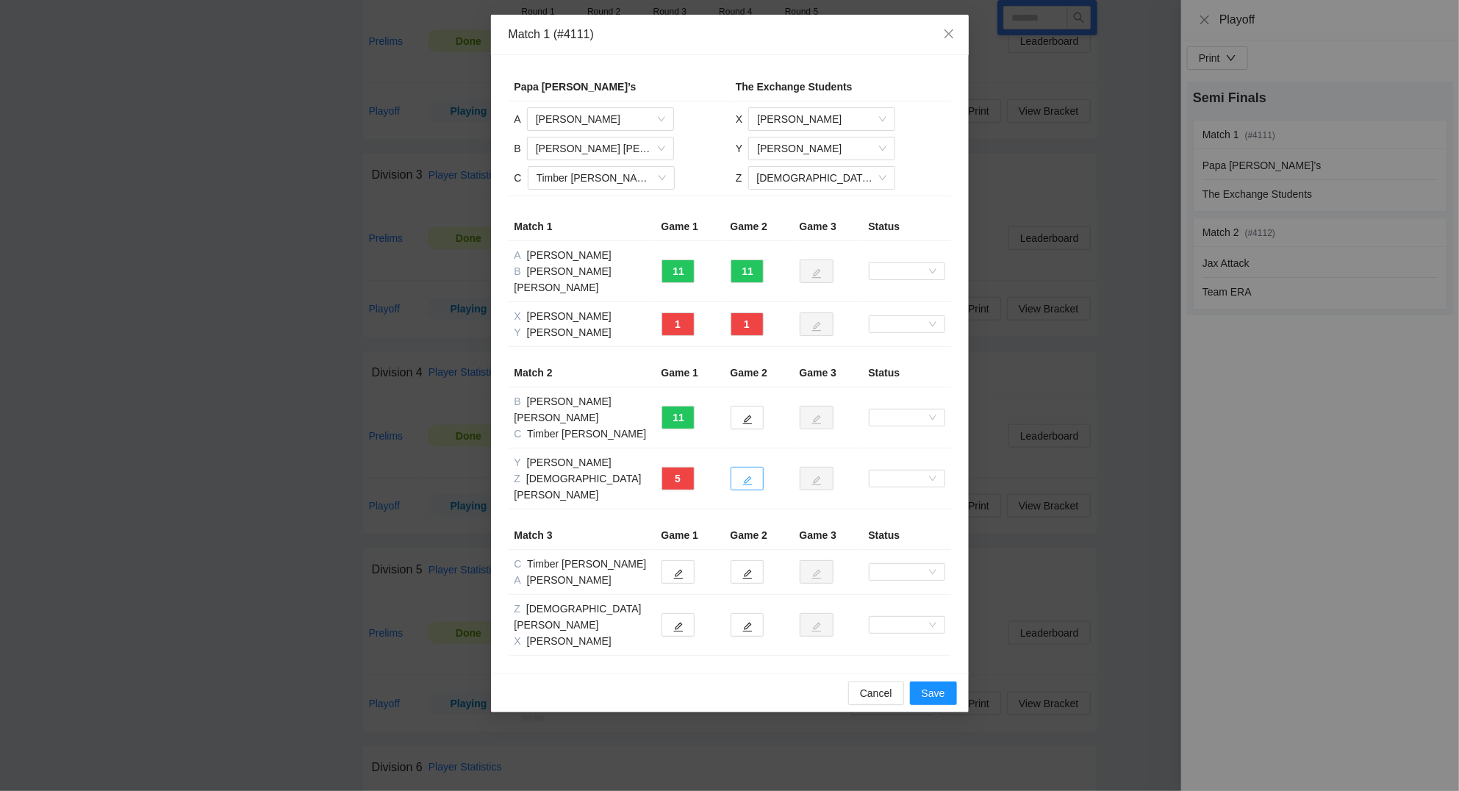
click at [752, 475] on icon "edit" at bounding box center [747, 480] width 10 height 10
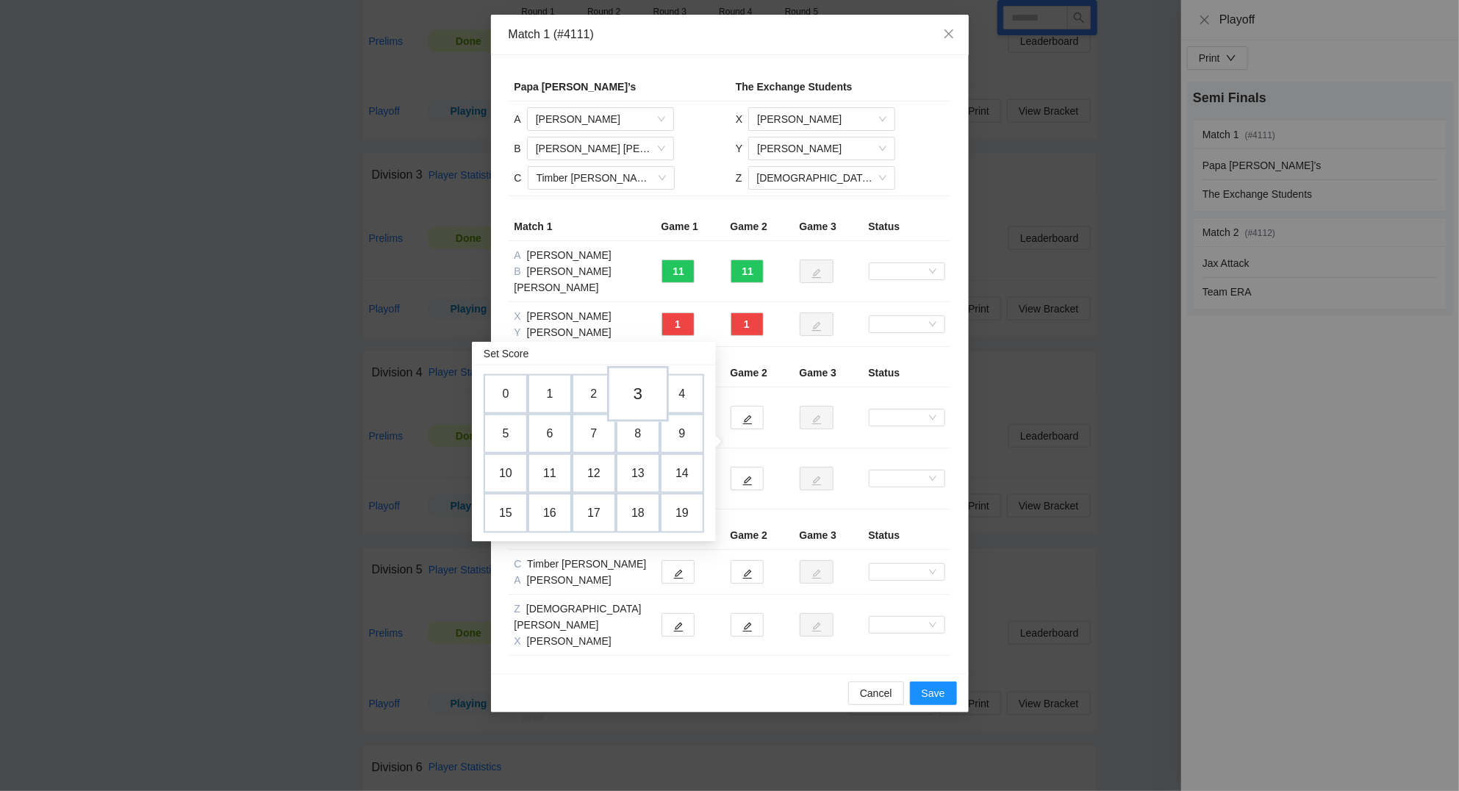
click at [637, 395] on td "3" at bounding box center [638, 394] width 62 height 56
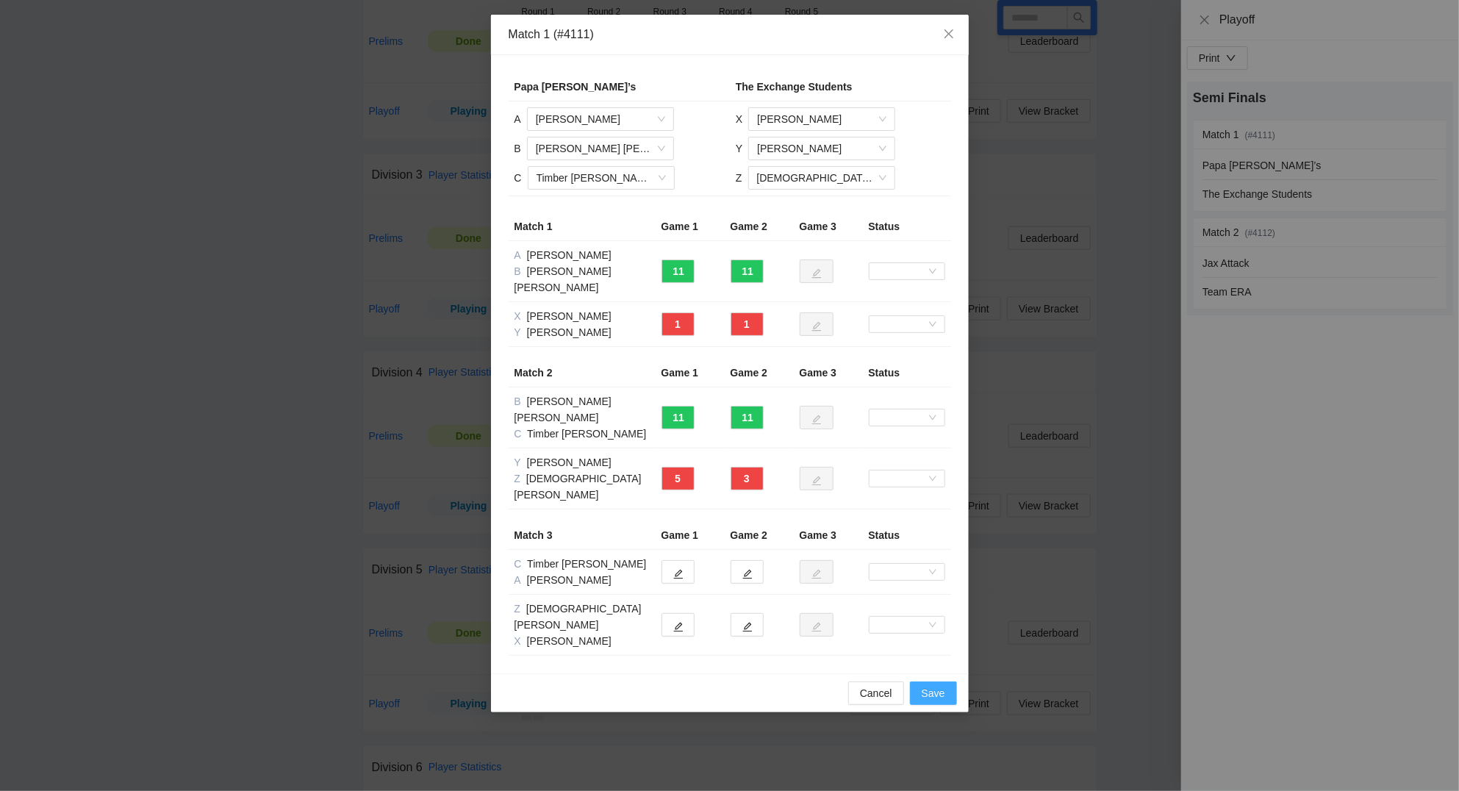
click at [946, 681] on button "Save" at bounding box center [933, 693] width 47 height 24
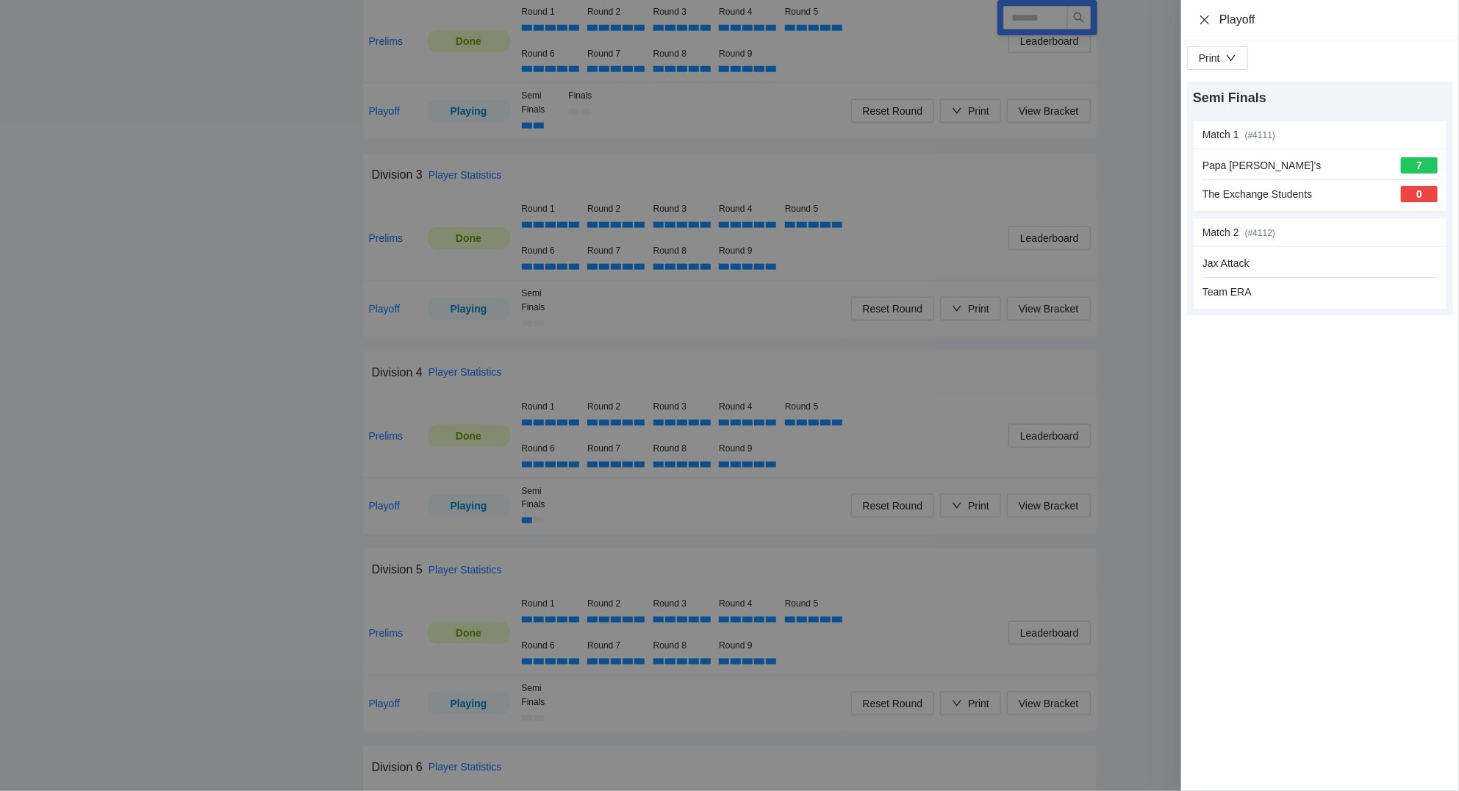
click at [1200, 15] on icon "close" at bounding box center [1204, 20] width 12 height 12
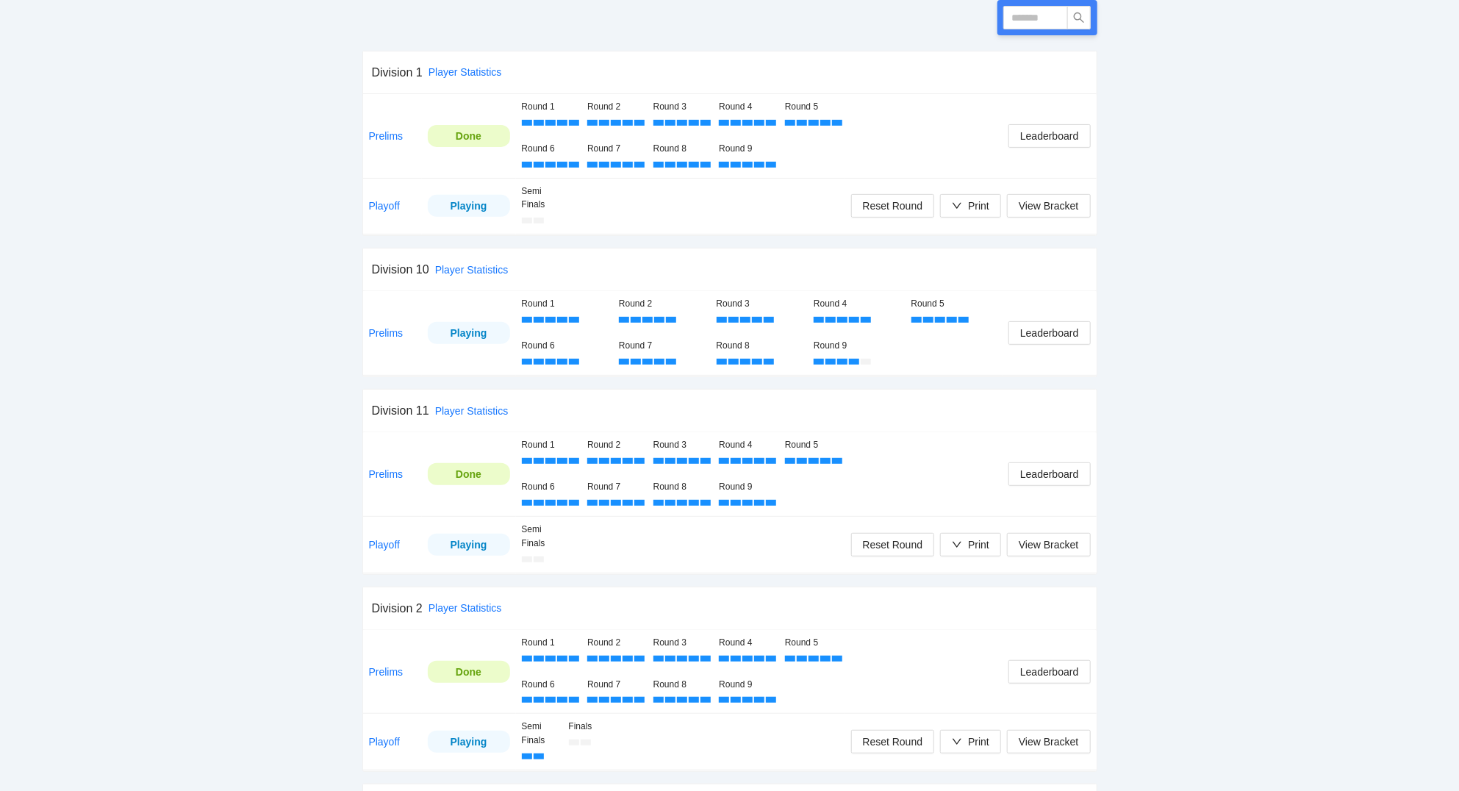
scroll to position [157, 0]
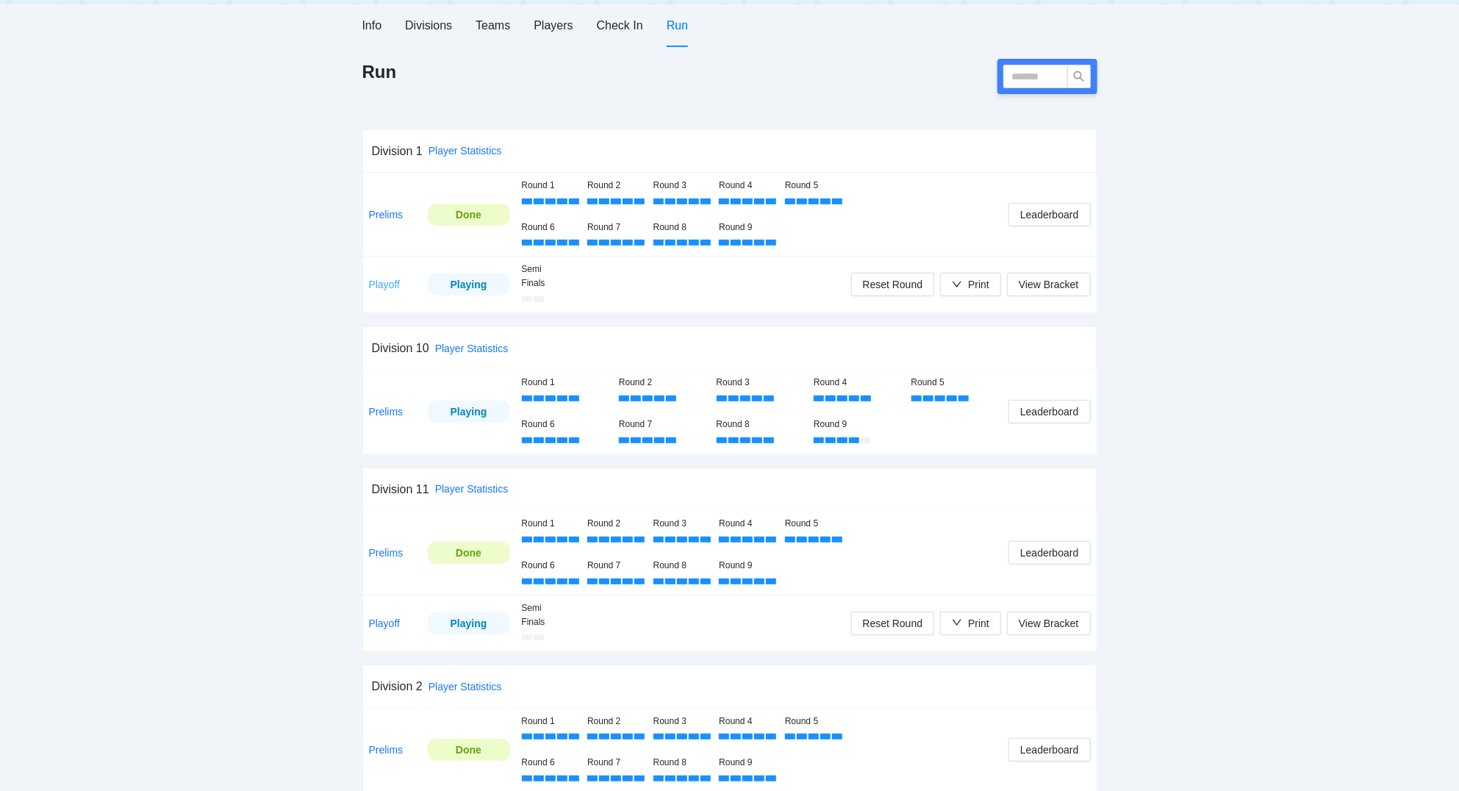
click at [389, 288] on link "Playoff" at bounding box center [385, 284] width 32 height 12
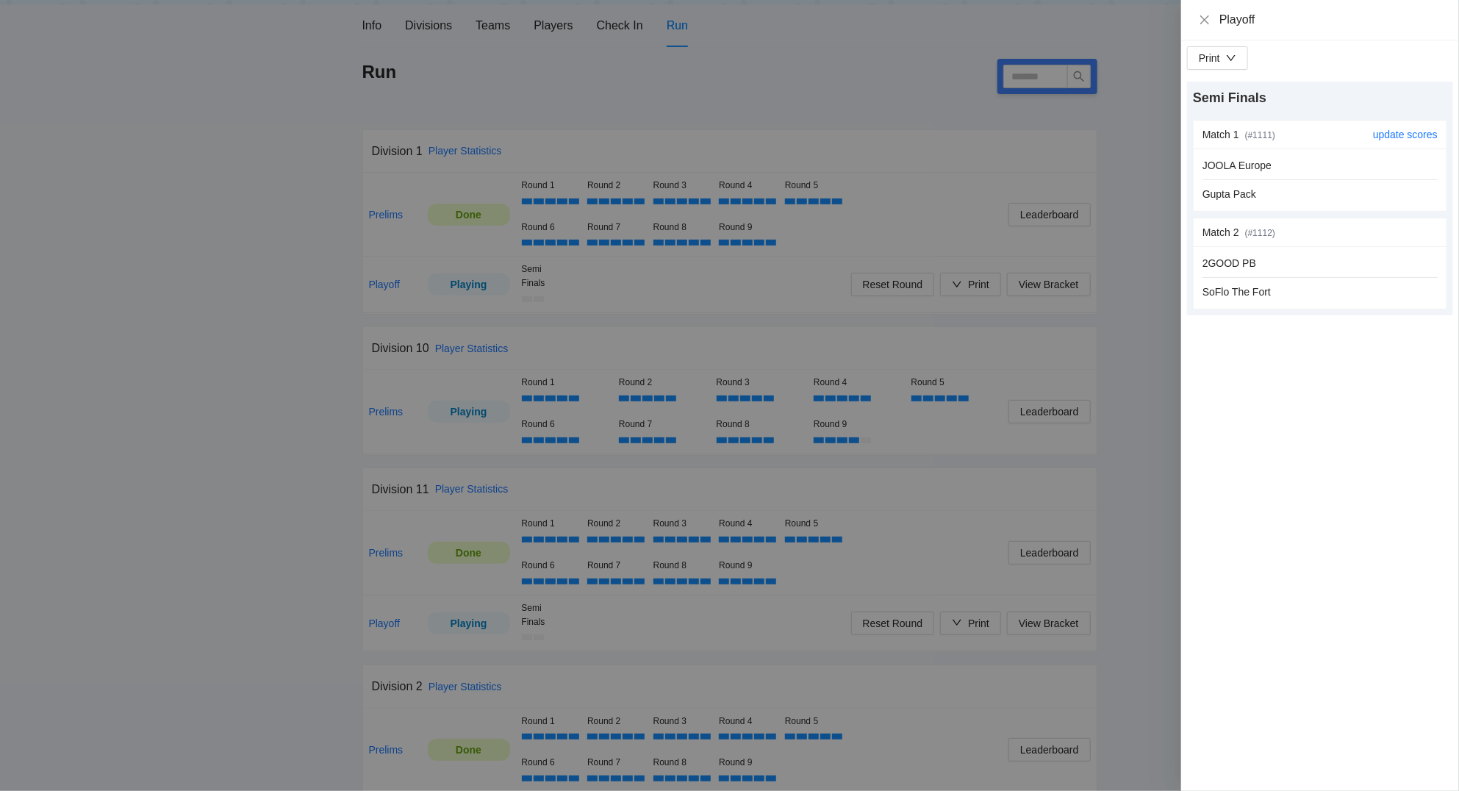
click at [1345, 176] on div "JOOLA Europe Gupta Pack" at bounding box center [1319, 179] width 235 height 45
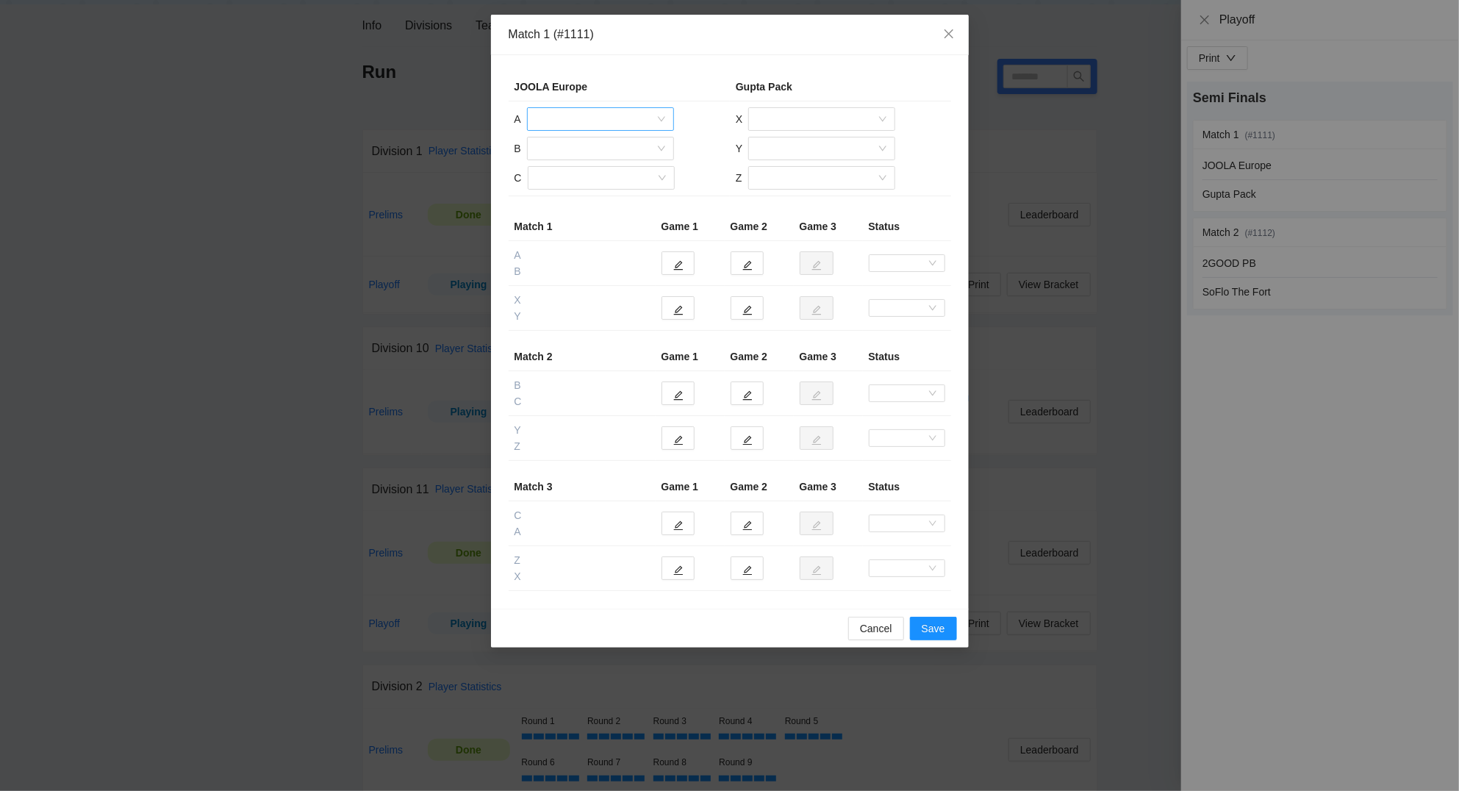
click at [606, 121] on input "search" at bounding box center [595, 119] width 119 height 22
click at [580, 198] on div "Bastian Grau" at bounding box center [600, 196] width 129 height 16
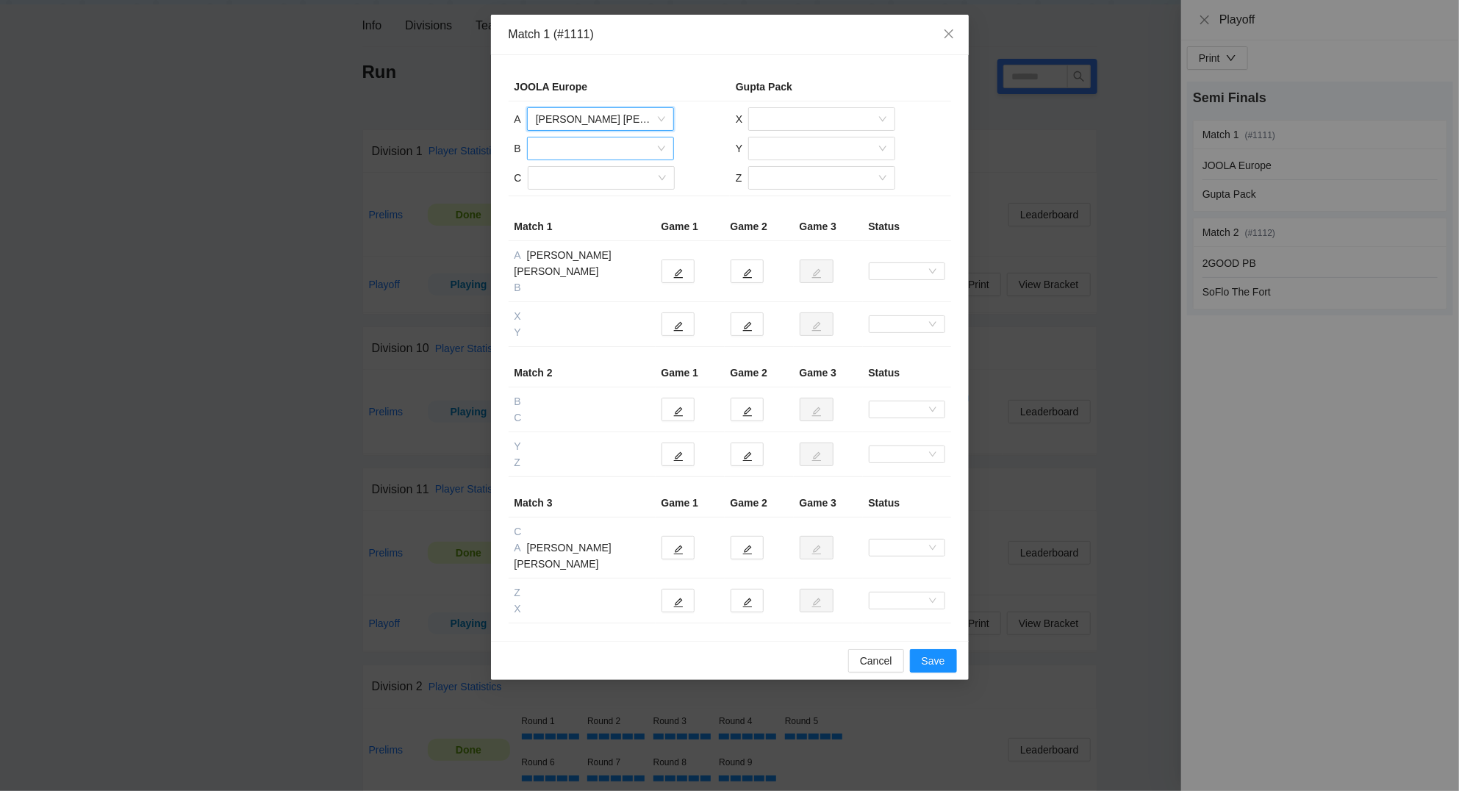
click at [564, 152] on input "search" at bounding box center [595, 148] width 119 height 22
click at [562, 177] on div "Arwid Dahlin" at bounding box center [600, 178] width 129 height 16
click at [565, 173] on input "search" at bounding box center [595, 178] width 119 height 22
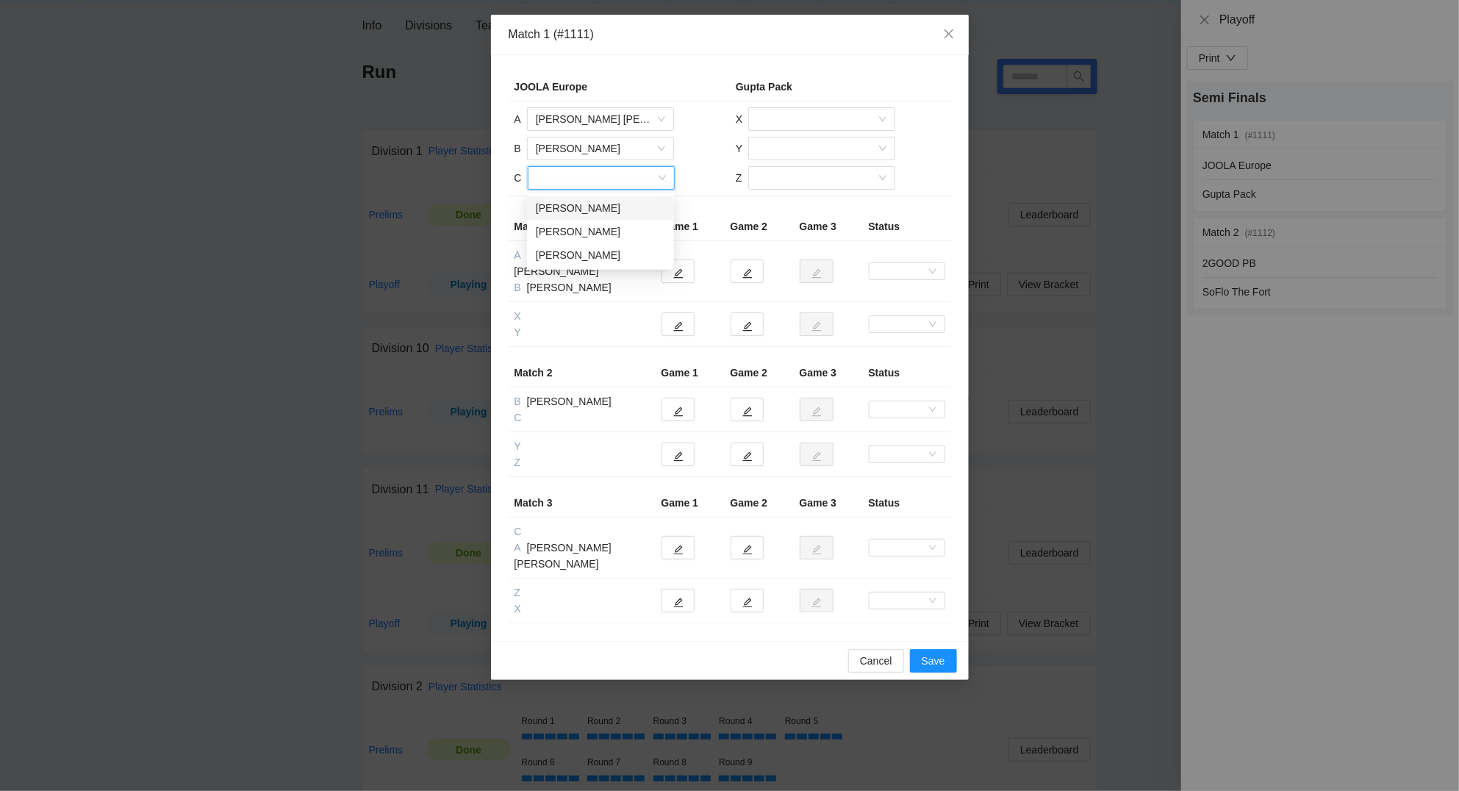
click at [583, 205] on div "Bartosz Karbownik" at bounding box center [600, 208] width 129 height 16
click at [781, 122] on input "search" at bounding box center [816, 119] width 119 height 22
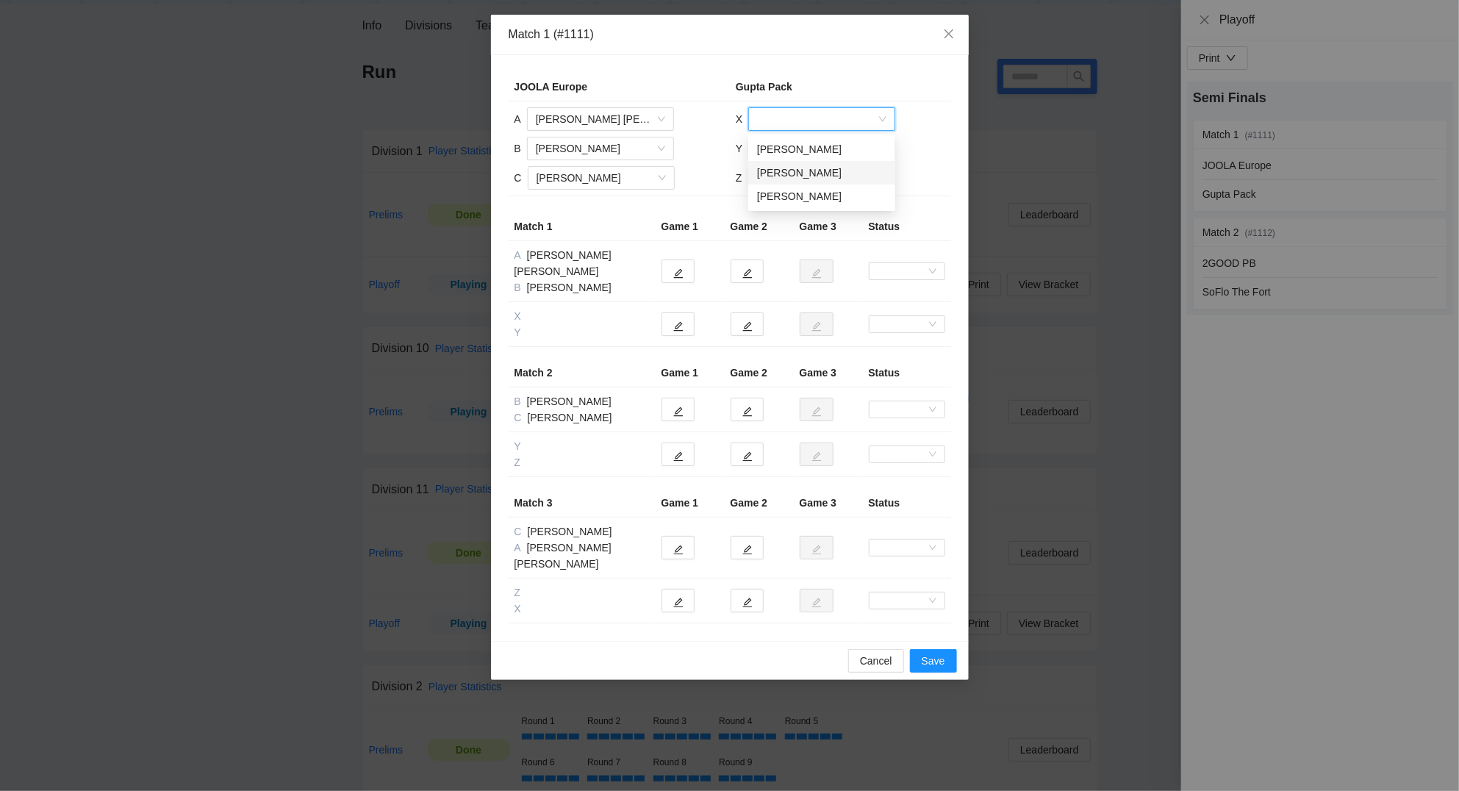
click at [786, 175] on div "Rob Rhett" at bounding box center [821, 173] width 129 height 16
click at [797, 142] on input "search" at bounding box center [816, 148] width 119 height 22
click at [793, 199] on div "Vinay Gupta" at bounding box center [821, 202] width 129 height 16
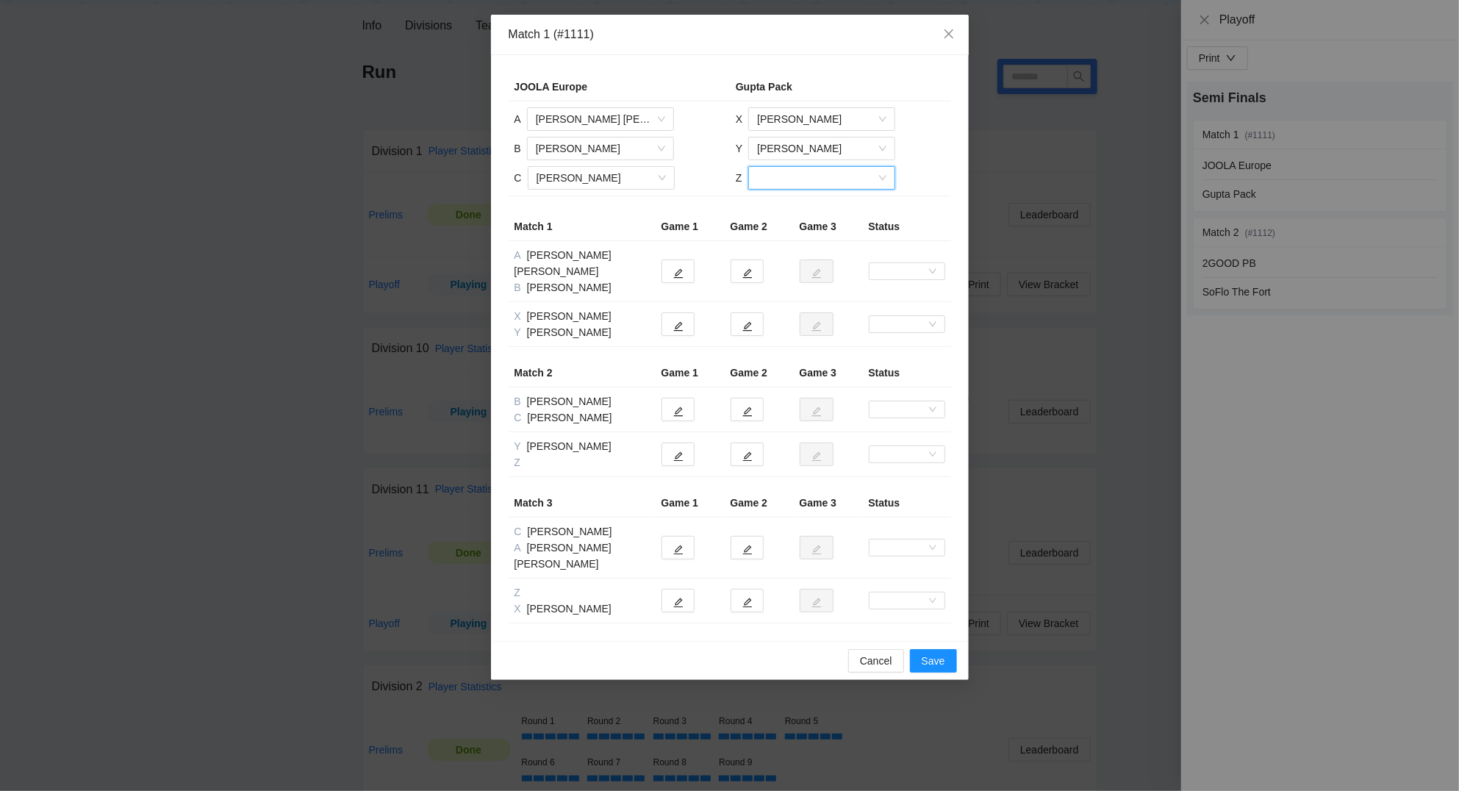
click at [794, 177] on input "search" at bounding box center [816, 178] width 119 height 22
click at [780, 206] on div "Divin Sarthak" at bounding box center [820, 208] width 129 height 16
click at [677, 321] on icon "edit" at bounding box center [678, 326] width 10 height 10
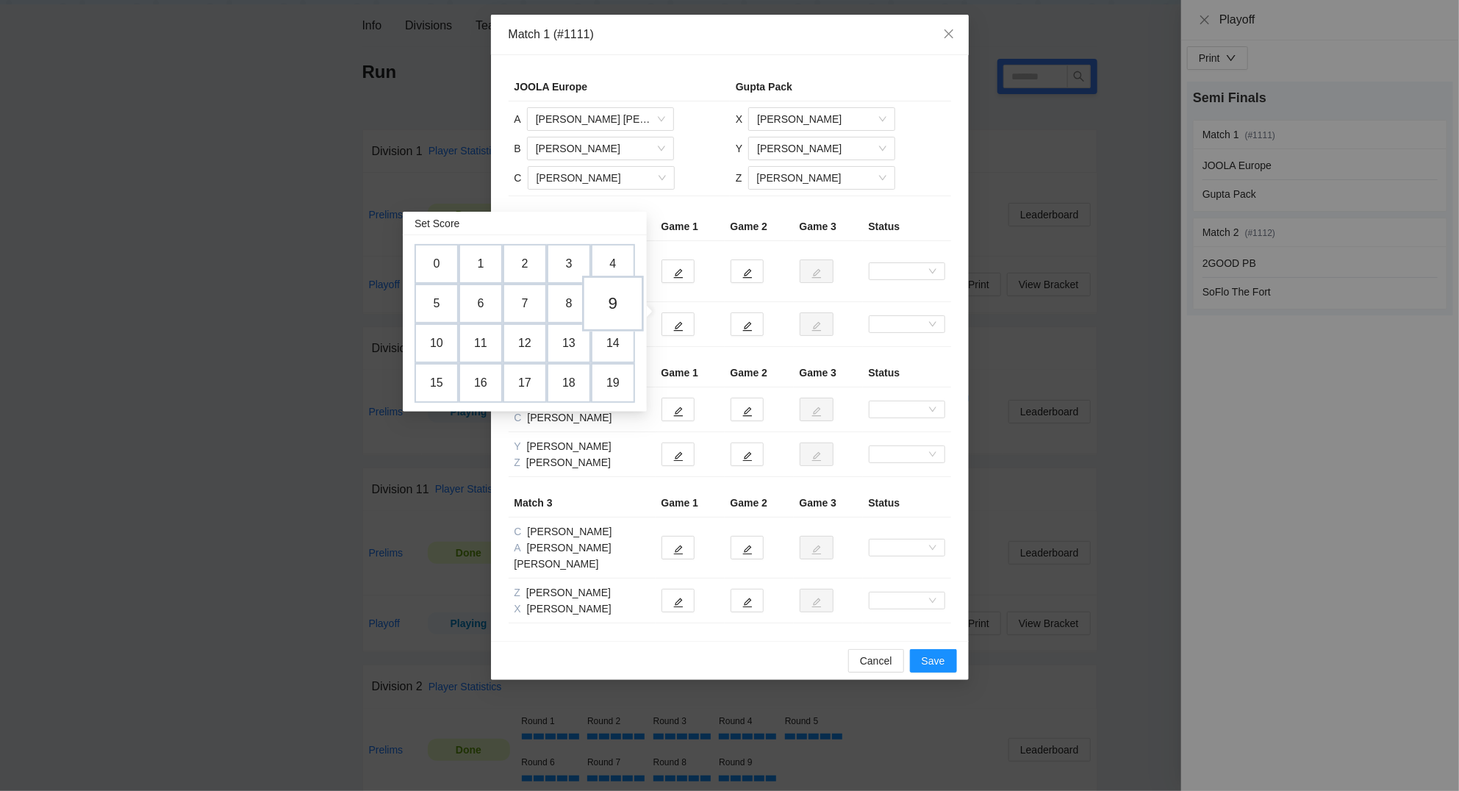
click at [619, 302] on td "9" at bounding box center [613, 304] width 62 height 56
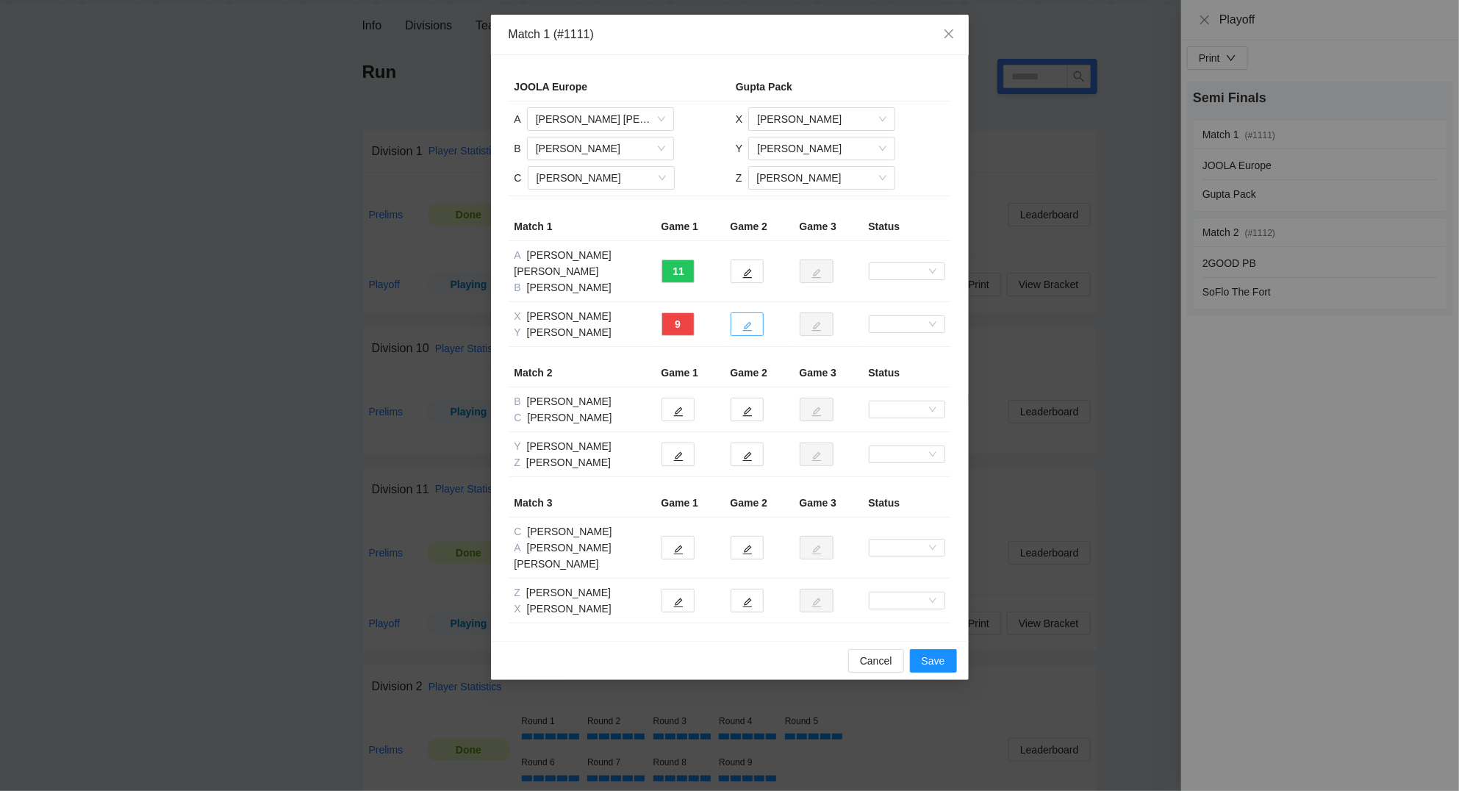
click at [751, 321] on icon "edit" at bounding box center [747, 326] width 10 height 10
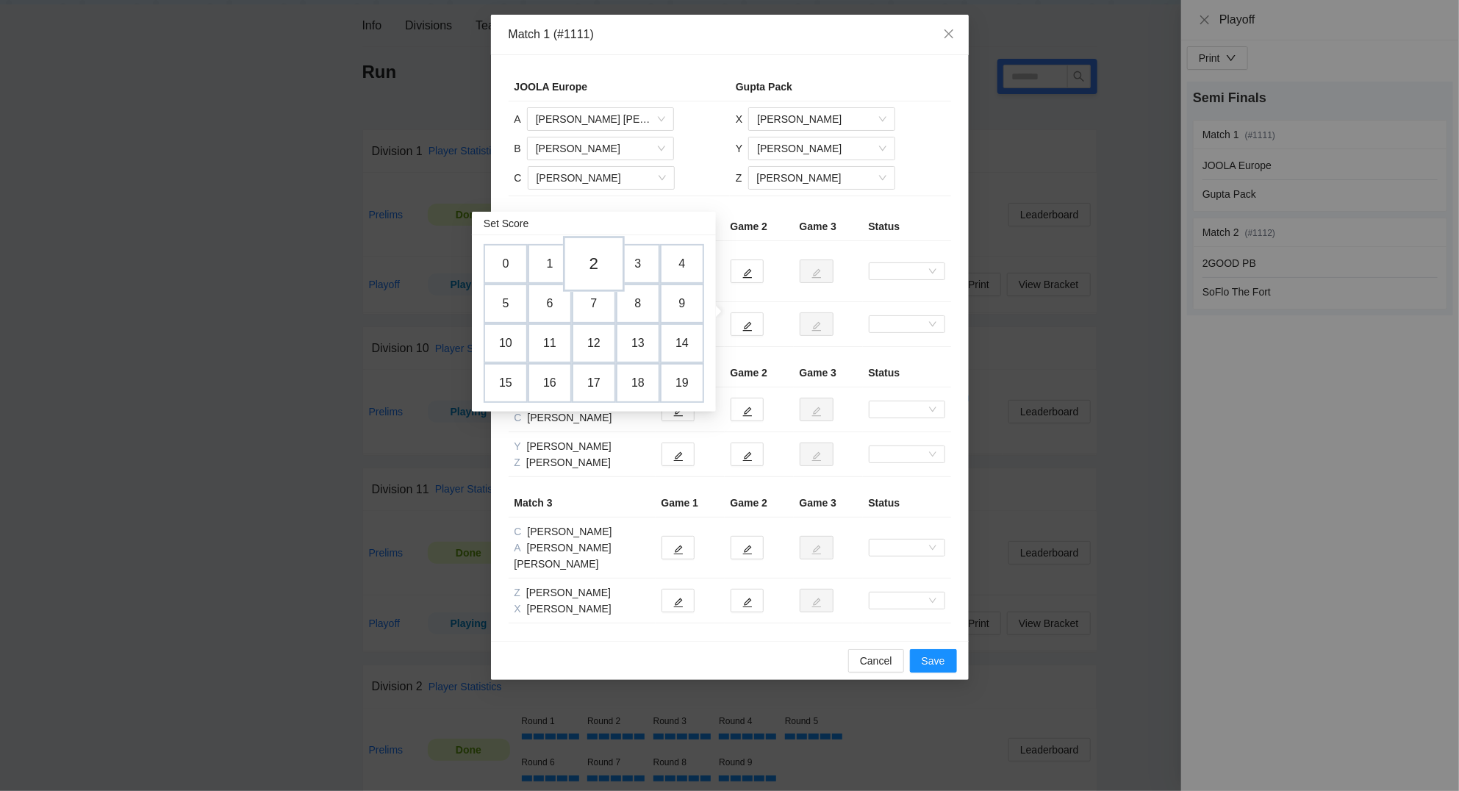
click at [599, 261] on td "2" at bounding box center [594, 264] width 62 height 56
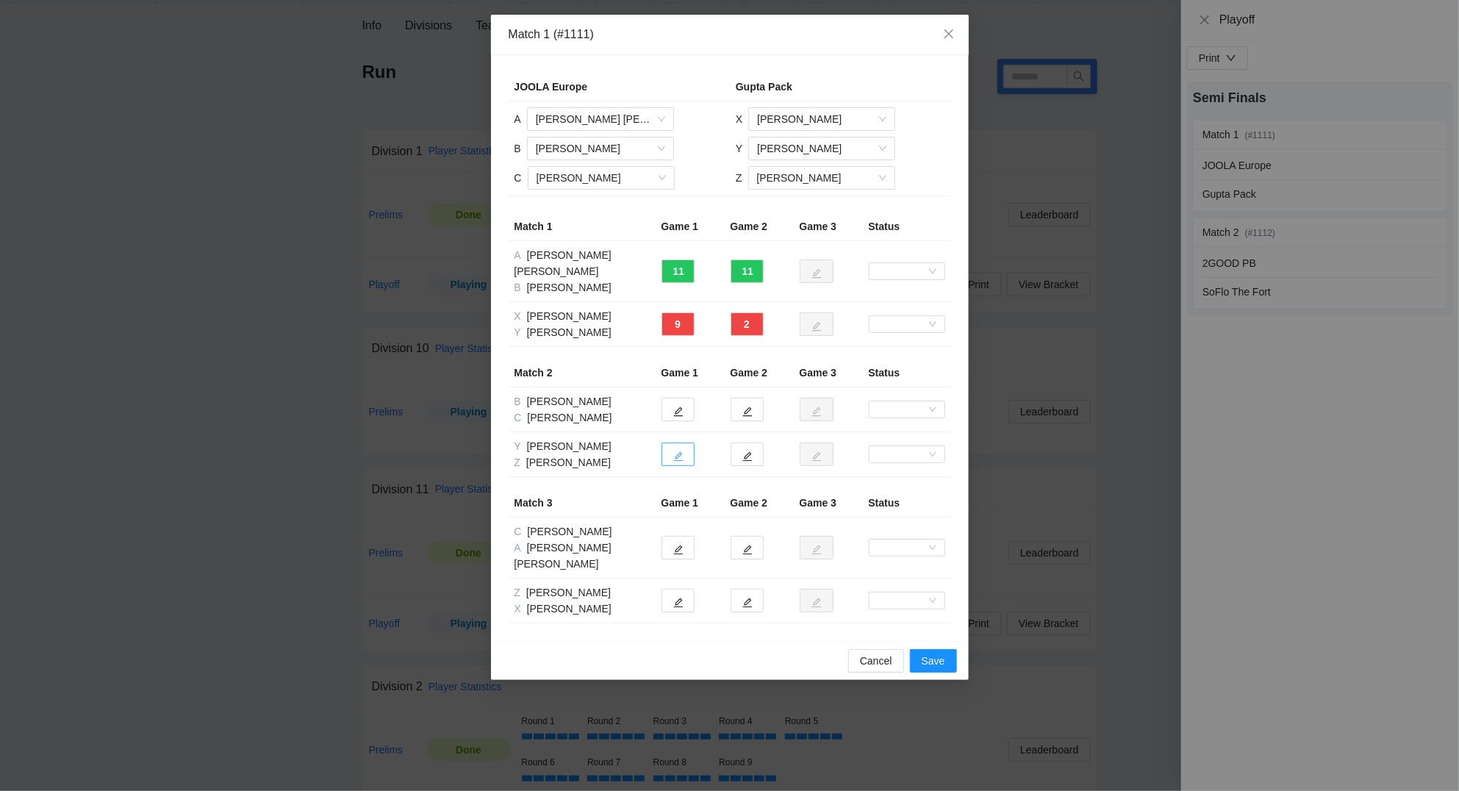
click at [680, 451] on icon "edit" at bounding box center [678, 456] width 10 height 10
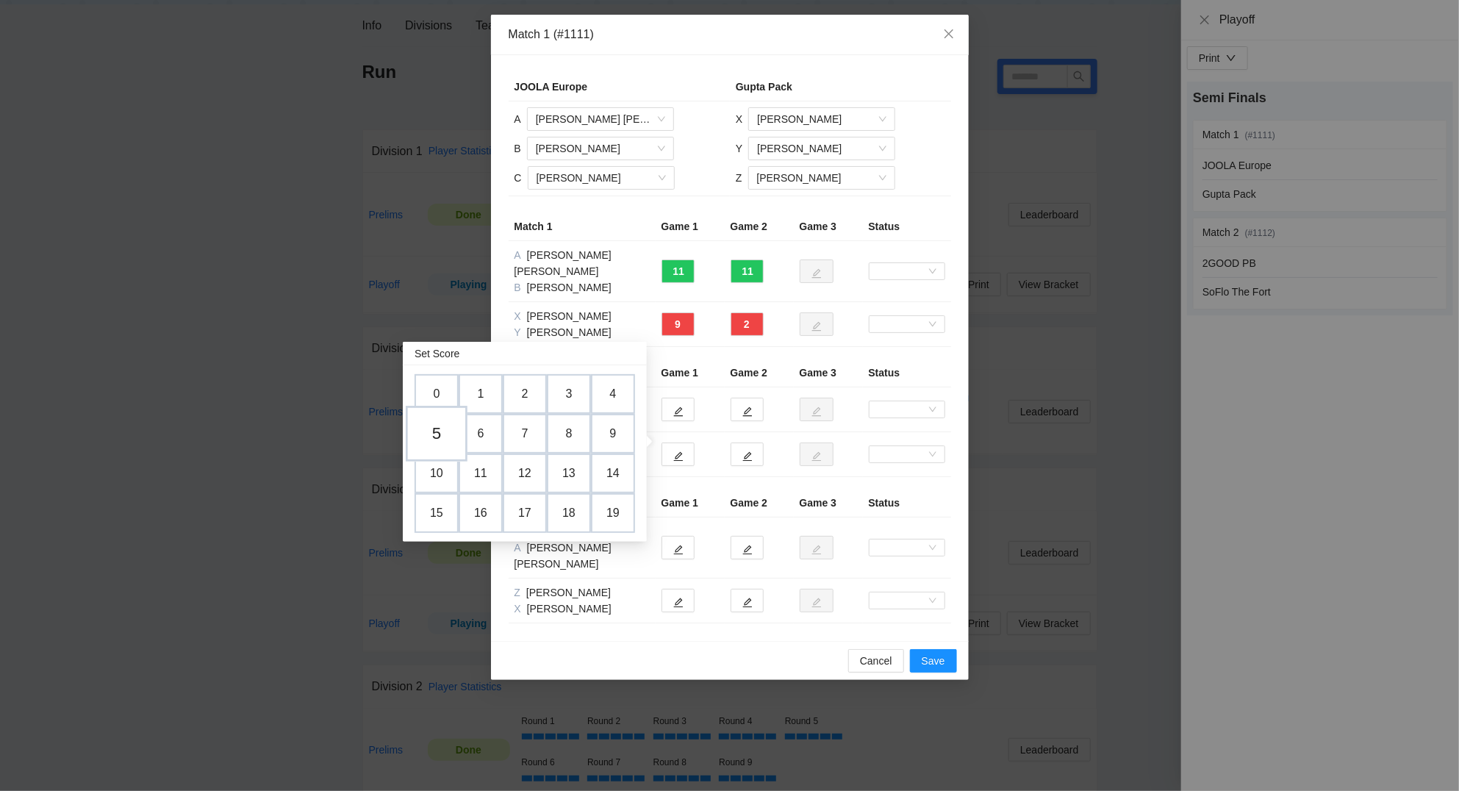
click at [442, 431] on td "5" at bounding box center [437, 434] width 62 height 56
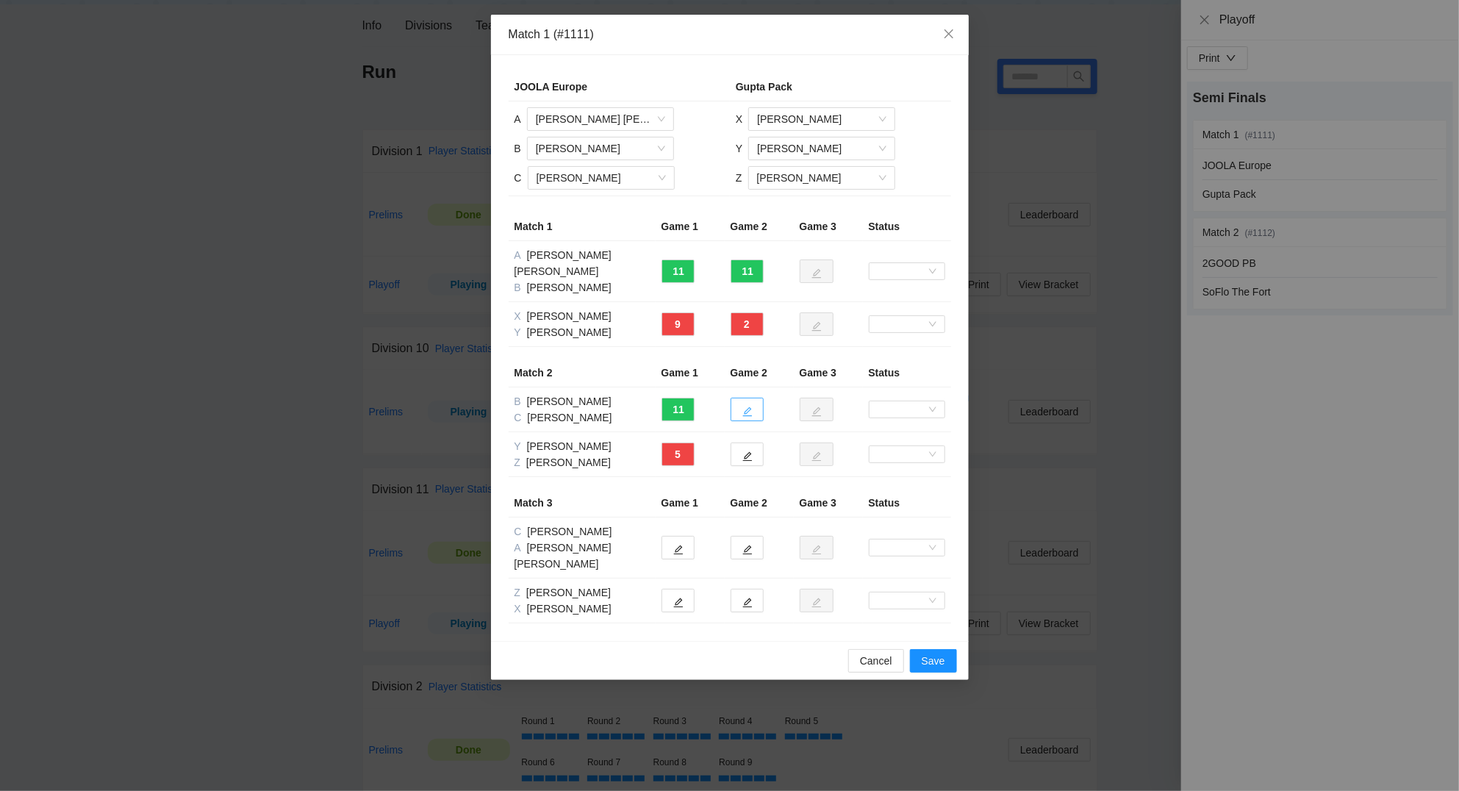
click at [748, 407] on icon "edit" at bounding box center [747, 412] width 10 height 10
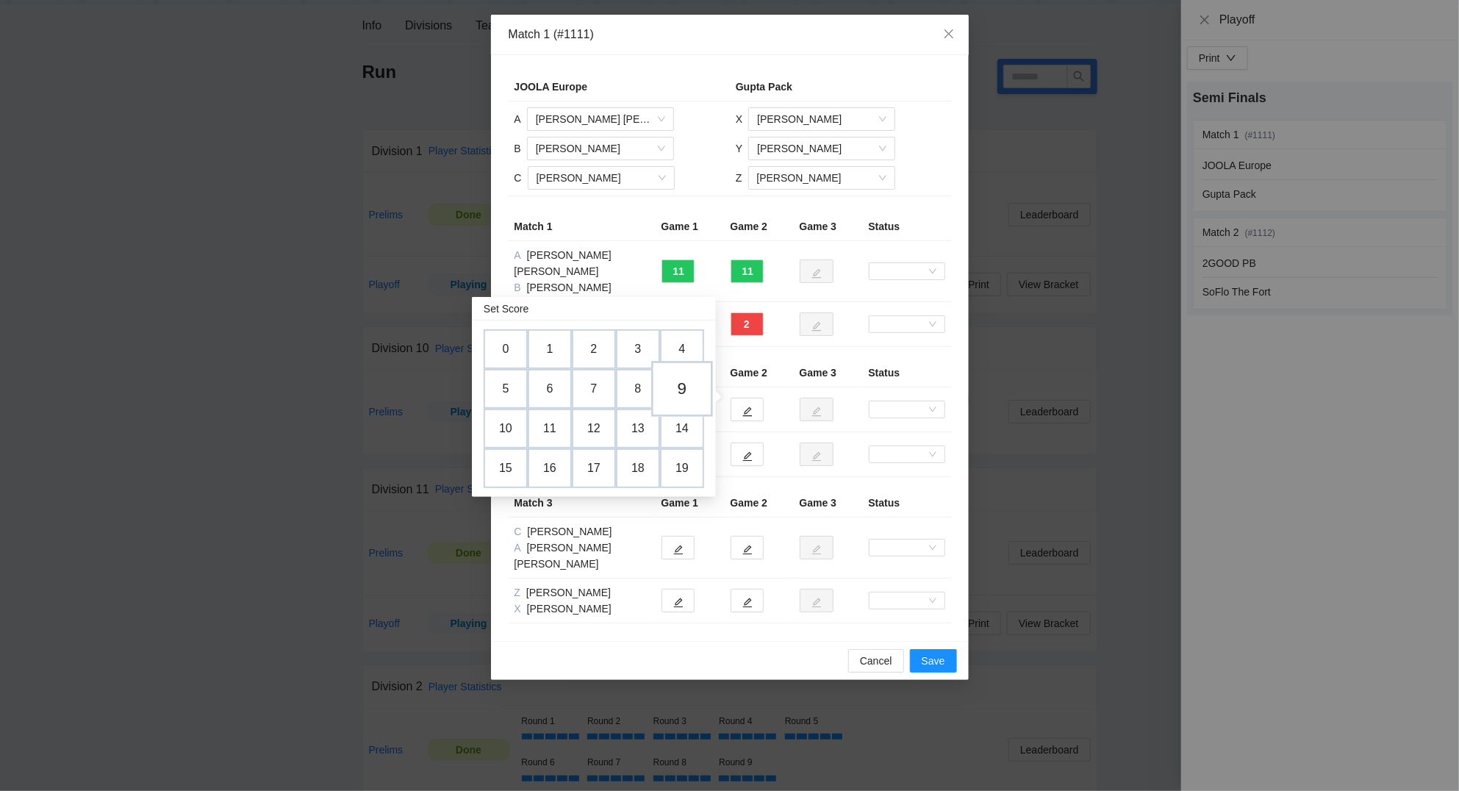
click at [680, 381] on td "9" at bounding box center [682, 389] width 62 height 56
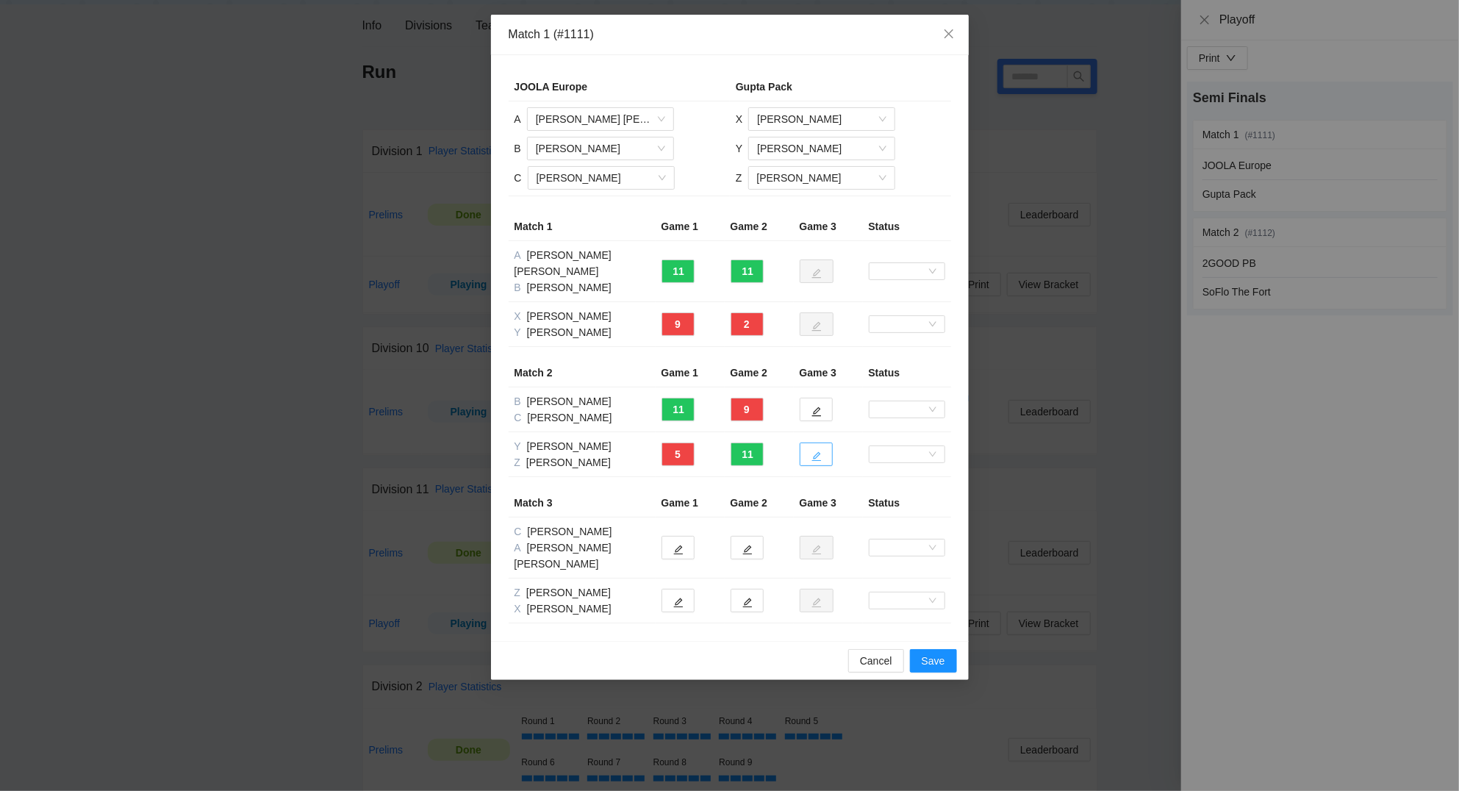
click at [822, 442] on button "button" at bounding box center [815, 454] width 33 height 24
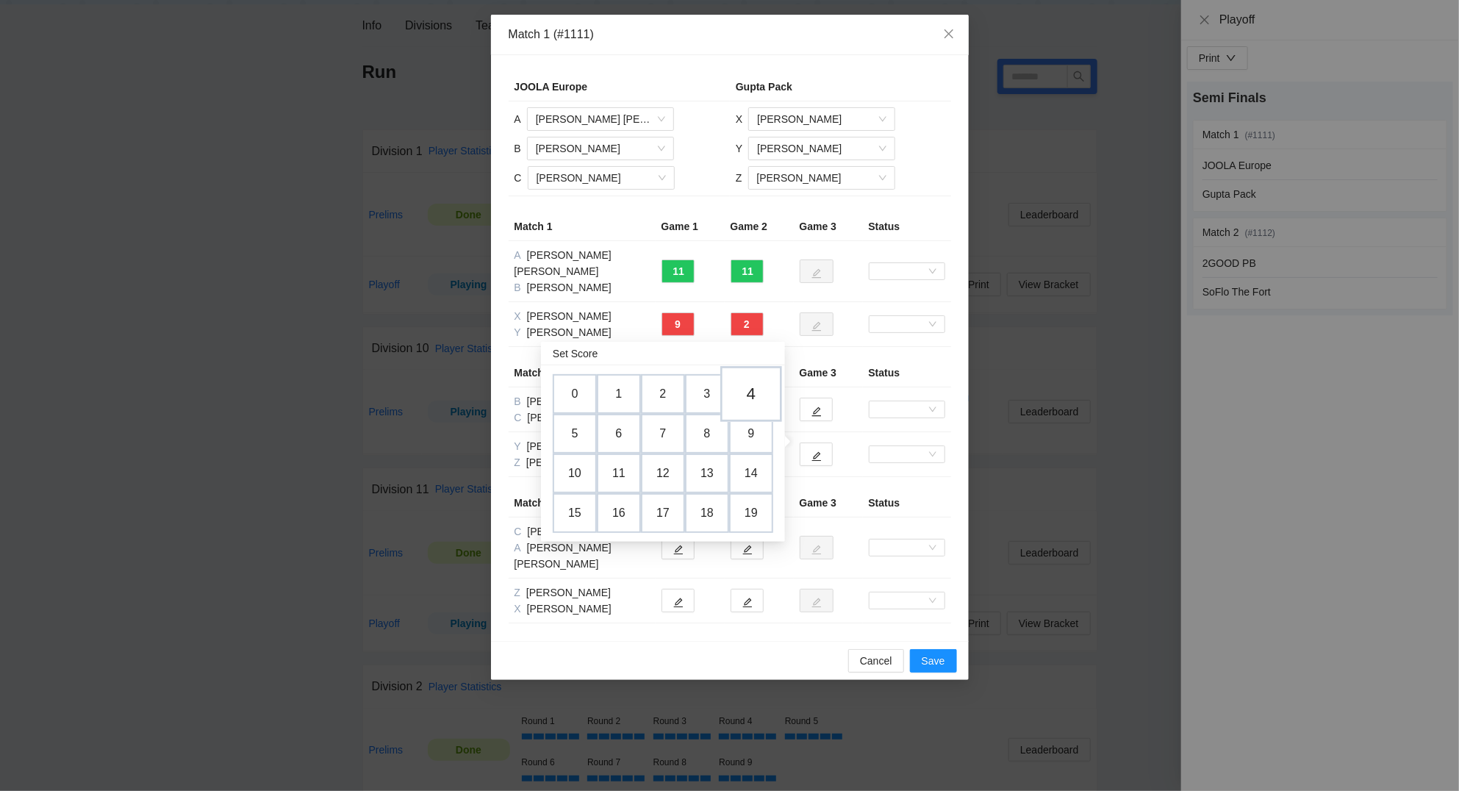
click at [760, 391] on td "4" at bounding box center [751, 394] width 62 height 56
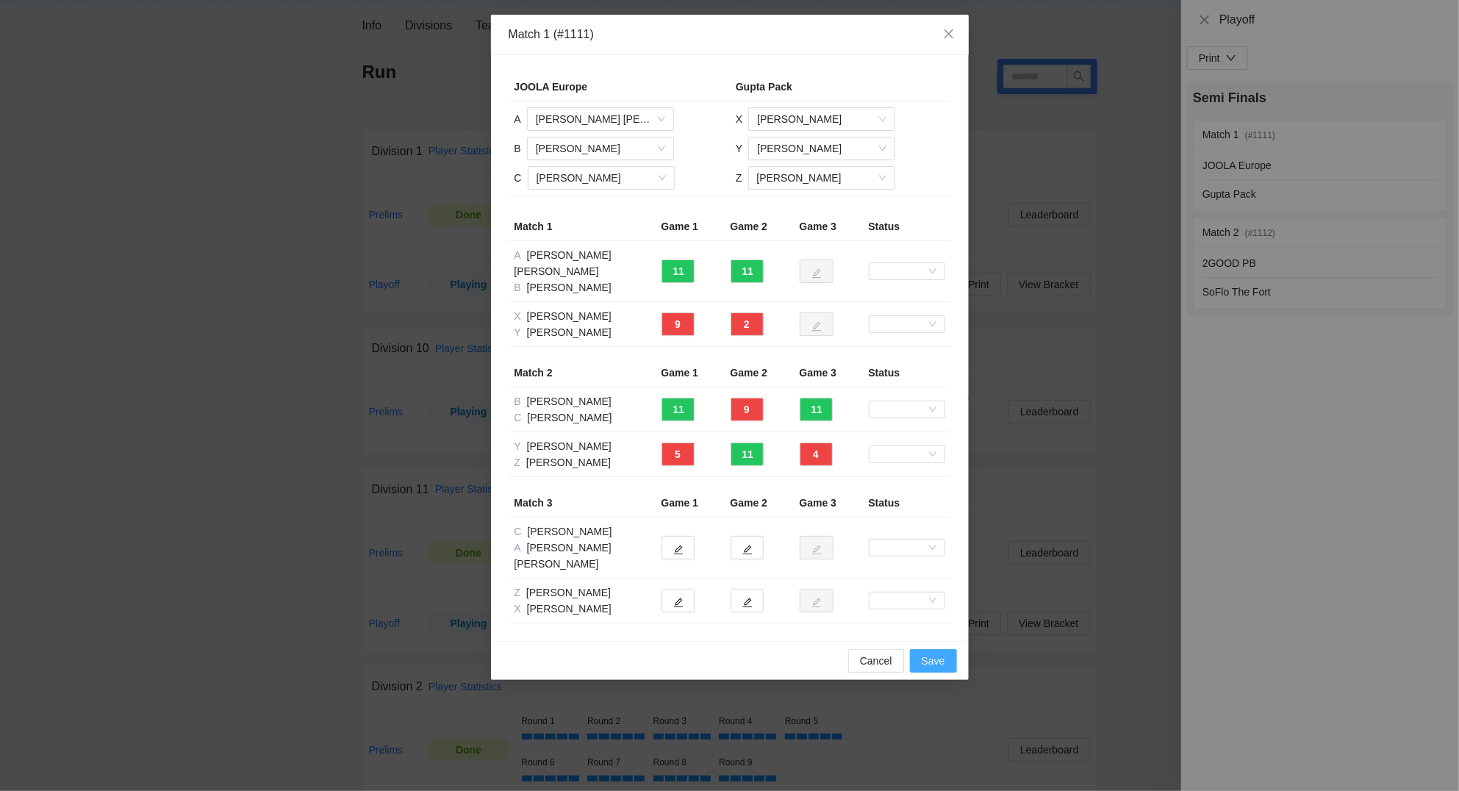
click at [935, 653] on span "Save" at bounding box center [933, 661] width 24 height 16
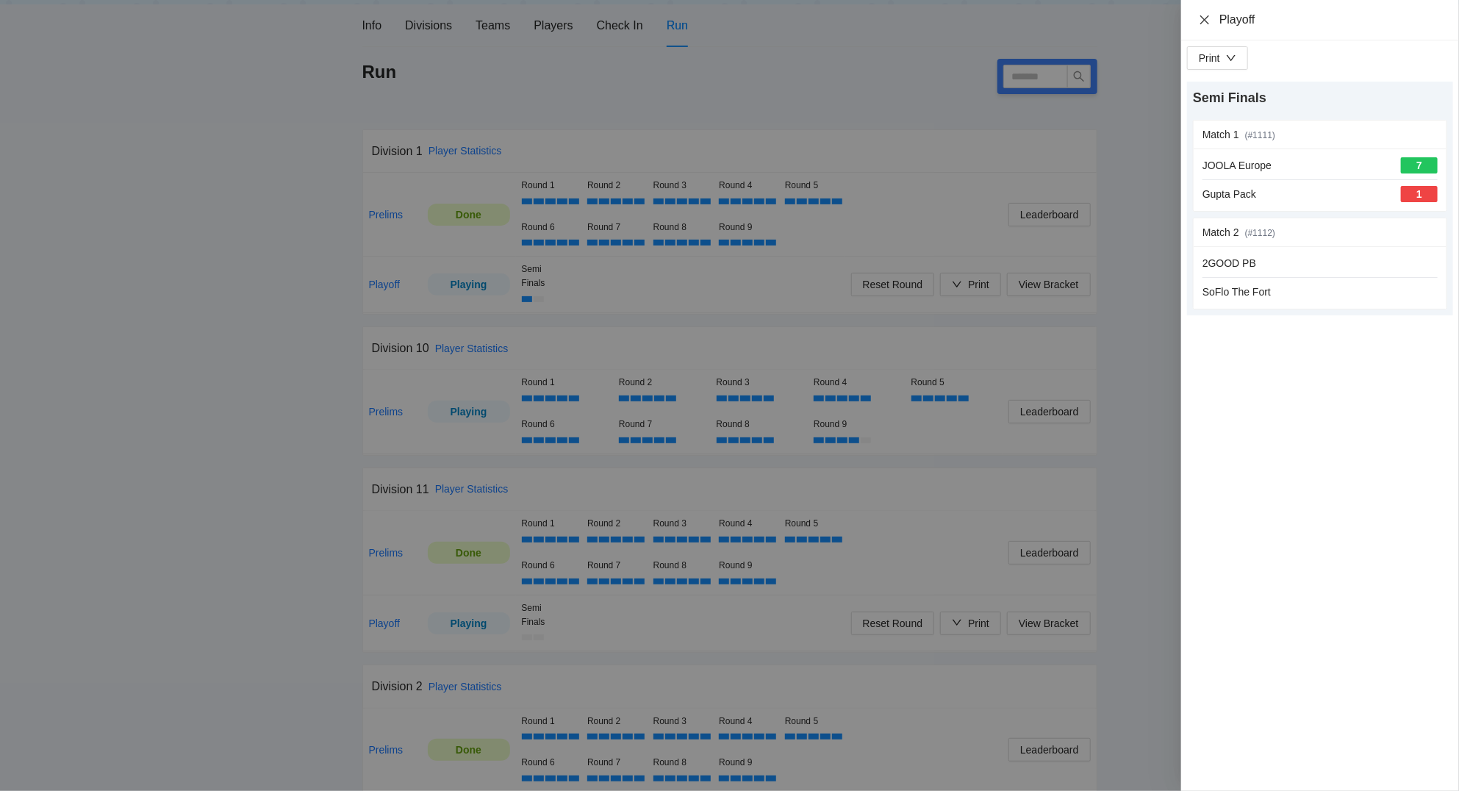
click at [1205, 19] on icon "close" at bounding box center [1204, 19] width 9 height 9
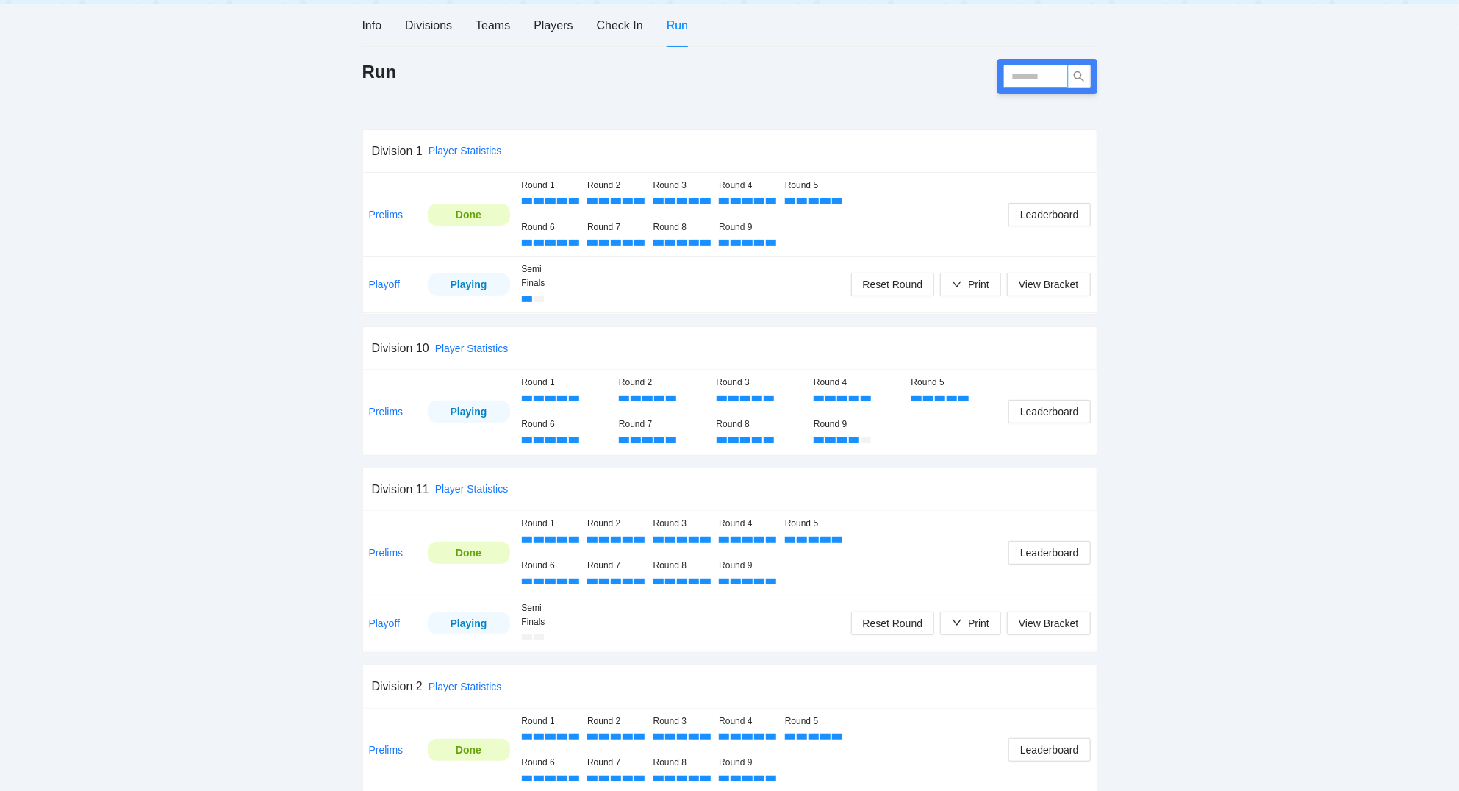
click at [1024, 75] on input "text" at bounding box center [1035, 77] width 65 height 24
type input "*****"
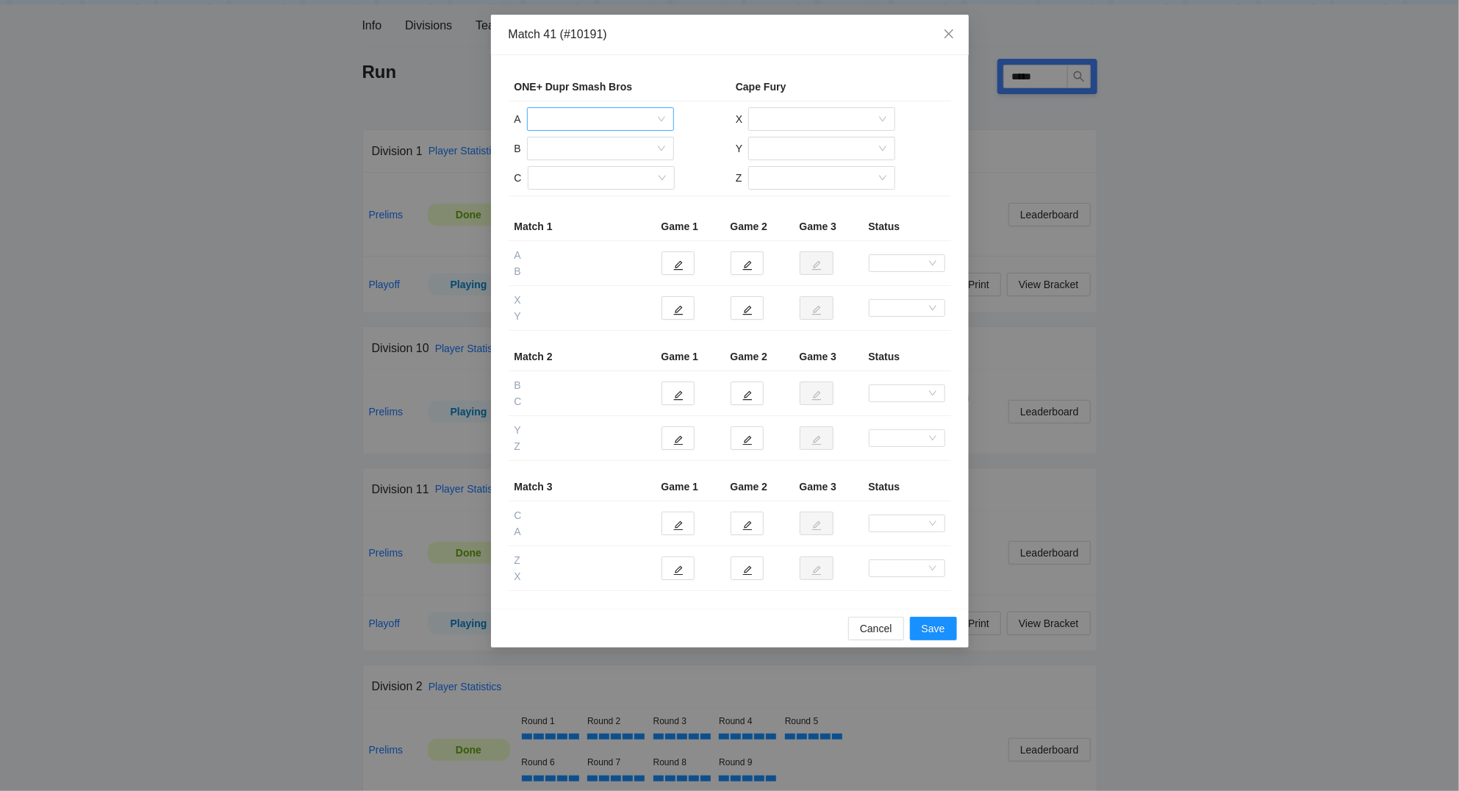
click at [570, 119] on input "search" at bounding box center [595, 119] width 119 height 22
click at [575, 145] on div "Daniel Gonzales" at bounding box center [600, 149] width 129 height 16
click at [575, 149] on input "search" at bounding box center [595, 148] width 119 height 22
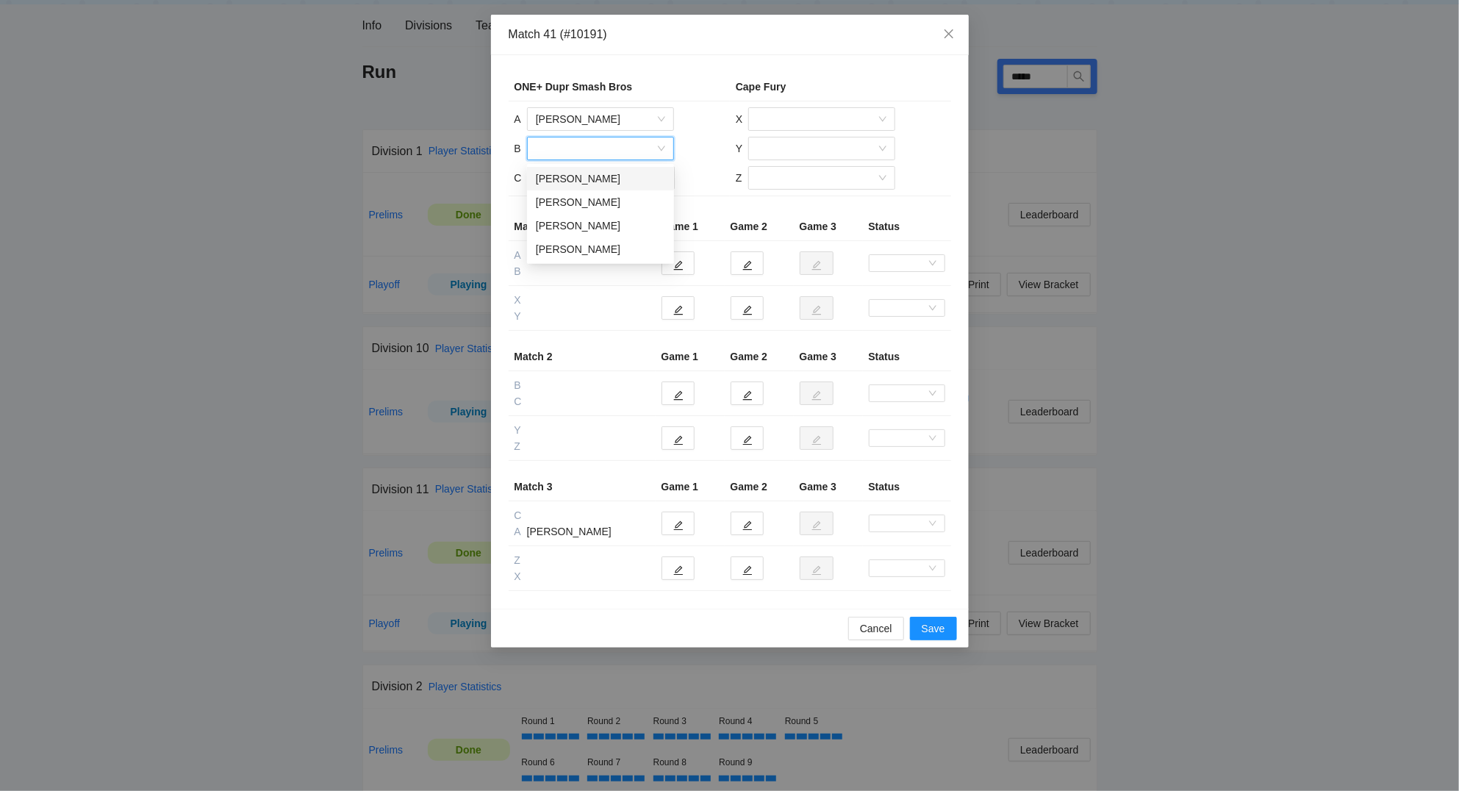
click at [572, 170] on div "Elisa Escobar" at bounding box center [600, 178] width 129 height 16
click at [574, 181] on input "search" at bounding box center [595, 178] width 119 height 22
click at [572, 230] on div "Marcelo Cajas" at bounding box center [600, 231] width 129 height 16
click at [779, 120] on input "search" at bounding box center [816, 119] width 119 height 22
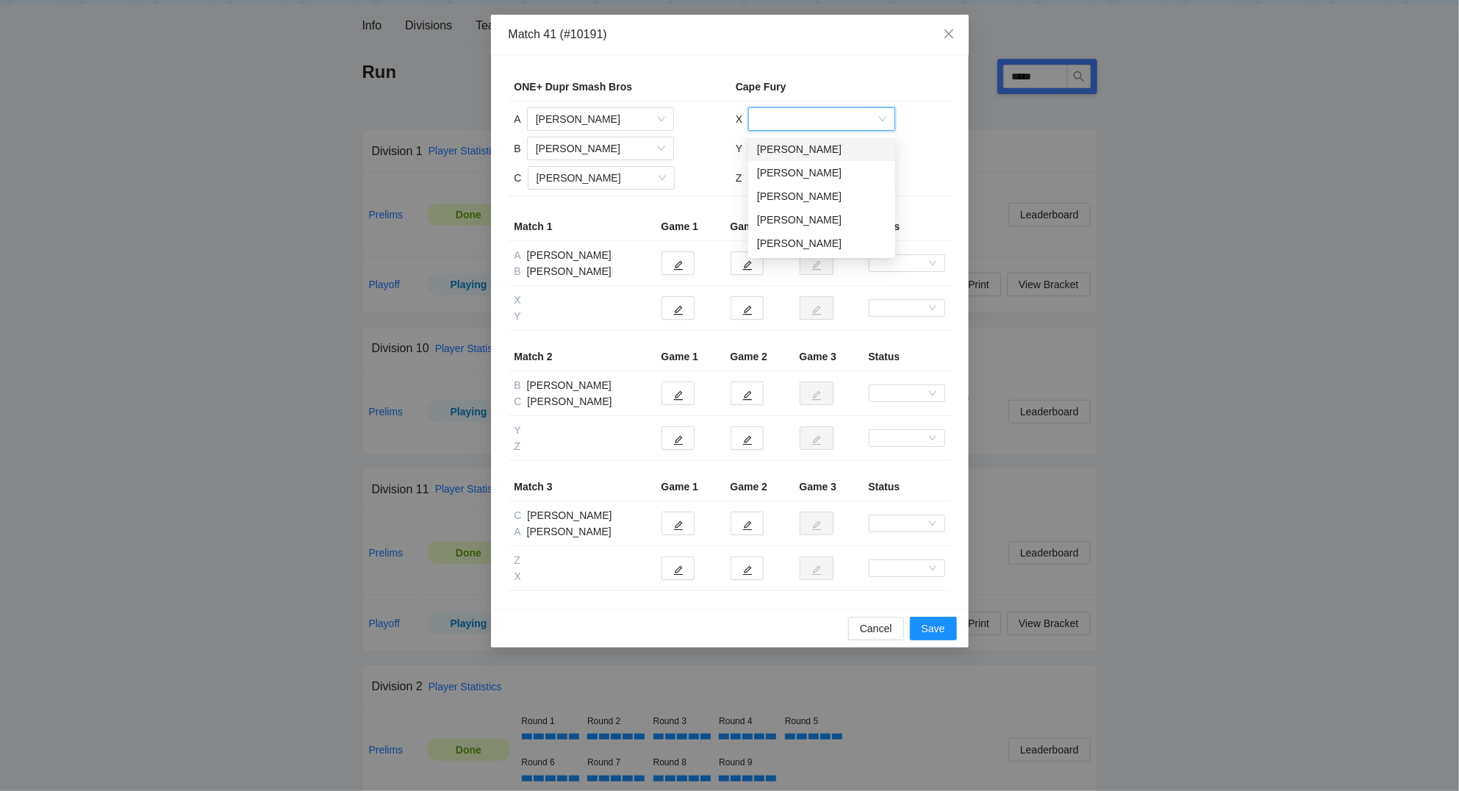
click at [780, 149] on div "Darrell Lassonde" at bounding box center [821, 149] width 129 height 16
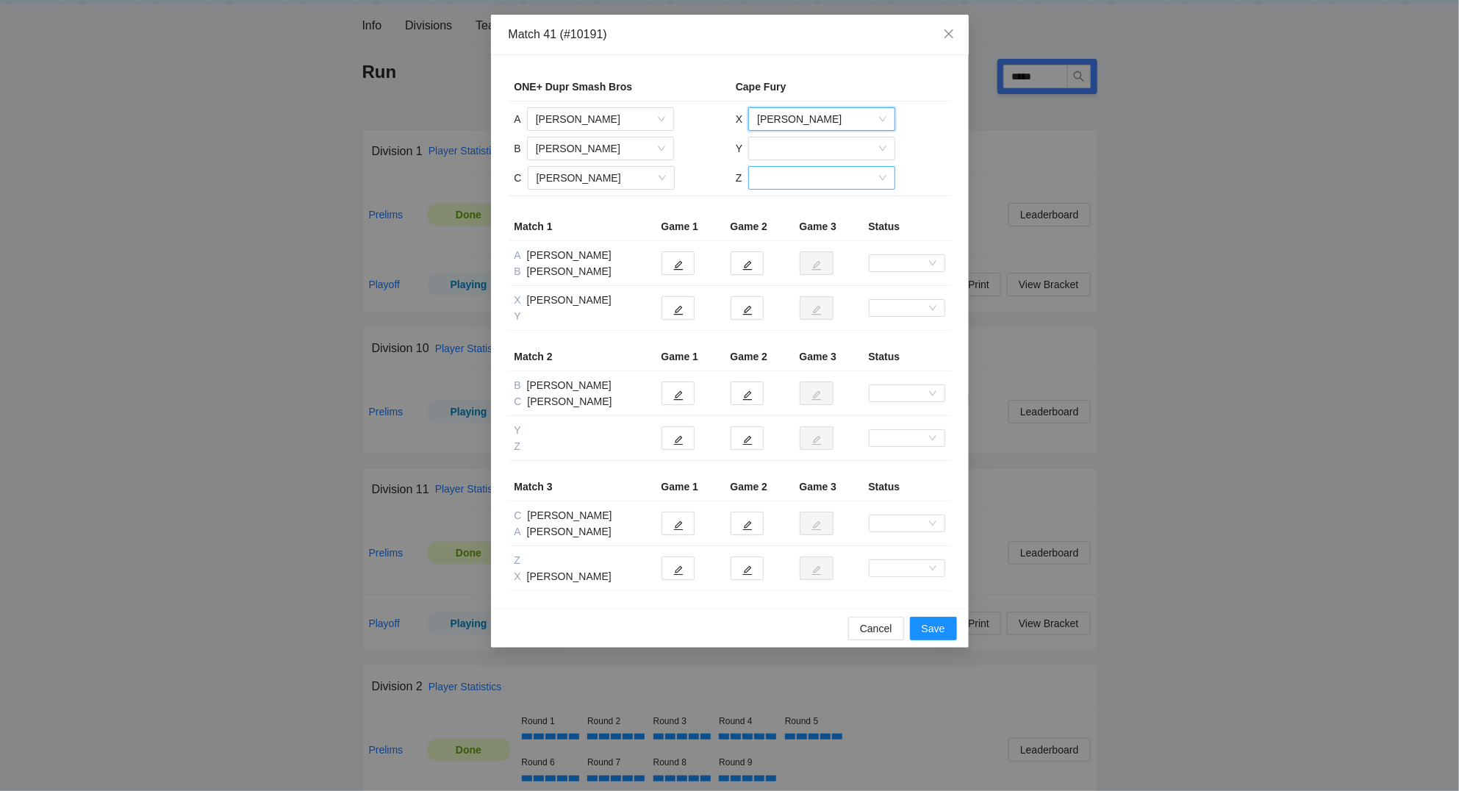
click at [780, 180] on input "search" at bounding box center [816, 178] width 119 height 22
click at [799, 205] on div "Elizabeth Padron" at bounding box center [820, 208] width 129 height 16
click at [790, 145] on input "search" at bounding box center [816, 148] width 119 height 22
click at [781, 201] on div "Juan Padron" at bounding box center [821, 202] width 129 height 16
click at [680, 307] on icon "edit" at bounding box center [678, 311] width 10 height 10
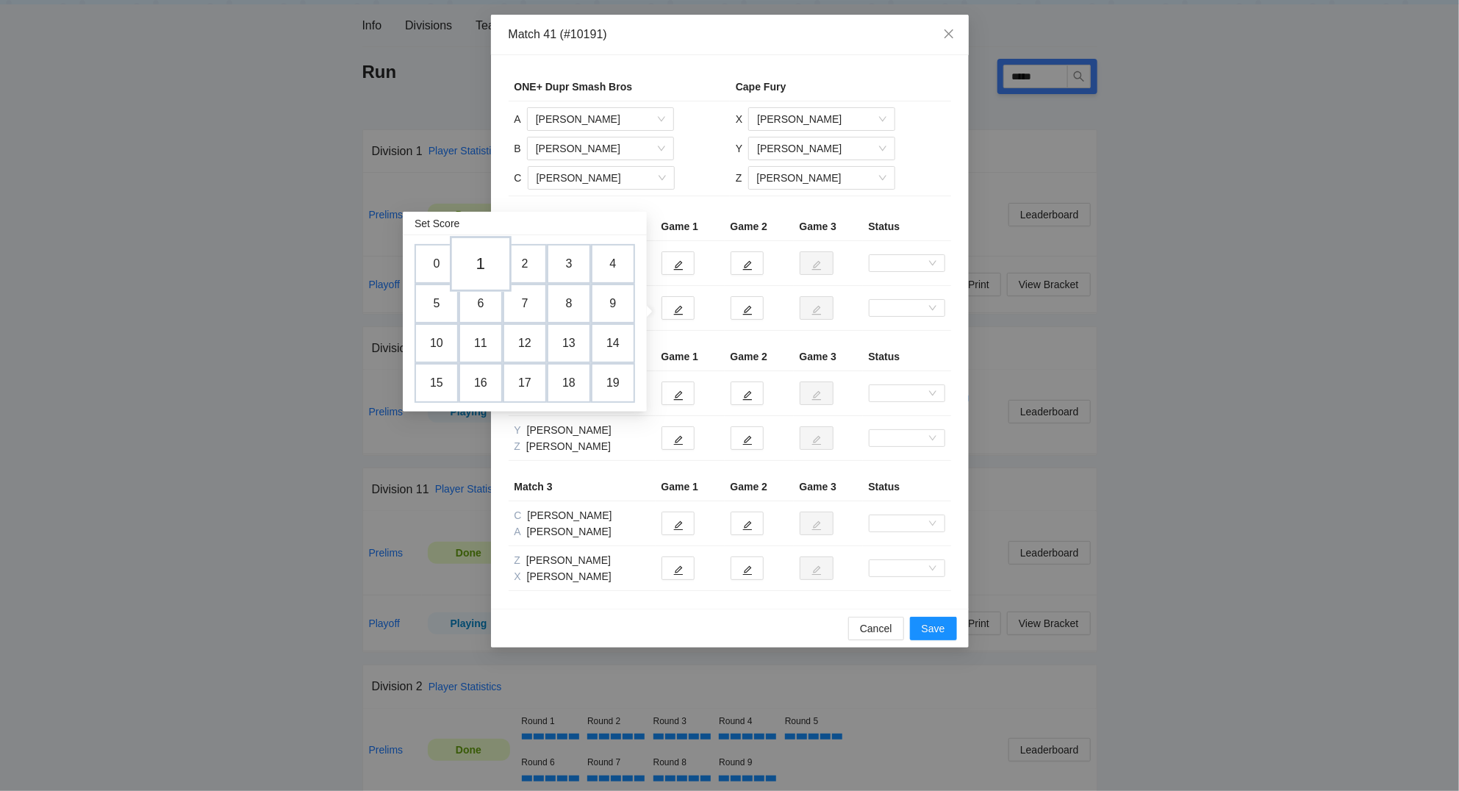
click at [481, 262] on td "1" at bounding box center [481, 264] width 62 height 56
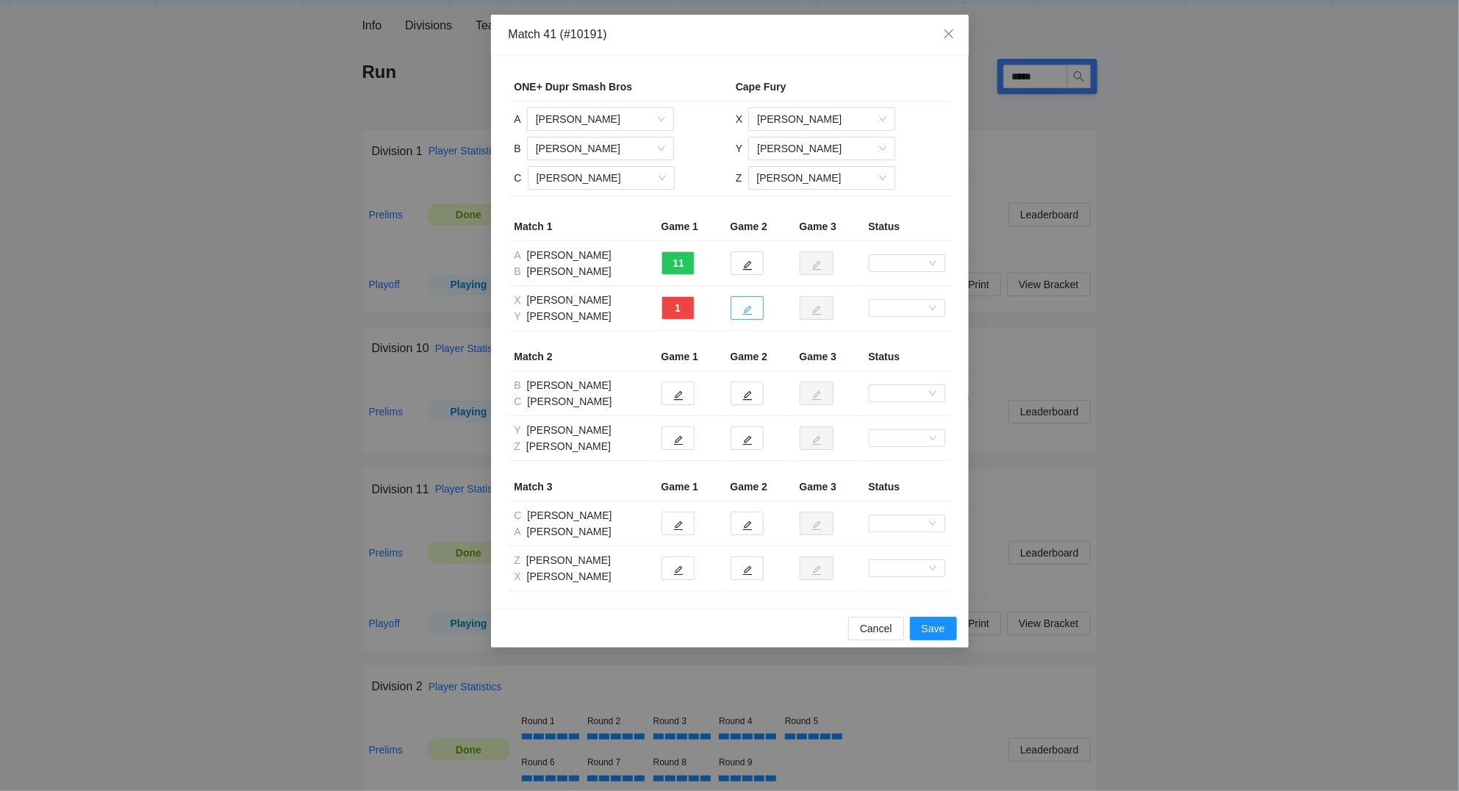
click at [747, 308] on icon "edit" at bounding box center [747, 310] width 10 height 10
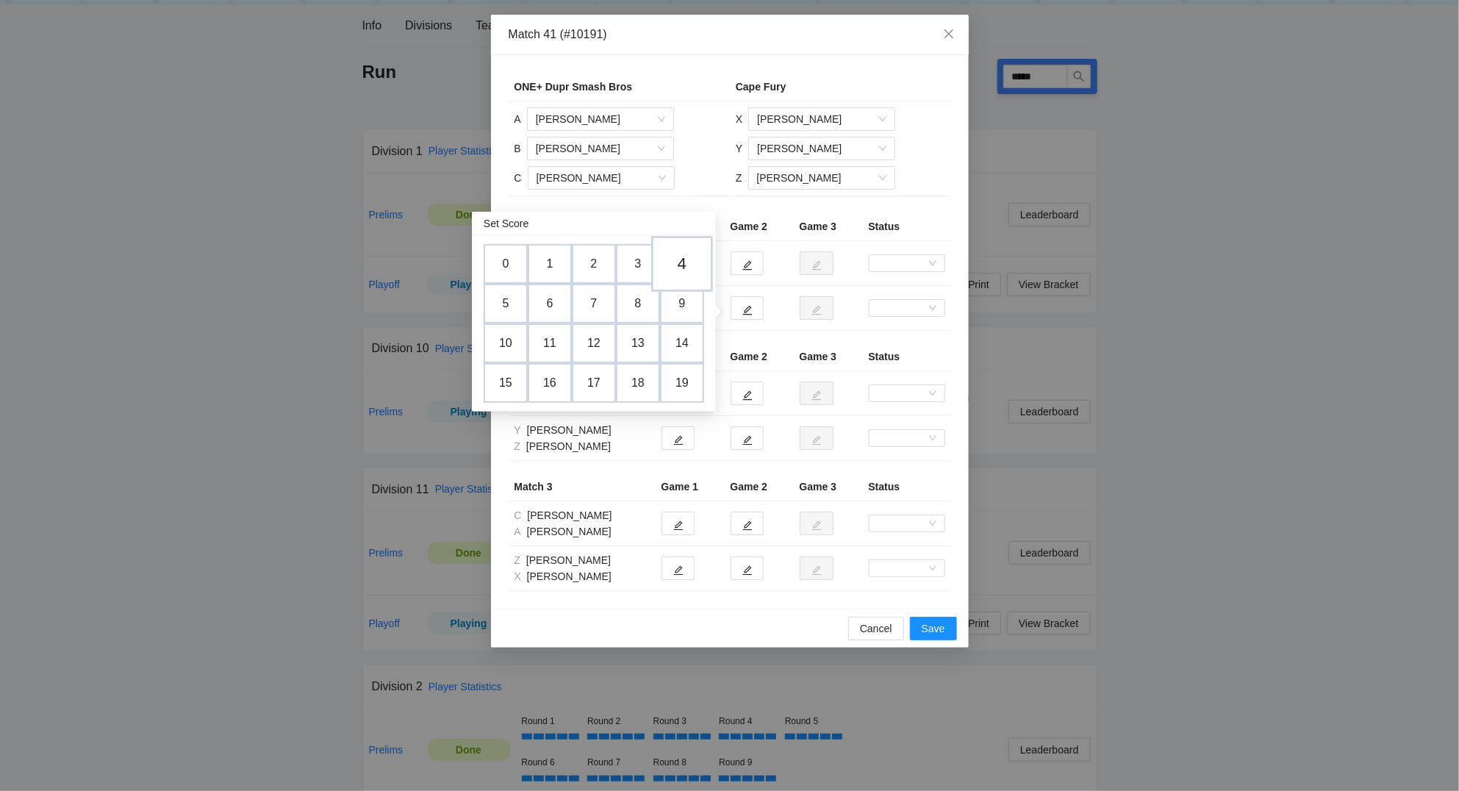
click at [687, 257] on td "4" at bounding box center [682, 264] width 62 height 56
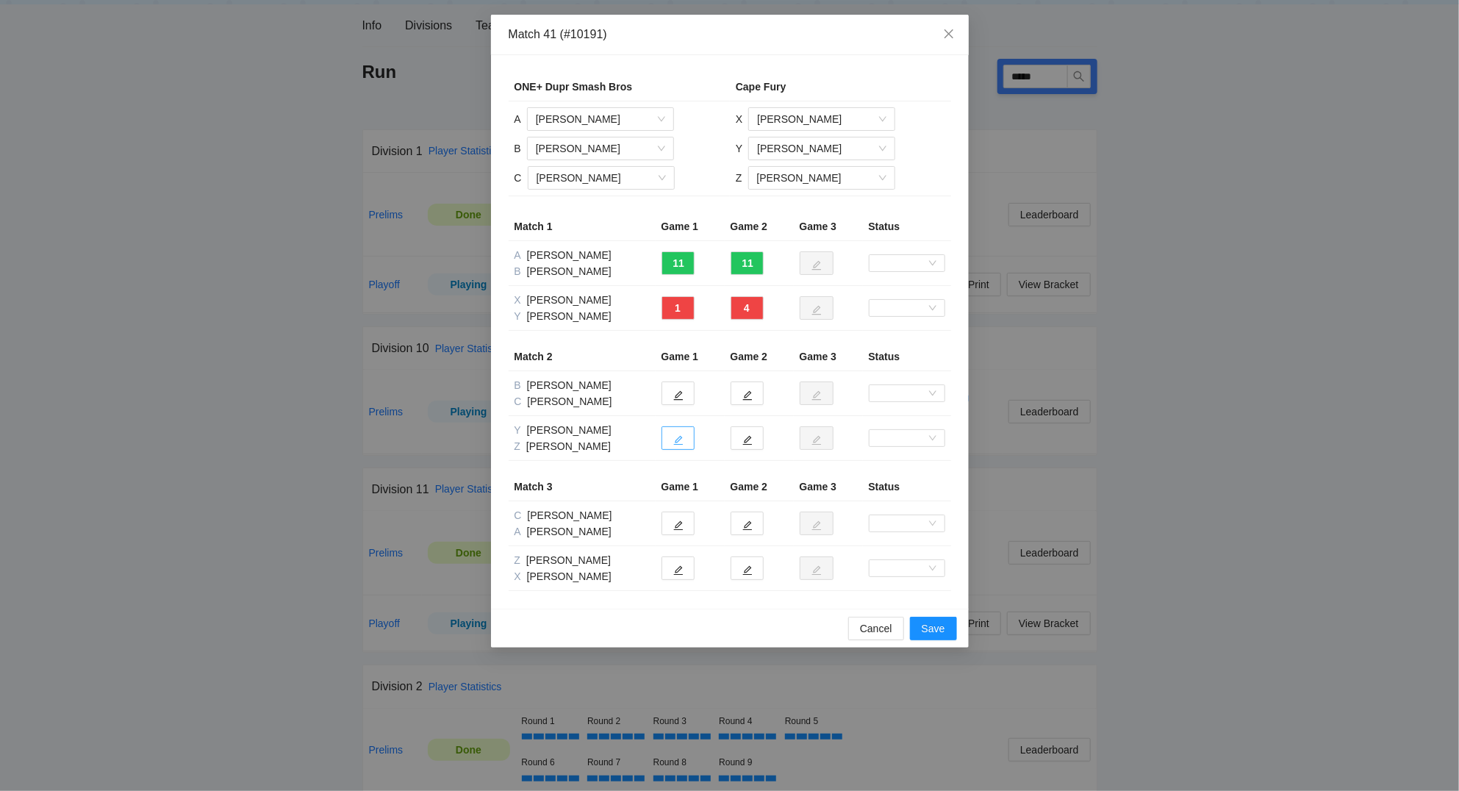
click at [681, 442] on icon "edit" at bounding box center [678, 440] width 10 height 10
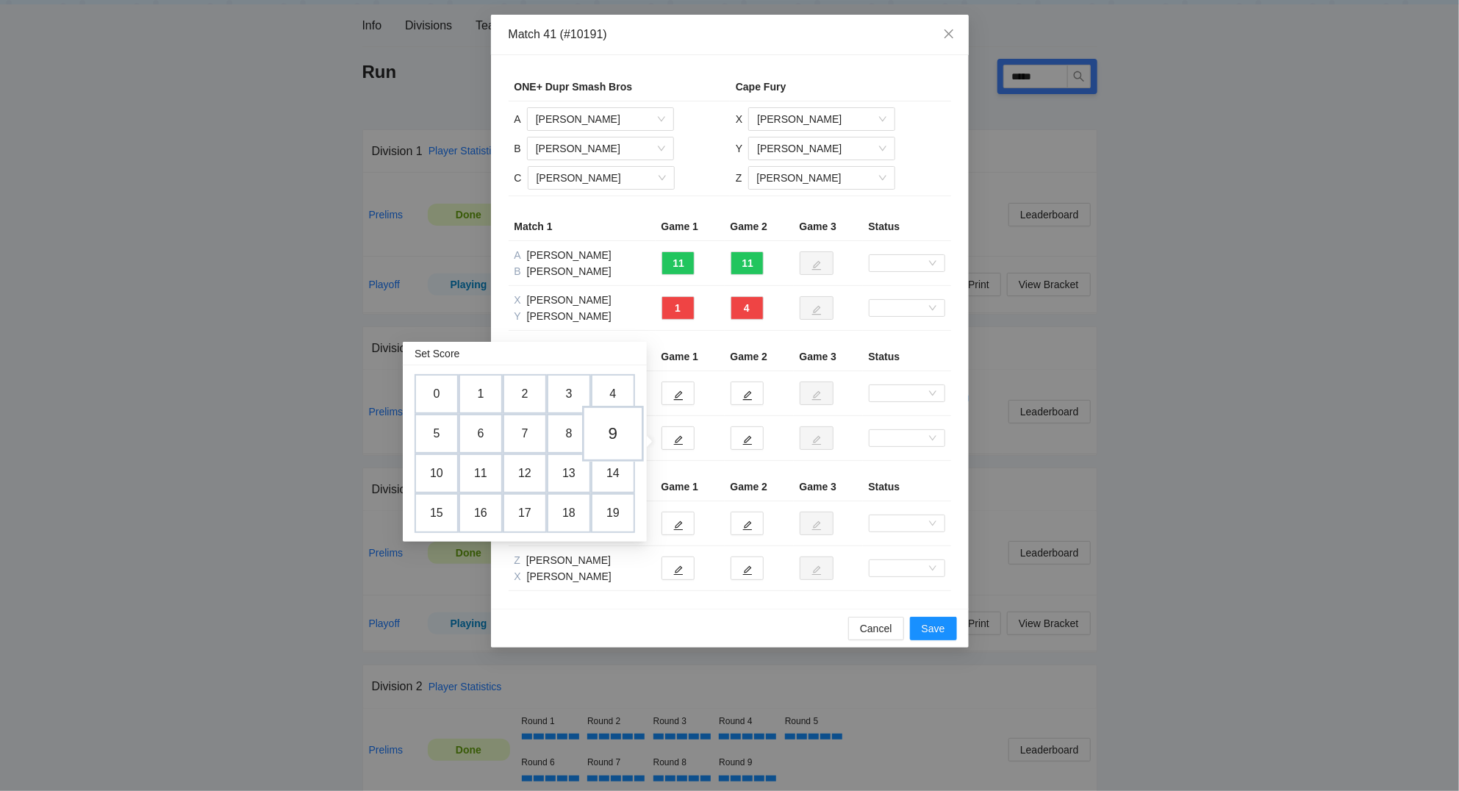
click at [619, 429] on td "9" at bounding box center [613, 434] width 62 height 56
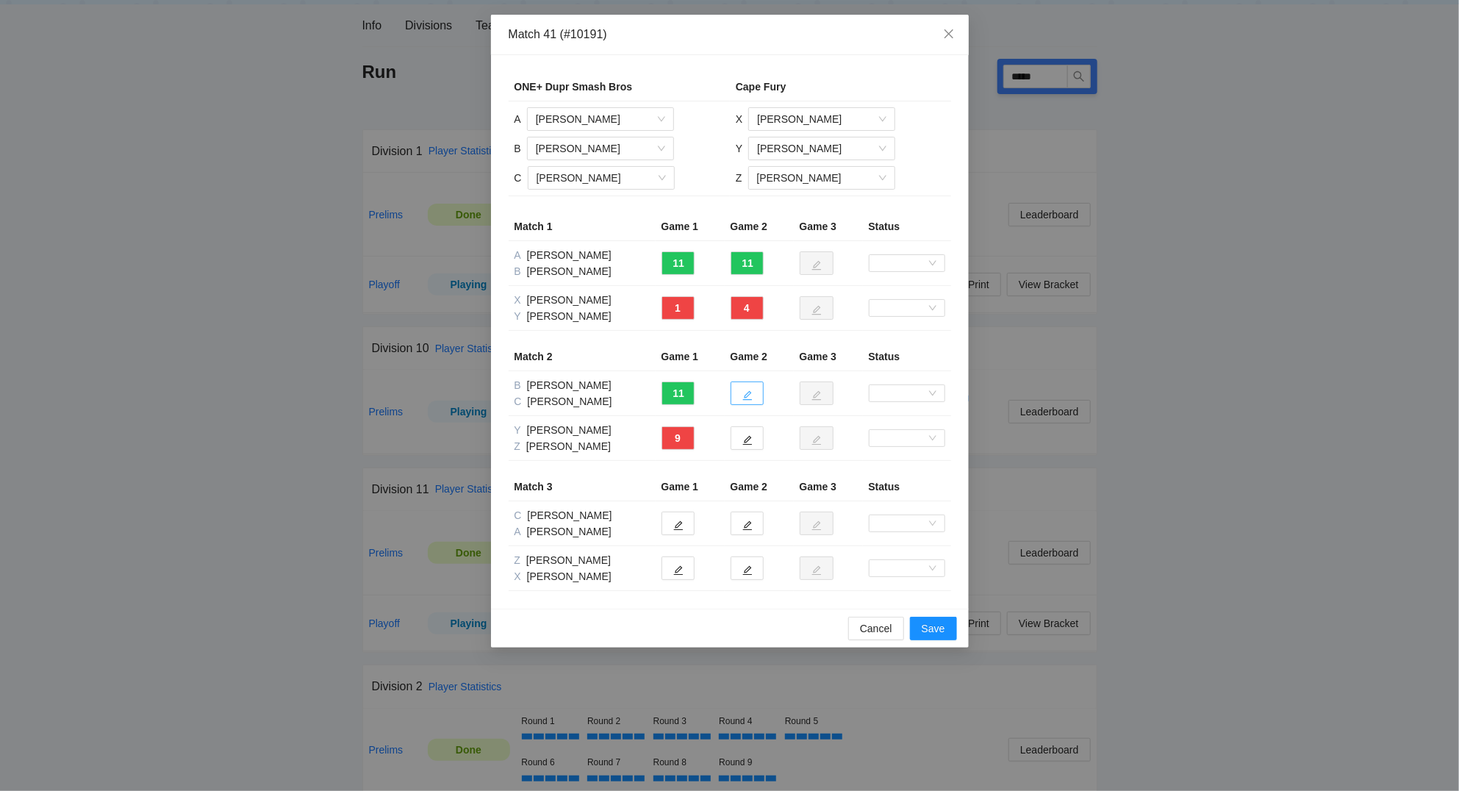
click at [755, 387] on button "button" at bounding box center [746, 393] width 33 height 24
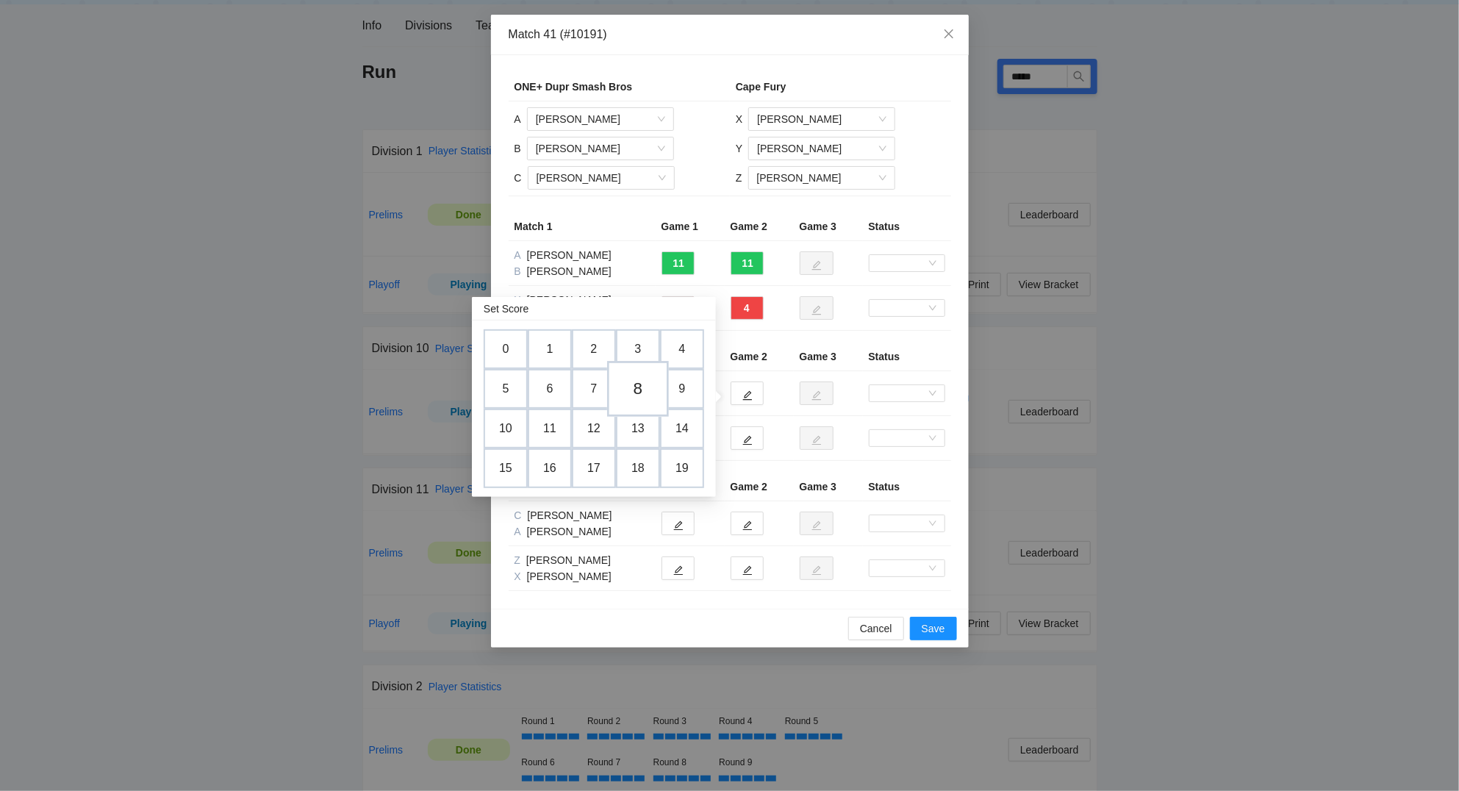
click at [648, 388] on td "8" at bounding box center [638, 389] width 62 height 56
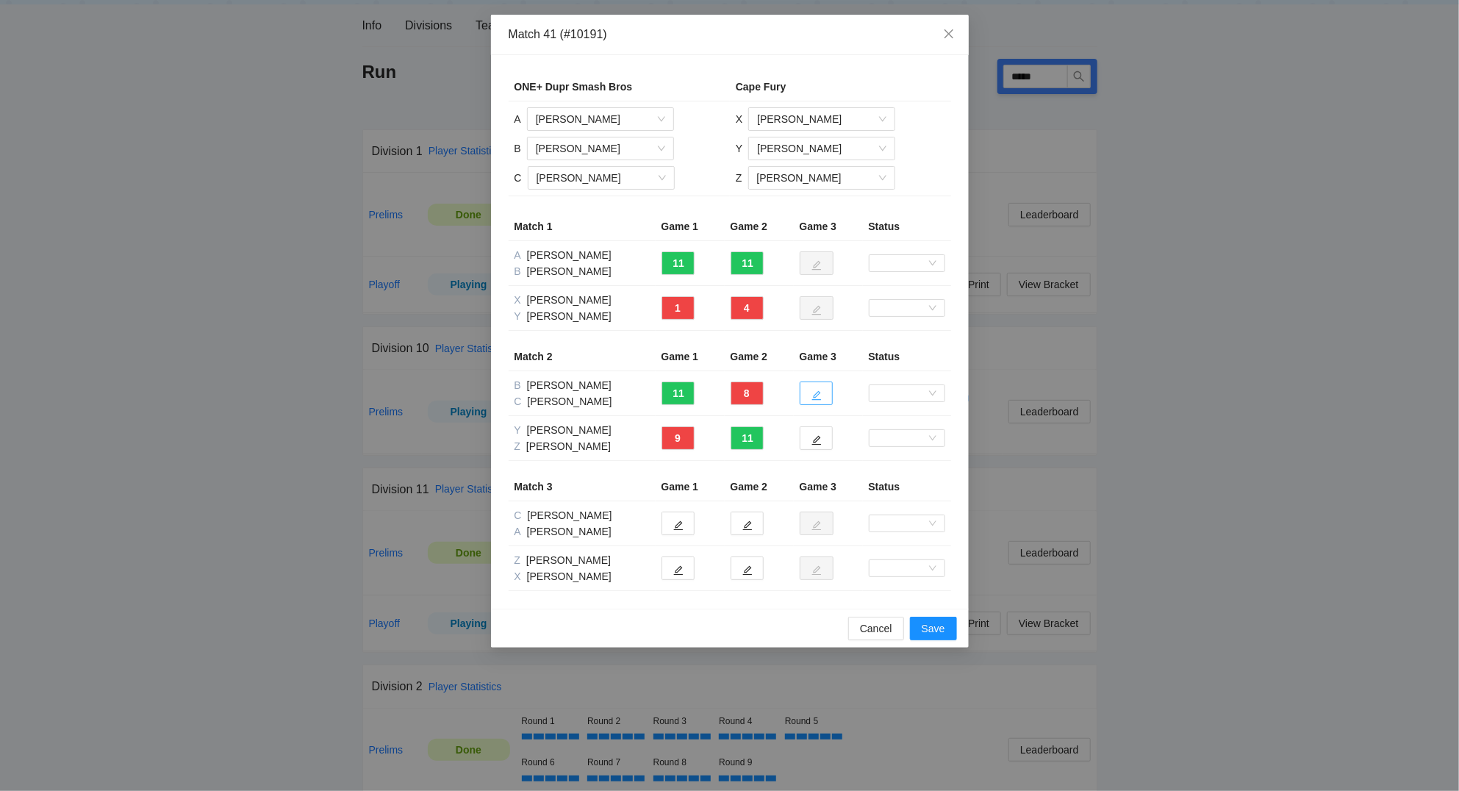
click at [819, 400] on icon "edit" at bounding box center [816, 396] width 10 height 10
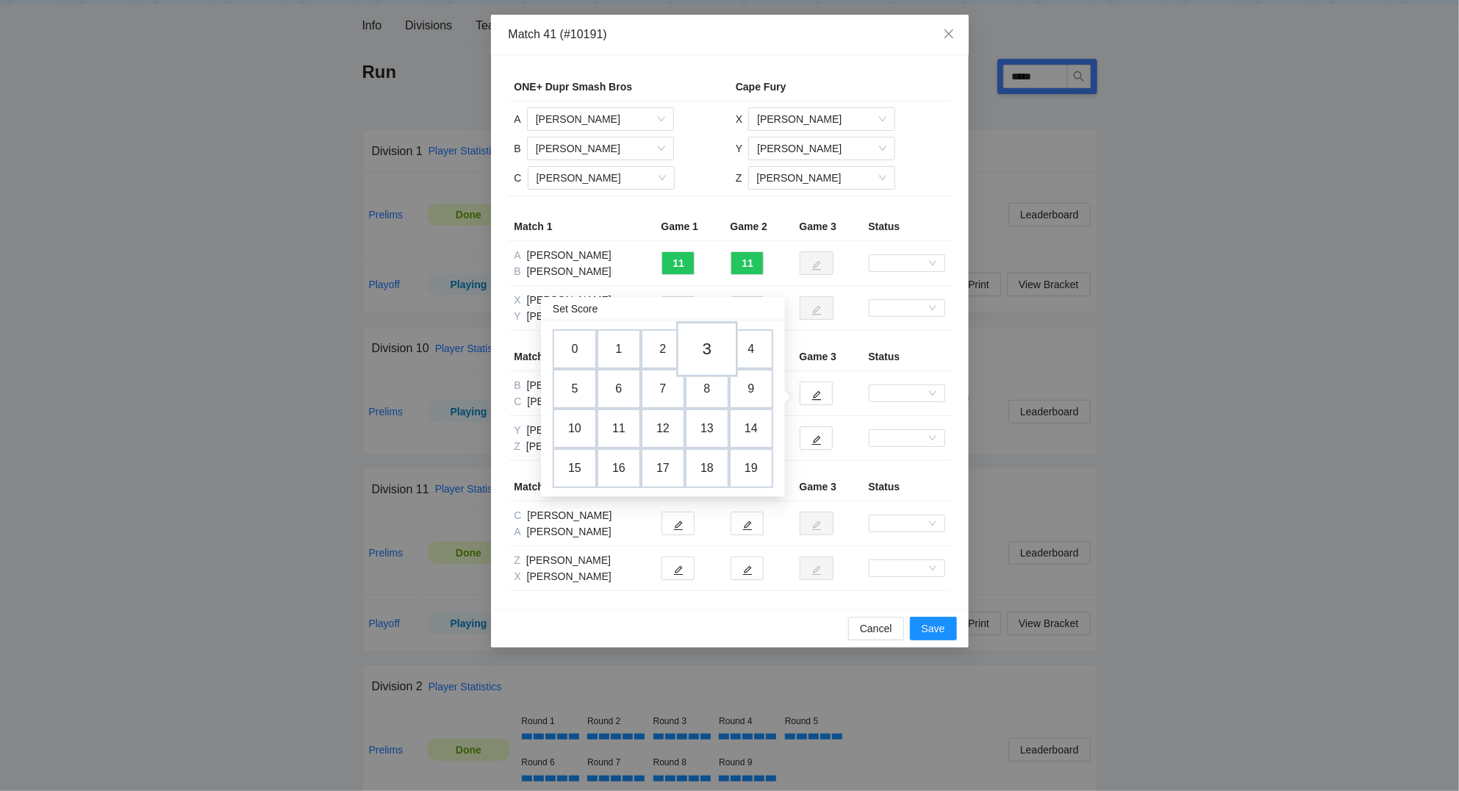
click at [713, 348] on td "3" at bounding box center [707, 349] width 62 height 56
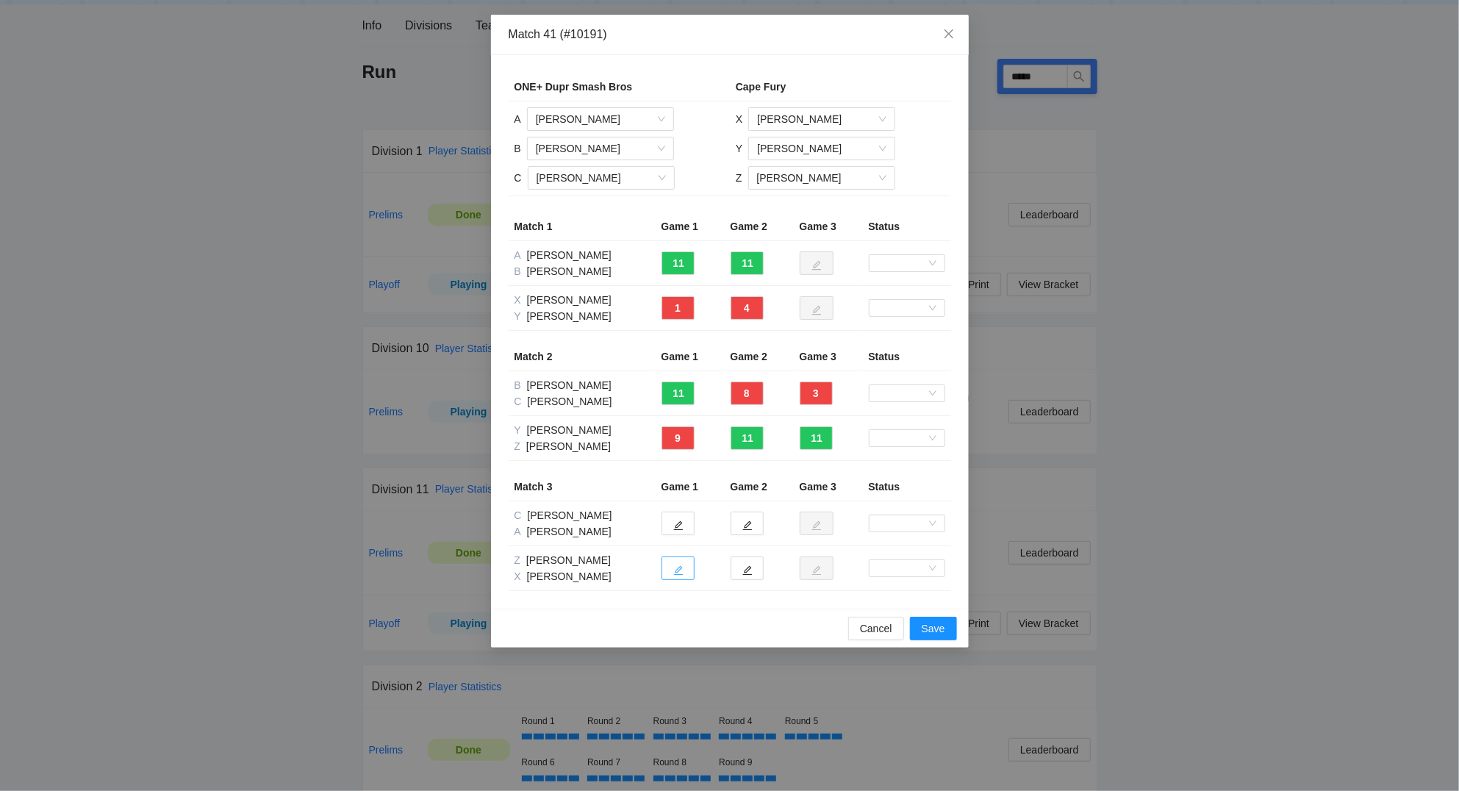
click at [680, 571] on icon "edit" at bounding box center [678, 570] width 10 height 10
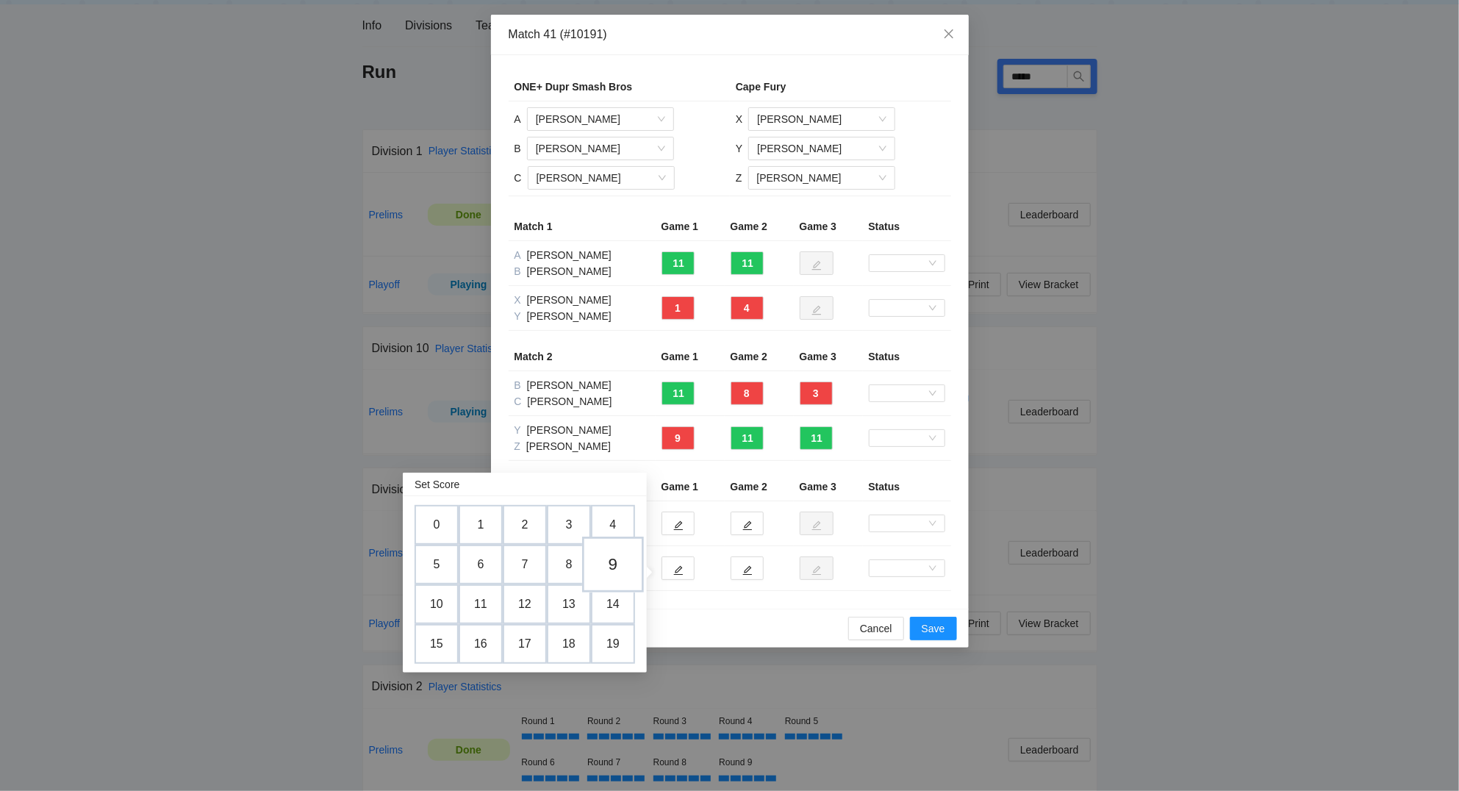
click at [628, 558] on td "9" at bounding box center [613, 564] width 62 height 56
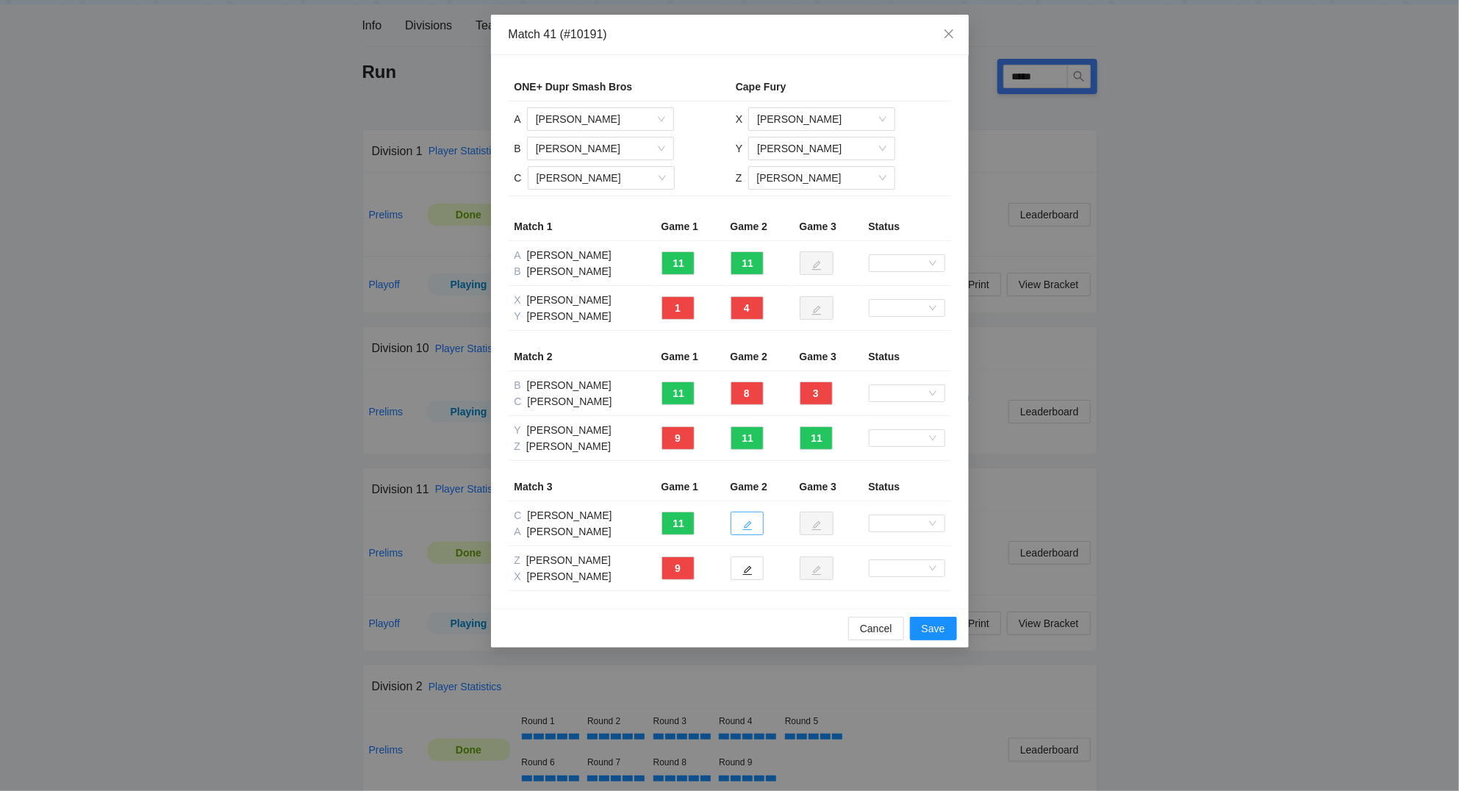
click at [751, 531] on button "button" at bounding box center [746, 523] width 33 height 24
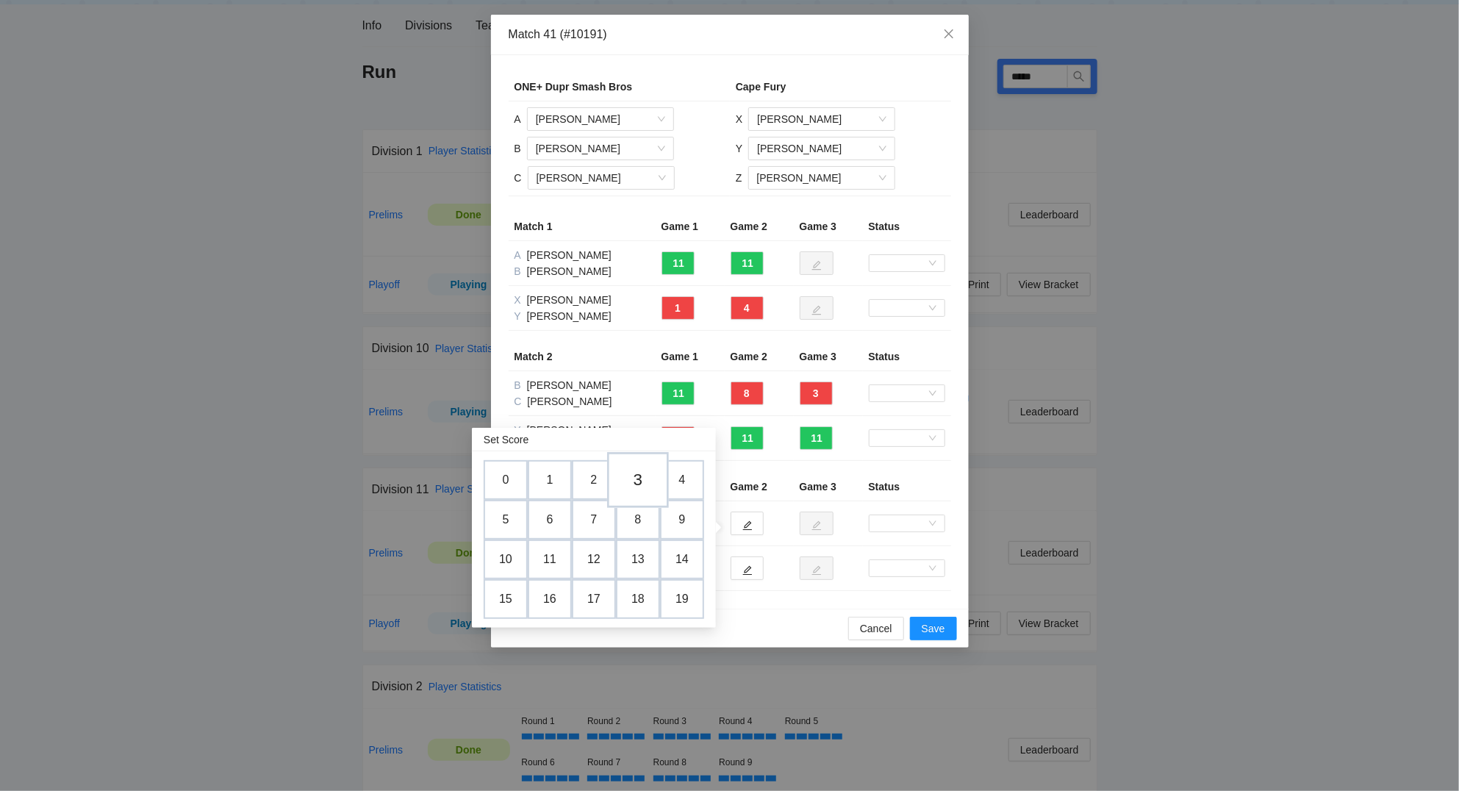
click at [644, 478] on td "3" at bounding box center [638, 480] width 62 height 56
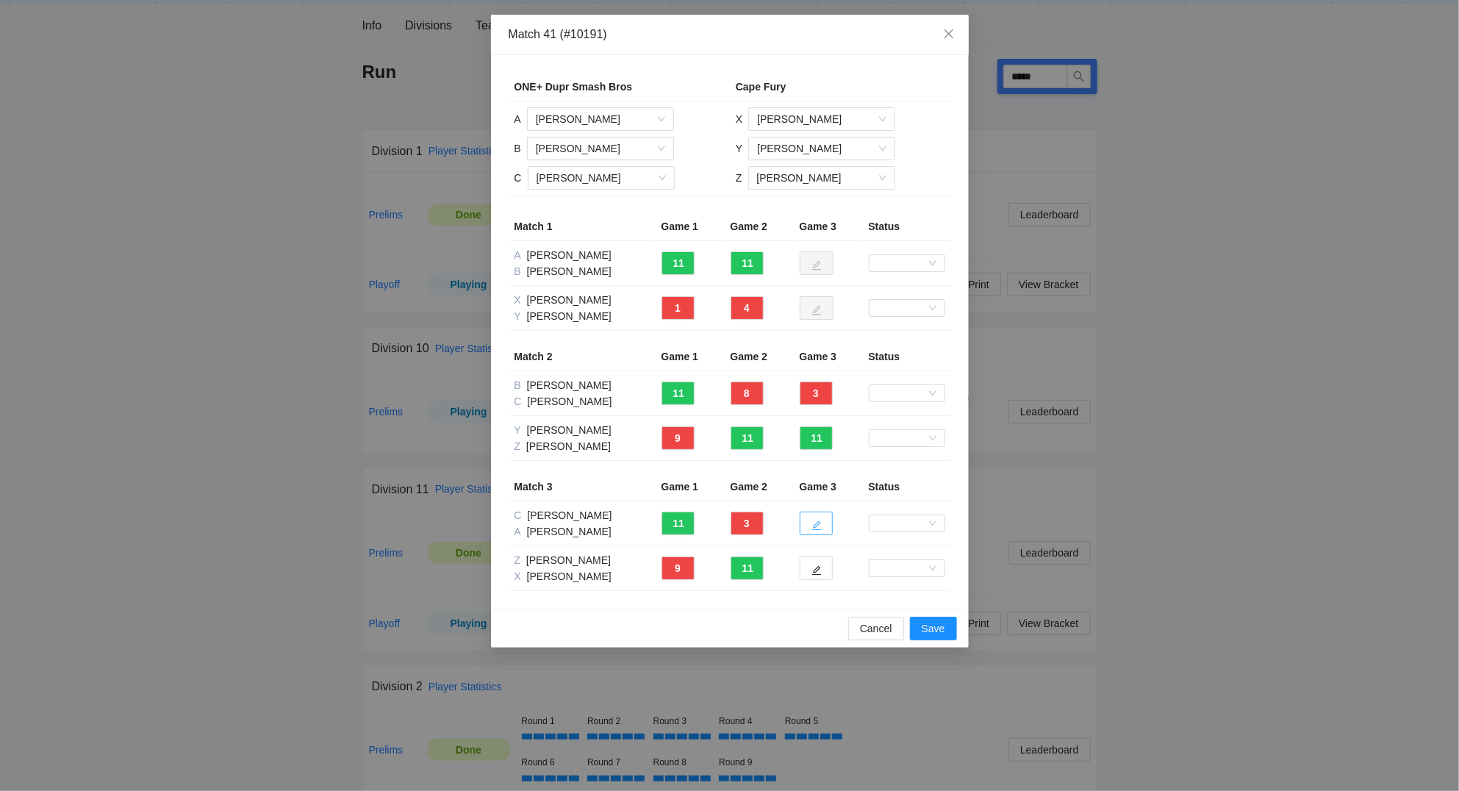
click at [825, 526] on button "button" at bounding box center [815, 523] width 33 height 24
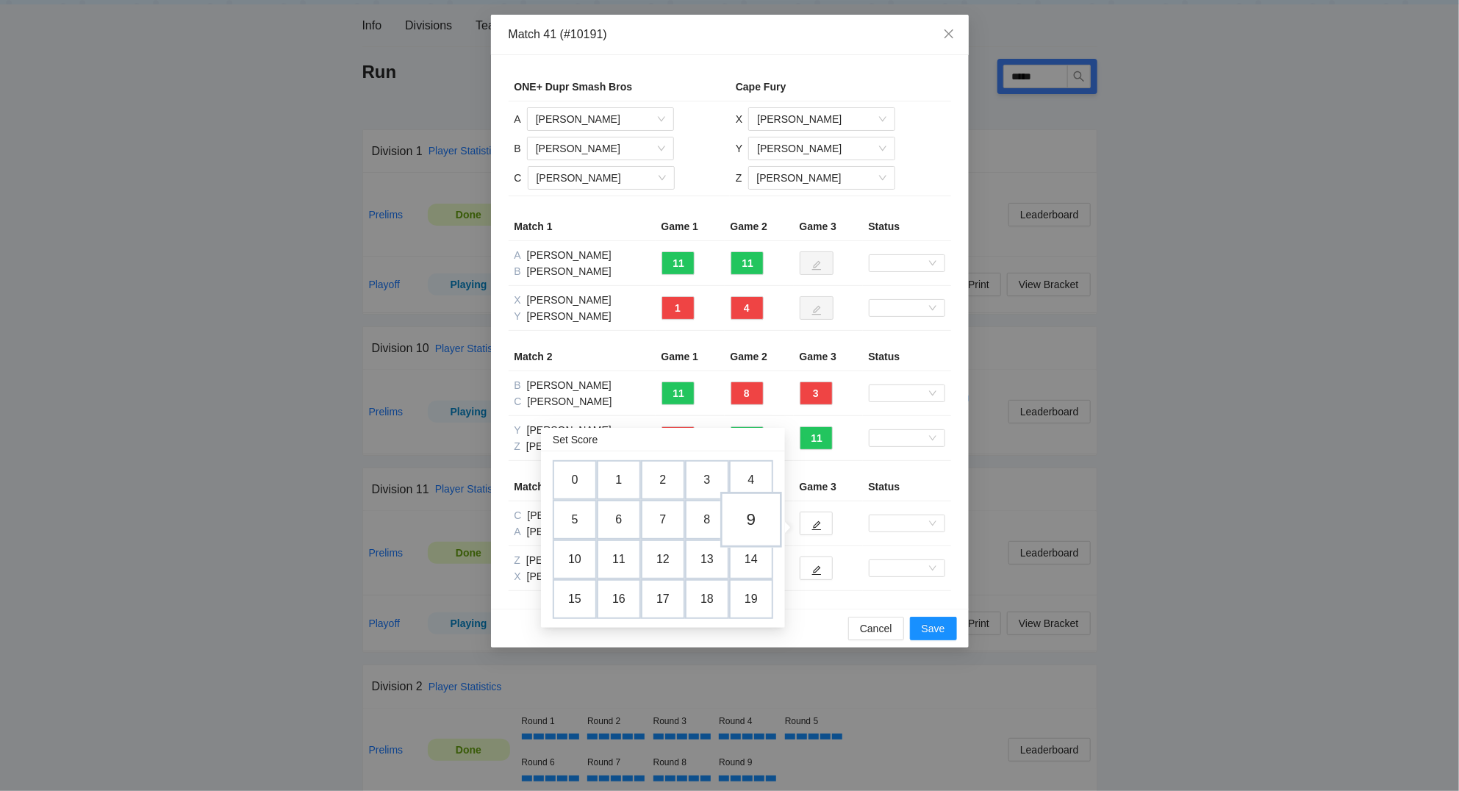
click at [767, 514] on td "9" at bounding box center [751, 520] width 62 height 56
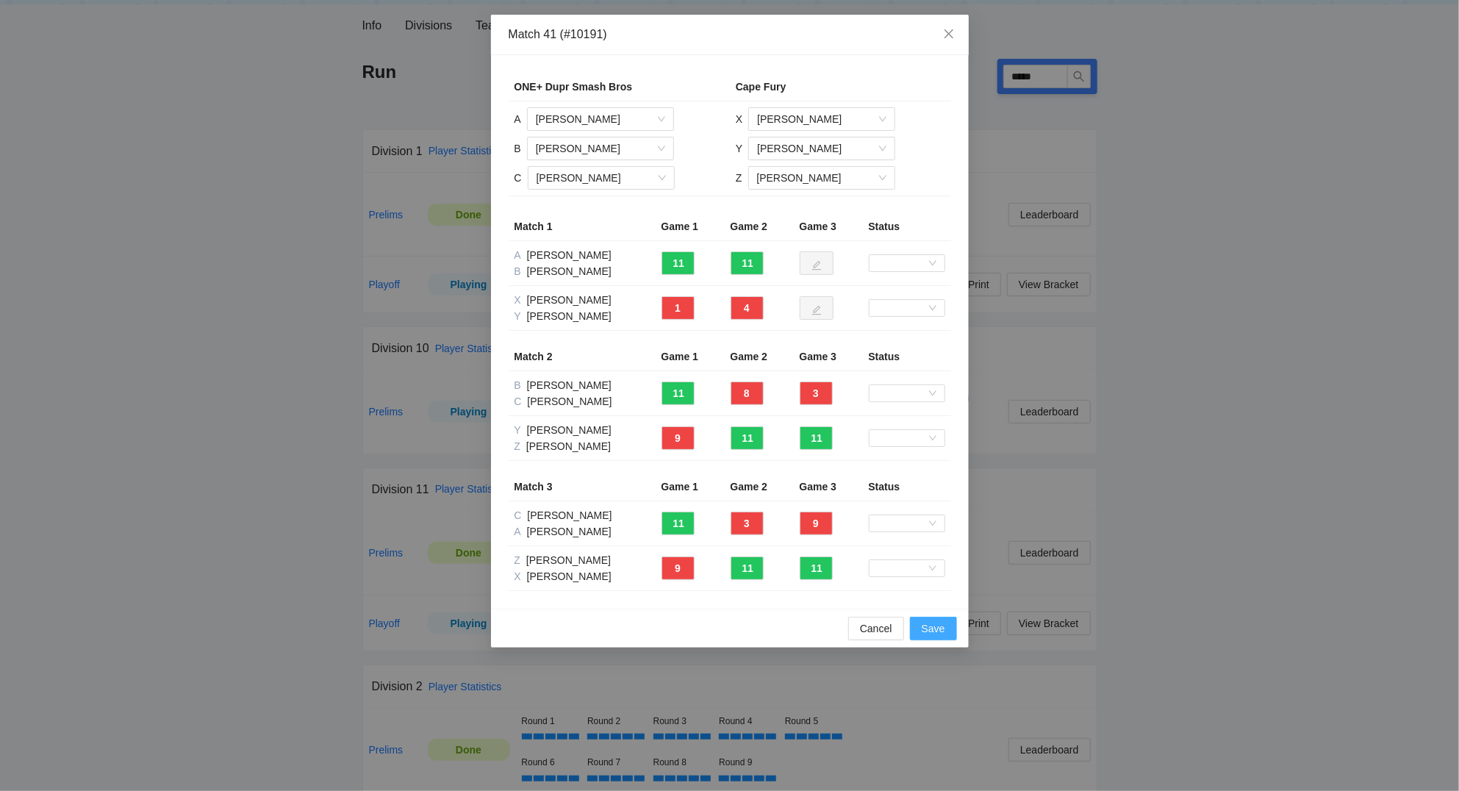
click at [935, 629] on span "Save" at bounding box center [933, 628] width 24 height 16
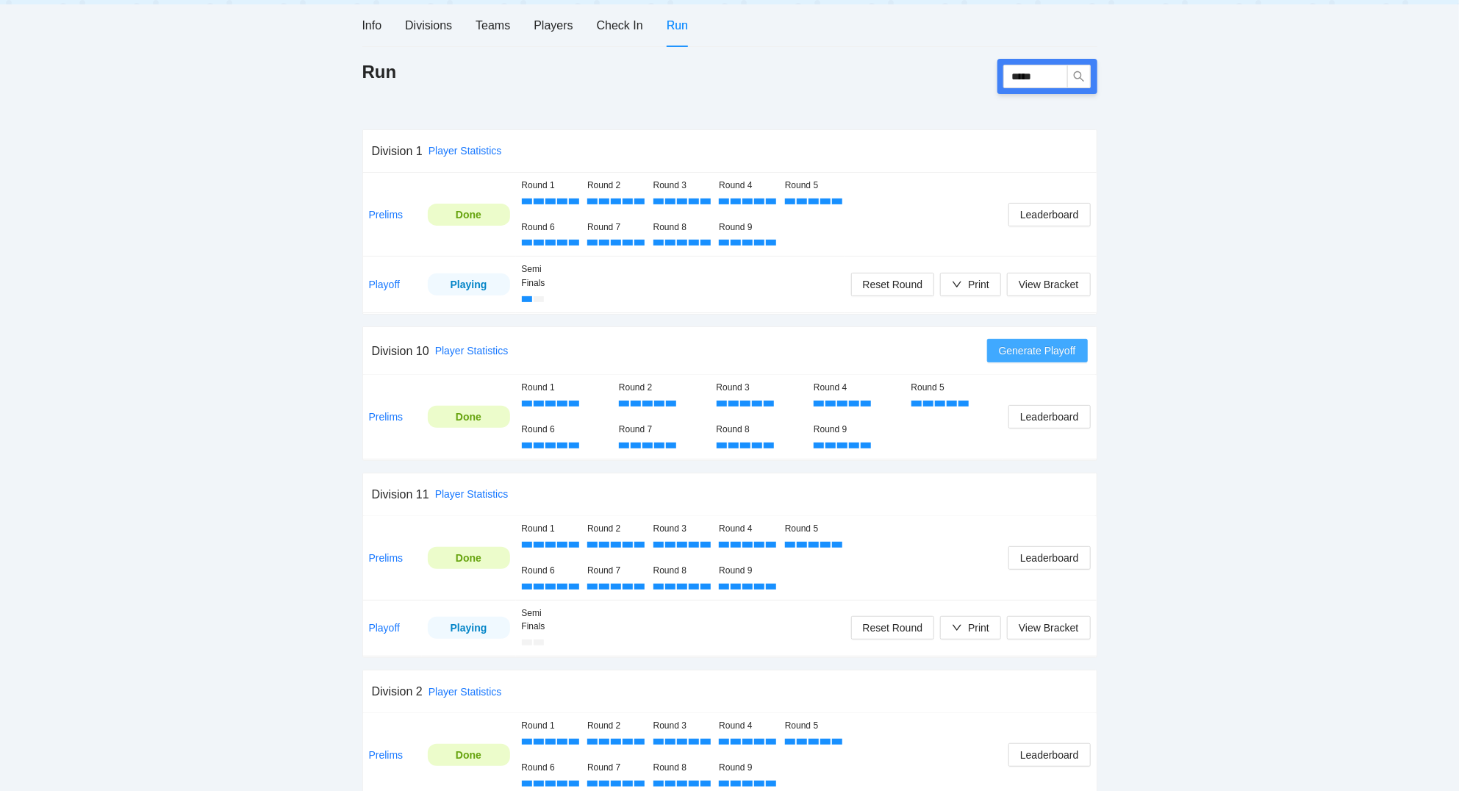
click at [1036, 353] on span "Generate Playoff" at bounding box center [1037, 350] width 77 height 16
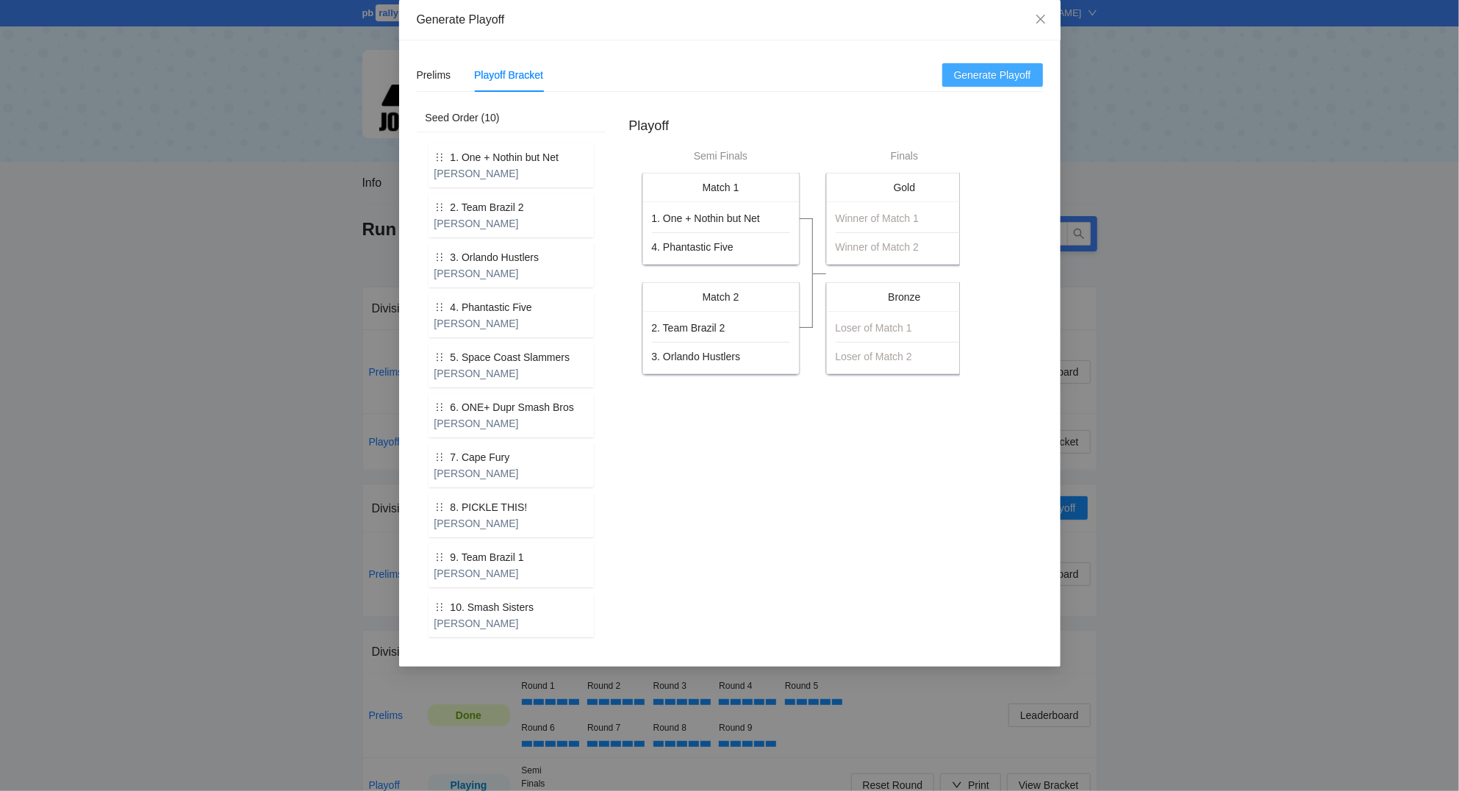
click at [994, 78] on span "Generate Playoff" at bounding box center [992, 75] width 77 height 16
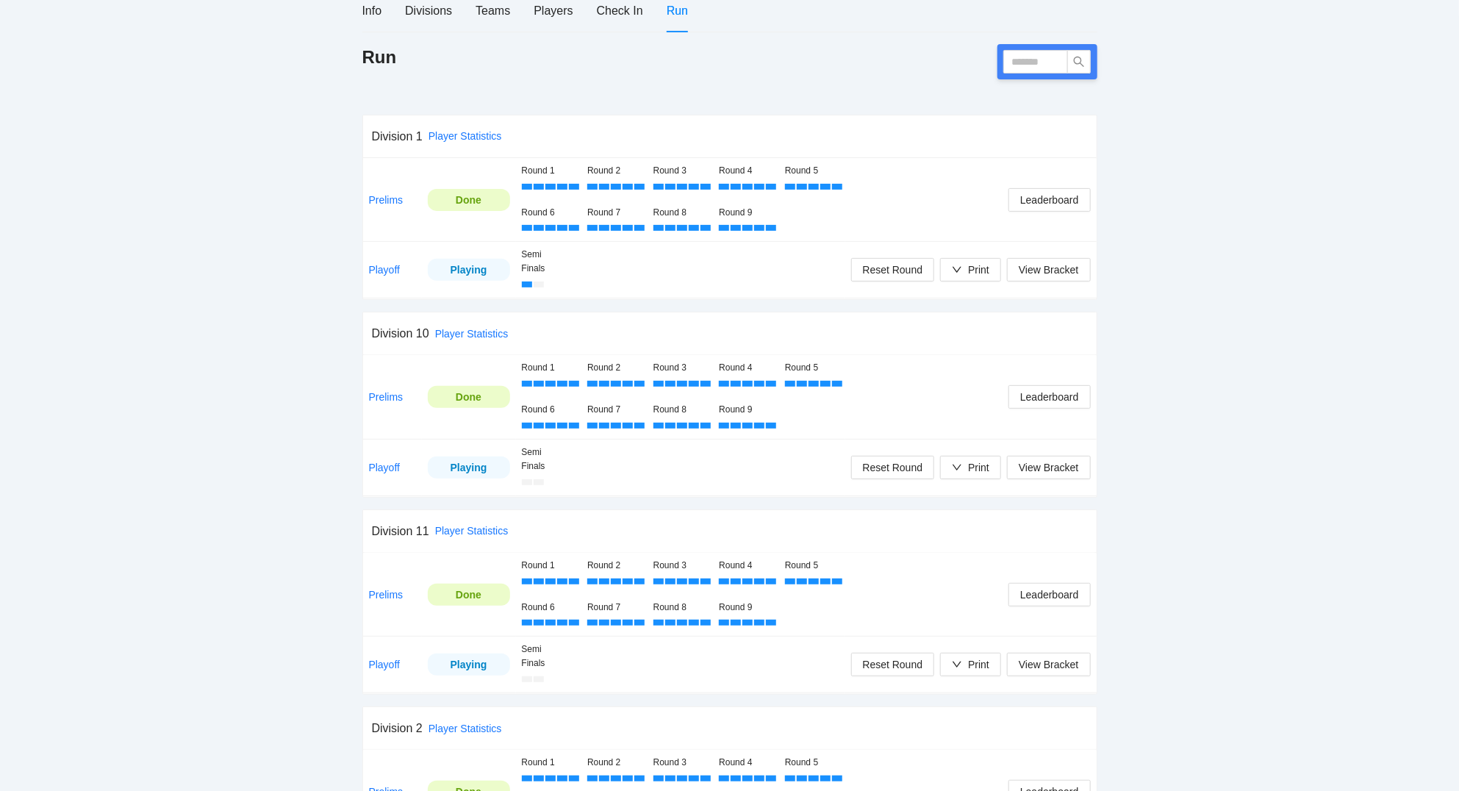
scroll to position [236, 0]
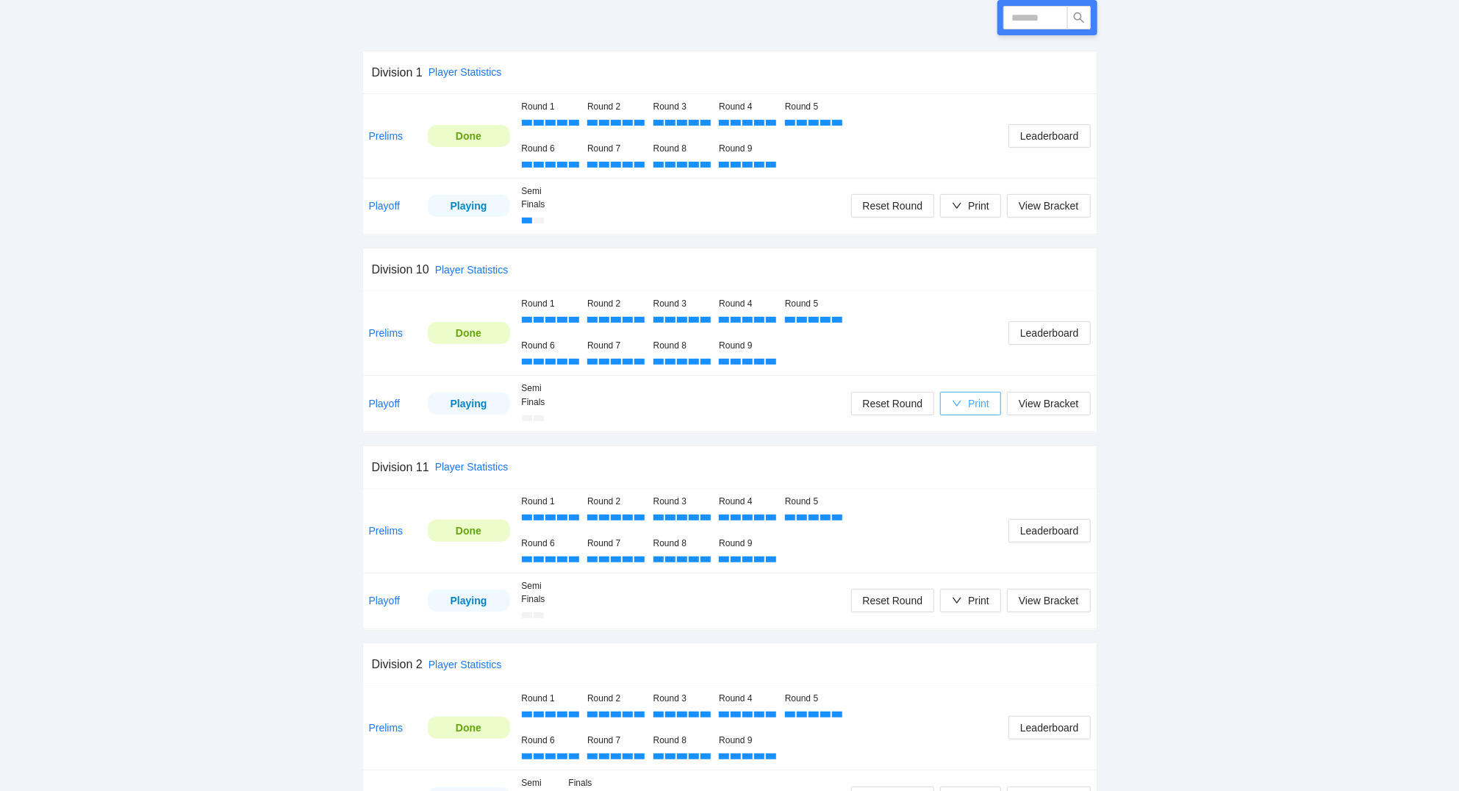
click at [968, 406] on div "Print" at bounding box center [970, 403] width 37 height 16
click at [980, 476] on span "Scorecards" at bounding box center [986, 480] width 76 height 16
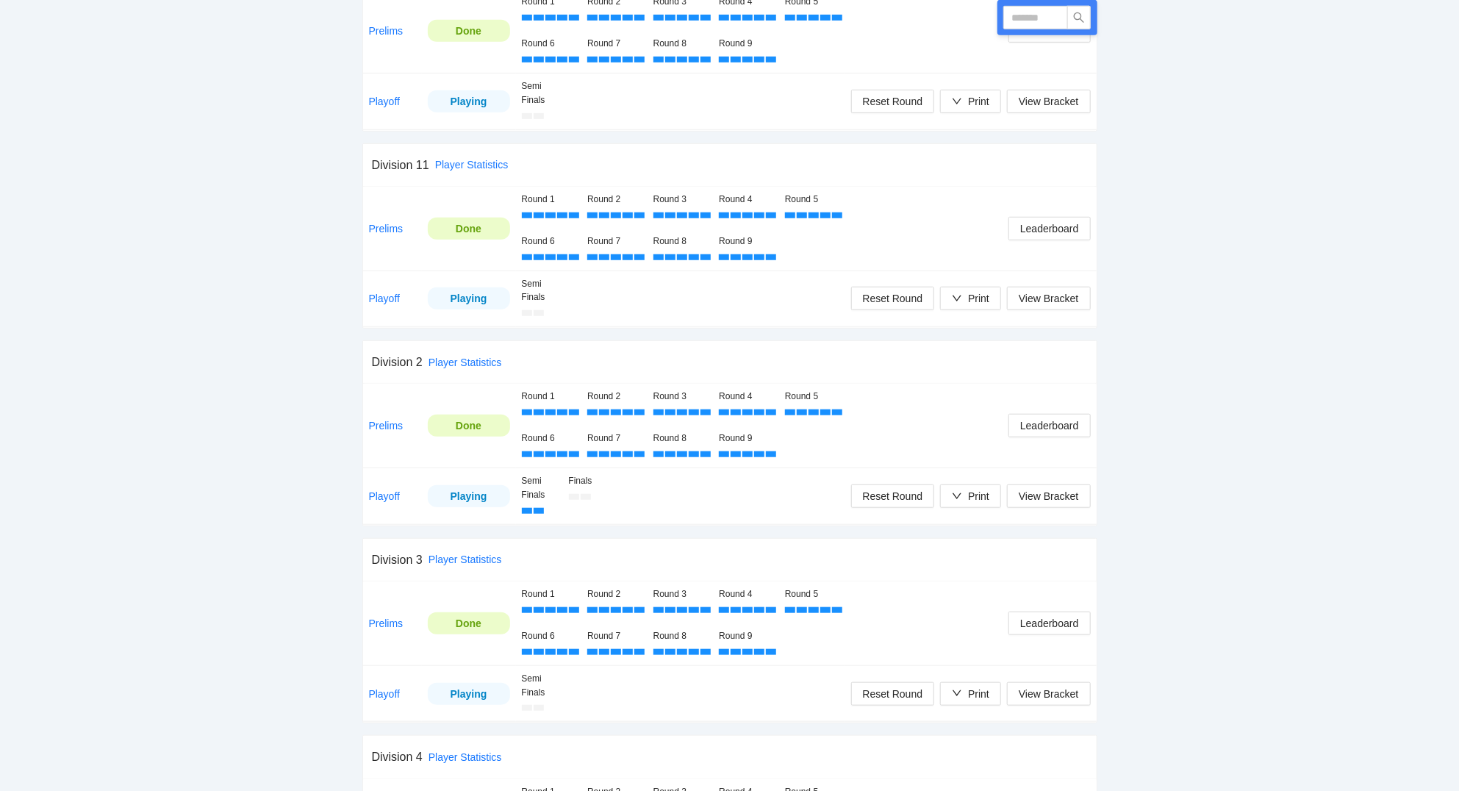
scroll to position [551, 0]
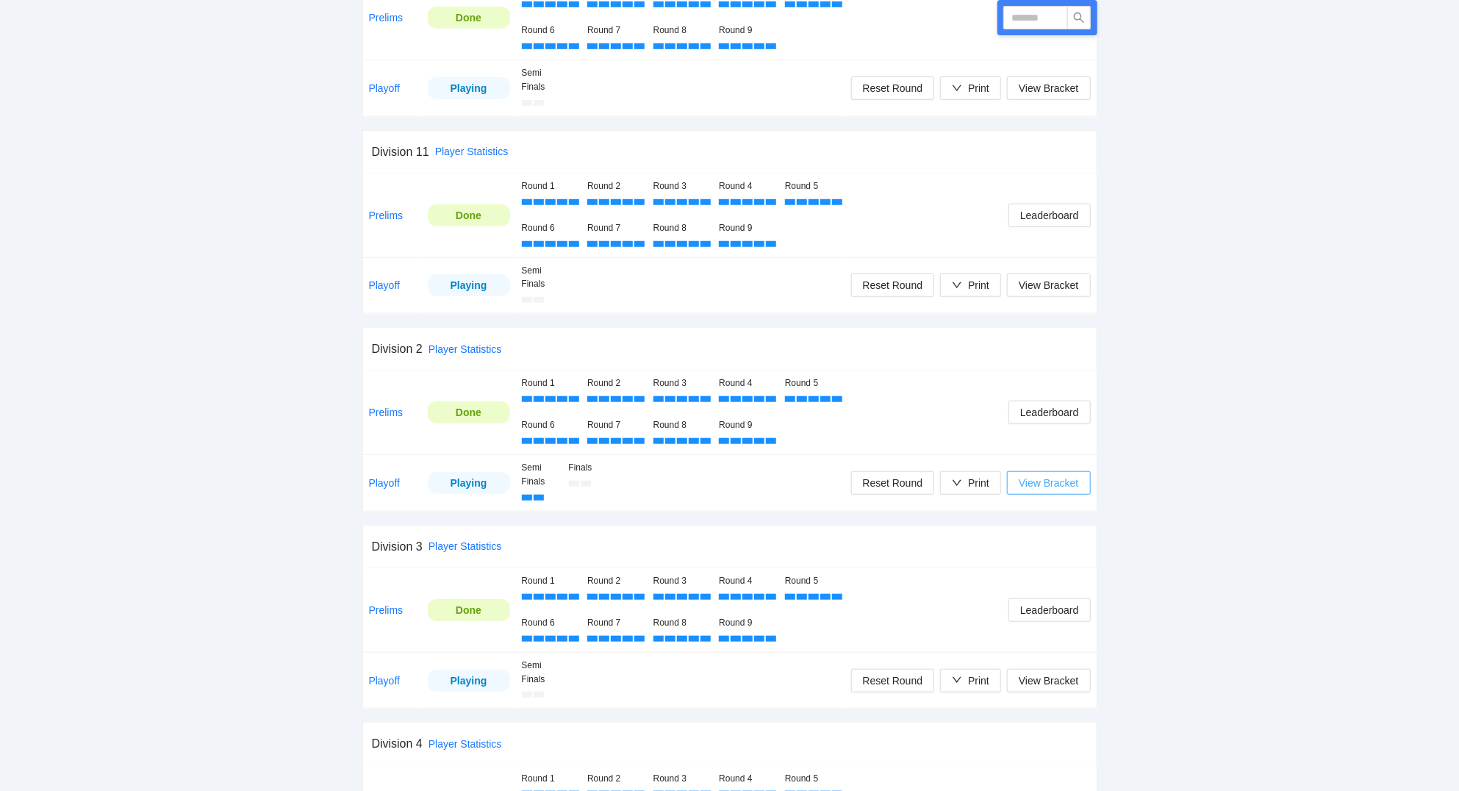
click at [1041, 486] on span "View Bracket" at bounding box center [1048, 483] width 60 height 16
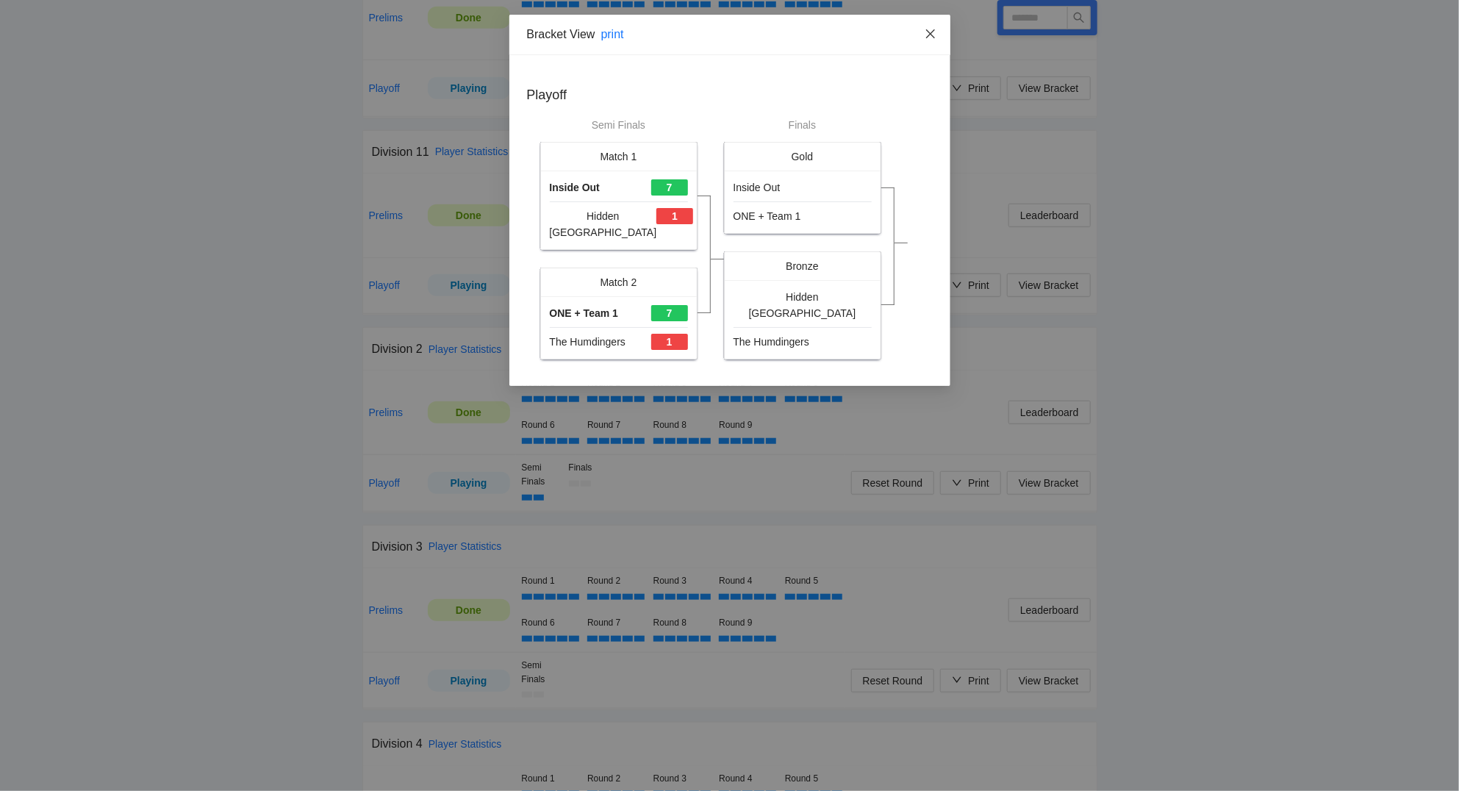
click at [929, 37] on icon "close" at bounding box center [930, 34] width 12 height 12
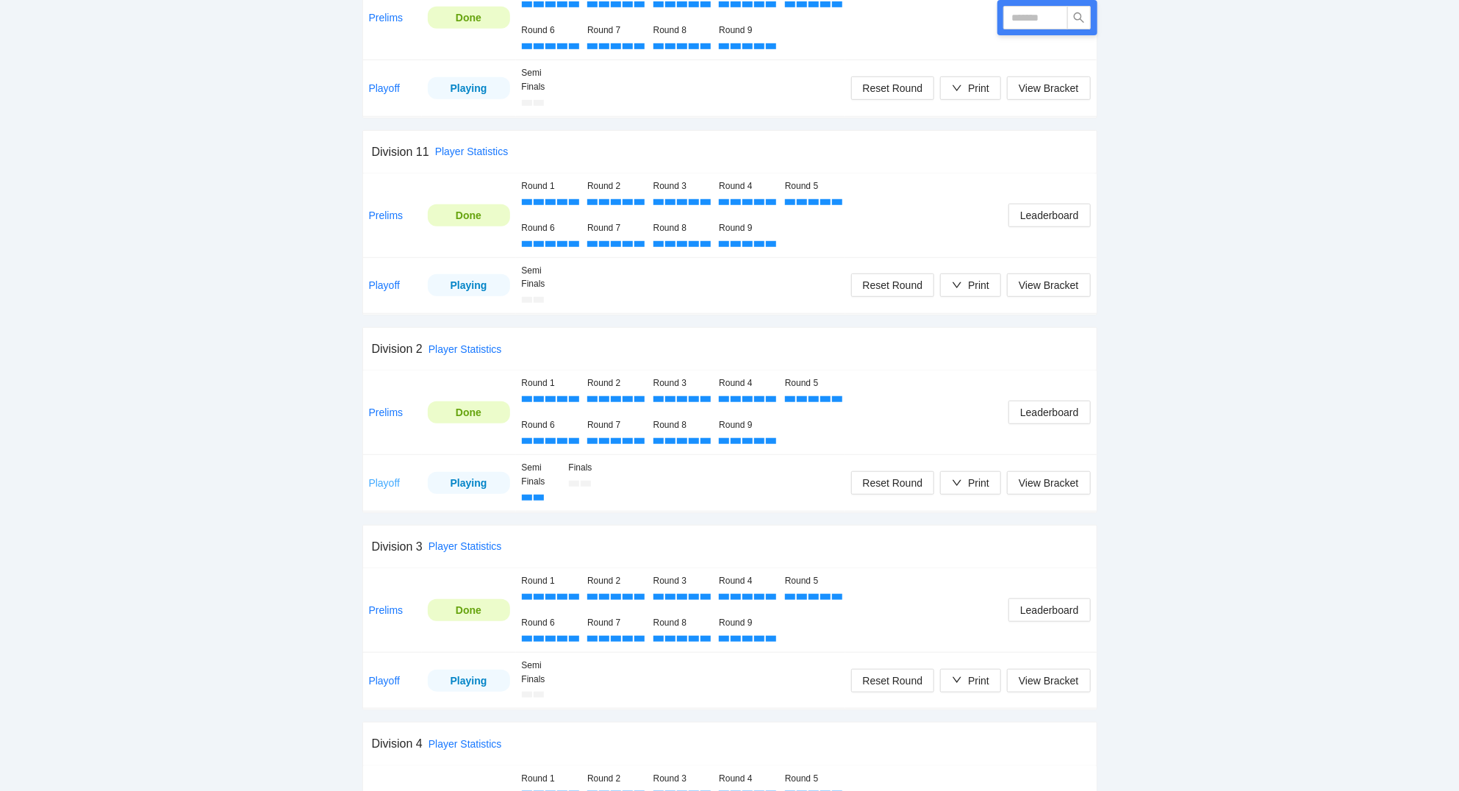
click at [380, 488] on link "Playoff" at bounding box center [385, 483] width 32 height 12
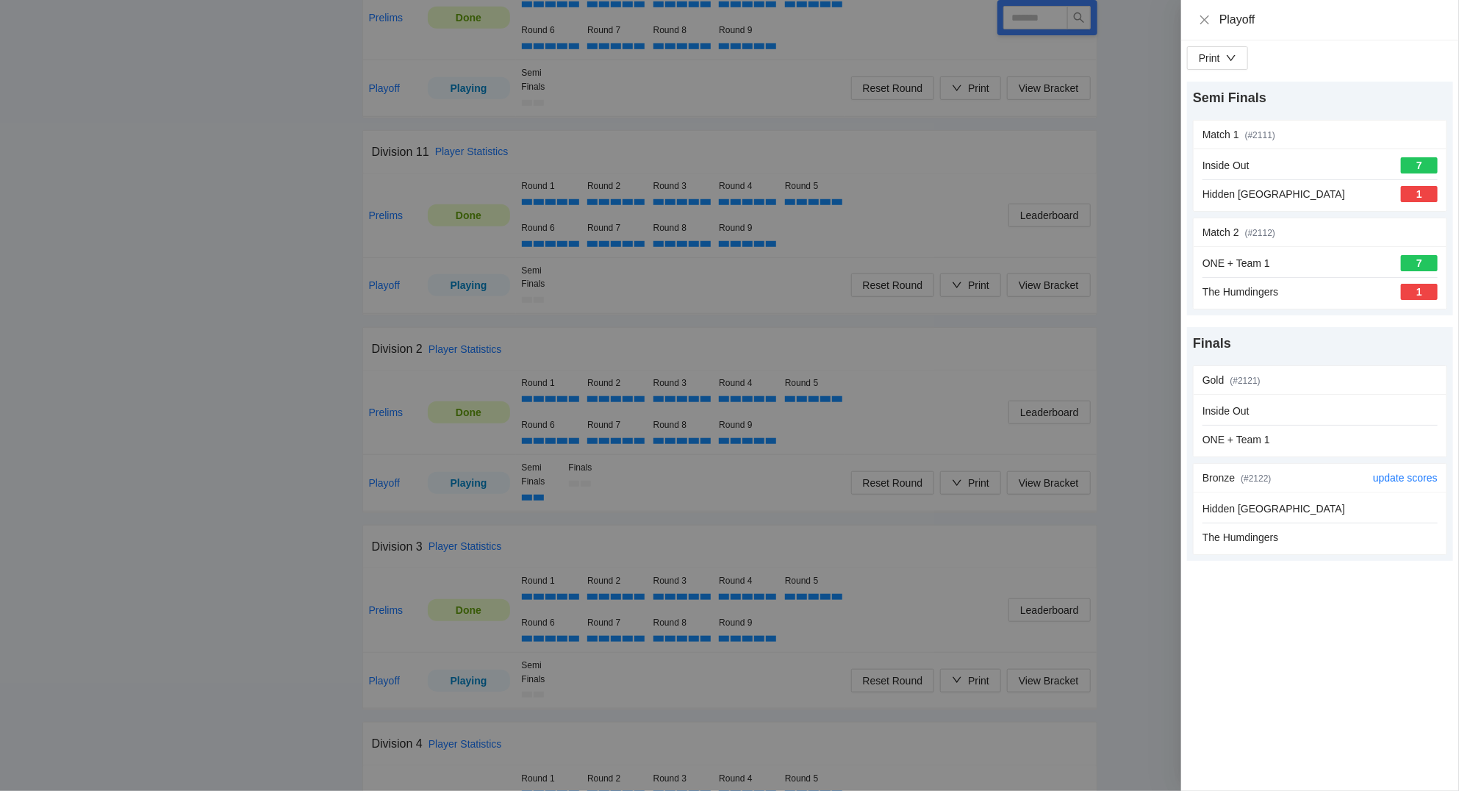
click at [1415, 498] on div "Hidden Dink Village The Humdingers" at bounding box center [1319, 523] width 253 height 62
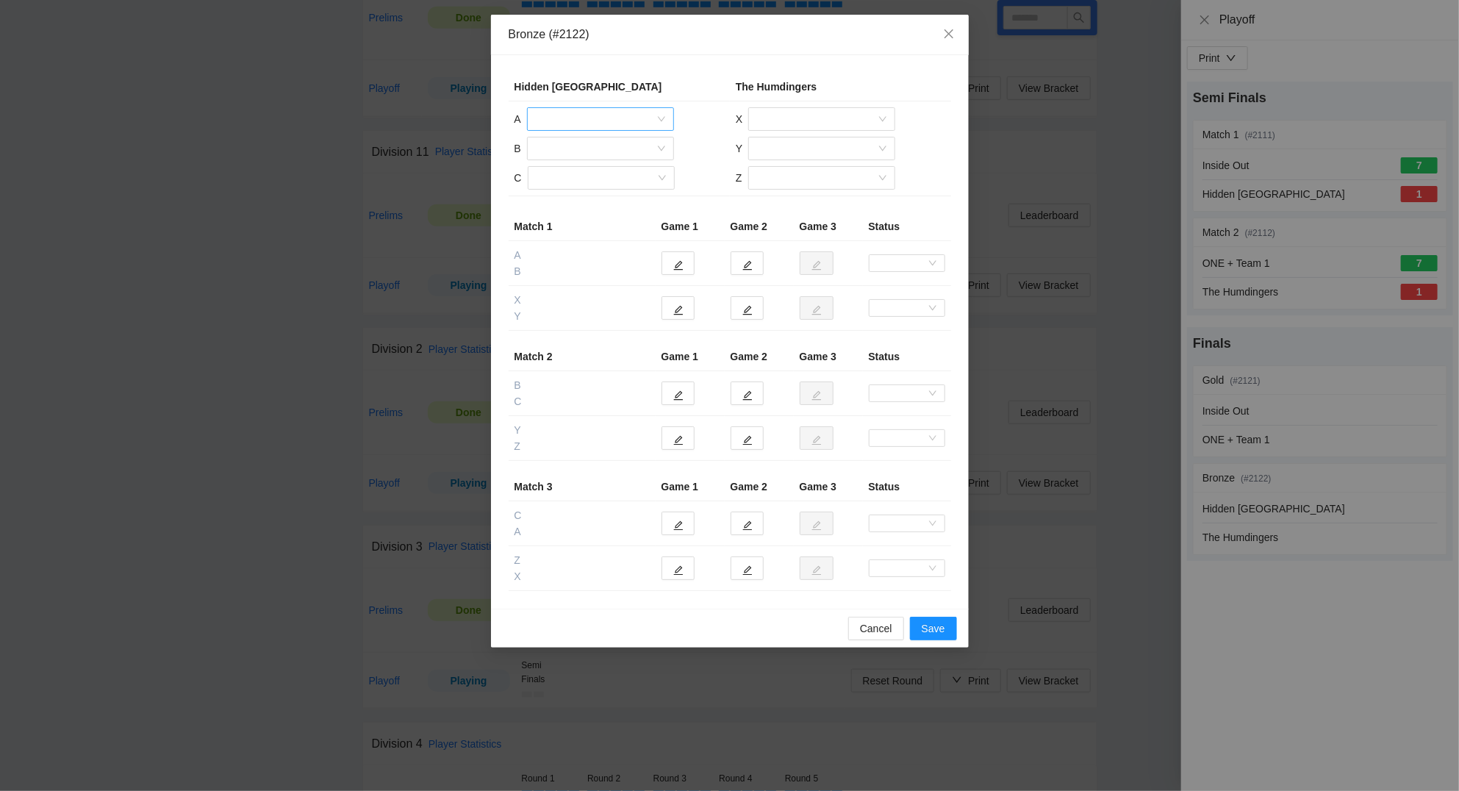
click at [575, 119] on input "search" at bounding box center [595, 119] width 119 height 22
click at [571, 148] on div "[PERSON_NAME]" at bounding box center [600, 149] width 129 height 16
click at [934, 261] on icon "close-circle" at bounding box center [932, 263] width 9 height 9
click at [935, 267] on icon "close-circle" at bounding box center [932, 263] width 9 height 9
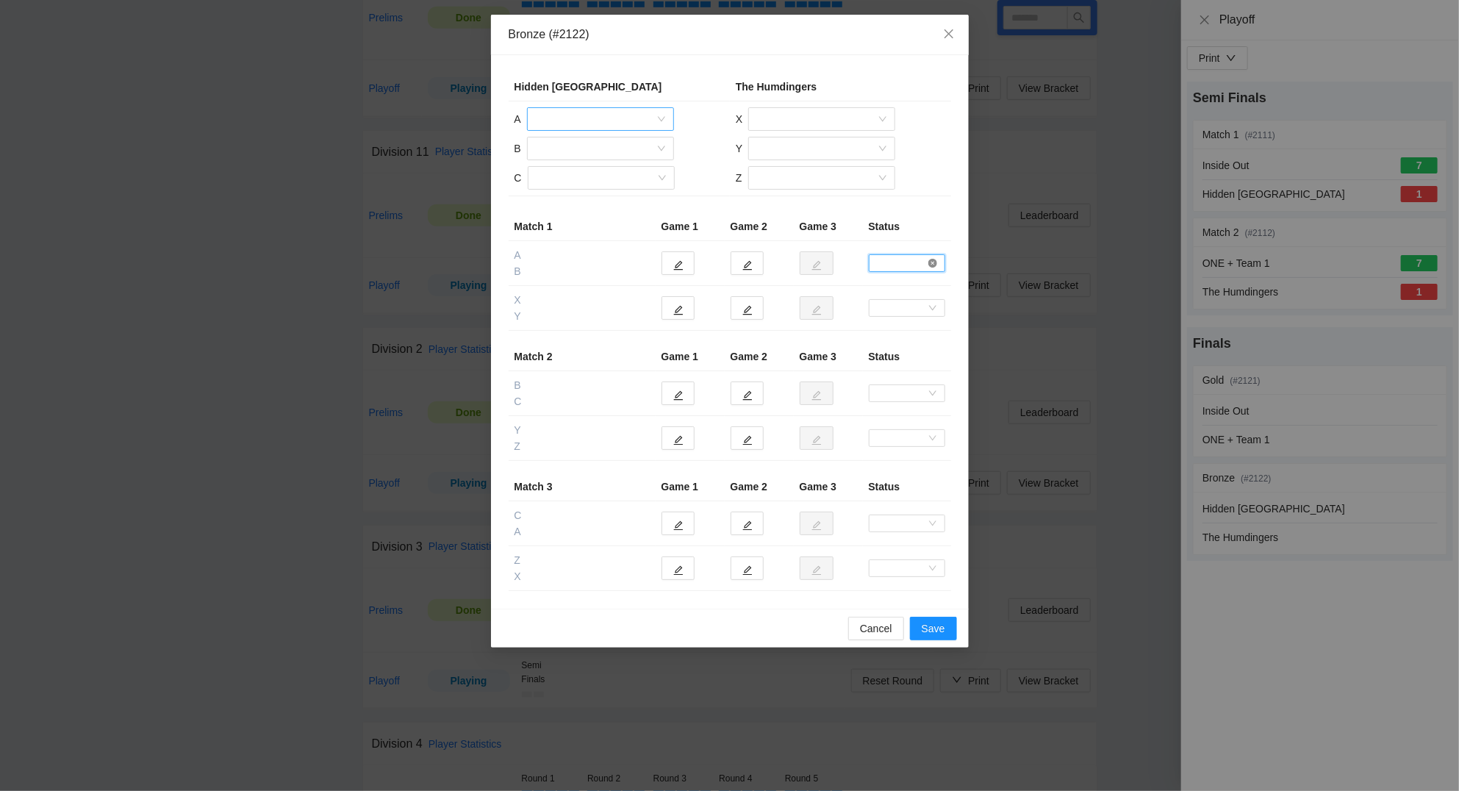
click at [934, 262] on icon "close-circle" at bounding box center [932, 263] width 9 height 9
click at [927, 261] on span at bounding box center [906, 263] width 65 height 16
click at [900, 288] on div "Forfeit" at bounding box center [906, 290] width 59 height 16
click at [921, 393] on span at bounding box center [906, 393] width 65 height 16
click at [907, 417] on div "Forfeit" at bounding box center [906, 420] width 59 height 16
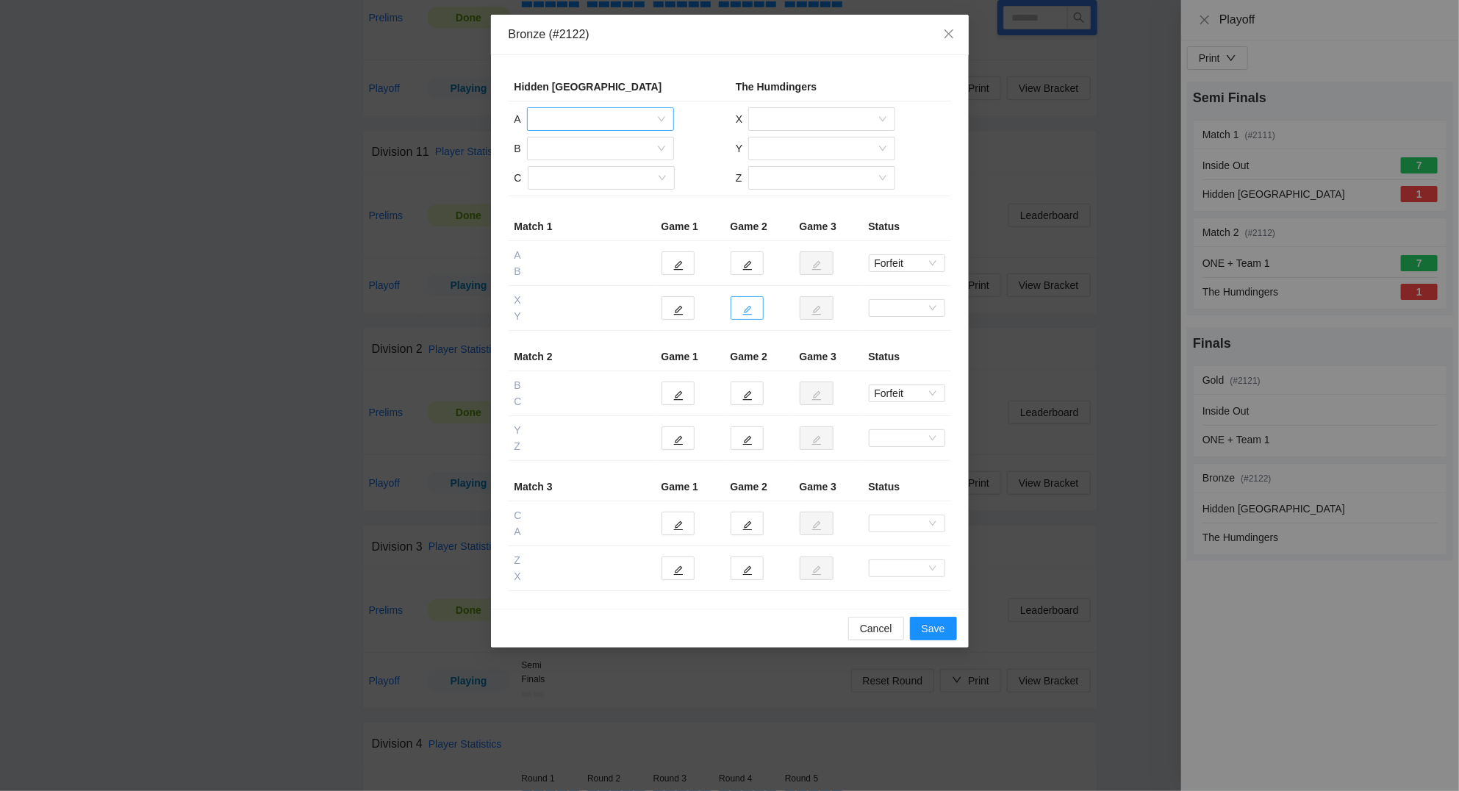
click at [750, 310] on icon "edit" at bounding box center [747, 310] width 10 height 10
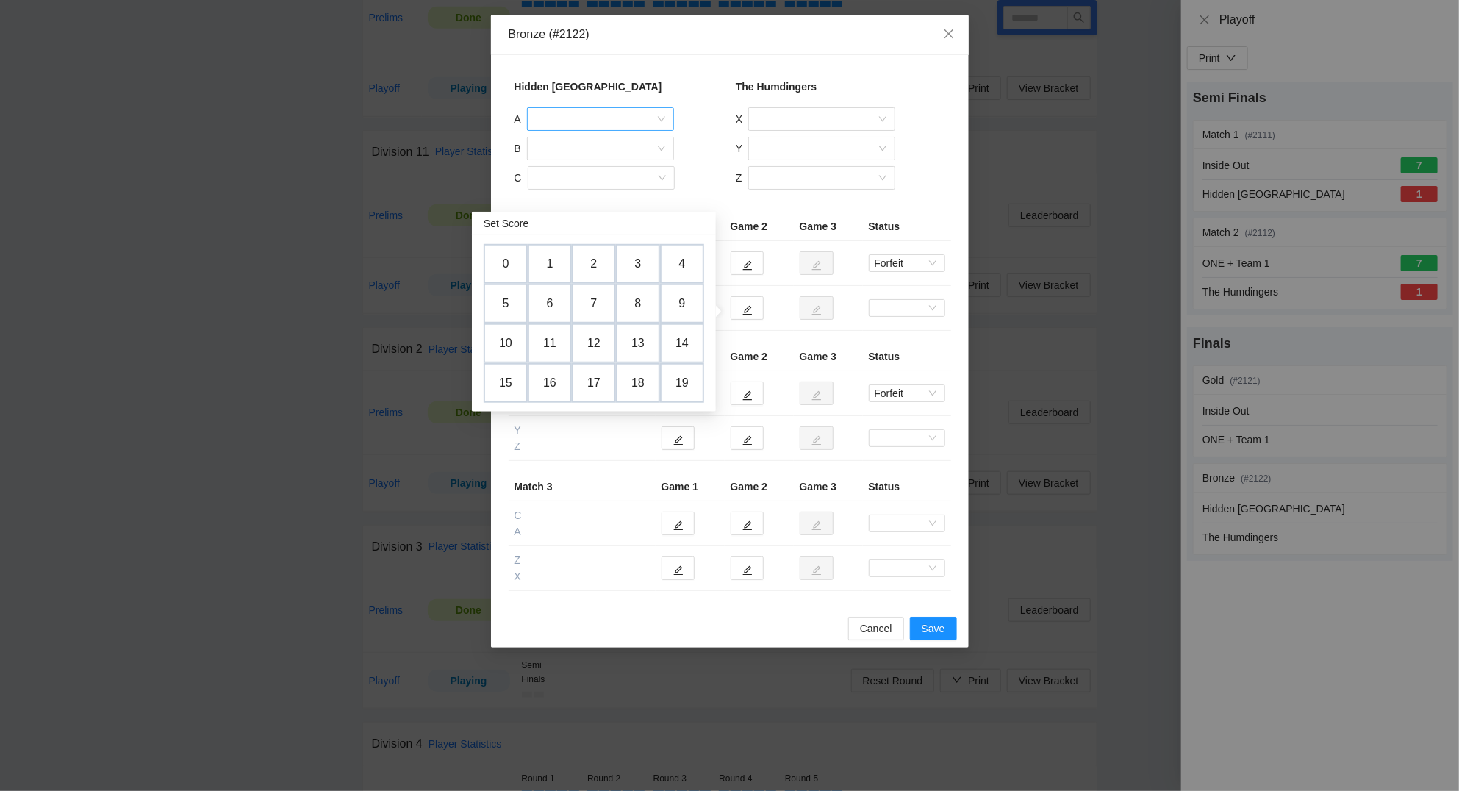
click at [547, 347] on td "11" at bounding box center [550, 343] width 44 height 40
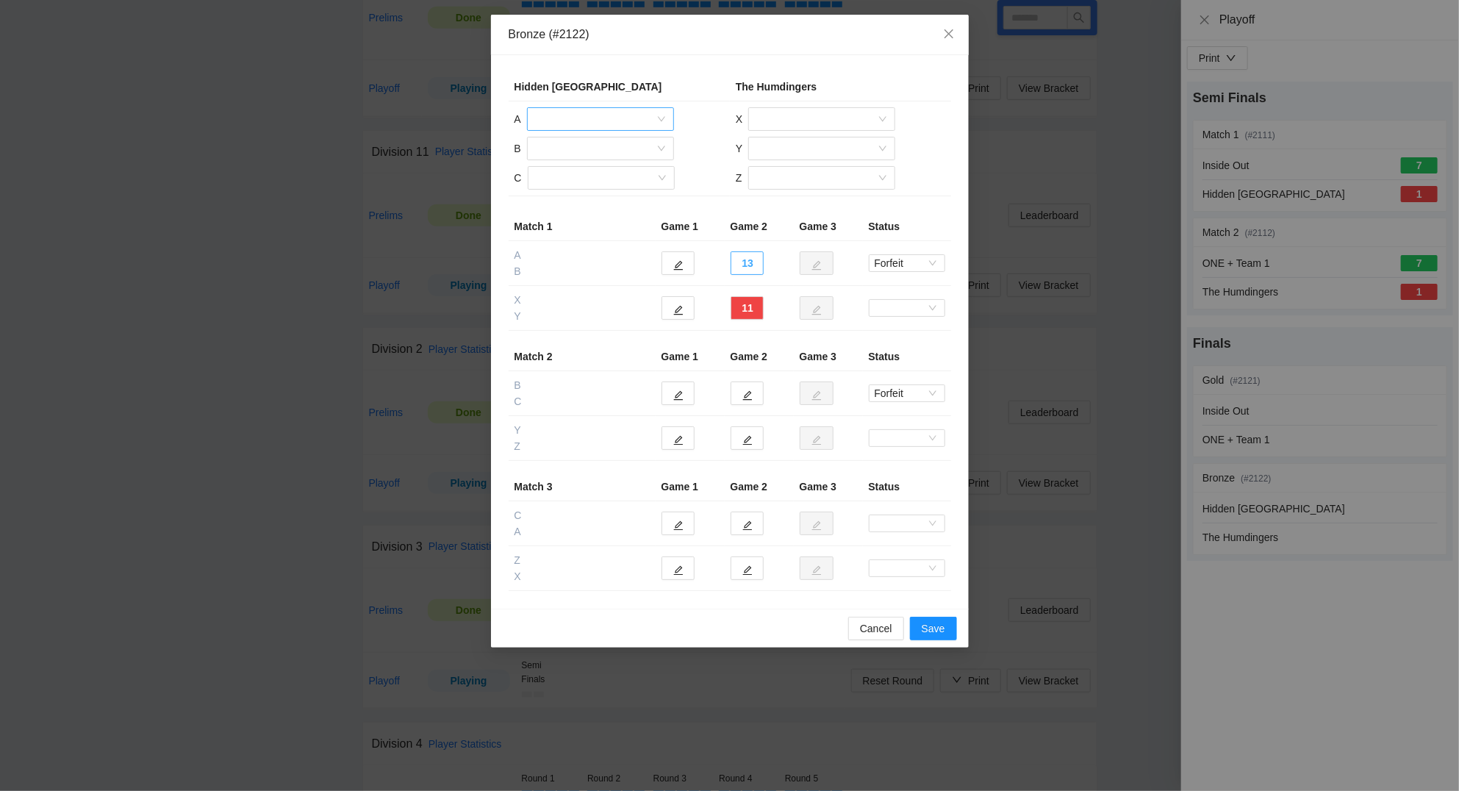
click at [750, 266] on button "13" at bounding box center [746, 263] width 33 height 24
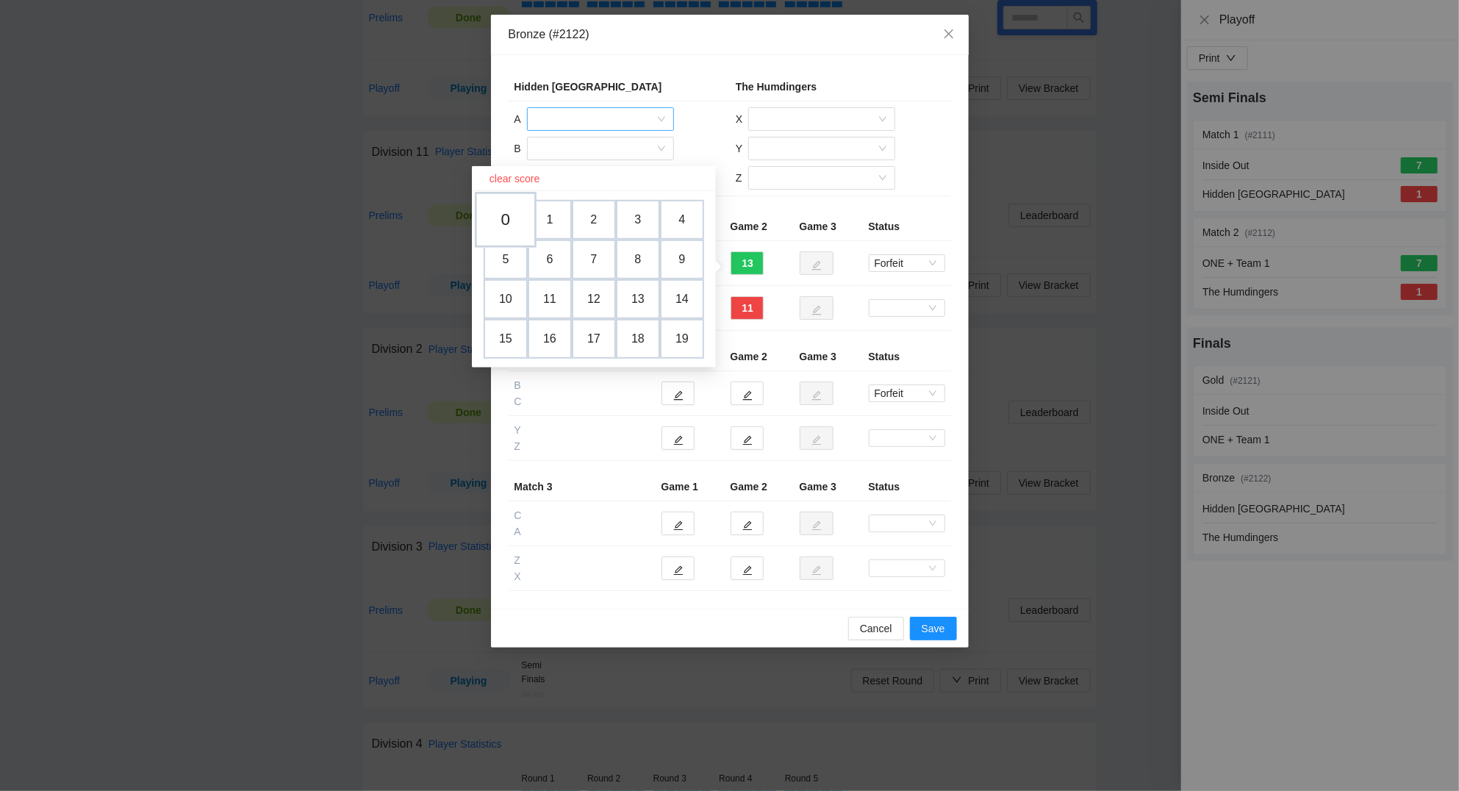
click at [507, 213] on td "0" at bounding box center [506, 220] width 62 height 56
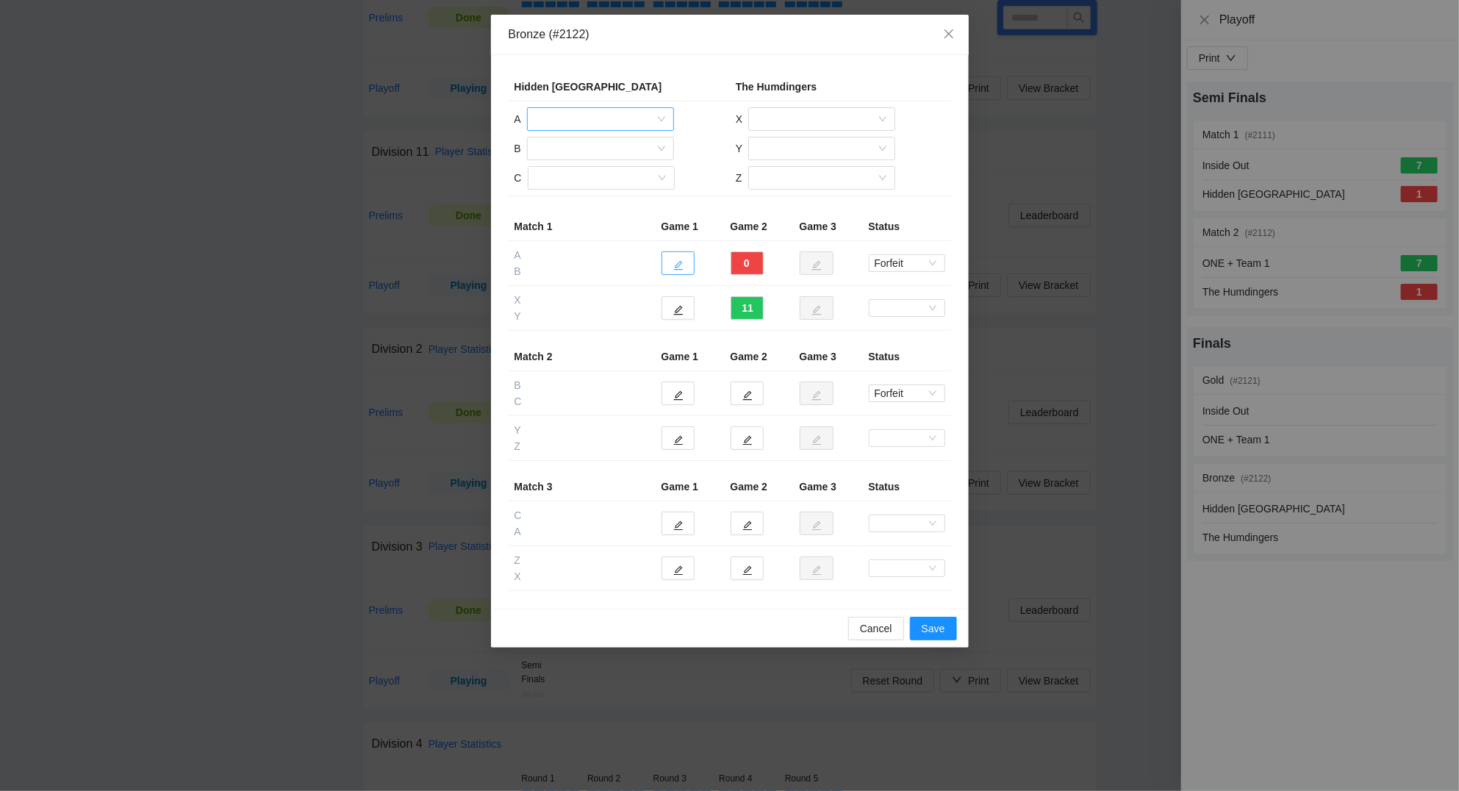
click at [674, 263] on icon "edit" at bounding box center [678, 265] width 10 height 10
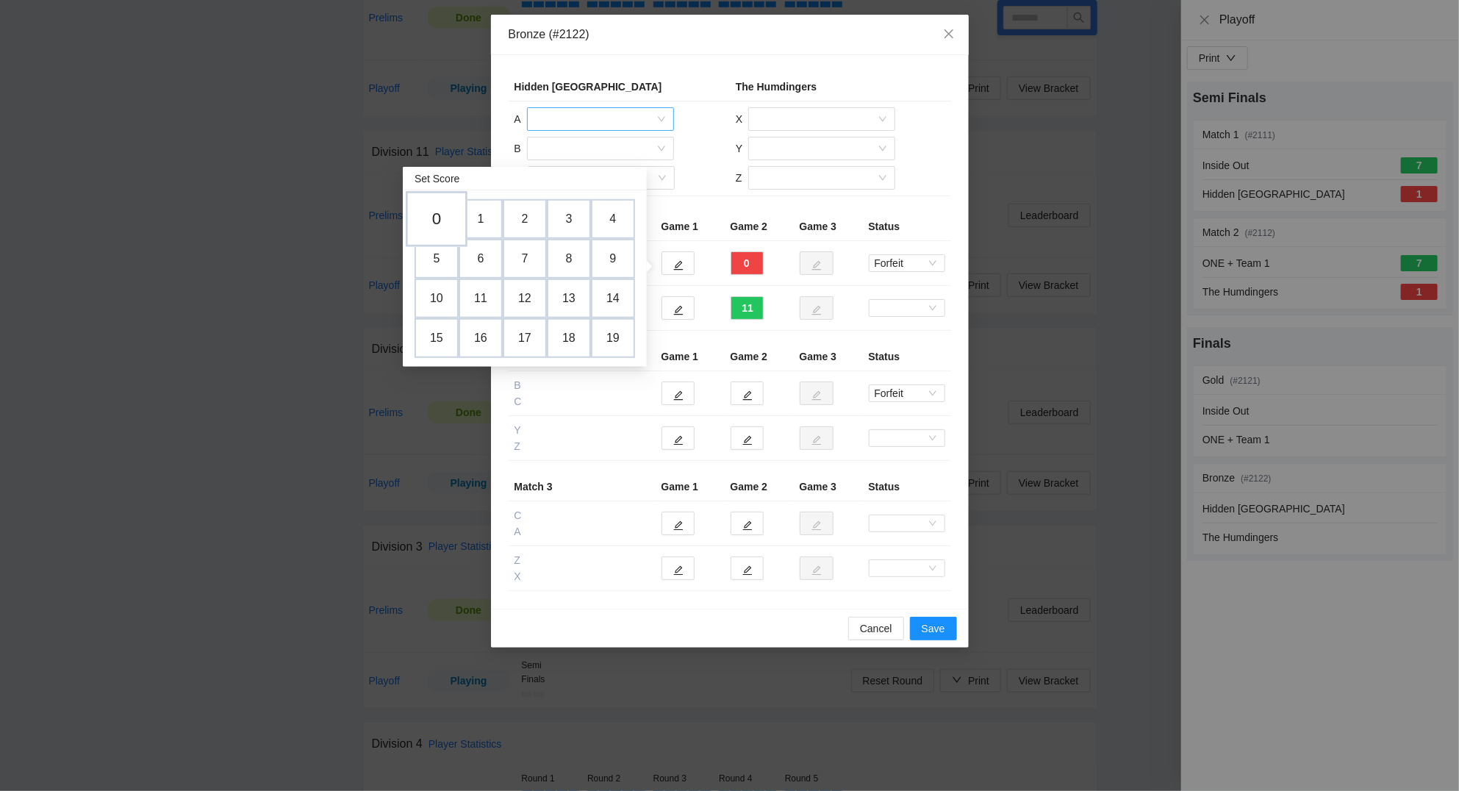
click at [443, 212] on td "0" at bounding box center [437, 219] width 62 height 56
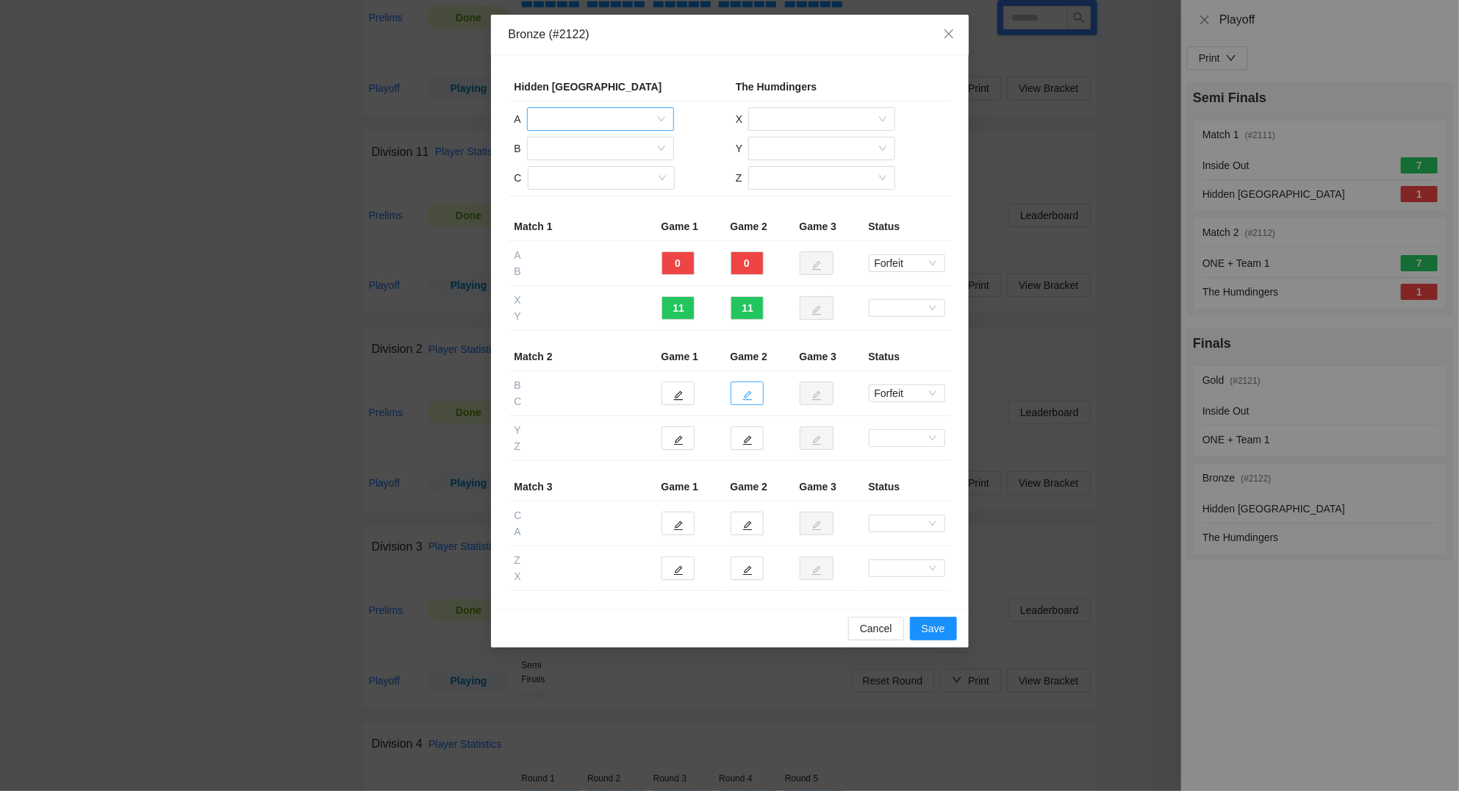
click at [747, 392] on icon "edit" at bounding box center [747, 395] width 10 height 10
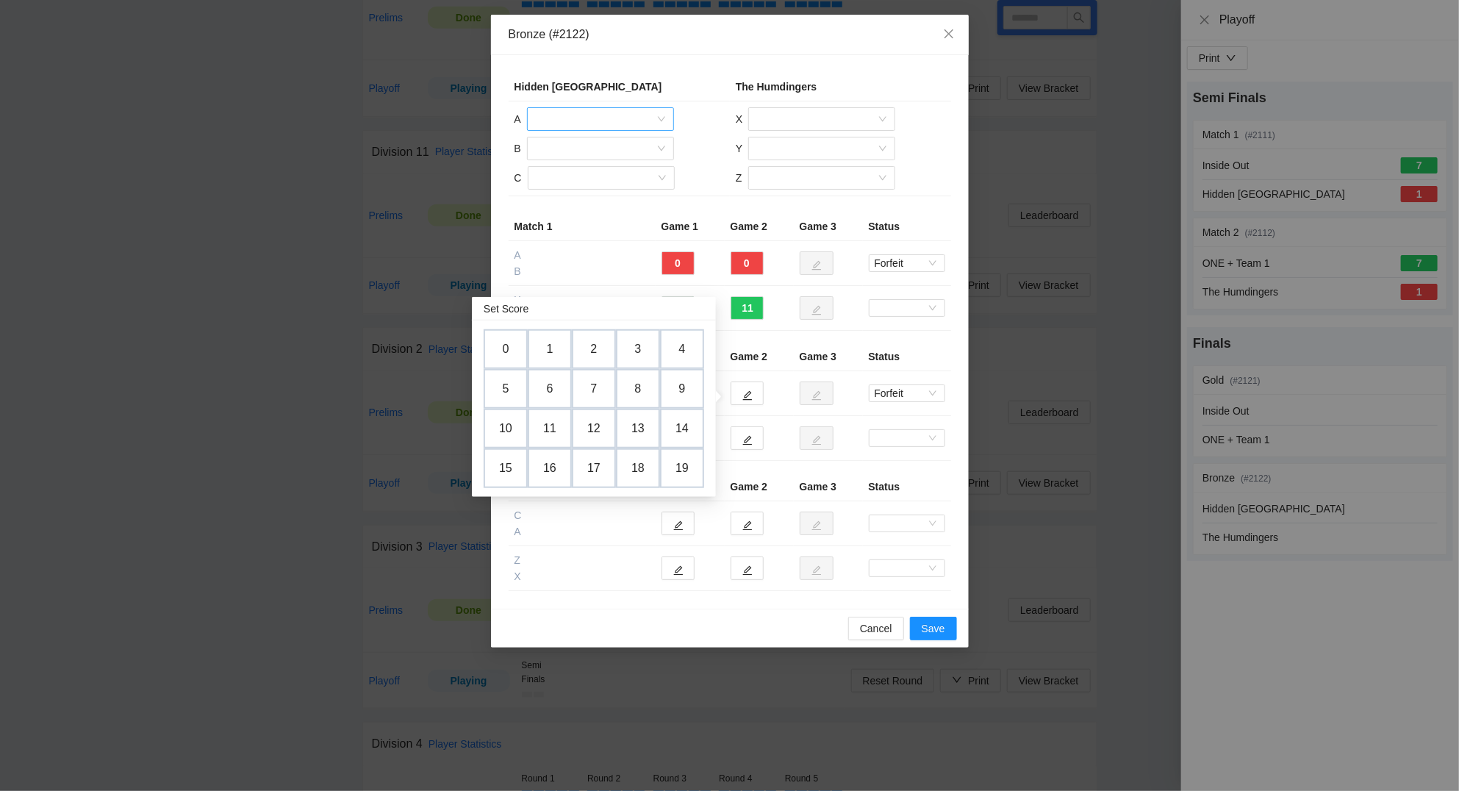
drag, startPoint x: 499, startPoint y: 344, endPoint x: 519, endPoint y: 347, distance: 20.1
click at [500, 344] on td "0" at bounding box center [506, 349] width 44 height 40
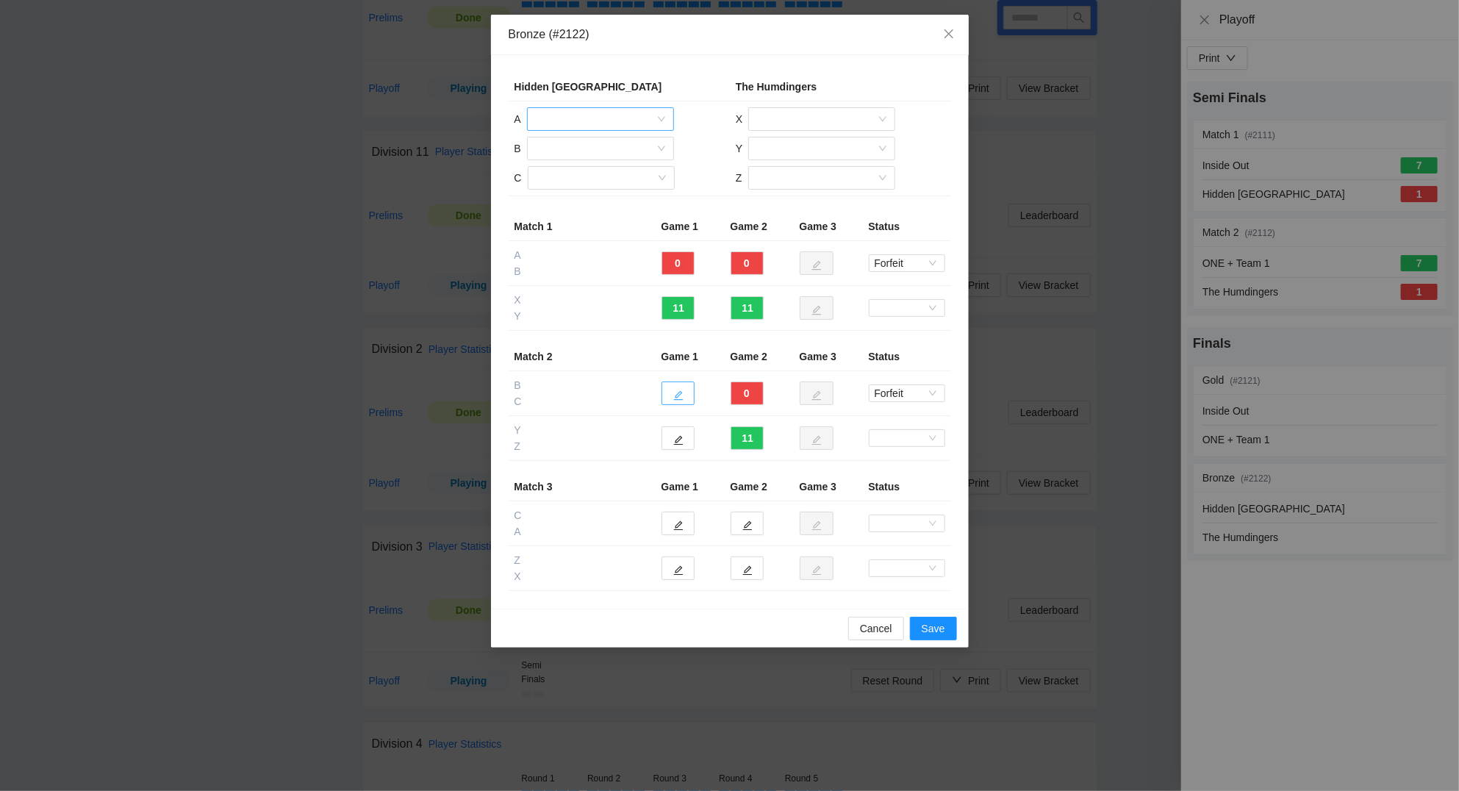
click at [675, 395] on icon "edit" at bounding box center [678, 395] width 10 height 10
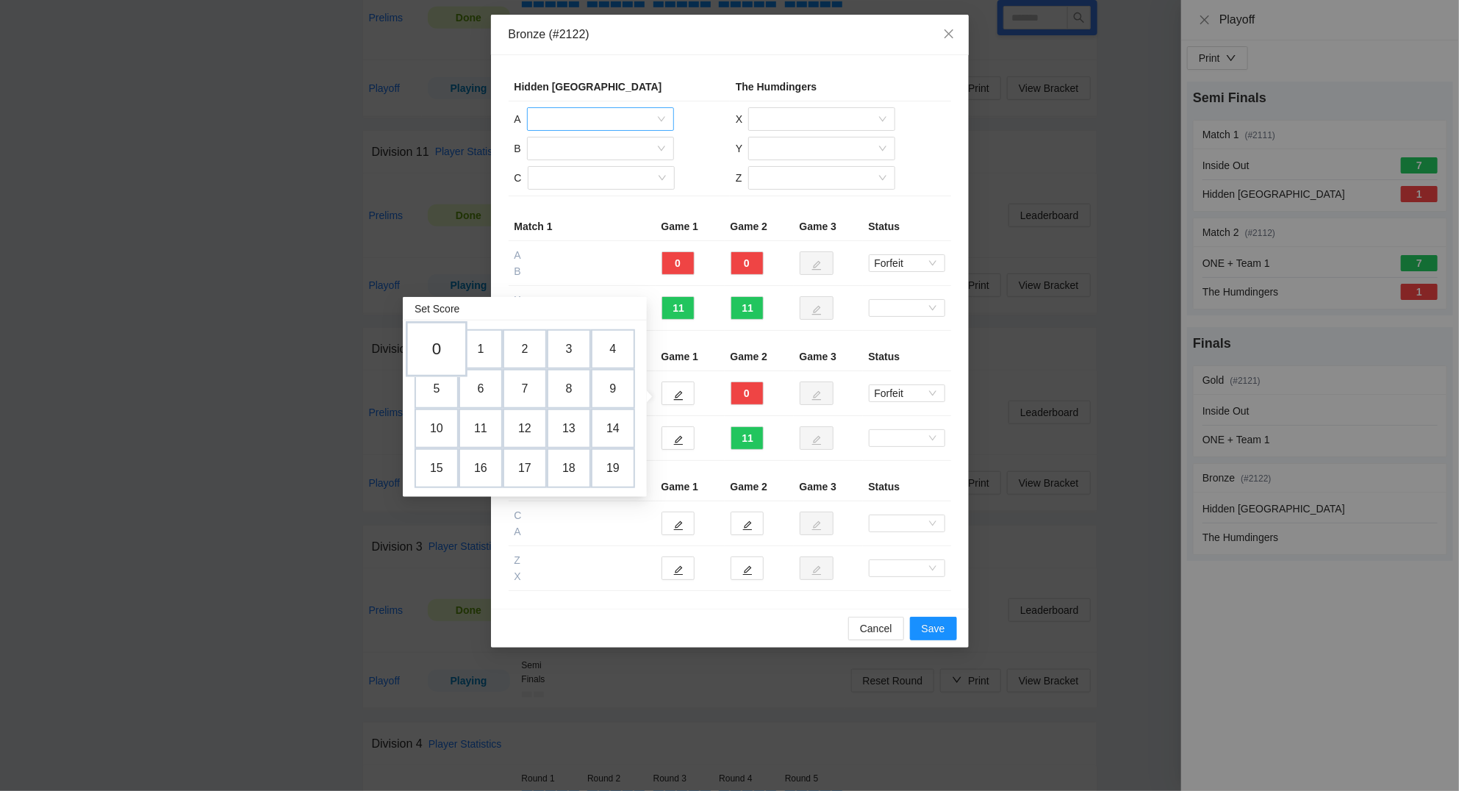
click at [446, 345] on td "0" at bounding box center [437, 349] width 62 height 56
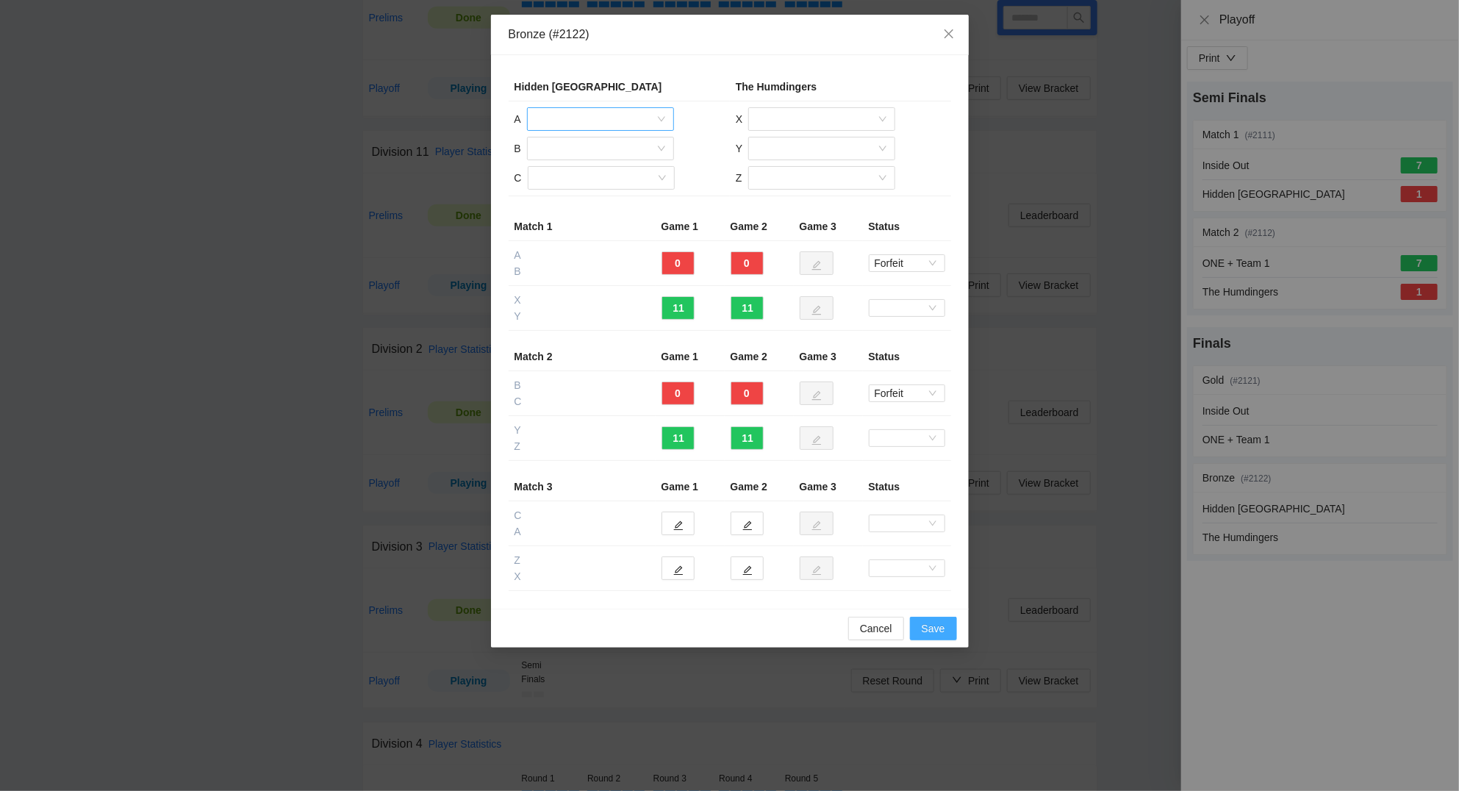
click at [941, 631] on span "Save" at bounding box center [933, 628] width 24 height 16
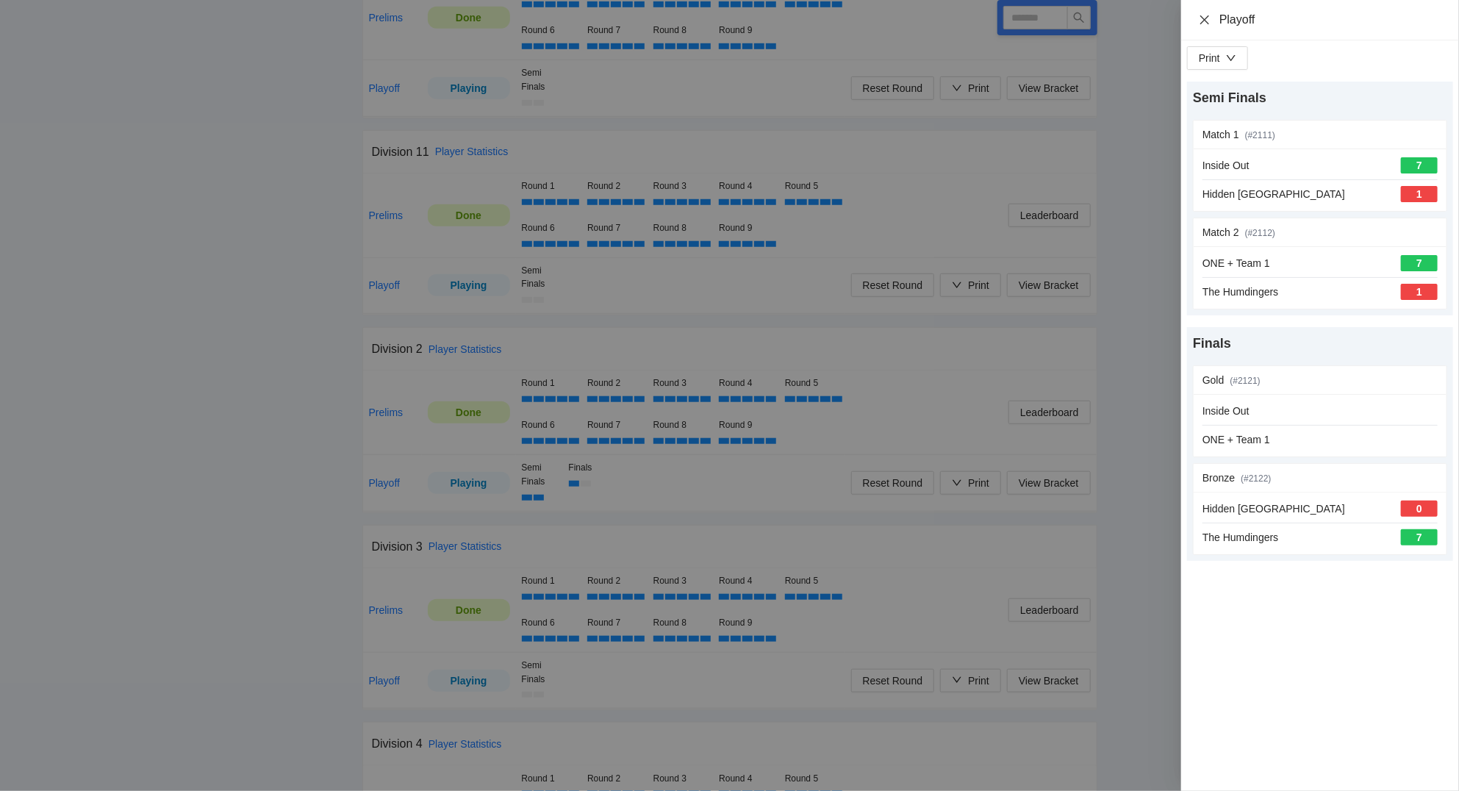
click at [1201, 20] on icon "close" at bounding box center [1204, 20] width 12 height 12
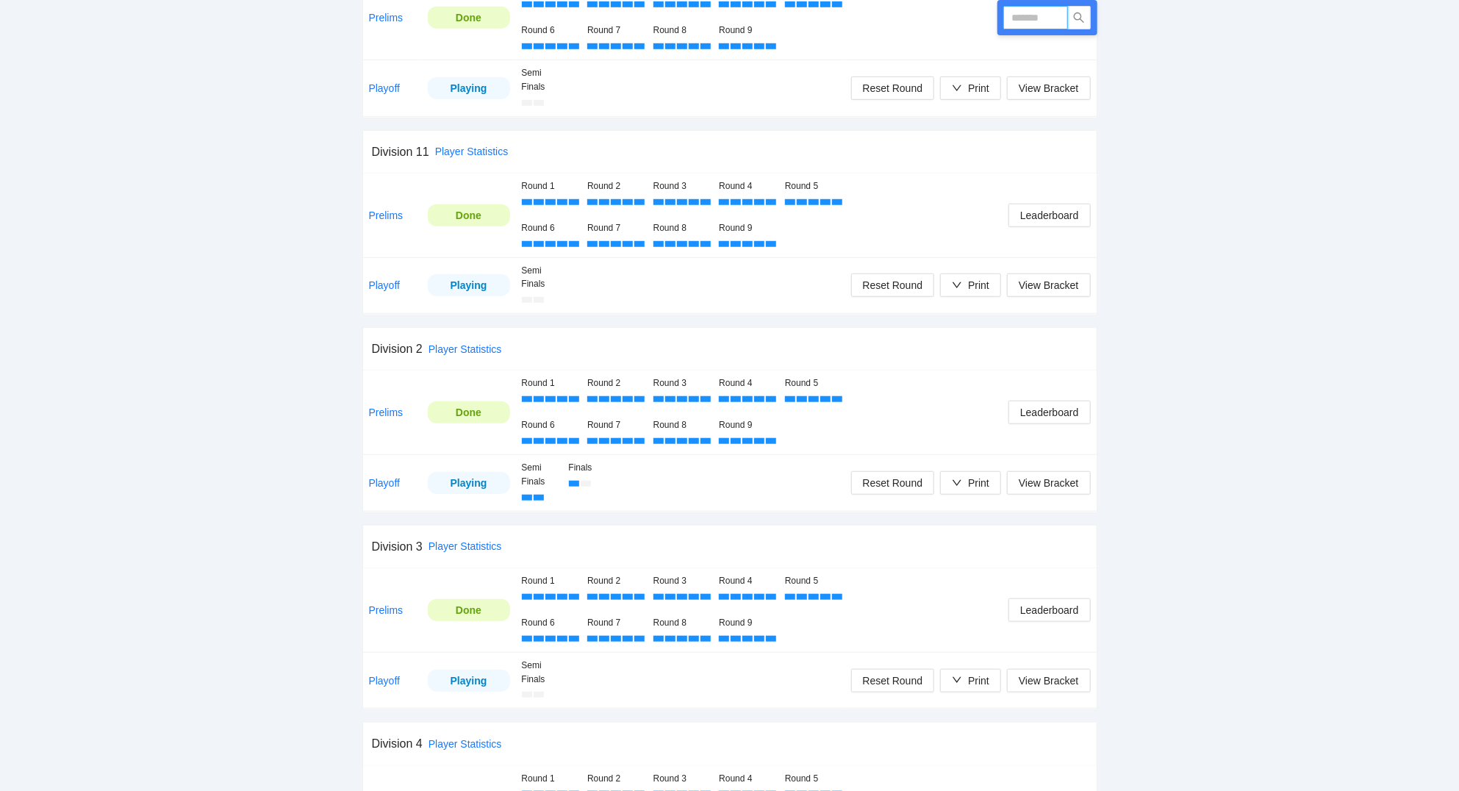
click at [1043, 14] on input "text" at bounding box center [1035, 18] width 65 height 24
type input "****"
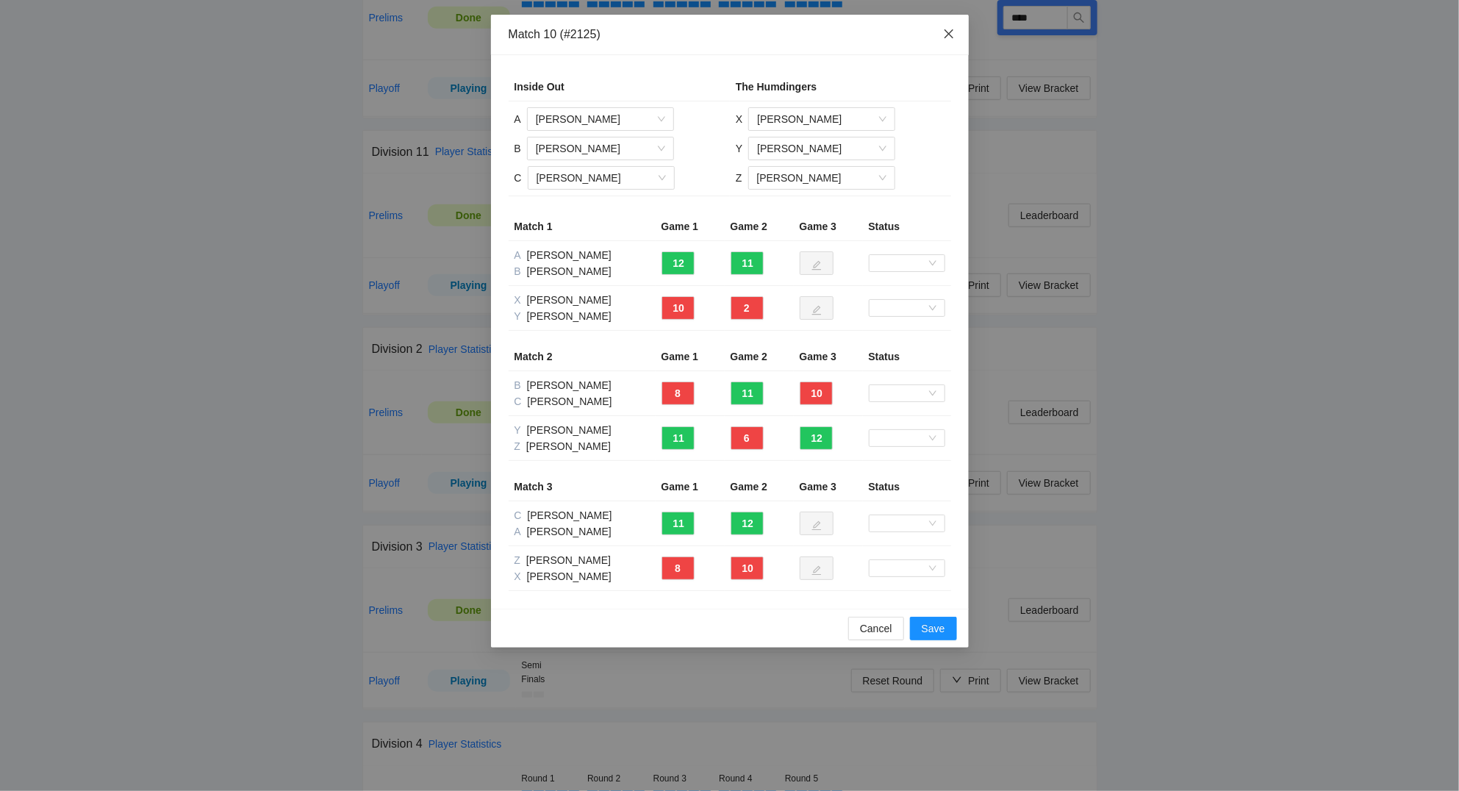
click at [952, 33] on icon "close" at bounding box center [949, 34] width 12 height 12
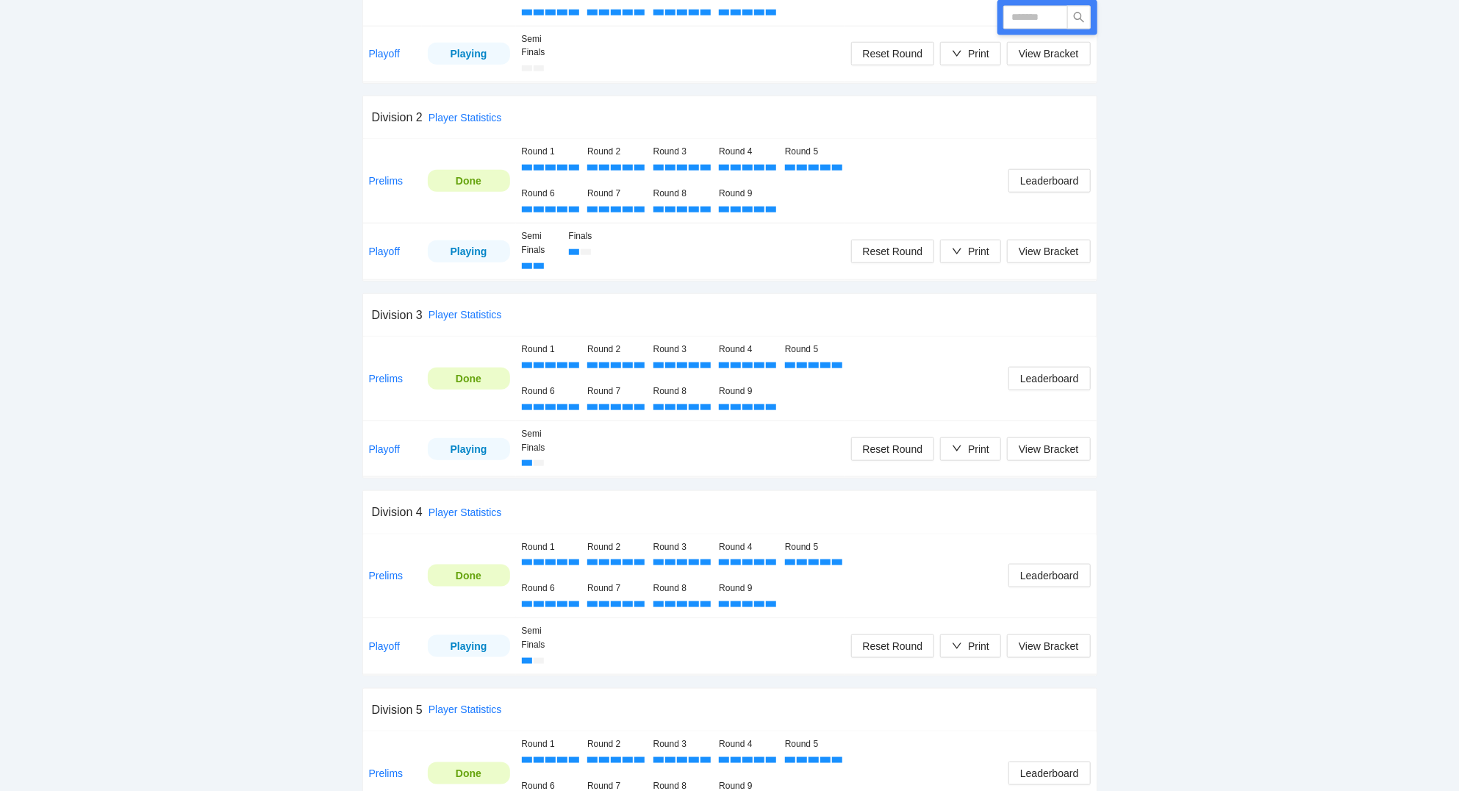
scroll to position [788, 0]
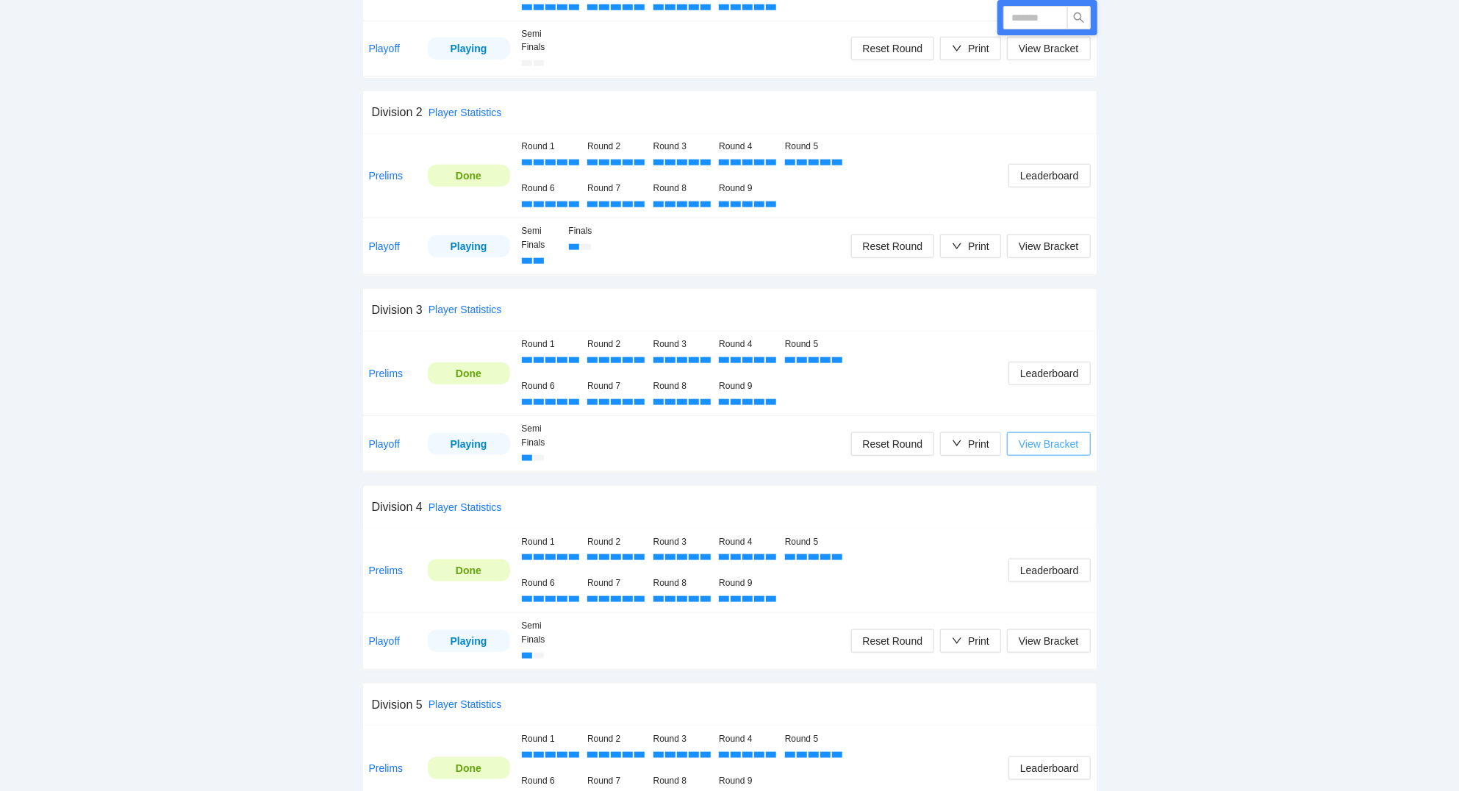
click at [1052, 452] on span "View Bracket" at bounding box center [1048, 444] width 60 height 16
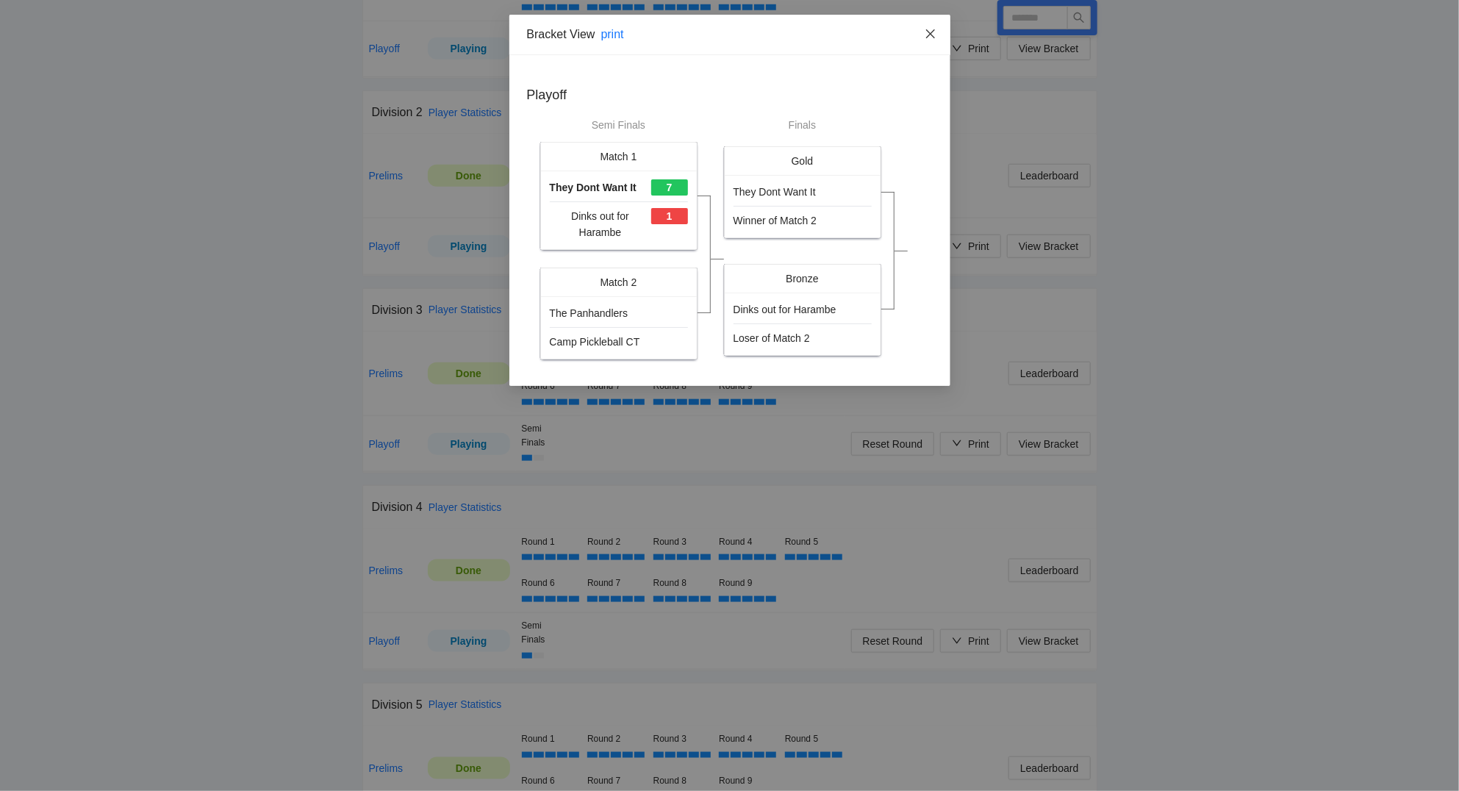
click at [929, 35] on icon "close" at bounding box center [930, 34] width 12 height 12
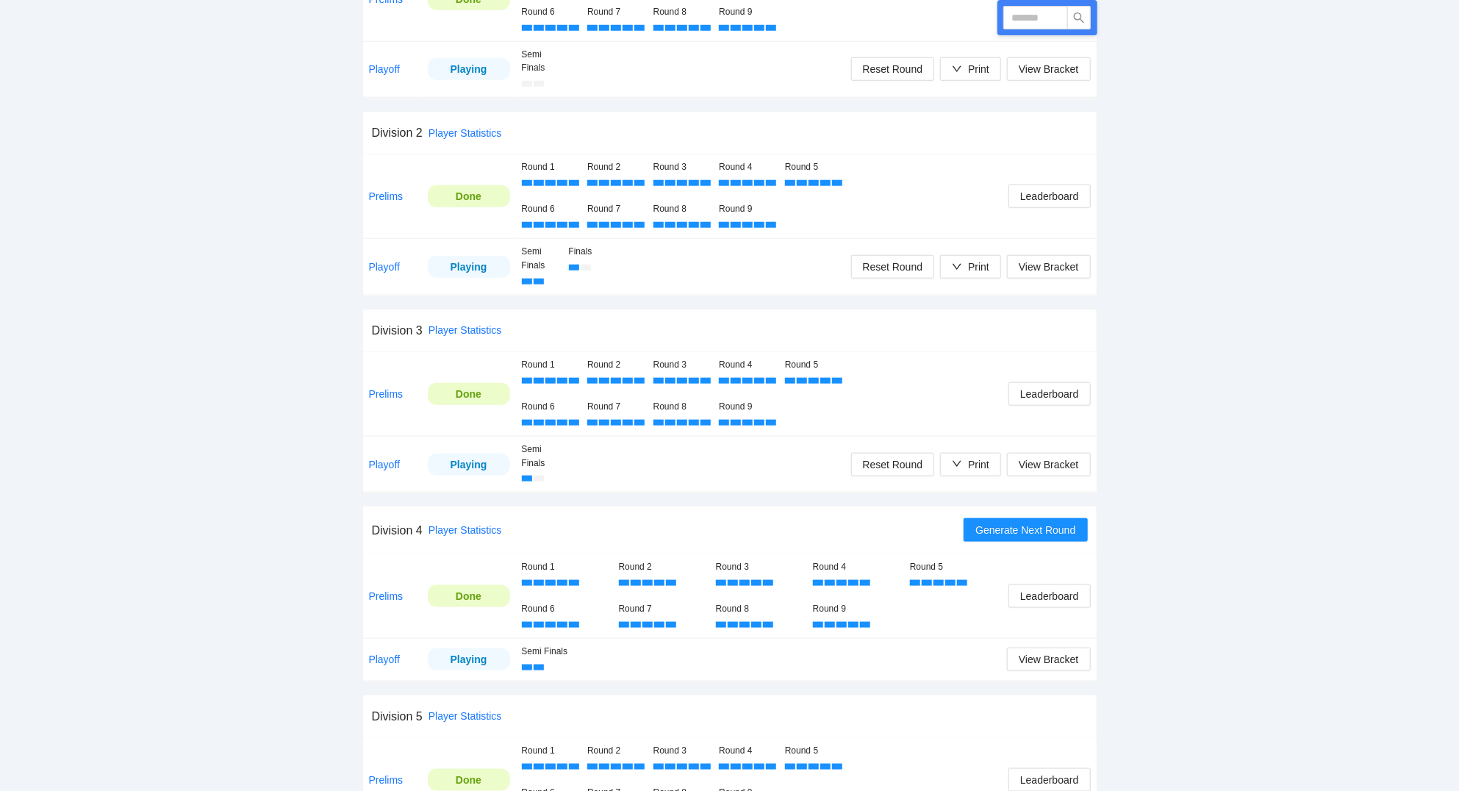
scroll to position [866, 0]
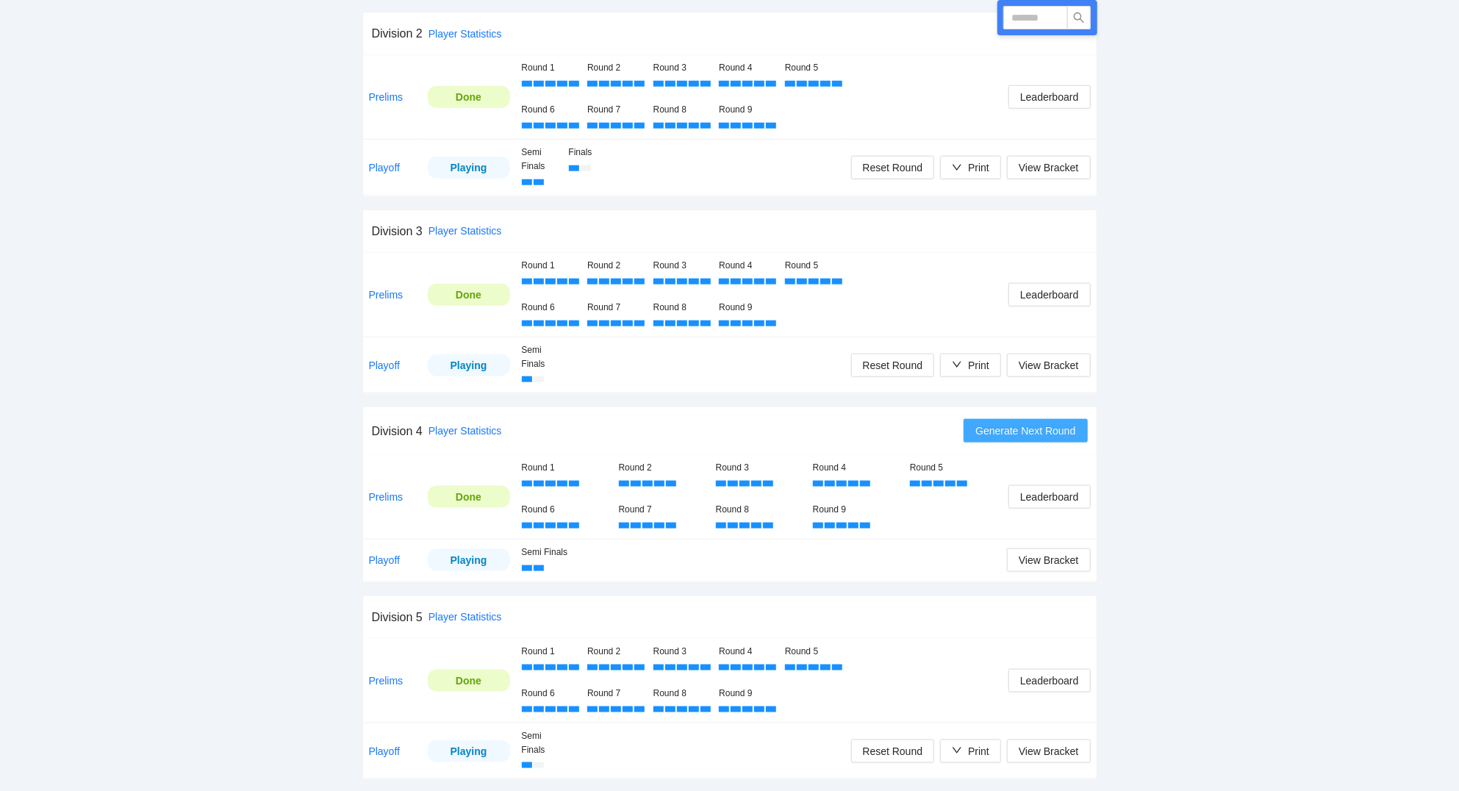
click at [1046, 431] on span "Generate Next Round" at bounding box center [1025, 431] width 100 height 16
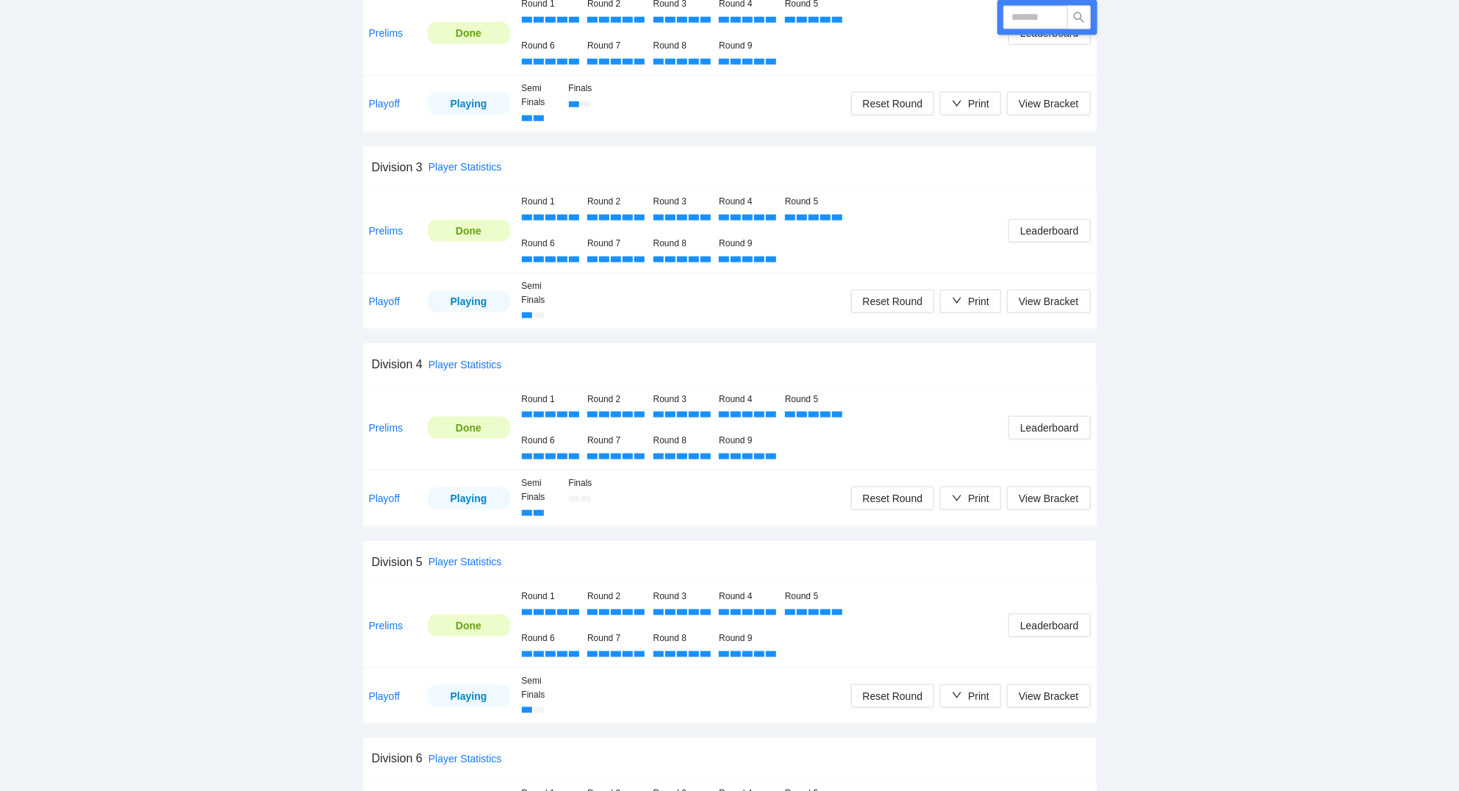
scroll to position [945, 0]
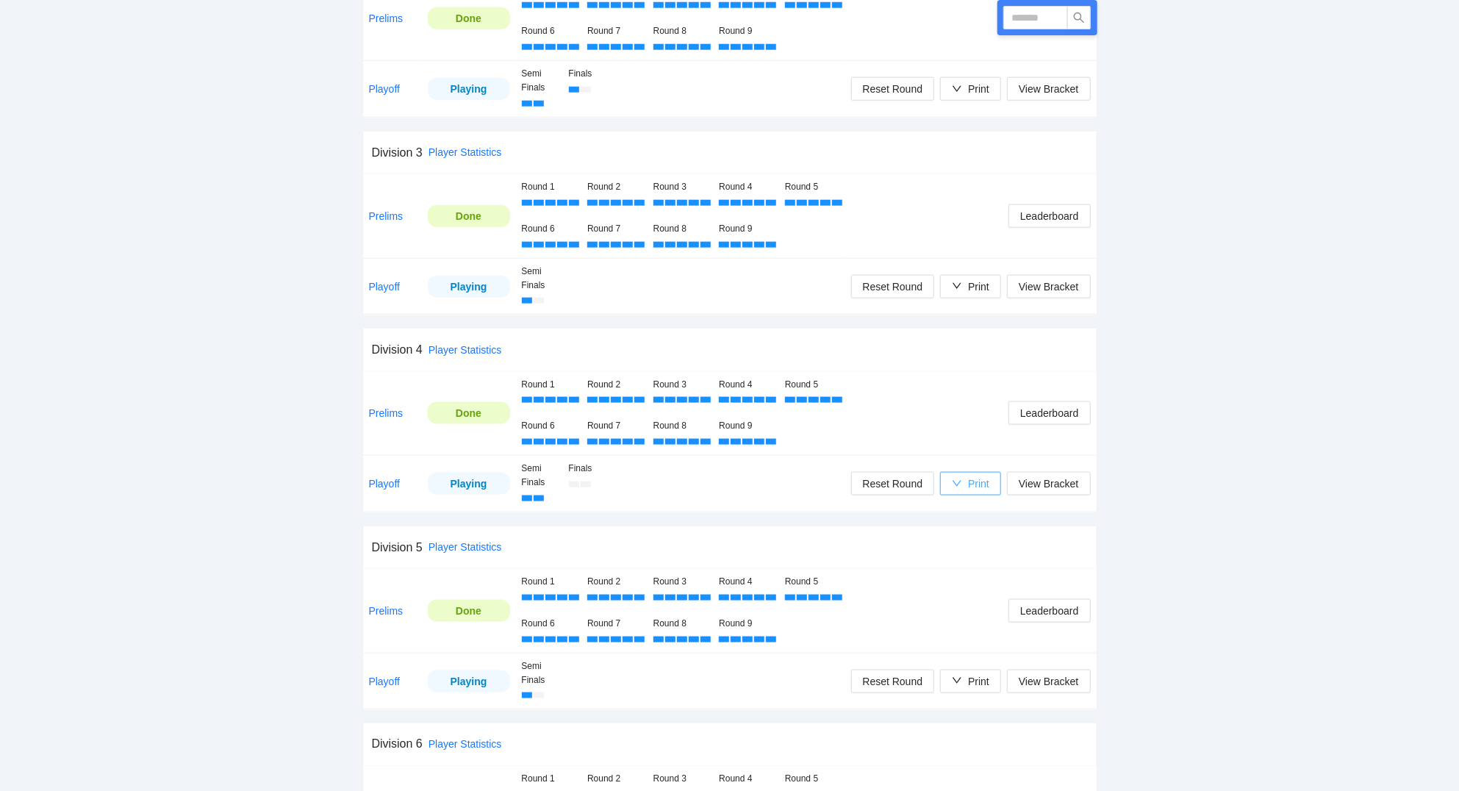
click at [975, 486] on div "Print" at bounding box center [978, 483] width 21 height 16
click at [985, 564] on span "Scorecards" at bounding box center [986, 563] width 76 height 16
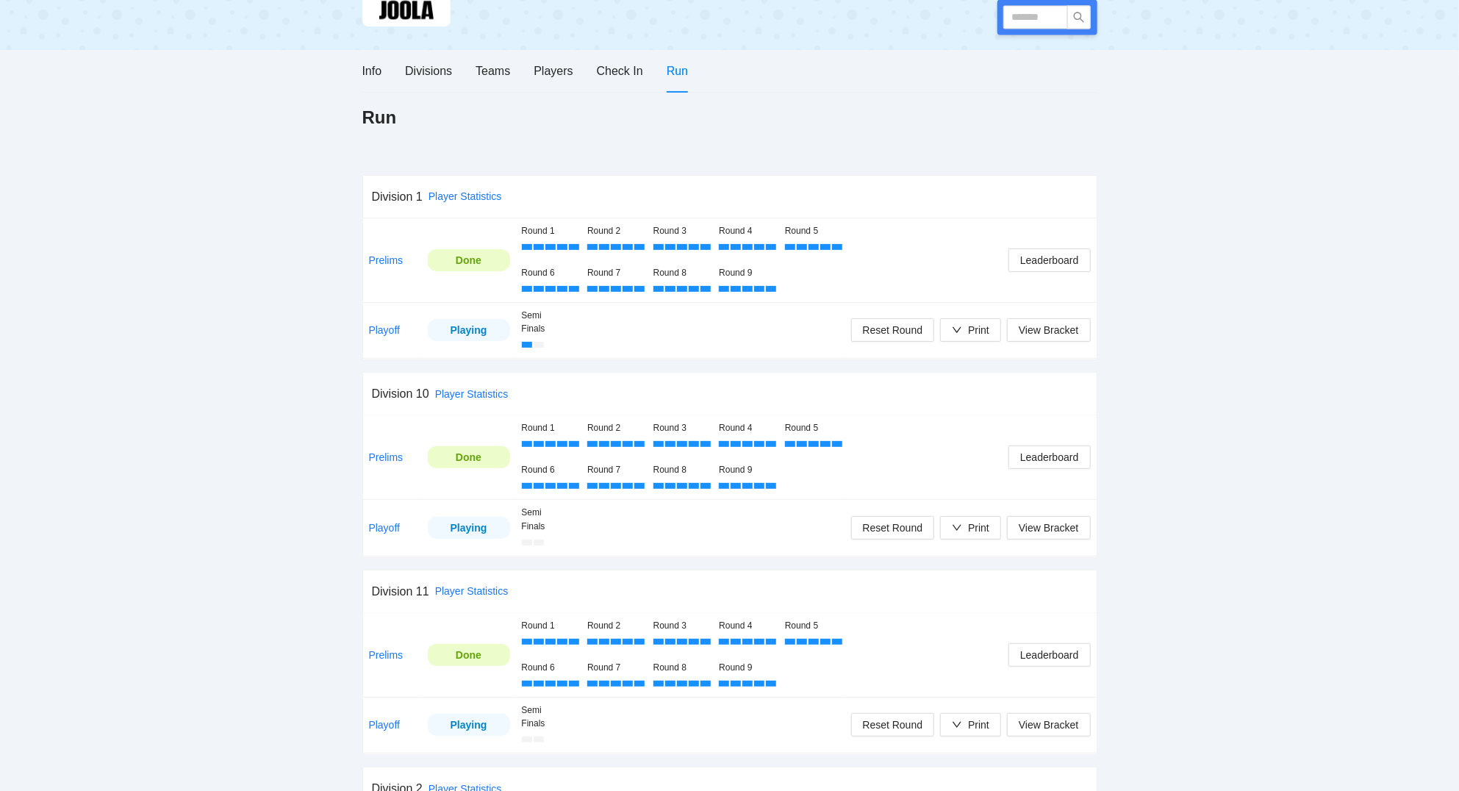
scroll to position [236, 0]
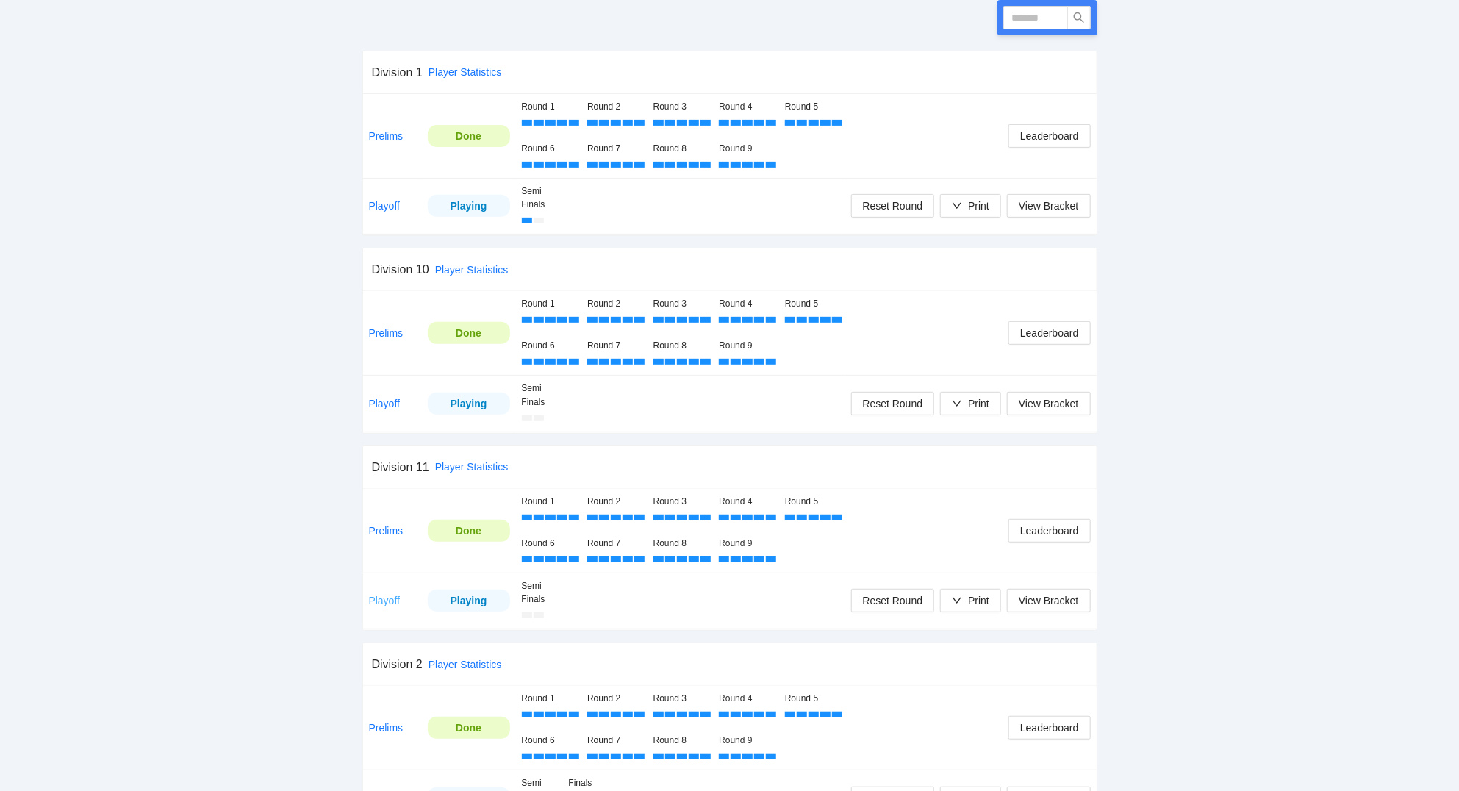
click at [391, 602] on link "Playoff" at bounding box center [385, 600] width 32 height 12
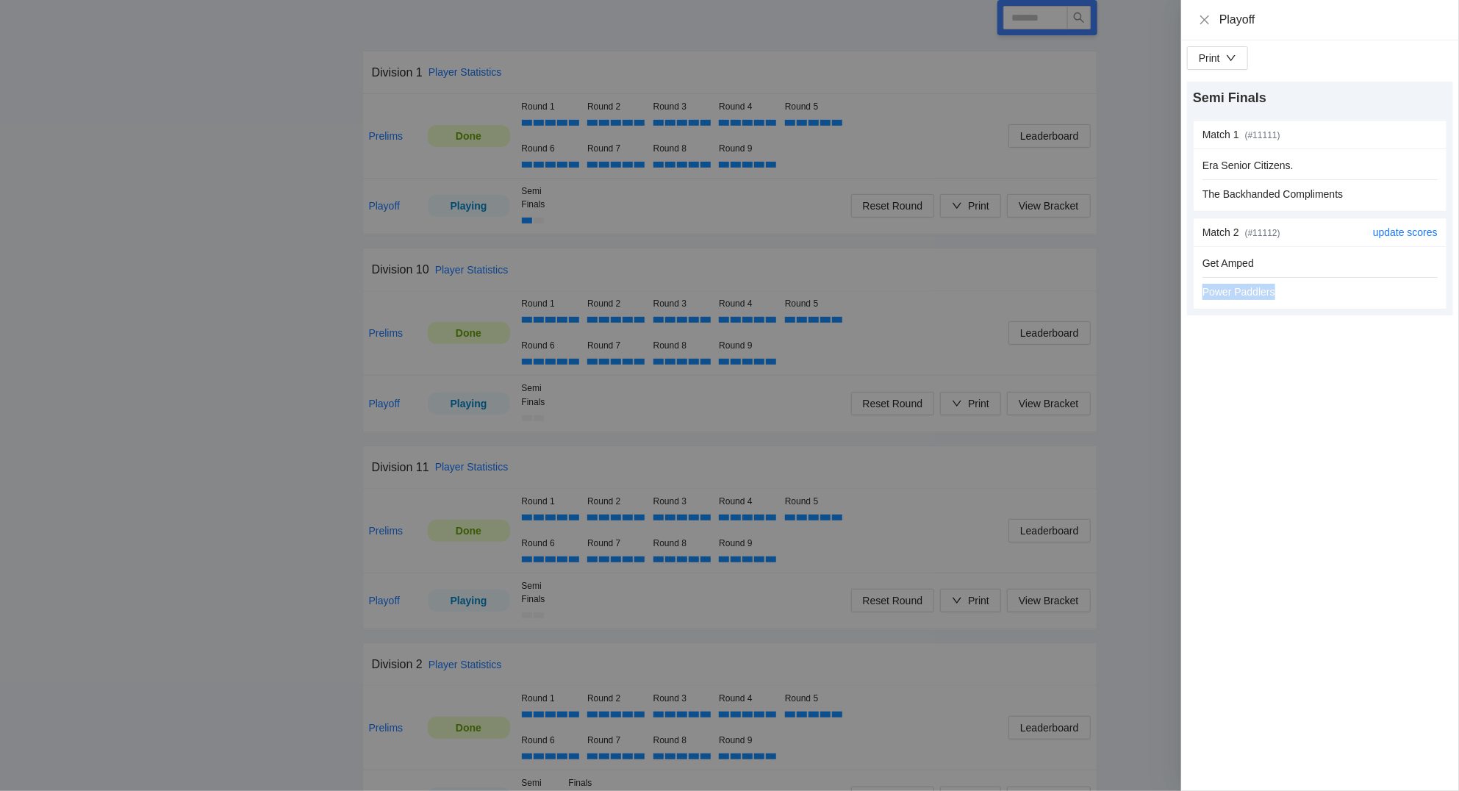
click at [1330, 281] on div "Get Amped Power Paddlers" at bounding box center [1319, 277] width 235 height 45
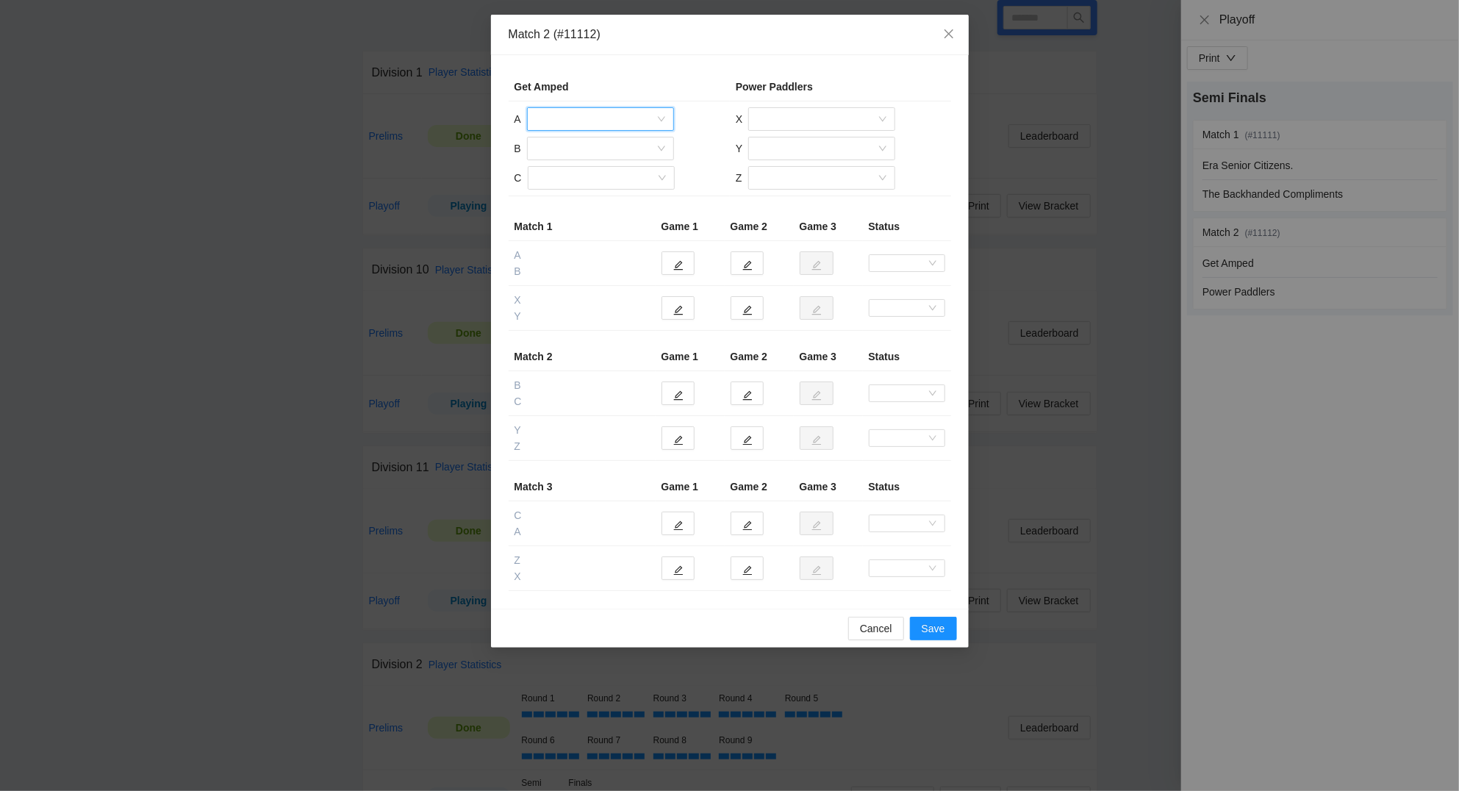
click at [554, 122] on input "search" at bounding box center [595, 119] width 119 height 22
click at [574, 197] on div "Kaden Harris" at bounding box center [600, 196] width 129 height 16
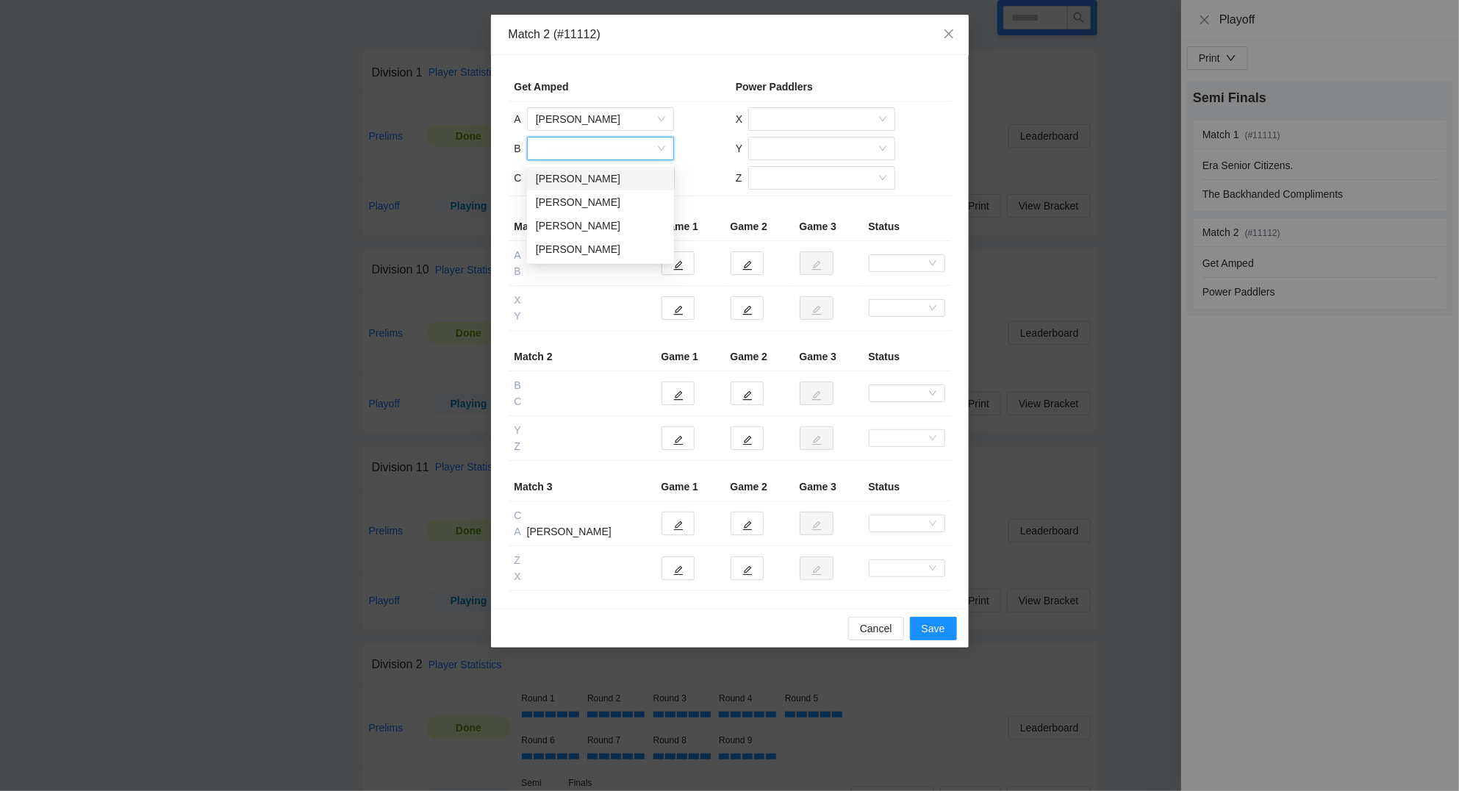
click at [560, 148] on input "search" at bounding box center [595, 148] width 119 height 22
click at [581, 247] on div "Sebastian Naranjo" at bounding box center [600, 249] width 129 height 16
click at [568, 181] on input "search" at bounding box center [595, 178] width 119 height 22
click at [578, 204] on div "Emmelyn Lemmings" at bounding box center [600, 208] width 129 height 16
click at [797, 123] on input "search" at bounding box center [816, 119] width 119 height 22
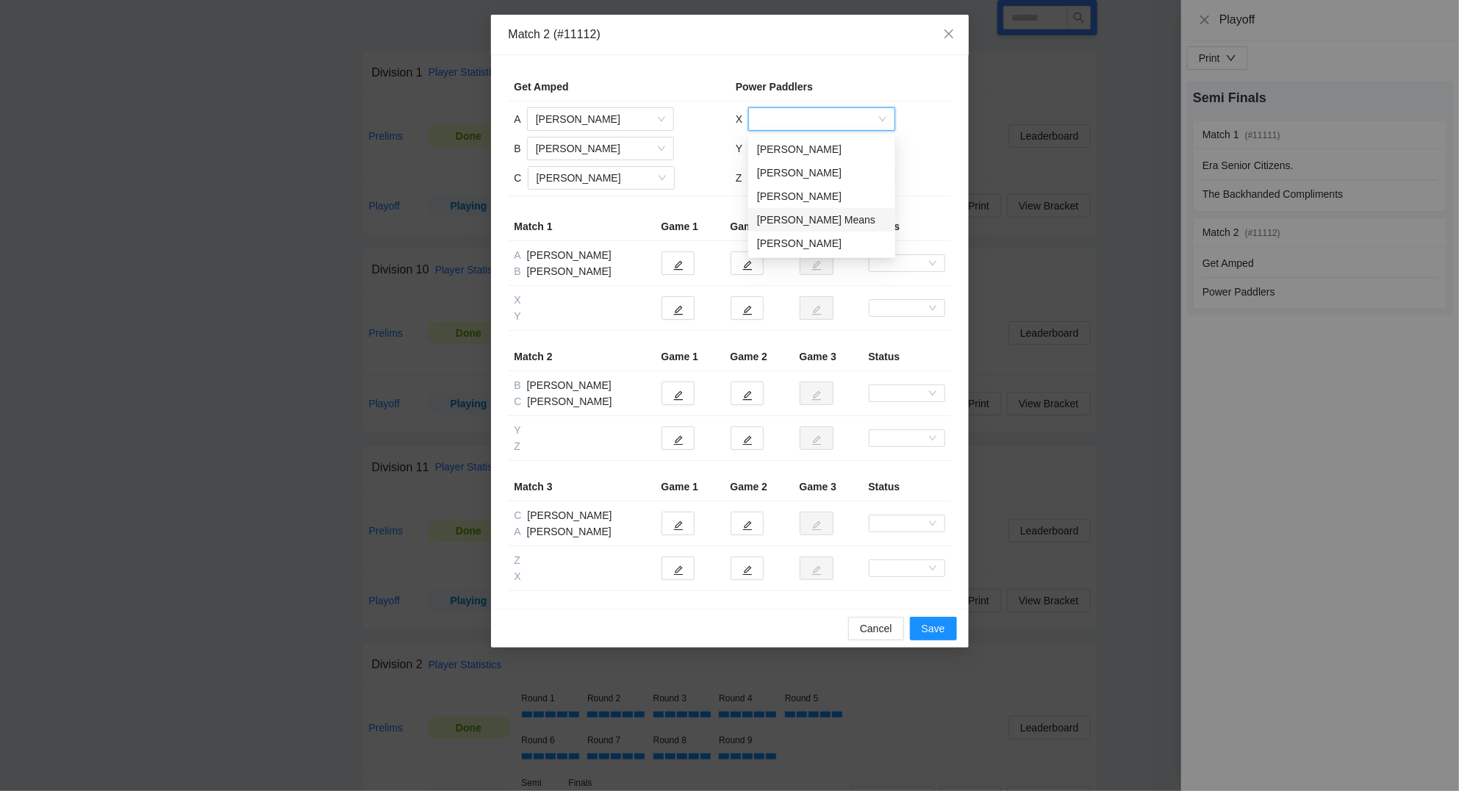
click at [802, 215] on div "Josef Blitz Means" at bounding box center [821, 220] width 129 height 16
click at [773, 152] on input "search" at bounding box center [816, 148] width 119 height 22
click at [805, 248] on div "Michael Amoguis" at bounding box center [821, 249] width 129 height 16
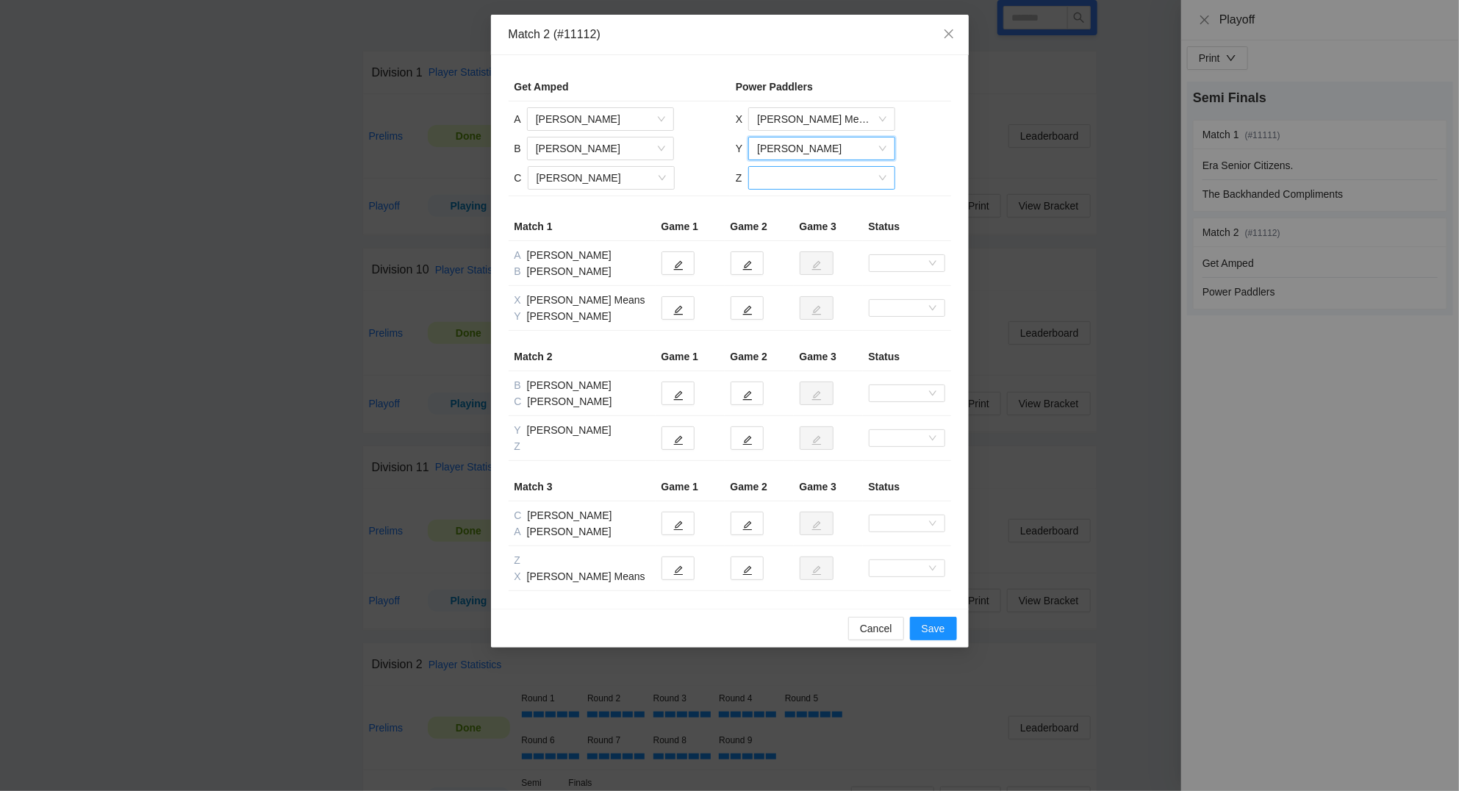
click at [794, 177] on input "search" at bounding box center [816, 178] width 119 height 22
click at [782, 205] on div "Amica Lyn Lumanog" at bounding box center [820, 208] width 129 height 16
click at [673, 267] on button "button" at bounding box center [677, 263] width 33 height 24
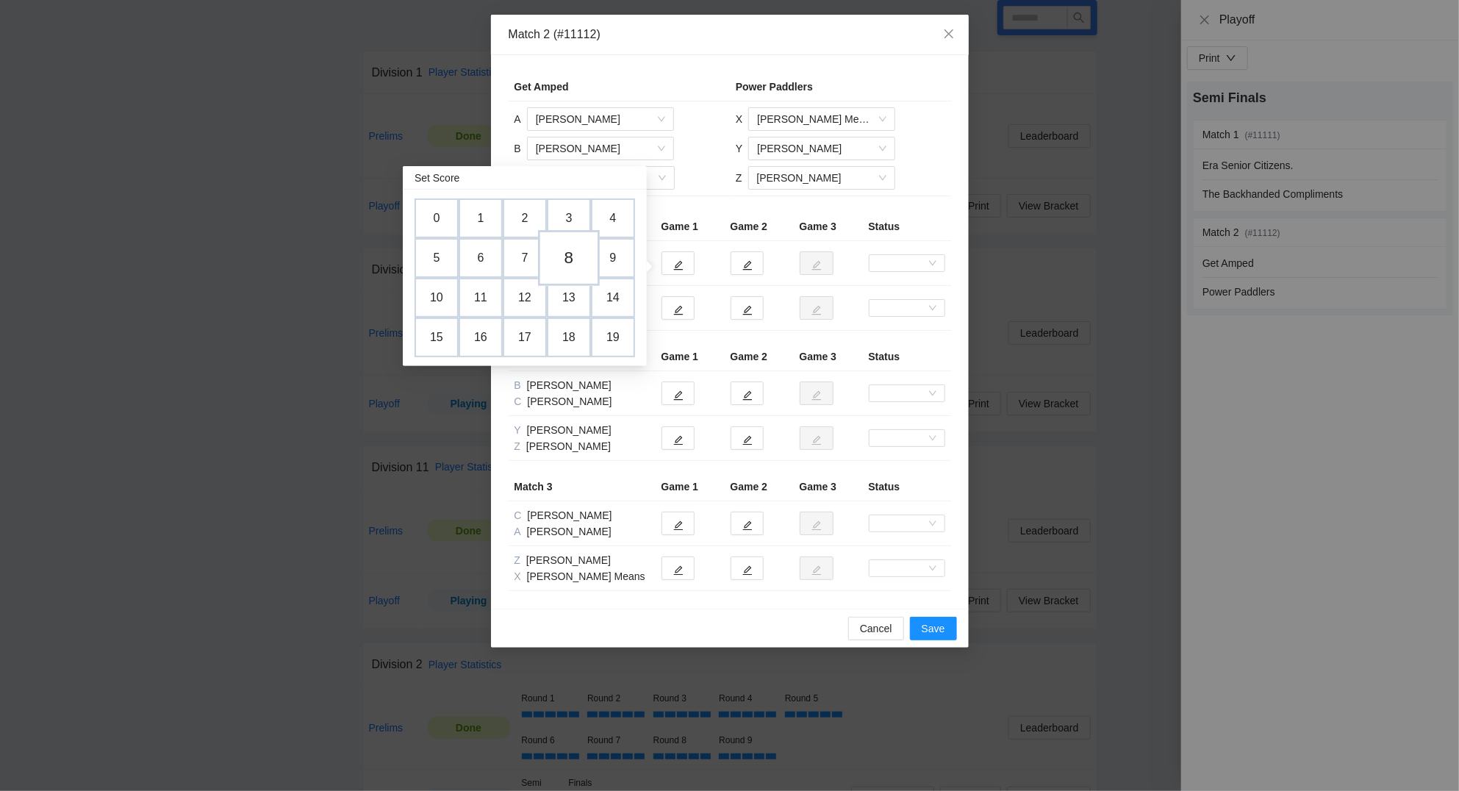
click at [569, 253] on td "8" at bounding box center [569, 259] width 62 height 56
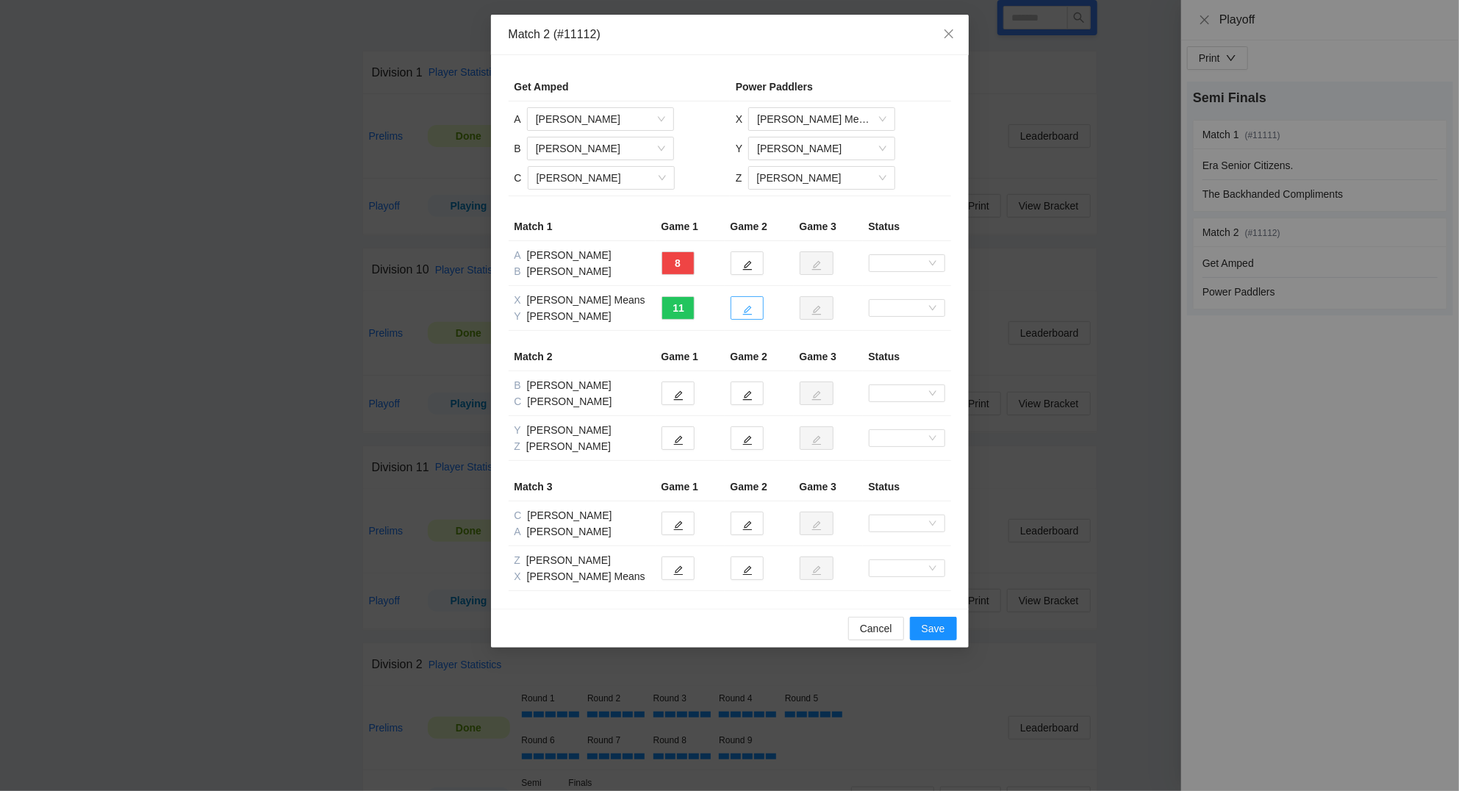
click at [755, 303] on button "button" at bounding box center [746, 308] width 33 height 24
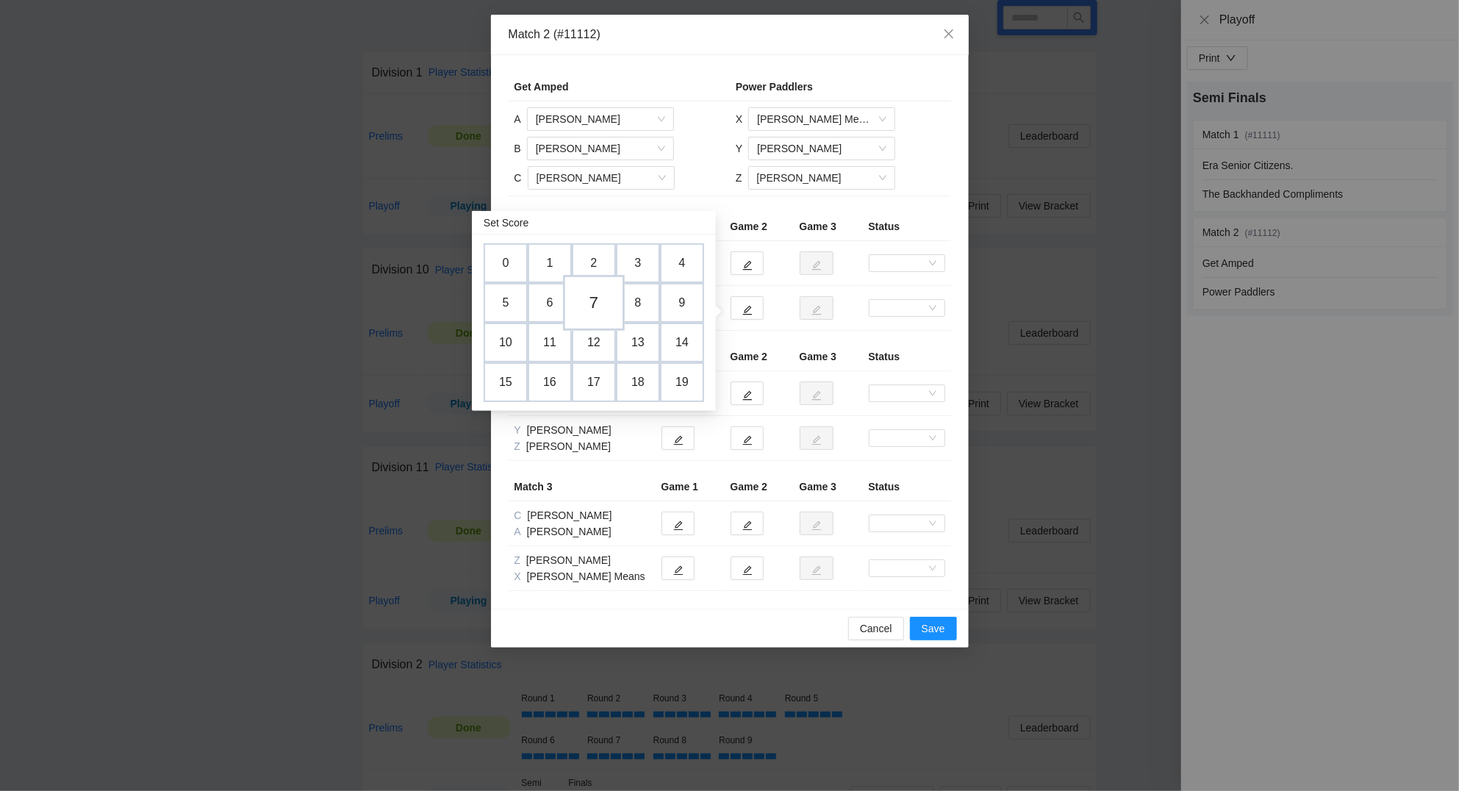
click at [600, 302] on td "7" at bounding box center [594, 304] width 62 height 56
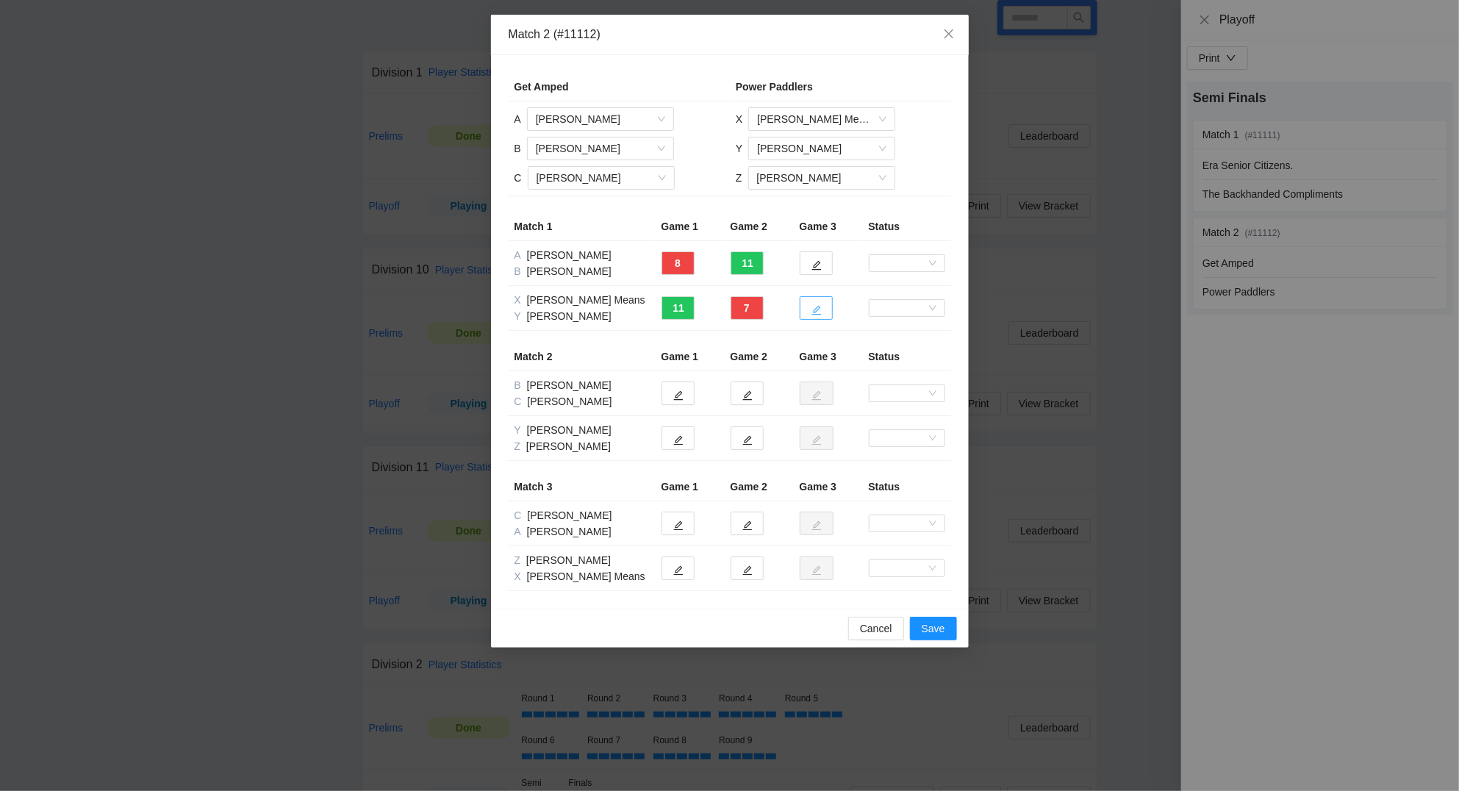
click at [813, 312] on icon "edit" at bounding box center [816, 310] width 10 height 10
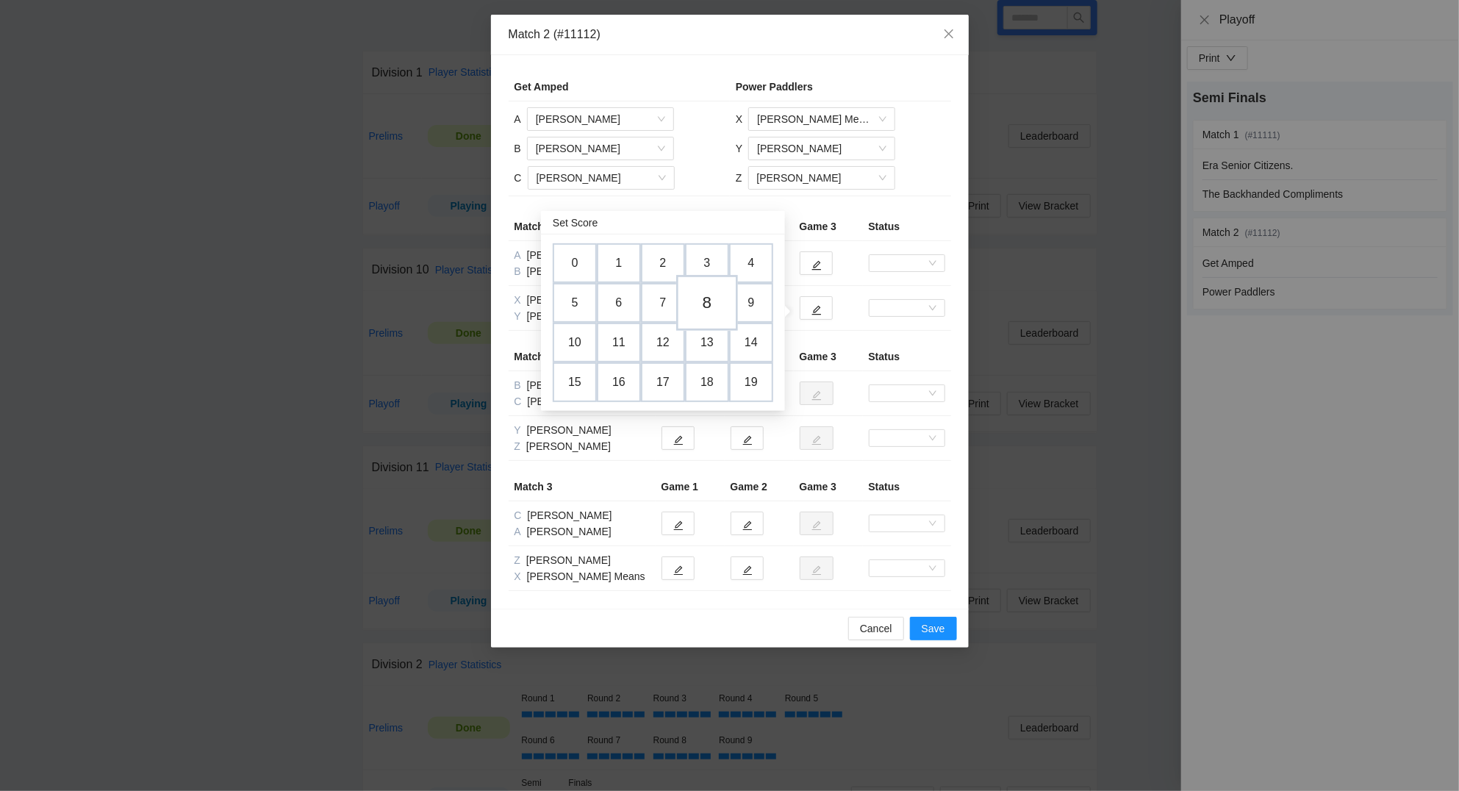
click at [711, 308] on td "8" at bounding box center [707, 304] width 62 height 56
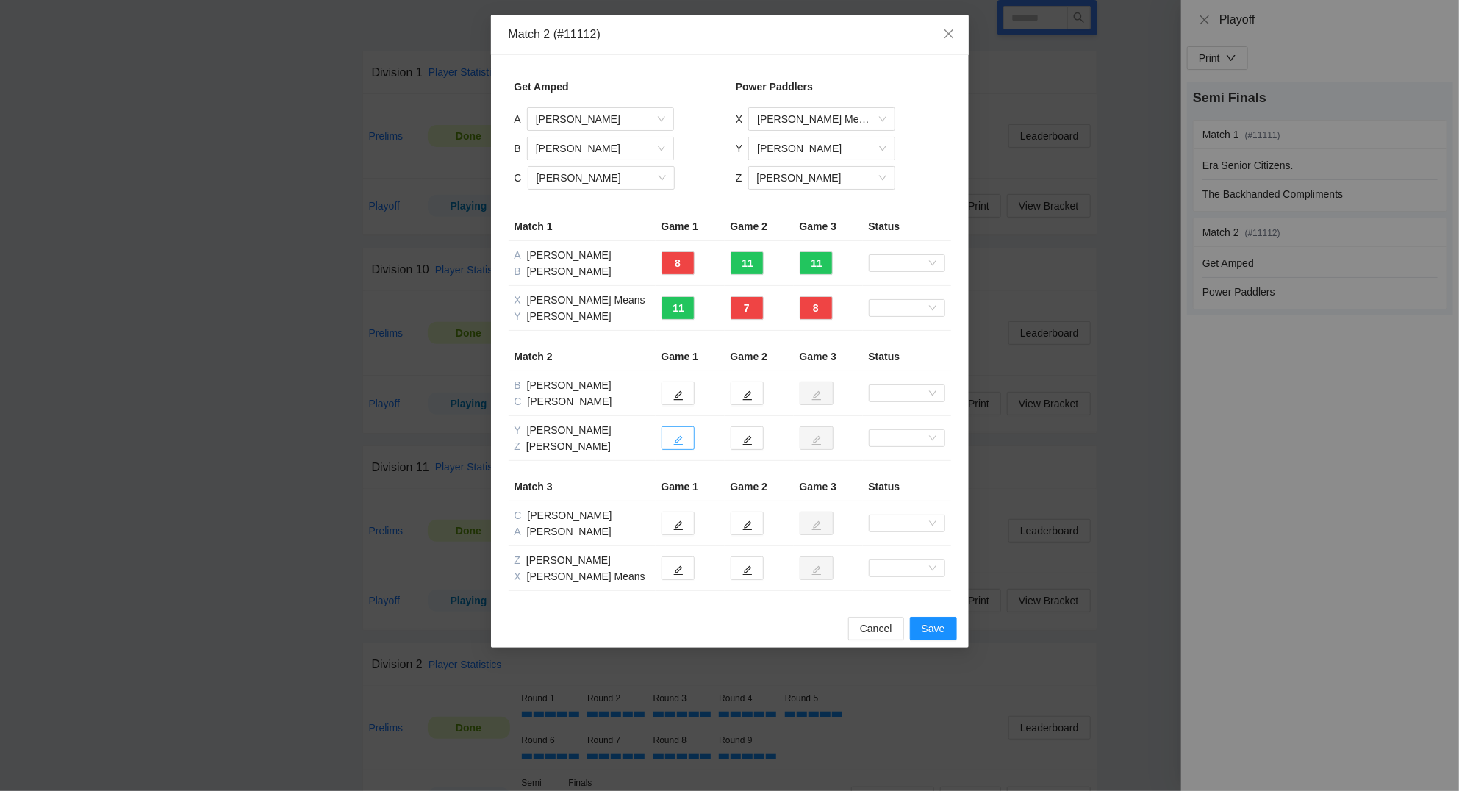
click at [677, 434] on button "button" at bounding box center [677, 438] width 33 height 24
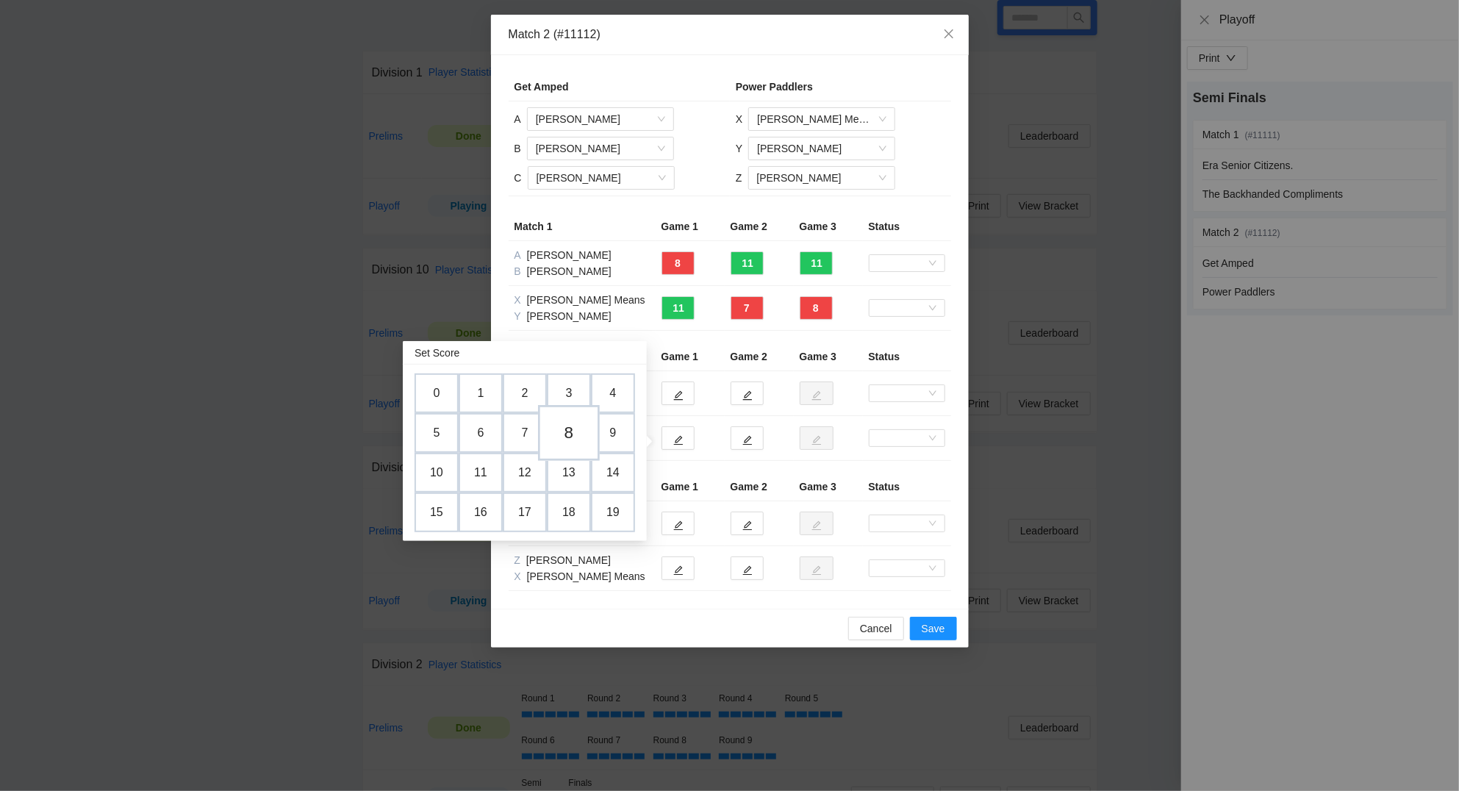
click at [571, 428] on td "8" at bounding box center [569, 434] width 62 height 56
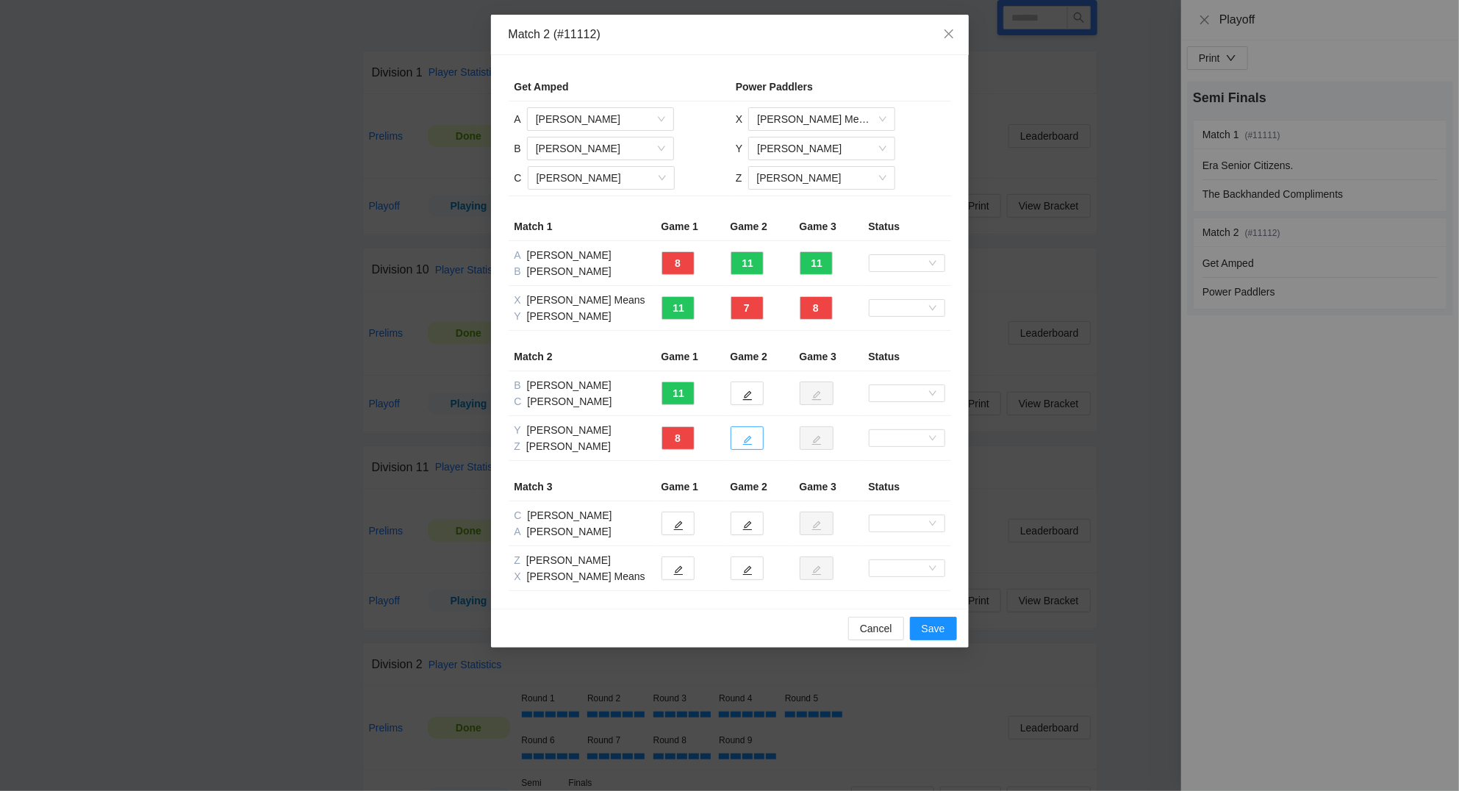
click at [752, 437] on icon "edit" at bounding box center [747, 440] width 10 height 10
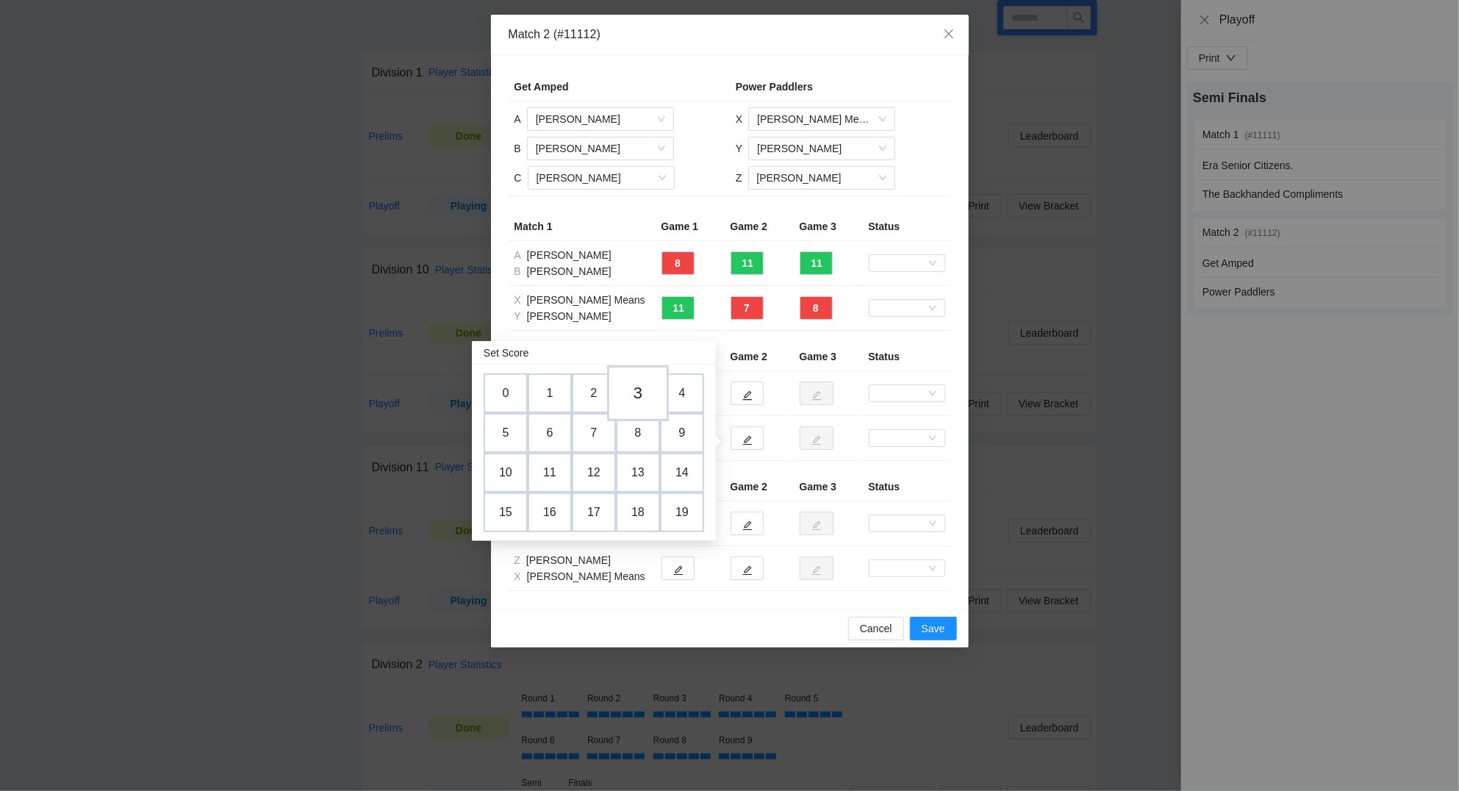
click at [647, 393] on td "3" at bounding box center [638, 394] width 62 height 56
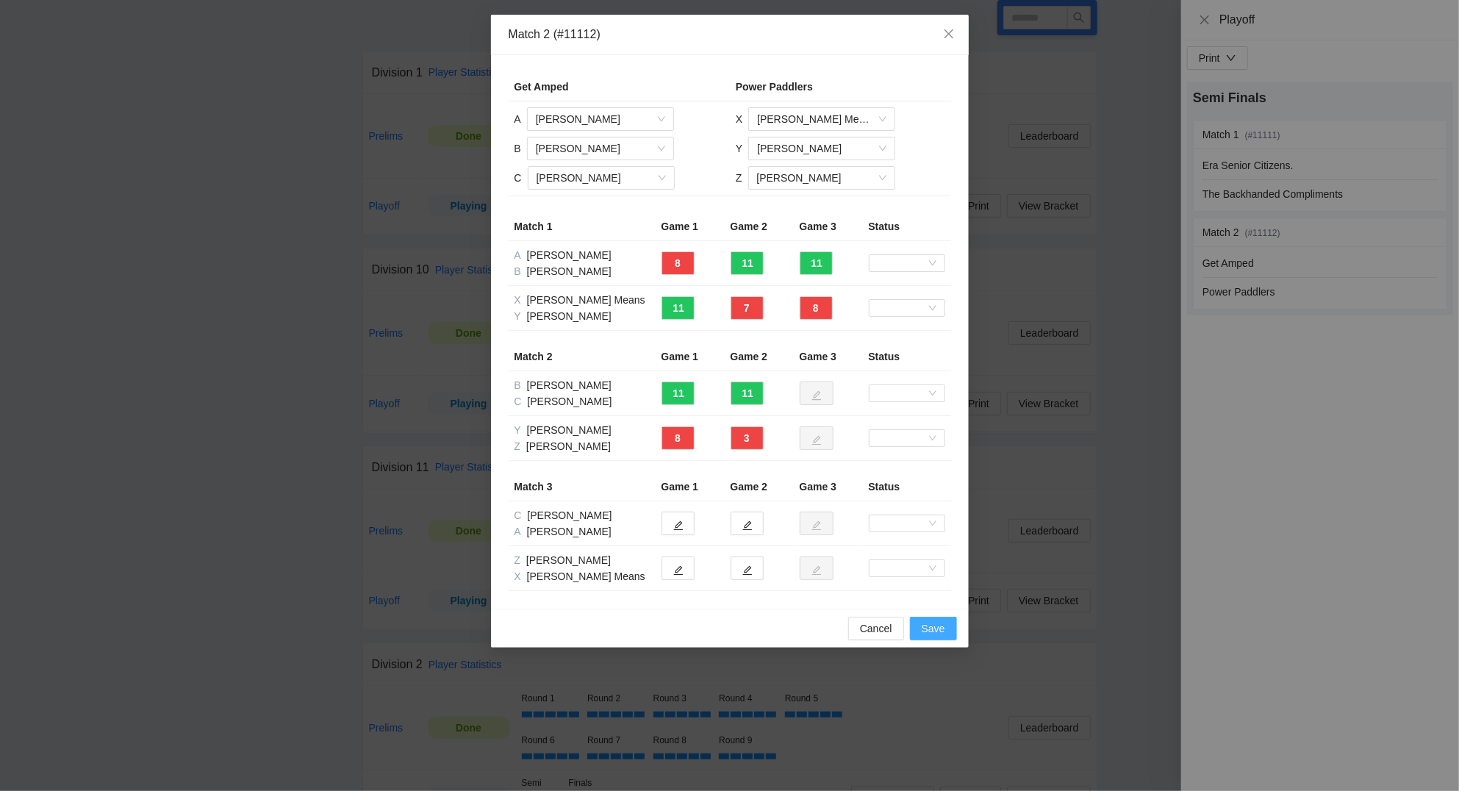
click at [932, 622] on span "Save" at bounding box center [933, 628] width 24 height 16
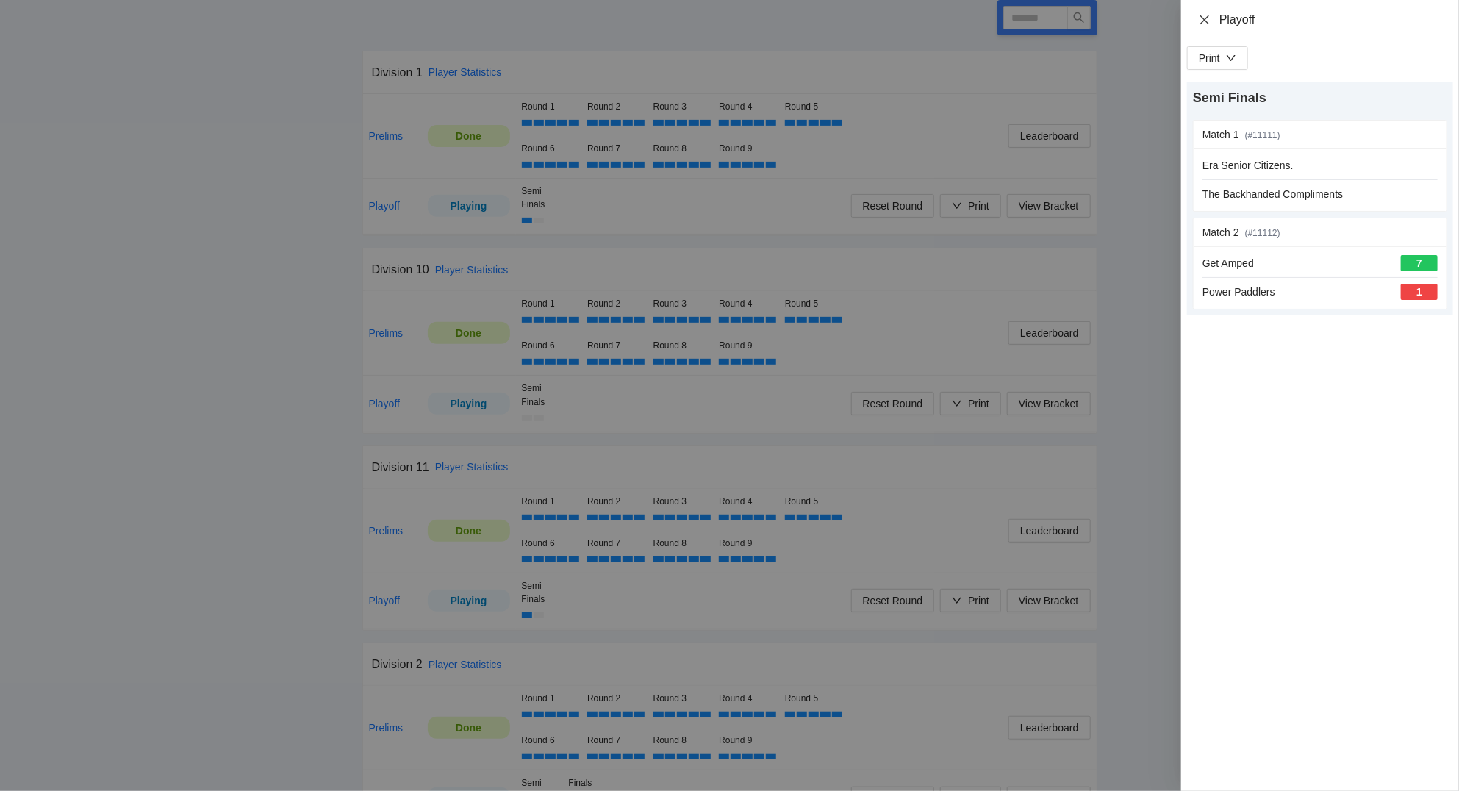
click at [1202, 21] on icon "close" at bounding box center [1204, 20] width 12 height 12
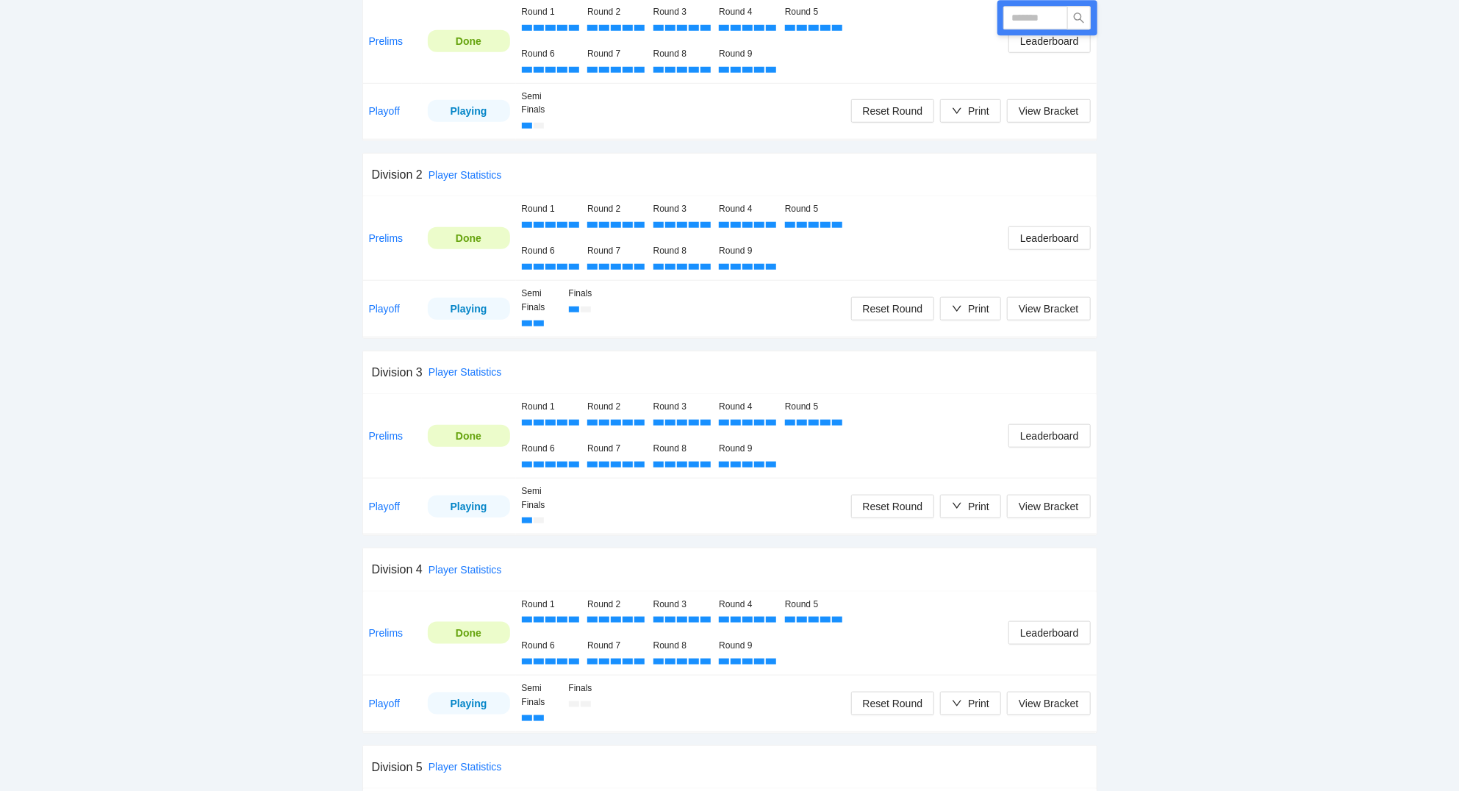
scroll to position [788, 0]
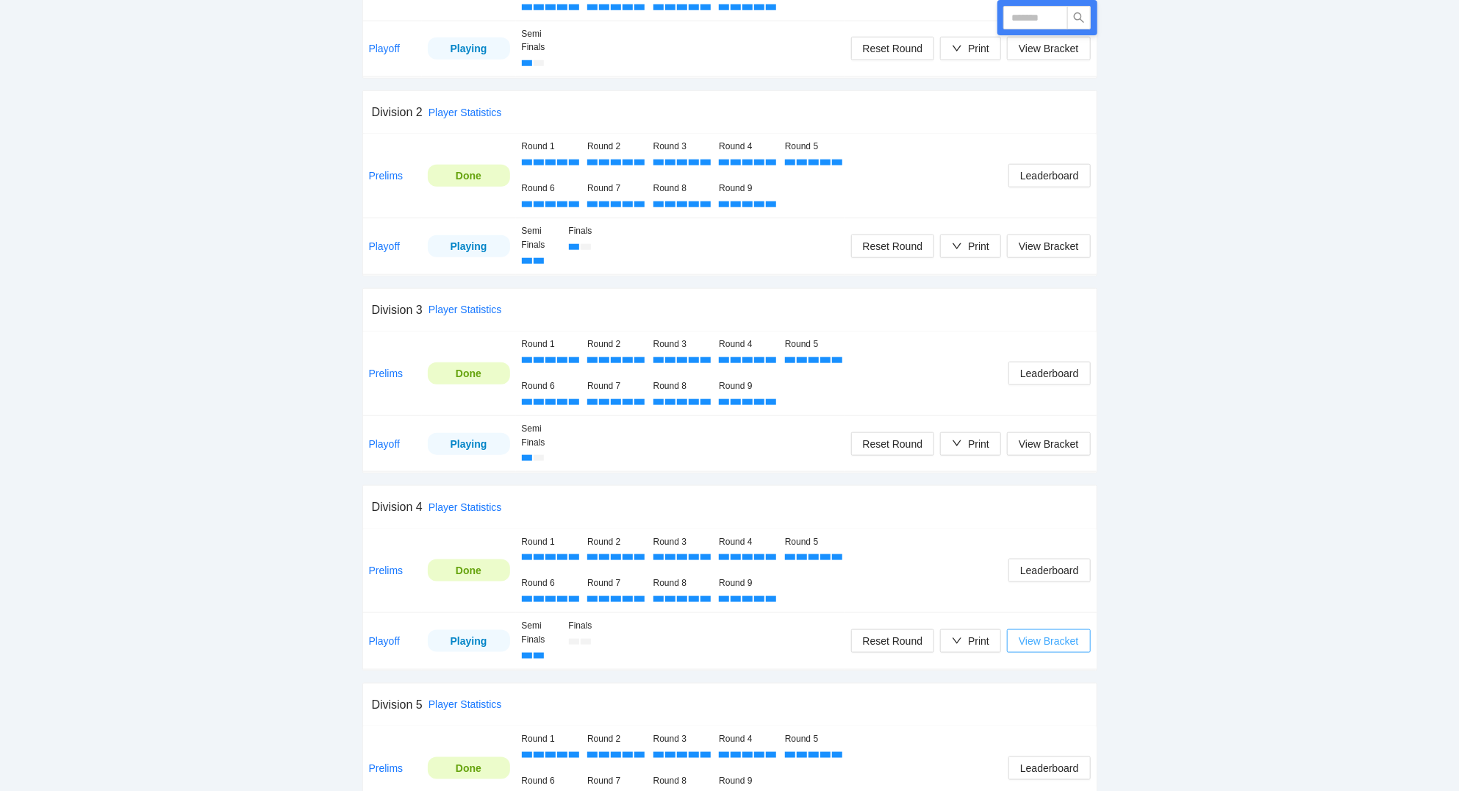
click at [1035, 646] on span "View Bracket" at bounding box center [1048, 641] width 60 height 16
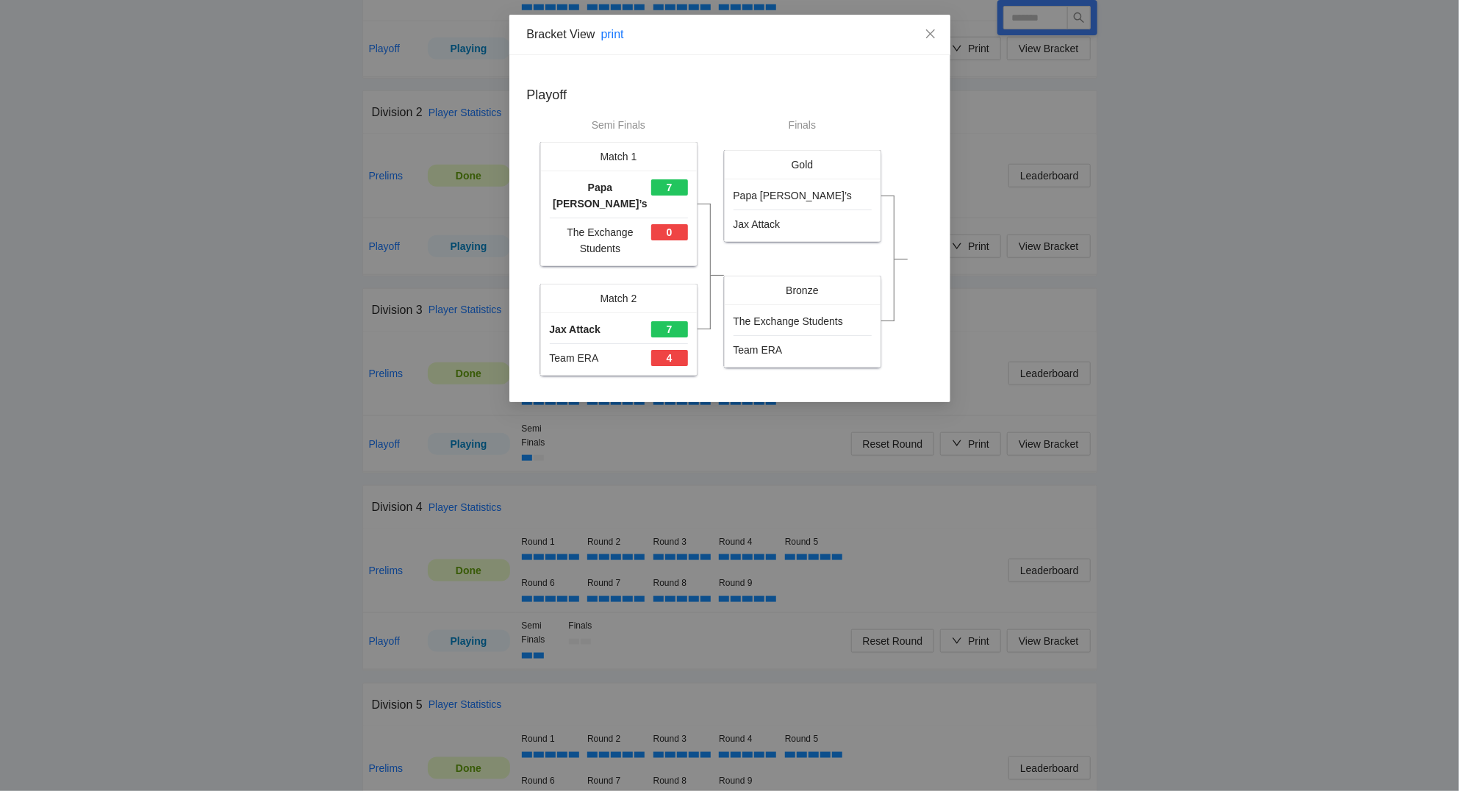
click at [1223, 603] on div "Bracket View print Playoff Semi Finals Match 1 Papa Joe’s 7 The Exchange Studen…" at bounding box center [729, 395] width 1459 height 791
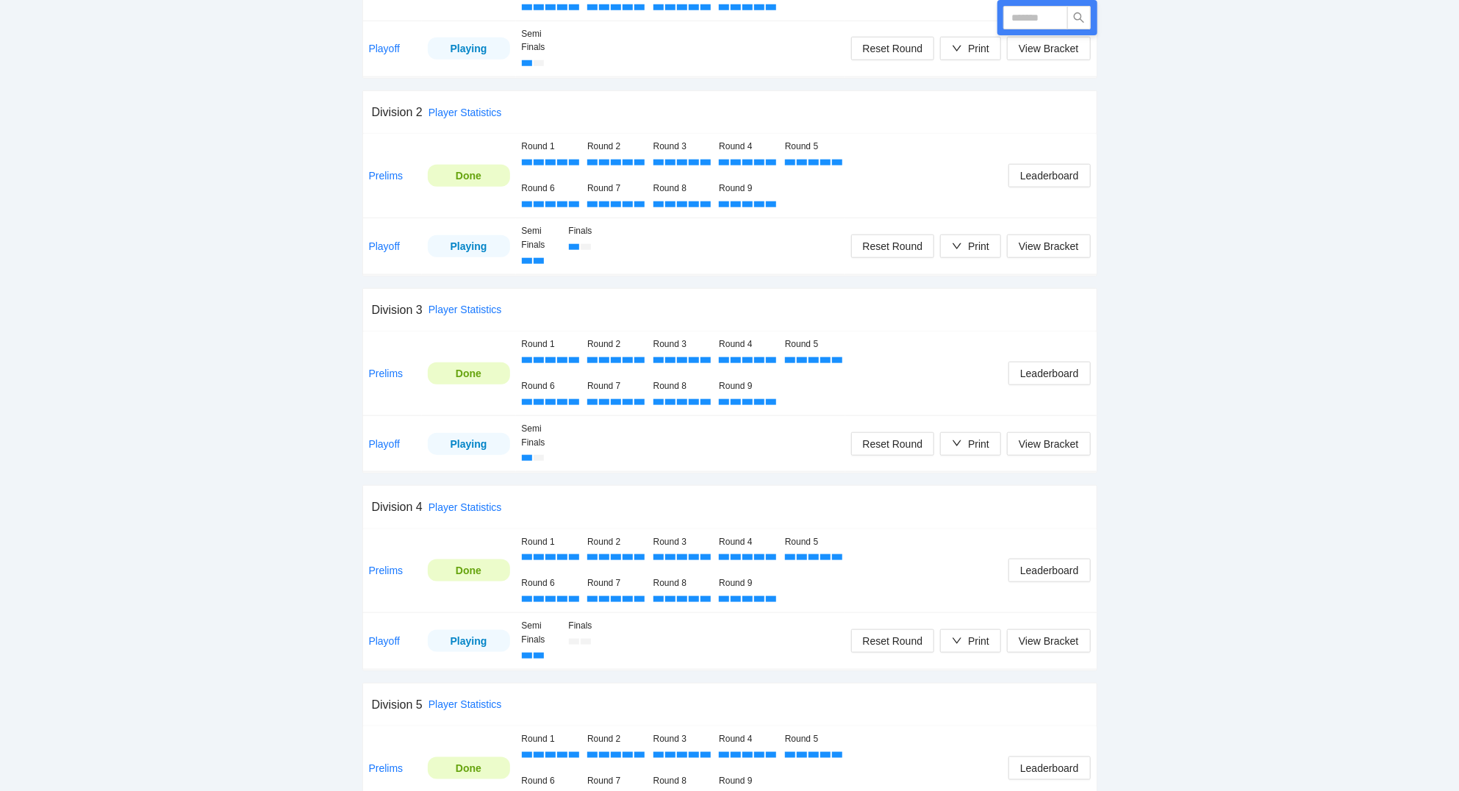
click at [456, 648] on div "Playing" at bounding box center [469, 641] width 60 height 16
click at [384, 646] on link "Playoff" at bounding box center [385, 641] width 32 height 12
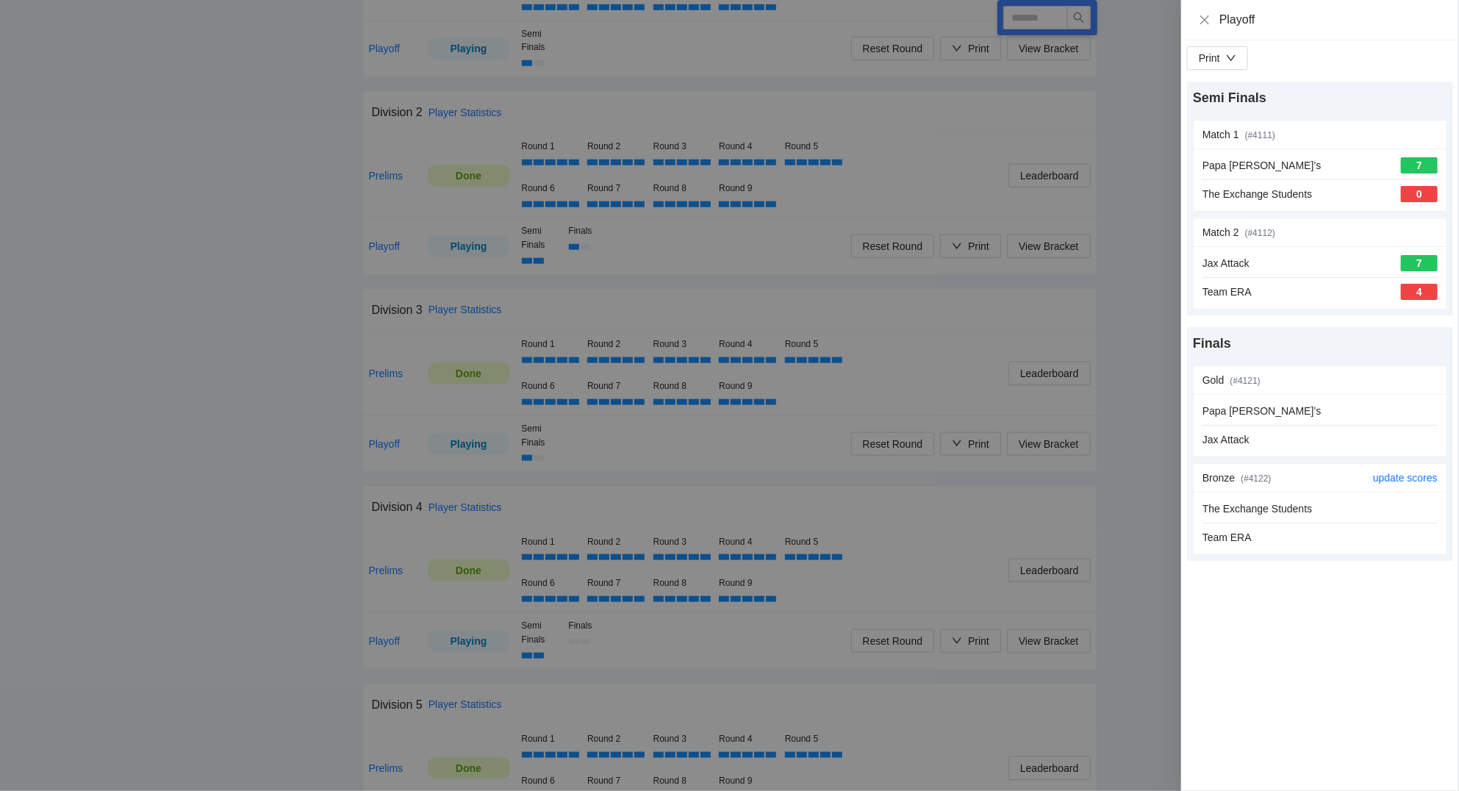
click at [1384, 515] on div "The Exchange Students" at bounding box center [1319, 508] width 235 height 16
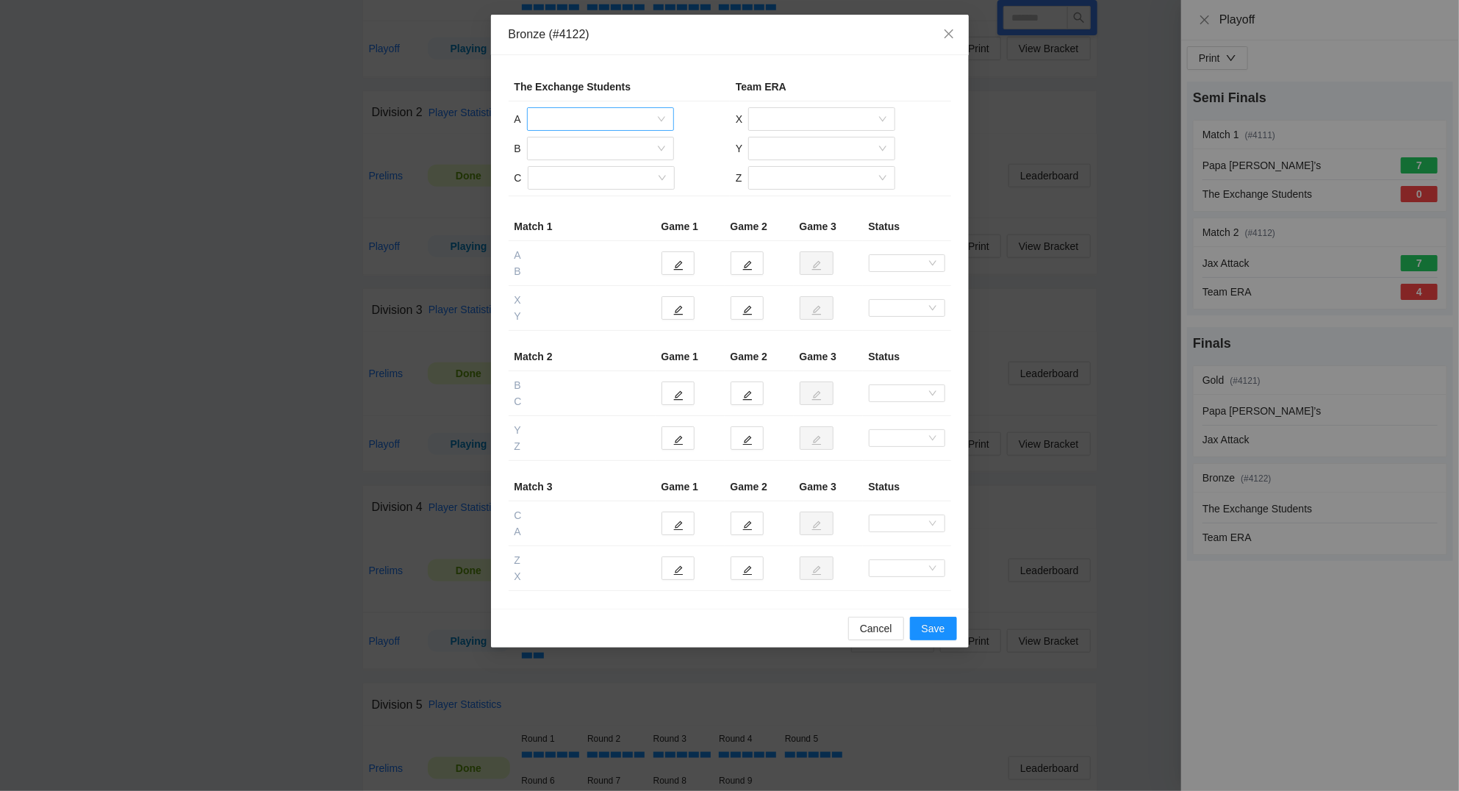
click at [558, 126] on input "search" at bounding box center [595, 119] width 119 height 22
click at [567, 170] on div "Lee Eberly" at bounding box center [600, 172] width 129 height 16
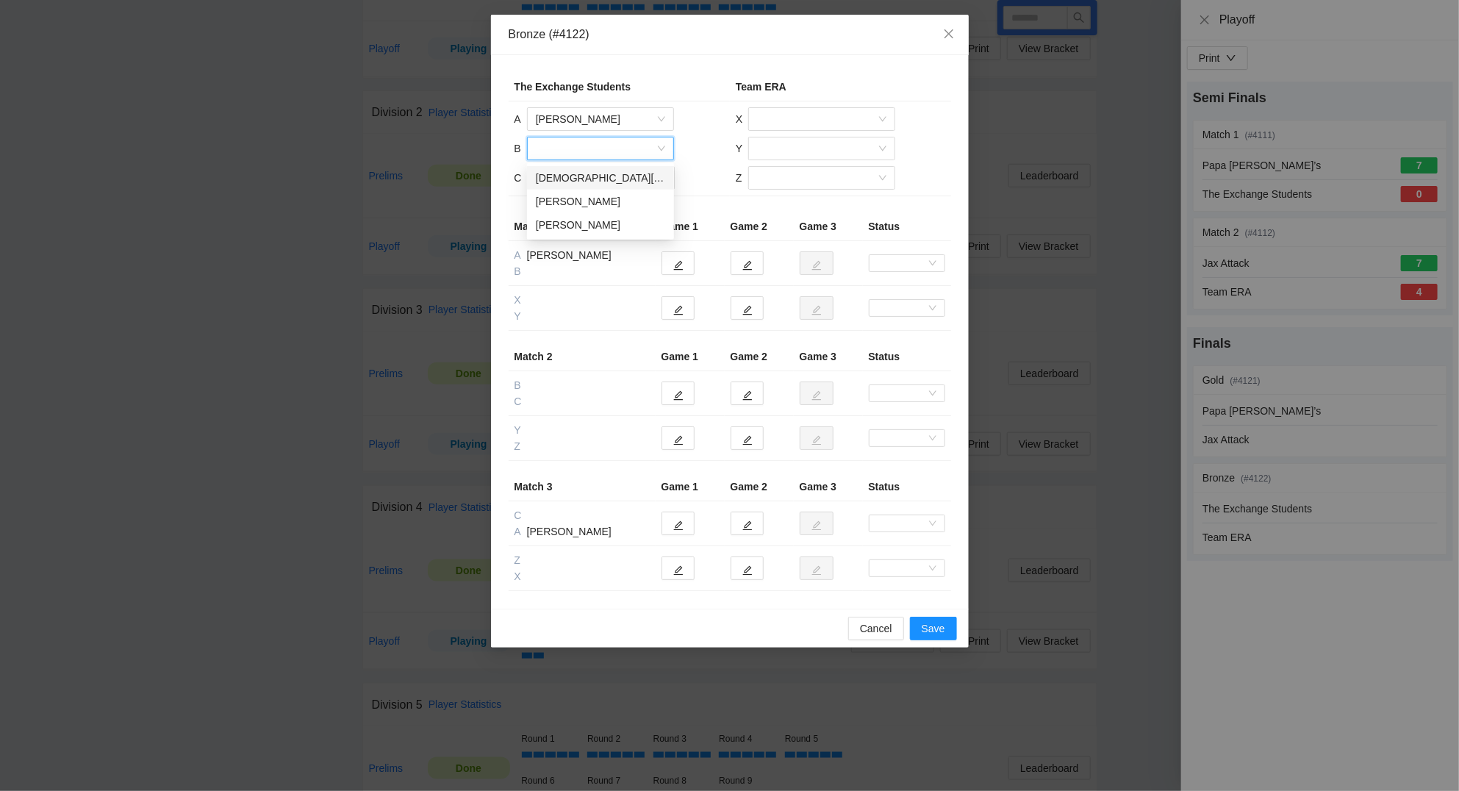
click at [564, 148] on input "search" at bounding box center [595, 148] width 119 height 22
click at [567, 176] on div "Christian Kononchek" at bounding box center [600, 178] width 129 height 16
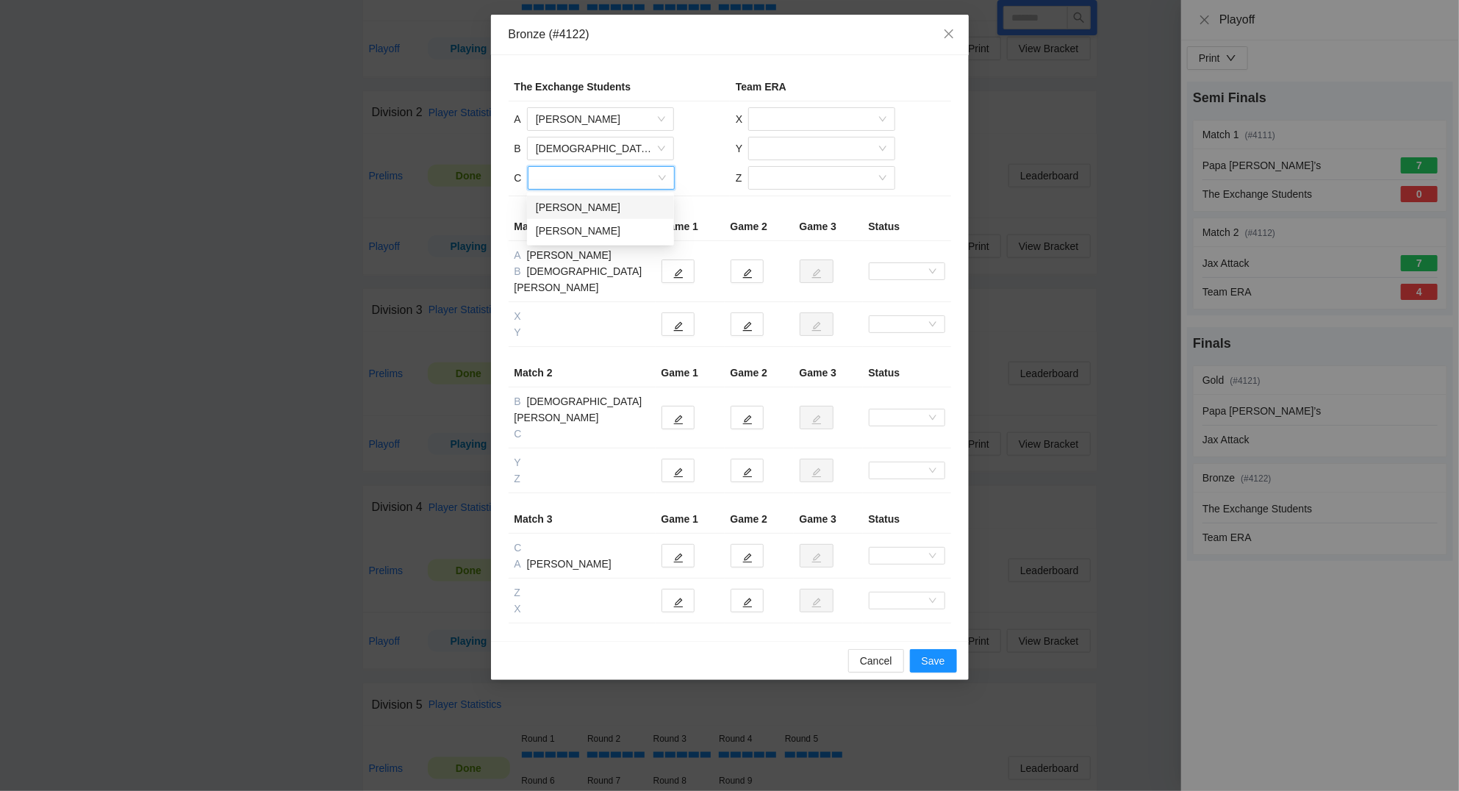
click at [567, 178] on input "search" at bounding box center [595, 178] width 119 height 22
click at [578, 229] on div "Tobin Inacio" at bounding box center [600, 231] width 129 height 16
click at [788, 119] on input "search" at bounding box center [816, 119] width 119 height 22
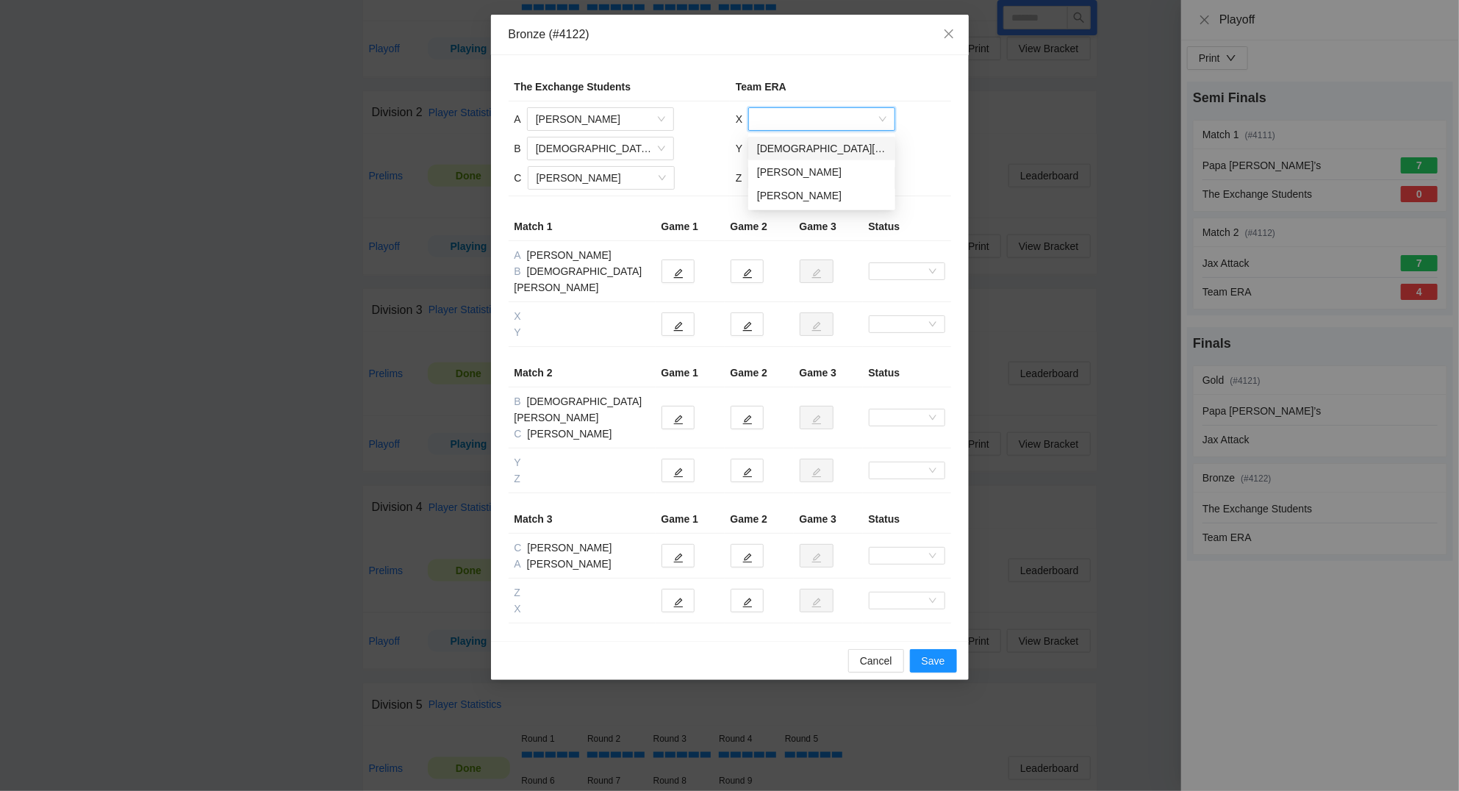
click at [794, 146] on div "Christian Tejada" at bounding box center [821, 148] width 129 height 16
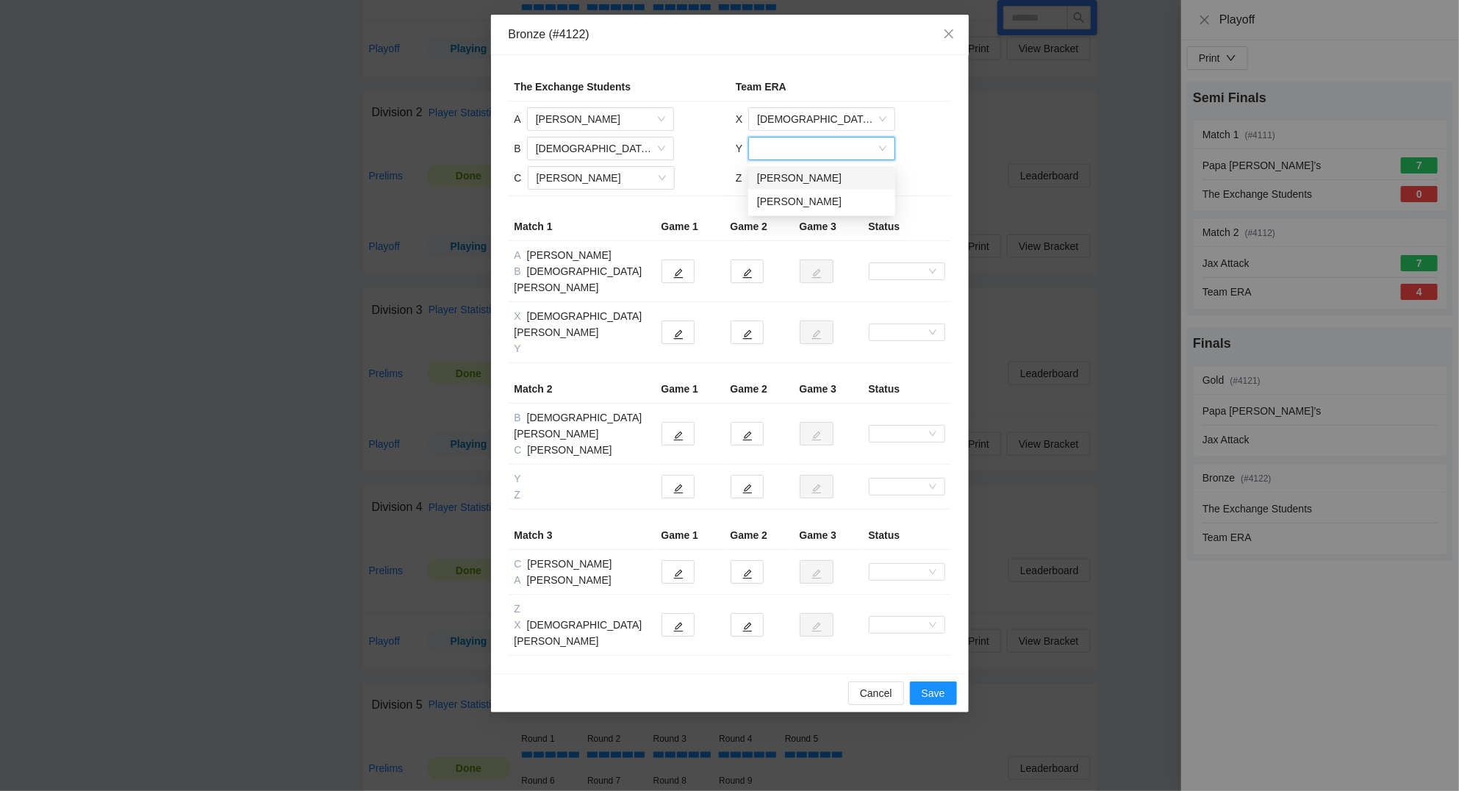
click at [794, 146] on input "search" at bounding box center [816, 148] width 119 height 22
click at [801, 185] on div "Dillon Jenkins" at bounding box center [821, 178] width 129 height 16
click at [801, 176] on input "search" at bounding box center [816, 178] width 119 height 22
click at [800, 202] on div "Joshua Brewer" at bounding box center [820, 207] width 129 height 16
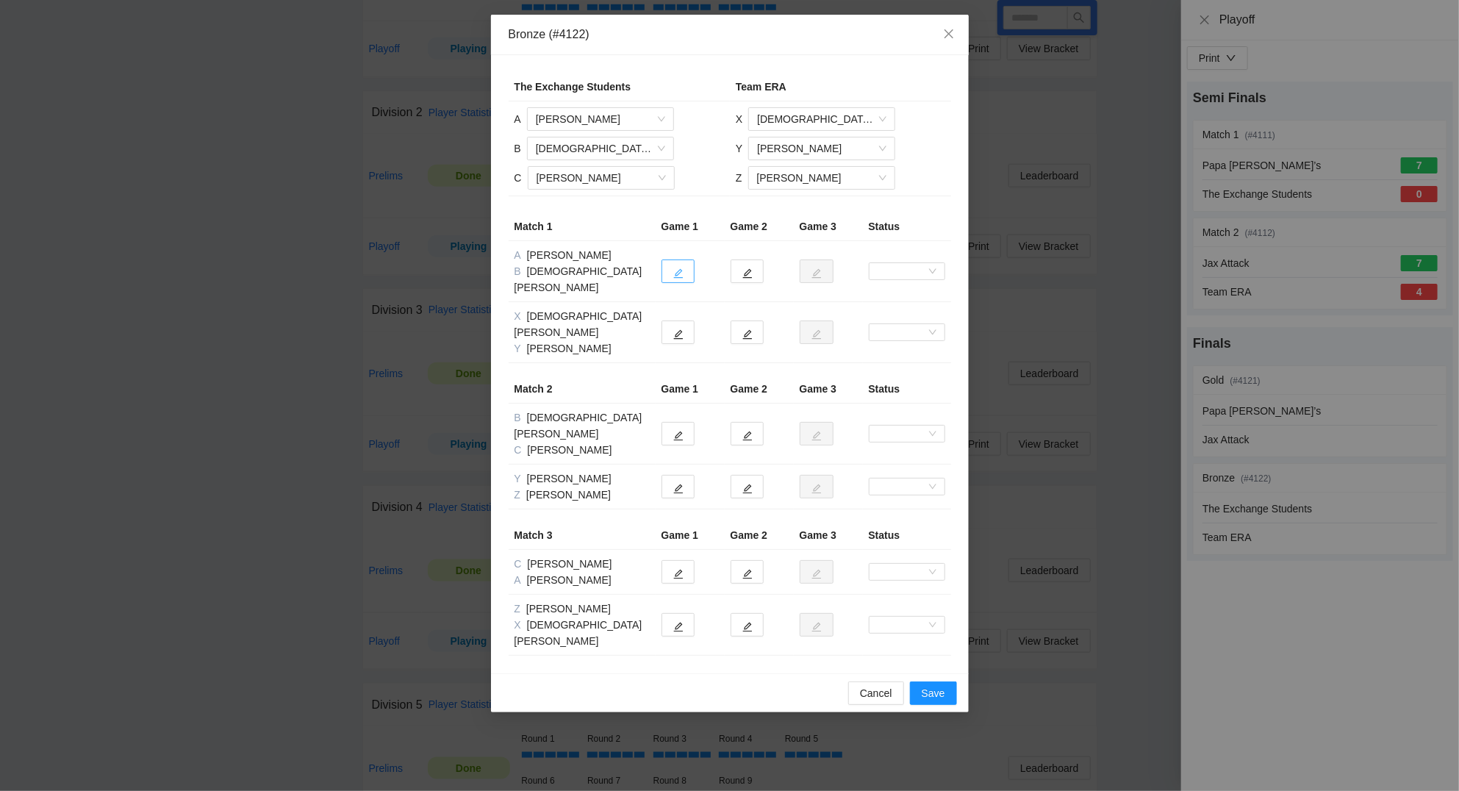
click at [682, 268] on icon "edit" at bounding box center [678, 273] width 10 height 10
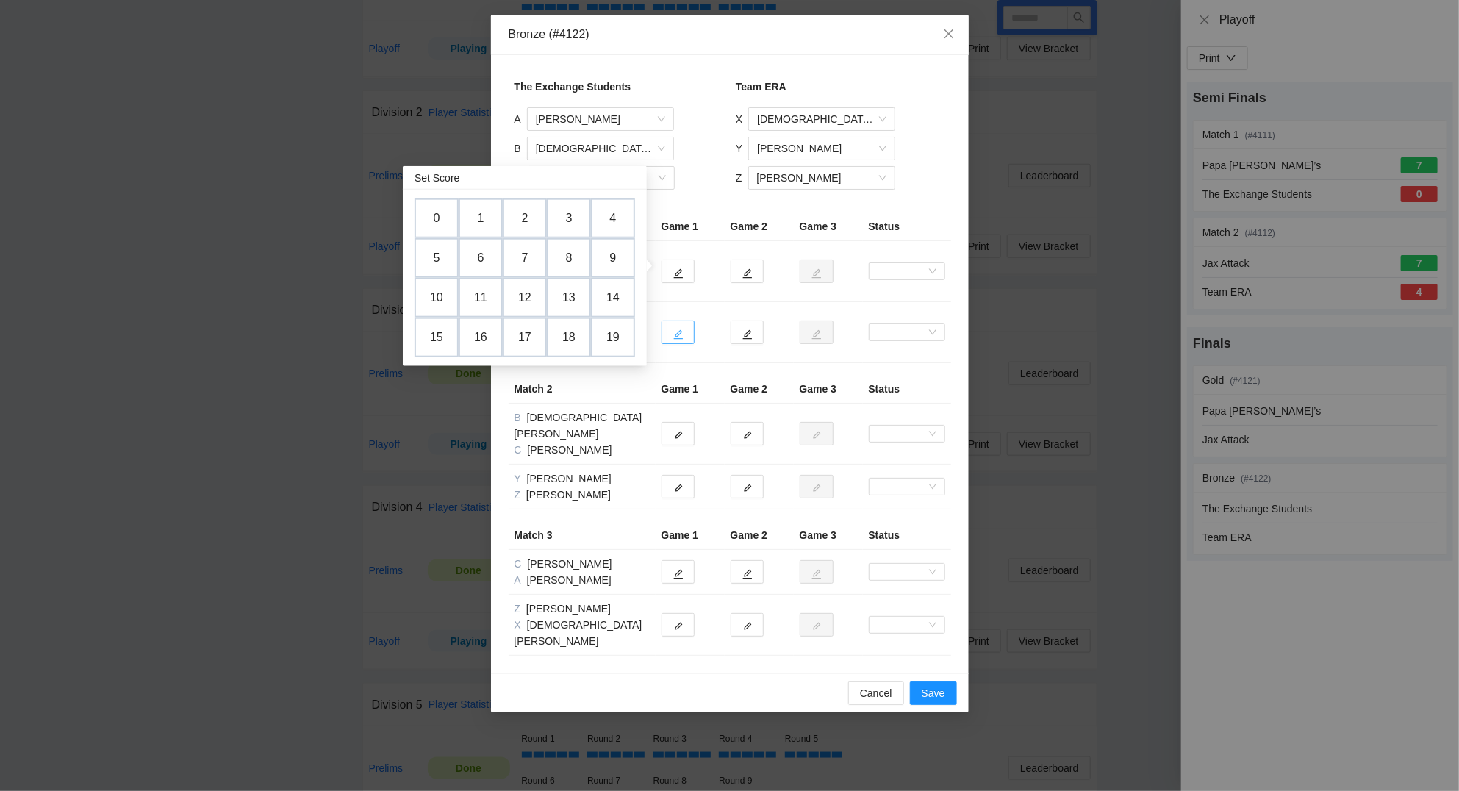
click at [680, 320] on button "button" at bounding box center [677, 332] width 33 height 24
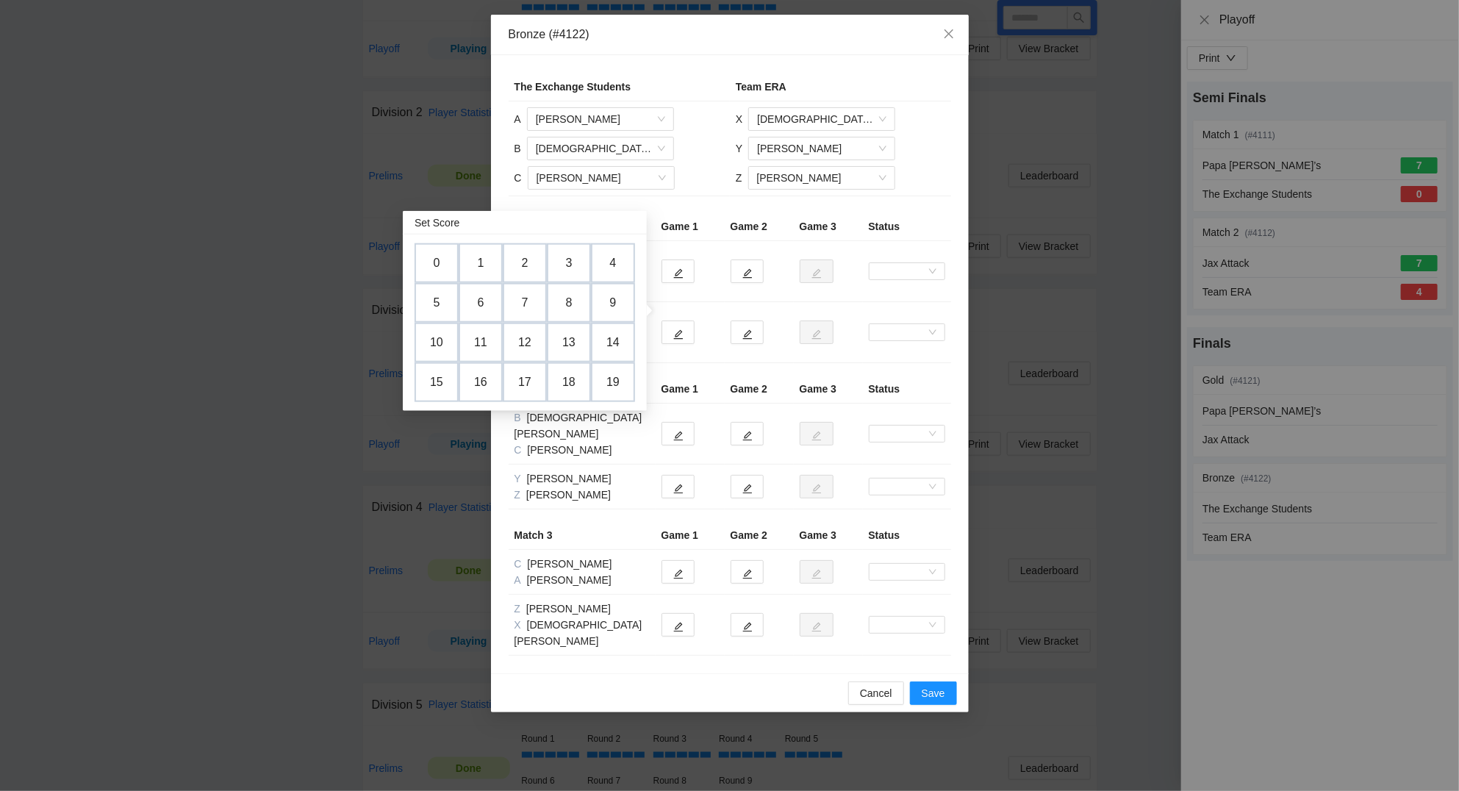
drag, startPoint x: 438, startPoint y: 257, endPoint x: 459, endPoint y: 260, distance: 21.5
click at [439, 257] on td "0" at bounding box center [436, 263] width 44 height 40
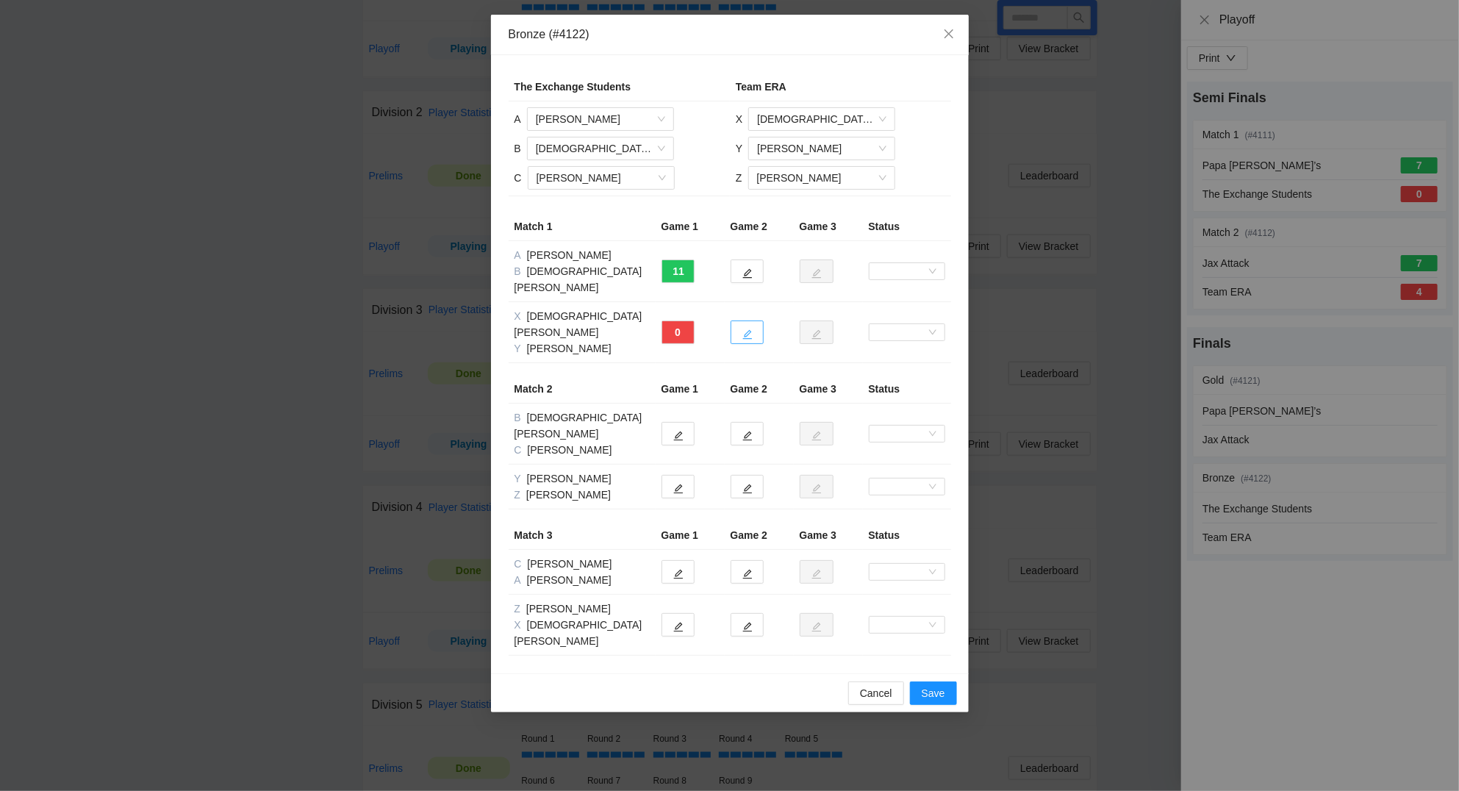
click at [747, 329] on icon "edit" at bounding box center [747, 334] width 10 height 10
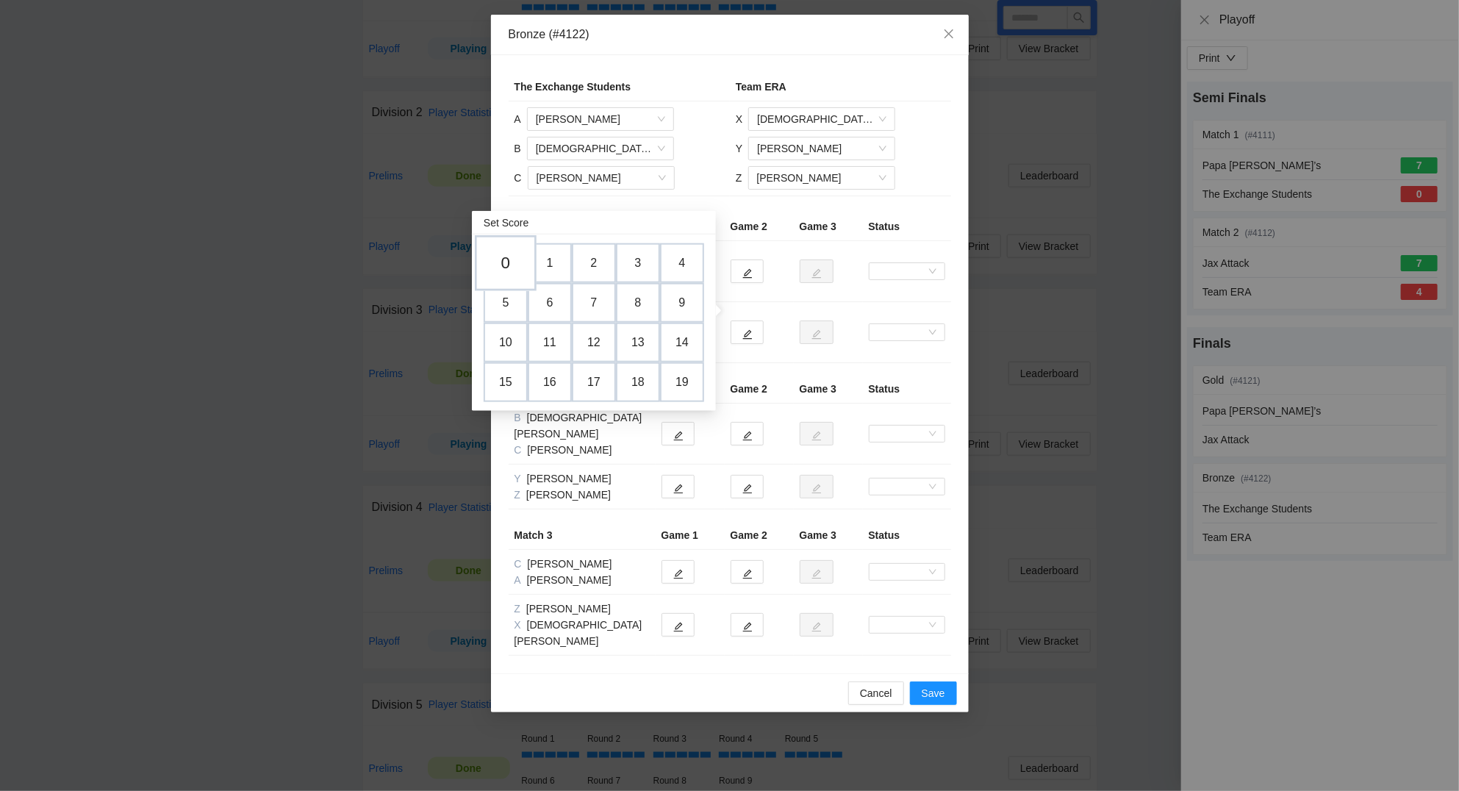
click at [508, 255] on td "0" at bounding box center [506, 263] width 62 height 56
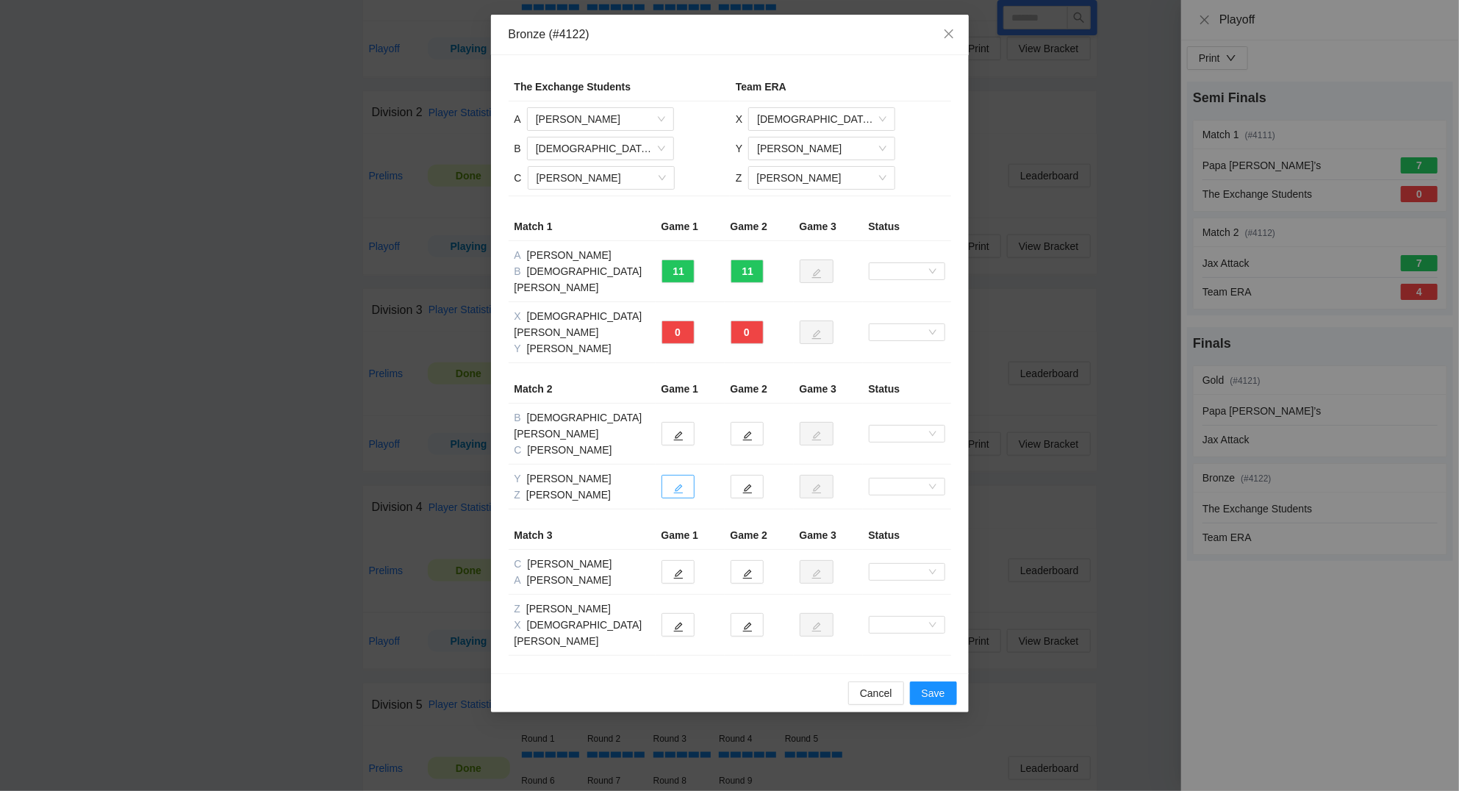
click at [677, 484] on icon "edit" at bounding box center [678, 489] width 10 height 10
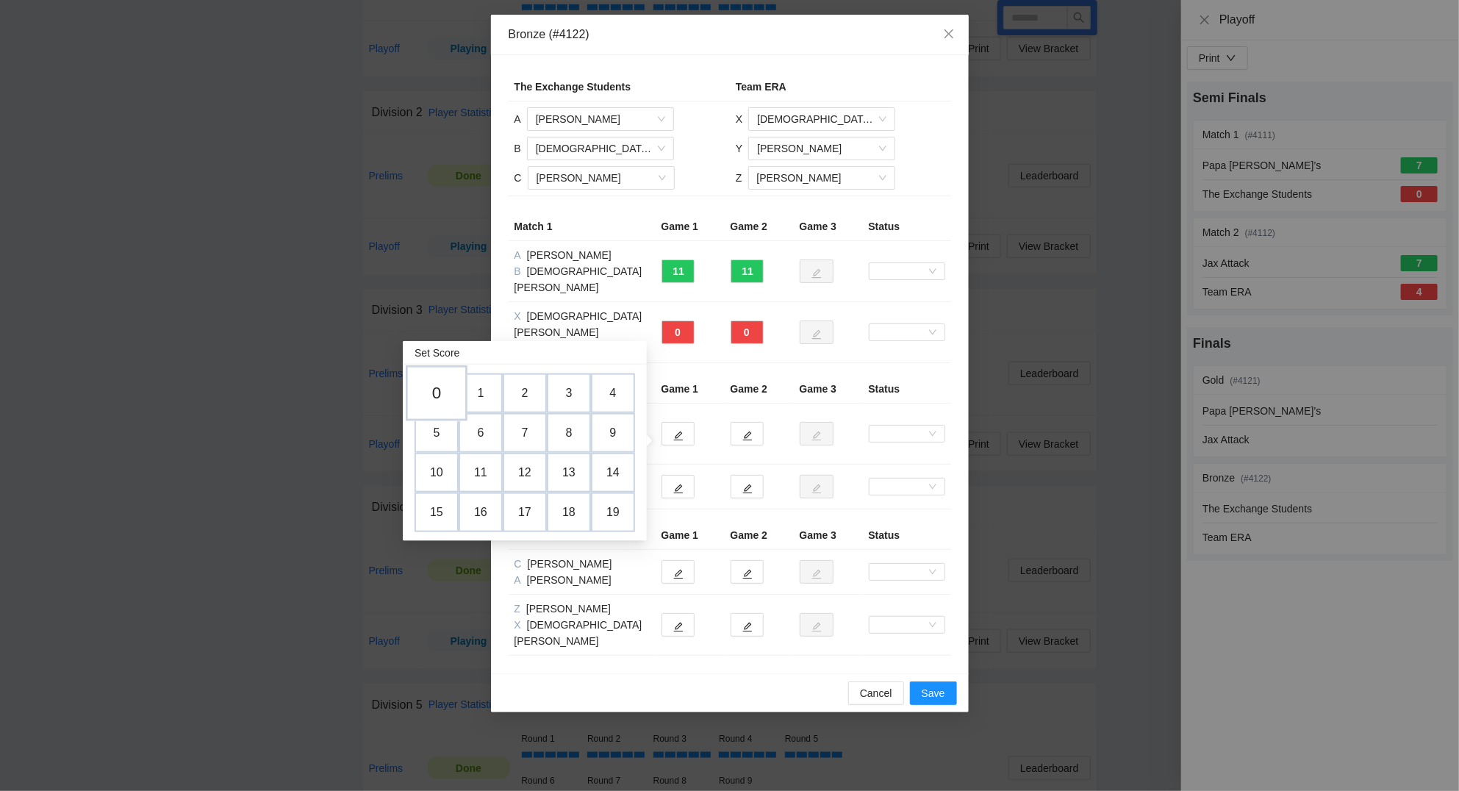
click at [444, 392] on td "0" at bounding box center [437, 393] width 62 height 56
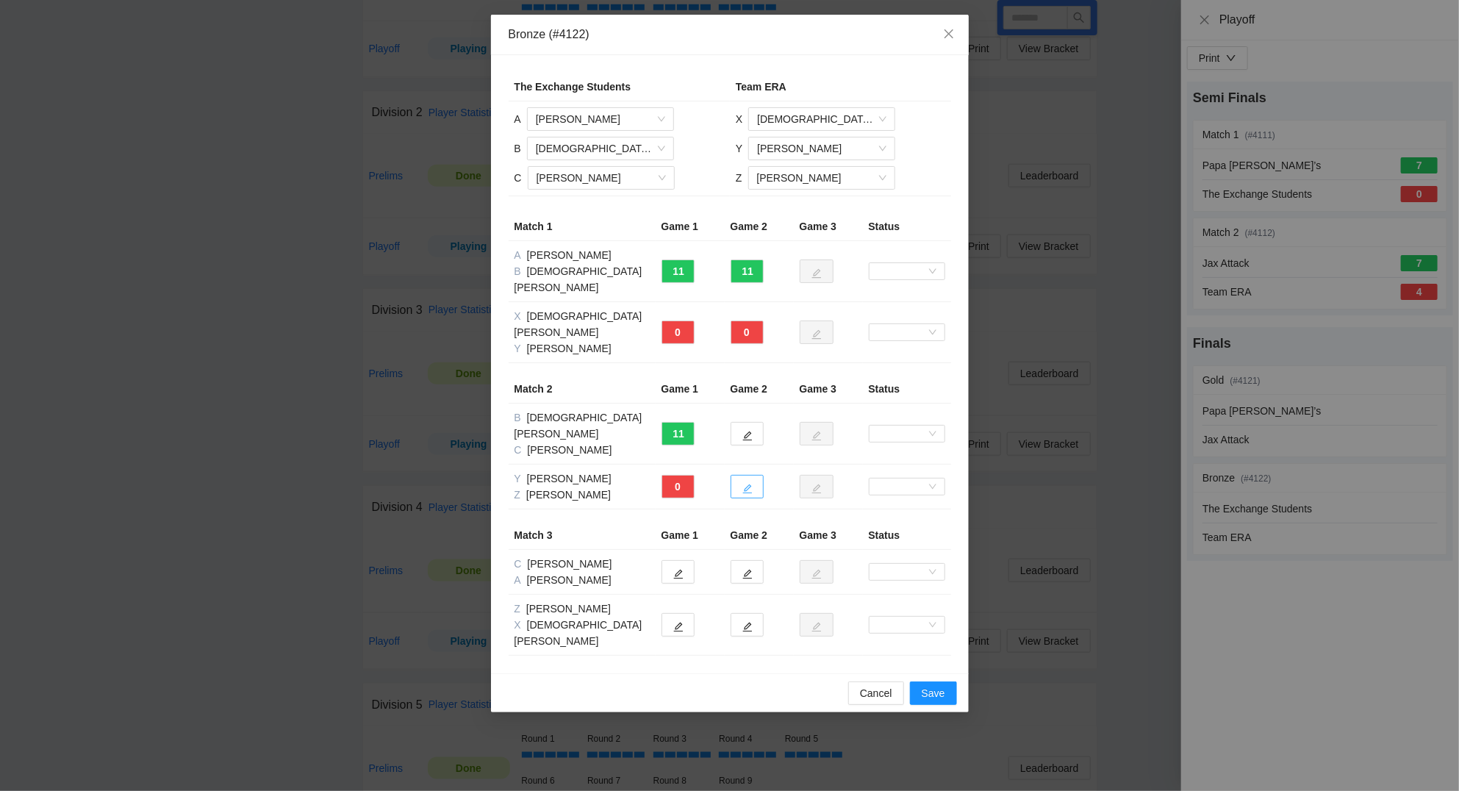
click at [745, 484] on icon "edit" at bounding box center [747, 489] width 10 height 10
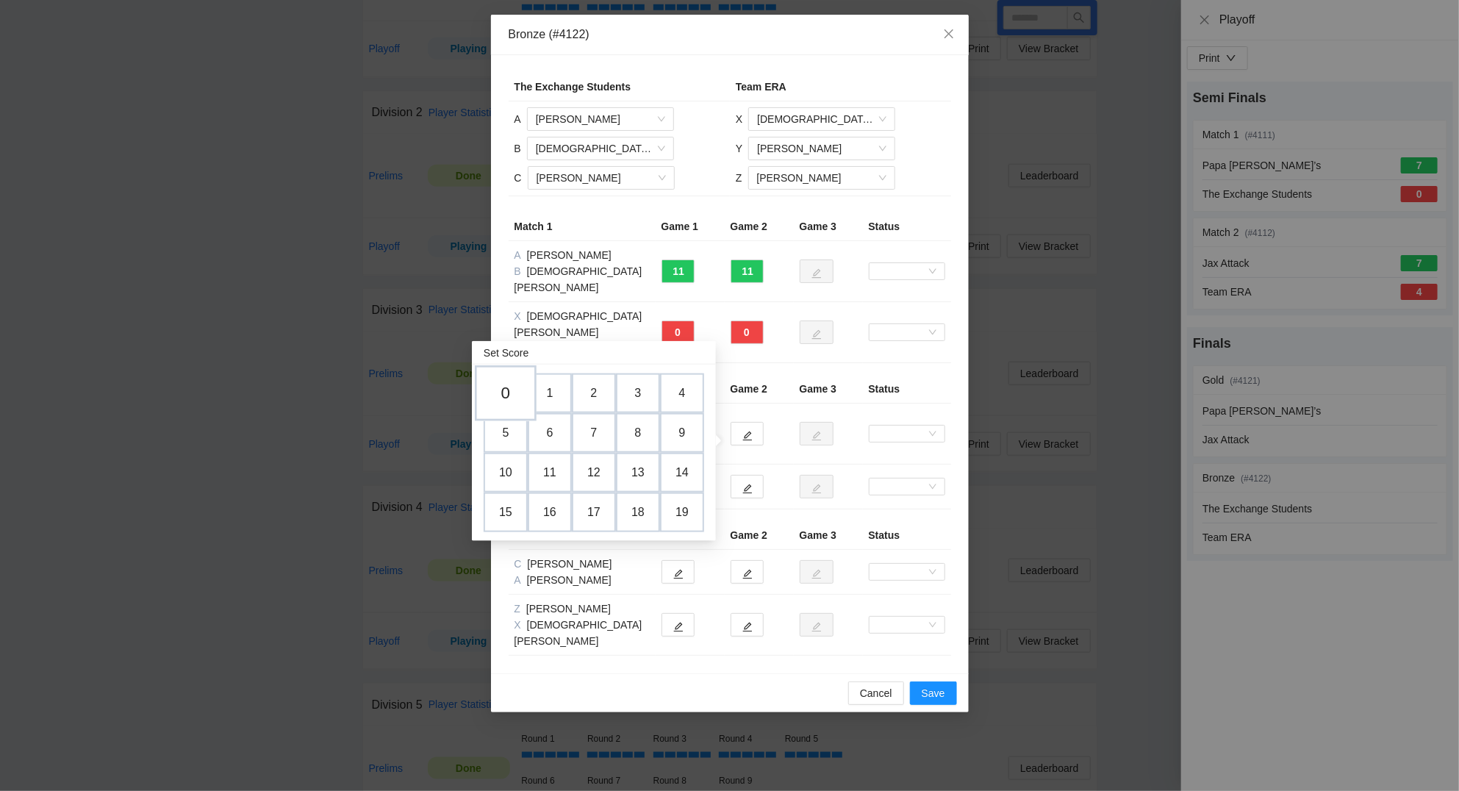
click at [508, 386] on td "0" at bounding box center [506, 393] width 62 height 56
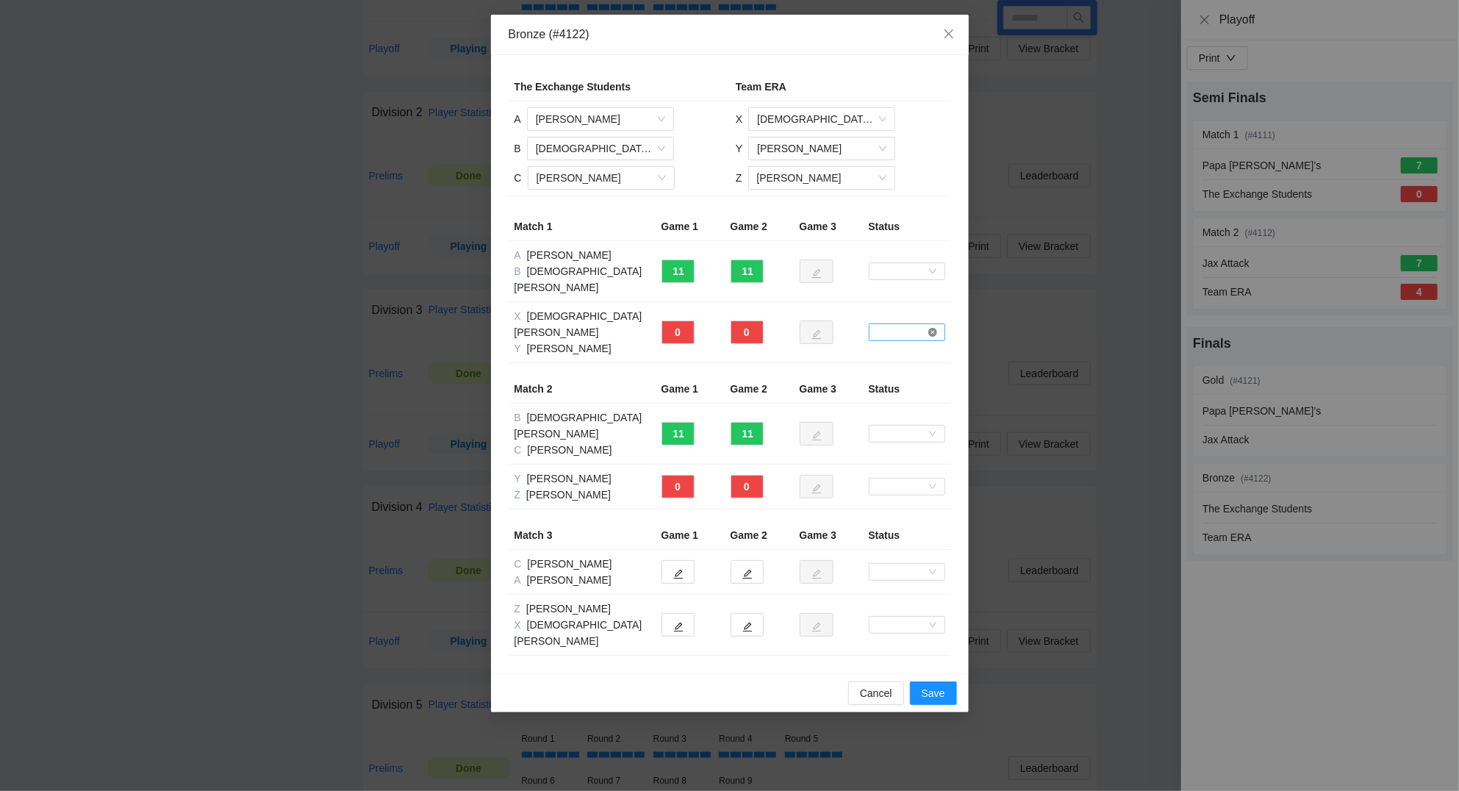
click at [933, 328] on icon "close-circle" at bounding box center [932, 332] width 9 height 9
click at [930, 328] on icon "close-circle" at bounding box center [932, 332] width 9 height 9
click at [935, 328] on icon "close-circle" at bounding box center [932, 332] width 9 height 9
click at [934, 328] on icon "close-circle" at bounding box center [932, 332] width 9 height 9
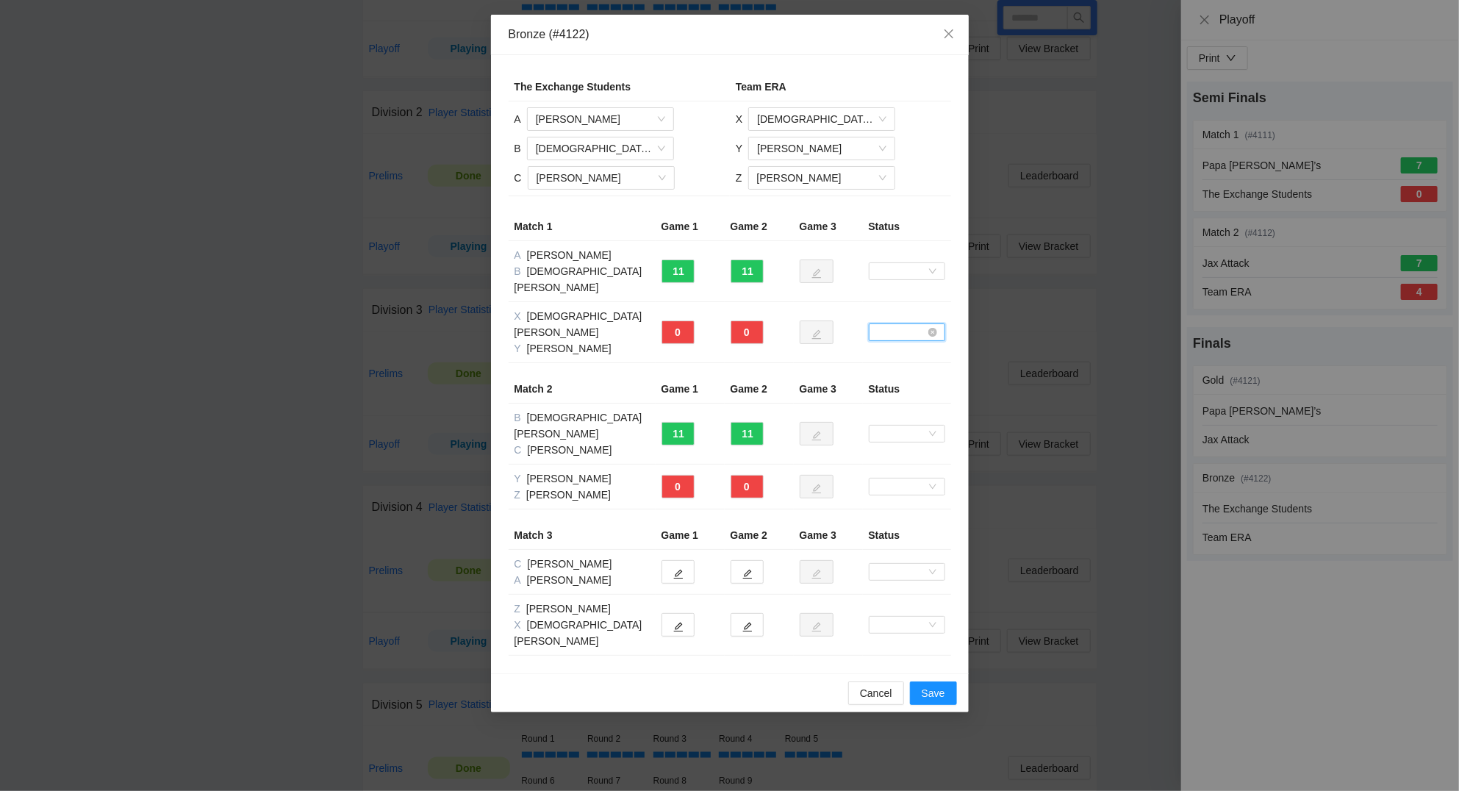
click at [920, 324] on span at bounding box center [906, 332] width 65 height 16
click at [914, 333] on div "Forfeit" at bounding box center [906, 334] width 59 height 16
click at [935, 482] on icon "close-circle" at bounding box center [932, 486] width 9 height 9
click at [899, 478] on span at bounding box center [906, 486] width 65 height 16
click at [907, 464] on div "Forfeit" at bounding box center [906, 464] width 59 height 16
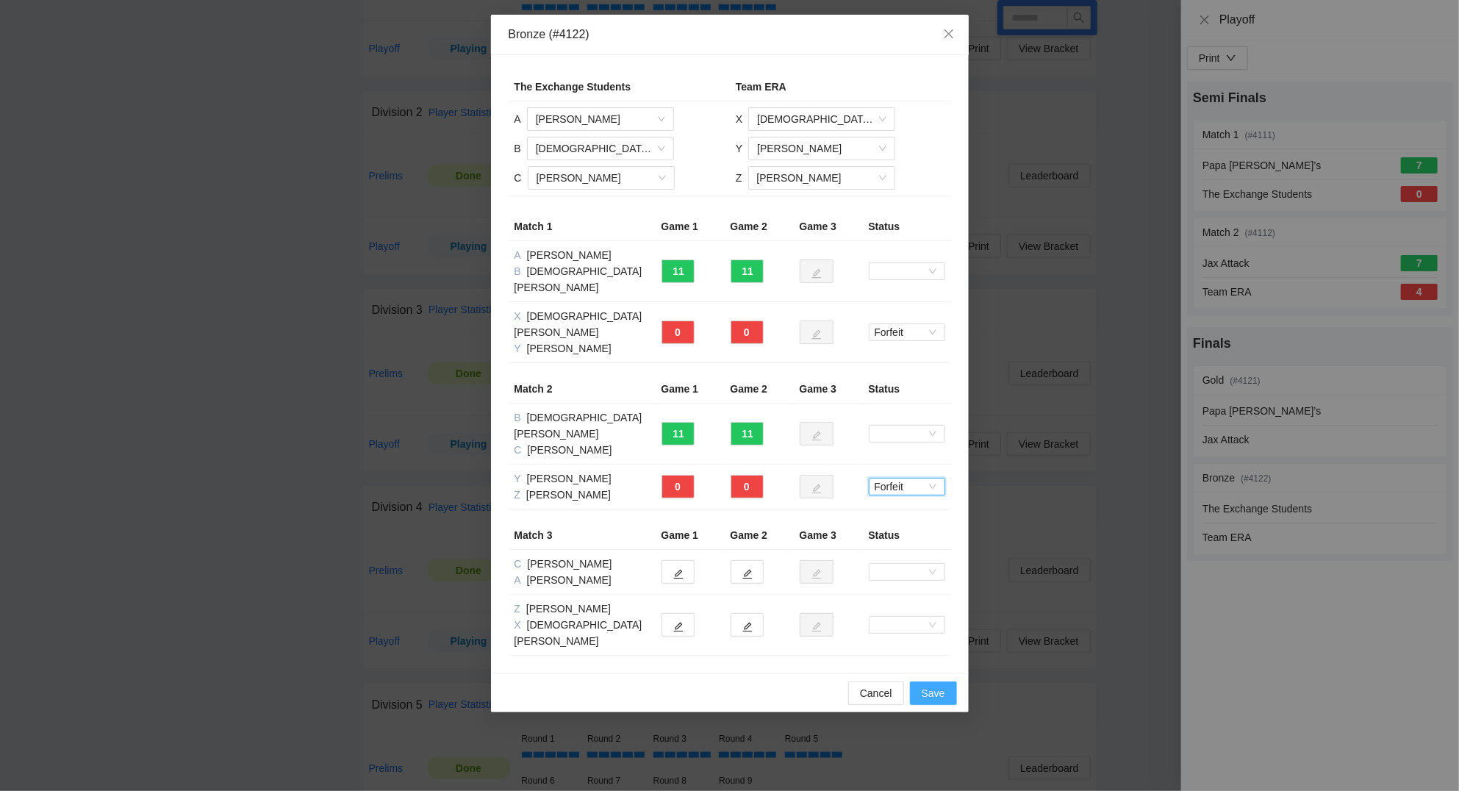
click at [934, 685] on span "Save" at bounding box center [933, 693] width 24 height 16
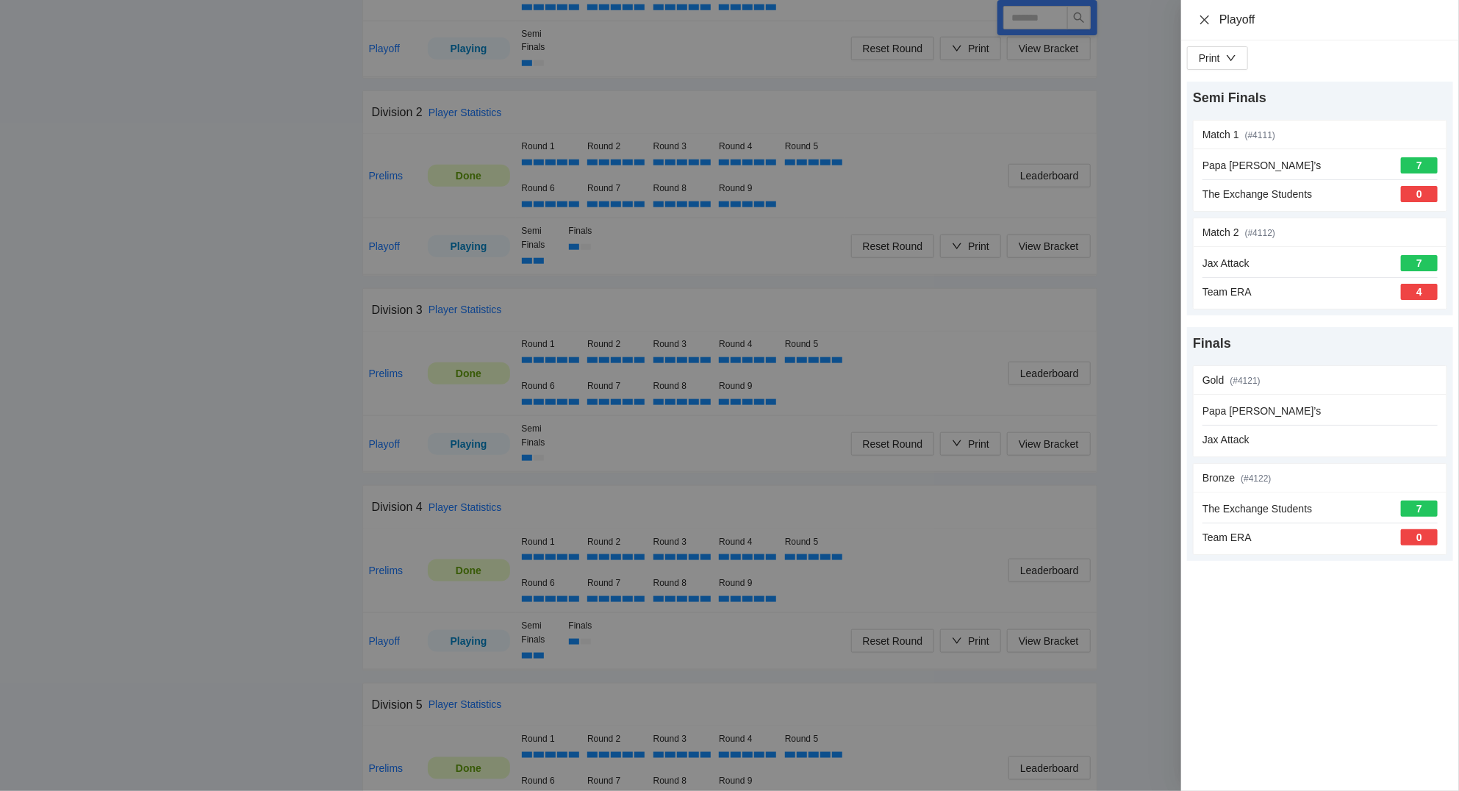
click at [1207, 17] on icon "close" at bounding box center [1204, 19] width 9 height 9
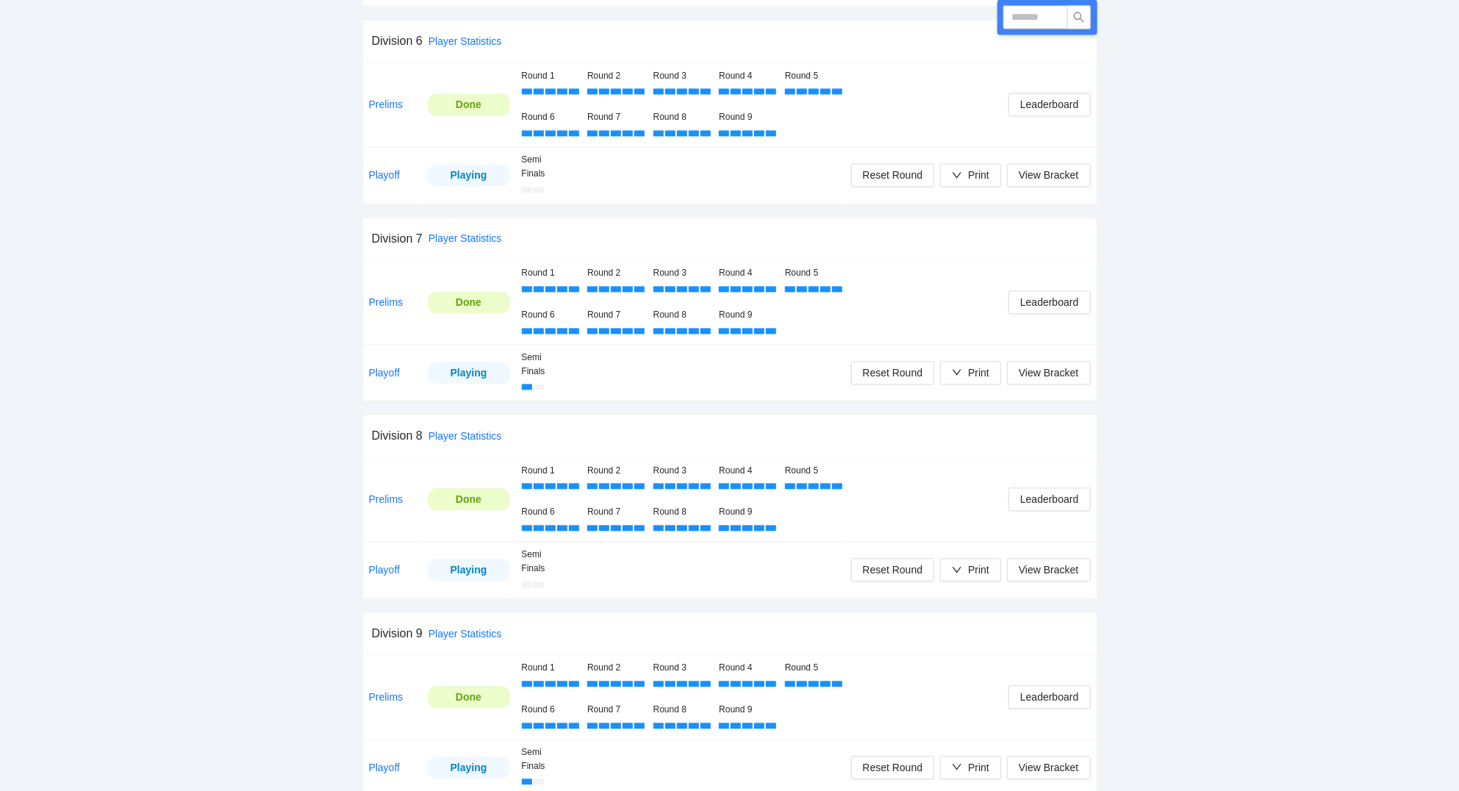
scroll to position [1683, 0]
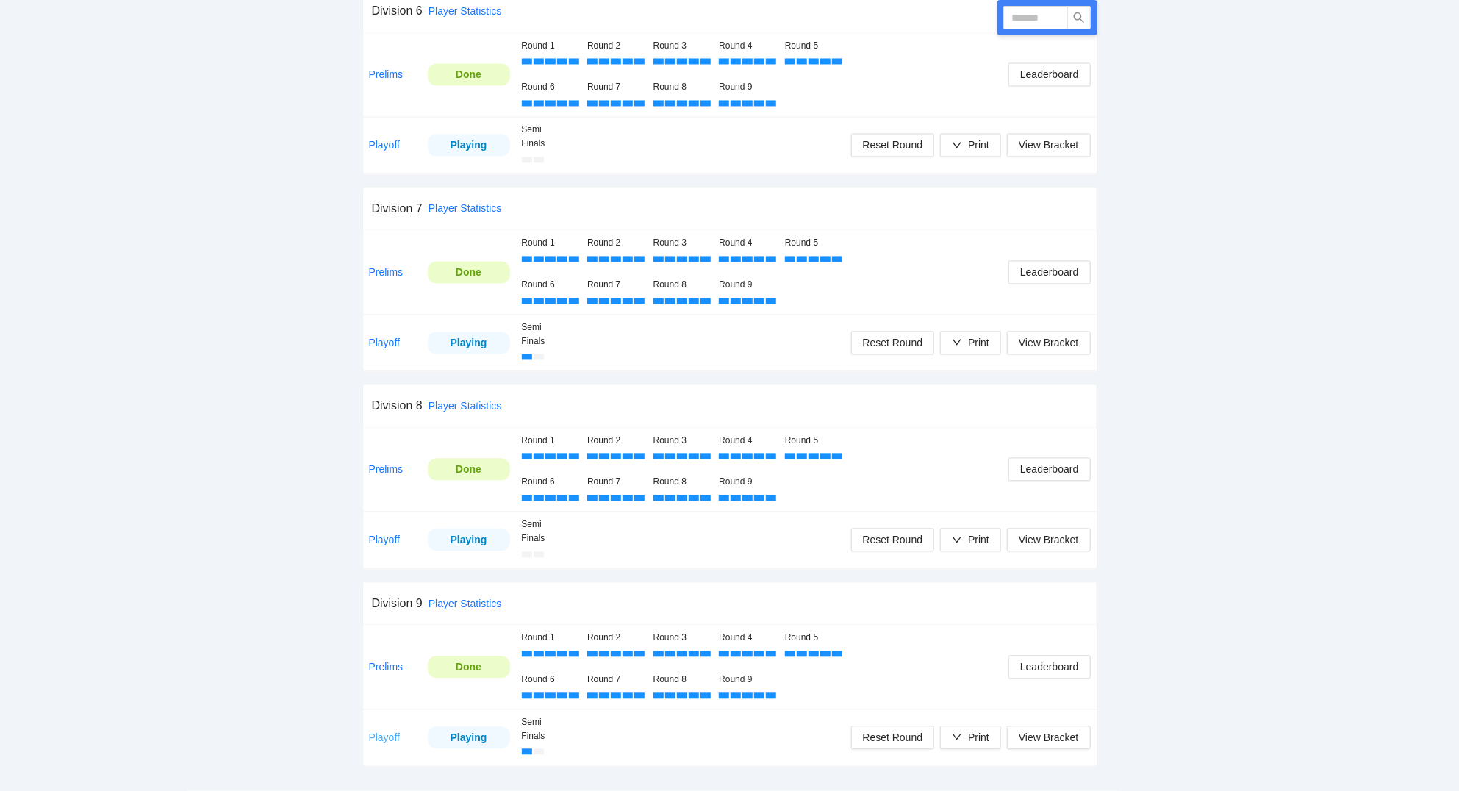
click at [387, 740] on link "Playoff" at bounding box center [385, 738] width 32 height 12
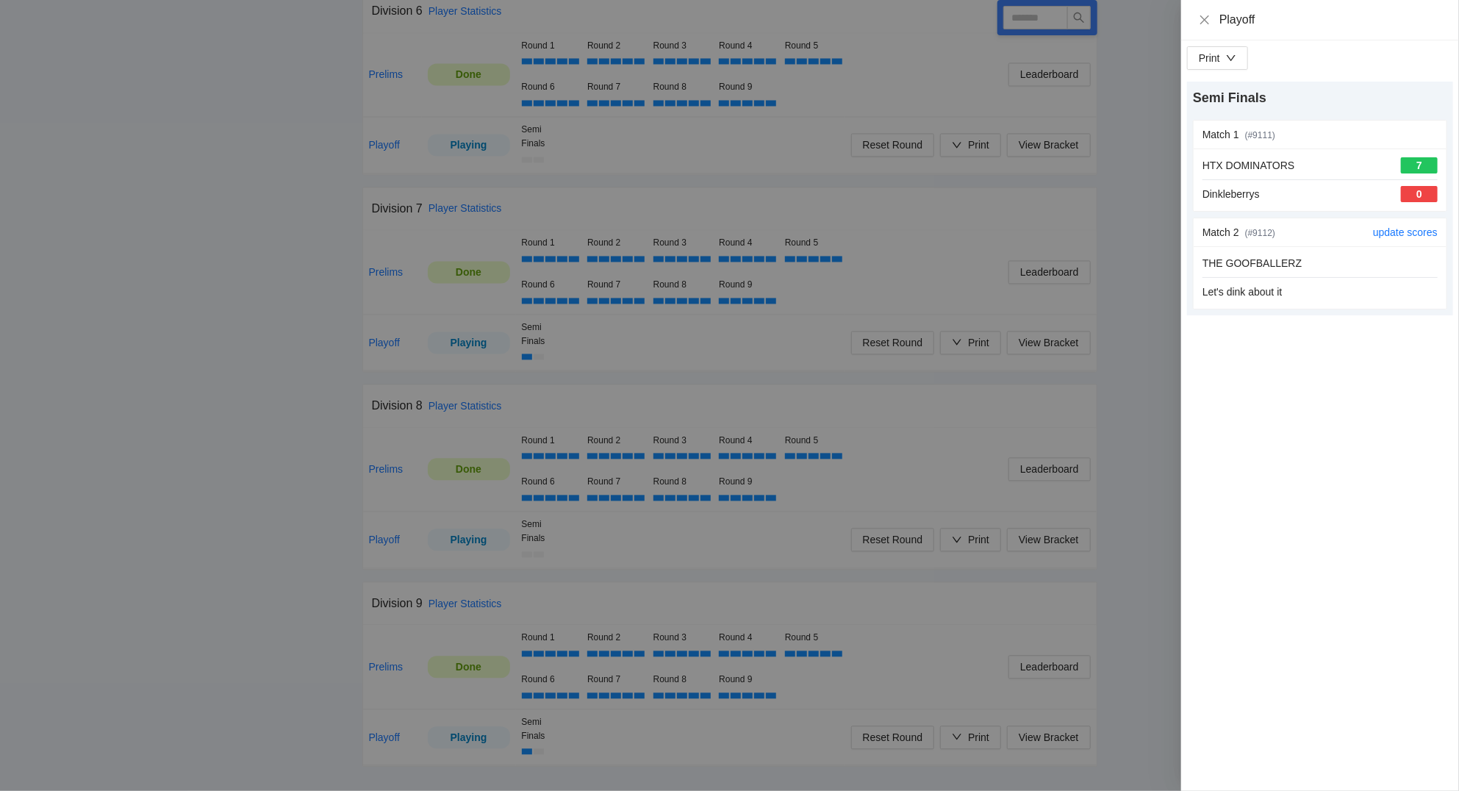
click at [1356, 267] on div "THE GOOFBALLERZ" at bounding box center [1319, 263] width 235 height 16
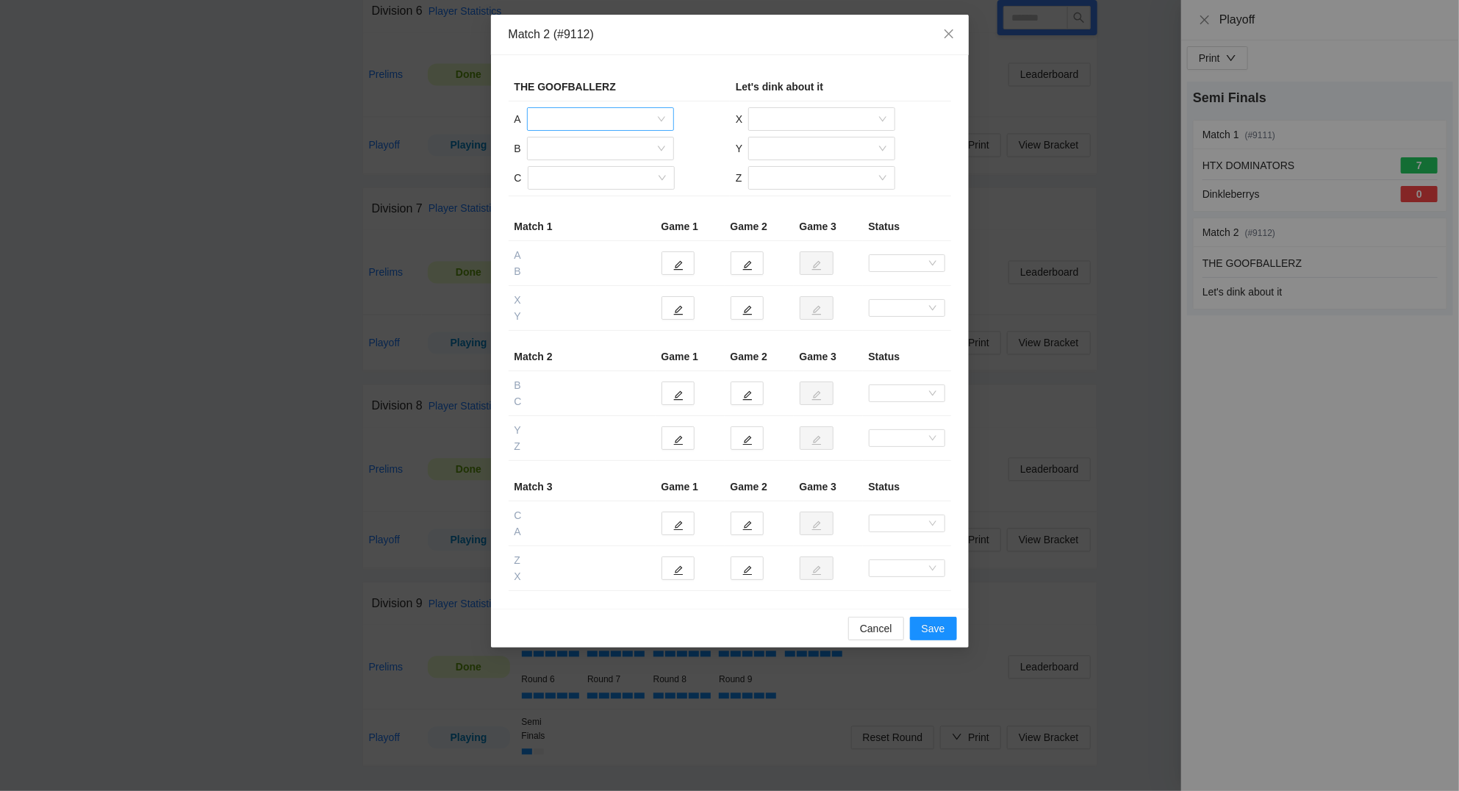
click at [617, 125] on input "search" at bounding box center [595, 119] width 119 height 22
click at [617, 146] on div "Abby Bourgeois" at bounding box center [600, 154] width 129 height 16
click at [605, 148] on input "search" at bounding box center [595, 148] width 119 height 22
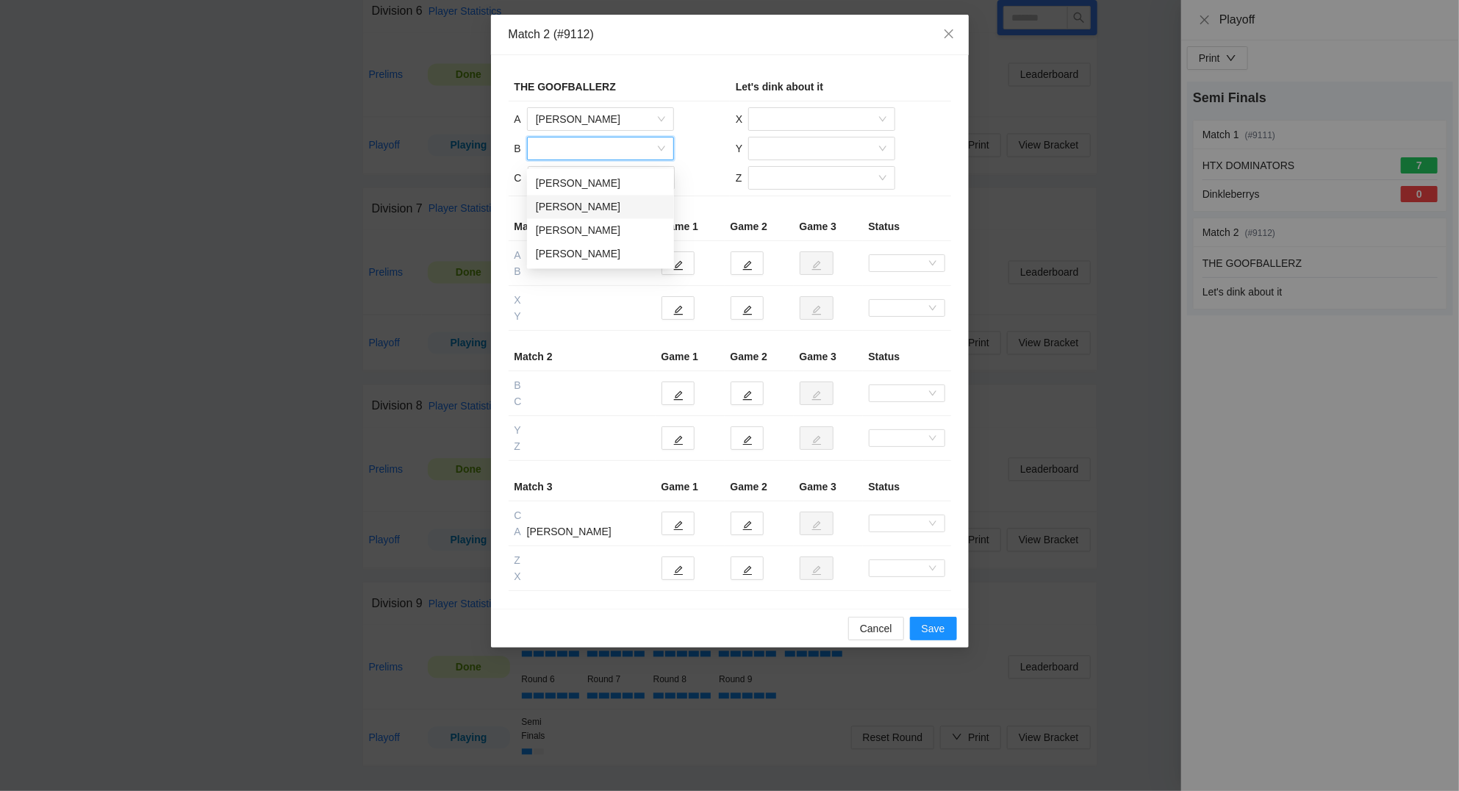
click at [597, 200] on div "Jeremy Bourgeois" at bounding box center [600, 207] width 129 height 16
click at [584, 183] on input "search" at bounding box center [595, 178] width 119 height 22
drag, startPoint x: 584, startPoint y: 208, endPoint x: 727, endPoint y: 157, distance: 151.3
click at [584, 206] on div "Geoff Bourgeois" at bounding box center [600, 213] width 129 height 16
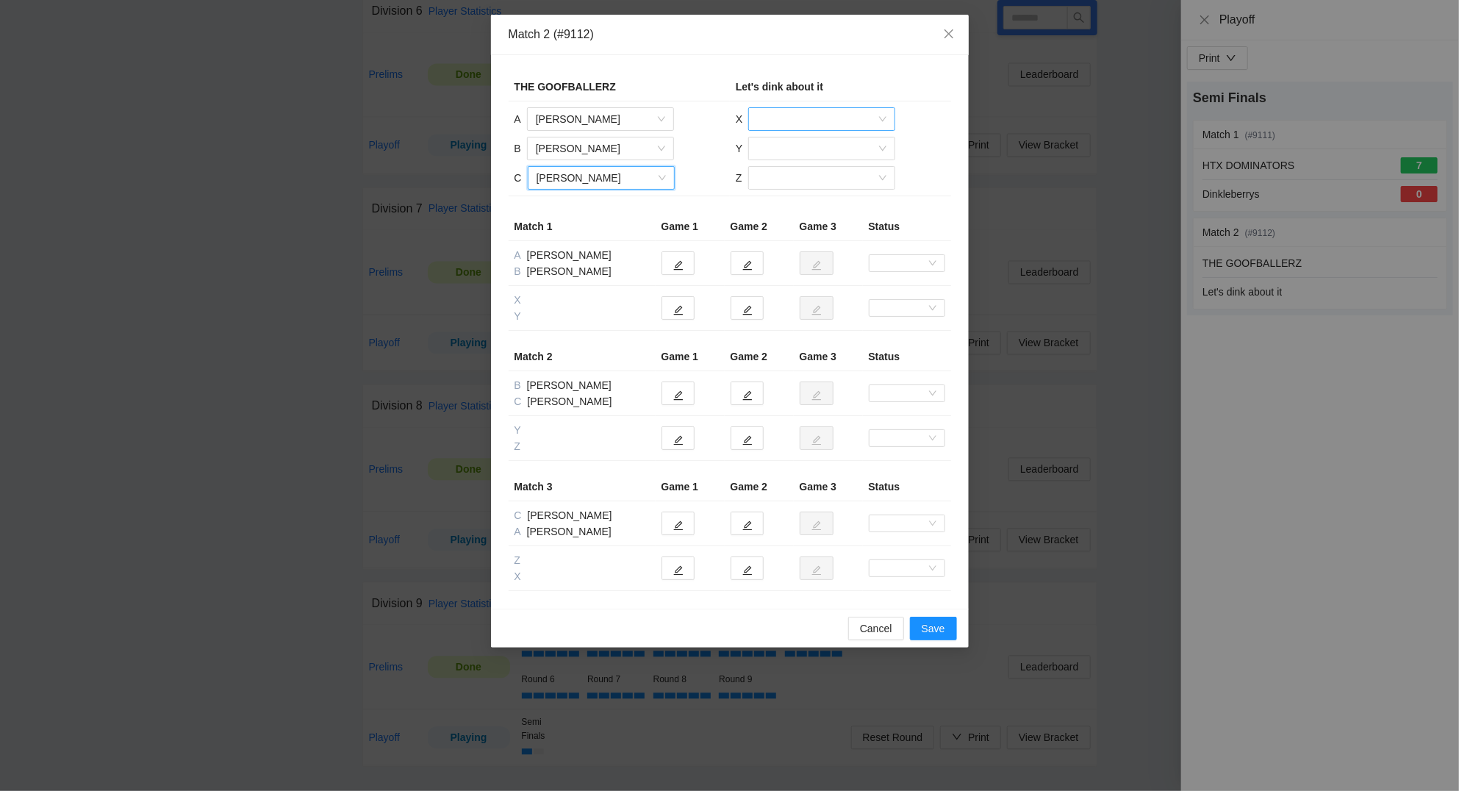
click at [789, 121] on input "search" at bounding box center [816, 119] width 119 height 22
click at [797, 244] on div "Seth Michel" at bounding box center [821, 248] width 129 height 16
click at [782, 147] on input "search" at bounding box center [816, 148] width 119 height 22
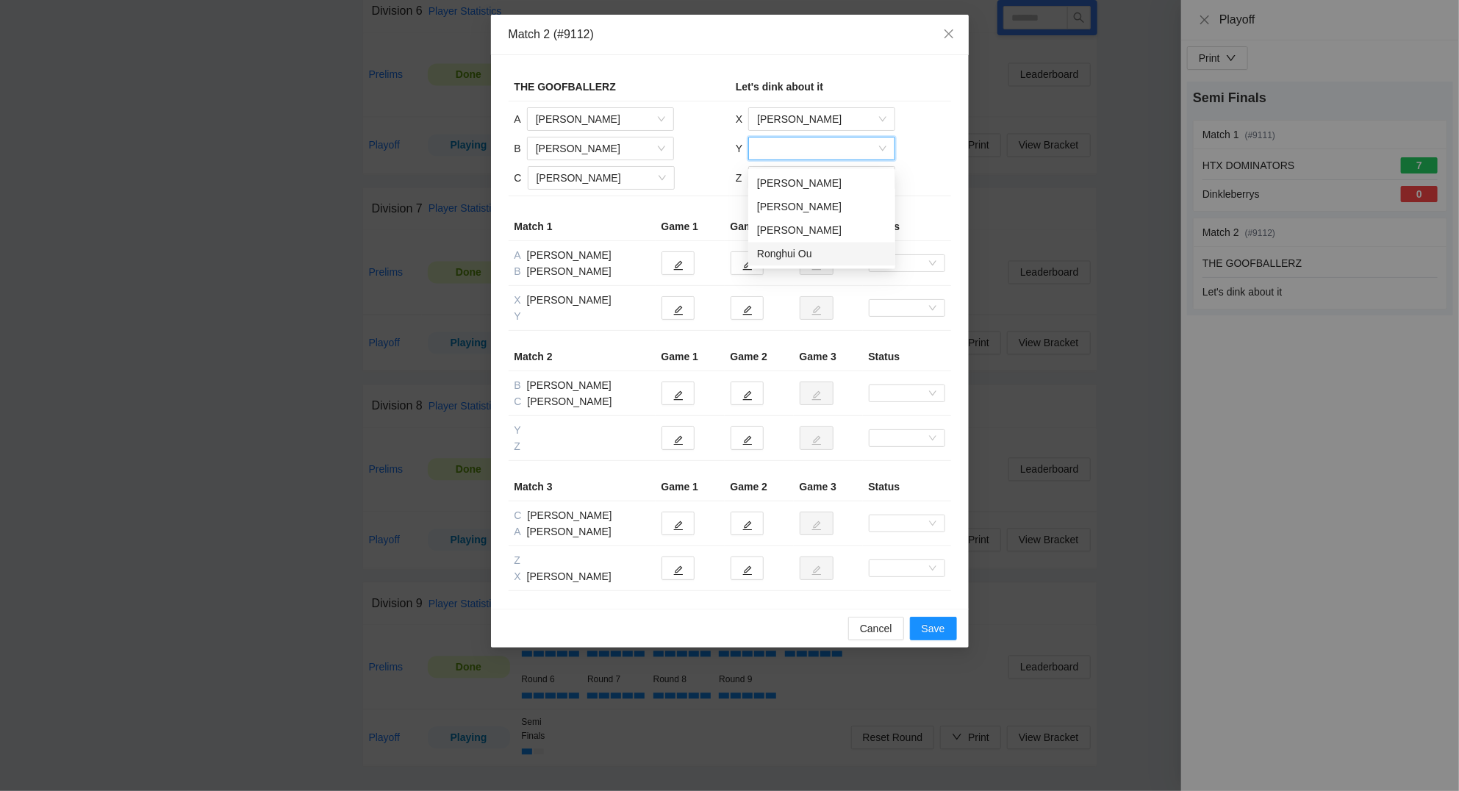
click at [789, 246] on div "Ronghui Ou" at bounding box center [821, 254] width 129 height 16
click at [769, 179] on input "search" at bounding box center [816, 178] width 119 height 22
click at [790, 229] on div "Jason Vo" at bounding box center [820, 237] width 129 height 16
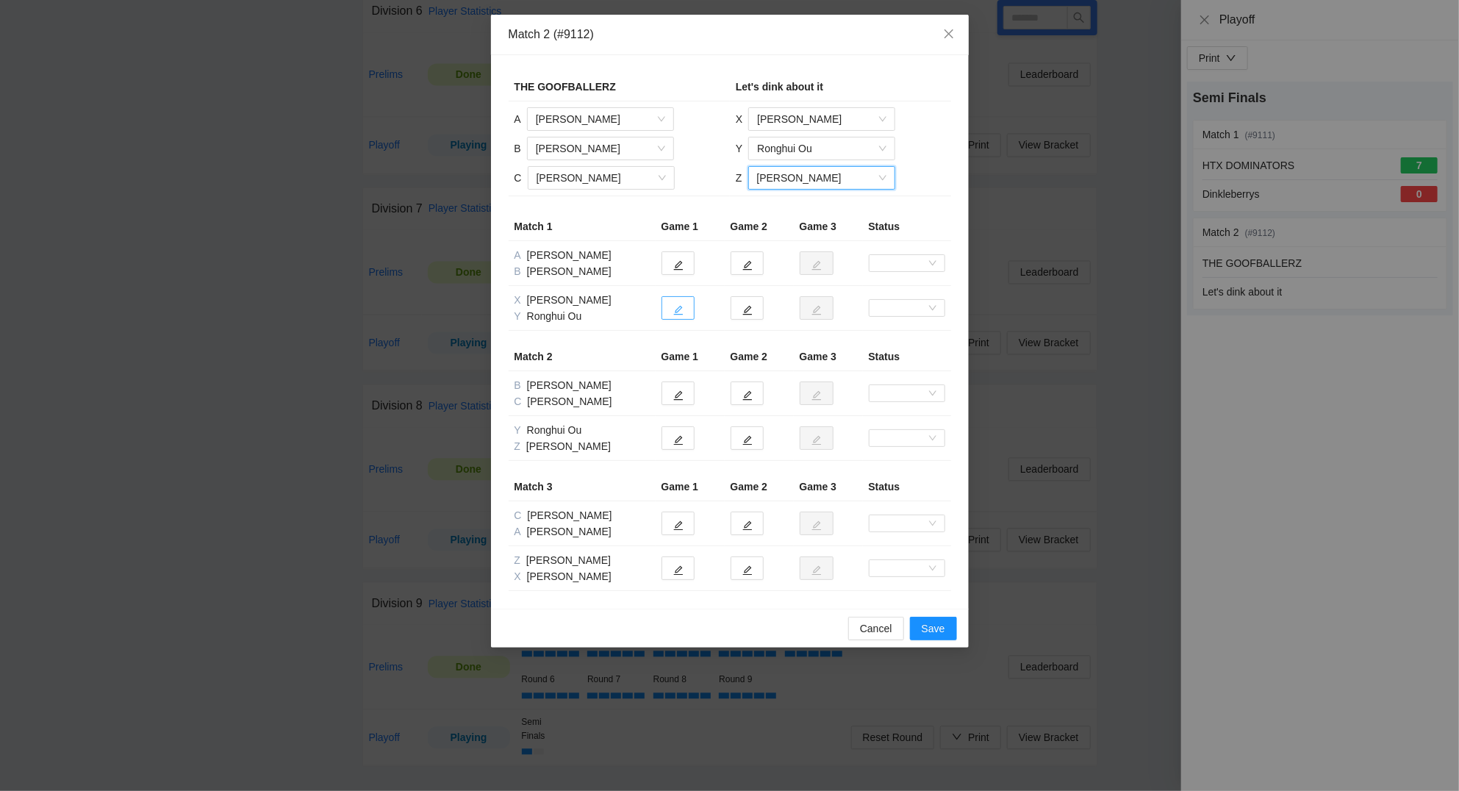
click at [684, 311] on button "button" at bounding box center [677, 308] width 33 height 24
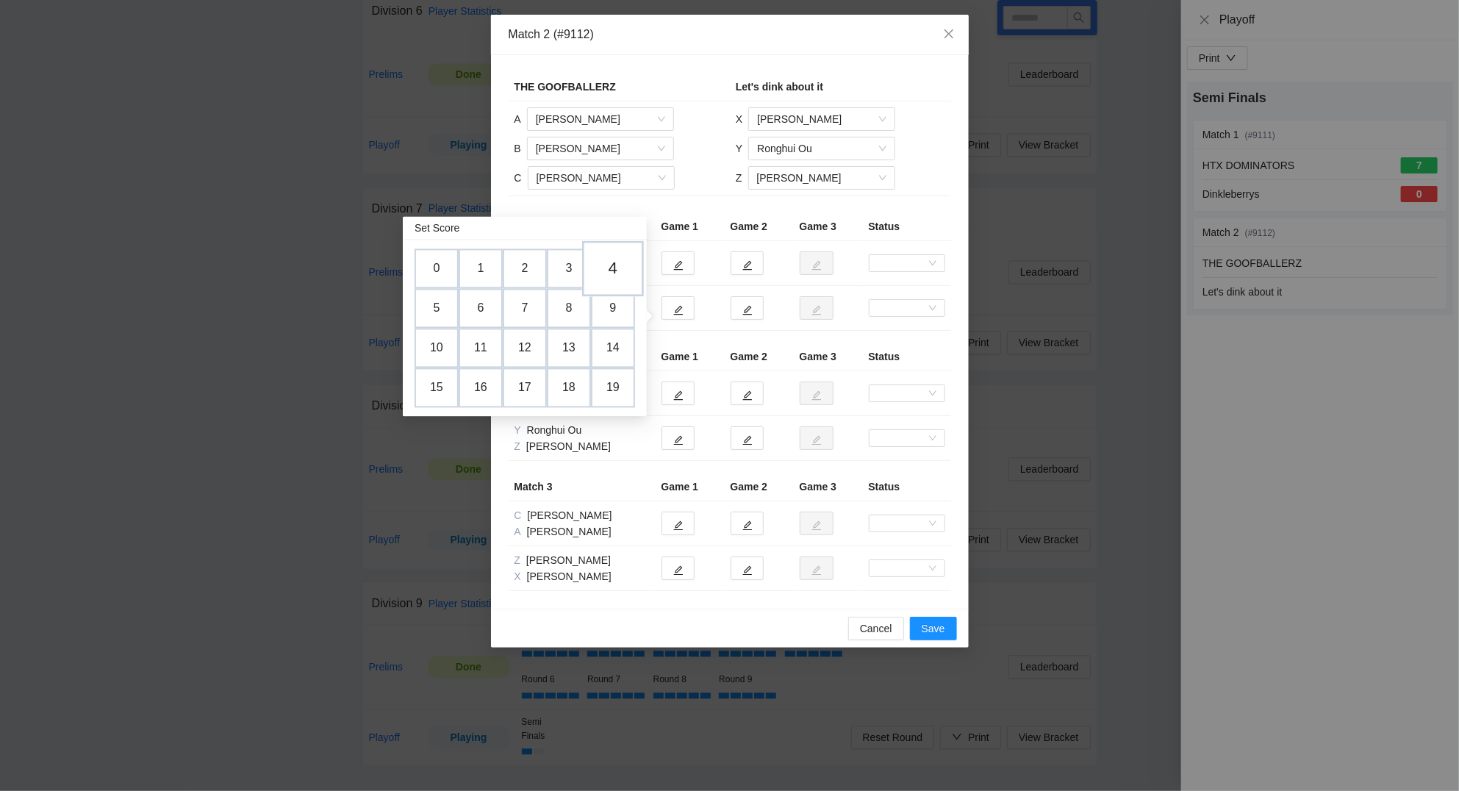
click at [626, 262] on td "4" at bounding box center [613, 269] width 62 height 56
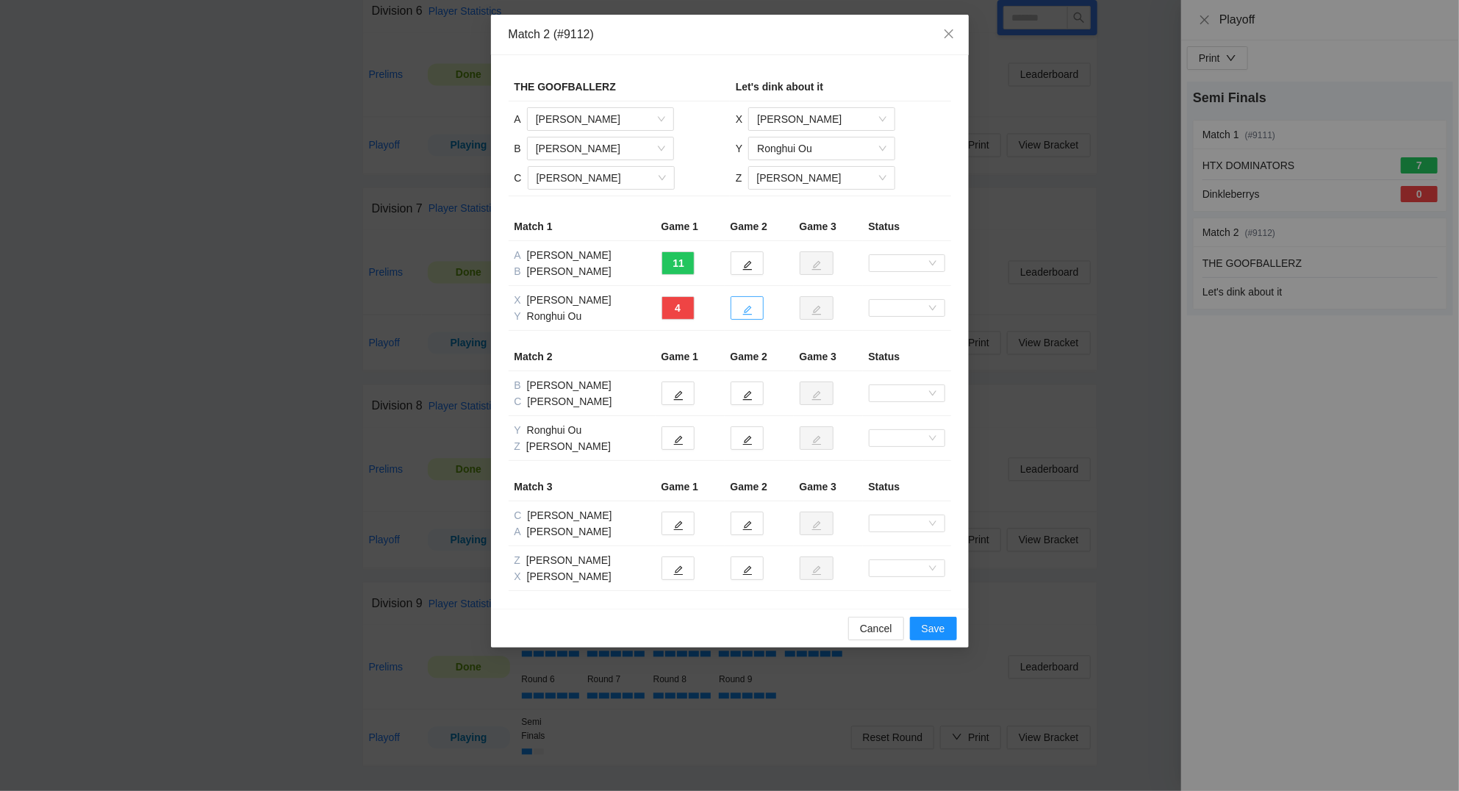
click at [739, 312] on button "button" at bounding box center [746, 308] width 33 height 24
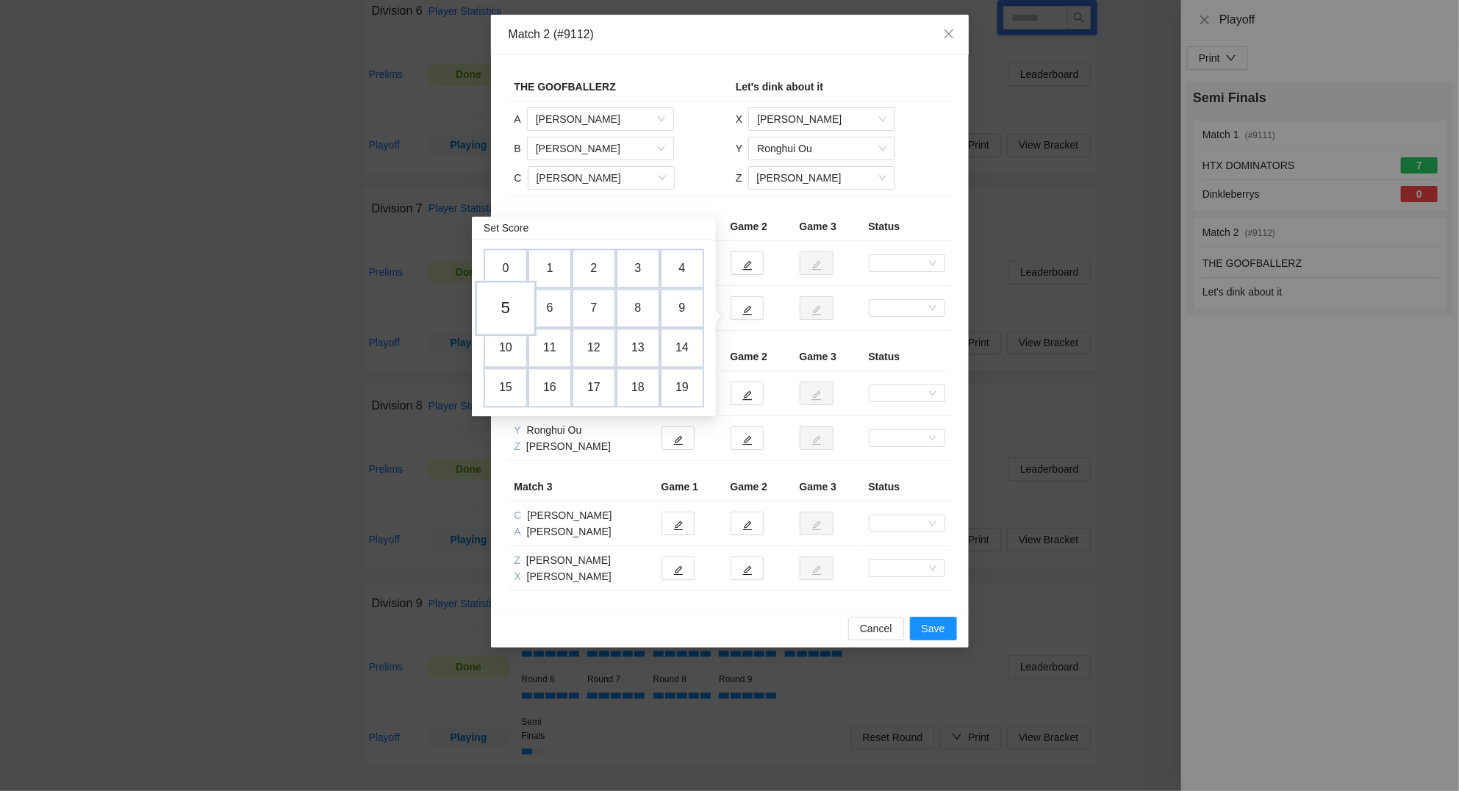
click at [508, 295] on td "5" at bounding box center [506, 309] width 62 height 56
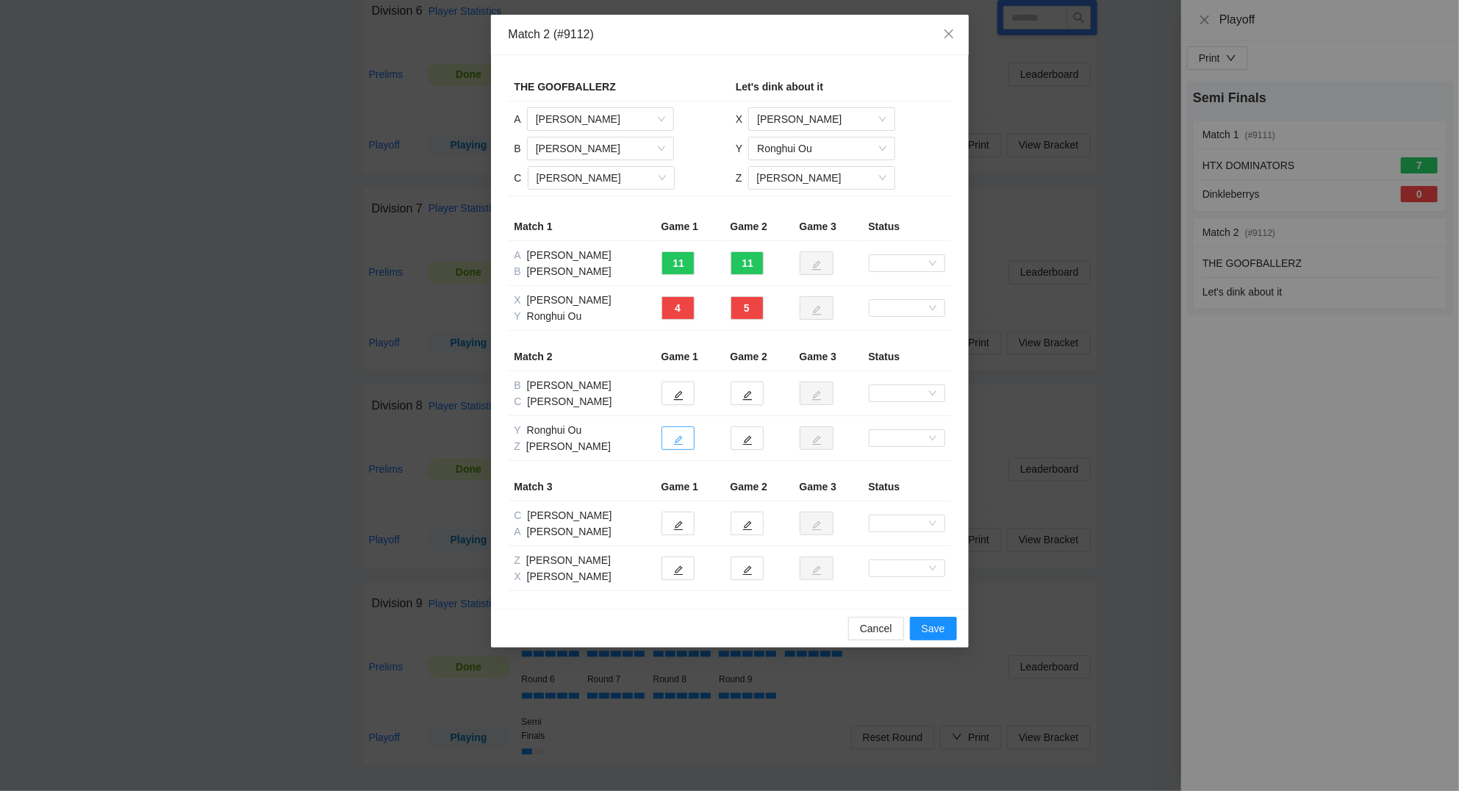
click at [676, 438] on icon "edit" at bounding box center [678, 440] width 10 height 10
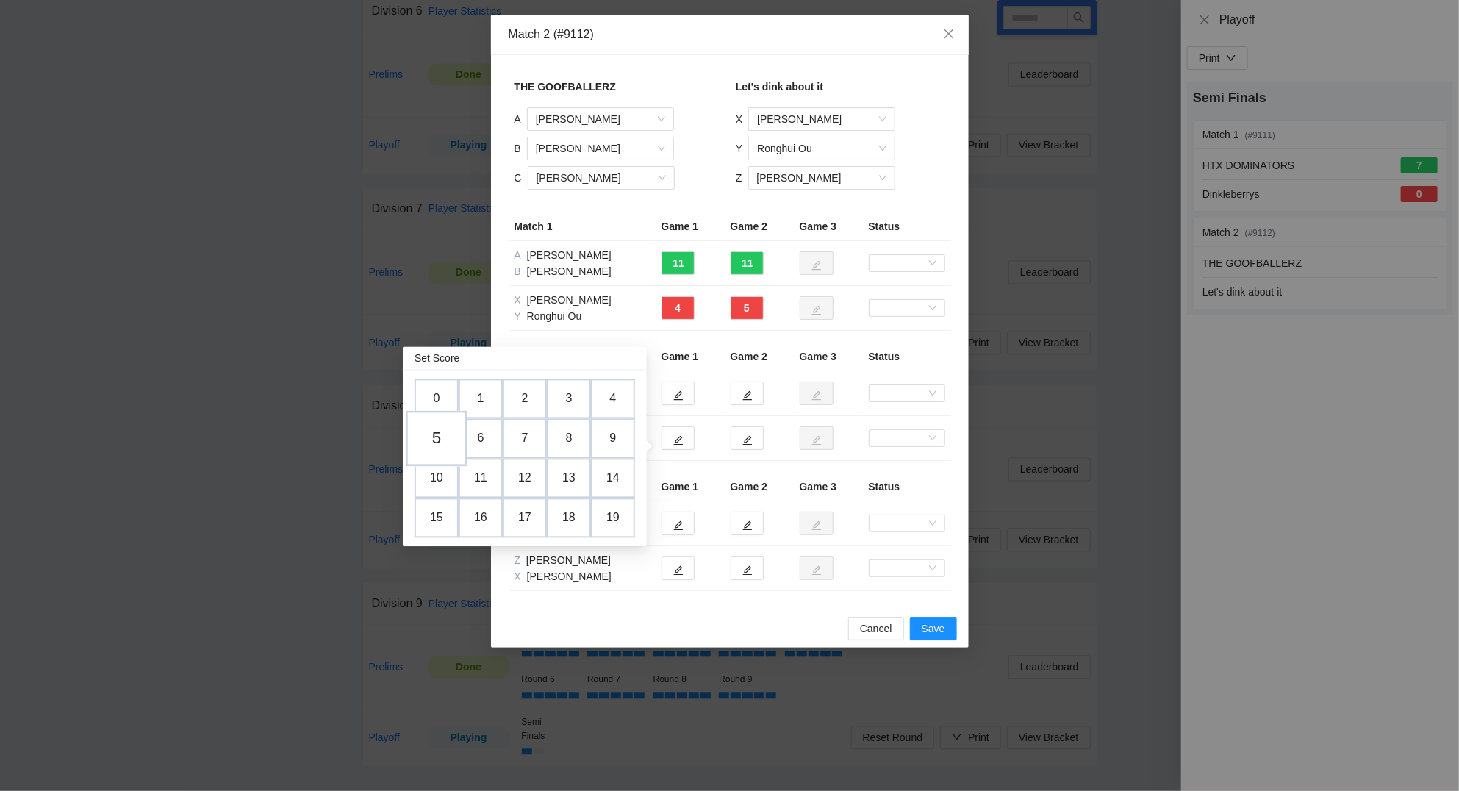
click at [438, 431] on td "5" at bounding box center [437, 439] width 62 height 56
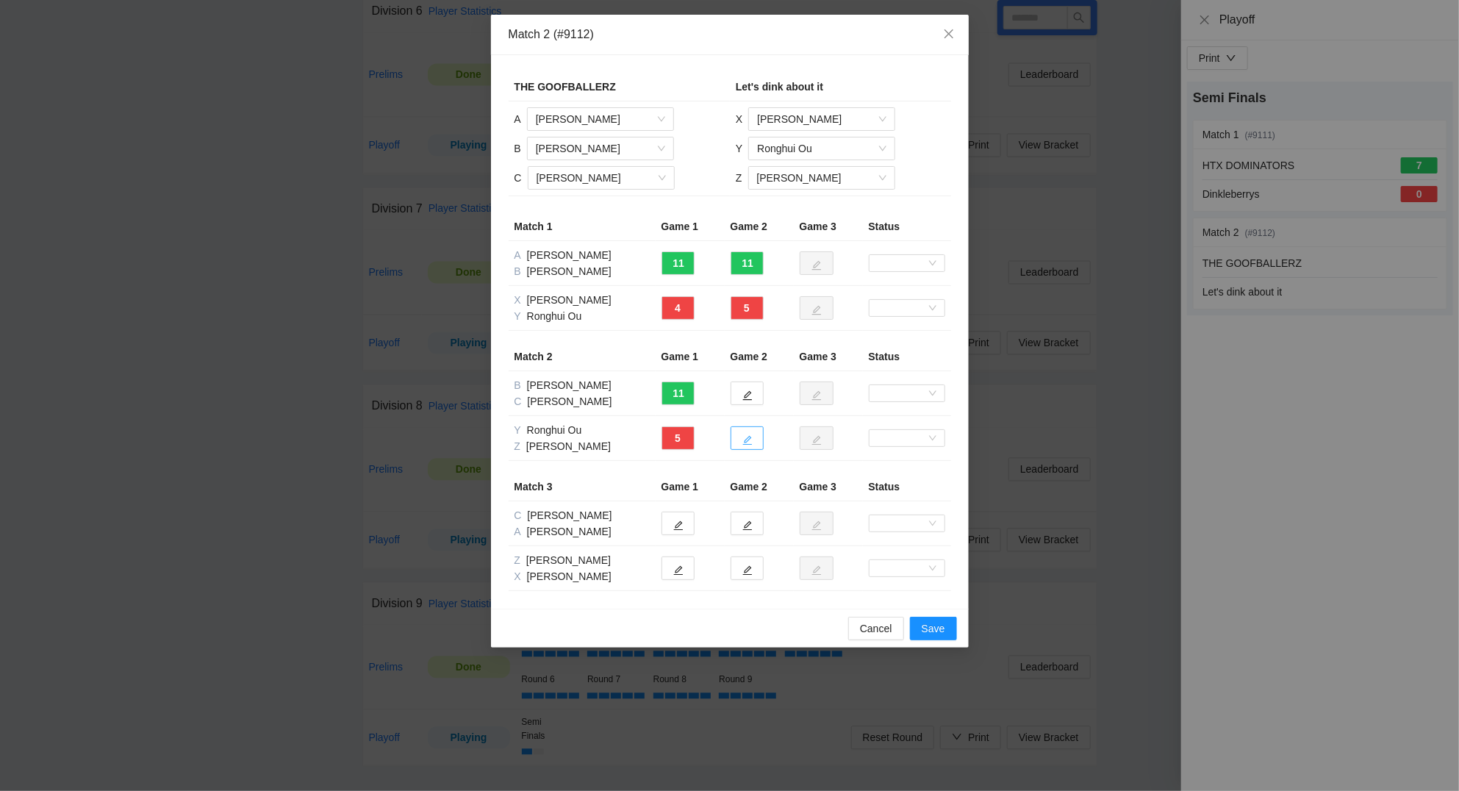
click at [747, 445] on icon "edit" at bounding box center [747, 441] width 10 height 10
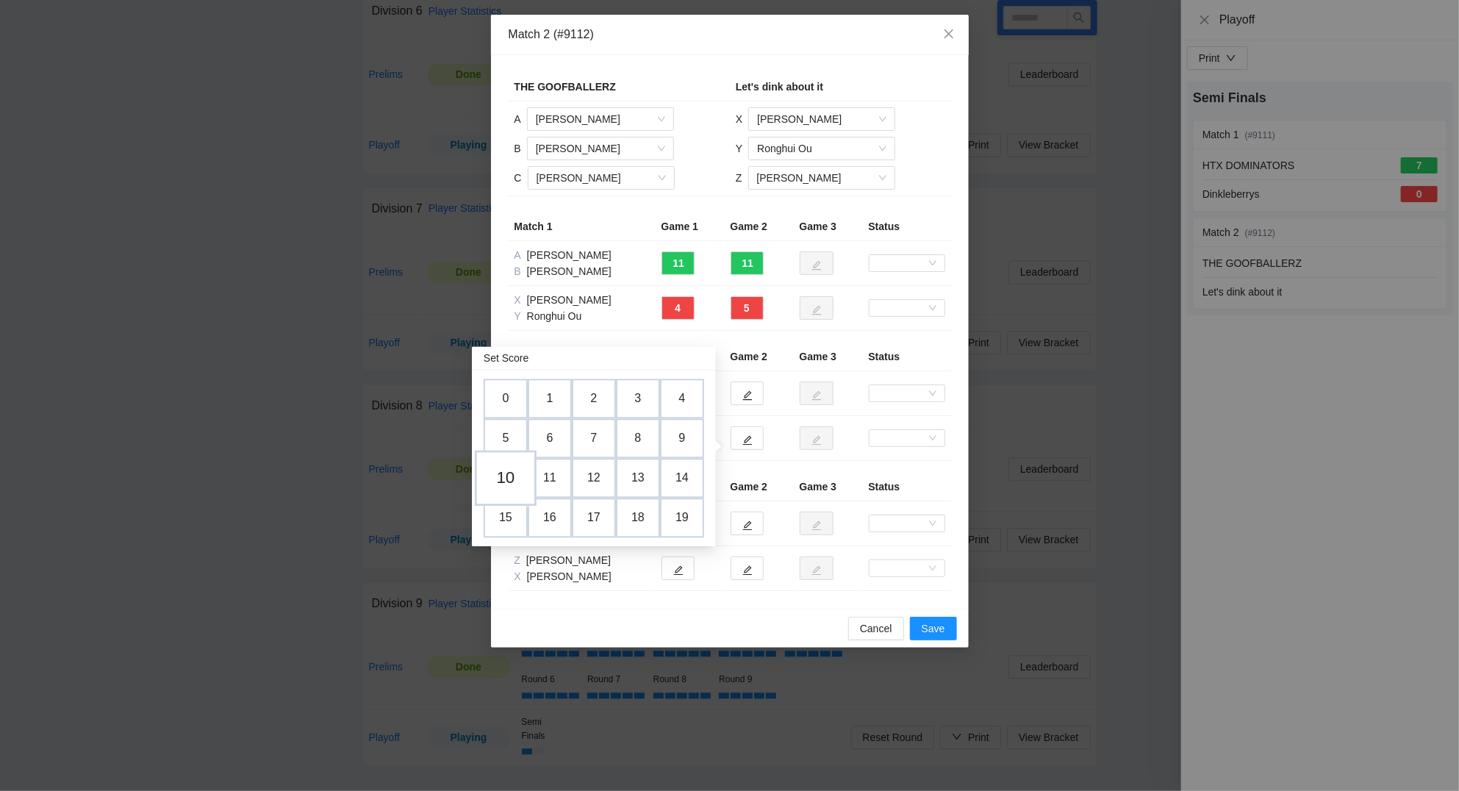
click at [514, 471] on td "10" at bounding box center [506, 478] width 62 height 56
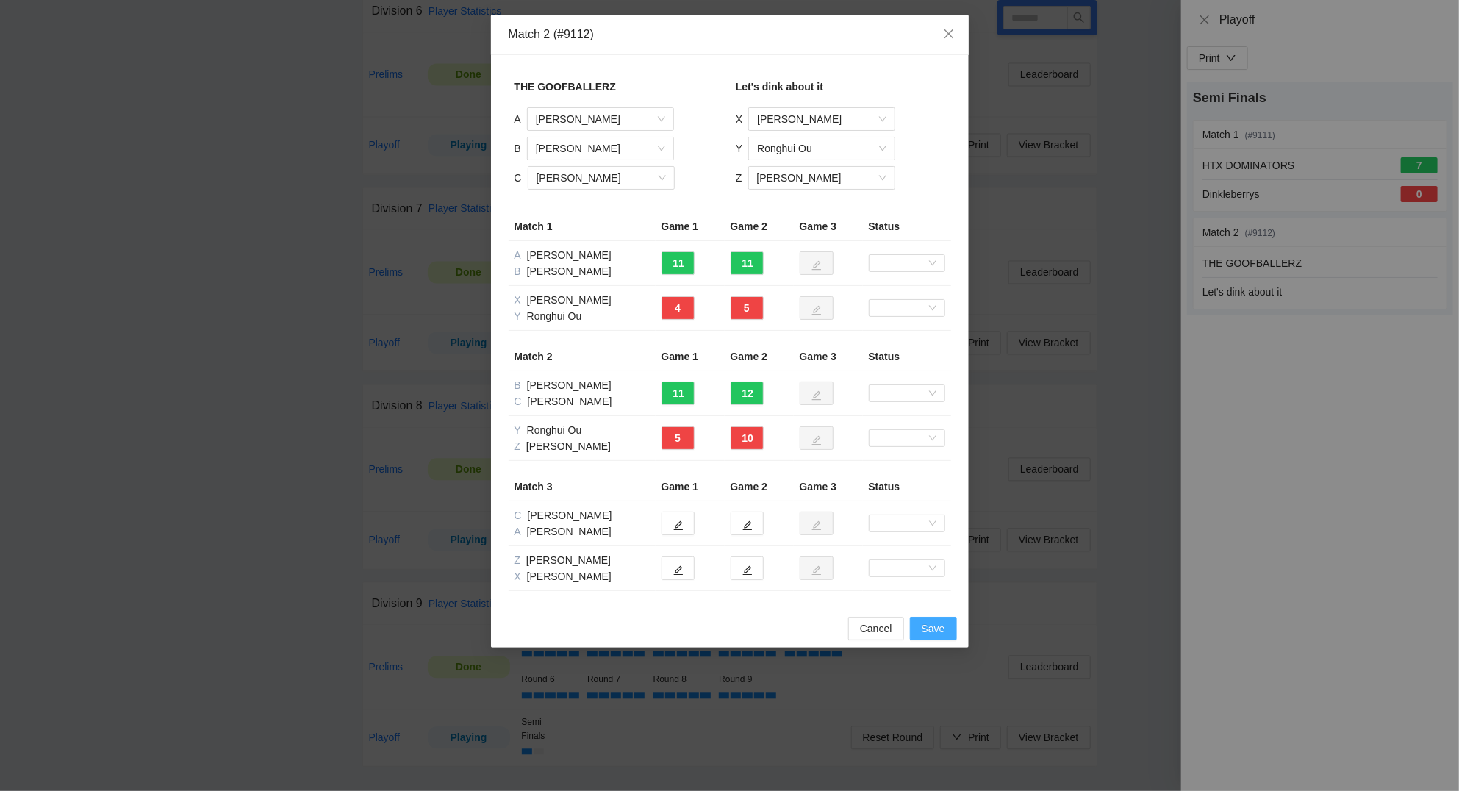
click at [938, 633] on span "Save" at bounding box center [933, 628] width 24 height 16
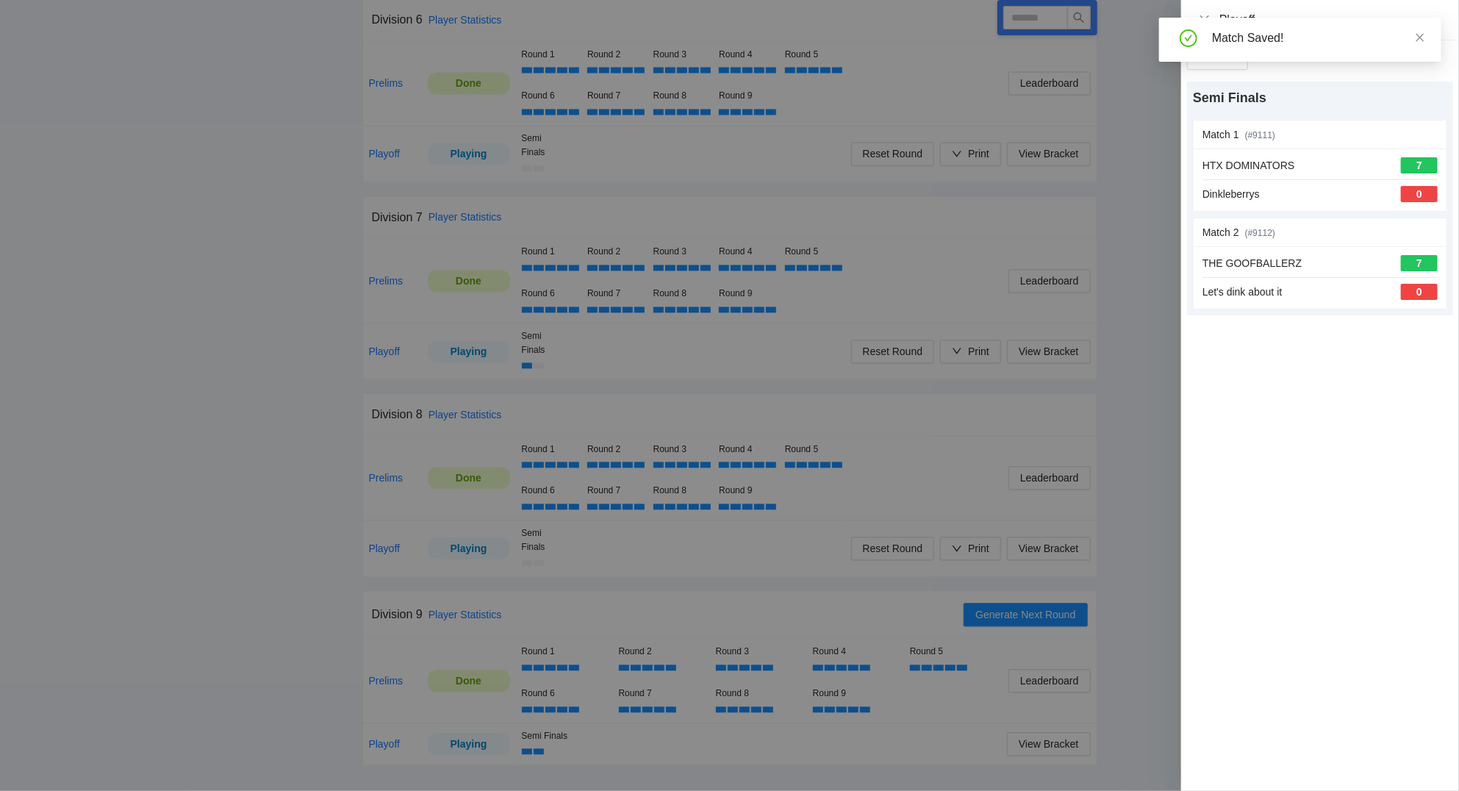
scroll to position [1674, 0]
click at [1204, 17] on icon "close" at bounding box center [1204, 20] width 12 height 12
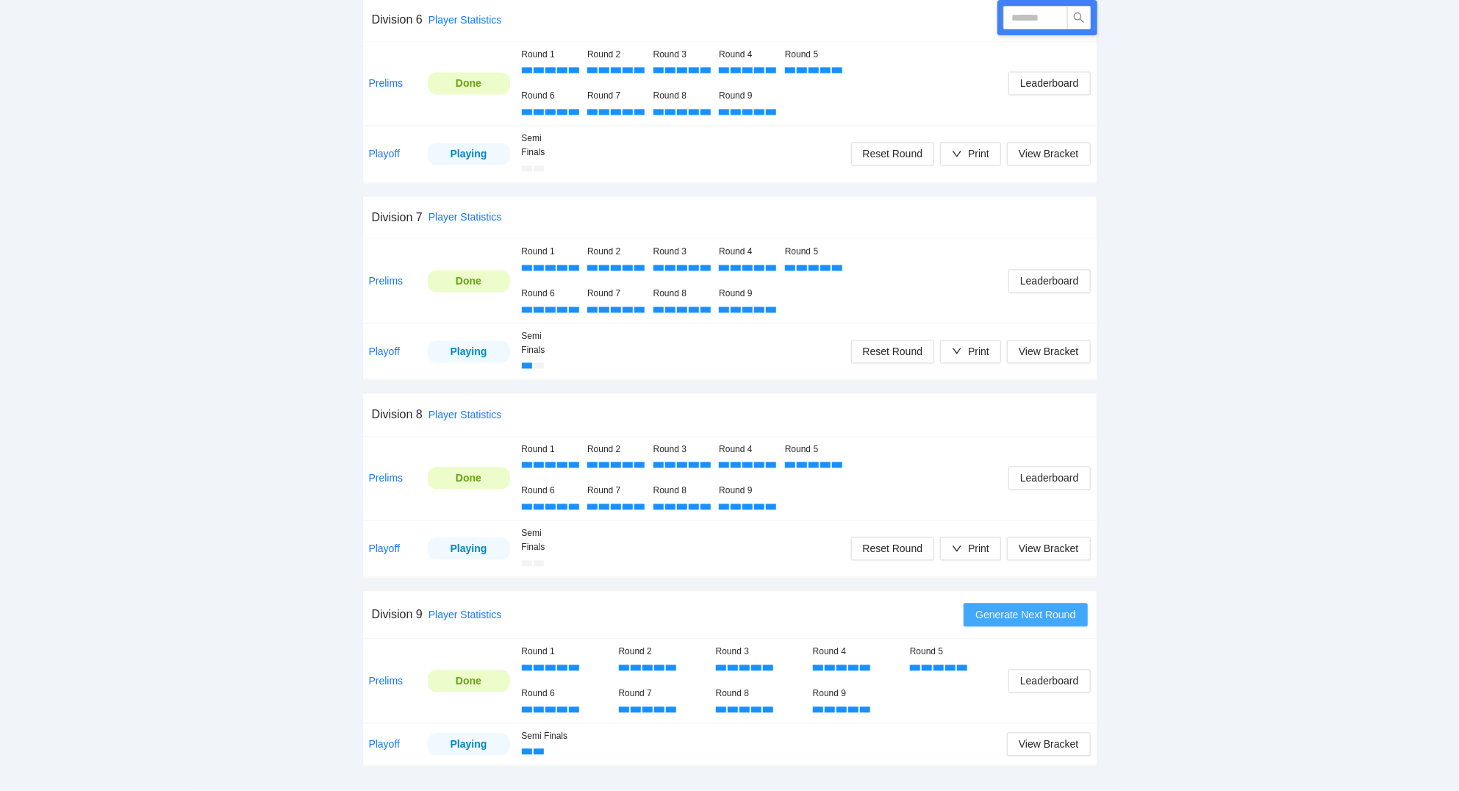
click at [1041, 616] on span "Generate Next Round" at bounding box center [1025, 615] width 100 height 16
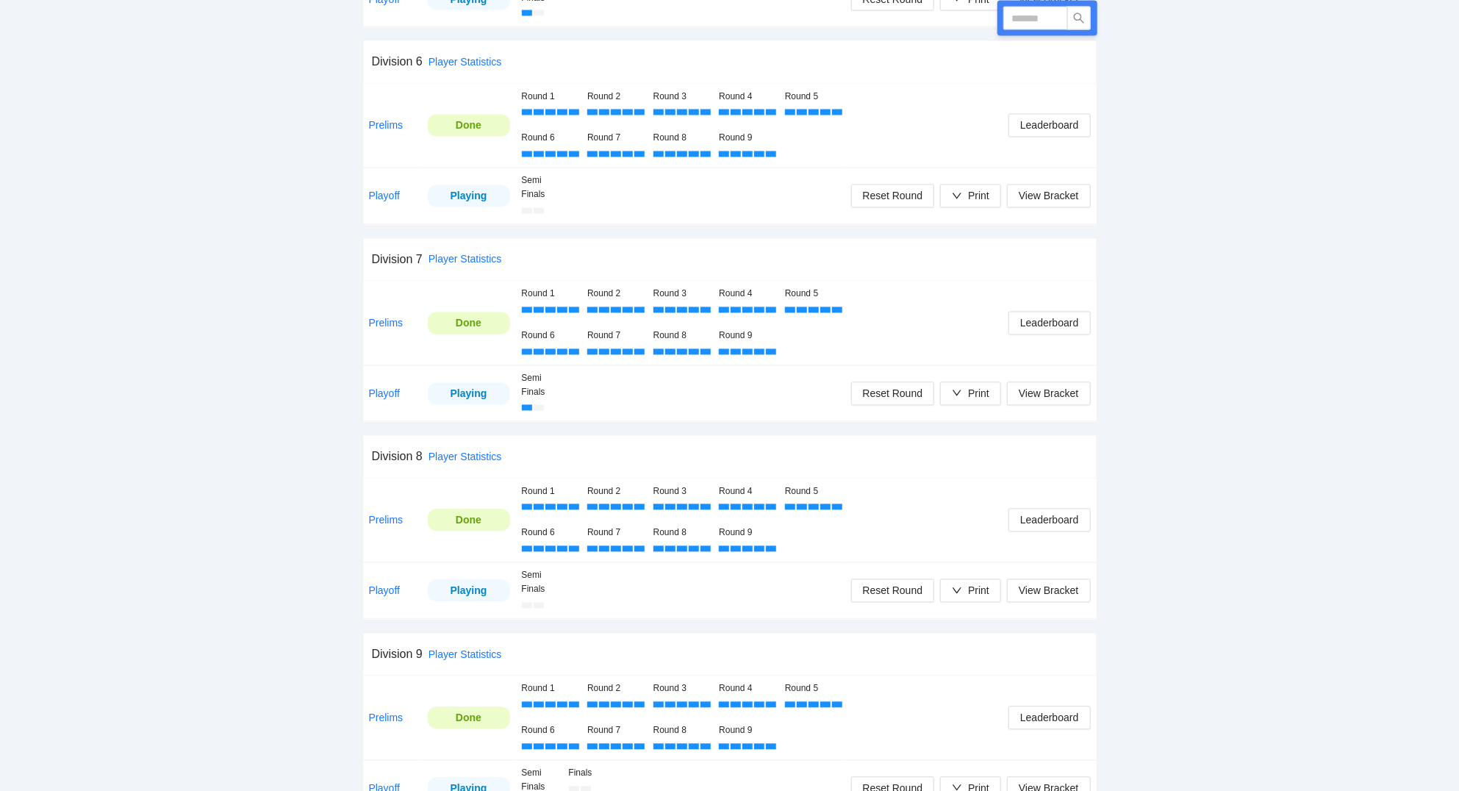
scroll to position [1683, 0]
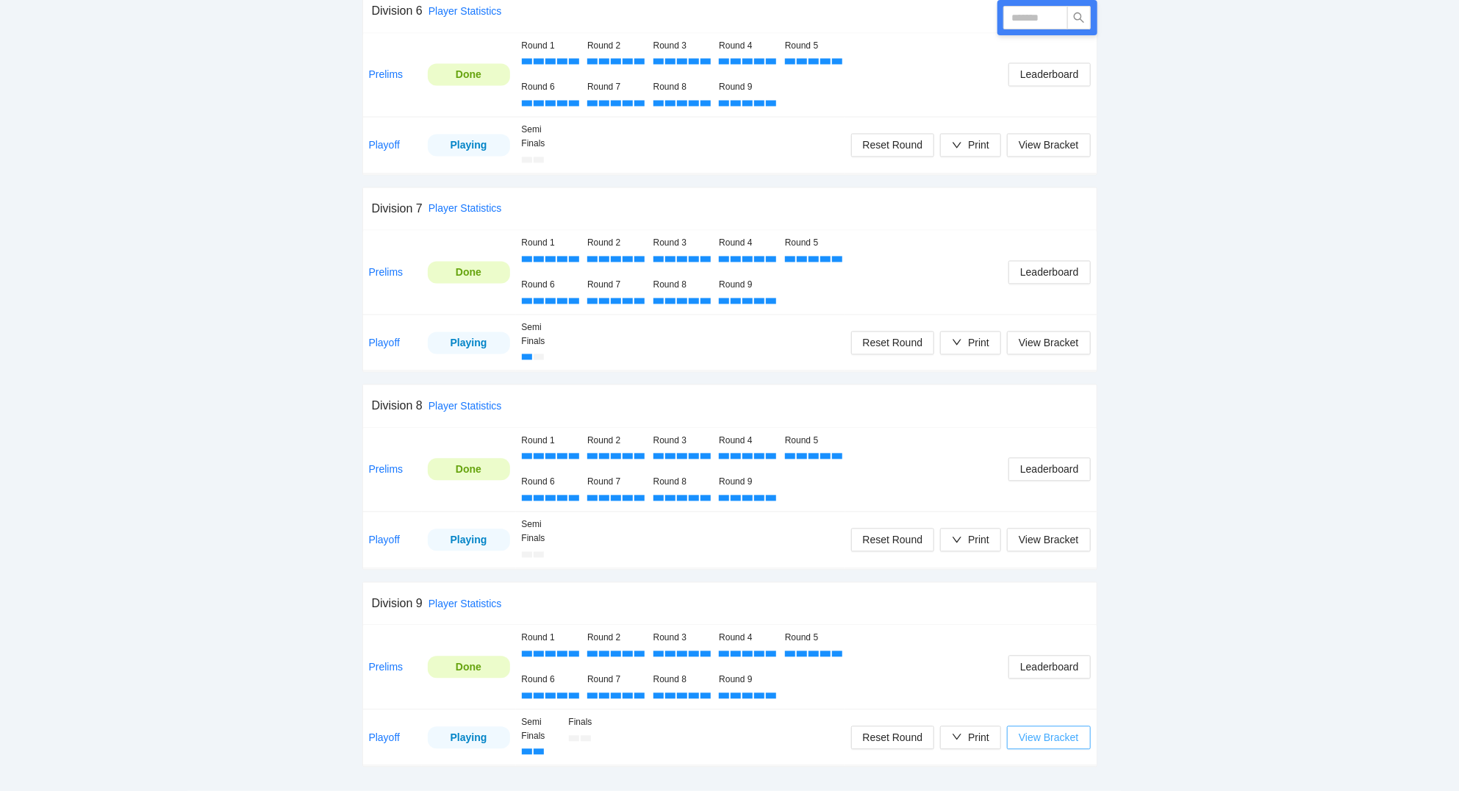
click at [1053, 739] on span "View Bracket" at bounding box center [1048, 738] width 60 height 16
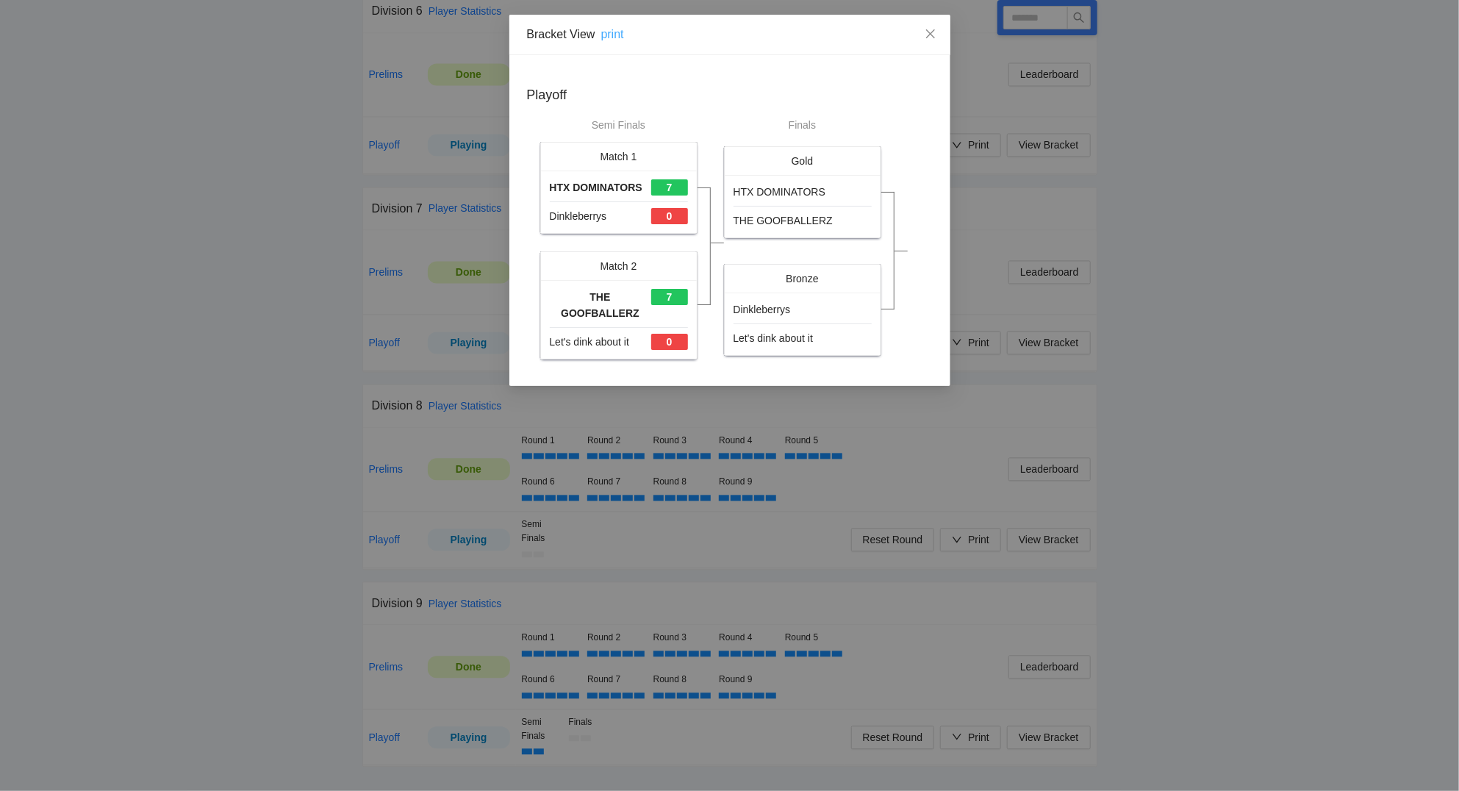
click at [617, 33] on link "print" at bounding box center [612, 34] width 23 height 12
click at [935, 33] on icon "close" at bounding box center [930, 34] width 12 height 12
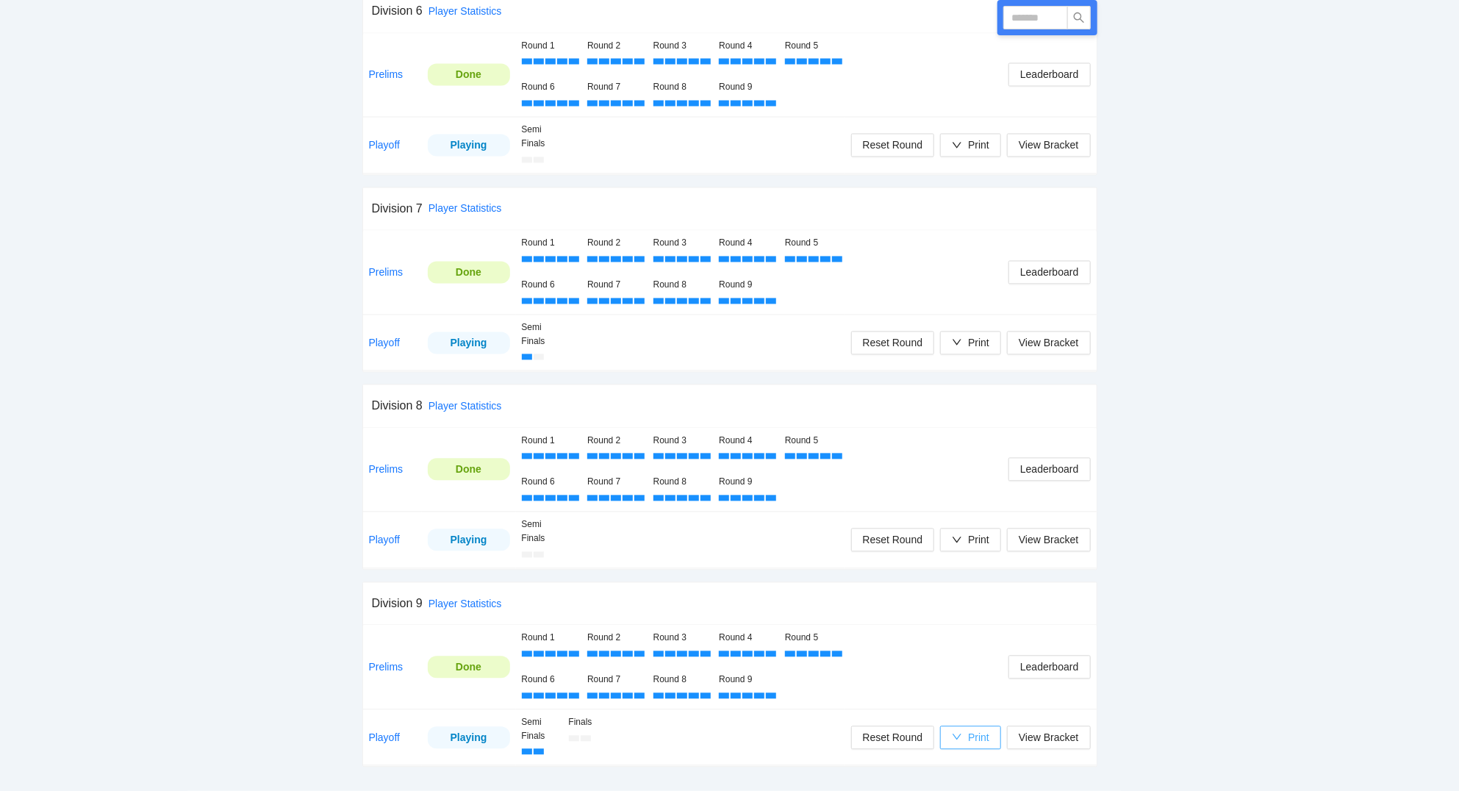
click at [985, 739] on div "Print" at bounding box center [978, 738] width 21 height 16
click at [980, 682] on span "Scorecards" at bounding box center [986, 689] width 76 height 16
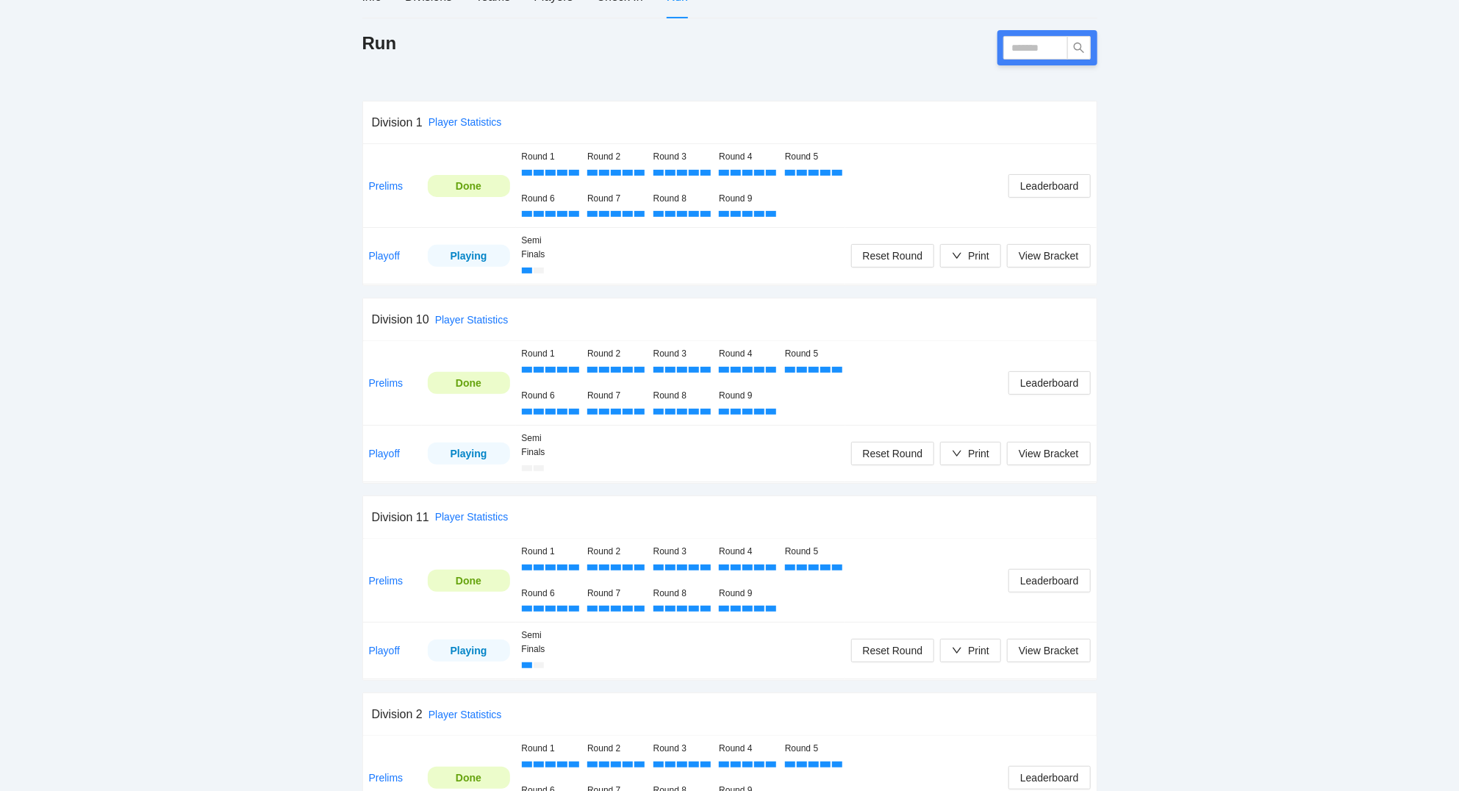
scroll to position [0, 0]
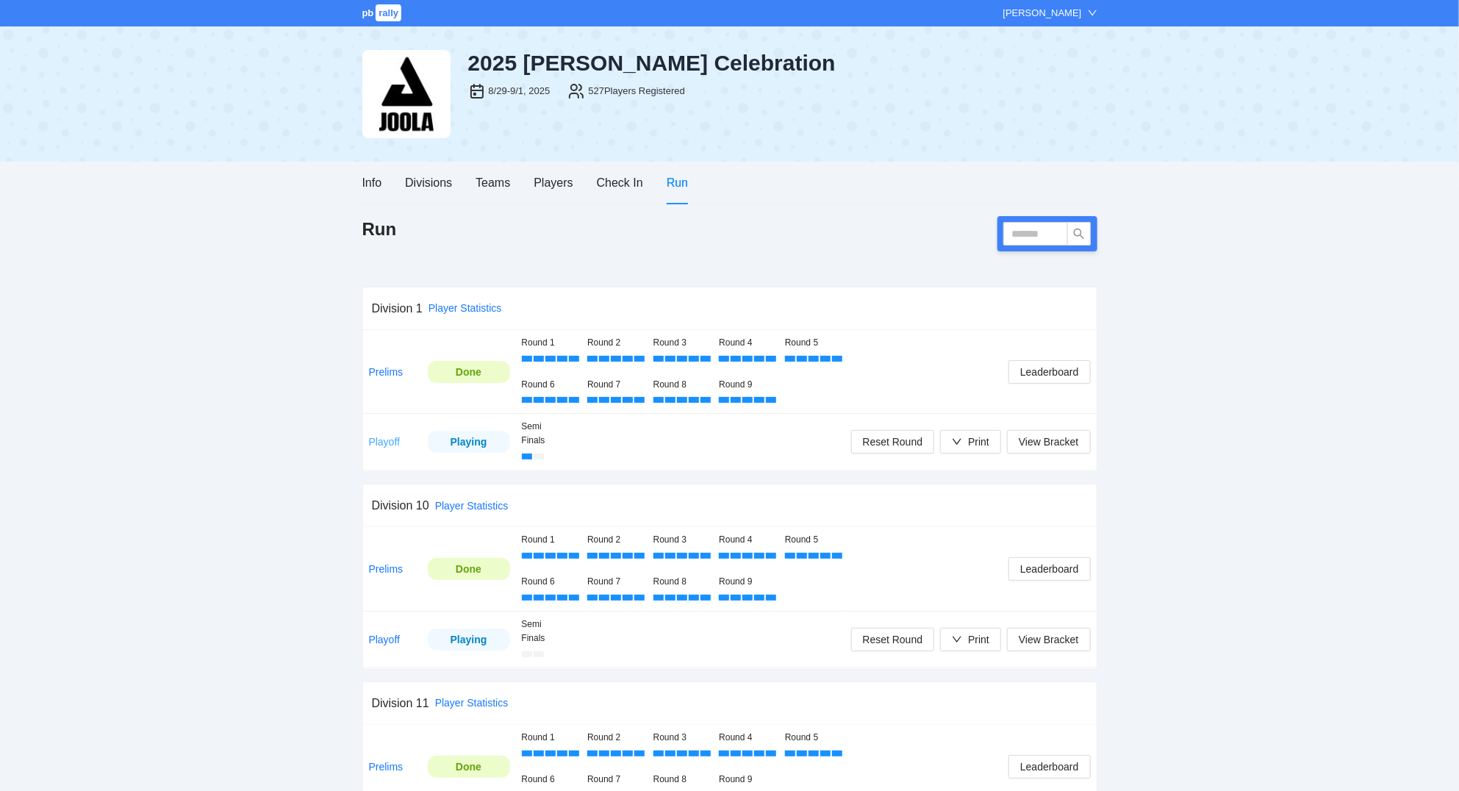
click at [384, 441] on link "Playoff" at bounding box center [385, 442] width 32 height 12
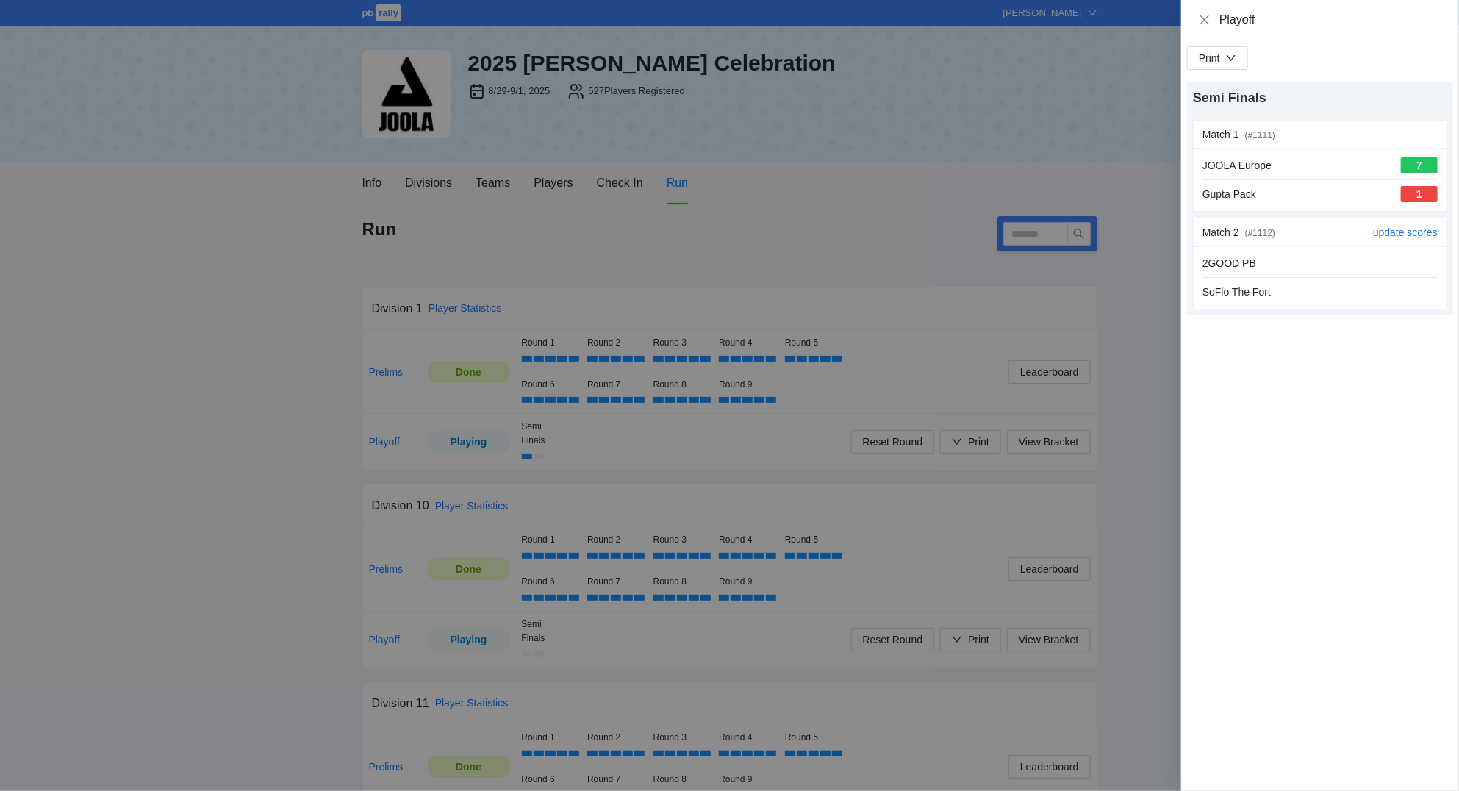
click at [1331, 274] on div "2GOOD PB SoFlo The Fort" at bounding box center [1319, 277] width 235 height 45
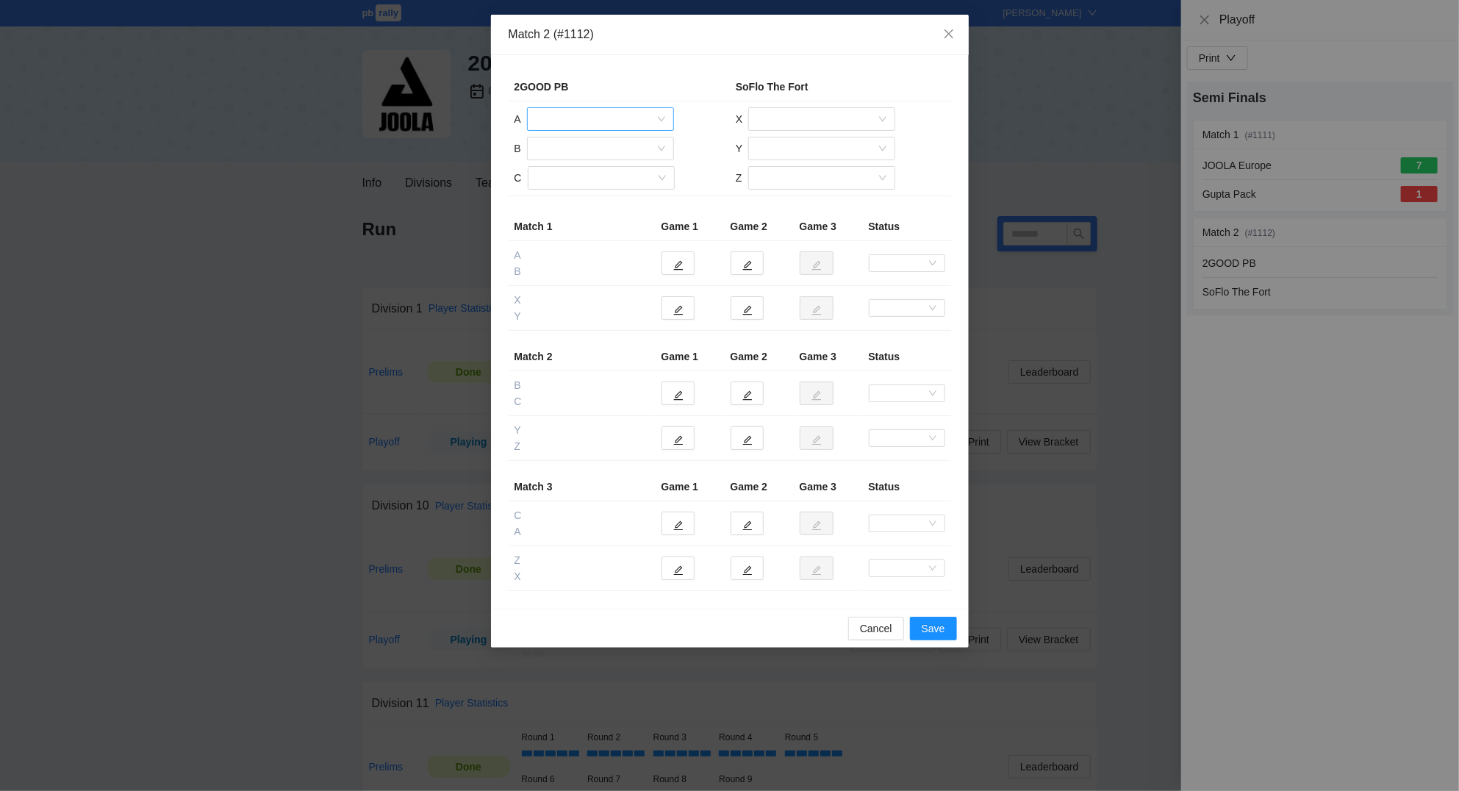
click at [572, 124] on input "search" at bounding box center [595, 119] width 119 height 22
click at [578, 190] on div "[PERSON_NAME]" at bounding box center [600, 195] width 129 height 16
click at [576, 145] on input "search" at bounding box center [595, 148] width 119 height 22
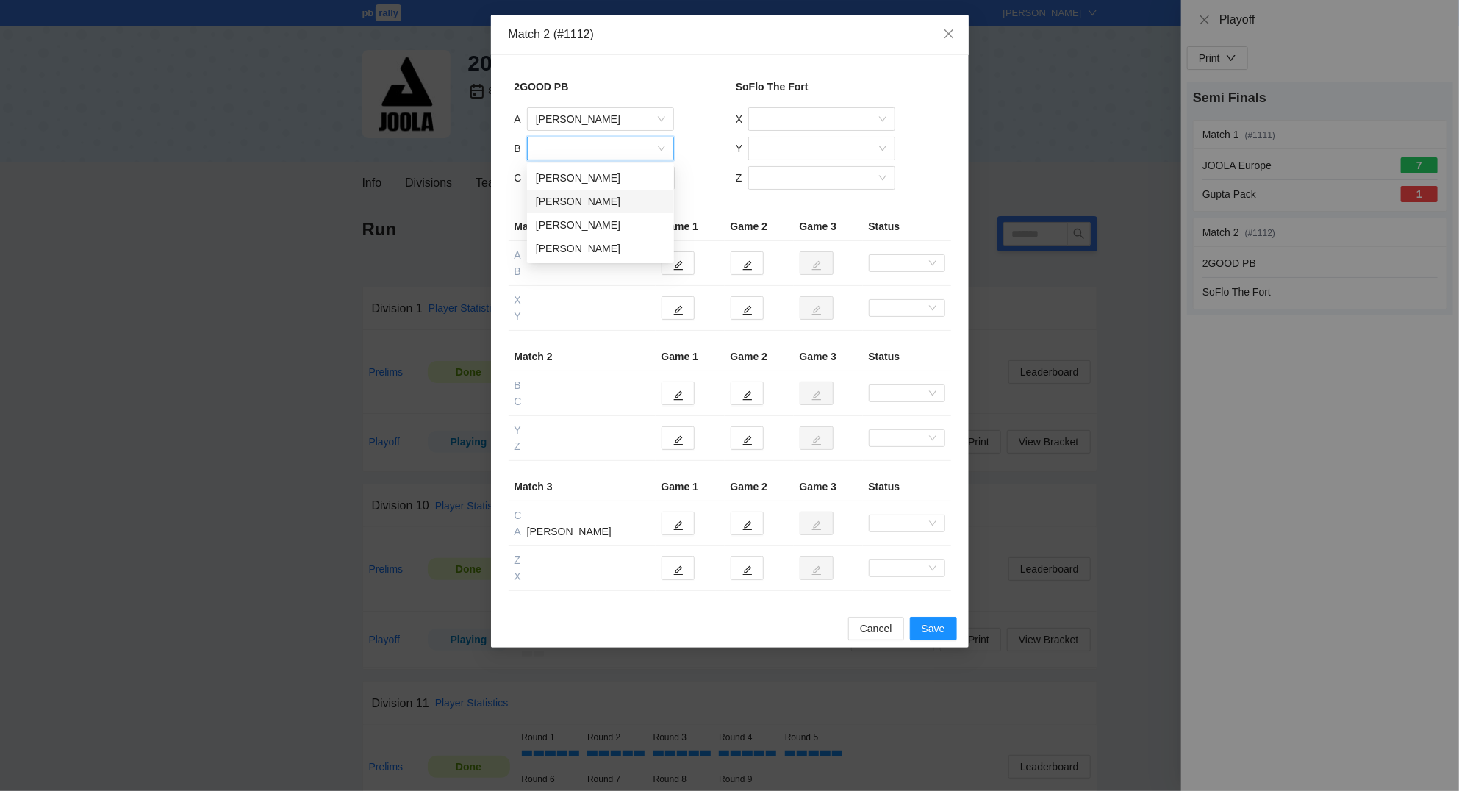
click at [580, 198] on div "Jared Cohen" at bounding box center [600, 201] width 129 height 16
click at [584, 183] on input "search" at bounding box center [595, 178] width 119 height 22
click at [590, 231] on div "Stephen Preissler" at bounding box center [600, 231] width 129 height 16
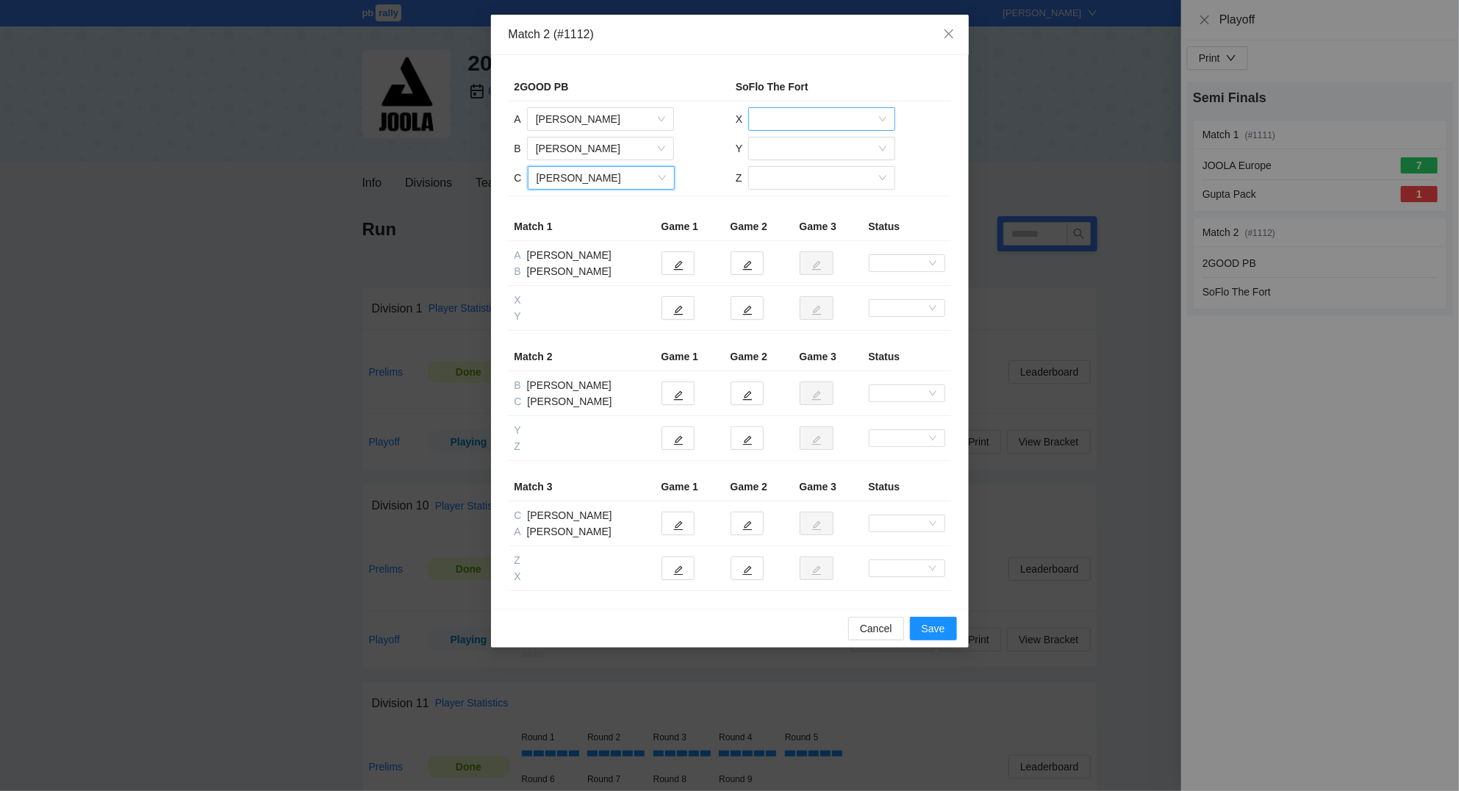
click at [782, 122] on input "search" at bounding box center [816, 119] width 119 height 22
click at [796, 213] on div "Mason Durbin" at bounding box center [821, 219] width 129 height 16
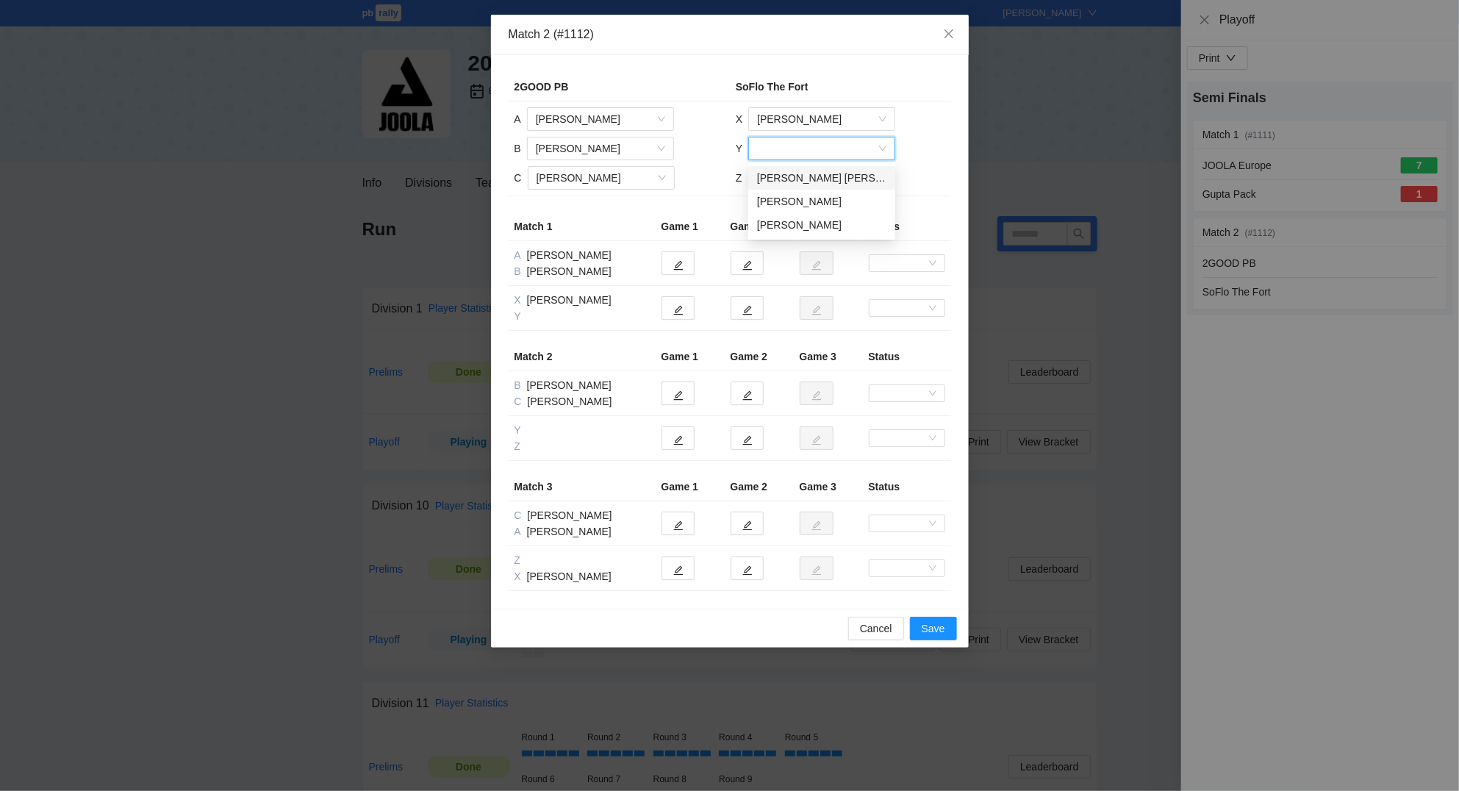
click at [785, 149] on input "search" at bounding box center [816, 148] width 119 height 22
click at [786, 206] on div "Landon John" at bounding box center [821, 201] width 129 height 16
click at [788, 173] on input "search" at bounding box center [816, 178] width 119 height 22
click at [790, 209] on div "Jake Benjamin Amato" at bounding box center [820, 207] width 129 height 16
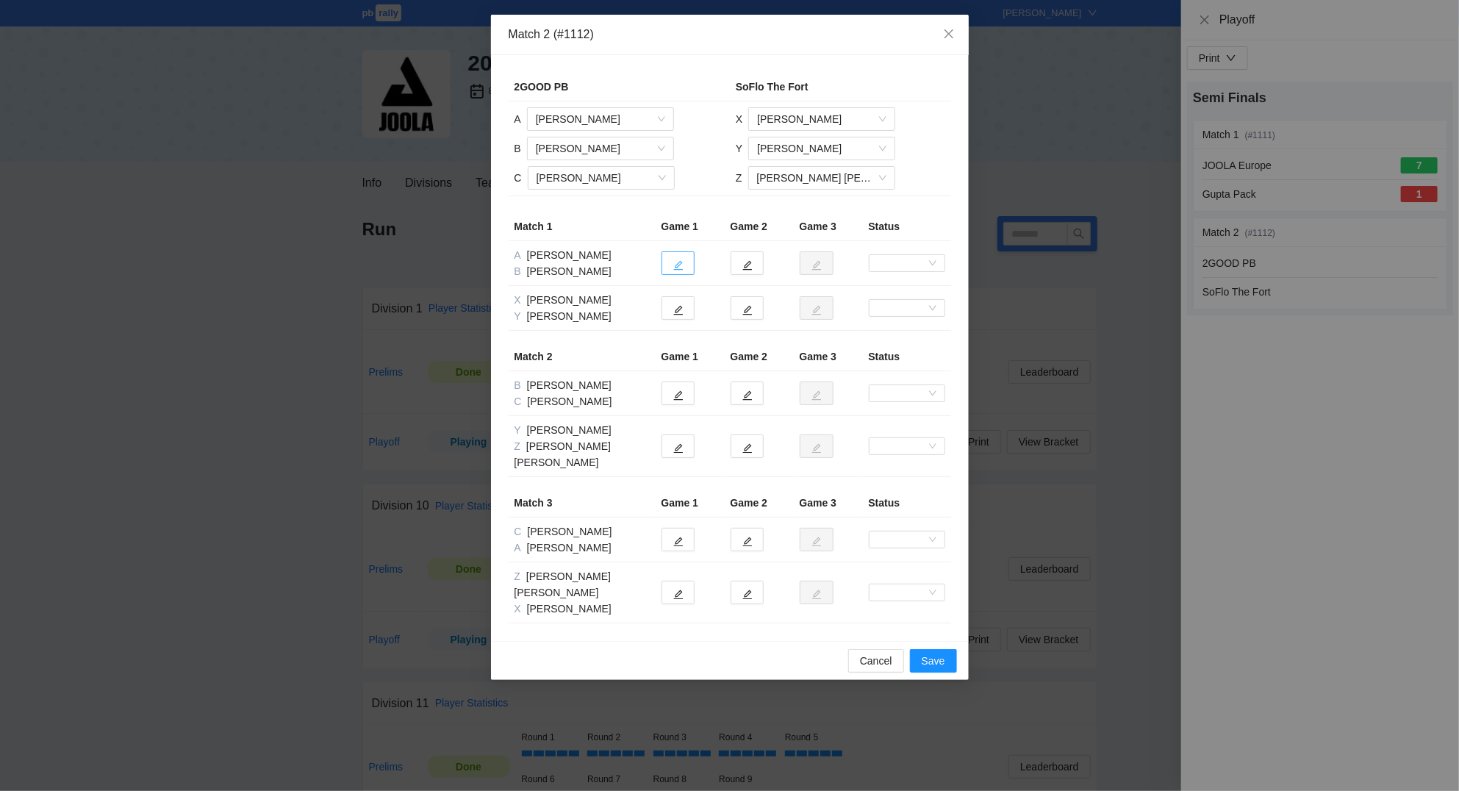
click at [673, 268] on button "button" at bounding box center [677, 263] width 33 height 24
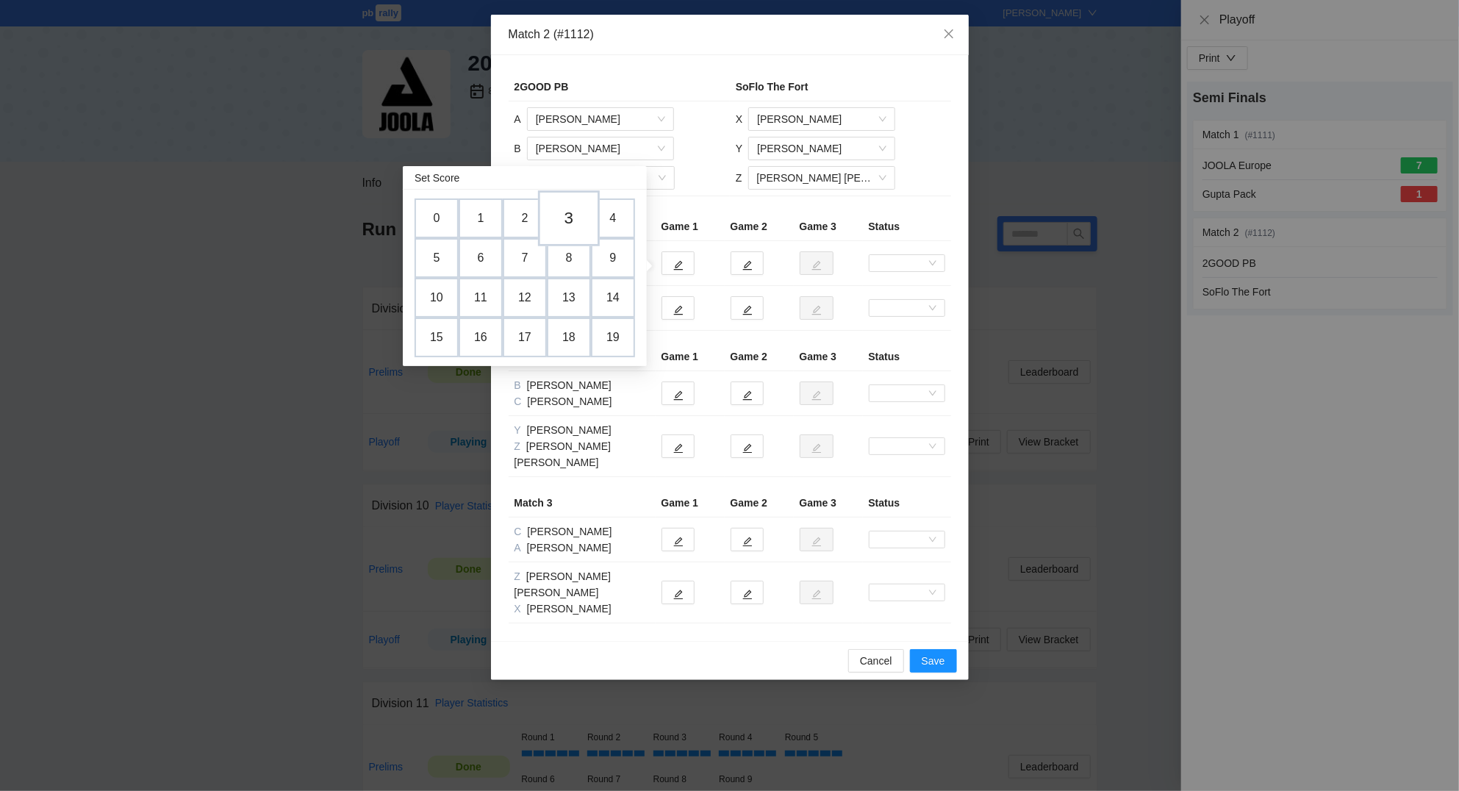
click at [577, 220] on td "3" at bounding box center [569, 218] width 62 height 56
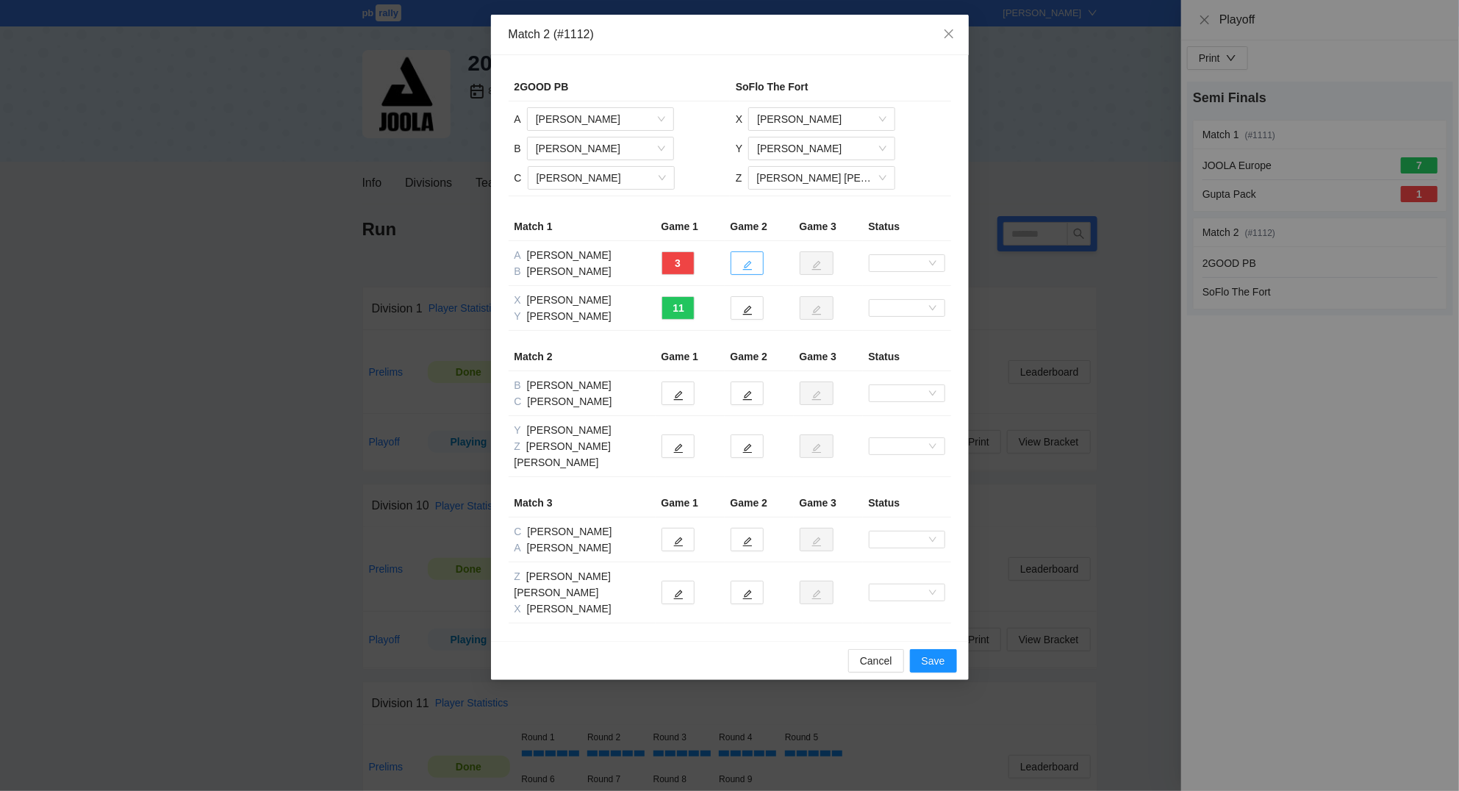
click at [747, 262] on icon "edit" at bounding box center [747, 266] width 10 height 10
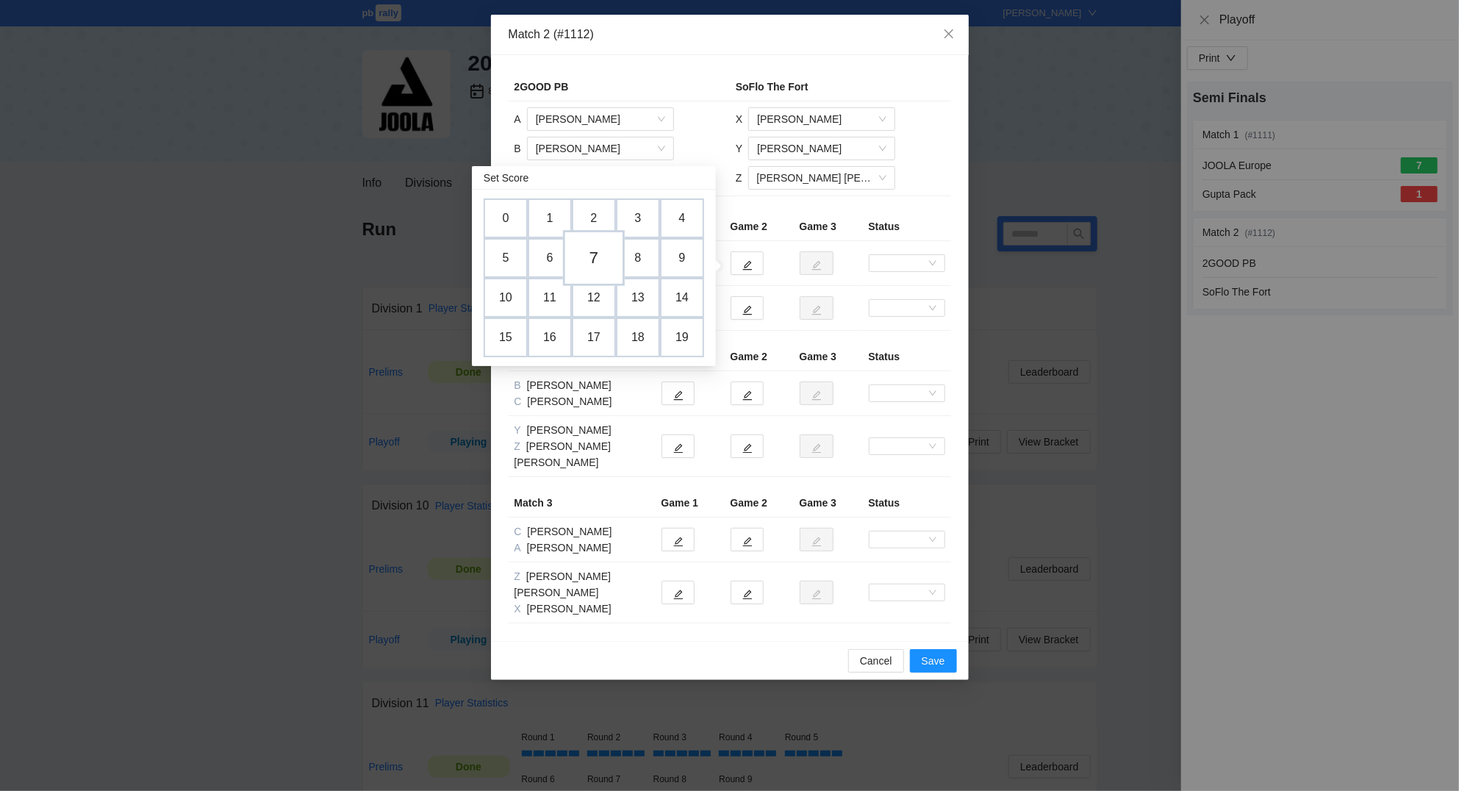
click at [593, 254] on td "7" at bounding box center [594, 258] width 62 height 56
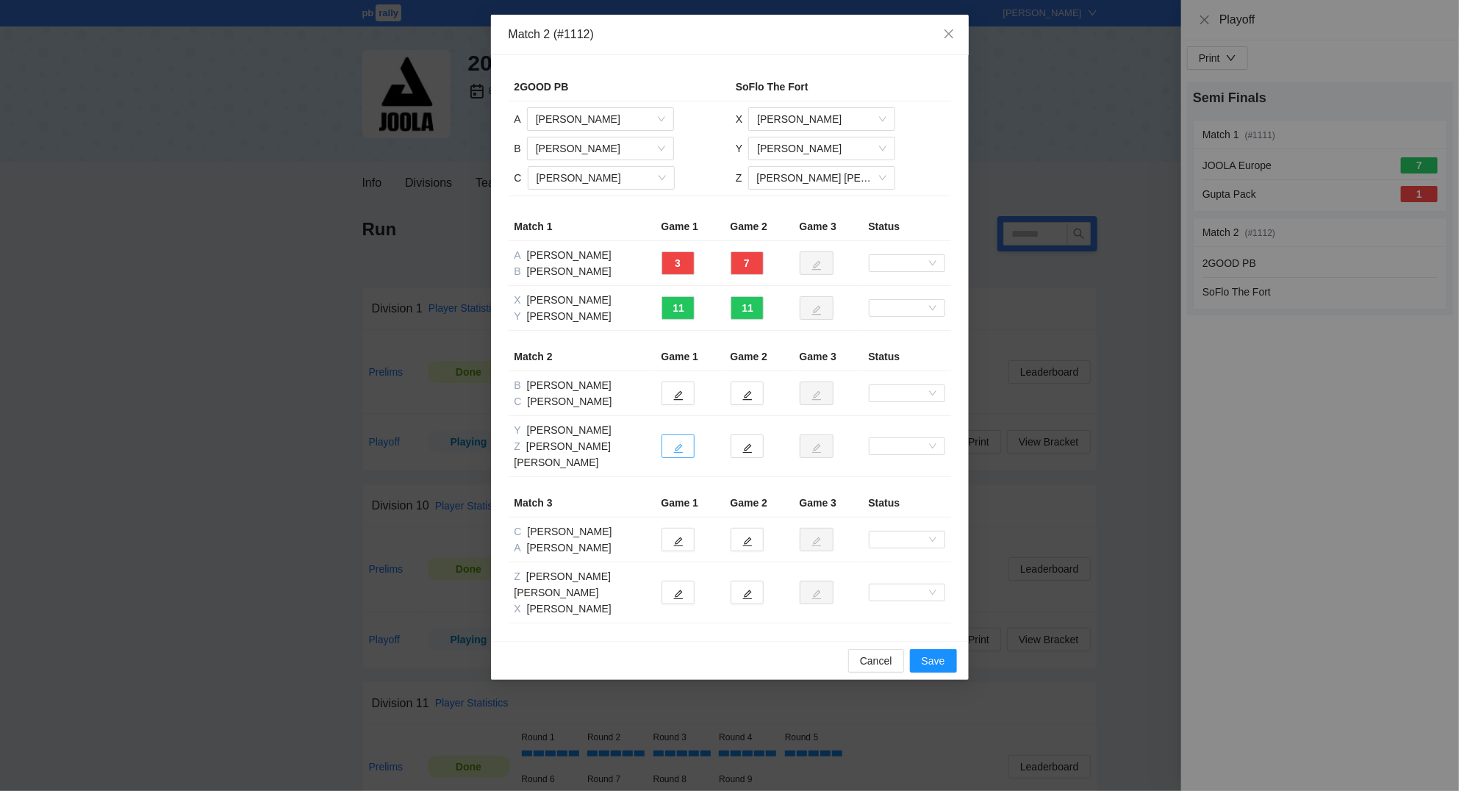
click at [681, 442] on span "edit" at bounding box center [678, 447] width 10 height 11
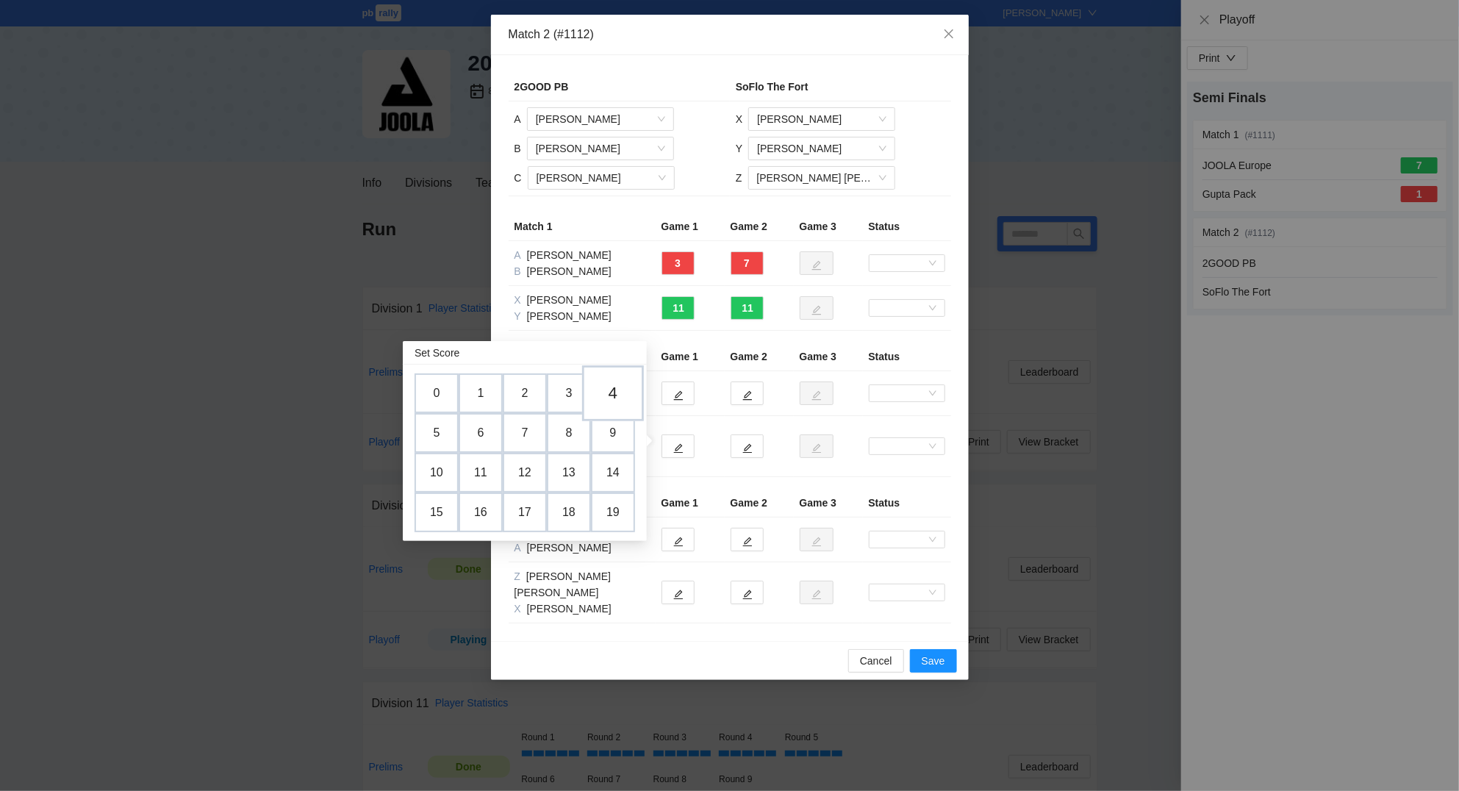
click at [624, 394] on td "4" at bounding box center [613, 393] width 62 height 56
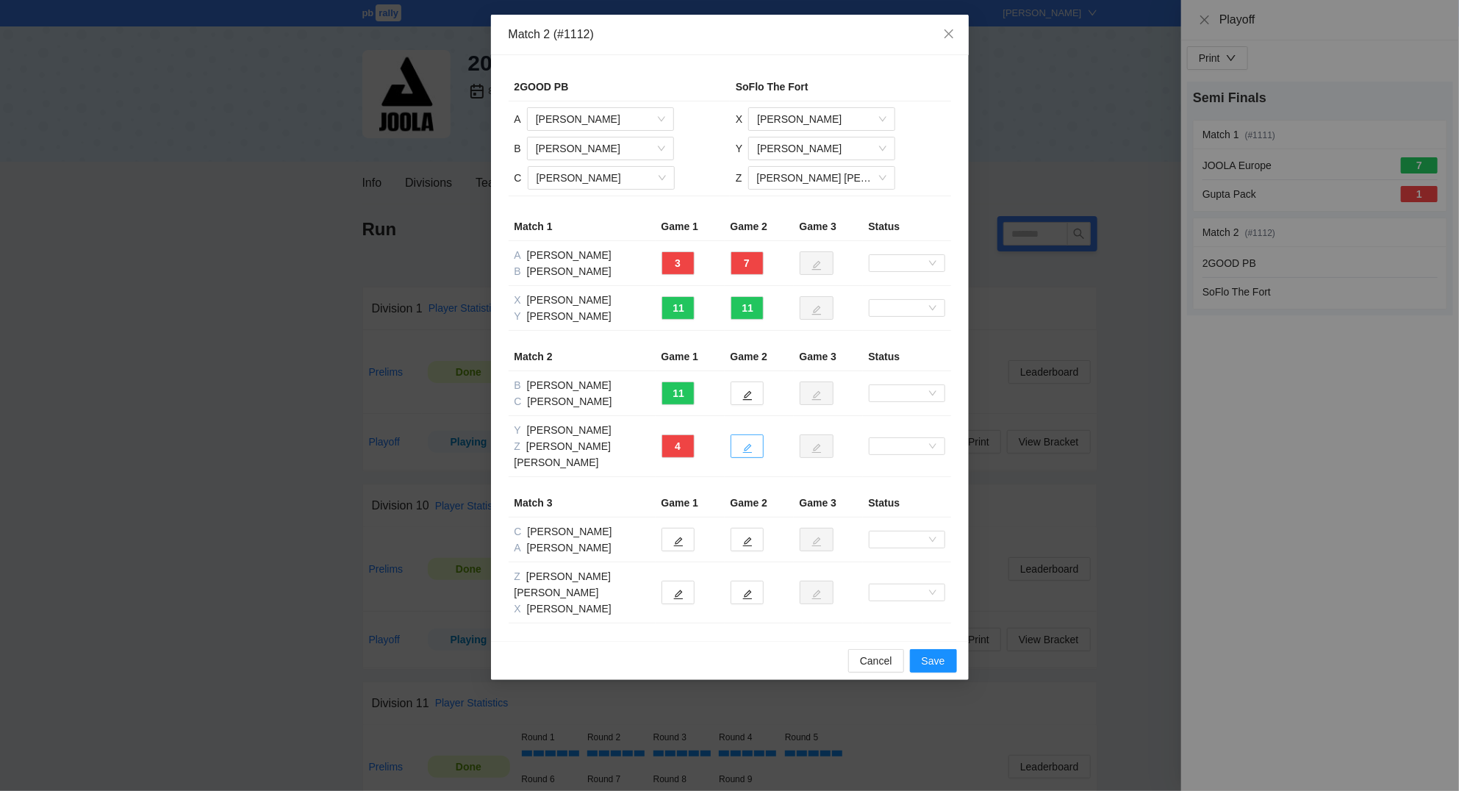
click at [743, 443] on icon "edit" at bounding box center [747, 448] width 10 height 10
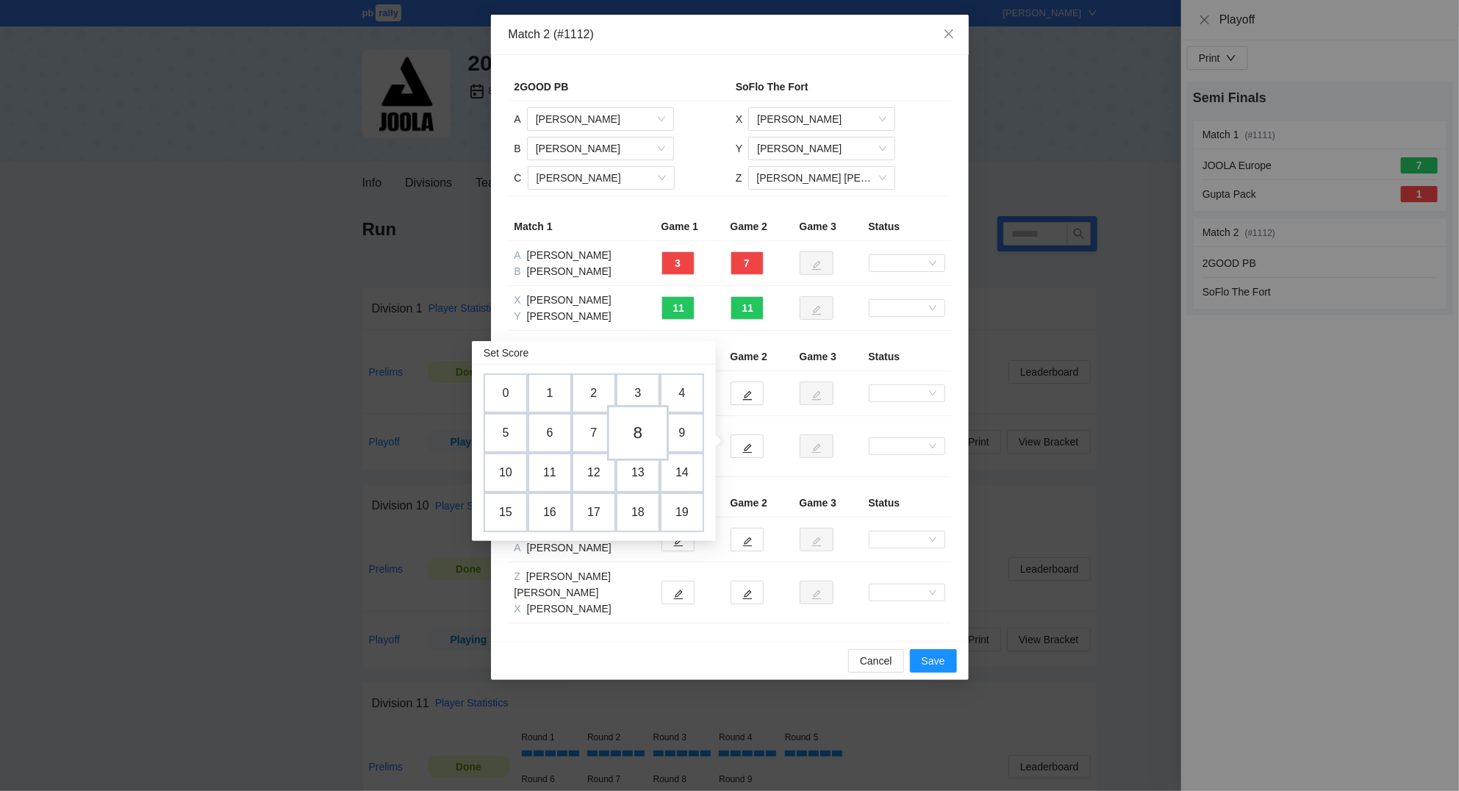
click at [644, 435] on td "8" at bounding box center [638, 433] width 62 height 56
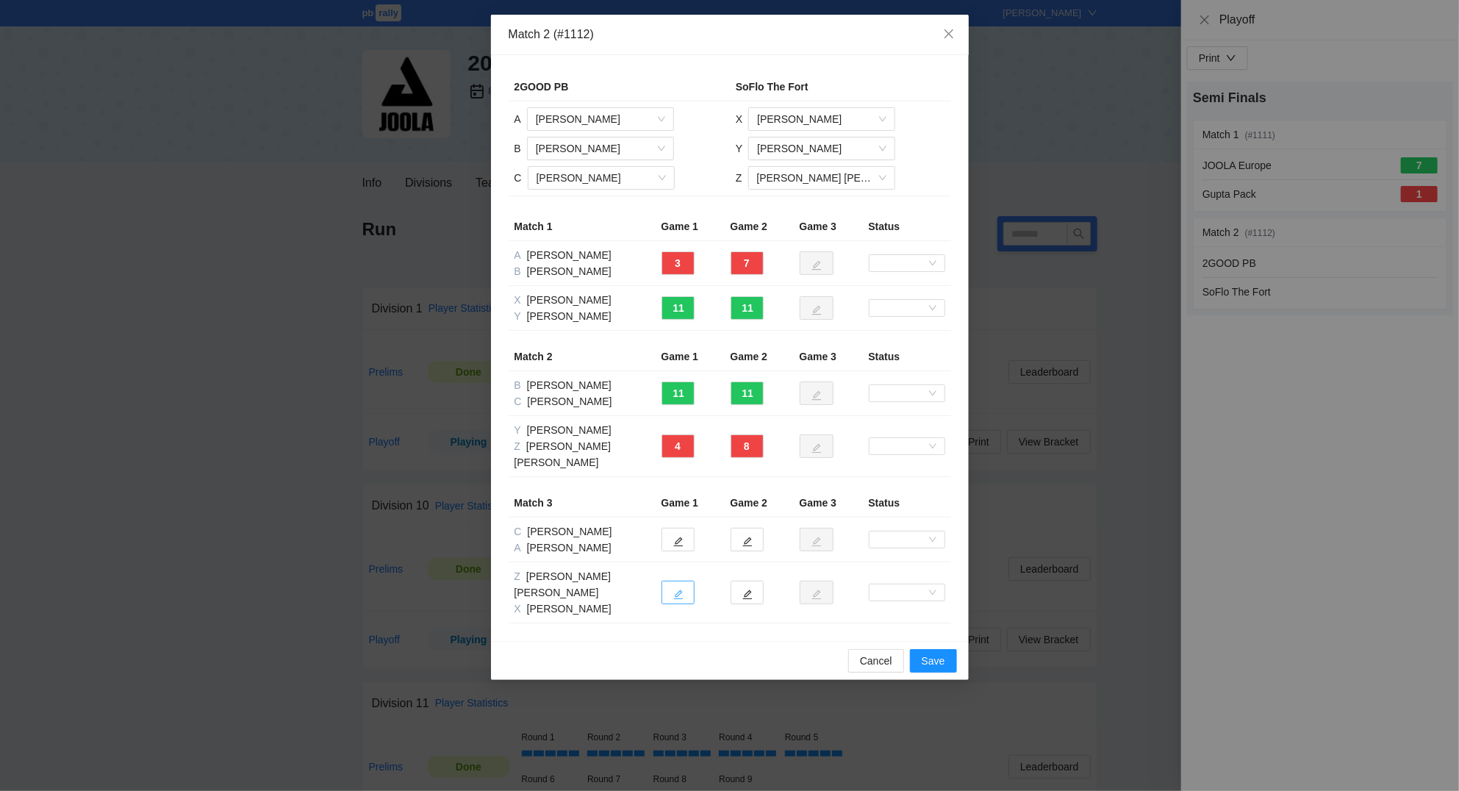
click at [680, 590] on icon "edit" at bounding box center [678, 595] width 10 height 10
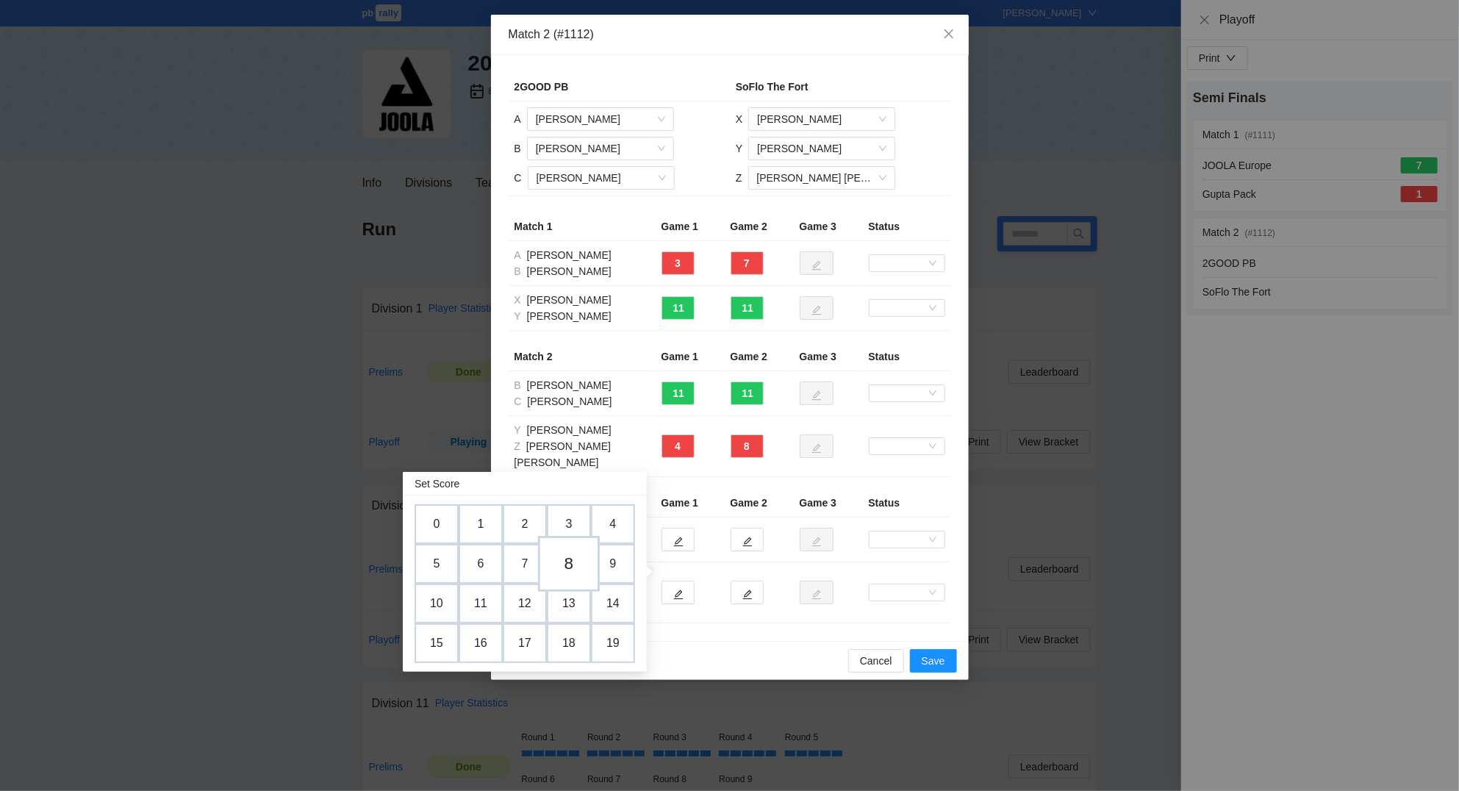
drag, startPoint x: 574, startPoint y: 563, endPoint x: 590, endPoint y: 555, distance: 18.1
click at [579, 558] on td "8" at bounding box center [569, 564] width 62 height 56
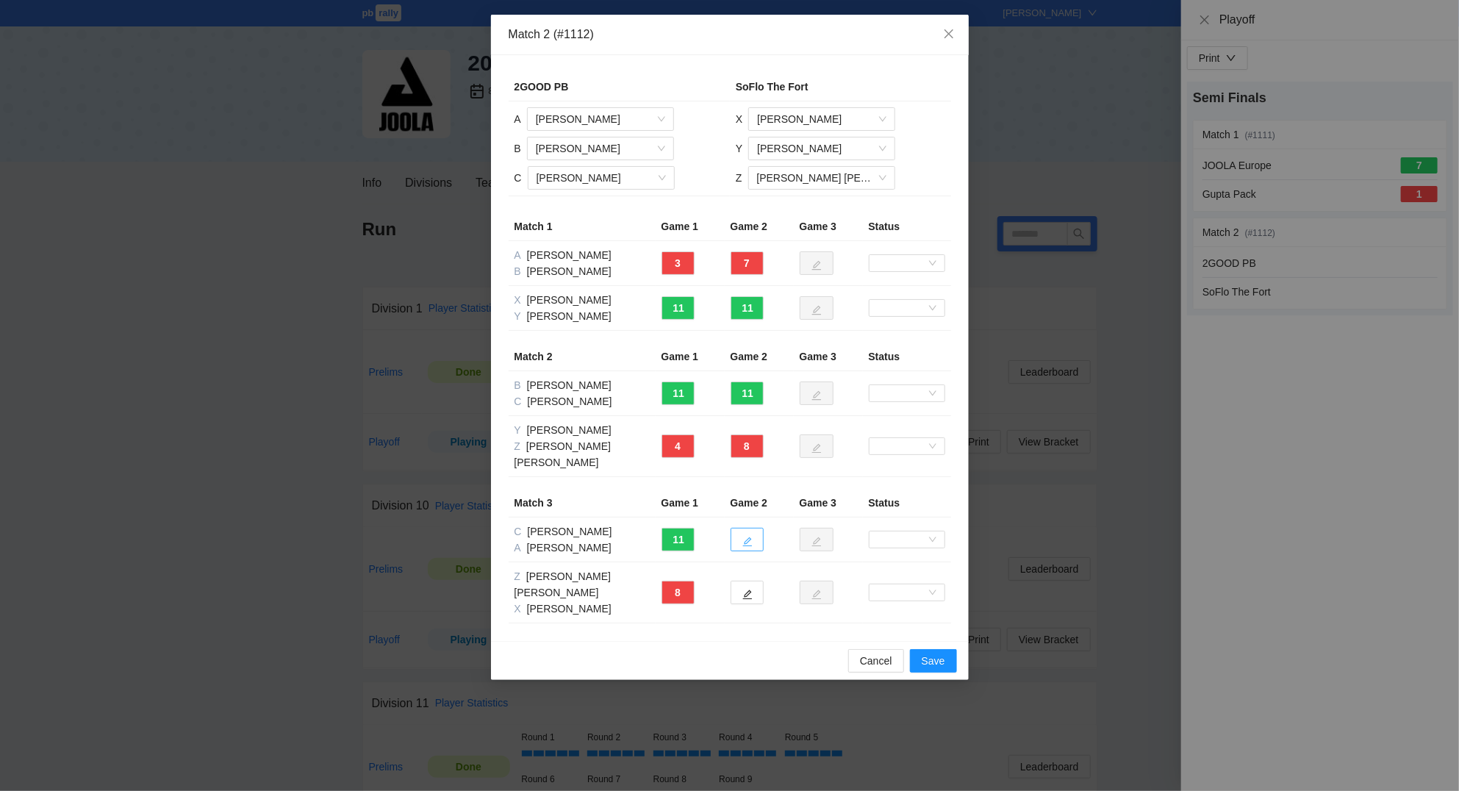
click at [744, 536] on icon "edit" at bounding box center [747, 541] width 10 height 10
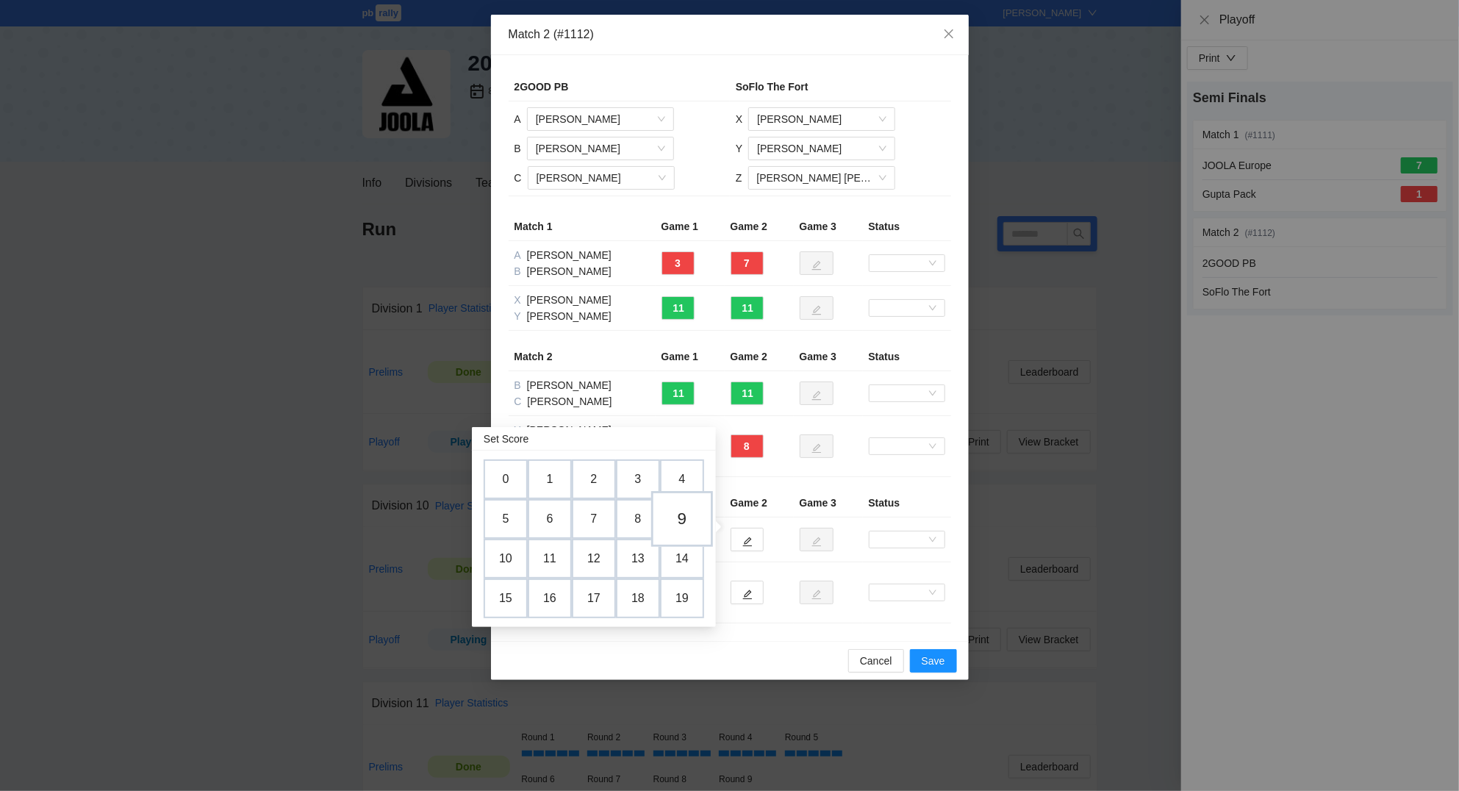
click at [689, 502] on td "9" at bounding box center [682, 519] width 62 height 56
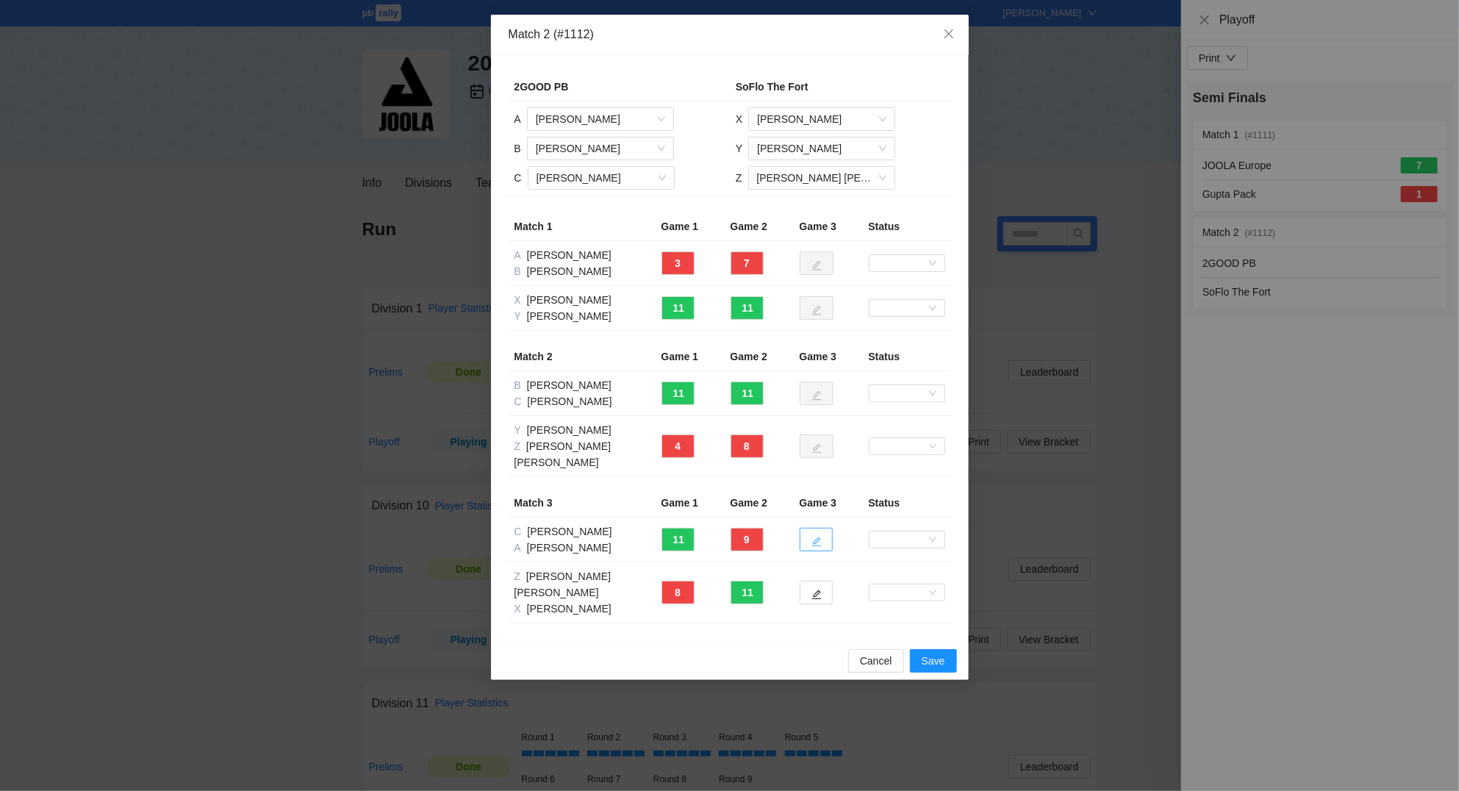
click at [828, 528] on button "button" at bounding box center [815, 540] width 33 height 24
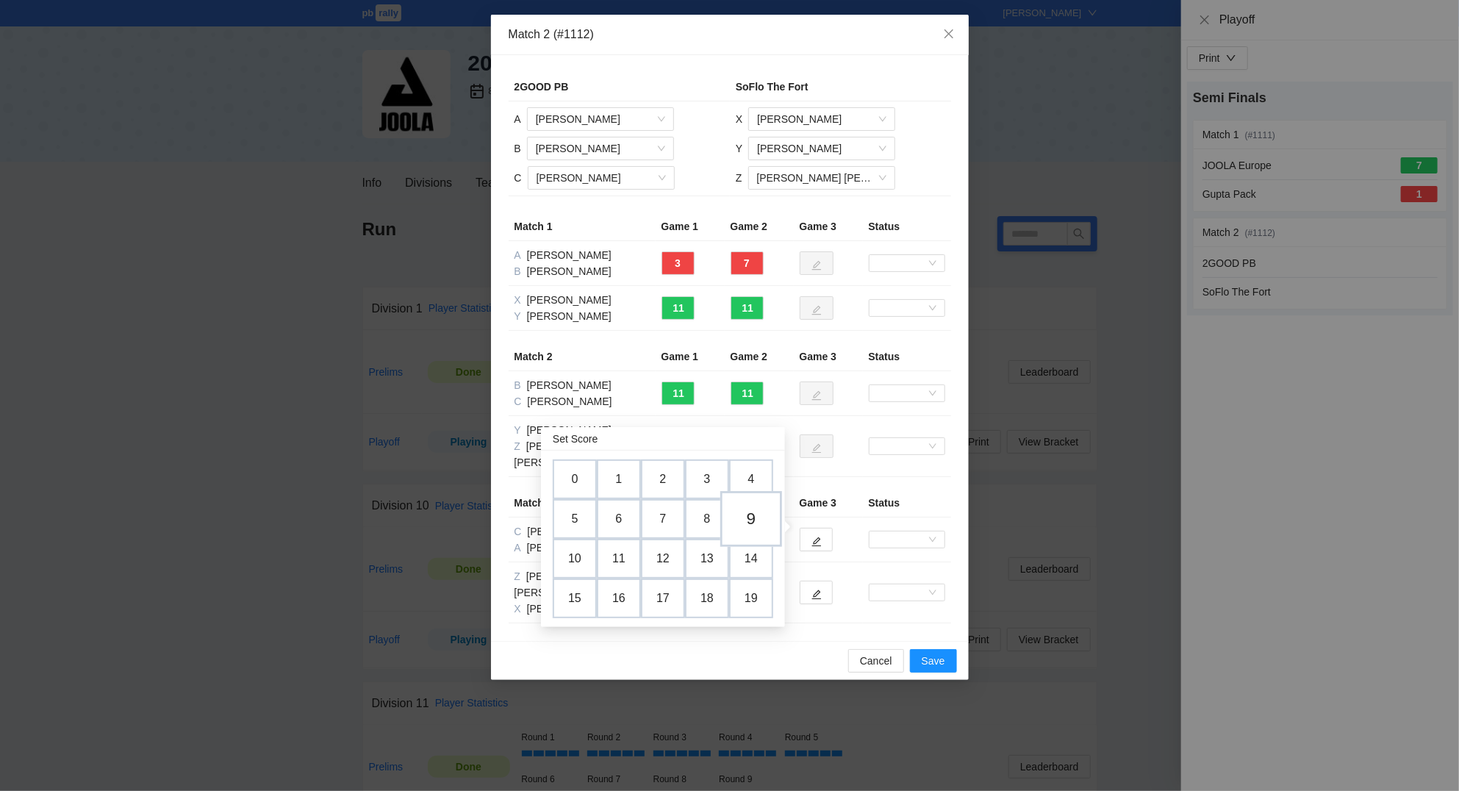
click at [761, 516] on td "9" at bounding box center [751, 519] width 62 height 56
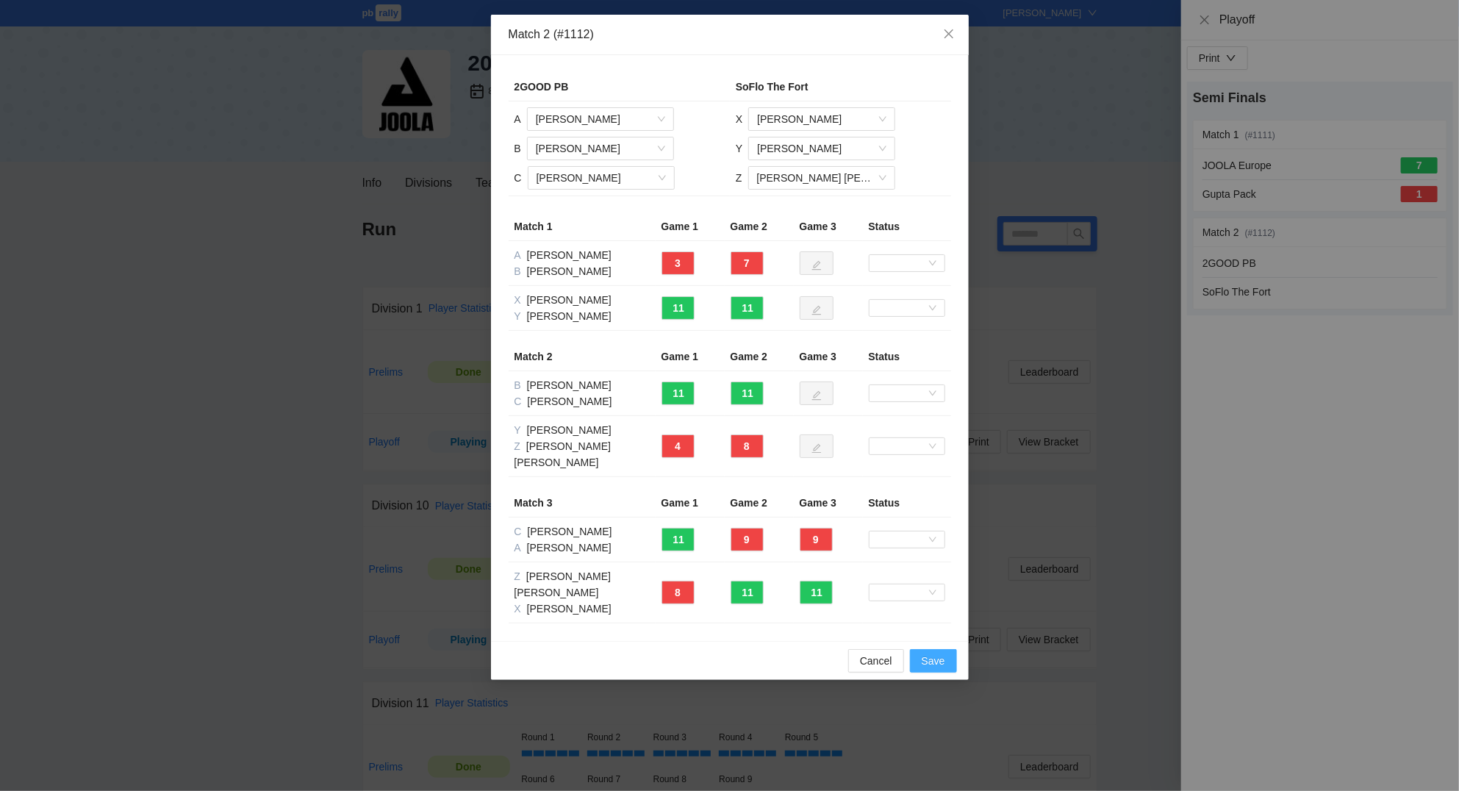
click at [930, 653] on span "Save" at bounding box center [933, 661] width 24 height 16
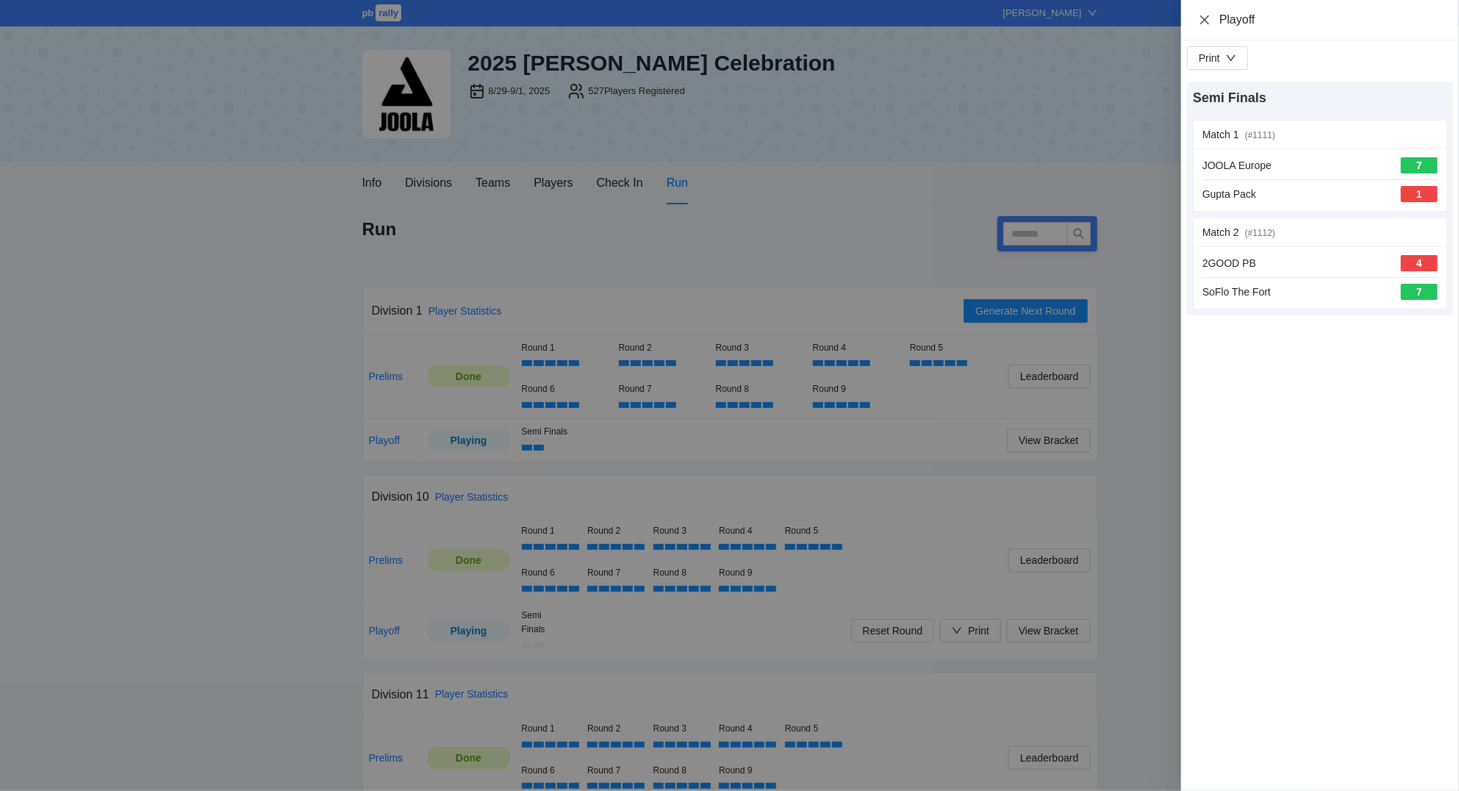
click at [1205, 20] on icon "close" at bounding box center [1204, 19] width 9 height 9
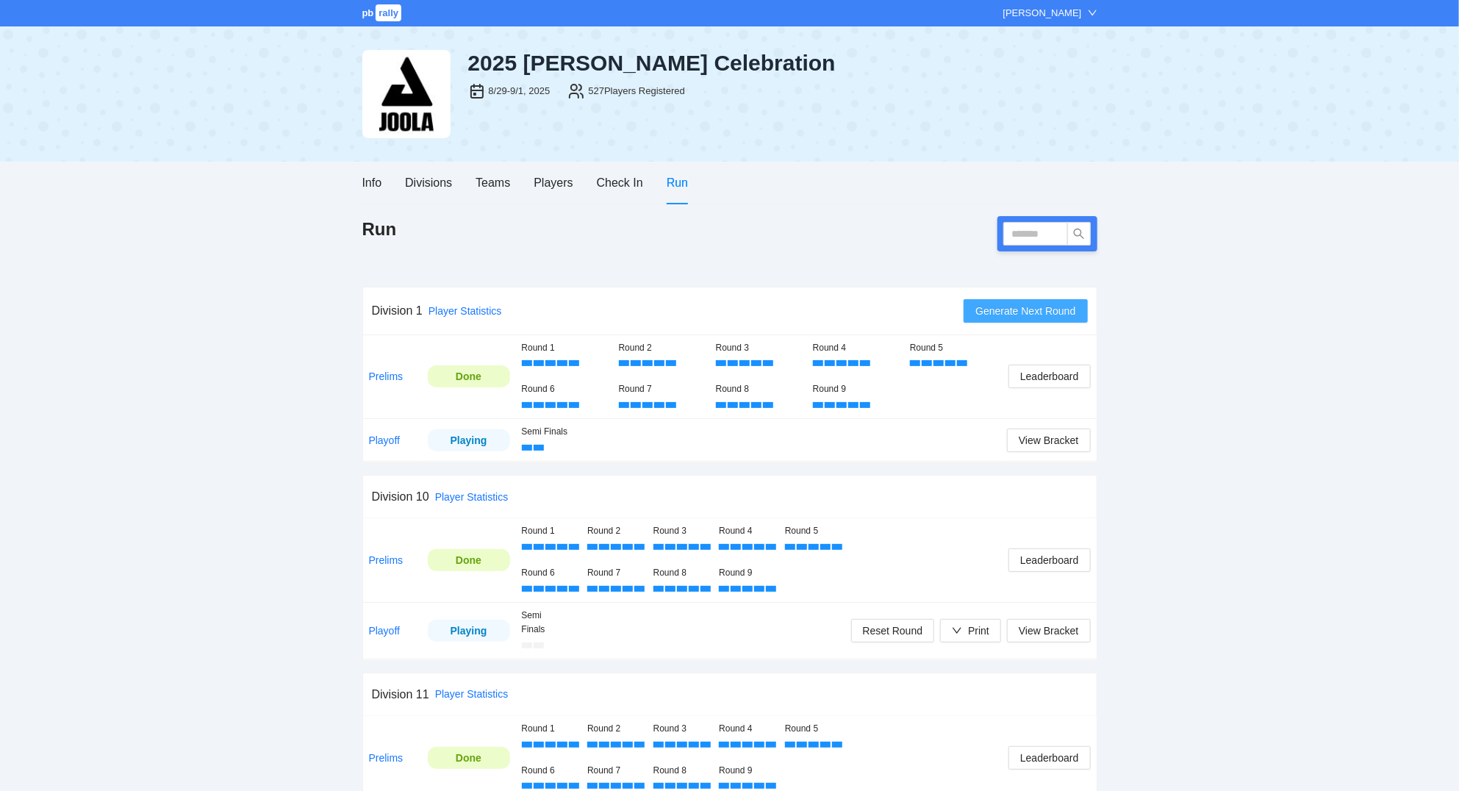
click at [1013, 314] on span "Generate Next Round" at bounding box center [1025, 311] width 100 height 16
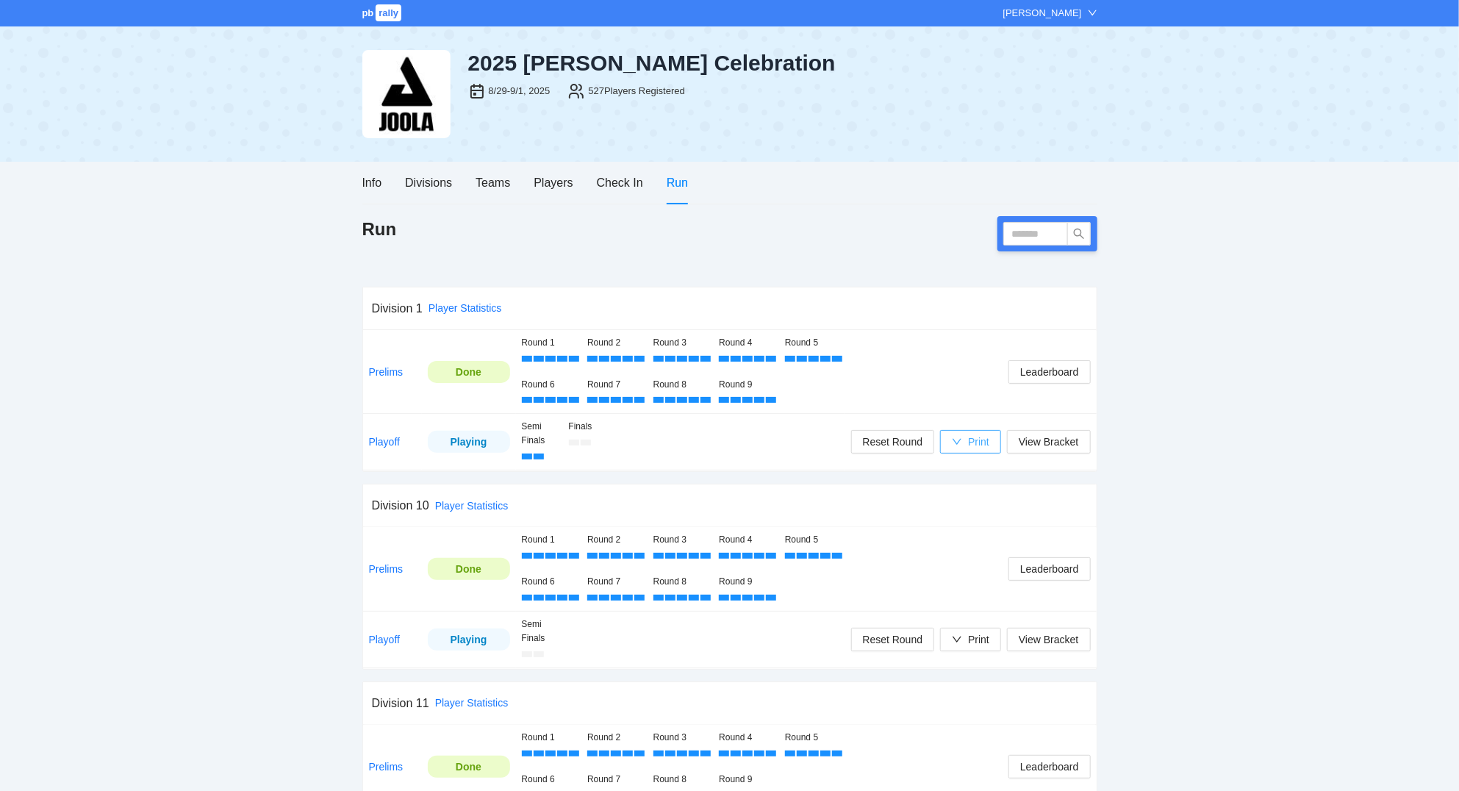
click at [982, 446] on div "Print" at bounding box center [978, 442] width 21 height 16
click at [994, 521] on span "Scorecards" at bounding box center [986, 518] width 76 height 16
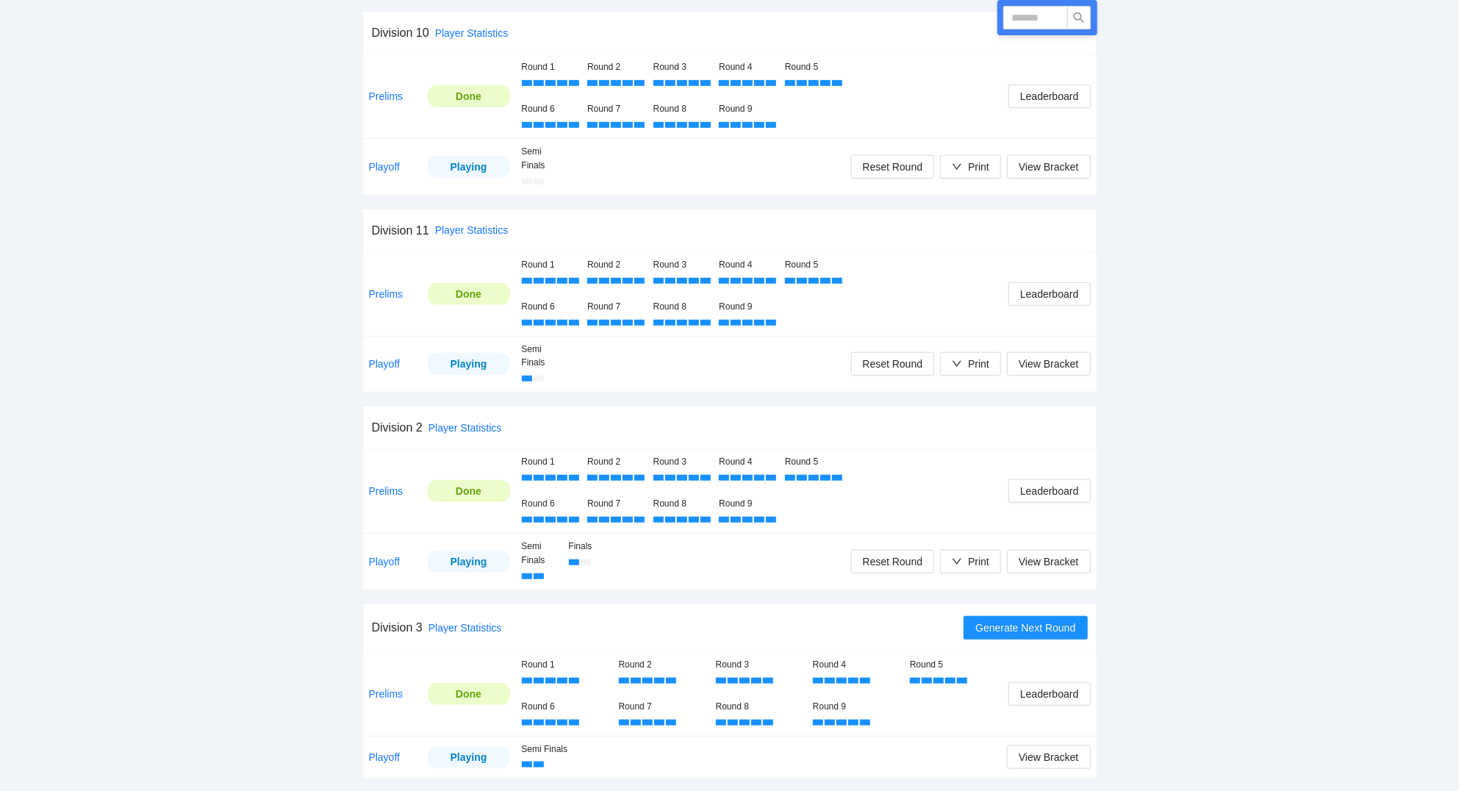
scroll to position [708, 0]
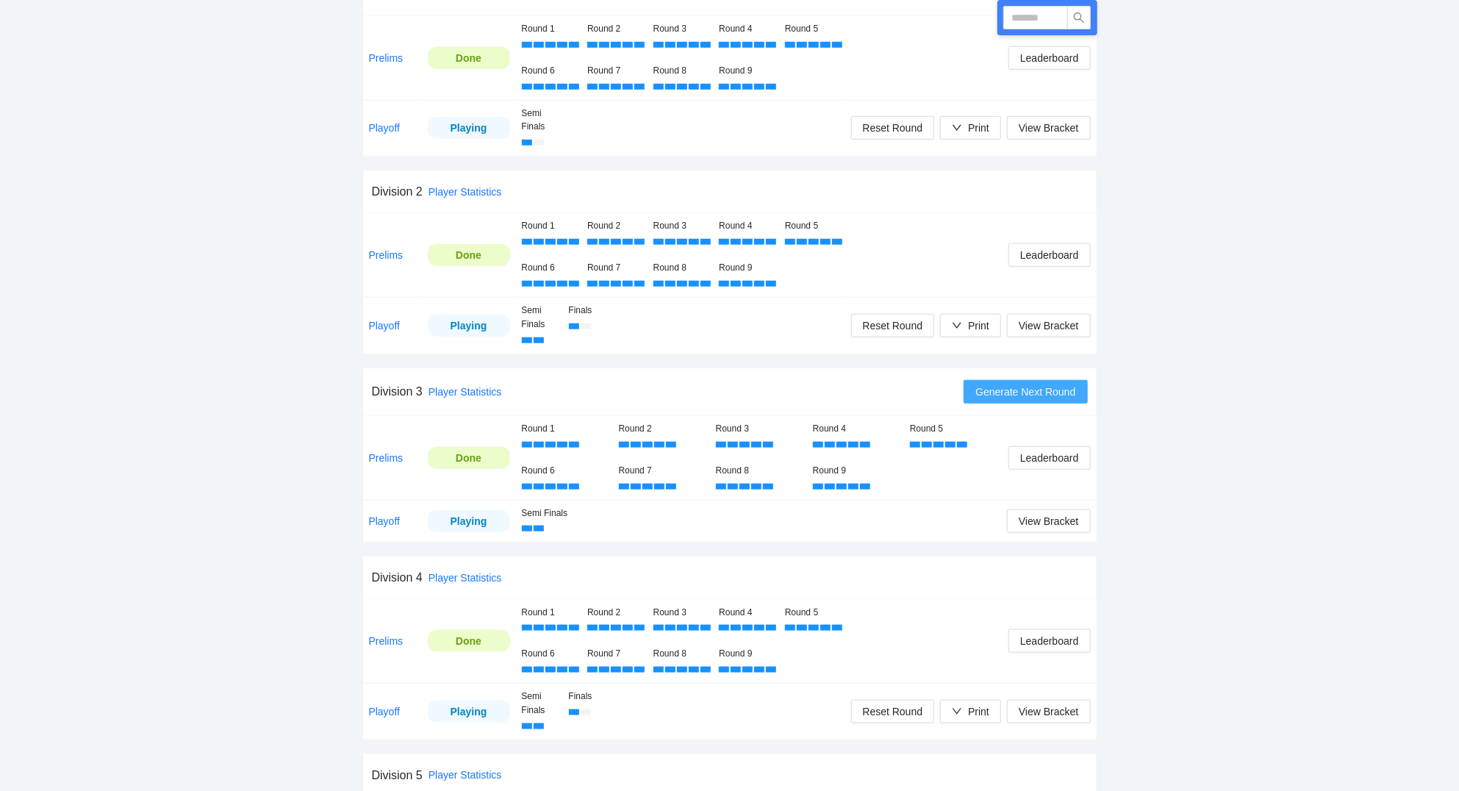
click at [1020, 395] on span "Generate Next Round" at bounding box center [1025, 392] width 100 height 16
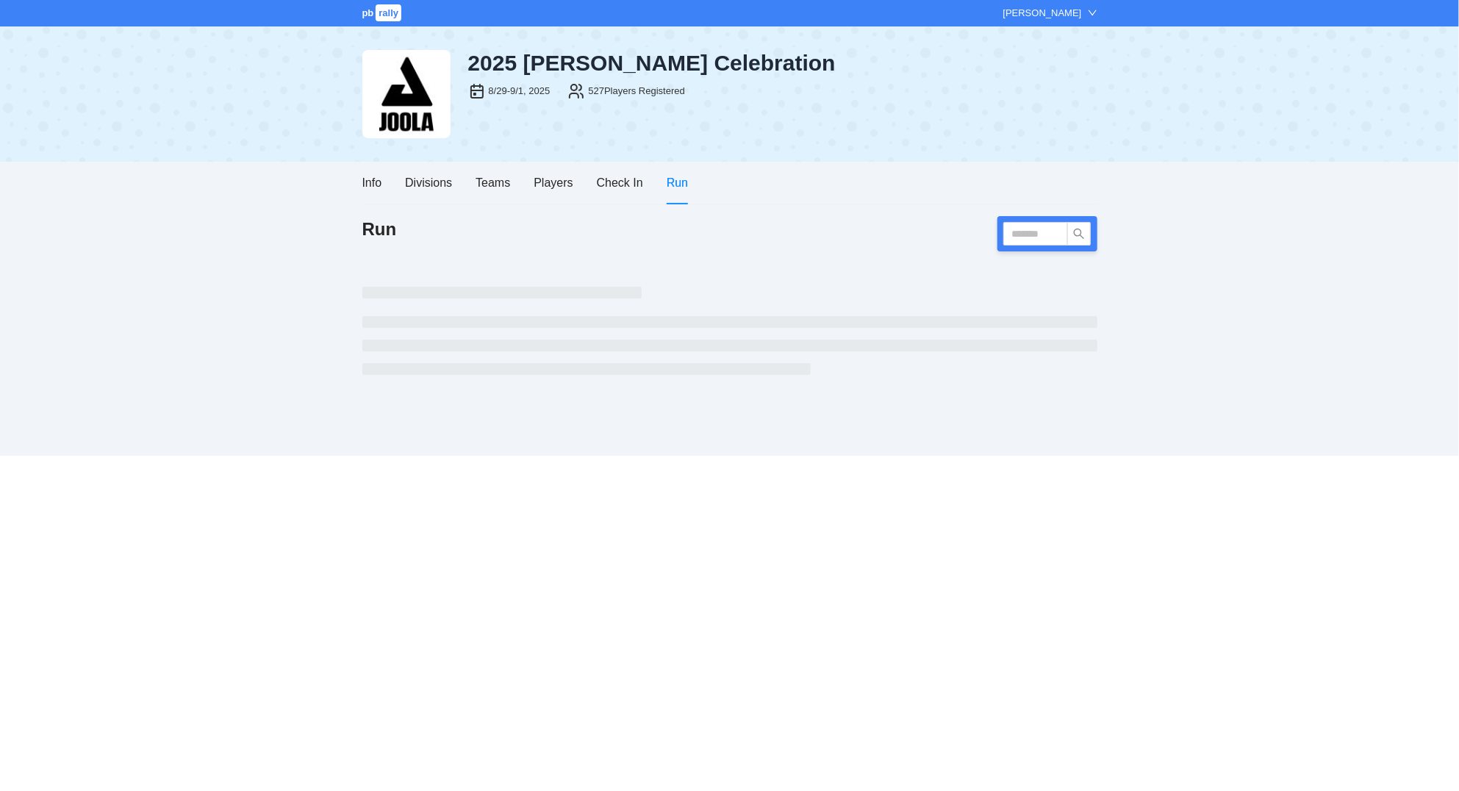
scroll to position [708, 0]
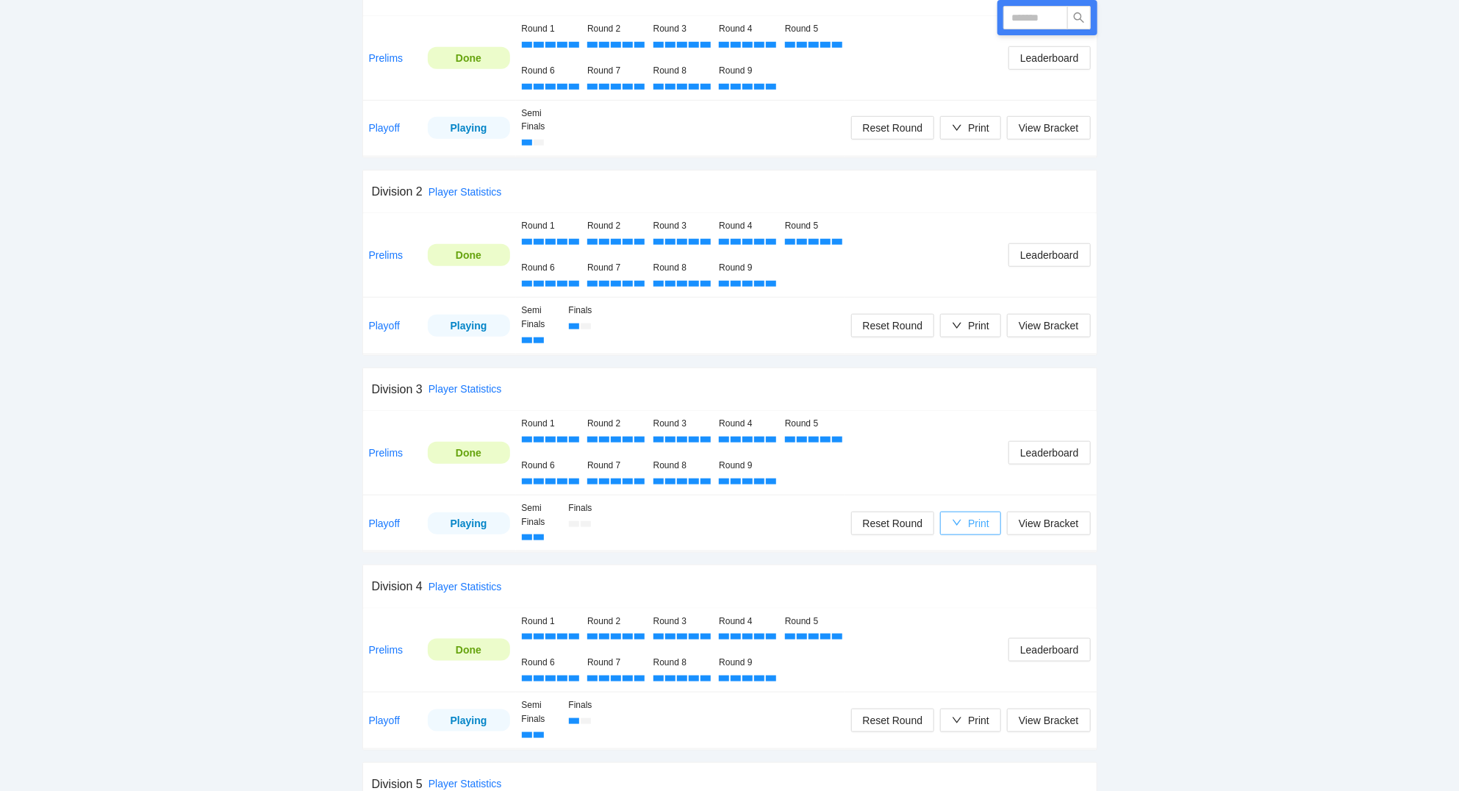
click at [989, 523] on div "Print" at bounding box center [978, 523] width 21 height 16
click at [992, 594] on span "Scorecards" at bounding box center [986, 601] width 76 height 16
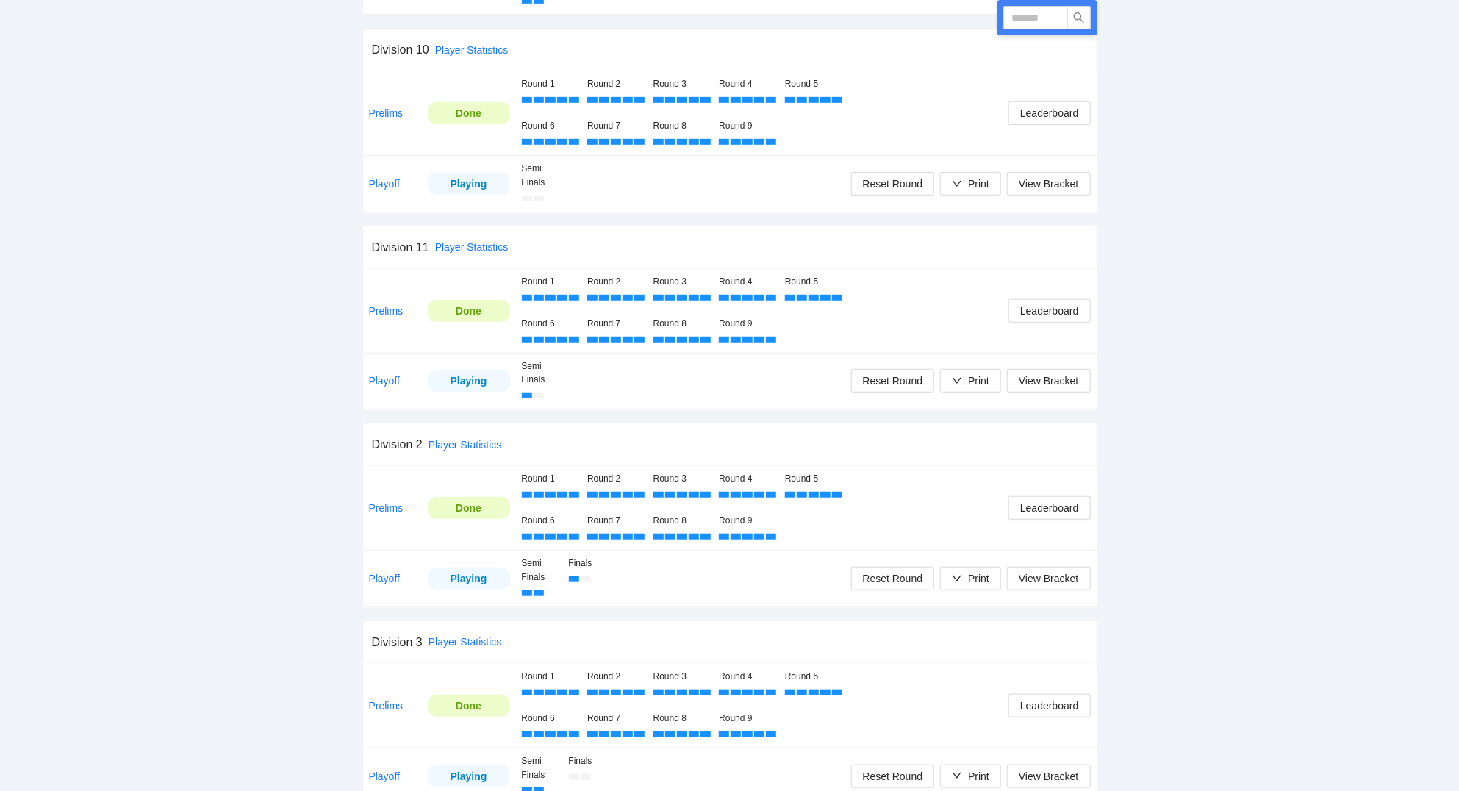
scroll to position [472, 0]
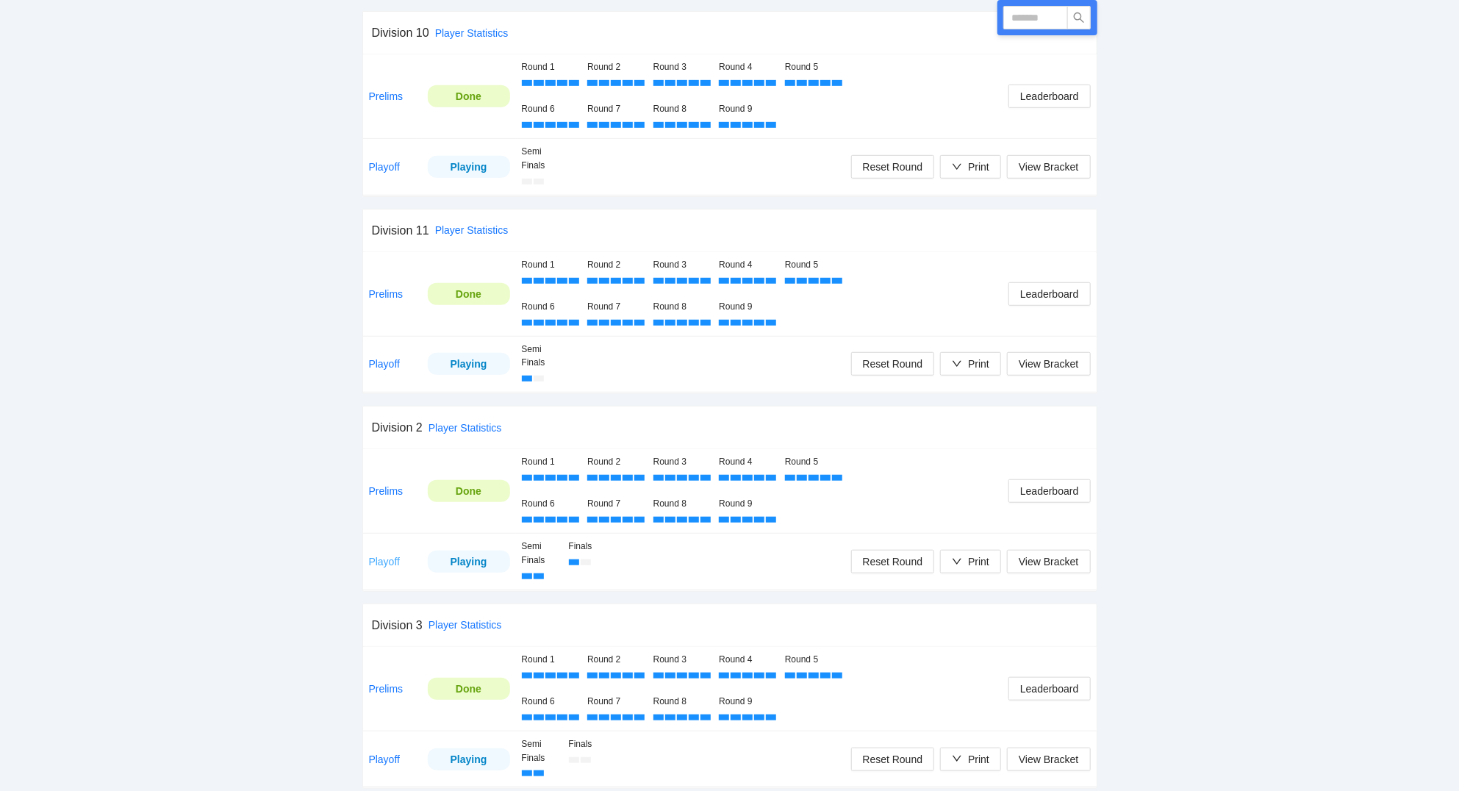
click at [387, 563] on link "Playoff" at bounding box center [385, 562] width 32 height 12
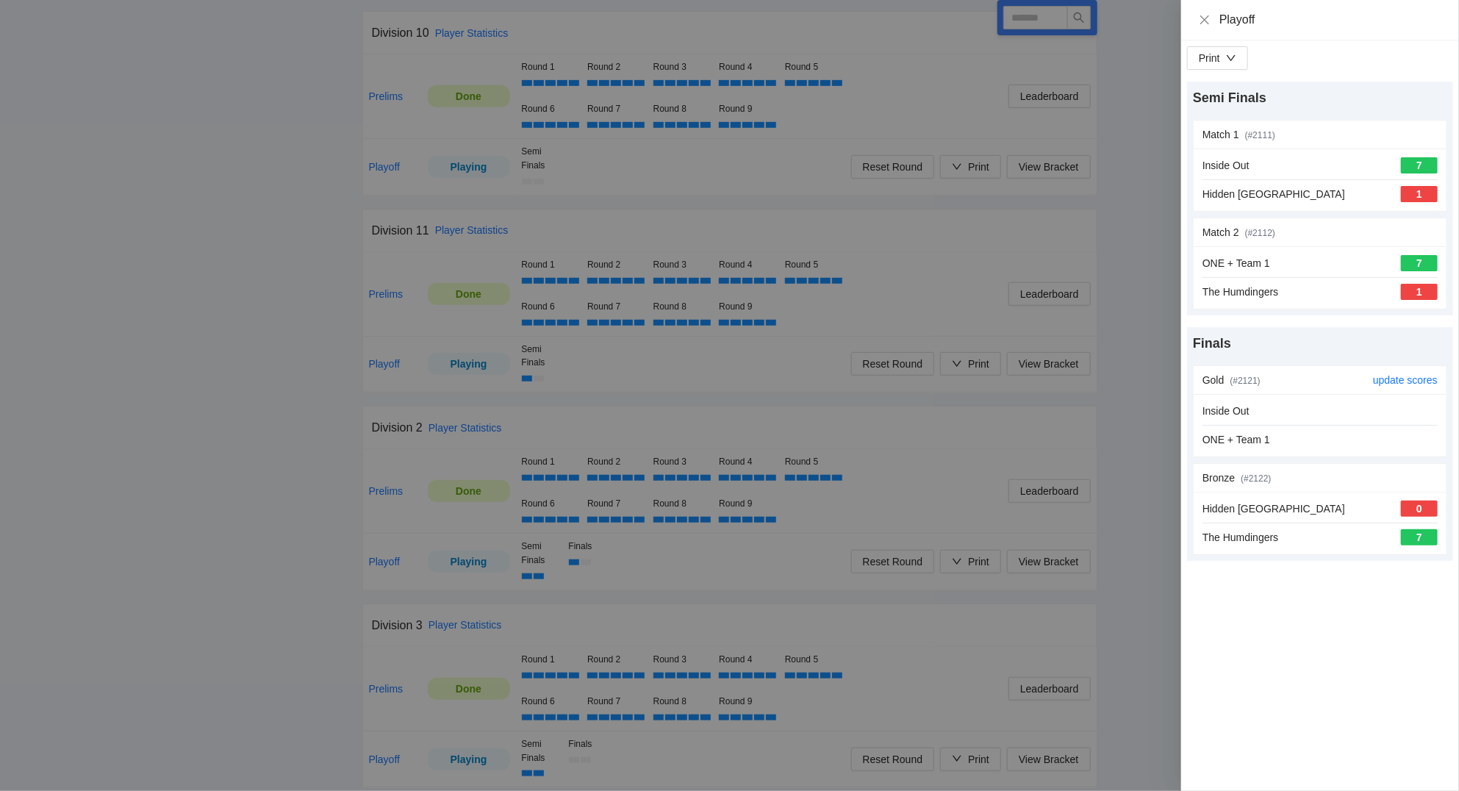
click at [1315, 423] on div "Inside Out ONE + Team 1" at bounding box center [1319, 425] width 235 height 45
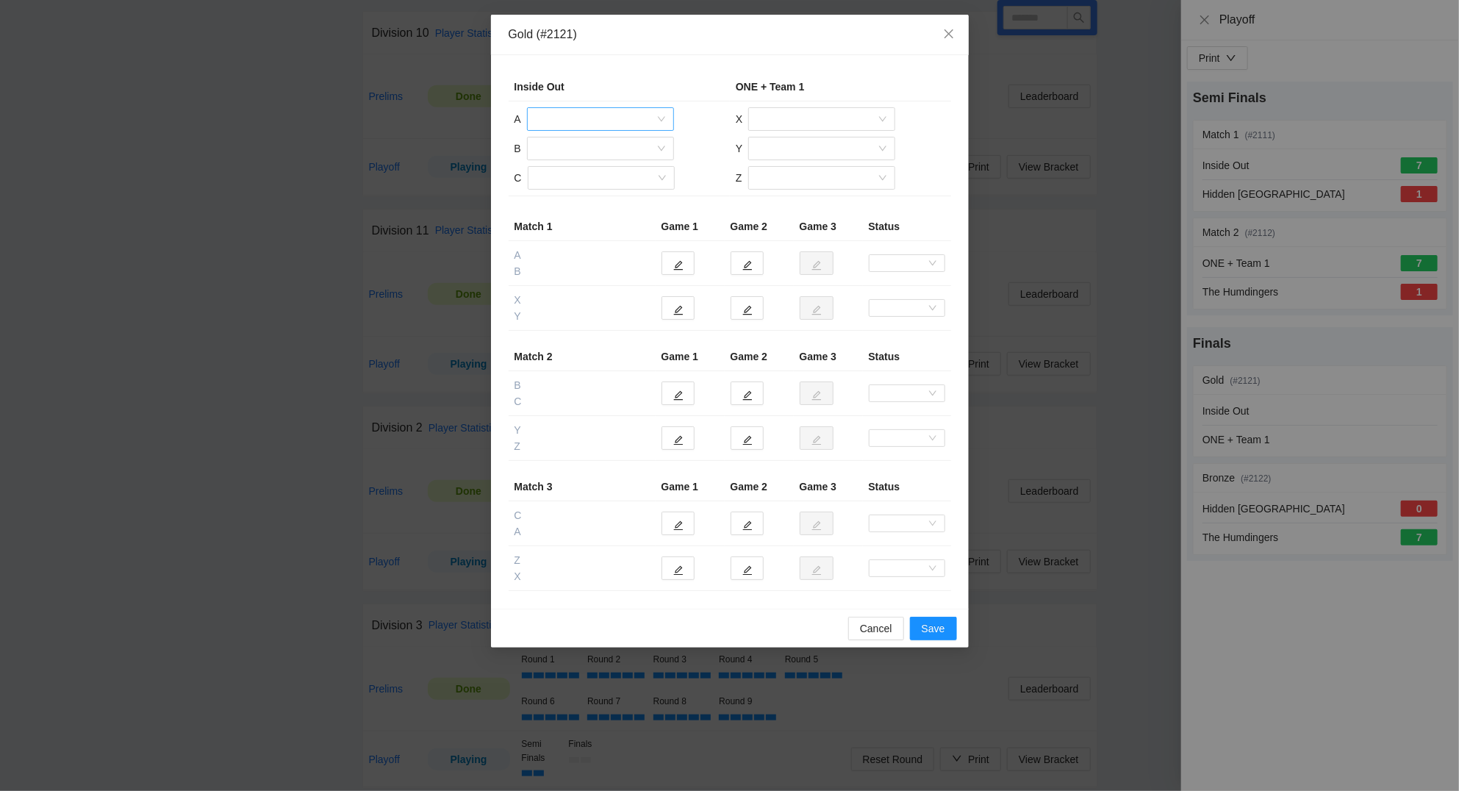
click at [580, 123] on input "search" at bounding box center [595, 119] width 119 height 22
click at [575, 240] on div "[PERSON_NAME]" at bounding box center [600, 243] width 129 height 16
click at [577, 146] on input "search" at bounding box center [595, 148] width 119 height 22
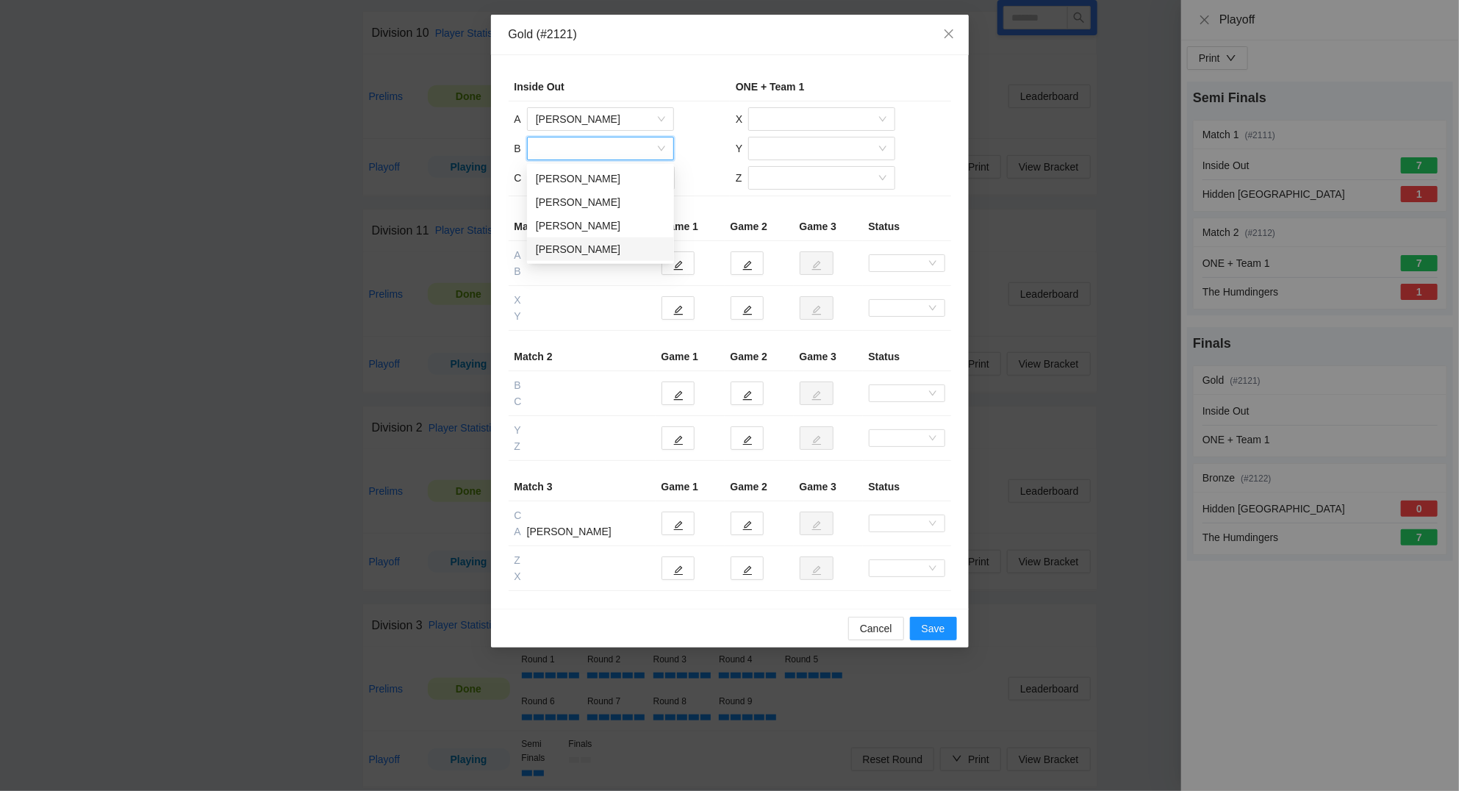
click at [584, 251] on div "[PERSON_NAME]" at bounding box center [600, 249] width 129 height 16
click at [575, 178] on input "search" at bounding box center [595, 178] width 119 height 22
click at [585, 254] on div "[PERSON_NAME]" at bounding box center [600, 255] width 129 height 16
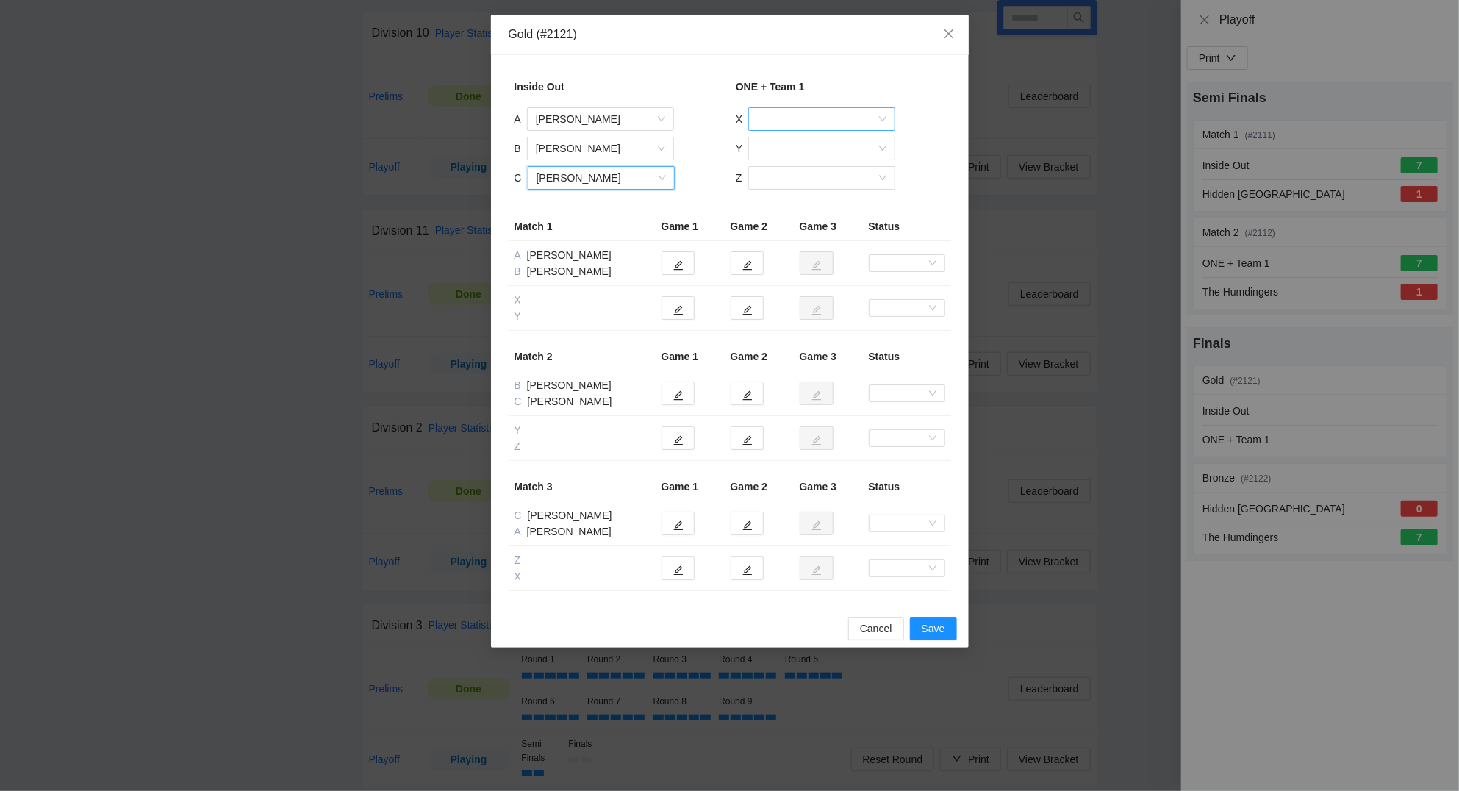
click at [780, 122] on input "search" at bounding box center [816, 119] width 119 height 22
click at [780, 173] on div "[PERSON_NAME]" at bounding box center [821, 173] width 129 height 16
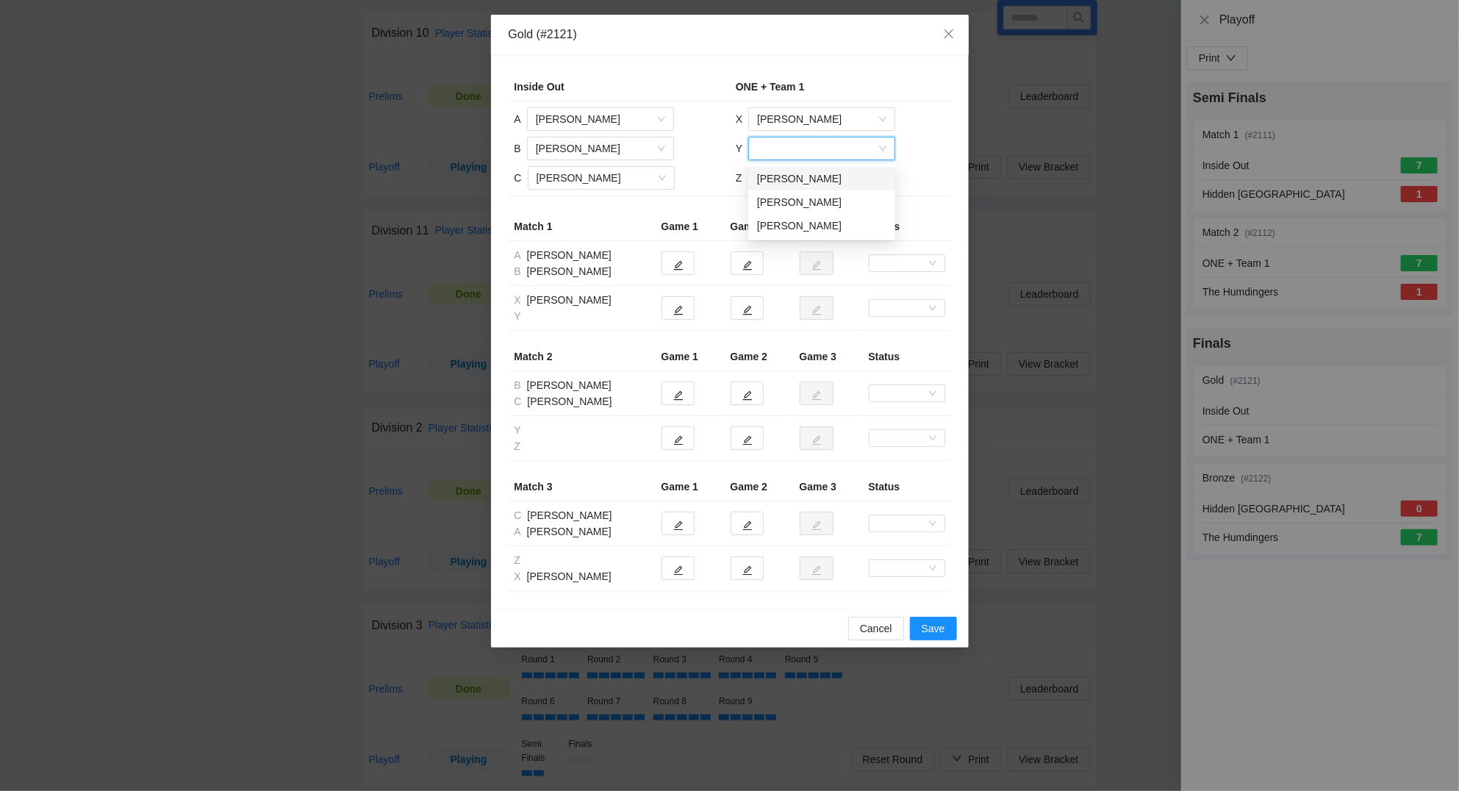
click at [786, 148] on input "search" at bounding box center [816, 148] width 119 height 22
click at [790, 175] on div "Ivan Melians" at bounding box center [821, 178] width 129 height 16
click at [792, 176] on input "search" at bounding box center [816, 178] width 119 height 22
click at [792, 212] on div "Raynier Fernandez" at bounding box center [820, 208] width 129 height 16
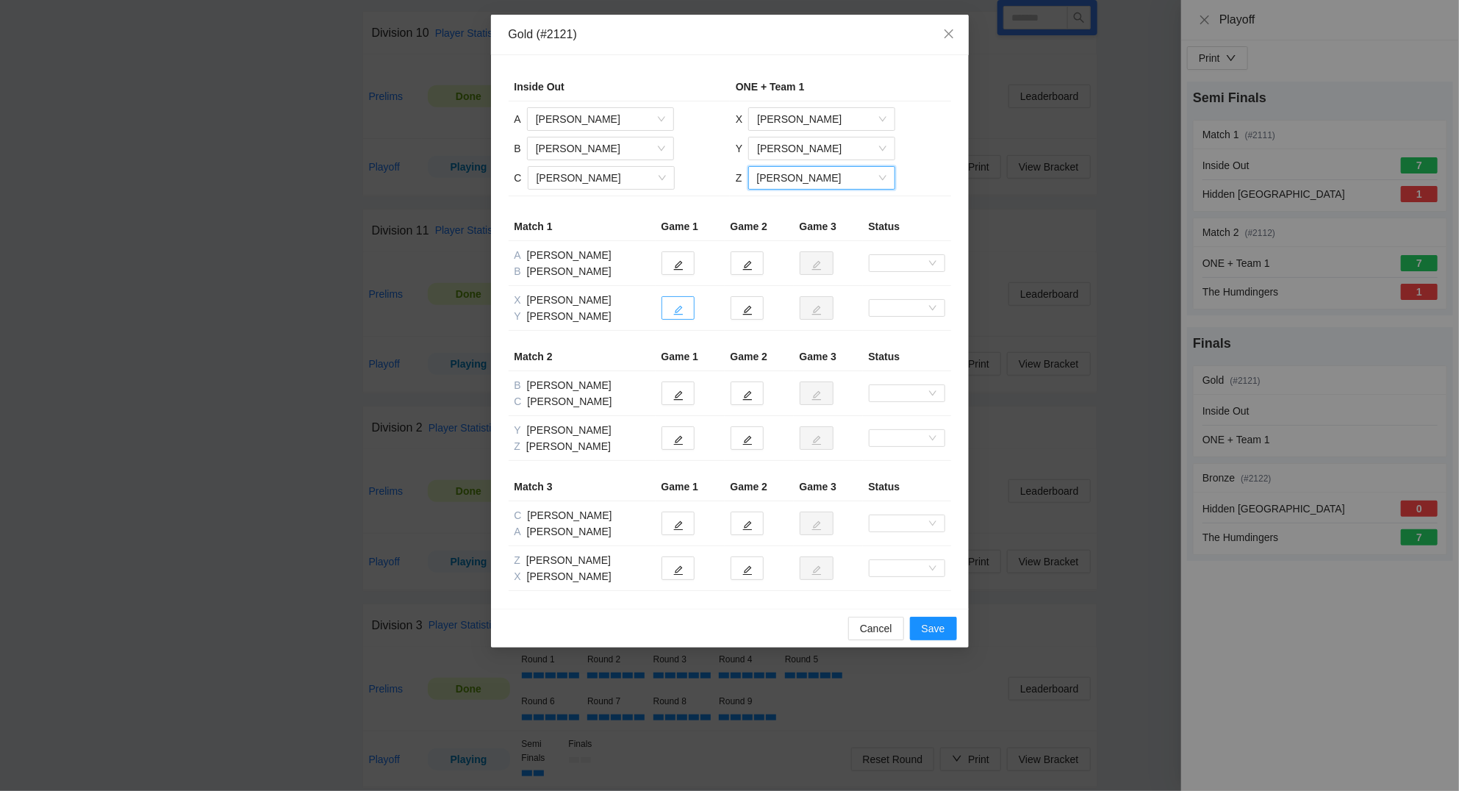
click at [676, 315] on icon "edit" at bounding box center [678, 310] width 10 height 10
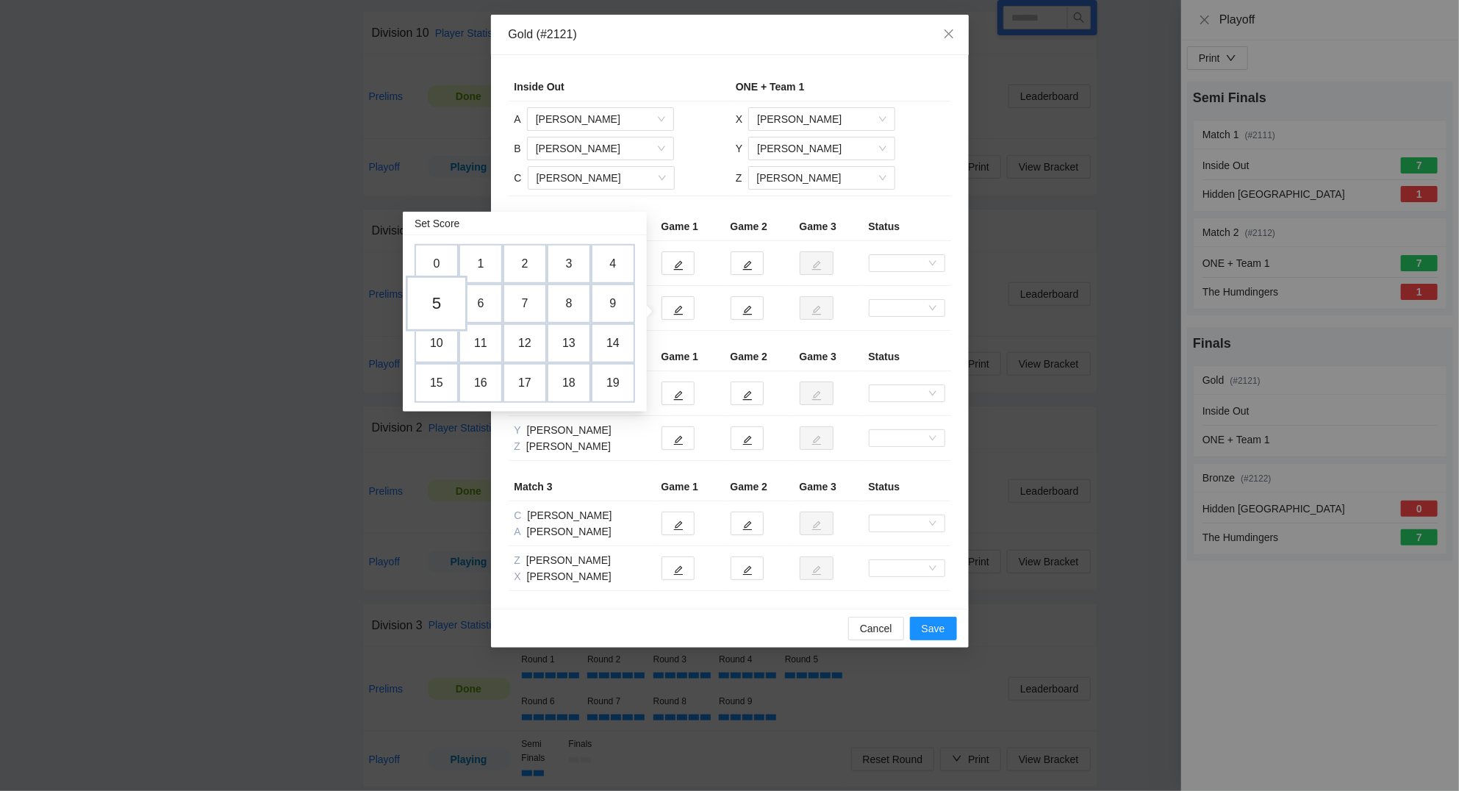
drag, startPoint x: 445, startPoint y: 303, endPoint x: 472, endPoint y: 298, distance: 26.8
click at [446, 303] on td "5" at bounding box center [436, 304] width 44 height 40
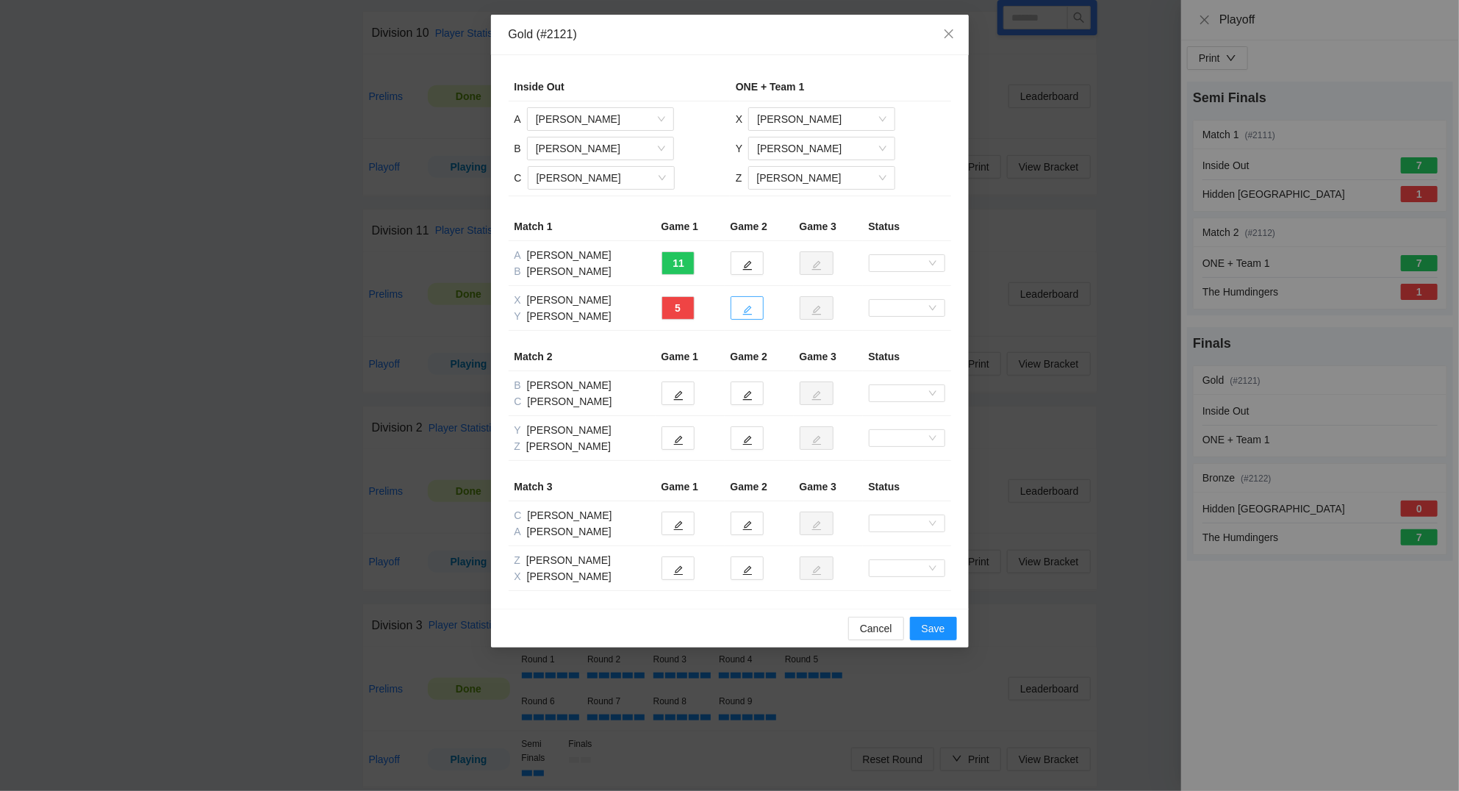
click at [745, 305] on icon "edit" at bounding box center [747, 310] width 10 height 10
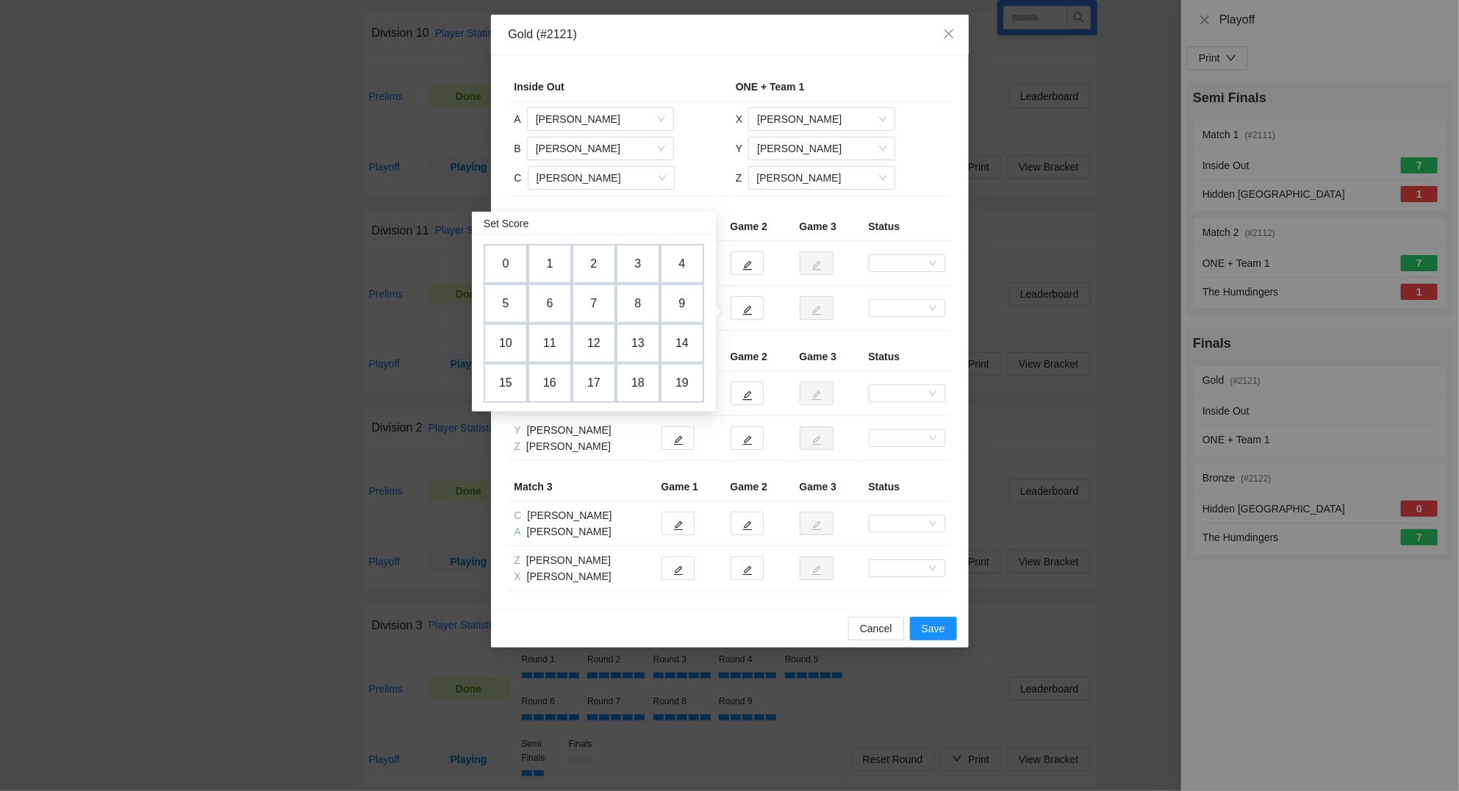
click at [638, 273] on td "3" at bounding box center [638, 264] width 44 height 40
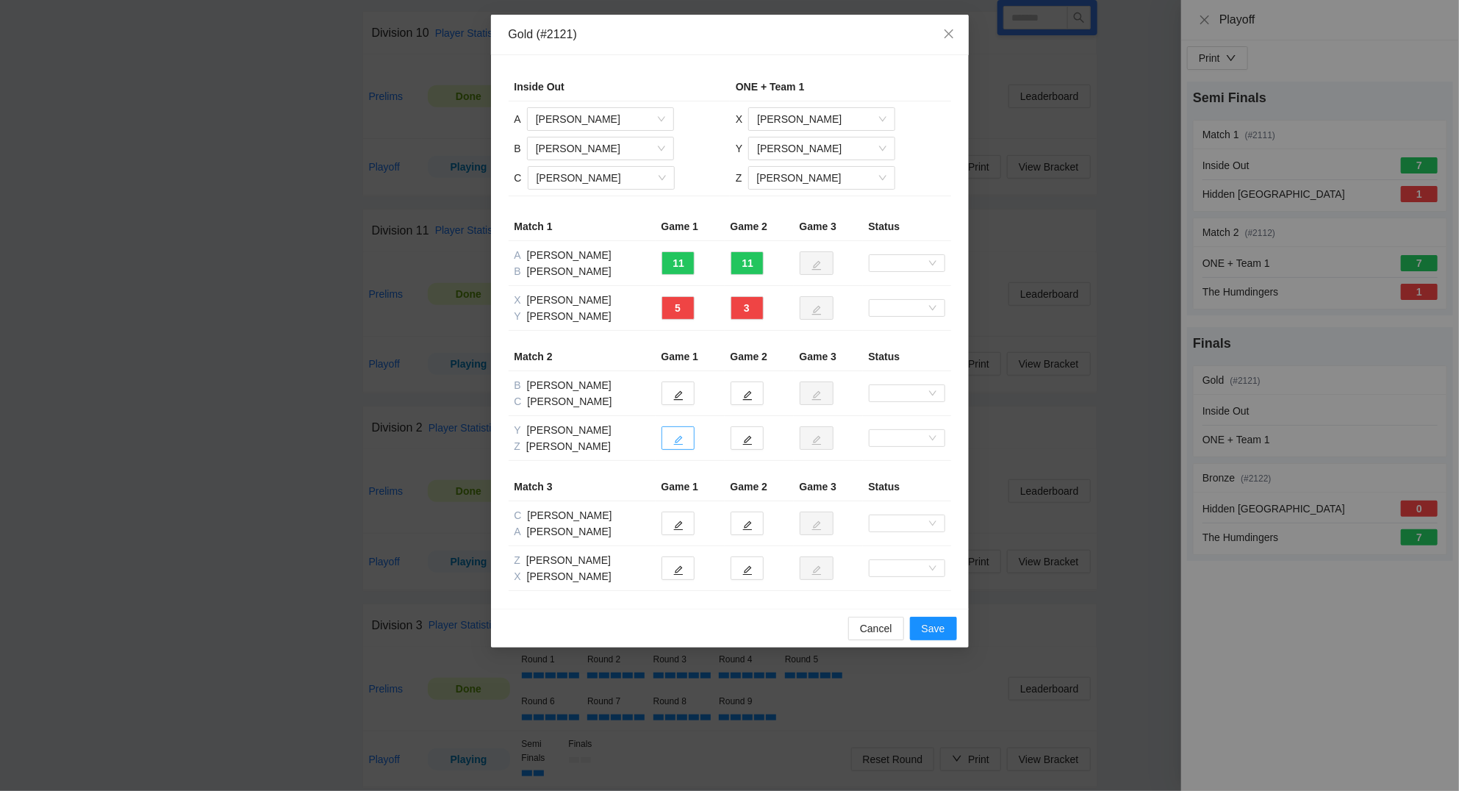
click at [686, 442] on button "button" at bounding box center [677, 438] width 33 height 24
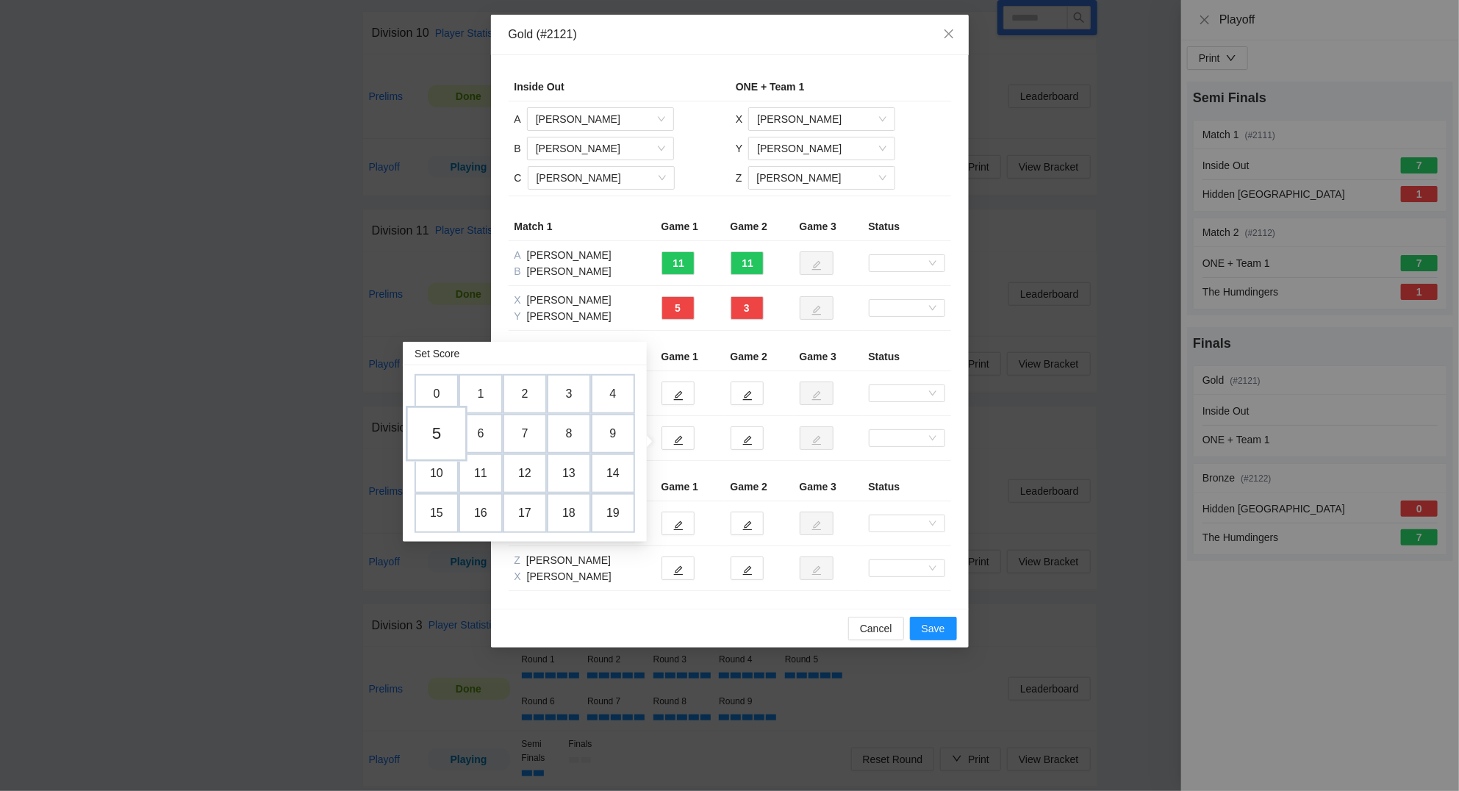
drag, startPoint x: 446, startPoint y: 439, endPoint x: 620, endPoint y: 448, distance: 174.4
click at [456, 437] on td "5" at bounding box center [436, 434] width 44 height 40
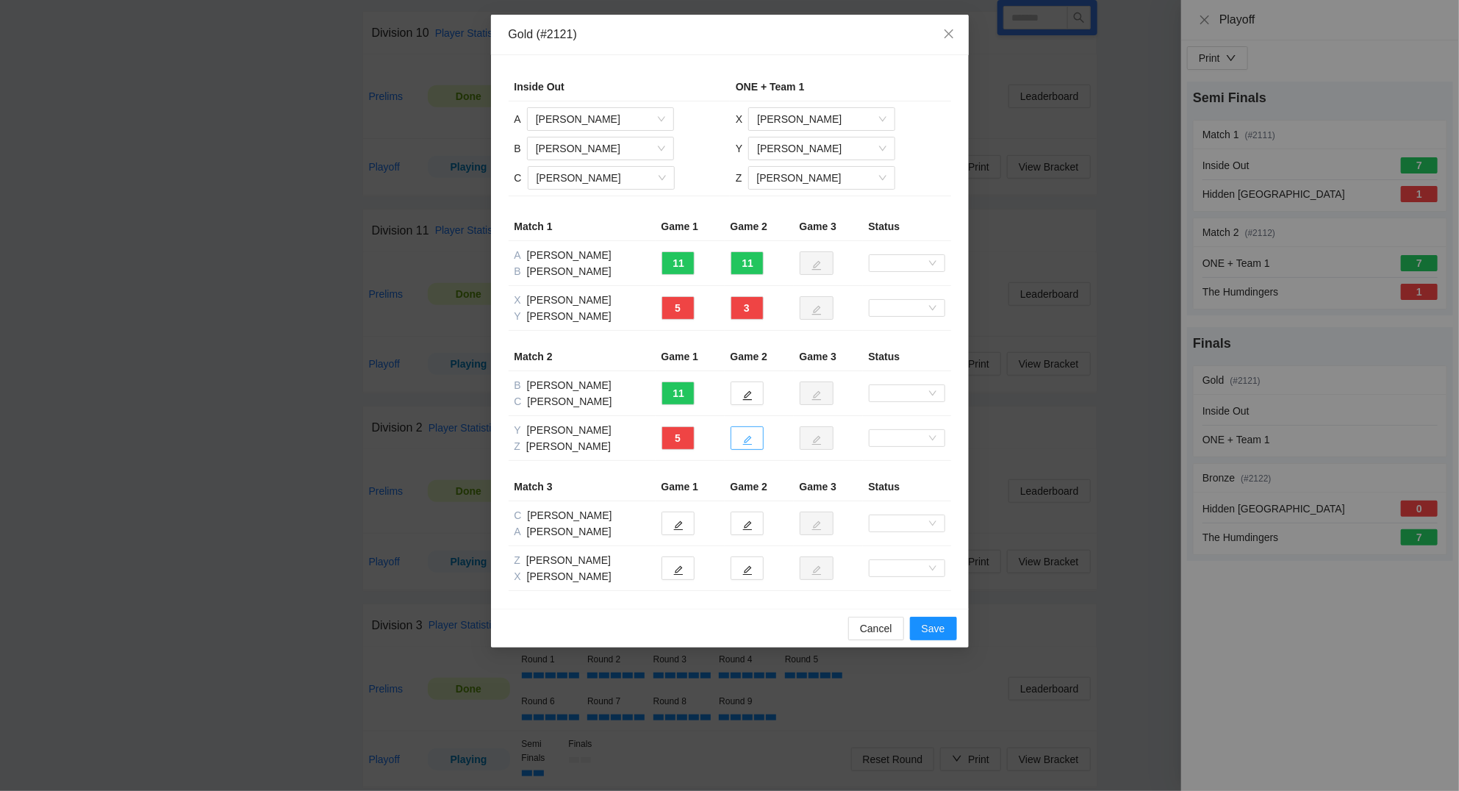
click at [744, 444] on icon "edit" at bounding box center [747, 440] width 10 height 10
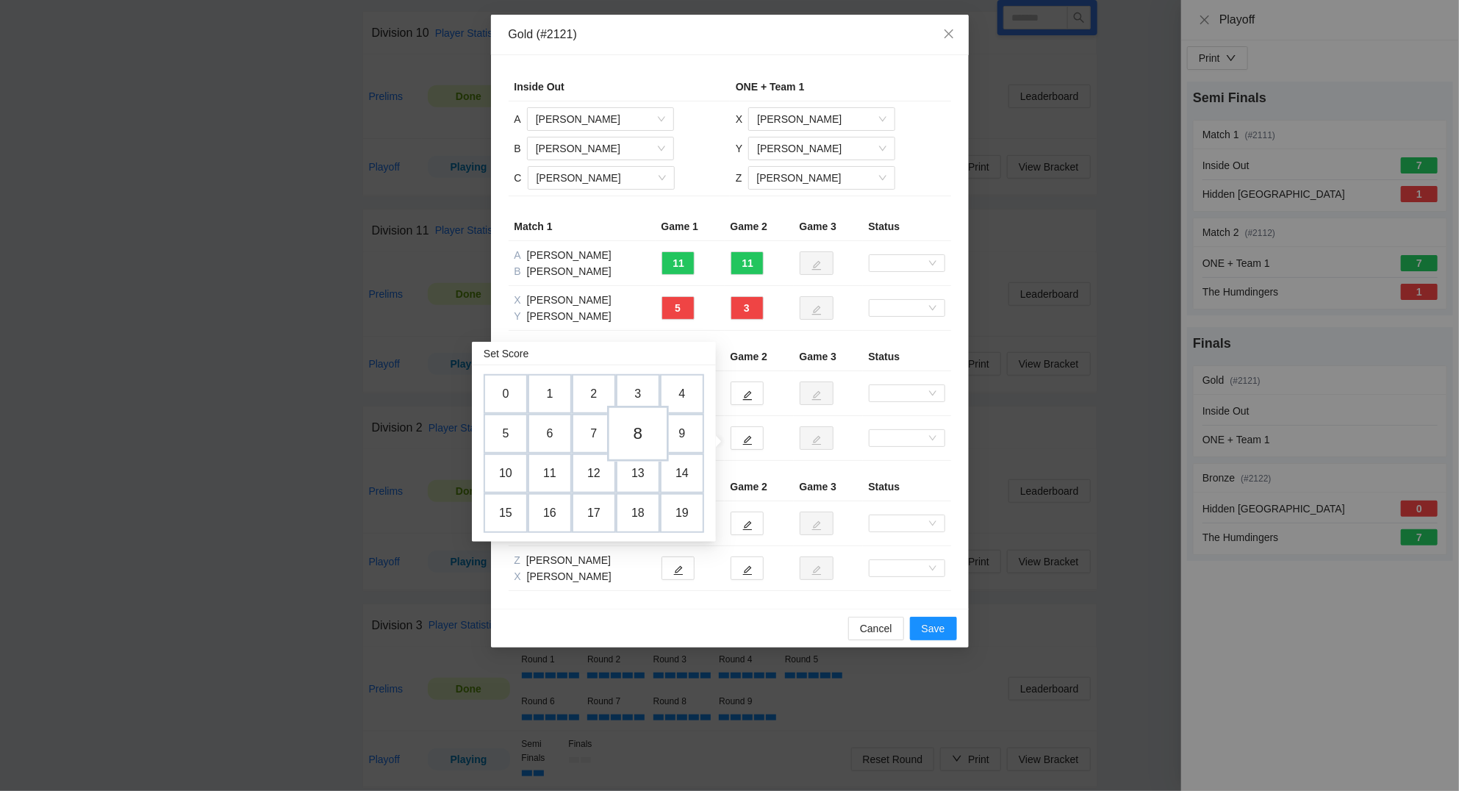
click at [639, 432] on td "8" at bounding box center [638, 434] width 62 height 56
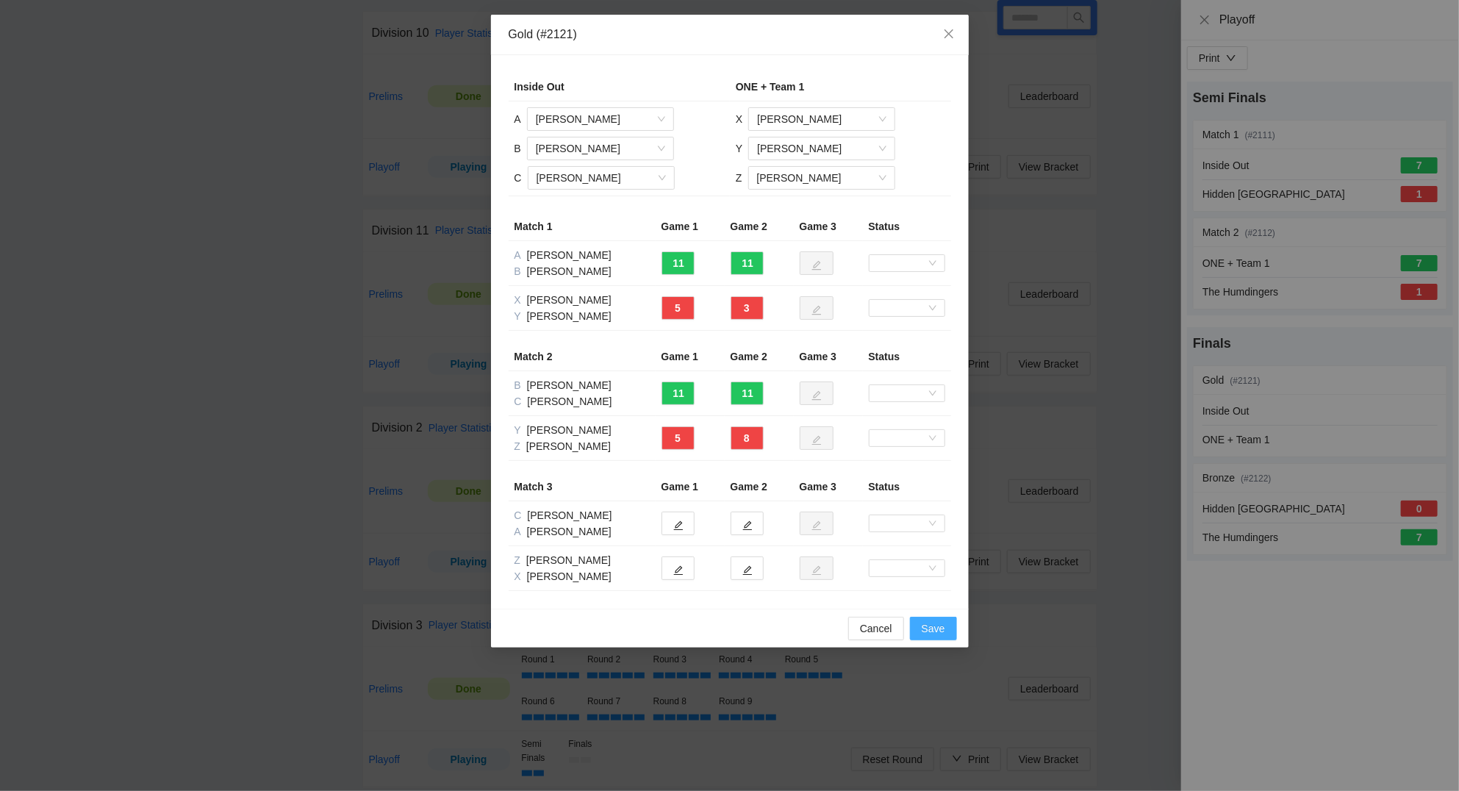
click at [947, 632] on button "Save" at bounding box center [933, 629] width 47 height 24
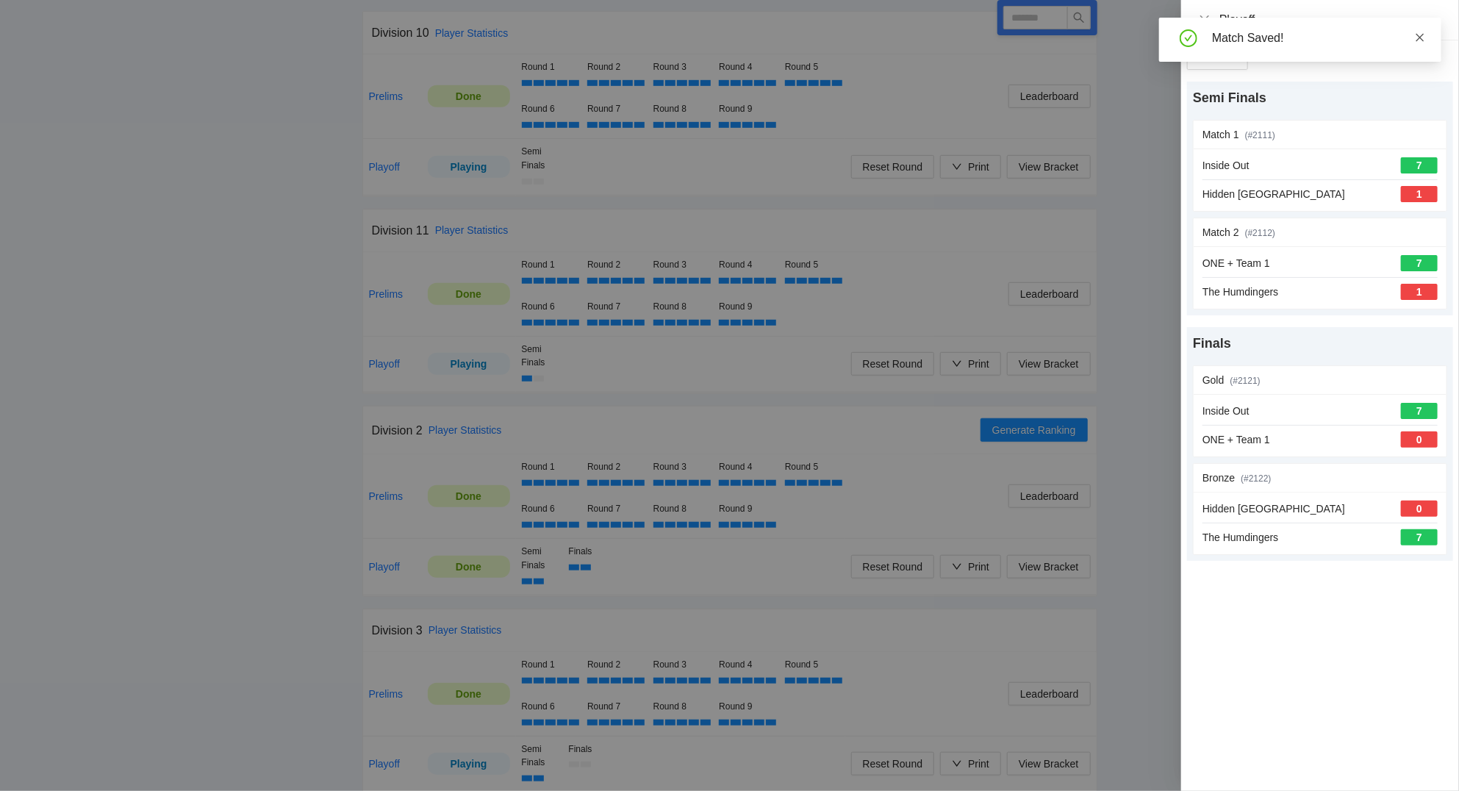
click at [1417, 35] on icon "close" at bounding box center [1420, 37] width 8 height 8
click at [1201, 21] on icon "close" at bounding box center [1204, 20] width 12 height 12
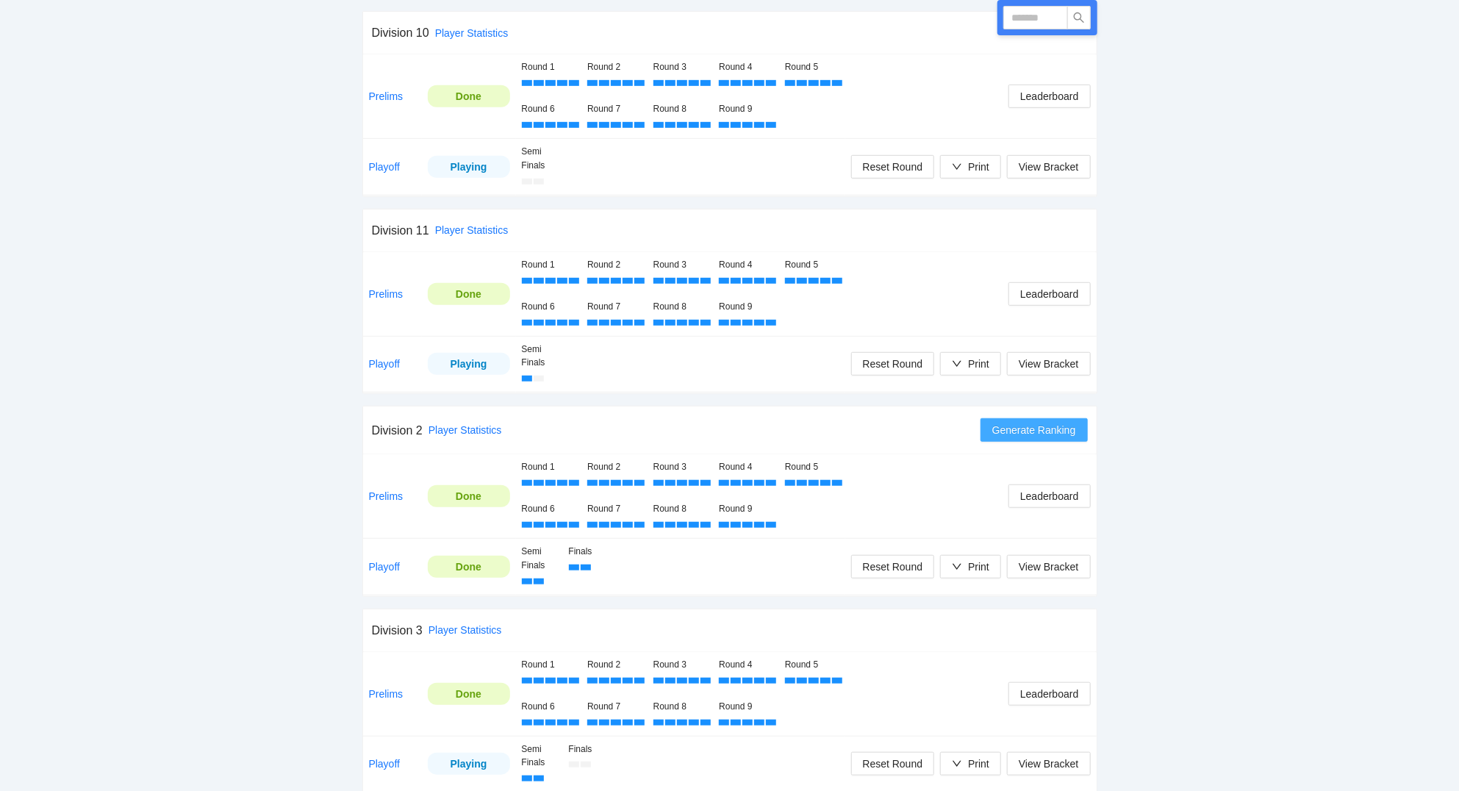
click at [1035, 431] on span "Generate Ranking" at bounding box center [1034, 430] width 84 height 16
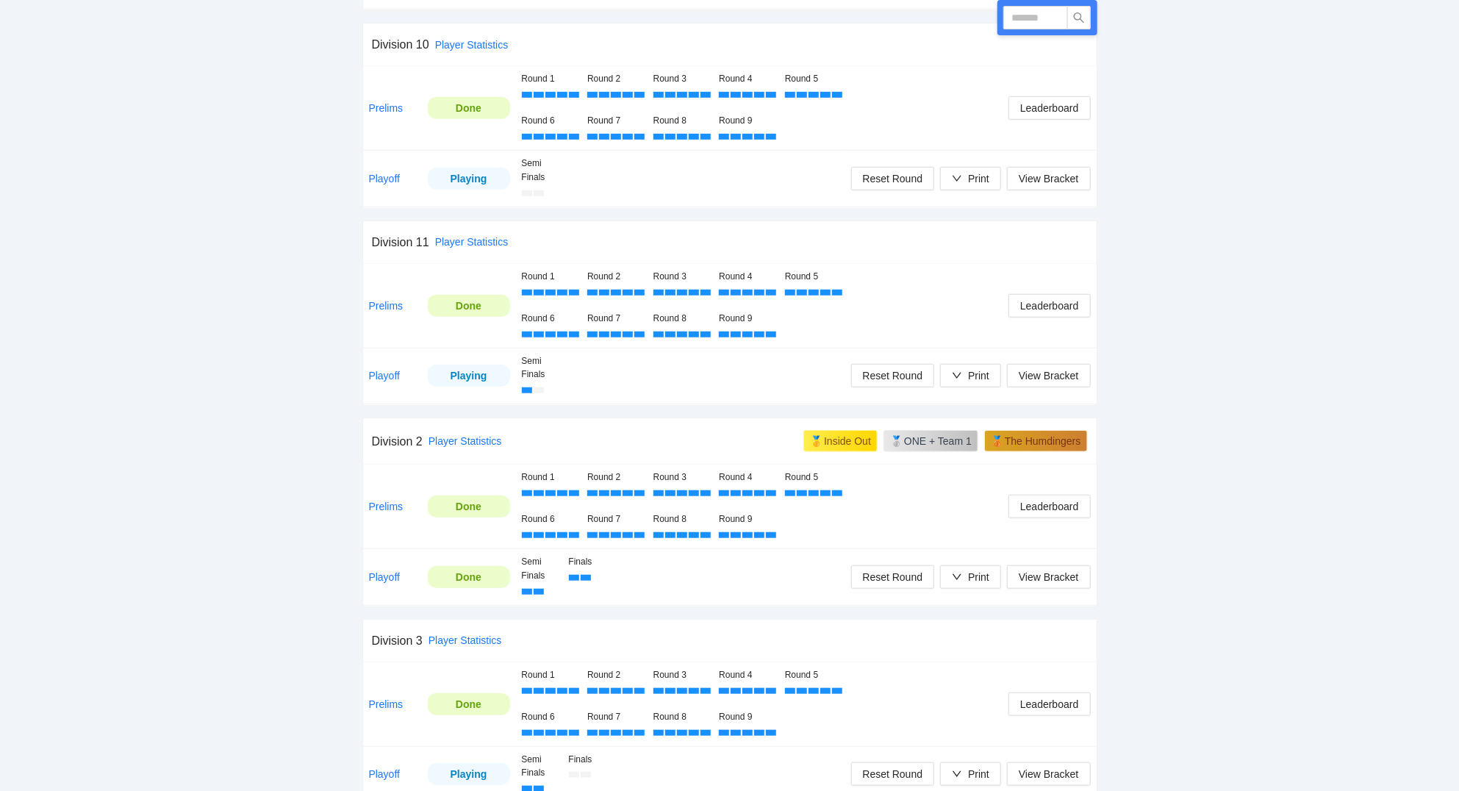
scroll to position [472, 0]
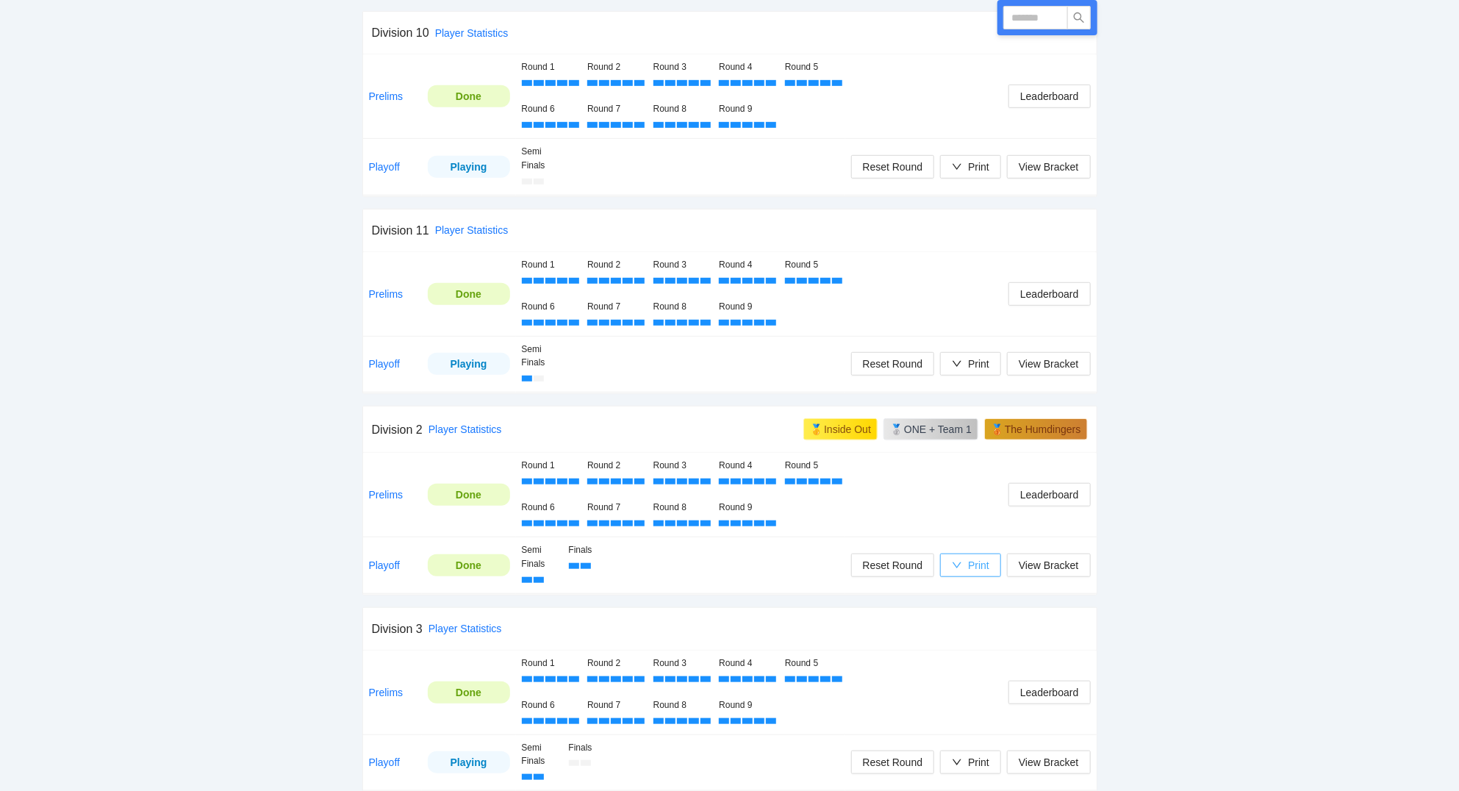
drag, startPoint x: 978, startPoint y: 579, endPoint x: 982, endPoint y: 569, distance: 10.9
click at [982, 569] on td "View Bracket Print Reset Round" at bounding box center [970, 565] width 251 height 57
click at [982, 569] on div "Print" at bounding box center [978, 565] width 21 height 16
click at [1232, 551] on div "pb rally [PERSON_NAME] 2025 [PERSON_NAME] Celebration 8/29-9/1, 2025 527 Player…" at bounding box center [729, 764] width 1459 height 2472
click at [1046, 564] on span "View Bracket" at bounding box center [1048, 565] width 60 height 16
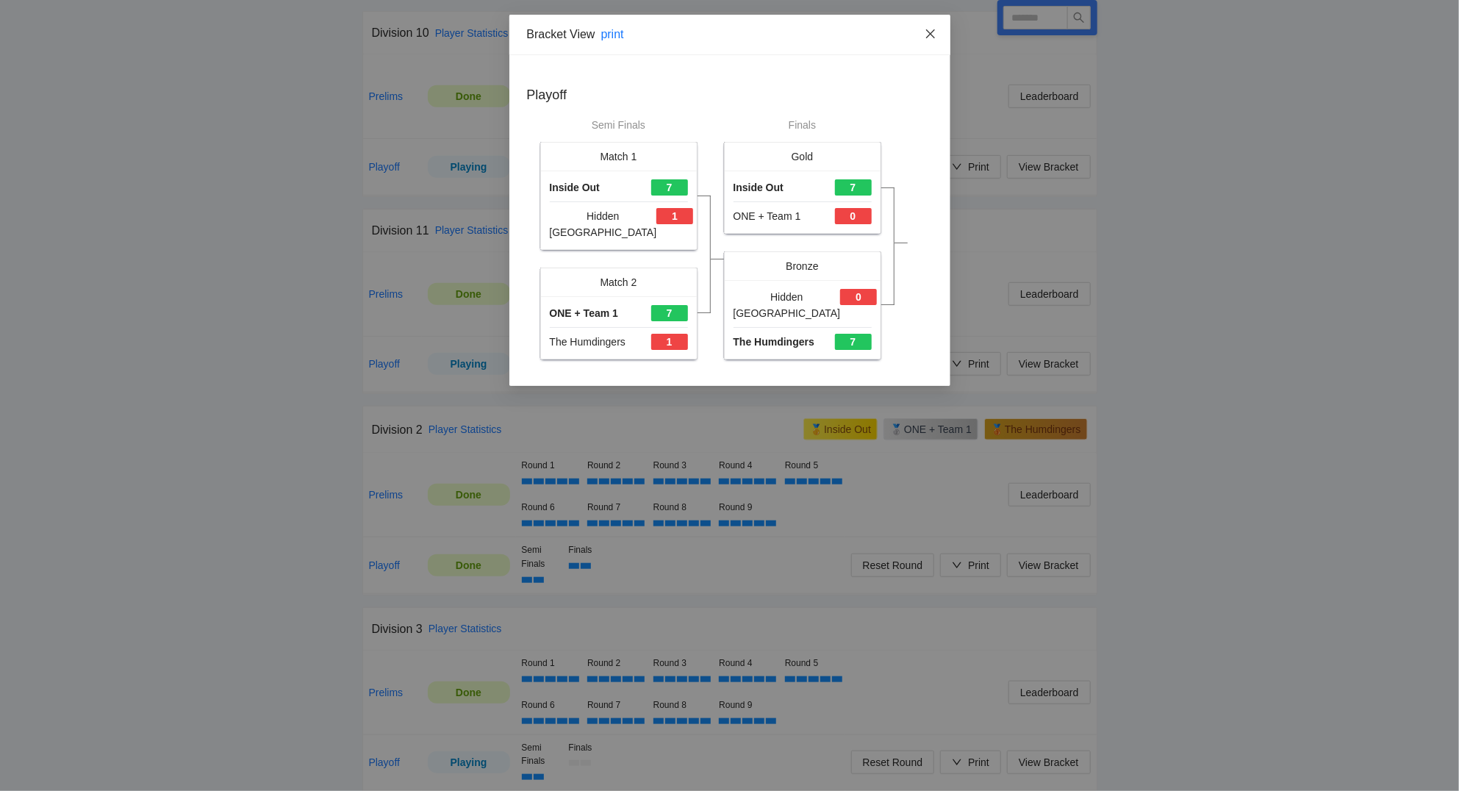
click at [923, 36] on span "Close" at bounding box center [930, 35] width 40 height 40
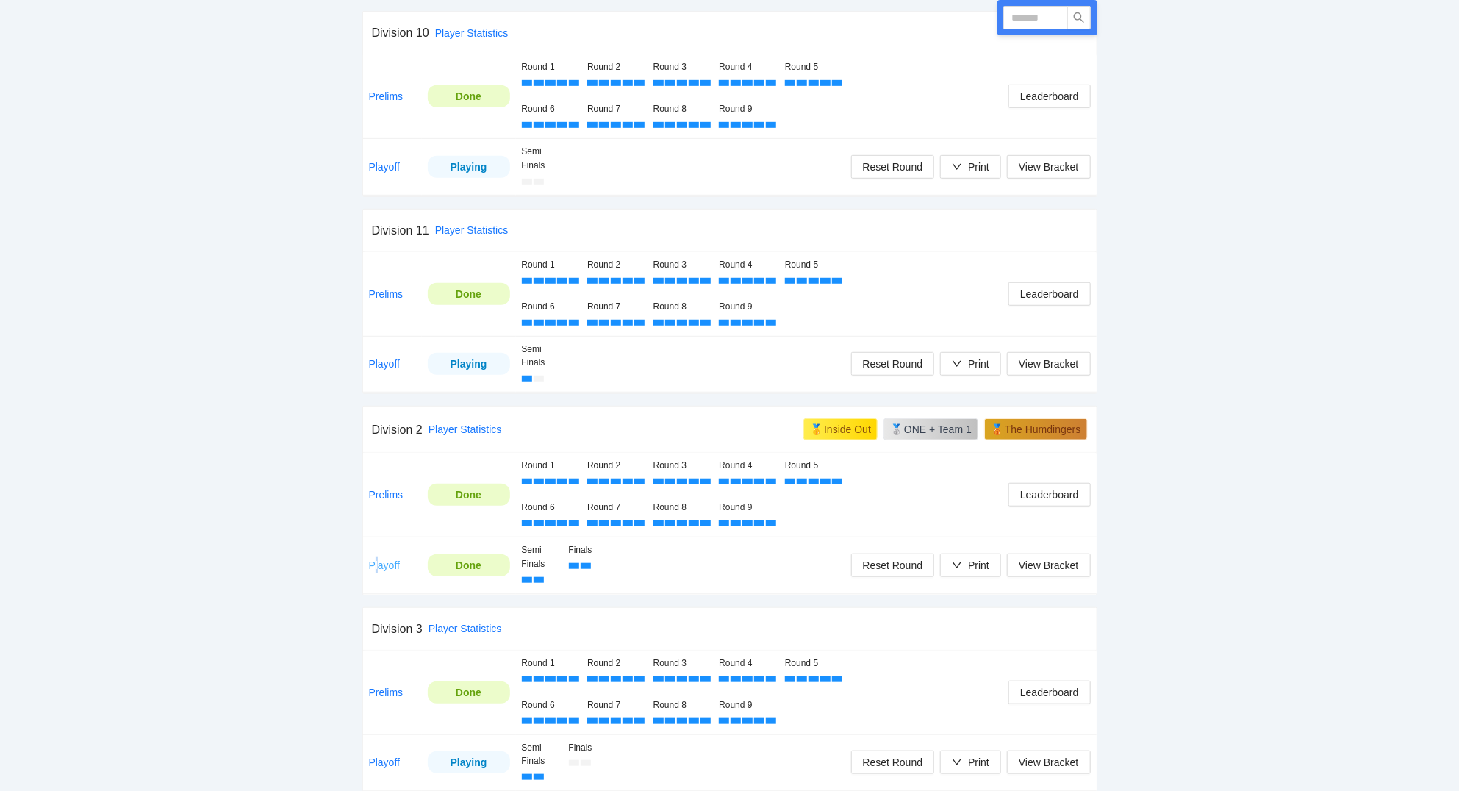
click at [378, 564] on link "Playoff" at bounding box center [385, 565] width 32 height 12
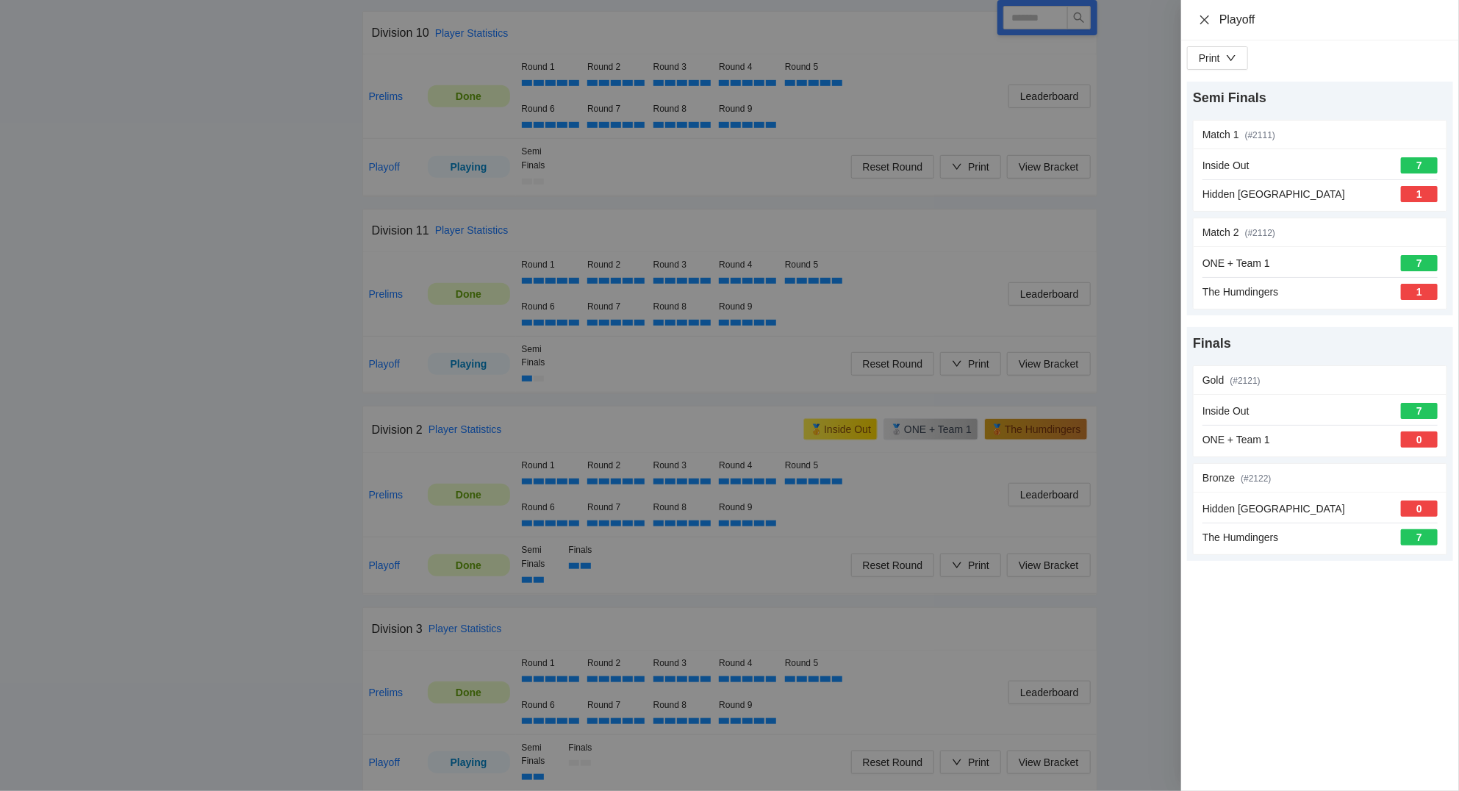
click at [1203, 20] on icon "close" at bounding box center [1204, 20] width 12 height 12
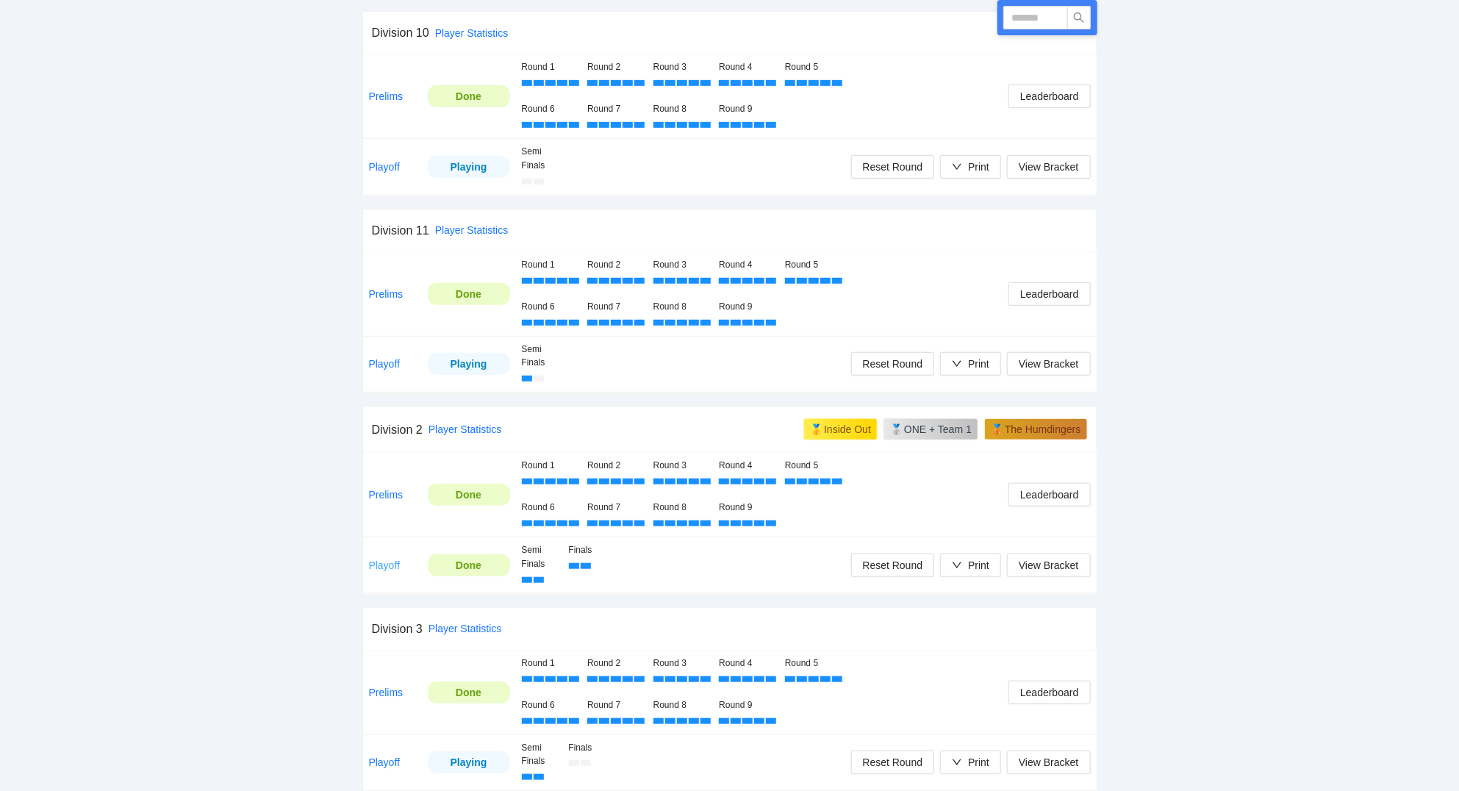
click at [384, 567] on link "Playoff" at bounding box center [385, 565] width 32 height 12
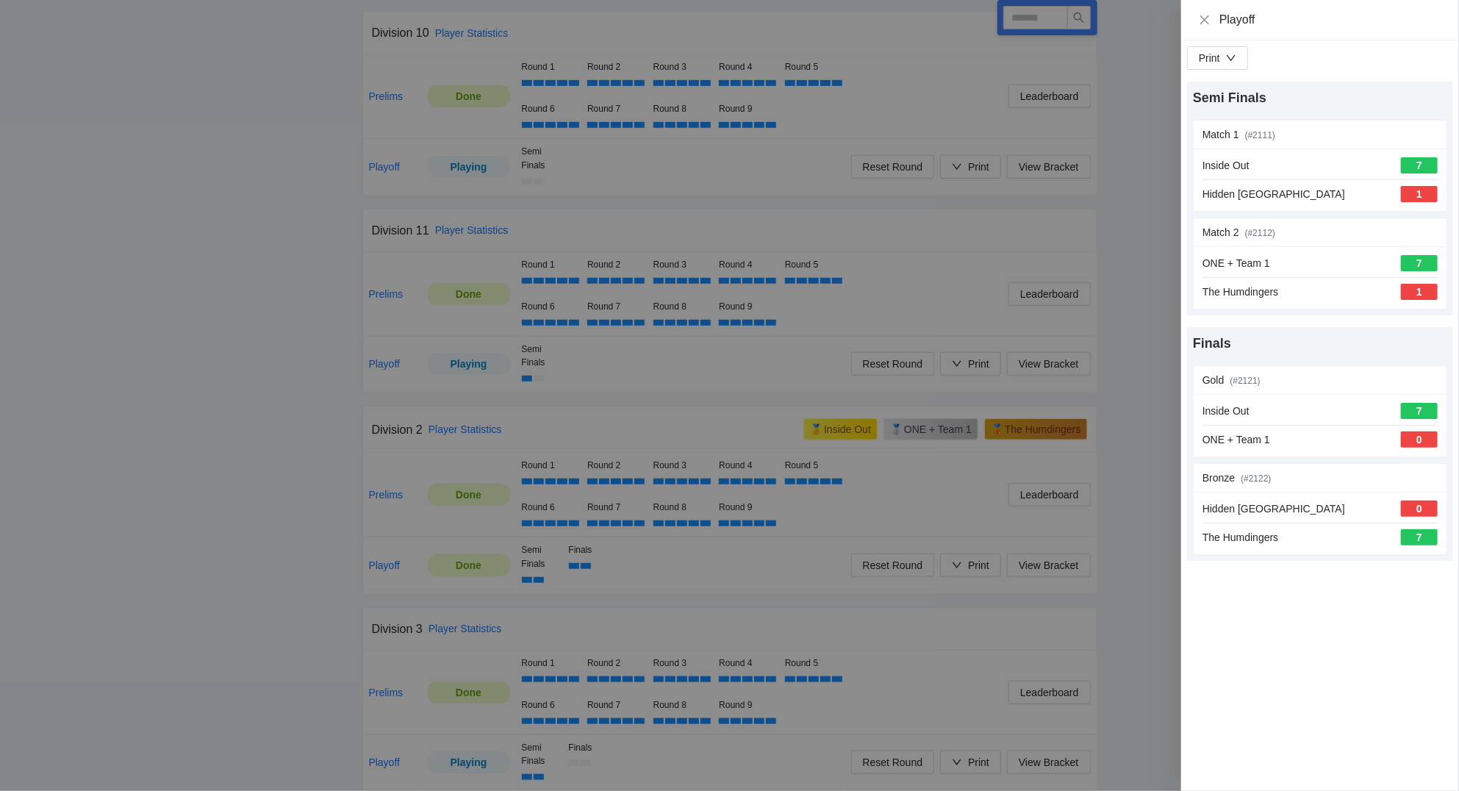
click at [1201, 12] on div "Playoff" at bounding box center [1320, 20] width 278 height 40
click at [1207, 19] on icon "close" at bounding box center [1204, 19] width 9 height 9
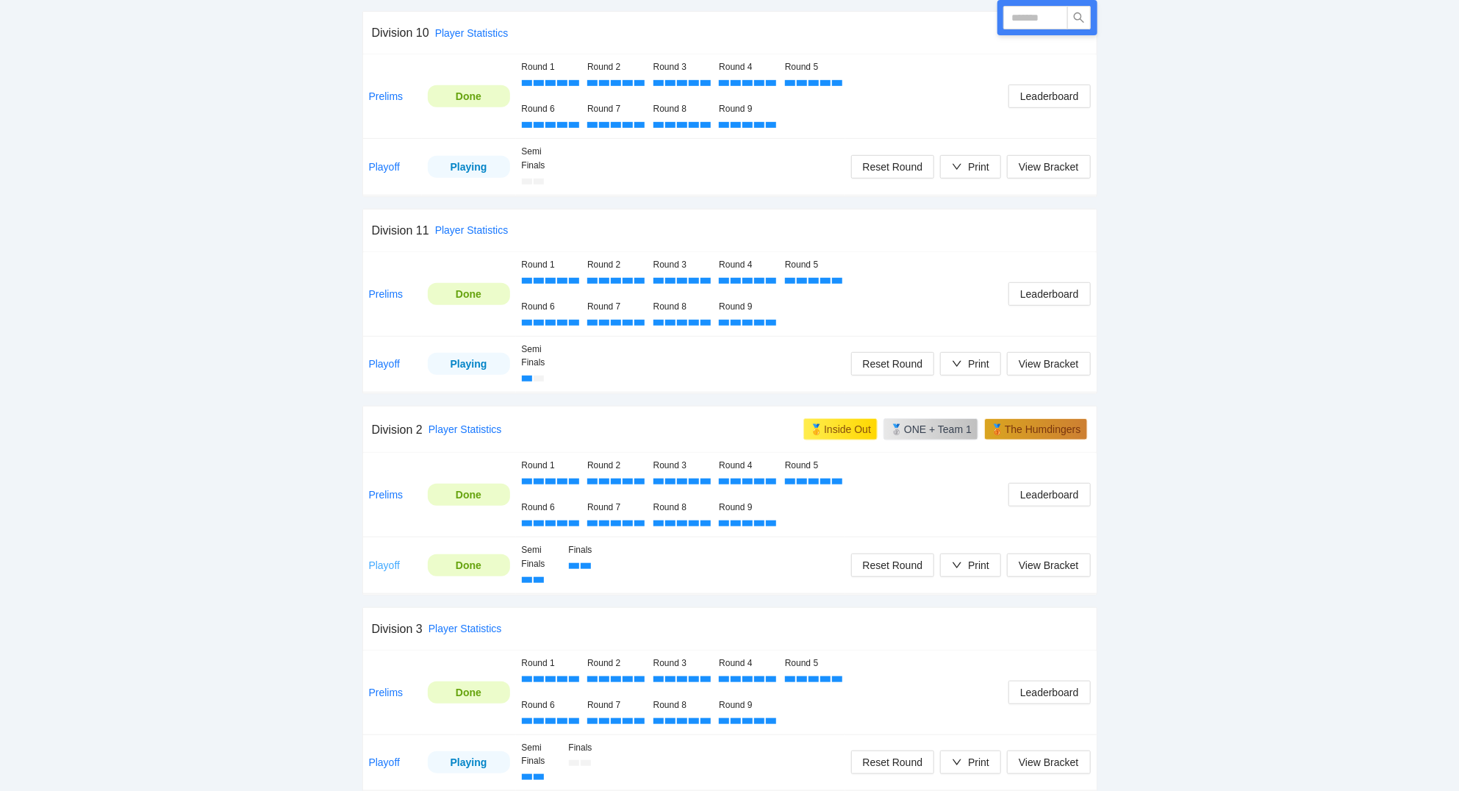
click at [391, 571] on link "Playoff" at bounding box center [385, 565] width 32 height 12
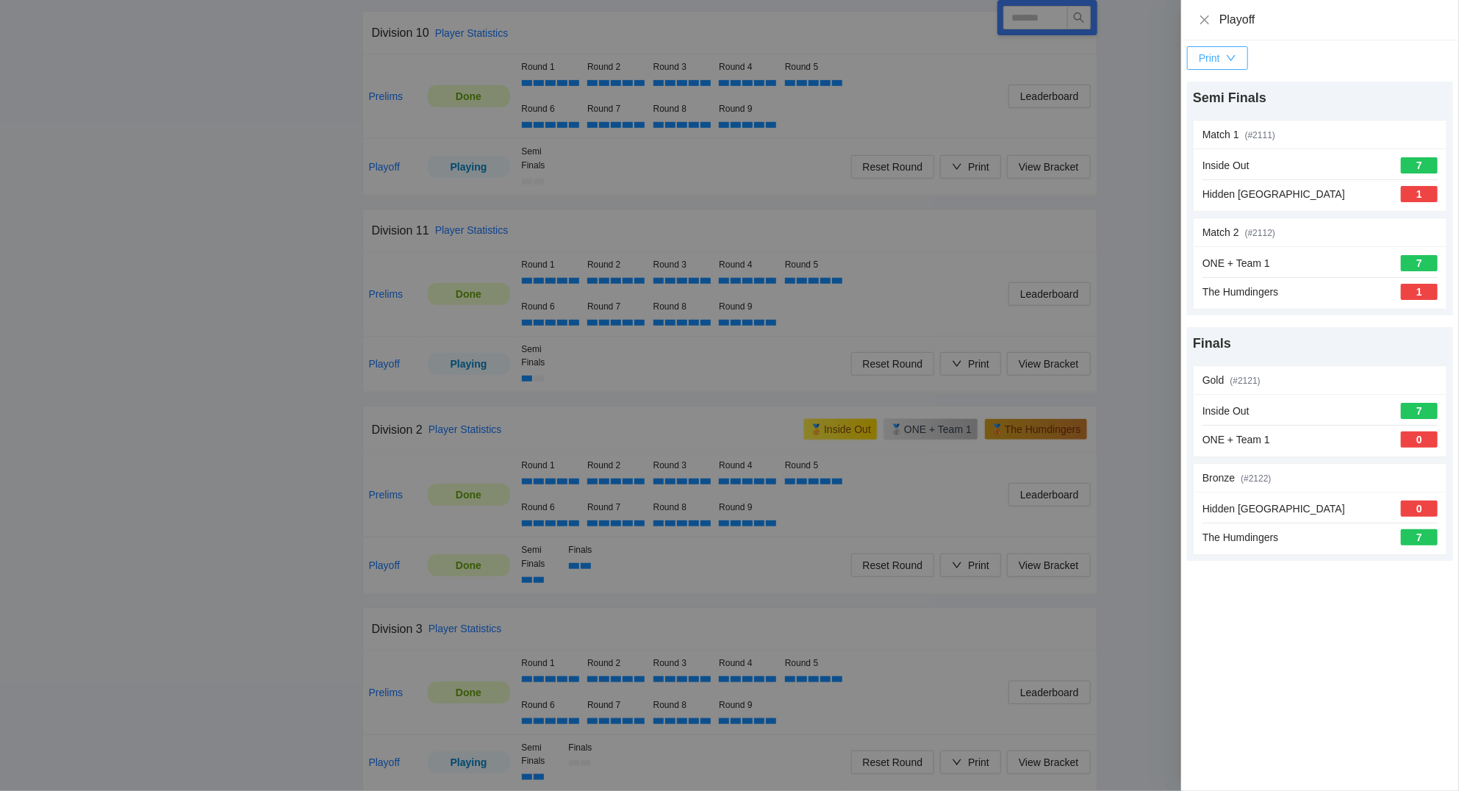
click at [1217, 54] on div "Print" at bounding box center [1208, 58] width 21 height 16
click at [1208, 80] on span "Overview" at bounding box center [1234, 88] width 76 height 16
click at [1201, 19] on icon "close" at bounding box center [1204, 20] width 12 height 12
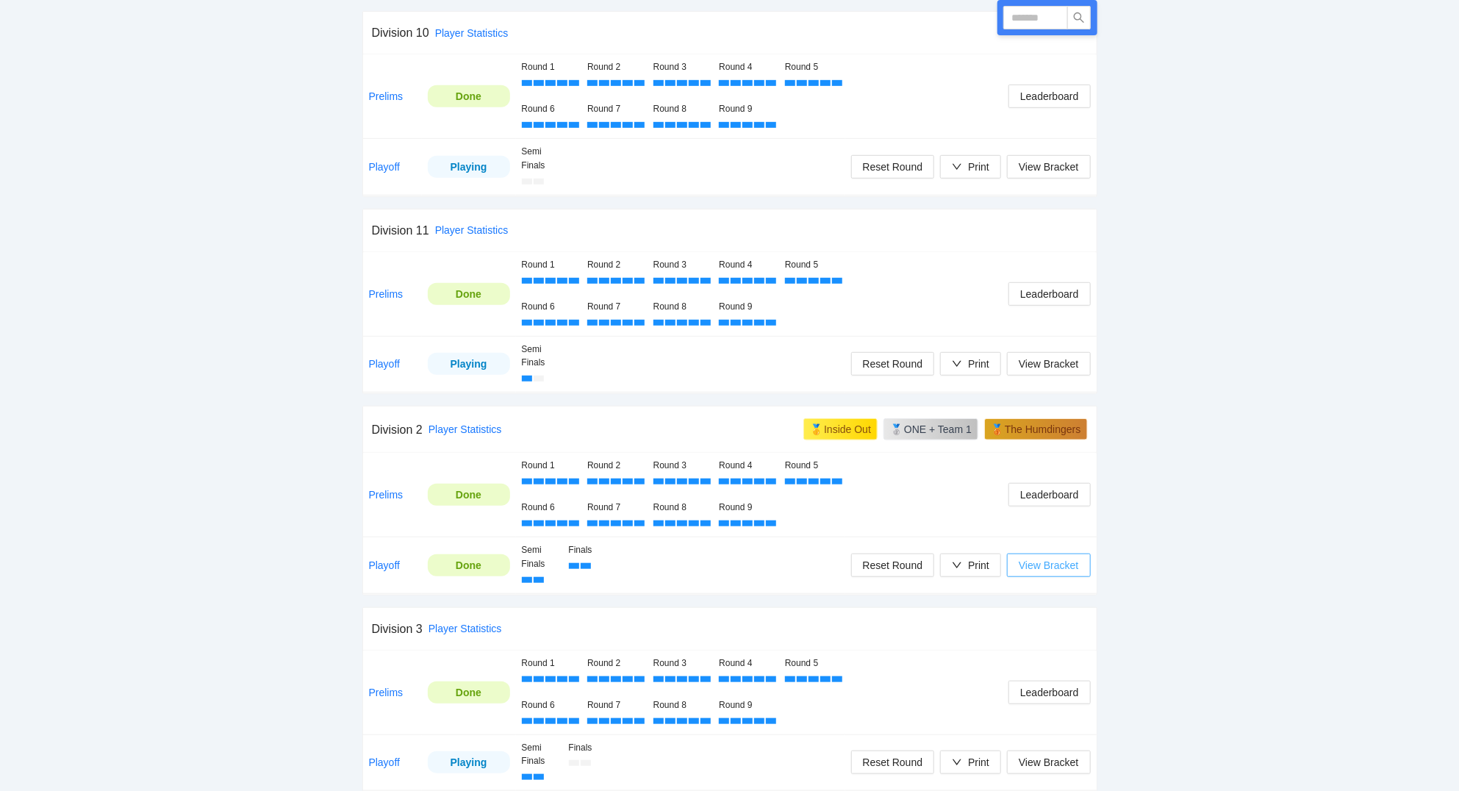
click at [1043, 565] on span "View Bracket" at bounding box center [1048, 565] width 60 height 16
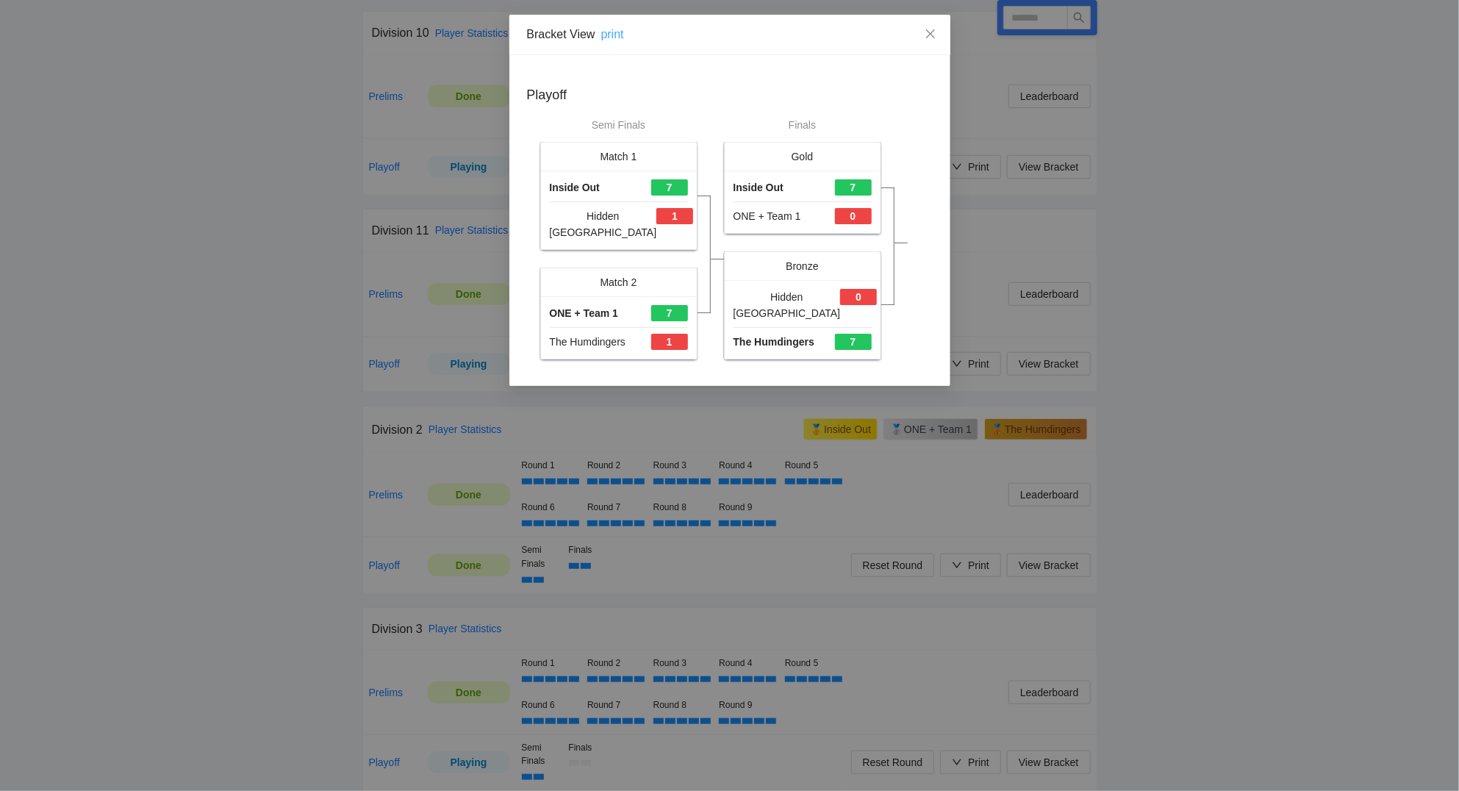
click at [618, 40] on link "print" at bounding box center [612, 34] width 23 height 12
click at [931, 35] on icon "close" at bounding box center [930, 34] width 12 height 12
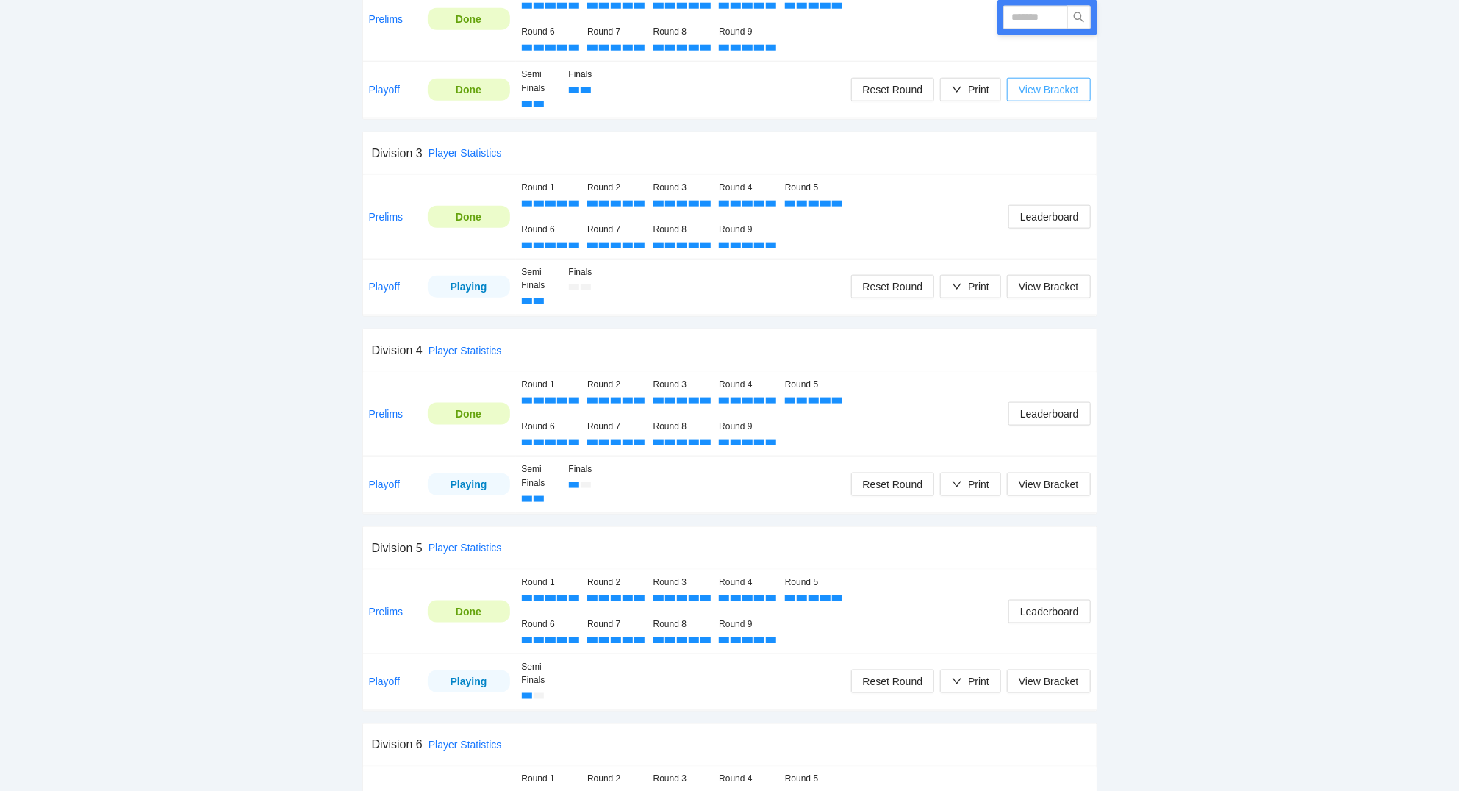
scroll to position [1102, 0]
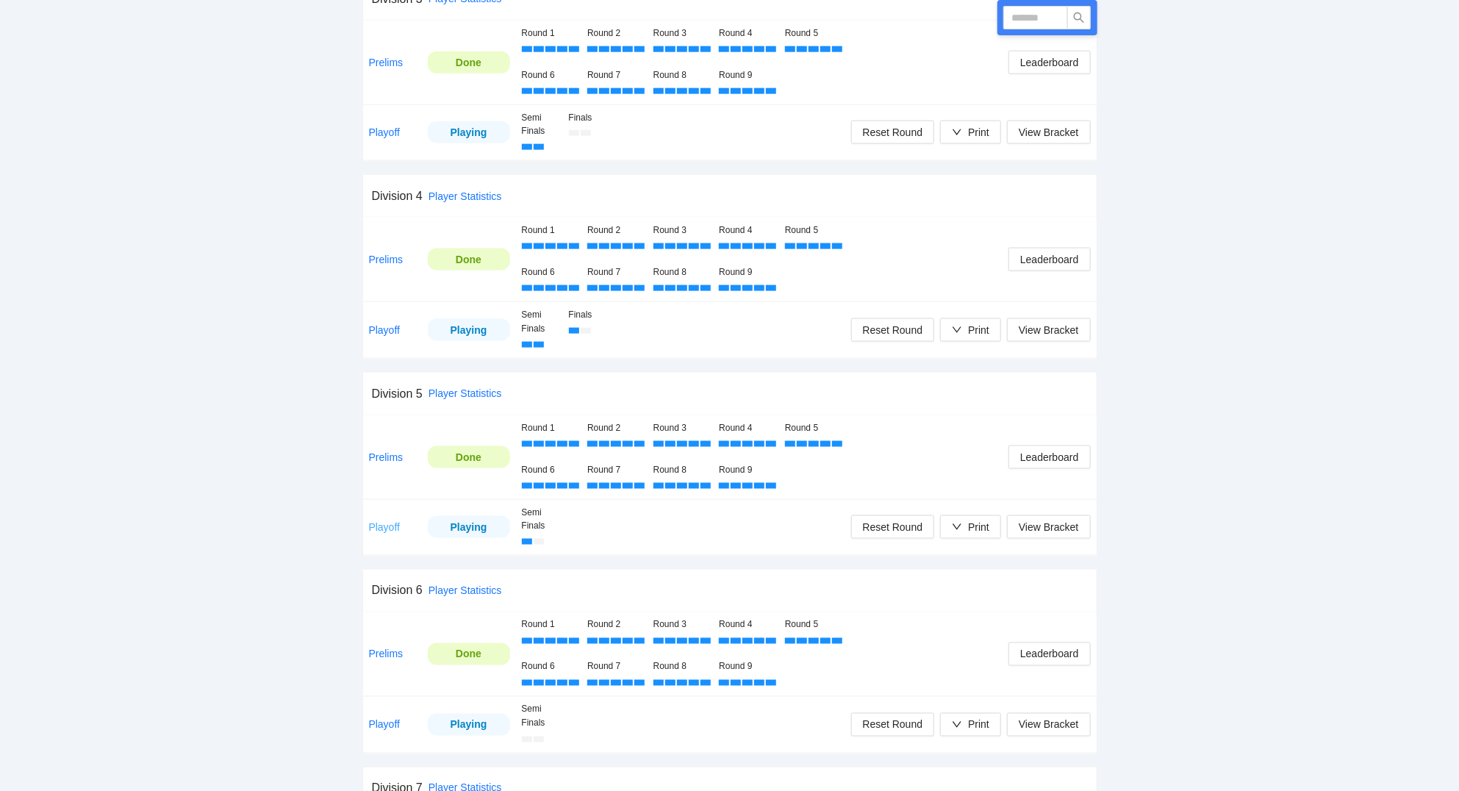
click at [392, 526] on link "Playoff" at bounding box center [385, 527] width 32 height 12
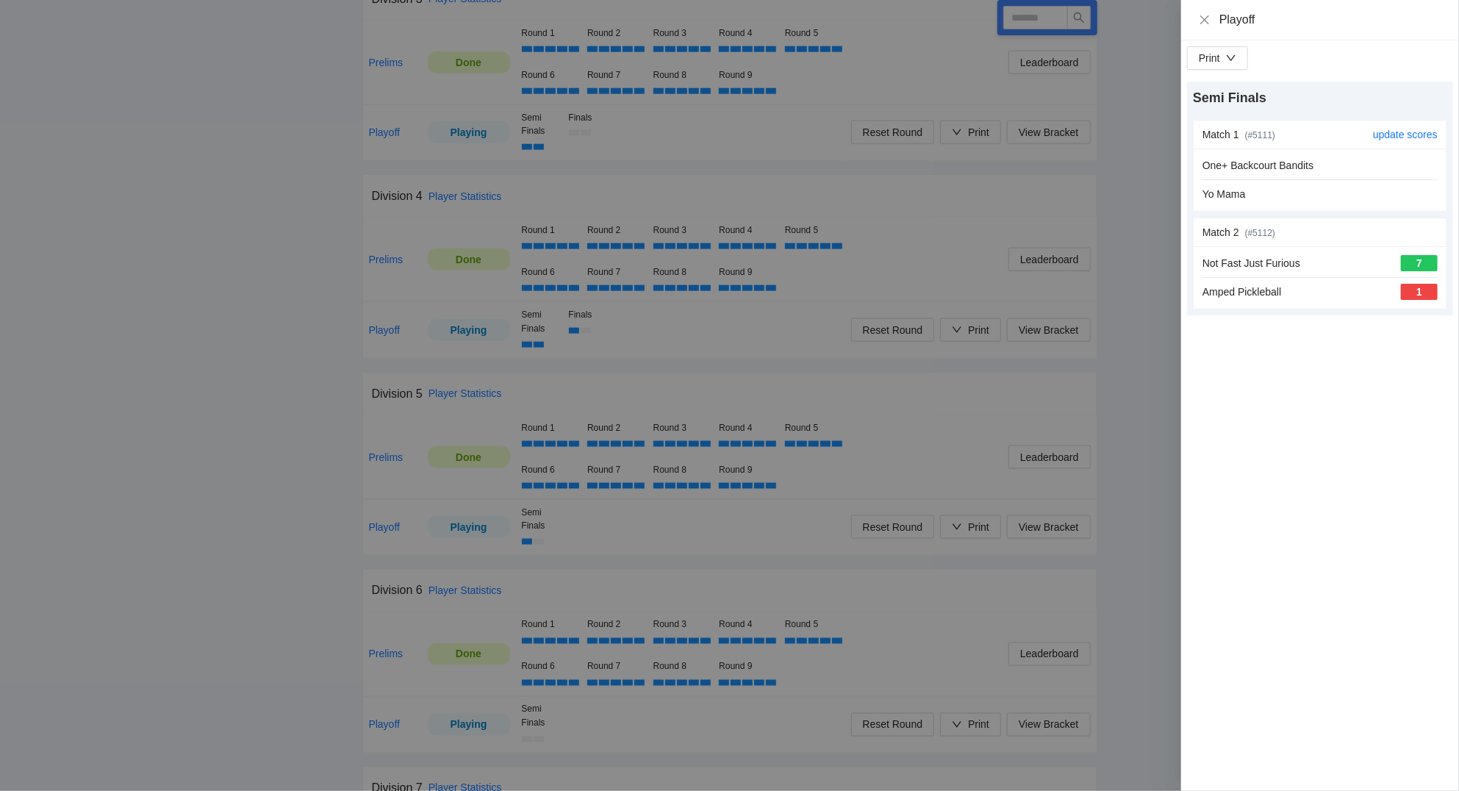
click at [1339, 170] on div "One+ Backcourt Bandits" at bounding box center [1319, 165] width 235 height 16
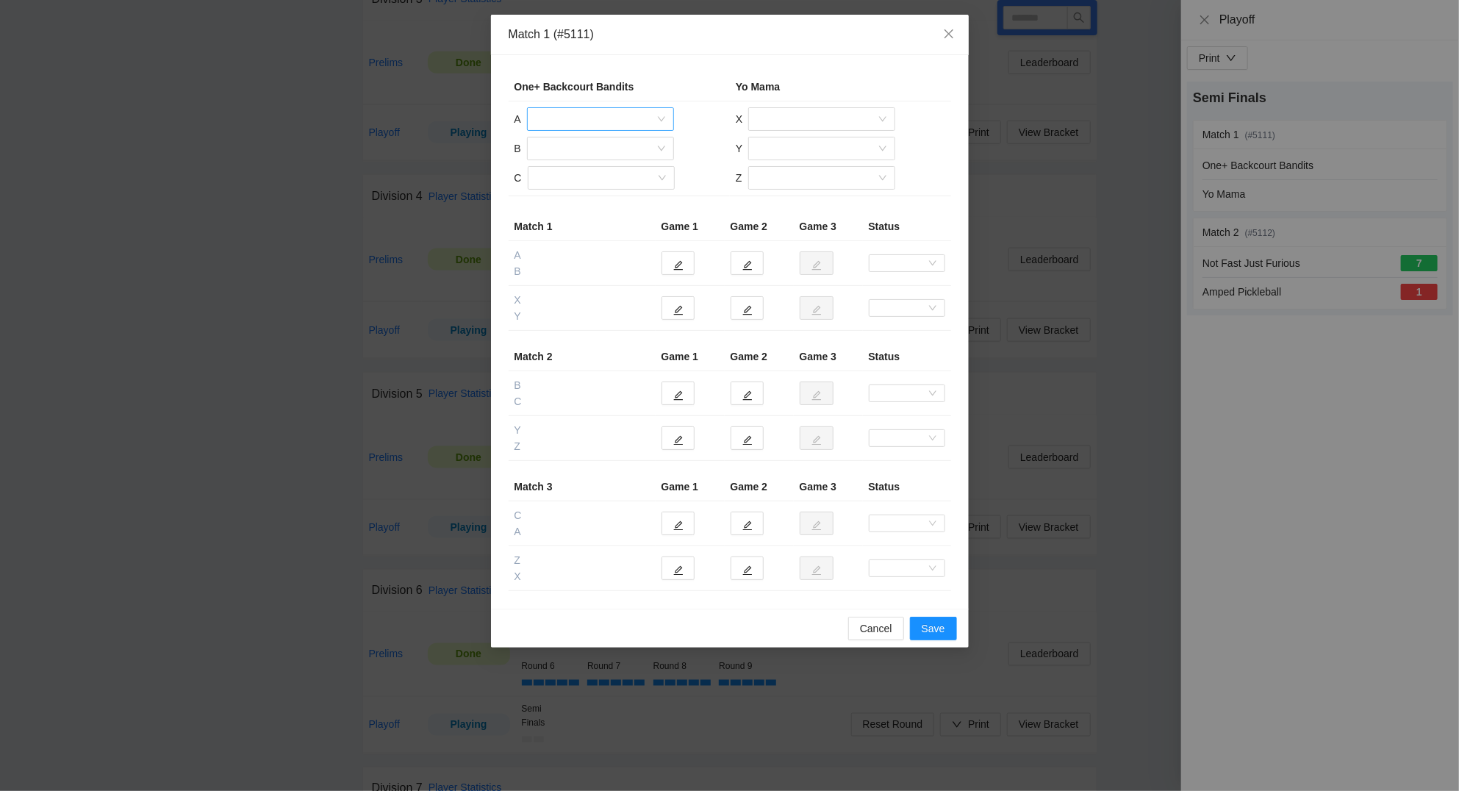
click at [603, 124] on input "search" at bounding box center [595, 119] width 119 height 22
click at [594, 147] on div "Derek Riley" at bounding box center [600, 149] width 129 height 16
click at [583, 151] on input "search" at bounding box center [595, 148] width 119 height 22
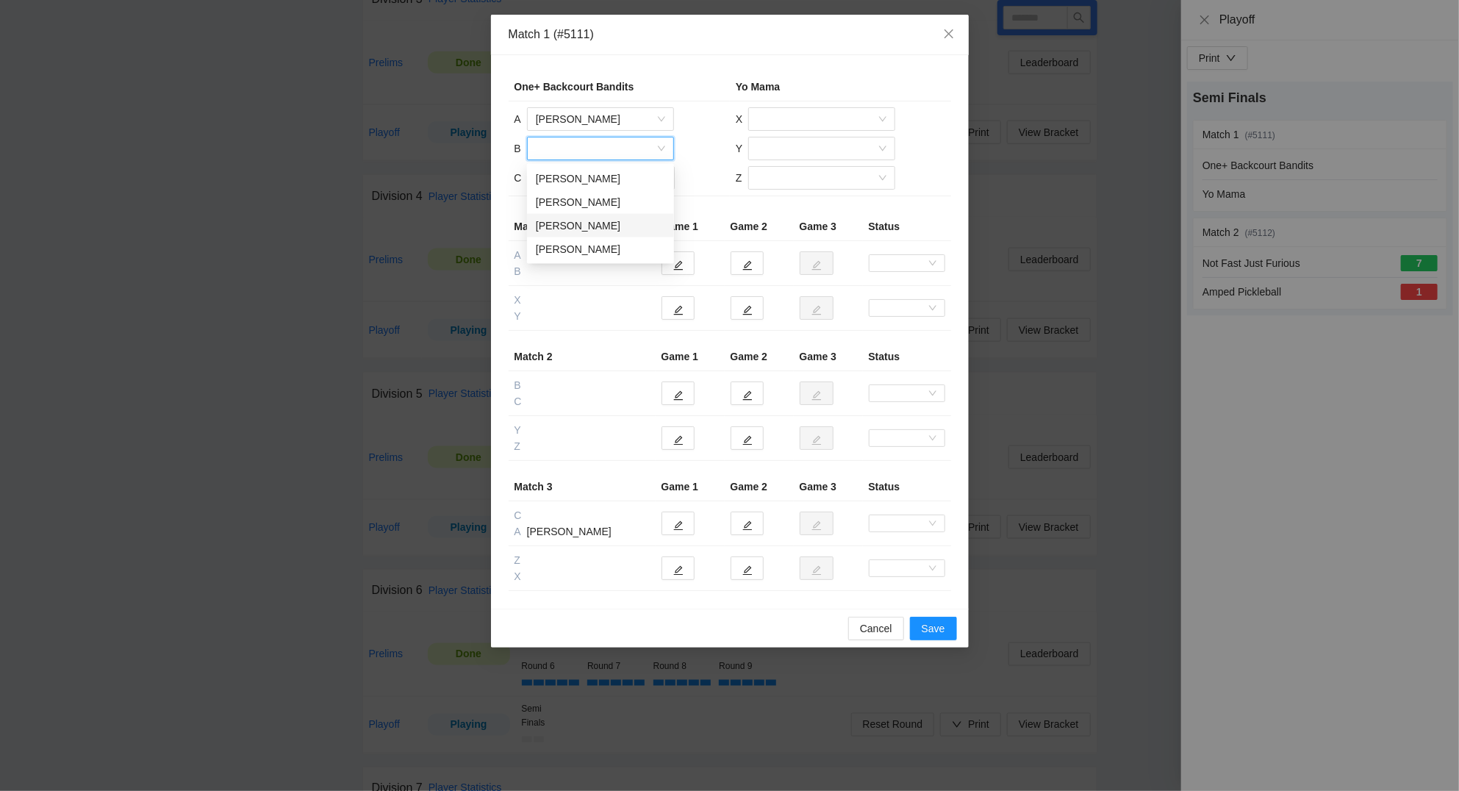
click at [583, 222] on div "Nandit Beri" at bounding box center [600, 226] width 129 height 16
click at [571, 173] on input "search" at bounding box center [595, 178] width 119 height 22
click at [572, 256] on div "Scott Culbertson" at bounding box center [600, 255] width 129 height 16
click at [831, 121] on input "search" at bounding box center [816, 119] width 119 height 22
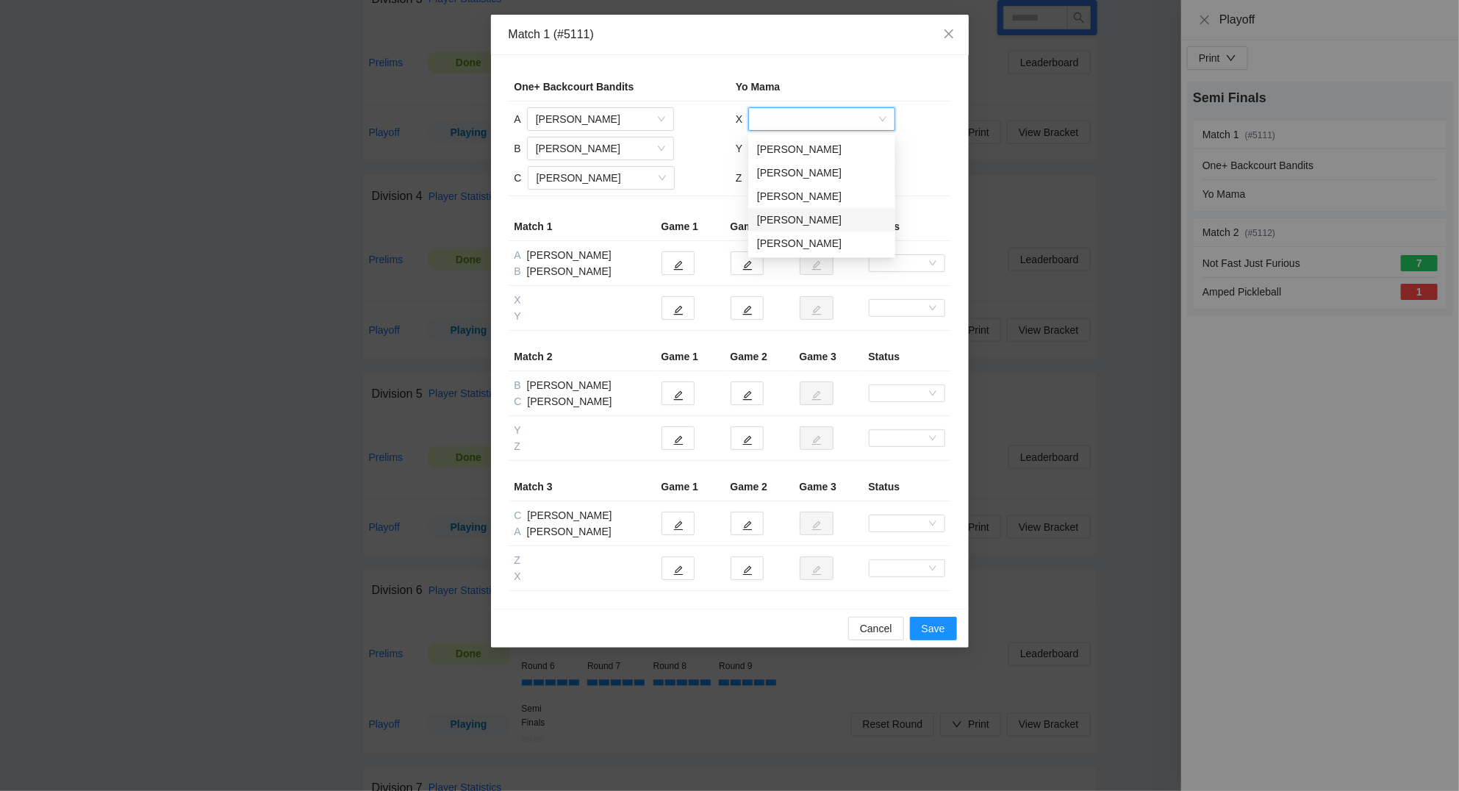
click at [808, 220] on div "Mark Nuguid" at bounding box center [821, 220] width 129 height 16
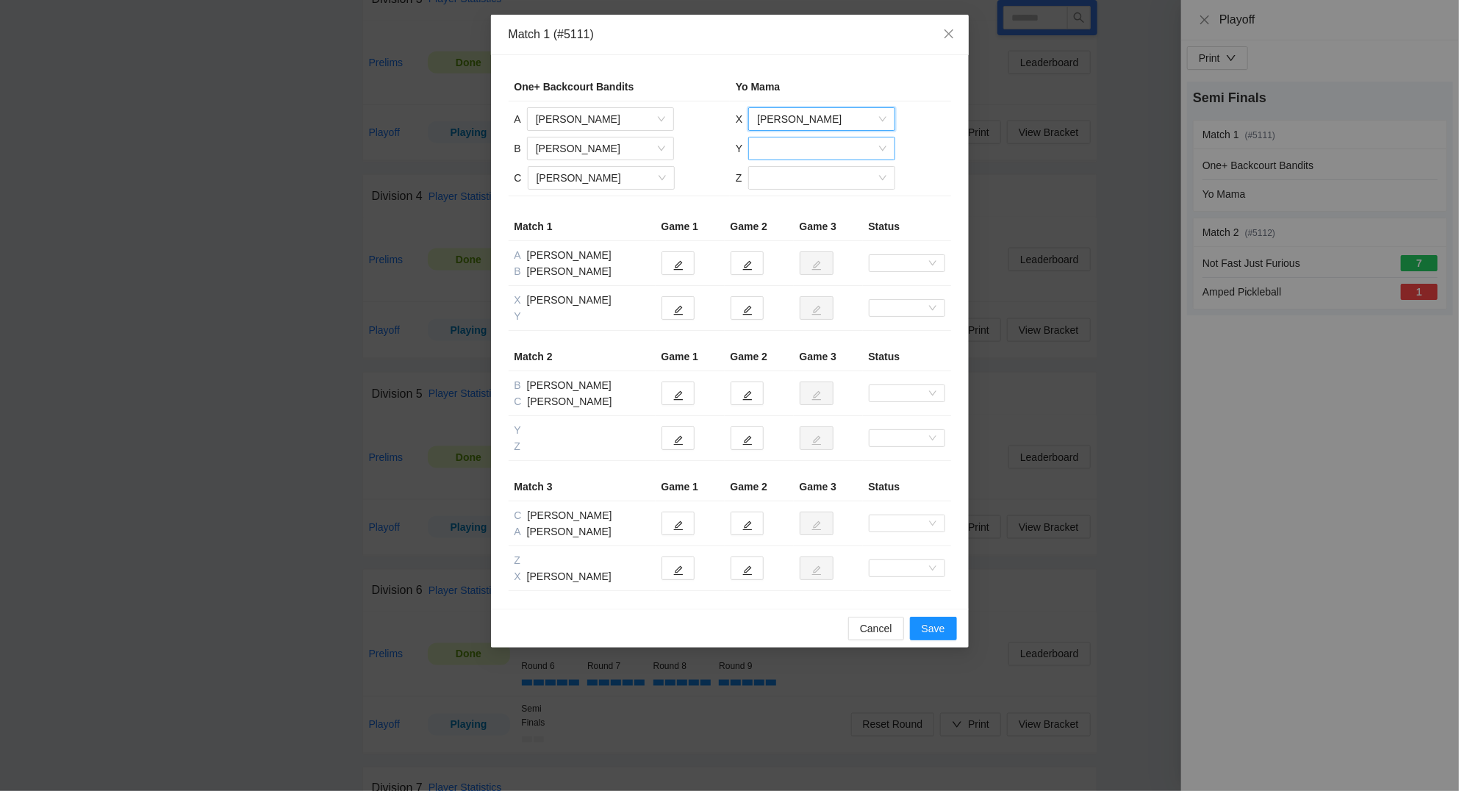
click at [789, 150] on input "search" at bounding box center [816, 148] width 119 height 22
click at [790, 180] on div "Abby Hoxha" at bounding box center [821, 178] width 129 height 16
click at [790, 180] on input "search" at bounding box center [816, 178] width 119 height 22
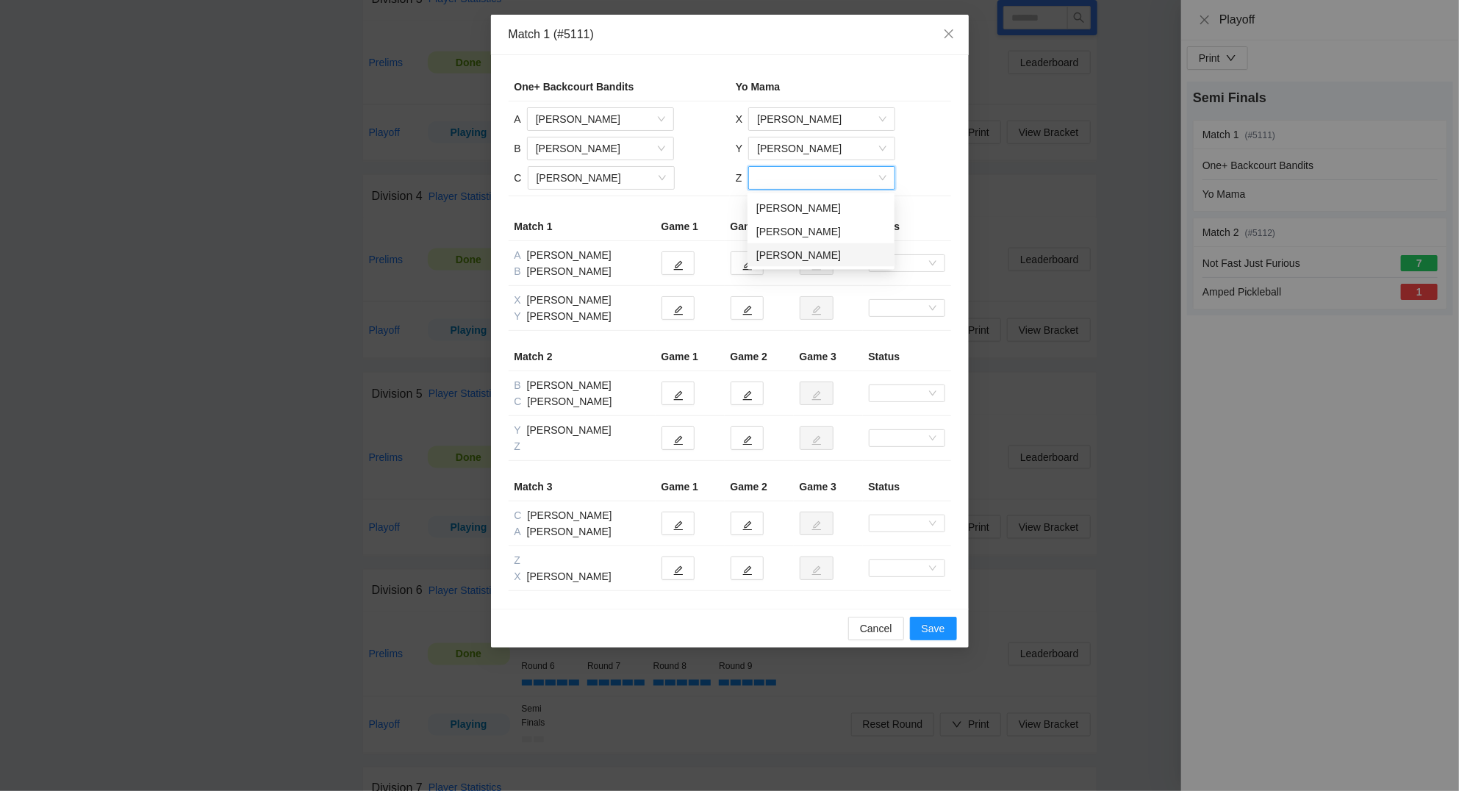
click at [786, 254] on div "TJ Dionson" at bounding box center [820, 255] width 129 height 16
click at [676, 309] on icon "edit" at bounding box center [678, 310] width 10 height 10
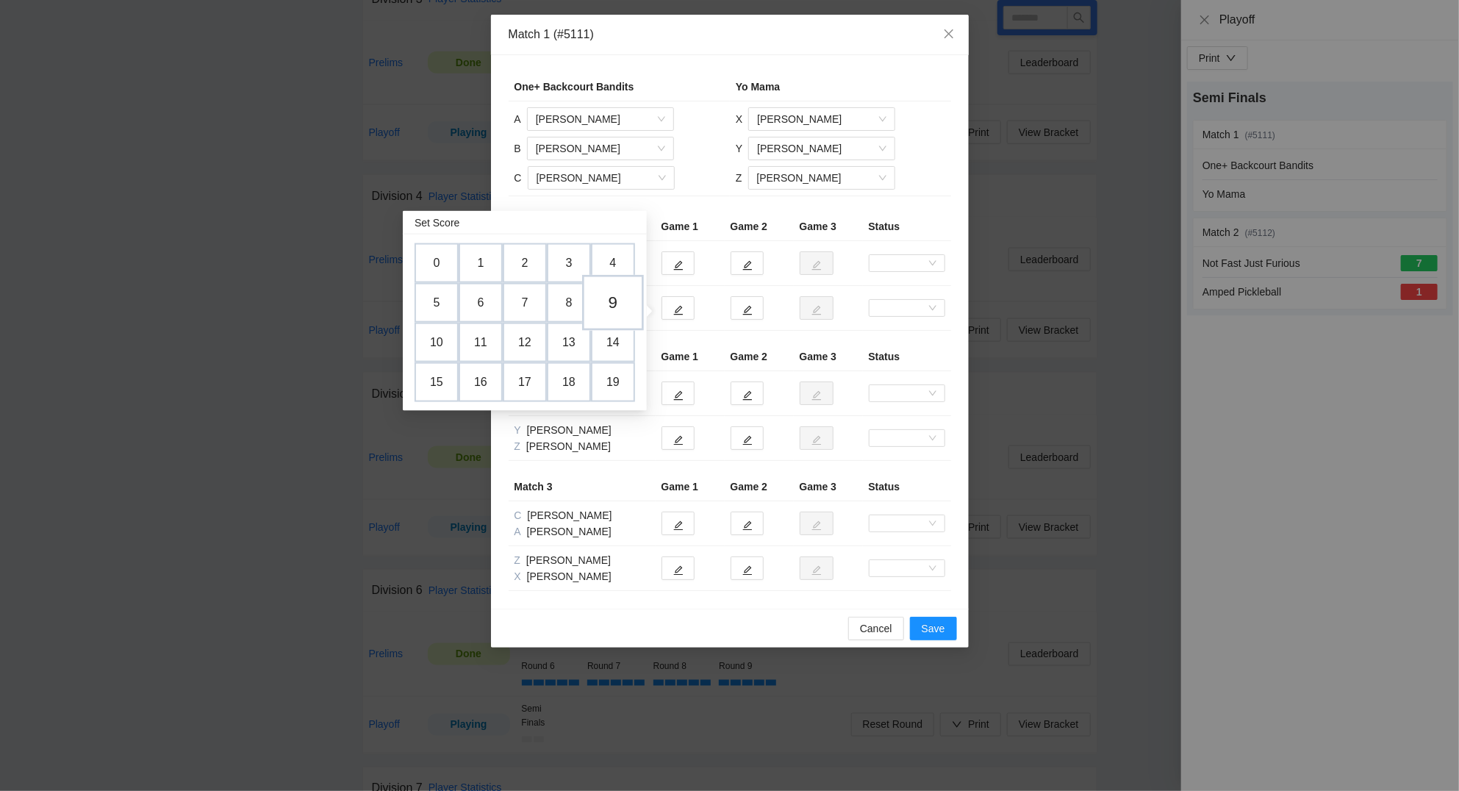
click at [619, 304] on td "9" at bounding box center [613, 303] width 62 height 56
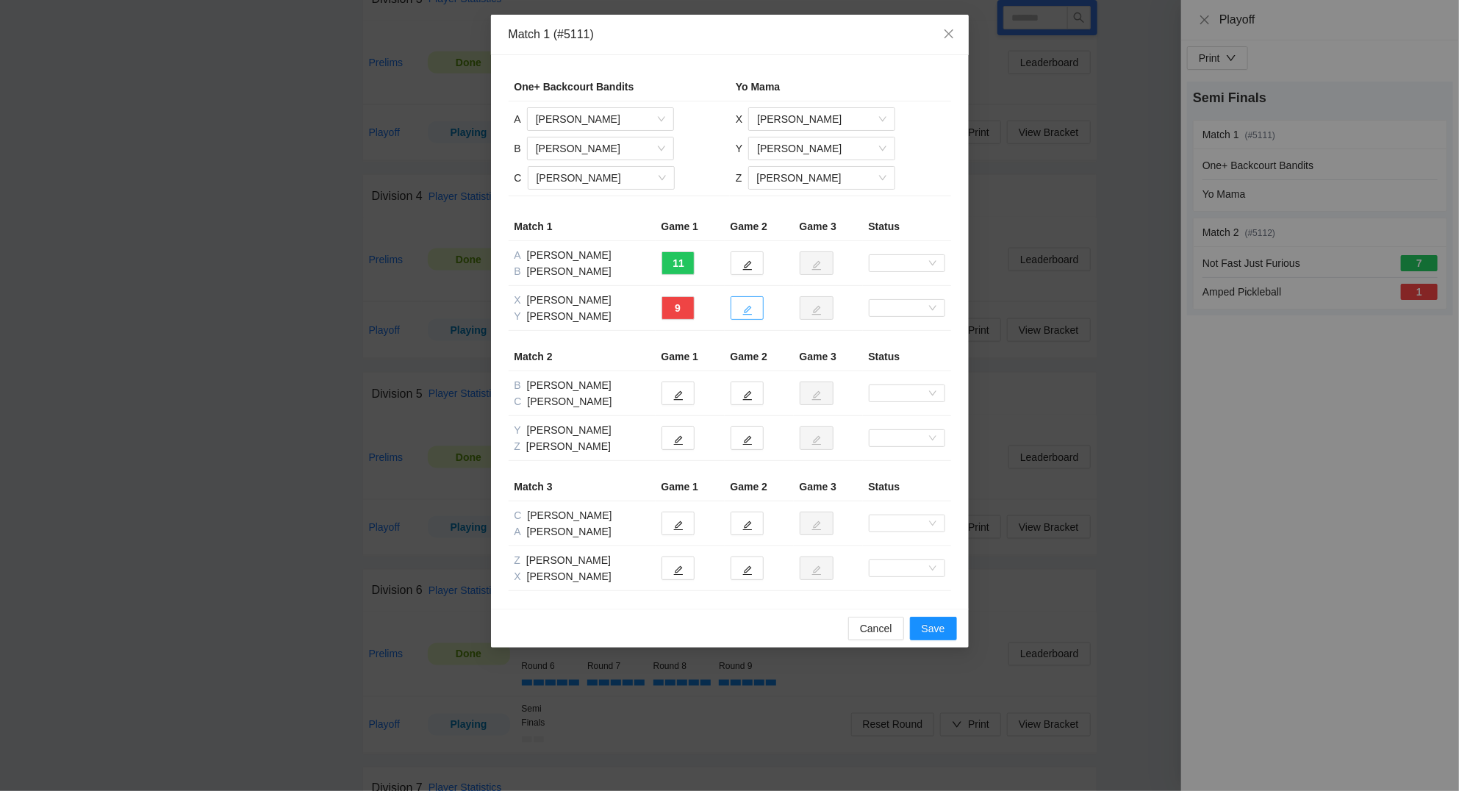
click at [752, 312] on icon "edit" at bounding box center [747, 310] width 10 height 10
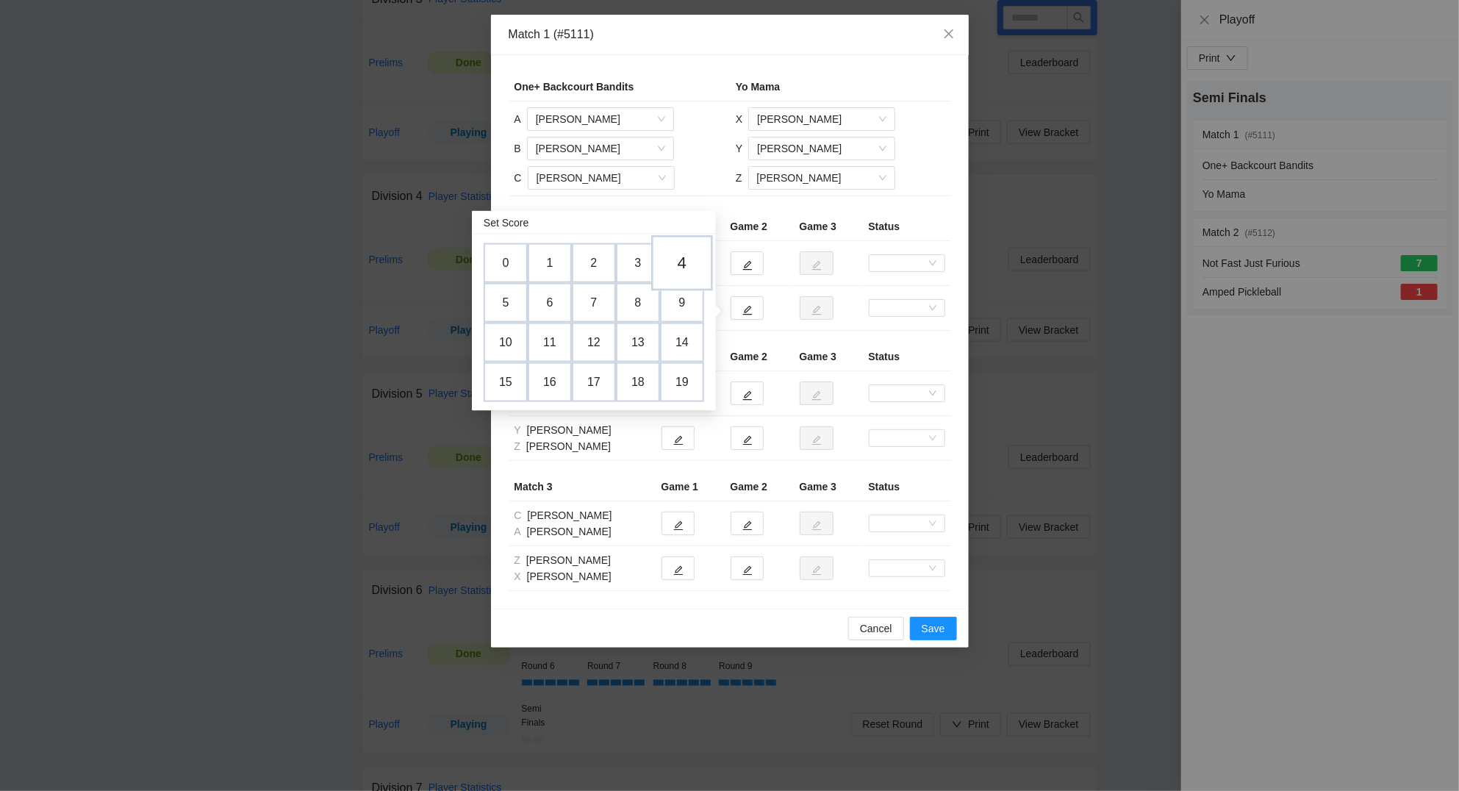
click at [687, 262] on td "4" at bounding box center [682, 263] width 62 height 56
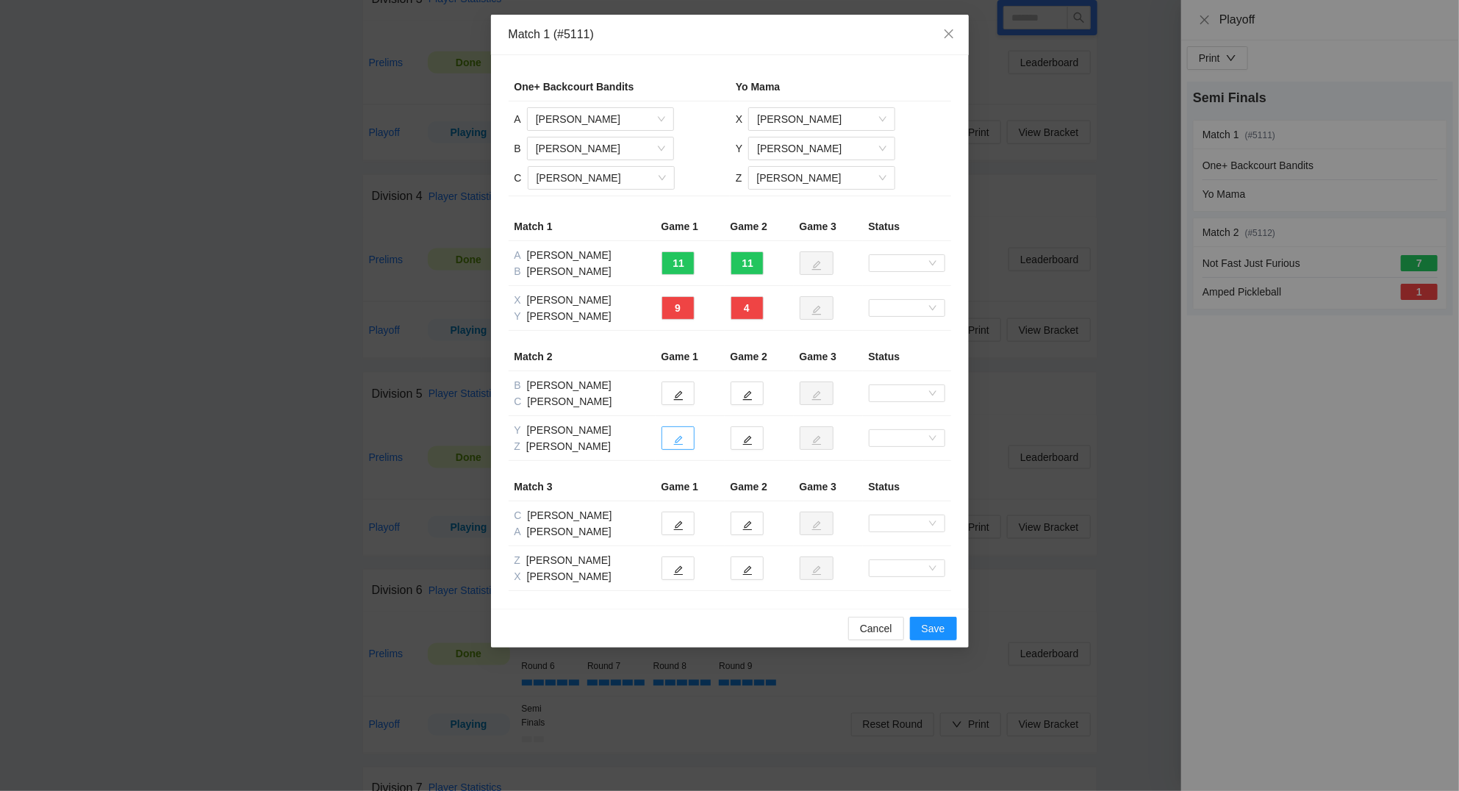
click at [683, 445] on icon "edit" at bounding box center [678, 440] width 10 height 10
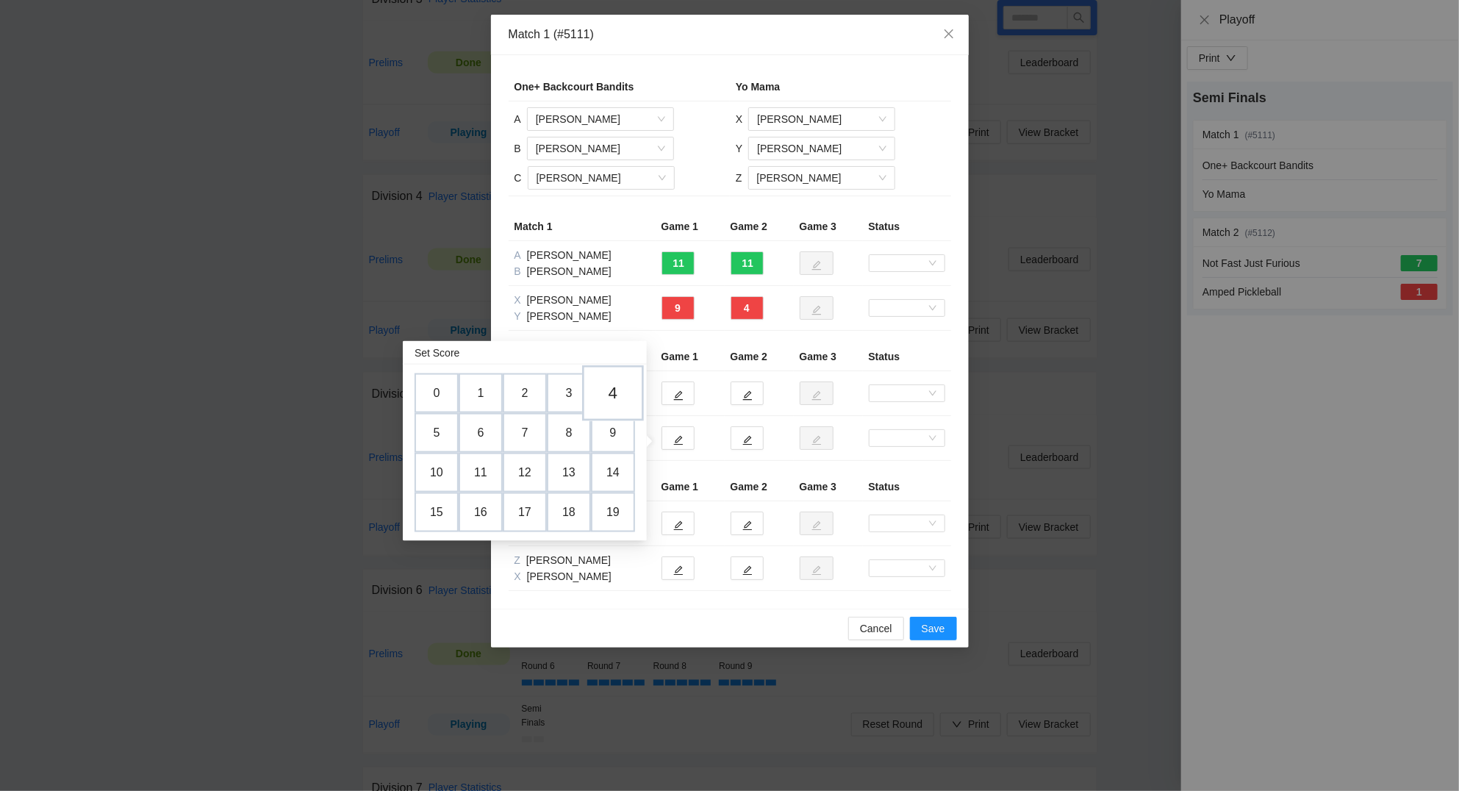
click at [616, 388] on td "4" at bounding box center [613, 393] width 62 height 56
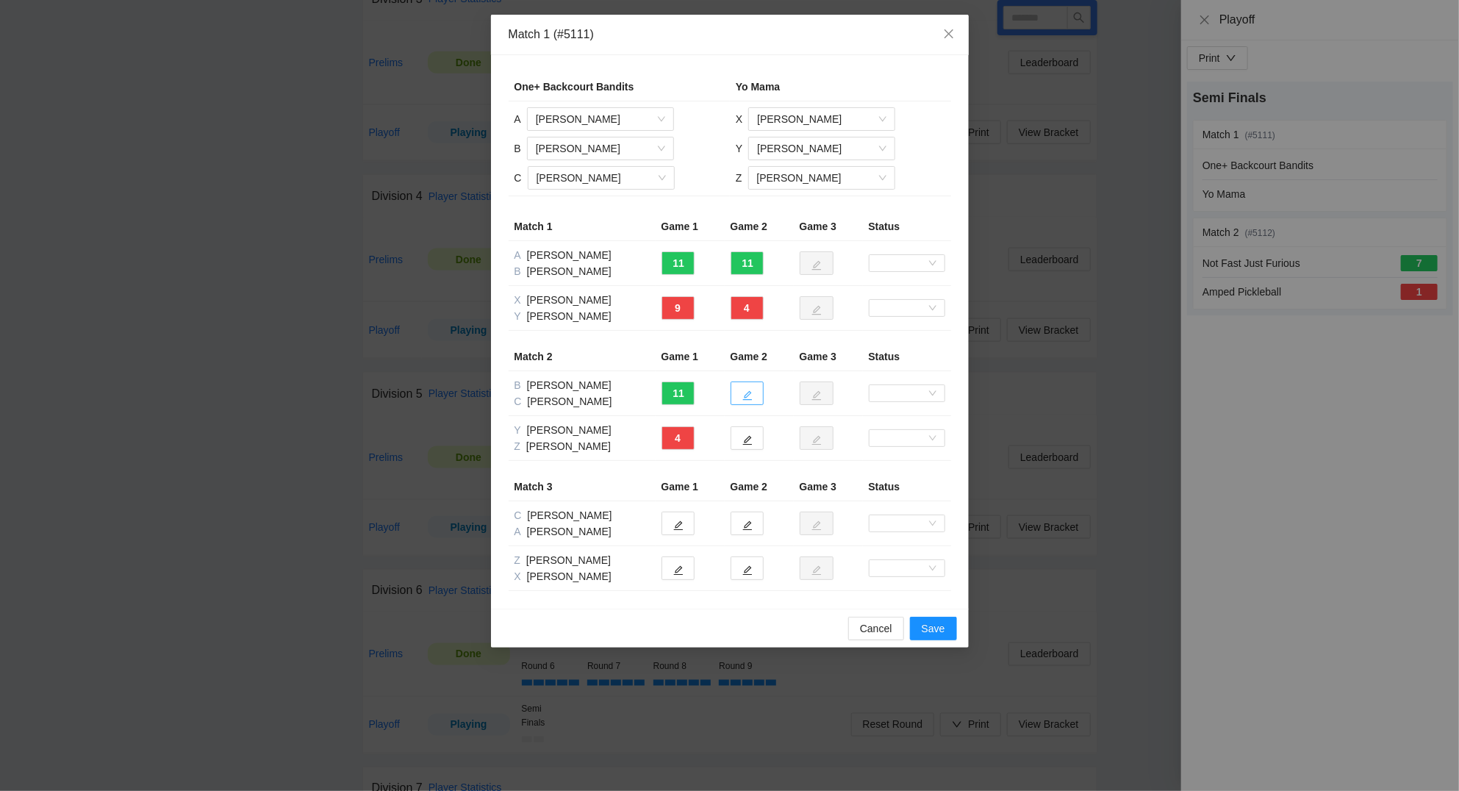
click at [755, 397] on button "button" at bounding box center [746, 393] width 33 height 24
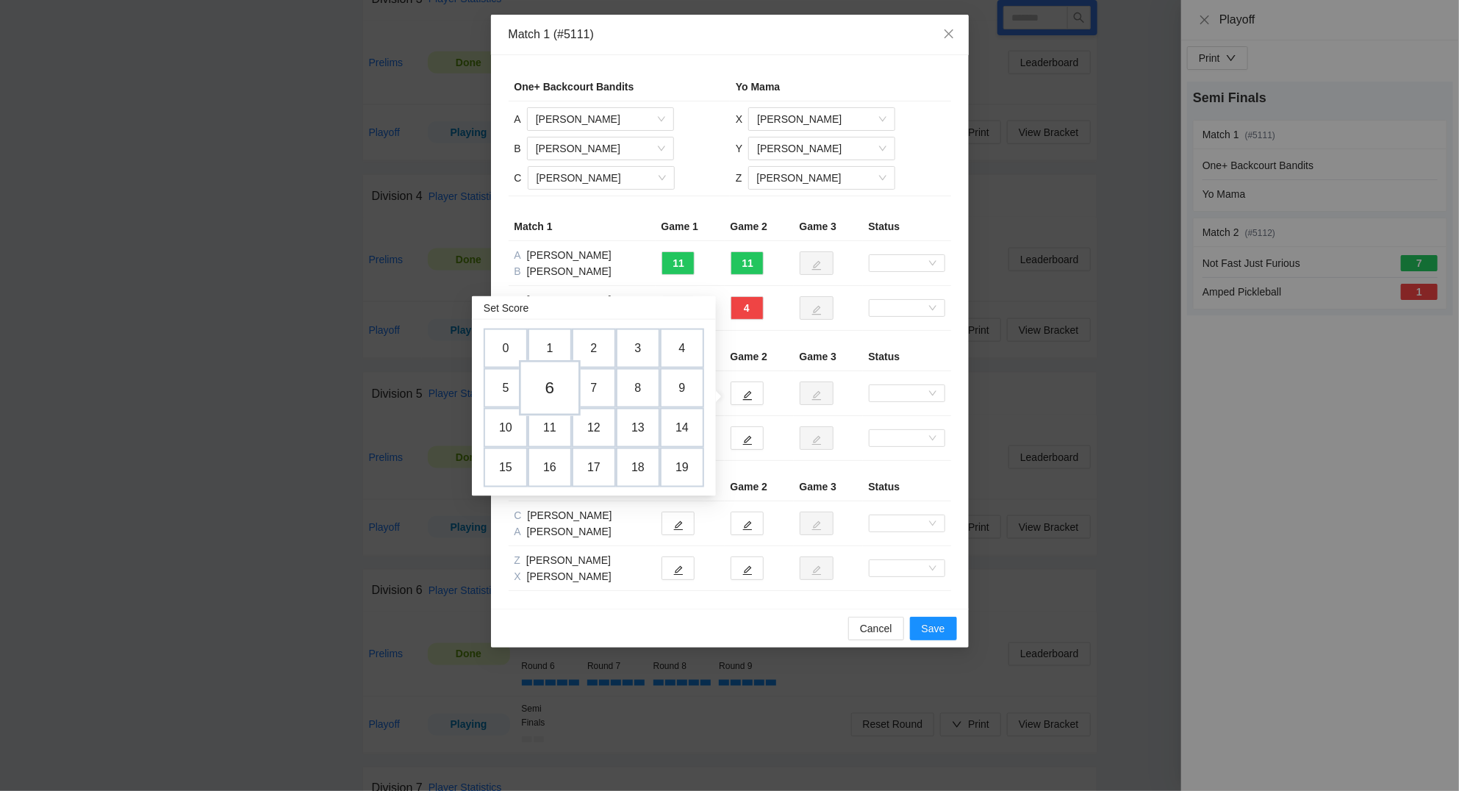
click at [546, 392] on td "6" at bounding box center [550, 388] width 62 height 56
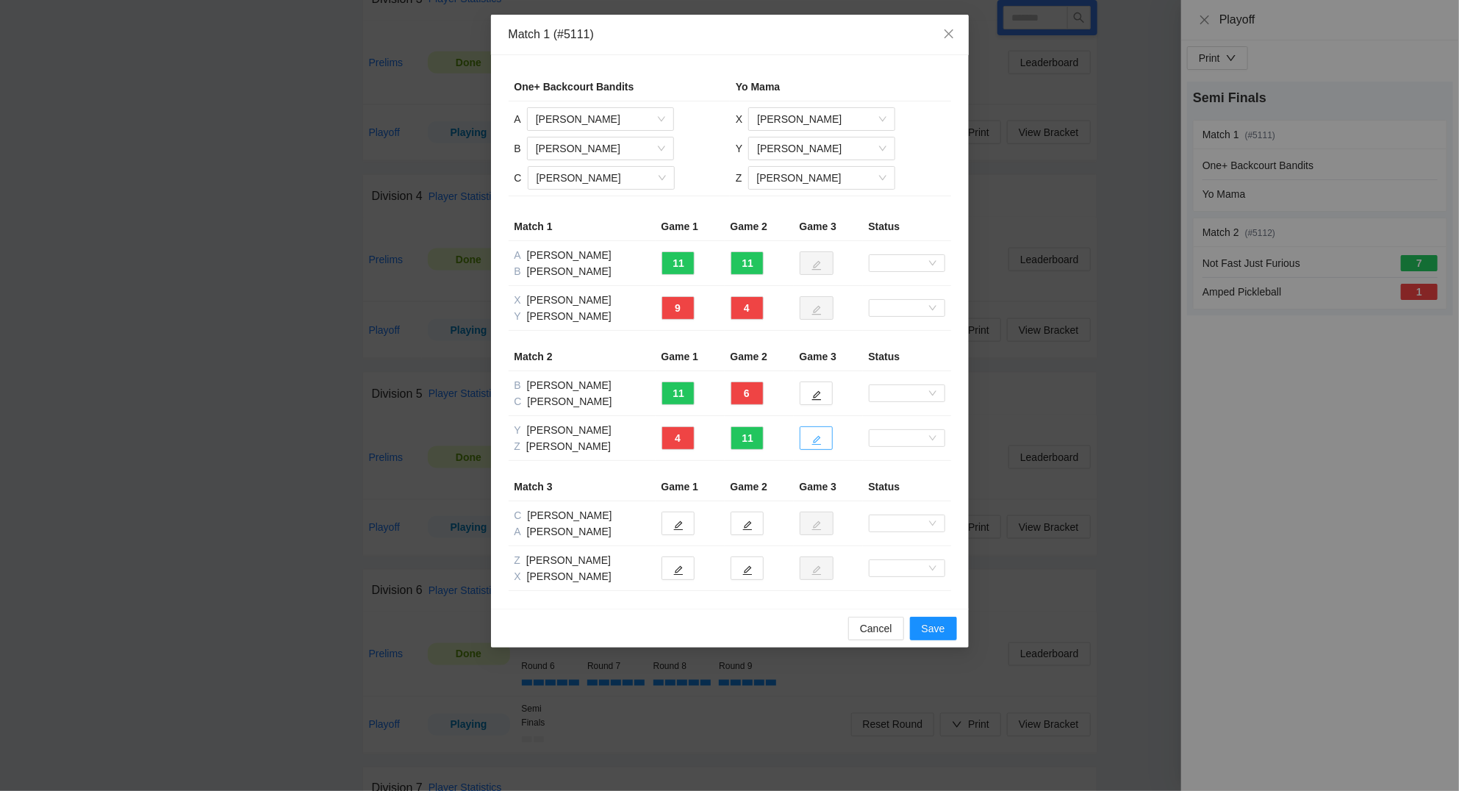
click at [814, 440] on icon "edit" at bounding box center [816, 440] width 10 height 10
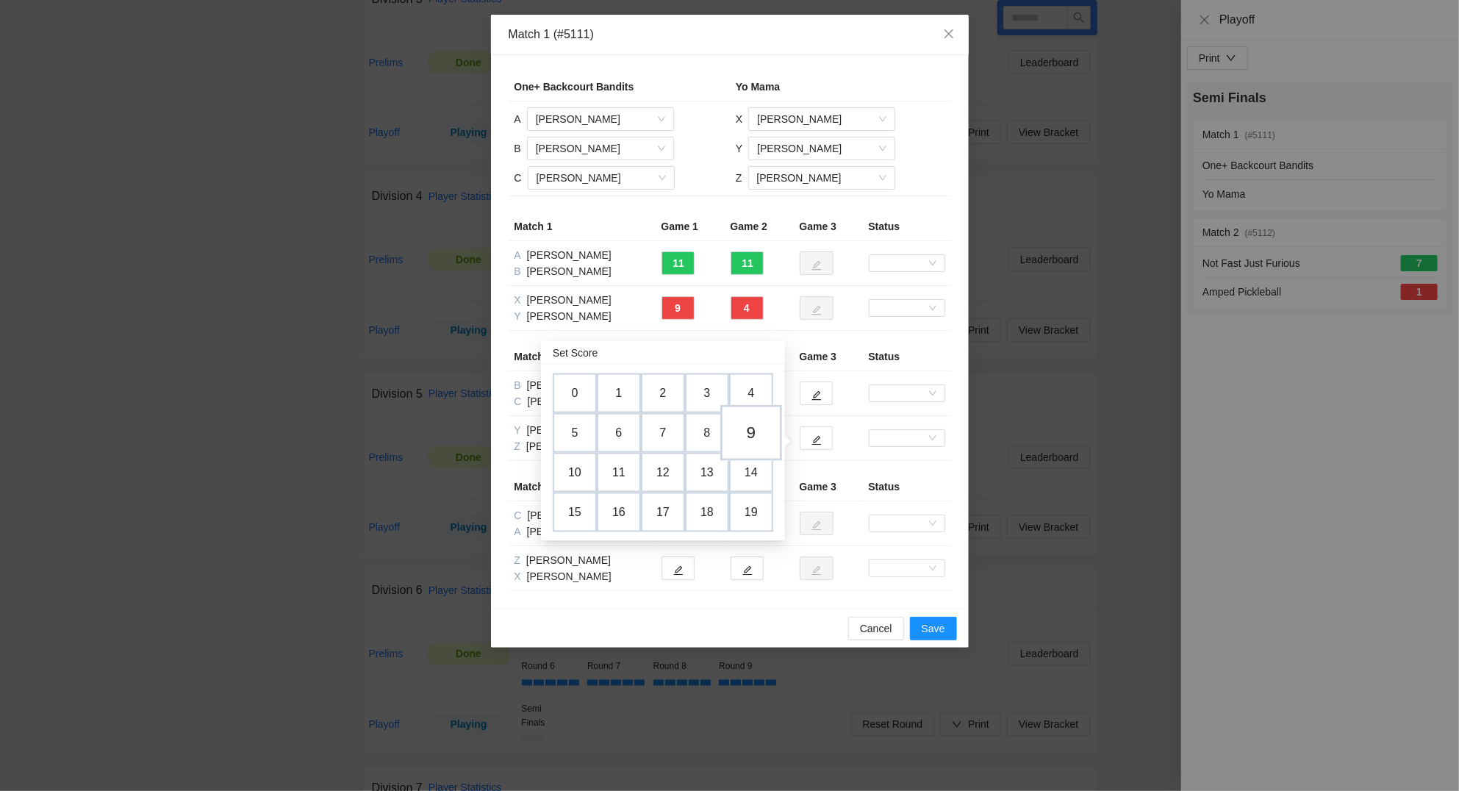
click at [754, 425] on td "9" at bounding box center [751, 433] width 62 height 56
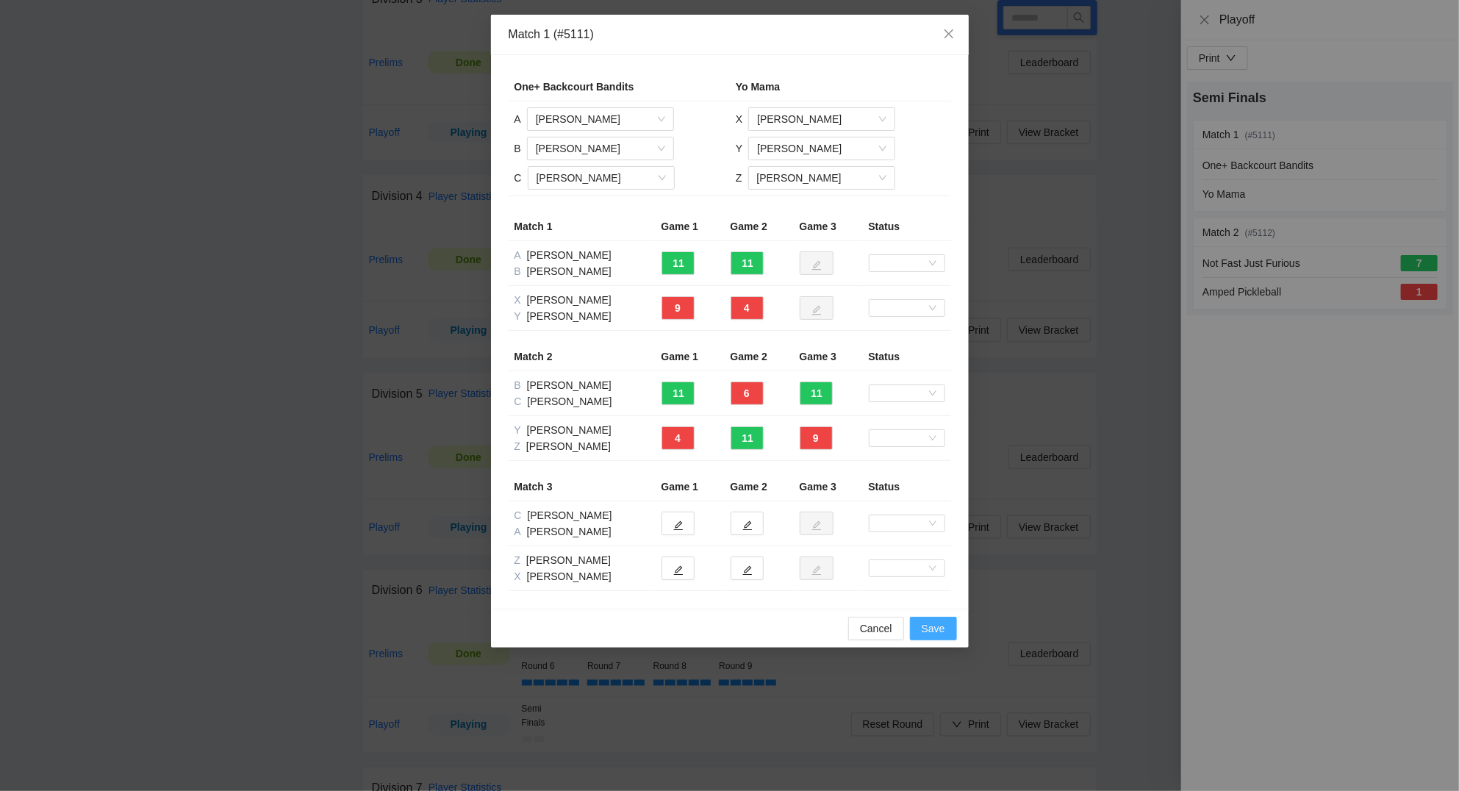
click at [936, 626] on span "Save" at bounding box center [933, 628] width 24 height 16
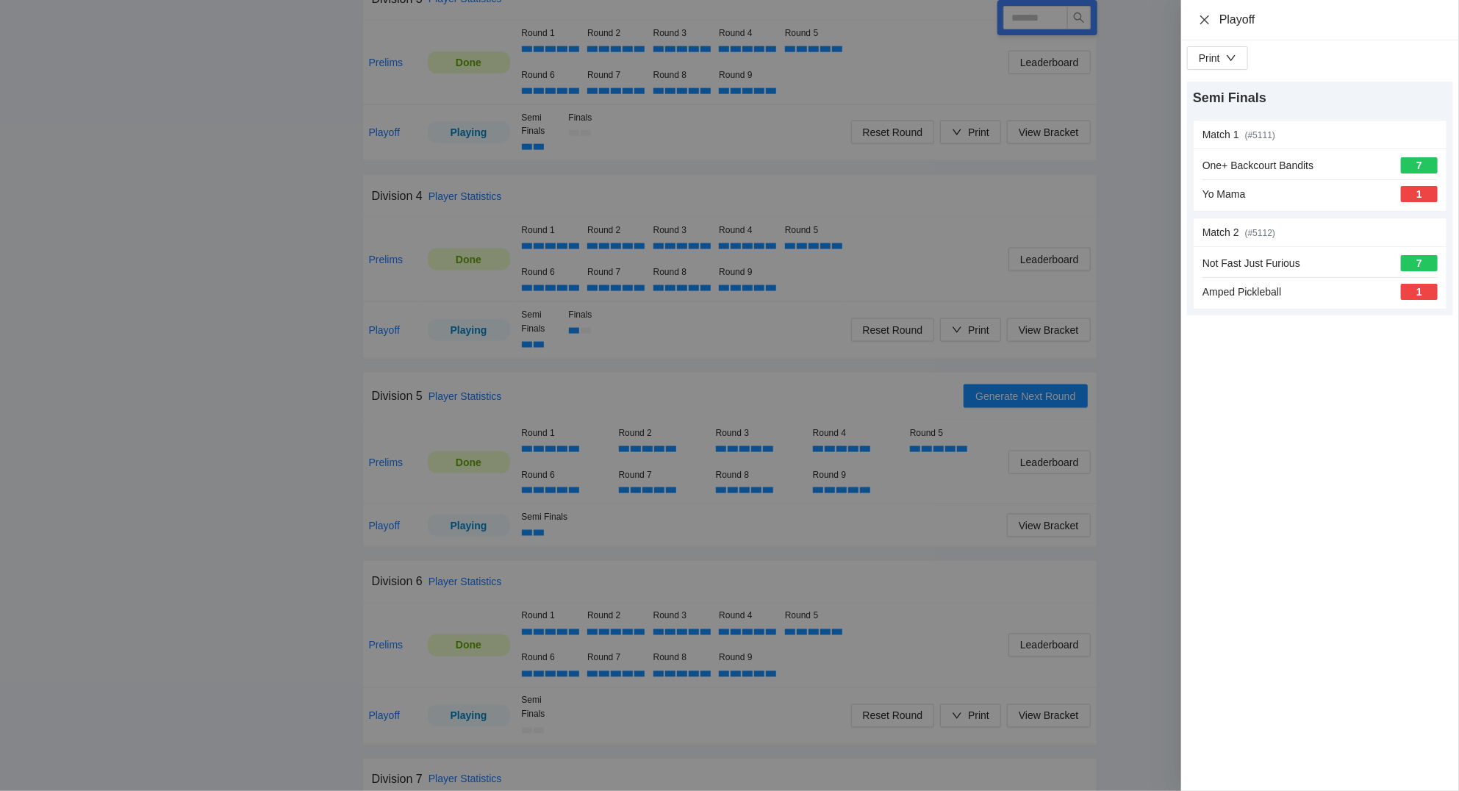
click at [1209, 18] on icon "close" at bounding box center [1204, 20] width 12 height 12
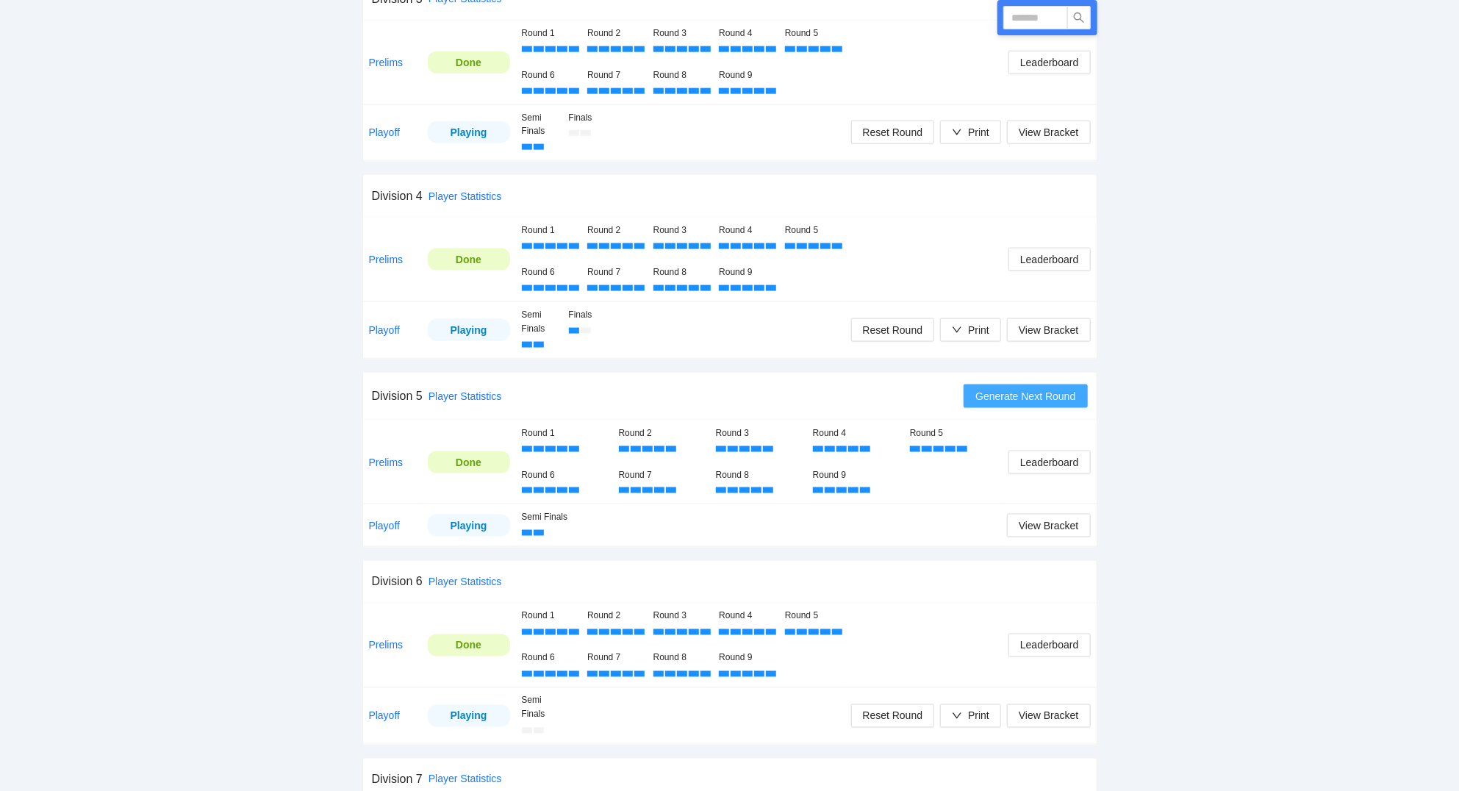
click at [1033, 389] on button "Generate Next Round" at bounding box center [1024, 396] width 123 height 24
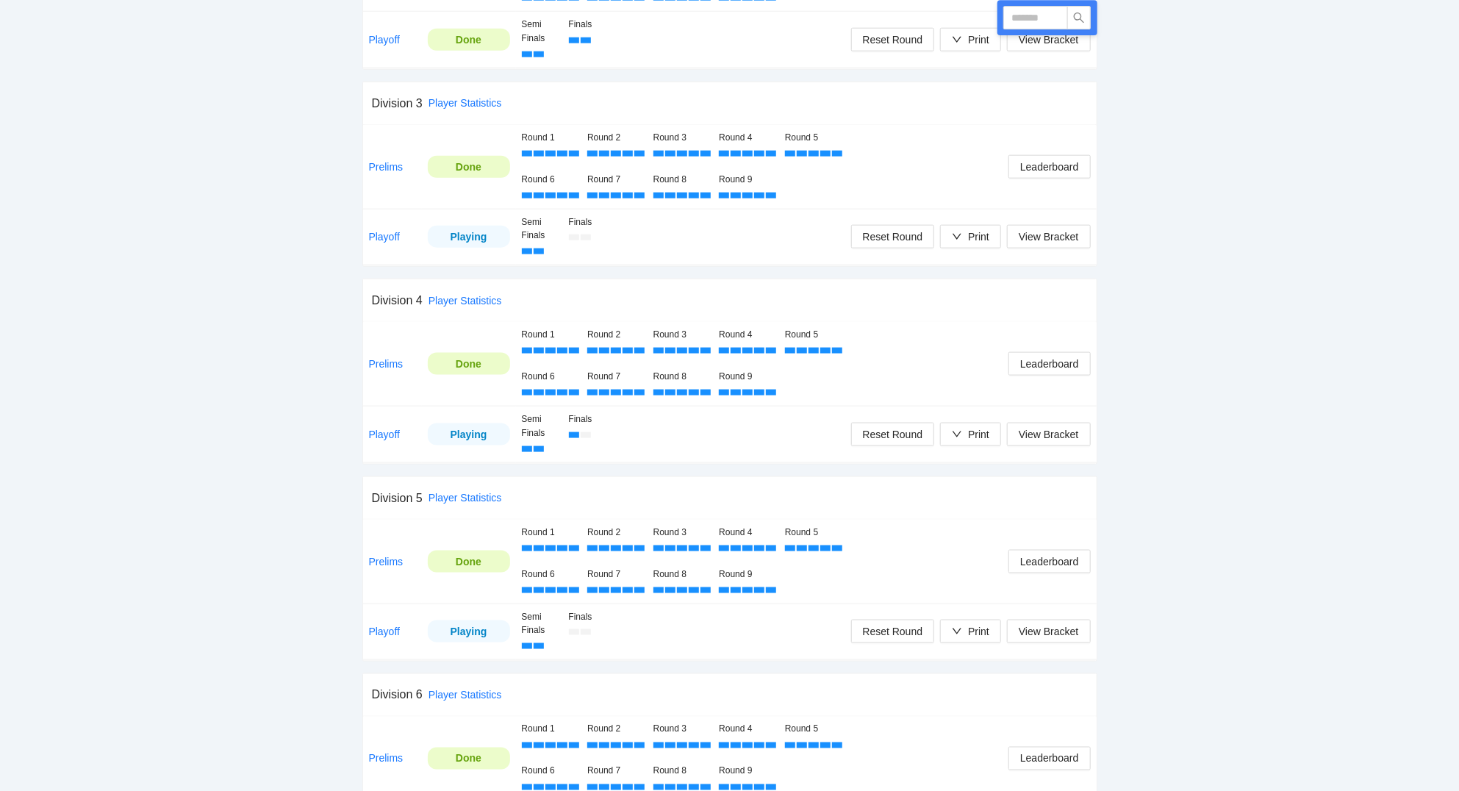
scroll to position [1102, 0]
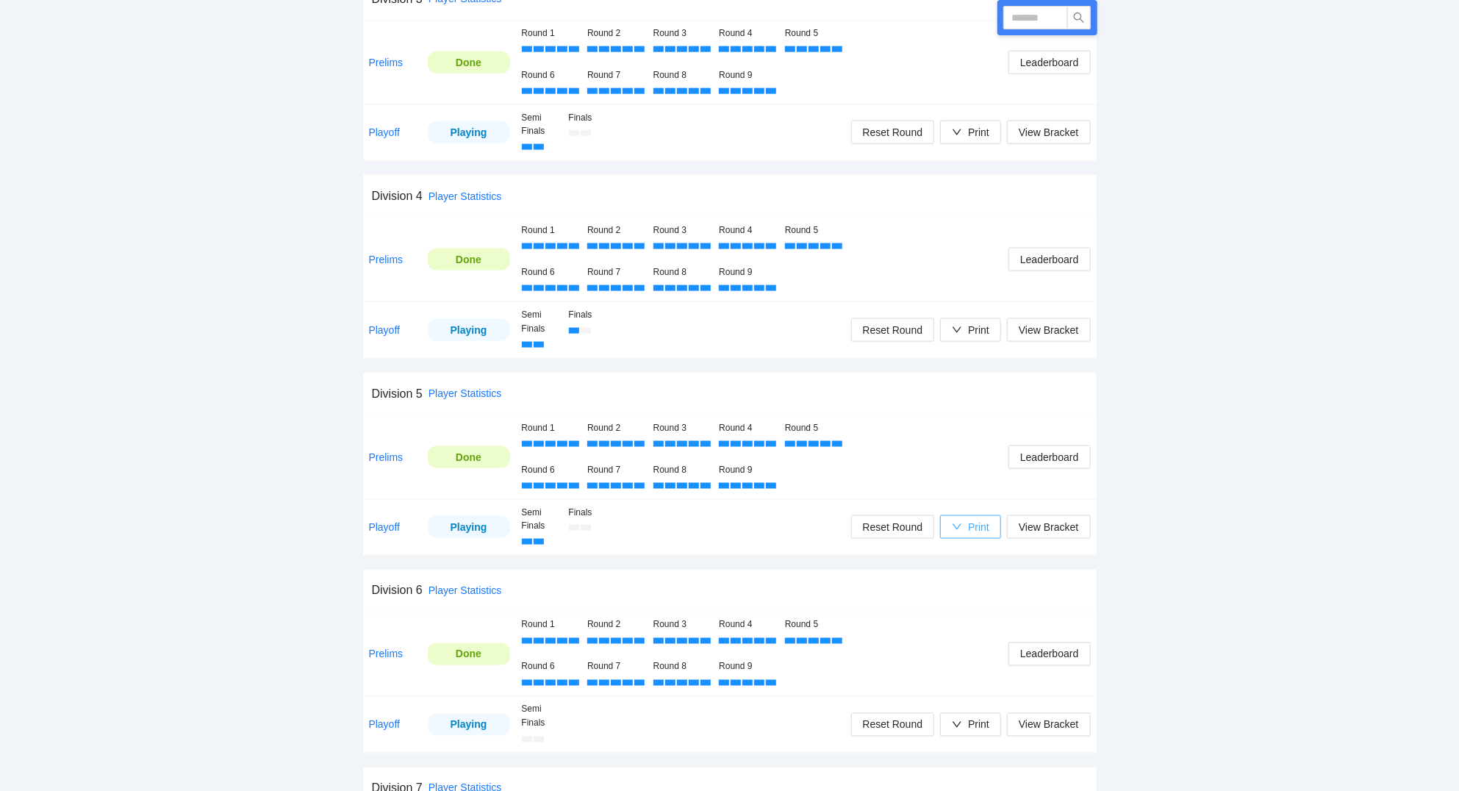
click at [991, 529] on button "Print" at bounding box center [970, 527] width 61 height 24
click at [973, 600] on span "Scorecards" at bounding box center [986, 606] width 76 height 16
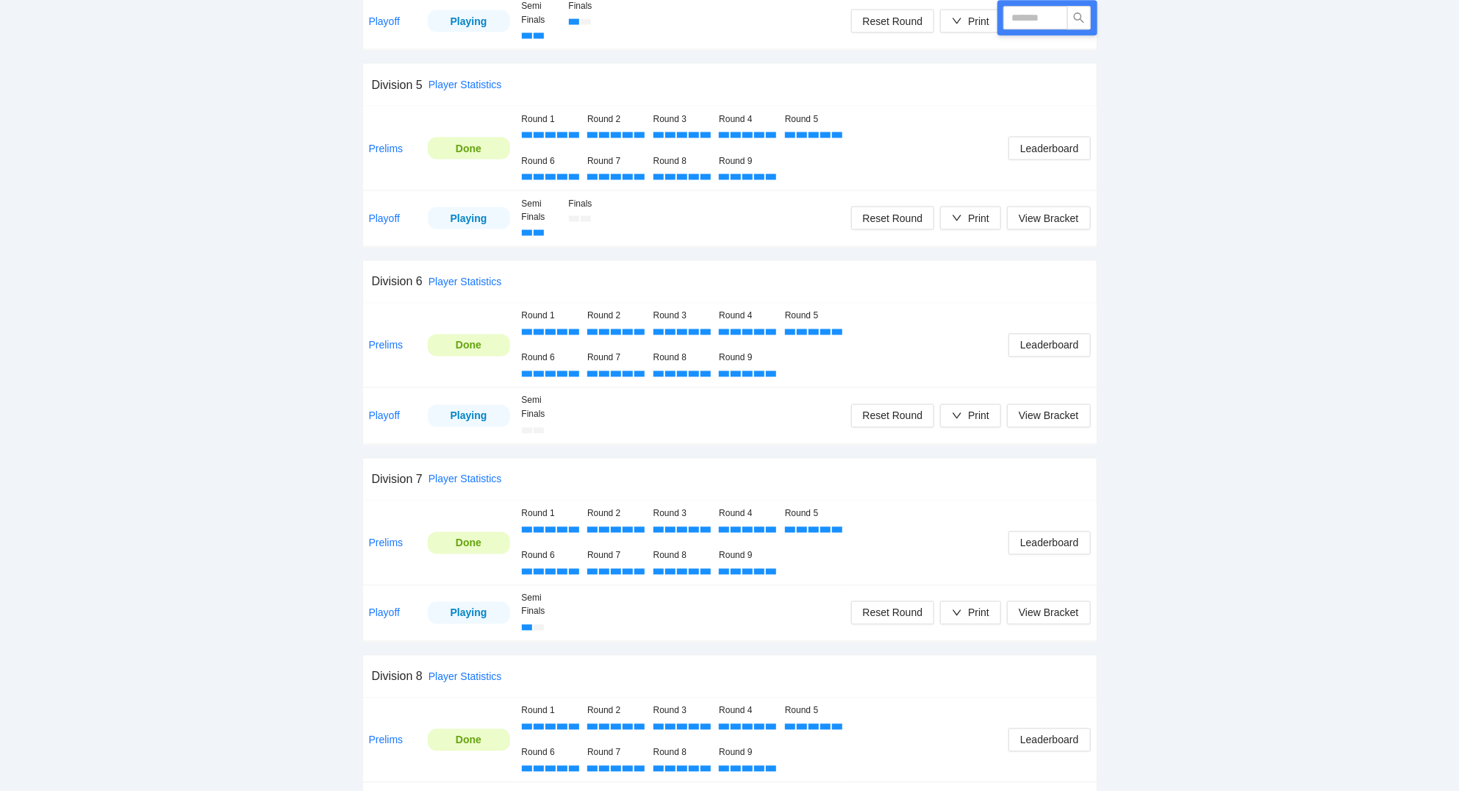
scroll to position [1417, 0]
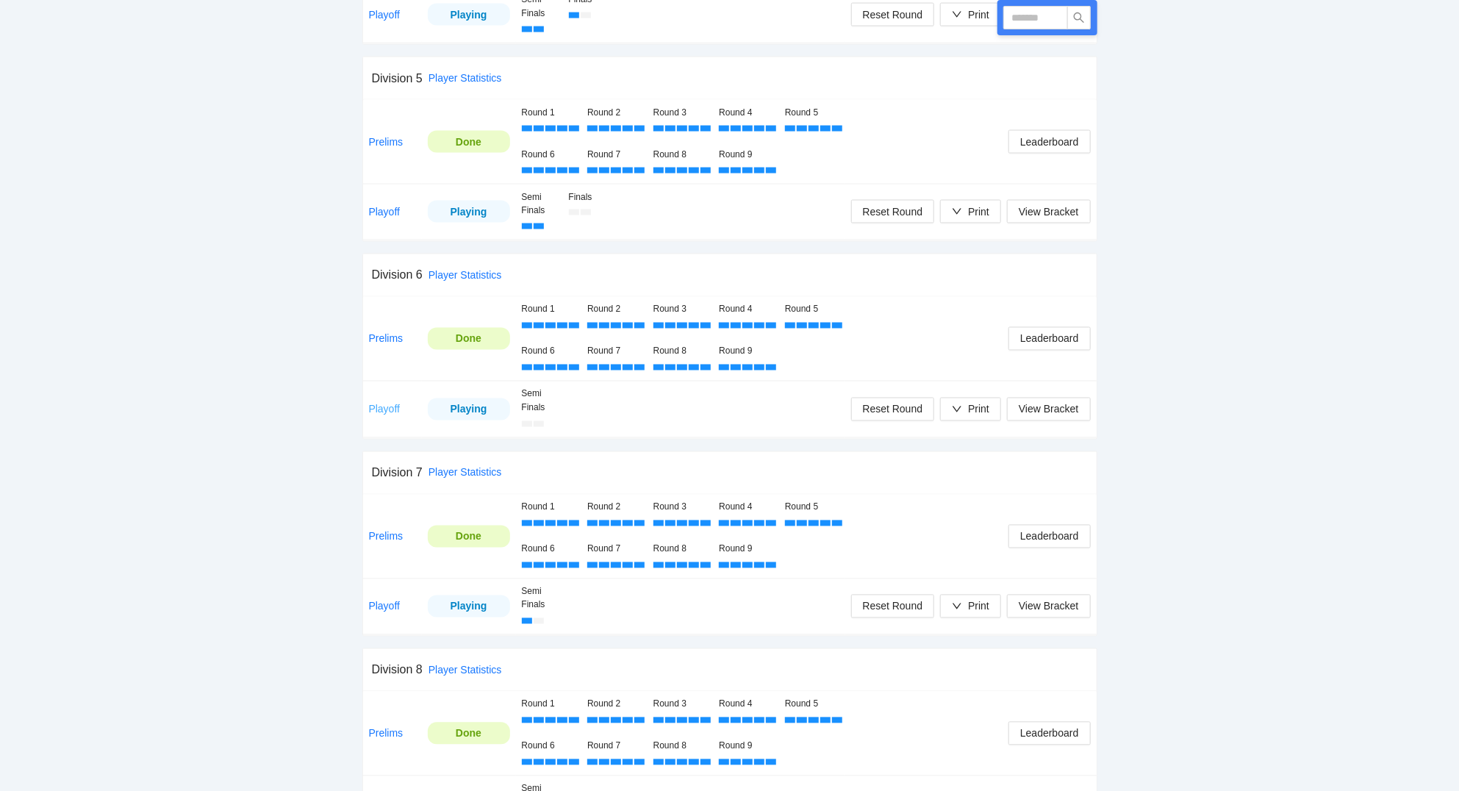
click at [391, 414] on link "Playoff" at bounding box center [385, 409] width 32 height 12
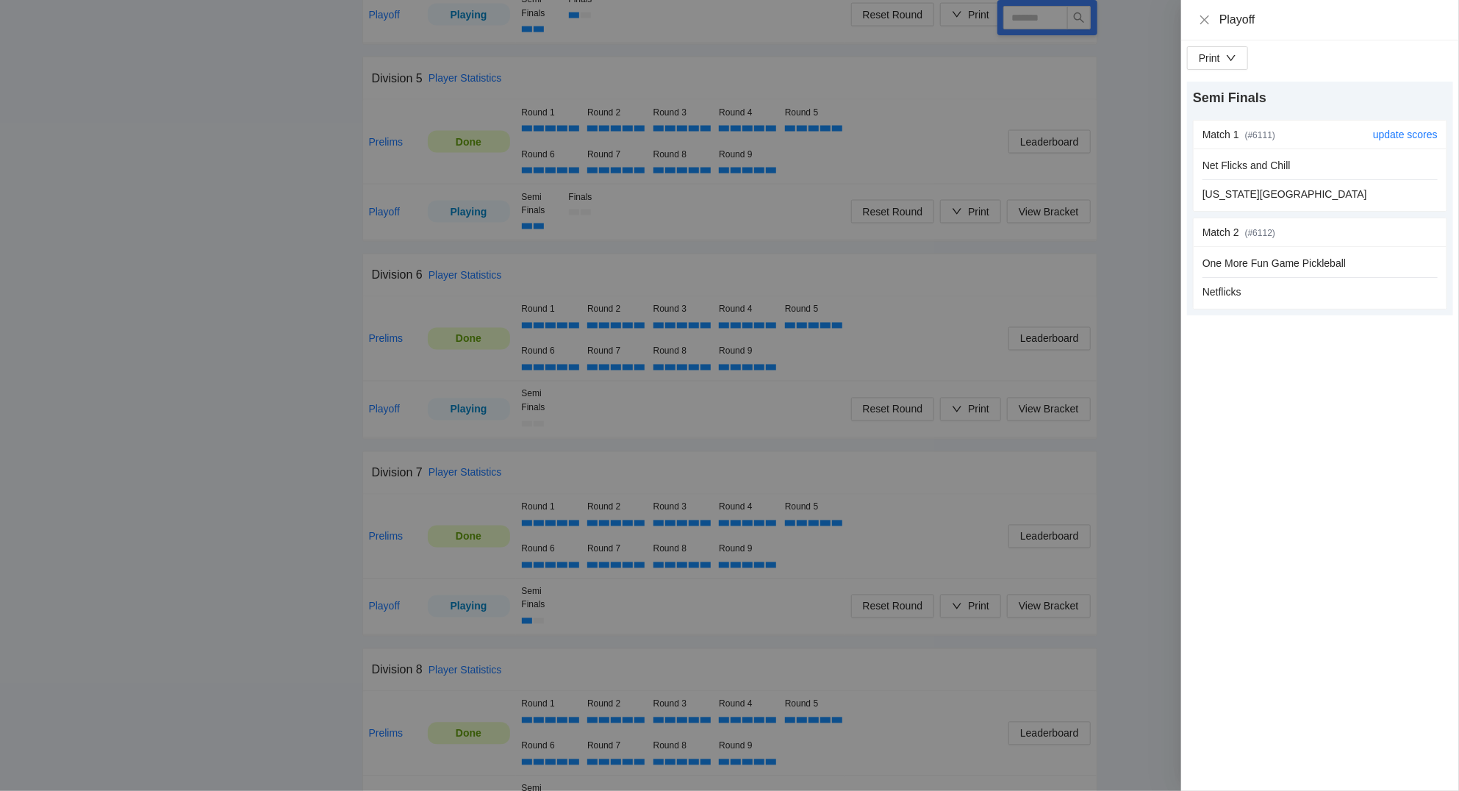
click at [1340, 180] on hr at bounding box center [1319, 179] width 235 height 1
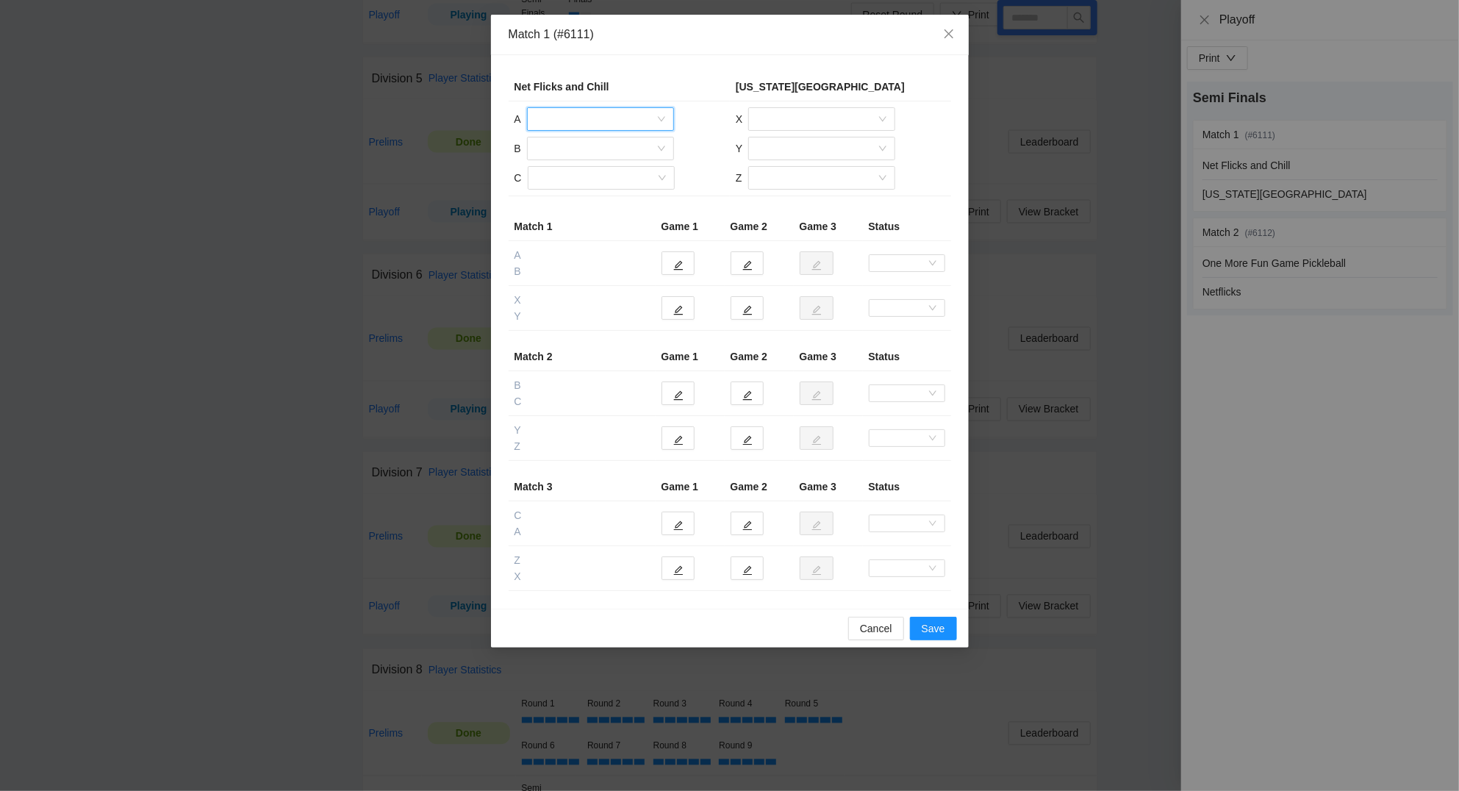
click at [578, 121] on input "search" at bounding box center [595, 119] width 119 height 22
click at [575, 192] on div "[PERSON_NAME]" at bounding box center [600, 196] width 129 height 16
click at [572, 143] on input "search" at bounding box center [595, 148] width 119 height 22
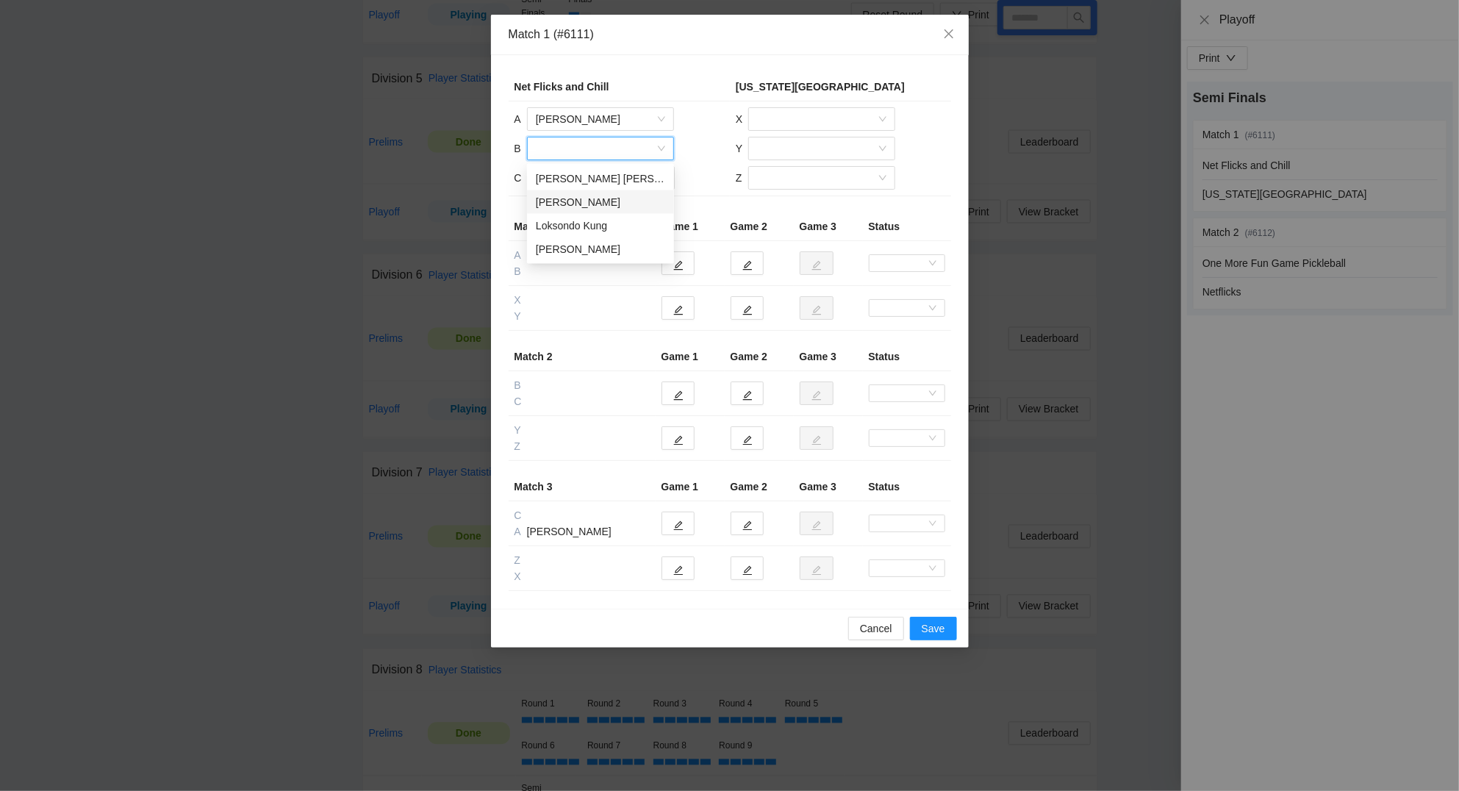
click at [580, 201] on div "[PERSON_NAME]" at bounding box center [600, 202] width 129 height 16
click at [575, 180] on input "search" at bounding box center [595, 178] width 119 height 22
click at [580, 229] on div "Loksondo Kung" at bounding box center [600, 231] width 129 height 16
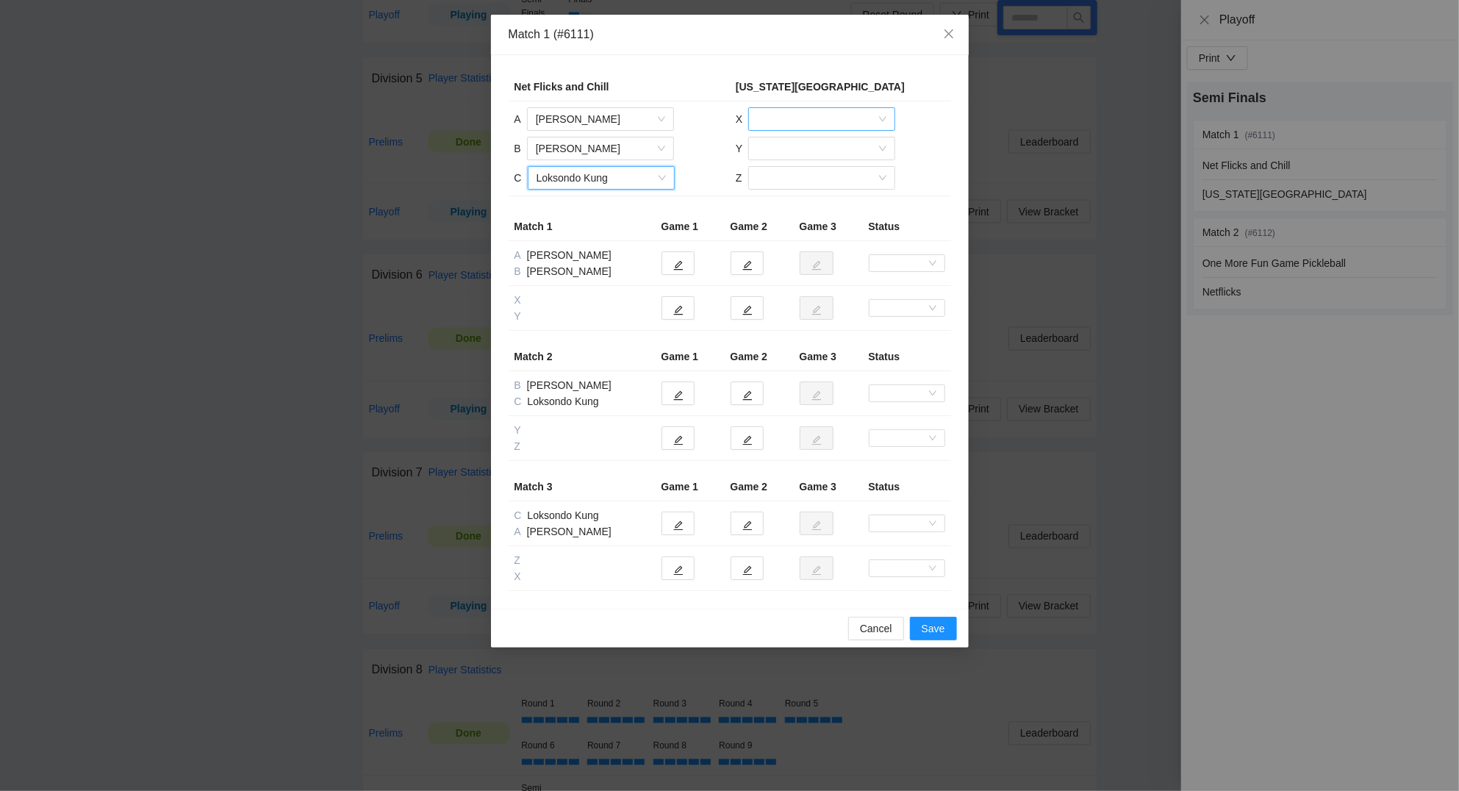
click at [783, 123] on input "search" at bounding box center [816, 119] width 119 height 22
click at [788, 167] on div "[PERSON_NAME]" at bounding box center [821, 173] width 129 height 16
click at [788, 152] on input "search" at bounding box center [816, 148] width 119 height 22
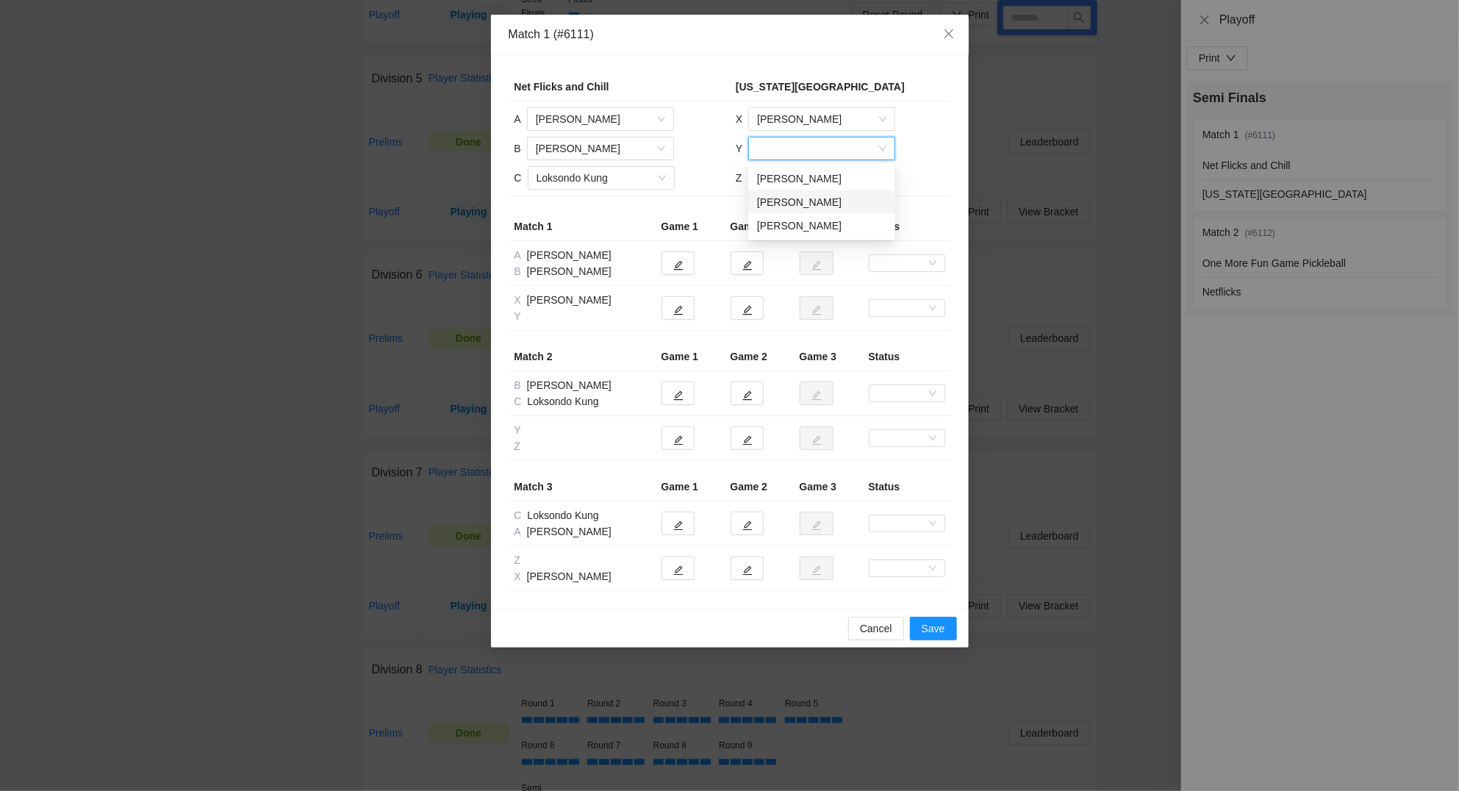
click at [797, 197] on div "[PERSON_NAME]" at bounding box center [821, 202] width 129 height 16
click at [793, 182] on input "search" at bounding box center [816, 178] width 119 height 22
click at [807, 208] on div "[PERSON_NAME]" at bounding box center [820, 208] width 129 height 16
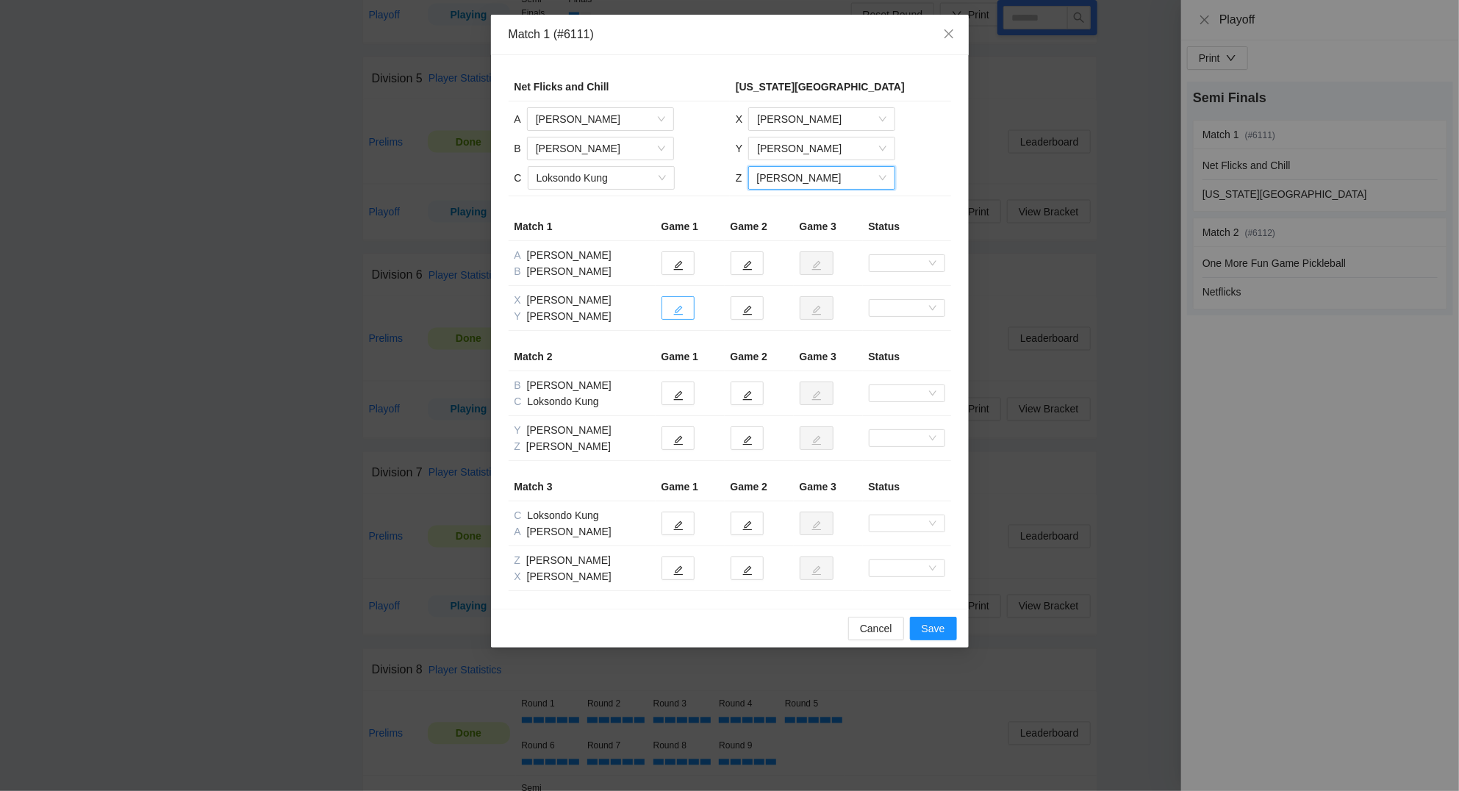
click at [685, 314] on button "button" at bounding box center [677, 308] width 33 height 24
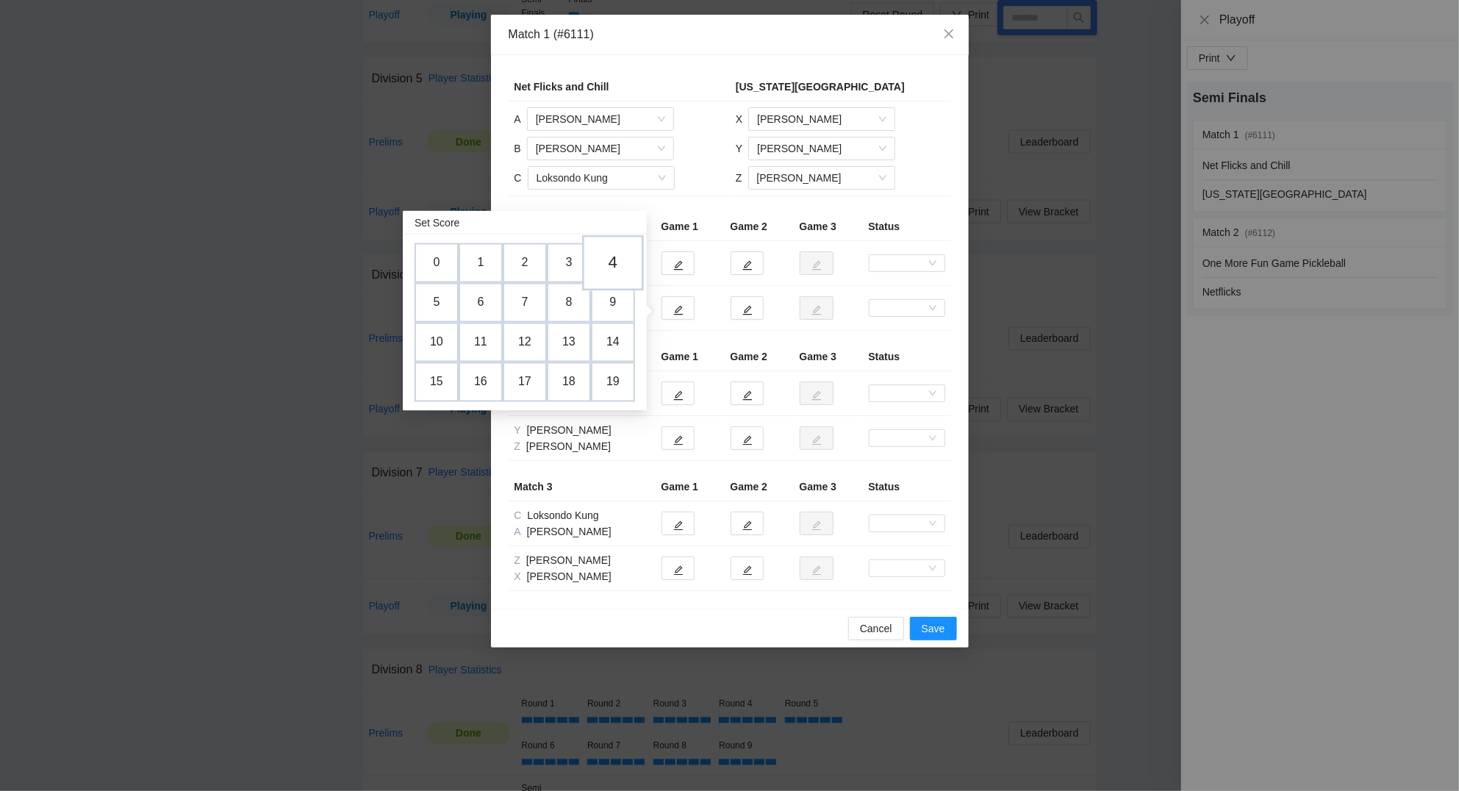
drag, startPoint x: 625, startPoint y: 257, endPoint x: 730, endPoint y: 300, distance: 112.7
click at [626, 257] on td "4" at bounding box center [613, 263] width 44 height 40
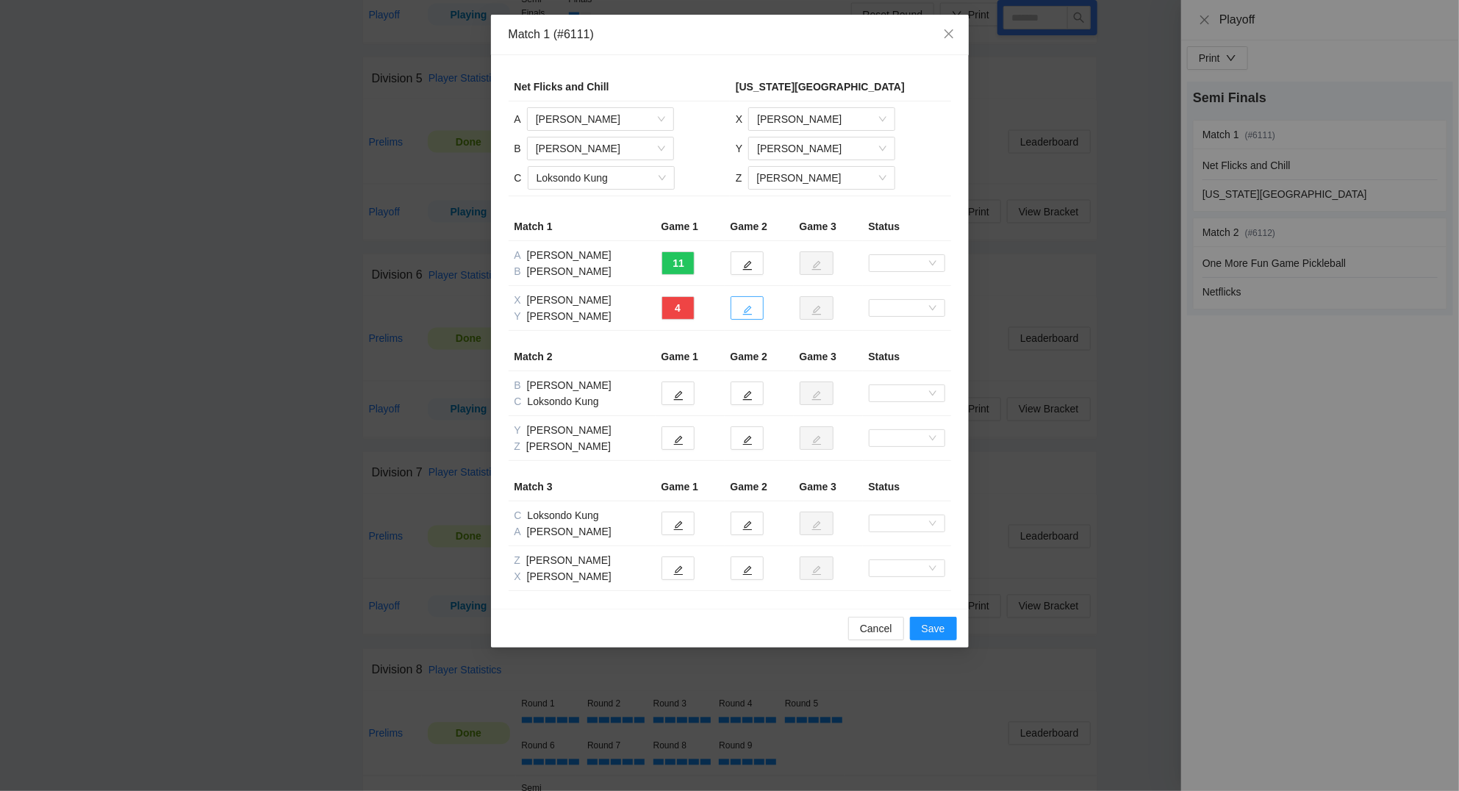
click at [750, 310] on icon "edit" at bounding box center [747, 310] width 10 height 10
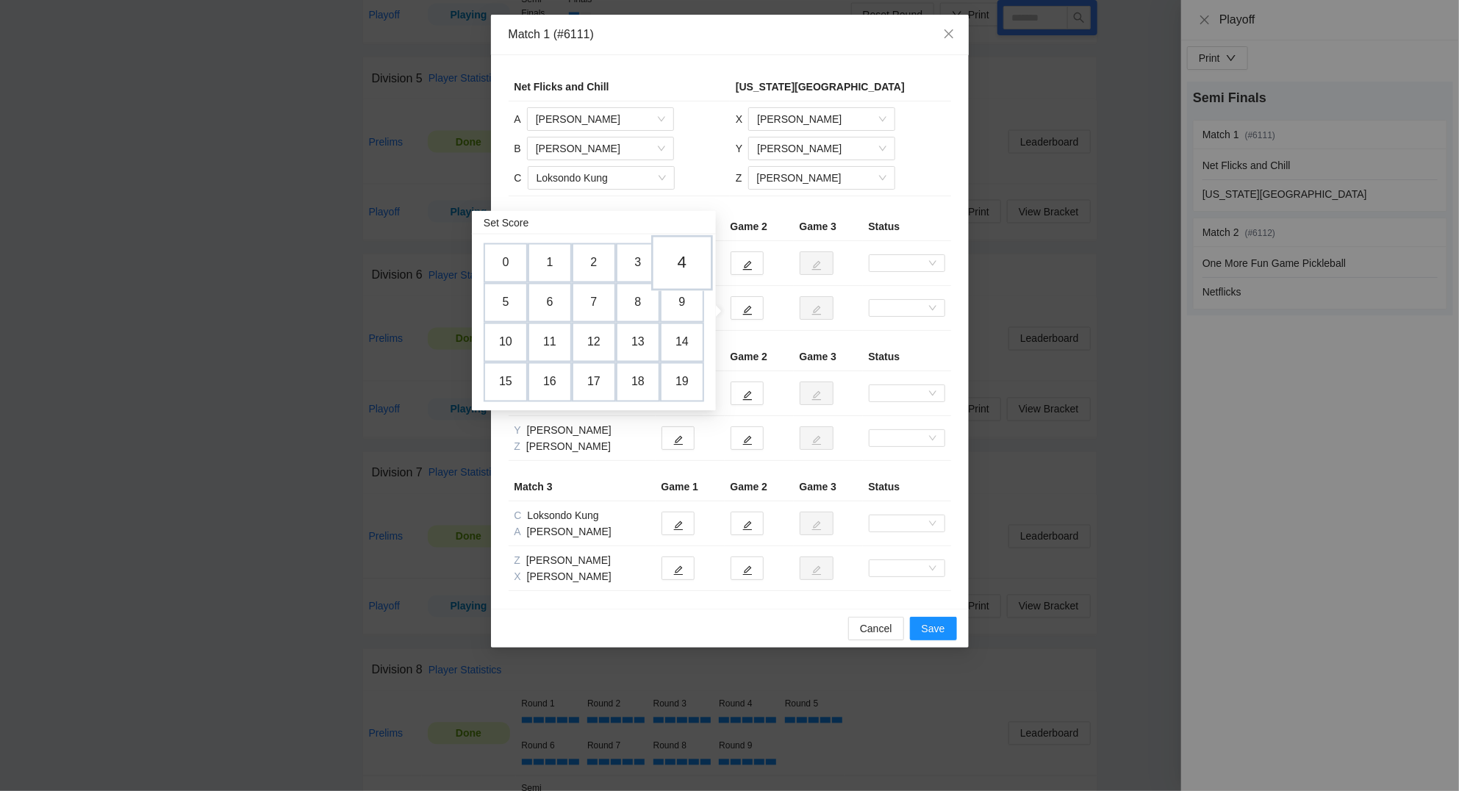
click at [685, 263] on td "4" at bounding box center [682, 264] width 62 height 56
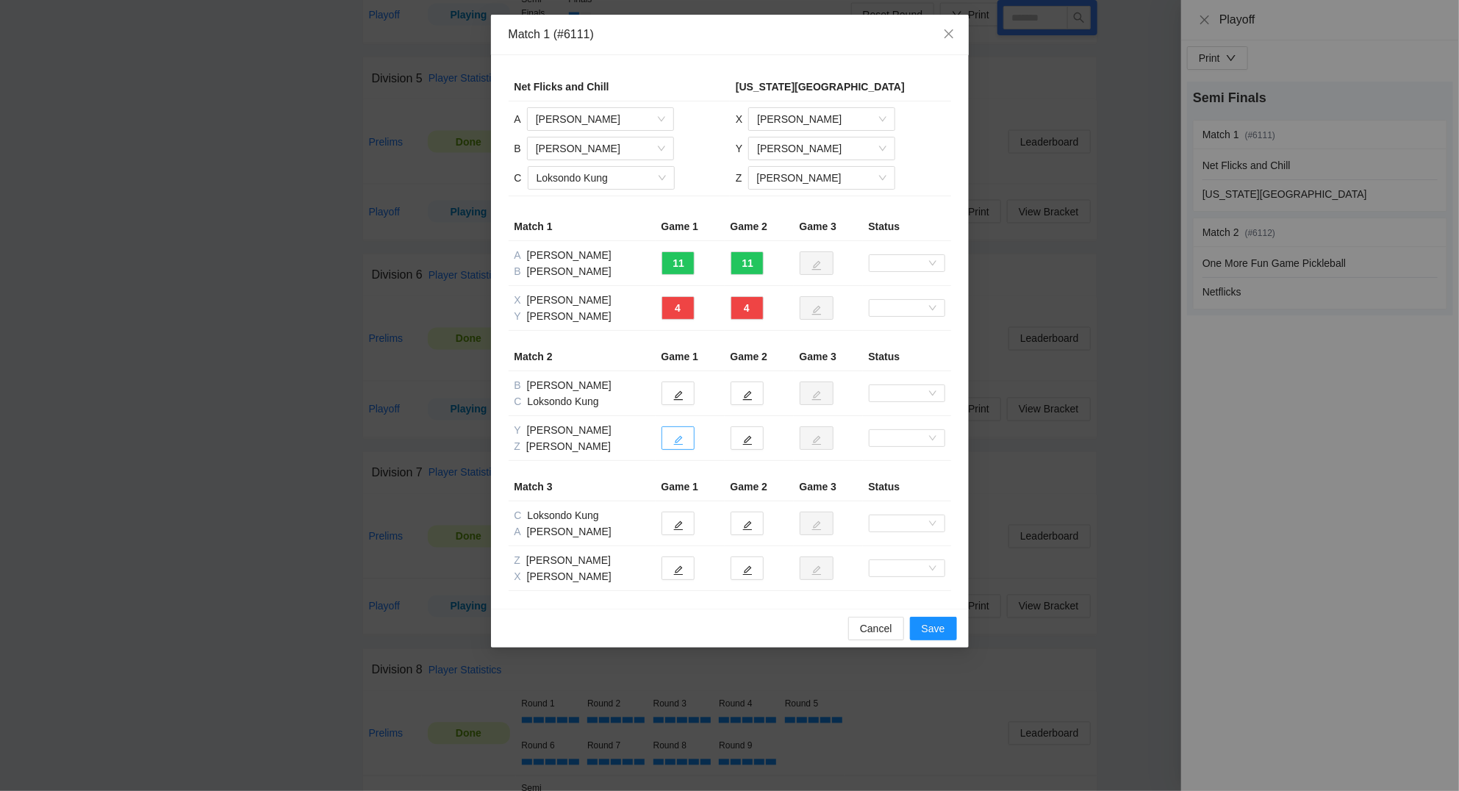
click at [673, 437] on button "button" at bounding box center [677, 438] width 33 height 24
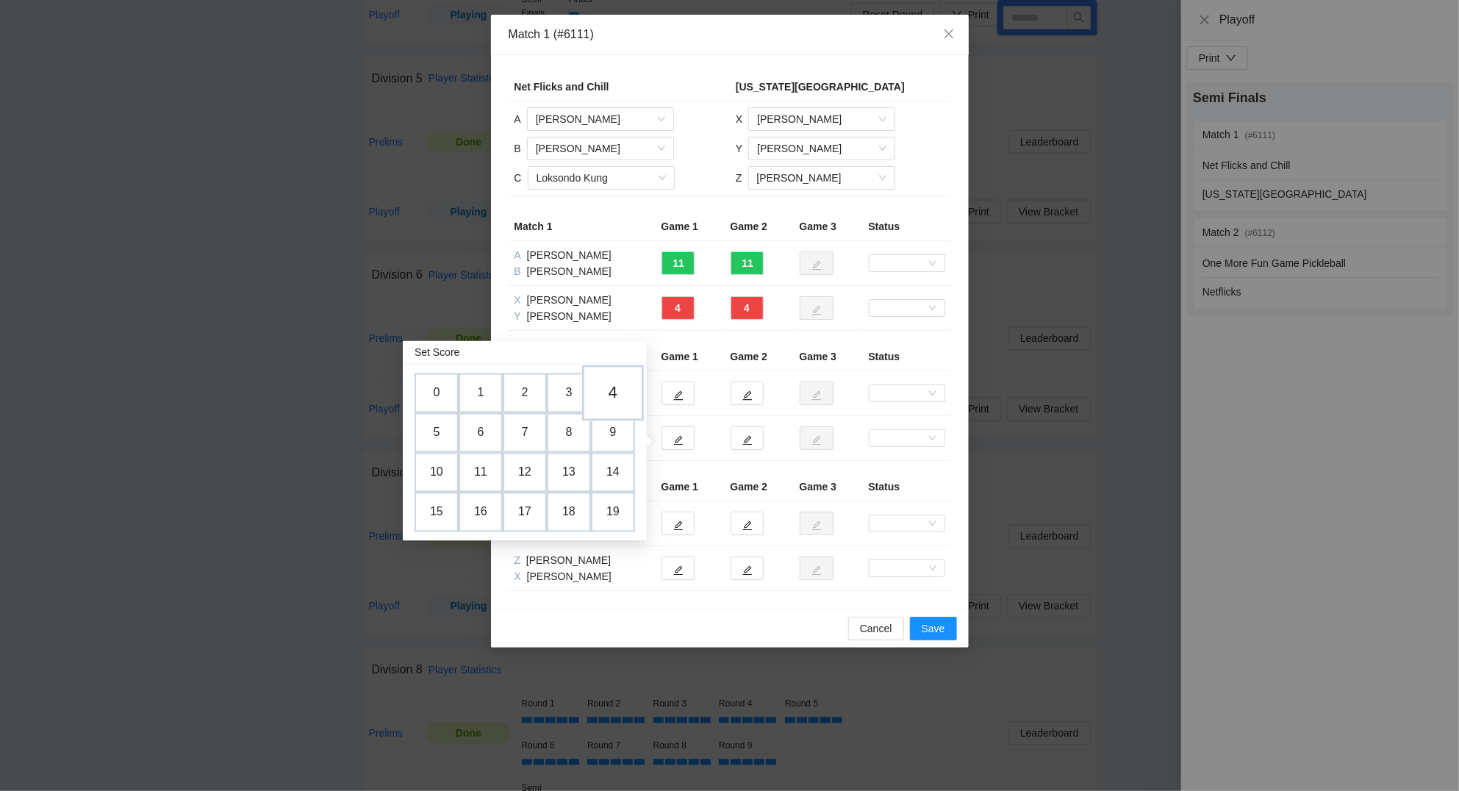
click at [621, 391] on td "4" at bounding box center [613, 394] width 62 height 56
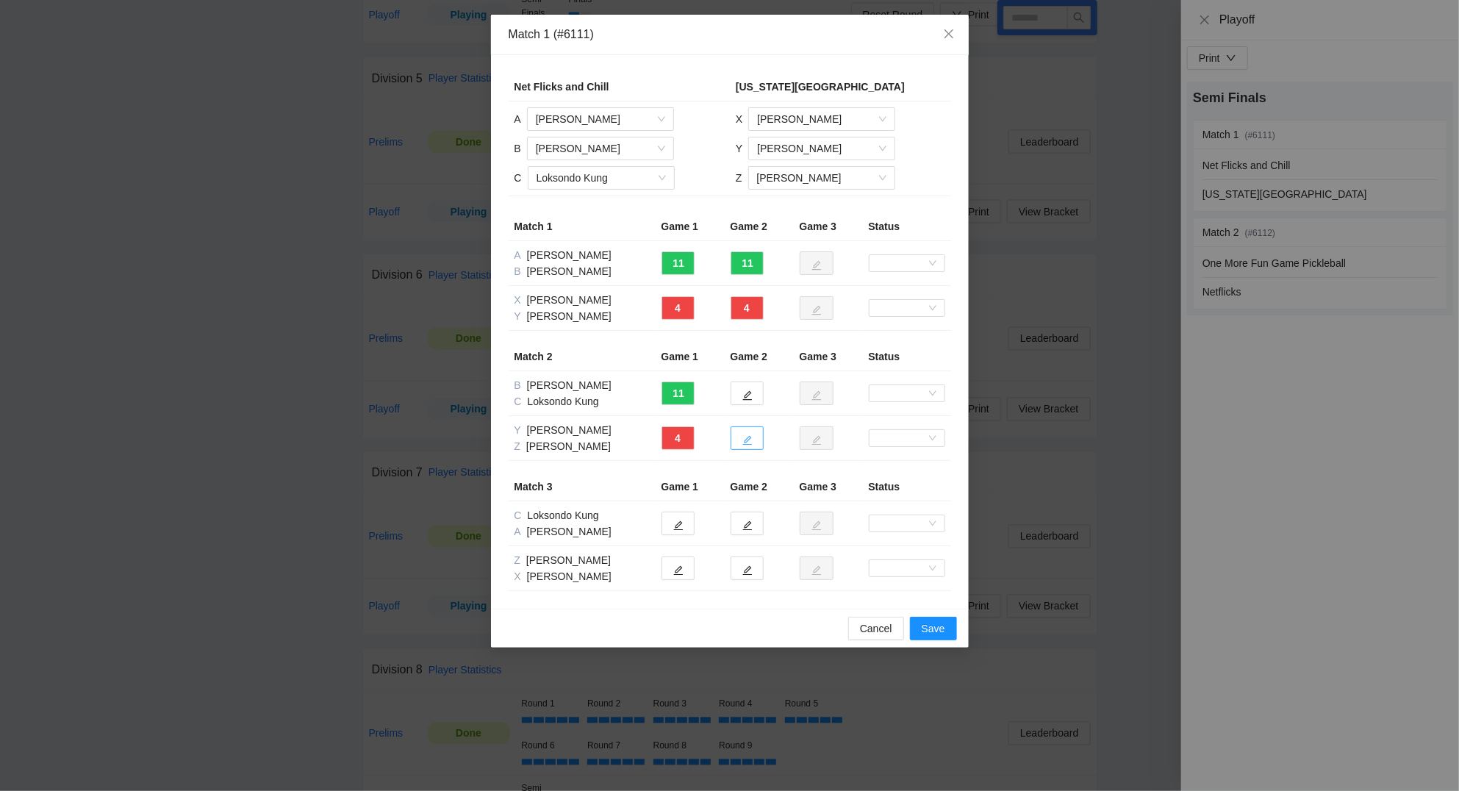
click at [748, 441] on icon "edit" at bounding box center [747, 441] width 10 height 10
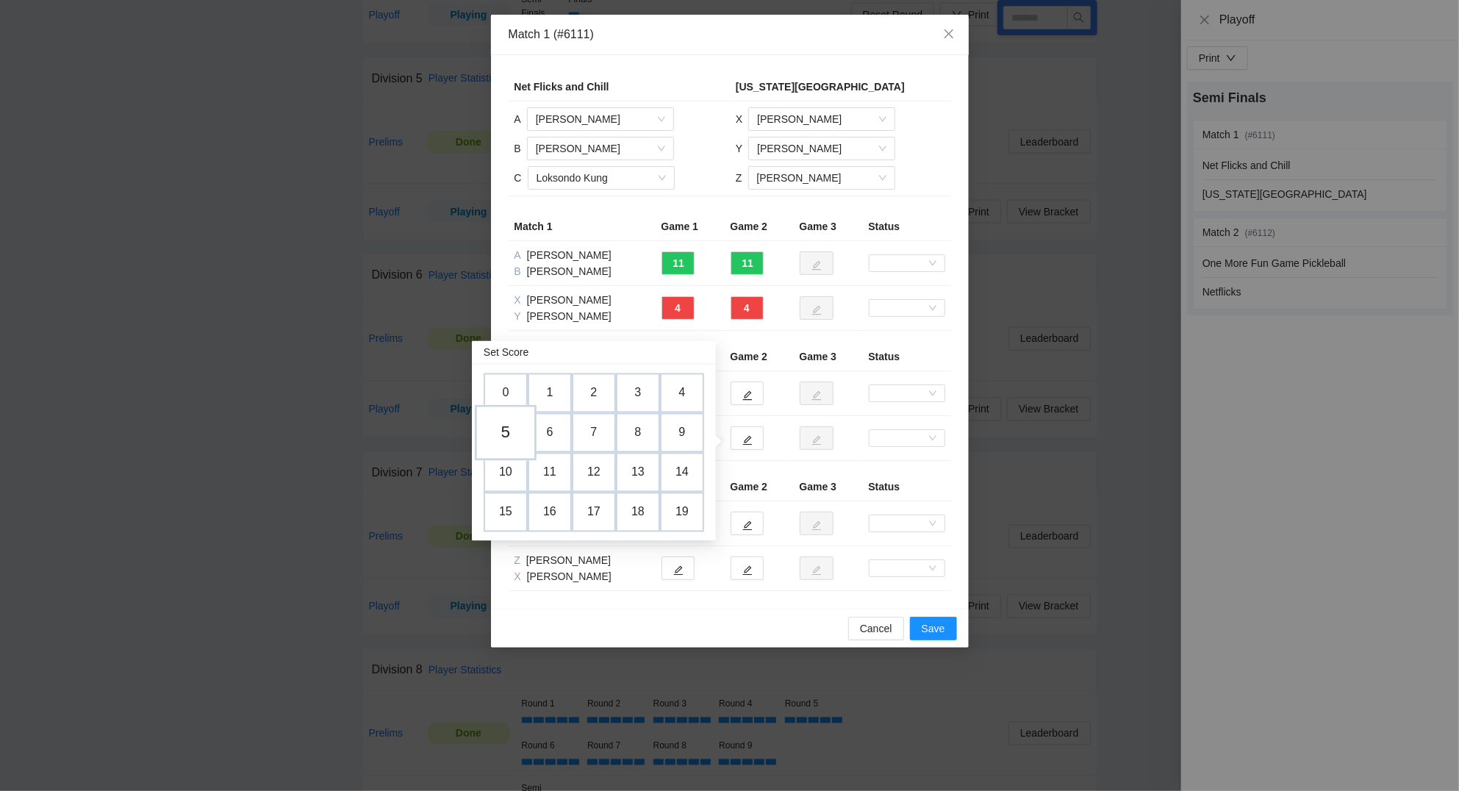
click at [508, 431] on td "5" at bounding box center [506, 434] width 62 height 56
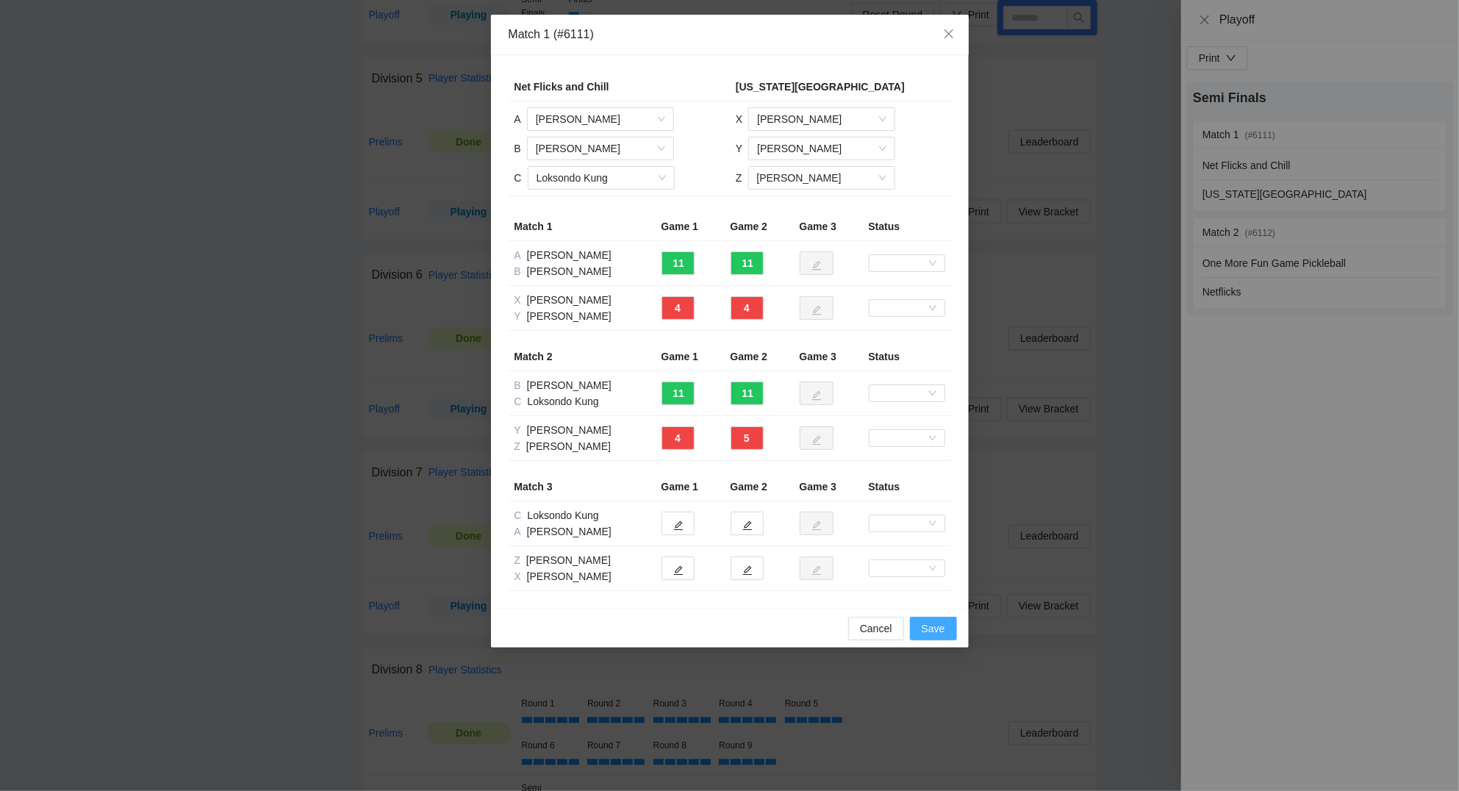
click at [936, 631] on span "Save" at bounding box center [933, 628] width 24 height 16
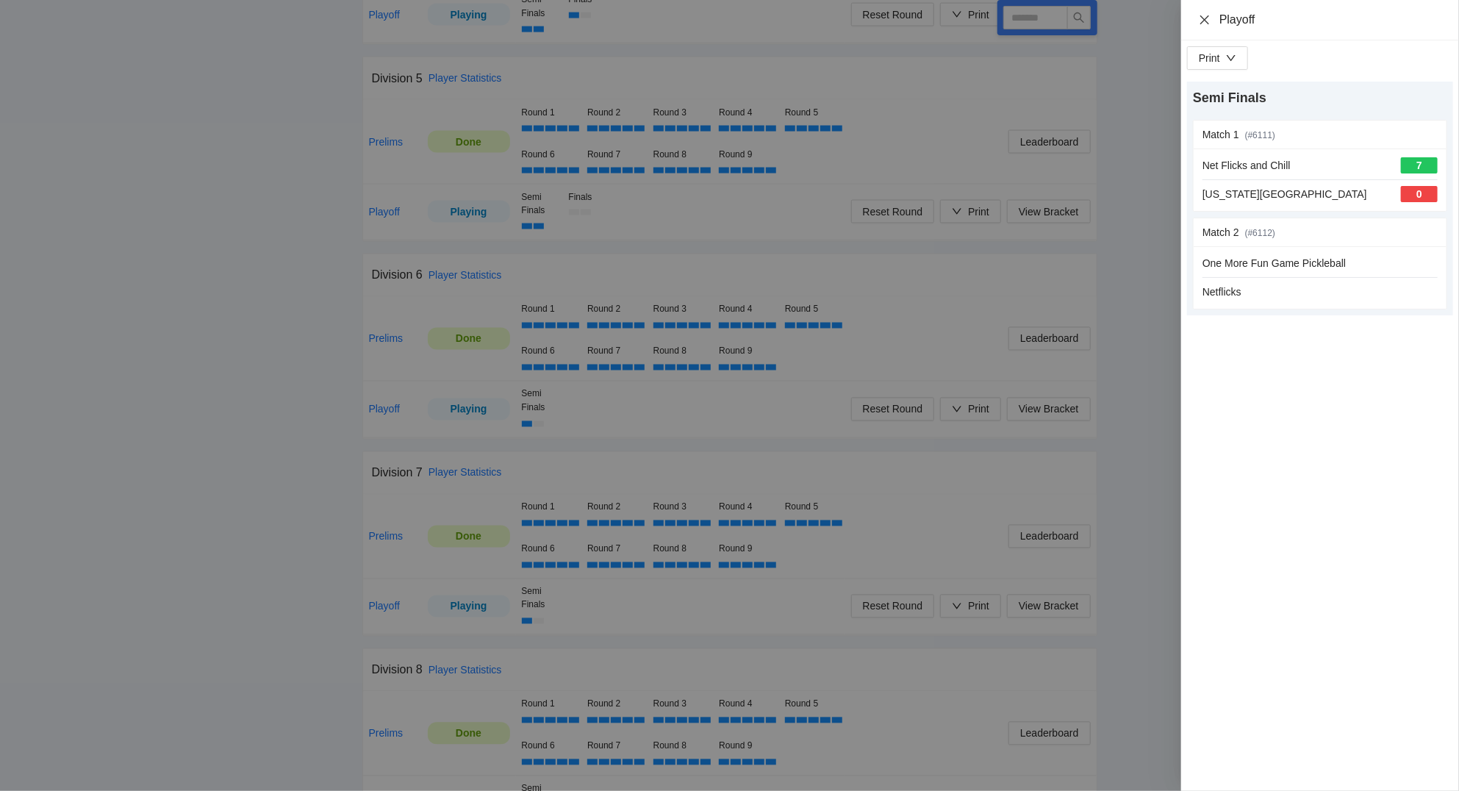
click at [1207, 20] on icon "close" at bounding box center [1204, 20] width 12 height 12
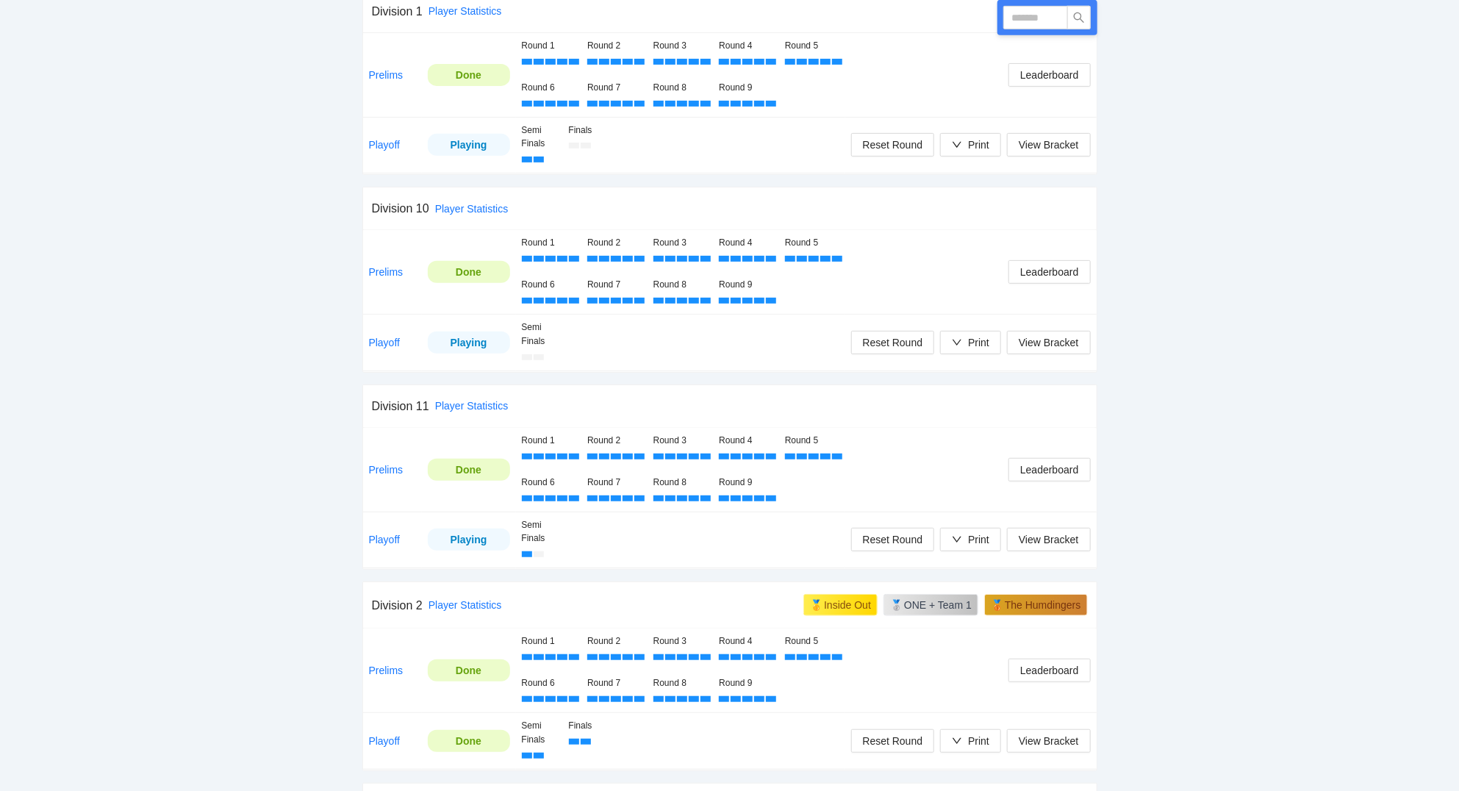
scroll to position [425, 0]
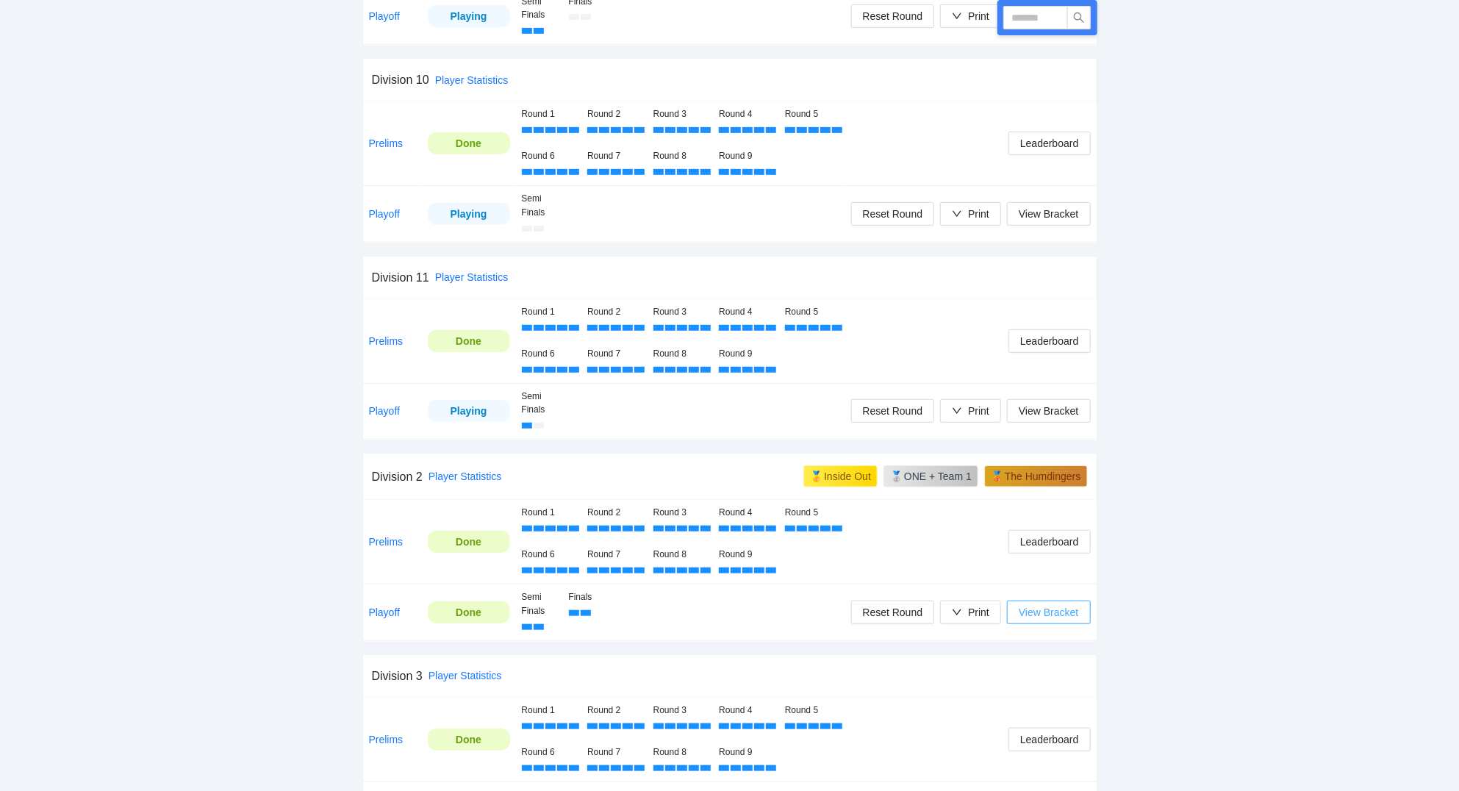
click at [1038, 618] on span "View Bracket" at bounding box center [1048, 612] width 60 height 16
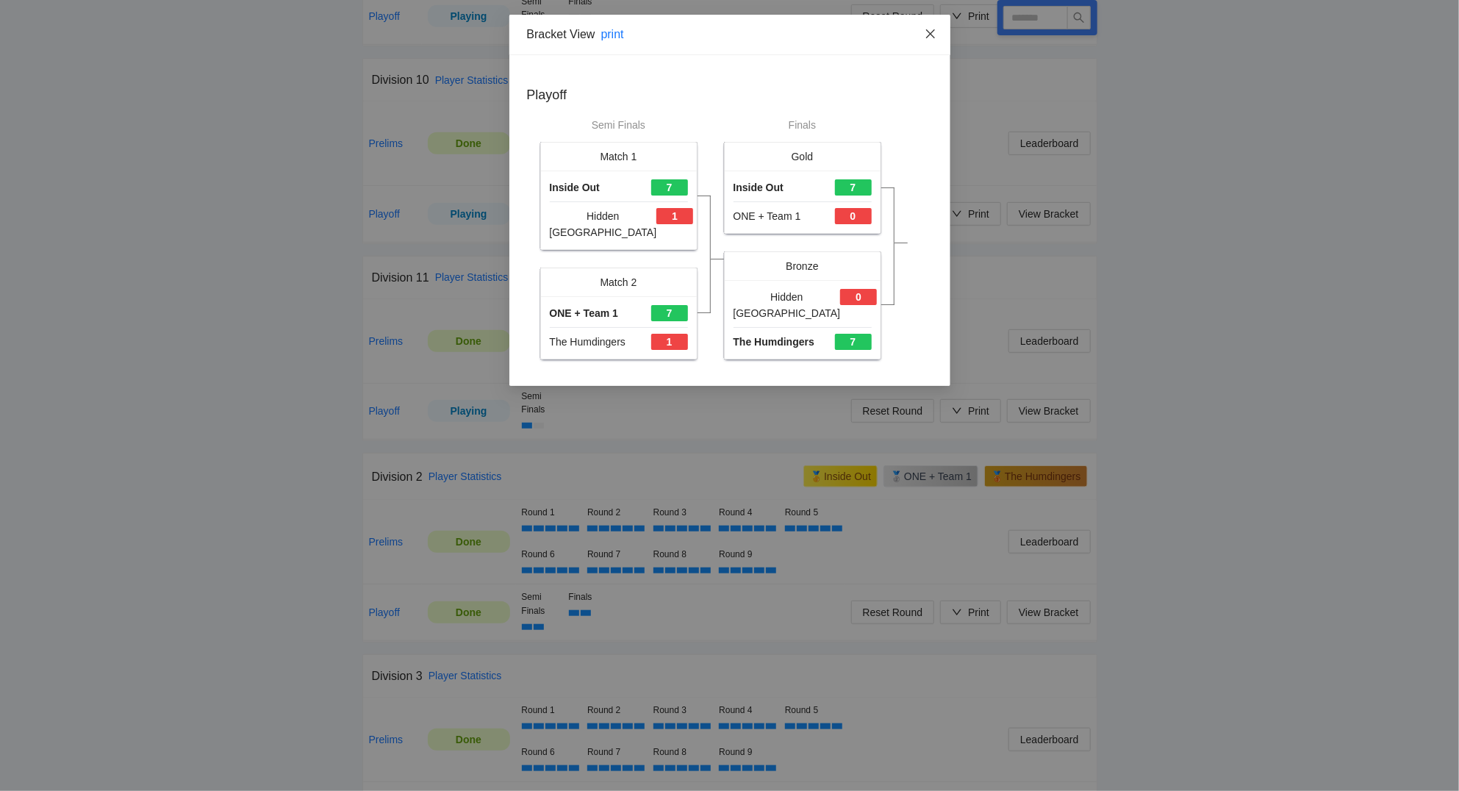
click at [935, 33] on icon "close" at bounding box center [930, 34] width 12 height 12
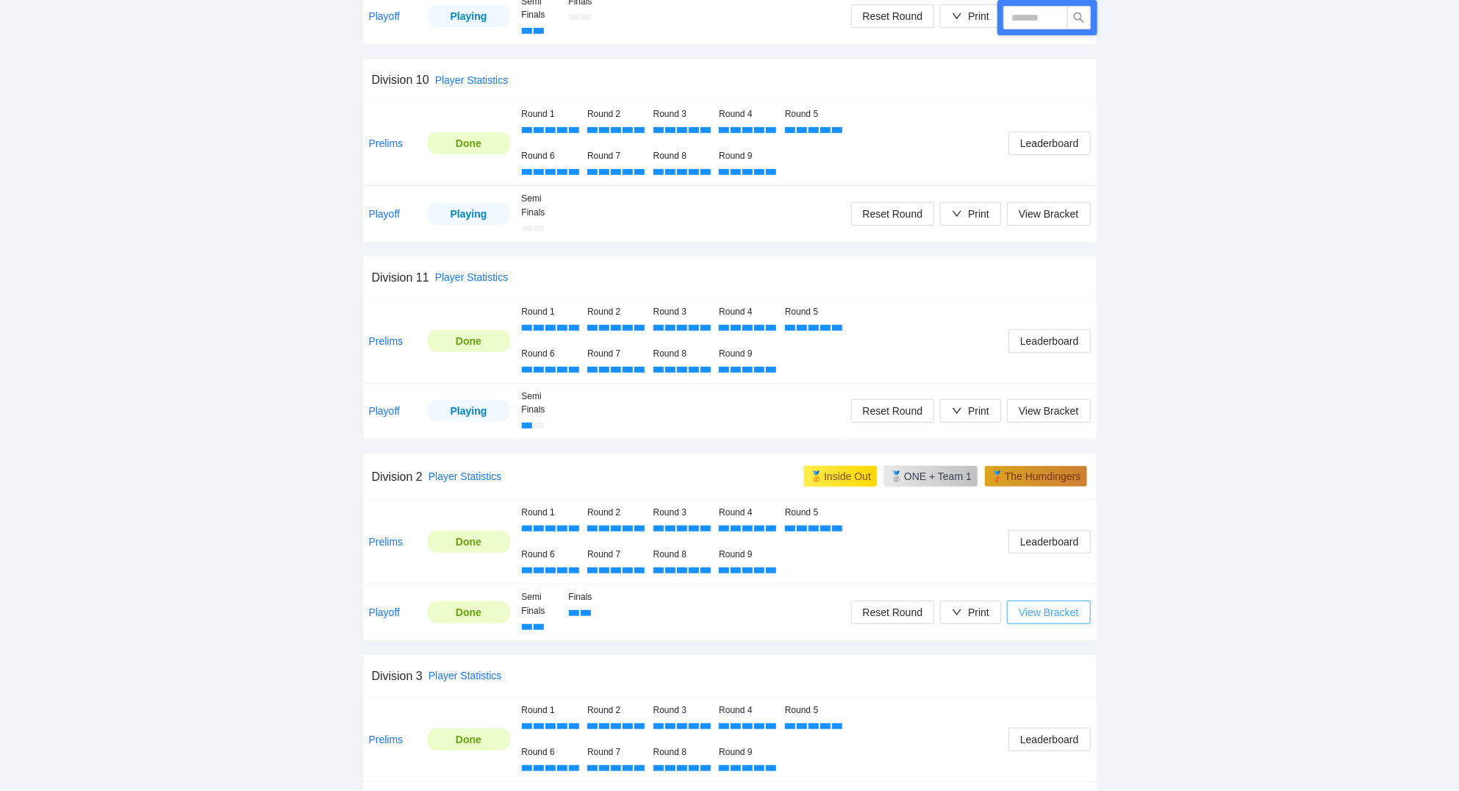
click at [1048, 617] on span "View Bracket" at bounding box center [1048, 612] width 60 height 16
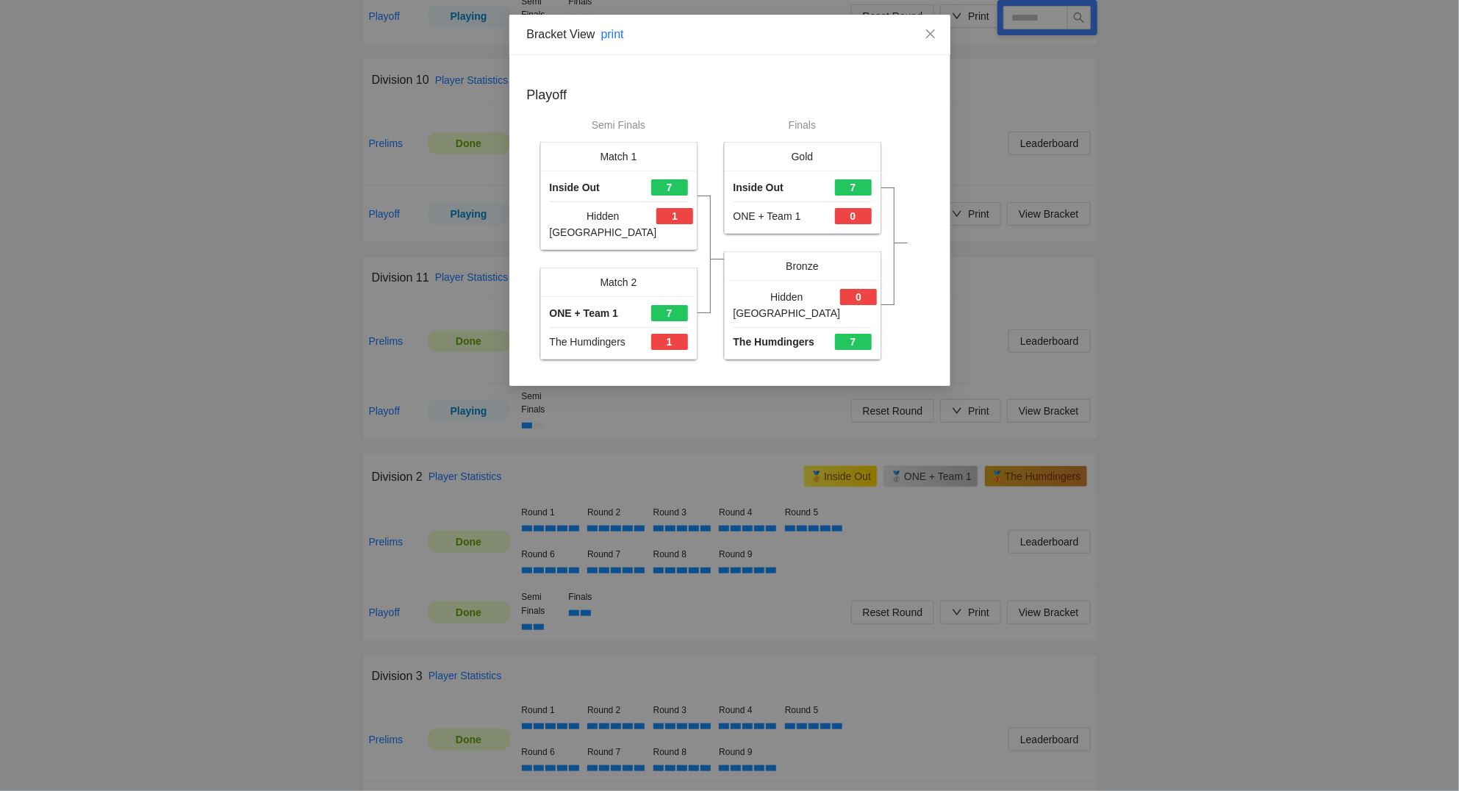
click at [1140, 624] on div "Bracket View print Playoff Semi Finals Match 1 Inside Out 7 Hidden Dink Village…" at bounding box center [729, 395] width 1459 height 791
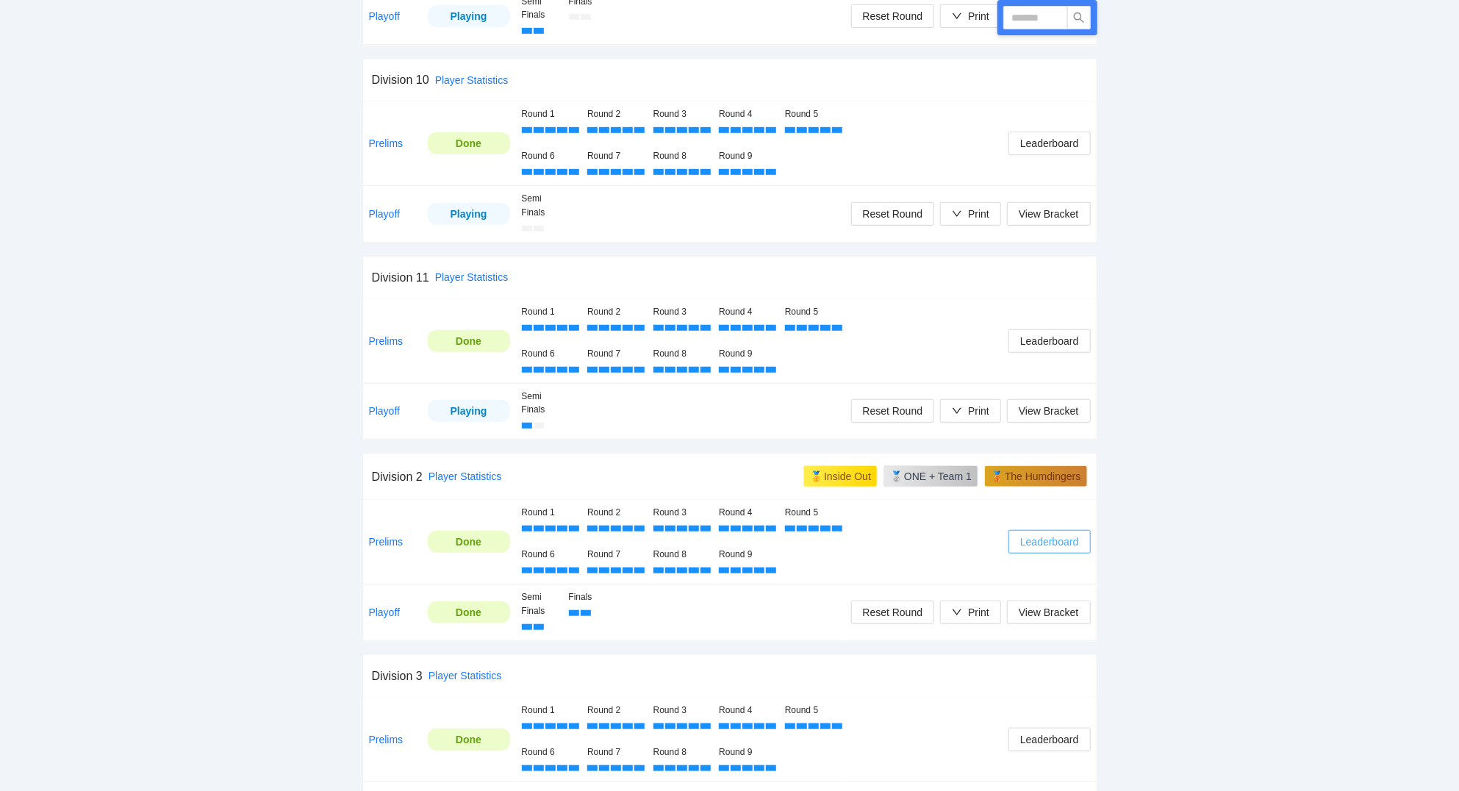
click at [1054, 547] on span "Leaderboard" at bounding box center [1049, 541] width 58 height 16
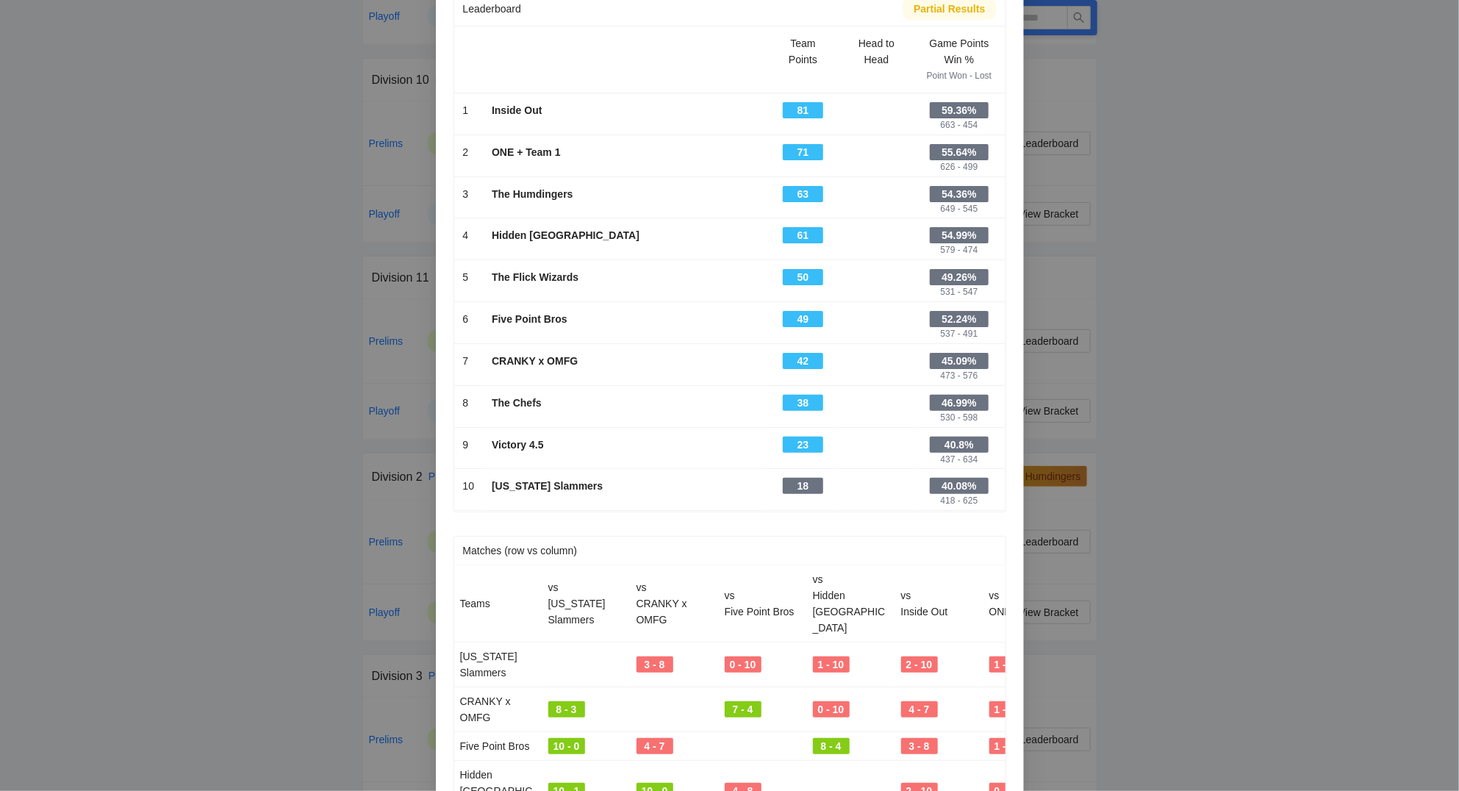
scroll to position [0, 0]
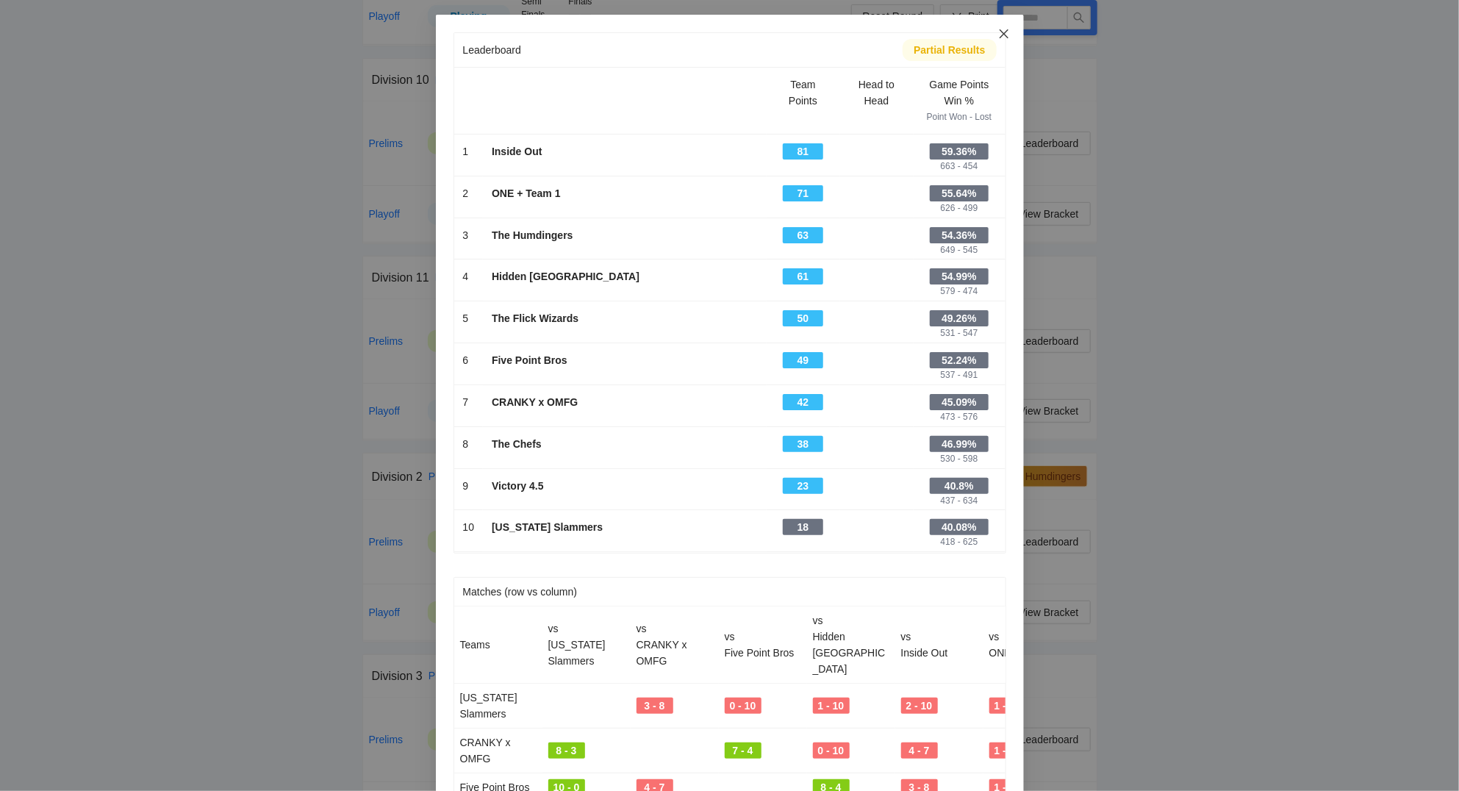
click at [1006, 34] on icon "close" at bounding box center [1004, 34] width 12 height 12
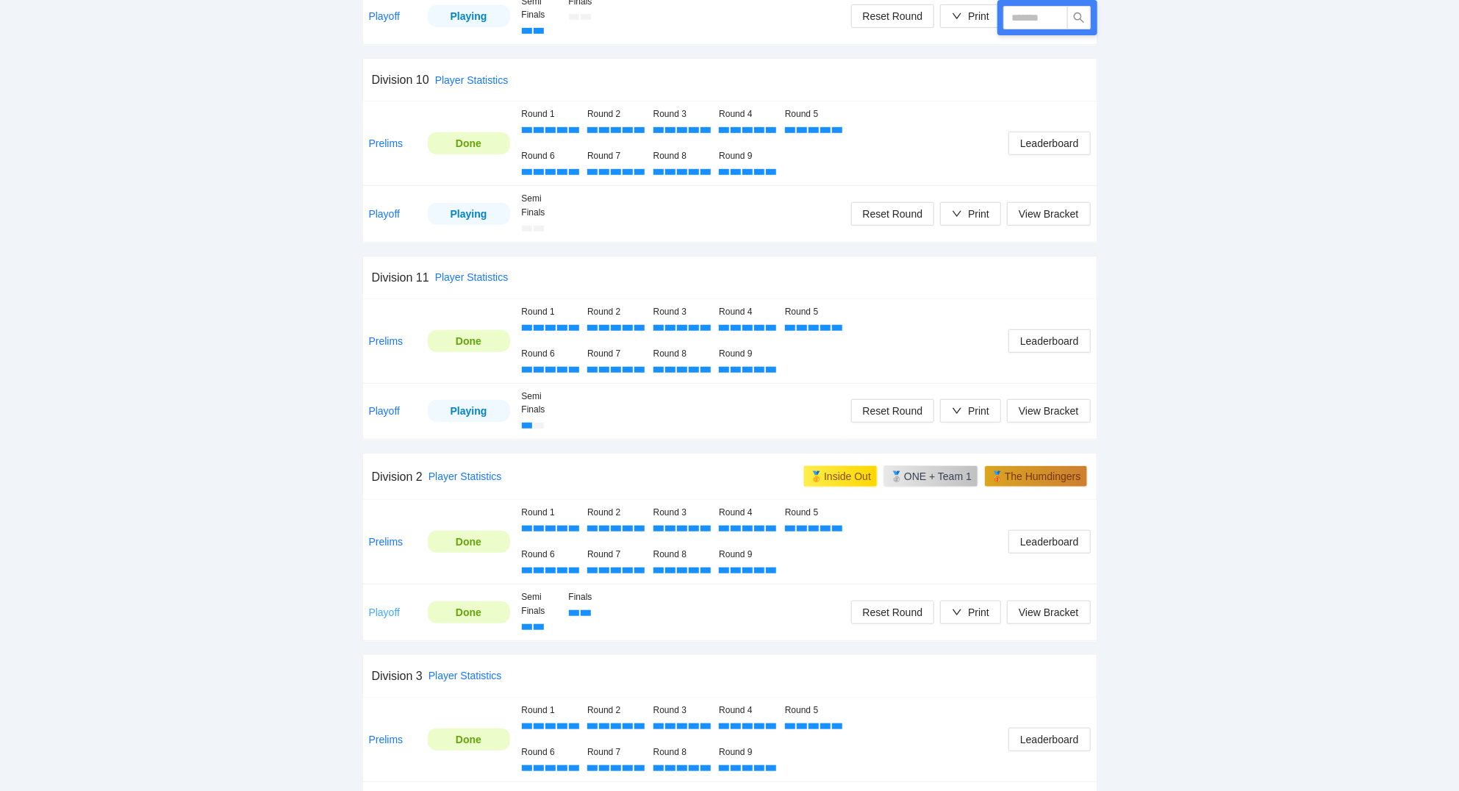
click at [392, 614] on link "Playoff" at bounding box center [385, 612] width 32 height 12
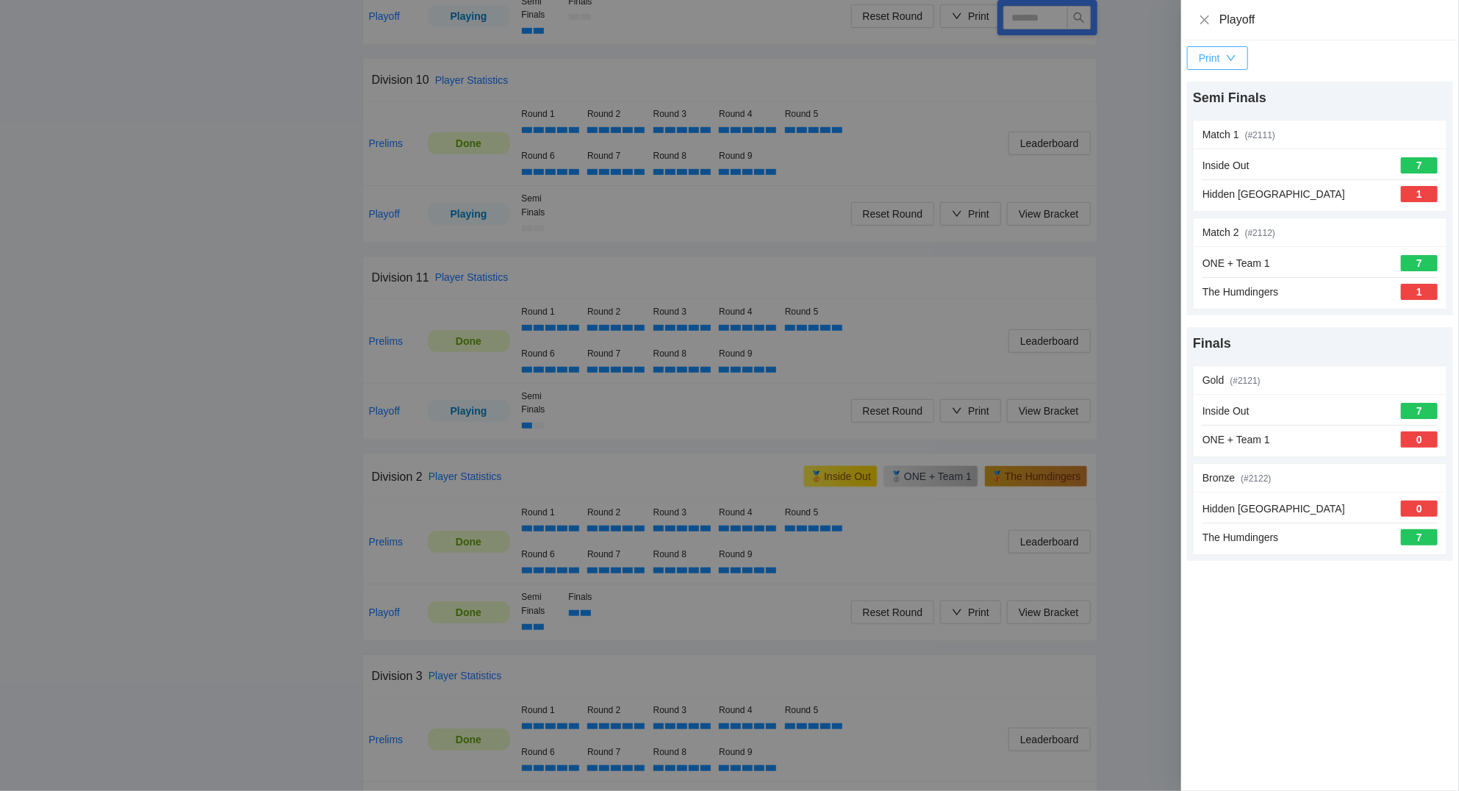
click at [1217, 64] on div "Print" at bounding box center [1208, 58] width 21 height 16
click at [1223, 112] on span "Overview (csv)" at bounding box center [1234, 112] width 76 height 16
click at [1210, 19] on icon "close" at bounding box center [1204, 20] width 12 height 12
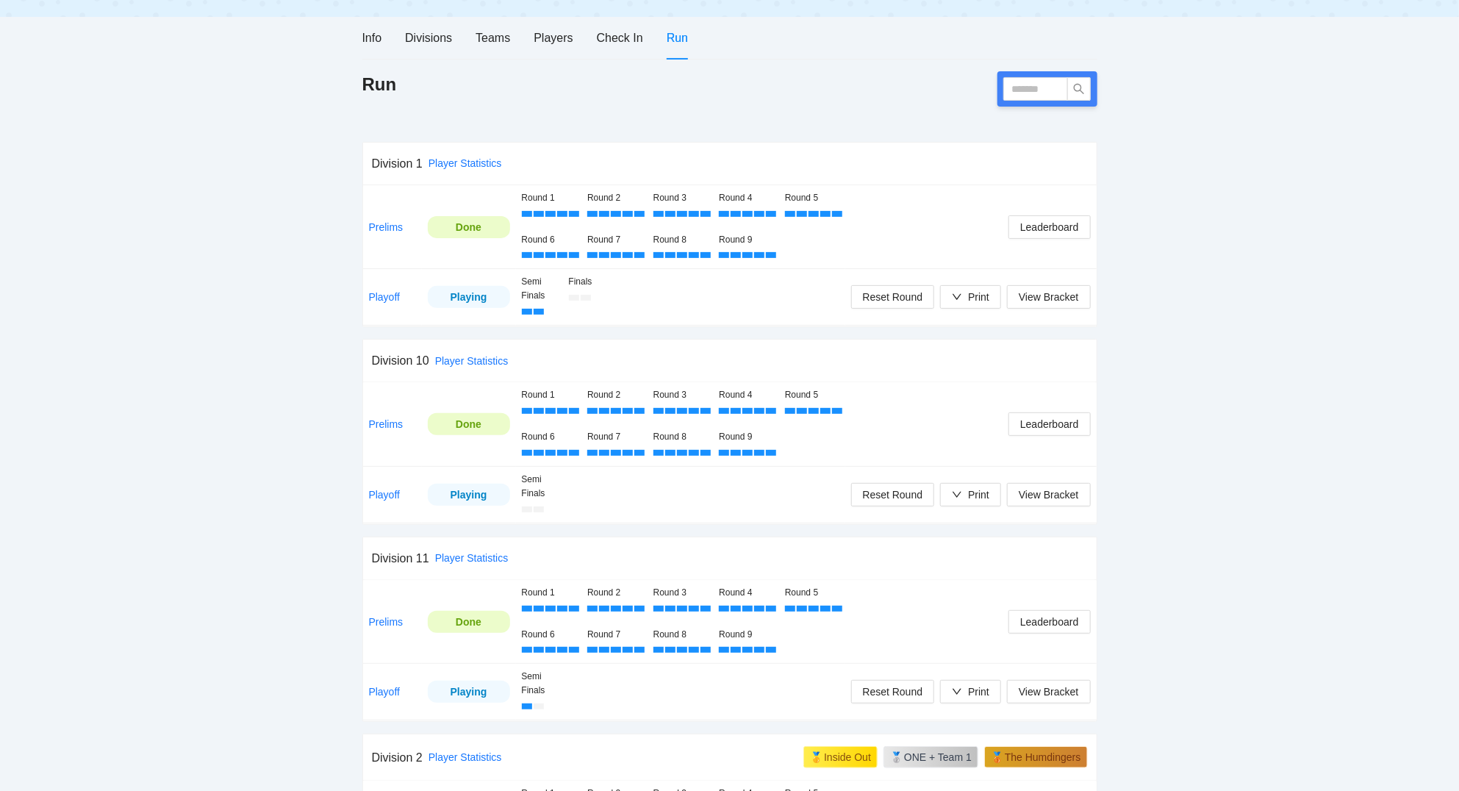
scroll to position [157, 0]
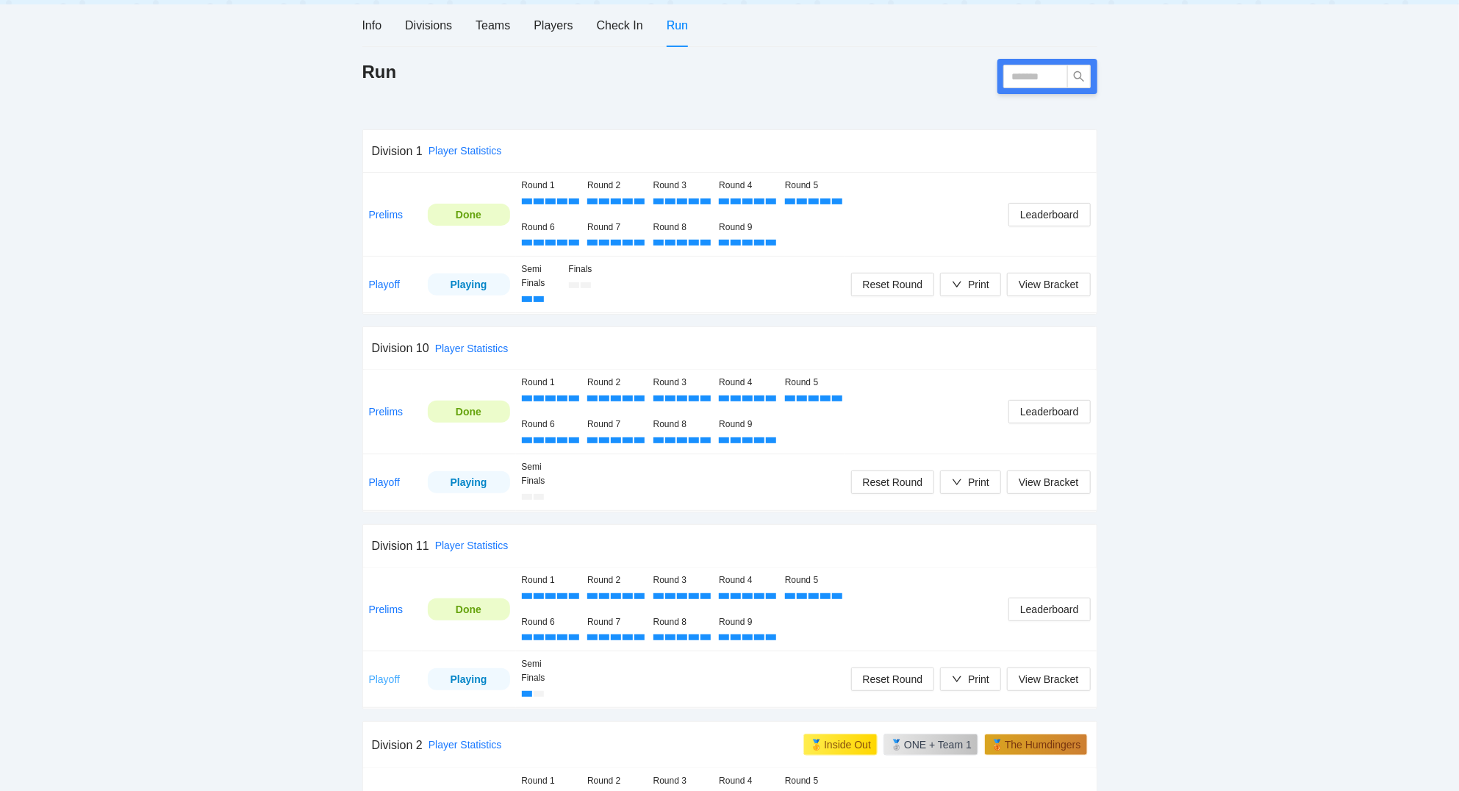
click at [392, 675] on link "Playoff" at bounding box center [385, 679] width 32 height 12
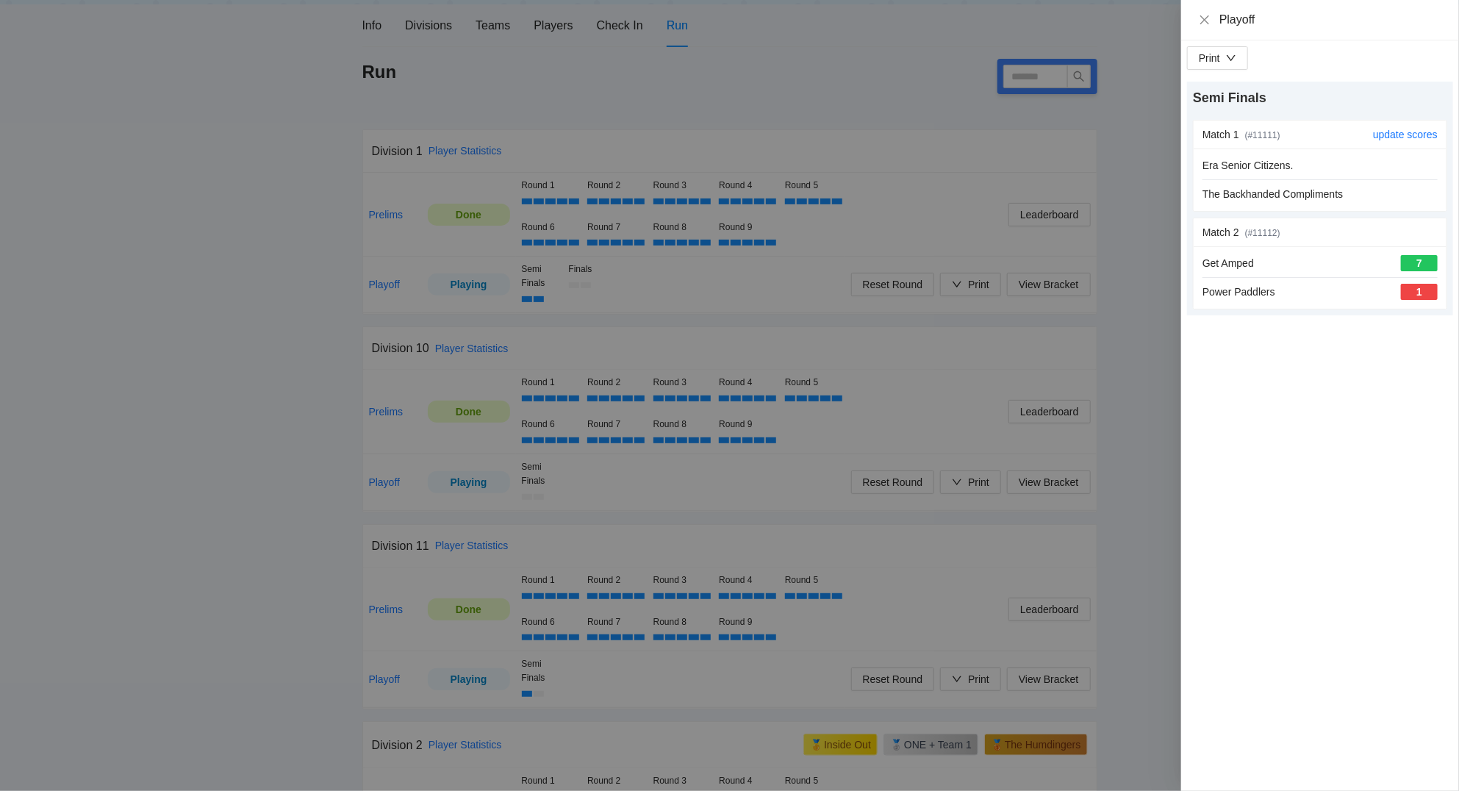
click at [1313, 163] on div "Era Senior Citizens." at bounding box center [1319, 165] width 235 height 16
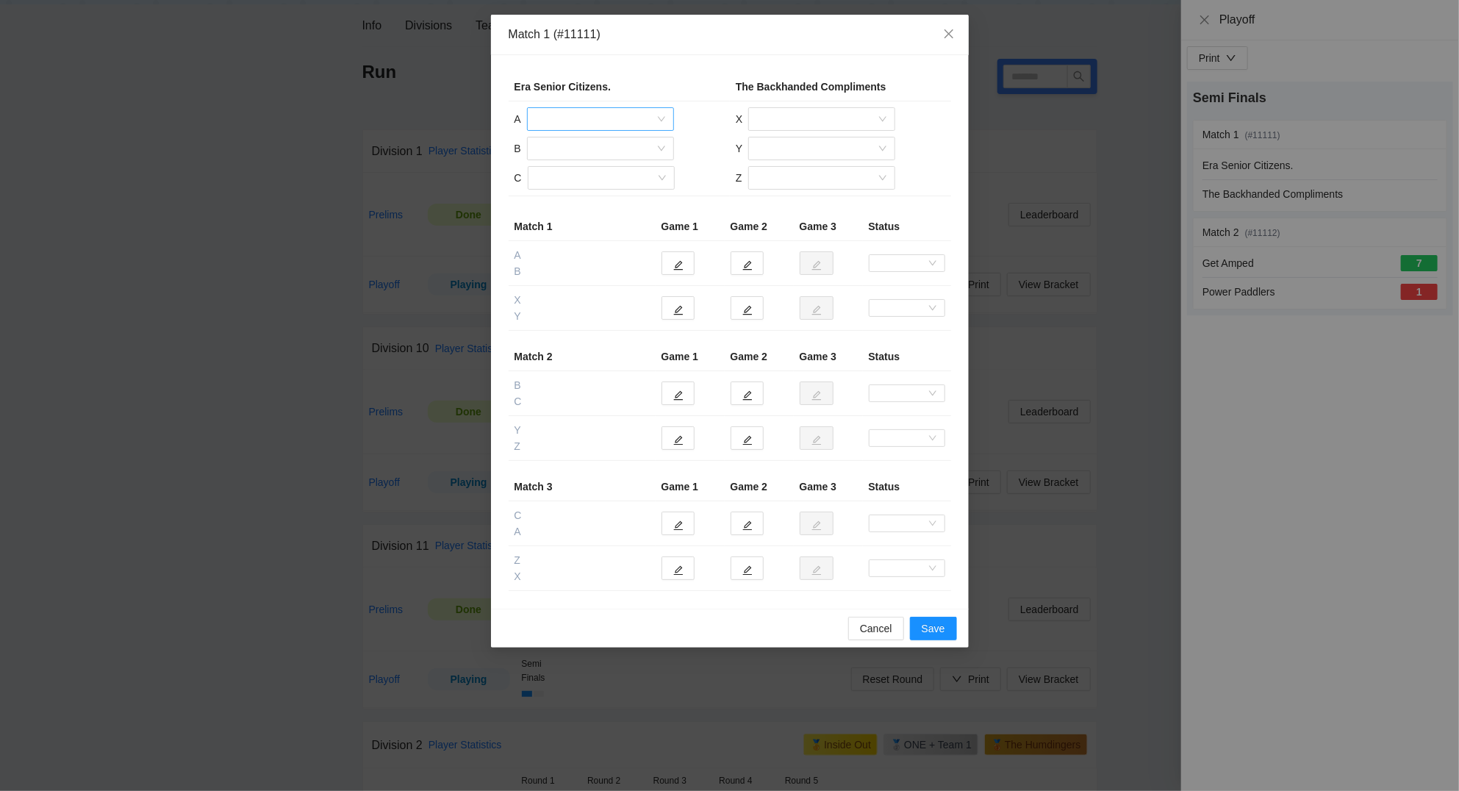
click at [595, 118] on input "search" at bounding box center [595, 119] width 119 height 22
click at [569, 149] on div "Curtis Scroggins" at bounding box center [600, 149] width 129 height 16
click at [564, 152] on input "search" at bounding box center [595, 148] width 119 height 22
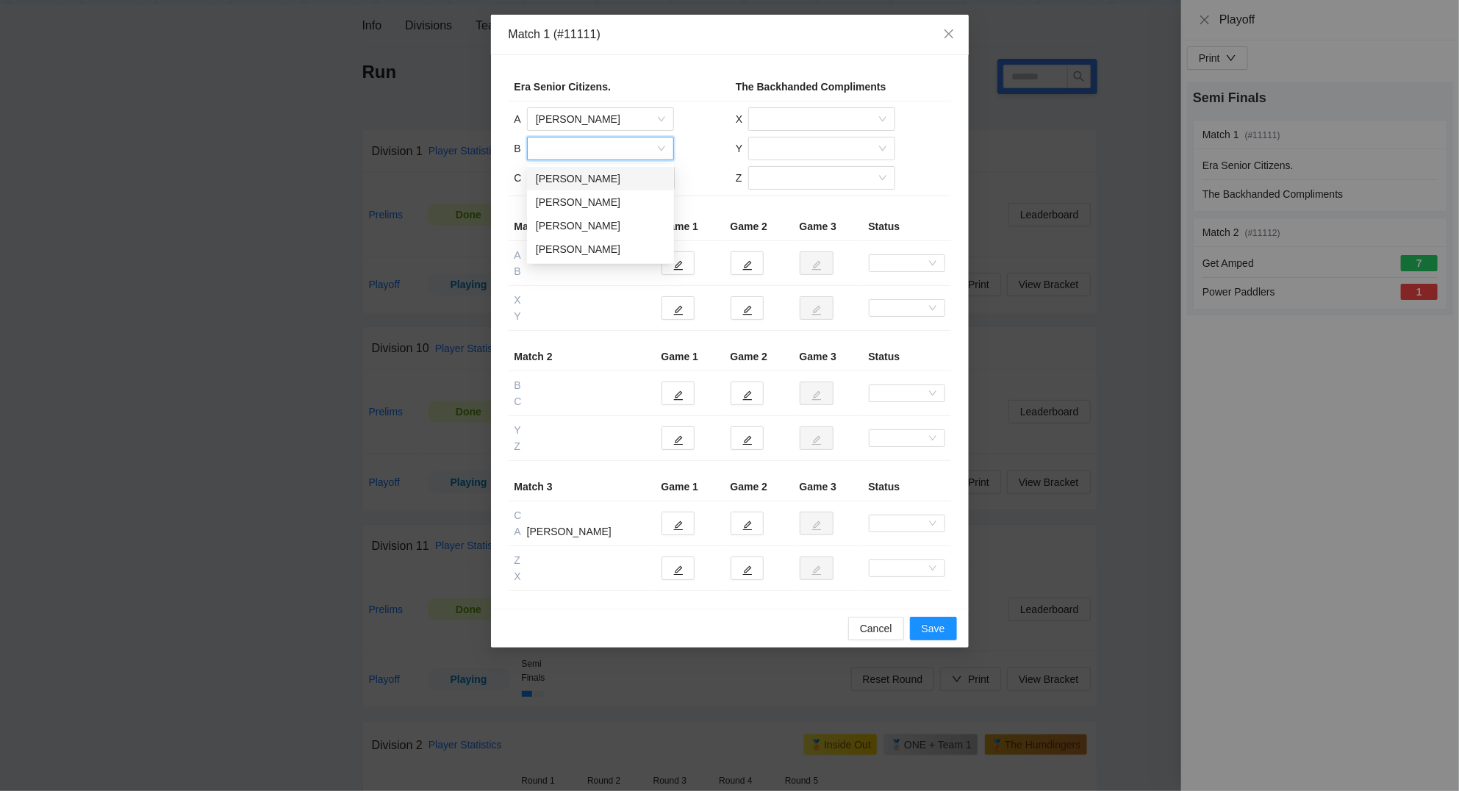
click at [575, 178] on div "Darrin D Williams Sr" at bounding box center [600, 178] width 129 height 16
click at [574, 183] on input "search" at bounding box center [595, 178] width 119 height 22
click at [584, 255] on div "Marcos Tejada" at bounding box center [600, 255] width 129 height 16
click at [778, 118] on input "search" at bounding box center [816, 119] width 119 height 22
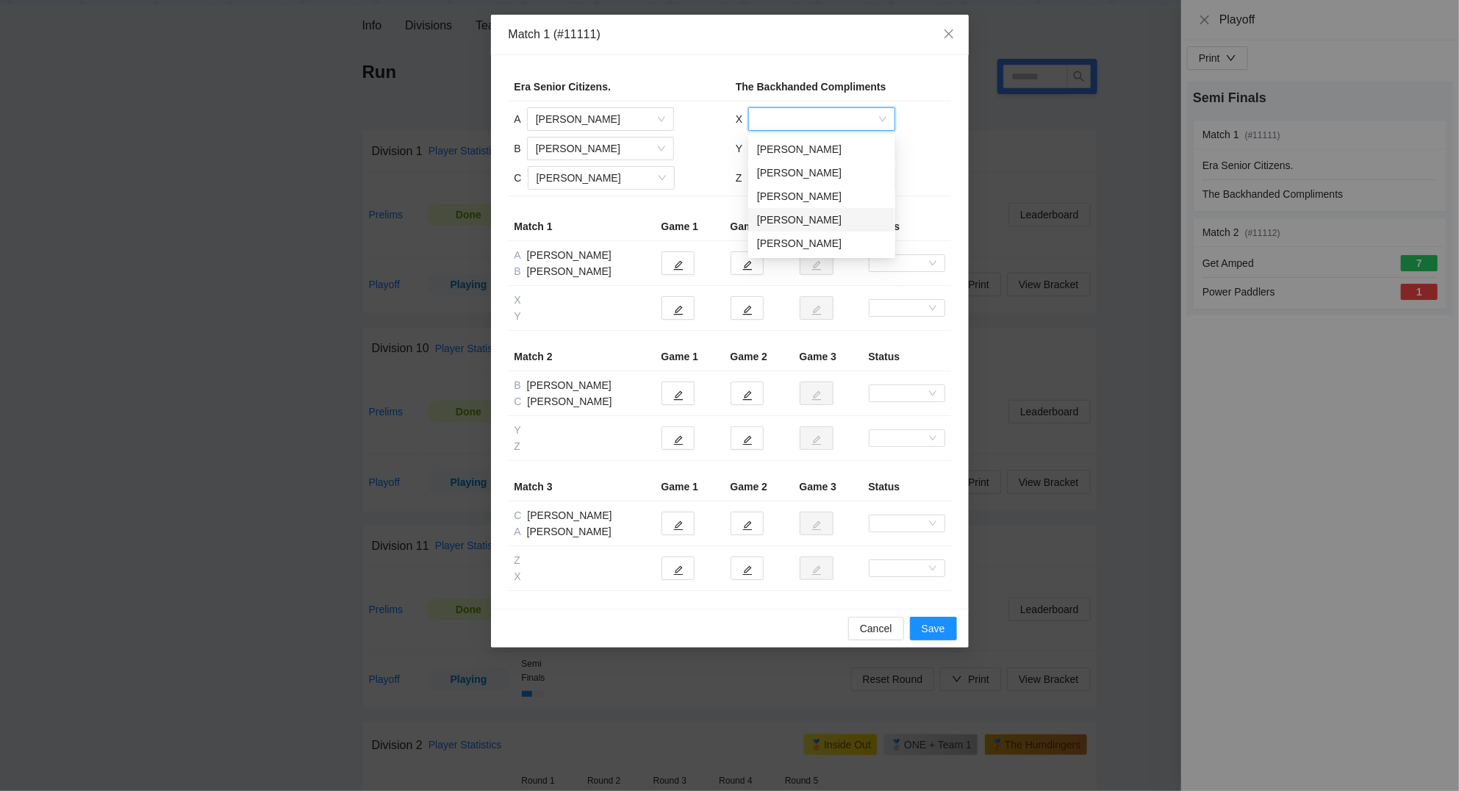
click at [787, 220] on div "Ryan Hamoud" at bounding box center [821, 220] width 129 height 16
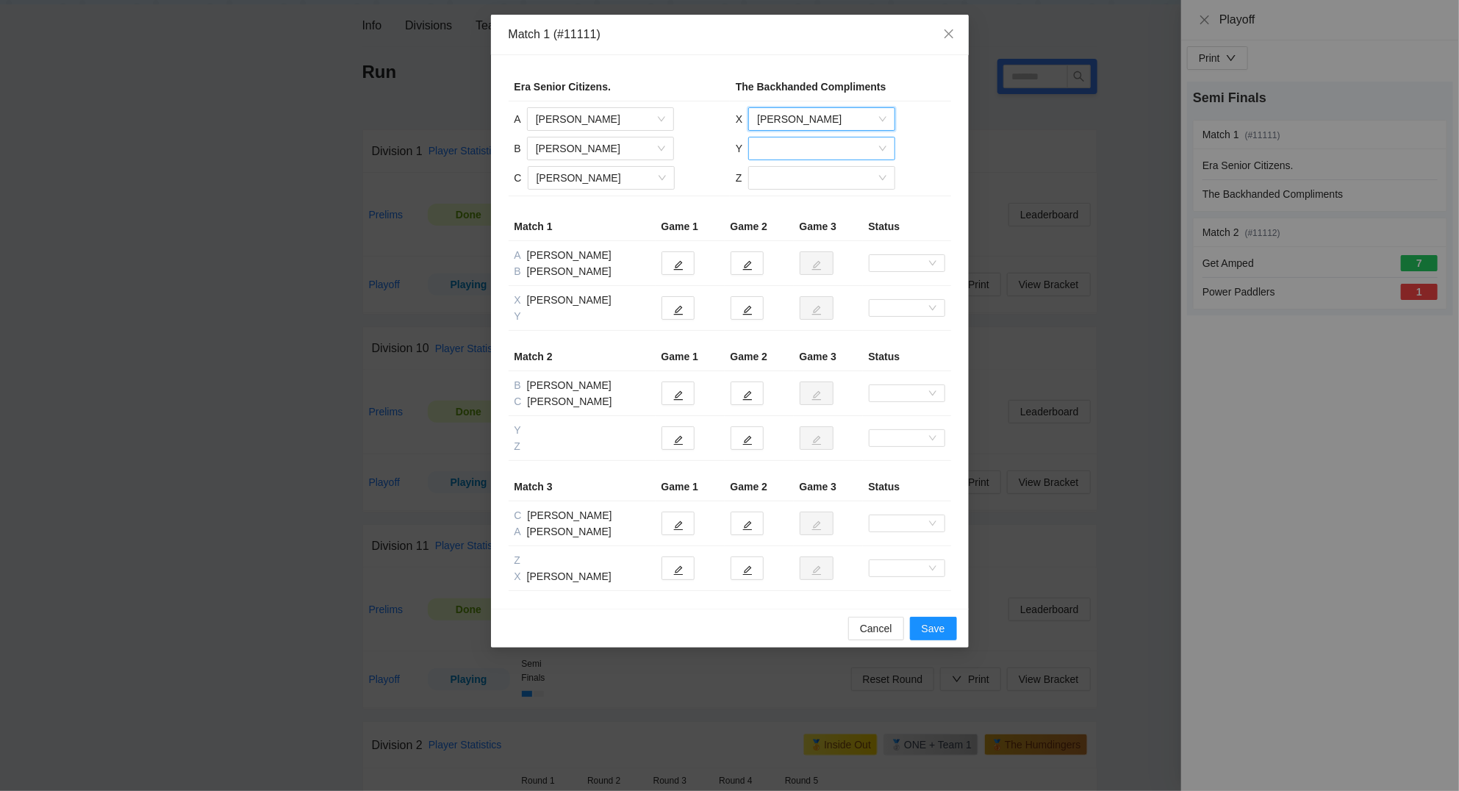
click at [794, 146] on input "search" at bounding box center [816, 148] width 119 height 22
click at [789, 248] on div "Tommy Gilligan" at bounding box center [821, 249] width 129 height 16
click at [787, 174] on input "search" at bounding box center [816, 178] width 119 height 22
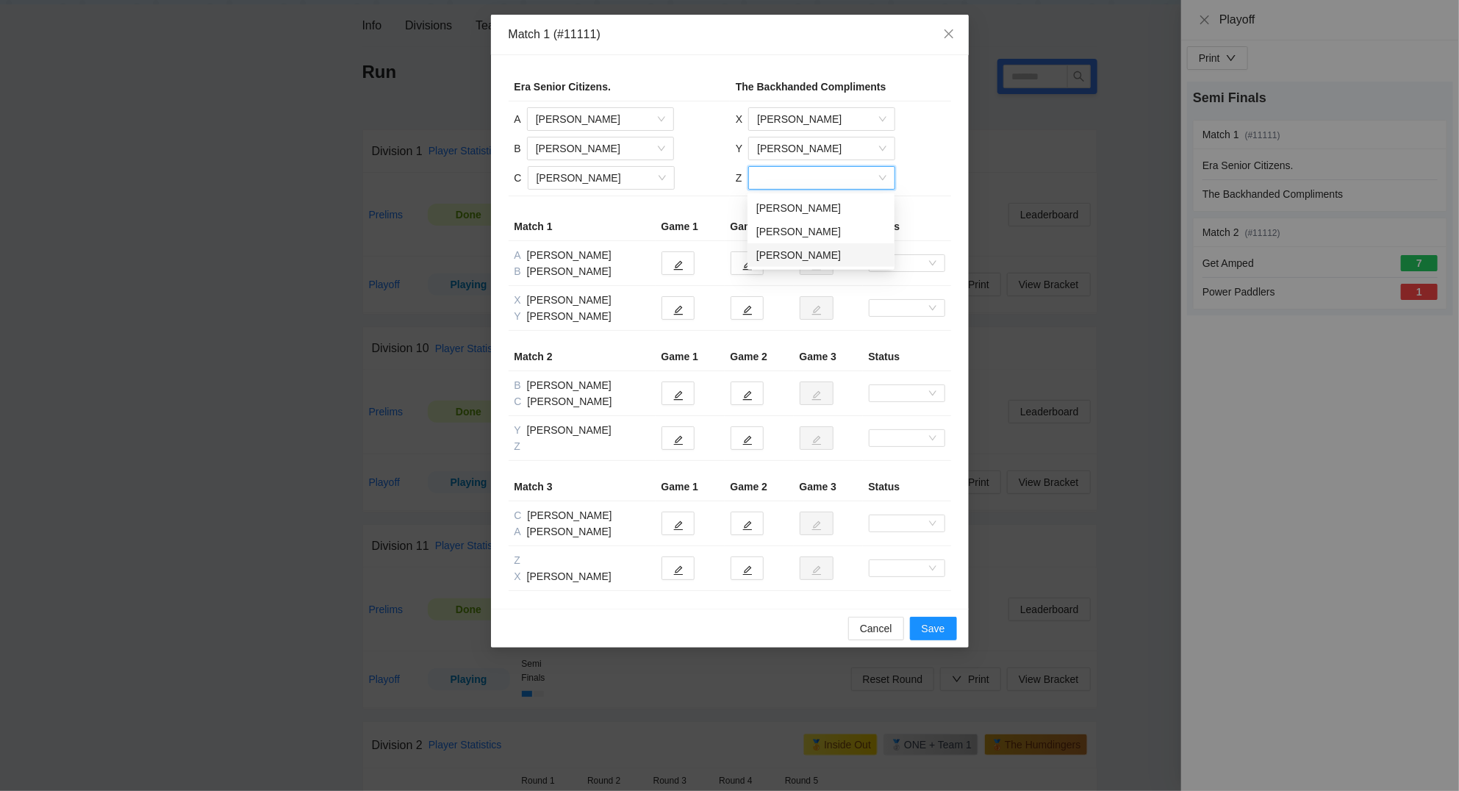
click at [786, 258] on div "Philly Tang" at bounding box center [820, 255] width 129 height 16
click at [684, 268] on button "button" at bounding box center [677, 263] width 33 height 24
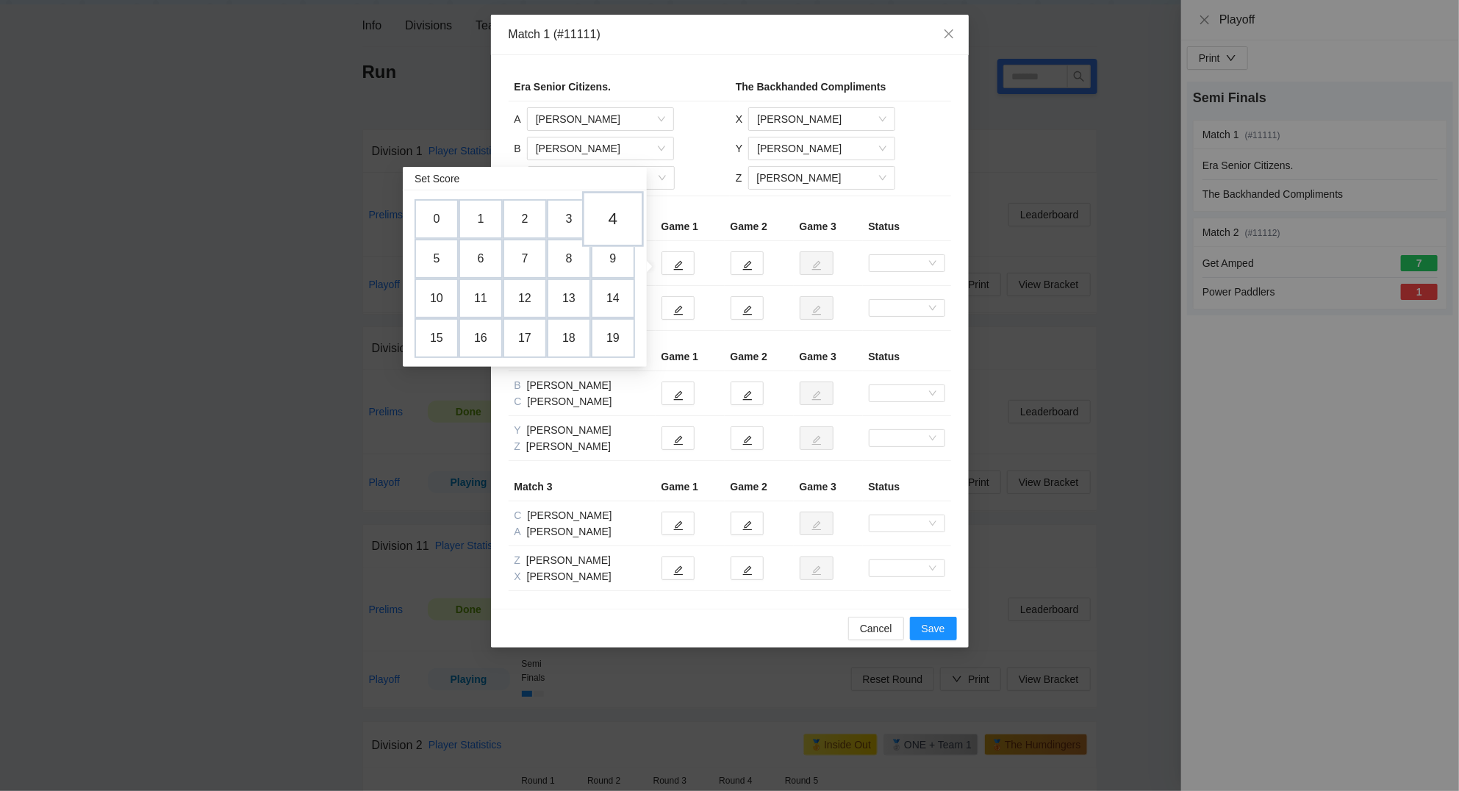
click at [608, 217] on td "4" at bounding box center [613, 219] width 62 height 56
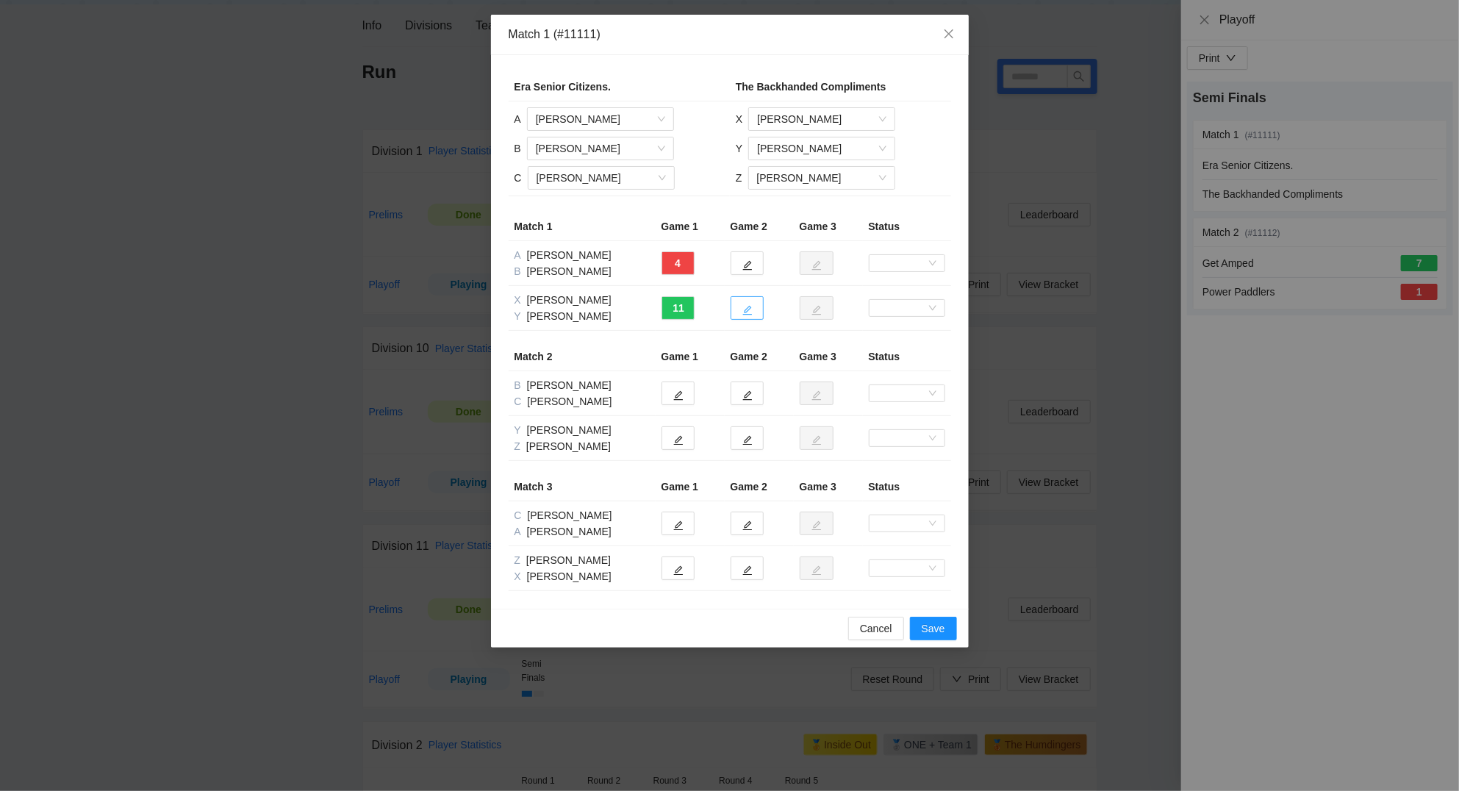
click at [743, 309] on icon "edit" at bounding box center [747, 310] width 10 height 10
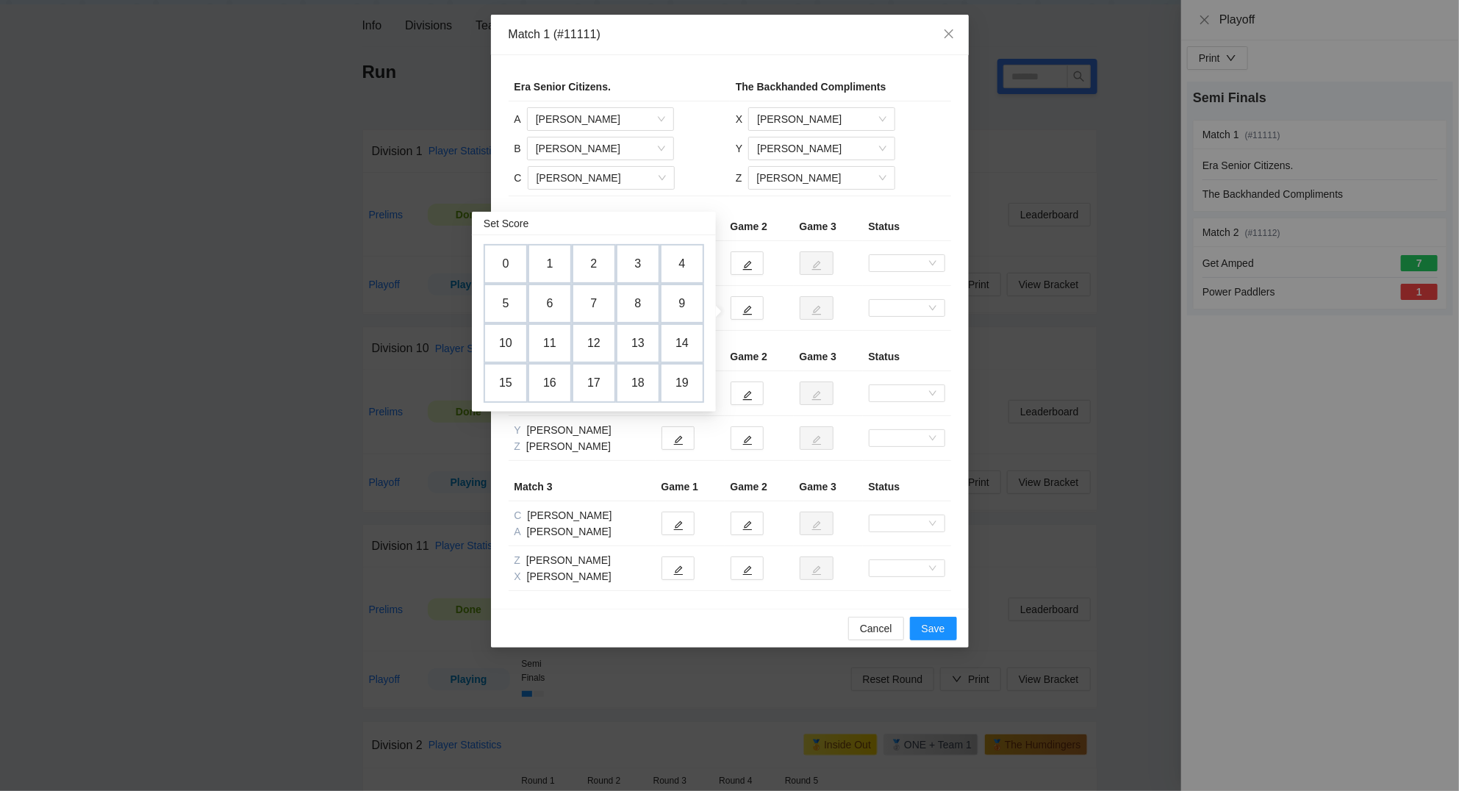
drag, startPoint x: 638, startPoint y: 300, endPoint x: 699, endPoint y: 289, distance: 62.0
click at [639, 300] on td "8" at bounding box center [638, 304] width 44 height 40
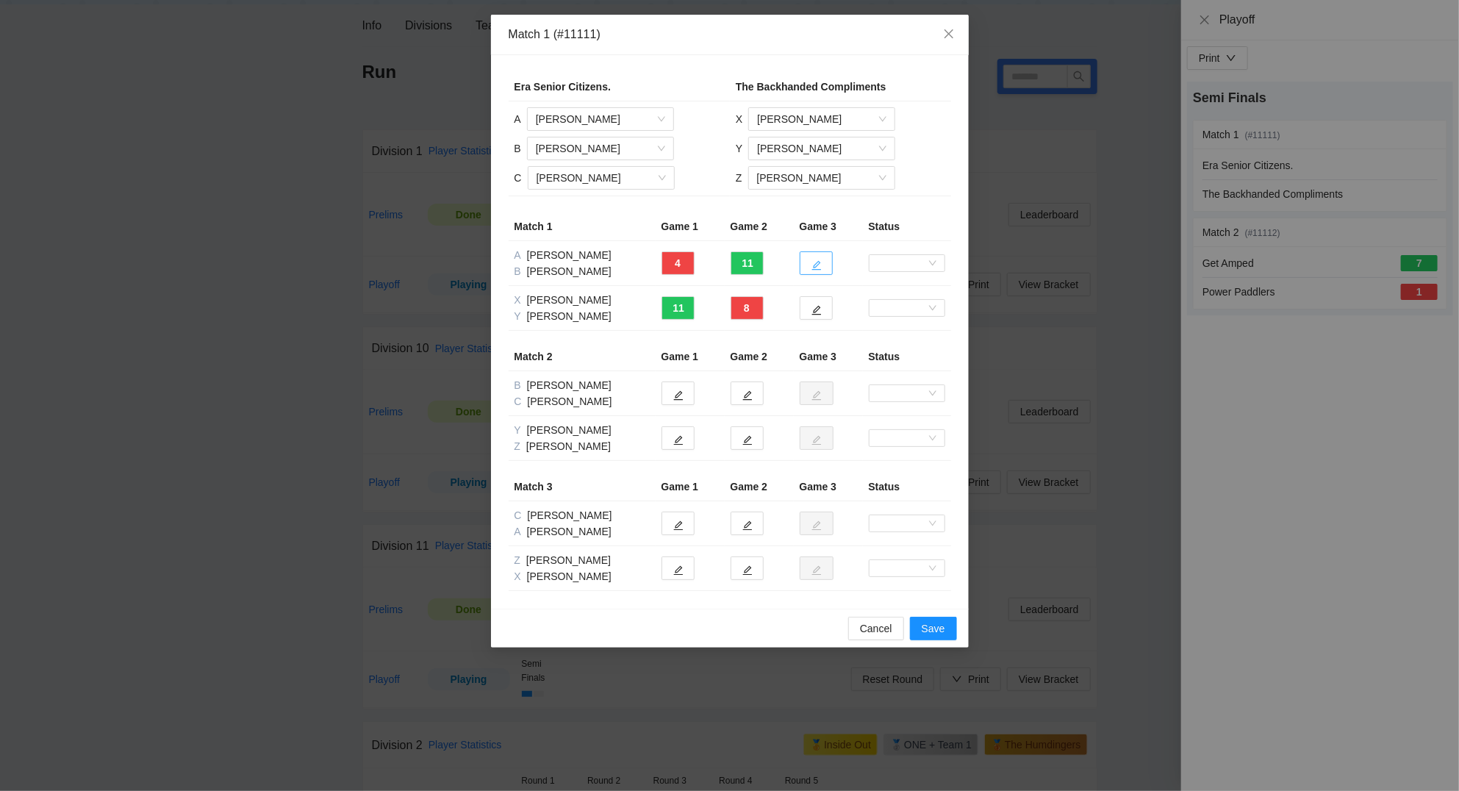
click at [820, 262] on icon "edit" at bounding box center [816, 266] width 10 height 10
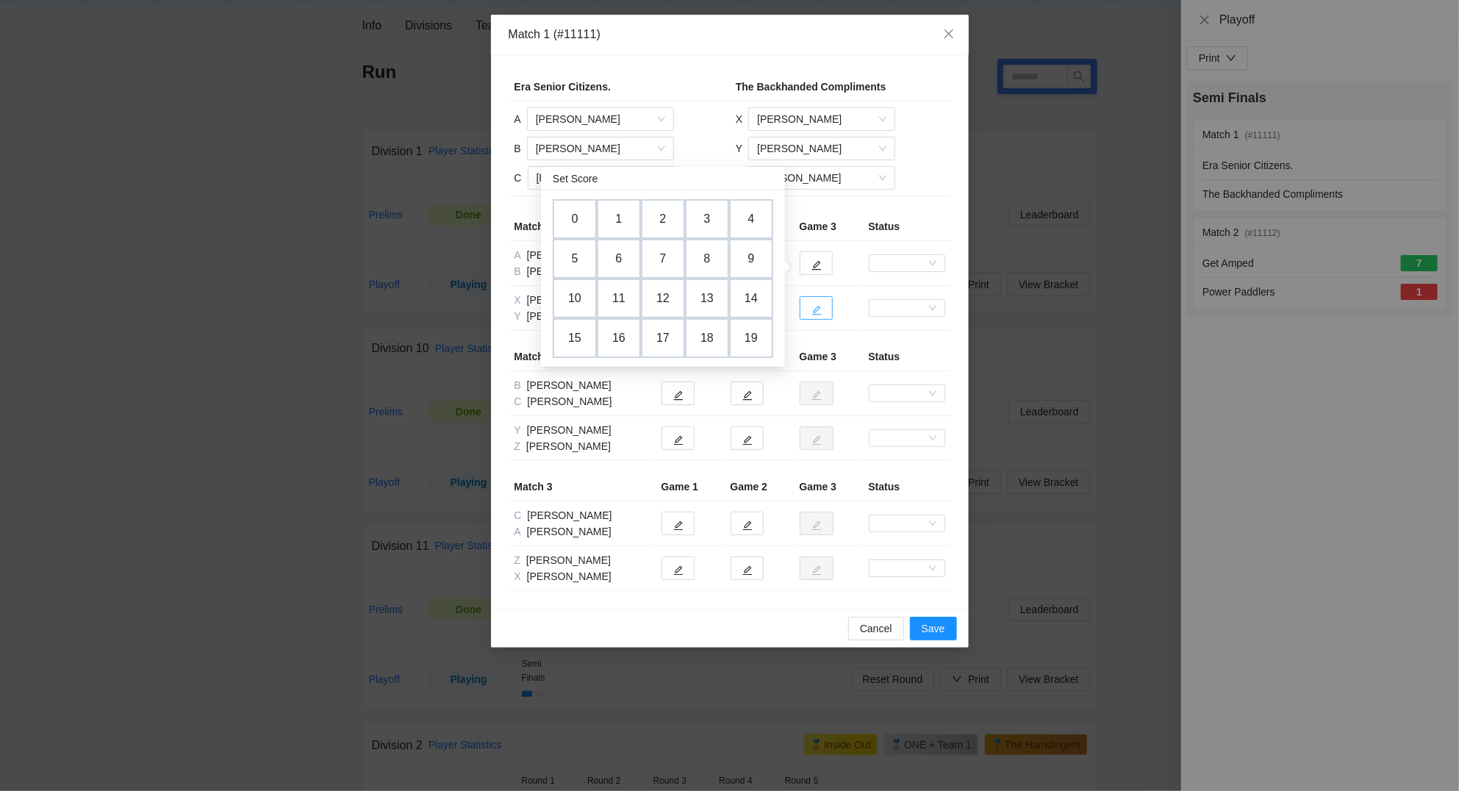
click at [810, 310] on button "button" at bounding box center [815, 308] width 33 height 24
click at [667, 259] on td "2" at bounding box center [663, 264] width 62 height 56
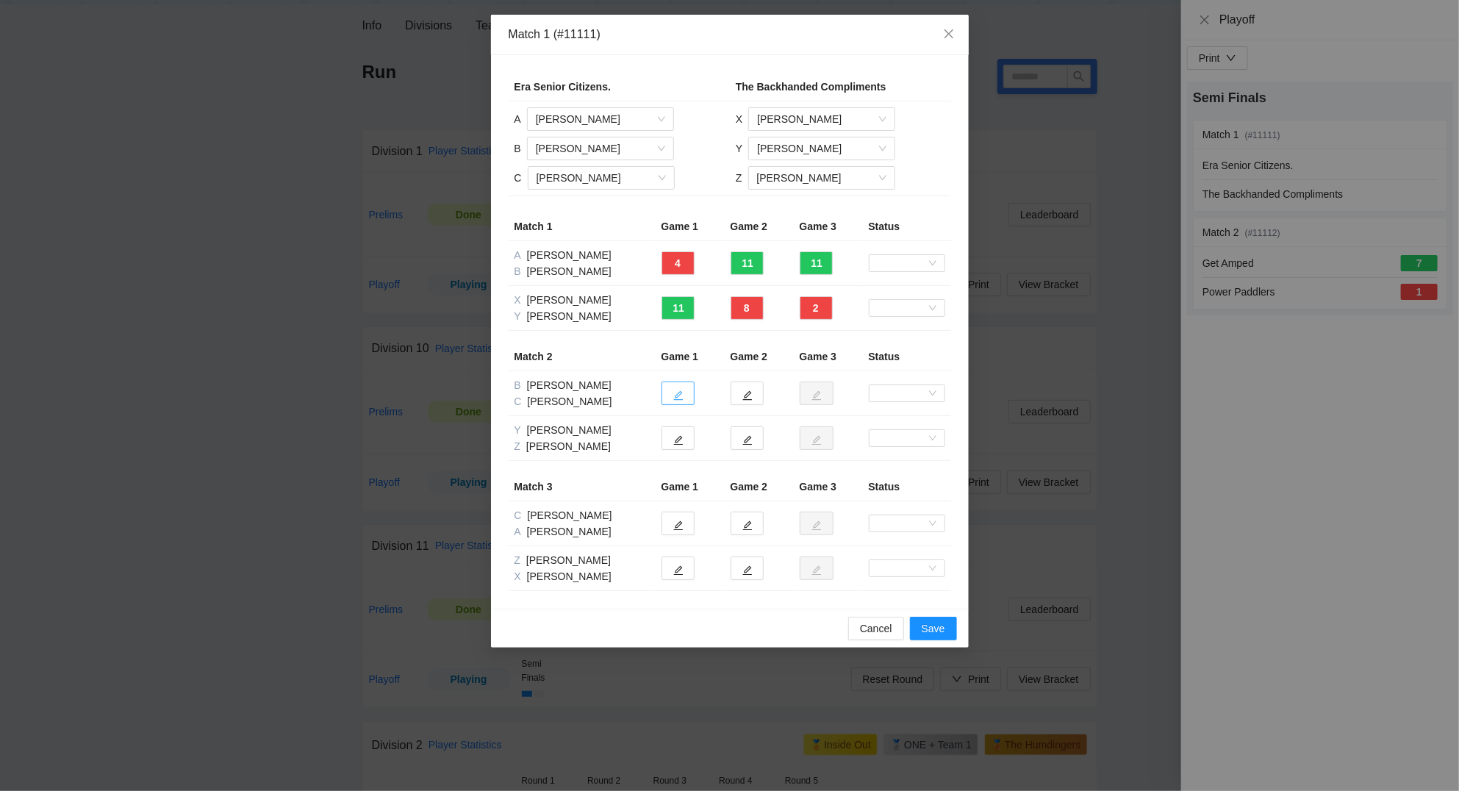
click at [677, 395] on icon "edit" at bounding box center [678, 395] width 10 height 10
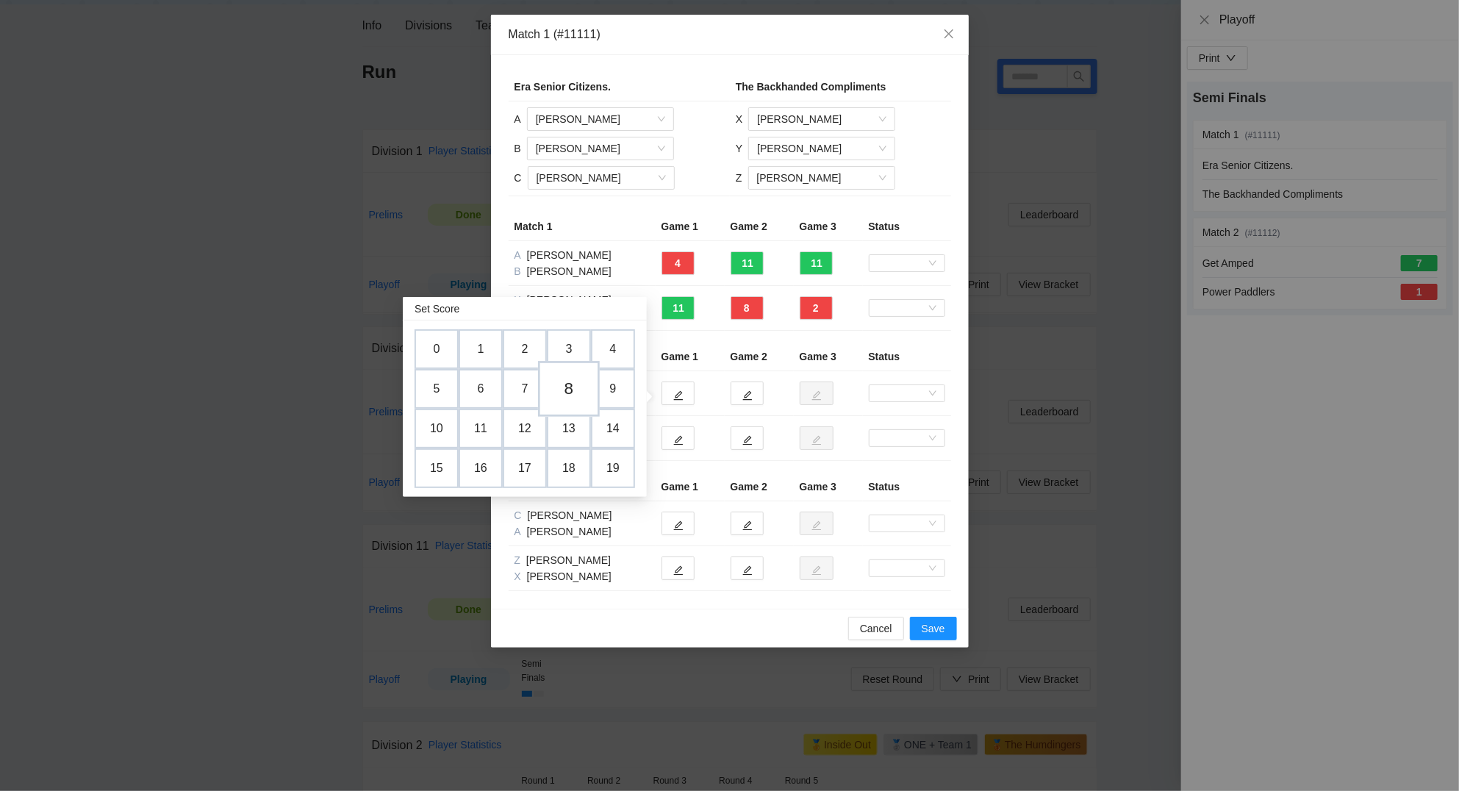
click at [578, 387] on td "8" at bounding box center [569, 389] width 62 height 56
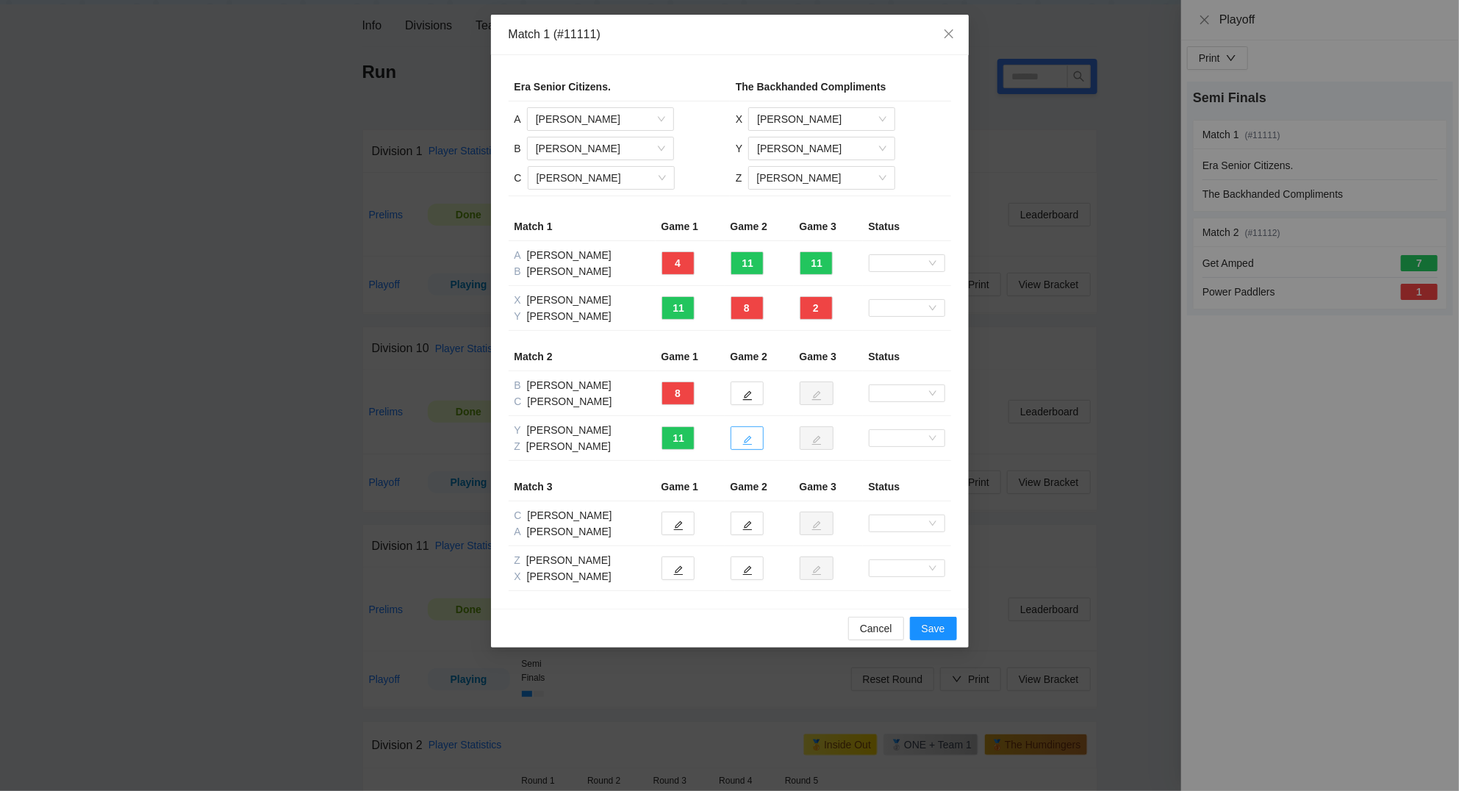
click at [746, 443] on icon "edit" at bounding box center [747, 441] width 10 height 10
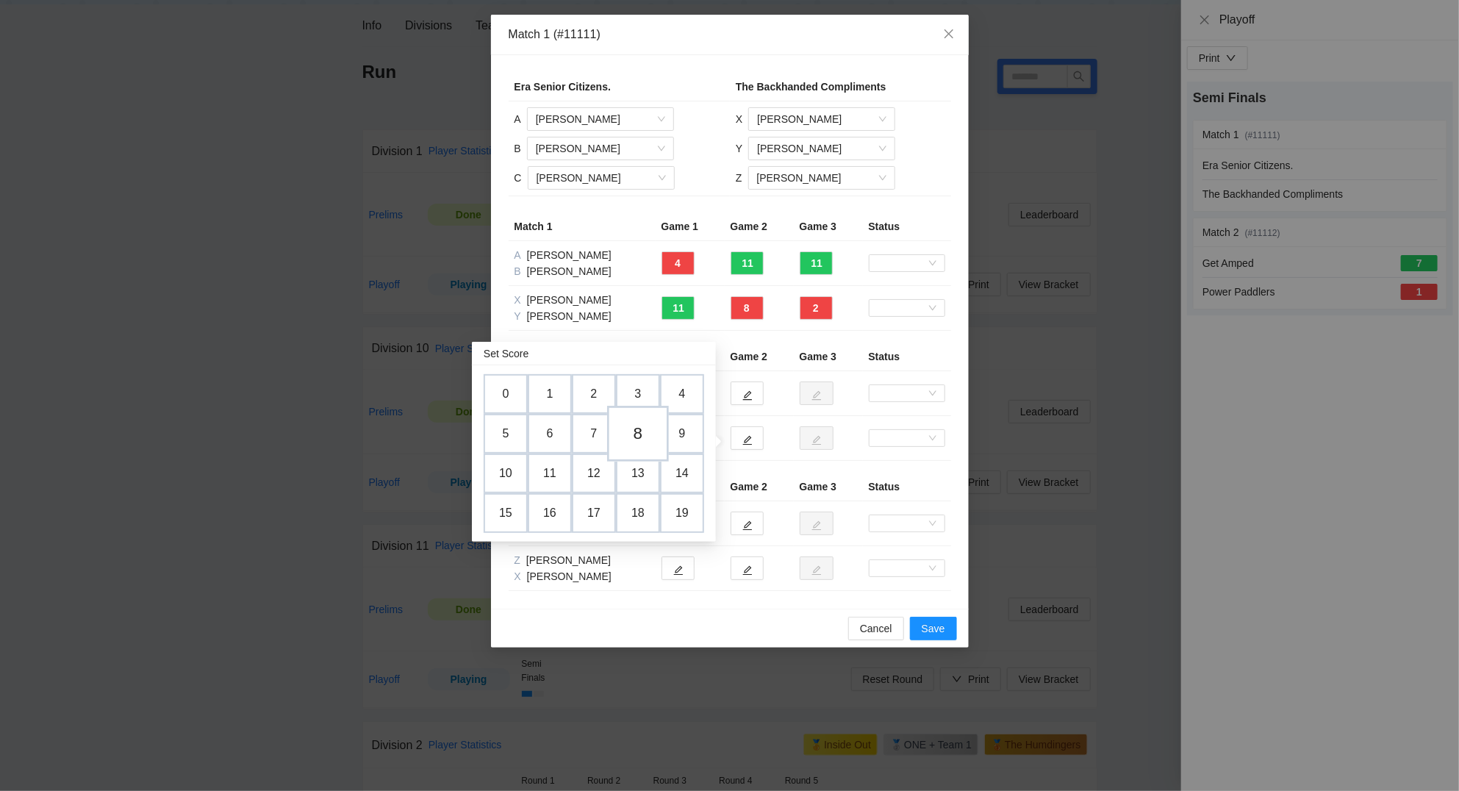
click at [647, 435] on td "8" at bounding box center [638, 434] width 62 height 56
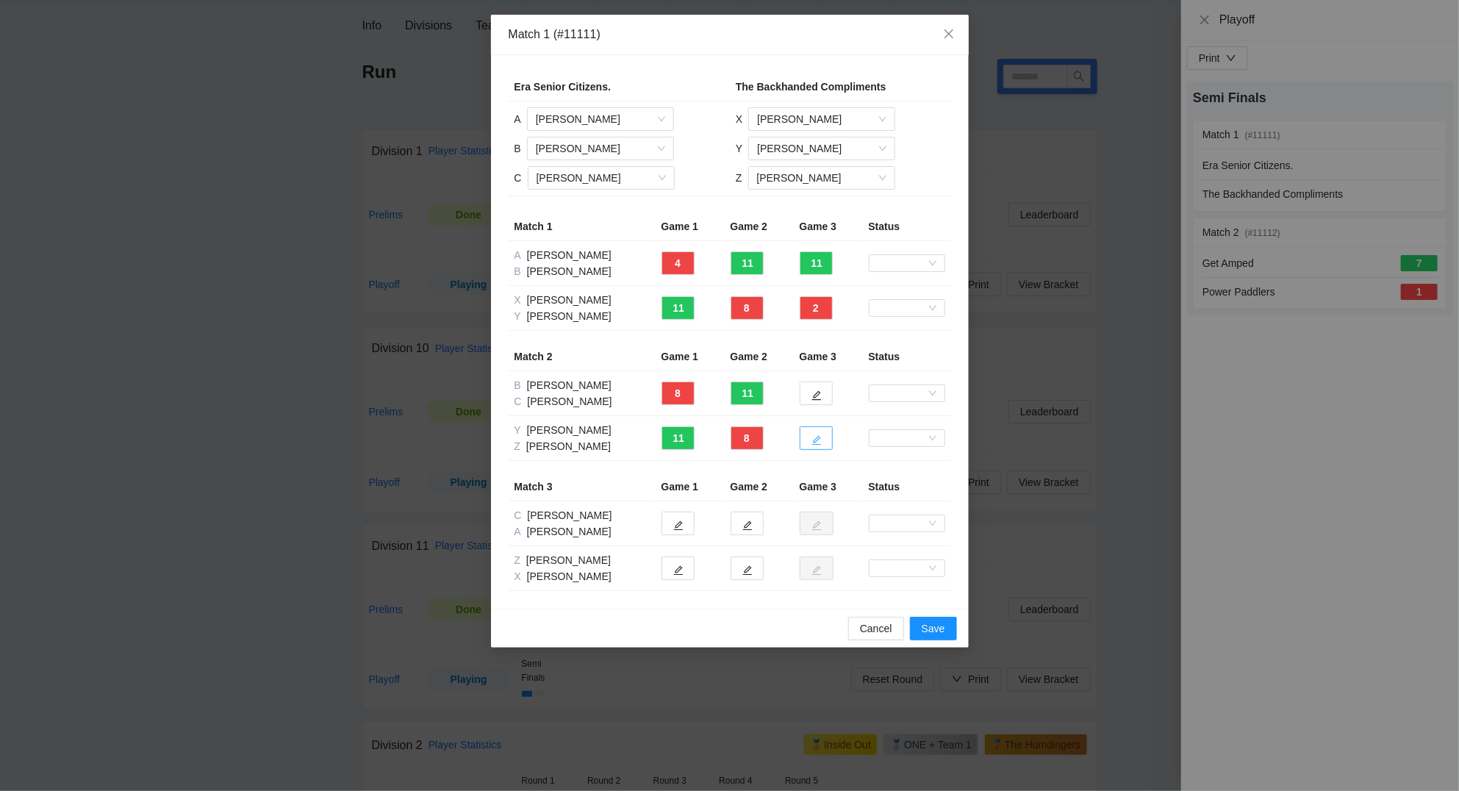
click at [824, 442] on button "button" at bounding box center [815, 438] width 33 height 24
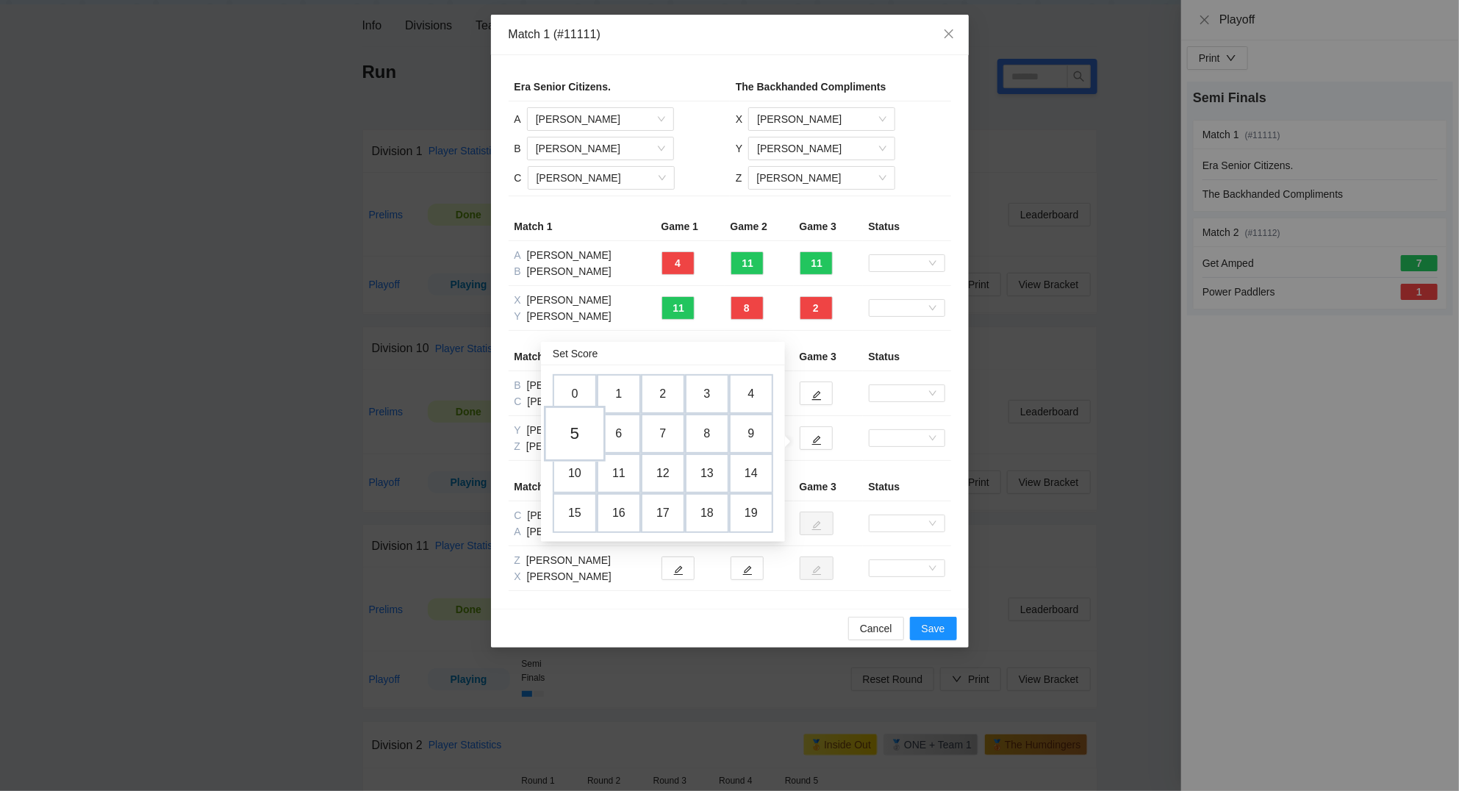
click at [575, 429] on td "5" at bounding box center [575, 434] width 62 height 56
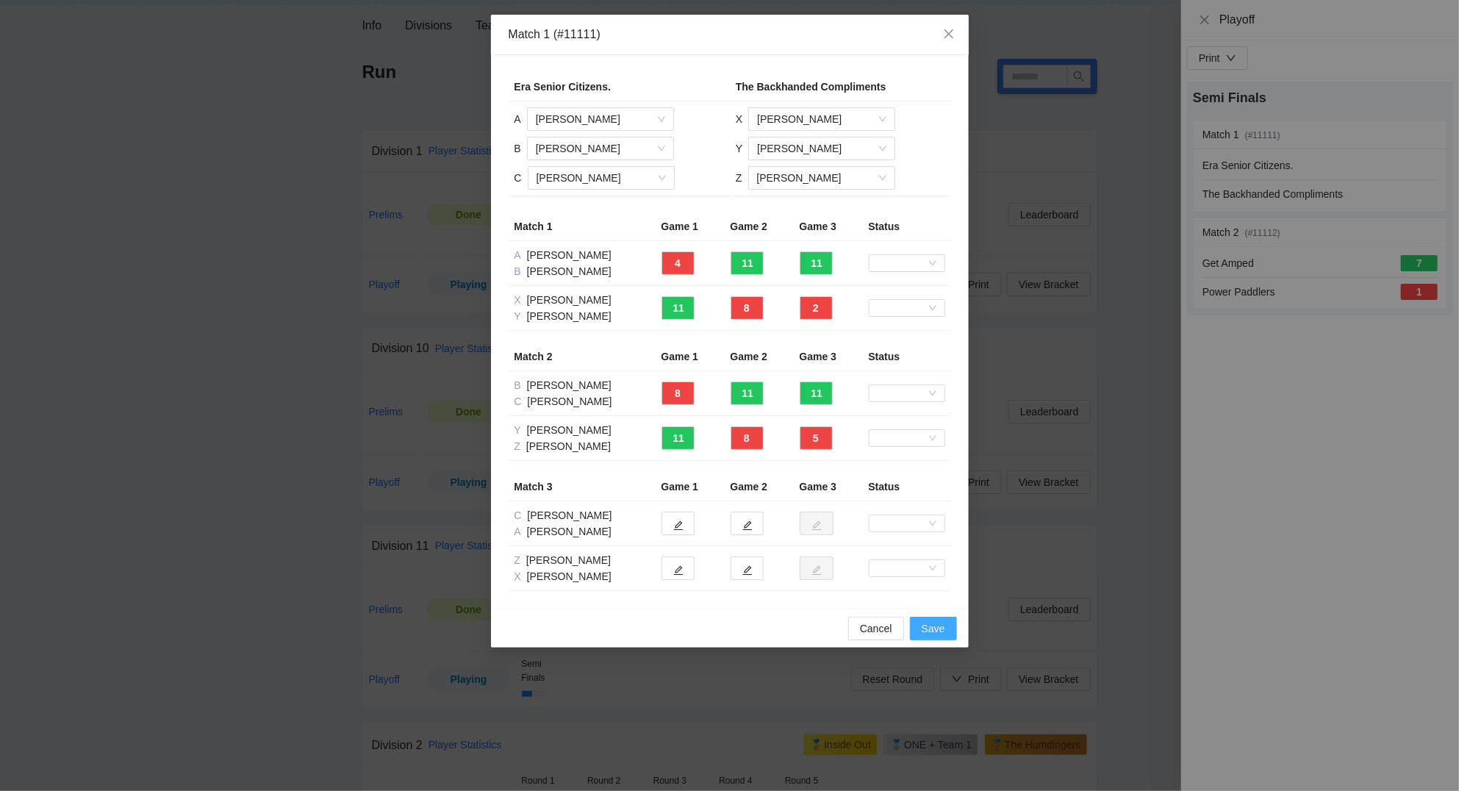
click at [930, 626] on span "Save" at bounding box center [933, 628] width 24 height 16
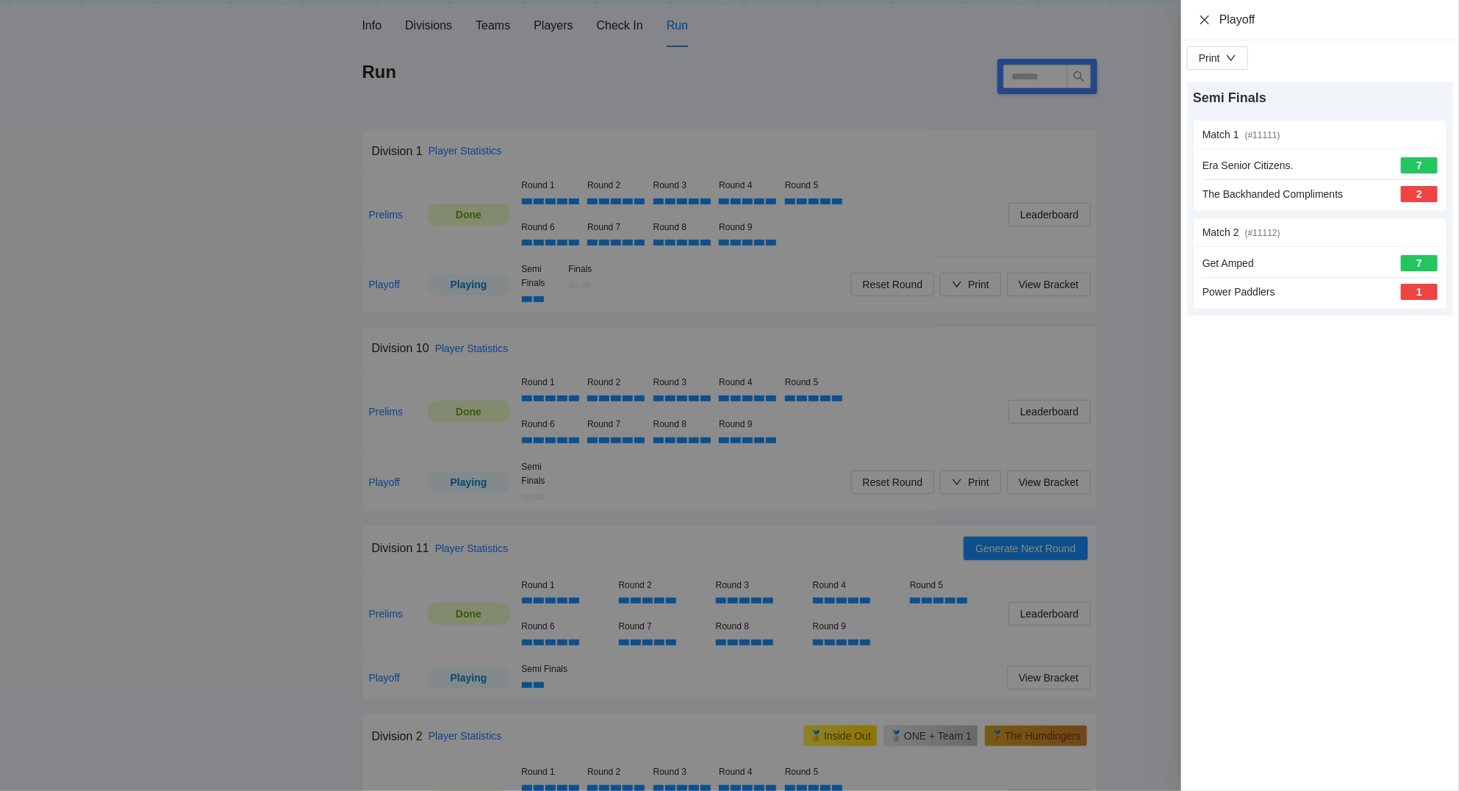
click at [1204, 20] on icon "close" at bounding box center [1204, 19] width 9 height 9
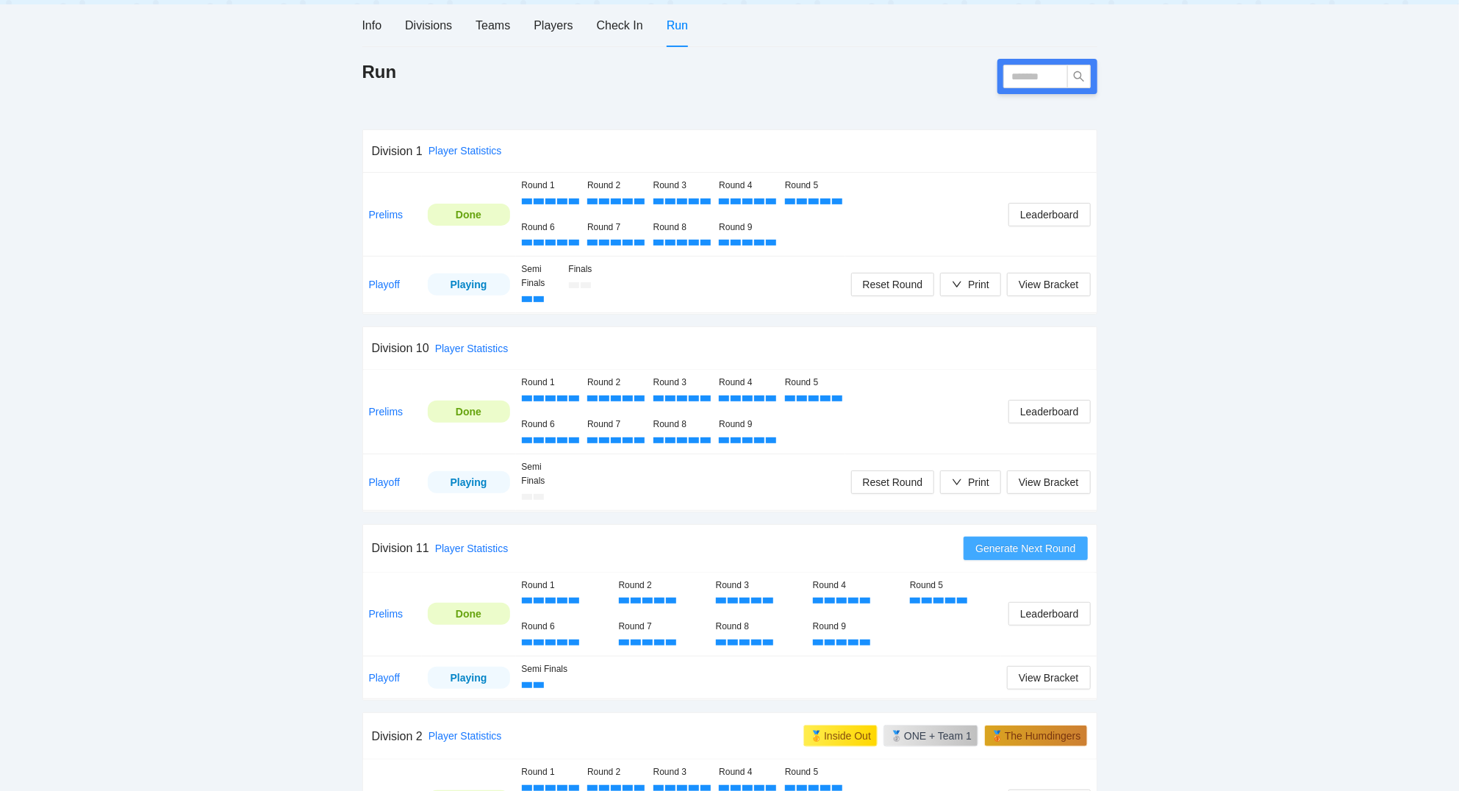
click at [1010, 549] on span "Generate Next Round" at bounding box center [1025, 548] width 100 height 16
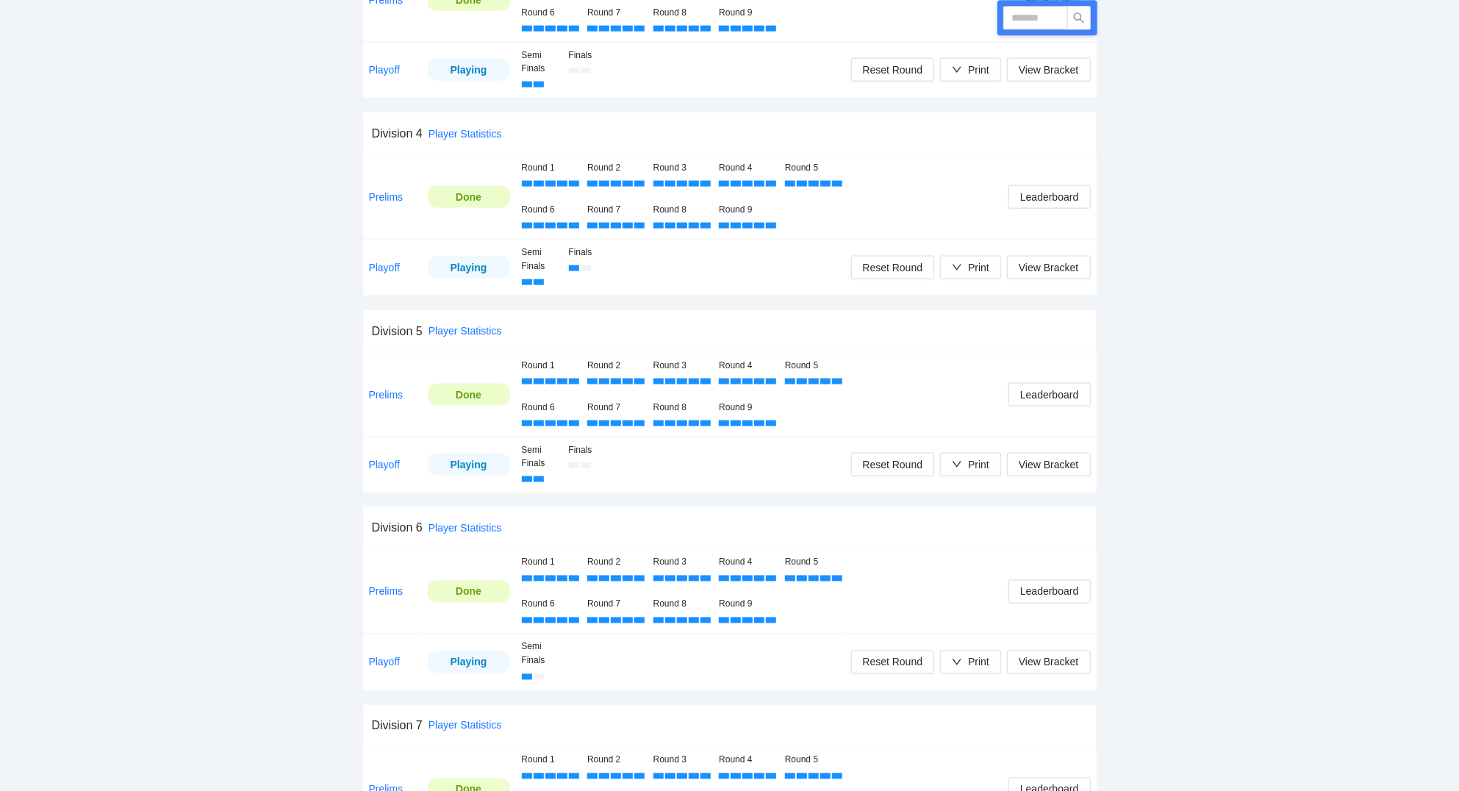
scroll to position [1182, 0]
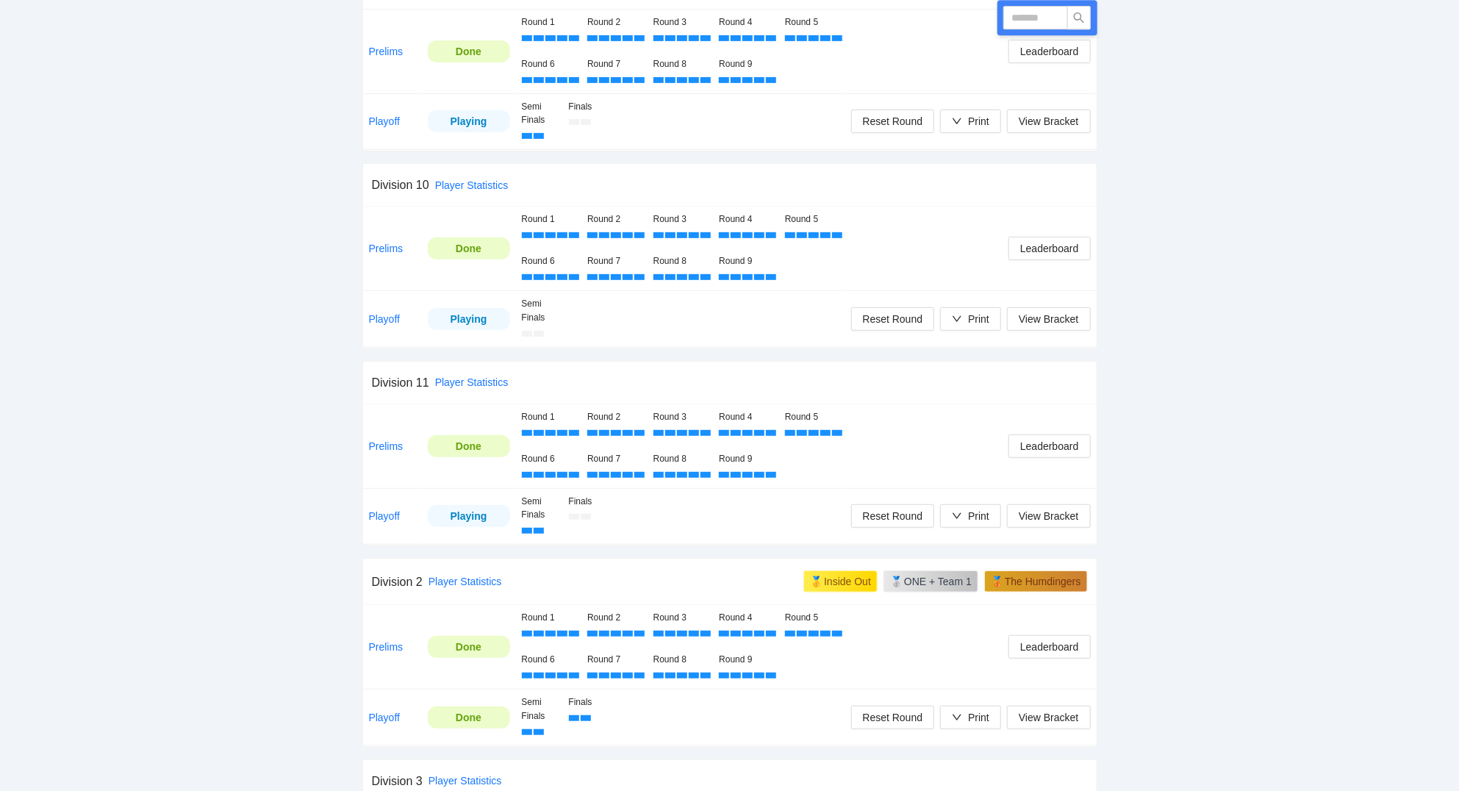
scroll to position [314, 0]
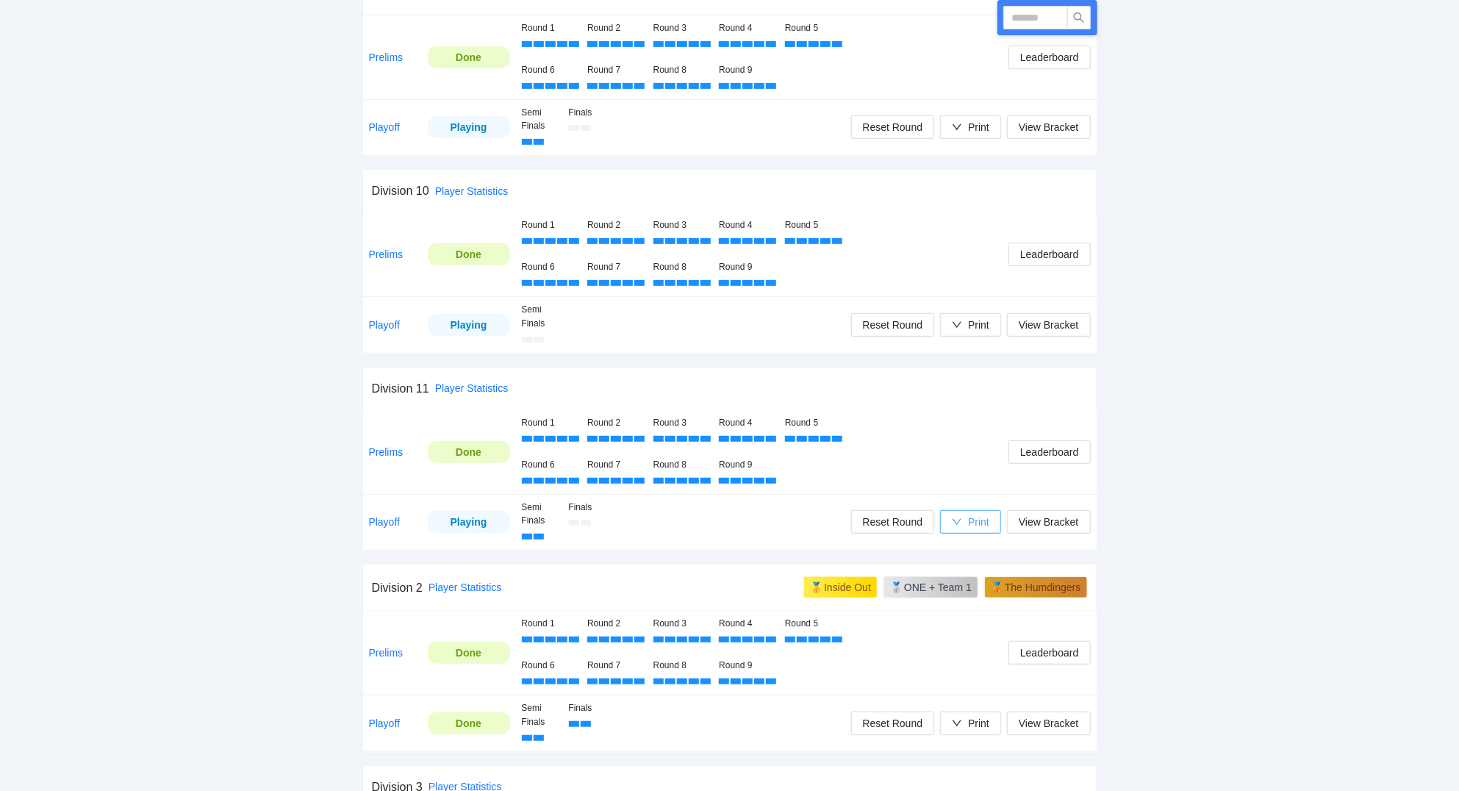
click at [971, 520] on div "Print" at bounding box center [978, 522] width 21 height 16
click at [974, 599] on span "Scorecards" at bounding box center [986, 600] width 76 height 16
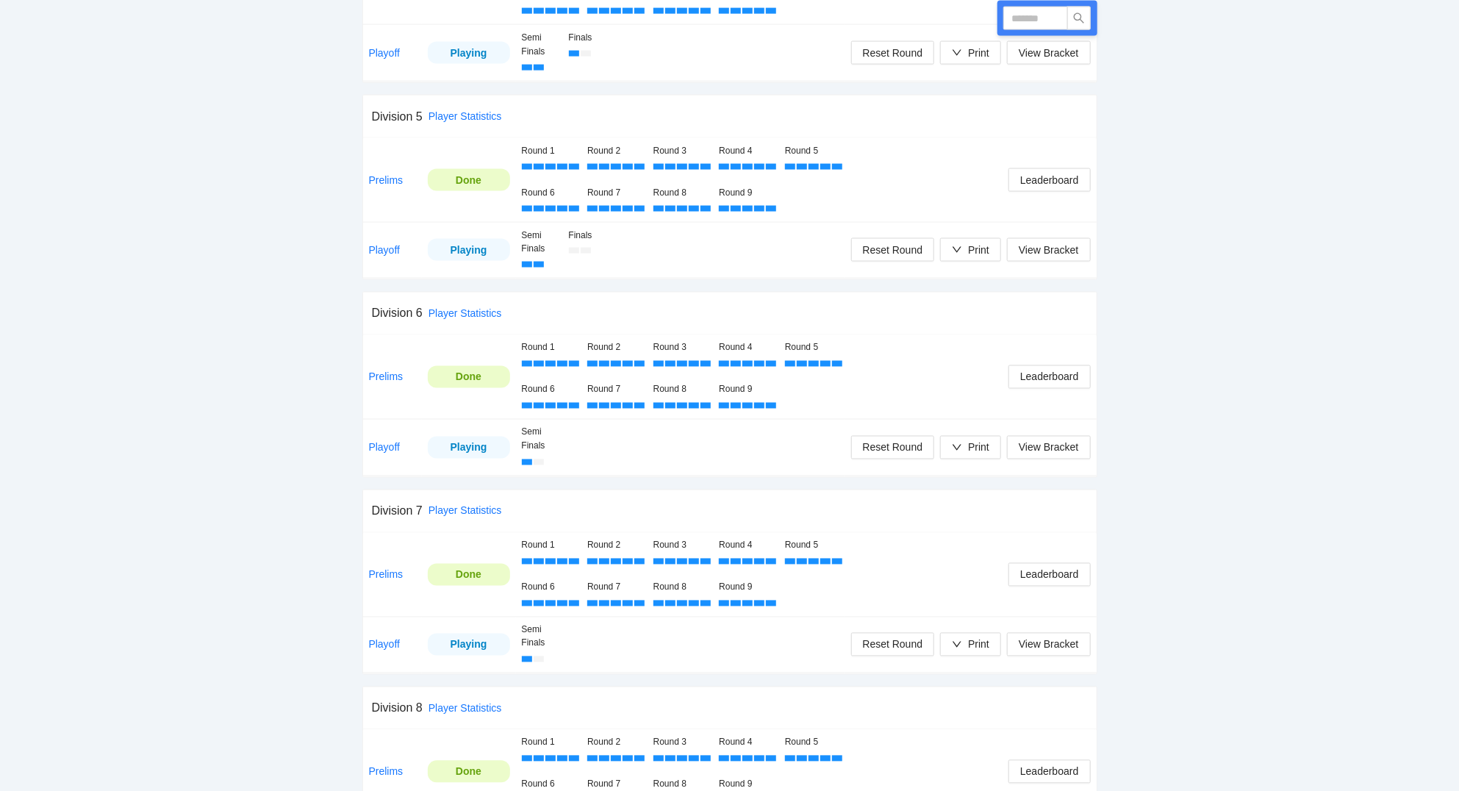
scroll to position [1496, 0]
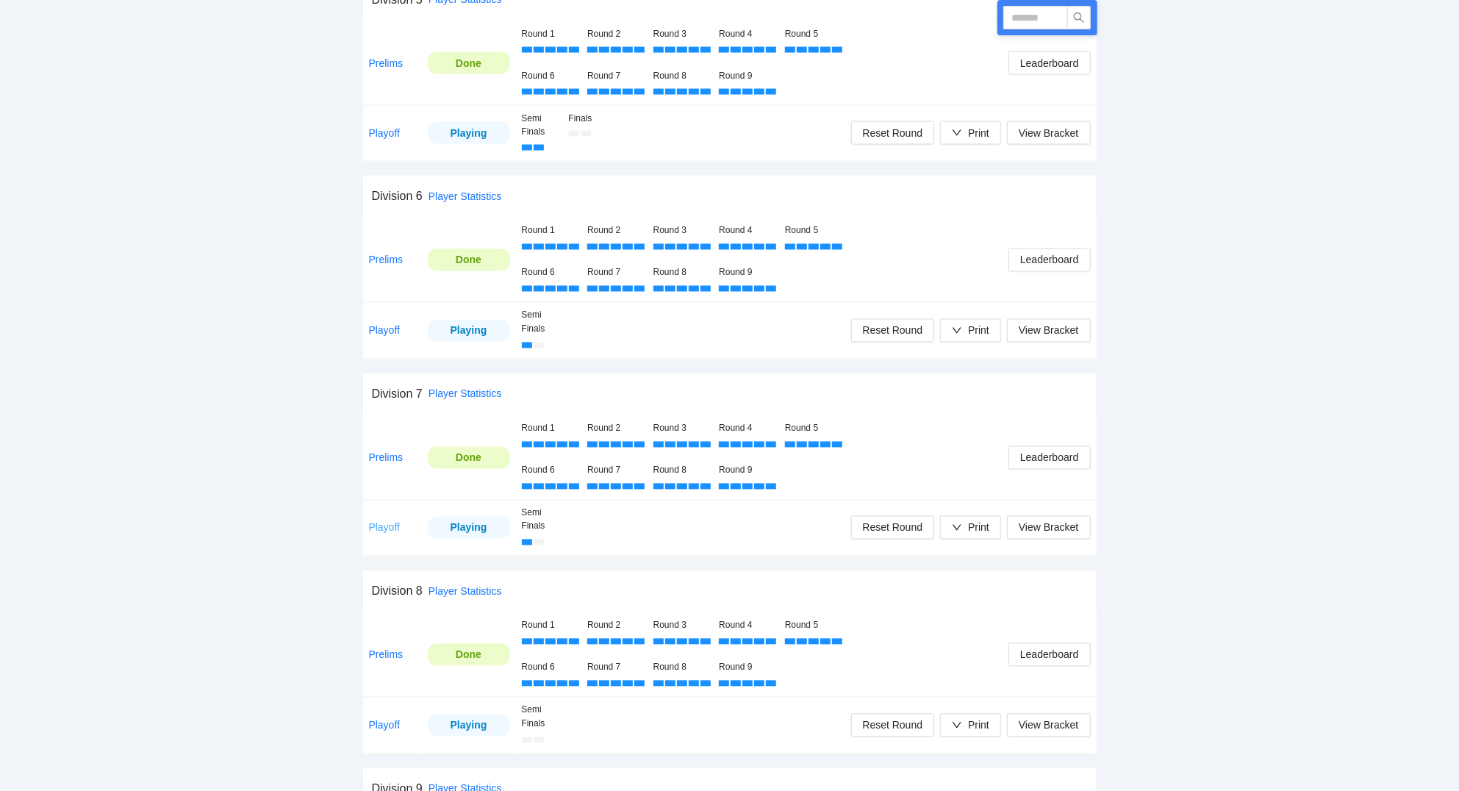
click at [394, 528] on link "Playoff" at bounding box center [385, 528] width 32 height 12
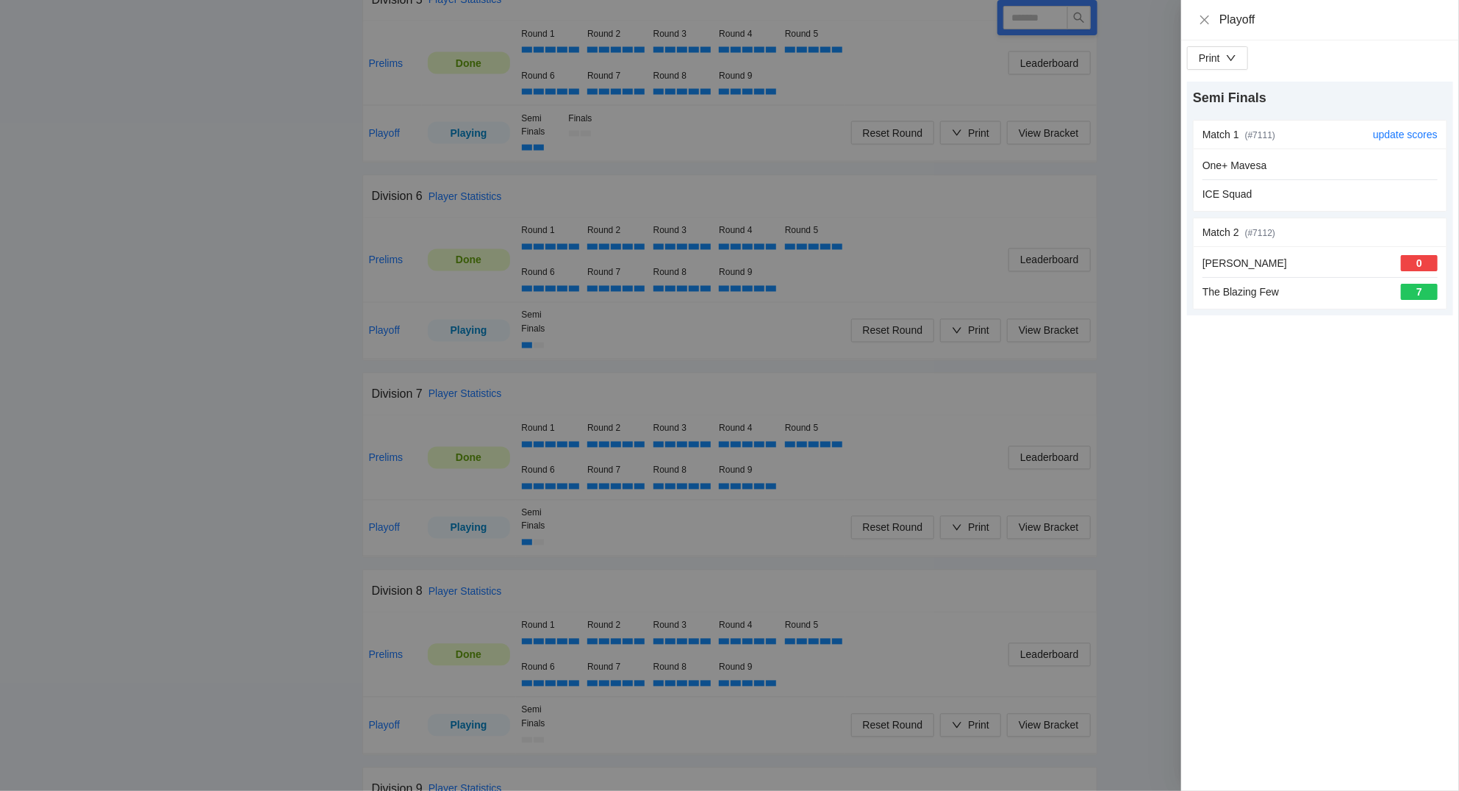
click at [1291, 161] on div "One+ Mavesa" at bounding box center [1319, 165] width 235 height 16
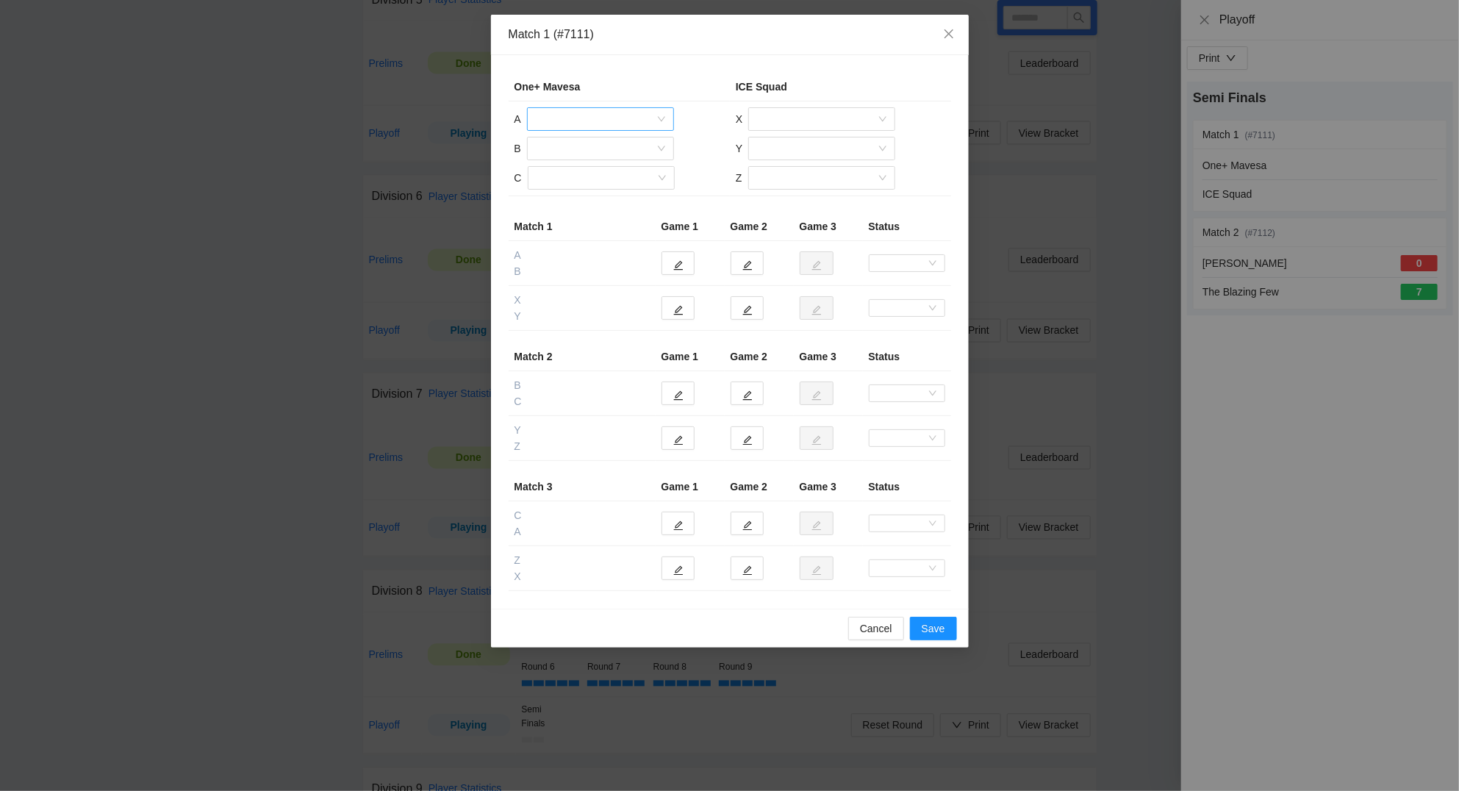
click at [568, 115] on input "search" at bounding box center [595, 119] width 119 height 22
click at [594, 195] on div "Roberto Diaz" at bounding box center [600, 196] width 129 height 16
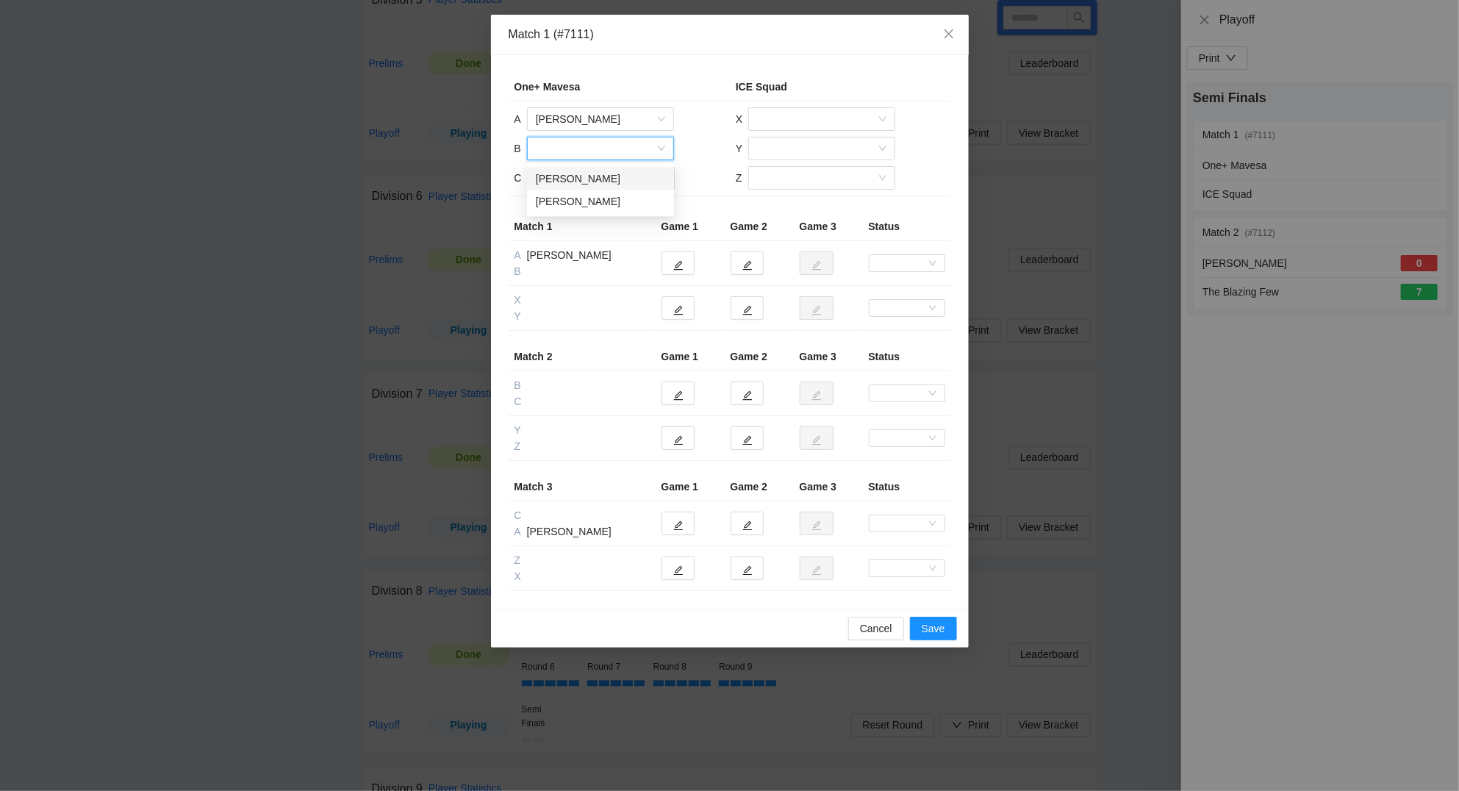
click at [567, 148] on input "search" at bounding box center [595, 148] width 119 height 22
click at [582, 200] on div "Gregorio Nunez" at bounding box center [600, 202] width 129 height 16
click at [567, 176] on input "search" at bounding box center [595, 178] width 119 height 22
click at [567, 206] on div "Andres Yanez" at bounding box center [600, 208] width 129 height 16
click at [788, 112] on input "search" at bounding box center [816, 119] width 119 height 22
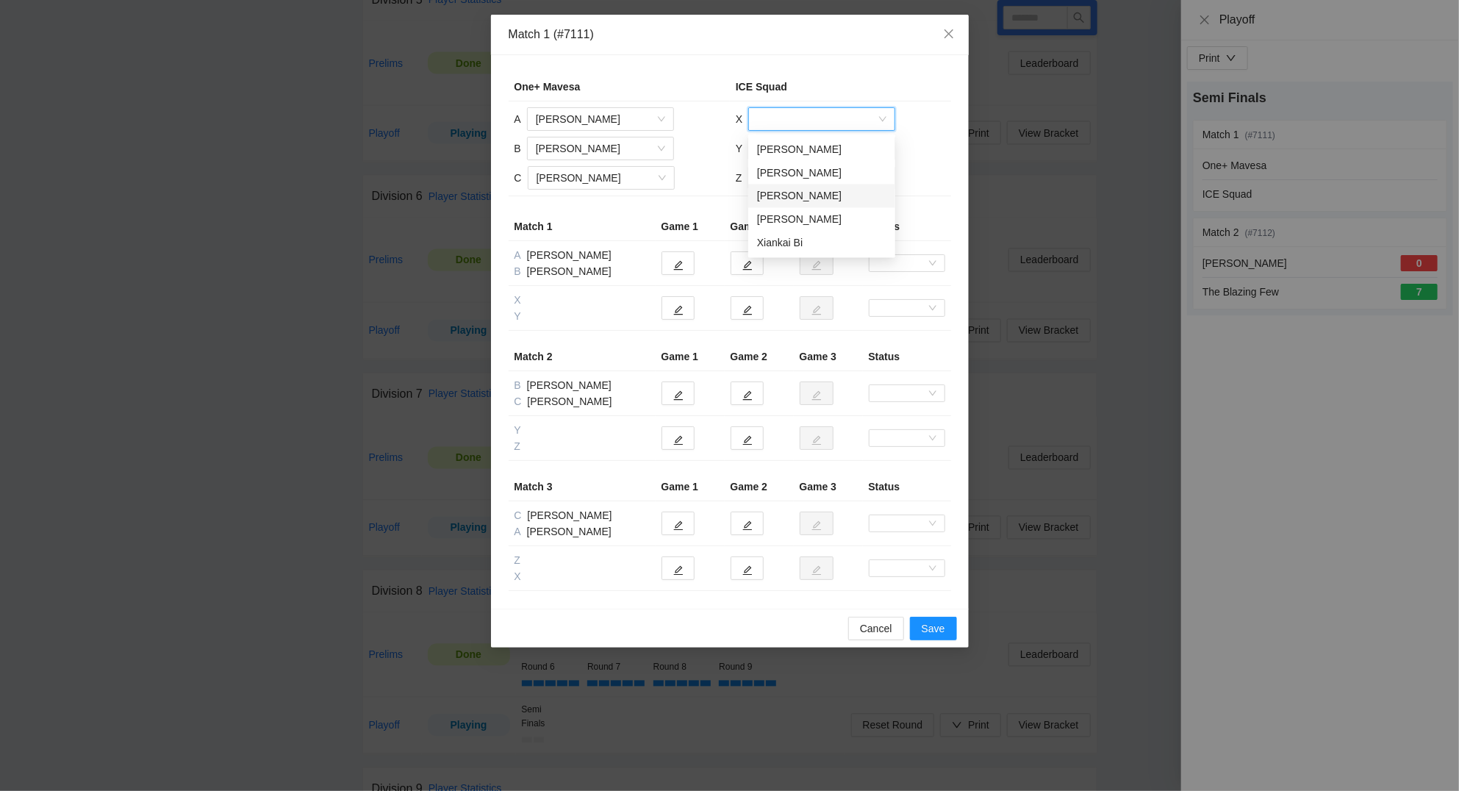
click at [797, 188] on div "Marco Tejada" at bounding box center [821, 196] width 129 height 16
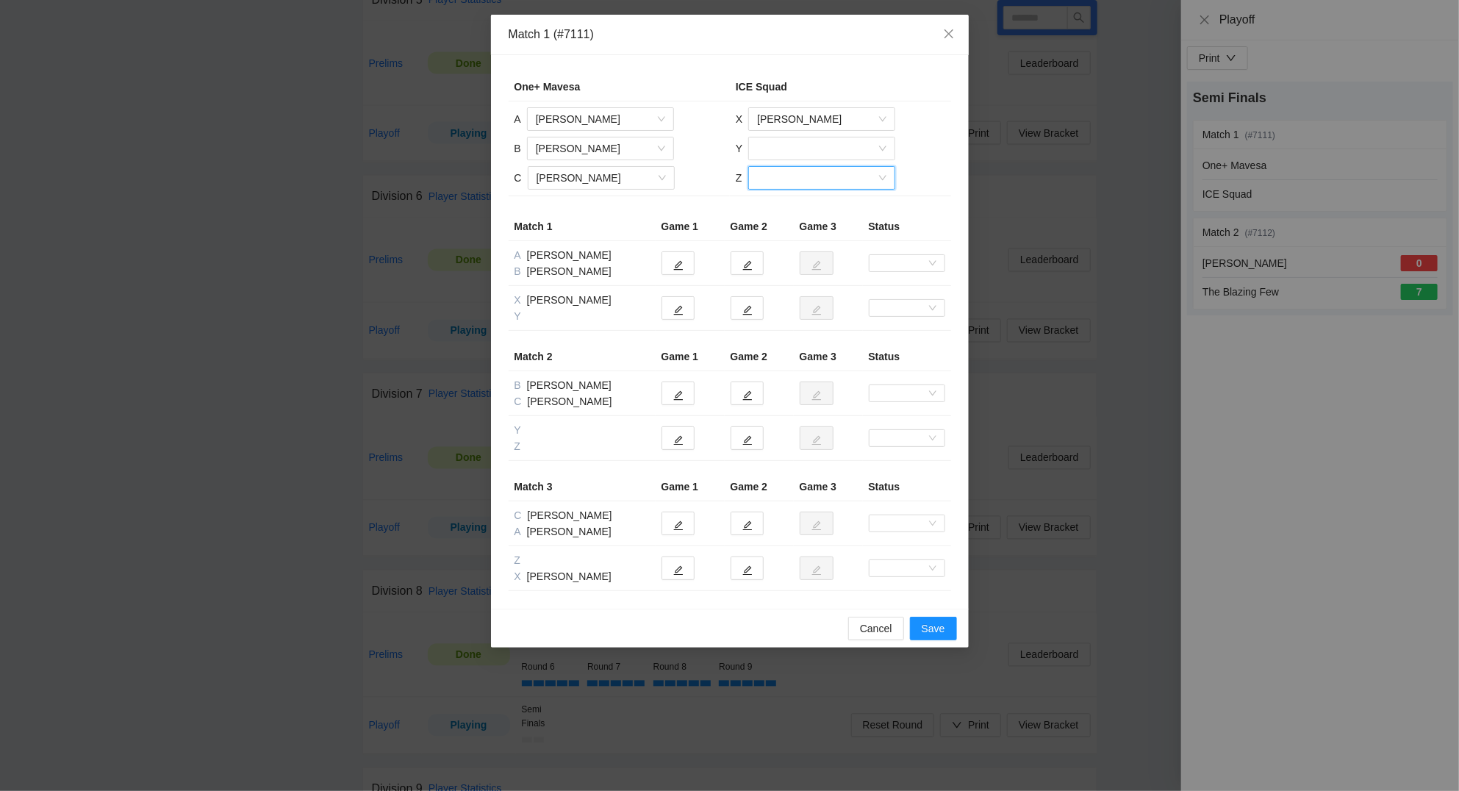
click at [777, 175] on input "search" at bounding box center [816, 178] width 119 height 22
click at [785, 275] on div "Xiankai Bi" at bounding box center [820, 278] width 129 height 16
click at [785, 173] on span "Xiankai Bi" at bounding box center [821, 178] width 129 height 22
click at [775, 223] on div "Luis Bellot" at bounding box center [820, 231] width 129 height 16
click at [759, 145] on input "search" at bounding box center [816, 148] width 119 height 22
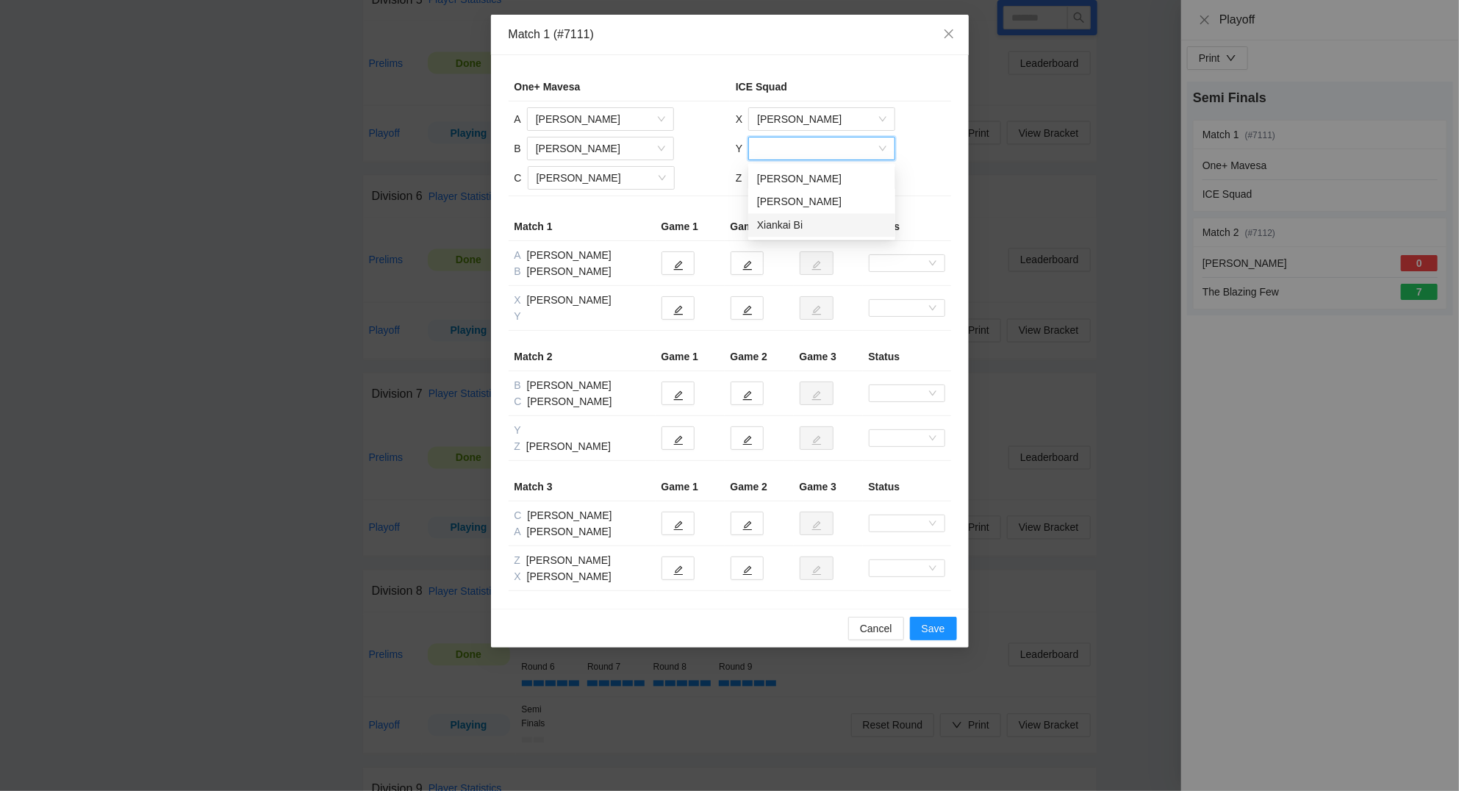
click at [800, 227] on div "Xiankai Bi" at bounding box center [821, 226] width 129 height 16
click at [675, 255] on button "button" at bounding box center [677, 263] width 33 height 24
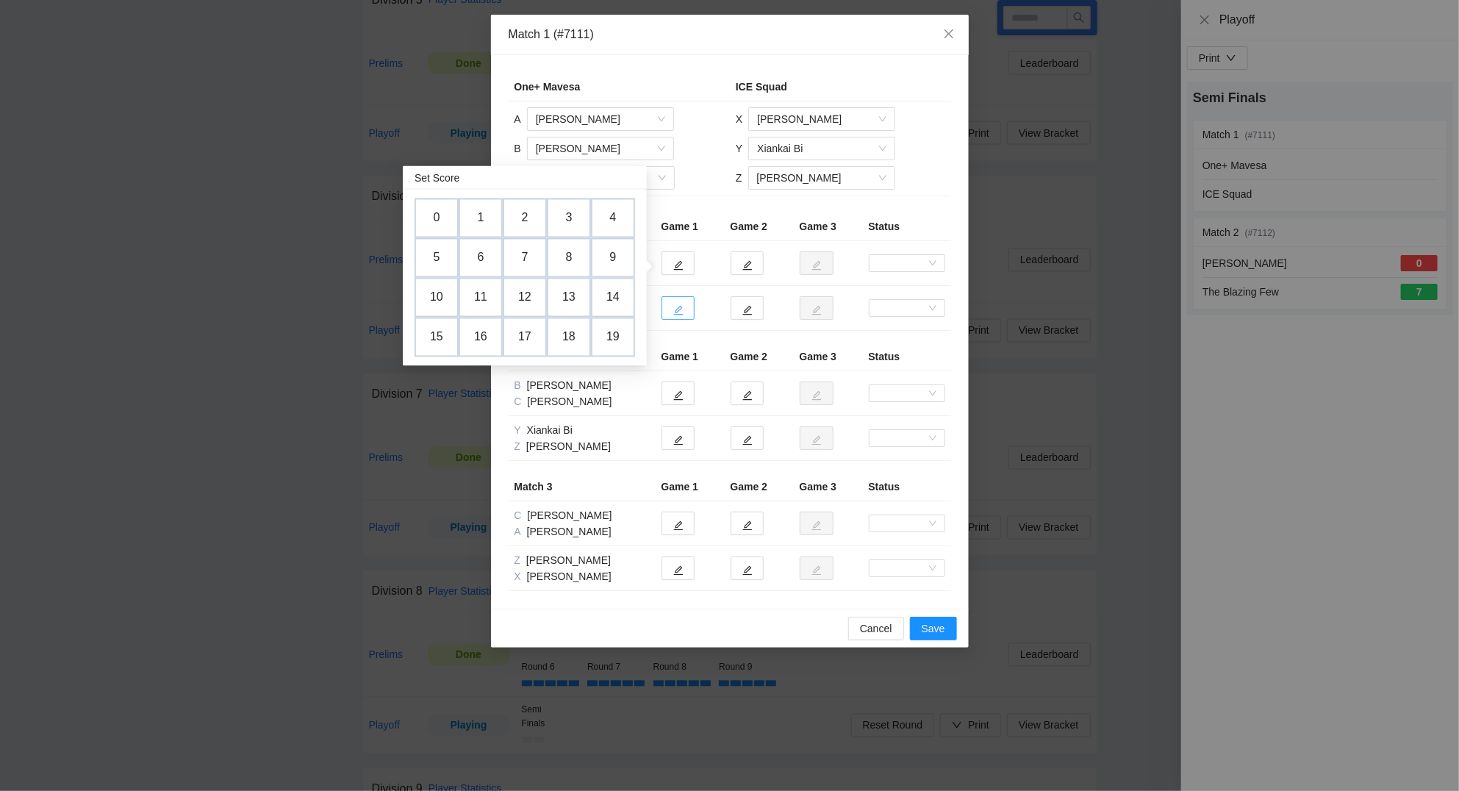
click at [680, 309] on icon "edit" at bounding box center [678, 311] width 10 height 10
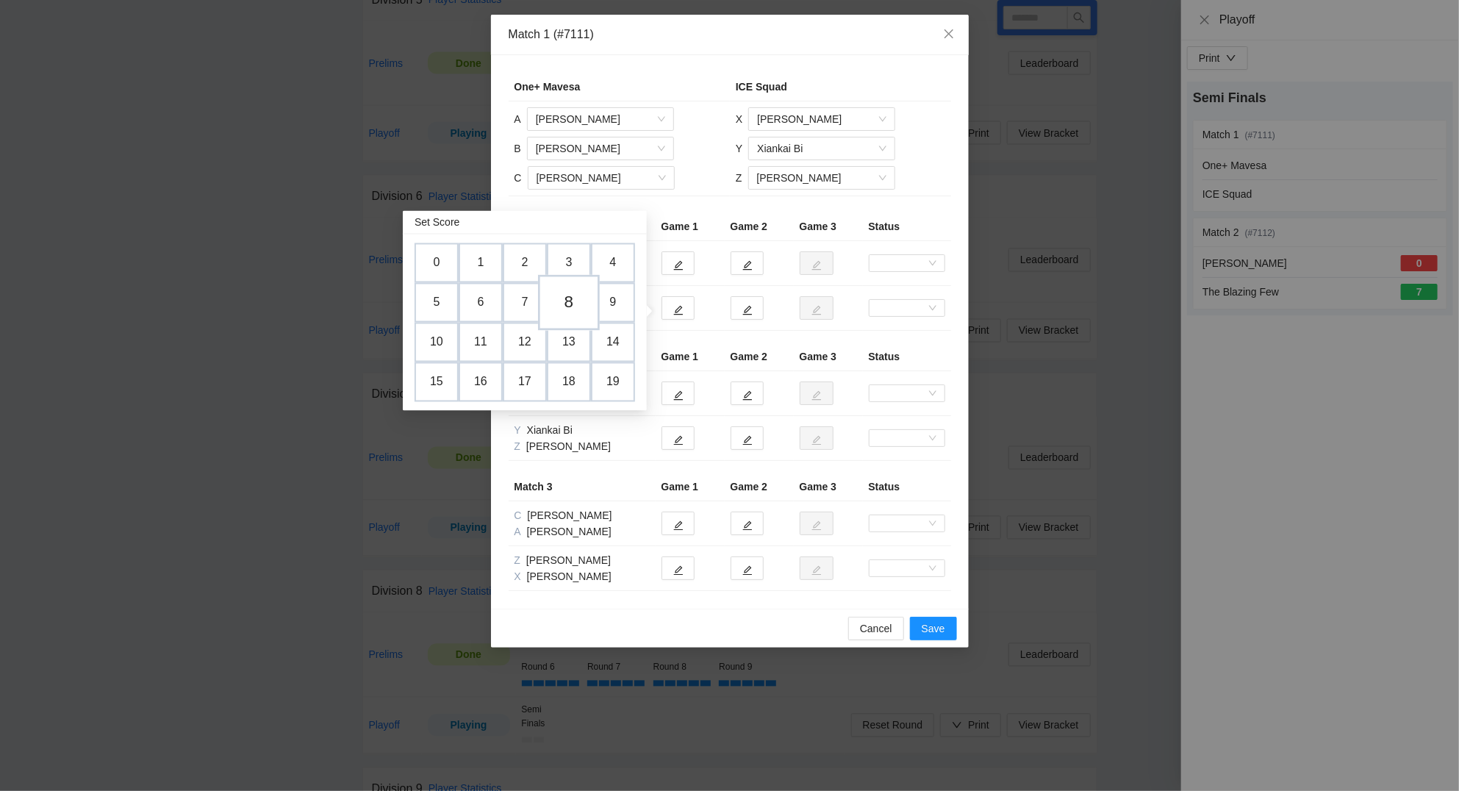
click at [568, 298] on td "8" at bounding box center [569, 303] width 62 height 56
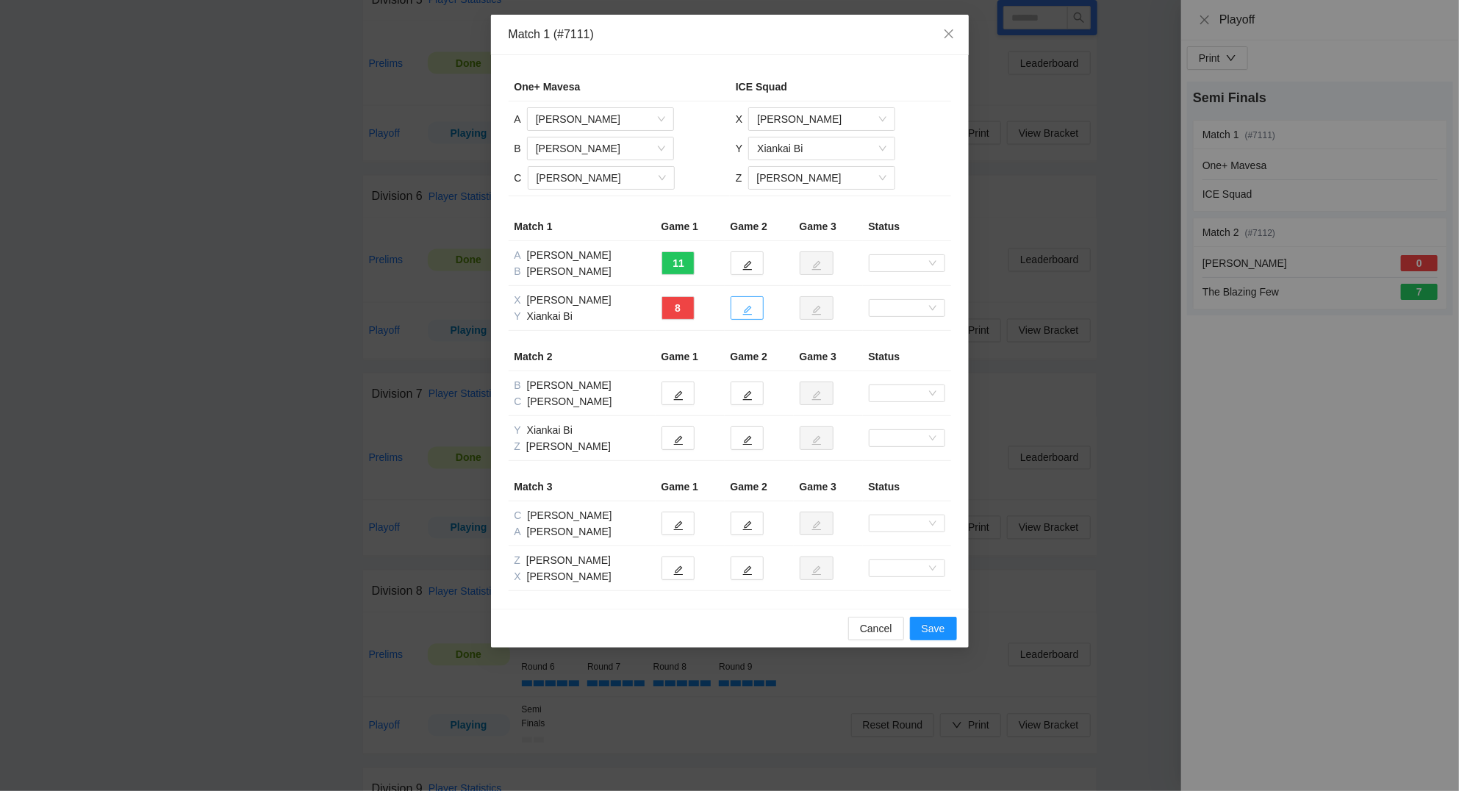
click at [746, 317] on button "button" at bounding box center [746, 308] width 33 height 24
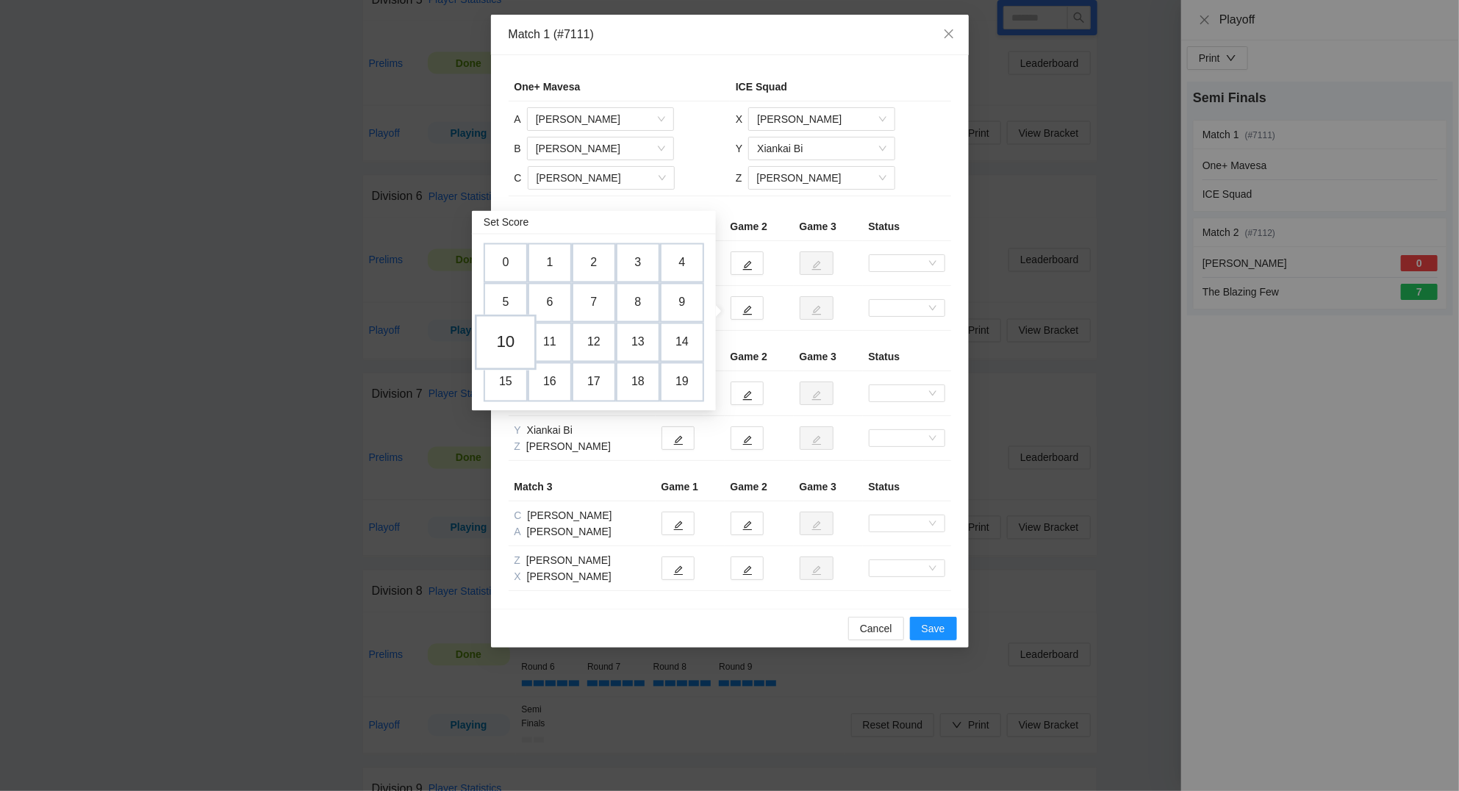
click at [499, 339] on td "10" at bounding box center [506, 342] width 62 height 56
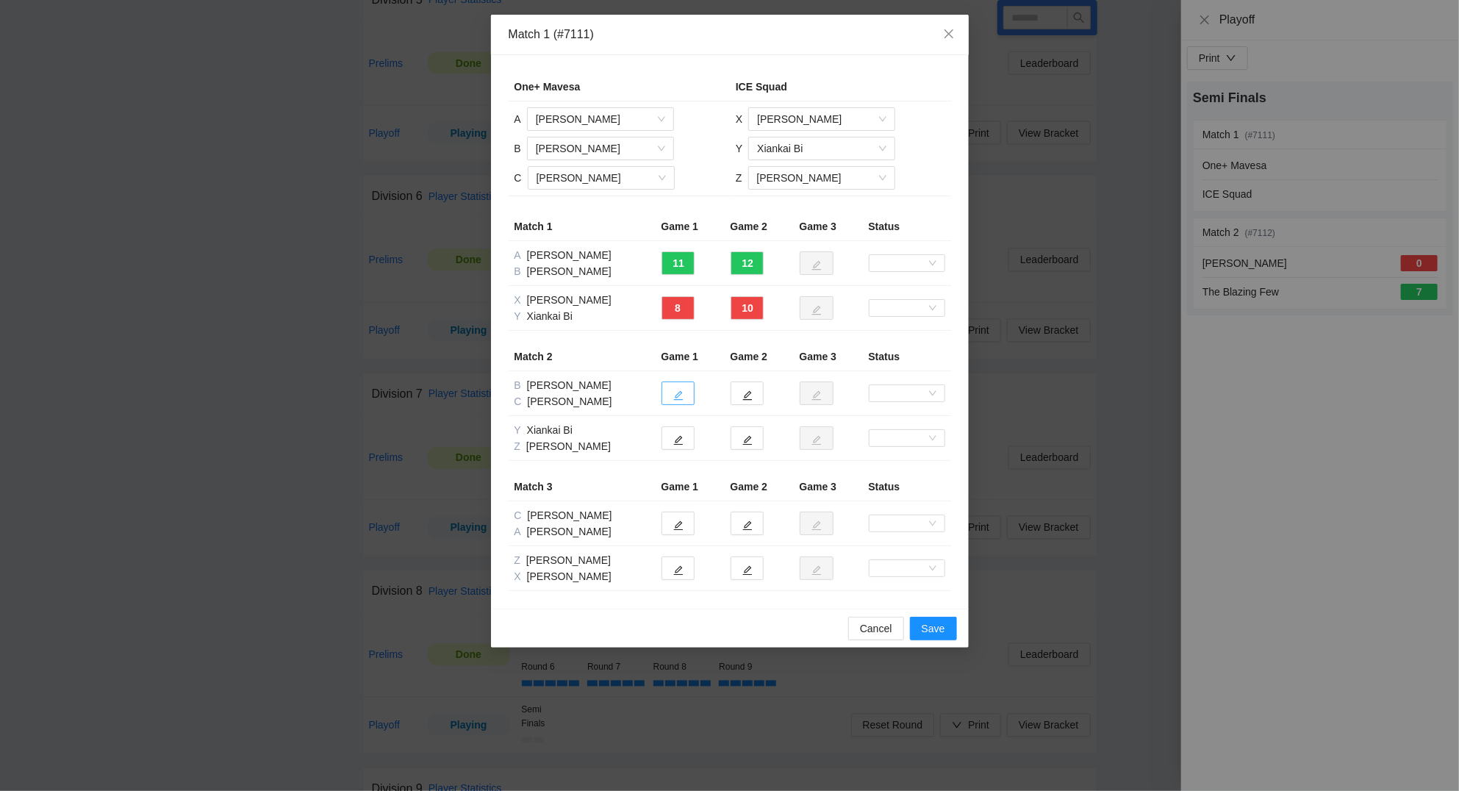
click at [682, 389] on button "button" at bounding box center [677, 393] width 33 height 24
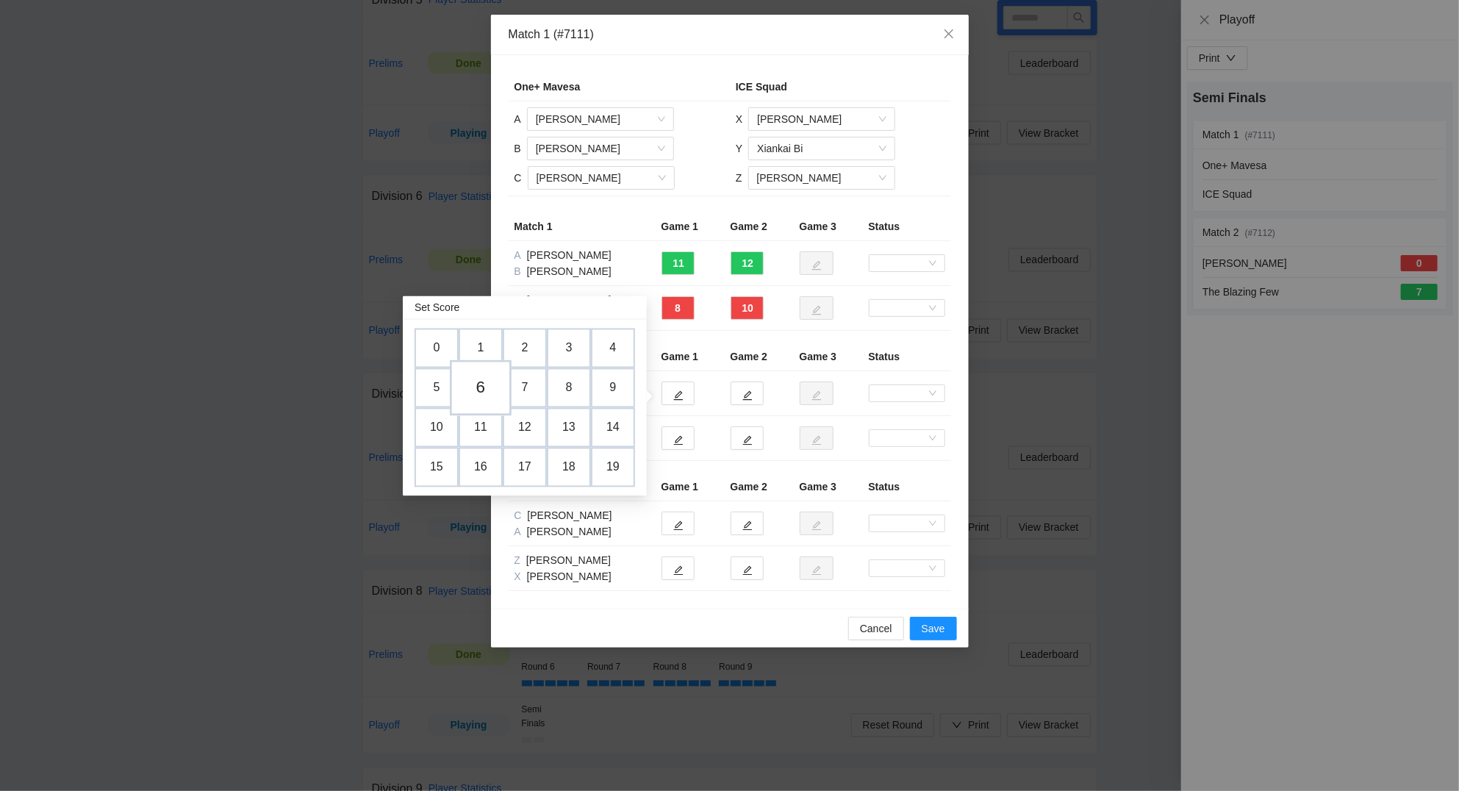
click at [479, 384] on td "6" at bounding box center [481, 388] width 62 height 56
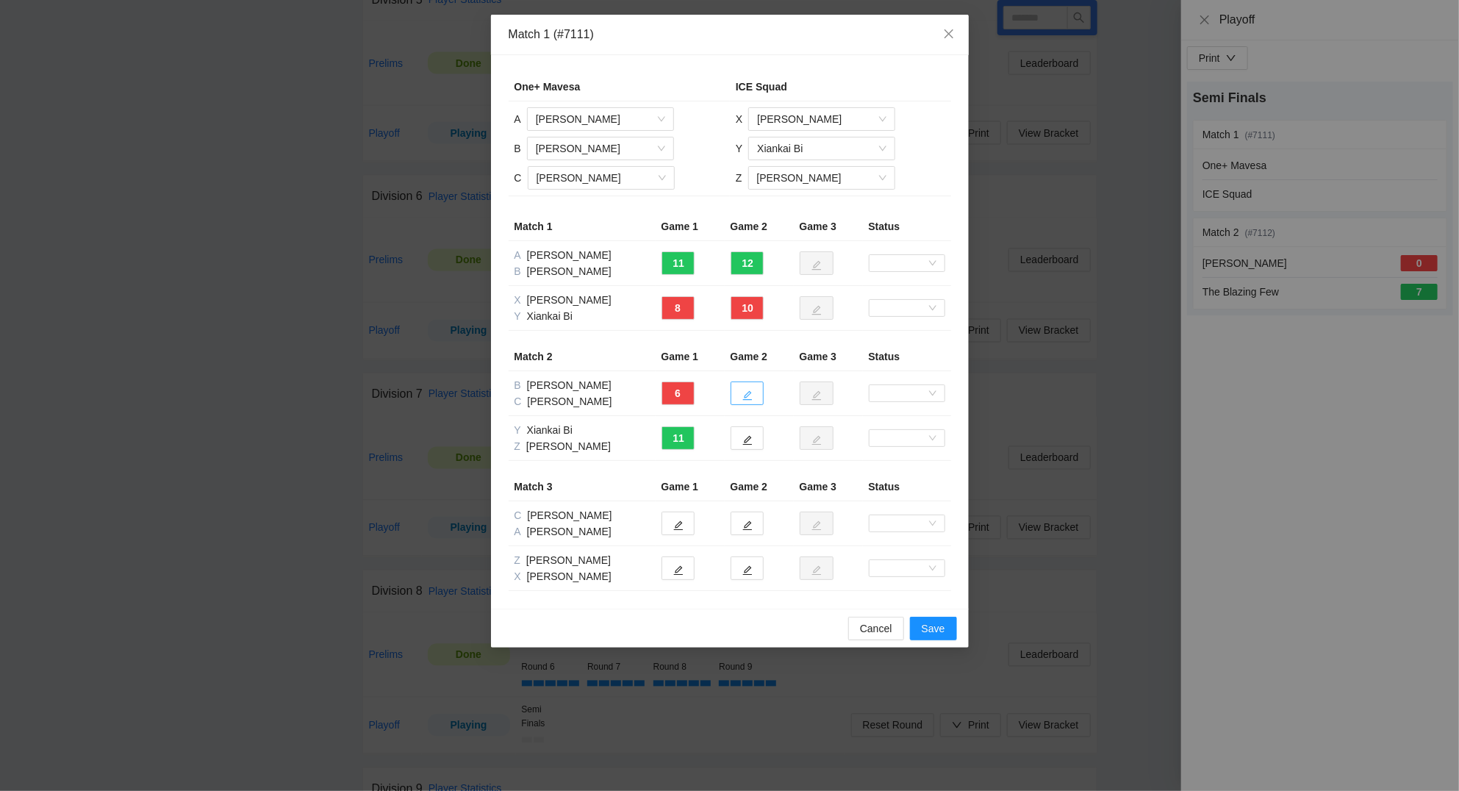
click at [741, 389] on button "button" at bounding box center [746, 393] width 33 height 24
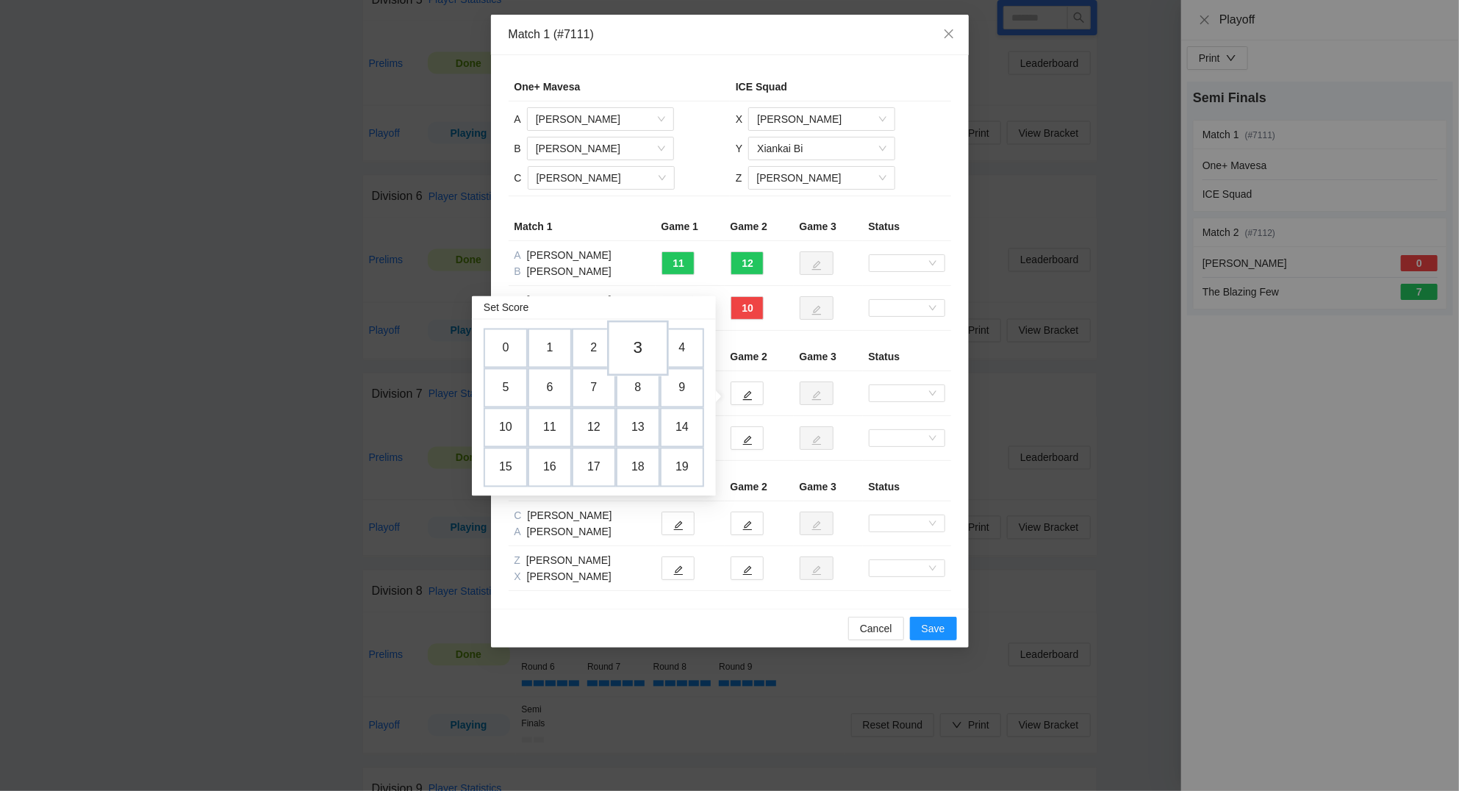
click at [630, 346] on td "3" at bounding box center [638, 348] width 62 height 56
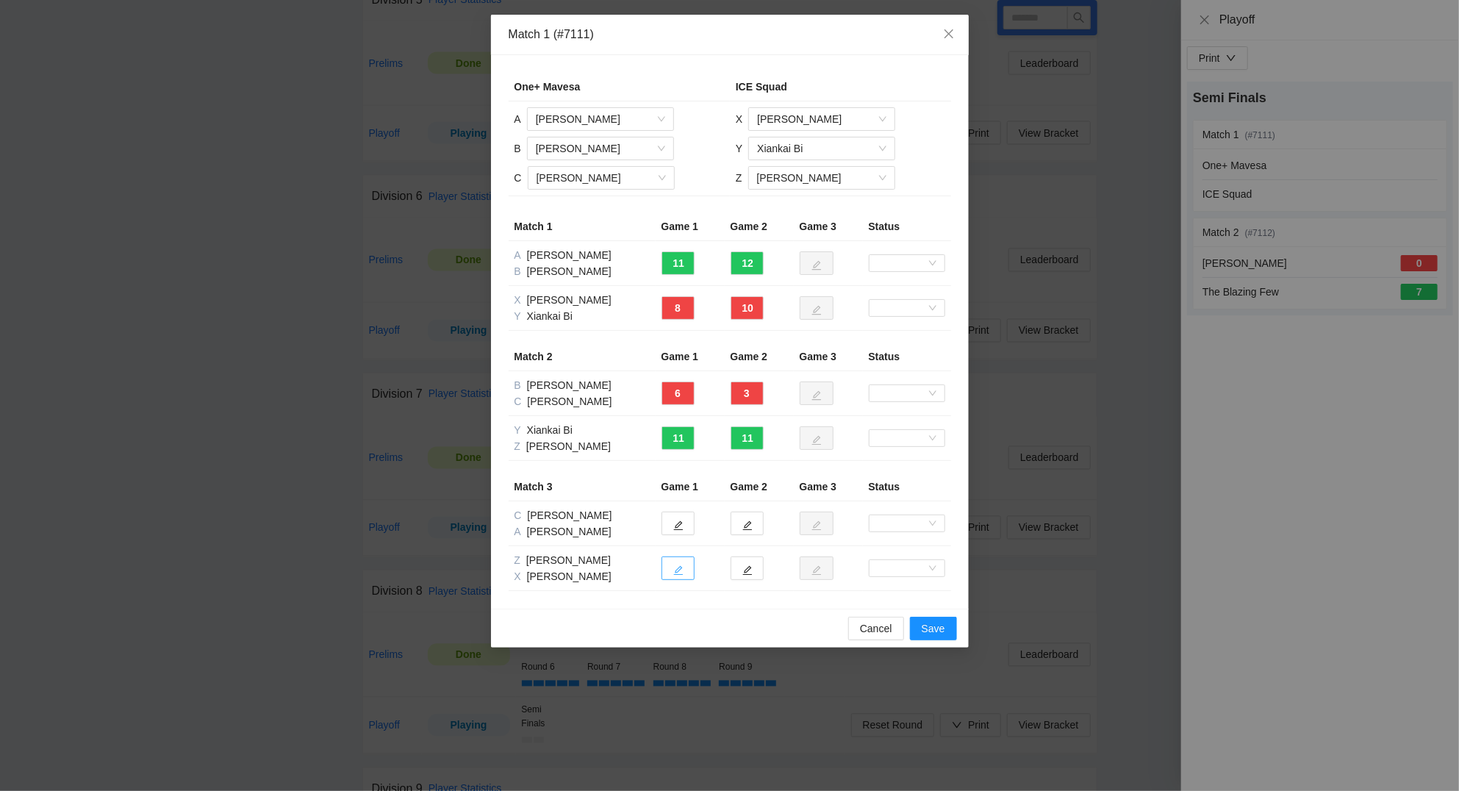
click at [692, 567] on button "button" at bounding box center [677, 568] width 33 height 24
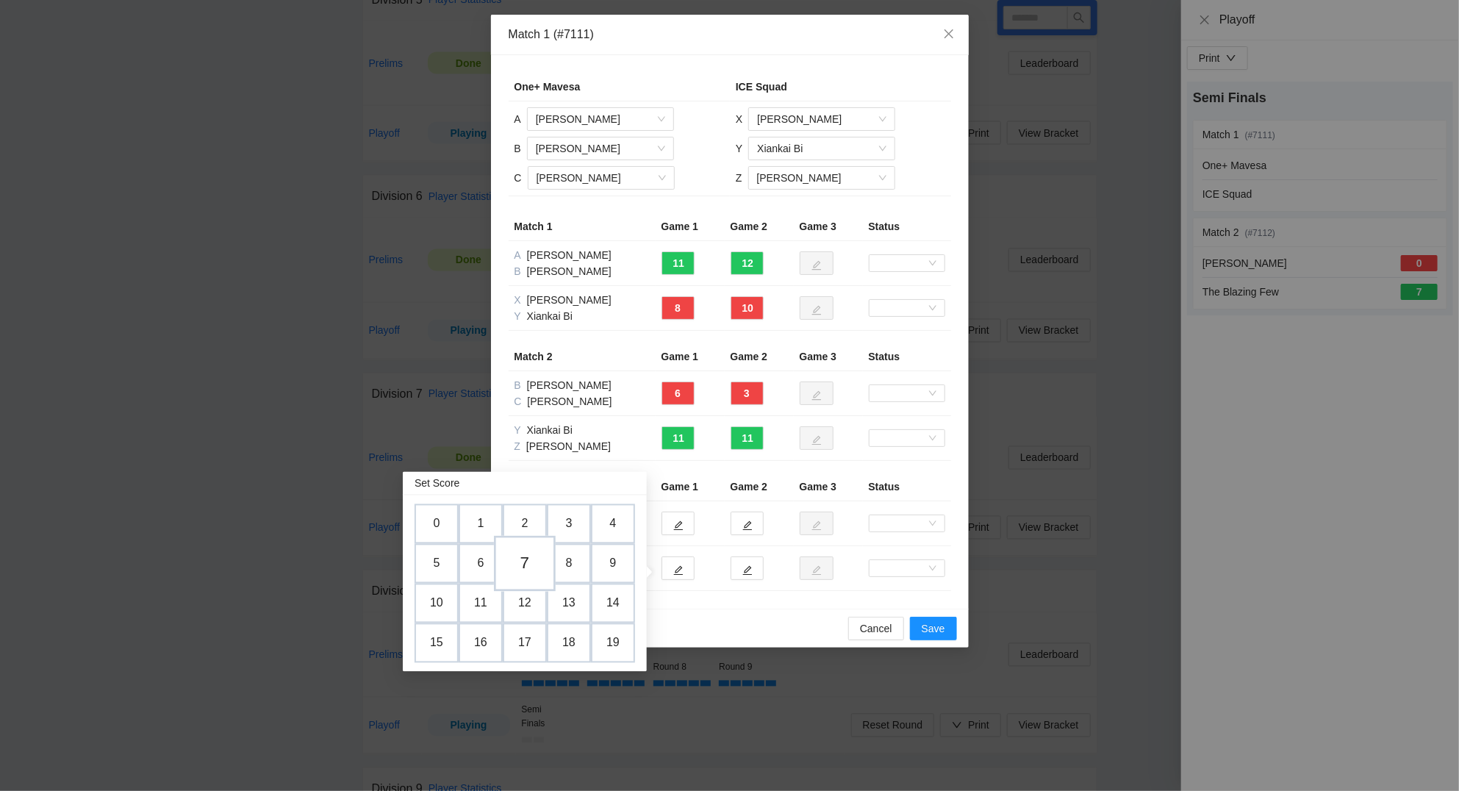
click at [523, 567] on td "7" at bounding box center [525, 564] width 62 height 56
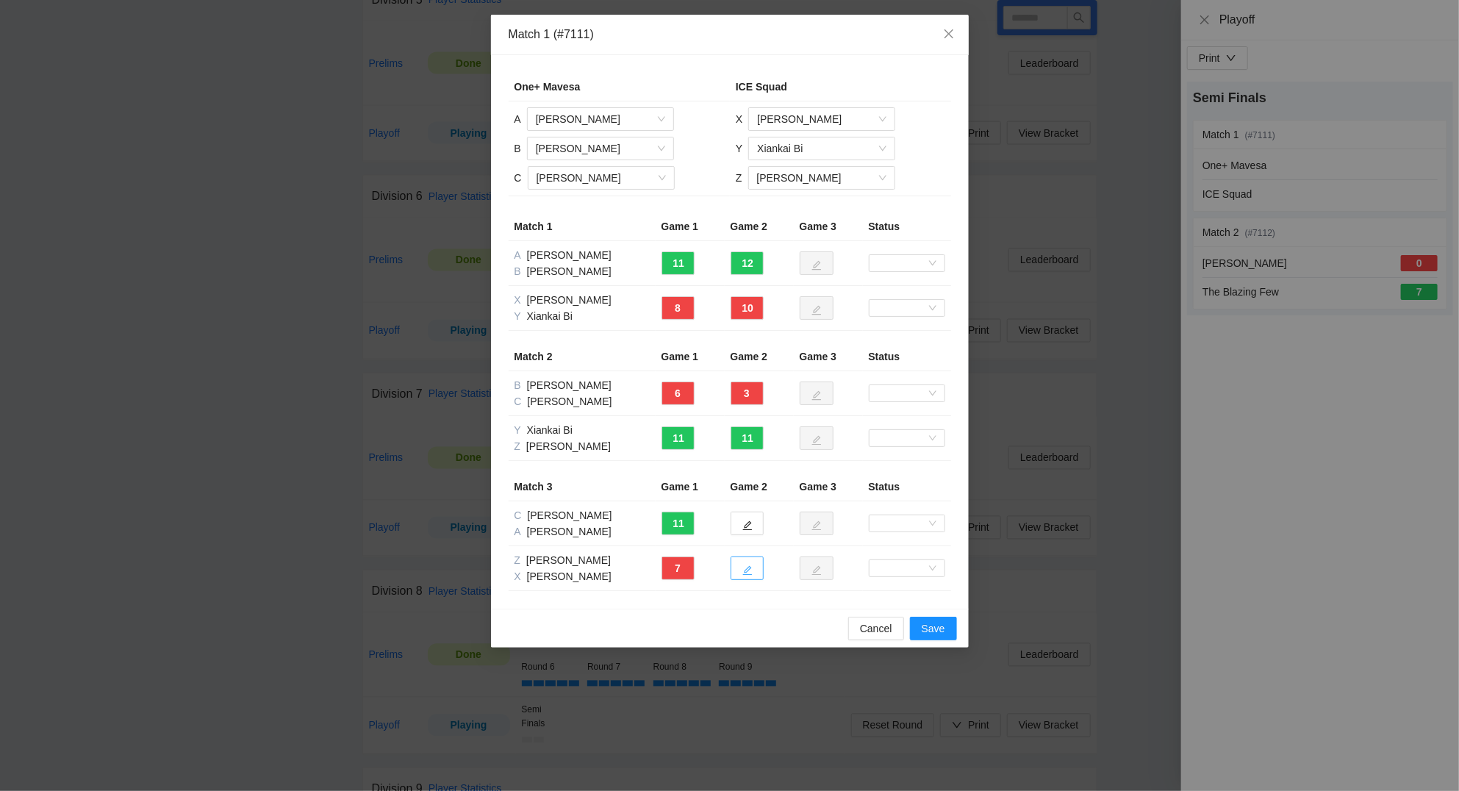
click at [745, 565] on span "edit" at bounding box center [747, 569] width 10 height 11
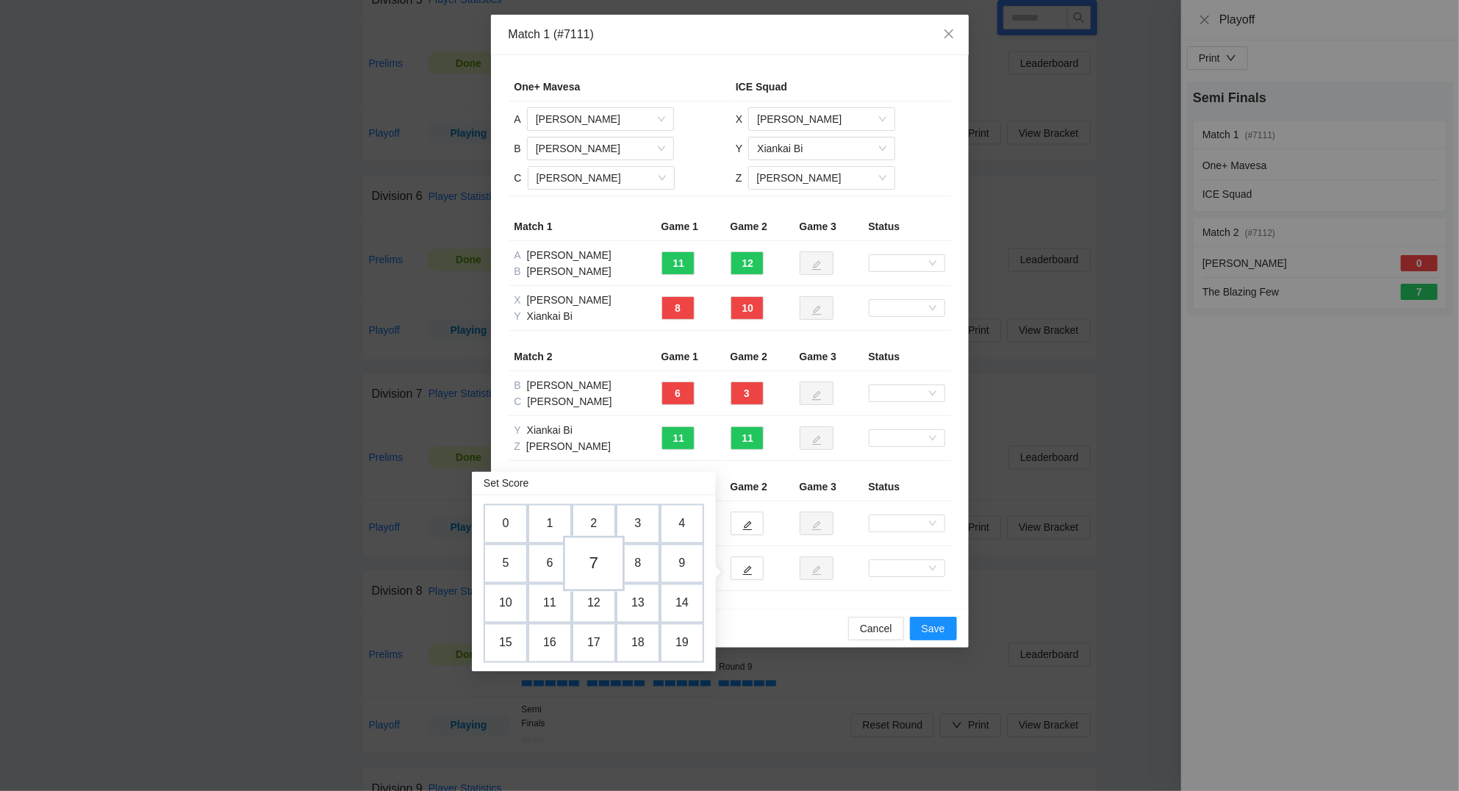
click at [592, 561] on td "7" at bounding box center [594, 564] width 62 height 56
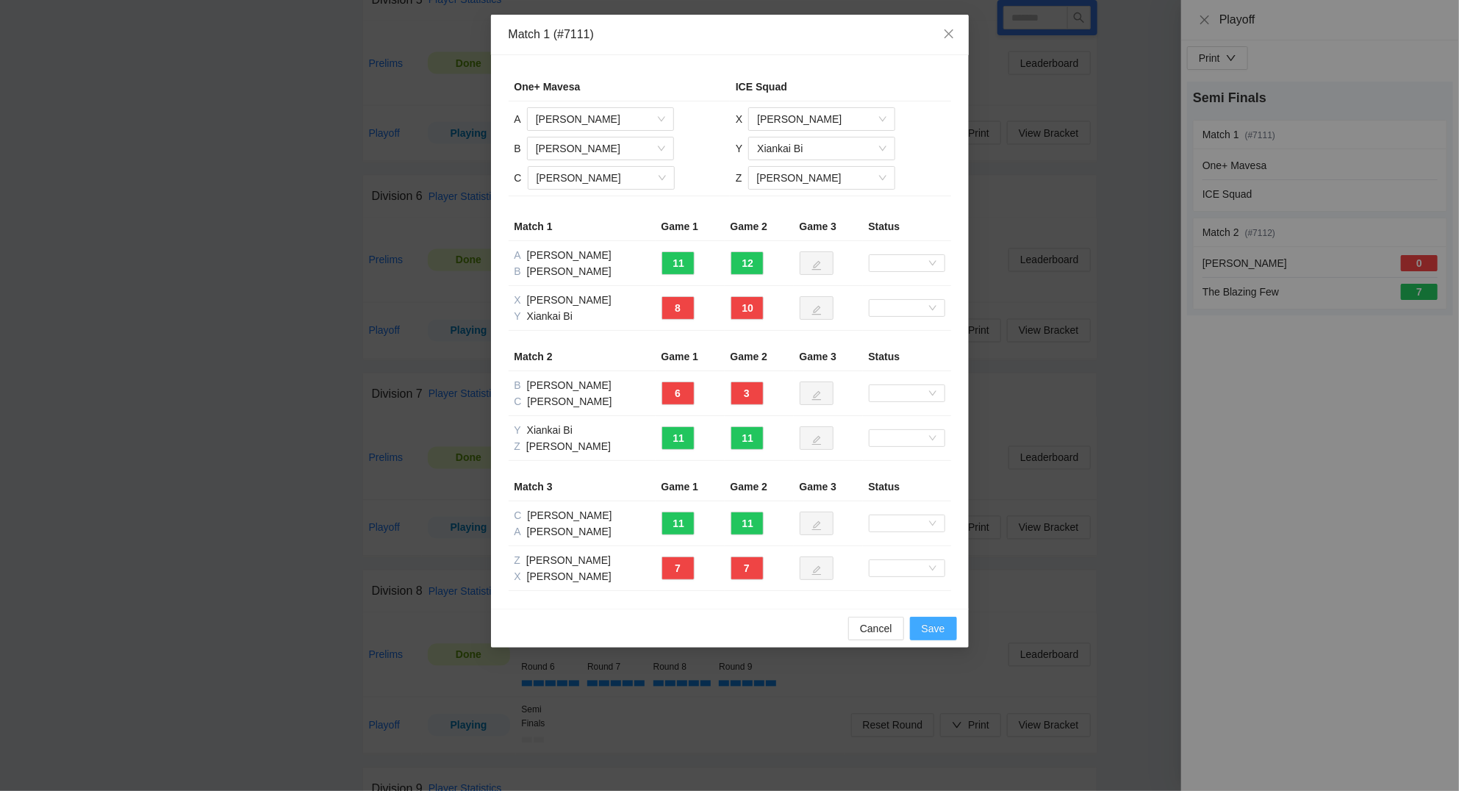
click at [934, 631] on span "Save" at bounding box center [933, 628] width 24 height 16
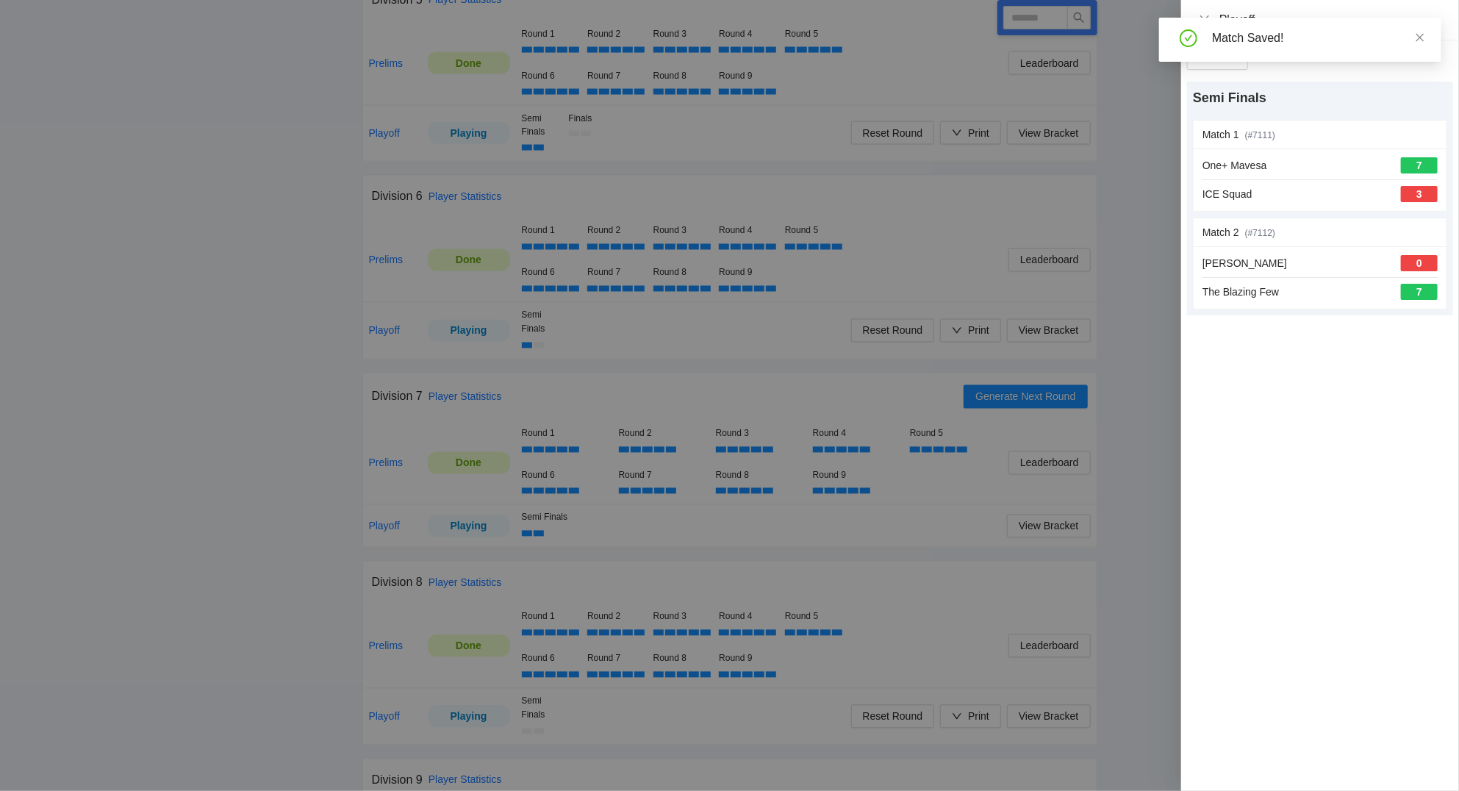
click at [193, 484] on div at bounding box center [729, 395] width 1459 height 791
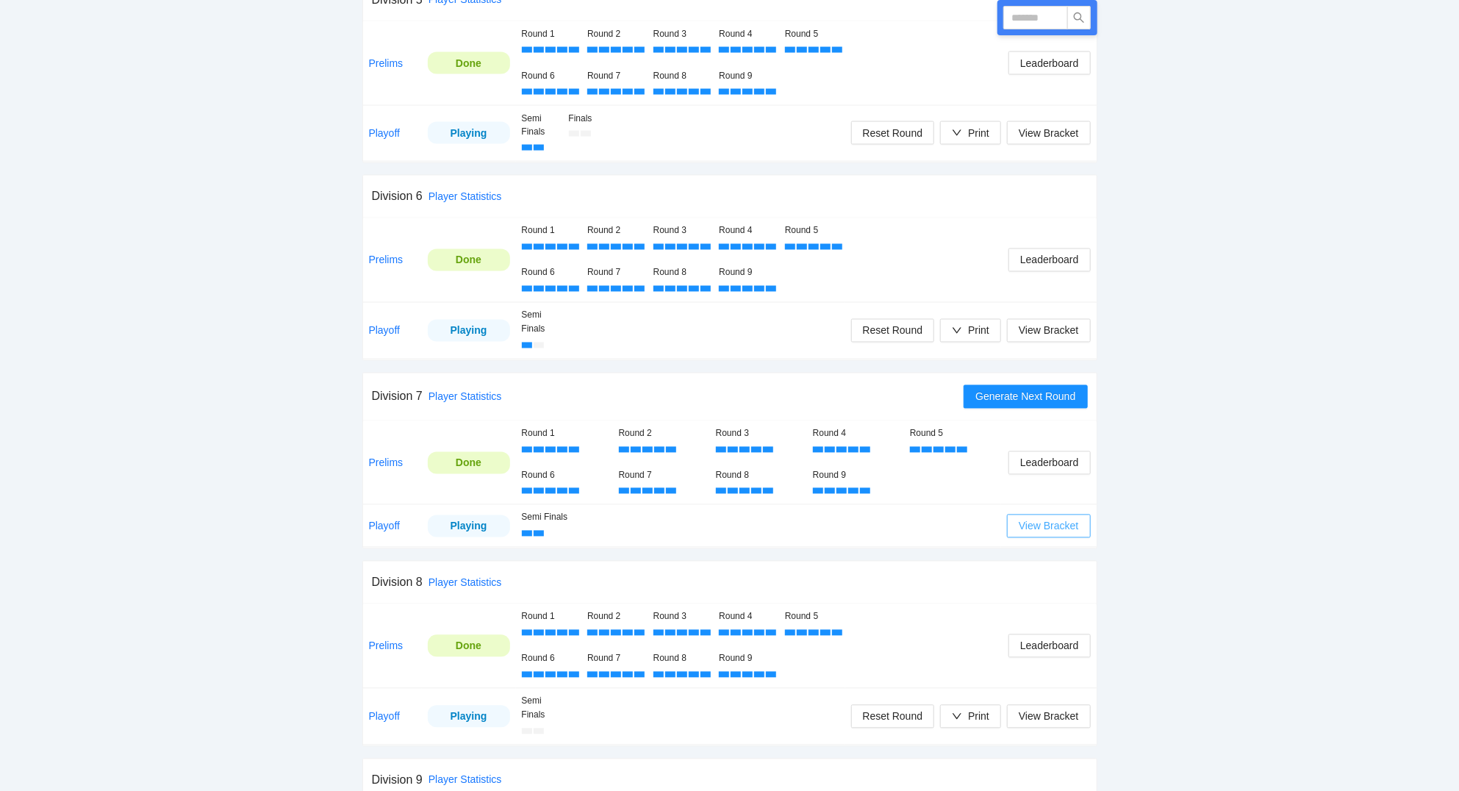
click at [1040, 522] on span "View Bracket" at bounding box center [1048, 526] width 60 height 16
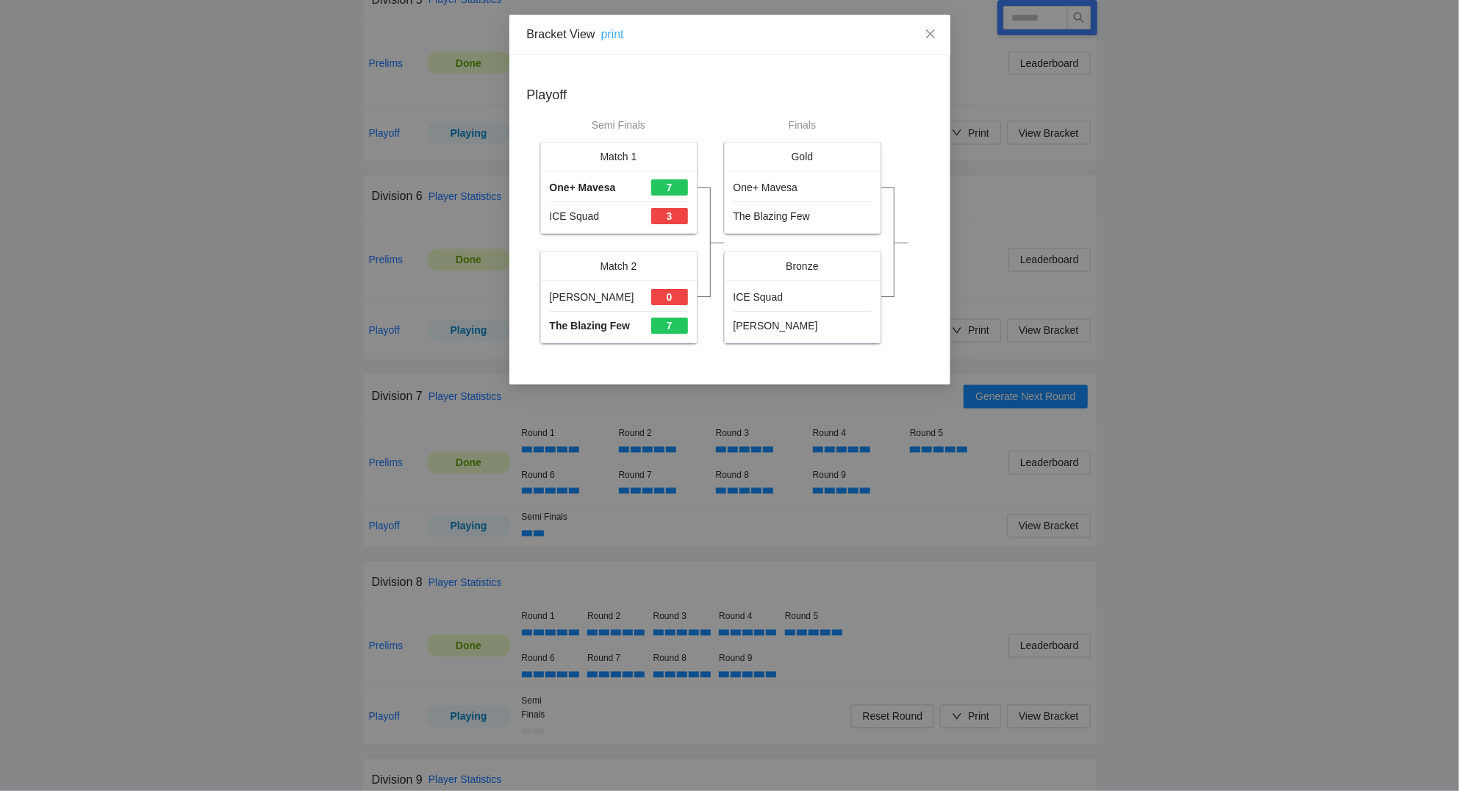
click at [610, 35] on link "print" at bounding box center [612, 34] width 23 height 12
click at [929, 38] on icon "close" at bounding box center [930, 34] width 12 height 12
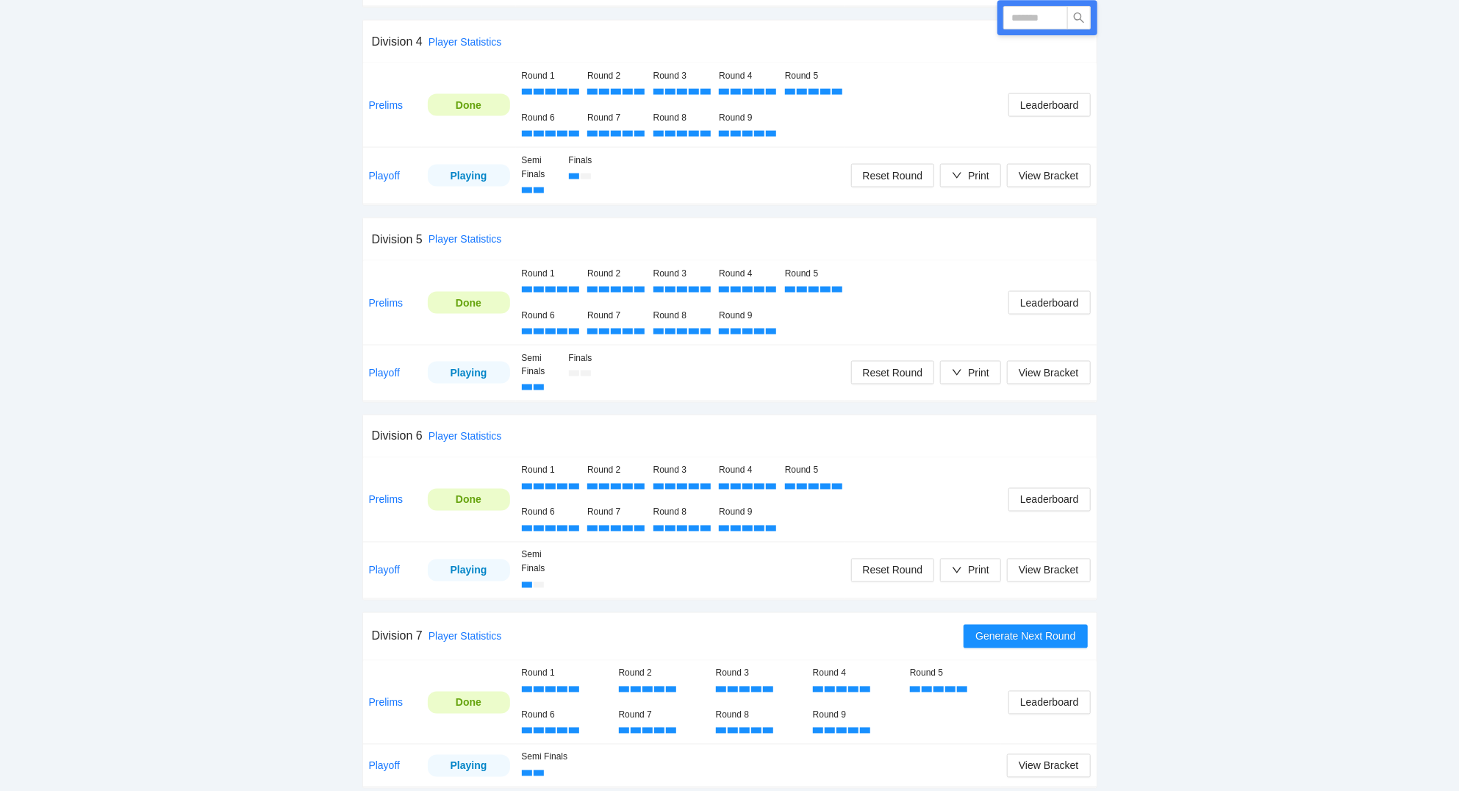
scroll to position [1260, 0]
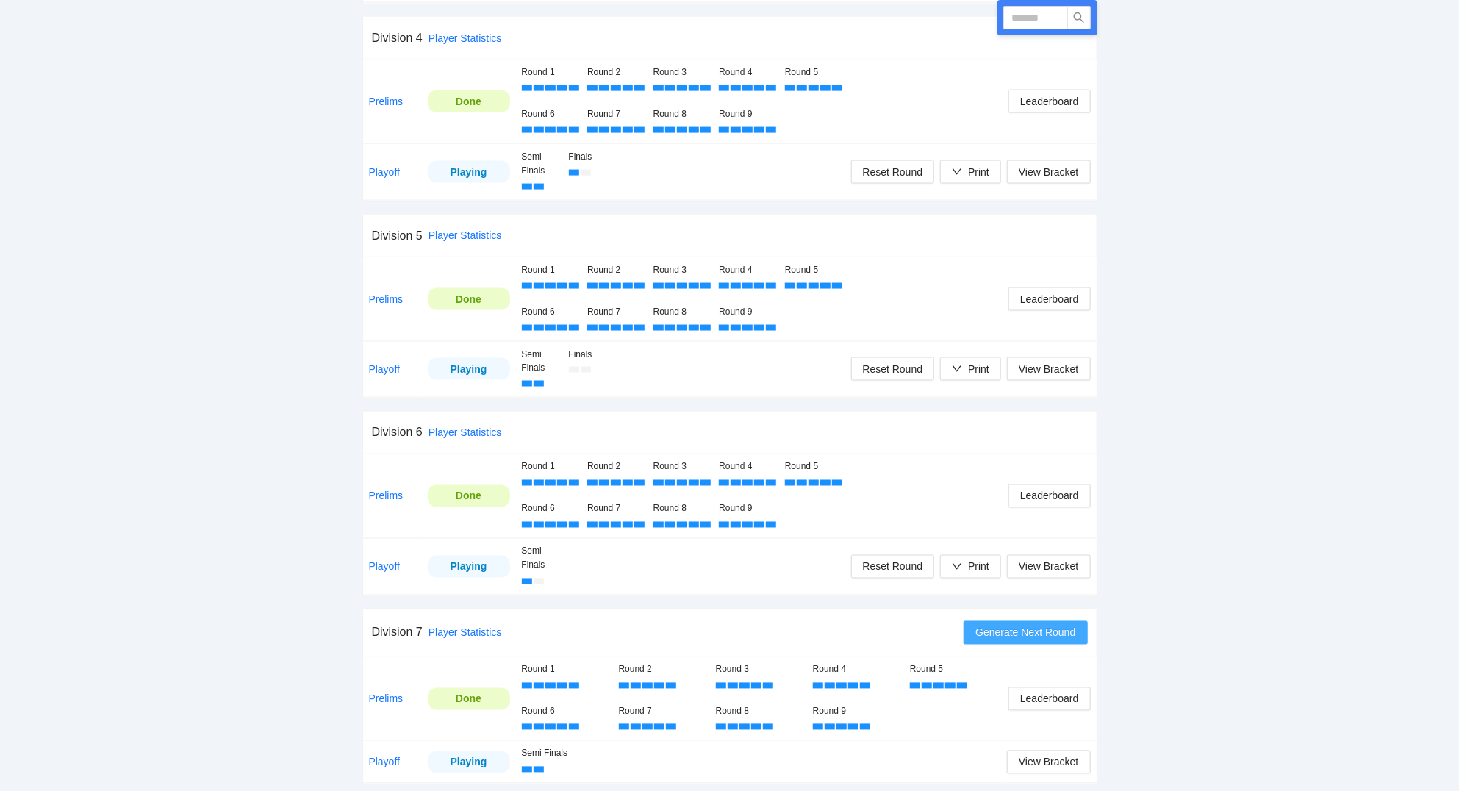
click at [1037, 639] on span "Generate Next Round" at bounding box center [1025, 633] width 100 height 16
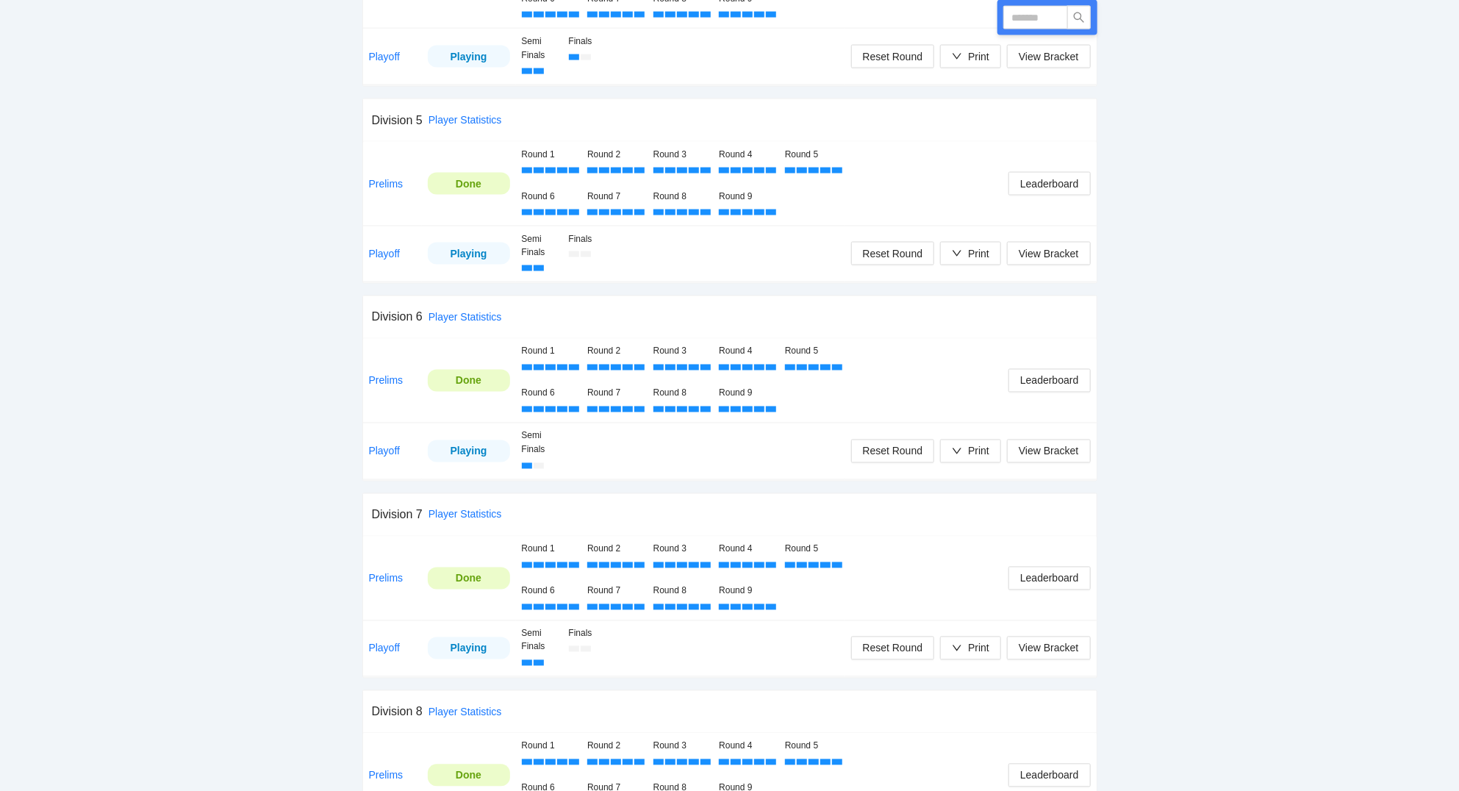
scroll to position [1417, 0]
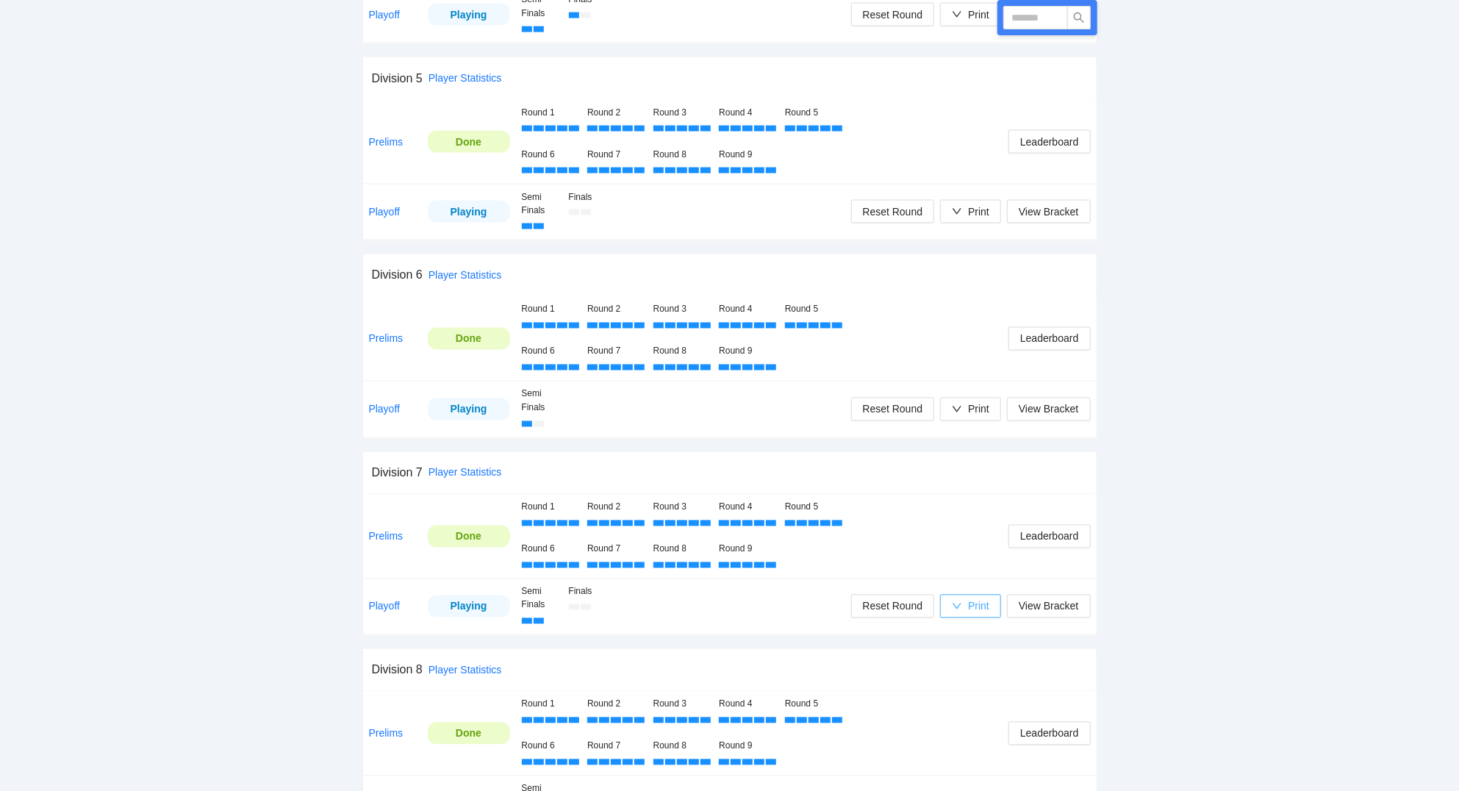
click at [959, 606] on icon "down" at bounding box center [957, 606] width 10 height 10
click at [976, 683] on span "Scorecards" at bounding box center [986, 687] width 76 height 16
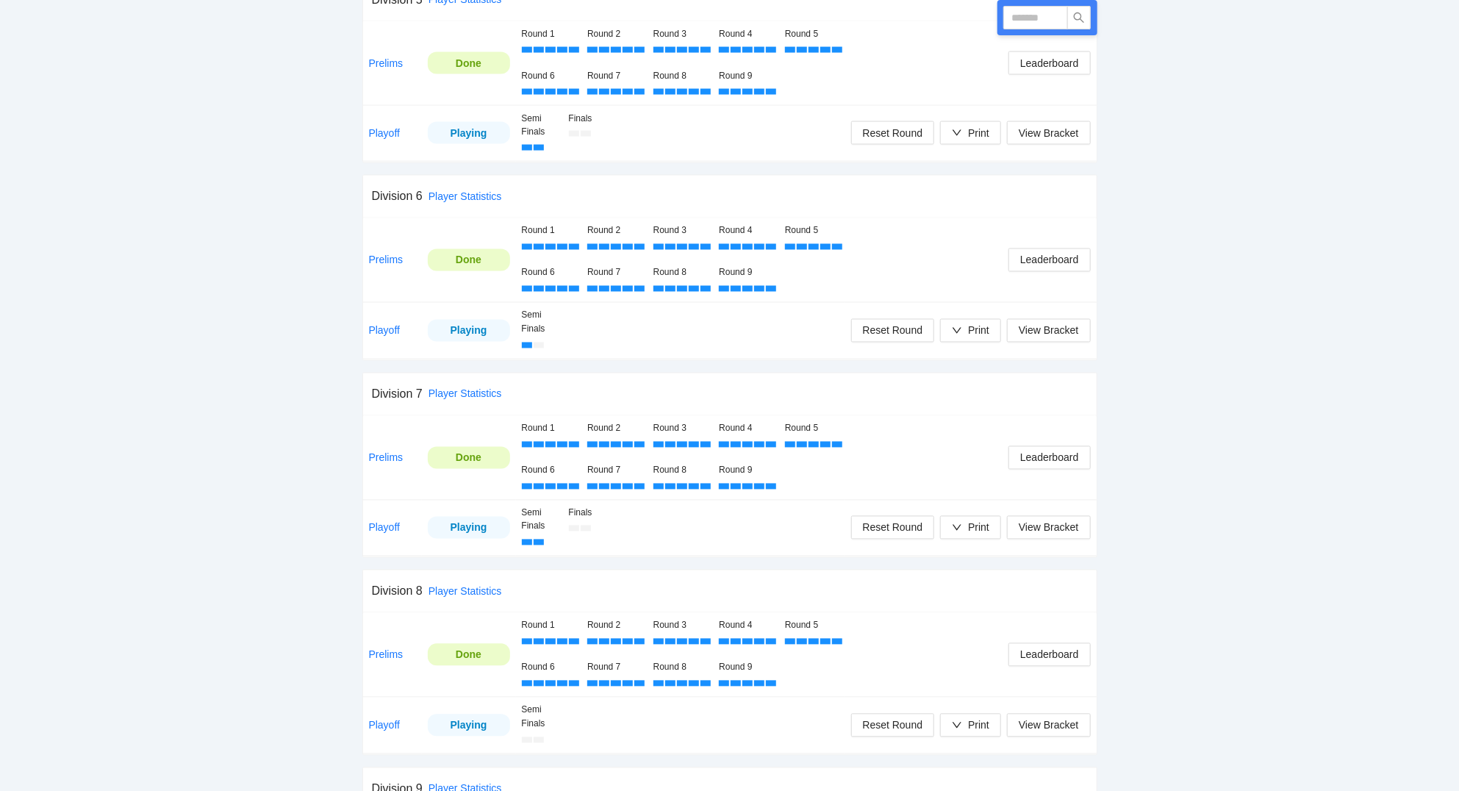
scroll to position [1686, 0]
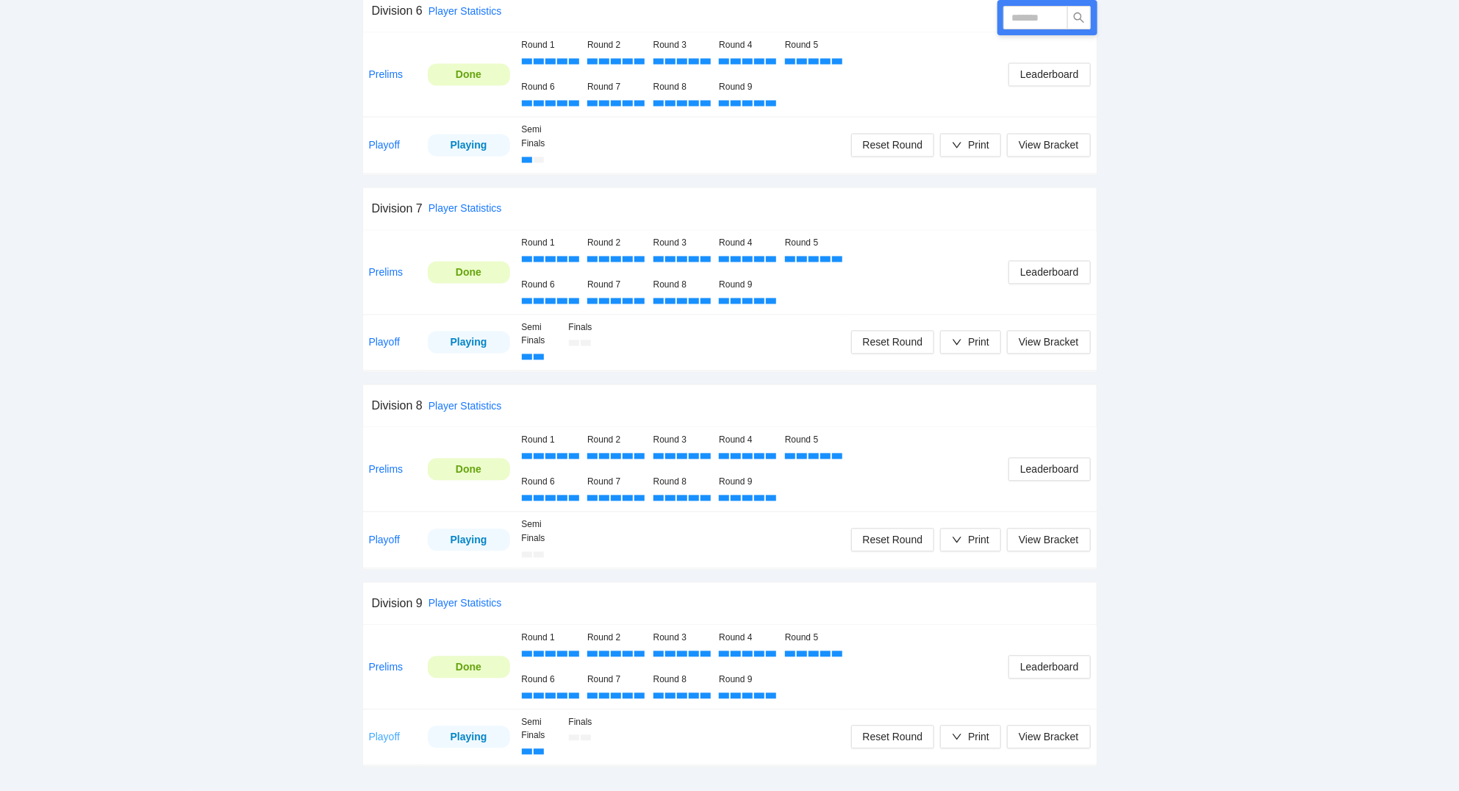
click at [388, 737] on link "Playoff" at bounding box center [385, 737] width 32 height 12
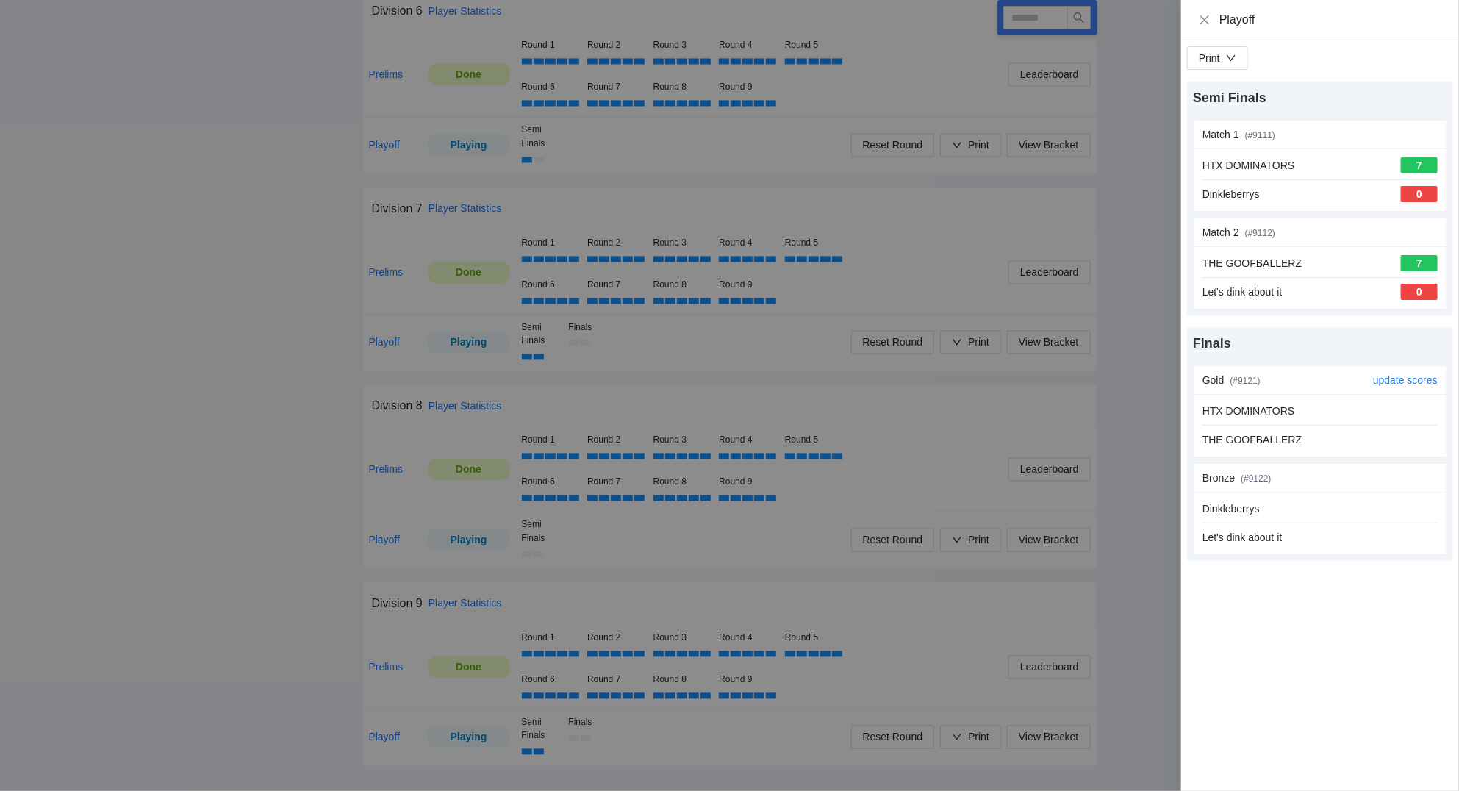
click at [1356, 429] on div "HTX DOMINATORS THE GOOFBALLERZ" at bounding box center [1319, 425] width 235 height 45
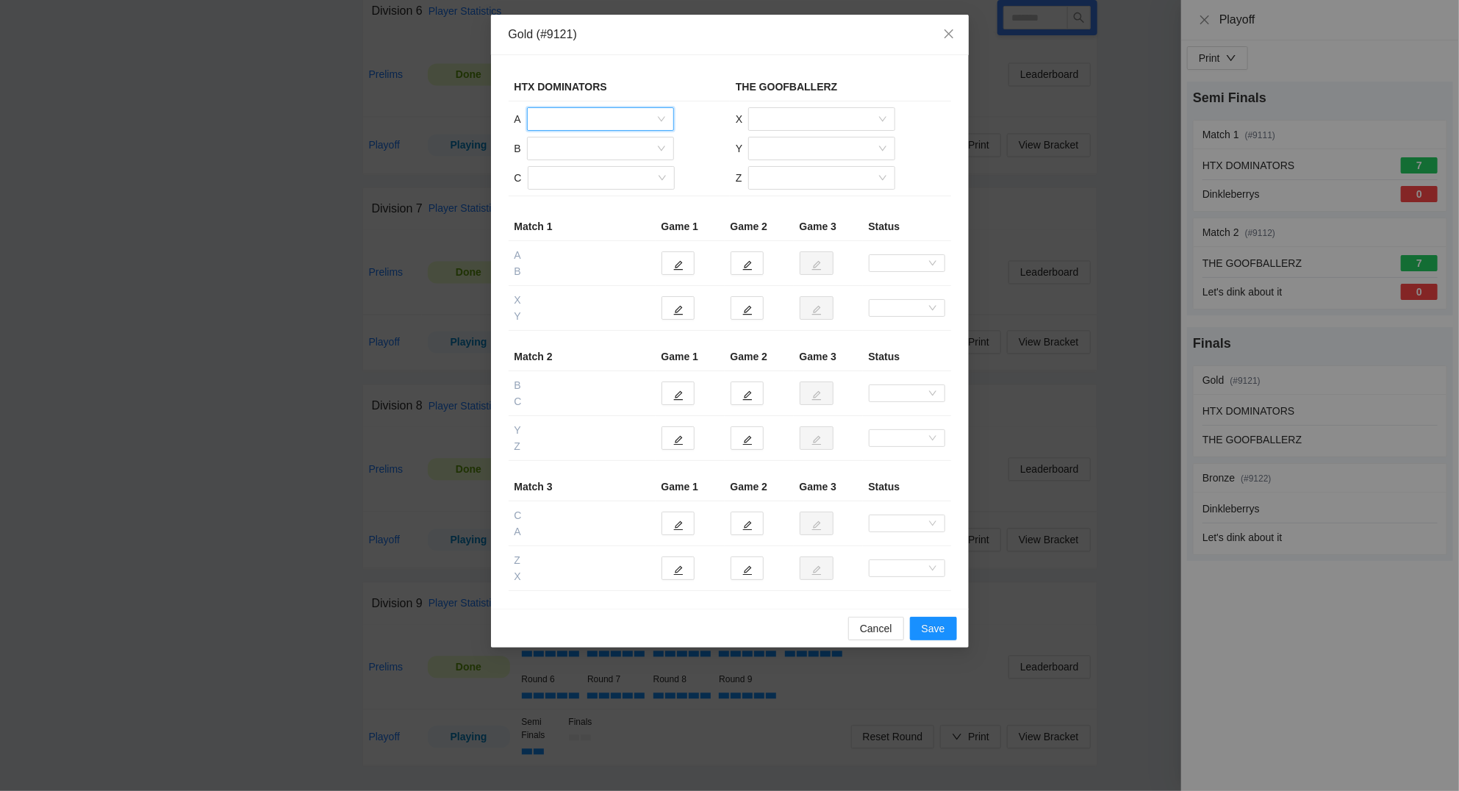
click at [602, 115] on input "search" at bounding box center [595, 119] width 119 height 22
click at [580, 151] on div "Dominique Thai" at bounding box center [600, 153] width 129 height 16
click at [579, 148] on input "search" at bounding box center [595, 148] width 119 height 22
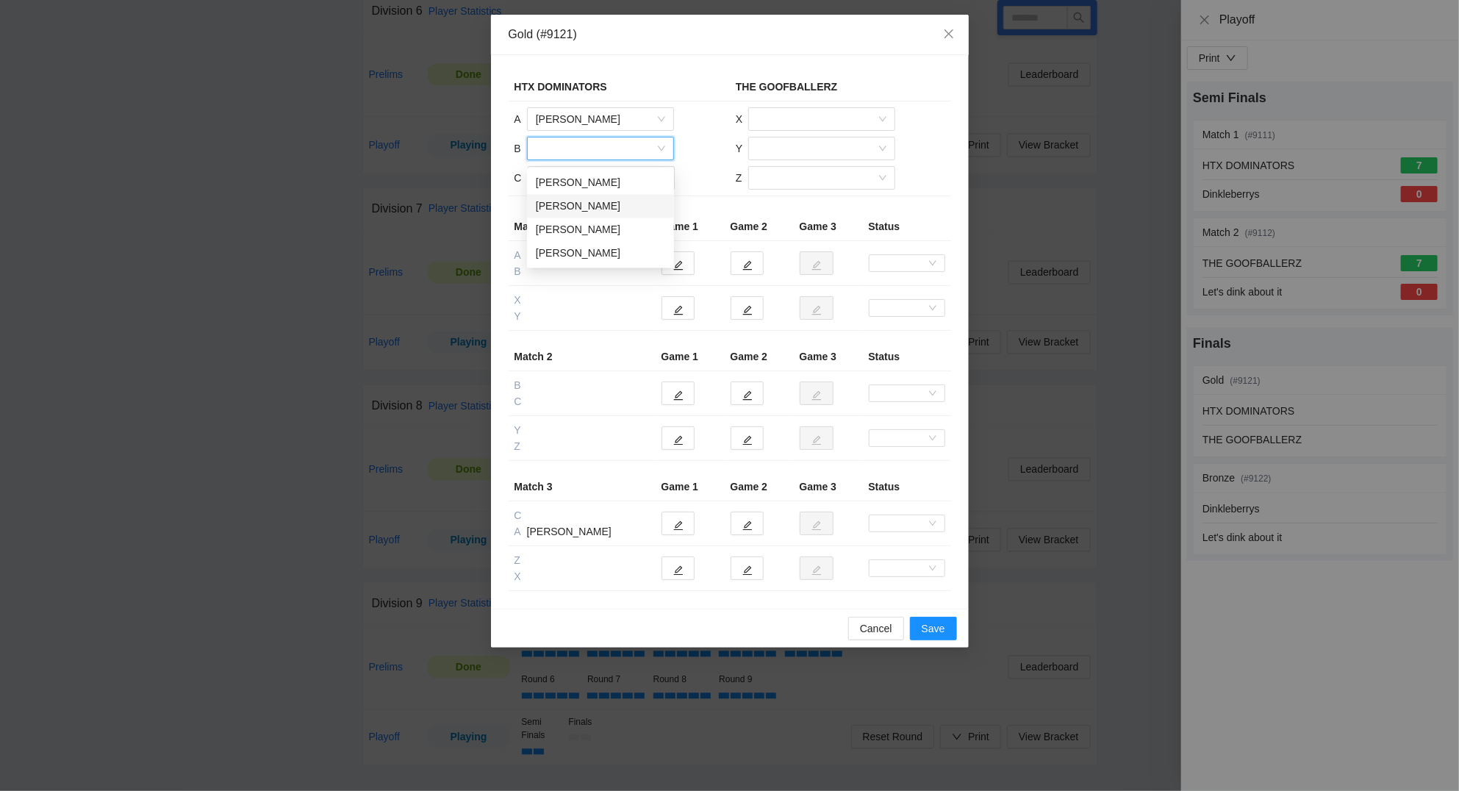
click at [567, 198] on div "Kiet Vo" at bounding box center [600, 206] width 129 height 16
click at [568, 176] on input "search" at bounding box center [595, 178] width 119 height 22
click at [570, 205] on div "Joshua Sun" at bounding box center [600, 212] width 129 height 16
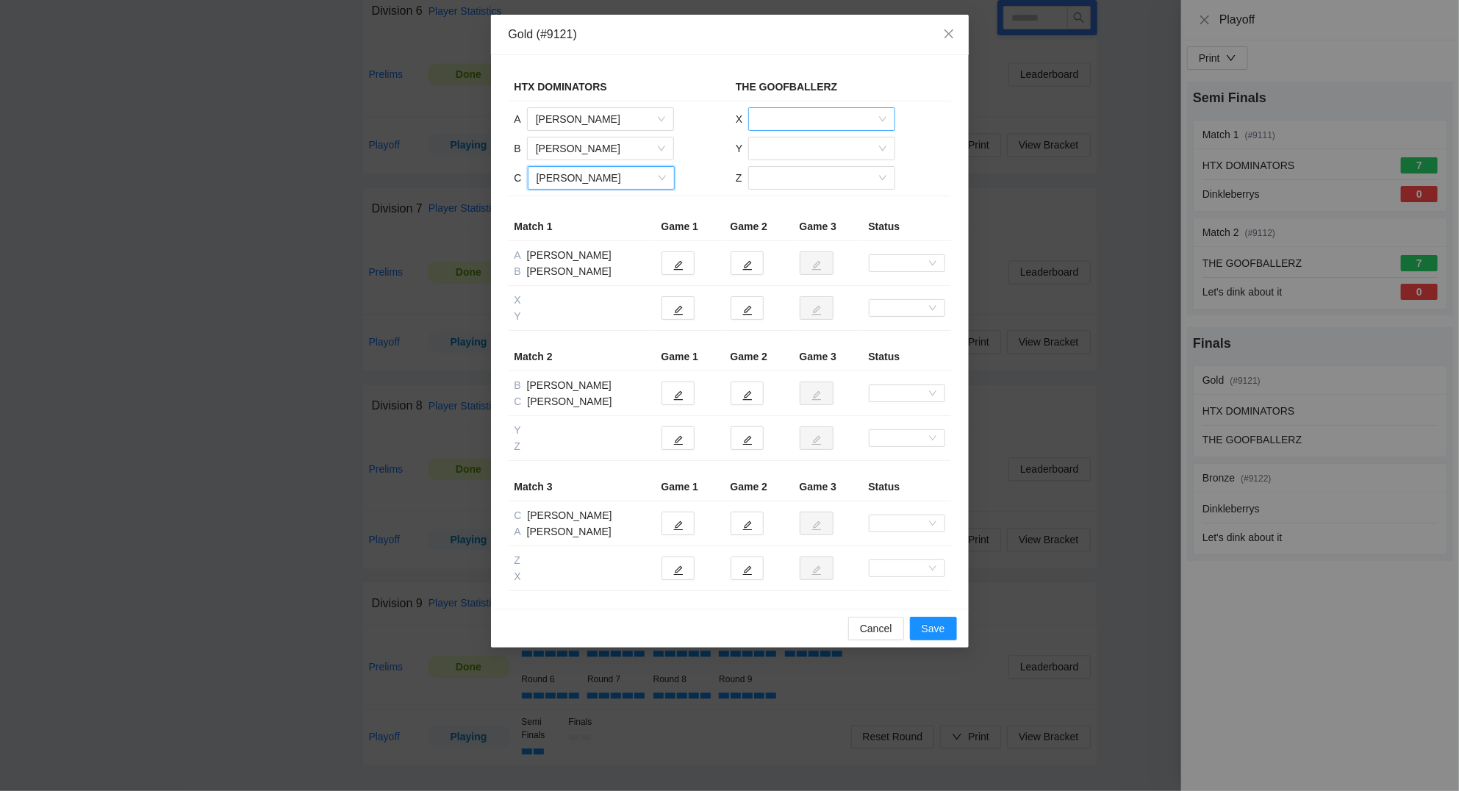
click at [809, 118] on input "search" at bounding box center [816, 119] width 119 height 22
click at [801, 170] on div "Geoff Bourgeois" at bounding box center [821, 177] width 129 height 16
click at [799, 152] on input "search" at bounding box center [816, 148] width 119 height 22
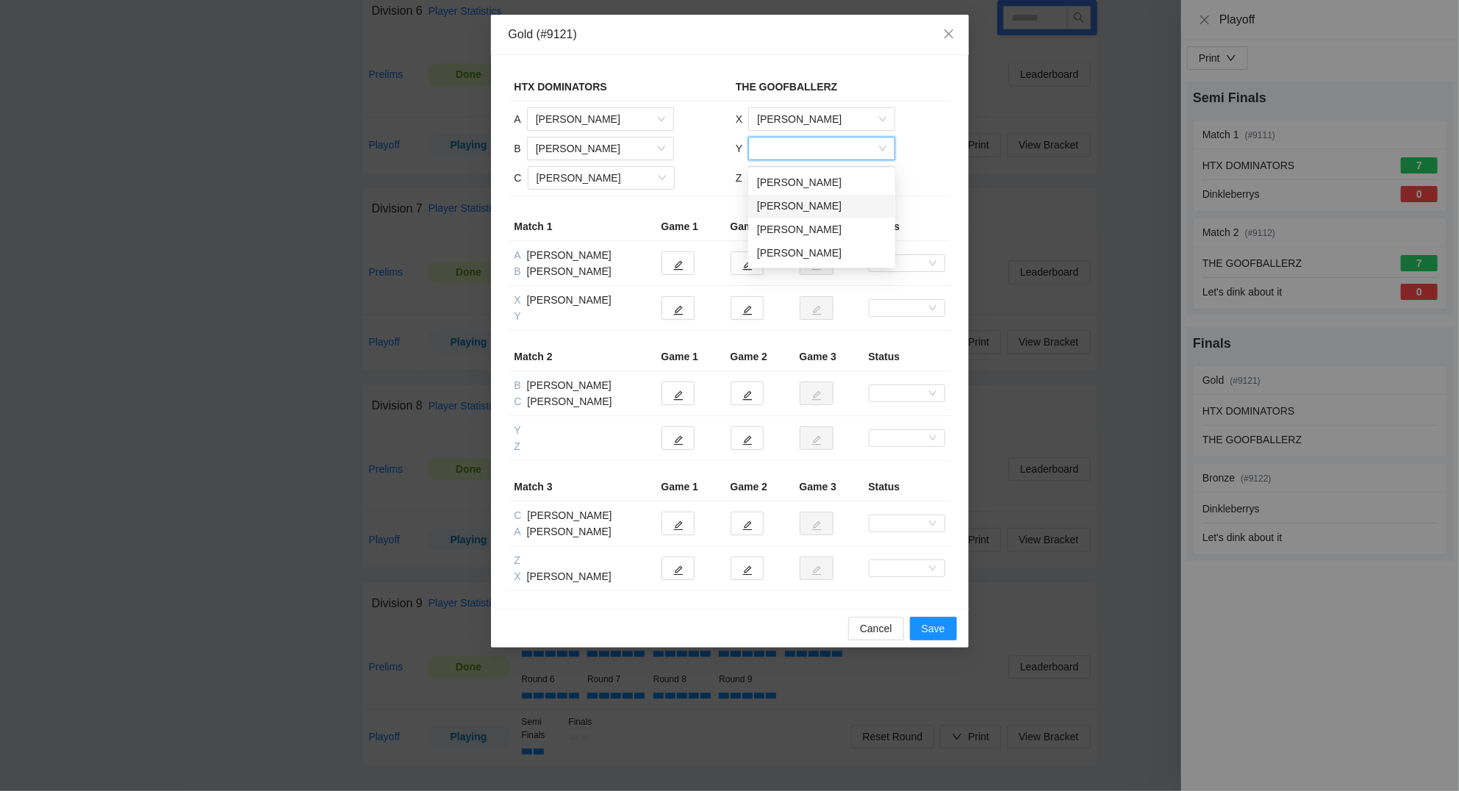
click at [794, 198] on div "Jeremy Bourgeois" at bounding box center [821, 206] width 129 height 16
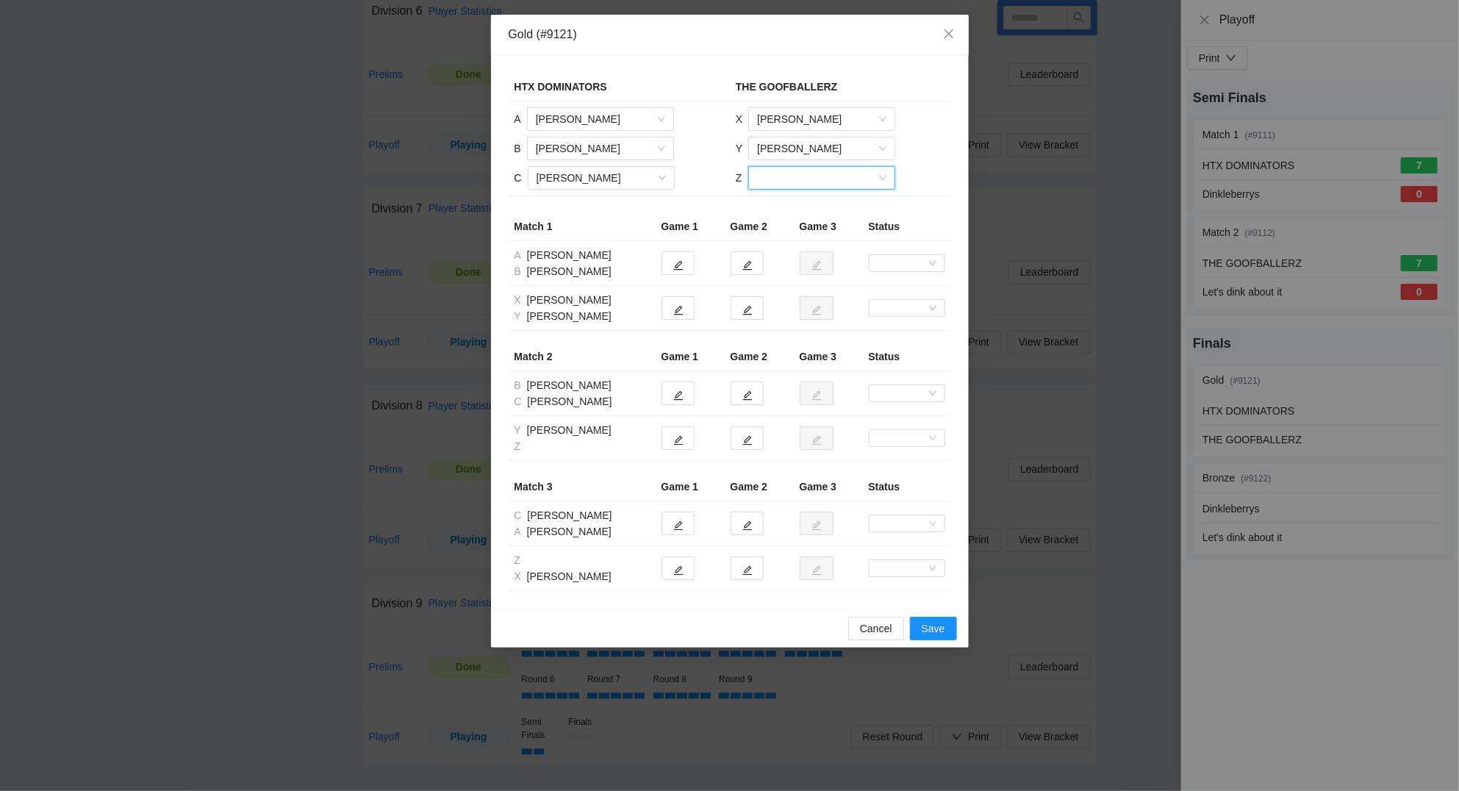
click at [792, 183] on input "search" at bounding box center [816, 178] width 119 height 22
click at [780, 254] on div "Mackenzie Bourgeois" at bounding box center [820, 259] width 129 height 16
click at [675, 312] on icon "edit" at bounding box center [678, 311] width 10 height 10
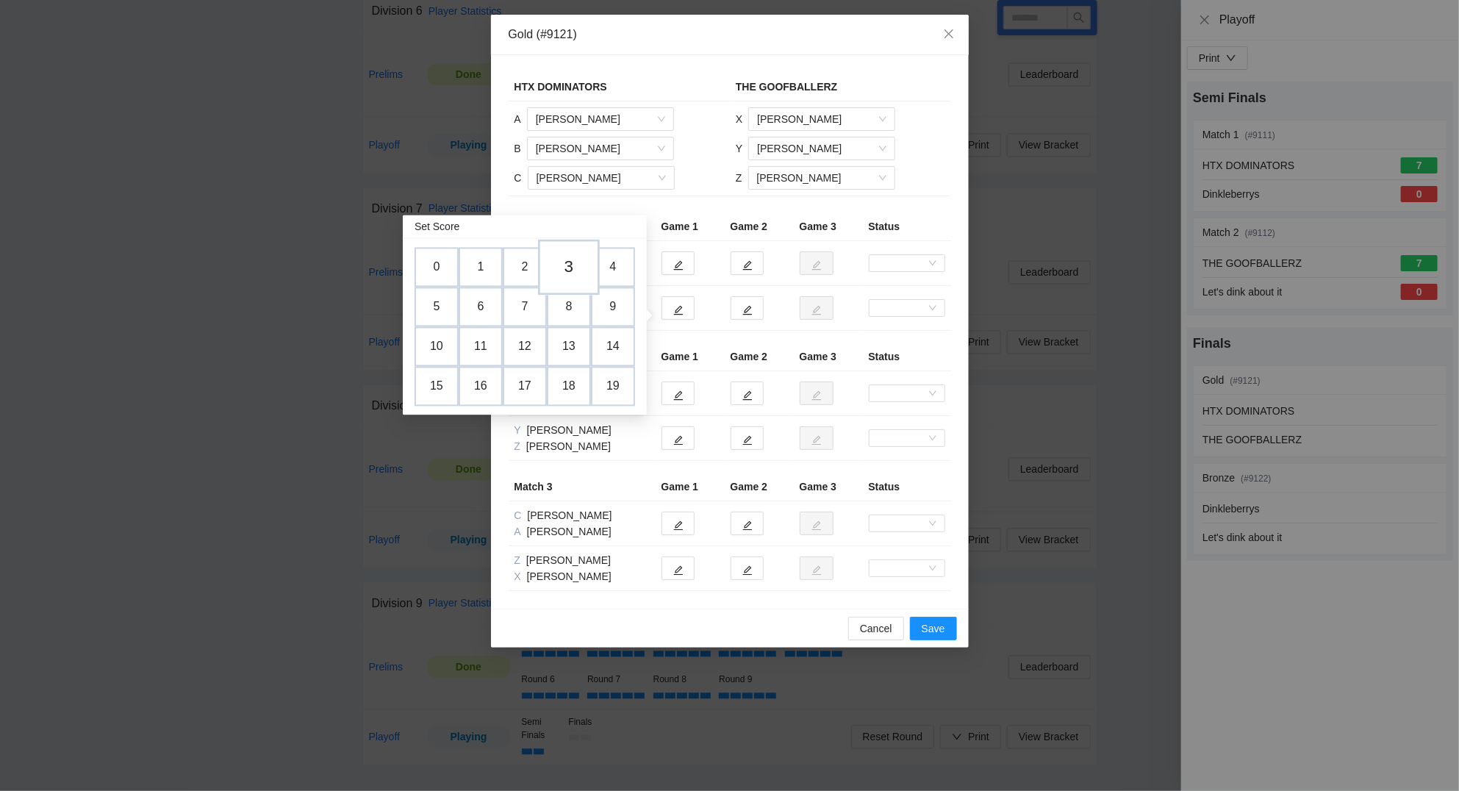
click at [577, 265] on td "3" at bounding box center [569, 268] width 62 height 56
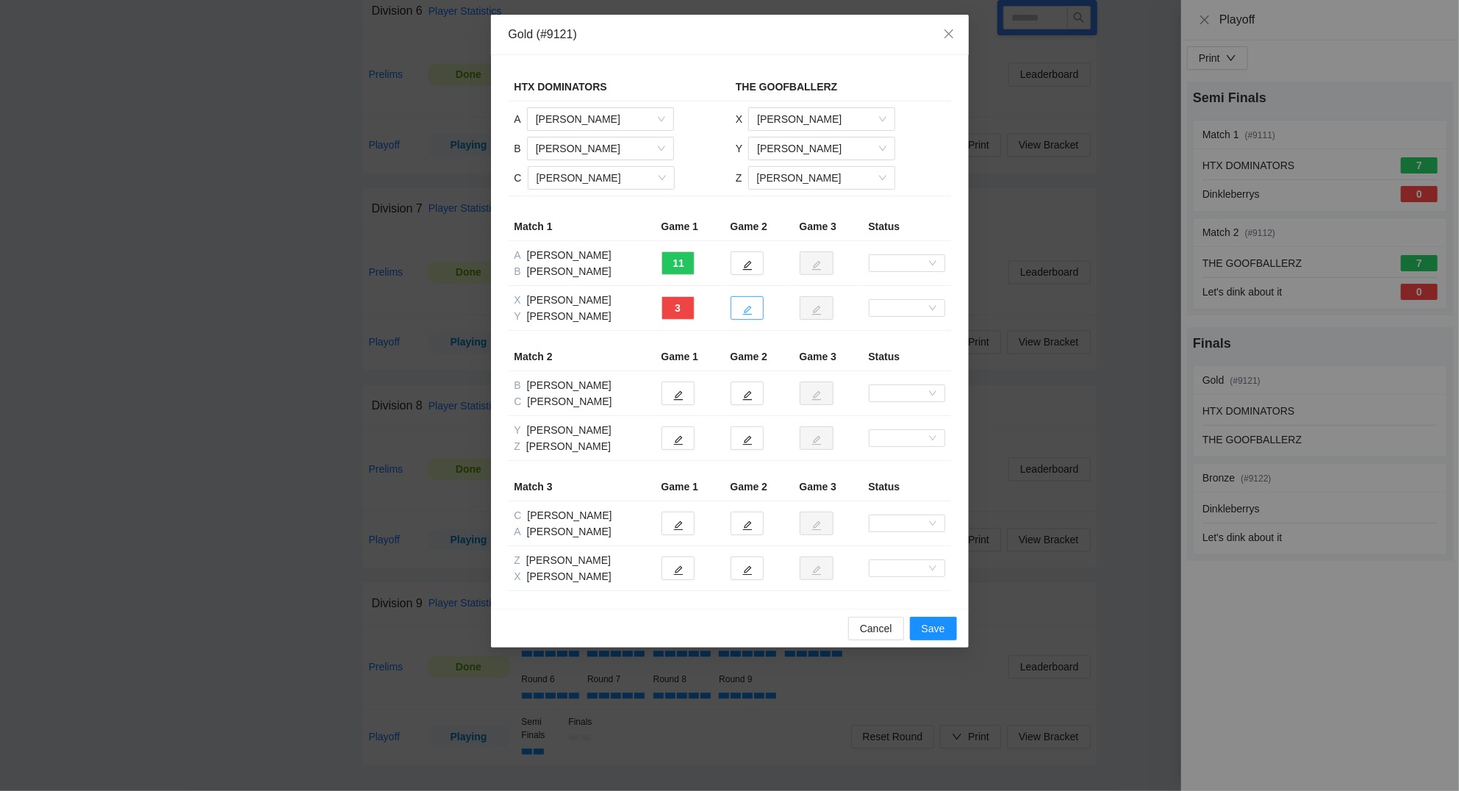
click at [743, 306] on icon "edit" at bounding box center [747, 310] width 10 height 10
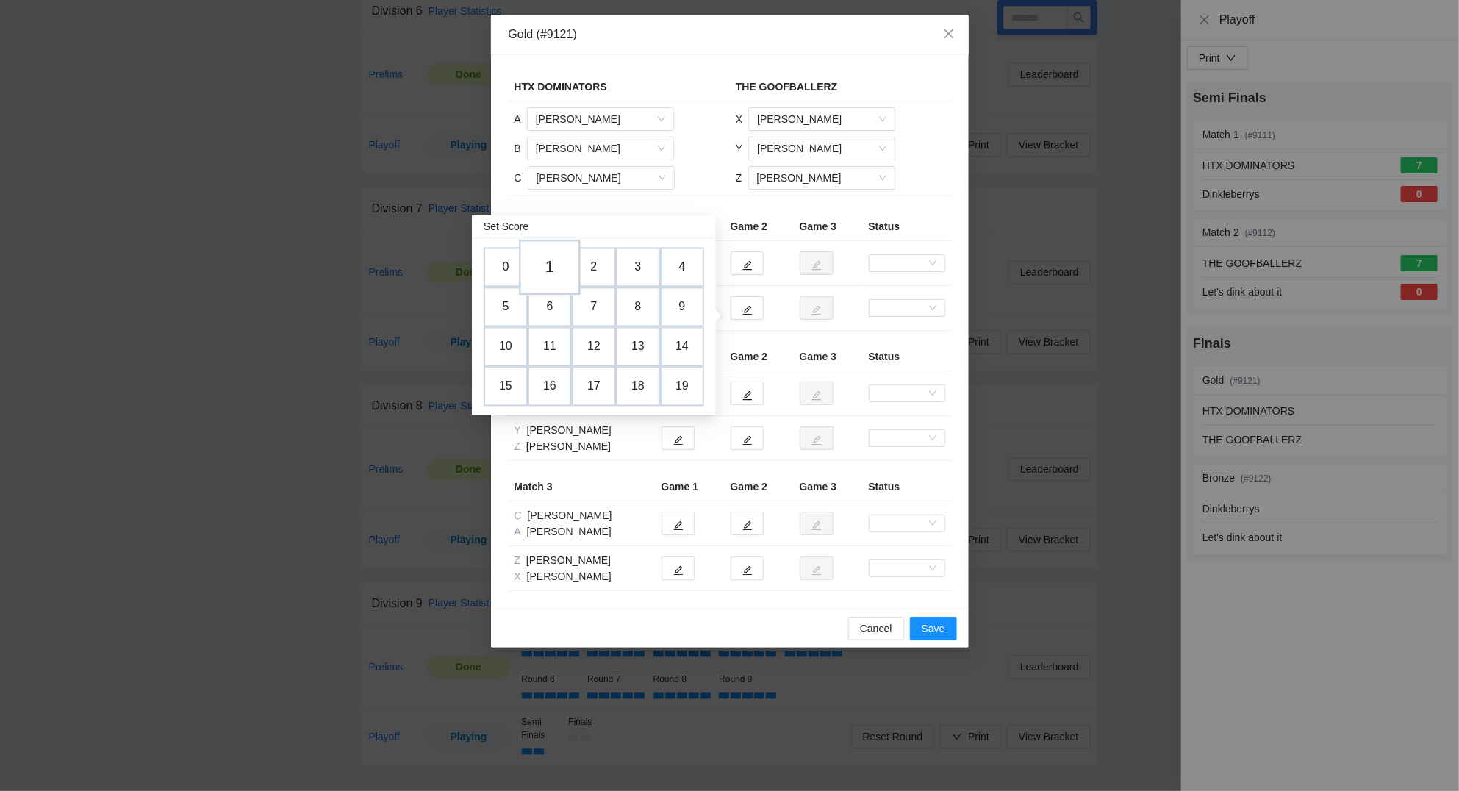
click at [546, 259] on td "1" at bounding box center [550, 268] width 62 height 56
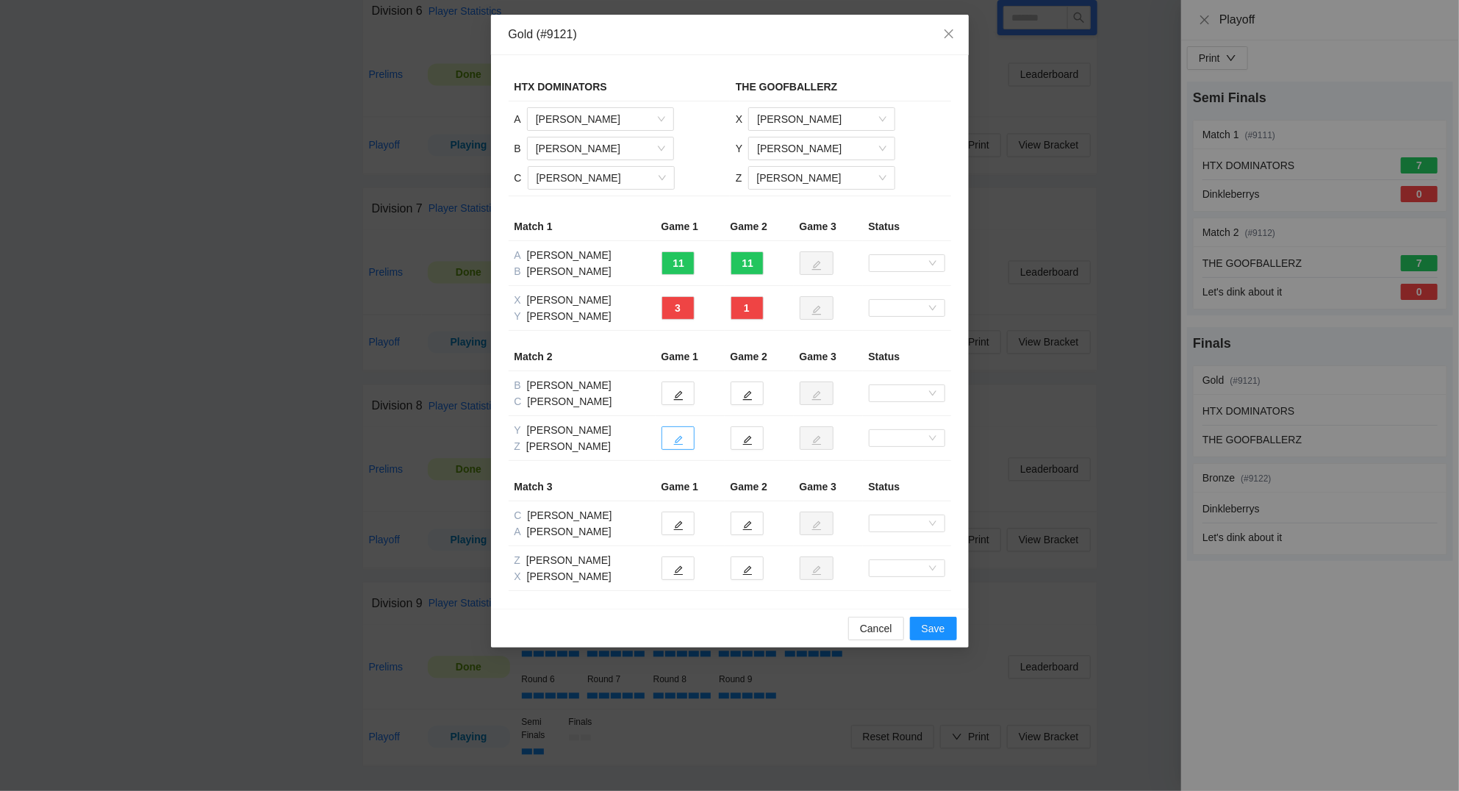
click at [677, 439] on icon "edit" at bounding box center [678, 440] width 10 height 10
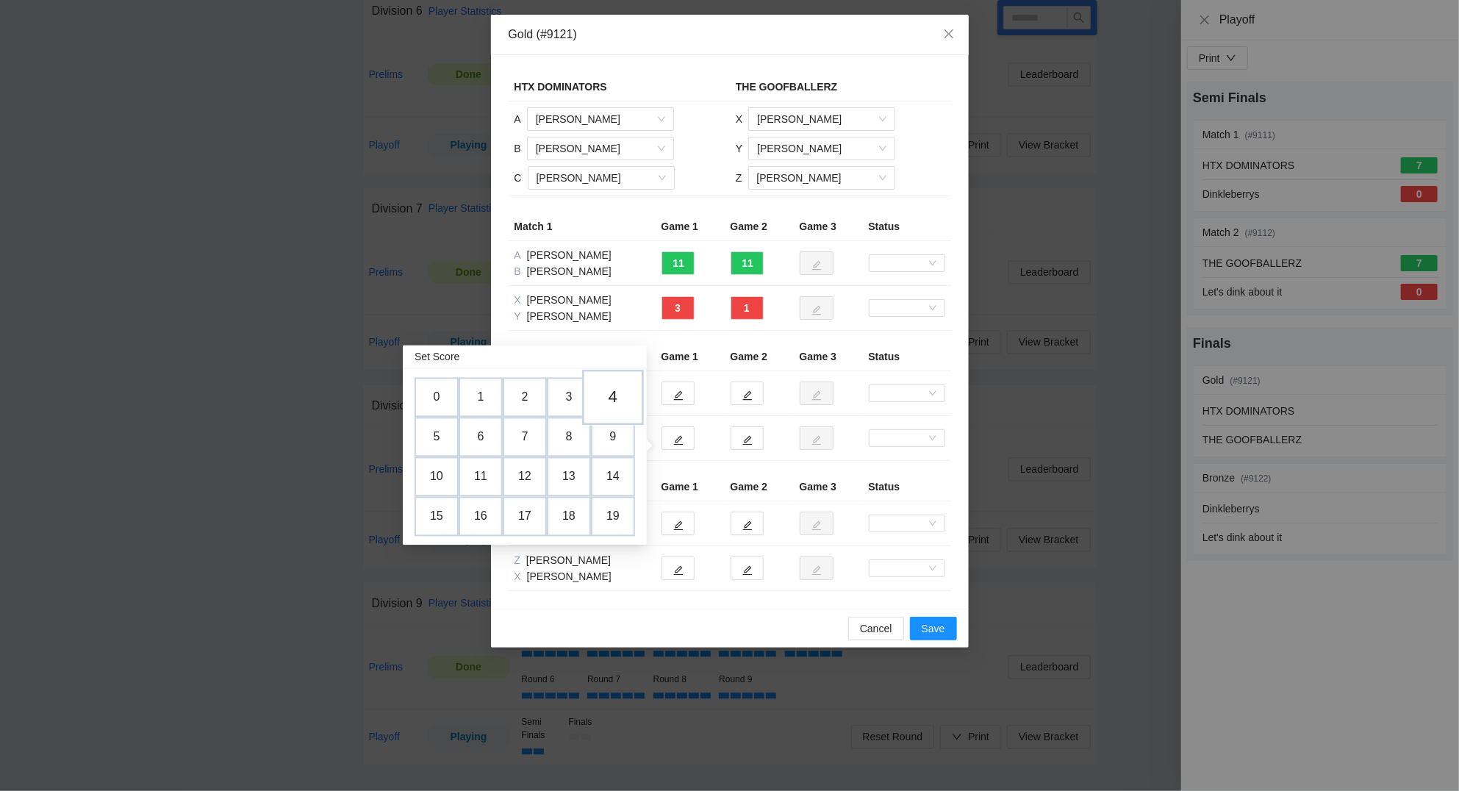
click at [618, 389] on td "4" at bounding box center [613, 398] width 62 height 56
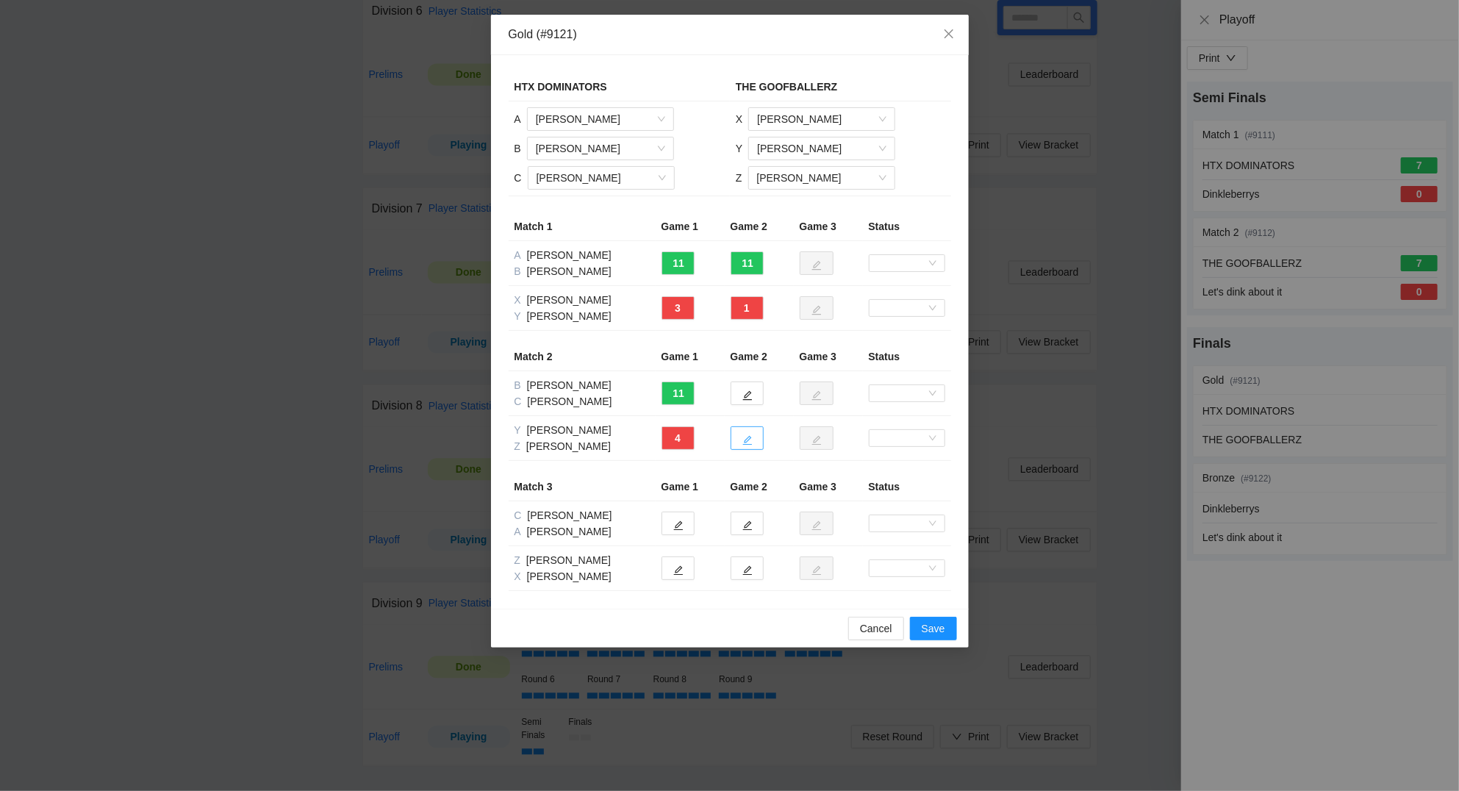
click at [751, 442] on icon "edit" at bounding box center [747, 440] width 10 height 10
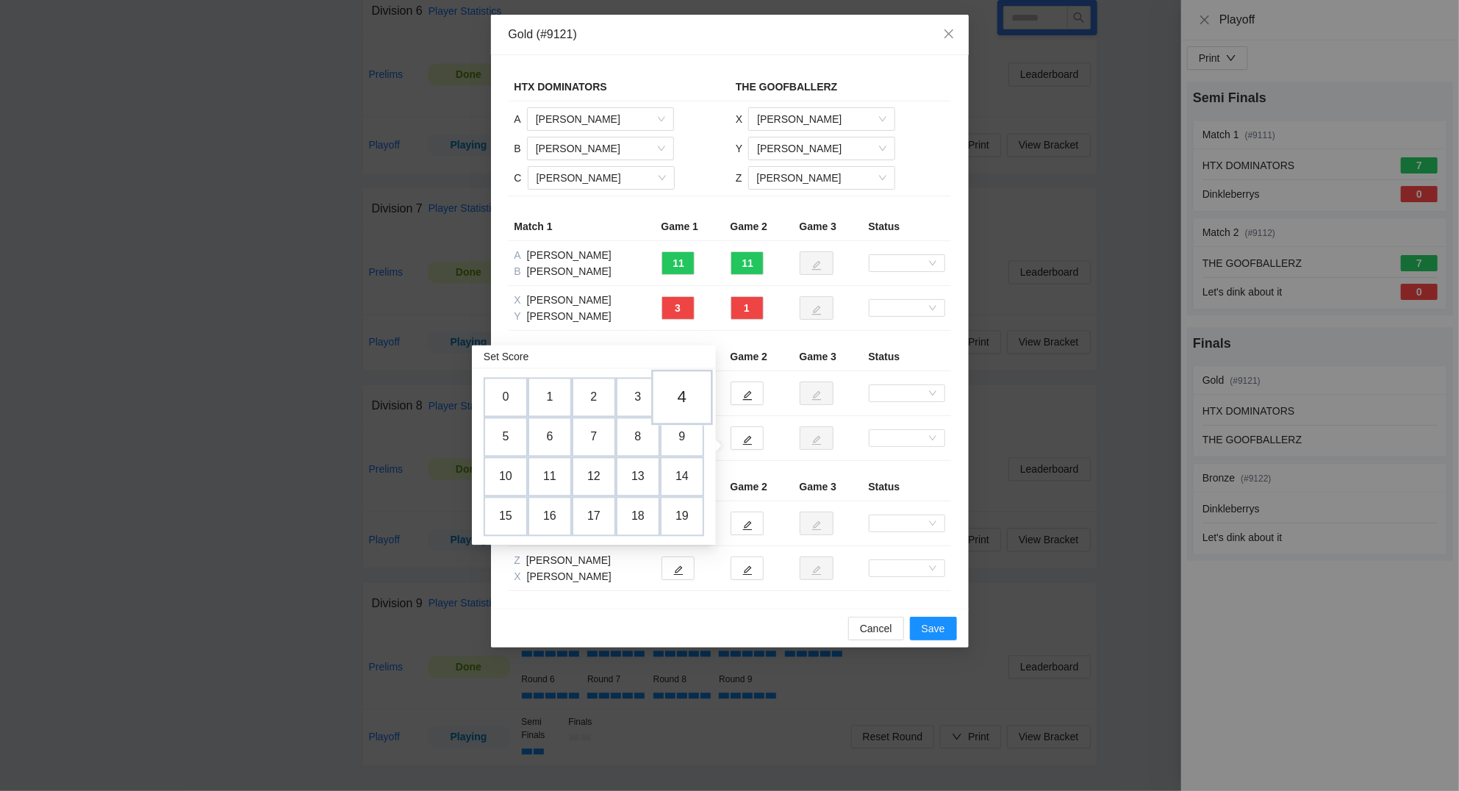
click at [682, 396] on td "4" at bounding box center [682, 398] width 62 height 56
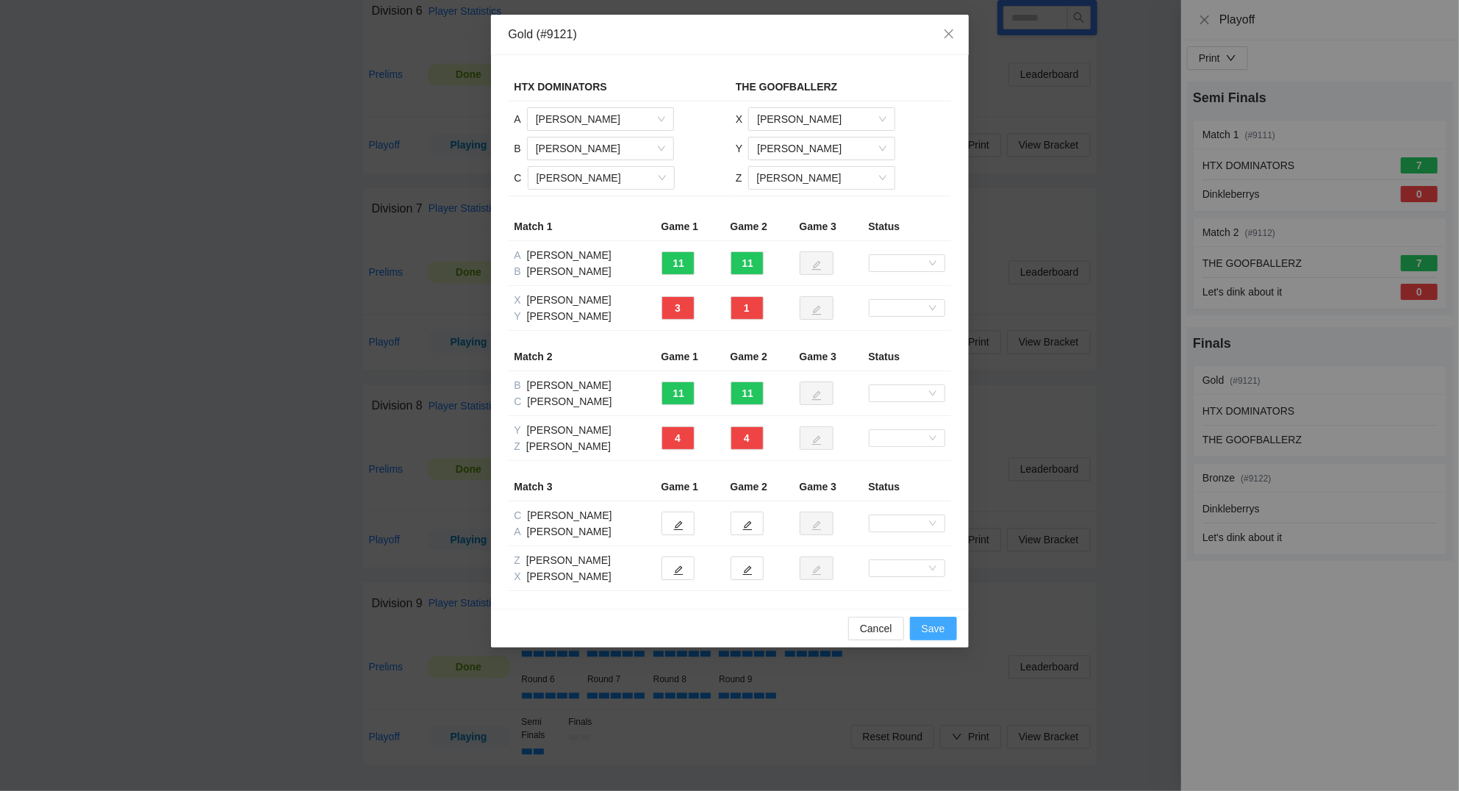
click at [934, 633] on span "Save" at bounding box center [933, 628] width 24 height 16
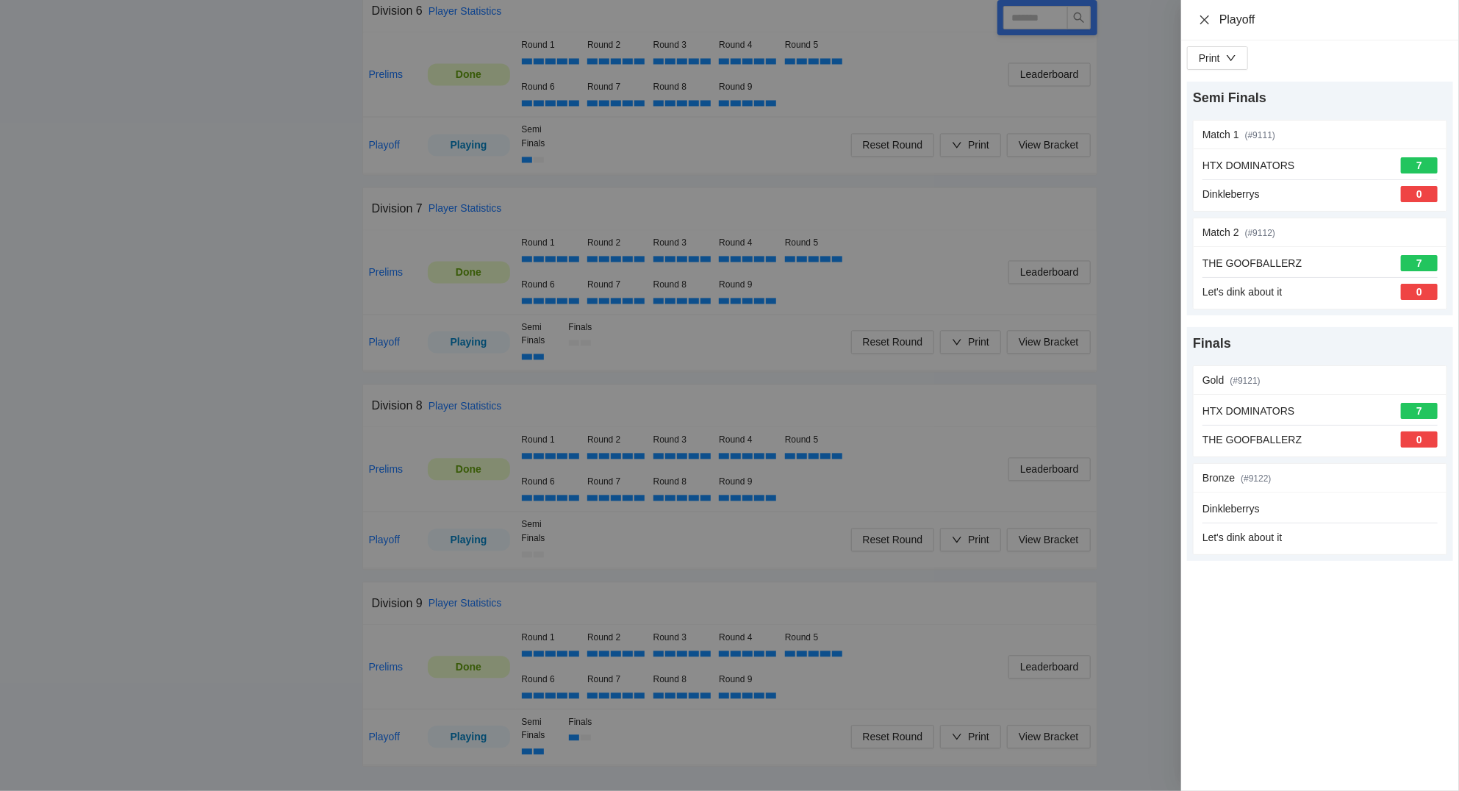
click at [1204, 16] on icon "close" at bounding box center [1204, 20] width 12 height 12
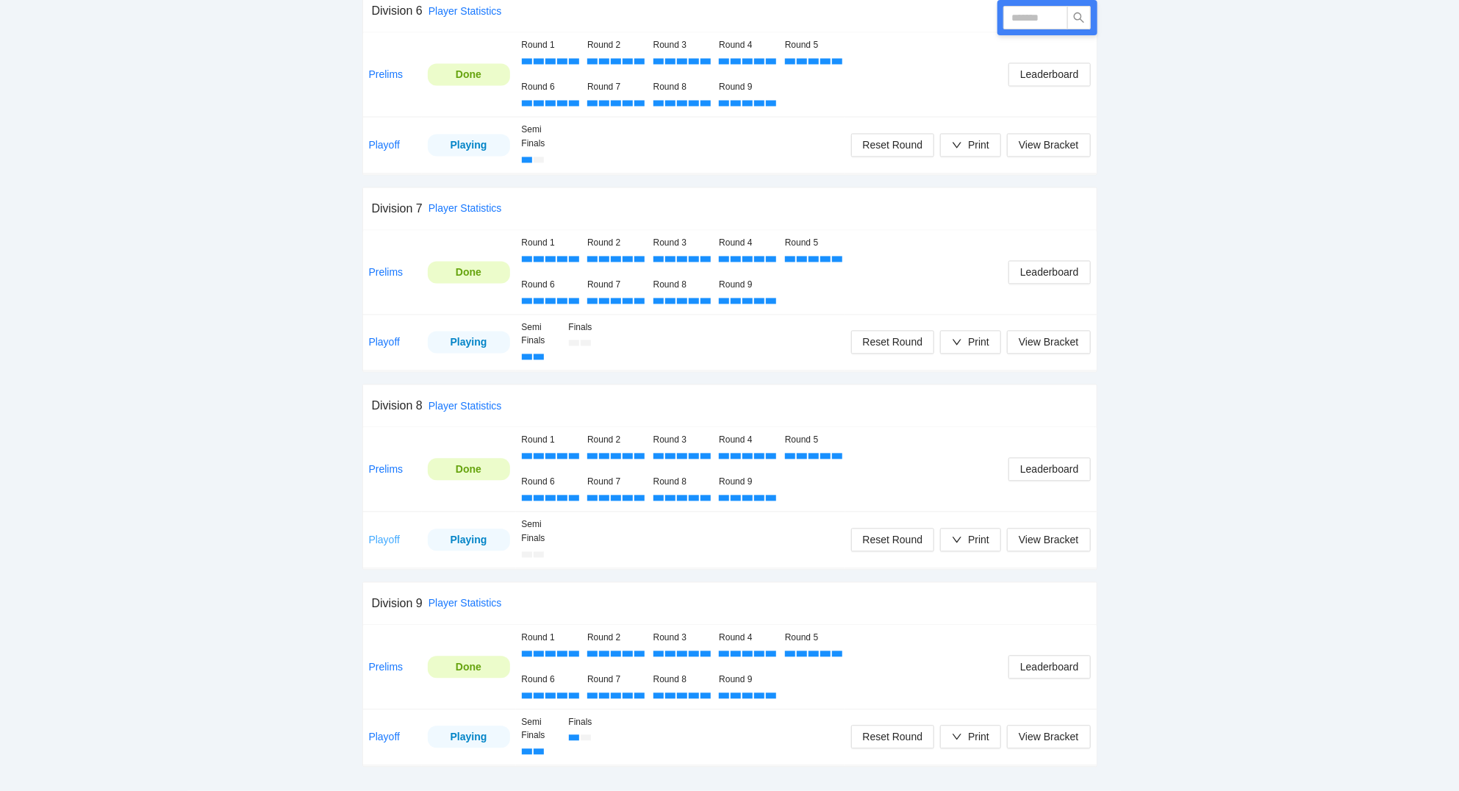
click at [395, 541] on link "Playoff" at bounding box center [385, 540] width 32 height 12
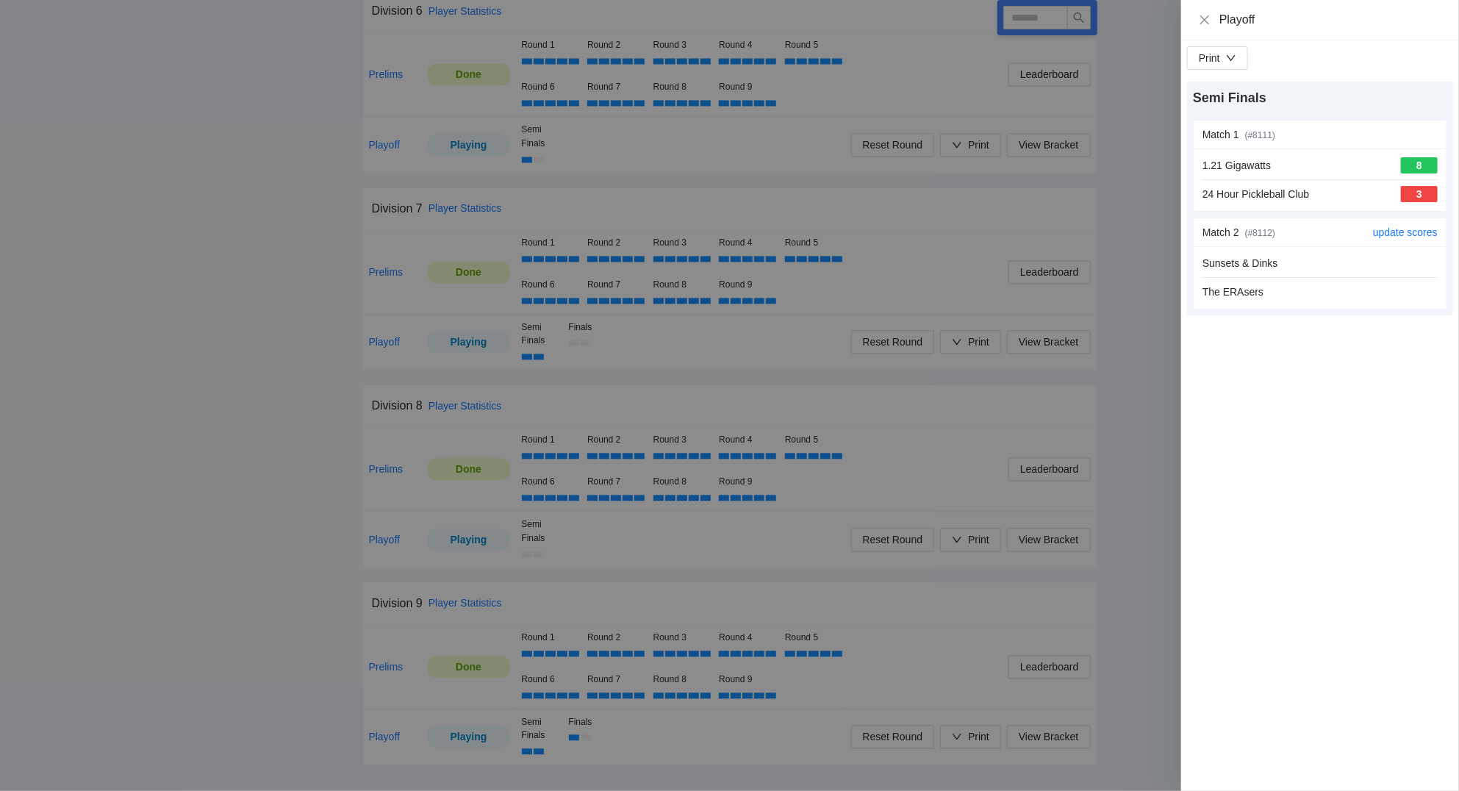
click at [1365, 286] on div "The ERAsers" at bounding box center [1319, 292] width 235 height 16
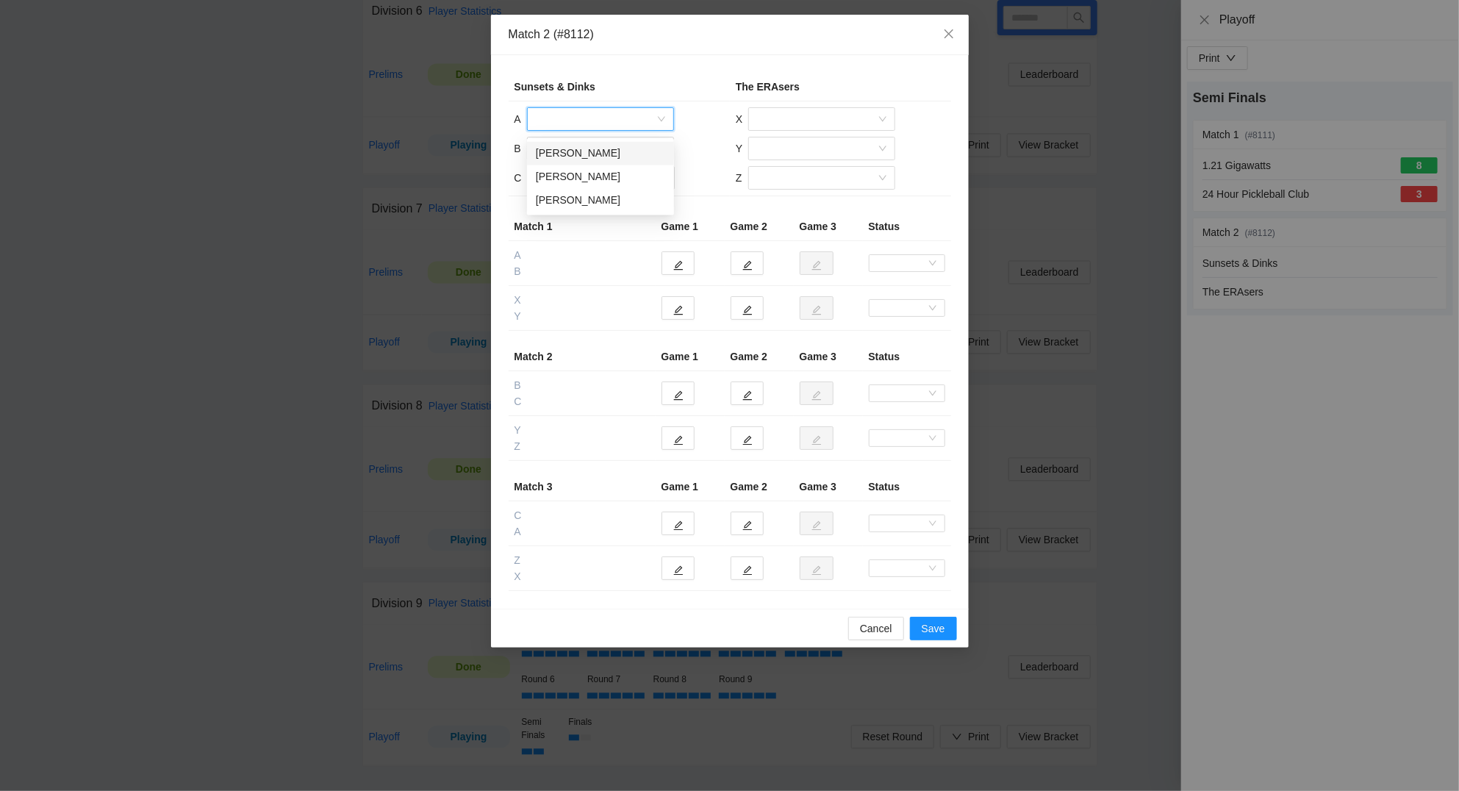
click at [583, 119] on input "search" at bounding box center [595, 119] width 119 height 22
click at [578, 197] on div "Ross O'Rourke" at bounding box center [600, 201] width 129 height 16
click at [581, 148] on input "search" at bounding box center [595, 148] width 119 height 22
click at [572, 199] on div "Kurt Buchert" at bounding box center [600, 206] width 129 height 16
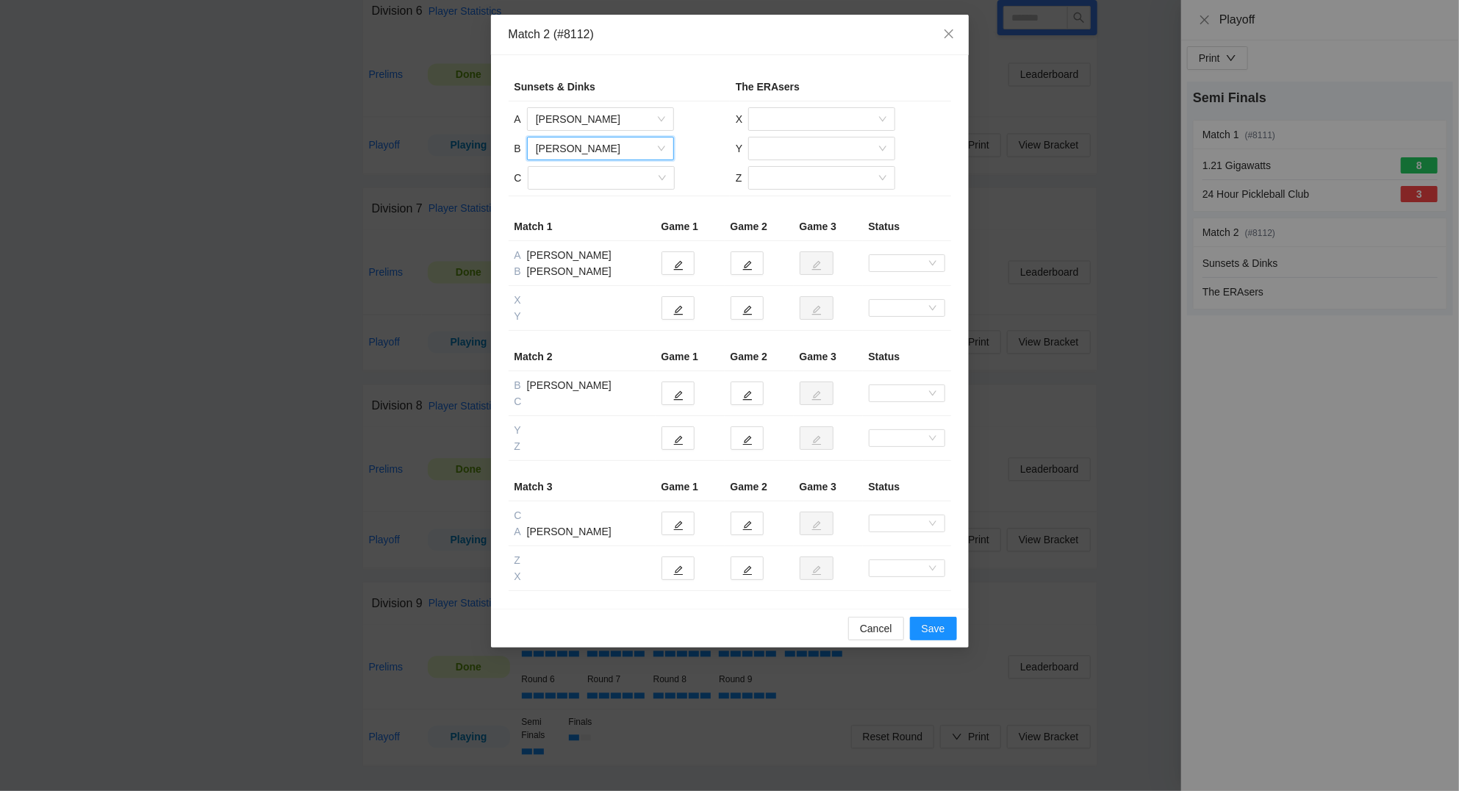
click at [576, 165] on td "A Ross O'Rourke B Kurt Buchert Kurt Buchert C" at bounding box center [618, 148] width 221 height 95
click at [576, 176] on input "search" at bounding box center [595, 178] width 119 height 22
drag, startPoint x: 577, startPoint y: 202, endPoint x: 774, endPoint y: 186, distance: 197.6
click at [578, 204] on div "Gavin Choosakul" at bounding box center [600, 212] width 129 height 16
click at [848, 121] on input "search" at bounding box center [816, 119] width 119 height 22
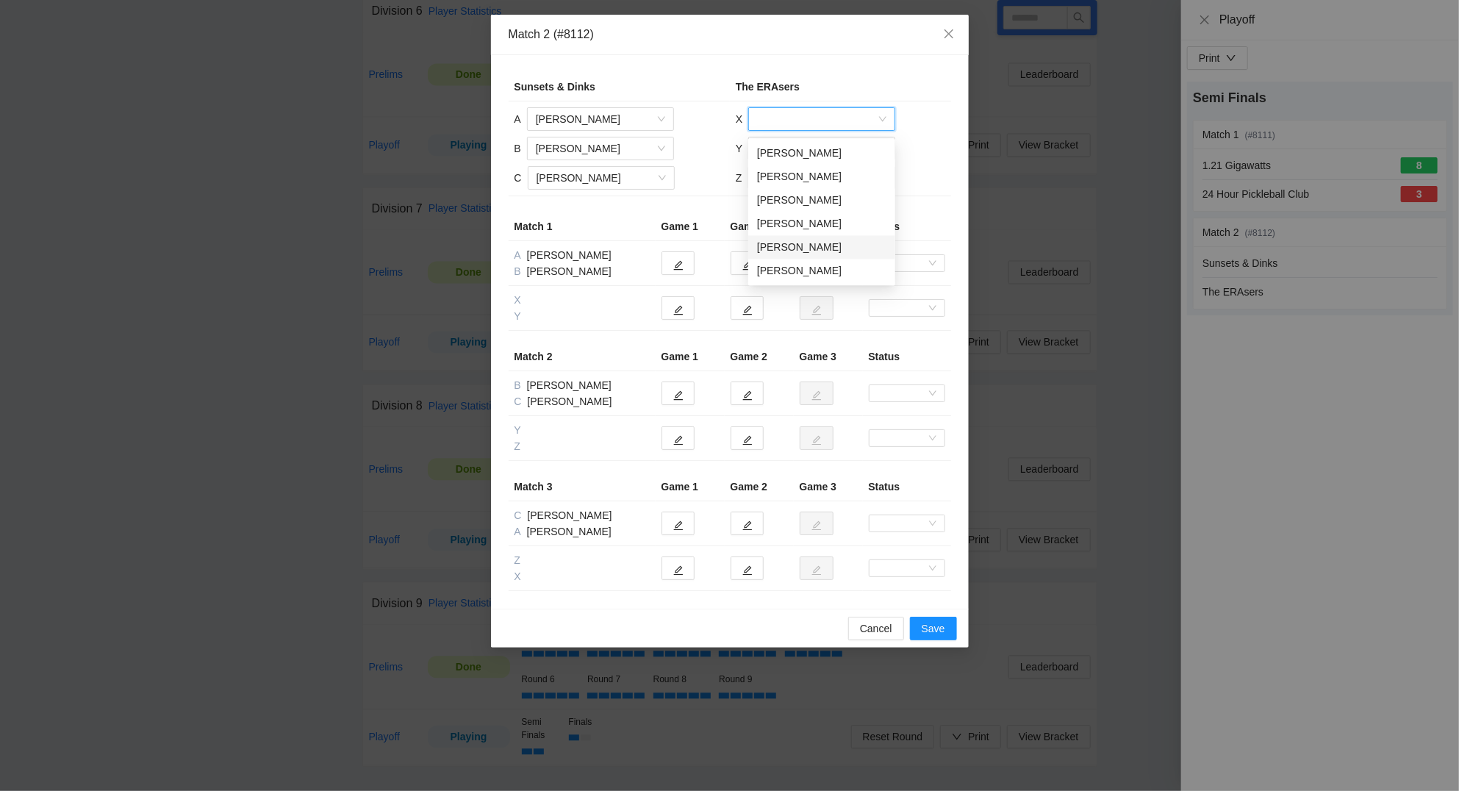
click at [796, 242] on div "Sidney Watts" at bounding box center [821, 248] width 129 height 16
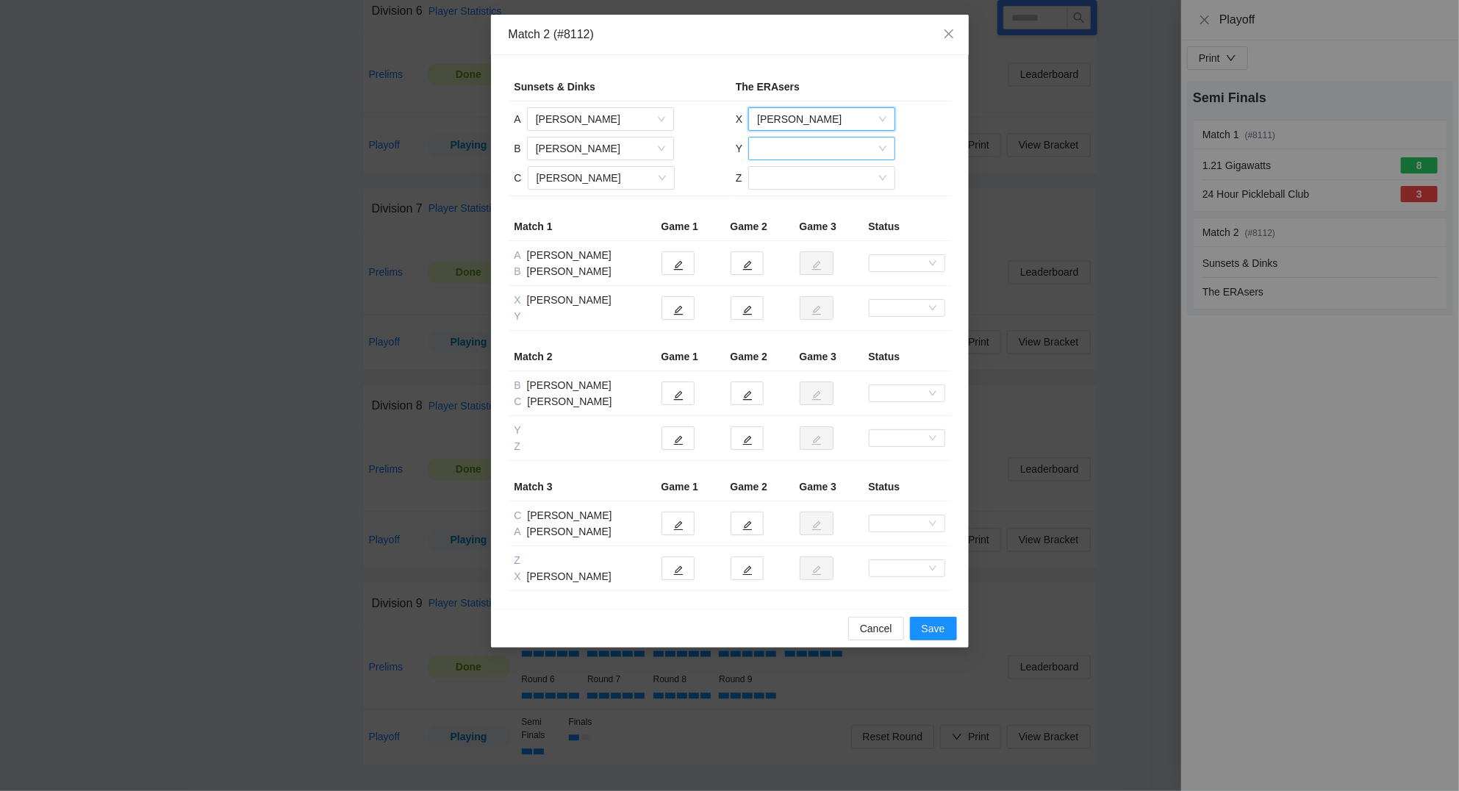
click at [800, 146] on input "search" at bounding box center [816, 148] width 119 height 22
click at [792, 204] on div "Diego Berrocal" at bounding box center [821, 206] width 129 height 16
click at [788, 181] on input "search" at bounding box center [816, 178] width 119 height 22
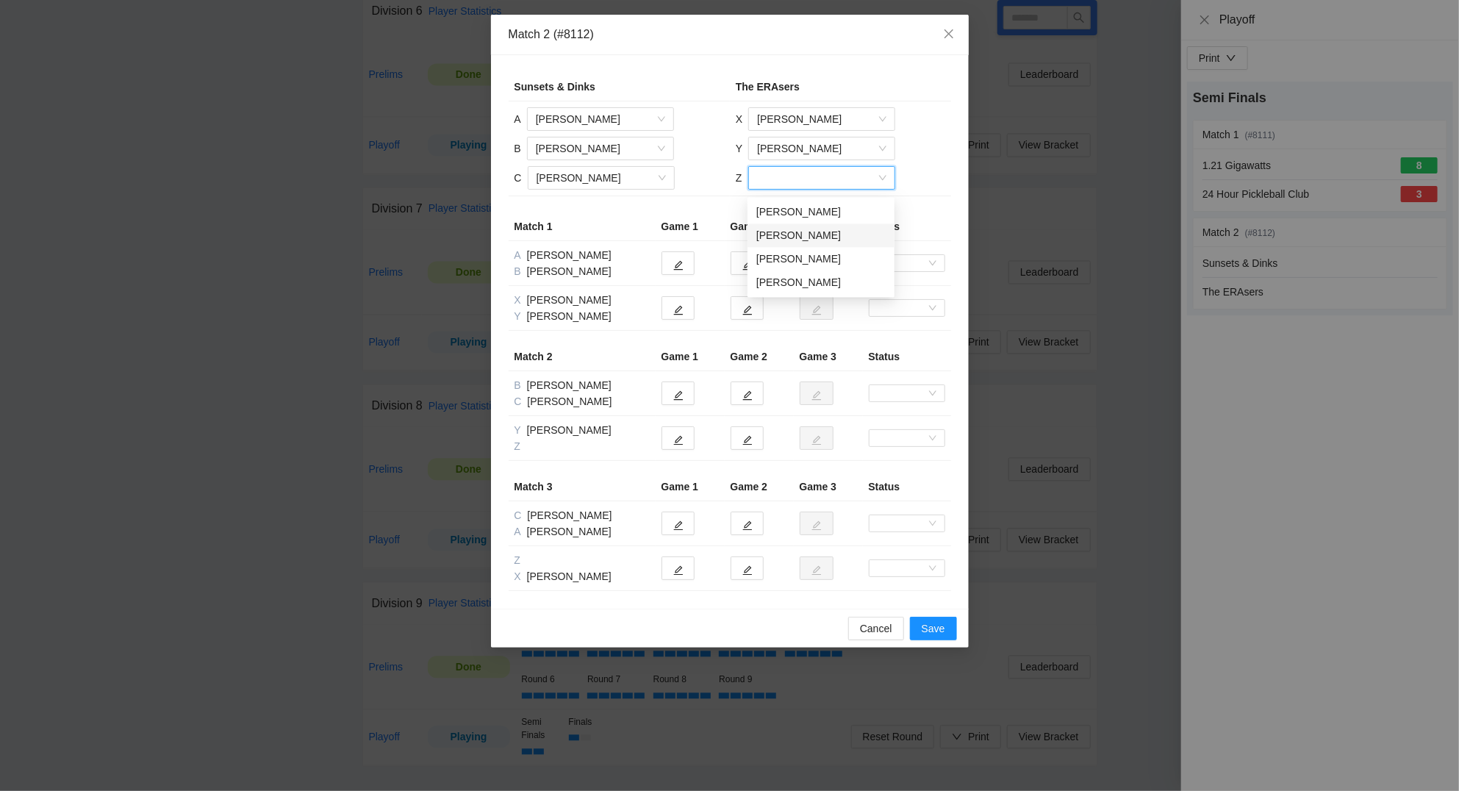
click at [788, 234] on div "Elizabeth Pearce" at bounding box center [820, 236] width 129 height 16
click at [682, 265] on icon "edit" at bounding box center [678, 265] width 10 height 10
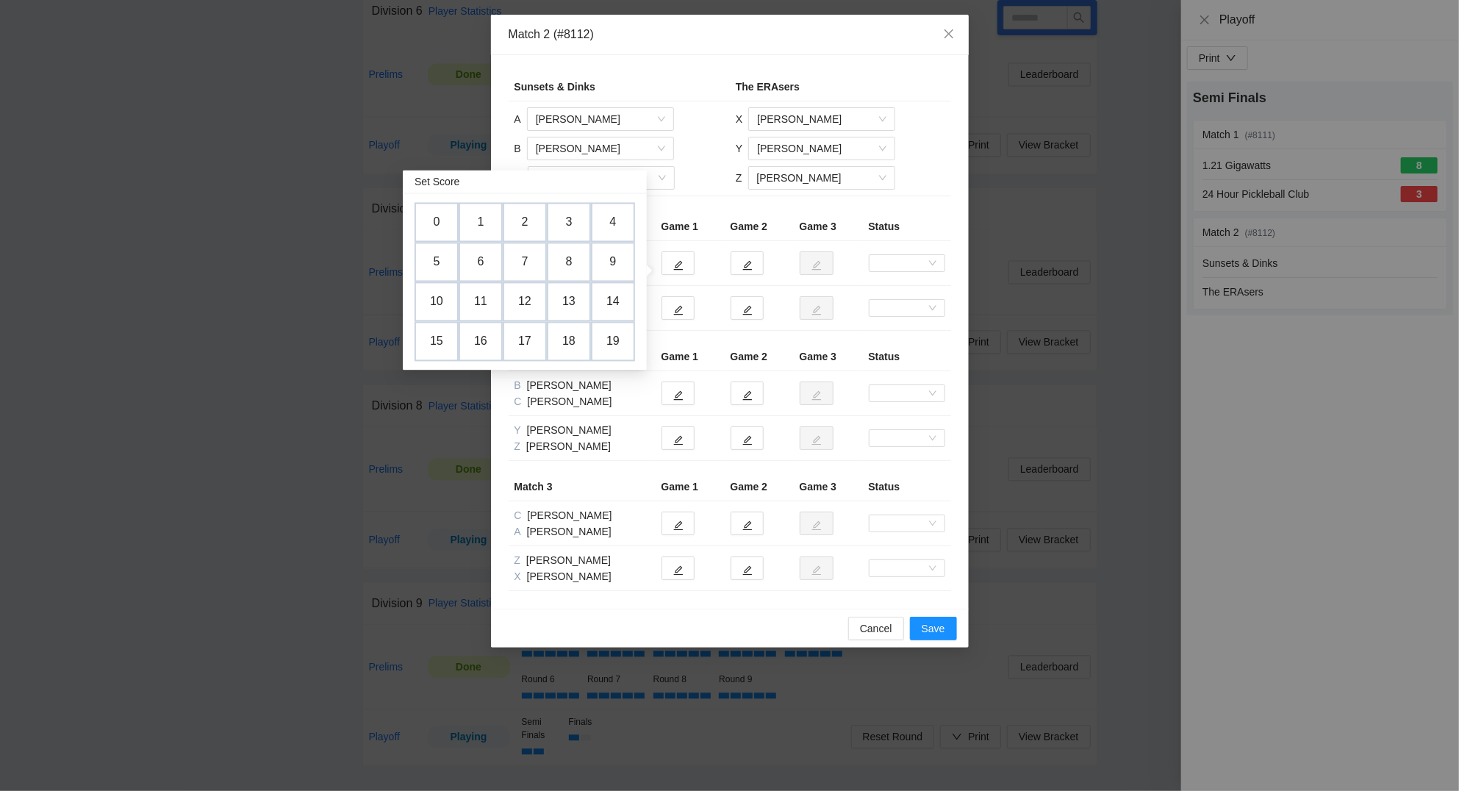
drag, startPoint x: 530, startPoint y: 256, endPoint x: 640, endPoint y: 251, distance: 110.3
click at [534, 254] on td "7" at bounding box center [525, 262] width 44 height 40
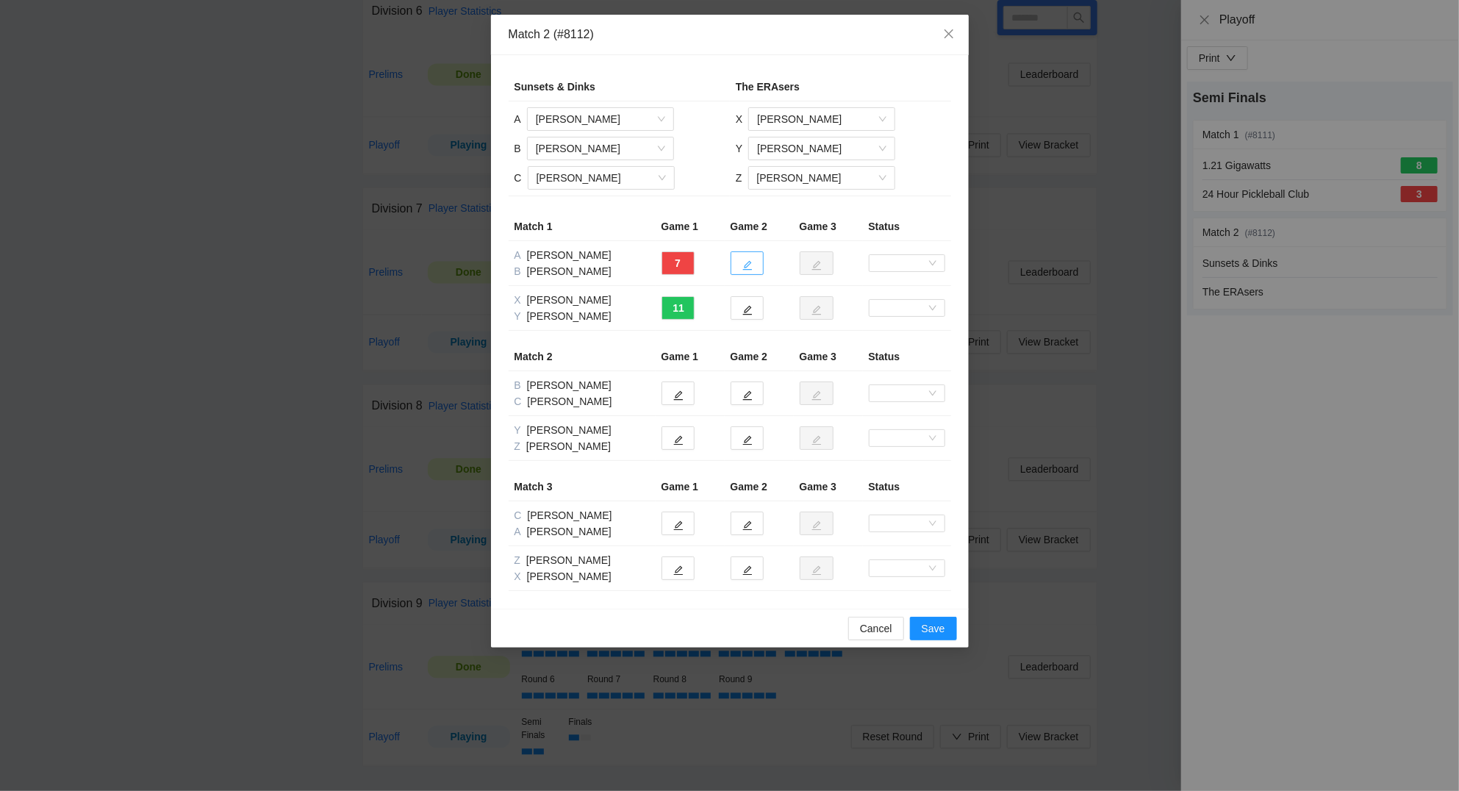
click at [759, 267] on button "button" at bounding box center [746, 263] width 33 height 24
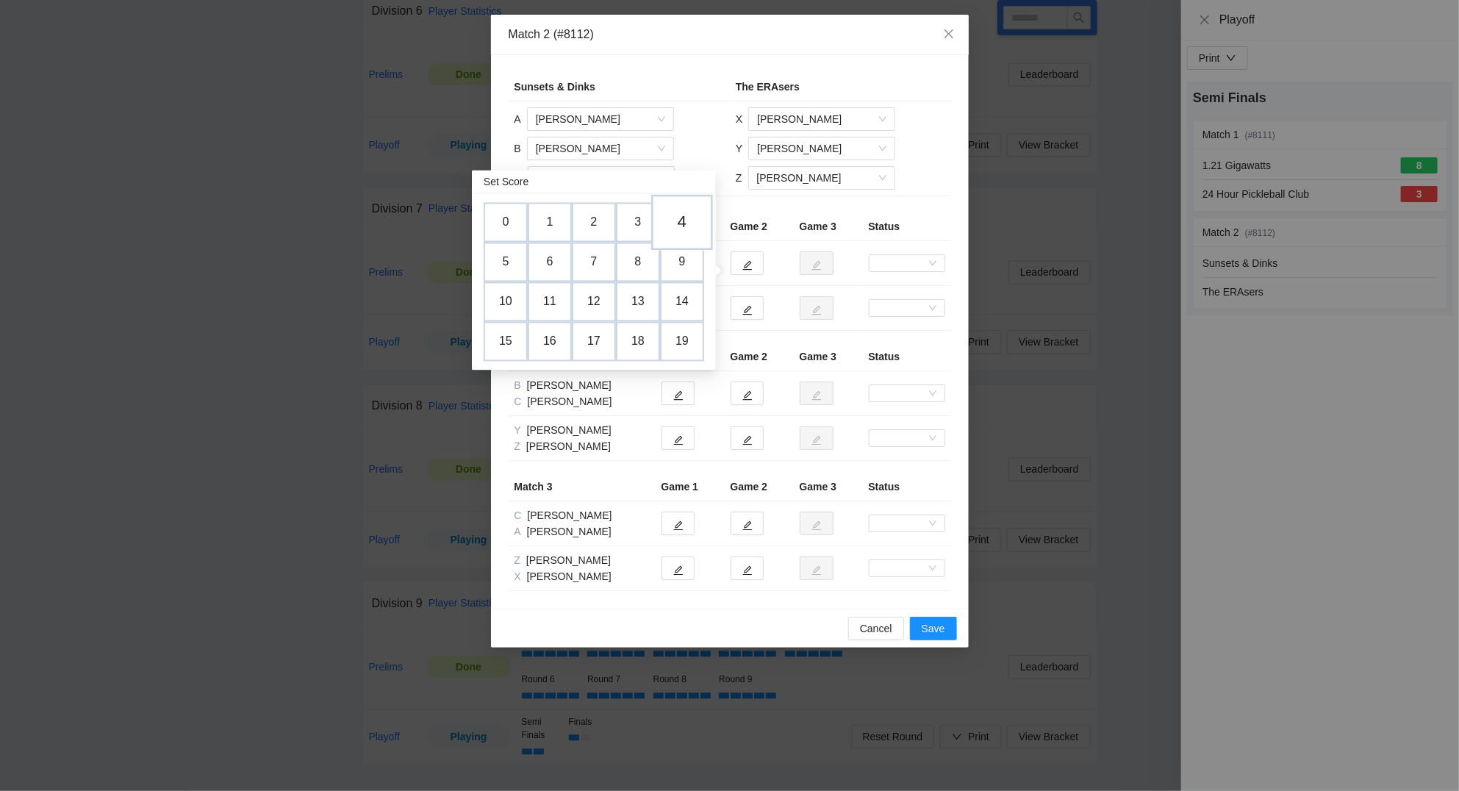
click at [683, 218] on td "4" at bounding box center [682, 223] width 62 height 56
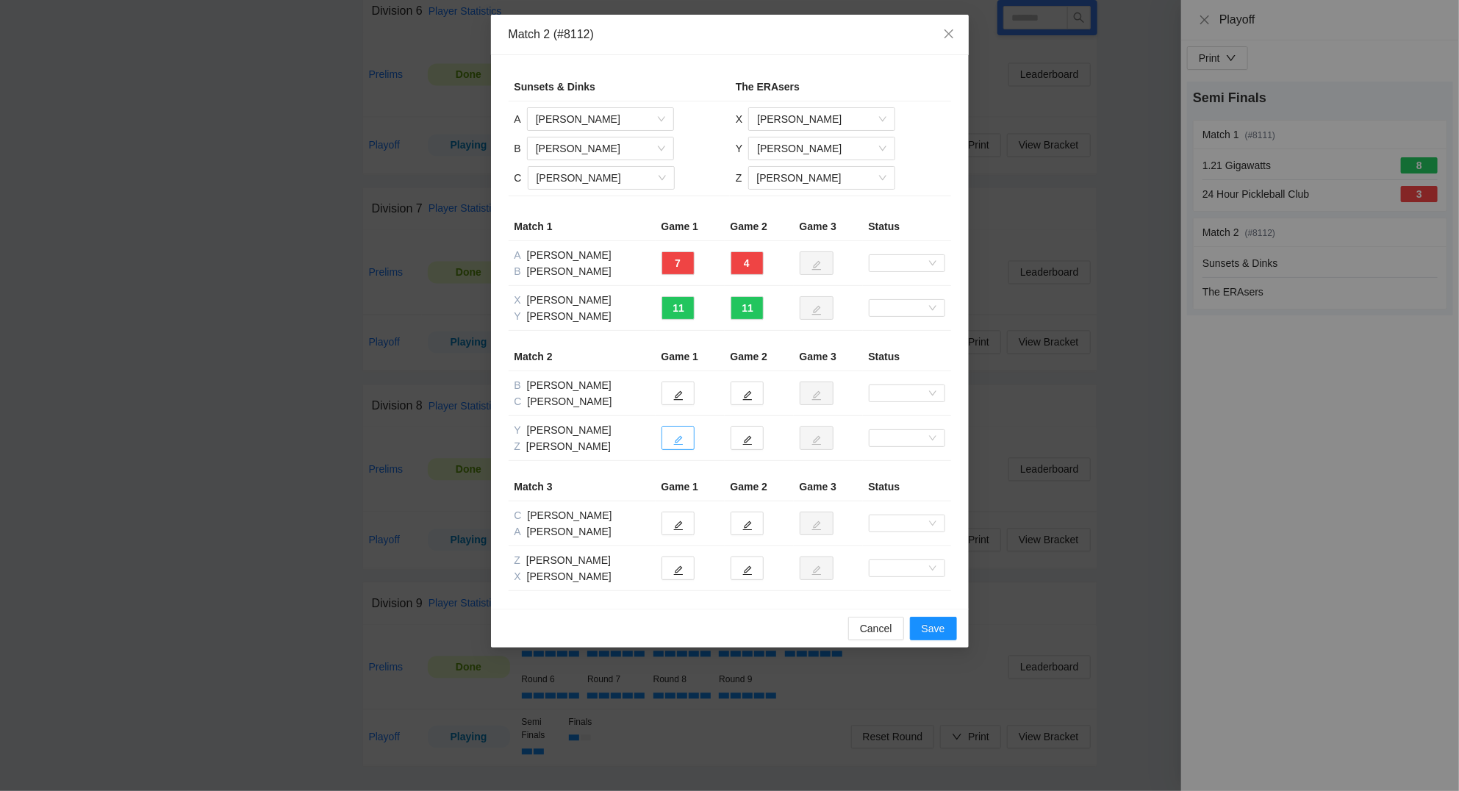
click at [675, 443] on icon "edit" at bounding box center [678, 440] width 10 height 10
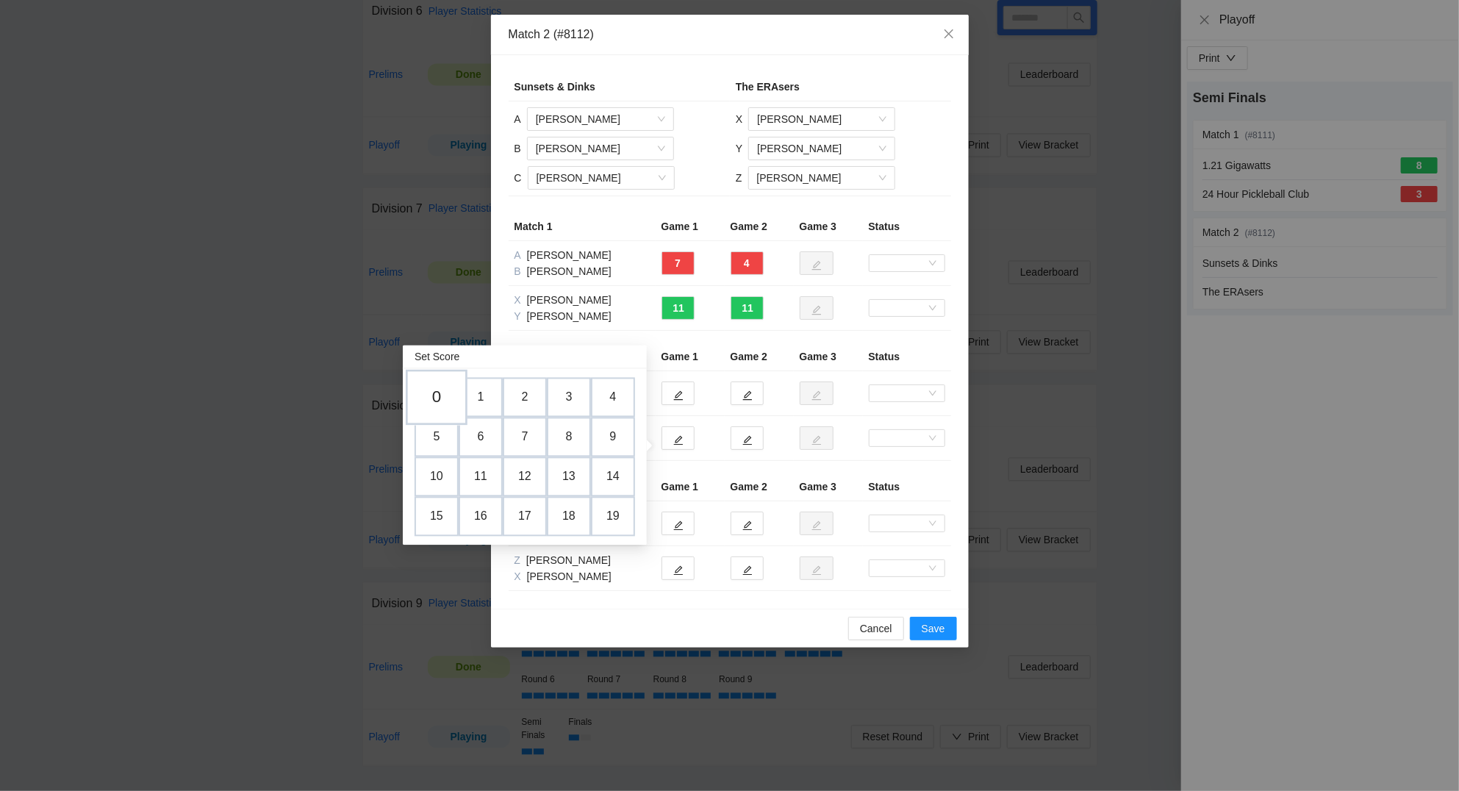
drag, startPoint x: 443, startPoint y: 394, endPoint x: 520, endPoint y: 383, distance: 77.2
click at [444, 394] on td "0" at bounding box center [436, 398] width 44 height 40
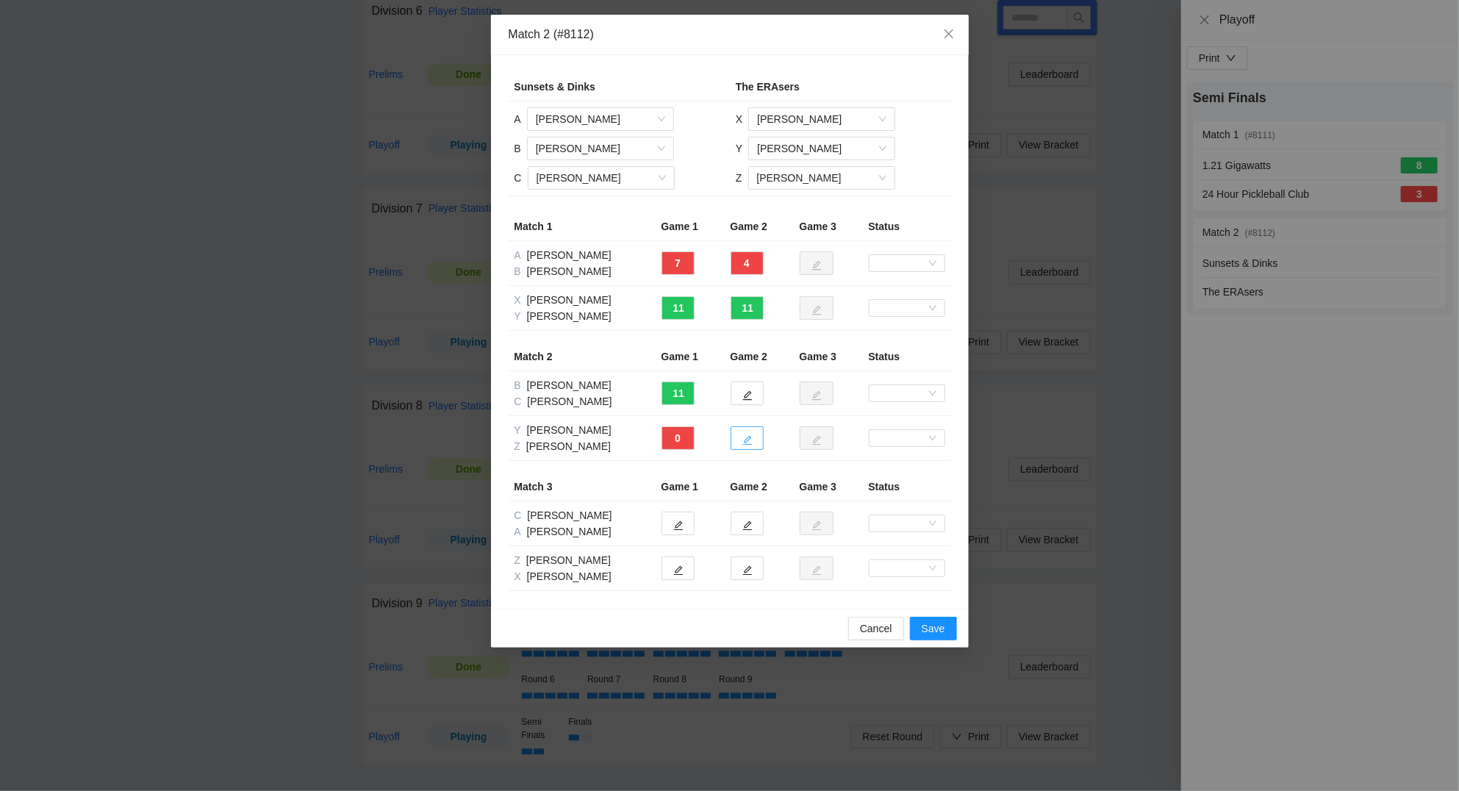
click at [746, 439] on icon "edit" at bounding box center [747, 440] width 10 height 10
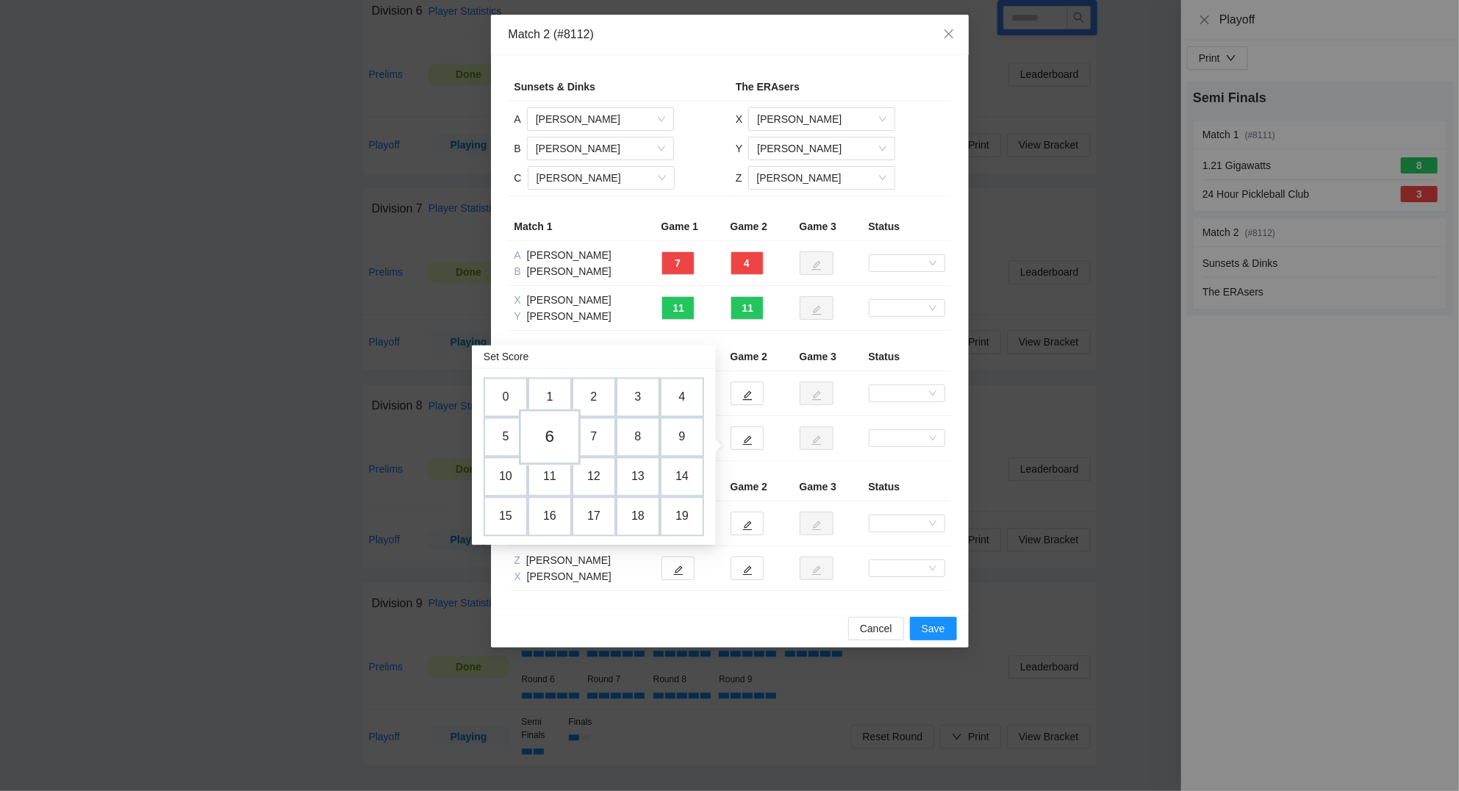
click at [547, 431] on td "6" at bounding box center [550, 437] width 62 height 56
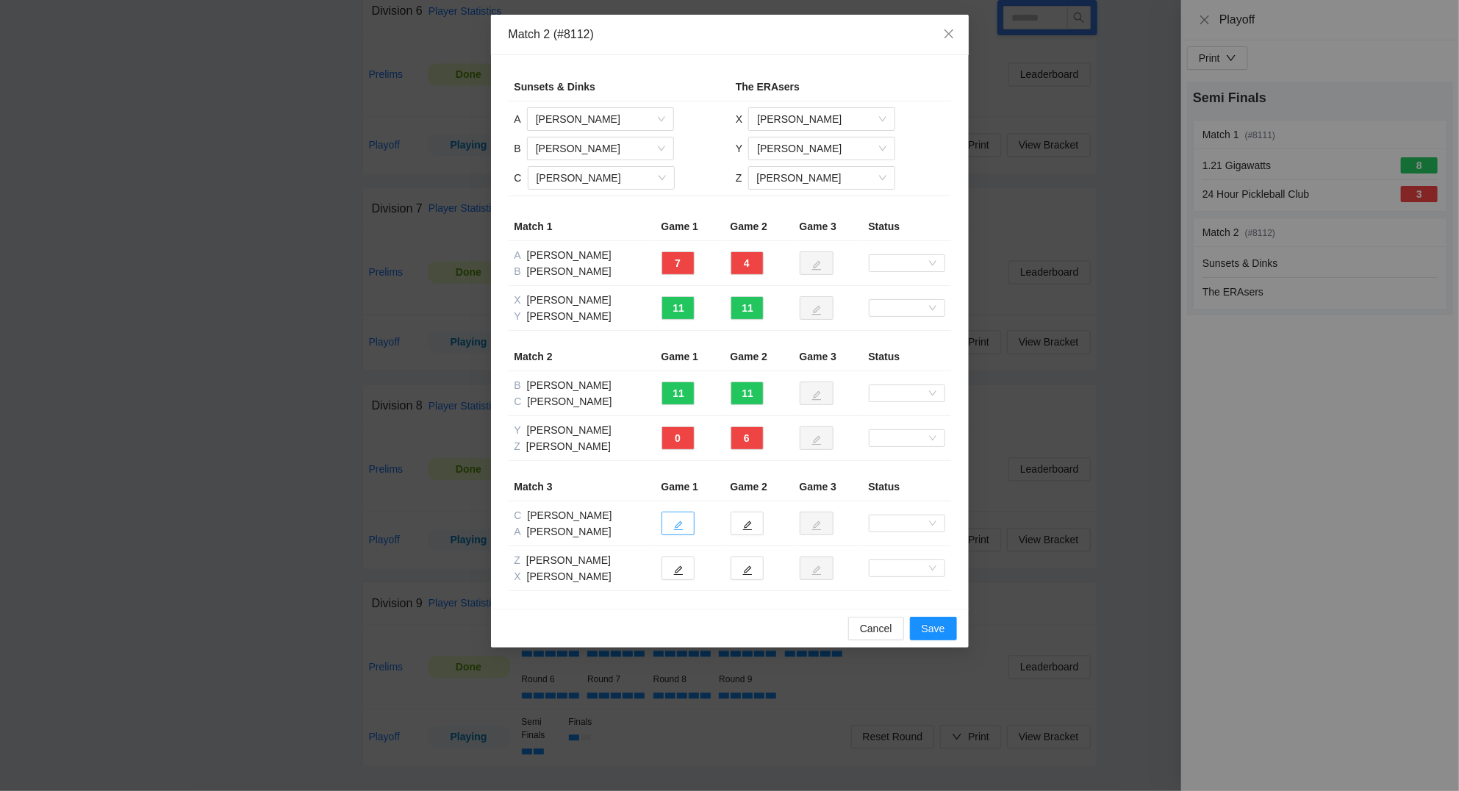
click at [680, 531] on icon "edit" at bounding box center [678, 525] width 10 height 10
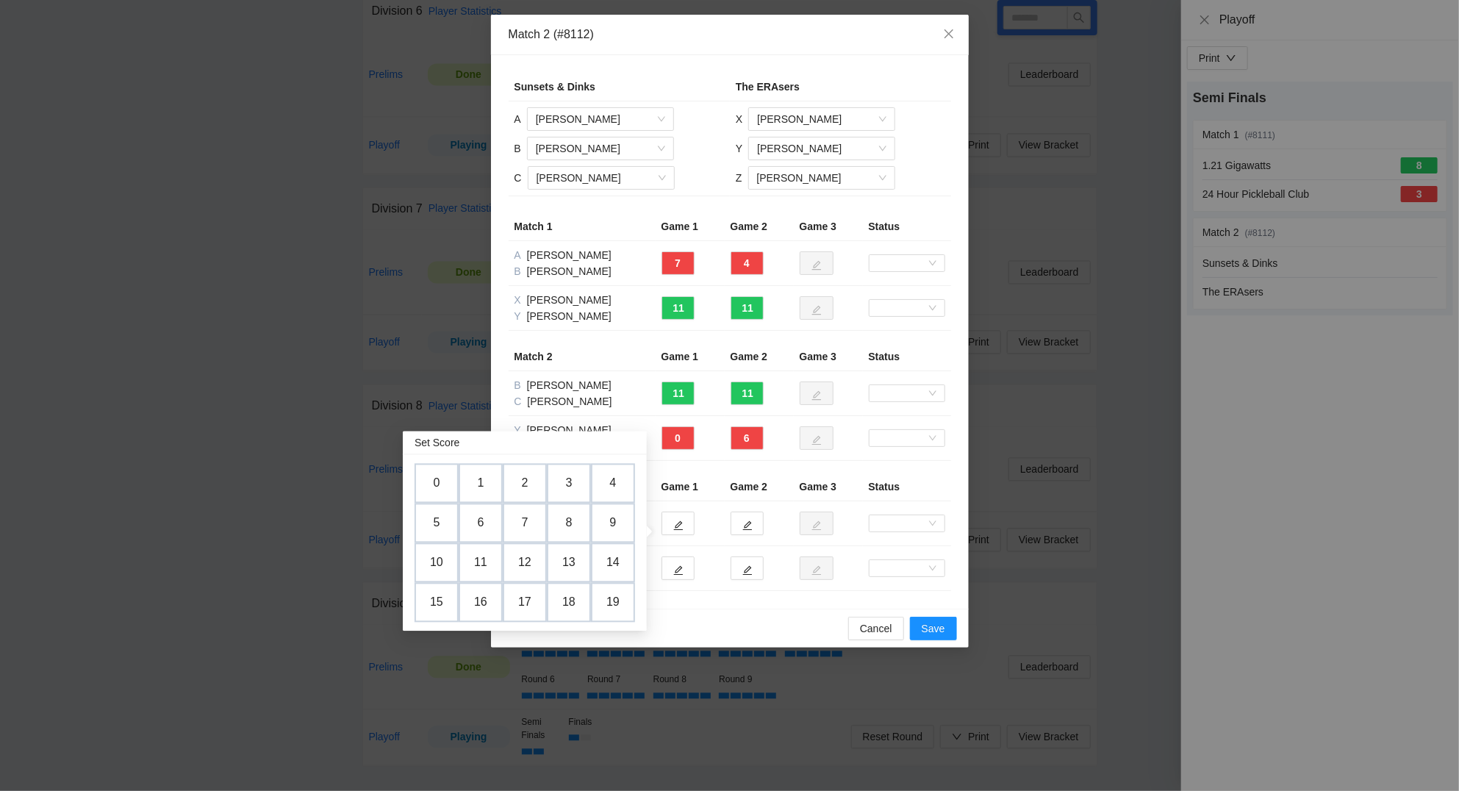
click at [439, 556] on td "10" at bounding box center [436, 563] width 44 height 40
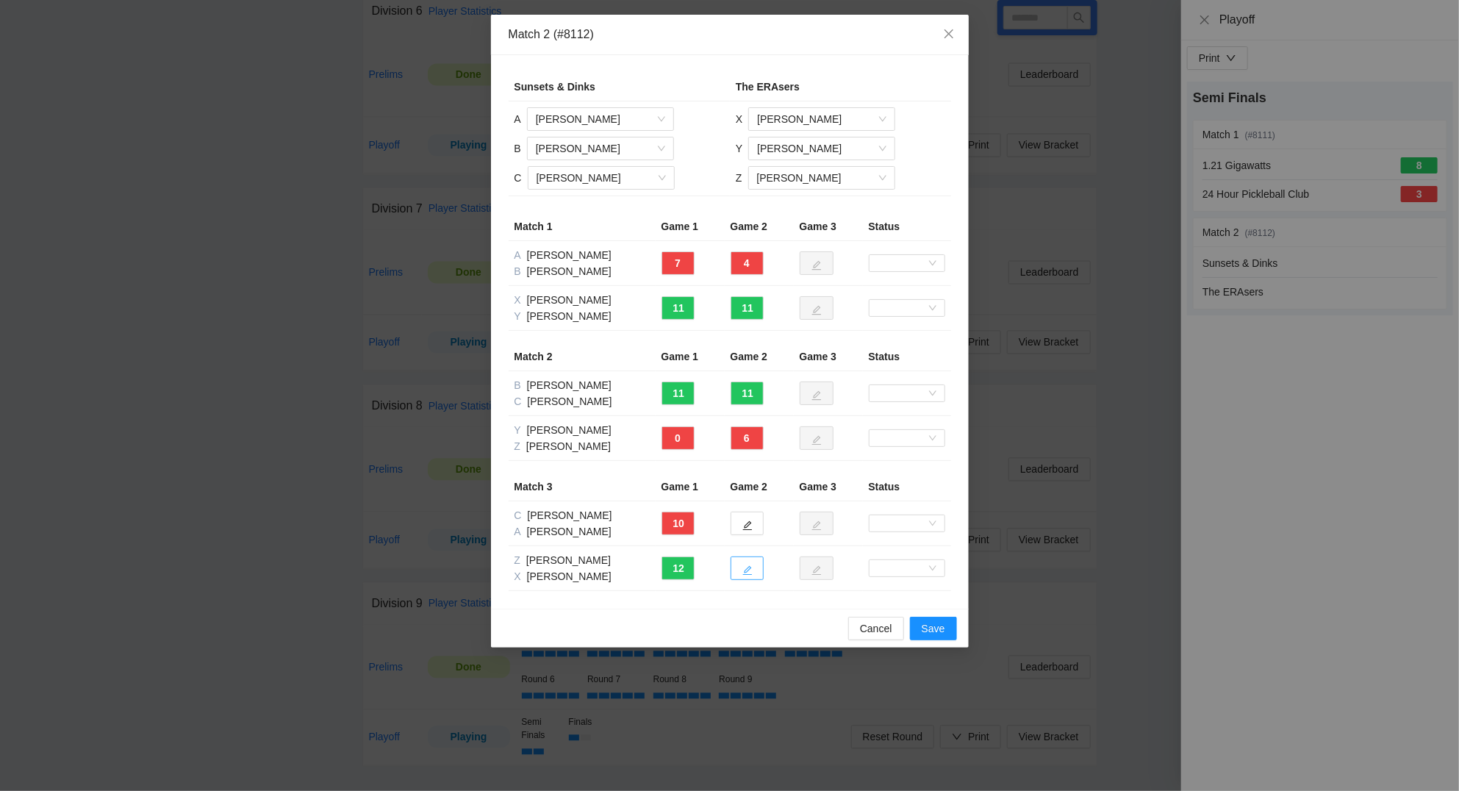
click at [752, 564] on button "button" at bounding box center [746, 568] width 33 height 24
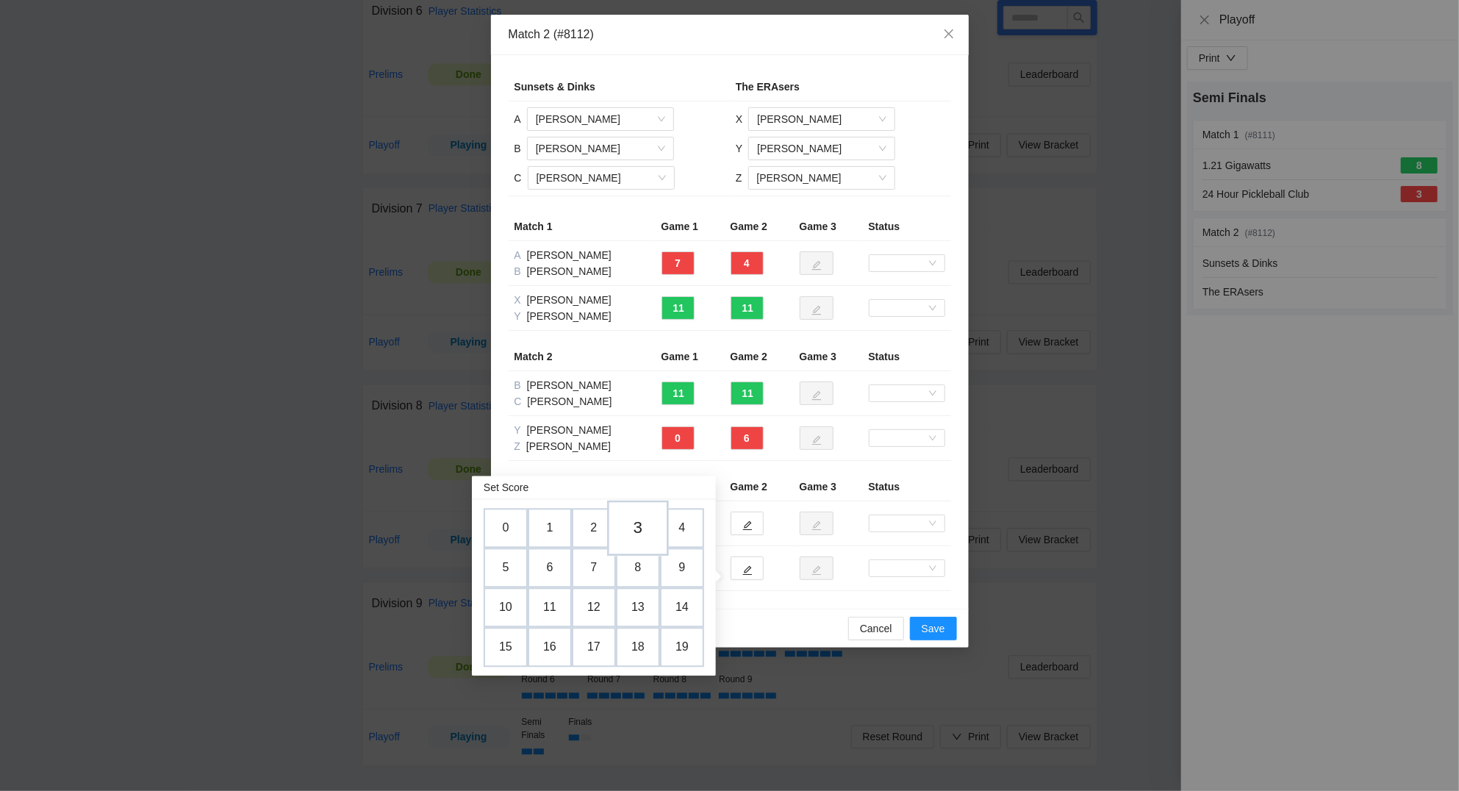
click at [632, 520] on td "3" at bounding box center [638, 528] width 62 height 56
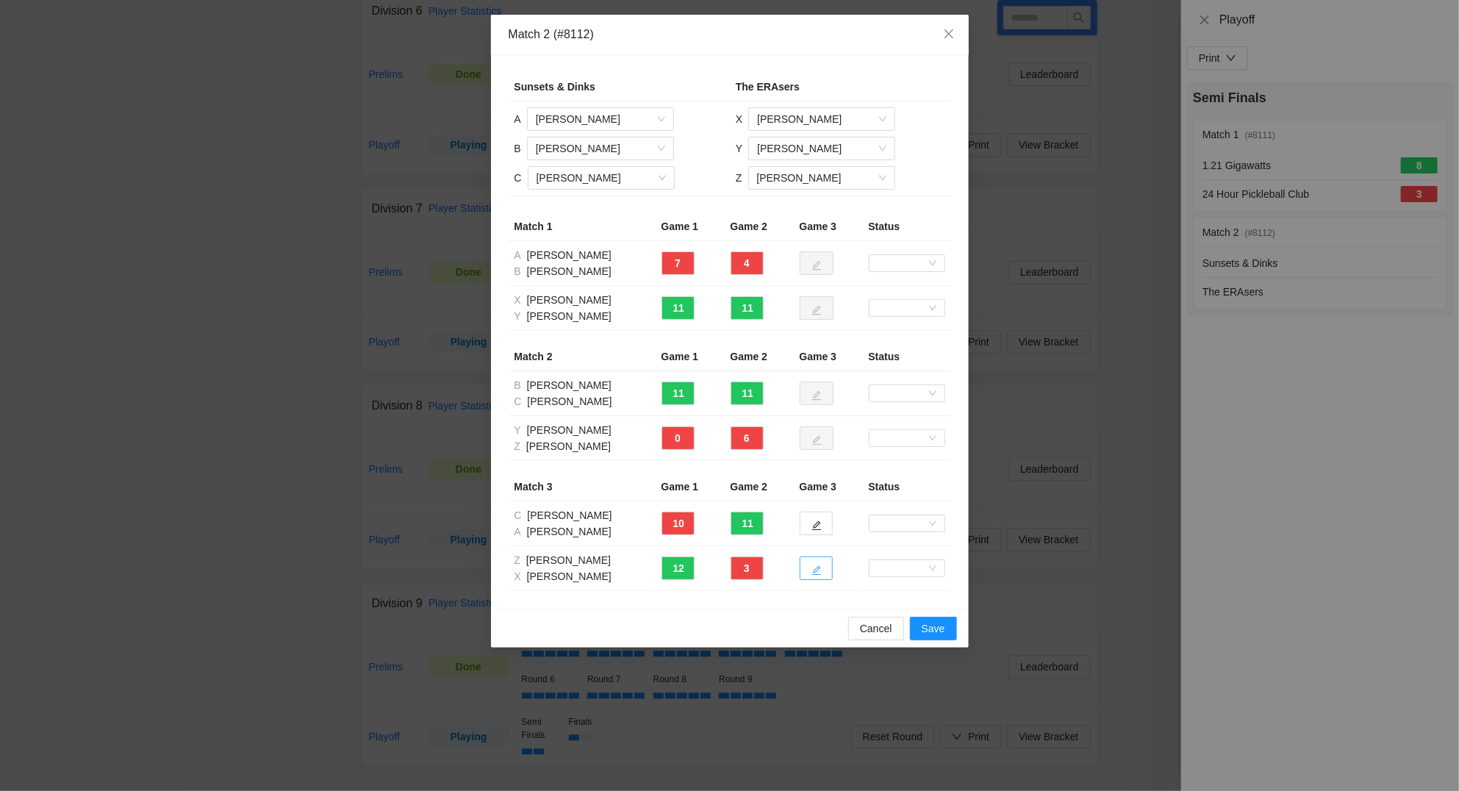
click at [821, 572] on icon "edit" at bounding box center [816, 570] width 10 height 10
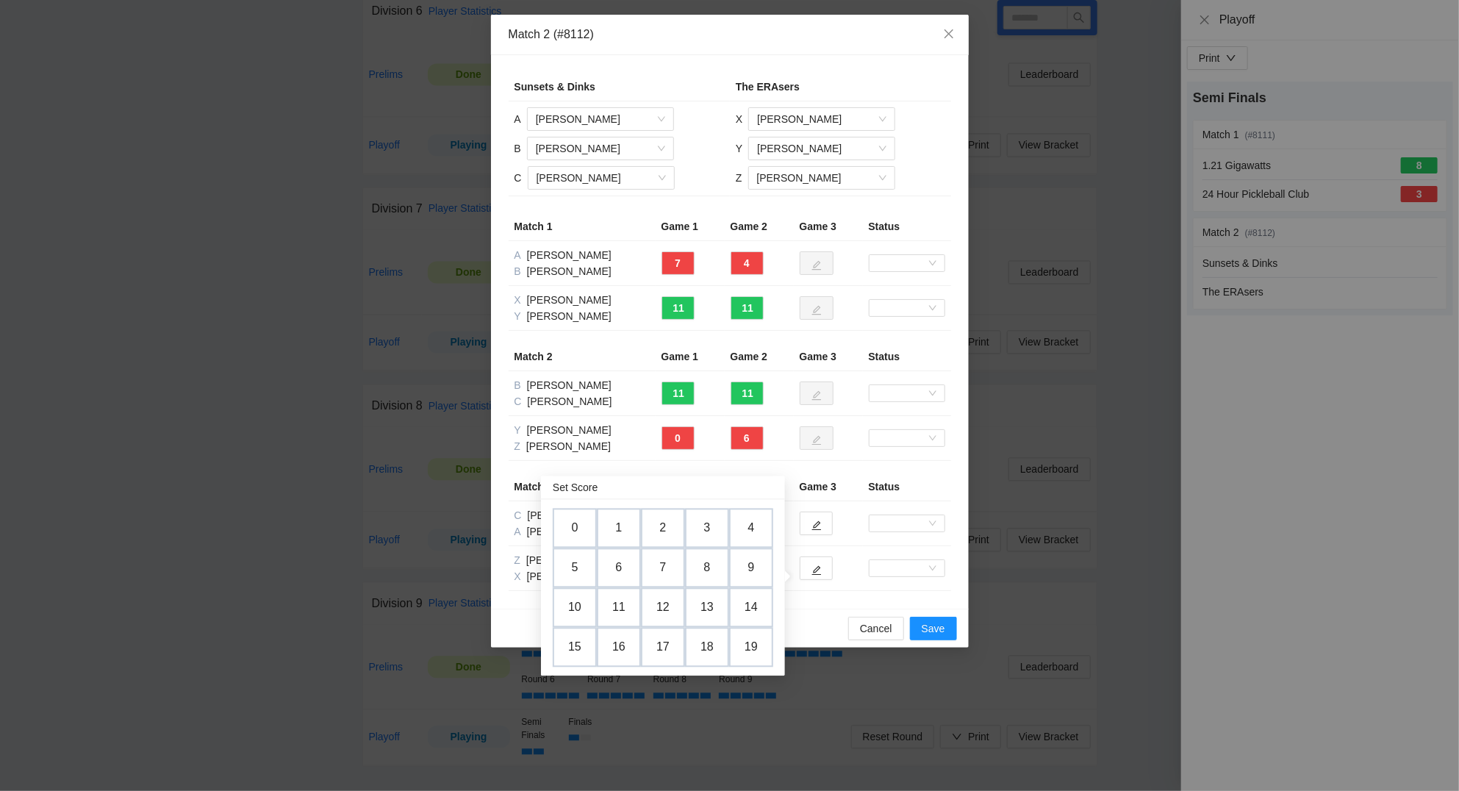
drag, startPoint x: 578, startPoint y: 607, endPoint x: 788, endPoint y: 636, distance: 211.4
click at [583, 605] on td "10" at bounding box center [575, 608] width 44 height 40
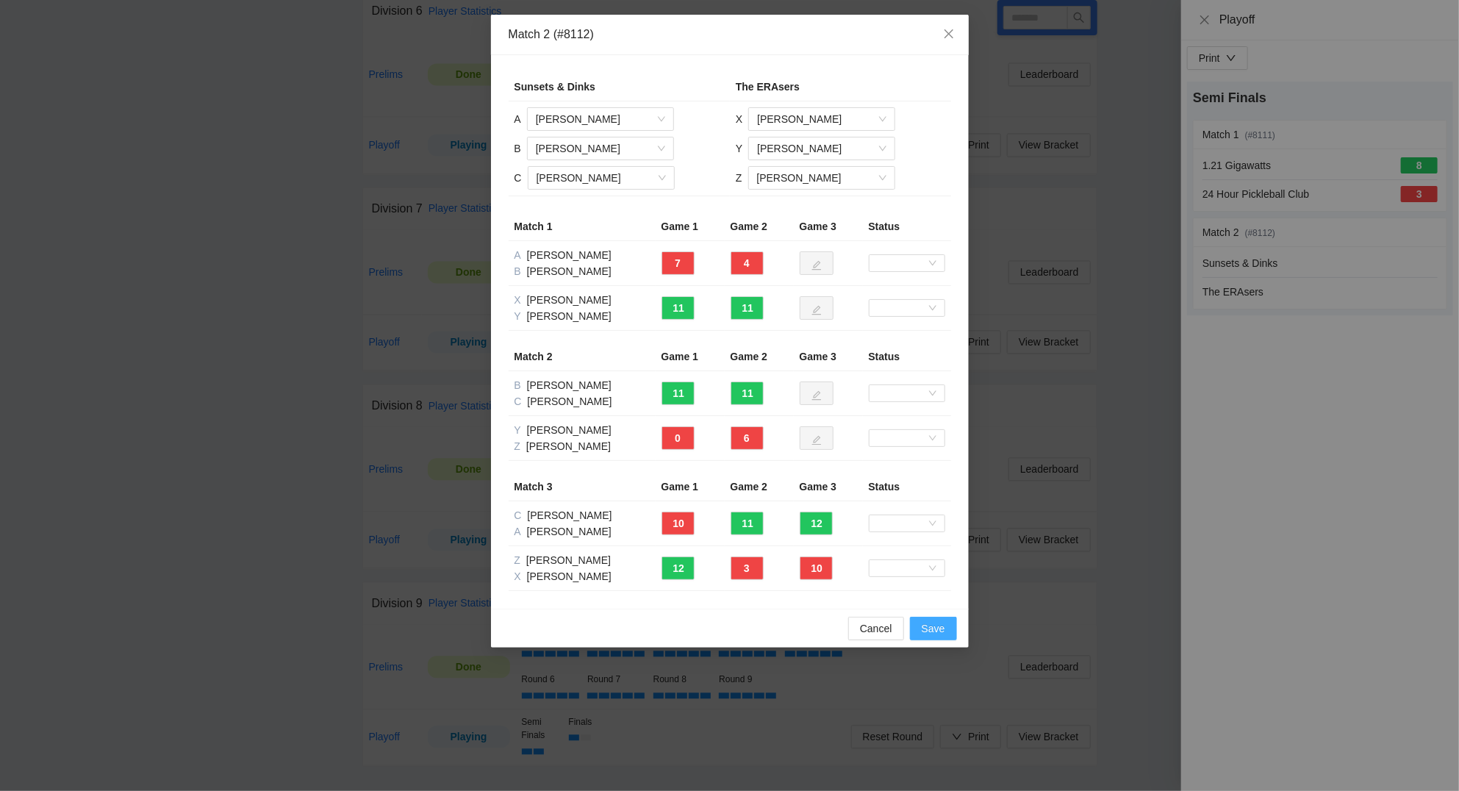
click at [933, 630] on span "Save" at bounding box center [933, 628] width 24 height 16
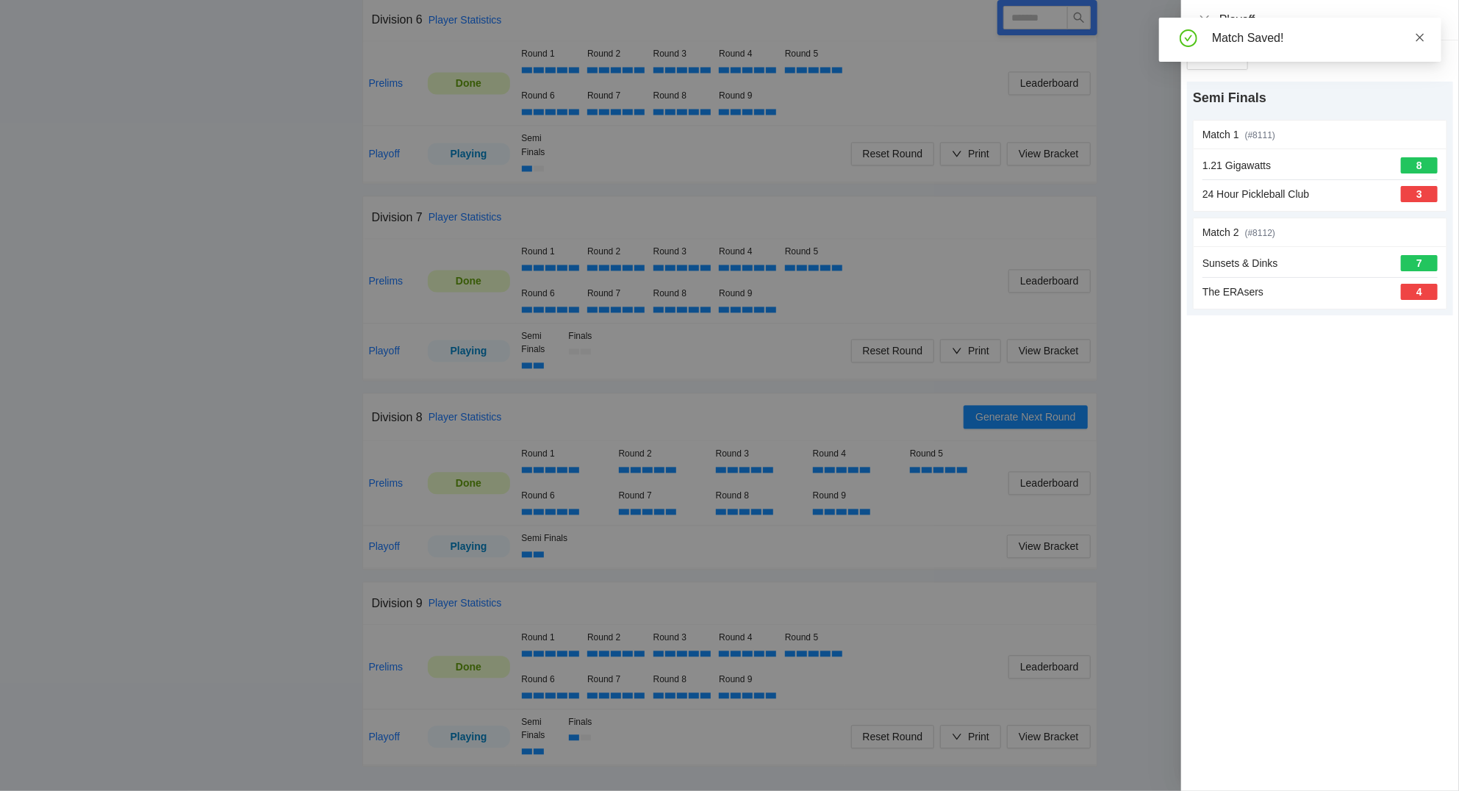
click at [1422, 36] on icon "close" at bounding box center [1420, 37] width 10 height 10
click at [1203, 21] on icon "close" at bounding box center [1204, 20] width 12 height 12
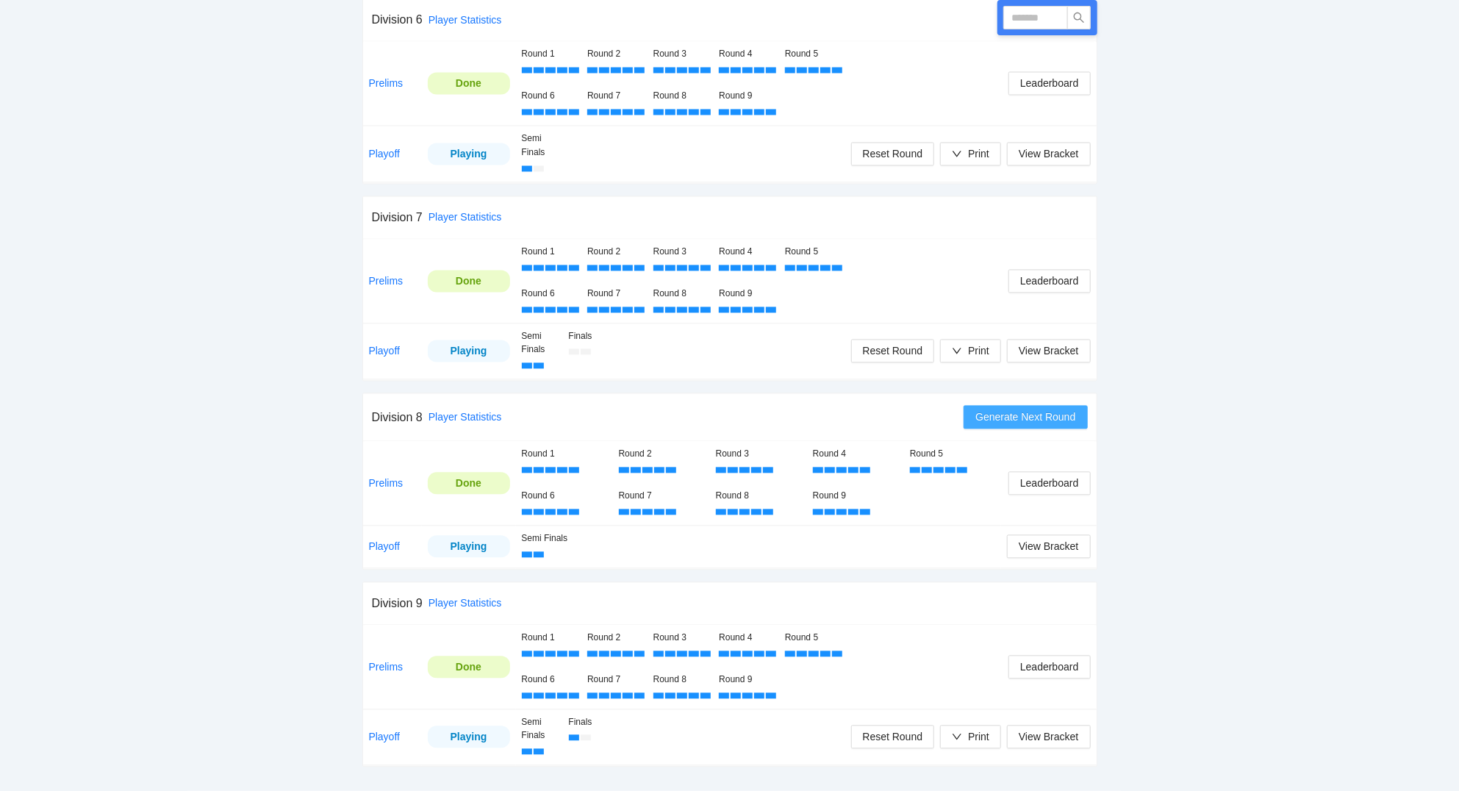
click at [998, 409] on button "Generate Next Round" at bounding box center [1024, 418] width 123 height 24
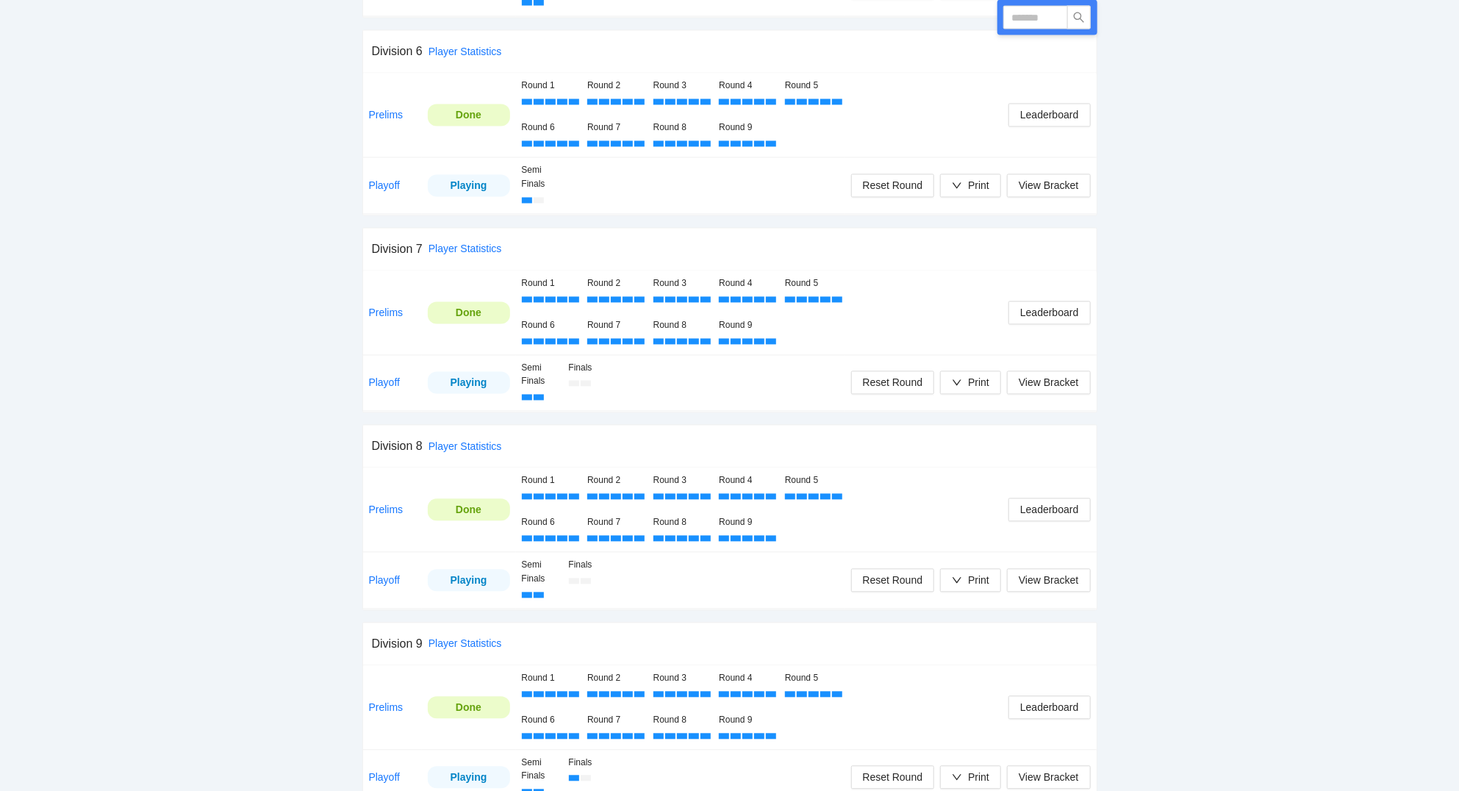
scroll to position [1654, 0]
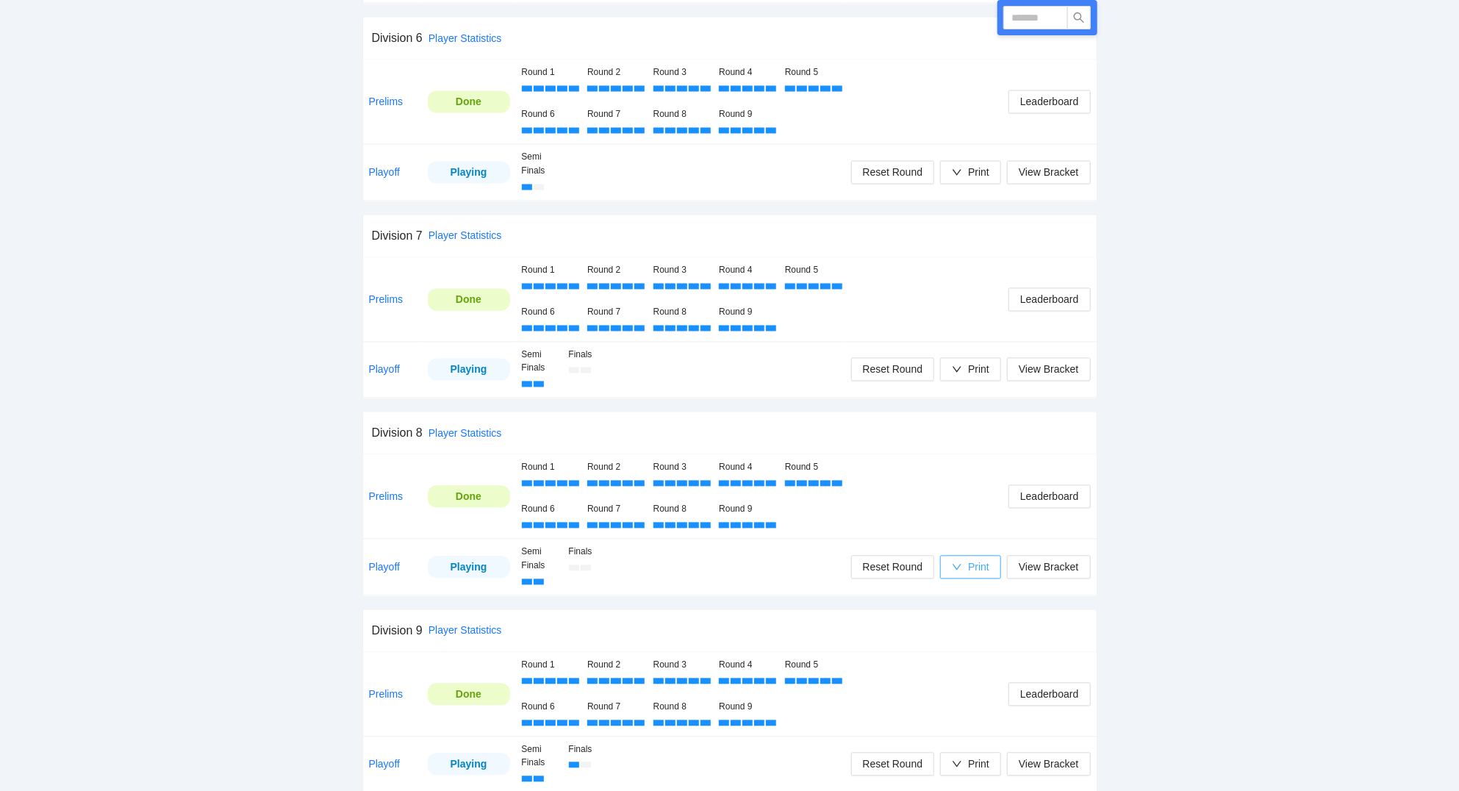
click at [982, 575] on div "Print" at bounding box center [978, 567] width 21 height 16
click at [985, 646] on span "Scorecards" at bounding box center [986, 648] width 76 height 16
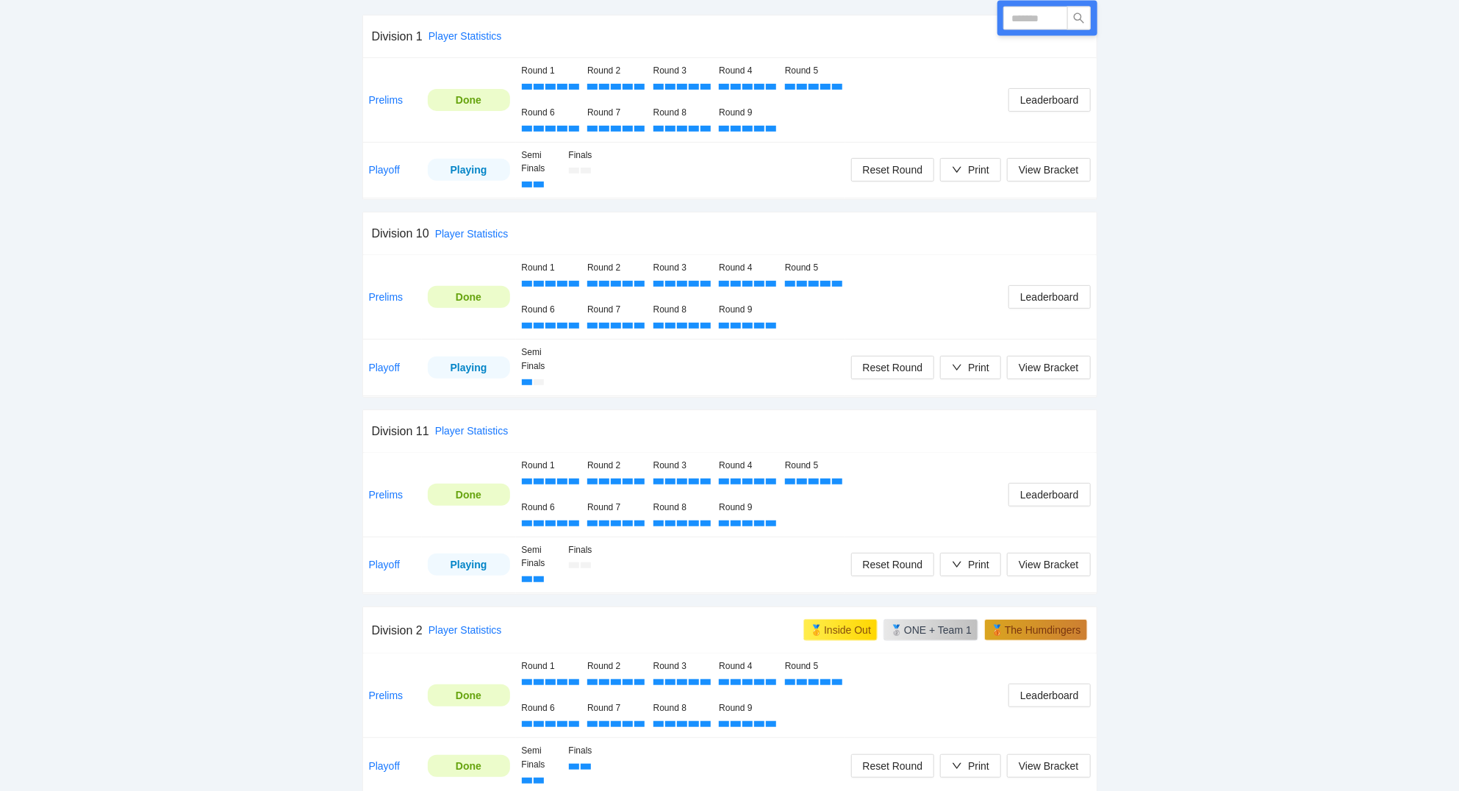
scroll to position [236, 0]
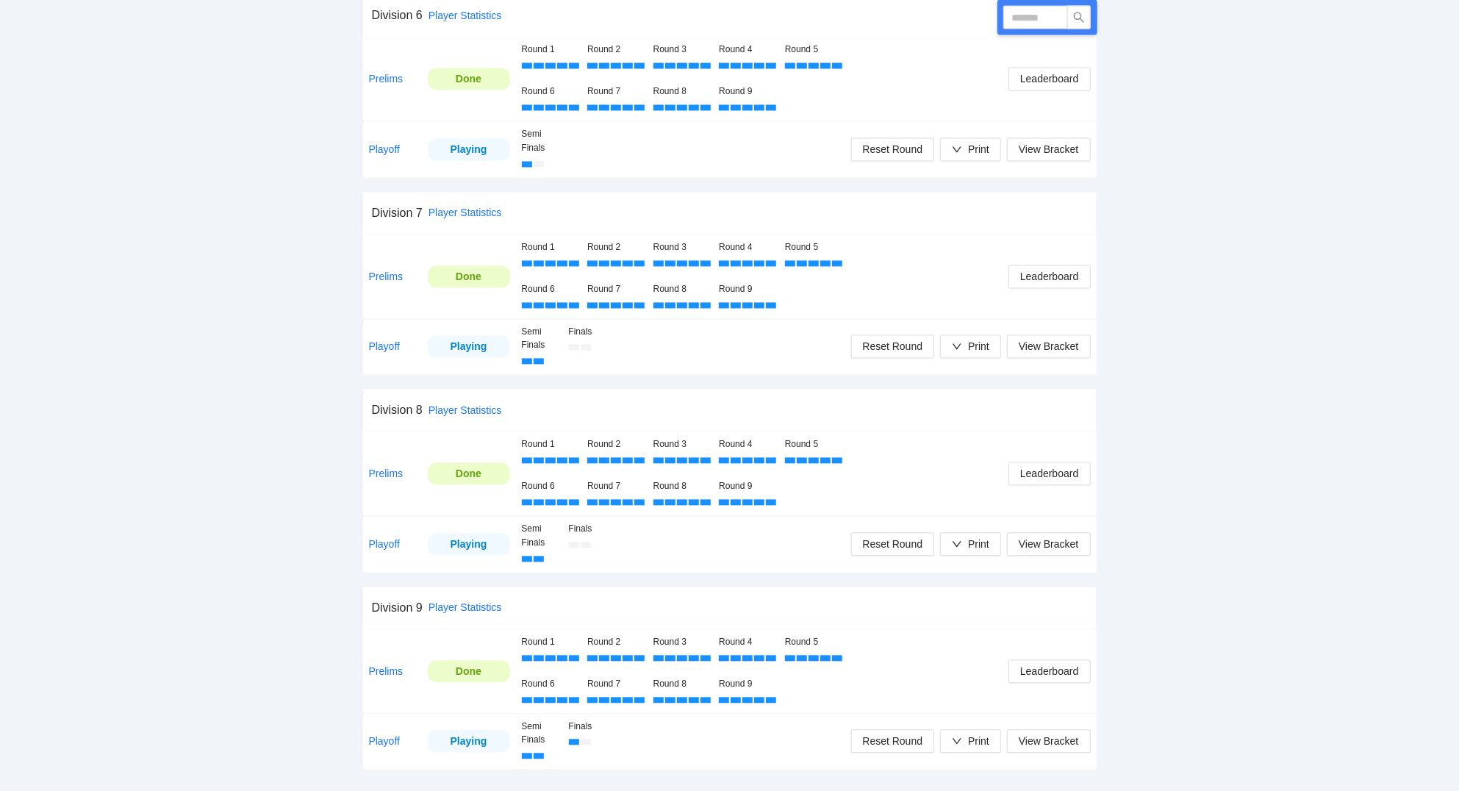
scroll to position [1686, 0]
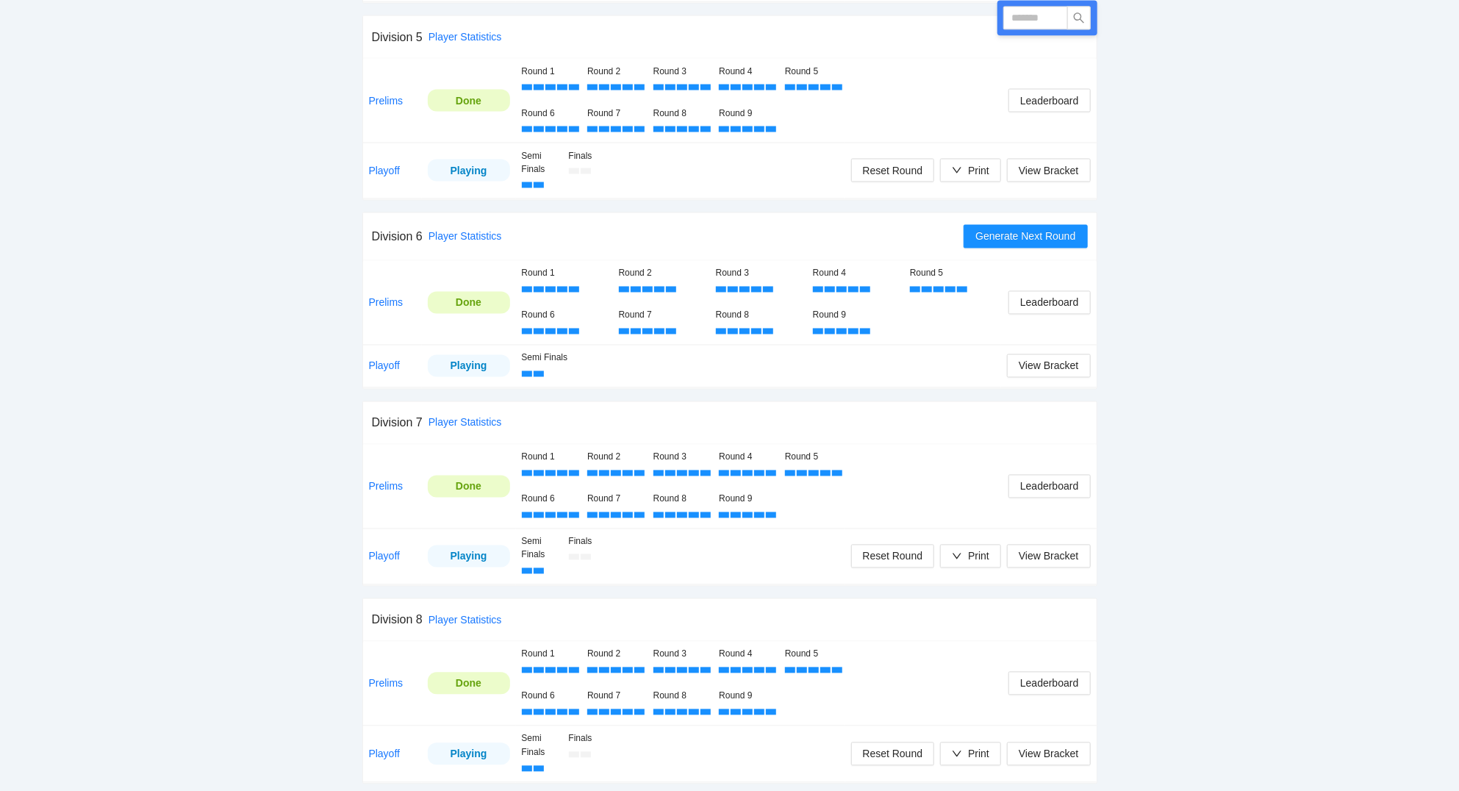
scroll to position [1440, 0]
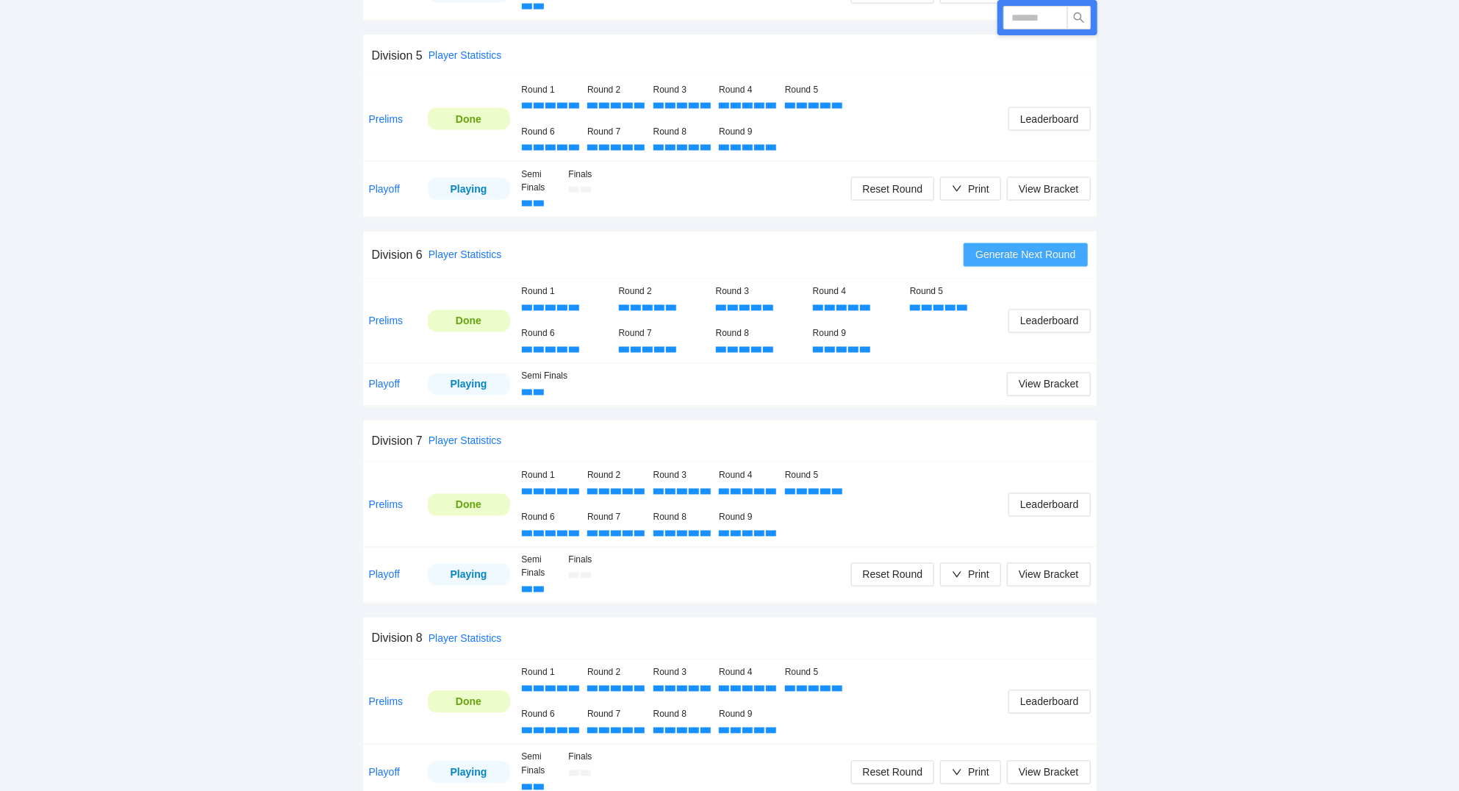
click at [1022, 259] on span "Generate Next Round" at bounding box center [1025, 255] width 100 height 16
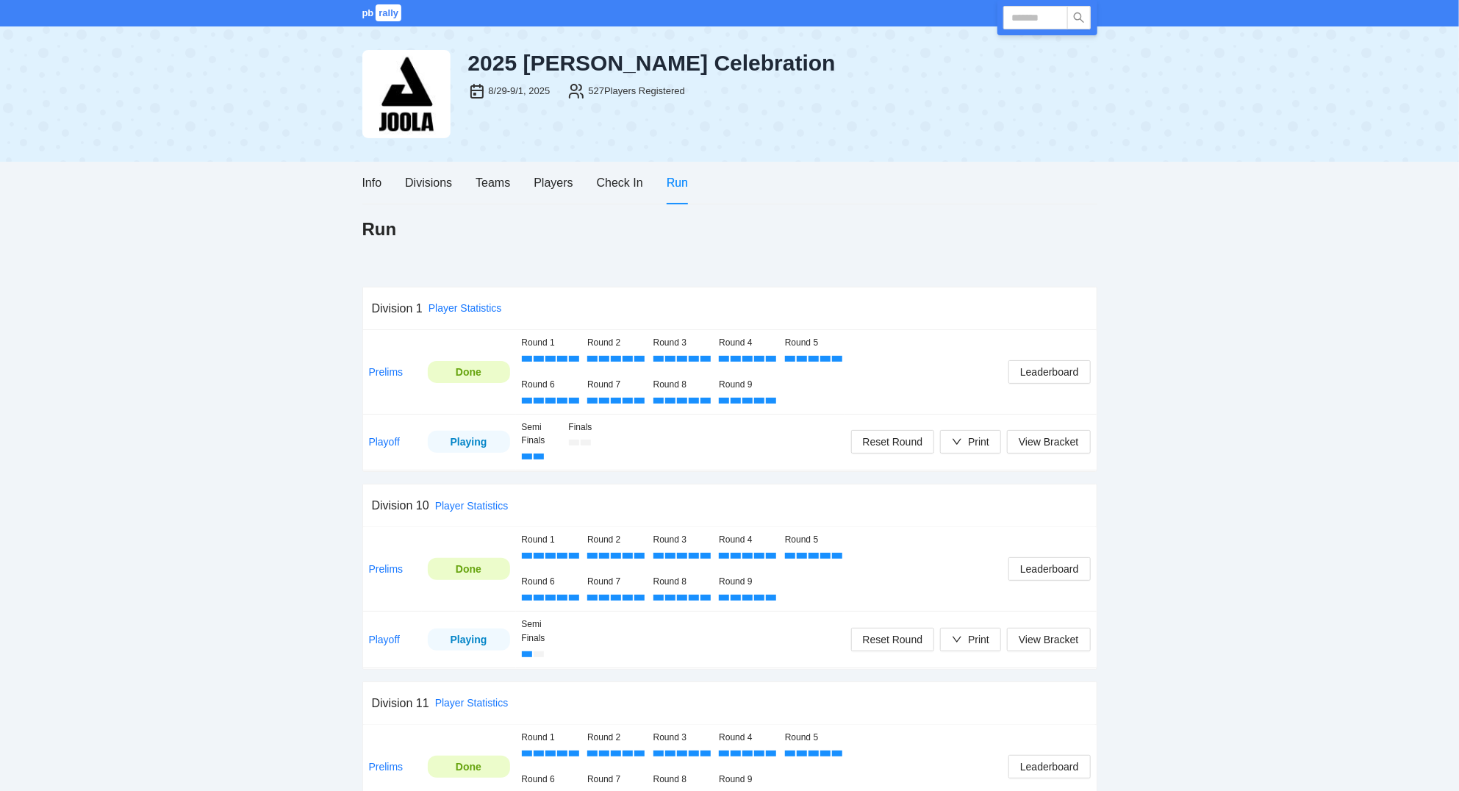
scroll to position [1440, 0]
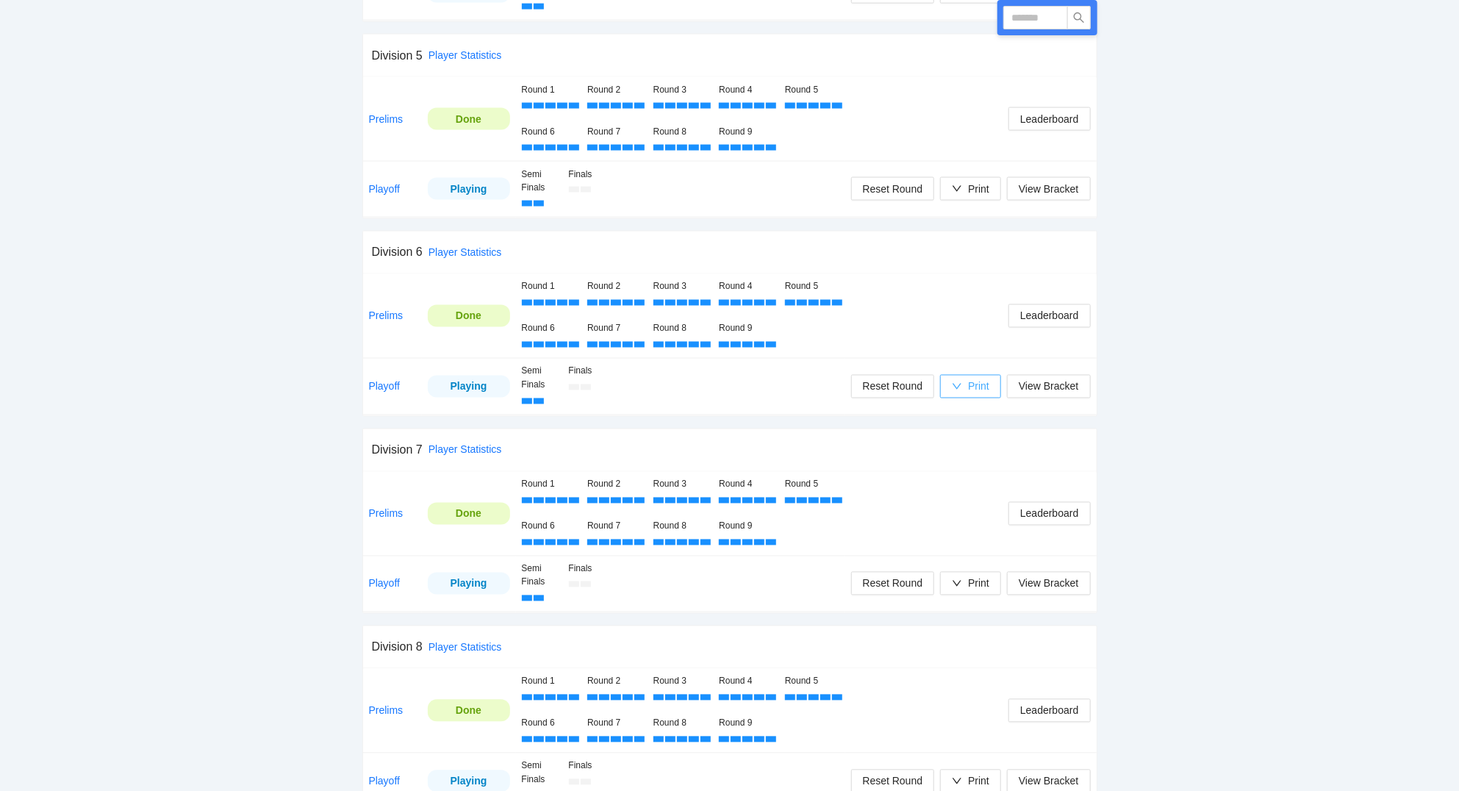
click at [972, 394] on div "Print" at bounding box center [978, 386] width 21 height 16
click at [977, 469] on span "Scorecards" at bounding box center [986, 467] width 76 height 16
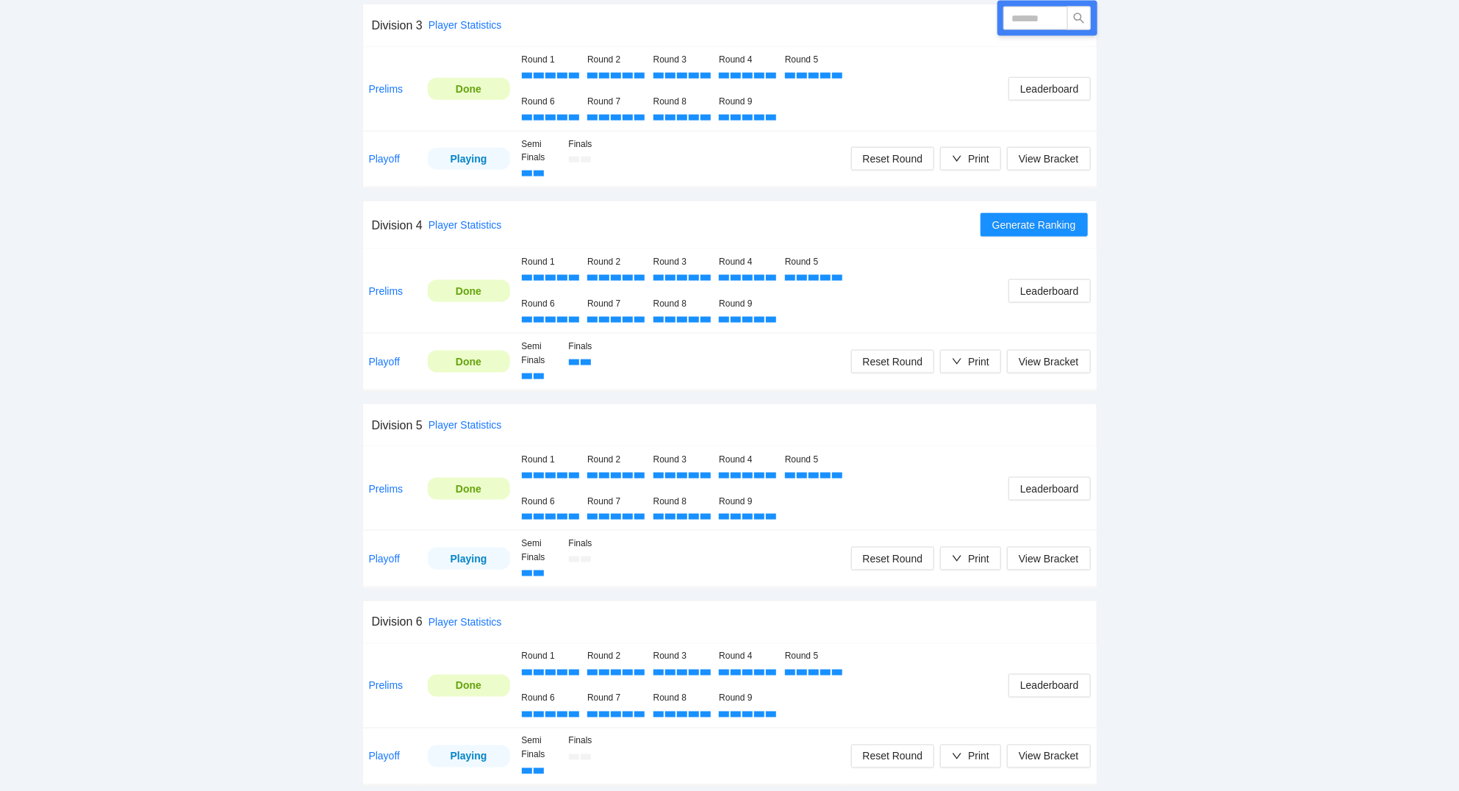
scroll to position [1046, 0]
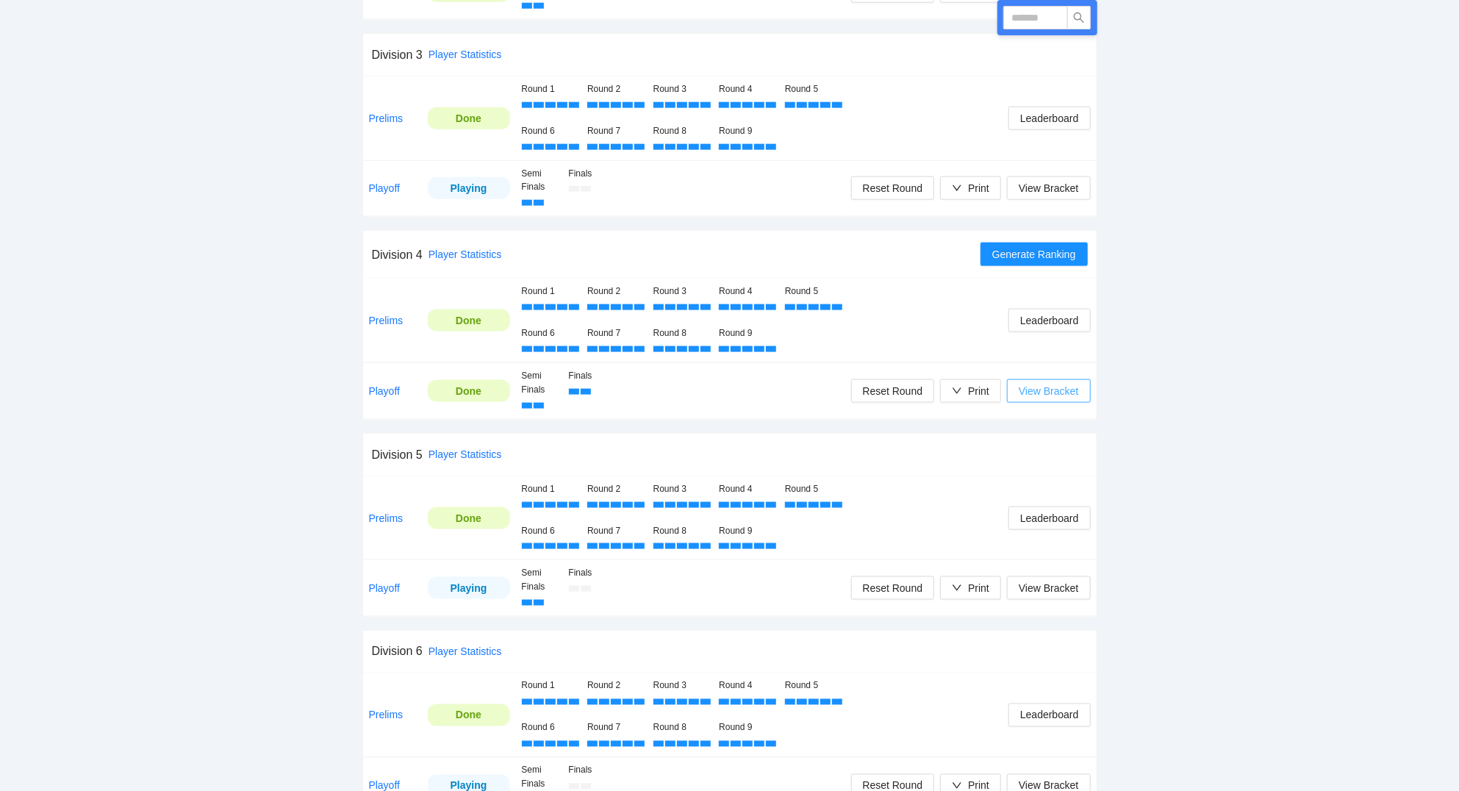
click at [1041, 395] on span "View Bracket" at bounding box center [1048, 391] width 60 height 16
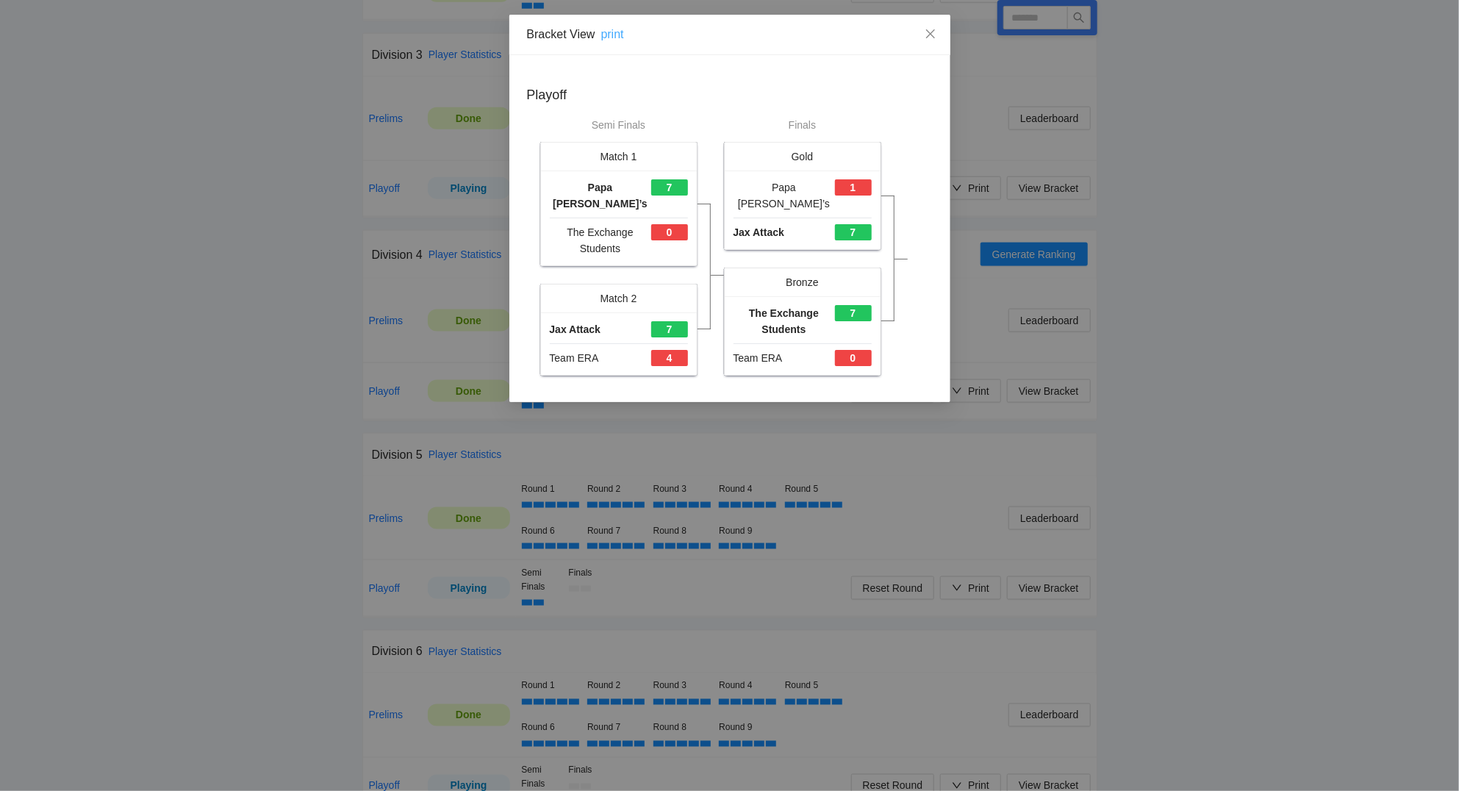
click at [614, 29] on link "print" at bounding box center [612, 34] width 23 height 12
click at [931, 36] on icon "close" at bounding box center [929, 33] width 9 height 9
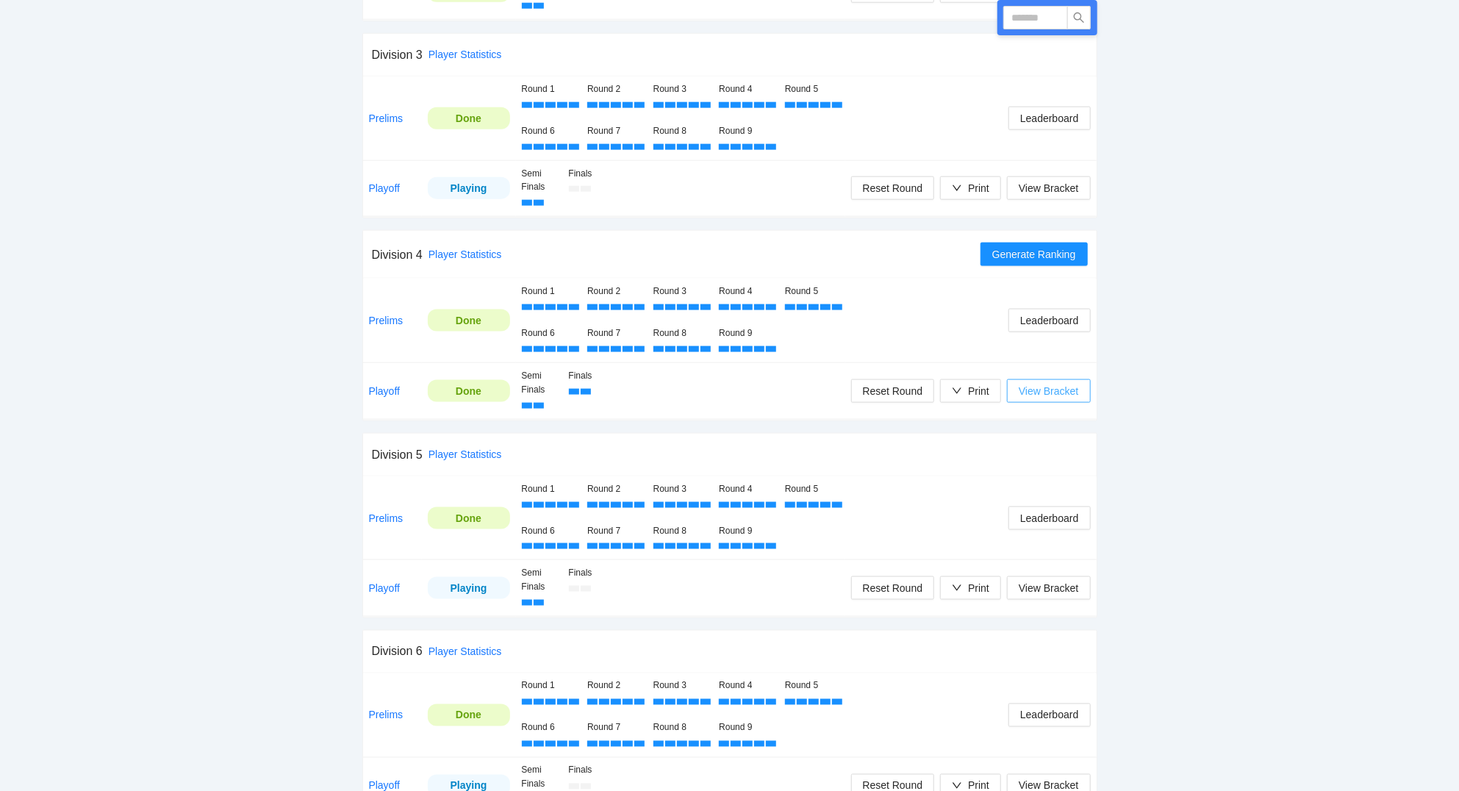
click at [1039, 395] on span "View Bracket" at bounding box center [1048, 391] width 60 height 16
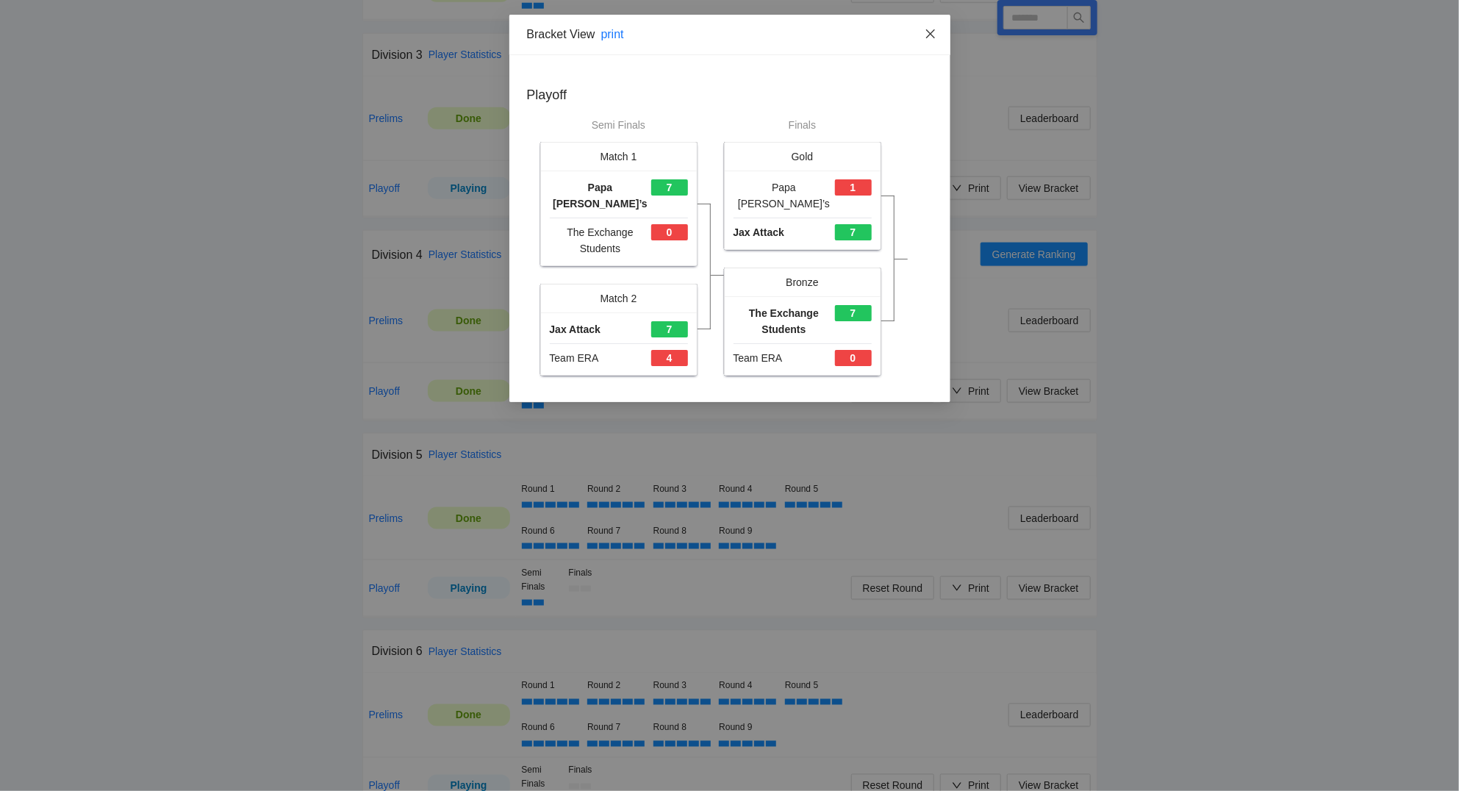
click at [930, 36] on icon "close" at bounding box center [930, 34] width 12 height 12
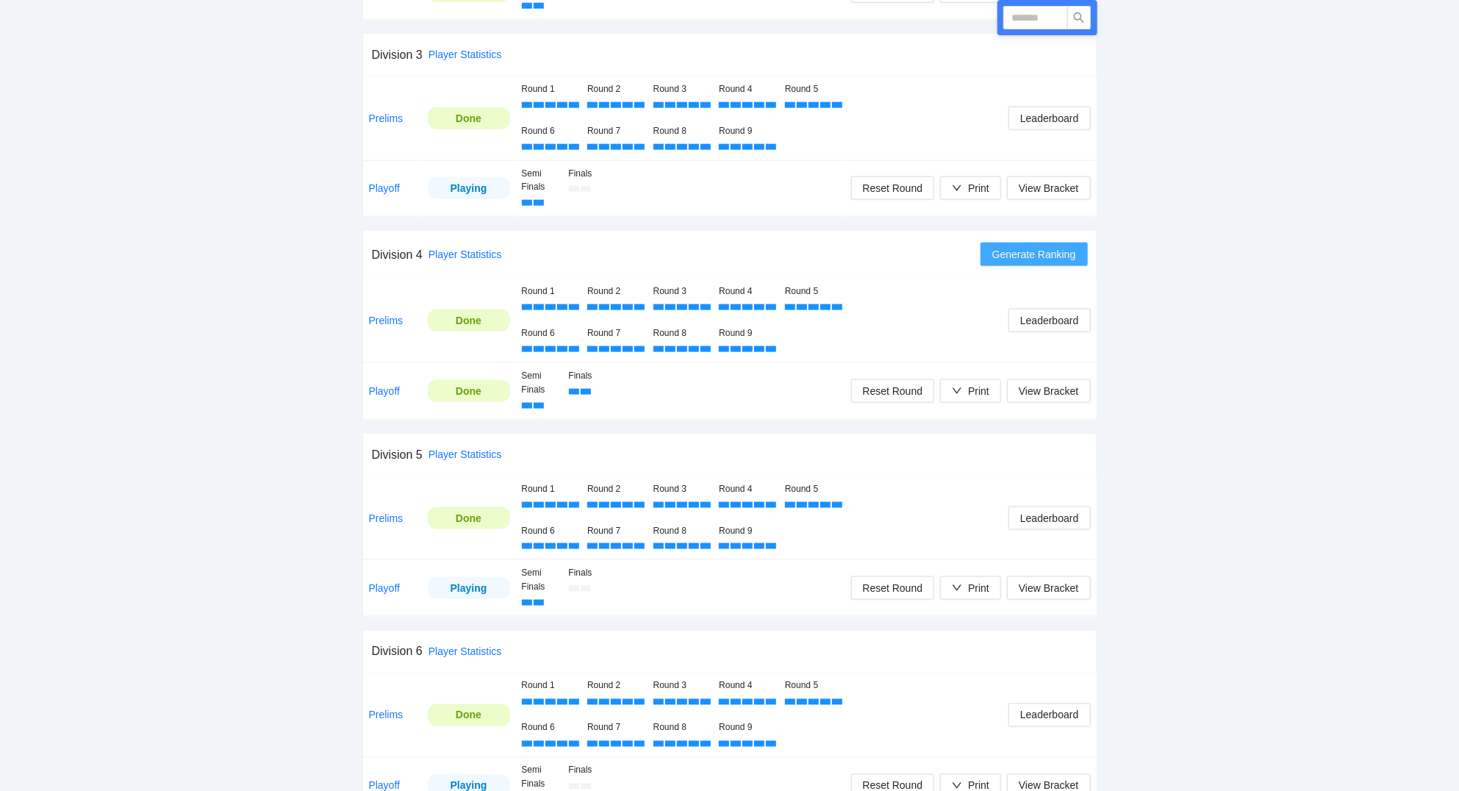
click at [1057, 259] on span "Generate Ranking" at bounding box center [1034, 254] width 84 height 16
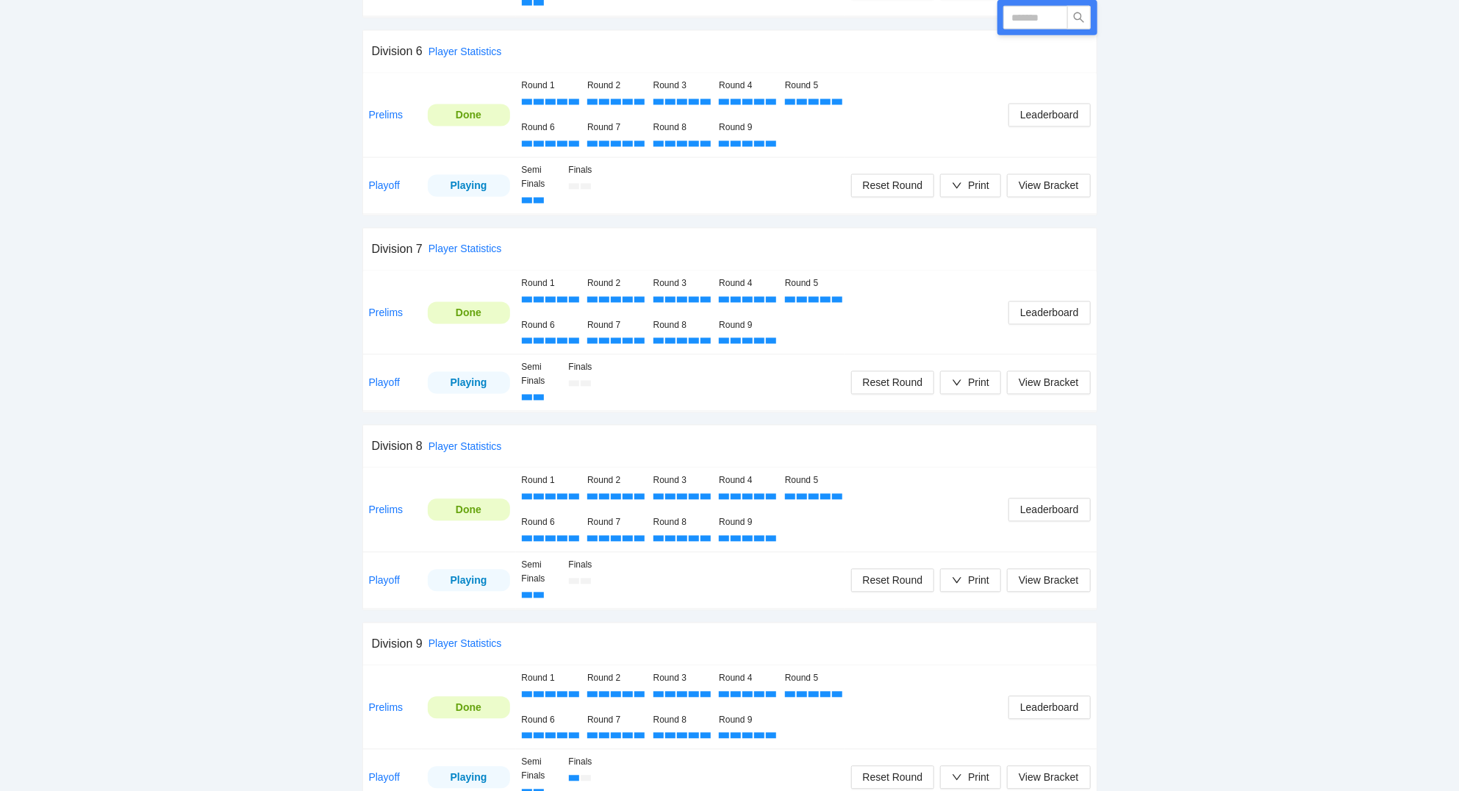
scroll to position [1690, 0]
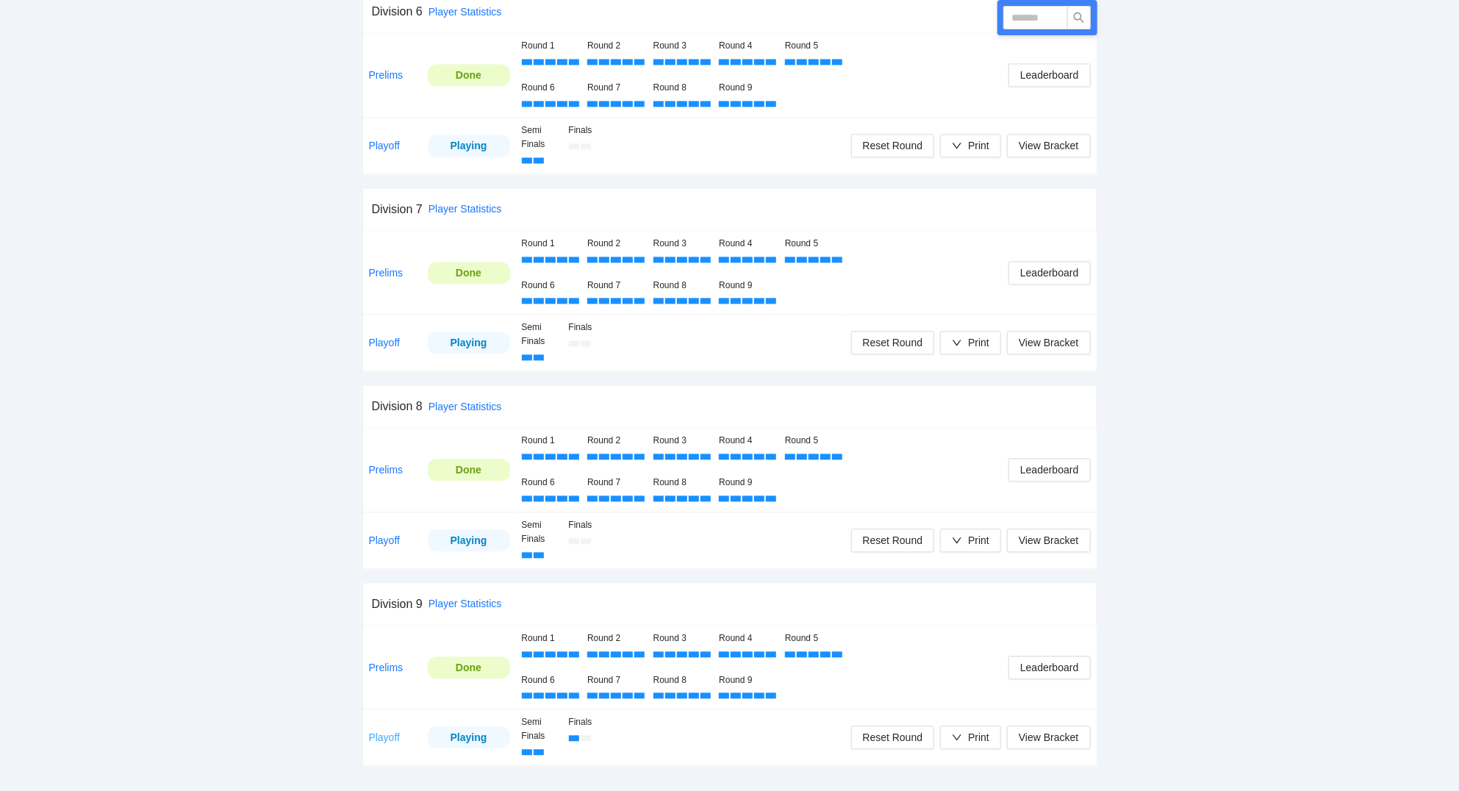
click at [375, 733] on link "Playoff" at bounding box center [385, 737] width 32 height 12
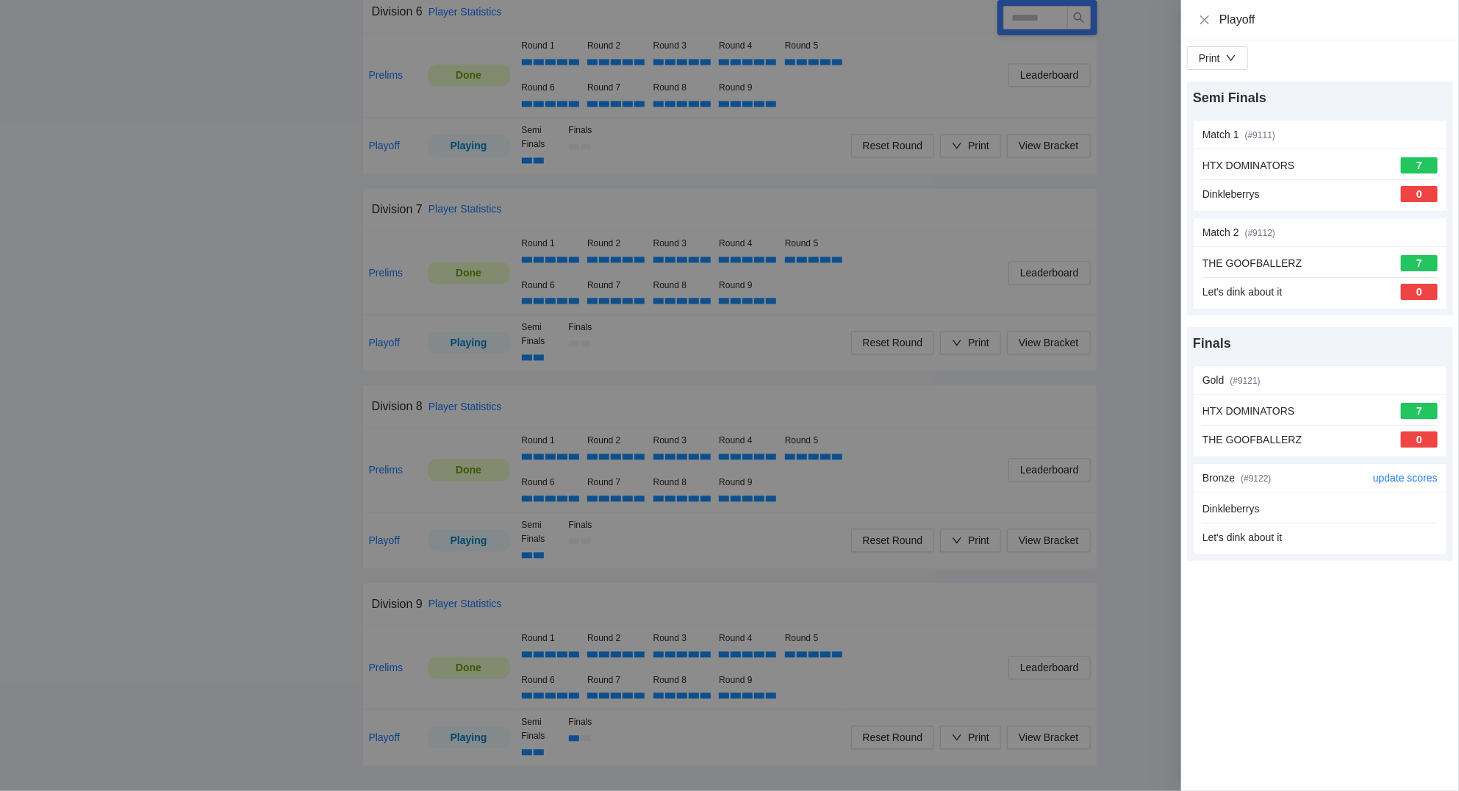
click at [1311, 527] on div "Dinkleberrys Let's dink about it" at bounding box center [1319, 522] width 235 height 45
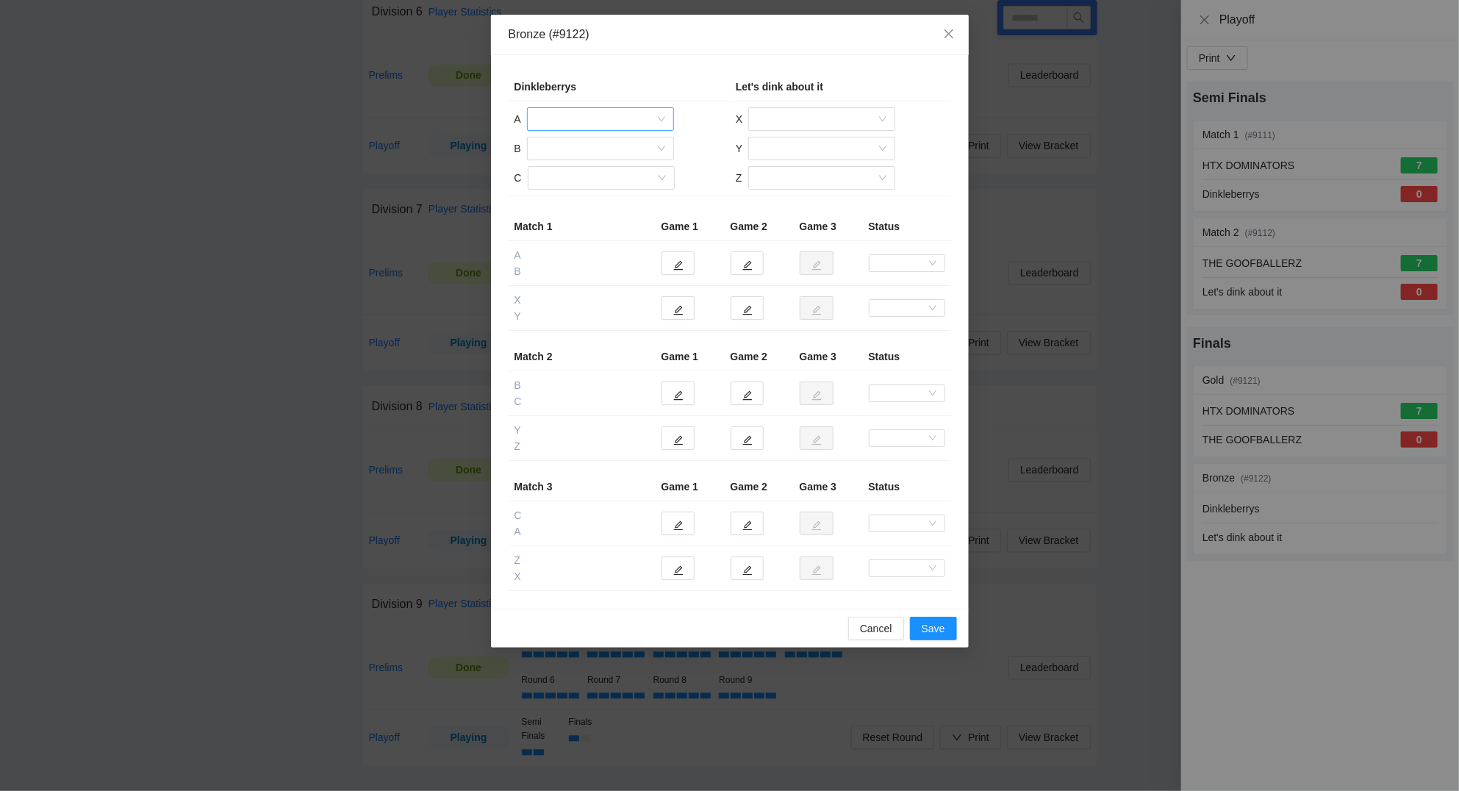
click at [576, 111] on input "search" at bounding box center [595, 119] width 119 height 22
click at [582, 245] on div "[PERSON_NAME]" at bounding box center [600, 248] width 129 height 16
click at [582, 145] on input "search" at bounding box center [595, 148] width 119 height 22
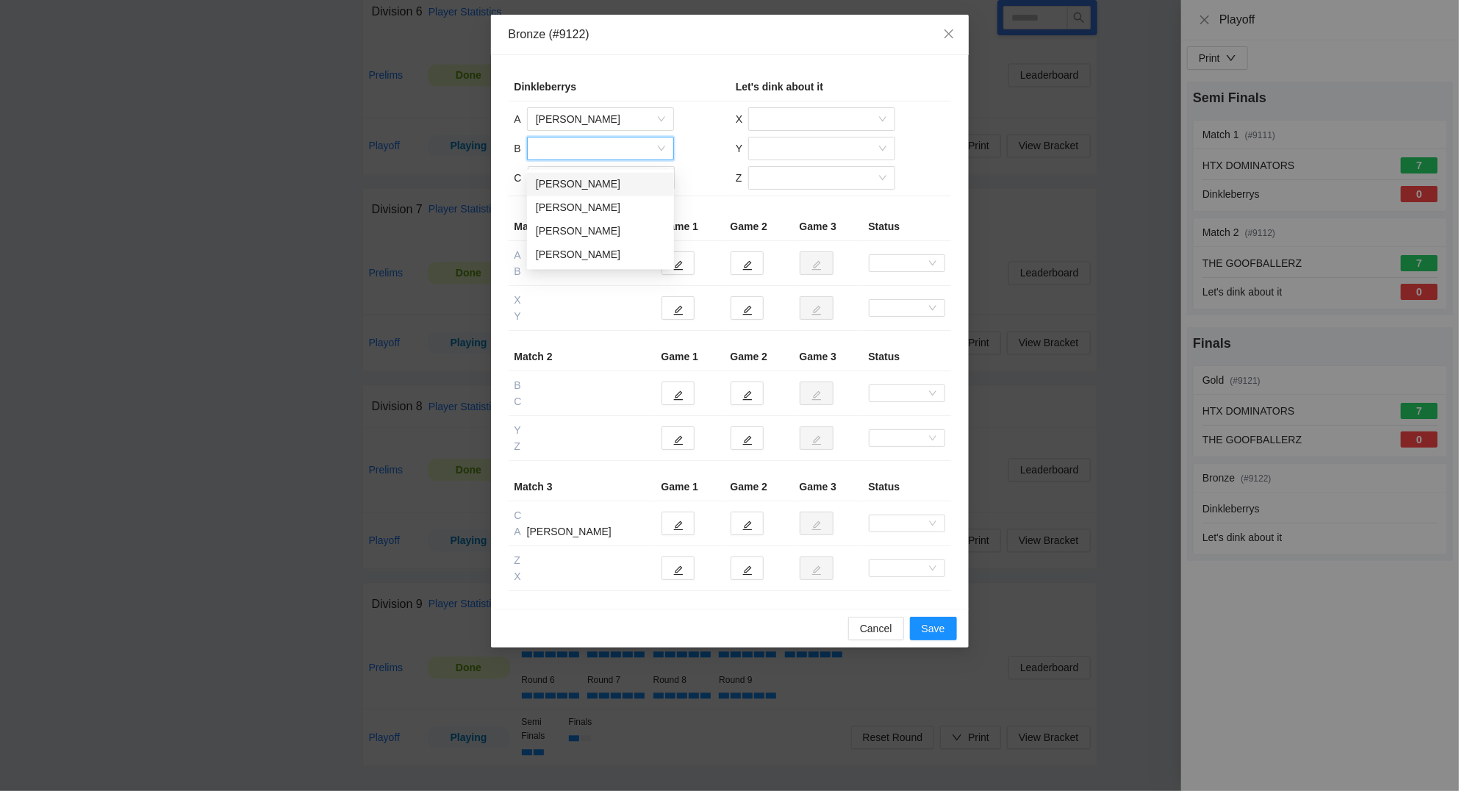
click at [583, 177] on div "Brian Solomon" at bounding box center [600, 184] width 129 height 16
click at [583, 177] on input "search" at bounding box center [595, 178] width 119 height 22
click at [584, 229] on div "Ed Lim" at bounding box center [600, 237] width 129 height 16
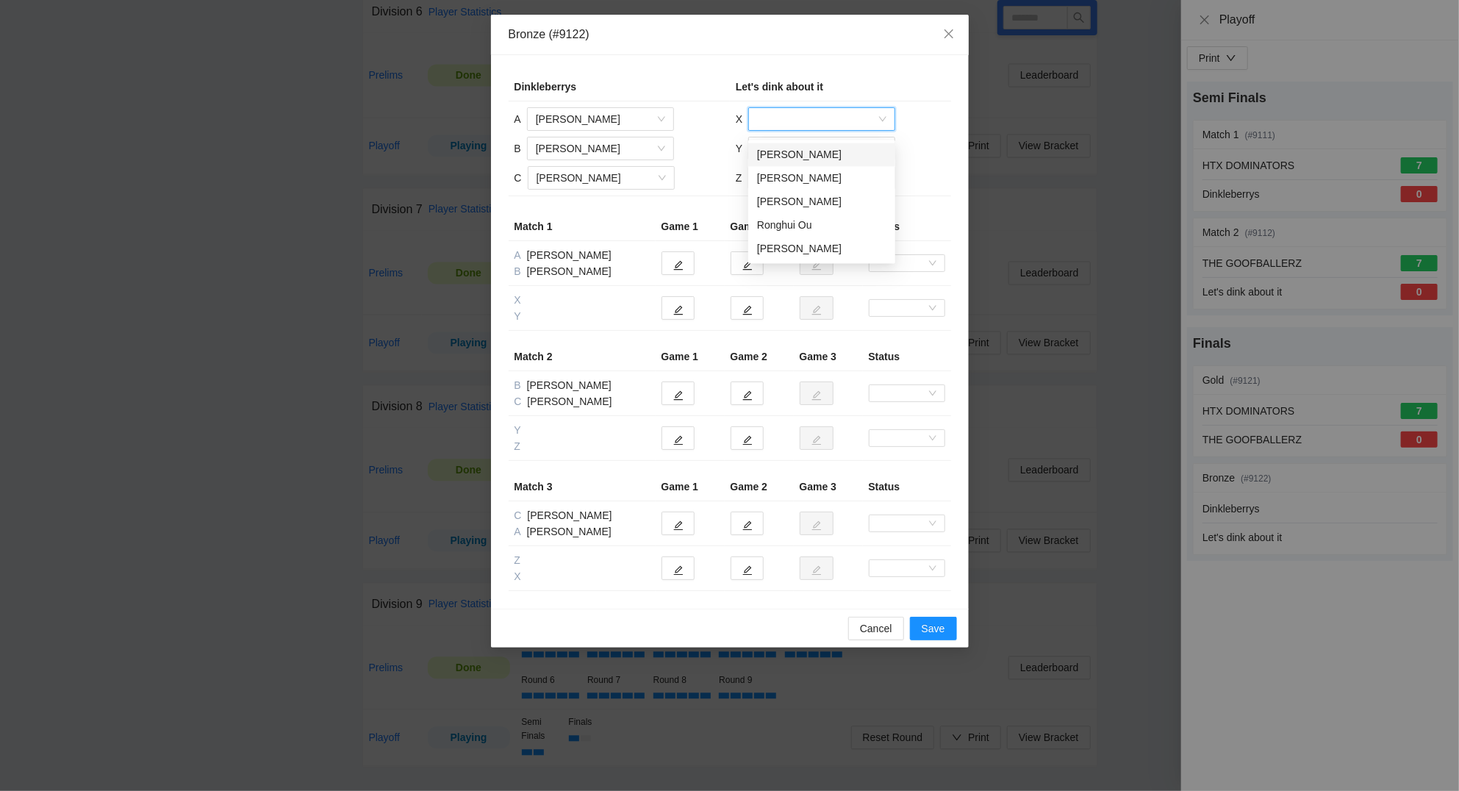
click at [806, 119] on input "search" at bounding box center [816, 119] width 119 height 22
click at [792, 176] on div "Jason Vo" at bounding box center [821, 178] width 129 height 16
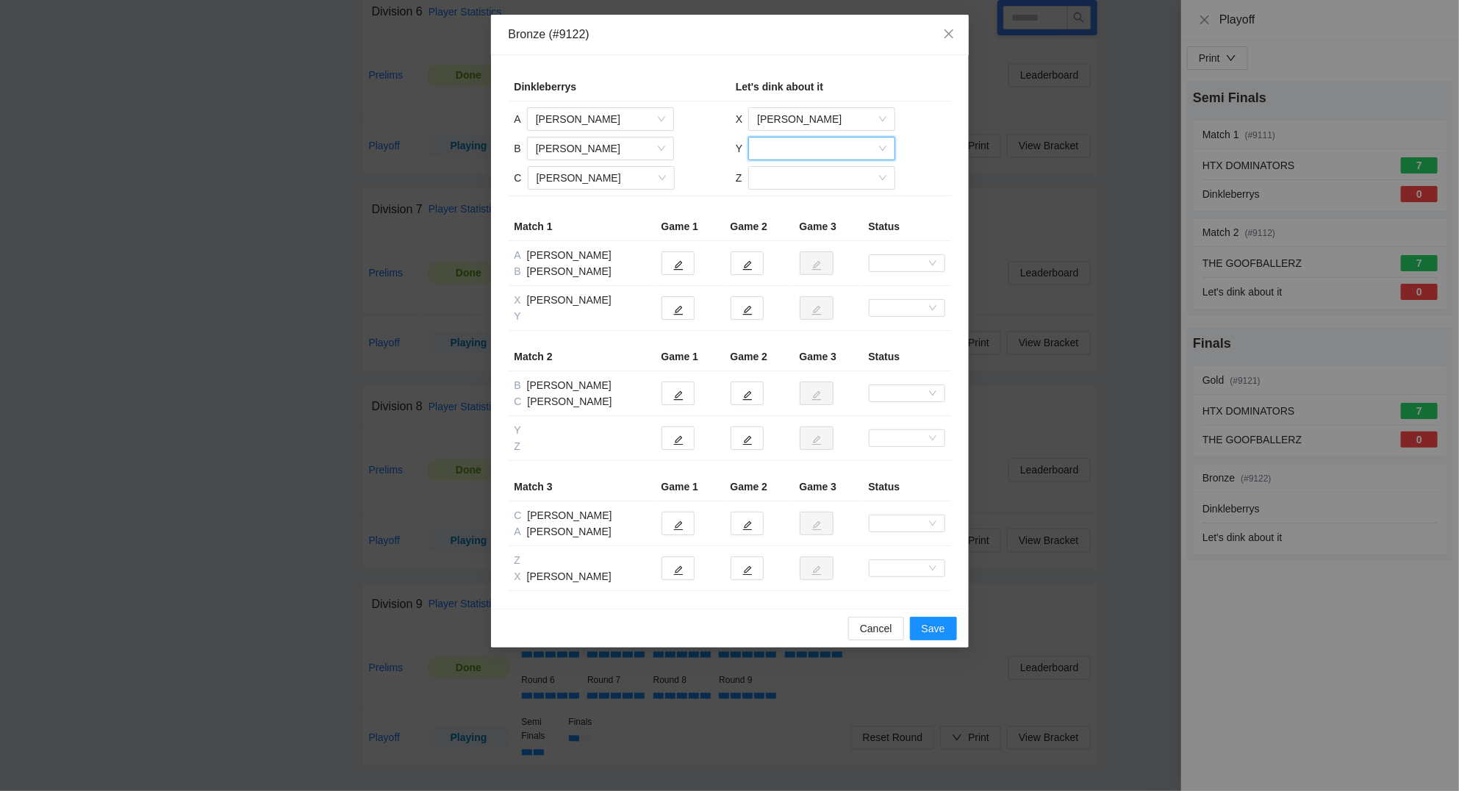
click at [789, 154] on input "search" at bounding box center [816, 148] width 119 height 22
click at [788, 223] on div "Ronghui Ou" at bounding box center [821, 231] width 129 height 16
click at [780, 181] on input "search" at bounding box center [816, 178] width 119 height 22
click at [783, 252] on div "Seth Michel" at bounding box center [820, 260] width 129 height 16
click at [677, 261] on icon "edit" at bounding box center [678, 265] width 10 height 10
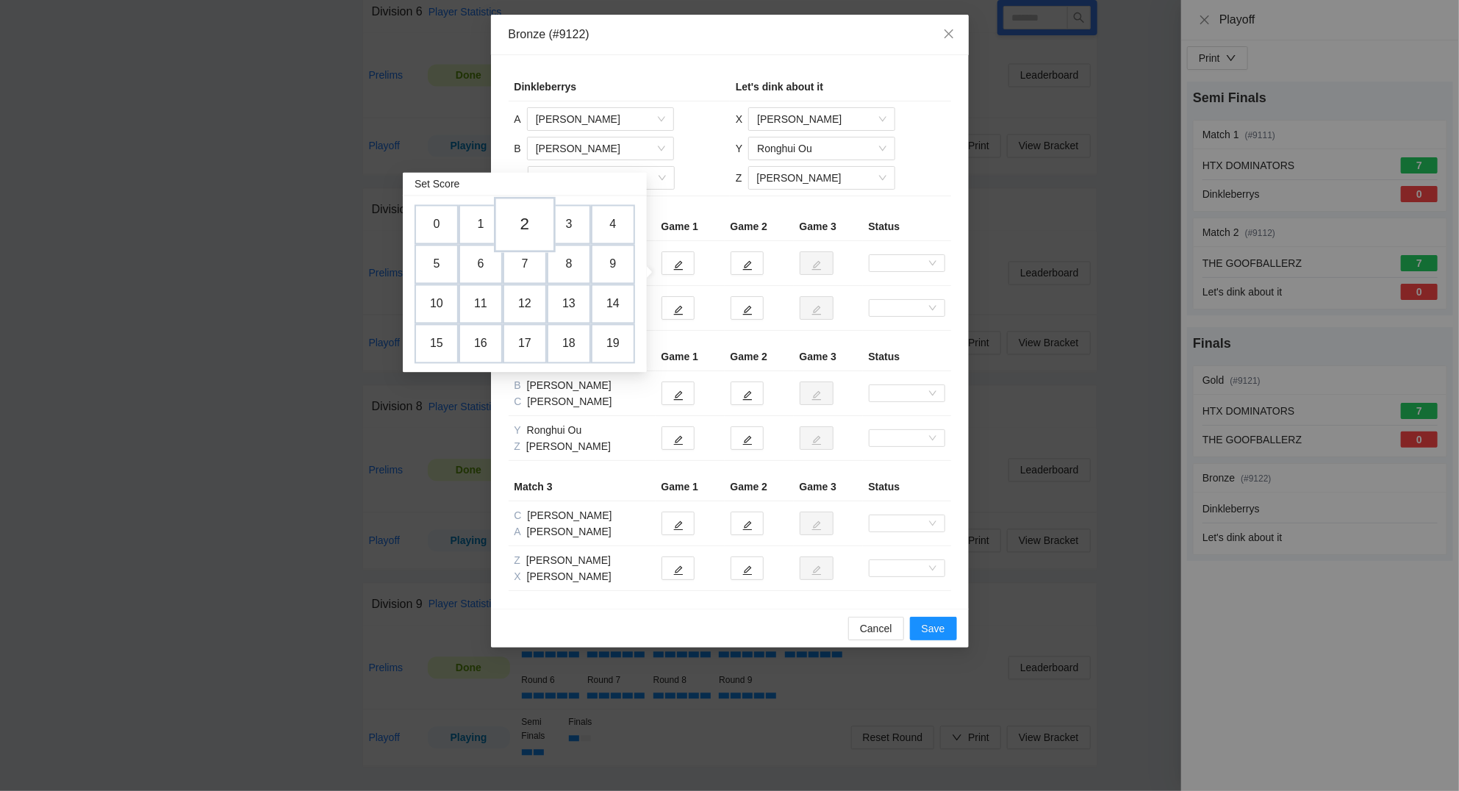
click at [528, 223] on td "2" at bounding box center [525, 224] width 62 height 56
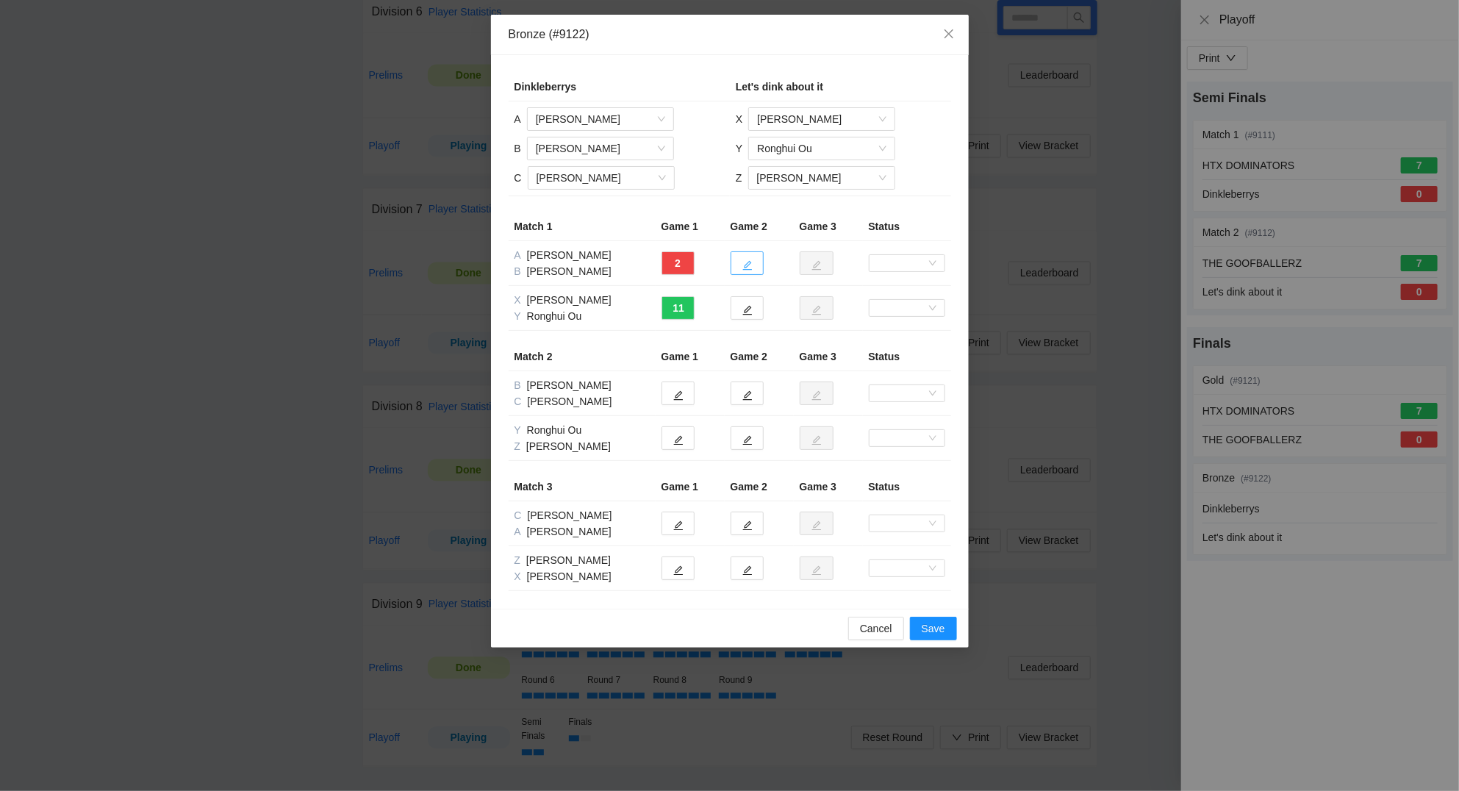
click at [744, 255] on button "button" at bounding box center [746, 263] width 33 height 24
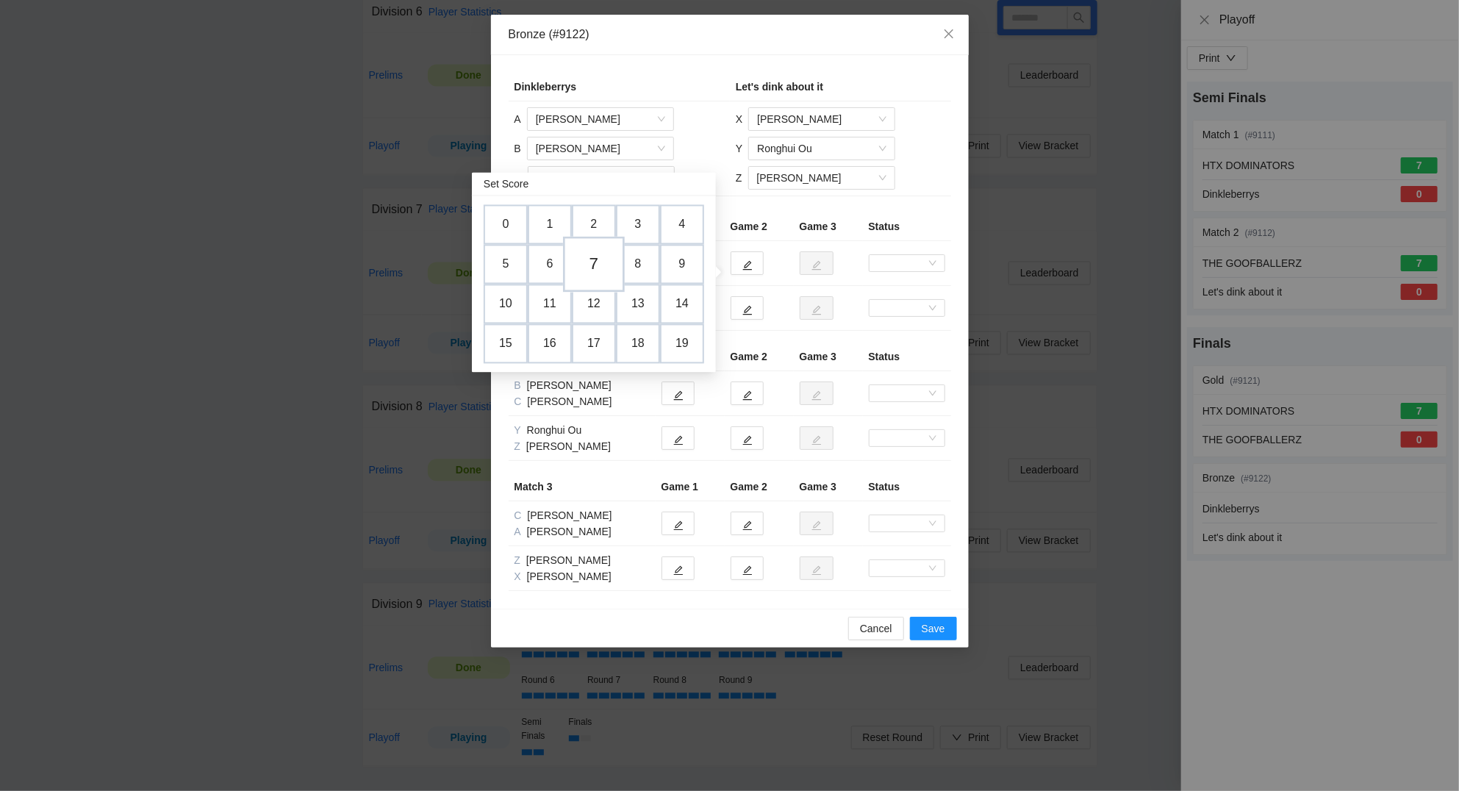
click at [589, 259] on td "7" at bounding box center [594, 264] width 62 height 56
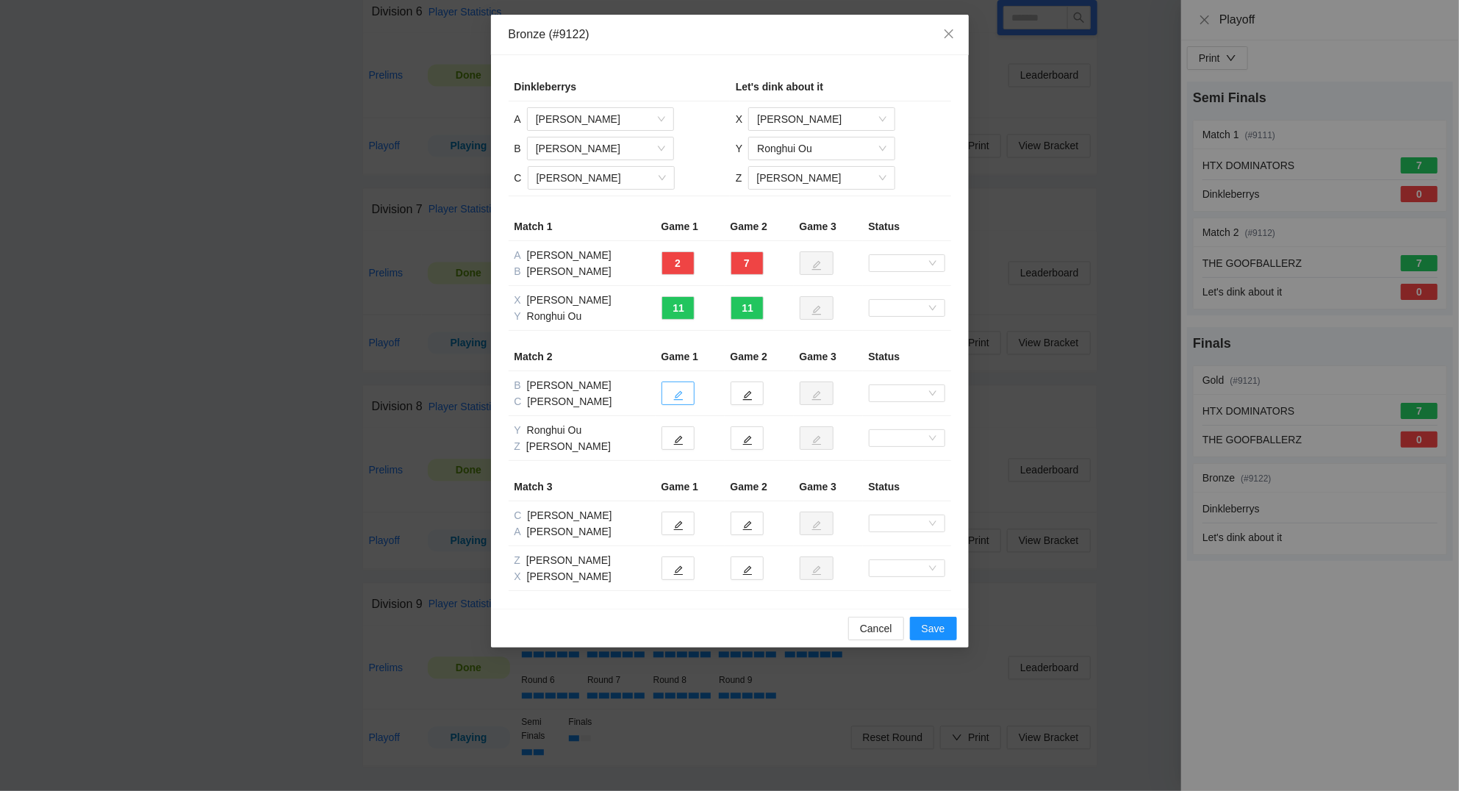
click at [689, 395] on button "button" at bounding box center [677, 393] width 33 height 24
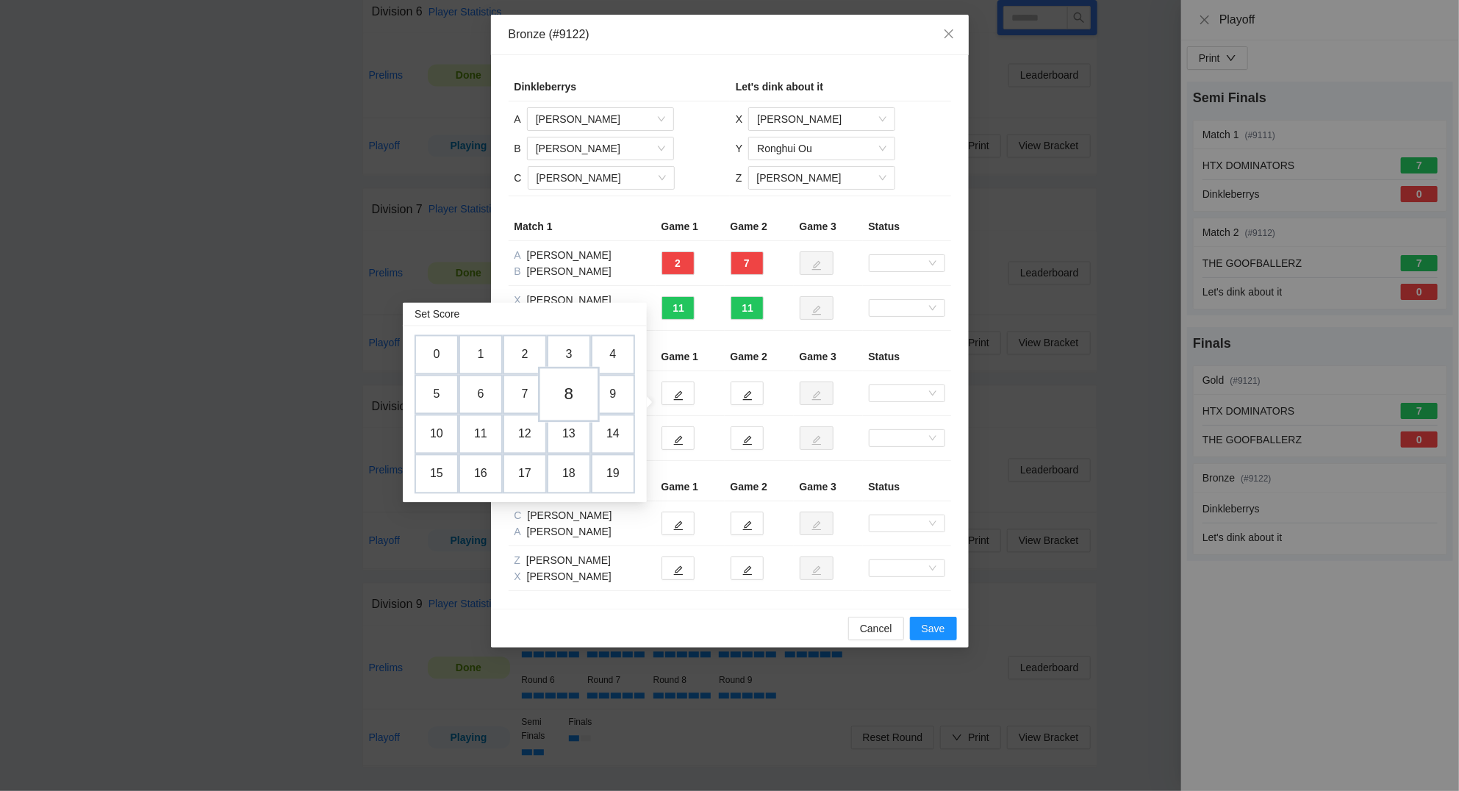
click at [575, 387] on td "8" at bounding box center [569, 394] width 62 height 56
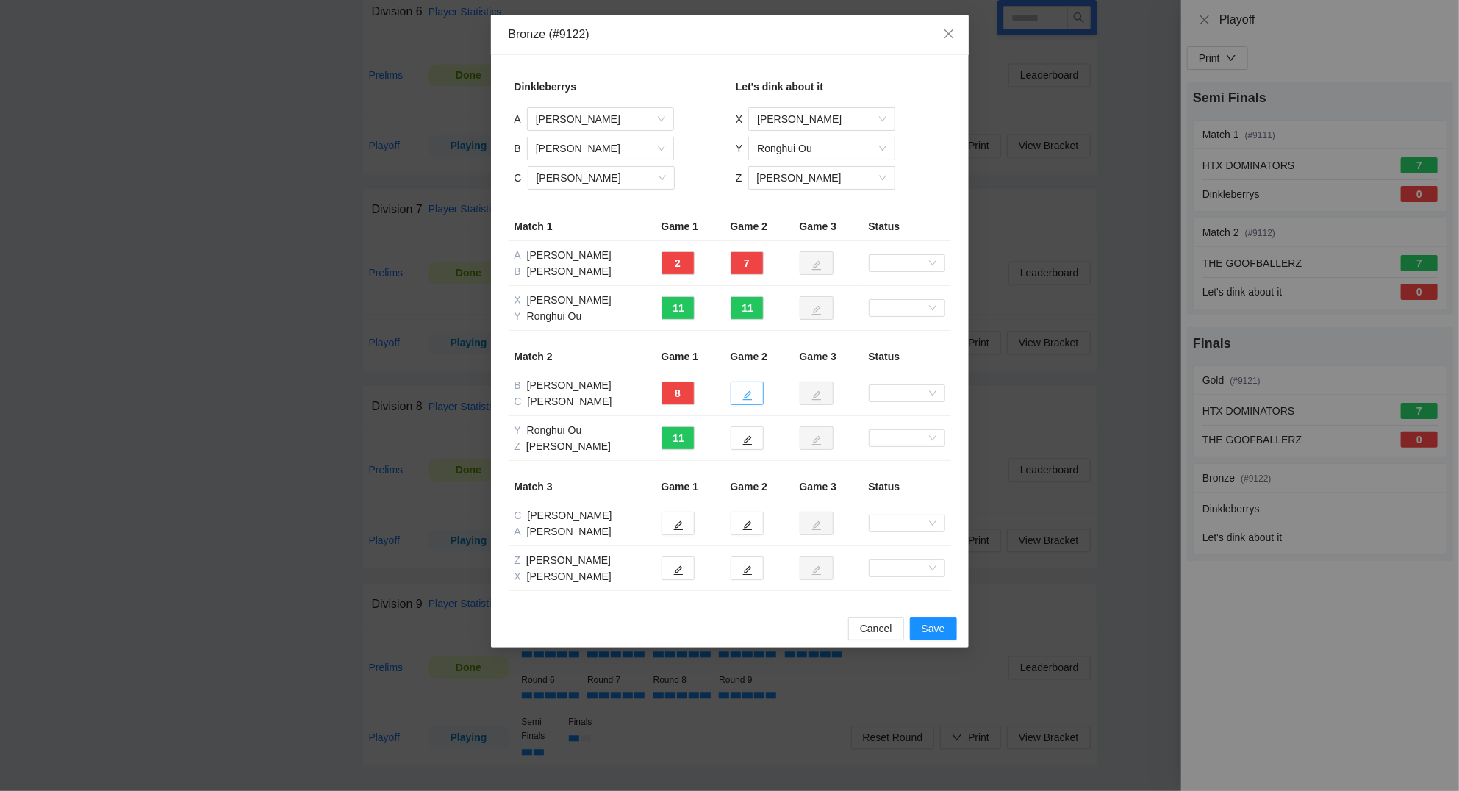
click at [748, 400] on icon "edit" at bounding box center [747, 396] width 10 height 10
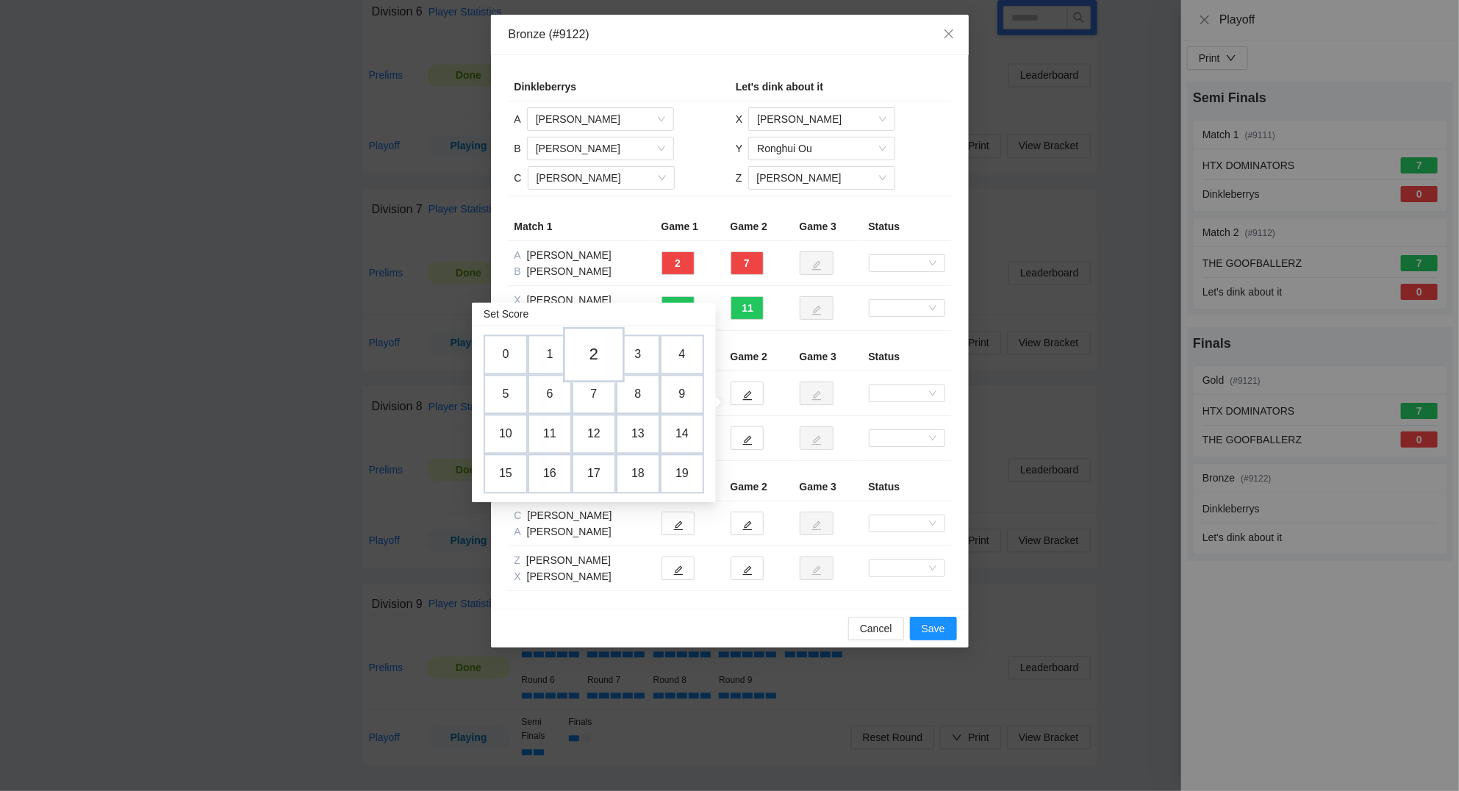
click at [589, 339] on td "2" at bounding box center [594, 354] width 62 height 56
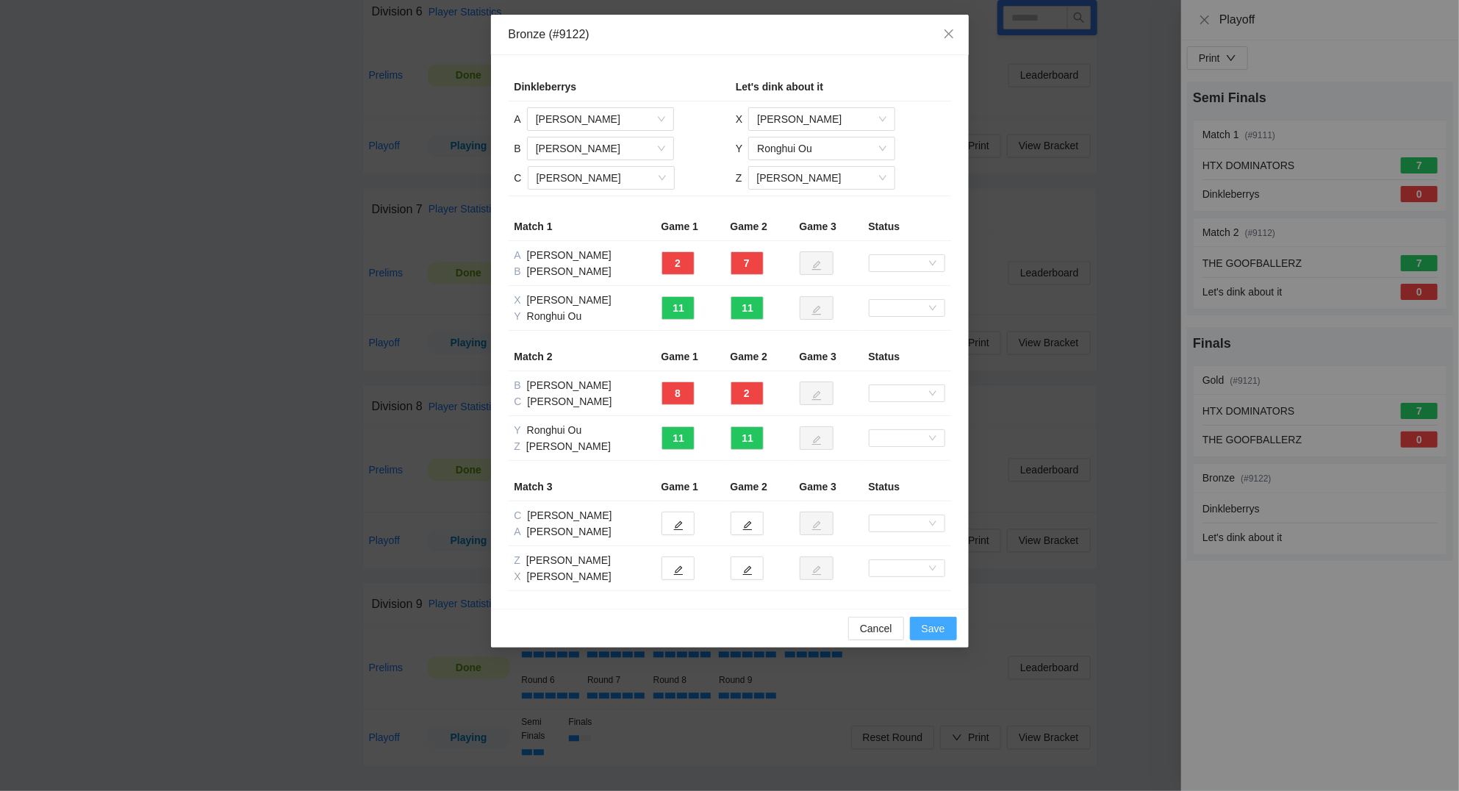
click at [927, 628] on span "Save" at bounding box center [933, 628] width 24 height 16
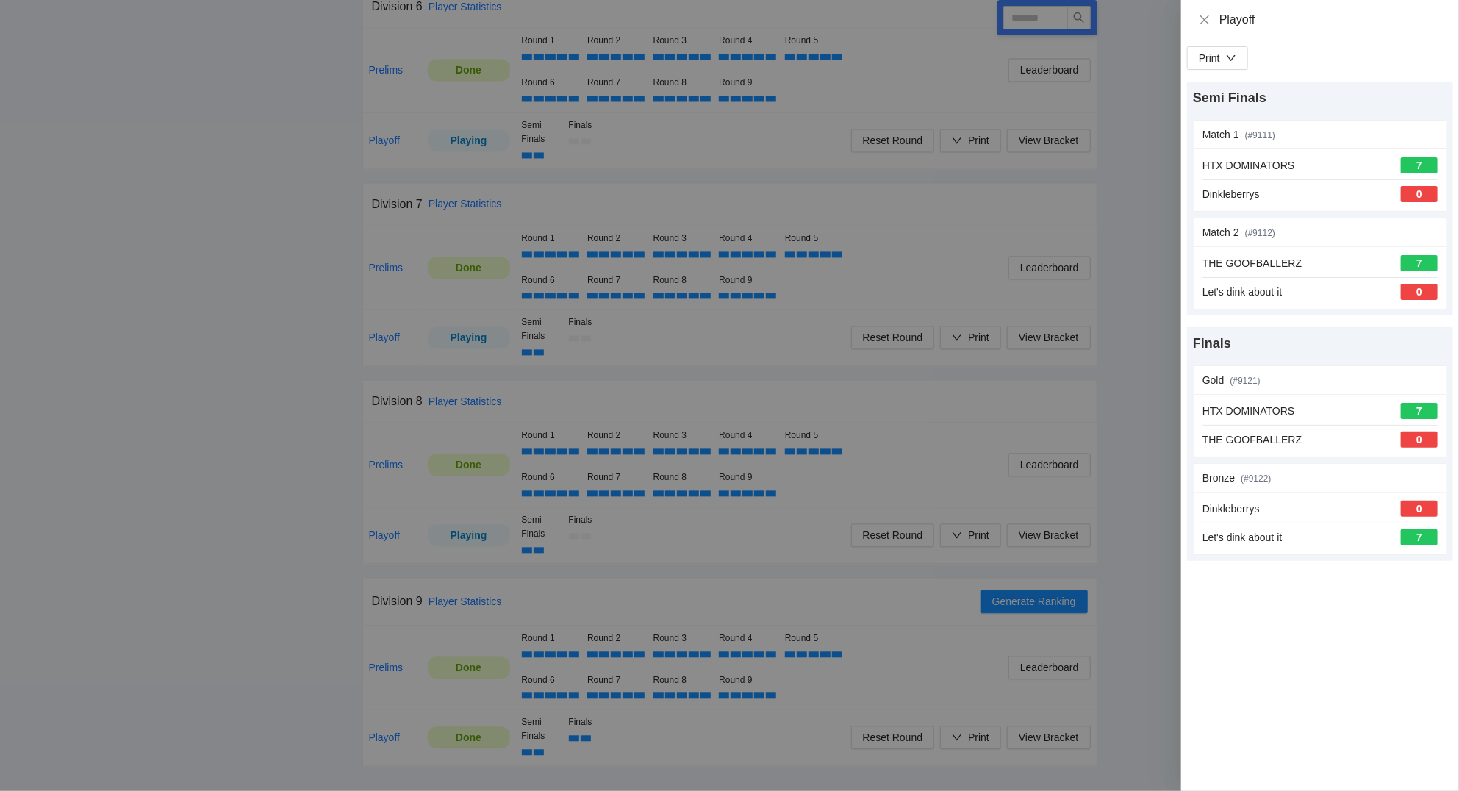
click at [1251, 24] on div "Playoff" at bounding box center [1330, 20] width 222 height 16
click at [1207, 20] on icon "close" at bounding box center [1204, 20] width 12 height 12
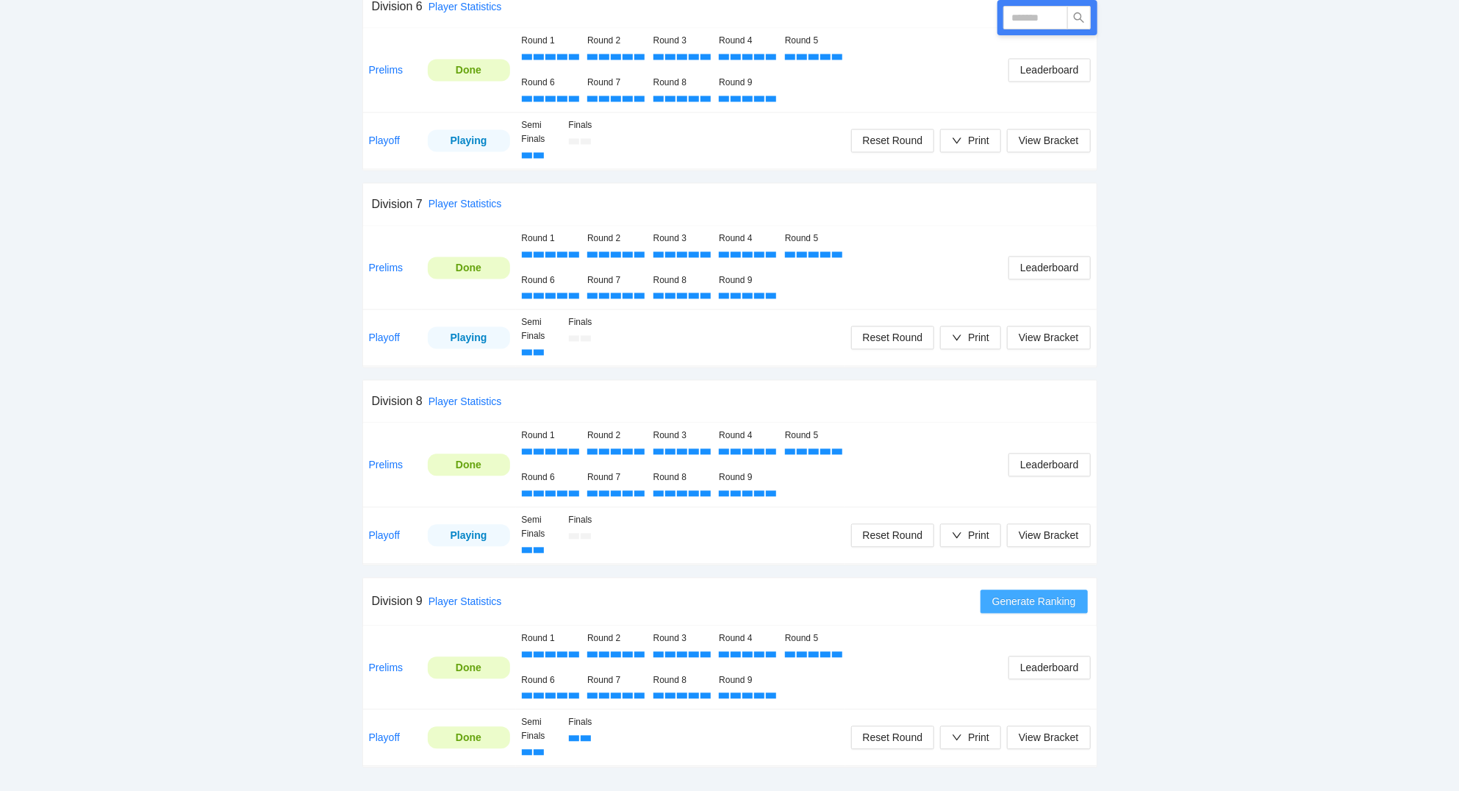
click at [1019, 603] on span "Generate Ranking" at bounding box center [1034, 601] width 84 height 16
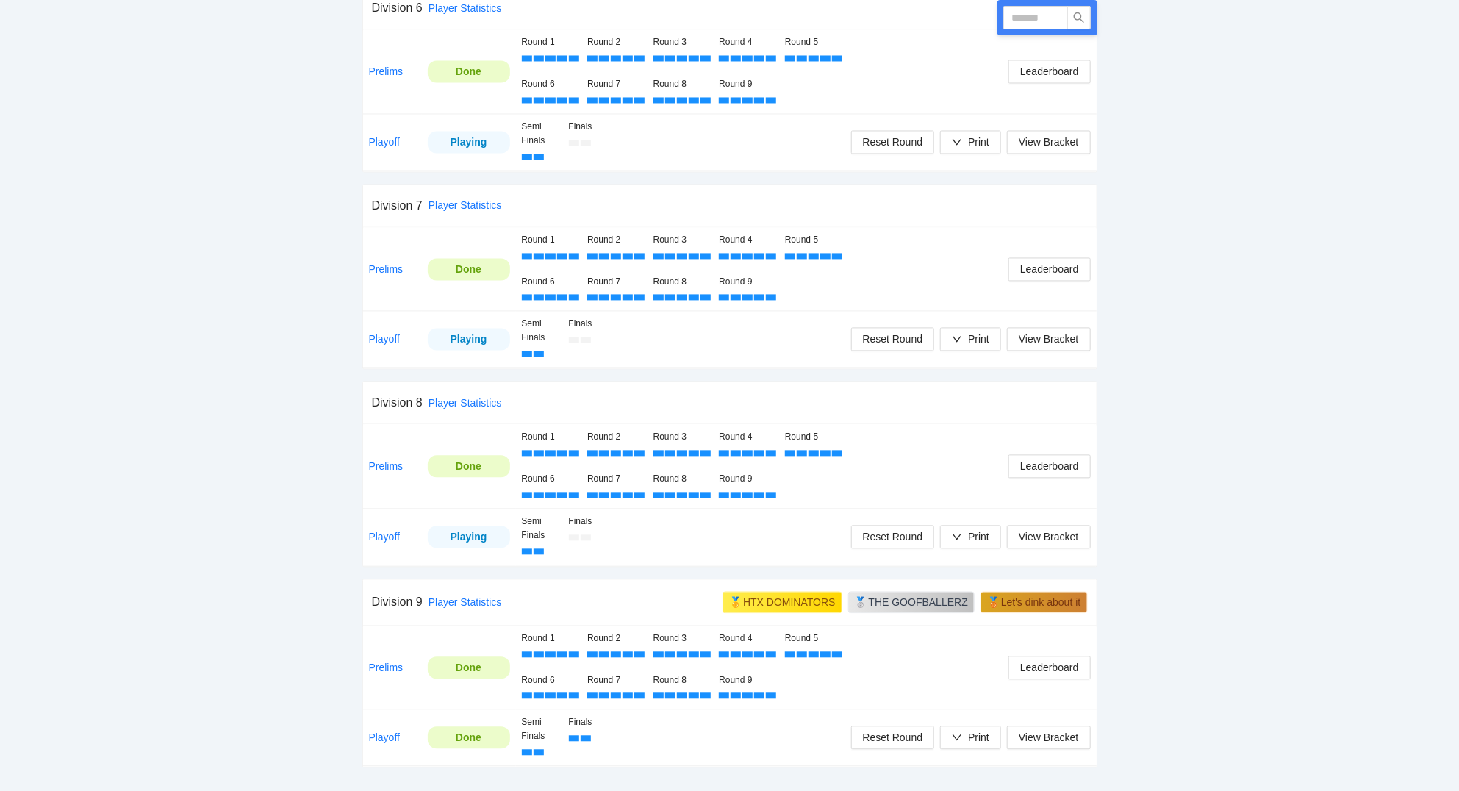
scroll to position [1693, 0]
click at [990, 733] on button "Print" at bounding box center [970, 737] width 61 height 24
click at [382, 732] on link "Playoff" at bounding box center [385, 737] width 32 height 12
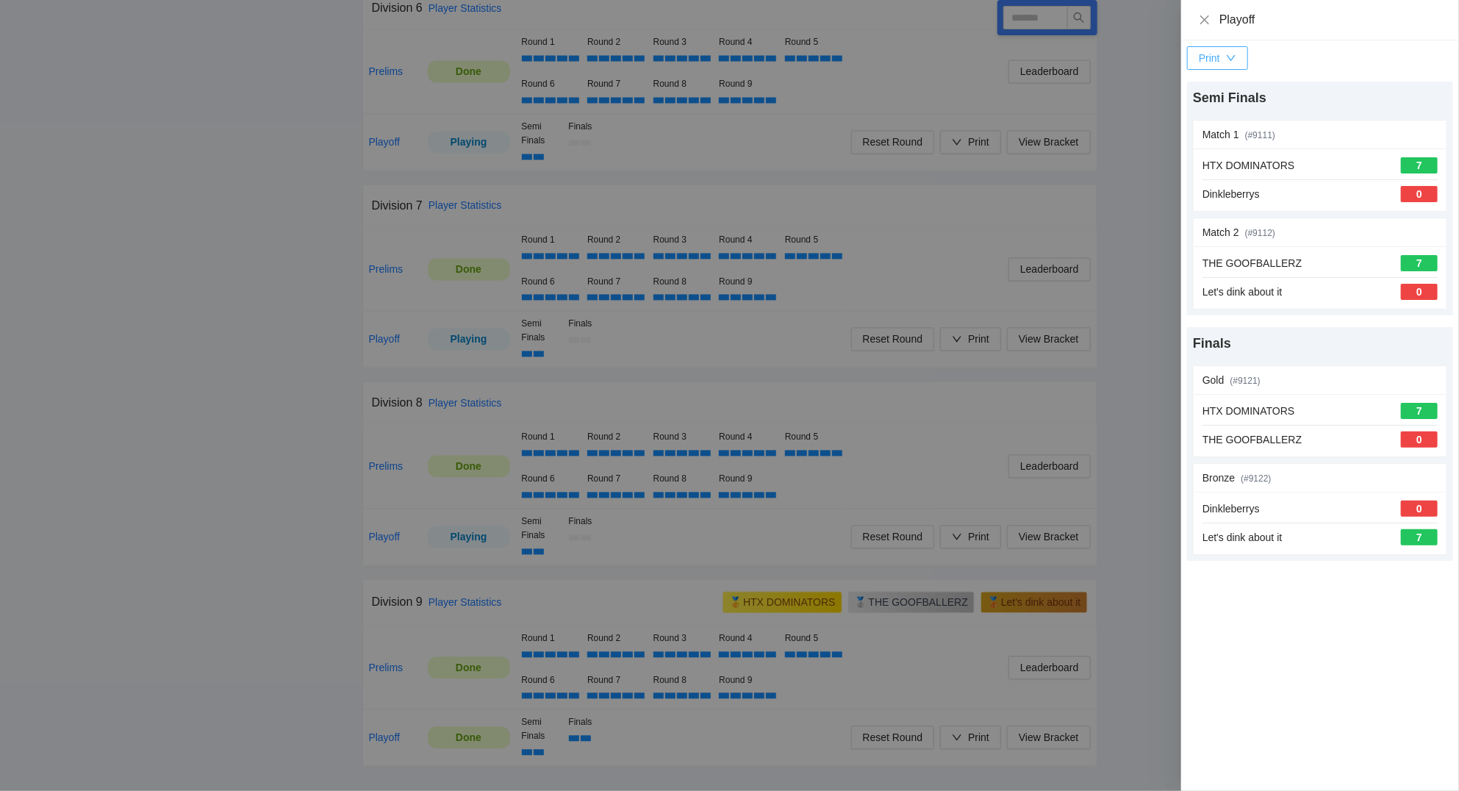
click at [1212, 63] on div "Print" at bounding box center [1208, 58] width 21 height 16
click at [1218, 85] on span "Overview" at bounding box center [1234, 93] width 76 height 16
click at [1207, 19] on icon "close" at bounding box center [1204, 20] width 12 height 12
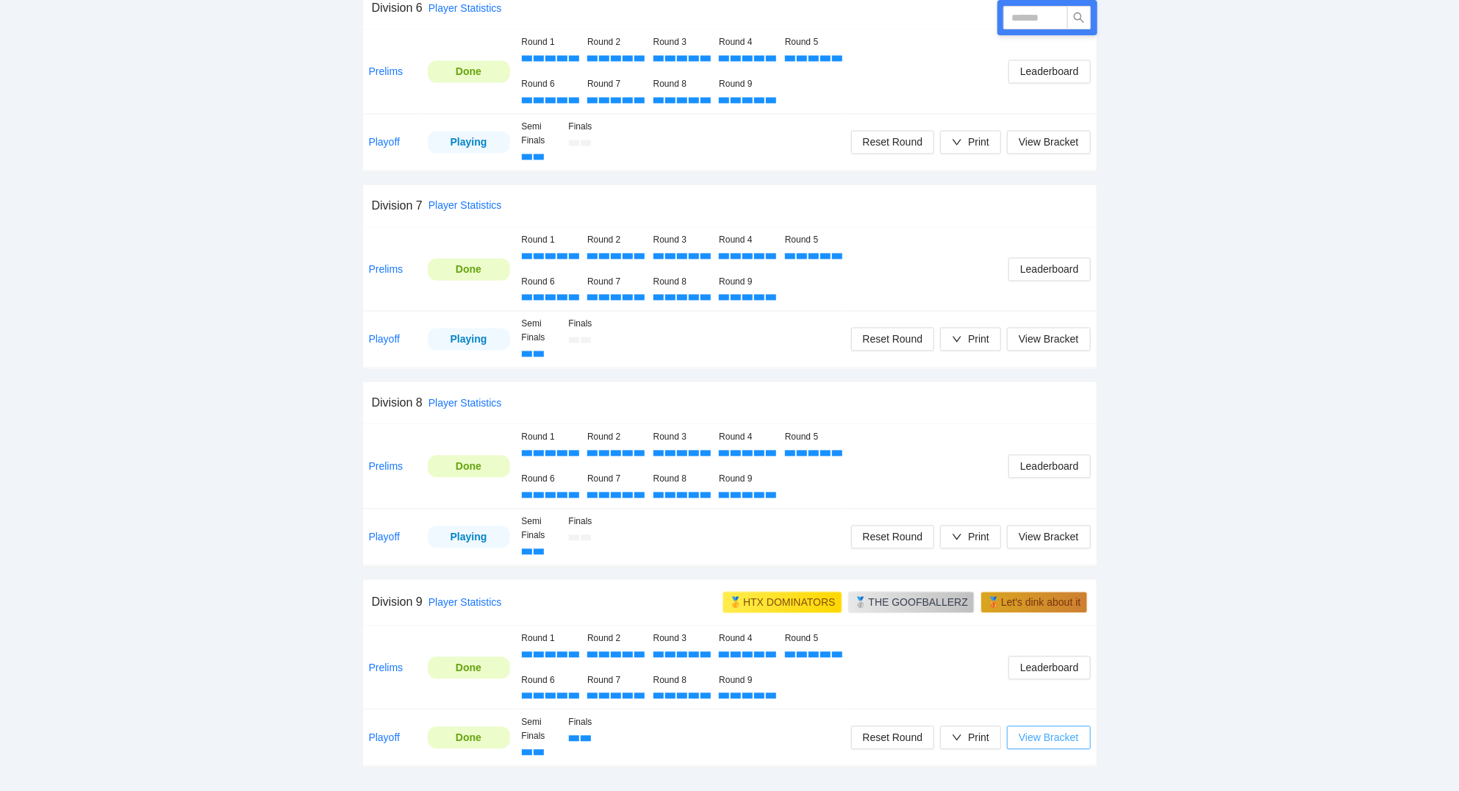
click at [1054, 738] on span "View Bracket" at bounding box center [1048, 737] width 60 height 16
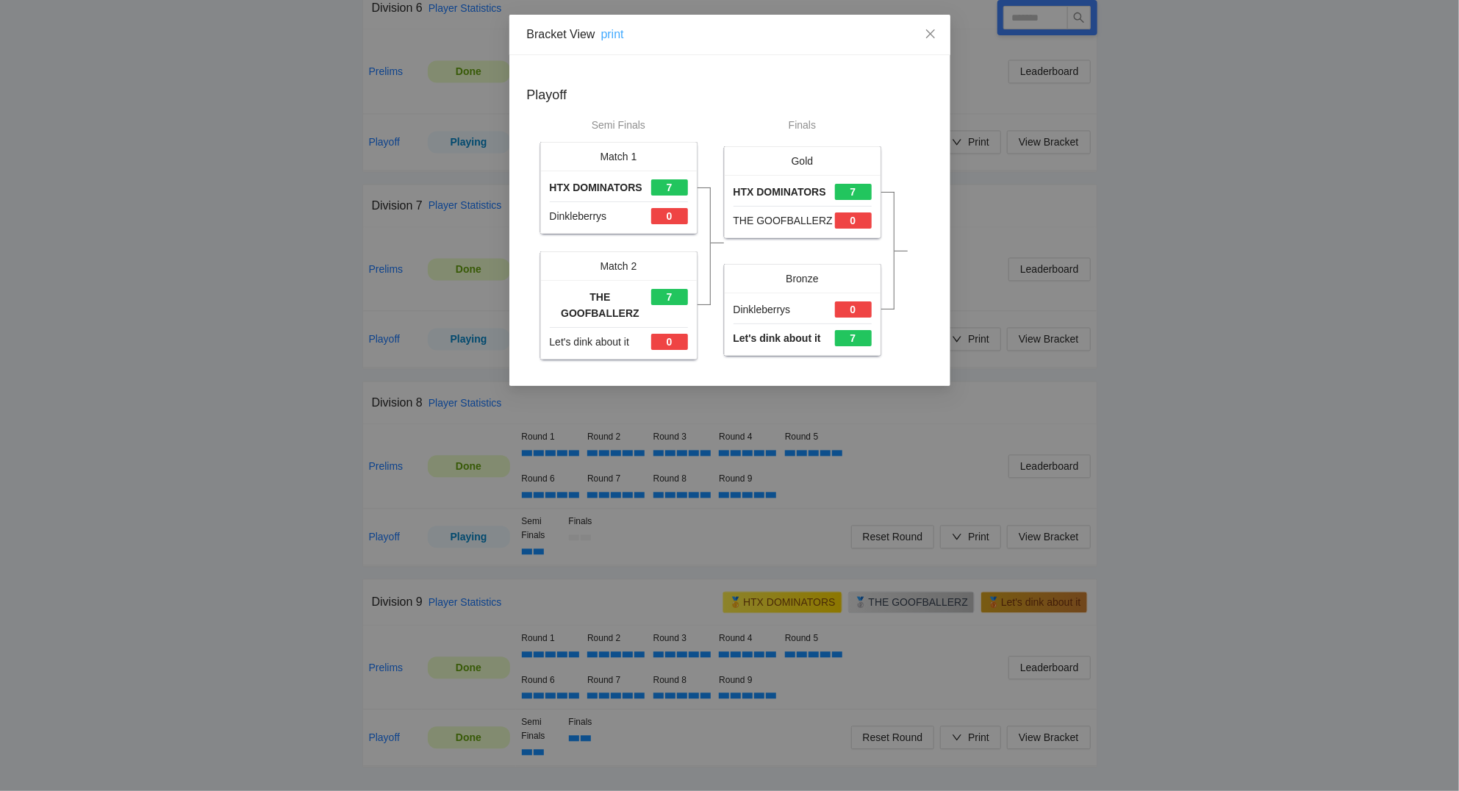
click at [613, 33] on link "print" at bounding box center [612, 34] width 23 height 12
click at [930, 34] on icon "close" at bounding box center [930, 34] width 12 height 12
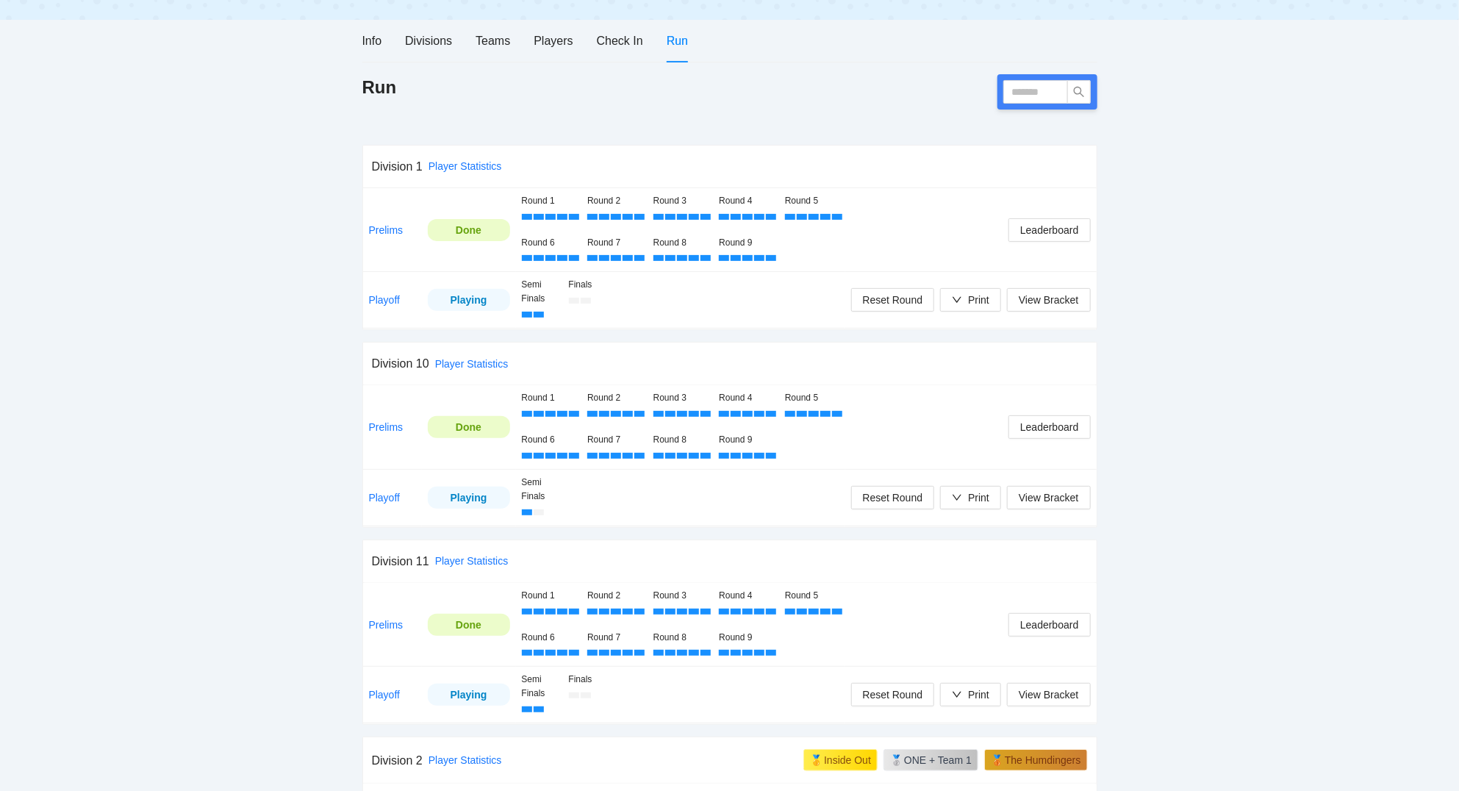
scroll to position [0, 0]
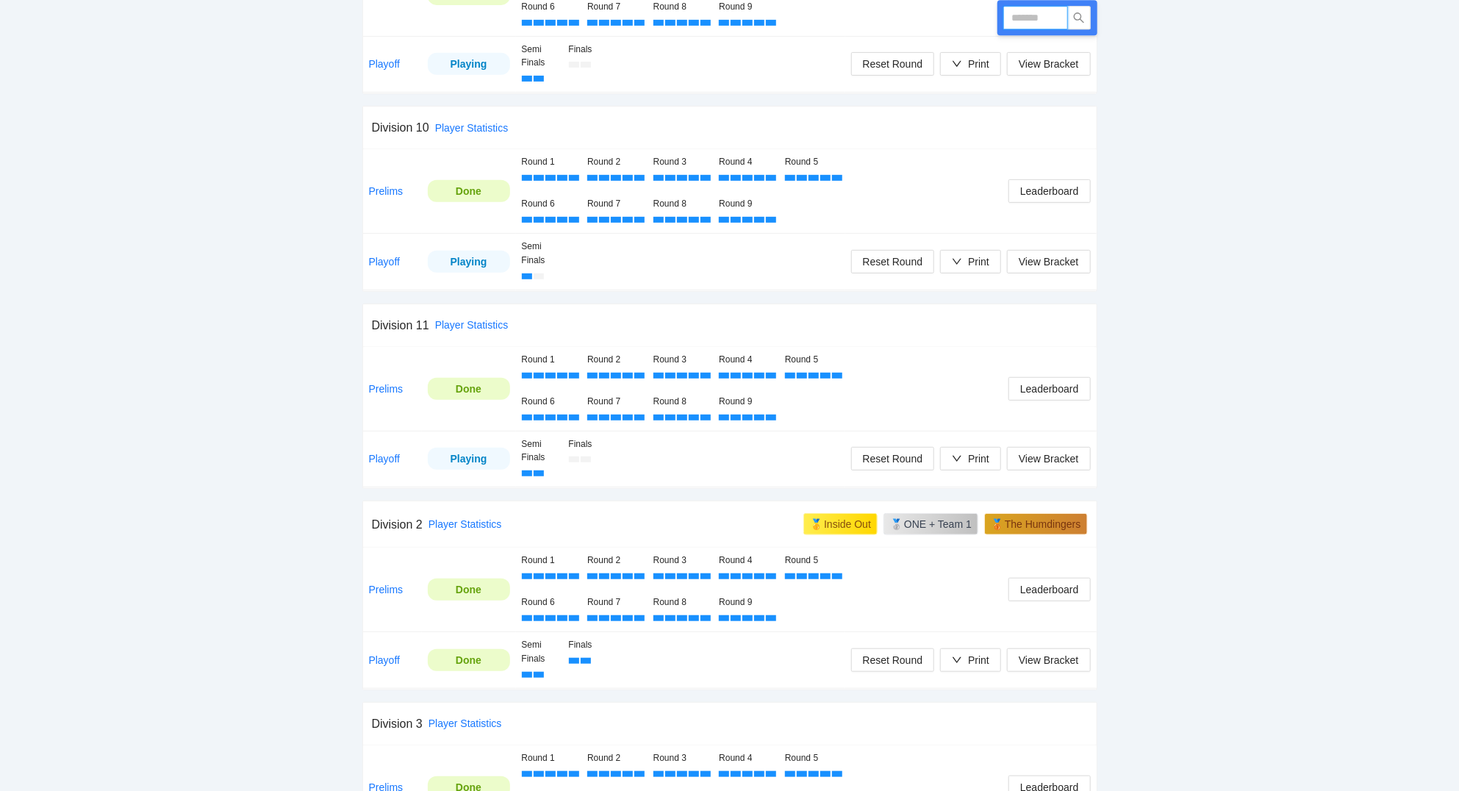
scroll to position [354, 0]
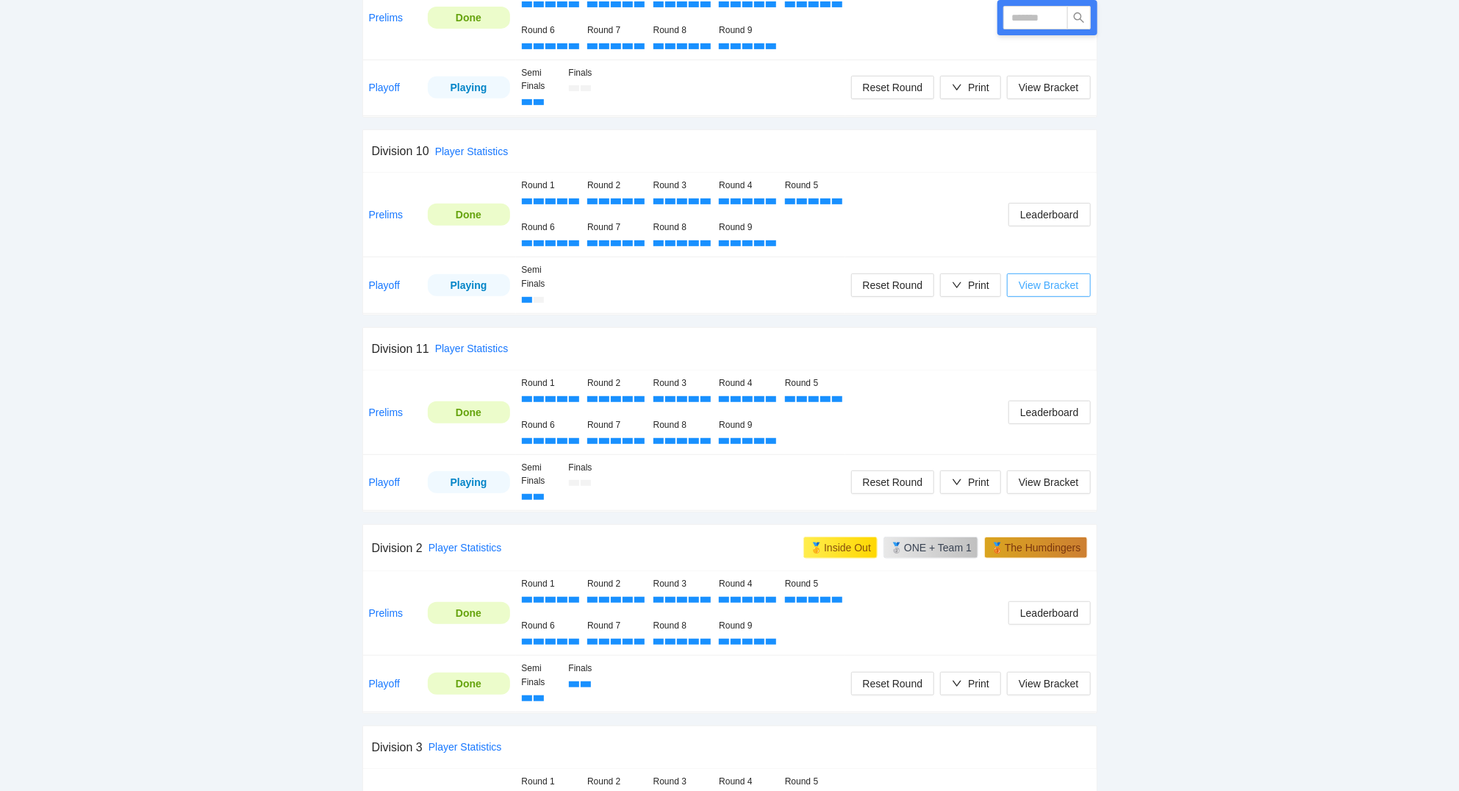
click at [1053, 287] on span "View Bracket" at bounding box center [1048, 285] width 60 height 16
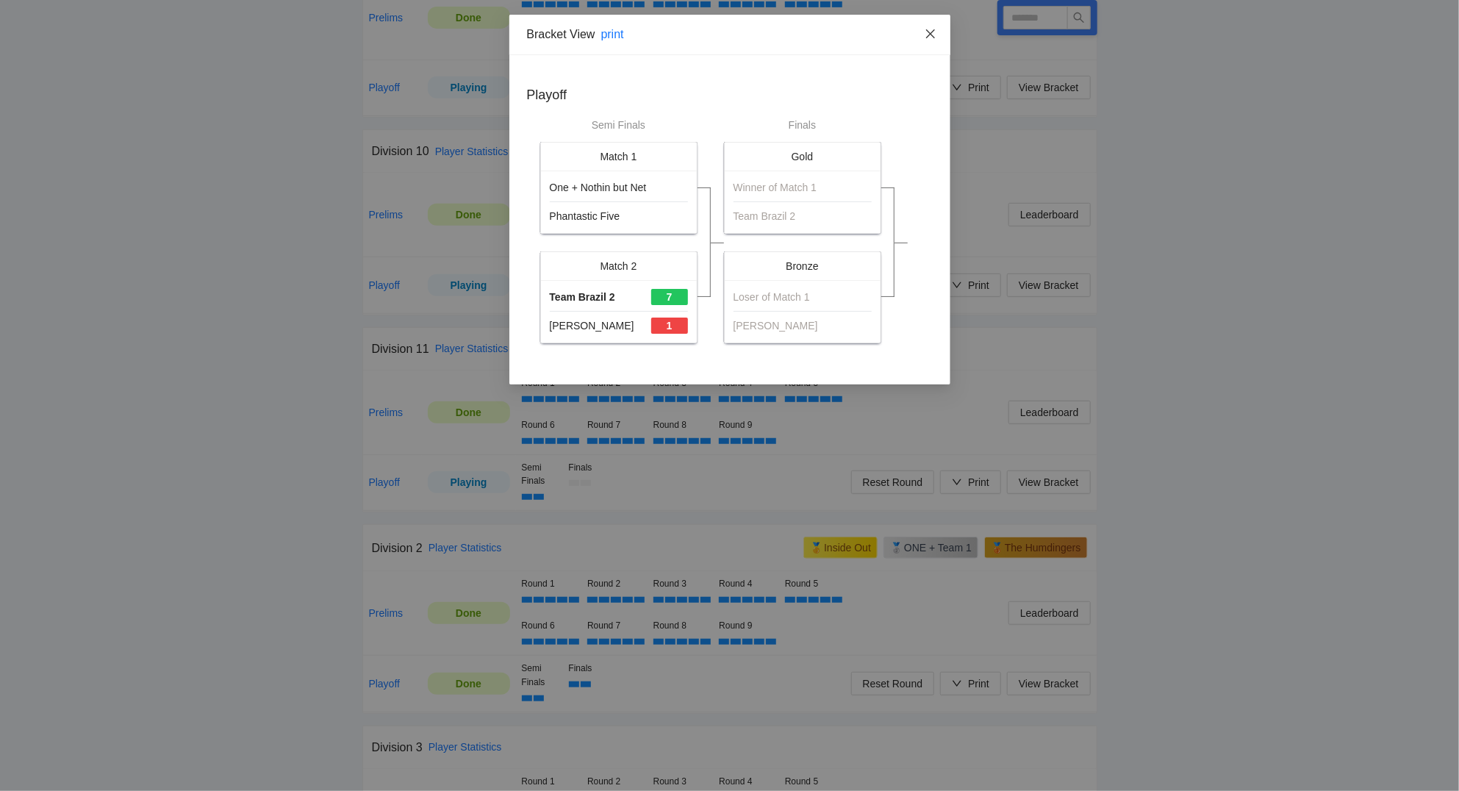
click at [930, 35] on icon "close" at bounding box center [929, 33] width 9 height 9
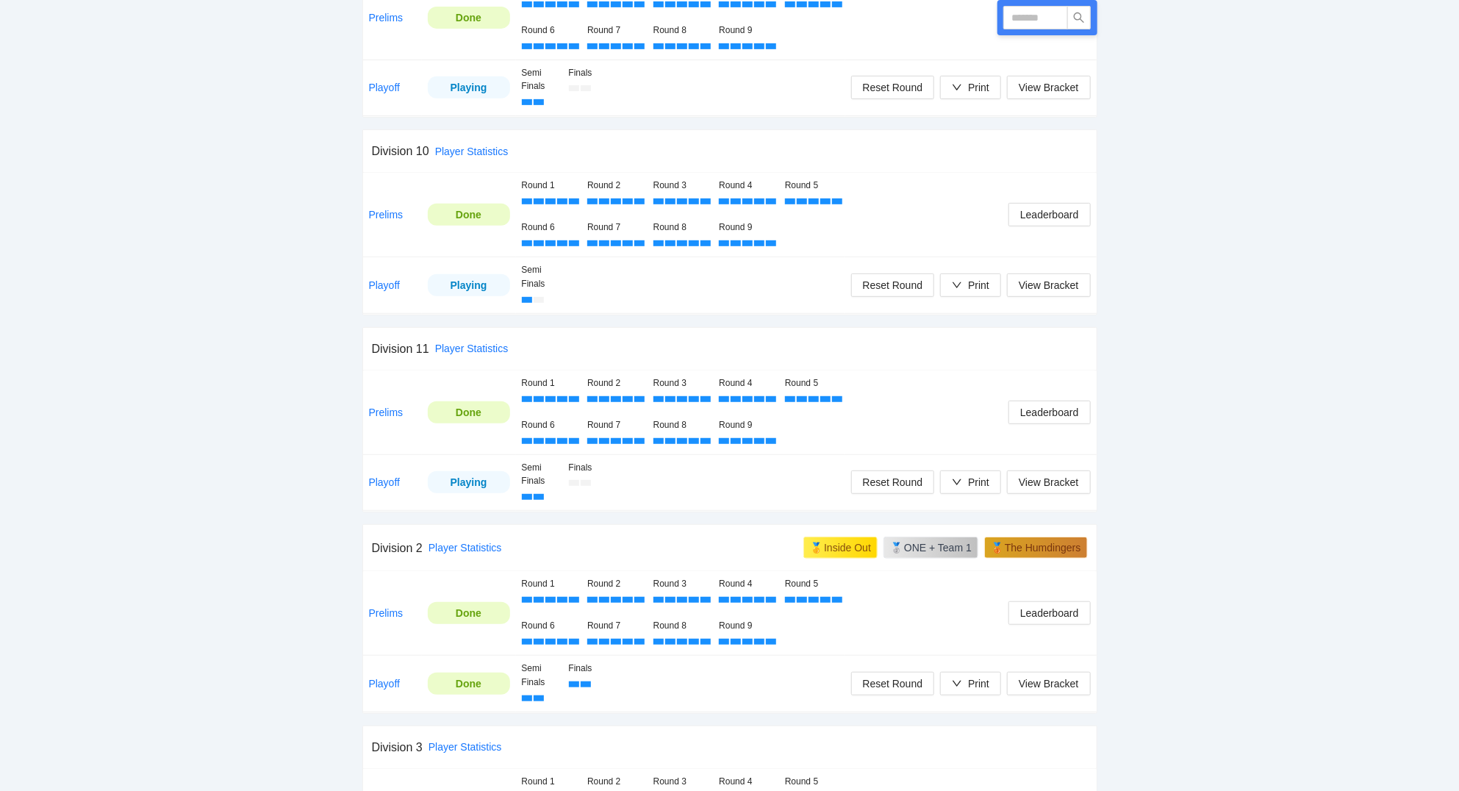
click at [380, 279] on td "Playoff" at bounding box center [392, 285] width 59 height 57
click at [383, 286] on link "Playoff" at bounding box center [385, 285] width 32 height 12
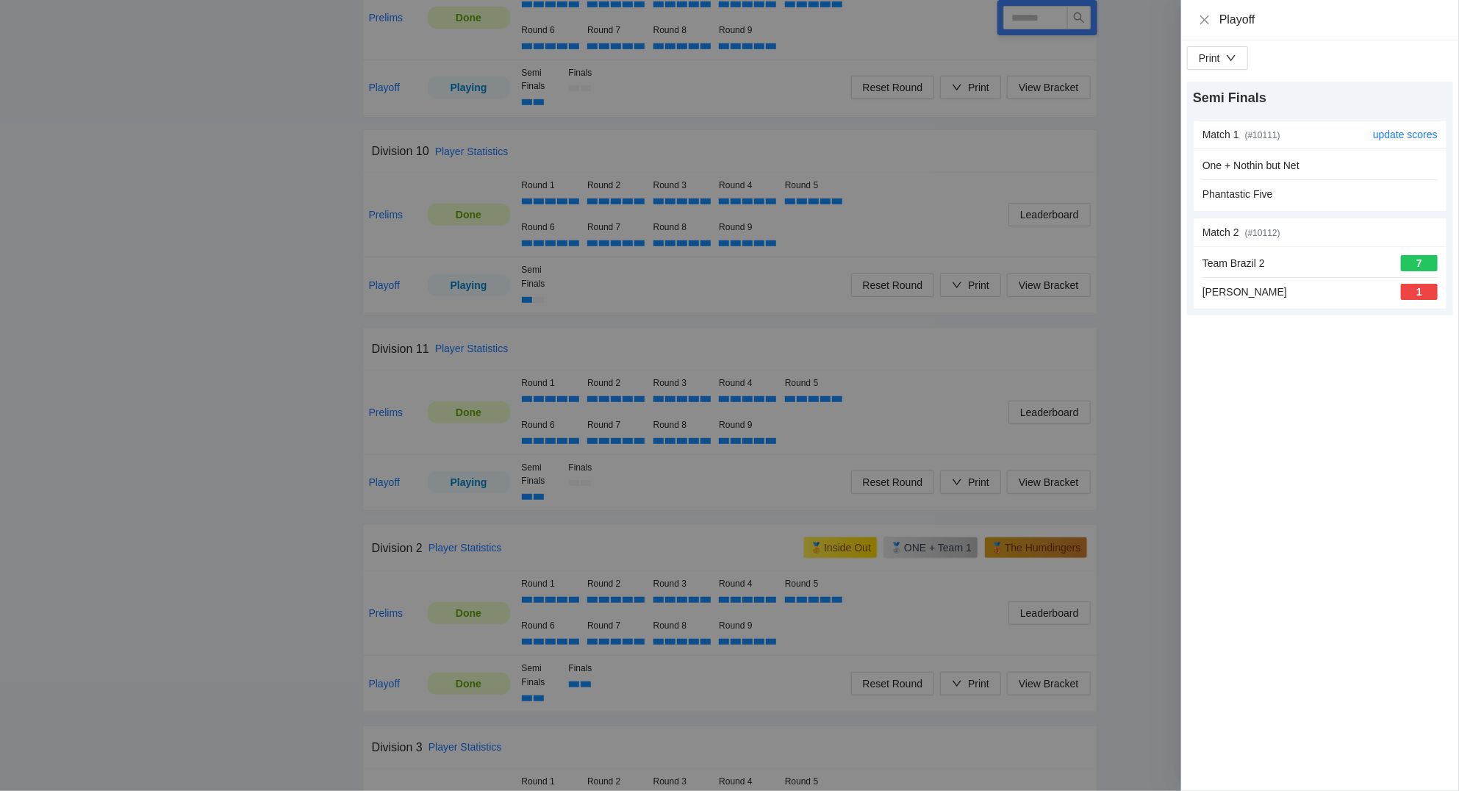
click at [1348, 175] on div "One + Nothin but Net Phantastic Five" at bounding box center [1319, 179] width 235 height 45
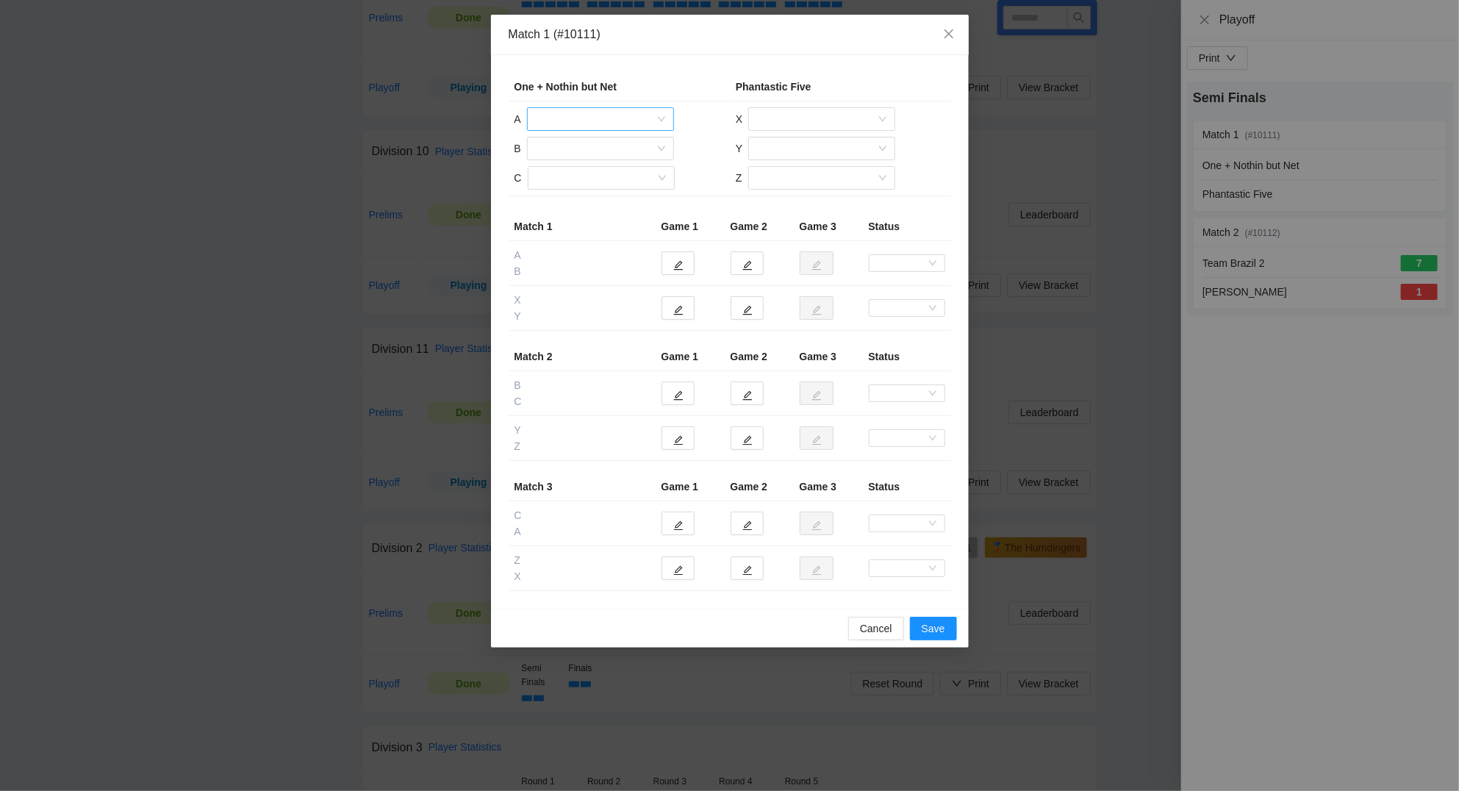
click at [611, 115] on input "search" at bounding box center [595, 119] width 119 height 22
click at [594, 175] on div "Bryson Holl" at bounding box center [600, 173] width 129 height 16
click at [575, 148] on input "search" at bounding box center [595, 148] width 119 height 22
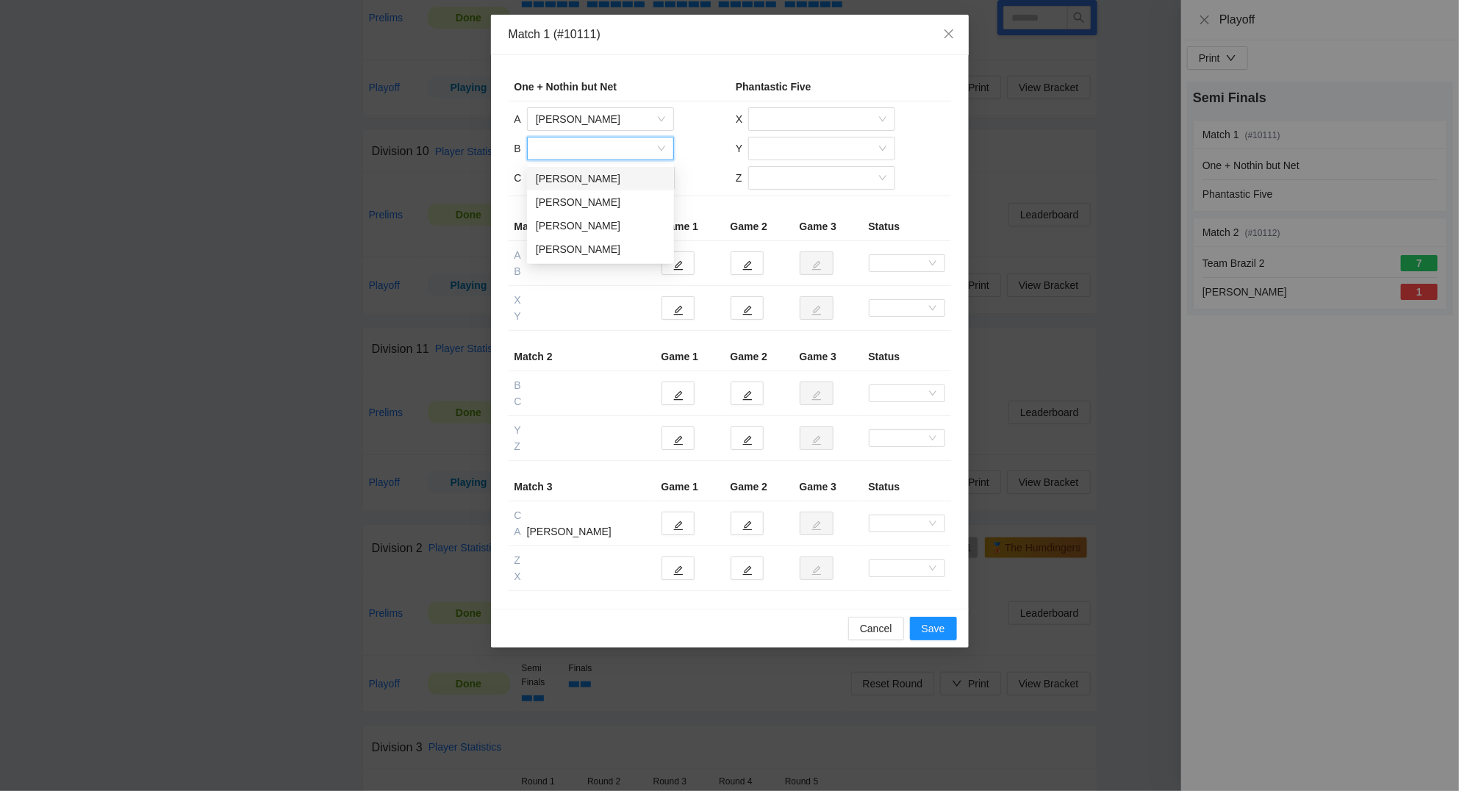
click at [578, 182] on div "Brannon Holl" at bounding box center [600, 178] width 129 height 16
click at [572, 179] on input "search" at bounding box center [595, 178] width 119 height 22
click at [575, 254] on div "[PERSON_NAME]" at bounding box center [600, 255] width 129 height 16
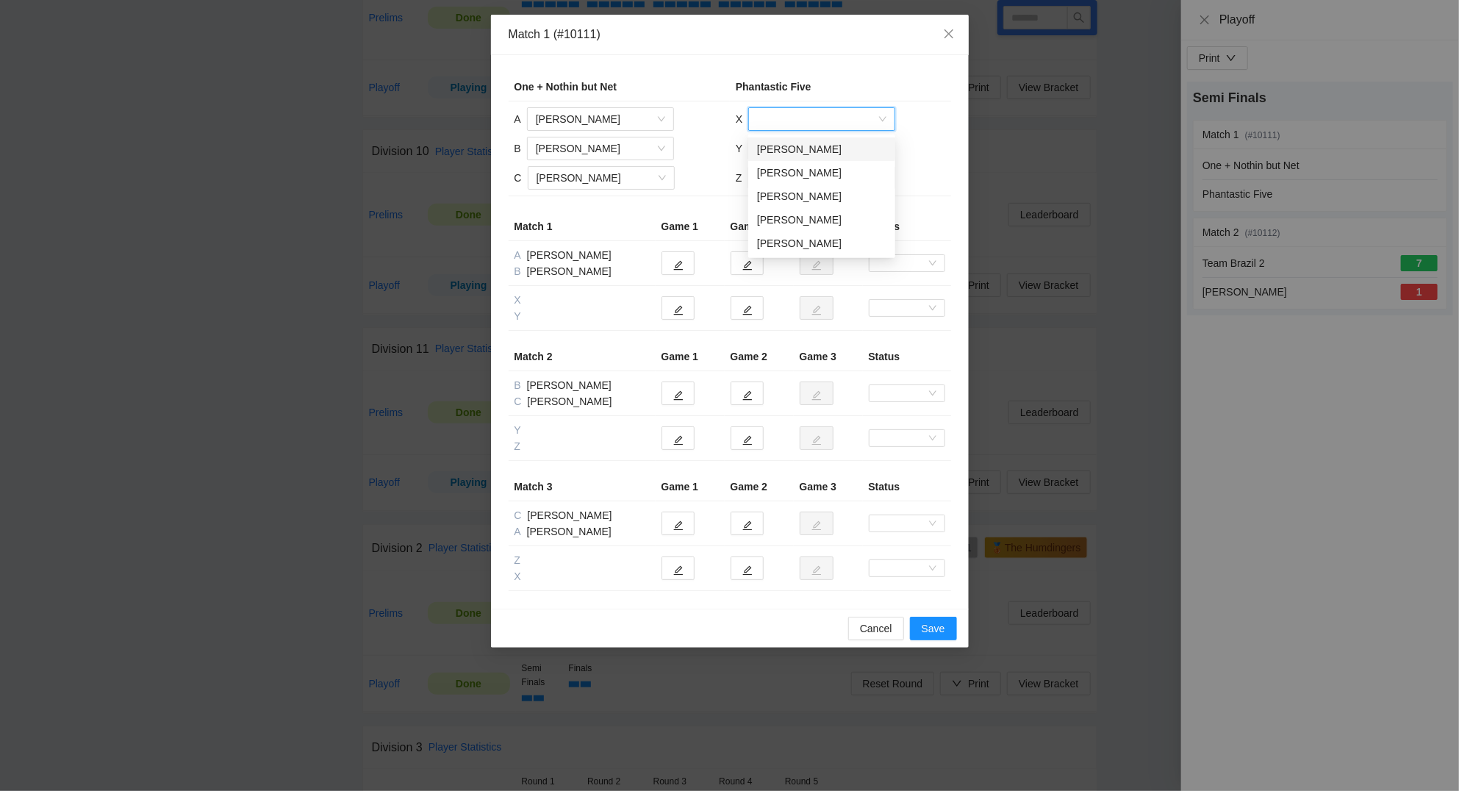
click at [774, 118] on input "search" at bounding box center [816, 119] width 119 height 22
click at [791, 192] on div "Jim Nguyen" at bounding box center [821, 196] width 129 height 16
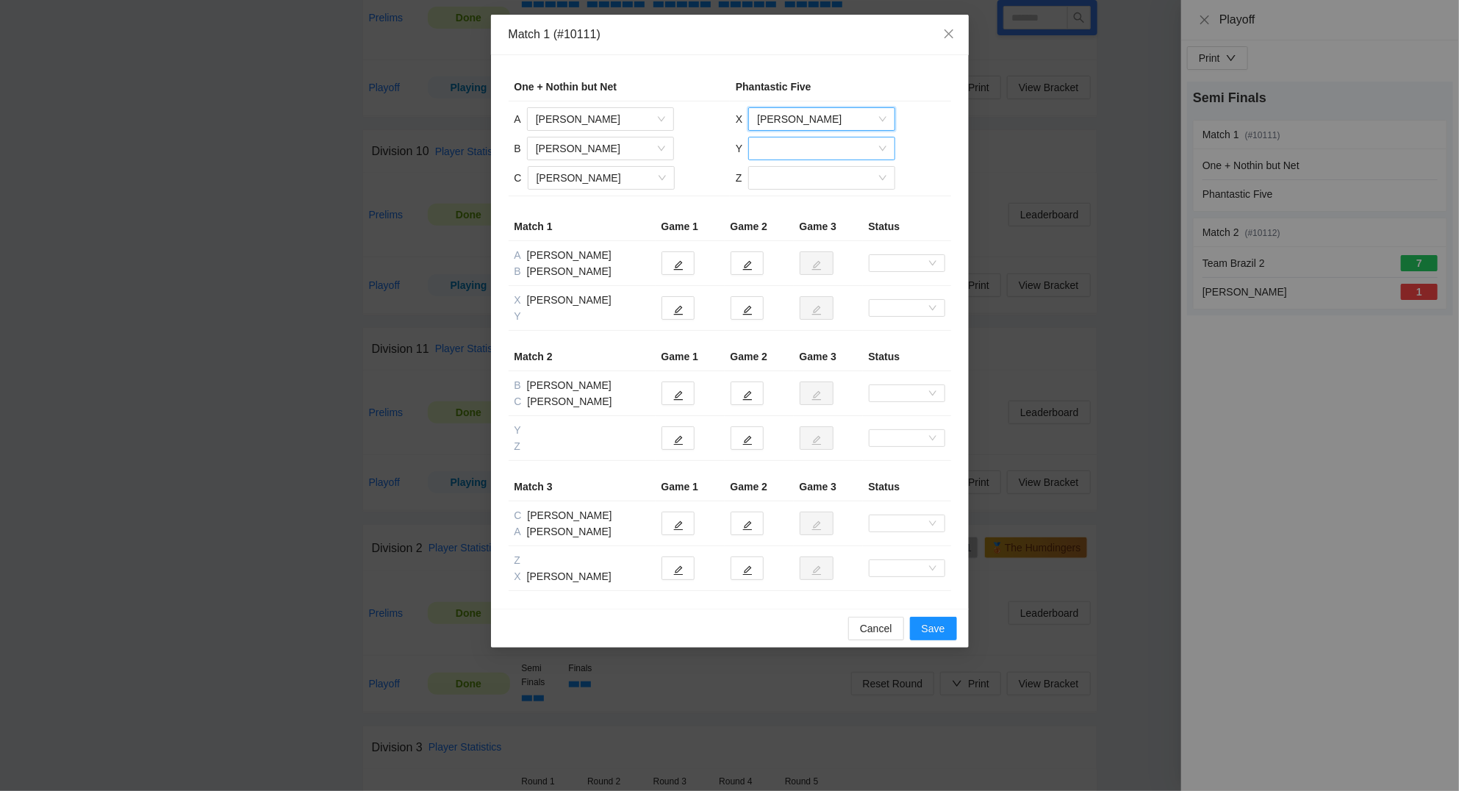
click at [785, 146] on input "search" at bounding box center [816, 148] width 119 height 22
click at [791, 248] on div "Tyler Nguyen" at bounding box center [821, 249] width 129 height 16
click at [774, 177] on input "search" at bounding box center [816, 178] width 119 height 22
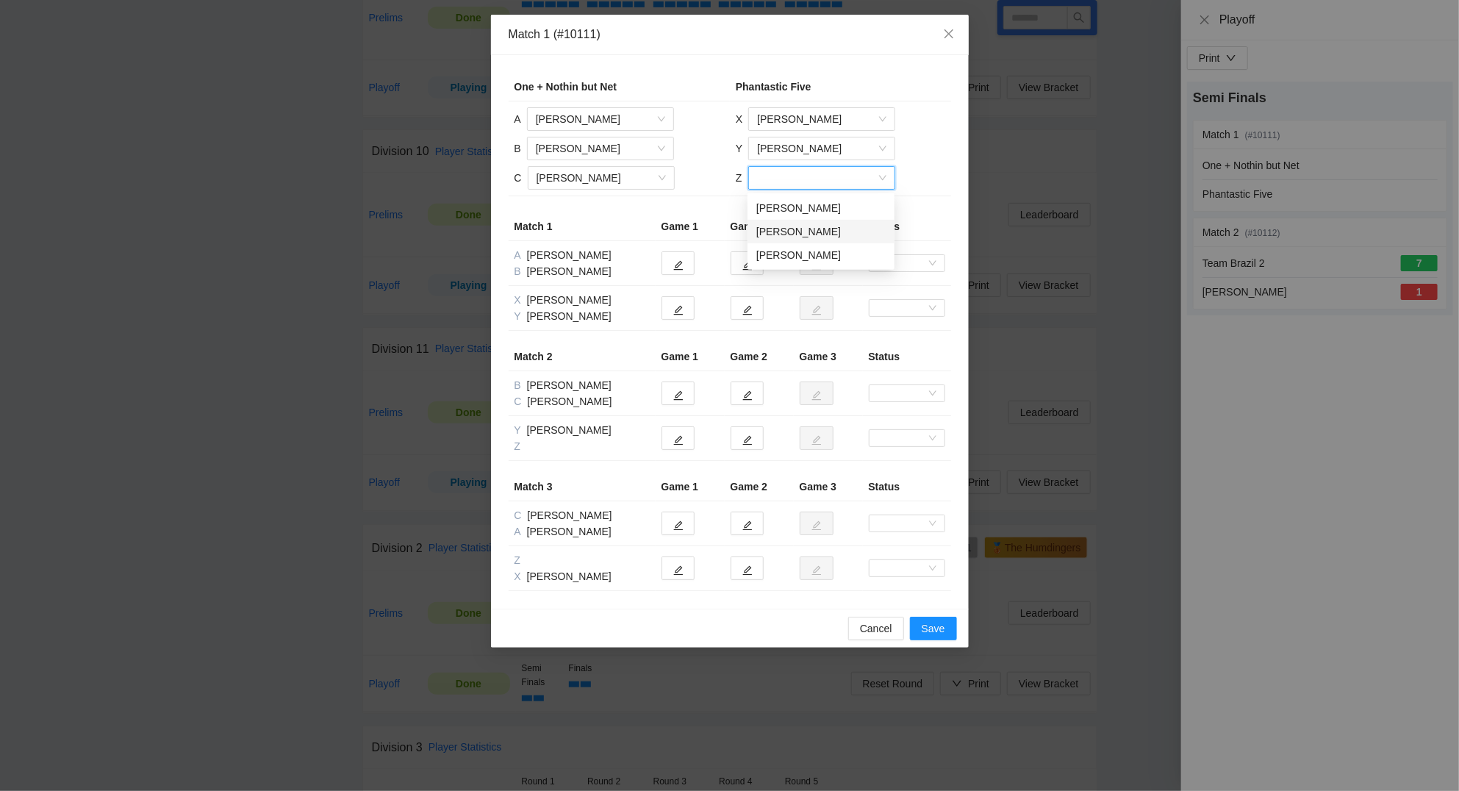
click at [783, 229] on div "Ben Nguyen" at bounding box center [820, 231] width 129 height 16
click at [680, 311] on icon "edit" at bounding box center [678, 310] width 10 height 10
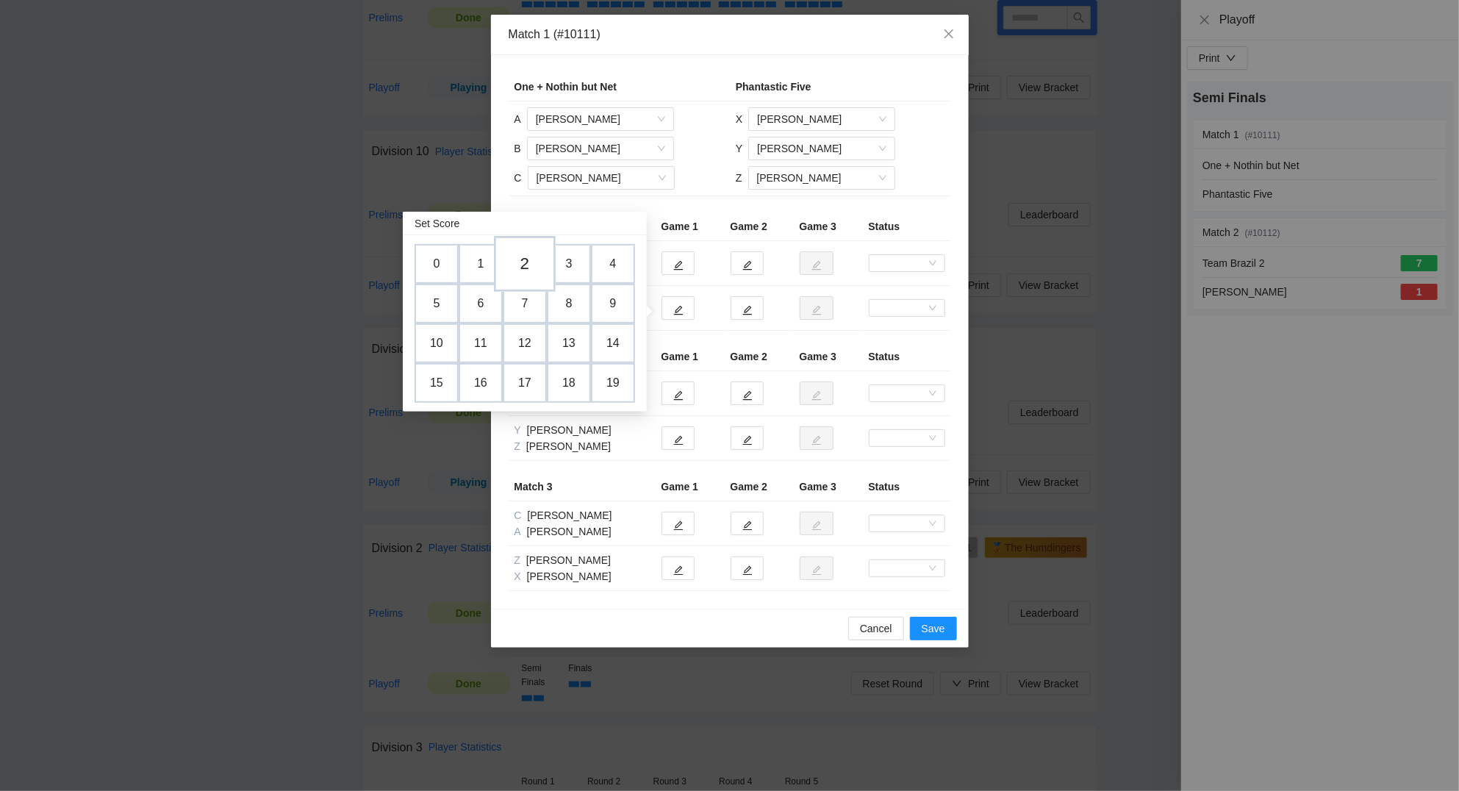
click at [534, 266] on td "2" at bounding box center [525, 264] width 62 height 56
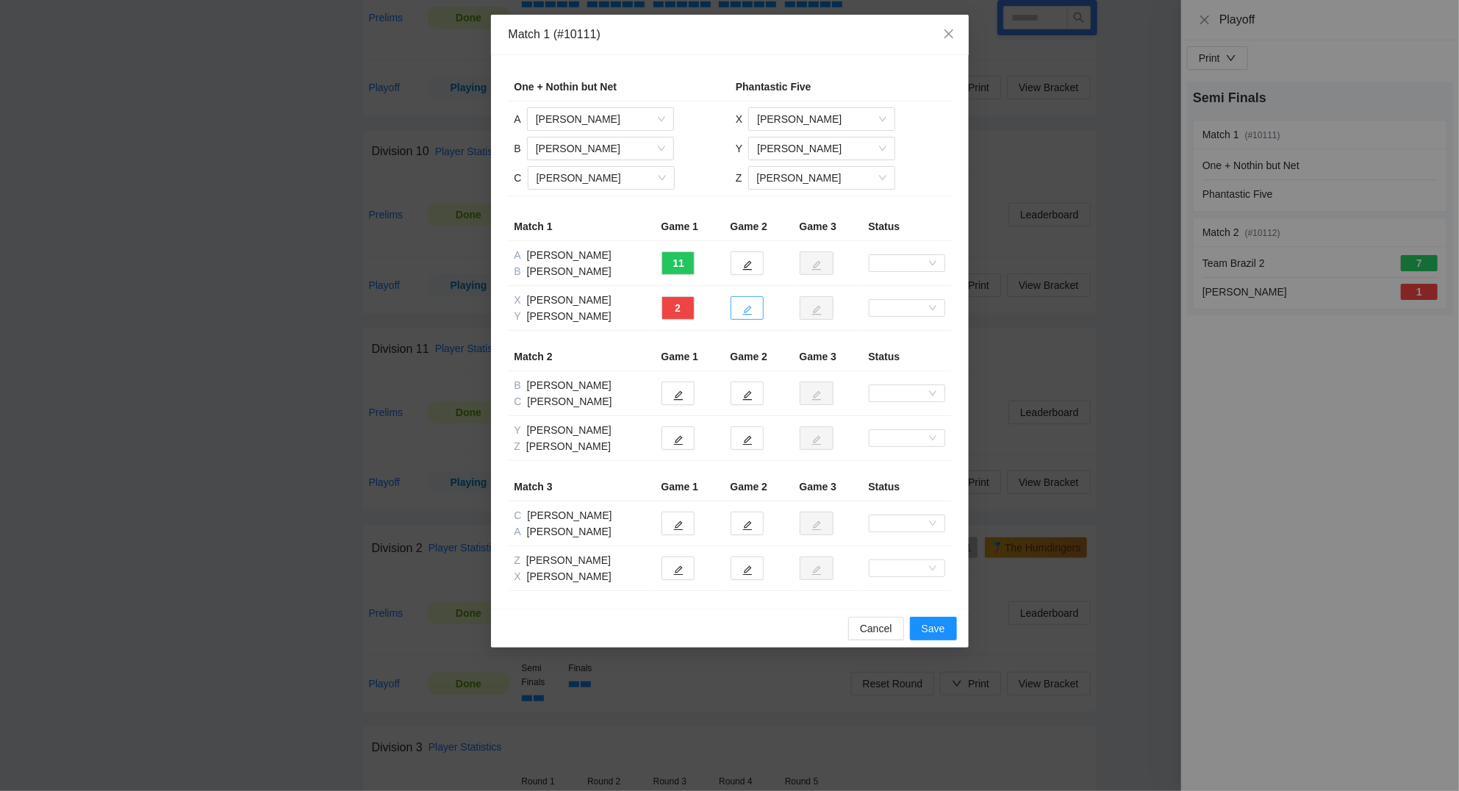
click at [745, 314] on icon "edit" at bounding box center [747, 310] width 10 height 10
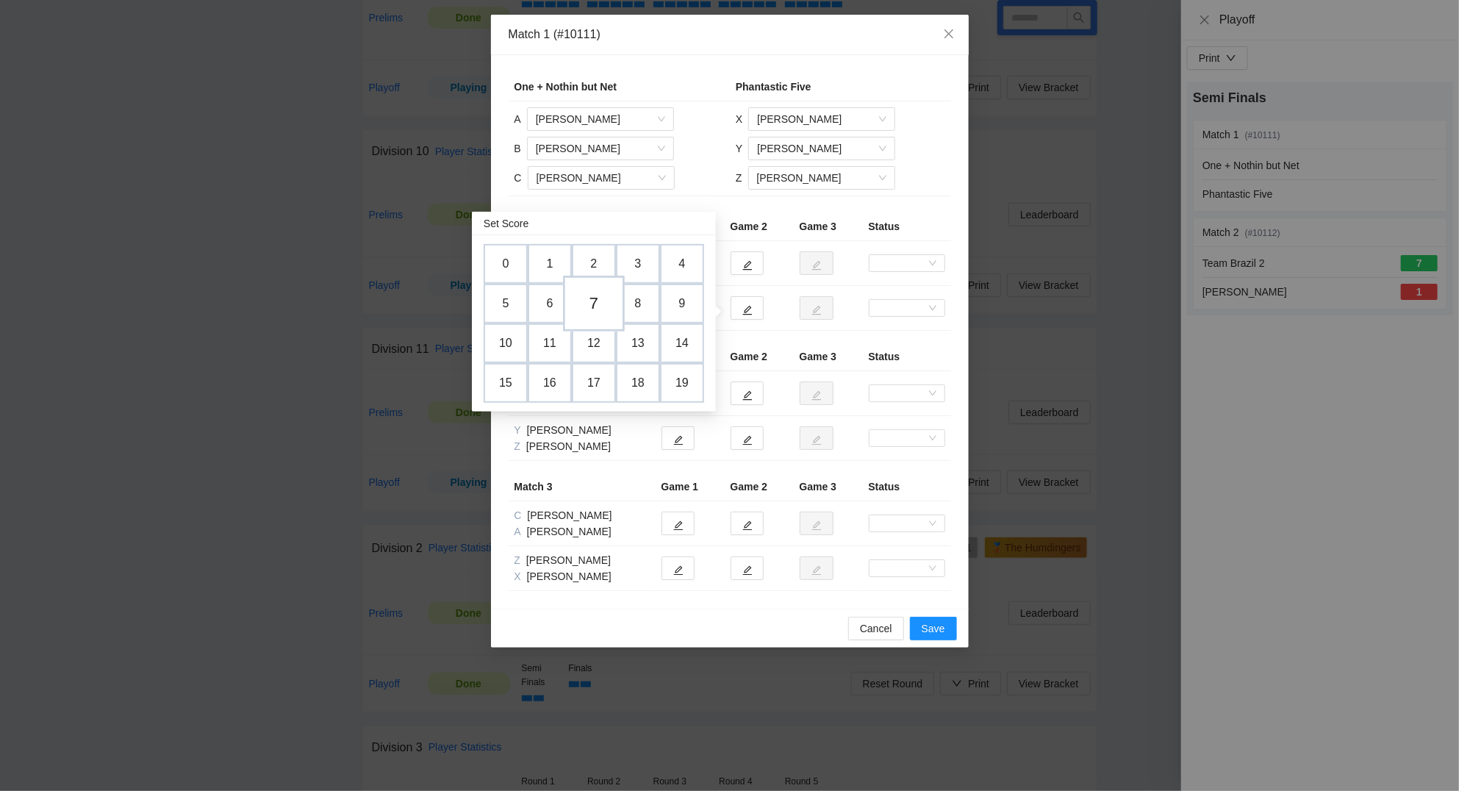
click at [594, 298] on td "7" at bounding box center [594, 304] width 62 height 56
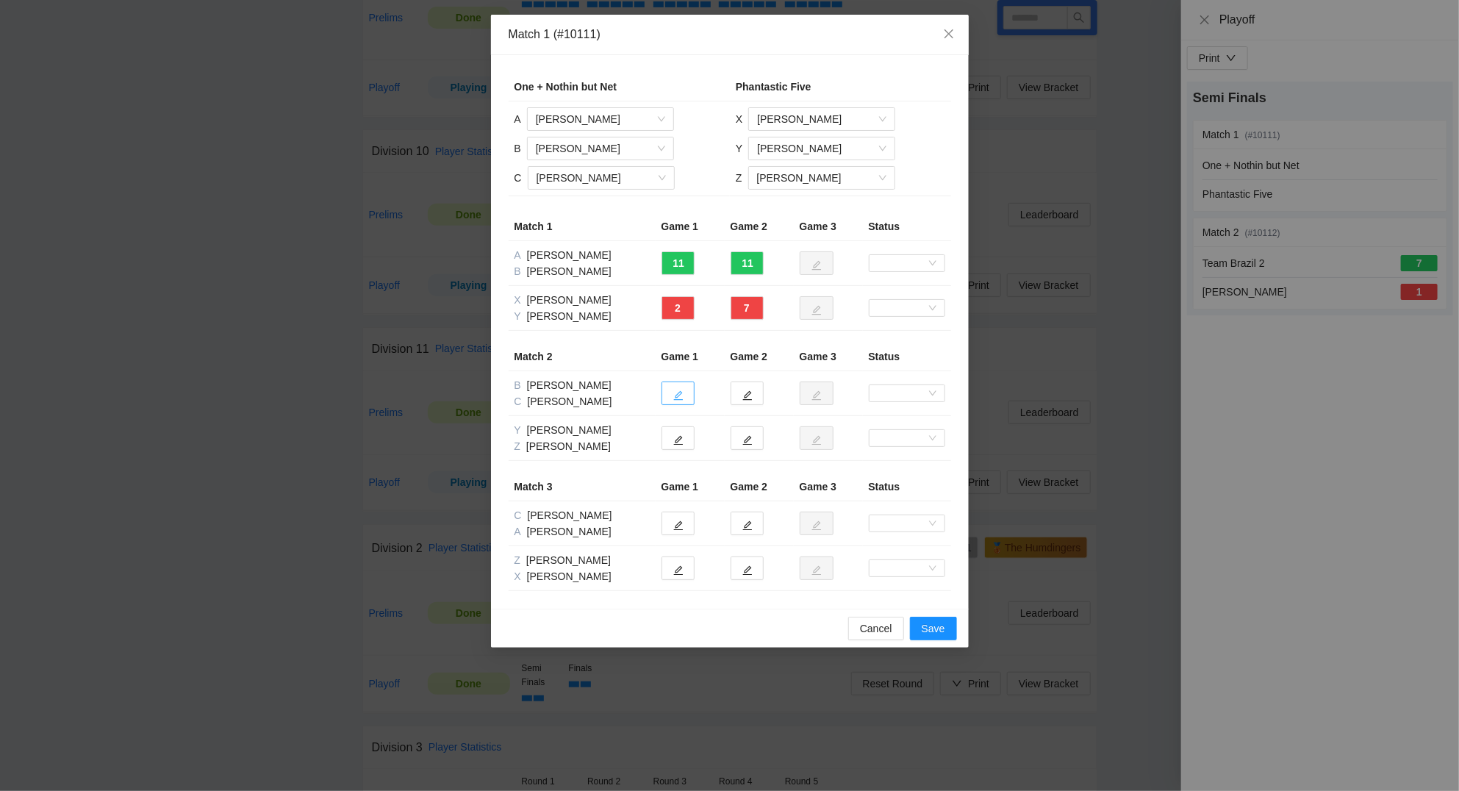
click at [681, 392] on icon "edit" at bounding box center [678, 395] width 10 height 10
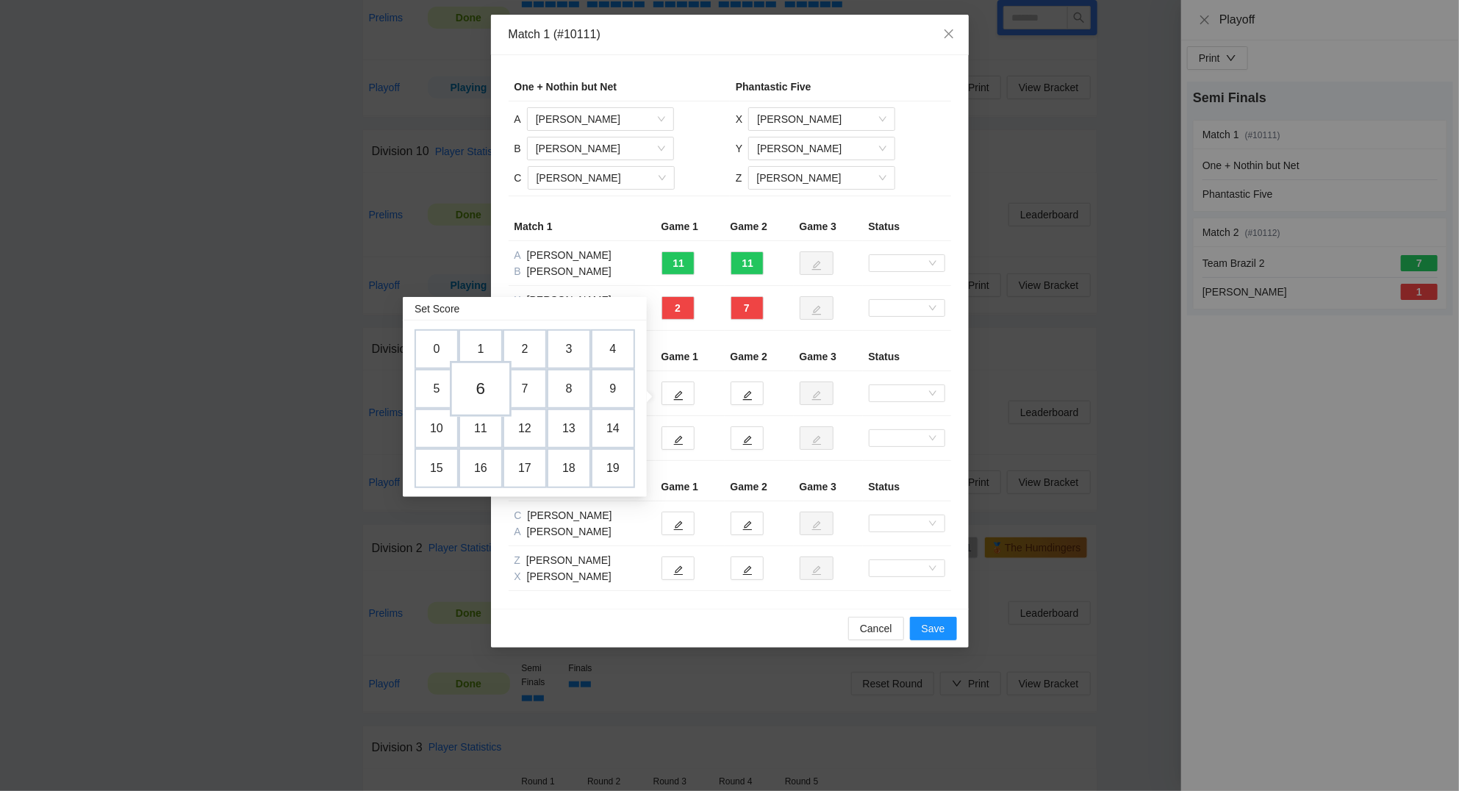
click at [472, 387] on td "6" at bounding box center [481, 389] width 62 height 56
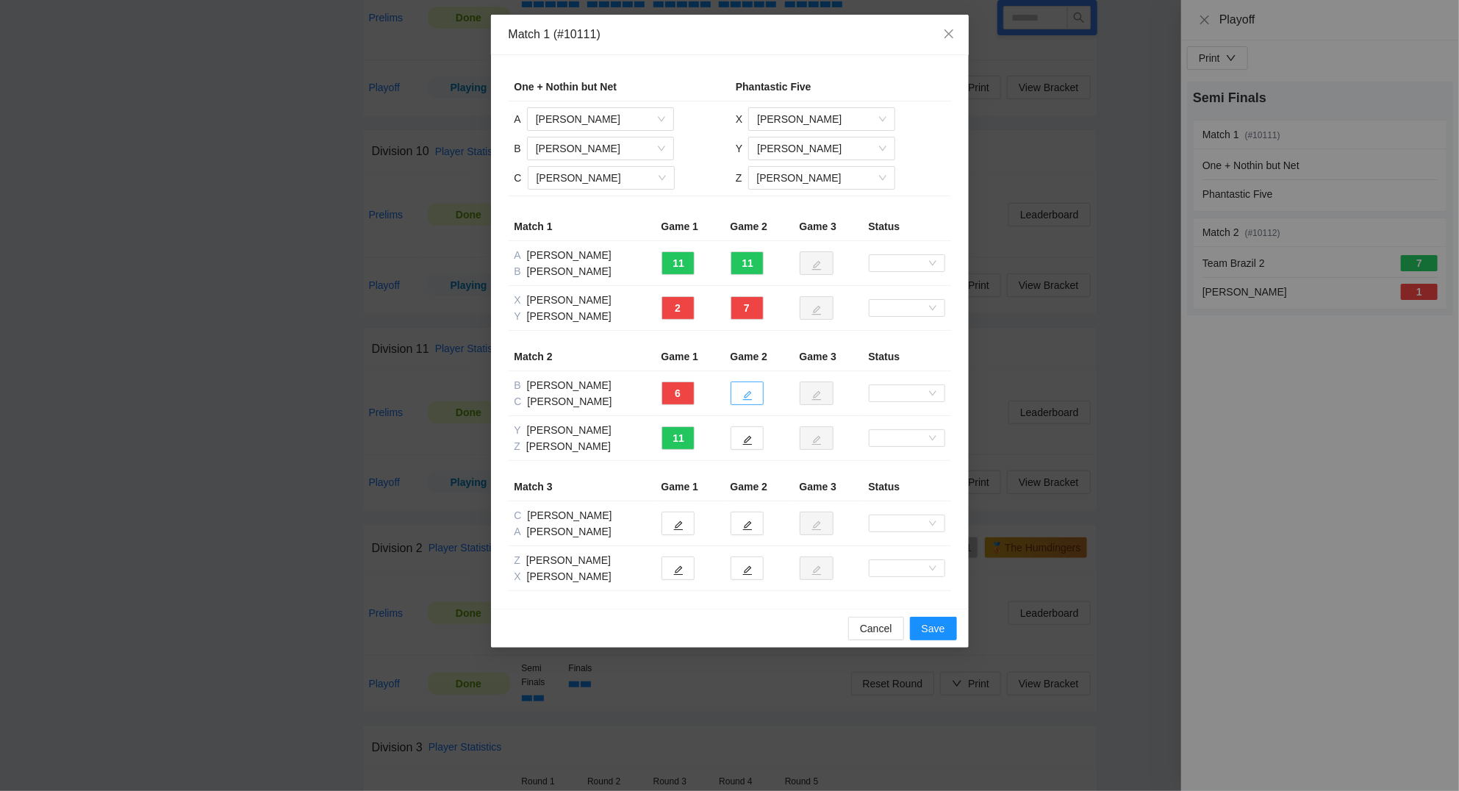
click at [745, 399] on icon "edit" at bounding box center [747, 395] width 10 height 10
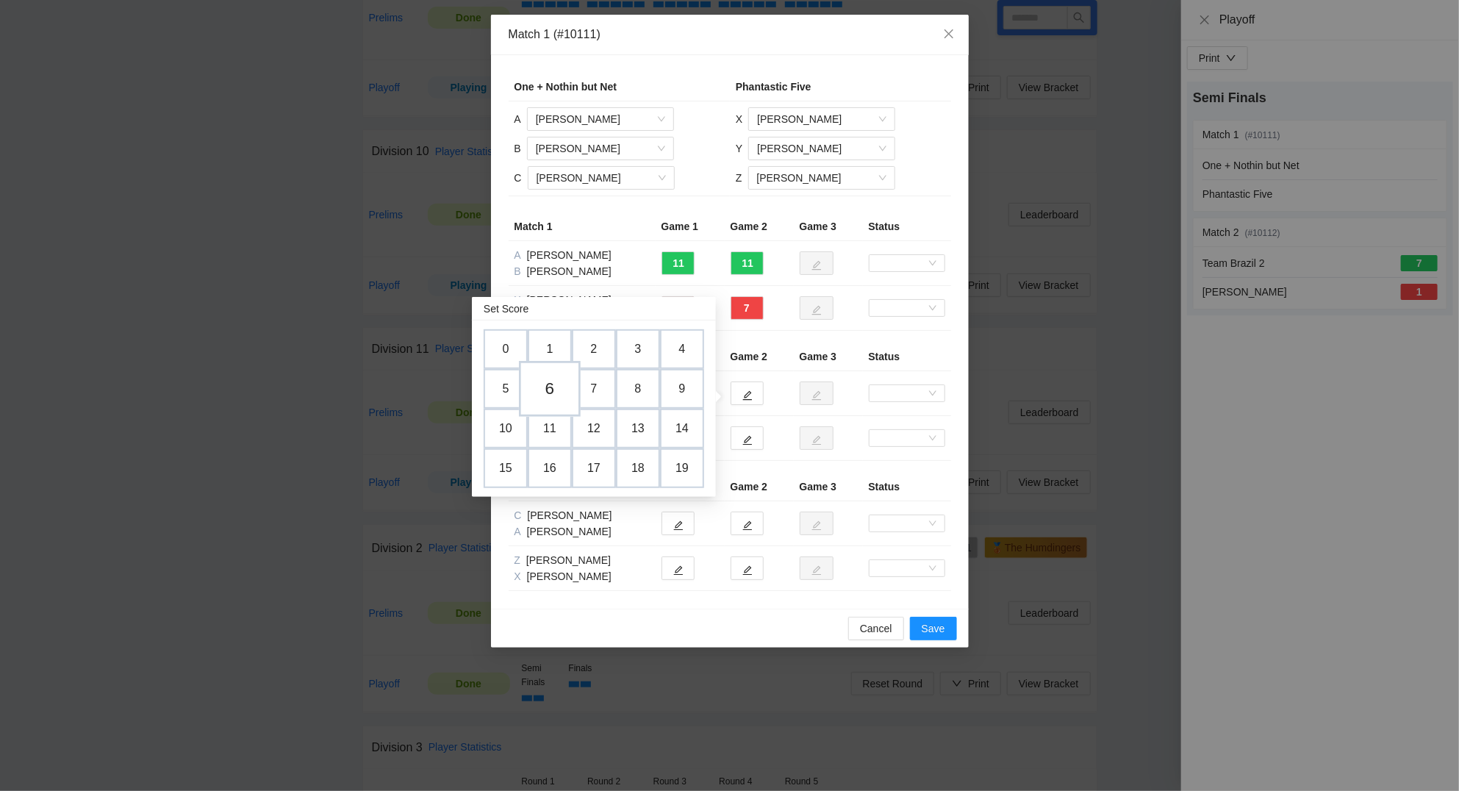
click at [550, 383] on td "6" at bounding box center [550, 389] width 62 height 56
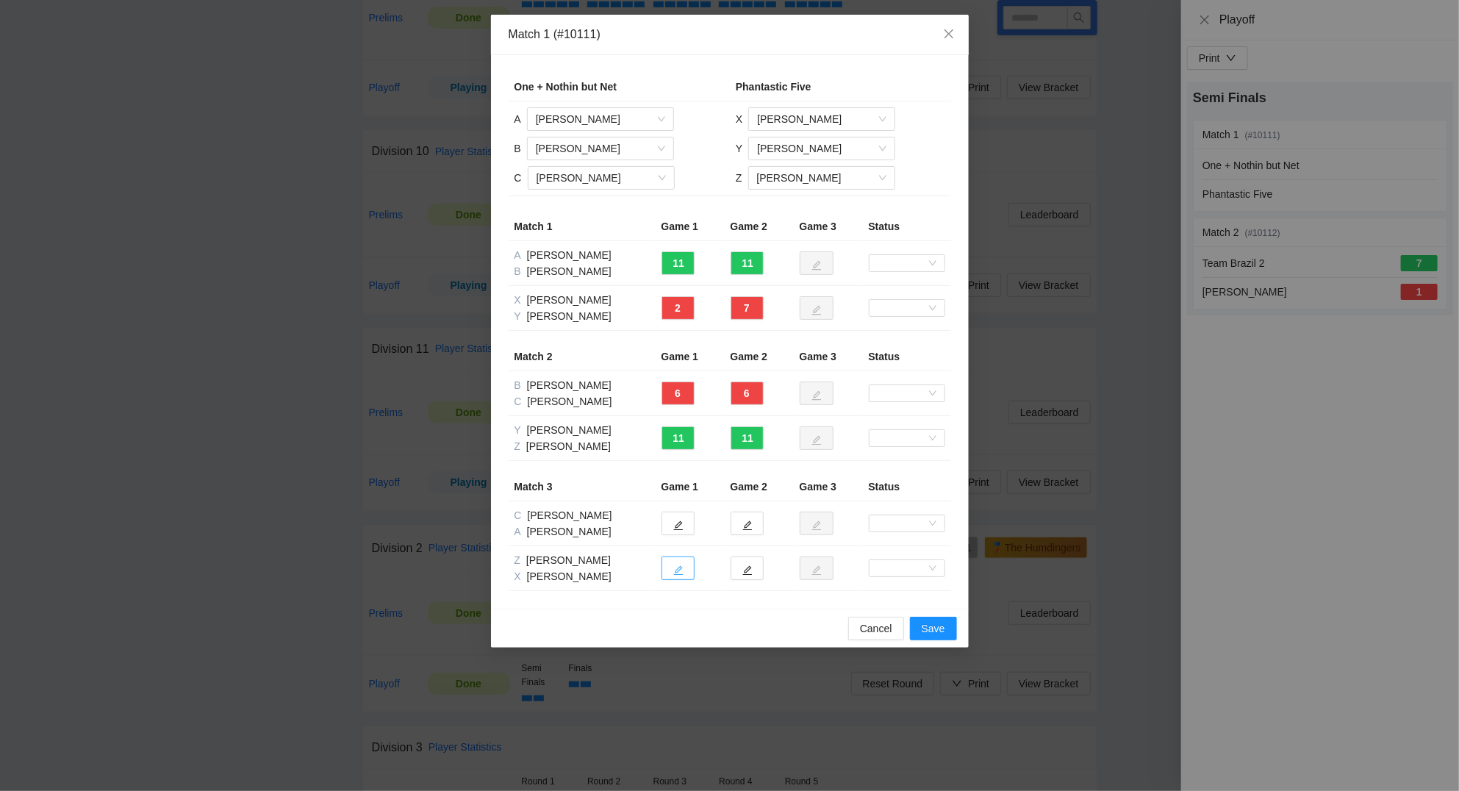
click at [680, 571] on icon "edit" at bounding box center [678, 571] width 10 height 10
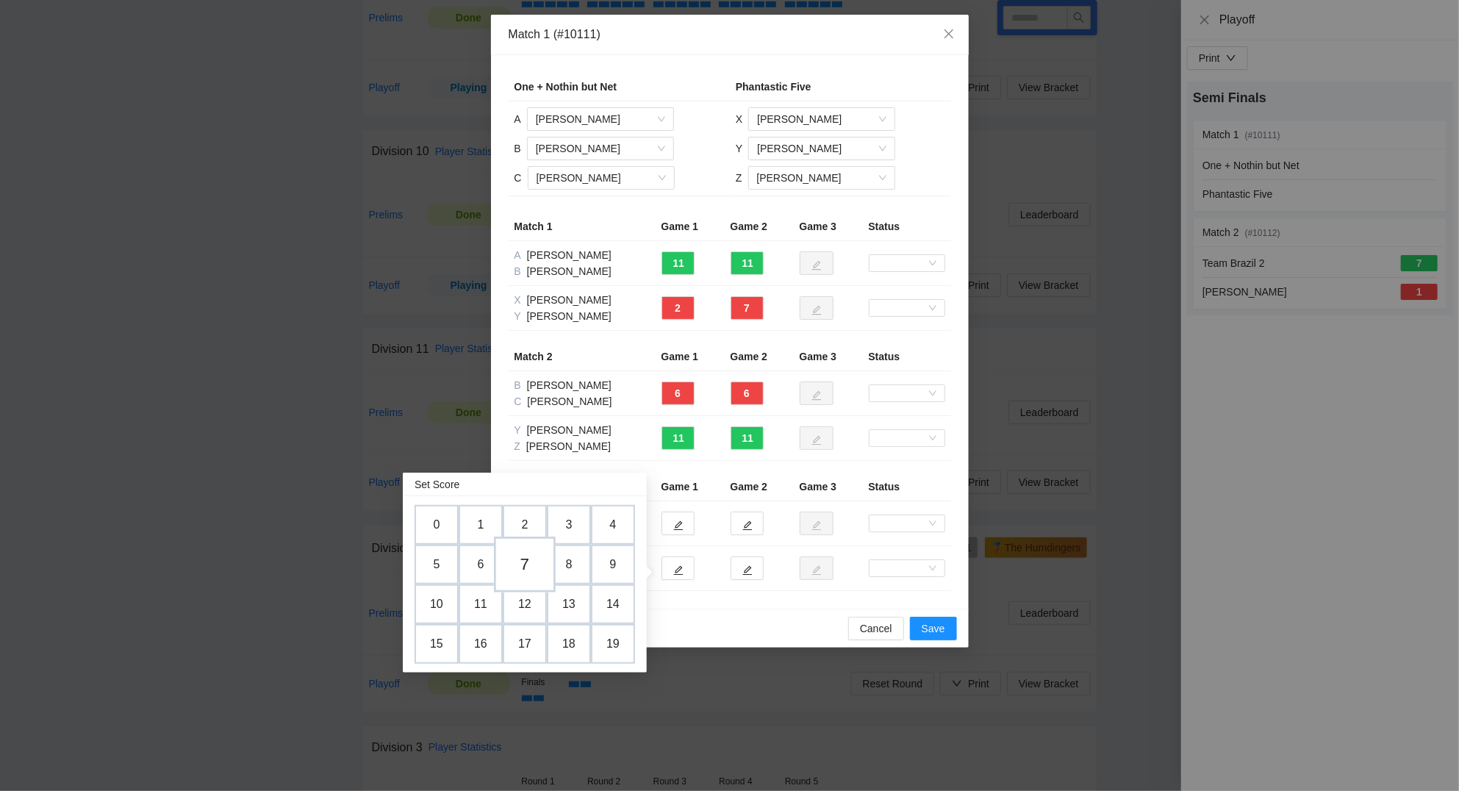
click at [529, 555] on td "7" at bounding box center [525, 564] width 62 height 56
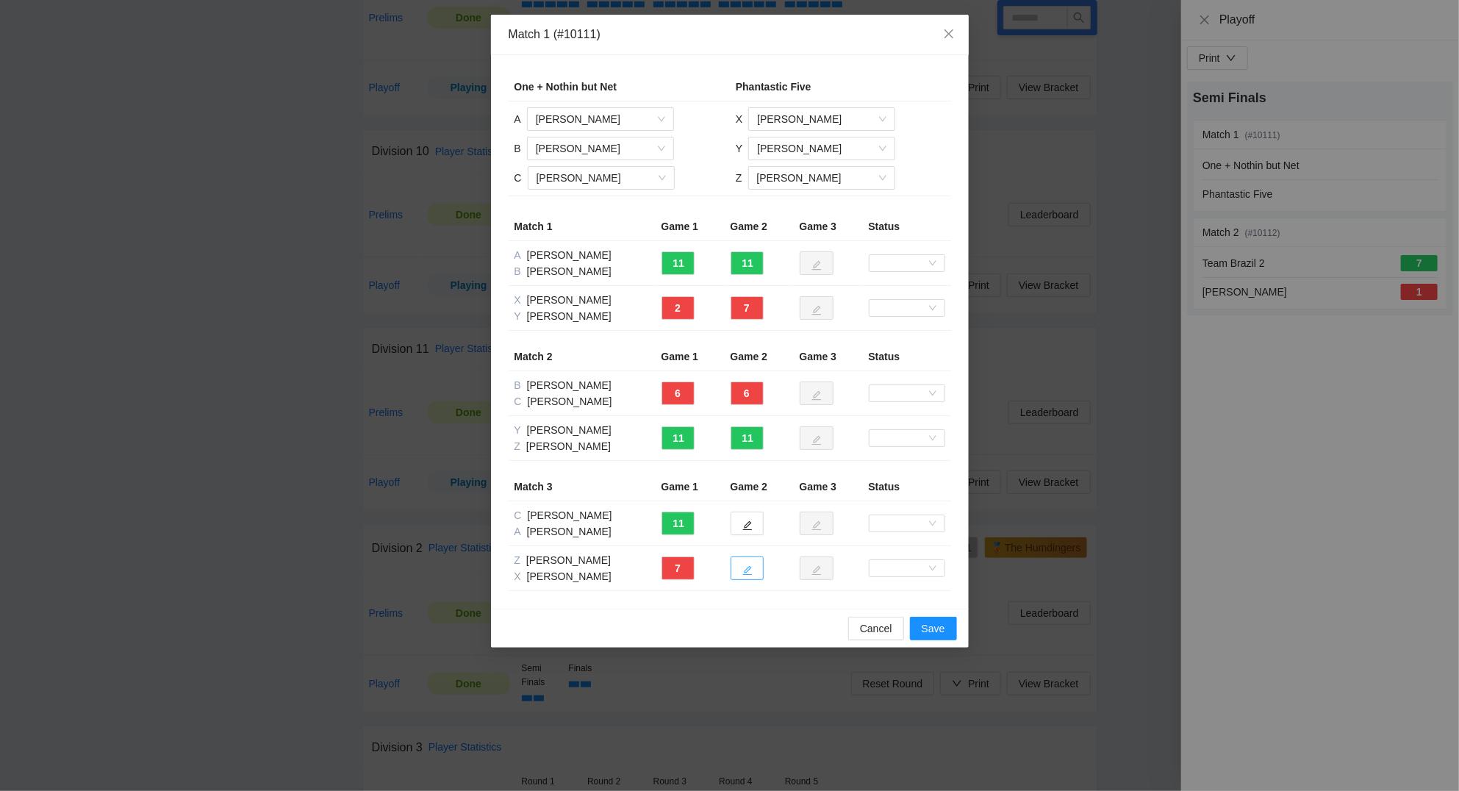
click at [752, 572] on icon "edit" at bounding box center [747, 570] width 10 height 10
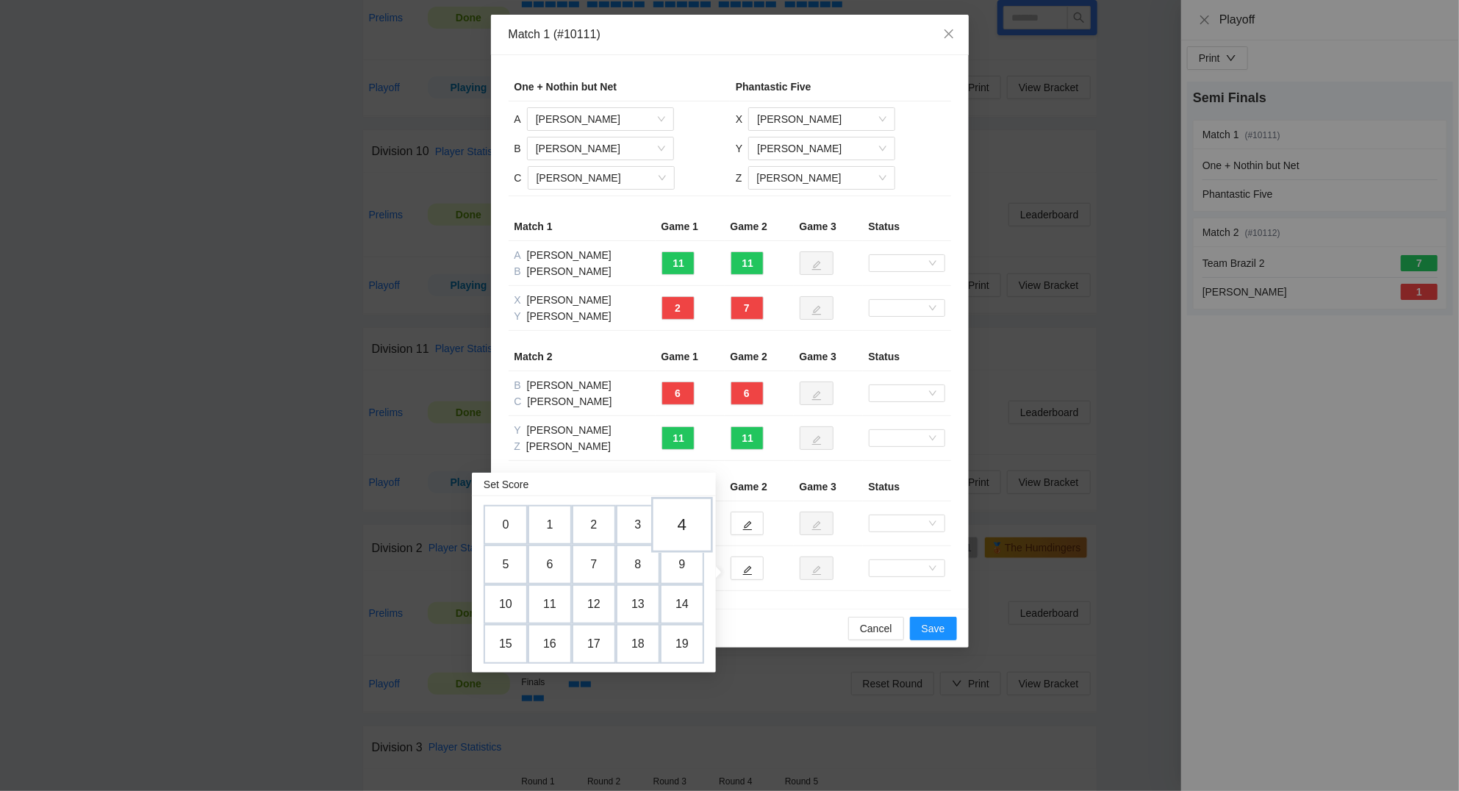
click at [687, 526] on td "4" at bounding box center [682, 525] width 62 height 56
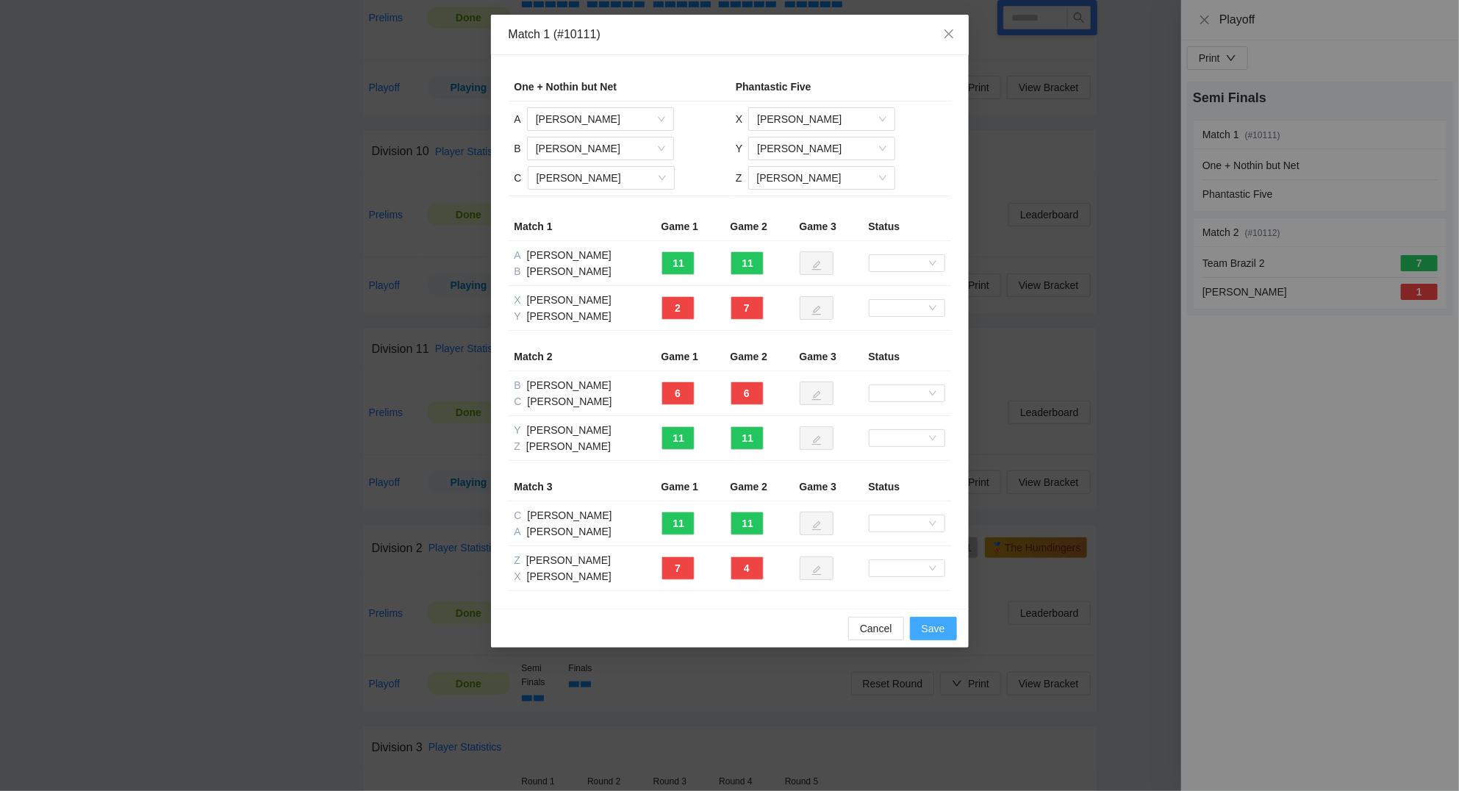
click at [930, 630] on span "Save" at bounding box center [933, 628] width 24 height 16
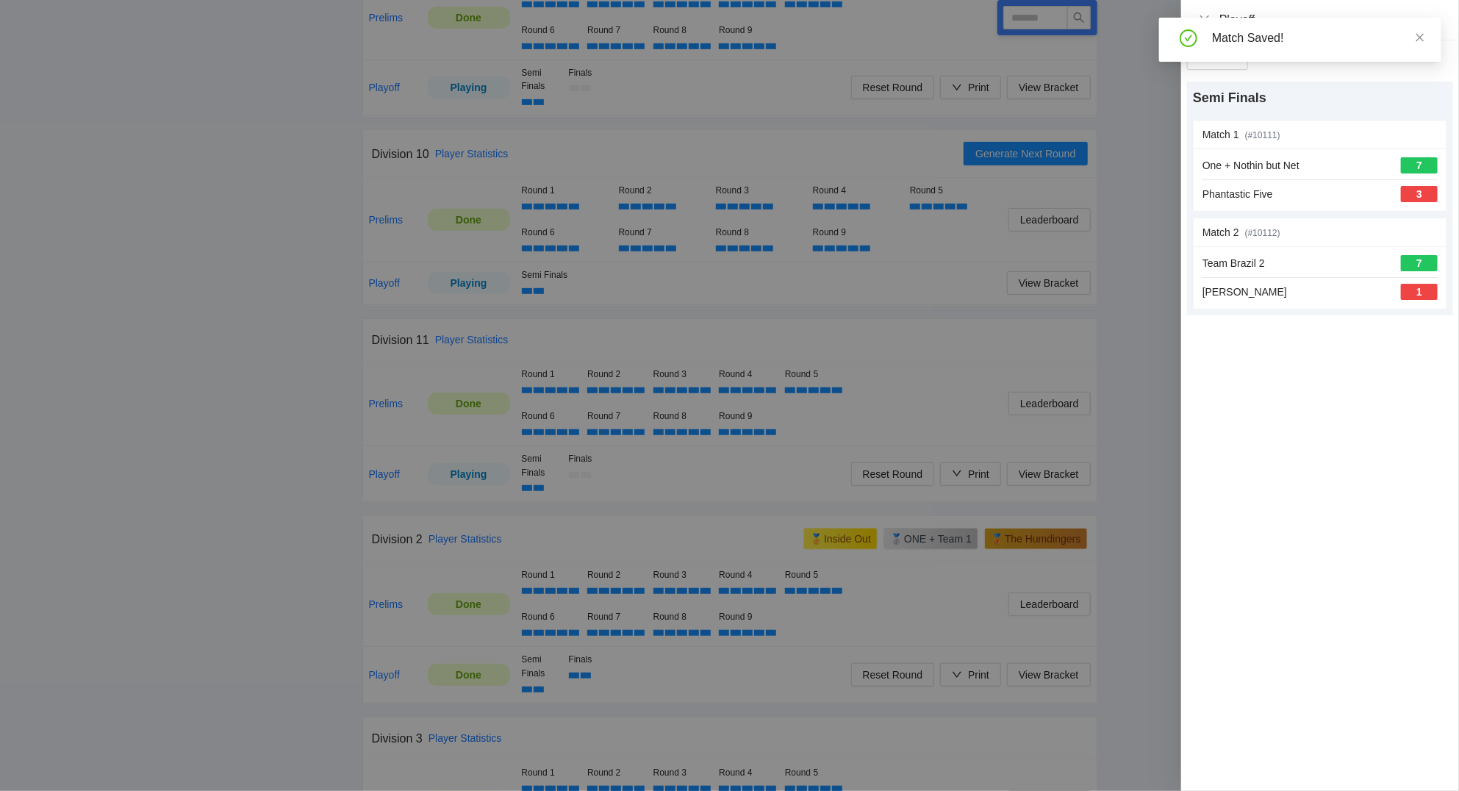
click at [1167, 98] on div at bounding box center [729, 395] width 1459 height 791
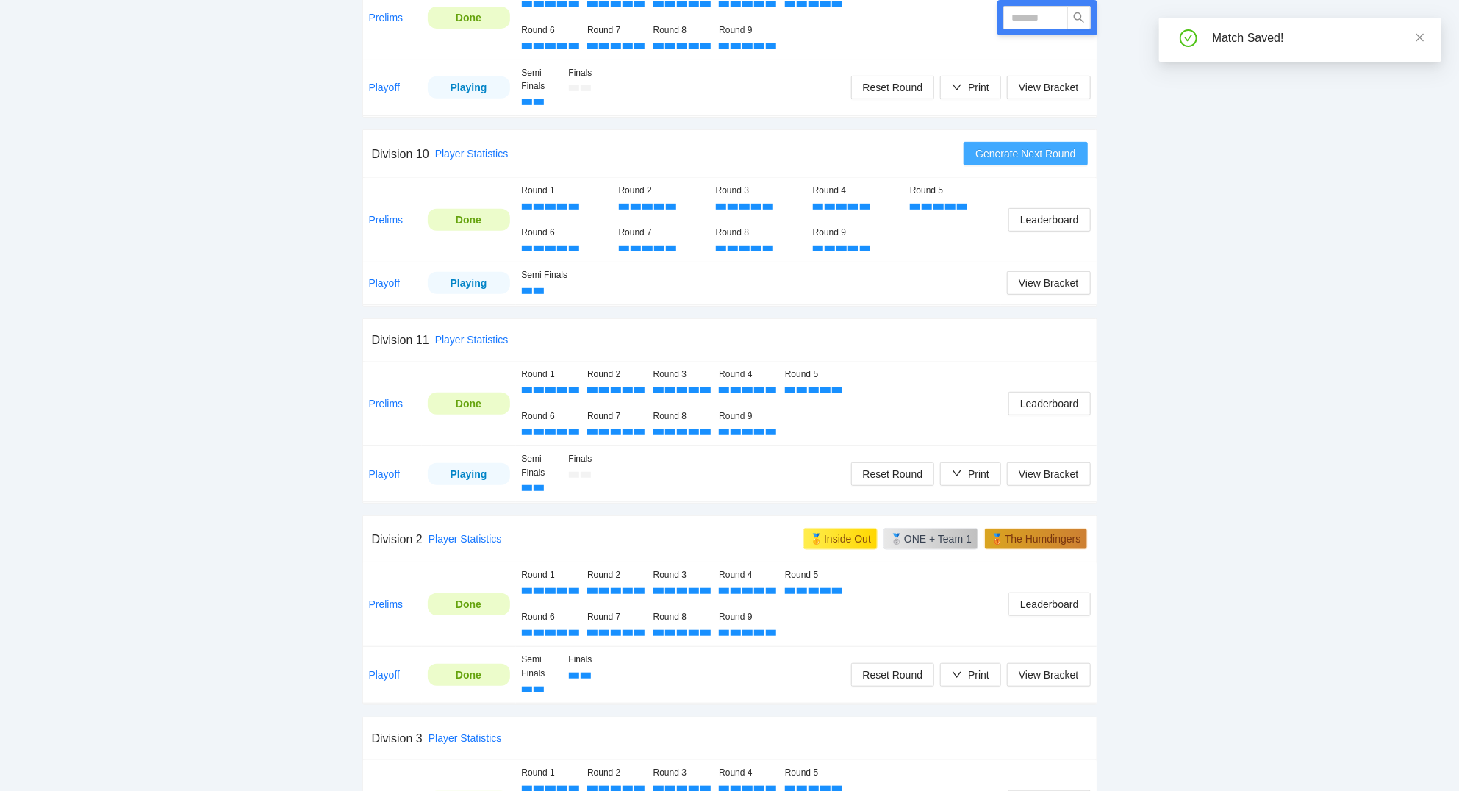
click at [1049, 154] on span "Generate Next Round" at bounding box center [1025, 153] width 100 height 16
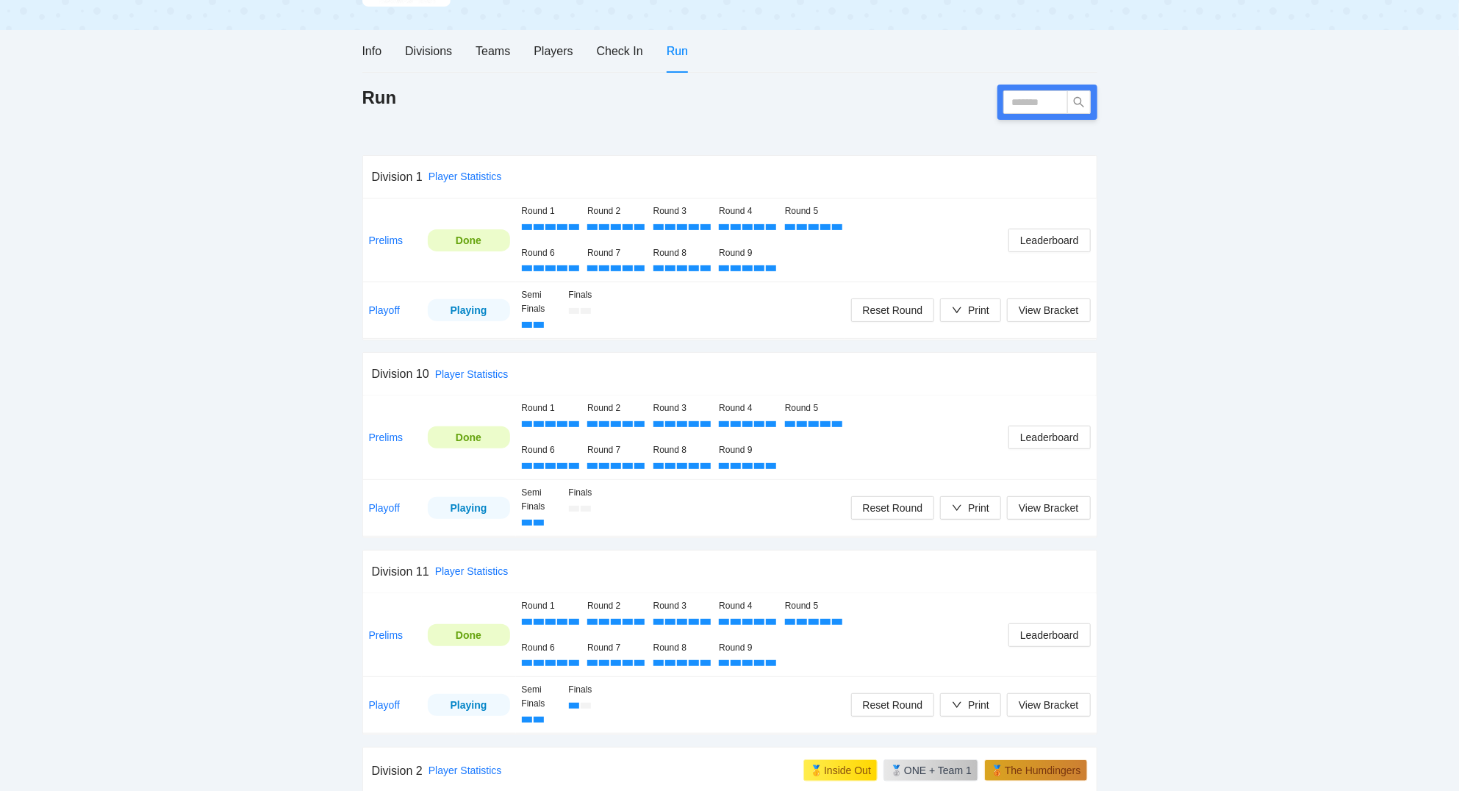
scroll to position [157, 0]
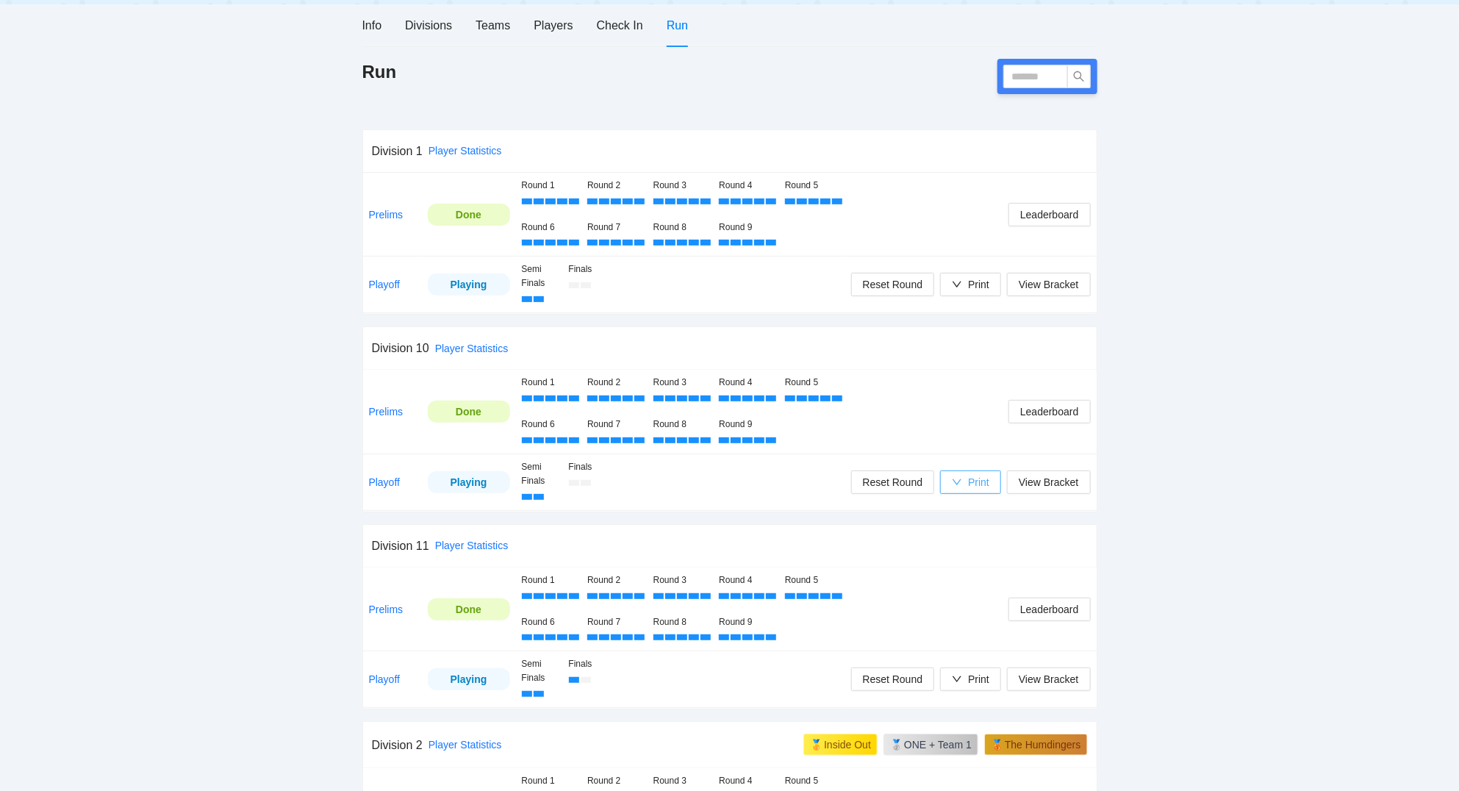
click at [983, 488] on div "Print" at bounding box center [978, 482] width 21 height 16
click at [986, 553] on span "Scorecards" at bounding box center [986, 559] width 76 height 16
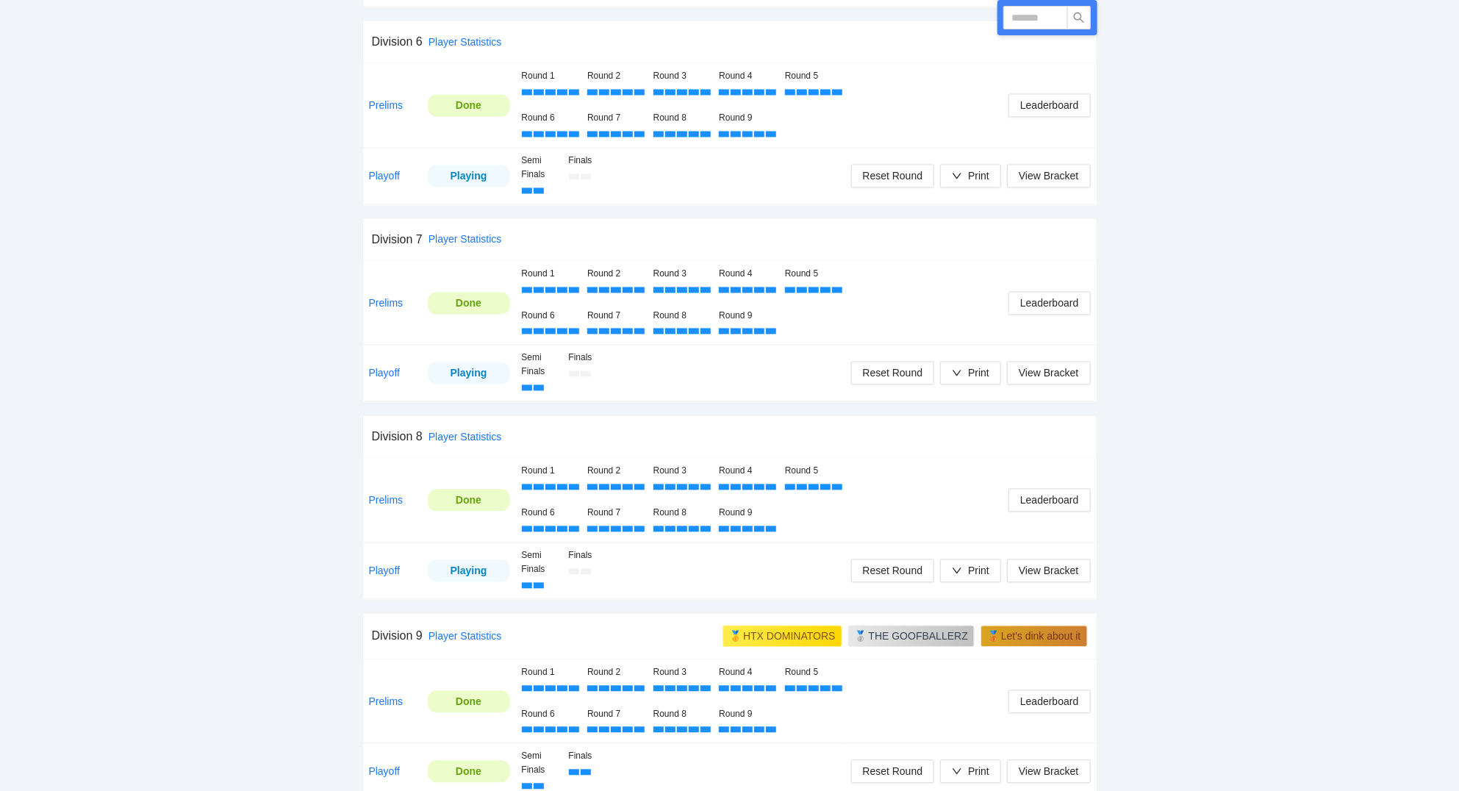
scroll to position [1693, 0]
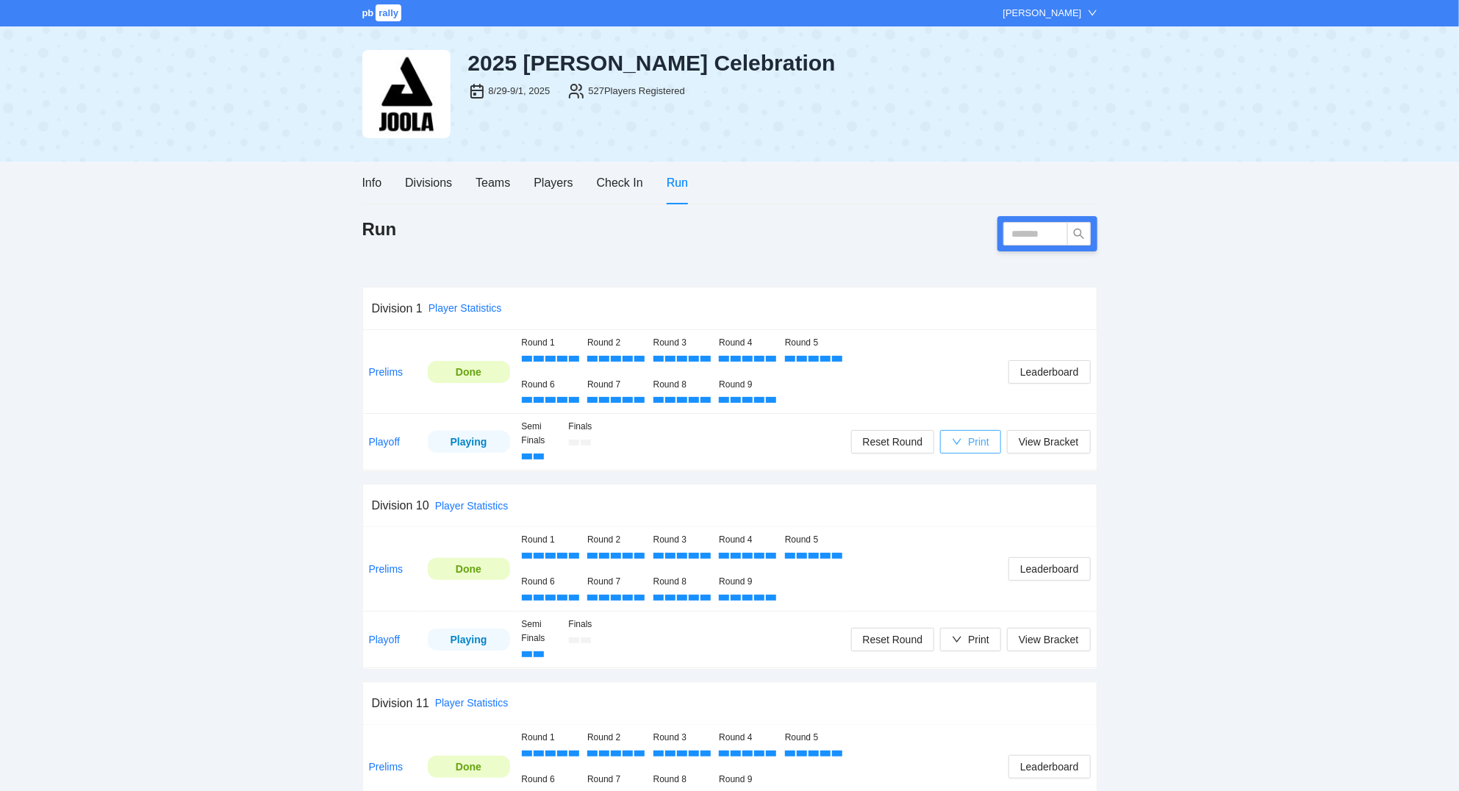
click at [980, 439] on div "Print" at bounding box center [978, 442] width 21 height 16
click at [1051, 408] on td "Leaderboard" at bounding box center [970, 372] width 251 height 84
click at [1049, 434] on button "View Bracket" at bounding box center [1048, 442] width 83 height 24
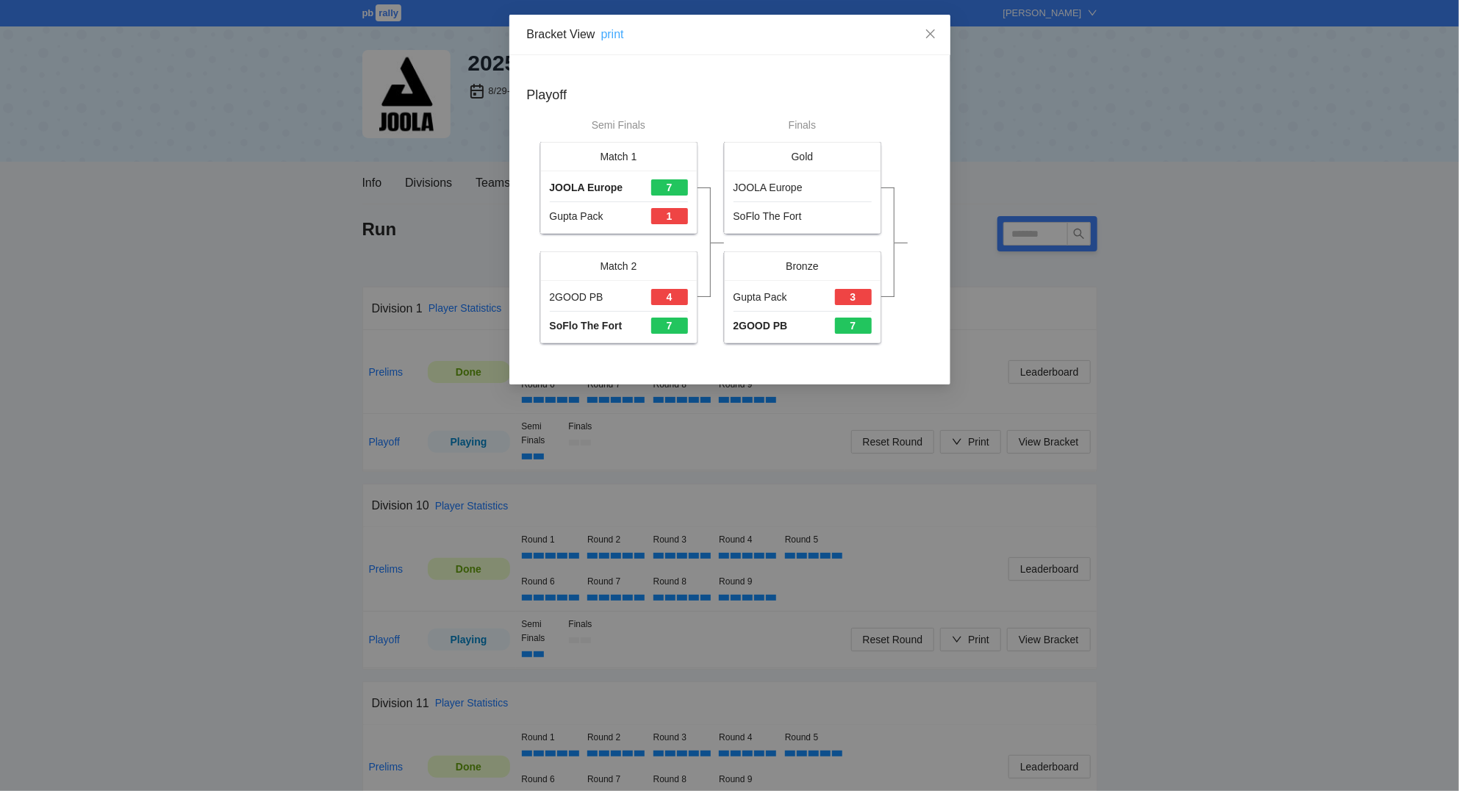
click at [616, 37] on link "print" at bounding box center [612, 34] width 23 height 12
click at [931, 27] on span "Close" at bounding box center [930, 35] width 40 height 40
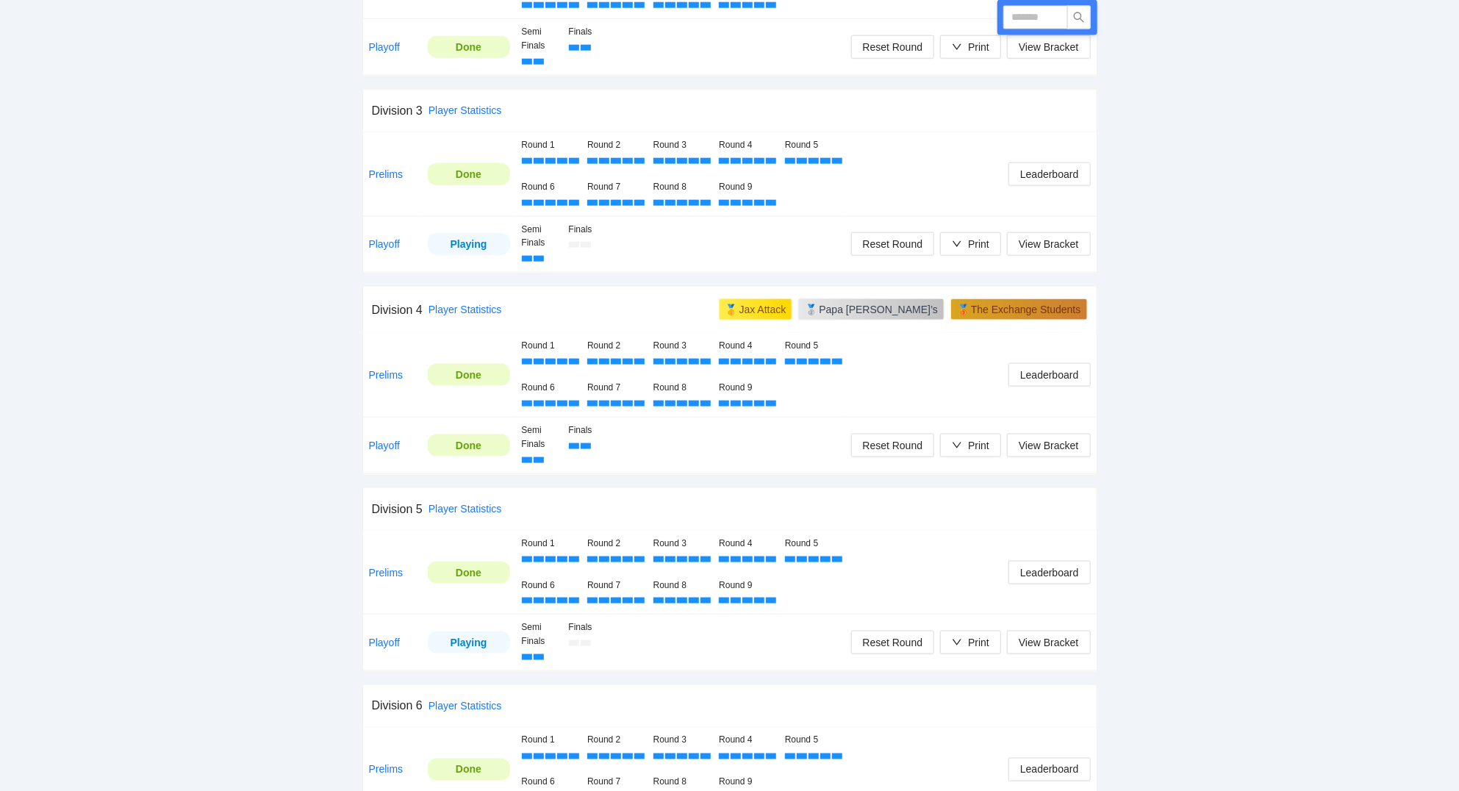
scroll to position [1024, 0]
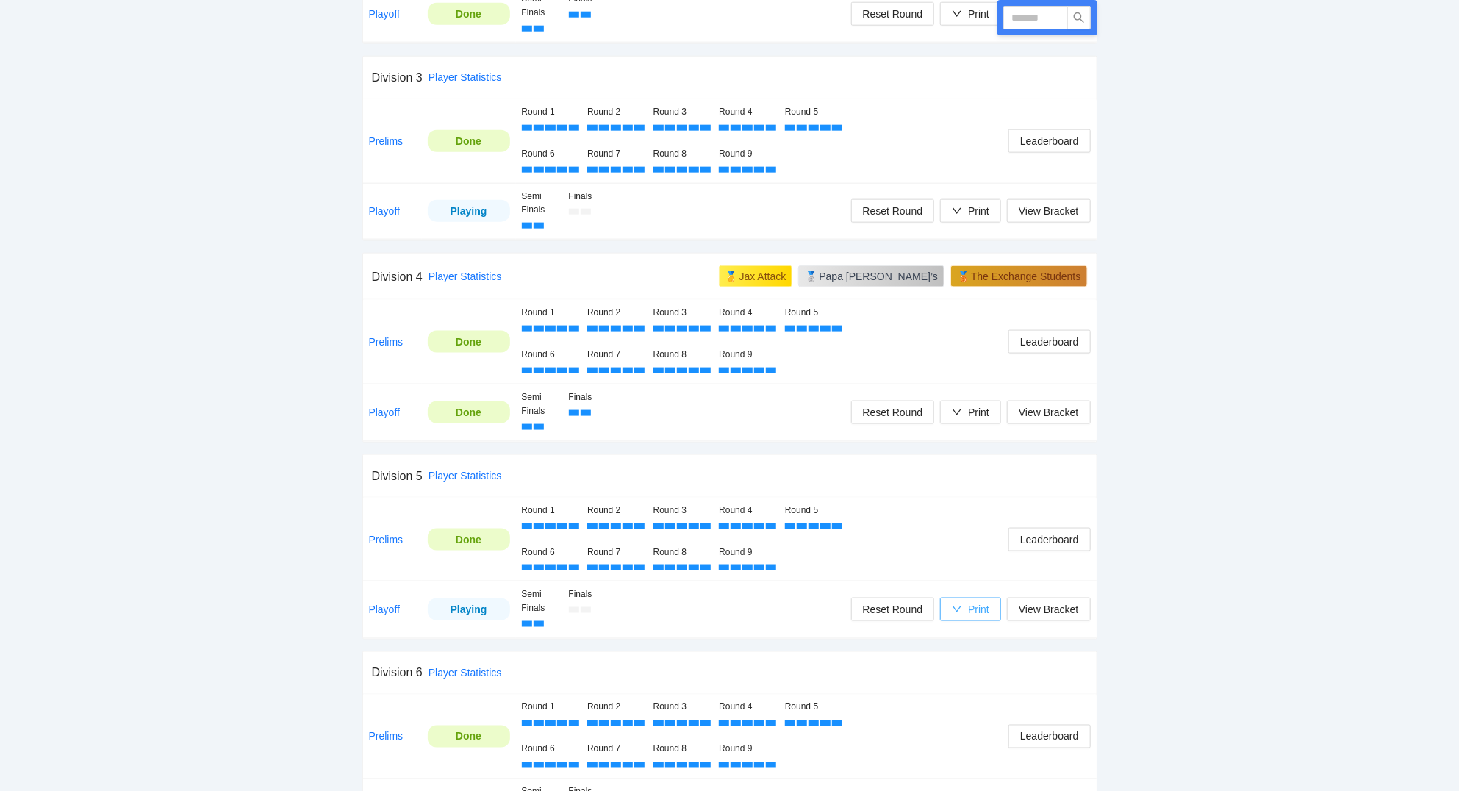
click at [978, 604] on button "Print" at bounding box center [970, 609] width 61 height 24
click at [1054, 611] on span "View Bracket" at bounding box center [1048, 609] width 60 height 16
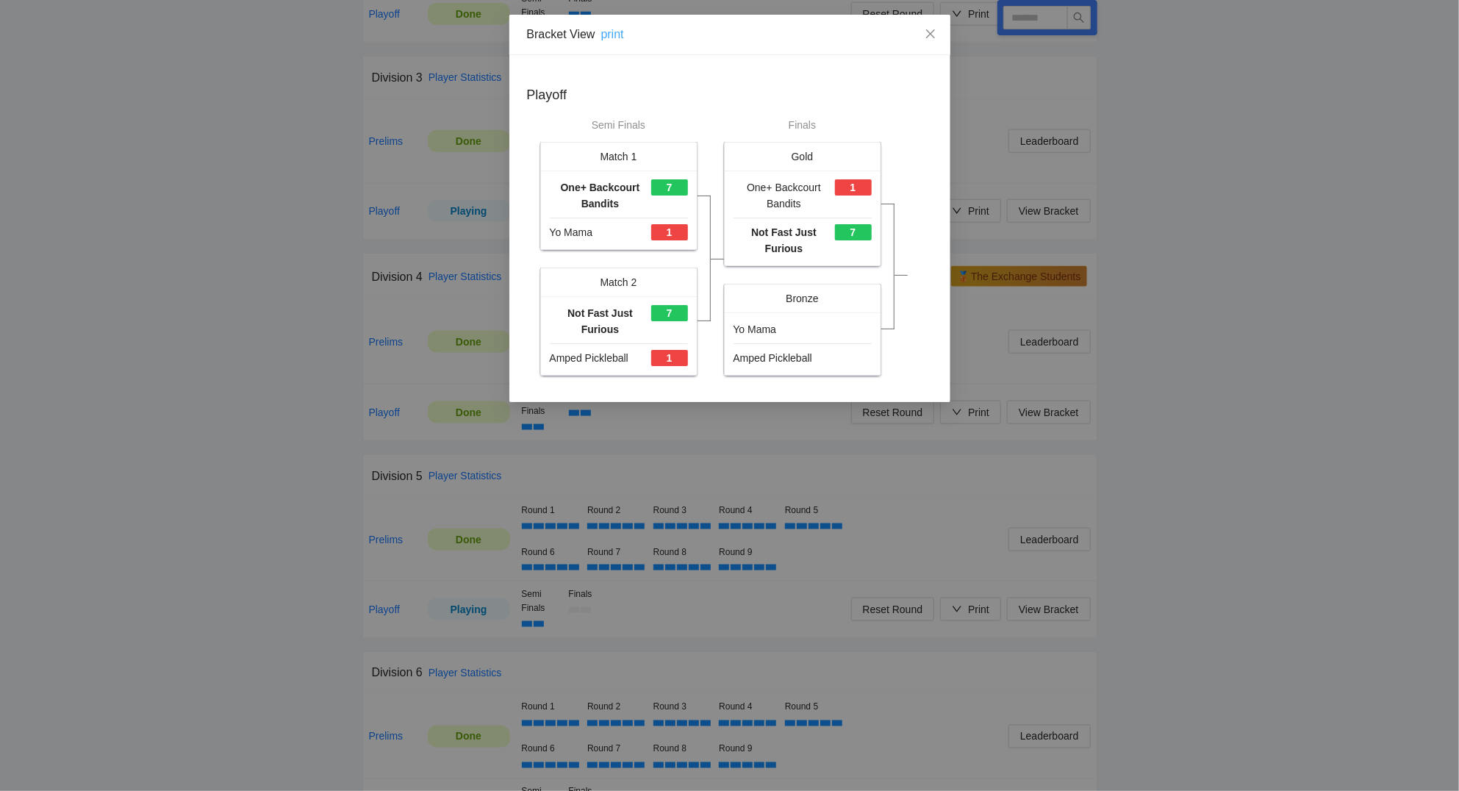
click at [605, 34] on link "print" at bounding box center [612, 34] width 23 height 12
click at [930, 33] on icon "close" at bounding box center [930, 34] width 12 height 12
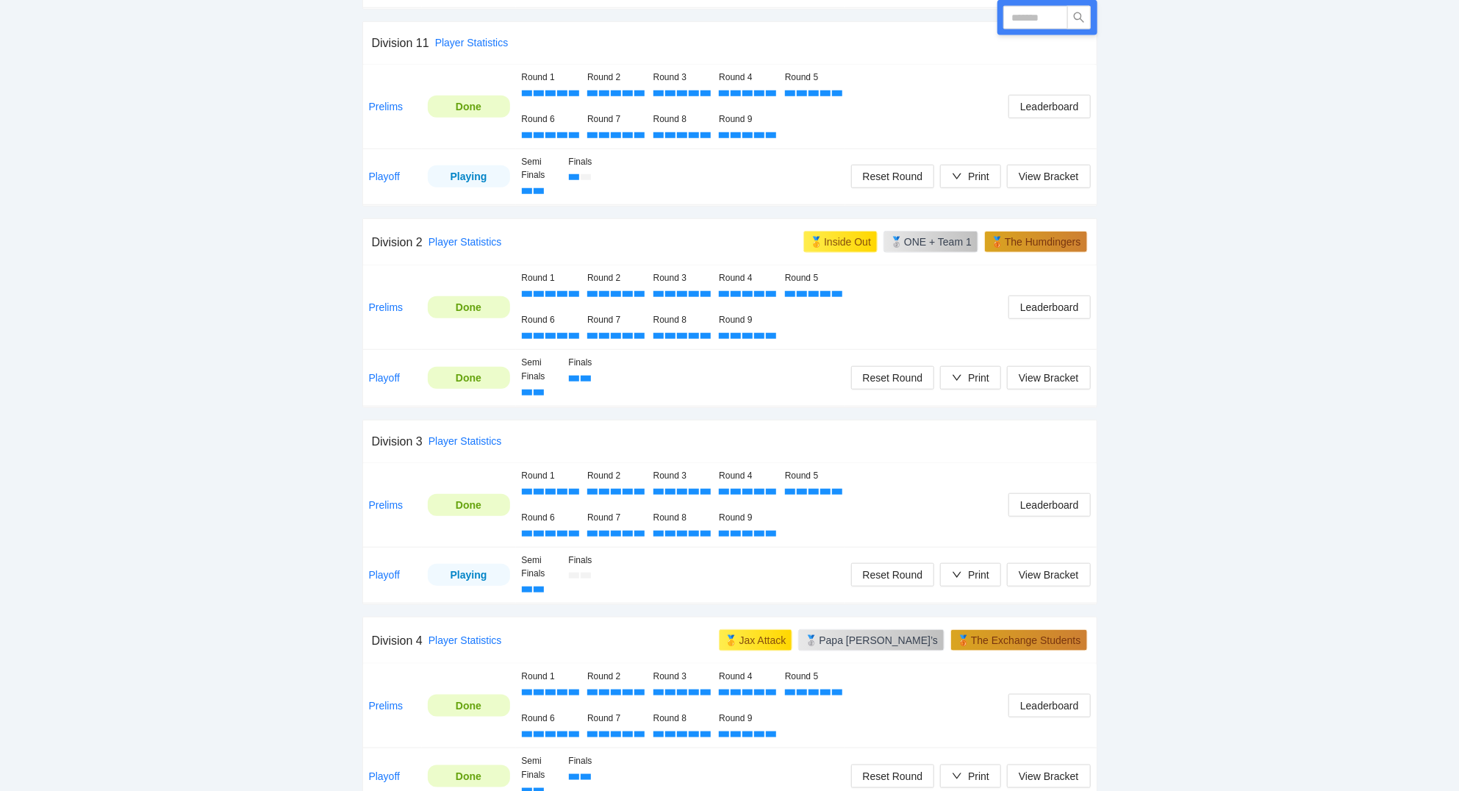
scroll to position [630, 0]
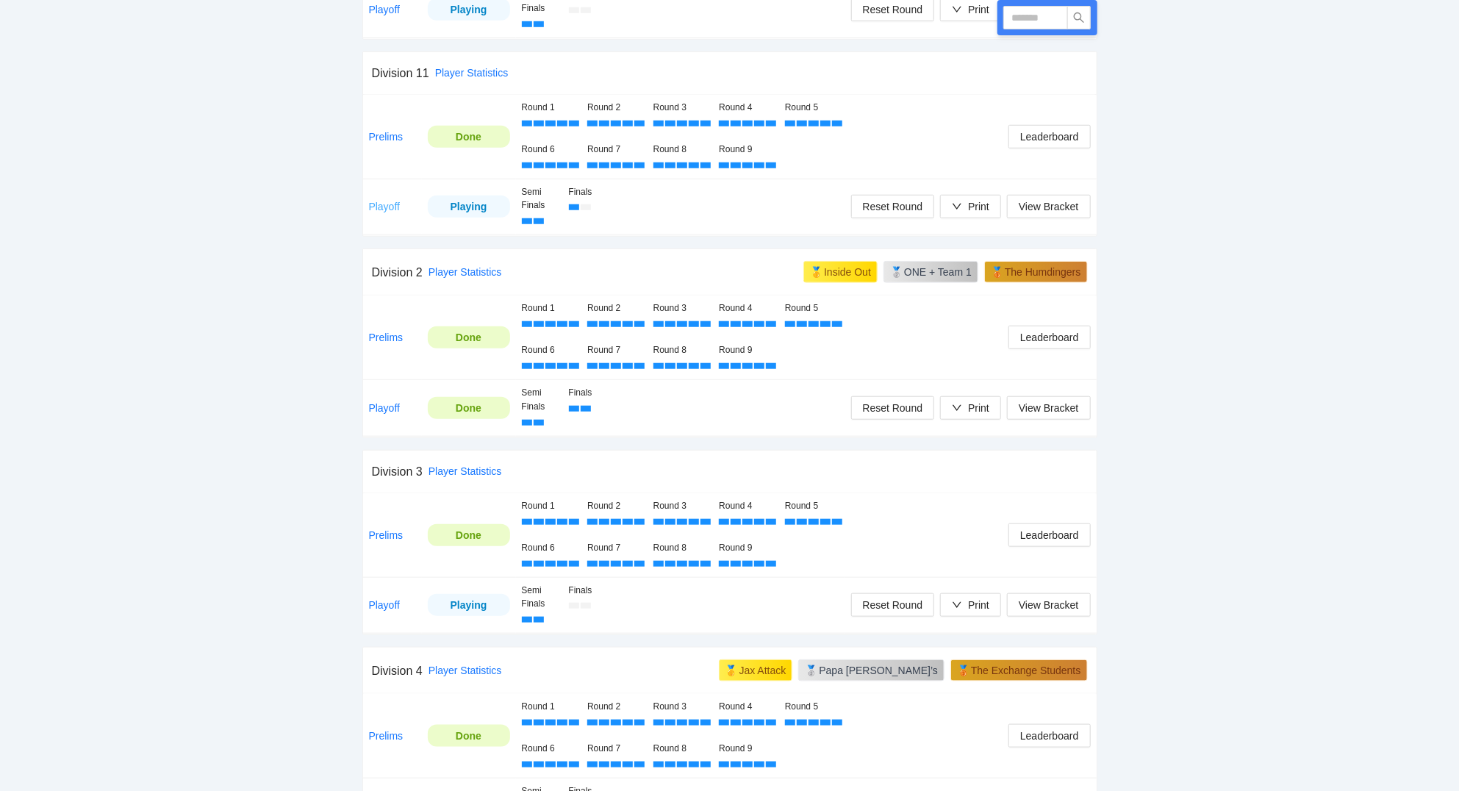
click at [386, 204] on link "Playoff" at bounding box center [385, 207] width 32 height 12
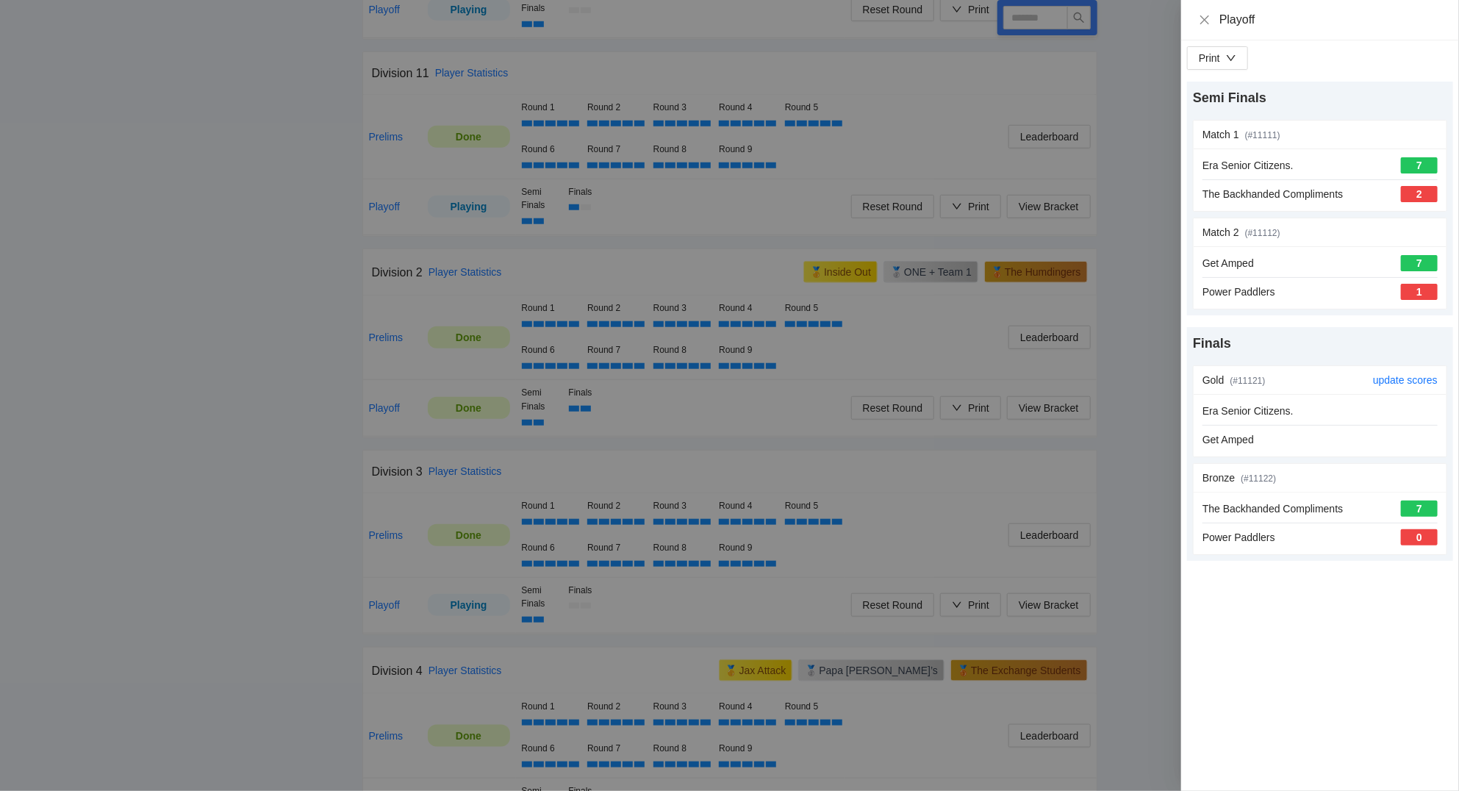
click at [1302, 400] on div "Era Senior Citizens. Get Amped" at bounding box center [1319, 425] width 253 height 62
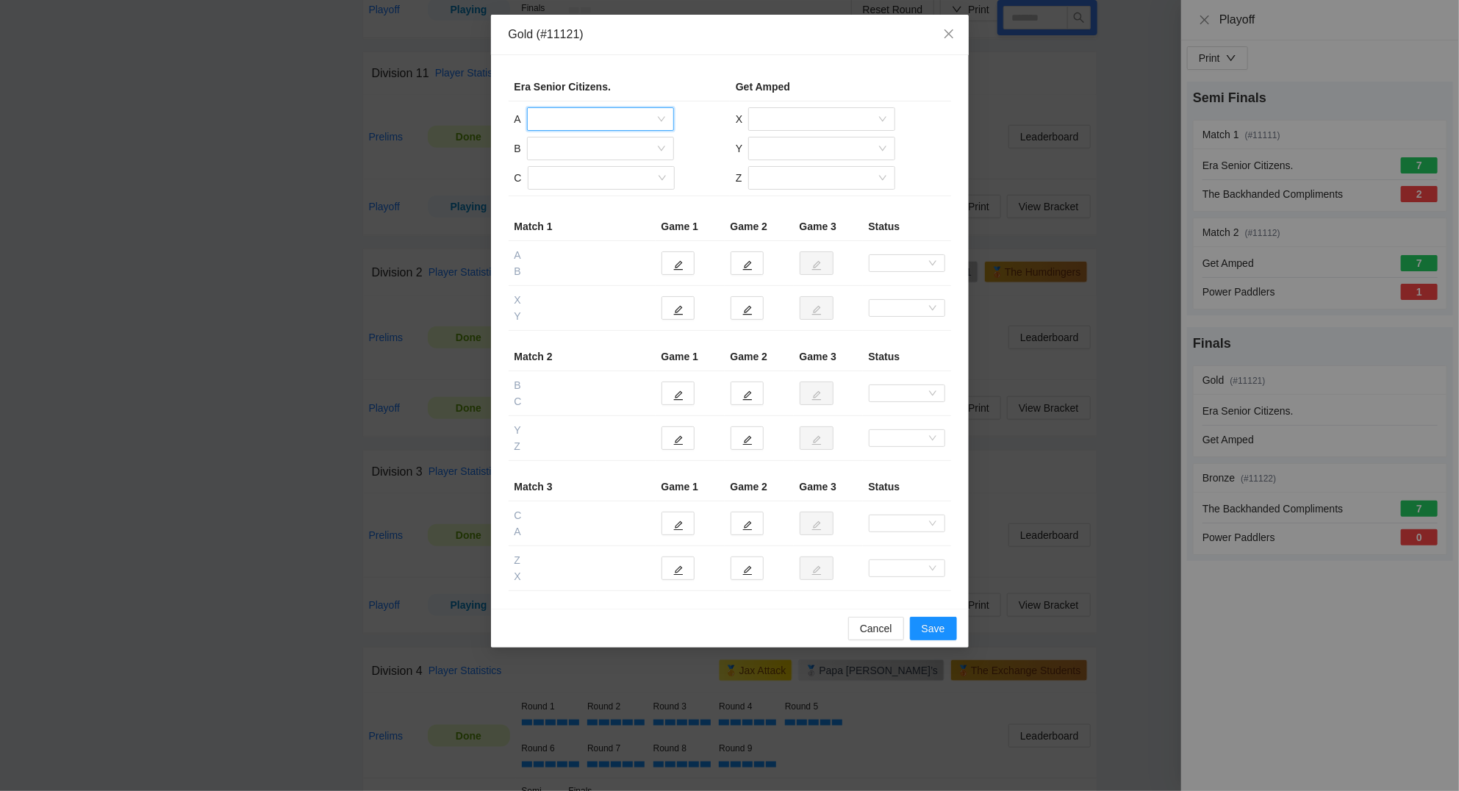
click at [581, 124] on input "search" at bounding box center [595, 119] width 119 height 22
click at [592, 244] on div "Marcos Tejada" at bounding box center [600, 243] width 129 height 16
click at [557, 141] on input "search" at bounding box center [595, 148] width 119 height 22
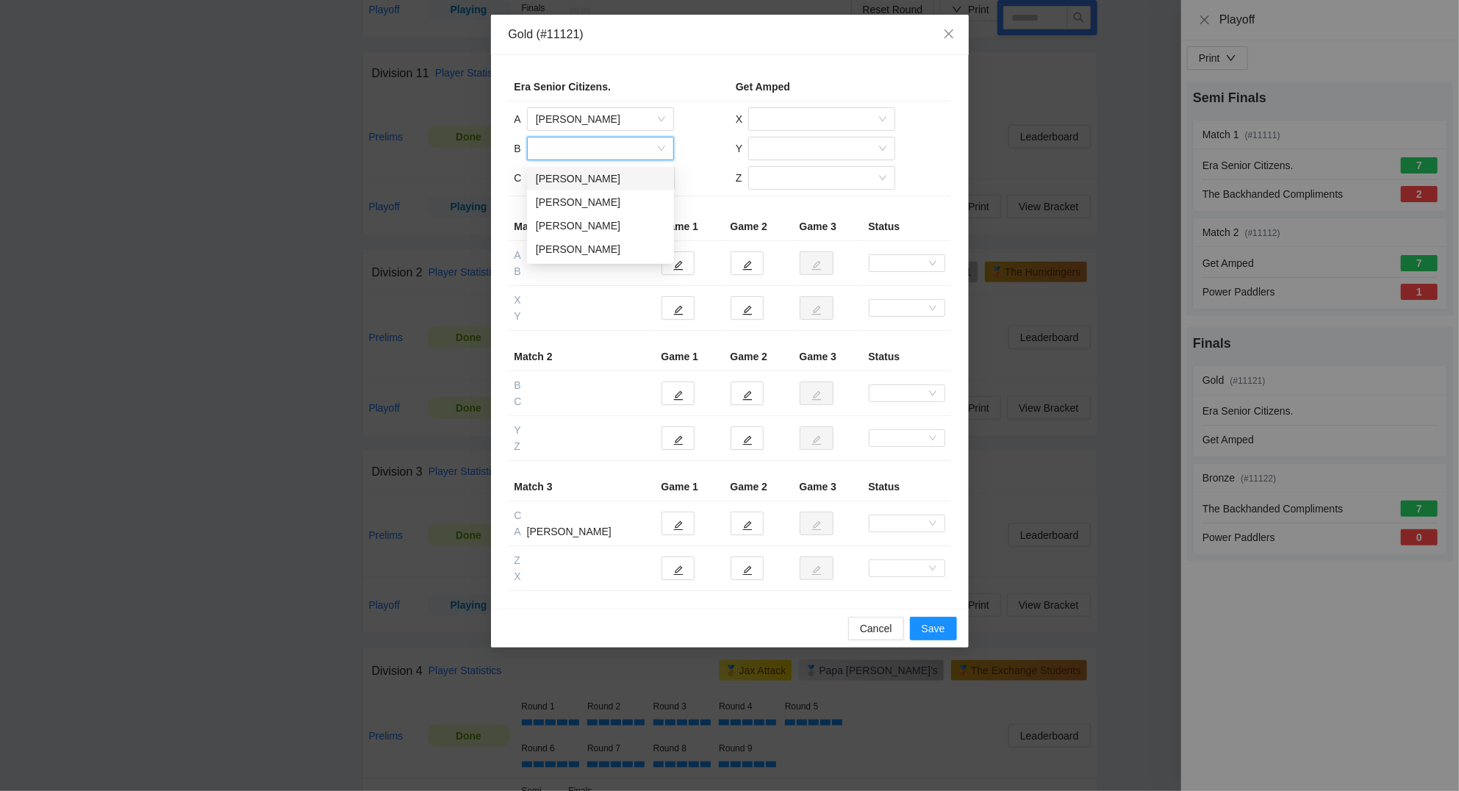
click at [567, 173] on div "Curtis Scroggins" at bounding box center [600, 178] width 129 height 16
click at [567, 173] on input "search" at bounding box center [595, 178] width 119 height 22
click at [576, 201] on div "Darrin D Williams Sr" at bounding box center [600, 208] width 129 height 16
click at [799, 119] on input "search" at bounding box center [816, 119] width 119 height 22
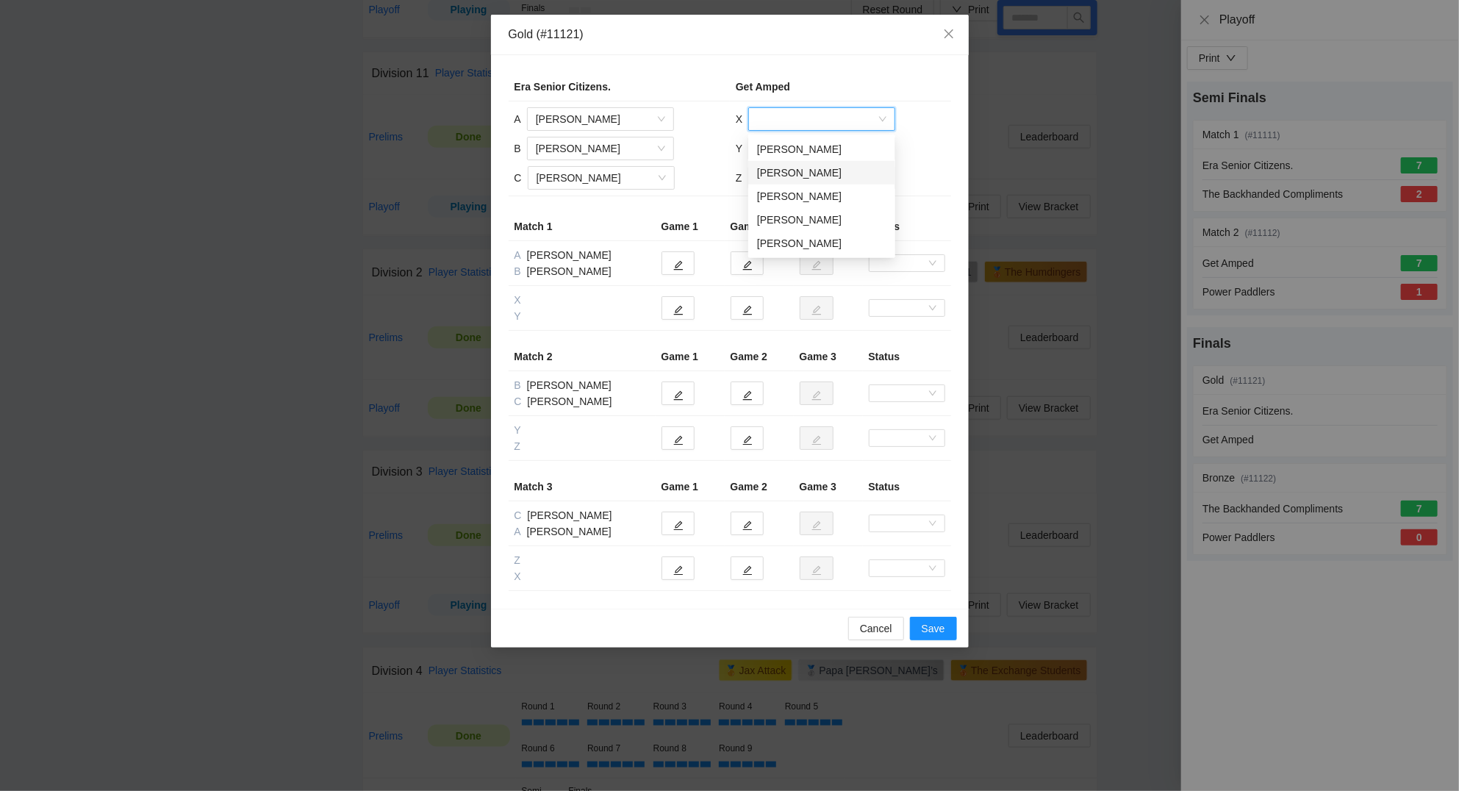
click at [795, 170] on div "Jake Johnson" at bounding box center [821, 173] width 129 height 16
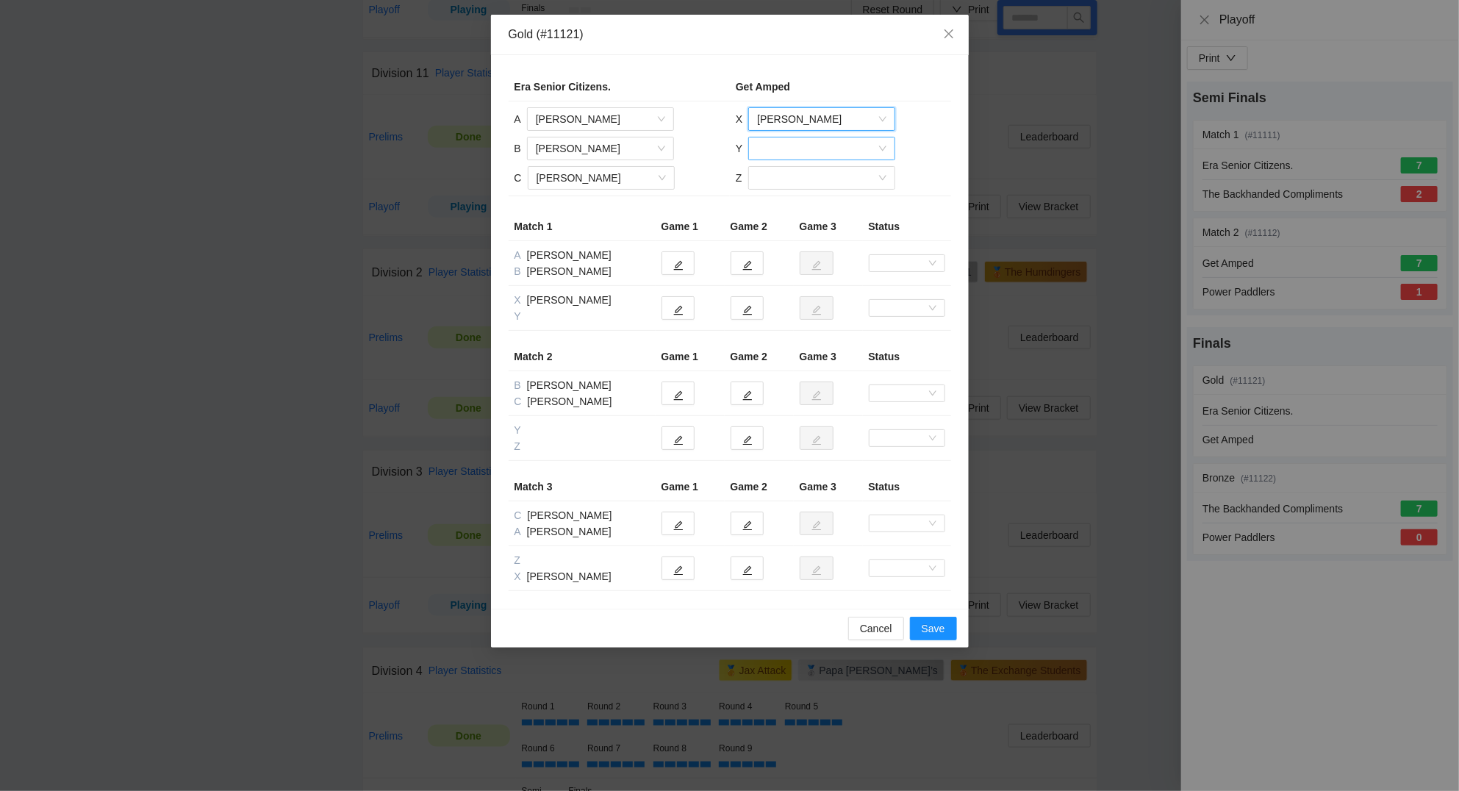
click at [780, 145] on input "search" at bounding box center [816, 148] width 119 height 22
click at [790, 243] on div "Sebastian Naranjo" at bounding box center [821, 249] width 129 height 16
click at [785, 173] on input "search" at bounding box center [816, 178] width 119 height 22
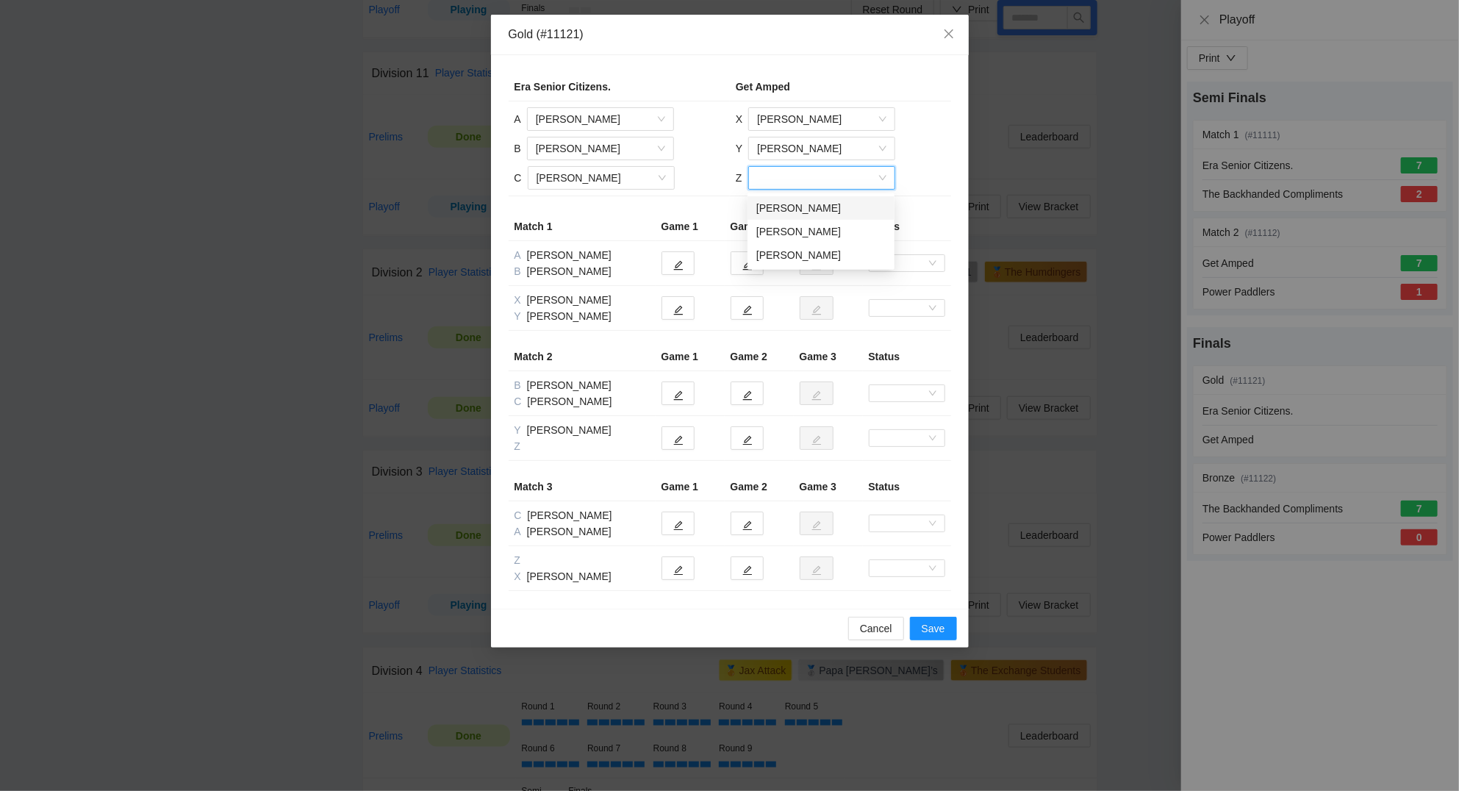
click at [788, 200] on div "Emmelyn Lemmings" at bounding box center [820, 208] width 129 height 16
click at [670, 305] on button "button" at bounding box center [677, 308] width 33 height 24
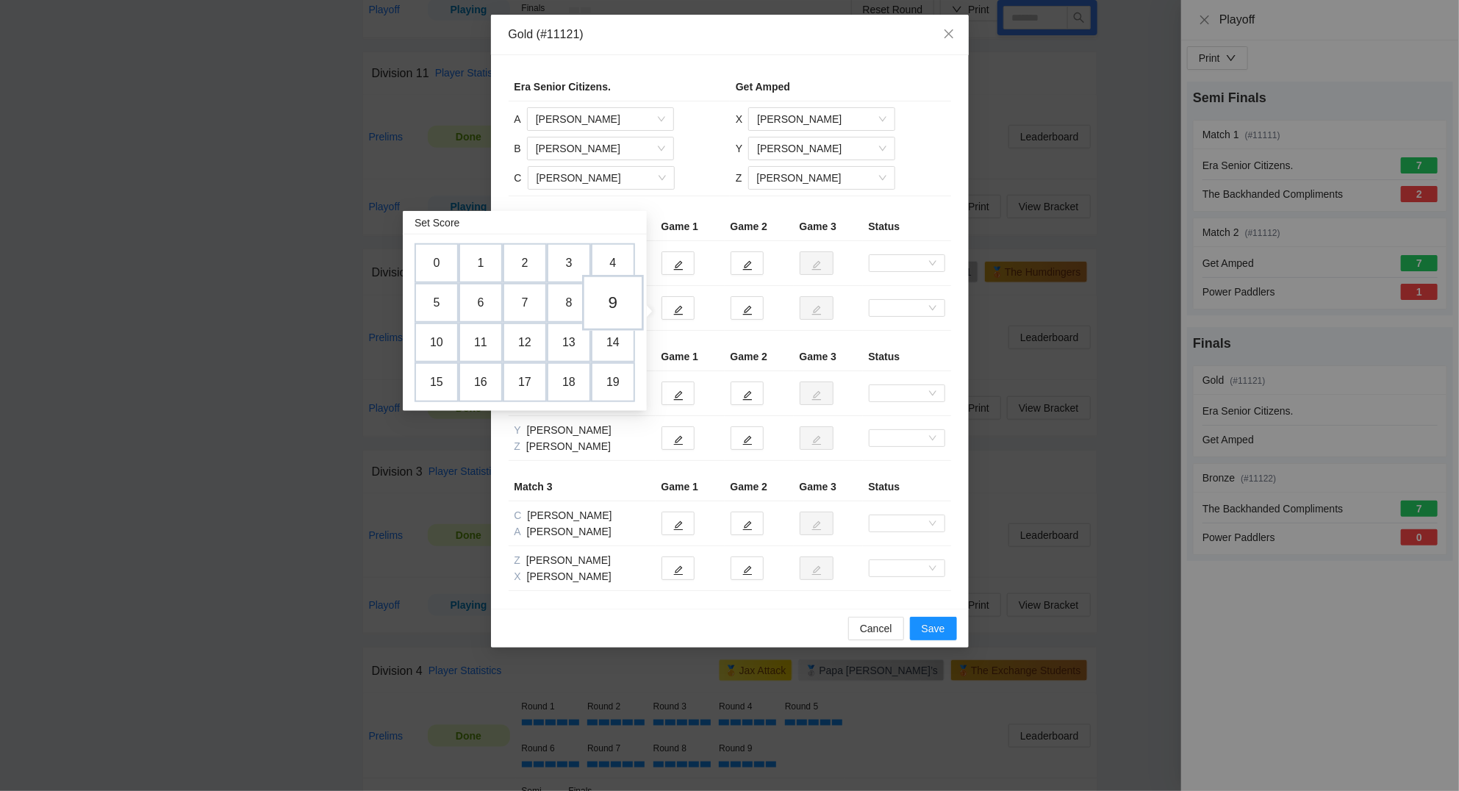
click at [611, 298] on td "9" at bounding box center [613, 304] width 62 height 56
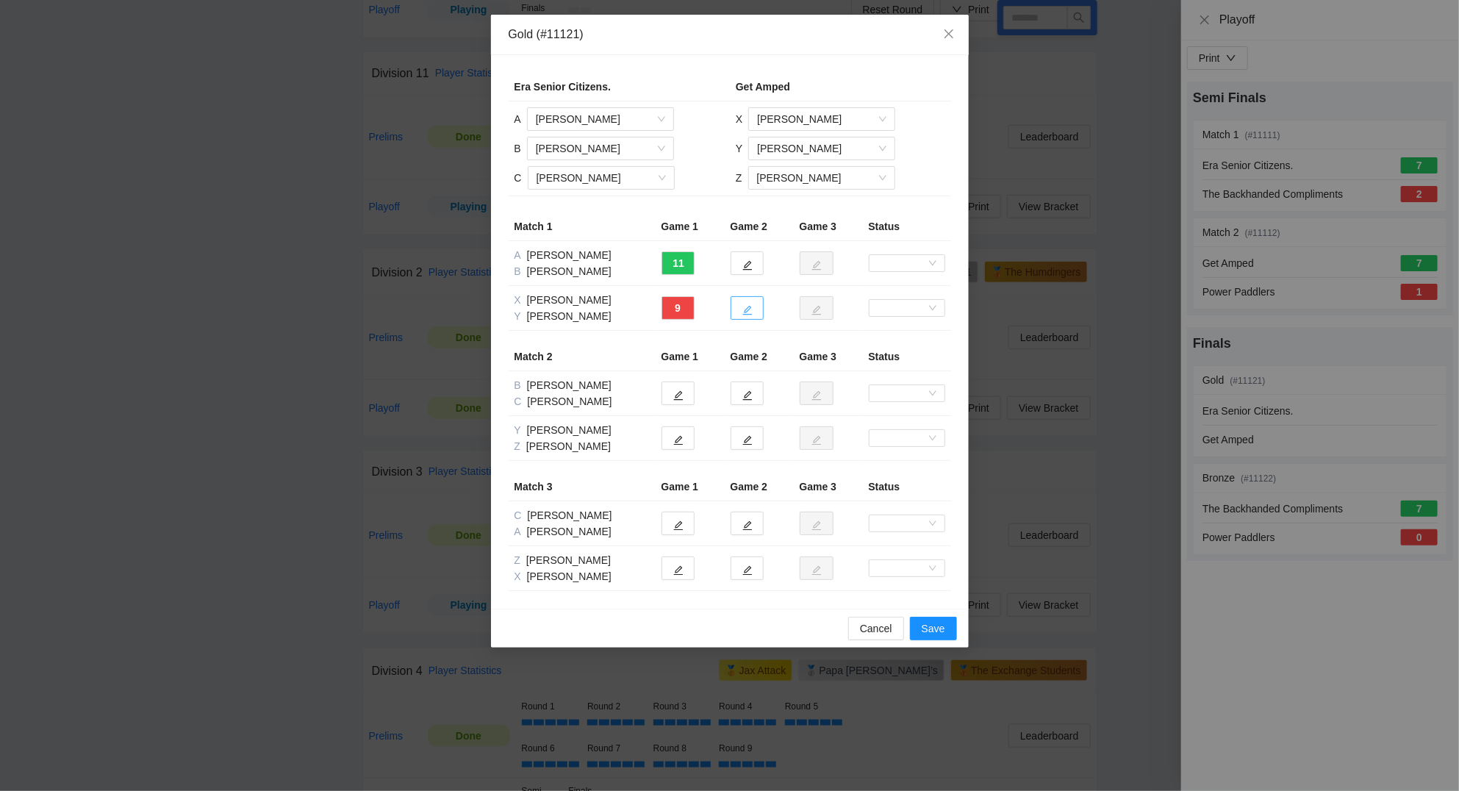
click at [755, 316] on button "button" at bounding box center [746, 308] width 33 height 24
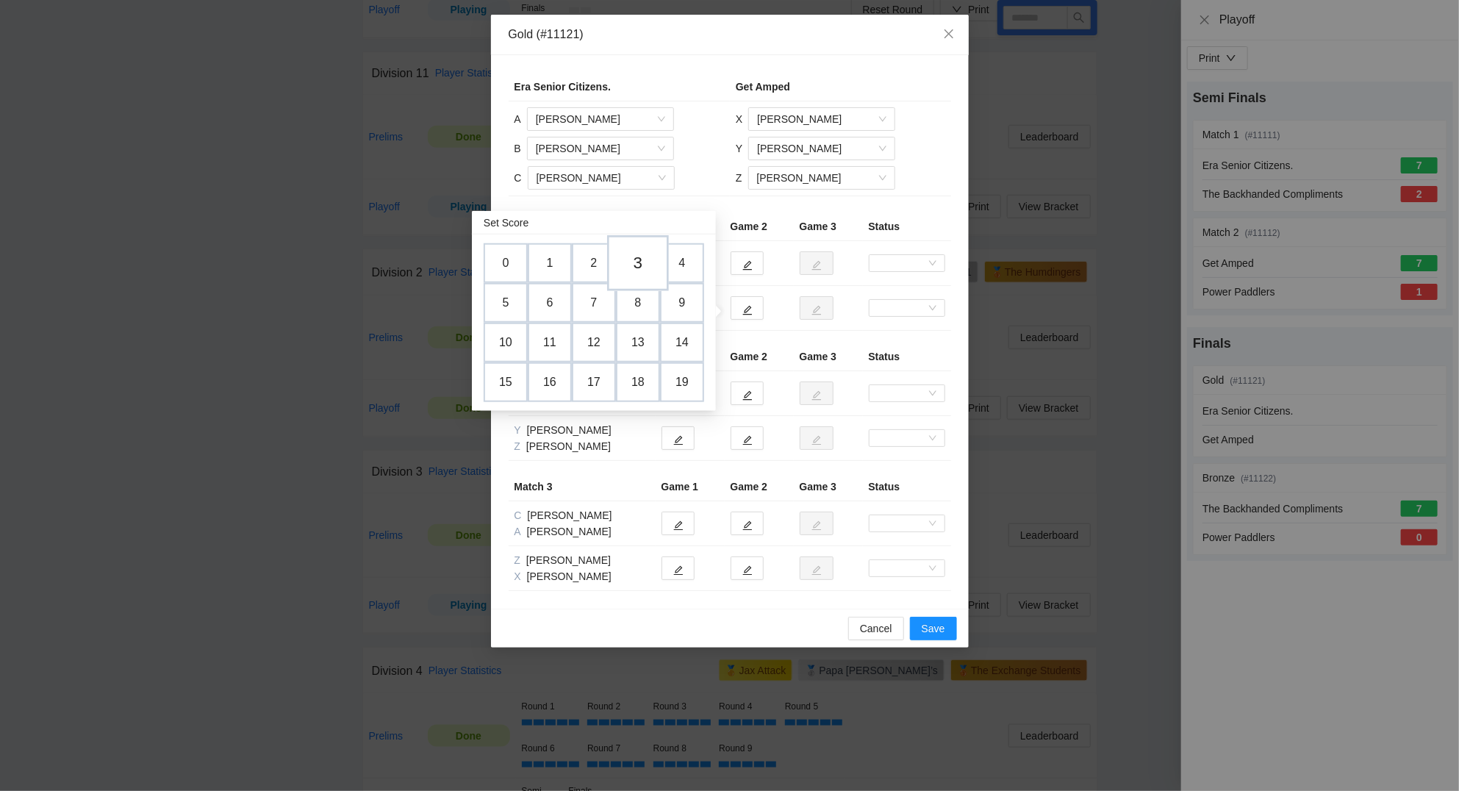
click at [635, 254] on td "3" at bounding box center [638, 264] width 62 height 56
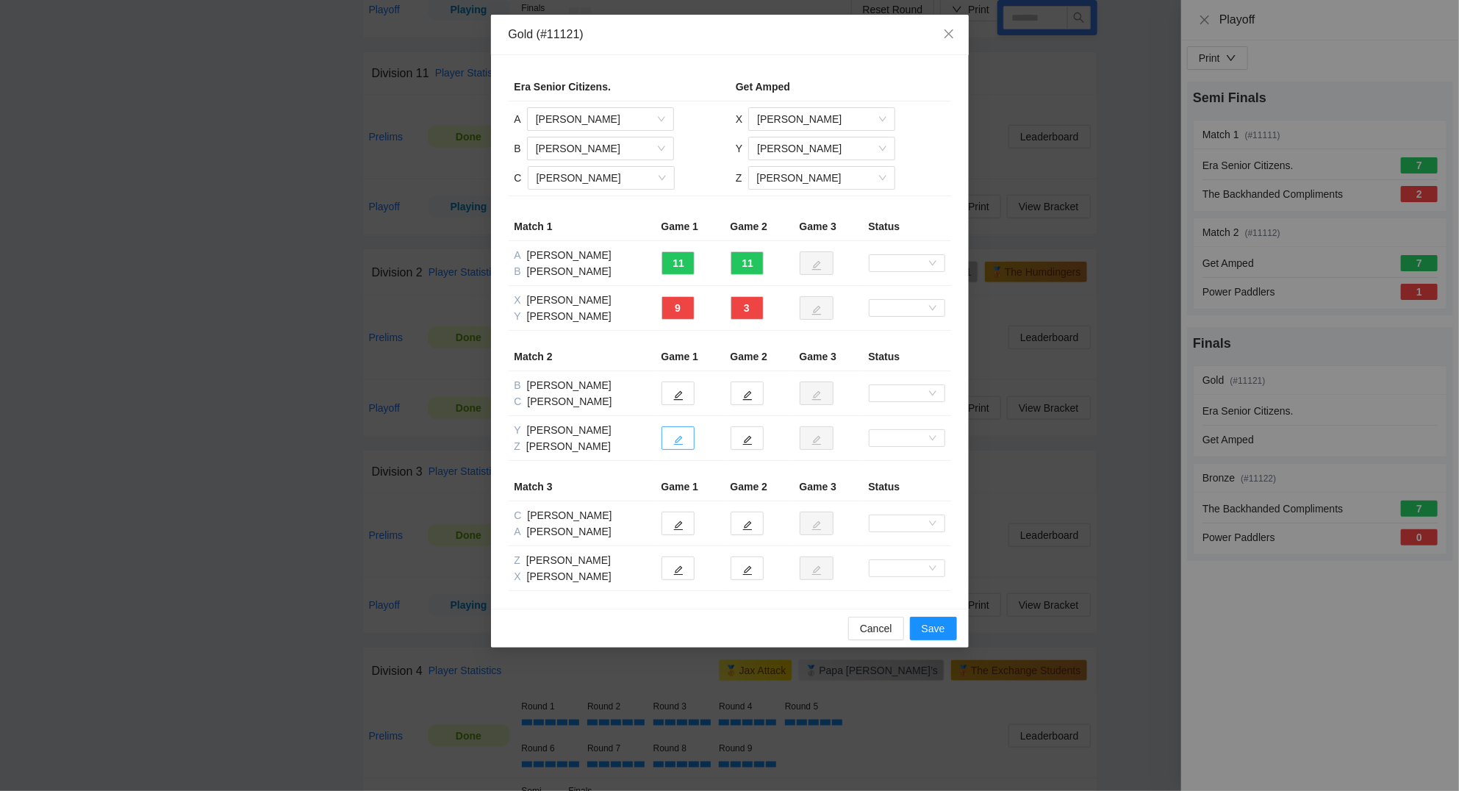
click at [678, 438] on icon "edit" at bounding box center [678, 441] width 10 height 10
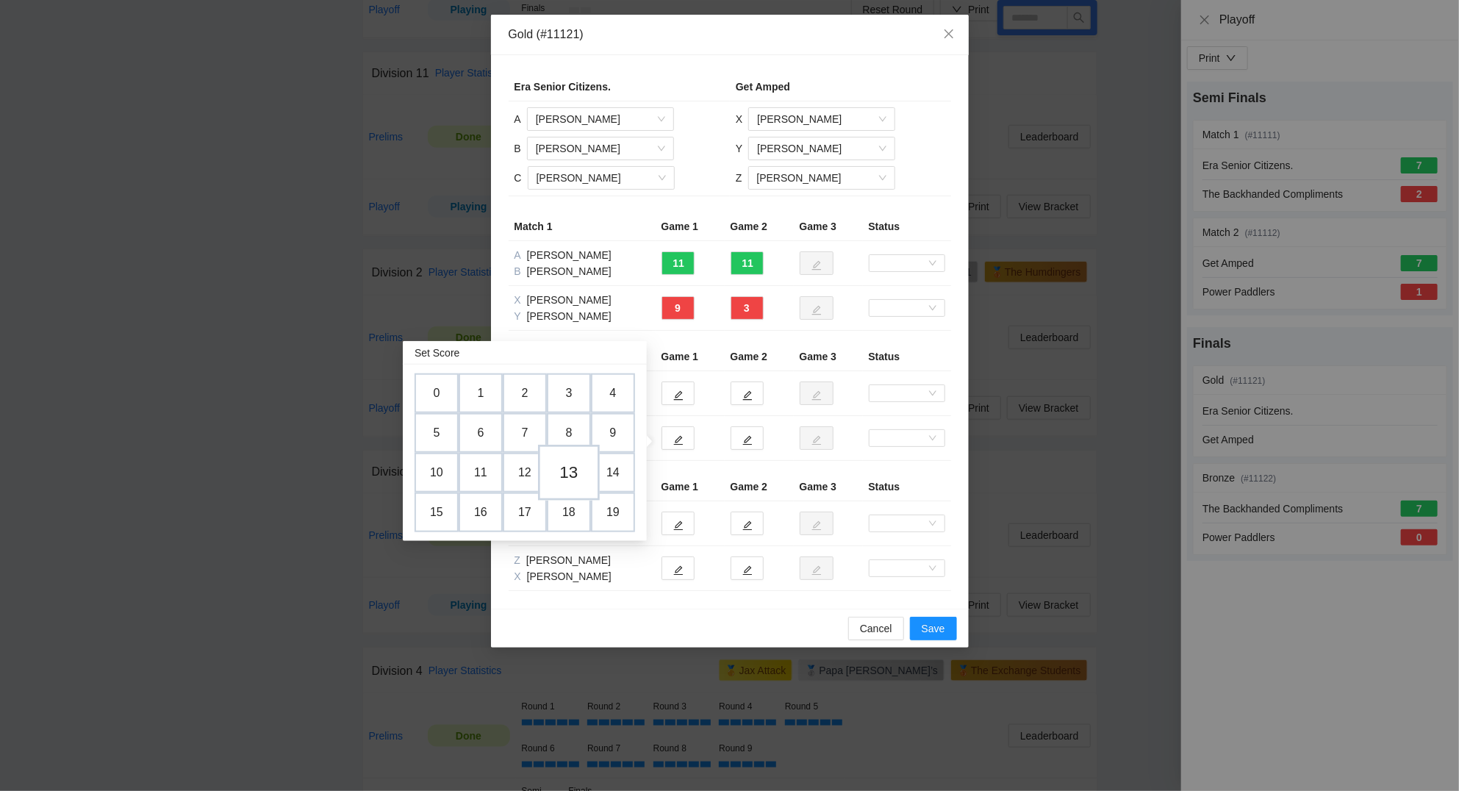
click at [567, 467] on td "13" at bounding box center [569, 473] width 62 height 56
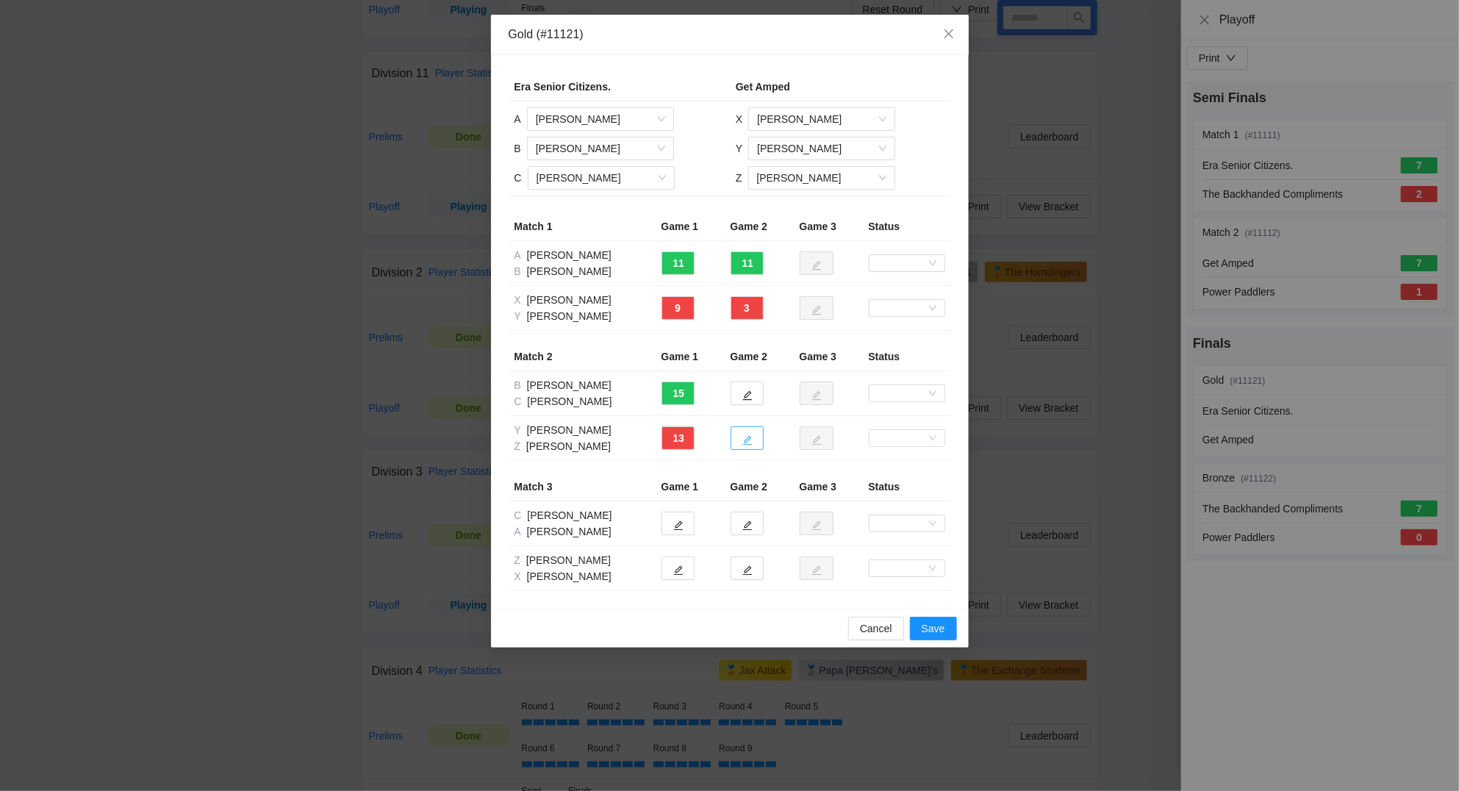
click at [752, 437] on icon "edit" at bounding box center [747, 440] width 10 height 10
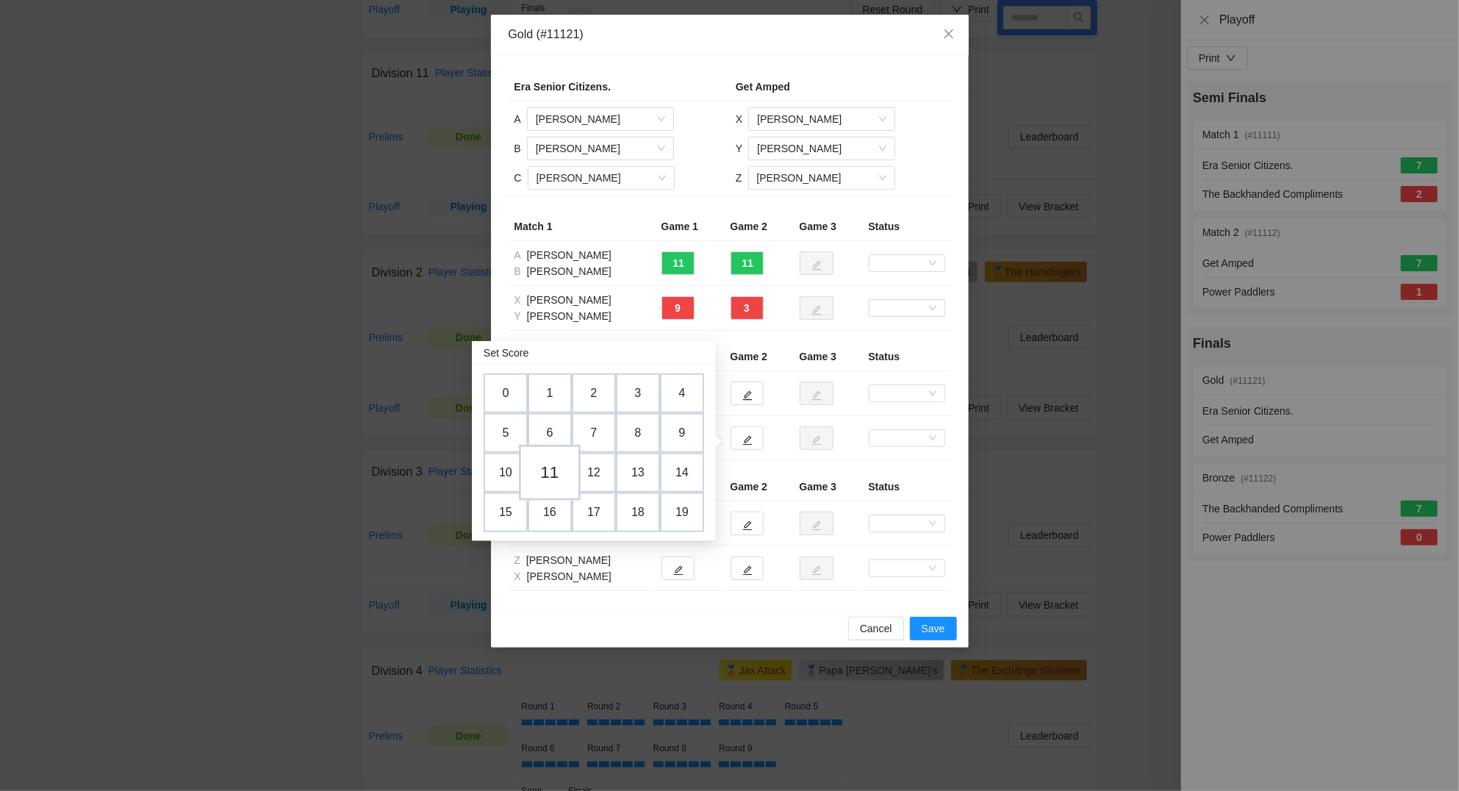
click at [548, 470] on td "11" at bounding box center [550, 473] width 62 height 56
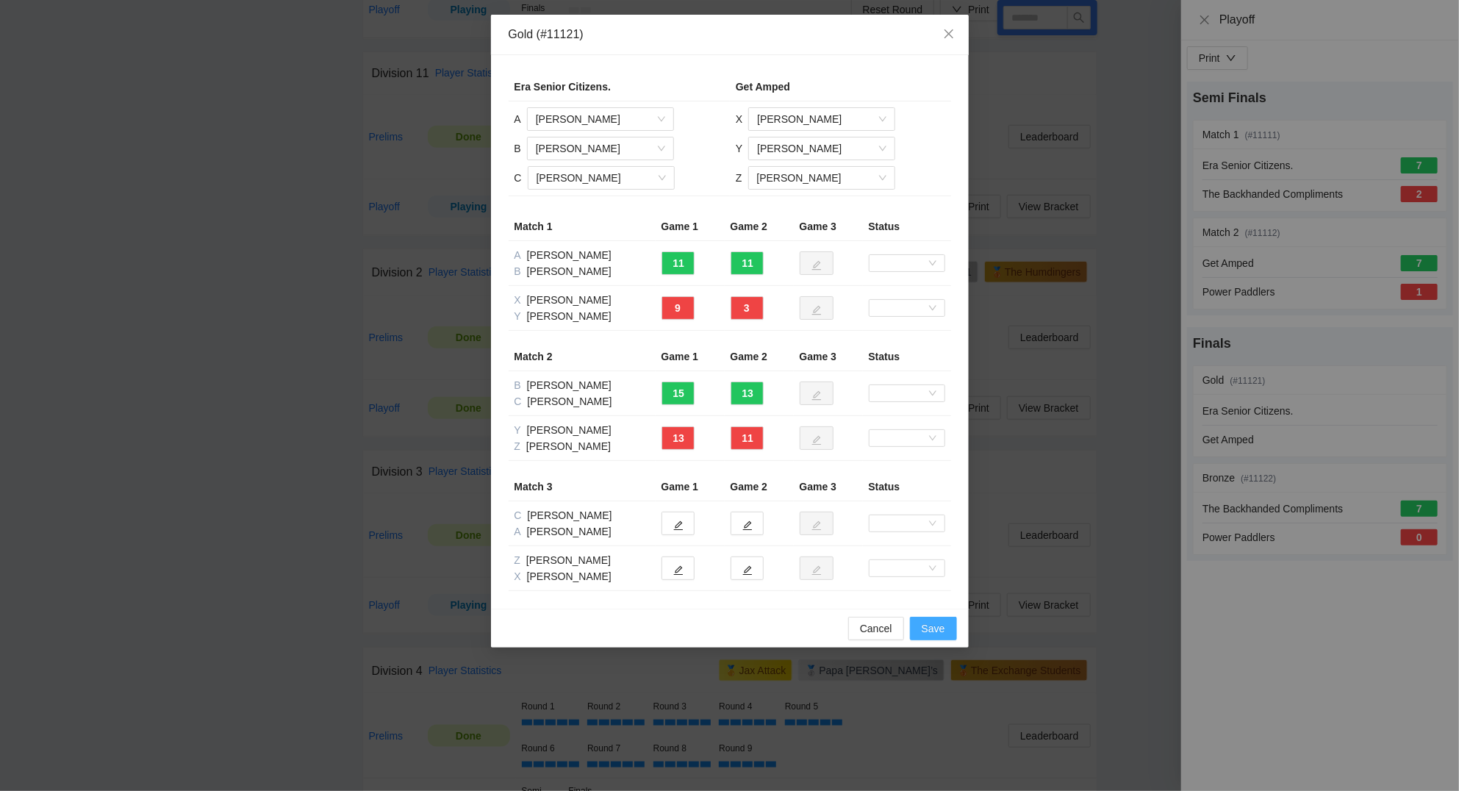
click at [943, 631] on span "Save" at bounding box center [933, 628] width 24 height 16
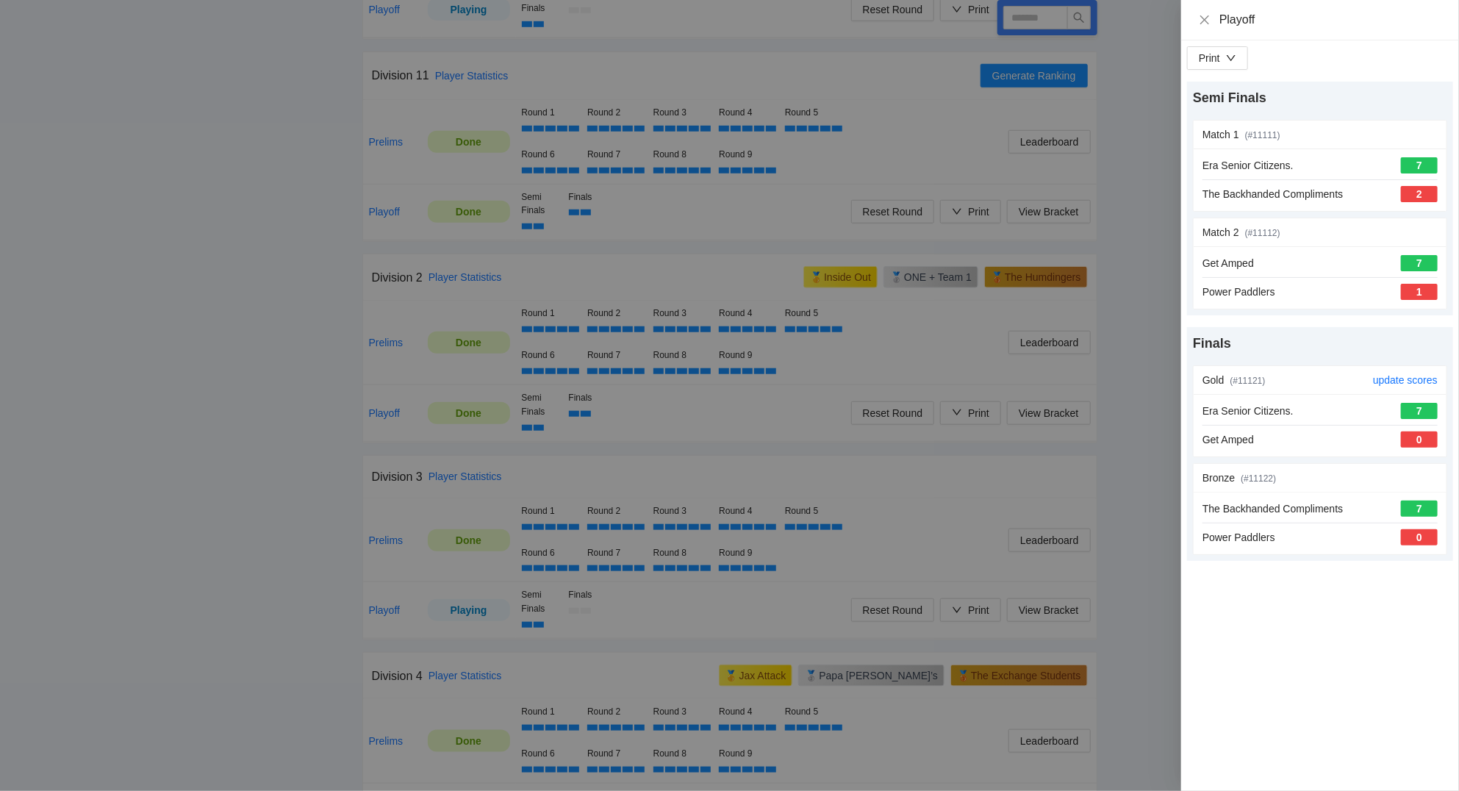
click at [1289, 384] on div "Gold (# 11121 )" at bounding box center [1287, 380] width 170 height 28
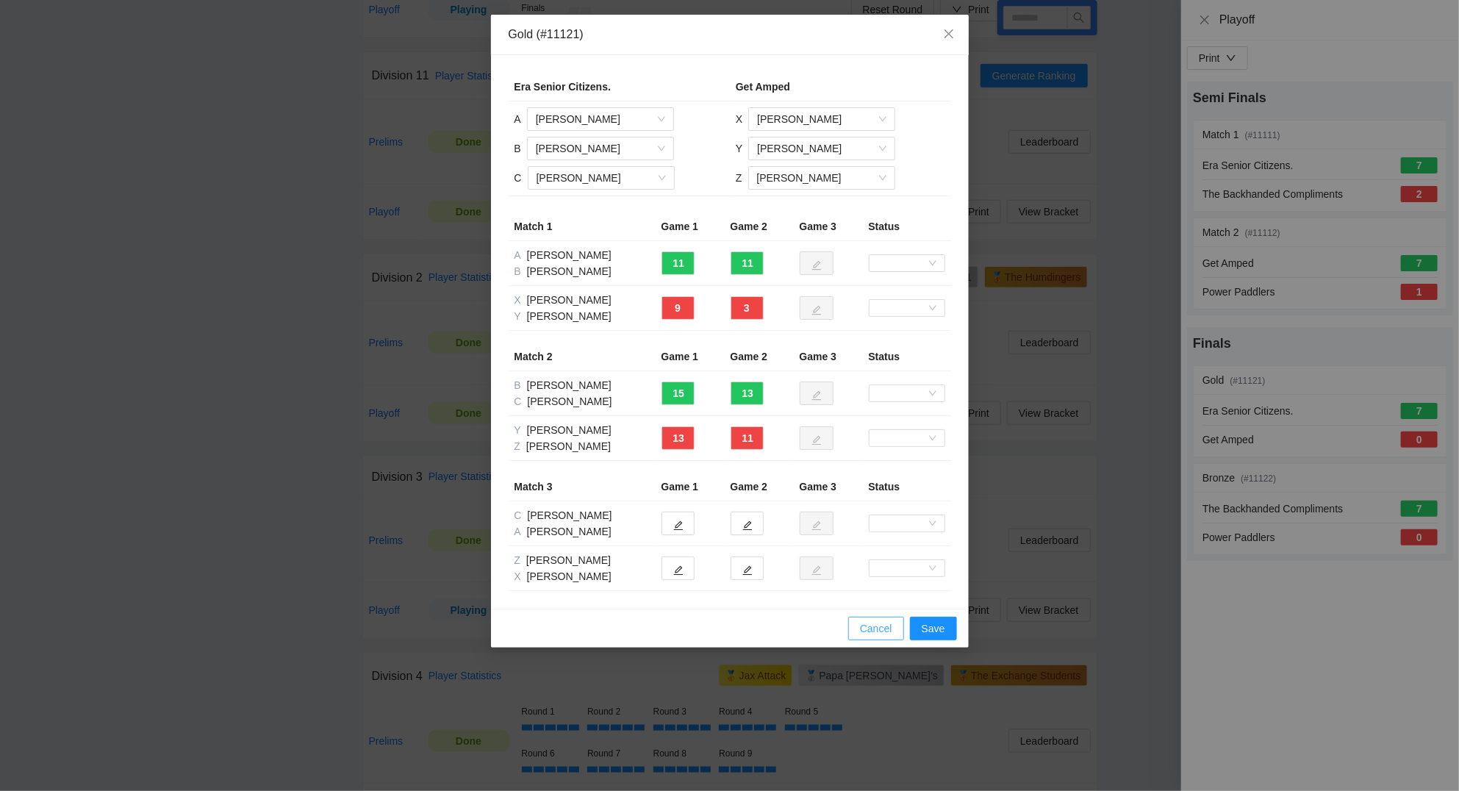
click at [882, 623] on span "Cancel" at bounding box center [876, 628] width 32 height 16
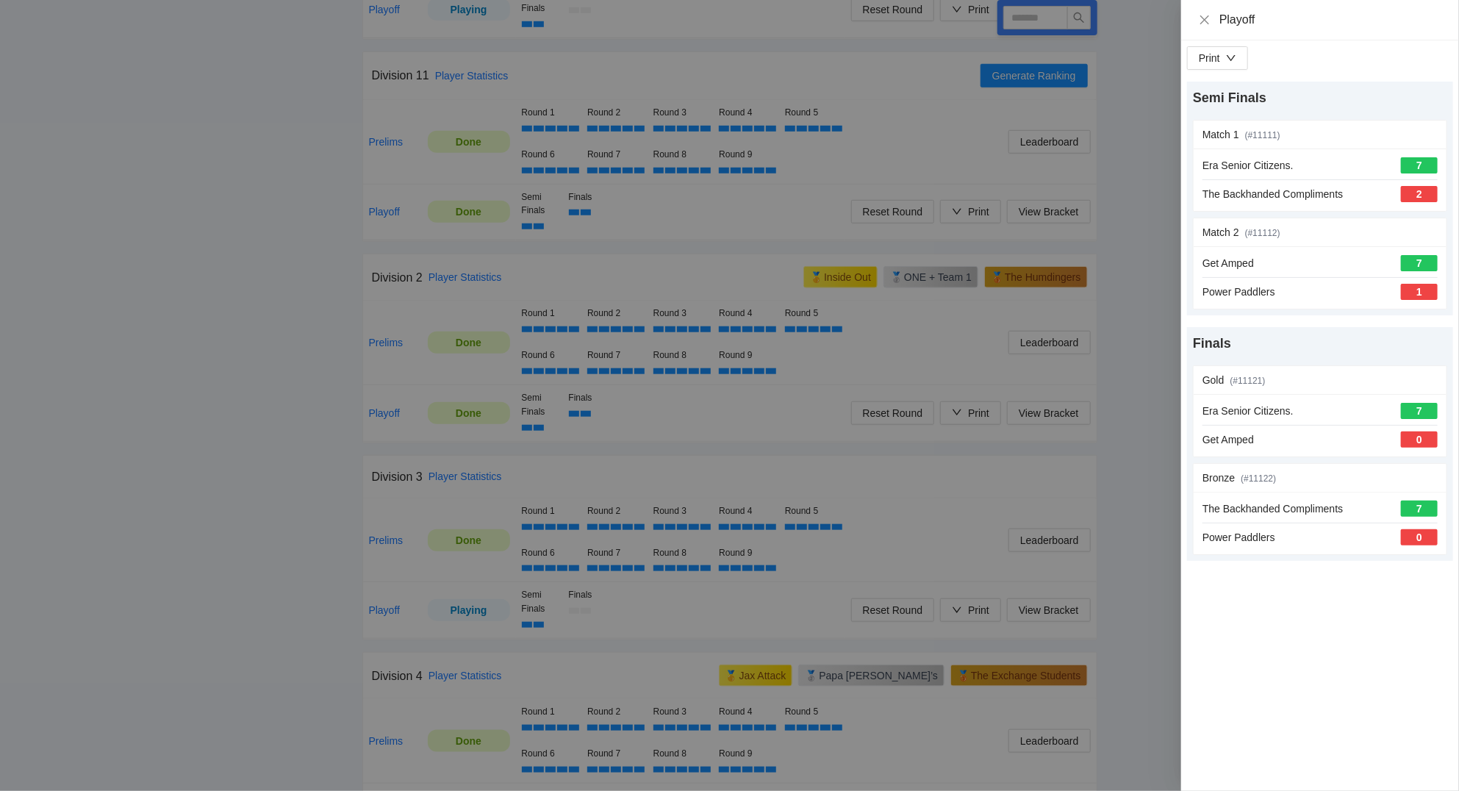
click at [77, 368] on div at bounding box center [729, 395] width 1459 height 791
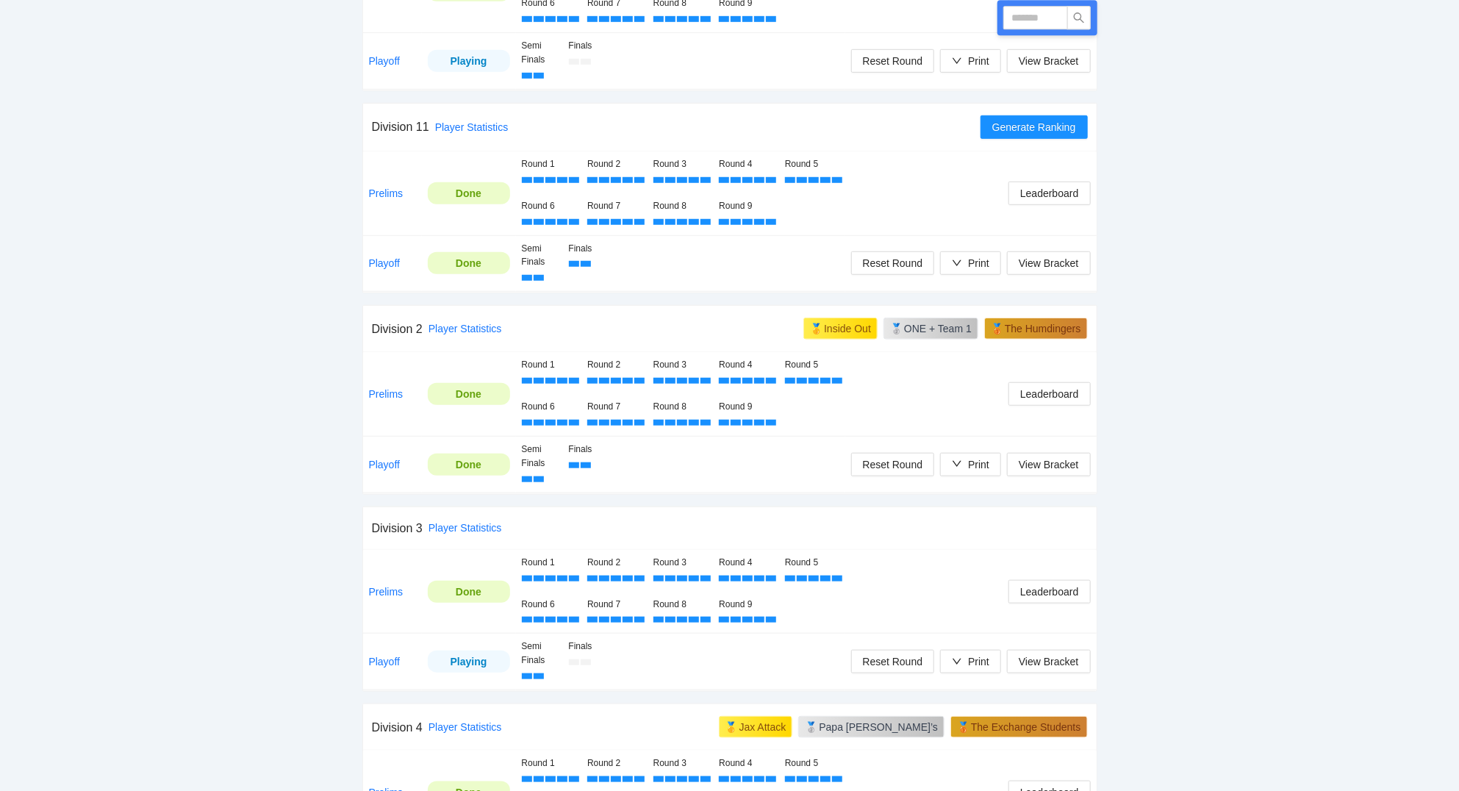
scroll to position [551, 0]
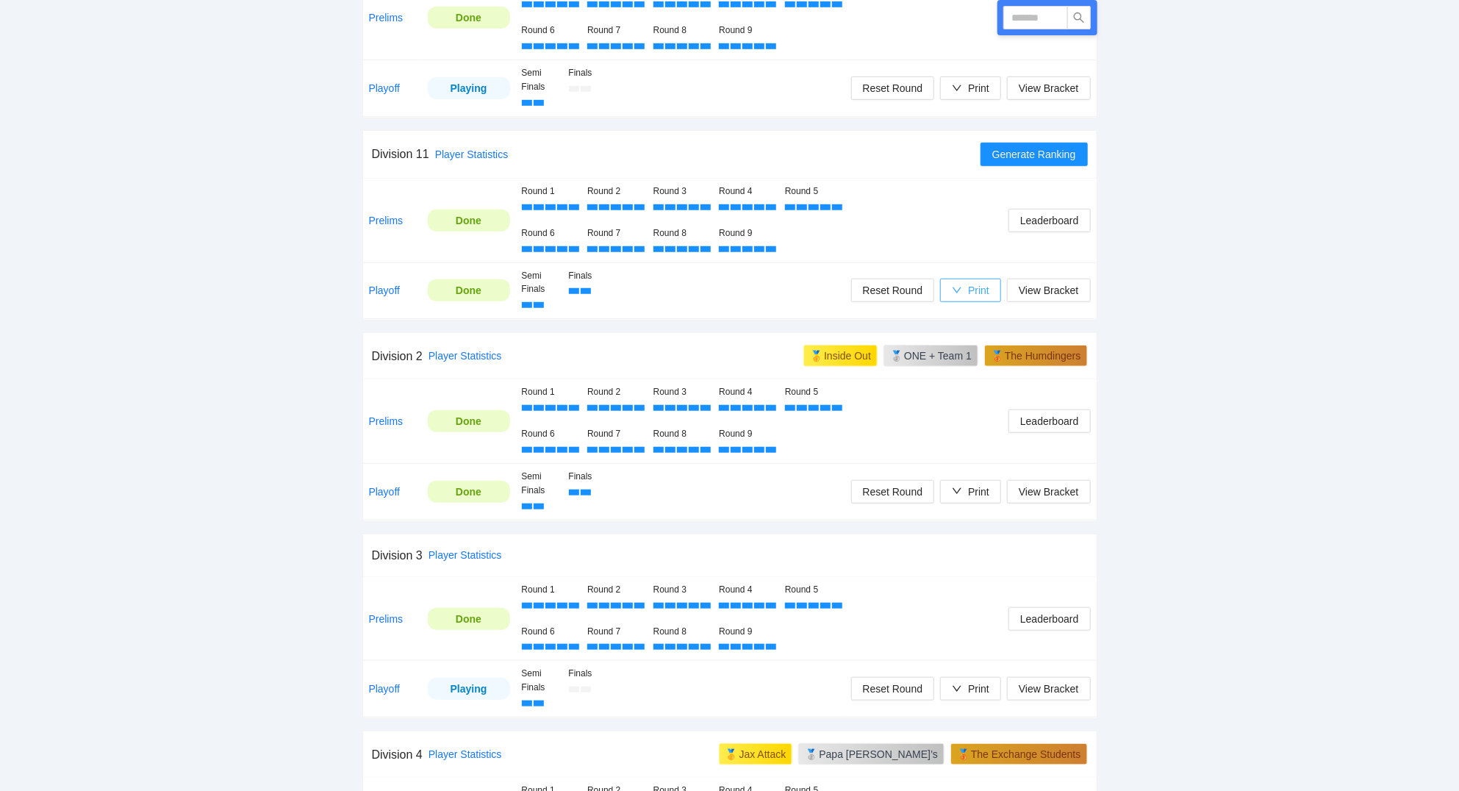
click at [982, 287] on div "Print" at bounding box center [978, 290] width 21 height 16
drag, startPoint x: 933, startPoint y: 209, endPoint x: 931, endPoint y: 218, distance: 9.1
click at [932, 214] on td "Leaderboard" at bounding box center [970, 221] width 251 height 84
click at [1045, 284] on span "View Bracket" at bounding box center [1048, 290] width 60 height 16
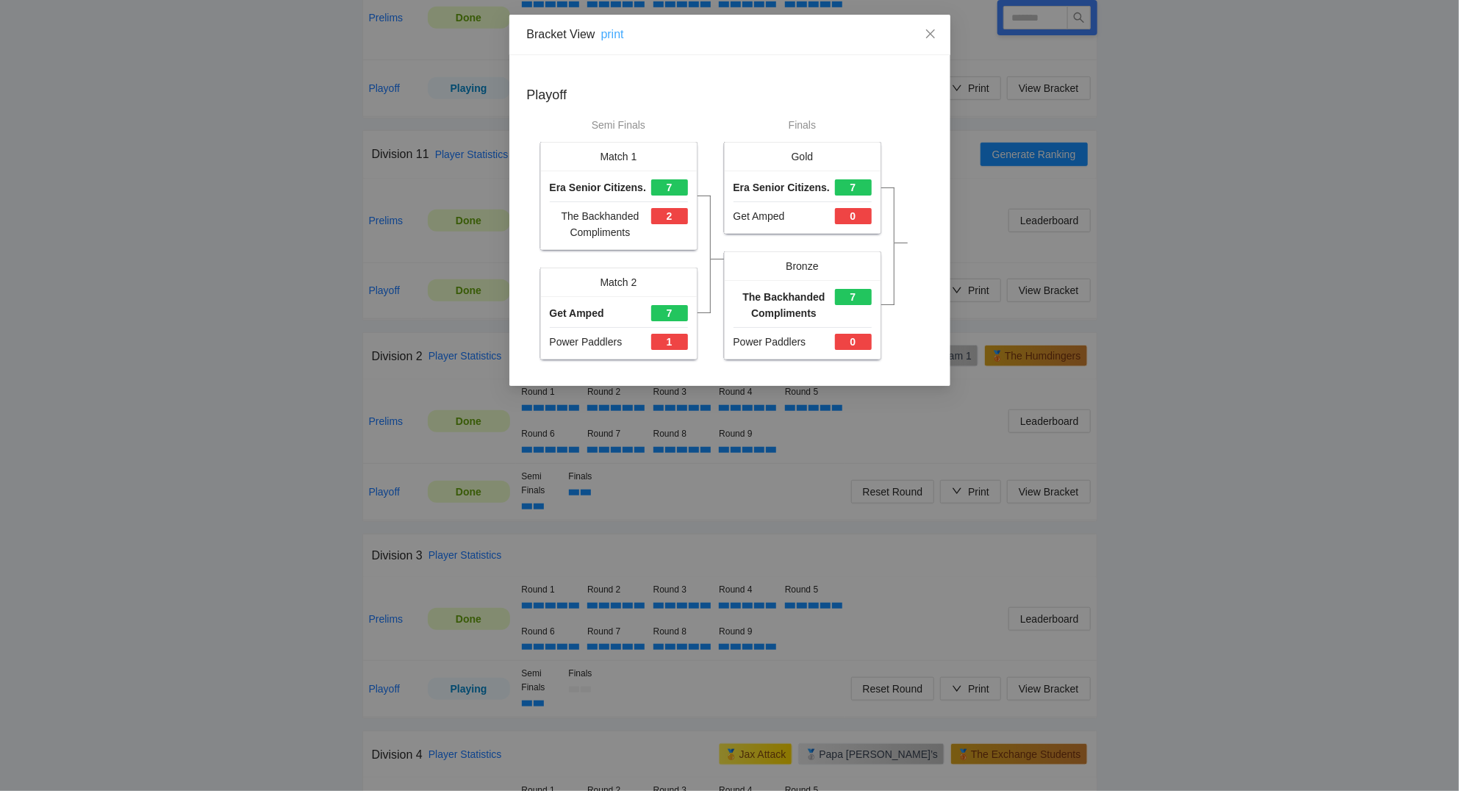
click at [614, 30] on link "print" at bounding box center [612, 34] width 23 height 12
click at [934, 30] on icon "close" at bounding box center [929, 33] width 9 height 9
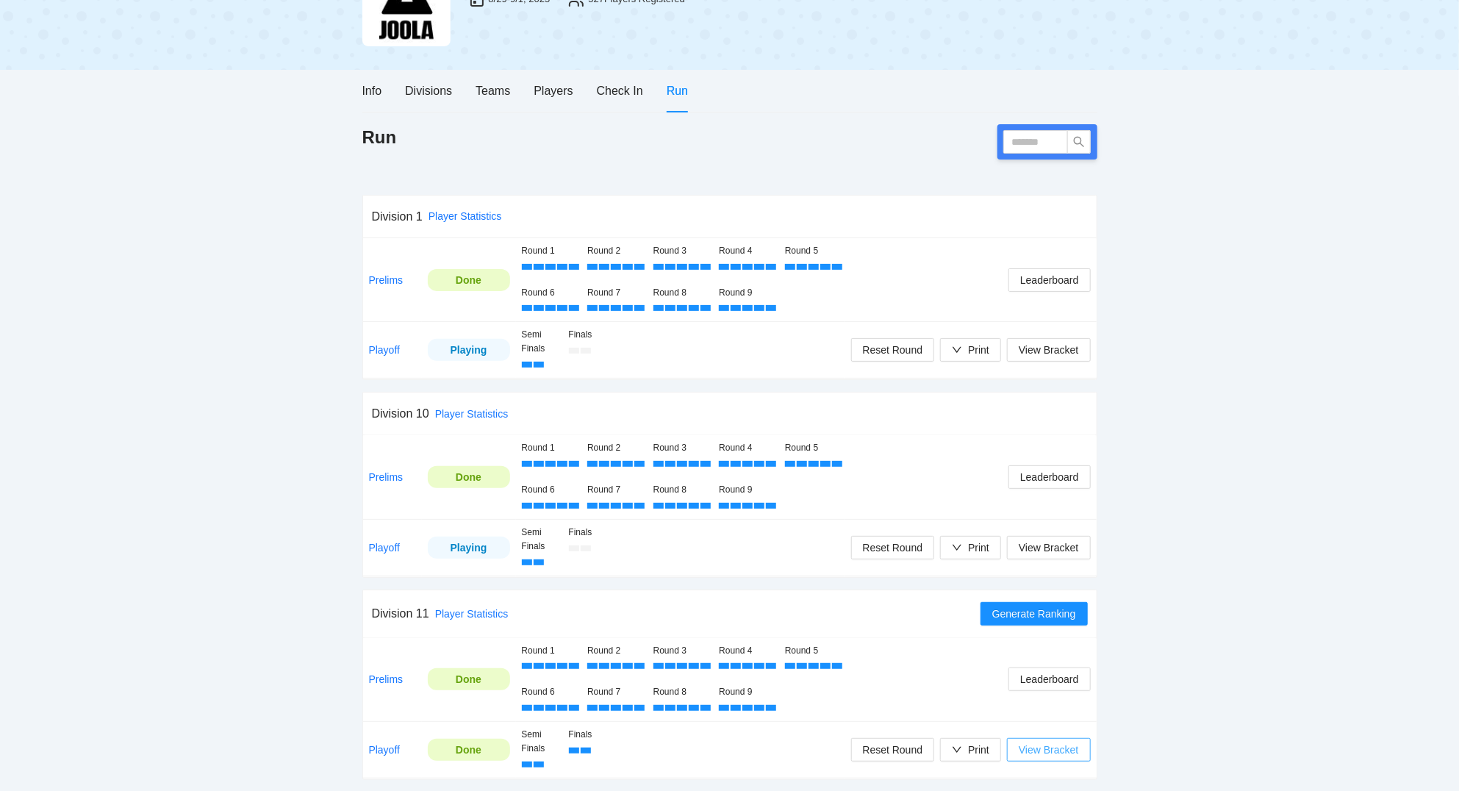
scroll to position [157, 0]
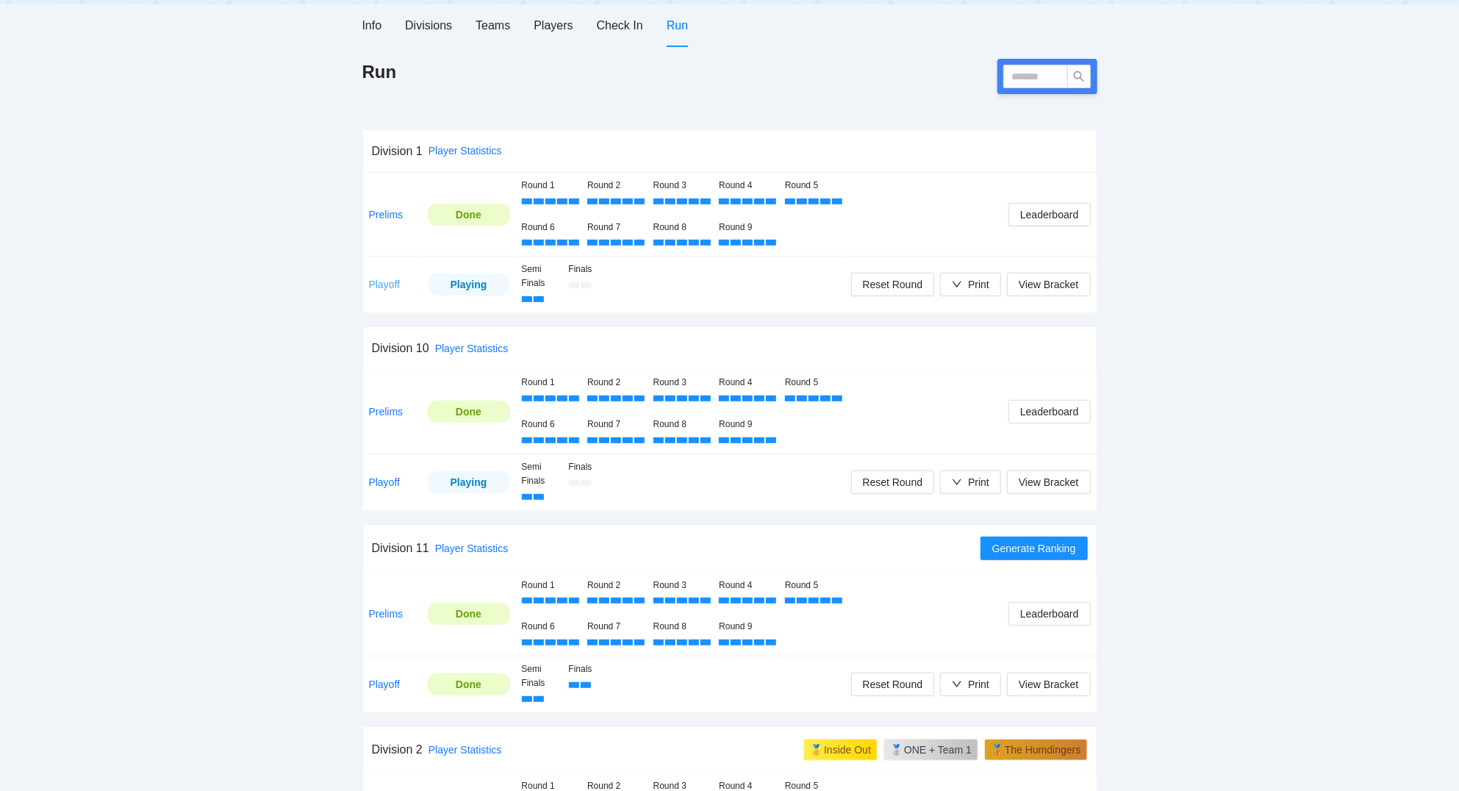
click at [389, 287] on link "Playoff" at bounding box center [385, 284] width 32 height 12
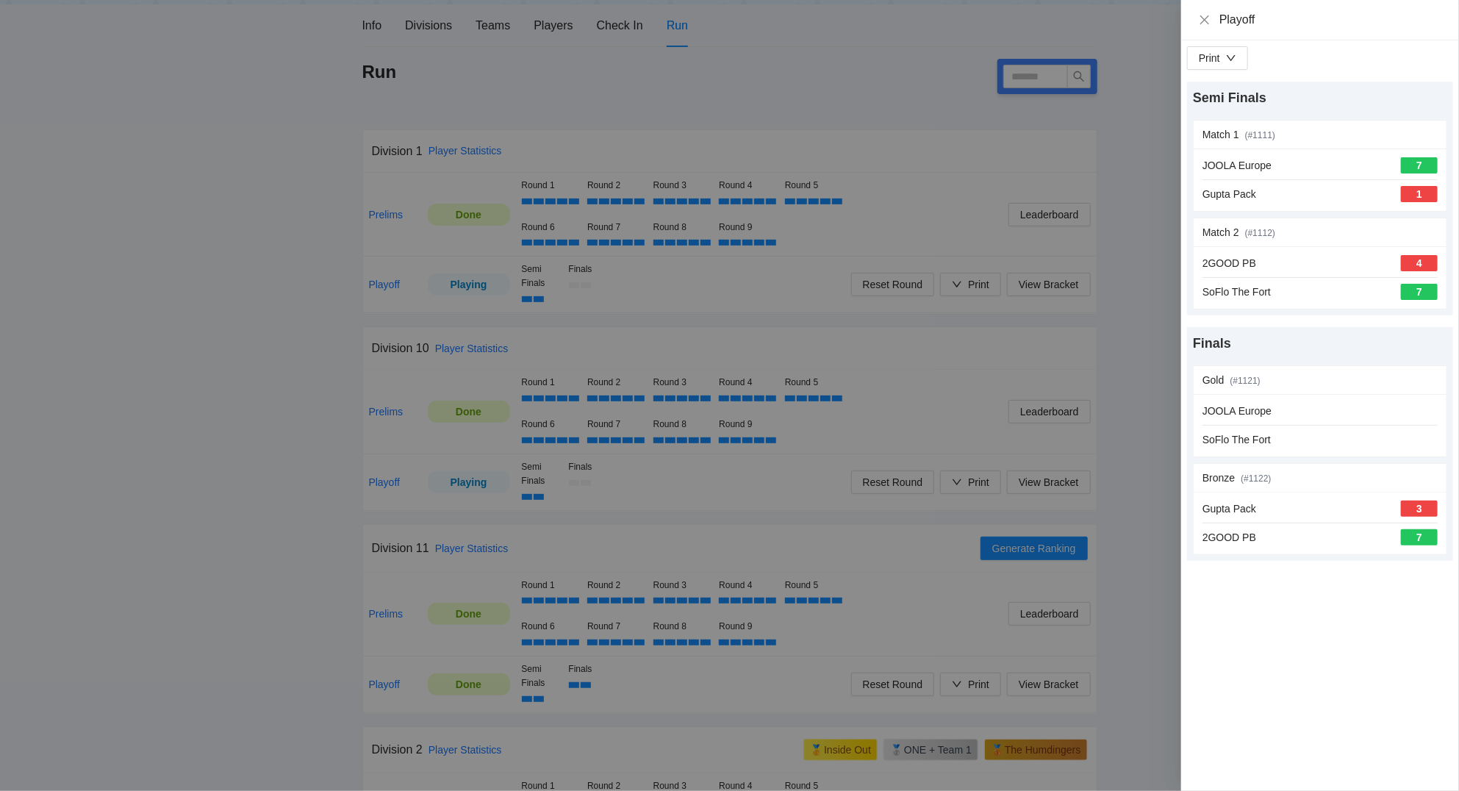
click at [135, 226] on div at bounding box center [729, 395] width 1459 height 791
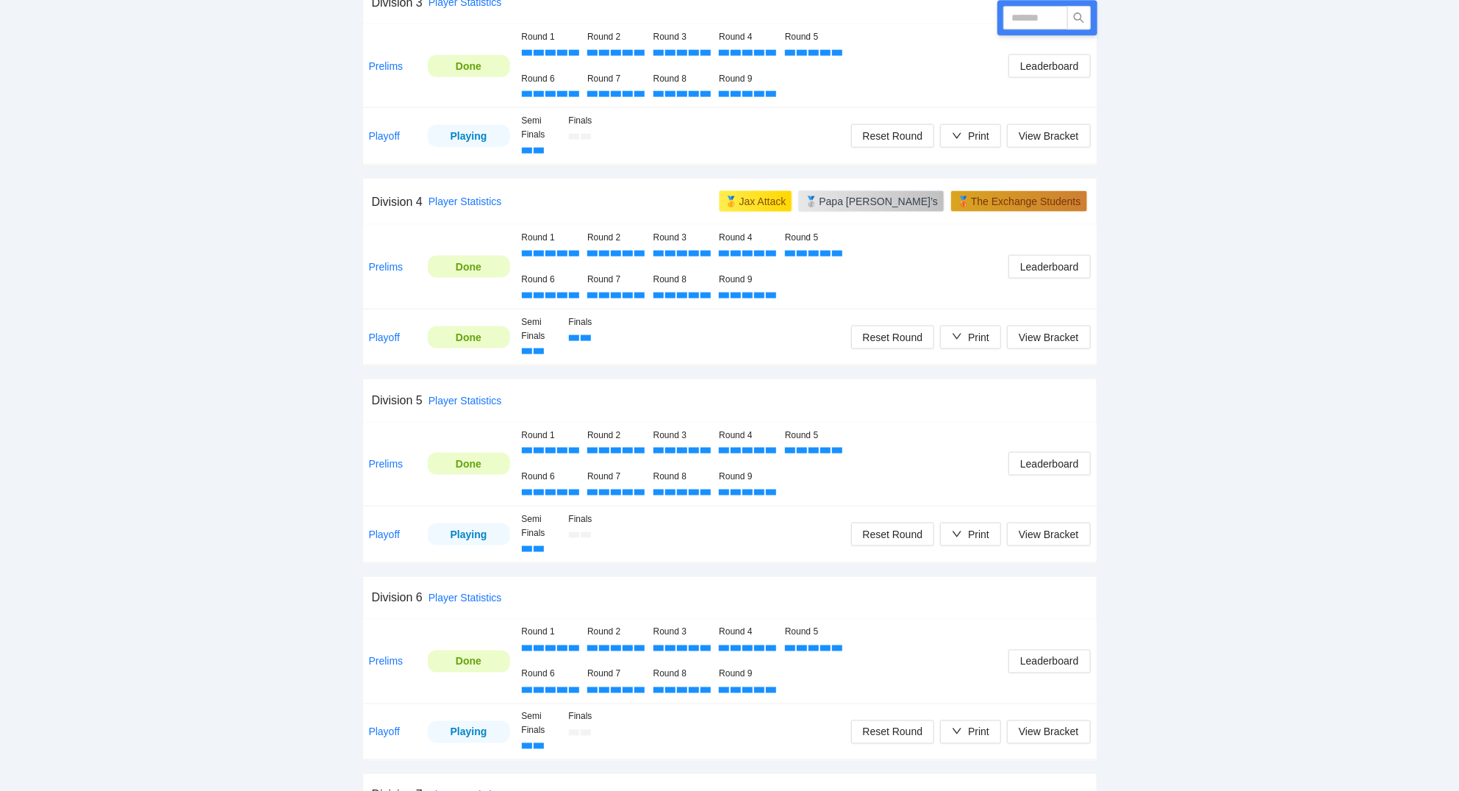
scroll to position [1182, 0]
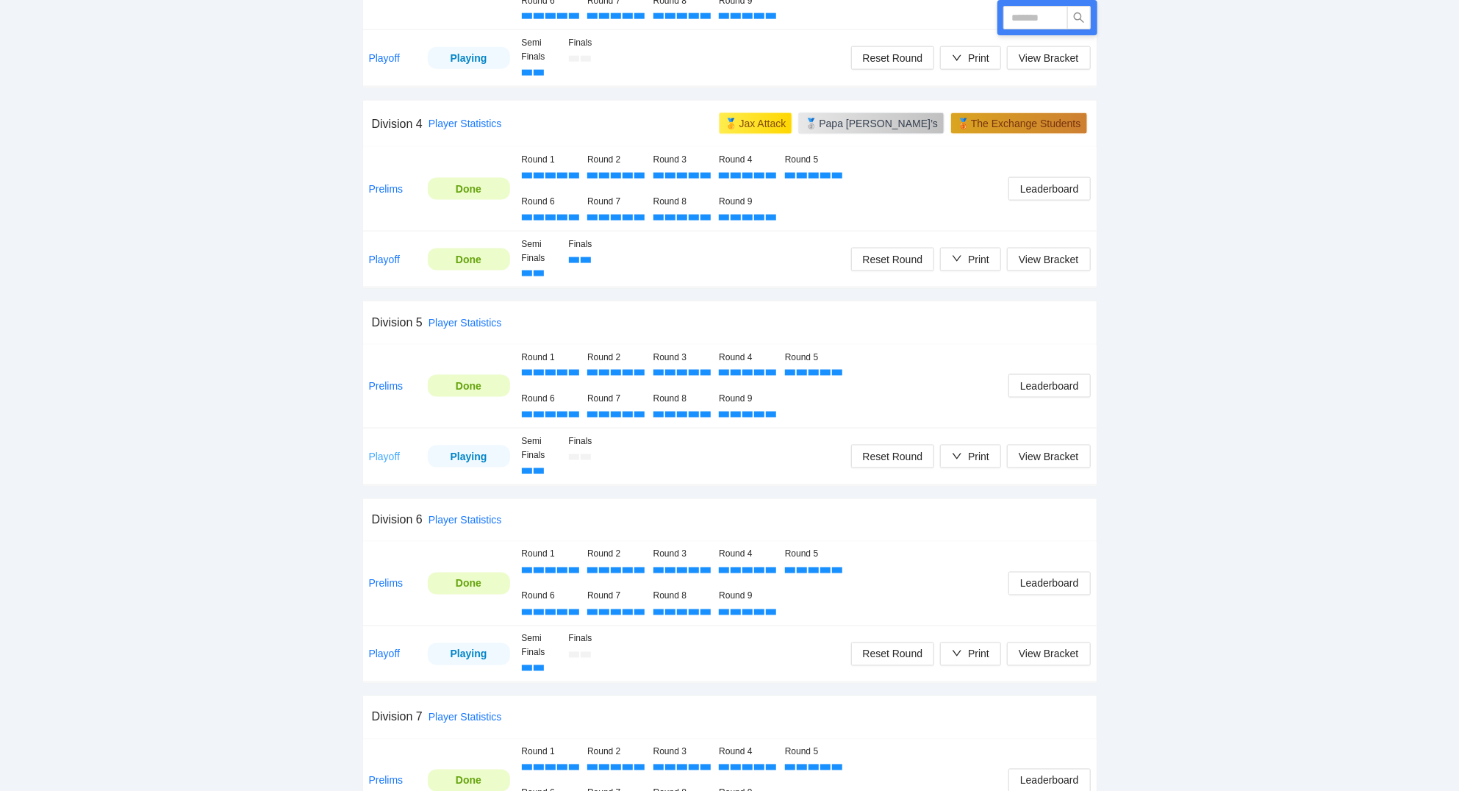
click at [392, 462] on link "Playoff" at bounding box center [385, 456] width 32 height 12
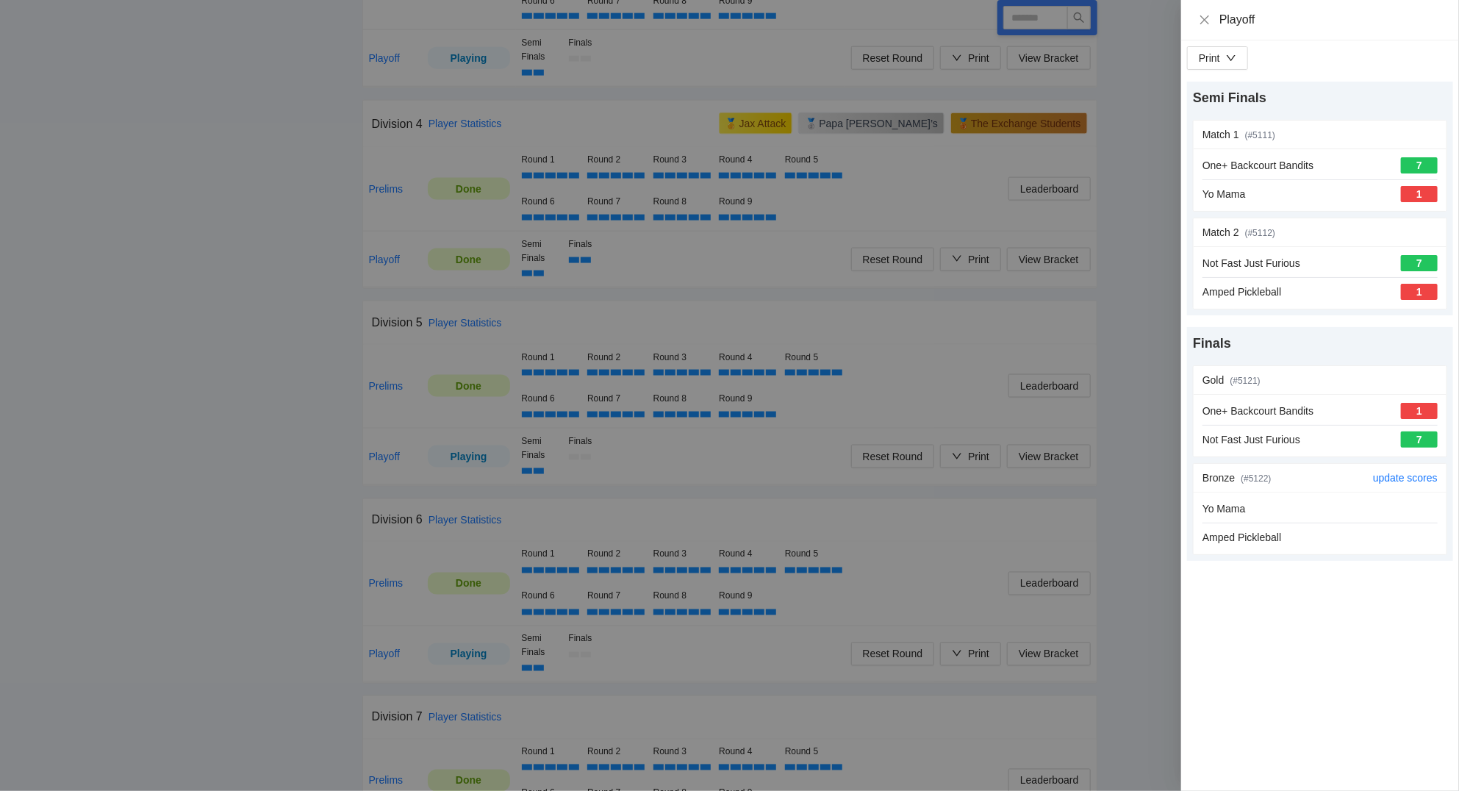
click at [1291, 505] on div "Yo Mama" at bounding box center [1319, 508] width 235 height 16
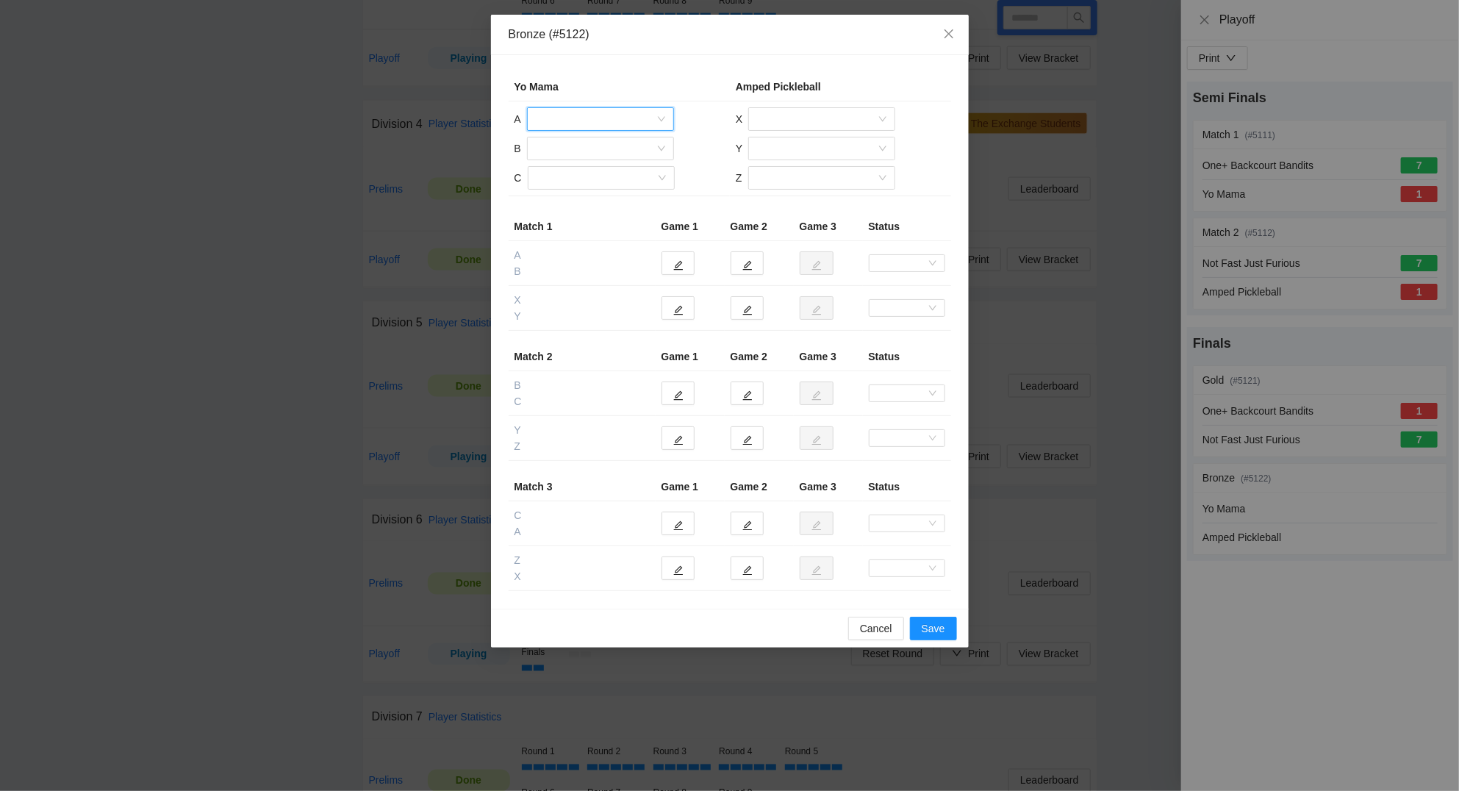
click at [605, 118] on input "search" at bounding box center [595, 119] width 119 height 22
click at [602, 212] on div "Mark Nuguid" at bounding box center [600, 219] width 129 height 16
click at [586, 145] on input "search" at bounding box center [595, 148] width 119 height 22
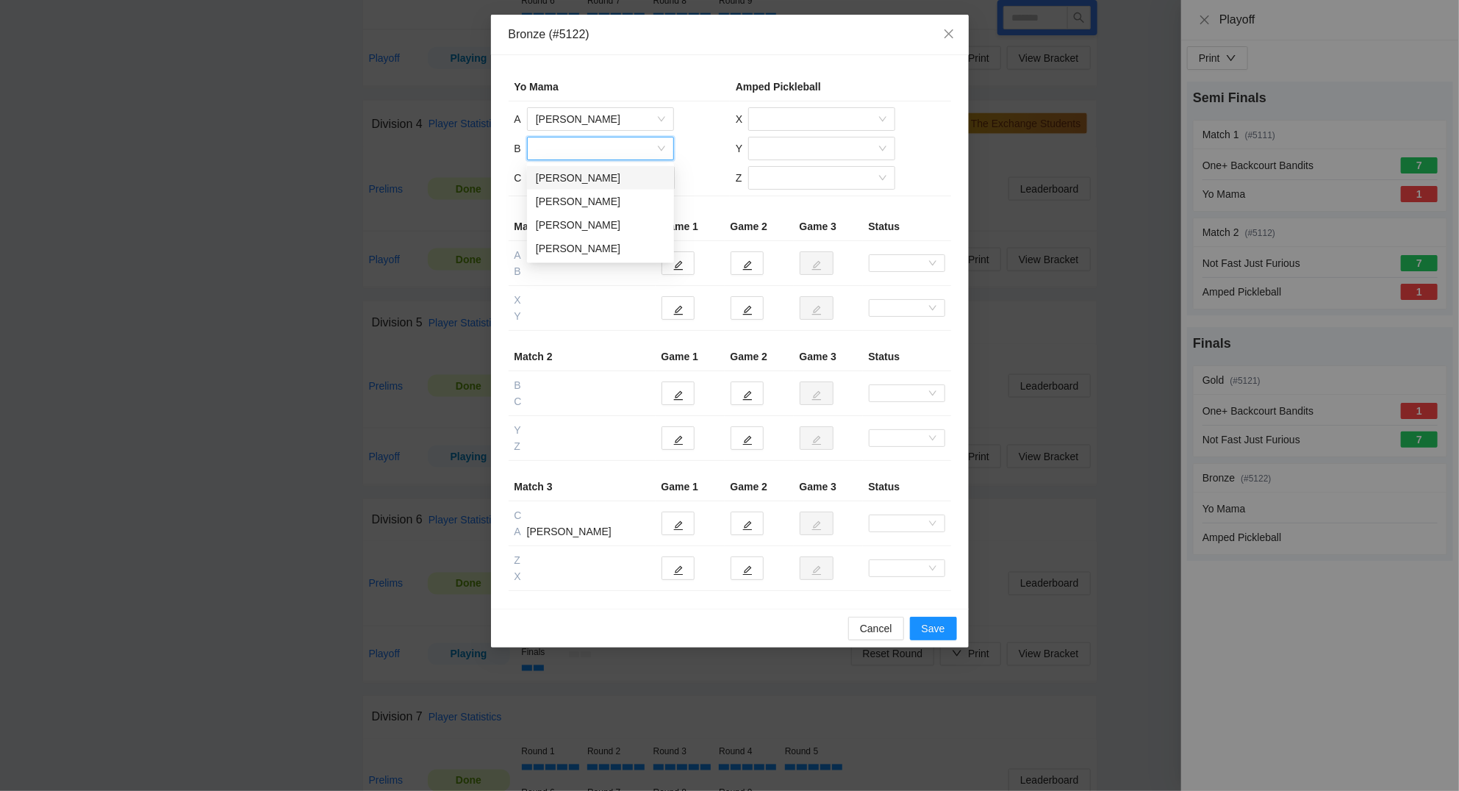
click at [588, 179] on div "Abby Hoxha" at bounding box center [600, 178] width 129 height 16
click at [588, 179] on input "search" at bounding box center [595, 178] width 119 height 22
click at [586, 205] on div "David Truong" at bounding box center [600, 207] width 129 height 16
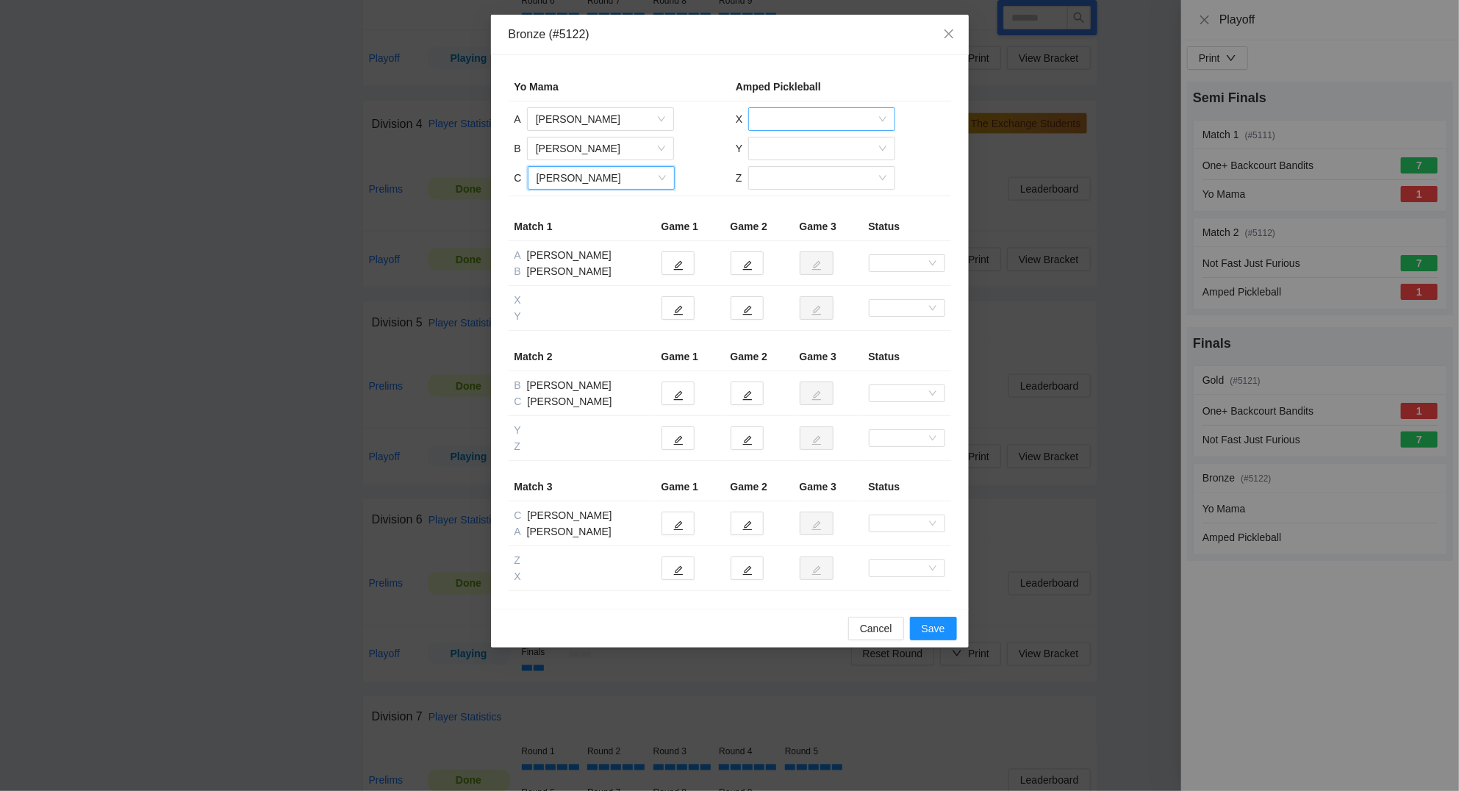
click at [776, 121] on input "search" at bounding box center [816, 119] width 119 height 22
click at [780, 142] on div "Joshua Cornett" at bounding box center [821, 148] width 129 height 16
click at [780, 142] on input "search" at bounding box center [816, 148] width 119 height 22
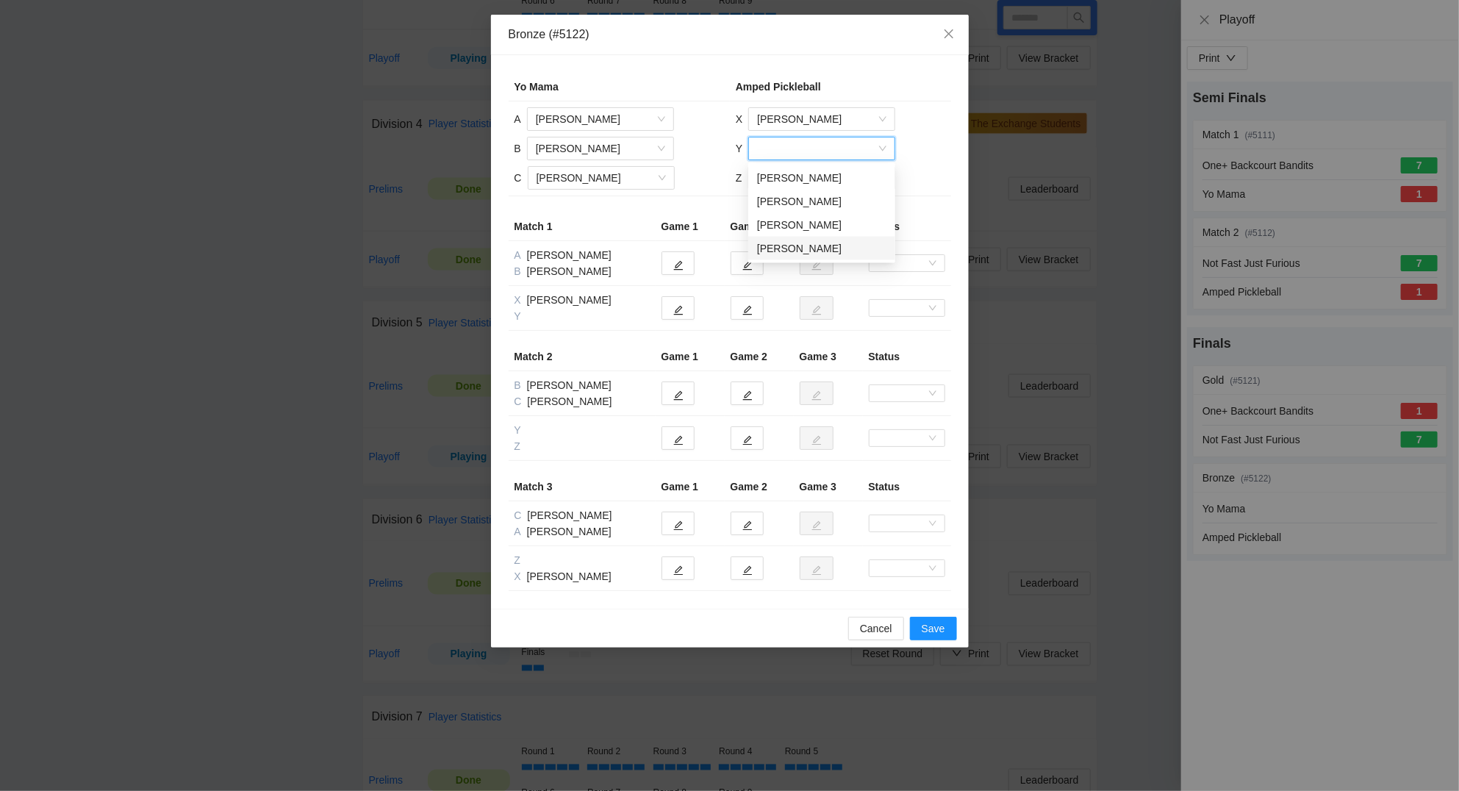
click at [781, 244] on div "Rosemary Lee" at bounding box center [821, 248] width 129 height 16
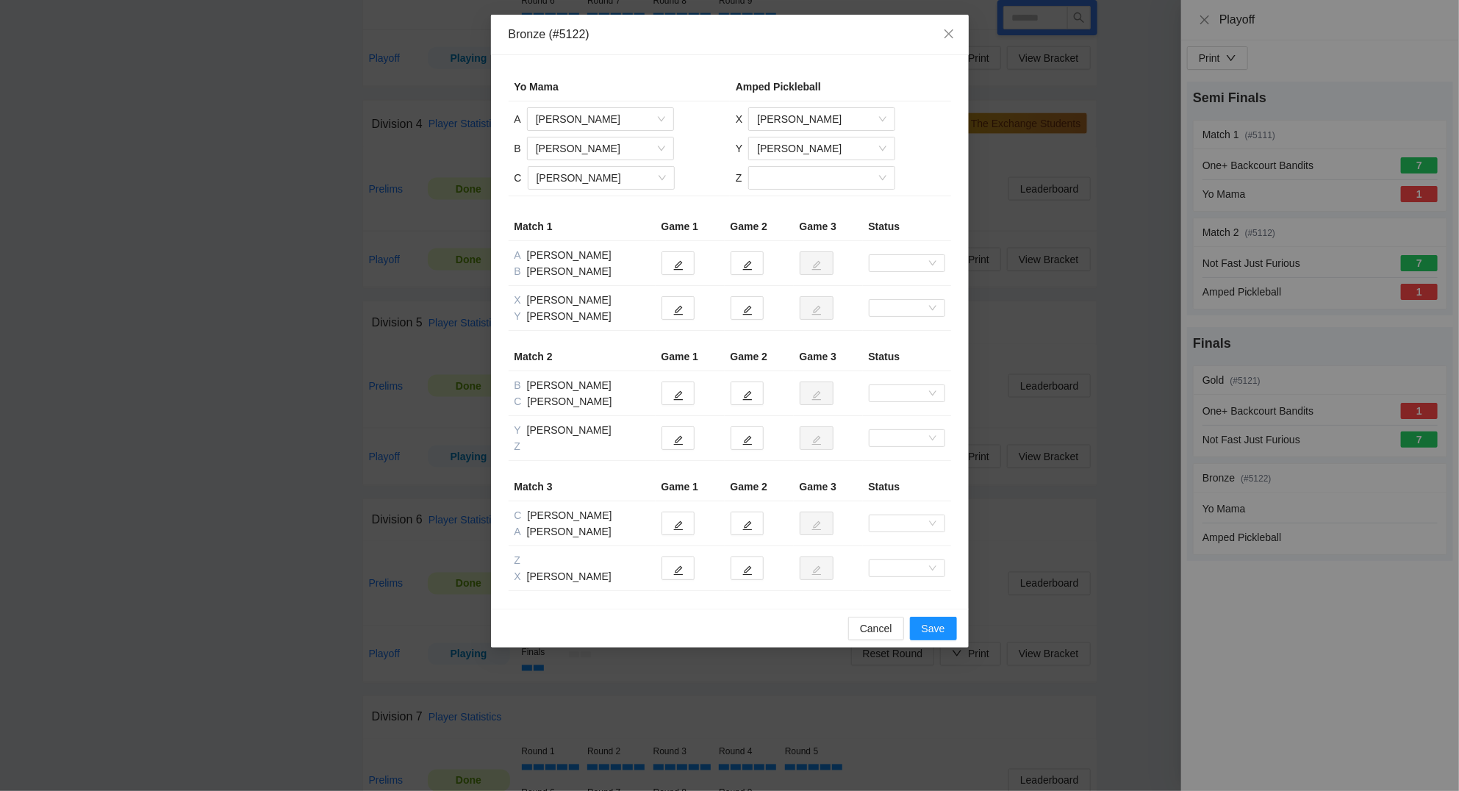
click at [772, 165] on td "X Joshua Cornett Y Rosemary Lee Z" at bounding box center [840, 148] width 221 height 95
click at [774, 177] on input "search" at bounding box center [816, 178] width 119 height 22
click at [780, 200] on div "Kaiya Kloehs" at bounding box center [820, 207] width 129 height 16
click at [686, 312] on button "button" at bounding box center [677, 308] width 33 height 24
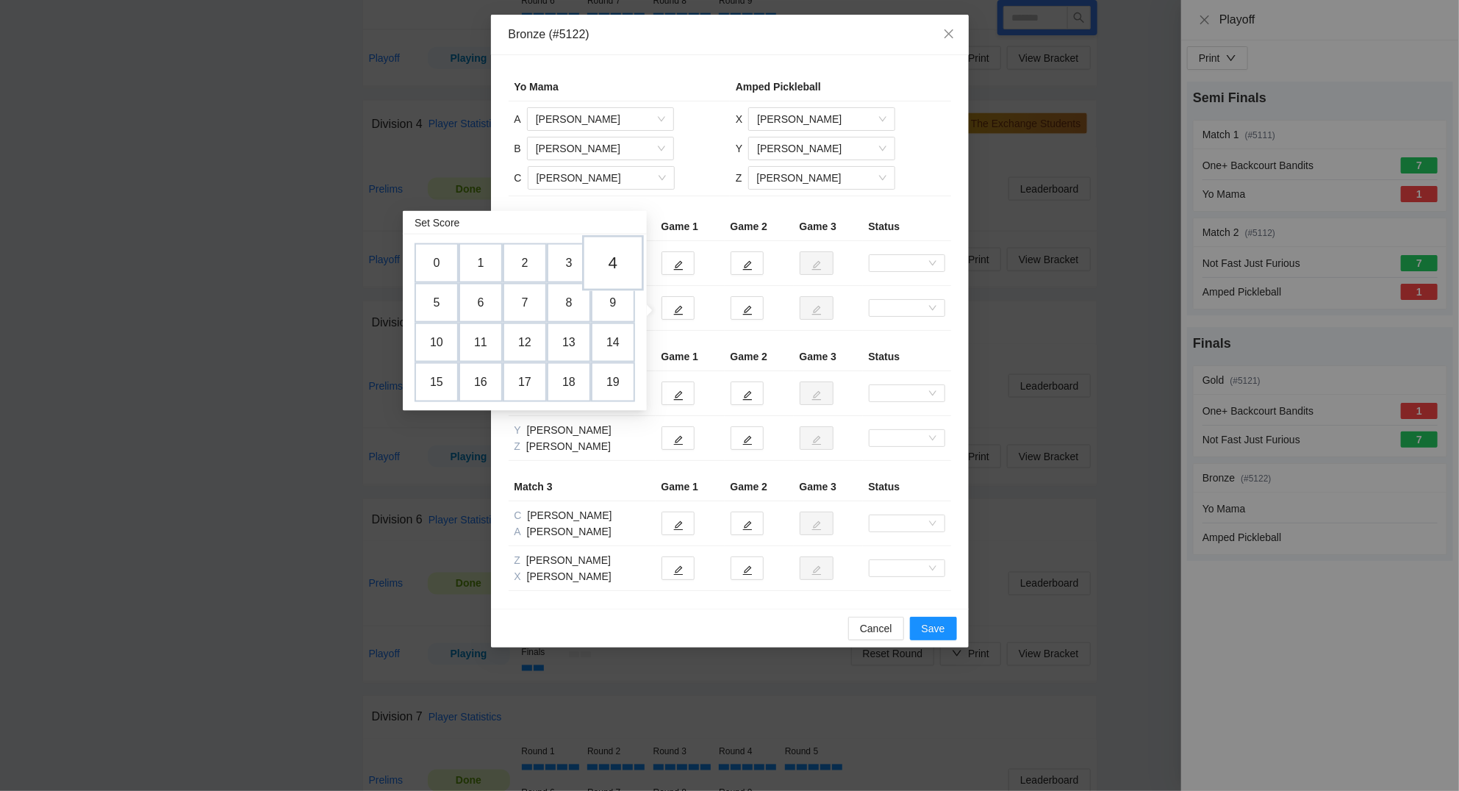
click at [613, 248] on td "4" at bounding box center [613, 263] width 62 height 56
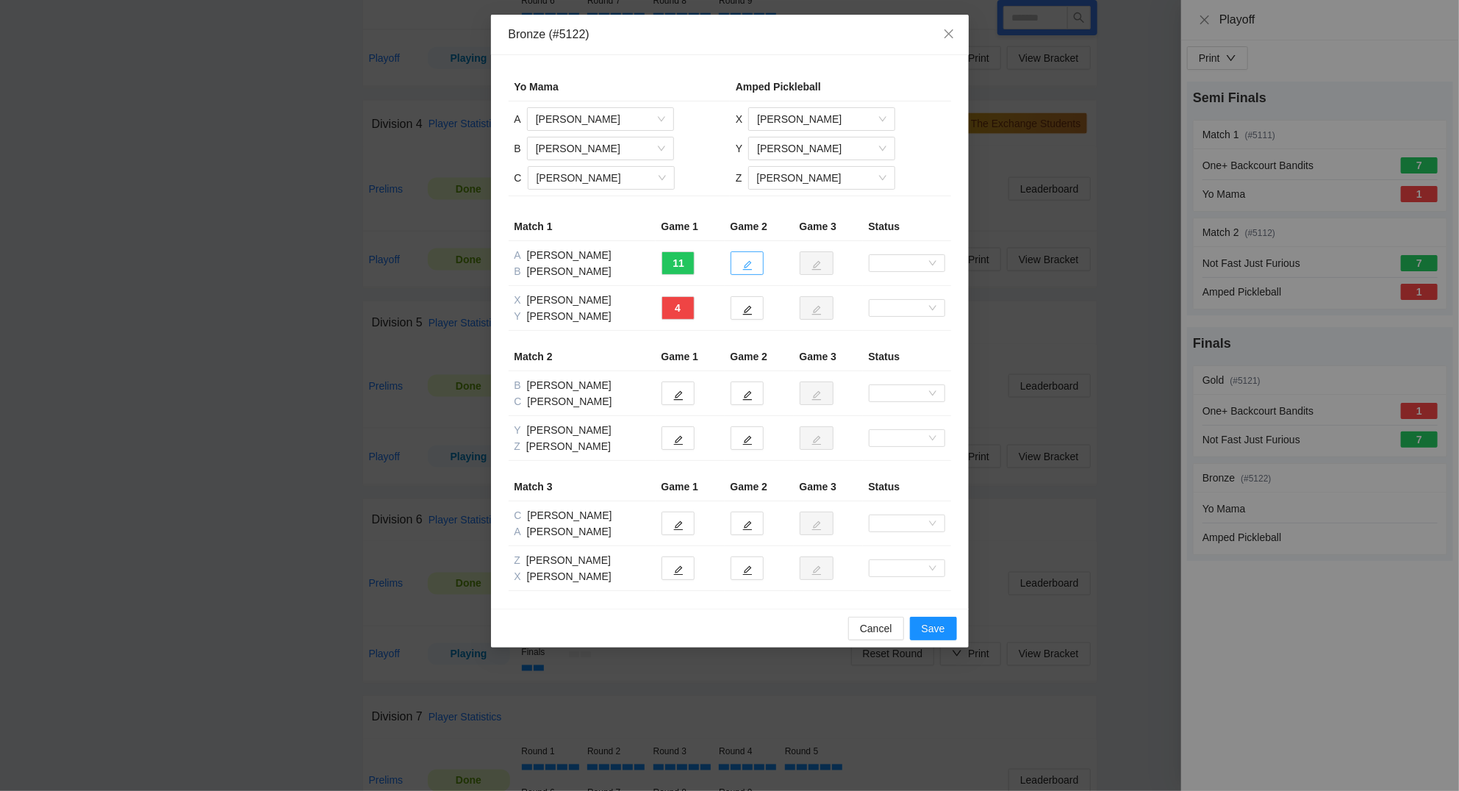
click at [750, 260] on span "edit" at bounding box center [747, 264] width 10 height 11
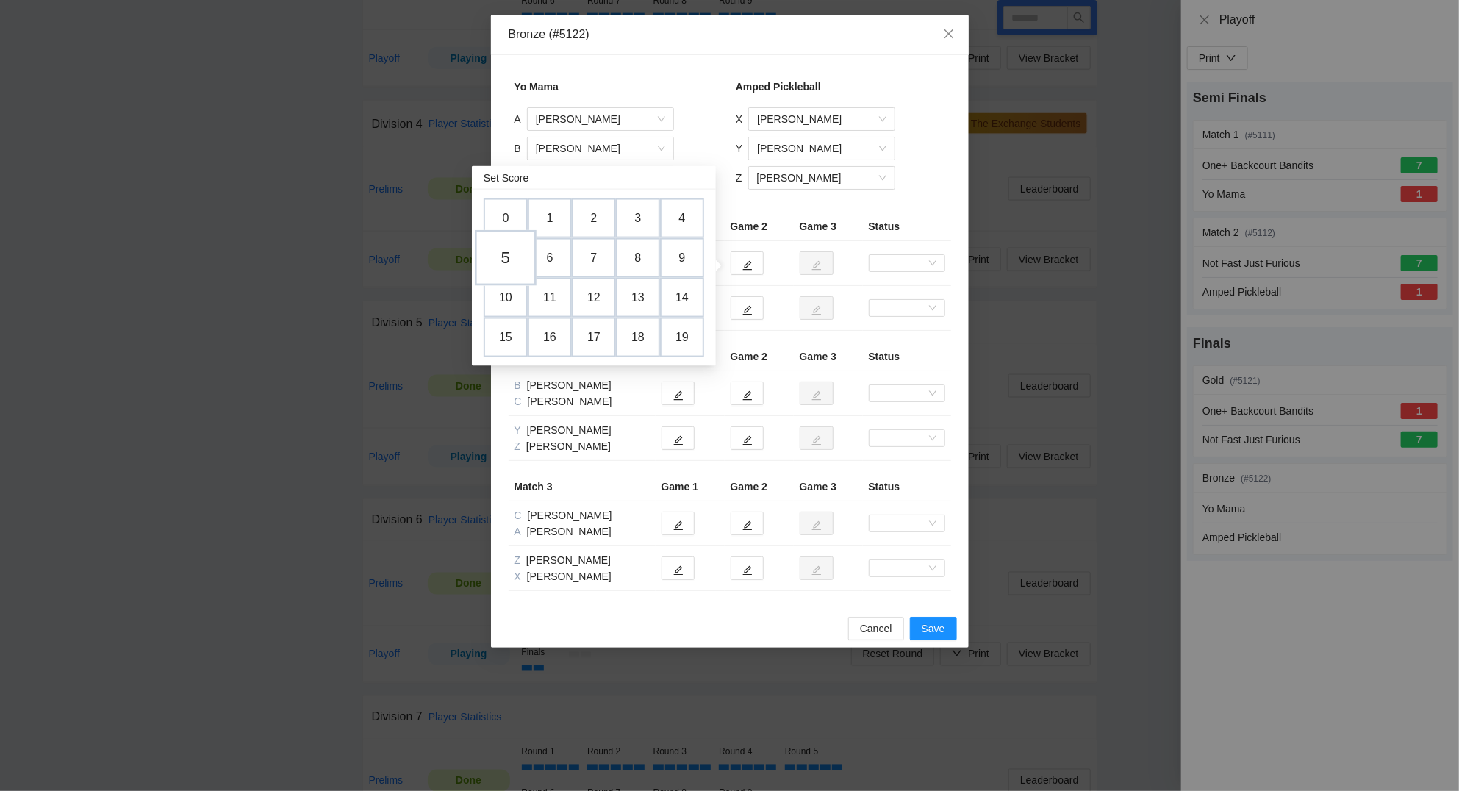
click at [514, 256] on td "5" at bounding box center [506, 258] width 62 height 56
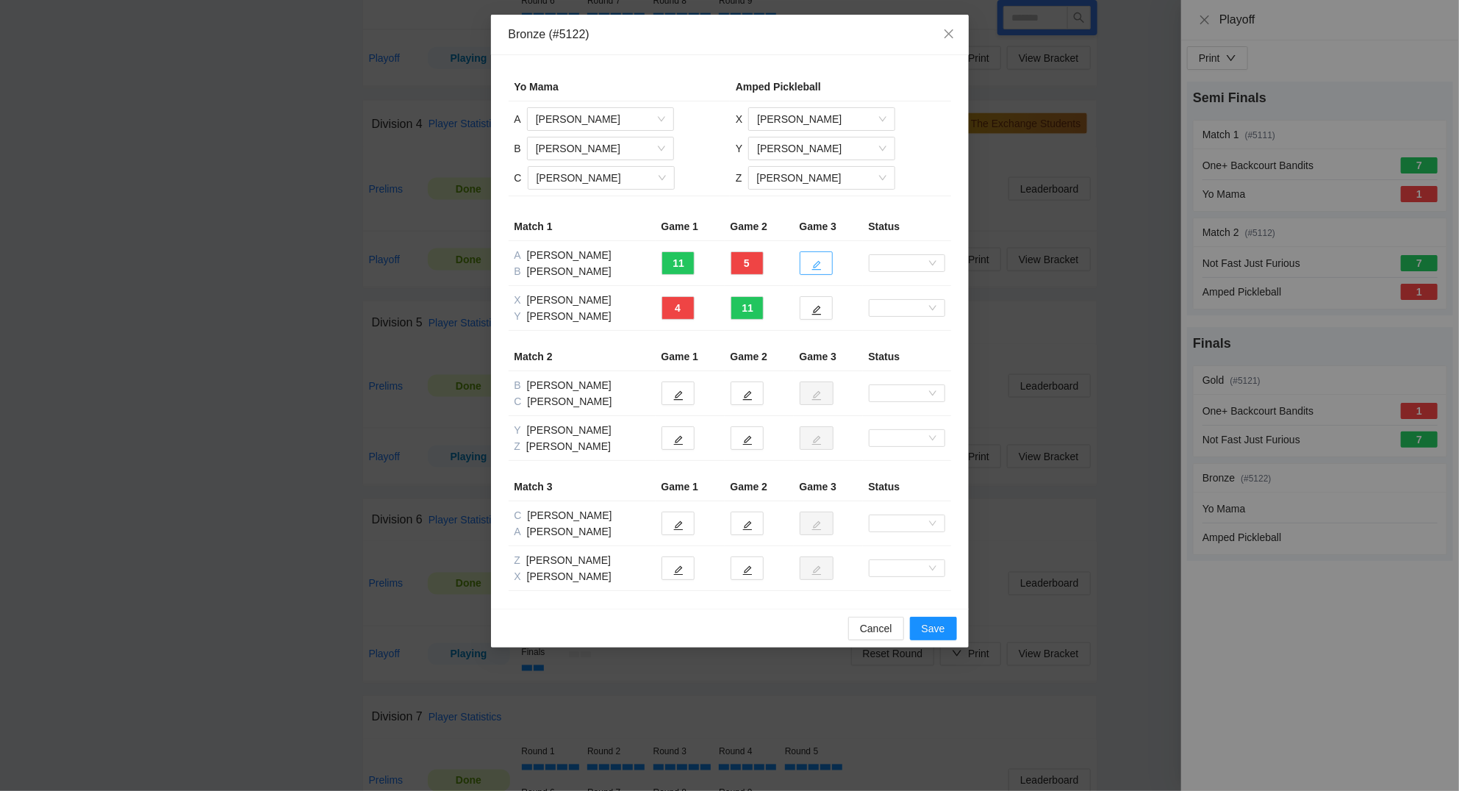
click at [823, 273] on button "button" at bounding box center [815, 263] width 33 height 24
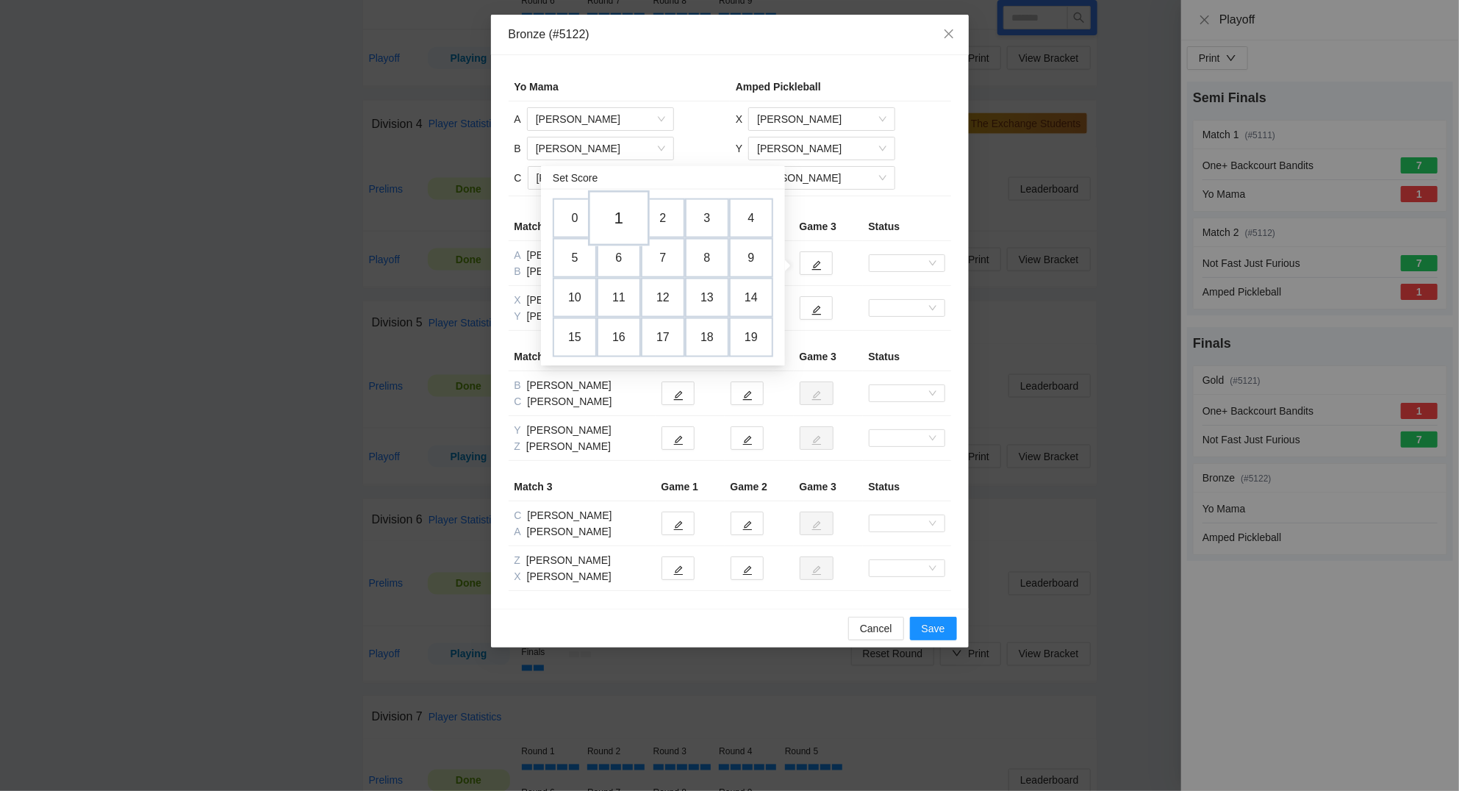
click at [619, 212] on td "1" at bounding box center [619, 218] width 62 height 56
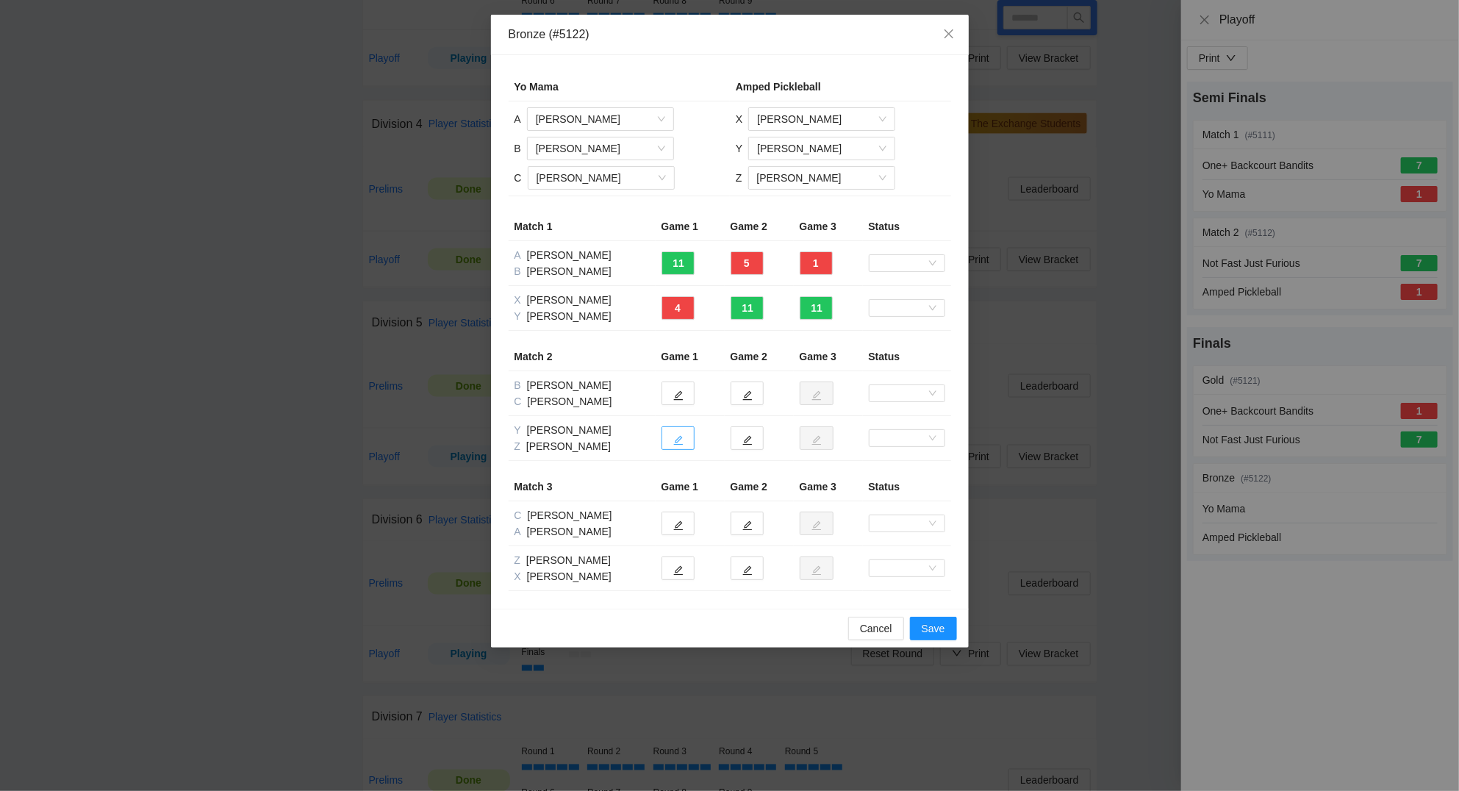
click at [685, 440] on button "button" at bounding box center [677, 438] width 33 height 24
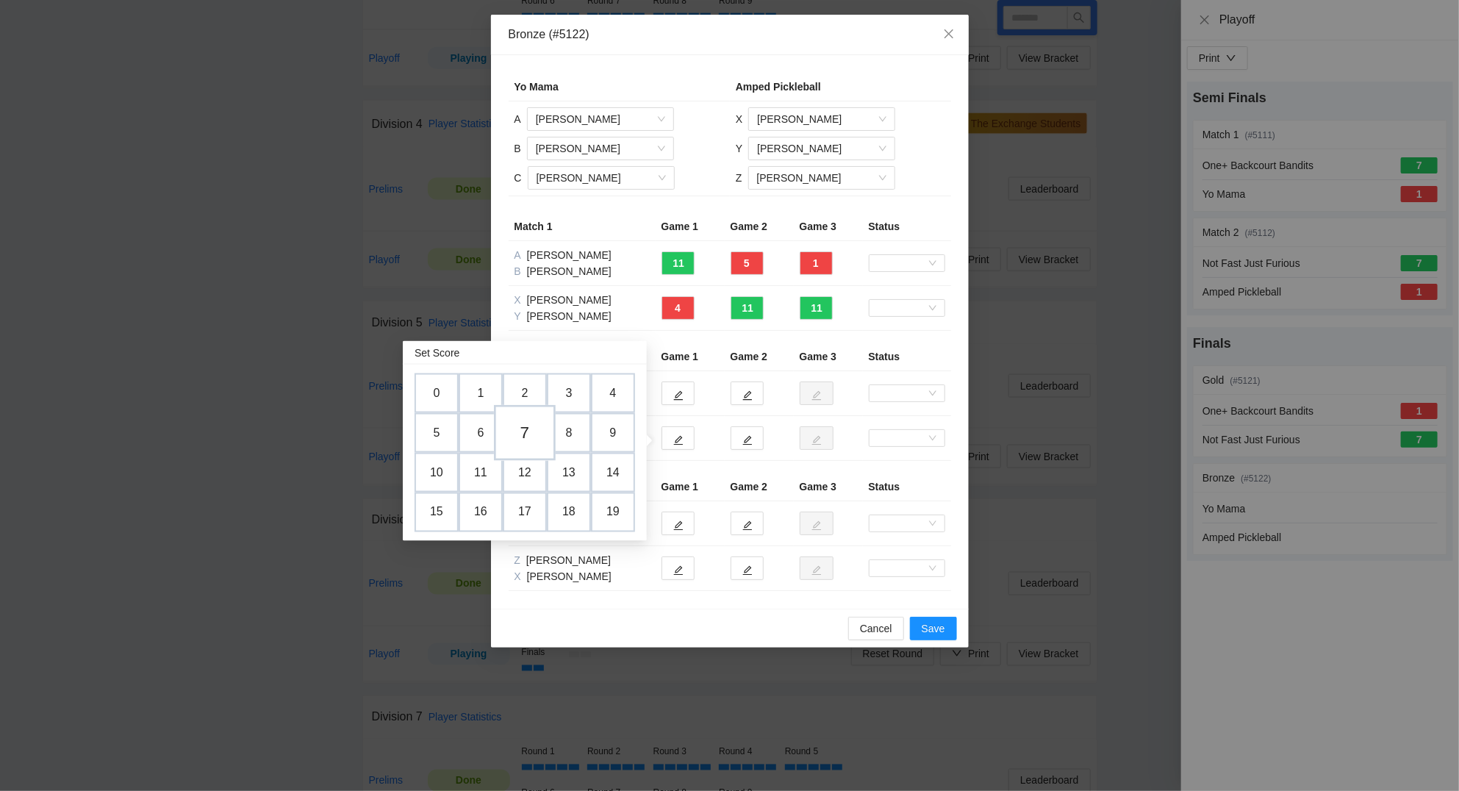
click at [530, 445] on td "7" at bounding box center [525, 433] width 62 height 56
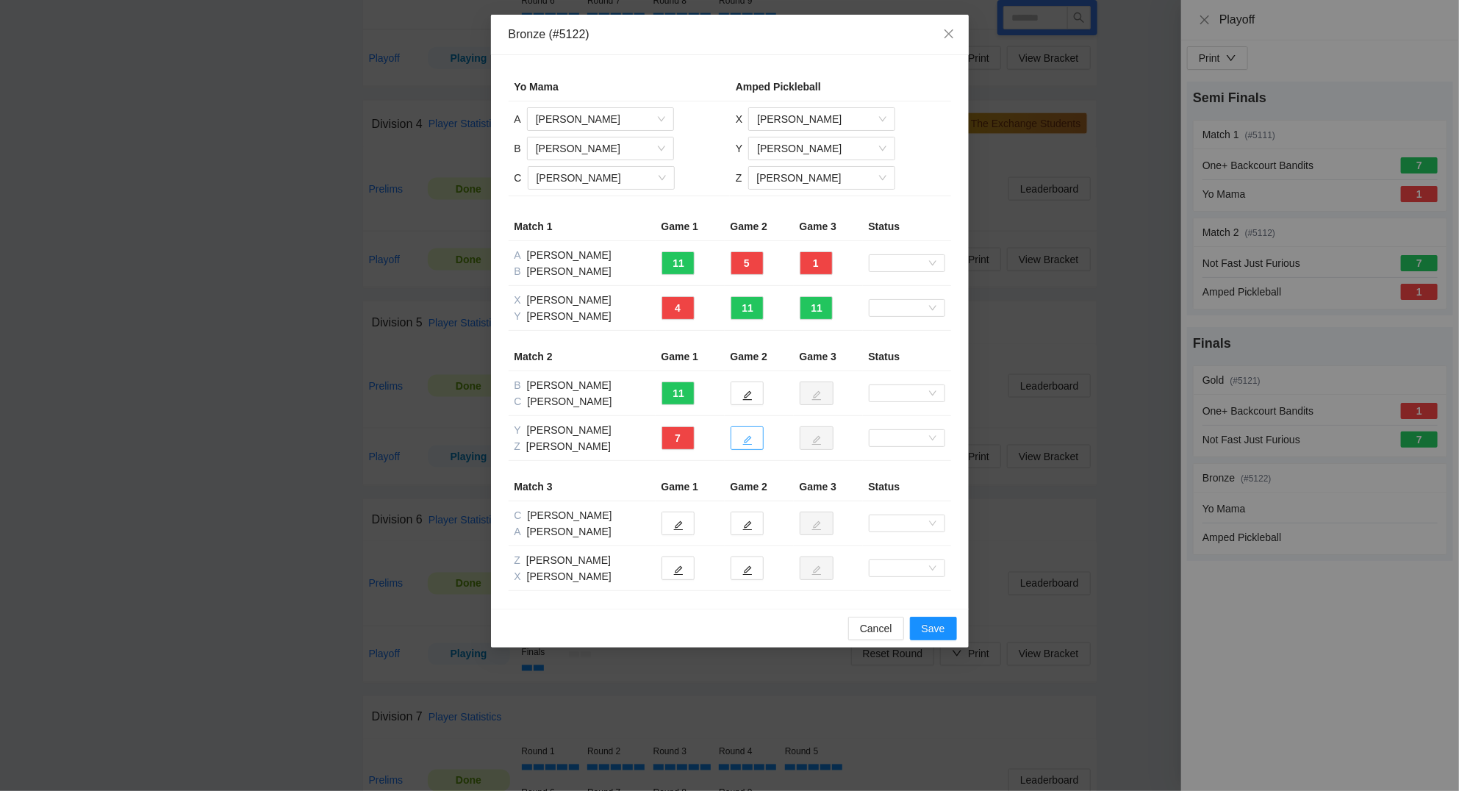
click at [748, 436] on icon "edit" at bounding box center [747, 440] width 10 height 10
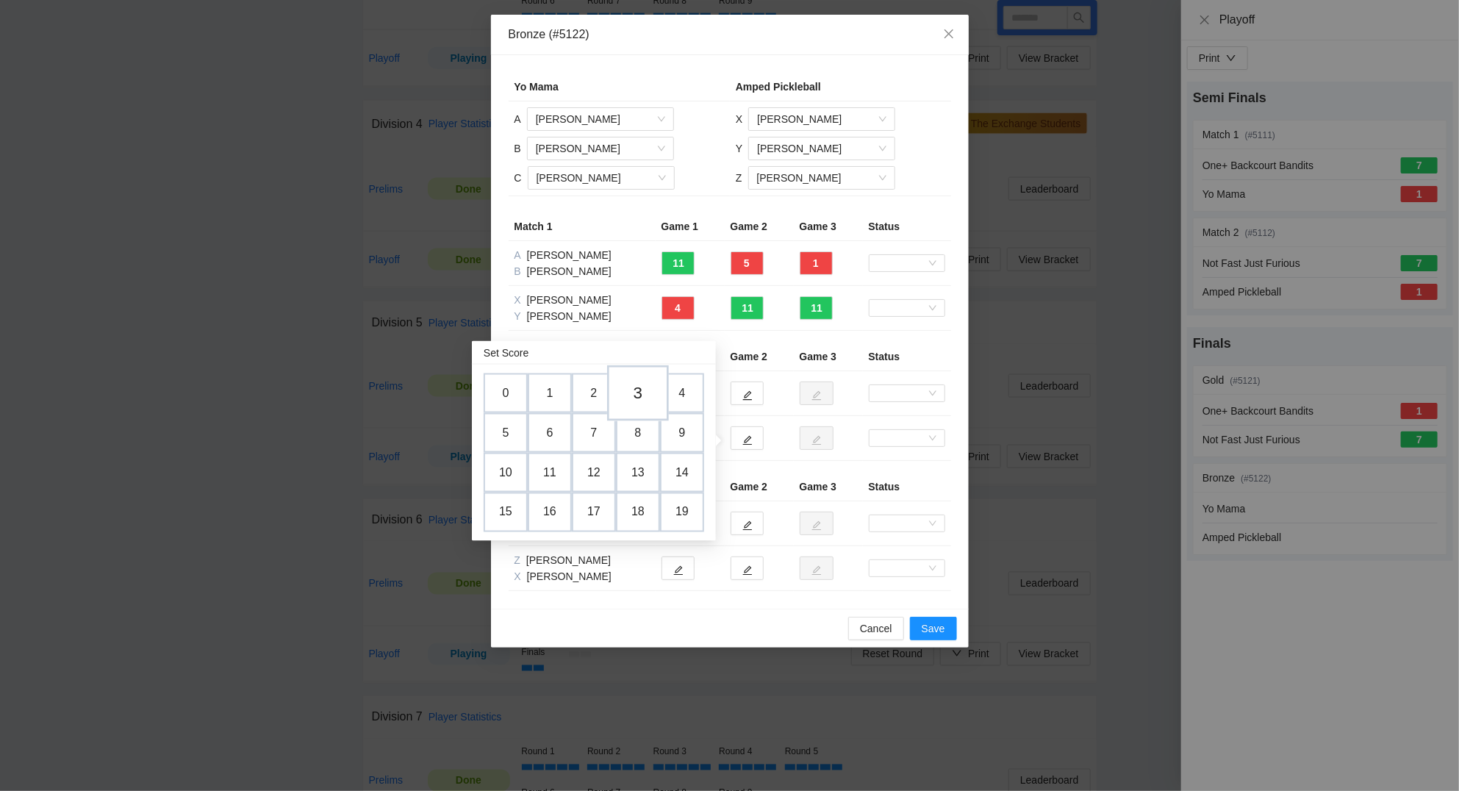
click at [631, 387] on td "3" at bounding box center [638, 393] width 62 height 56
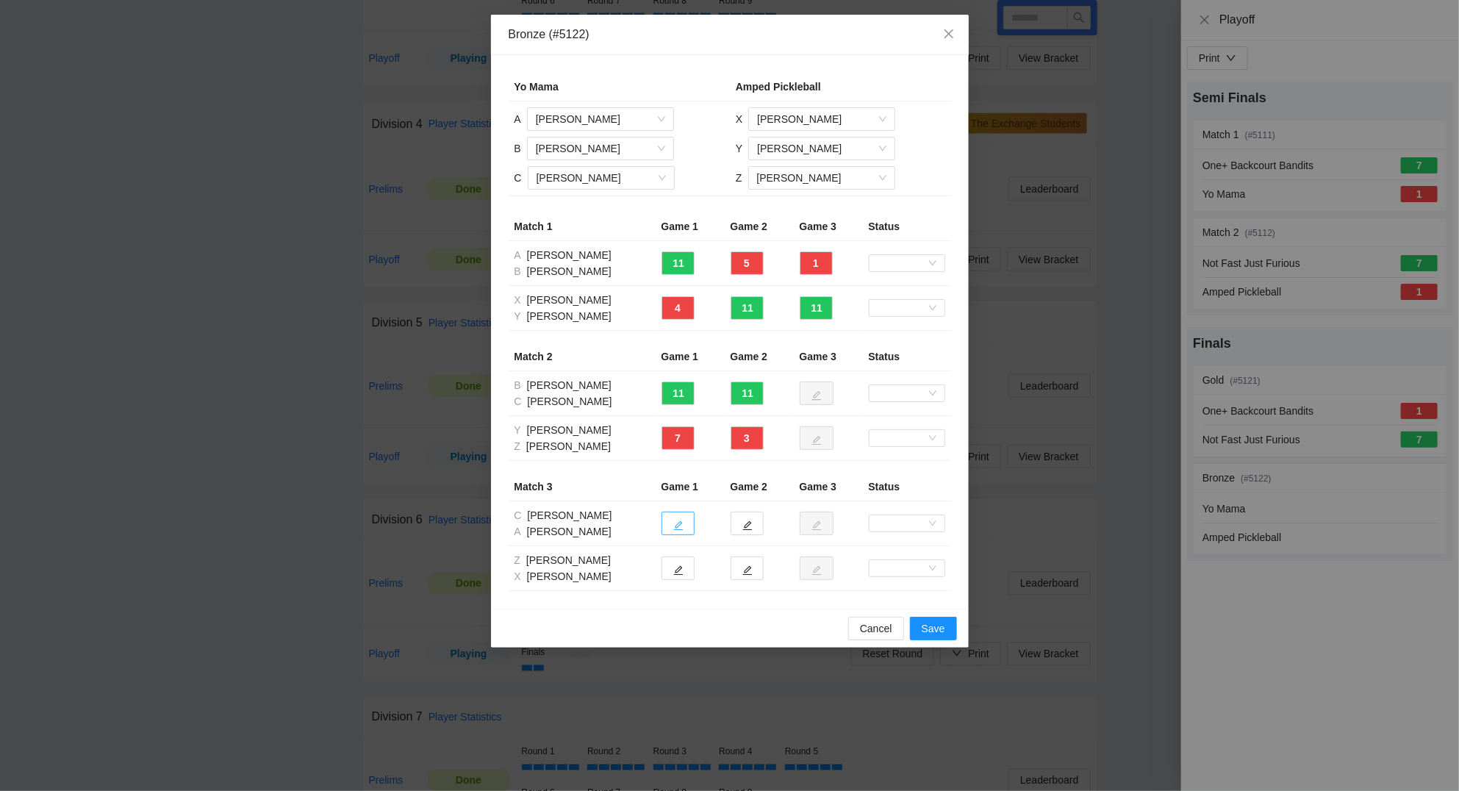
click at [683, 515] on button "button" at bounding box center [677, 523] width 33 height 24
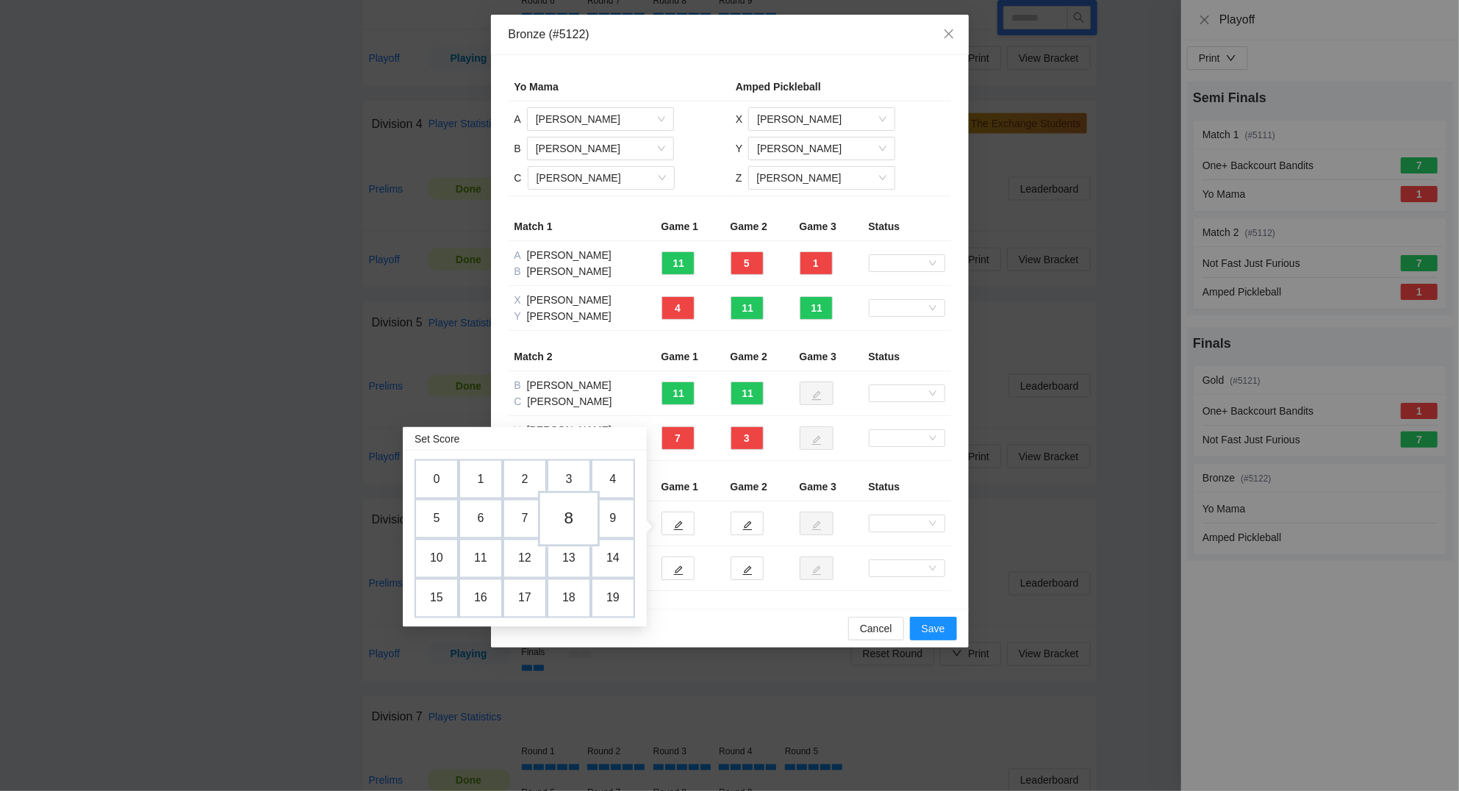
click at [582, 517] on td "8" at bounding box center [569, 519] width 62 height 56
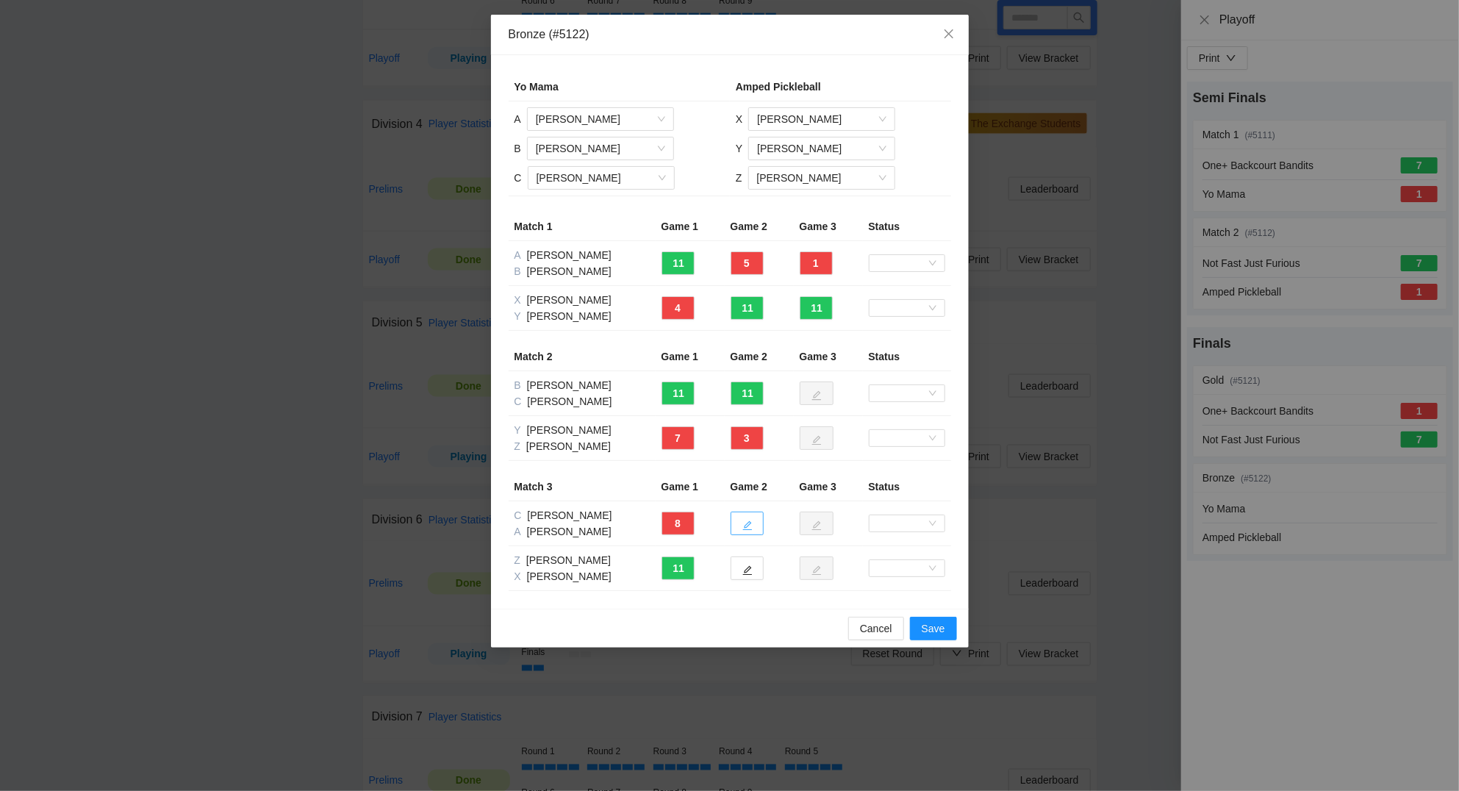
click at [757, 522] on button "button" at bounding box center [746, 523] width 33 height 24
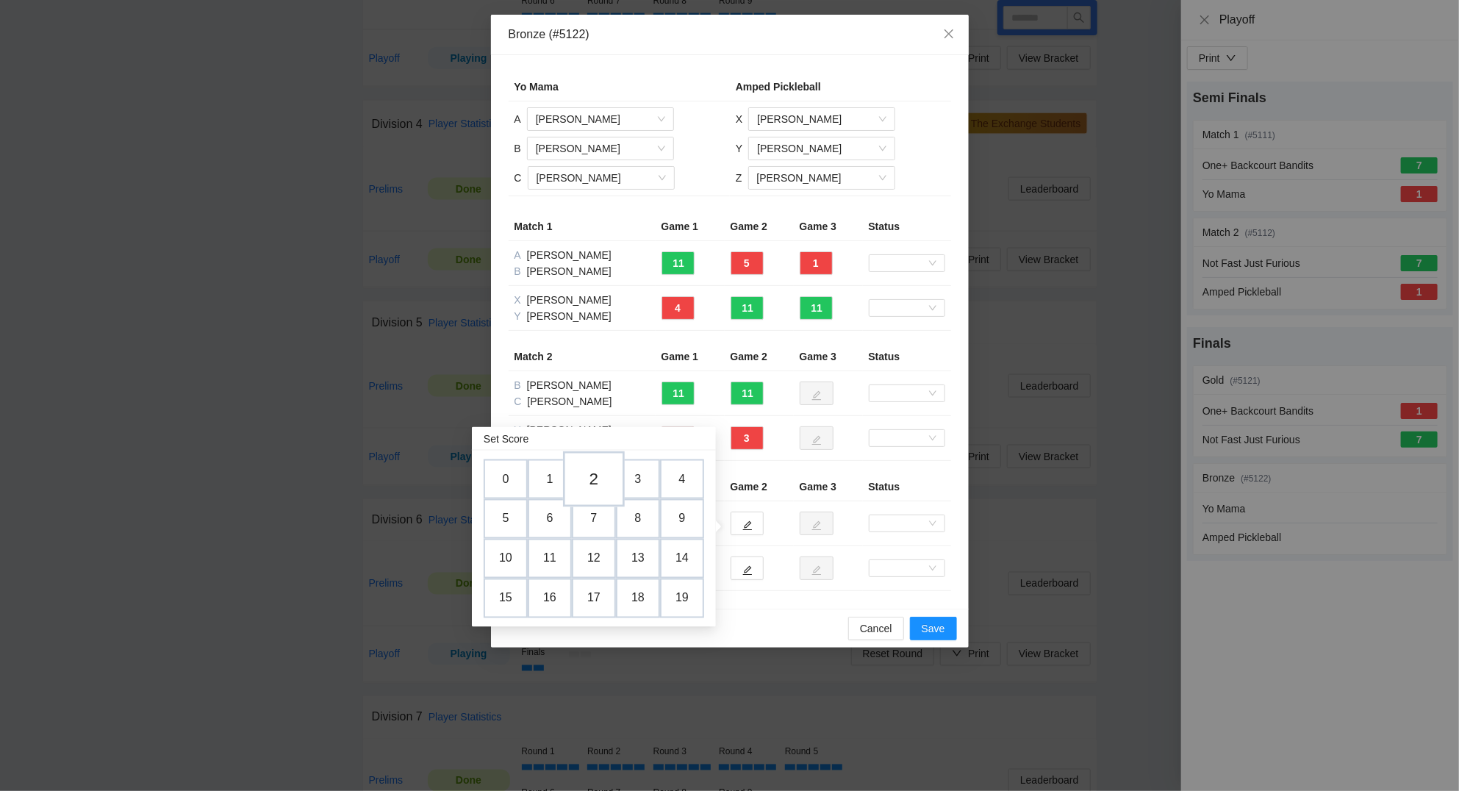
click at [589, 474] on td "2" at bounding box center [594, 479] width 62 height 56
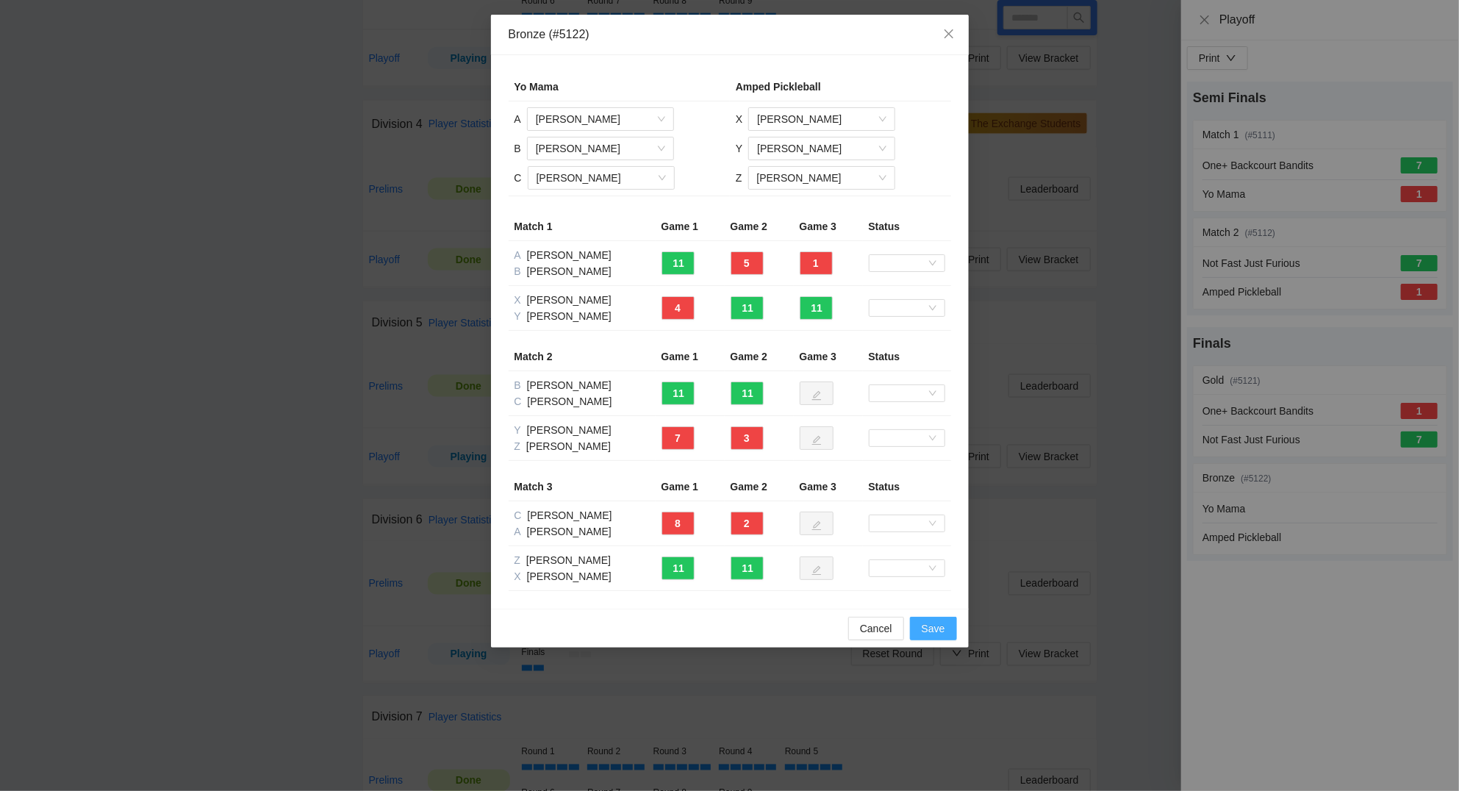
click at [930, 631] on span "Save" at bounding box center [933, 628] width 24 height 16
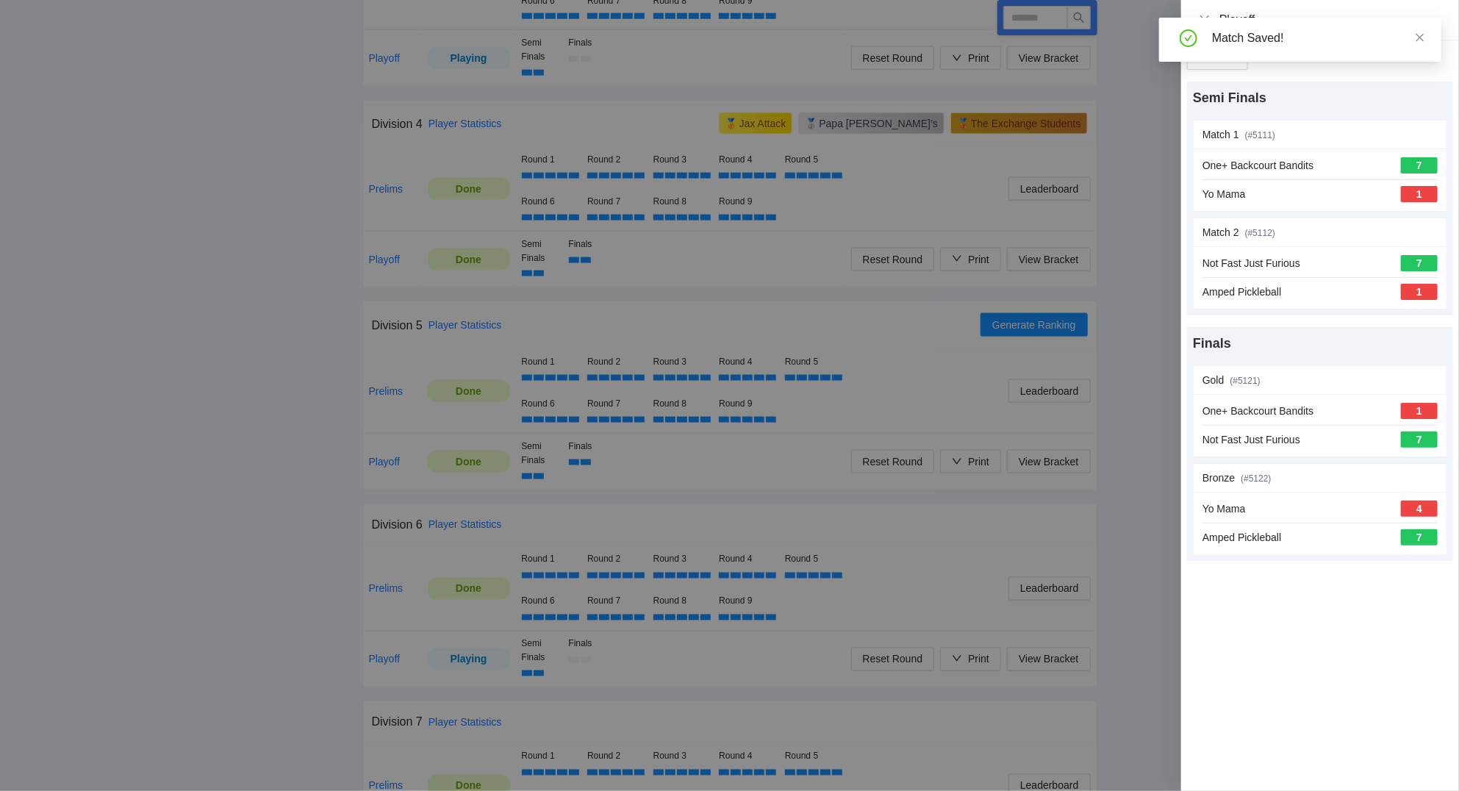
click at [150, 467] on div at bounding box center [729, 395] width 1459 height 791
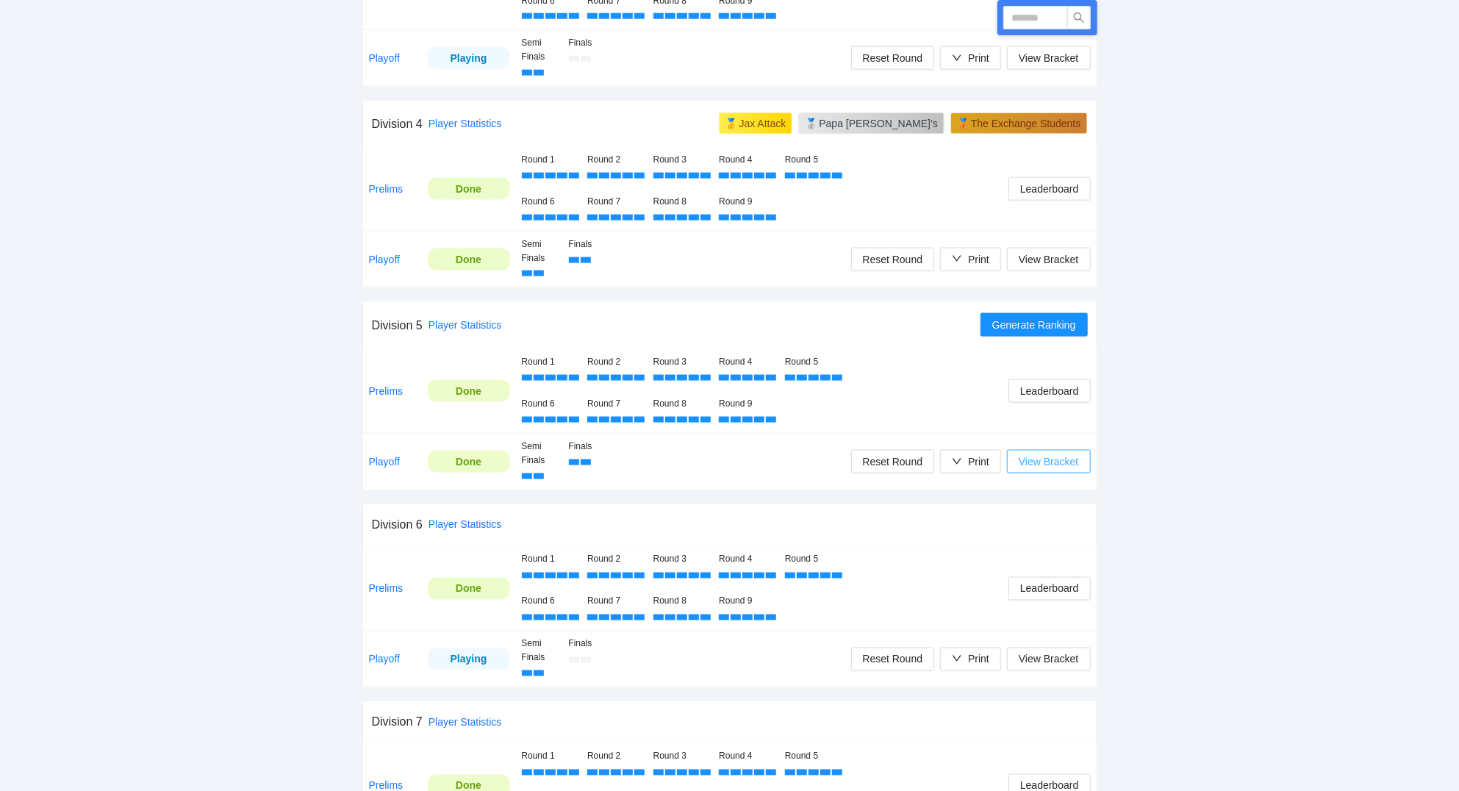
click at [1046, 467] on span "View Bracket" at bounding box center [1048, 461] width 60 height 16
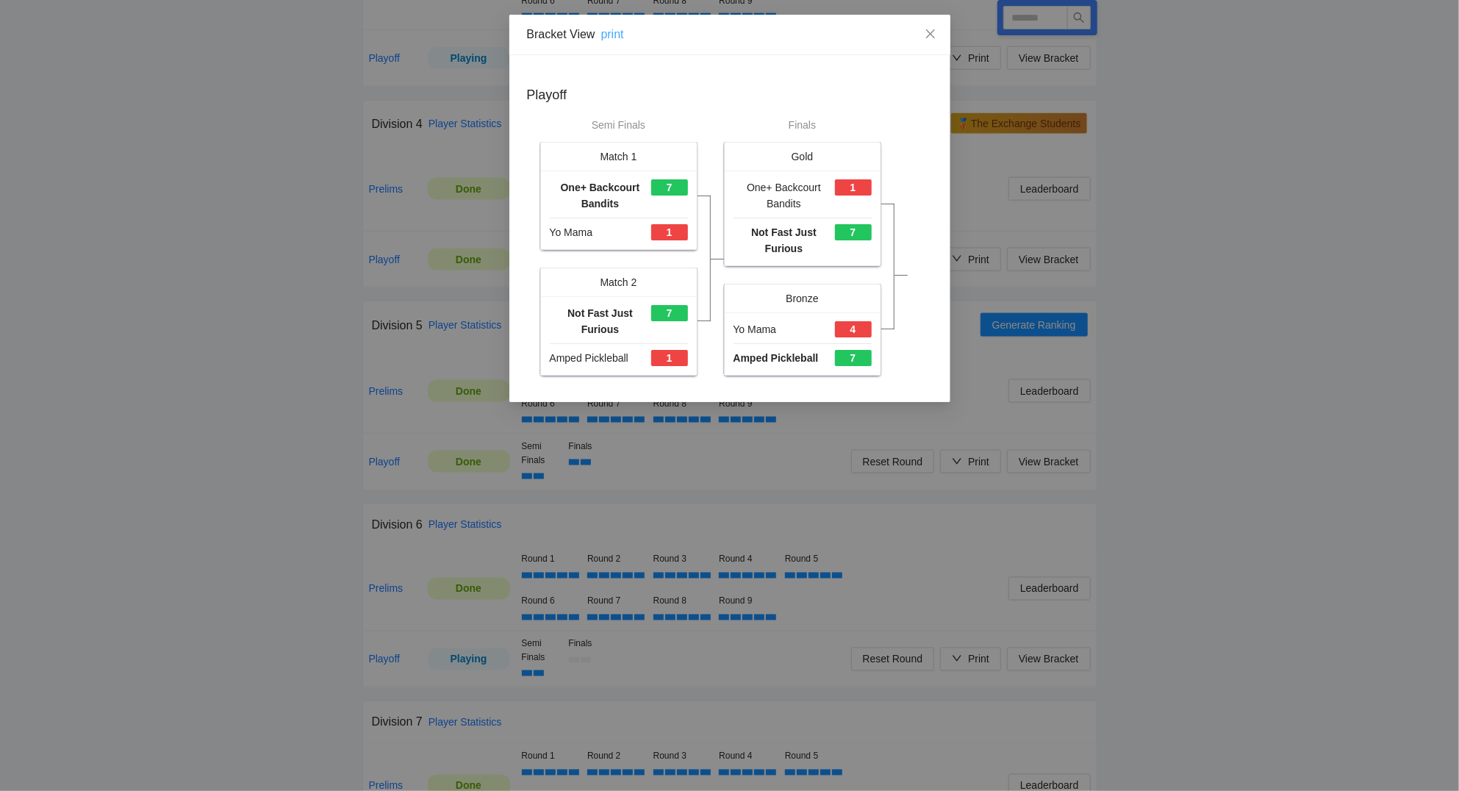
click at [617, 29] on link "print" at bounding box center [612, 34] width 23 height 12
click at [930, 29] on icon "close" at bounding box center [930, 34] width 12 height 12
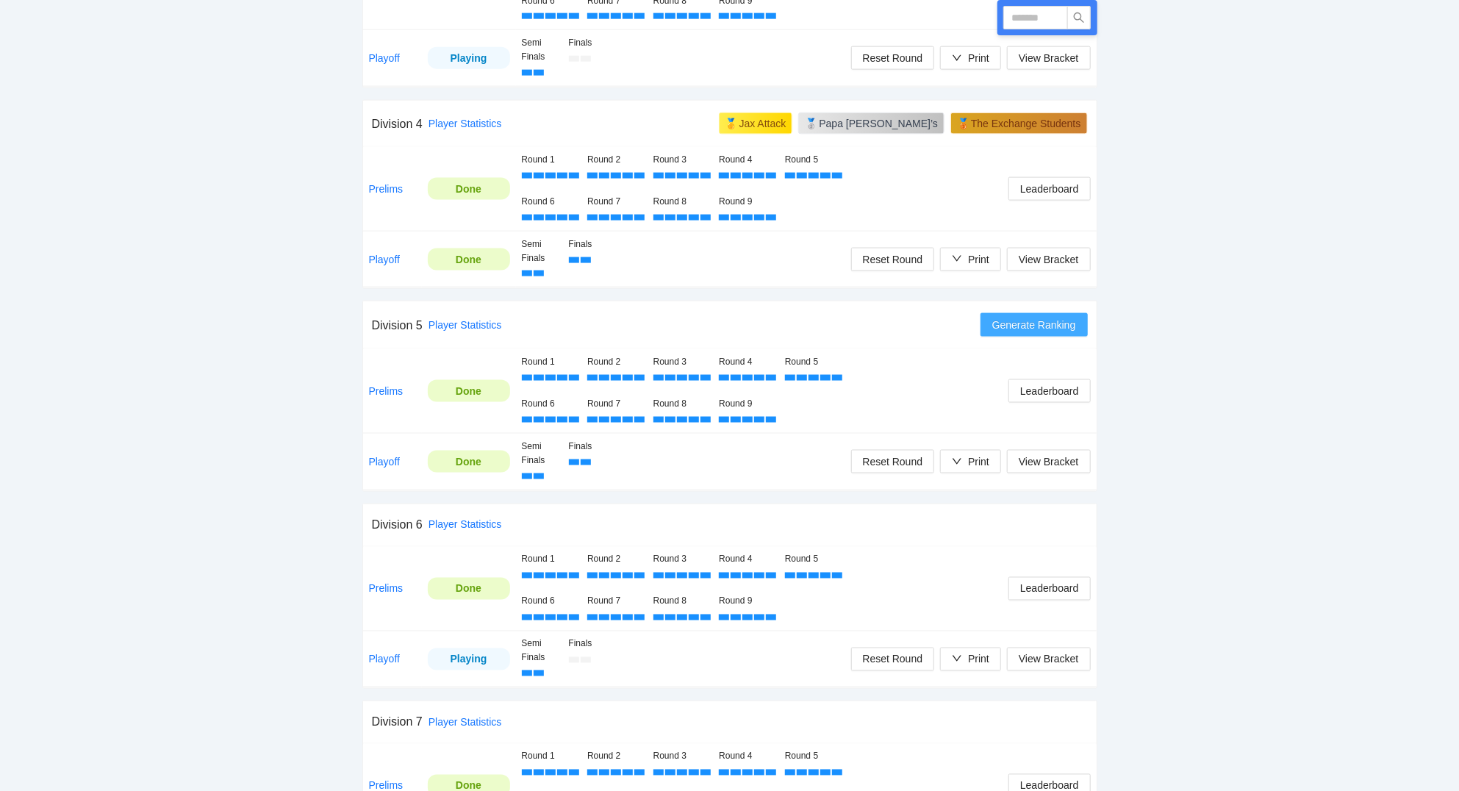
click at [1054, 321] on span "Generate Ranking" at bounding box center [1034, 325] width 84 height 16
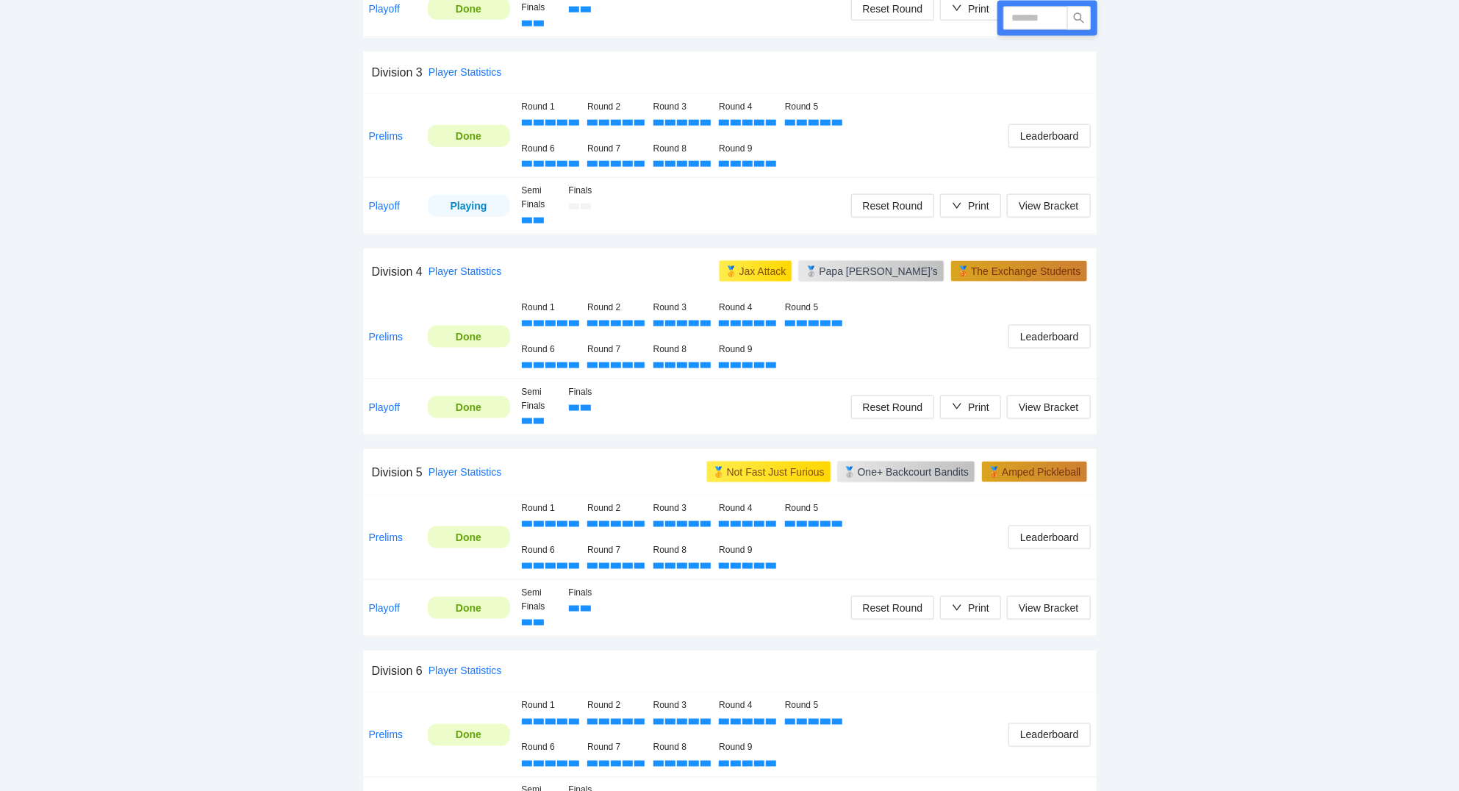
scroll to position [1182, 0]
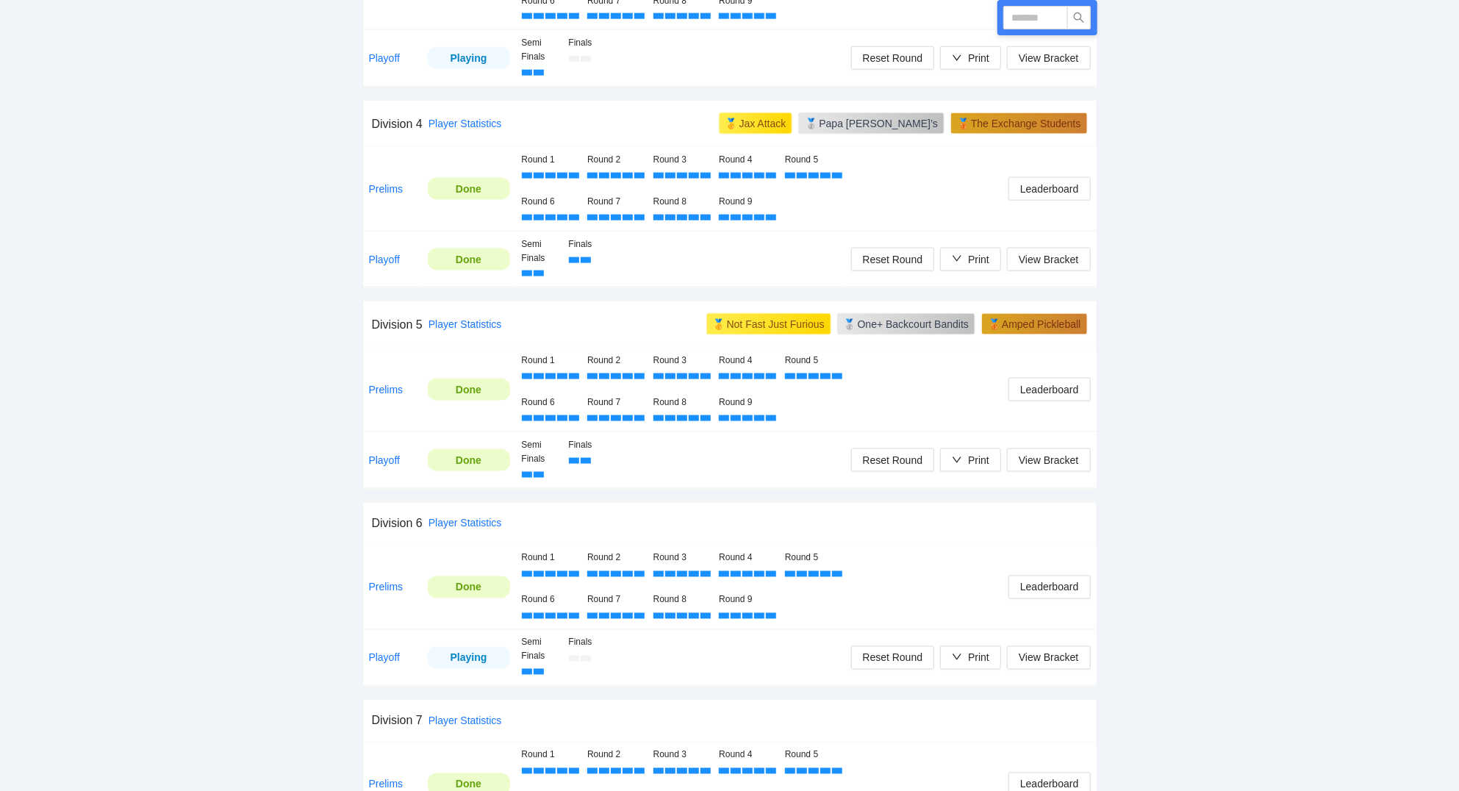
click at [384, 654] on td "Playoff" at bounding box center [392, 657] width 59 height 57
click at [386, 661] on link "Playoff" at bounding box center [385, 658] width 32 height 12
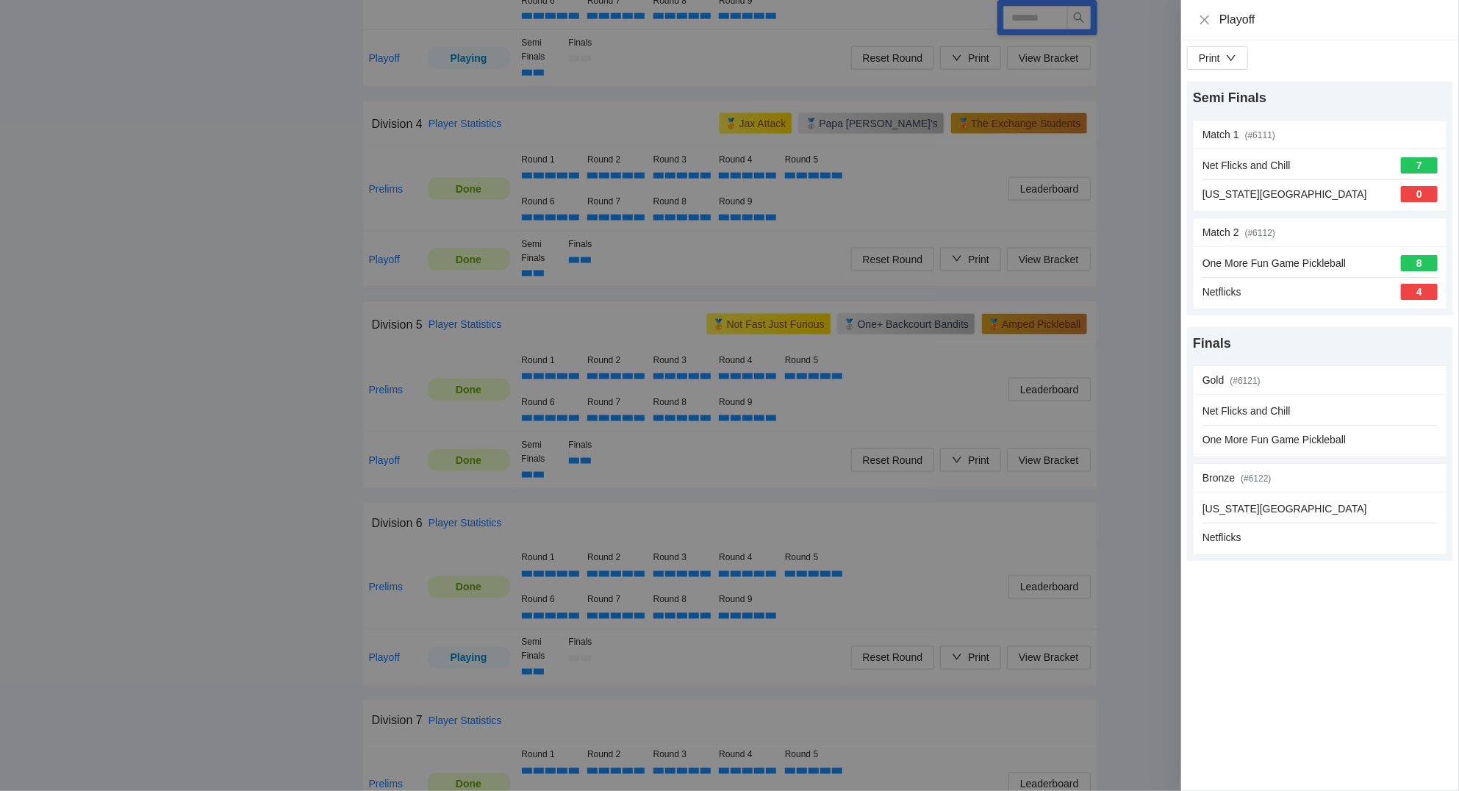
click at [173, 240] on div at bounding box center [729, 395] width 1459 height 791
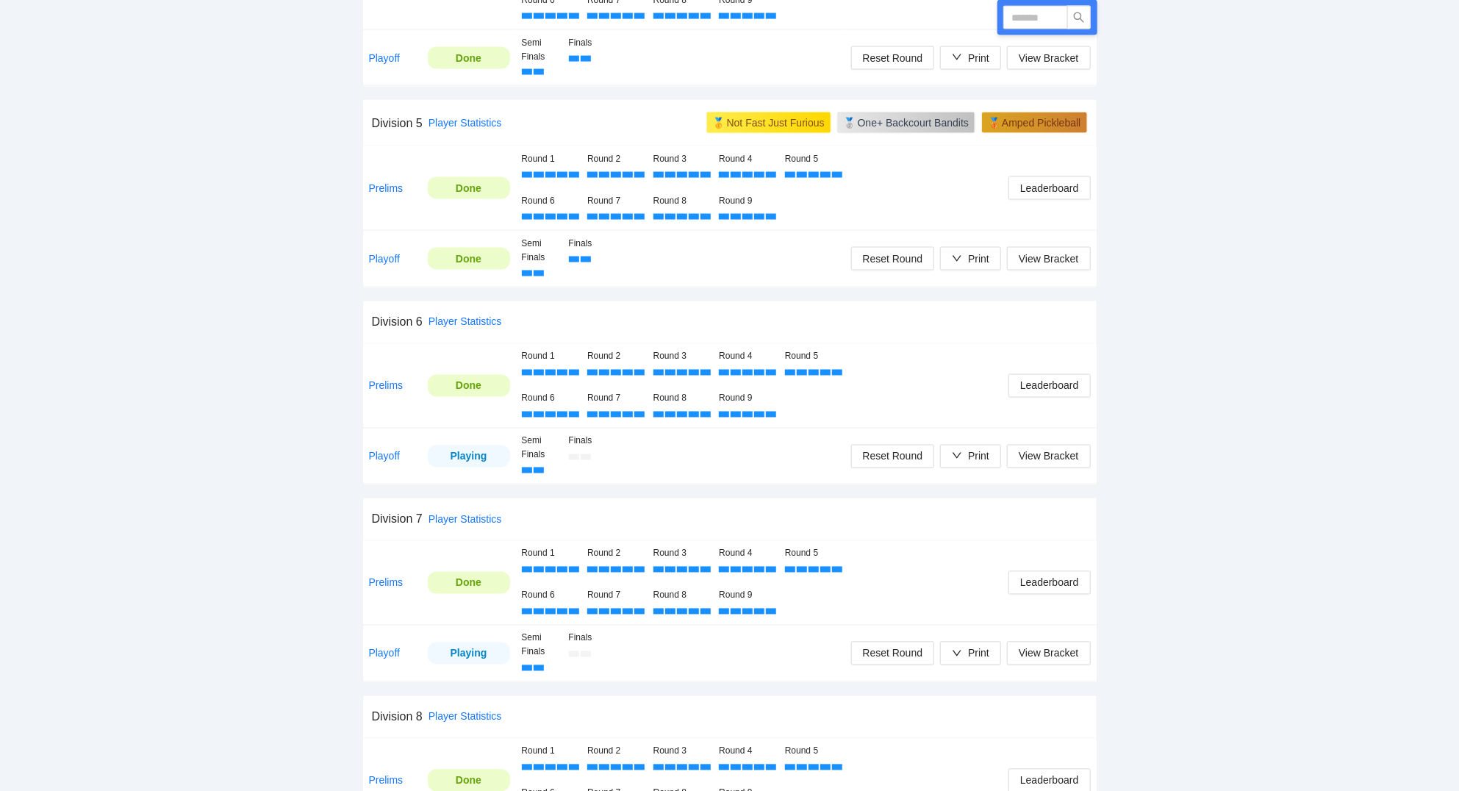
scroll to position [1417, 0]
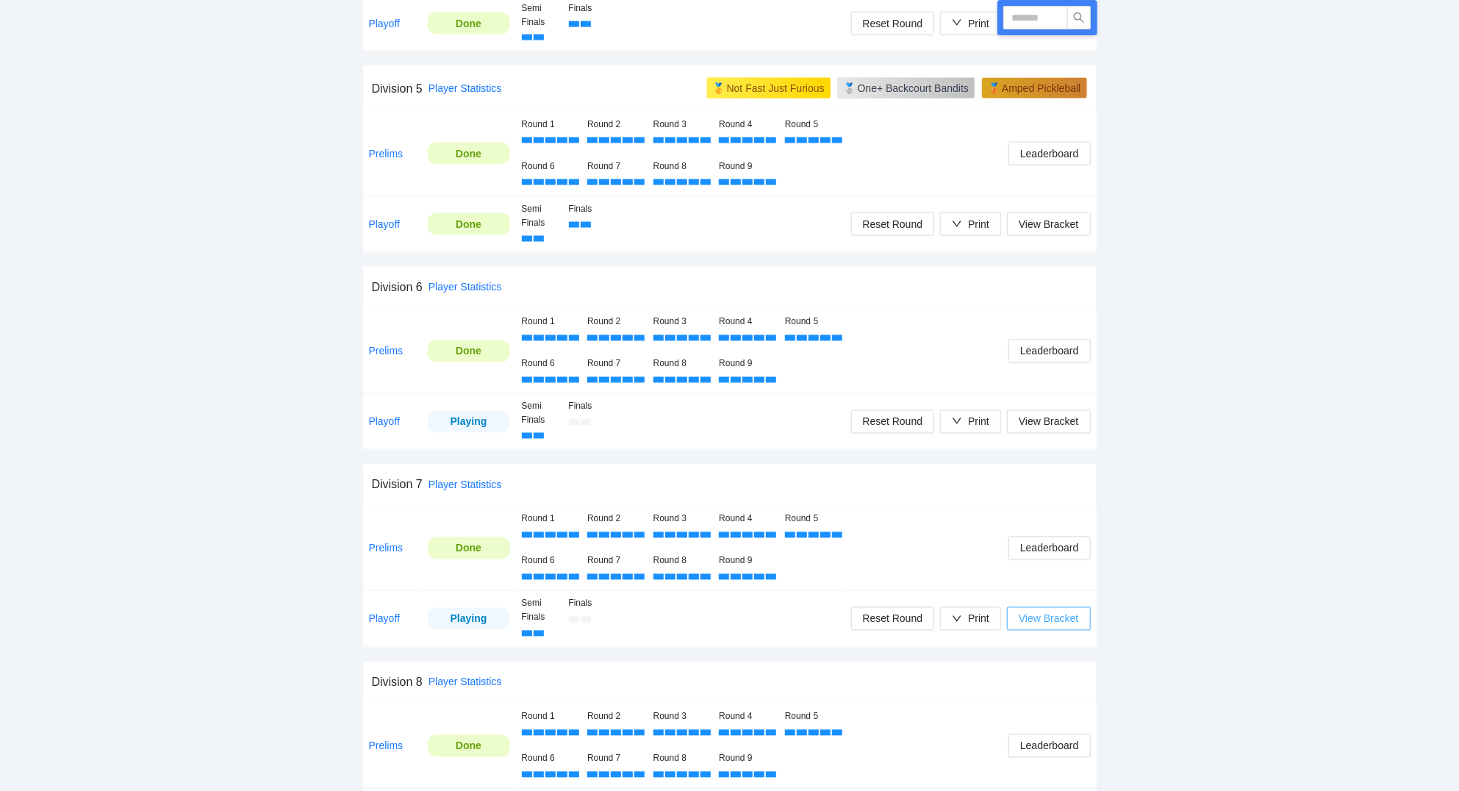
click at [1052, 625] on span "View Bracket" at bounding box center [1048, 619] width 60 height 16
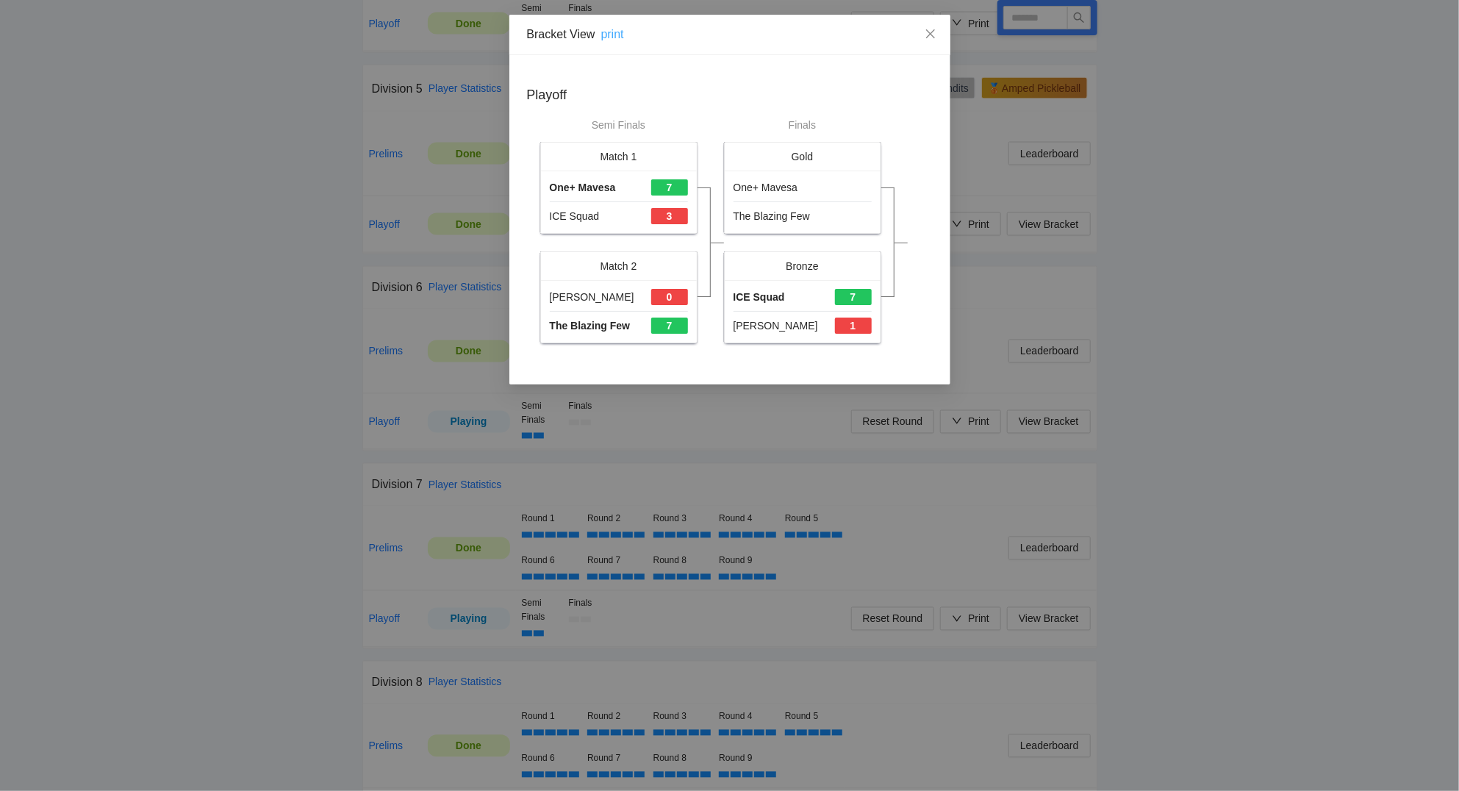
click at [611, 35] on link "print" at bounding box center [612, 34] width 23 height 12
click at [930, 29] on icon "close" at bounding box center [930, 34] width 12 height 12
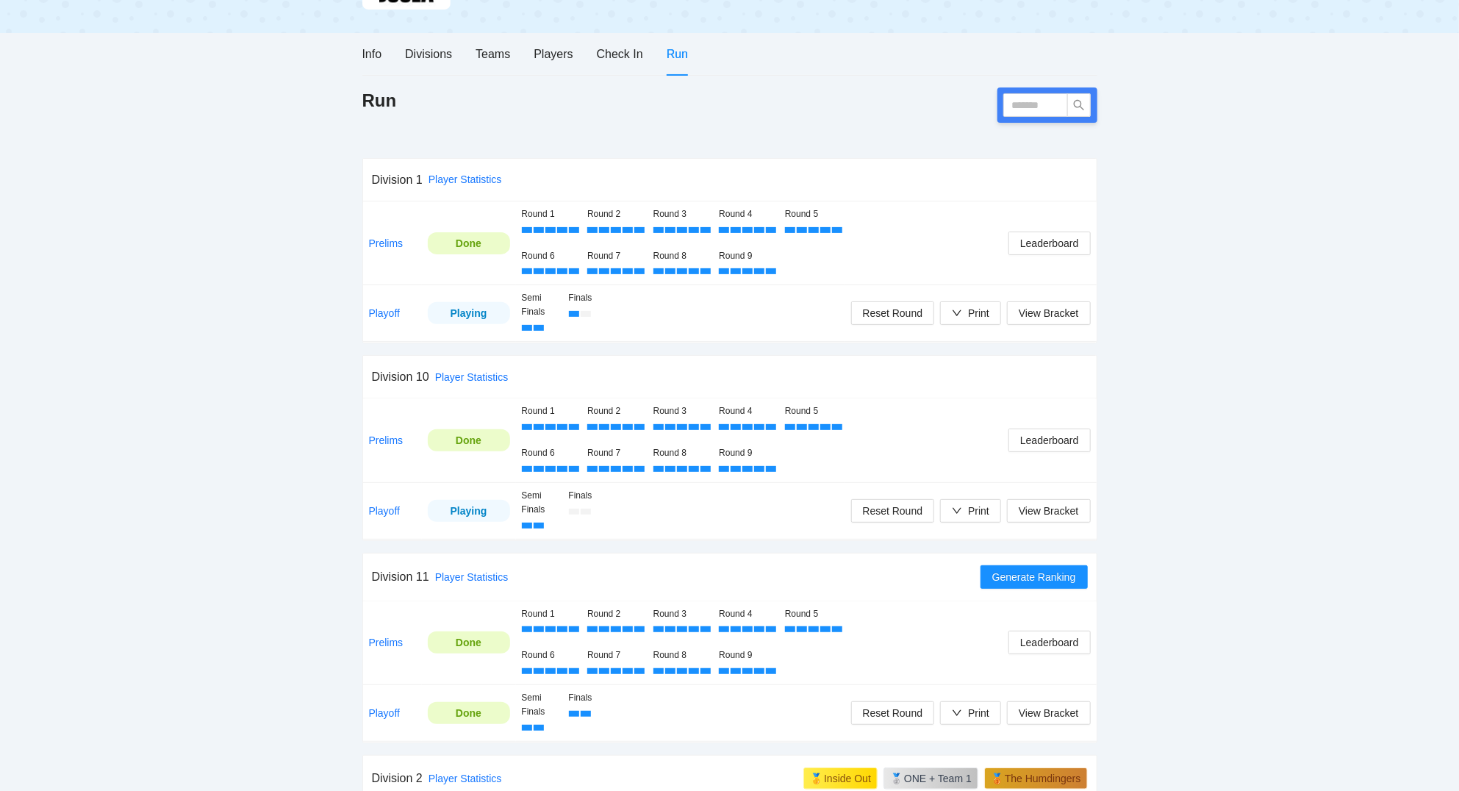
scroll to position [127, 0]
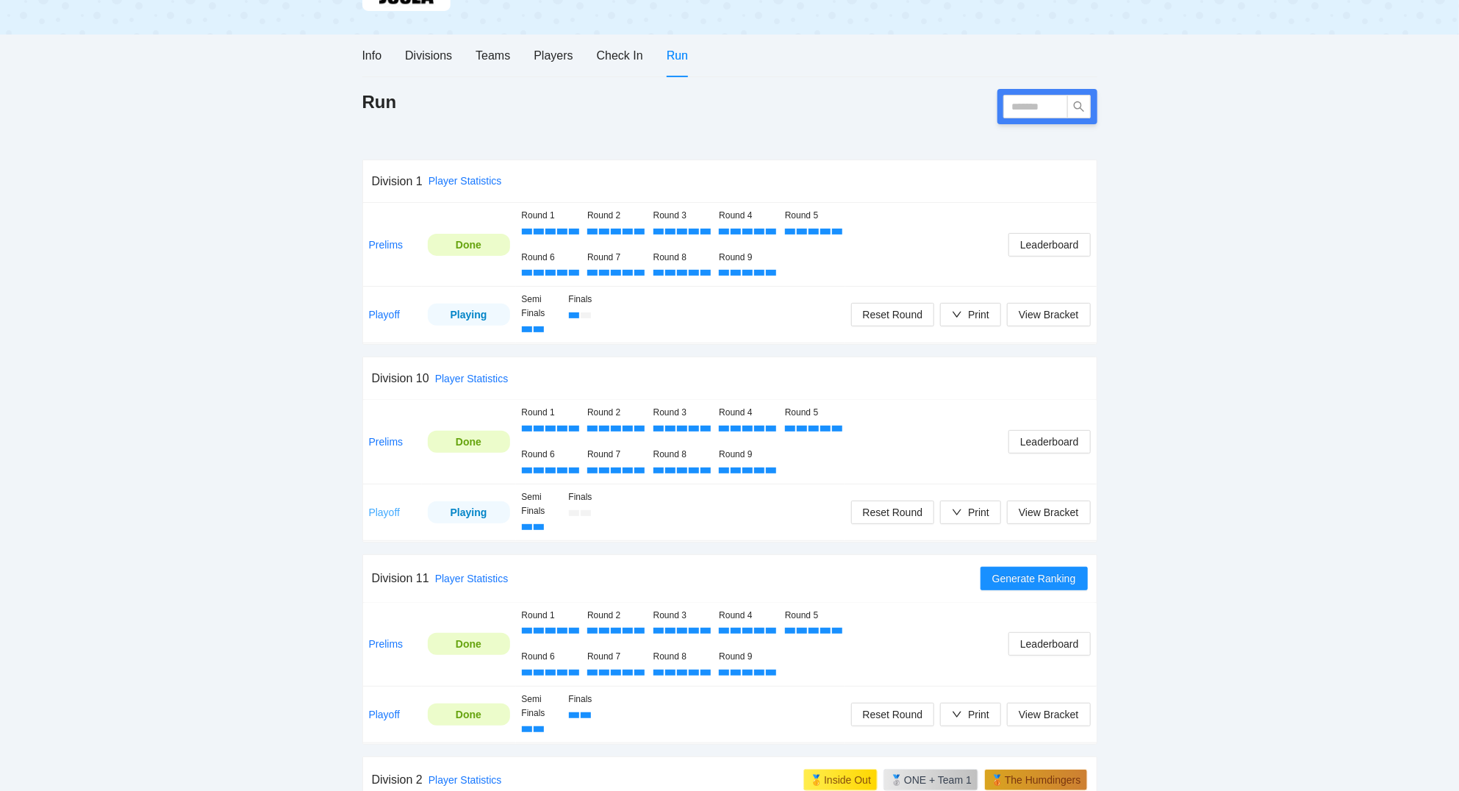
click at [387, 512] on link "Playoff" at bounding box center [385, 512] width 32 height 12
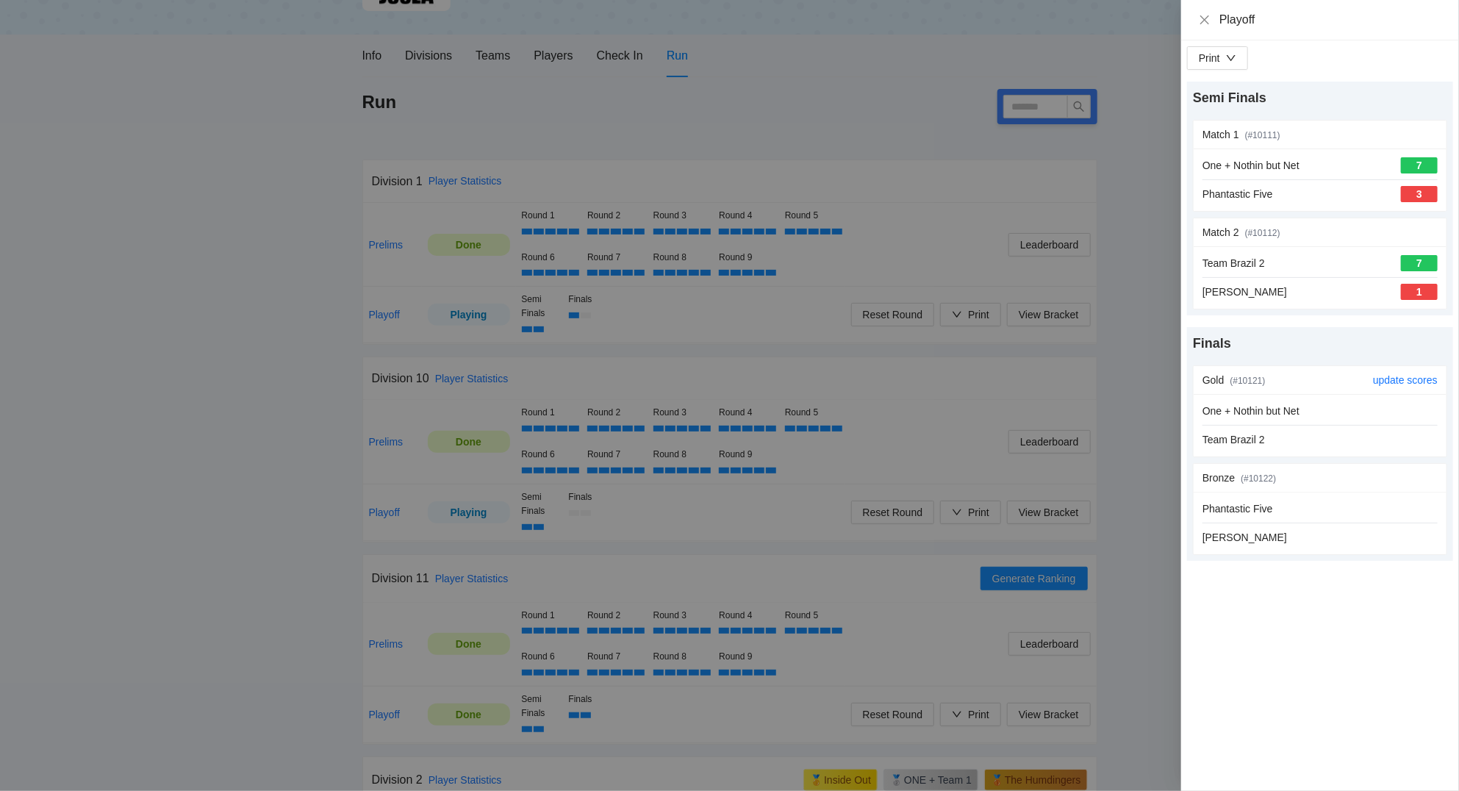
click at [1312, 419] on div "One + Nothin but Net" at bounding box center [1319, 411] width 235 height 16
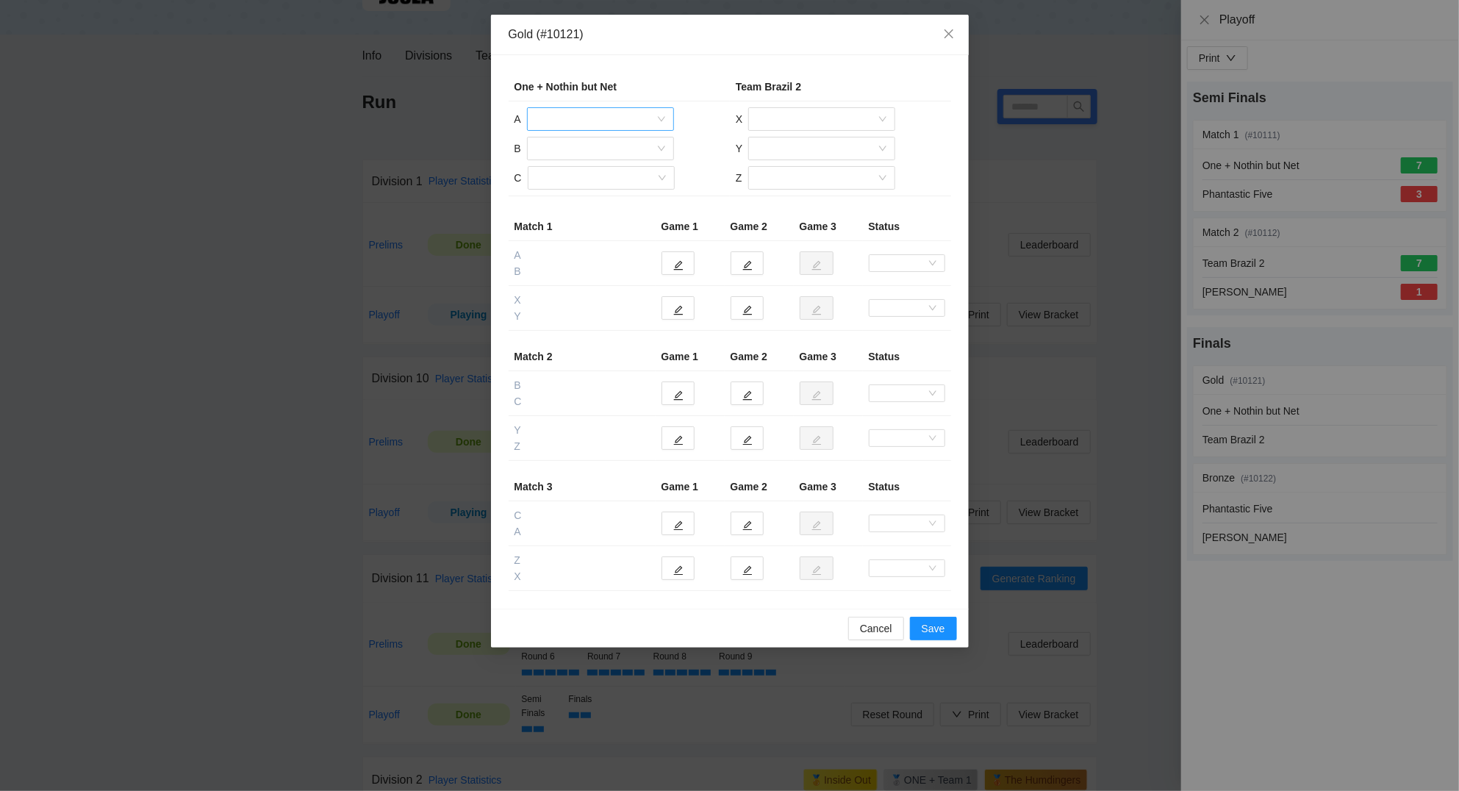
click at [576, 115] on input "search" at bounding box center [595, 119] width 119 height 22
click at [586, 173] on div "[PERSON_NAME]" at bounding box center [600, 173] width 129 height 16
click at [579, 143] on input "search" at bounding box center [595, 148] width 119 height 22
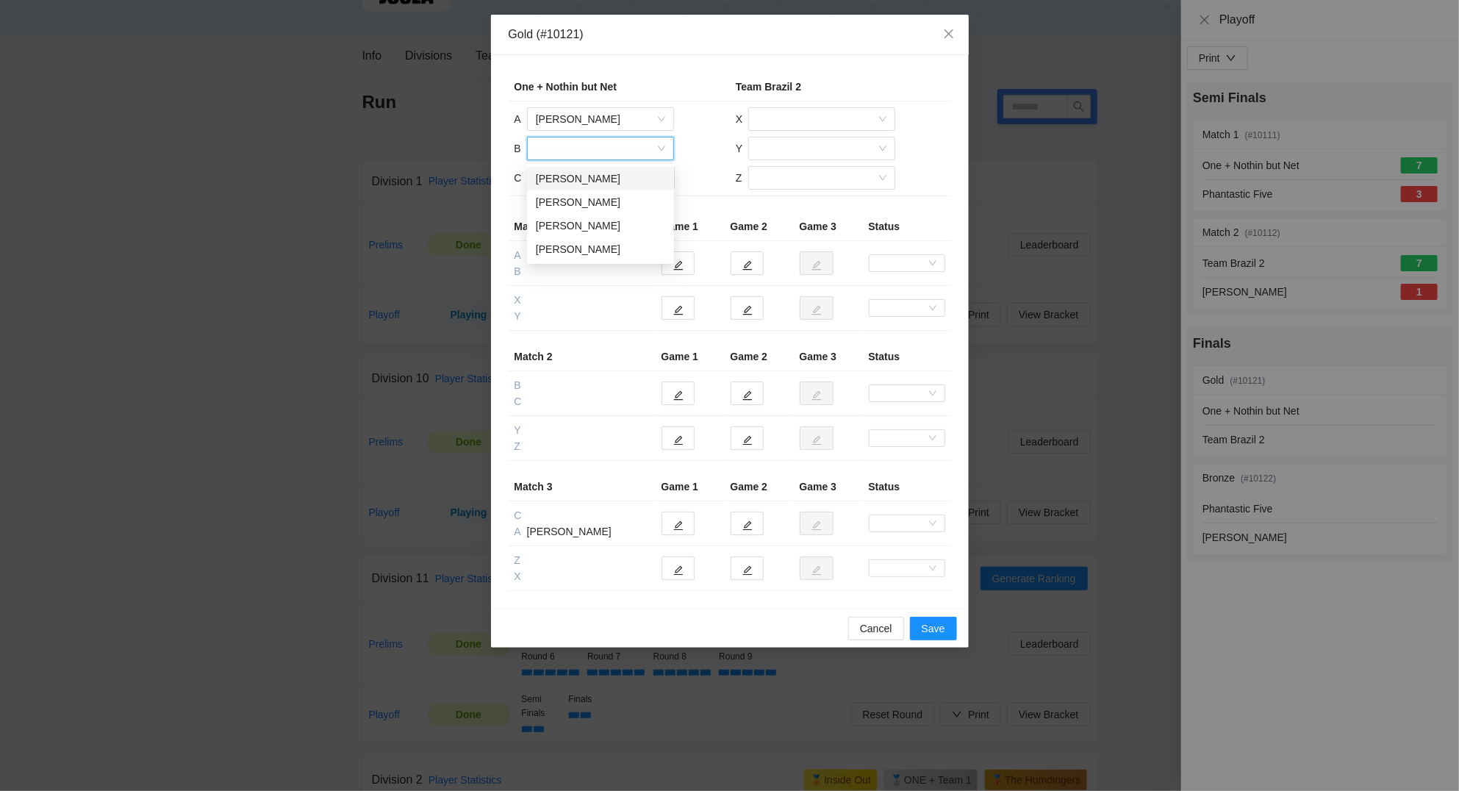
click at [583, 179] on div "[PERSON_NAME]" at bounding box center [600, 178] width 129 height 16
click at [811, 114] on input "search" at bounding box center [816, 119] width 119 height 22
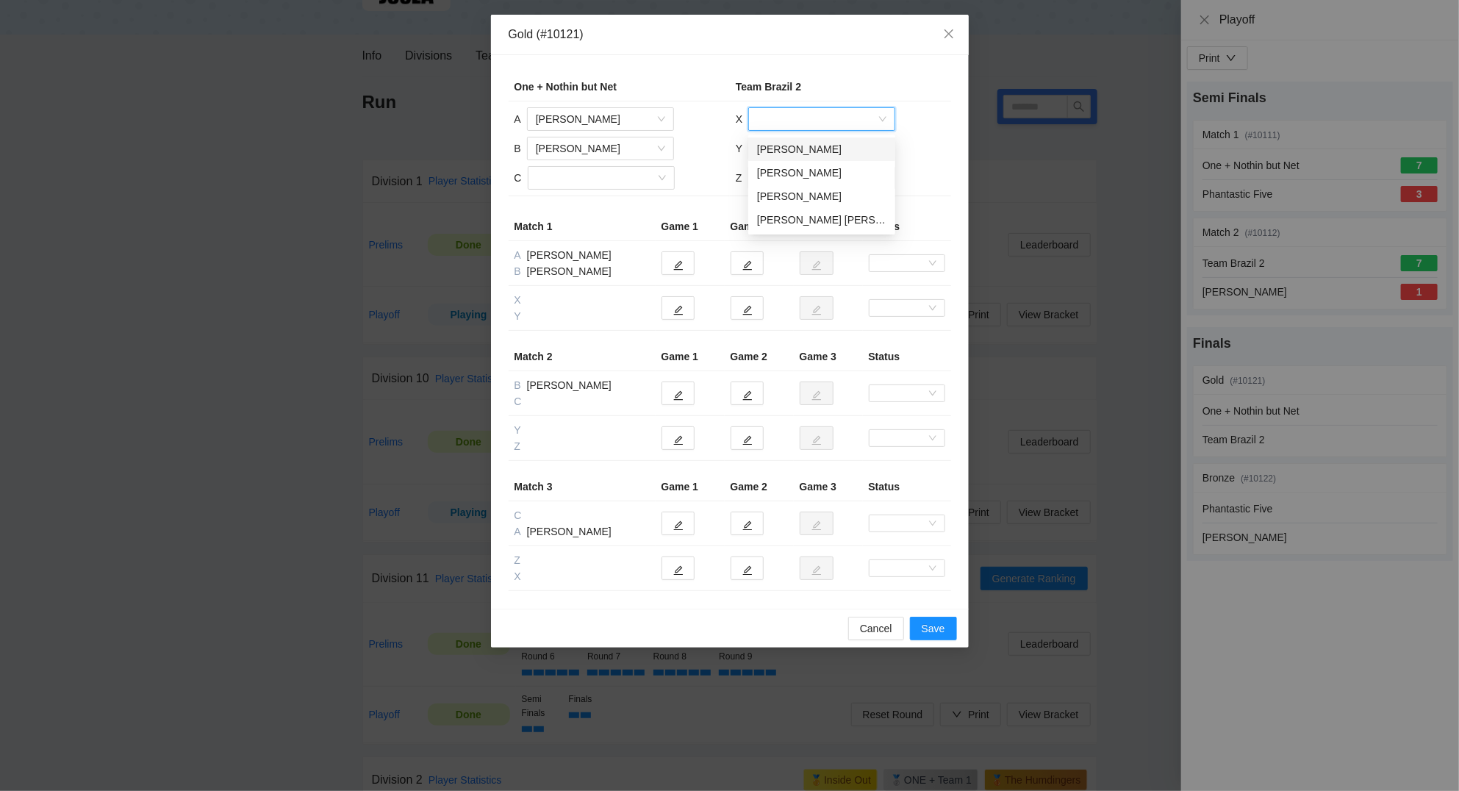
click at [818, 140] on div "[PERSON_NAME]" at bounding box center [821, 149] width 147 height 24
click at [822, 156] on input "search" at bounding box center [816, 148] width 119 height 22
click at [828, 206] on div "[PERSON_NAME]" at bounding box center [821, 202] width 129 height 16
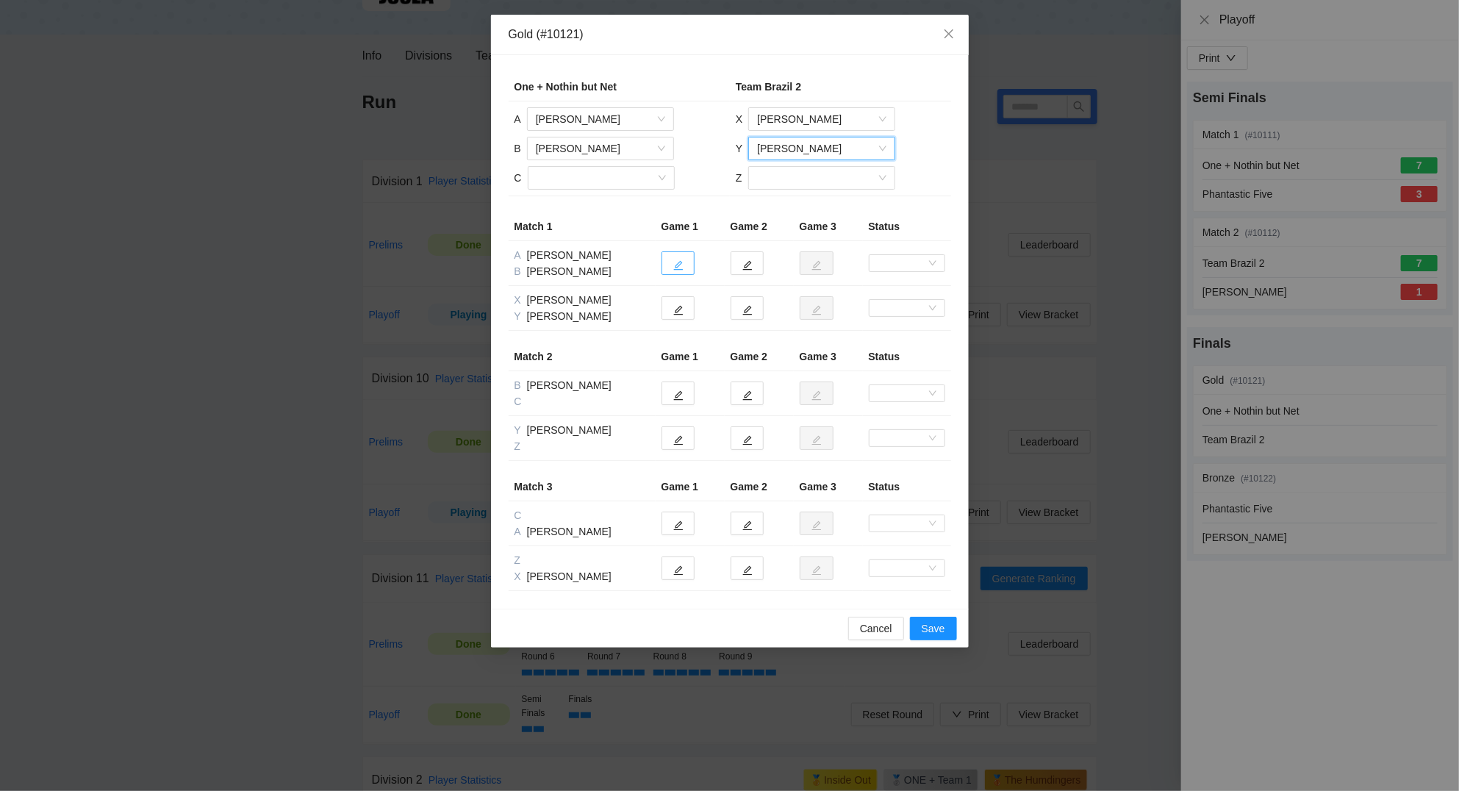
click at [688, 266] on button "button" at bounding box center [677, 263] width 33 height 24
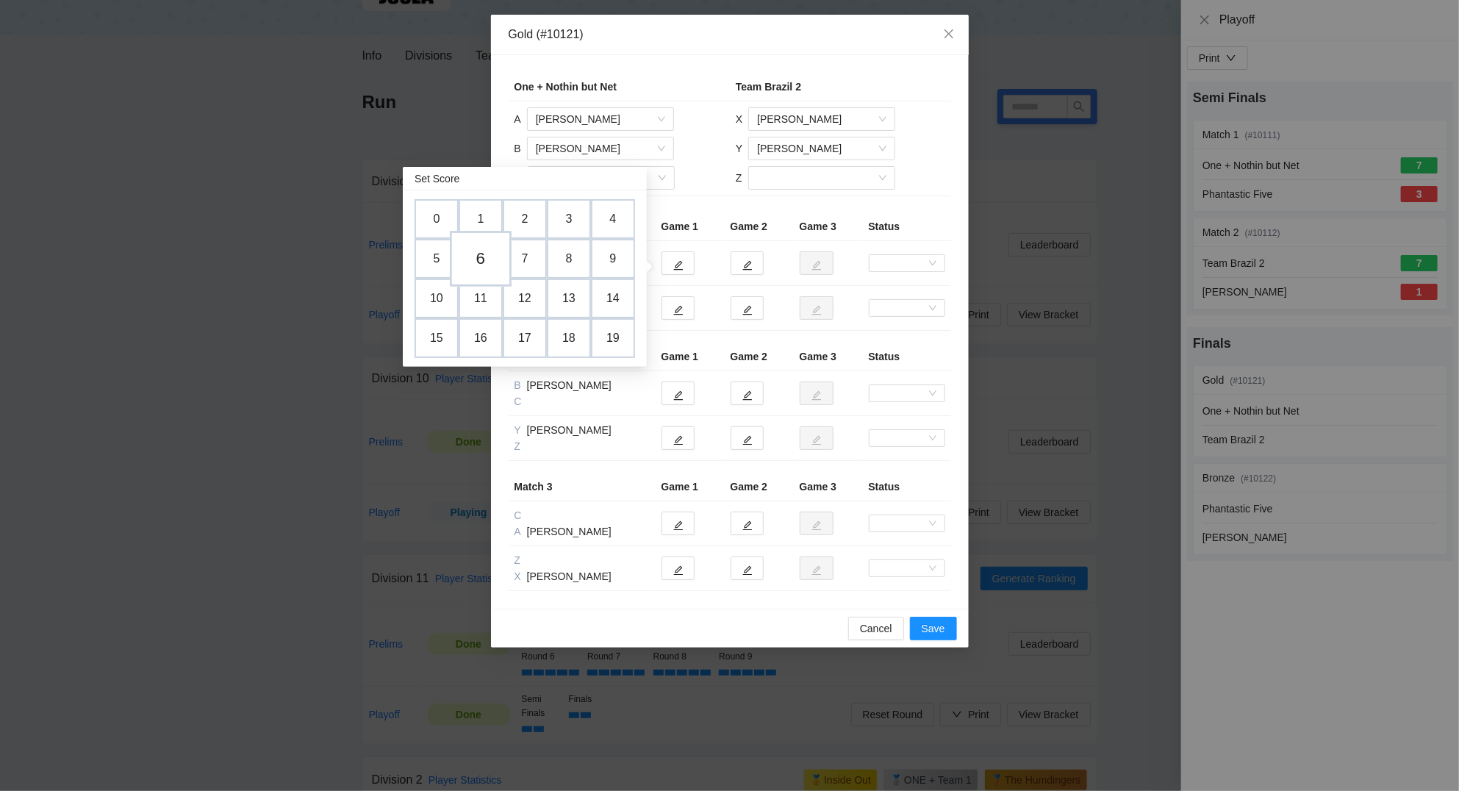
click at [489, 261] on td "6" at bounding box center [481, 259] width 62 height 56
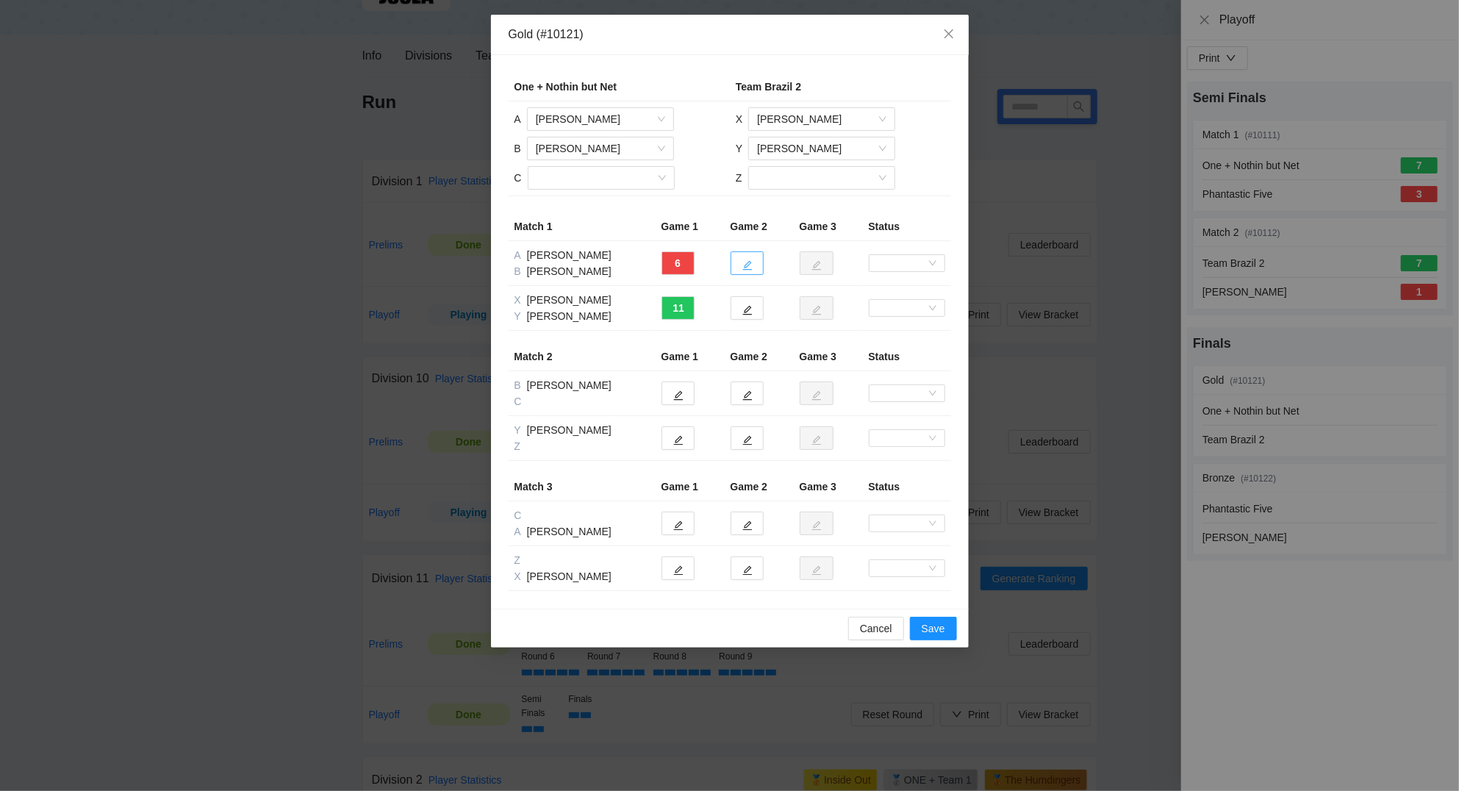
click at [755, 257] on button "button" at bounding box center [746, 263] width 33 height 24
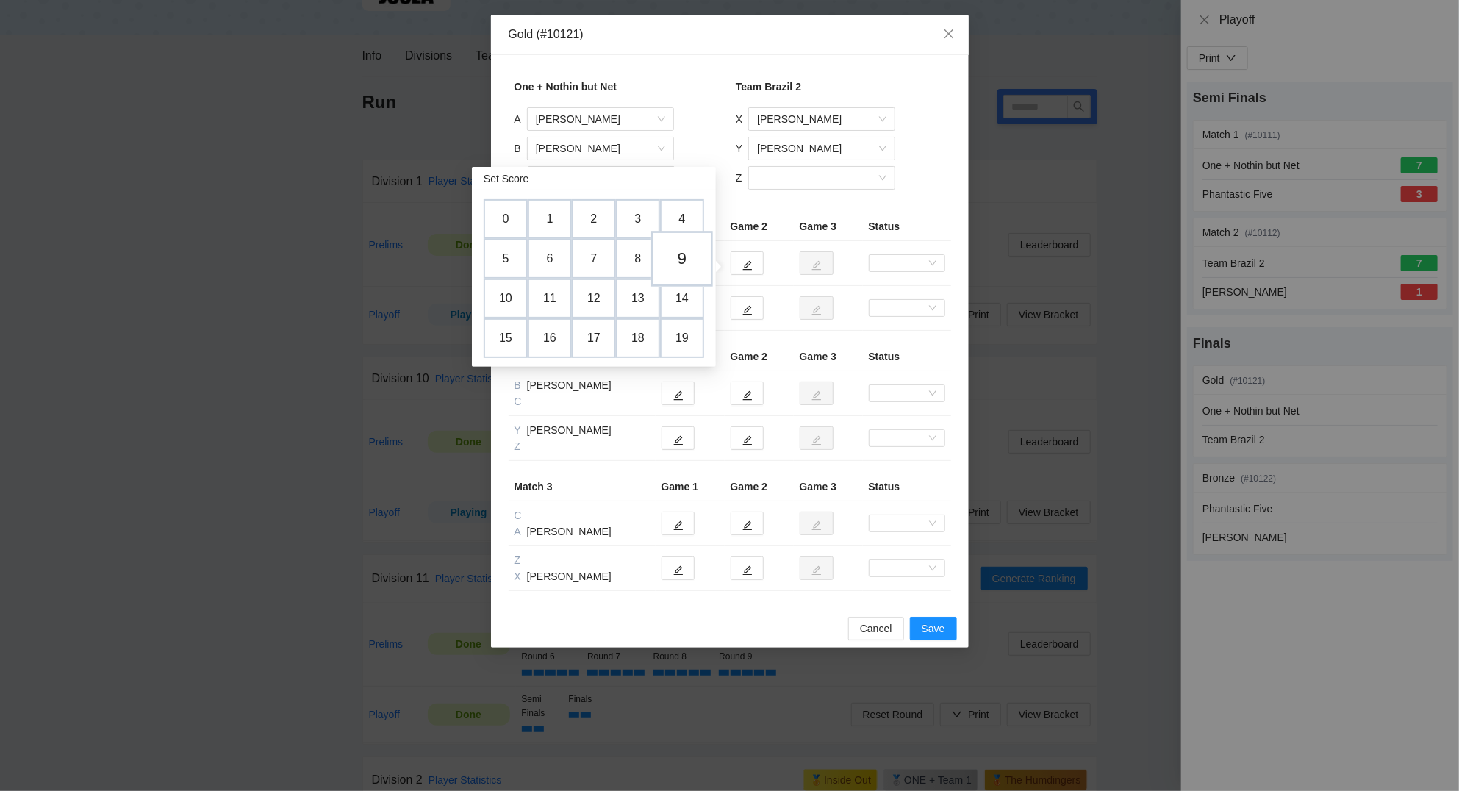
click at [689, 265] on td "9" at bounding box center [682, 259] width 62 height 56
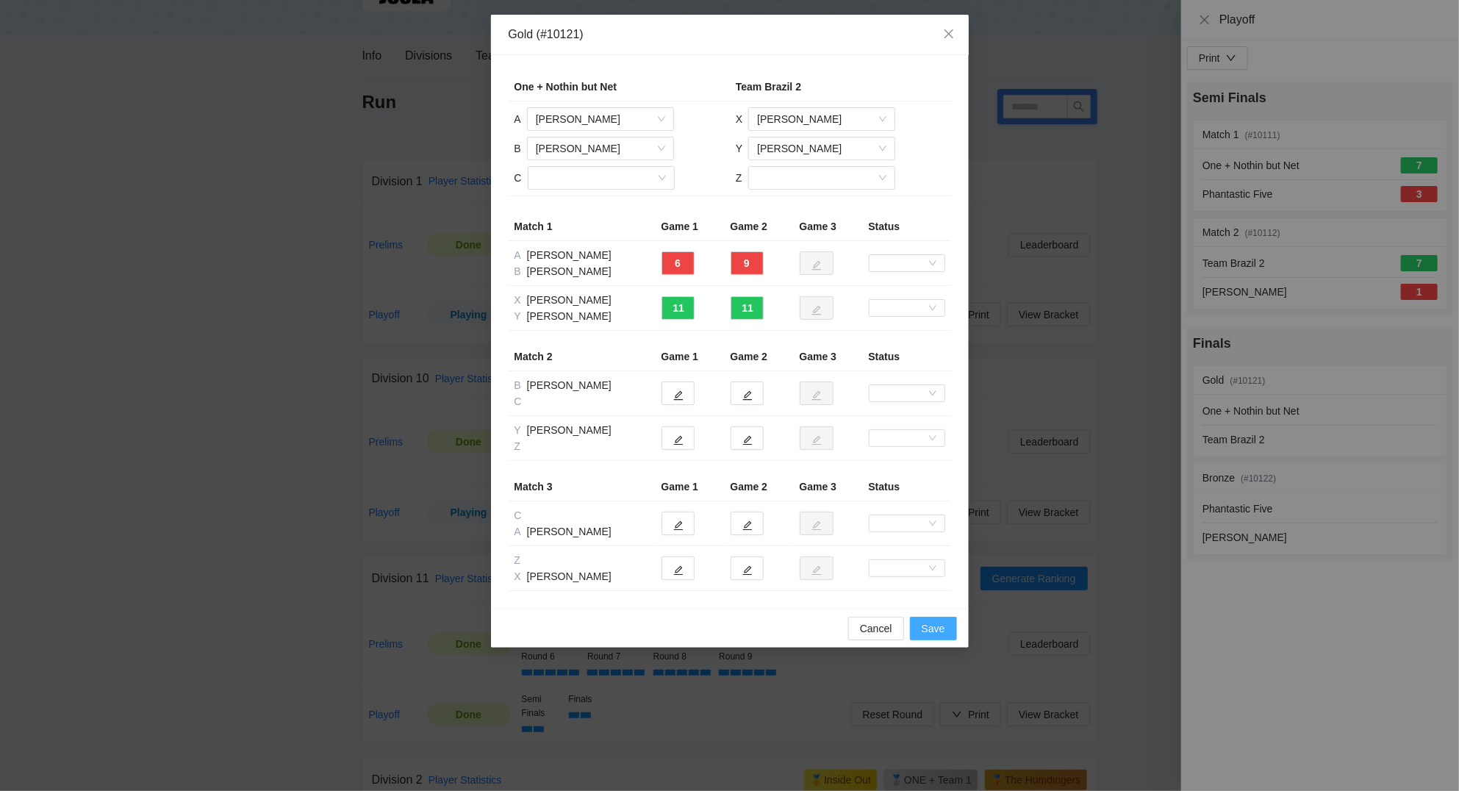
click at [926, 623] on span "Save" at bounding box center [933, 628] width 24 height 16
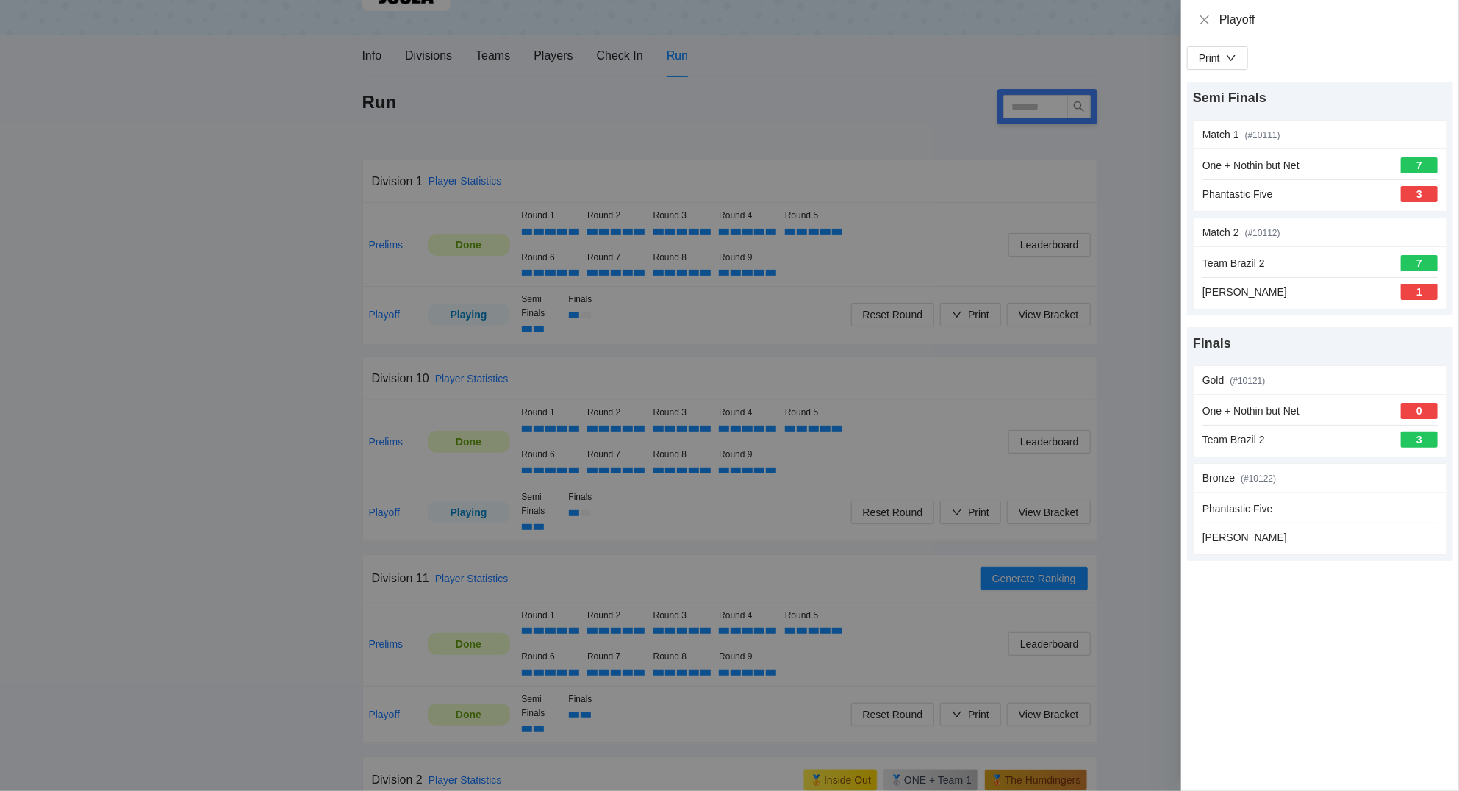
click at [215, 520] on div at bounding box center [729, 395] width 1459 height 791
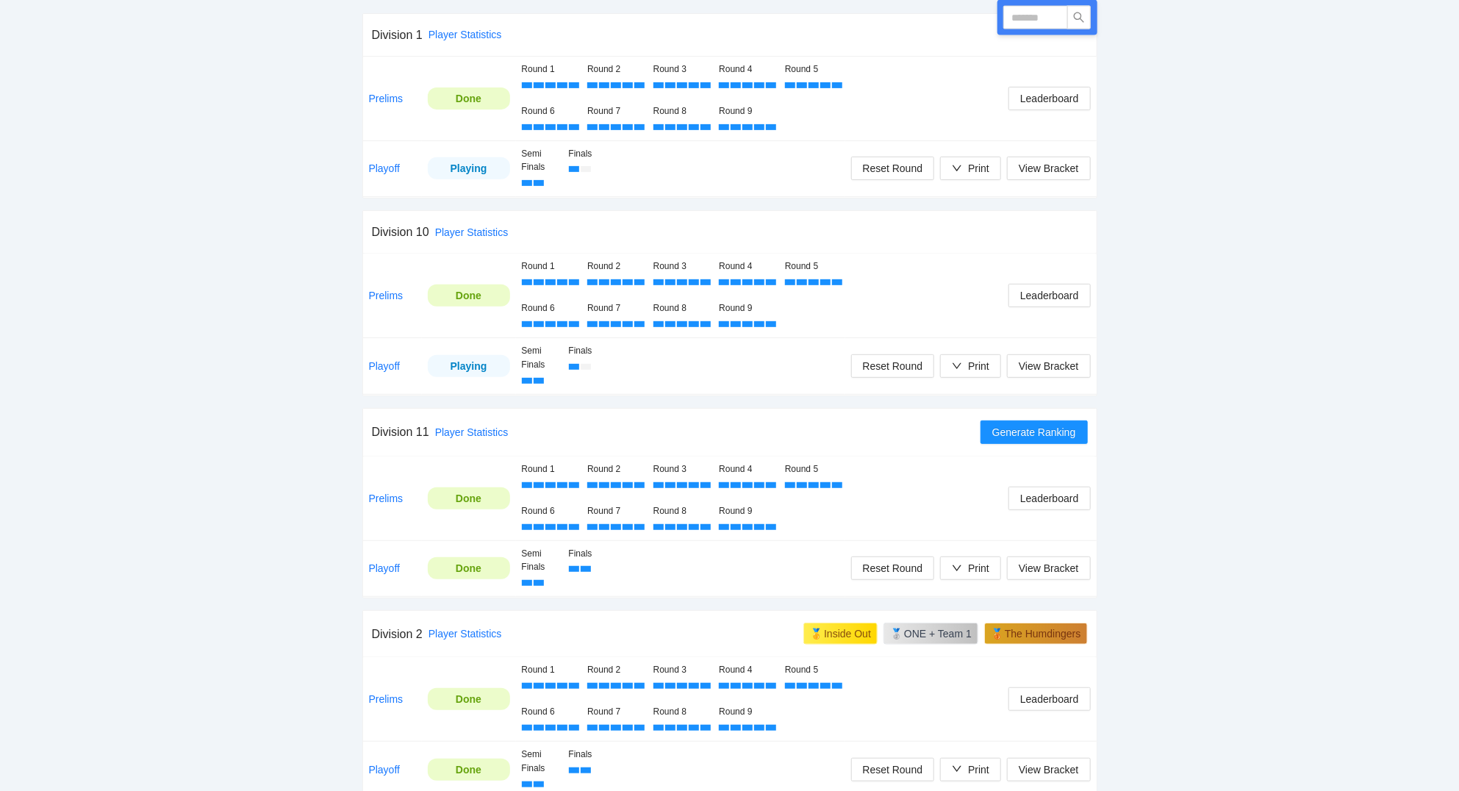
scroll to position [284, 0]
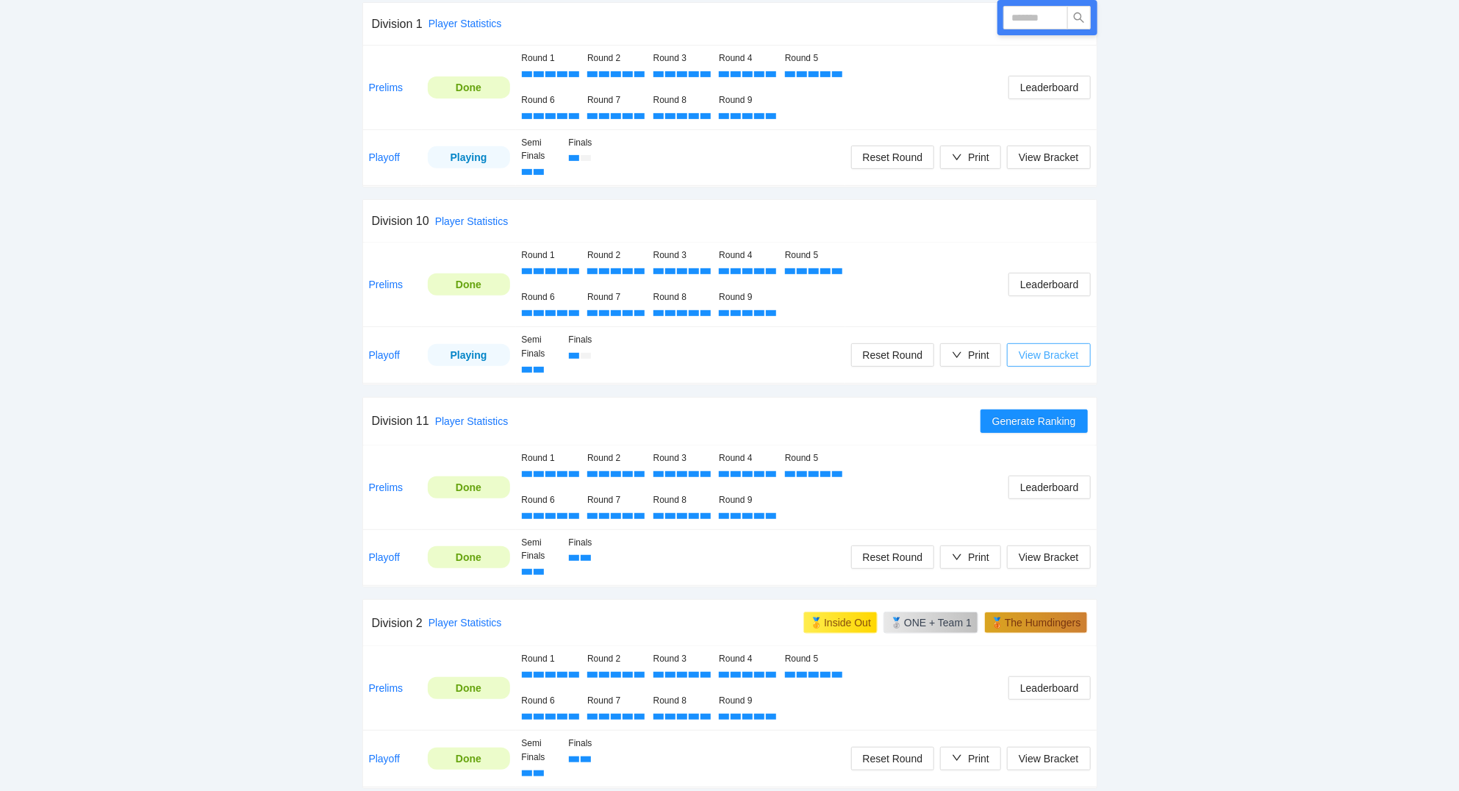
click at [1063, 350] on span "View Bracket" at bounding box center [1048, 355] width 60 height 16
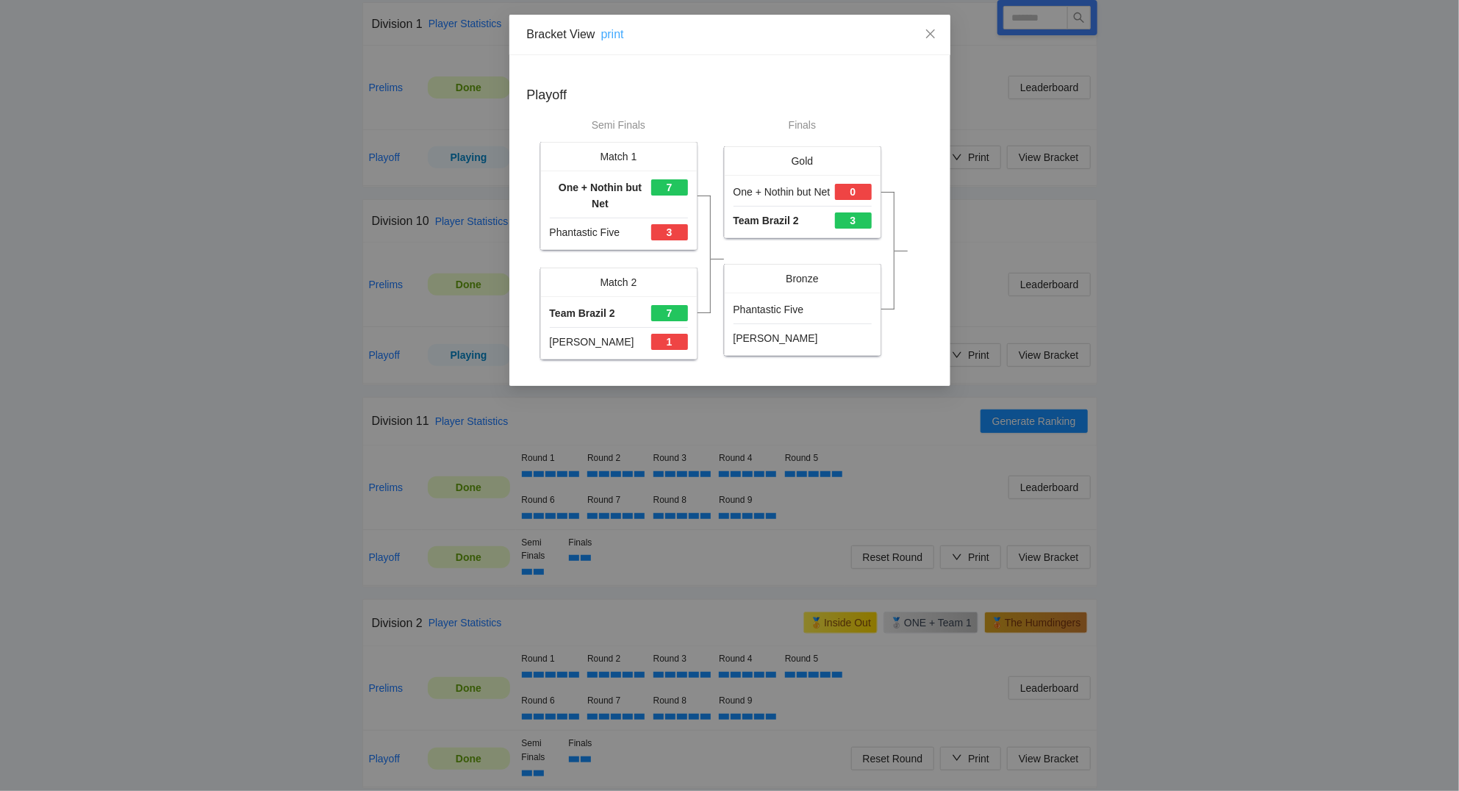
click at [614, 38] on link "print" at bounding box center [612, 34] width 23 height 12
click at [930, 23] on span "Close" at bounding box center [930, 35] width 40 height 40
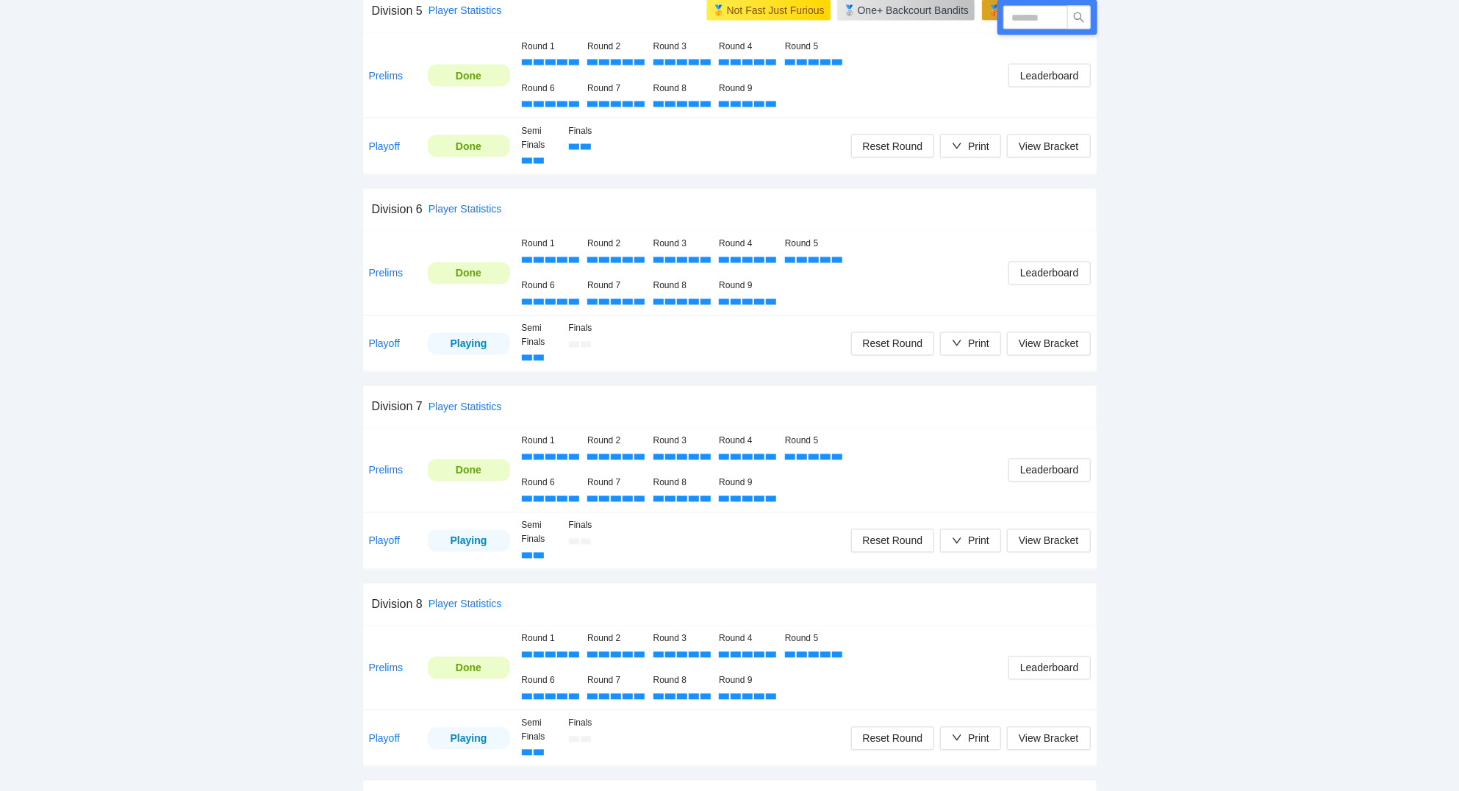
scroll to position [1623, 0]
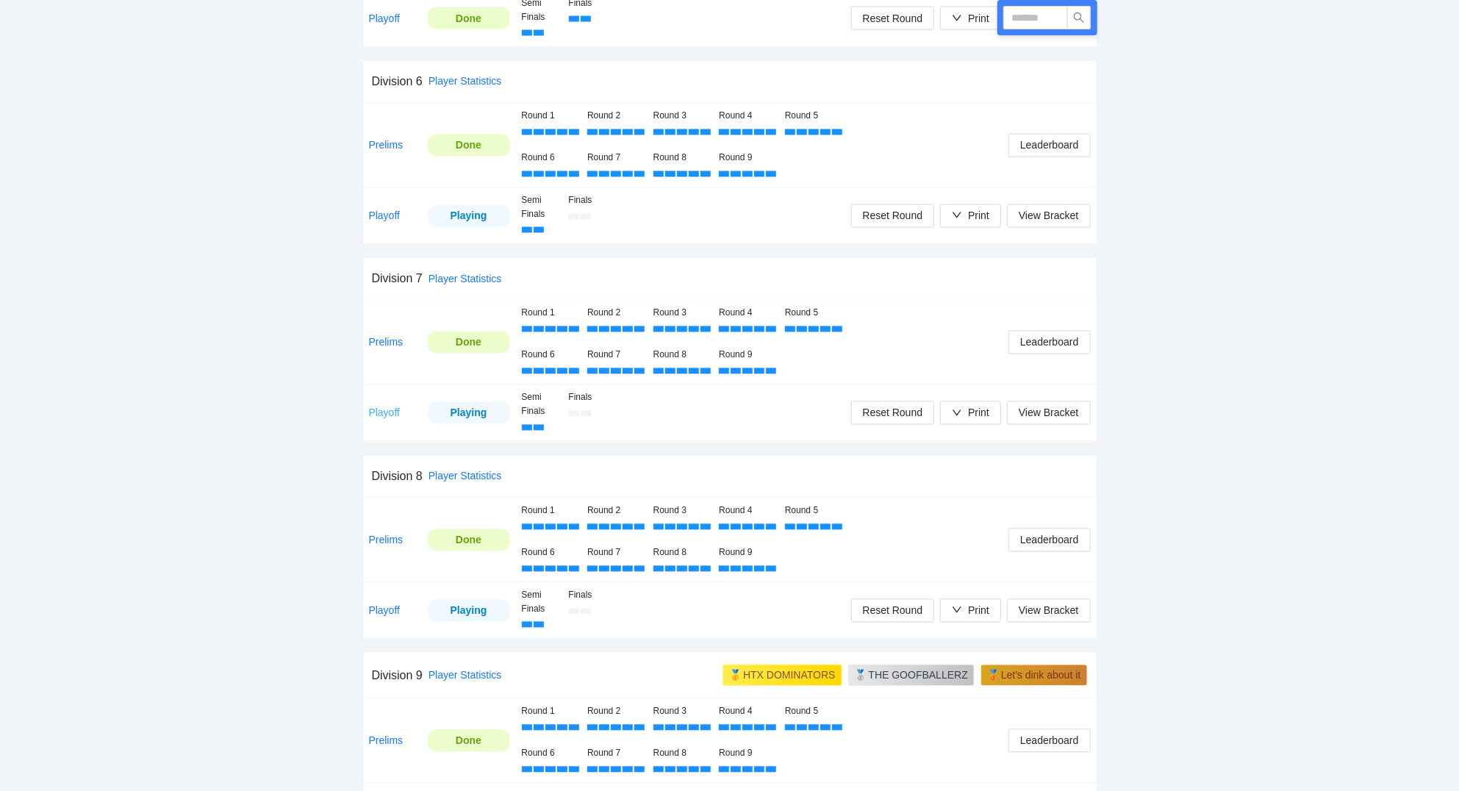
click at [386, 419] on link "Playoff" at bounding box center [385, 413] width 32 height 12
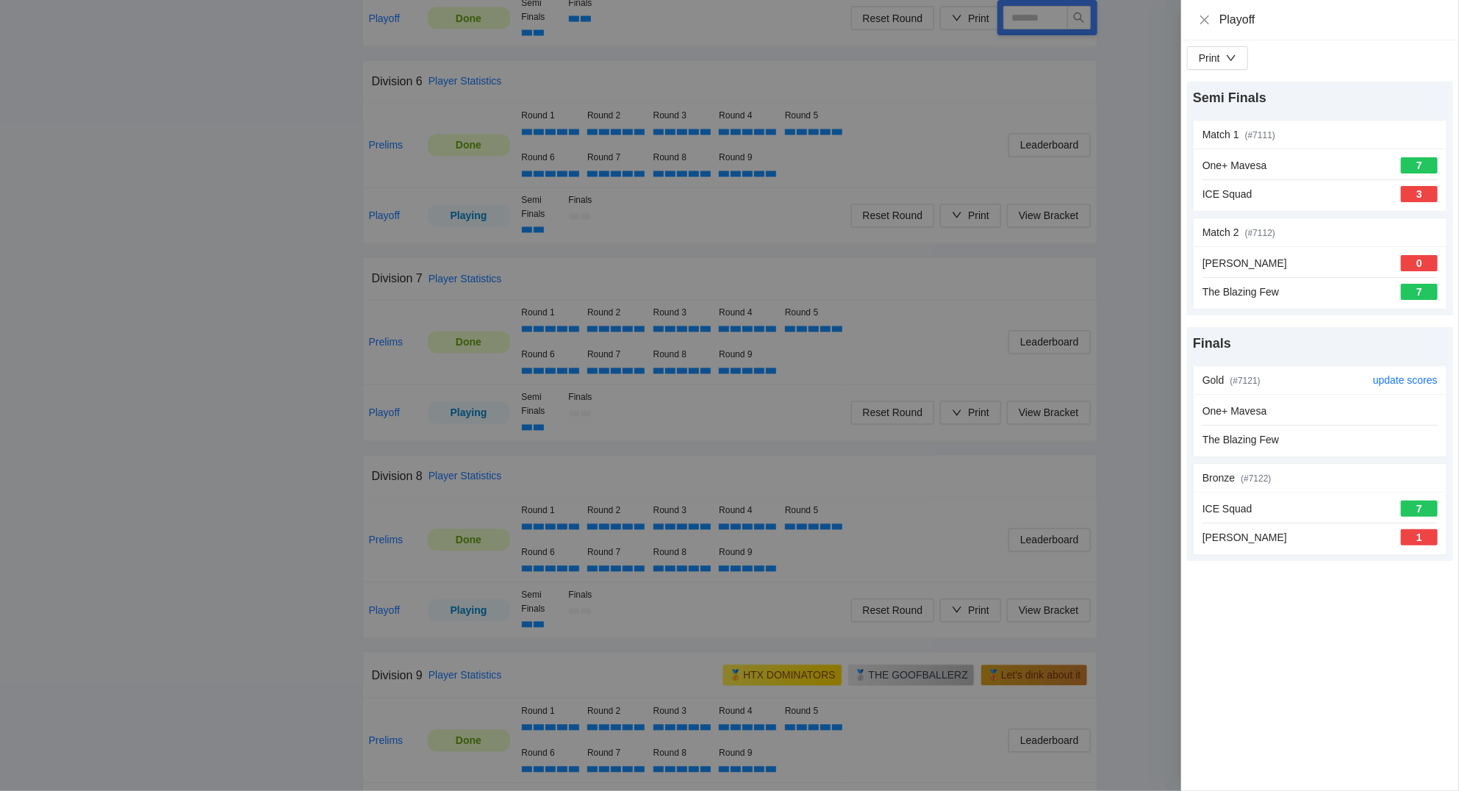
click at [1337, 389] on div "Gold (# 7121 )" at bounding box center [1287, 380] width 170 height 28
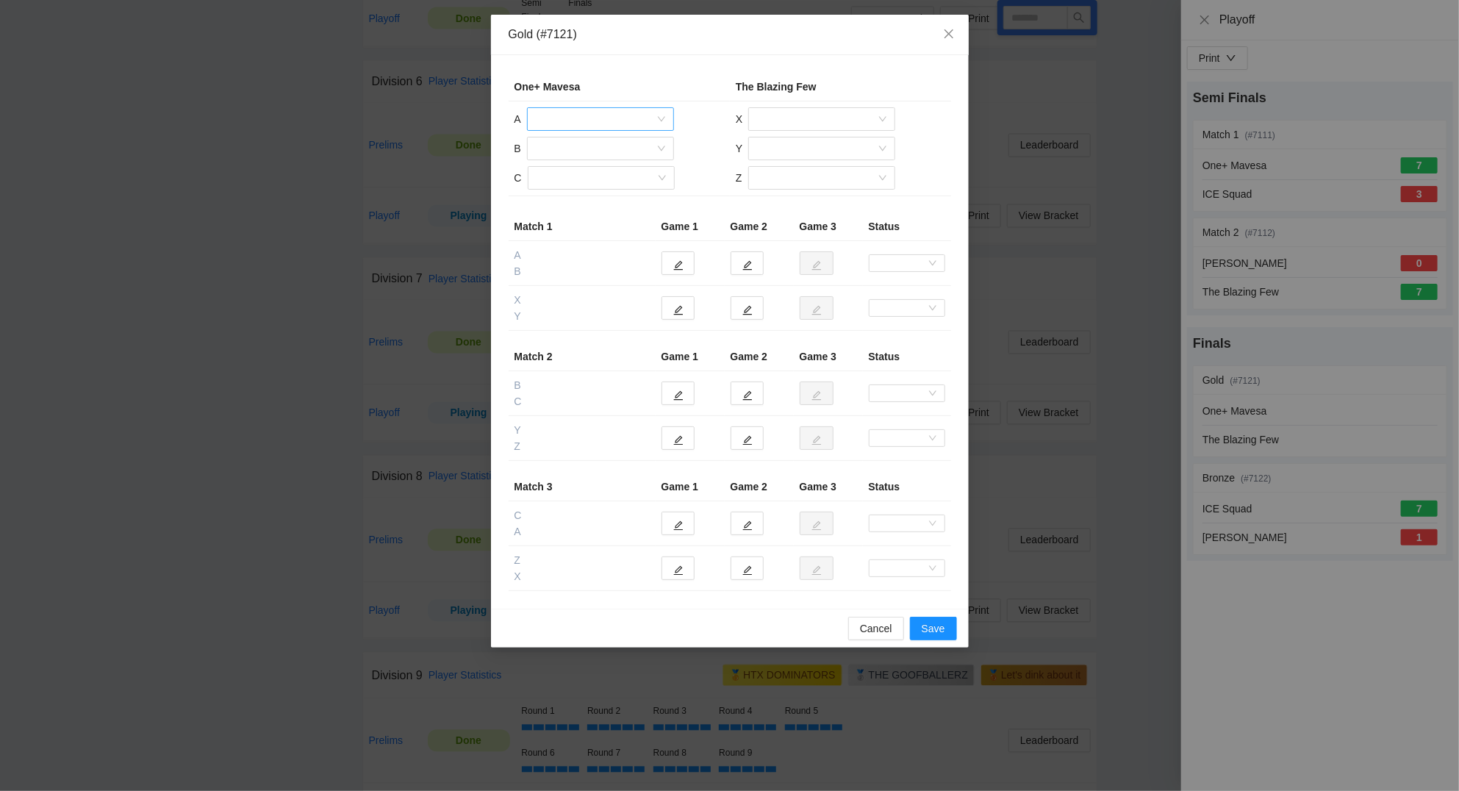
click at [595, 119] on input "search" at bounding box center [595, 119] width 119 height 22
click at [592, 198] on div "[PERSON_NAME]" at bounding box center [600, 196] width 129 height 16
click at [957, 32] on span "Close" at bounding box center [949, 35] width 40 height 40
